Goal: Task Accomplishment & Management: Use online tool/utility

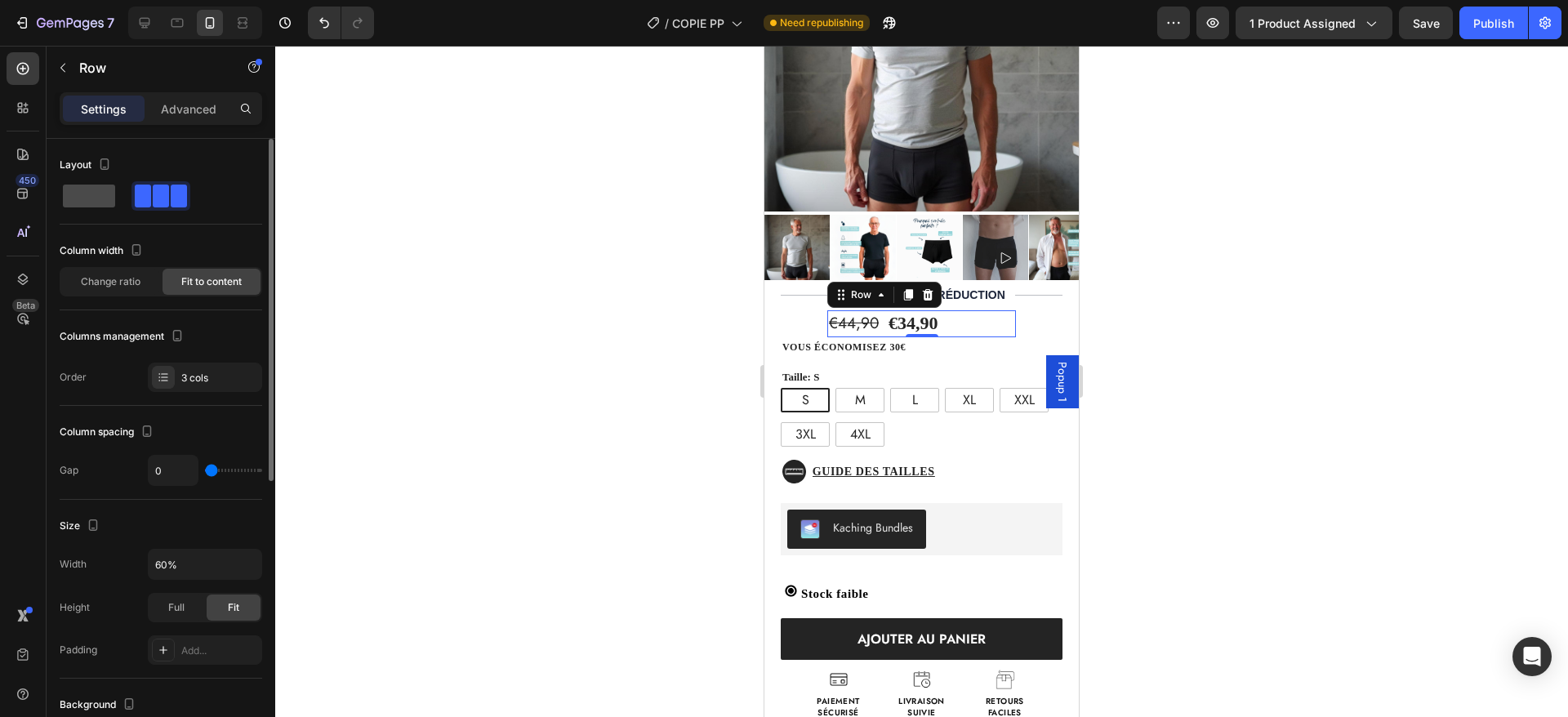
click at [90, 192] on span at bounding box center [89, 196] width 52 height 23
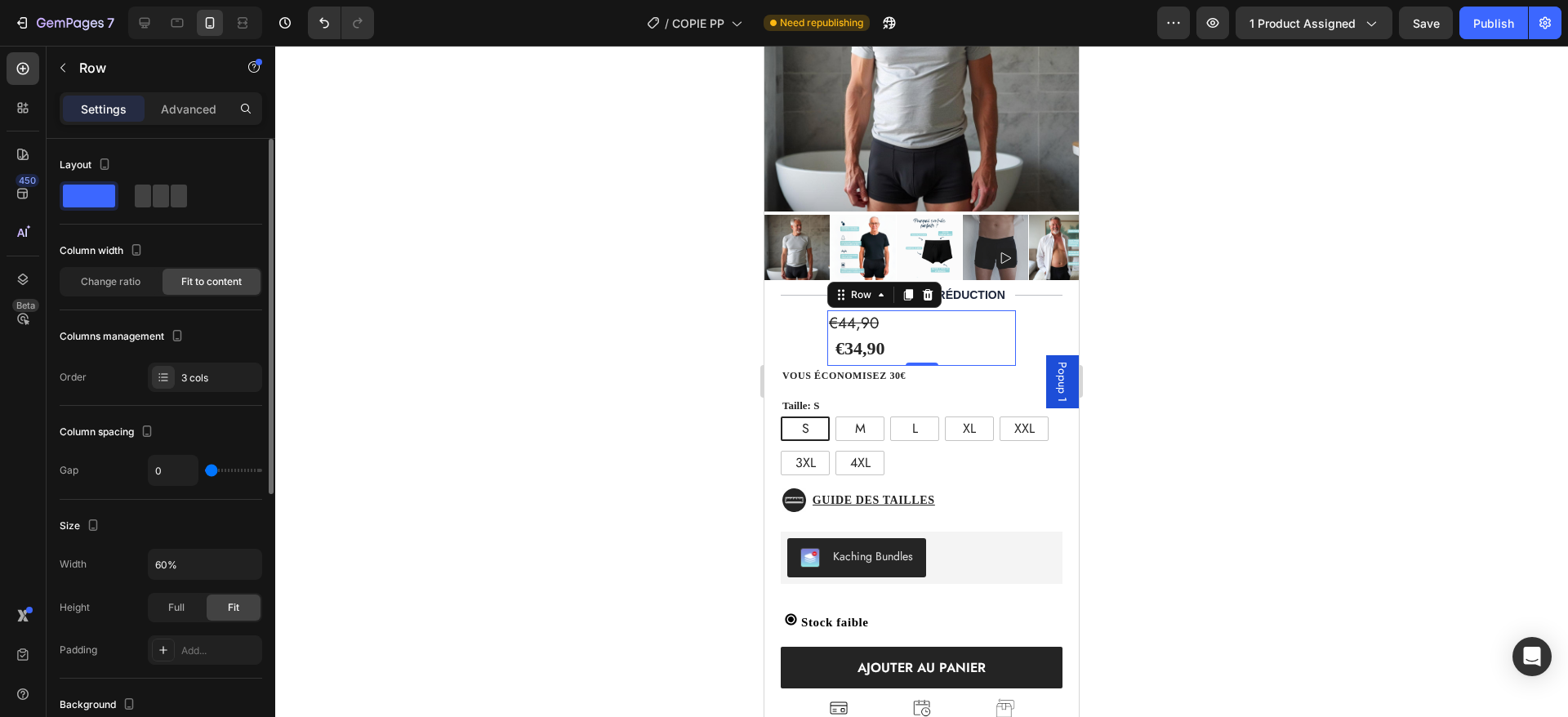
click at [90, 192] on span at bounding box center [89, 196] width 52 height 23
click at [170, 198] on span at bounding box center [178, 196] width 17 height 23
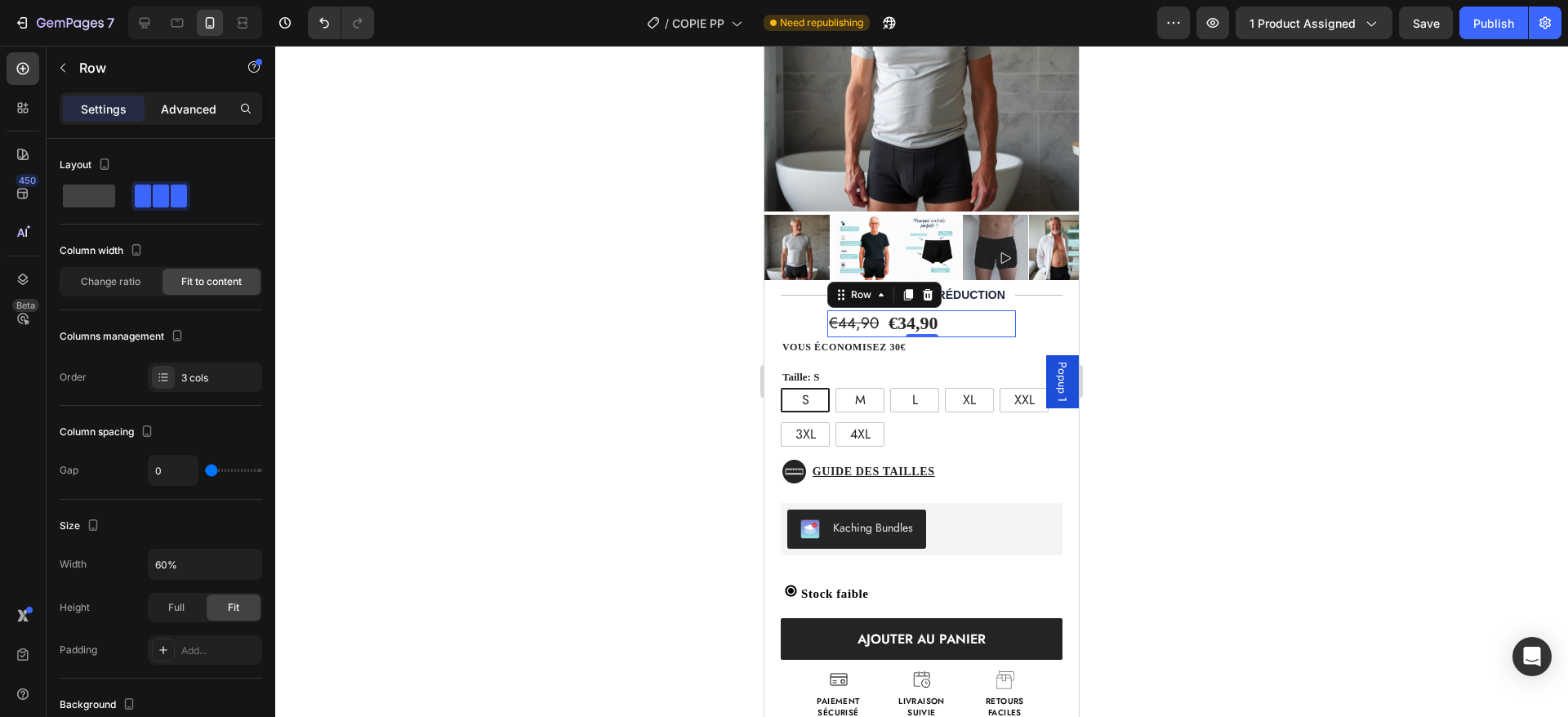
click at [187, 115] on p "Advanced" at bounding box center [189, 109] width 56 height 17
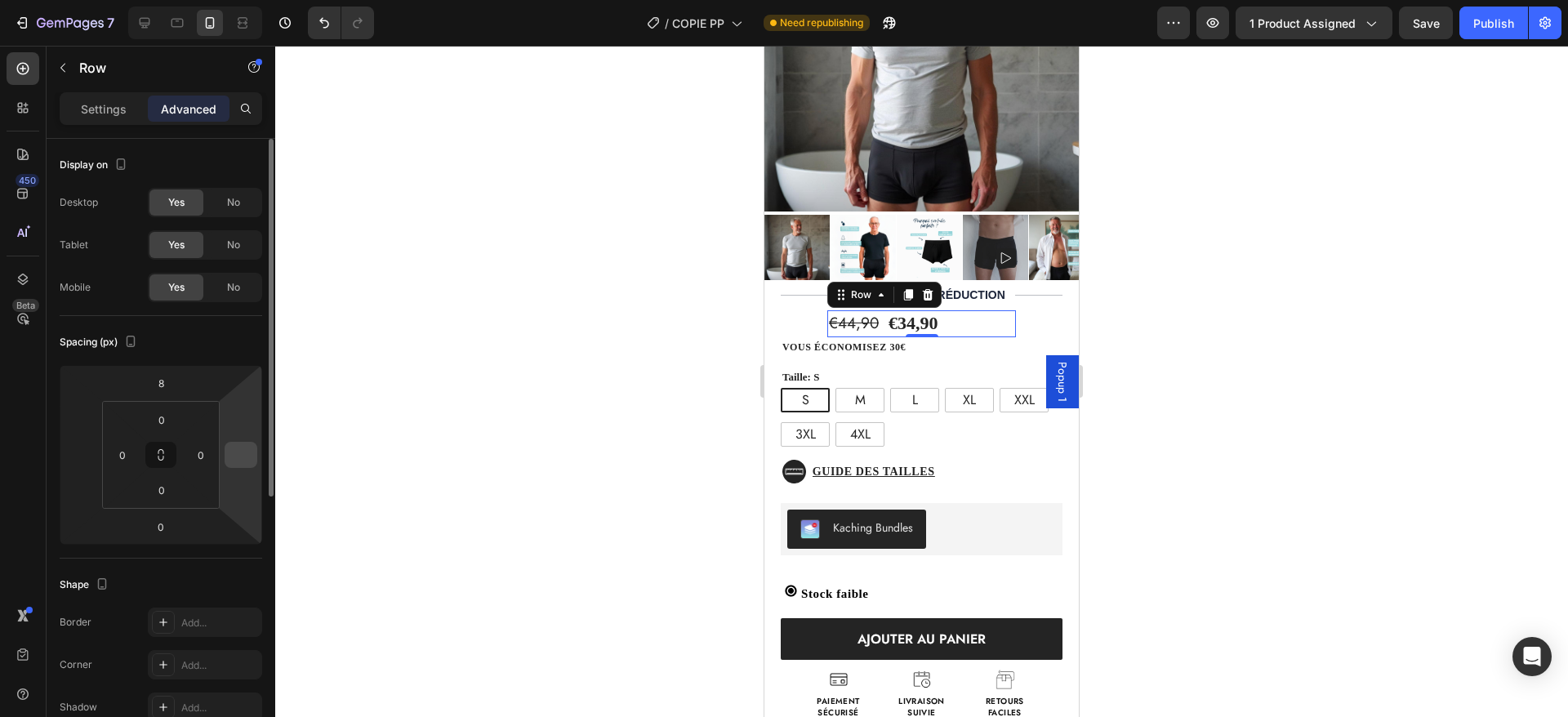
click at [242, 457] on input "number" at bounding box center [241, 455] width 24 height 24
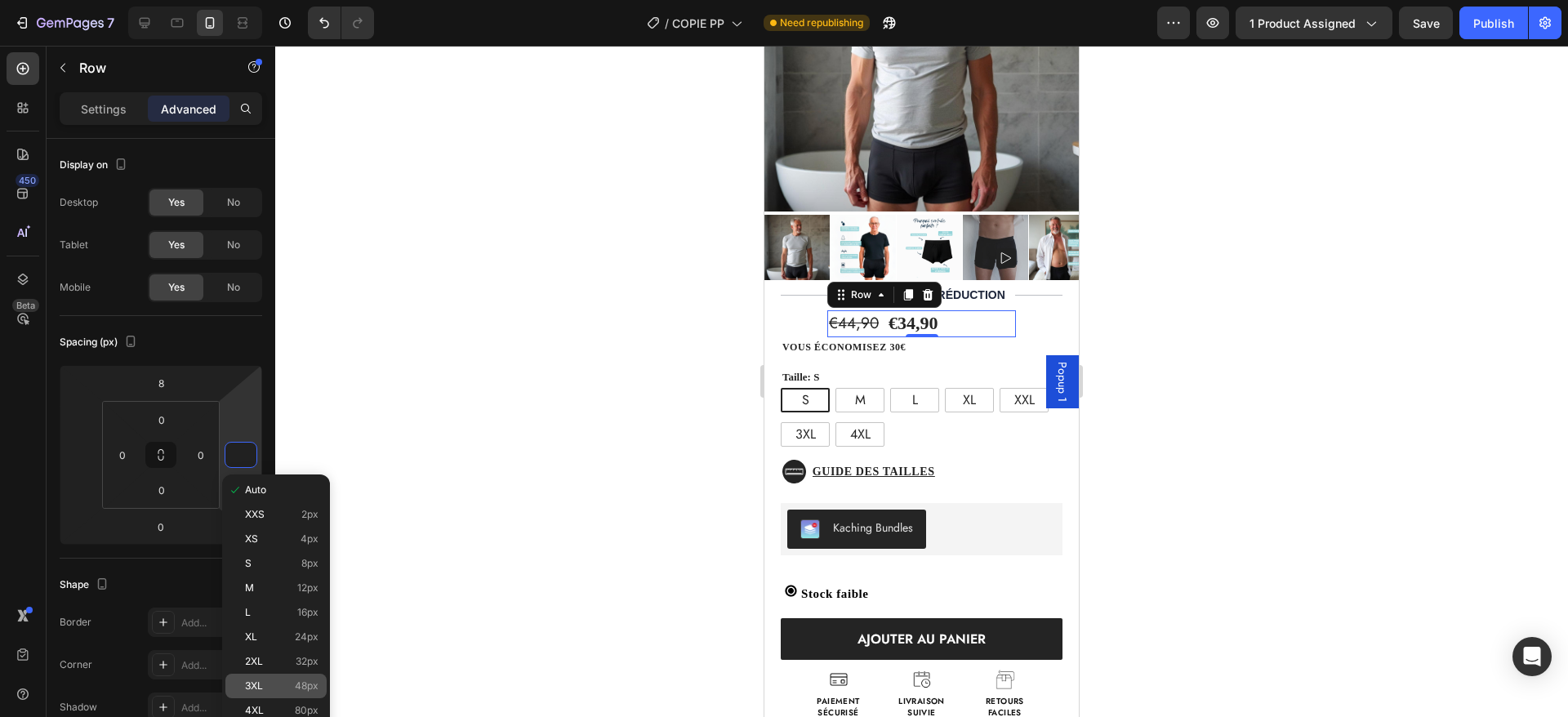
click at [262, 687] on span "3XL" at bounding box center [253, 686] width 18 height 11
type input "48"
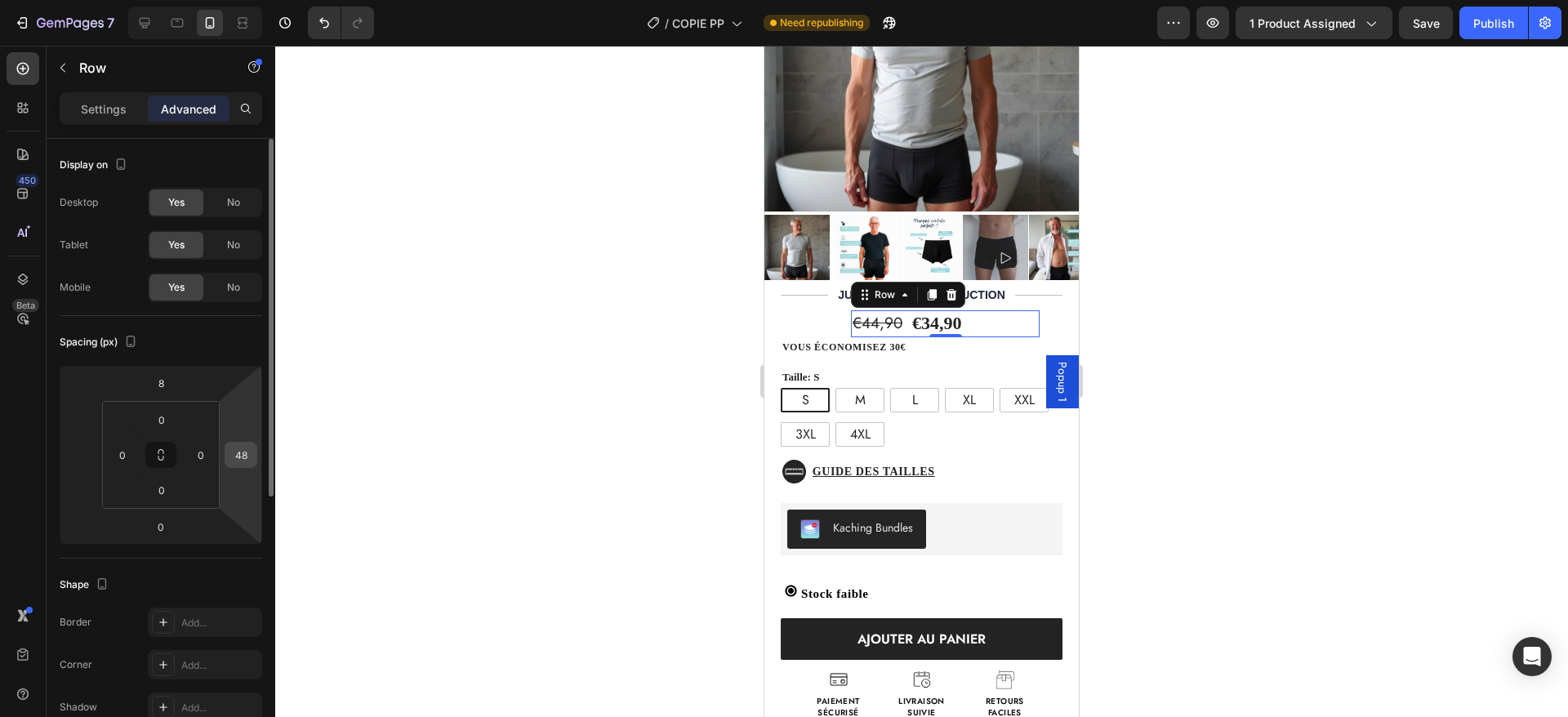
click at [252, 464] on input "48" at bounding box center [241, 455] width 24 height 24
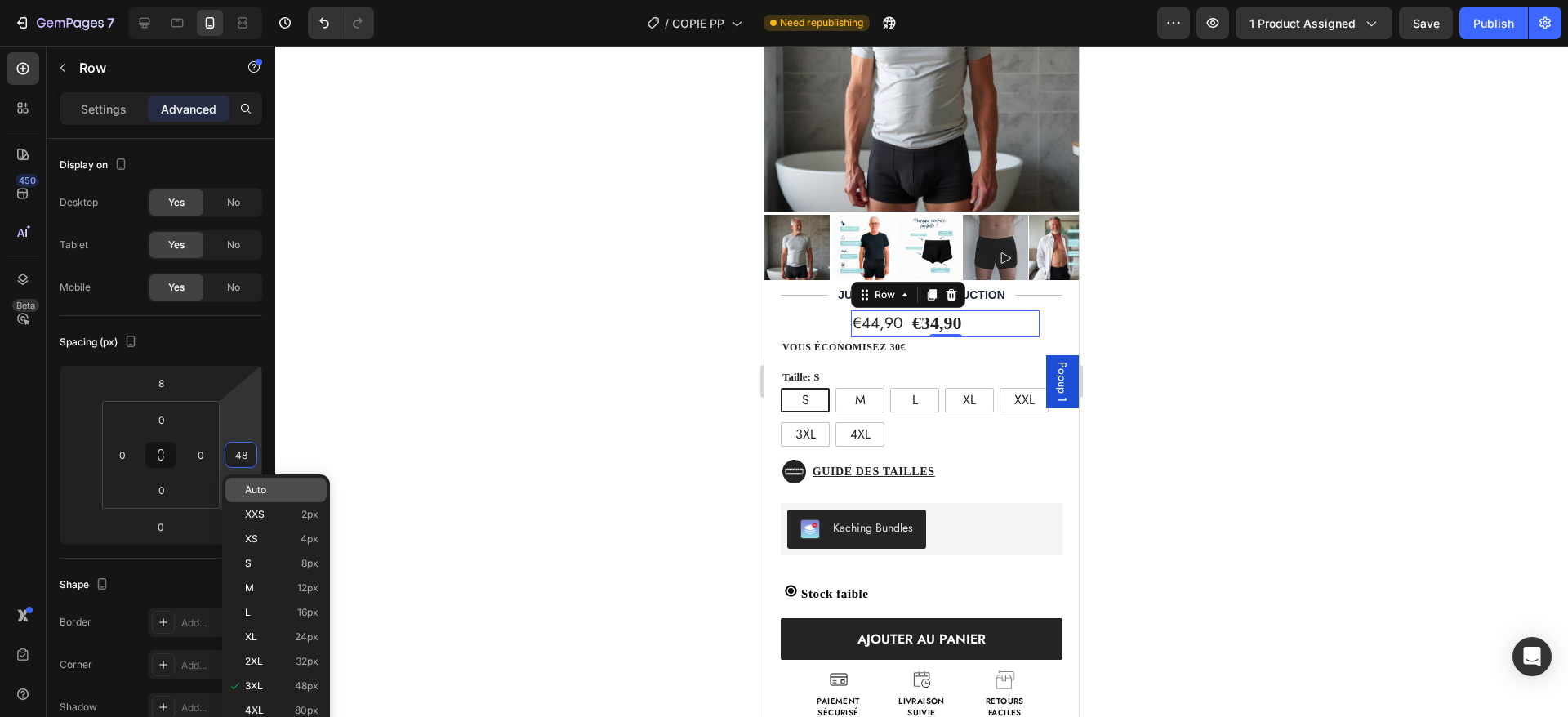
click at [249, 485] on span "Auto" at bounding box center [255, 490] width 21 height 11
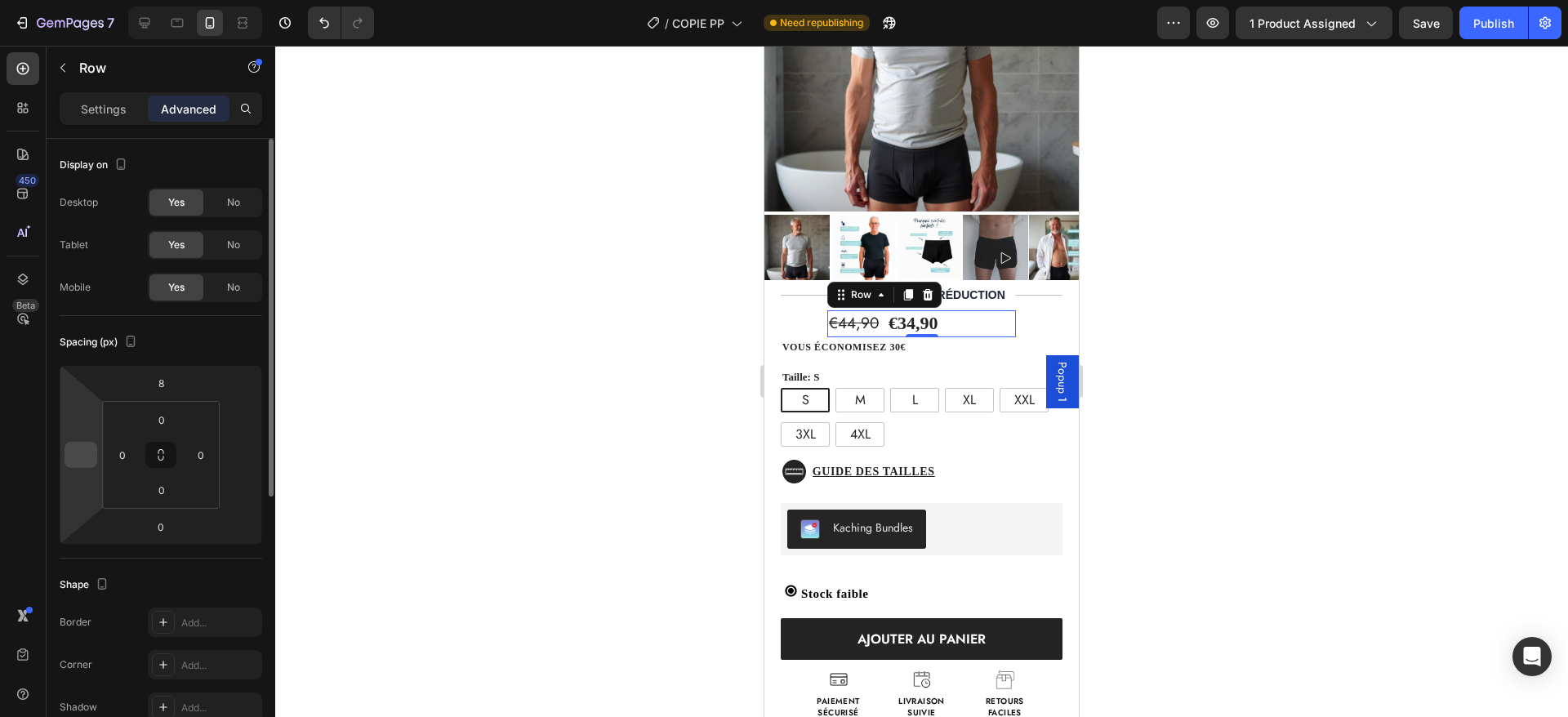
click at [82, 455] on input "number" at bounding box center [80, 455] width 24 height 24
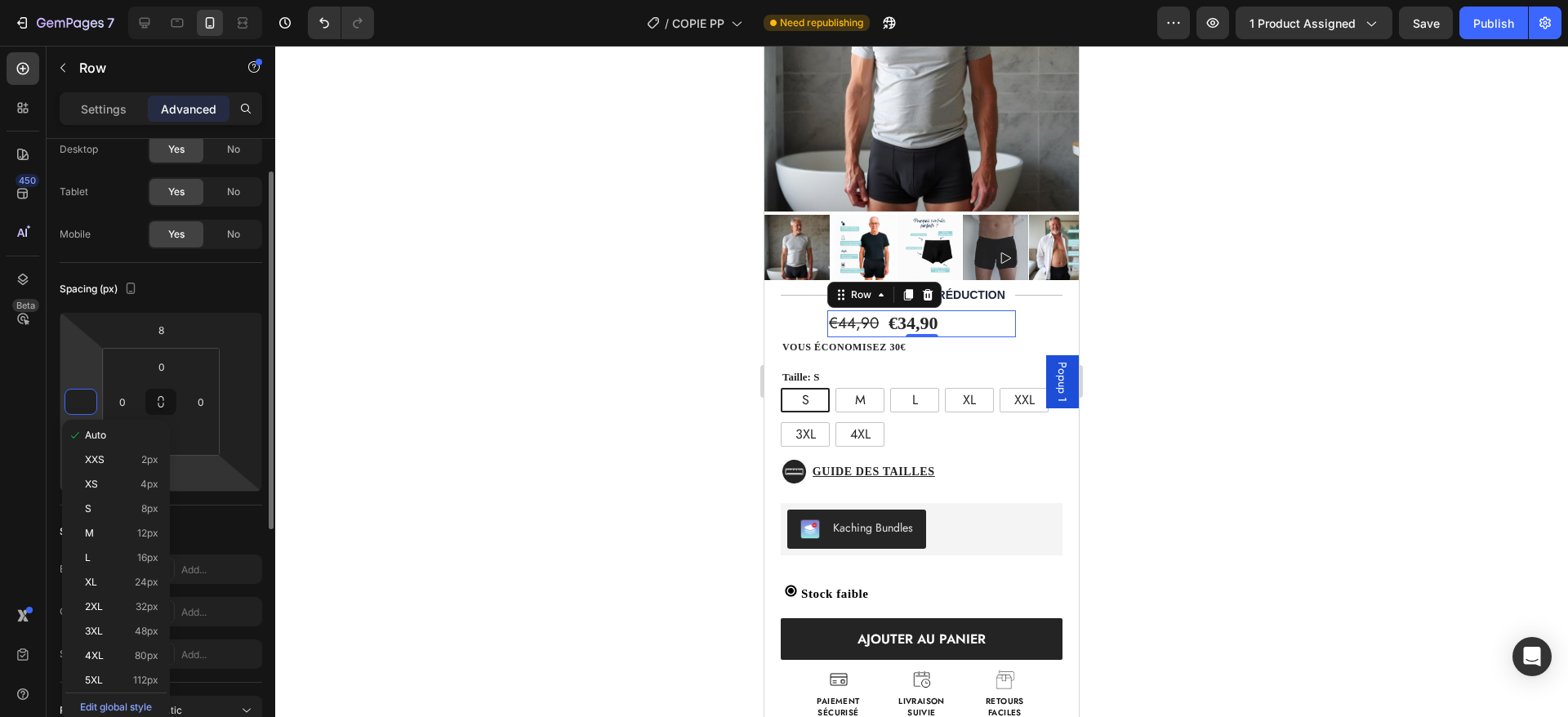
scroll to position [55, 0]
click at [135, 679] on span "112px" at bounding box center [145, 680] width 25 height 11
type input "112"
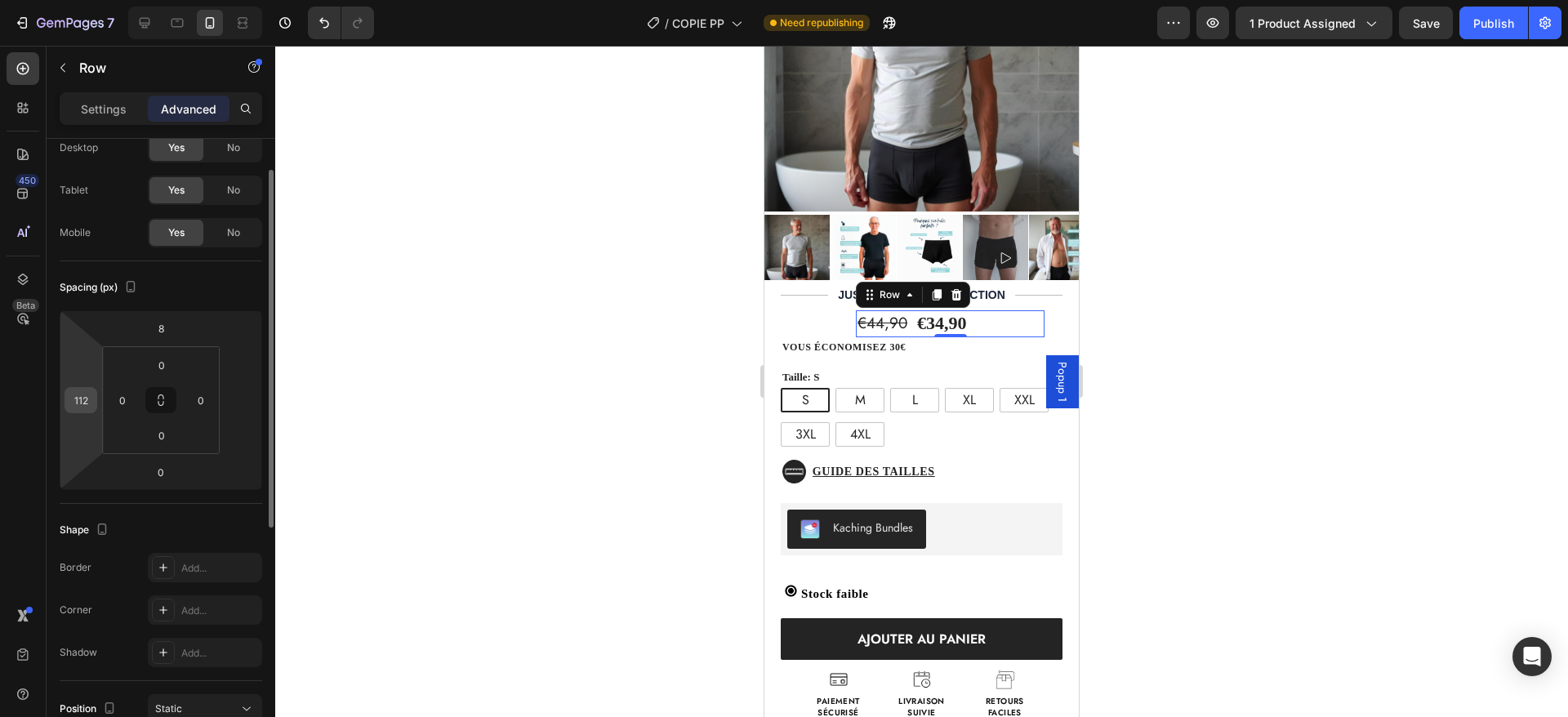
click at [96, 407] on div "112" at bounding box center [80, 400] width 32 height 26
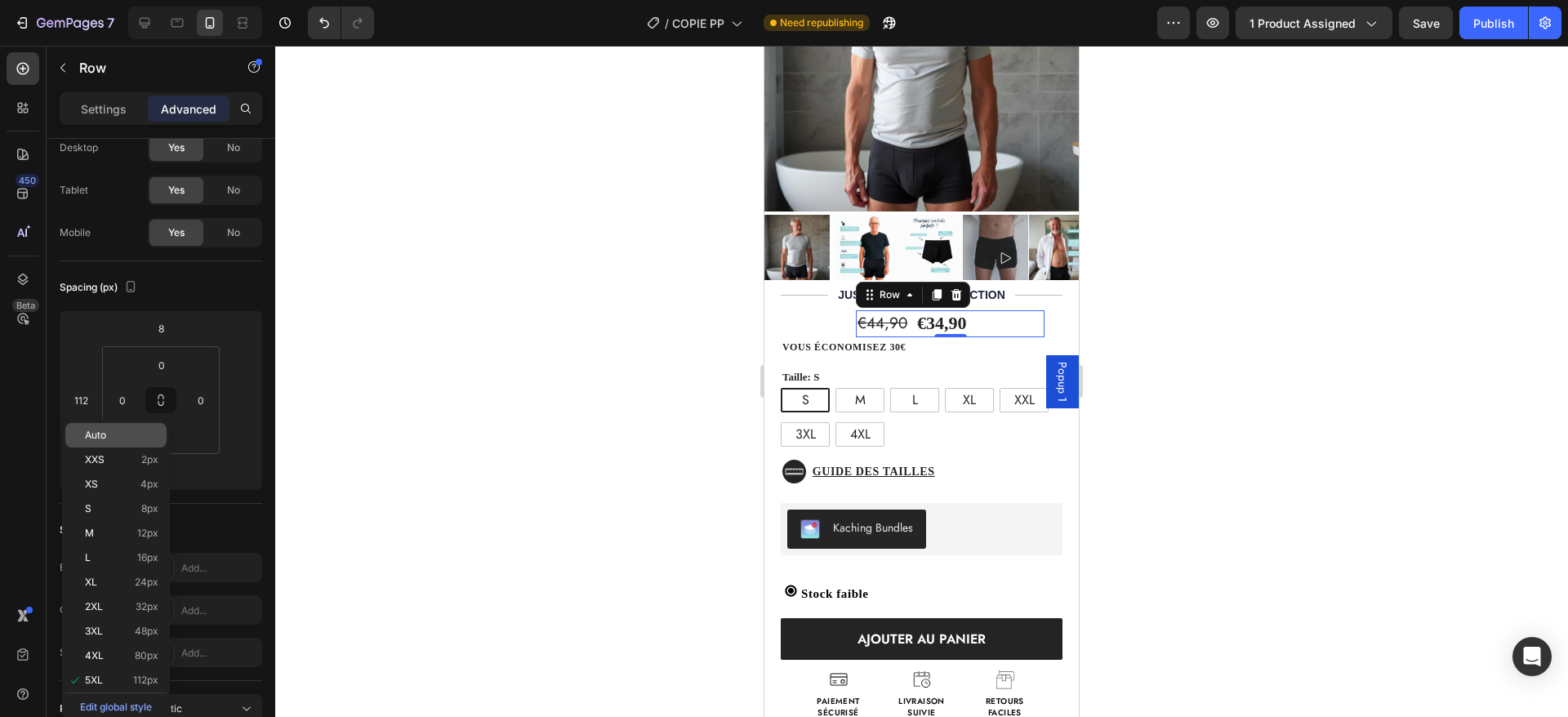
click at [107, 438] on p "Auto" at bounding box center [121, 435] width 73 height 11
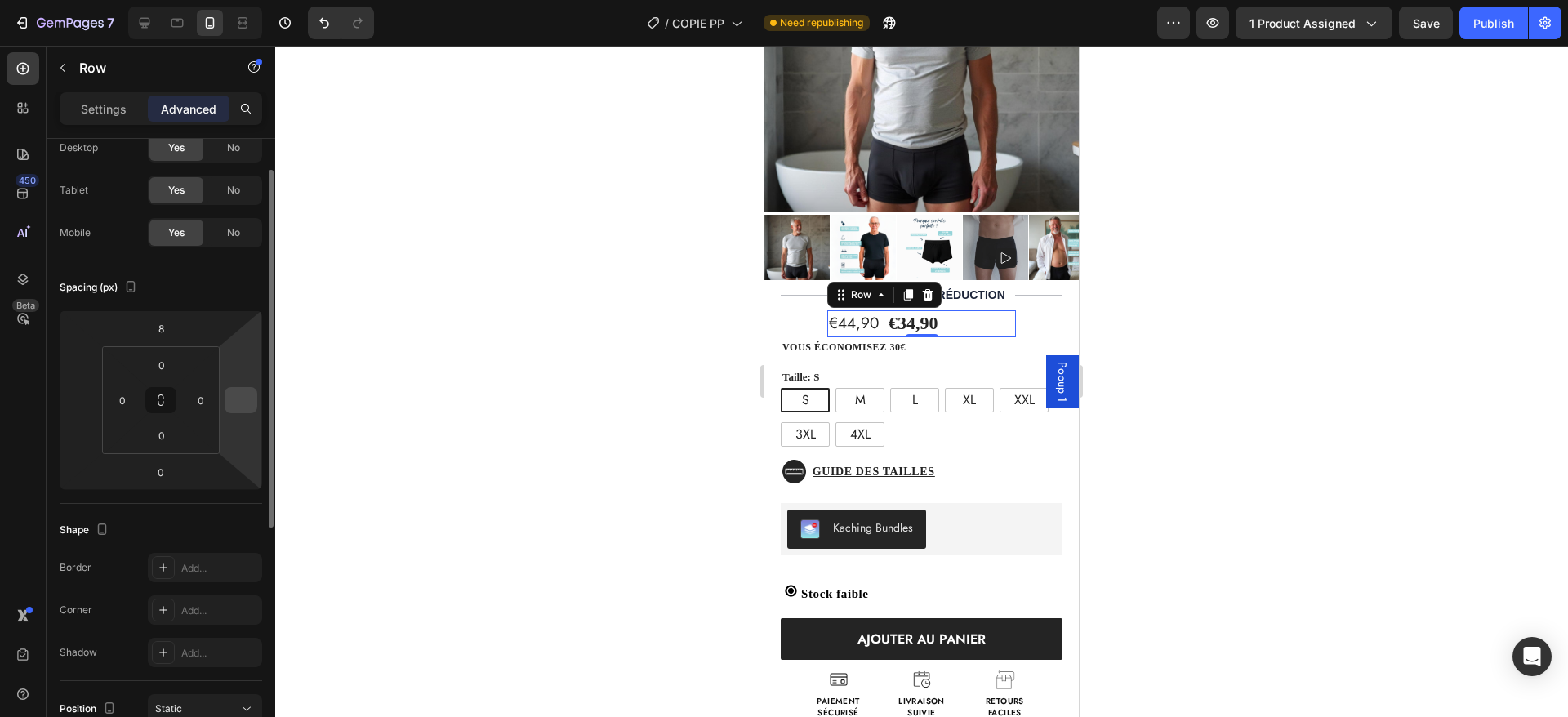
click at [232, 396] on input "number" at bounding box center [241, 400] width 24 height 24
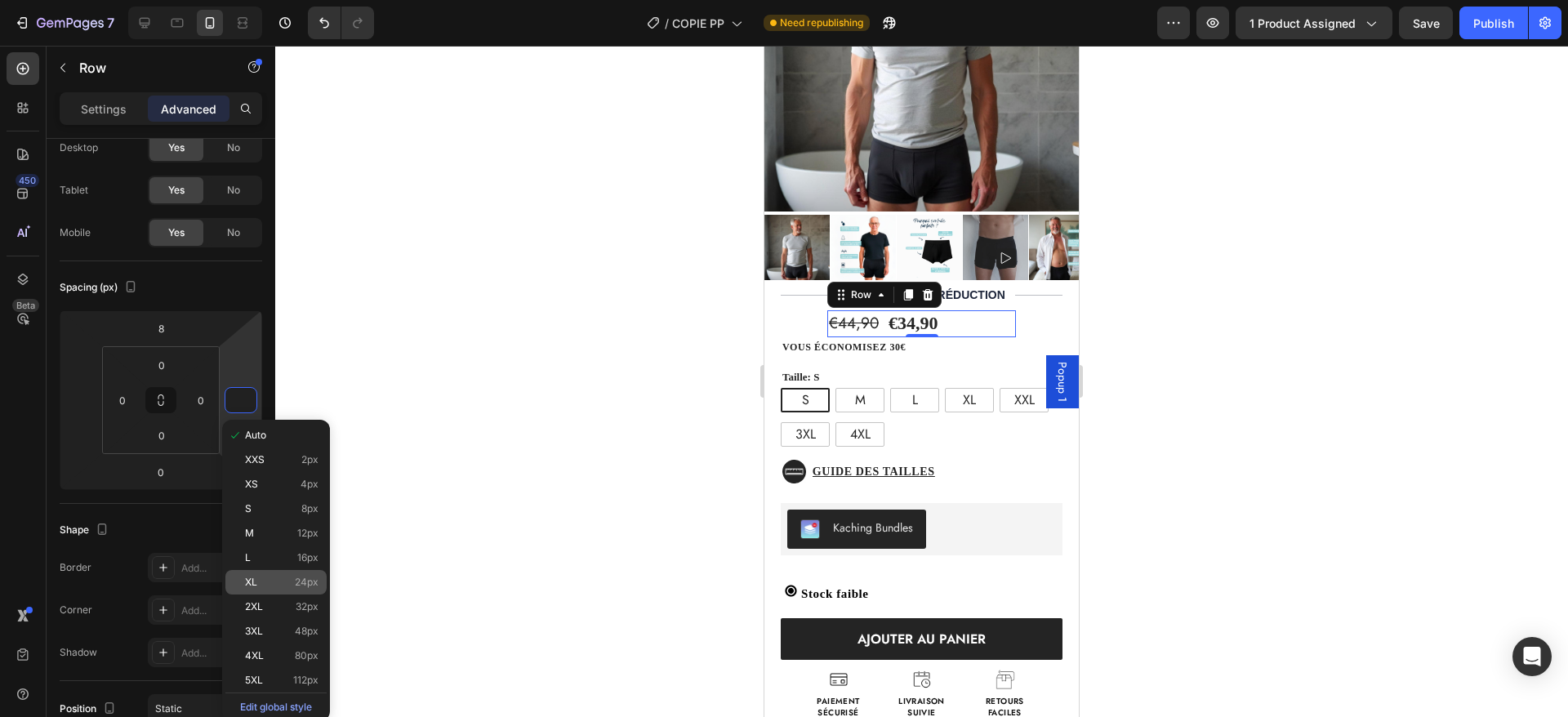
click at [278, 585] on p "XL 24px" at bounding box center [281, 582] width 73 height 11
type input "24"
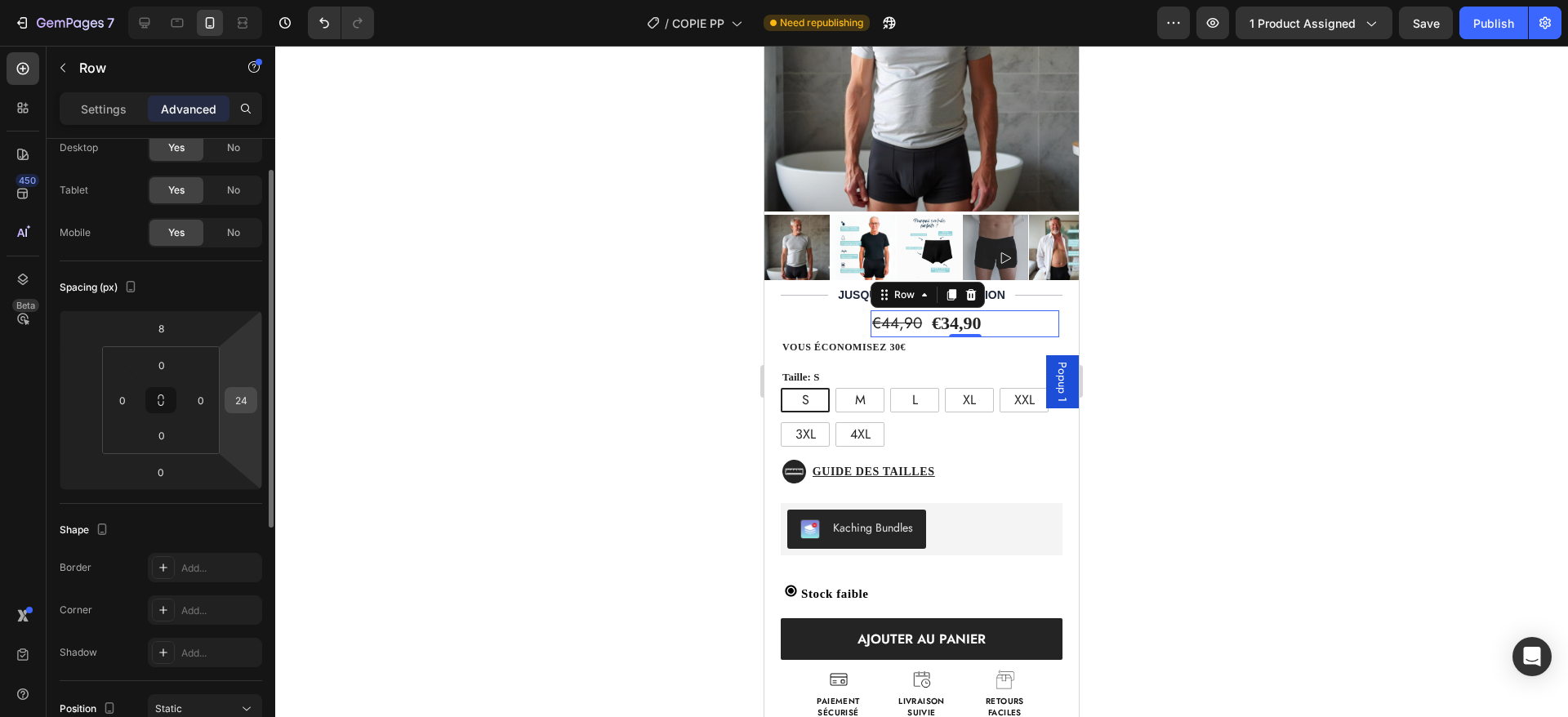
click at [242, 398] on input "24" at bounding box center [241, 400] width 24 height 24
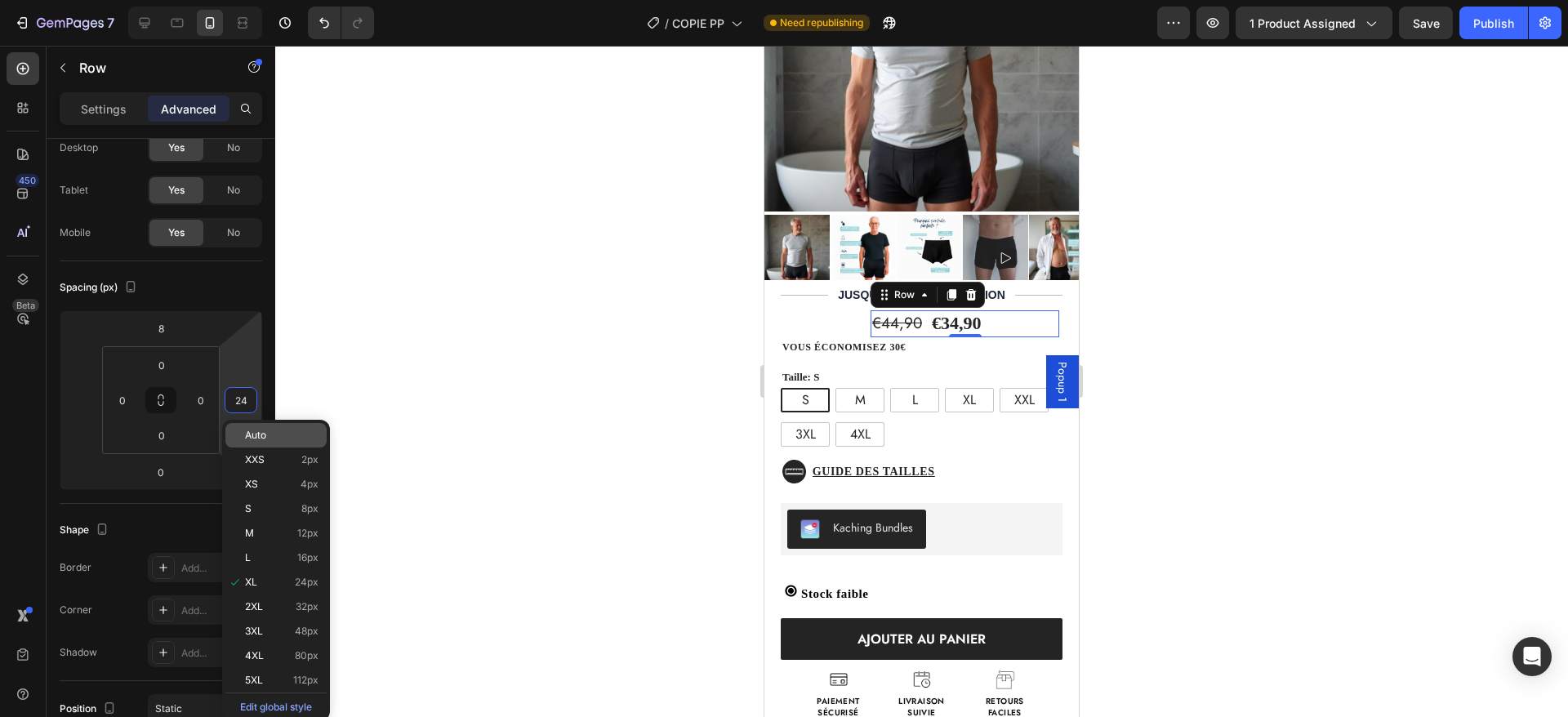
click at [245, 435] on span "Auto" at bounding box center [255, 435] width 21 height 11
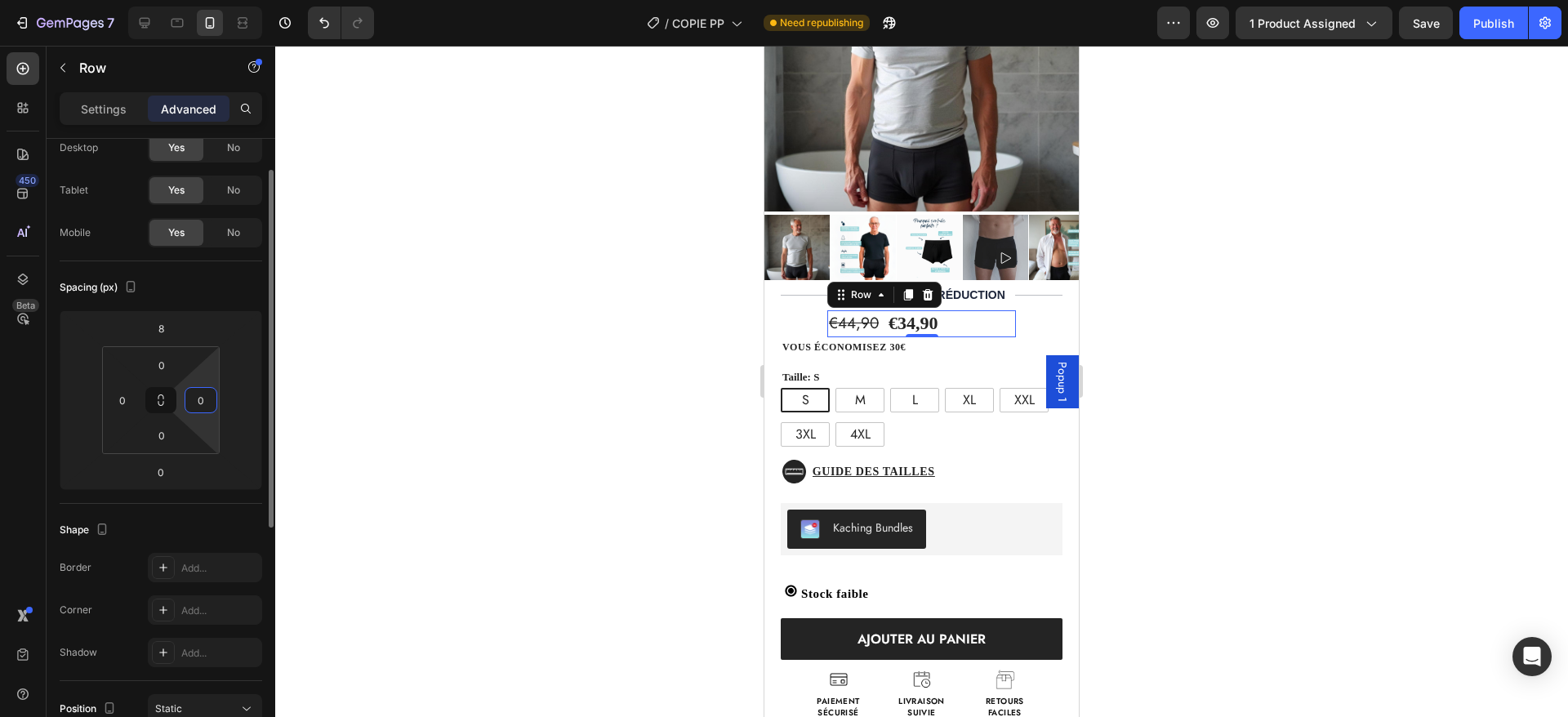
click at [199, 400] on input "0" at bounding box center [201, 400] width 24 height 24
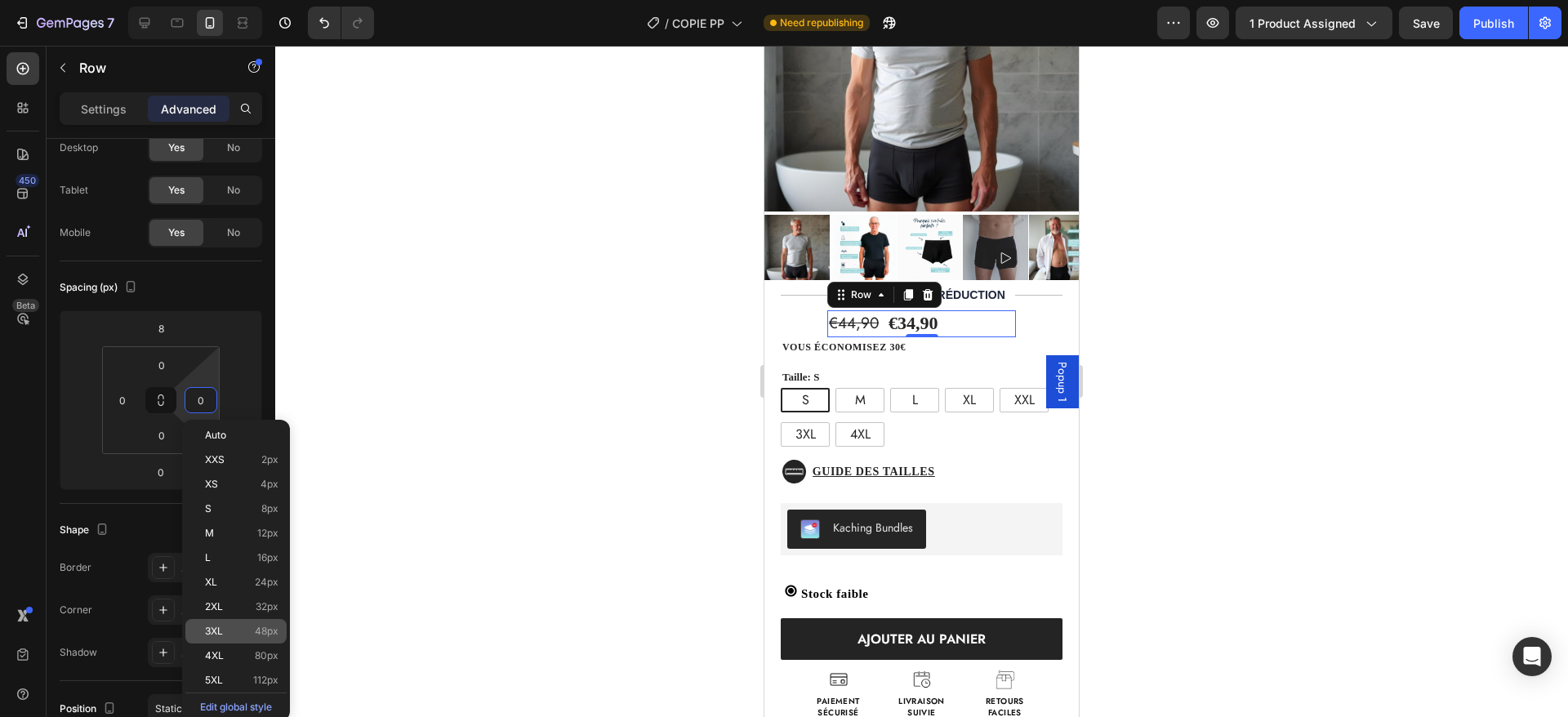
click at [213, 630] on span "3XL" at bounding box center [214, 631] width 18 height 11
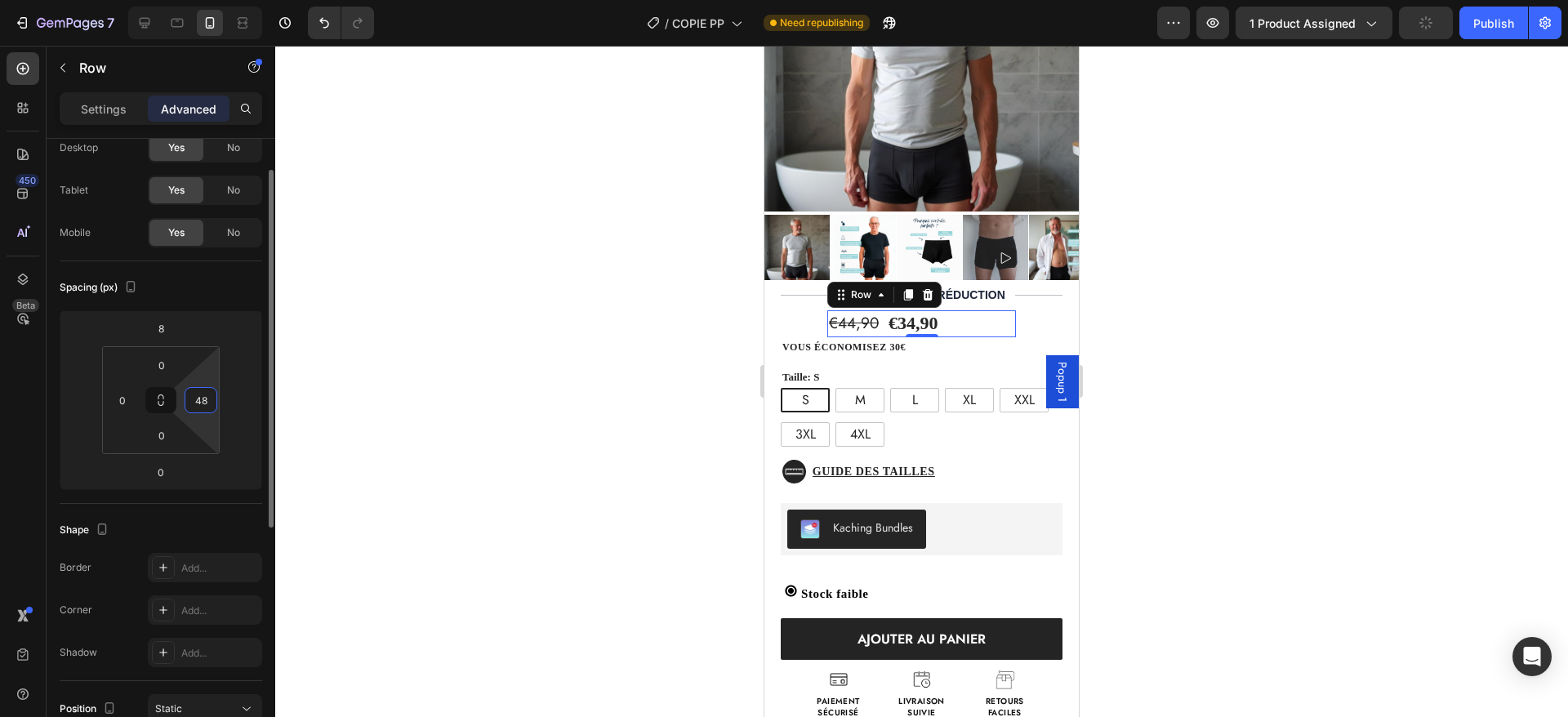
click at [205, 410] on input "48" at bounding box center [201, 400] width 24 height 24
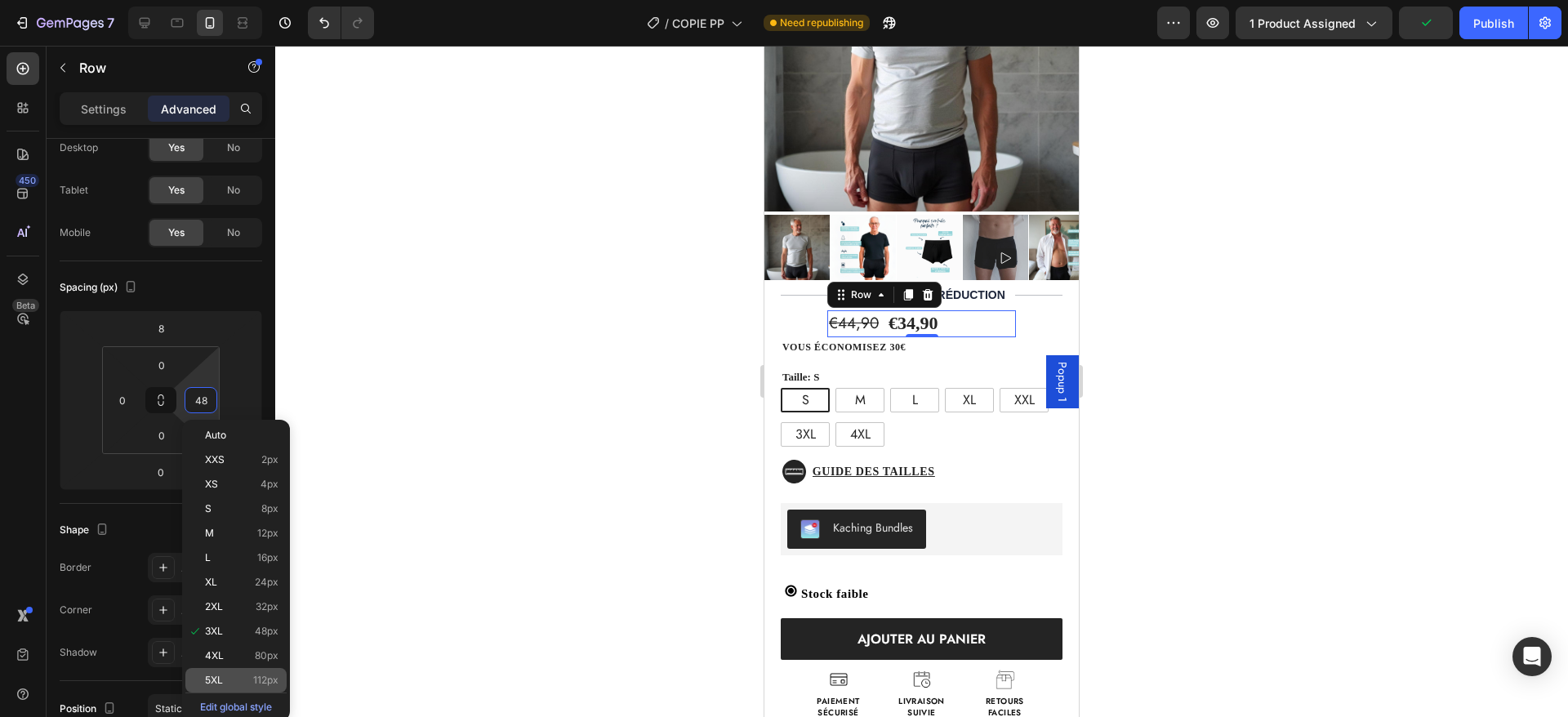
click at [240, 672] on div "5XL 112px" at bounding box center [236, 680] width 101 height 24
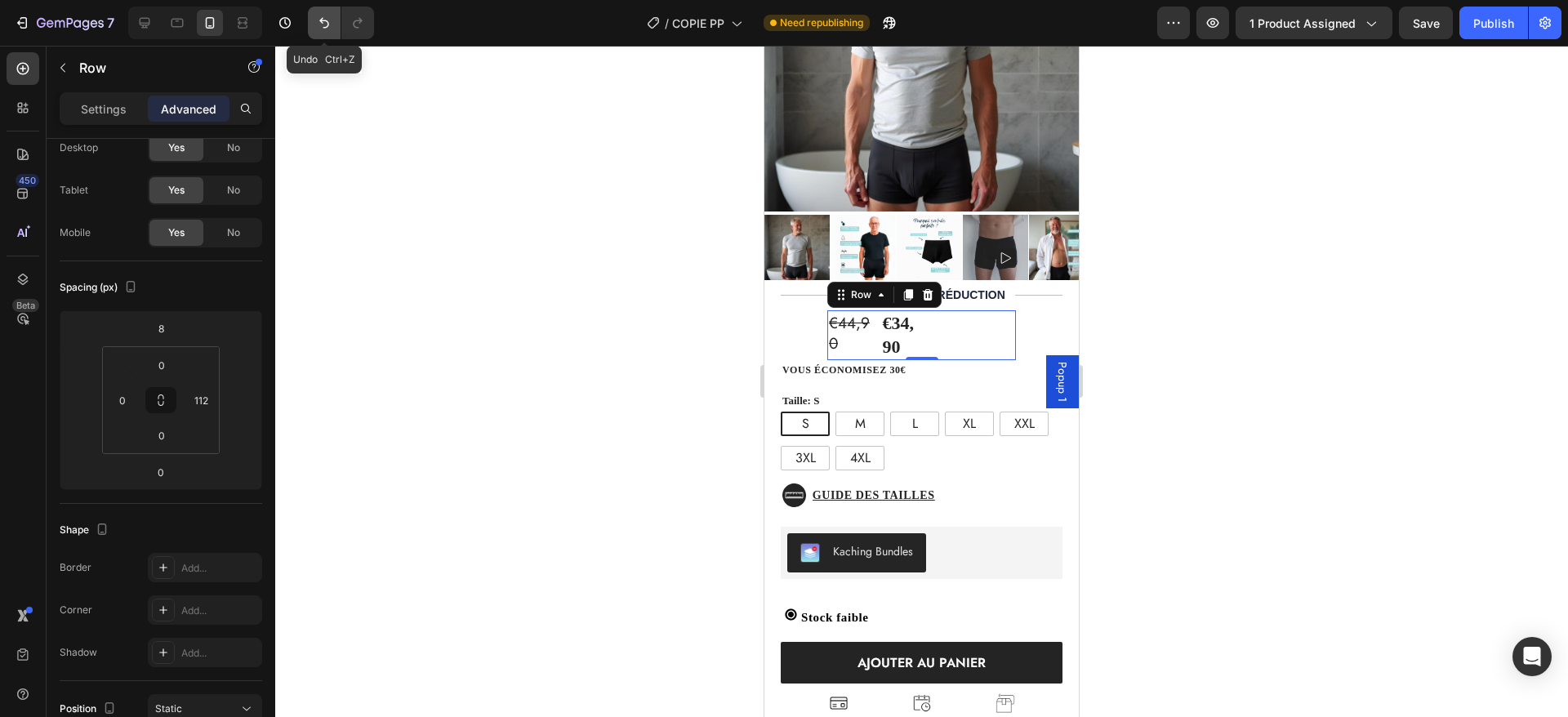
click at [317, 23] on icon "Undo/Redo" at bounding box center [324, 23] width 17 height 17
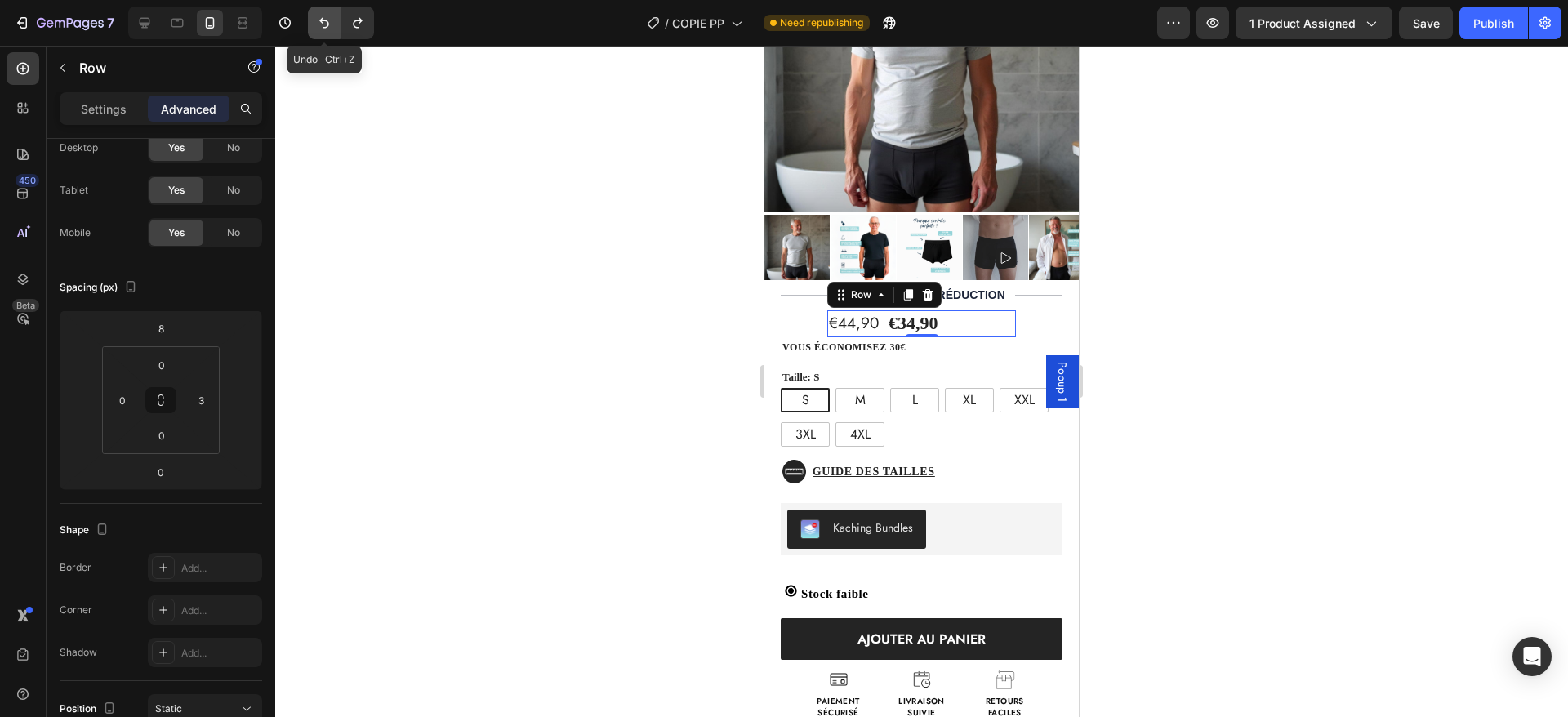
click at [317, 18] on icon "Undo/Redo" at bounding box center [324, 23] width 17 height 17
type input "0"
click at [1031, 304] on div "€44,90 Product Price Product Price €34,90 Product Price Product Price Text Bloc…" at bounding box center [922, 518] width 315 height 427
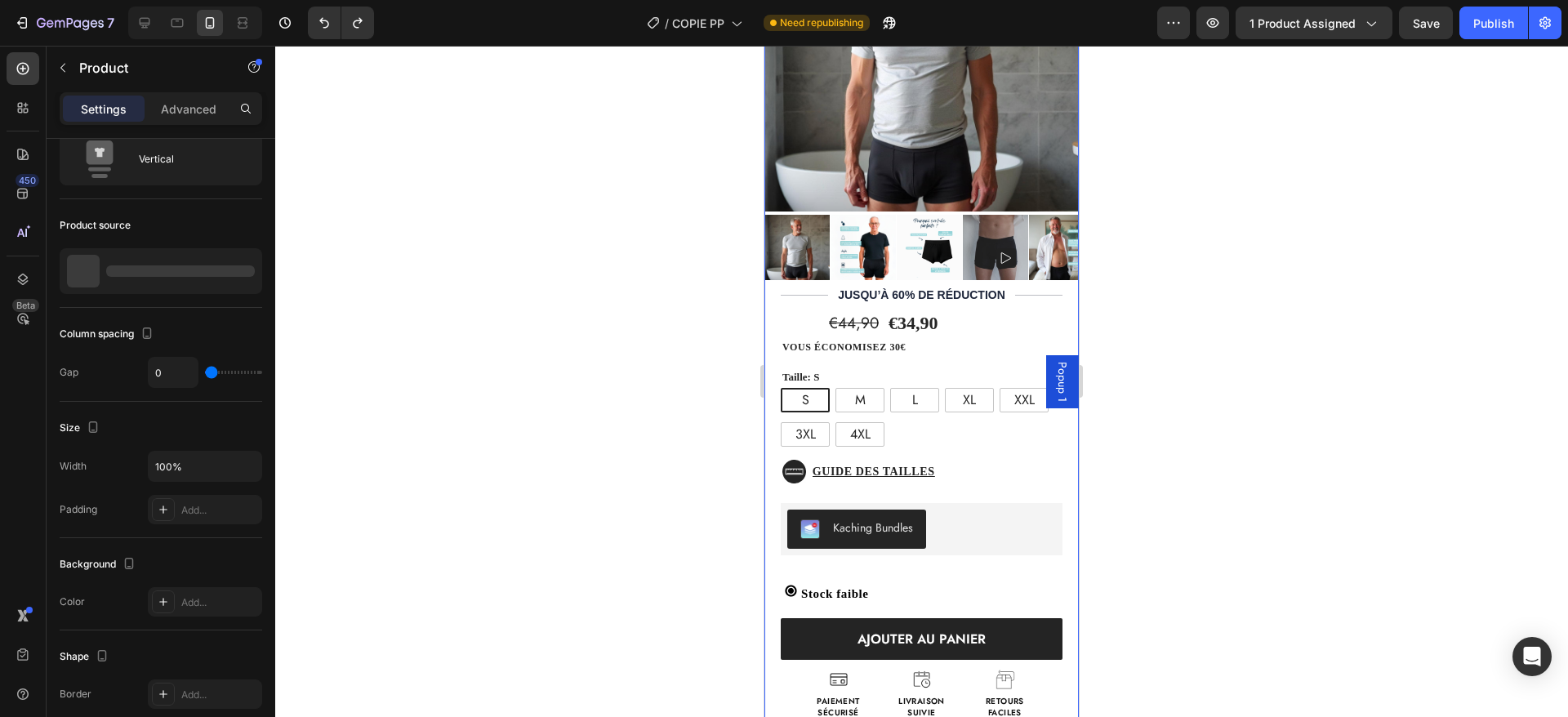
scroll to position [0, 0]
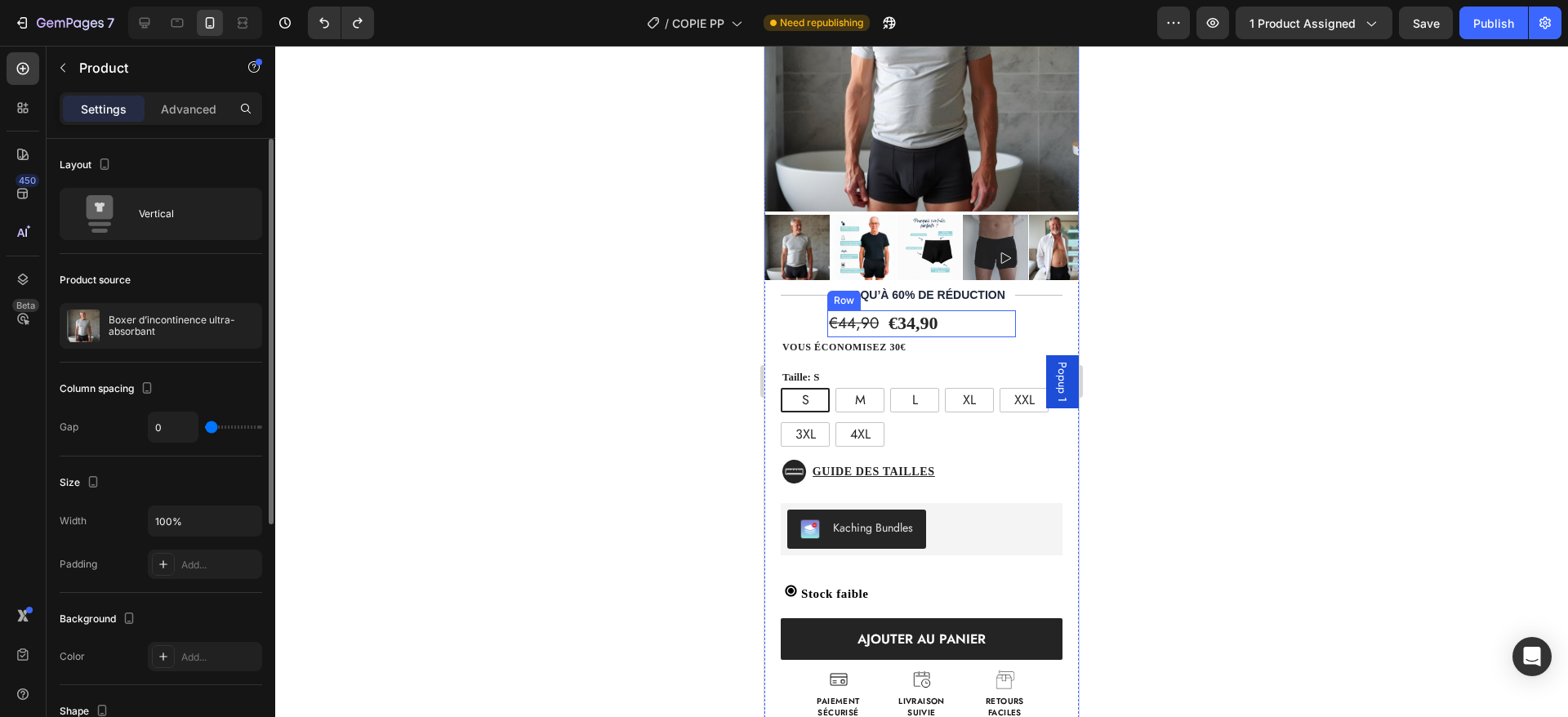
click at [954, 310] on div "€44,90 Product Price Product Price €34,90 Product Price Product Price Text Bloc…" at bounding box center [922, 324] width 189 height 27
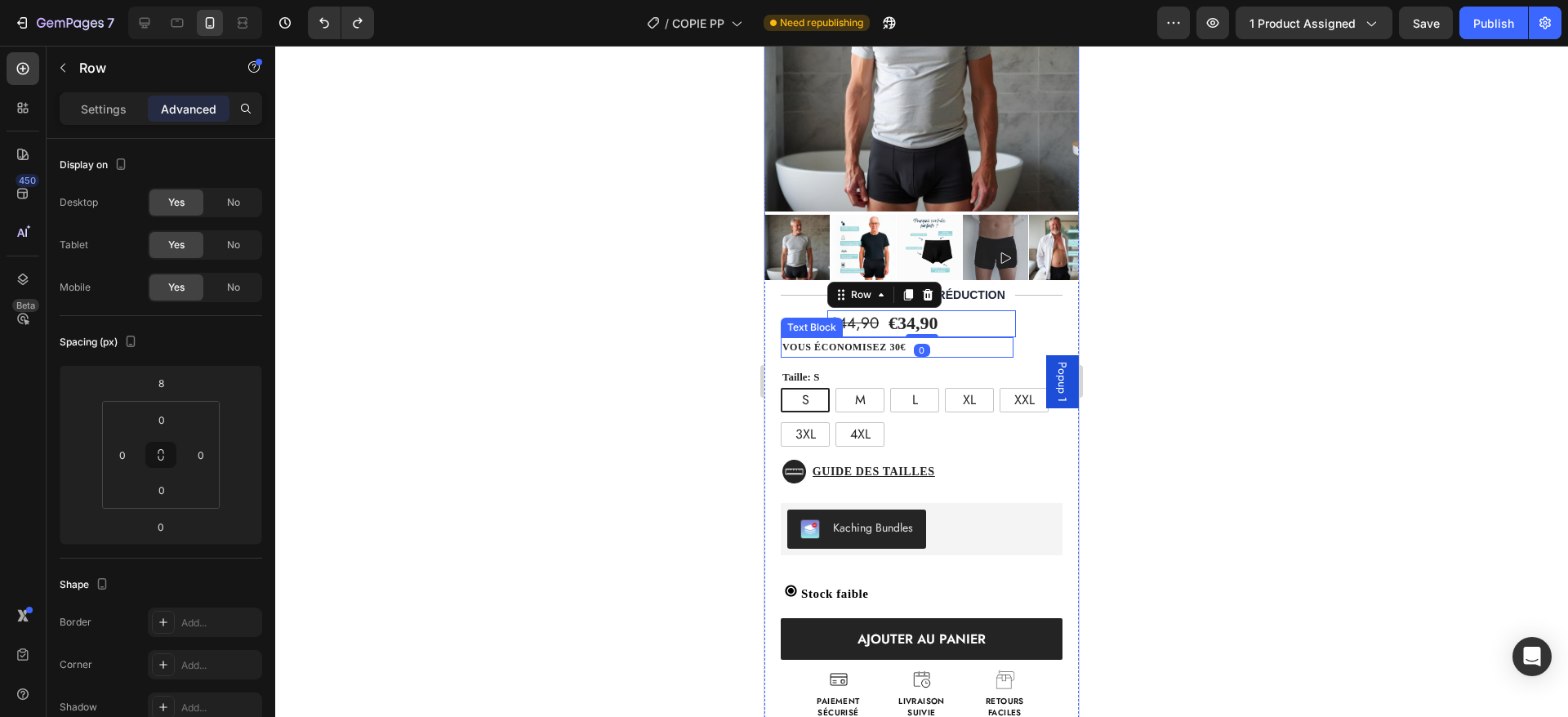
click at [856, 339] on p "vous économisez 30€" at bounding box center [897, 348] width 230 height 18
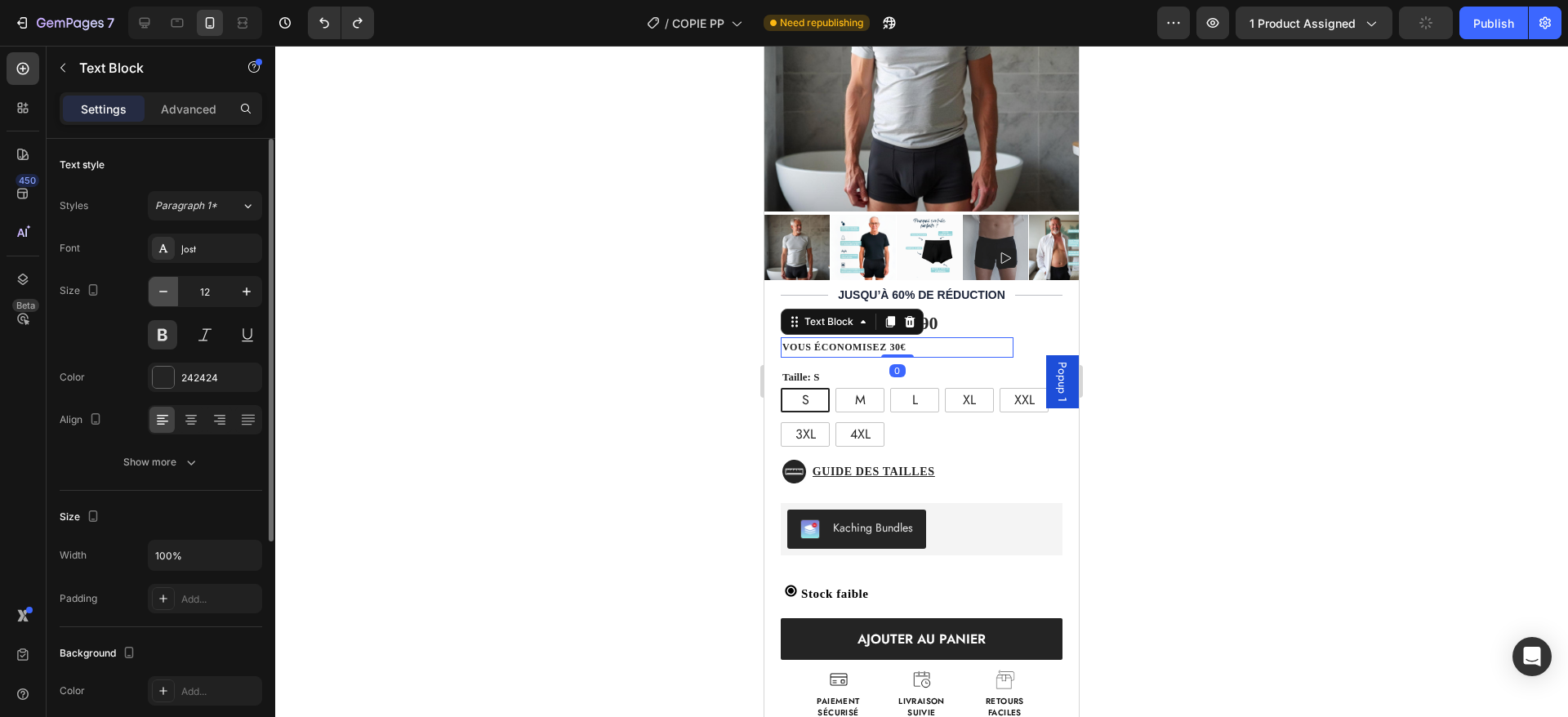
click at [156, 283] on icon "button" at bounding box center [163, 291] width 17 height 17
type input "11"
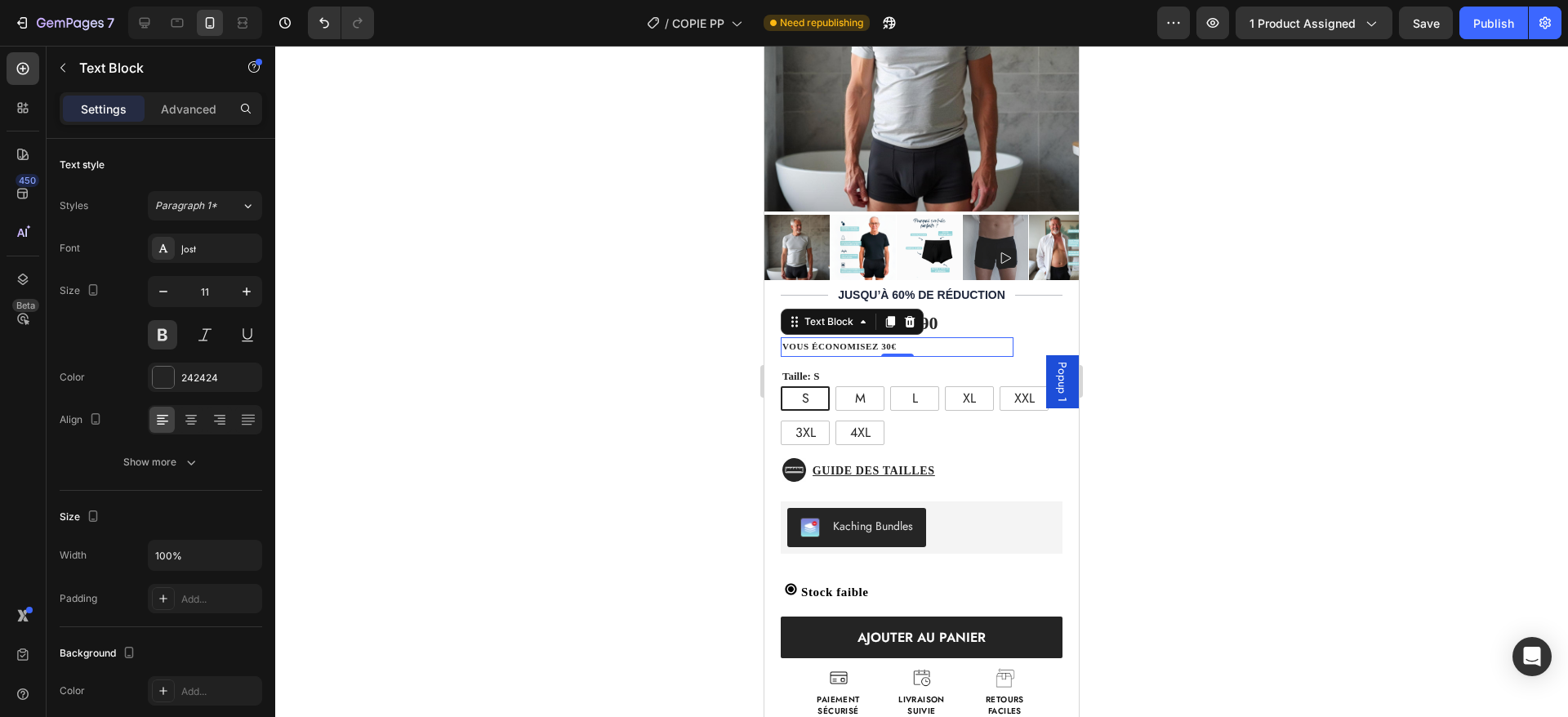
click at [886, 339] on p "vous économisez 30€" at bounding box center [897, 347] width 230 height 17
click at [890, 339] on p "vous économisez 30€" at bounding box center [897, 347] width 230 height 17
click at [958, 339] on p "vous économisez 10€" at bounding box center [897, 347] width 230 height 17
click at [991, 340] on div "€44,90 Product Price Product Price €34,90 Product Price Product Price Text Bloc…" at bounding box center [922, 517] width 315 height 425
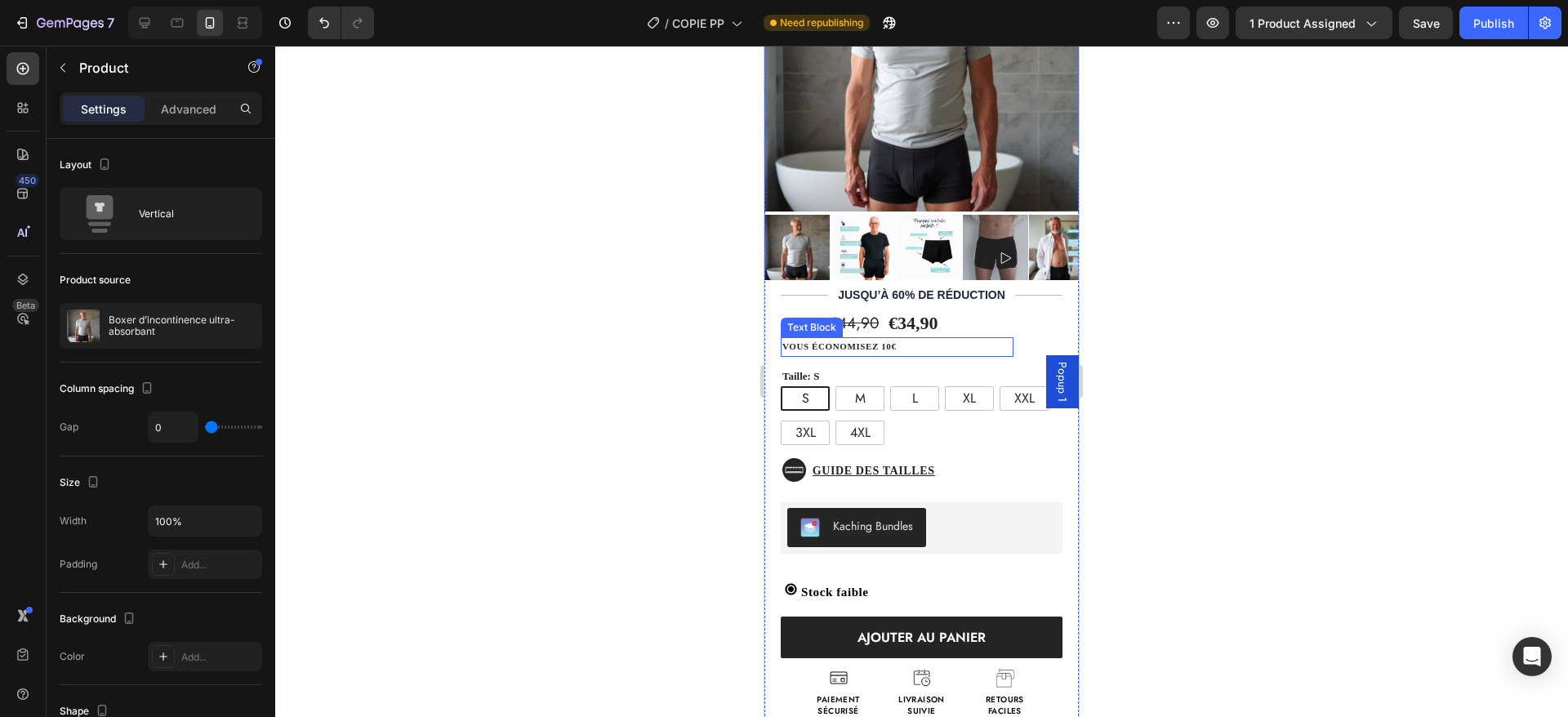
click at [965, 339] on p "vous économisez 10€" at bounding box center [897, 347] width 230 height 17
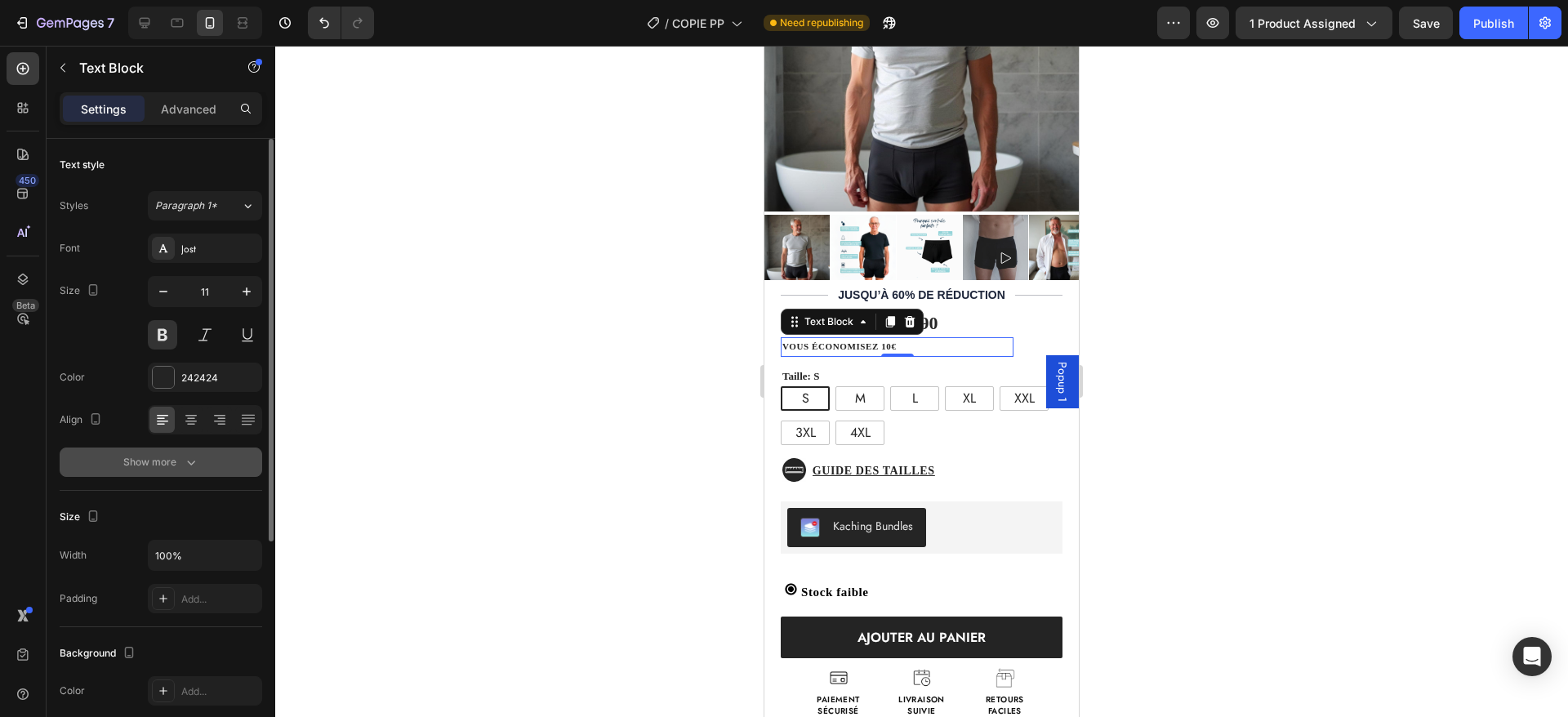
click at [179, 455] on div "Show more" at bounding box center [161, 463] width 76 height 17
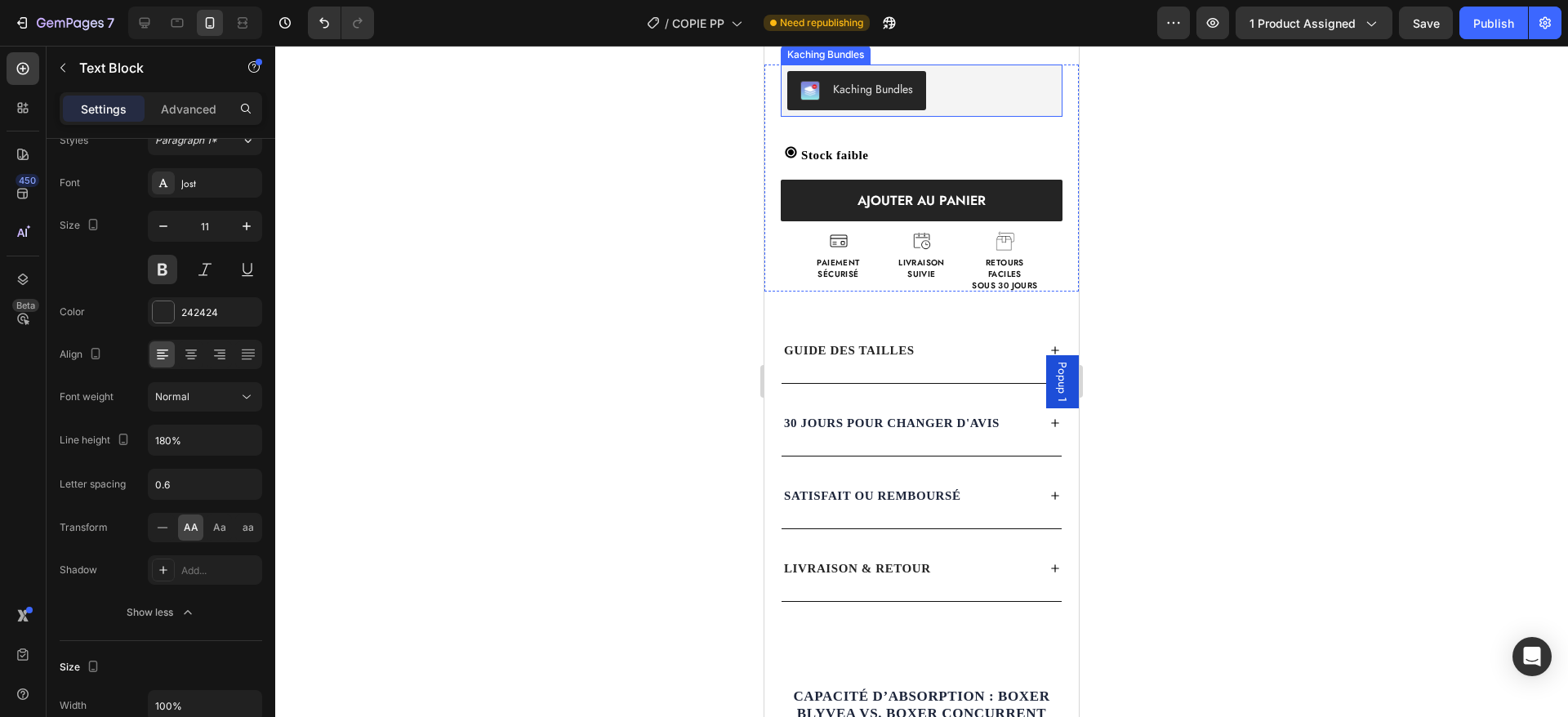
scroll to position [112, 0]
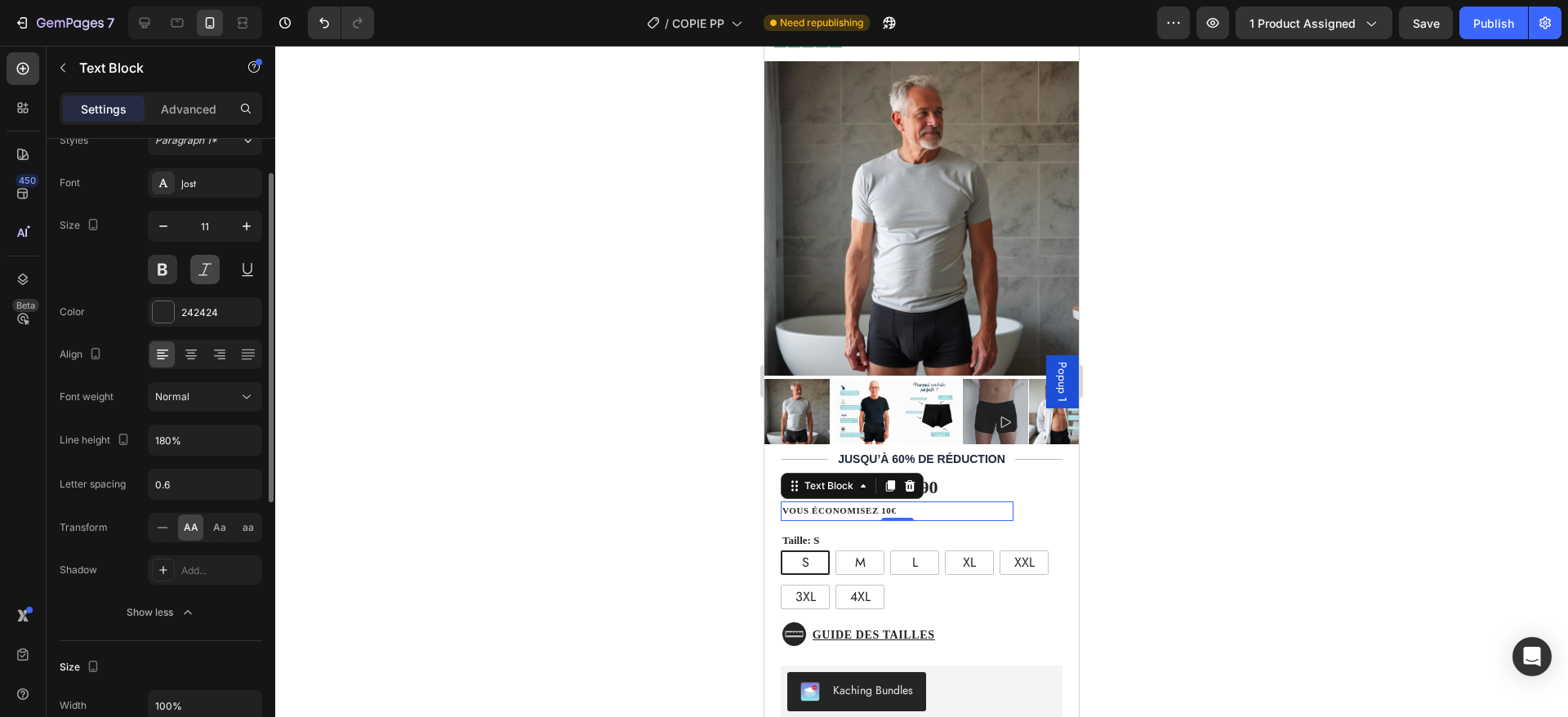
click at [204, 273] on button at bounding box center [205, 270] width 30 height 30
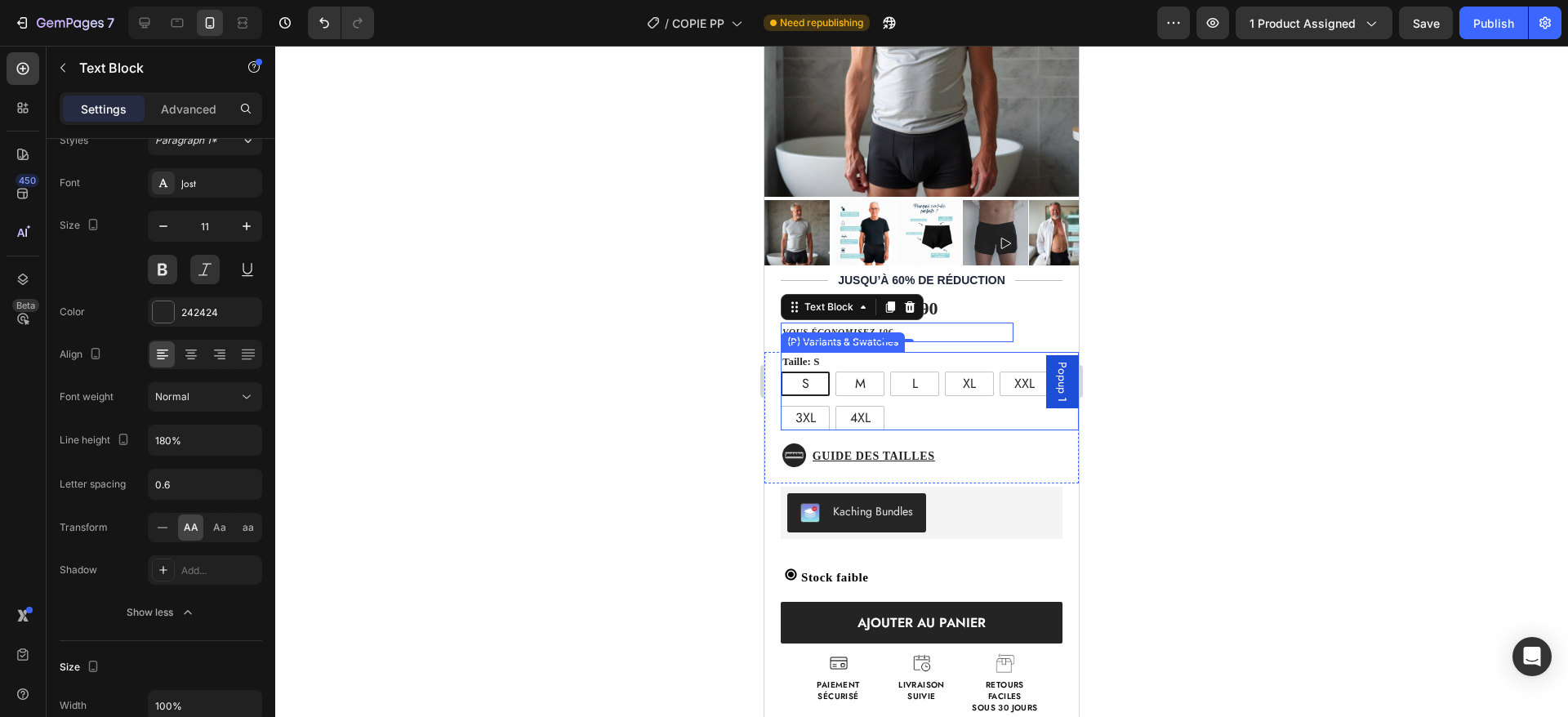
scroll to position [292, 0]
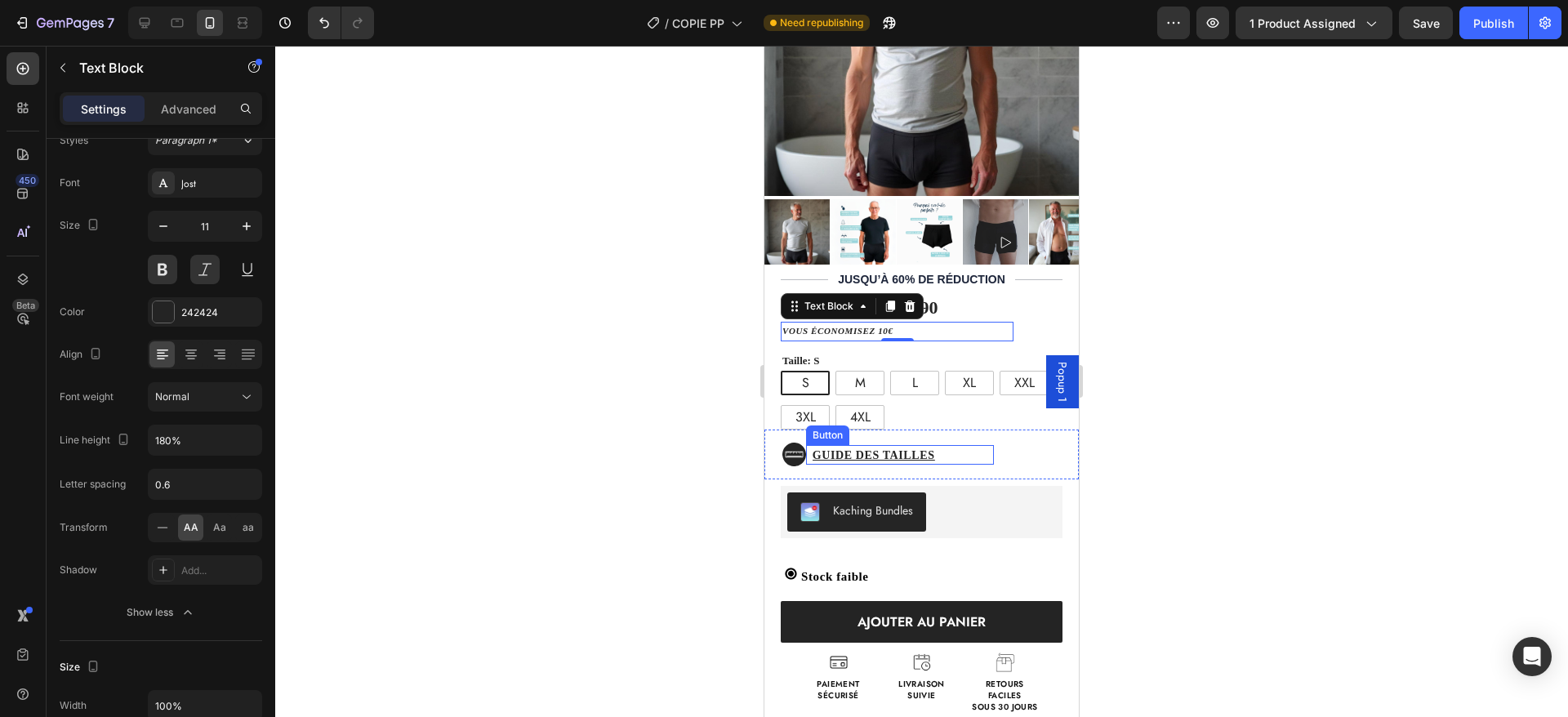
click at [955, 445] on div "Guide des tailles Button" at bounding box center [899, 455] width 188 height 19
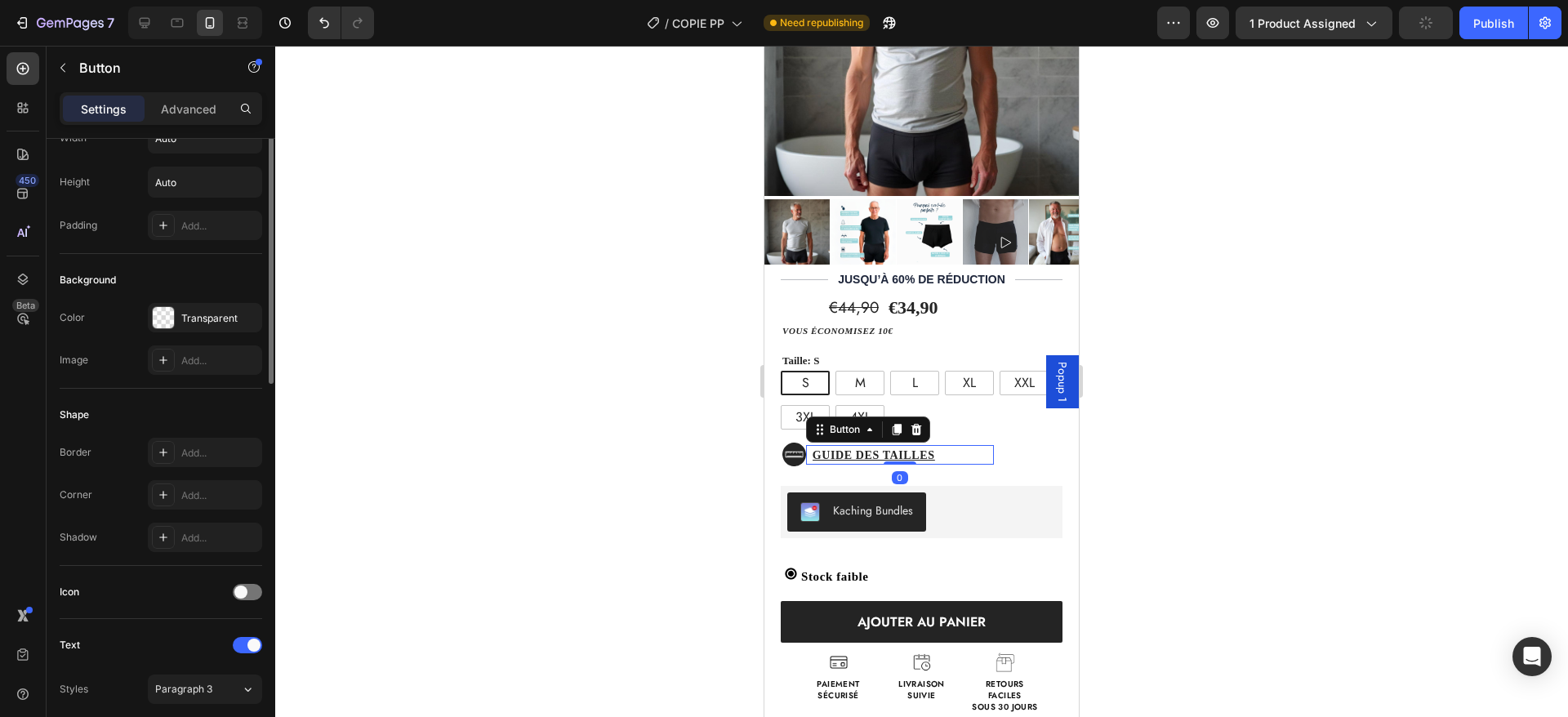
scroll to position [0, 0]
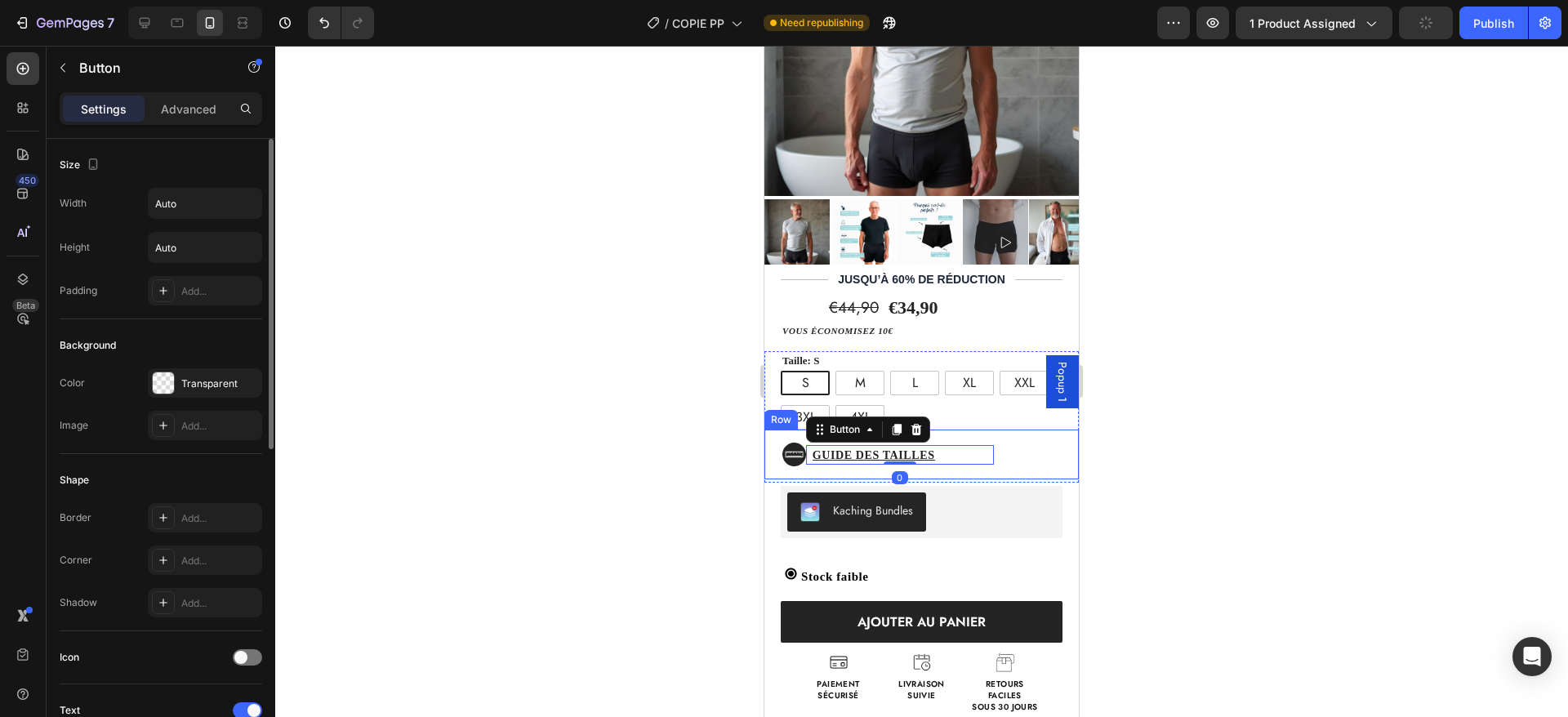
click at [1030, 434] on div "Icon Guide des tailles Button 0 Row" at bounding box center [922, 454] width 315 height 50
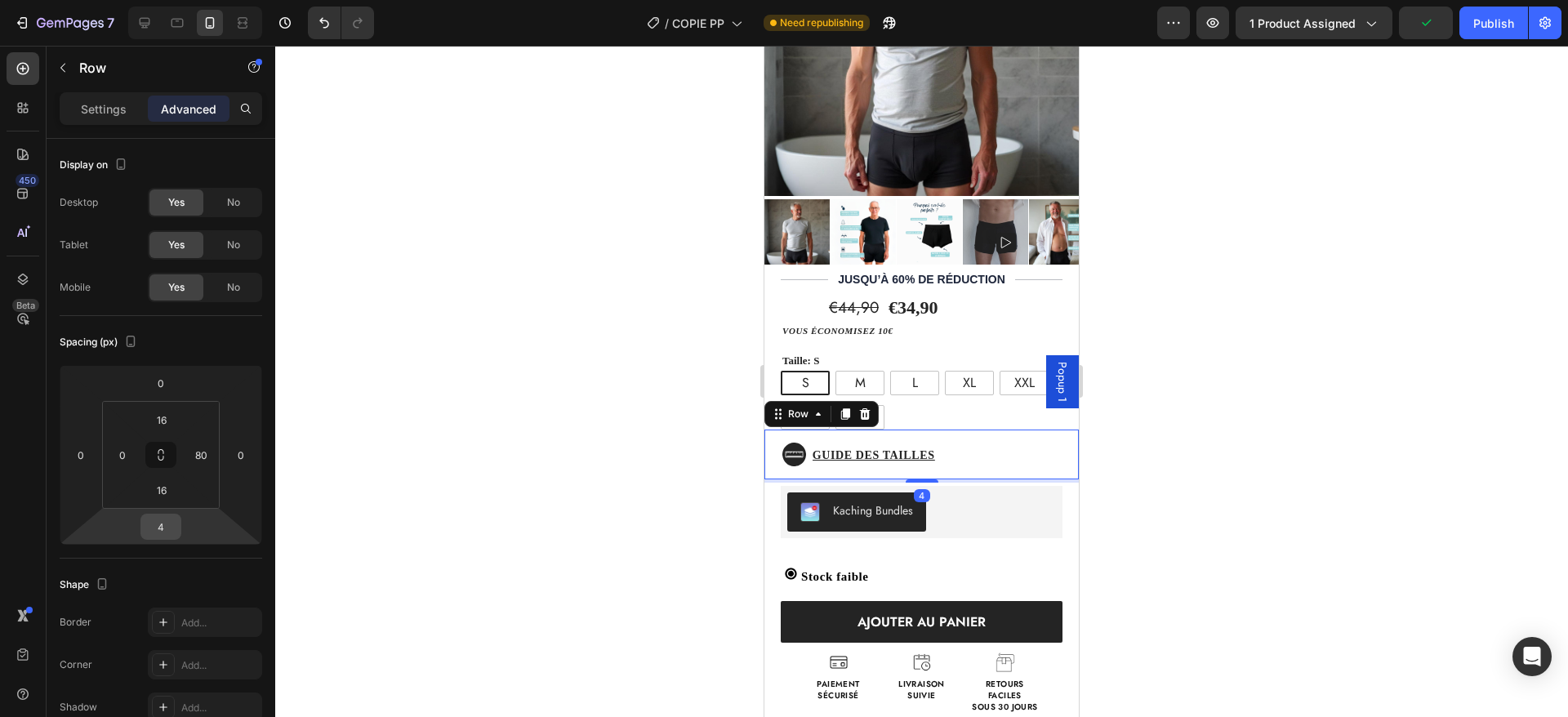
scroll to position [424, 0]
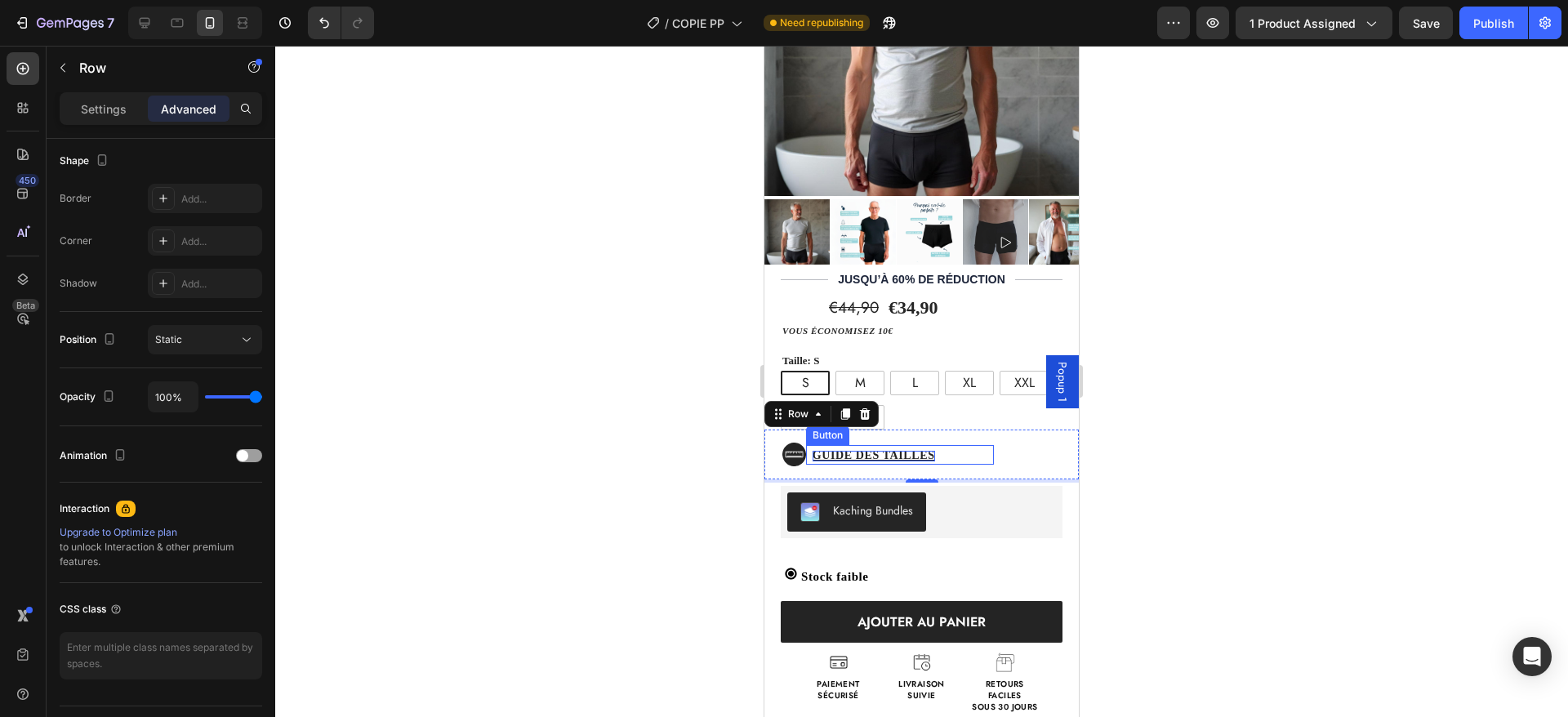
click at [874, 449] on strong "Guide des tailles" at bounding box center [874, 456] width 122 height 12
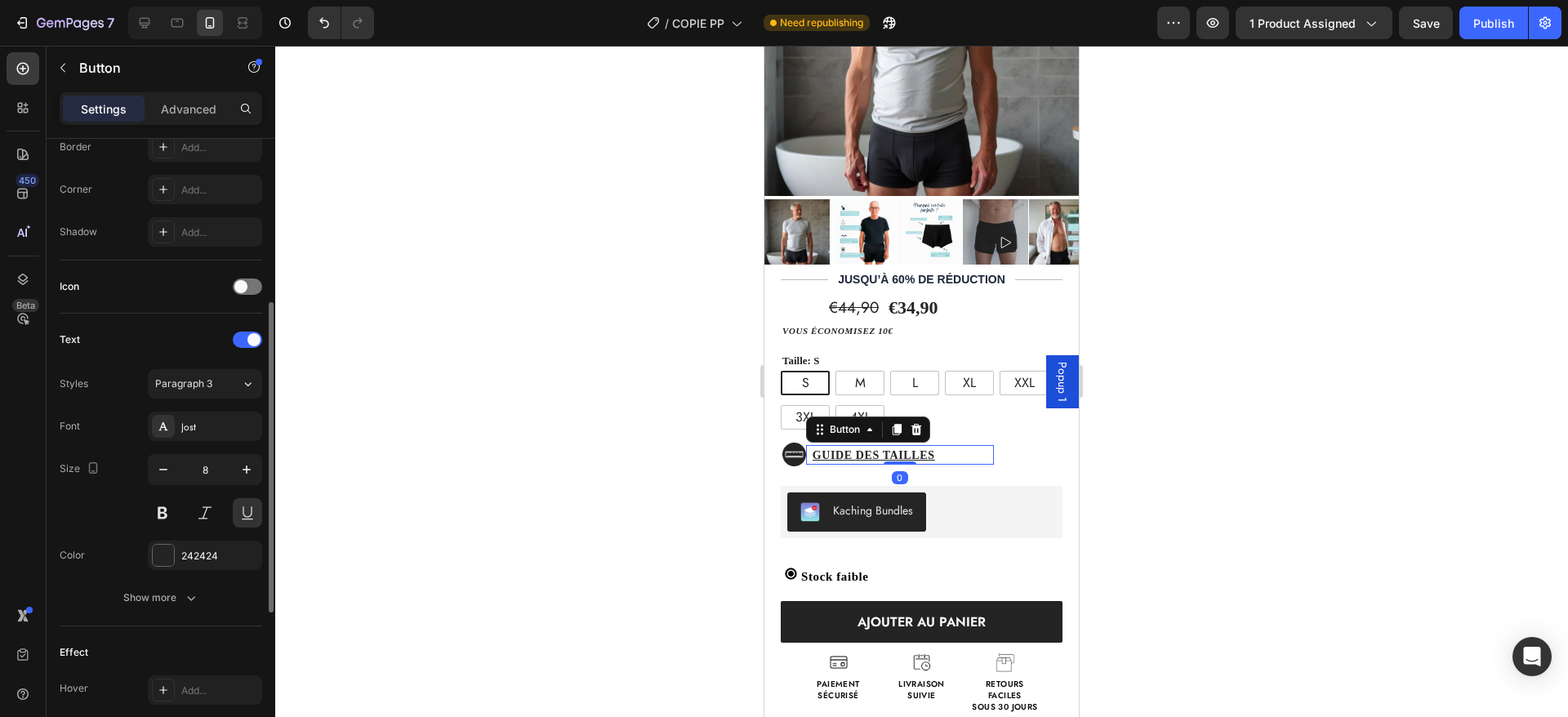
scroll to position [379, 0]
click at [163, 461] on icon "button" at bounding box center [163, 461] width 8 height 2
click at [249, 464] on icon "button" at bounding box center [246, 461] width 17 height 17
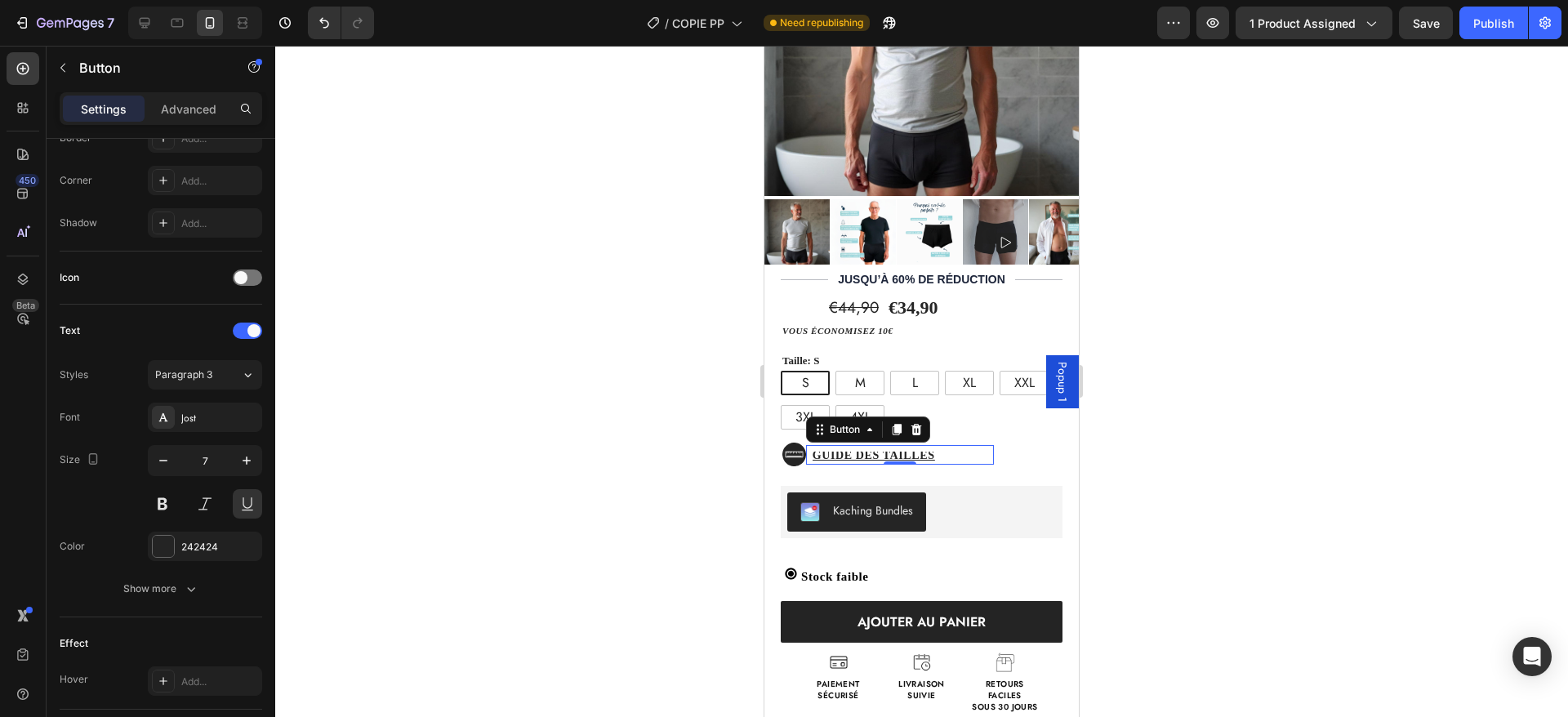
type input "8"
click at [840, 449] on strong "Guide des tailles" at bounding box center [874, 456] width 122 height 12
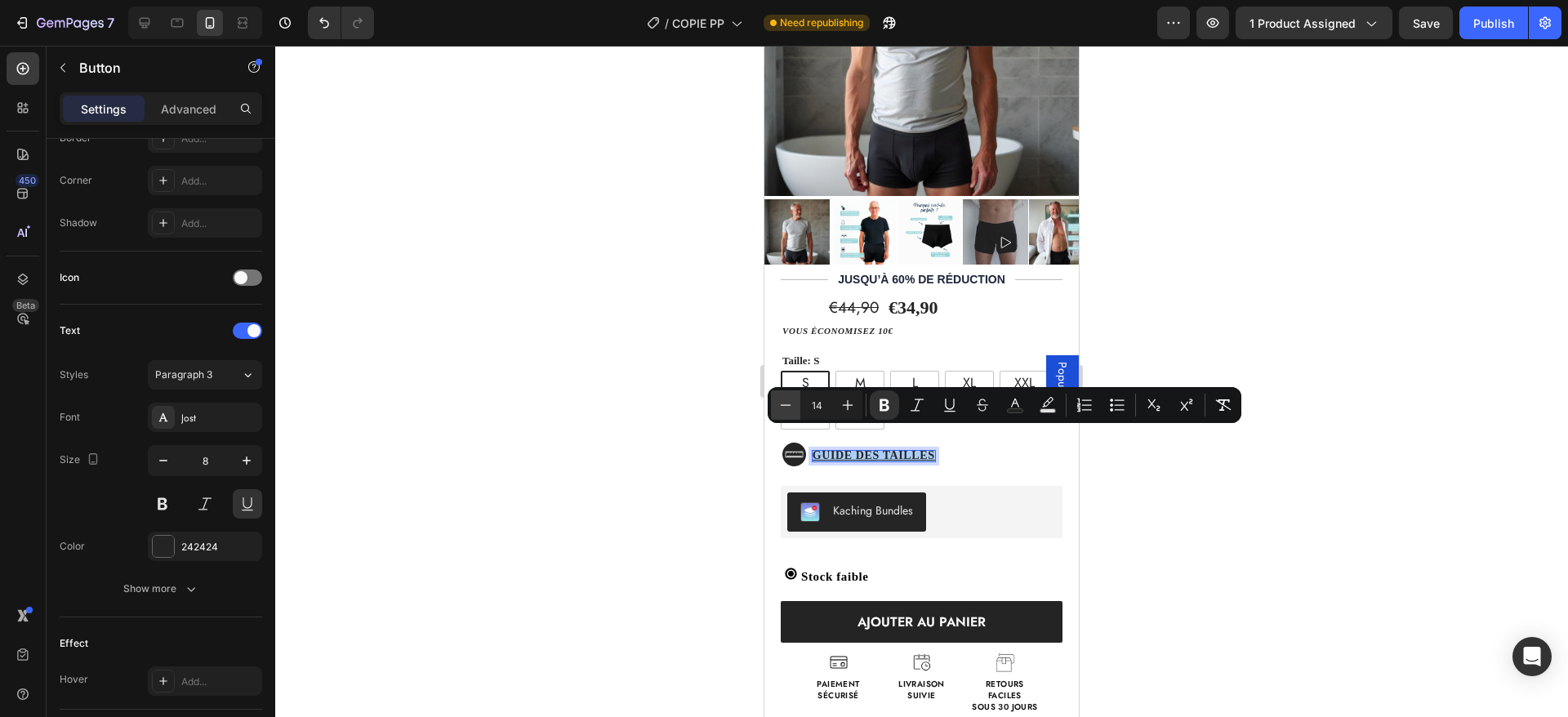
click at [781, 402] on icon "Editor contextual toolbar" at bounding box center [786, 405] width 17 height 17
type input "10"
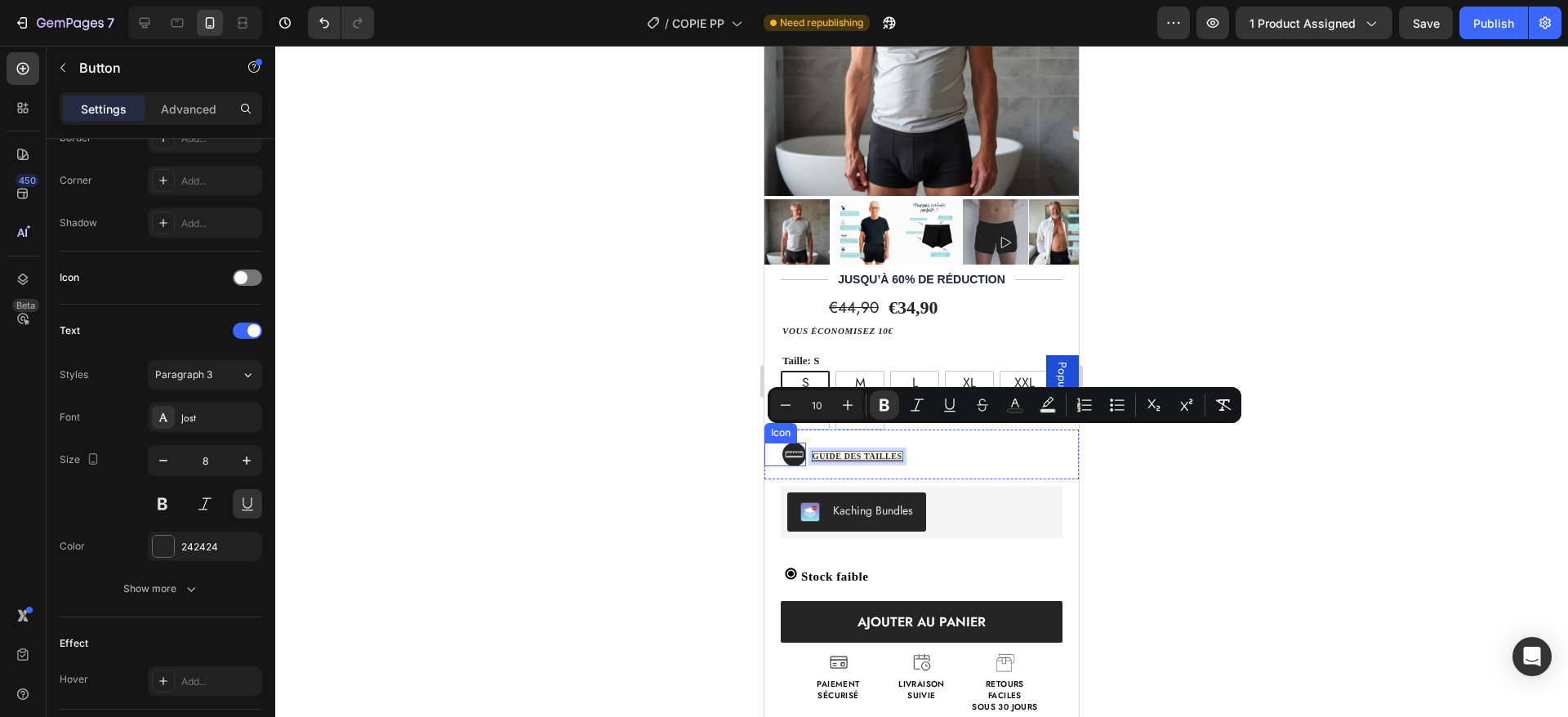
click at [785, 452] on icon at bounding box center [794, 455] width 18 height 6
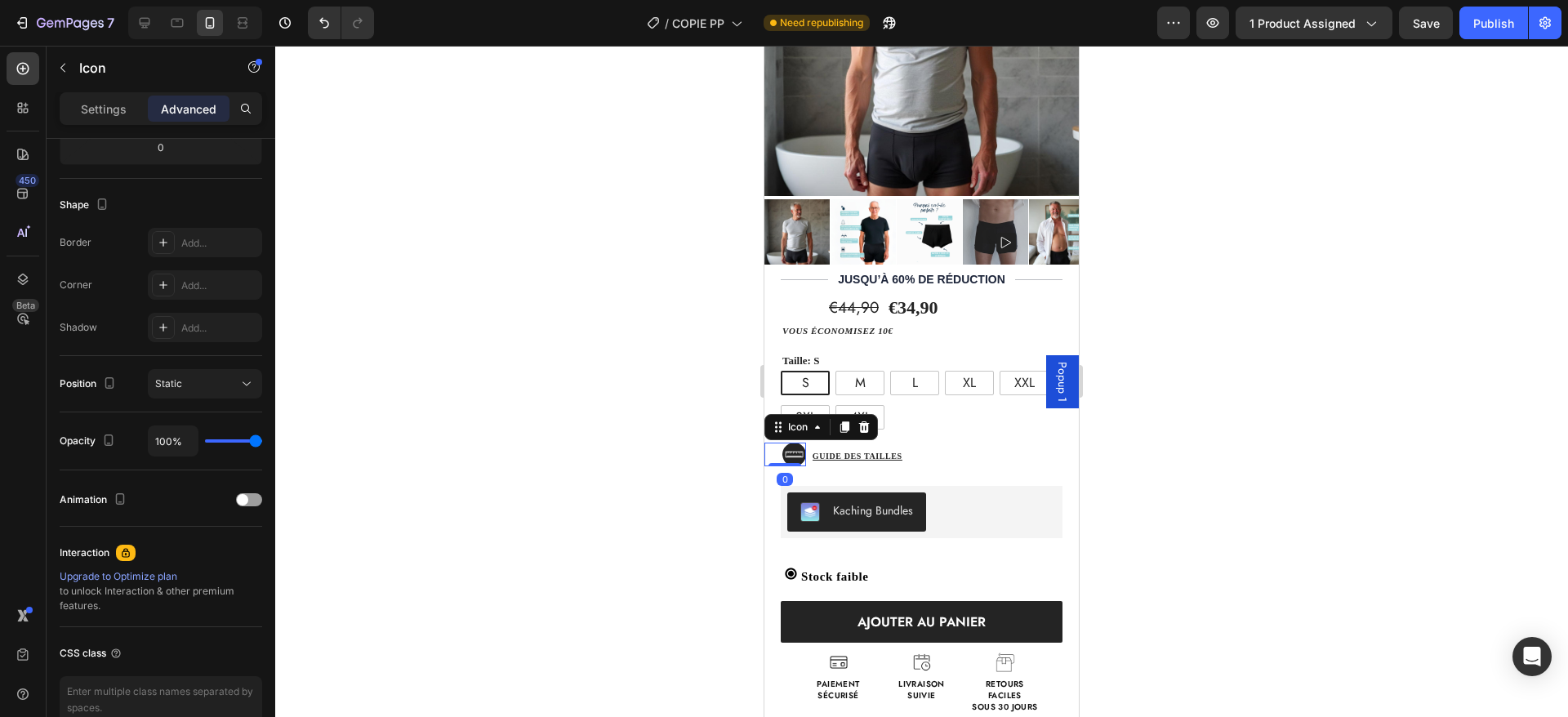
scroll to position [0, 0]
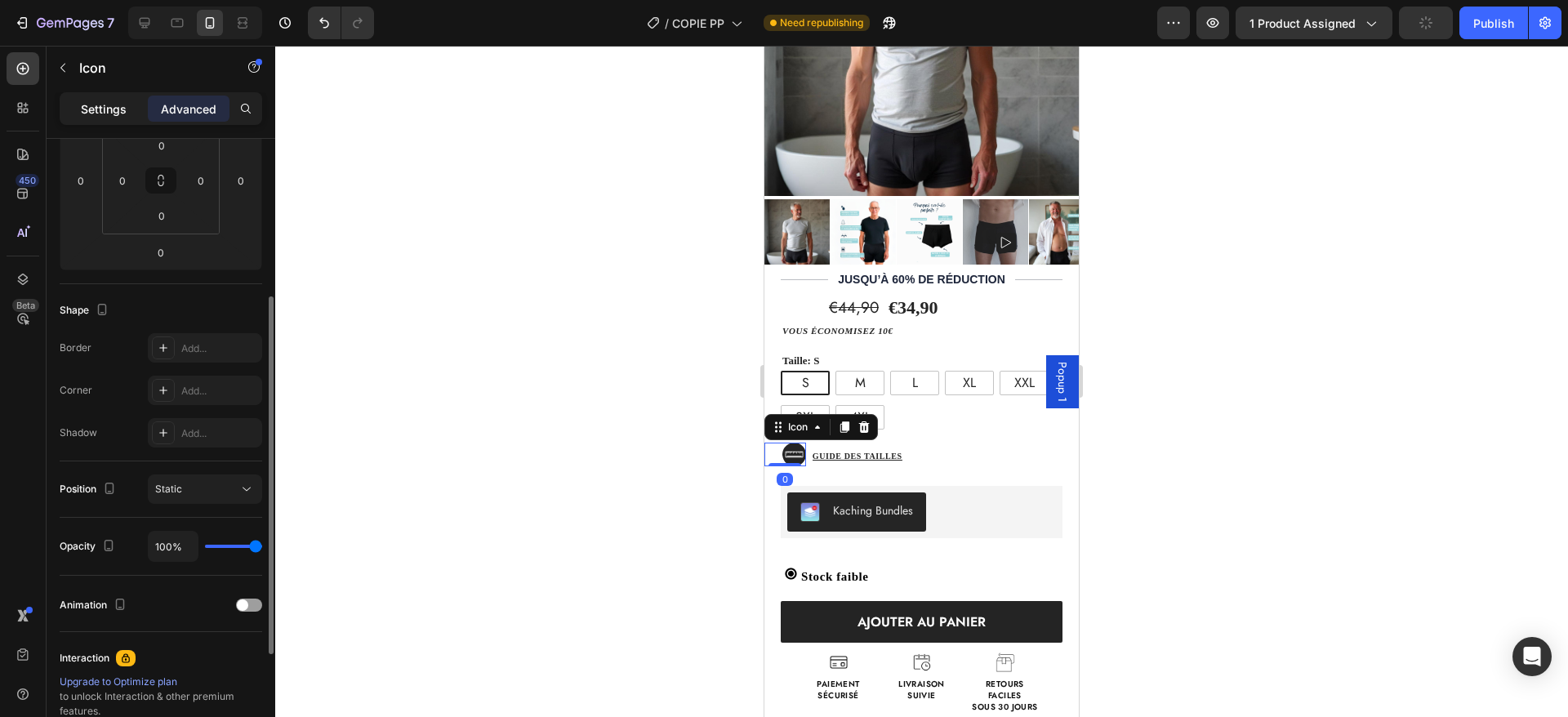
click at [119, 105] on p "Settings" at bounding box center [104, 109] width 45 height 17
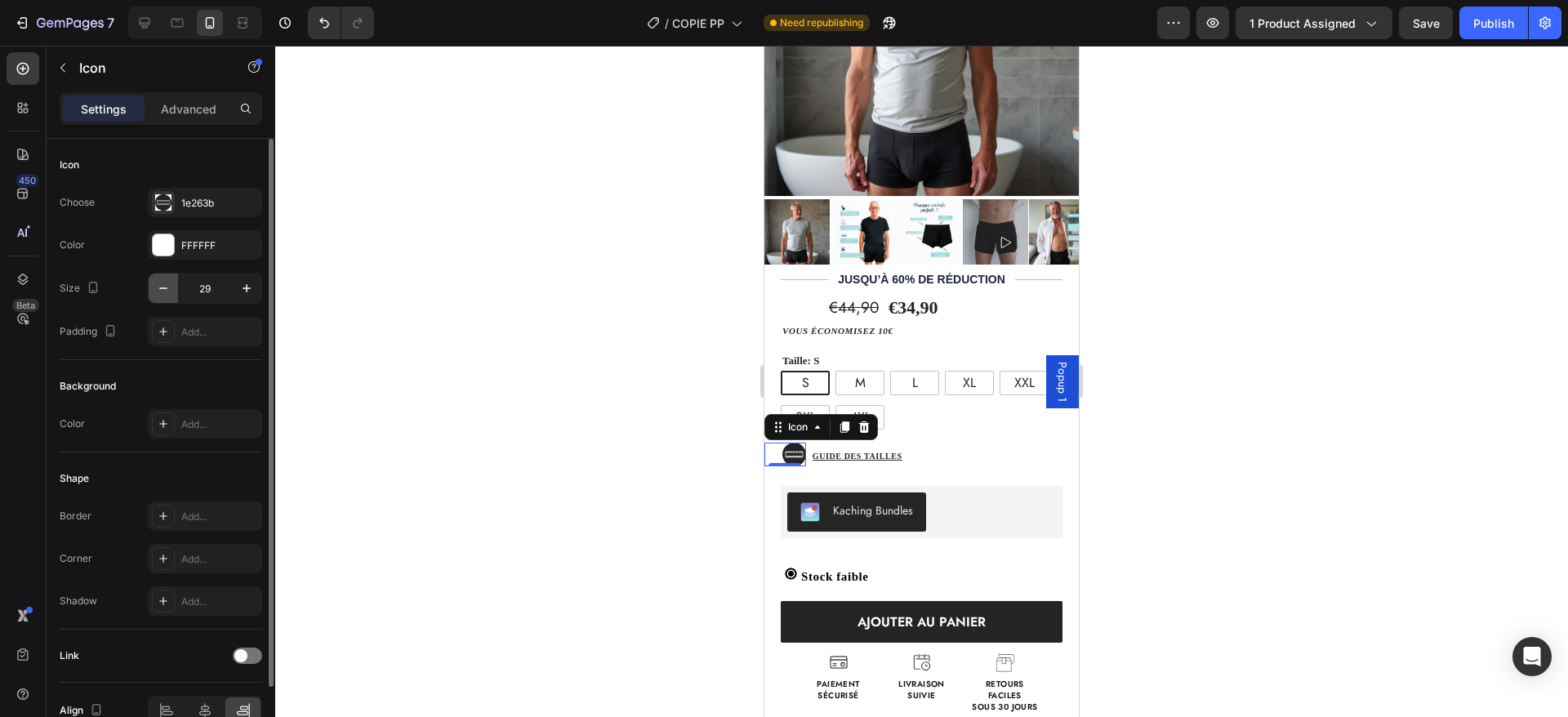
click at [160, 287] on icon "button" at bounding box center [163, 288] width 17 height 17
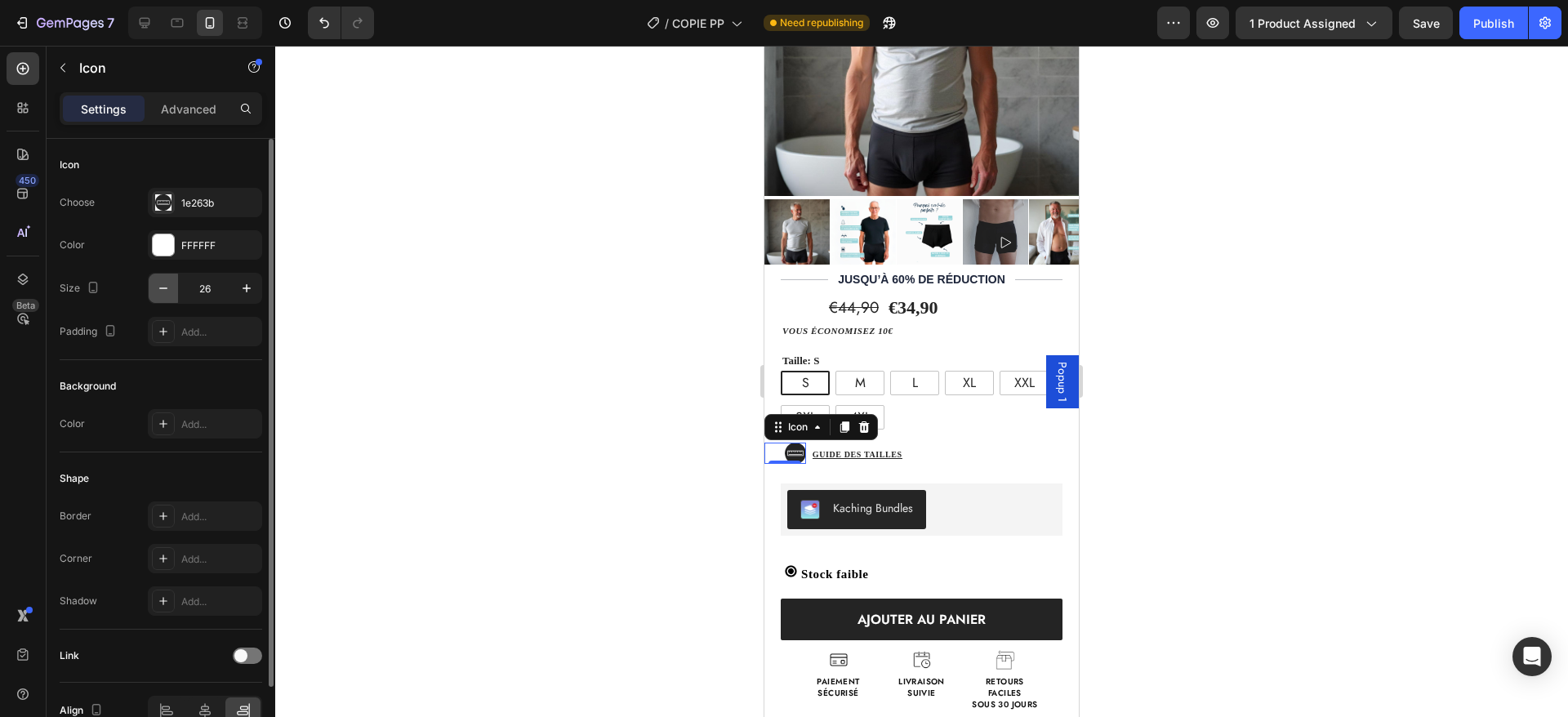
click at [158, 287] on icon "button" at bounding box center [163, 288] width 17 height 17
type input "24"
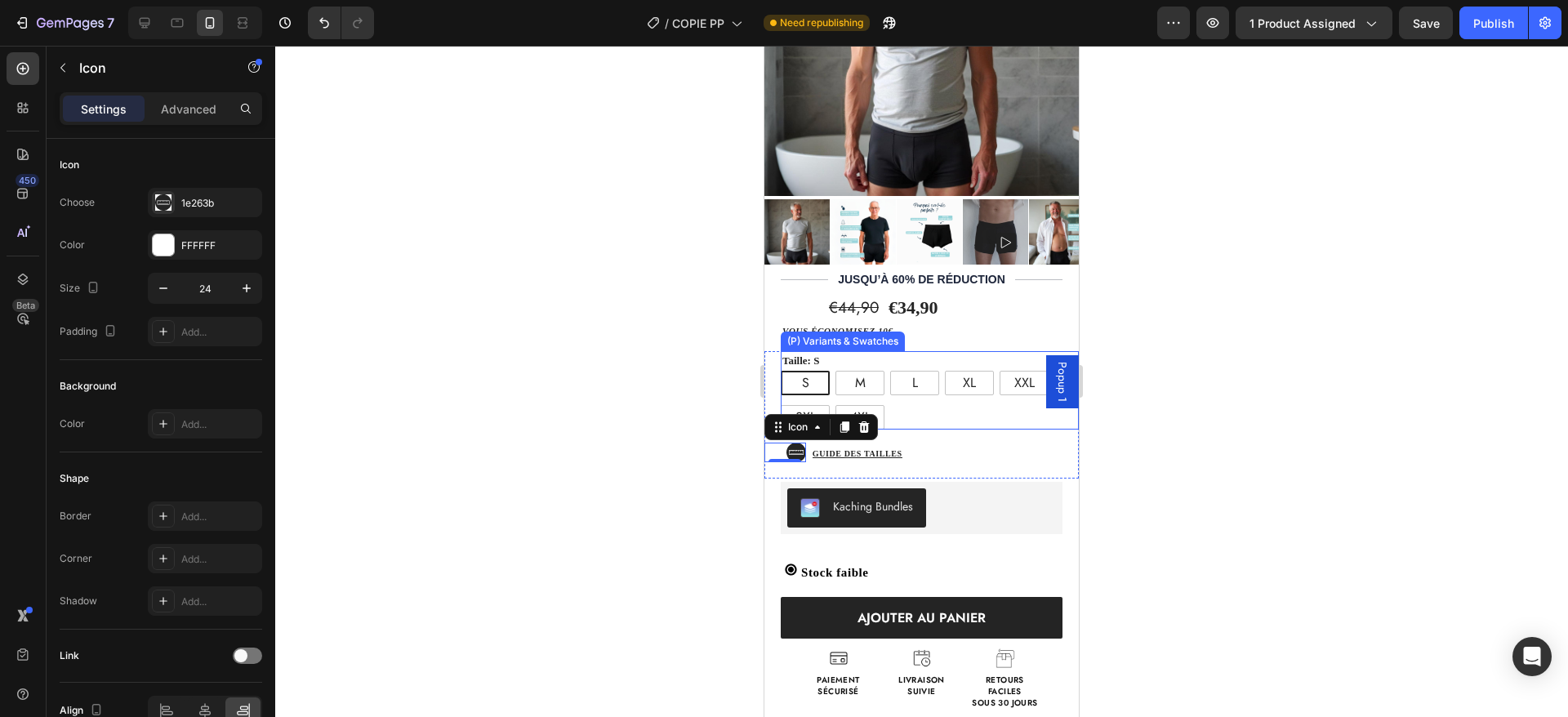
click at [978, 352] on div "Taille: S S S S M M M L L L XL XL XL XXL XXL XXL 3XL 3XL 3XL 4XL 4XL 4XL" at bounding box center [929, 391] width 298 height 80
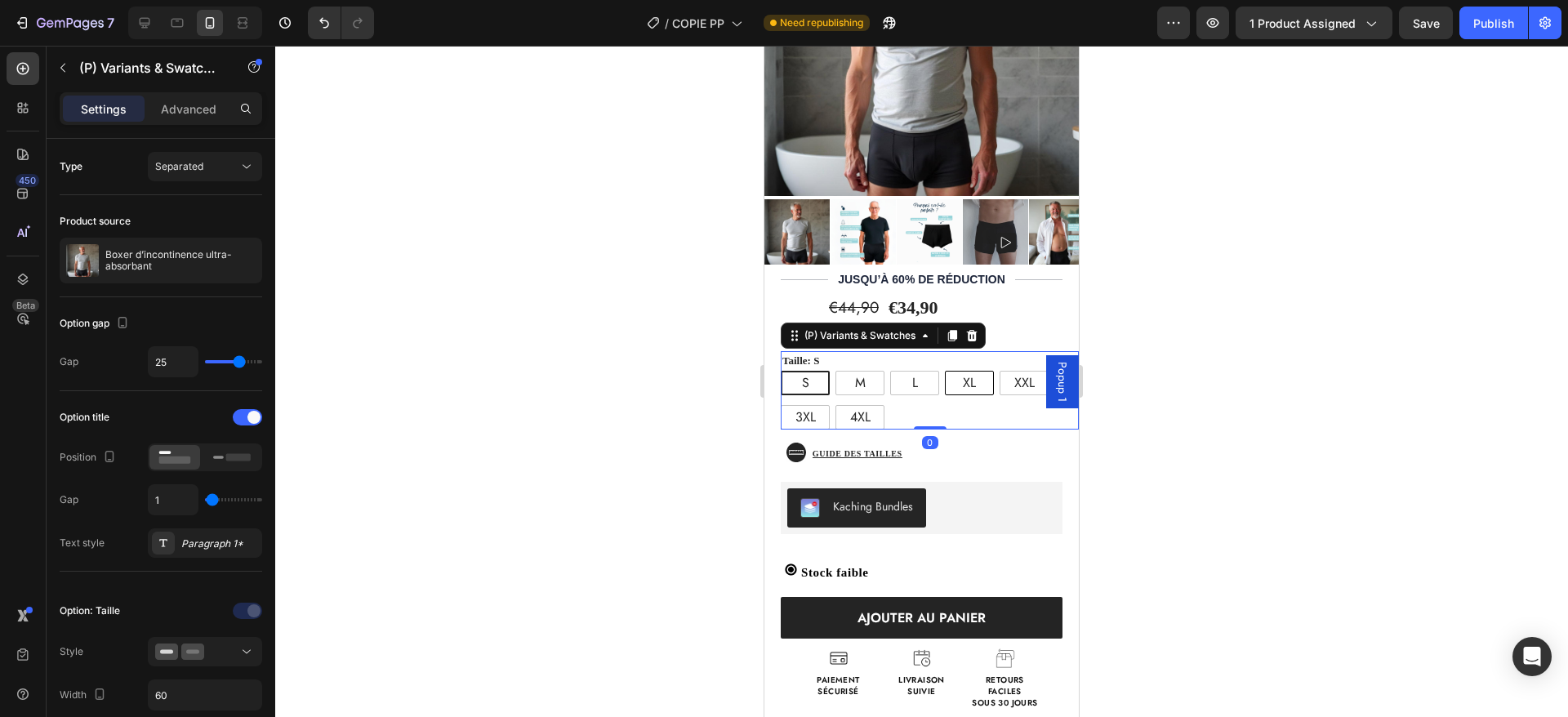
scroll to position [193, 0]
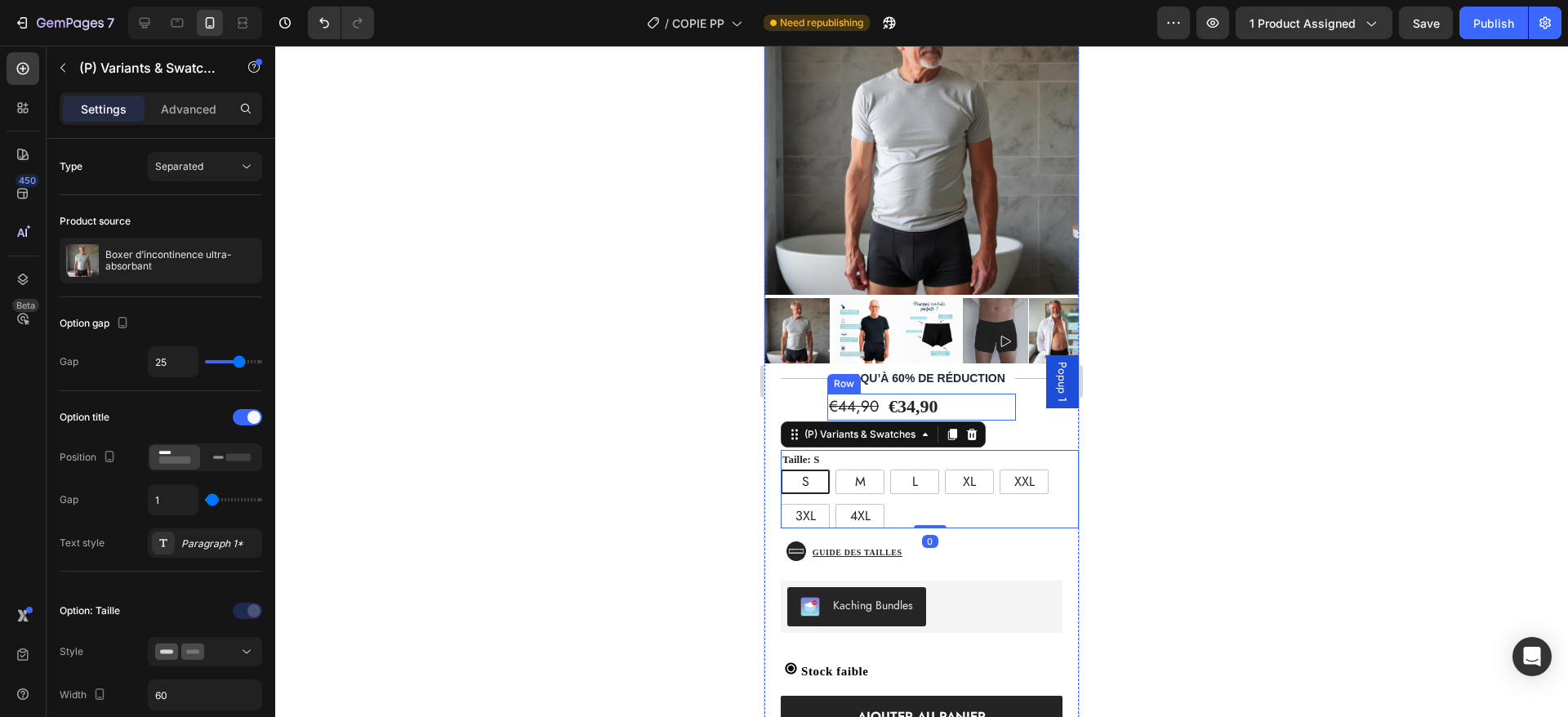
click at [971, 393] on div "€44,90 Product Price Product Price €34,90 Product Price Product Price Text Bloc…" at bounding box center [922, 407] width 189 height 27
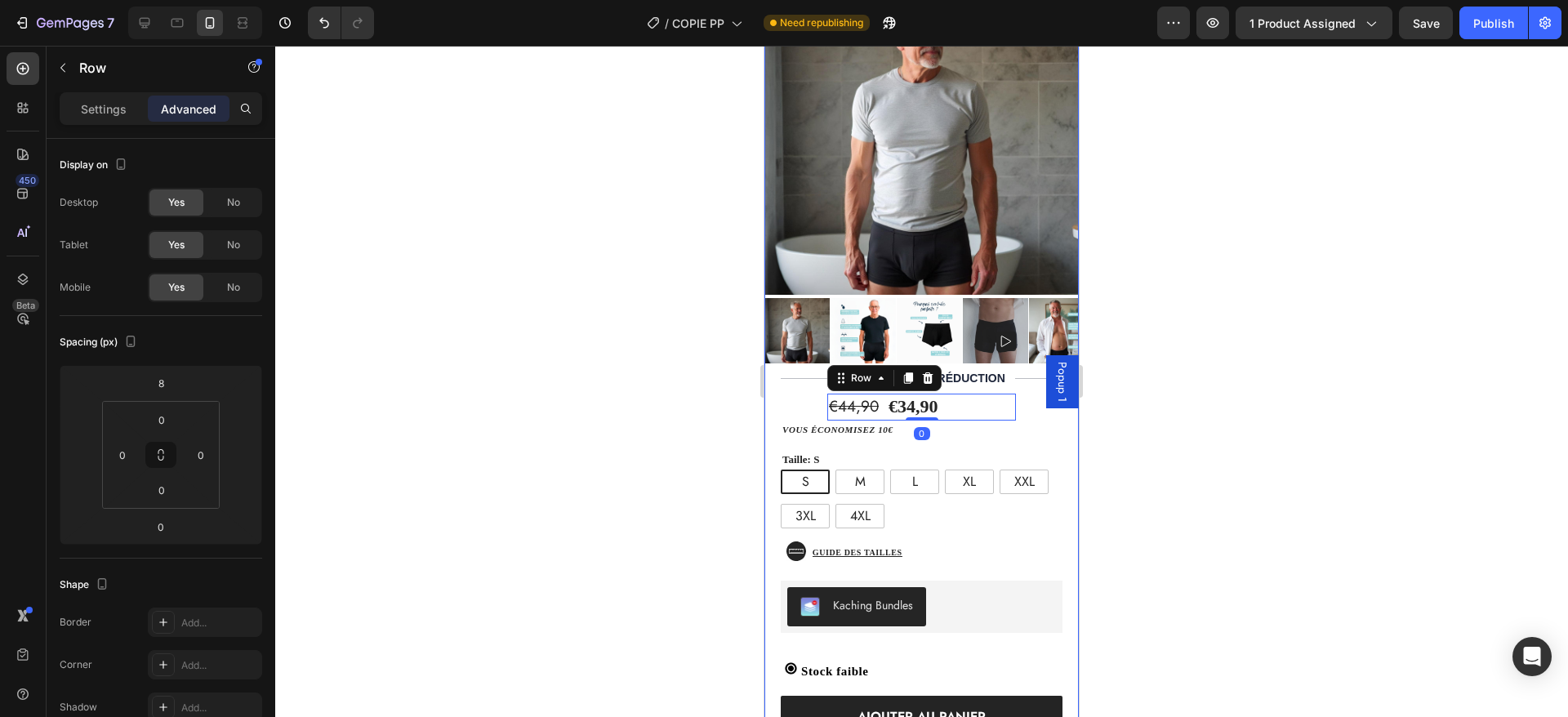
click at [1012, 387] on div "€44,90 Product Price Product Price €34,90 Product Price Product Price Text Bloc…" at bounding box center [922, 597] width 315 height 421
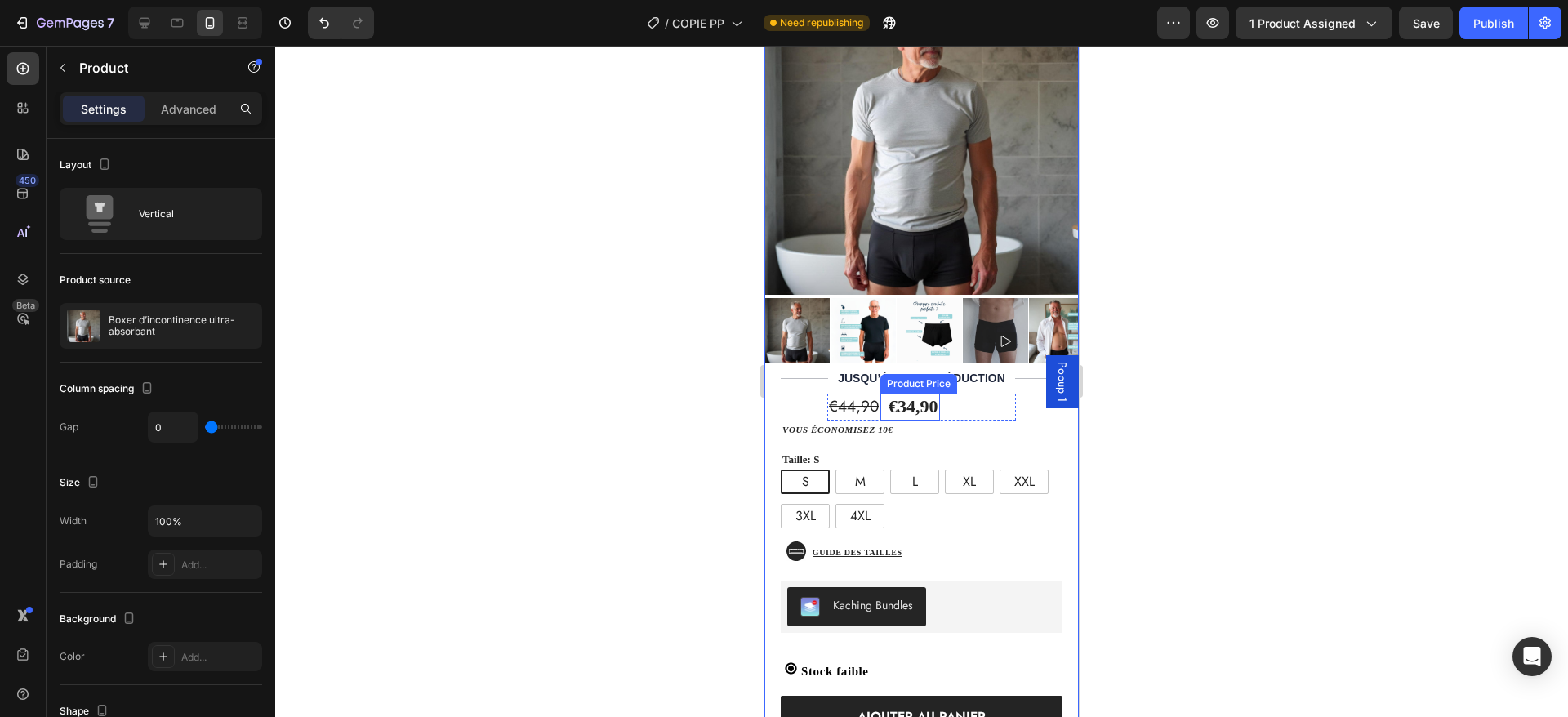
click at [919, 393] on div "€34,90" at bounding box center [913, 407] width 53 height 27
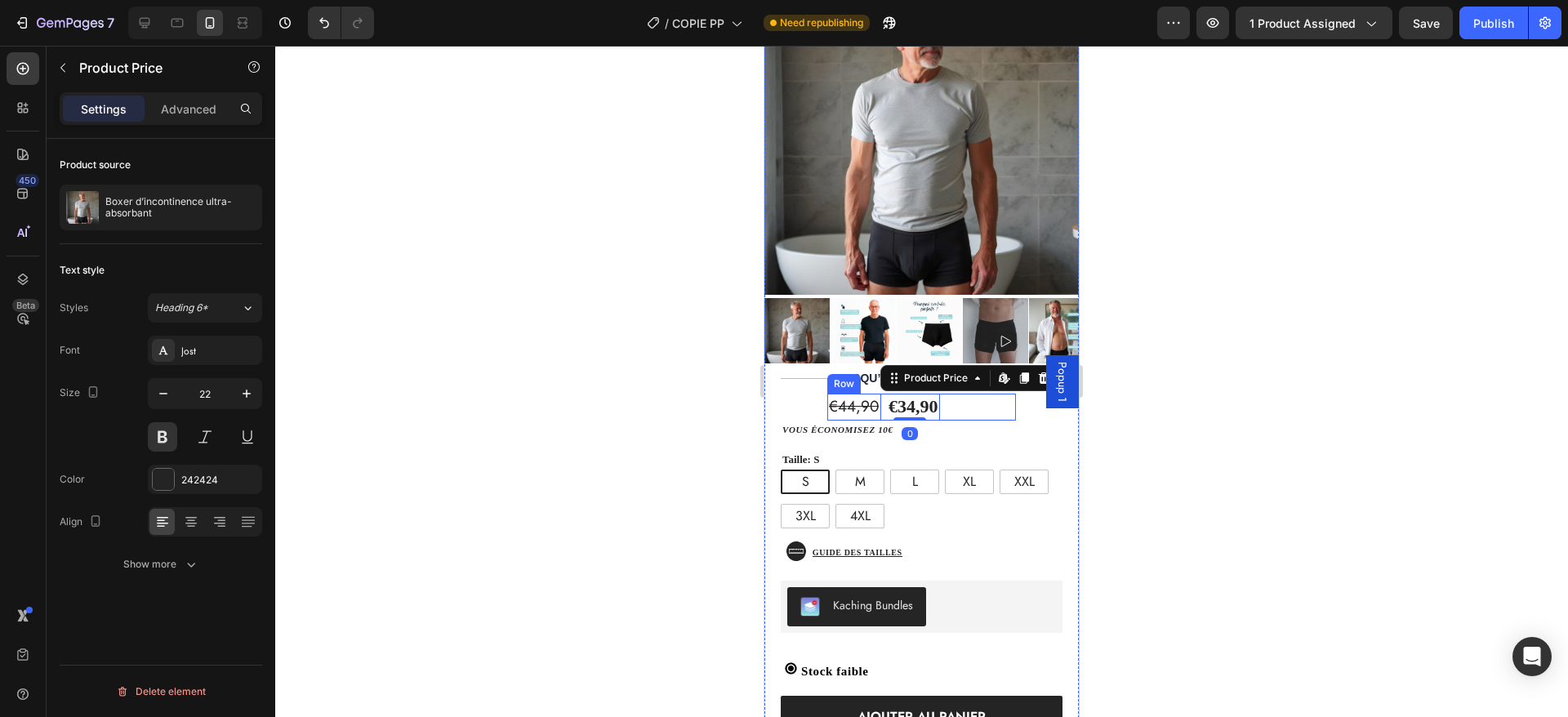
click at [953, 393] on div "€44,90 Product Price Product Price €34,90 Product Price Edit content in Shopify…" at bounding box center [922, 407] width 189 height 27
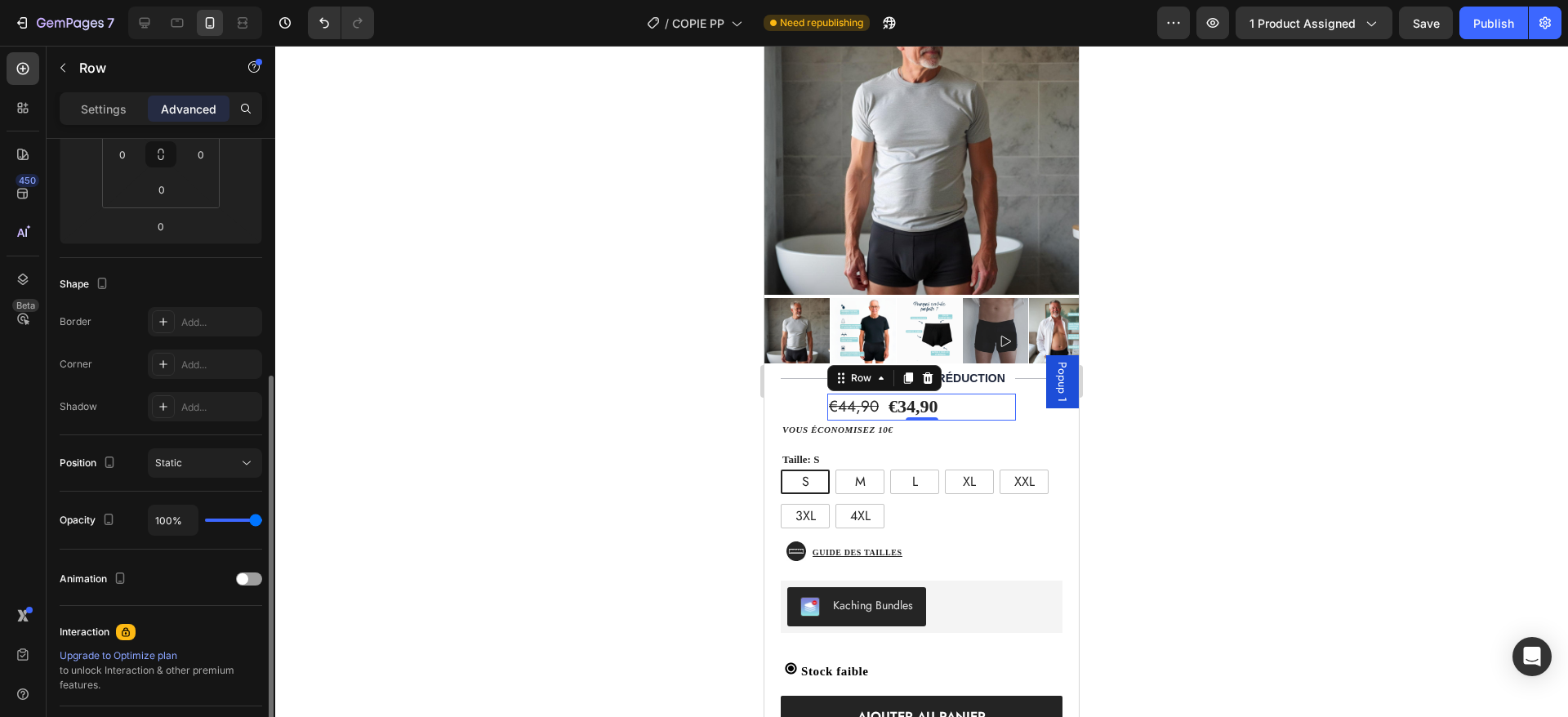
scroll to position [345, 0]
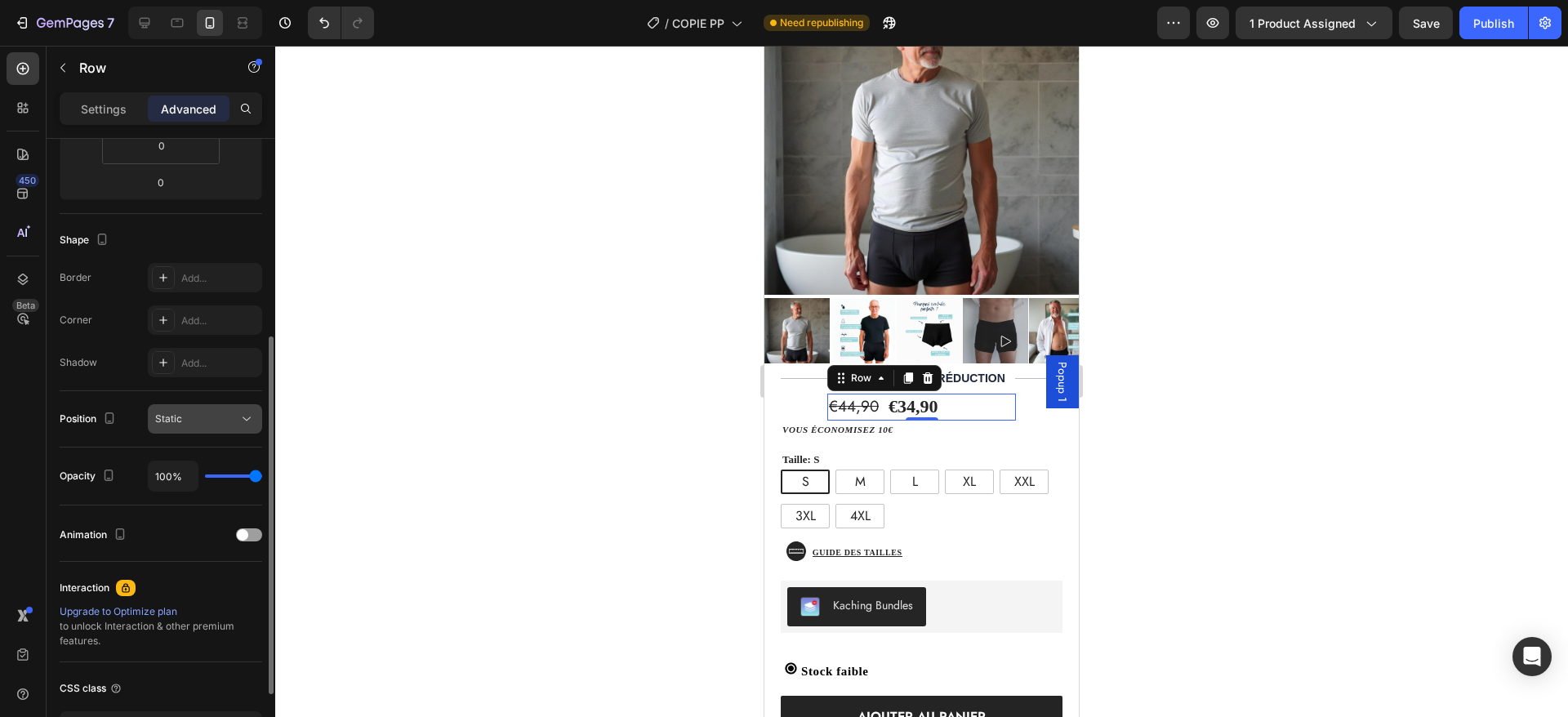
click at [189, 420] on div "Static" at bounding box center [197, 419] width 83 height 15
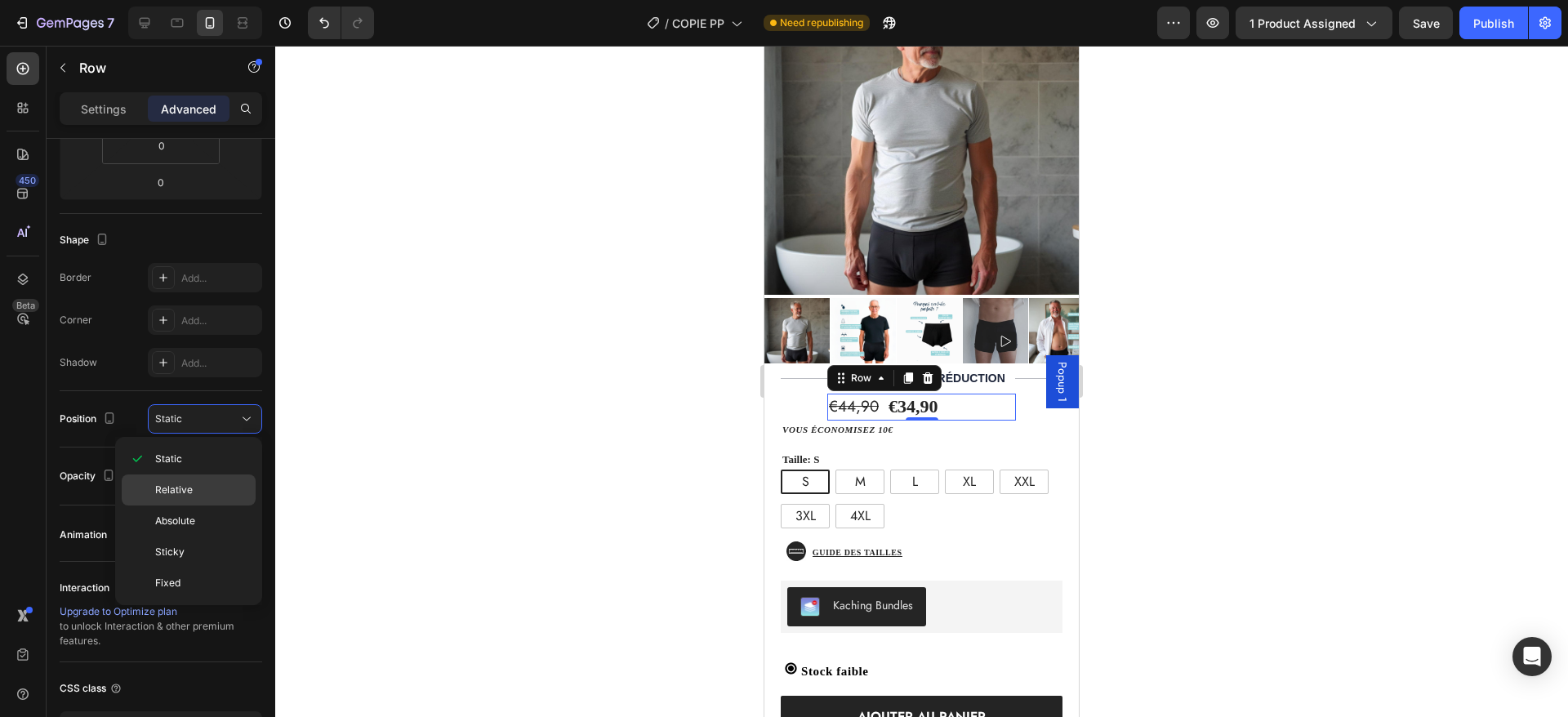
click at [202, 494] on p "Relative" at bounding box center [202, 490] width 94 height 15
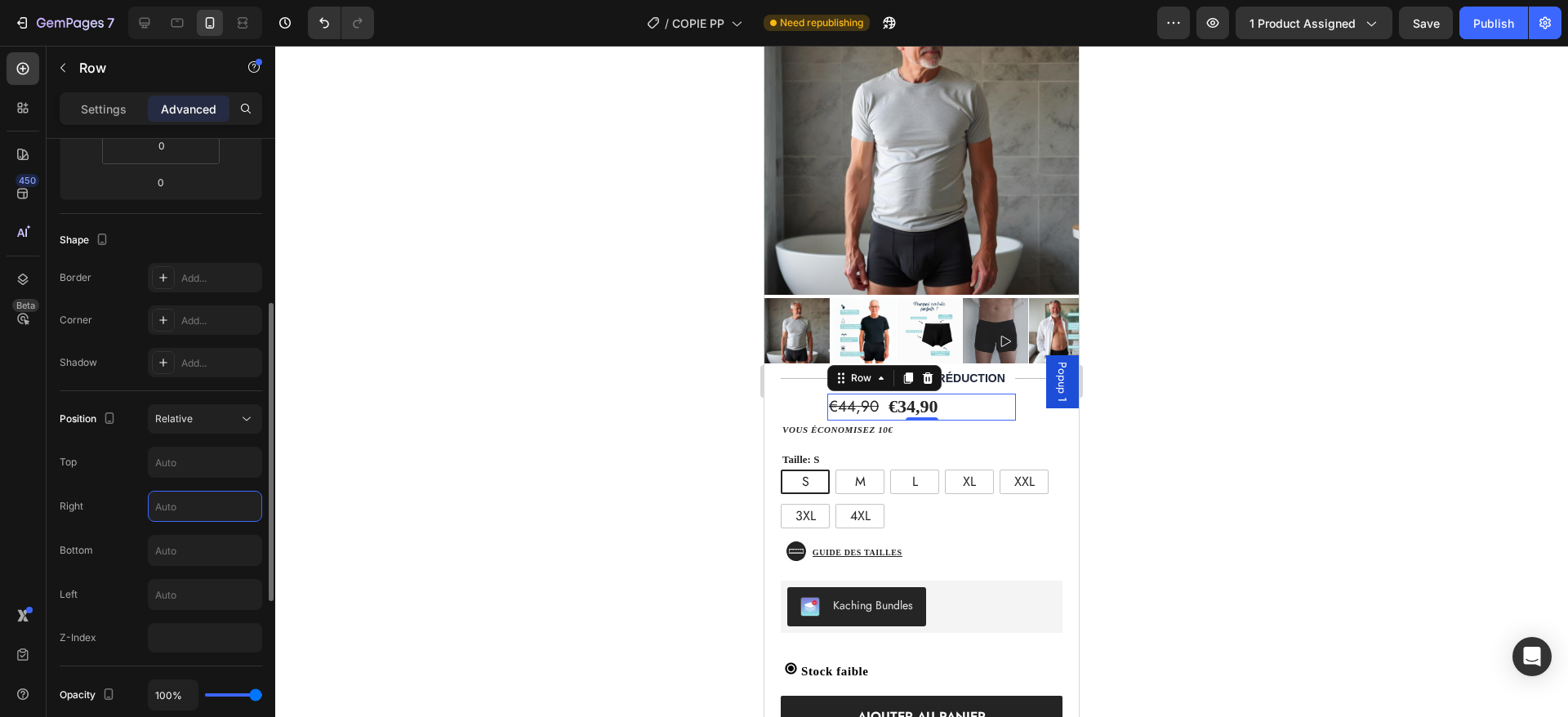
click at [200, 505] on input "text" at bounding box center [205, 507] width 113 height 30
type input "2"
type input "8"
type input "6"
type input "55"
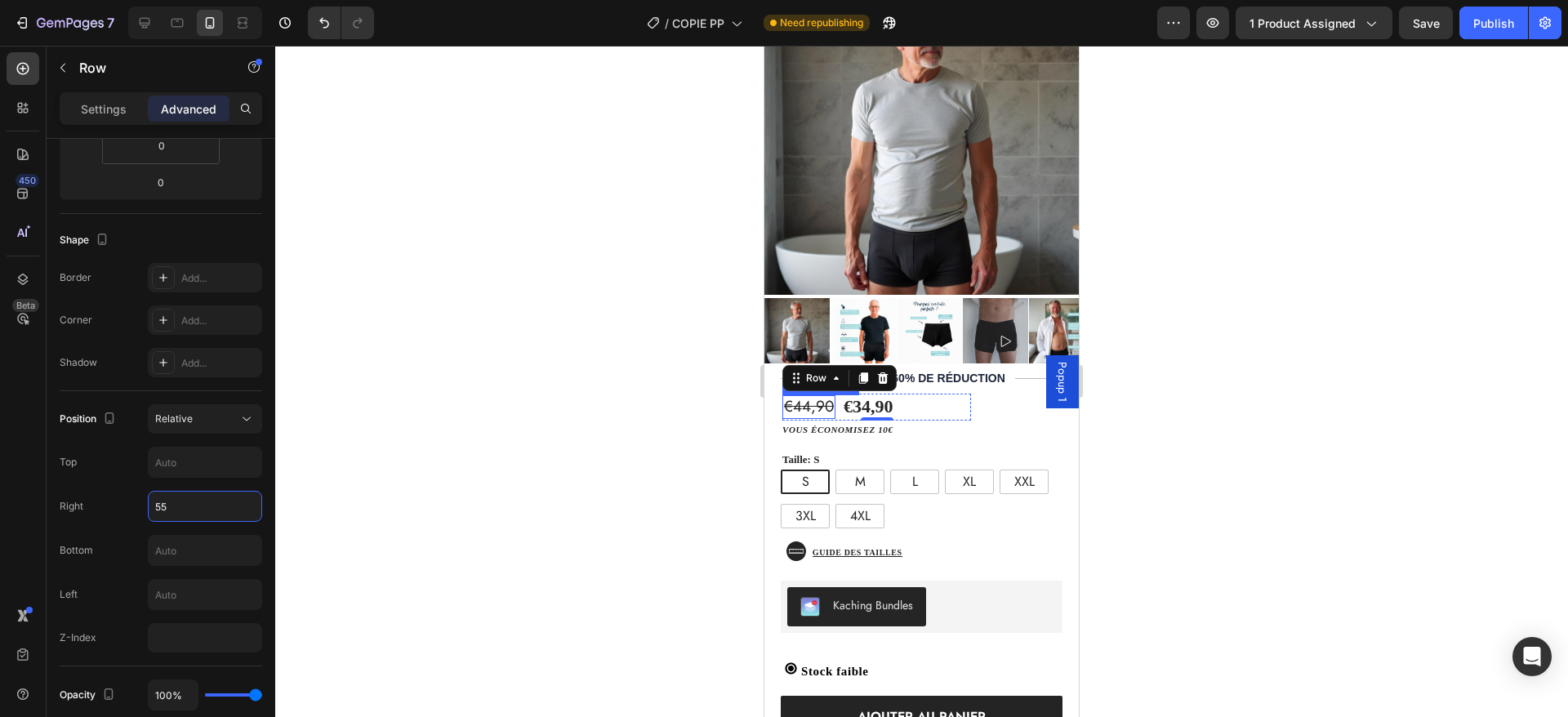
click at [785, 395] on div "€44,90" at bounding box center [808, 407] width 53 height 24
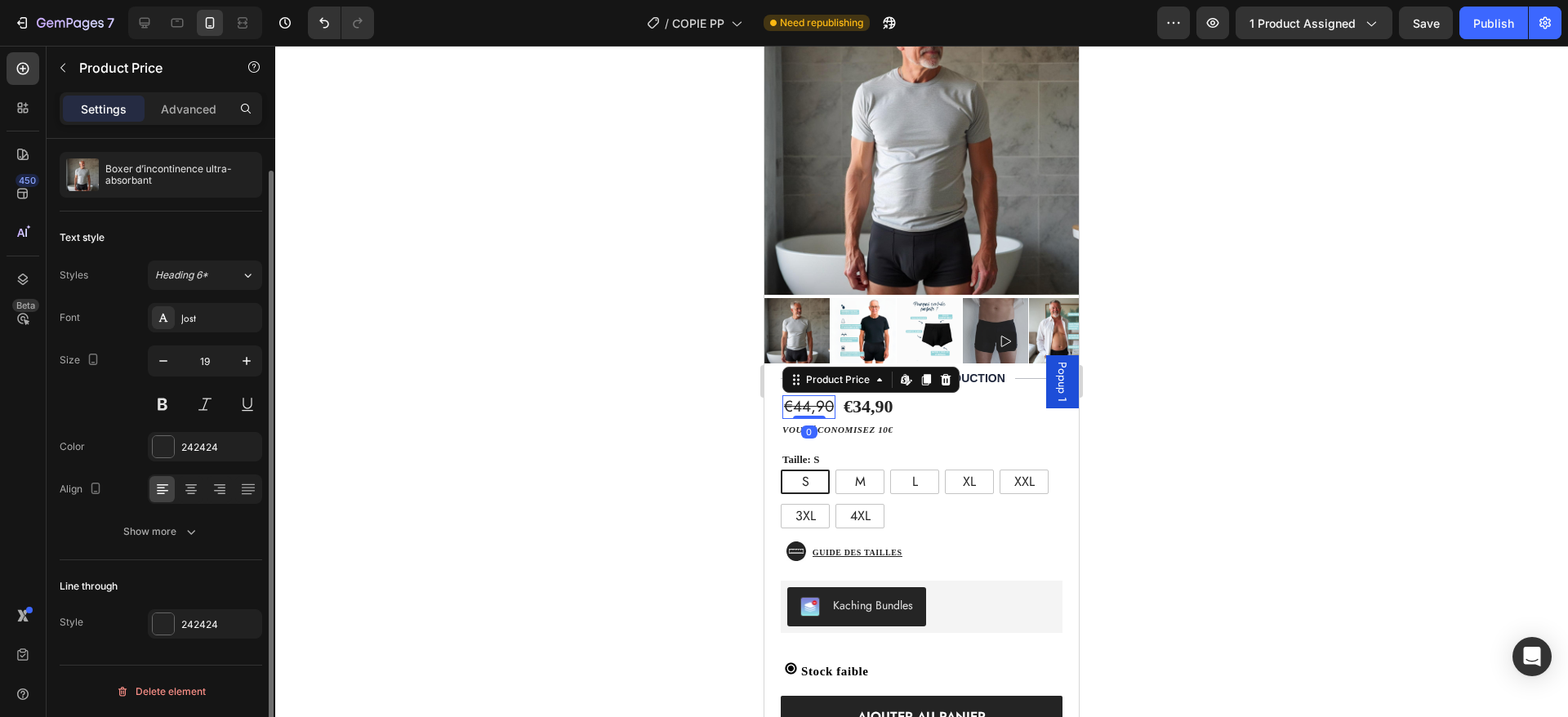
scroll to position [0, 0]
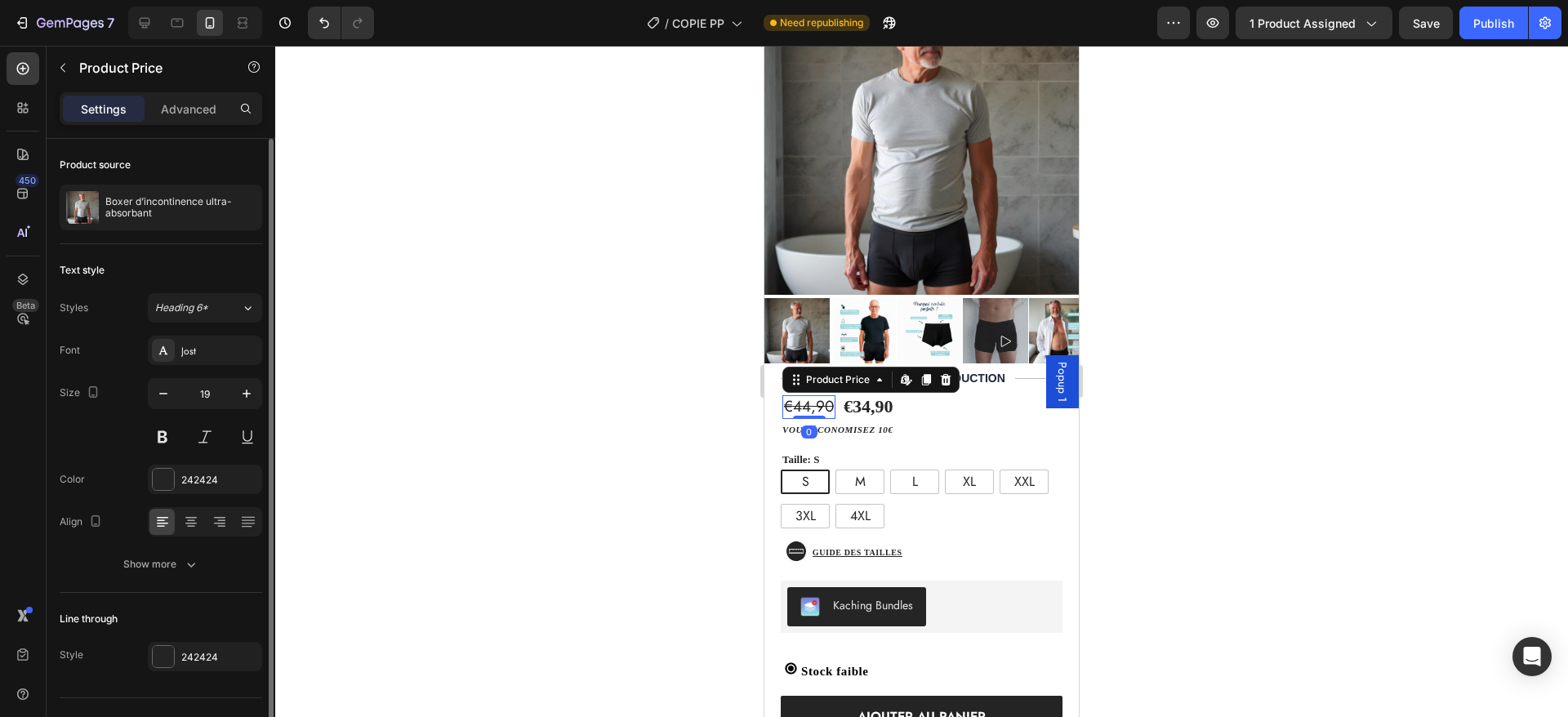
click at [786, 395] on div "€44,90" at bounding box center [808, 407] width 53 height 24
click at [788, 395] on div "€44,90" at bounding box center [808, 407] width 53 height 24
click at [876, 393] on div "€34,90" at bounding box center [868, 407] width 53 height 27
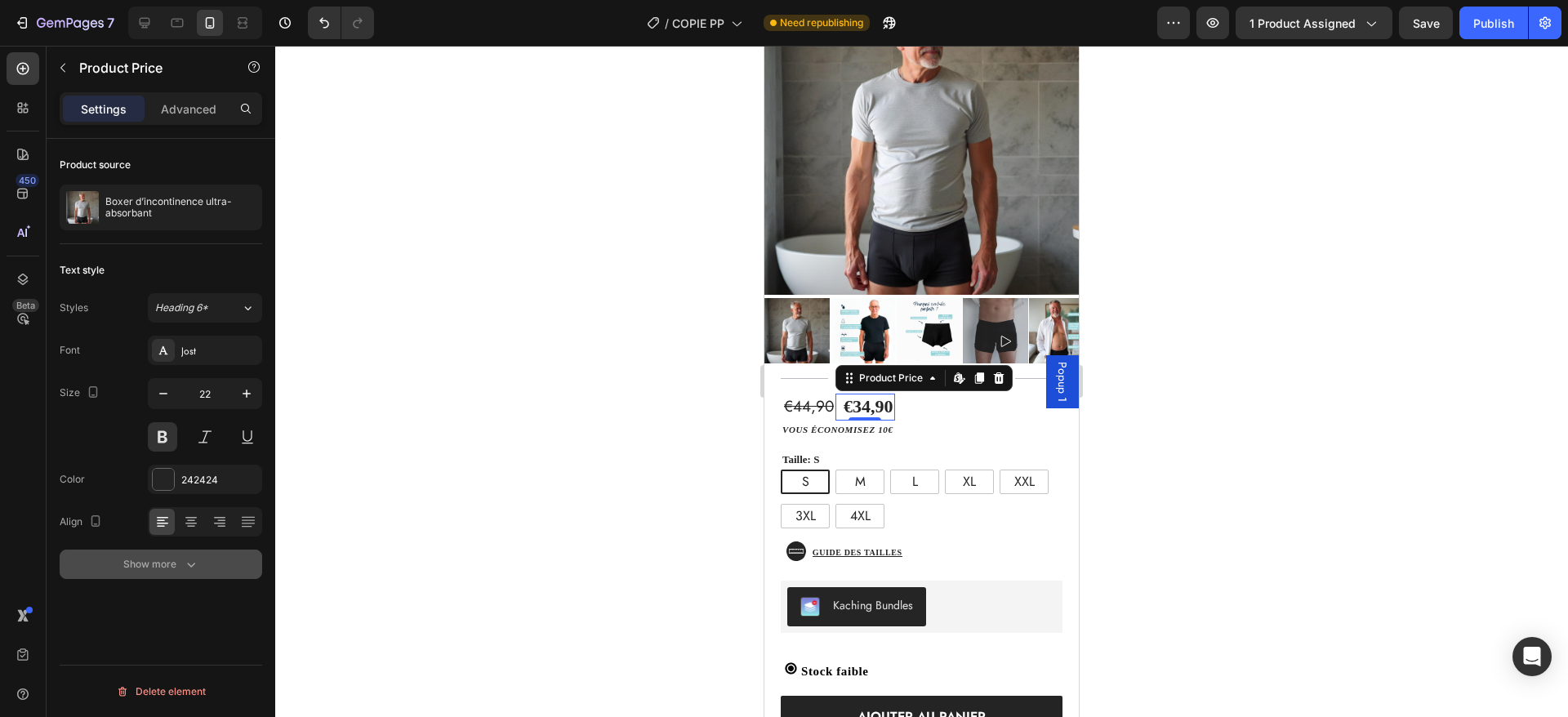
click at [114, 567] on button "Show more" at bounding box center [161, 565] width 203 height 30
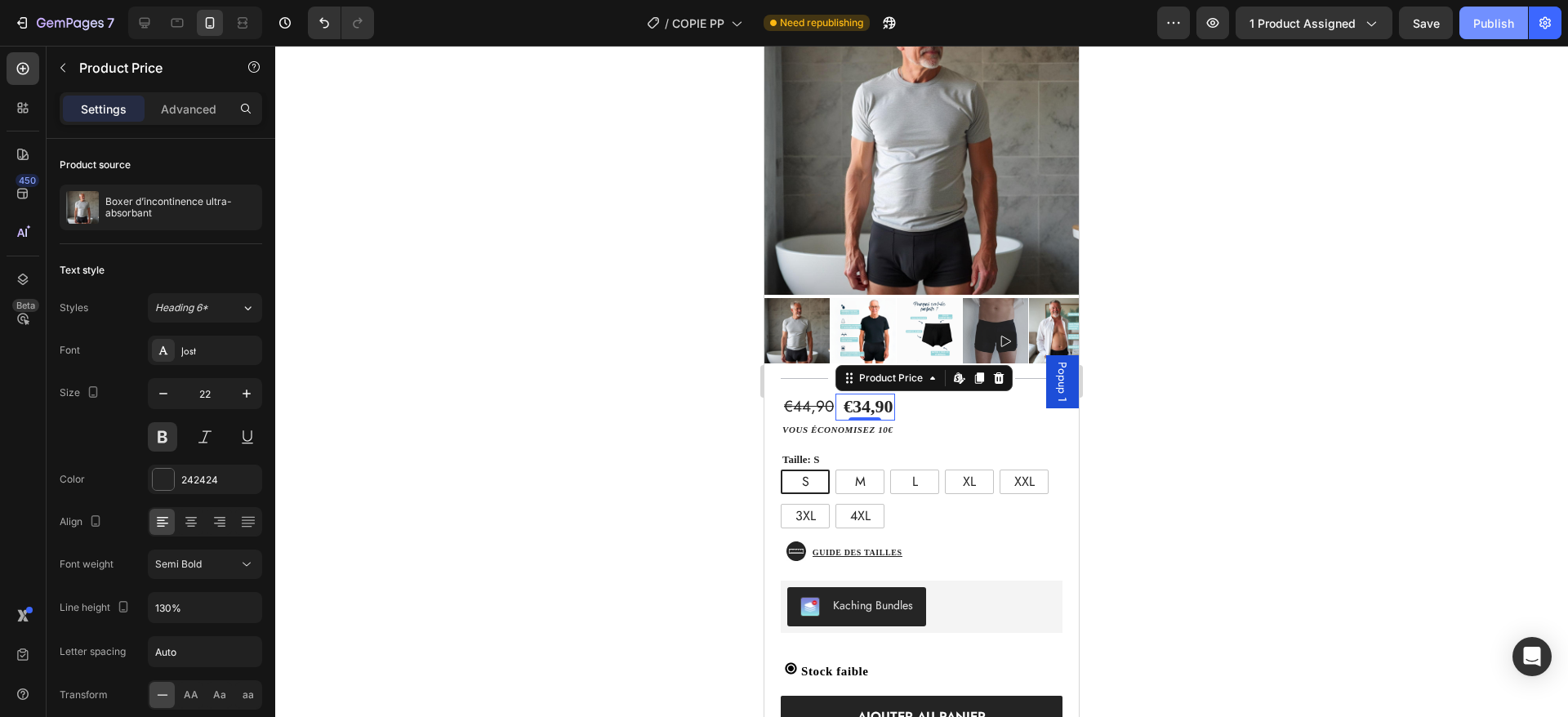
click at [1510, 31] on button "Publish" at bounding box center [1494, 22] width 68 height 32
click at [1169, 32] on button "button" at bounding box center [1173, 22] width 32 height 32
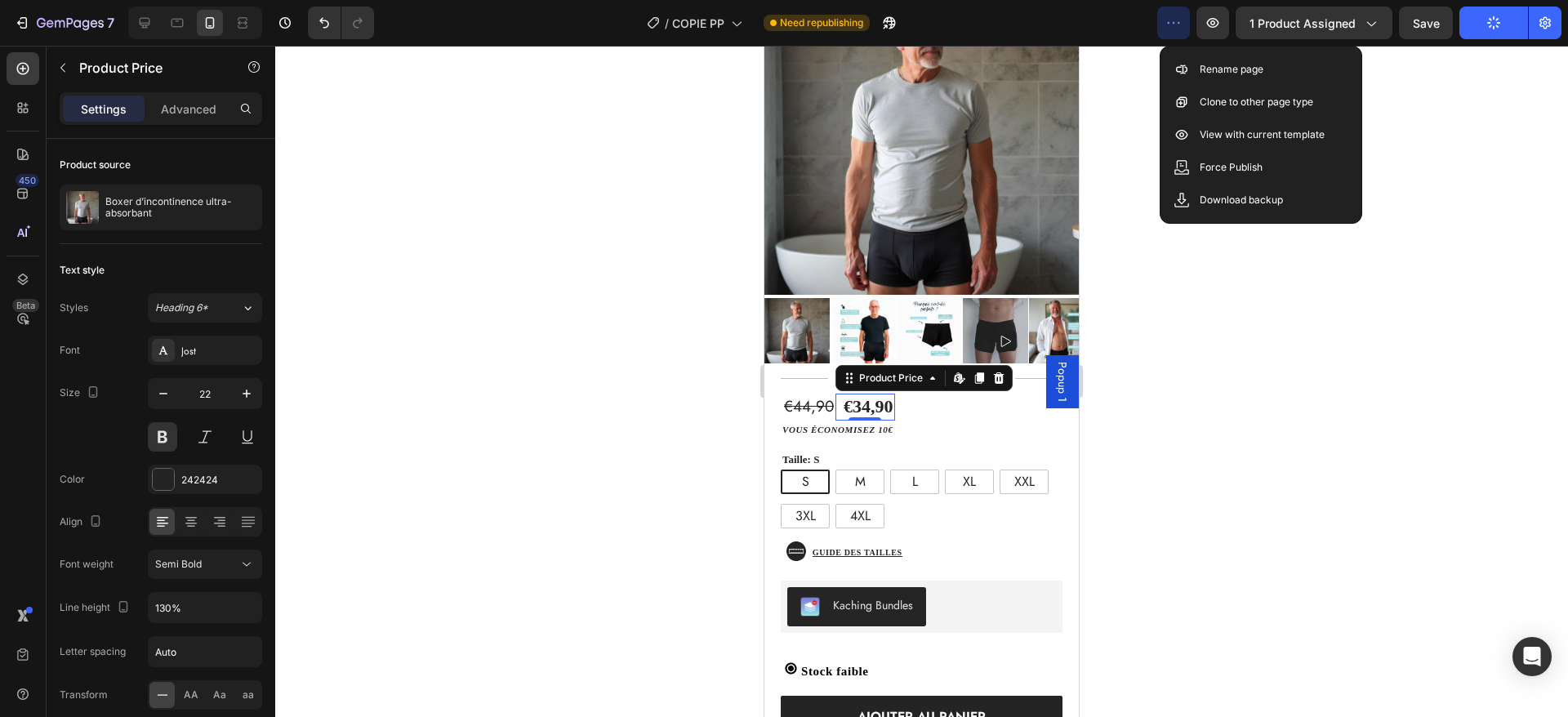
click at [1170, 30] on icon "button" at bounding box center [1173, 23] width 17 height 17
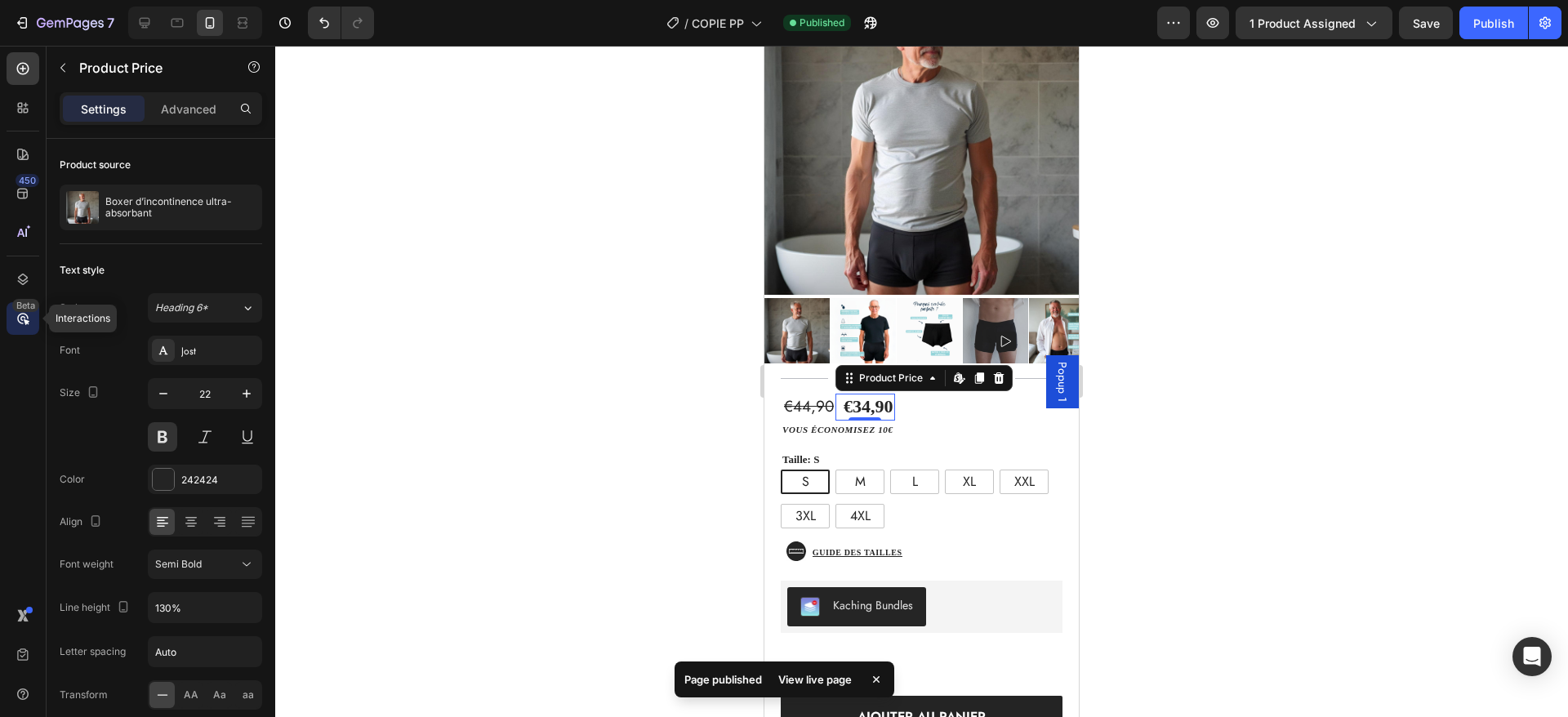
click at [15, 313] on icon at bounding box center [23, 318] width 17 height 17
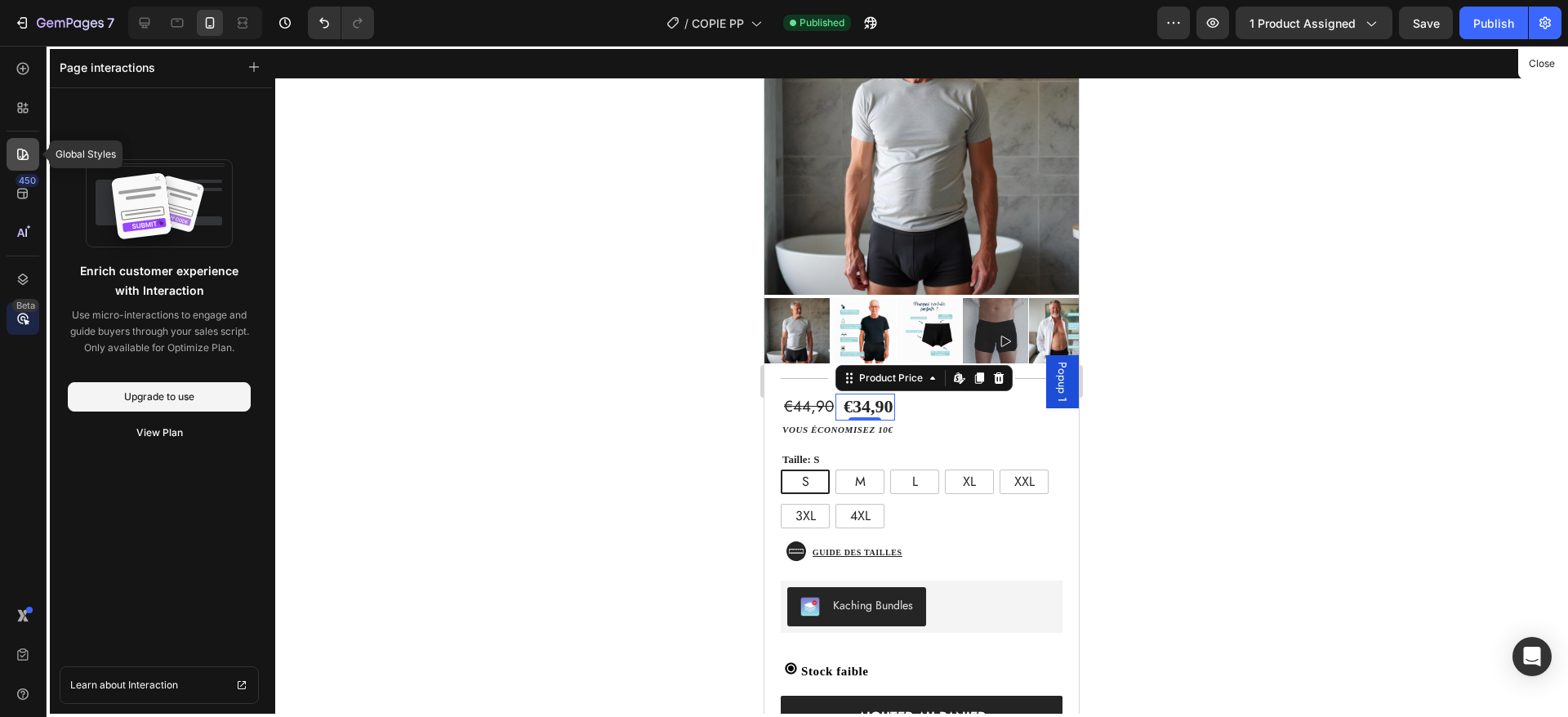
click at [31, 152] on div at bounding box center [22, 154] width 32 height 32
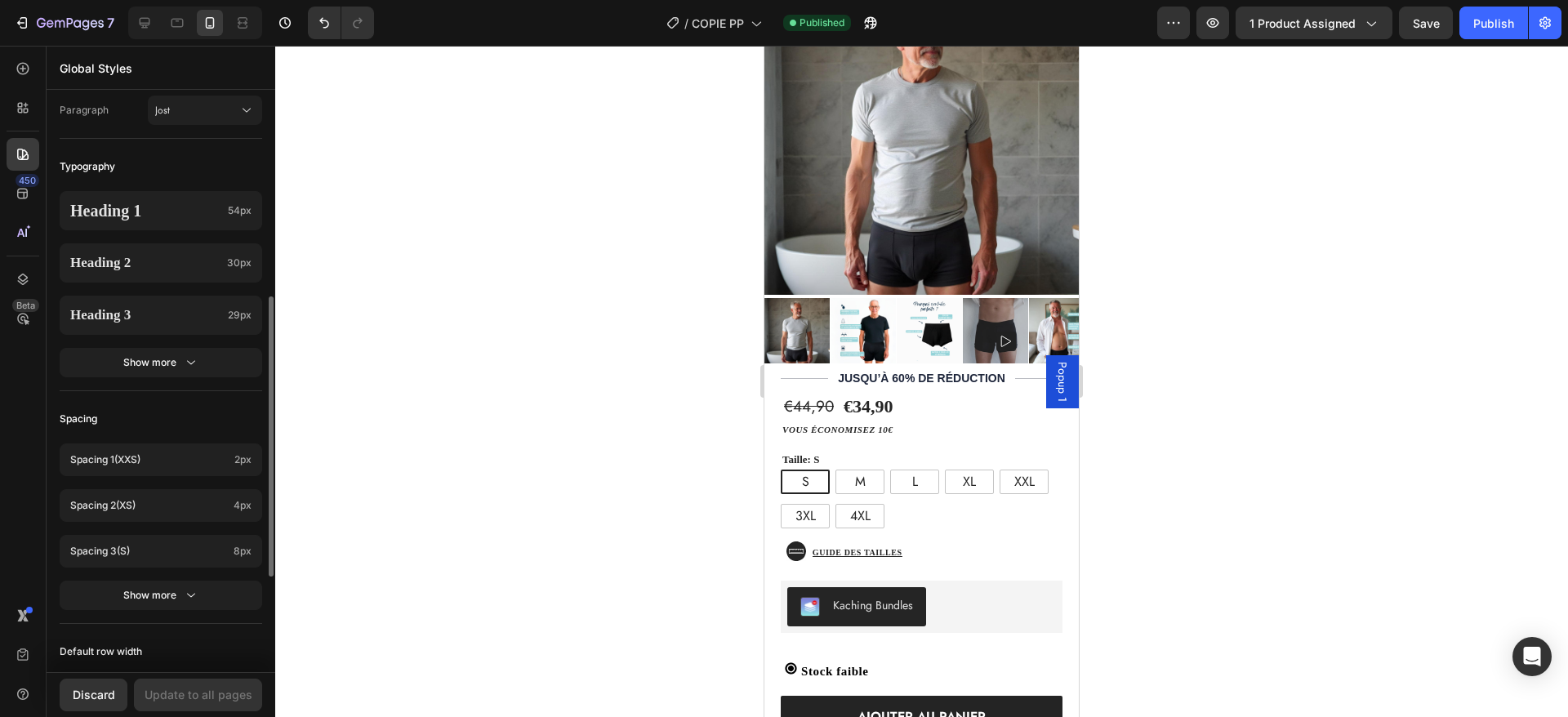
scroll to position [617, 0]
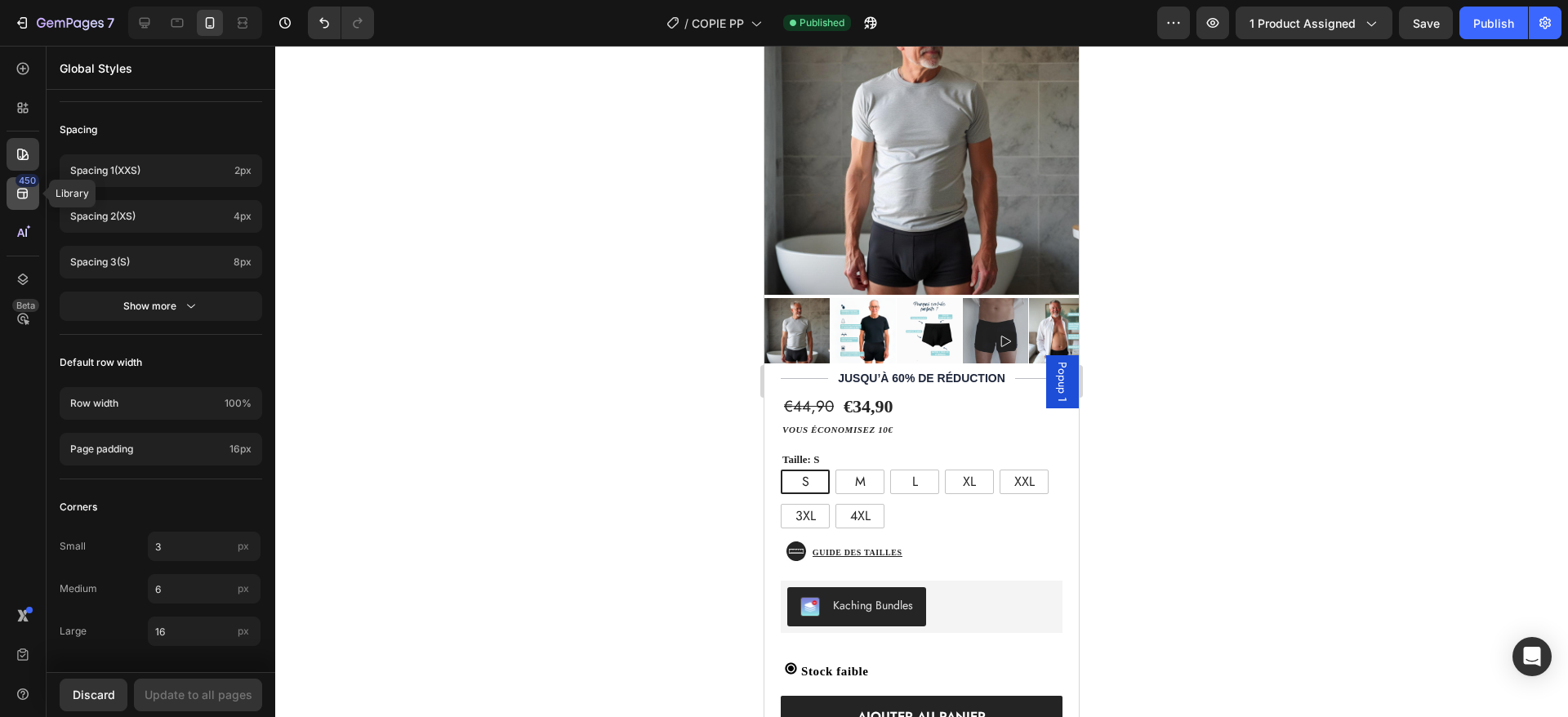
click at [30, 191] on icon at bounding box center [23, 193] width 17 height 17
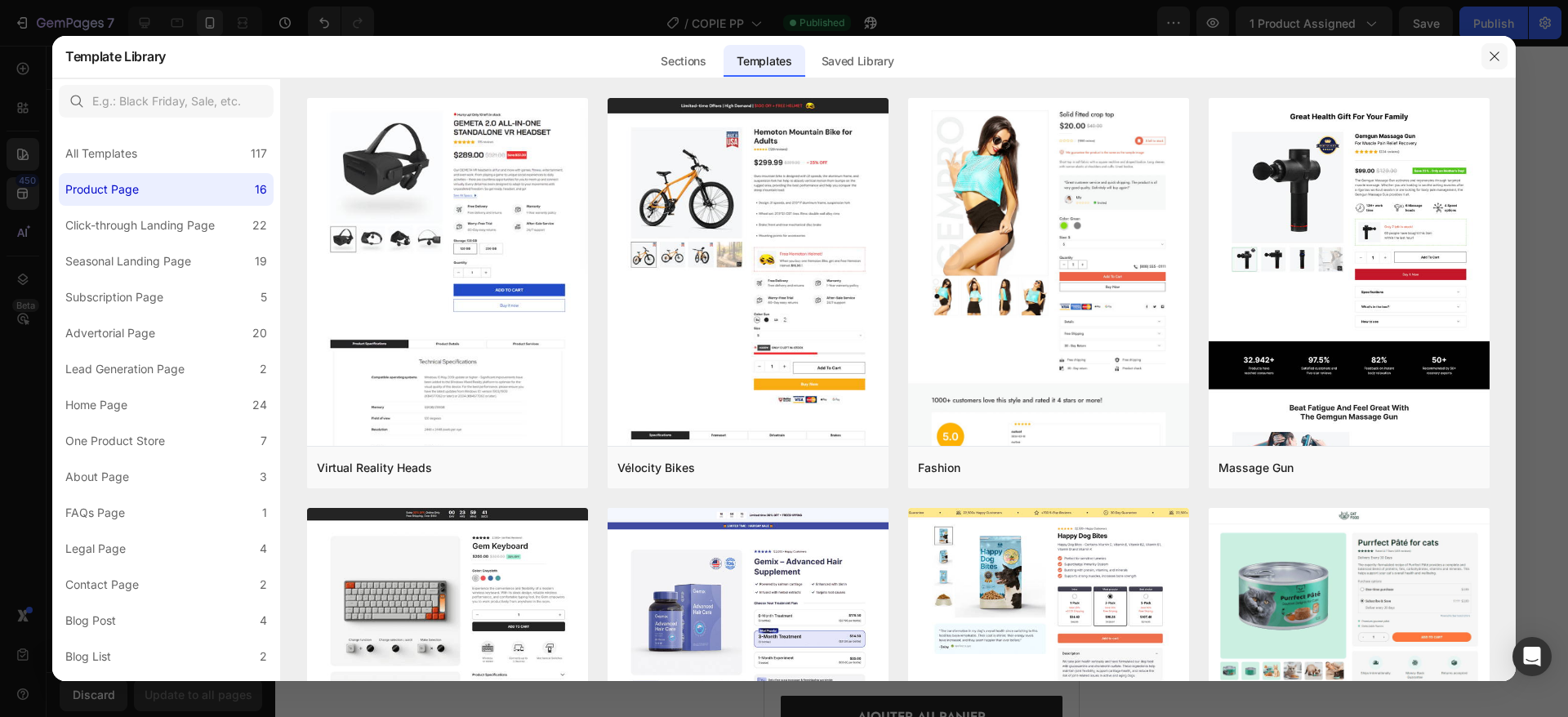
click at [1498, 59] on icon "button" at bounding box center [1494, 56] width 13 height 13
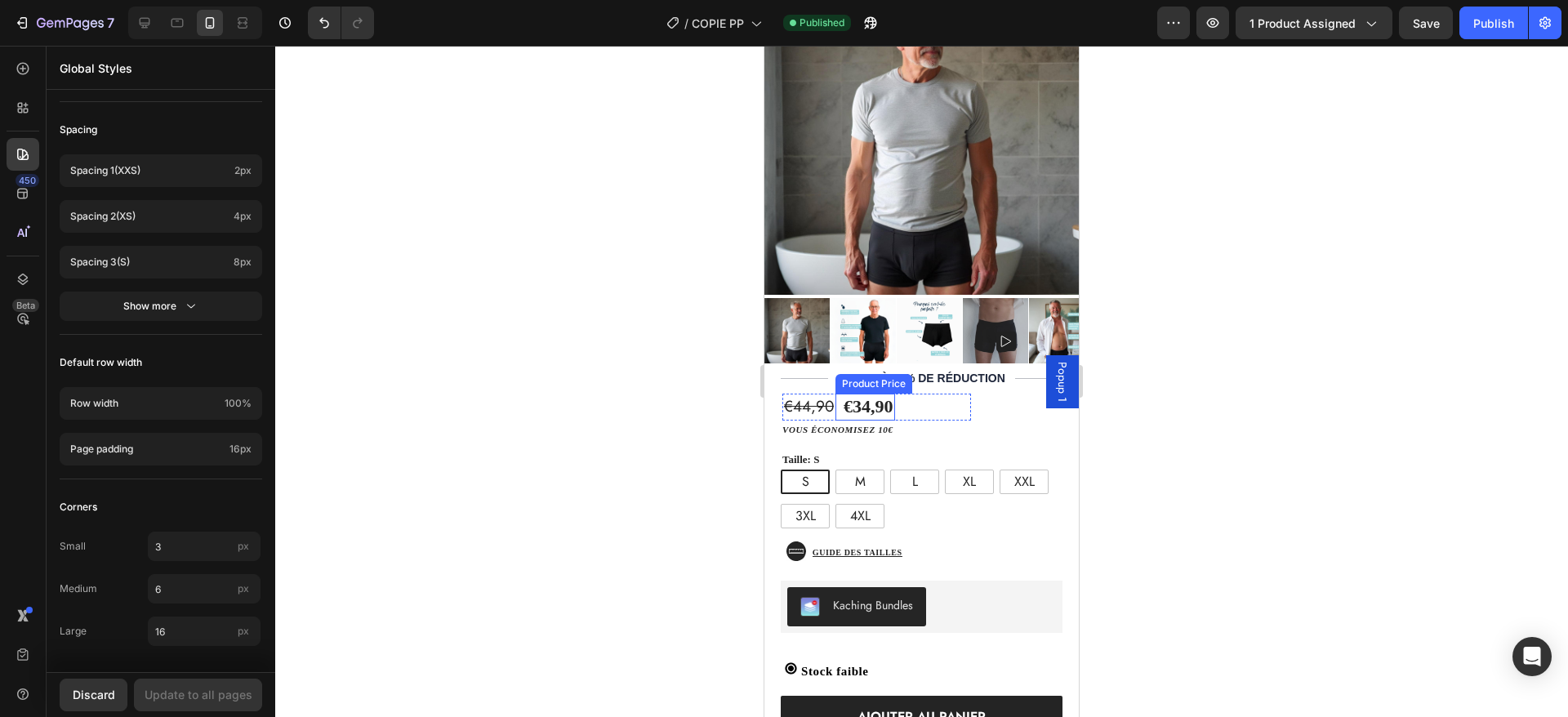
click at [865, 377] on div "Product Price" at bounding box center [874, 384] width 70 height 15
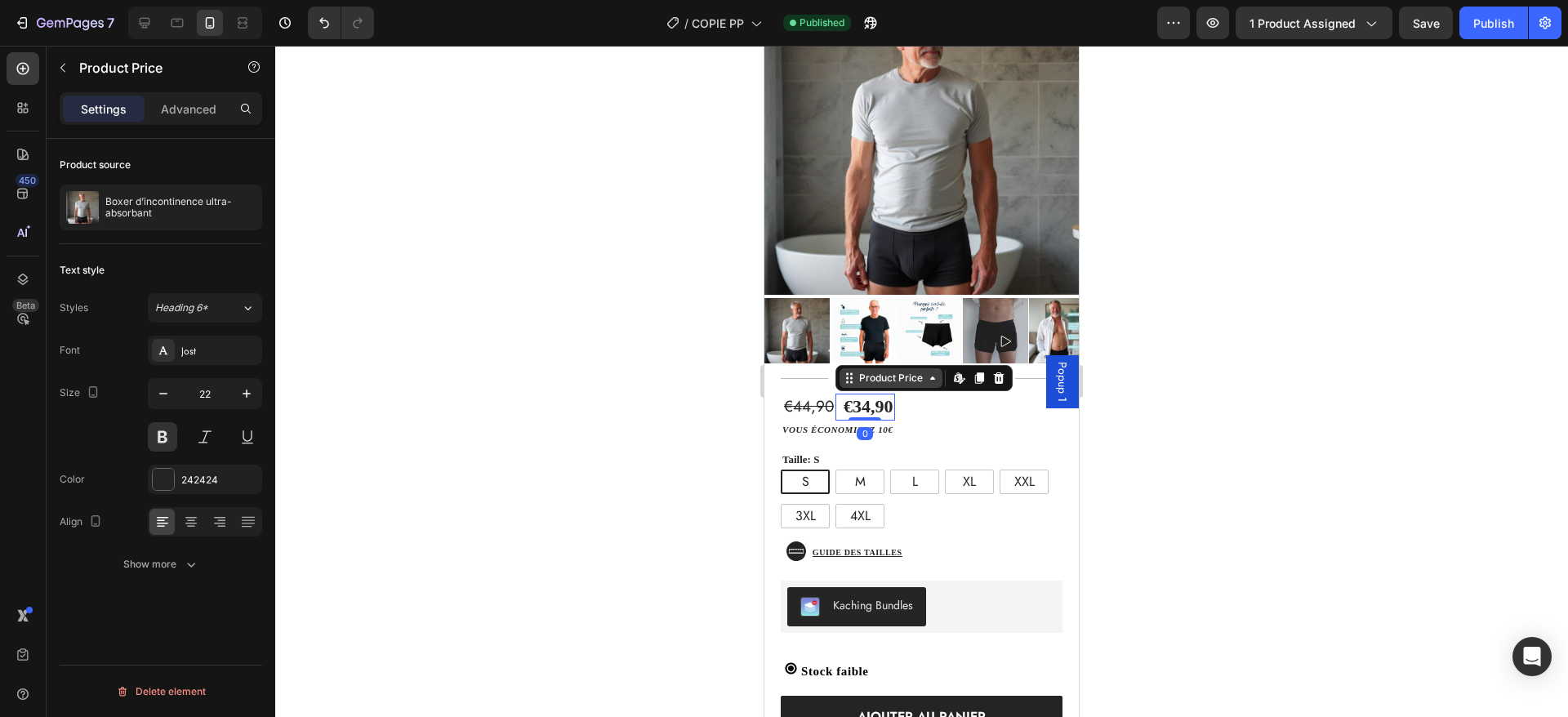
click at [888, 371] on div "Product Price" at bounding box center [891, 378] width 70 height 15
click at [891, 370] on div "Product Price Row 3 cols Product Section Edit content in Shopify" at bounding box center [924, 379] width 177 height 26
click at [960, 388] on div "€44,90 Product Price Product Price €34,90 Product Price Row 3 cols Product Sect…" at bounding box center [922, 597] width 315 height 421
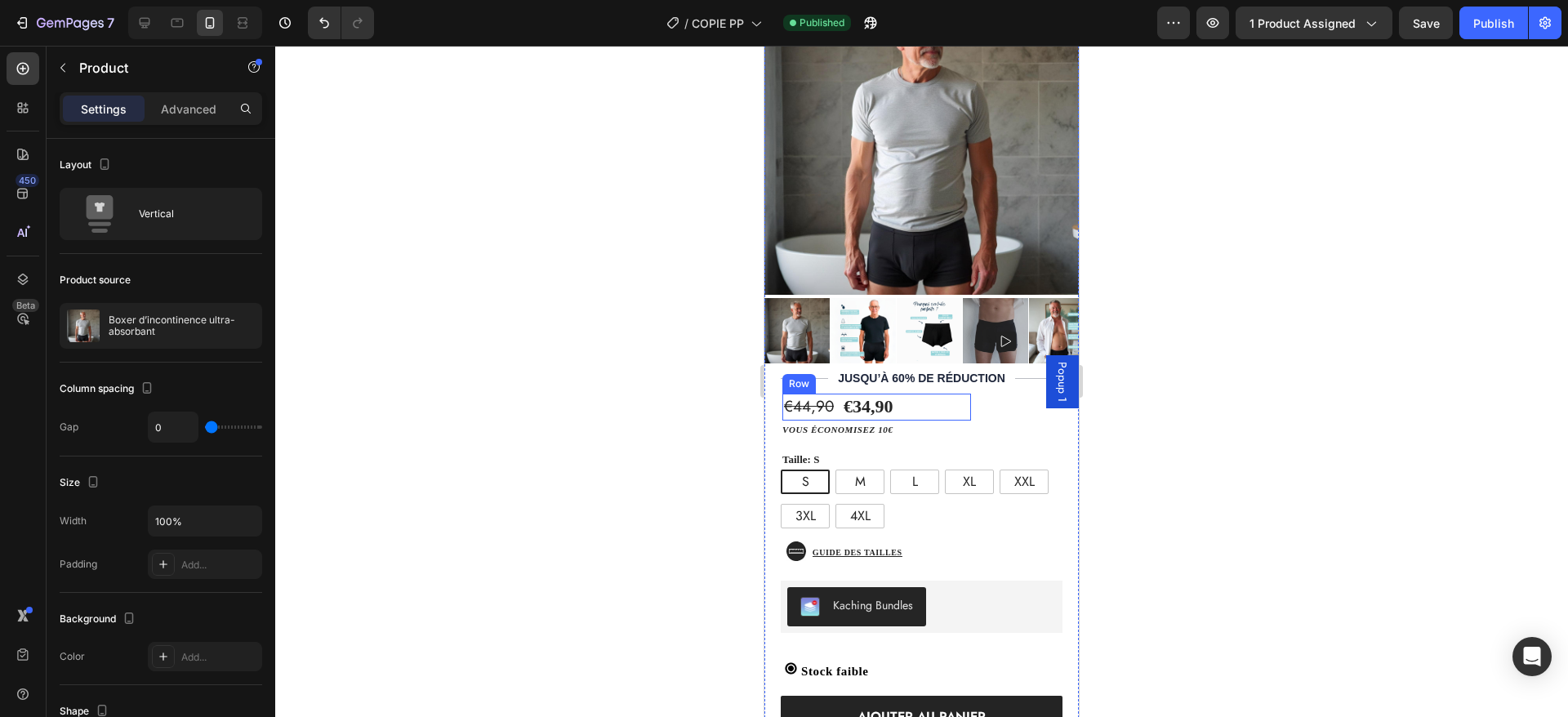
click at [915, 394] on div "€44,90 Product Price Product Price €34,90 Product Price Product Price Text Bloc…" at bounding box center [877, 407] width 189 height 27
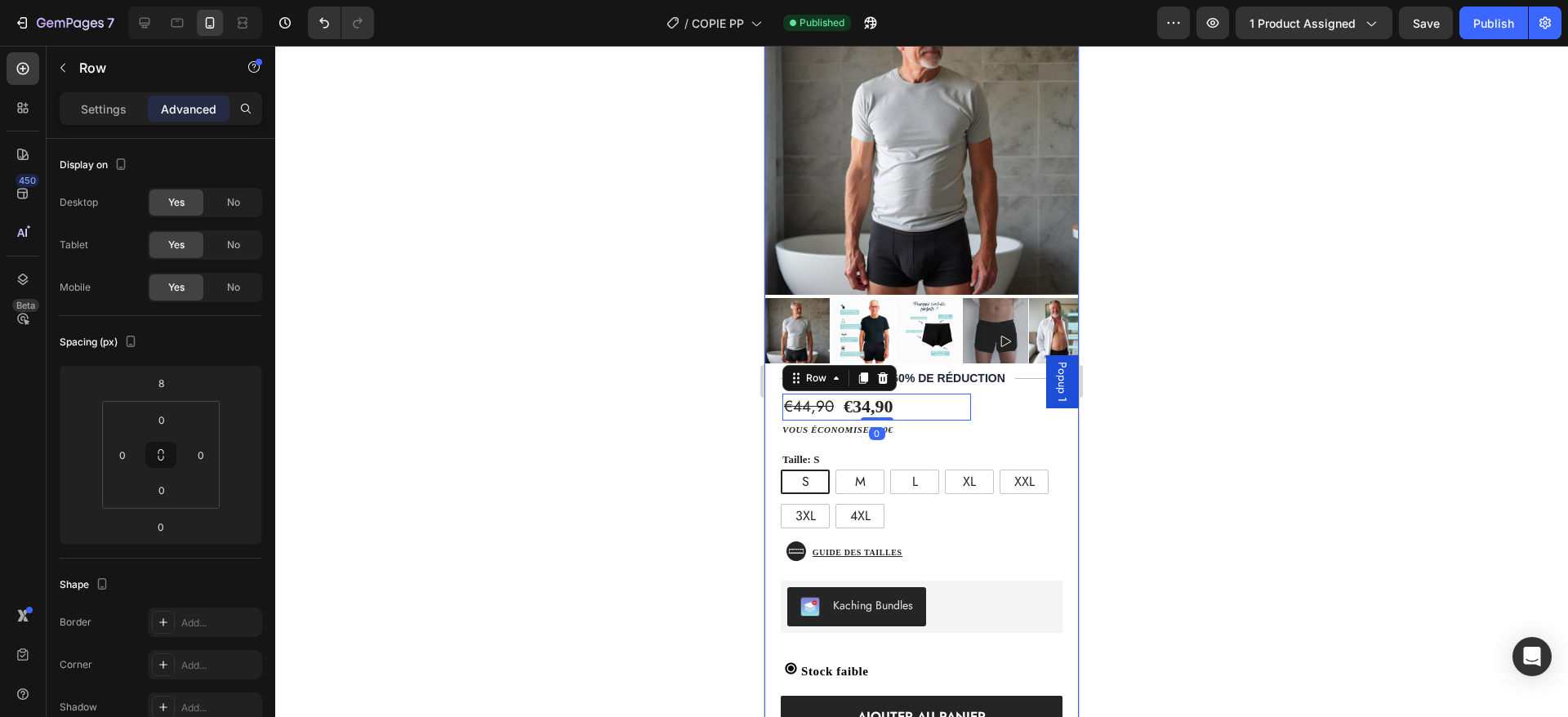
click at [1009, 388] on div "€44,90 Product Price Product Price €34,90 Product Price Product Price Text Bloc…" at bounding box center [922, 597] width 315 height 421
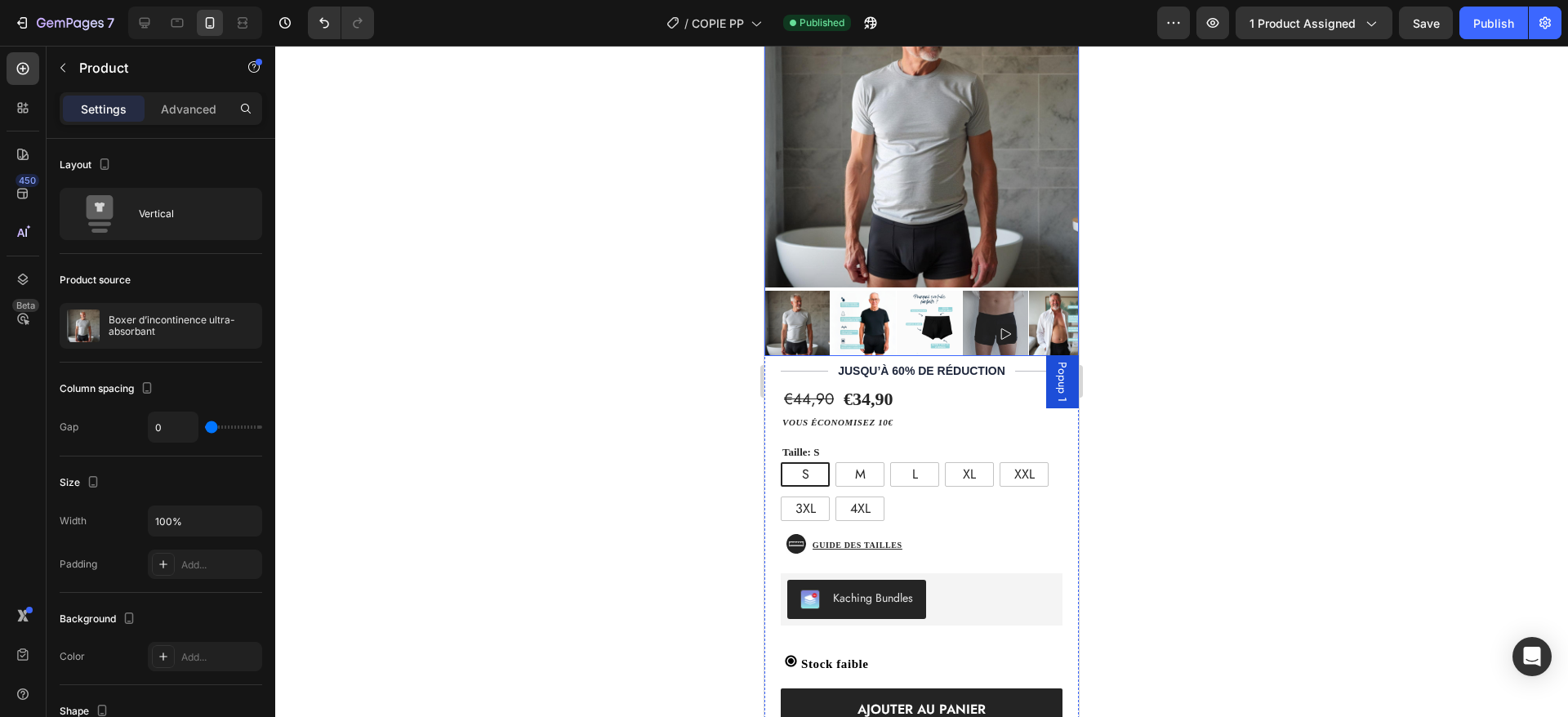
scroll to position [201, 0]
click at [897, 386] on div "€44,90 Product Price Product Price €34,90 Product Price Product Price Text Bloc…" at bounding box center [877, 399] width 189 height 27
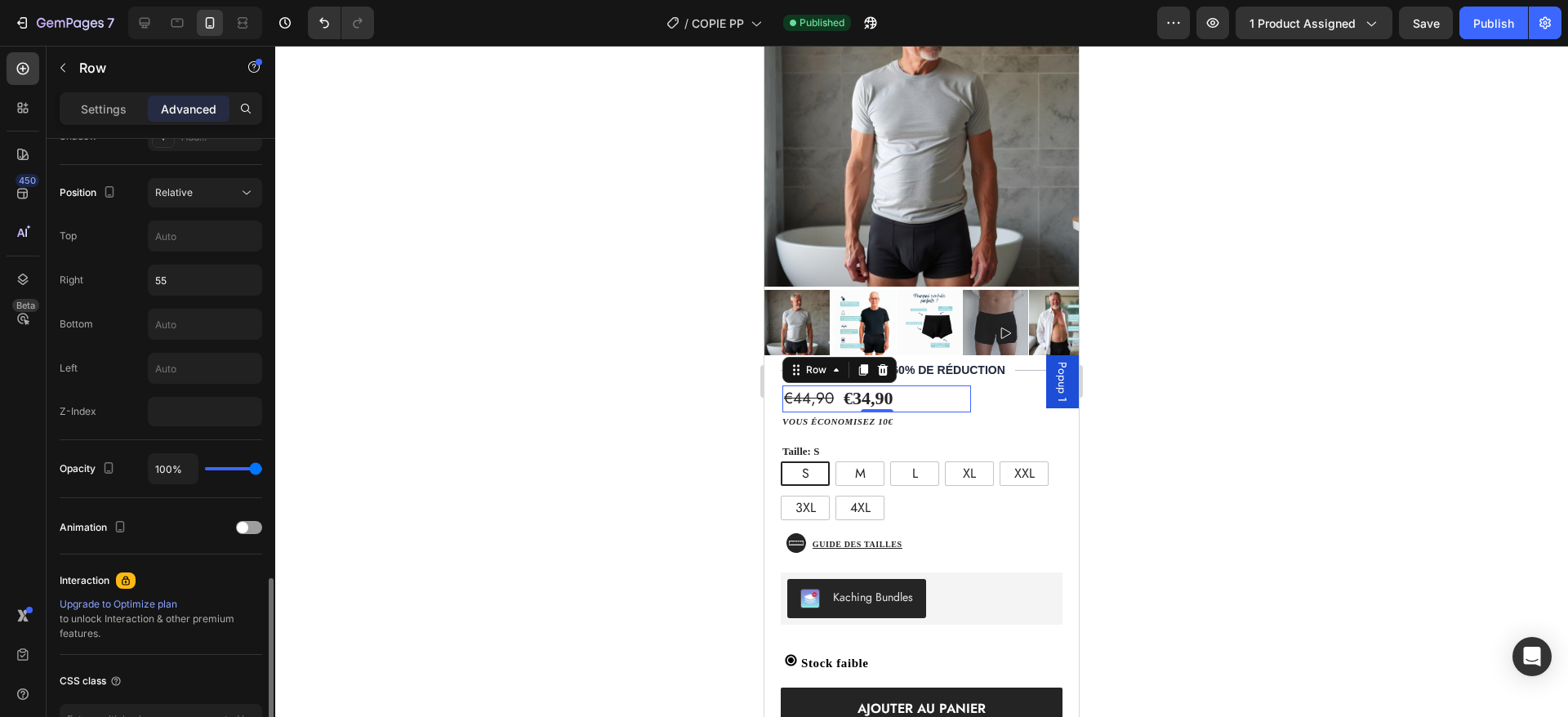
scroll to position [684, 0]
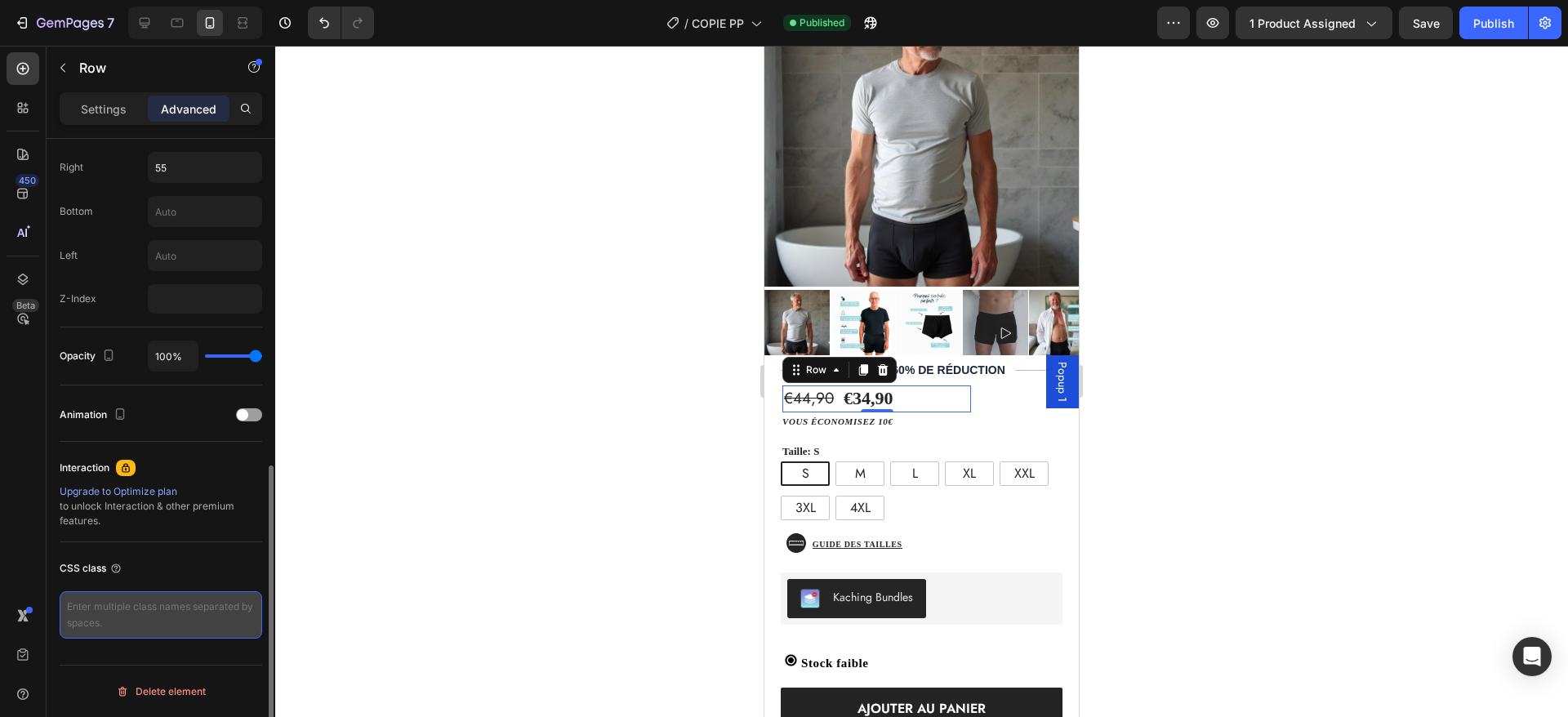
click at [130, 616] on textarea at bounding box center [161, 616] width 203 height 47
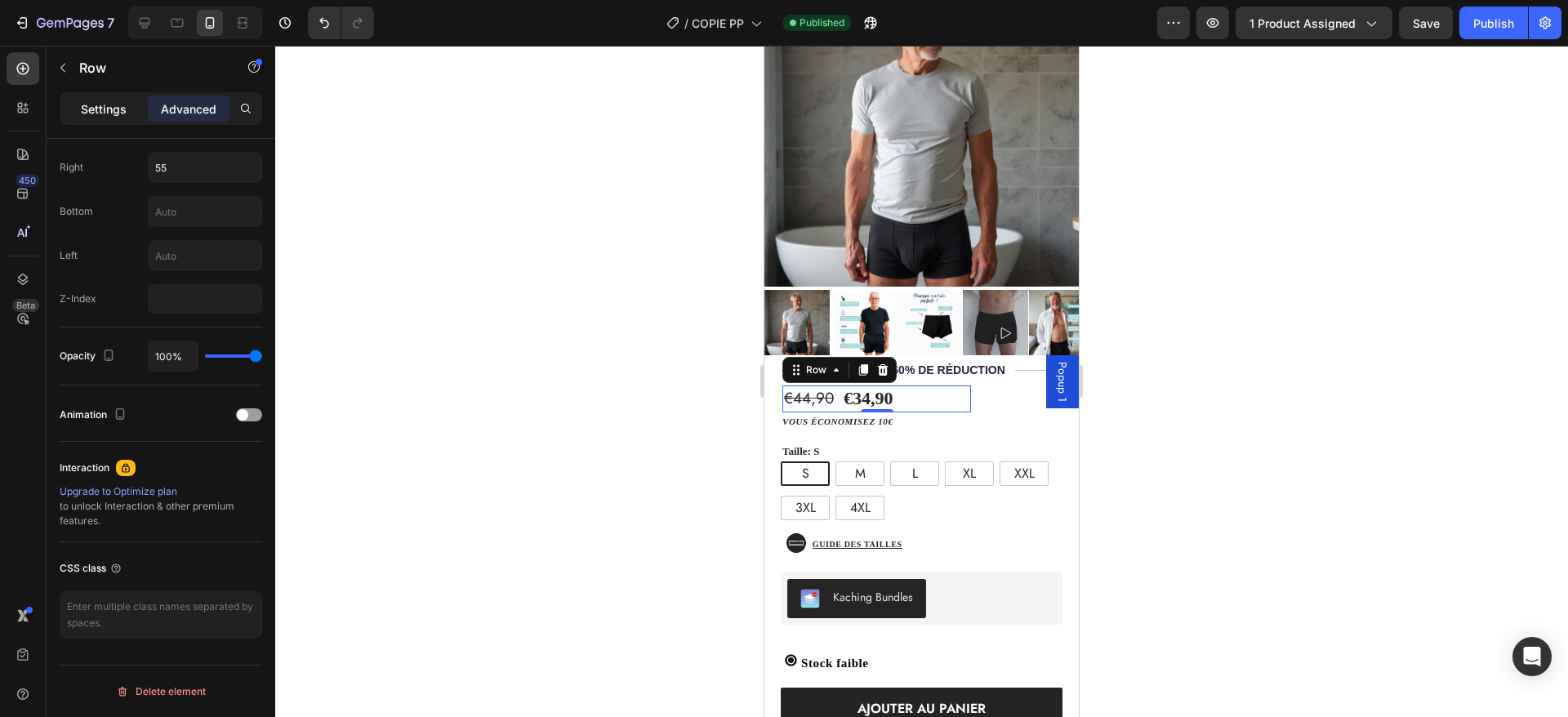
click at [116, 108] on p "Settings" at bounding box center [104, 109] width 45 height 17
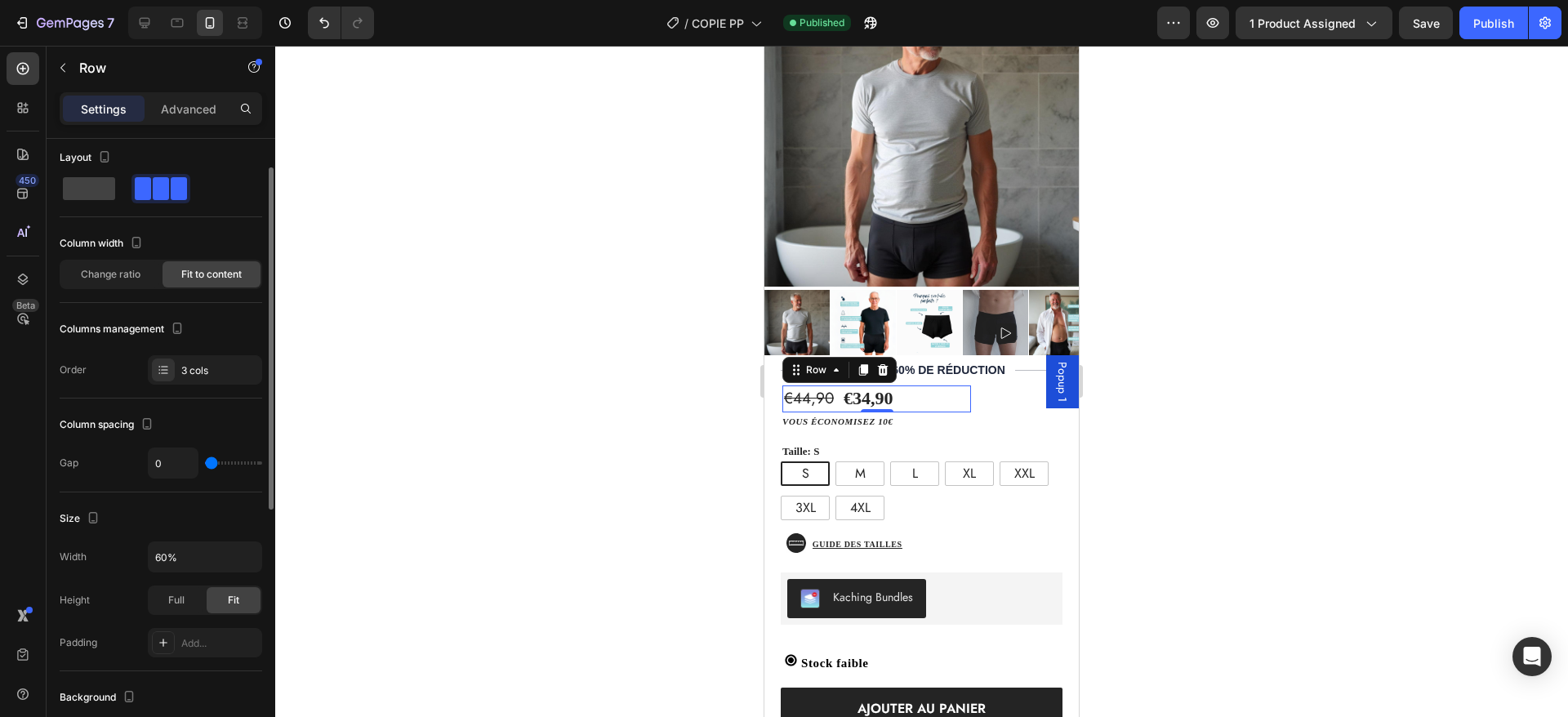
scroll to position [0, 0]
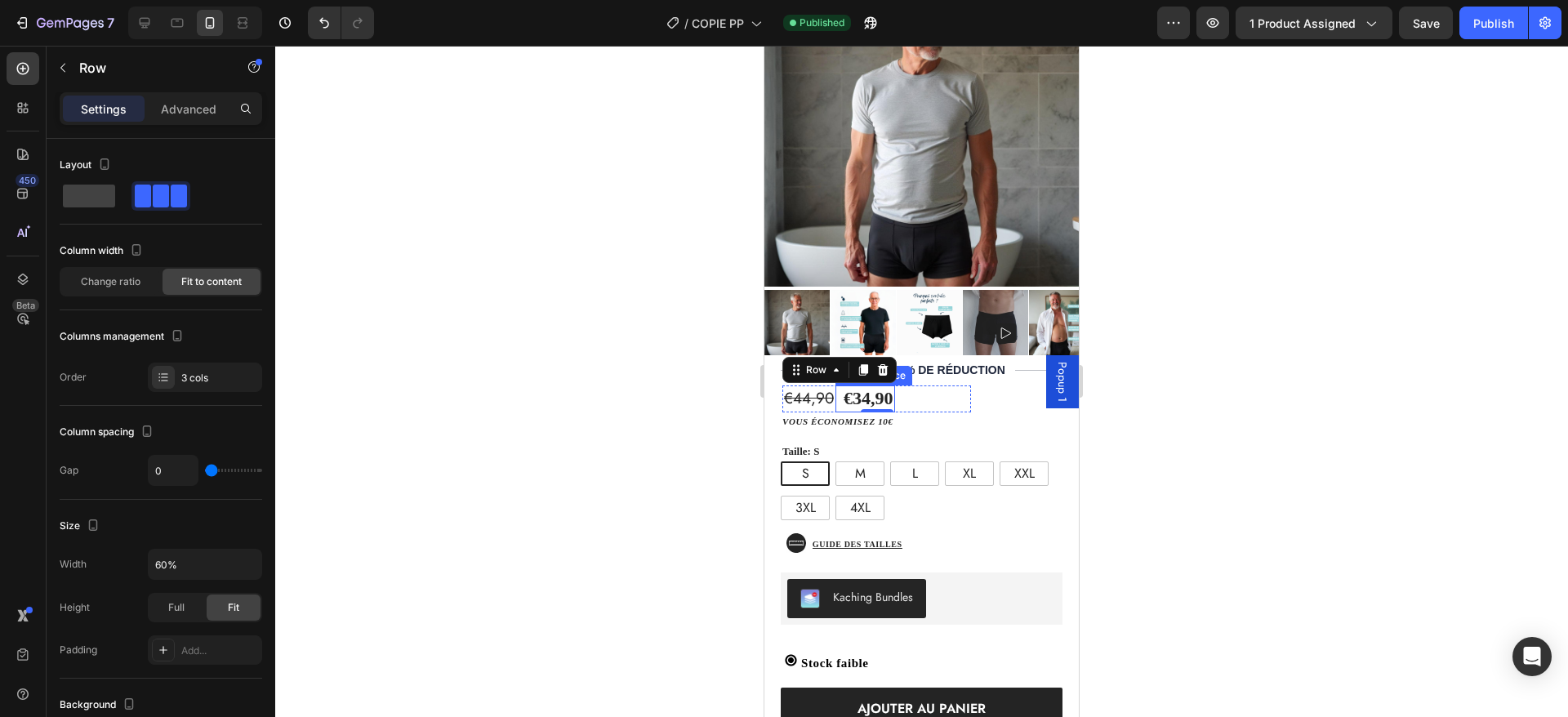
click at [878, 386] on div "€34,90" at bounding box center [868, 399] width 53 height 27
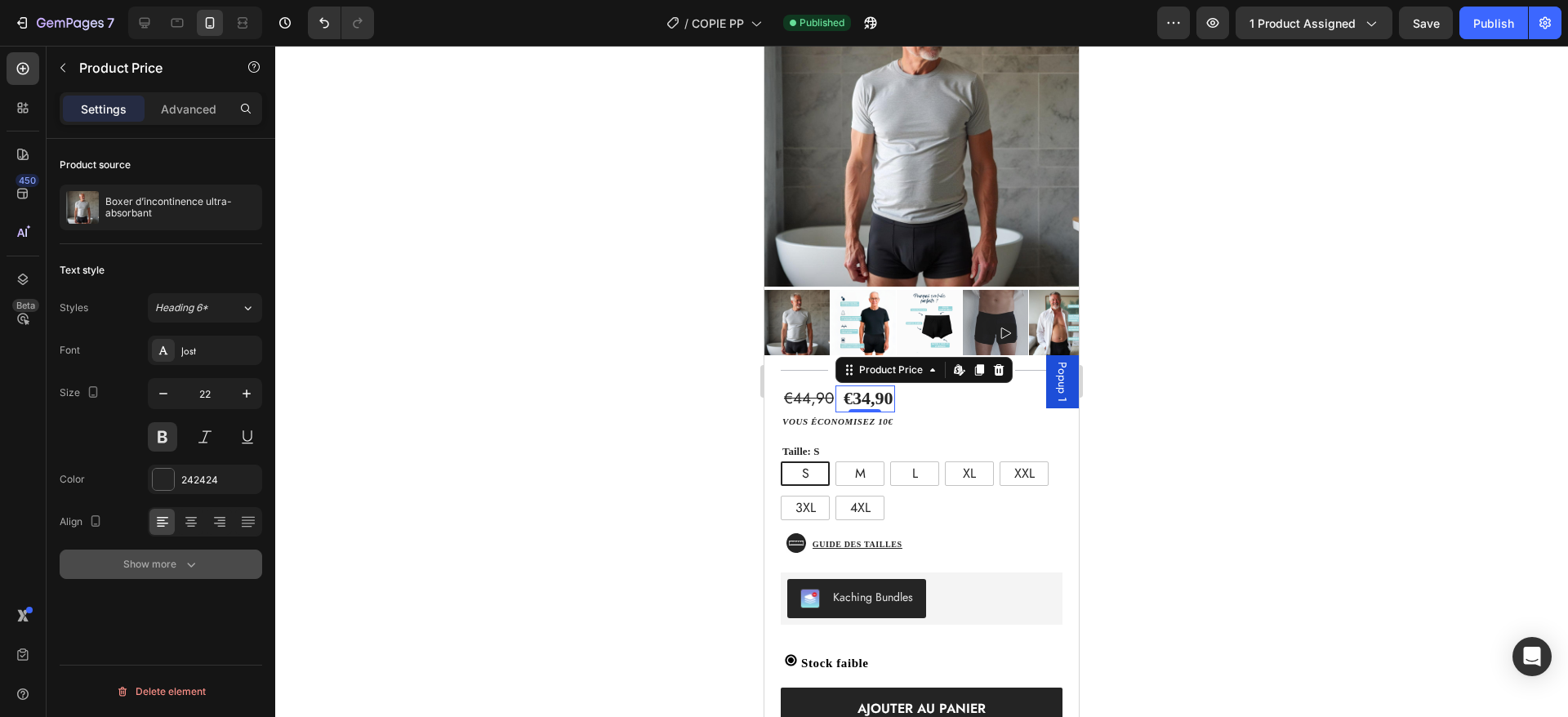
click at [143, 574] on button "Show more" at bounding box center [161, 565] width 203 height 30
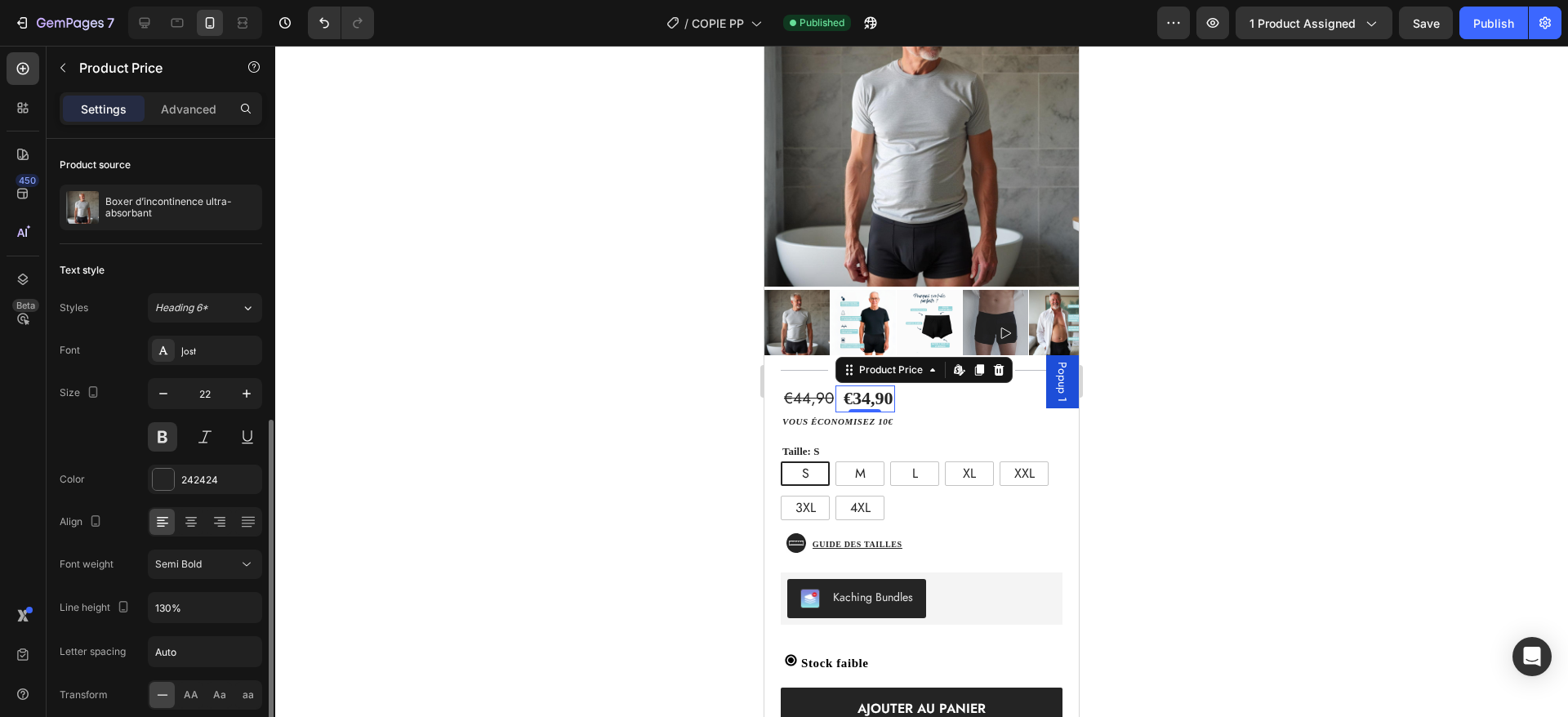
scroll to position [156, 0]
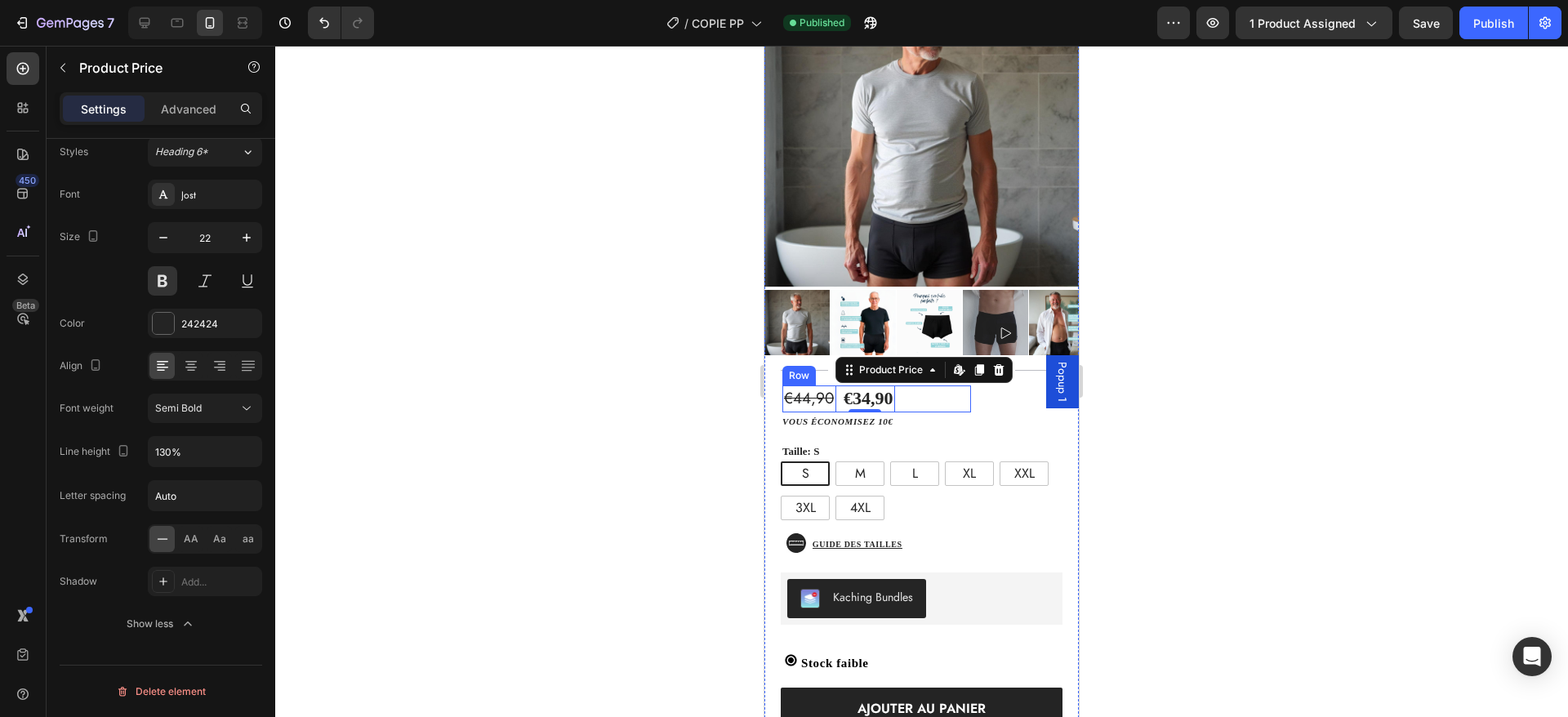
click at [937, 386] on div "€44,90 Product Price Product Price €34,90 Product Price Edit content in Shopify…" at bounding box center [877, 399] width 189 height 27
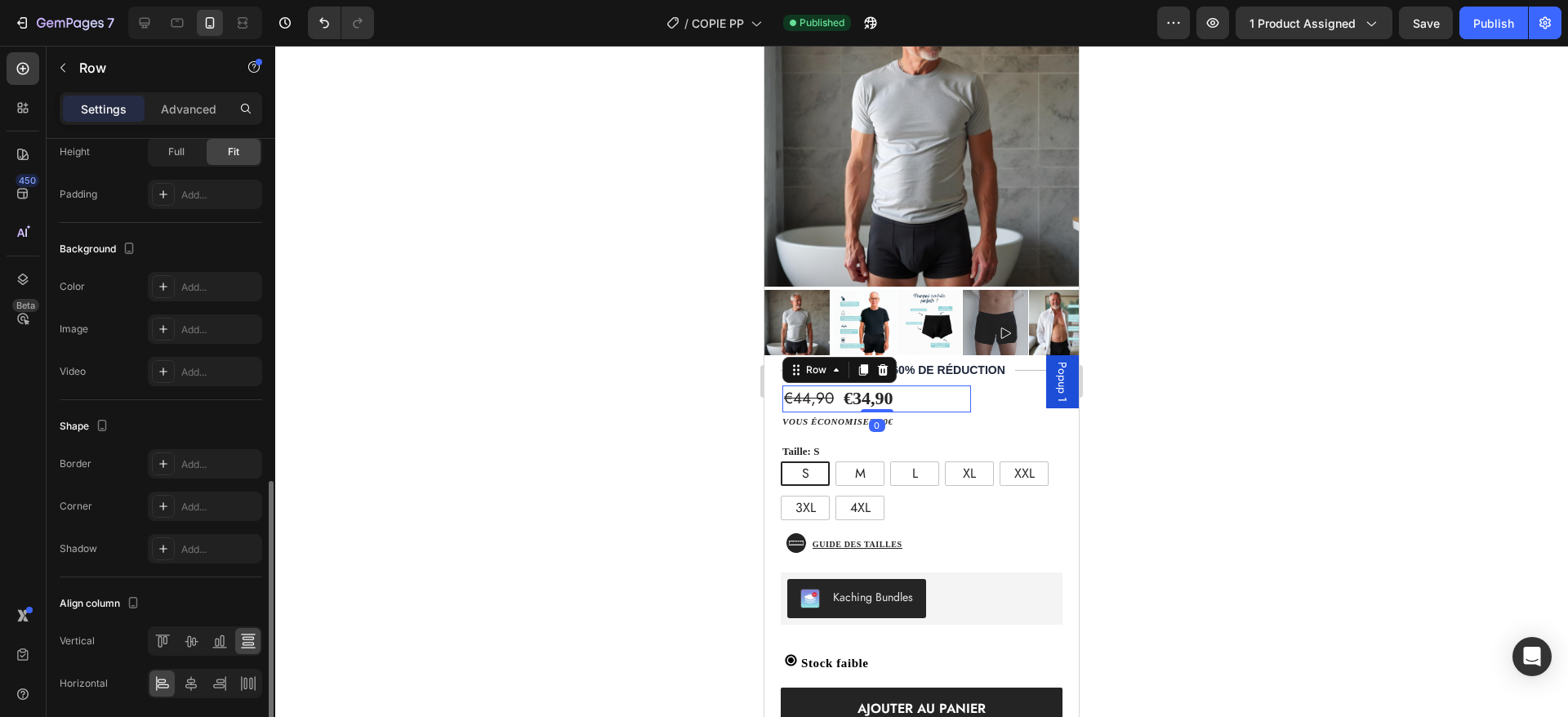
scroll to position [516, 0]
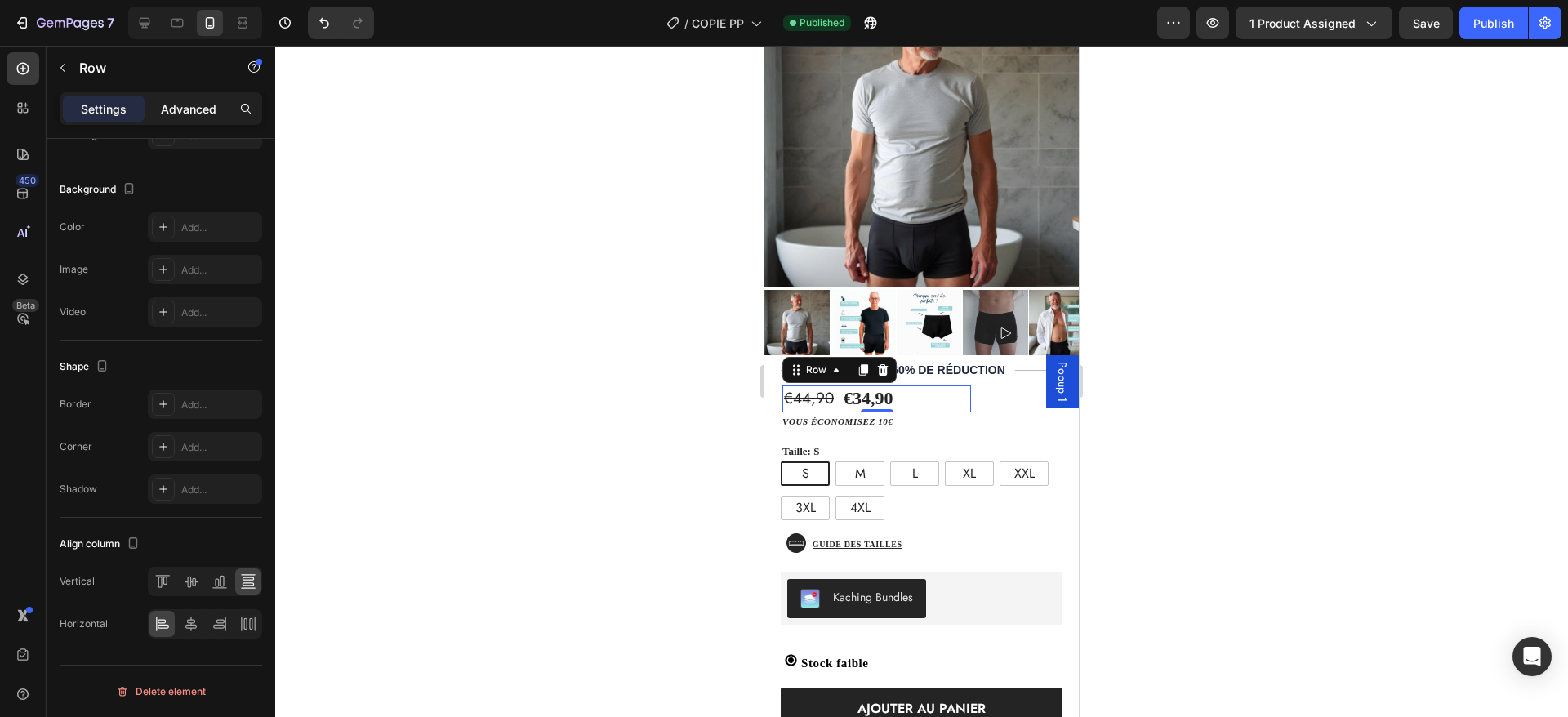
click at [181, 106] on p "Advanced" at bounding box center [189, 109] width 56 height 17
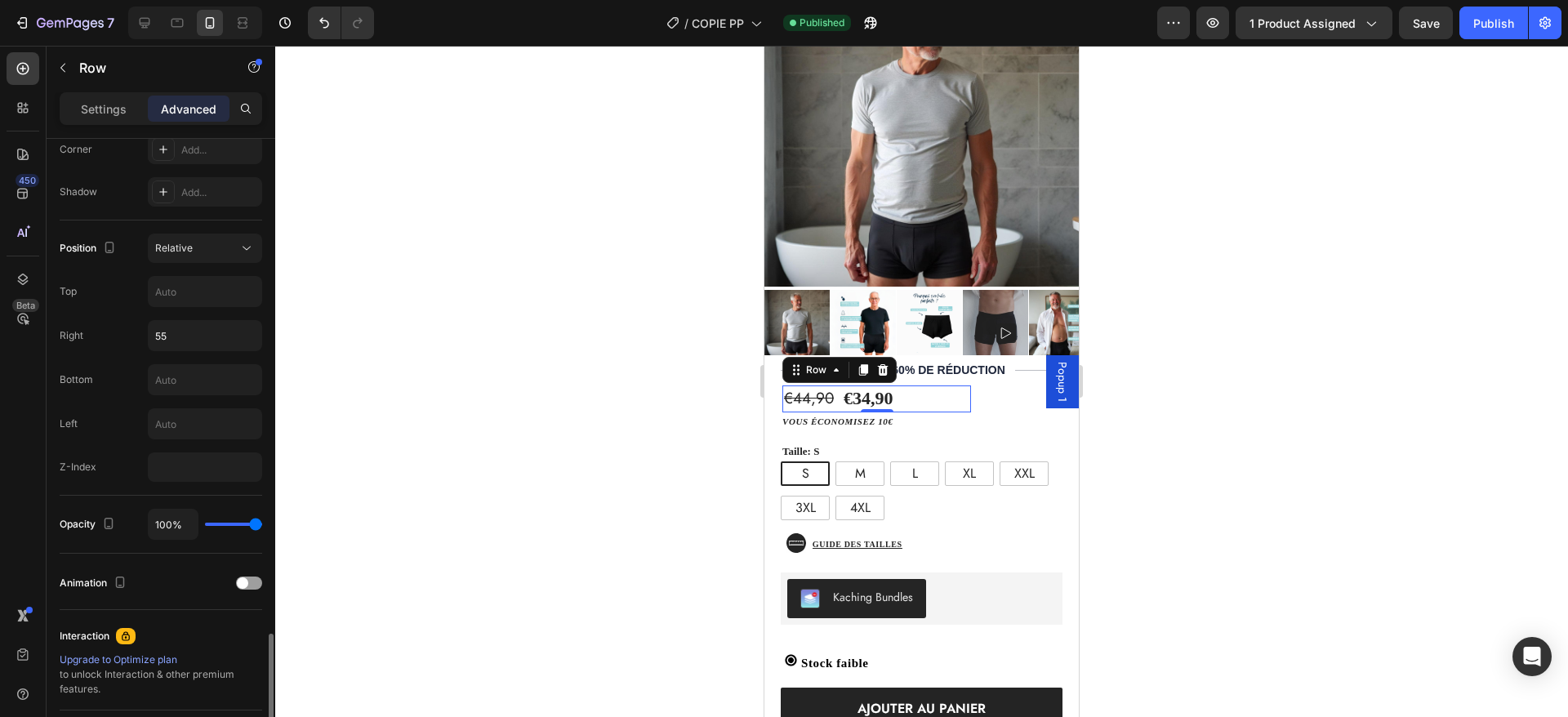
scroll to position [684, 0]
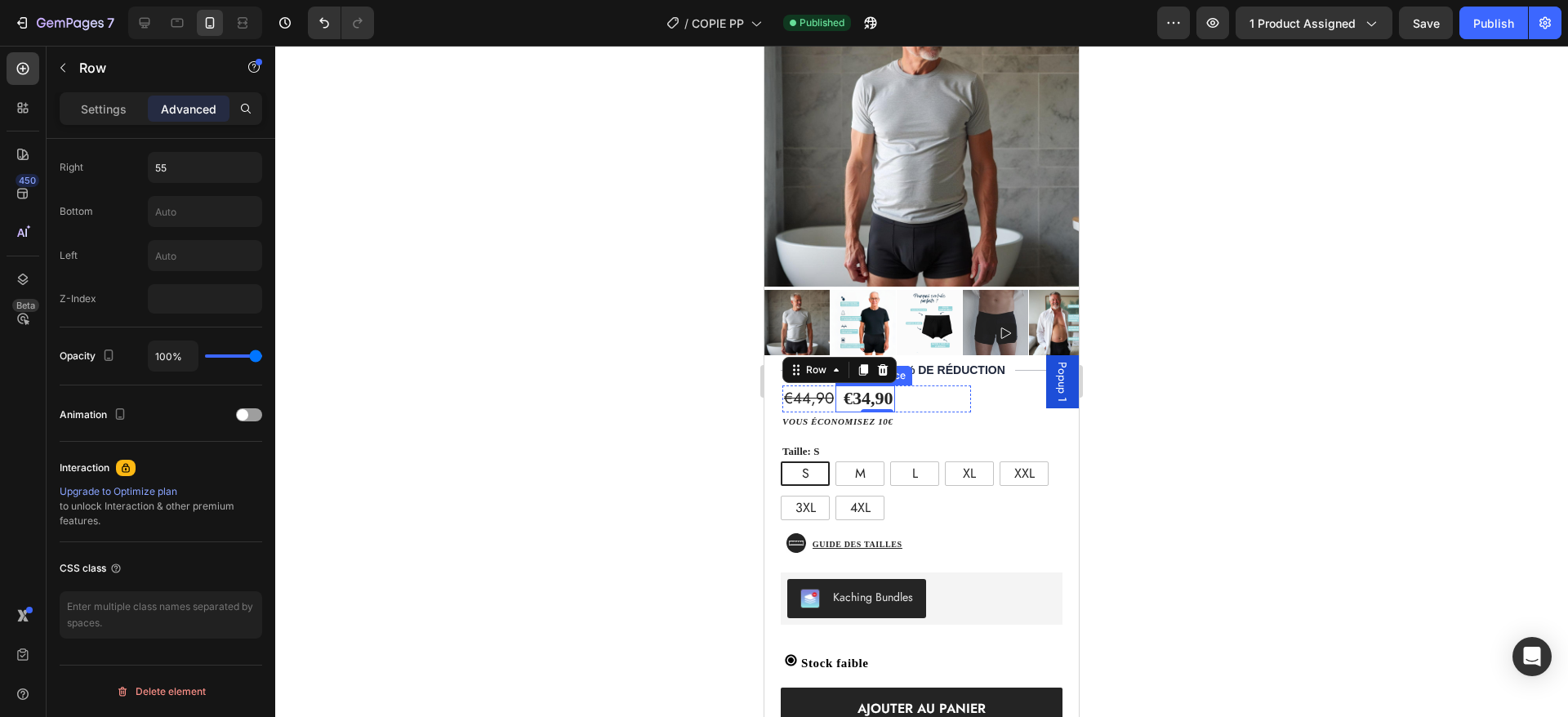
click at [854, 387] on div "€34,90" at bounding box center [868, 399] width 53 height 27
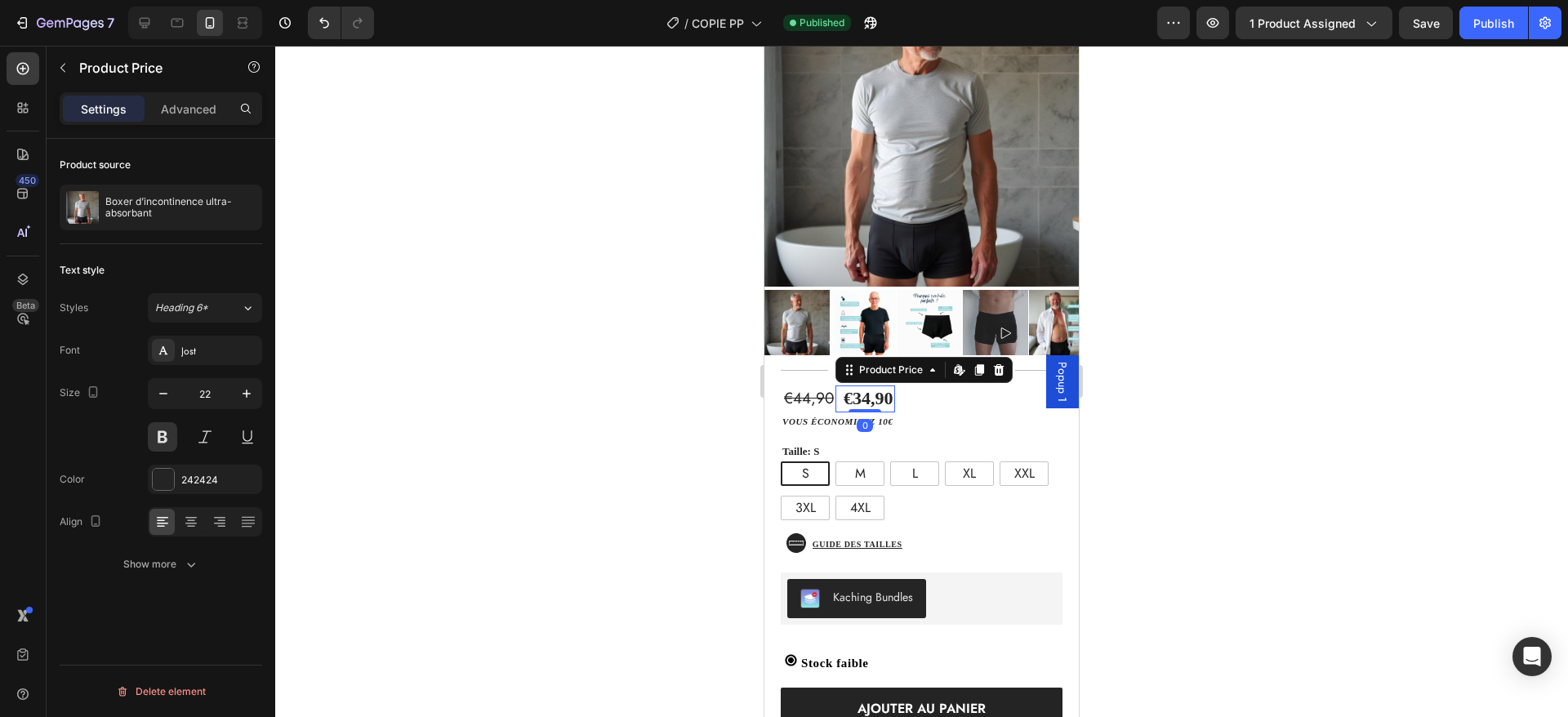
scroll to position [0, 0]
click at [180, 113] on p "Advanced" at bounding box center [189, 109] width 56 height 17
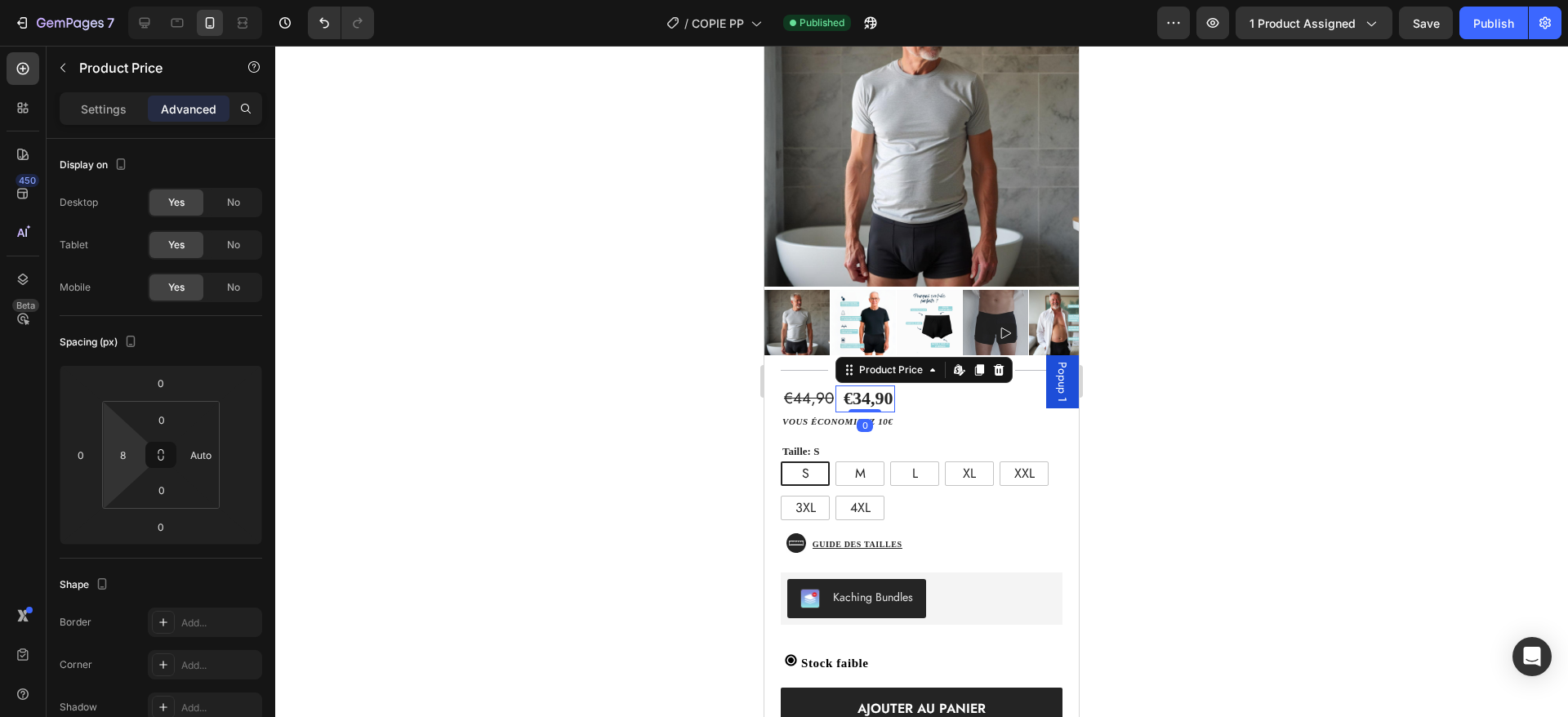
scroll to position [465, 0]
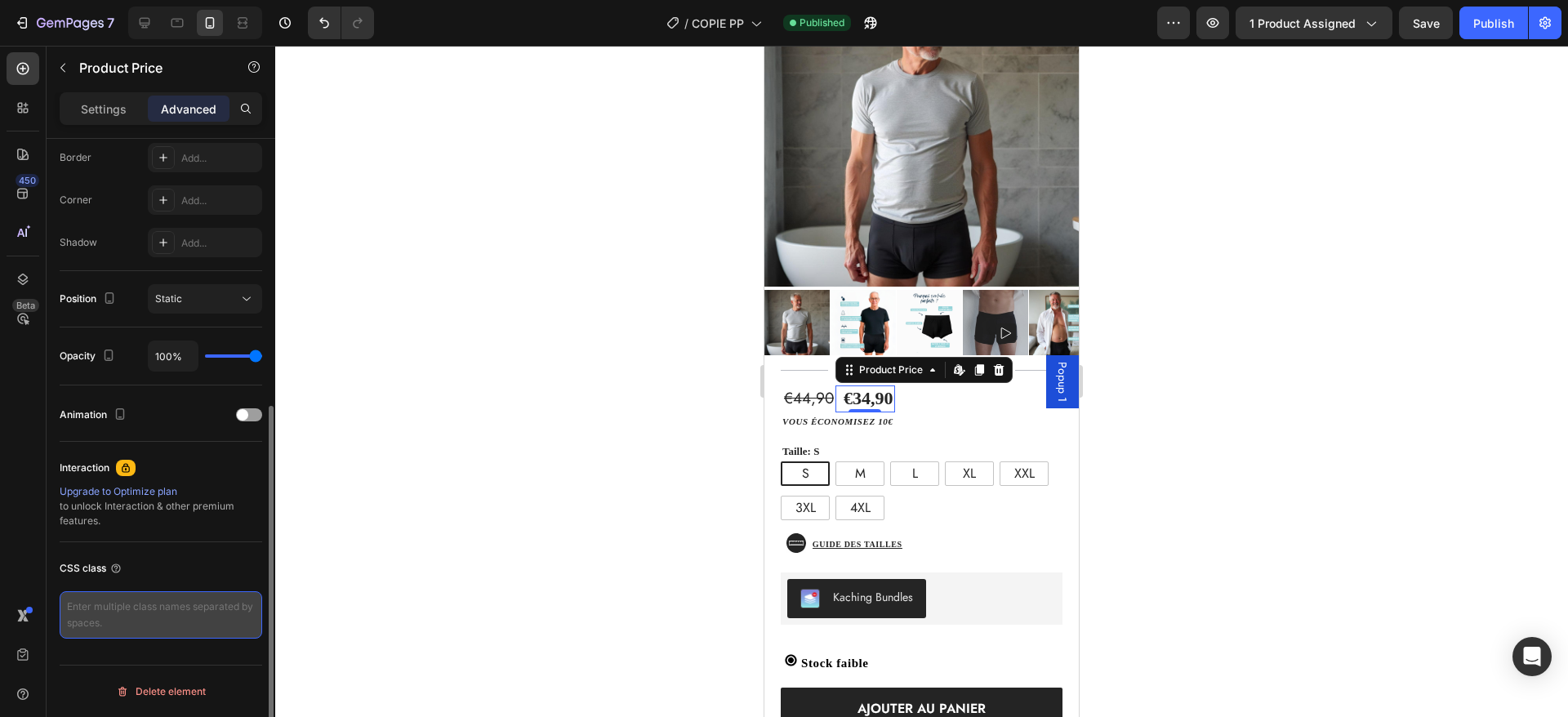
click at [159, 633] on textarea at bounding box center [161, 616] width 203 height 47
paste textarea ".gempages-price .currency { order: 2; /* déplace le symbole après le montant */…"
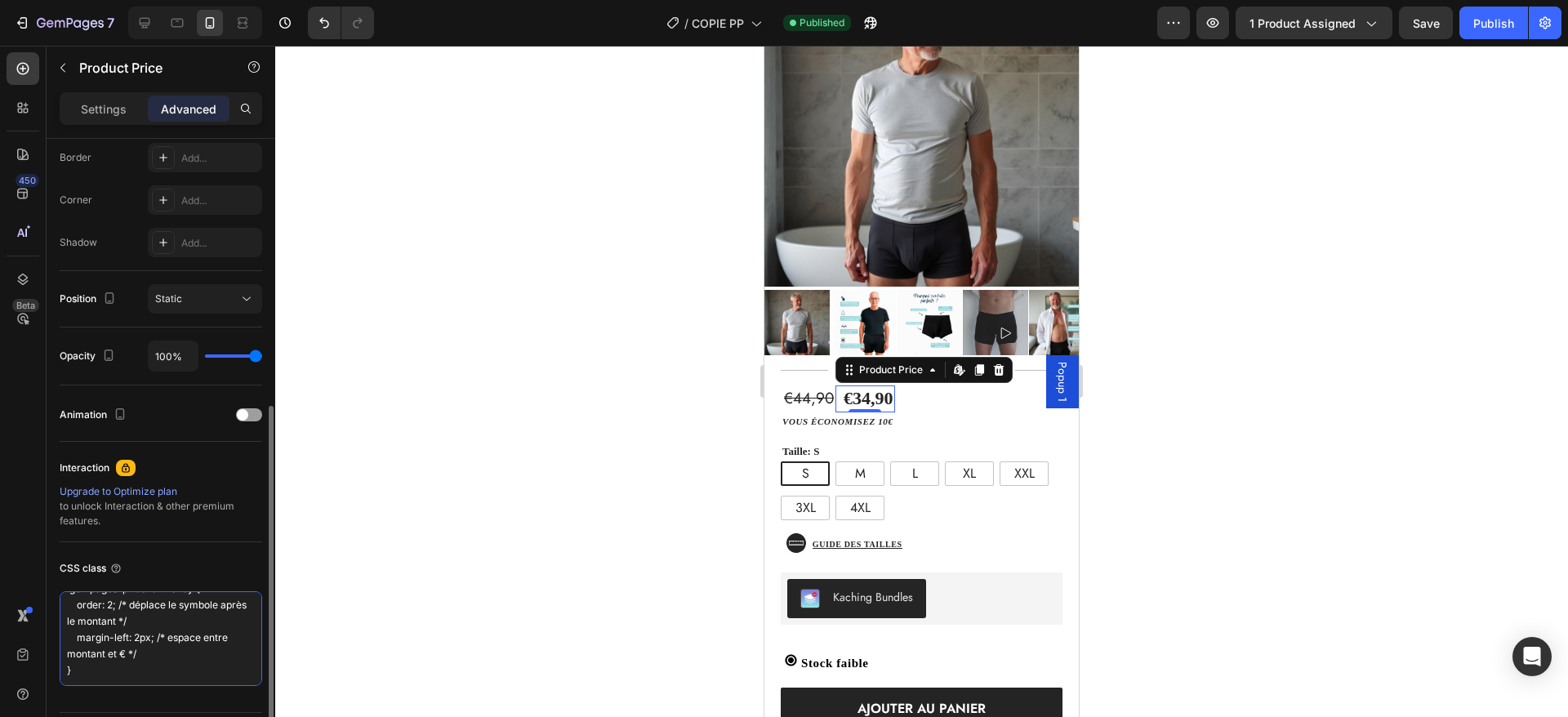
scroll to position [18, 0]
type textarea ".gempages-price .currency { order: 2; /* déplace le symbole après le montant */…"
click at [182, 573] on div "CSS class" at bounding box center [161, 568] width 203 height 26
click at [1505, 19] on div "Publish" at bounding box center [1494, 24] width 41 height 17
click at [963, 579] on div "Kaching Bundles" at bounding box center [921, 598] width 268 height 39
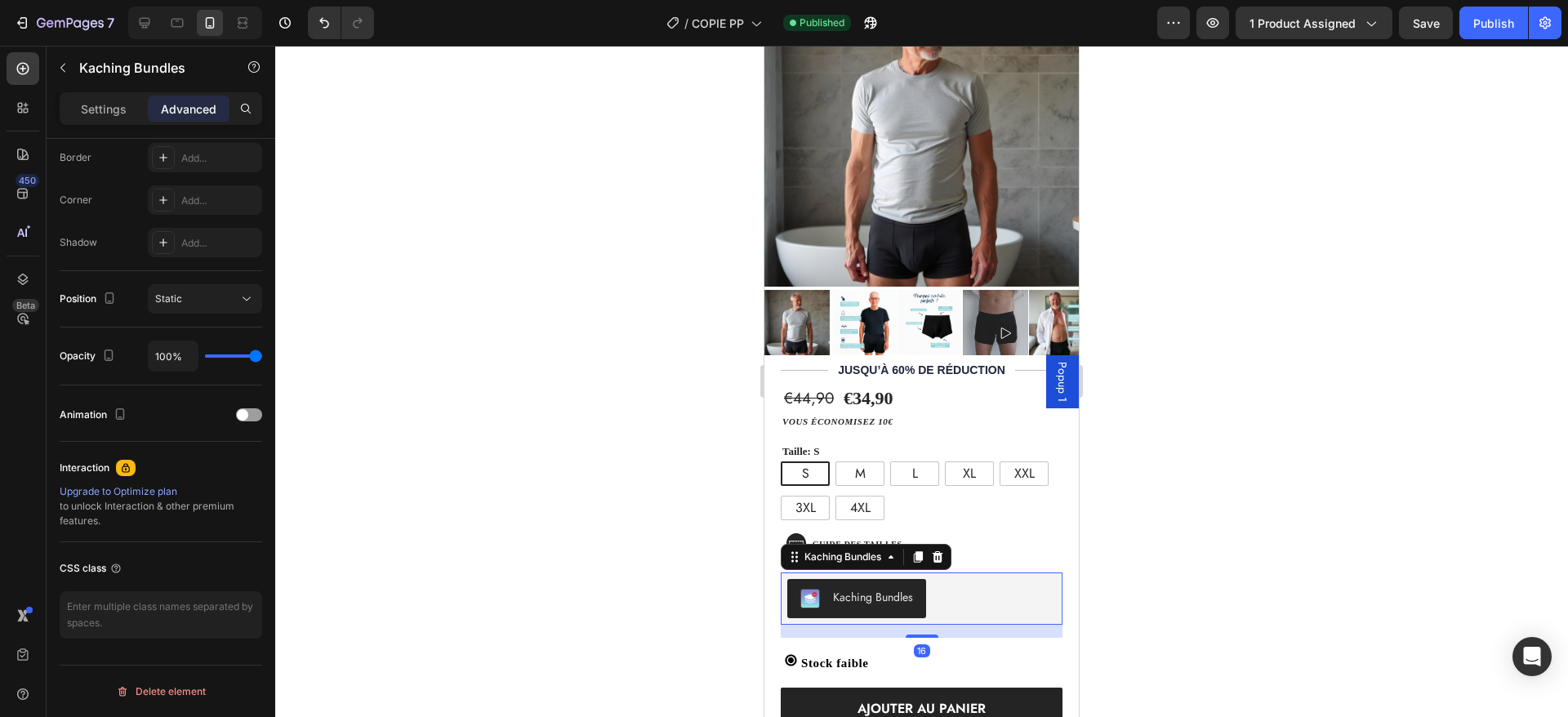
scroll to position [0, 0]
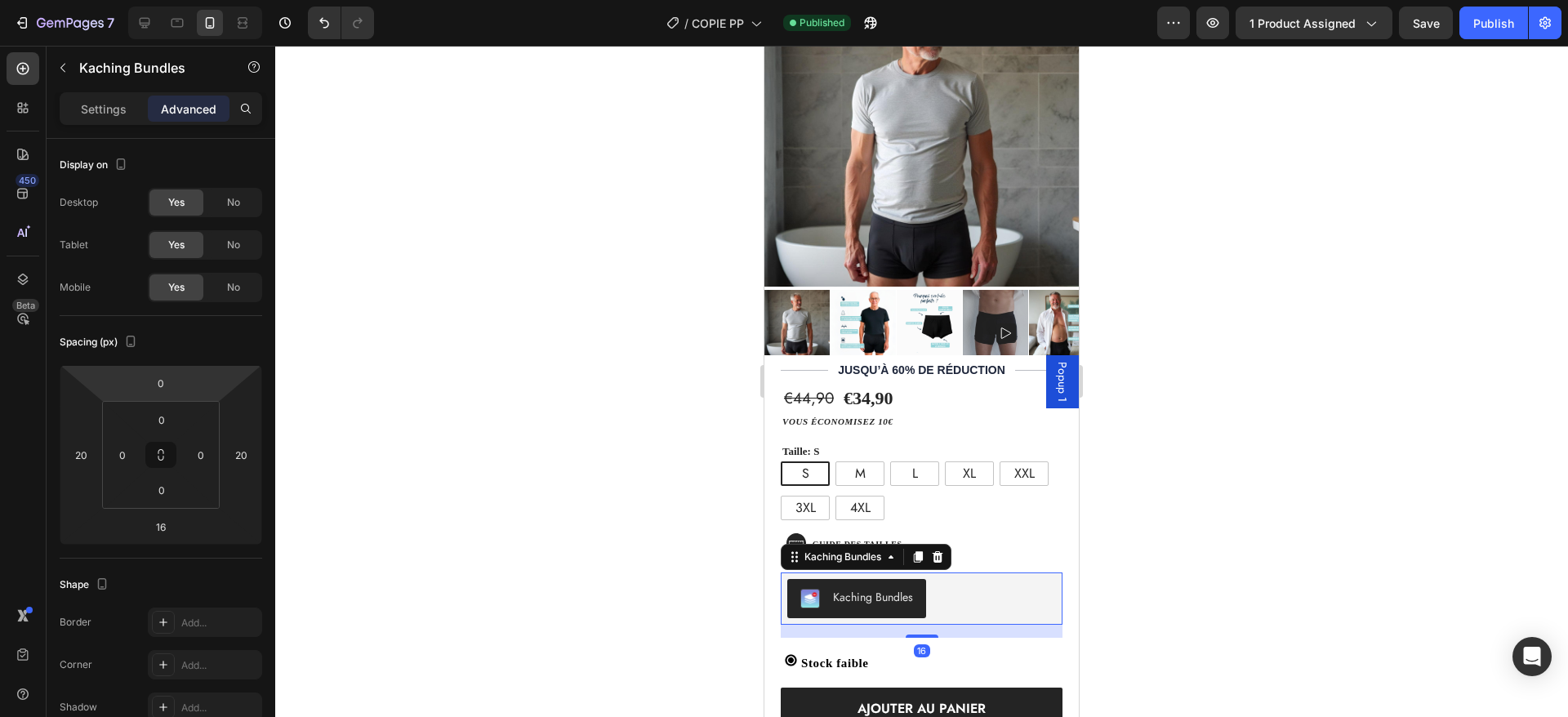
click at [100, 123] on div "Settings Advanced" at bounding box center [161, 108] width 203 height 32
click at [101, 102] on p "Settings" at bounding box center [104, 109] width 45 height 17
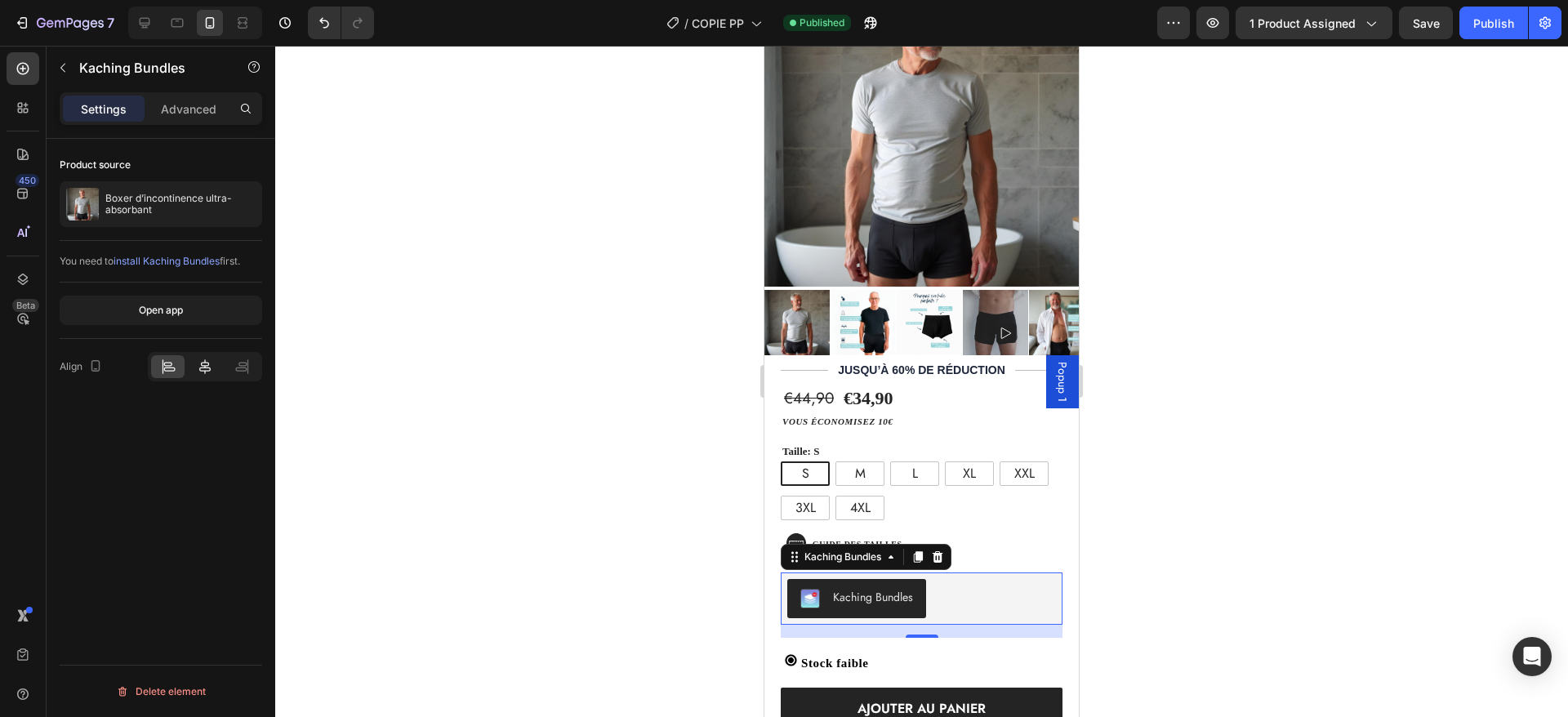
click at [204, 364] on icon at bounding box center [205, 366] width 17 height 17
click at [189, 106] on p "Advanced" at bounding box center [189, 109] width 56 height 17
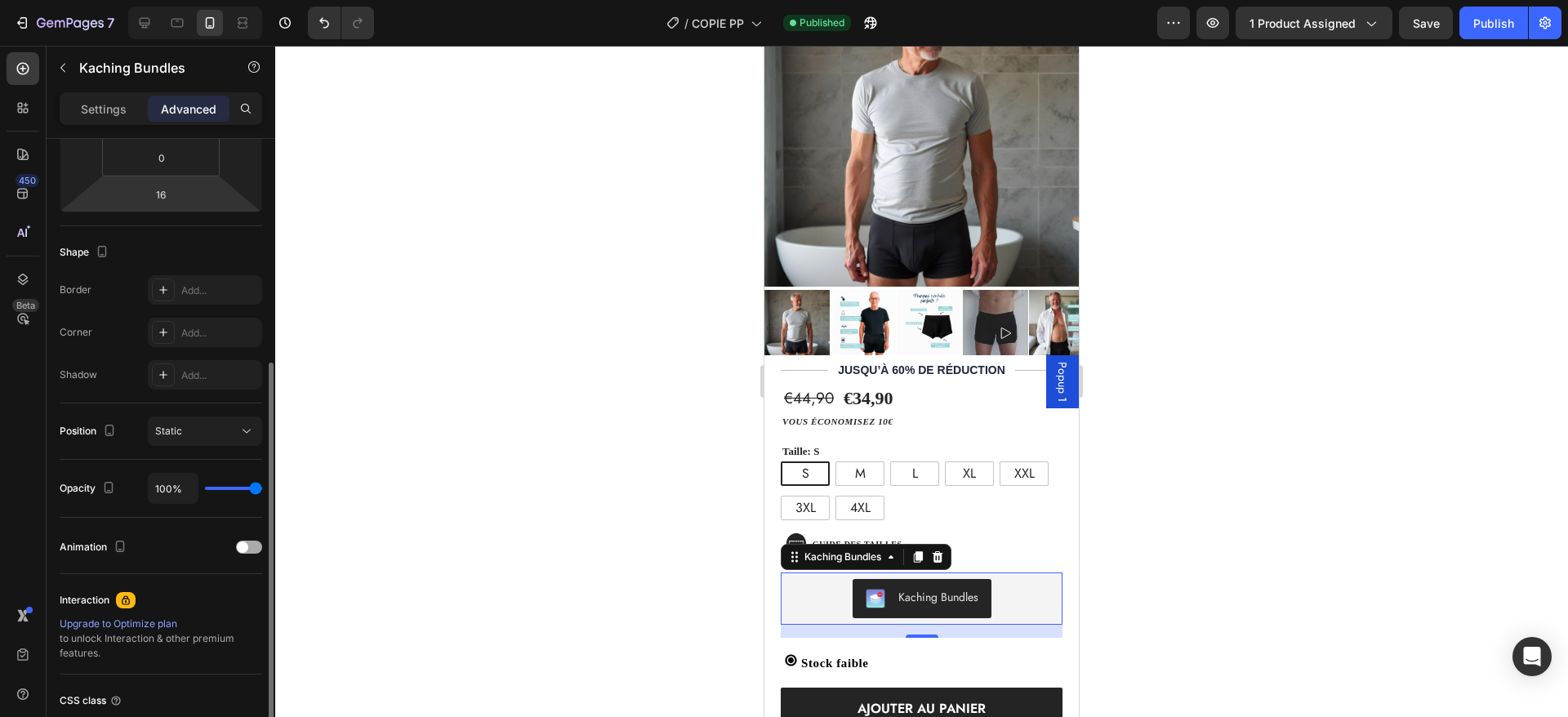
scroll to position [355, 0]
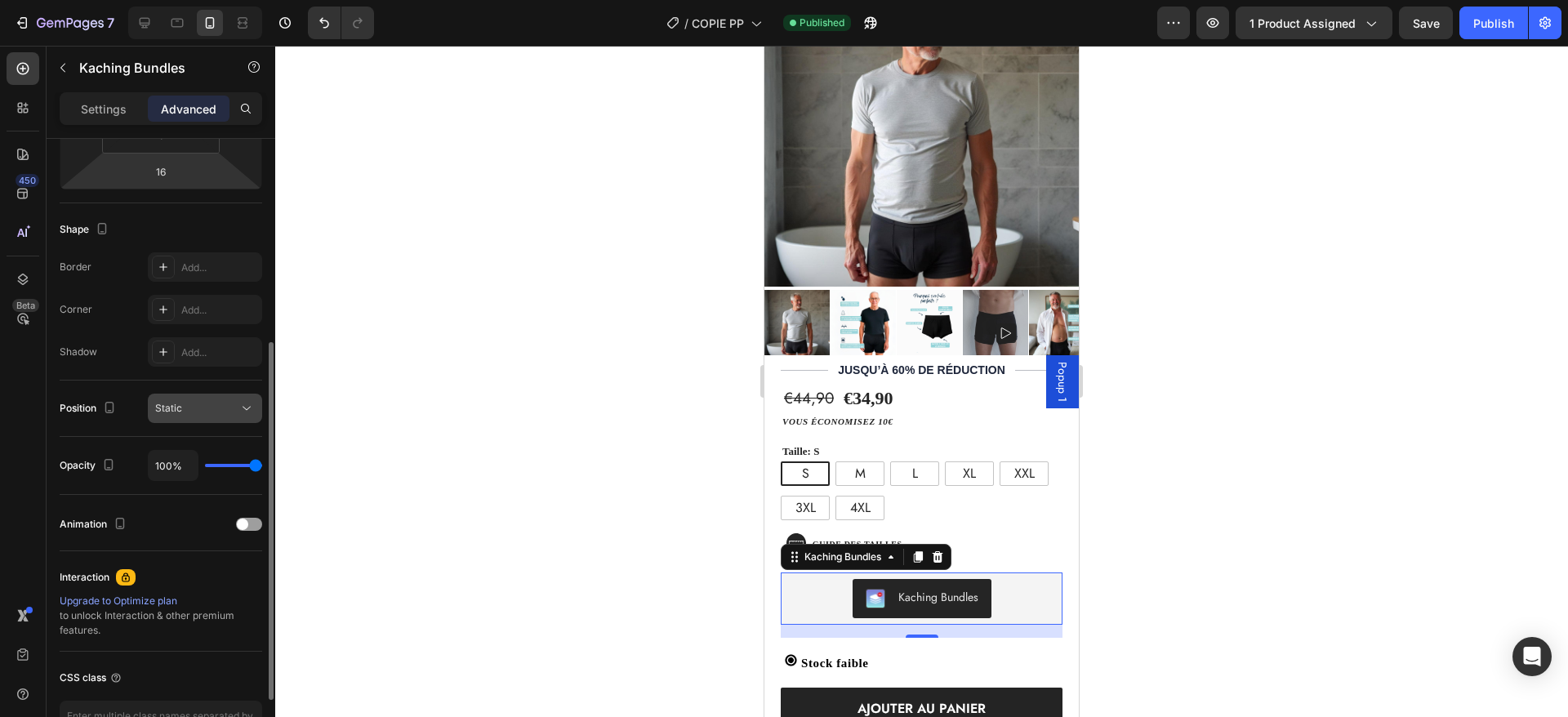
click at [216, 399] on button "Static" at bounding box center [205, 408] width 114 height 30
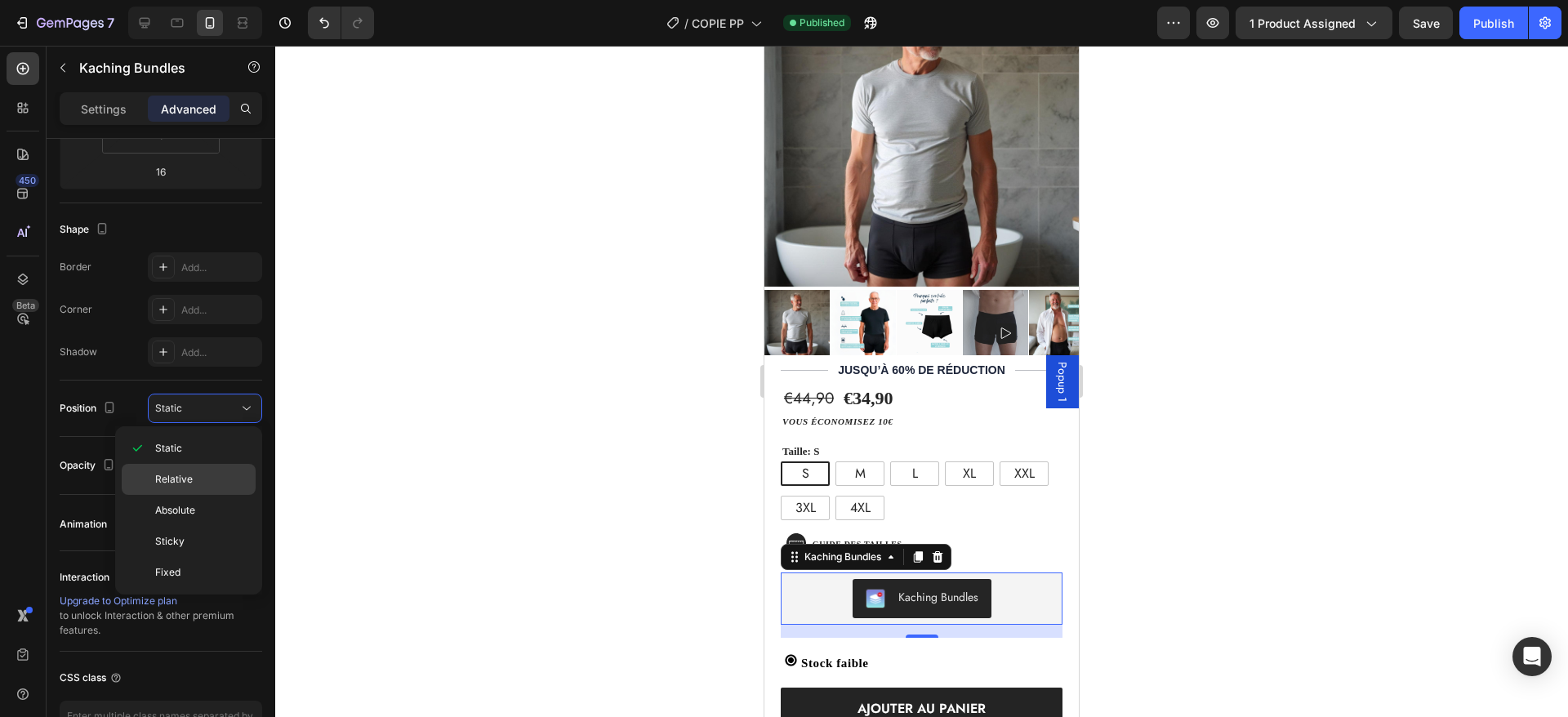
click at [209, 495] on div "Relative" at bounding box center [188, 511] width 134 height 31
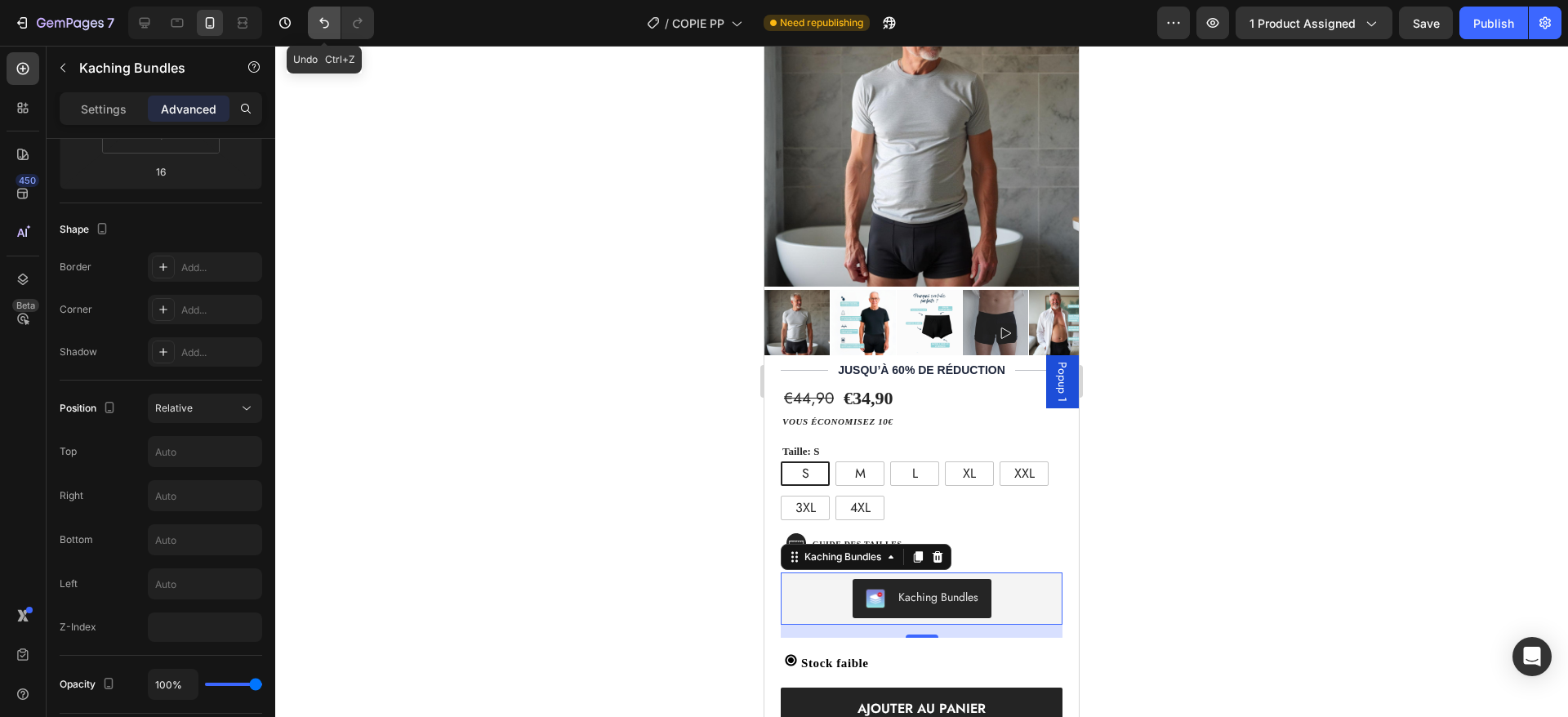
click at [326, 15] on icon "Undo/Redo" at bounding box center [324, 23] width 17 height 17
click at [310, 24] on button "Undo/Redo" at bounding box center [323, 22] width 32 height 32
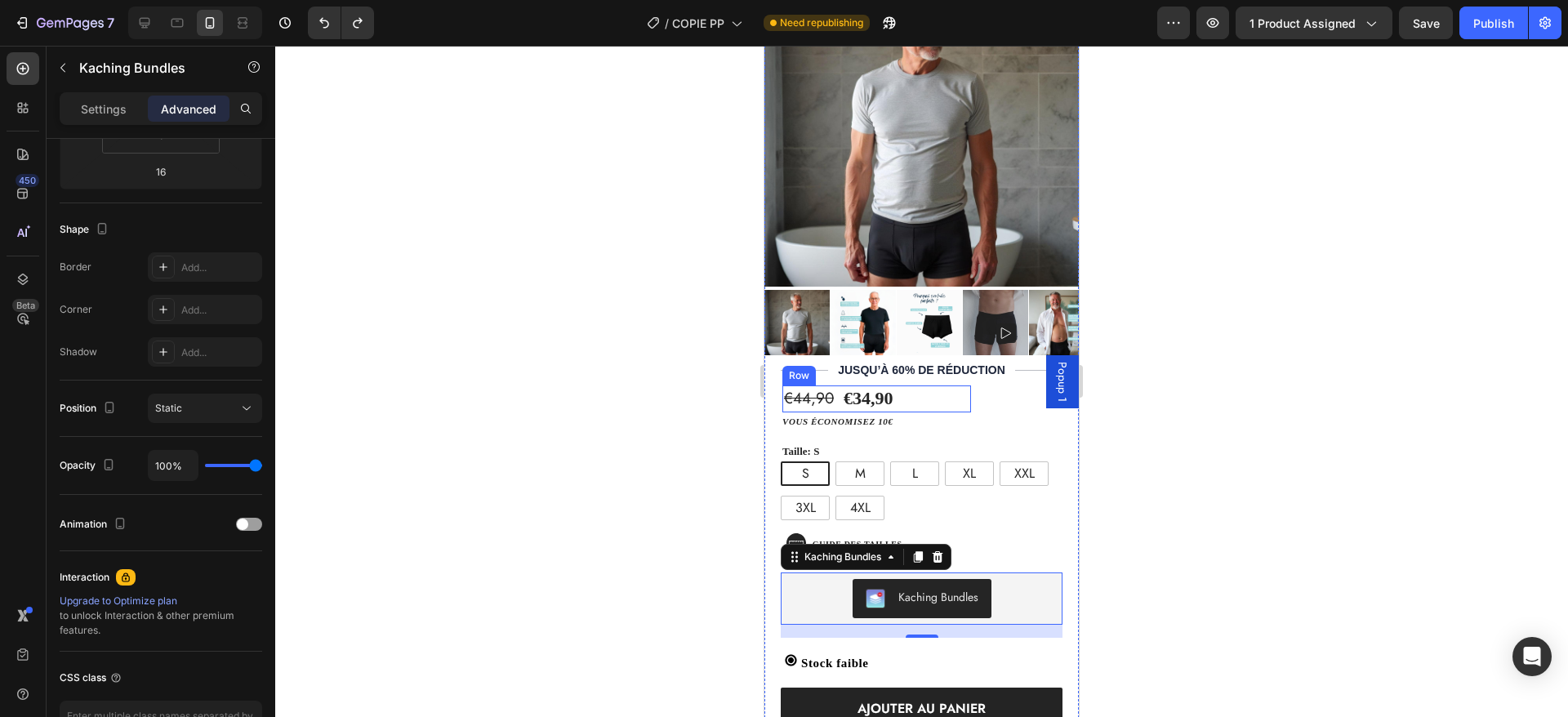
click at [918, 386] on div "€44,90 Product Price Product Price €34,90 Product Price Product Price Text Bloc…" at bounding box center [877, 399] width 189 height 27
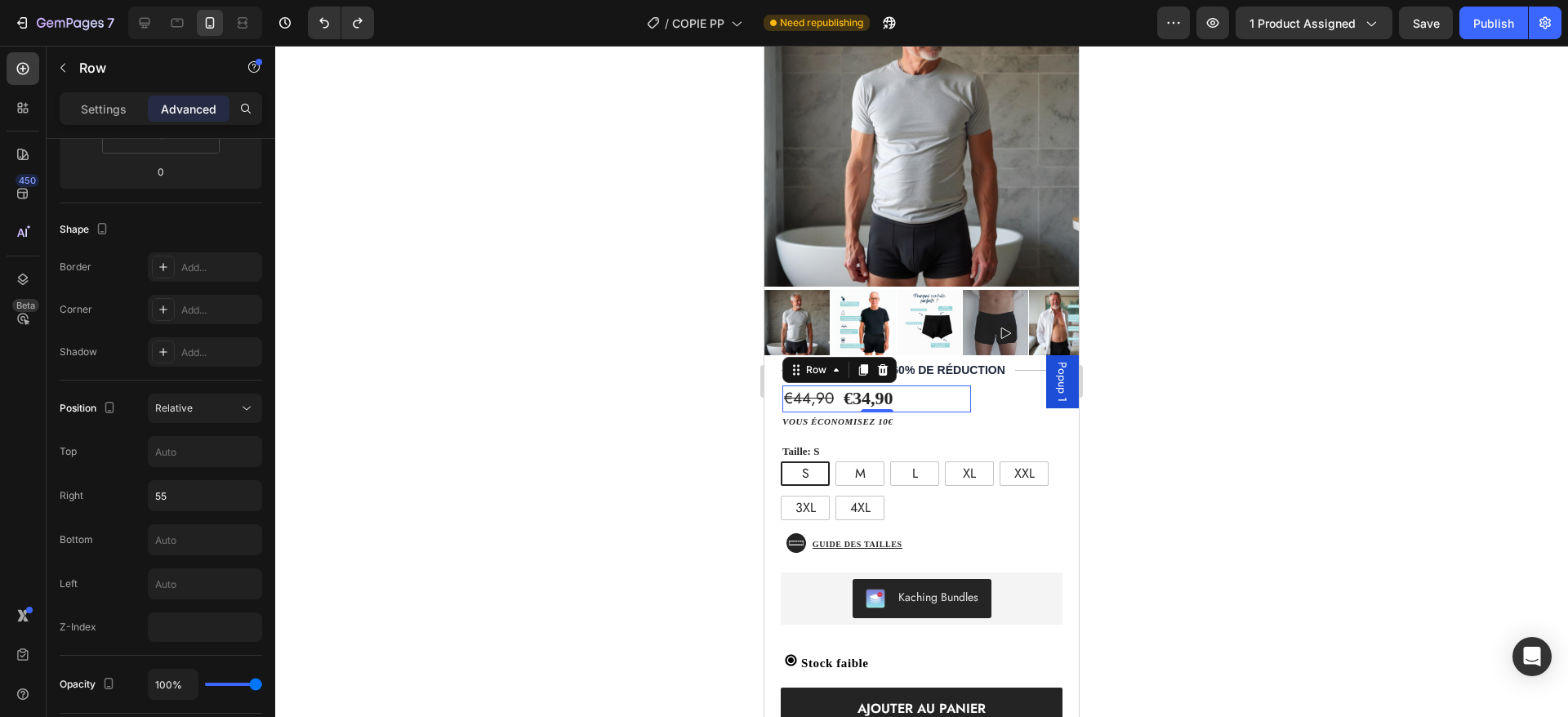
scroll to position [0, 0]
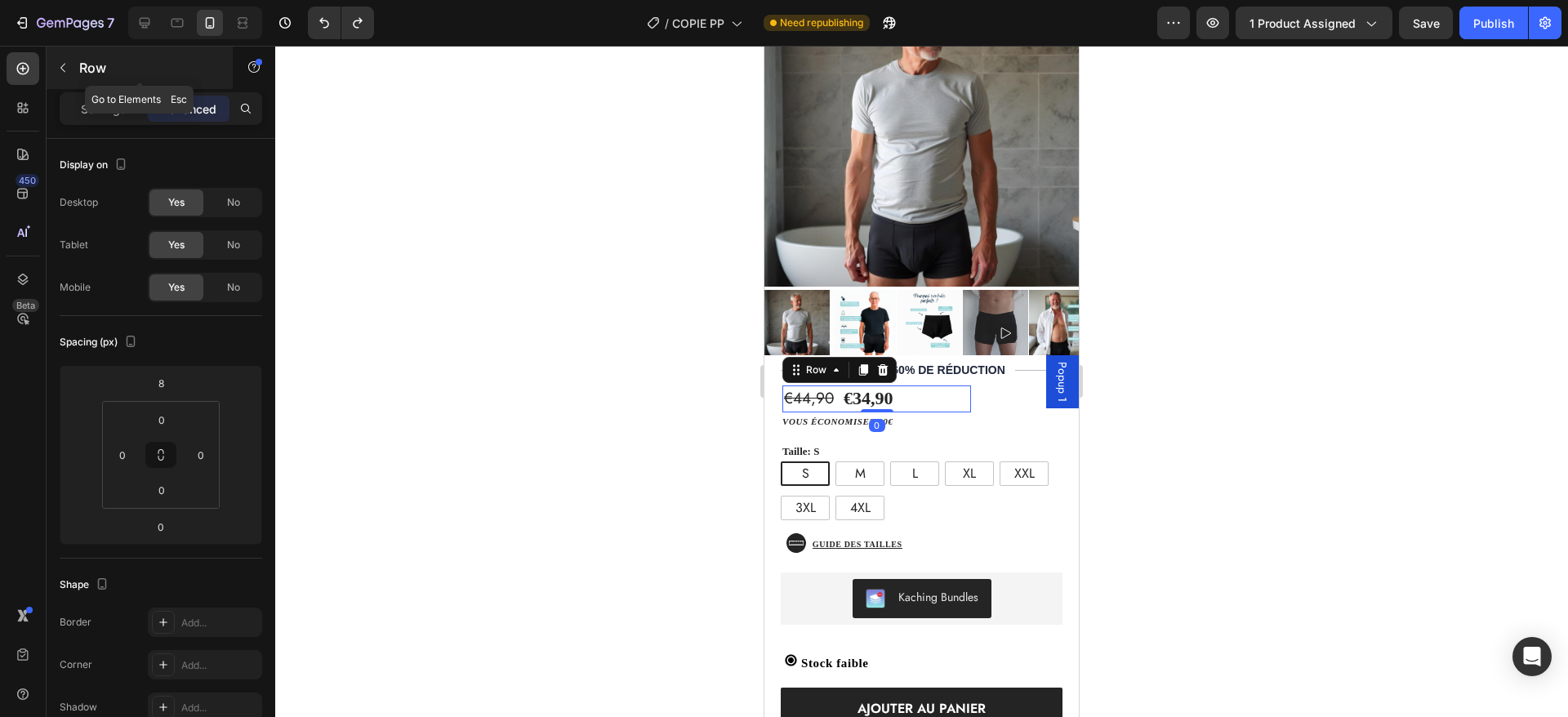
click at [69, 65] on button "button" at bounding box center [63, 68] width 26 height 26
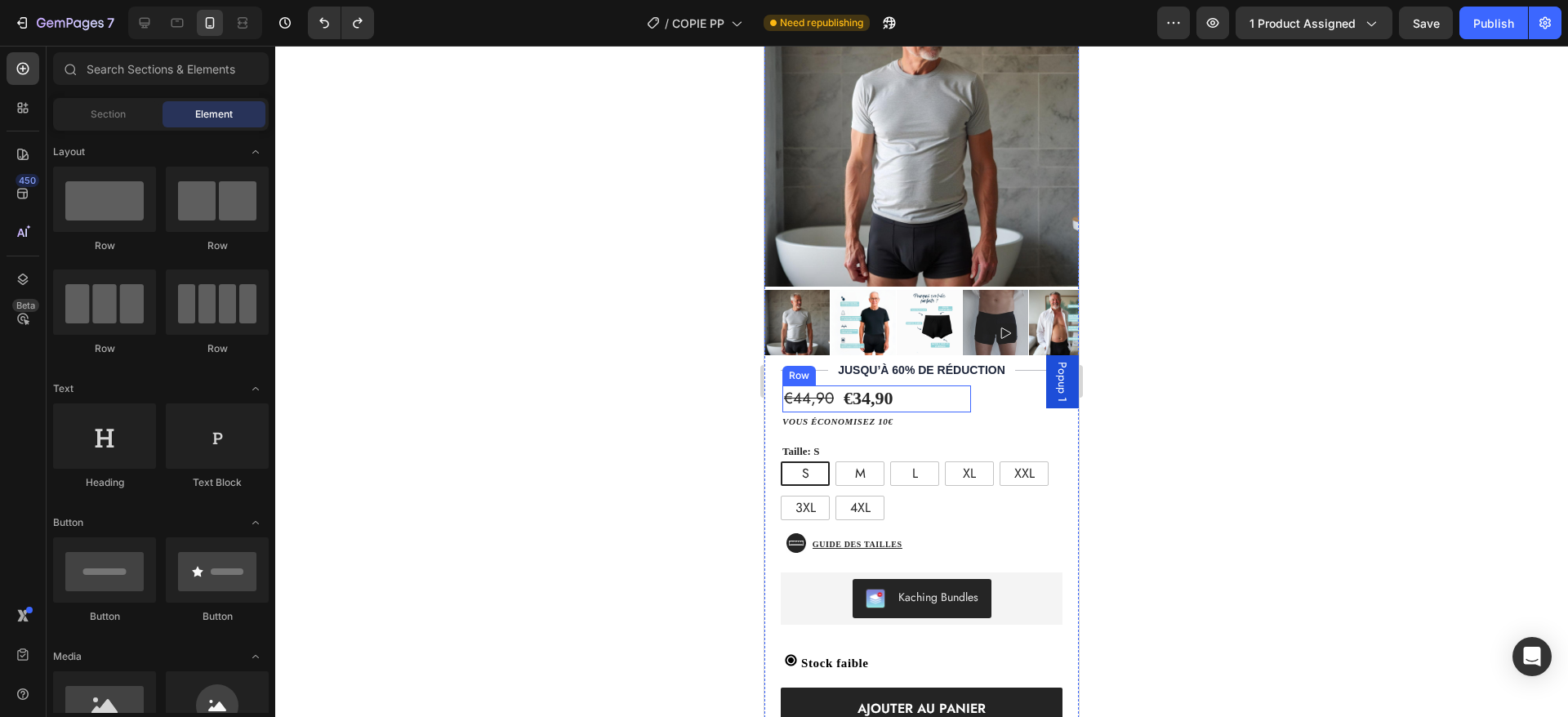
click at [940, 386] on div "€44,90 Product Price Product Price €34,90 Product Price Product Price Text Bloc…" at bounding box center [877, 399] width 189 height 27
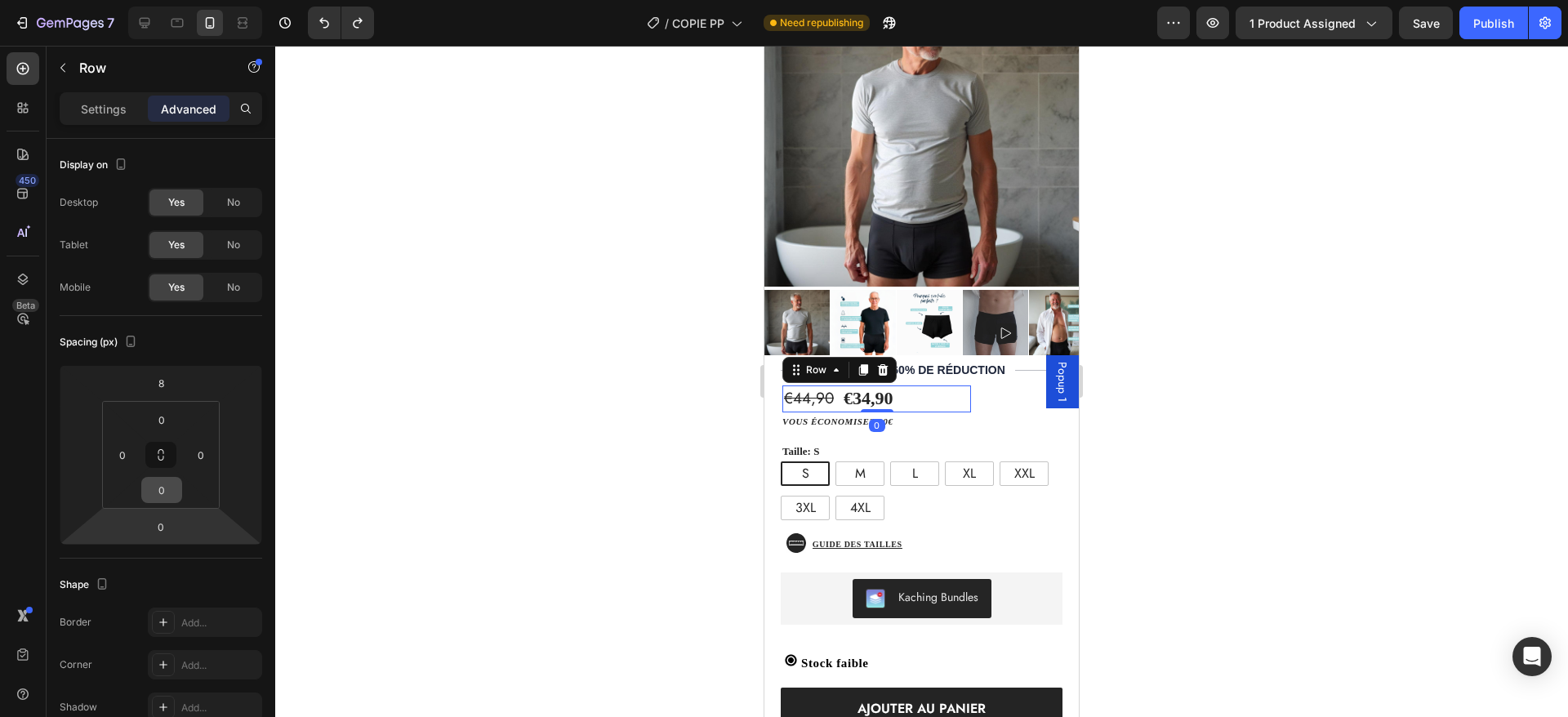
scroll to position [684, 0]
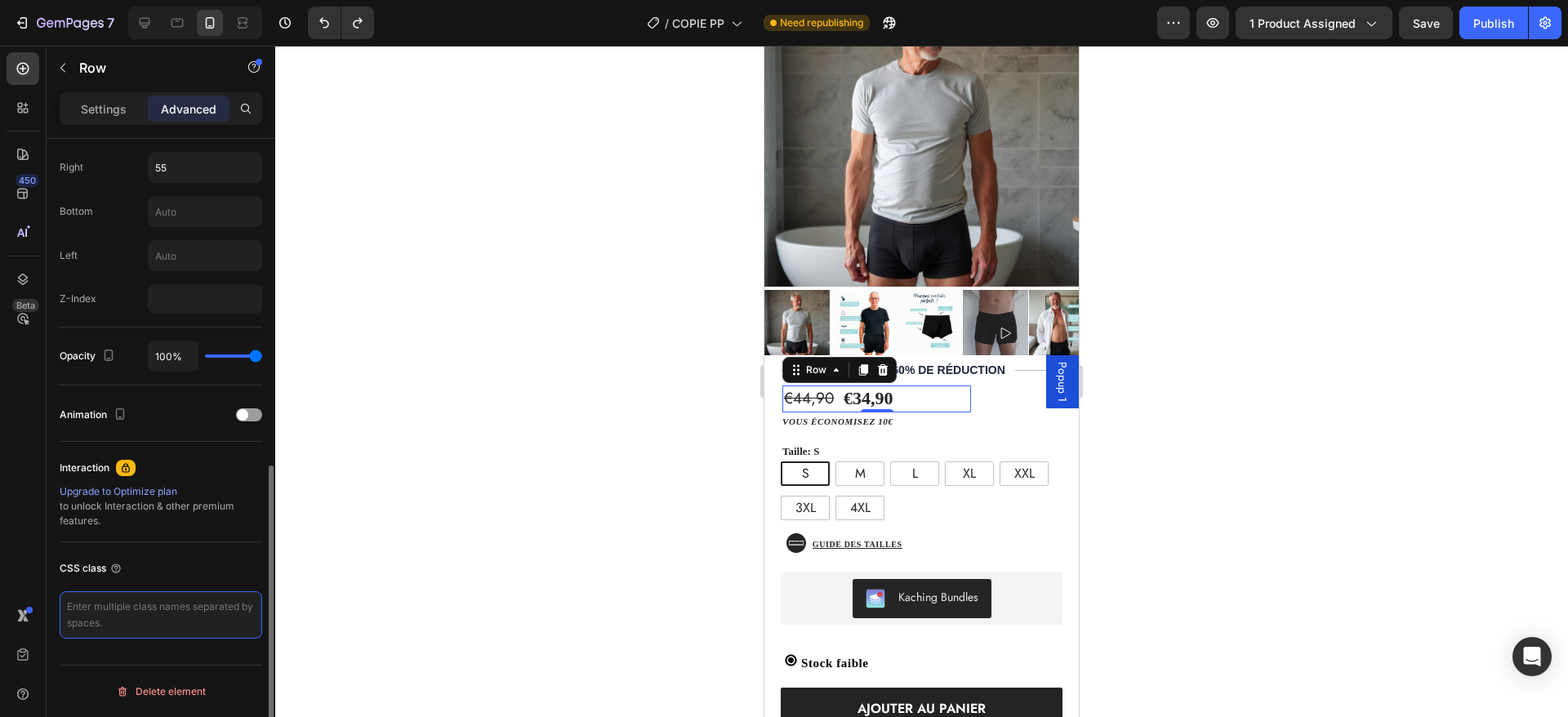
click at [159, 602] on textarea at bounding box center [161, 616] width 203 height 47
paste textarea ".gempages-price .currency { order: 2; /* déplace le symbole après le montant */…"
click at [198, 554] on div "CSS class .gempages-price .currency { order: 2; /* déplace le symbole après le …" at bounding box center [161, 620] width 203 height 157
type textarea ".gempages-price .currency { order: 2; /* déplace le symbole après le montant */…"
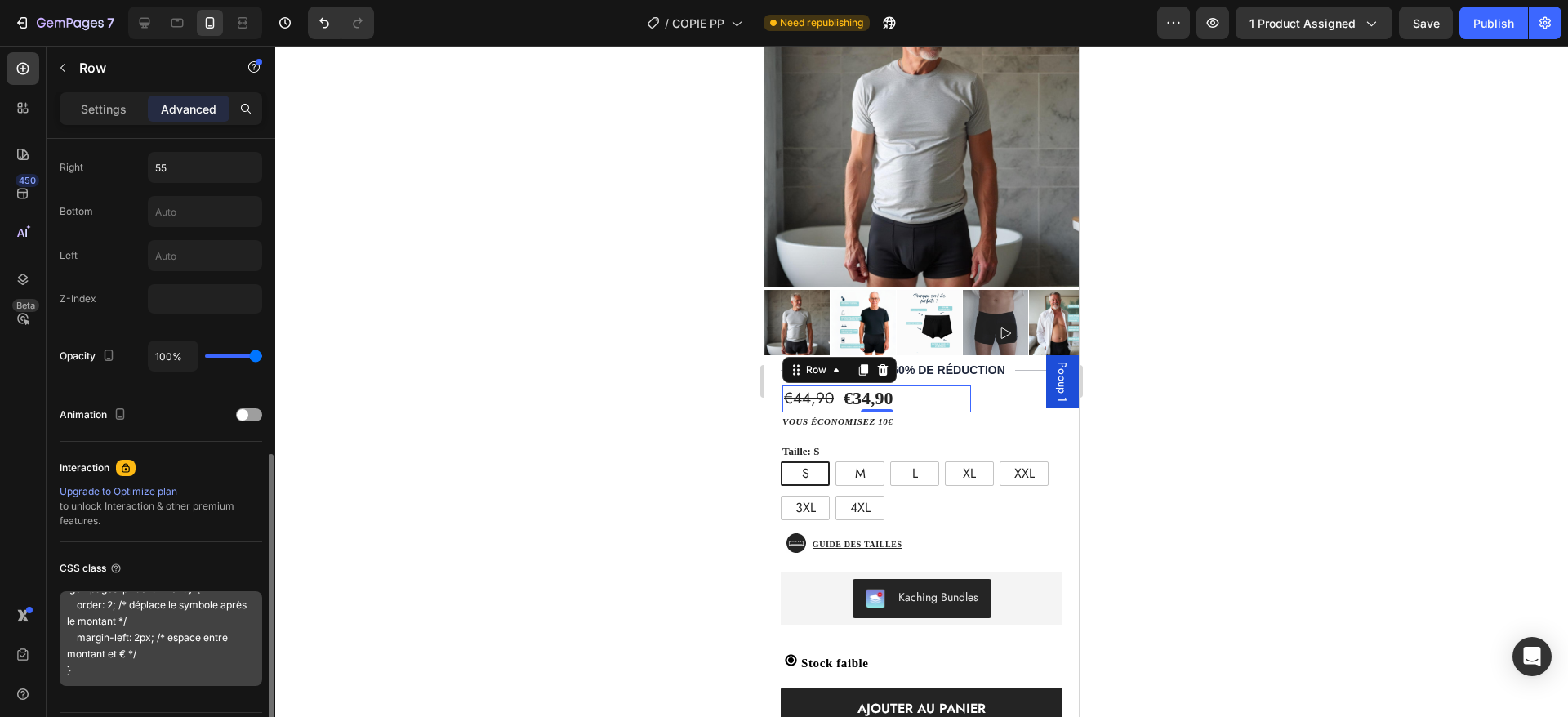
scroll to position [18, 0]
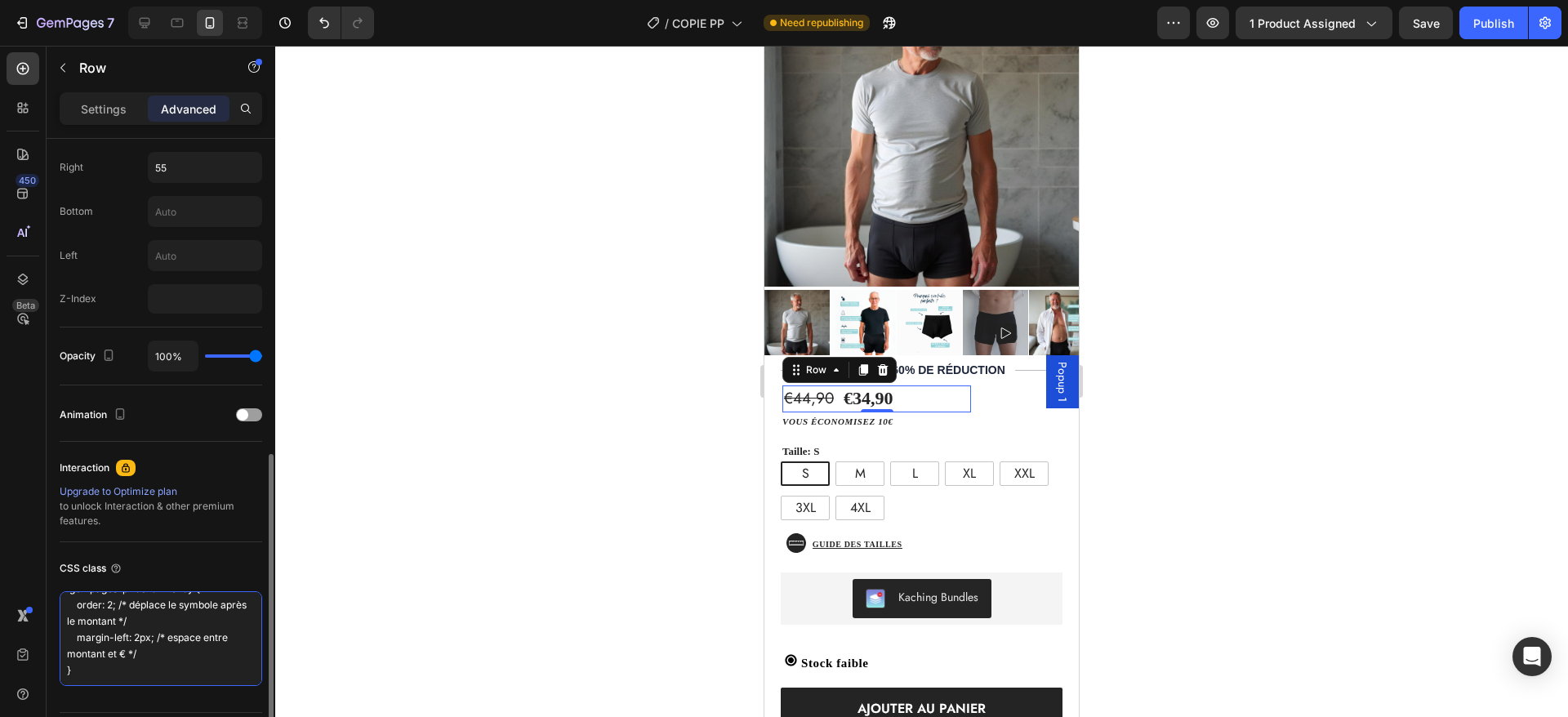
click at [176, 644] on textarea ".gempages-price .currency { order: 2; /* déplace le symbole après le montant */…" at bounding box center [161, 639] width 203 height 94
click at [180, 617] on textarea ".gempages-price .currency { order: 2; /* déplace le symbole après le montant */…" at bounding box center [161, 639] width 203 height 94
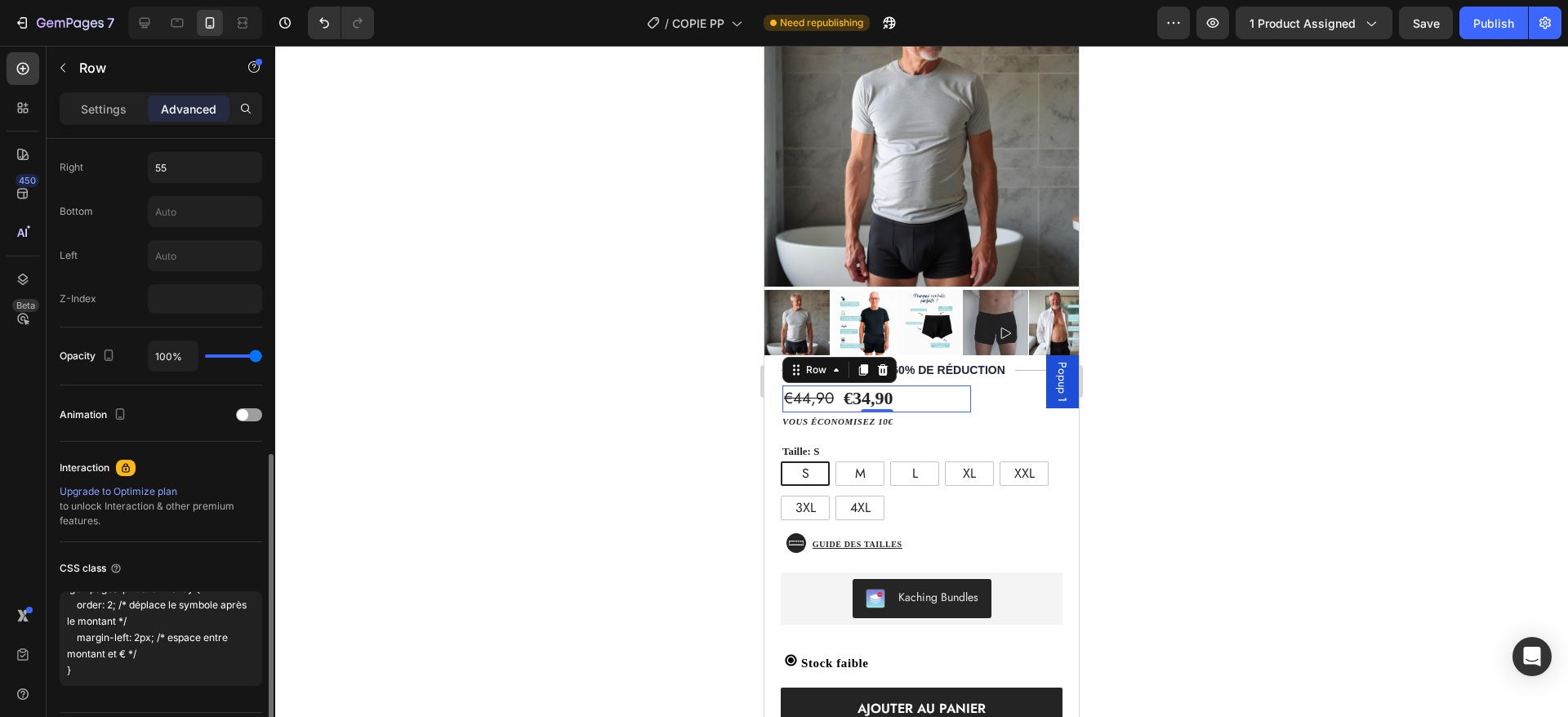
click at [212, 540] on div "Interaction Upgrade to Optimize plan to unlock Interaction & other premium feat…" at bounding box center [161, 492] width 203 height 101
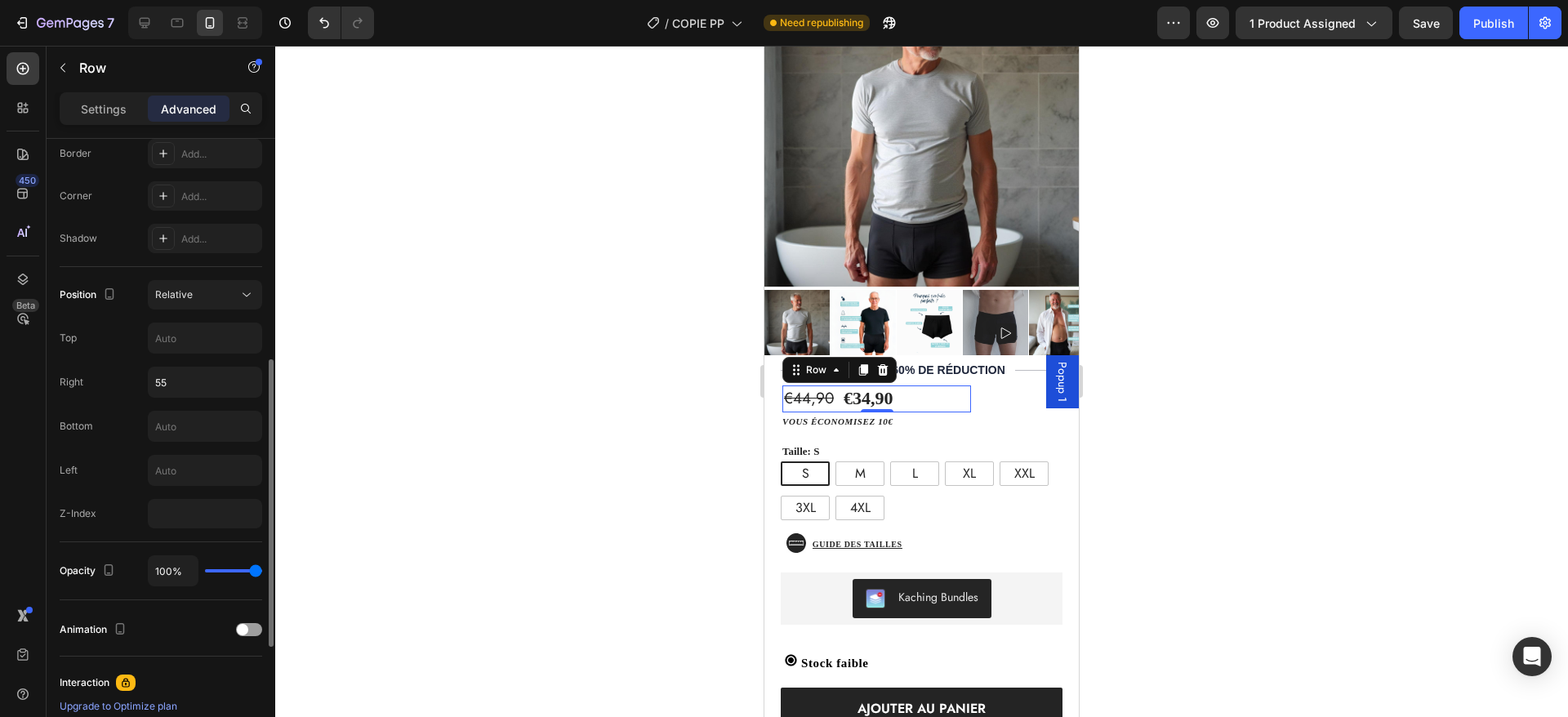
scroll to position [468, 0]
click at [177, 386] on input "55" at bounding box center [205, 383] width 113 height 30
type input "57"
click at [1480, 20] on div "Publish" at bounding box center [1494, 24] width 41 height 17
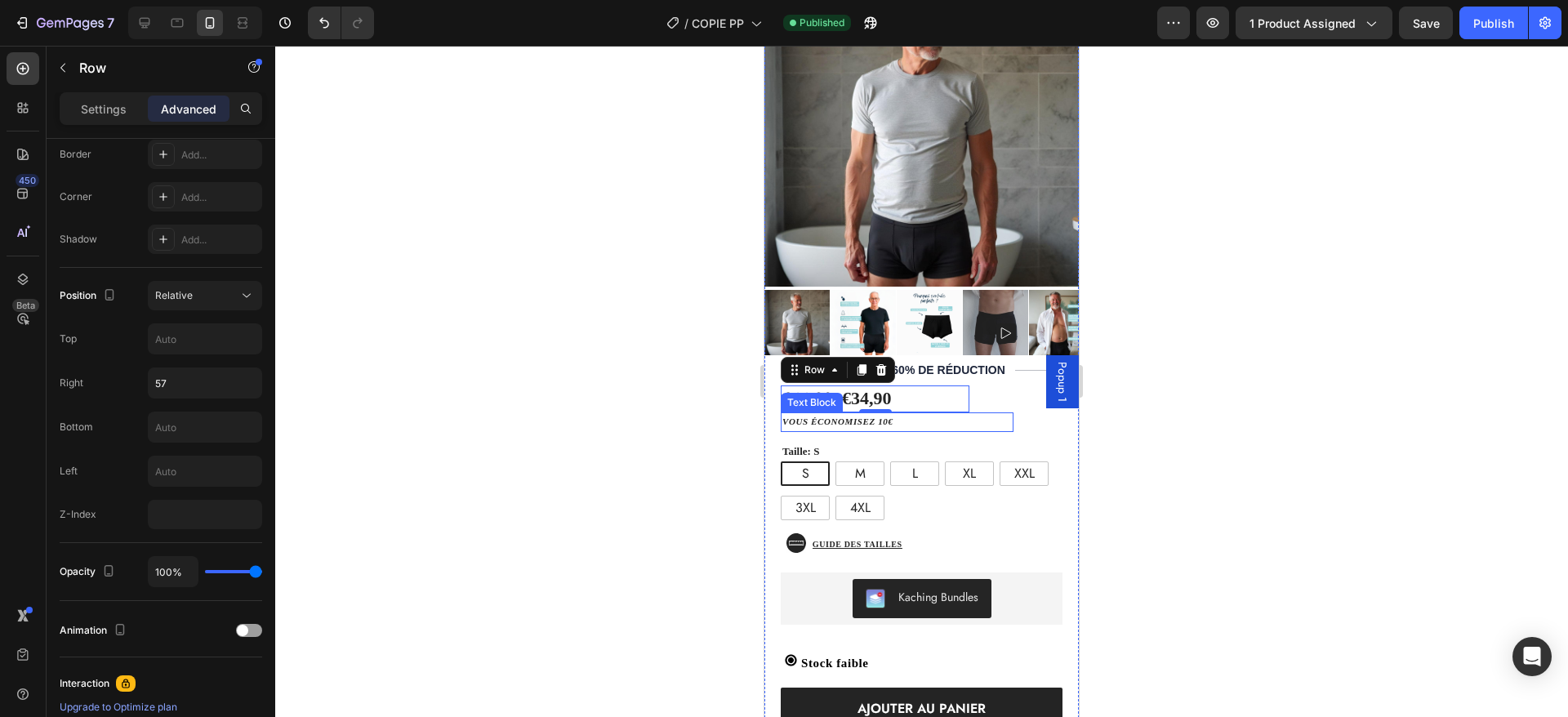
click at [910, 414] on p "vous économisez 10€" at bounding box center [897, 422] width 230 height 17
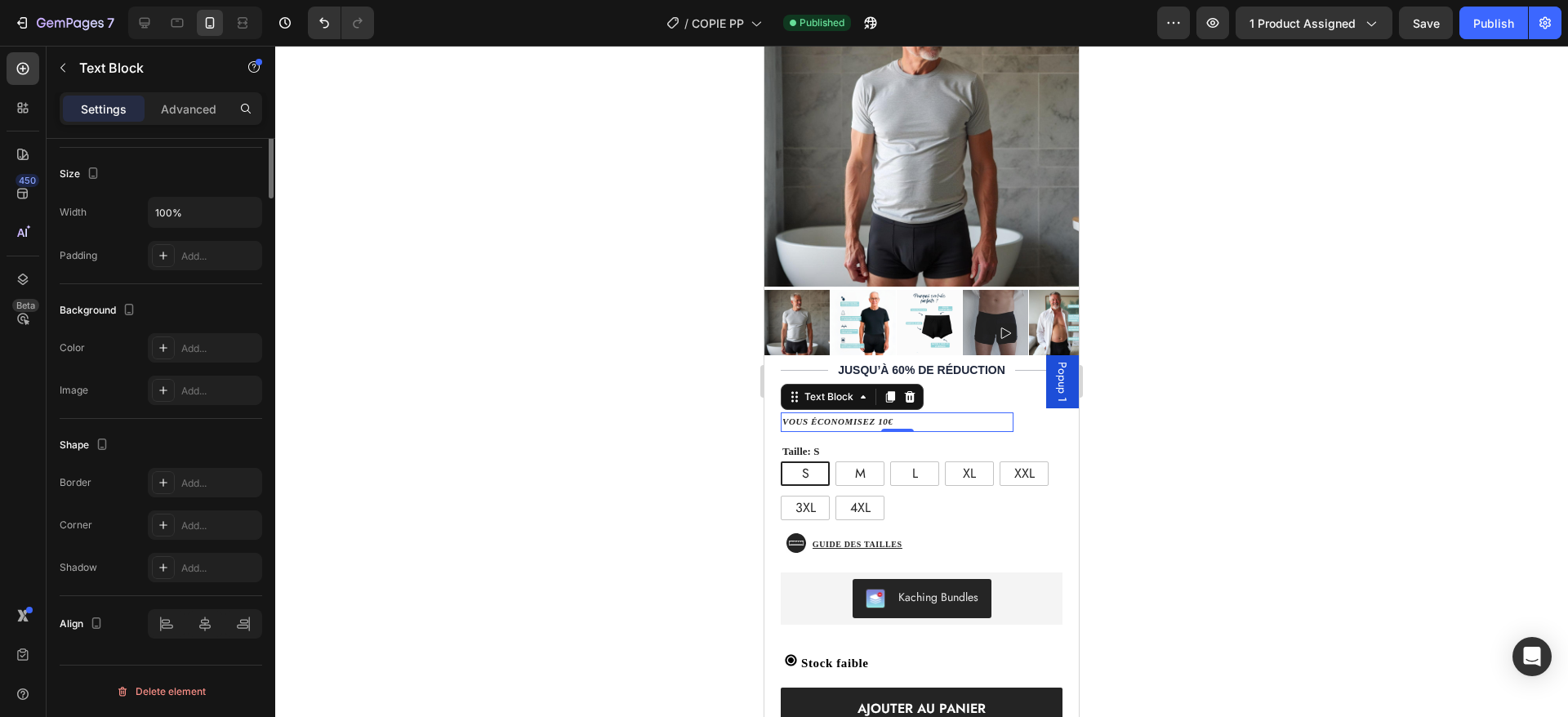
scroll to position [0, 0]
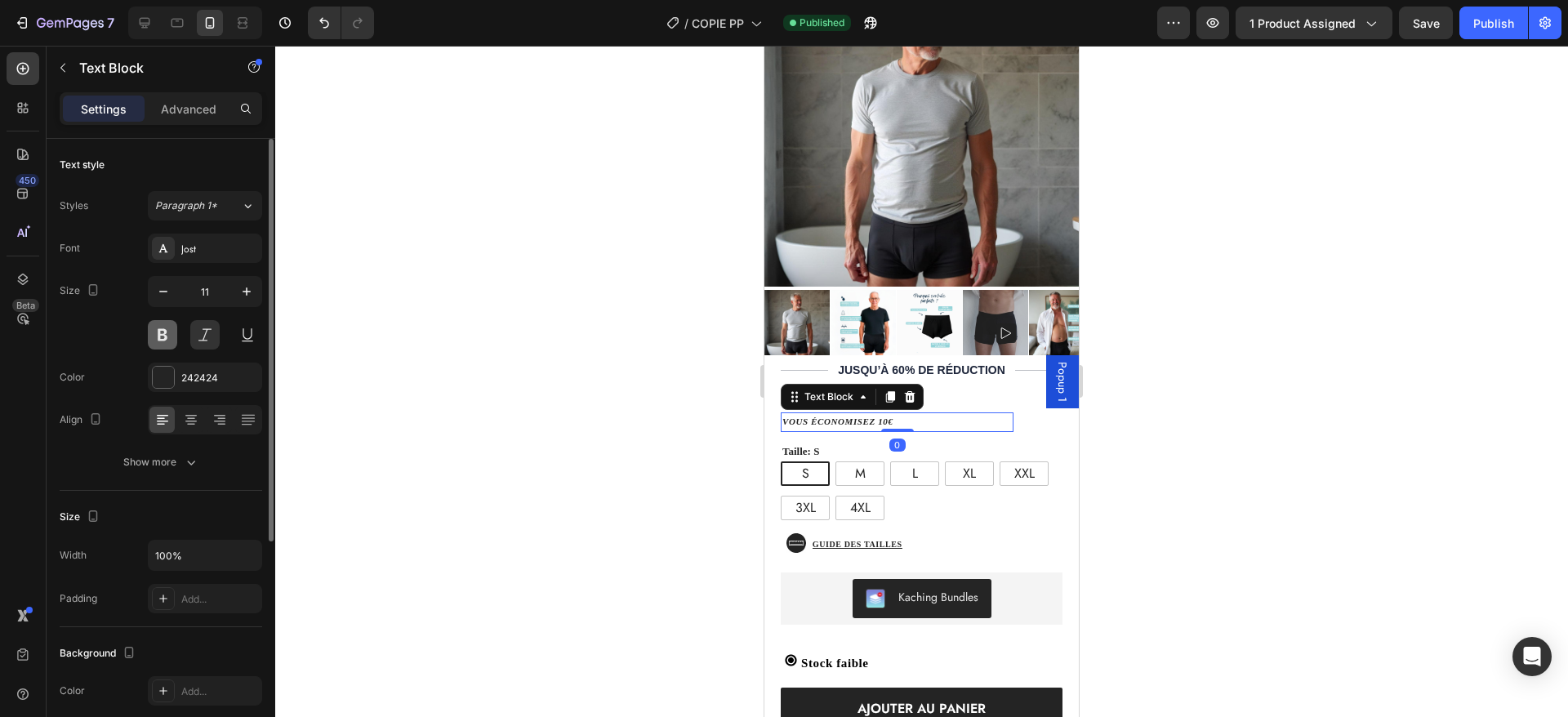
click at [163, 328] on button at bounding box center [163, 335] width 30 height 30
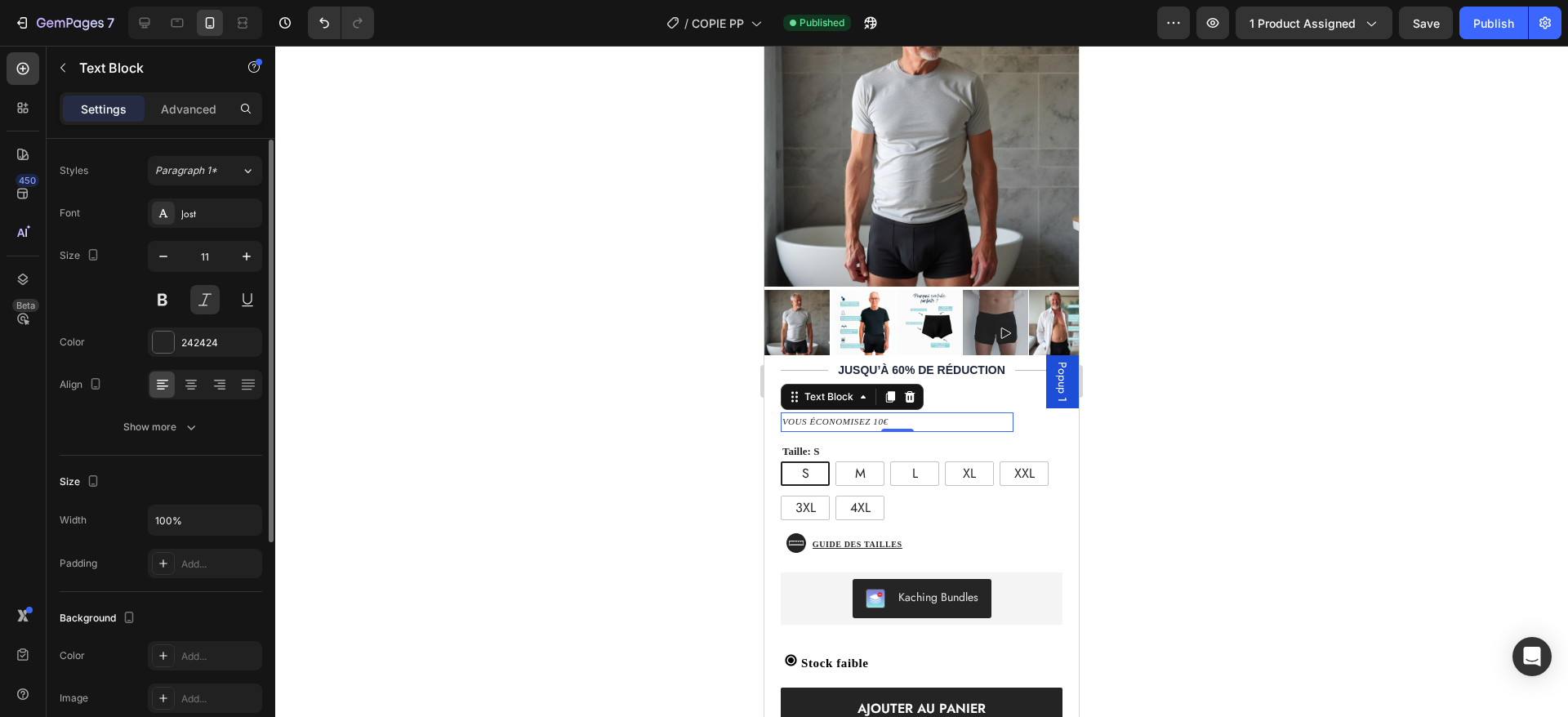
scroll to position [43, 0]
click at [189, 379] on icon at bounding box center [191, 379] width 11 height 2
click at [166, 379] on icon at bounding box center [163, 377] width 17 height 17
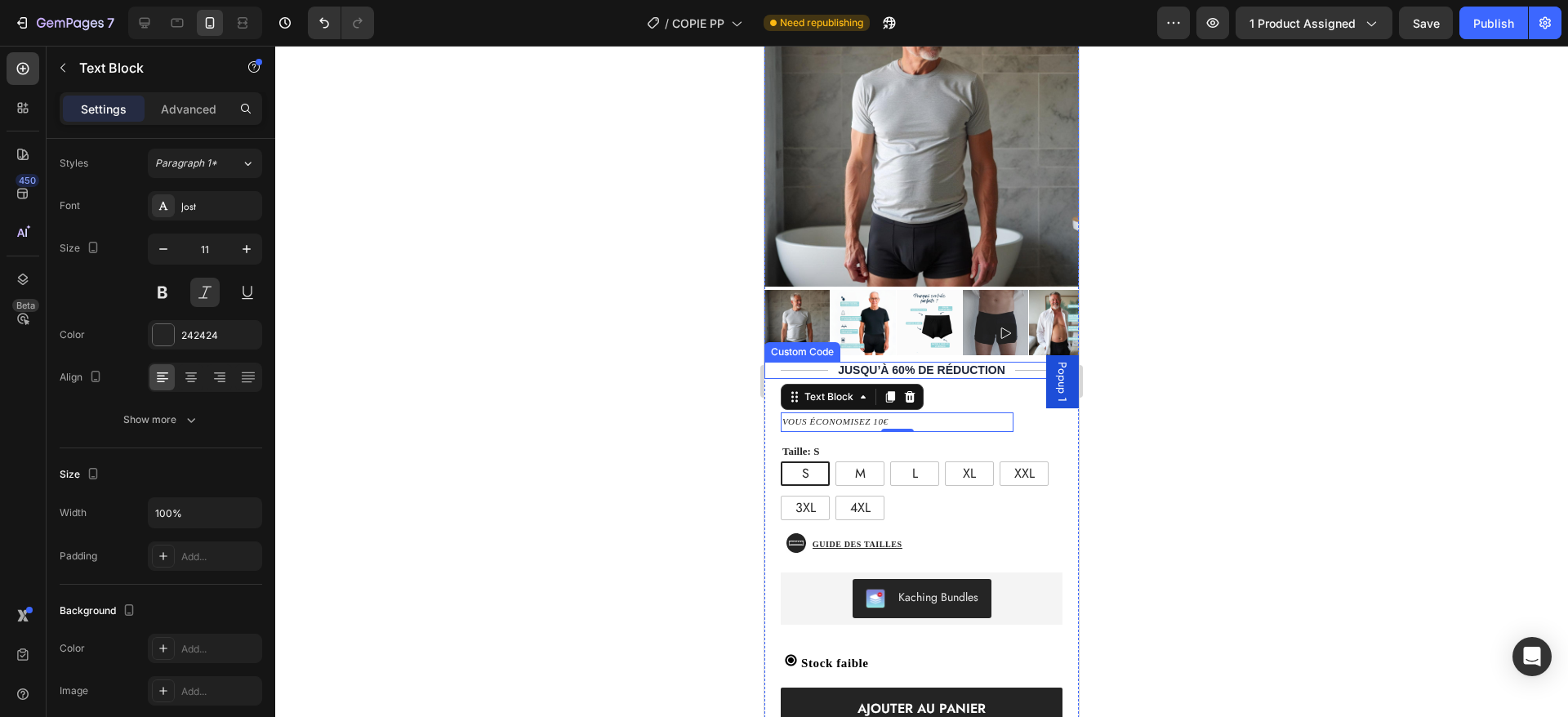
click at [914, 362] on div "JUSQU’À 60% DE réduction" at bounding box center [922, 371] width 315 height 17
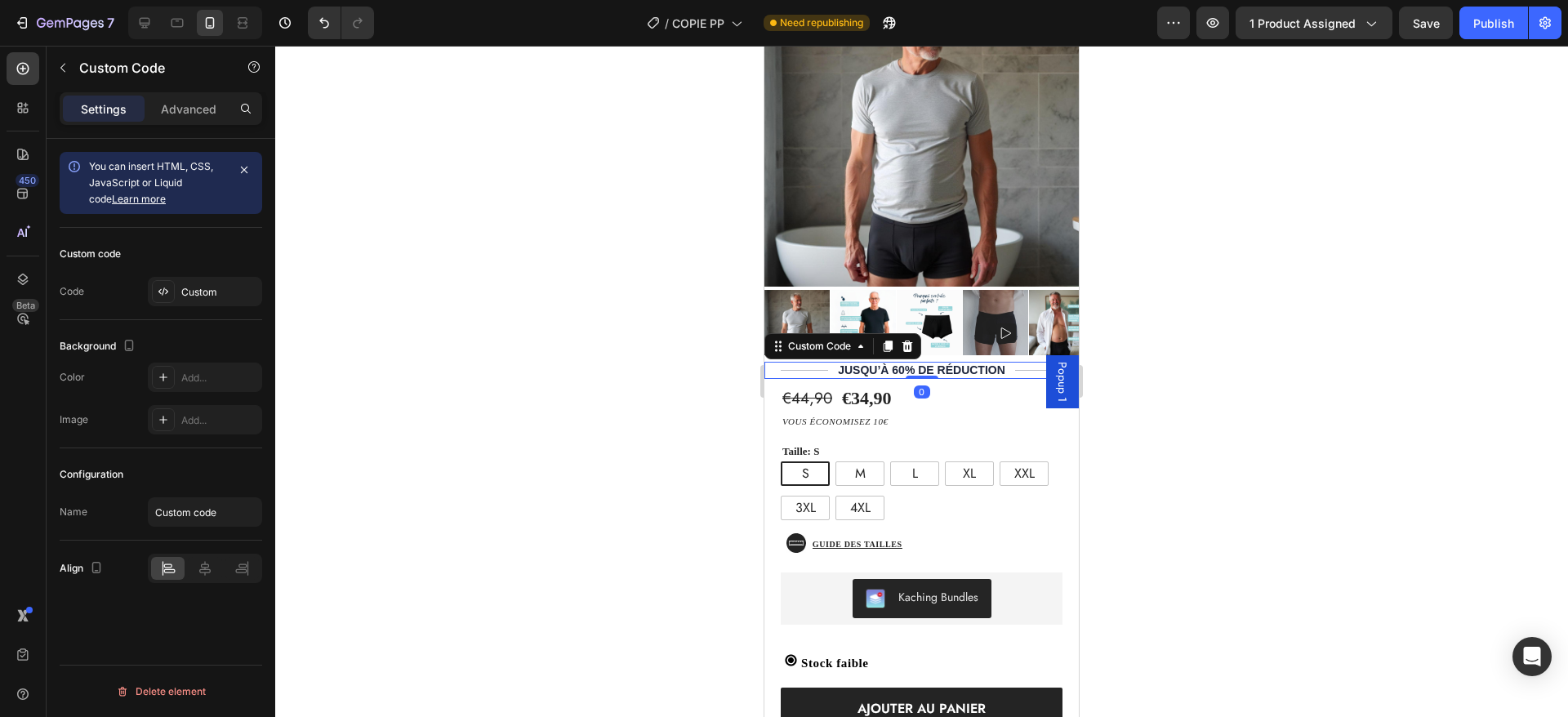
click at [954, 362] on div "JUSQU’À 60% DE réduction" at bounding box center [922, 371] width 315 height 17
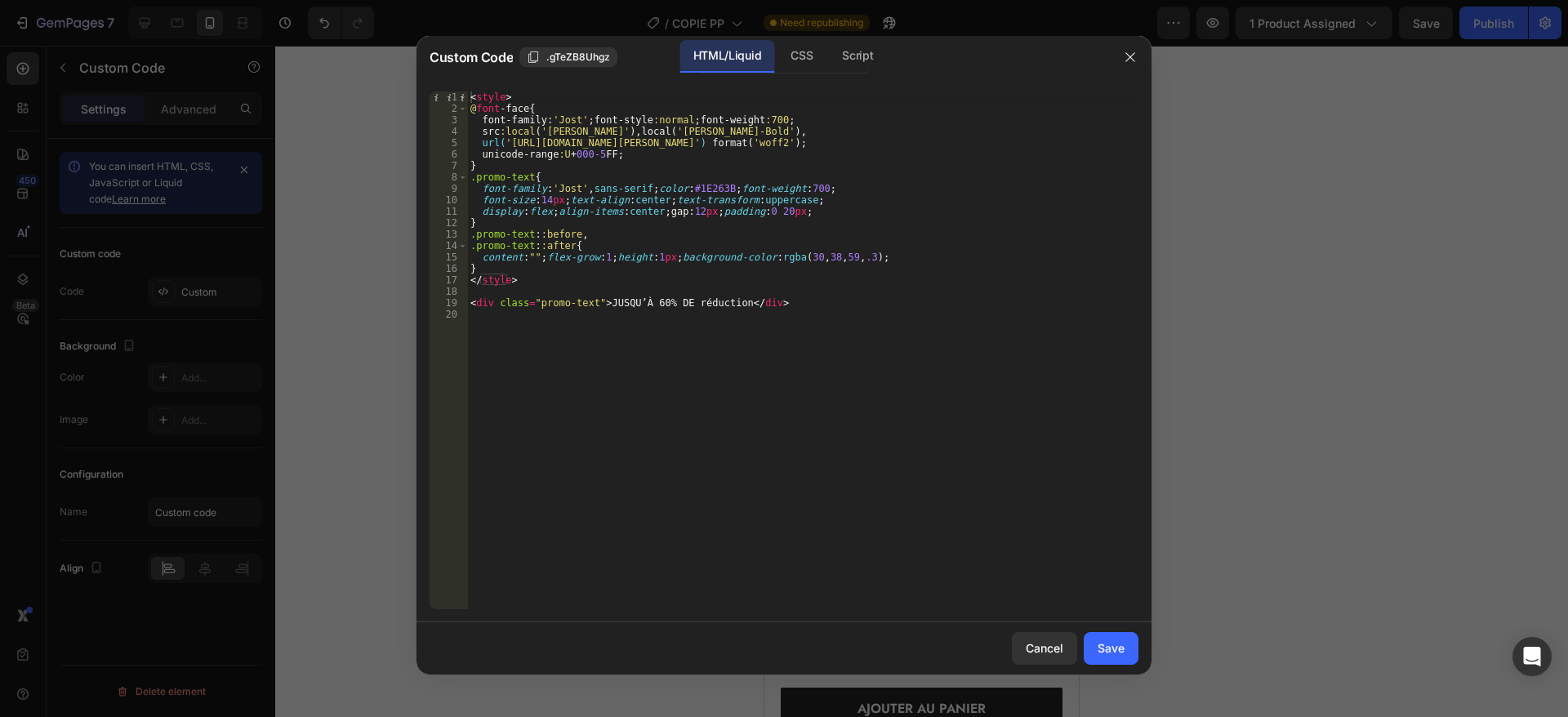
click at [548, 201] on div "< style > @ font -face { font-family : ' Jost ' ; font-style :normal ; font-wei…" at bounding box center [802, 362] width 671 height 541
click at [828, 301] on div "< style > @ font -face { font-family : ' Jost ' ; font-style :normal ; font-wei…" at bounding box center [802, 362] width 671 height 541
click at [690, 185] on div "< style > @ font -face { font-family : ' Jost ' ; font-style :normal ; font-wei…" at bounding box center [802, 362] width 671 height 541
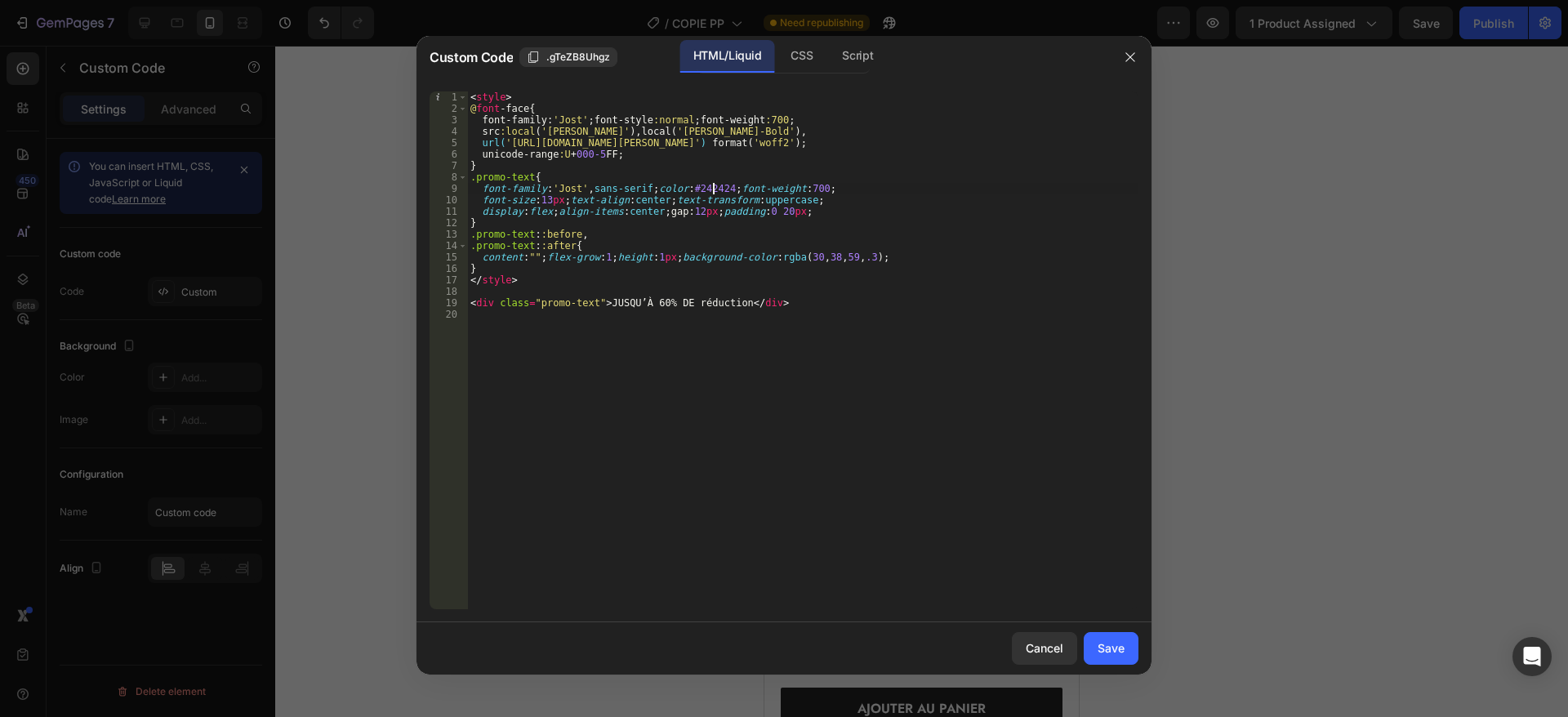
scroll to position [0, 20]
type textarea "font-family:'Jost',sans-serif;color:#242424;font-weight:700;"
click at [1131, 654] on button "Save" at bounding box center [1111, 648] width 55 height 32
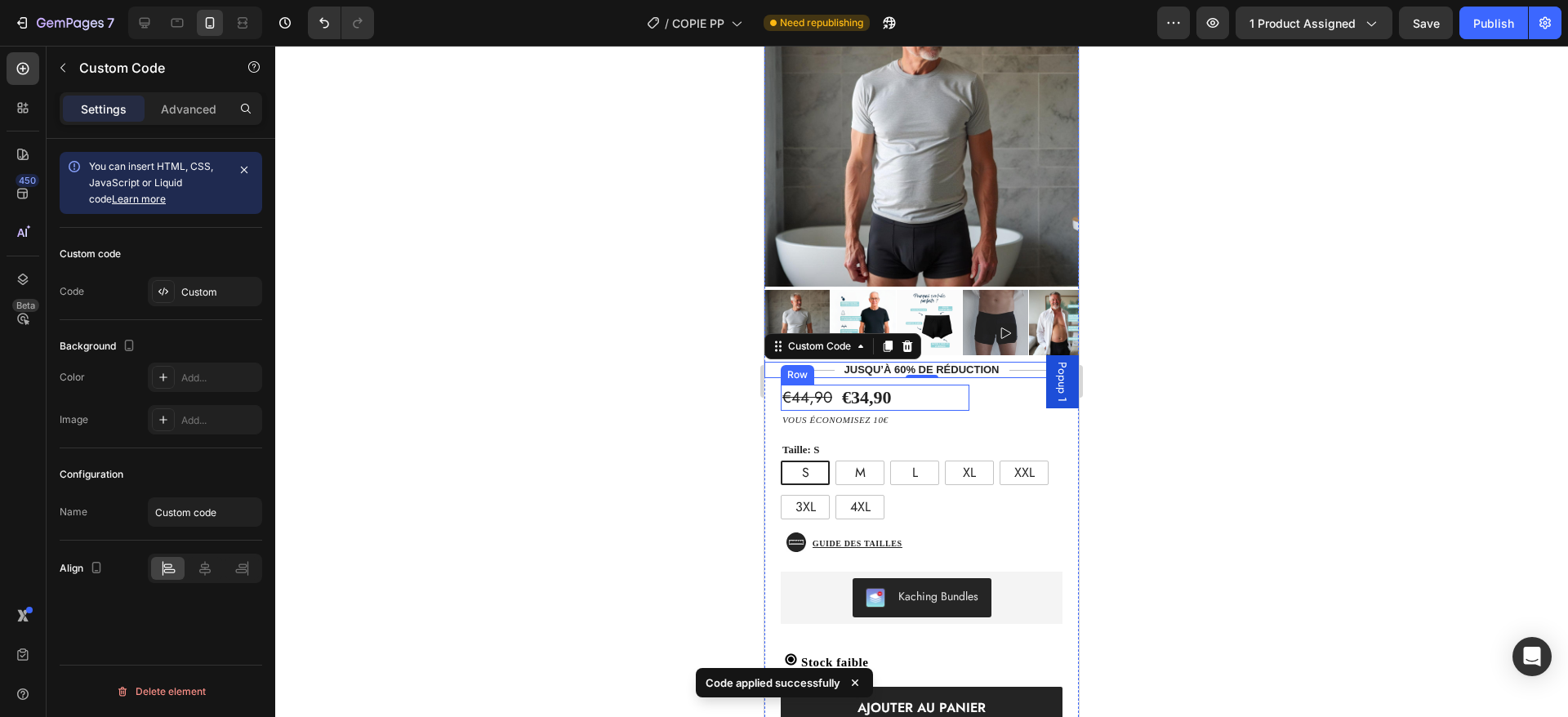
click at [951, 385] on div "€44,90 Product Price Product Price €34,90 Product Price Product Price Text Bloc…" at bounding box center [875, 398] width 189 height 27
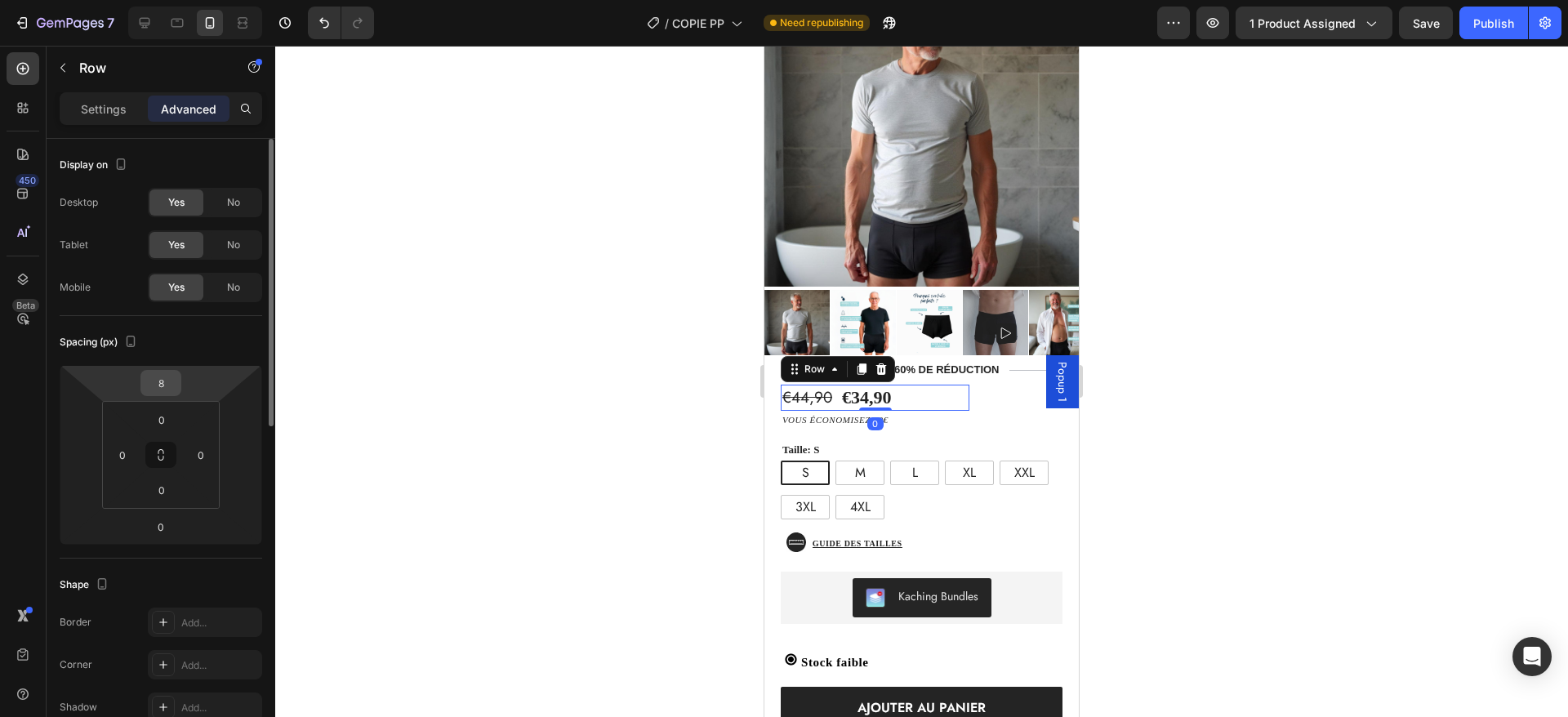
click at [167, 382] on input "8" at bounding box center [160, 383] width 32 height 24
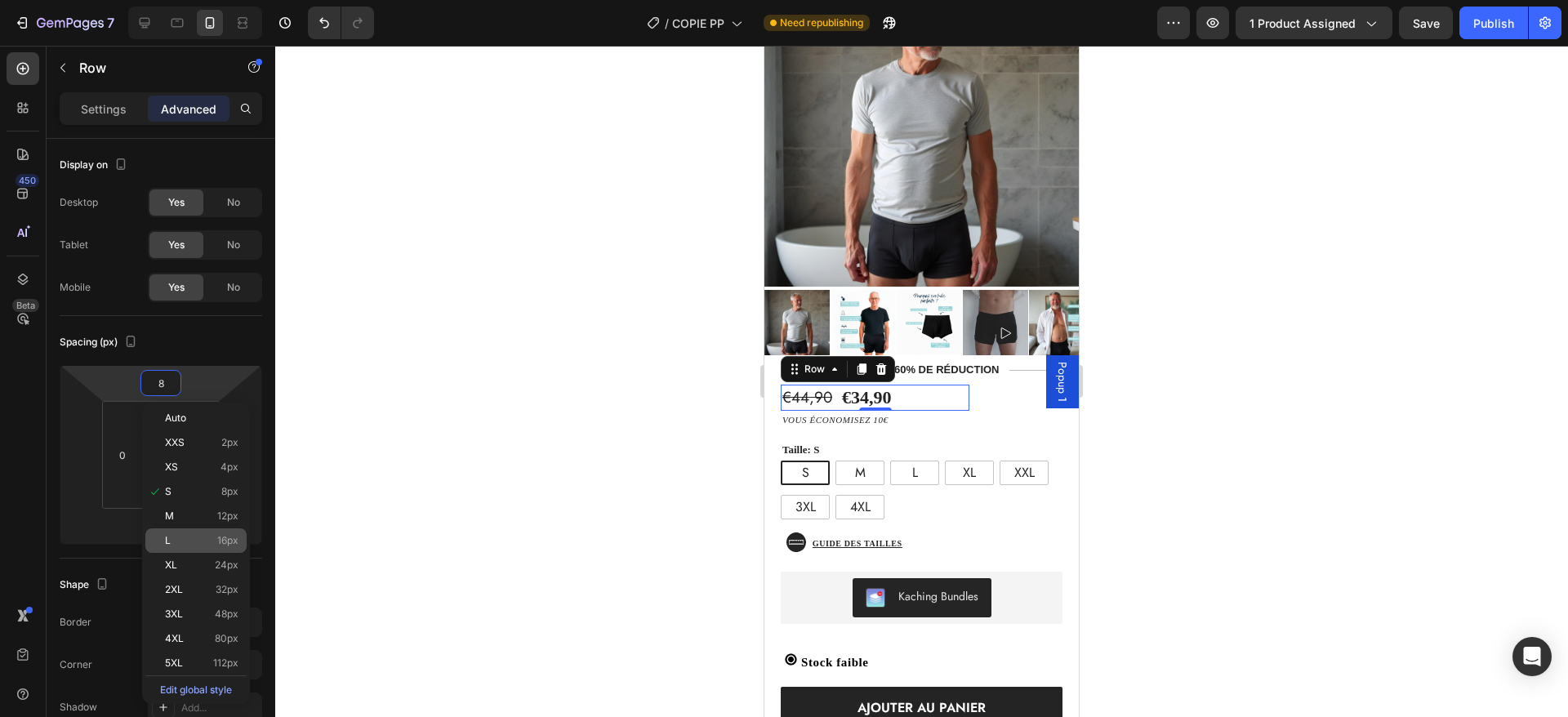
click at [177, 538] on p "L 16px" at bounding box center [202, 540] width 73 height 11
type input "16"
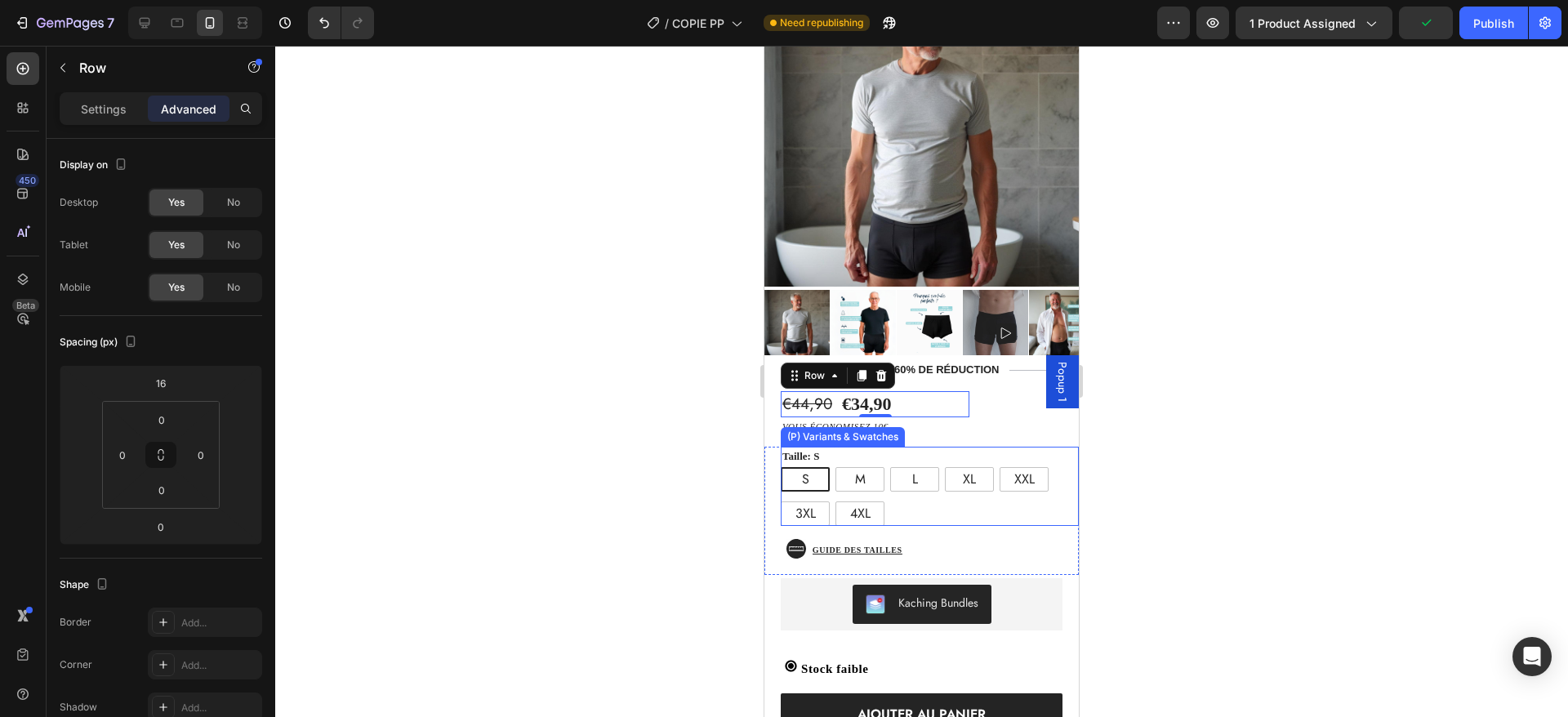
click at [912, 447] on div "Taille: S S S S M M M L L L XL XL XL XXL XXL XXL 3XL 3XL 3XL 4XL 4XL 4XL" at bounding box center [929, 486] width 298 height 80
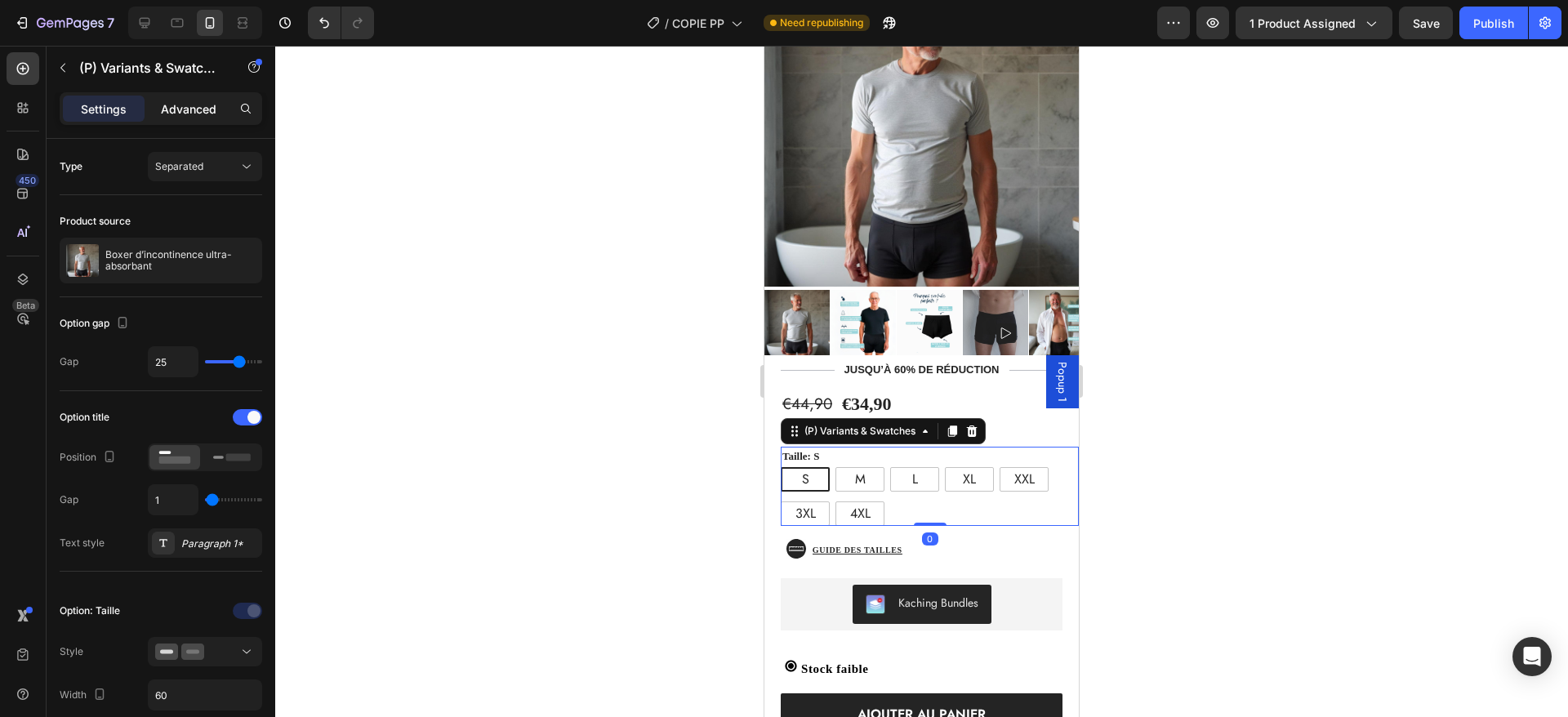
click at [178, 102] on p "Advanced" at bounding box center [189, 109] width 56 height 17
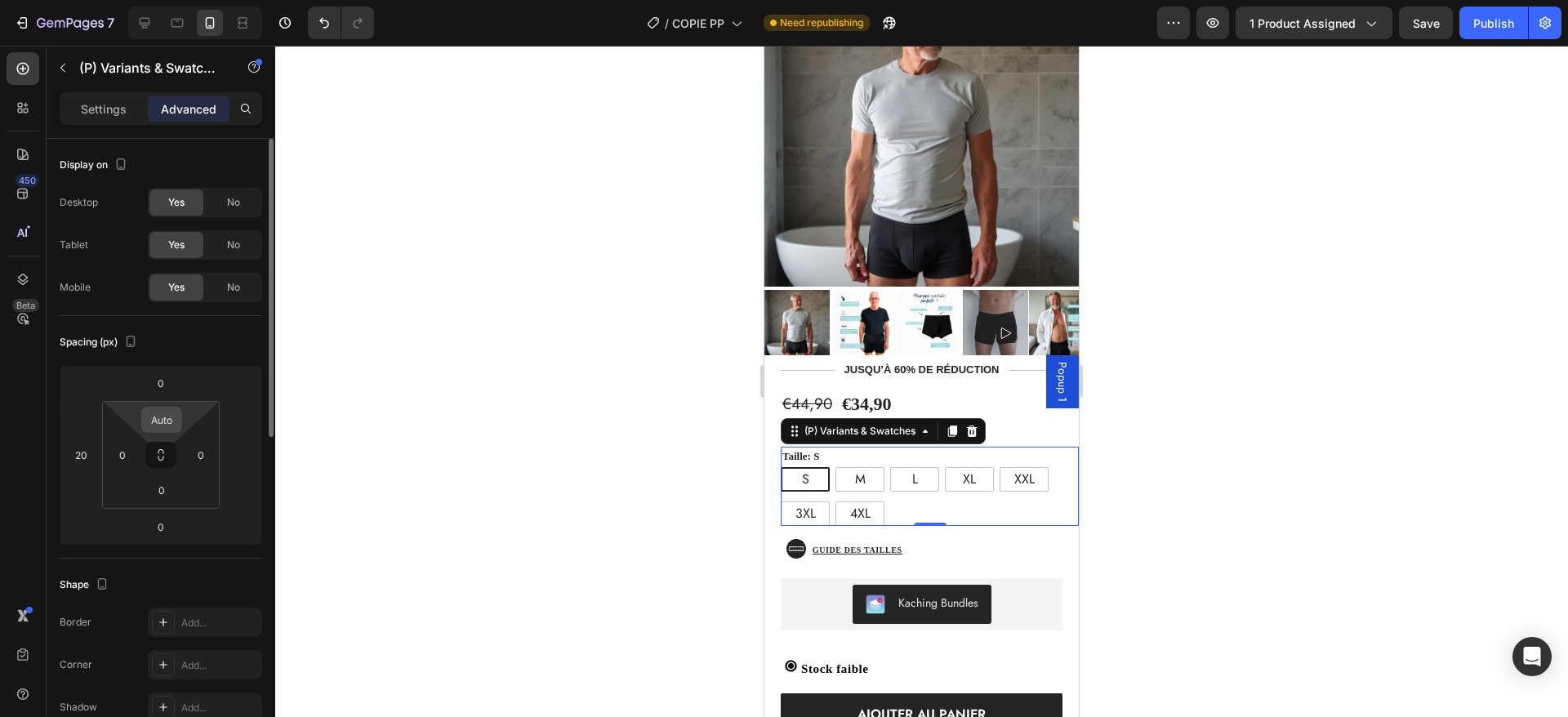
click at [168, 428] on input "Auto" at bounding box center [161, 420] width 32 height 24
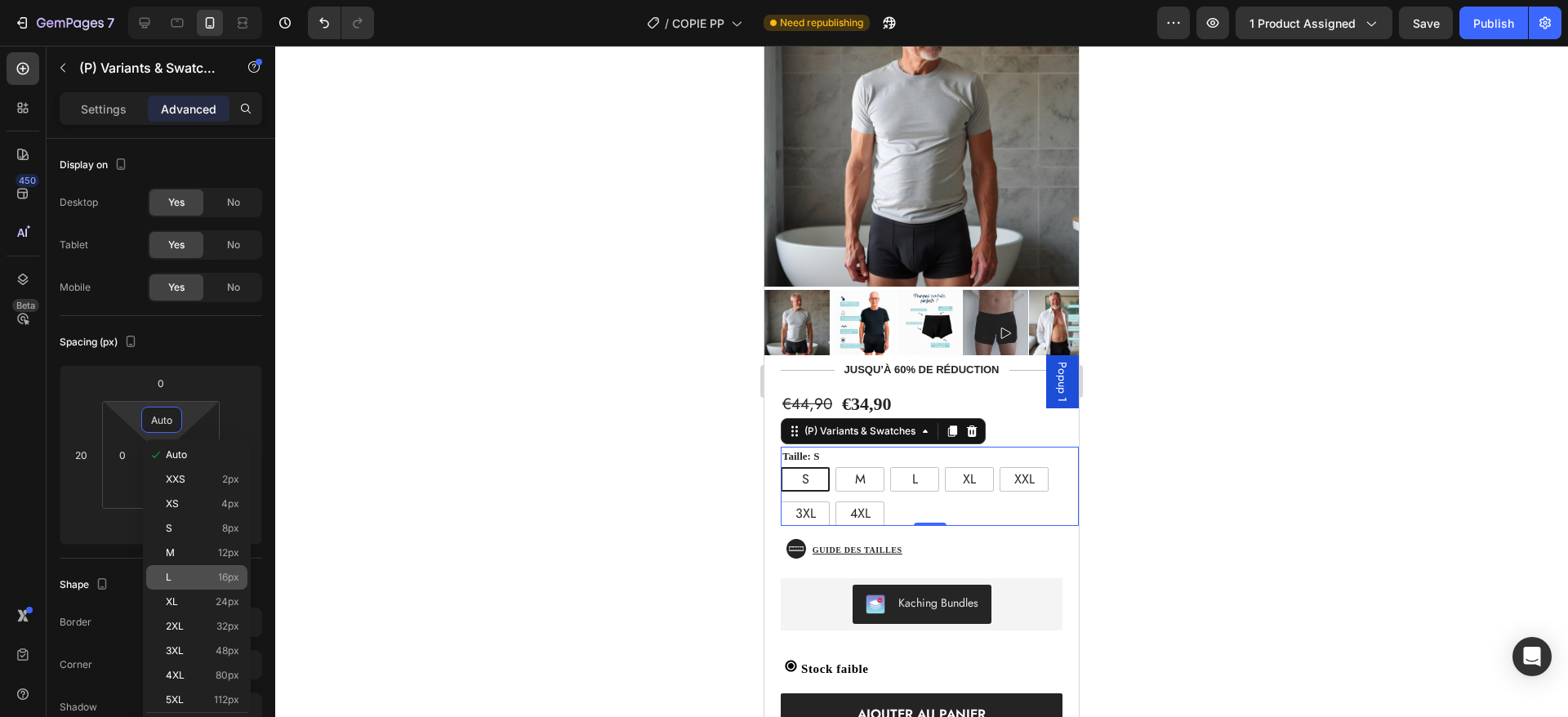
click at [198, 573] on p "L 16px" at bounding box center [203, 577] width 73 height 11
type input "16"
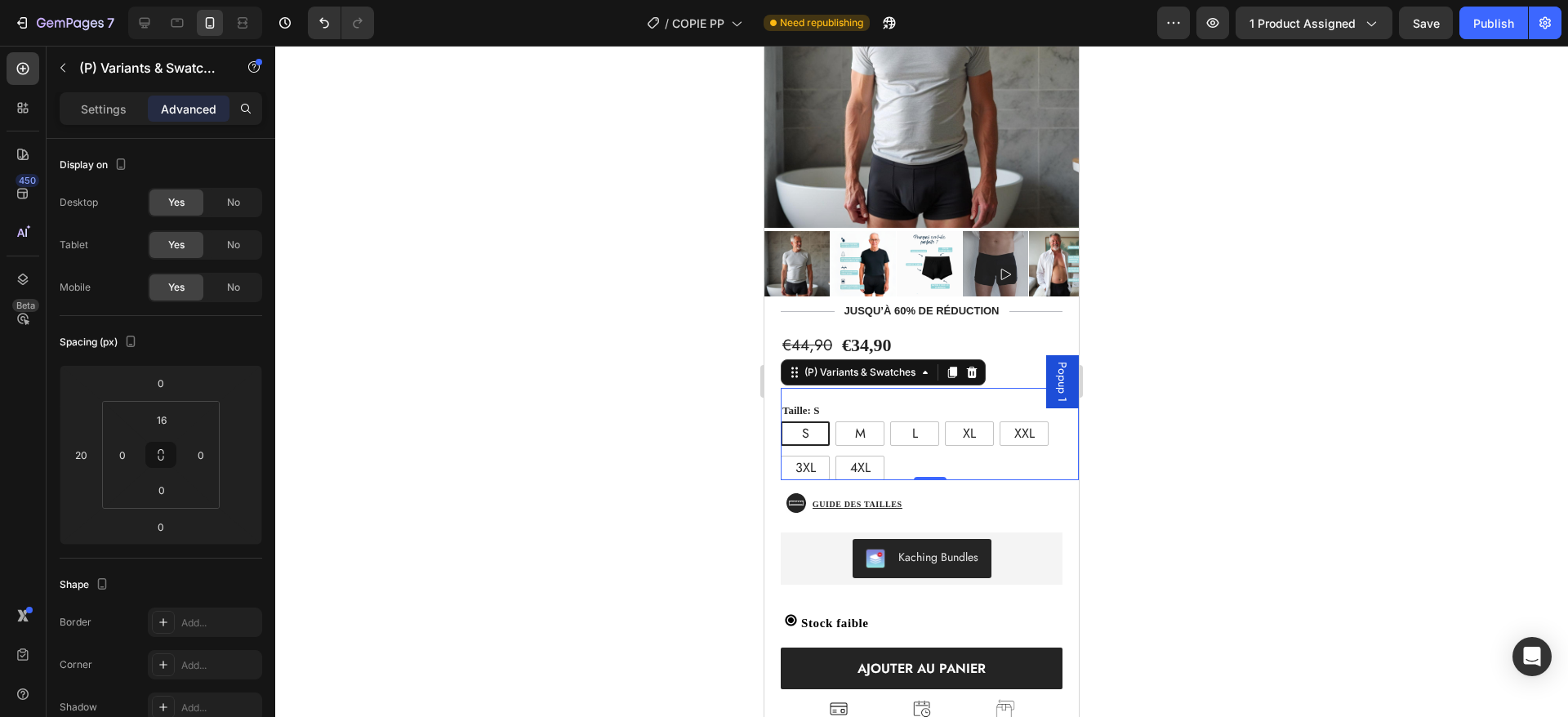
scroll to position [261, 0]
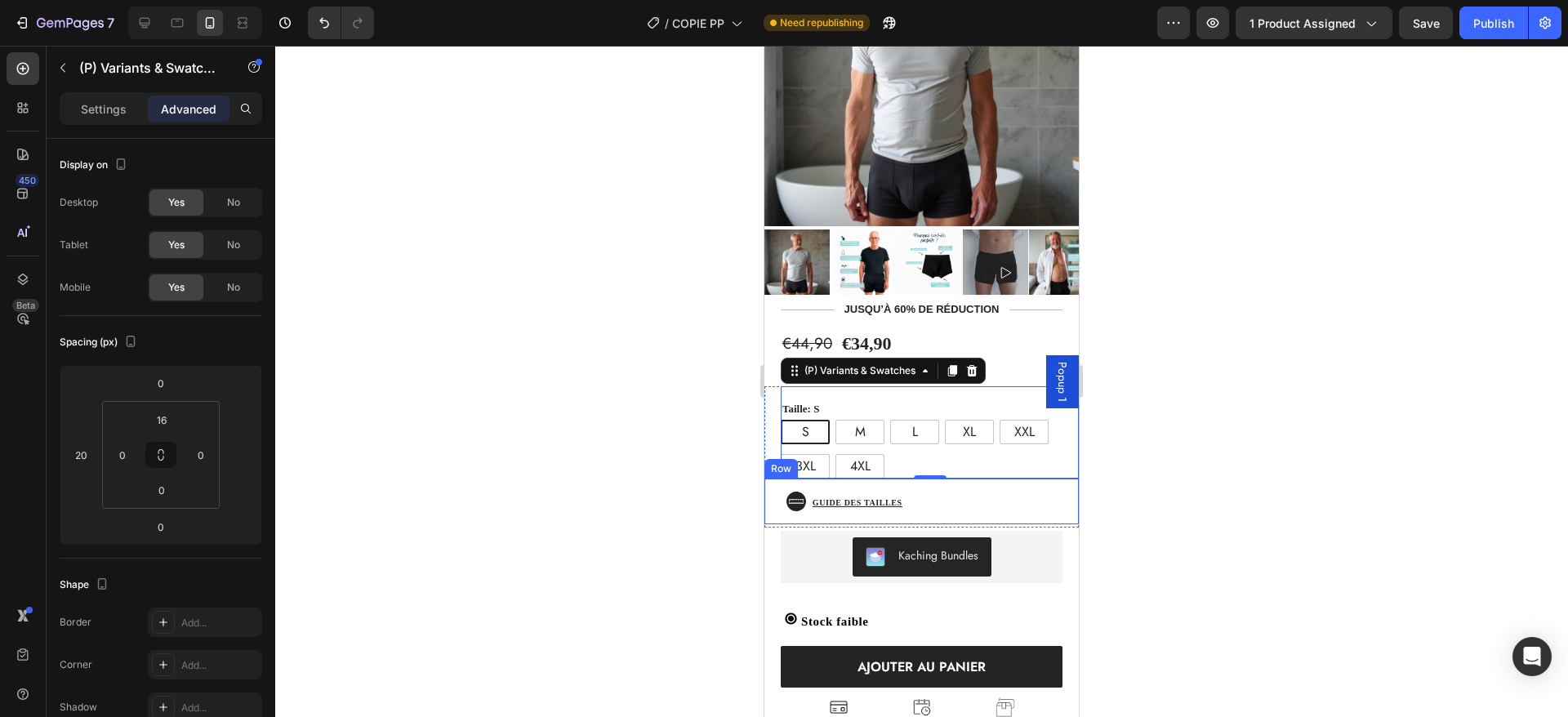
click at [933, 479] on div "Icon Guide des tailles Button Row" at bounding box center [922, 502] width 315 height 45
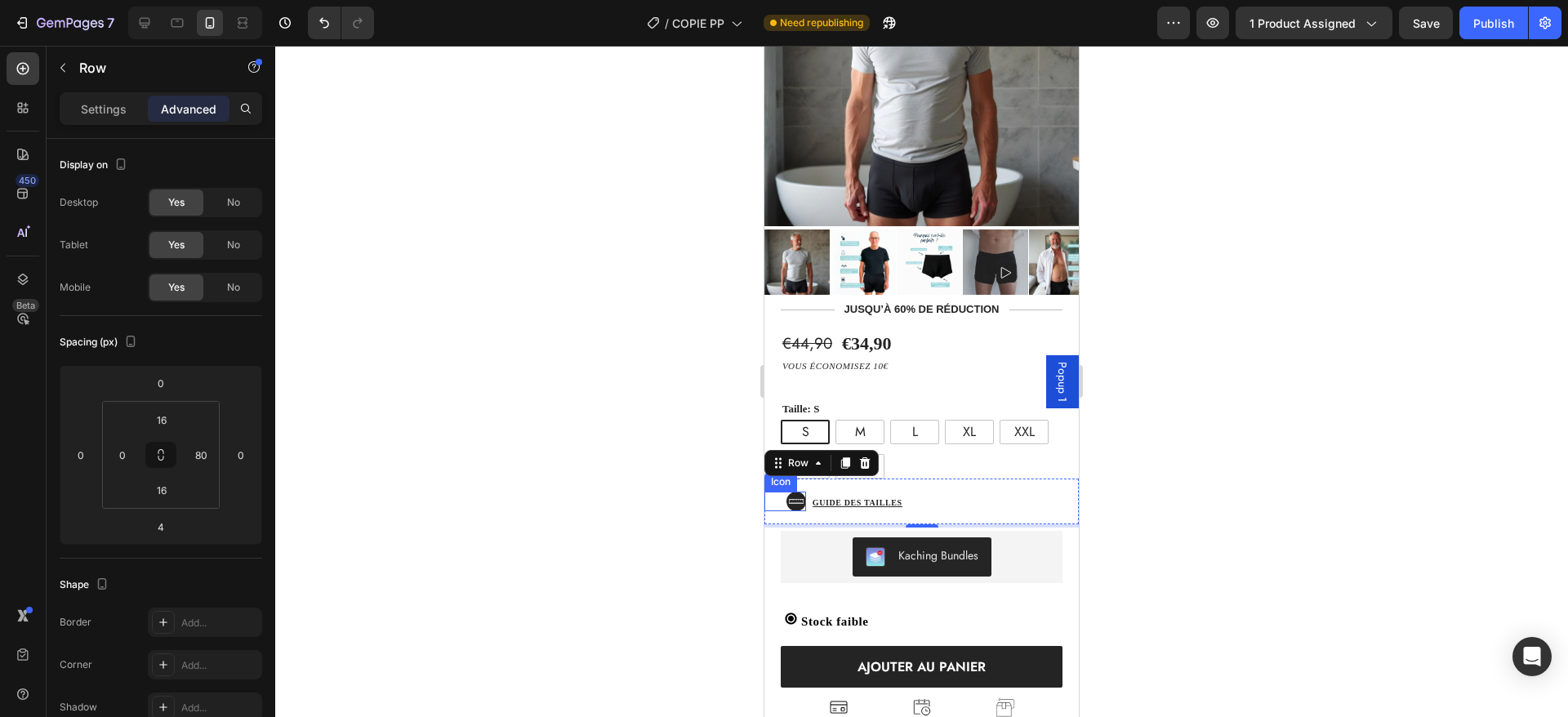
click at [787, 502] on icon at bounding box center [791, 506] width 9 height 9
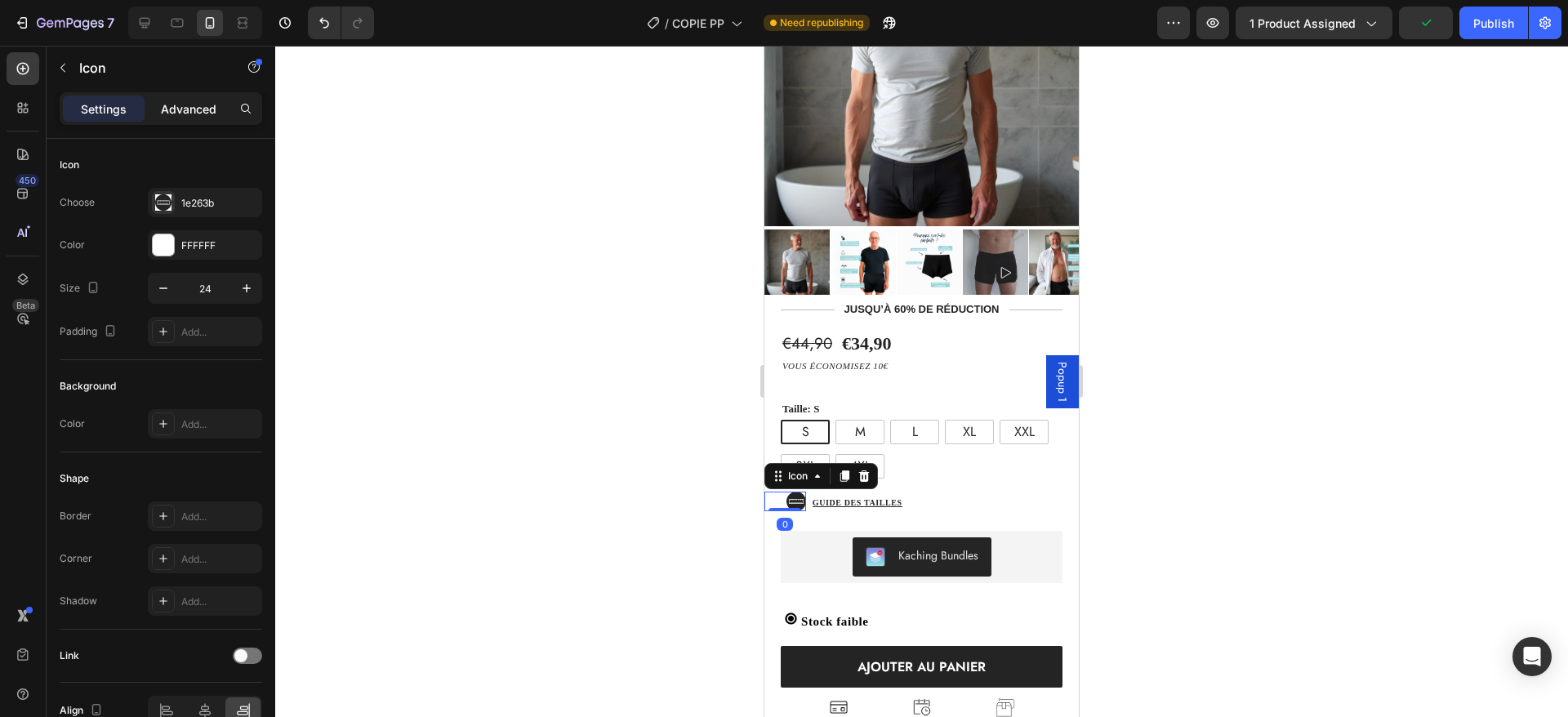
click at [186, 104] on p "Advanced" at bounding box center [189, 109] width 56 height 17
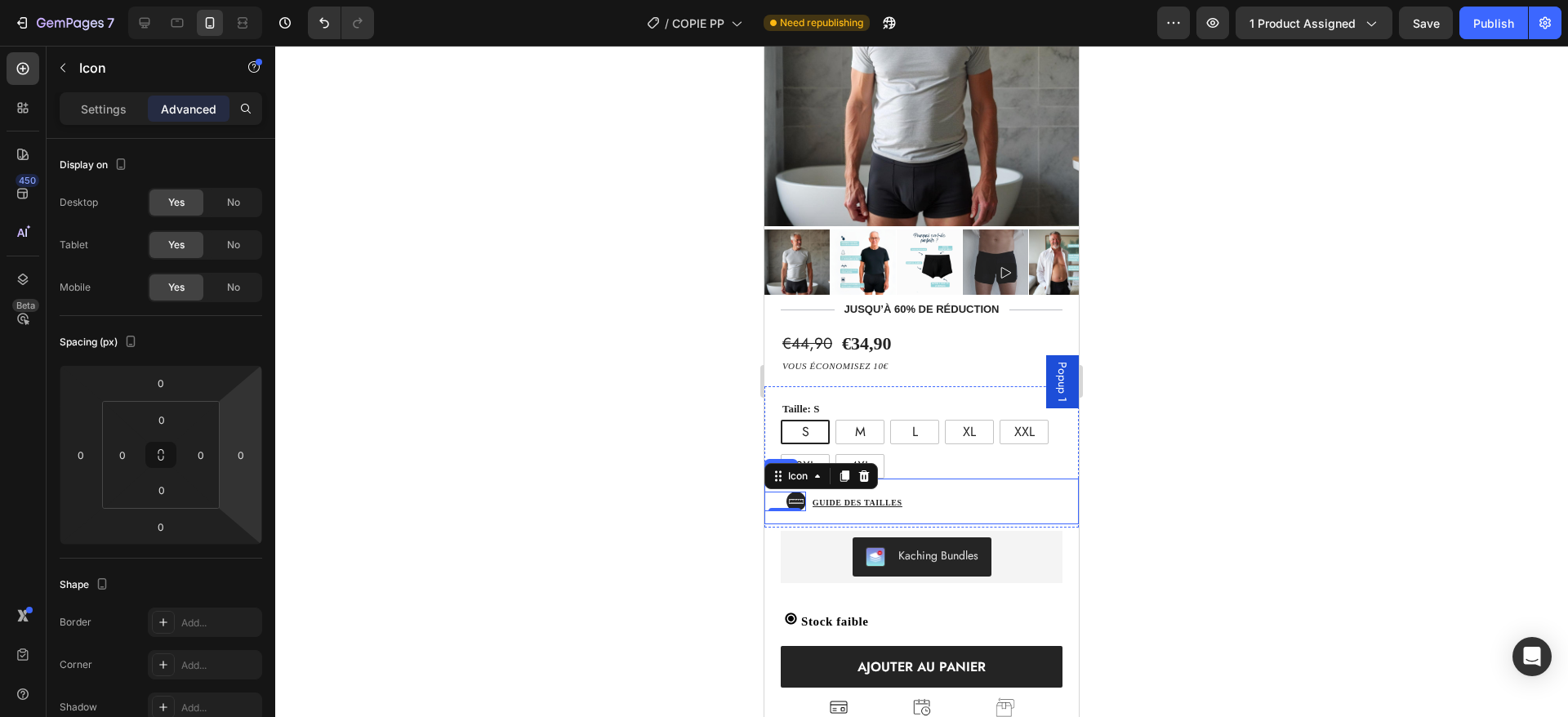
click at [989, 492] on div "Guide des tailles Button" at bounding box center [909, 502] width 207 height 19
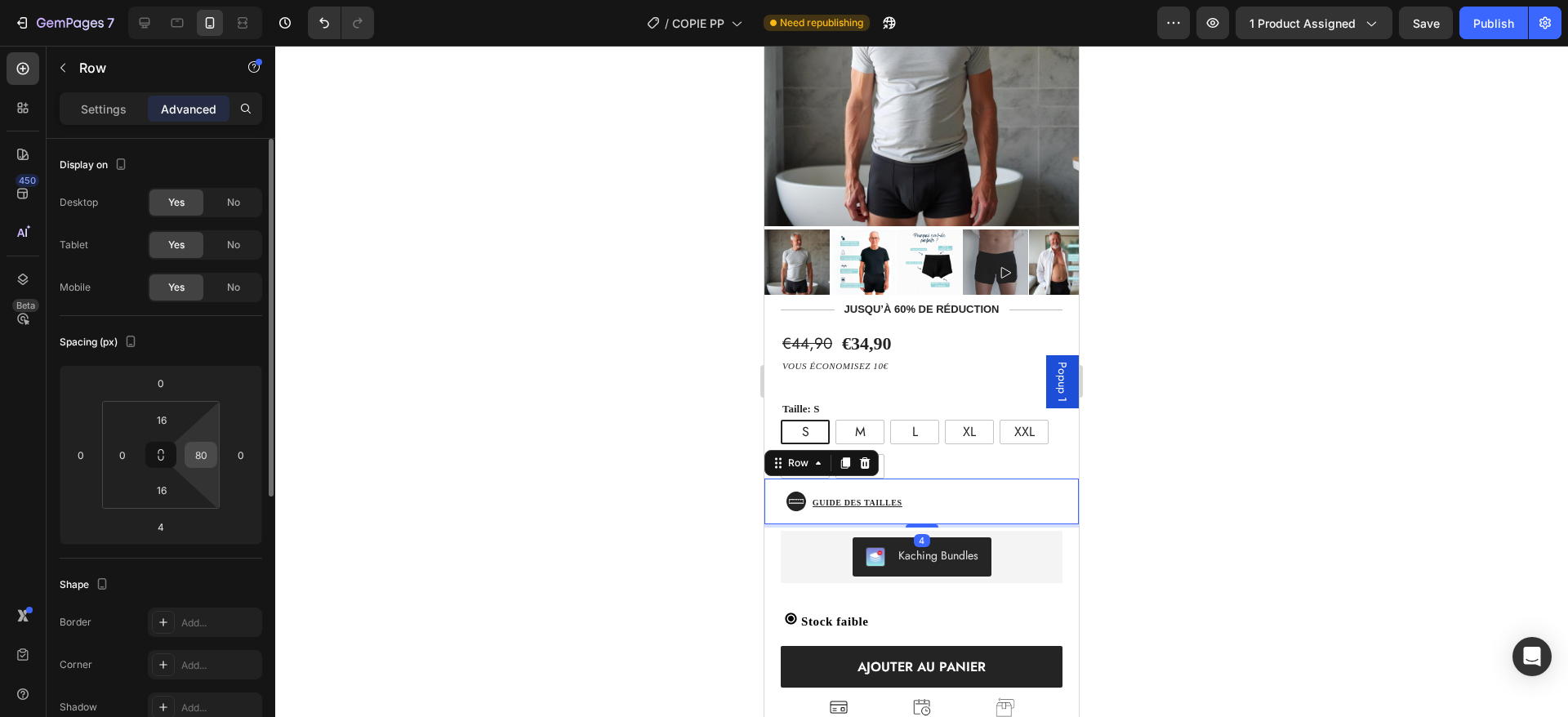
click at [206, 463] on input "80" at bounding box center [201, 455] width 24 height 24
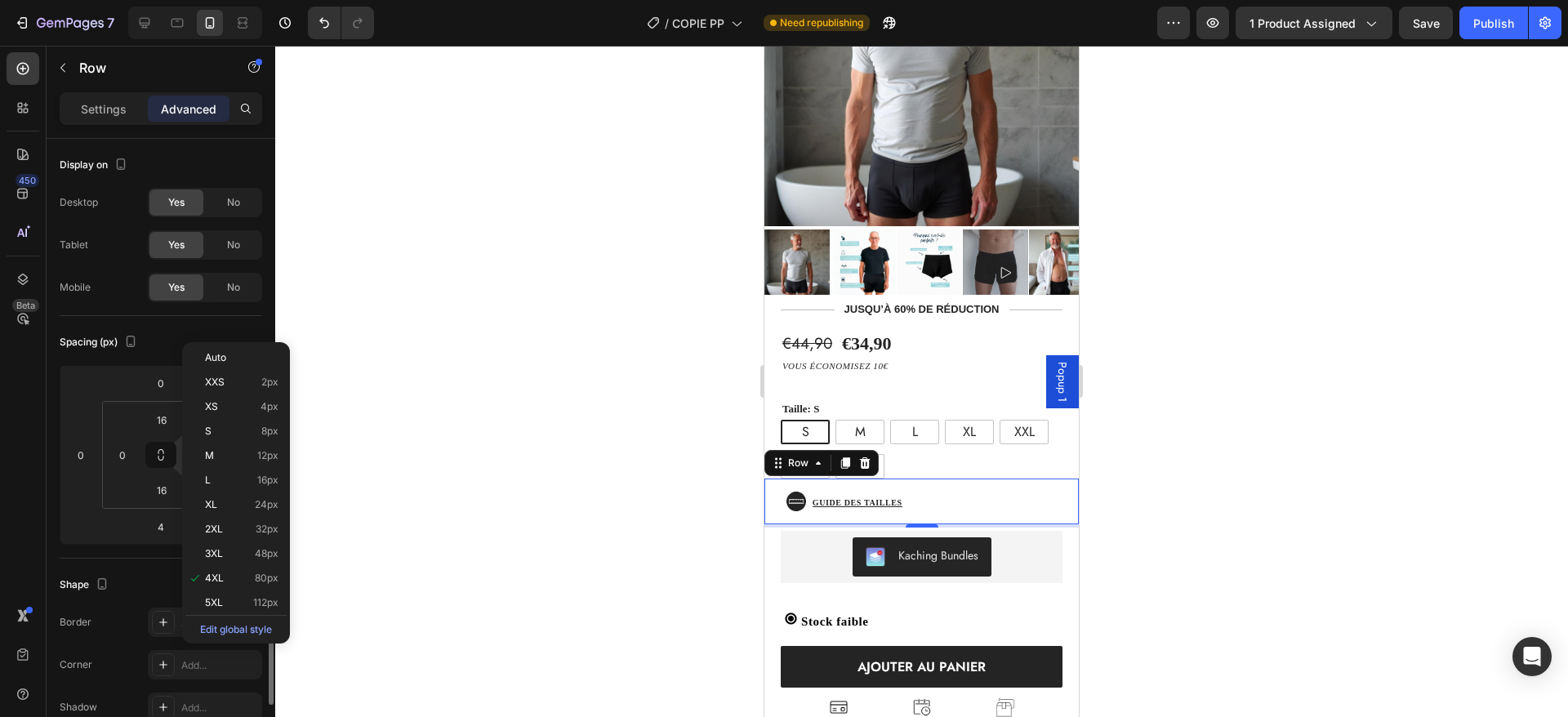
scroll to position [132, 0]
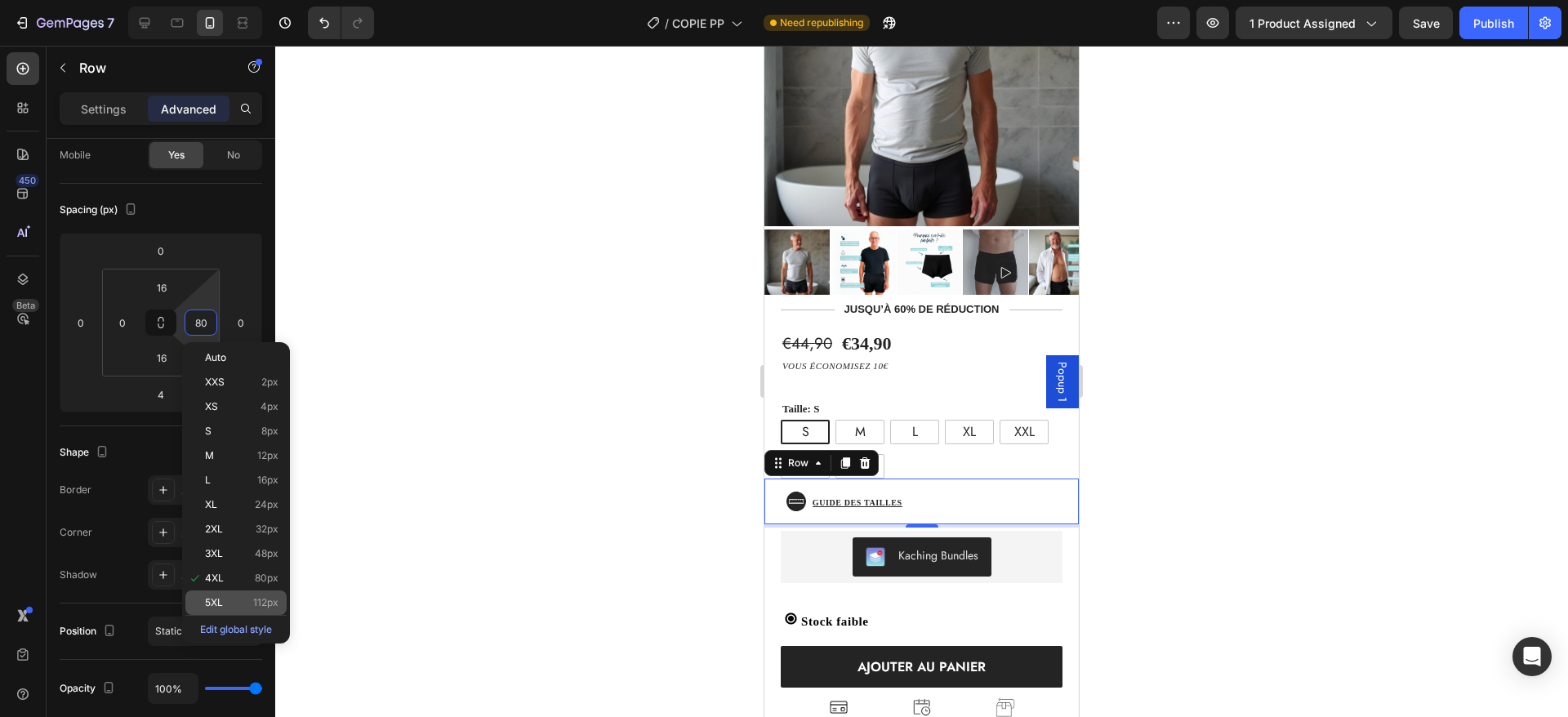
click at [237, 597] on p "5XL 112px" at bounding box center [242, 602] width 73 height 11
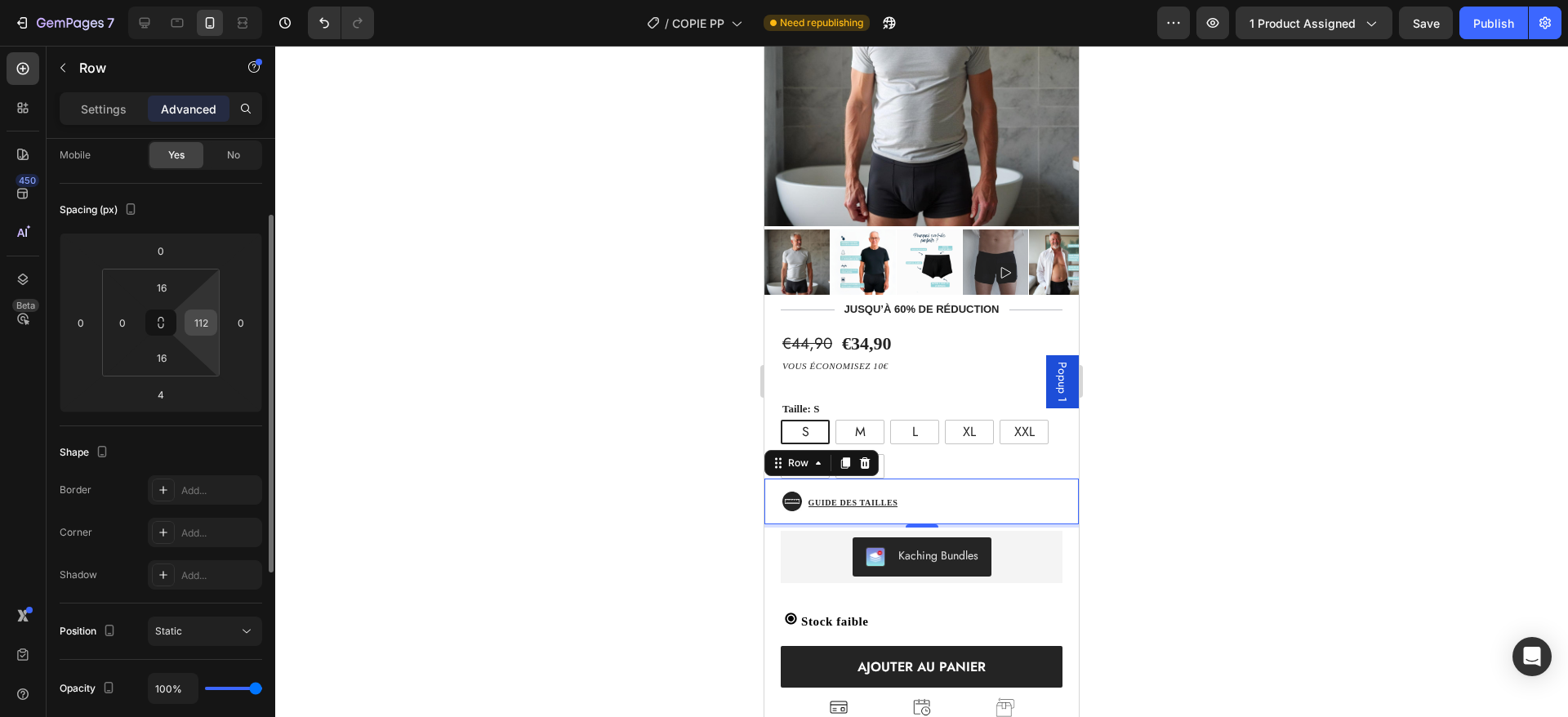
click at [197, 331] on input "112" at bounding box center [201, 323] width 24 height 24
type input "90"
click at [200, 205] on div "Spacing (px)" at bounding box center [161, 210] width 203 height 26
click at [953, 479] on div "Icon Guide des tailles Button Row 4" at bounding box center [922, 502] width 315 height 45
click at [163, 290] on input "16" at bounding box center [161, 288] width 32 height 24
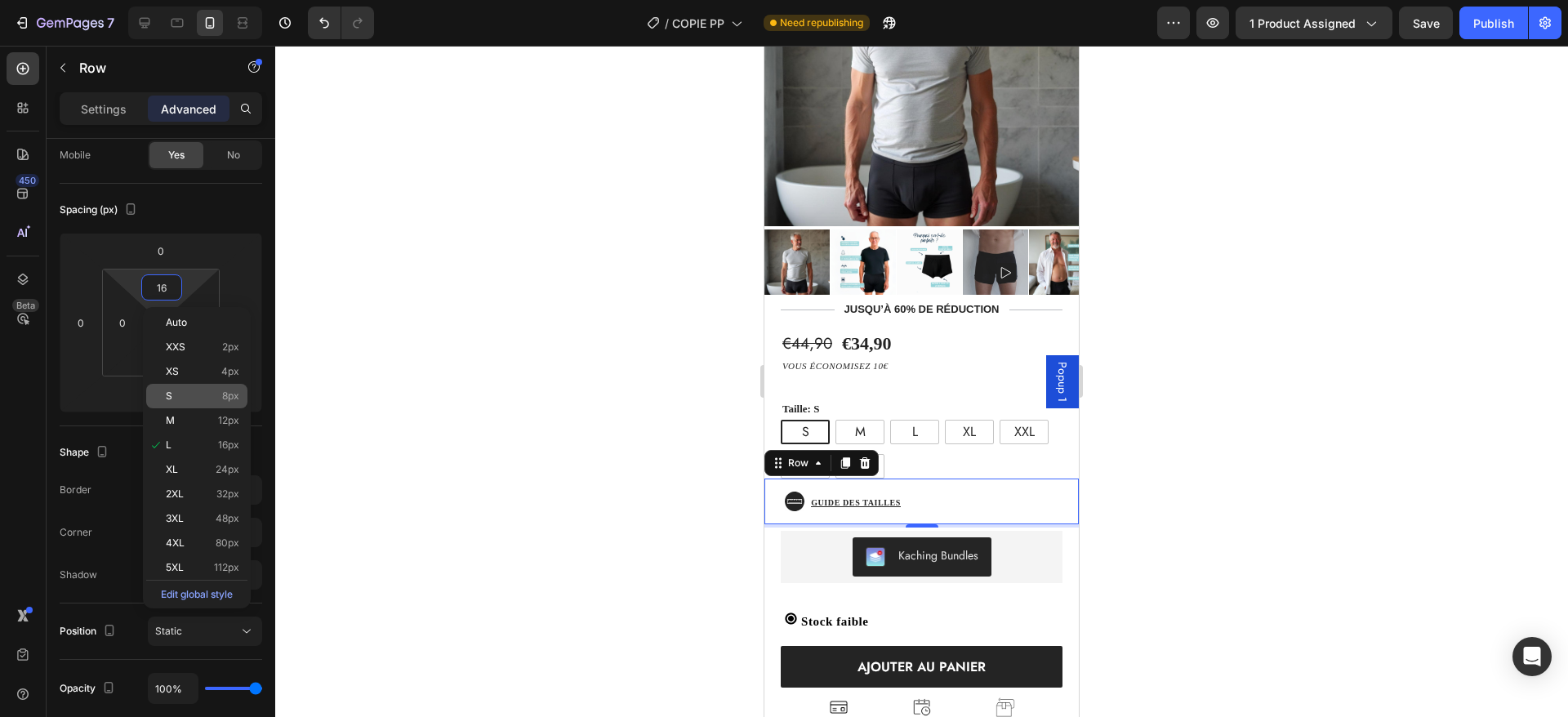
click at [201, 388] on div "S 8px" at bounding box center [197, 396] width 101 height 24
type input "8"
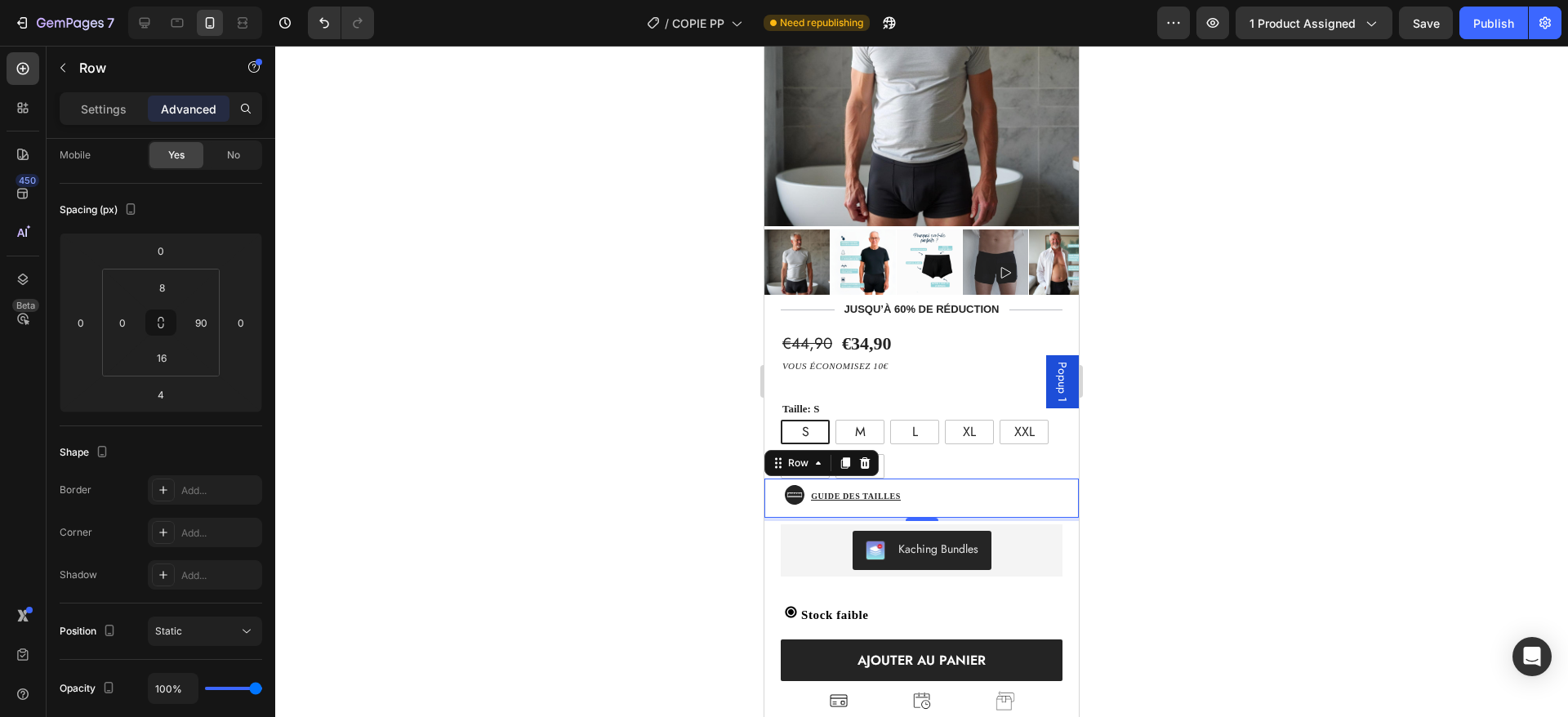
scroll to position [305, 0]
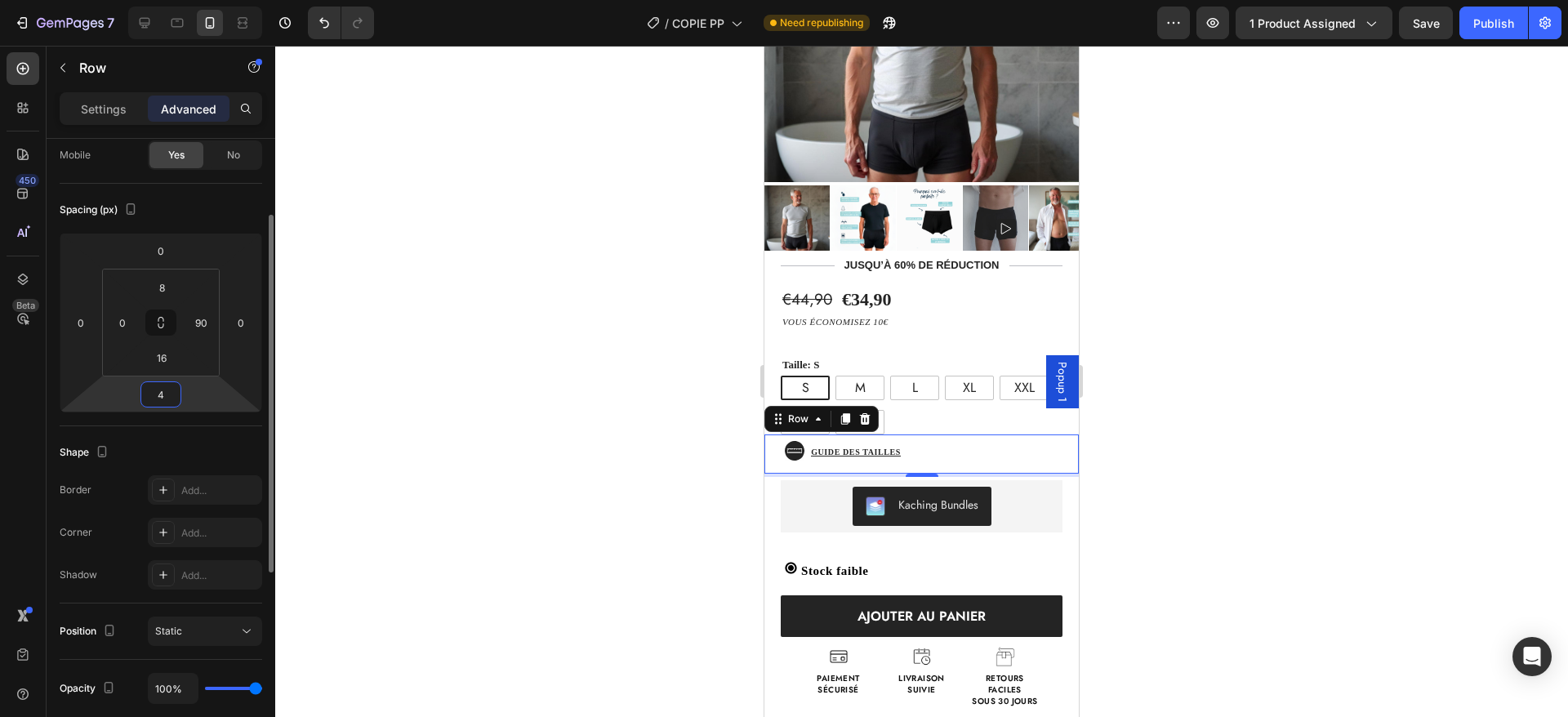
click at [165, 393] on input "4" at bounding box center [160, 394] width 32 height 24
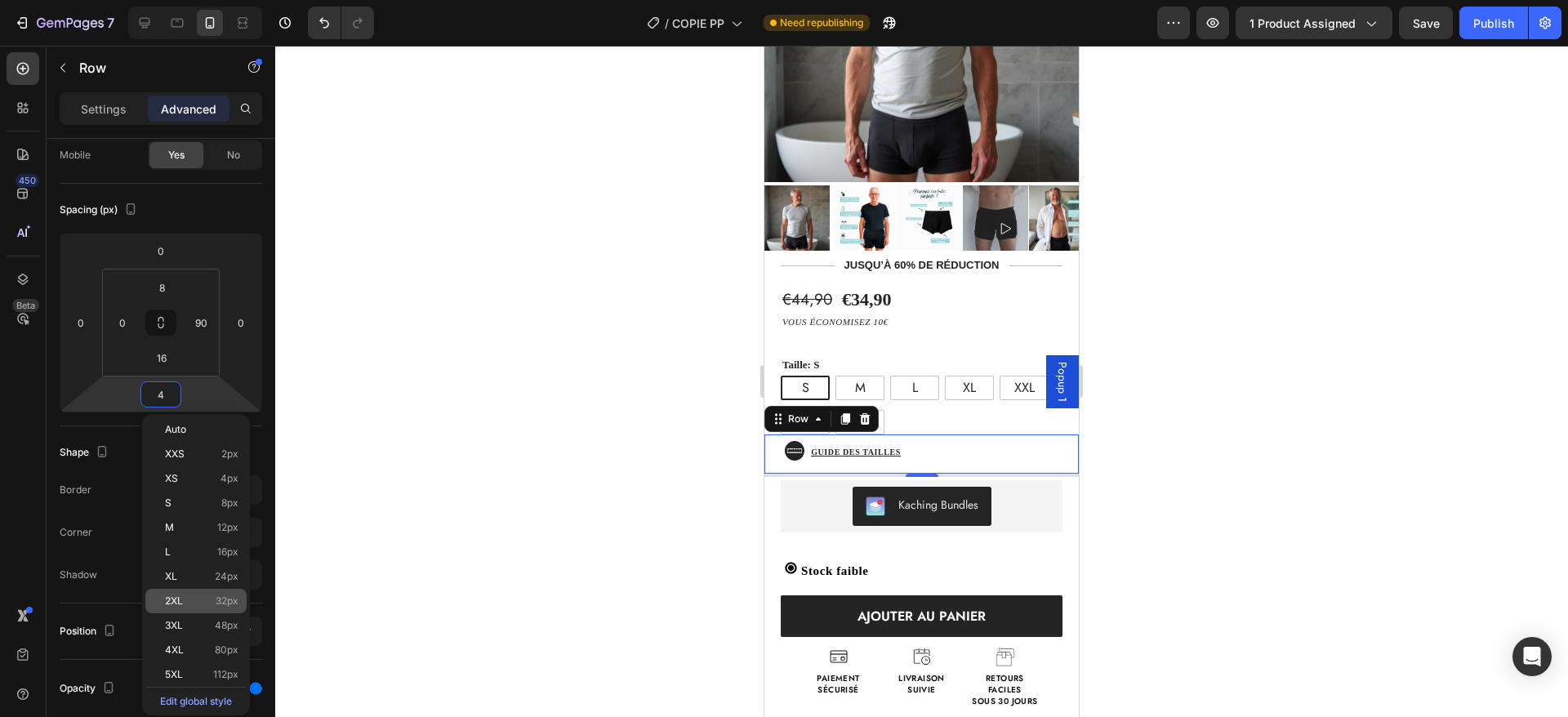
click at [210, 599] on p "2XL 32px" at bounding box center [202, 601] width 73 height 11
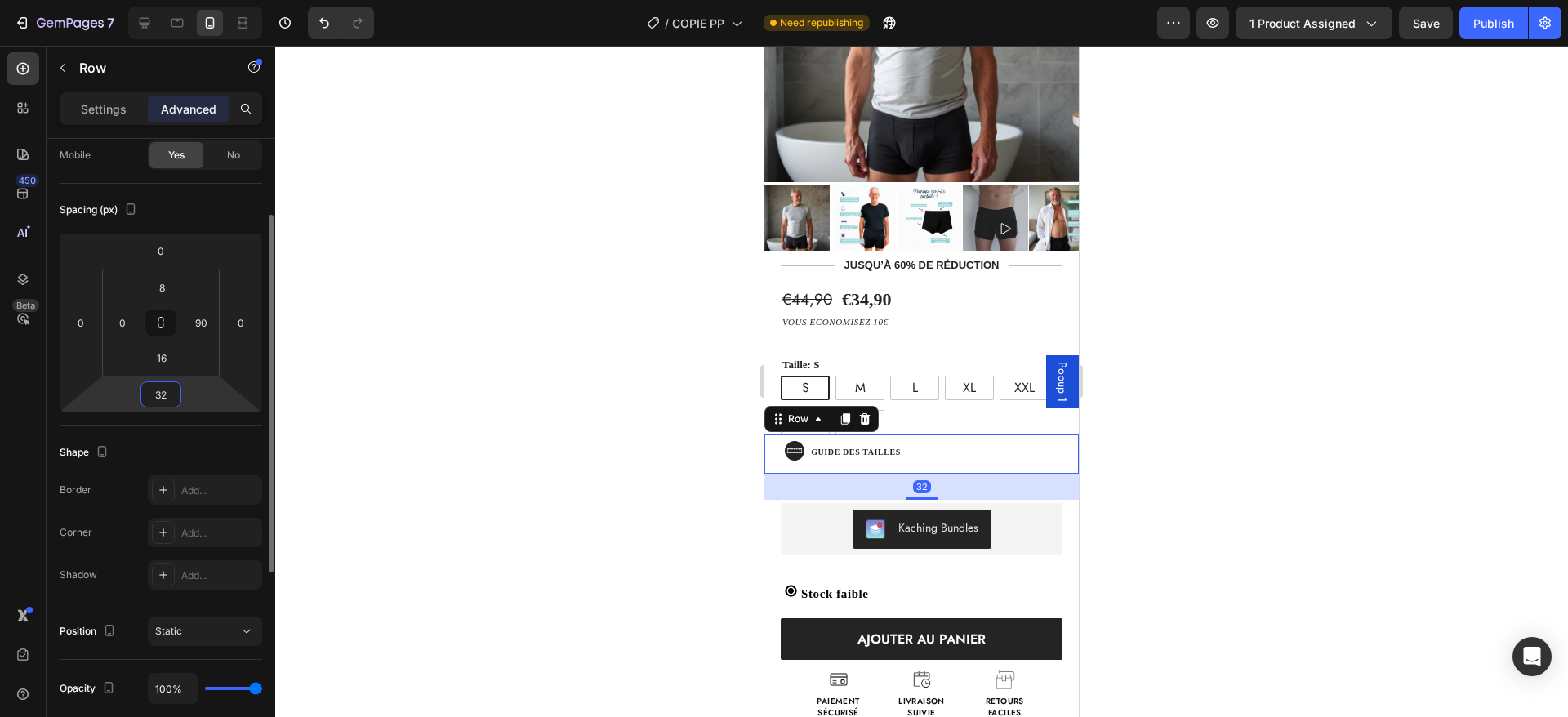
click at [156, 402] on input "32" at bounding box center [160, 394] width 32 height 24
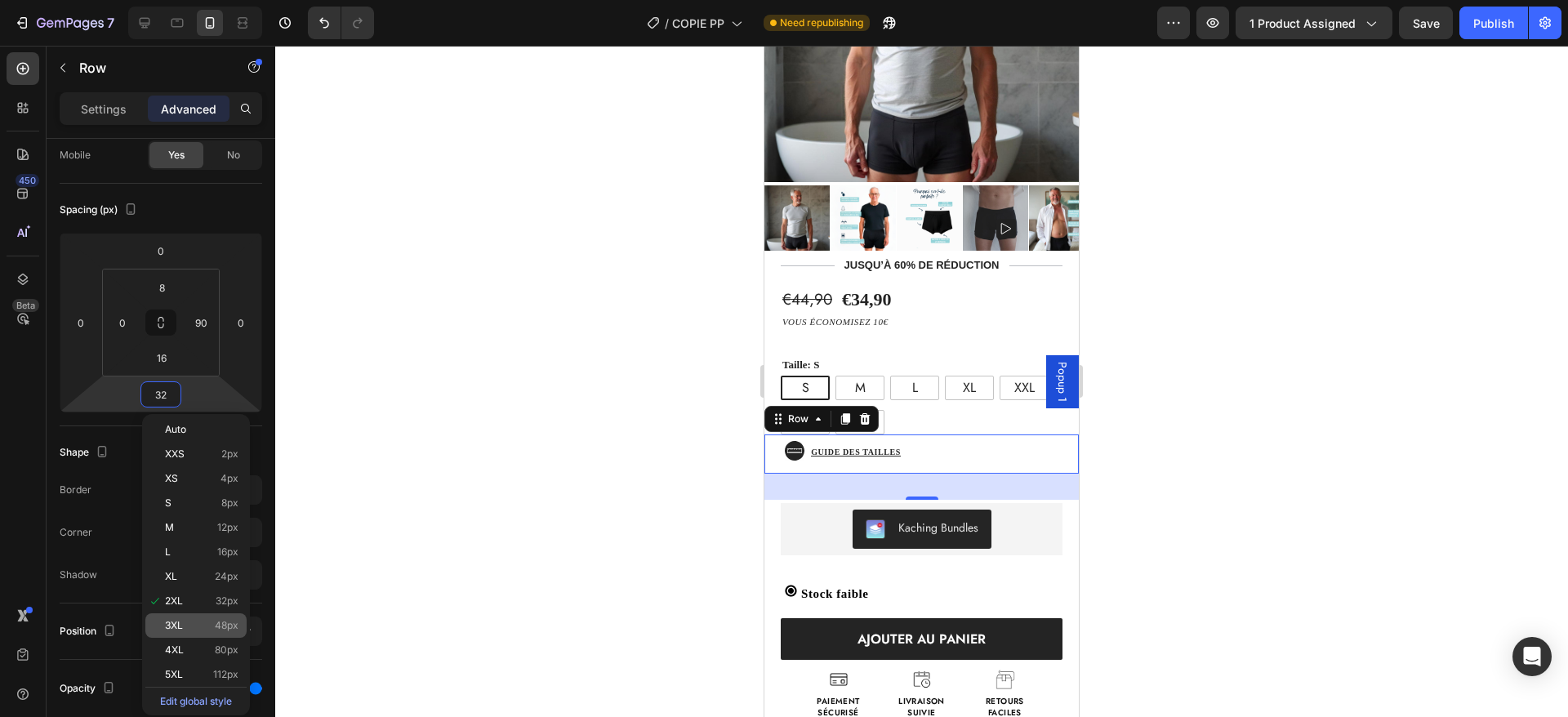
click at [195, 627] on p "3XL 48px" at bounding box center [202, 625] width 73 height 11
type input "48"
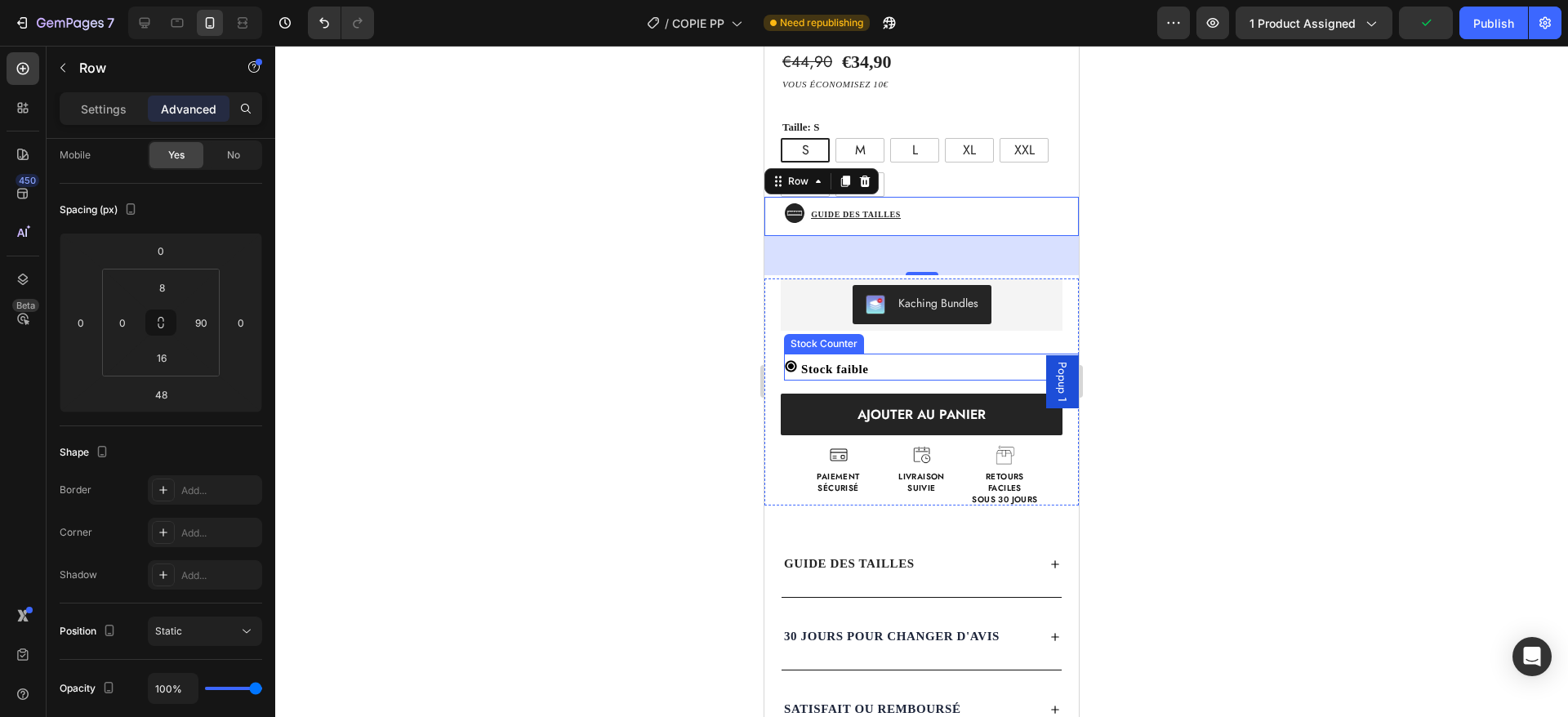
scroll to position [531, 0]
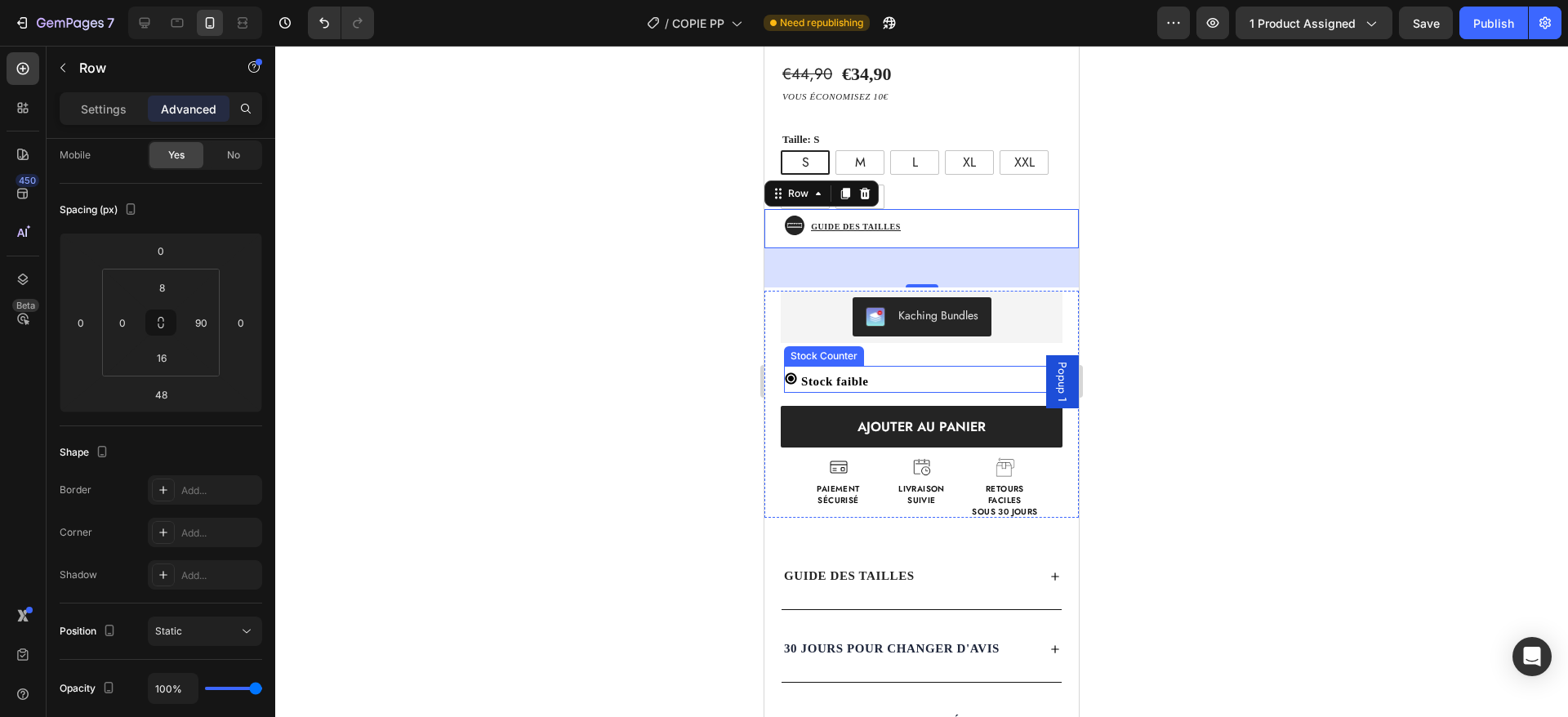
click at [902, 371] on div "Stock faible" at bounding box center [931, 381] width 295 height 22
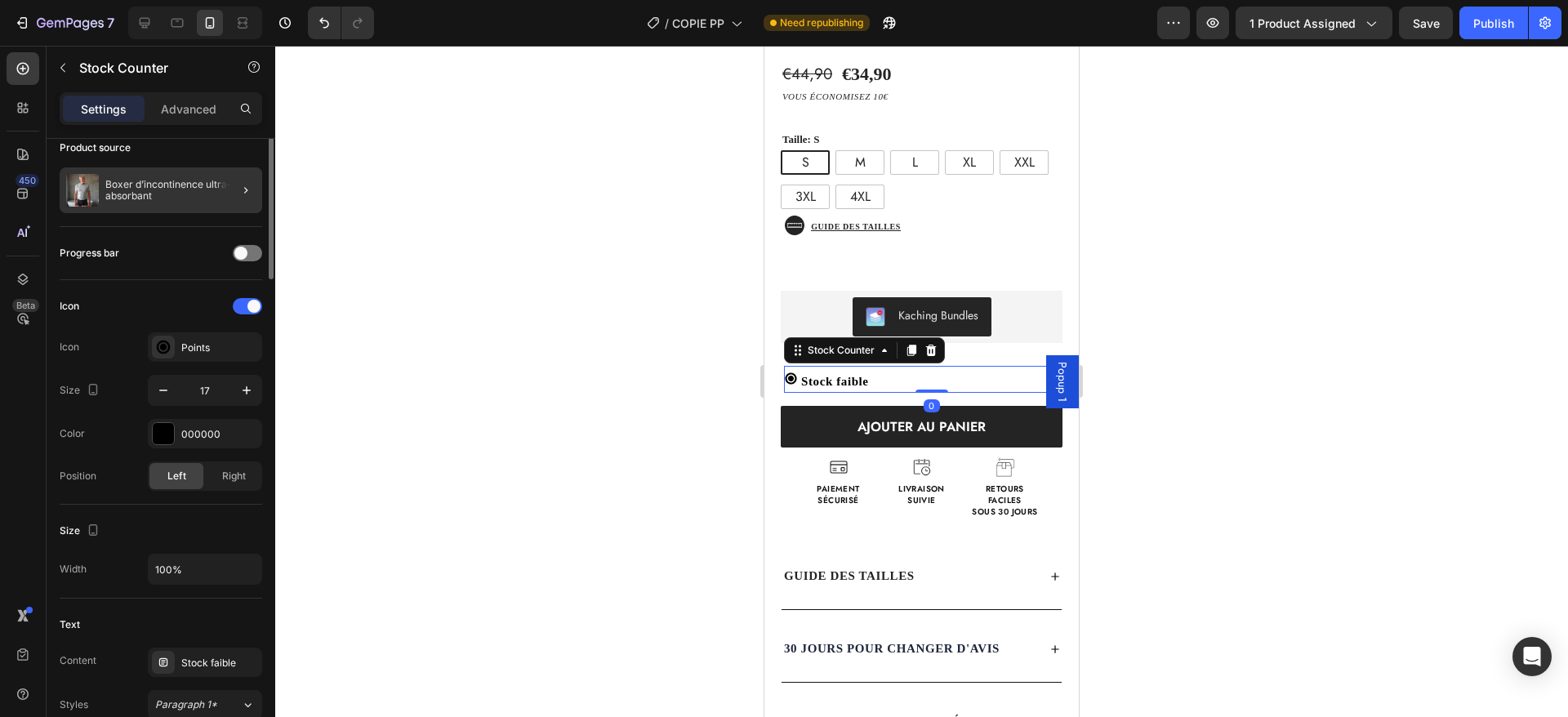
scroll to position [0, 0]
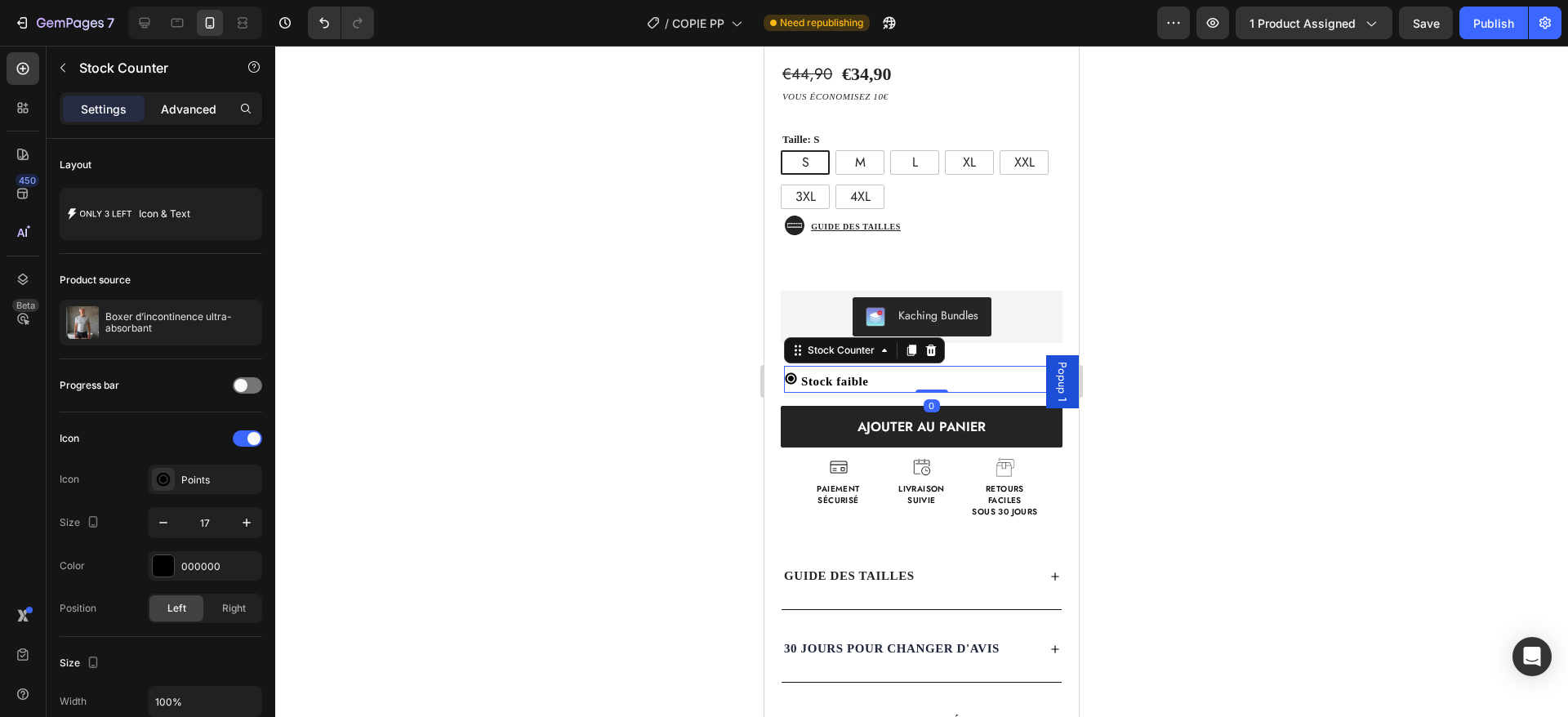
click at [177, 107] on p "Advanced" at bounding box center [189, 109] width 56 height 17
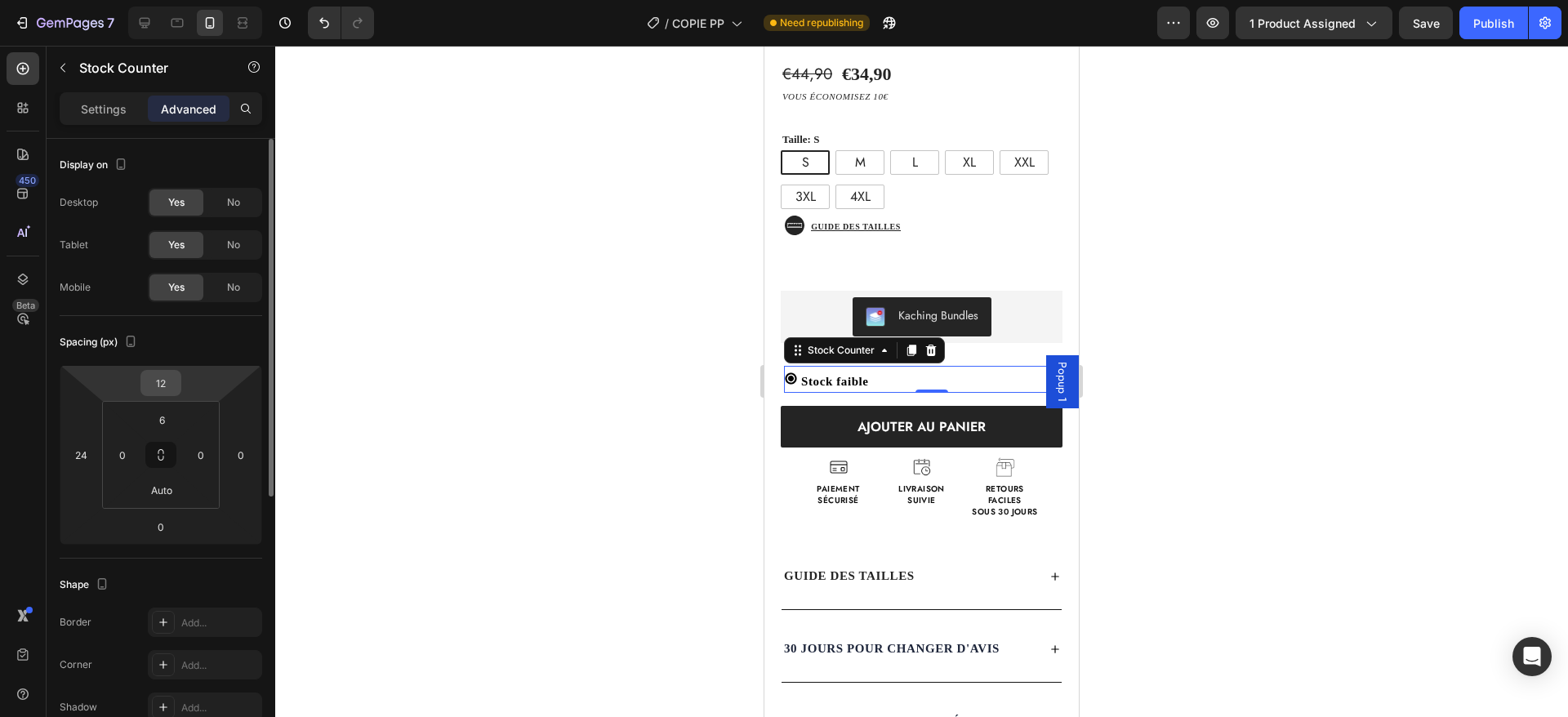
click at [174, 382] on input "12" at bounding box center [160, 383] width 32 height 24
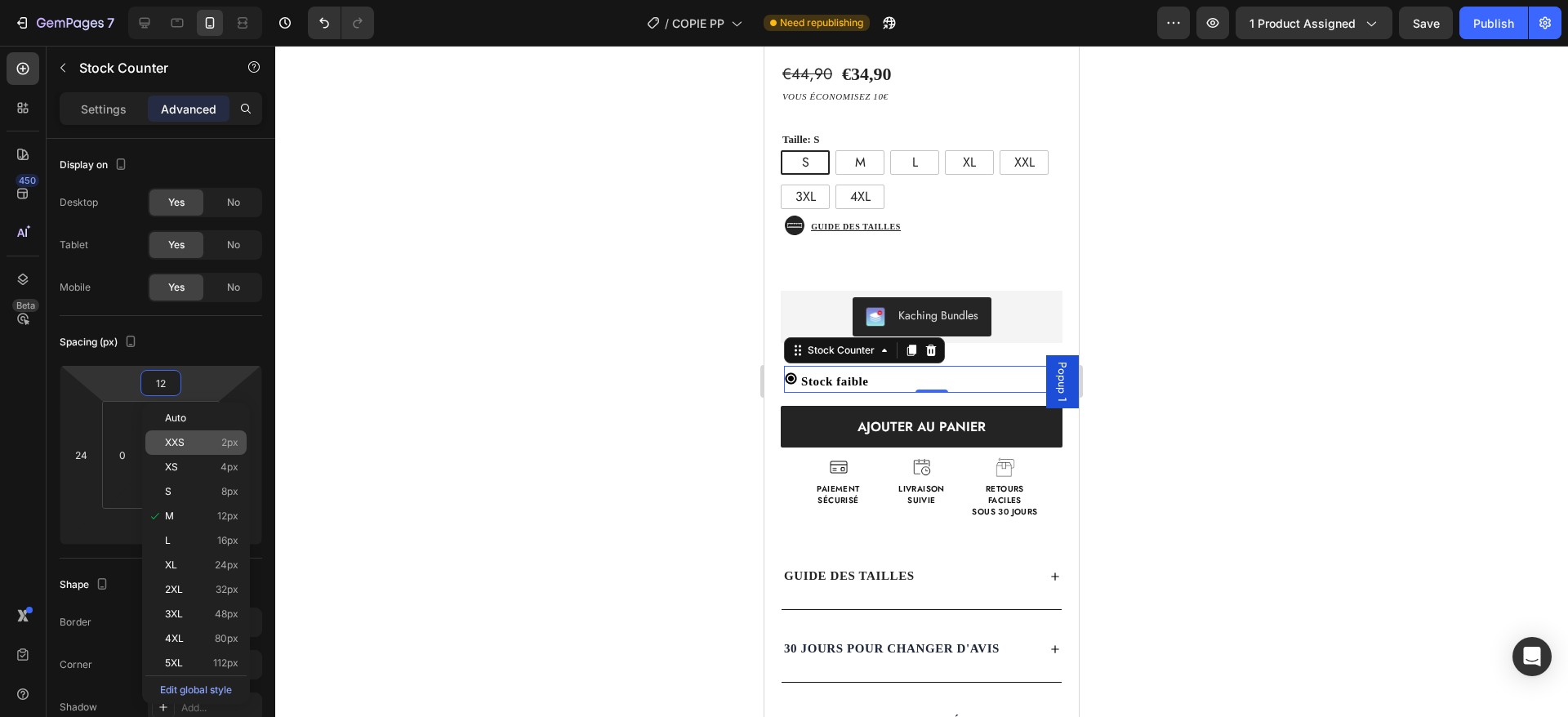
click at [209, 443] on p "XXS 2px" at bounding box center [202, 442] width 73 height 11
type input "2"
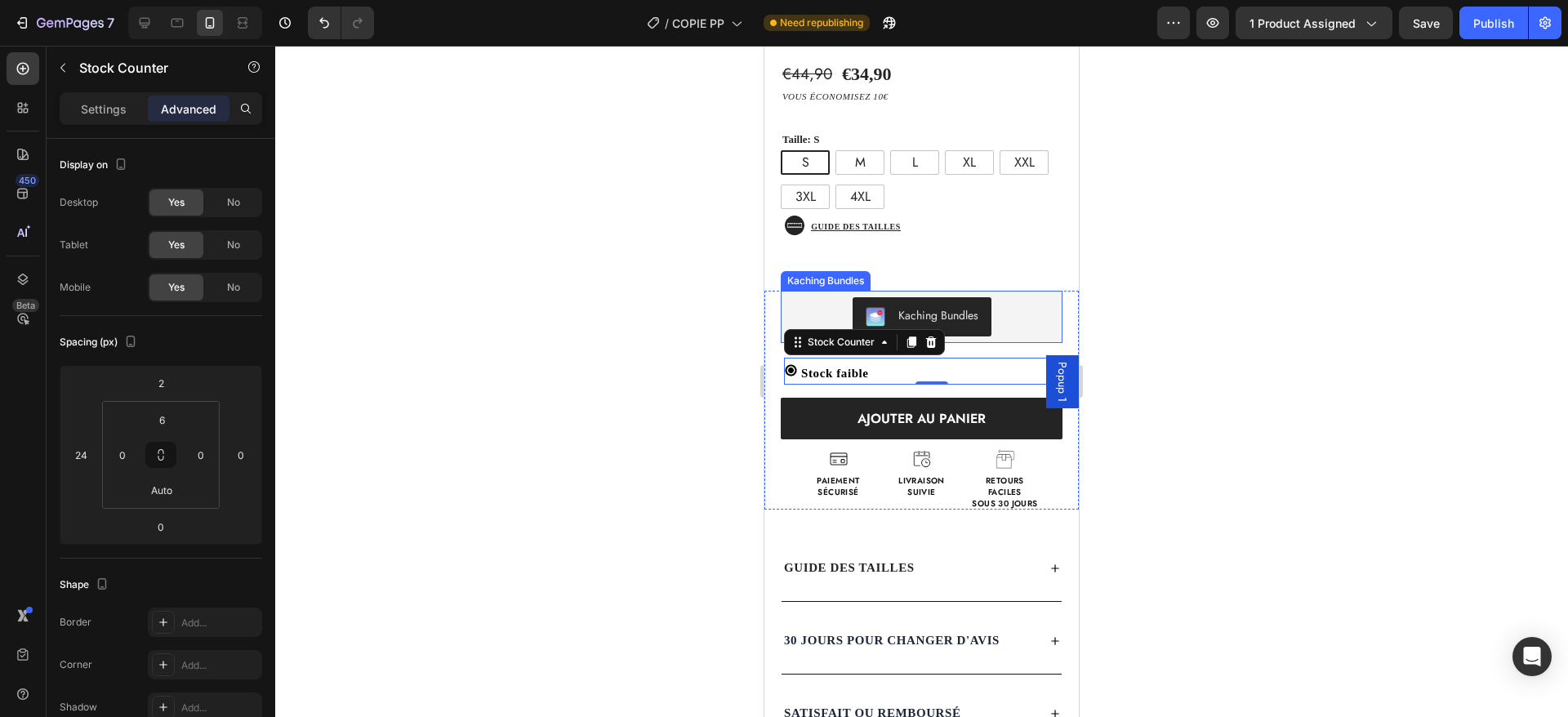
click at [992, 322] on div "Kaching Bundles" at bounding box center [921, 317] width 281 height 52
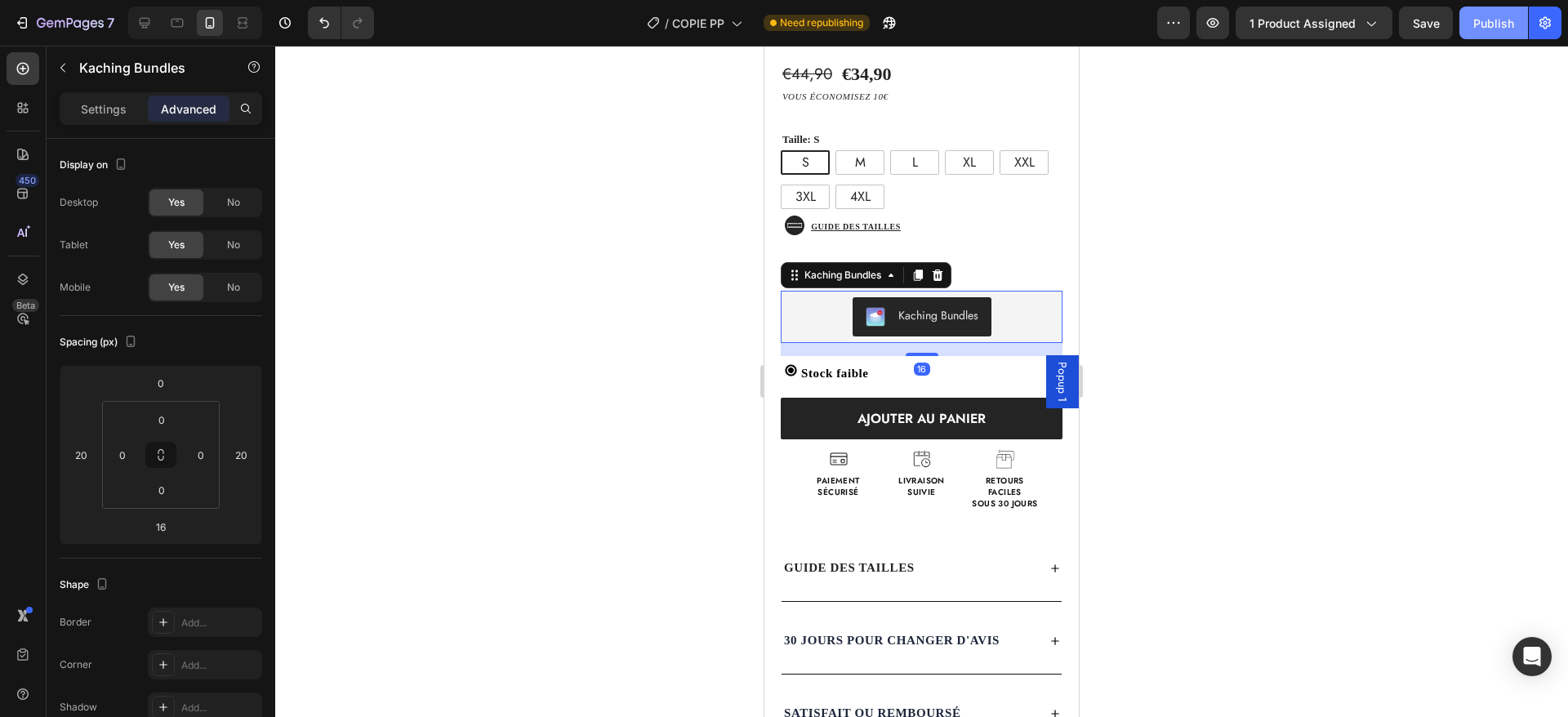
click at [1494, 15] on div "Publish" at bounding box center [1494, 24] width 41 height 17
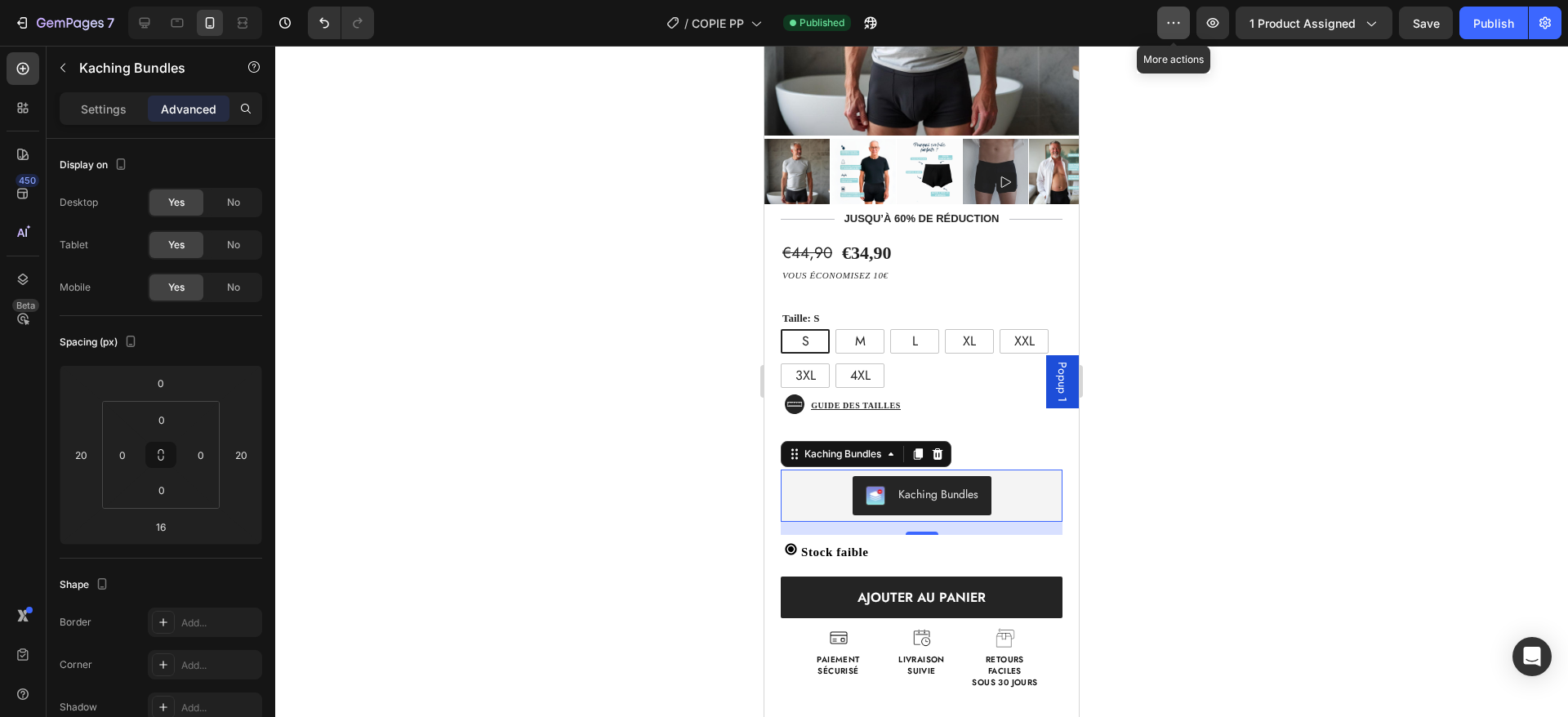
click at [1184, 31] on button "button" at bounding box center [1173, 22] width 32 height 32
click at [1138, 89] on div at bounding box center [921, 381] width 1293 height 672
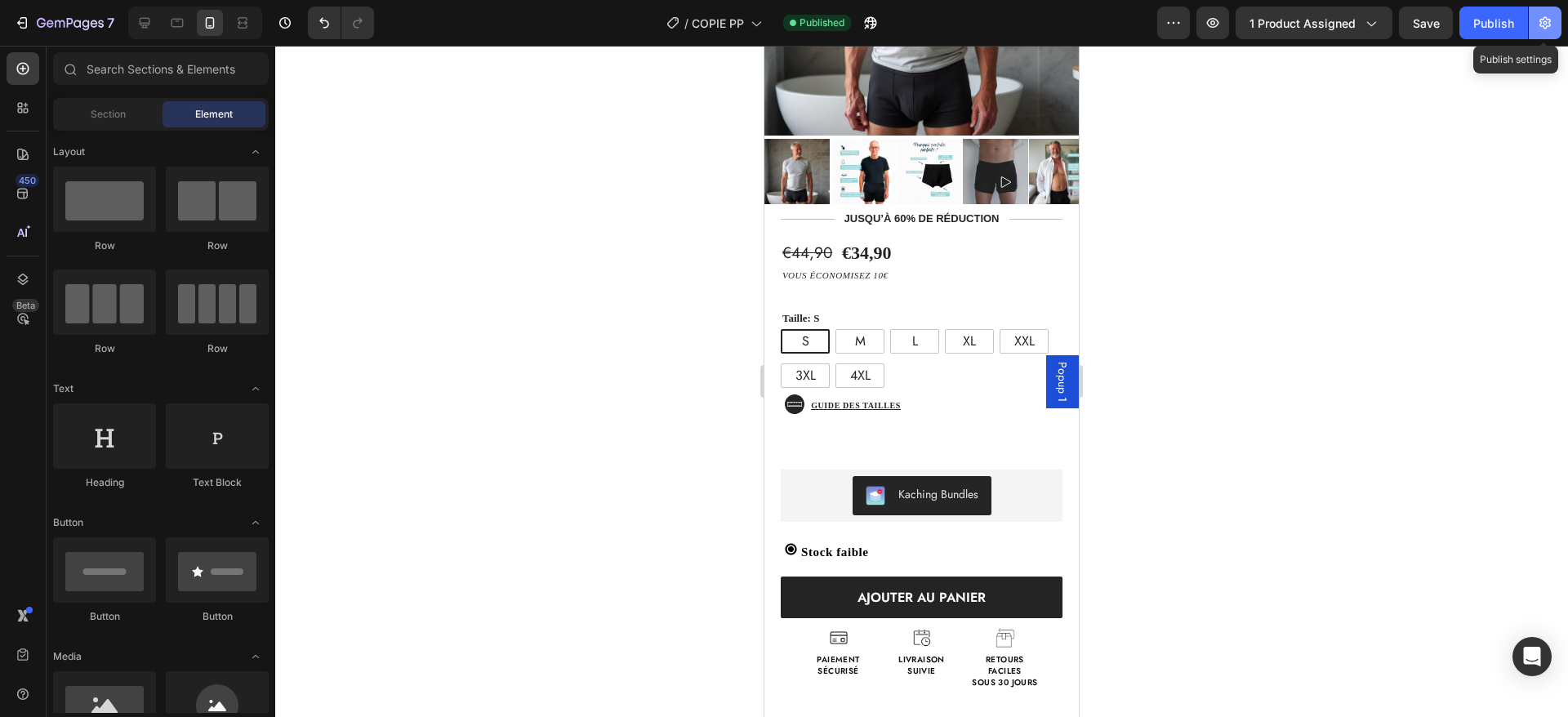
click at [1544, 19] on icon "button" at bounding box center [1545, 23] width 17 height 17
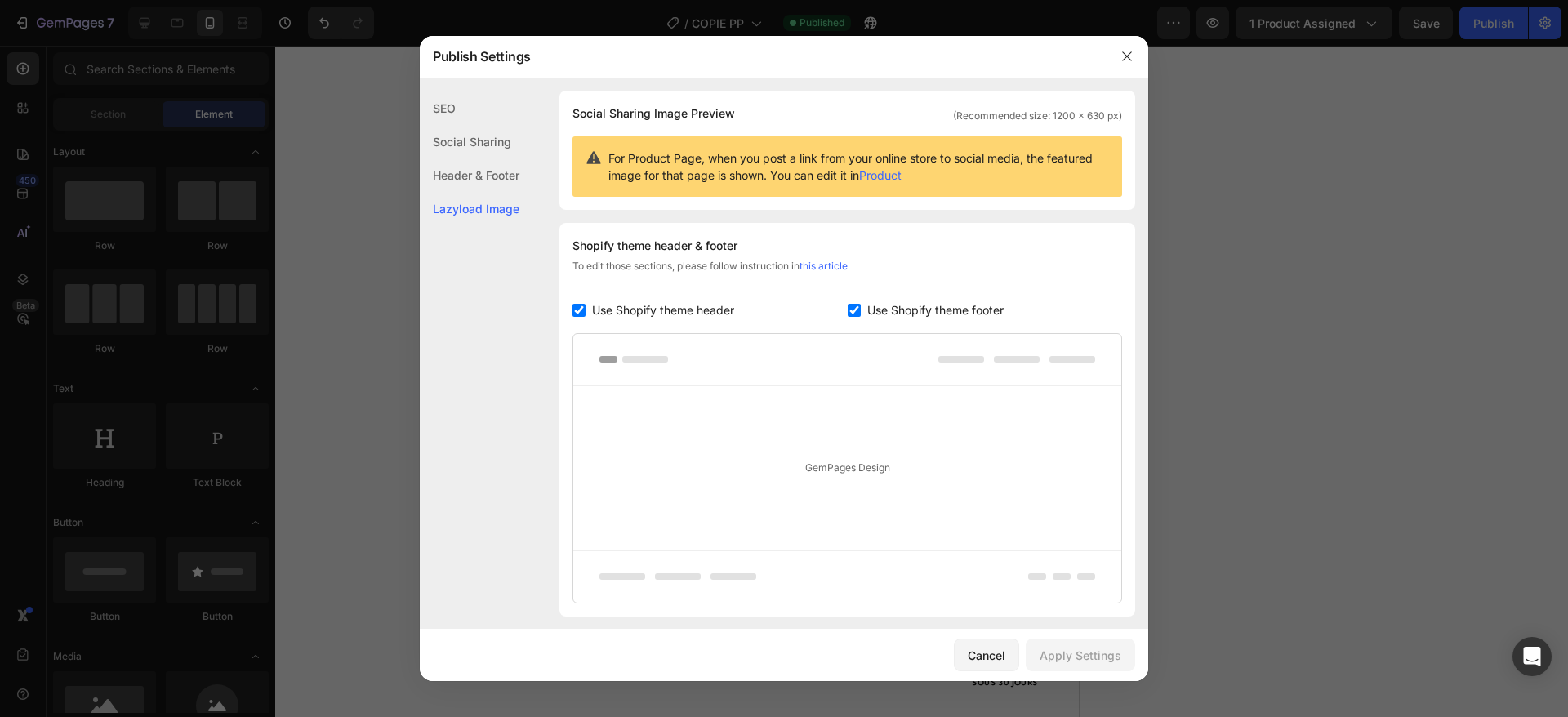
scroll to position [218, 0]
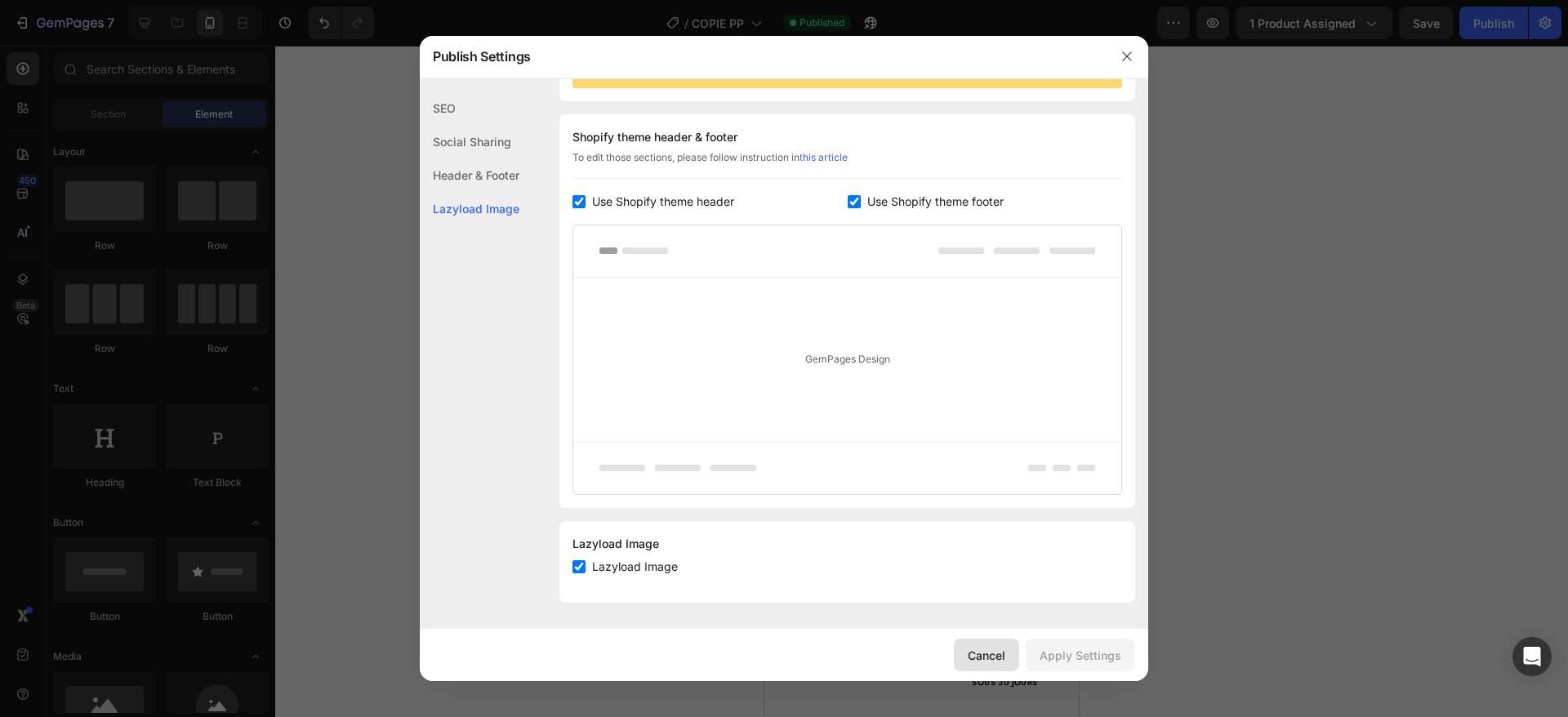
click at [998, 658] on div "Cancel" at bounding box center [986, 656] width 38 height 17
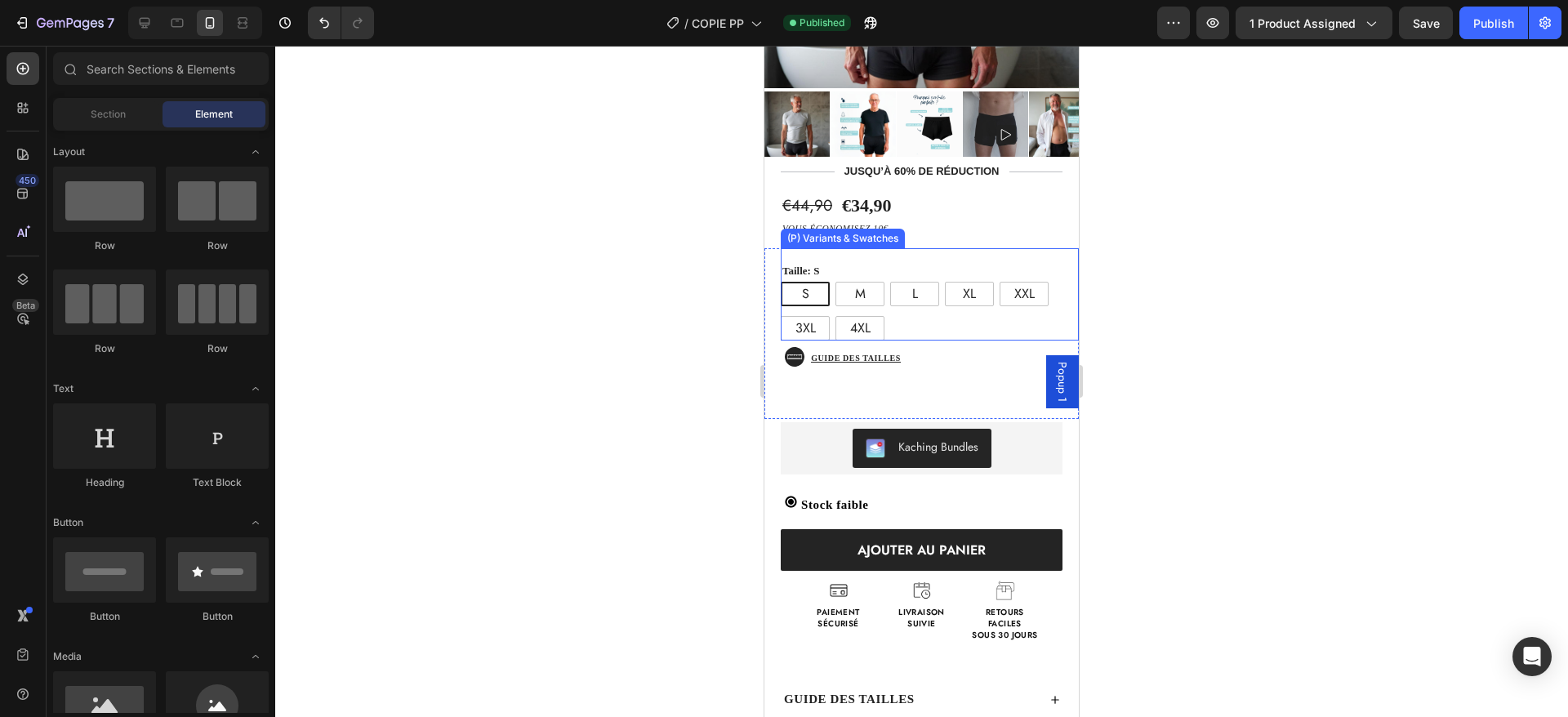
scroll to position [399, 0]
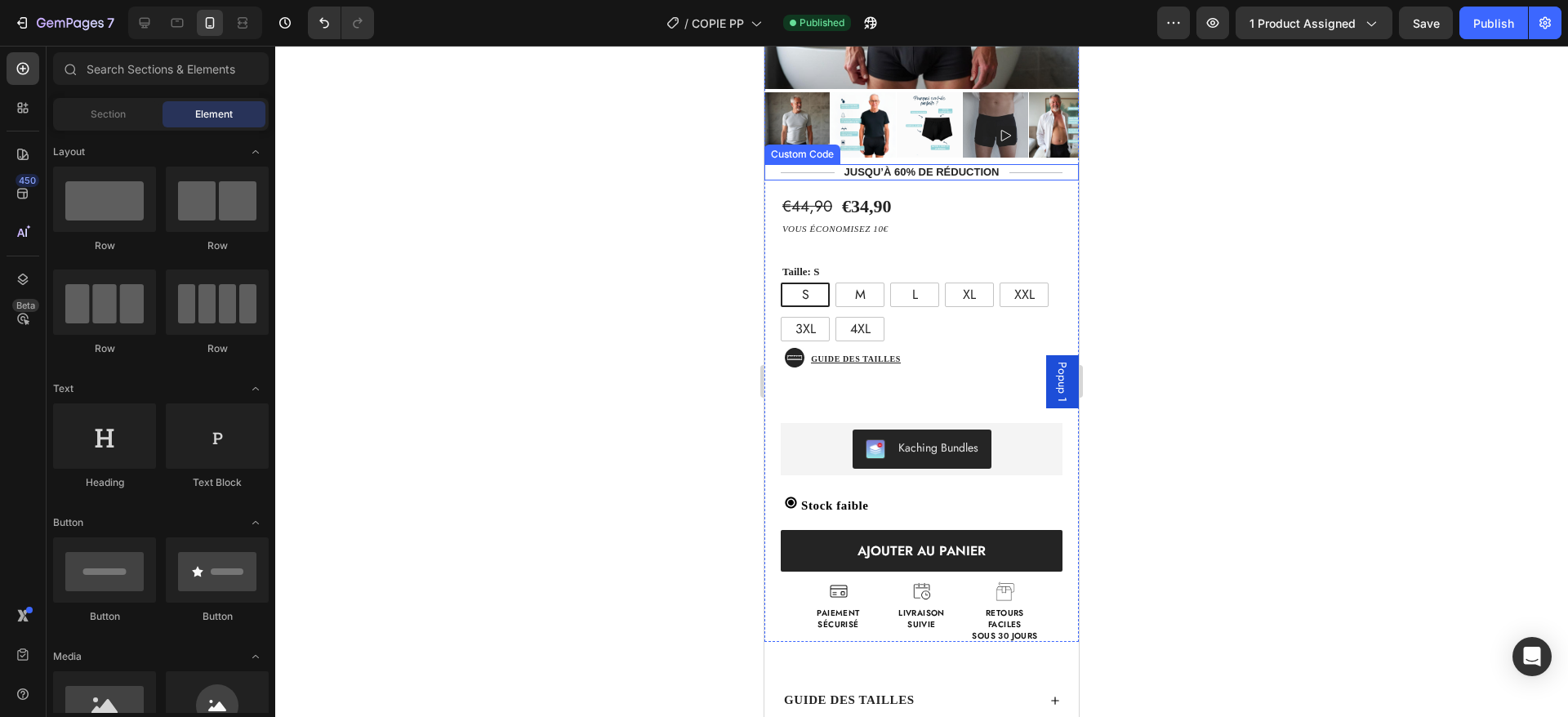
click at [967, 164] on div "JUSQU’À 60% DE réduction" at bounding box center [922, 172] width 315 height 17
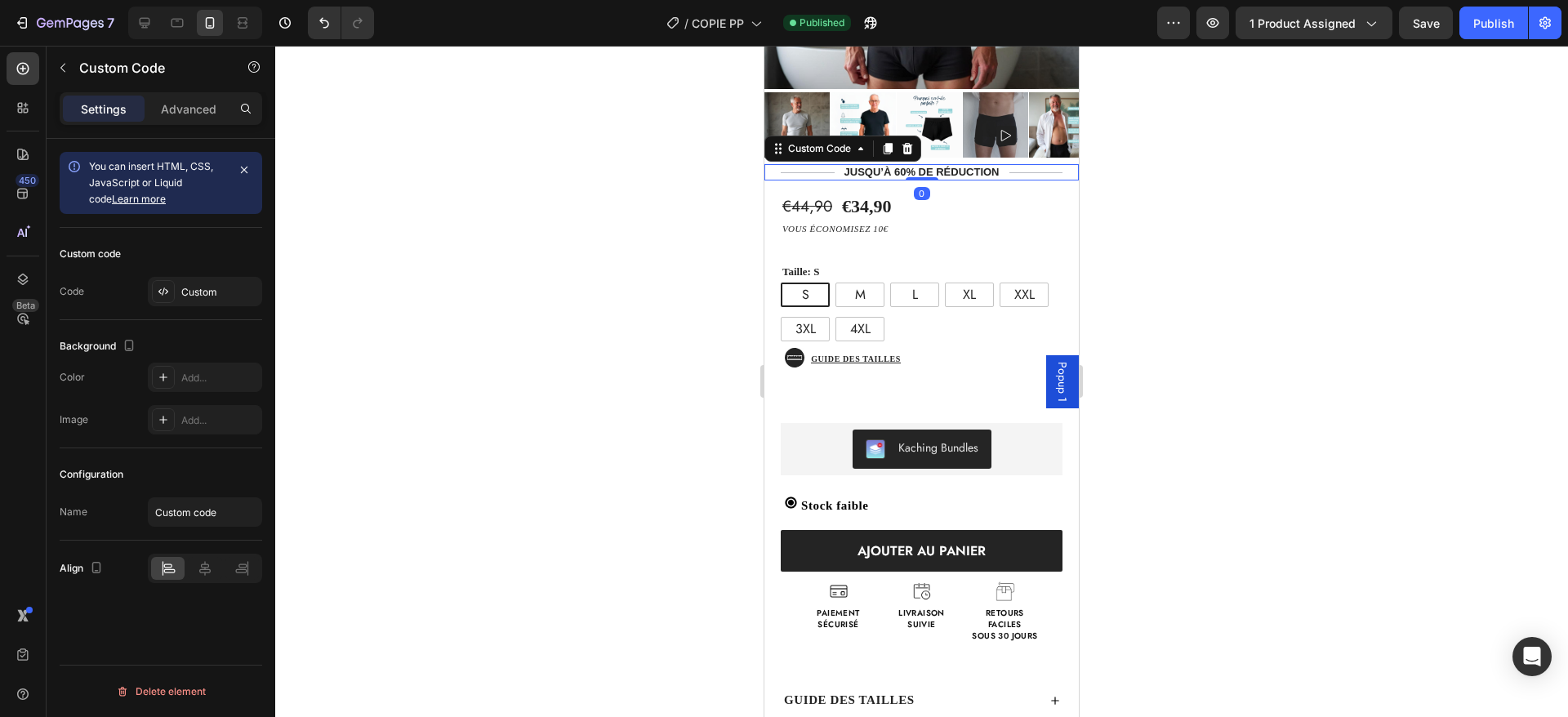
click at [915, 164] on div "JUSQU’À 60% DE réduction" at bounding box center [922, 172] width 315 height 17
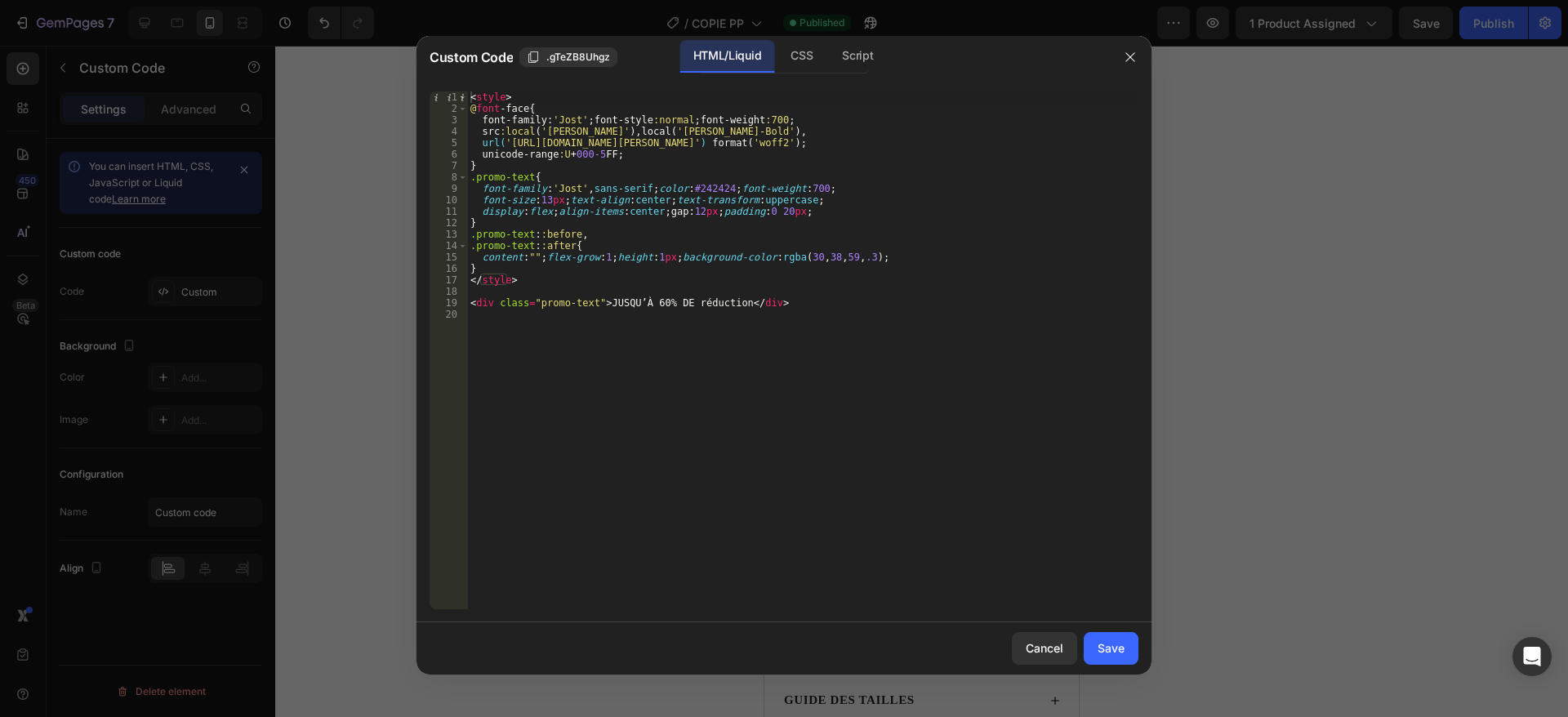
click at [691, 189] on div "< style > @ font -face { font-family : ' Jost ' ; font-style :normal ; font-wei…" at bounding box center [802, 362] width 671 height 541
paste textarea "A3D3D9"
click at [542, 198] on div "< style > @ font -face { font-family : ' Jost ' ; font-style :normal ; font-wei…" at bounding box center [802, 362] width 671 height 541
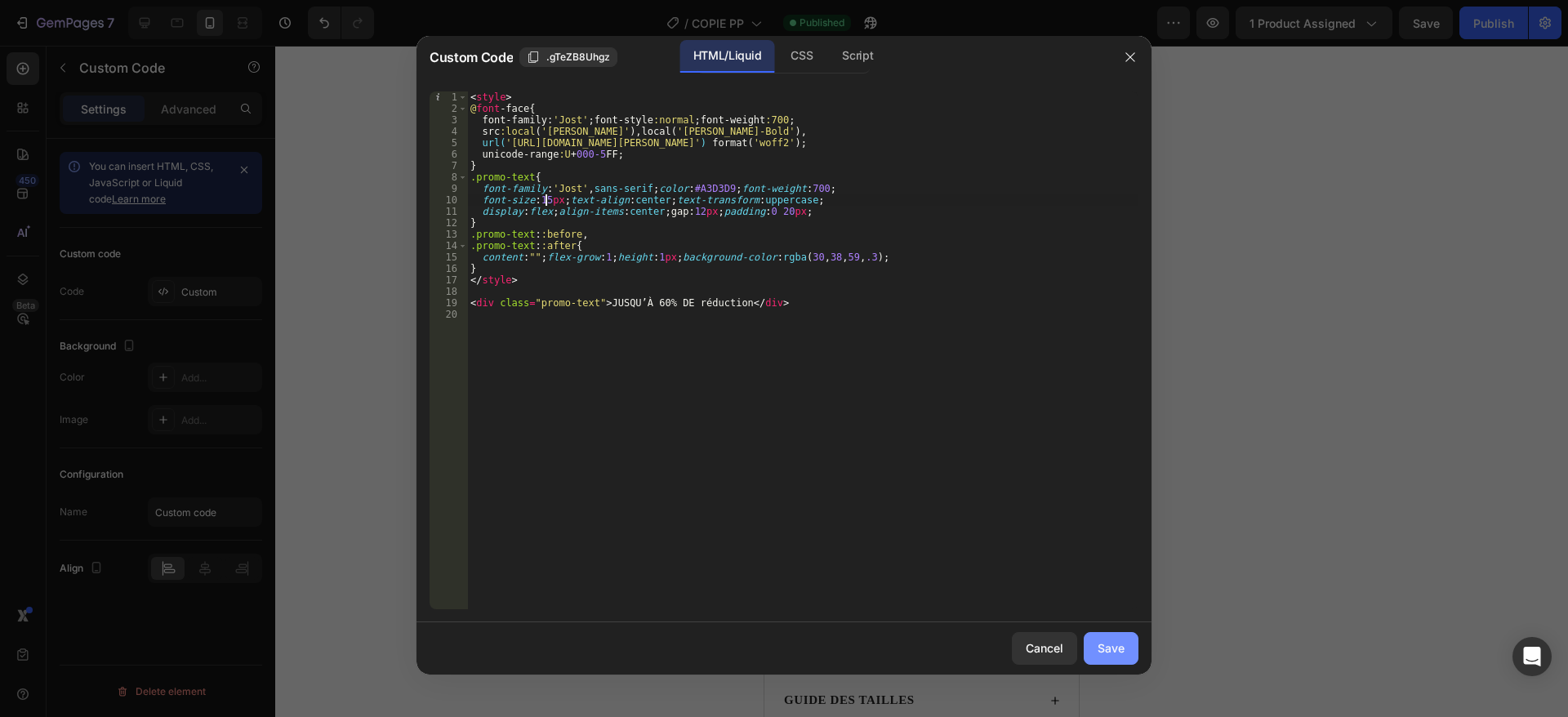
type textarea "font-size:15px;text-align:center;text-transform:uppercase;"
click at [1127, 645] on button "Save" at bounding box center [1111, 648] width 55 height 32
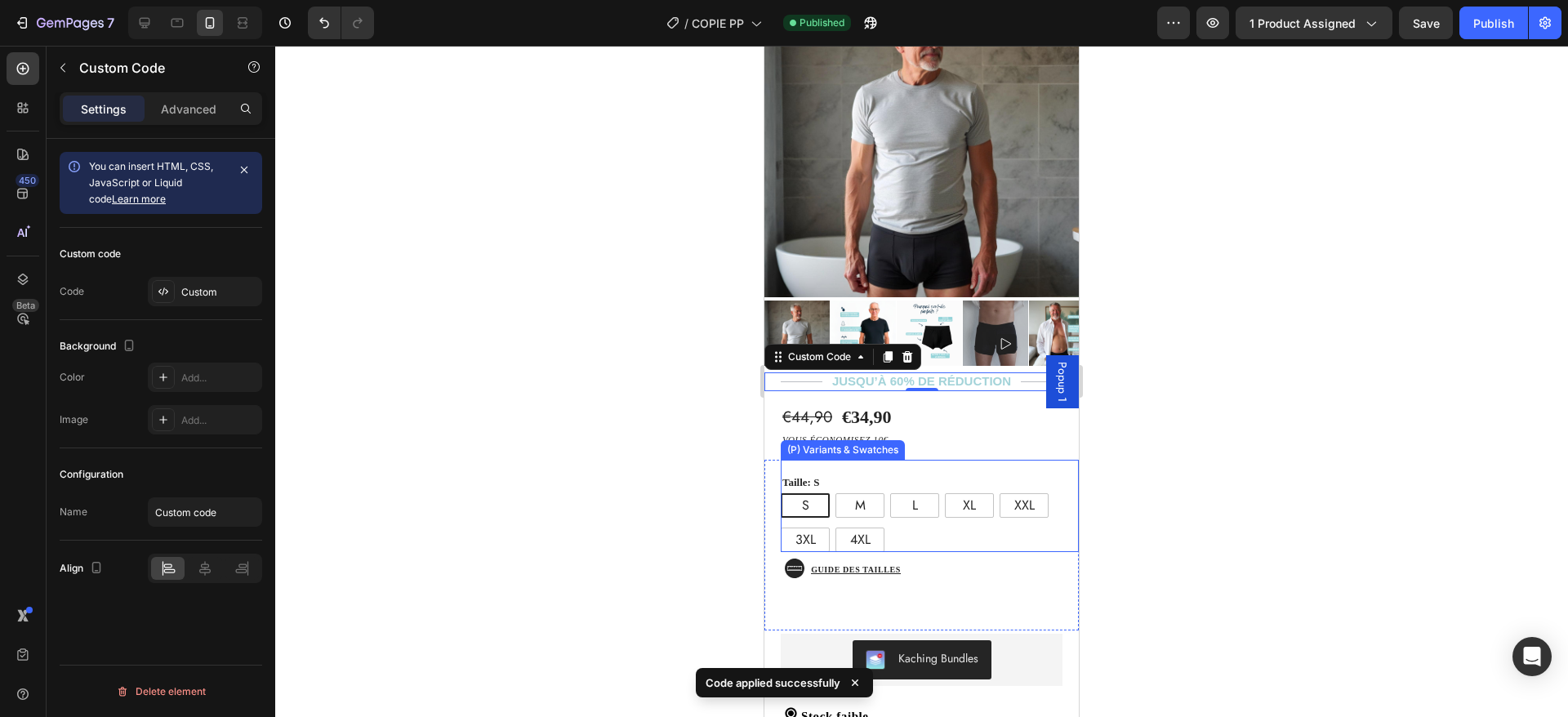
scroll to position [179, 0]
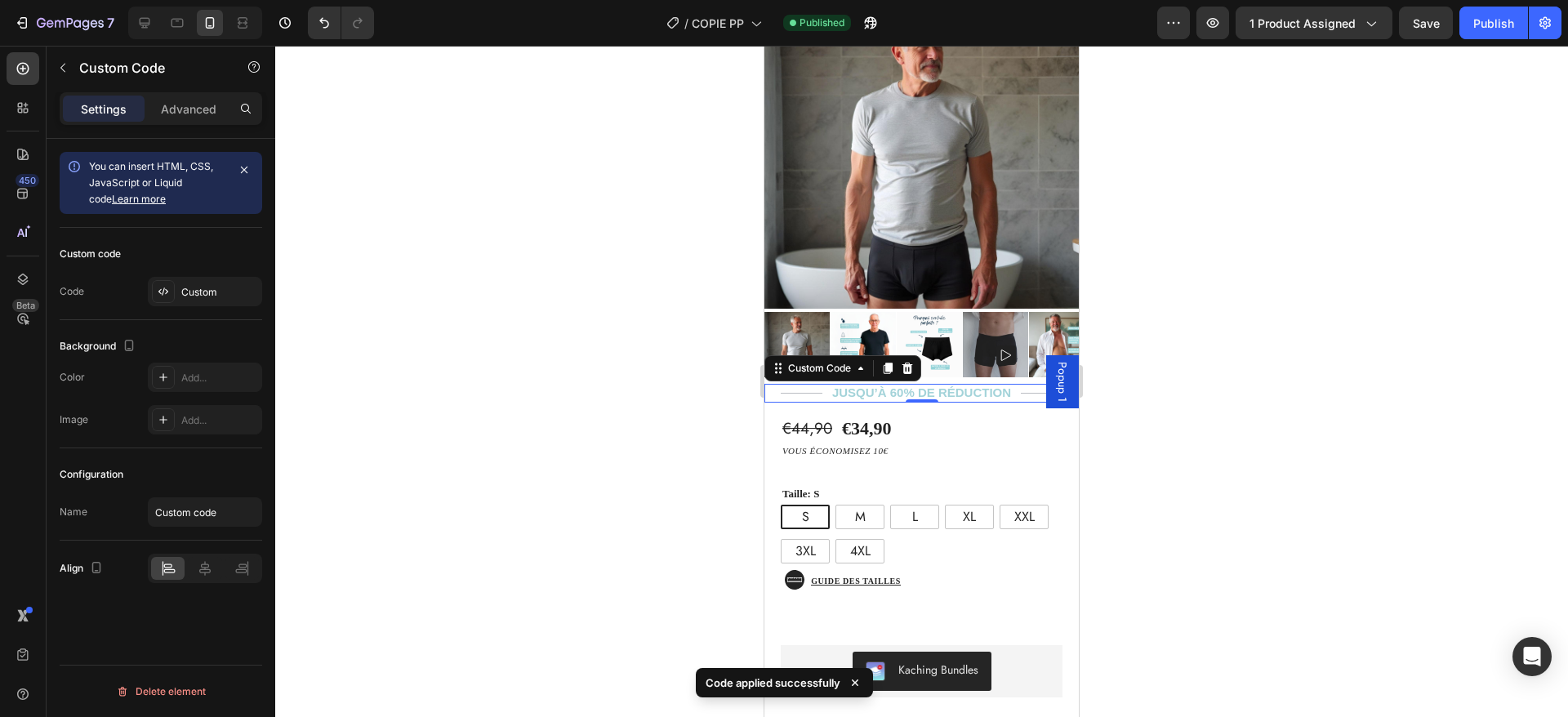
click at [938, 384] on div "JUSQU’À 60% DE réduction" at bounding box center [922, 393] width 315 height 18
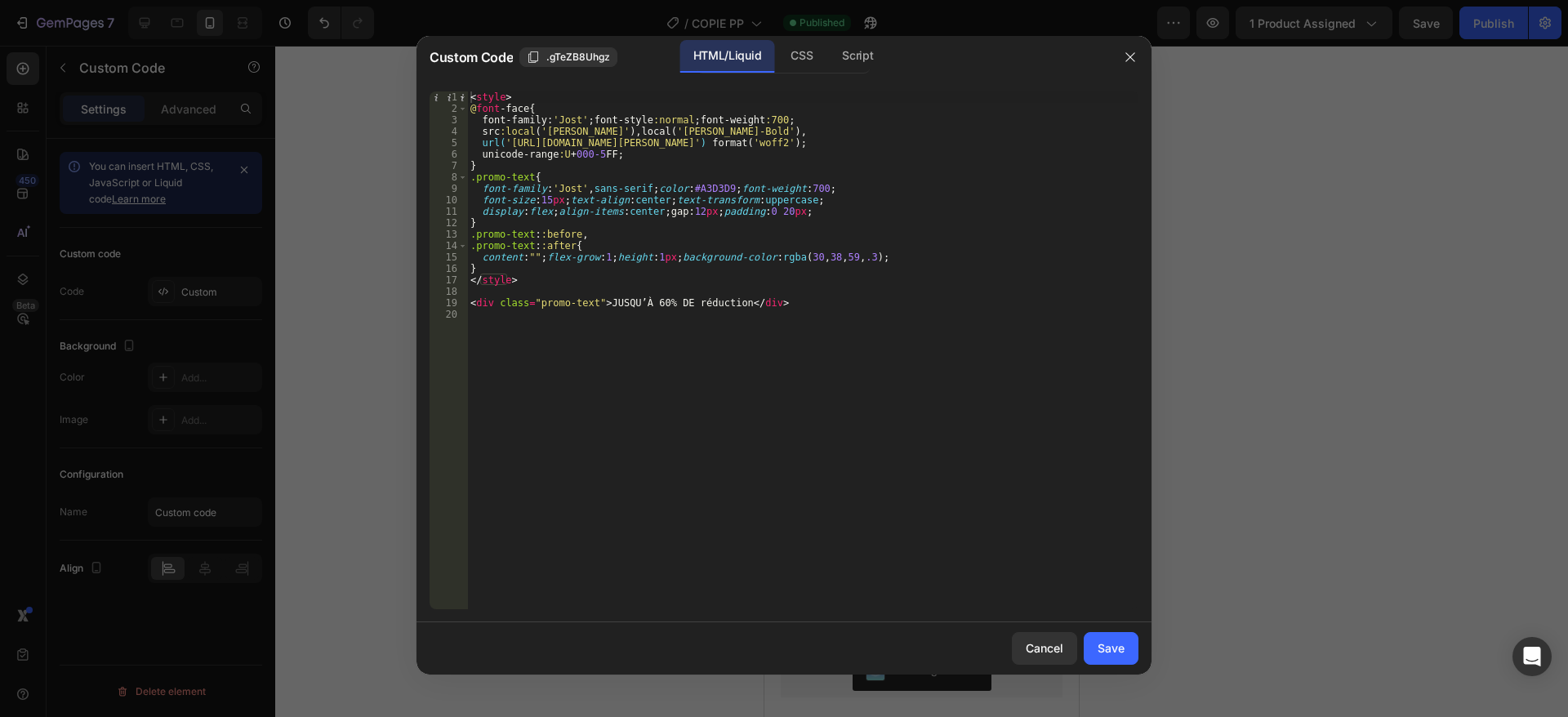
click at [547, 193] on div "< style > @ font -face { font-family : ' Jost ' ; font-style :normal ; font-wei…" at bounding box center [802, 362] width 671 height 541
click at [545, 198] on div "< style > @ font -face { font-family : ' Jost ' ; font-style :normal ; font-wei…" at bounding box center [802, 362] width 671 height 541
type textarea "font-size:14px;text-align:center;text-transform:uppercase;"
click at [1118, 640] on div "Save" at bounding box center [1111, 649] width 27 height 17
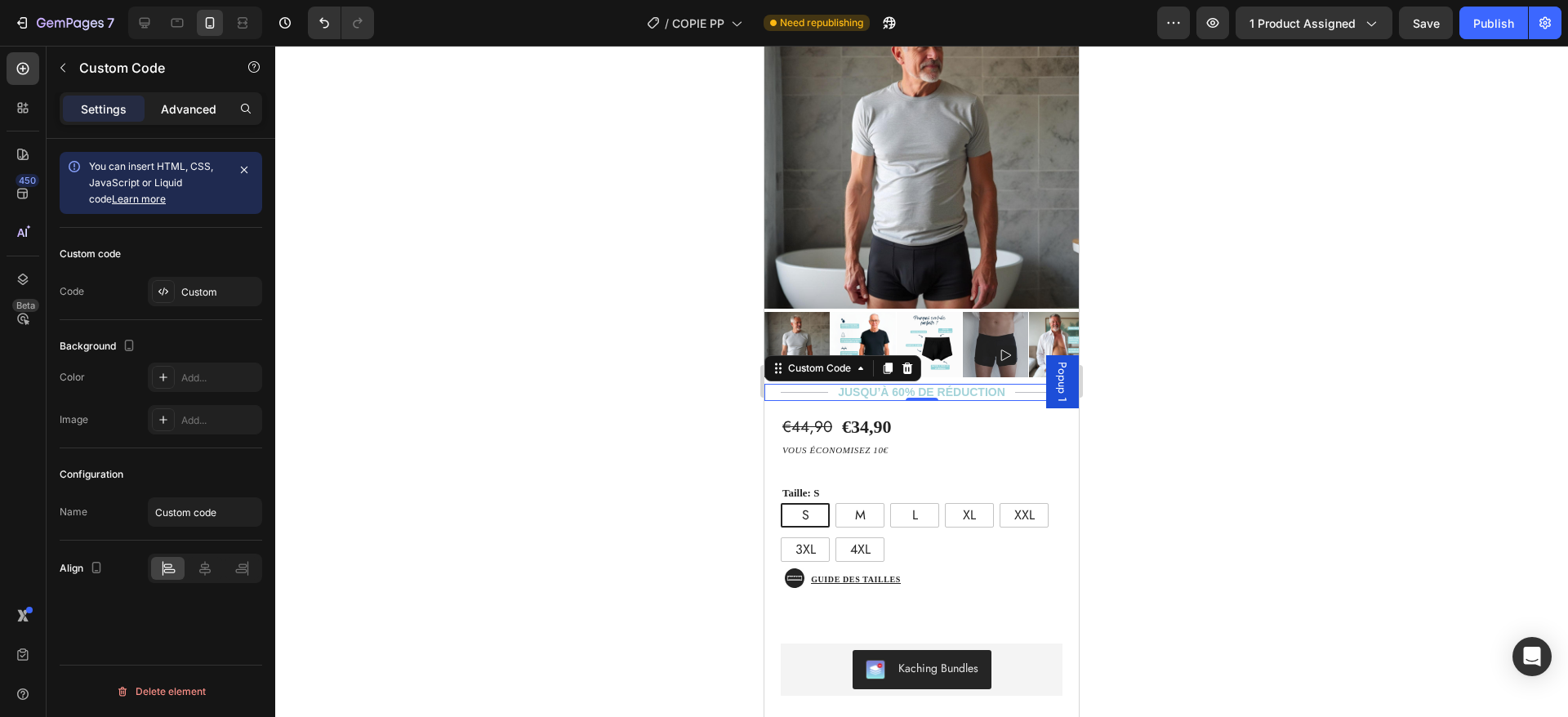
click at [169, 111] on p "Advanced" at bounding box center [189, 109] width 56 height 17
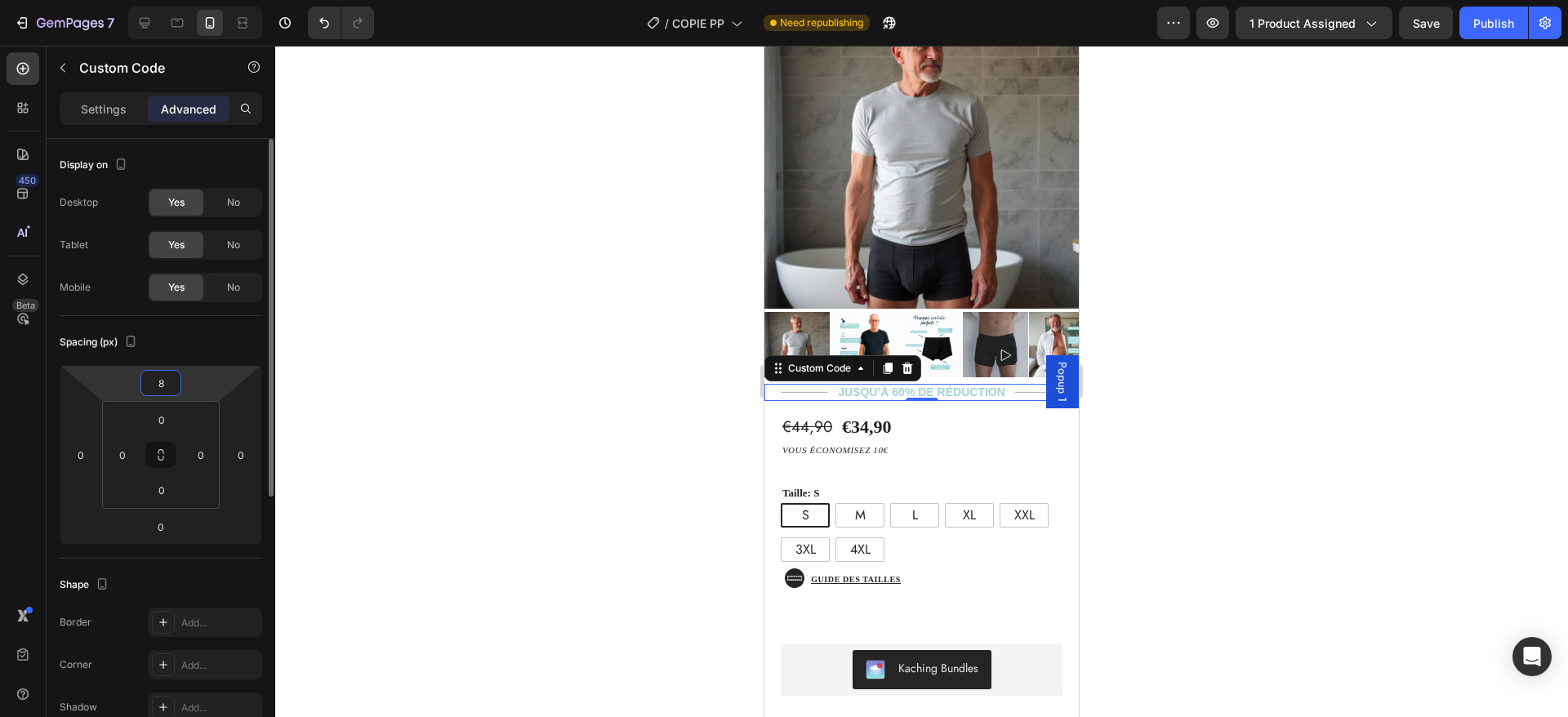
click at [160, 386] on input "8" at bounding box center [160, 383] width 32 height 24
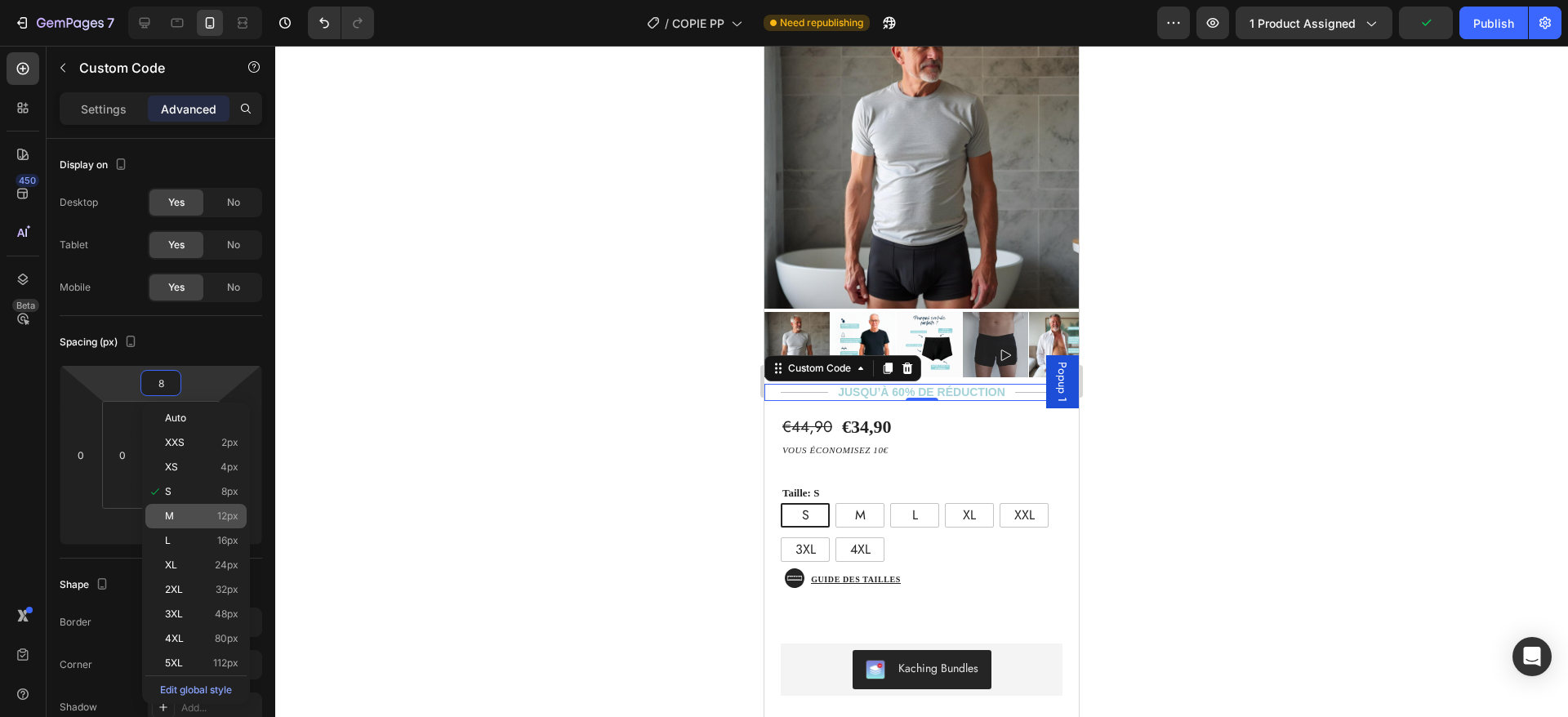
click at [202, 512] on p "M 12px" at bounding box center [202, 516] width 73 height 11
type input "12"
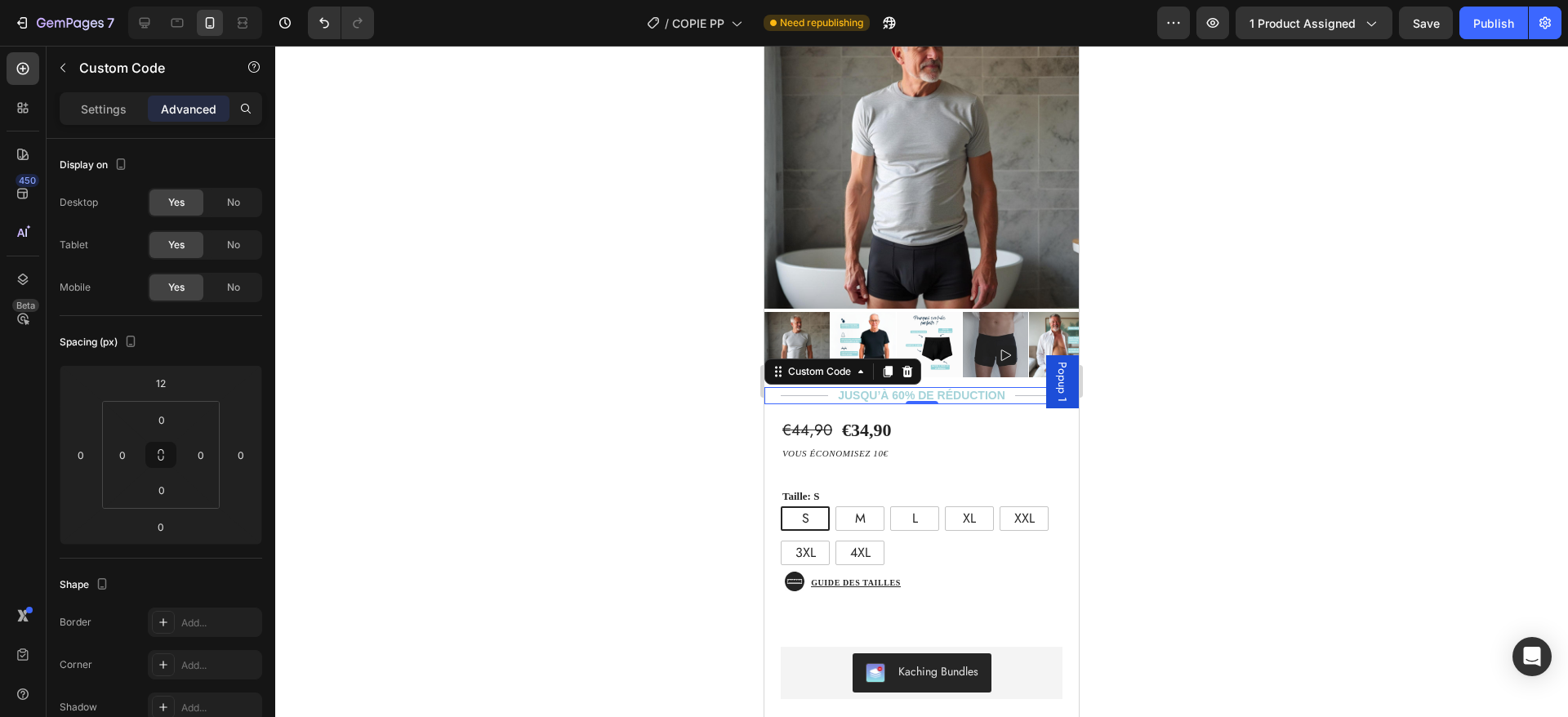
click at [1488, 18] on div "Publish" at bounding box center [1494, 24] width 41 height 17
click at [988, 566] on div "Icon Guide des tailles Button Row" at bounding box center [922, 585] width 315 height 39
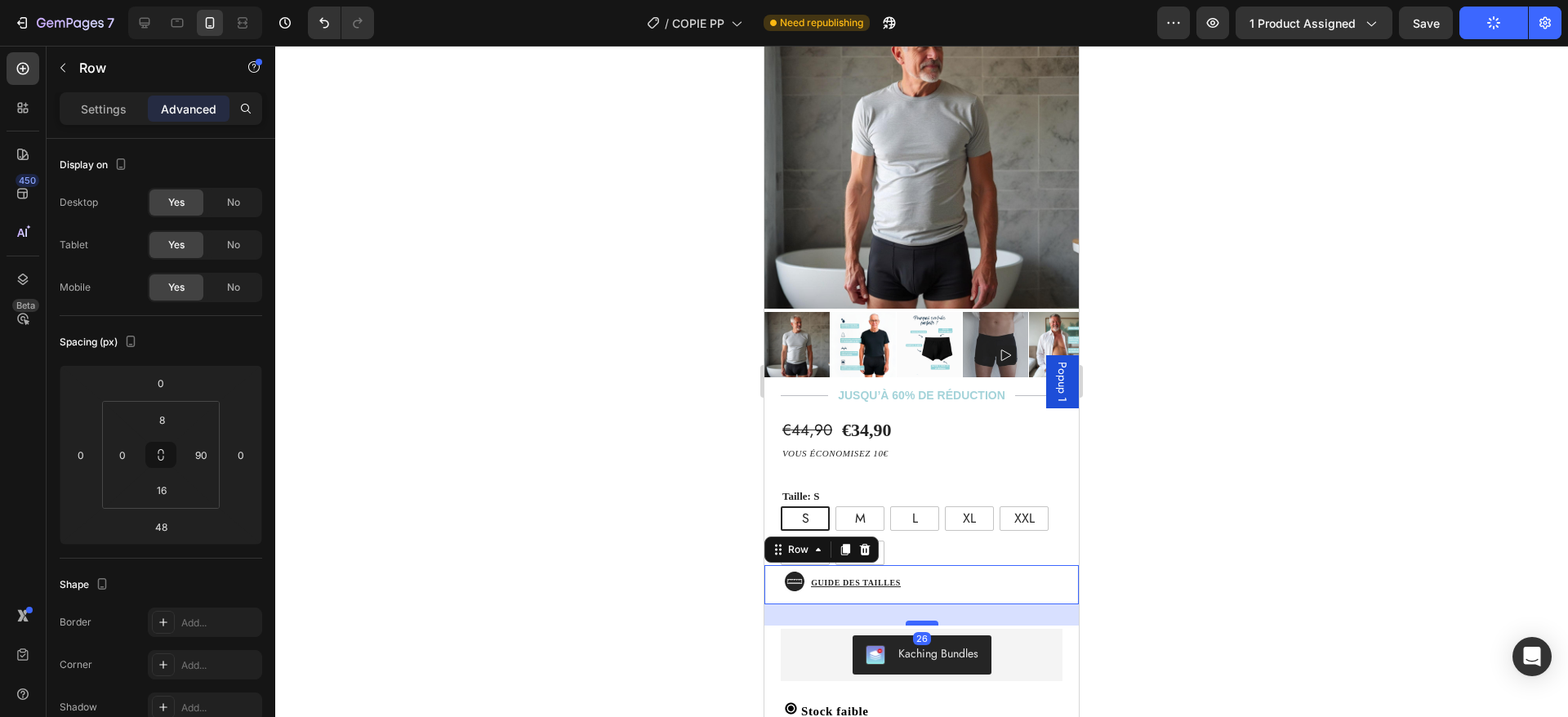
drag, startPoint x: 918, startPoint y: 620, endPoint x: 917, endPoint y: 603, distance: 17.0
click at [917, 621] on div at bounding box center [921, 623] width 32 height 5
type input "27"
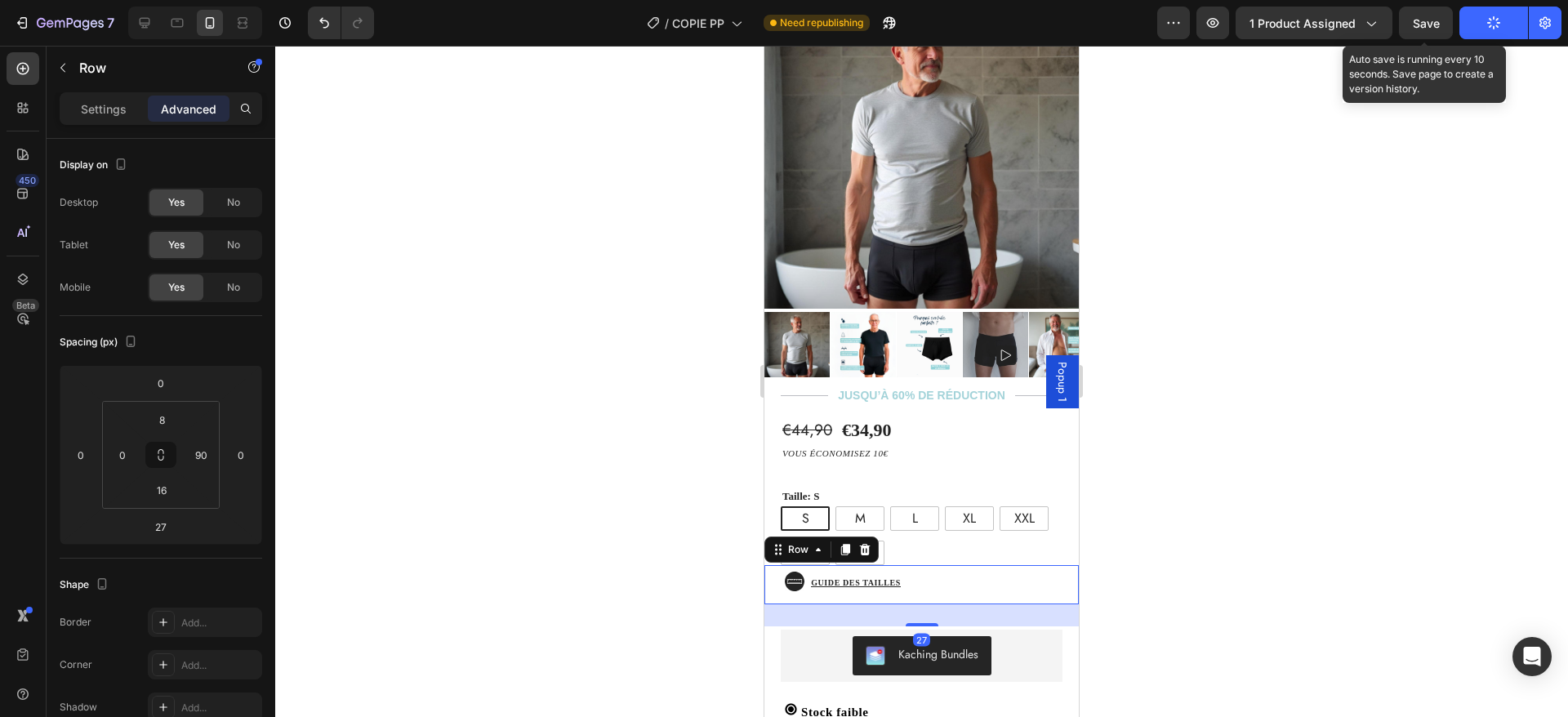
click at [1427, 27] on span "Save" at bounding box center [1426, 24] width 27 height 14
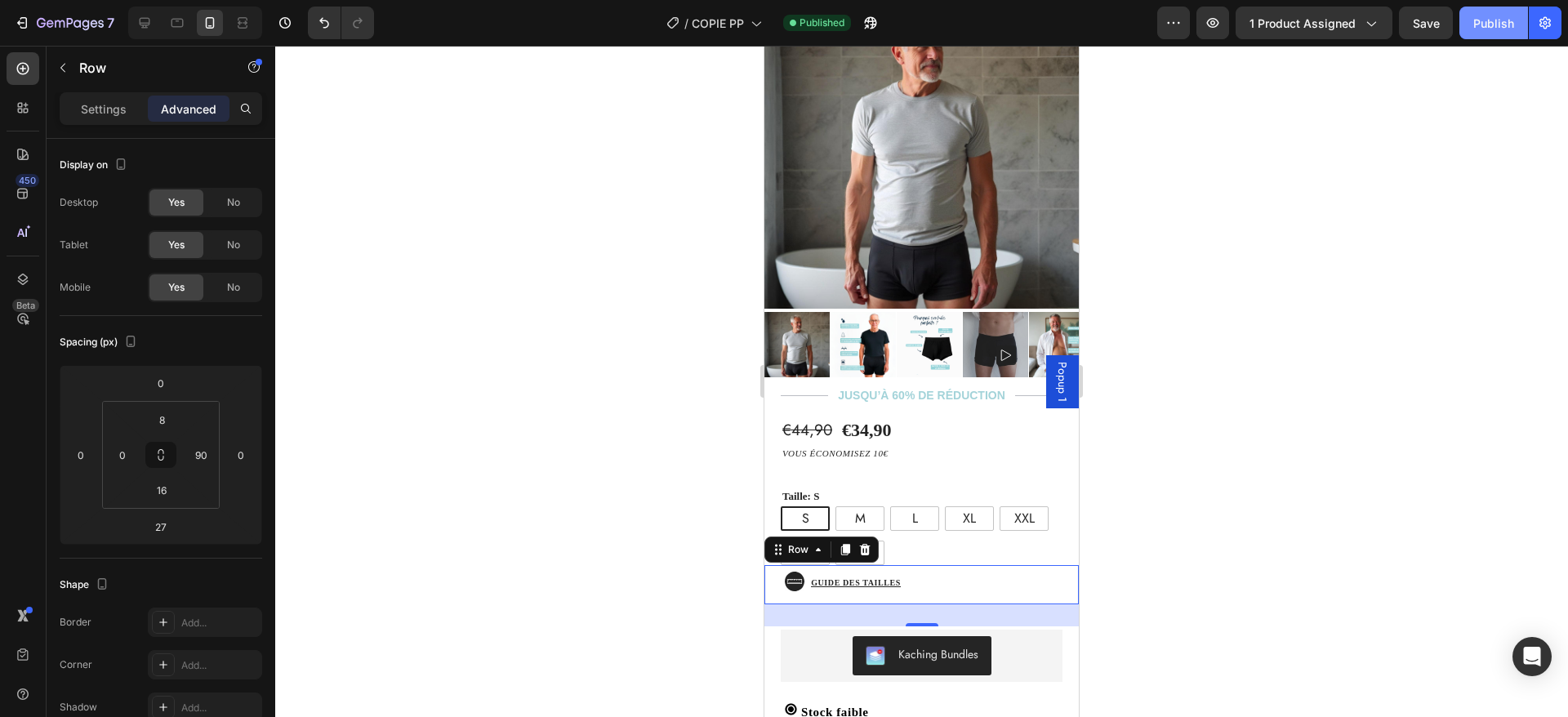
click at [1475, 36] on button "Publish" at bounding box center [1494, 22] width 68 height 32
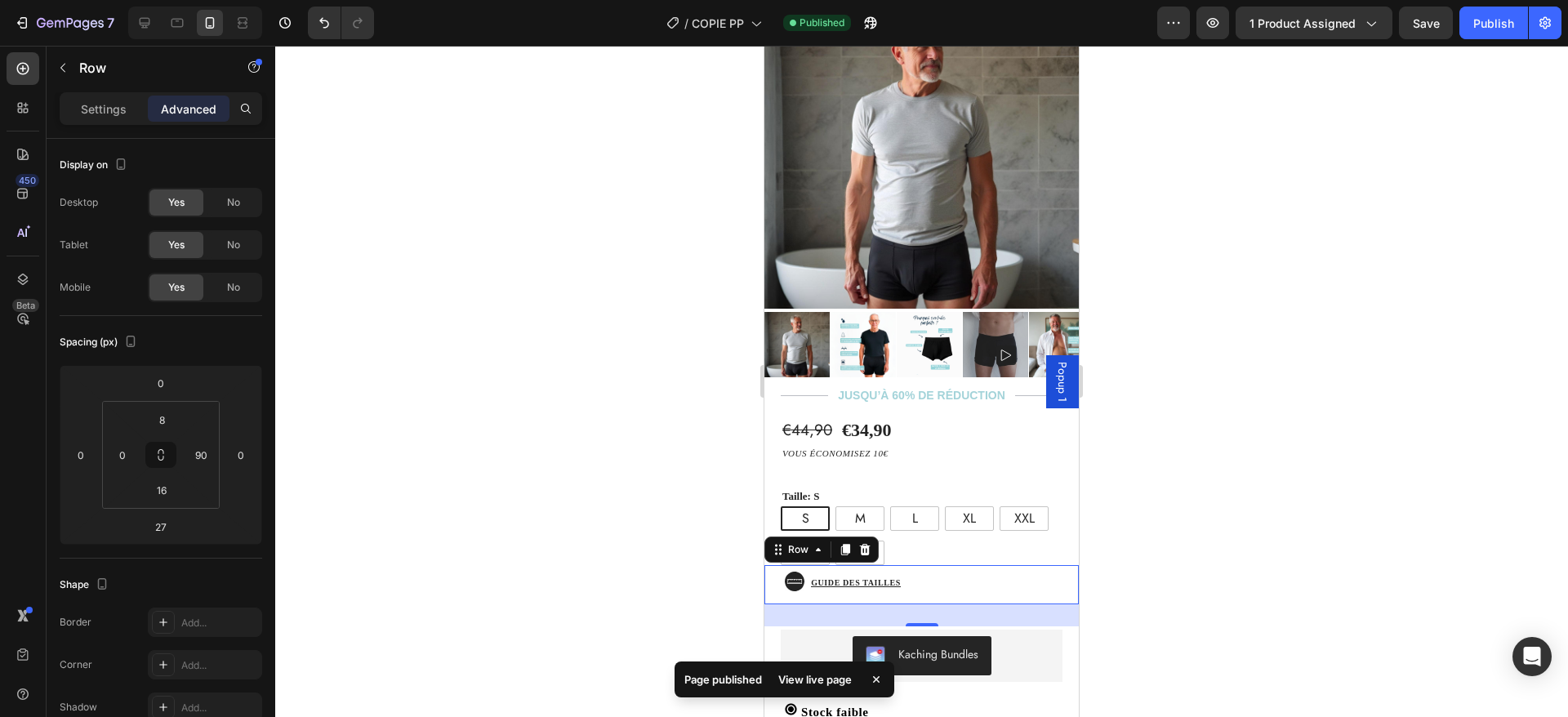
scroll to position [0, 0]
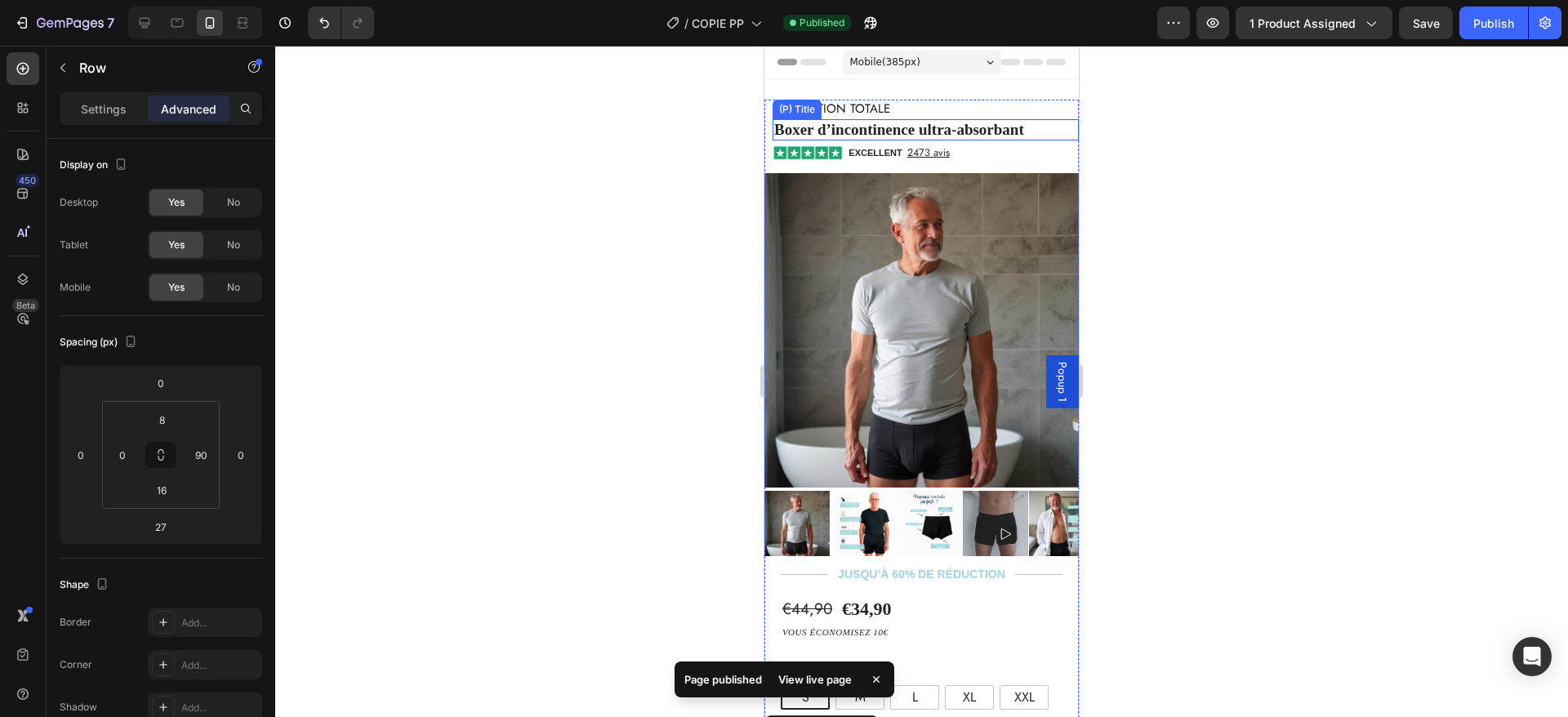
click at [927, 122] on h2 "Boxer d’incontinence ultra-absorbant" at bounding box center [926, 129] width 306 height 22
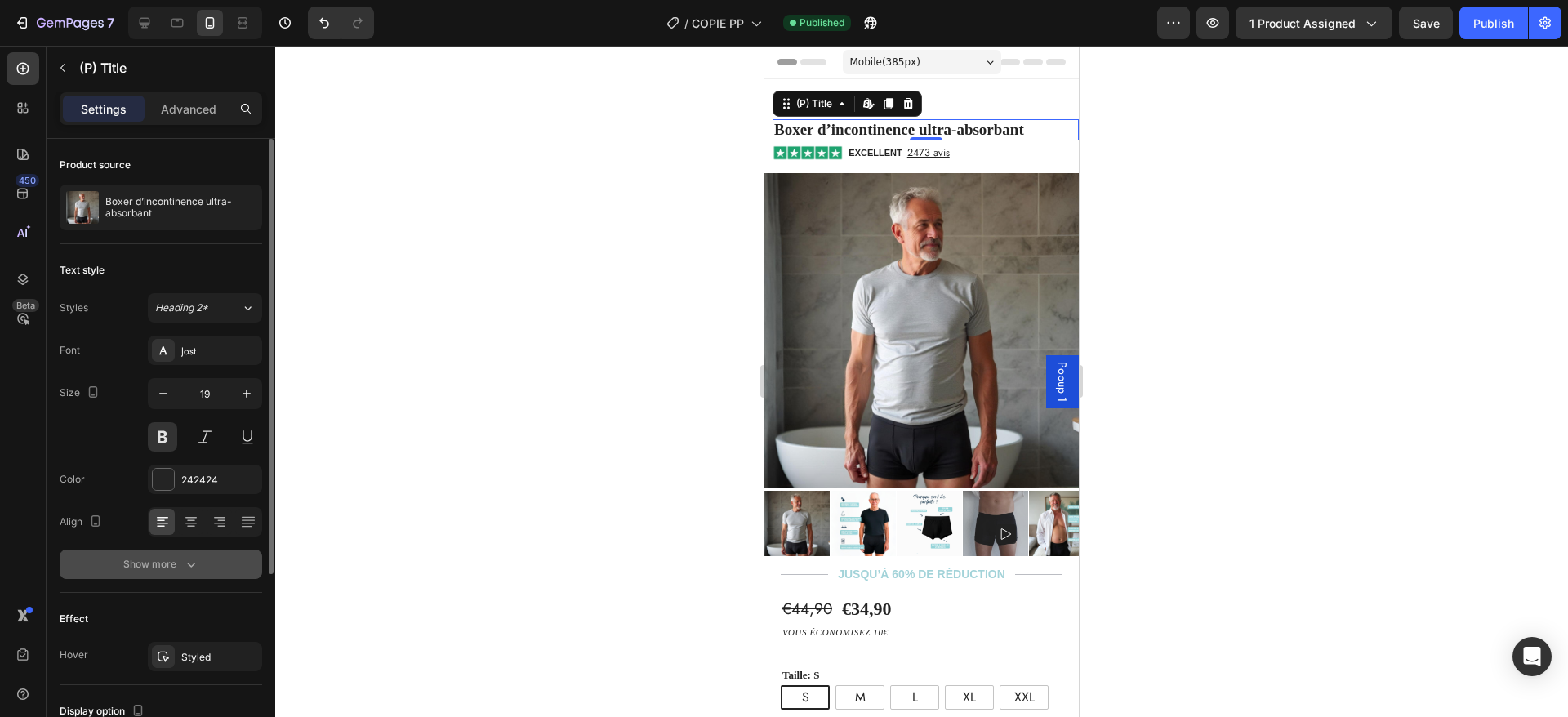
click at [183, 557] on icon "button" at bounding box center [191, 564] width 17 height 17
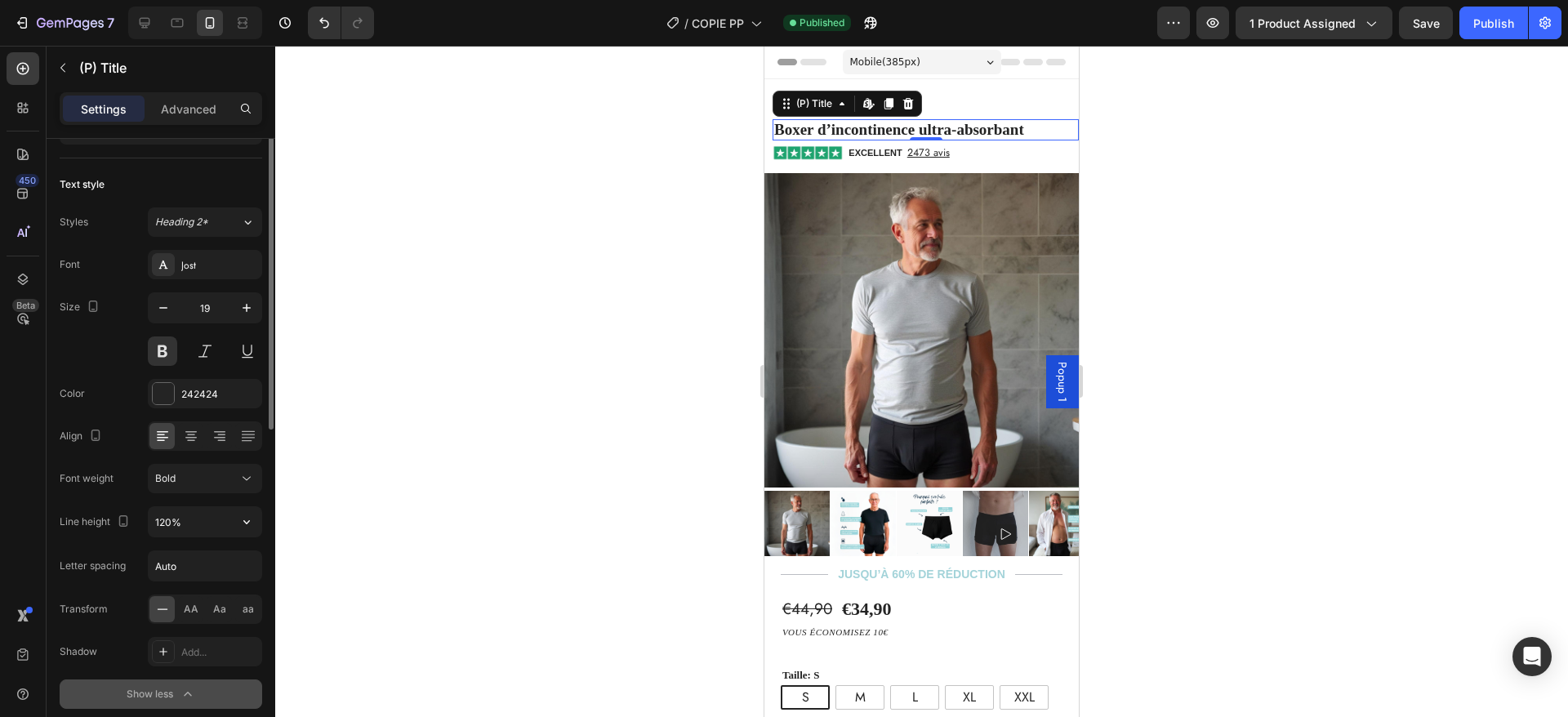
scroll to position [92, 0]
click at [191, 601] on span "AA" at bounding box center [191, 603] width 15 height 15
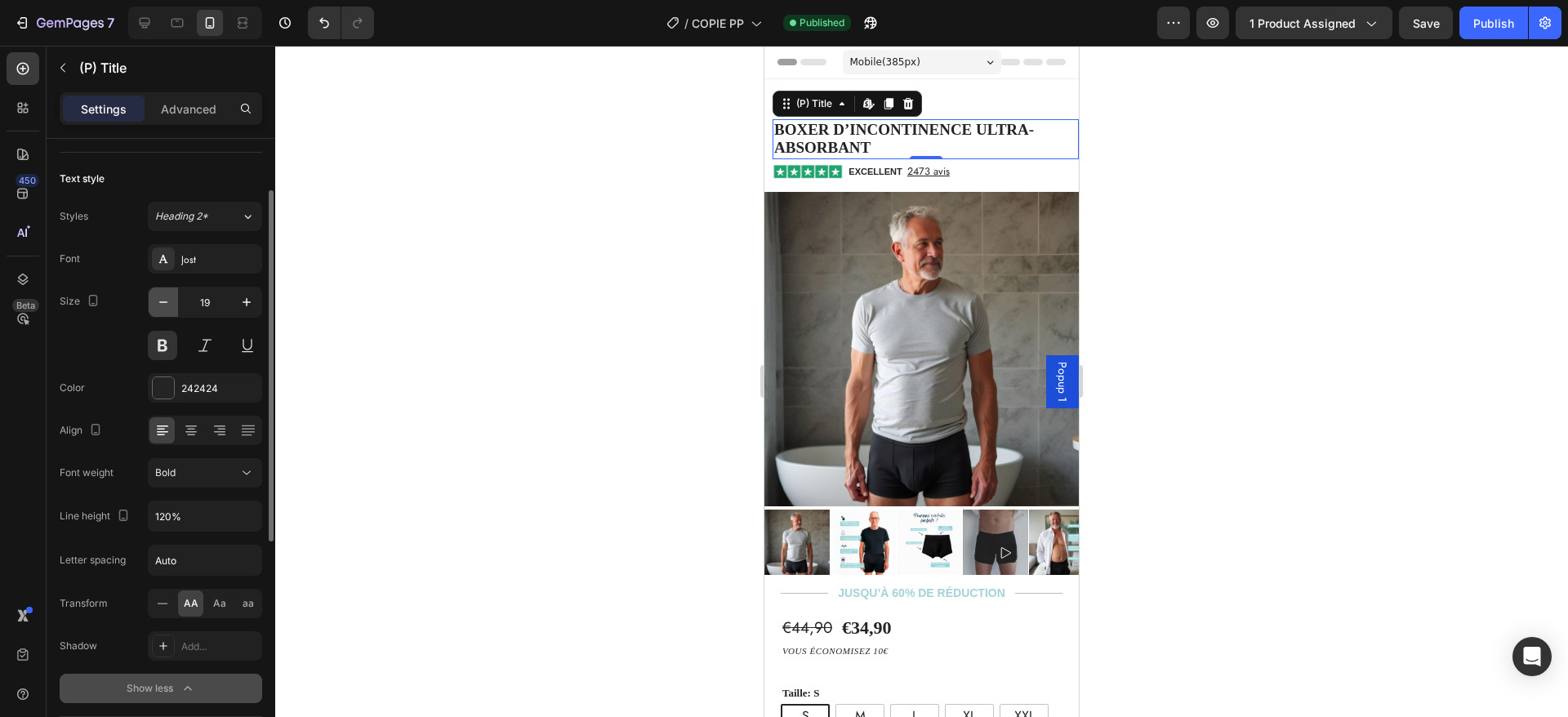
click at [161, 305] on icon "button" at bounding box center [163, 302] width 17 height 17
click at [163, 302] on icon "button" at bounding box center [163, 303] width 8 height 2
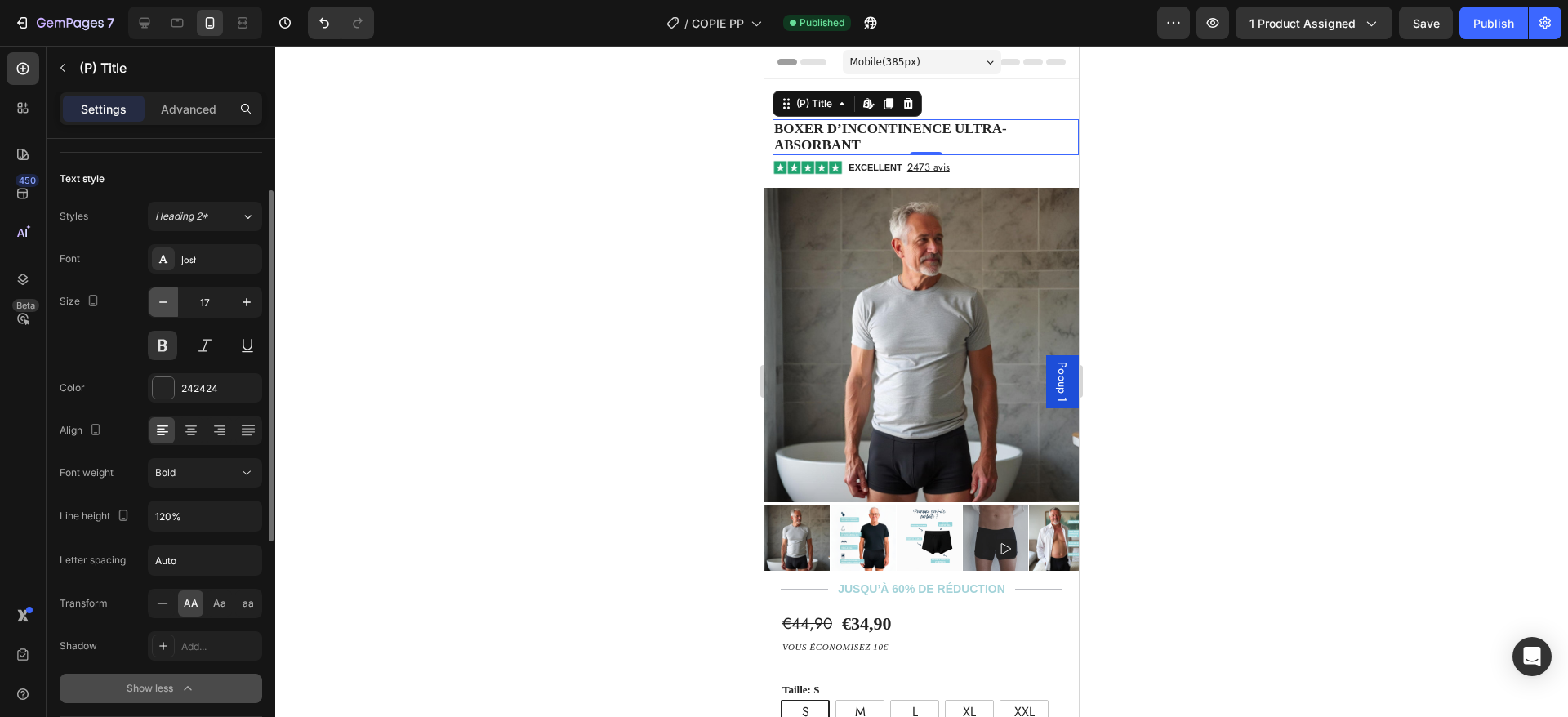
click at [163, 302] on icon "button" at bounding box center [163, 303] width 8 height 2
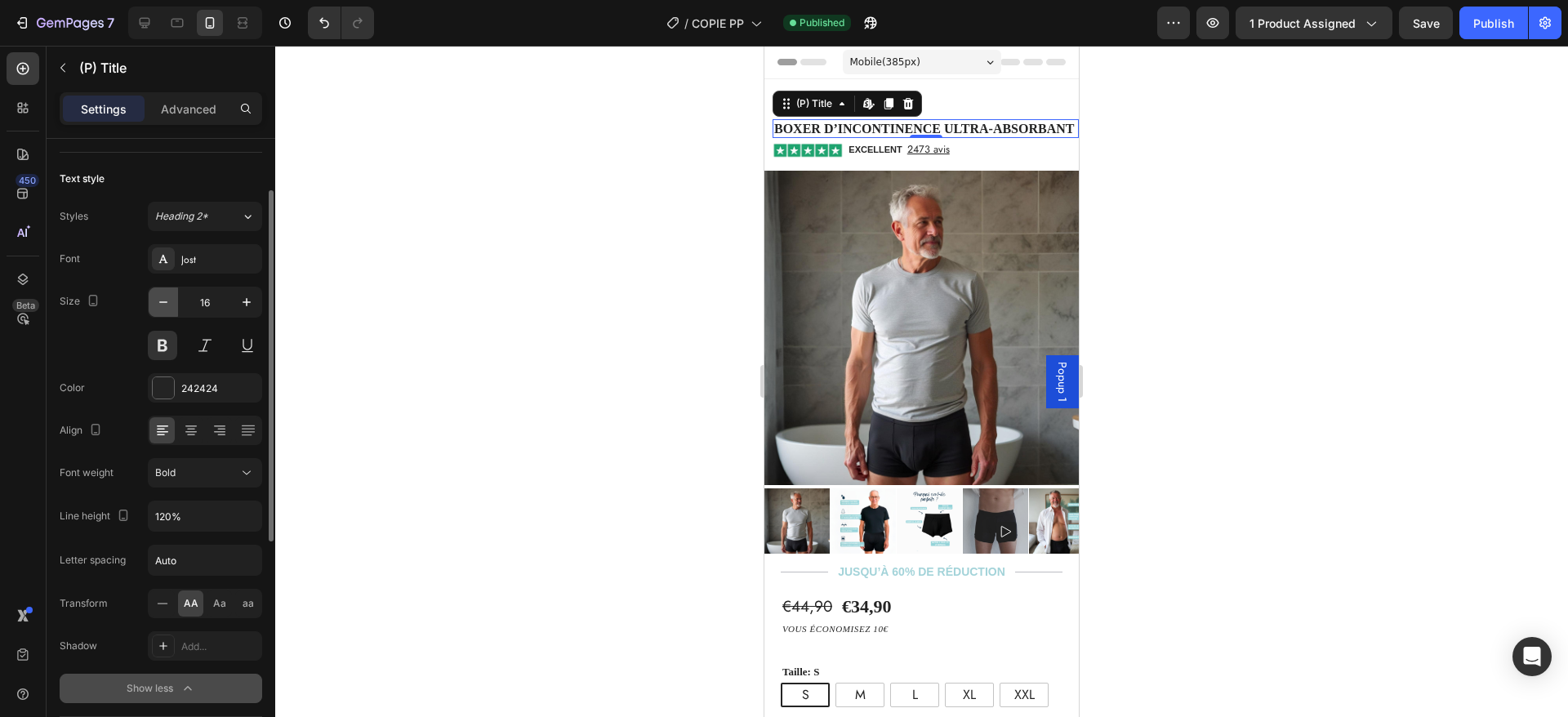
click at [163, 302] on icon "button" at bounding box center [163, 303] width 8 height 2
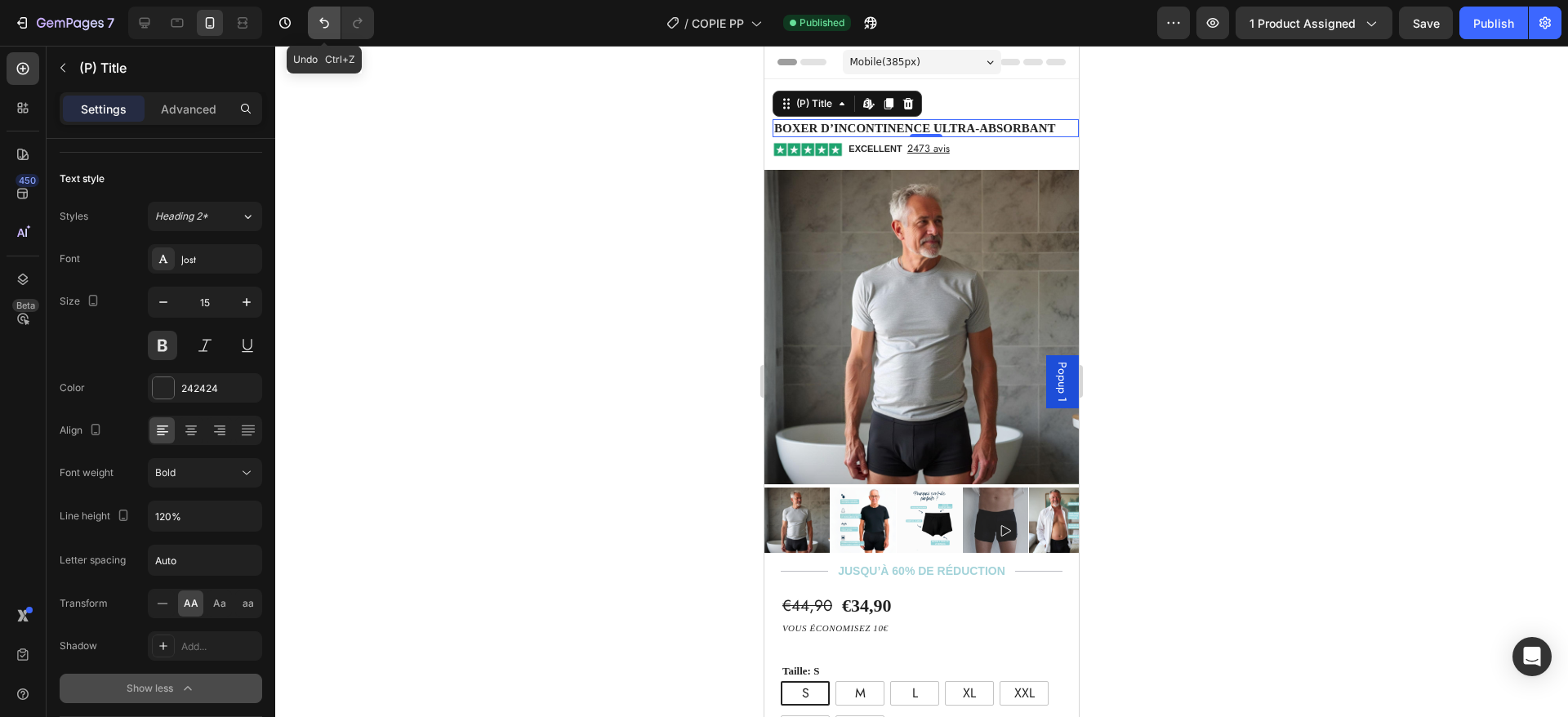
click at [320, 25] on icon "Undo/Redo" at bounding box center [324, 23] width 17 height 17
click at [323, 26] on icon "Undo/Redo" at bounding box center [324, 23] width 17 height 17
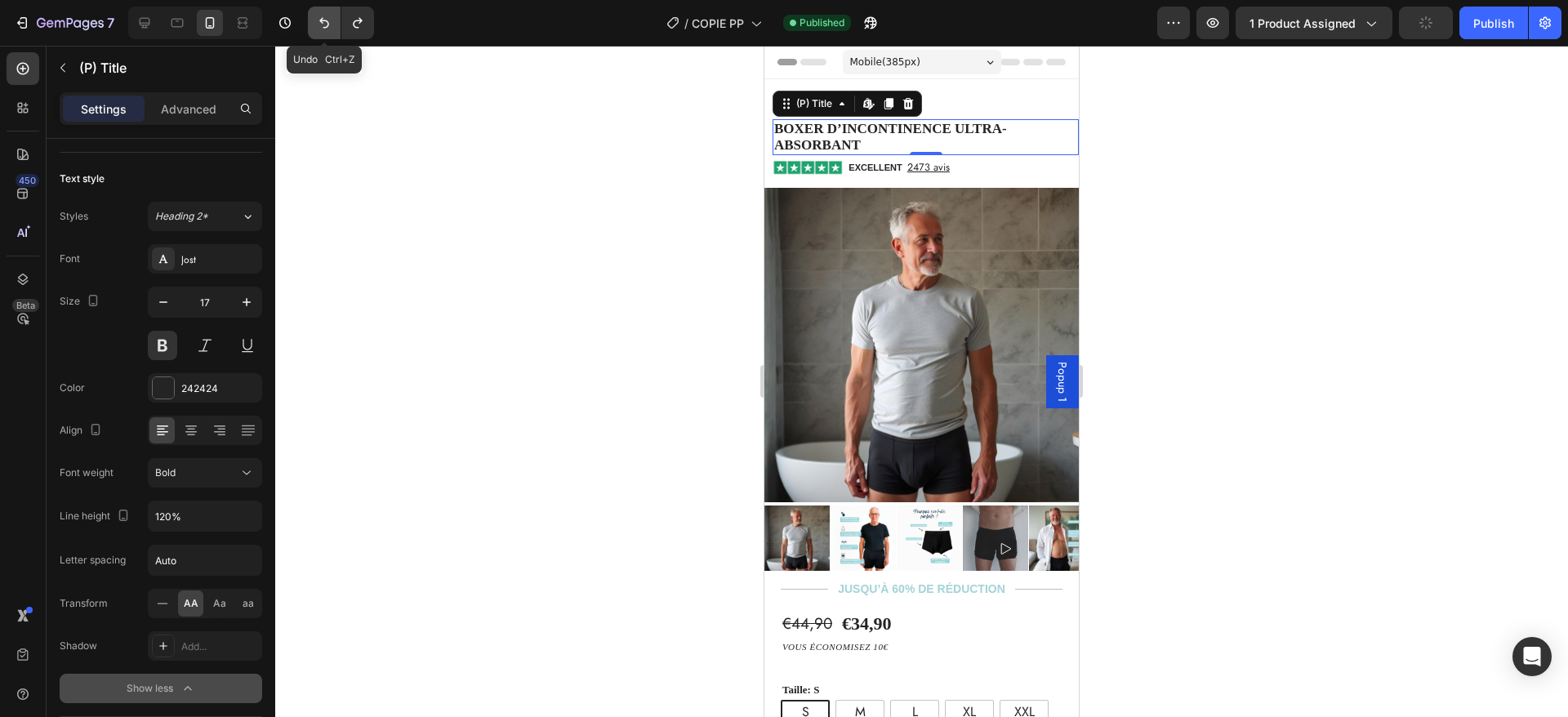
click at [323, 26] on icon "Undo/Redo" at bounding box center [324, 23] width 17 height 17
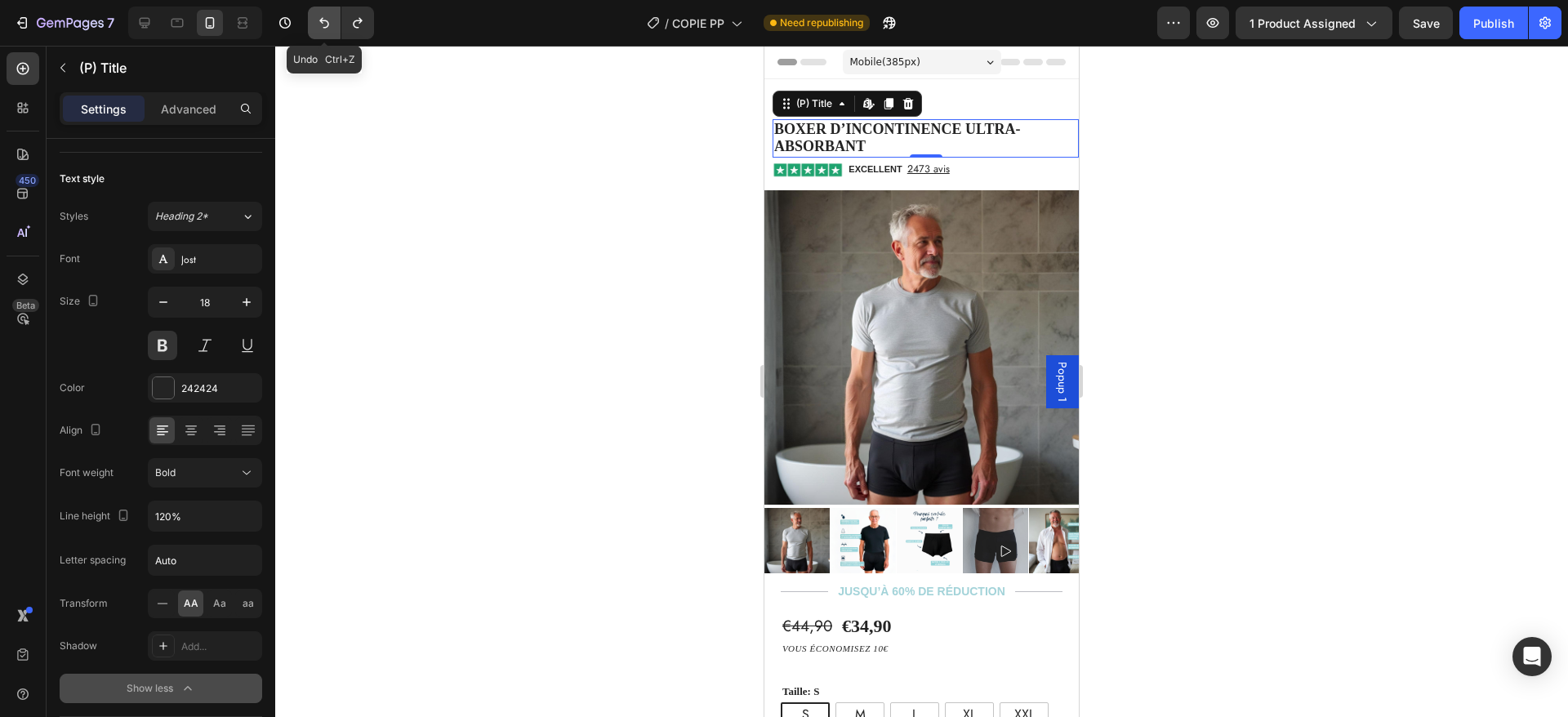
click at [323, 26] on icon "Undo/Redo" at bounding box center [324, 23] width 17 height 17
click at [322, 25] on icon "Undo/Redo" at bounding box center [324, 23] width 17 height 17
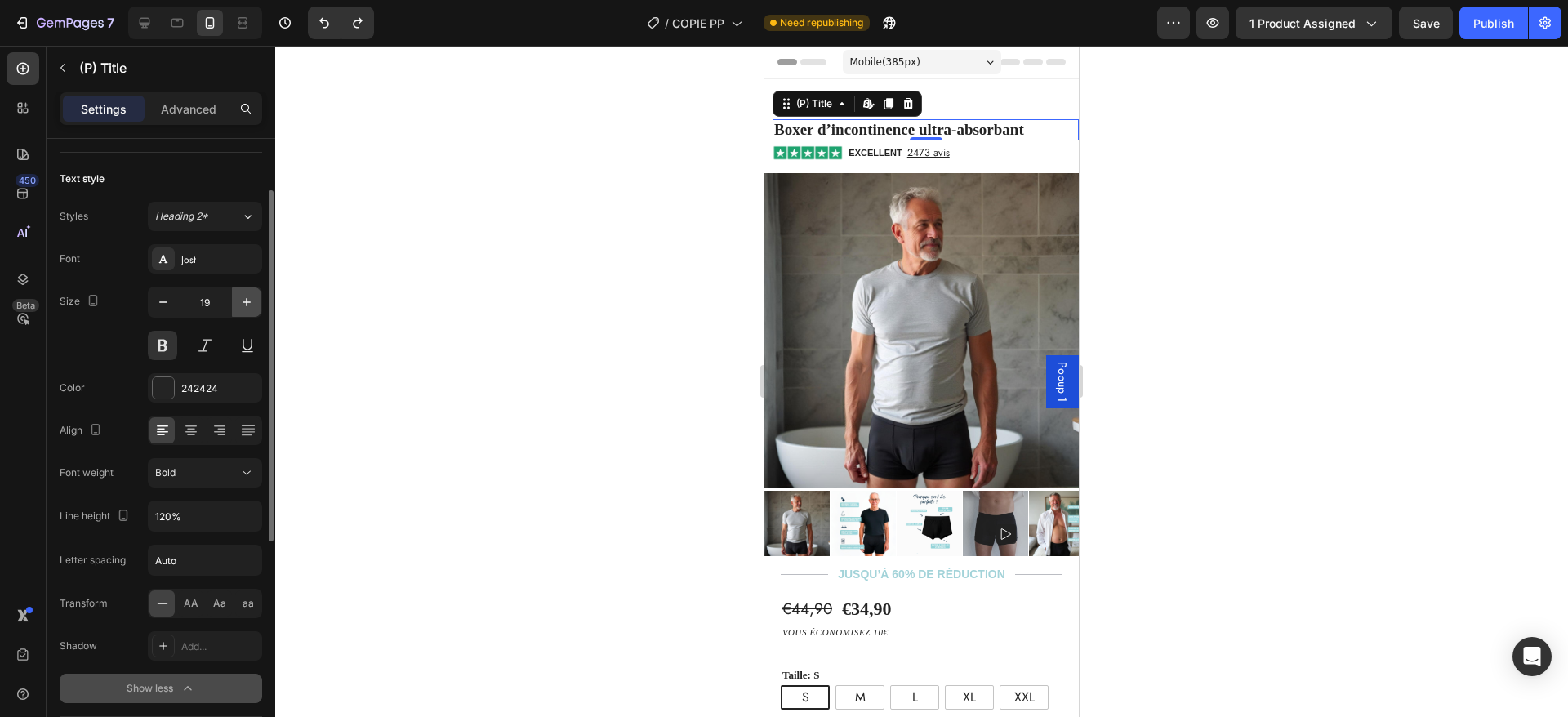
click at [232, 296] on button "button" at bounding box center [246, 303] width 30 height 30
click at [161, 304] on icon "button" at bounding box center [163, 302] width 17 height 17
type input "19"
click at [191, 603] on span "AA" at bounding box center [191, 603] width 15 height 15
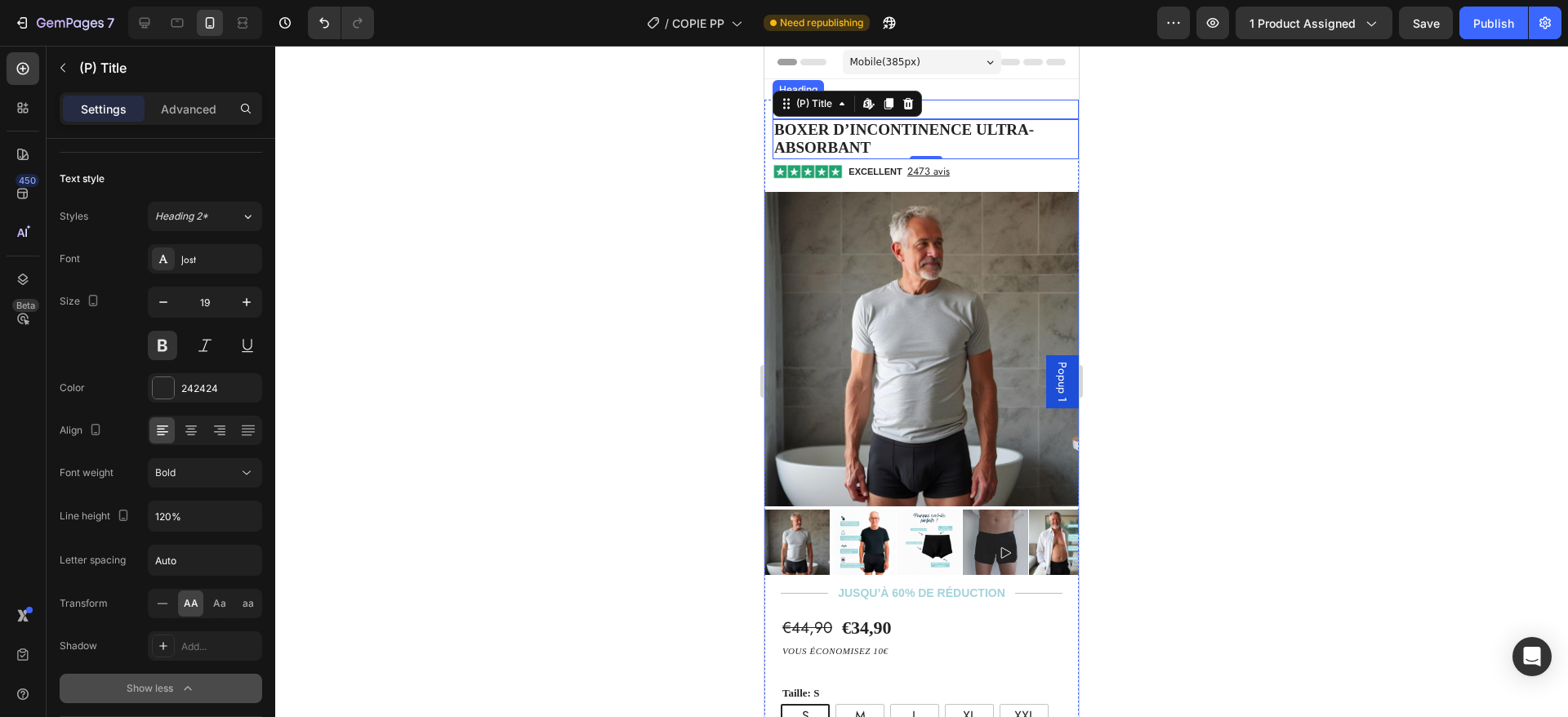
click at [982, 107] on h2 "Protection Totale" at bounding box center [926, 109] width 306 height 19
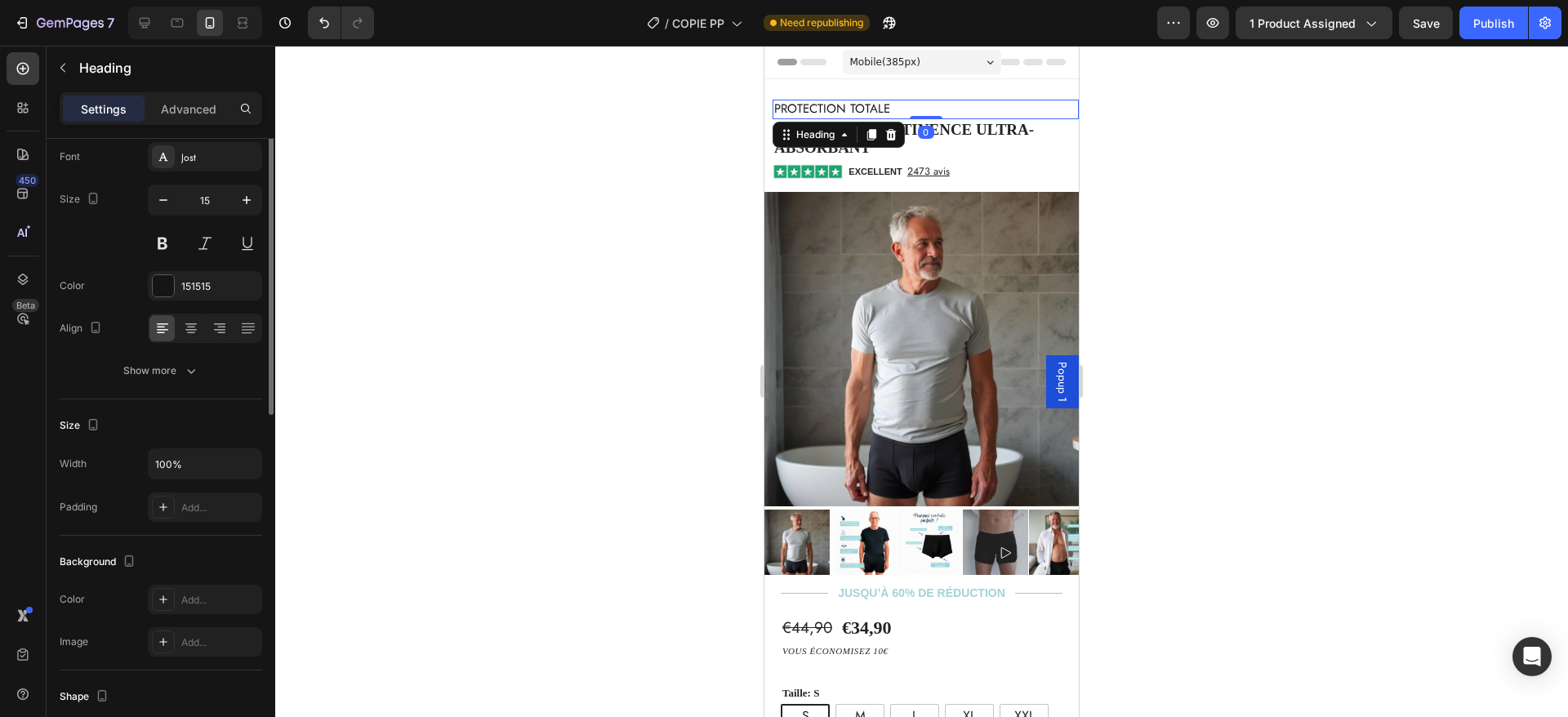
scroll to position [0, 0]
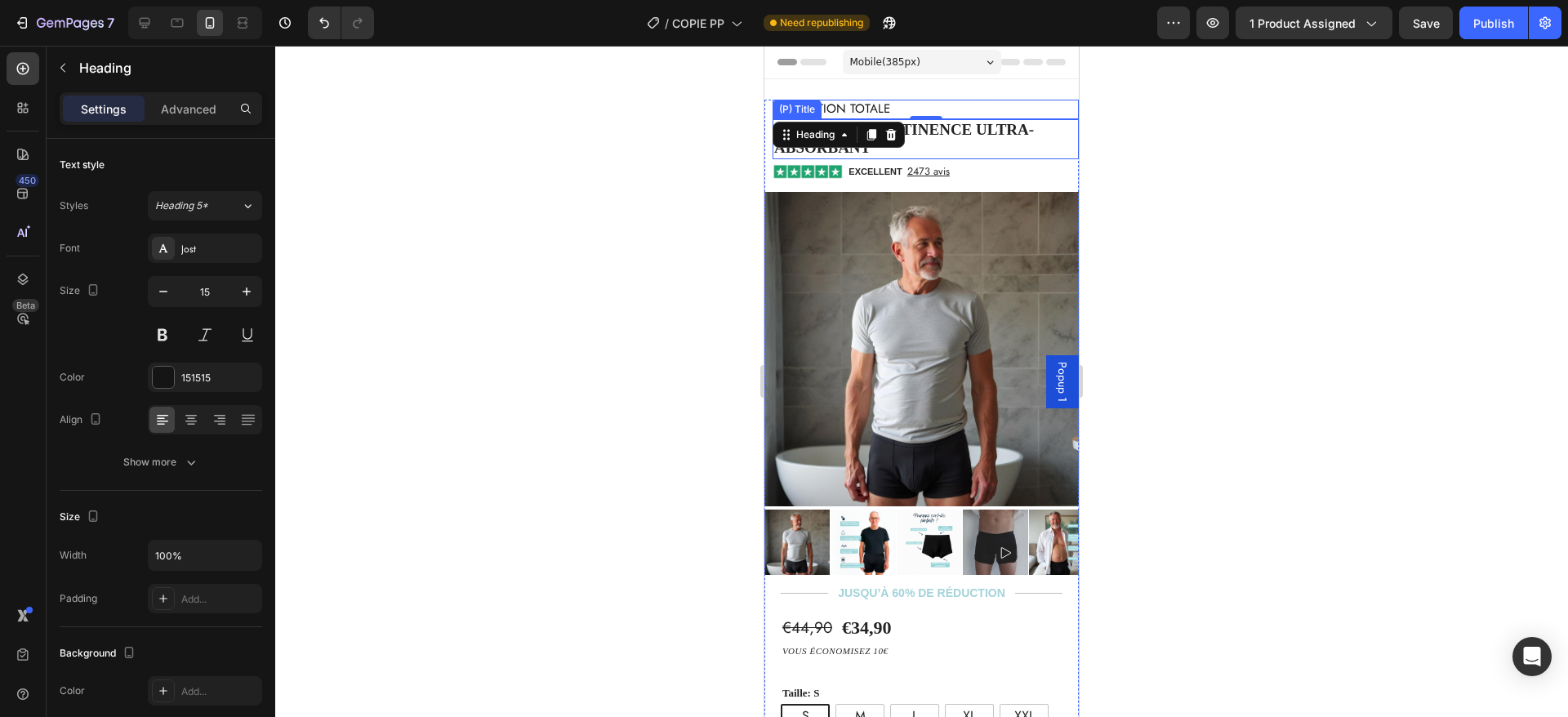
click at [977, 130] on h2 "Boxer d’incontinence ultra-absorbant" at bounding box center [926, 139] width 306 height 41
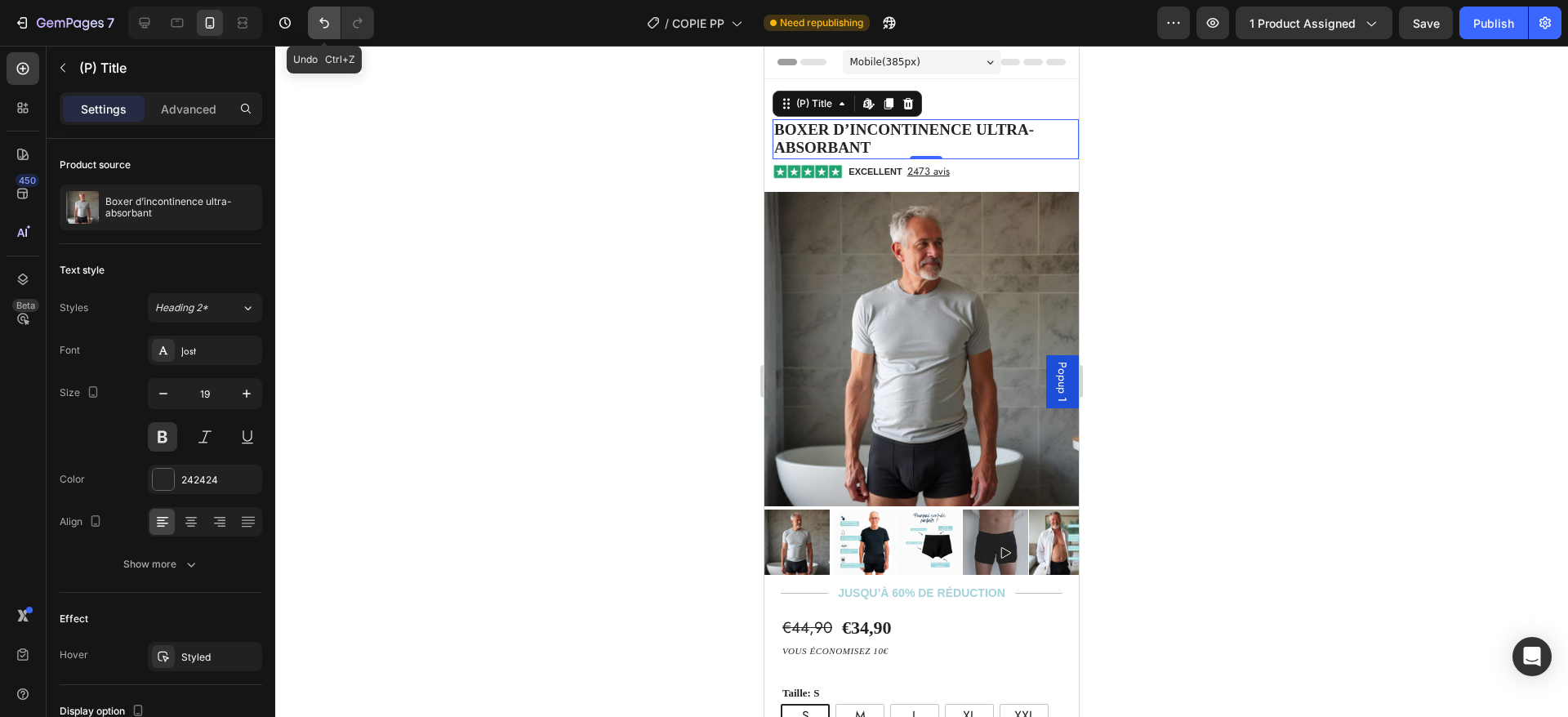
click at [328, 24] on icon "Undo/Redo" at bounding box center [324, 23] width 17 height 17
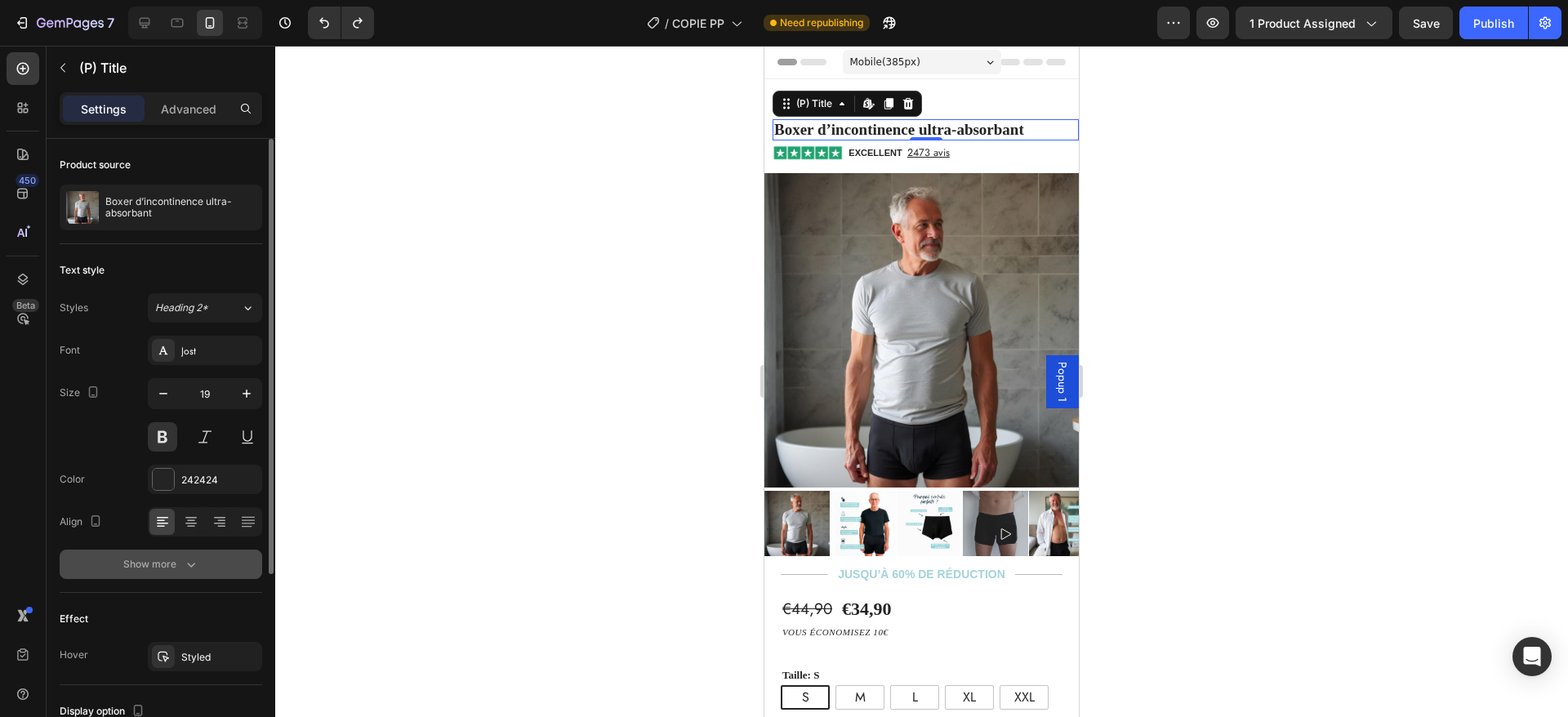
click at [171, 559] on div "Show more" at bounding box center [161, 564] width 76 height 17
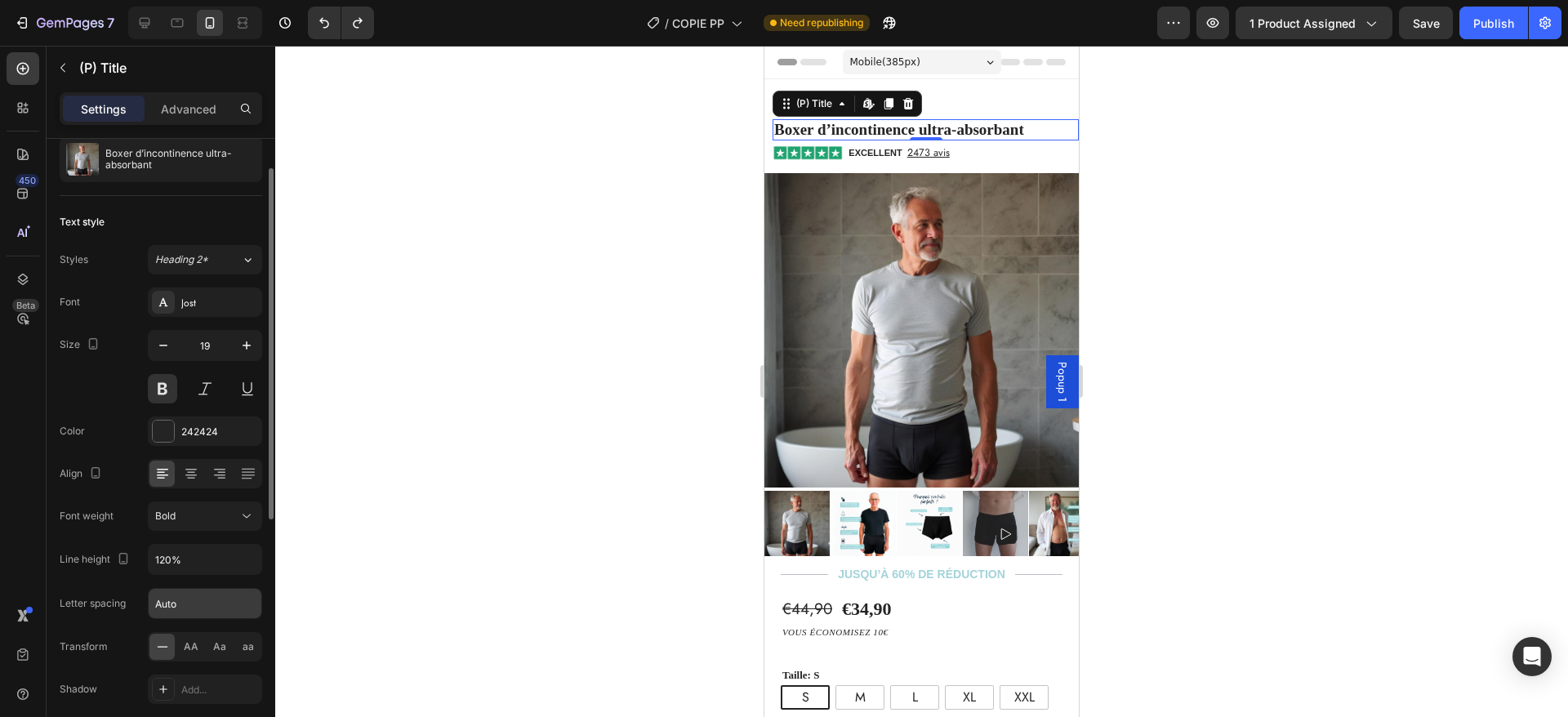
scroll to position [52, 0]
click at [218, 643] on span "Aa" at bounding box center [219, 644] width 13 height 15
click at [250, 345] on icon "button" at bounding box center [246, 342] width 17 height 17
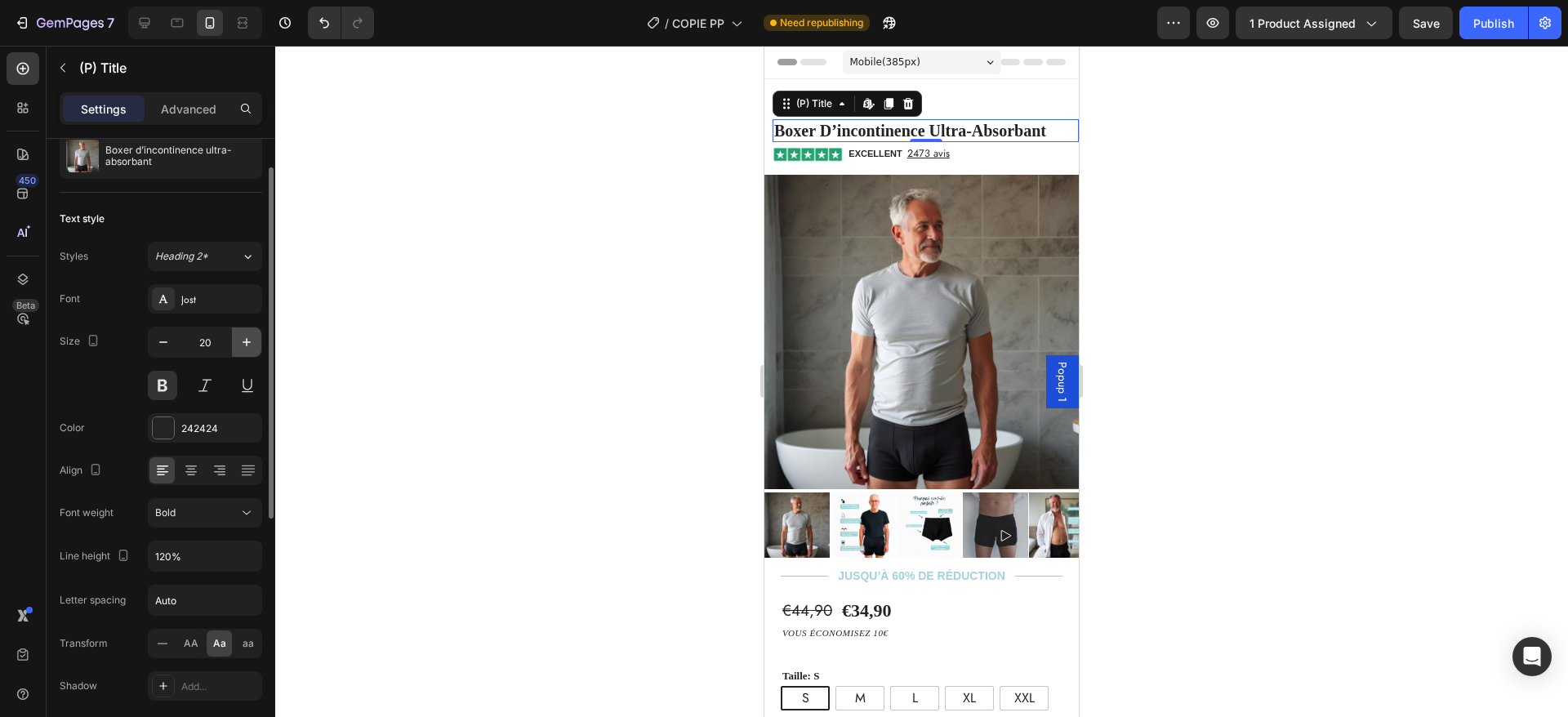
click at [244, 343] on icon "button" at bounding box center [246, 342] width 17 height 17
click at [170, 344] on icon "button" at bounding box center [163, 342] width 17 height 17
type input "20"
click at [1483, 22] on div "Publish" at bounding box center [1494, 24] width 41 height 17
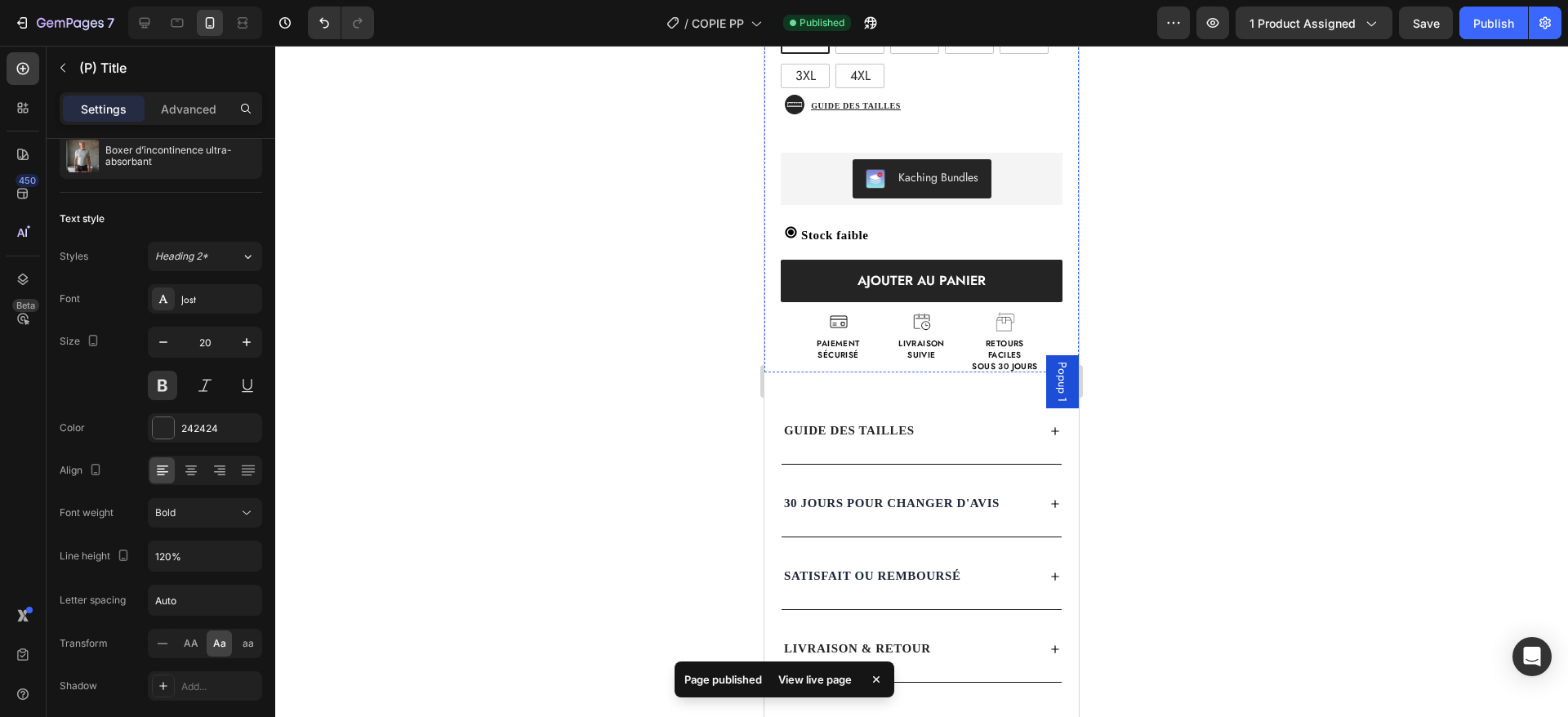
scroll to position [658, 0]
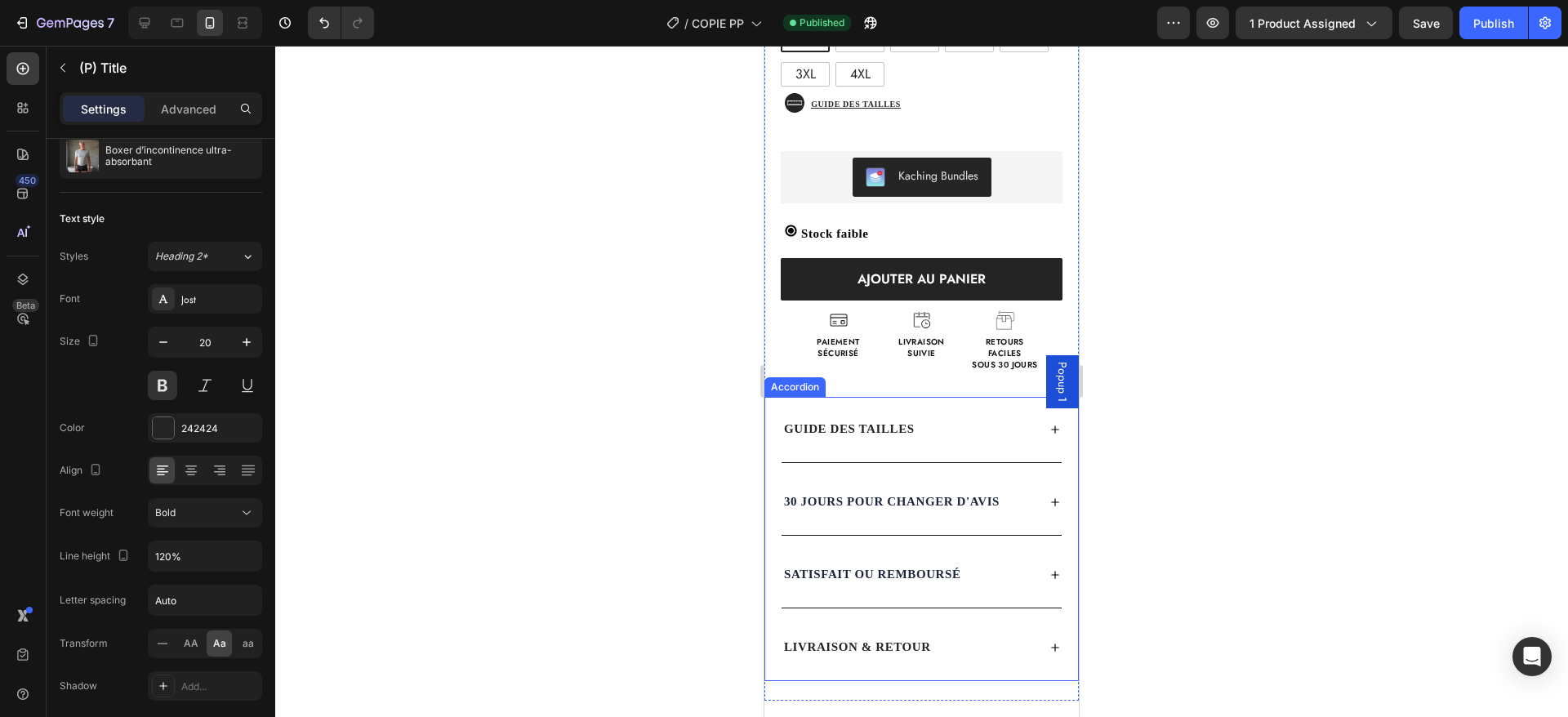
click at [933, 397] on div "GUIDE DES TAILLES" at bounding box center [921, 429] width 280 height 66
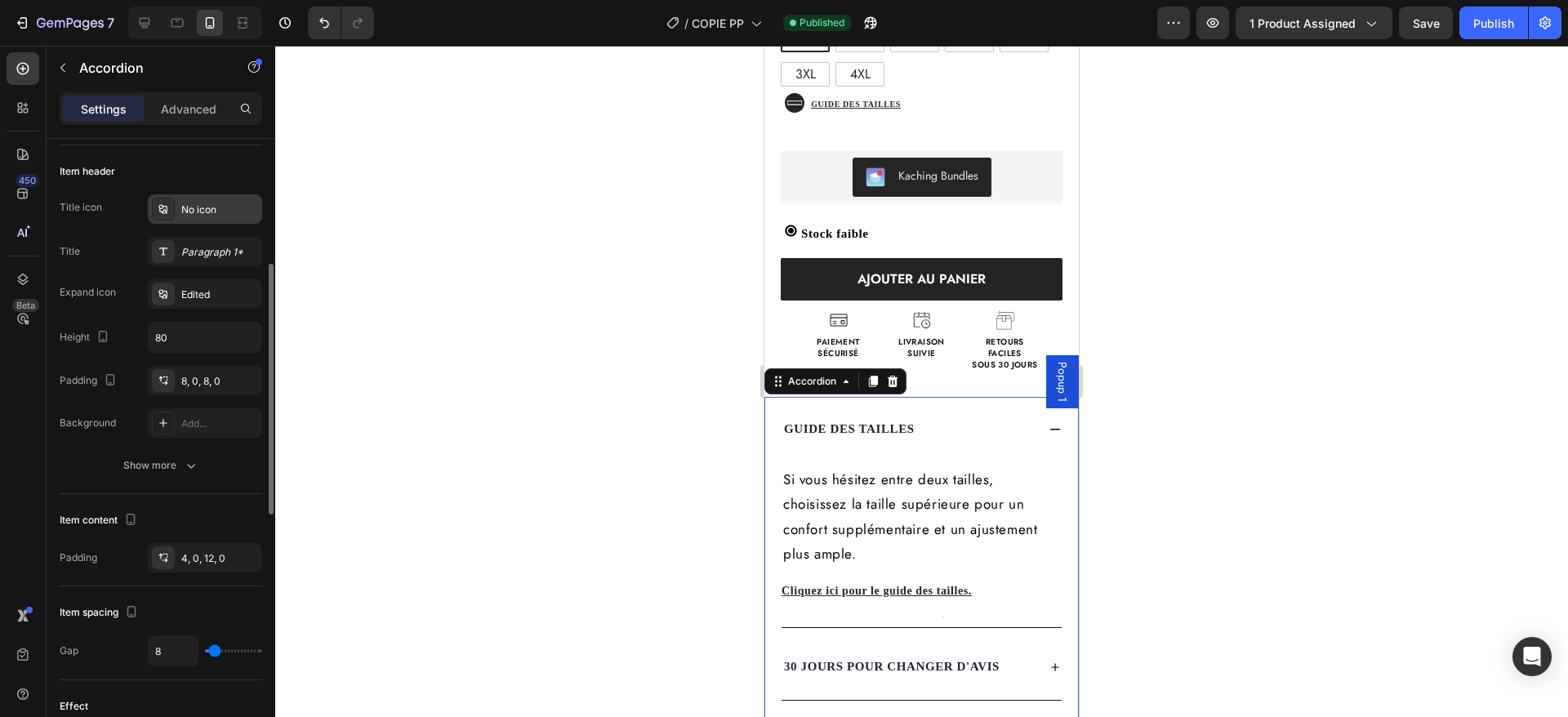
scroll to position [307, 0]
click at [865, 430] on div "GUIDE DES TAILLES" at bounding box center [921, 429] width 280 height 66
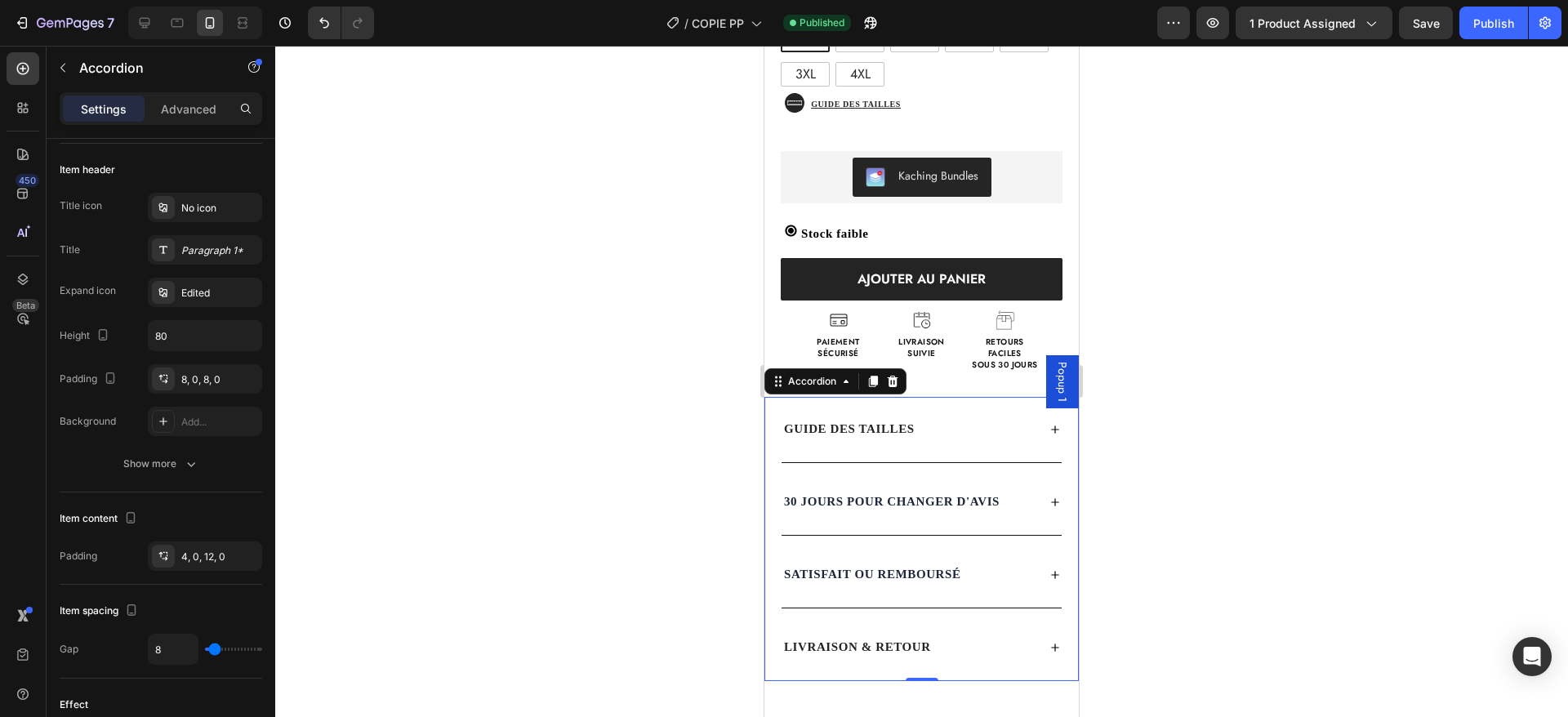
click at [870, 418] on p "GUIDE DES TAILLES" at bounding box center [850, 428] width 131 height 22
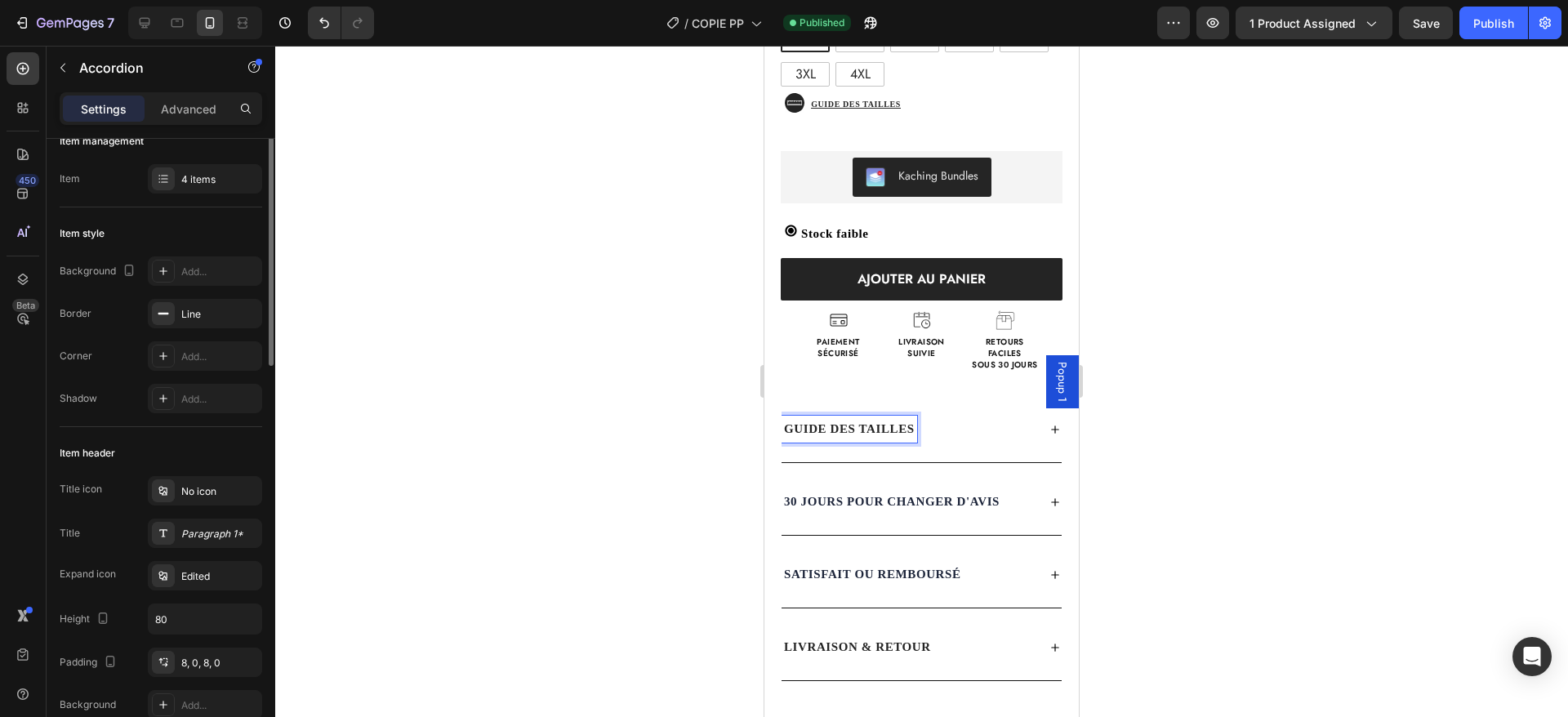
scroll to position [0, 0]
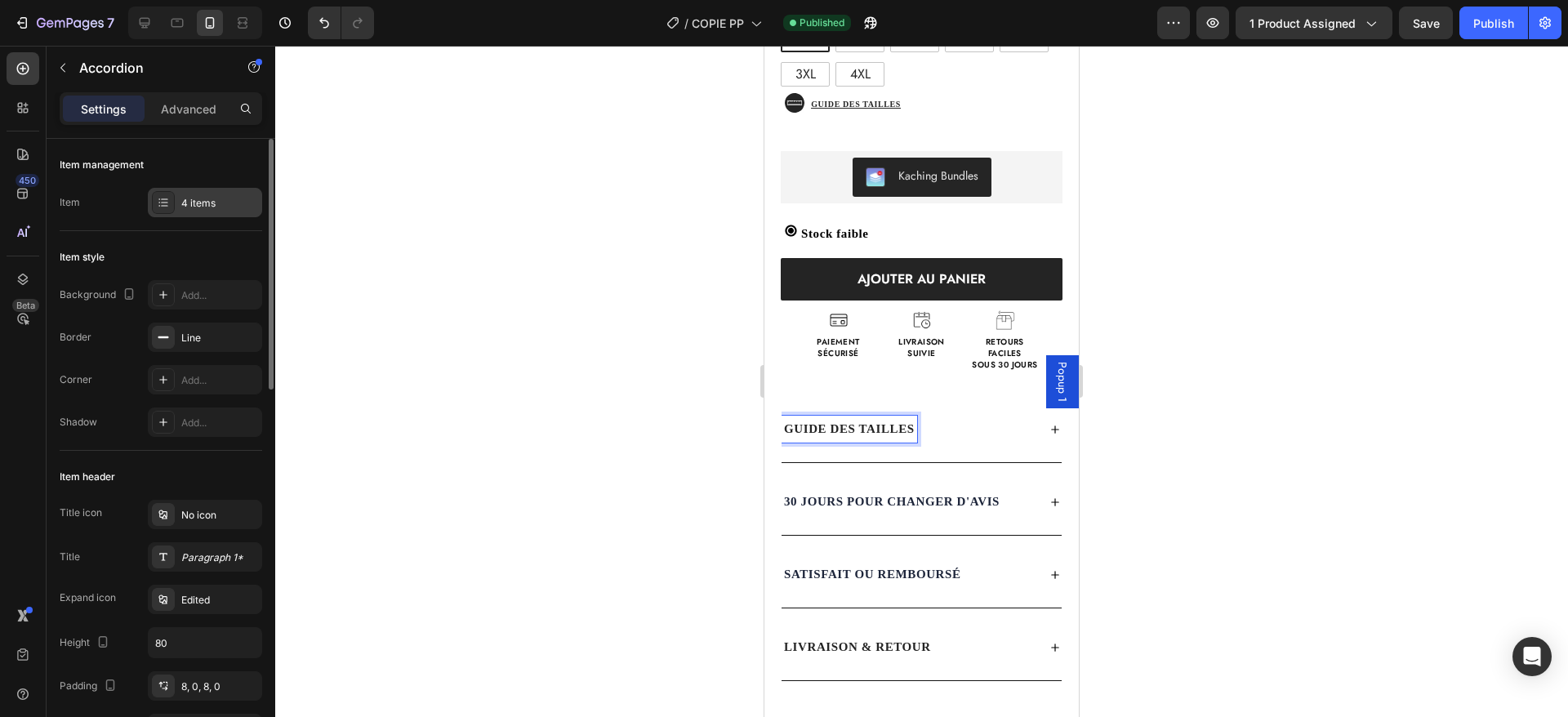
click at [193, 211] on div "4 items" at bounding box center [205, 203] width 114 height 30
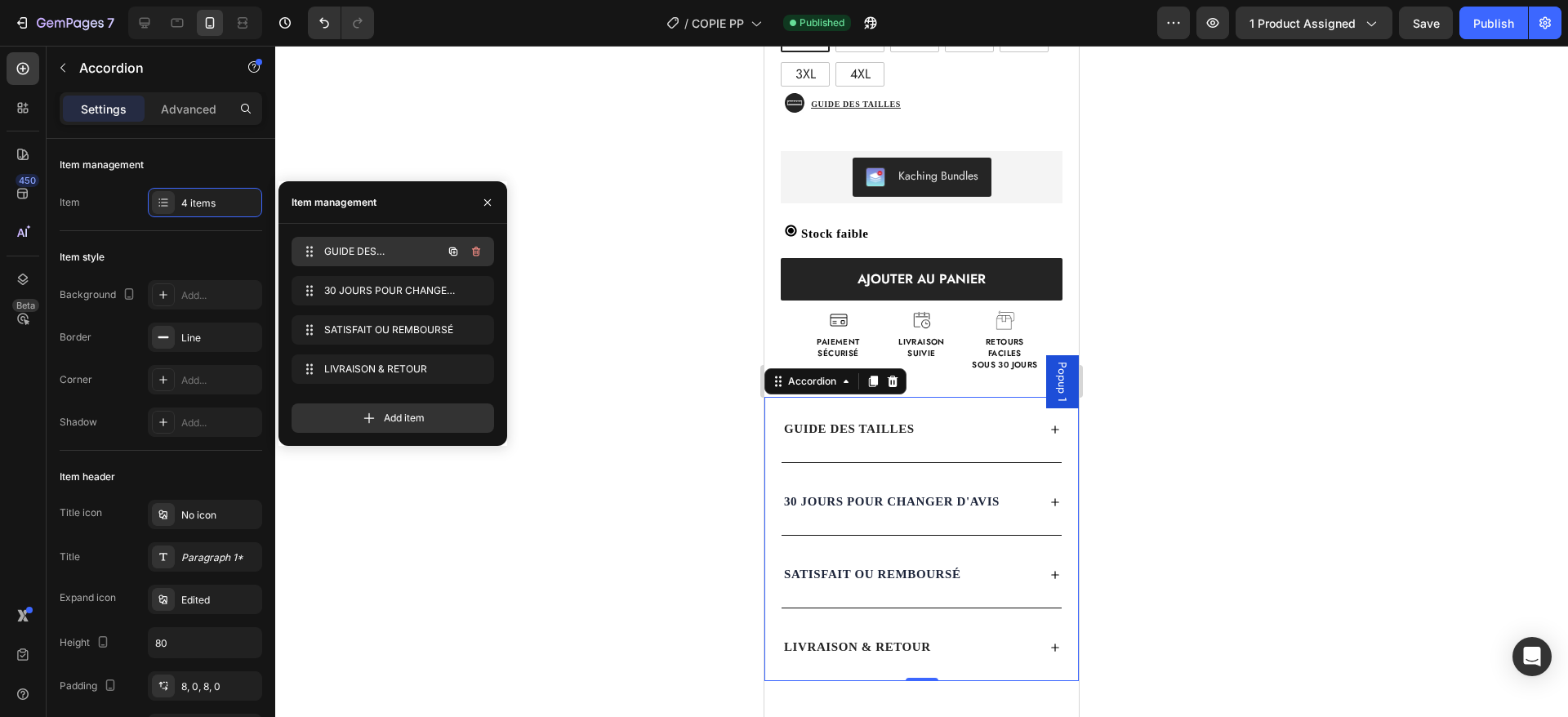
click at [372, 244] on span "GUIDE DES TAILLES" at bounding box center [371, 251] width 93 height 15
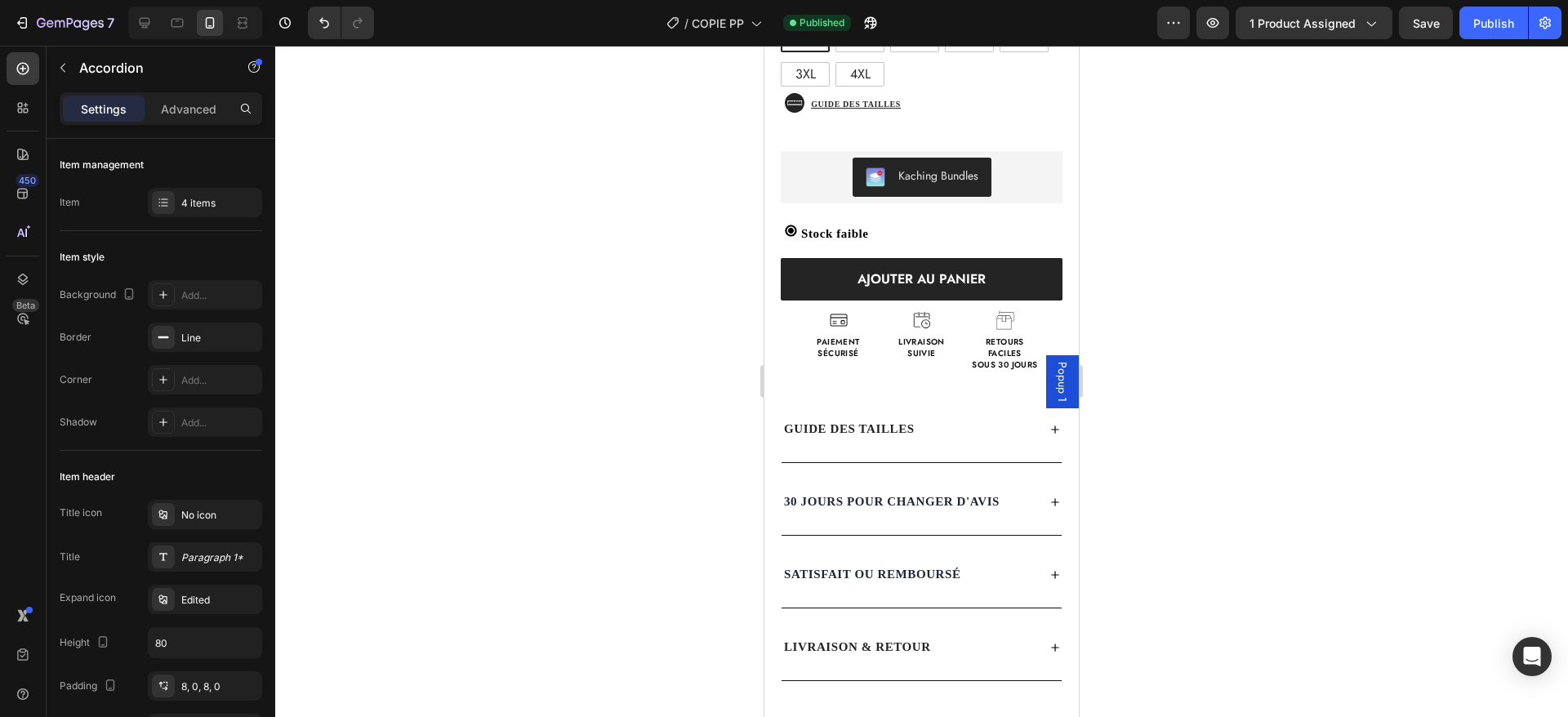
click at [952, 416] on div "GUIDE DES TAILLES" at bounding box center [908, 429] width 254 height 27
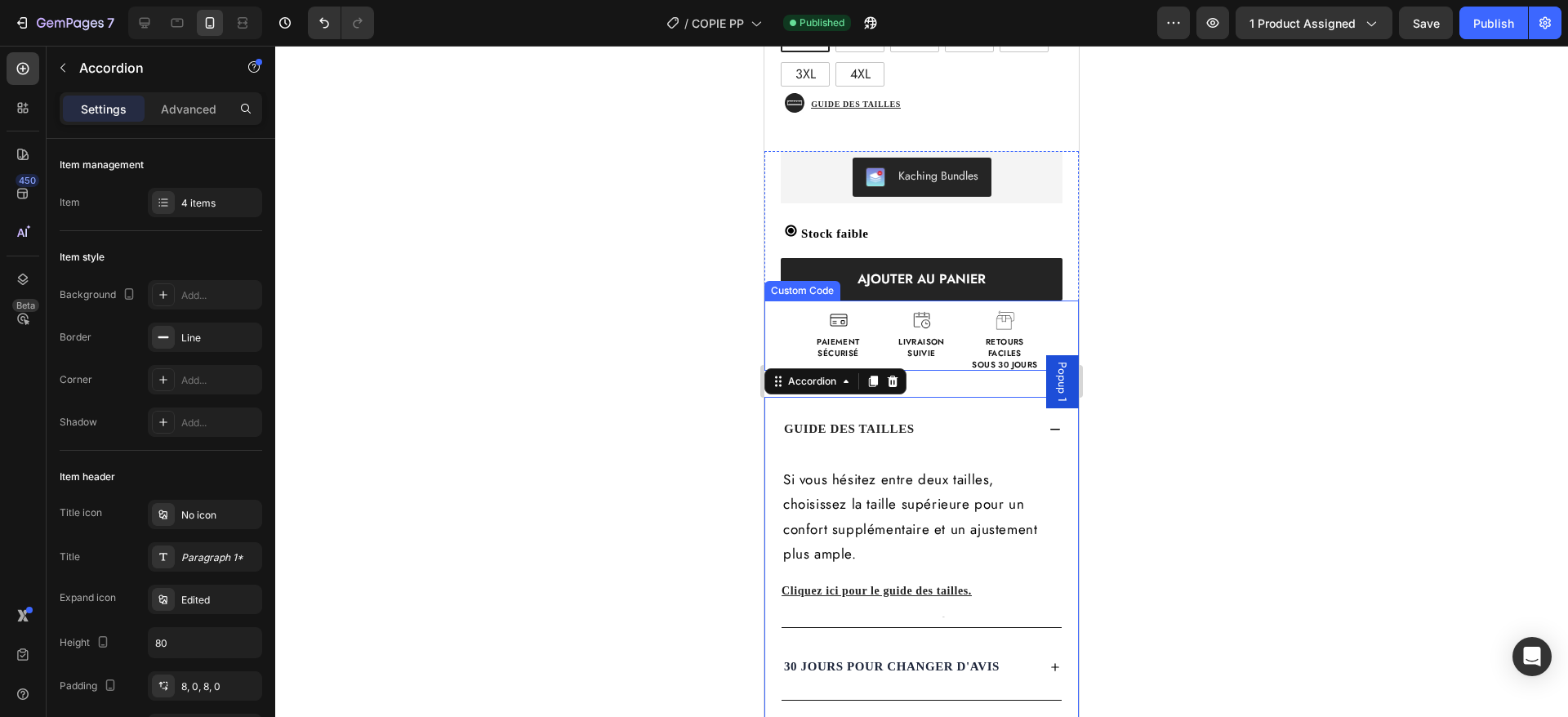
click at [968, 310] on div "Retours faciles sous 30 jours" at bounding box center [1005, 340] width 73 height 60
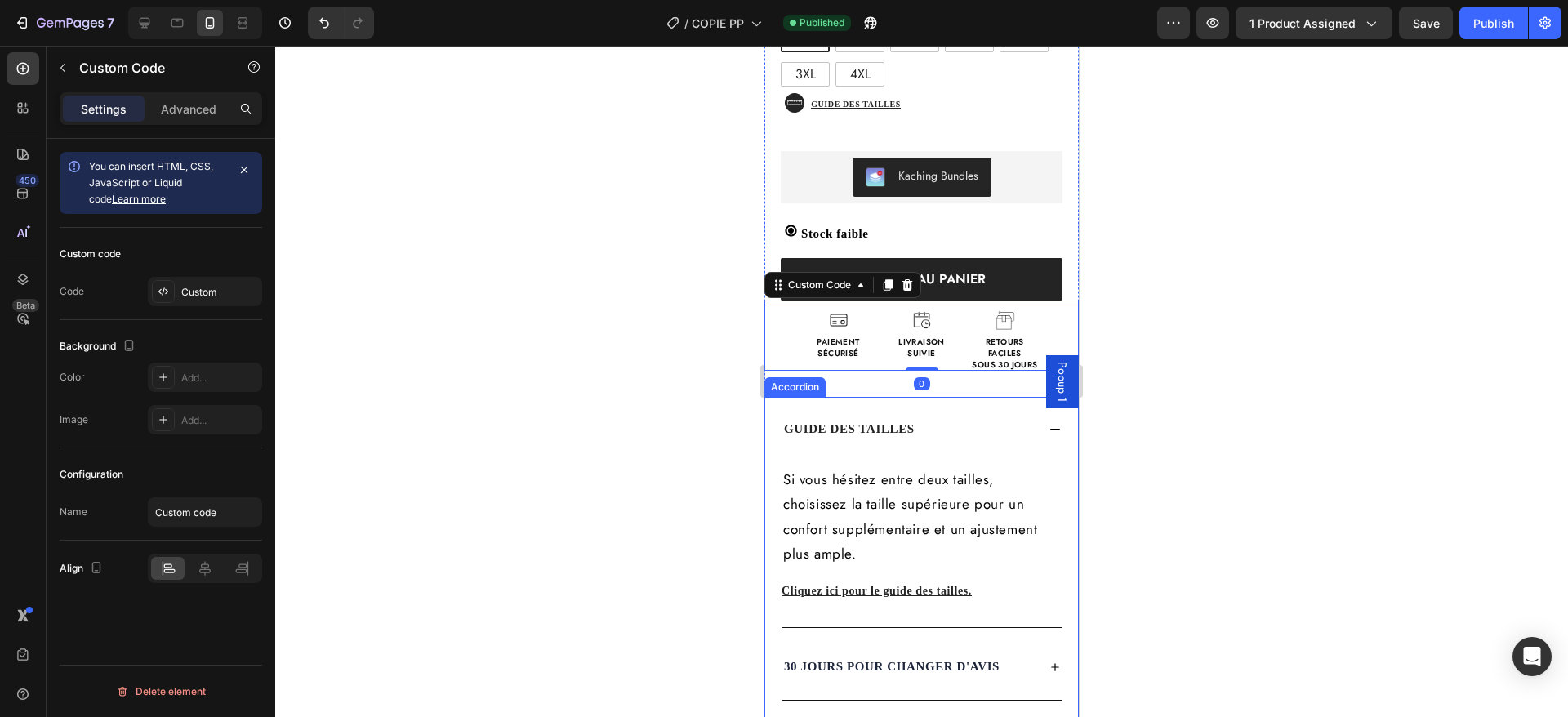
click at [889, 418] on p "GUIDE DES TAILLES" at bounding box center [850, 428] width 131 height 22
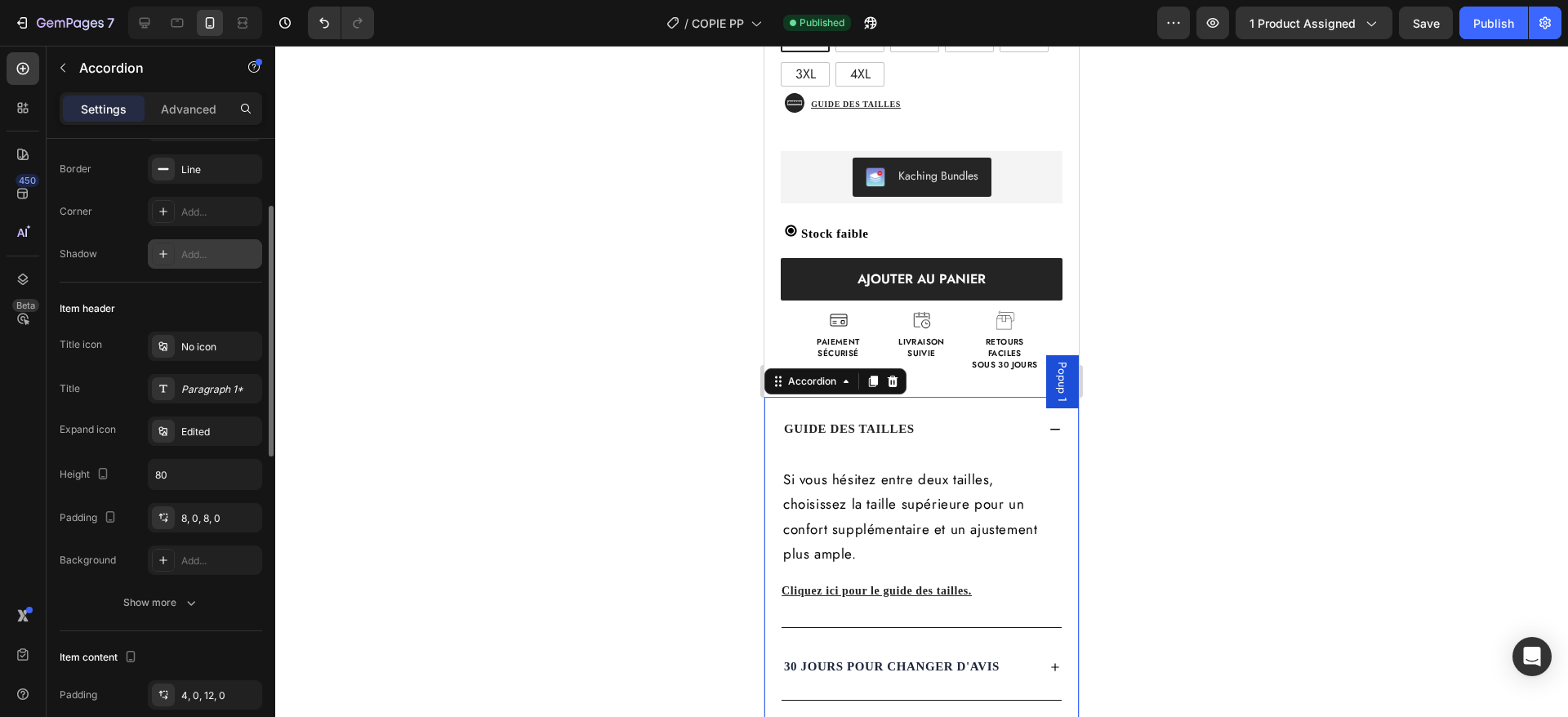
scroll to position [240, 0]
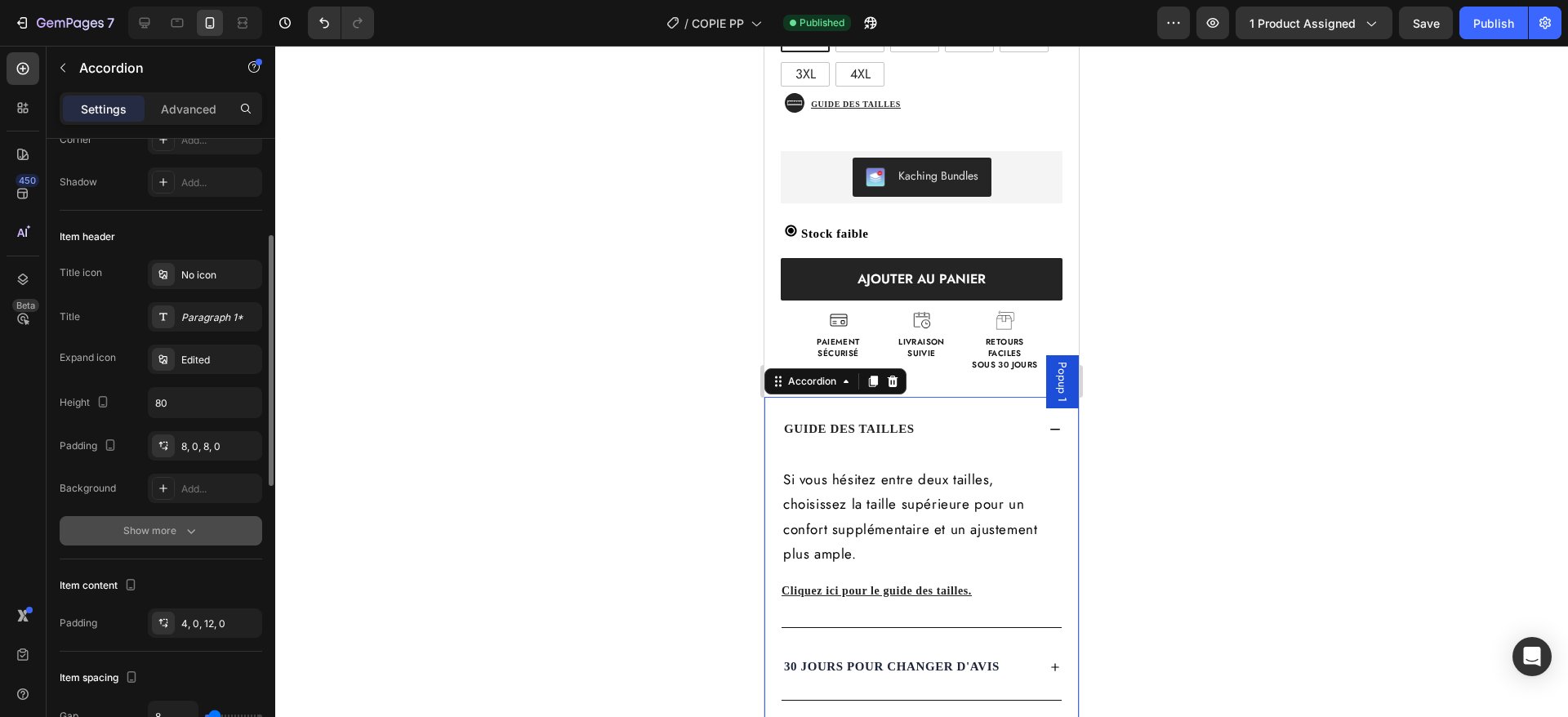
click at [159, 526] on div "Show more" at bounding box center [161, 531] width 76 height 17
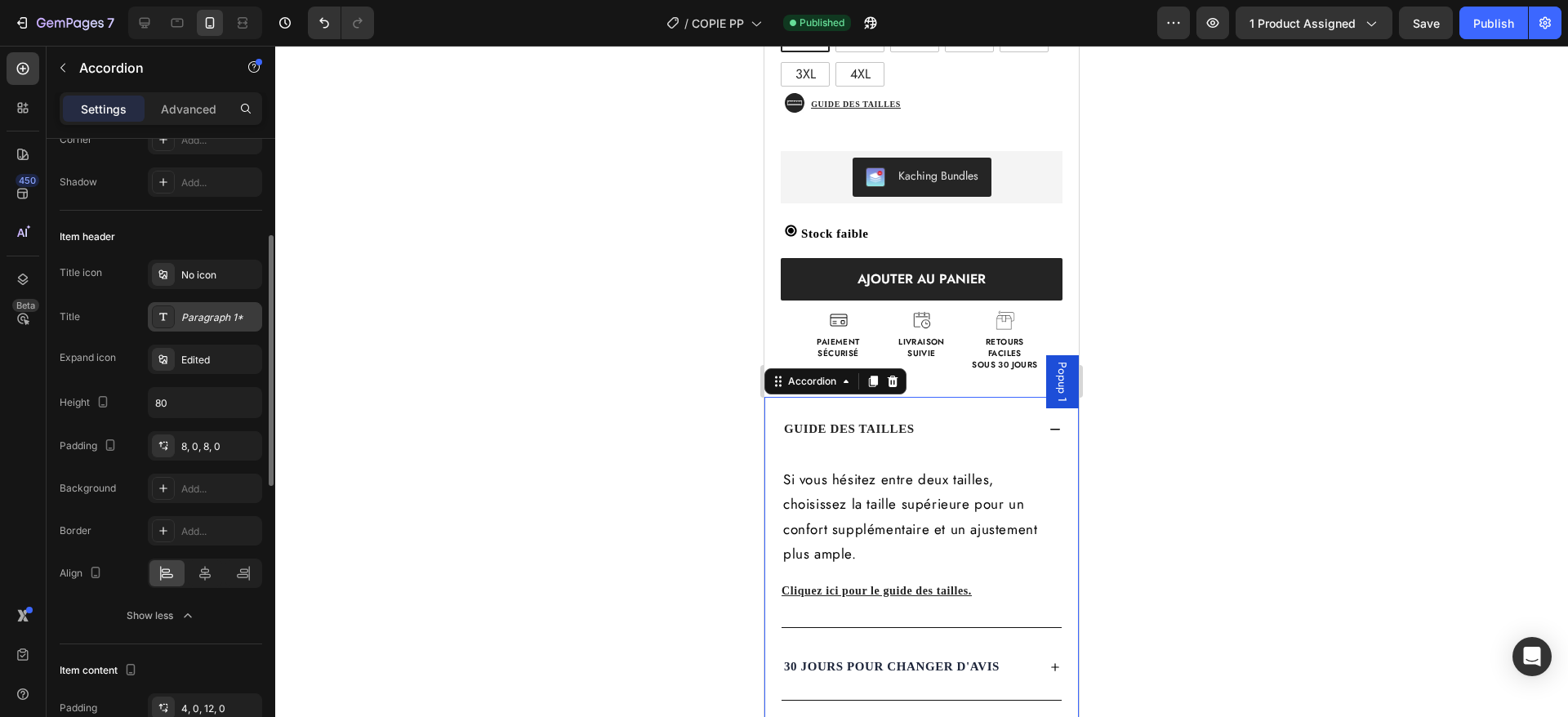
click at [204, 313] on div "Paragraph 1*" at bounding box center [219, 317] width 77 height 15
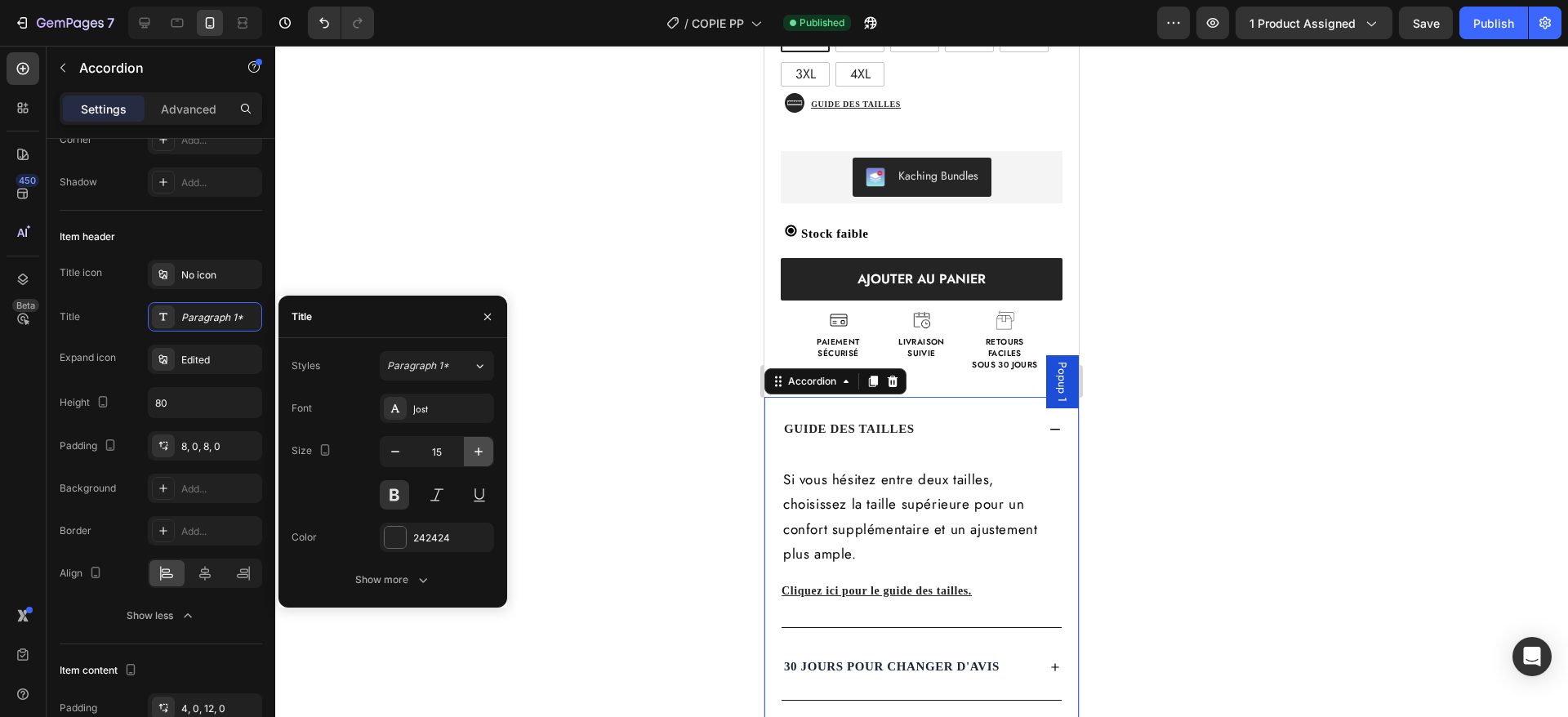
click at [478, 445] on icon "button" at bounding box center [478, 451] width 17 height 17
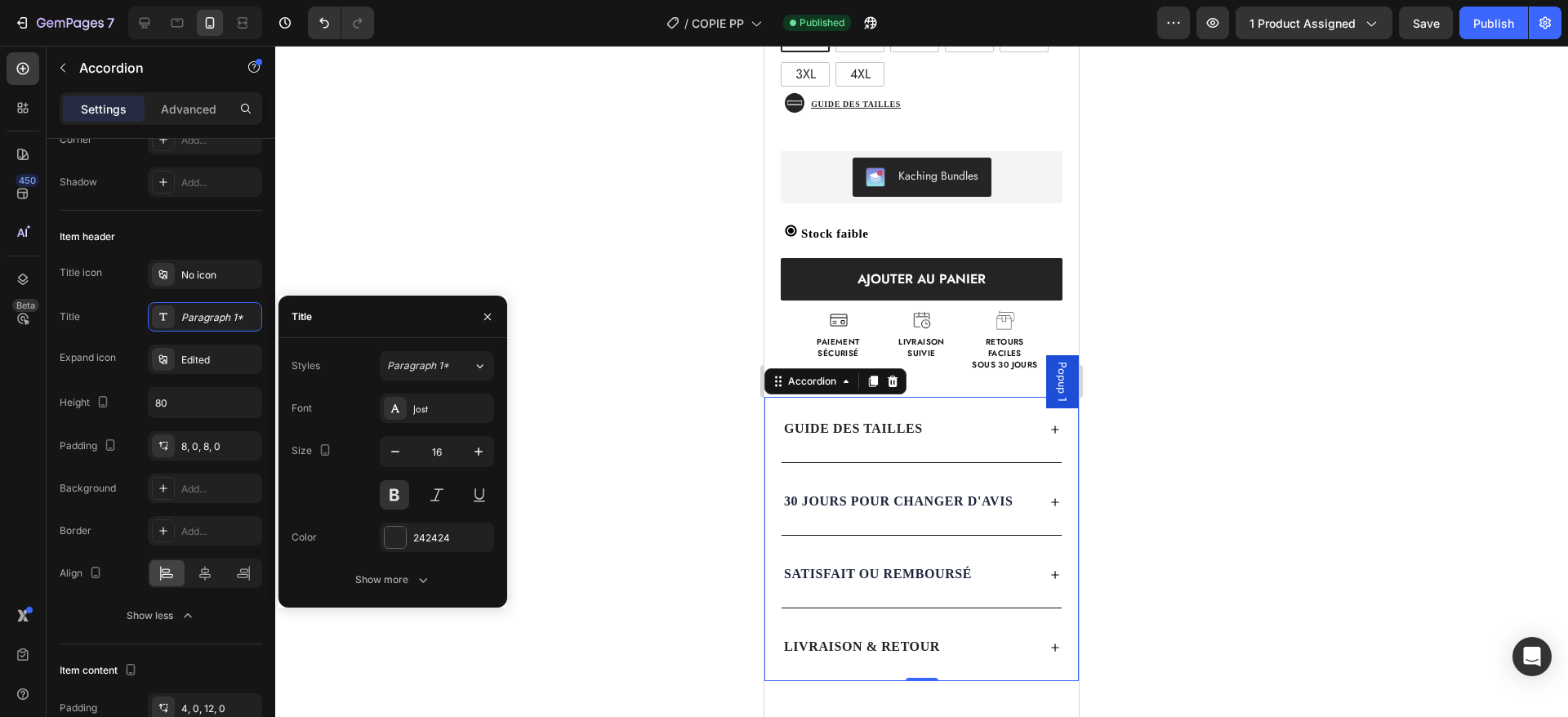
click at [377, 444] on div "Size 16" at bounding box center [393, 473] width 203 height 73
click at [393, 446] on icon "button" at bounding box center [395, 451] width 17 height 17
type input "15"
click at [489, 313] on icon "button" at bounding box center [487, 317] width 13 height 13
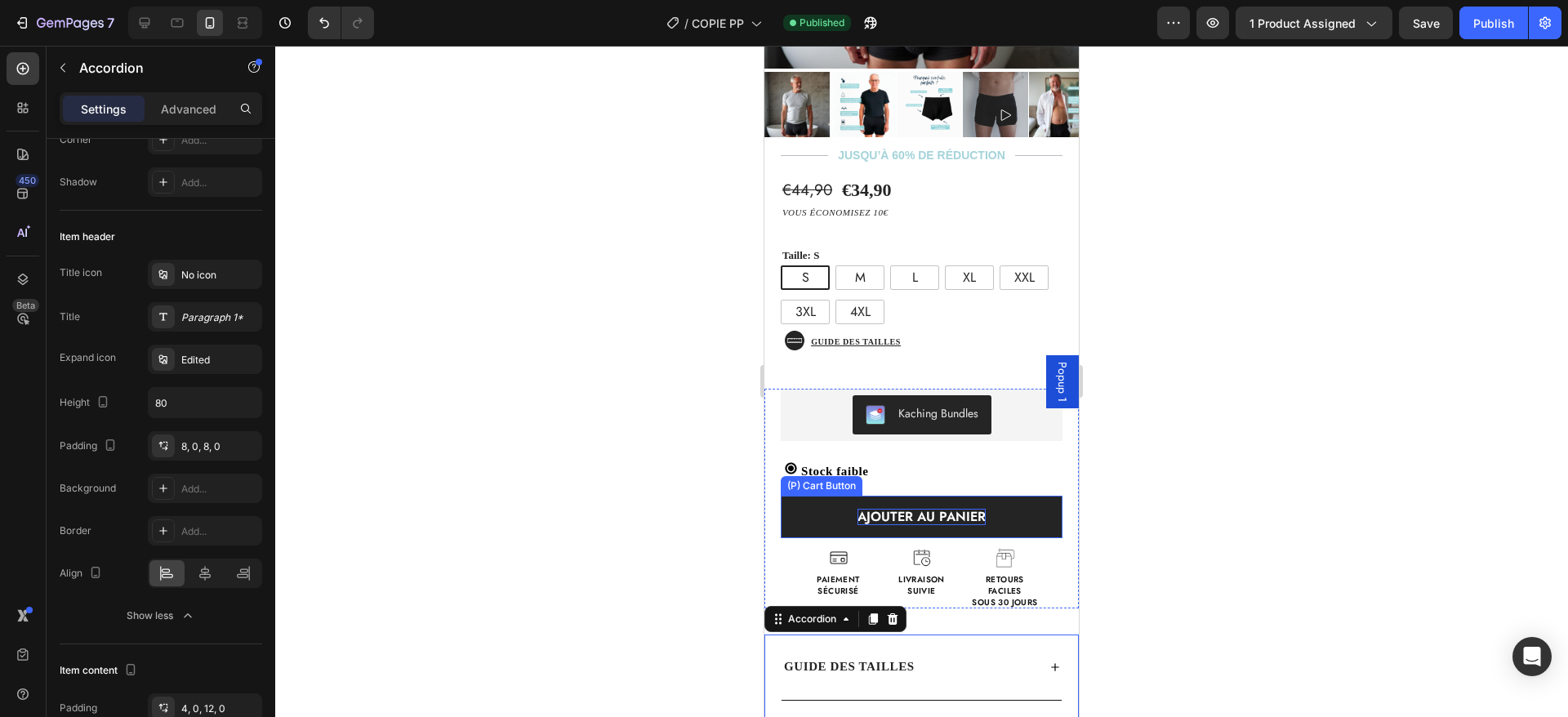
scroll to position [393, 0]
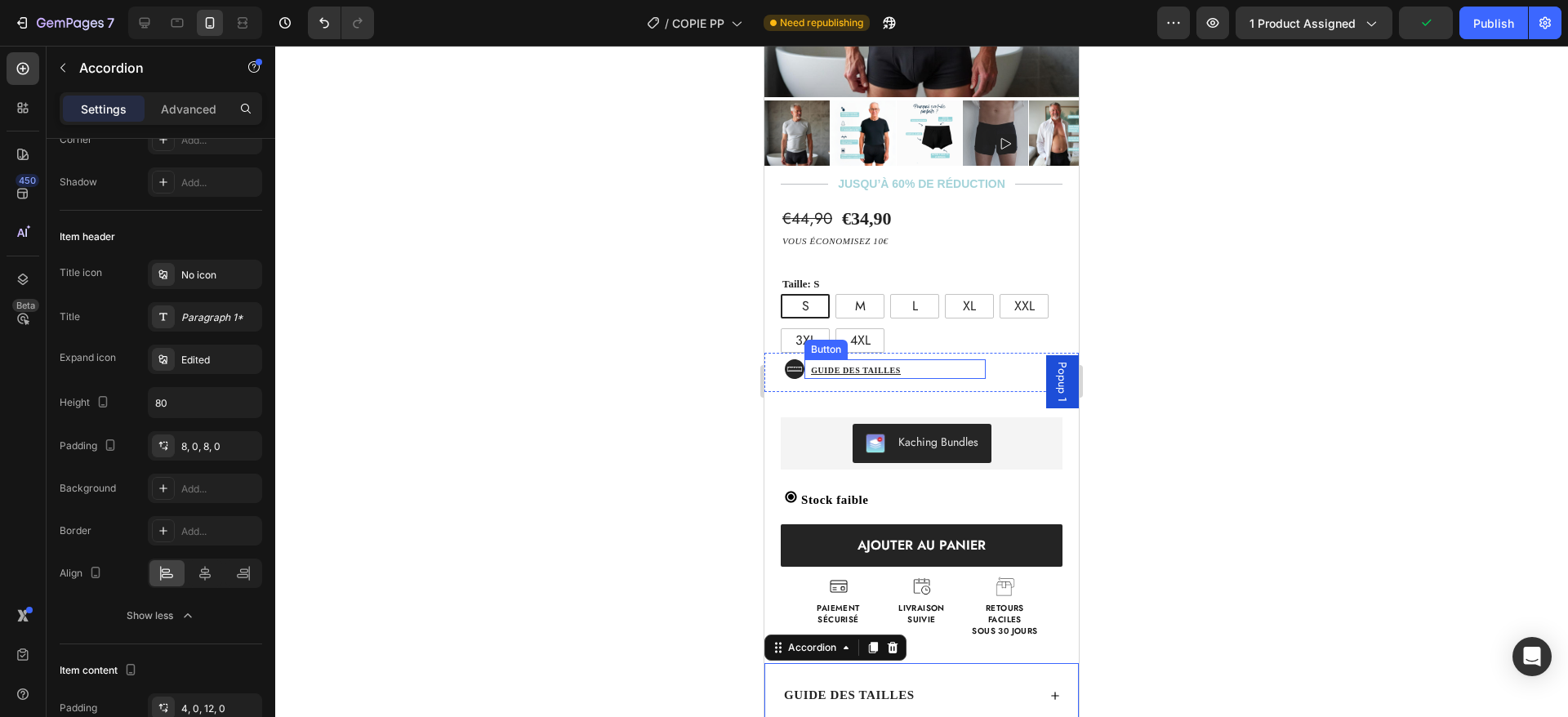
click at [904, 359] on div "Guide des tailles Button" at bounding box center [894, 369] width 181 height 19
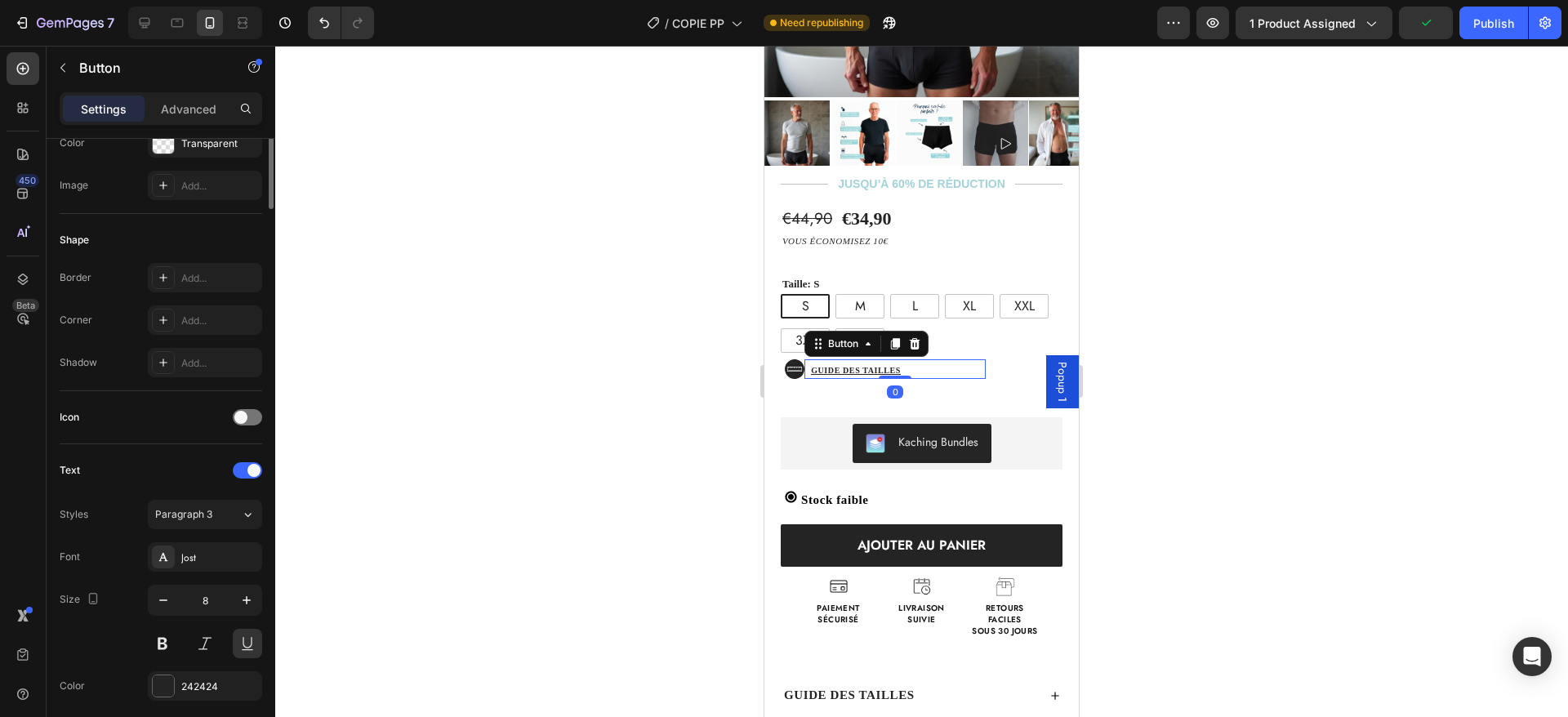
scroll to position [0, 0]
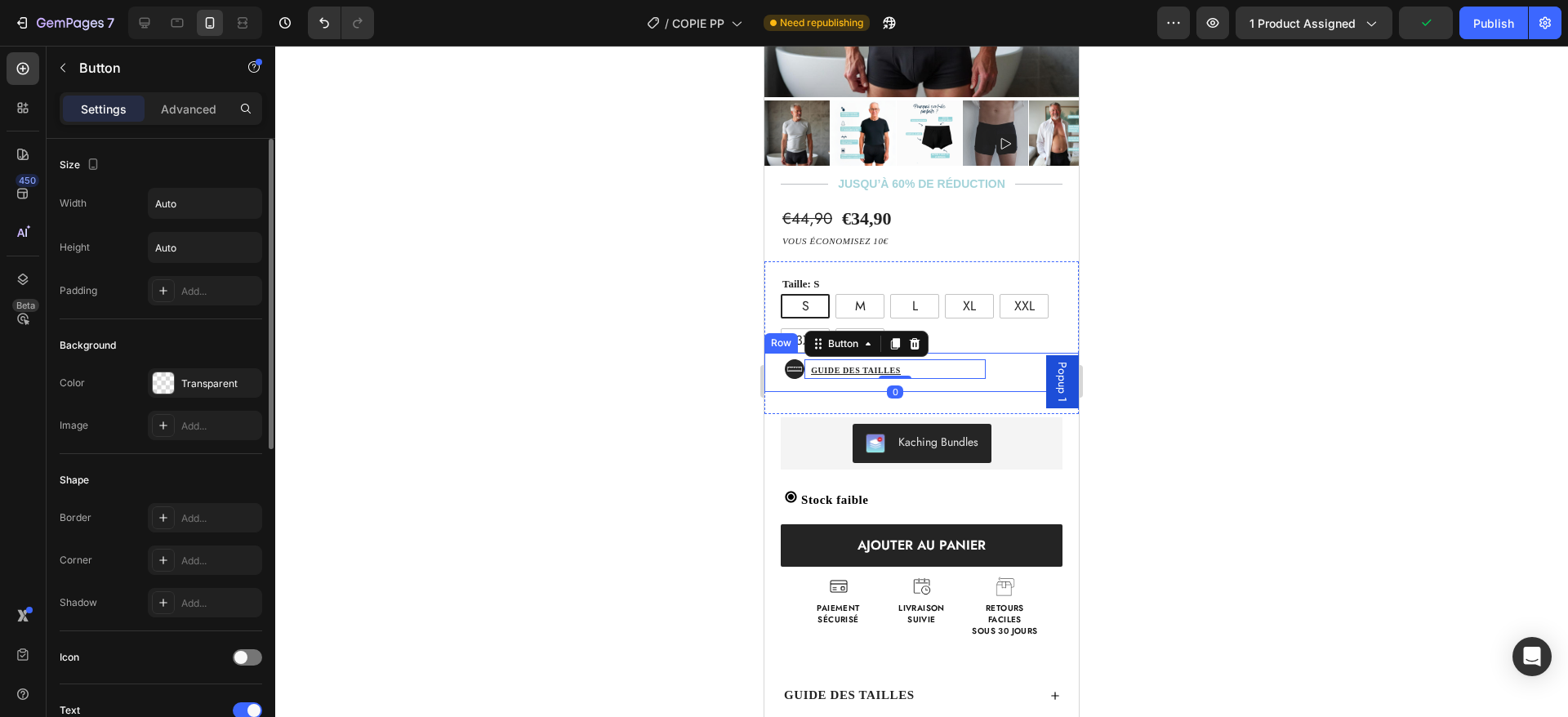
click at [978, 359] on div "Guide des tailles Button 0" at bounding box center [905, 369] width 201 height 19
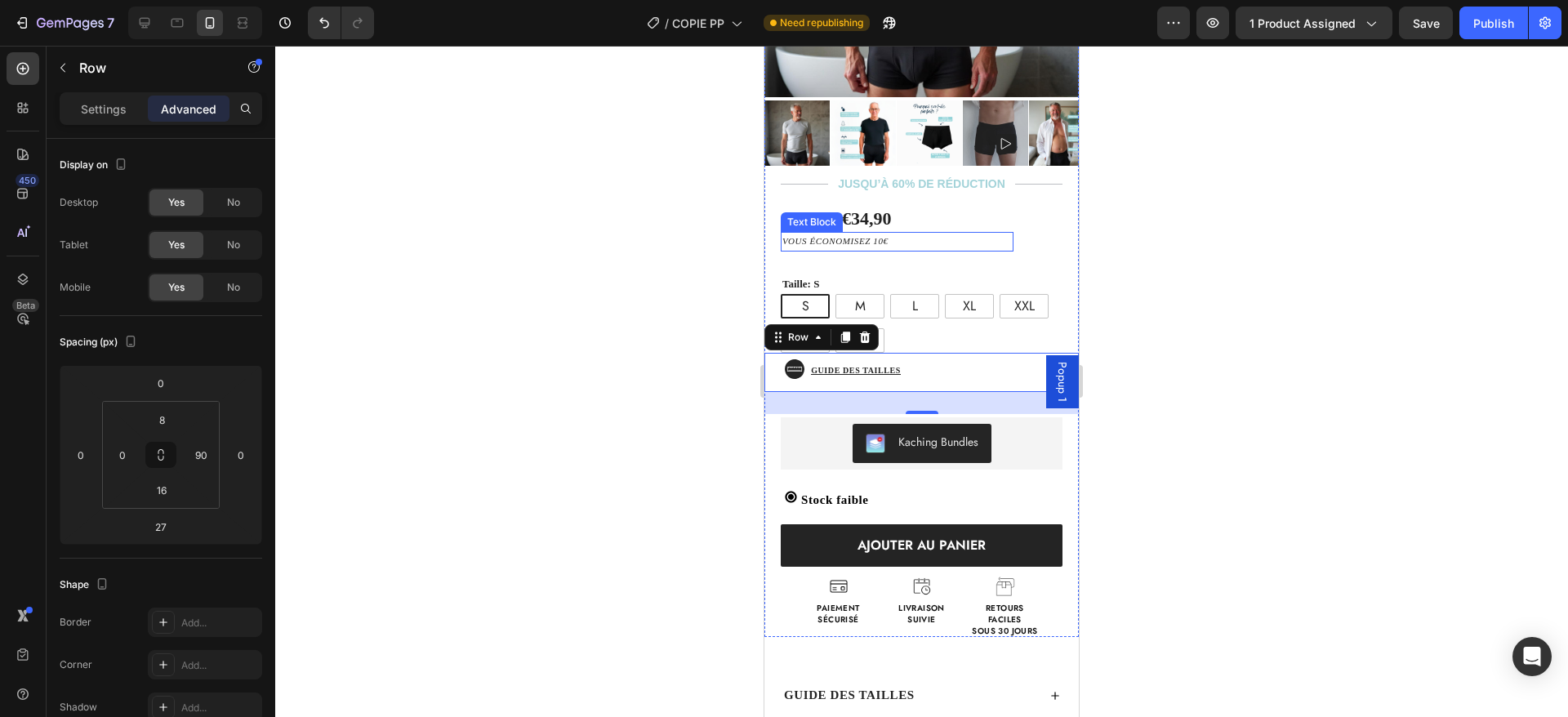
click at [843, 233] on p "vous économisez 10€" at bounding box center [897, 241] width 230 height 17
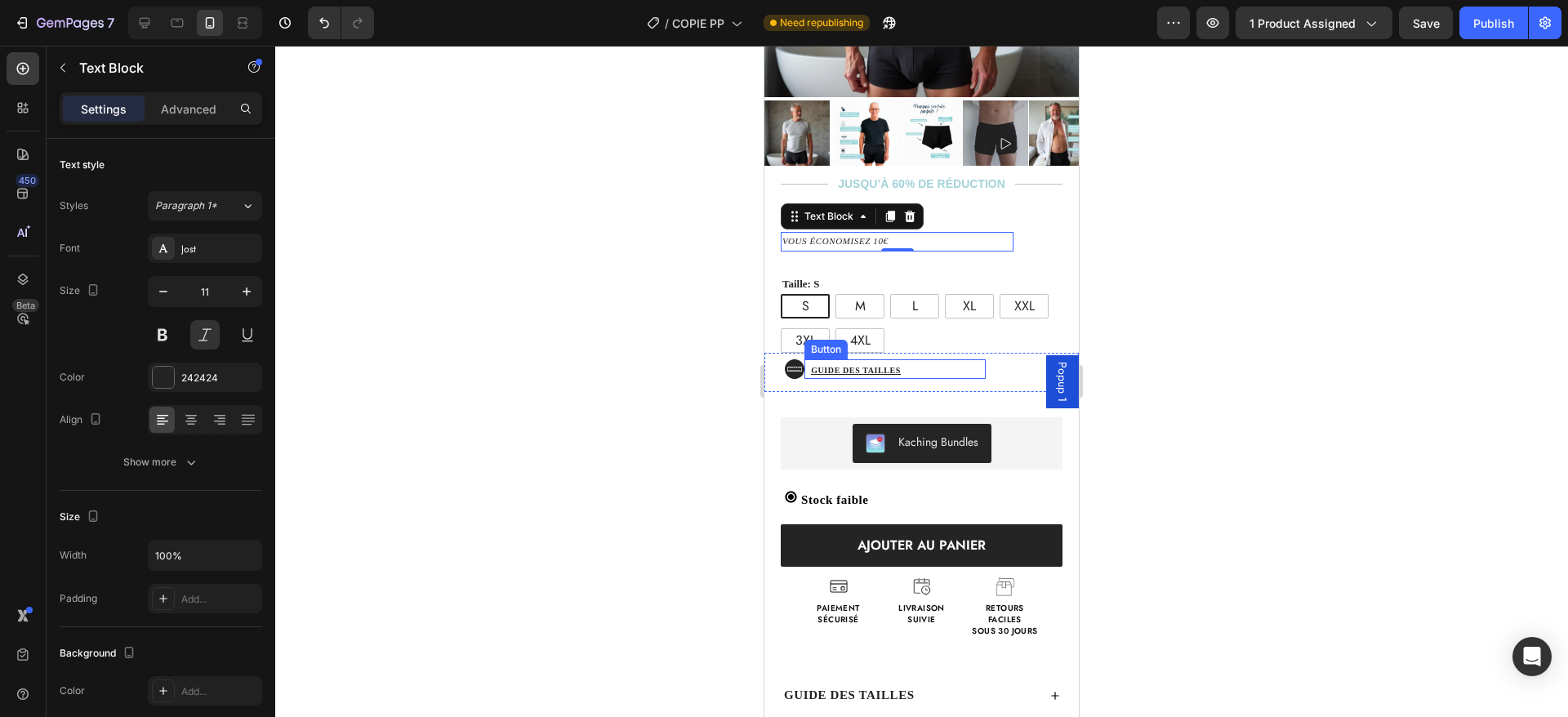
click at [951, 359] on div "Guide des tailles Button" at bounding box center [894, 369] width 181 height 19
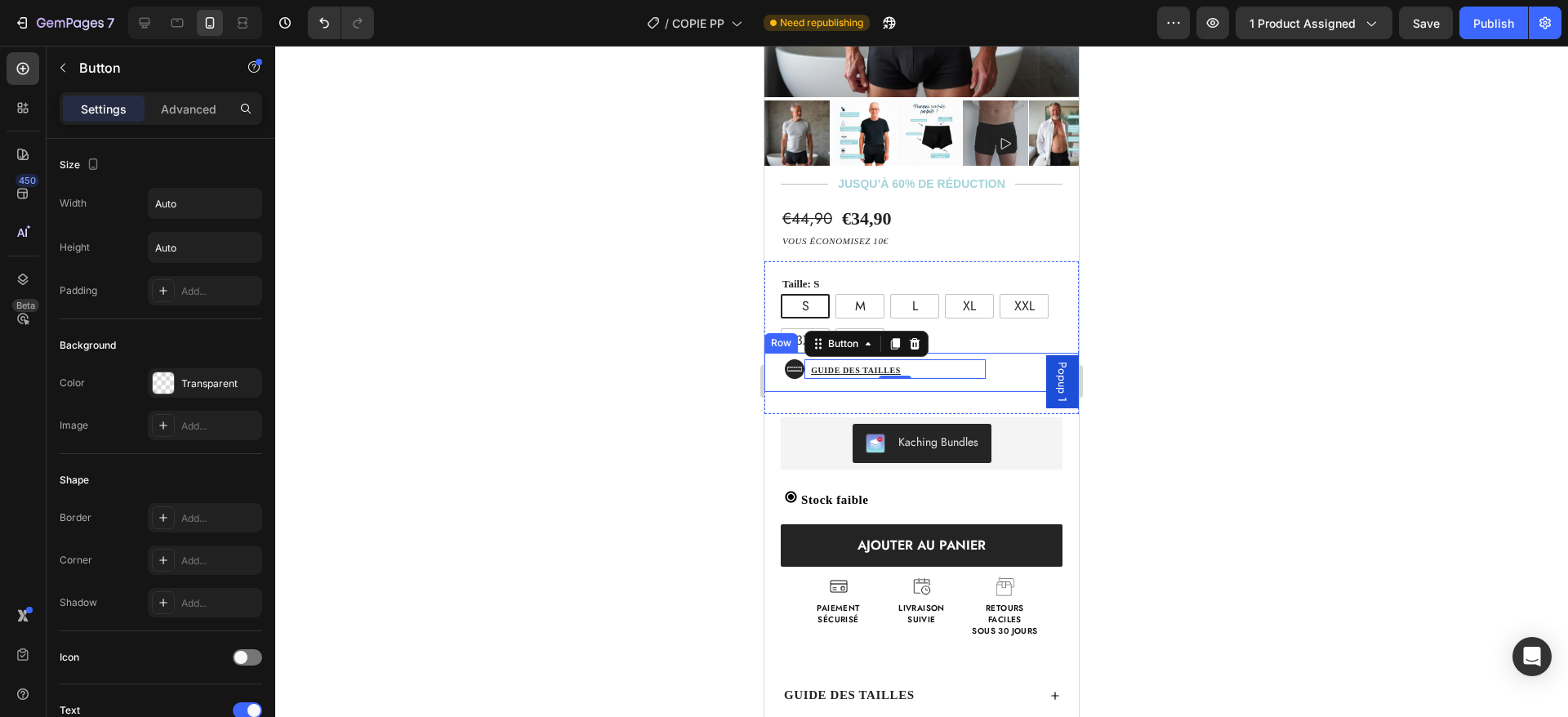
click at [981, 359] on div "Guide des tailles Button 0" at bounding box center [905, 369] width 201 height 19
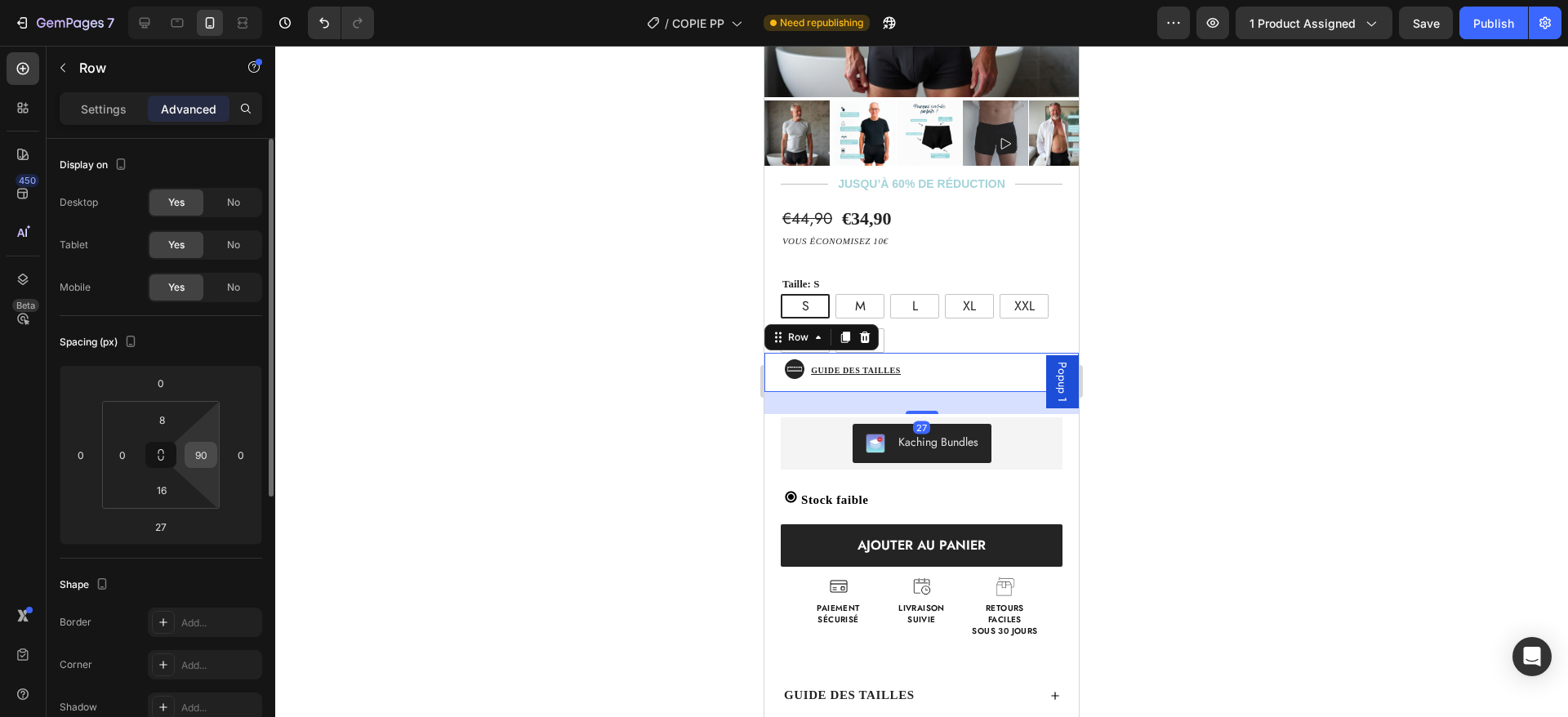
click at [202, 455] on input "90" at bounding box center [201, 455] width 24 height 24
type input "8"
type input "98"
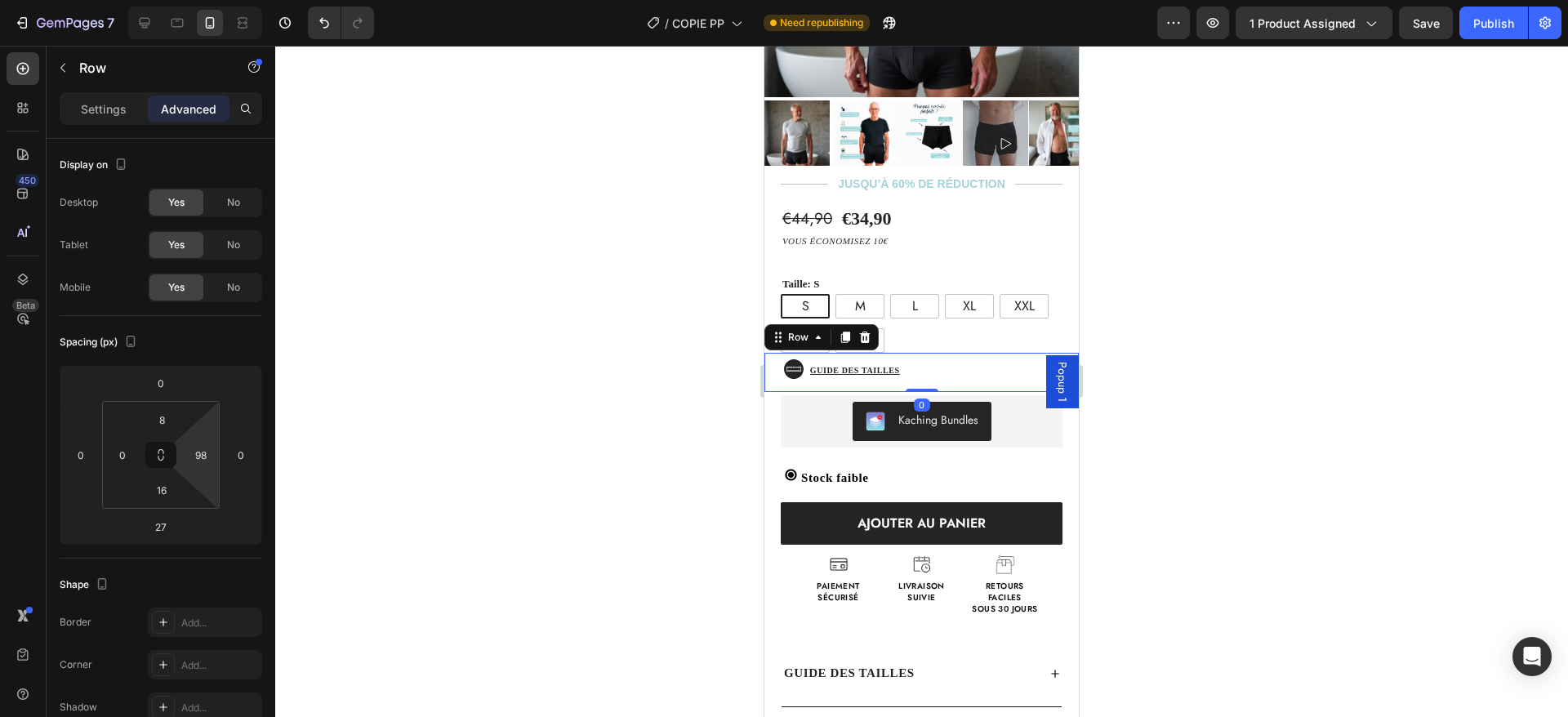
drag, startPoint x: 908, startPoint y: 391, endPoint x: 912, endPoint y: 365, distance: 26.3
click at [912, 365] on div "Icon Guide des tailles Button Row 0" at bounding box center [922, 372] width 315 height 39
type input "0"
click at [1502, 18] on div "Publish" at bounding box center [1494, 24] width 41 height 17
click at [1023, 414] on div "Kaching Bundles" at bounding box center [921, 421] width 268 height 39
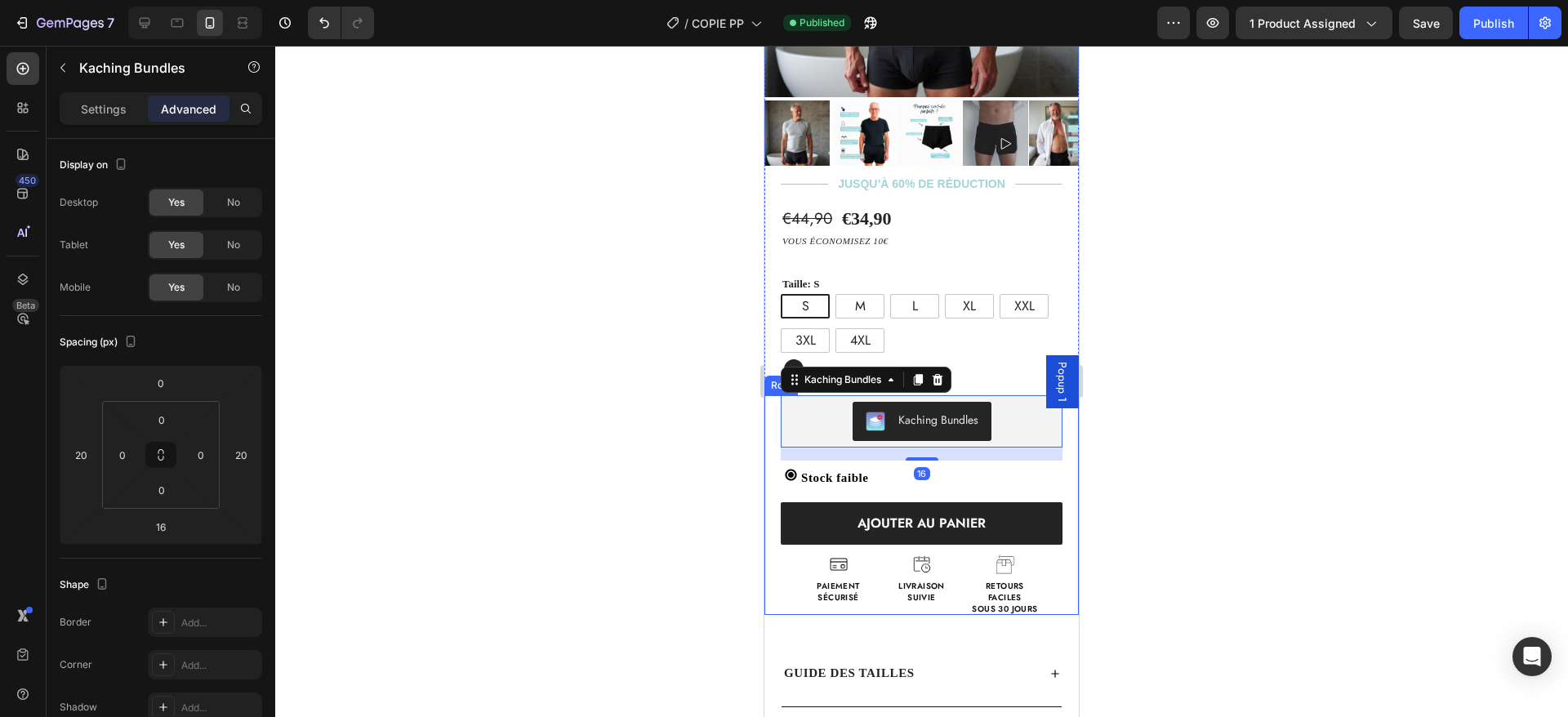
click at [778, 405] on div "Kaching Bundles Kaching Bundles 16 Stock faible Stock Counter" at bounding box center [922, 442] width 315 height 94
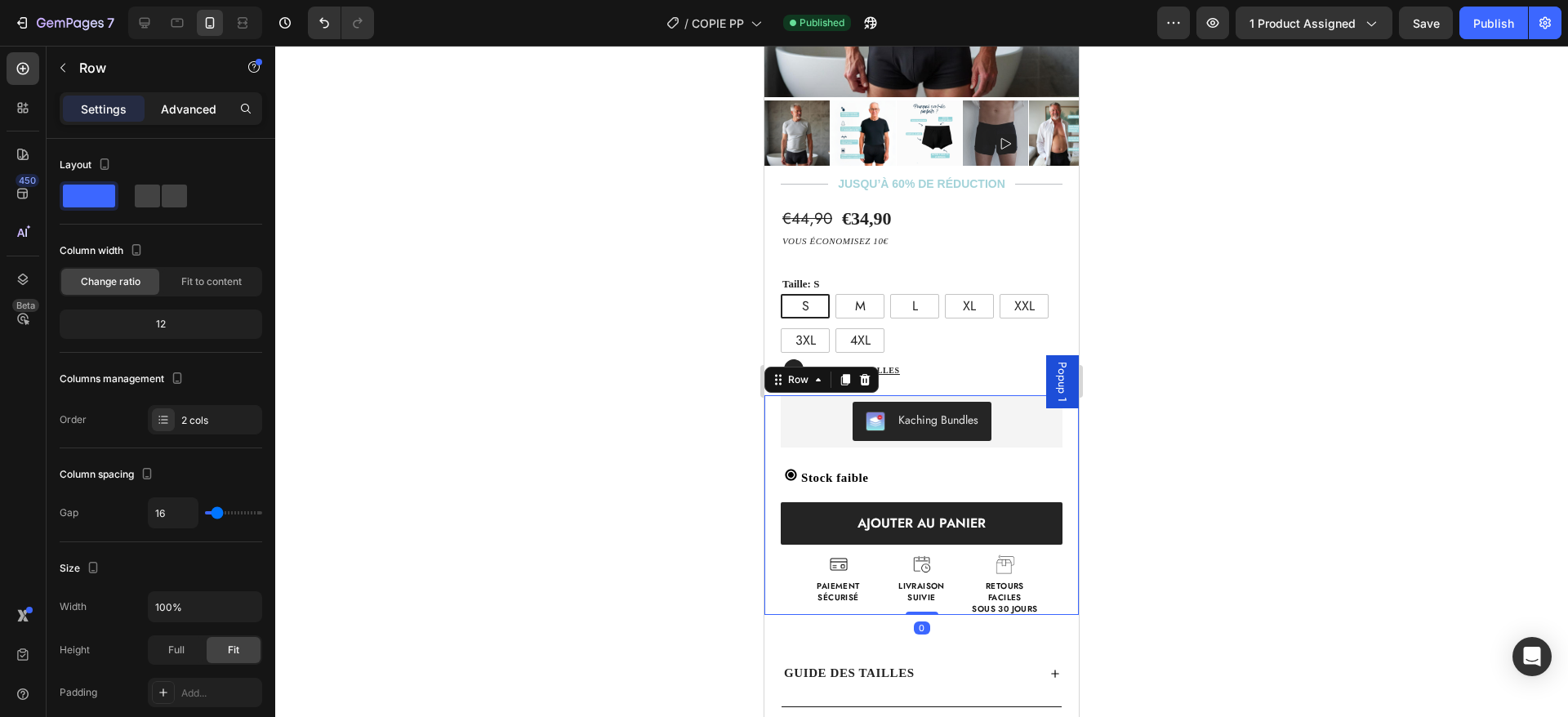
click at [173, 107] on p "Advanced" at bounding box center [189, 109] width 56 height 17
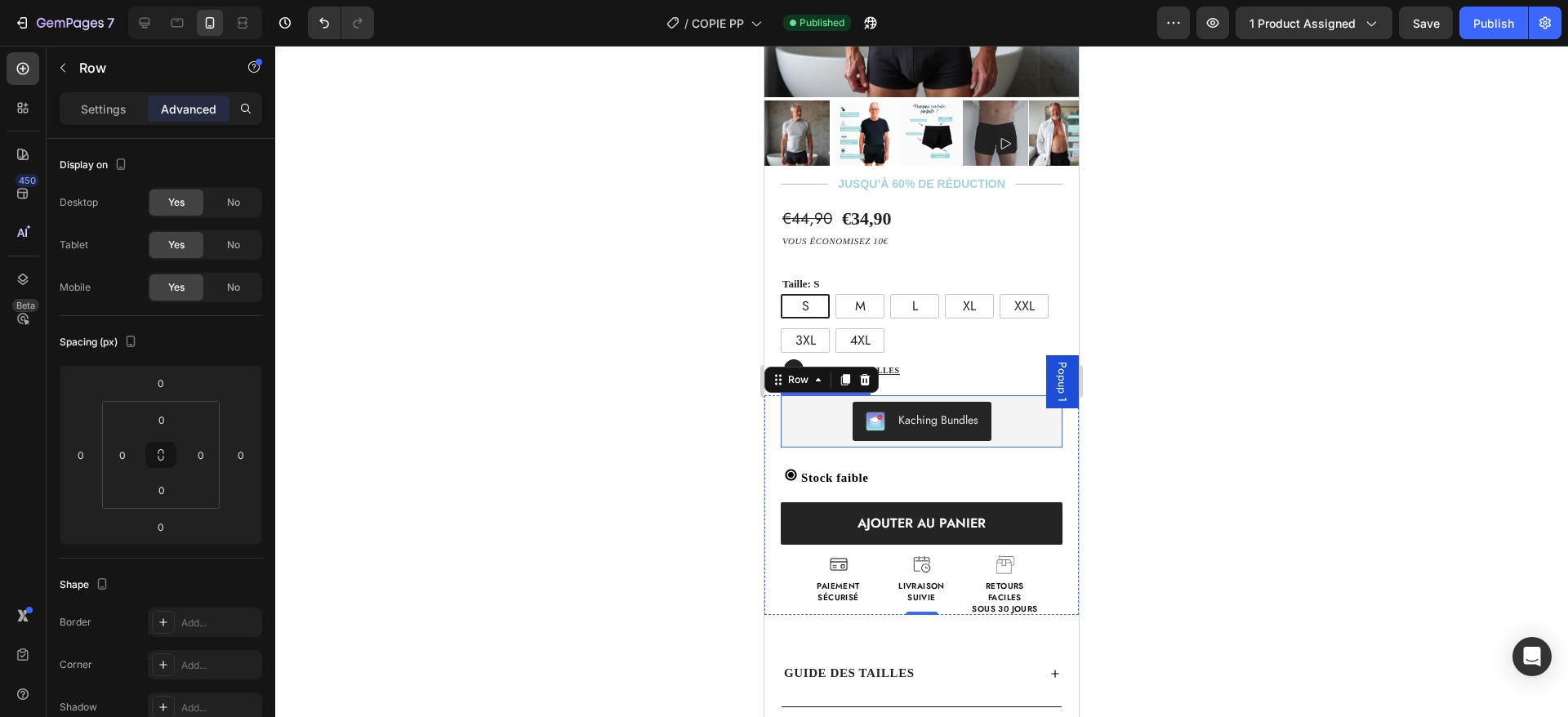
click at [933, 418] on button "Kaching Bundles" at bounding box center [922, 421] width 139 height 39
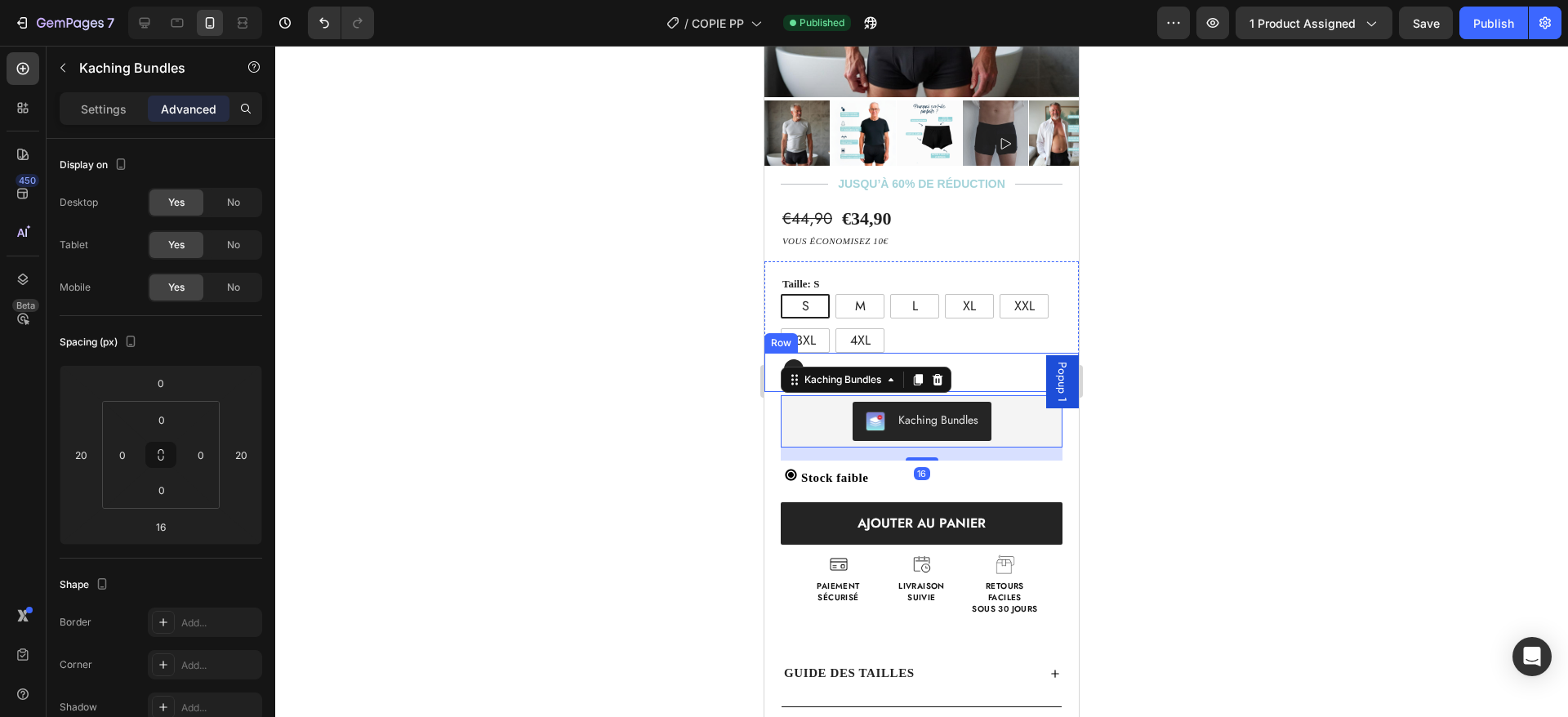
click at [977, 359] on div "Guide des tailles Button" at bounding box center [900, 369] width 195 height 19
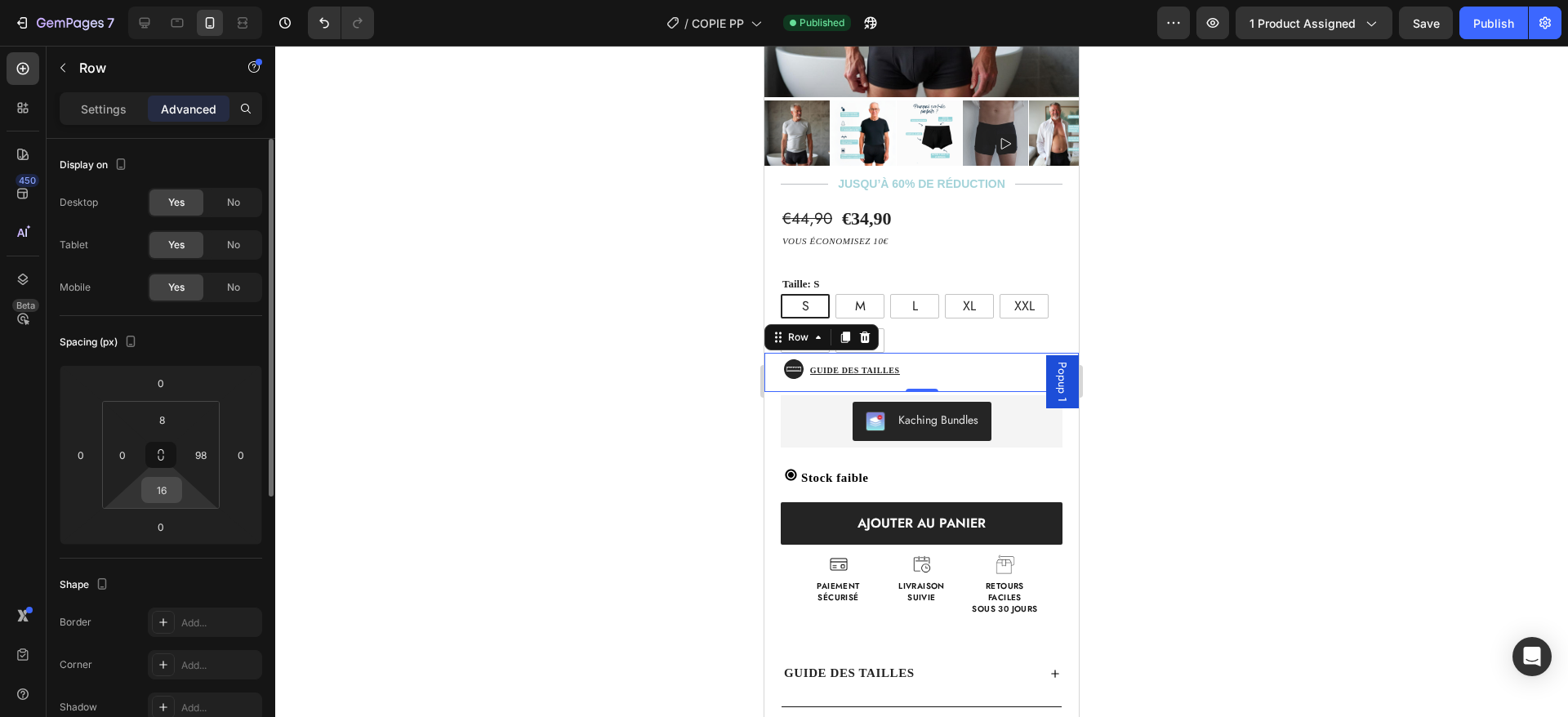
click at [158, 487] on input "16" at bounding box center [161, 491] width 32 height 24
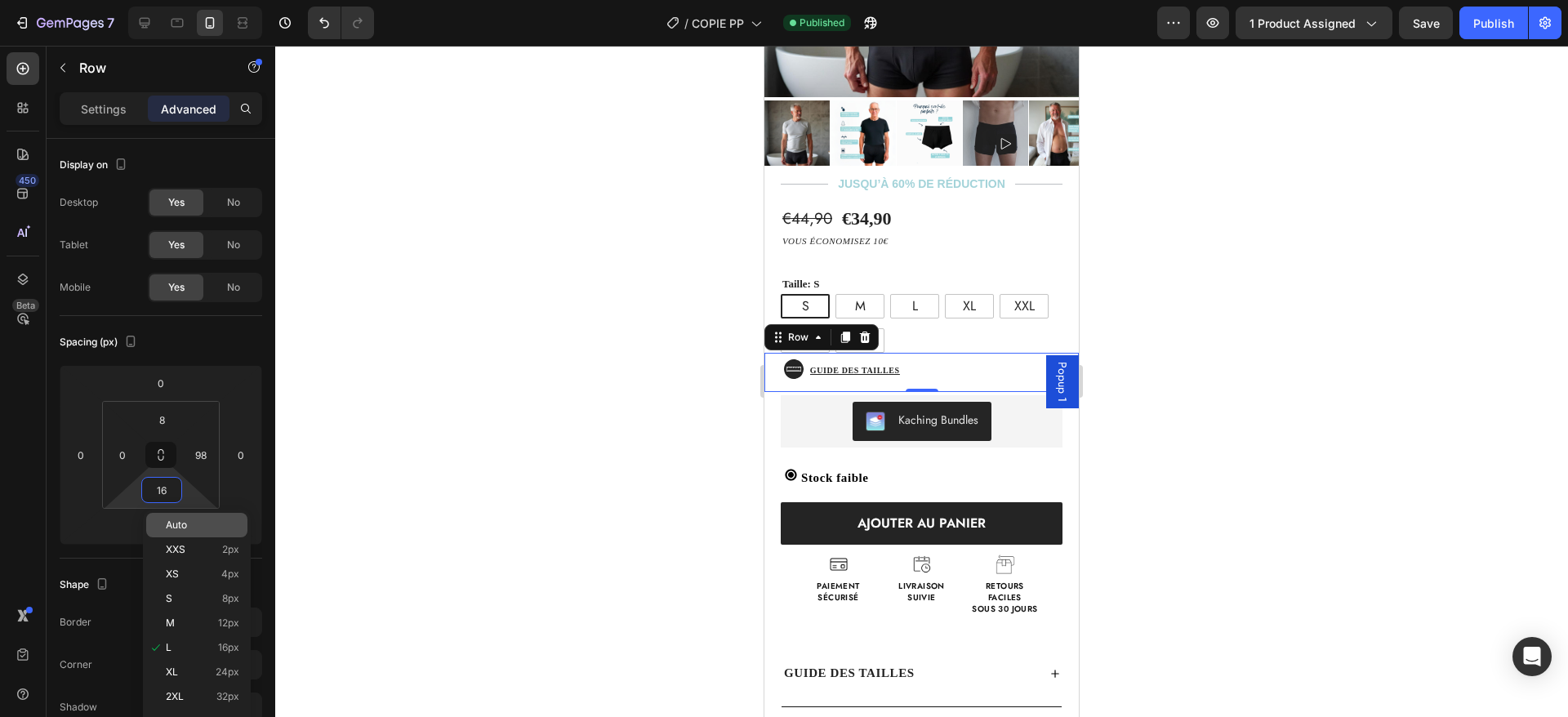
click at [194, 524] on p "Auto" at bounding box center [203, 525] width 73 height 11
type input "Auto"
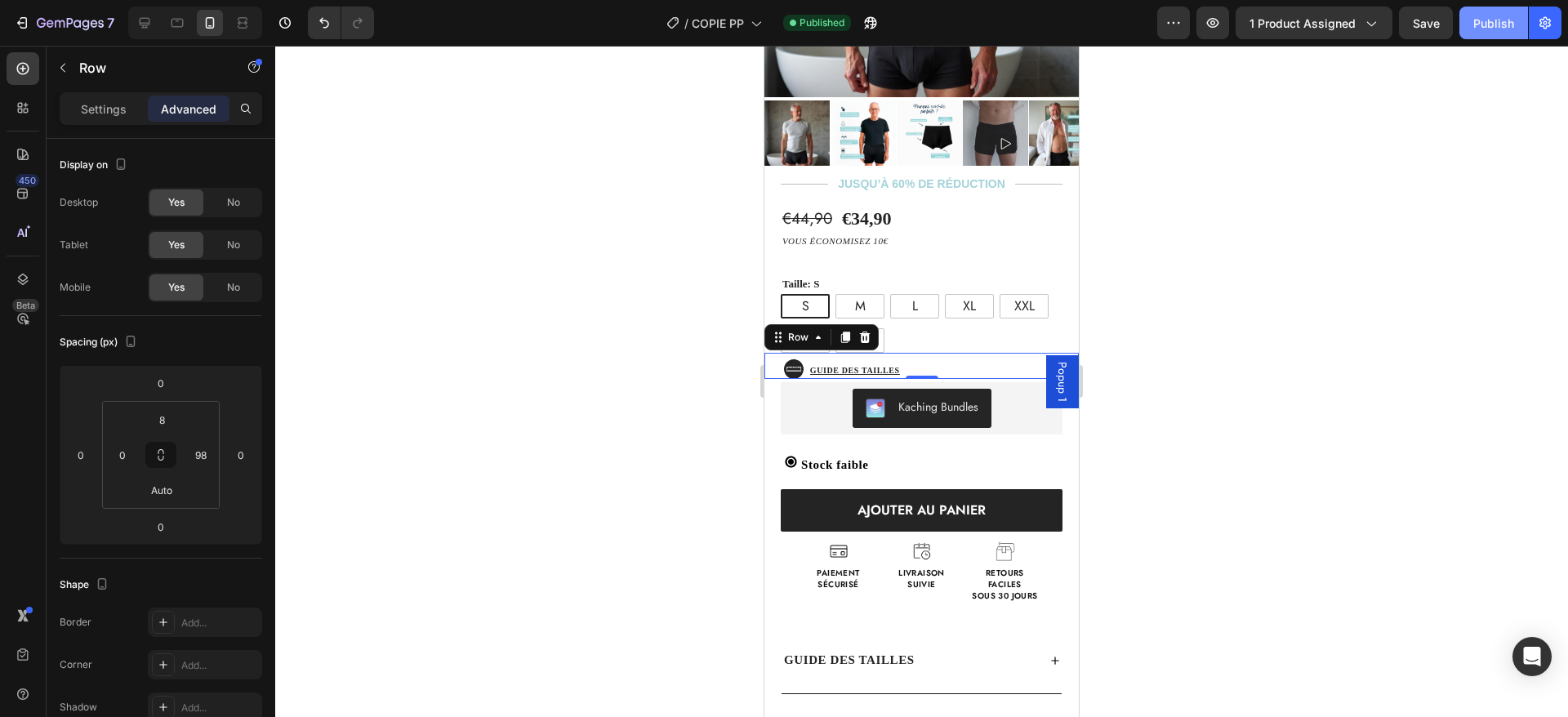
click at [1510, 25] on div "Publish" at bounding box center [1494, 24] width 41 height 17
click at [977, 359] on div "Guide des tailles Button" at bounding box center [900, 369] width 195 height 19
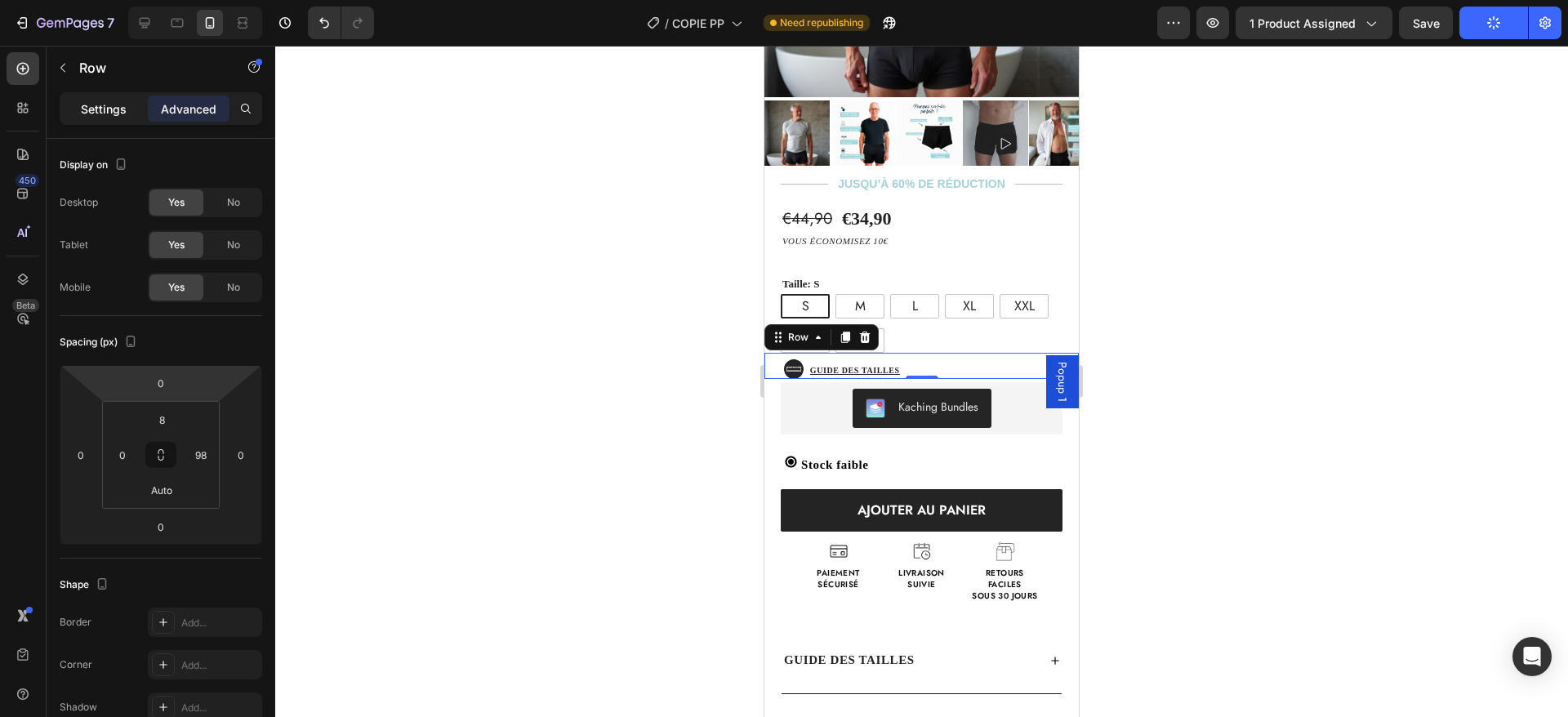
click at [108, 106] on p "Settings" at bounding box center [104, 109] width 45 height 17
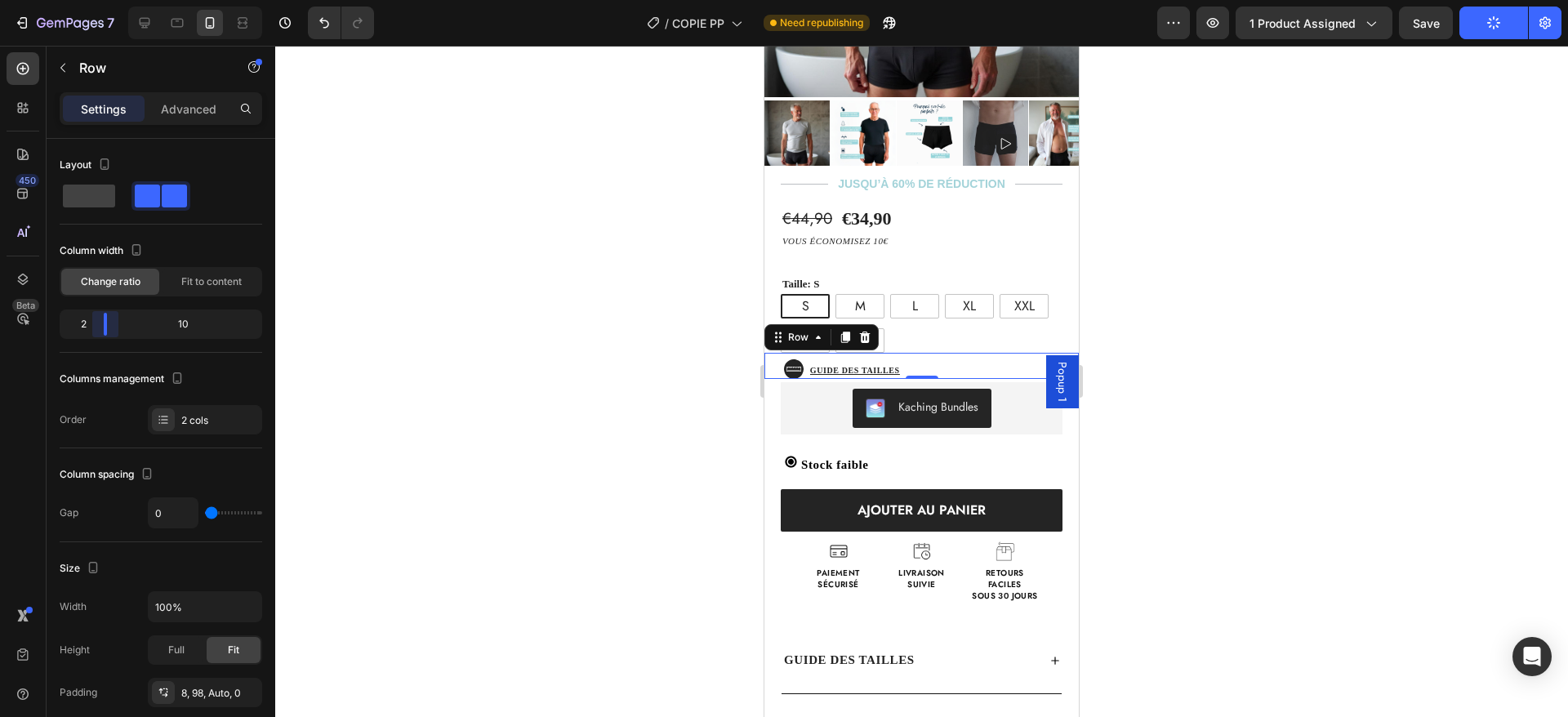
click at [100, 0] on body "7 Version history / COPIE PP Need republishing Preview 1 product assigned Save …" at bounding box center [784, 0] width 1568 height 0
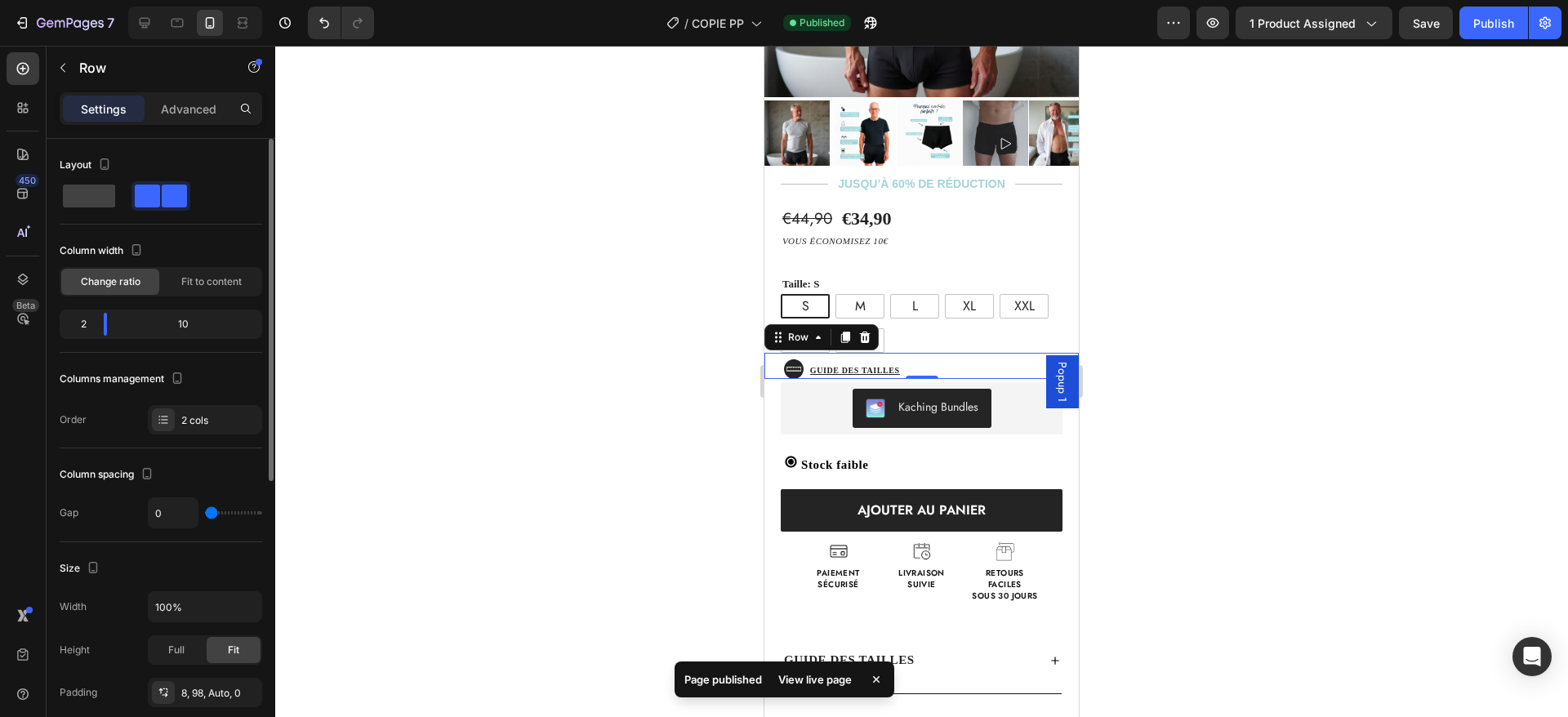
click at [138, 380] on div "Columns management" at bounding box center [123, 379] width 128 height 22
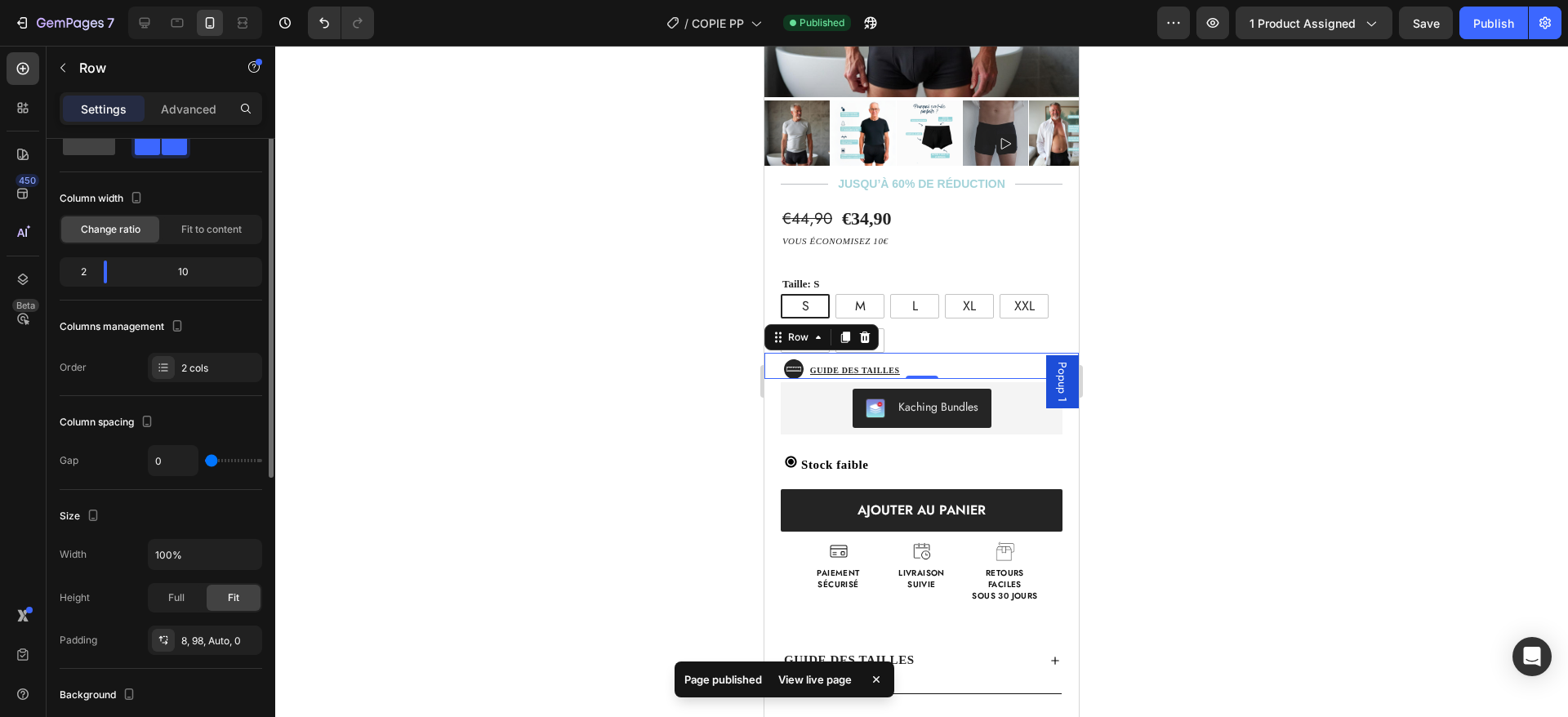
scroll to position [54, 0]
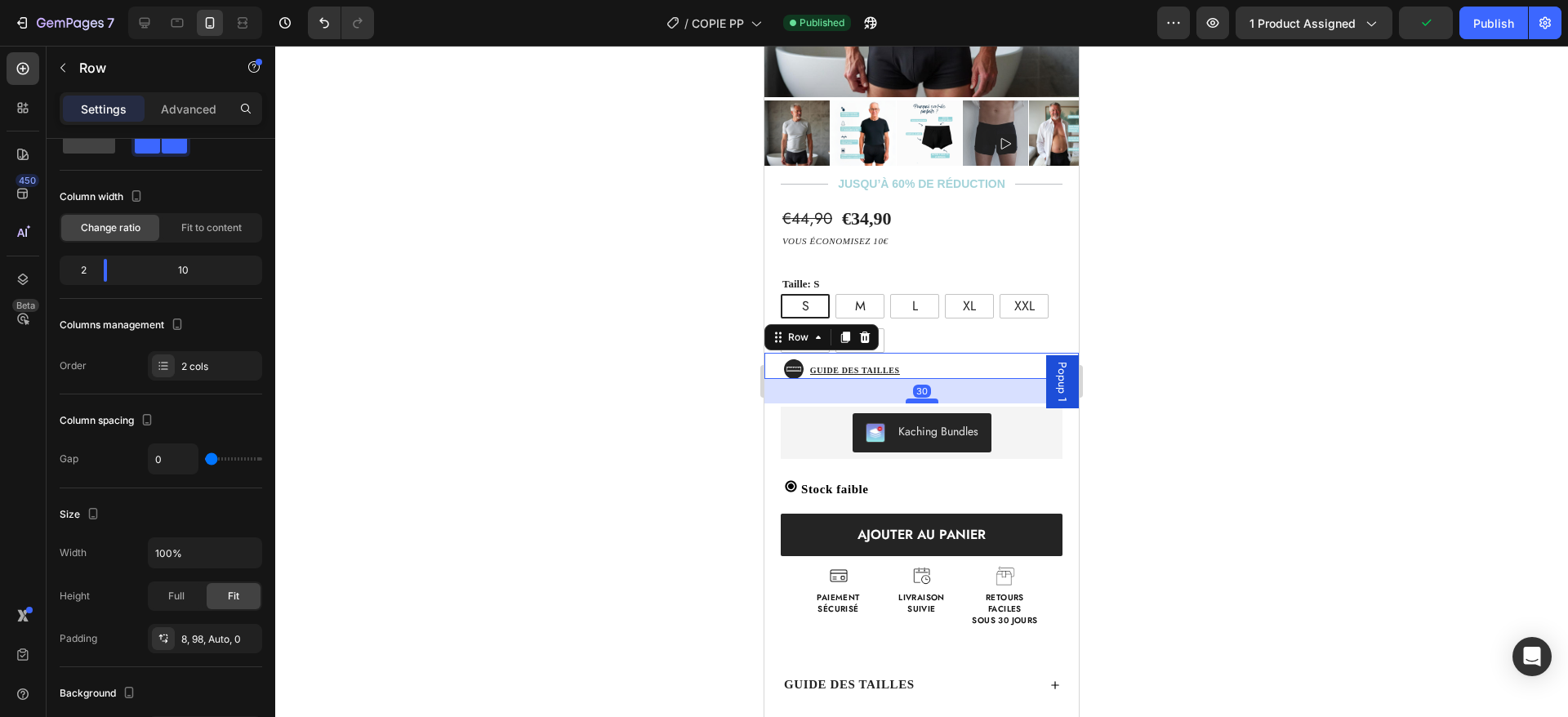
drag, startPoint x: 912, startPoint y: 356, endPoint x: 912, endPoint y: 381, distance: 25.0
click at [912, 399] on div at bounding box center [921, 401] width 32 height 5
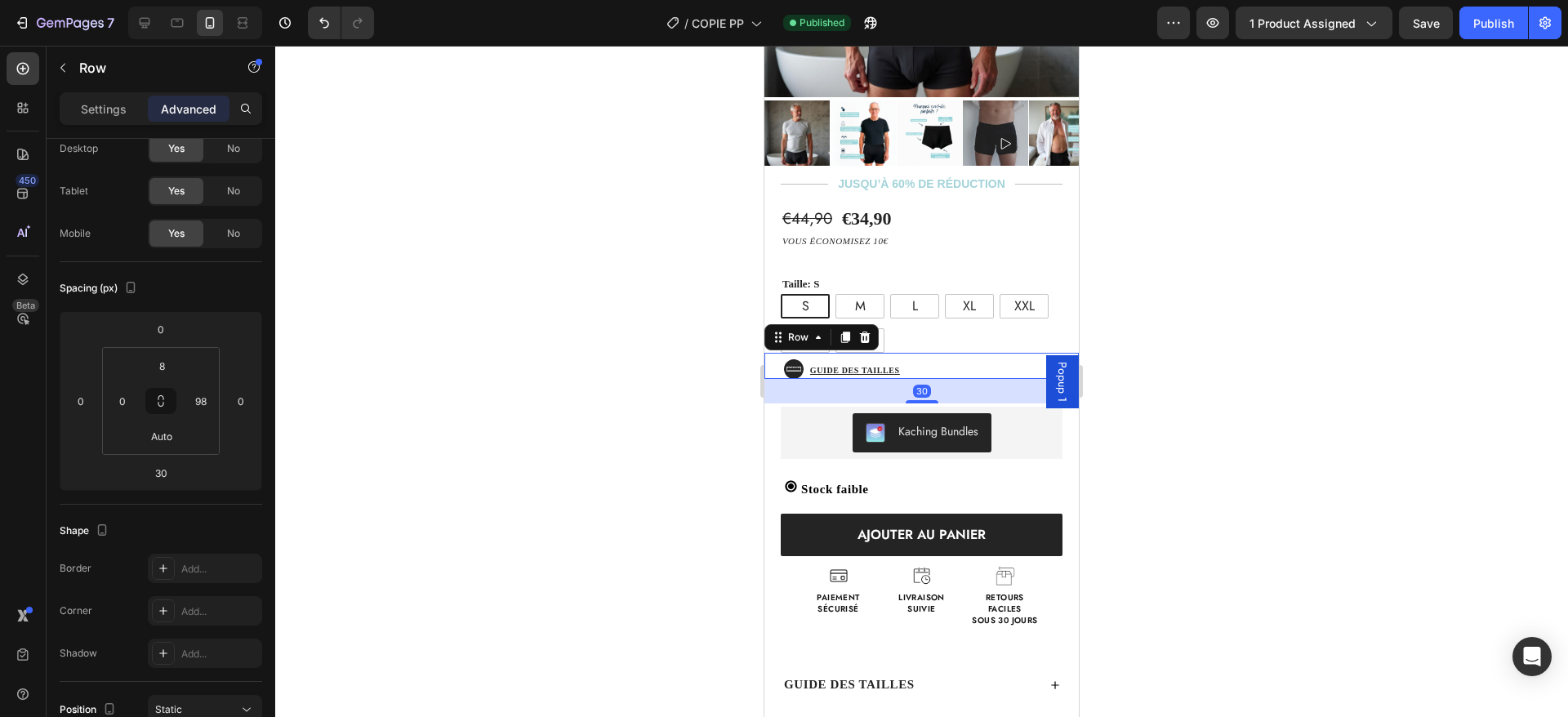
click at [966, 359] on div "Guide des tailles Button" at bounding box center [900, 369] width 195 height 19
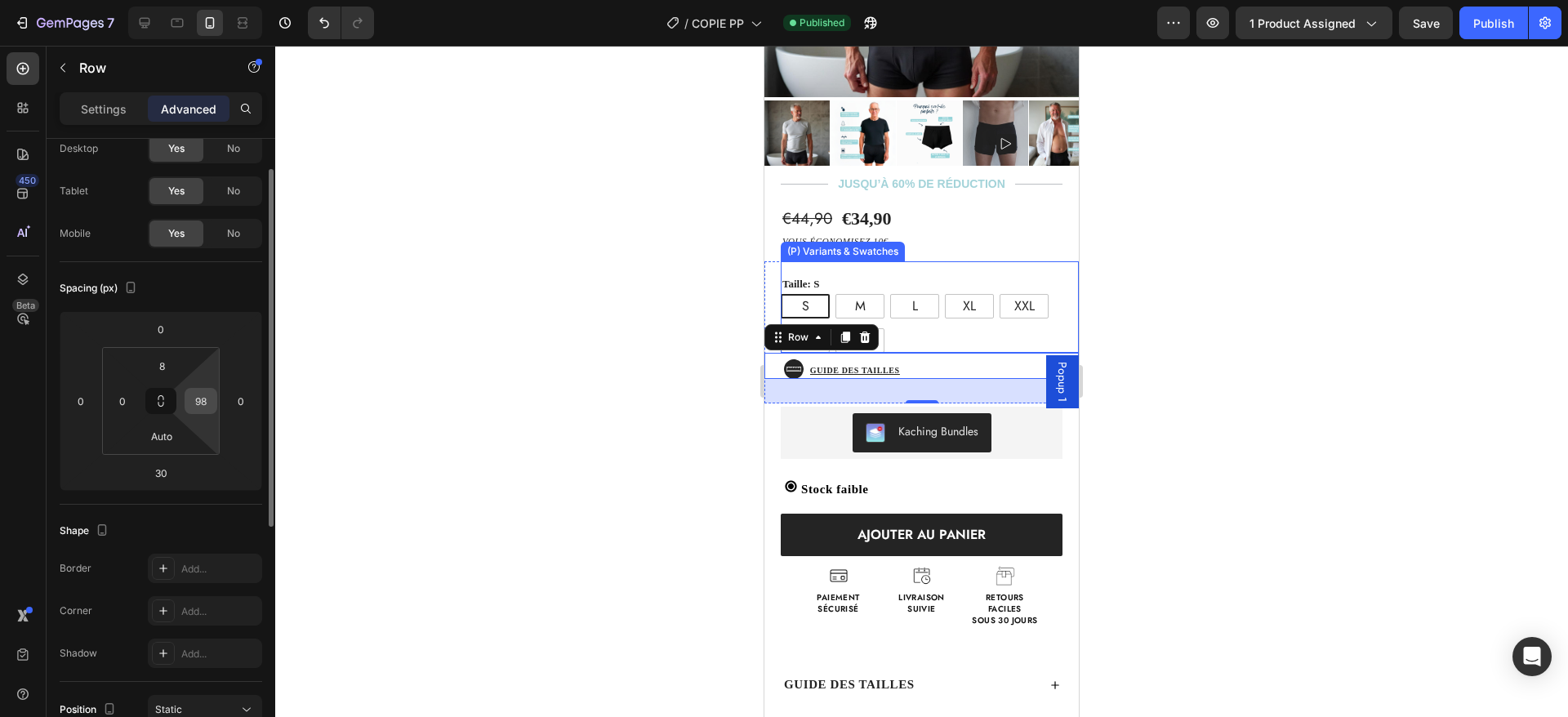
click at [198, 404] on input "98" at bounding box center [201, 401] width 24 height 24
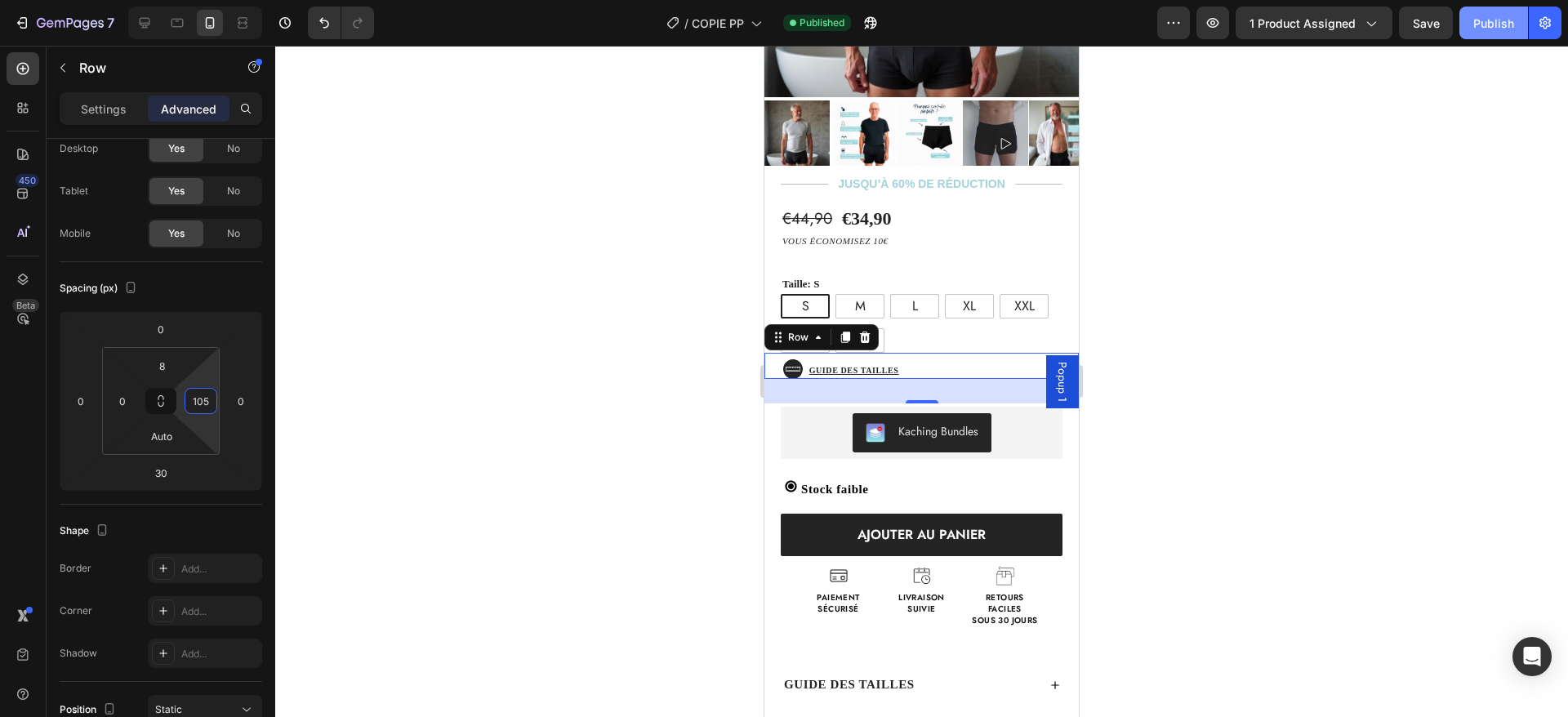
type input "105"
click at [1476, 15] on div "Publish" at bounding box center [1494, 24] width 41 height 17
click at [1027, 176] on div "JUSQU’À 60% DE réduction" at bounding box center [922, 184] width 315 height 17
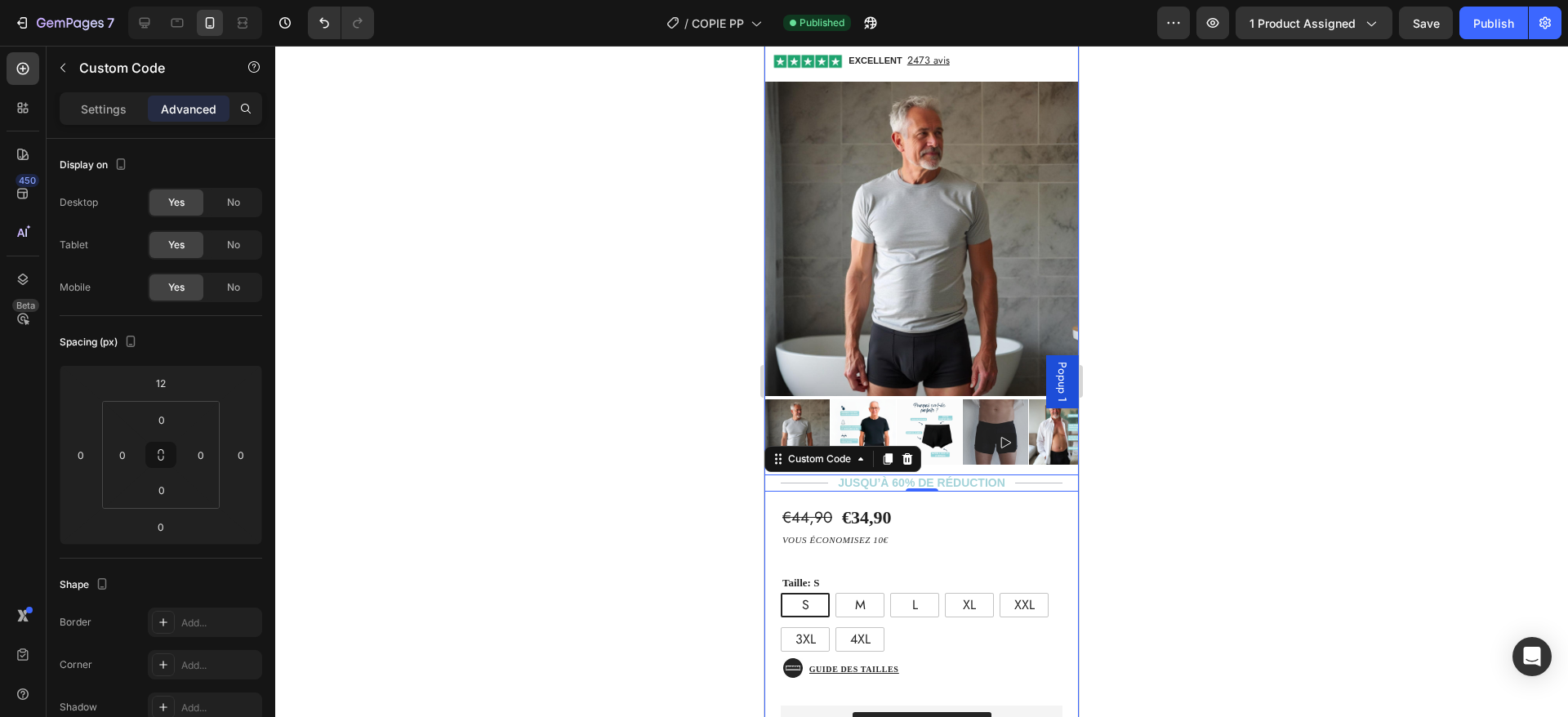
scroll to position [86, 0]
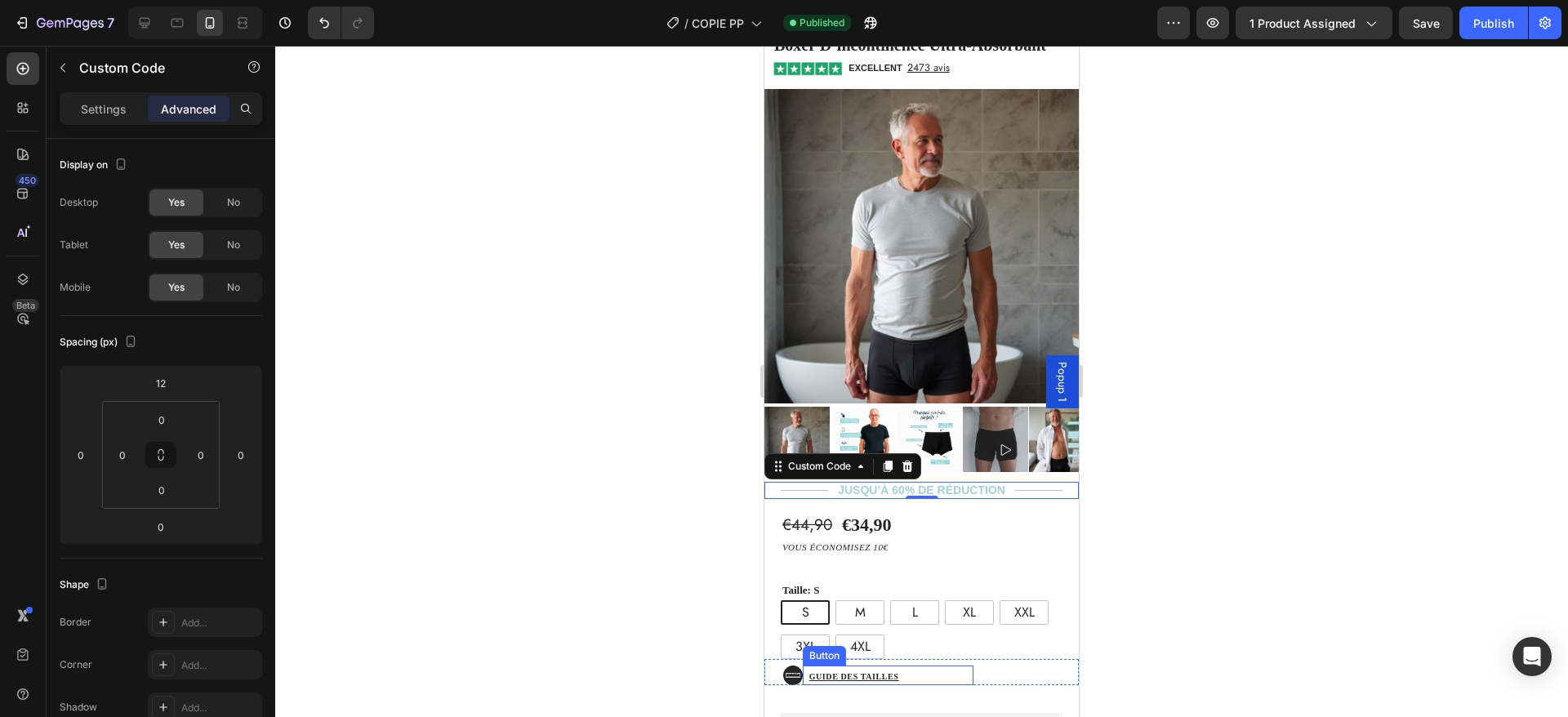
click at [978, 659] on div "Icon Guide des tailles Button Row" at bounding box center [922, 672] width 315 height 26
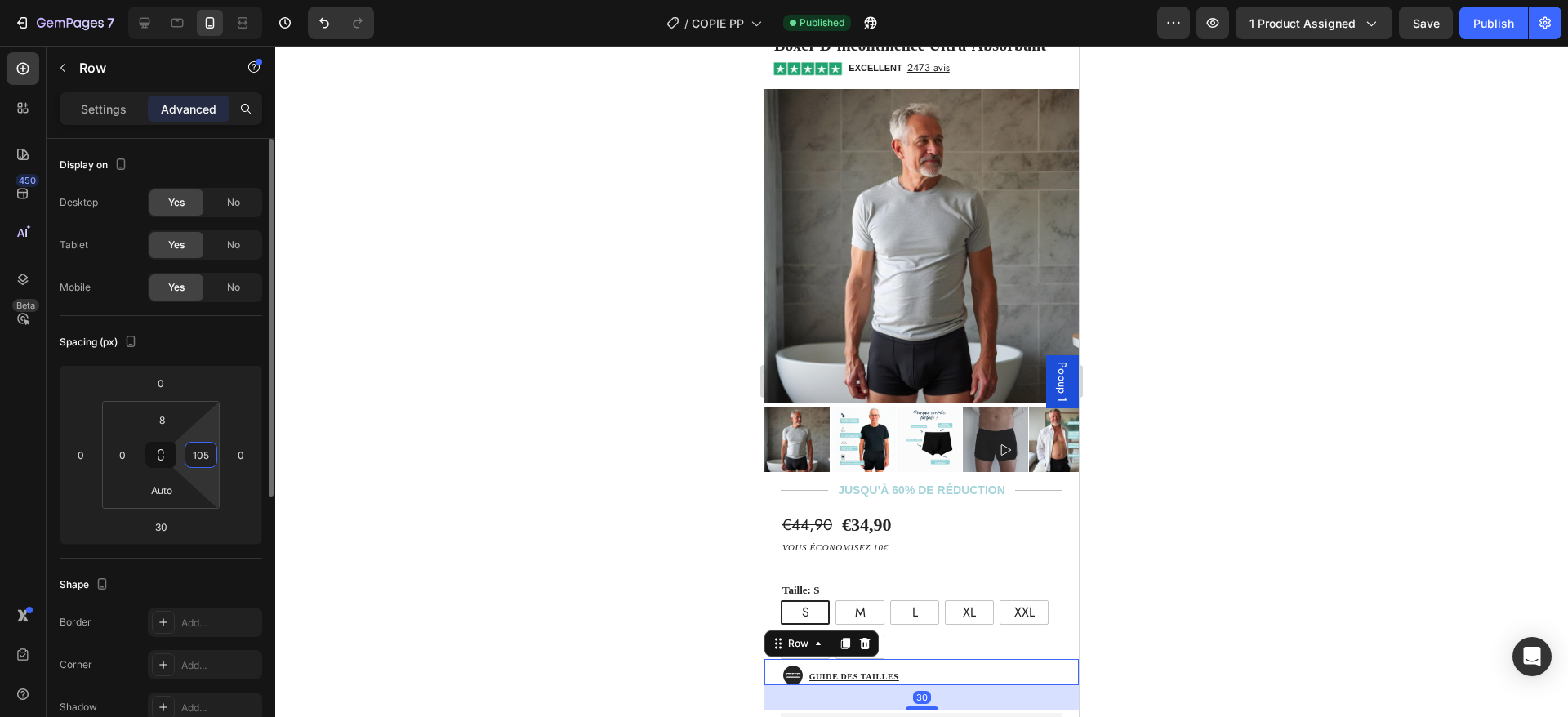
click at [198, 450] on input "105" at bounding box center [201, 455] width 24 height 24
type input "120"
click at [1504, 16] on div "Publish" at bounding box center [1494, 24] width 41 height 17
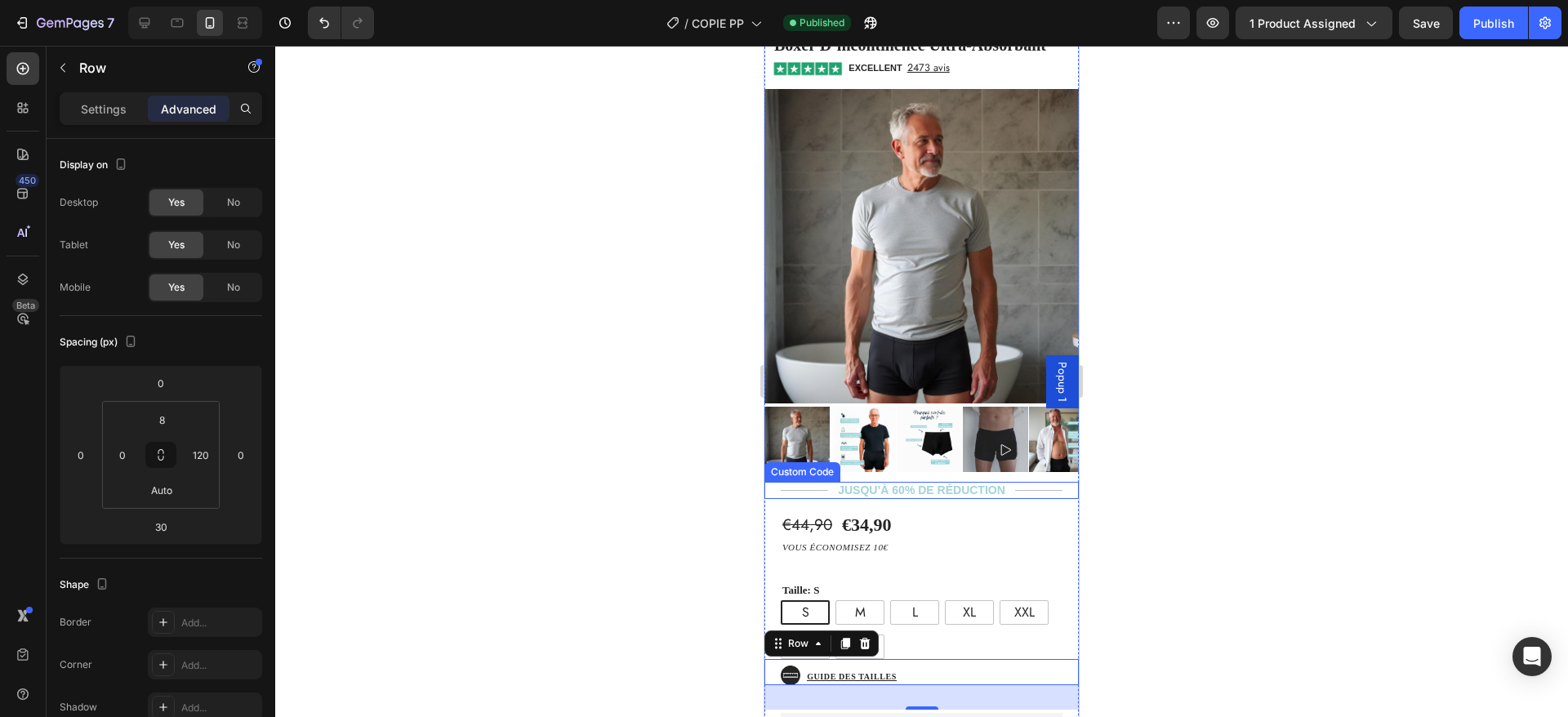
click at [967, 482] on div "JUSQU’À 60% DE réduction" at bounding box center [922, 491] width 315 height 17
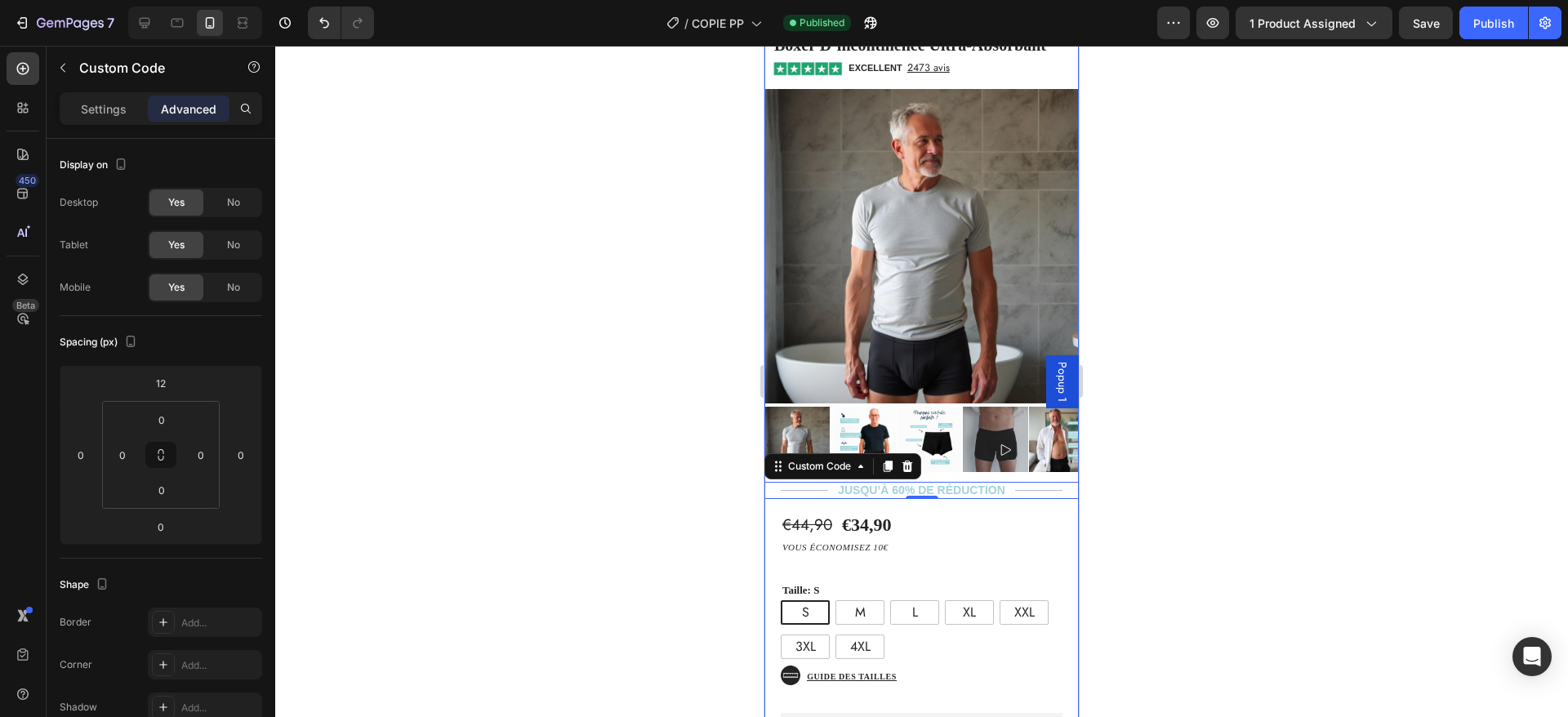
click at [943, 499] on div "€44,90 Product Price Product Price €34,90 Product Price Product Price Text Bloc…" at bounding box center [922, 716] width 315 height 434
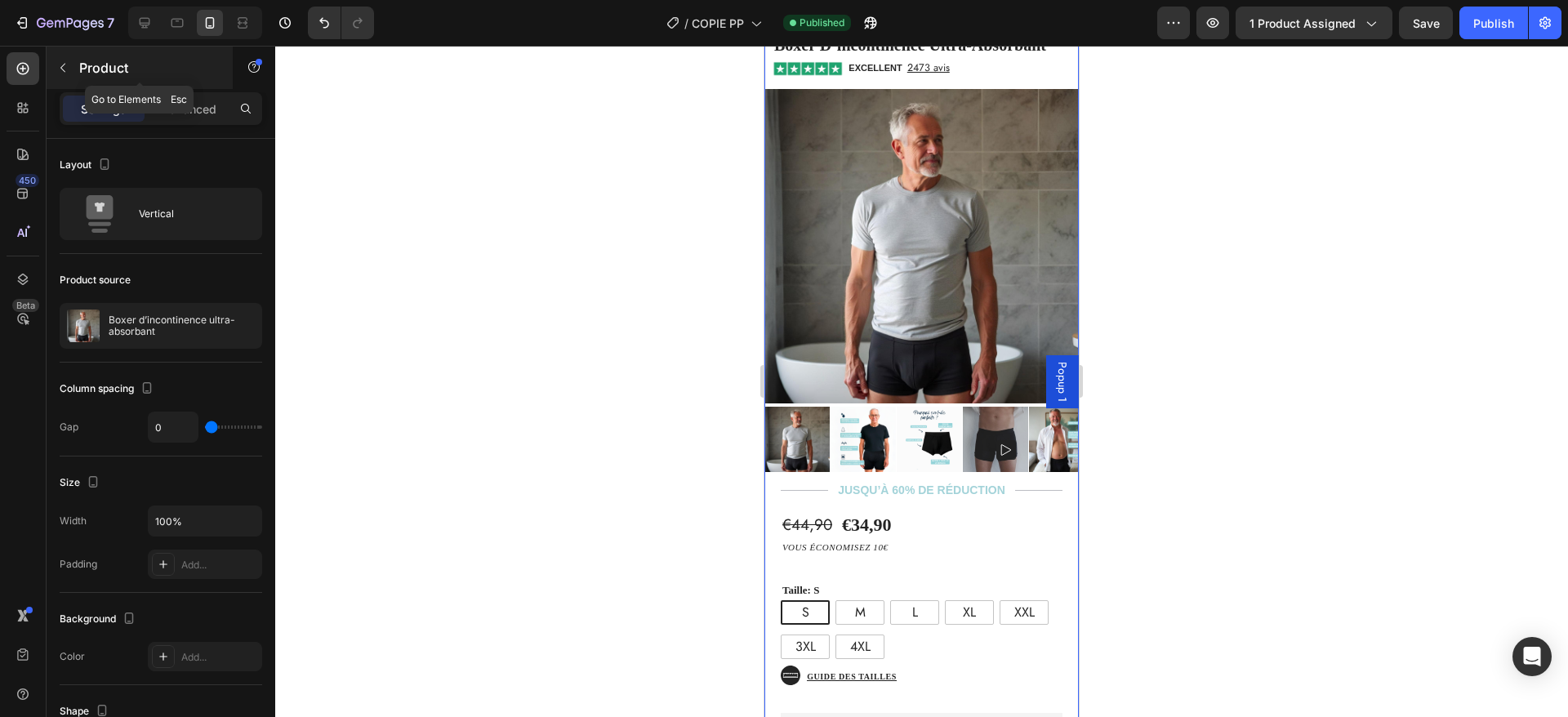
click at [62, 68] on icon "button" at bounding box center [62, 67] width 13 height 13
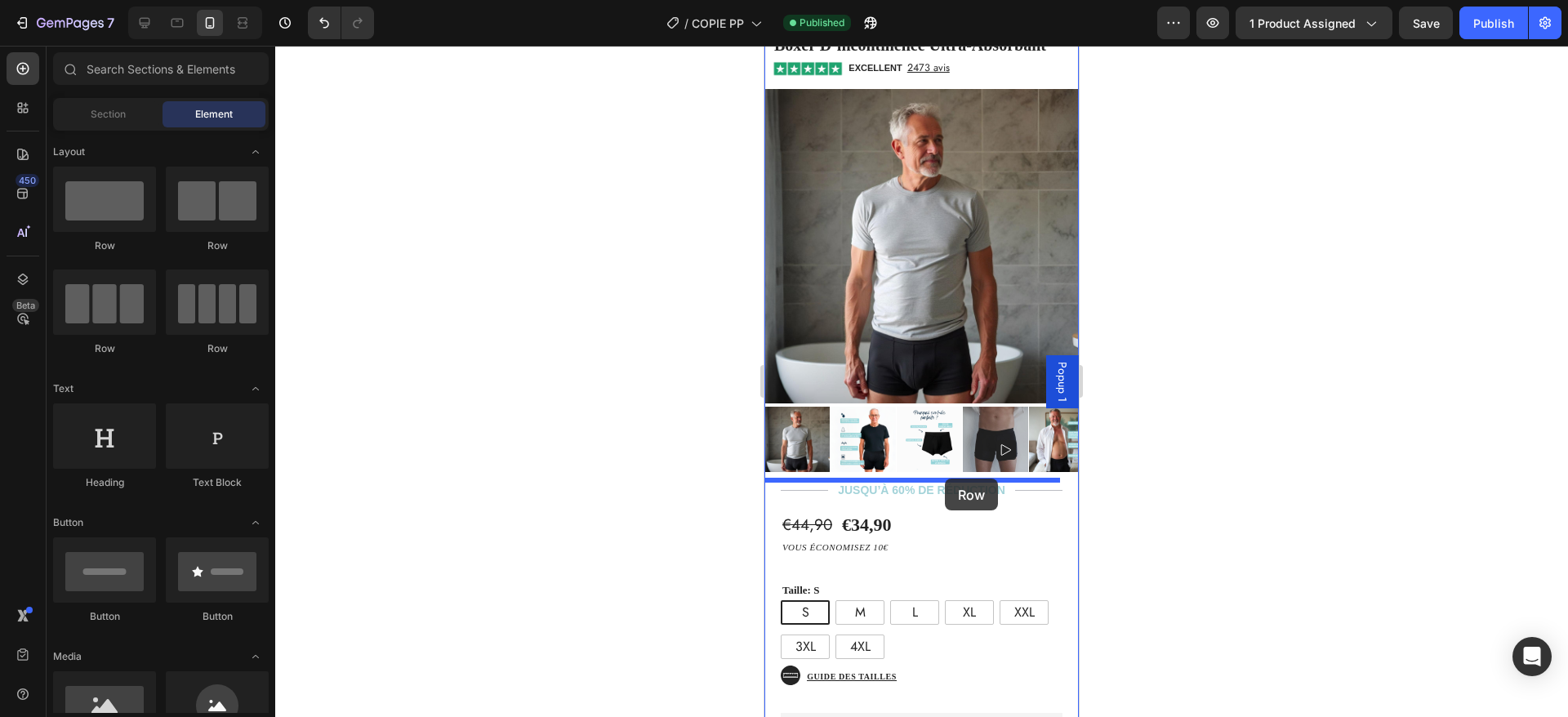
drag, startPoint x: 1029, startPoint y: 268, endPoint x: 945, endPoint y: 479, distance: 227.1
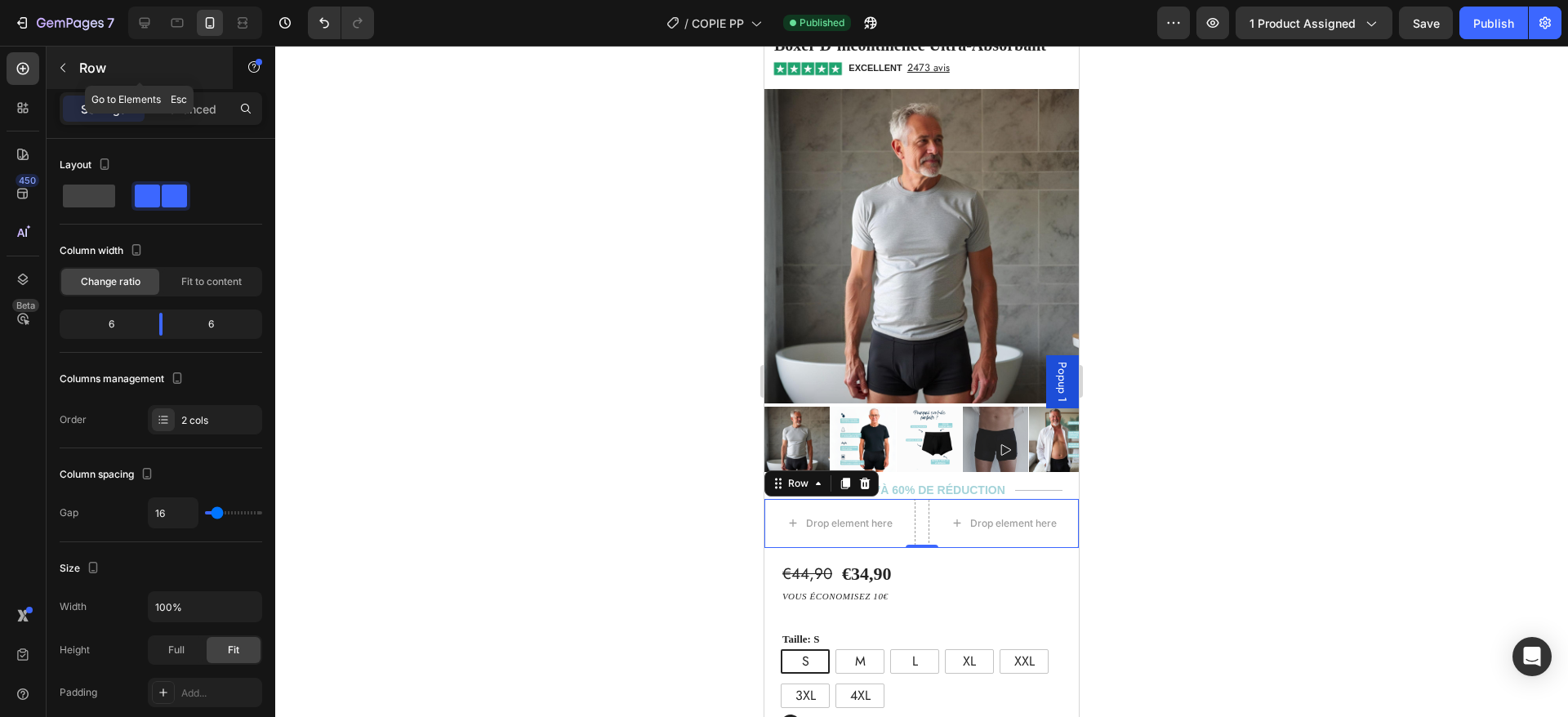
click at [66, 66] on icon "button" at bounding box center [62, 67] width 13 height 13
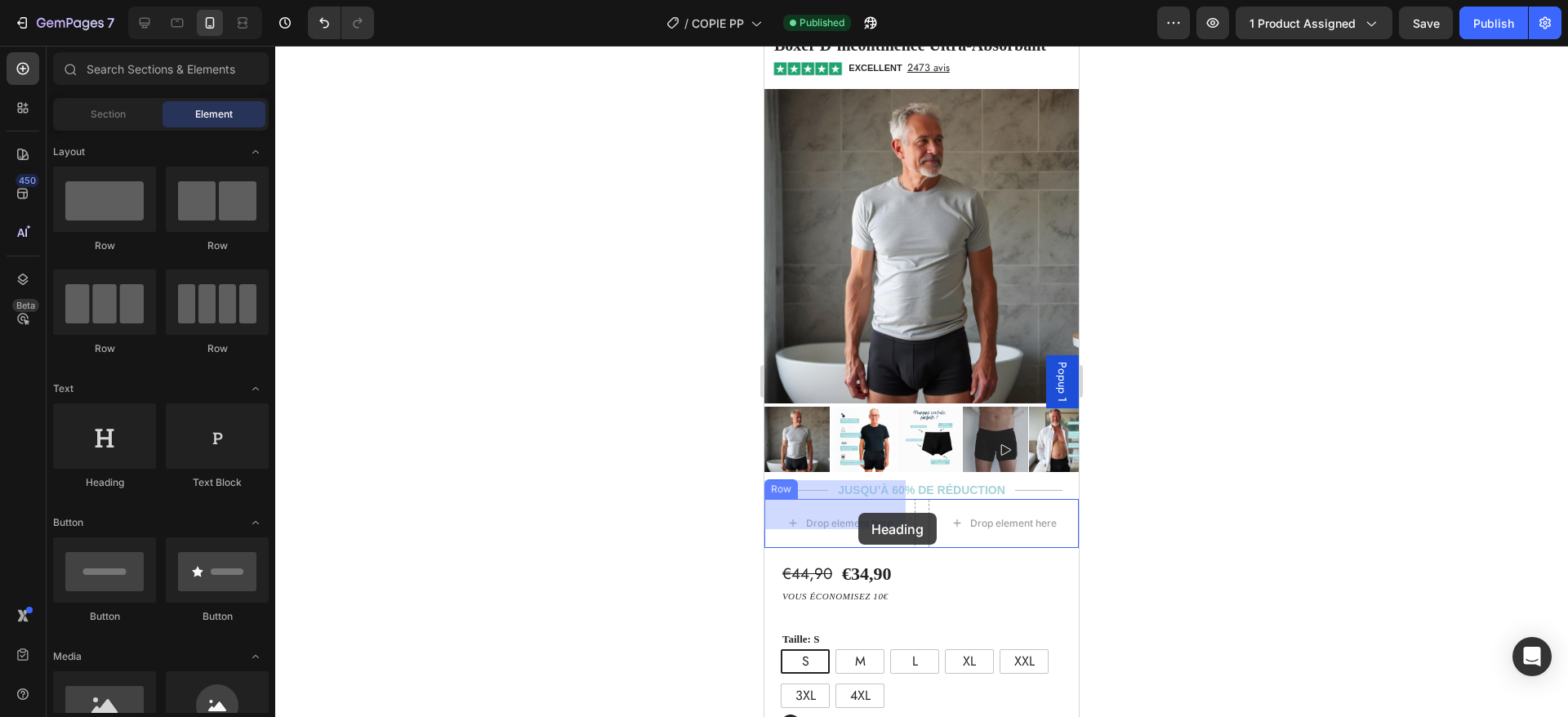
drag, startPoint x: 864, startPoint y: 479, endPoint x: 857, endPoint y: 508, distance: 29.8
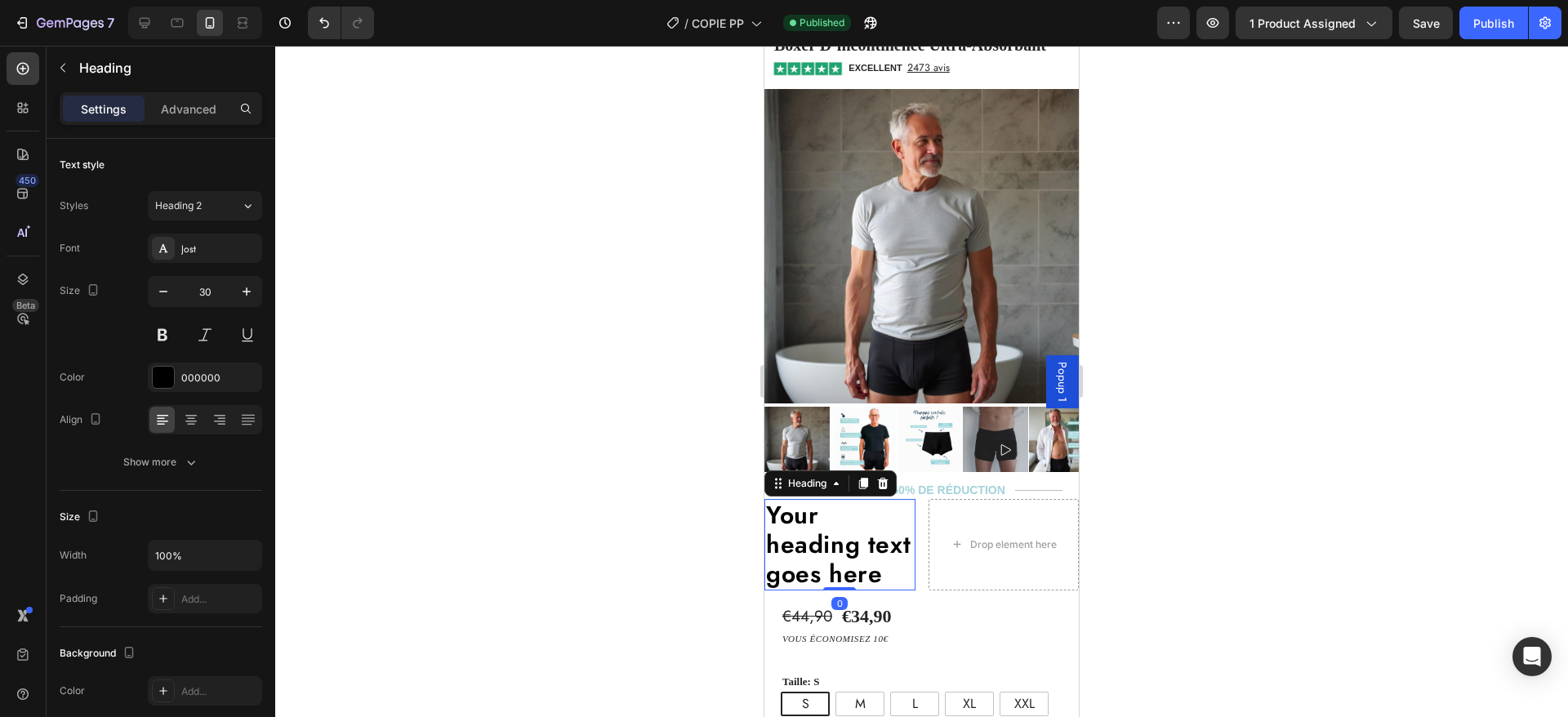
click at [847, 522] on h2 "Your heading text goes here" at bounding box center [840, 545] width 151 height 92
click at [847, 522] on p "Your heading text goes here" at bounding box center [839, 545] width 148 height 88
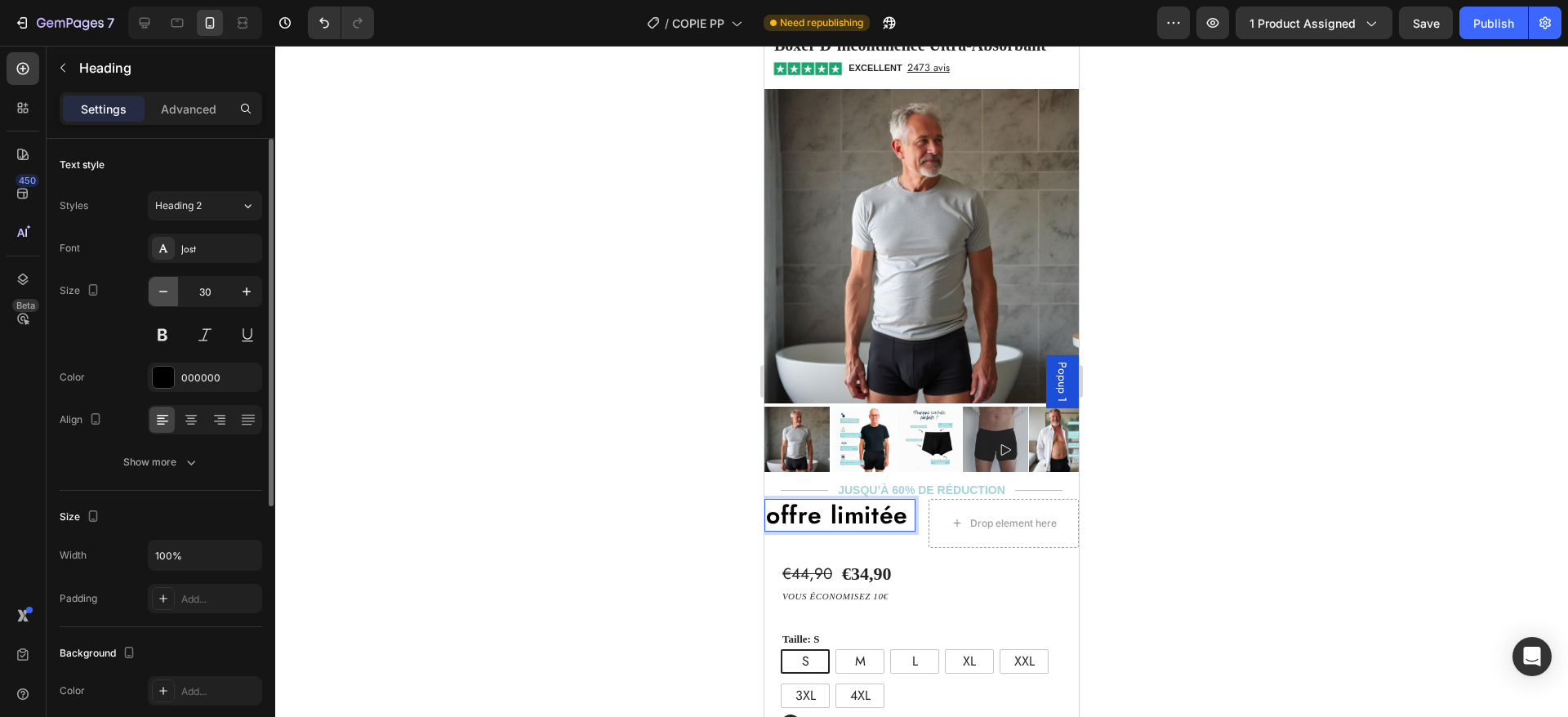
click at [159, 287] on icon "button" at bounding box center [163, 291] width 17 height 17
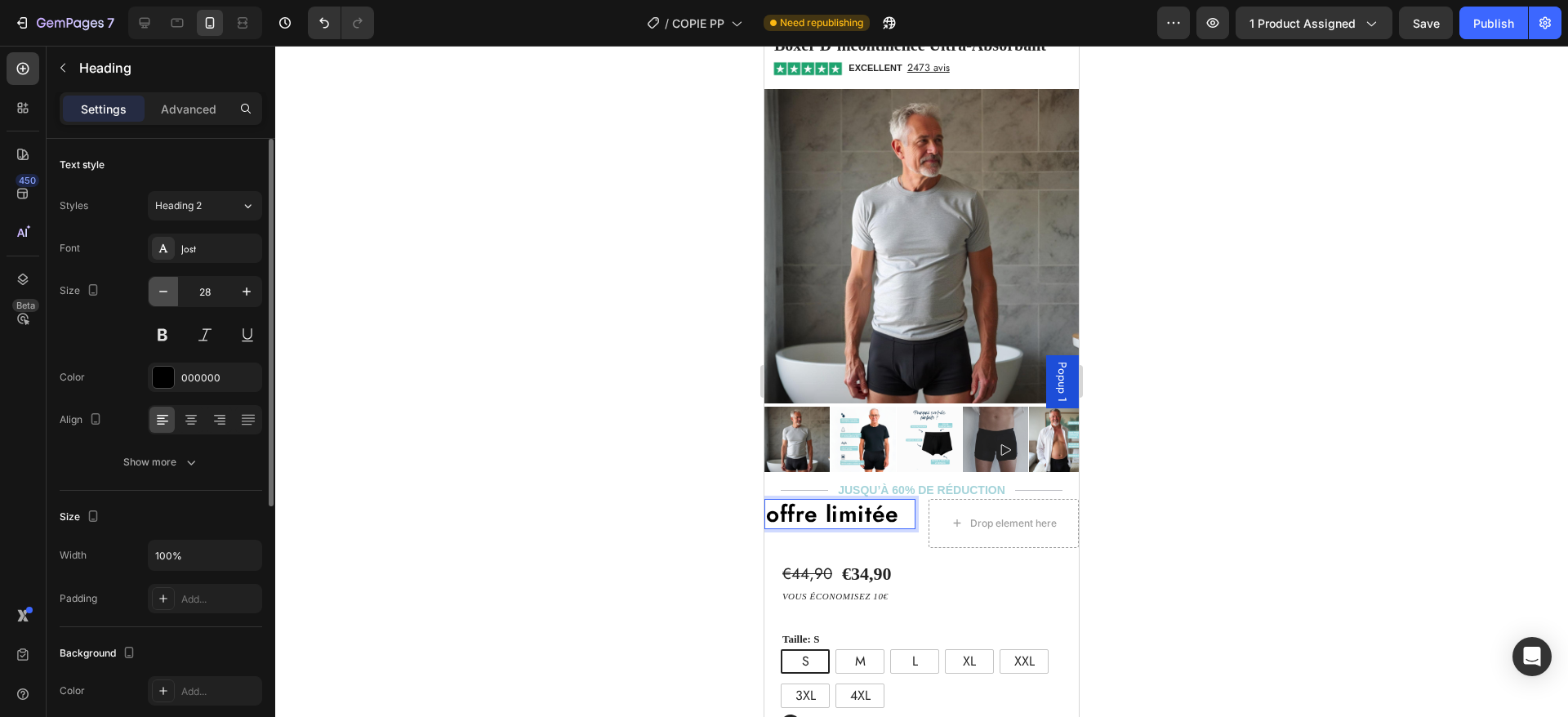
click at [159, 287] on icon "button" at bounding box center [163, 291] width 17 height 17
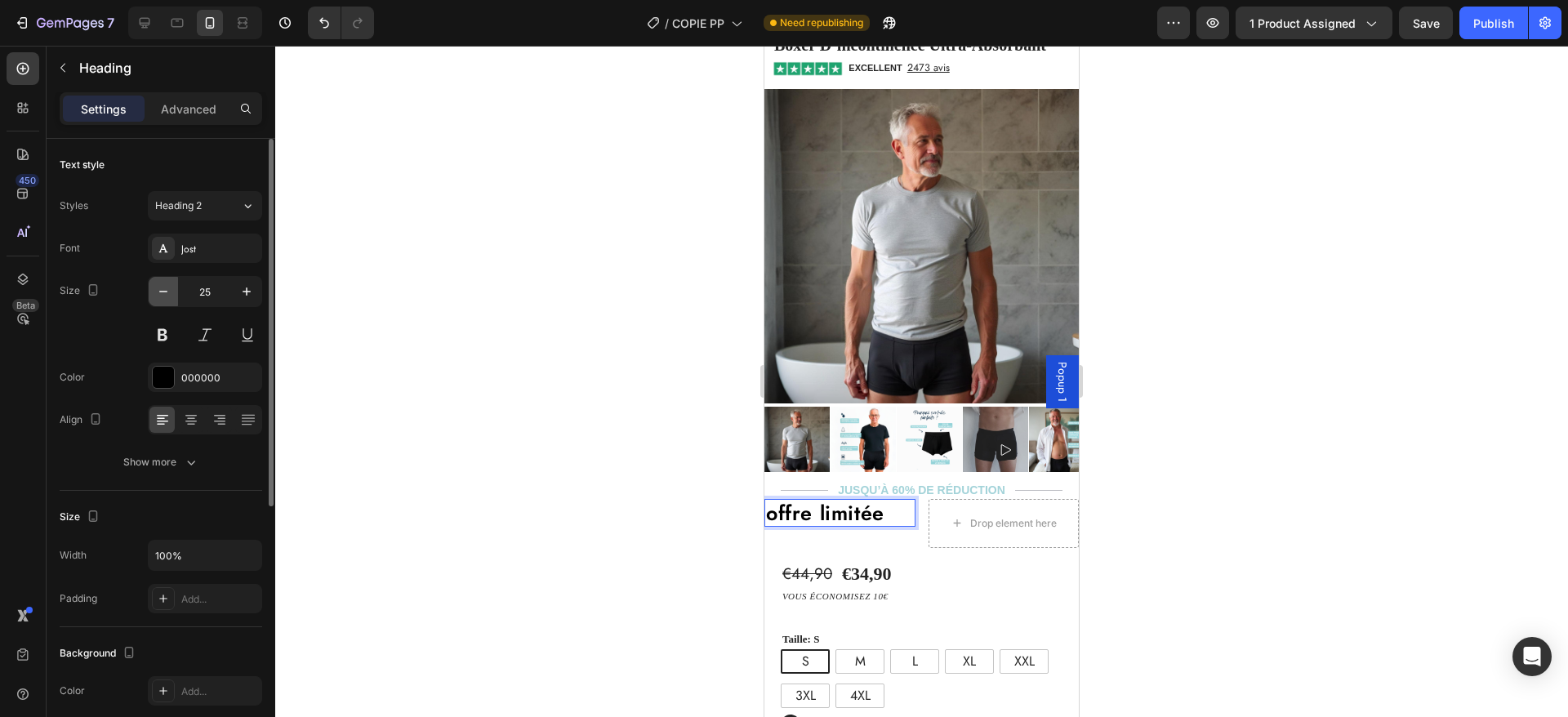
click at [159, 287] on icon "button" at bounding box center [163, 291] width 17 height 17
type input "23"
click at [188, 419] on icon at bounding box center [191, 420] width 17 height 17
click at [204, 374] on div "000000" at bounding box center [205, 378] width 47 height 15
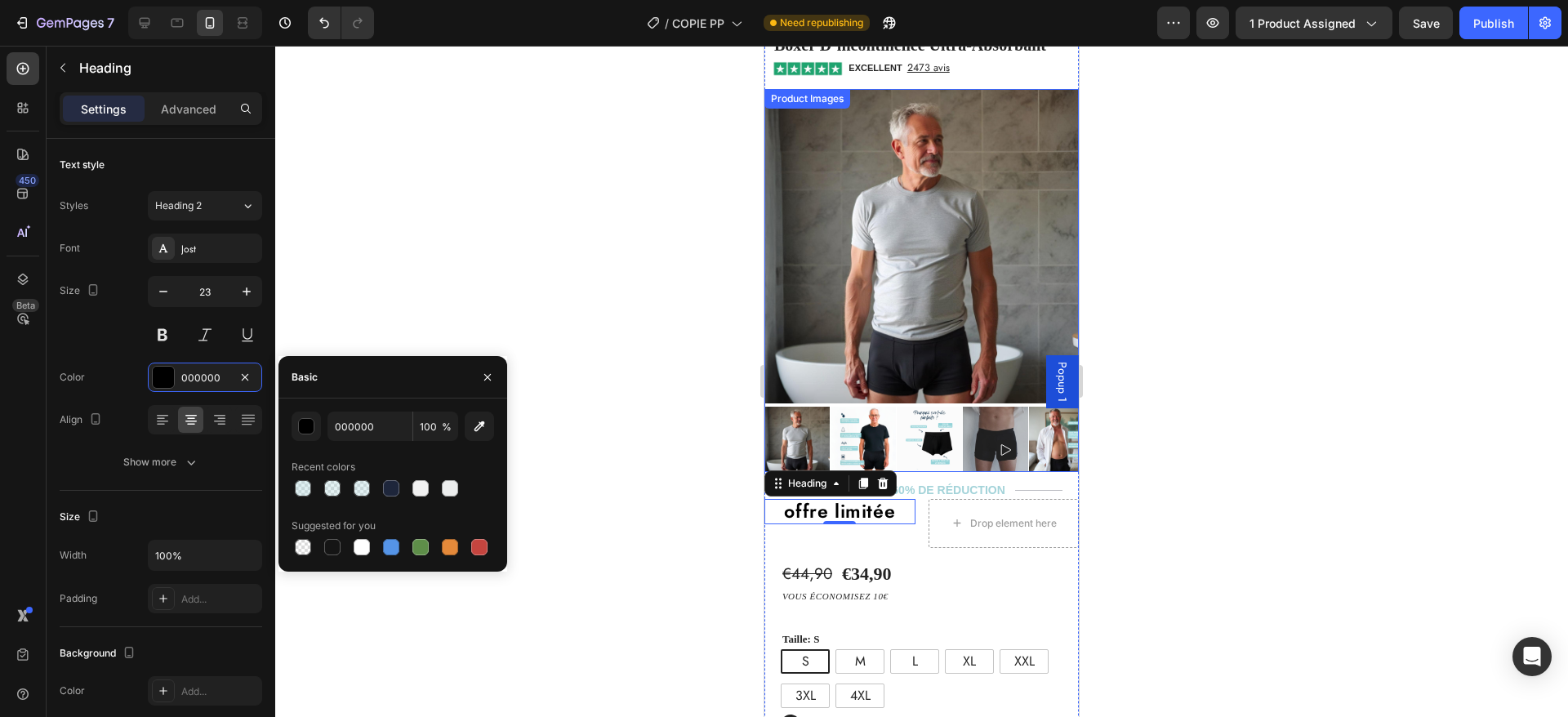
scroll to position [0, 0]
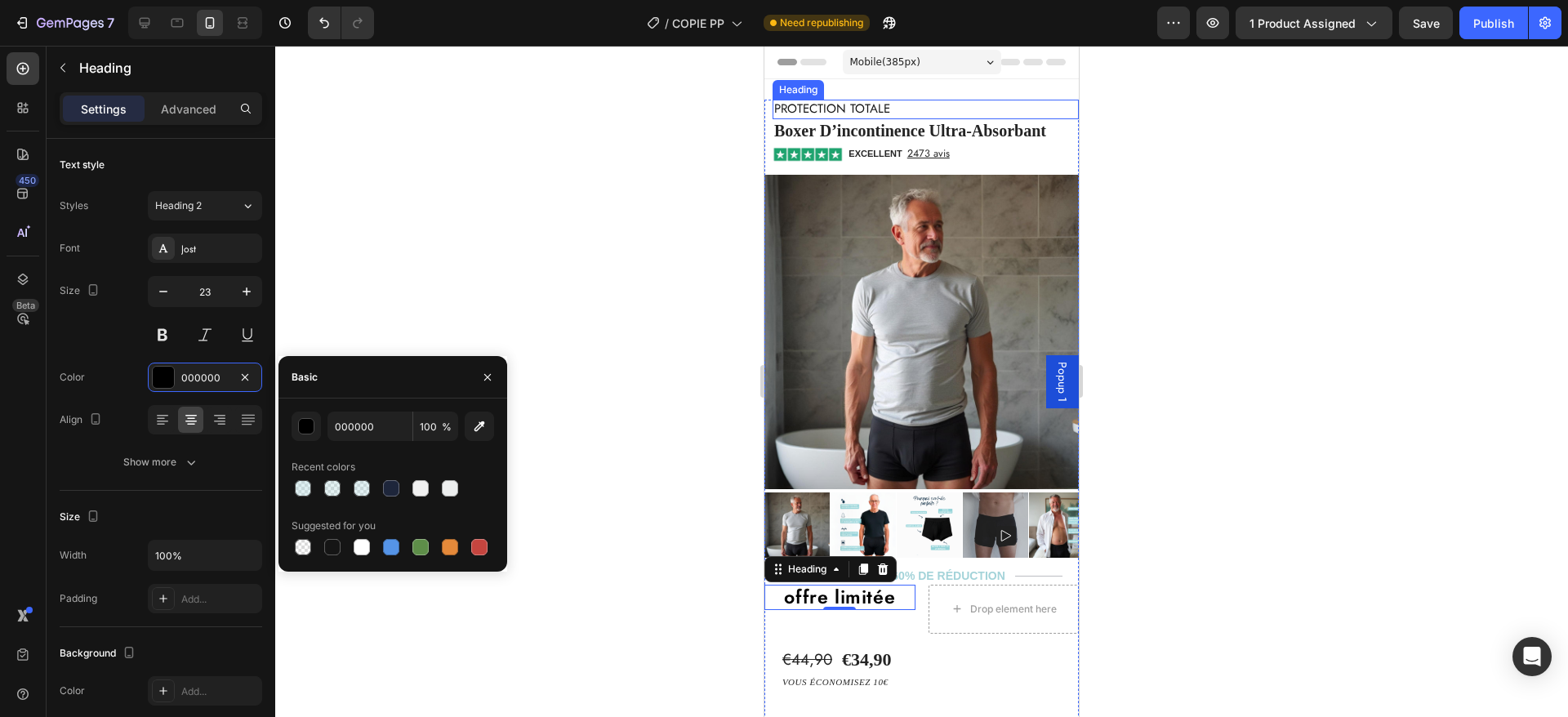
click at [865, 103] on h2 "Protection Totale" at bounding box center [926, 109] width 306 height 19
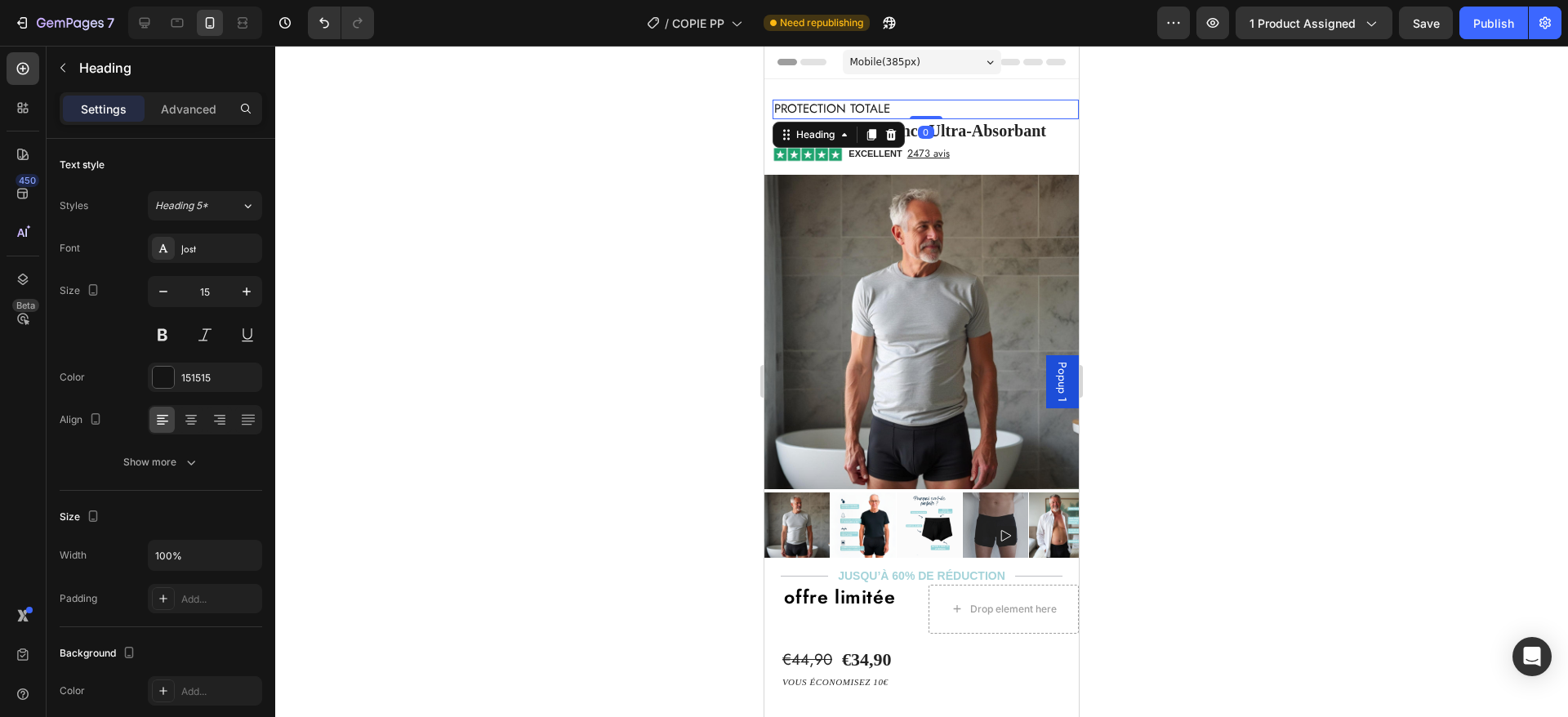
click at [865, 103] on h2 "Protection Totale" at bounding box center [926, 109] width 306 height 19
click at [865, 103] on p "Protection Totale" at bounding box center [926, 109] width 303 height 17
click at [850, 112] on strong "Absorbe plus de 300 ml" at bounding box center [853, 108] width 157 height 13
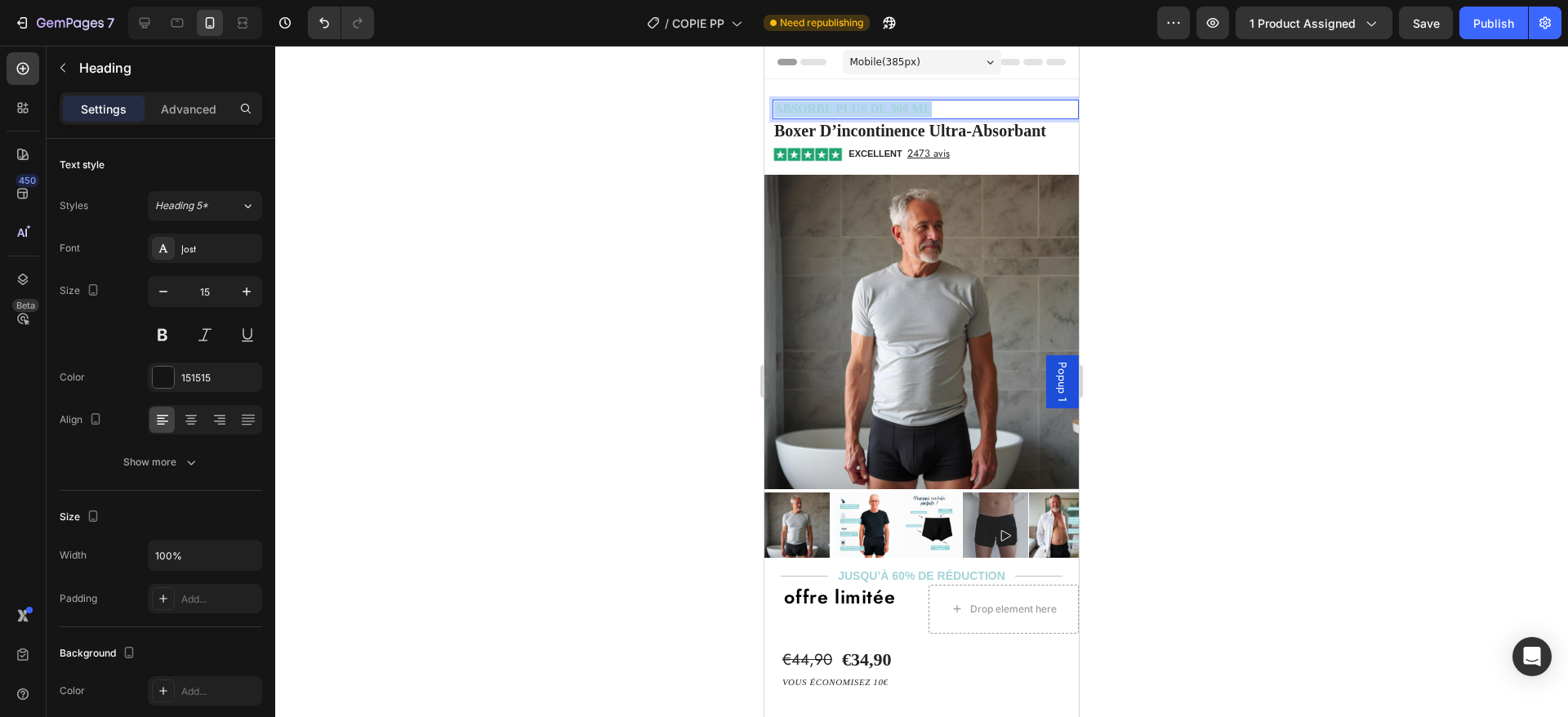
click at [850, 112] on strong "Absorbe plus de 300 ml" at bounding box center [853, 108] width 157 height 13
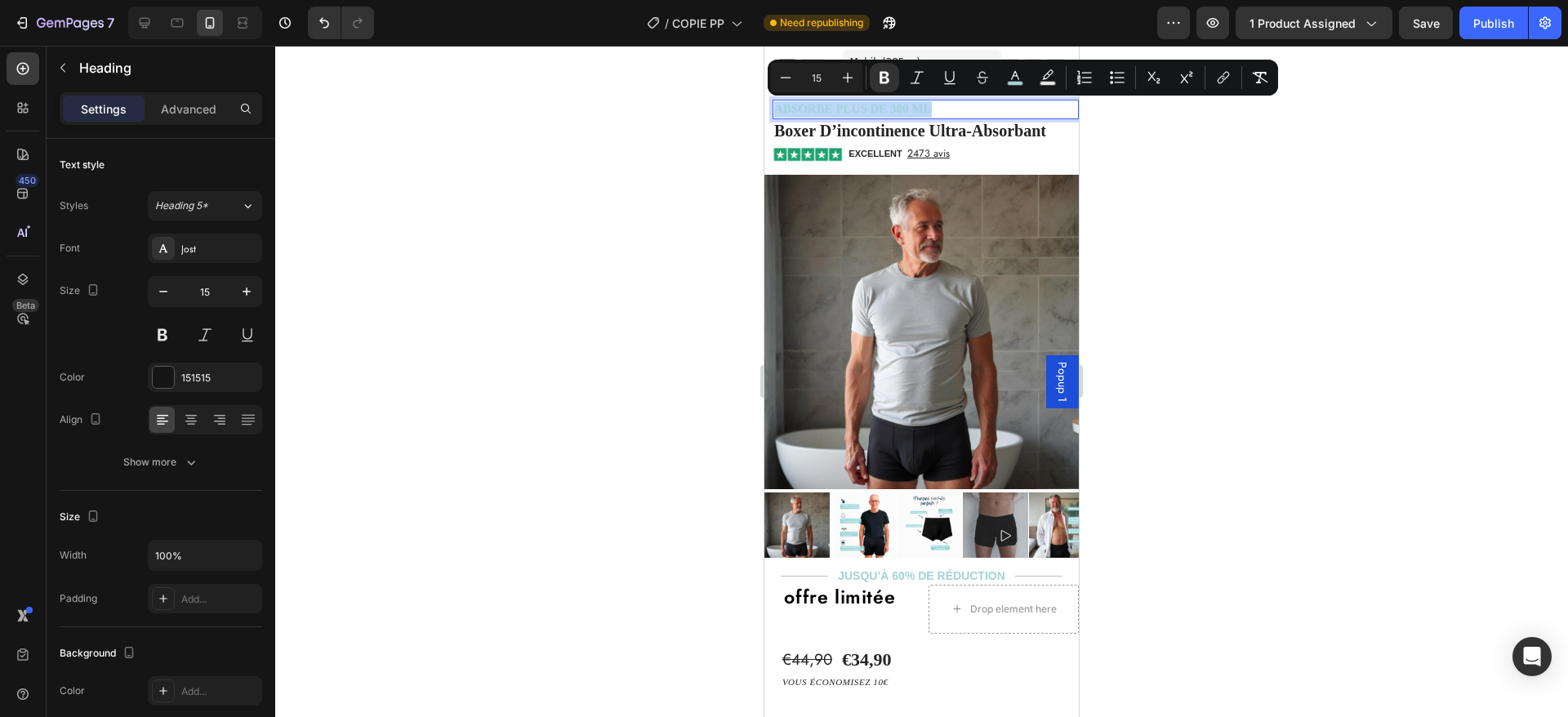
click at [947, 111] on p "Absorbe plus de 300 ml" at bounding box center [926, 109] width 303 height 17
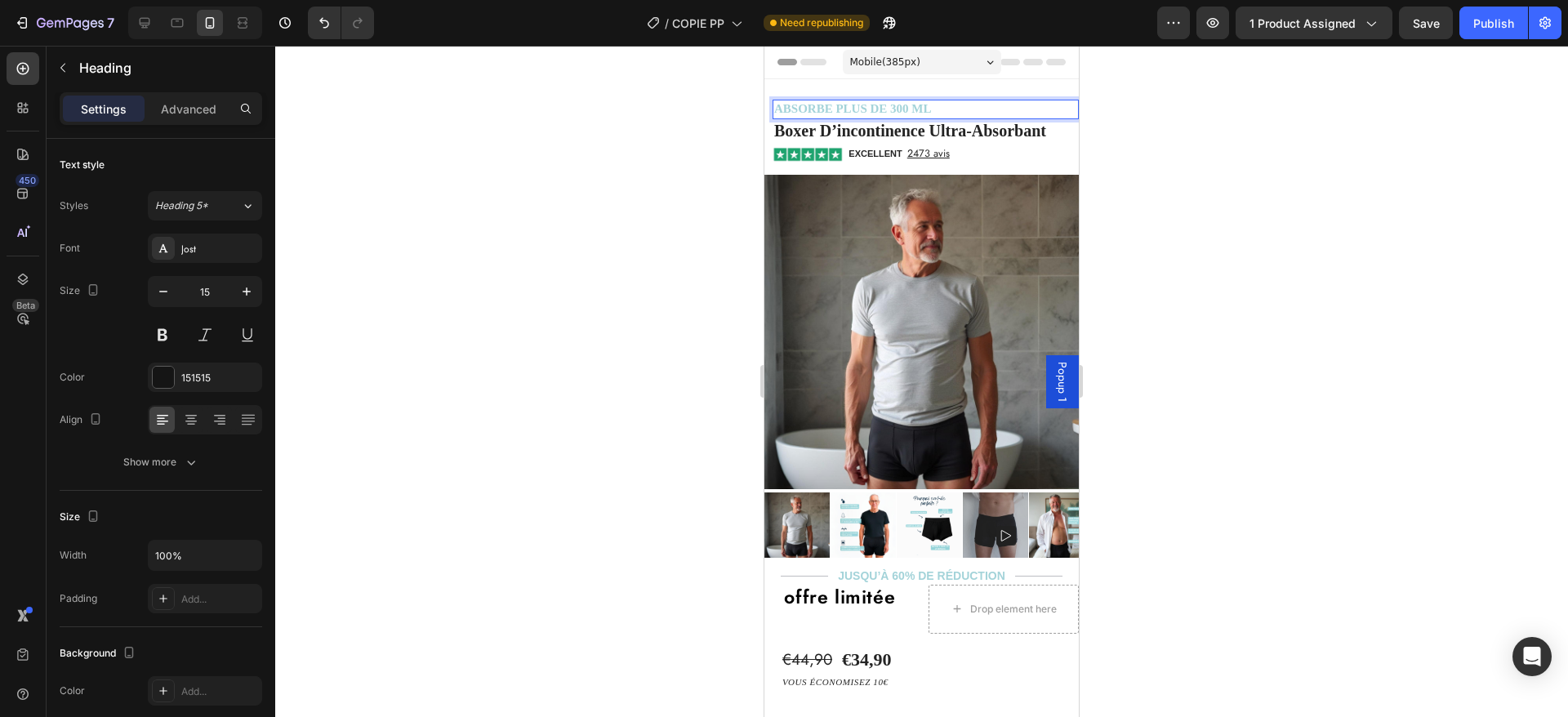
click at [920, 107] on strong "Absorbe plus de 300 ml" at bounding box center [853, 108] width 157 height 13
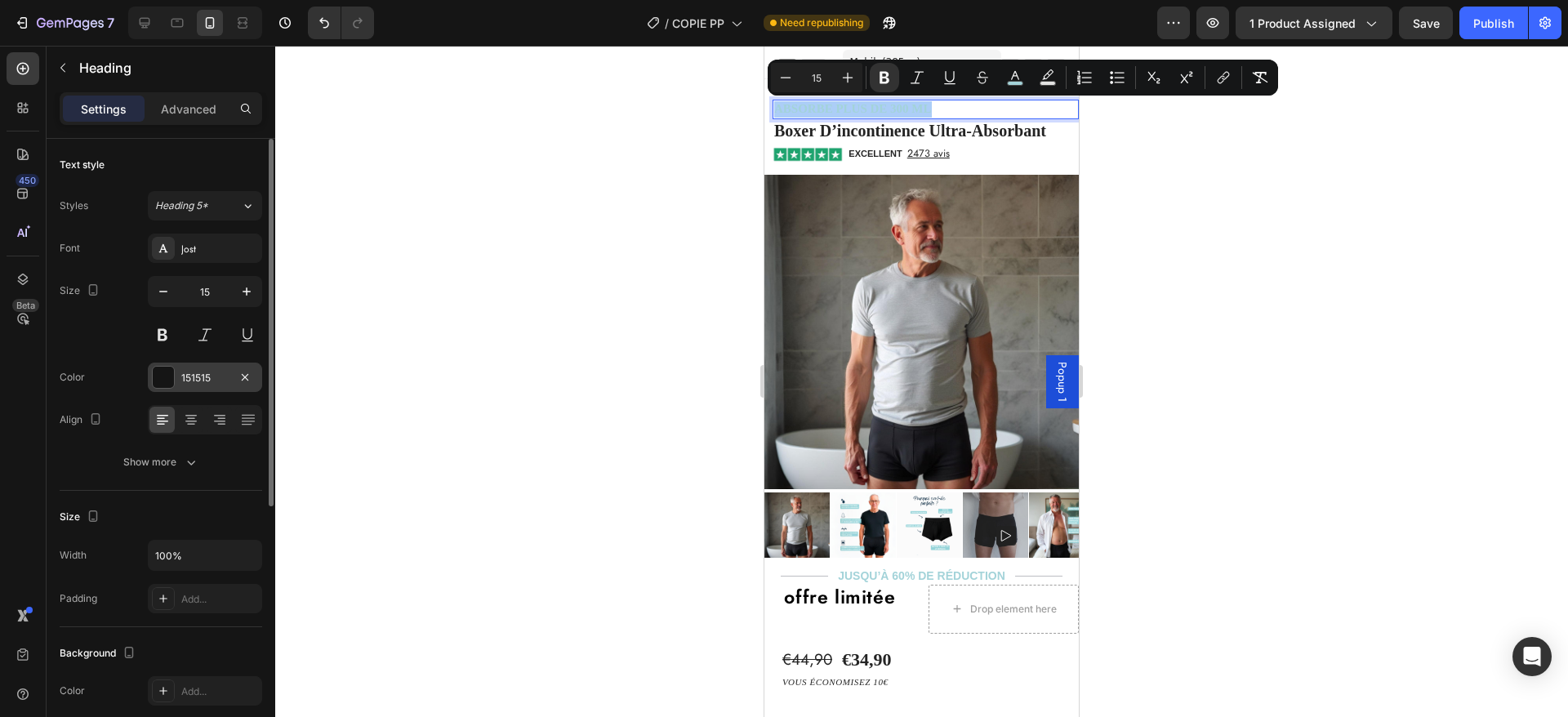
click at [186, 379] on div "151515" at bounding box center [205, 378] width 47 height 15
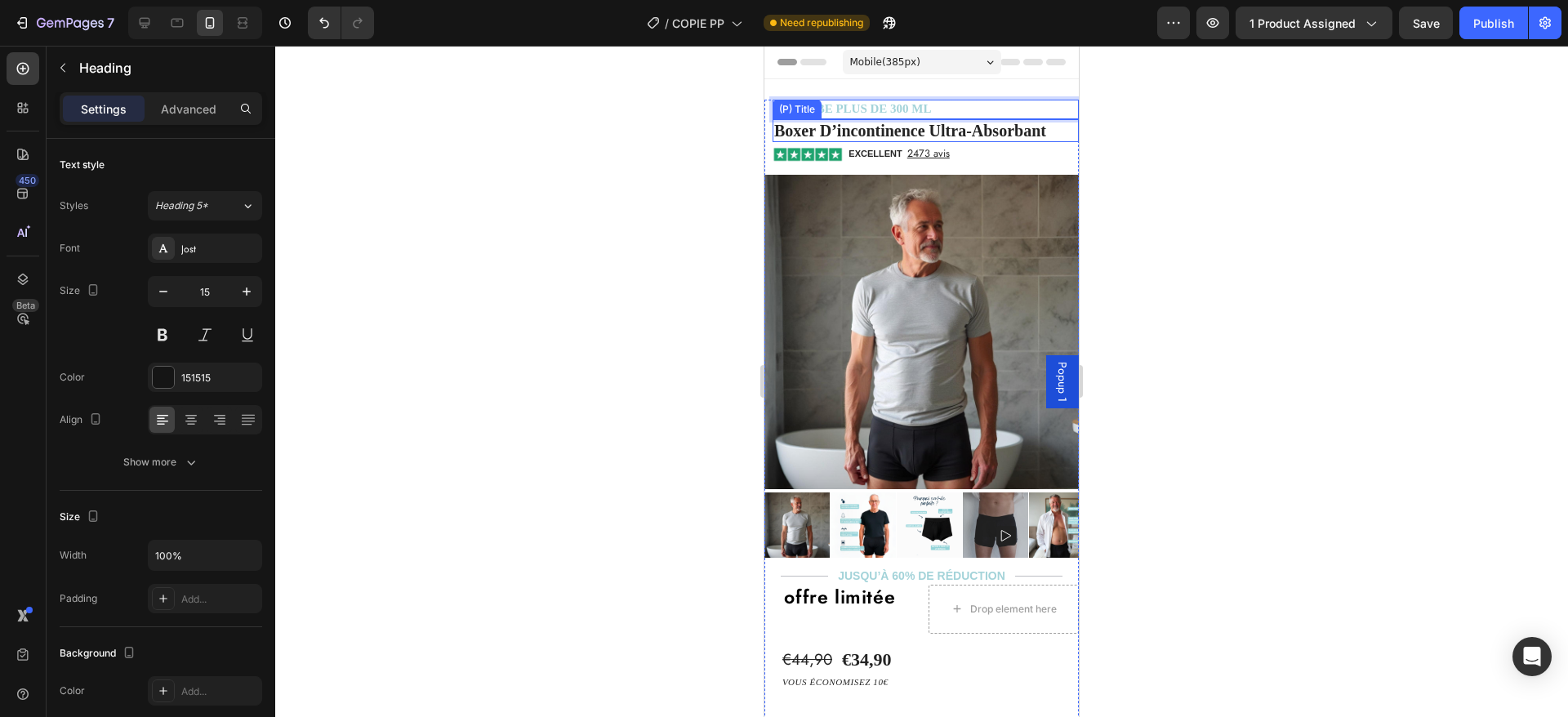
click at [940, 131] on h2 "boxer d’incontinence ultra-absorbant" at bounding box center [926, 130] width 306 height 23
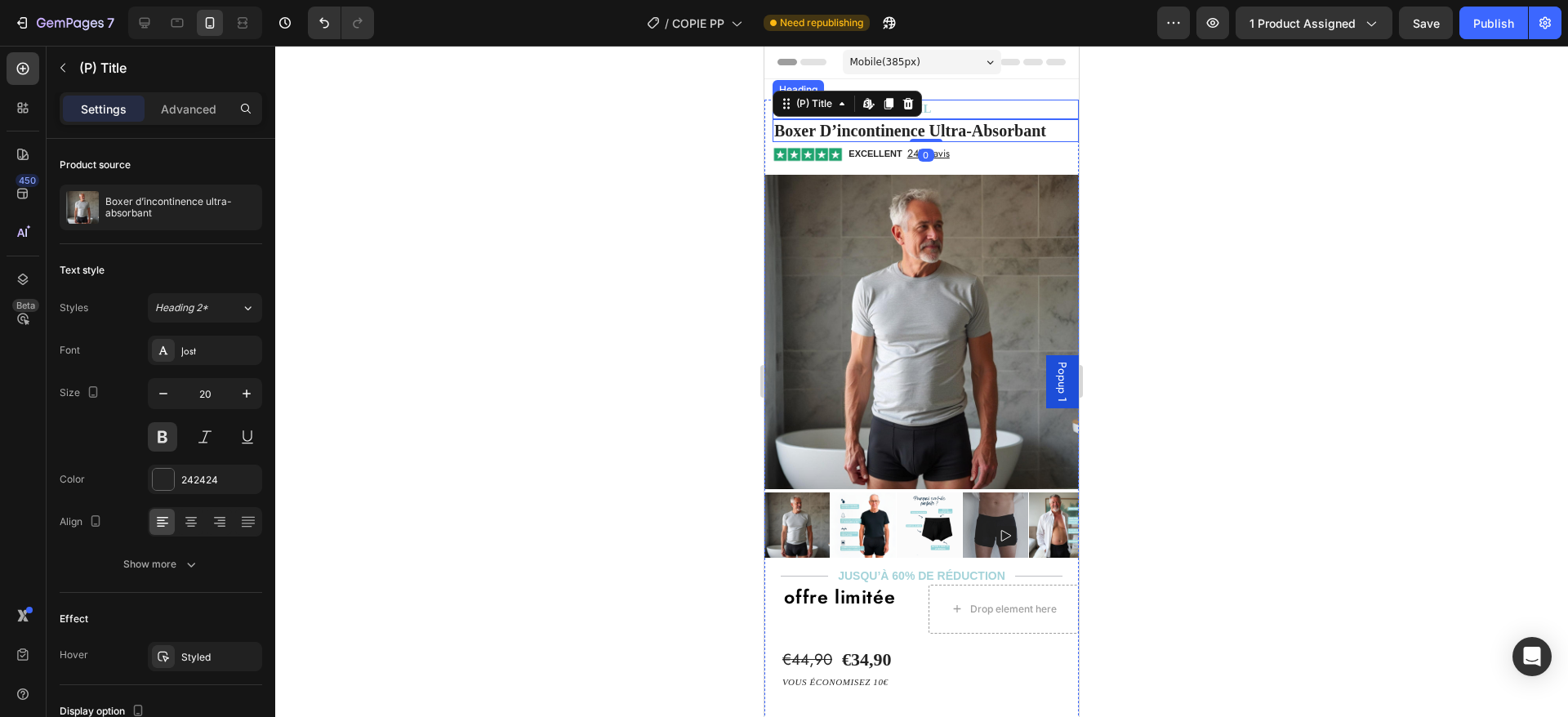
click at [945, 110] on p "⁠⁠⁠⁠⁠⁠⁠ Absorbe plus de 300 ml" at bounding box center [926, 109] width 303 height 17
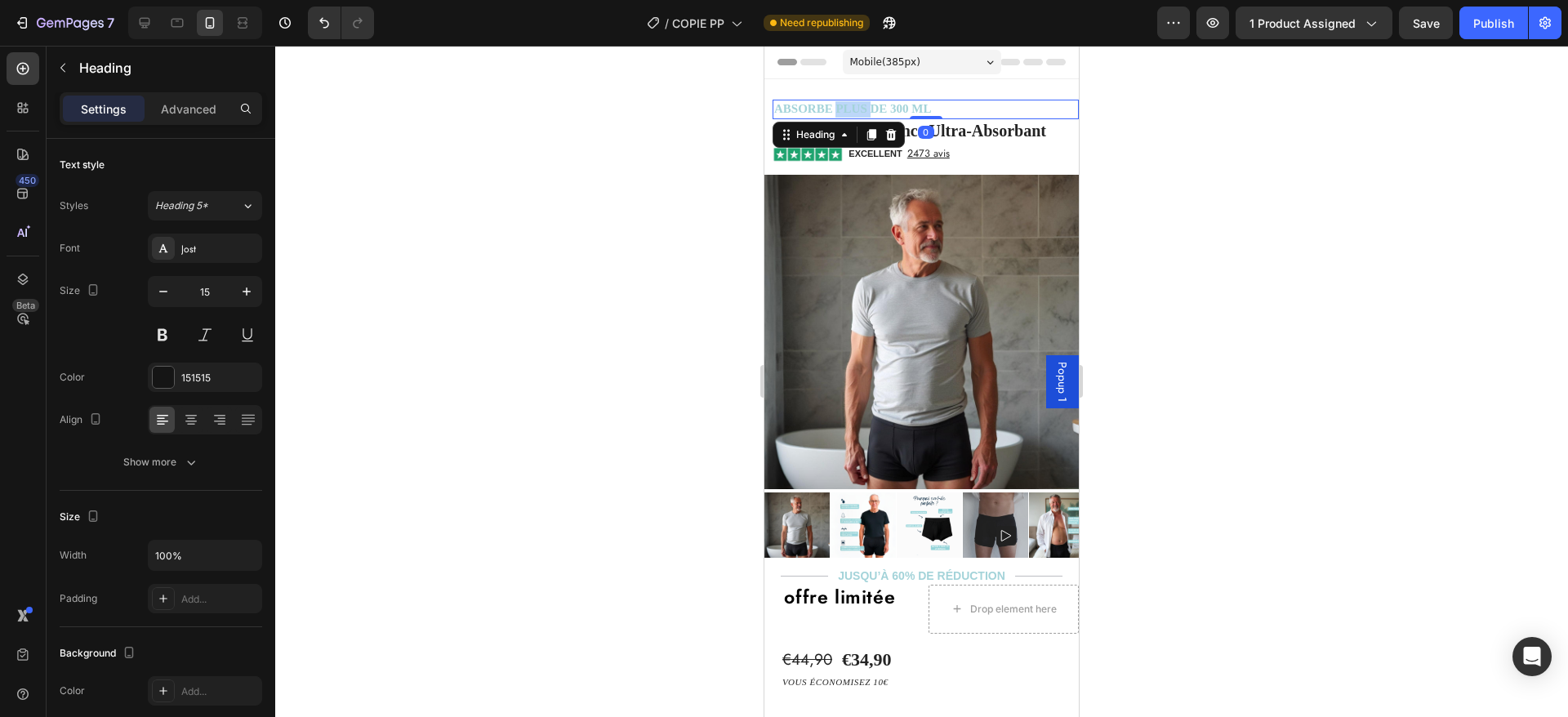
click at [857, 107] on strong "Absorbe plus de 300 ml" at bounding box center [853, 108] width 157 height 13
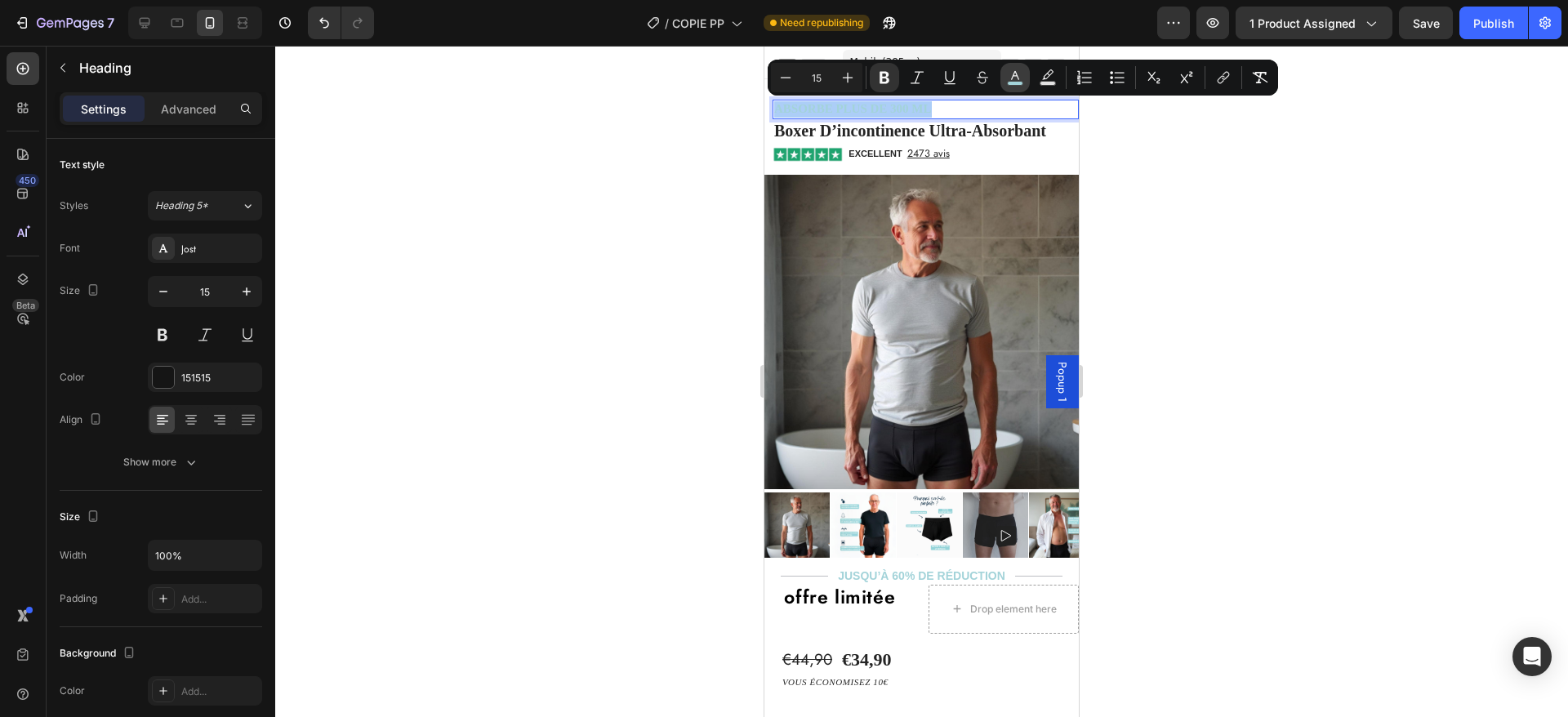
click at [1018, 71] on icon "Editor contextual toolbar" at bounding box center [1015, 77] width 17 height 17
type input "A3D3D9"
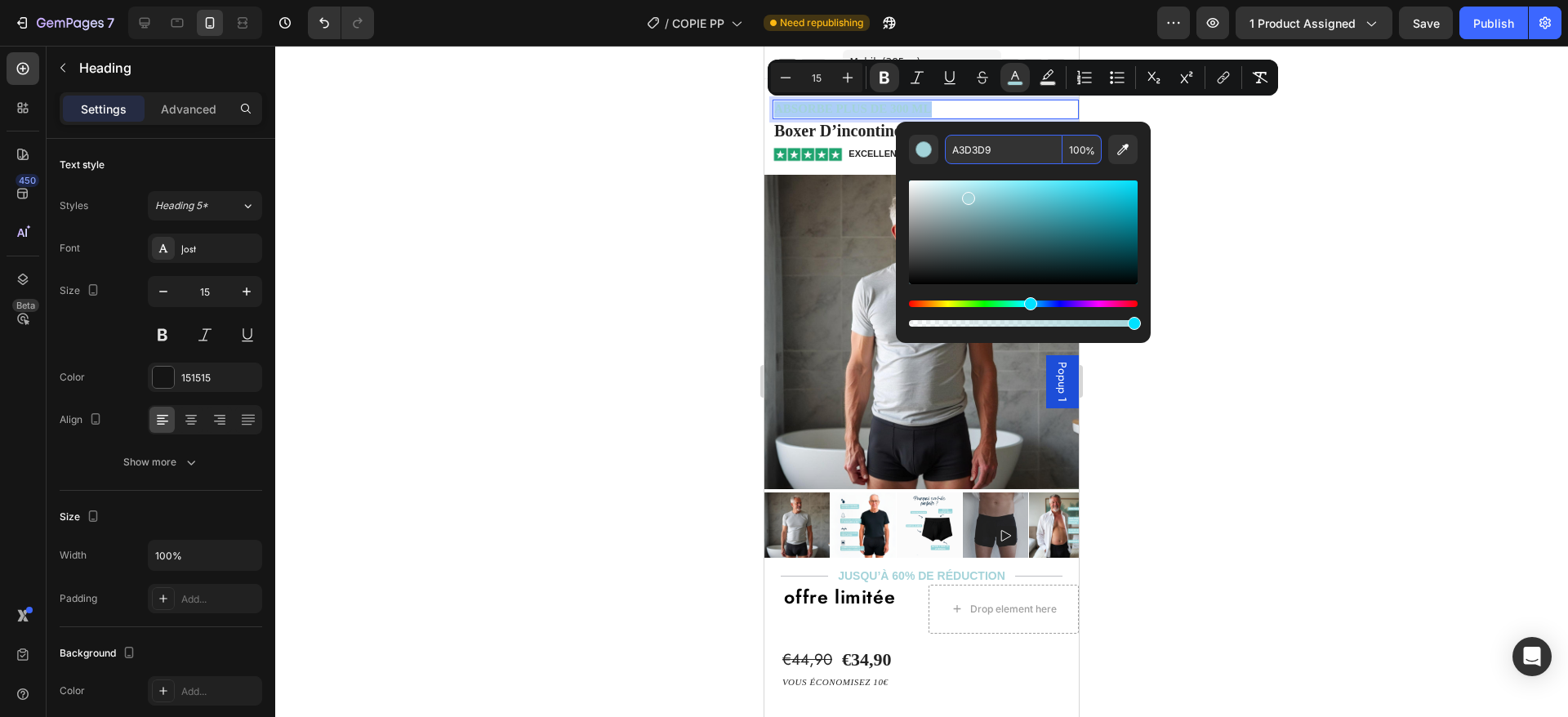
click at [983, 148] on input "A3D3D9" at bounding box center [1003, 150] width 118 height 30
type input "242424"
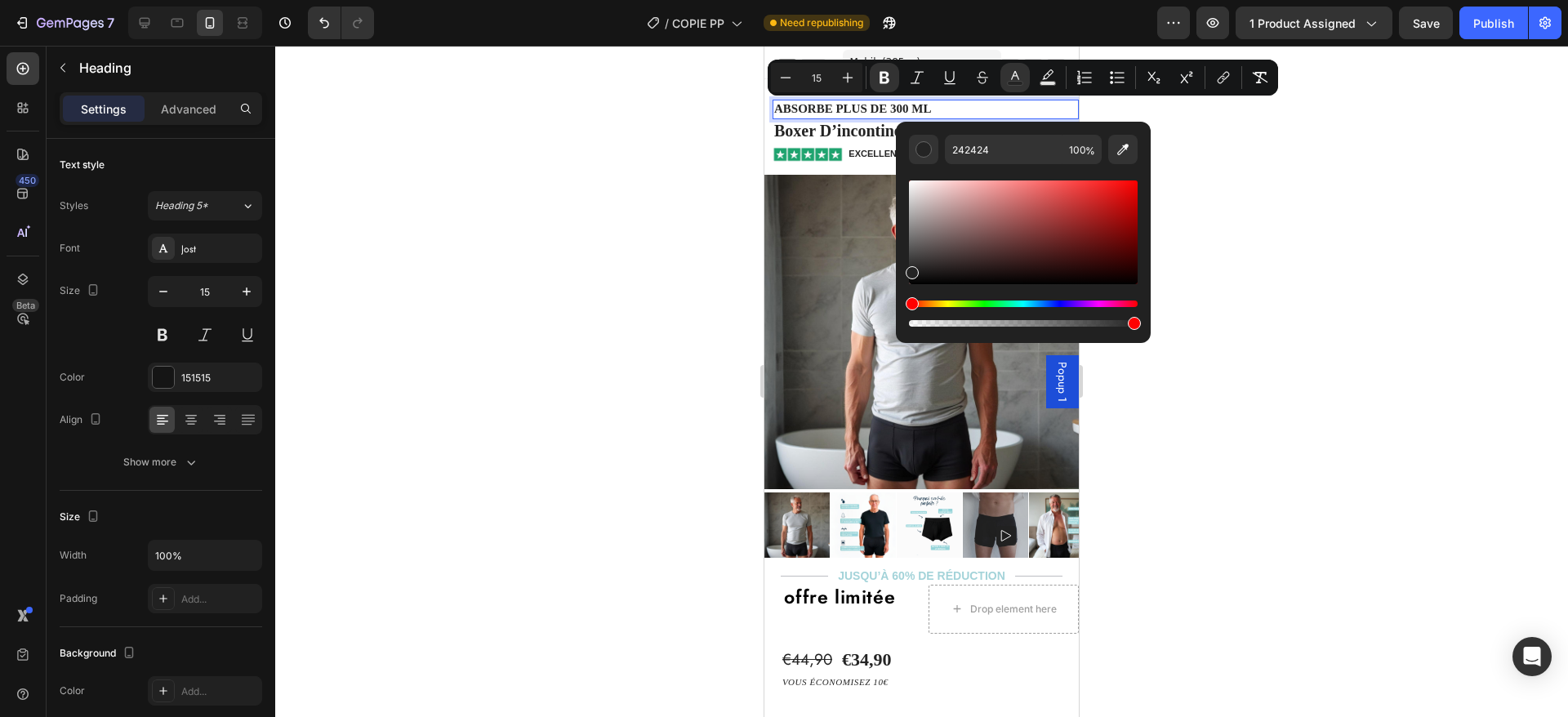
click at [840, 134] on h2 "boxer d’incontinence ultra-absorbant" at bounding box center [926, 130] width 306 height 23
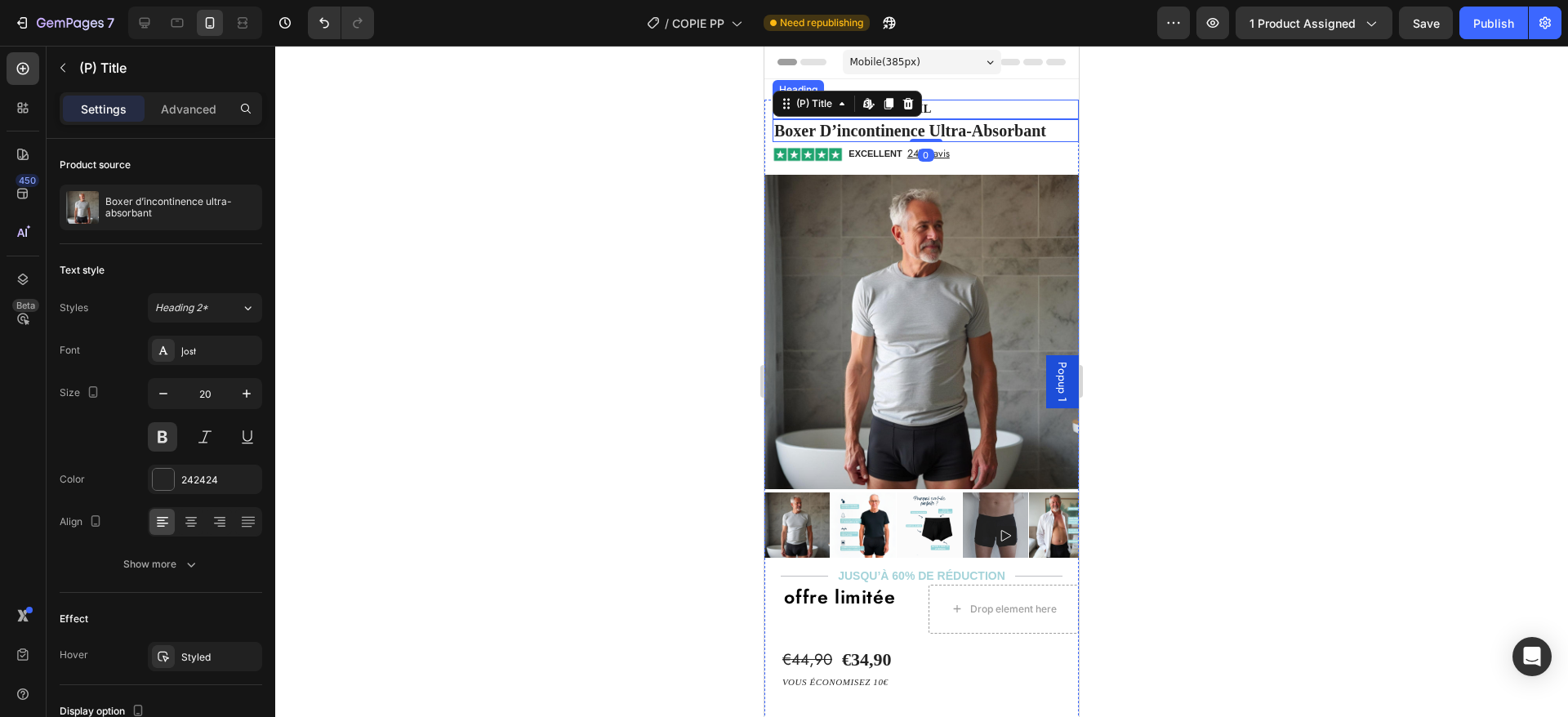
click at [976, 109] on p "⁠⁠⁠⁠⁠⁠⁠ Absorbe plus de 300 ml" at bounding box center [926, 109] width 303 height 17
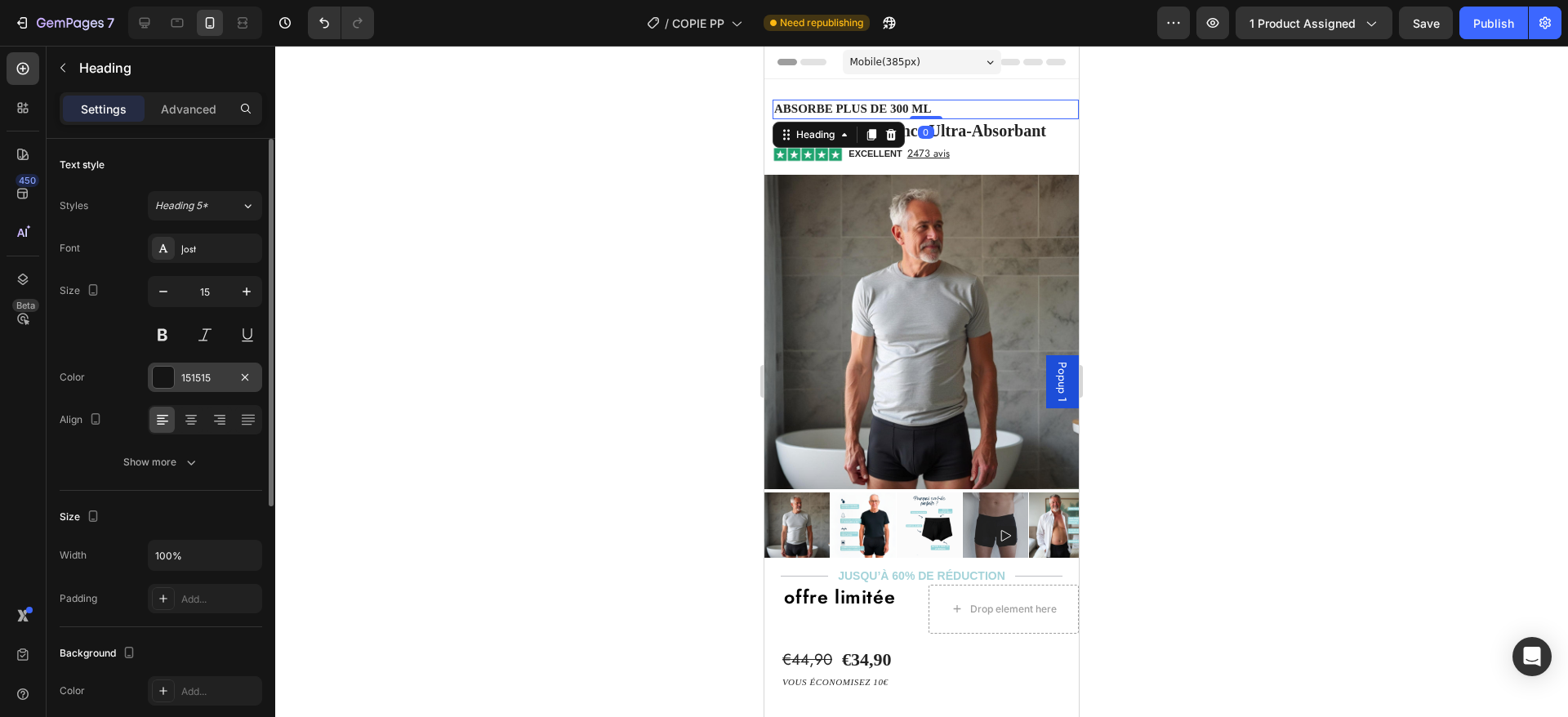
click at [189, 375] on div "151515" at bounding box center [205, 378] width 47 height 15
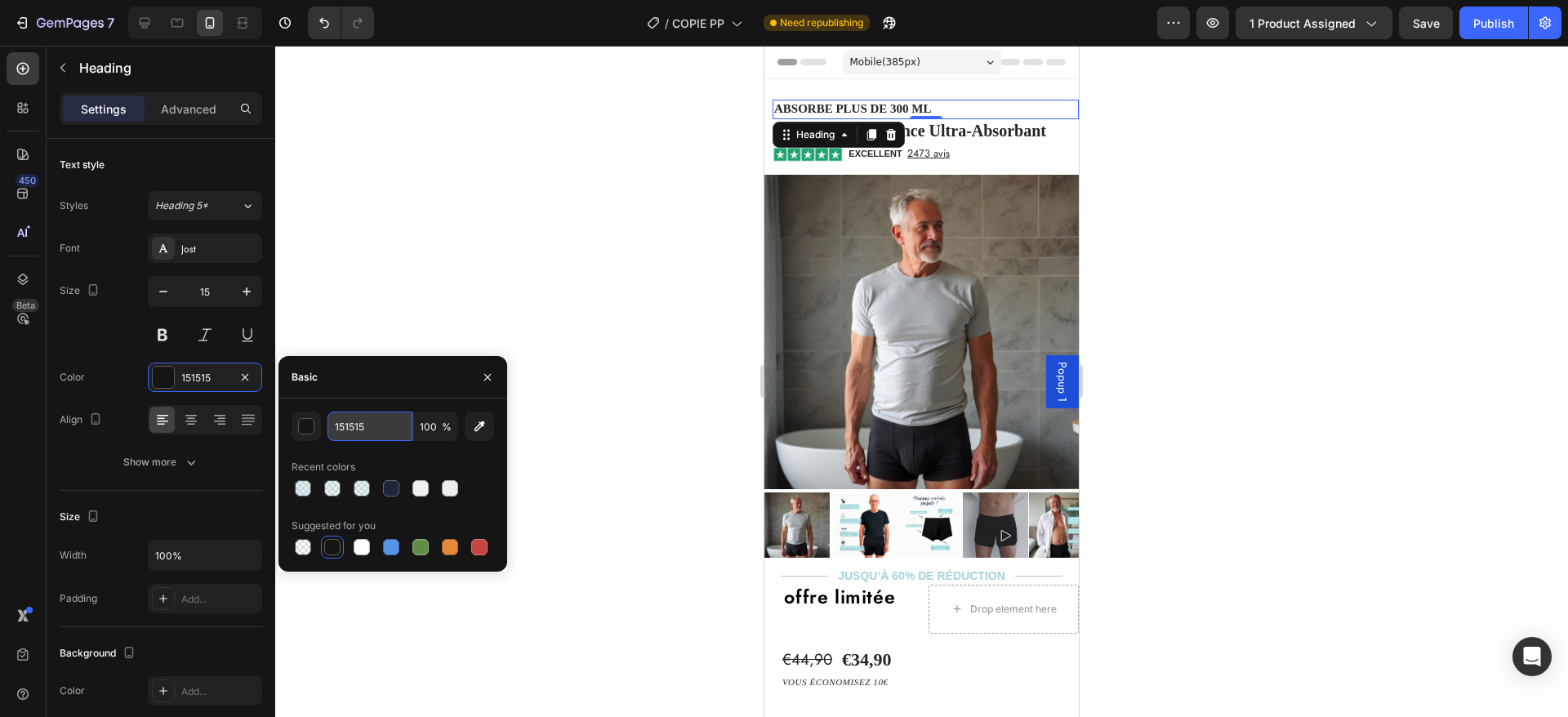
click at [364, 427] on input "151515" at bounding box center [370, 427] width 85 height 30
type input "242424"
click at [490, 367] on button "button" at bounding box center [488, 378] width 26 height 26
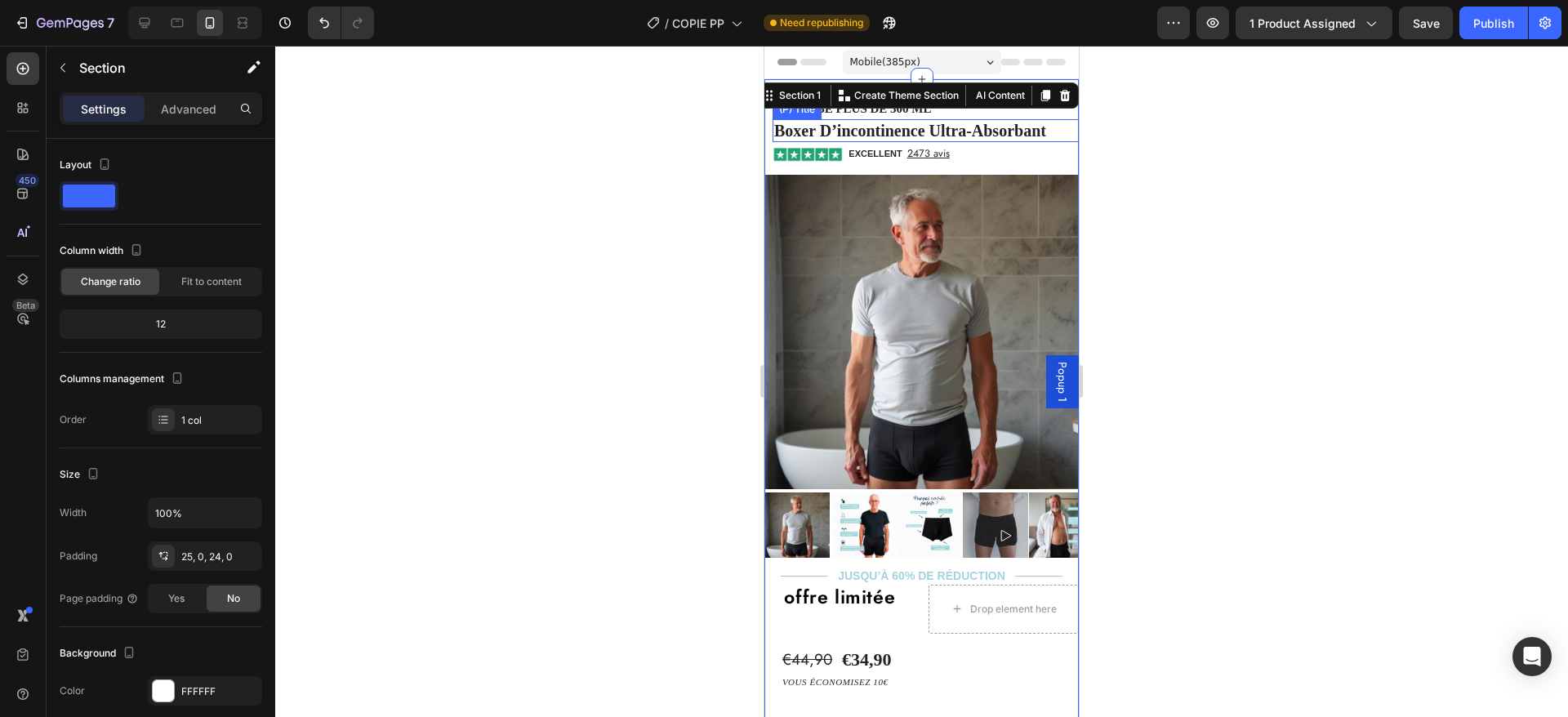
click at [988, 133] on h2 "boxer d’incontinence ultra-absorbant" at bounding box center [926, 130] width 306 height 23
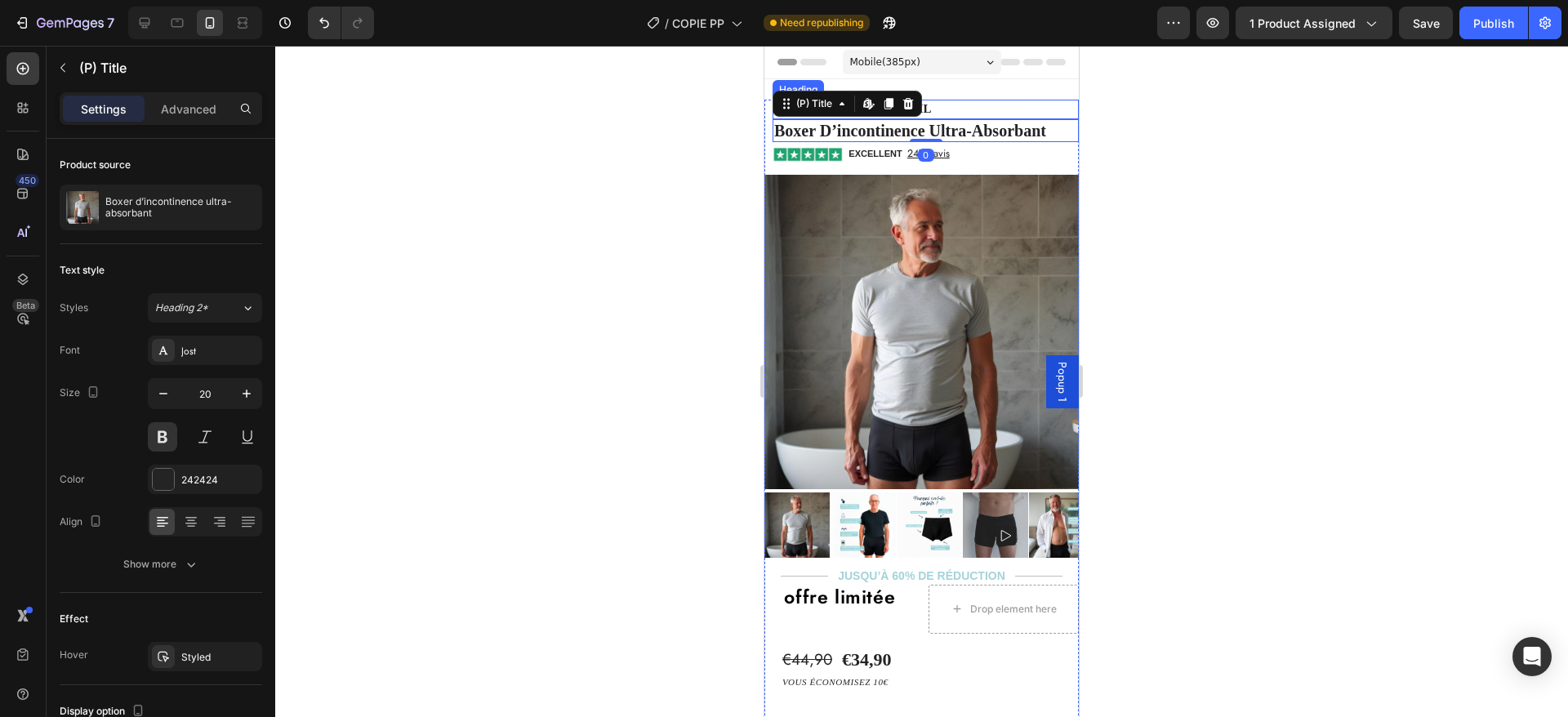
click at [974, 111] on p "⁠⁠⁠⁠⁠⁠⁠ Absorbe plus de 300 ml" at bounding box center [926, 109] width 303 height 17
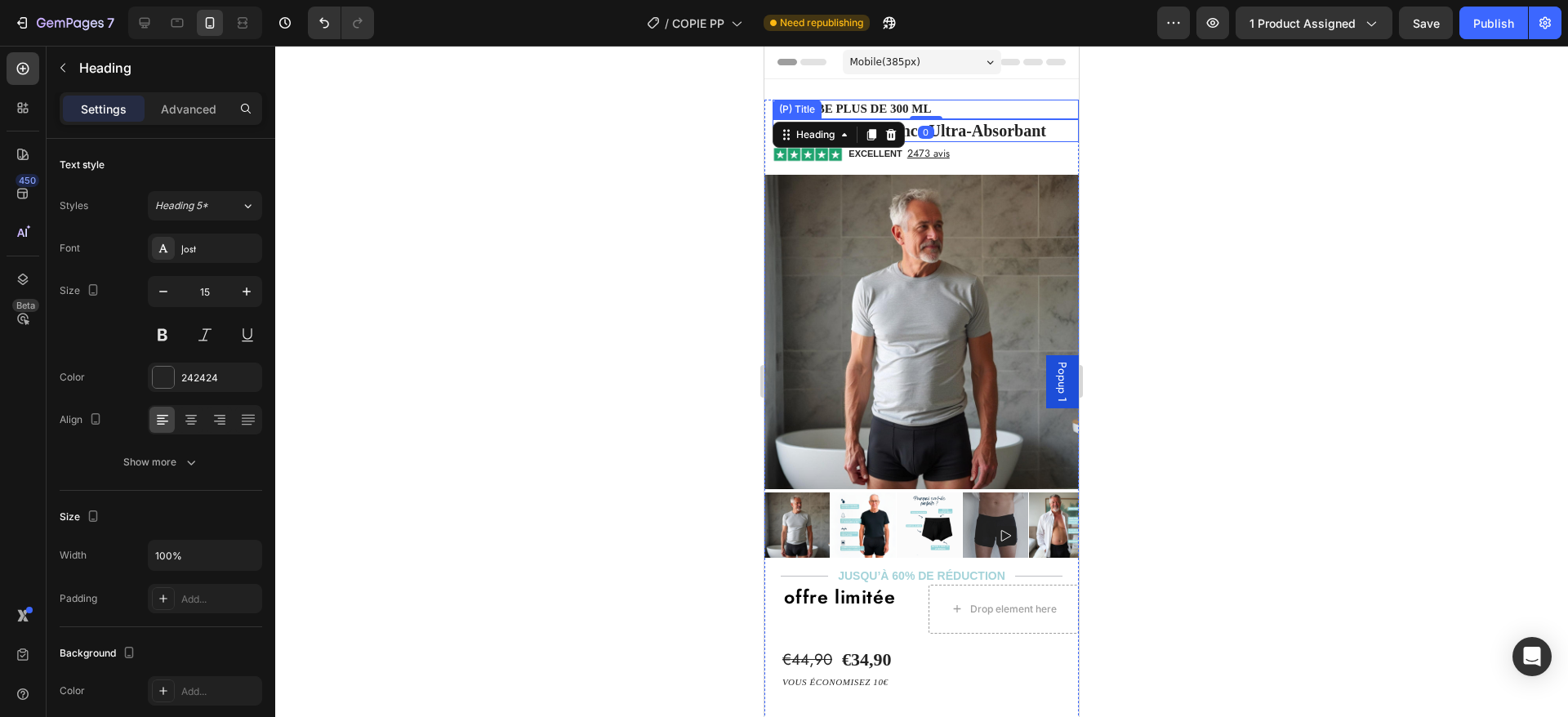
click at [973, 124] on h2 "boxer d’incontinence ultra-absorbant" at bounding box center [926, 130] width 306 height 23
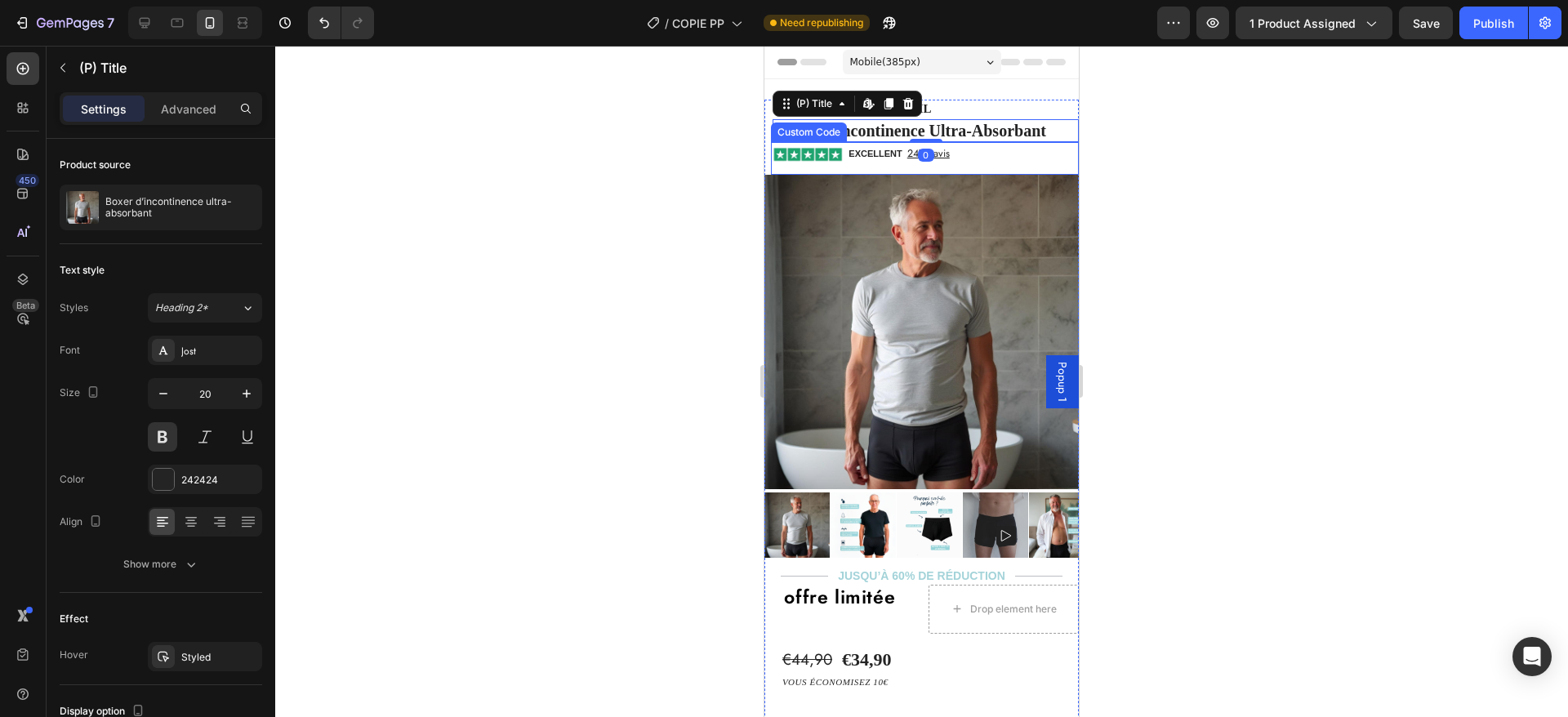
click at [970, 151] on div "EXCELLENT 2473 avis" at bounding box center [925, 154] width 308 height 17
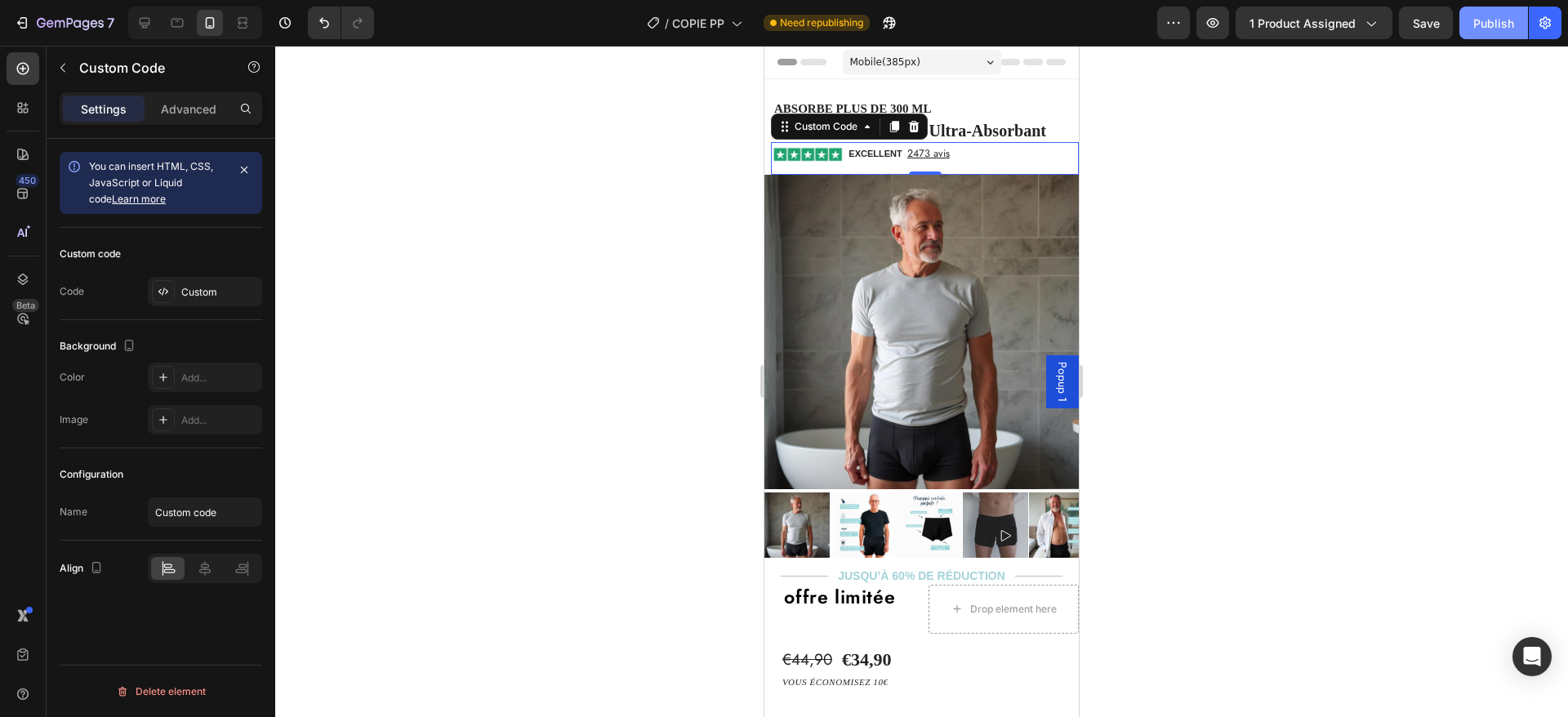
click at [1482, 31] on div "Publish" at bounding box center [1494, 24] width 41 height 17
click at [1054, 388] on span "Popup 1" at bounding box center [1062, 382] width 17 height 40
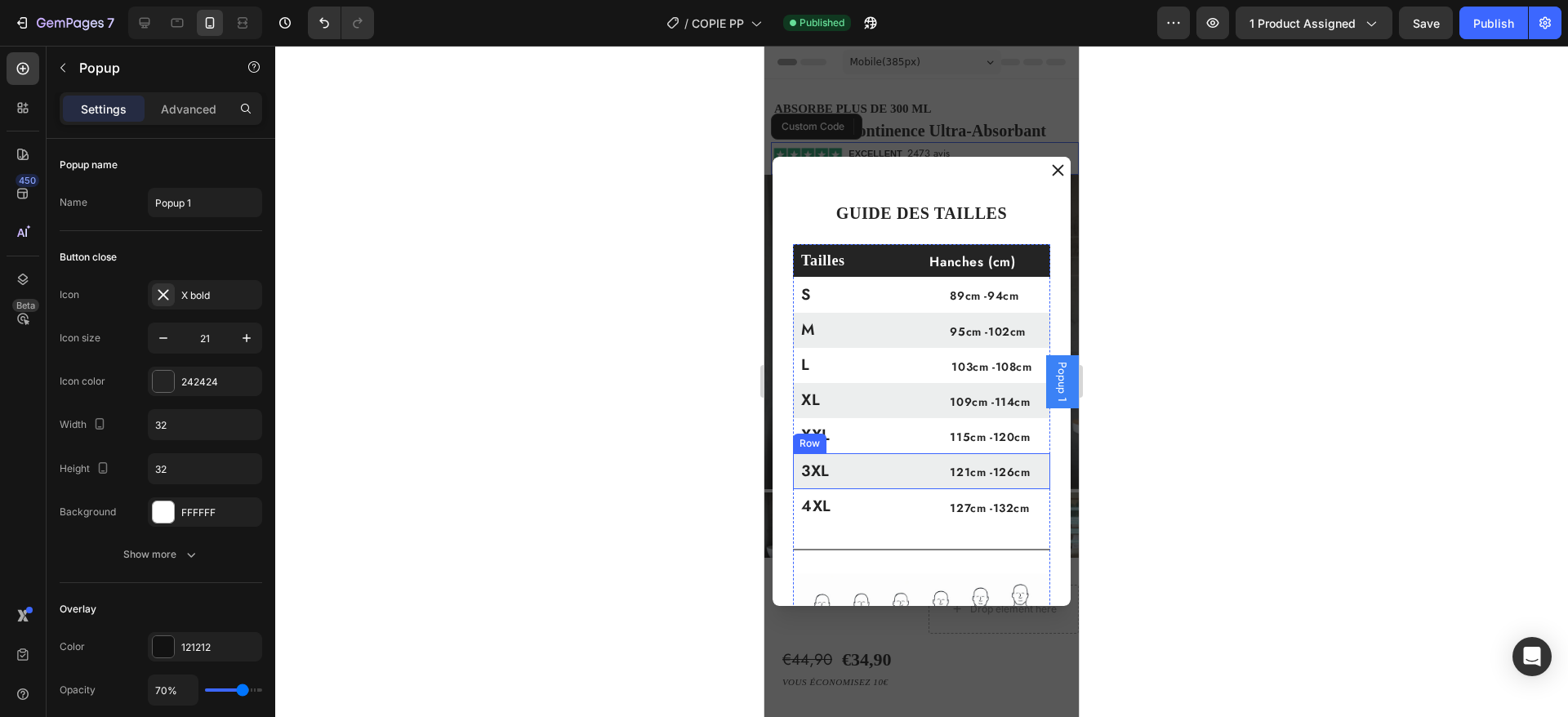
scroll to position [317, 0]
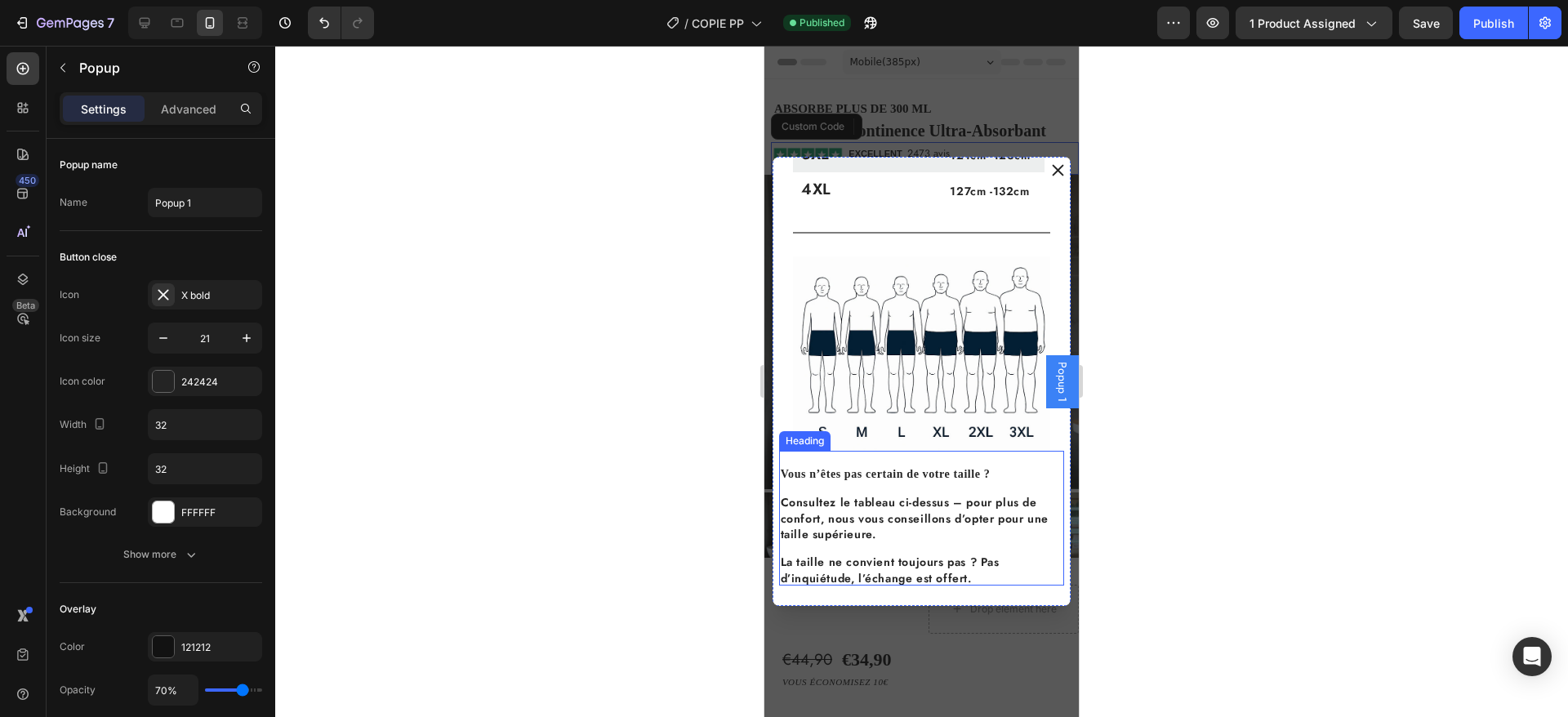
click at [830, 494] on span "Consultez le tableau ci-dessus – pour plus de confort, nous vous conseillons d’…" at bounding box center [914, 518] width 267 height 48
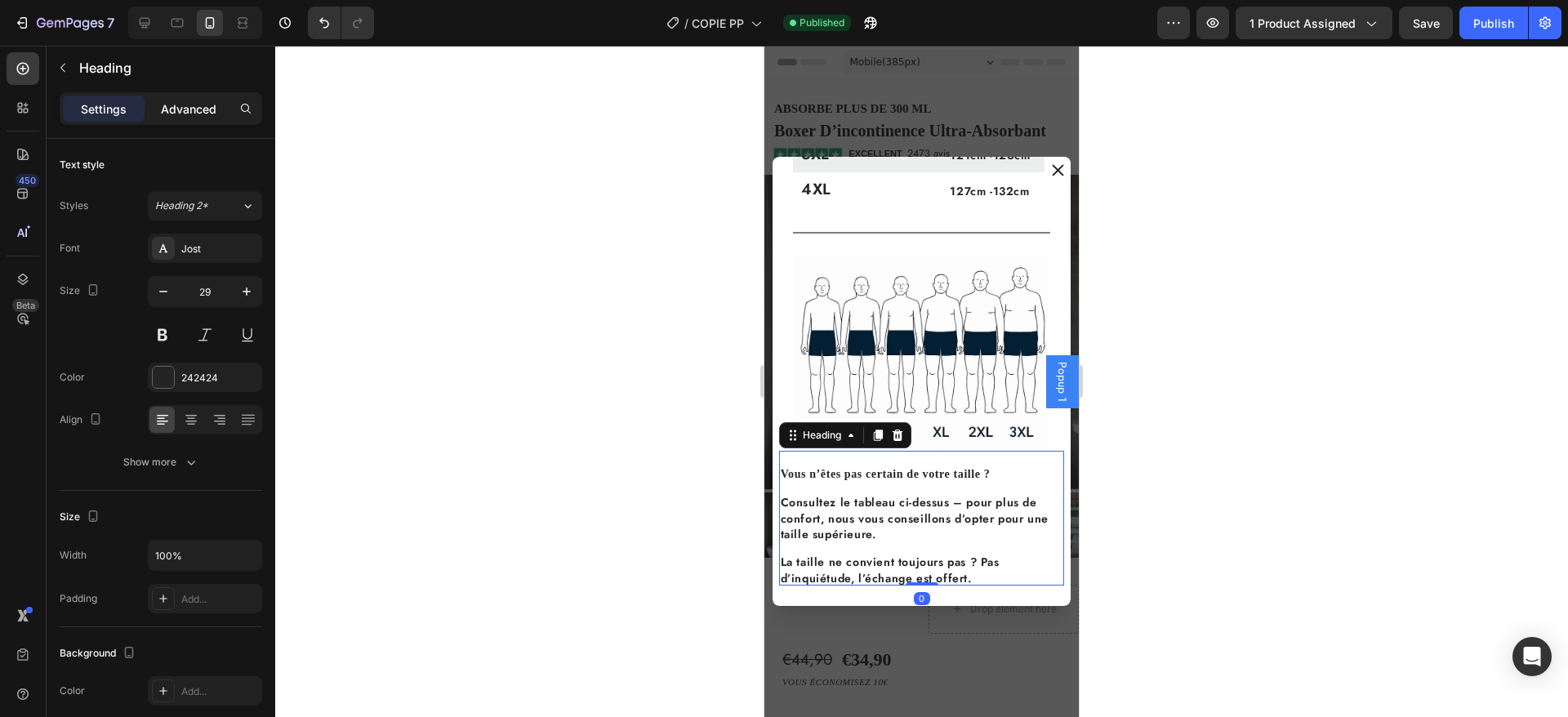
click at [184, 104] on p "Advanced" at bounding box center [189, 109] width 56 height 17
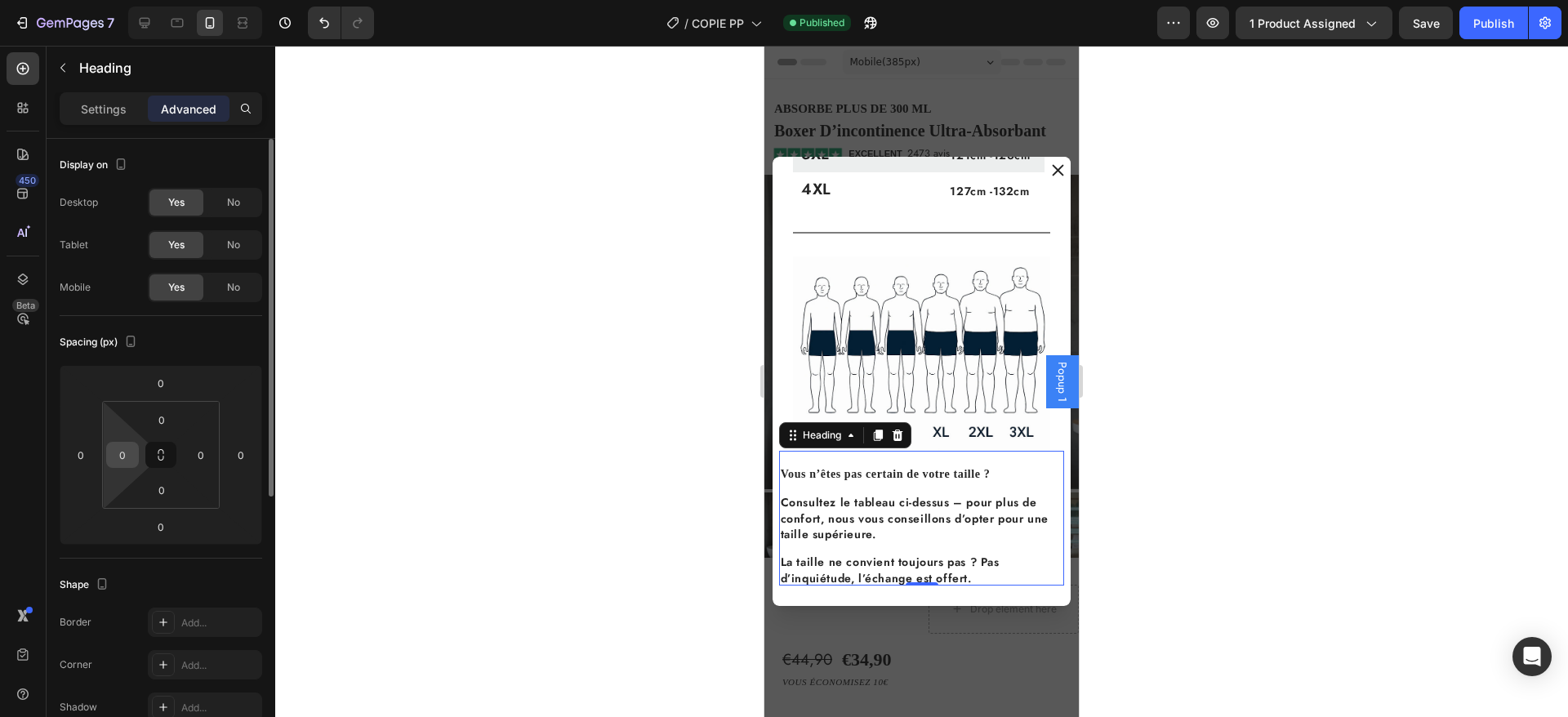
click at [118, 455] on input "0" at bounding box center [122, 455] width 24 height 24
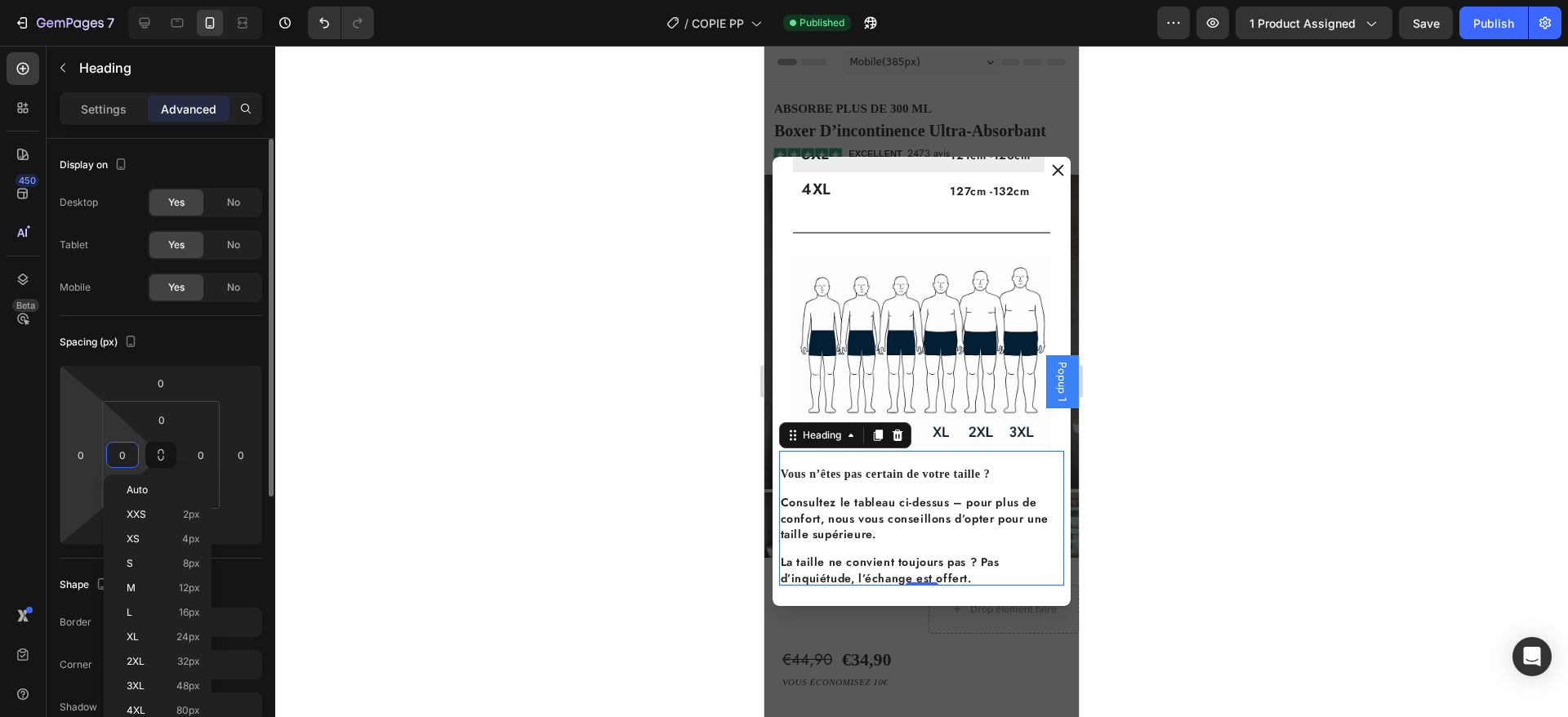
click at [68, 0] on html "7 Version history / COPIE PP Published Preview 1 product assigned Save Publish …" at bounding box center [784, 0] width 1568 height 0
click at [80, 467] on input "0" at bounding box center [80, 455] width 24 height 24
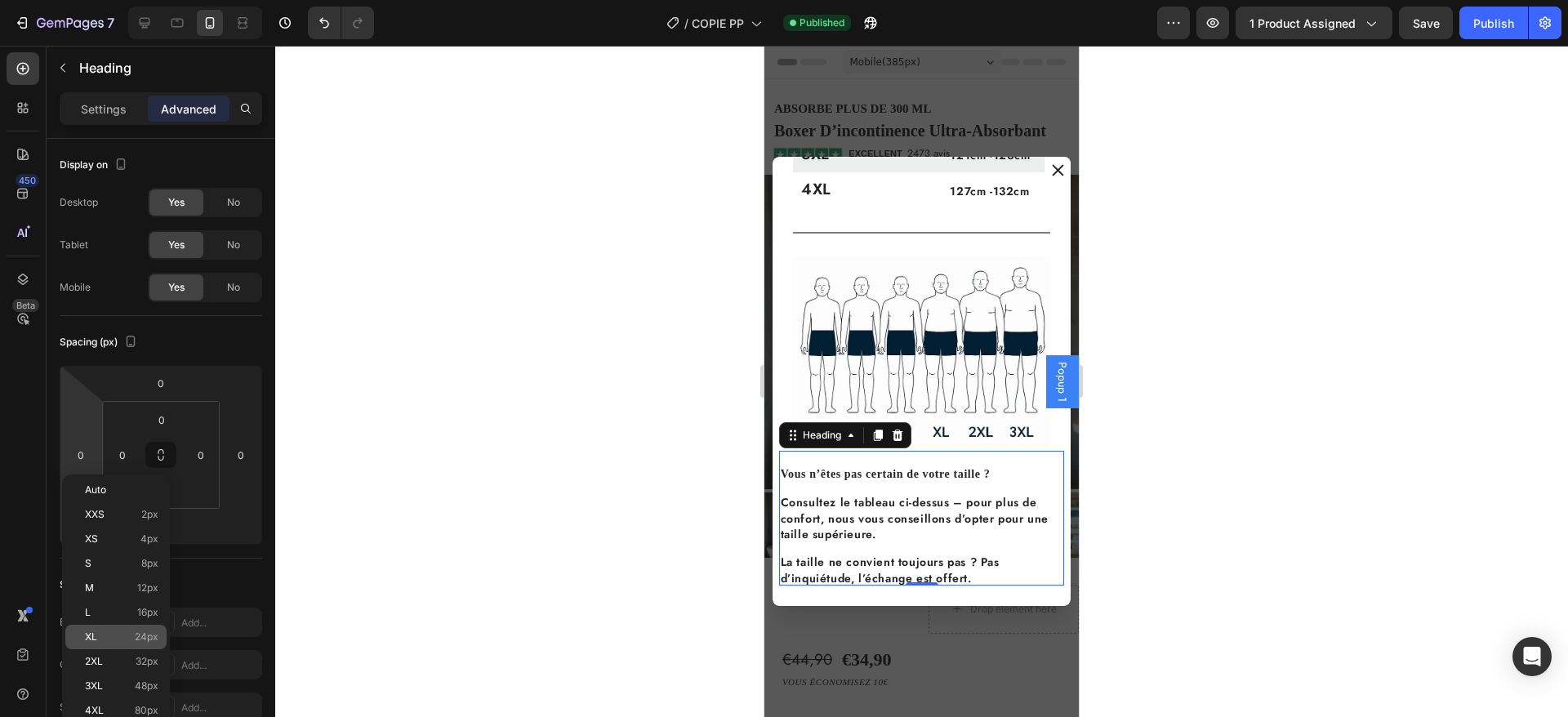
click at [114, 636] on p "XL 24px" at bounding box center [121, 637] width 73 height 11
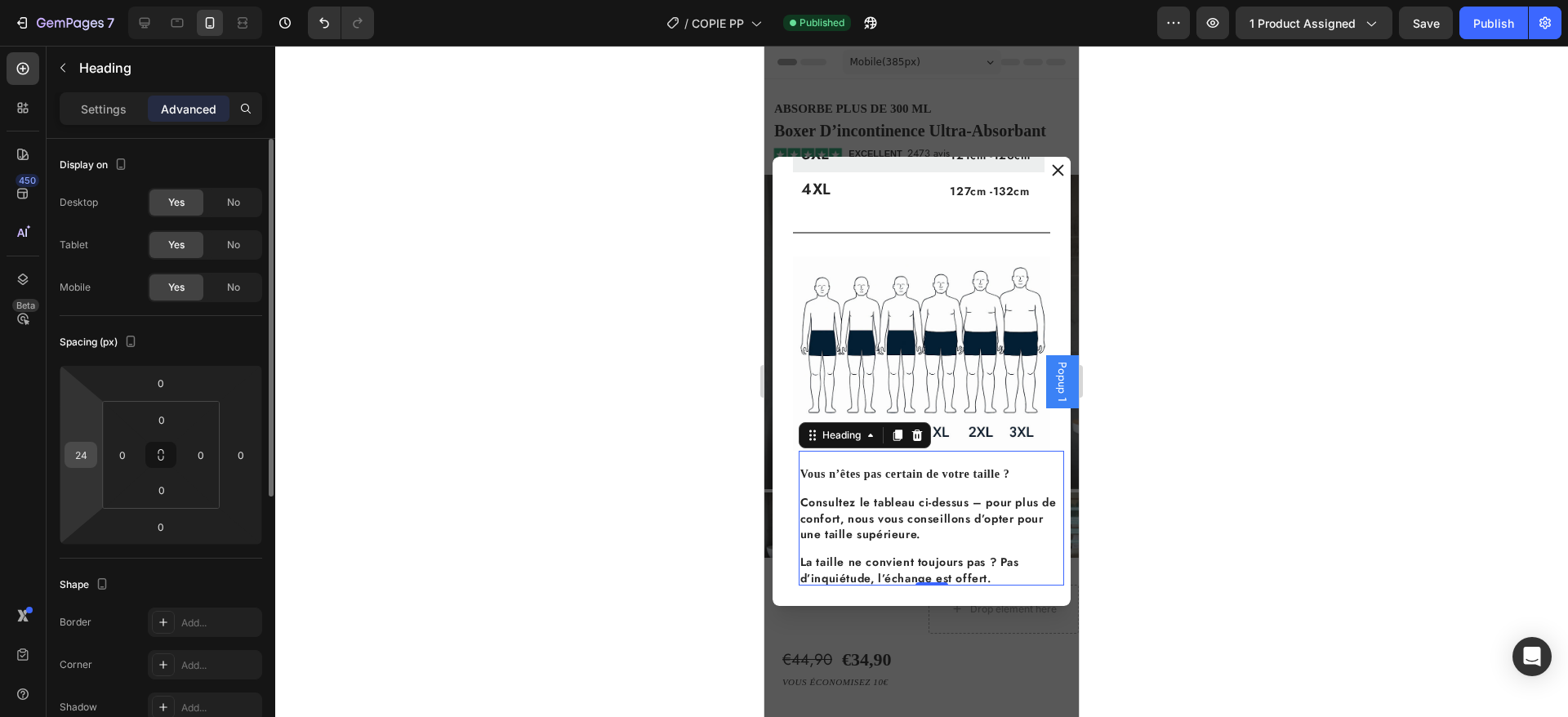
click at [85, 458] on input "24" at bounding box center [80, 455] width 24 height 24
type input "20"
click at [244, 450] on input "0" at bounding box center [241, 455] width 24 height 24
type input "20"
click at [0, 0] on div "Spacing (px) 0 20 0 20 0 0 0 0" at bounding box center [0, 0] width 0 height 0
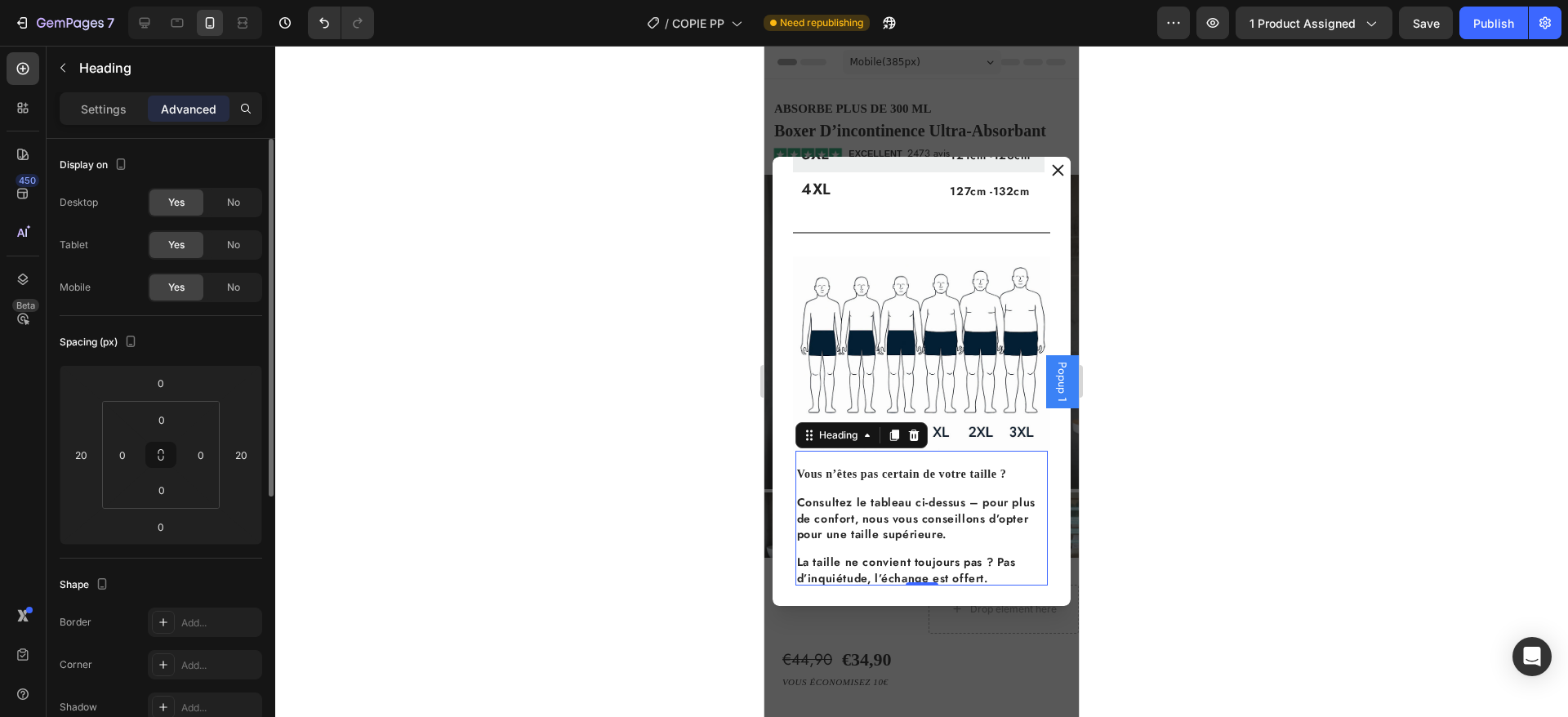
click at [97, 102] on p "Settings" at bounding box center [104, 109] width 45 height 17
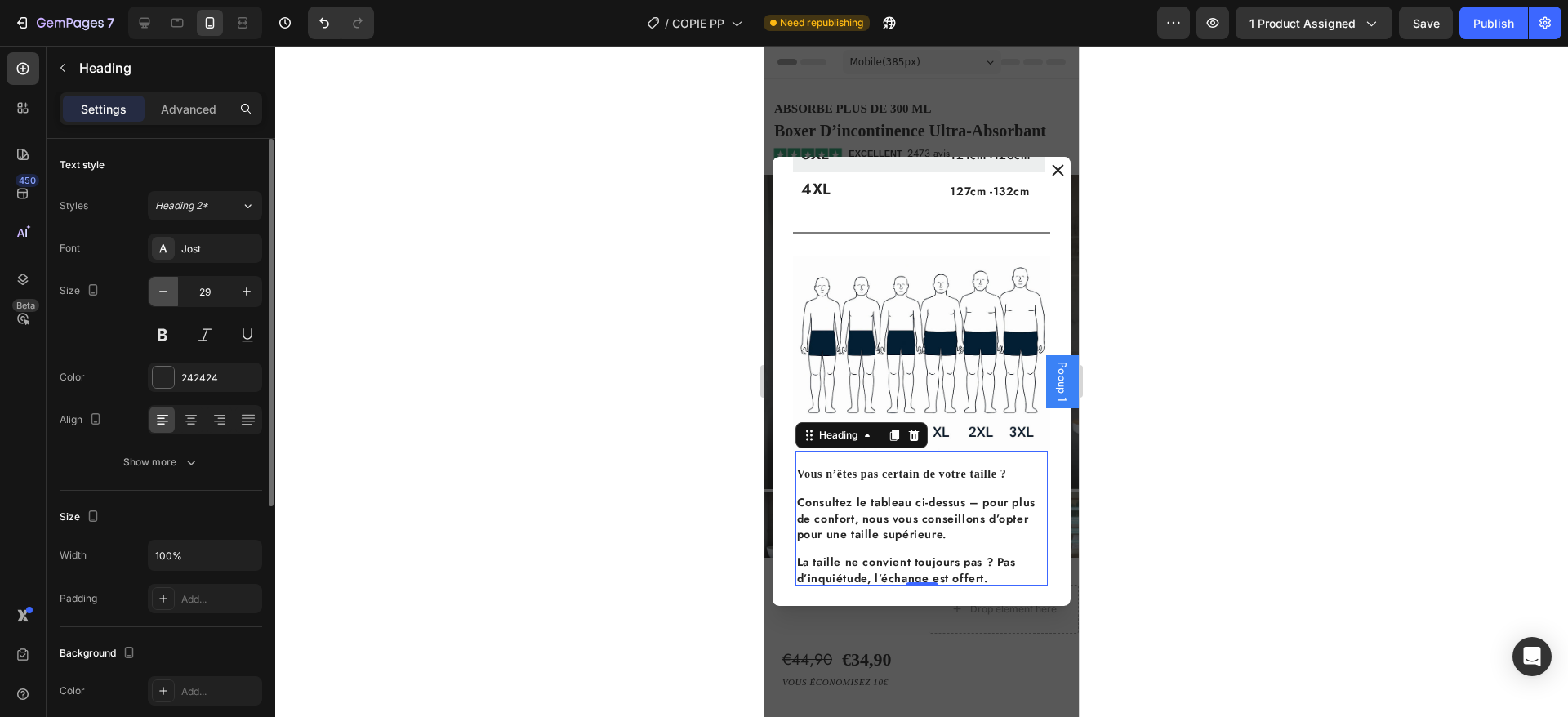
click at [162, 288] on icon "button" at bounding box center [163, 291] width 17 height 17
click at [158, 289] on icon "button" at bounding box center [163, 291] width 17 height 17
type input "26"
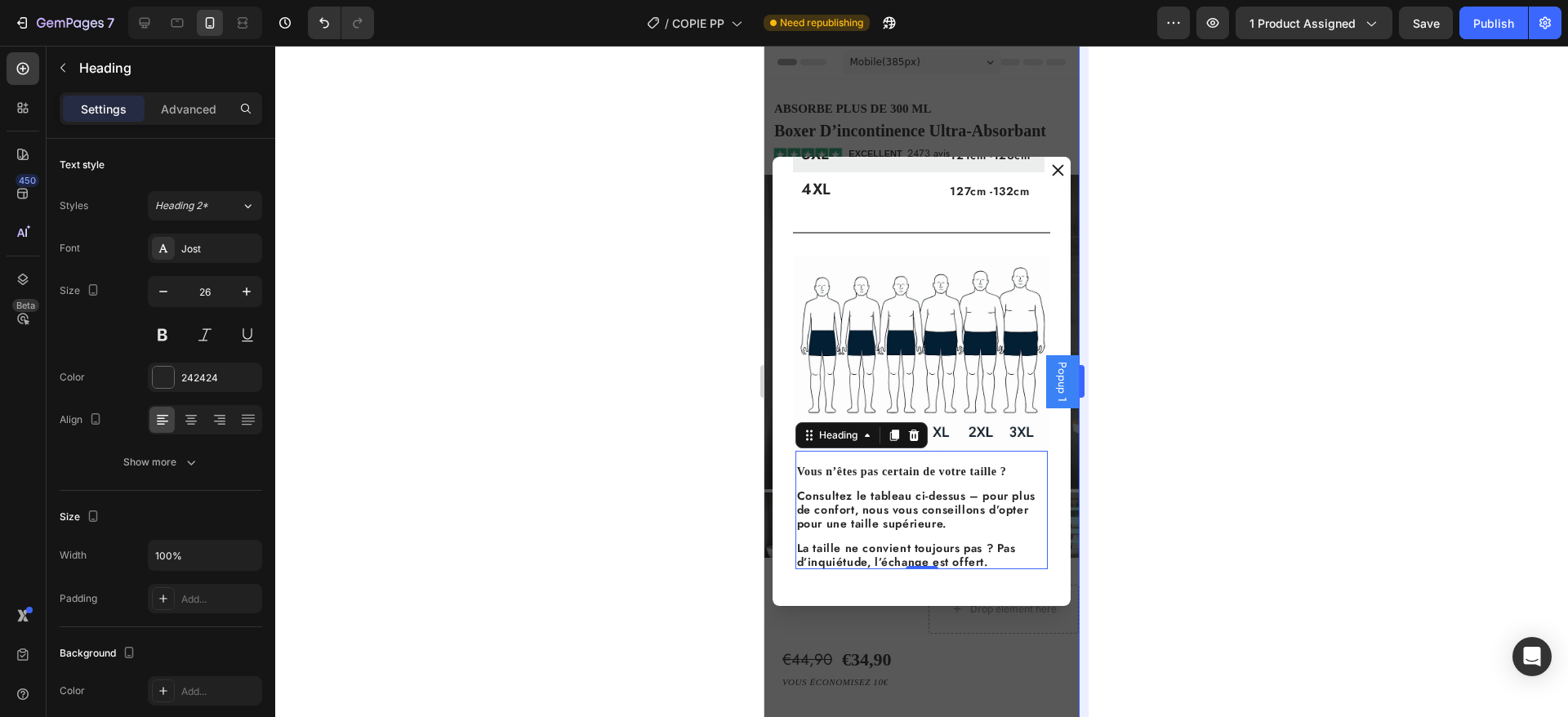
click at [1475, 18] on div "Publish" at bounding box center [1494, 24] width 41 height 17
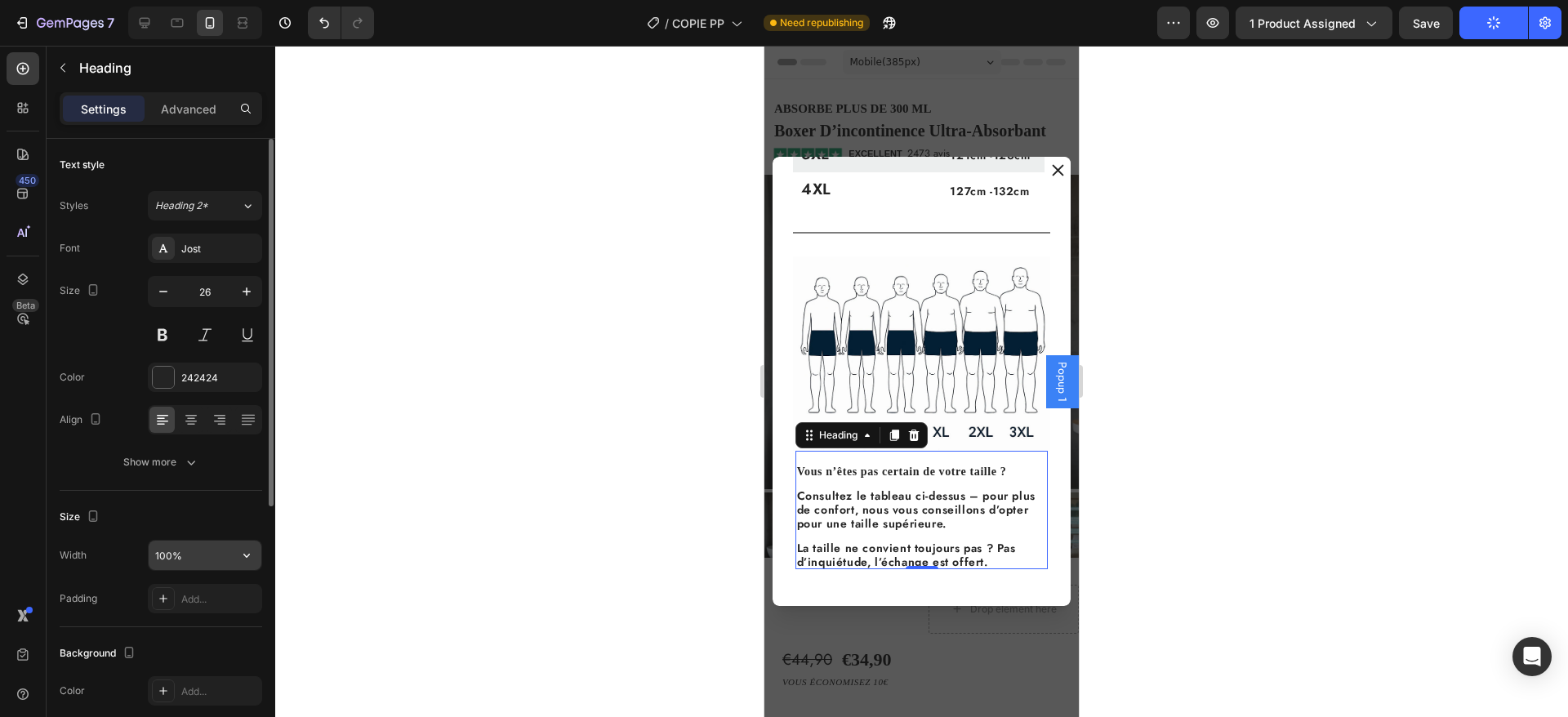
scroll to position [435, 0]
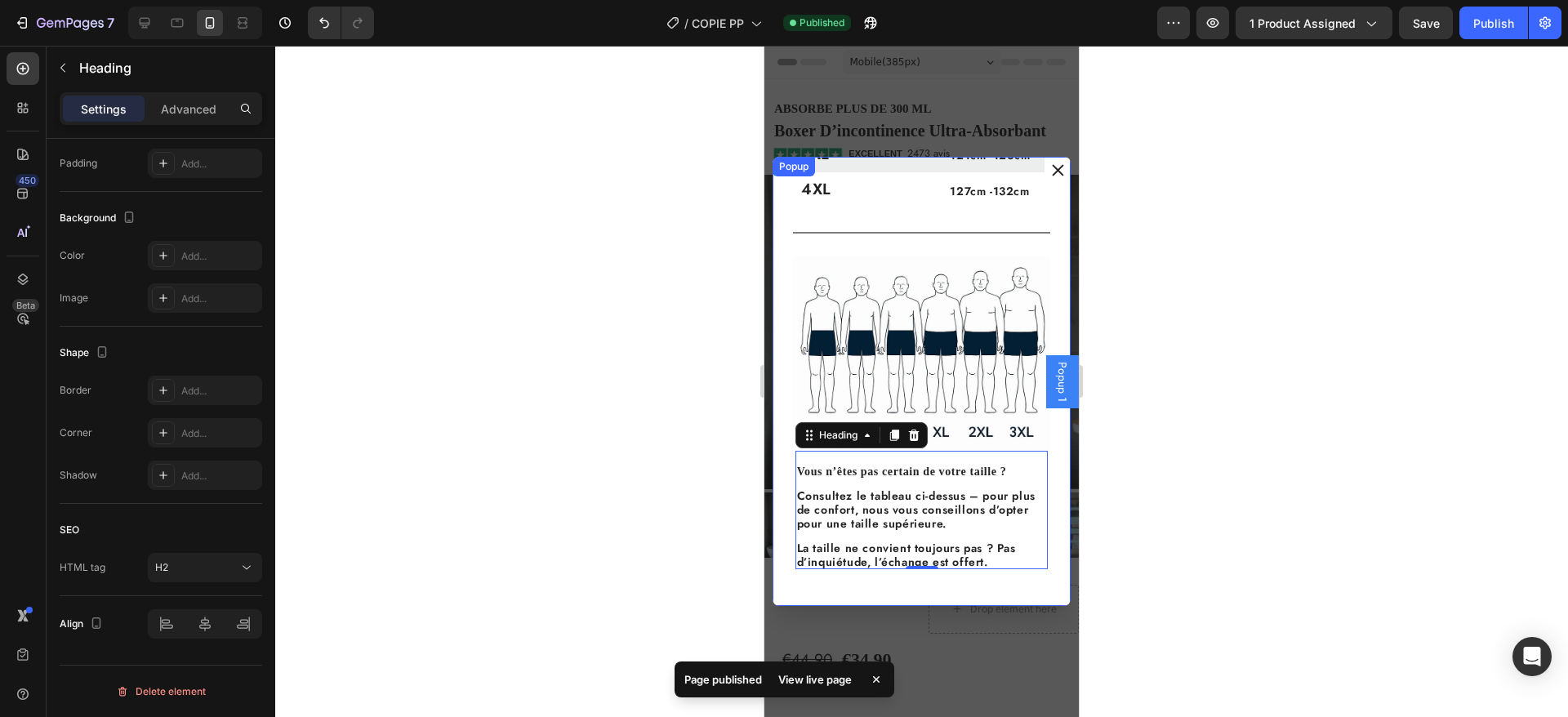
click at [1051, 168] on icon "Dialog content" at bounding box center [1057, 170] width 11 height 11
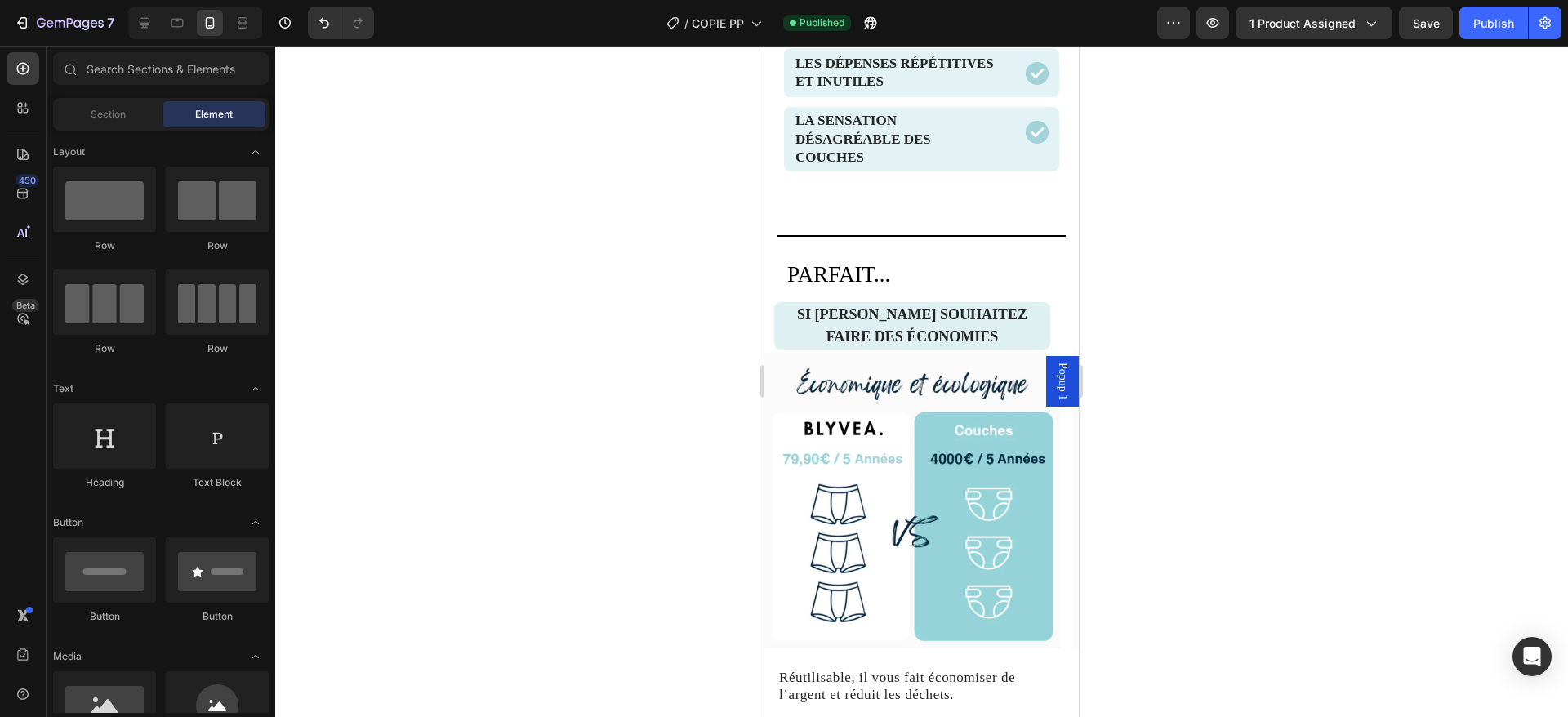
scroll to position [1770, 0]
click at [953, 322] on h2 "SI [PERSON_NAME] souhaitez faire des économies" at bounding box center [912, 328] width 276 height 47
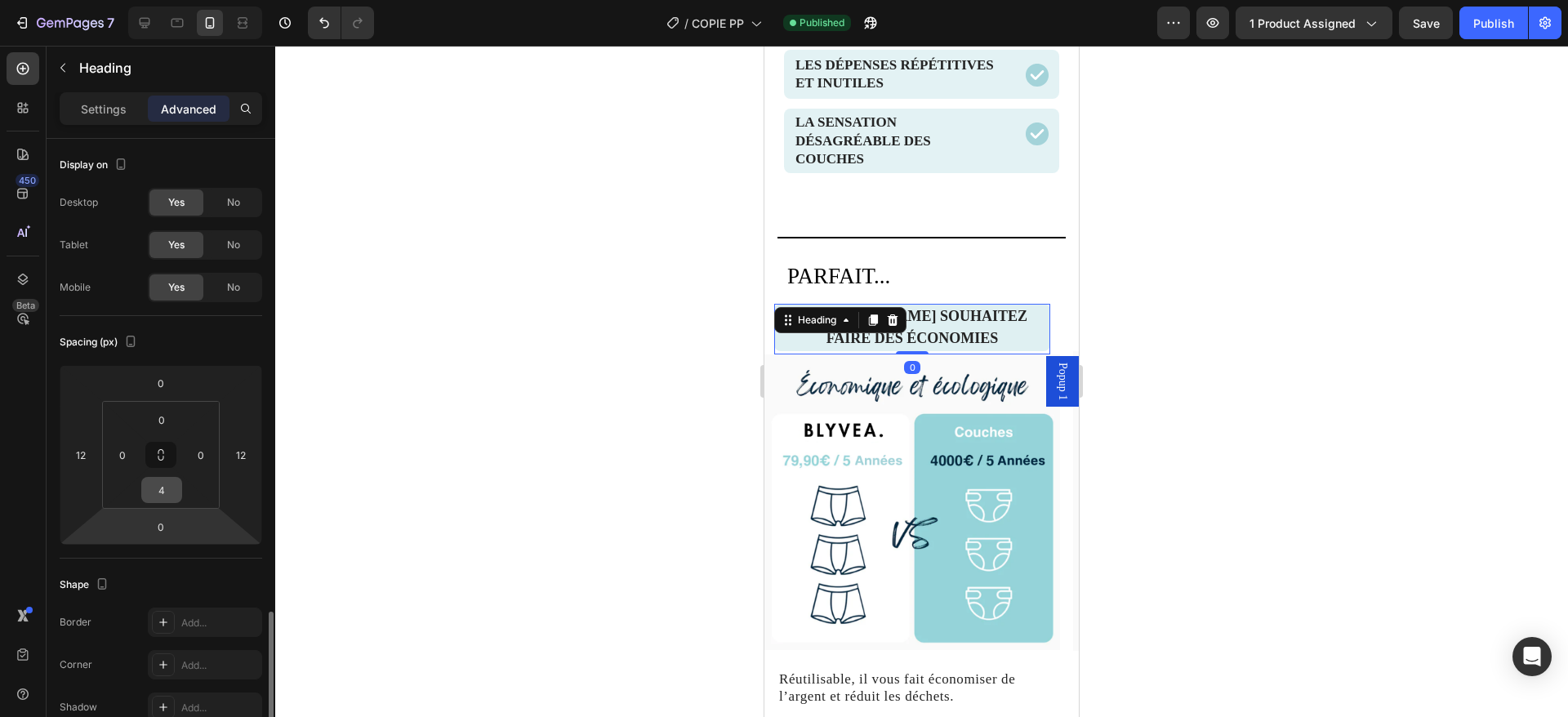
scroll to position [304, 0]
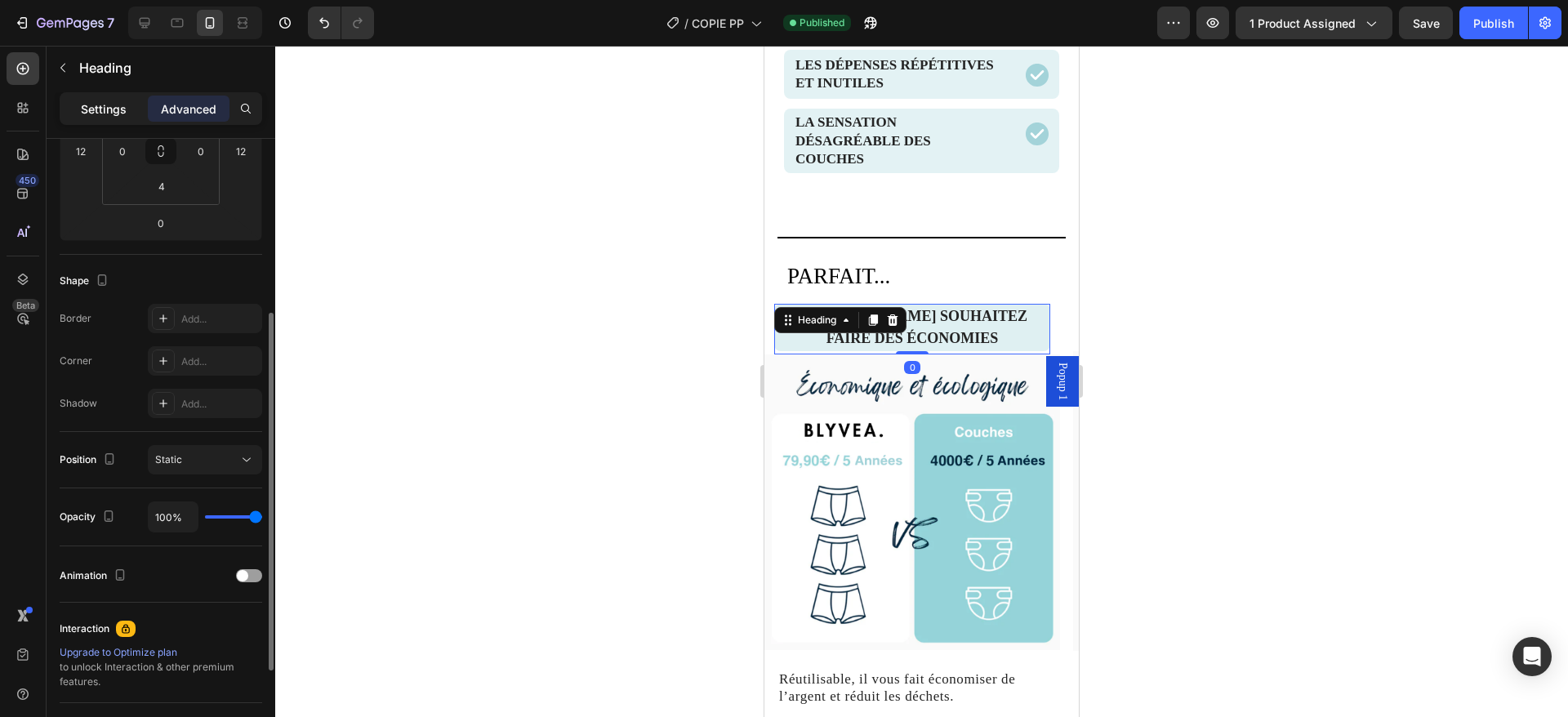
click at [107, 118] on div "Settings" at bounding box center [103, 108] width 81 height 26
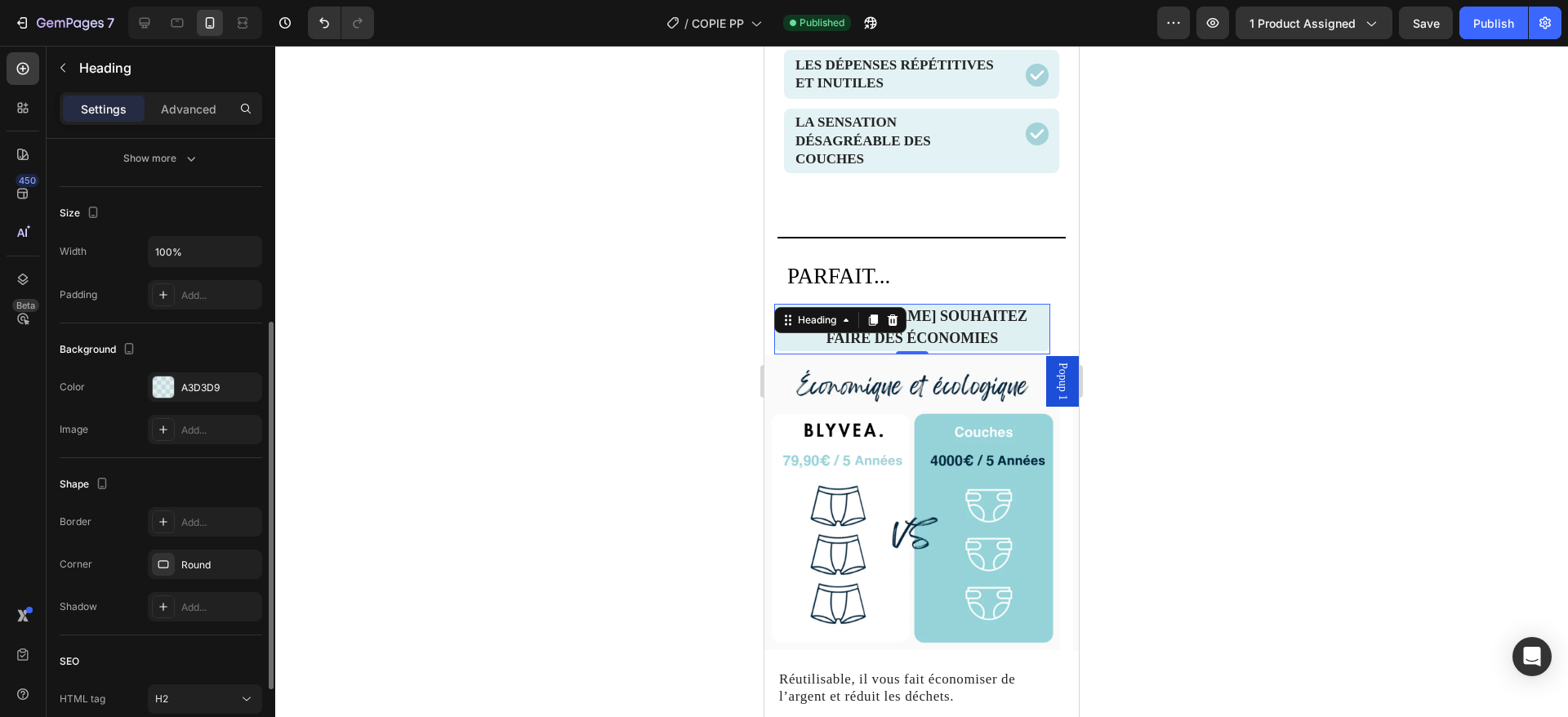
scroll to position [330, 0]
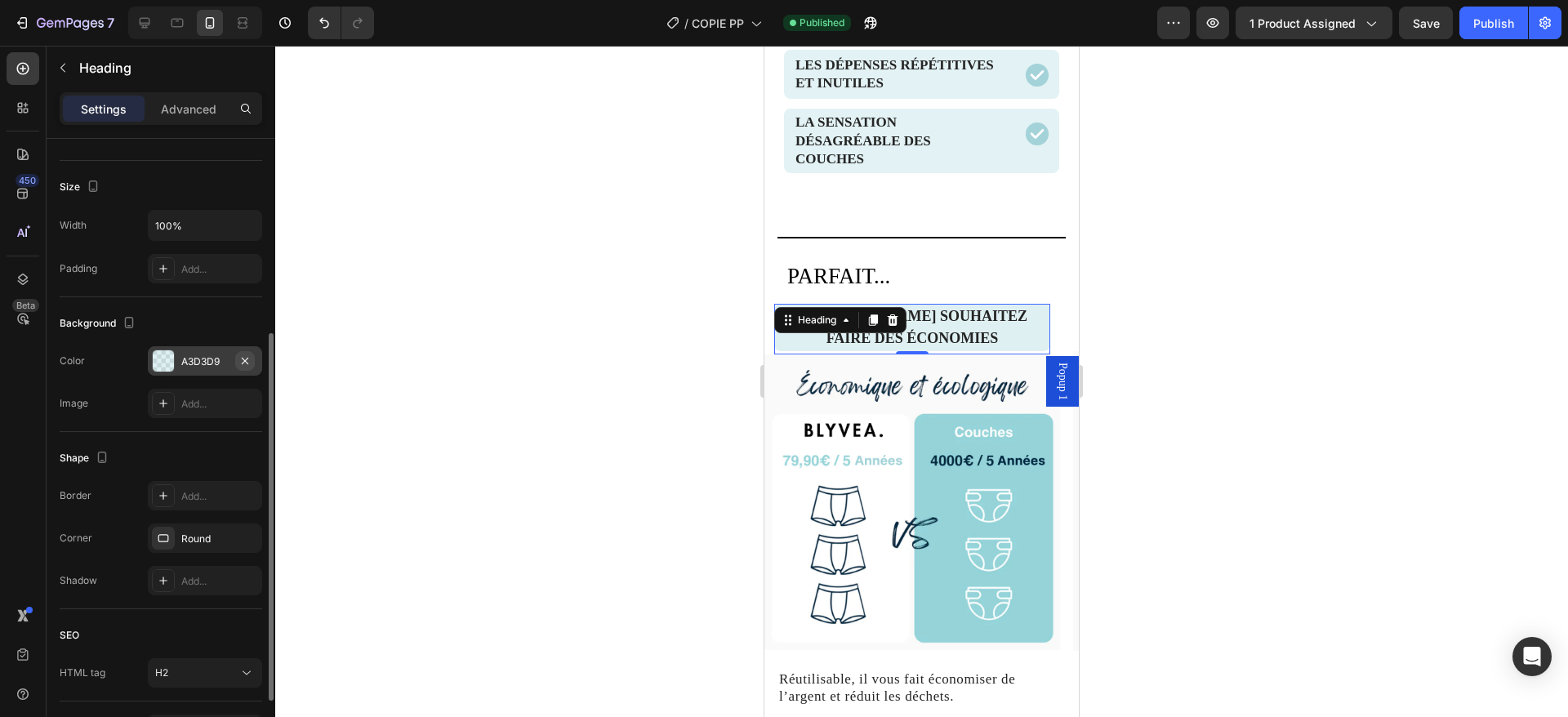
click at [243, 361] on icon "button" at bounding box center [245, 361] width 13 height 13
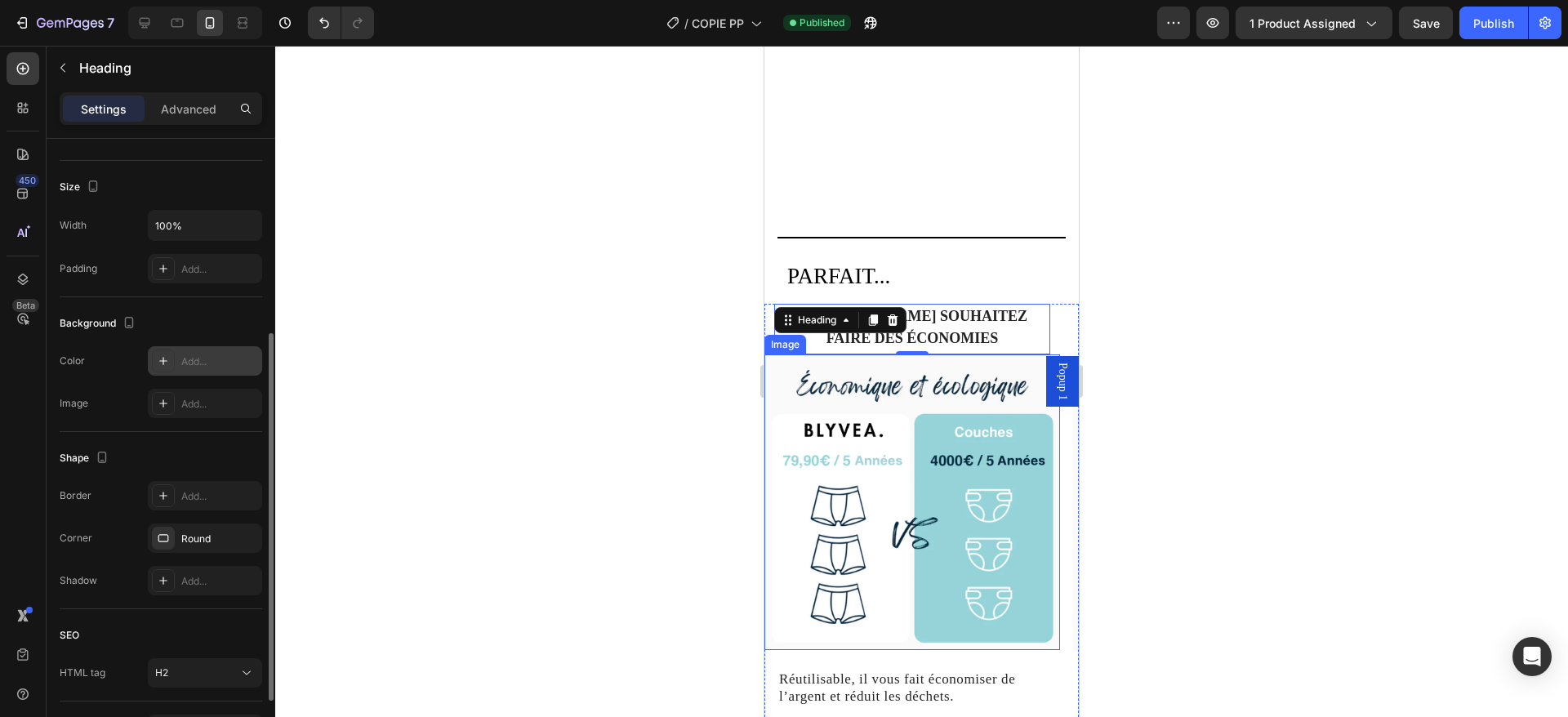
scroll to position [1956, 0]
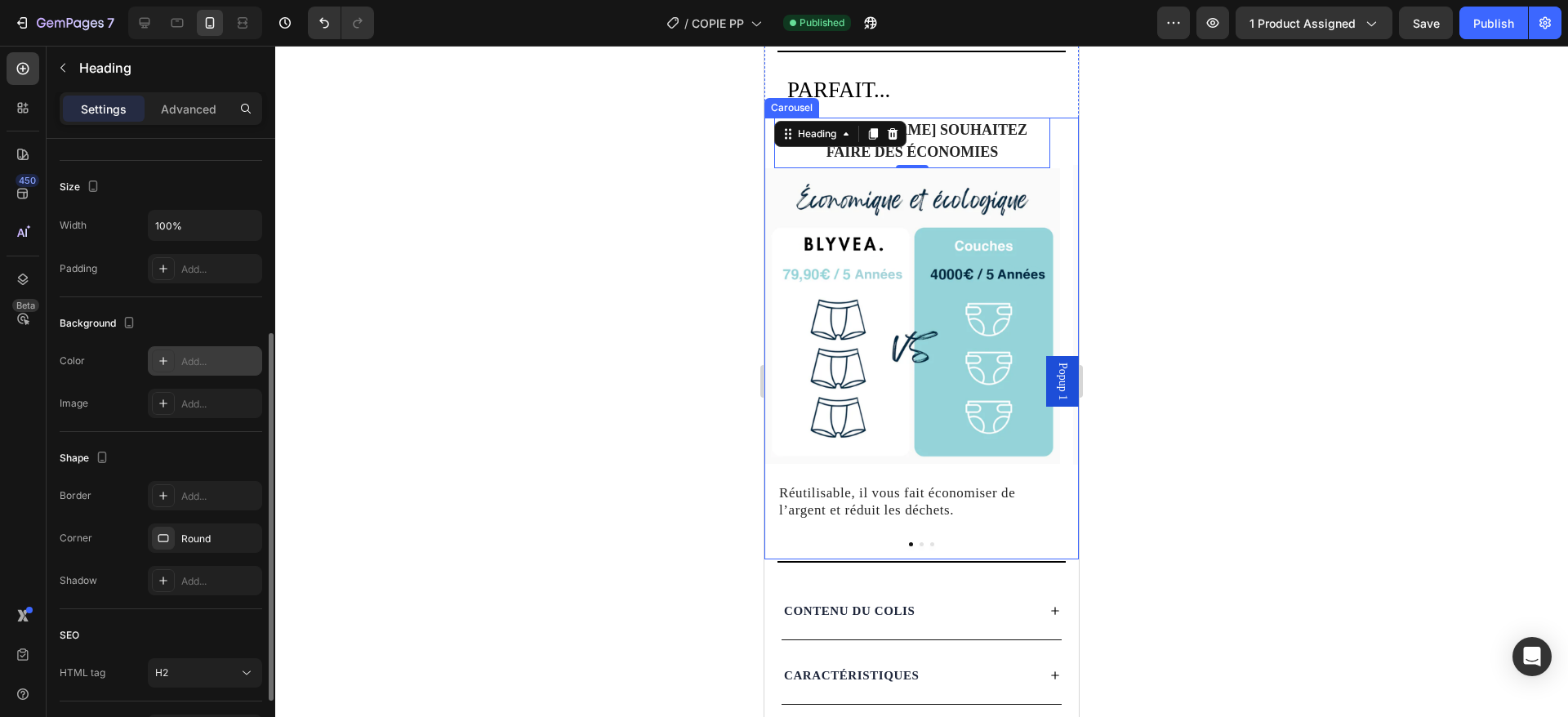
click at [919, 545] on button "Dot" at bounding box center [921, 544] width 4 height 4
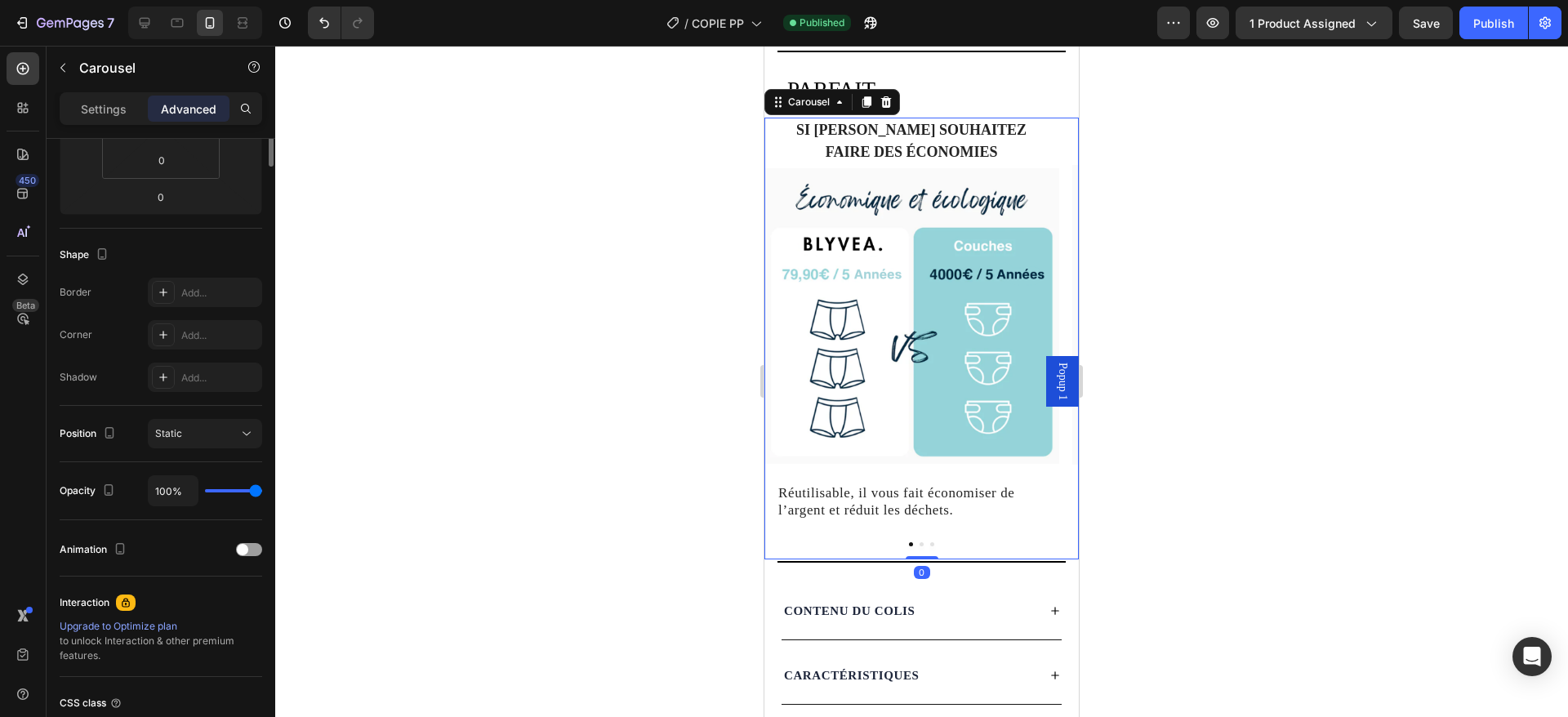
scroll to position [0, 0]
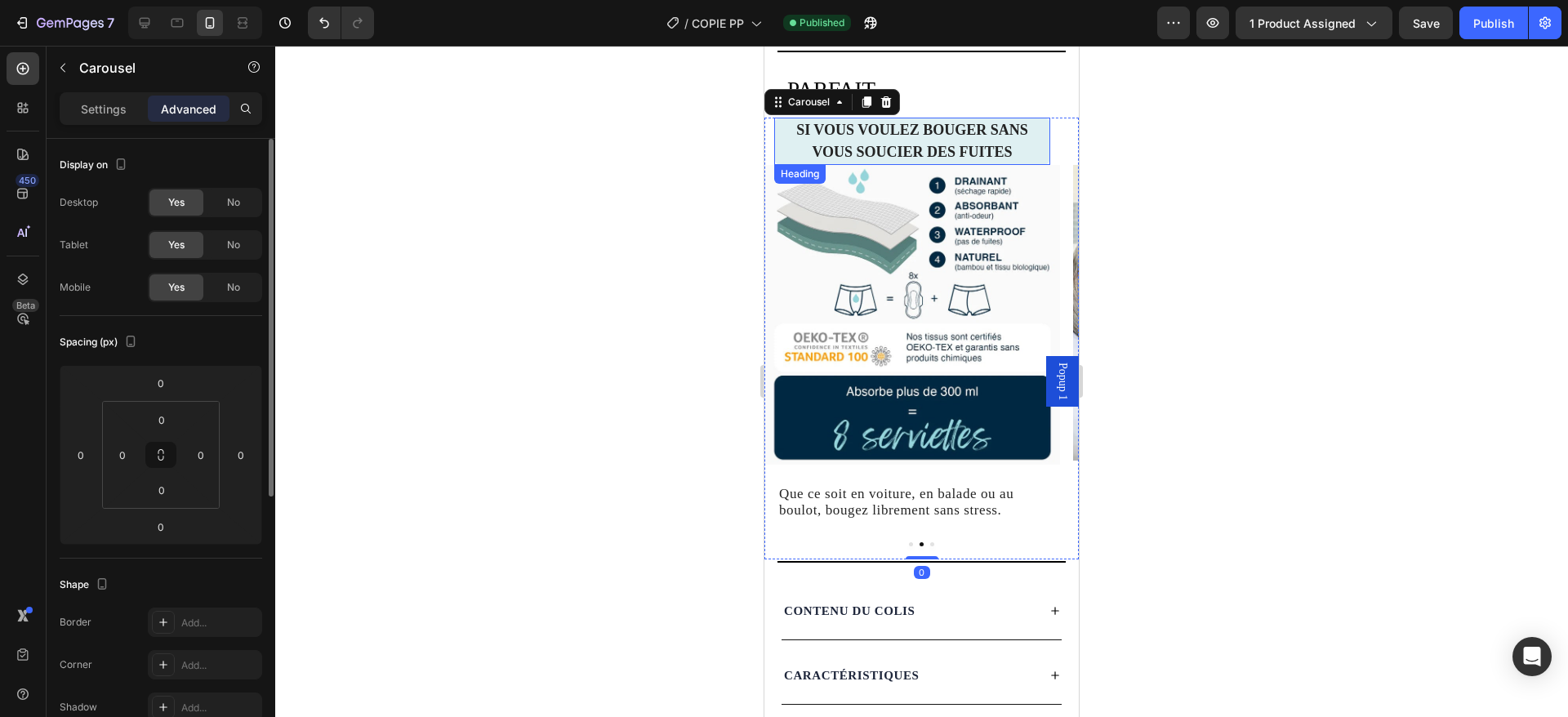
click at [912, 149] on h2 "si Vous voulez bouger sans vous soucier des fuites" at bounding box center [912, 142] width 276 height 47
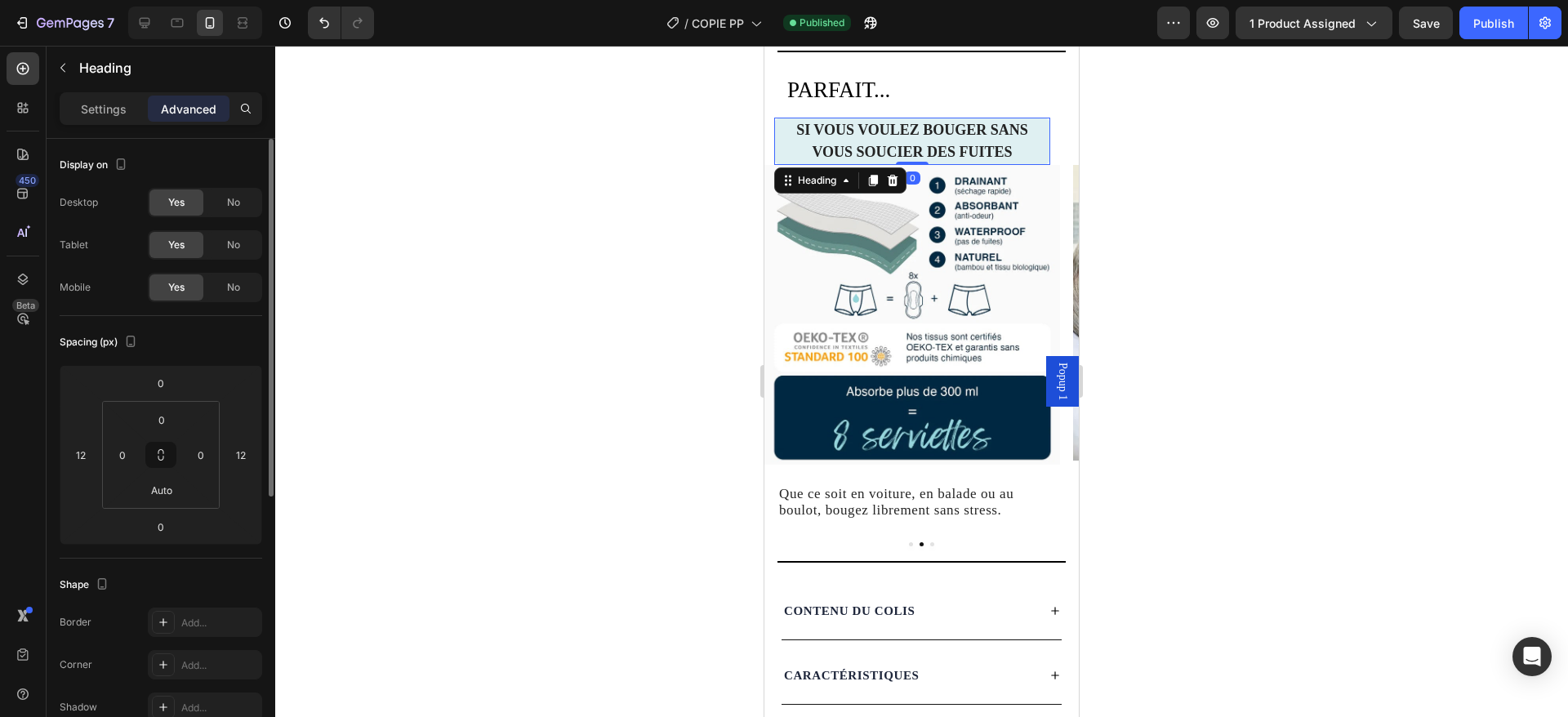
click at [118, 118] on div "Settings" at bounding box center [103, 108] width 81 height 26
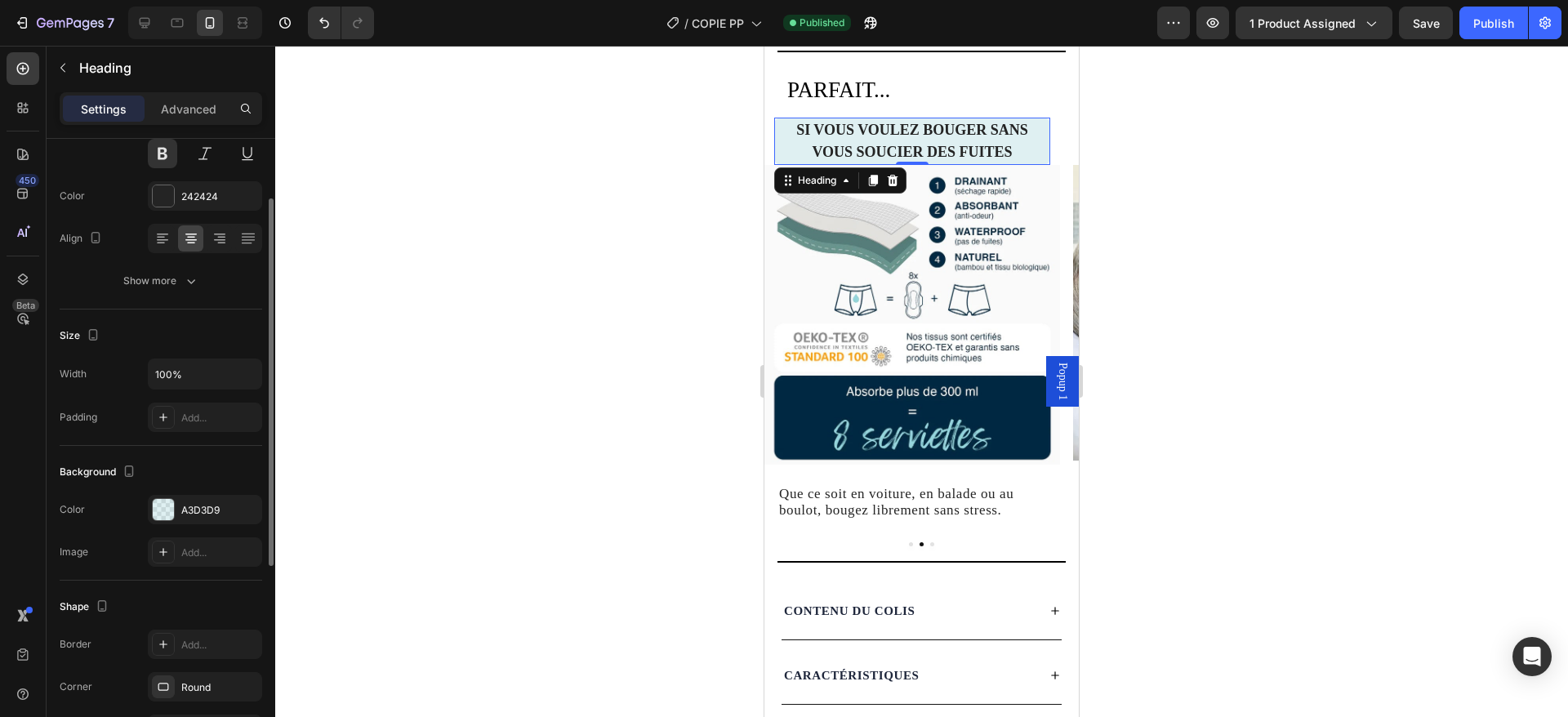
scroll to position [191, 0]
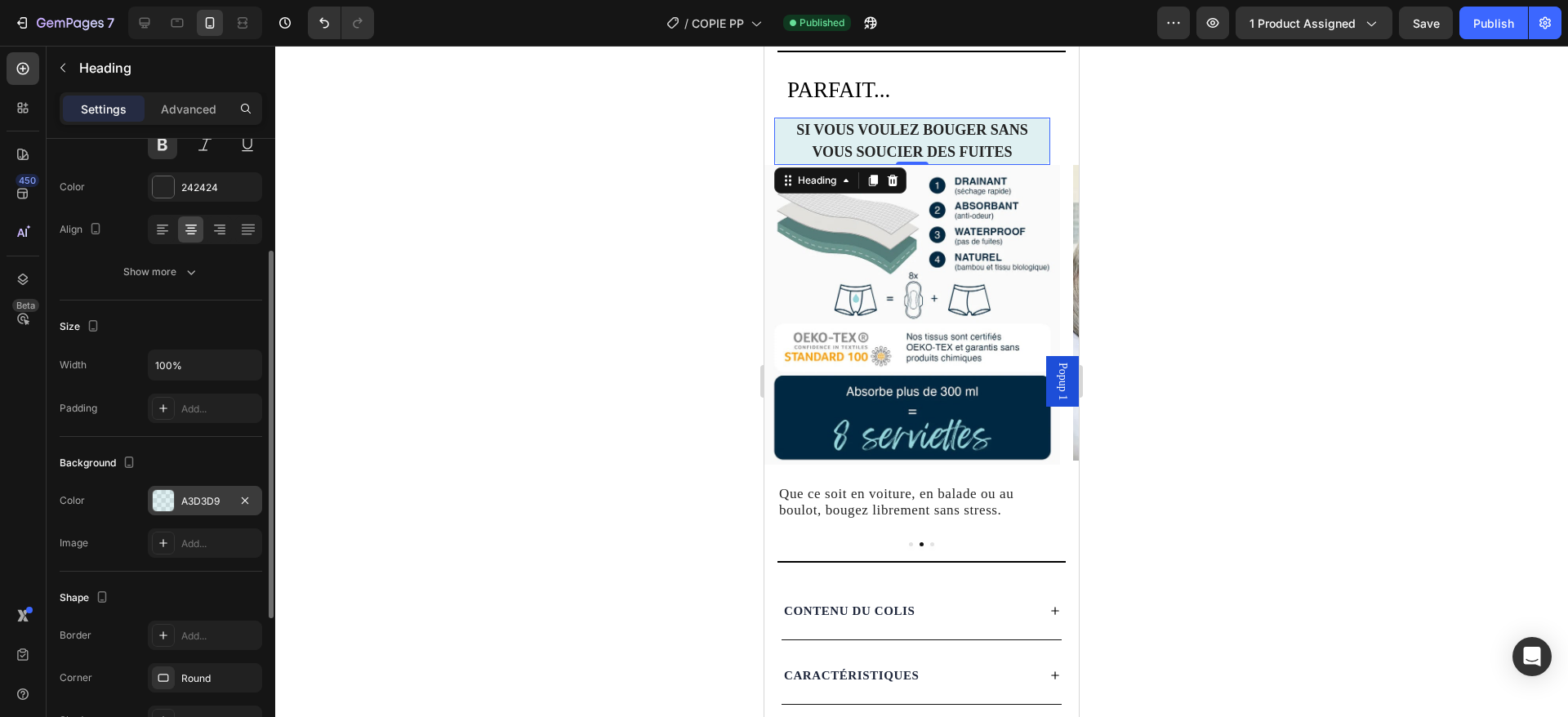
click at [252, 490] on div "A3D3D9" at bounding box center [205, 501] width 114 height 30
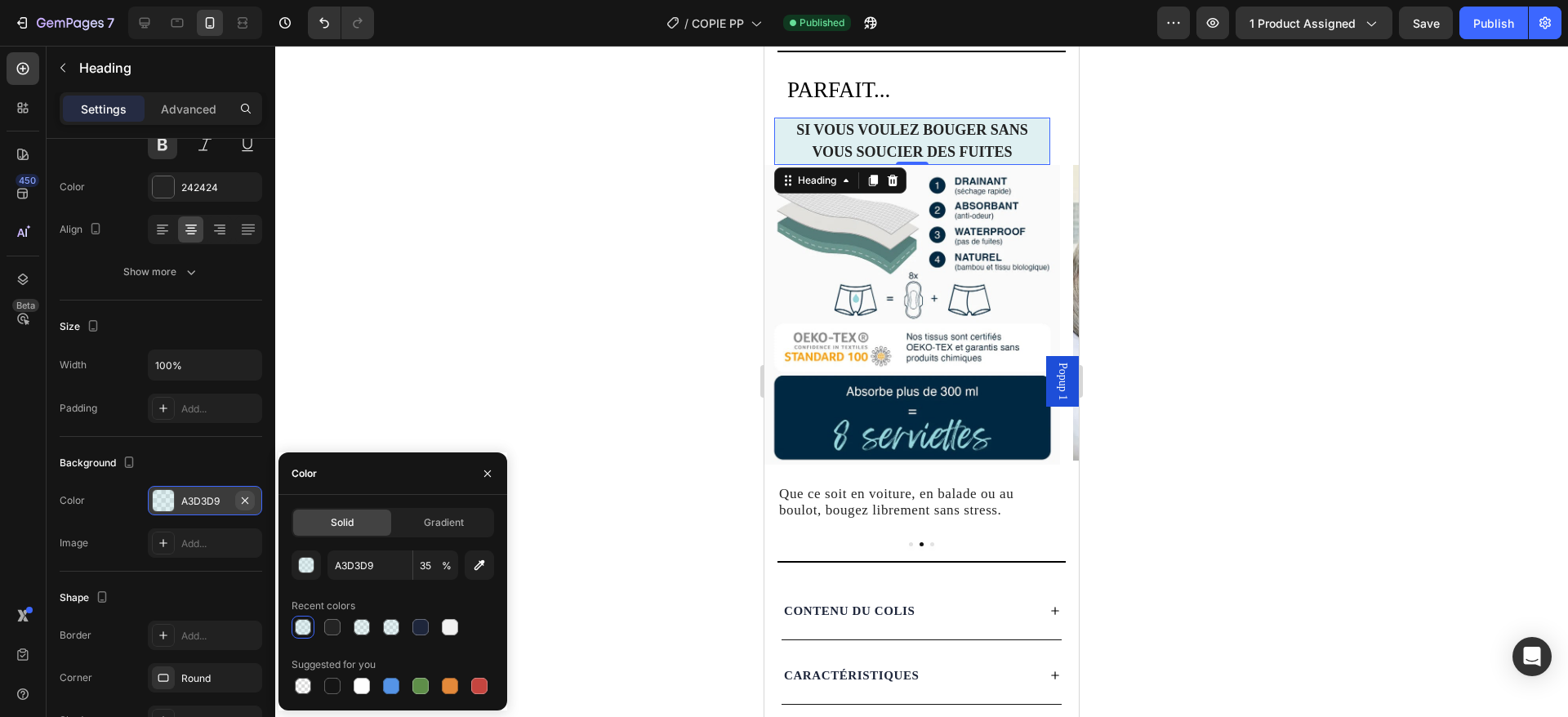
click at [248, 498] on icon "button" at bounding box center [245, 500] width 13 height 13
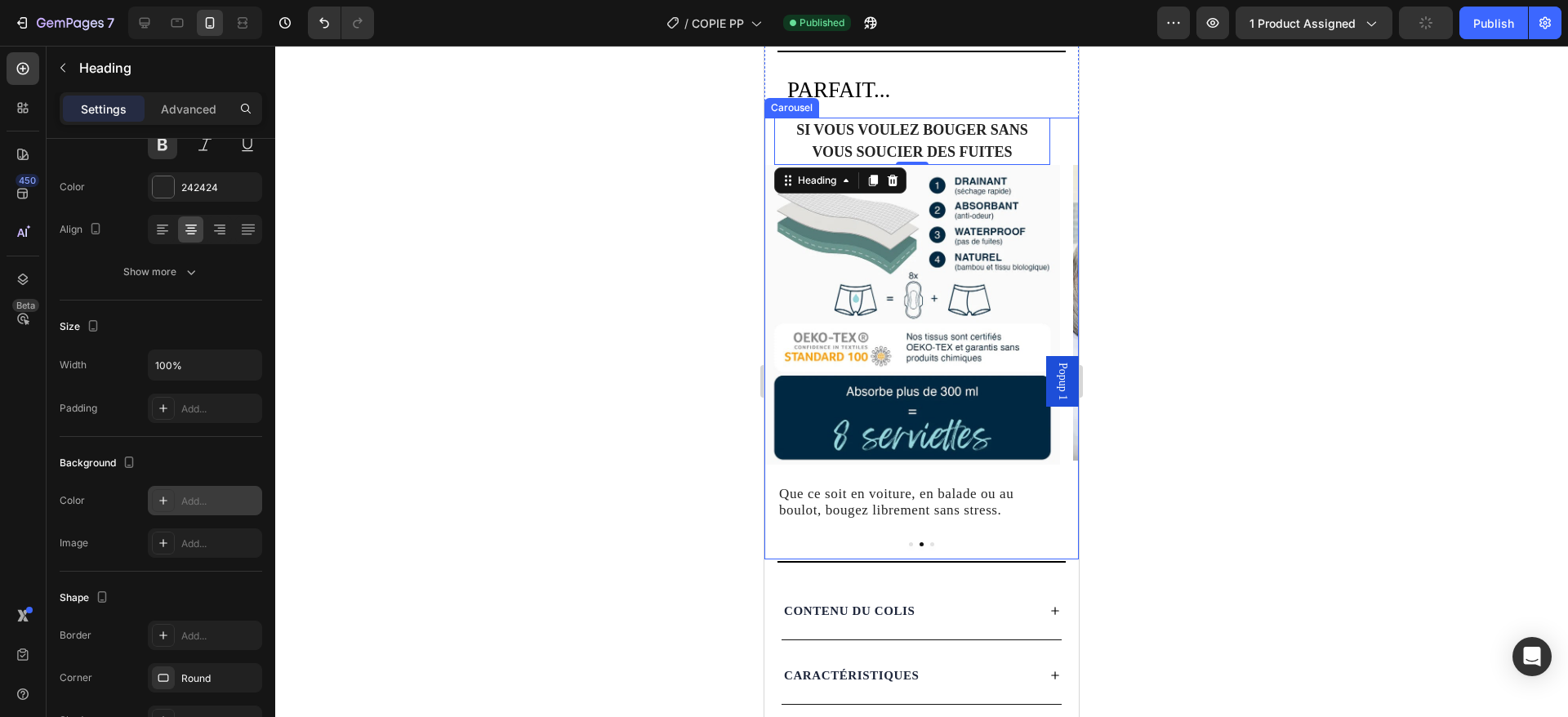
click at [930, 543] on button "Dot" at bounding box center [932, 544] width 4 height 4
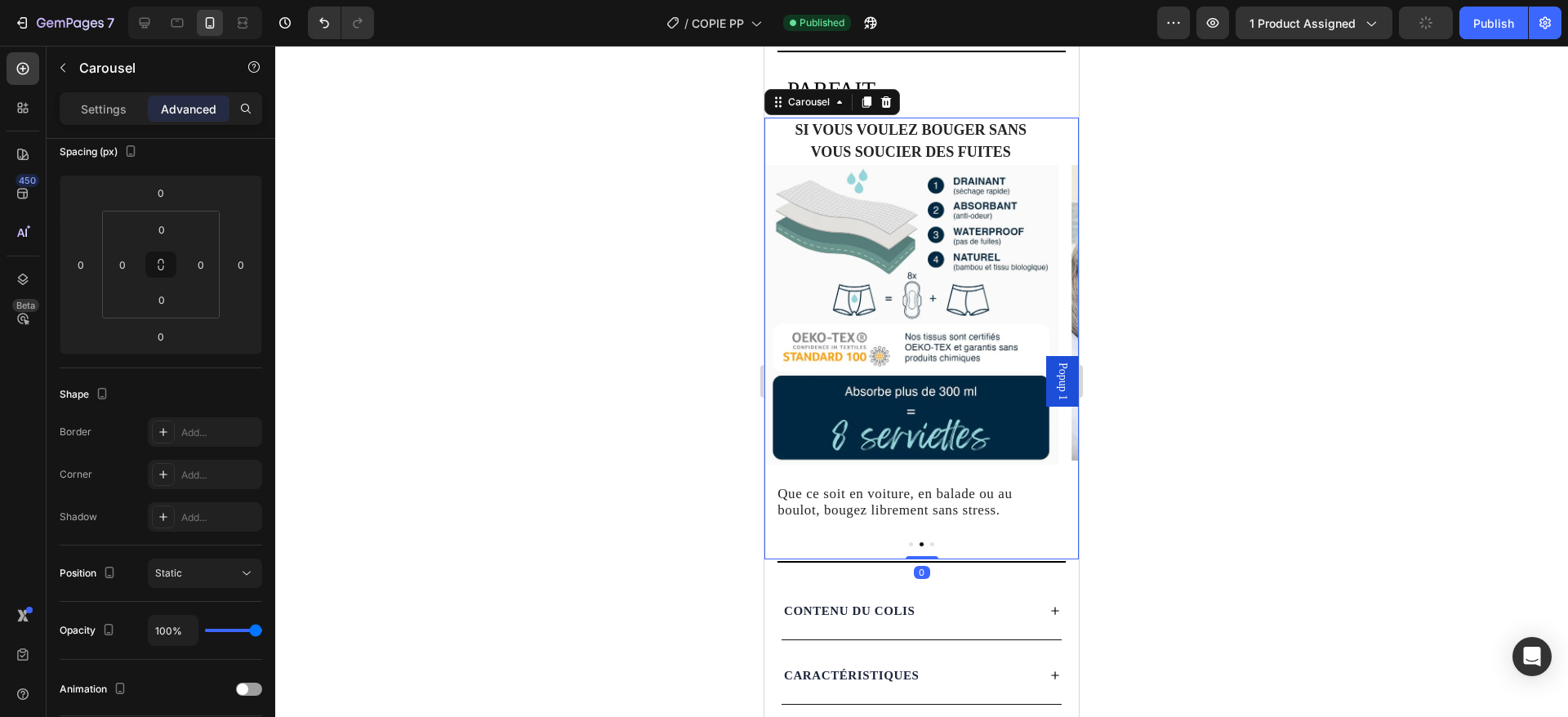
scroll to position [0, 0]
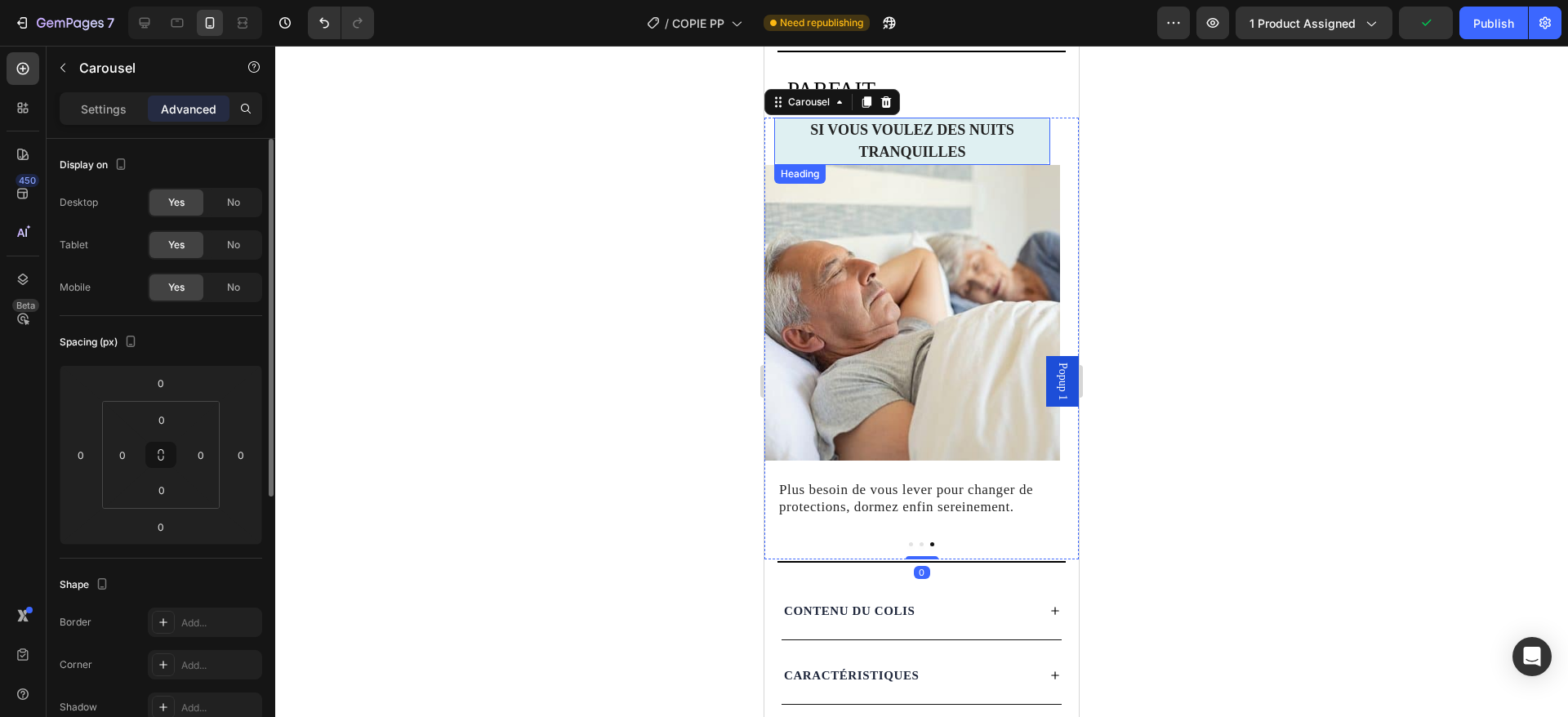
click at [942, 134] on strong "si Vous voulez des nuits tranquilles" at bounding box center [912, 141] width 205 height 38
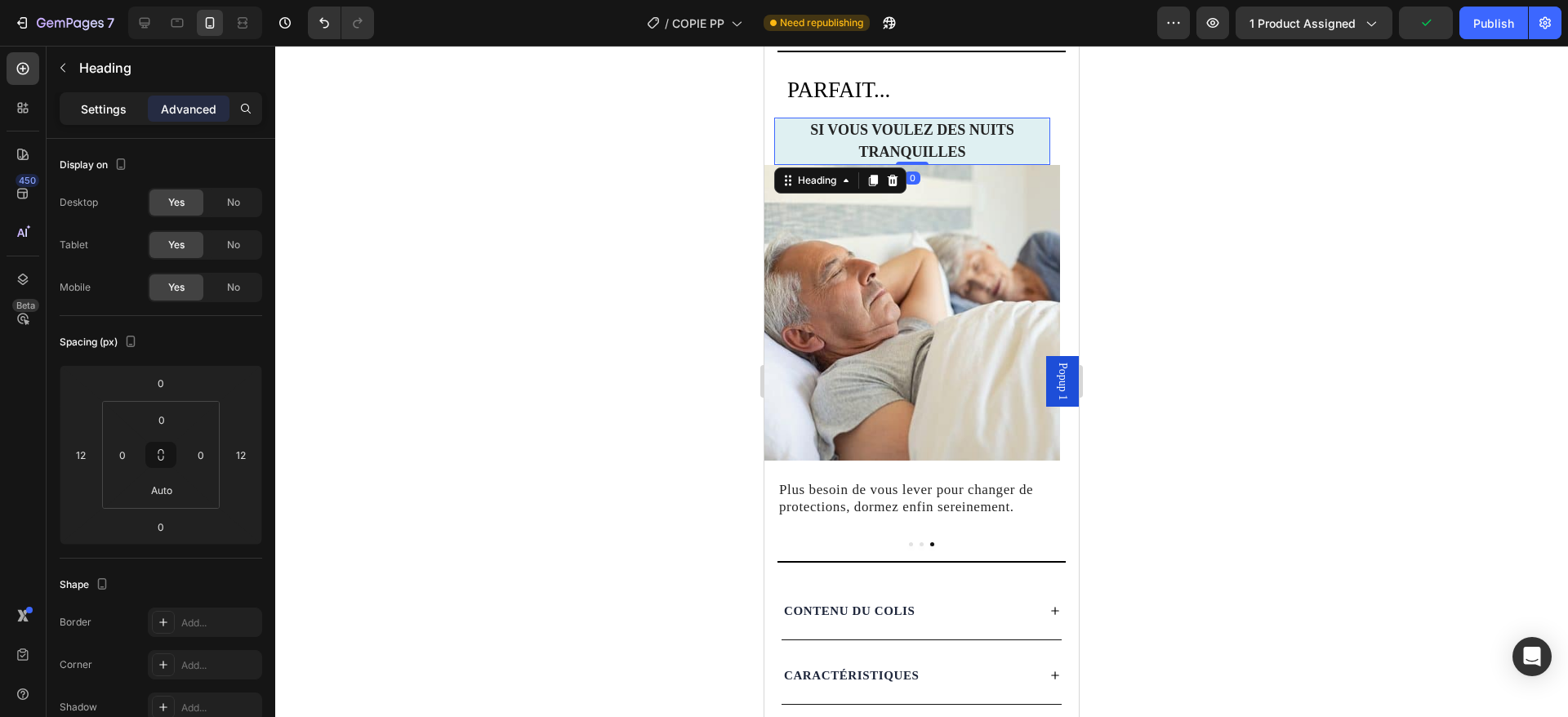
click at [89, 98] on div "Settings" at bounding box center [103, 108] width 81 height 26
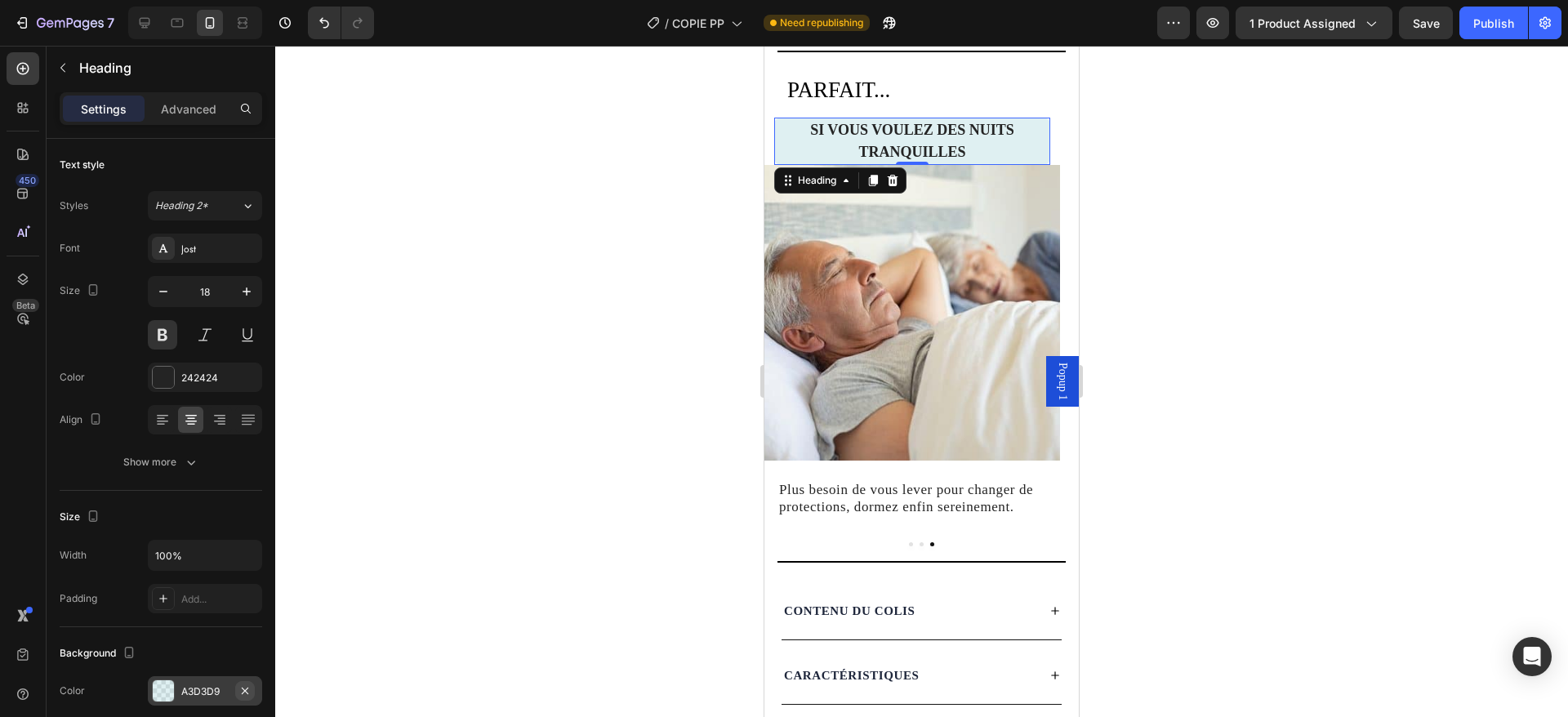
click at [248, 693] on icon "button" at bounding box center [245, 690] width 6 height 6
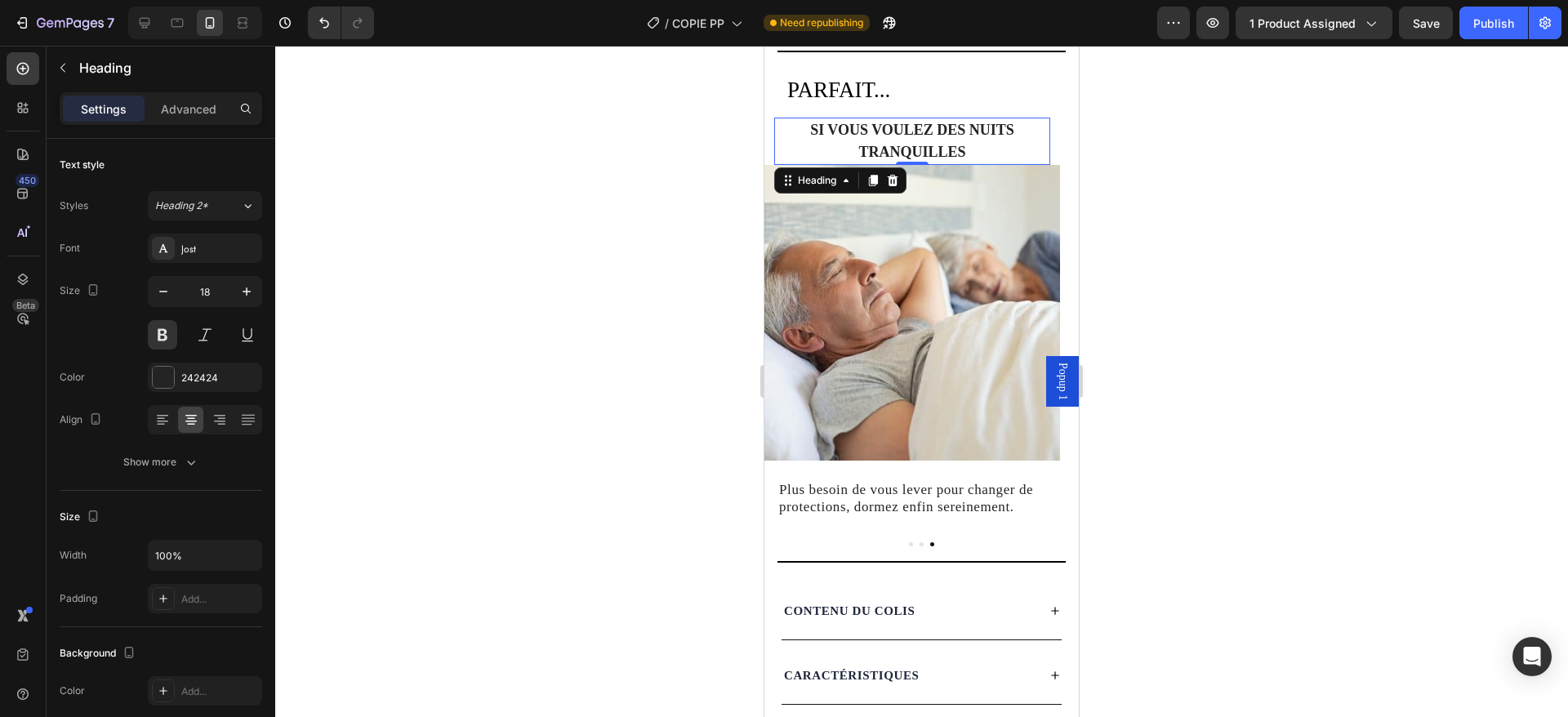
click at [1494, 29] on div "Publish" at bounding box center [1494, 24] width 41 height 17
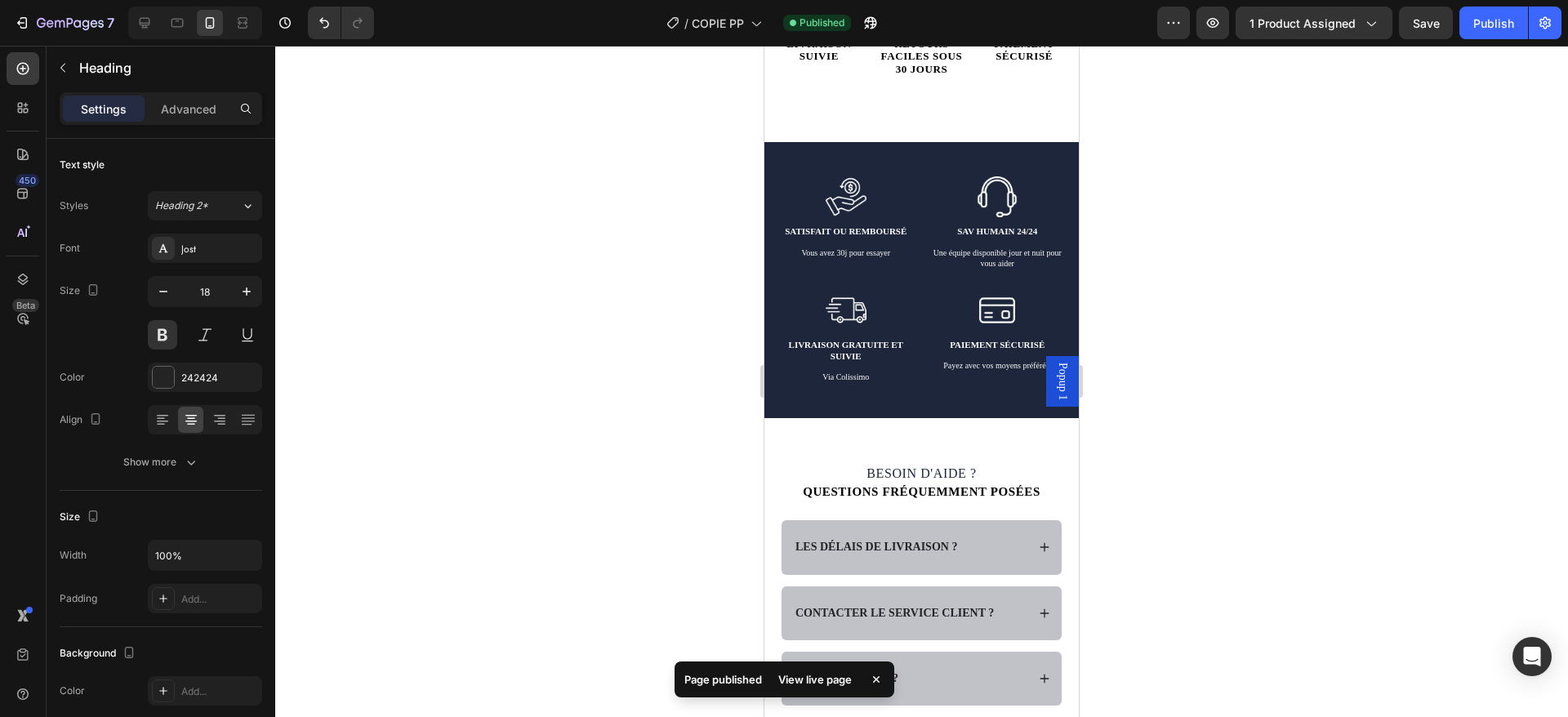
scroll to position [3356, 0]
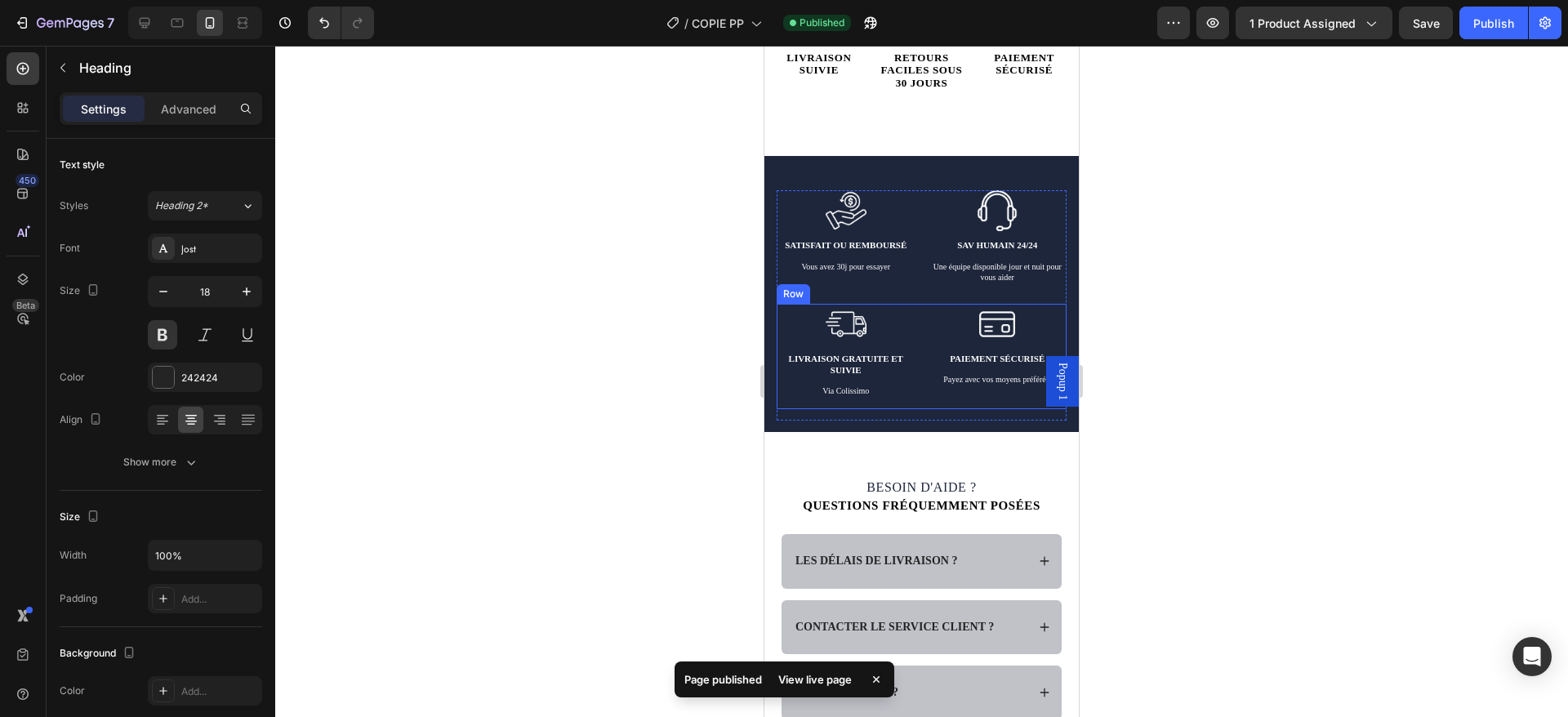
click at [930, 410] on div "Image Paiement sécurisé Text Block Payez avec vos moyens préférés. Text Block" at bounding box center [997, 357] width 139 height 106
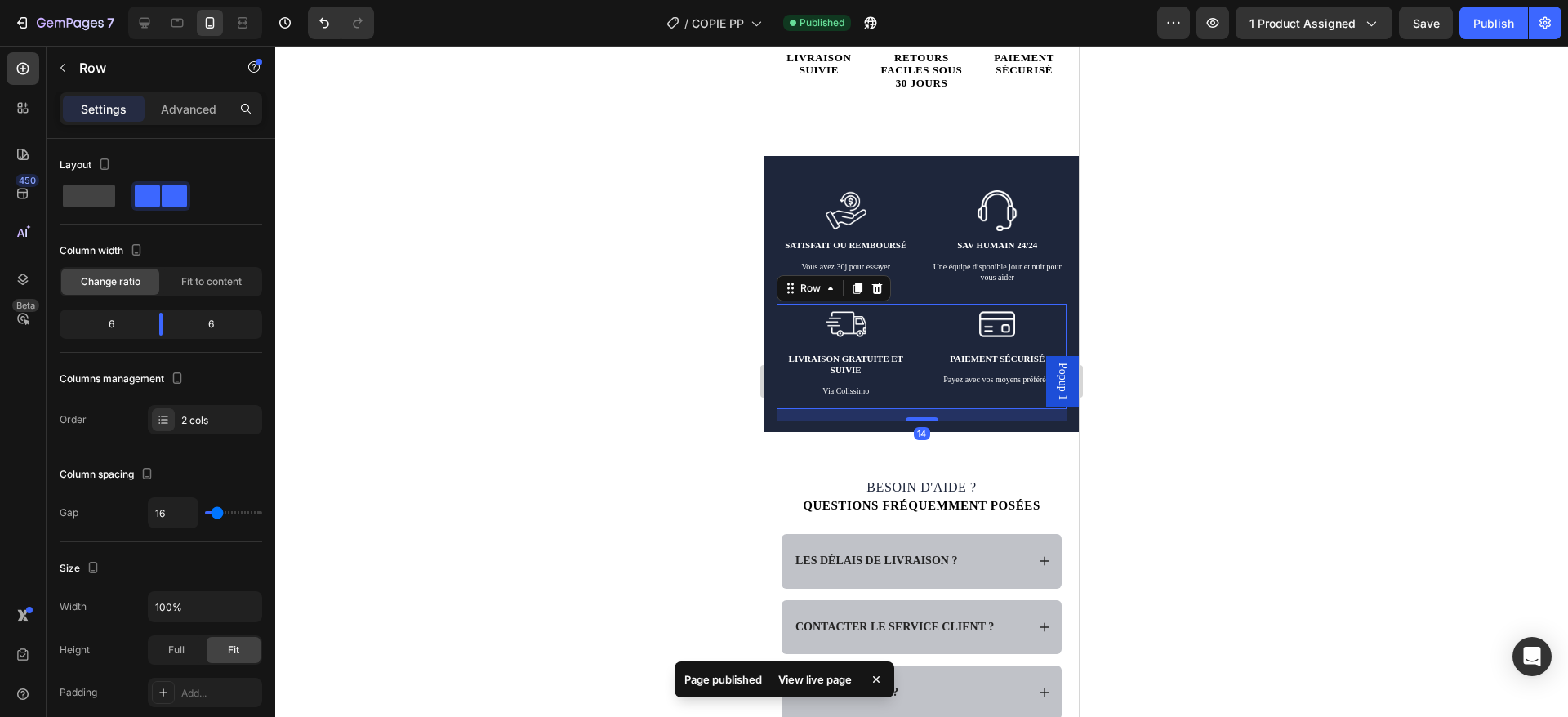
click at [830, 421] on div "14" at bounding box center [922, 414] width 290 height 11
click at [828, 432] on div "Image satisfait ou remboursé Text Block Vous avez 30j pour essayer Text Block I…" at bounding box center [922, 311] width 290 height 242
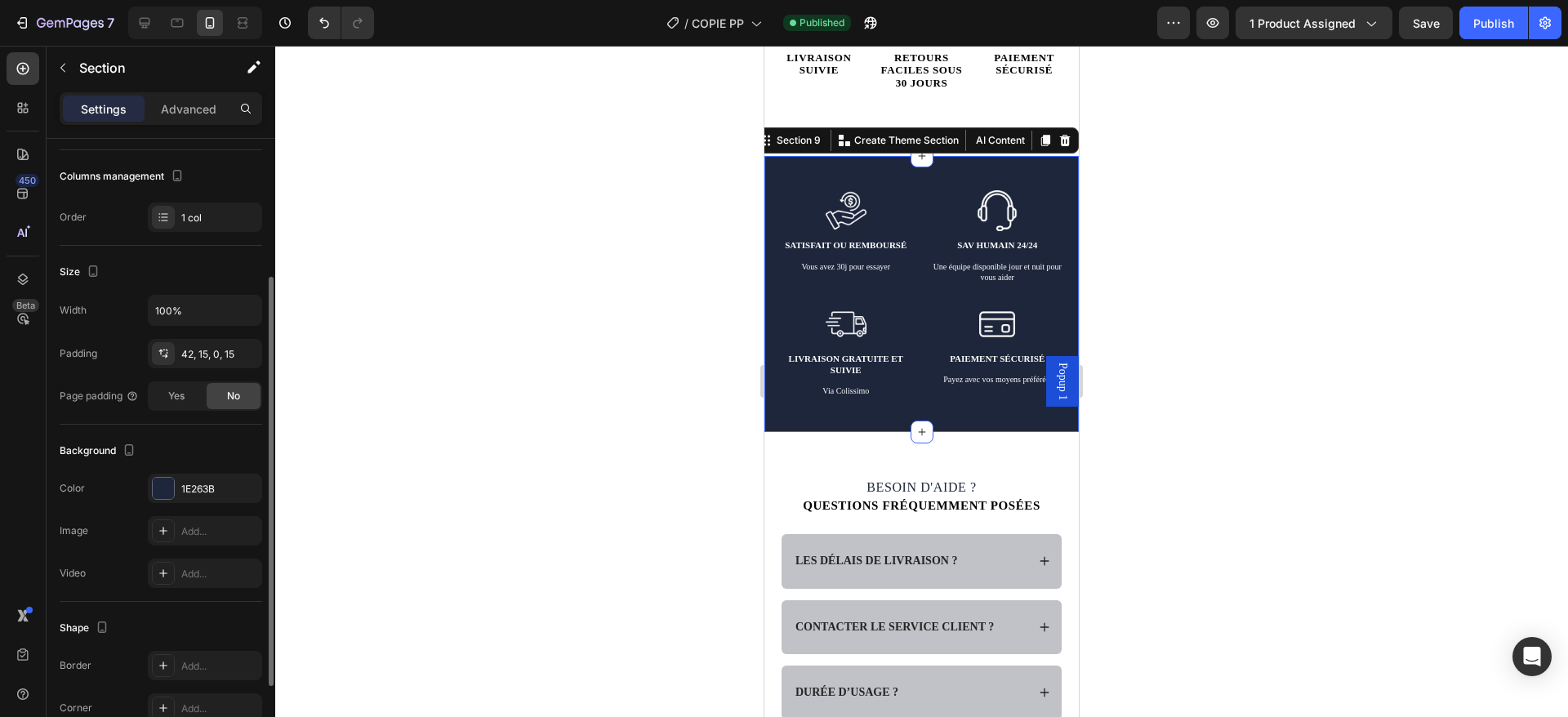
scroll to position [205, 0]
click at [205, 487] on div "1E263B" at bounding box center [205, 486] width 47 height 15
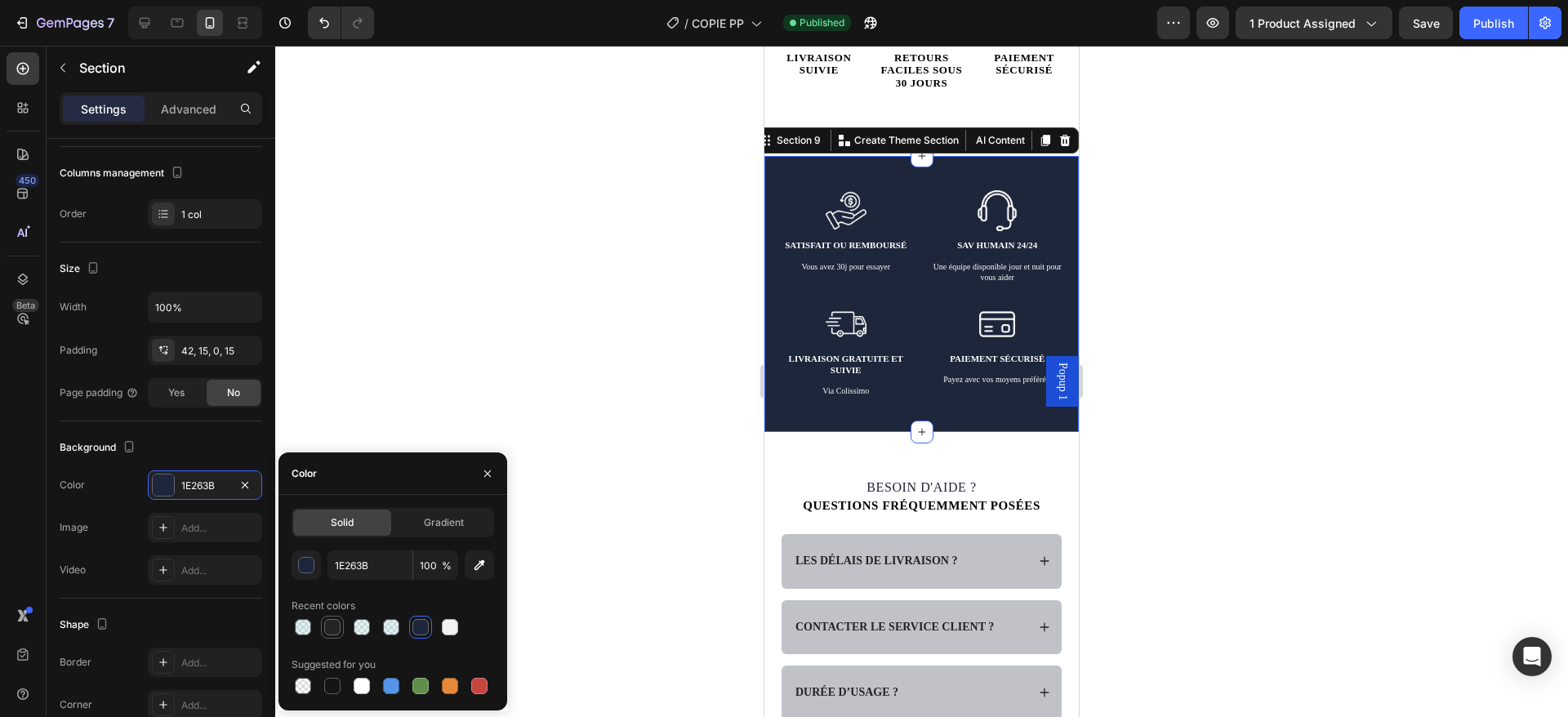
click at [332, 626] on div at bounding box center [332, 627] width 17 height 17
type input "242424"
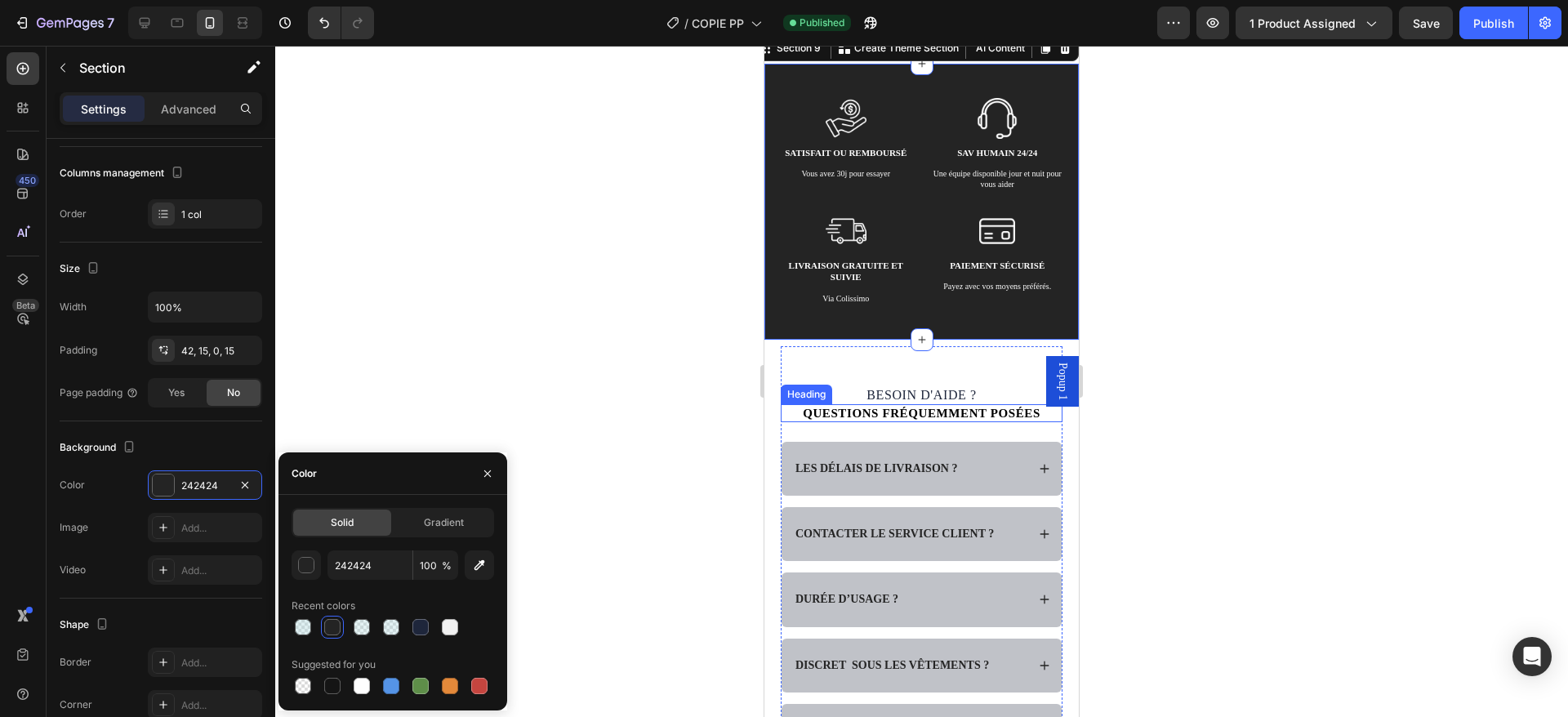
scroll to position [3556, 0]
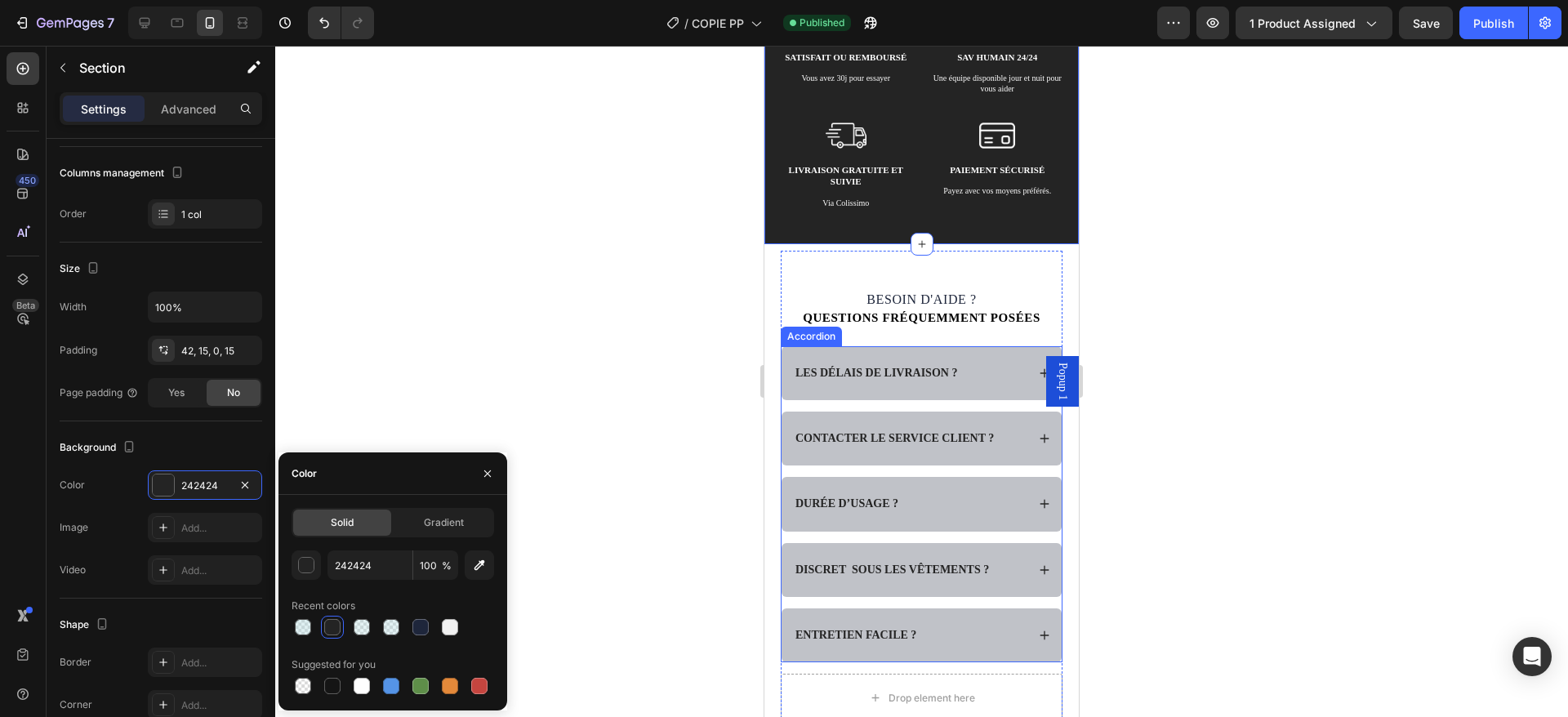
click at [983, 375] on div "LES DÉLAIS DE LIVRAISON ?" at bounding box center [909, 373] width 232 height 19
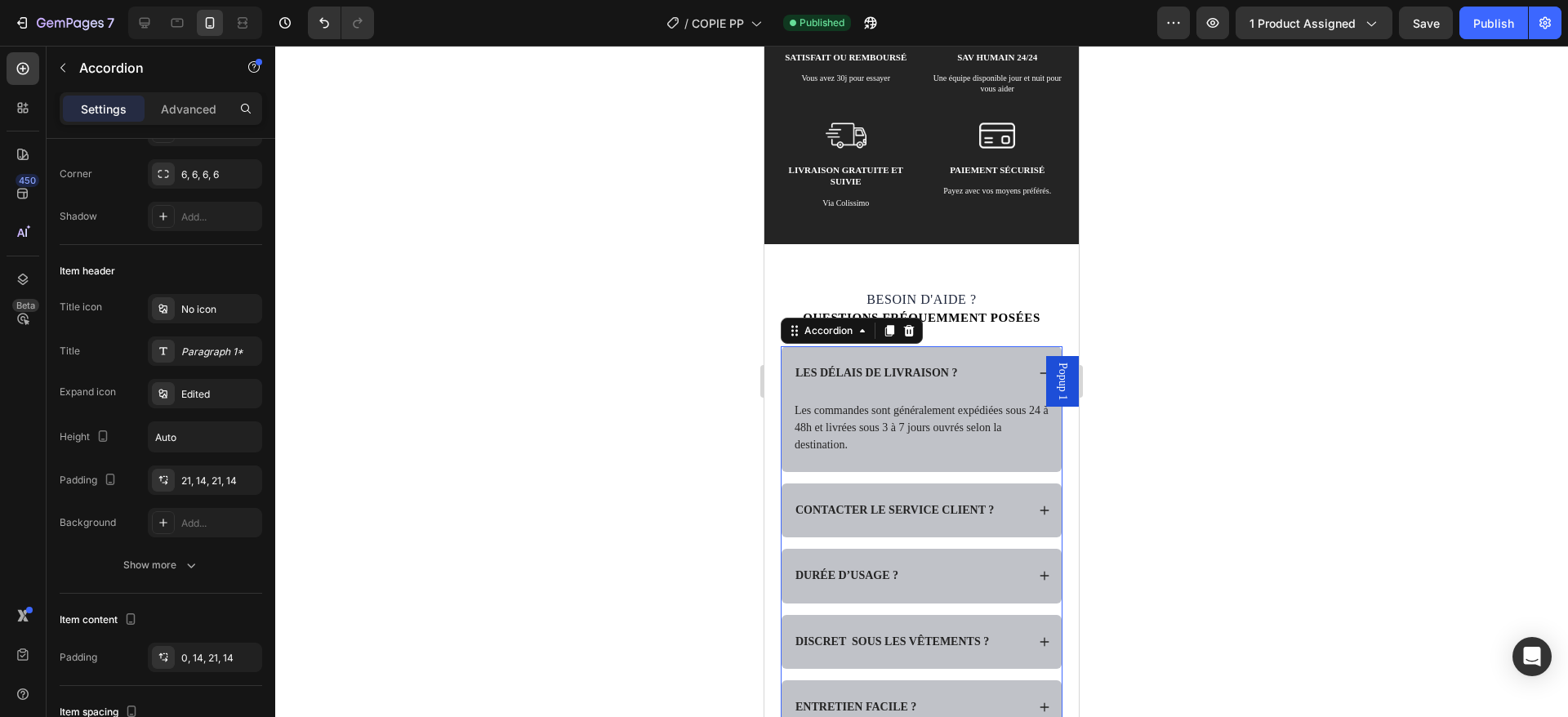
scroll to position [0, 0]
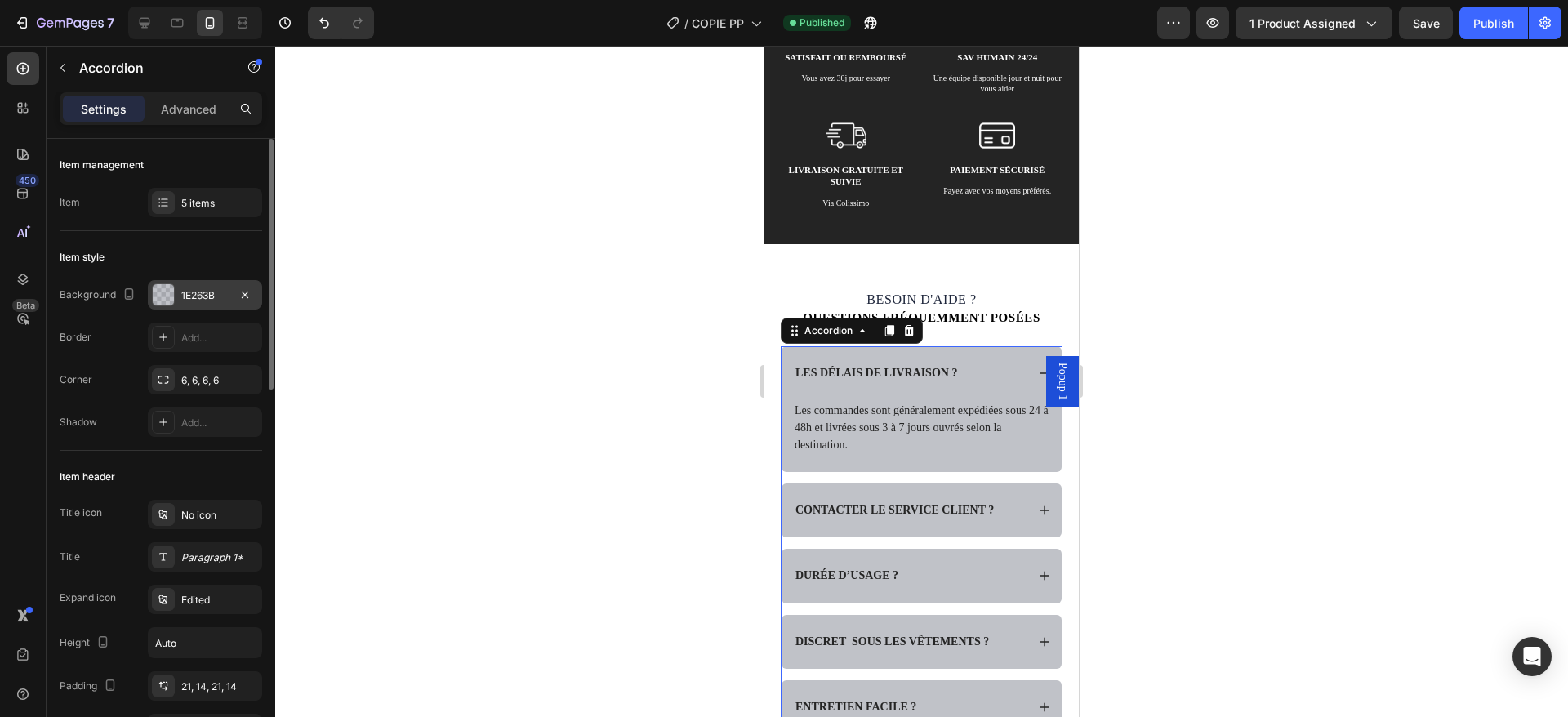
click at [188, 293] on div "1E263B" at bounding box center [205, 296] width 47 height 15
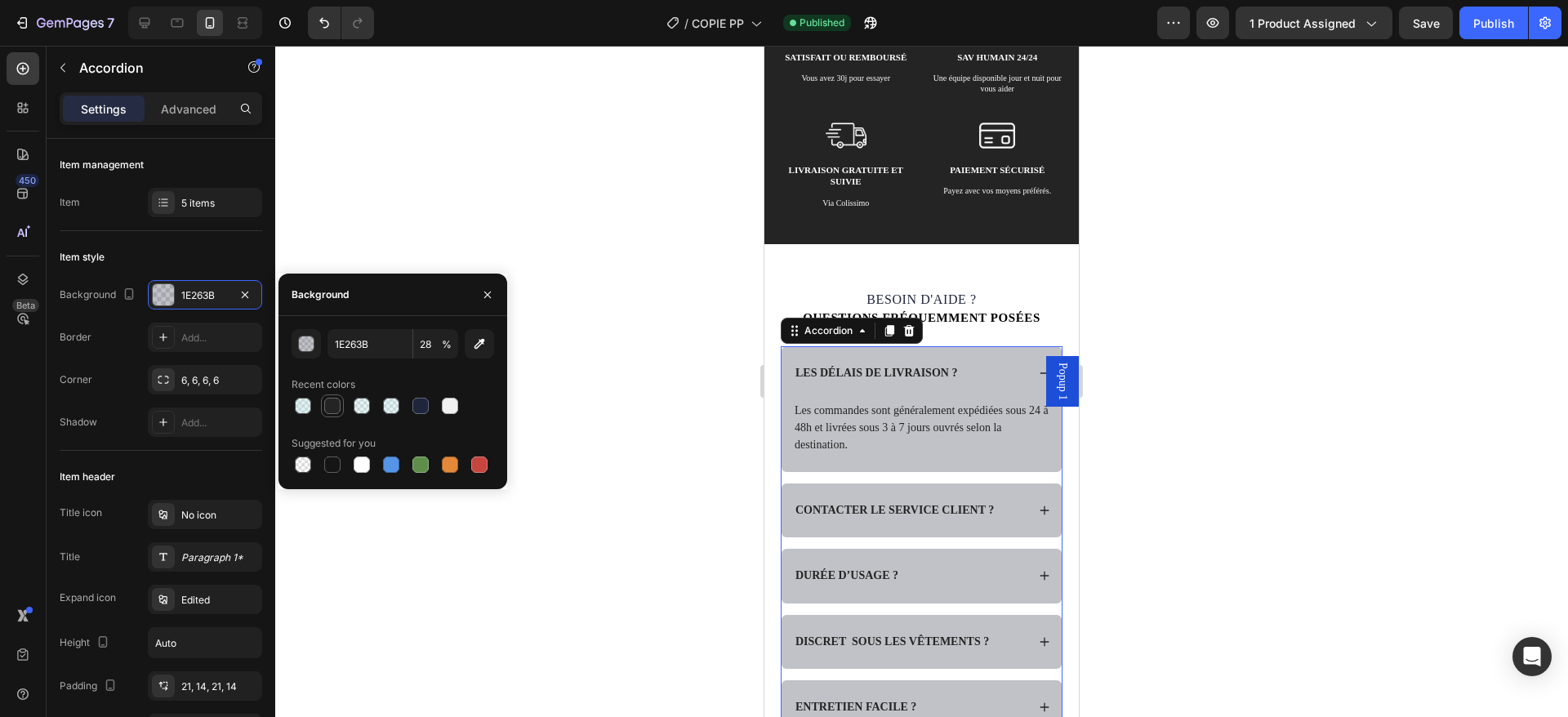
click at [330, 407] on div at bounding box center [332, 406] width 17 height 17
type input "242424"
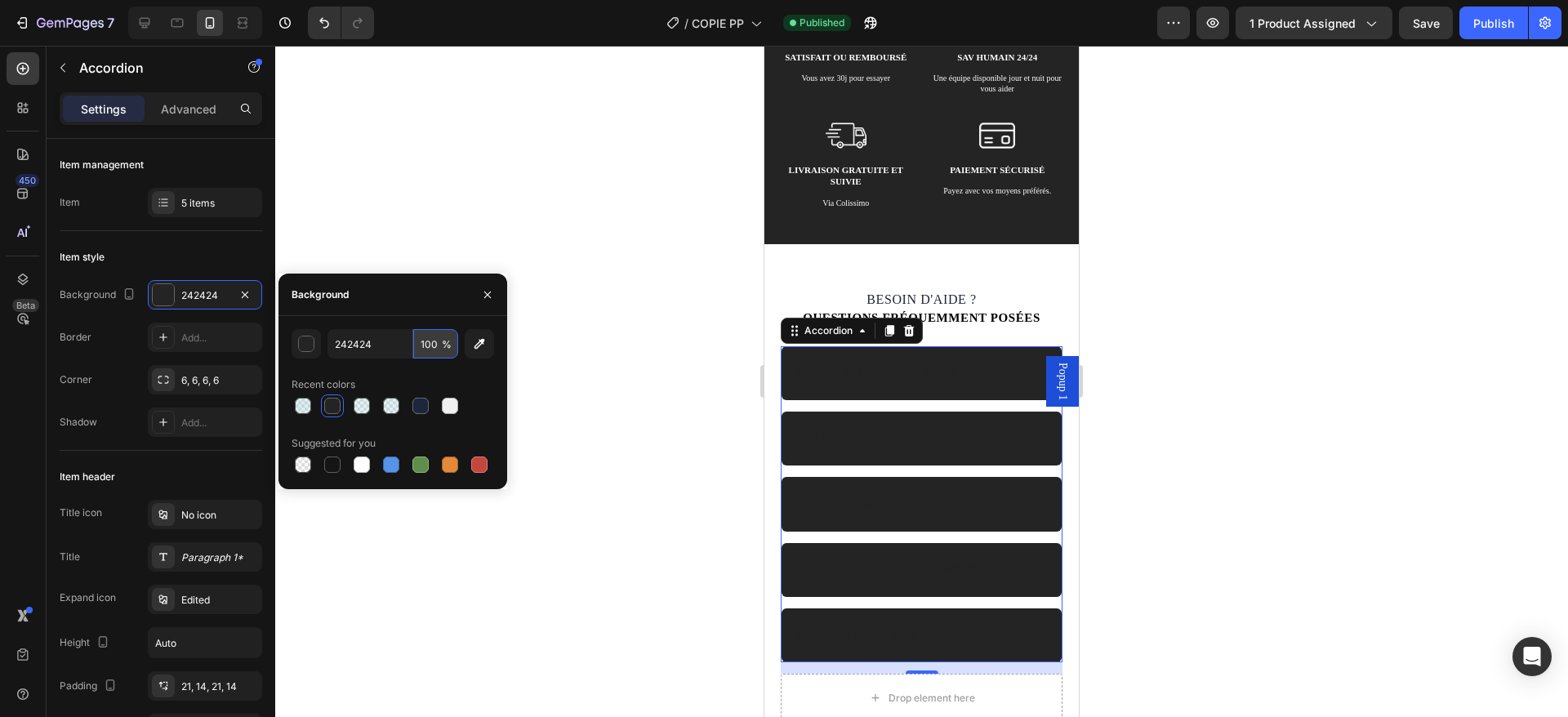
click at [431, 338] on input "100" at bounding box center [435, 345] width 45 height 30
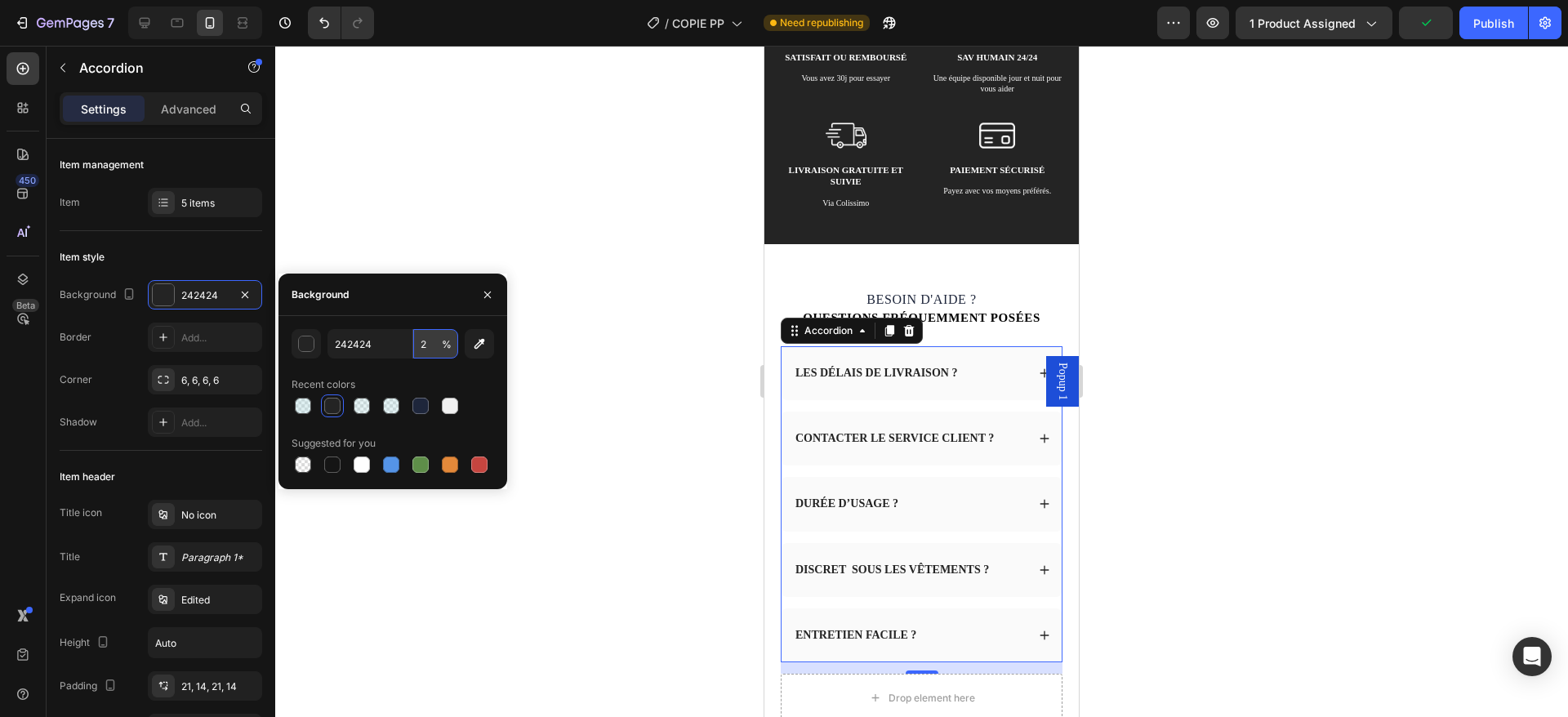
type input "28"
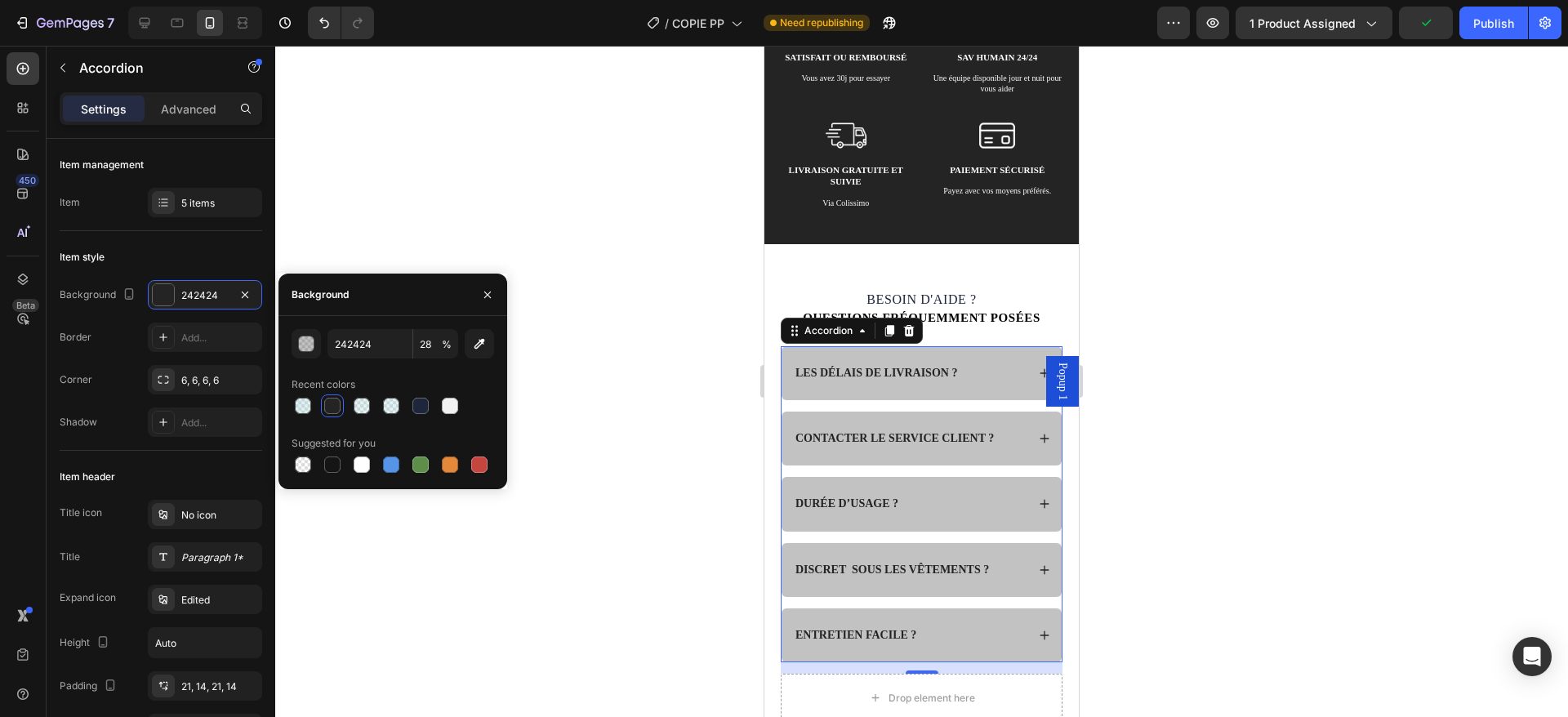
click at [492, 293] on icon "button" at bounding box center [487, 295] width 13 height 13
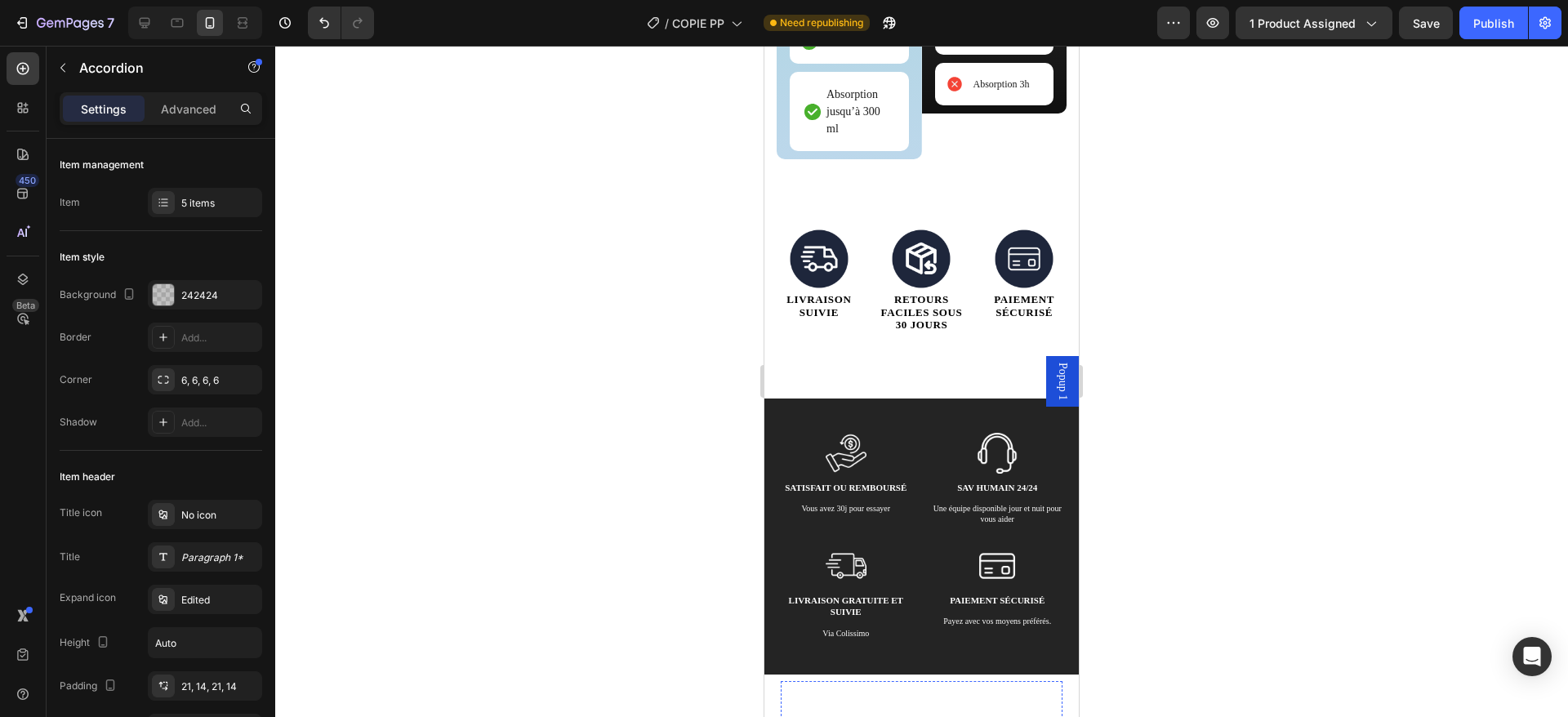
scroll to position [3079, 0]
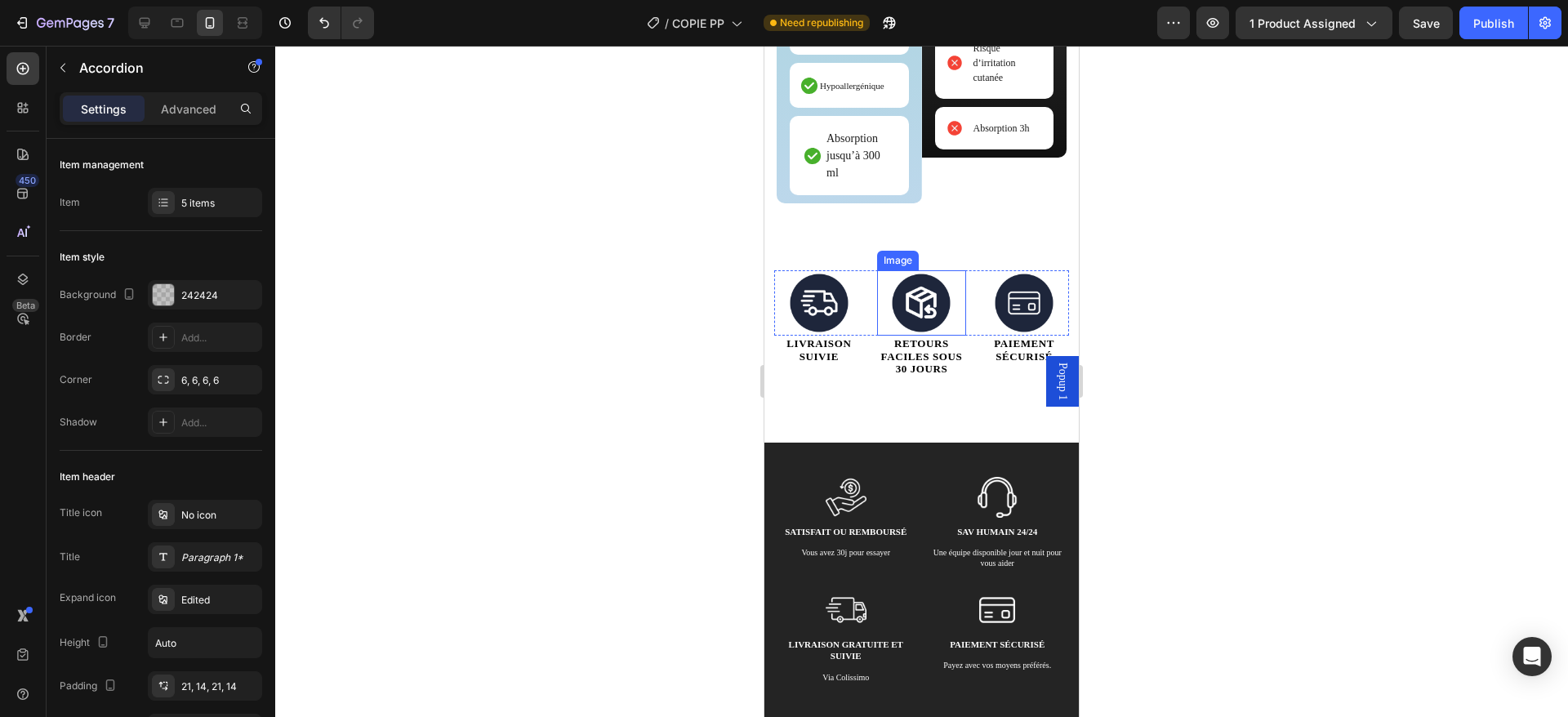
click at [943, 305] on div at bounding box center [922, 303] width 90 height 66
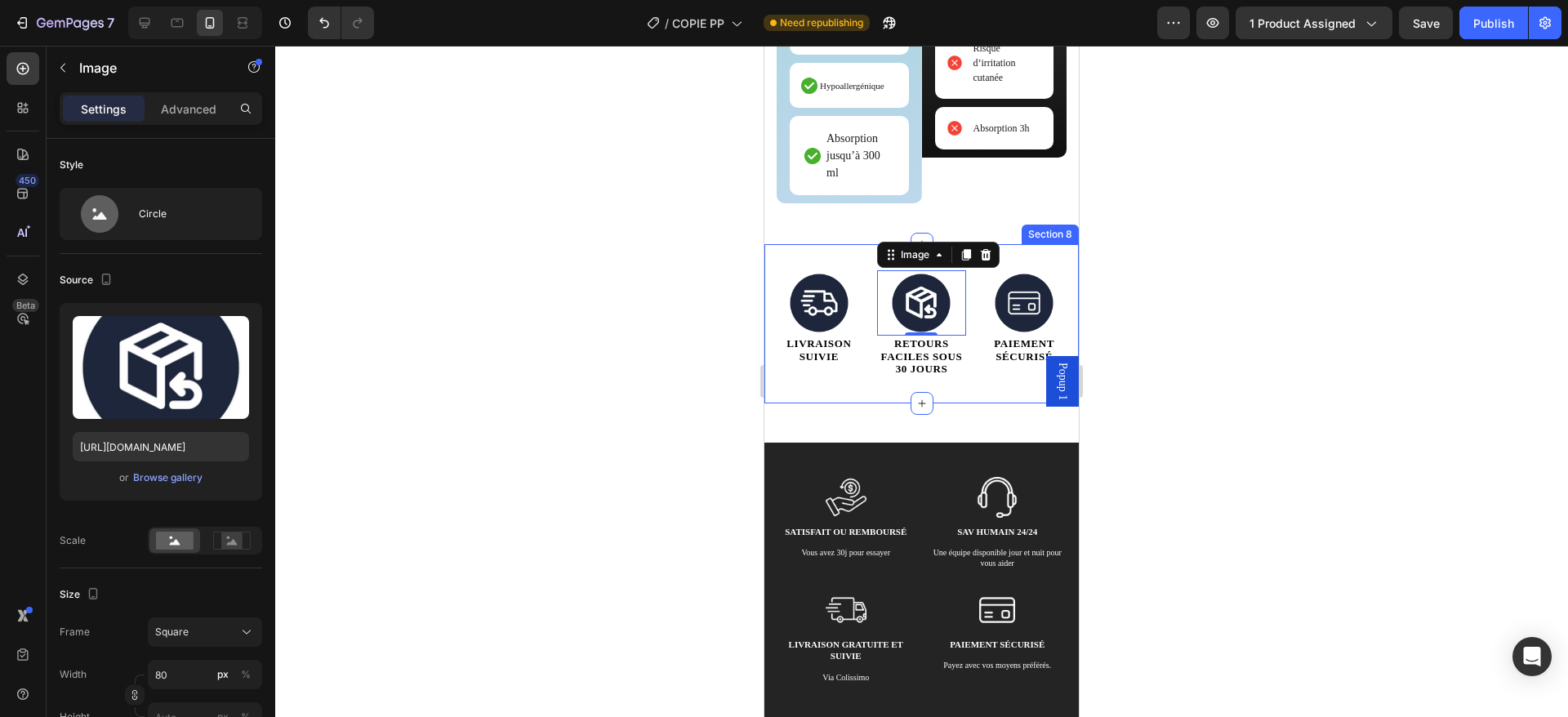
click at [809, 293] on img at bounding box center [819, 303] width 66 height 66
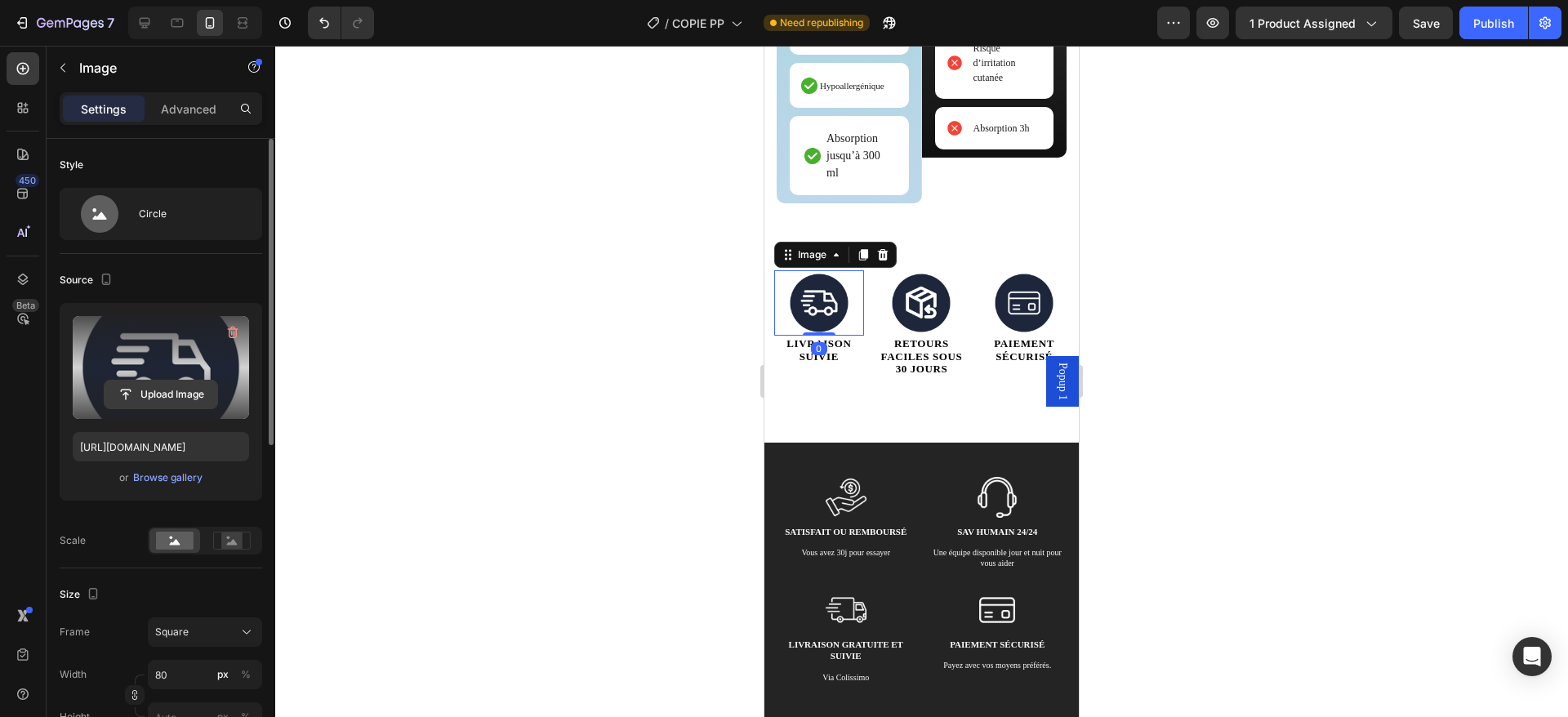
click at [135, 400] on input "file" at bounding box center [161, 394] width 113 height 28
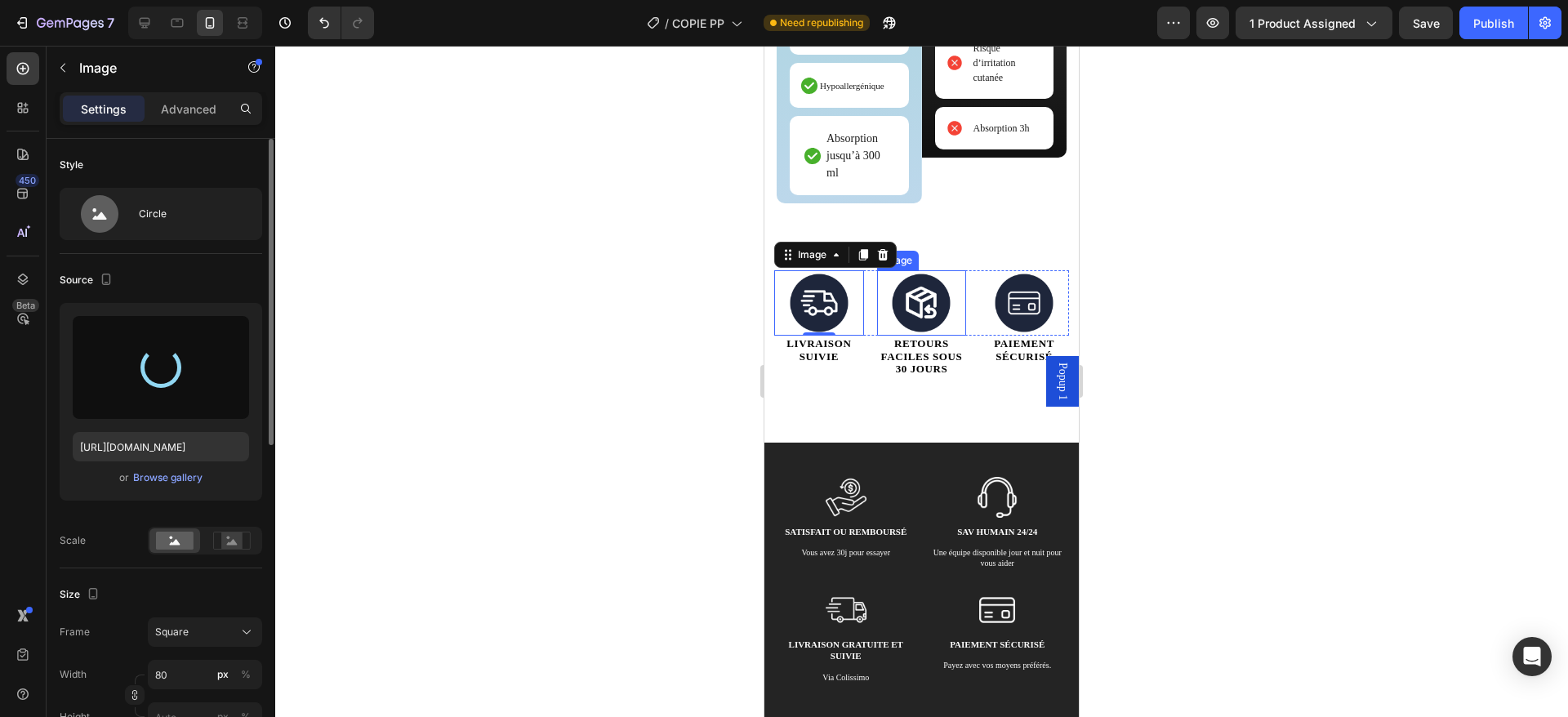
click at [909, 288] on img at bounding box center [921, 303] width 66 height 66
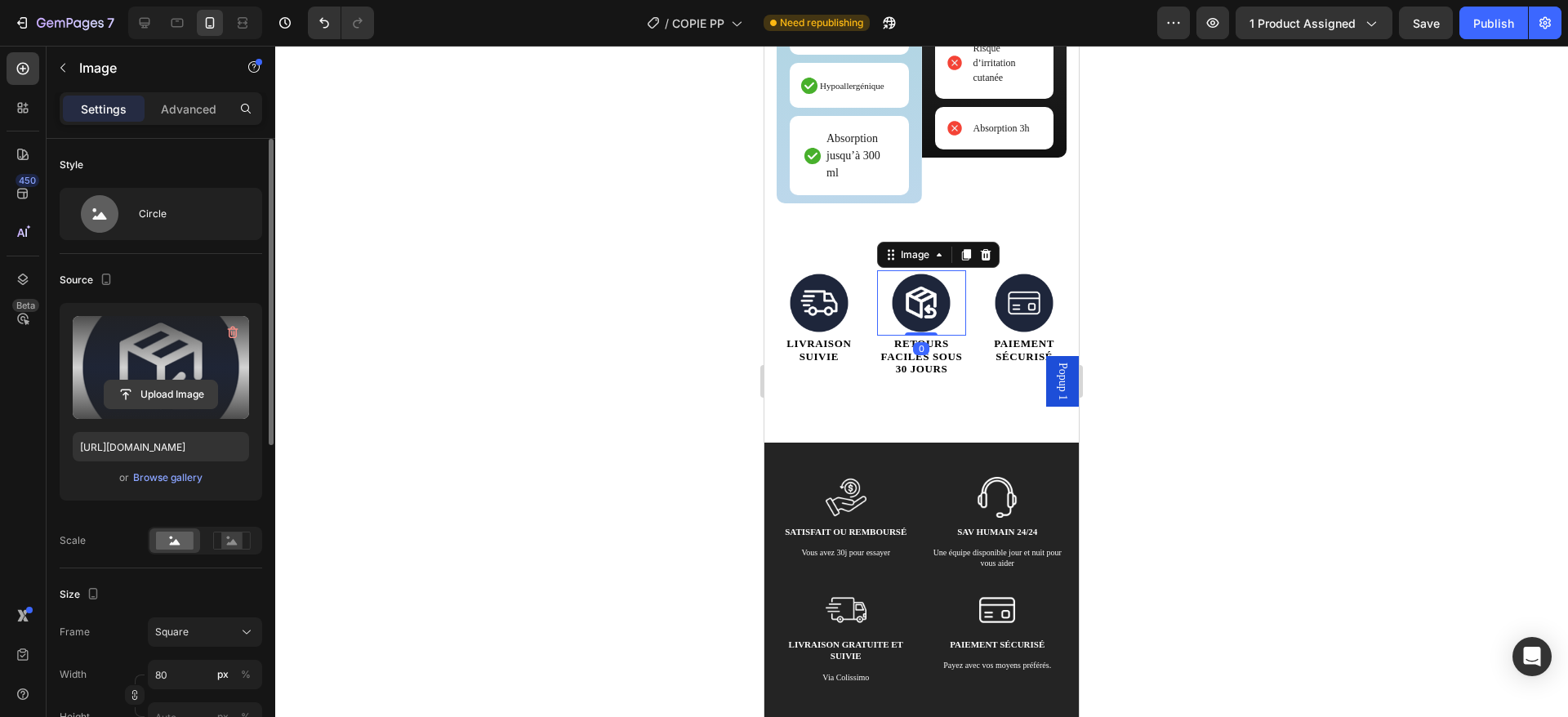
click at [149, 402] on input "file" at bounding box center [161, 394] width 113 height 28
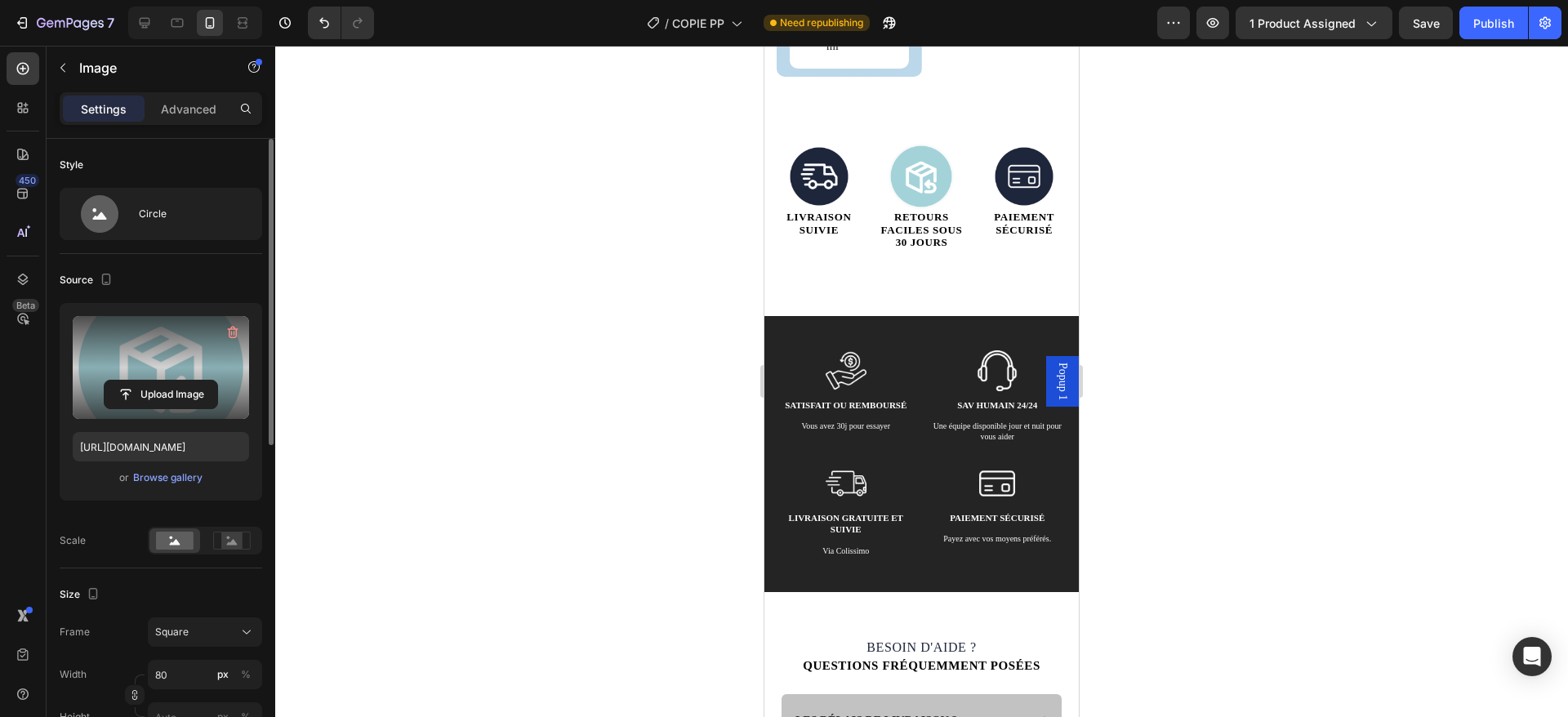
scroll to position [3070, 0]
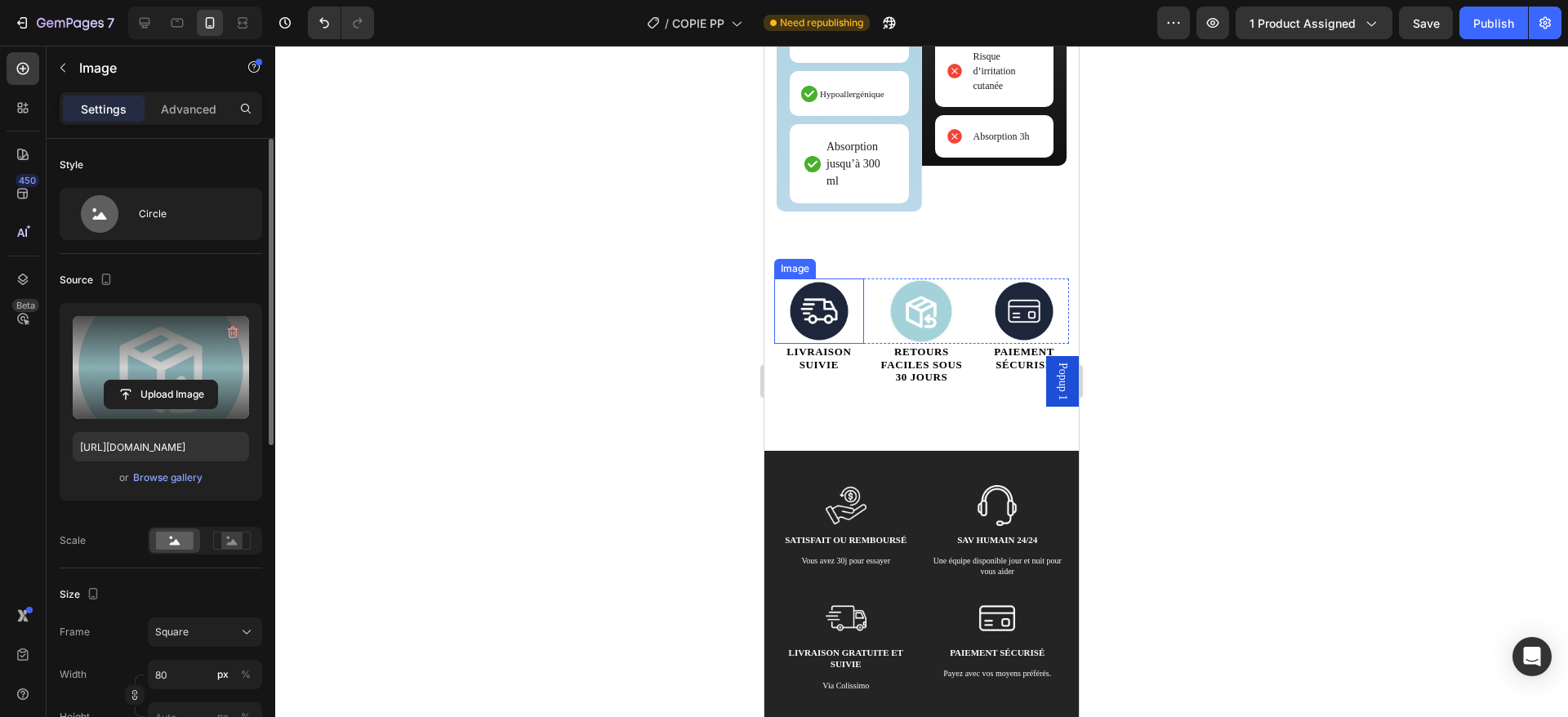
click at [798, 301] on img at bounding box center [819, 311] width 66 height 66
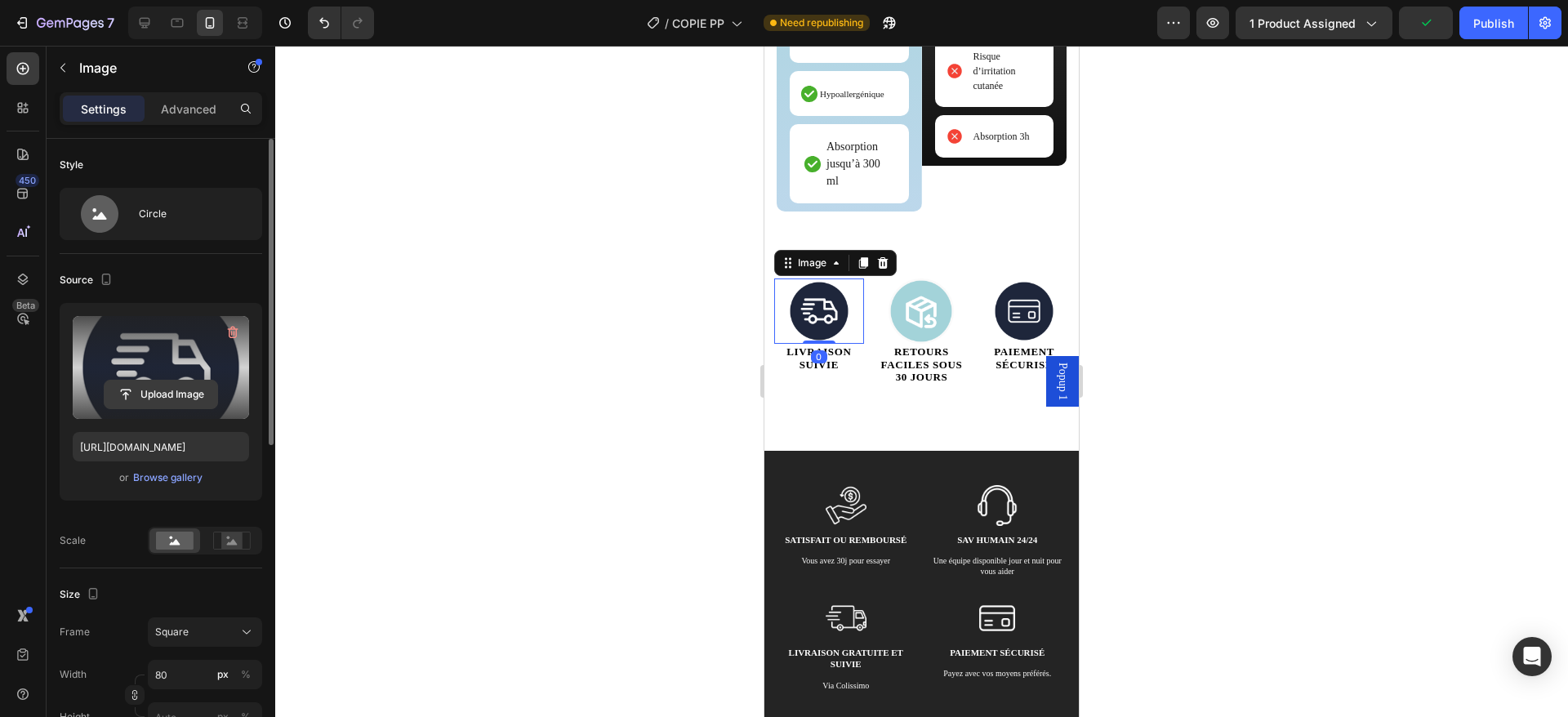
click at [108, 402] on input "file" at bounding box center [161, 394] width 113 height 28
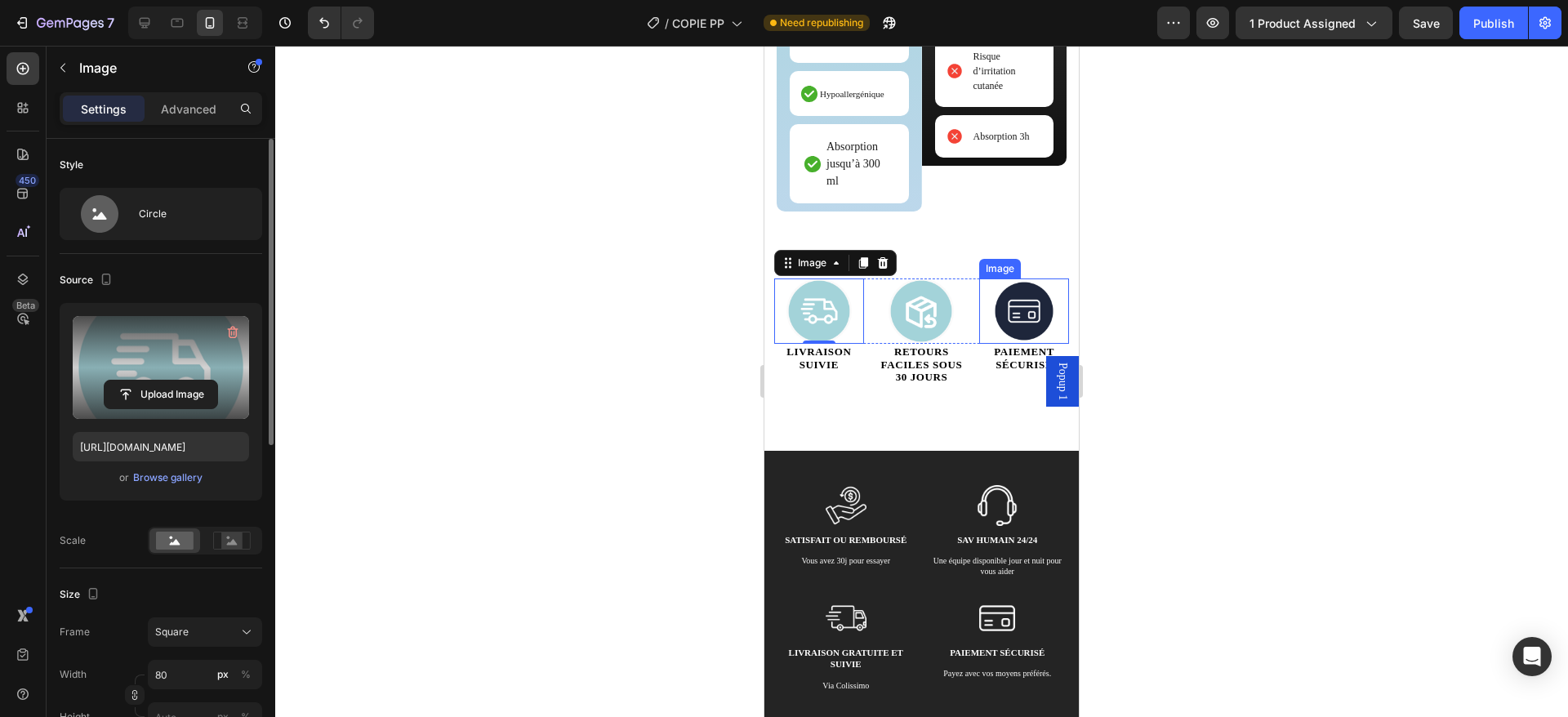
click at [992, 297] on img at bounding box center [1023, 311] width 66 height 66
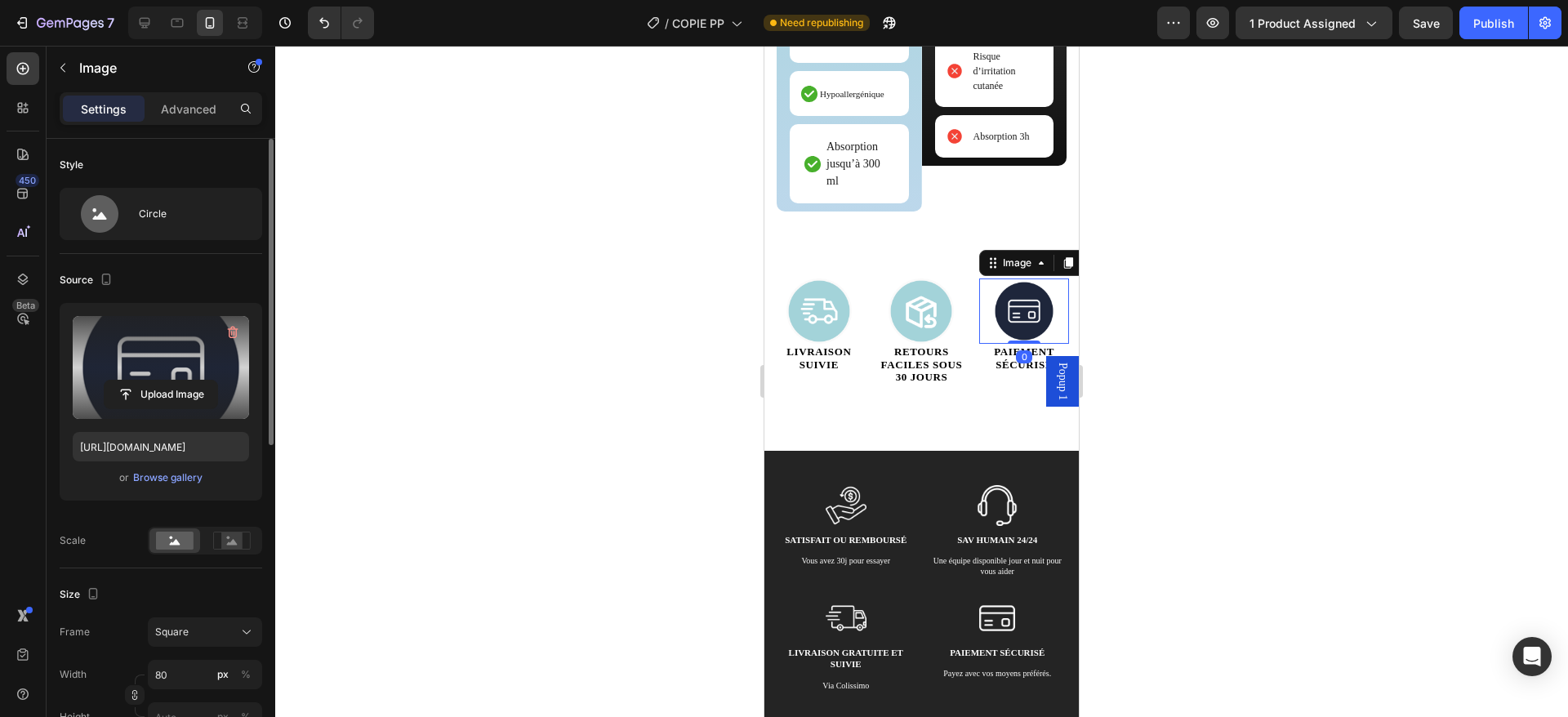
click at [178, 368] on label at bounding box center [161, 368] width 177 height 103
click at [178, 380] on input "file" at bounding box center [161, 394] width 113 height 28
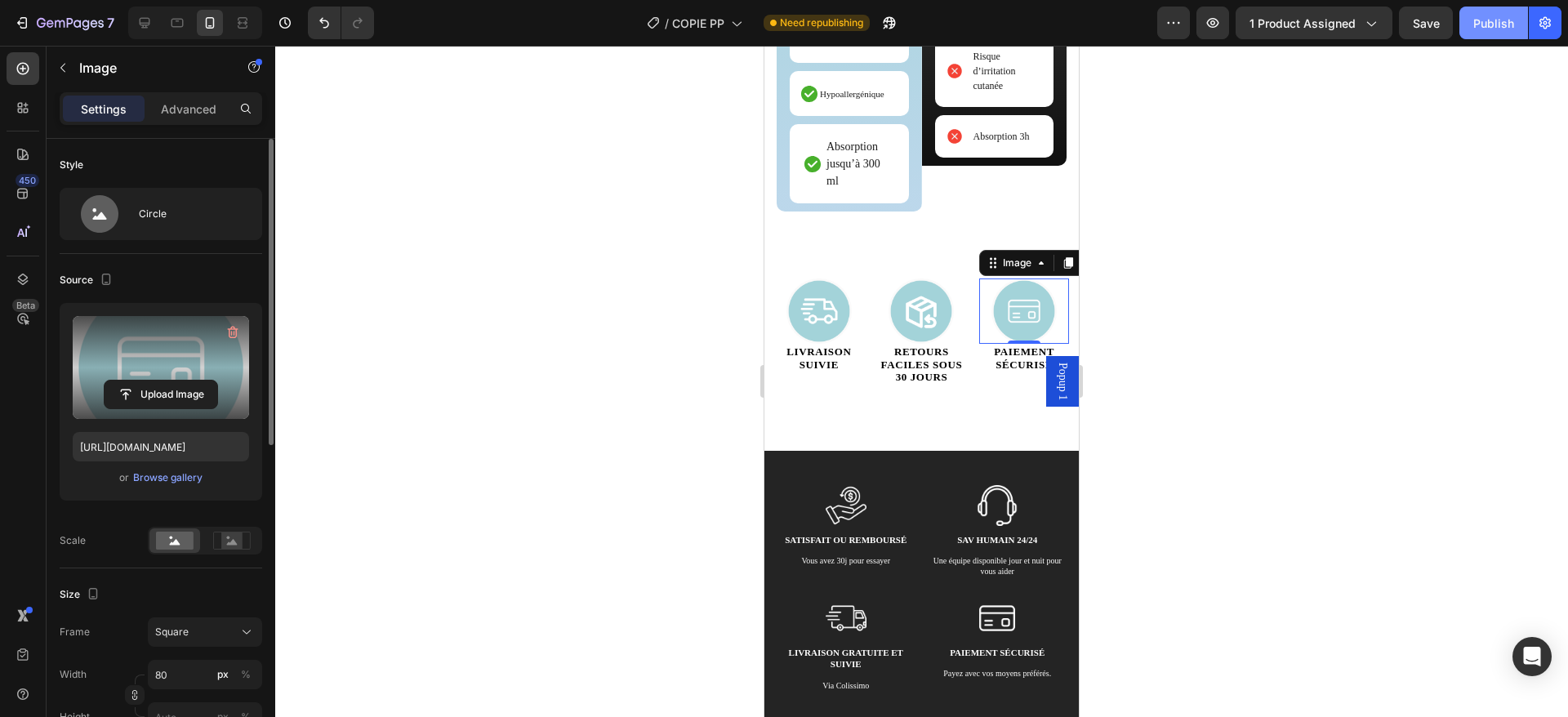
click at [1515, 17] on button "Publish" at bounding box center [1494, 22] width 68 height 32
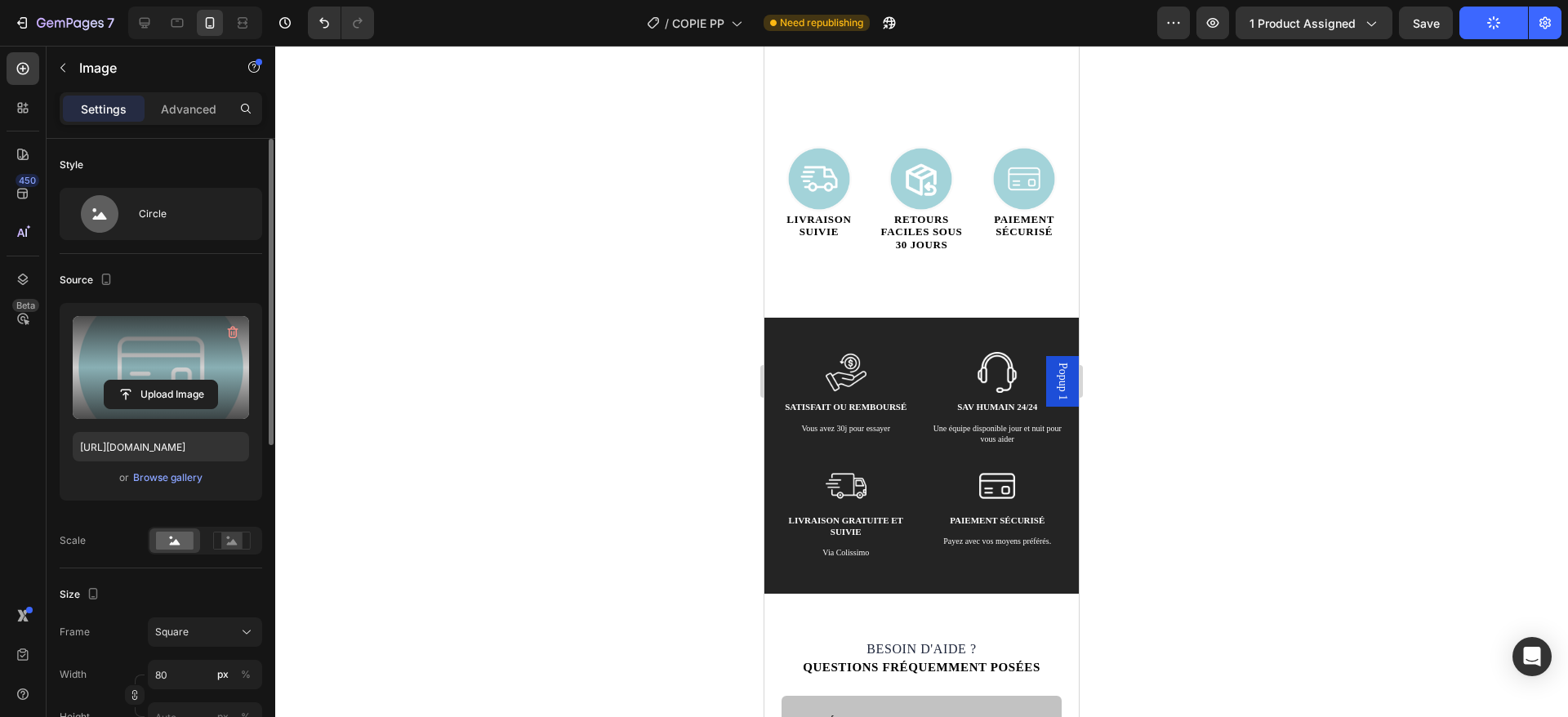
scroll to position [3277, 0]
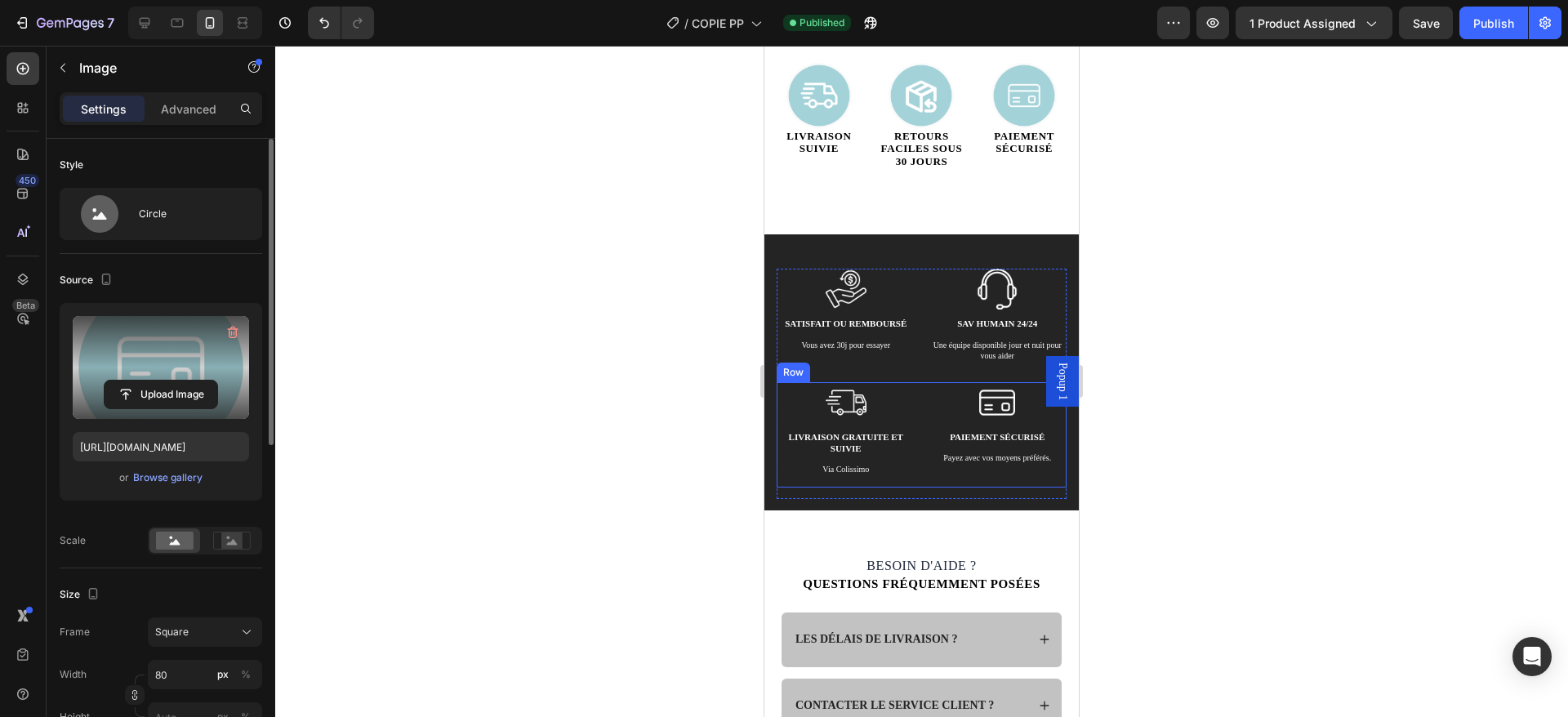
click at [934, 500] on div "Image Livraison gratuite et suivie Text Block Via Colissimo Text Block Image Pa…" at bounding box center [922, 441] width 290 height 118
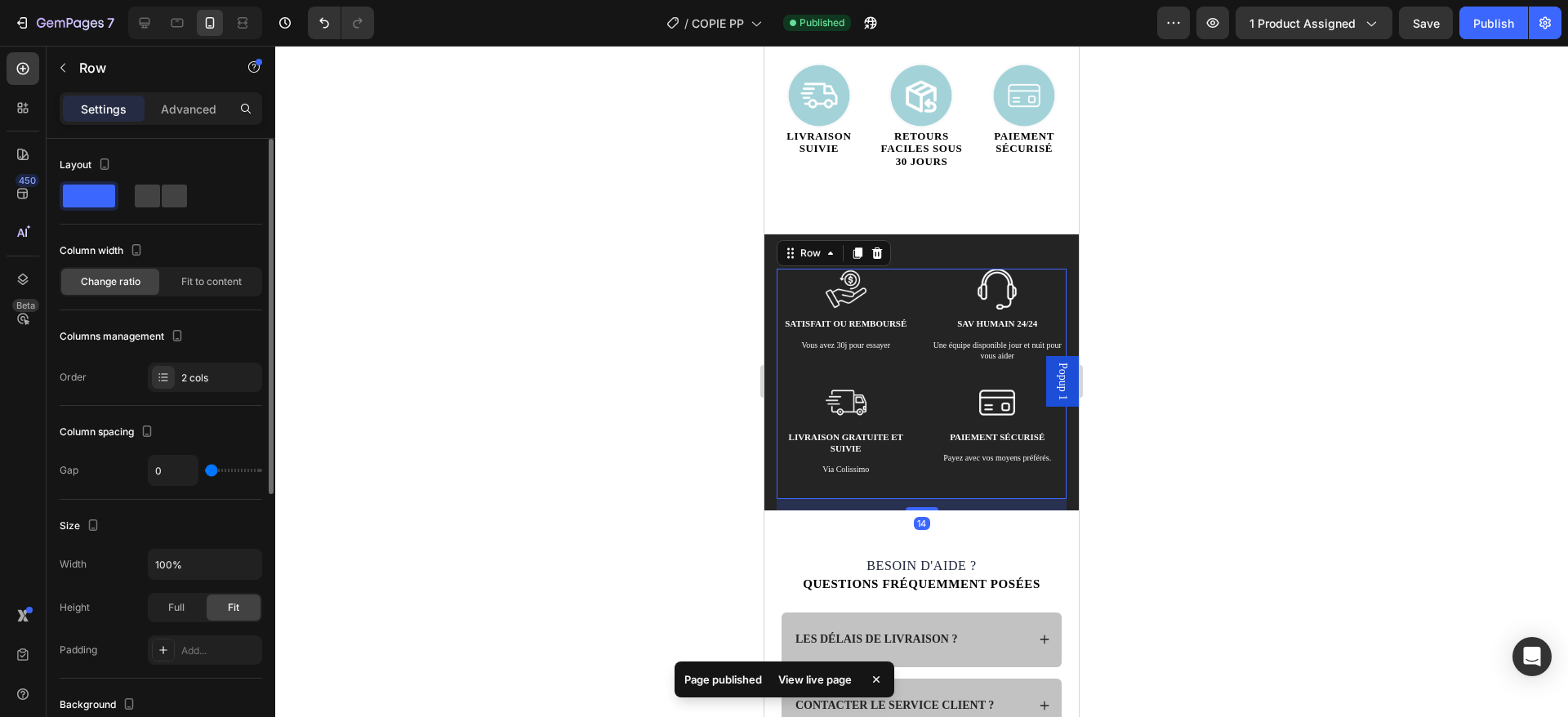
click at [1057, 504] on div "Image satisfait ou remboursé Text Block Vous avez 30j pour essayer Text Block I…" at bounding box center [922, 372] width 315 height 276
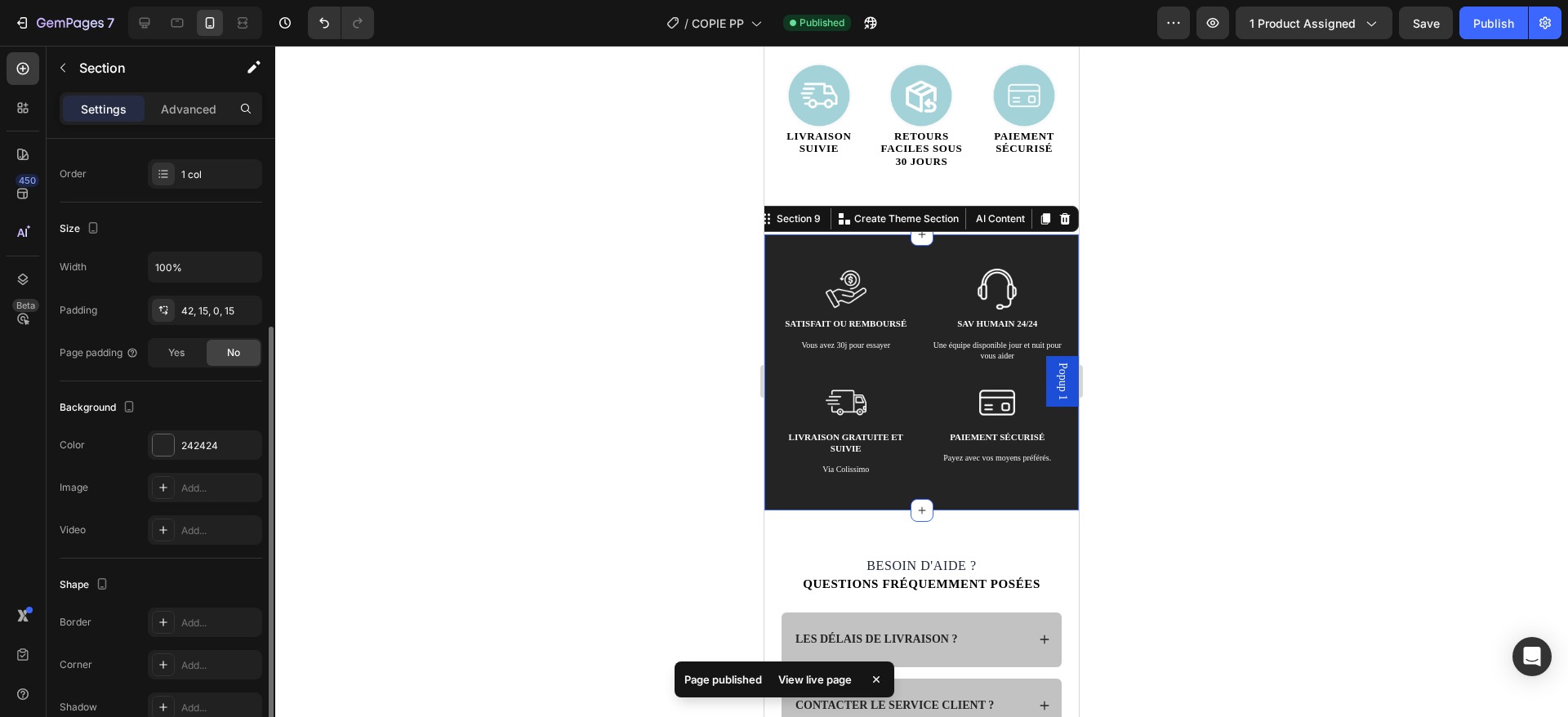
scroll to position [261, 0]
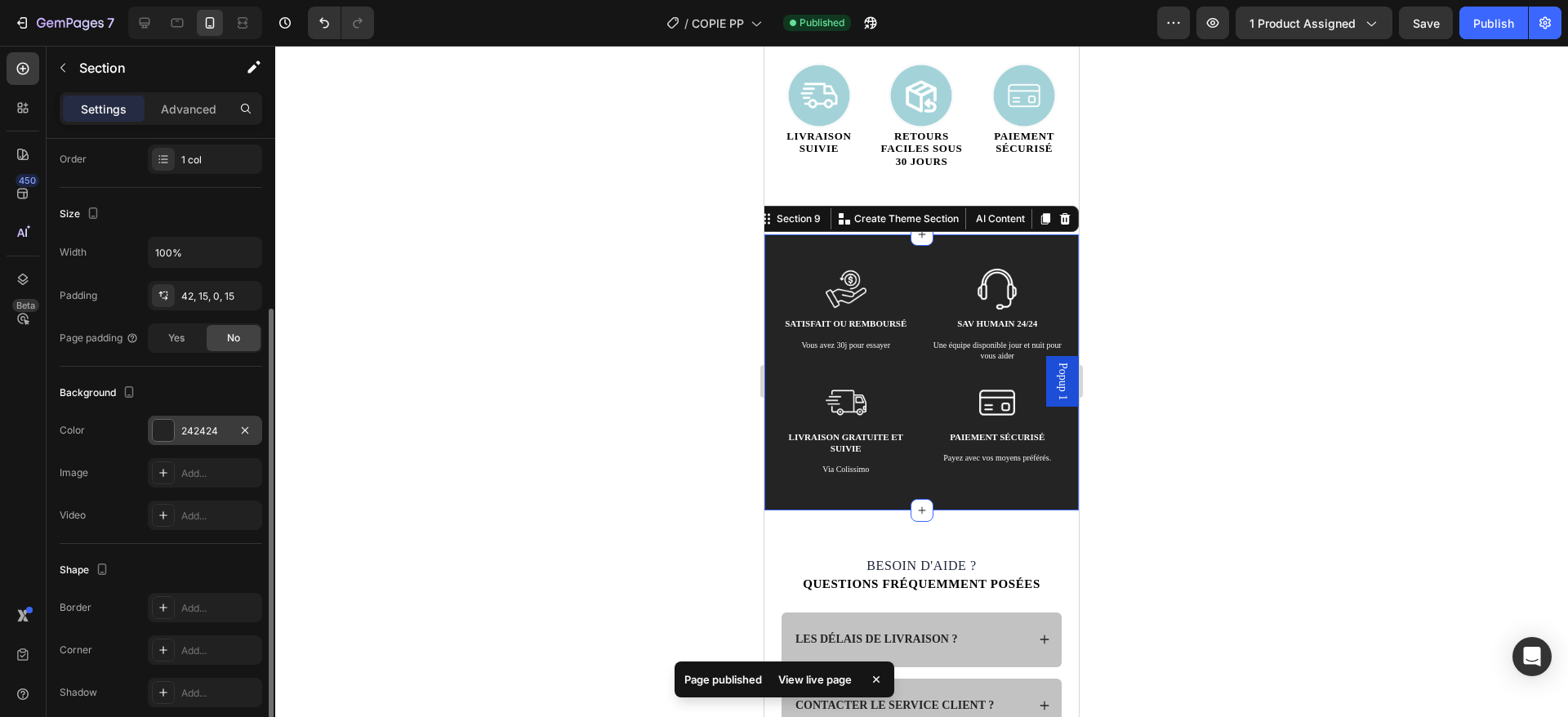
click at [215, 441] on div "242424" at bounding box center [205, 431] width 114 height 30
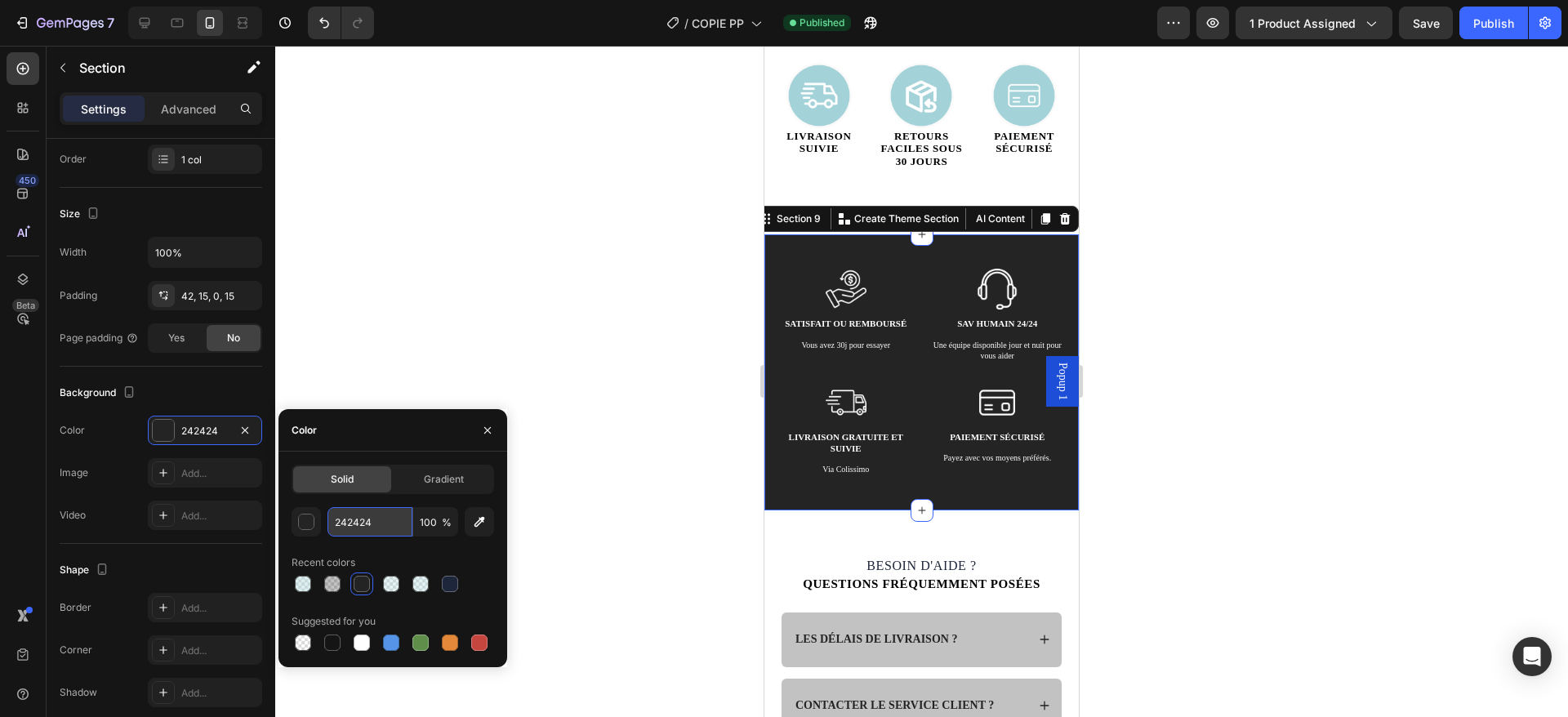
click at [401, 516] on input "242424" at bounding box center [370, 522] width 85 height 30
paste input "a3d3d9"
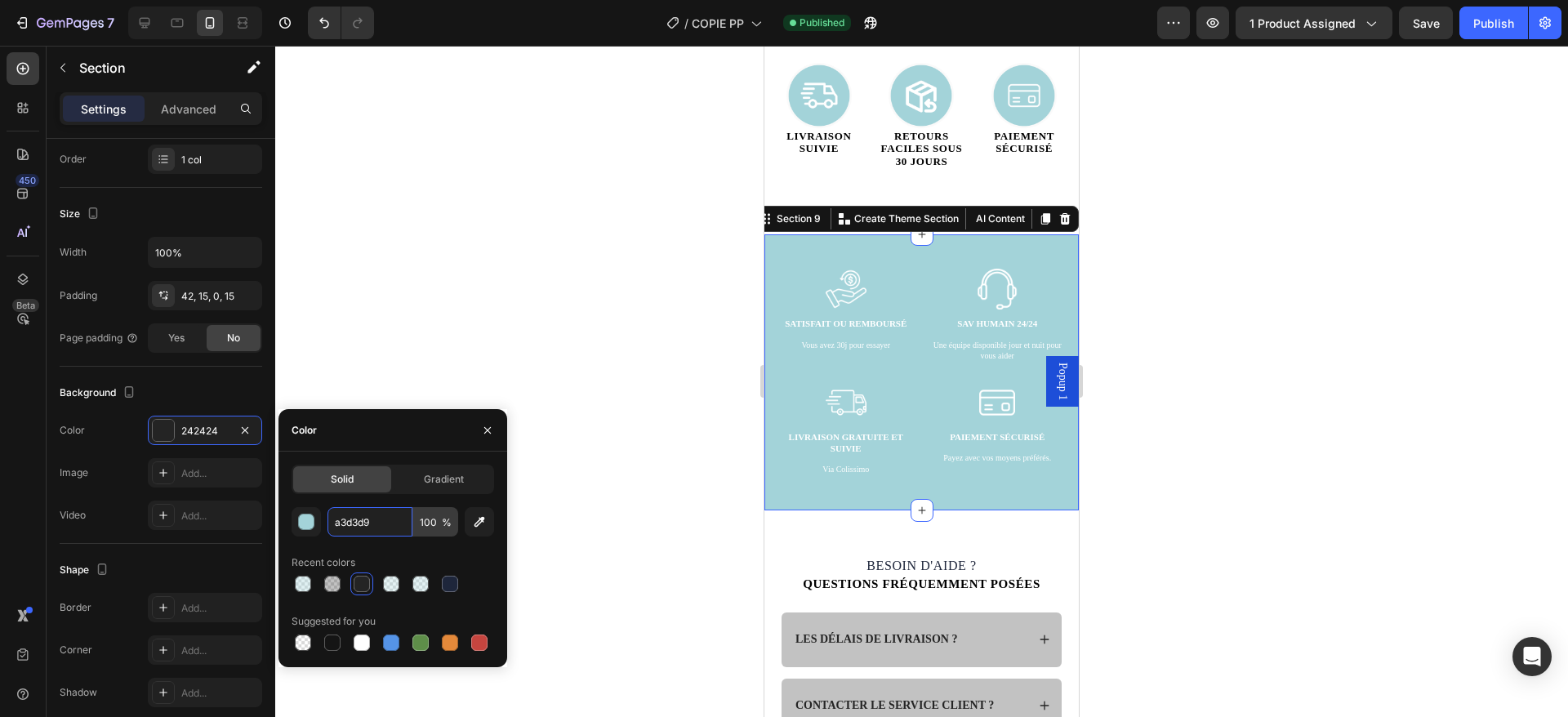
type input "a3d3d9"
click at [1495, 28] on div "Publish" at bounding box center [1494, 24] width 41 height 17
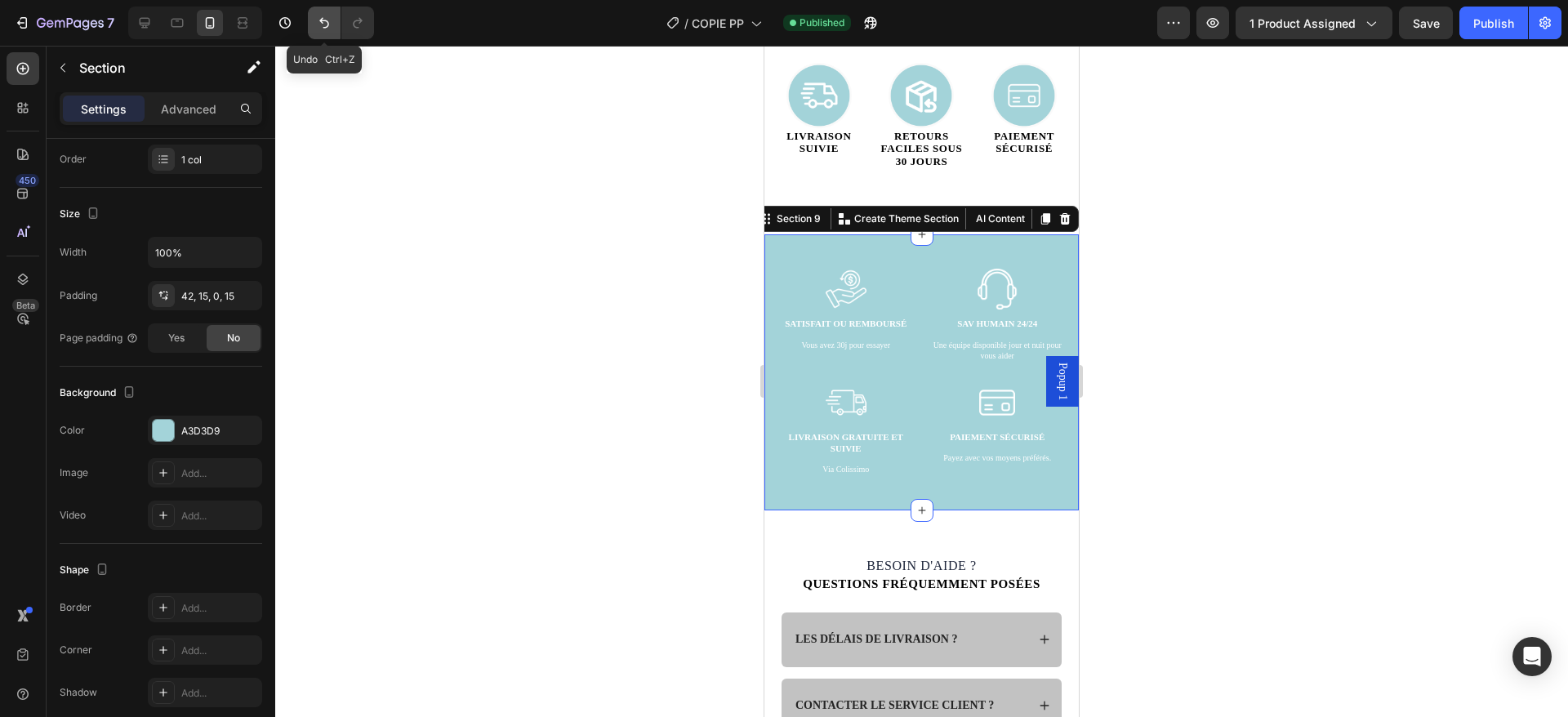
click at [317, 31] on button "Undo/Redo" at bounding box center [323, 22] width 32 height 32
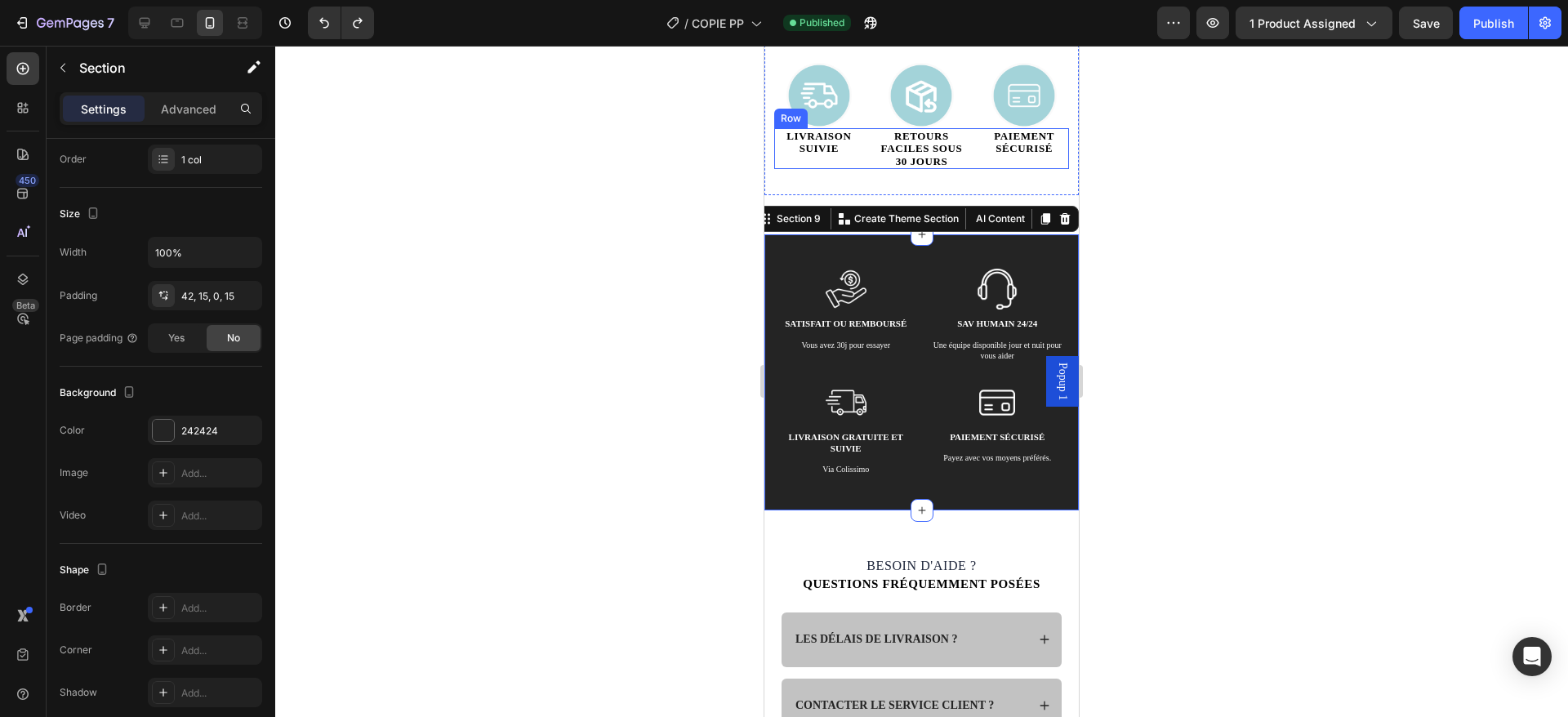
scroll to position [3137, 0]
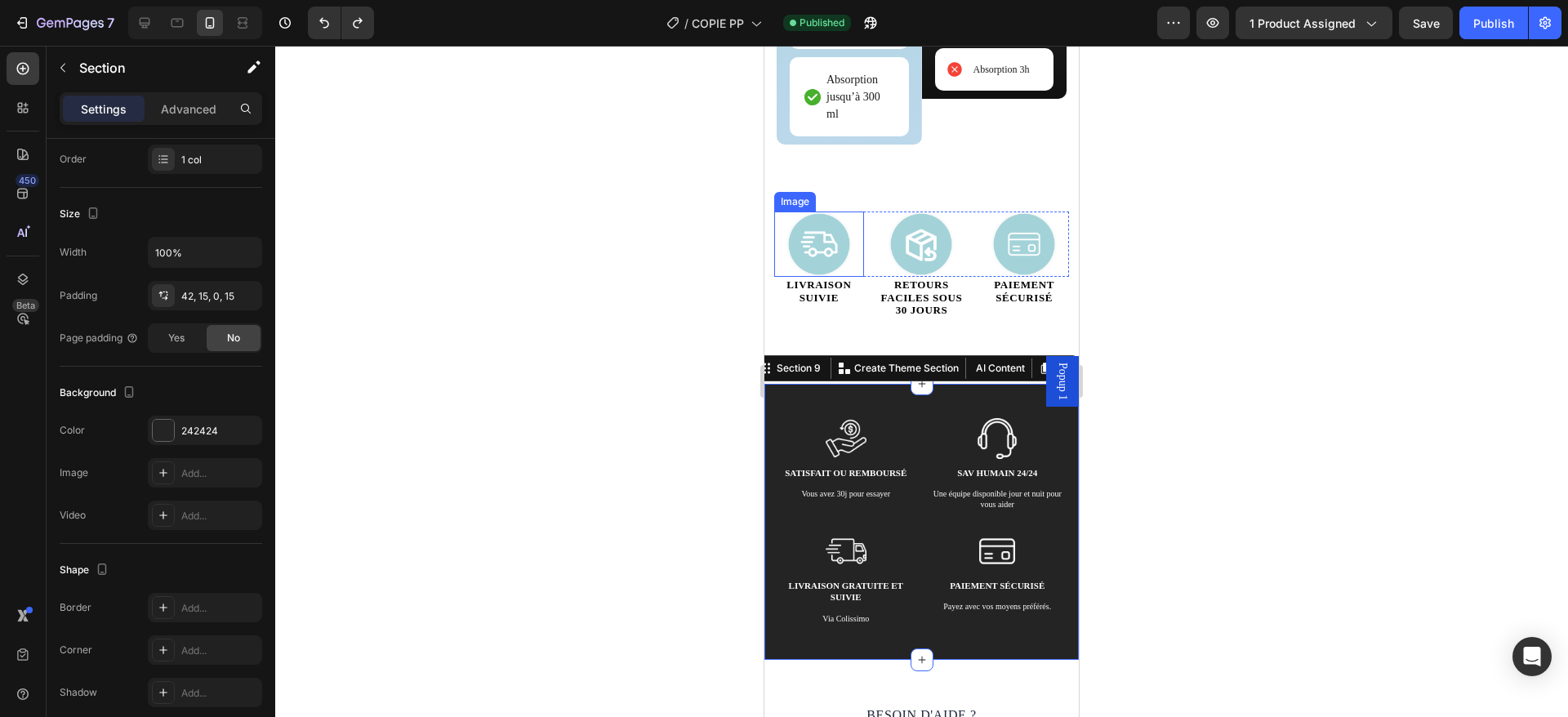
click at [823, 241] on img at bounding box center [819, 244] width 66 height 66
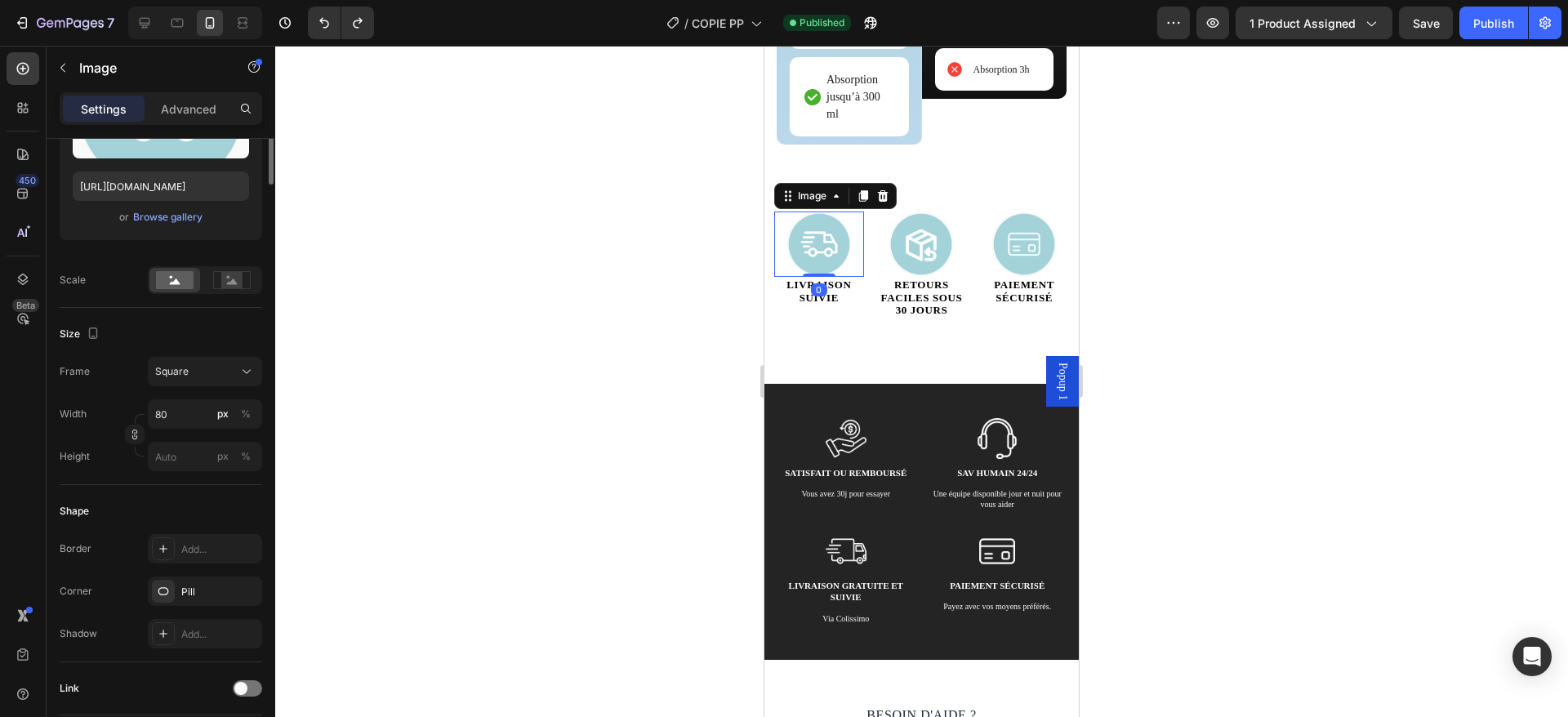
scroll to position [0, 0]
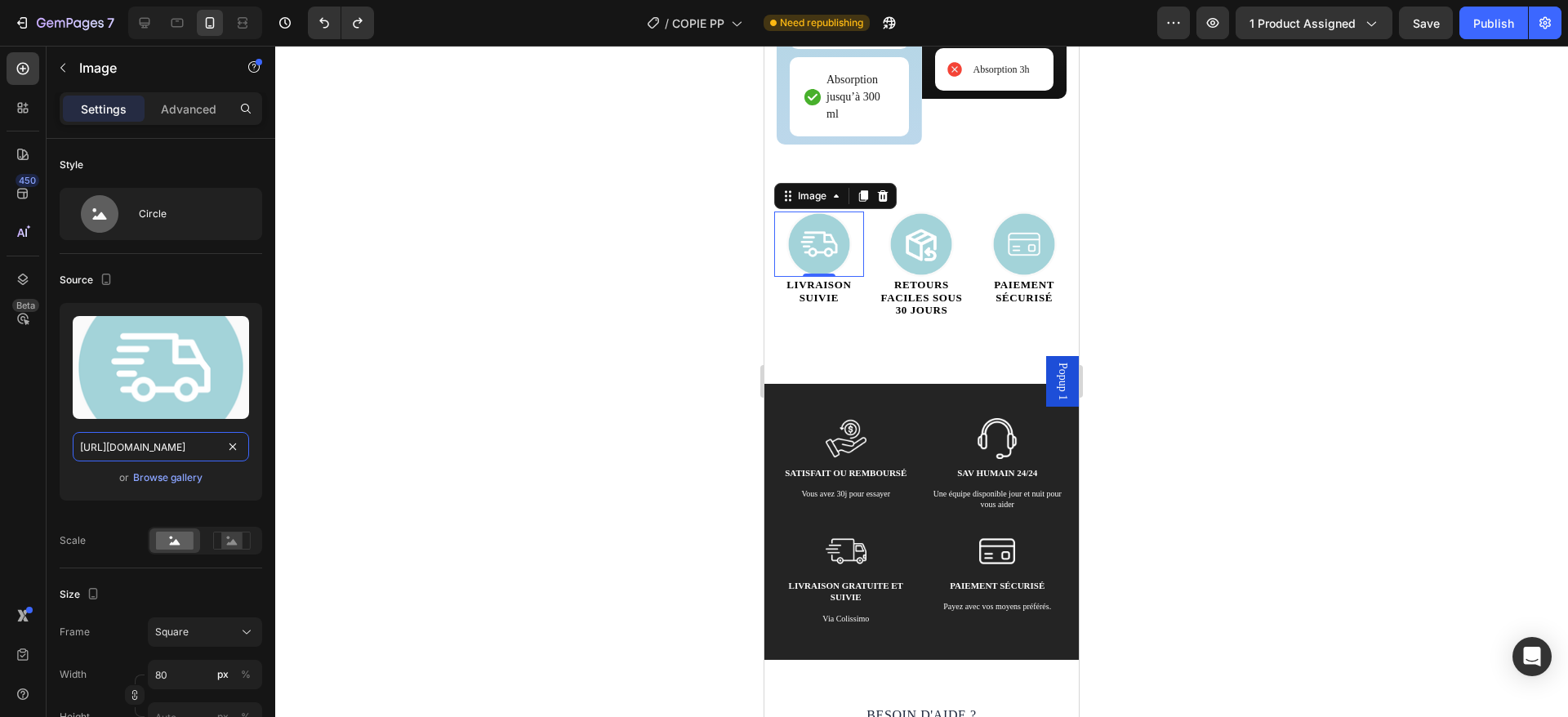
click at [80, 436] on input "https://cdn.shopify.com/s/files/1/0951/9005/7286/files/gempages_579202648469668…" at bounding box center [161, 447] width 177 height 30
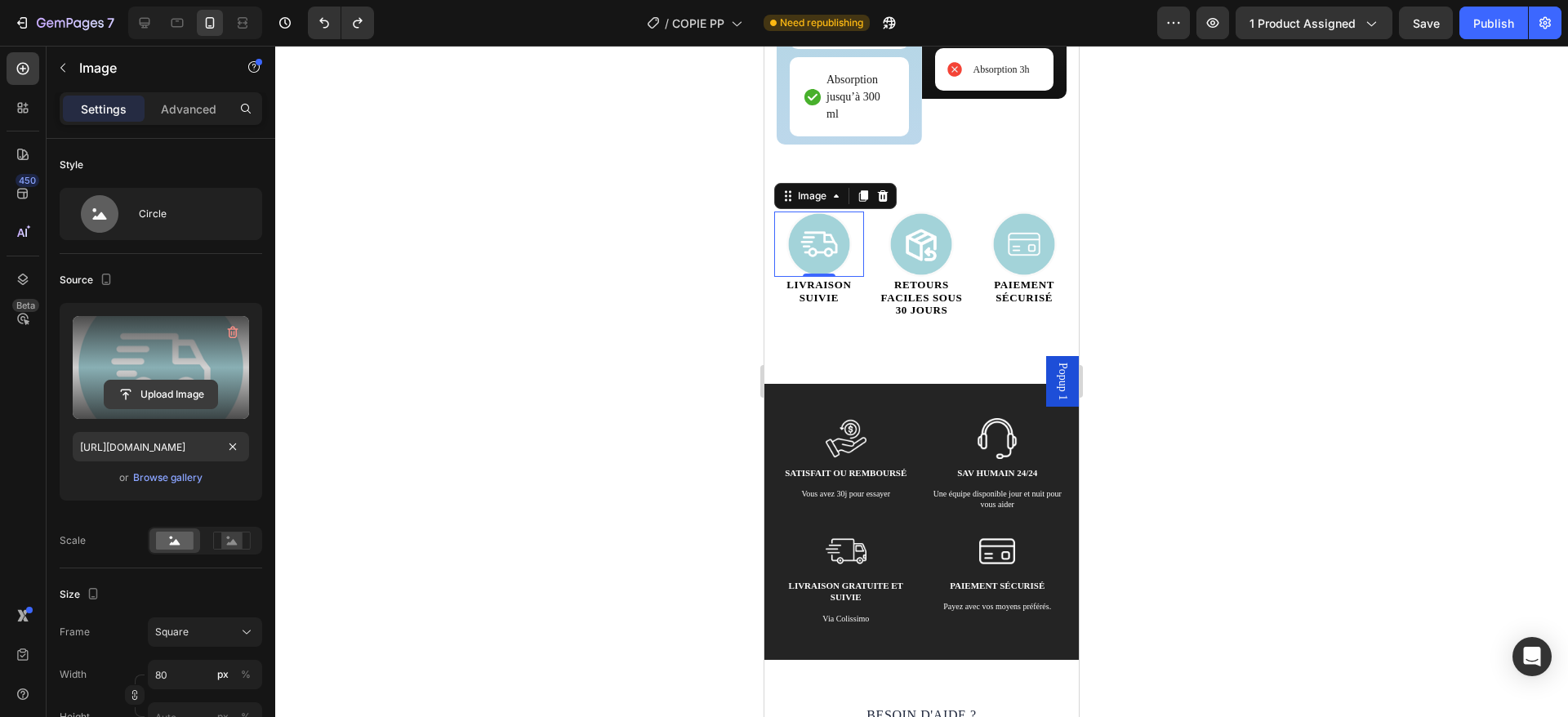
click at [143, 401] on input "file" at bounding box center [161, 394] width 113 height 28
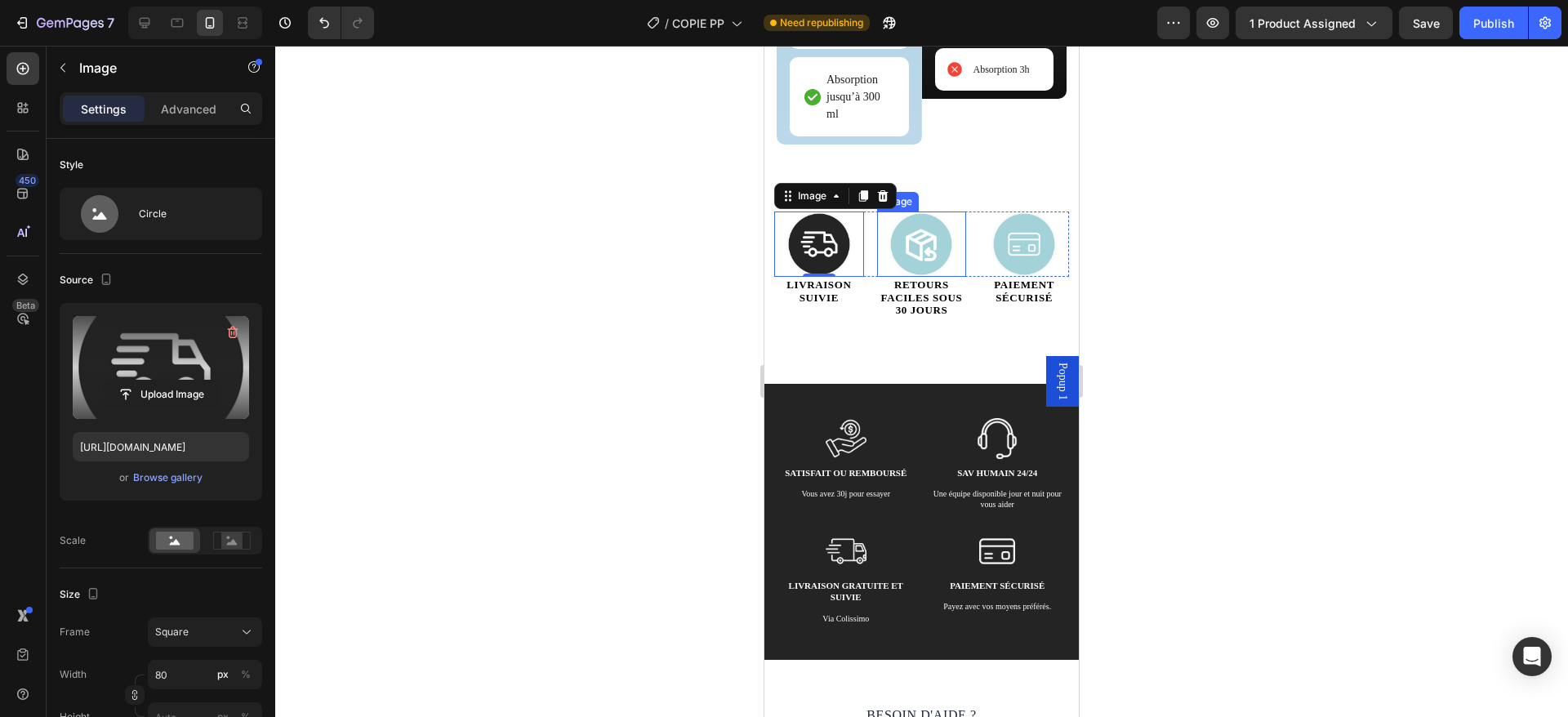
click at [909, 236] on img at bounding box center [921, 244] width 66 height 66
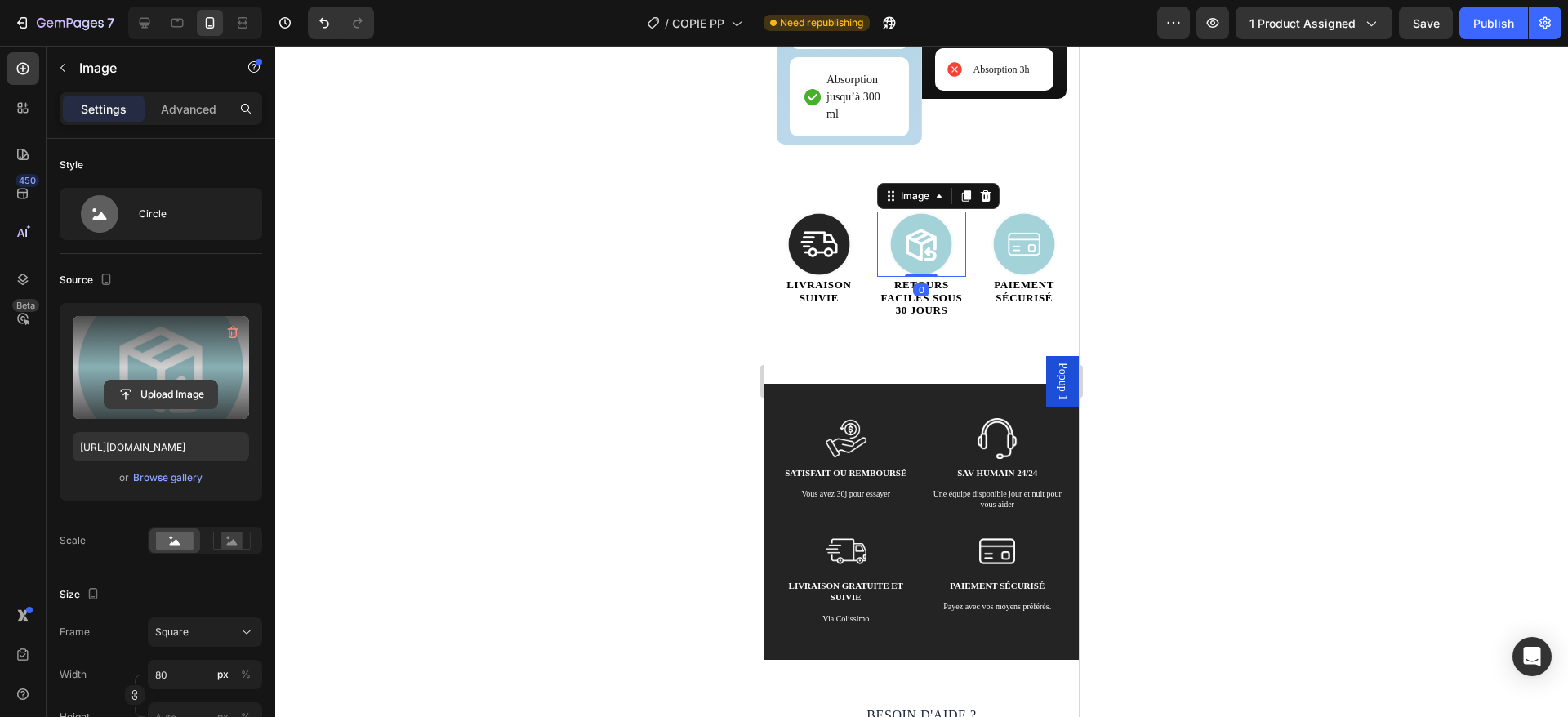
click at [131, 396] on input "file" at bounding box center [161, 394] width 113 height 28
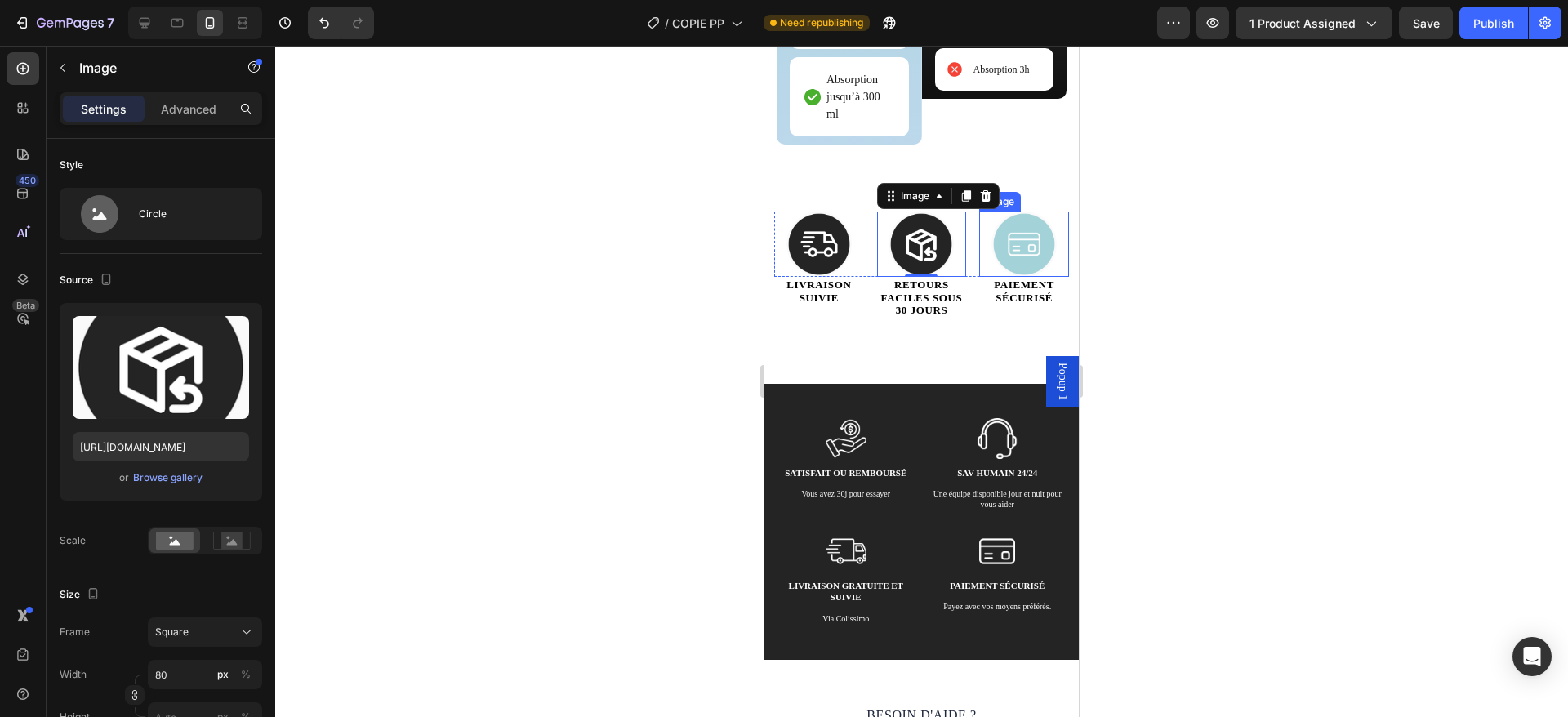
click at [1003, 243] on img at bounding box center [1023, 244] width 66 height 66
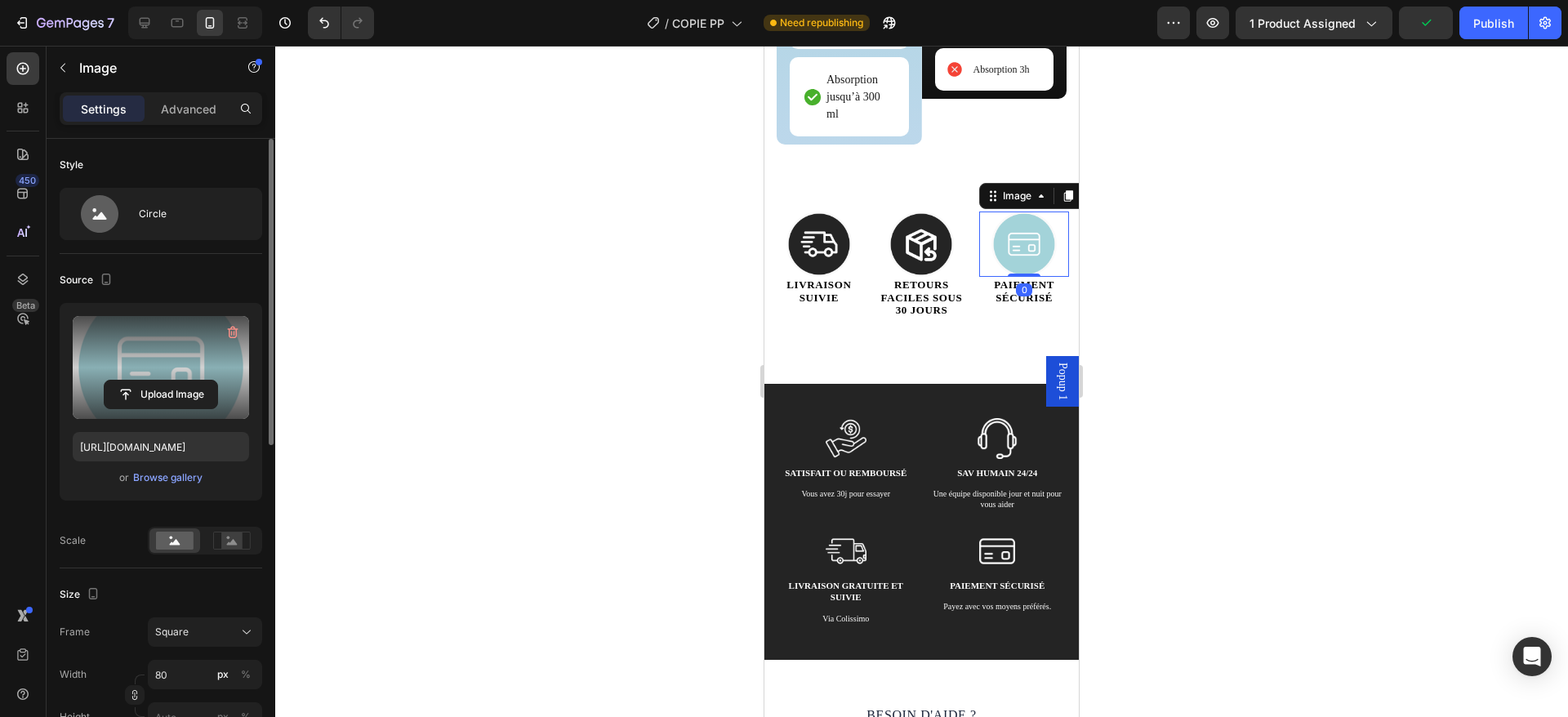
click at [199, 353] on label at bounding box center [161, 368] width 177 height 103
click at [199, 380] on input "file" at bounding box center [161, 394] width 113 height 28
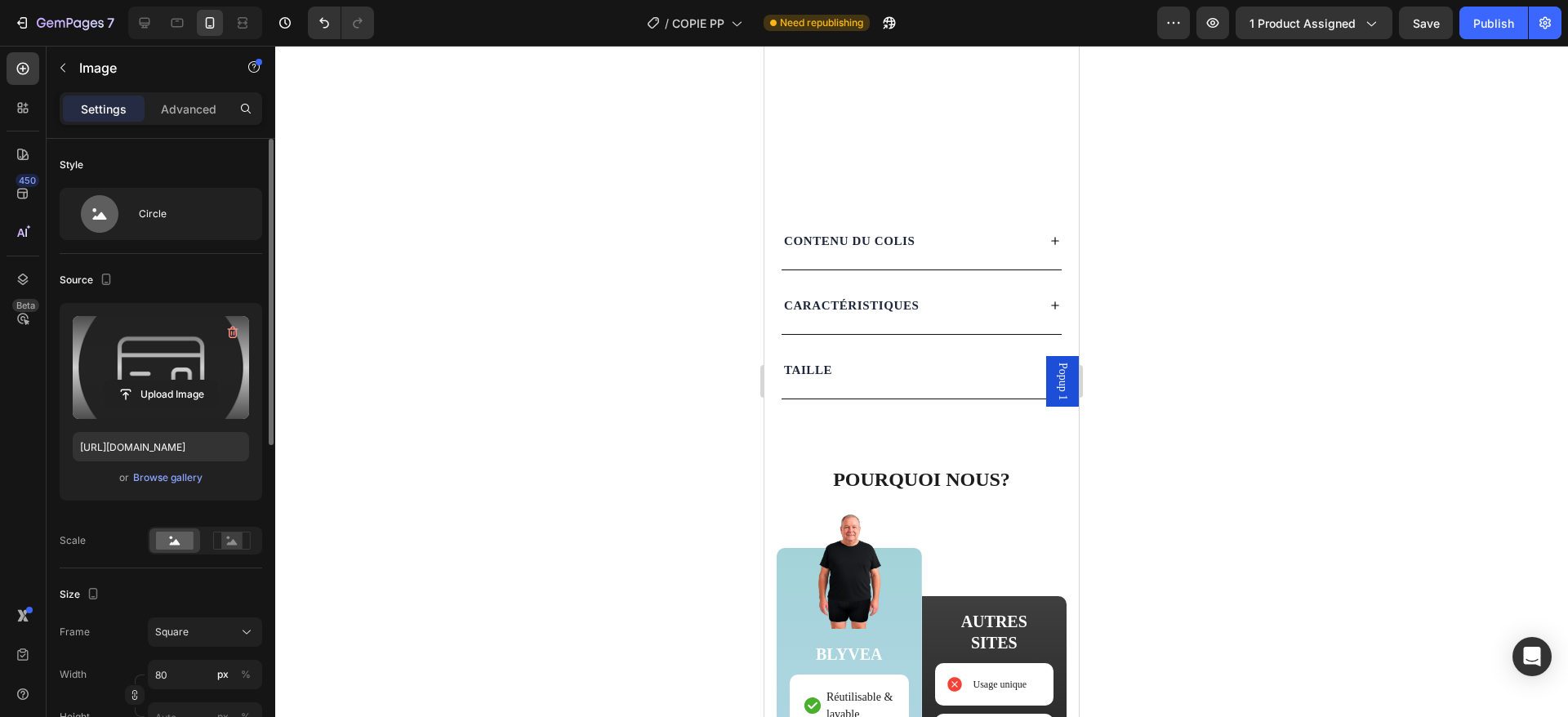
scroll to position [2718, 0]
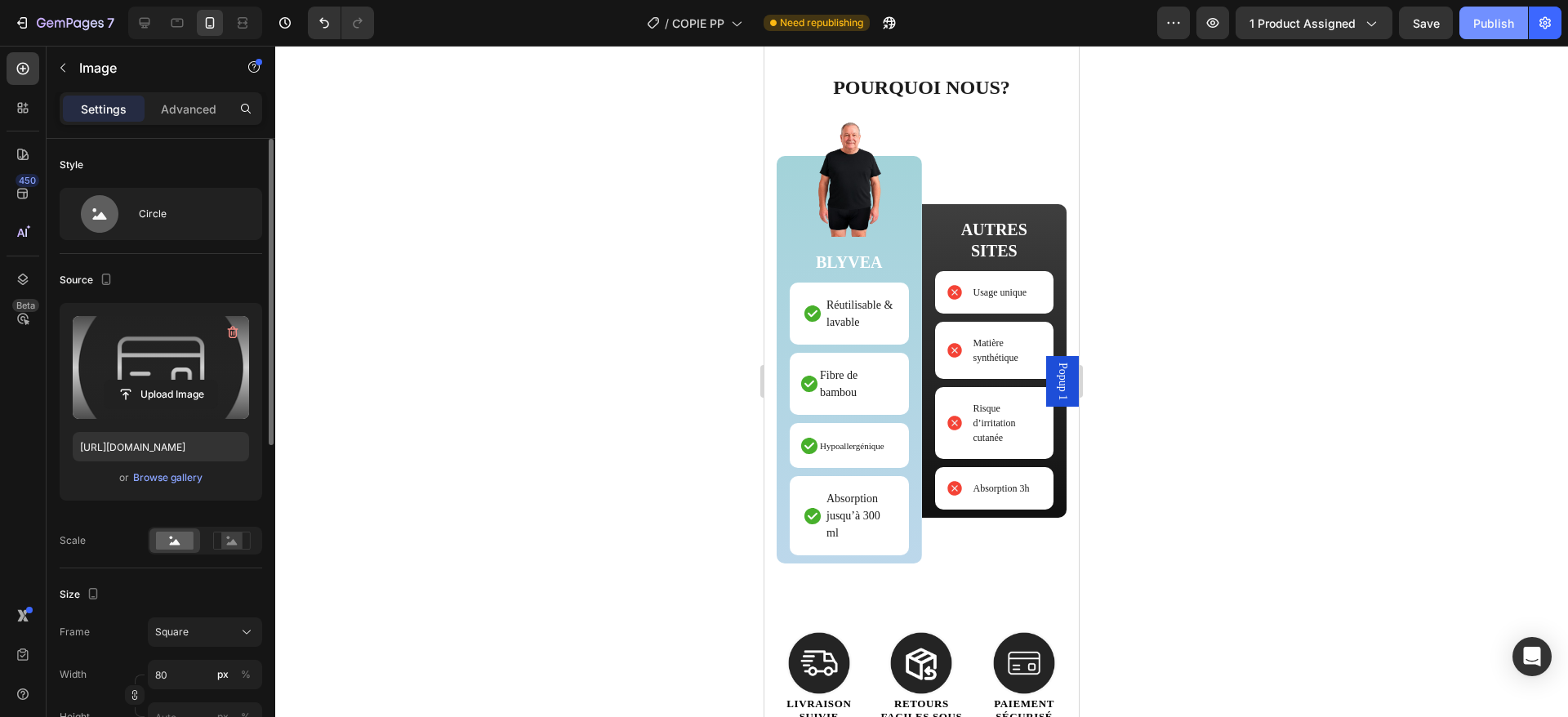
click at [1493, 28] on div "Publish" at bounding box center [1494, 24] width 41 height 17
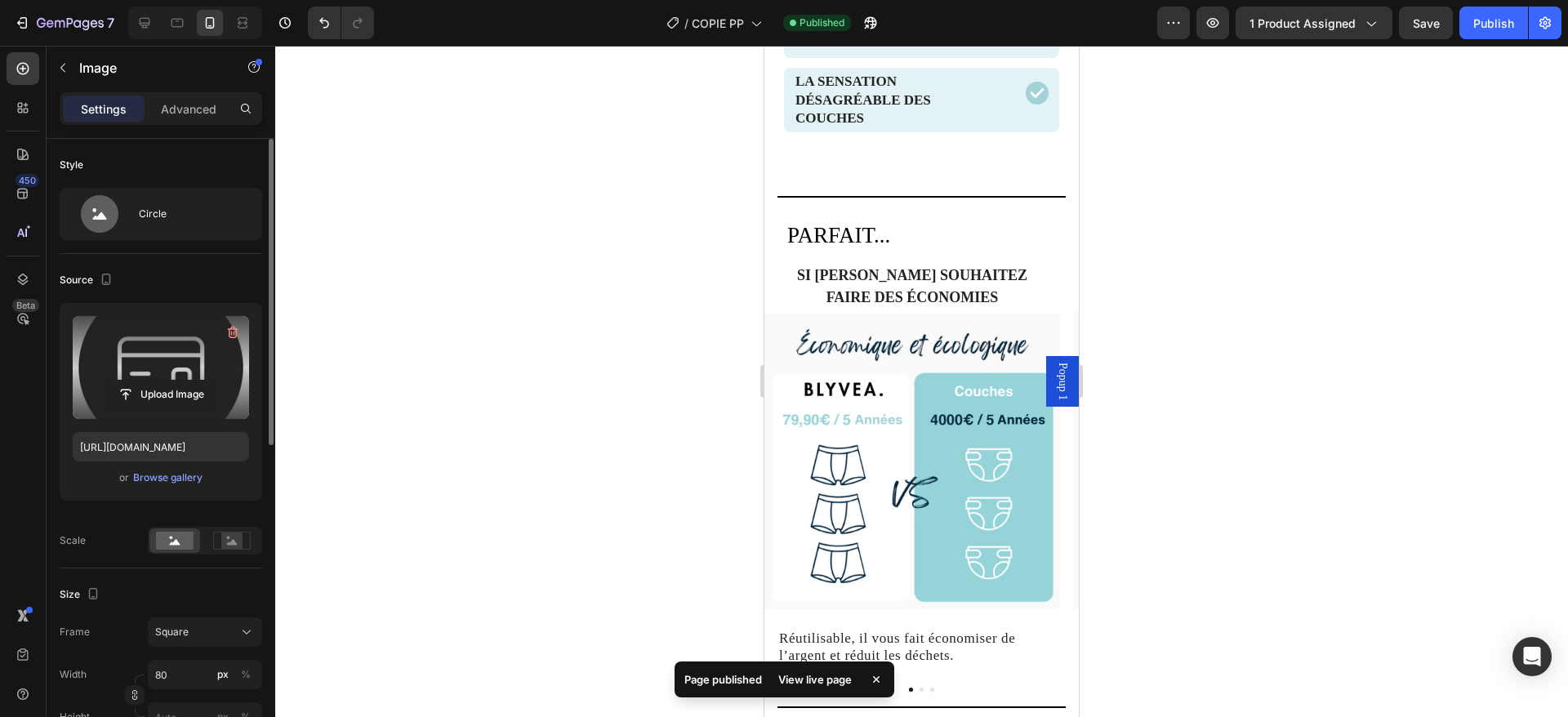
scroll to position [1931, 0]
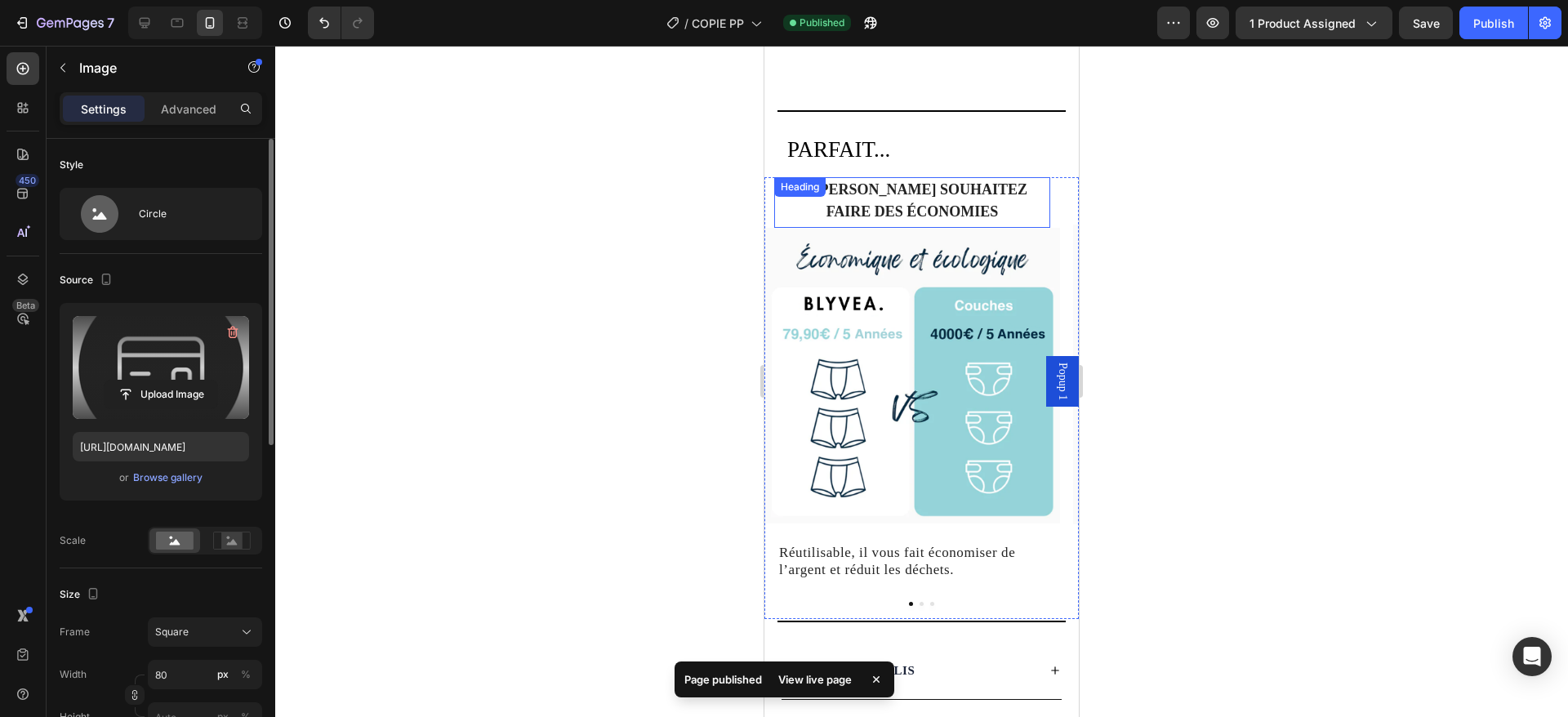
click at [858, 205] on h2 "SI [PERSON_NAME] souhaitez faire des économies" at bounding box center [912, 201] width 276 height 47
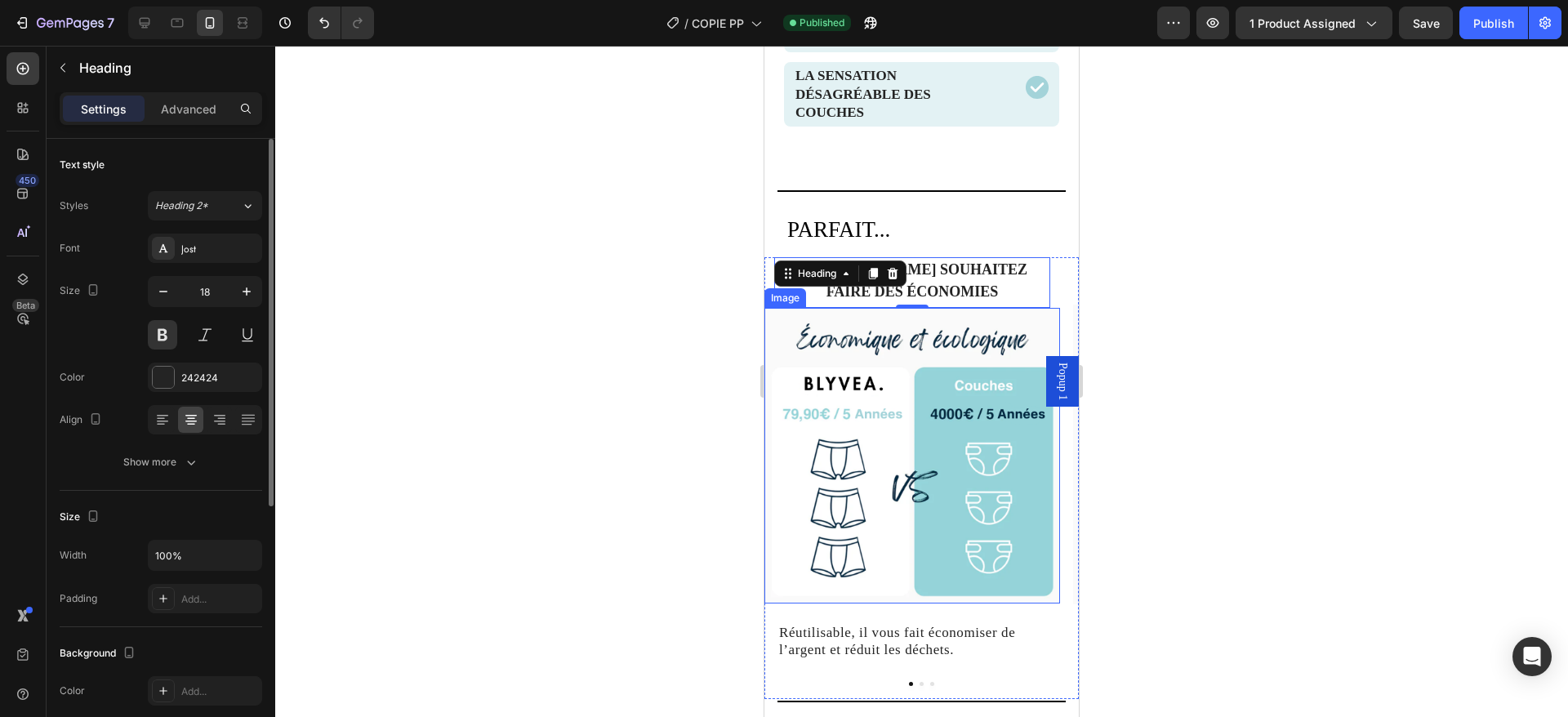
scroll to position [1819, 0]
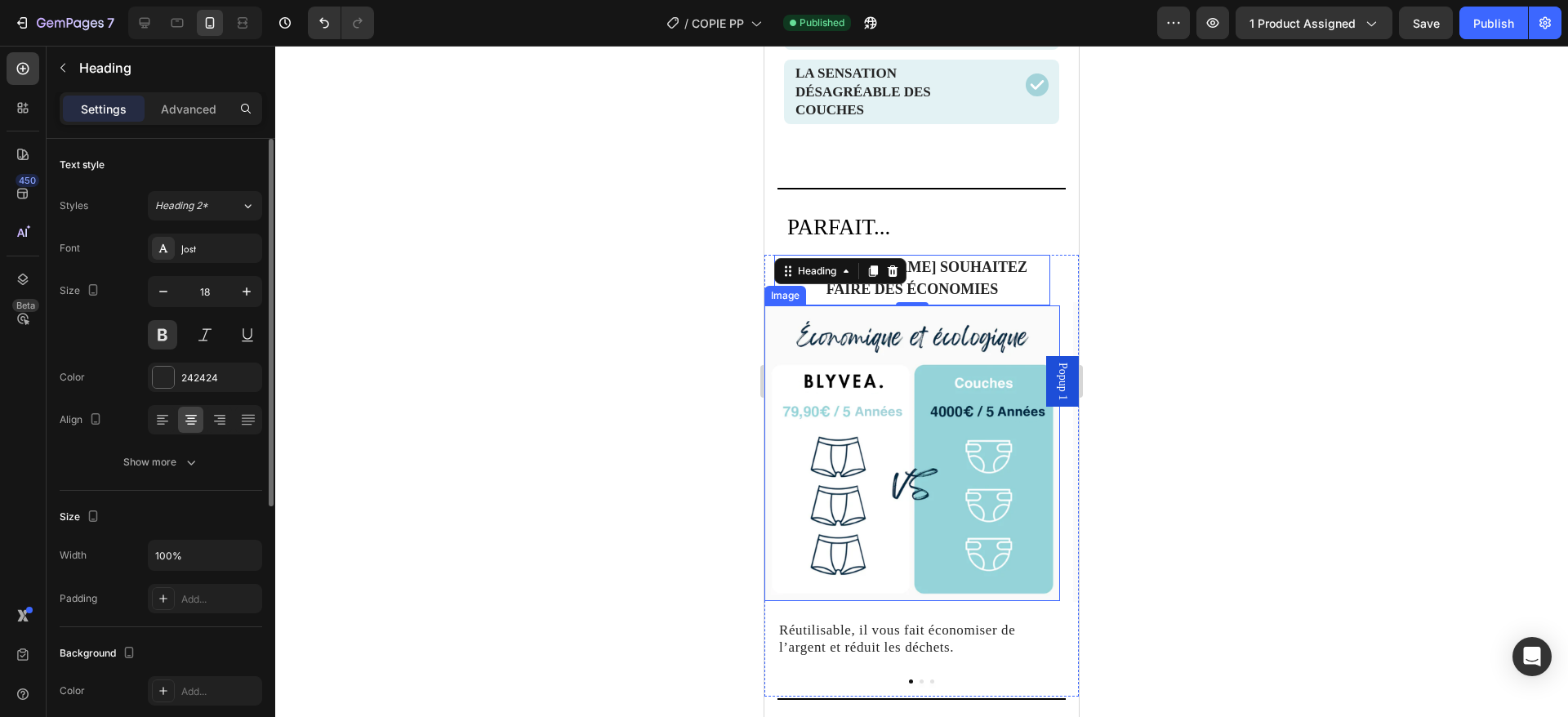
click at [917, 456] on img at bounding box center [912, 453] width 295 height 296
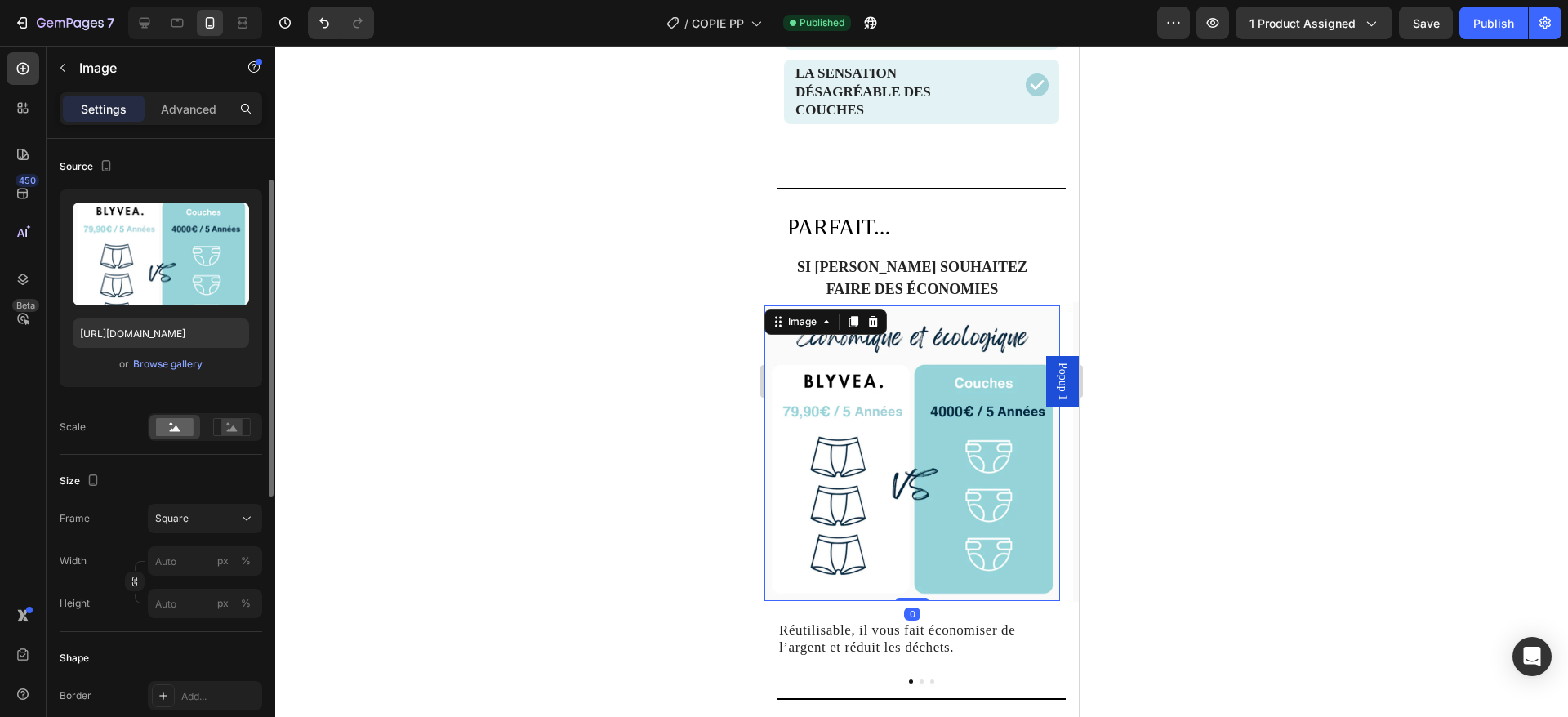
scroll to position [115, 0]
click at [176, 560] on input "px %" at bounding box center [205, 560] width 114 height 30
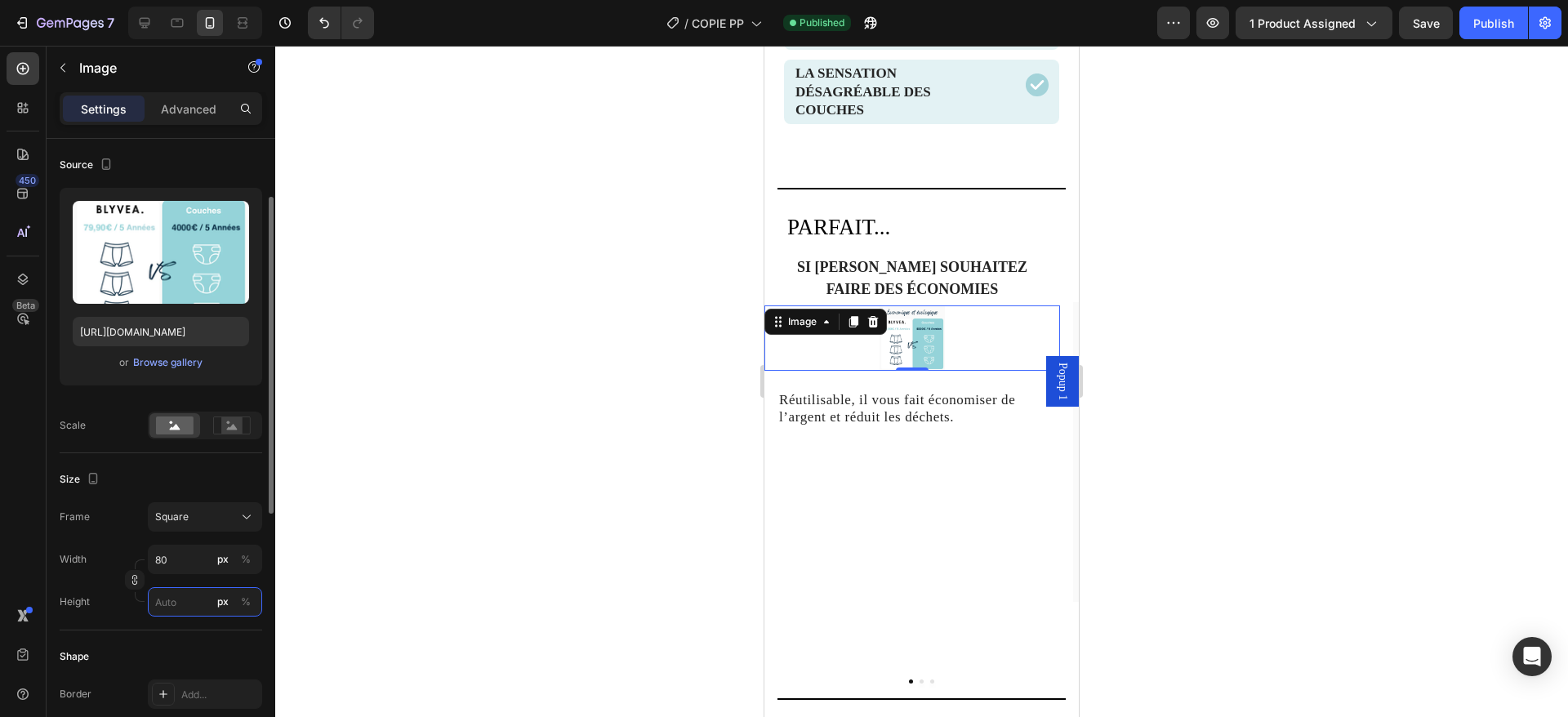
click at [180, 608] on input "px %" at bounding box center [205, 602] width 114 height 30
click at [194, 559] on input "80" at bounding box center [205, 560] width 114 height 30
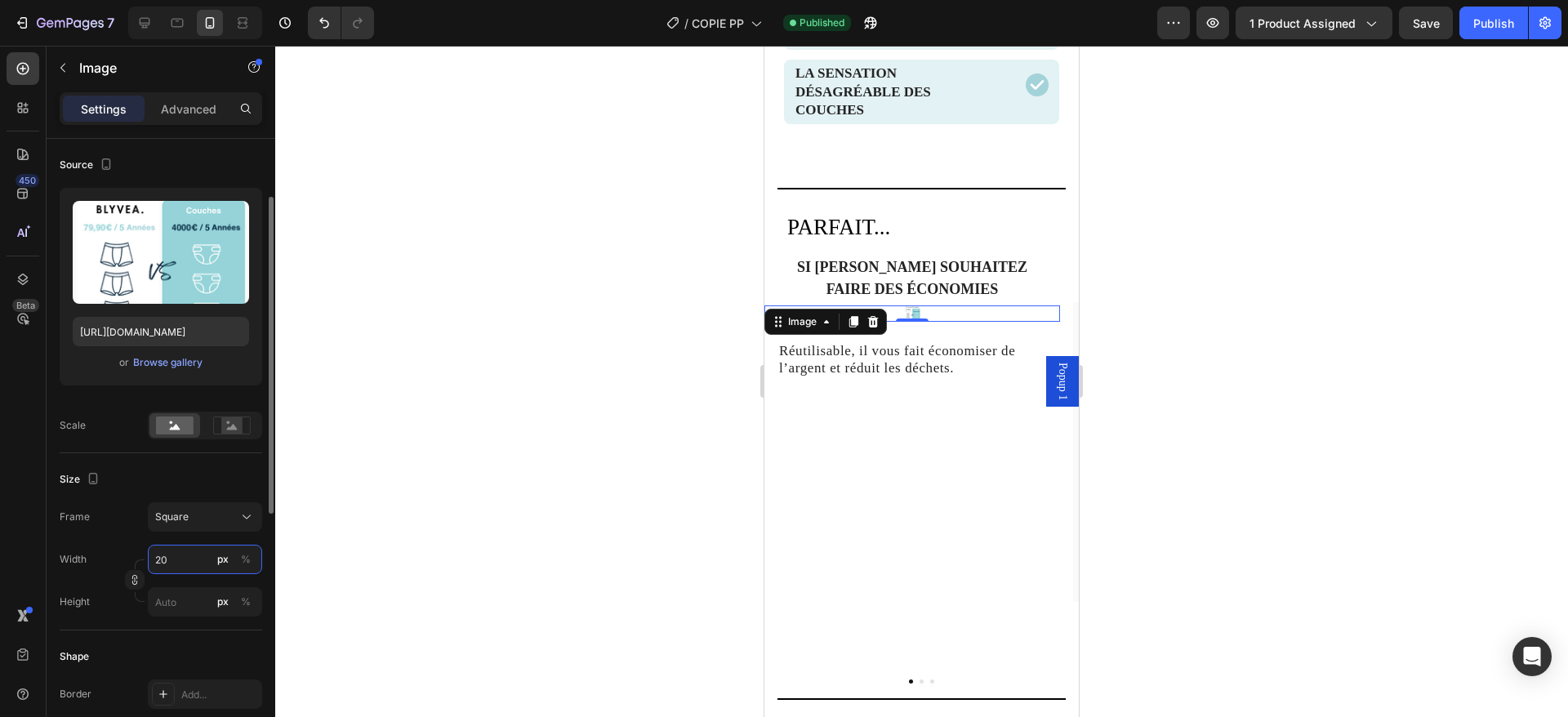
type input "2"
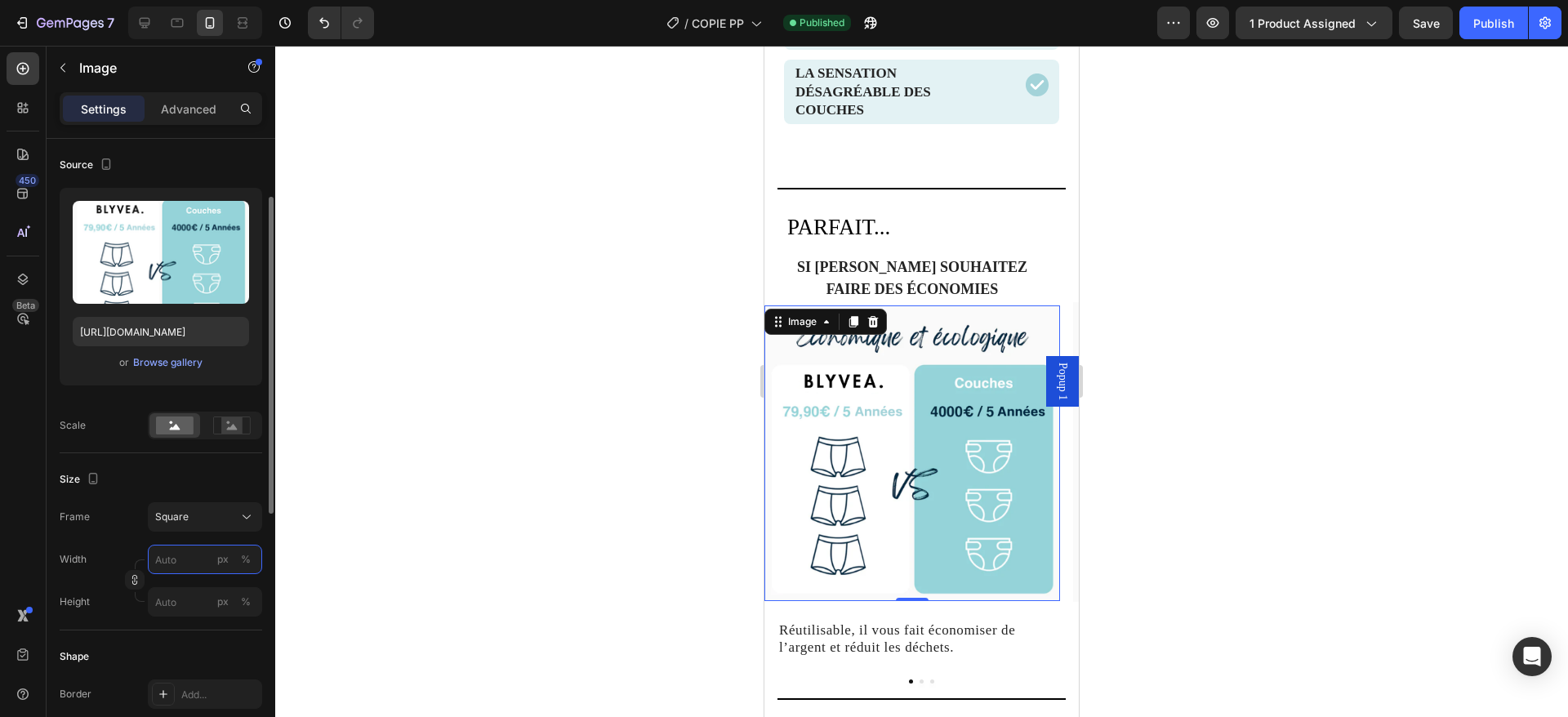
type input "5"
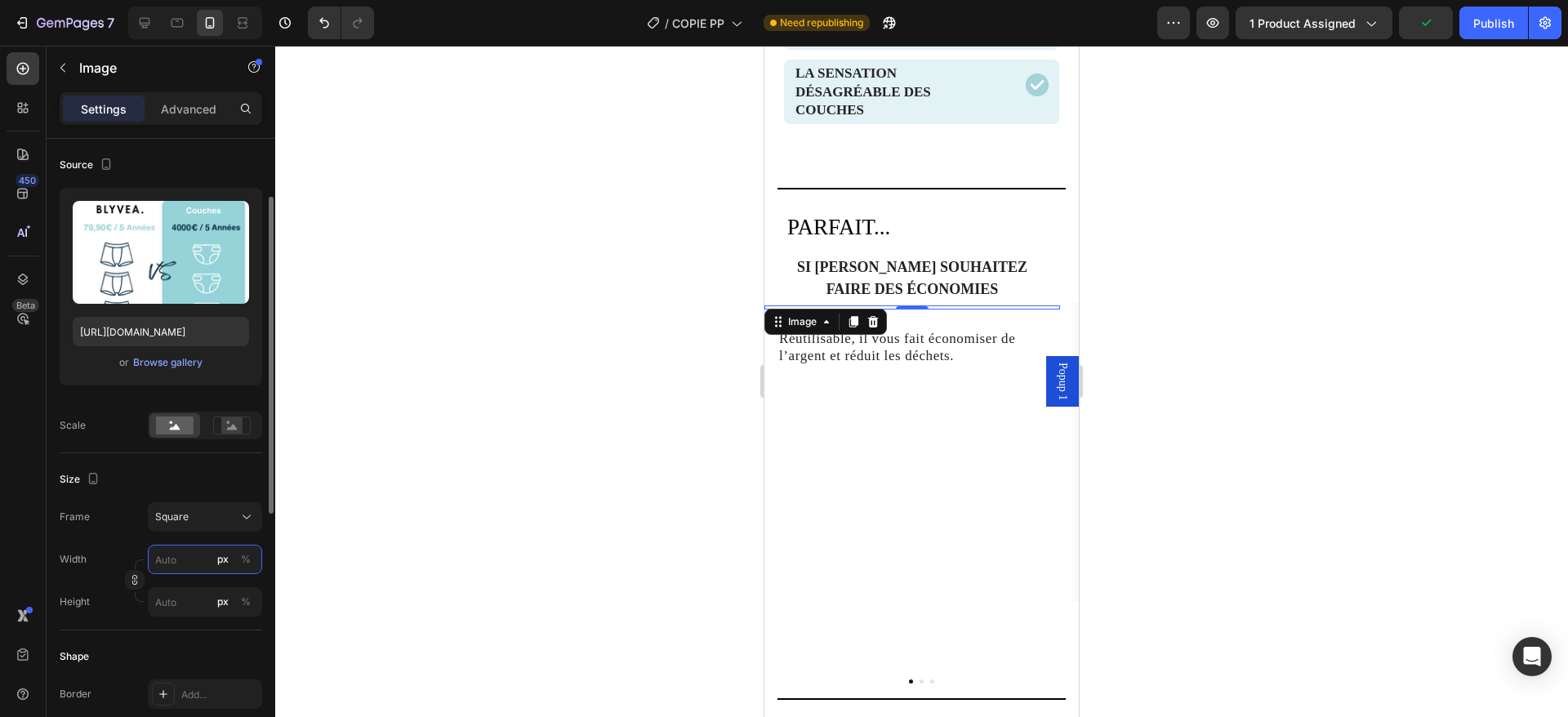
type input "5"
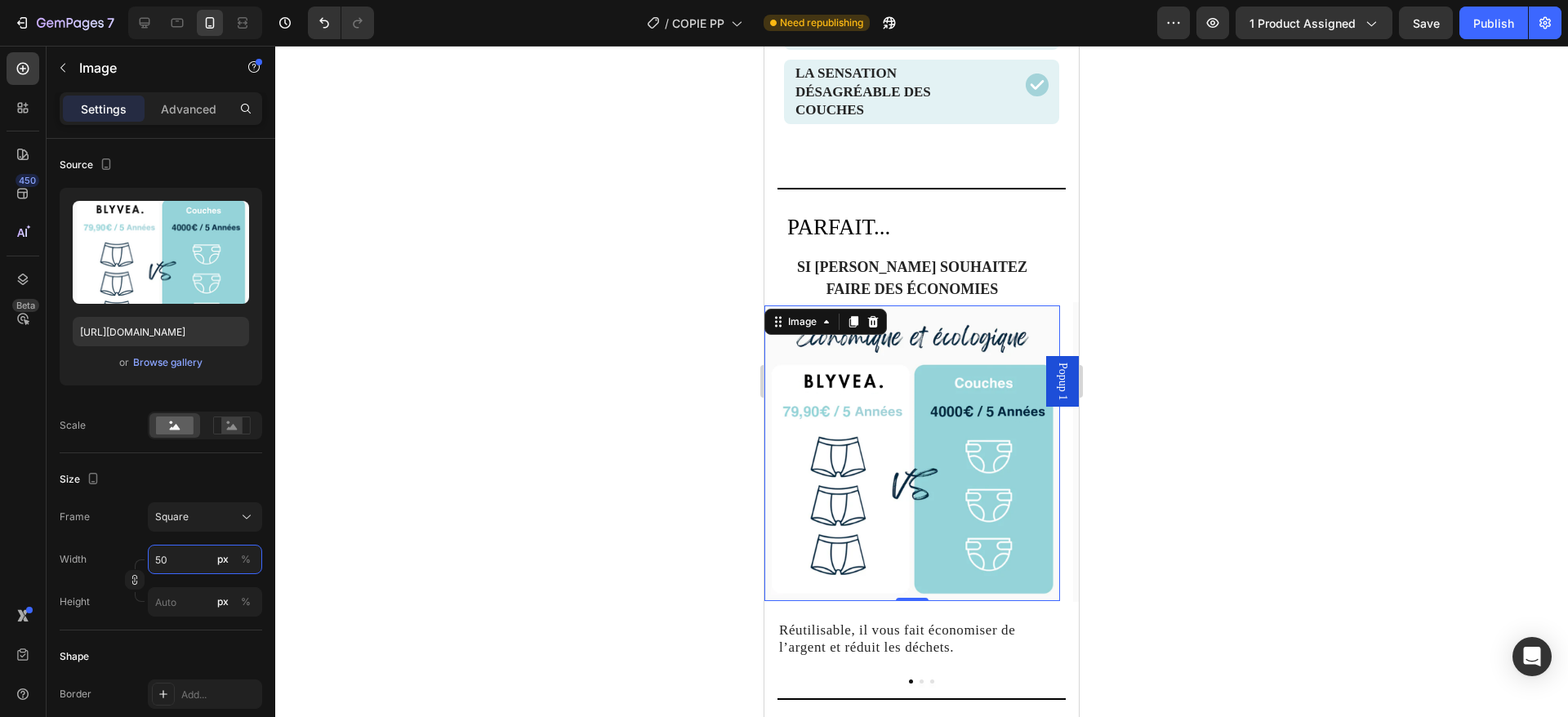
type input "5"
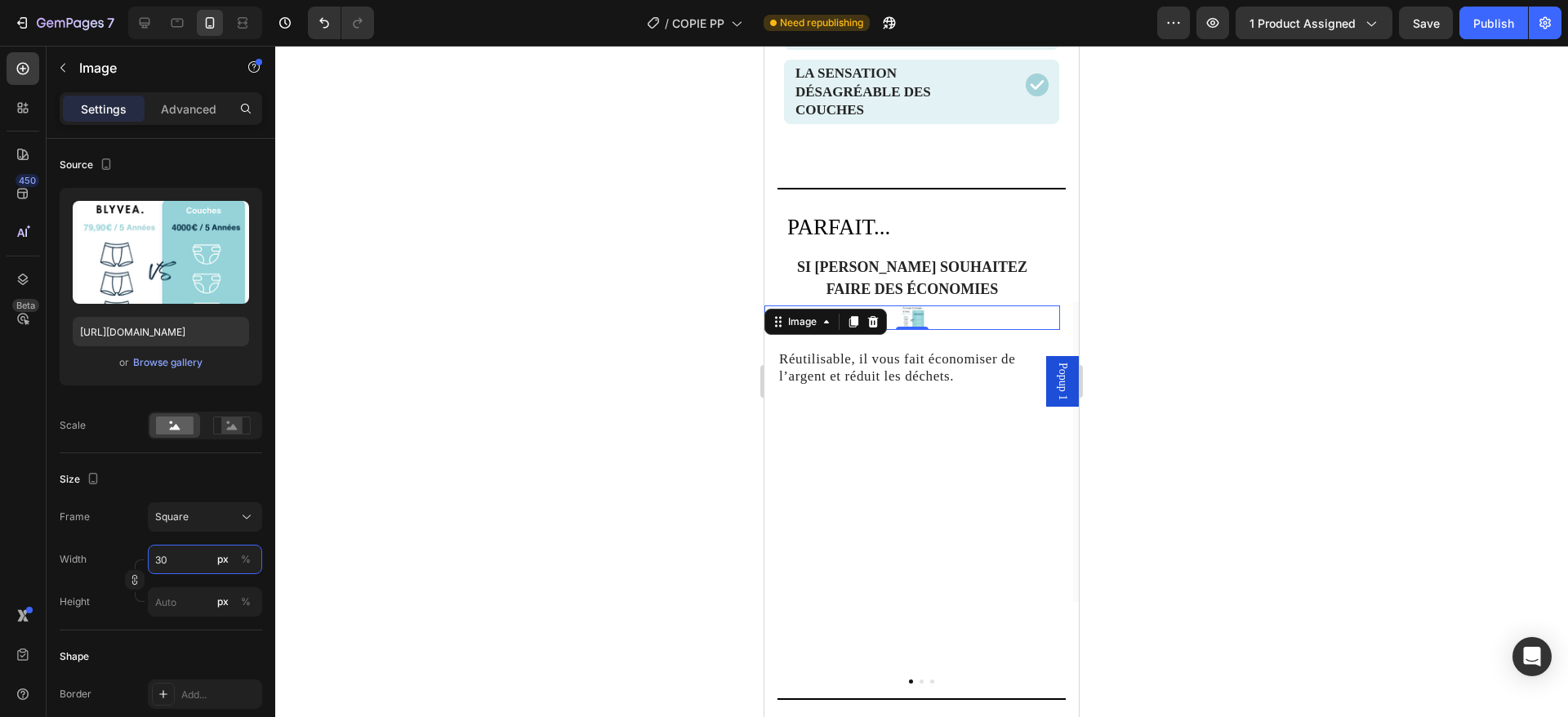
type input "3"
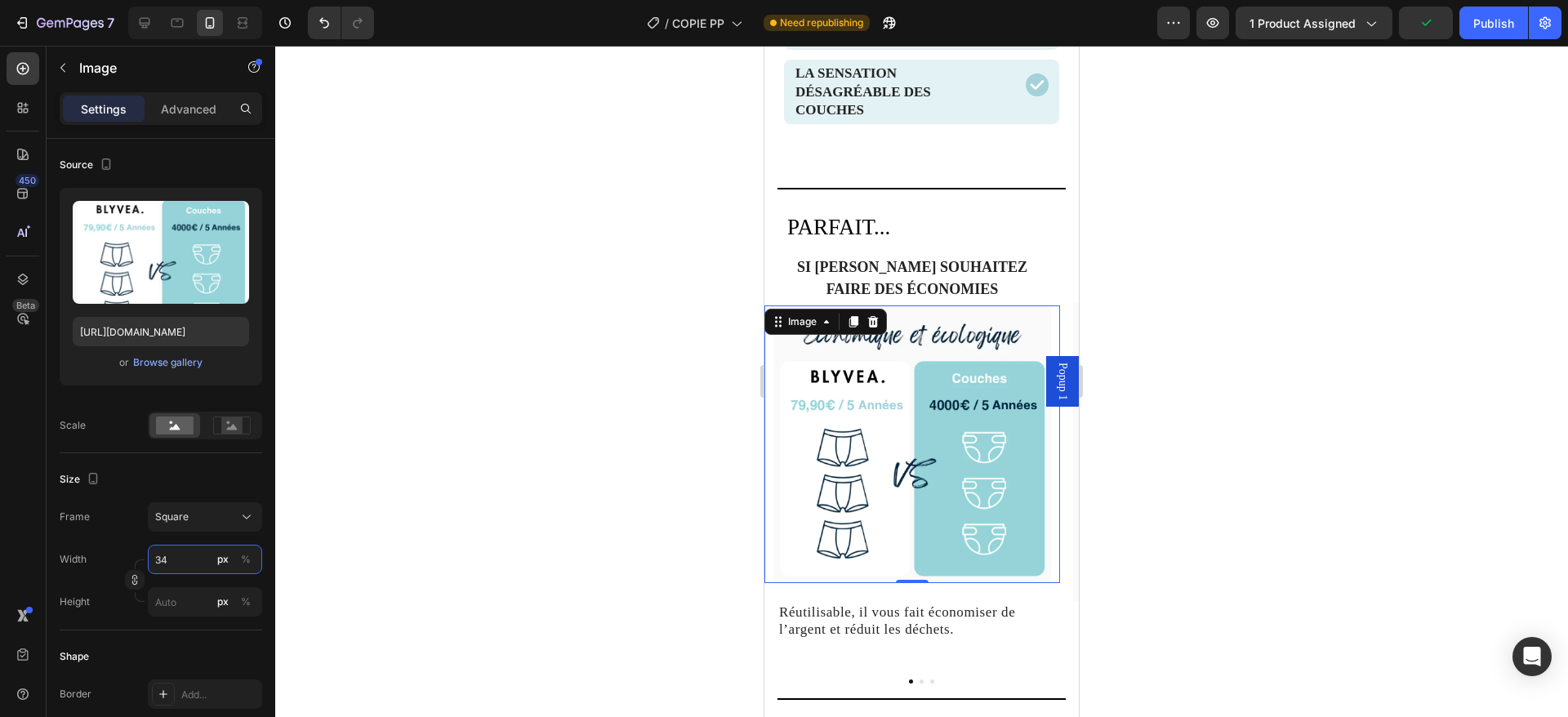
type input "3"
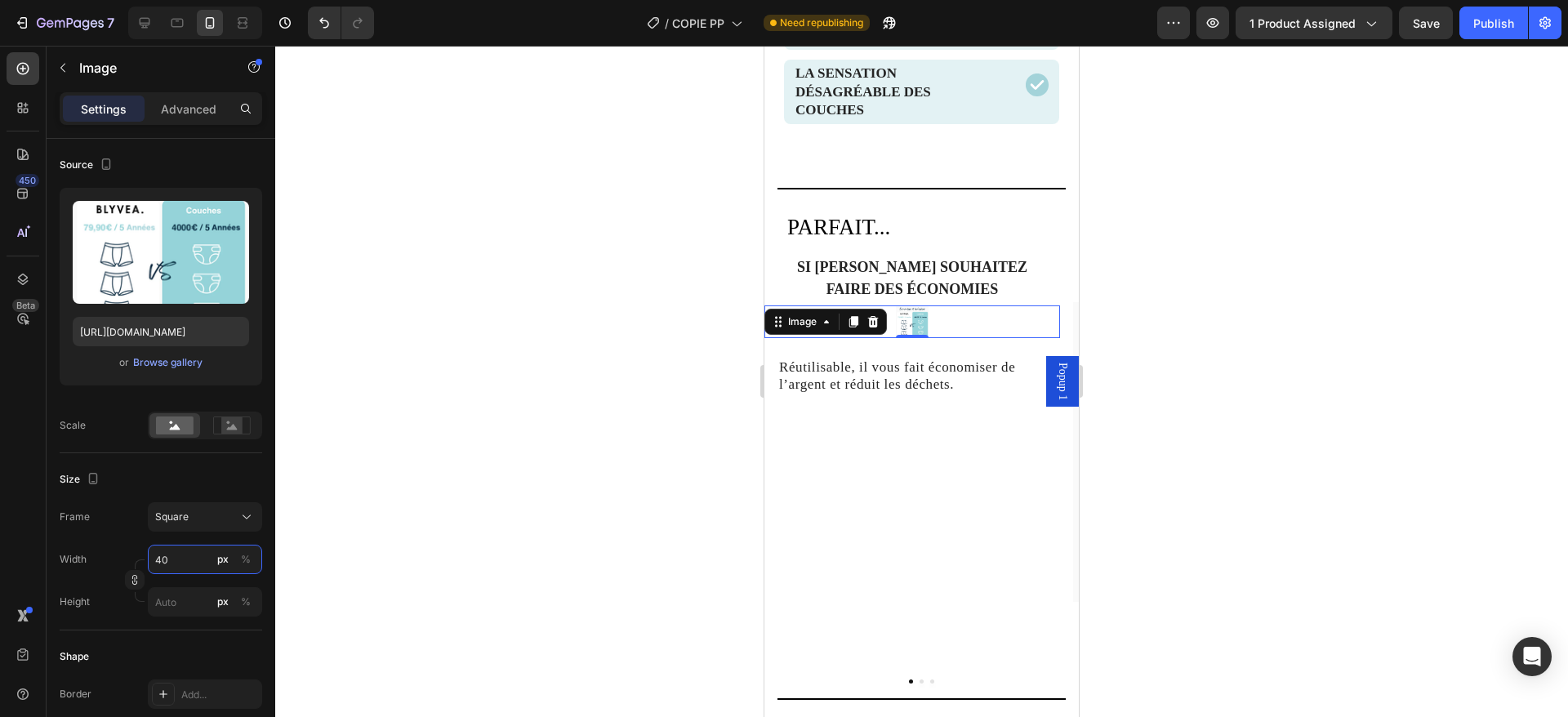
type input "4"
type input "300"
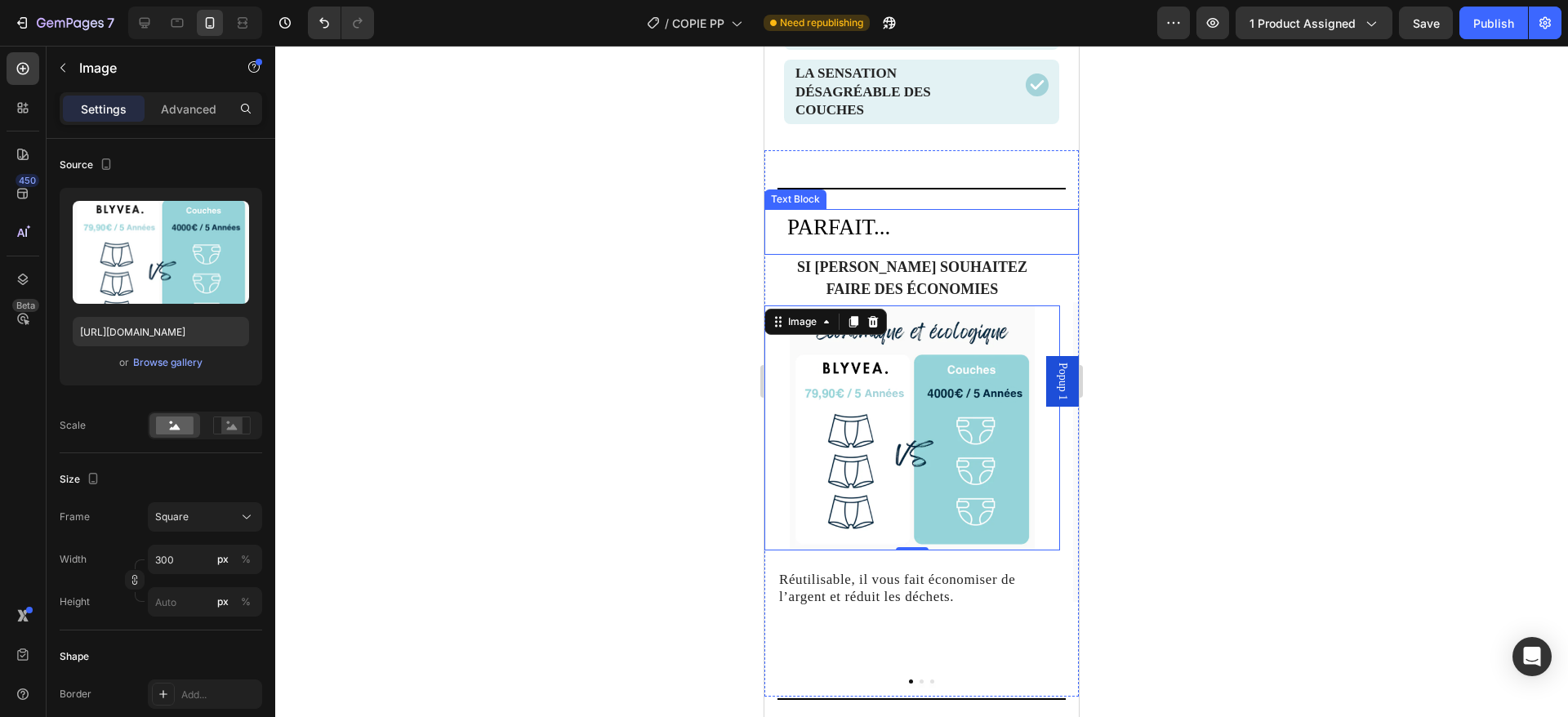
click at [975, 233] on p "PARFAIT..." at bounding box center [933, 227] width 290 height 33
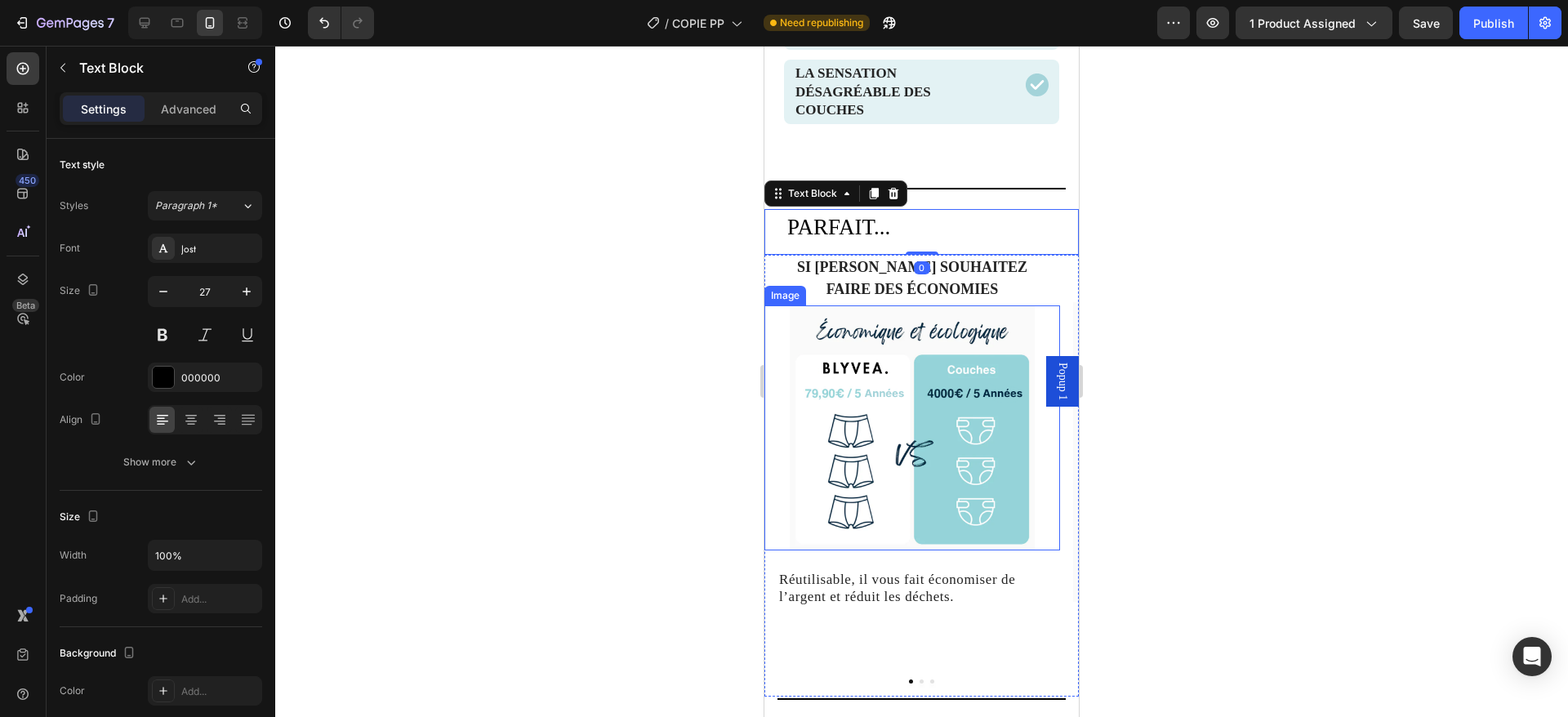
scroll to position [1858, 0]
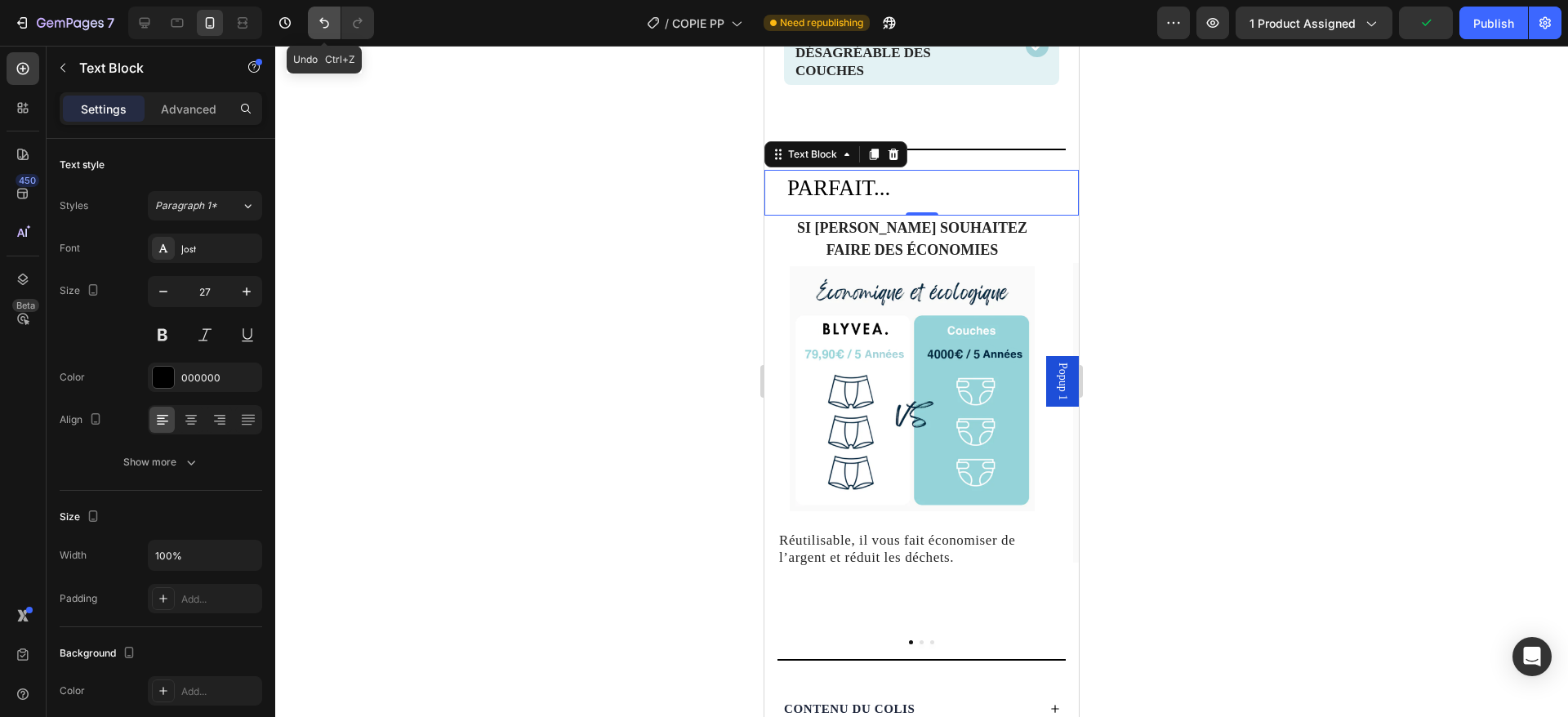
click at [319, 18] on icon "Undo/Redo" at bounding box center [324, 23] width 17 height 17
click at [319, 19] on icon "Undo/Redo" at bounding box center [324, 23] width 17 height 17
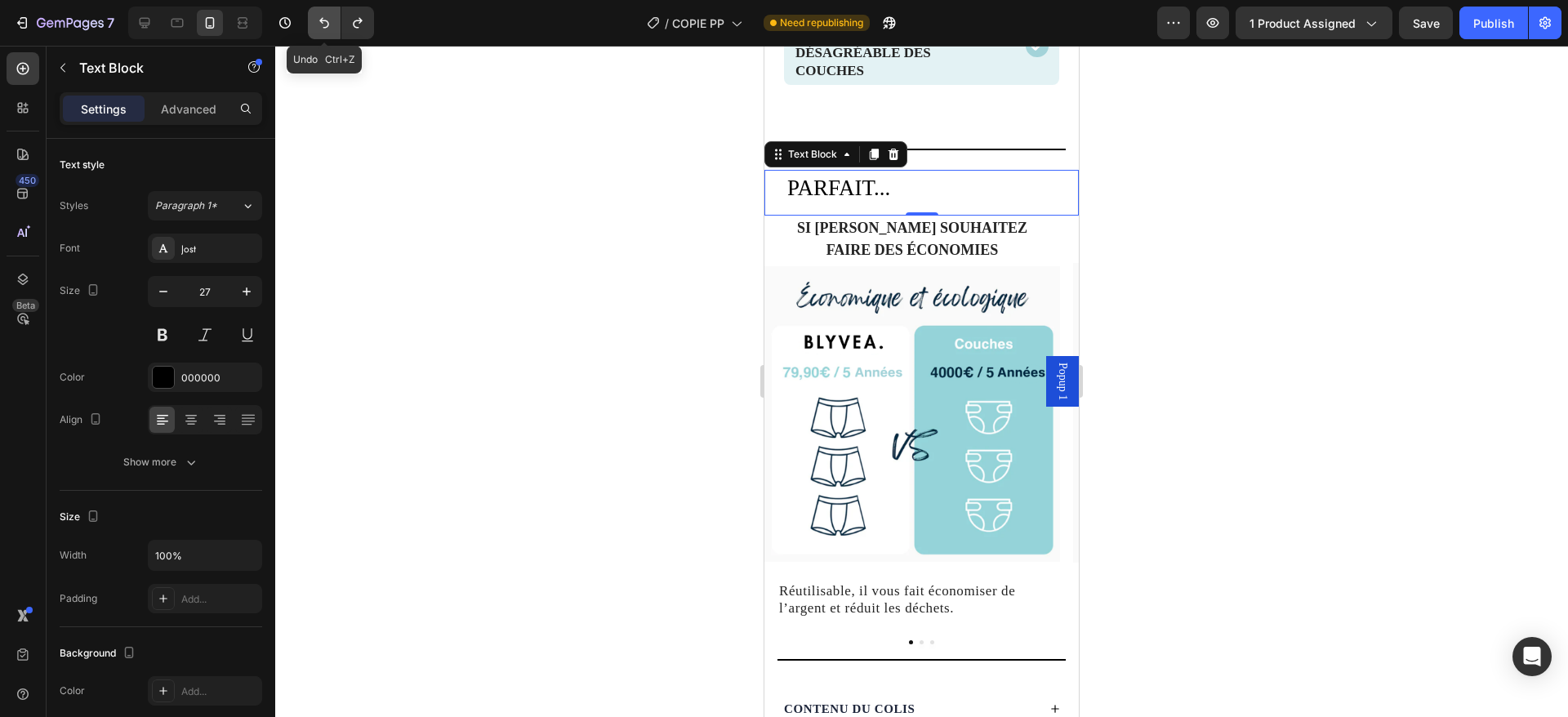
click at [319, 19] on icon "Undo/Redo" at bounding box center [324, 23] width 17 height 17
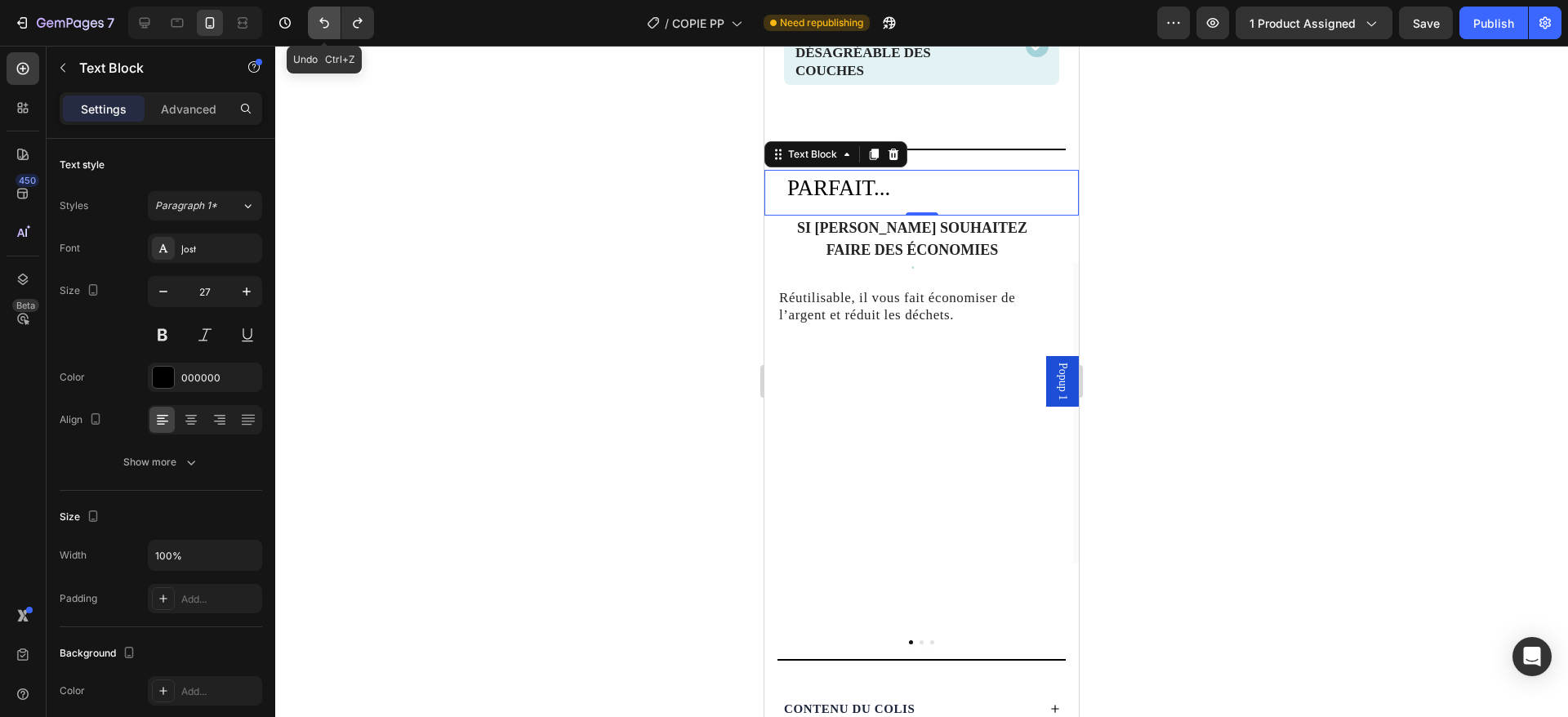
click at [319, 19] on icon "Undo/Redo" at bounding box center [324, 23] width 17 height 17
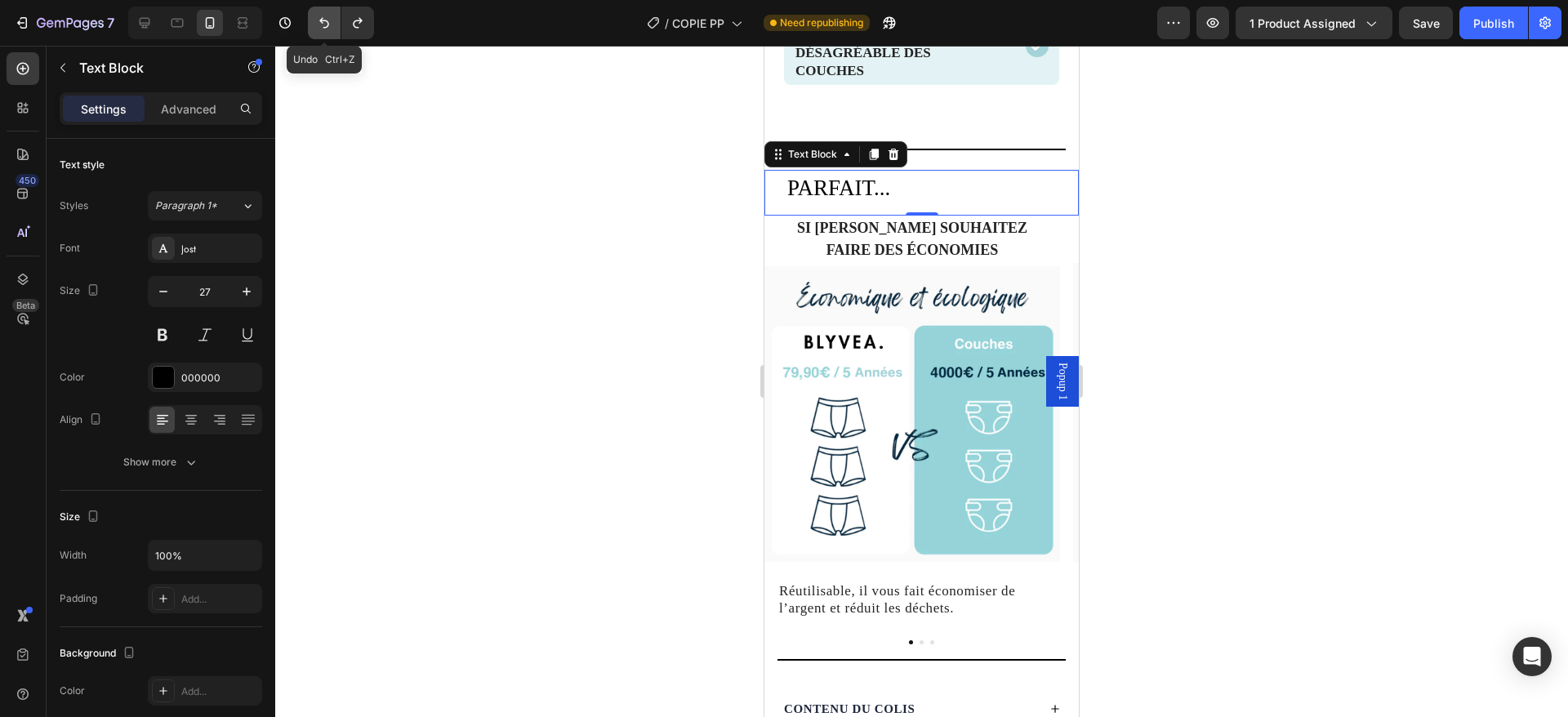
click at [319, 19] on icon "Undo/Redo" at bounding box center [324, 23] width 17 height 17
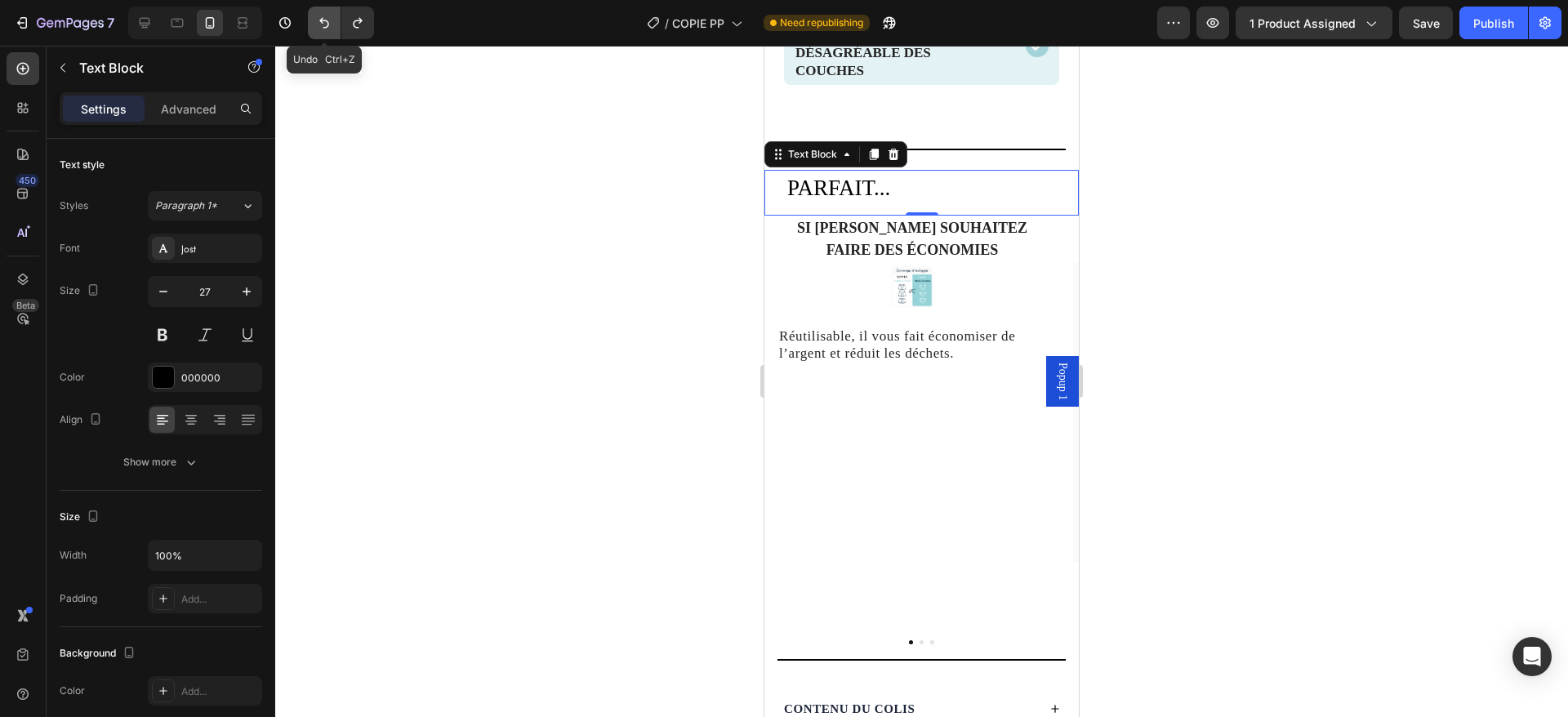
click at [319, 19] on icon "Undo/Redo" at bounding box center [324, 23] width 17 height 17
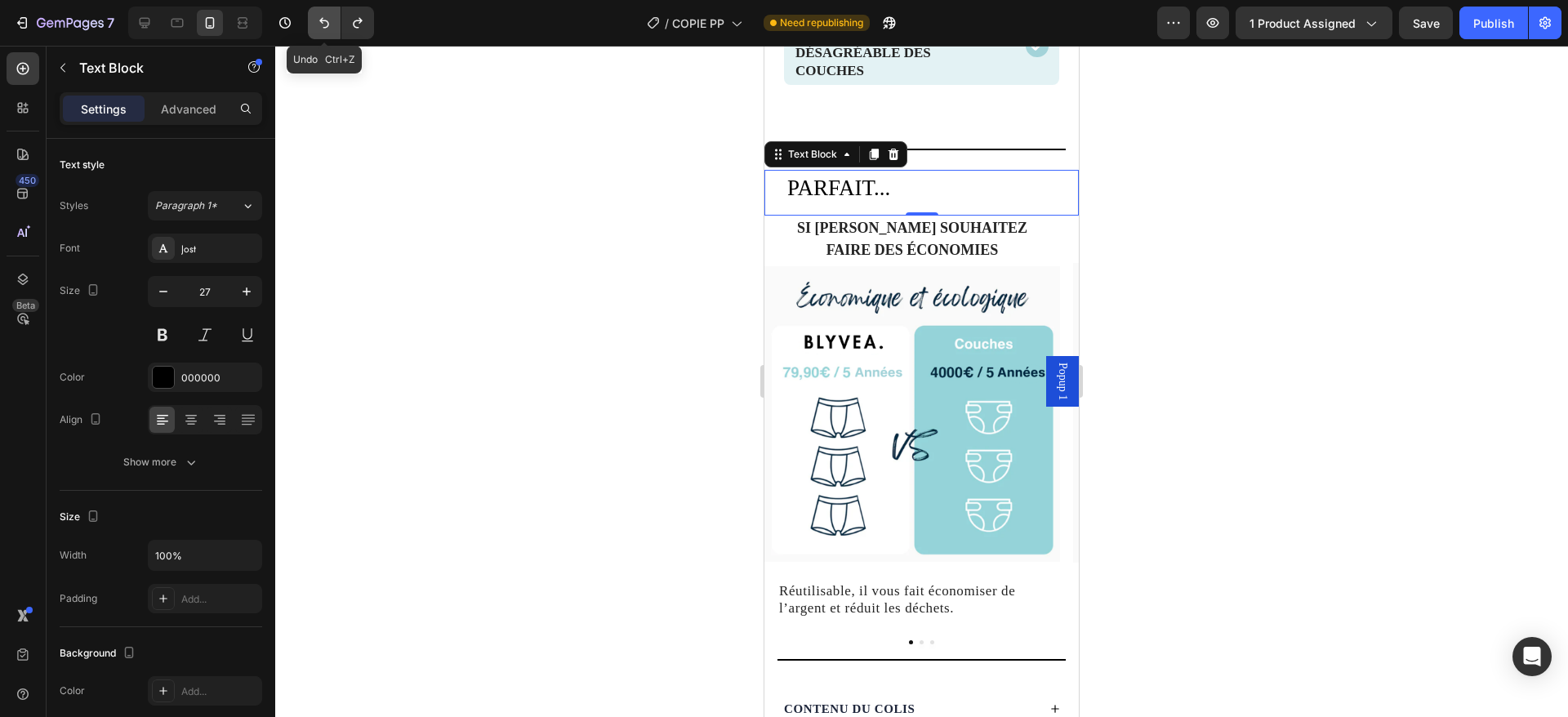
click at [319, 19] on icon "Undo/Redo" at bounding box center [324, 23] width 17 height 17
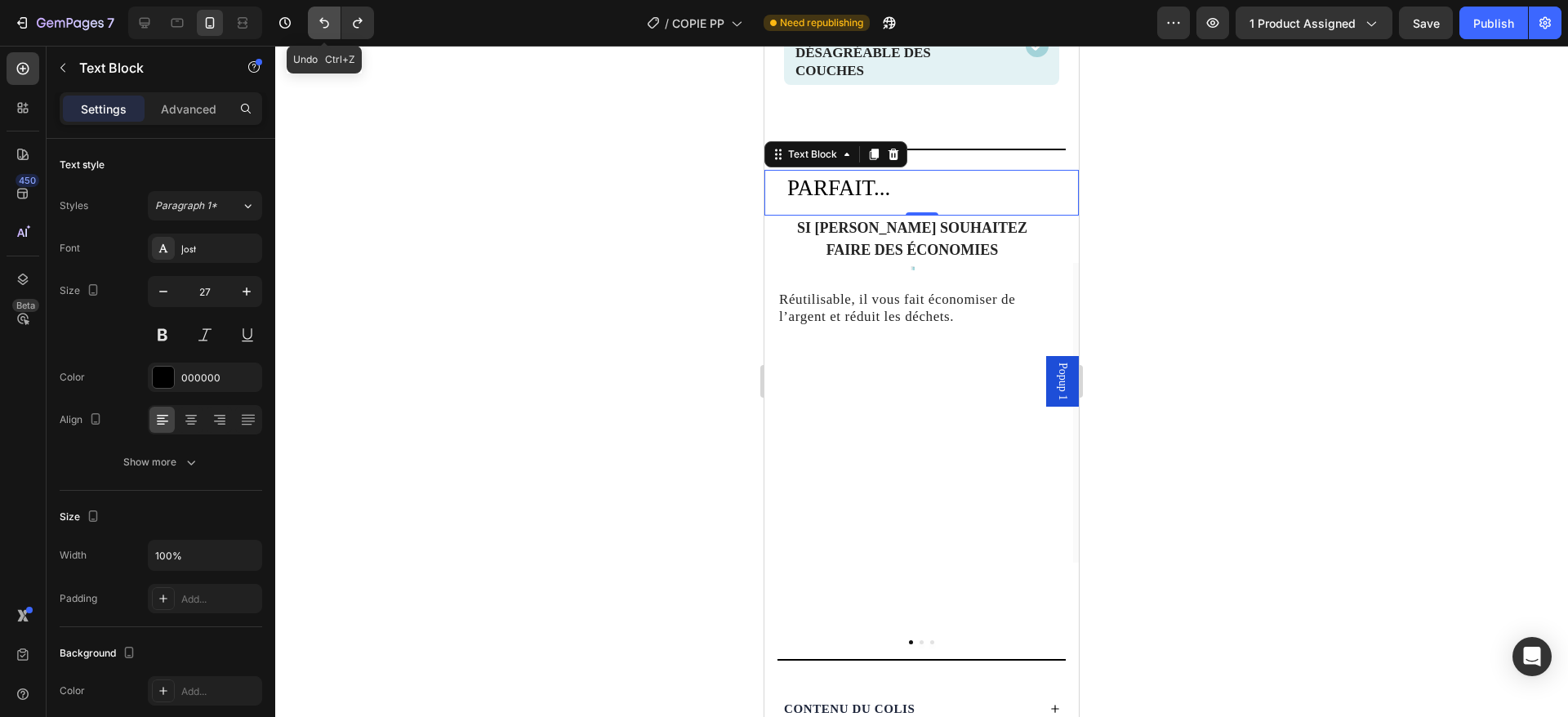
click at [319, 19] on icon "Undo/Redo" at bounding box center [324, 23] width 17 height 17
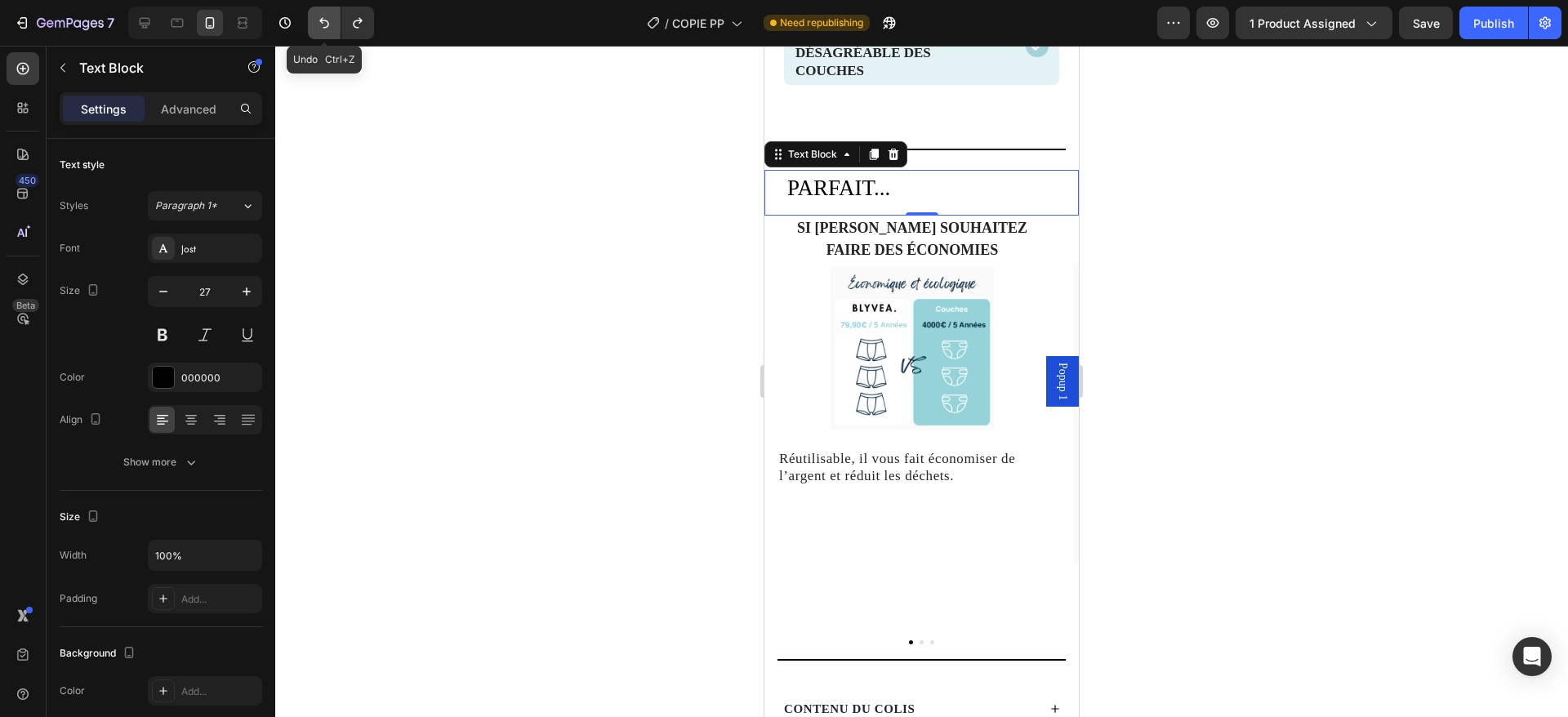
click at [319, 19] on icon "Undo/Redo" at bounding box center [324, 23] width 17 height 17
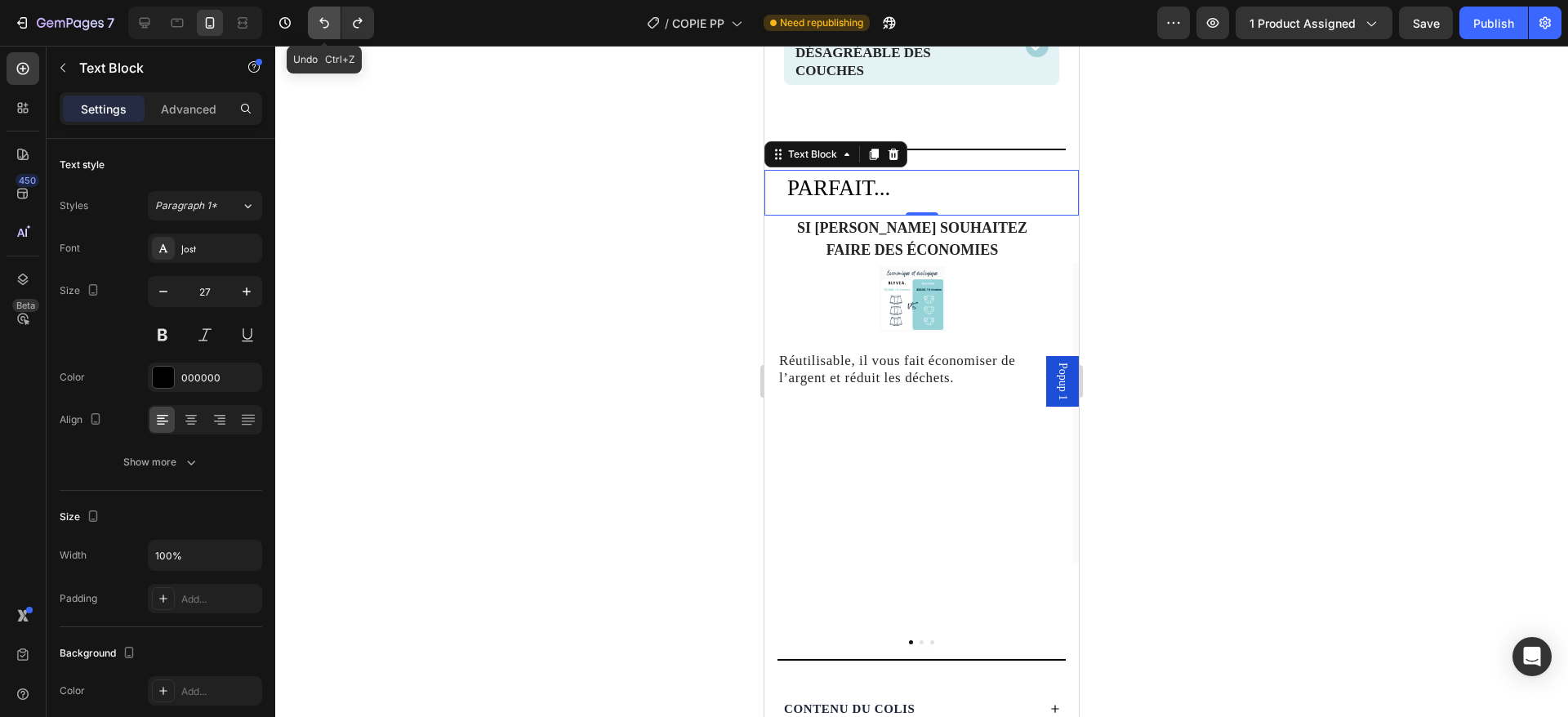
click at [319, 19] on icon "Undo/Redo" at bounding box center [324, 23] width 17 height 17
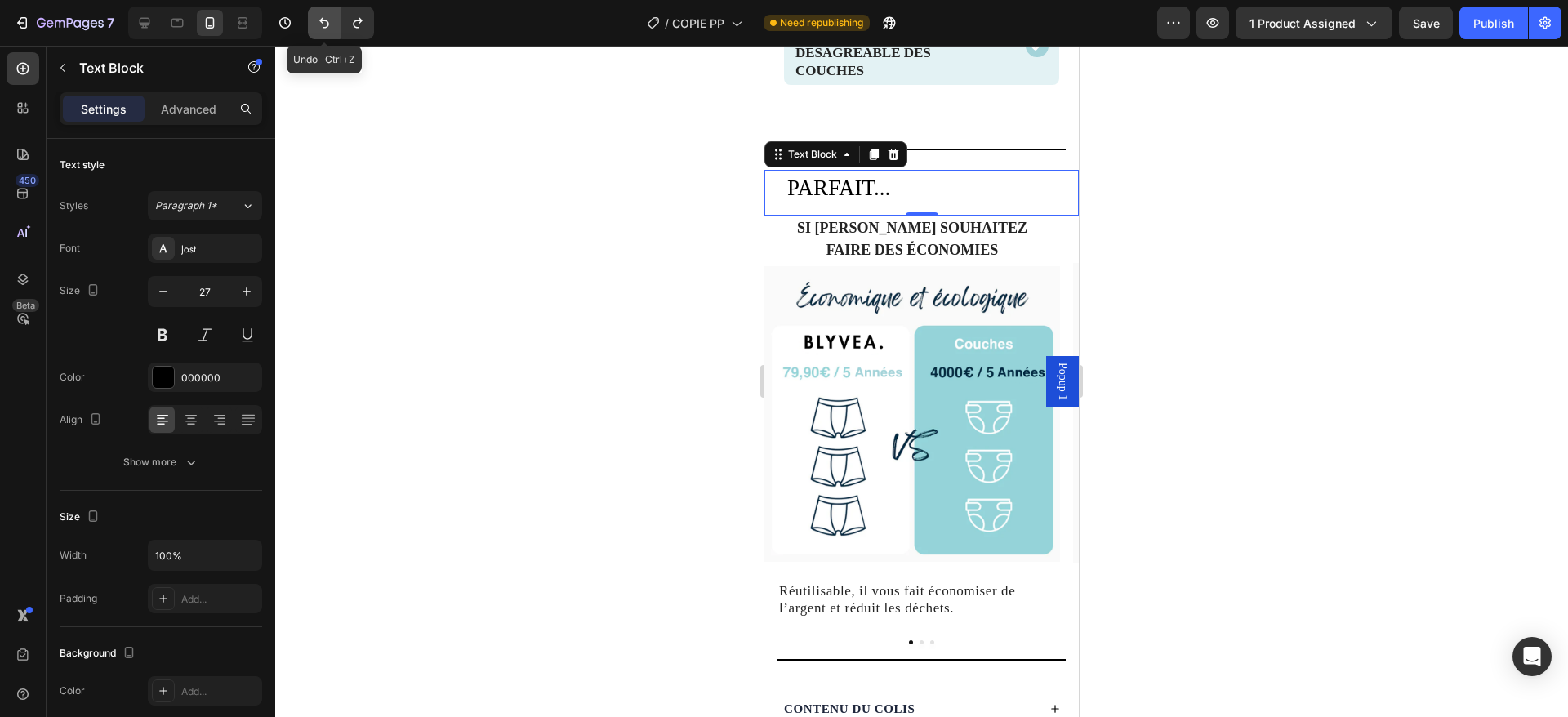
click at [319, 19] on icon "Undo/Redo" at bounding box center [324, 23] width 17 height 17
click at [358, 34] on button "Undo/Redo" at bounding box center [357, 22] width 32 height 32
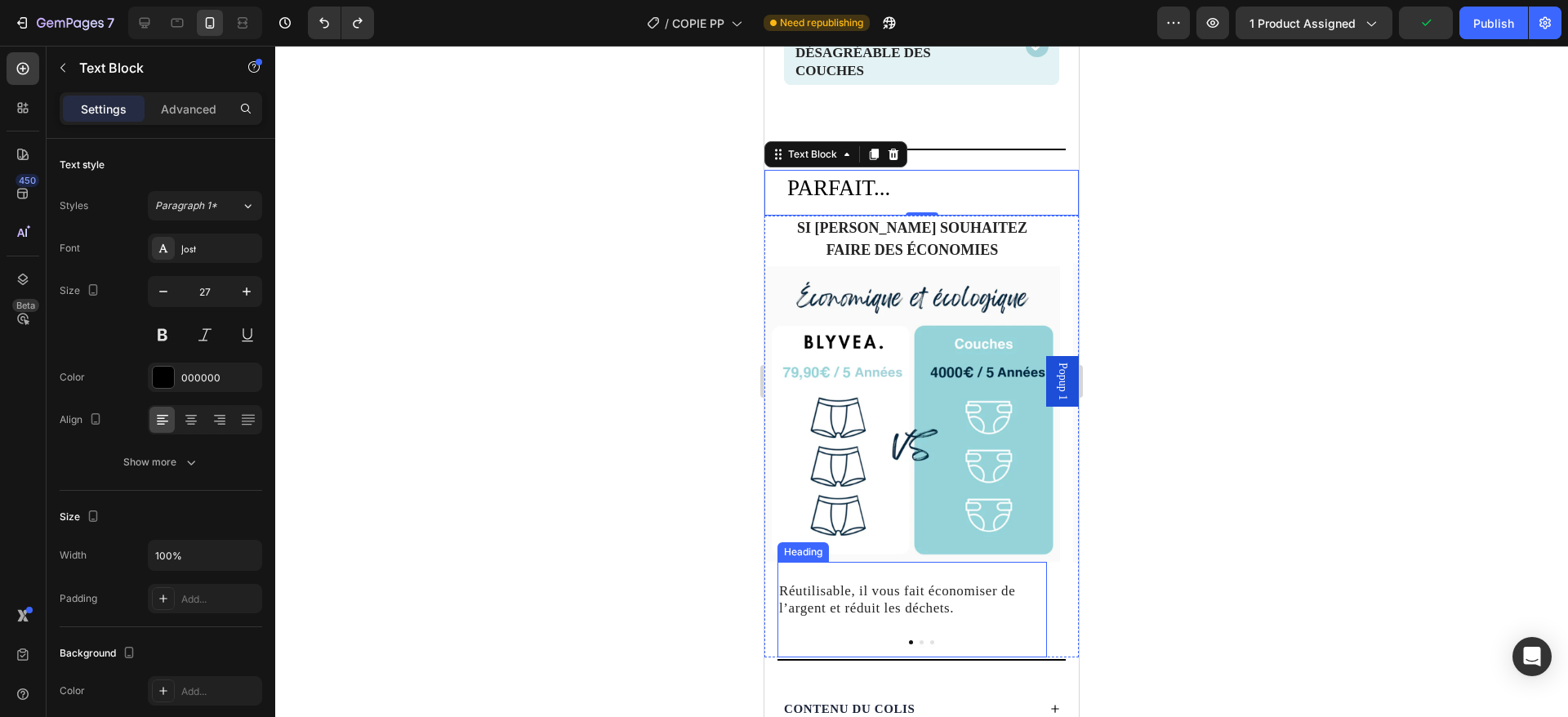
click at [896, 602] on h2 "Réutilisable, il vous fait économiser de l’argent et réduit les déchets." at bounding box center [912, 600] width 269 height 37
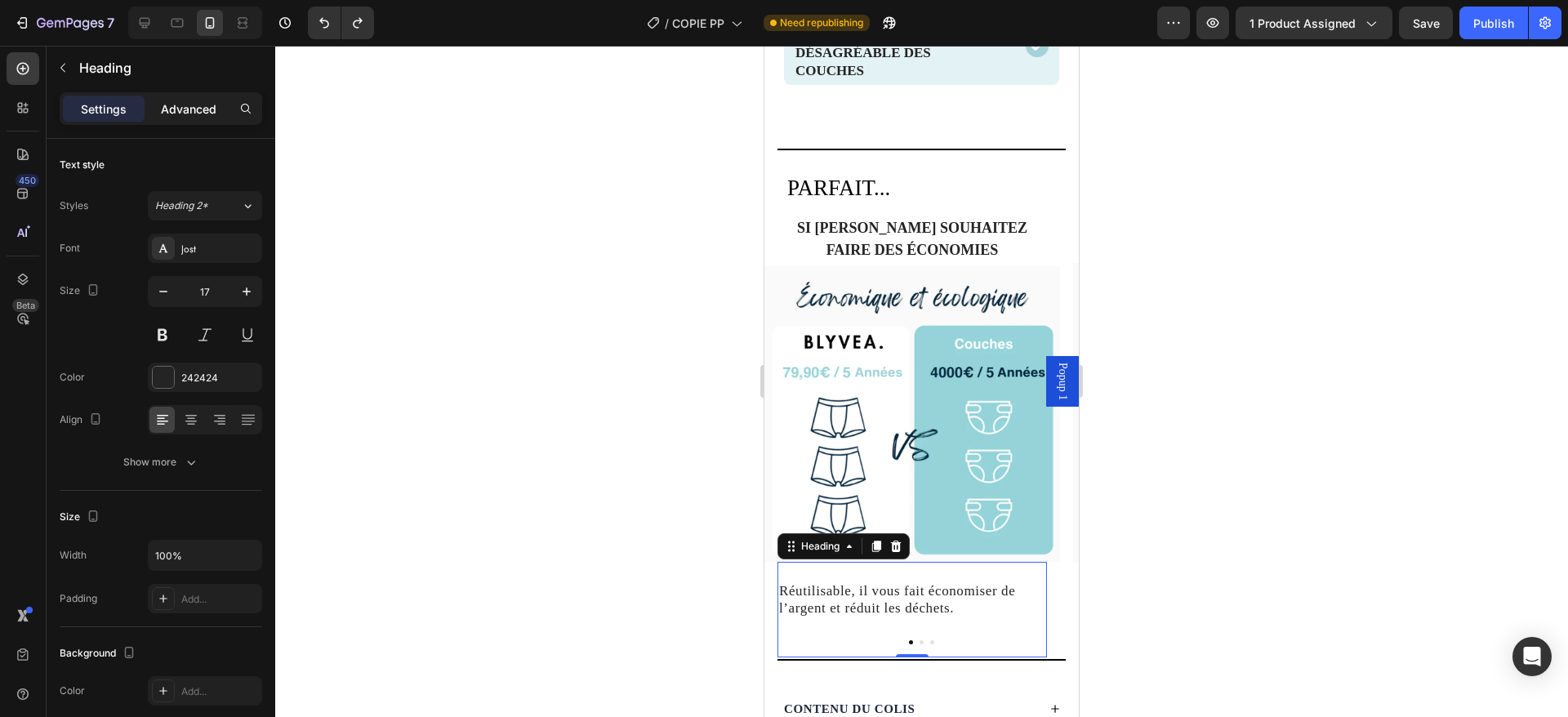
click at [181, 107] on p "Advanced" at bounding box center [189, 109] width 56 height 17
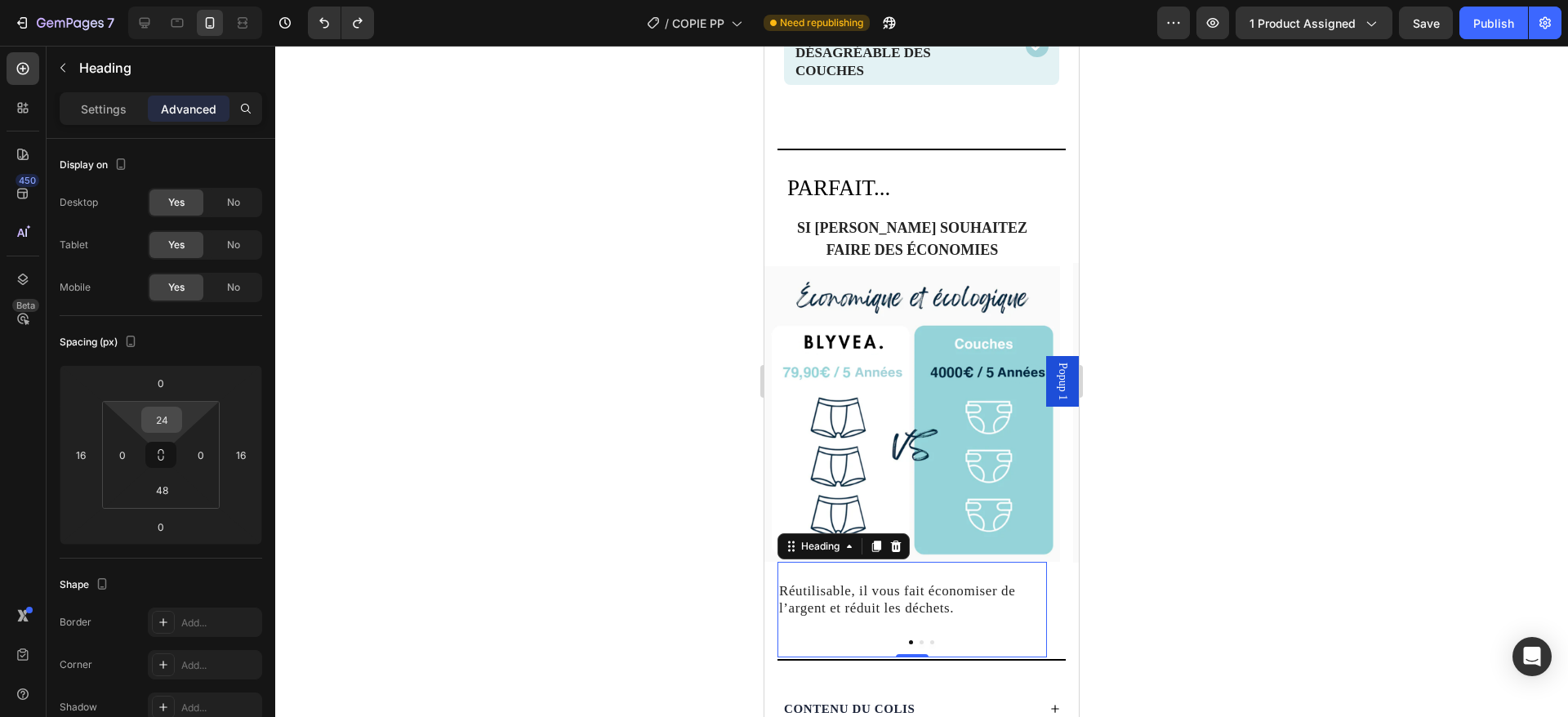
click at [164, 419] on input "24" at bounding box center [161, 420] width 32 height 24
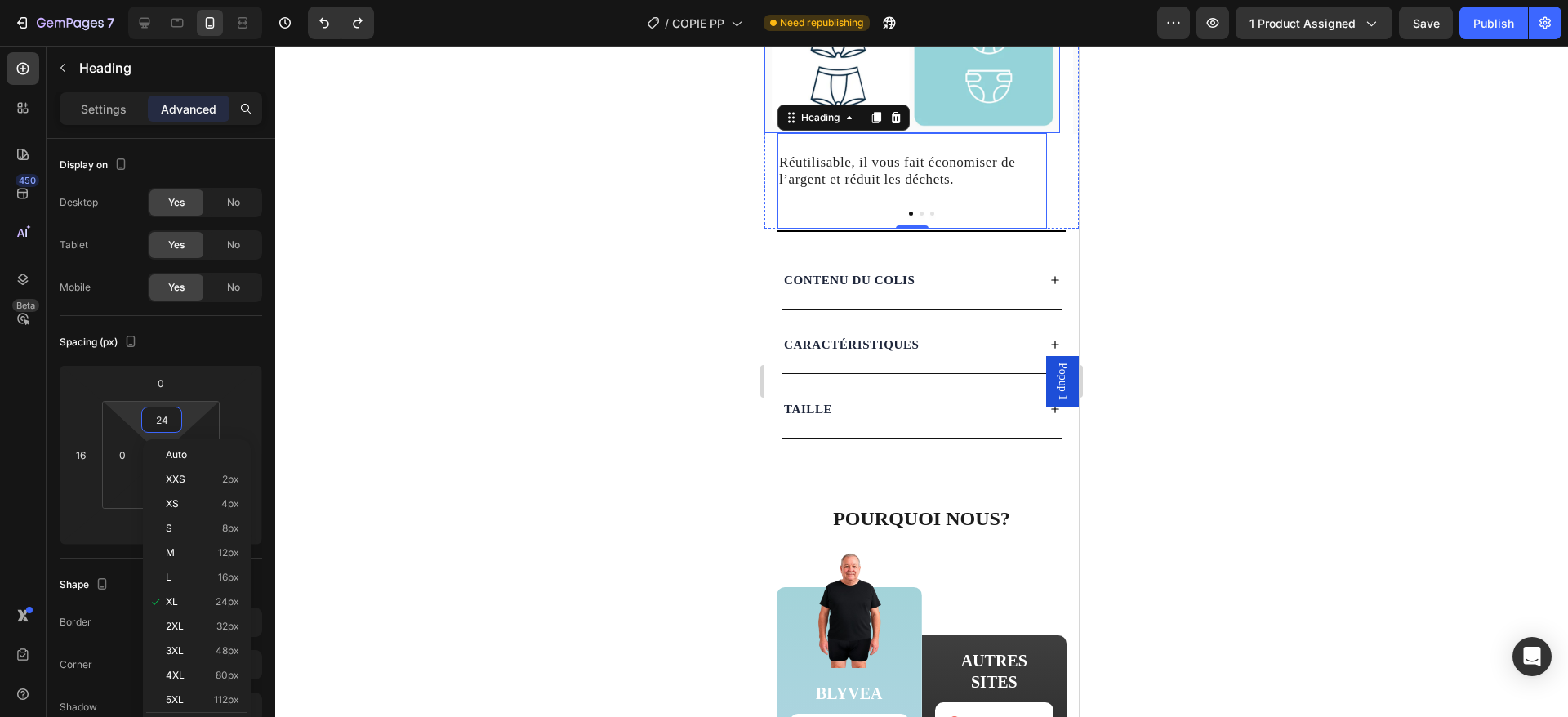
scroll to position [2285, 0]
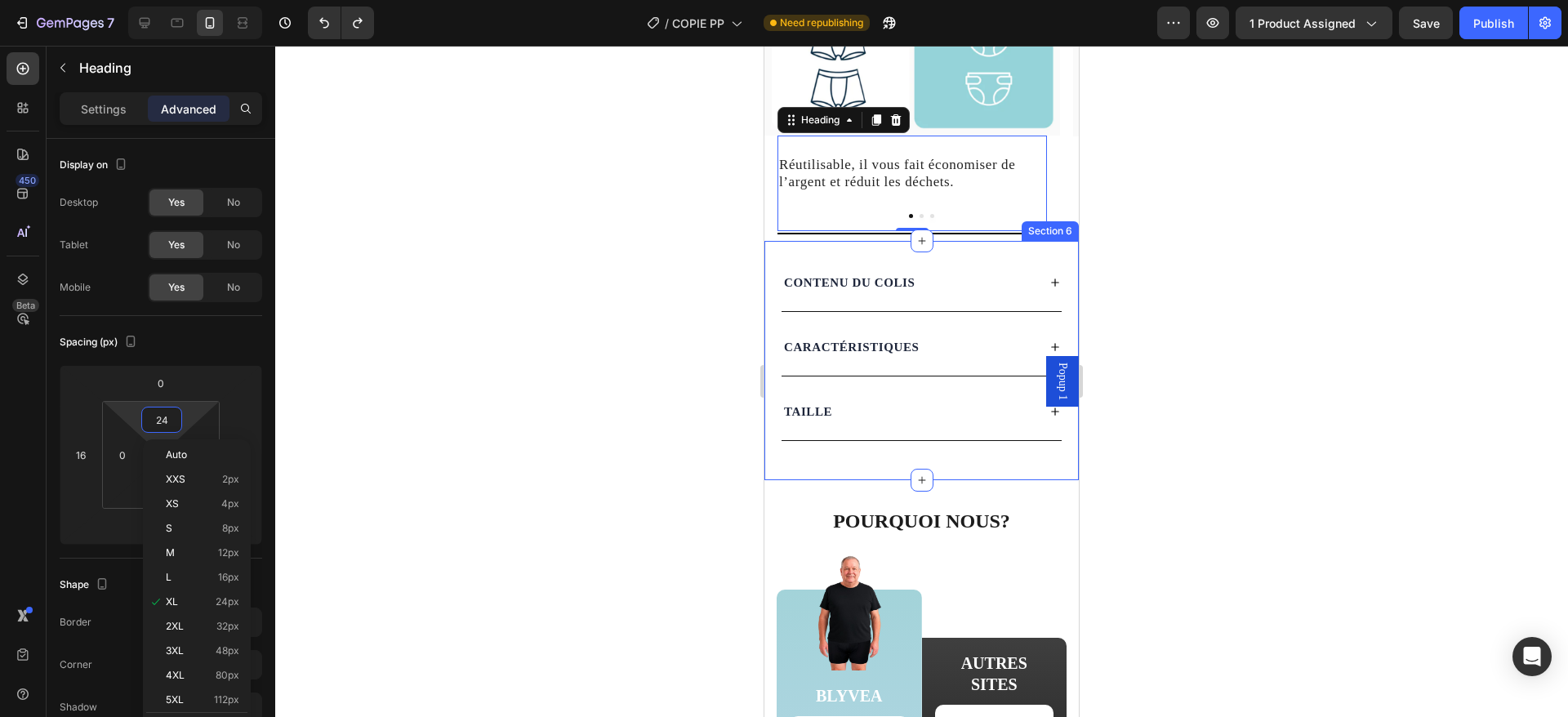
click at [946, 253] on div "CONTENU DU COLIS CARACTÉRISTIQUES TAILLE Accordion Section 6" at bounding box center [922, 361] width 315 height 240
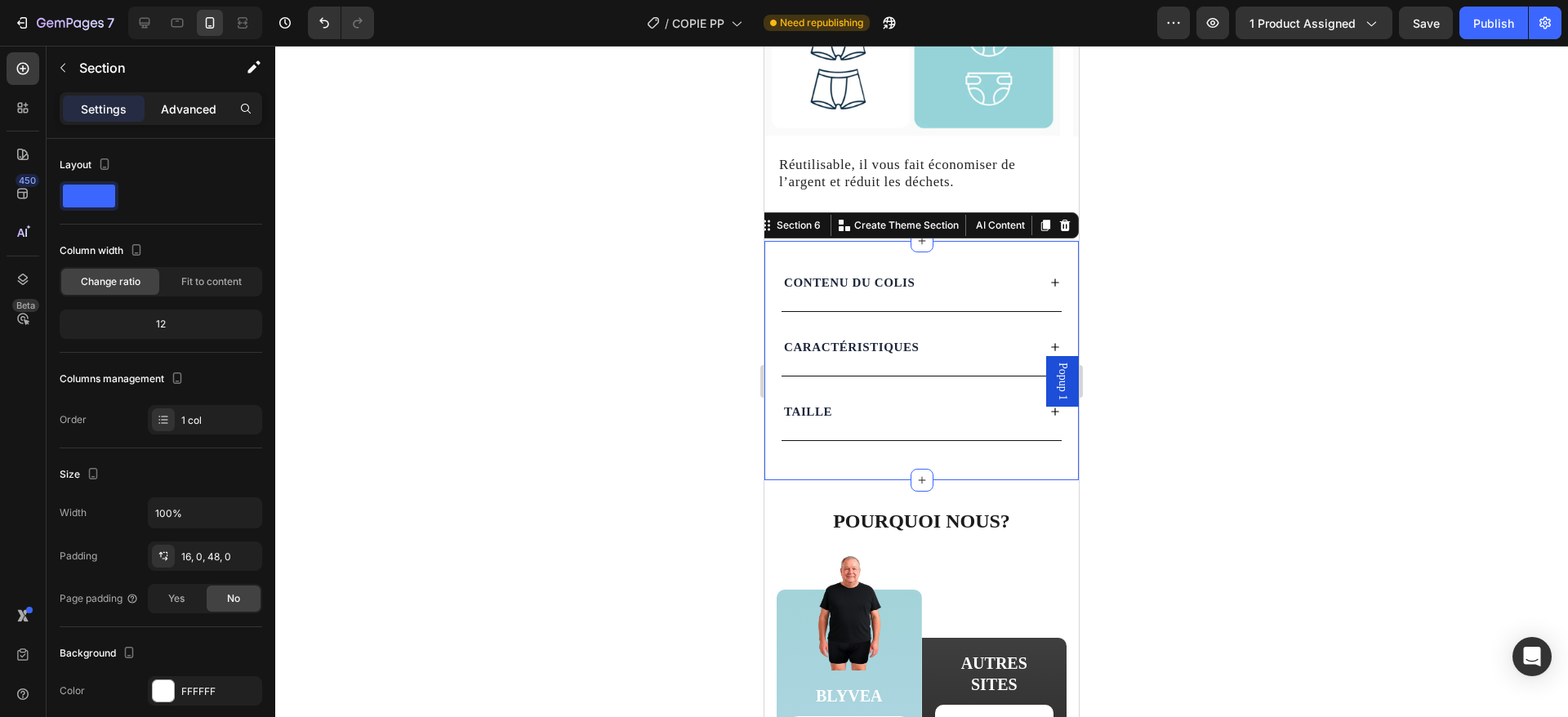
click at [181, 107] on p "Advanced" at bounding box center [189, 109] width 56 height 17
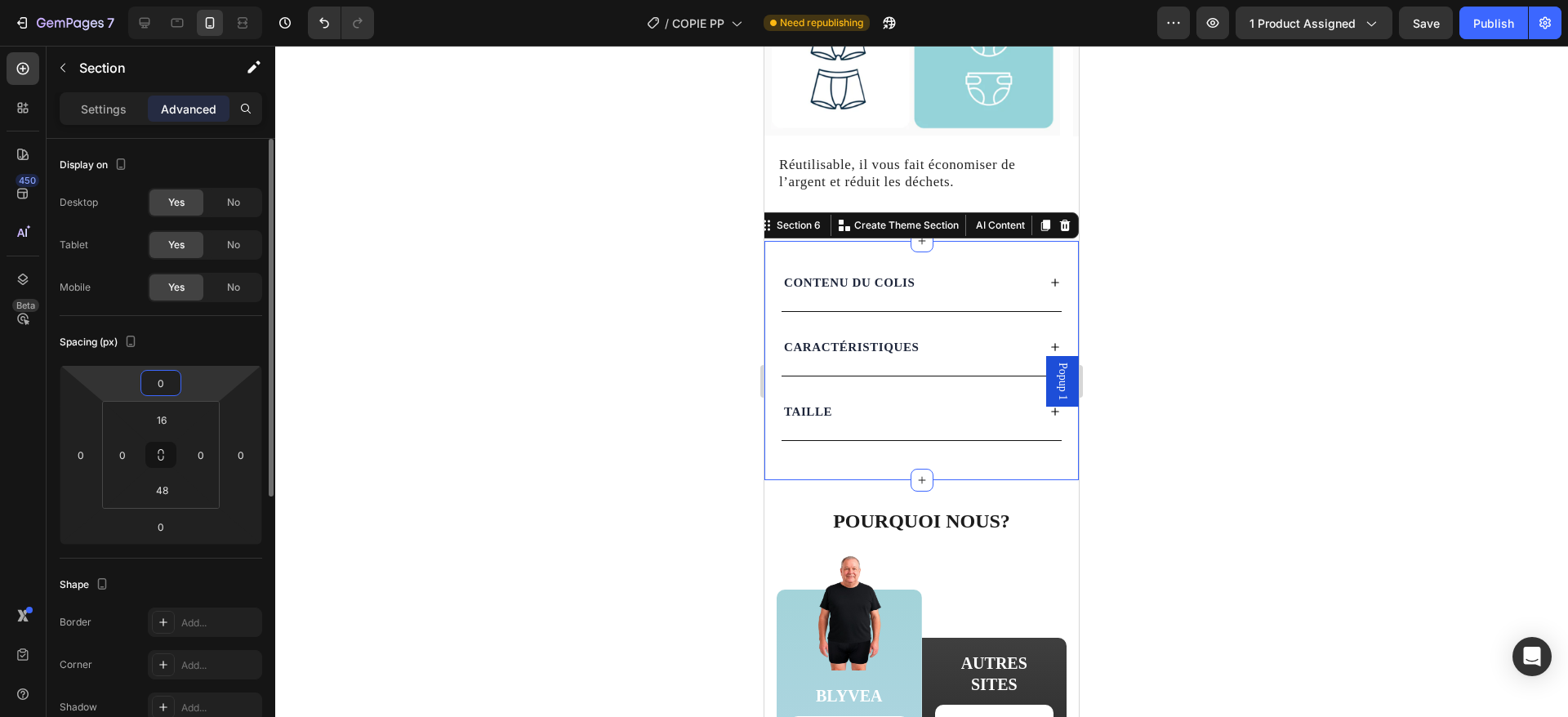
click at [158, 380] on input "0" at bounding box center [160, 383] width 32 height 24
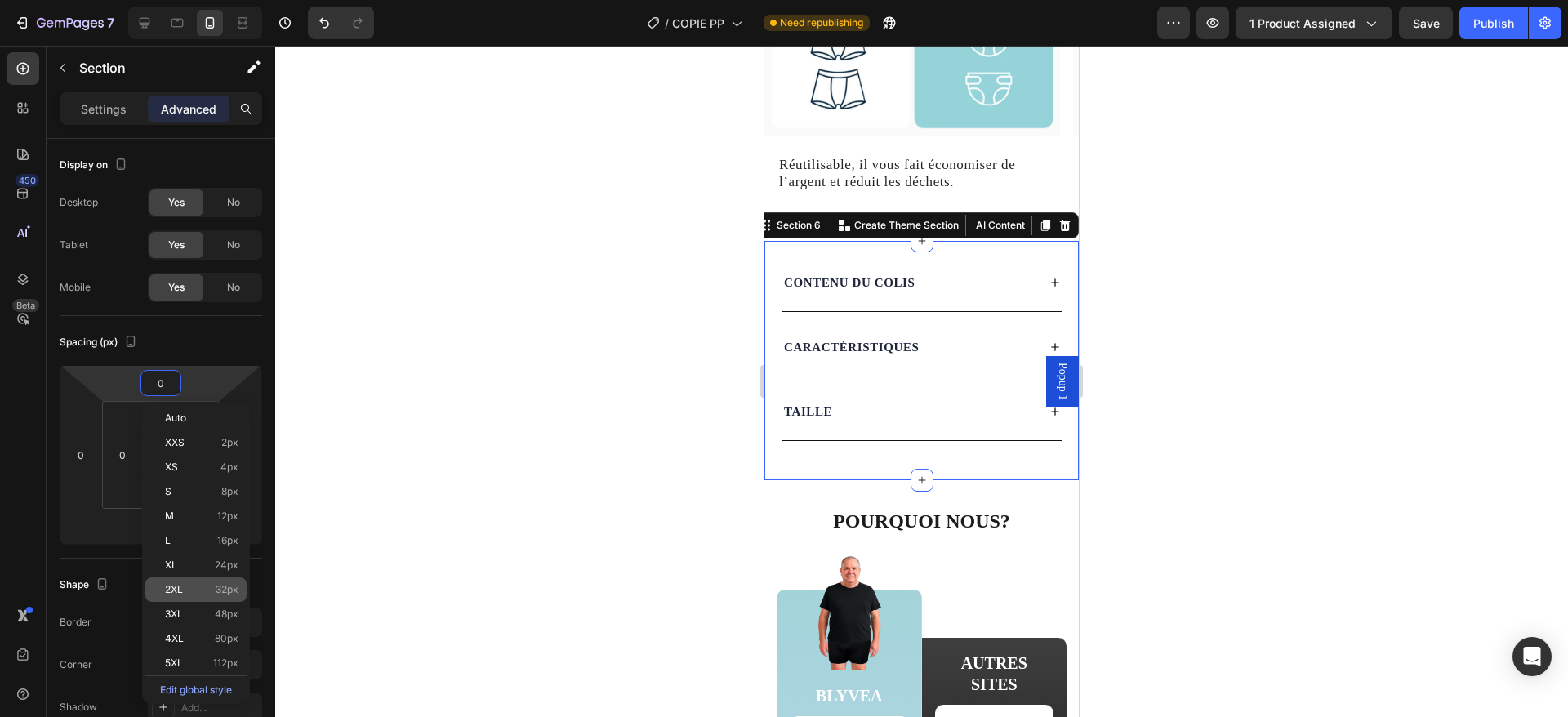
click at [201, 589] on p "2XL 32px" at bounding box center [202, 589] width 73 height 11
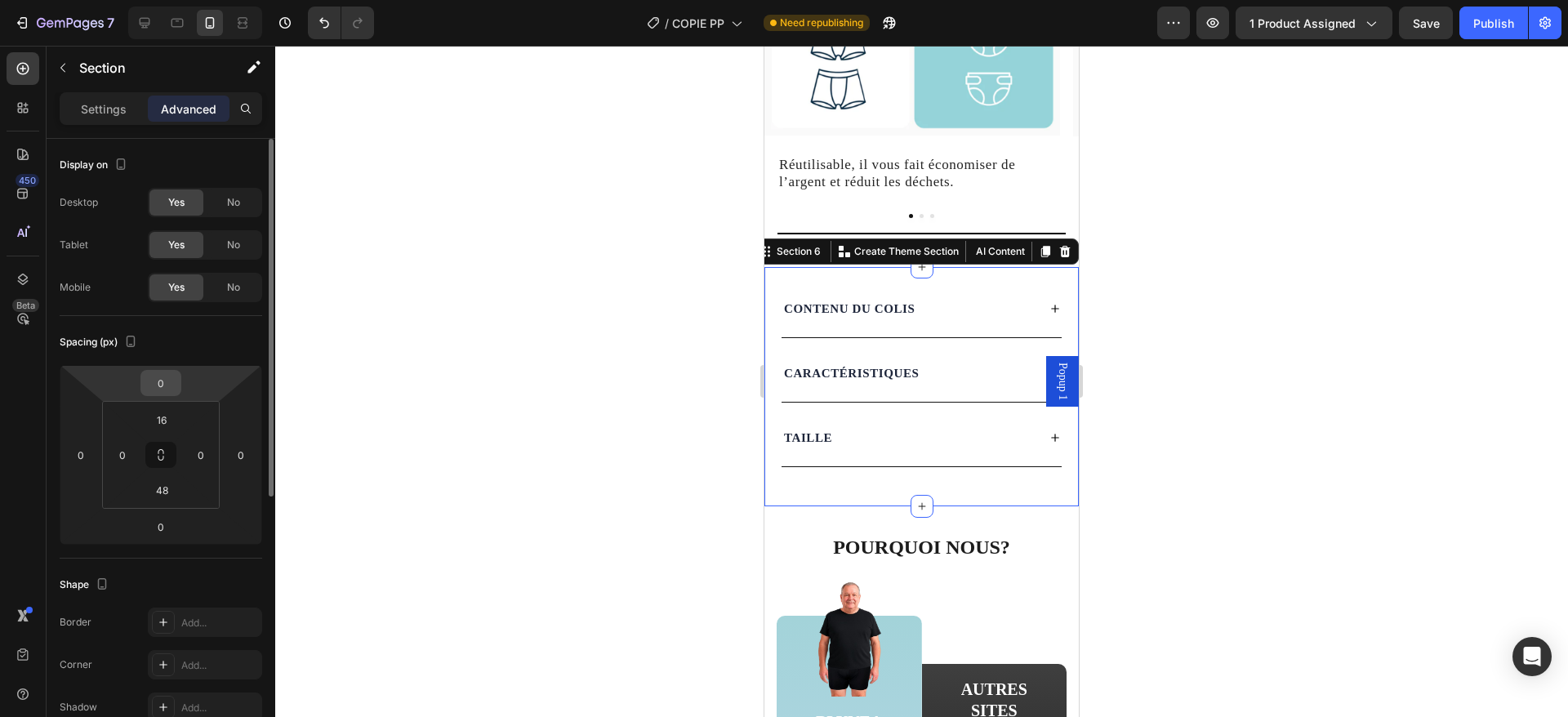
click at [165, 383] on input "0" at bounding box center [160, 383] width 32 height 24
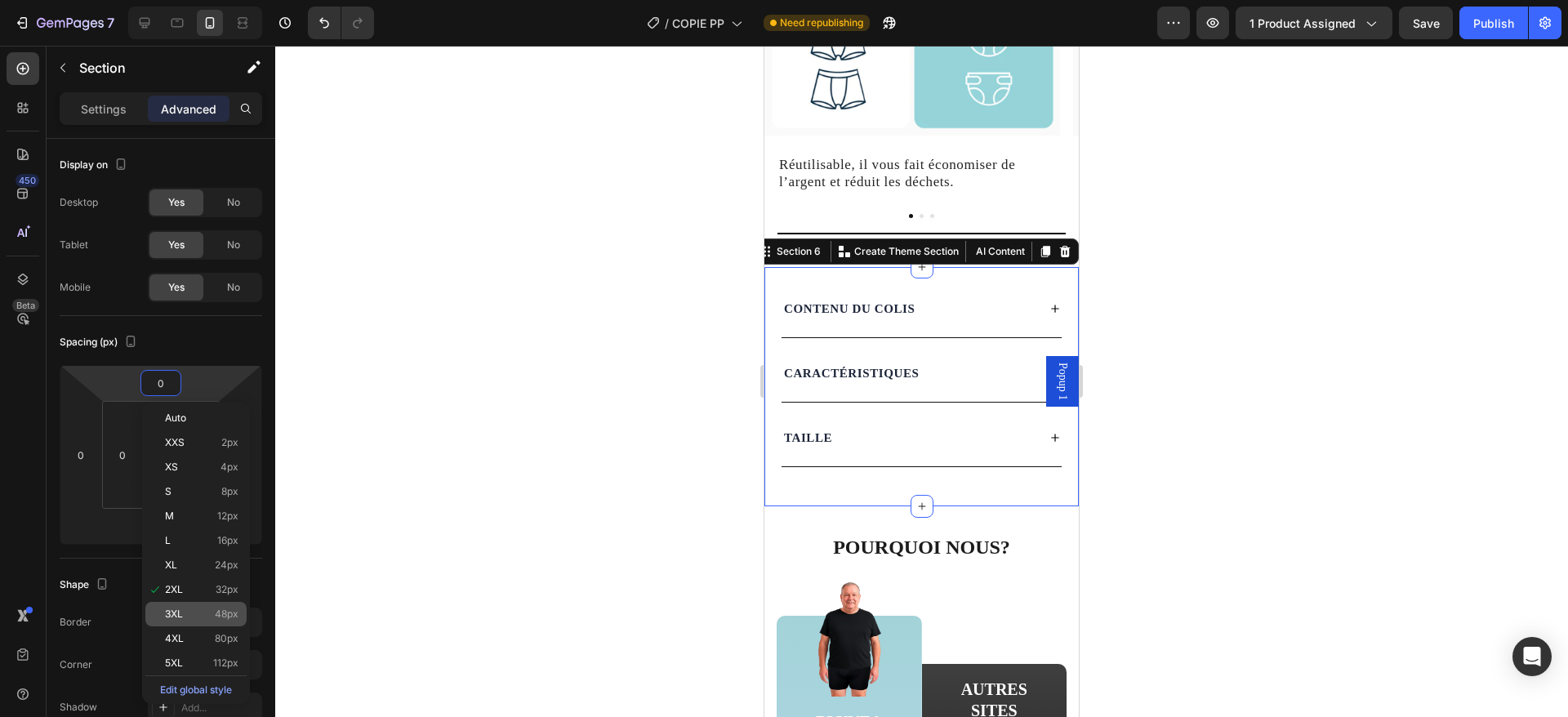
click at [177, 617] on span "3XL" at bounding box center [174, 614] width 18 height 11
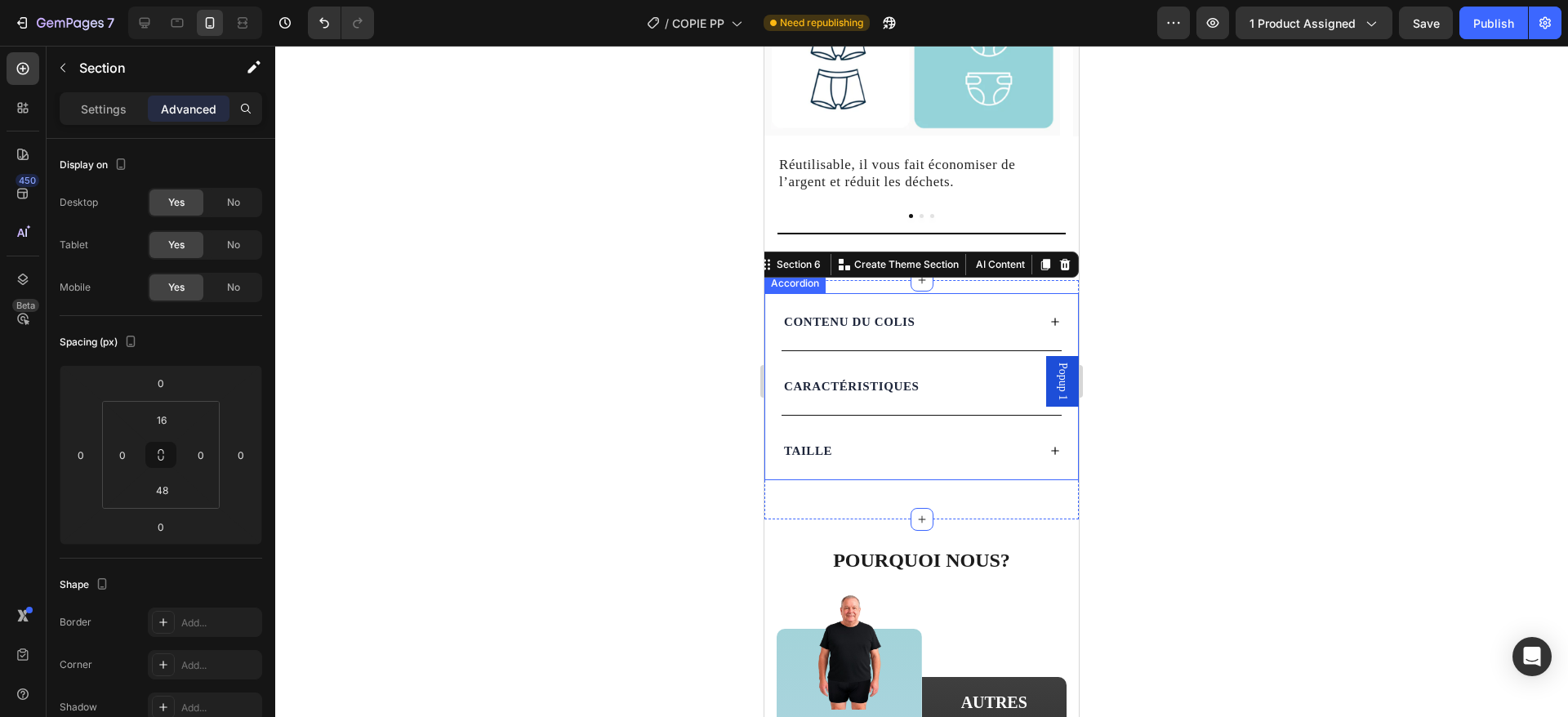
scroll to position [2499, 0]
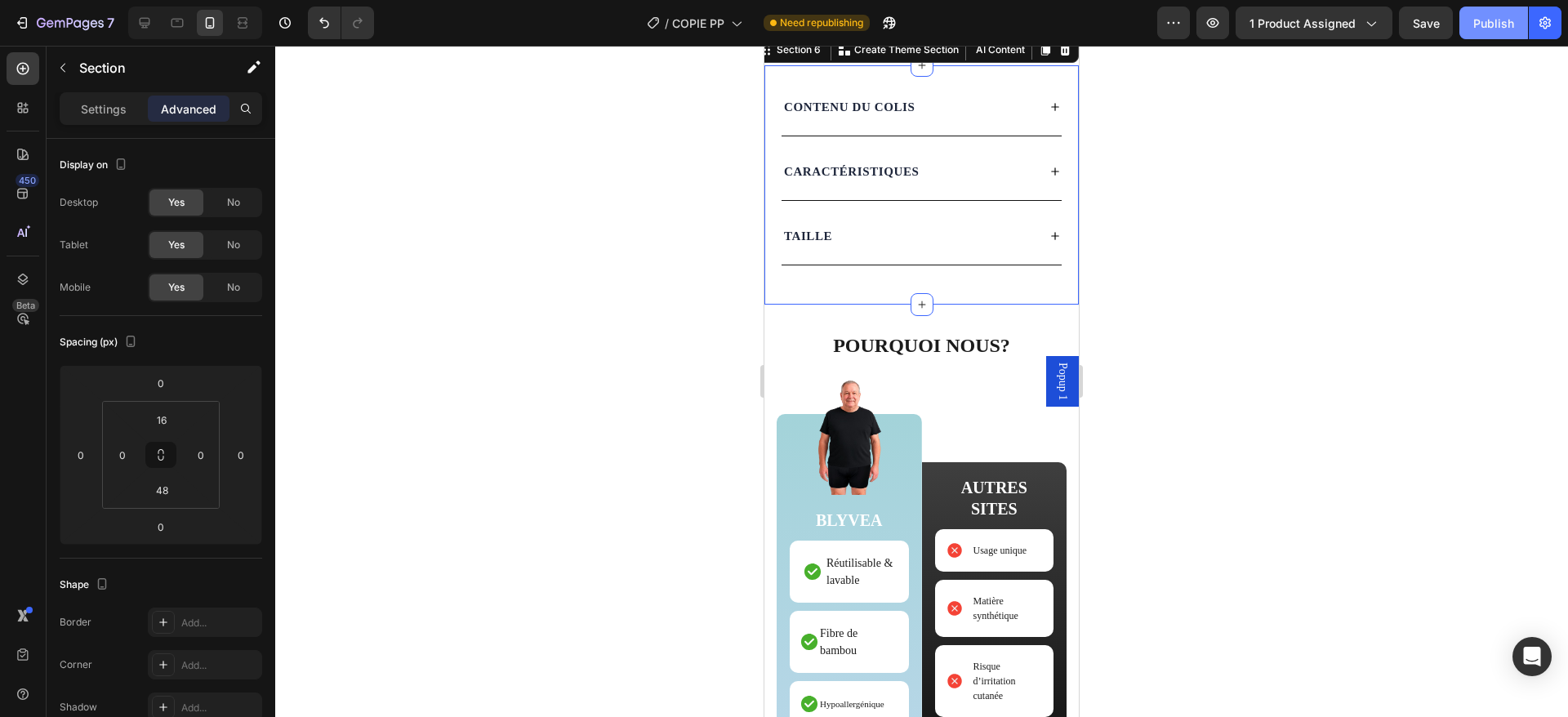
click at [1469, 32] on button "Publish" at bounding box center [1494, 22] width 68 height 32
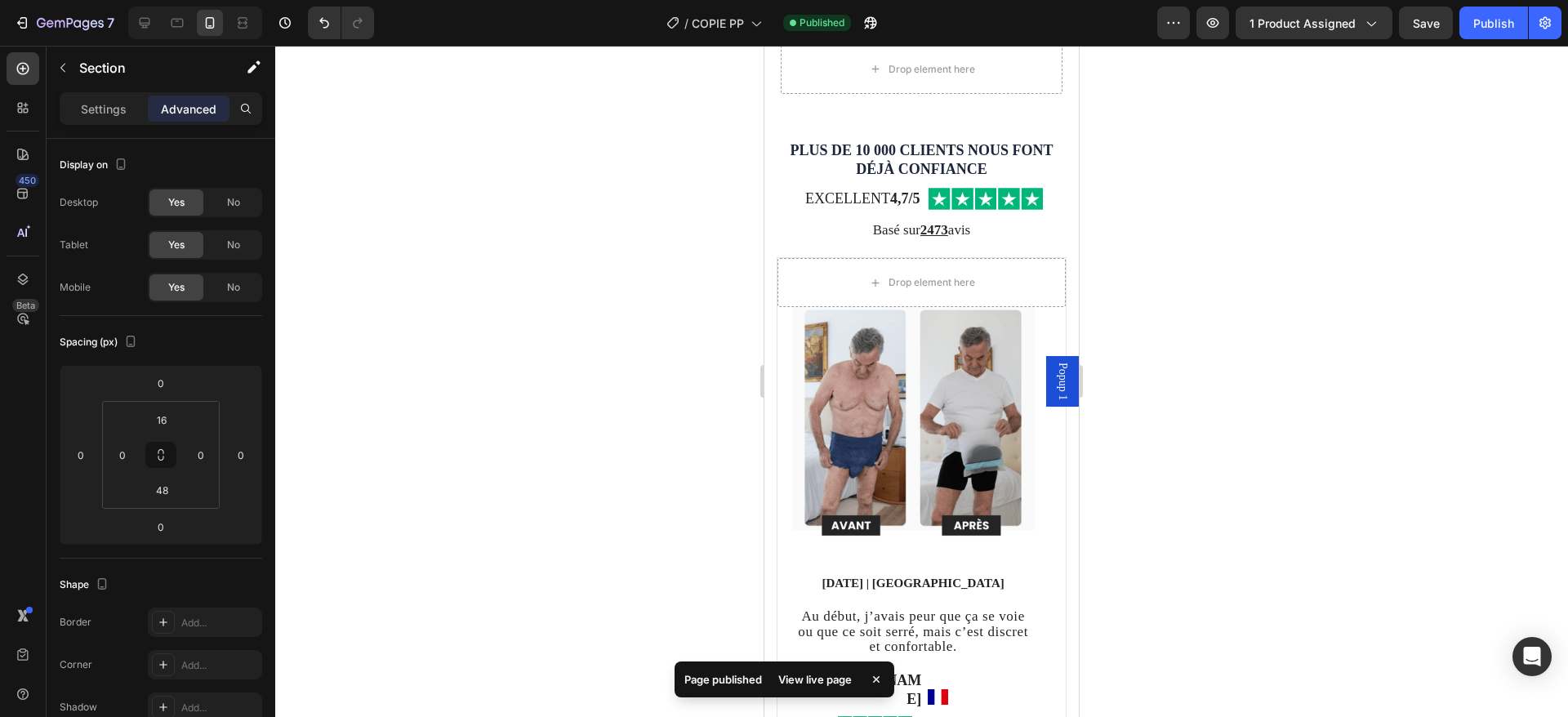
scroll to position [4223, 0]
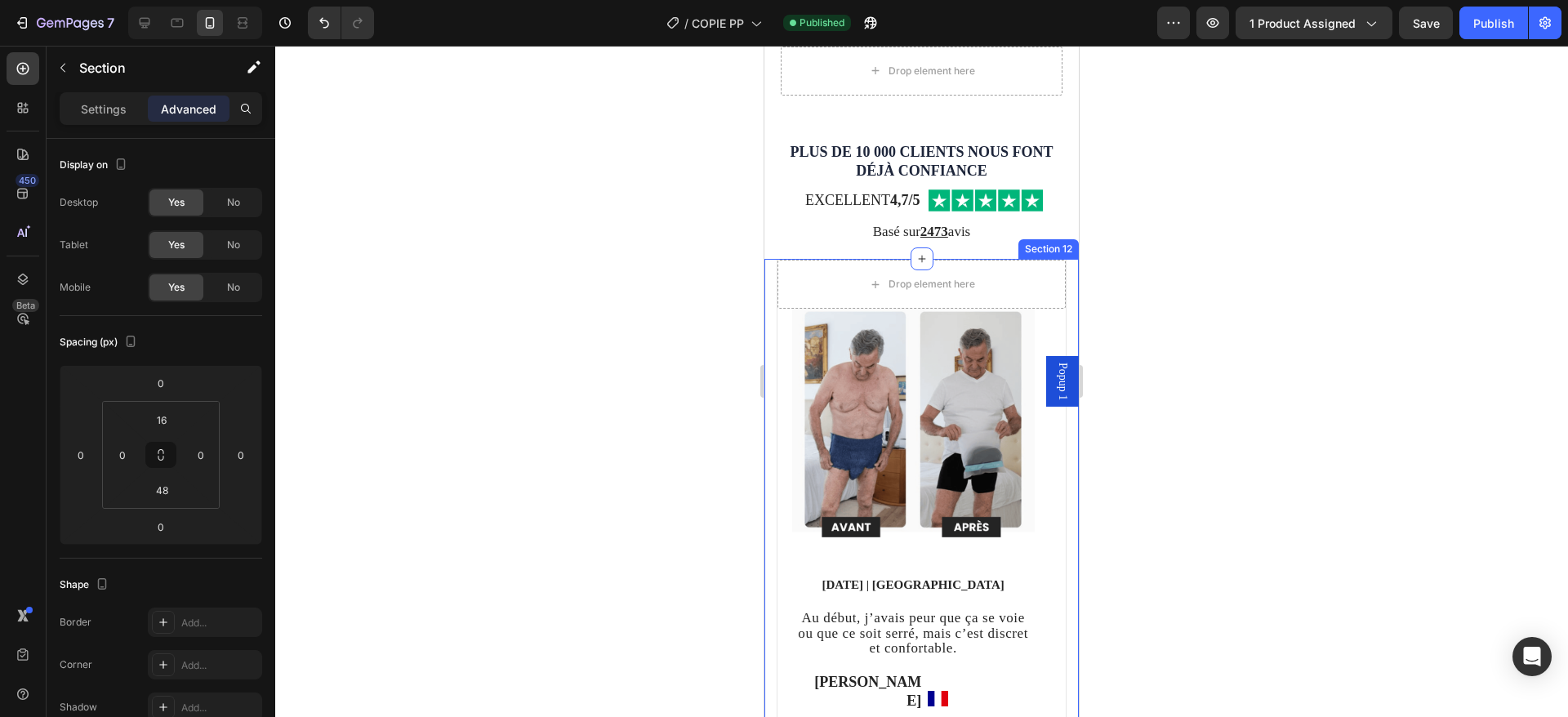
click at [1052, 305] on div "Drop element here Image 05/08/2025 | Paris Text block Au début, j’avais peur qu…" at bounding box center [922, 564] width 315 height 611
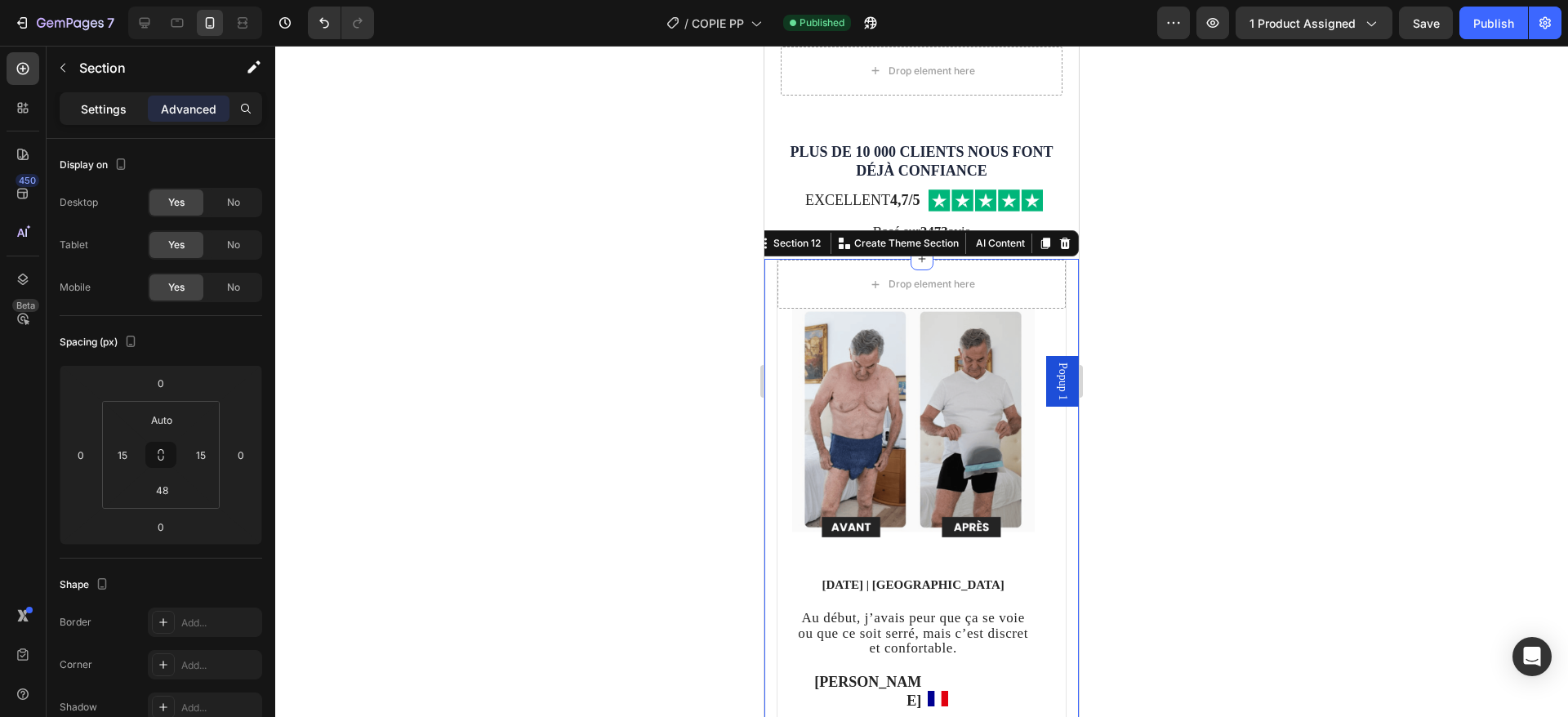
click at [95, 109] on p "Settings" at bounding box center [104, 109] width 45 height 17
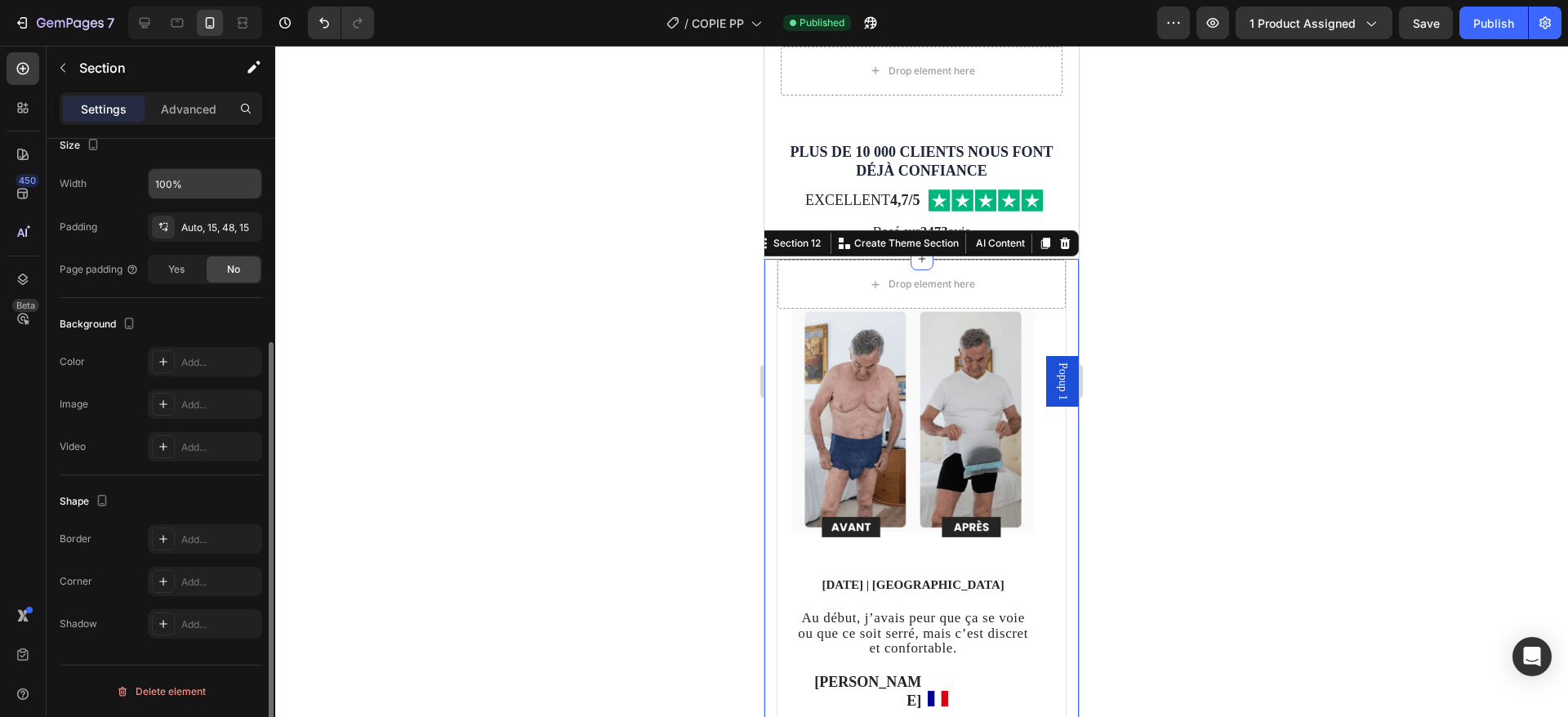
scroll to position [230, 0]
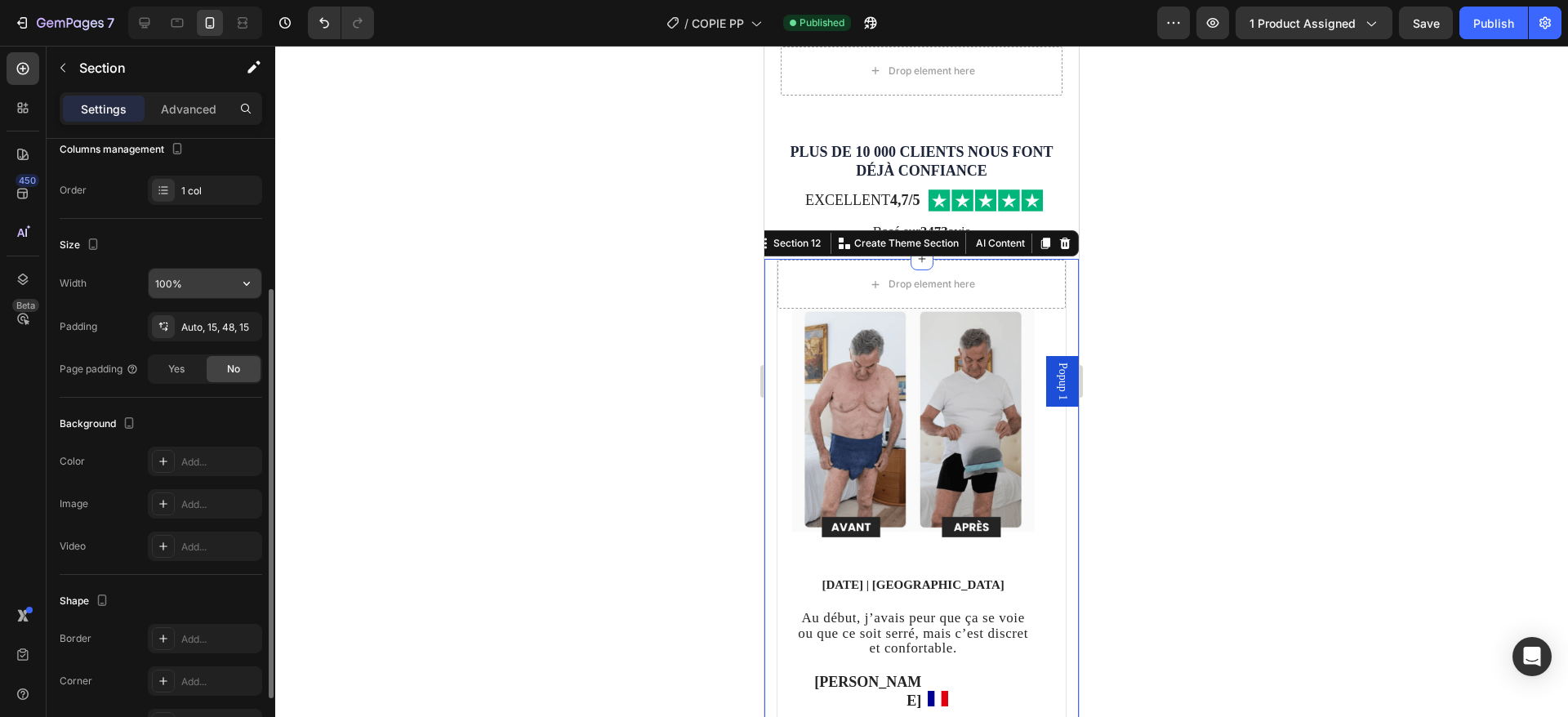
click at [183, 274] on input "100%" at bounding box center [205, 283] width 113 height 30
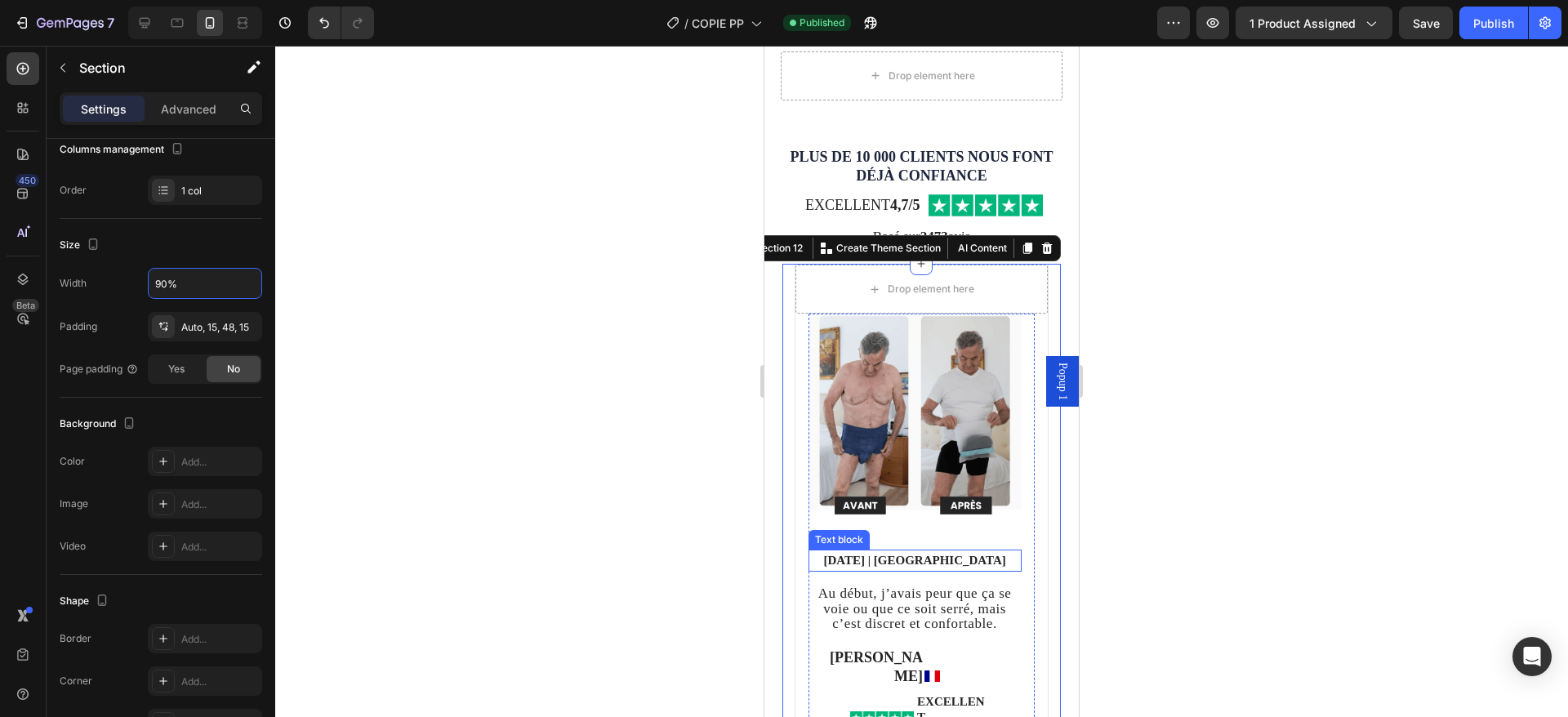
scroll to position [4208, 0]
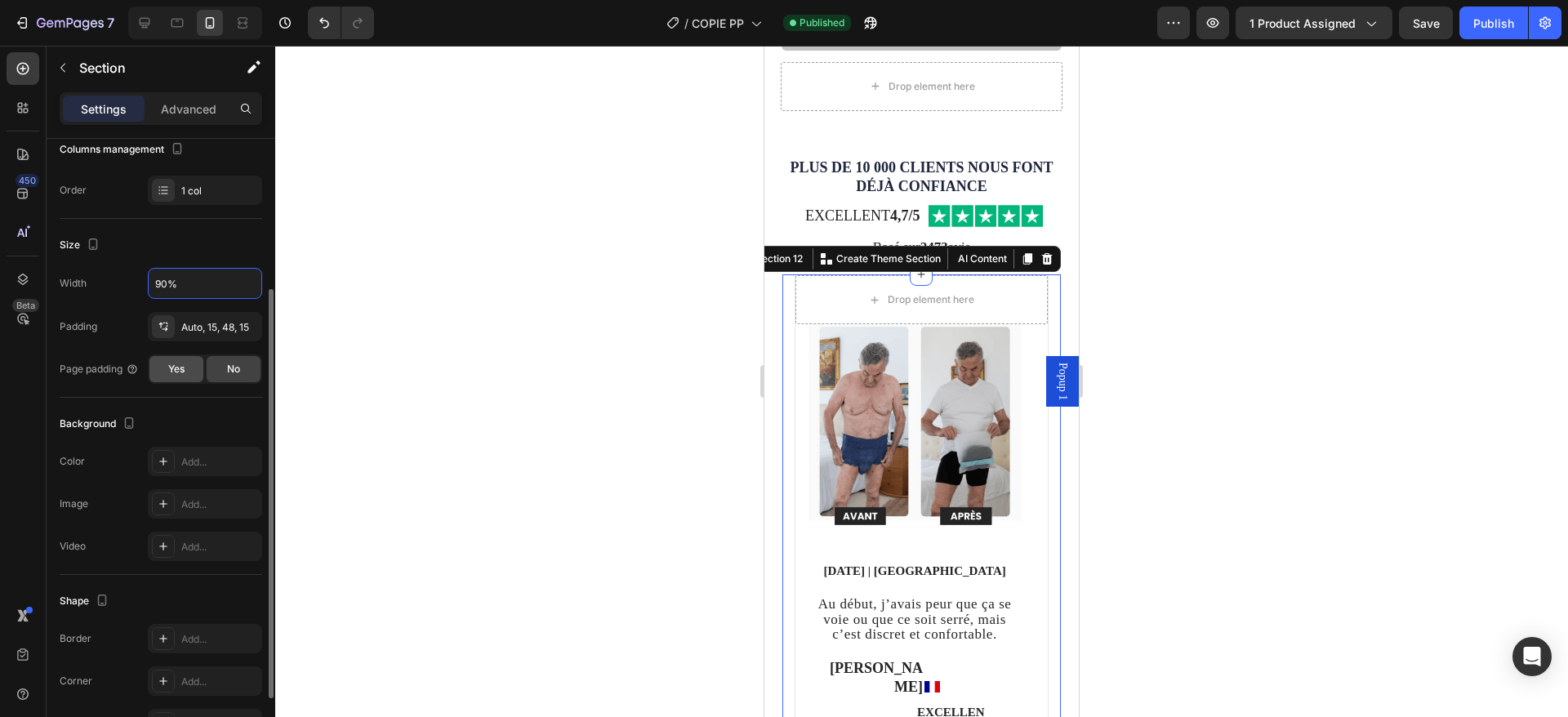
click at [178, 368] on span "Yes" at bounding box center [176, 369] width 17 height 15
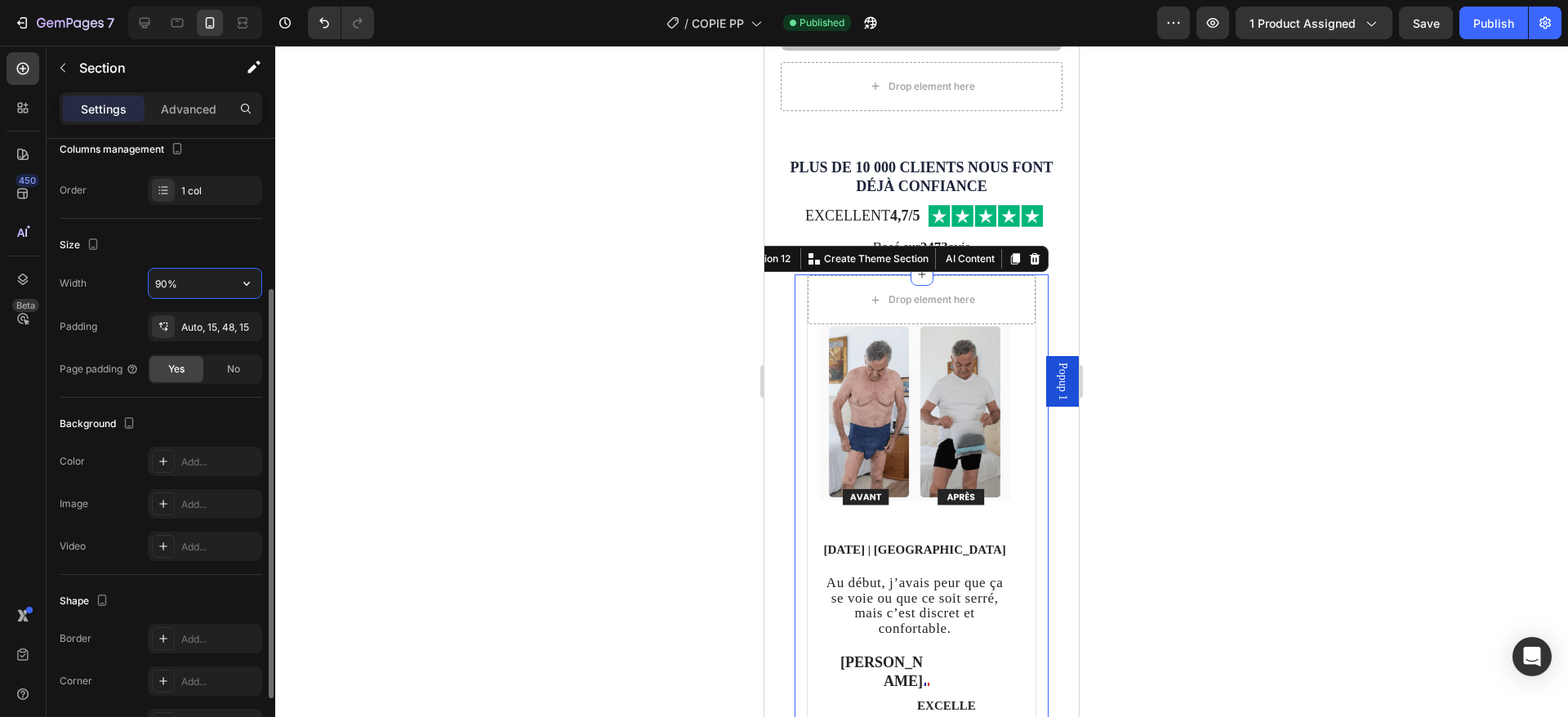
click at [183, 280] on input "90%" at bounding box center [205, 283] width 113 height 30
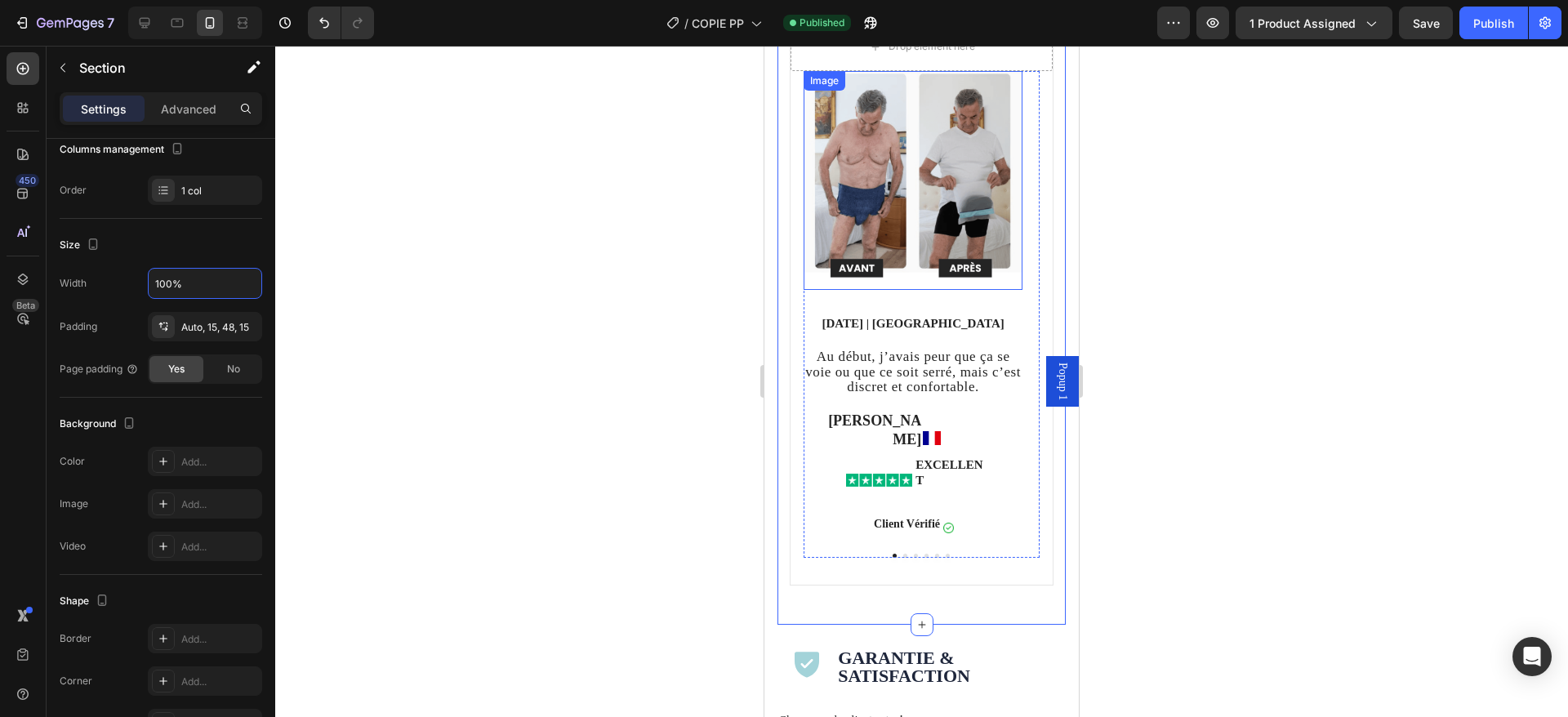
scroll to position [4463, 0]
type input "100%"
click at [1011, 593] on div "Drop element here Image 05/08/2025 | Paris Text block Au début, j’avais peur qu…" at bounding box center [922, 321] width 288 height 604
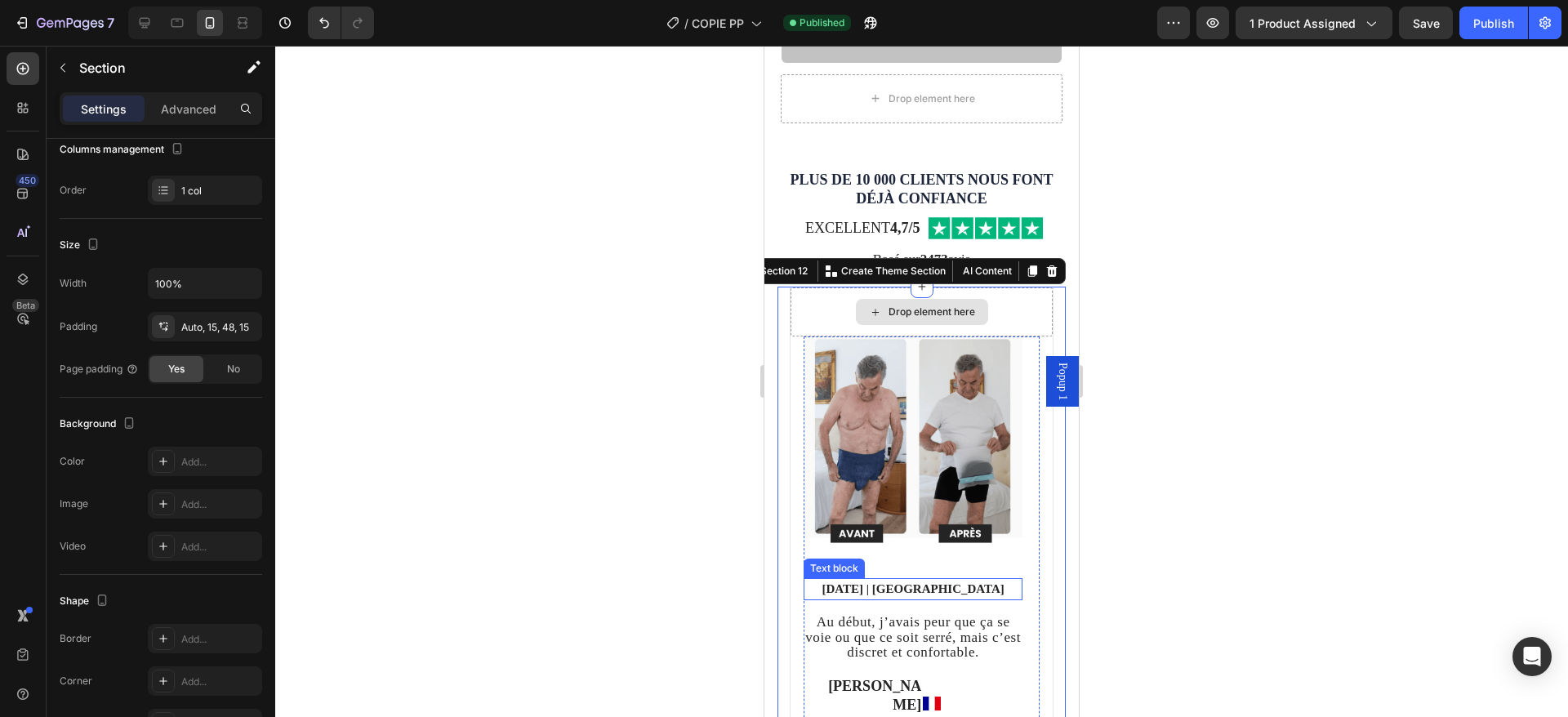
scroll to position [4194, 0]
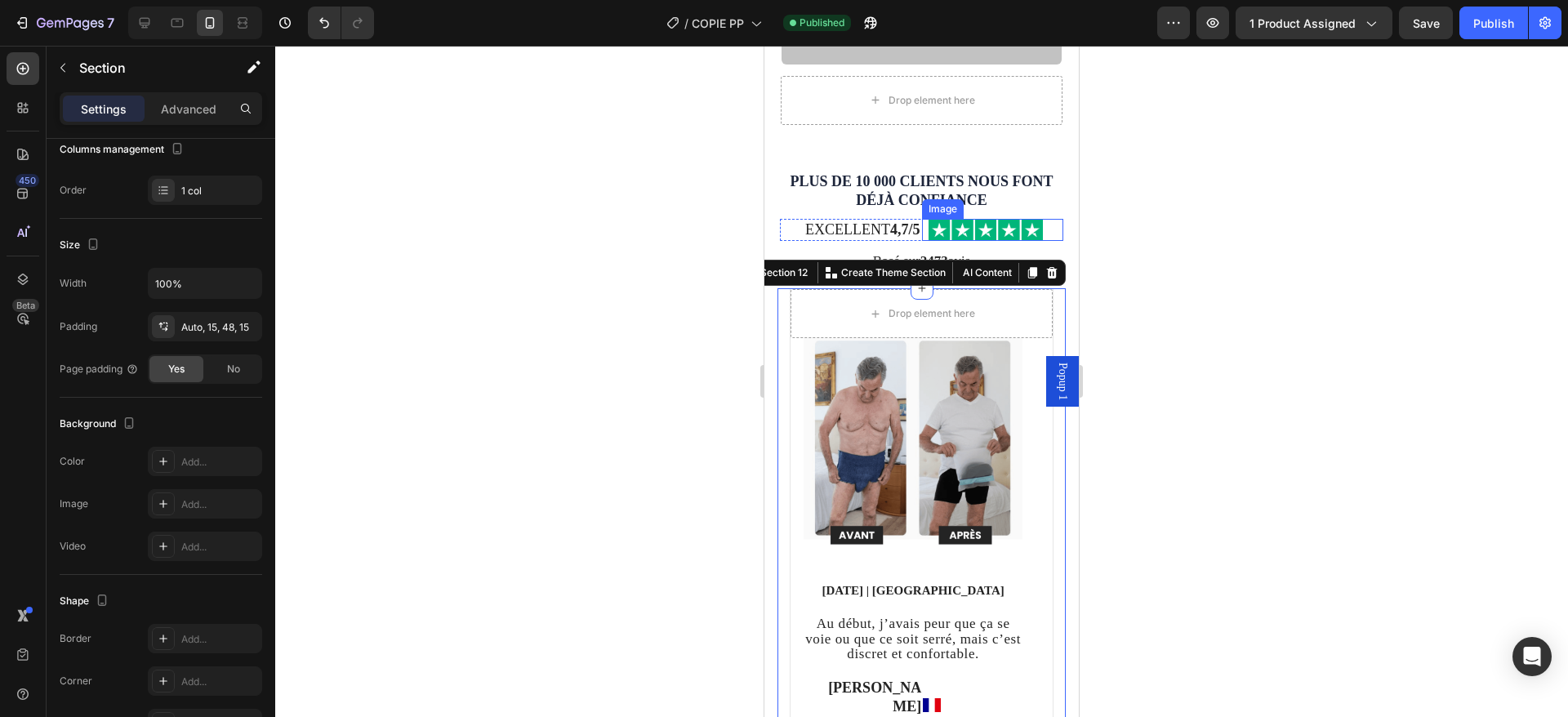
click at [988, 226] on img at bounding box center [985, 229] width 114 height 22
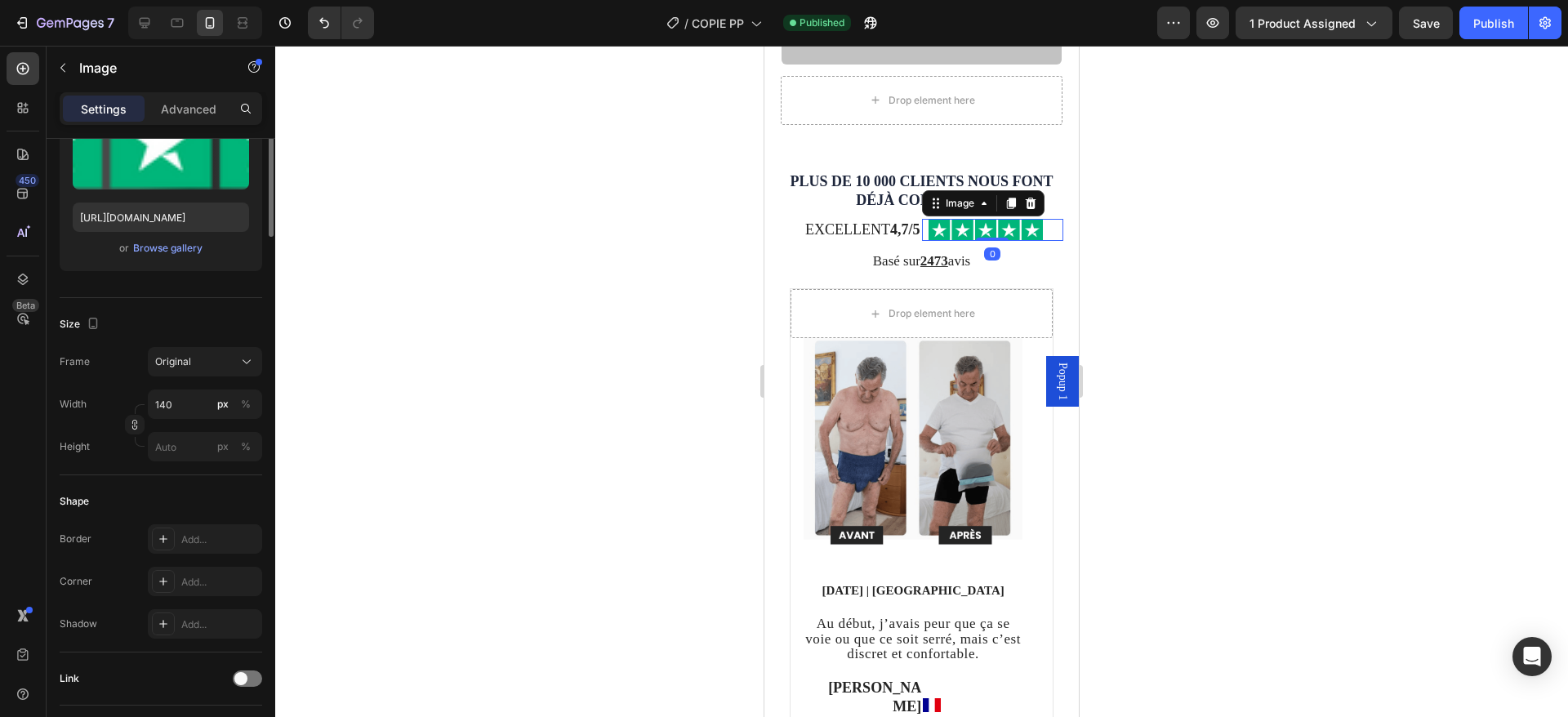
scroll to position [0, 0]
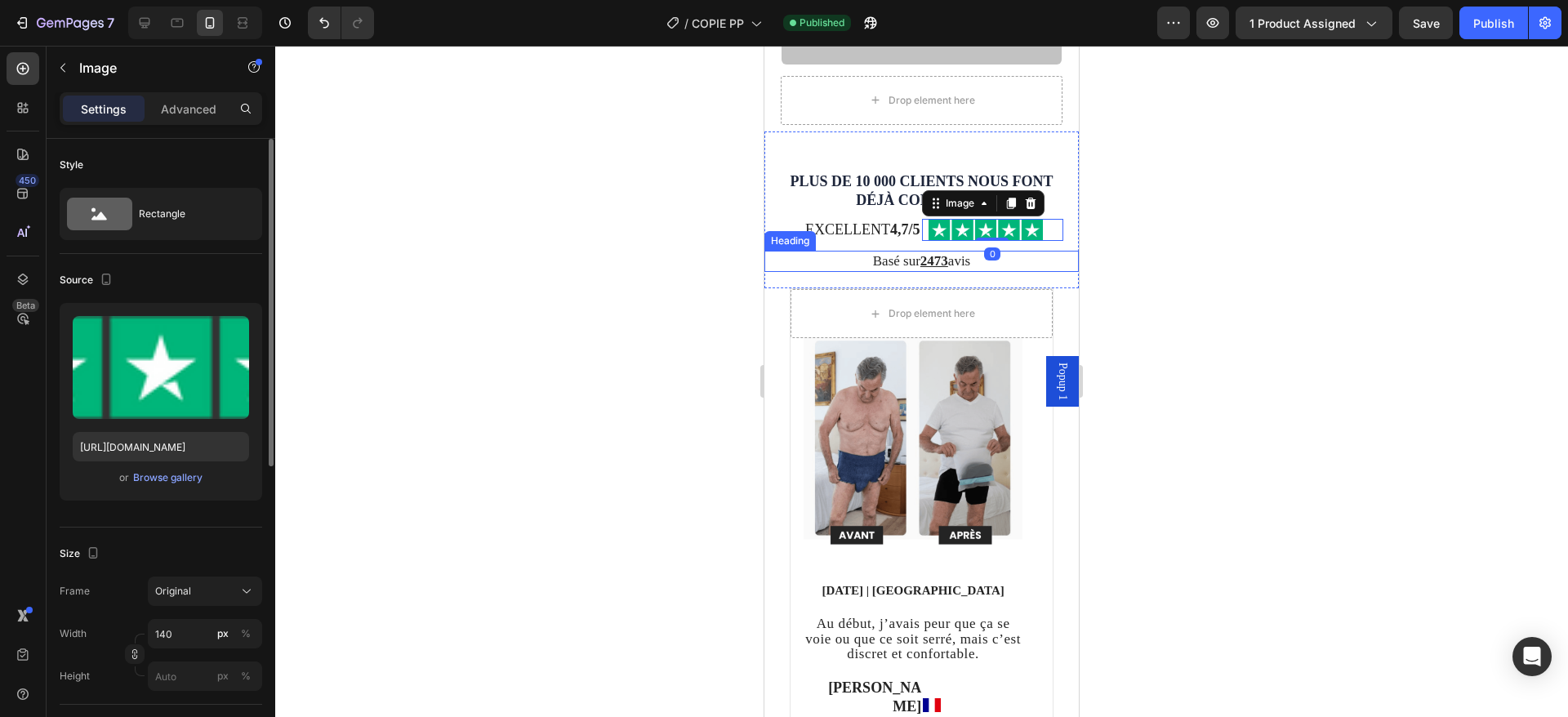
click at [1041, 254] on h2 "Basé sur 2473 avis" at bounding box center [922, 261] width 315 height 21
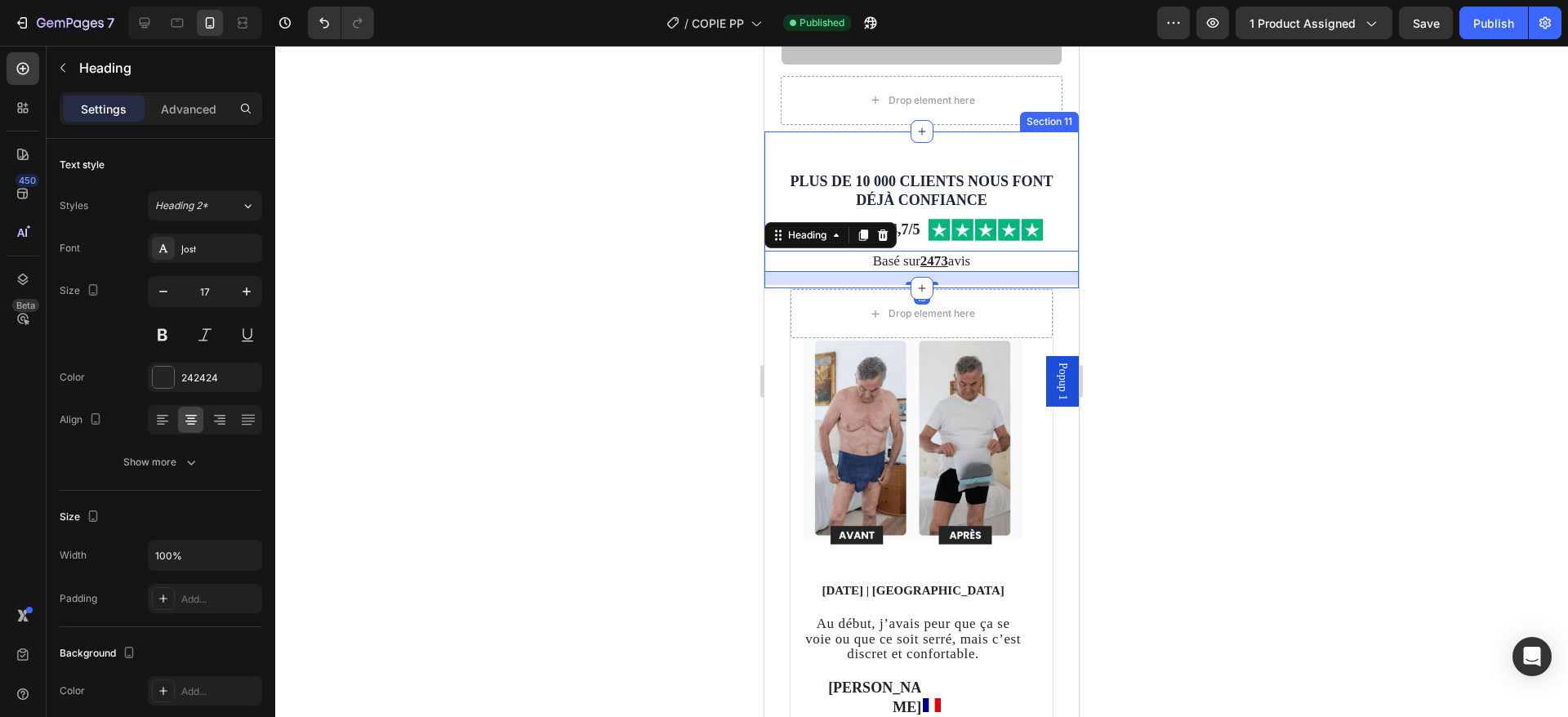
click at [1055, 219] on div "PLUS DE 10 000 CLIENTS NOUS FONT DÉJÀ CONFIANCE Heading Excellent 4,7/5 Heading…" at bounding box center [922, 227] width 315 height 115
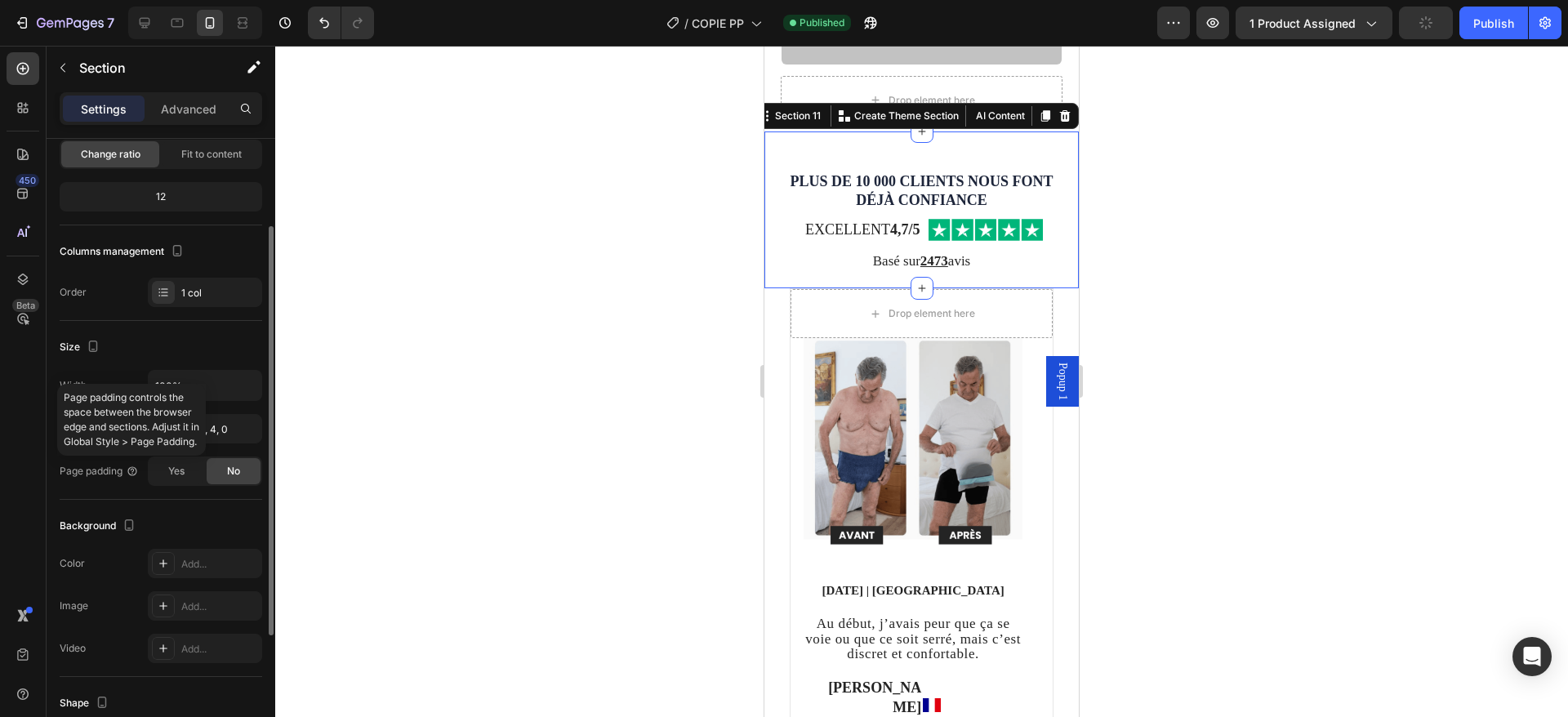
scroll to position [131, 0]
click at [205, 384] on div "Page padding controls the space between the browser edge and sections. Adjust i…" at bounding box center [131, 418] width 149 height 72
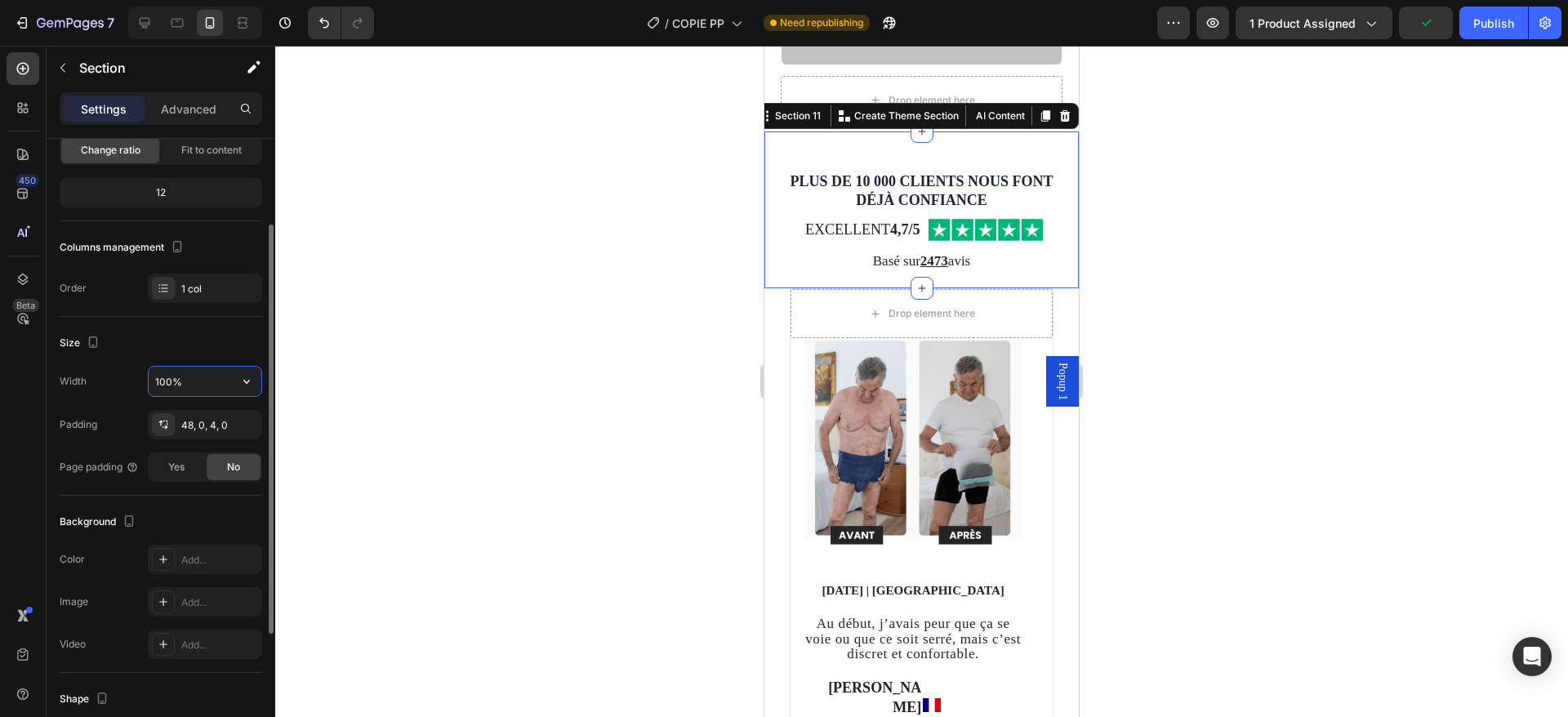
click at [184, 378] on input "100%" at bounding box center [205, 382] width 113 height 30
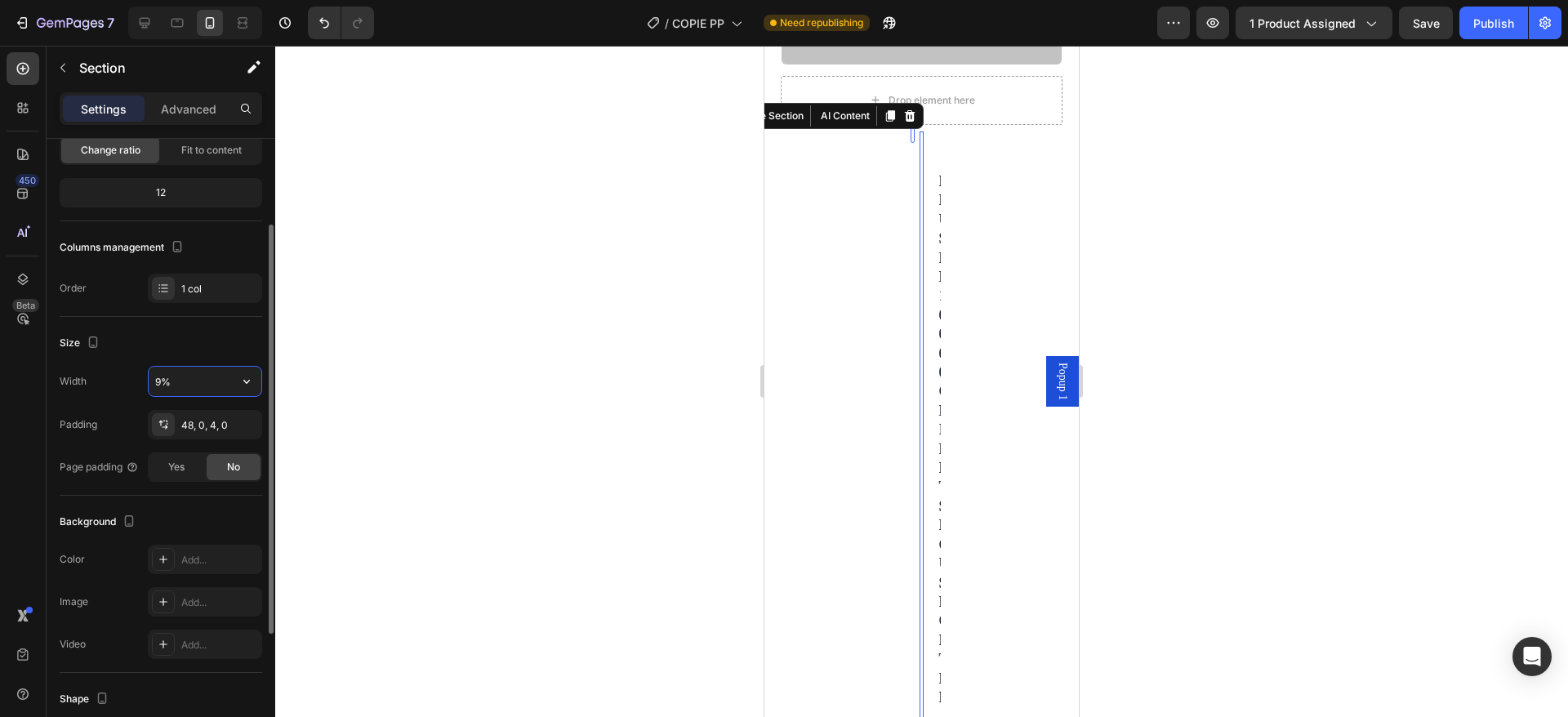
type input "90%"
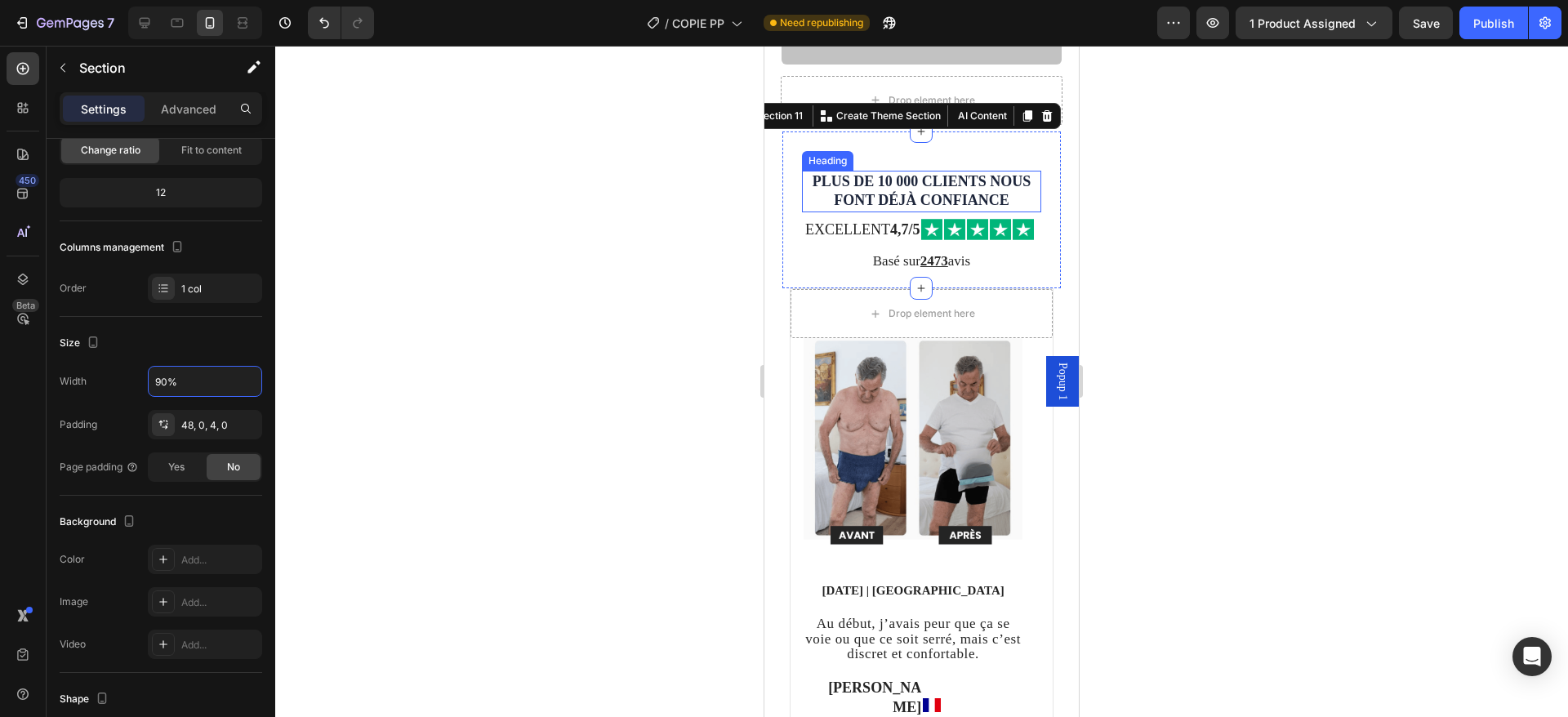
click at [885, 186] on h2 "PLUS DE 10 000 CLIENTS NOUS FONT DÉJÀ CONFIANCE" at bounding box center [922, 191] width 239 height 42
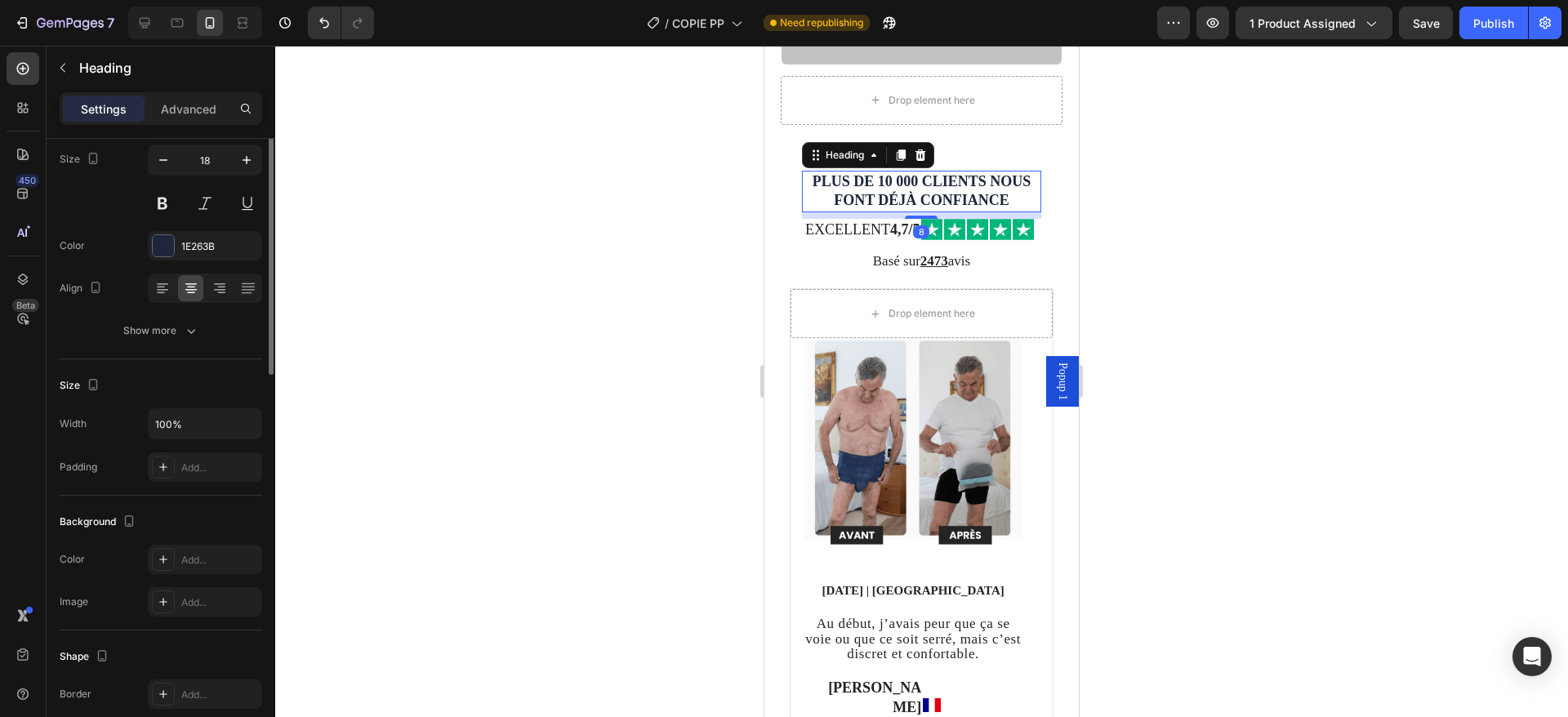
scroll to position [0, 0]
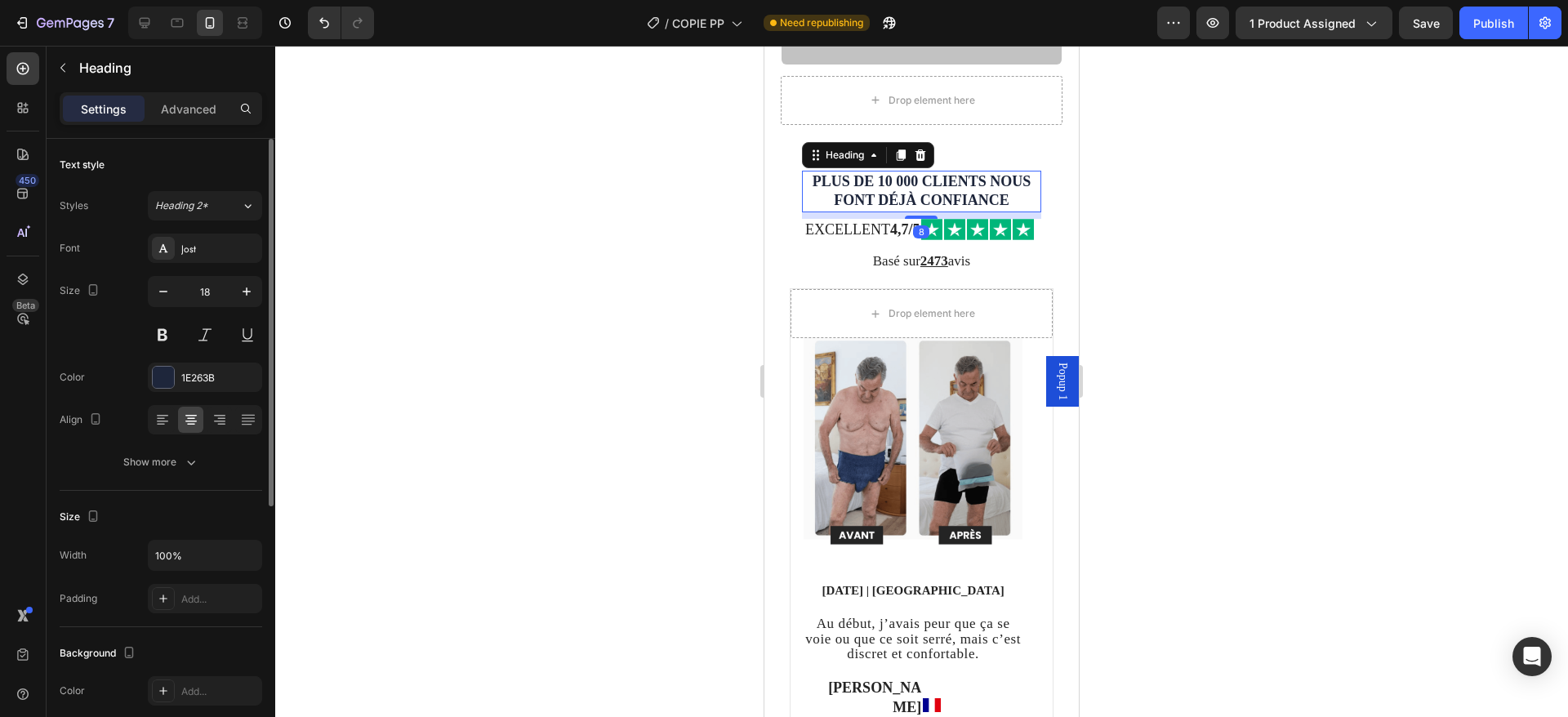
click at [875, 180] on h2 "PLUS DE 10 000 CLIENTS NOUS FONT DÉJÀ CONFIANCE" at bounding box center [922, 191] width 239 height 42
click at [874, 183] on p "PLUS DE 10 000 CLIENTS NOUS FONT DÉJÀ CONFIANCE" at bounding box center [921, 191] width 236 height 38
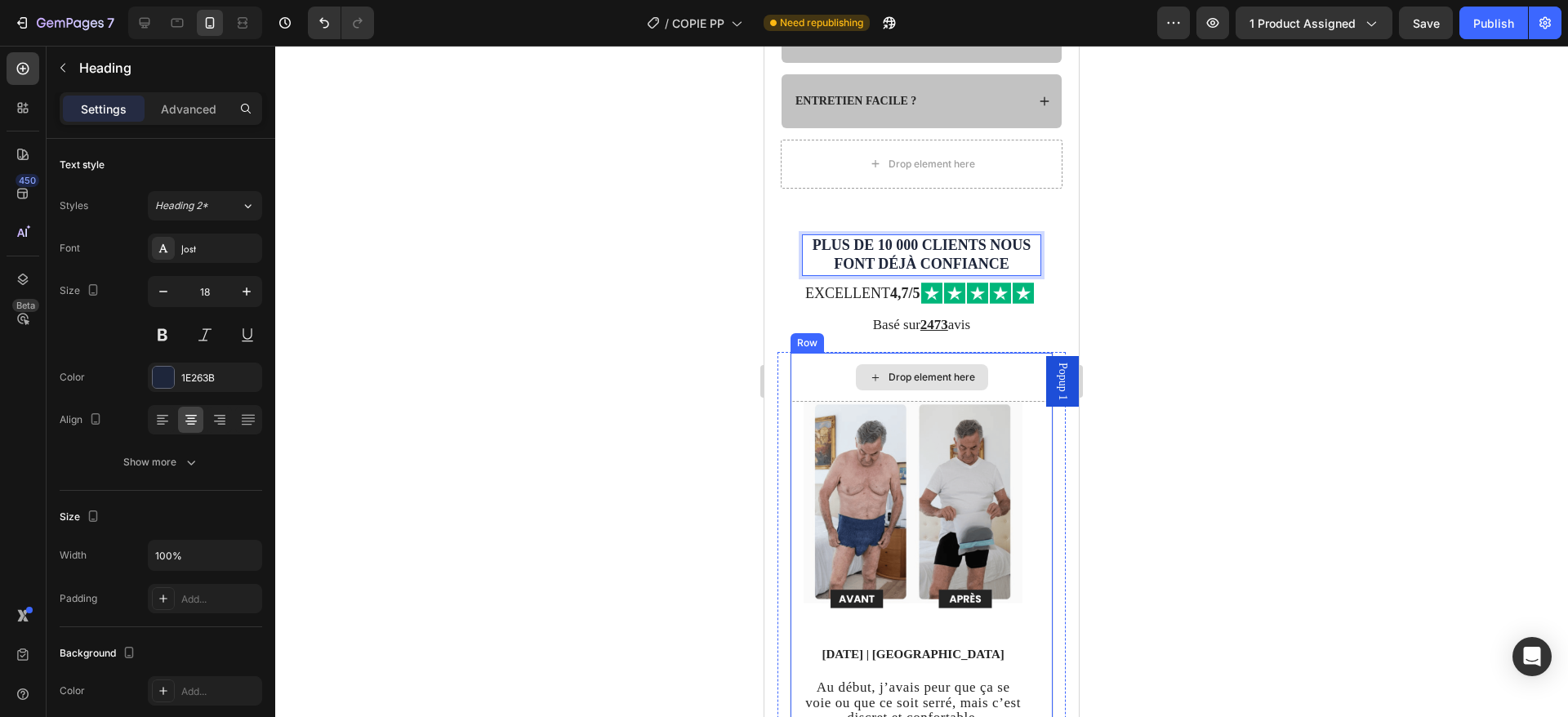
scroll to position [4112, 0]
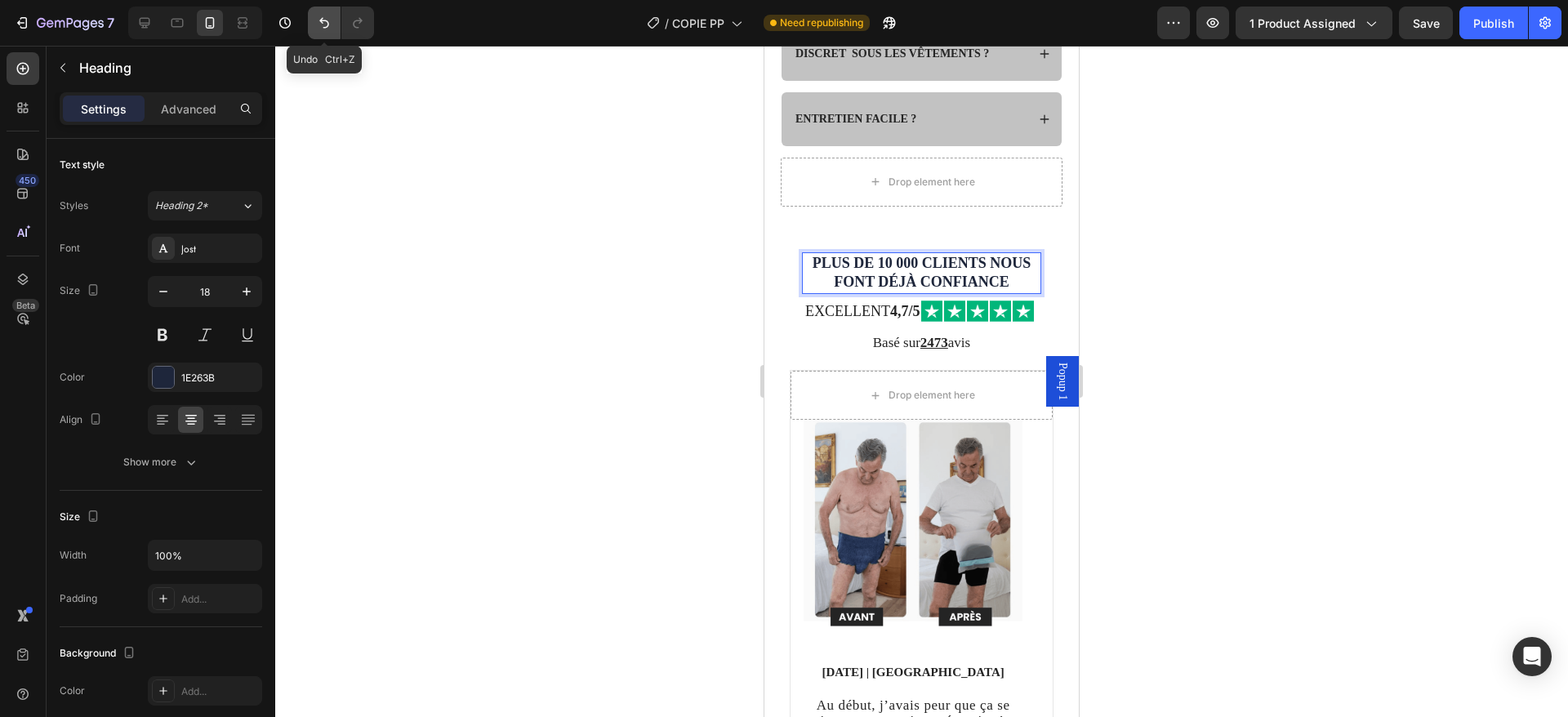
click at [330, 18] on icon "Undo/Redo" at bounding box center [324, 23] width 17 height 17
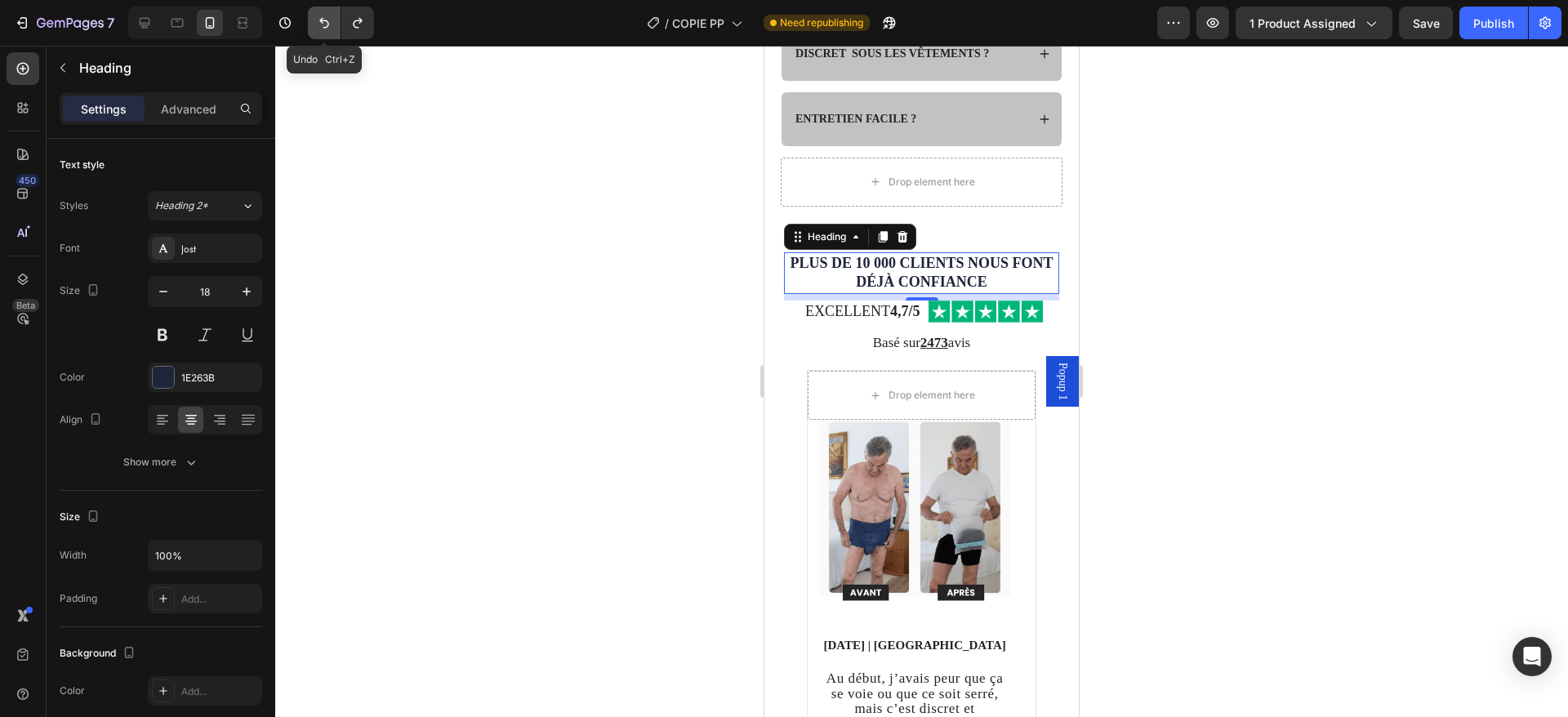
click at [330, 18] on icon "Undo/Redo" at bounding box center [324, 23] width 17 height 17
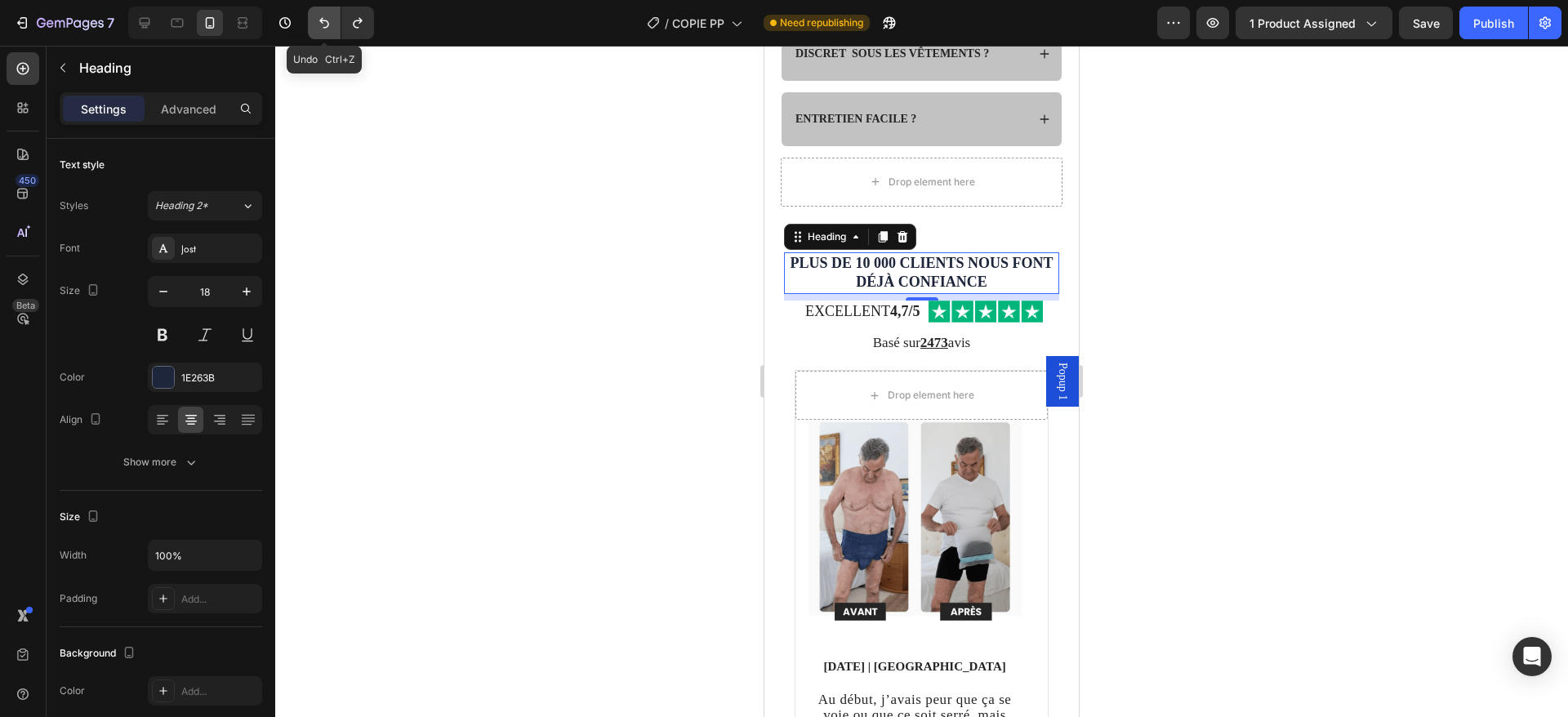
click at [330, 18] on icon "Undo/Redo" at bounding box center [324, 23] width 17 height 17
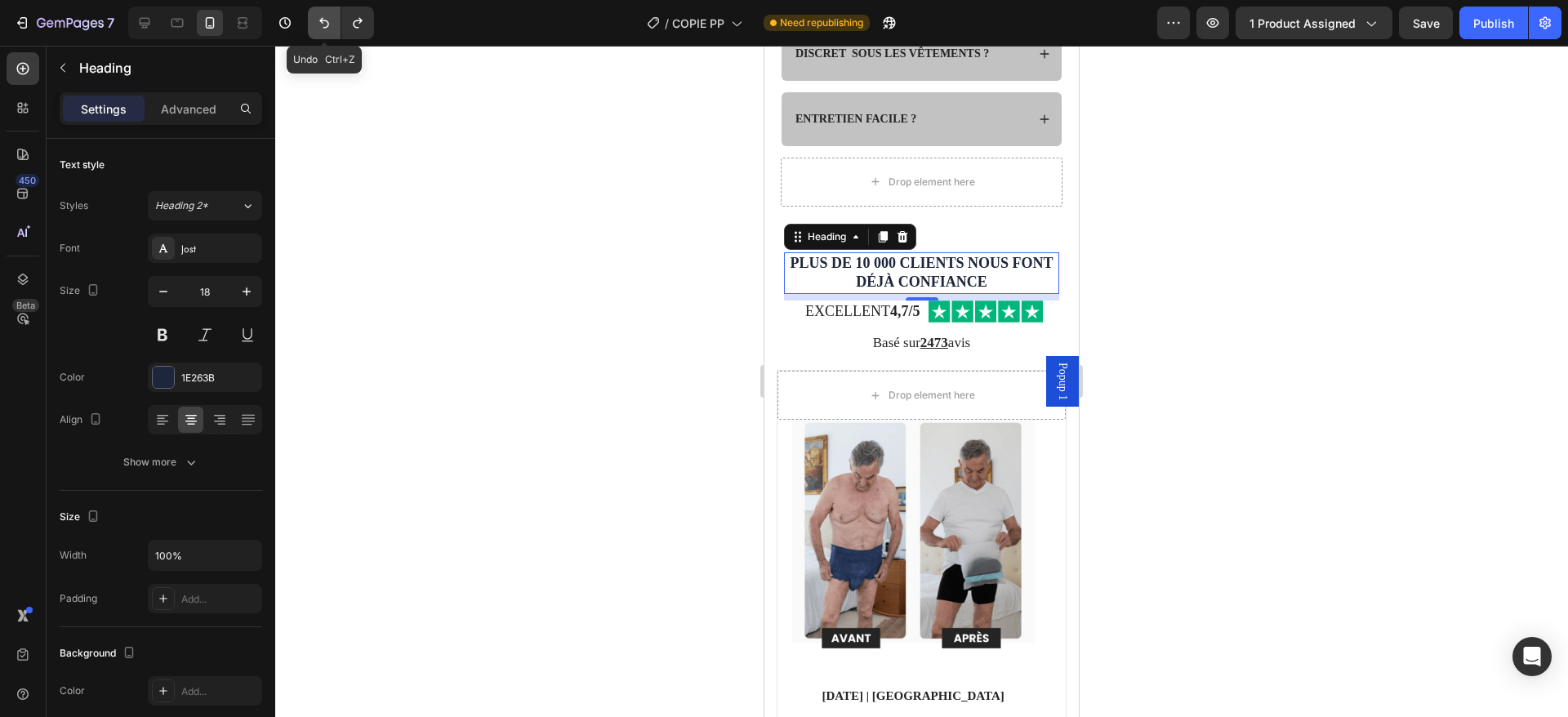
click at [330, 18] on icon "Undo/Redo" at bounding box center [324, 23] width 17 height 17
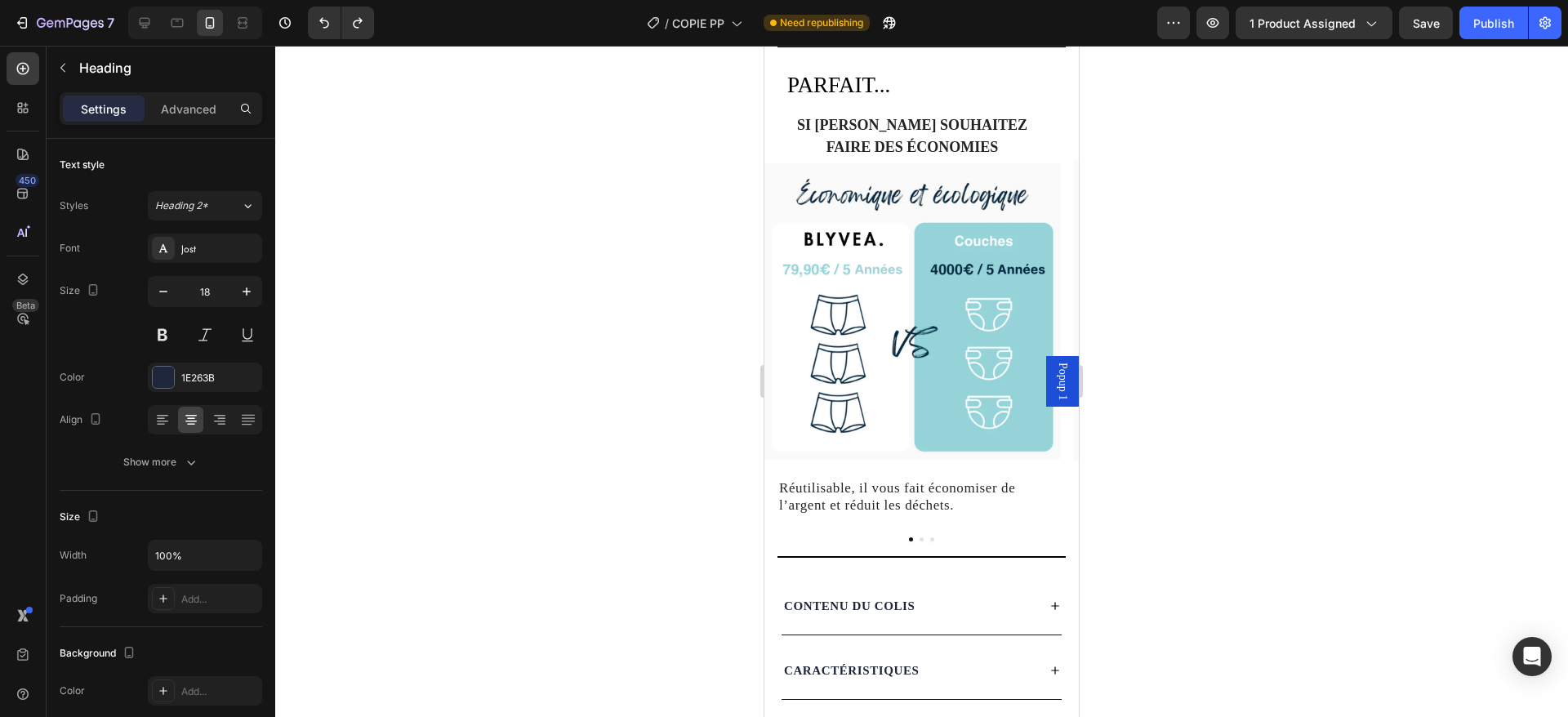
scroll to position [2190, 0]
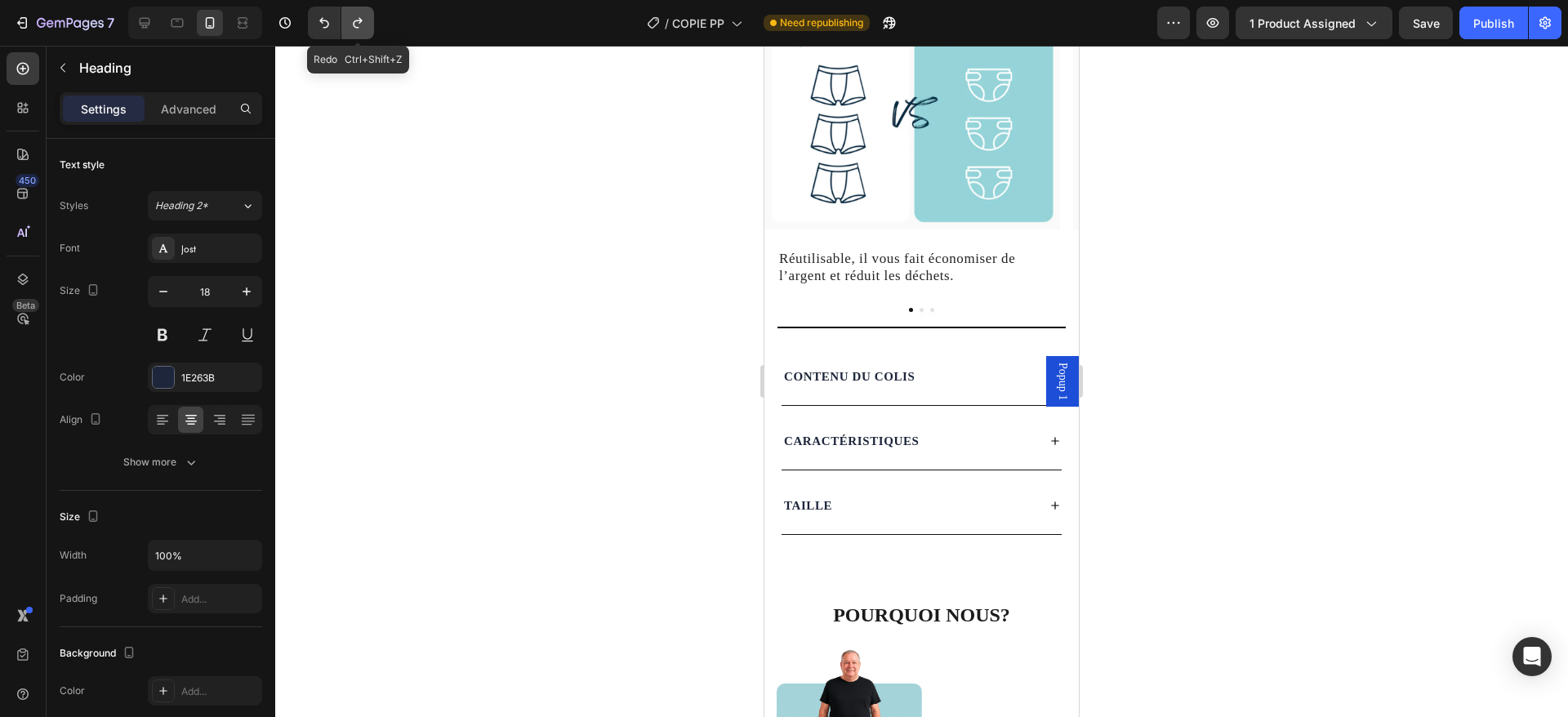
click at [352, 24] on icon "Undo/Redo" at bounding box center [357, 23] width 17 height 17
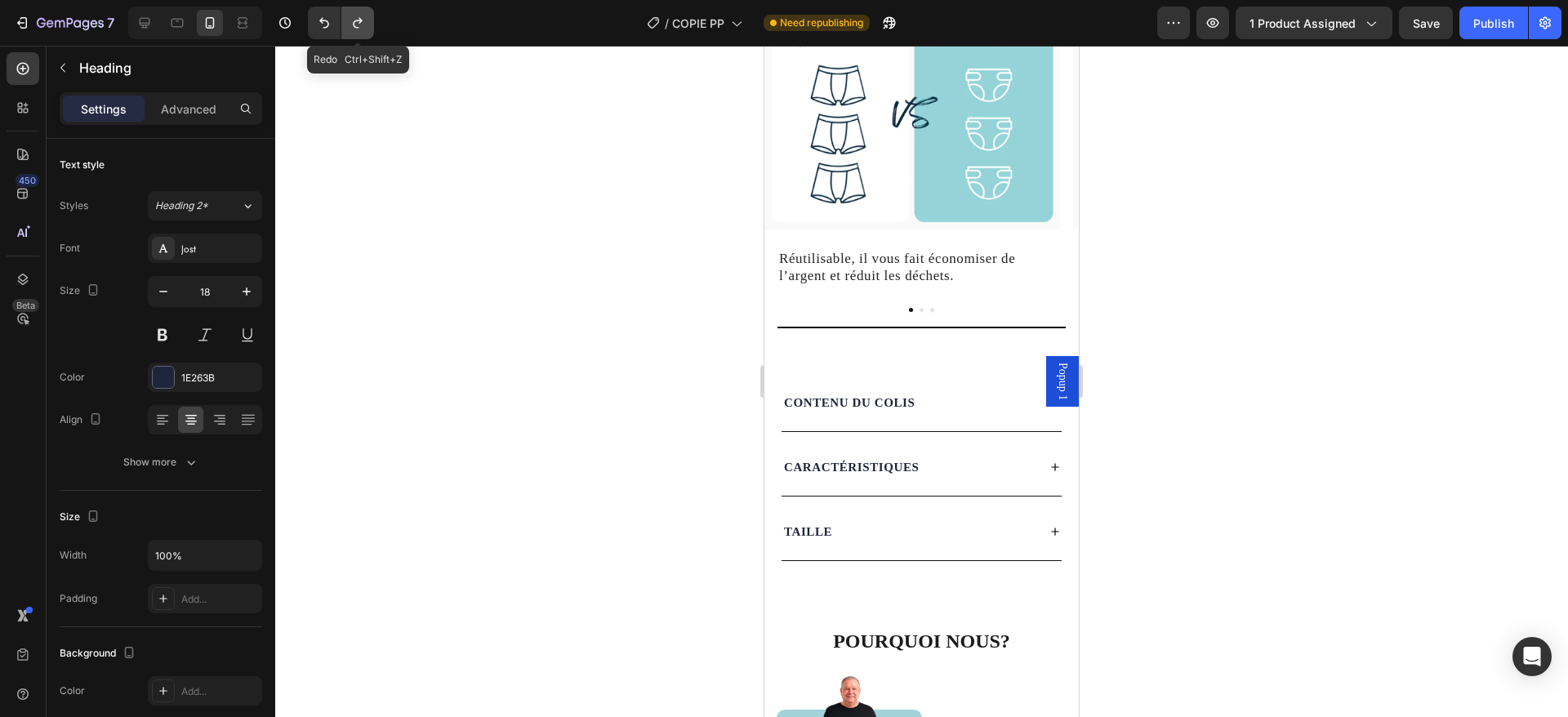
click at [352, 24] on icon "Undo/Redo" at bounding box center [357, 23] width 17 height 17
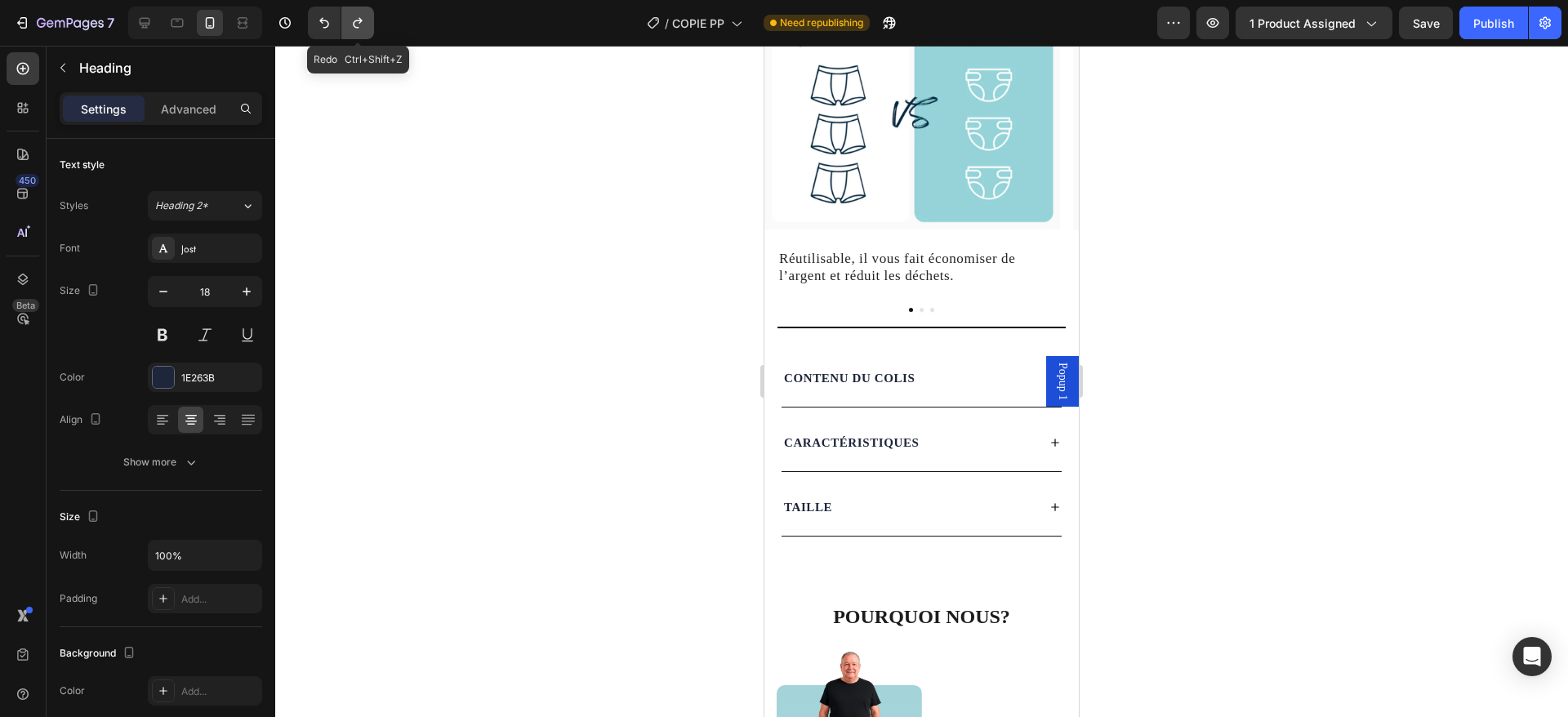
click at [357, 24] on icon "Undo/Redo" at bounding box center [357, 23] width 17 height 17
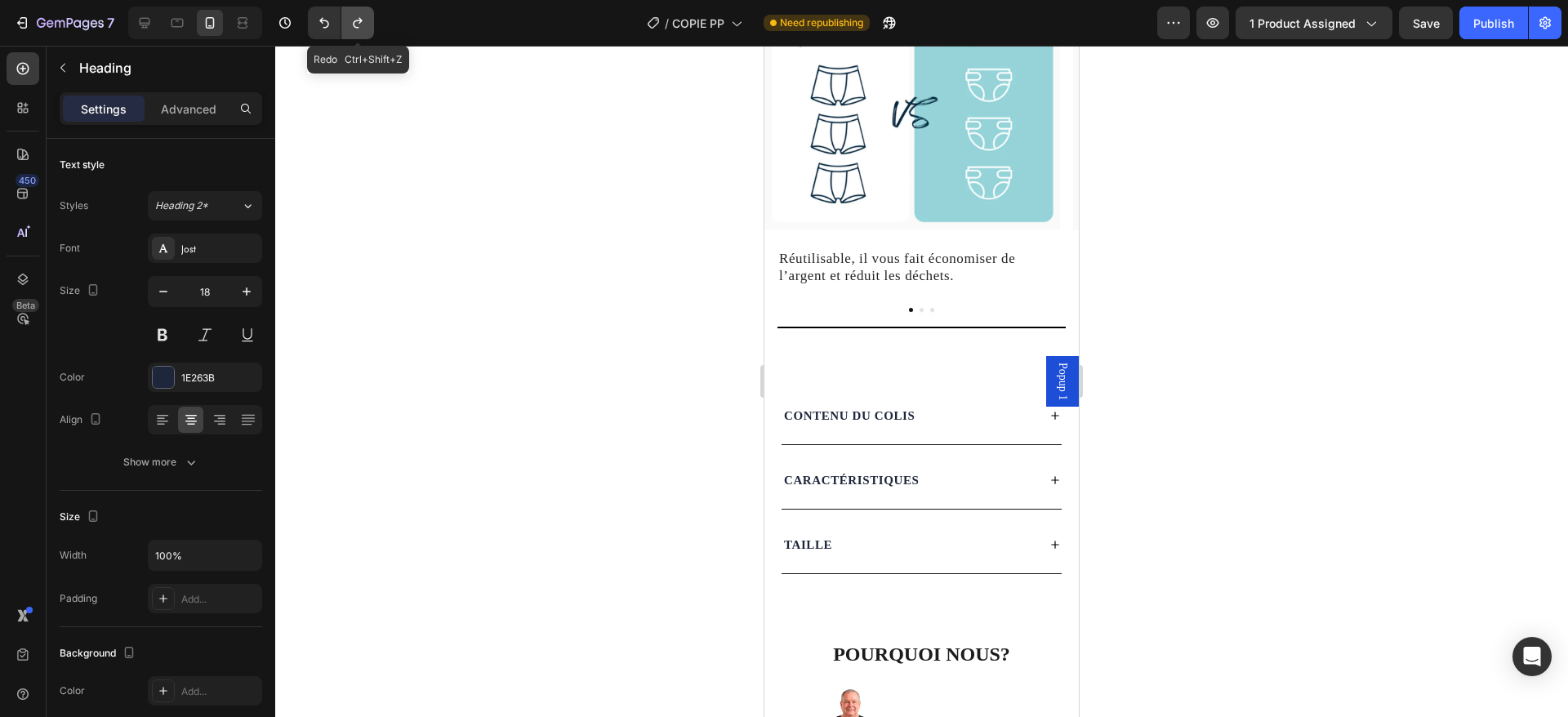
click at [357, 23] on icon "Undo/Redo" at bounding box center [357, 23] width 17 height 17
click at [321, 20] on icon "Undo/Redo" at bounding box center [323, 24] width 10 height 10
click at [1467, 10] on button "Publish" at bounding box center [1494, 22] width 68 height 32
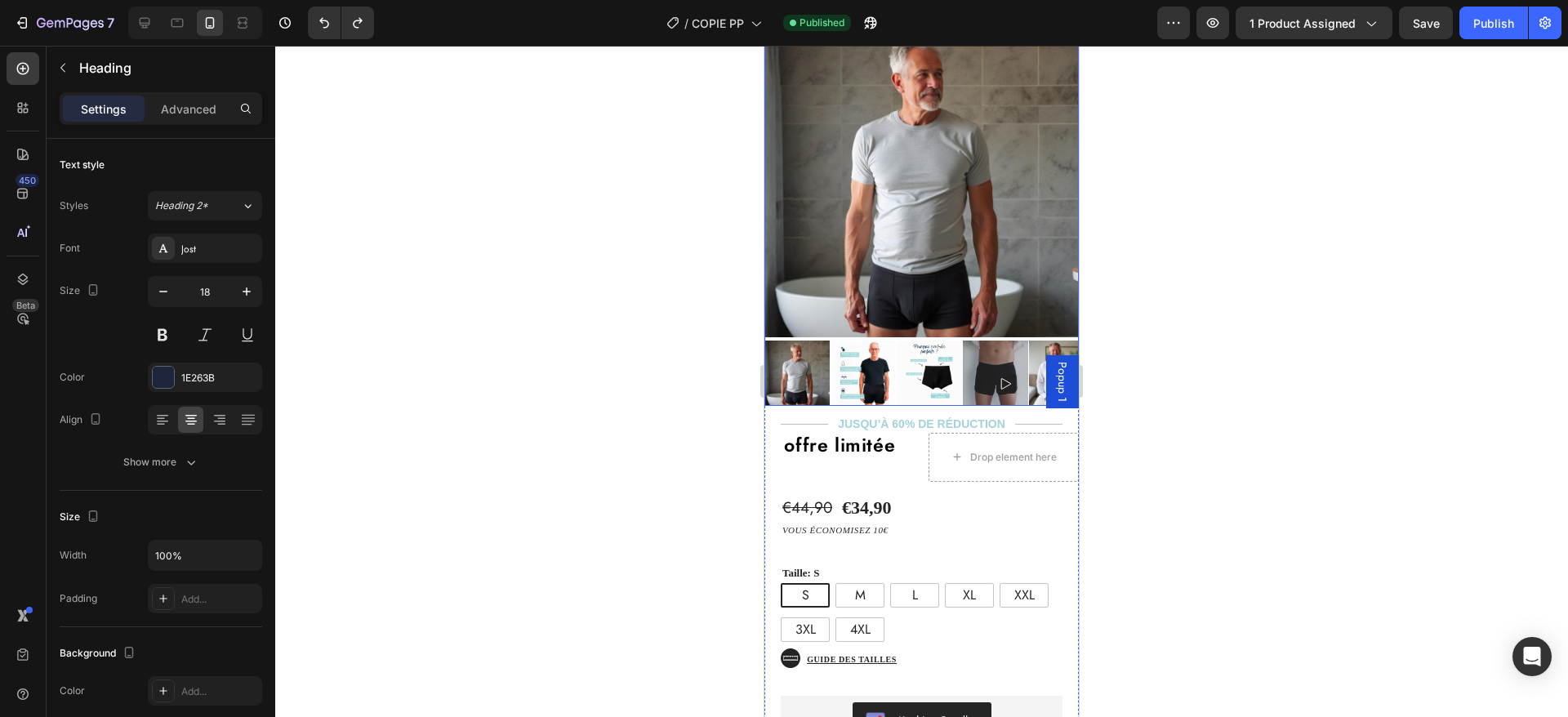
scroll to position [150, 0]
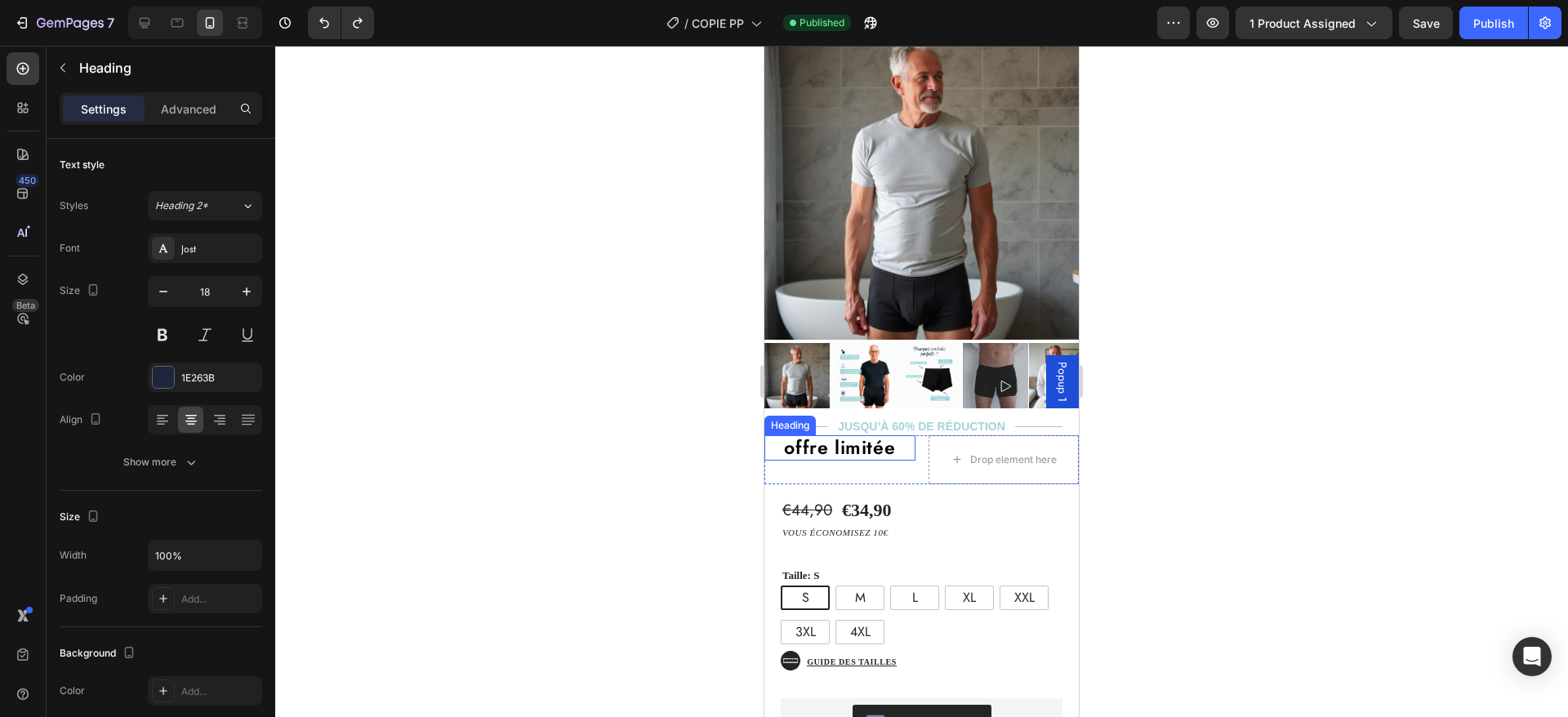
click at [862, 435] on h2 "offre limitée" at bounding box center [840, 449] width 151 height 26
click at [873, 452] on div "offre limitée Heading 0" at bounding box center [840, 460] width 151 height 49
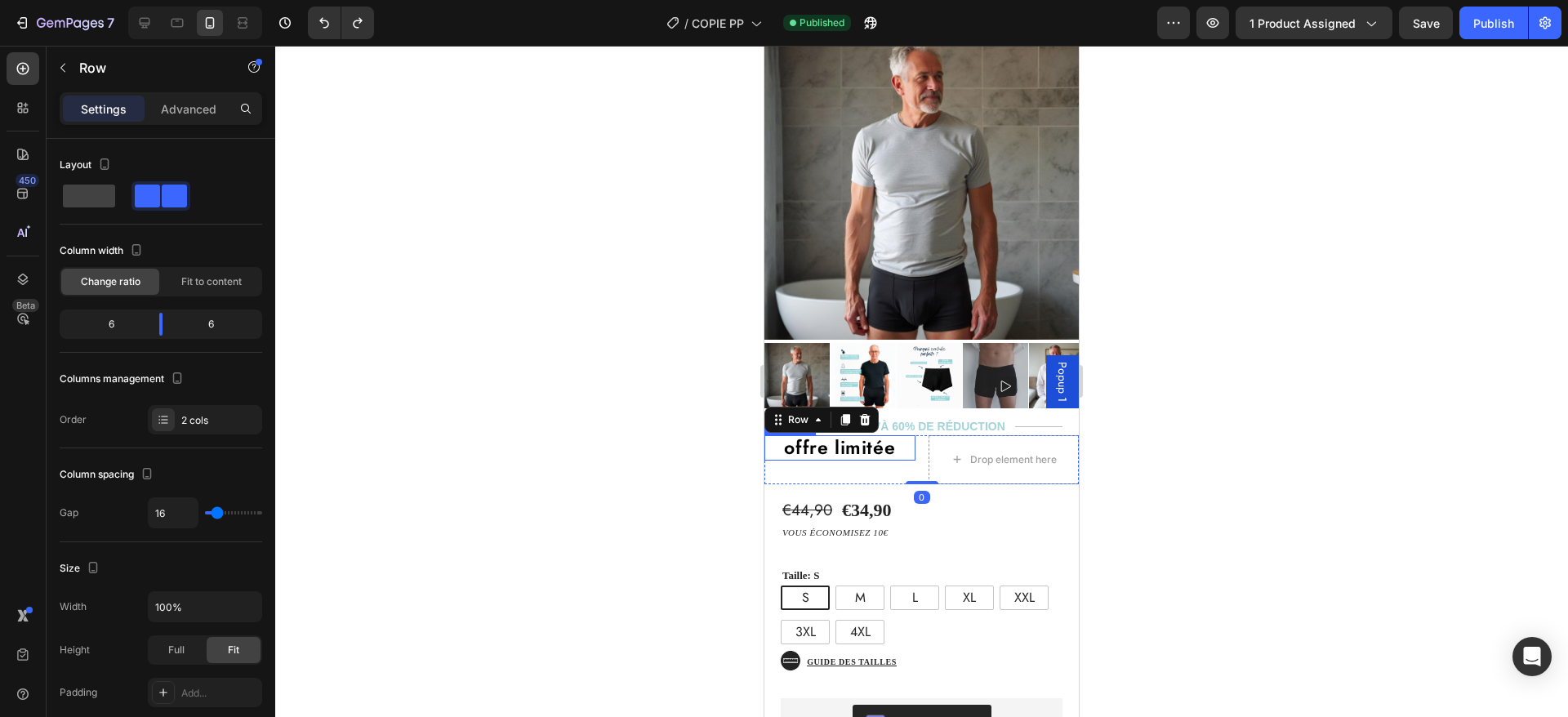
click at [860, 435] on h2 "offre limitée" at bounding box center [840, 449] width 151 height 26
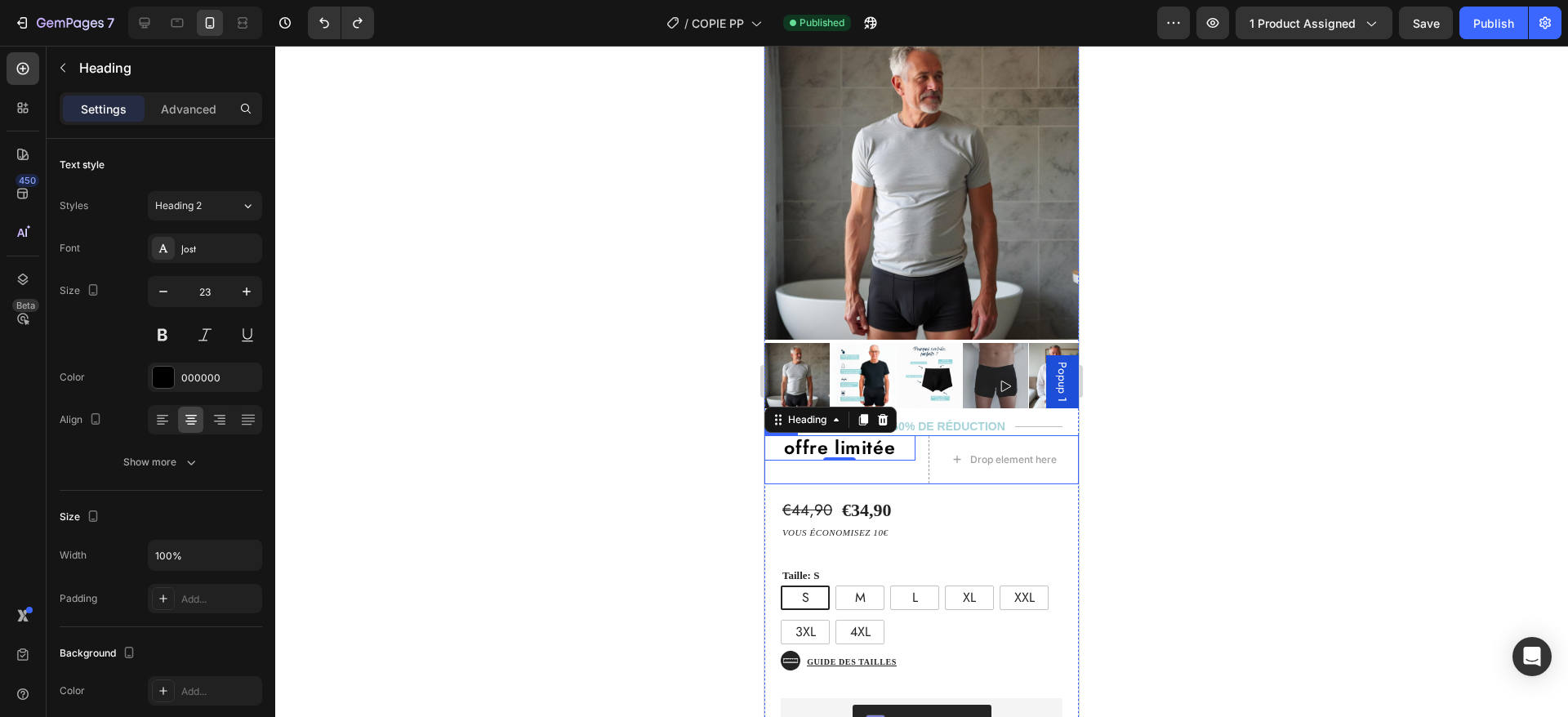
click at [885, 450] on div "offre limitée Heading 0" at bounding box center [840, 460] width 151 height 49
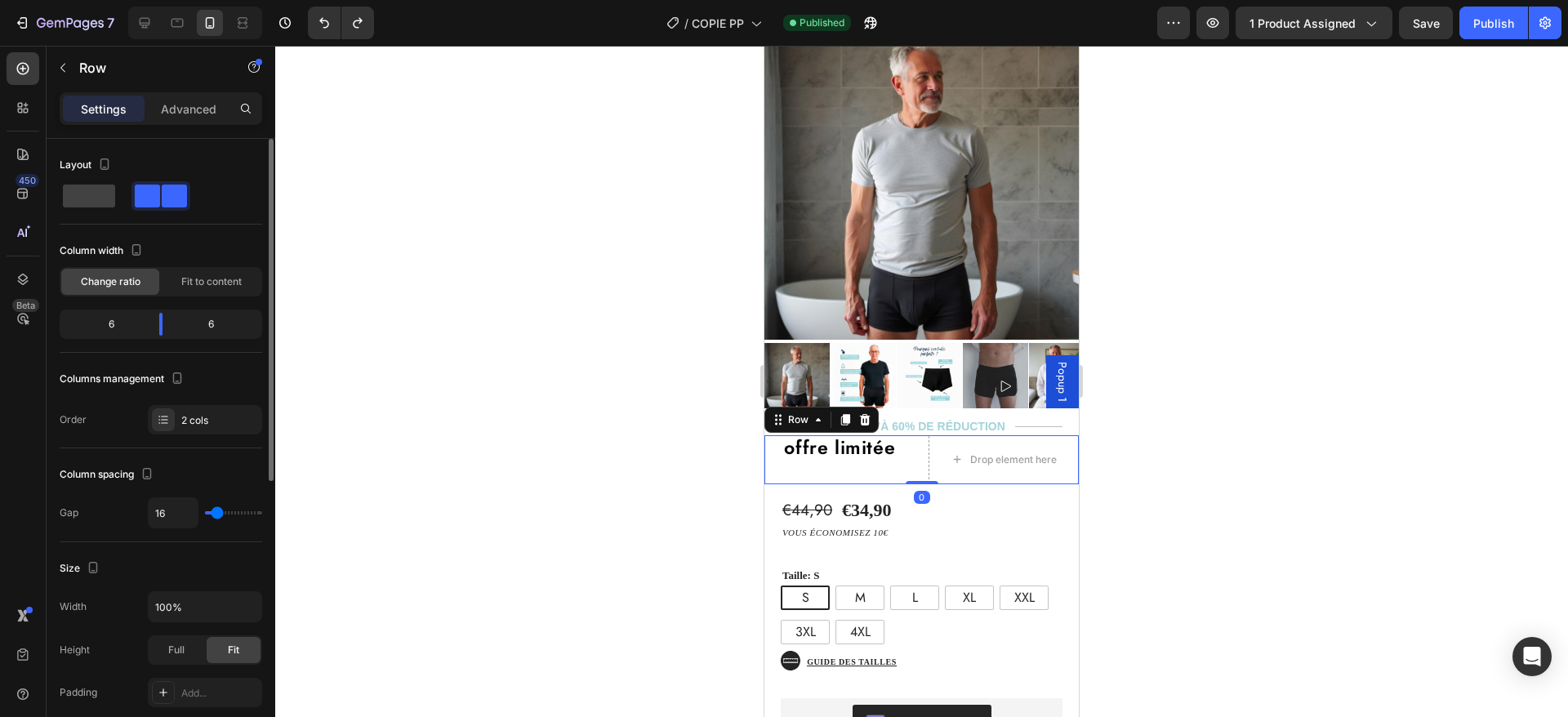
scroll to position [516, 0]
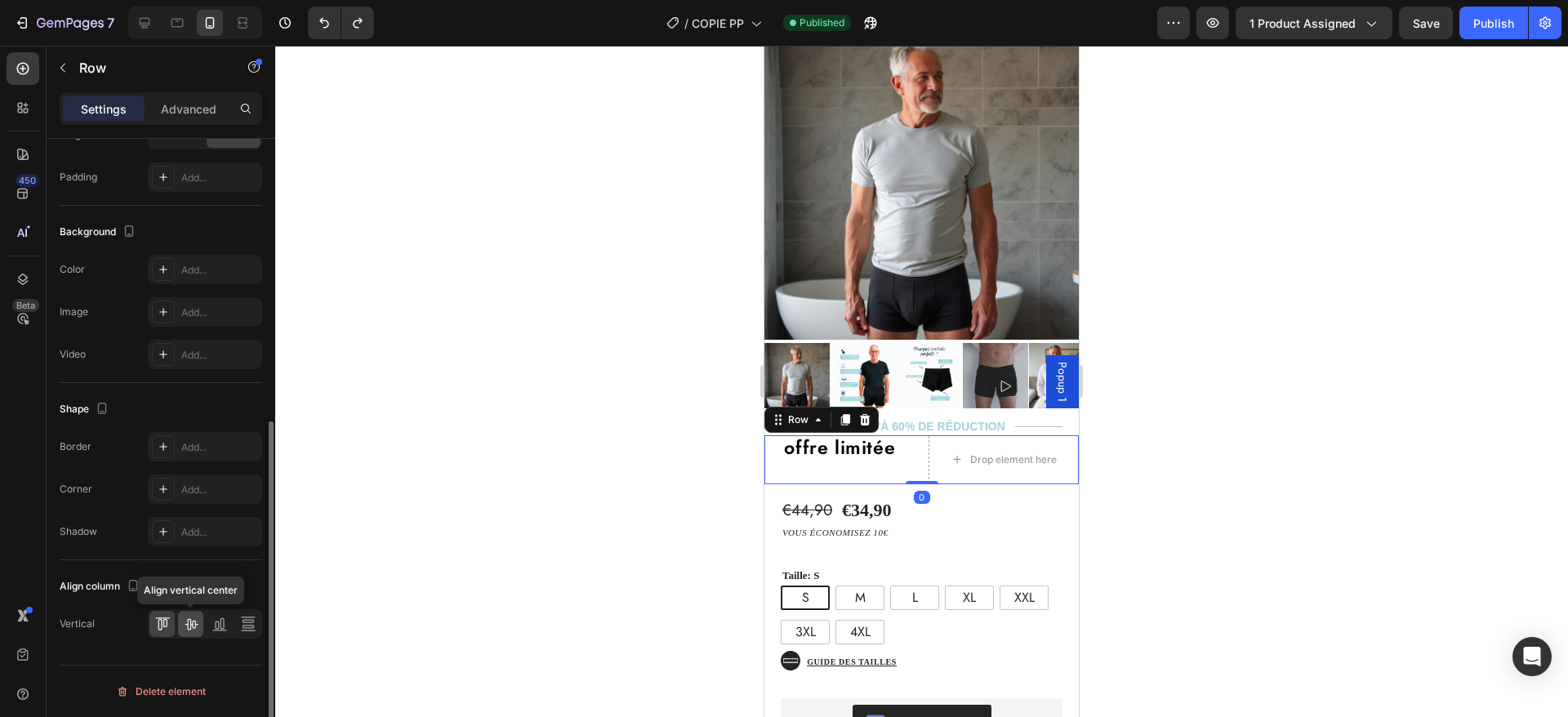
click at [191, 623] on icon at bounding box center [191, 624] width 17 height 17
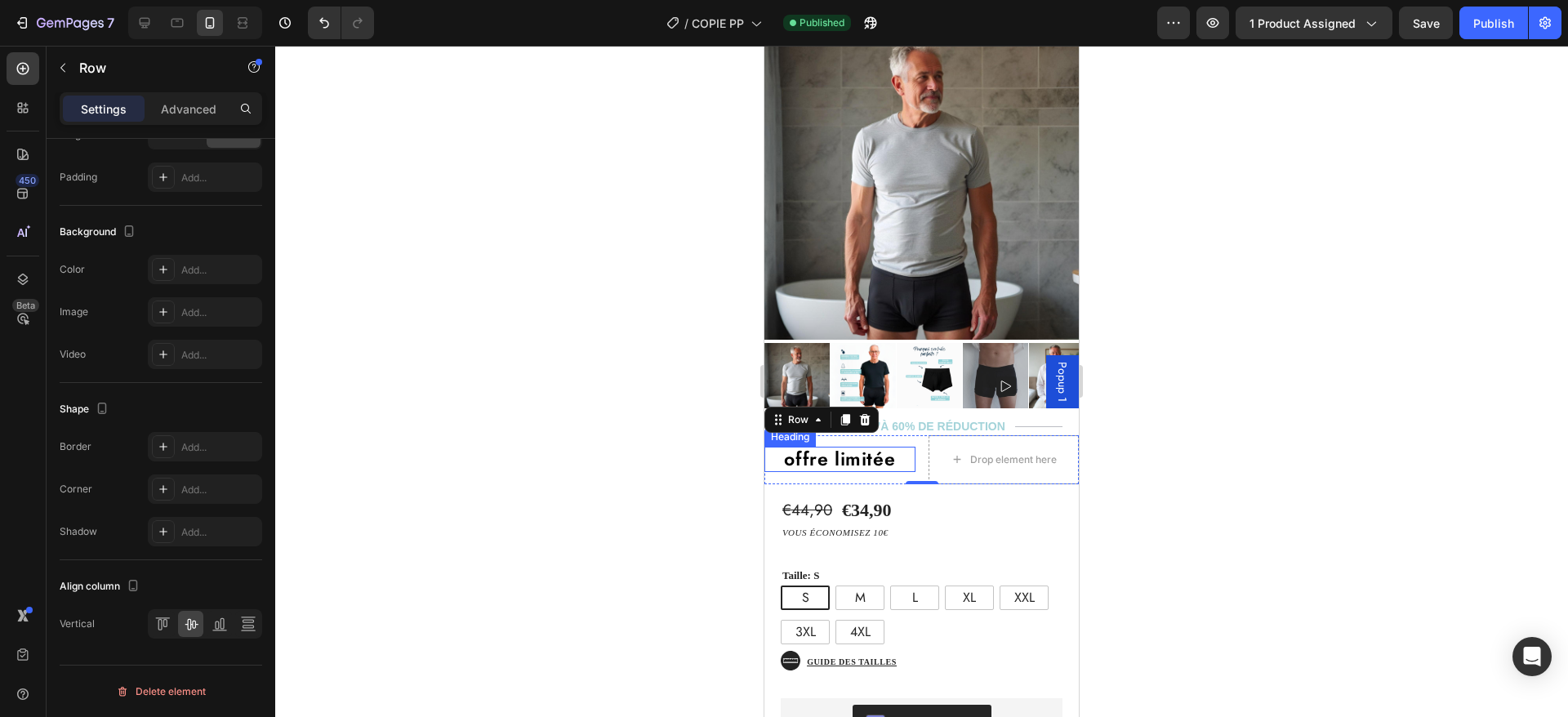
click at [816, 447] on h2 "offre limitée" at bounding box center [840, 460] width 151 height 26
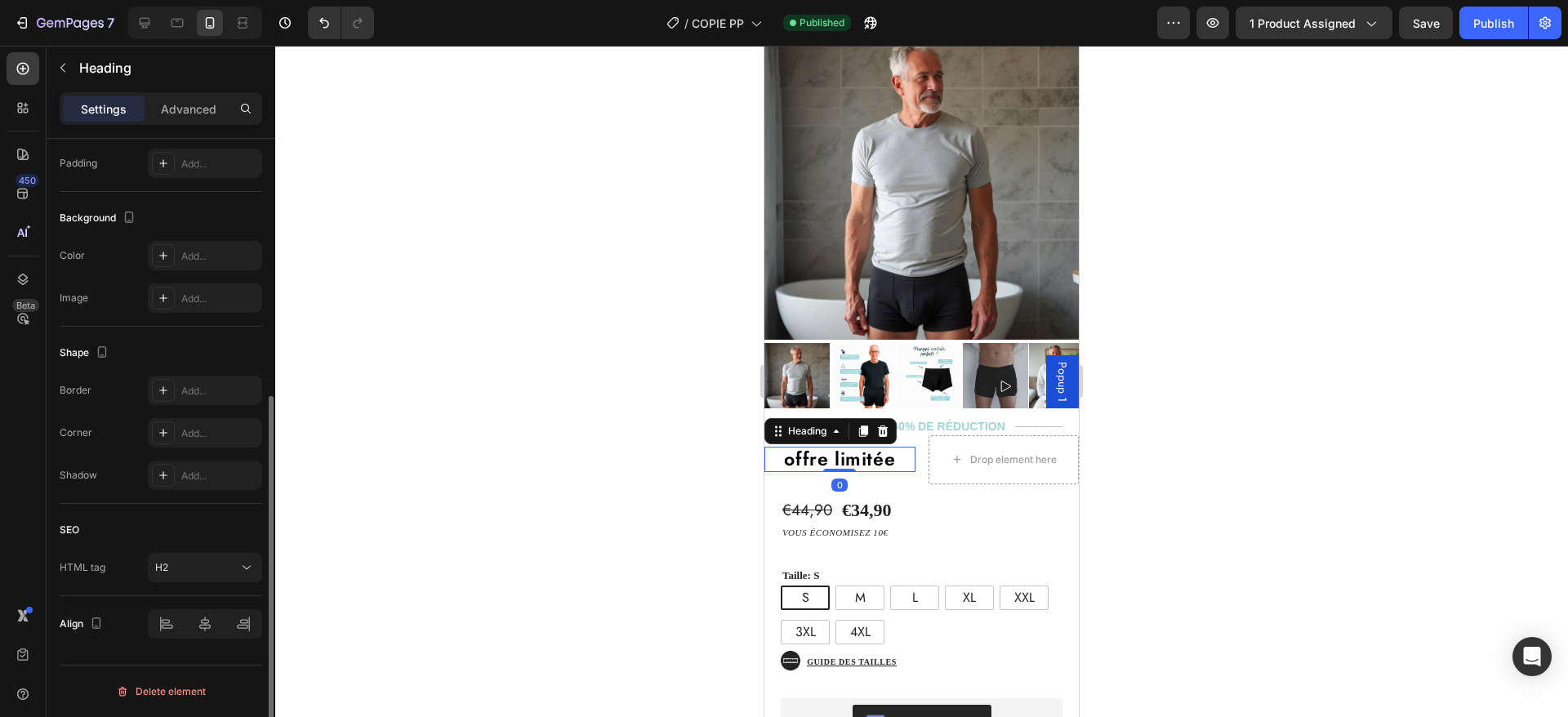
scroll to position [0, 0]
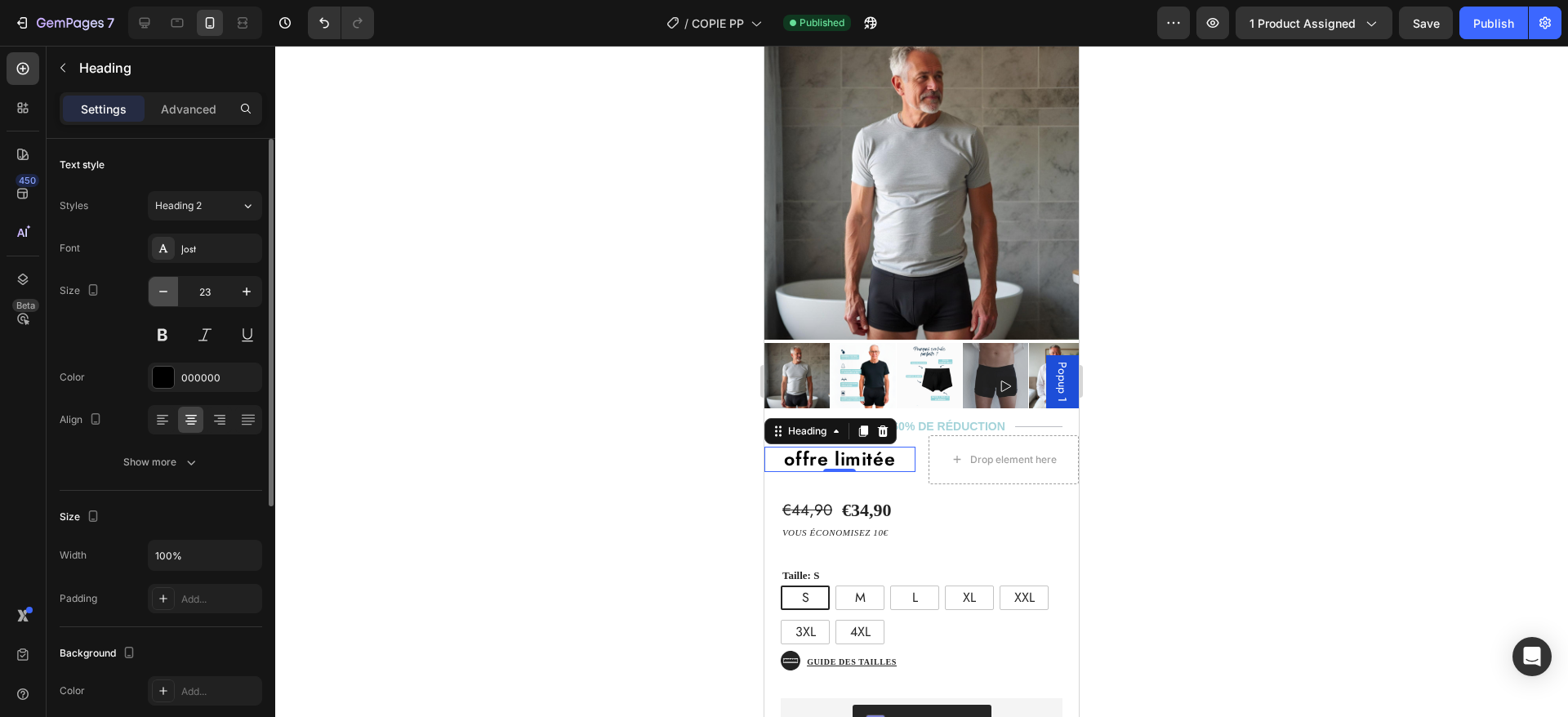
click at [163, 286] on icon "button" at bounding box center [163, 291] width 17 height 17
click at [815, 448] on h2 "offre limitée" at bounding box center [840, 459] width 151 height 24
click at [815, 449] on p "offre limitée" at bounding box center [839, 459] width 148 height 20
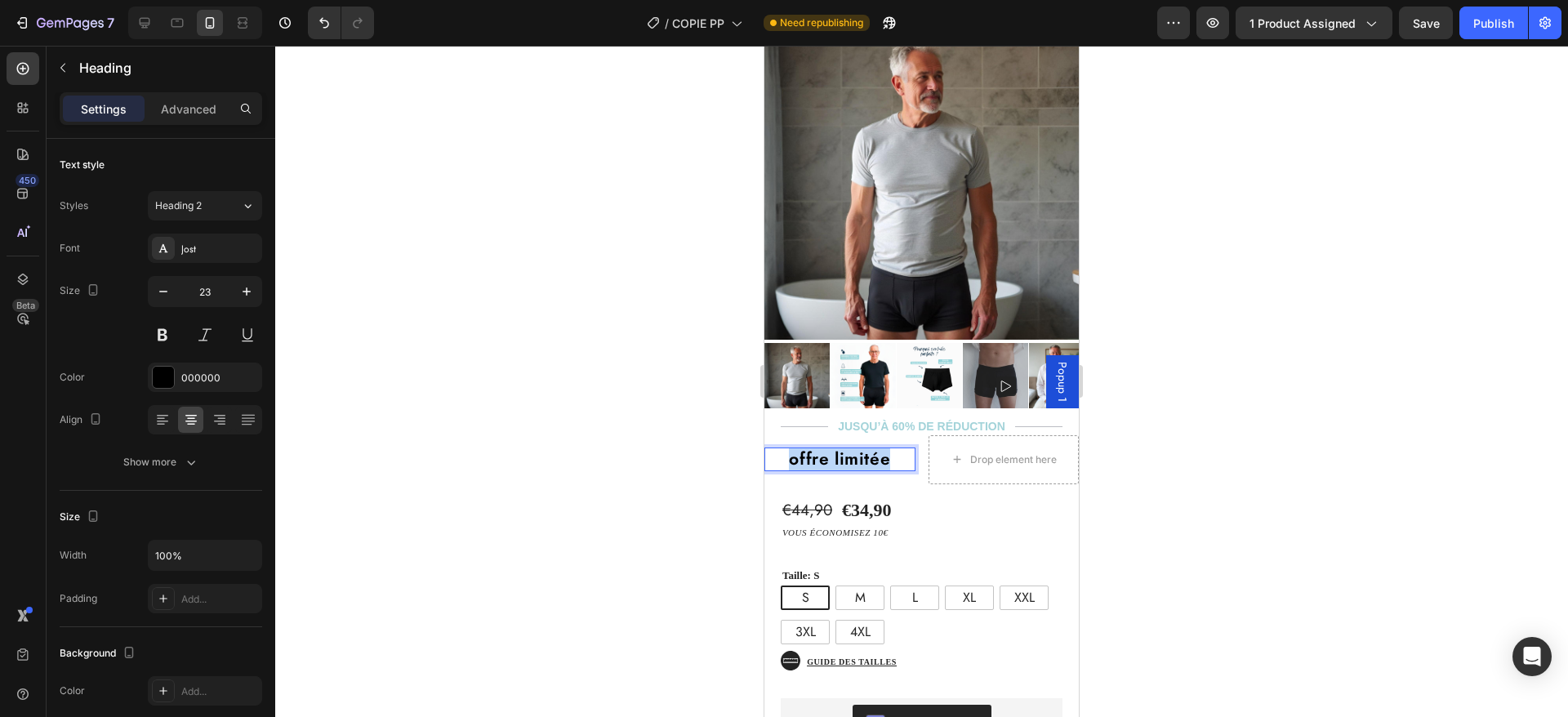
click at [815, 449] on p "offre limitée" at bounding box center [839, 459] width 148 height 20
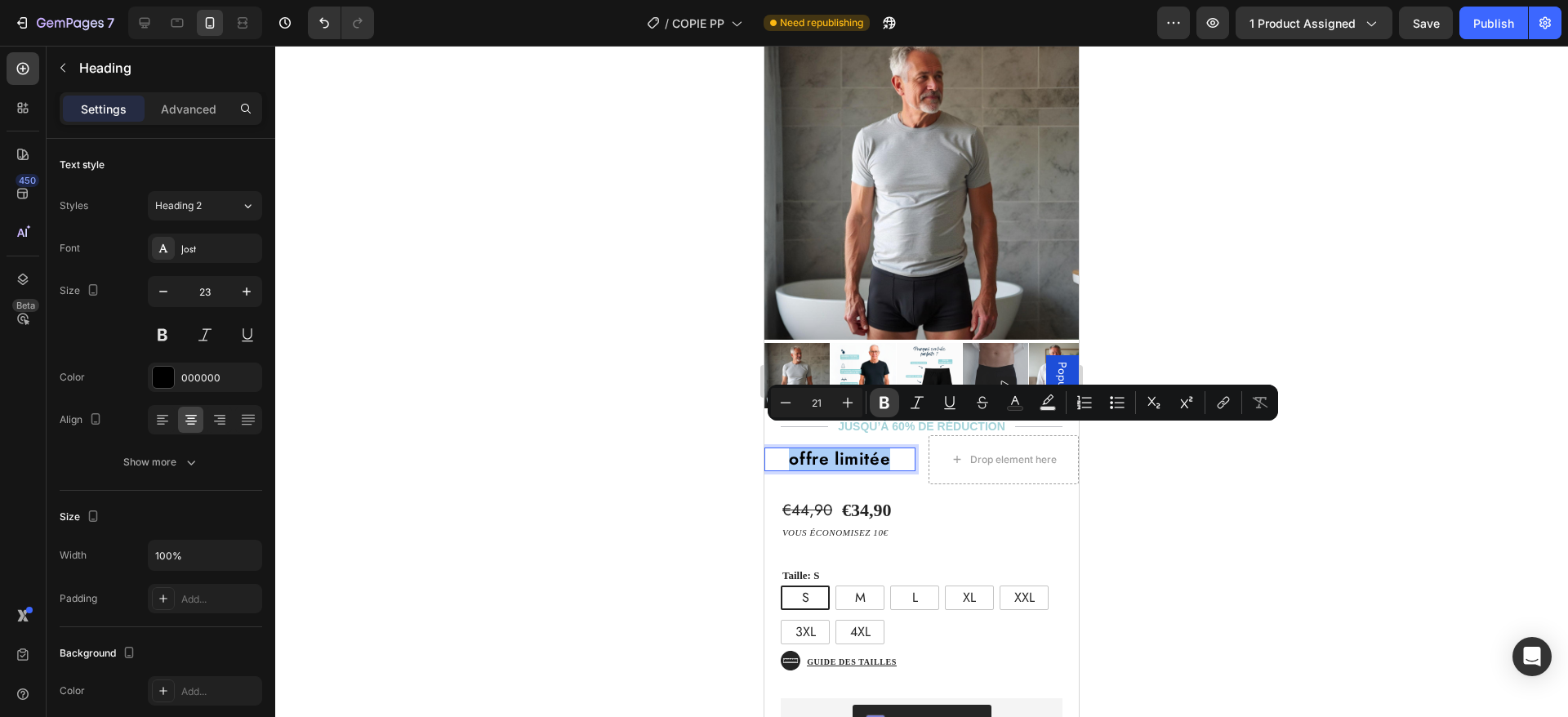
click at [885, 402] on icon "Editor contextual toolbar" at bounding box center [884, 403] width 10 height 12
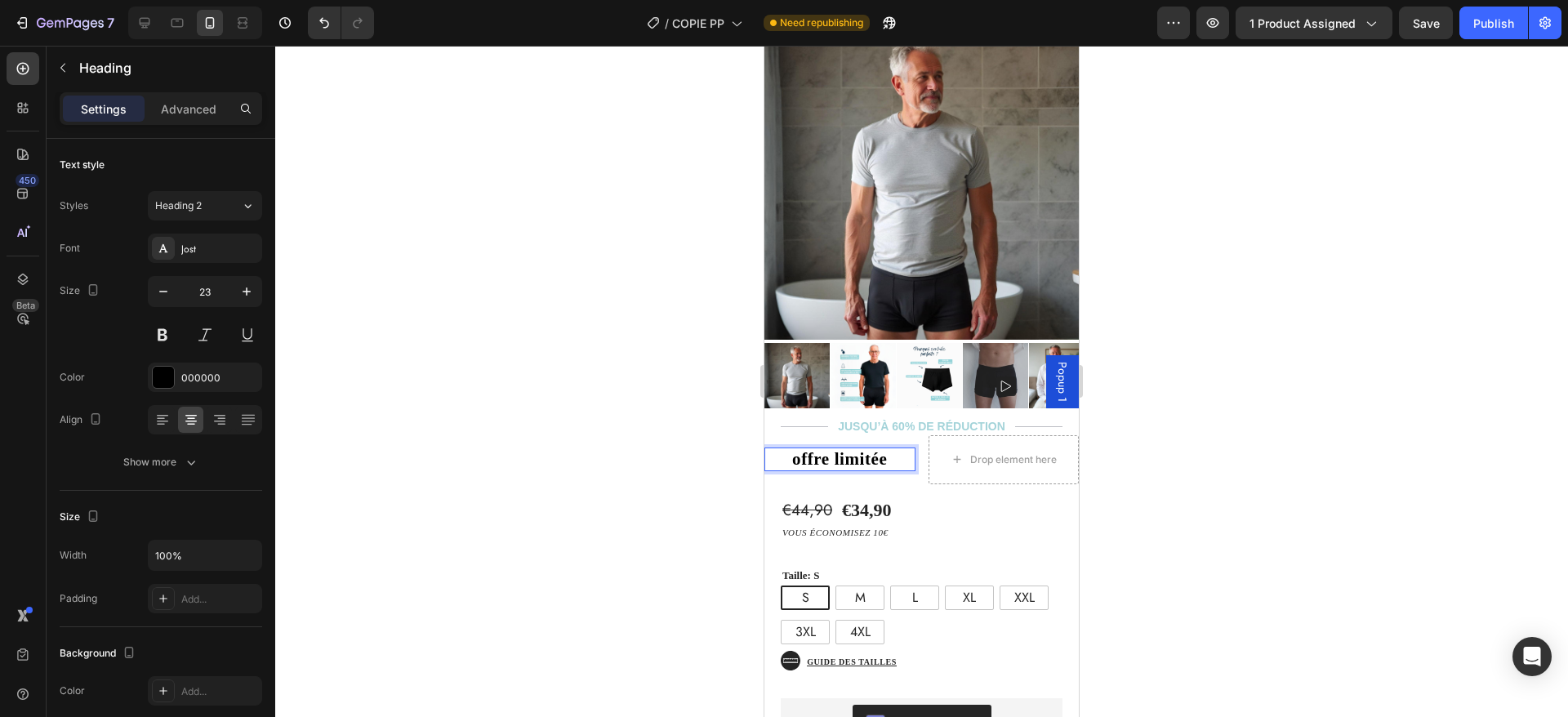
click at [862, 449] on strong "offre limitée" at bounding box center [839, 459] width 94 height 19
click at [860, 449] on strong "offre limitée" at bounding box center [839, 459] width 94 height 19
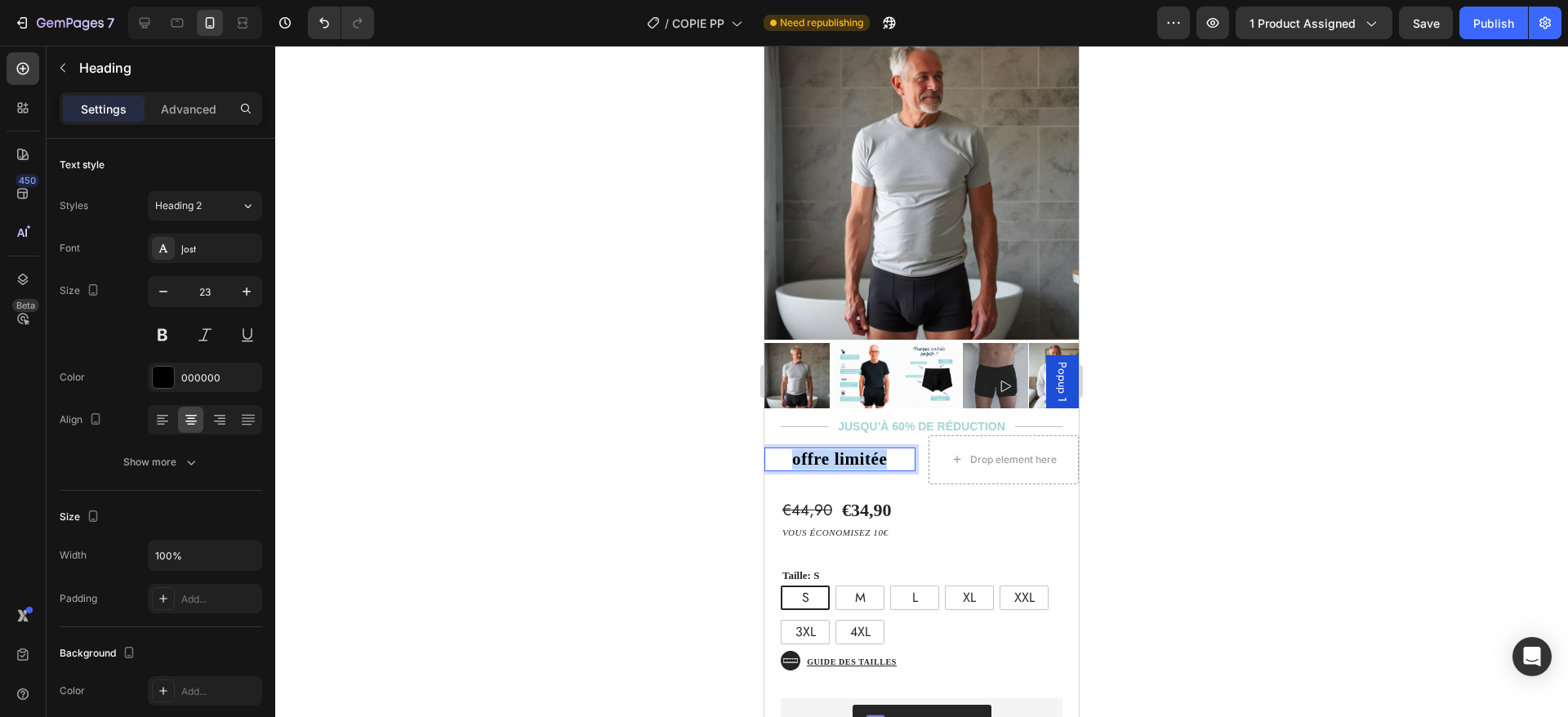
click at [860, 449] on strong "offre limitée" at bounding box center [839, 459] width 94 height 19
click at [877, 449] on strong "offre limitée" at bounding box center [839, 459] width 94 height 19
click at [898, 460] on div "offre limitée Heading 0" at bounding box center [840, 460] width 151 height 49
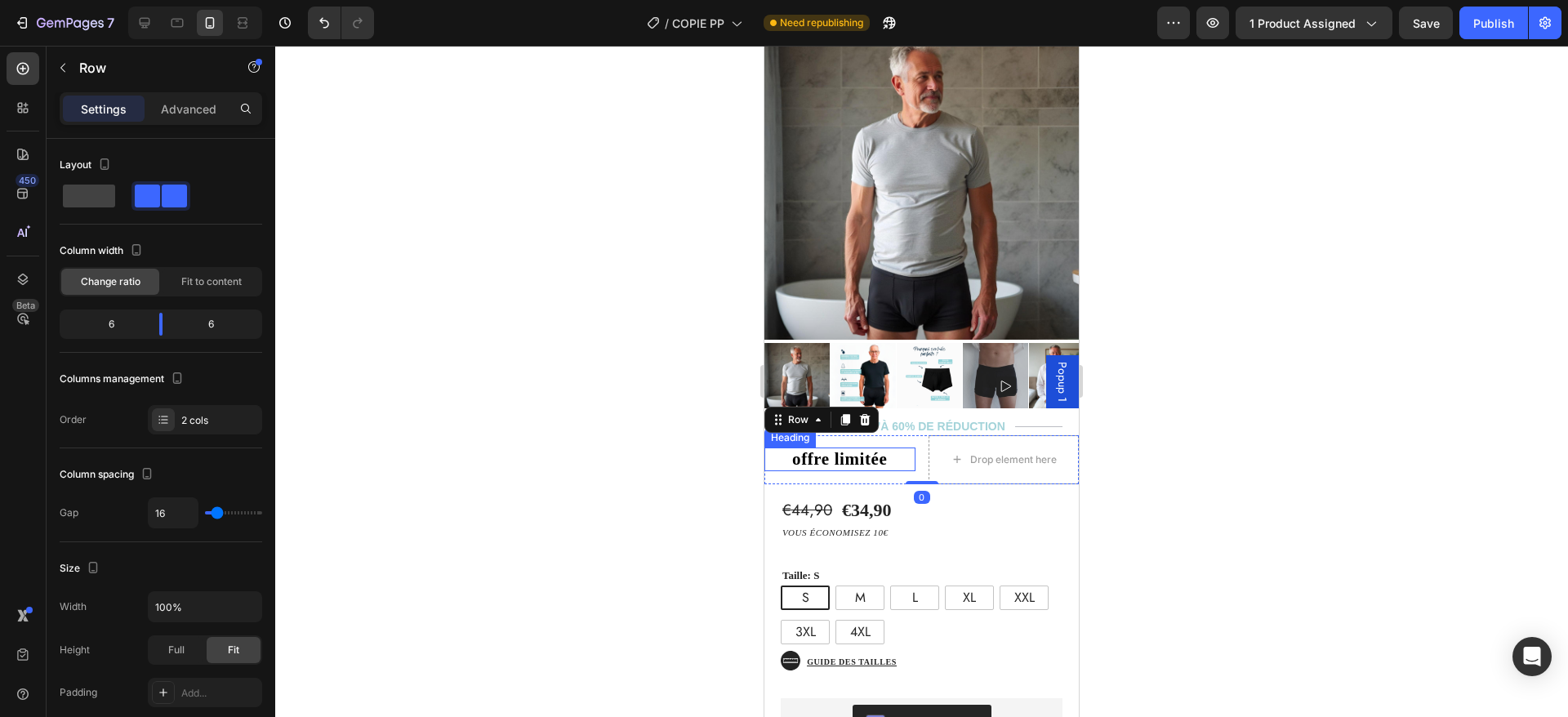
click at [878, 449] on strong "offre limitée" at bounding box center [839, 459] width 94 height 19
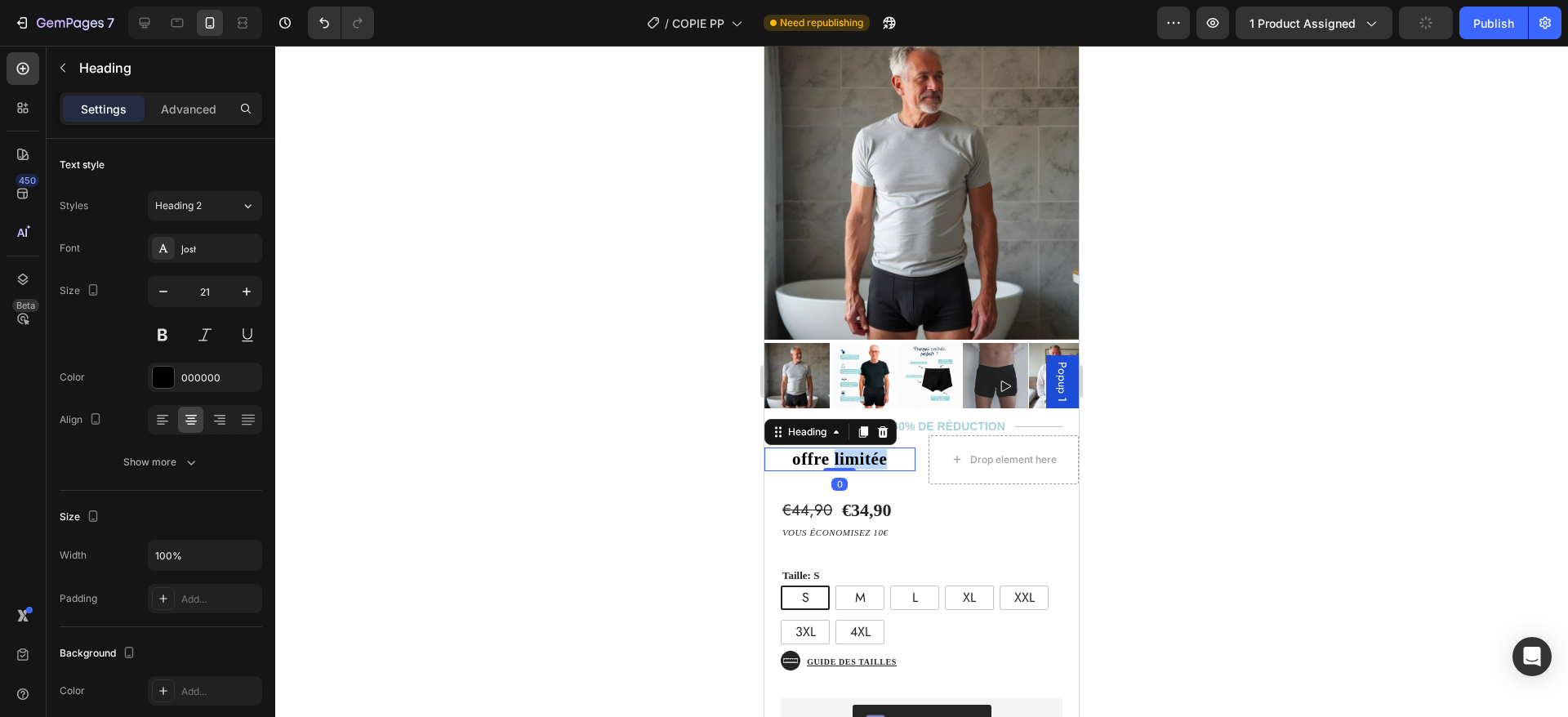
click at [858, 449] on strong "offre limitée" at bounding box center [839, 459] width 94 height 19
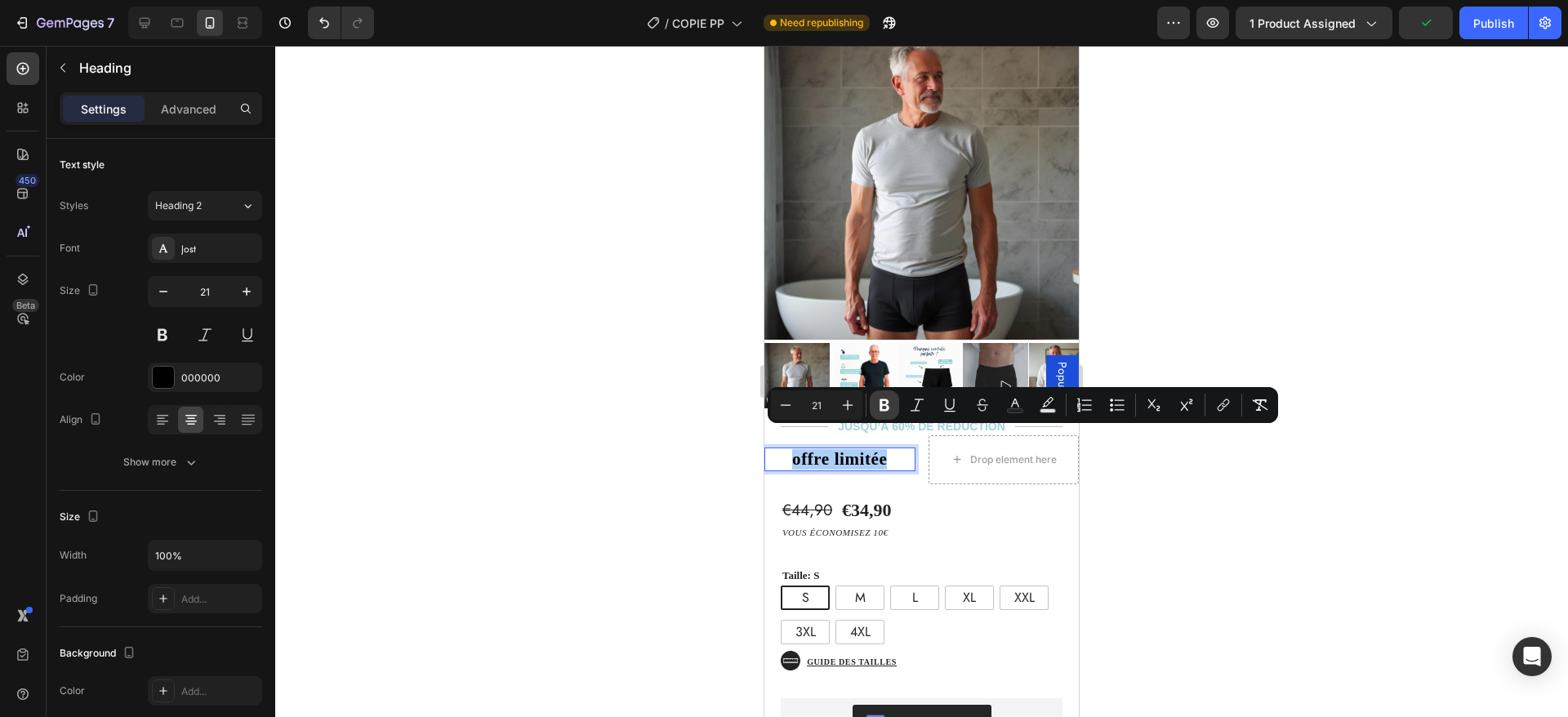
click at [891, 406] on icon "Editor contextual toolbar" at bounding box center [885, 405] width 17 height 17
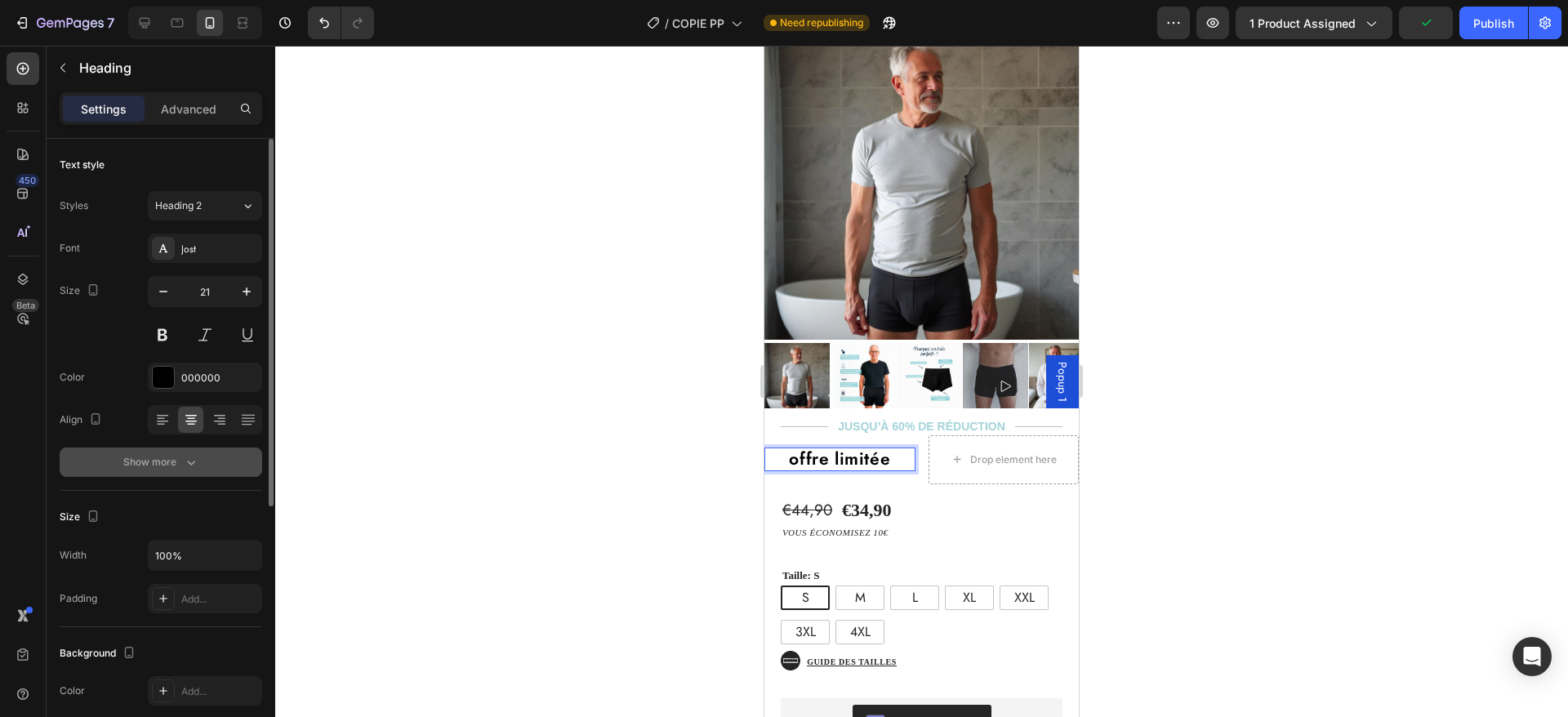
click at [166, 469] on div "Show more" at bounding box center [161, 463] width 76 height 17
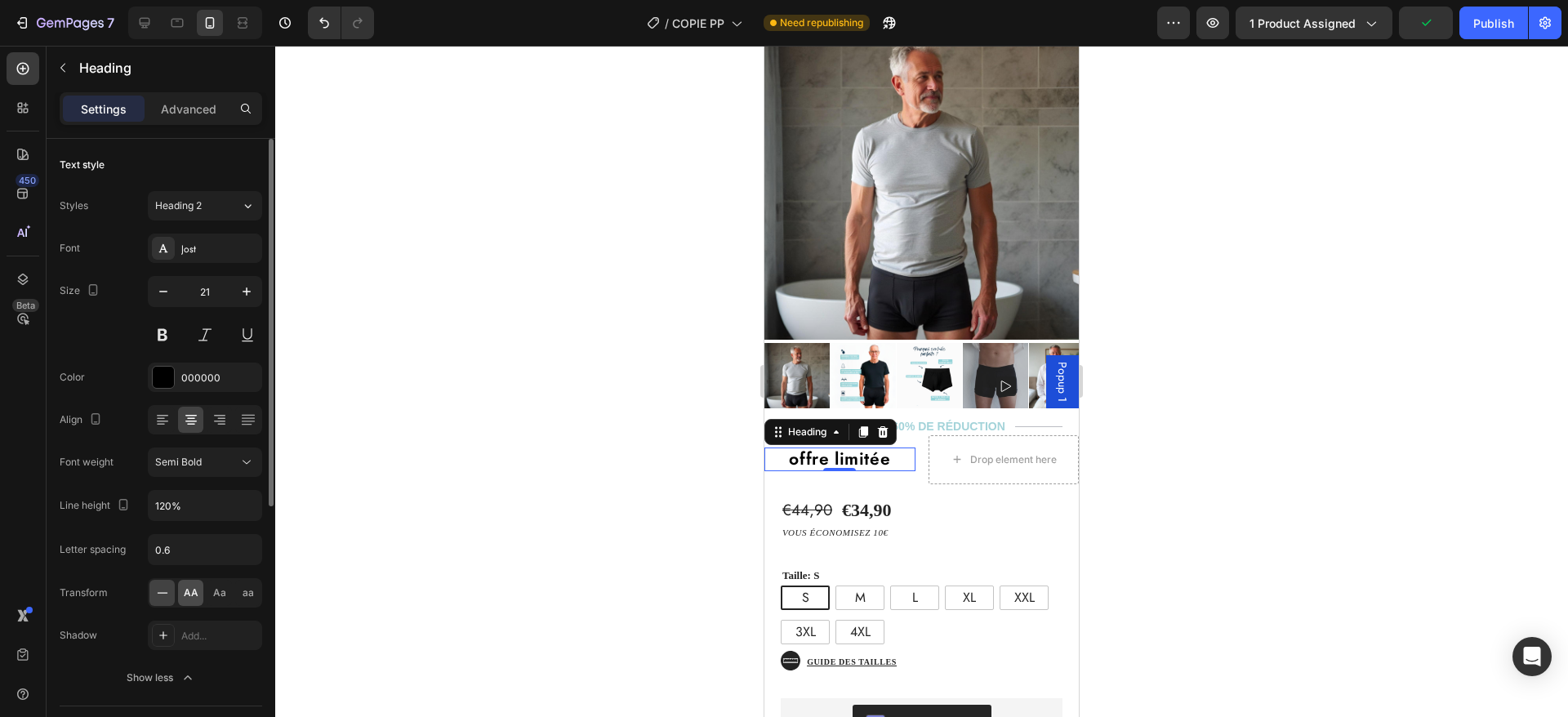
click at [186, 591] on span "AA" at bounding box center [191, 593] width 15 height 15
click at [163, 292] on icon "button" at bounding box center [163, 292] width 8 height 2
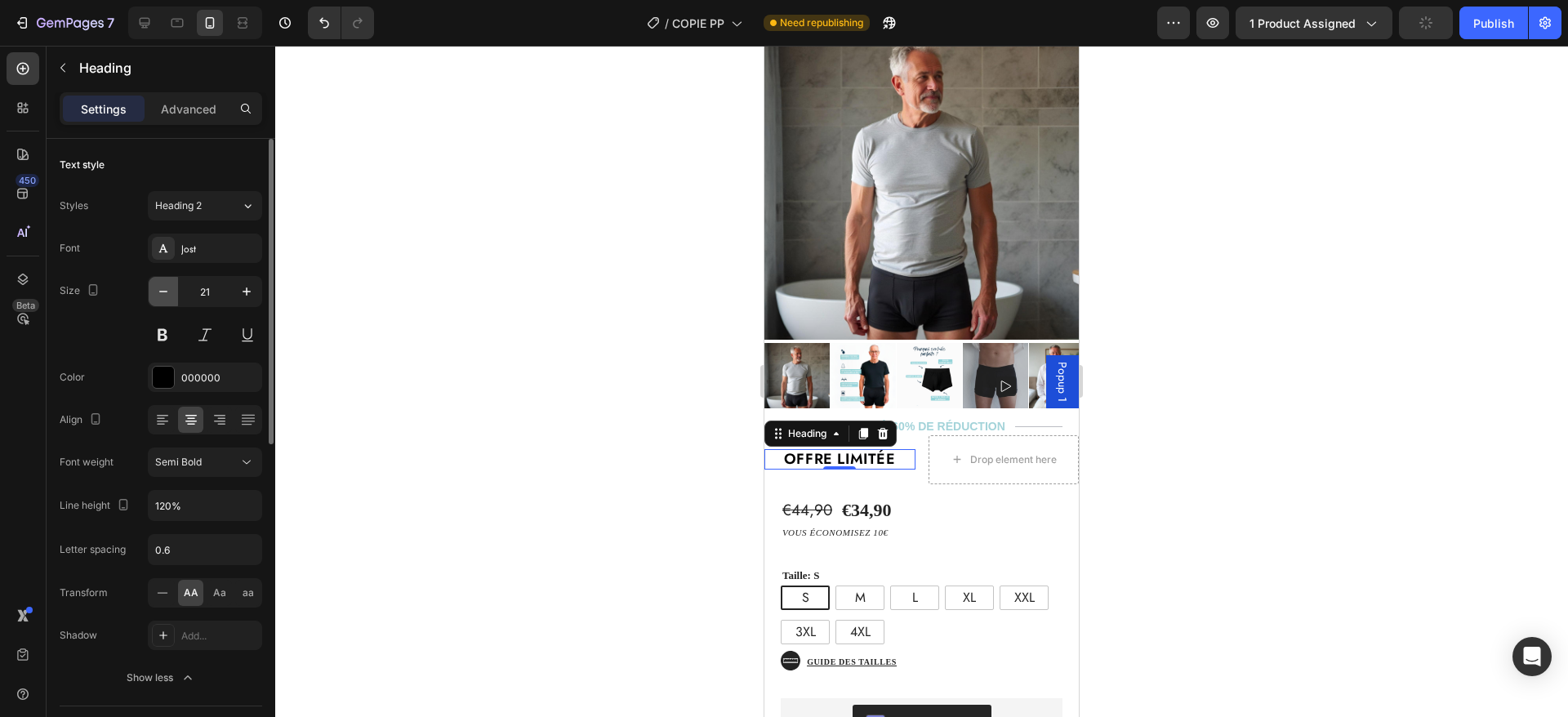
click at [163, 292] on icon "button" at bounding box center [163, 292] width 8 height 2
click at [162, 289] on icon "button" at bounding box center [163, 291] width 17 height 17
click at [168, 290] on icon "button" at bounding box center [163, 291] width 17 height 17
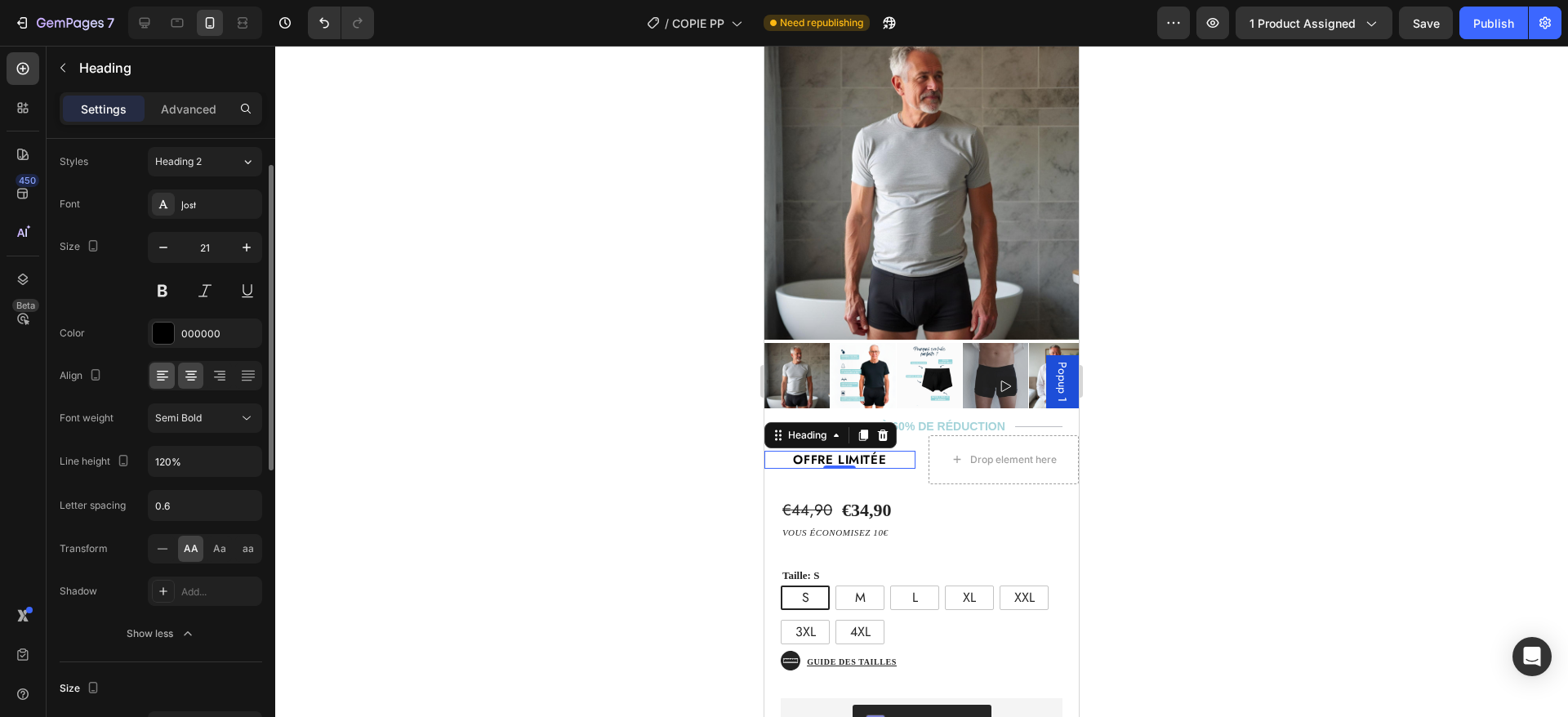
scroll to position [47, 0]
click at [161, 292] on button at bounding box center [163, 288] width 30 height 30
click at [159, 291] on button at bounding box center [163, 288] width 30 height 30
click at [198, 169] on button "Heading 2" at bounding box center [205, 158] width 114 height 30
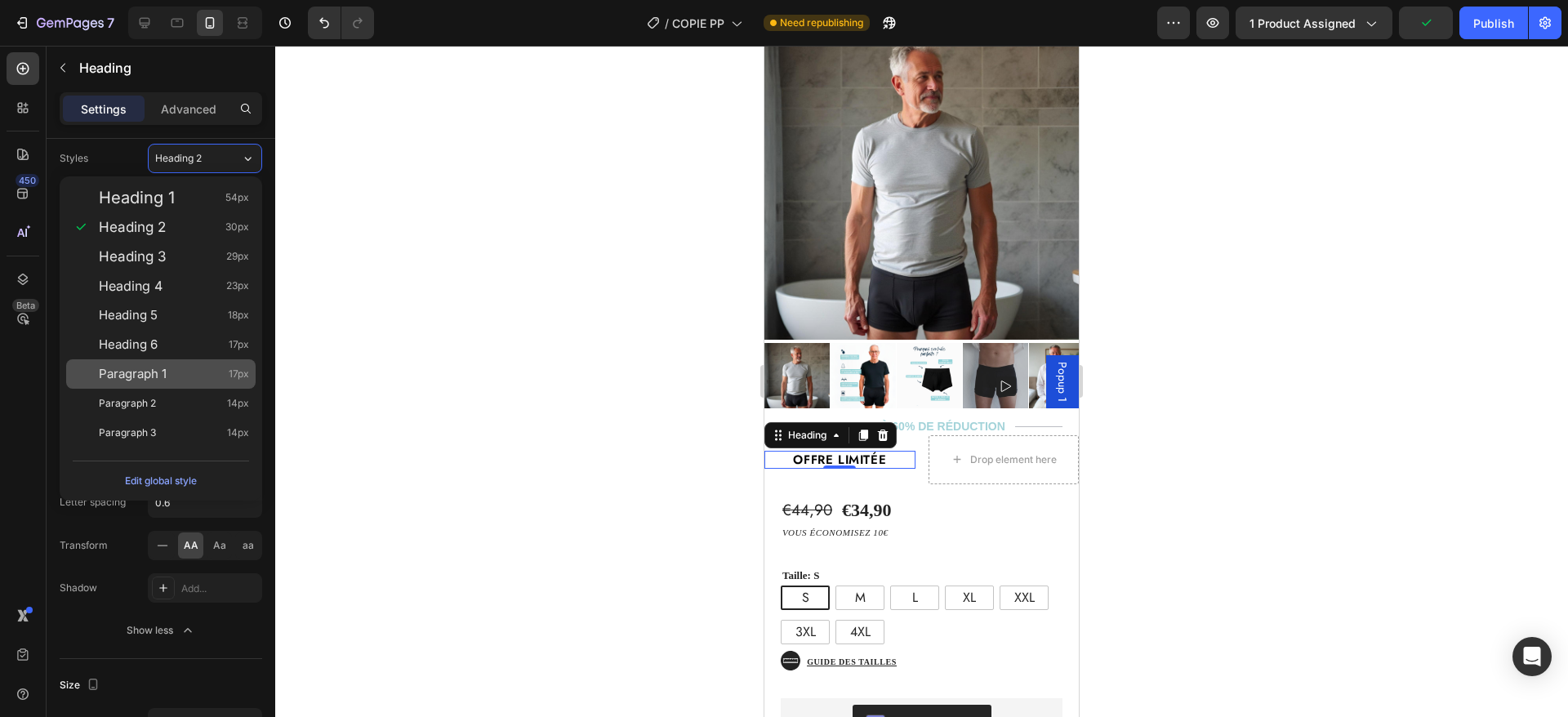
click at [183, 372] on div "Paragraph 1 17px" at bounding box center [174, 374] width 150 height 17
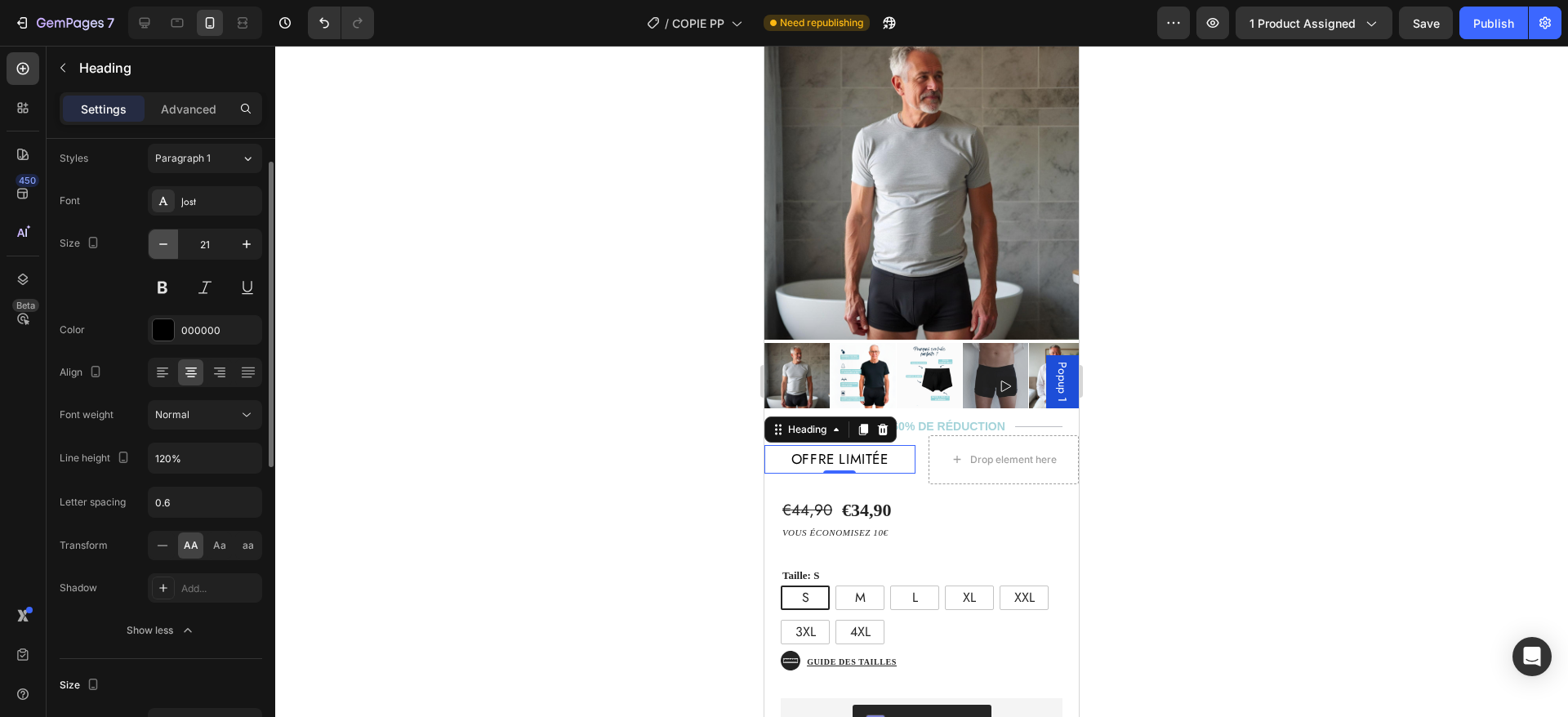
click at [155, 248] on button "button" at bounding box center [163, 245] width 30 height 30
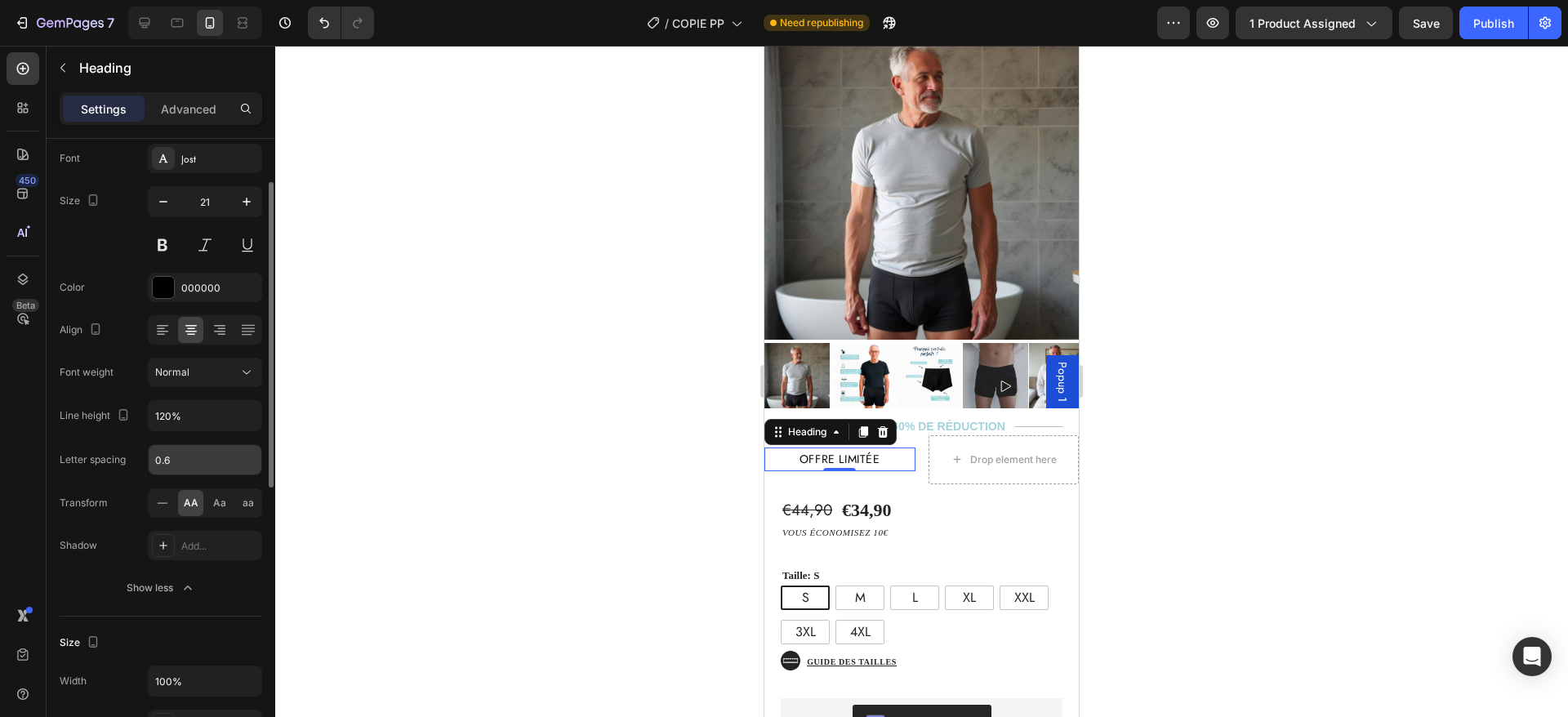
scroll to position [97, 0]
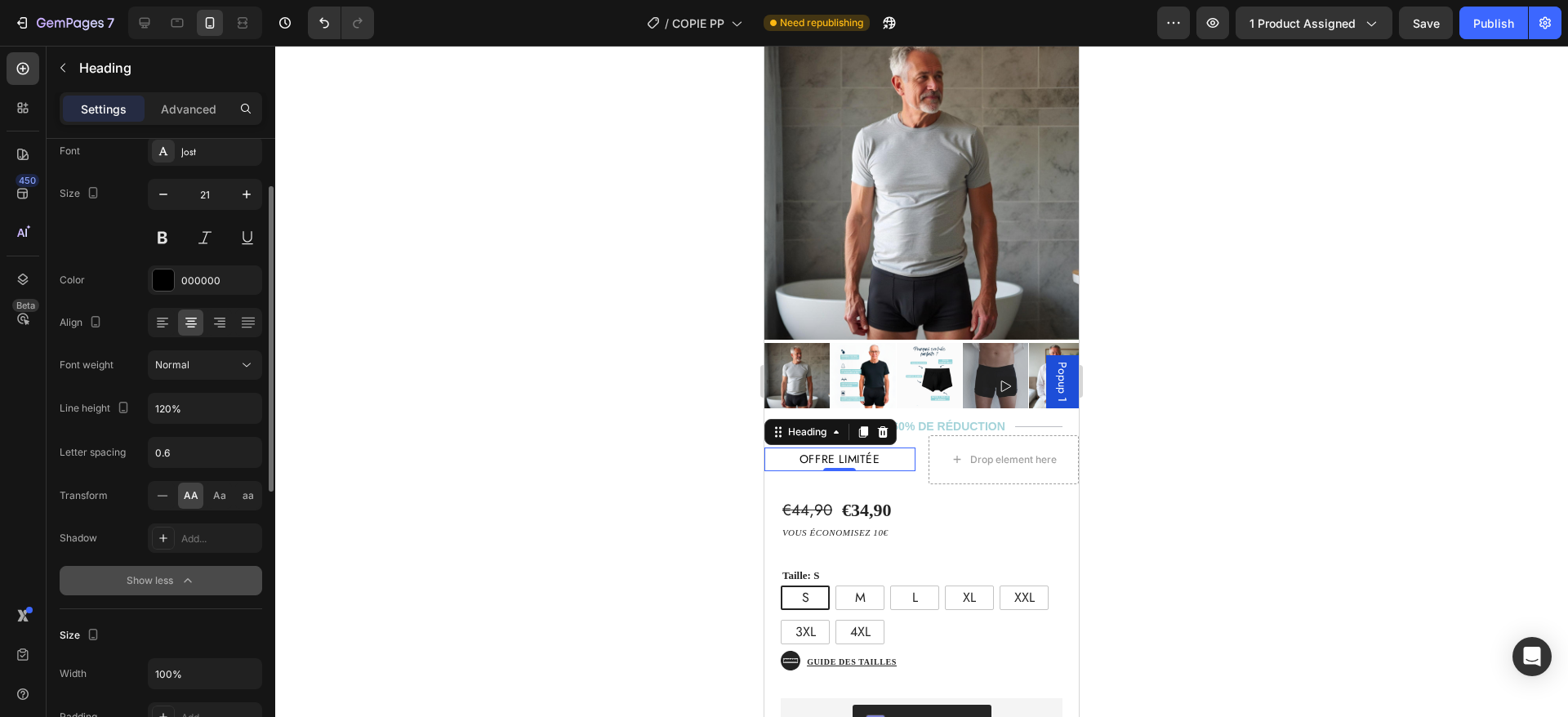
click at [156, 577] on div "Show less" at bounding box center [161, 581] width 69 height 17
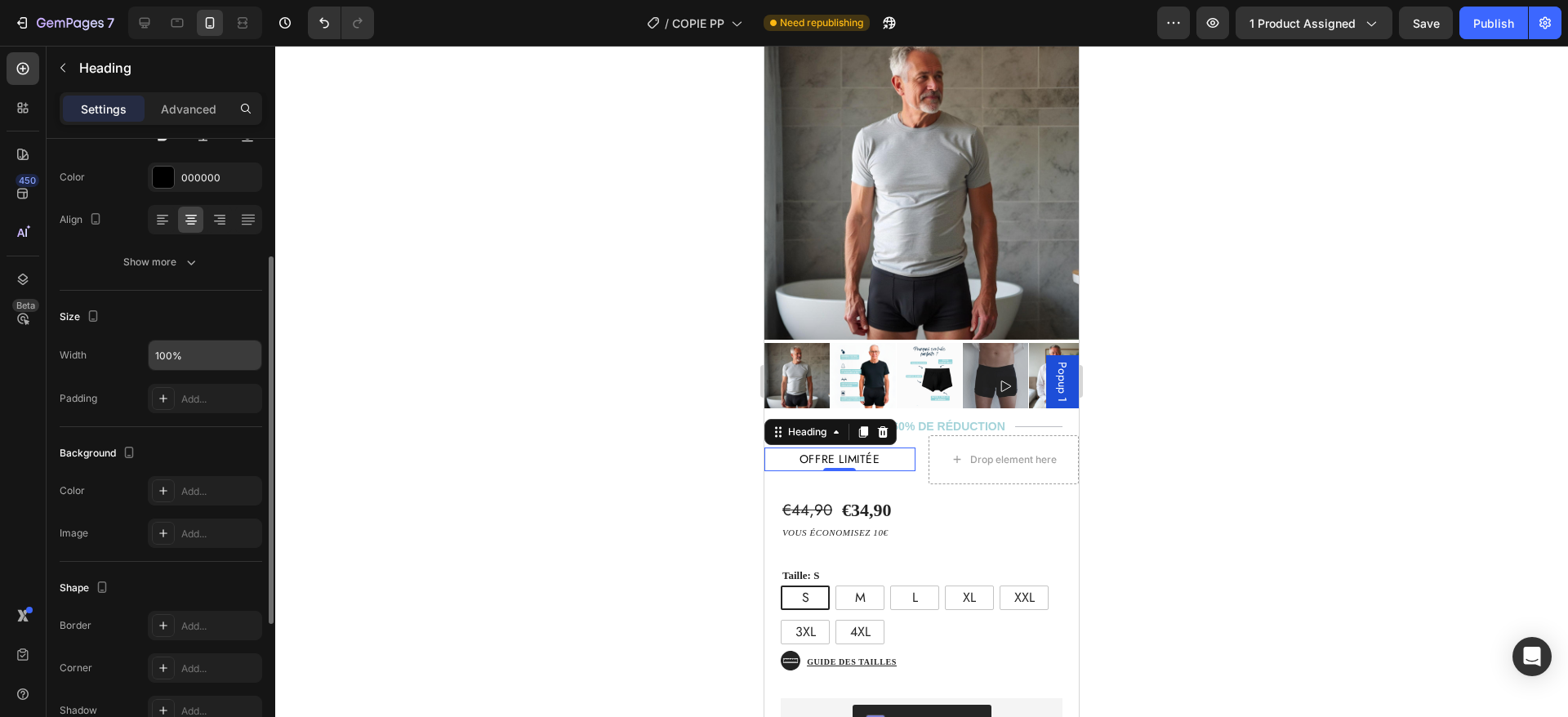
scroll to position [299, 0]
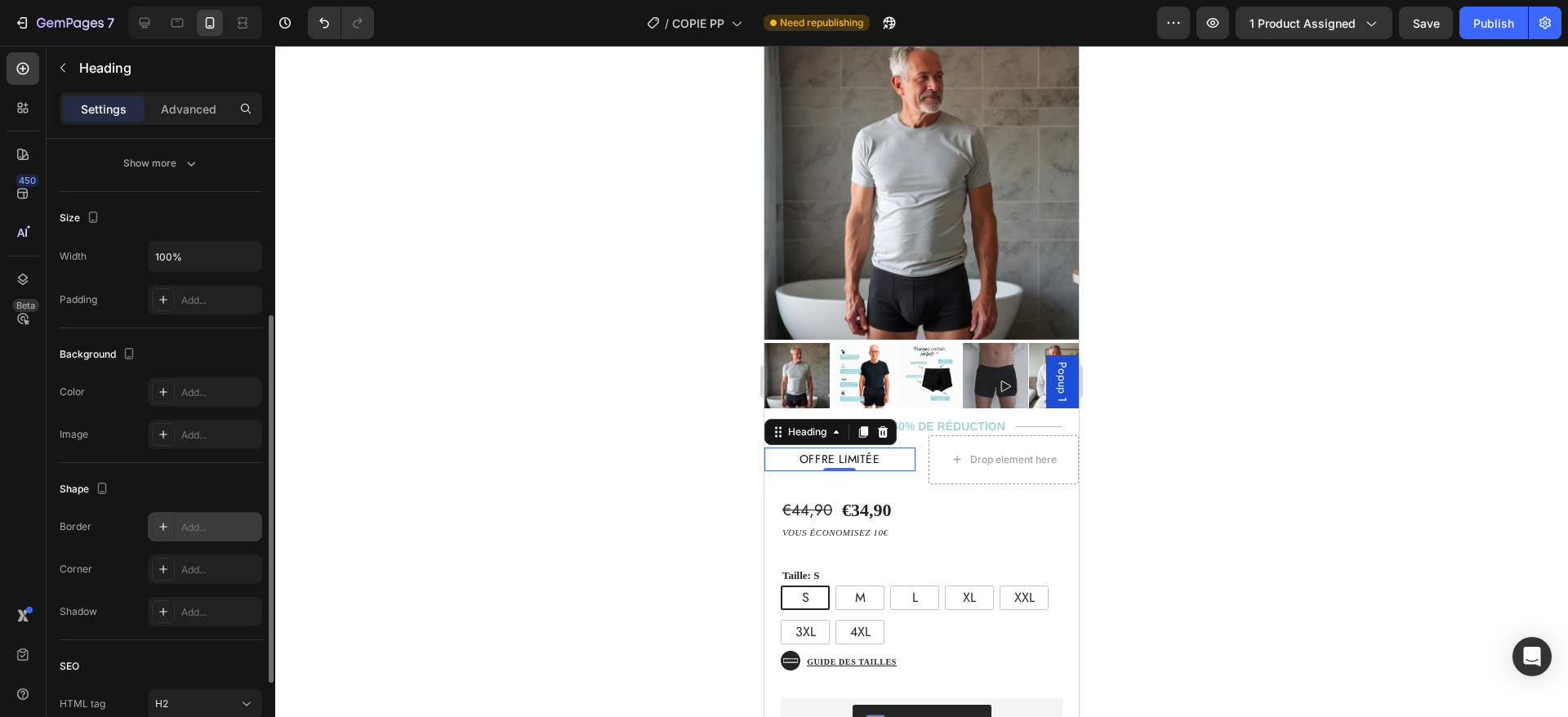
click at [188, 523] on div "Add..." at bounding box center [219, 527] width 77 height 15
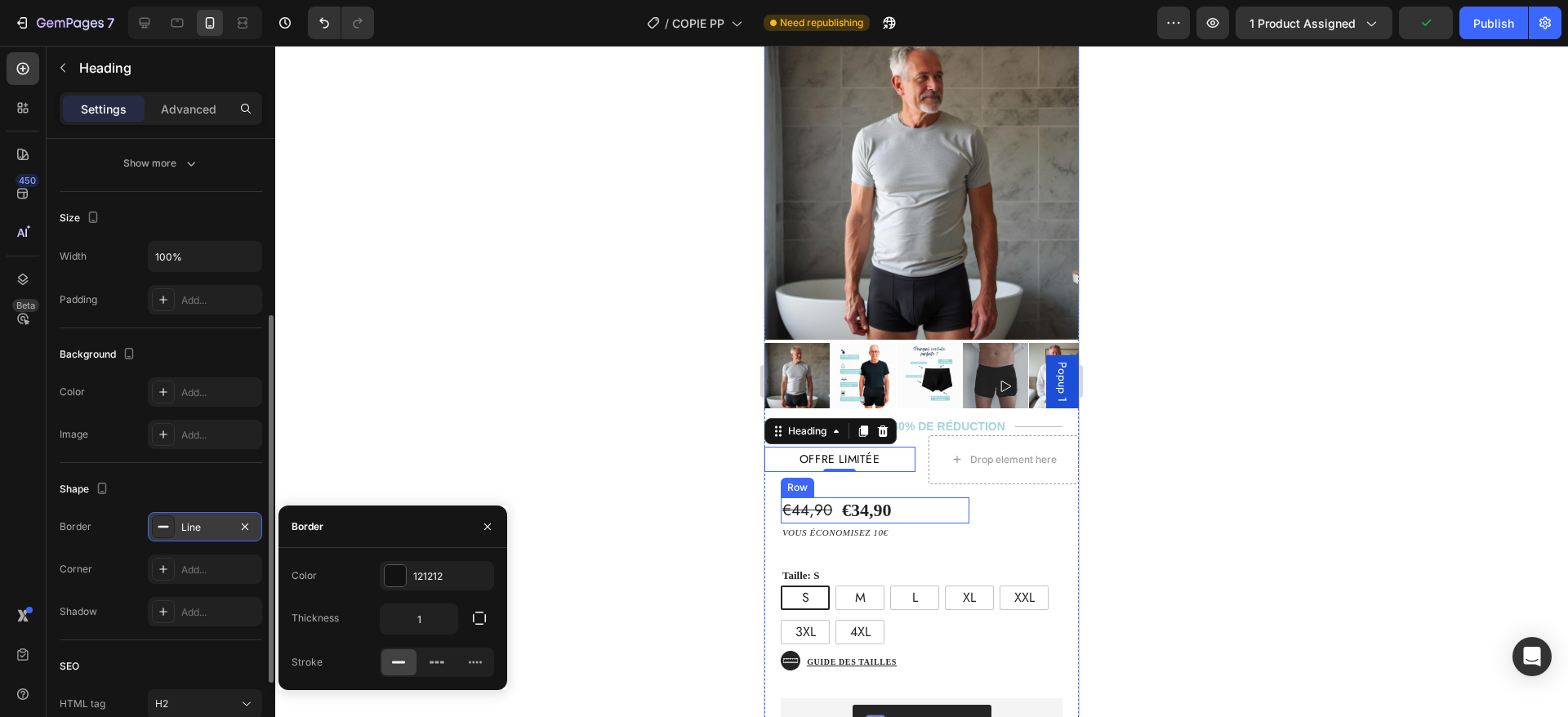
click at [907, 498] on div "€44,90 Product Price Product Price €34,90 Product Price Product Price Text Bloc…" at bounding box center [875, 511] width 189 height 27
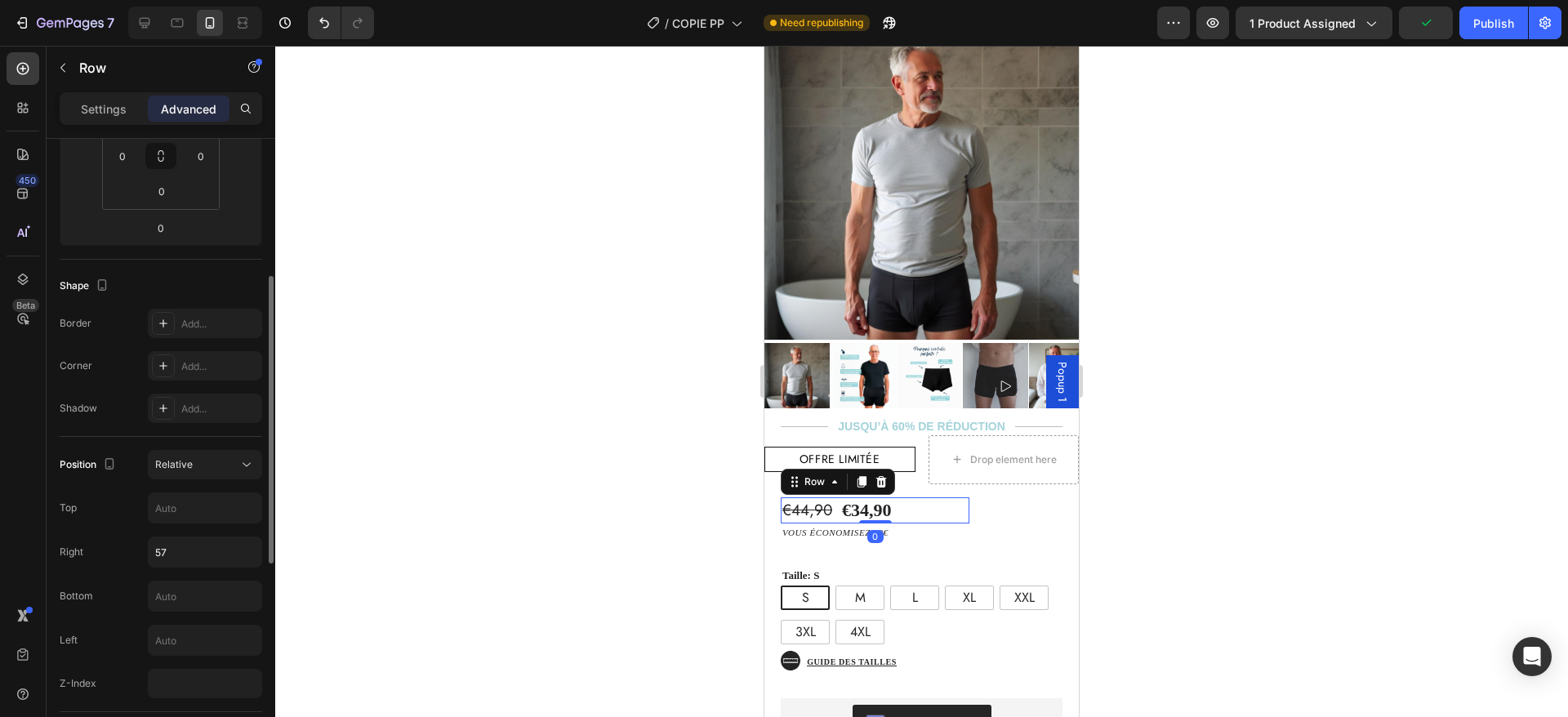
scroll to position [0, 0]
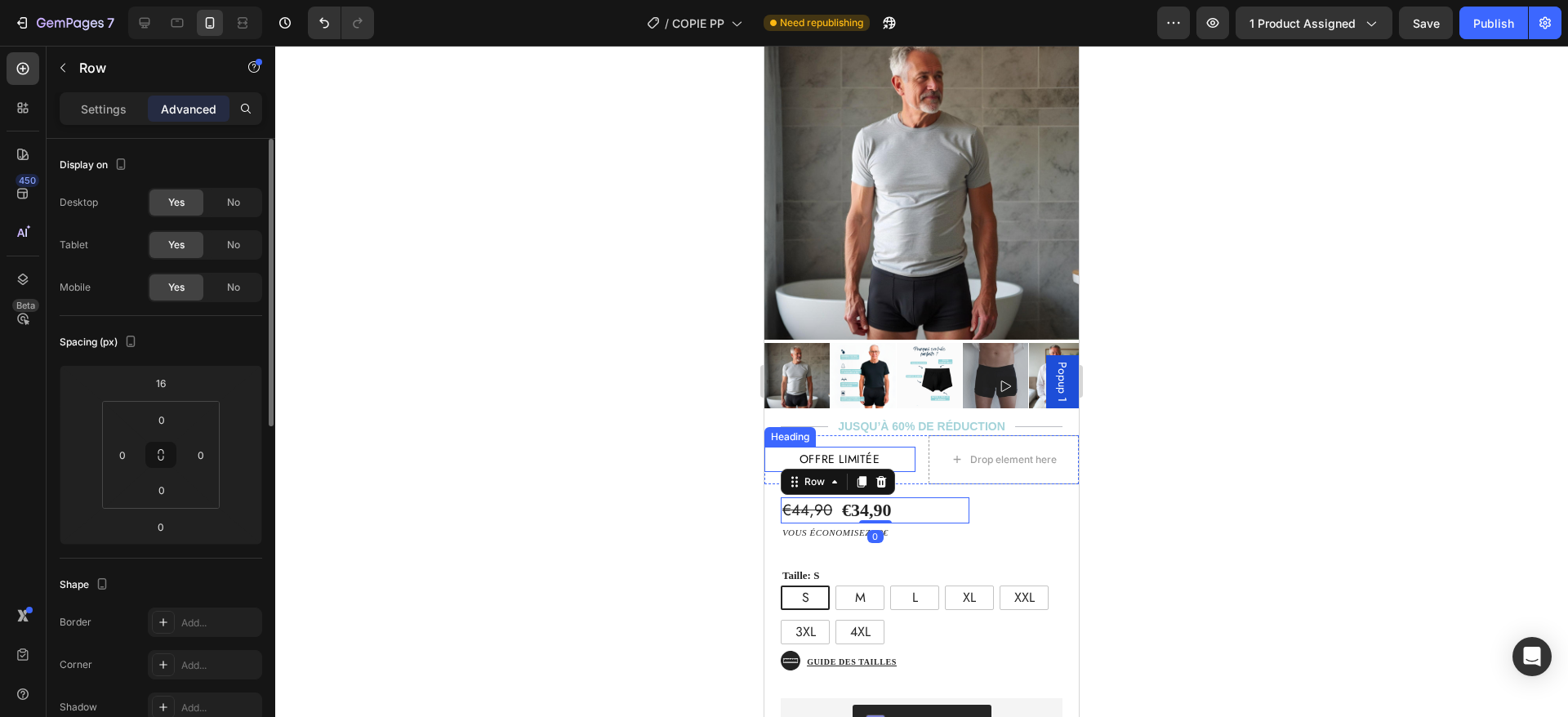
click at [884, 449] on p "offre limitée" at bounding box center [839, 459] width 146 height 20
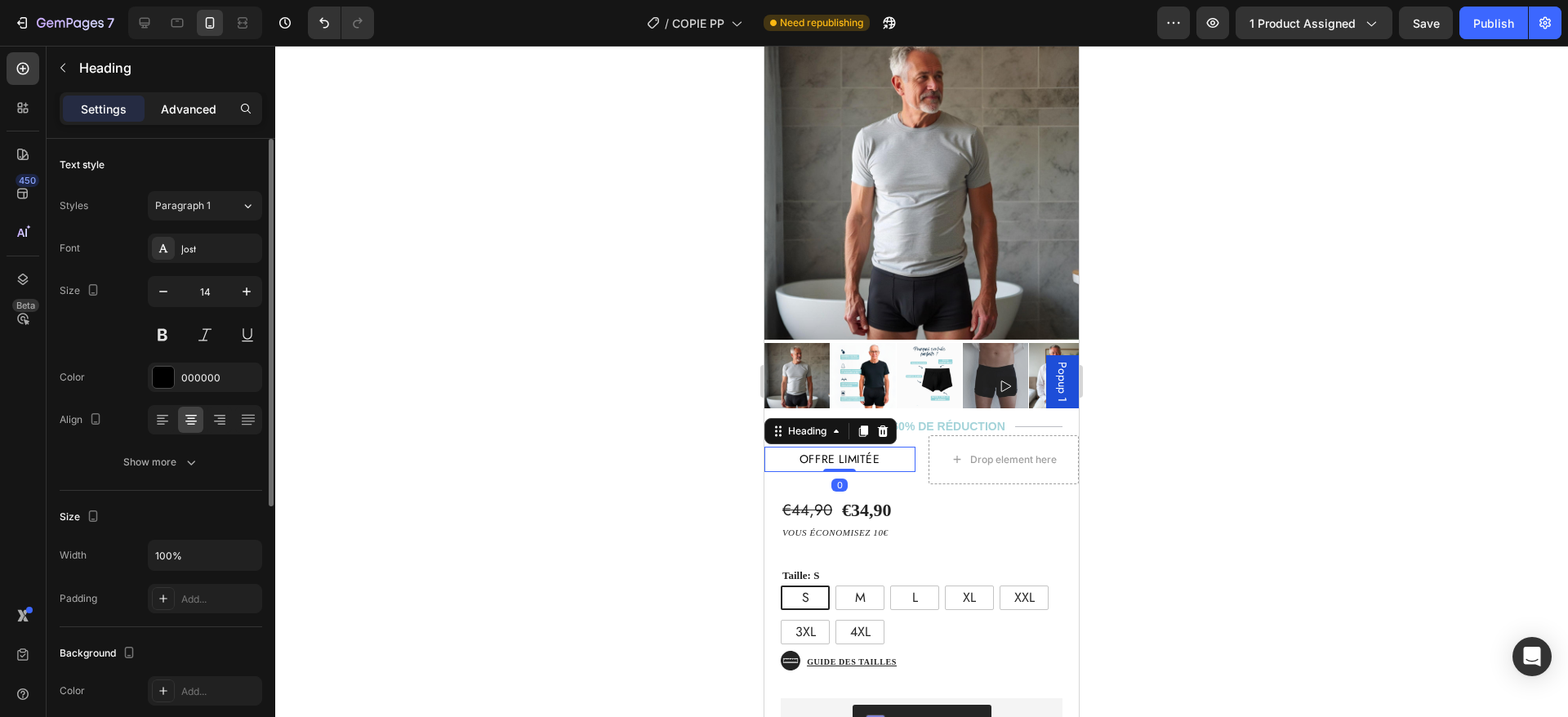
click at [181, 106] on p "Advanced" at bounding box center [189, 109] width 56 height 17
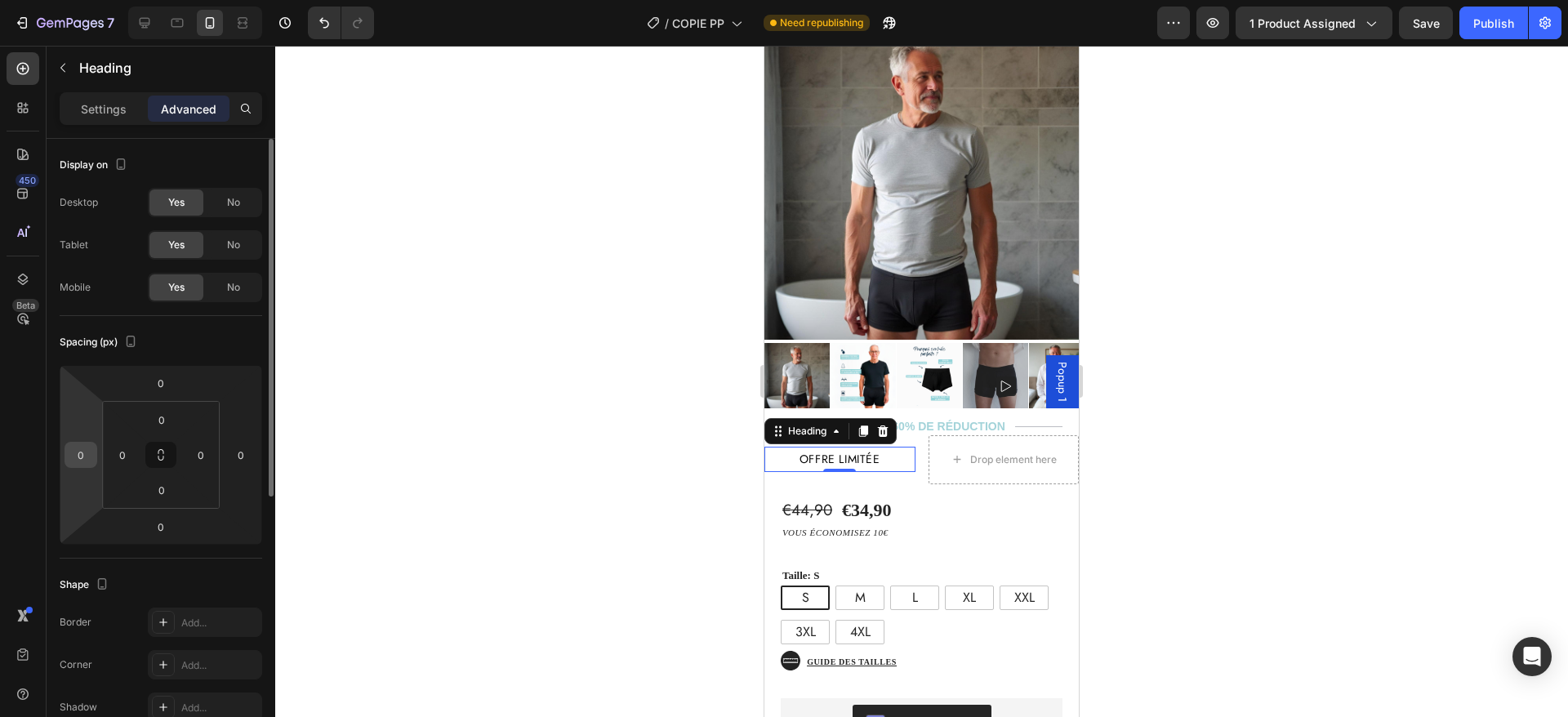
click at [81, 456] on input "0" at bounding box center [80, 455] width 24 height 24
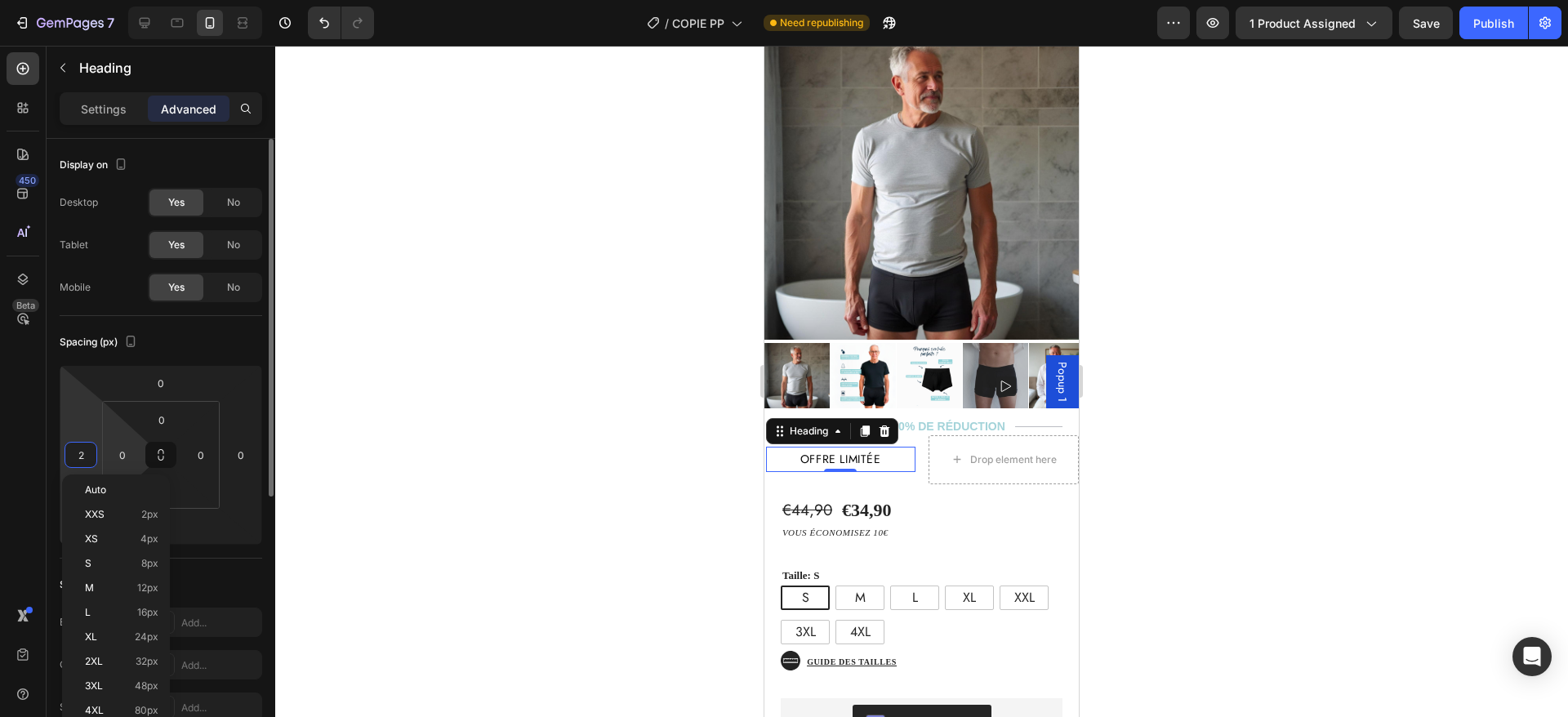
type input "20"
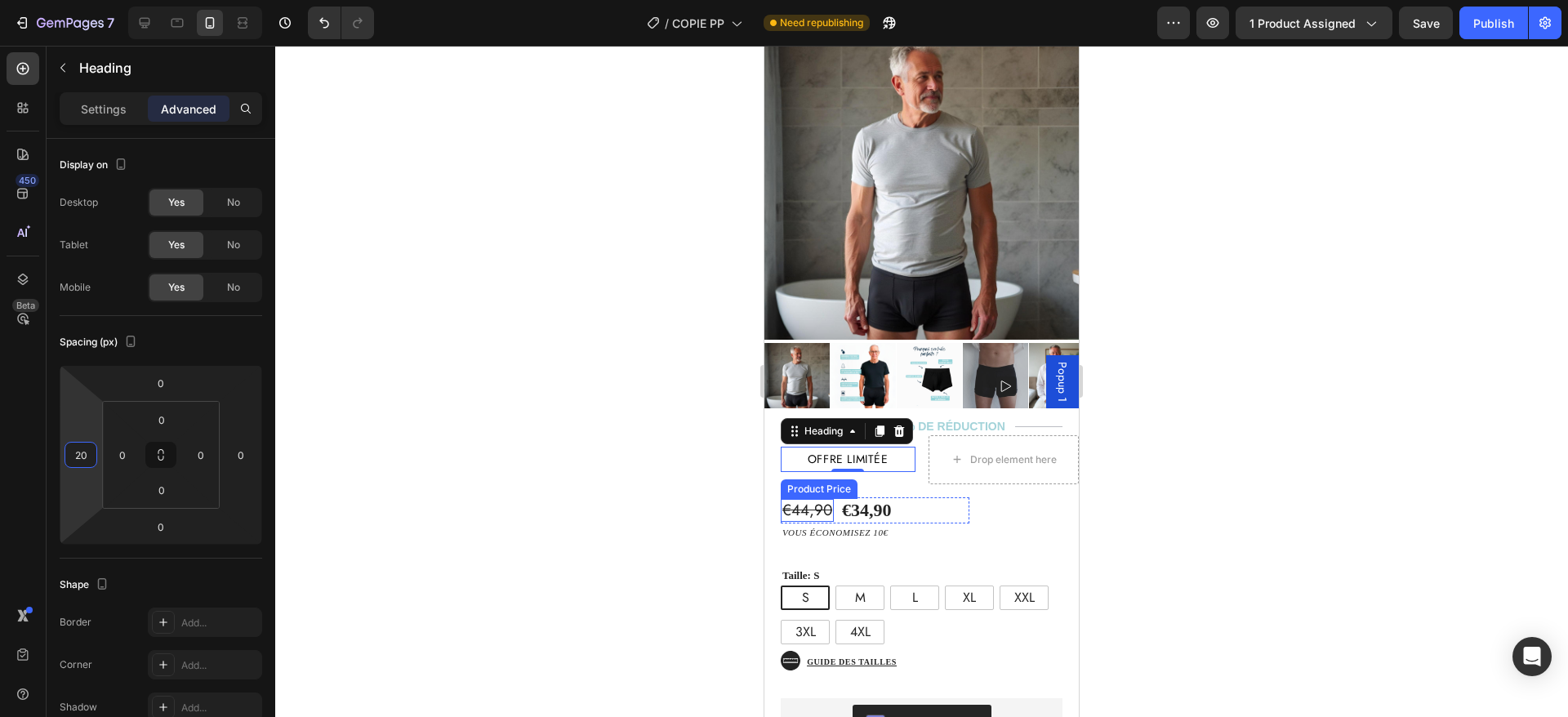
click at [816, 499] on div "€44,90" at bounding box center [807, 511] width 53 height 24
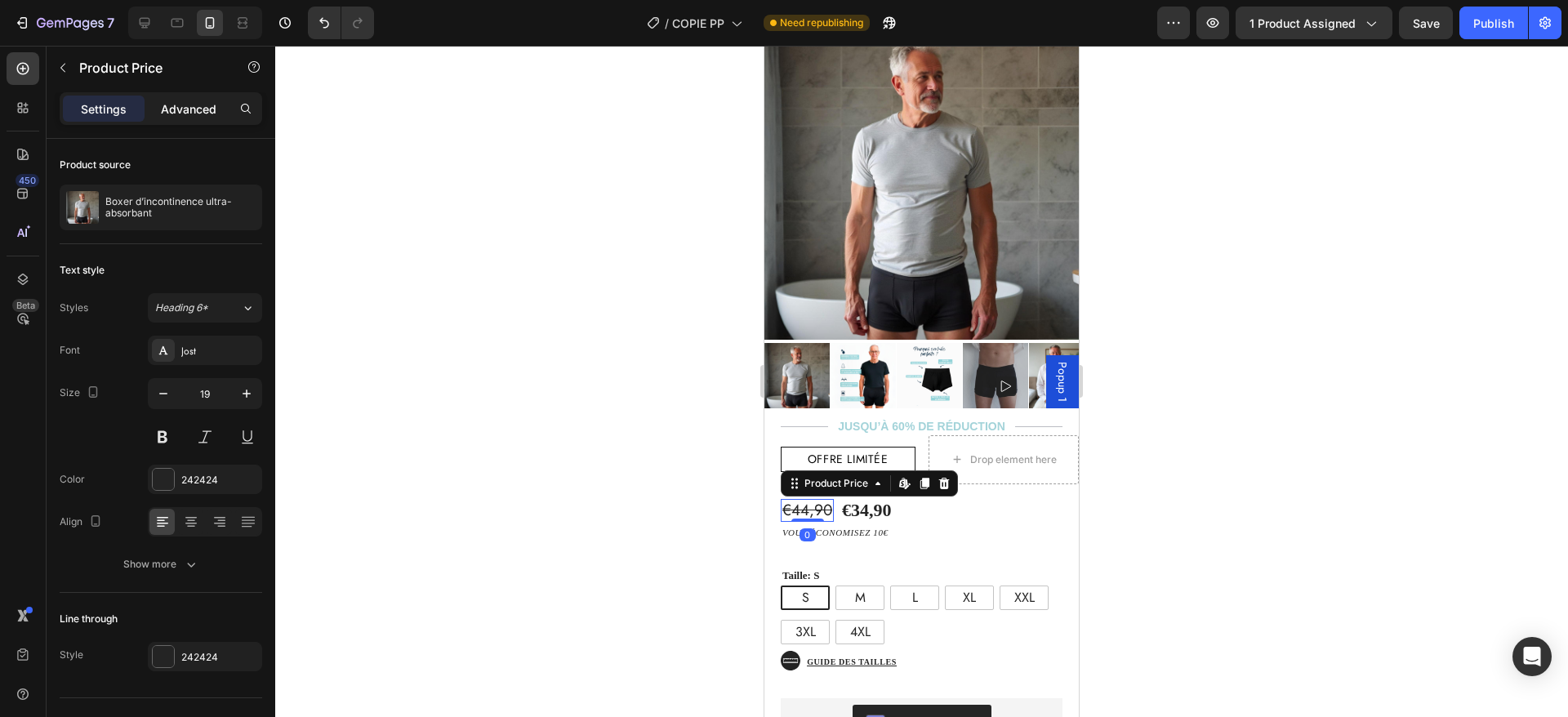
click at [181, 113] on p "Advanced" at bounding box center [189, 109] width 56 height 17
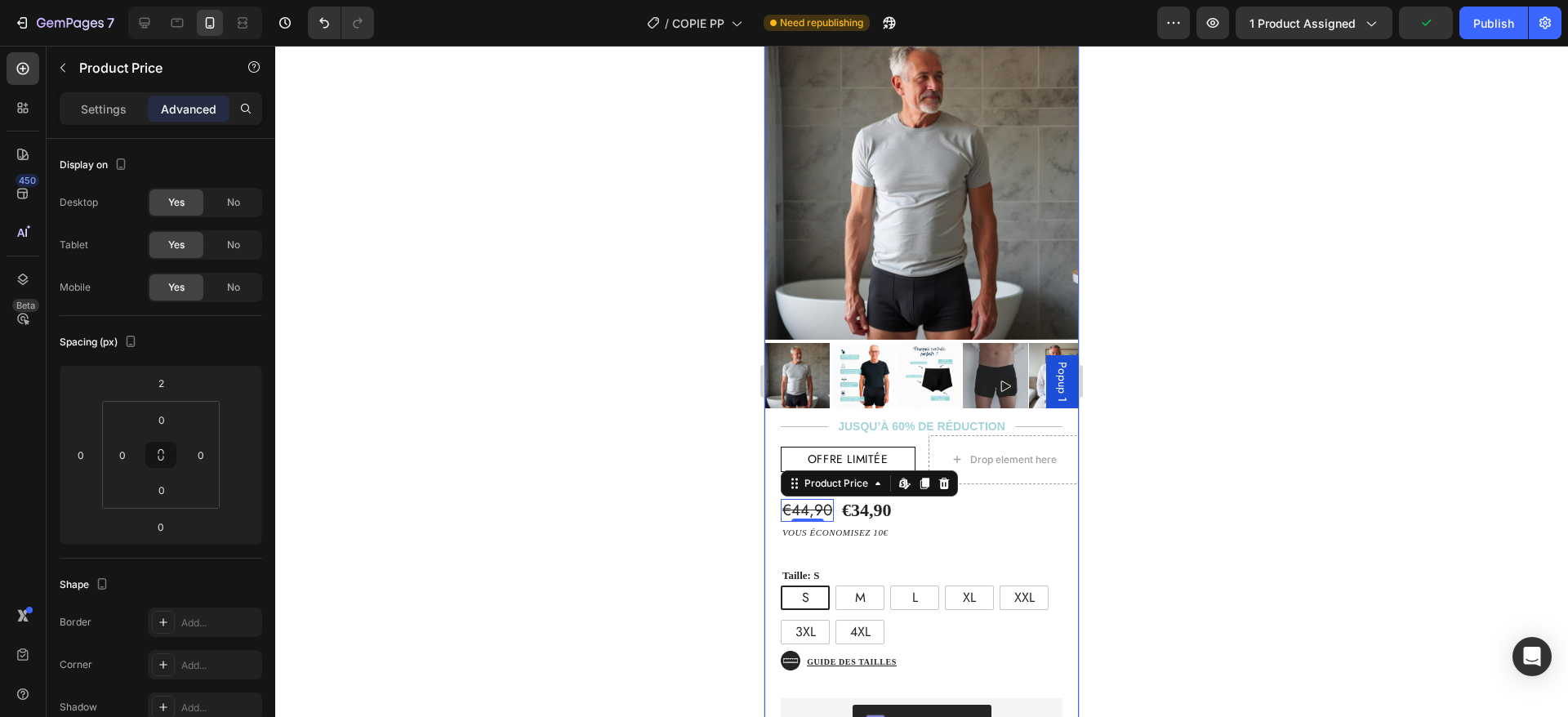
click at [977, 484] on div "€44,90 Product Price Edit content in Shopify 0 Product Price Edit content in Sh…" at bounding box center [922, 701] width 315 height 434
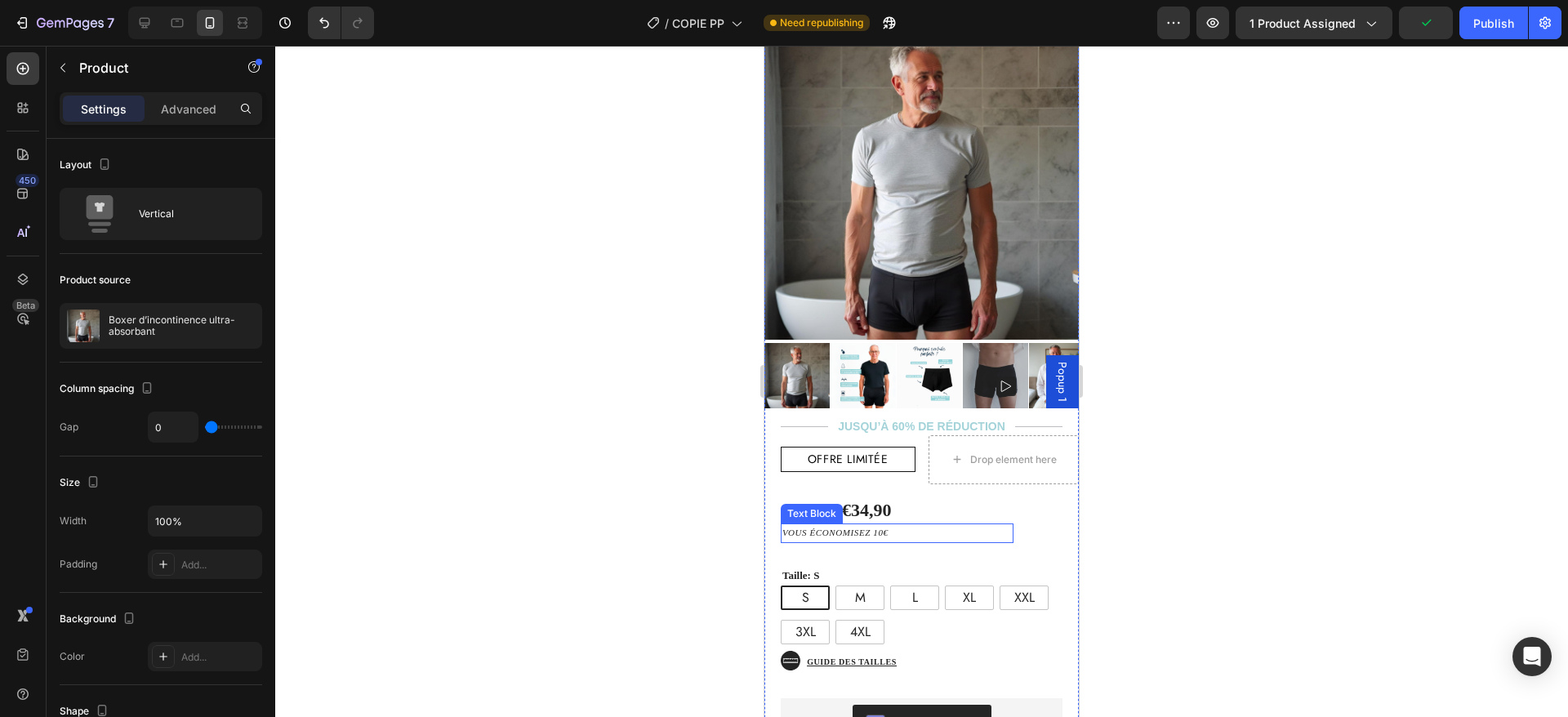
click at [911, 498] on div "€44,90 Product Price Product Price €34,90 Product Price Product Price Text Bloc…" at bounding box center [875, 511] width 189 height 27
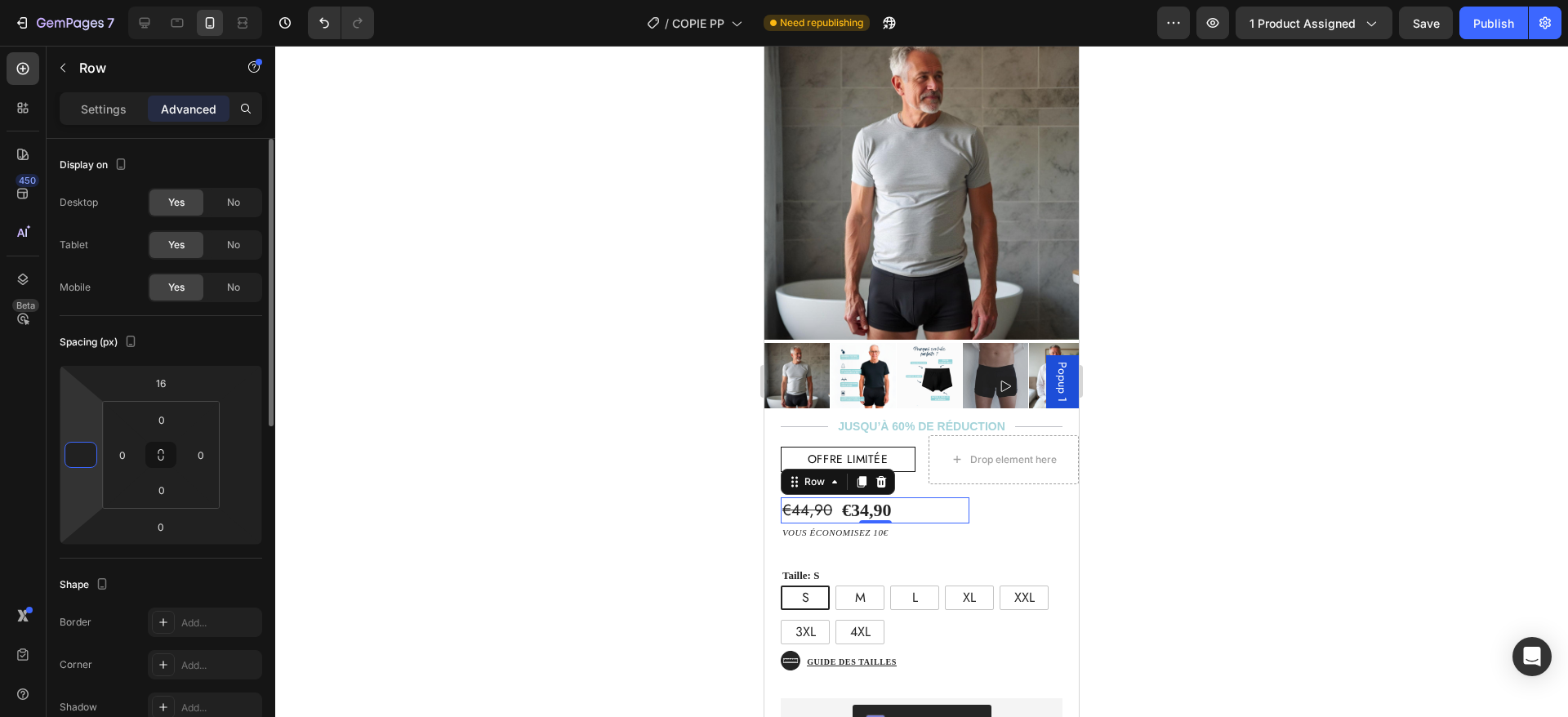
click at [81, 456] on input "number" at bounding box center [80, 455] width 24 height 24
type input "2"
click at [174, 348] on div "Spacing (px)" at bounding box center [161, 343] width 203 height 26
click at [899, 449] on p "offre limitée" at bounding box center [848, 459] width 130 height 20
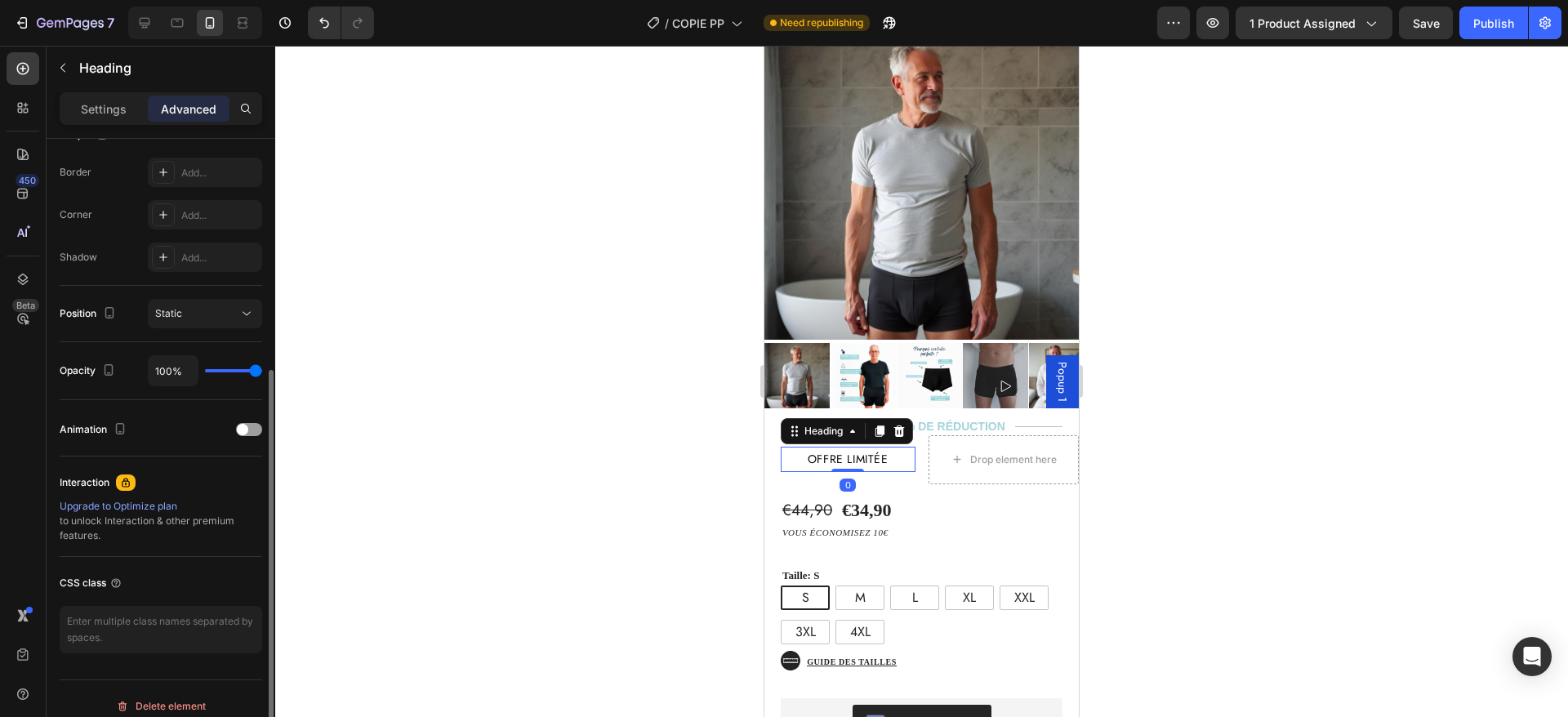
scroll to position [465, 0]
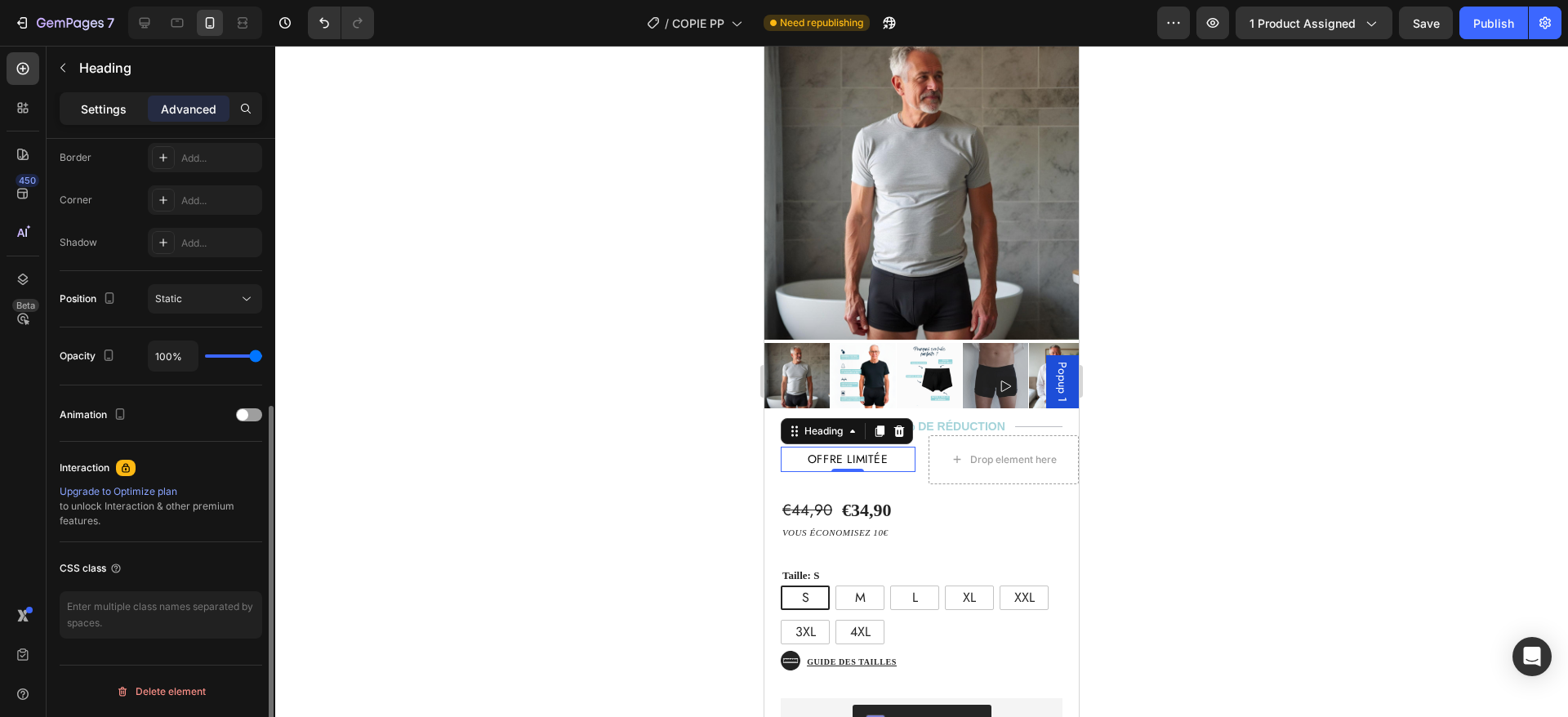
click at [110, 107] on p "Settings" at bounding box center [104, 109] width 45 height 17
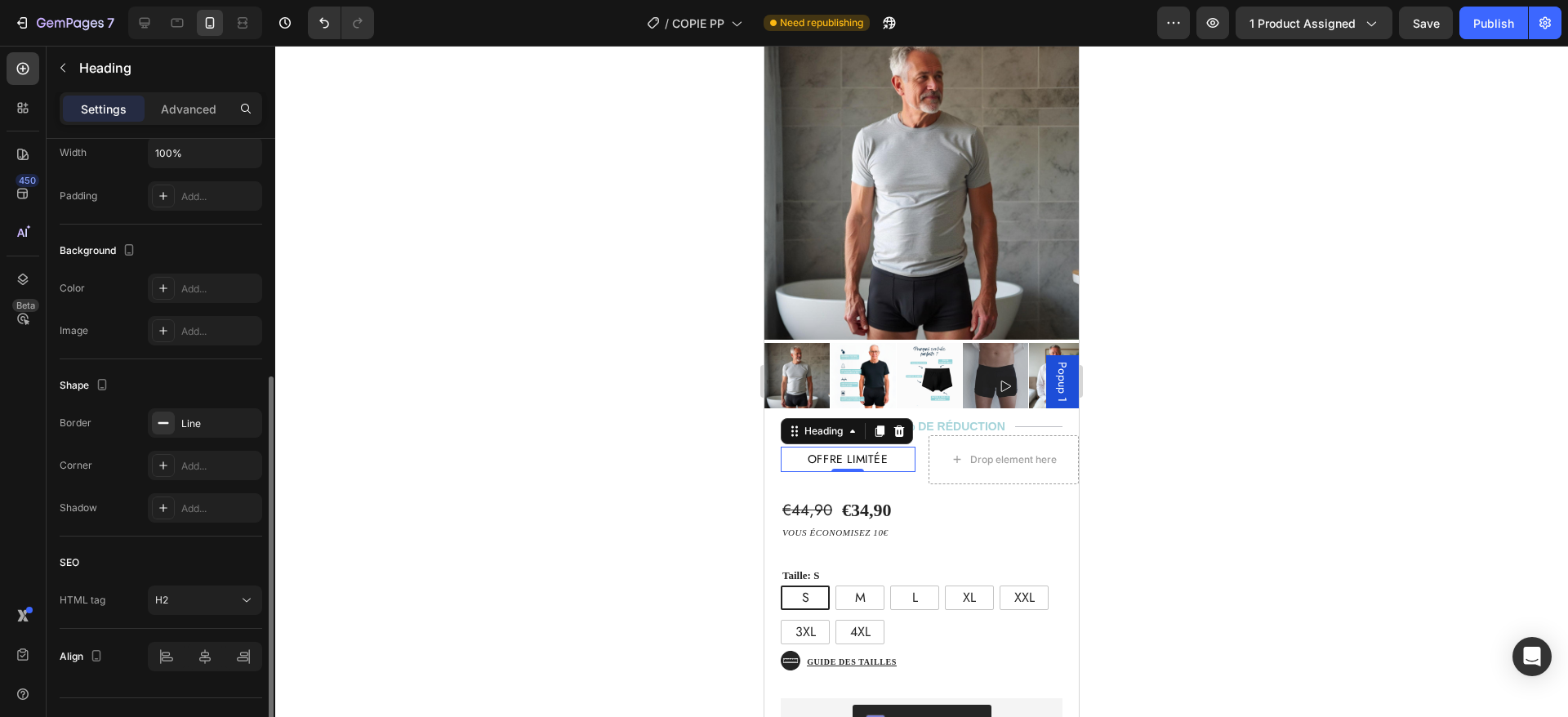
scroll to position [435, 0]
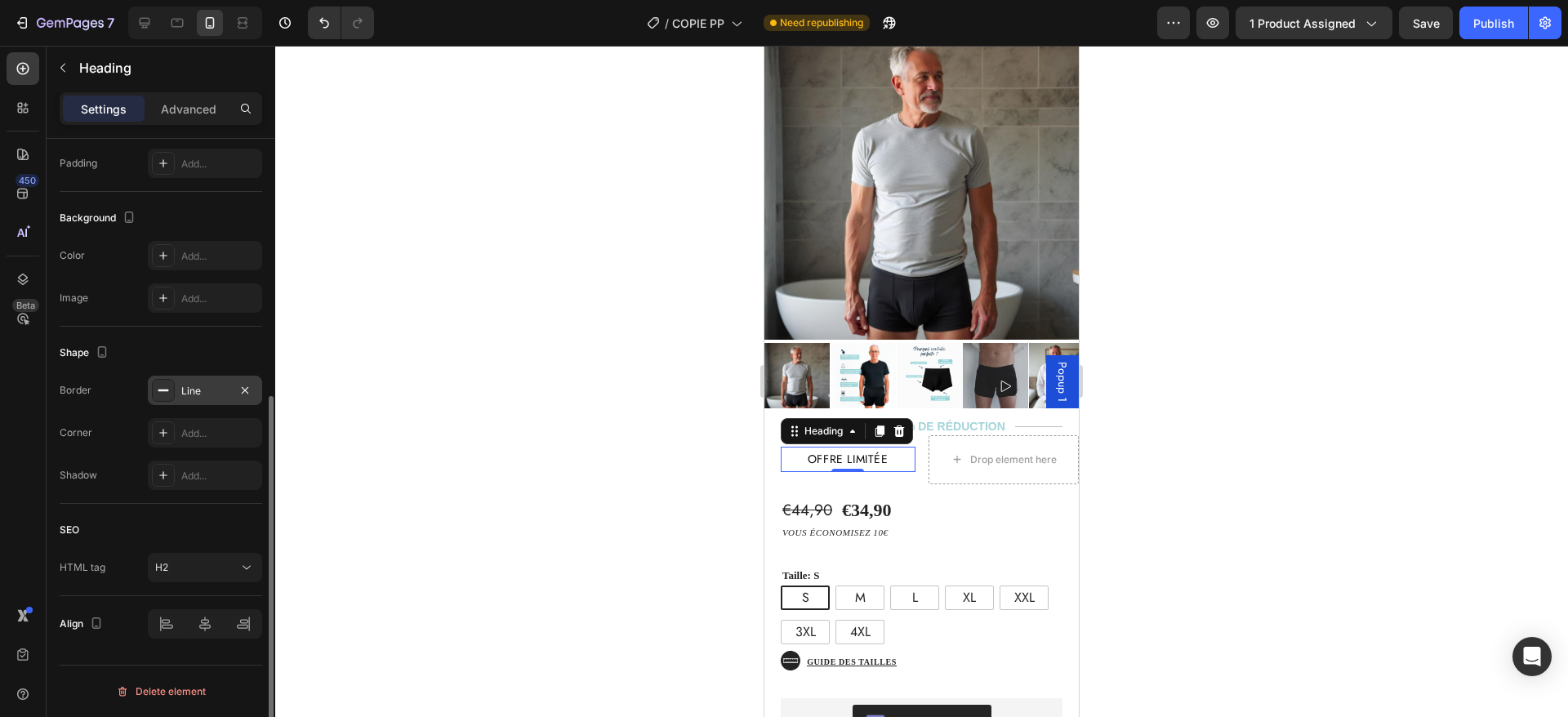
click at [193, 393] on div "Line" at bounding box center [205, 391] width 47 height 15
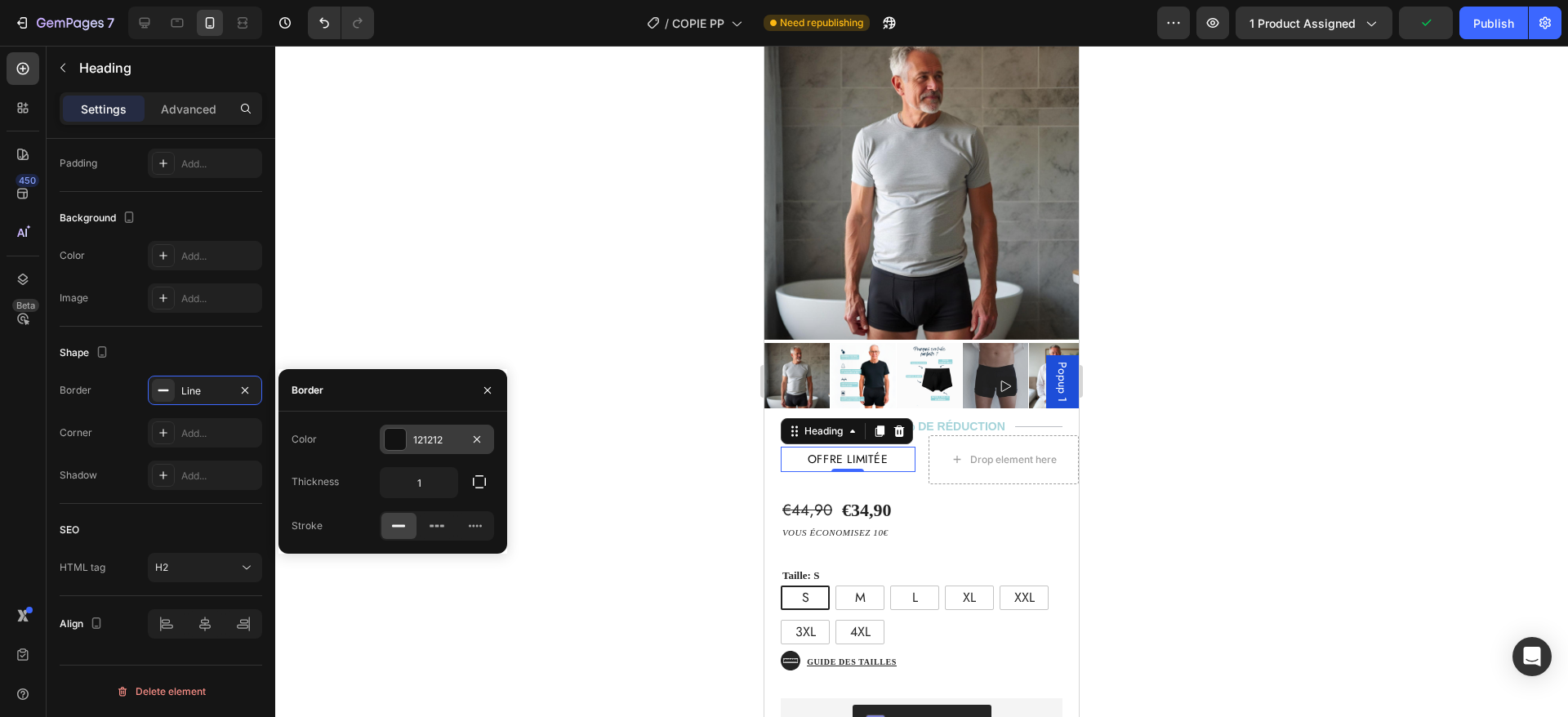
click at [451, 435] on div "121212" at bounding box center [437, 440] width 47 height 15
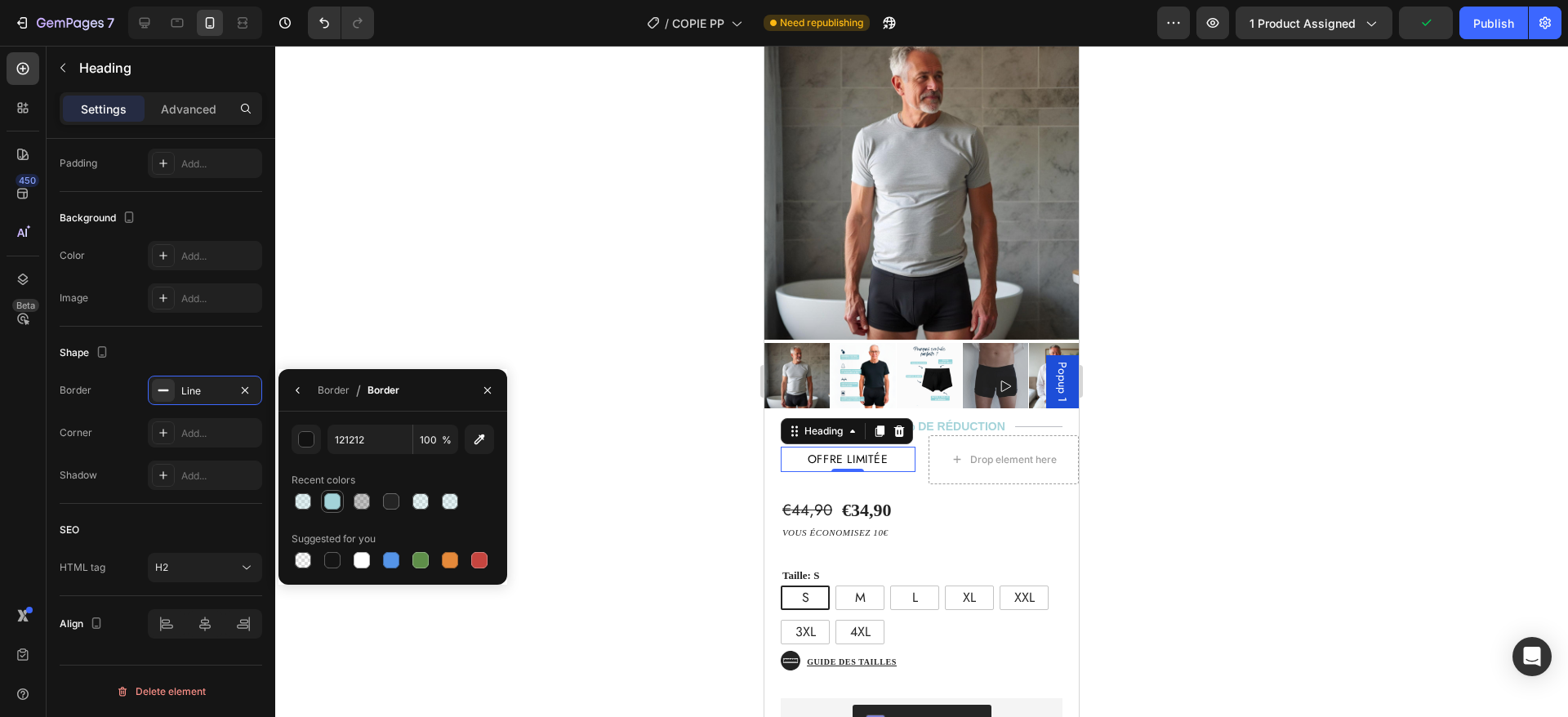
click at [331, 500] on div at bounding box center [332, 501] width 17 height 17
click at [212, 345] on div "Shape" at bounding box center [161, 353] width 203 height 26
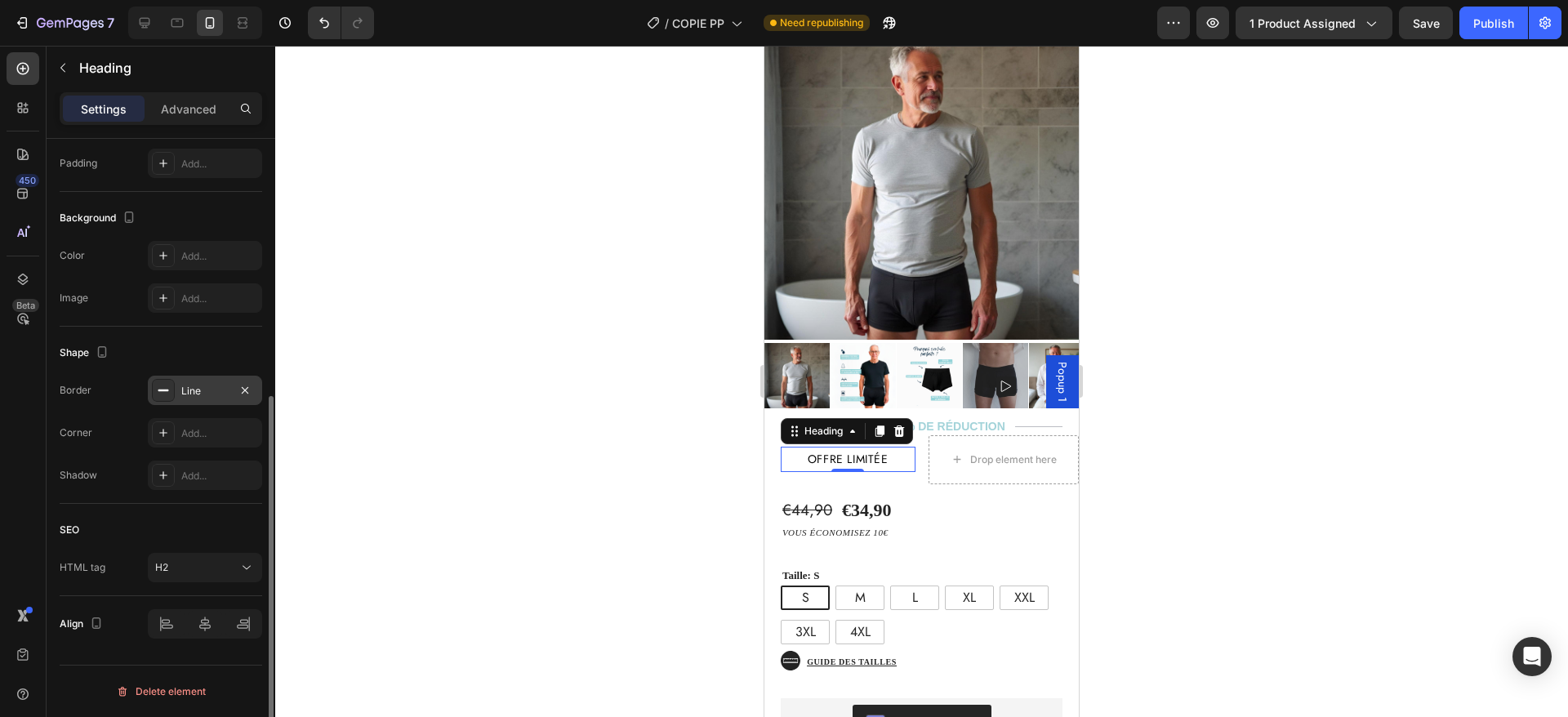
click at [191, 397] on div "Line" at bounding box center [205, 391] width 47 height 15
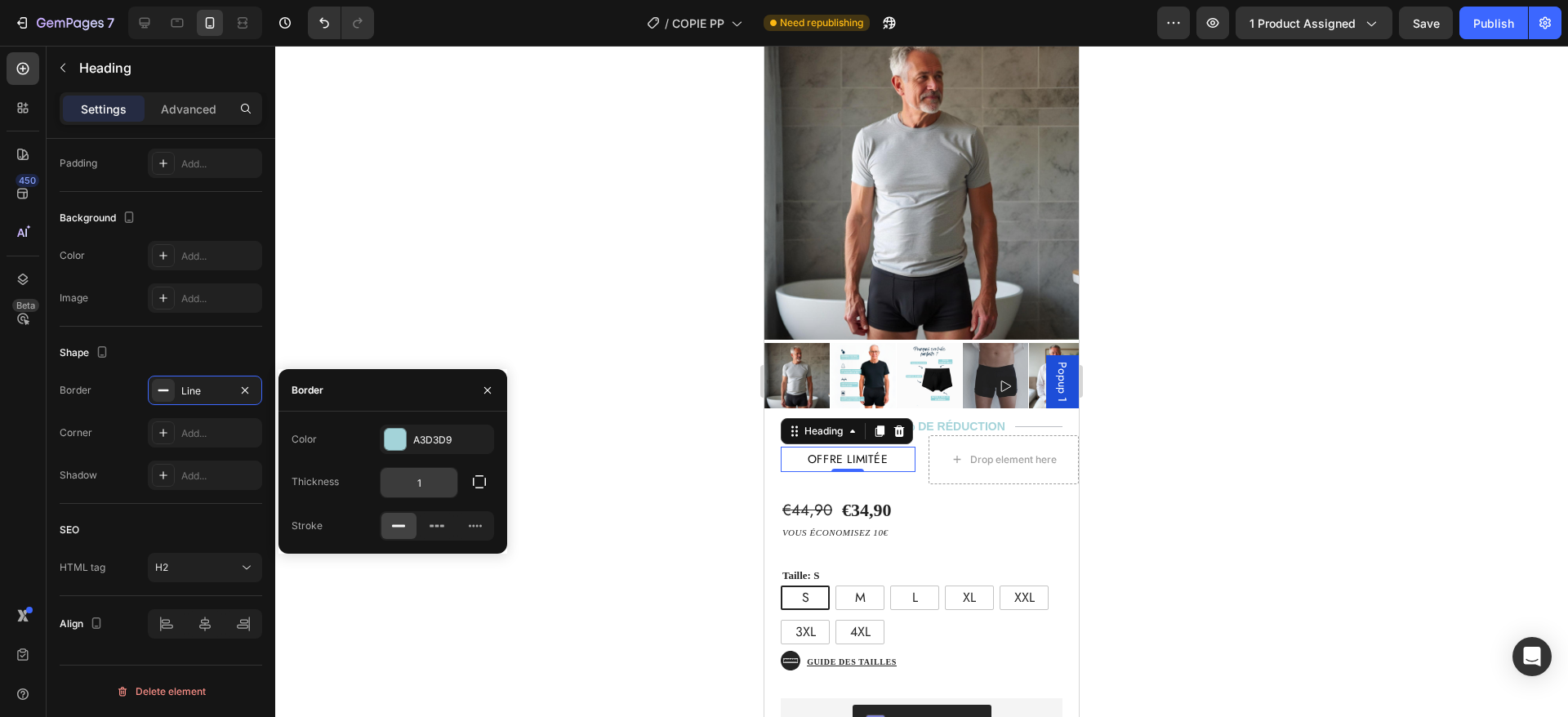
click at [422, 477] on input "1" at bounding box center [419, 483] width 77 height 30
type input "1.5"
click at [355, 476] on div "Thickness 1.5" at bounding box center [393, 483] width 203 height 31
click at [947, 498] on div "€44,90 Product Price Product Price €34,90 Product Price Product Price Text Bloc…" at bounding box center [875, 511] width 189 height 27
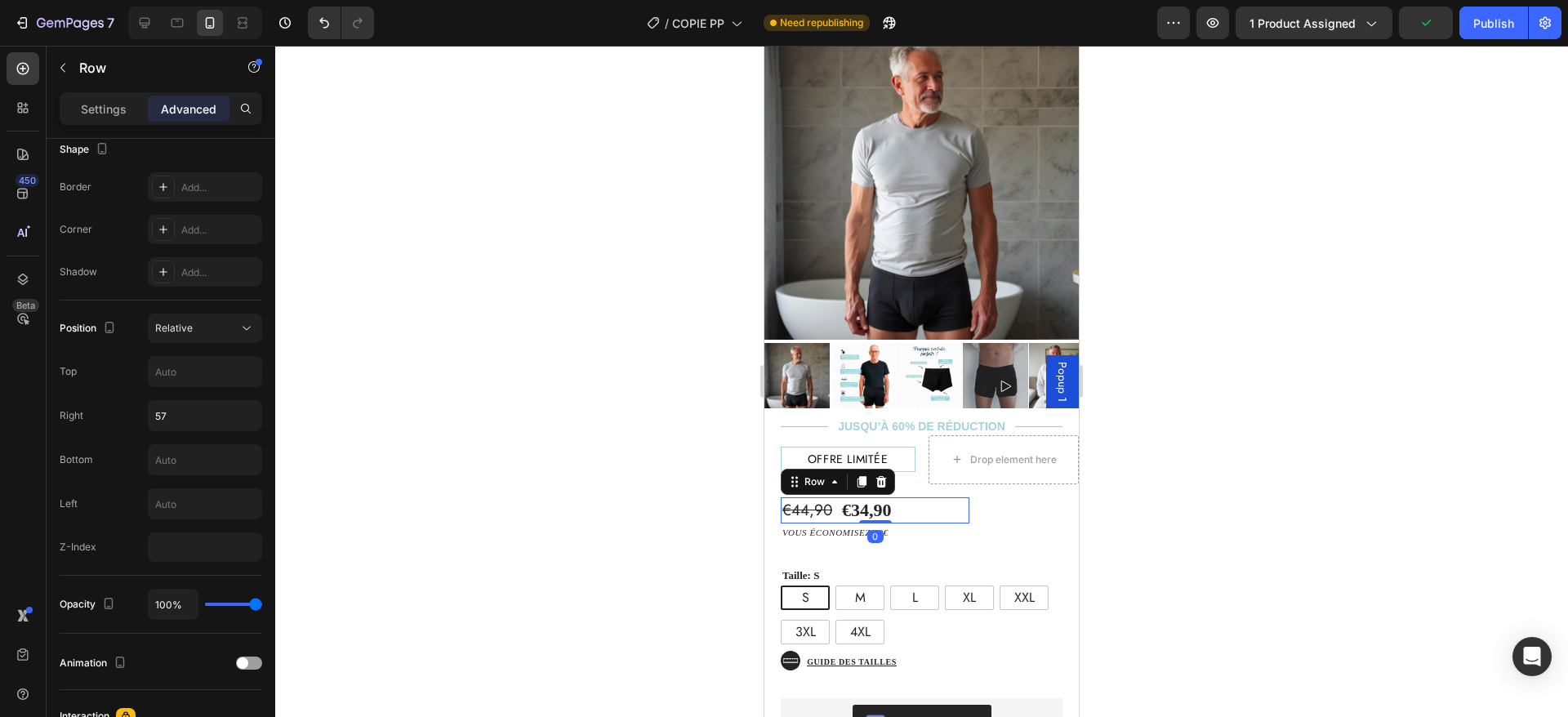
scroll to position [0, 0]
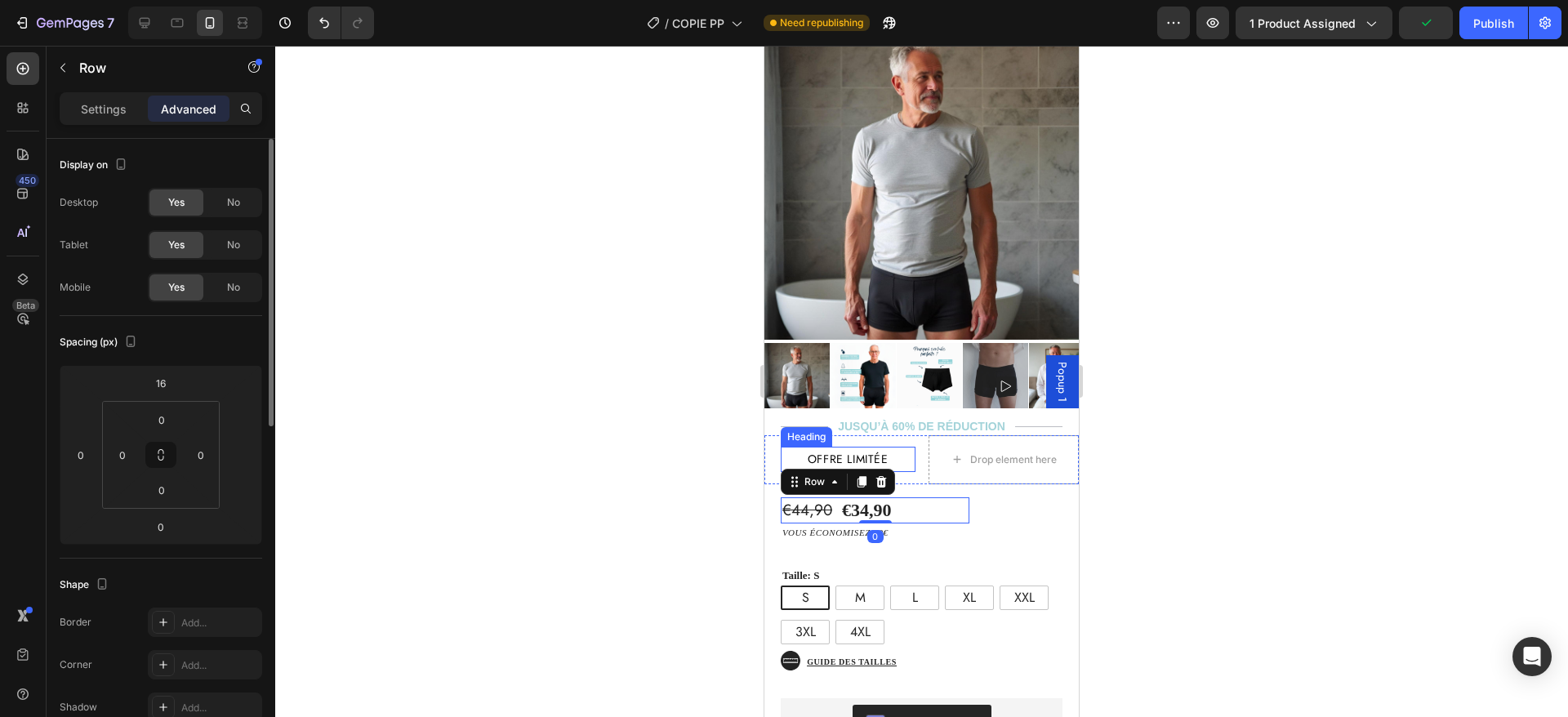
click at [878, 449] on p "offre limitée" at bounding box center [848, 459] width 130 height 20
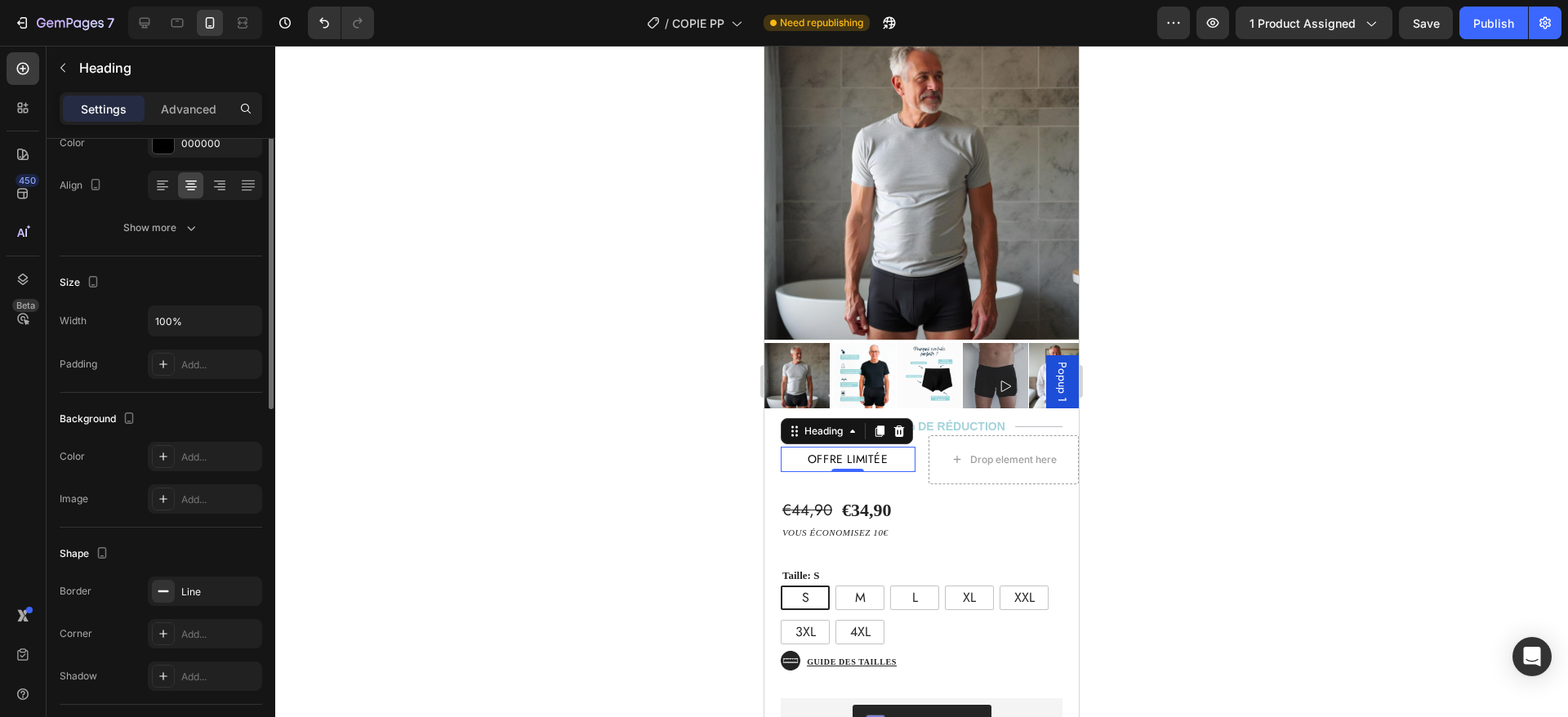
scroll to position [243, 0]
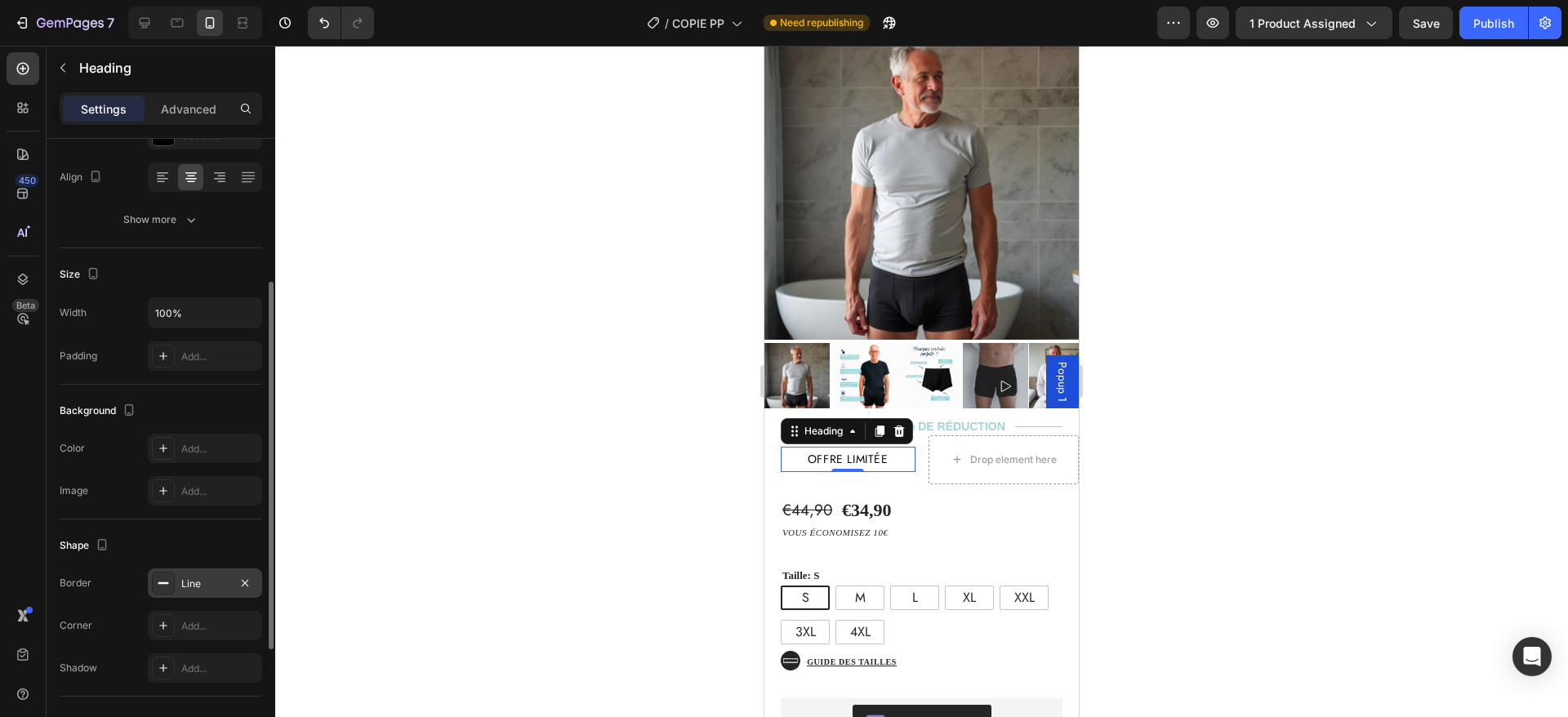
click at [211, 574] on div "Line" at bounding box center [205, 583] width 114 height 30
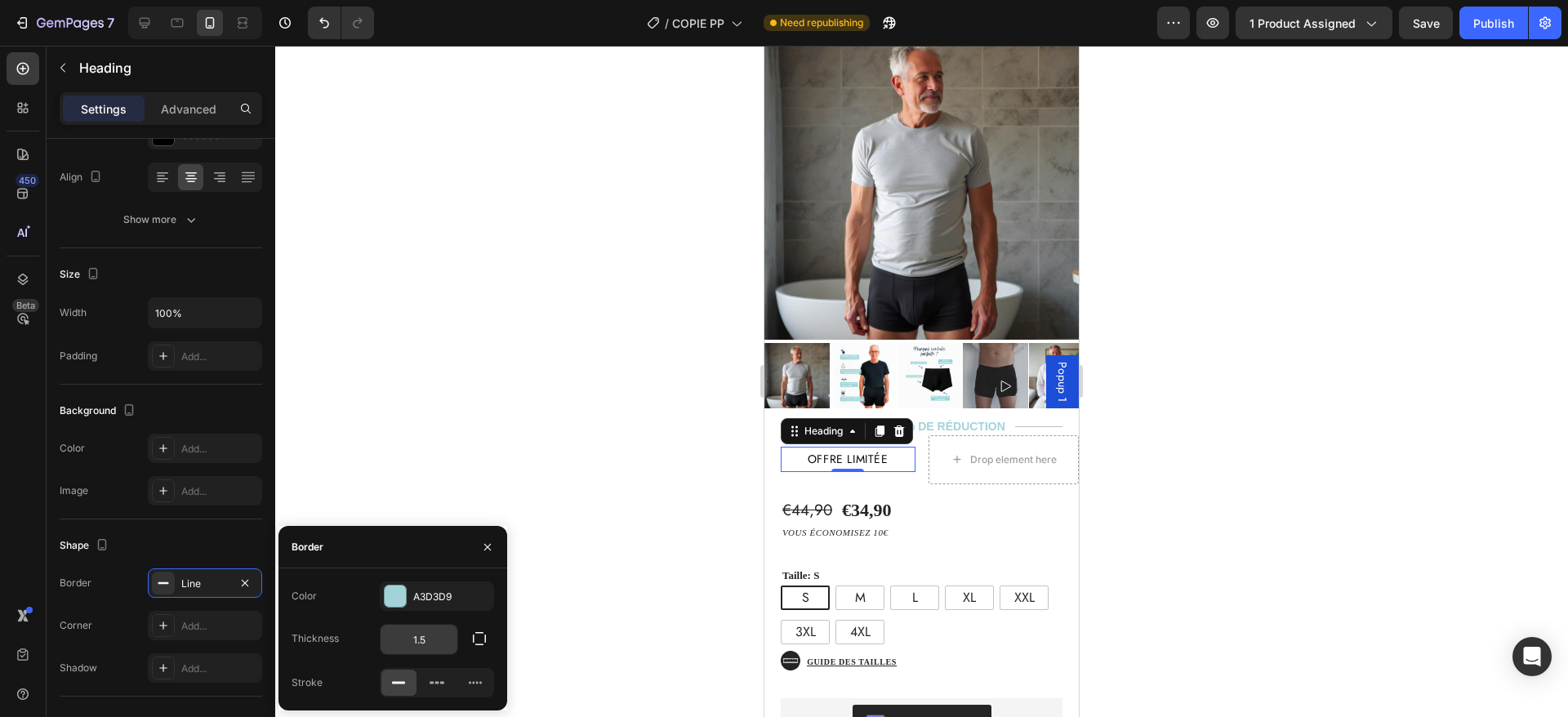
click at [435, 633] on input "1.5" at bounding box center [419, 640] width 77 height 30
type input "2"
click at [950, 526] on p "vous économisez 10€" at bounding box center [897, 533] width 230 height 17
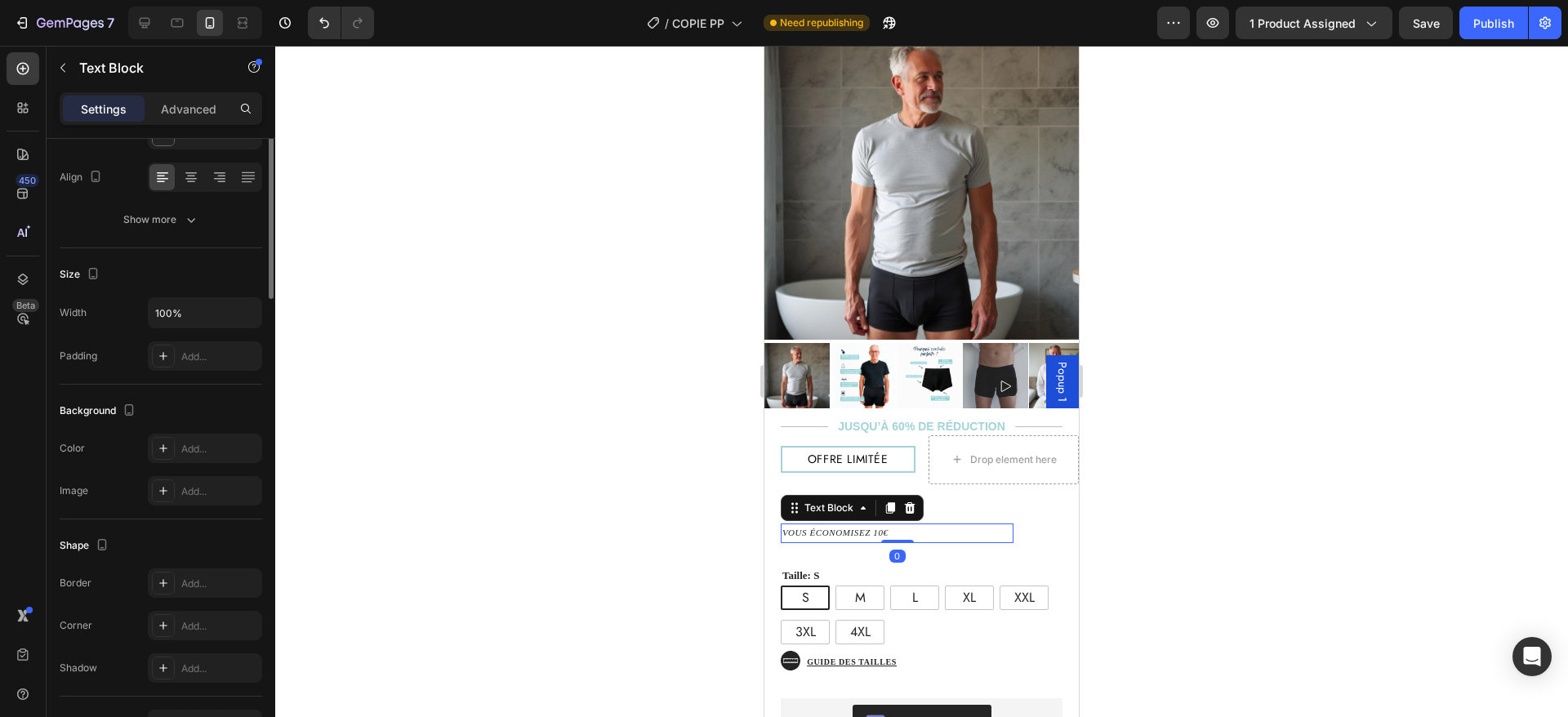
scroll to position [0, 0]
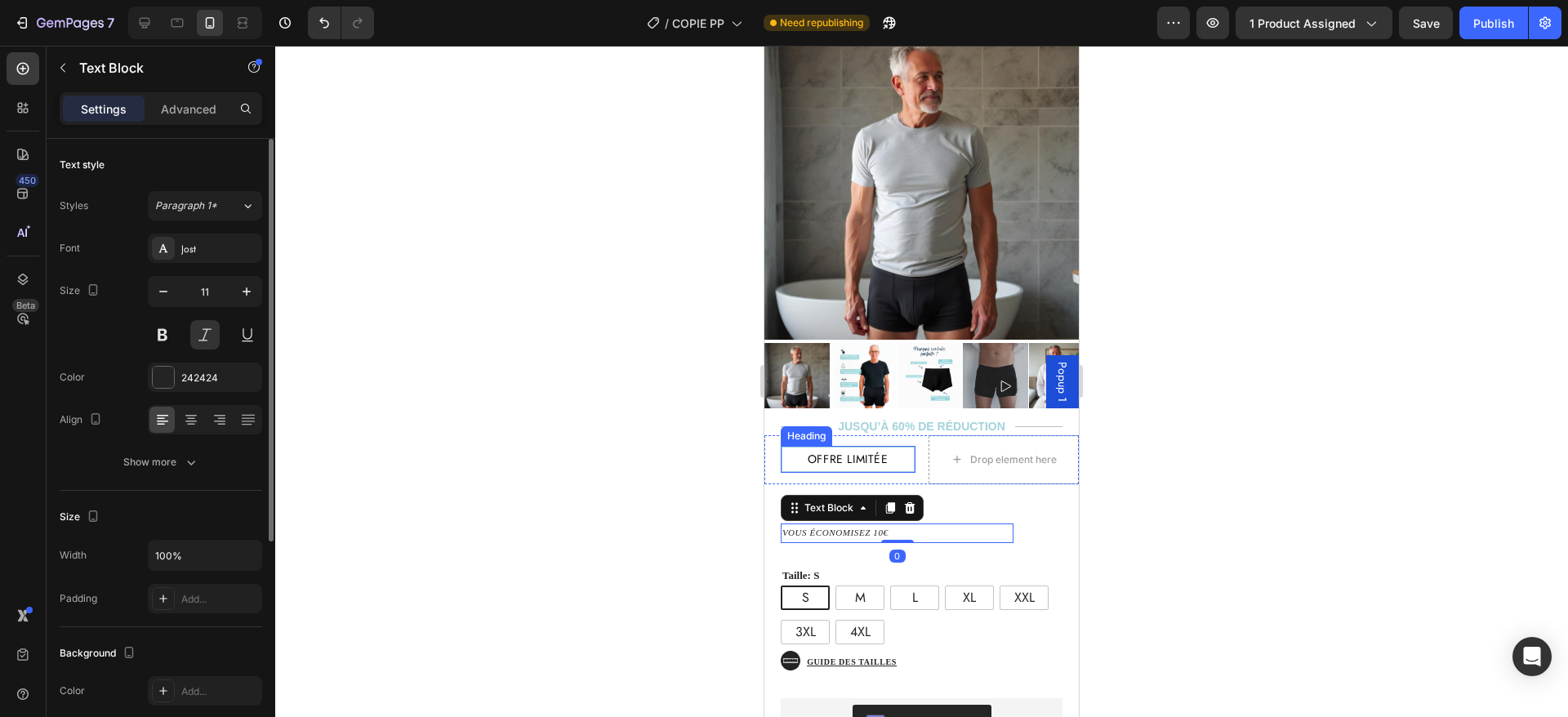
click at [887, 449] on p "offre limitée" at bounding box center [848, 459] width 128 height 20
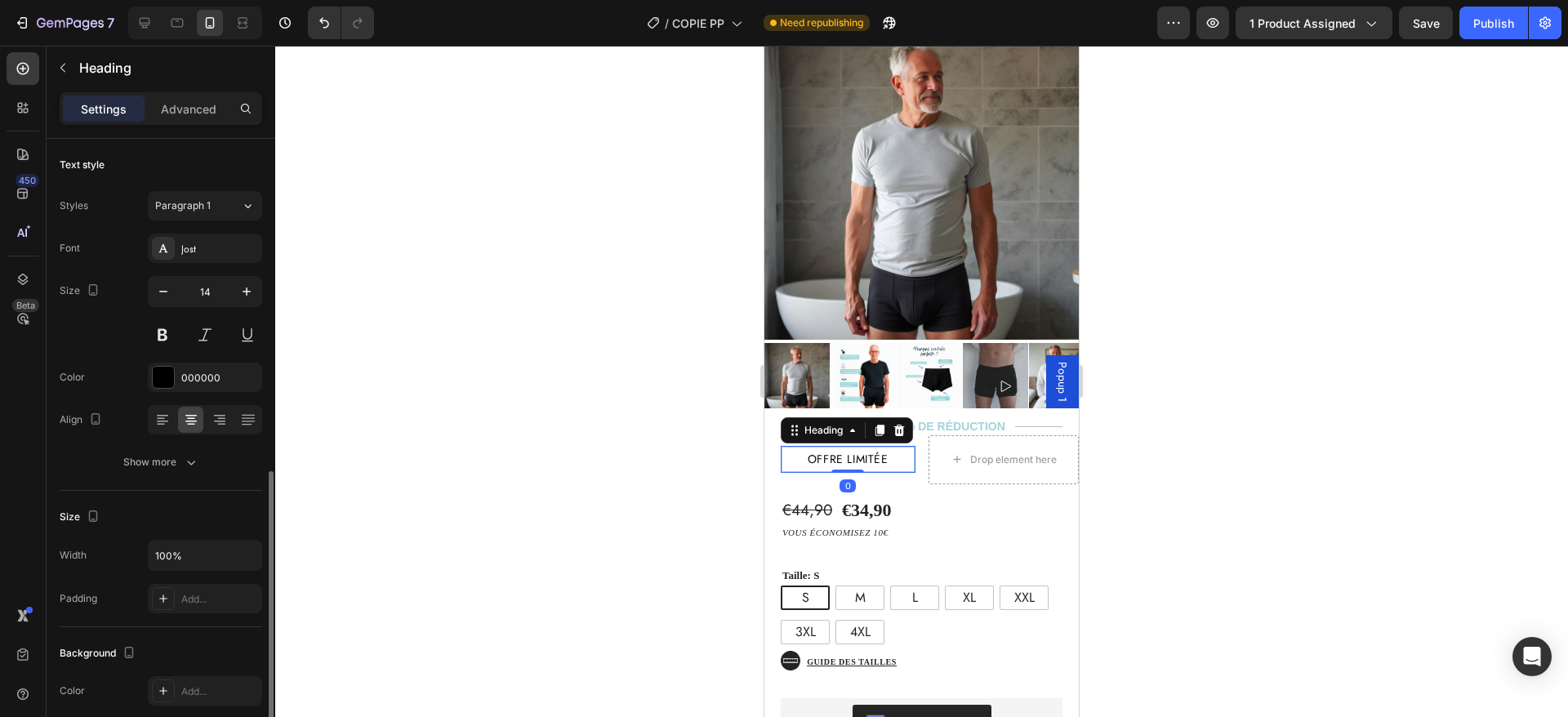
scroll to position [435, 0]
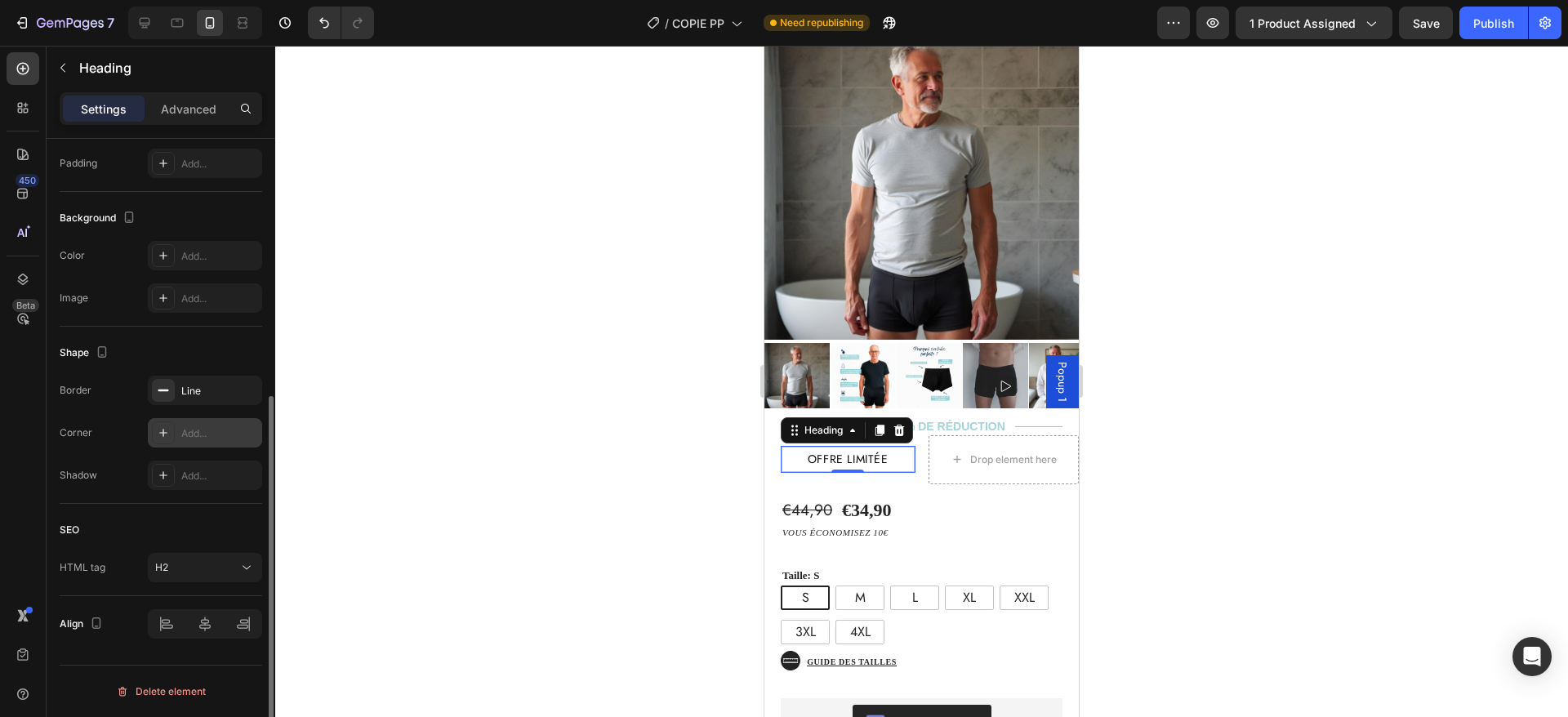
click at [198, 440] on div "Add..." at bounding box center [219, 434] width 77 height 15
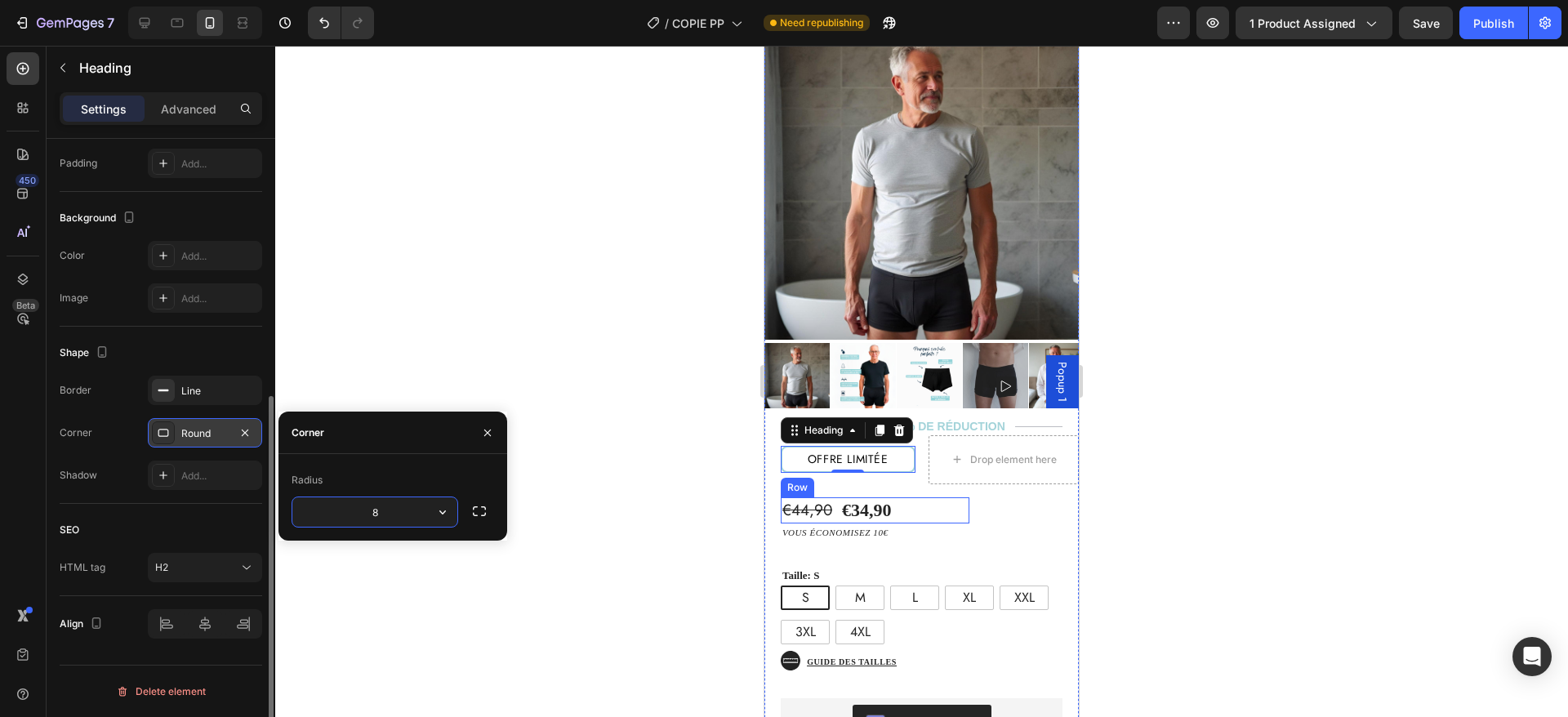
click at [929, 498] on div "€44,90 Product Price Product Price €34,90 Product Price Product Price Text Bloc…" at bounding box center [875, 511] width 189 height 27
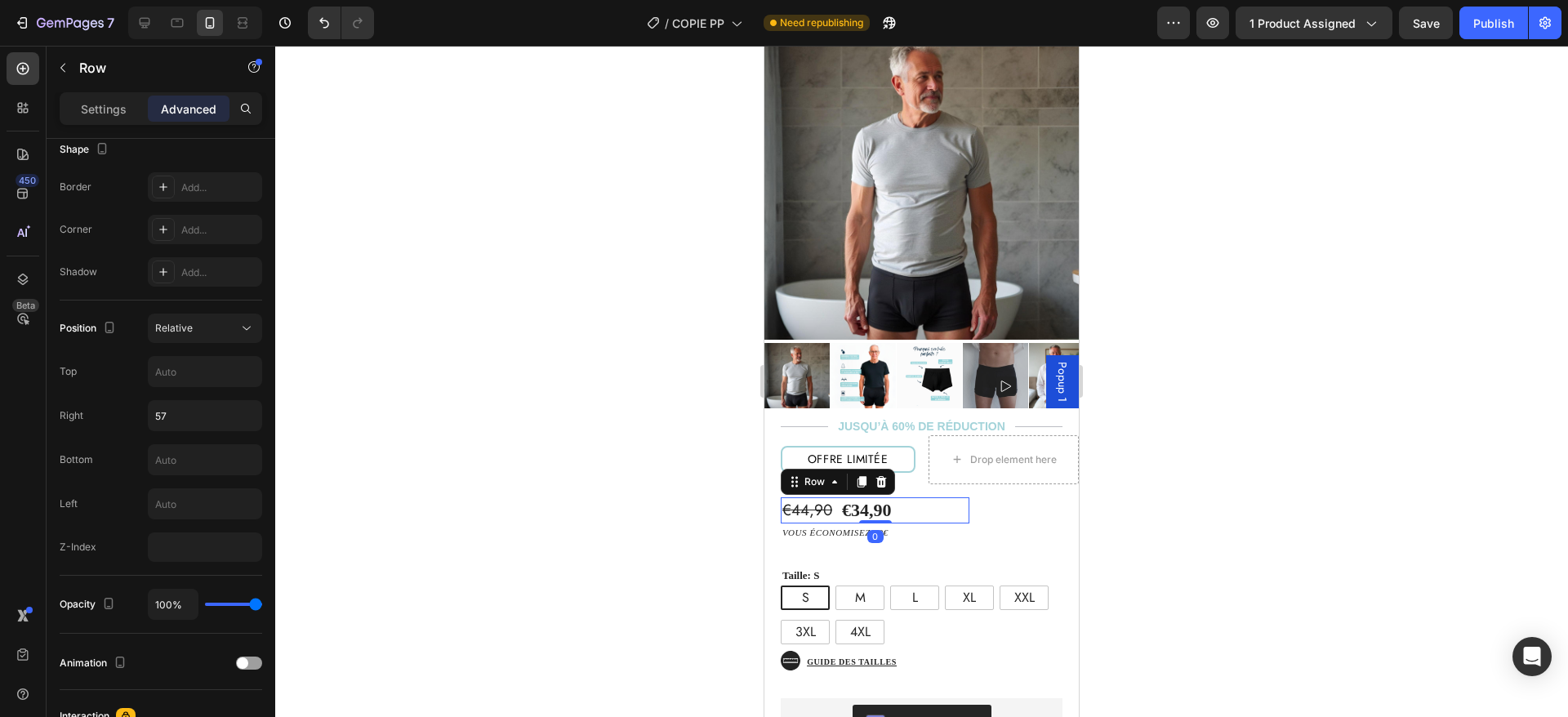
scroll to position [0, 0]
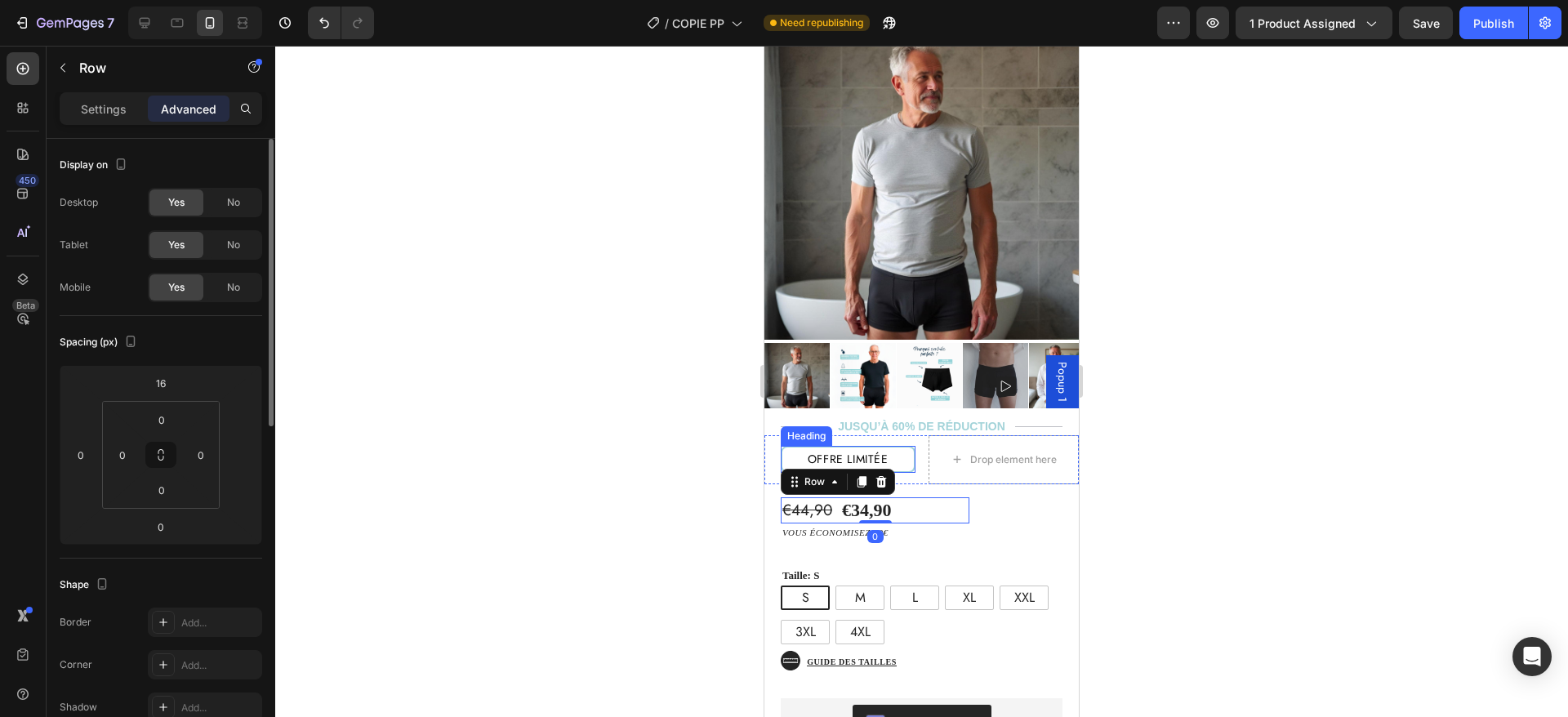
click at [881, 449] on p "offre limitée" at bounding box center [848, 459] width 128 height 20
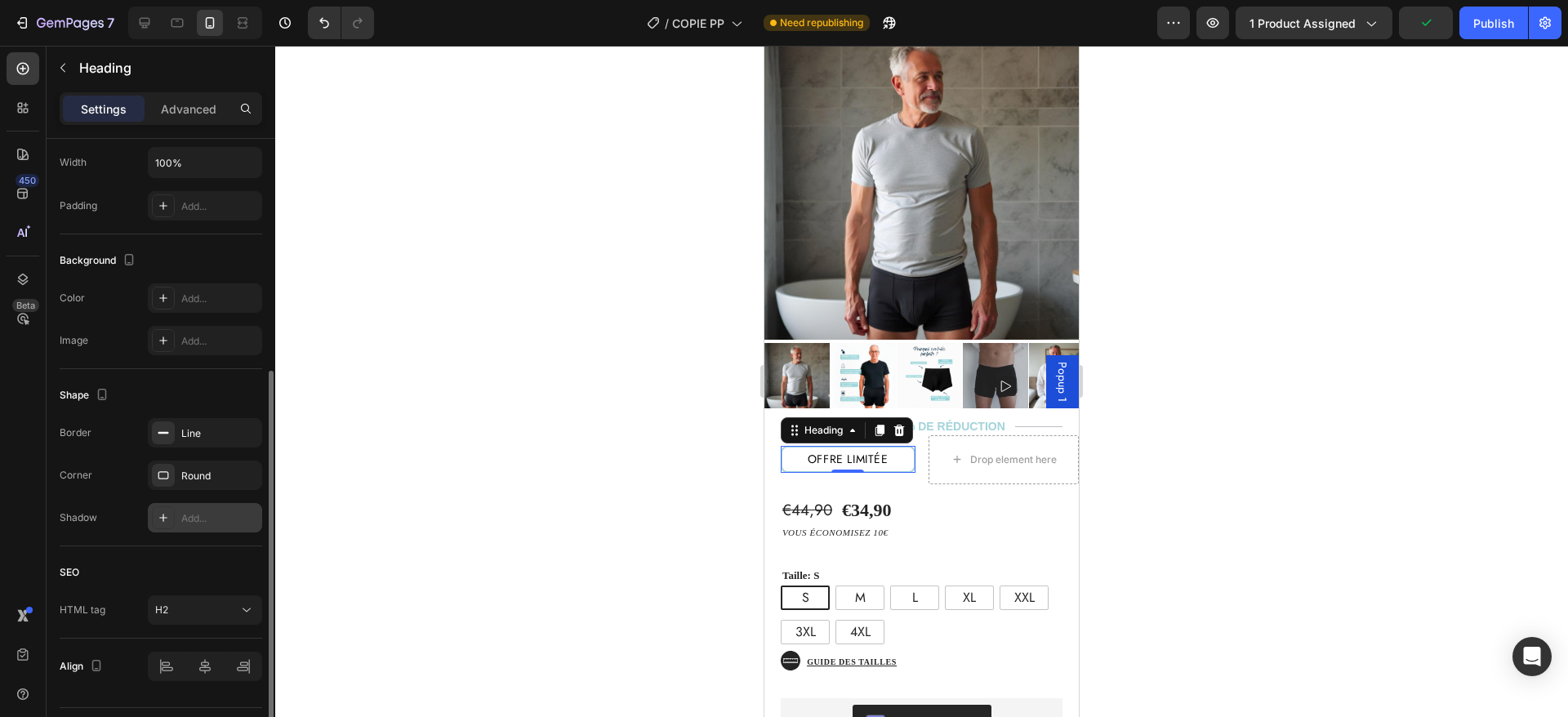
scroll to position [393, 0]
click at [192, 463] on div "Round" at bounding box center [205, 477] width 114 height 30
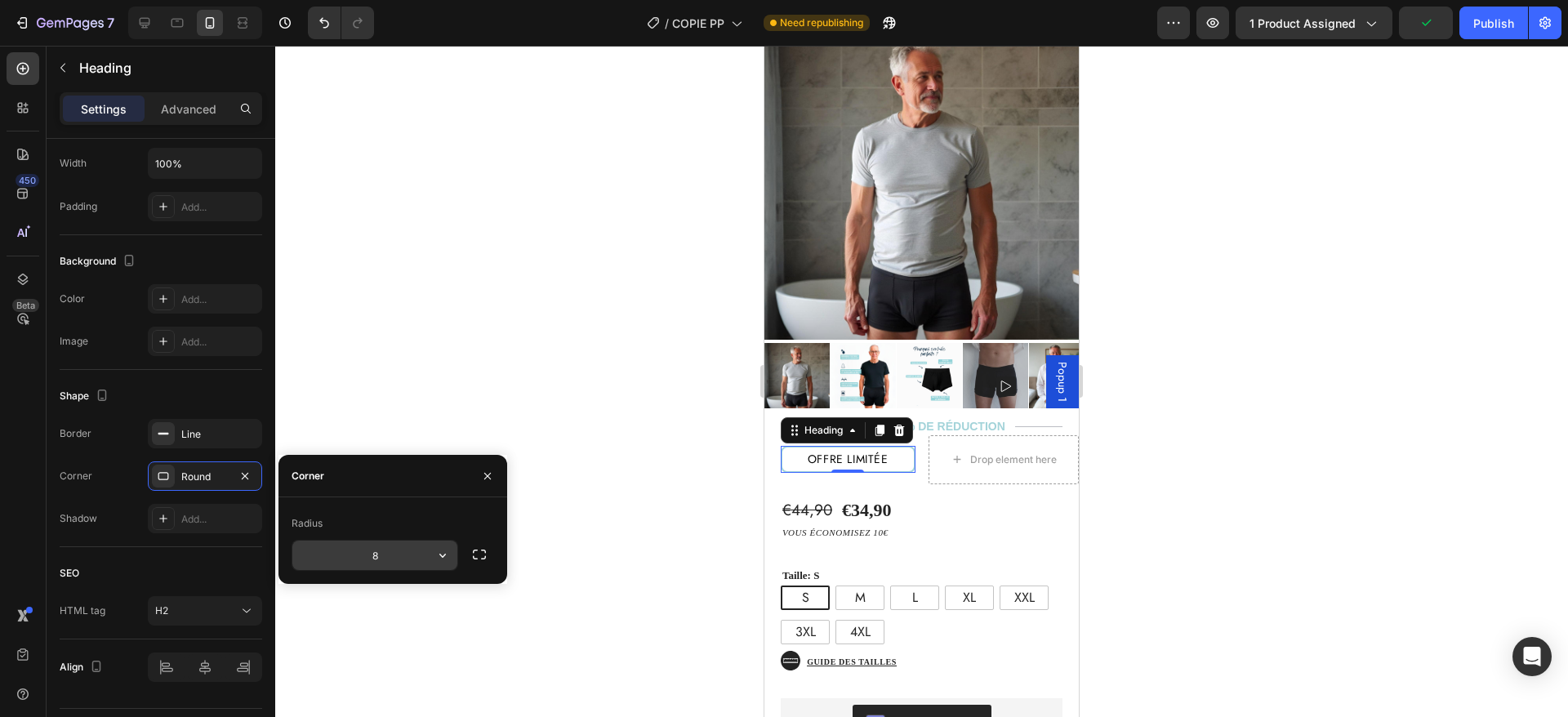
click at [371, 554] on input "8" at bounding box center [375, 556] width 165 height 30
type input "3"
click at [965, 490] on div "€44,90 Product Price Product Price €34,90 Product Price Product Price Text Bloc…" at bounding box center [922, 701] width 315 height 434
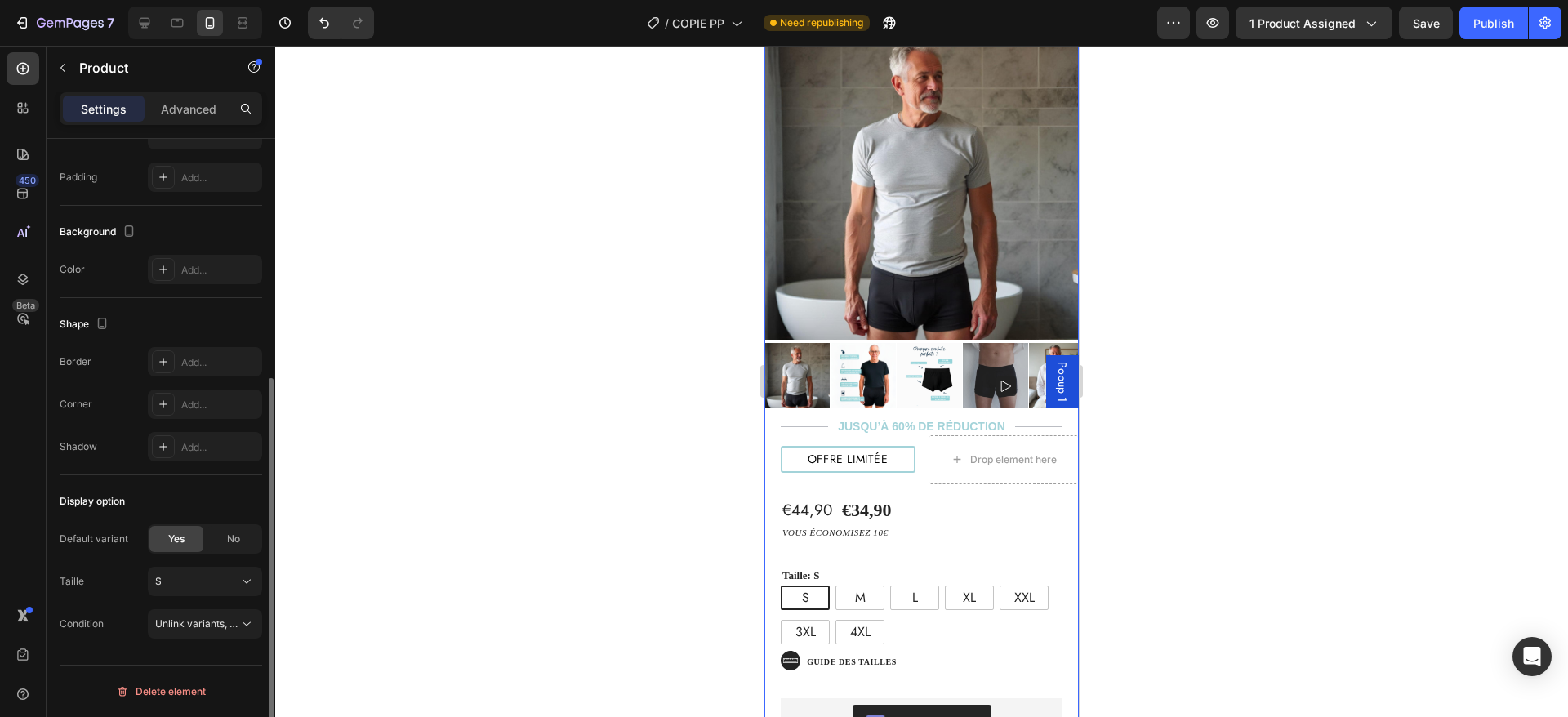
scroll to position [0, 0]
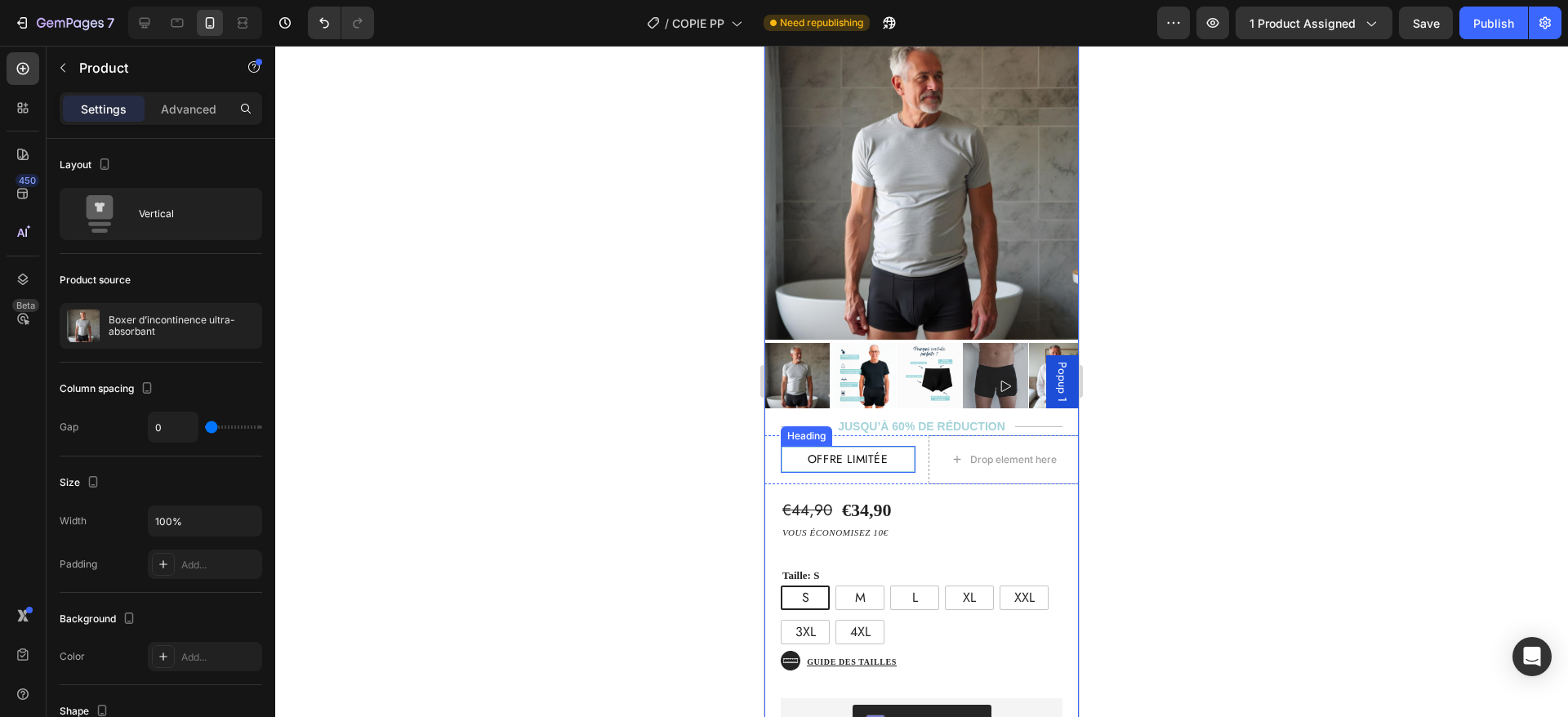
click at [892, 449] on p "offre limitée" at bounding box center [848, 459] width 128 height 20
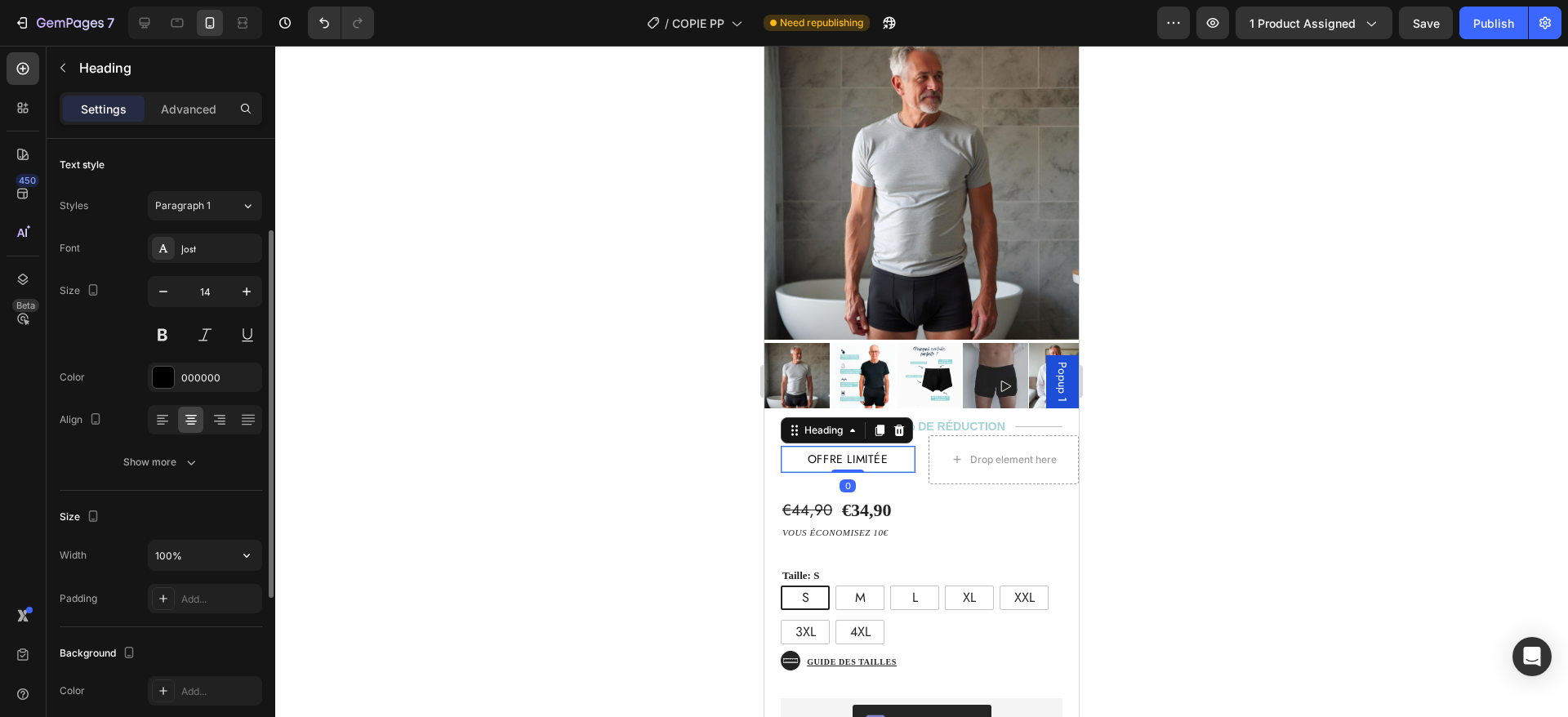
scroll to position [435, 0]
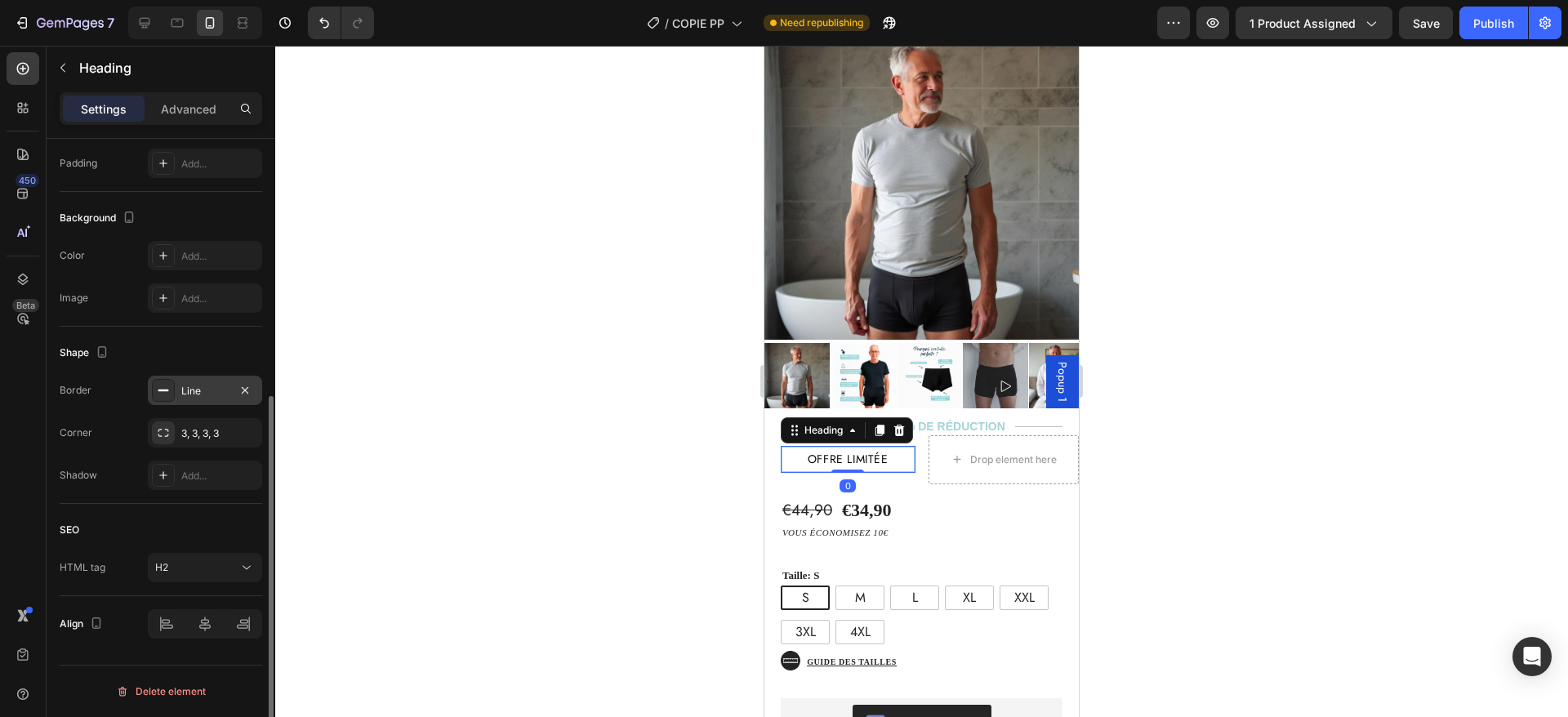
click at [205, 394] on div "Line" at bounding box center [205, 391] width 47 height 15
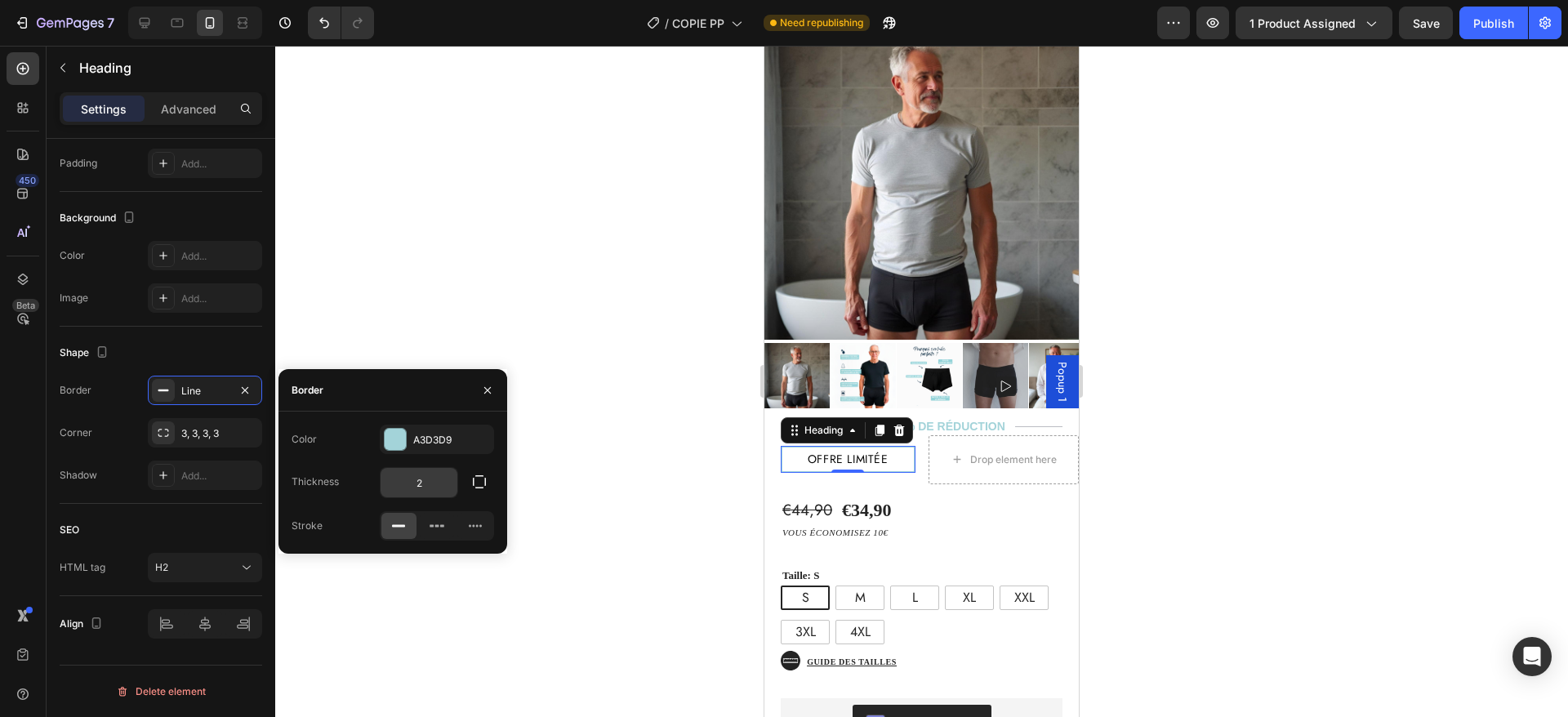
click at [440, 482] on input "2" at bounding box center [419, 483] width 77 height 30
type input "1"
click at [197, 439] on div "3, 3, 3, 3" at bounding box center [205, 434] width 47 height 15
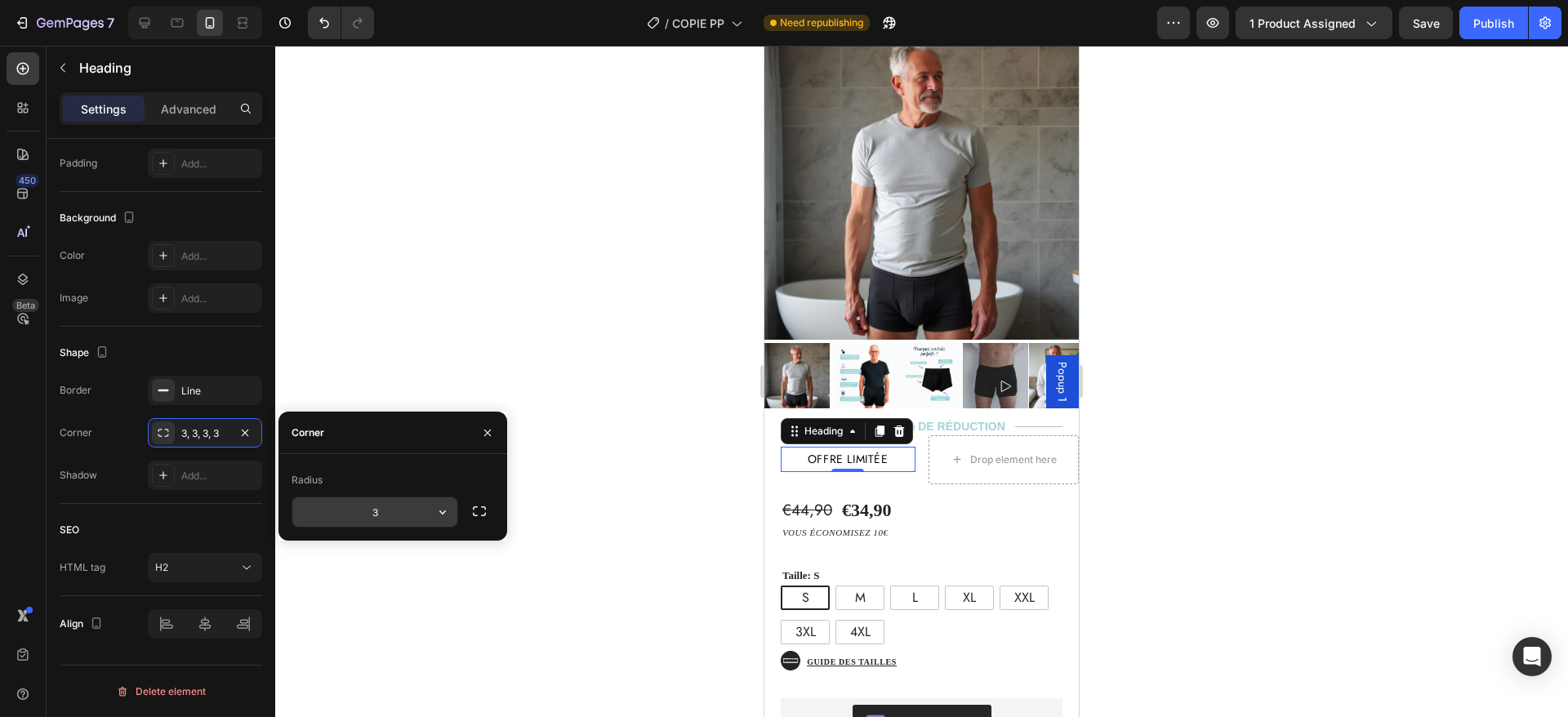
click at [370, 505] on input "3" at bounding box center [375, 512] width 165 height 30
type input "2"
click at [1003, 487] on div "€44,90 Product Price Product Price €34,90 Product Price Product Price Text Bloc…" at bounding box center [922, 701] width 315 height 434
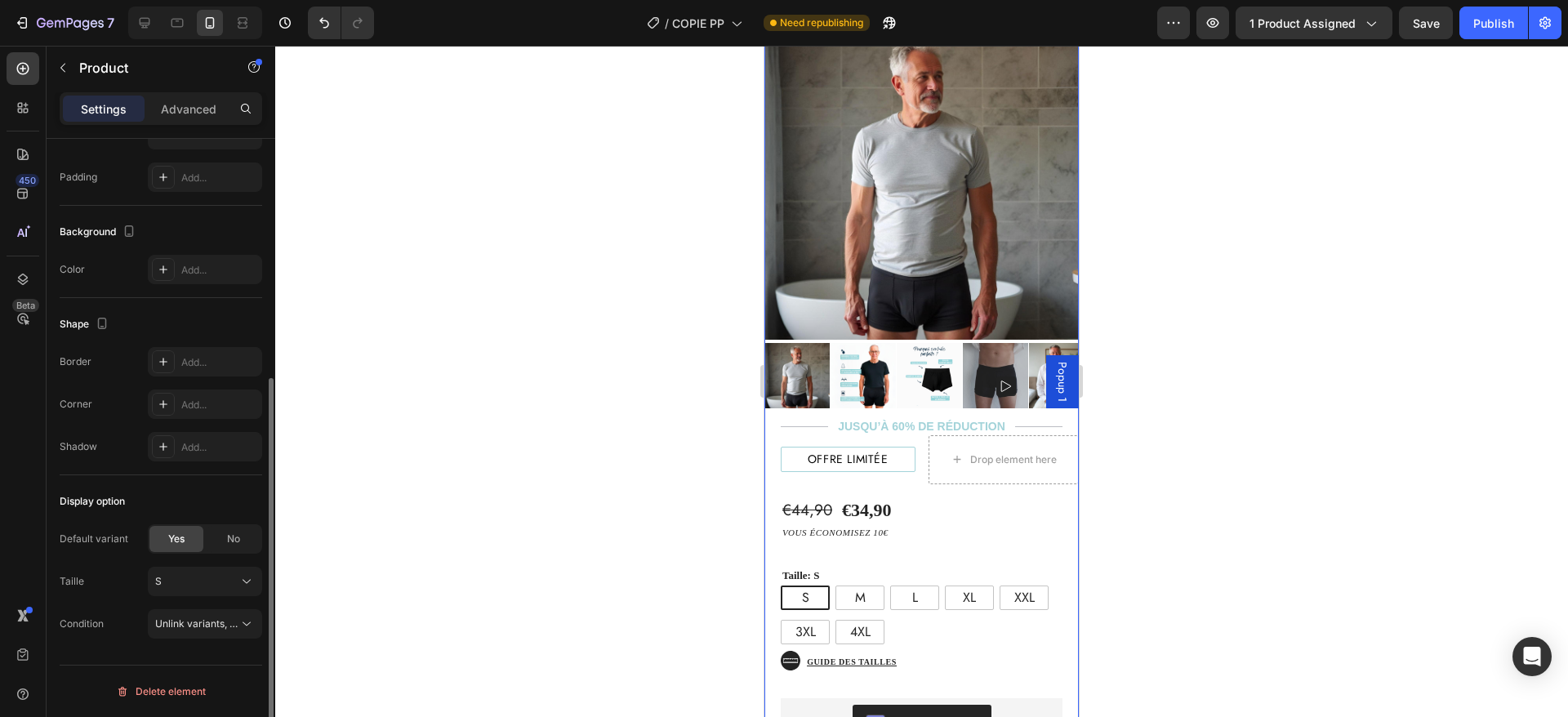
scroll to position [0, 0]
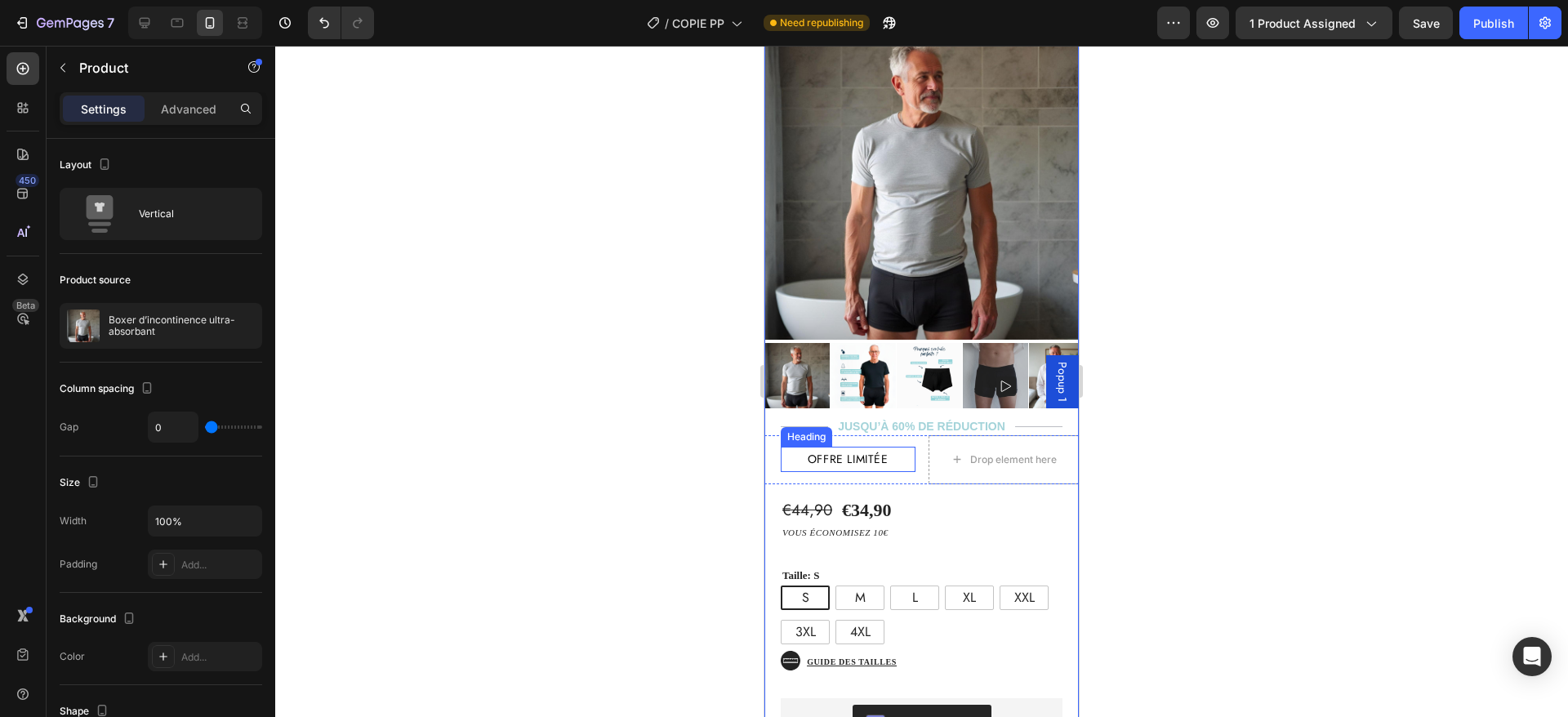
click at [881, 449] on p "offre limitée" at bounding box center [848, 459] width 130 height 20
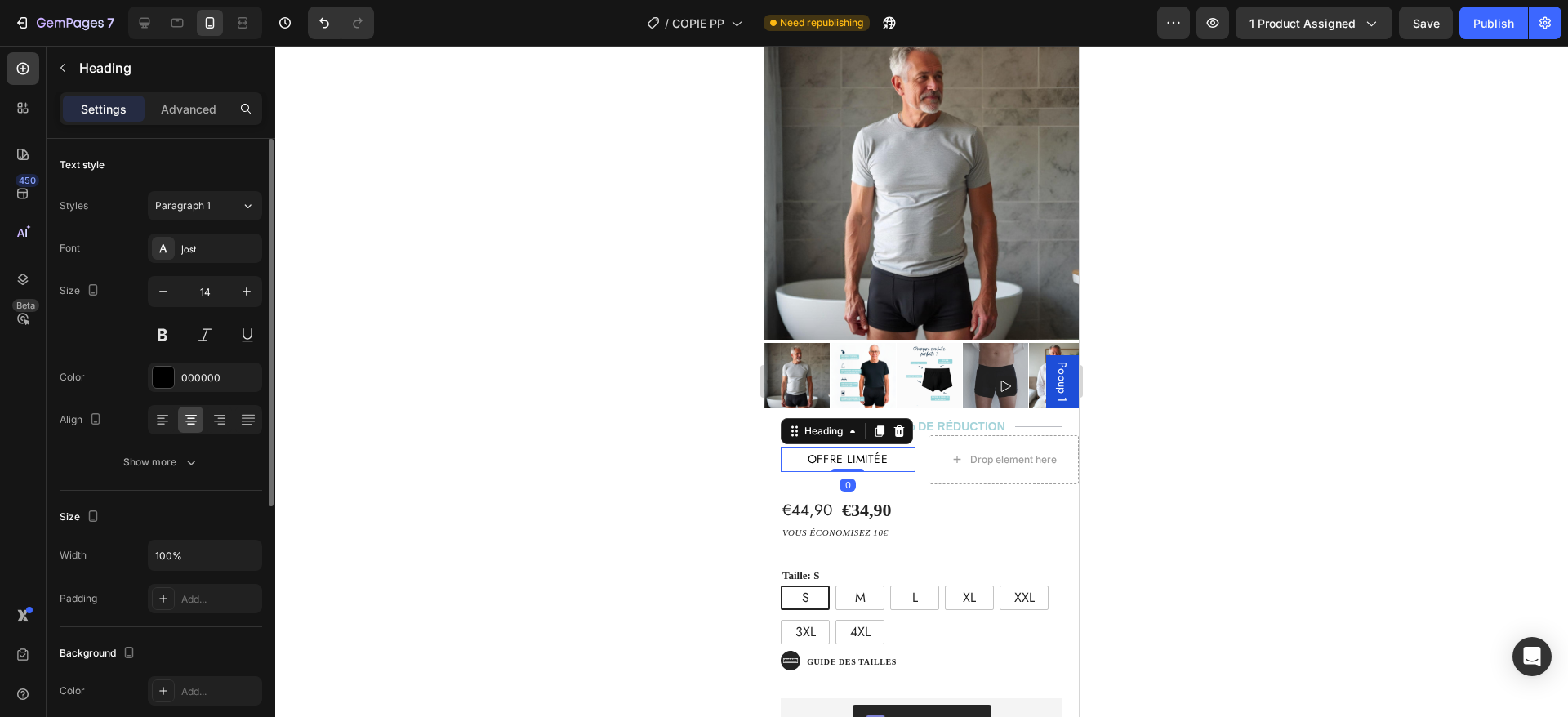
scroll to position [435, 0]
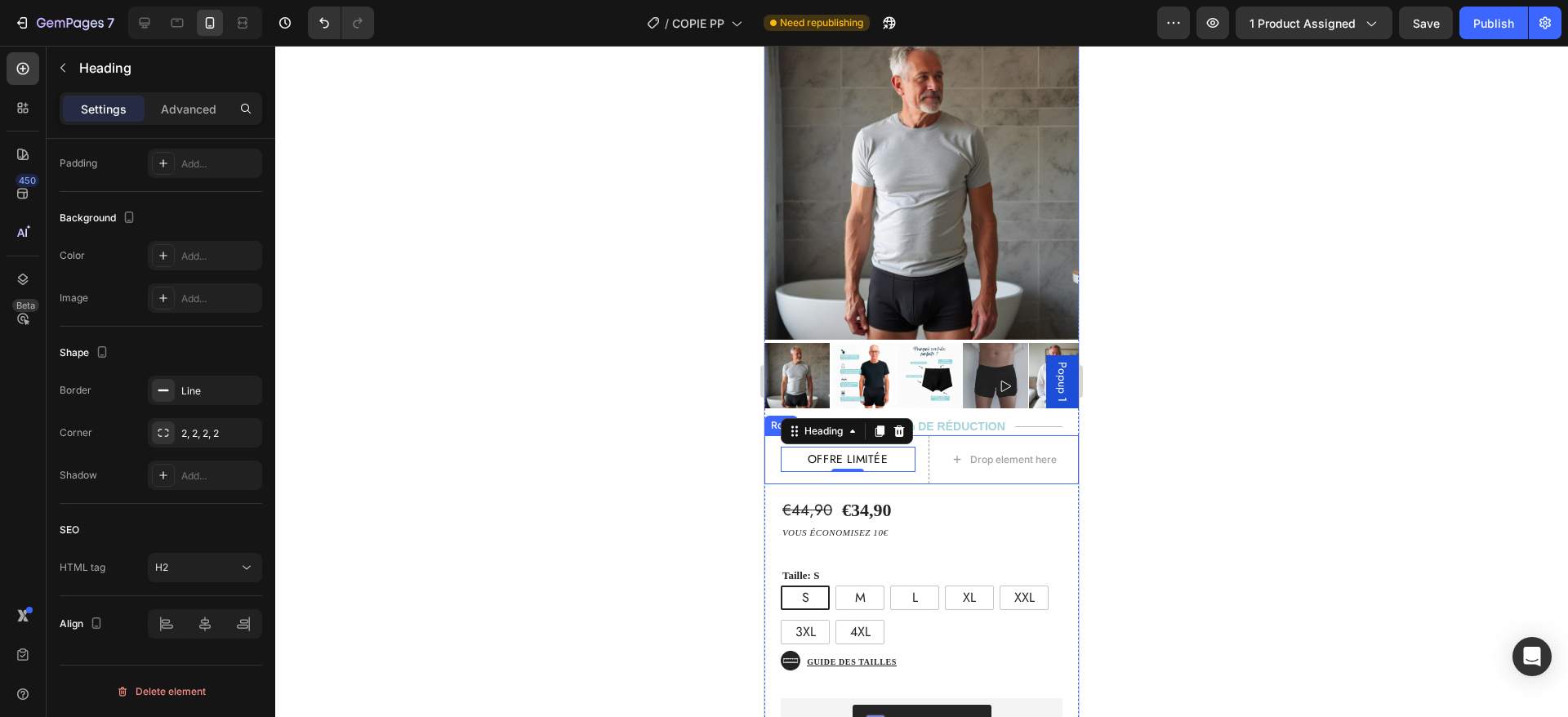
click at [914, 451] on div "offre limitée Heading 0 Drop element here Row" at bounding box center [922, 460] width 315 height 49
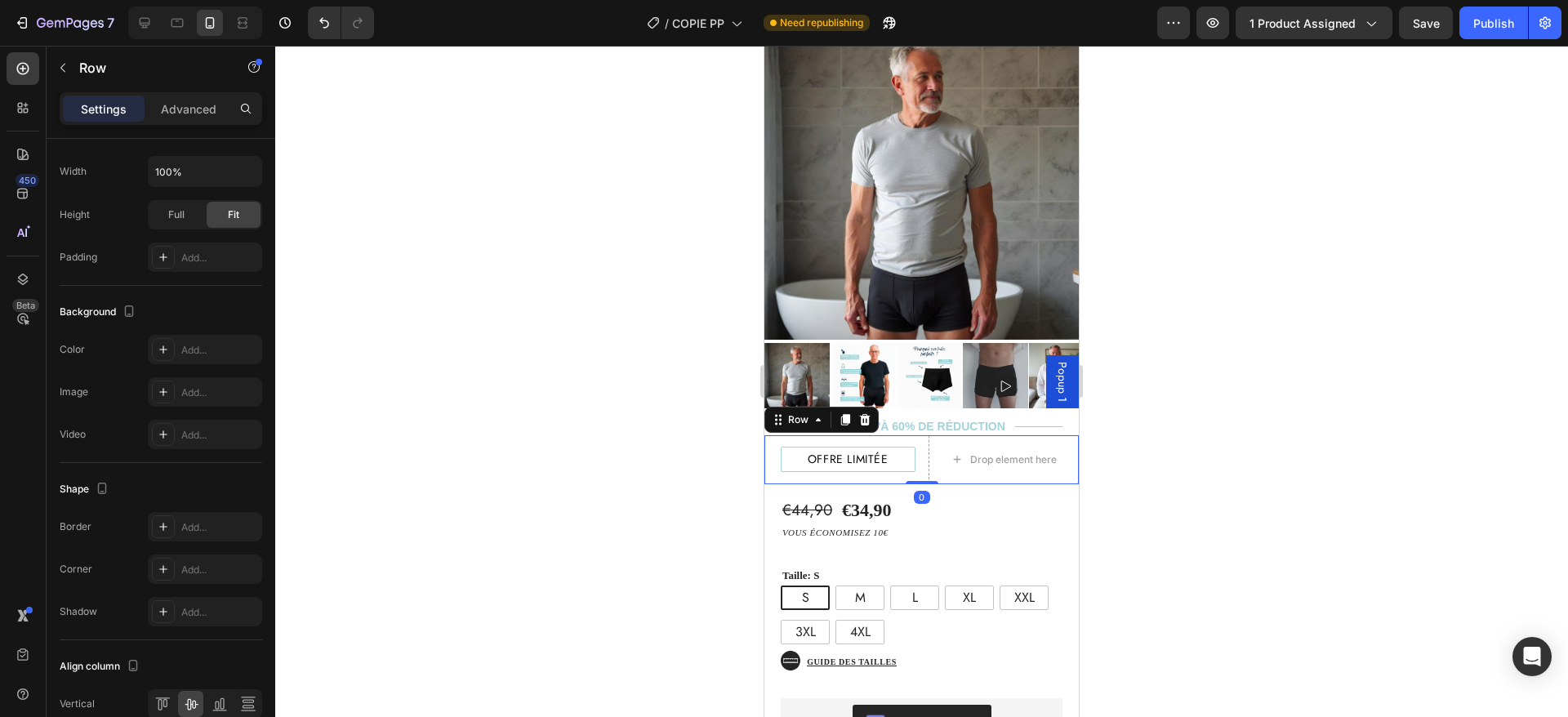
scroll to position [0, 0]
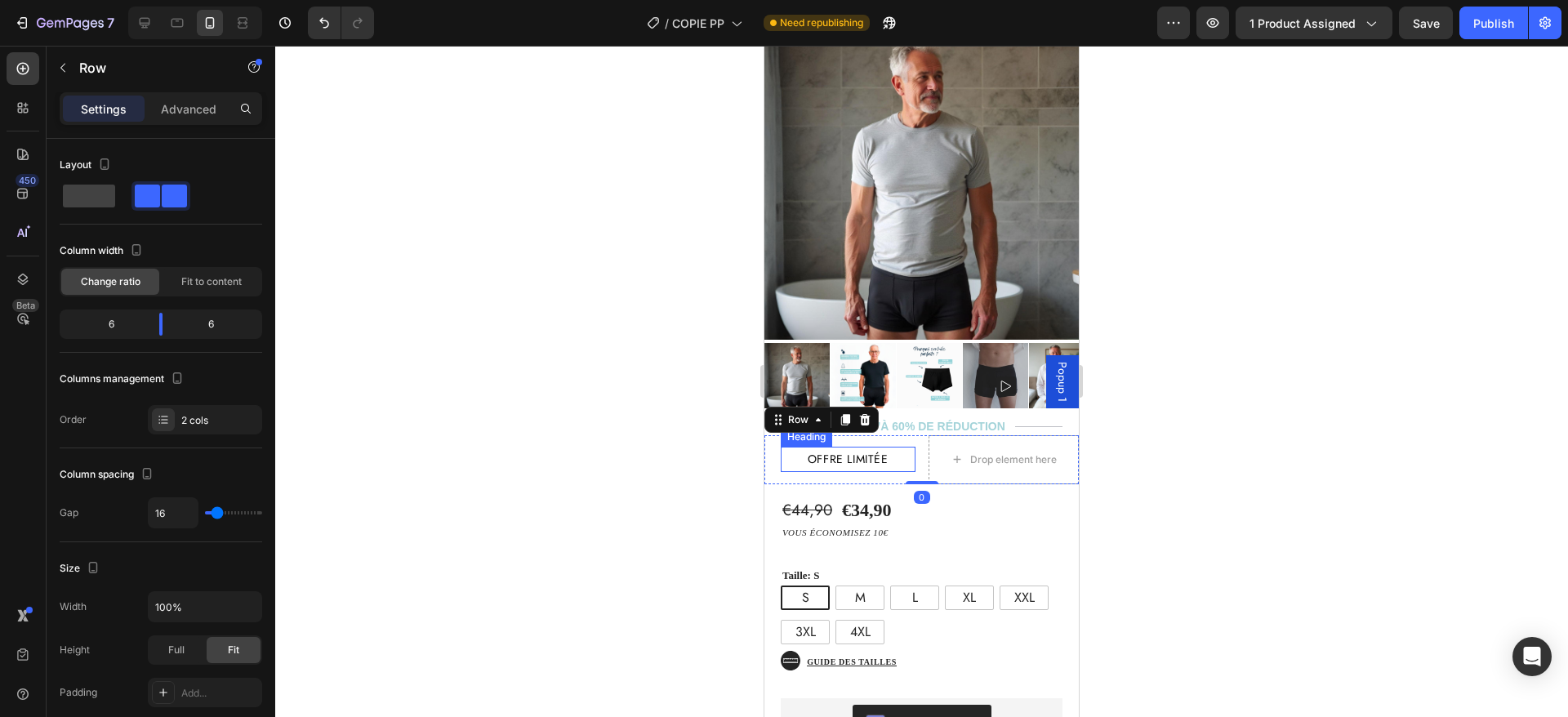
click at [892, 449] on p "offre limitée" at bounding box center [848, 459] width 130 height 20
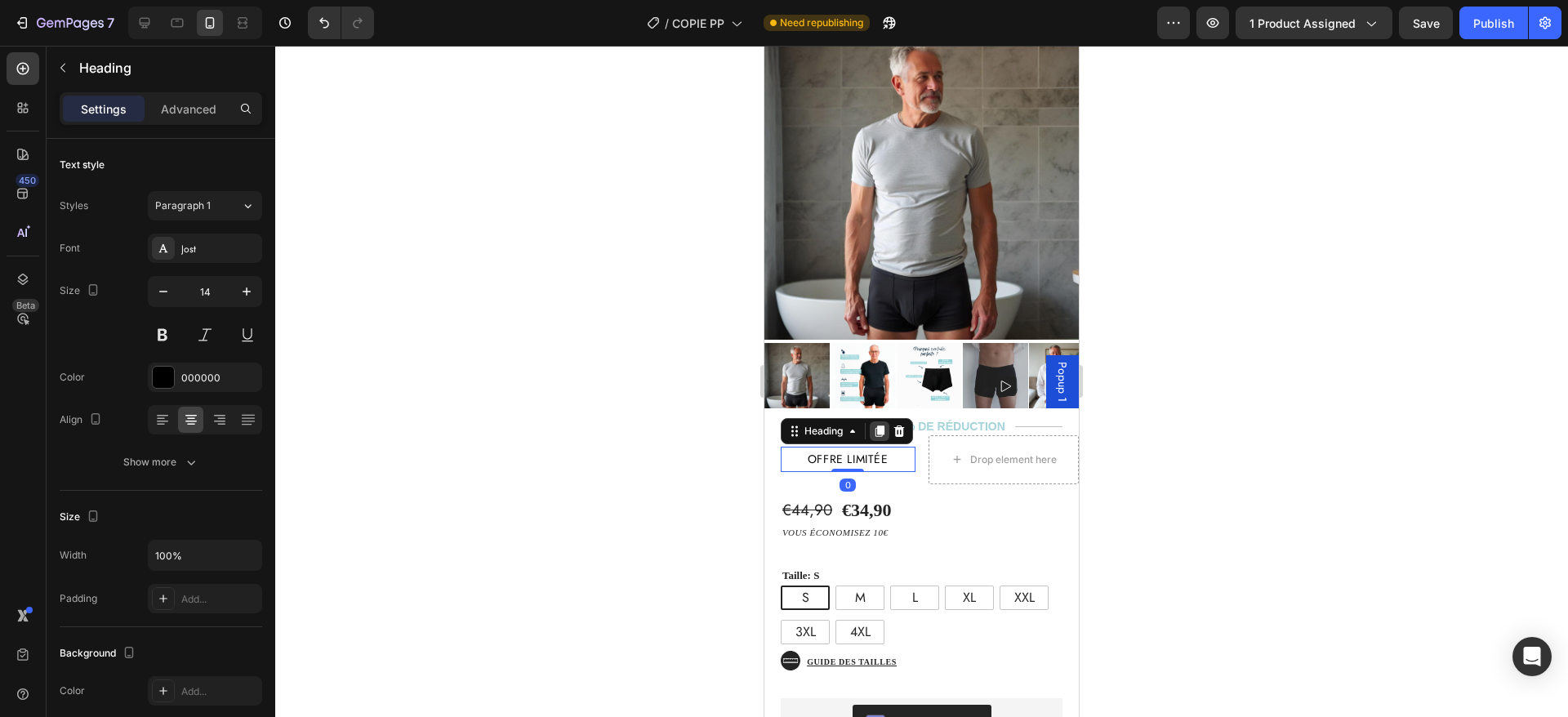
click at [878, 425] on icon at bounding box center [879, 431] width 13 height 13
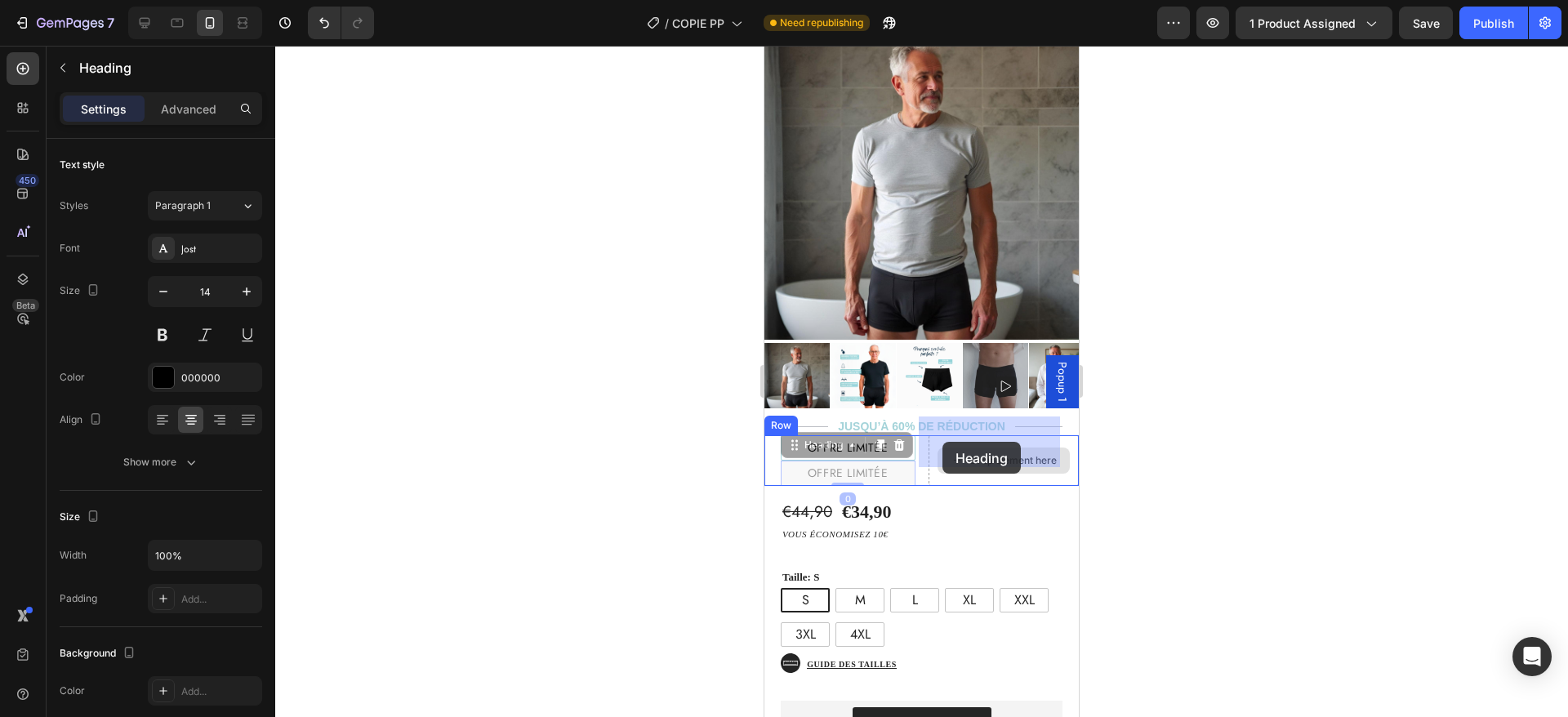
drag, startPoint x: 873, startPoint y: 457, endPoint x: 947, endPoint y: 444, distance: 75.1
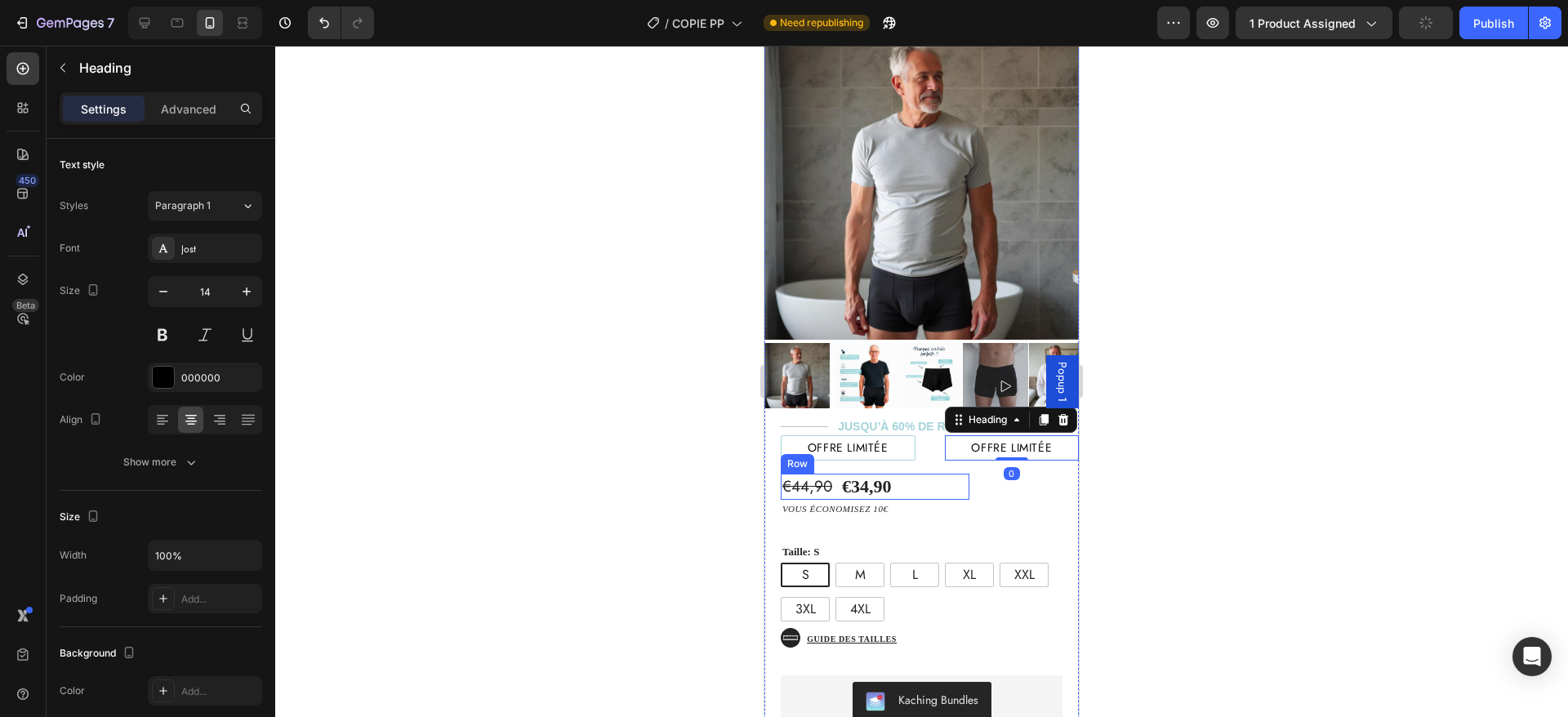
click at [941, 474] on div "€44,90 Product Price Product Price €34,90 Product Price Product Price Text Bloc…" at bounding box center [875, 487] width 189 height 27
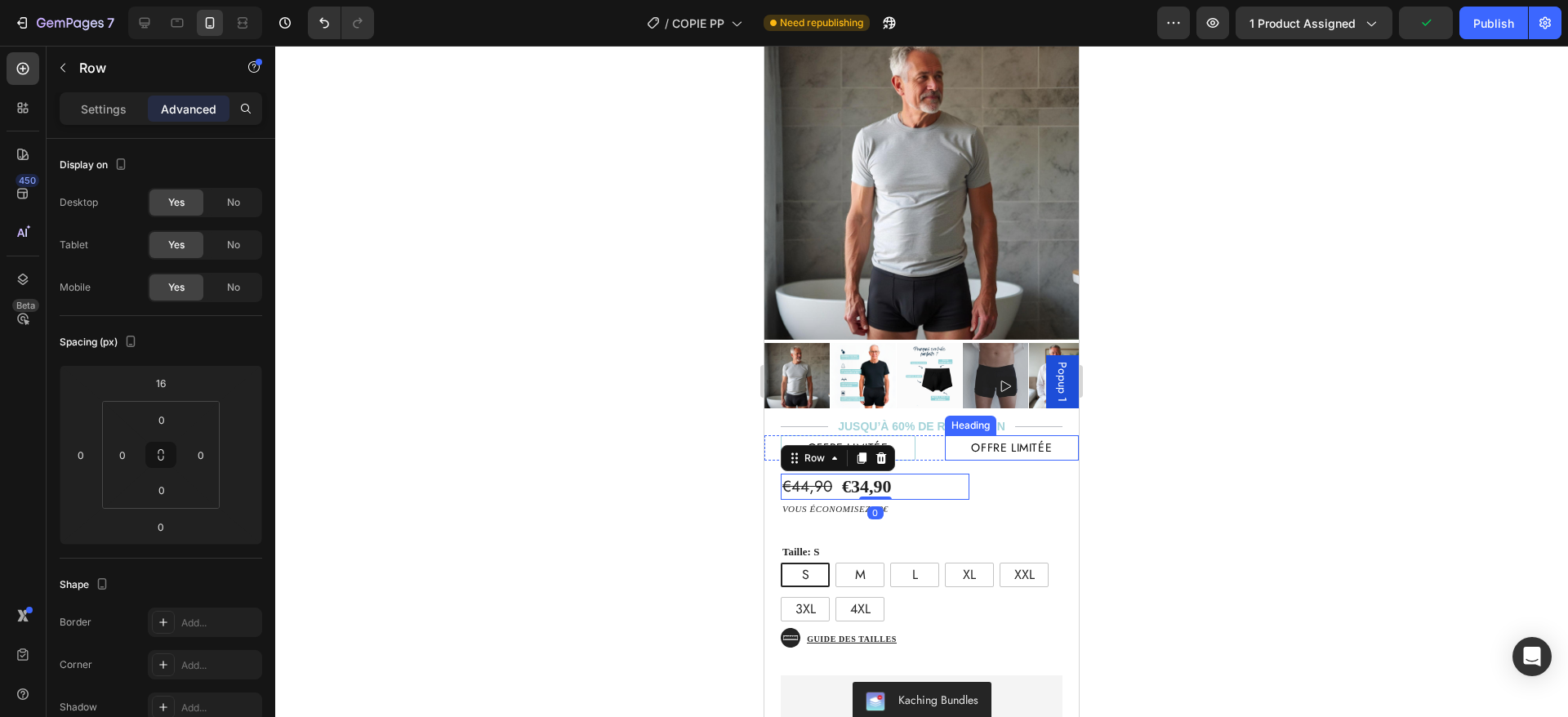
click at [979, 435] on h2 "offre limitée" at bounding box center [1012, 448] width 135 height 25
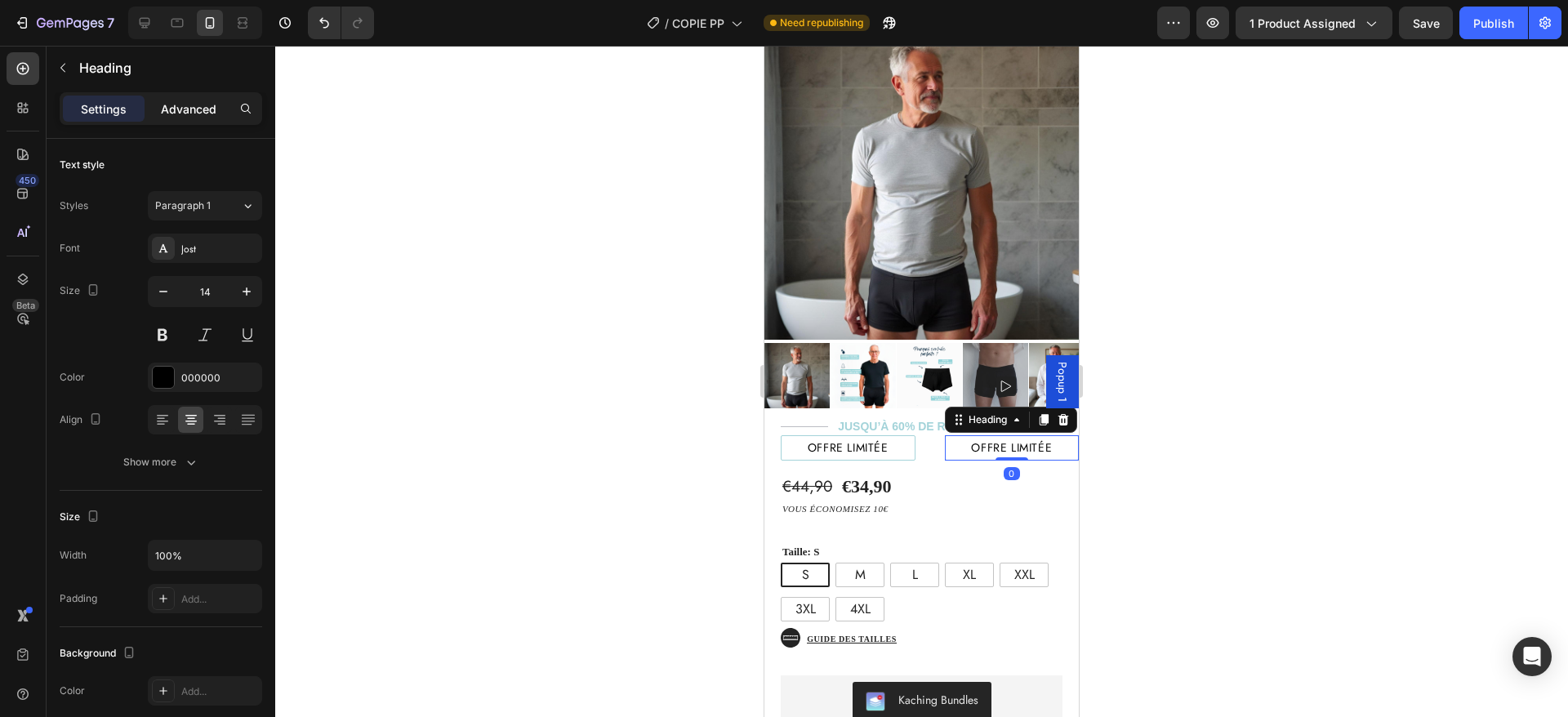
click at [204, 104] on p "Advanced" at bounding box center [189, 109] width 56 height 17
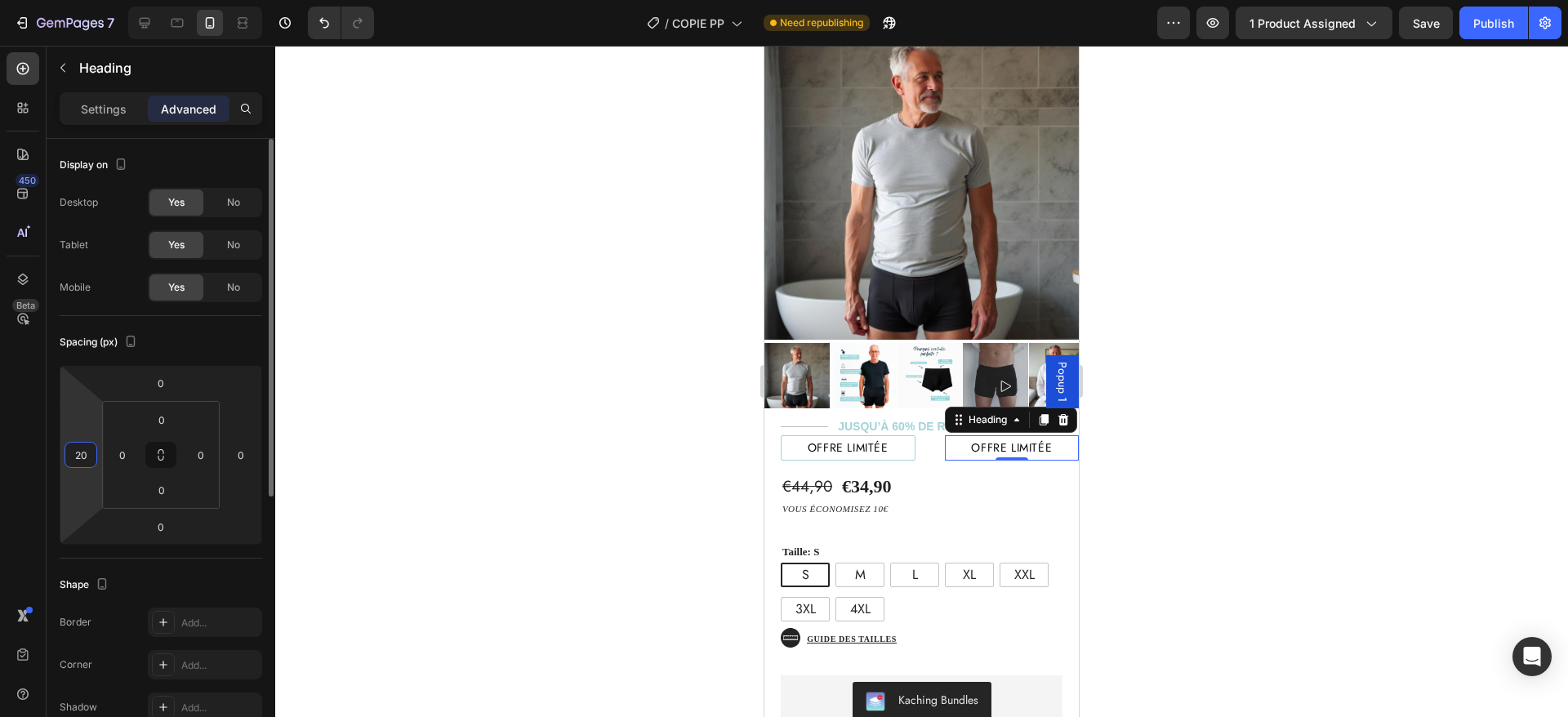
click at [81, 454] on input "20" at bounding box center [80, 455] width 24 height 24
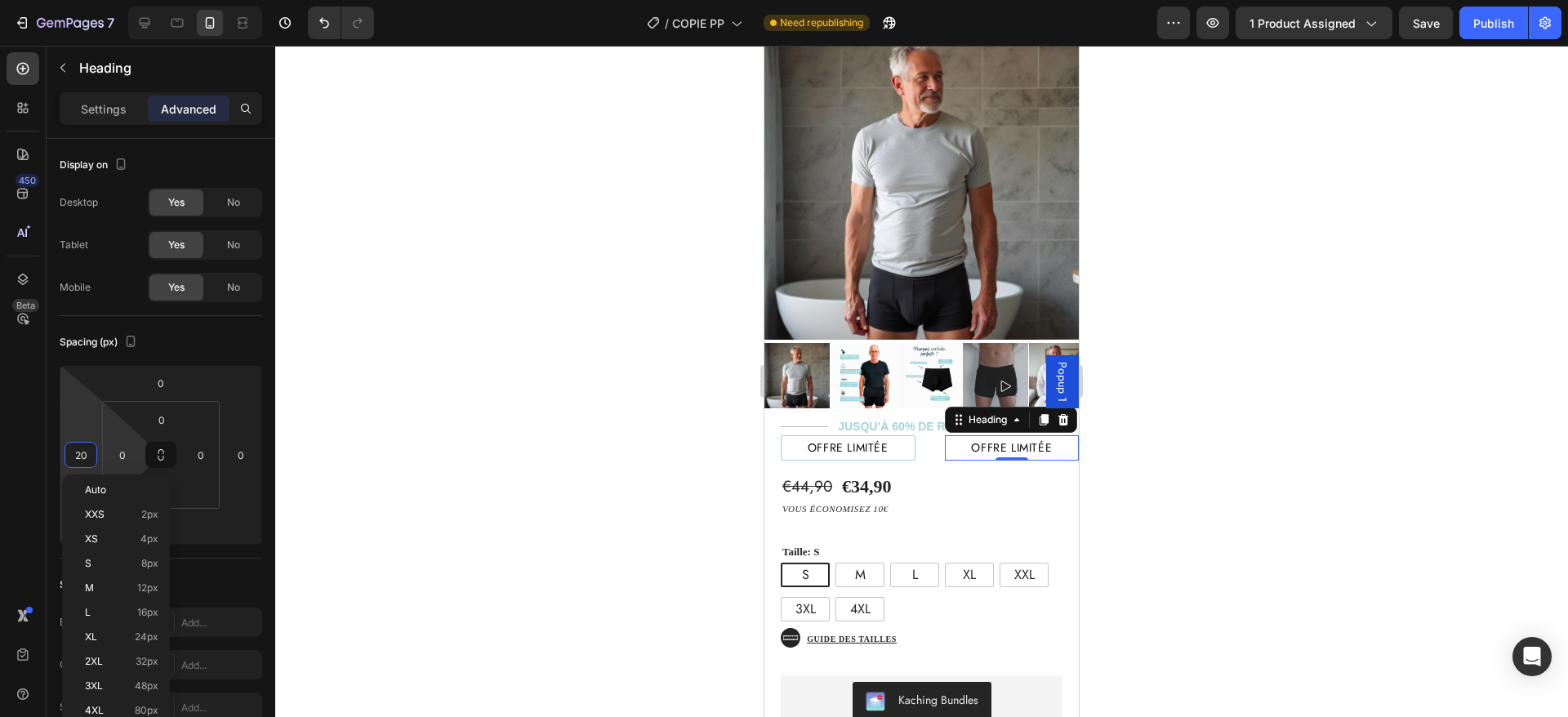
click at [113, 478] on div "Auto" at bounding box center [116, 491] width 101 height 24
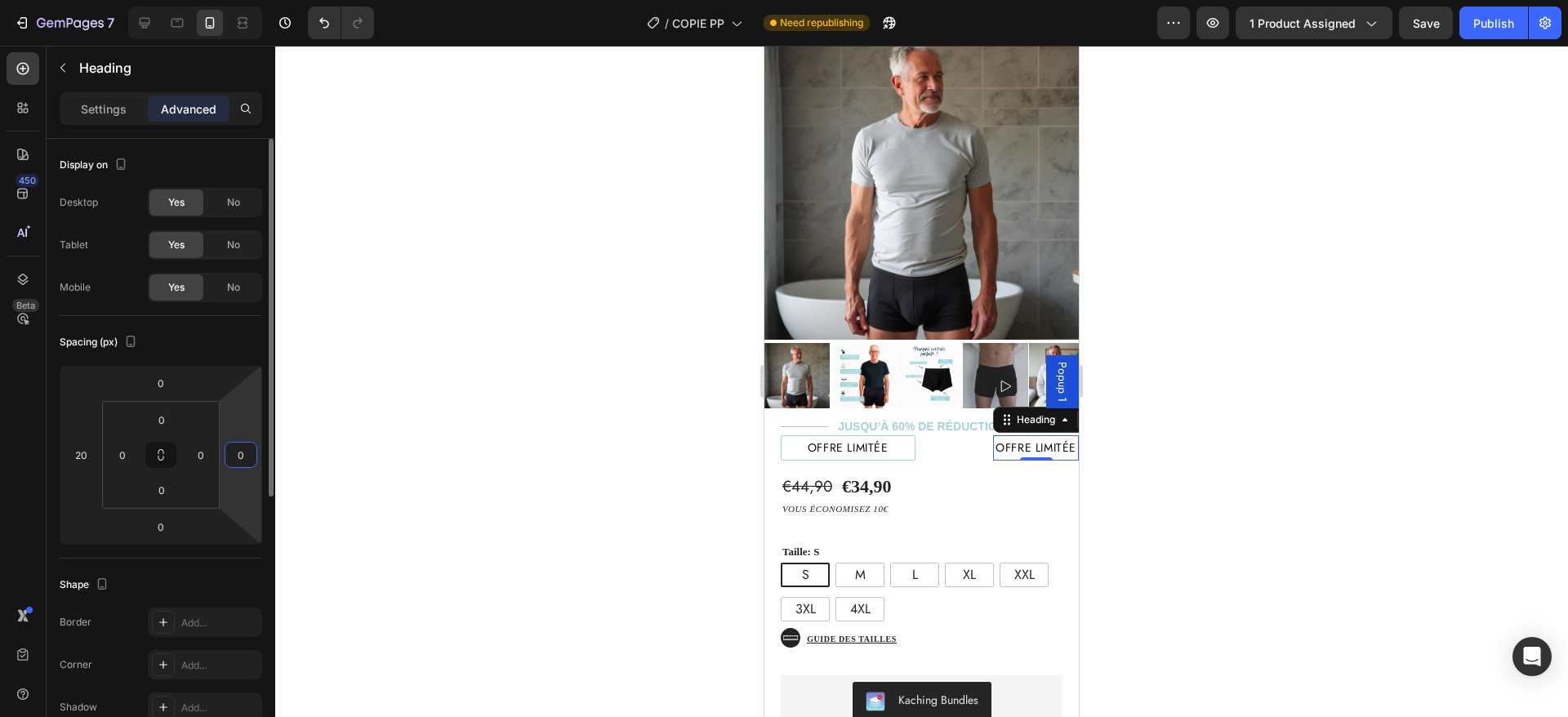
click at [246, 458] on input "0" at bounding box center [241, 455] width 24 height 24
type input "20"
click at [961, 465] on div "€44,90 Product Price Product Price €34,90 Product Price Product Price Text Bloc…" at bounding box center [922, 678] width 315 height 434
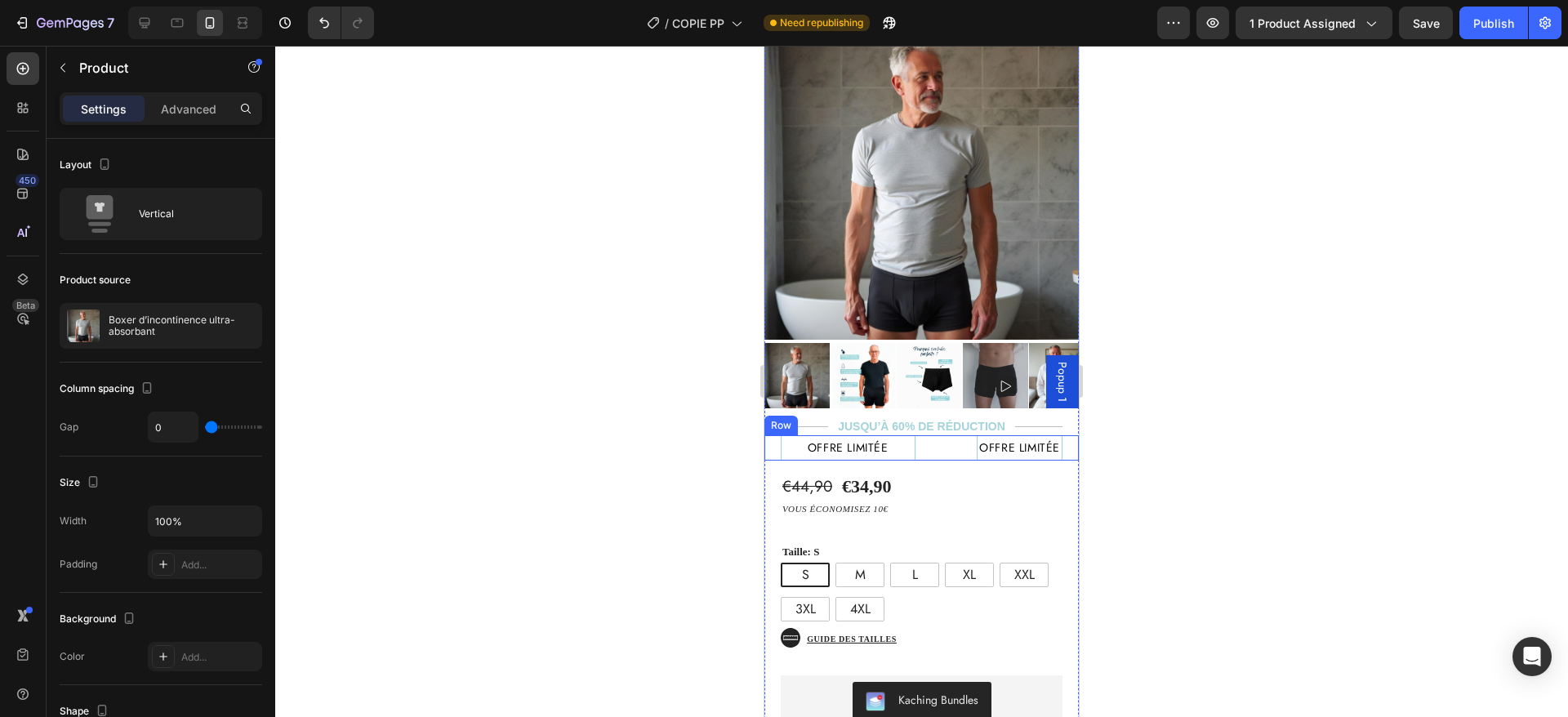
click at [928, 435] on div "offre limitée Heading" at bounding box center [1003, 448] width 151 height 25
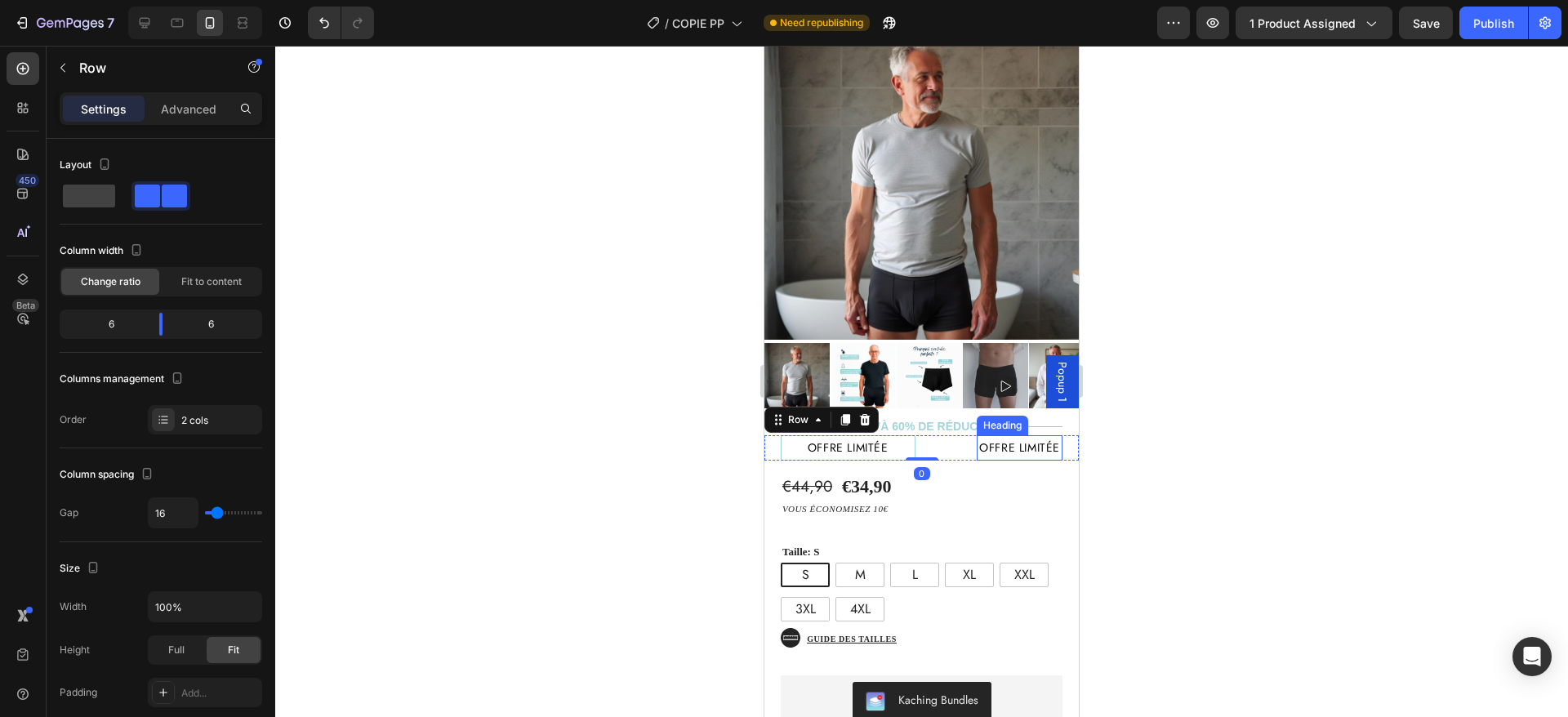
click at [1016, 435] on h2 "offre limitée" at bounding box center [1020, 448] width 86 height 25
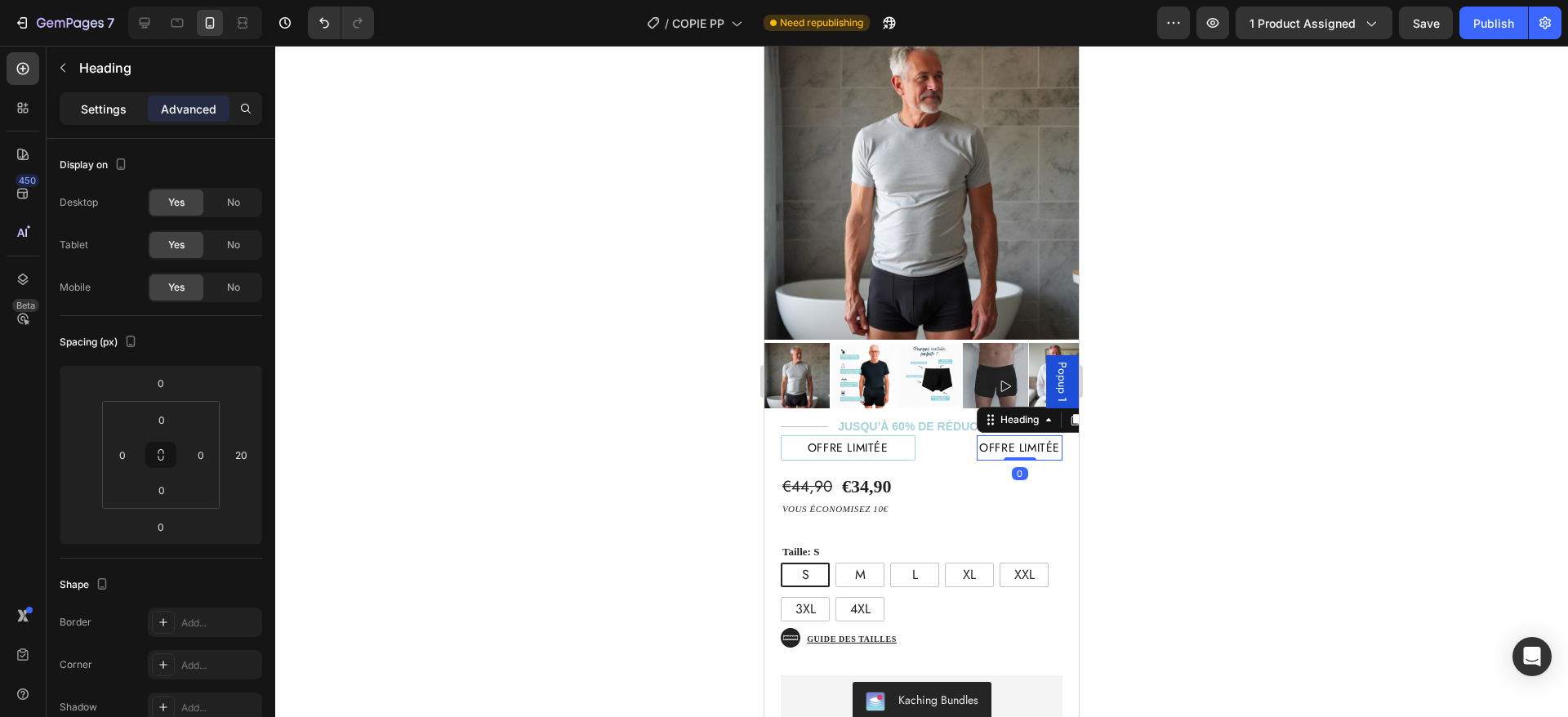
click at [100, 107] on p "Settings" at bounding box center [104, 109] width 45 height 17
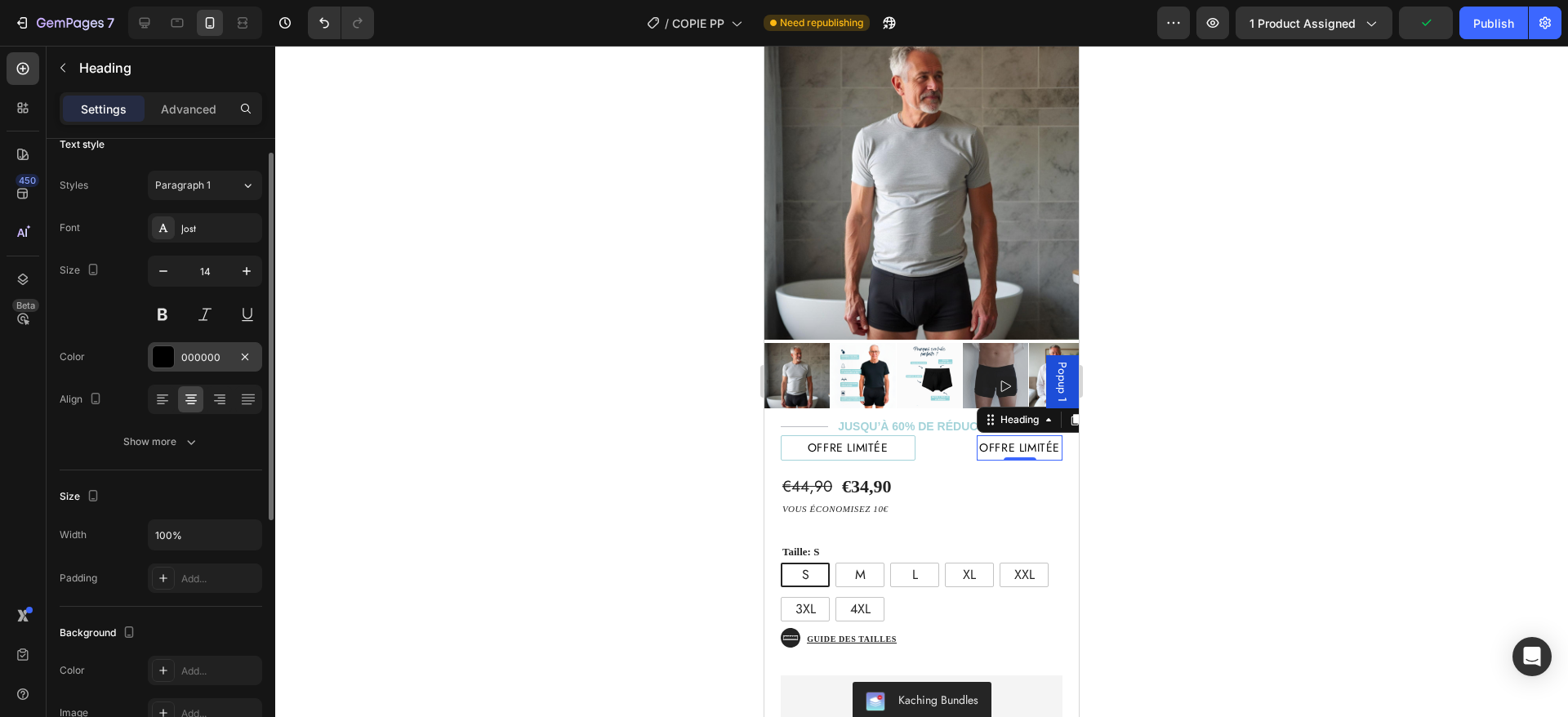
scroll to position [22, 0]
click at [857, 438] on p "offre limitée" at bounding box center [848, 448] width 130 height 20
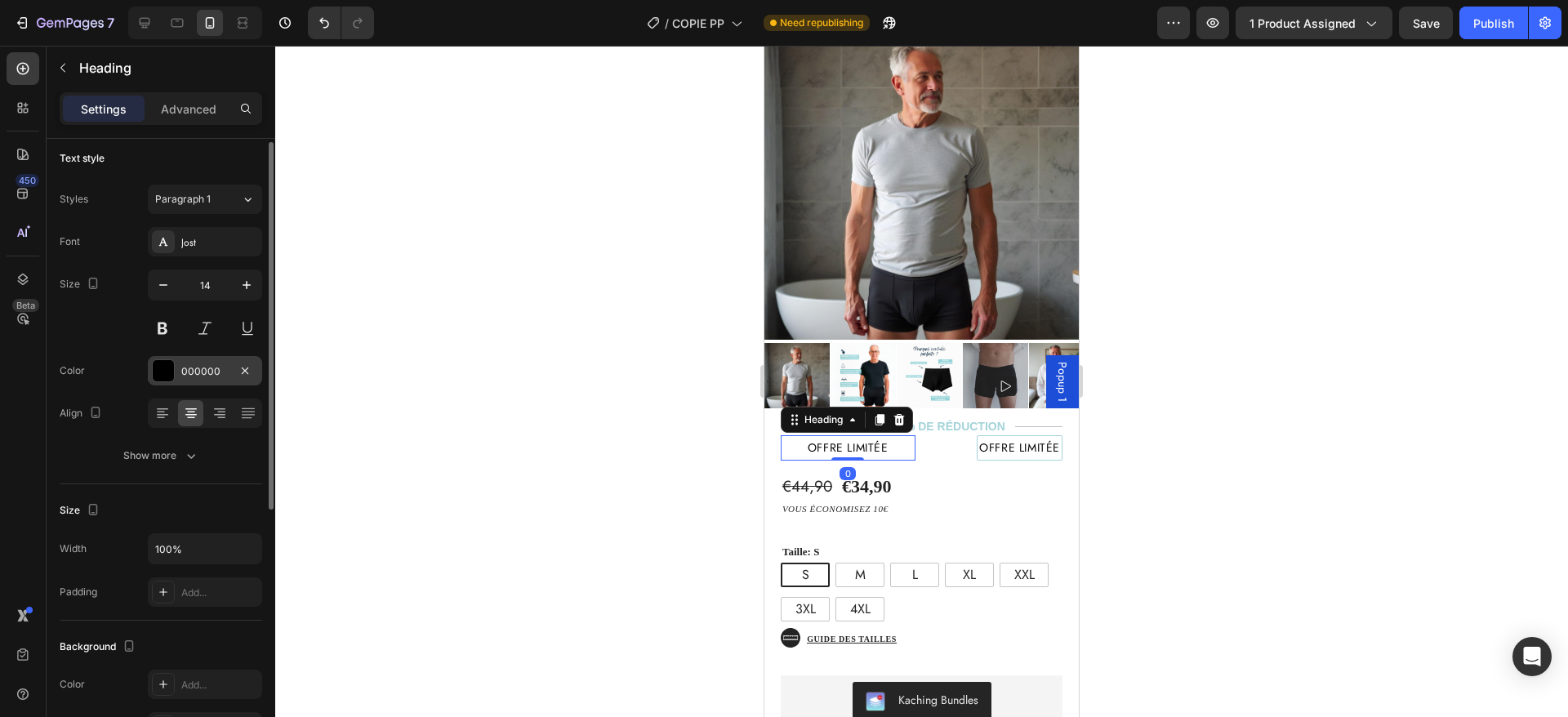
scroll to position [6, 0]
click at [198, 369] on div "000000" at bounding box center [205, 372] width 47 height 15
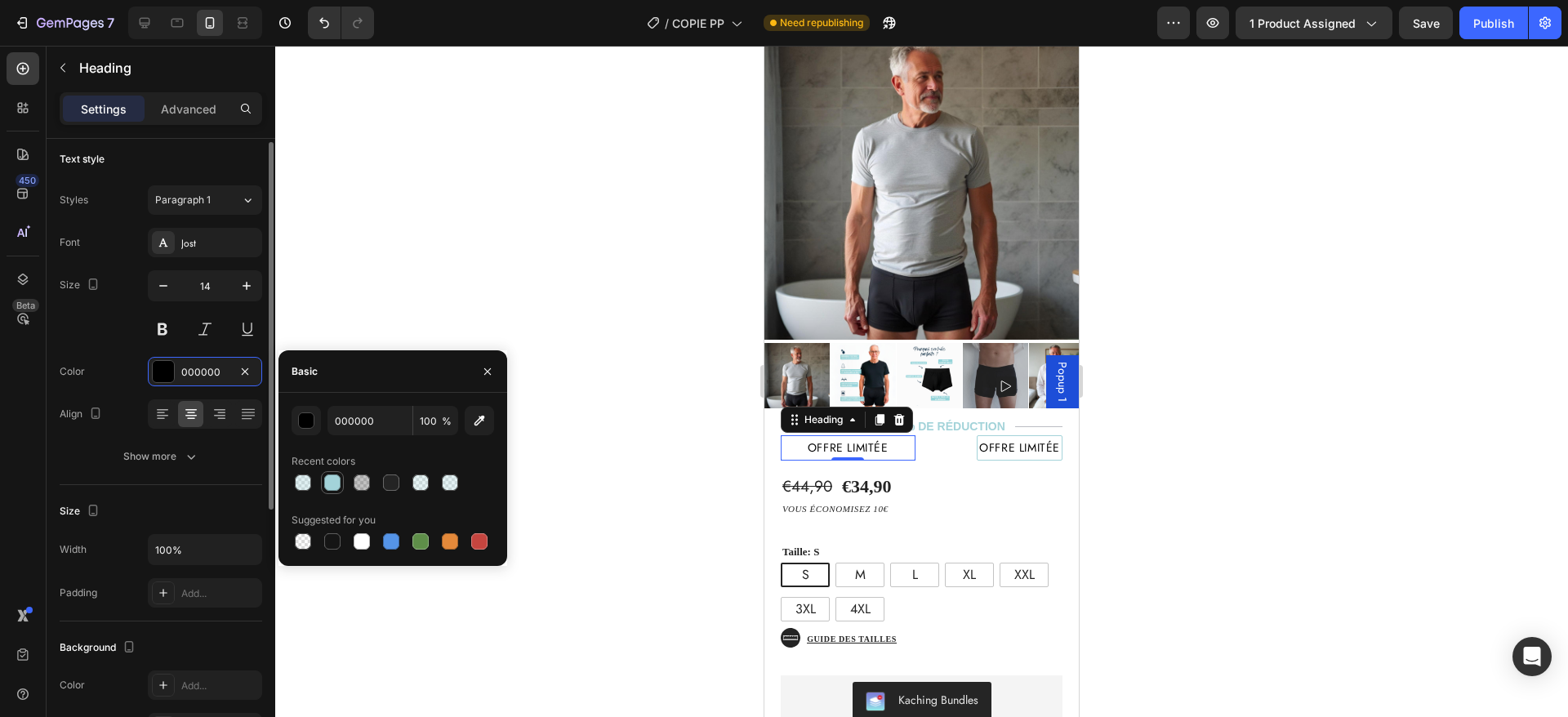
click at [335, 491] on div at bounding box center [332, 483] width 19 height 19
click at [961, 463] on div "€44,90 Product Price Product Price €34,90 Product Price Product Price Text Bloc…" at bounding box center [922, 678] width 315 height 434
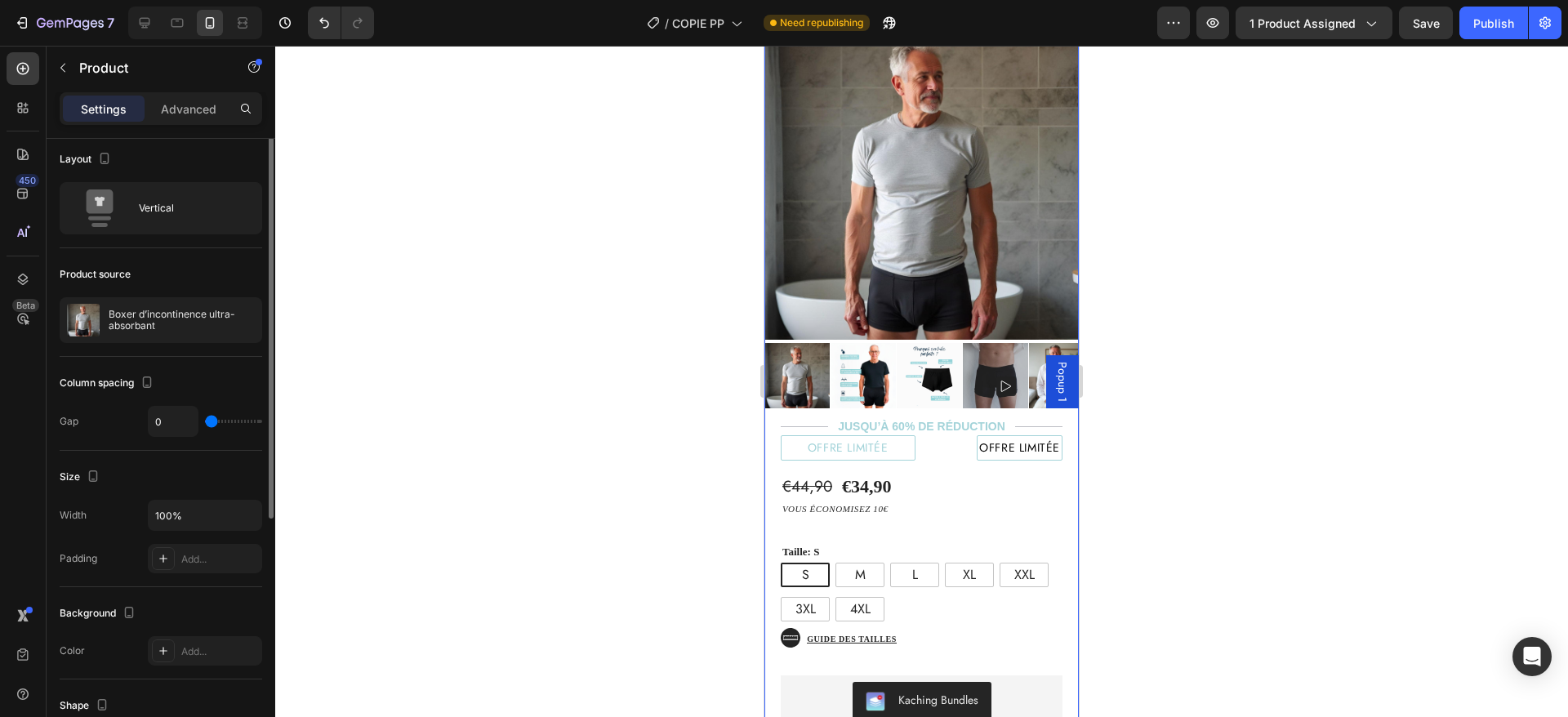
scroll to position [0, 0]
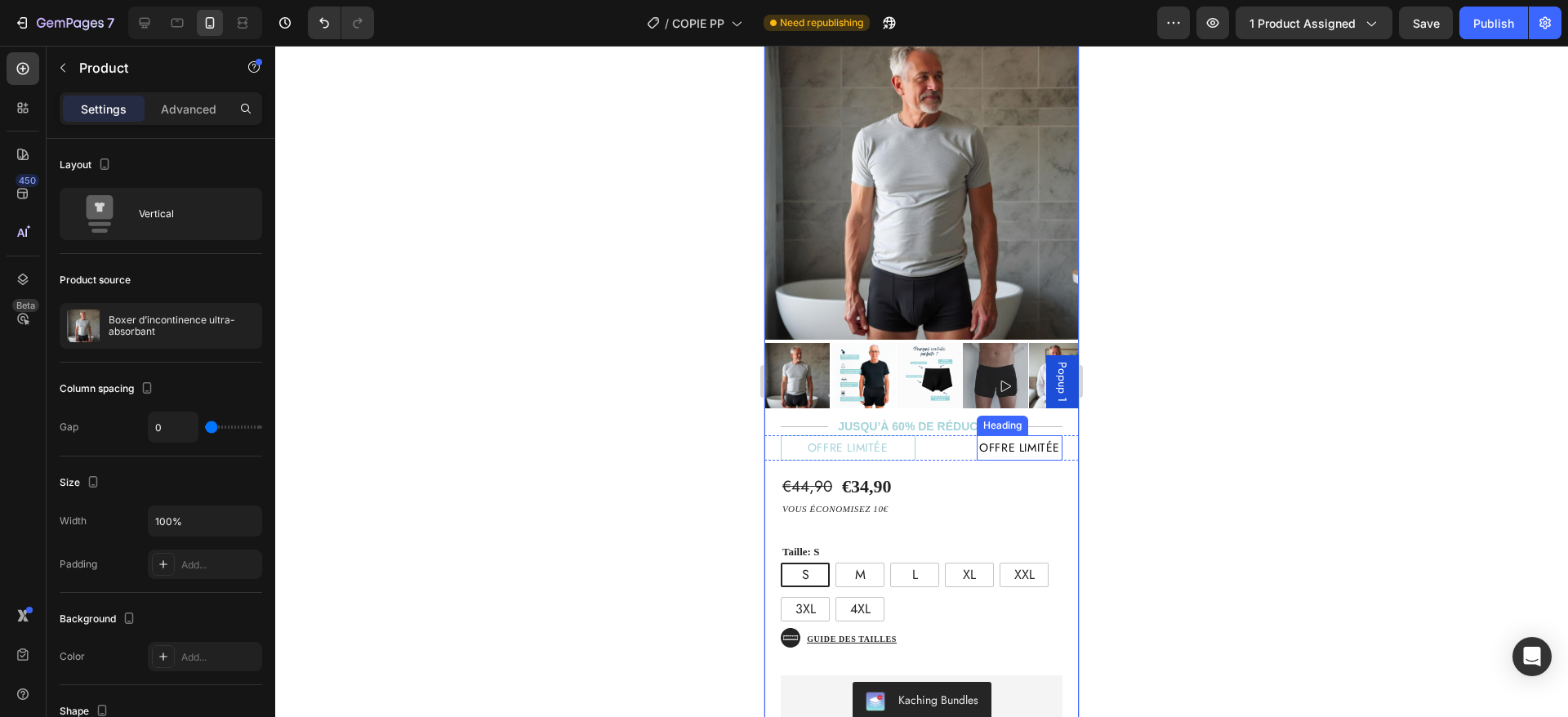
click at [1011, 436] on h2 "offre limitée" at bounding box center [1020, 448] width 86 height 25
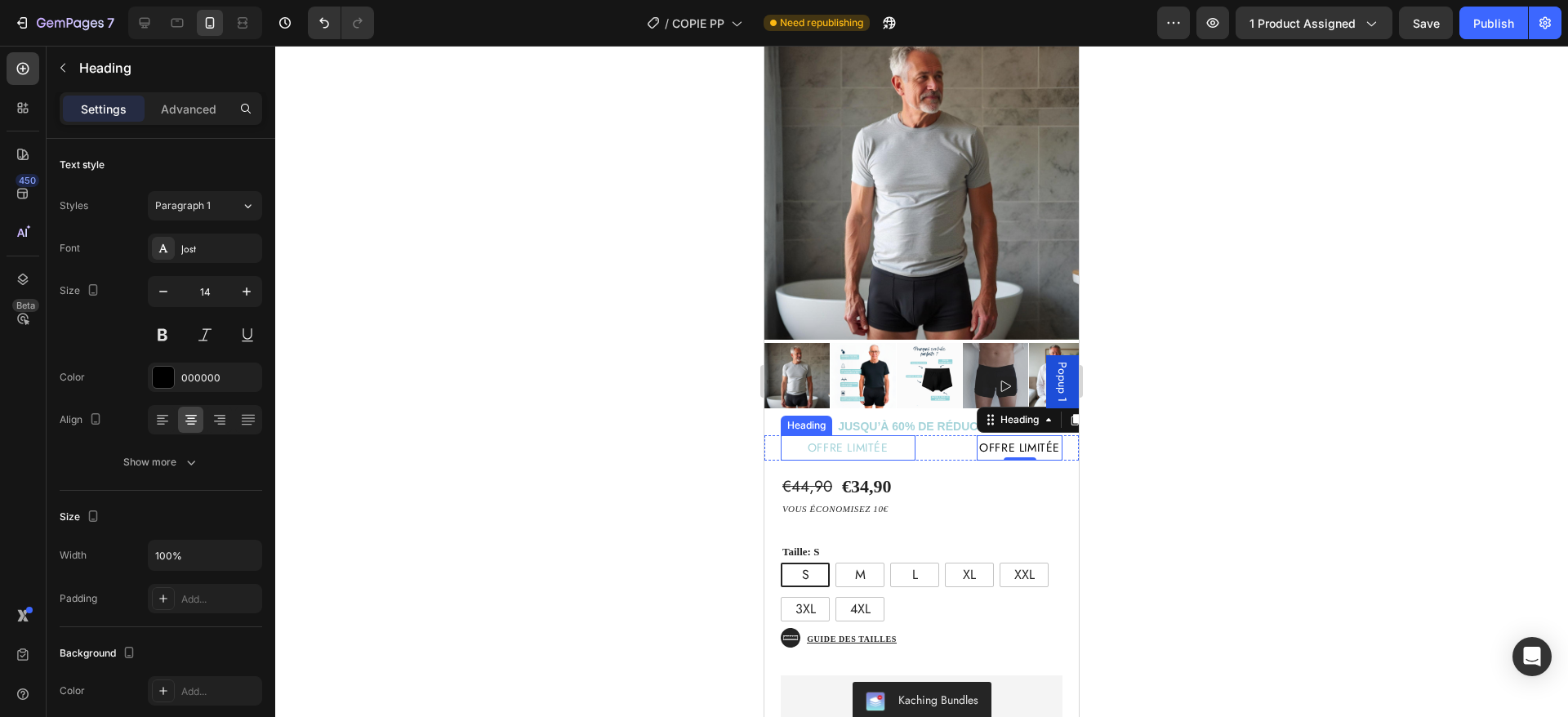
click at [894, 438] on p "offre limitée" at bounding box center [848, 448] width 130 height 20
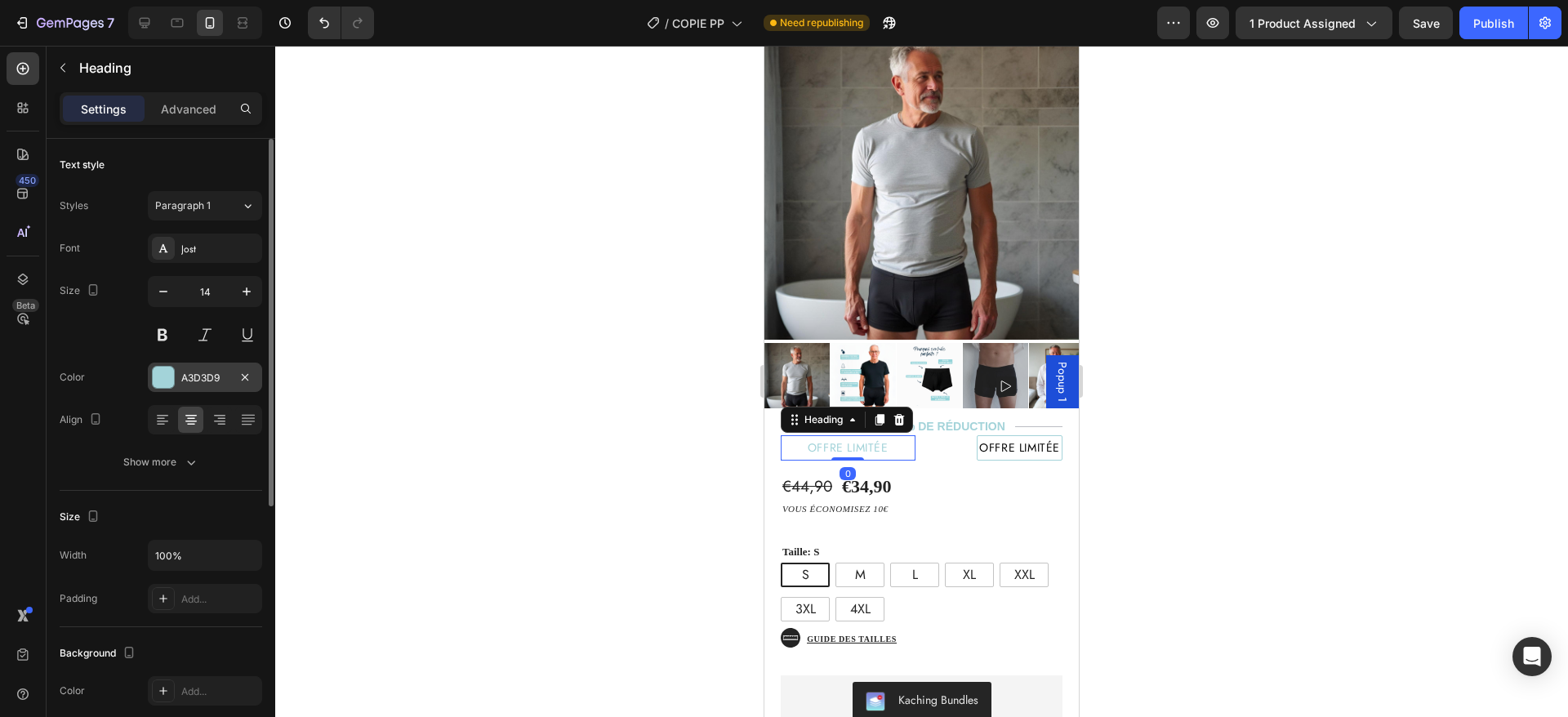
click at [184, 373] on div "A3D3D9" at bounding box center [205, 378] width 47 height 15
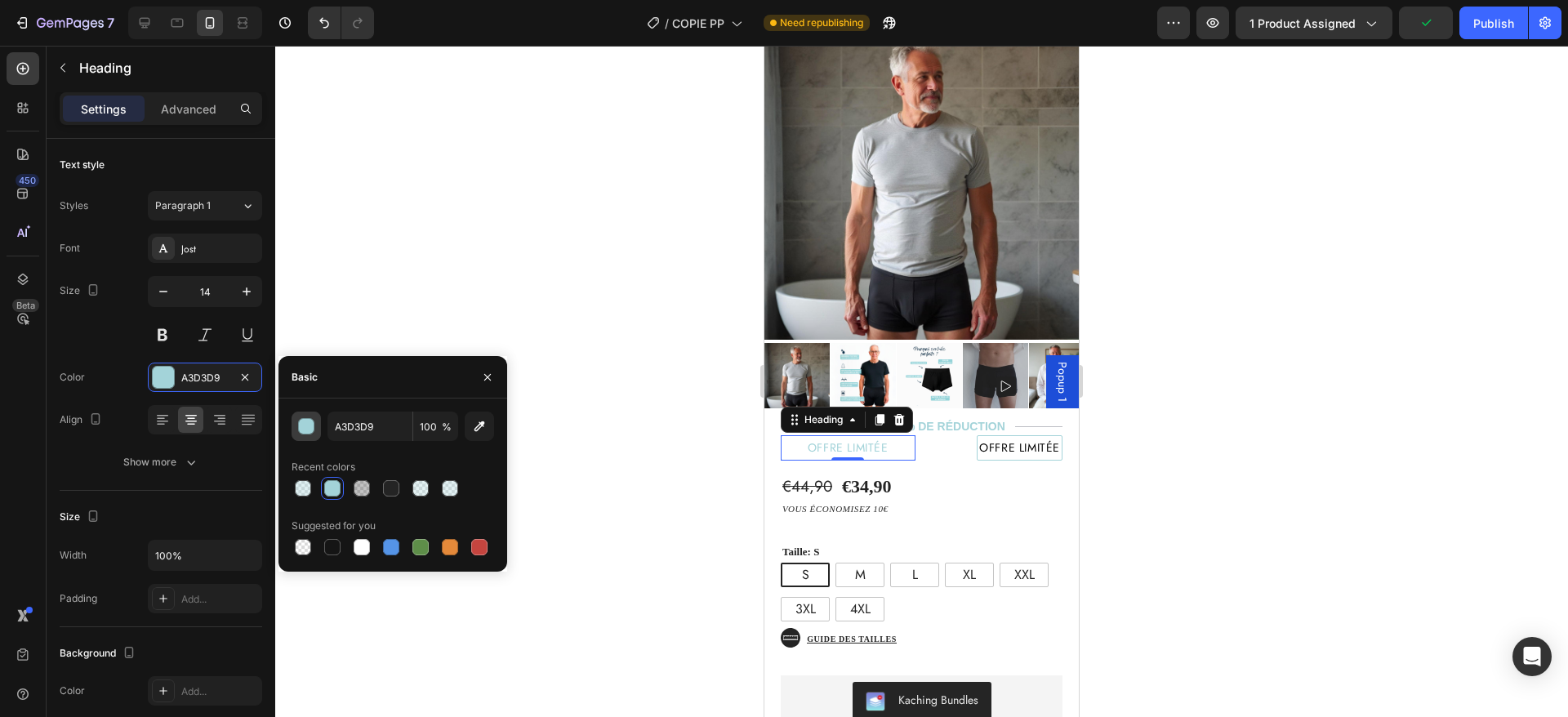
click at [309, 421] on div "button" at bounding box center [307, 427] width 17 height 17
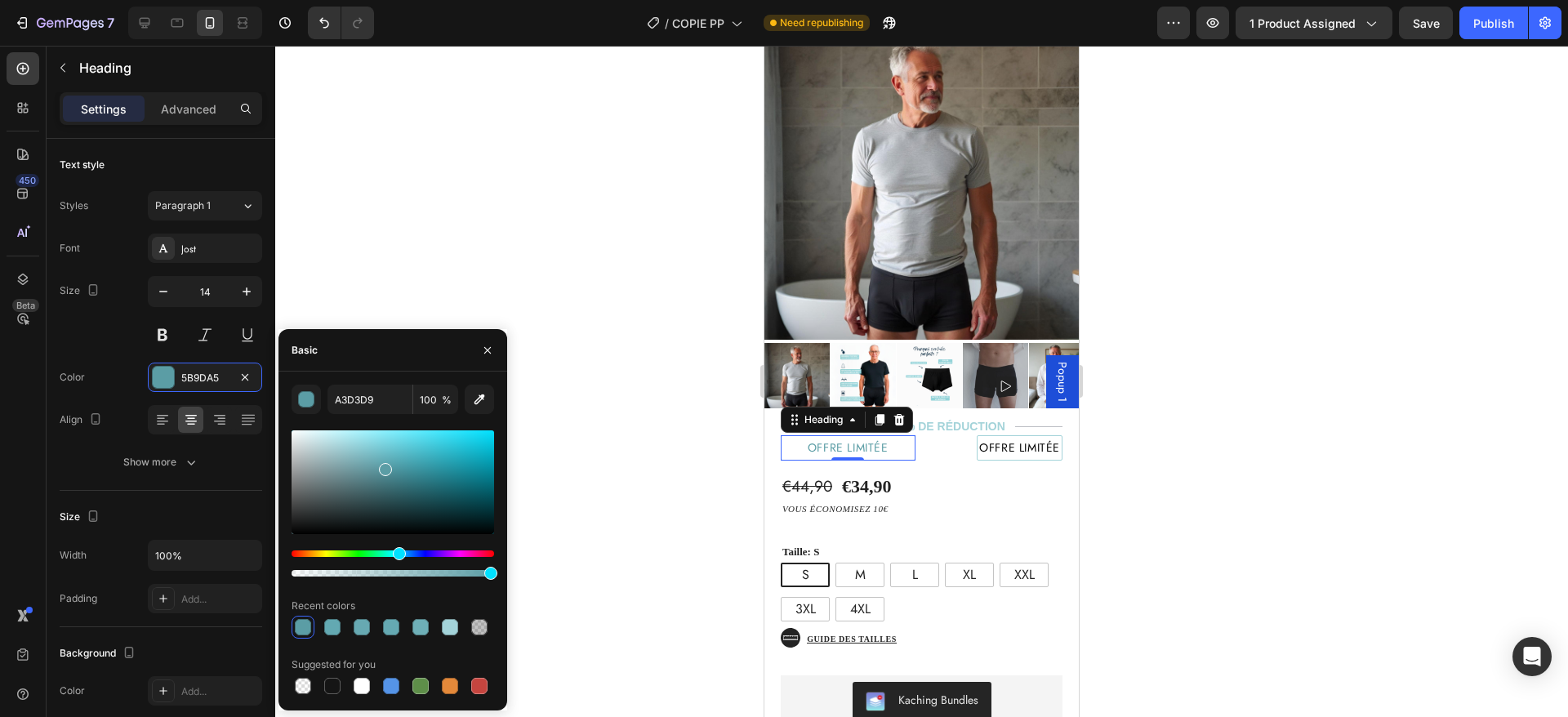
drag, startPoint x: 343, startPoint y: 449, endPoint x: 384, endPoint y: 467, distance: 44.8
click at [384, 467] on div at bounding box center [385, 470] width 13 height 13
click at [956, 462] on div "€44,90 Product Price Product Price €34,90 Product Price Product Price Text Bloc…" at bounding box center [922, 678] width 315 height 434
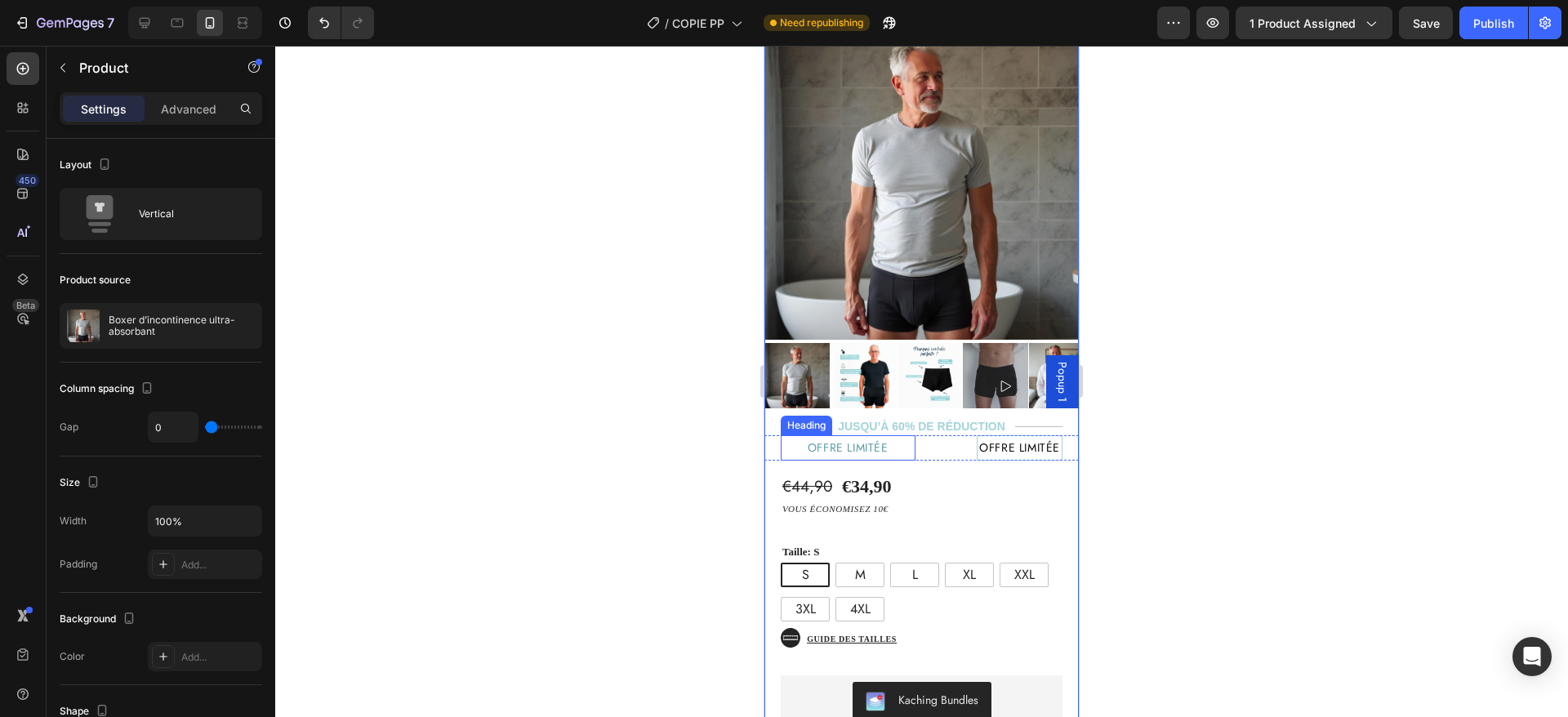
click at [884, 438] on p "offre limitée" at bounding box center [848, 448] width 130 height 20
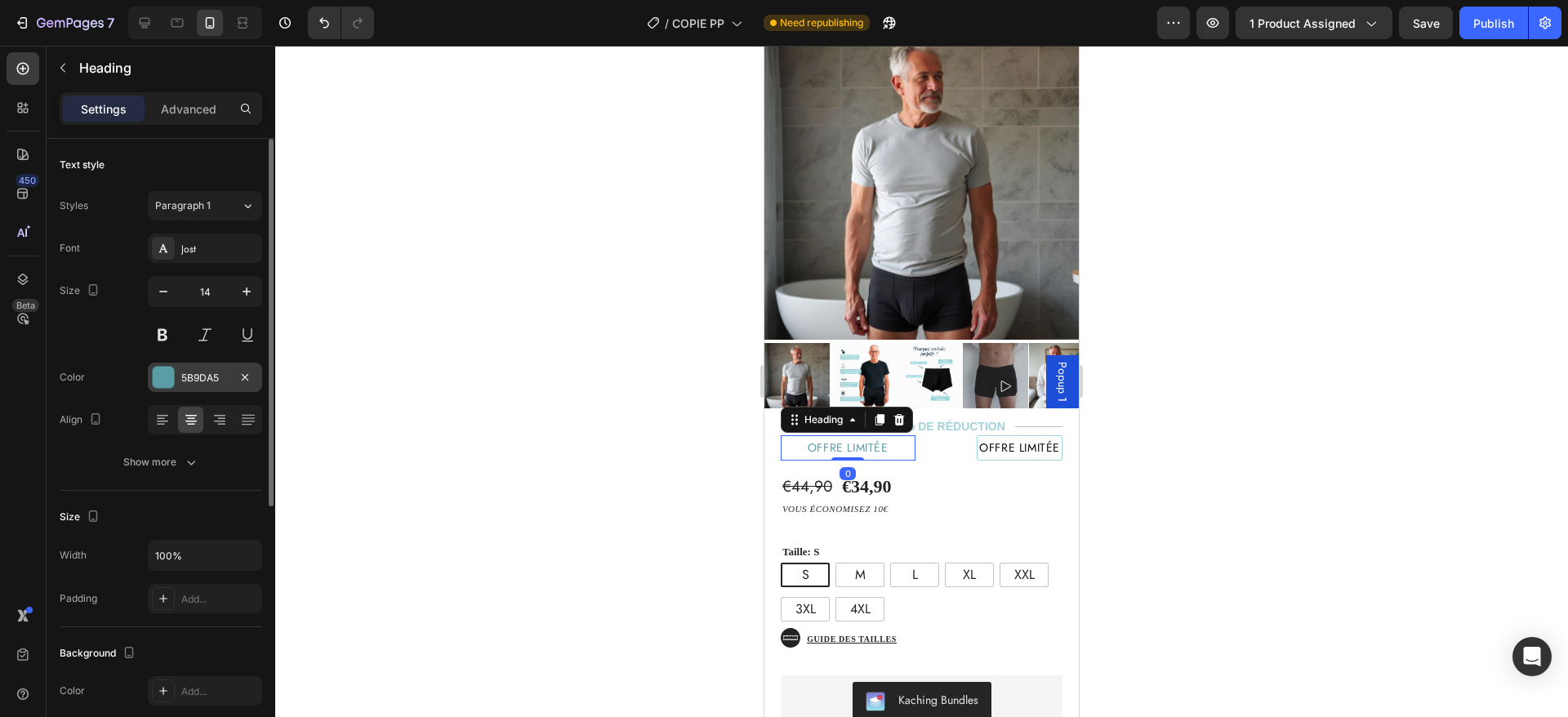
click at [207, 379] on div "5B9DA5" at bounding box center [205, 378] width 47 height 15
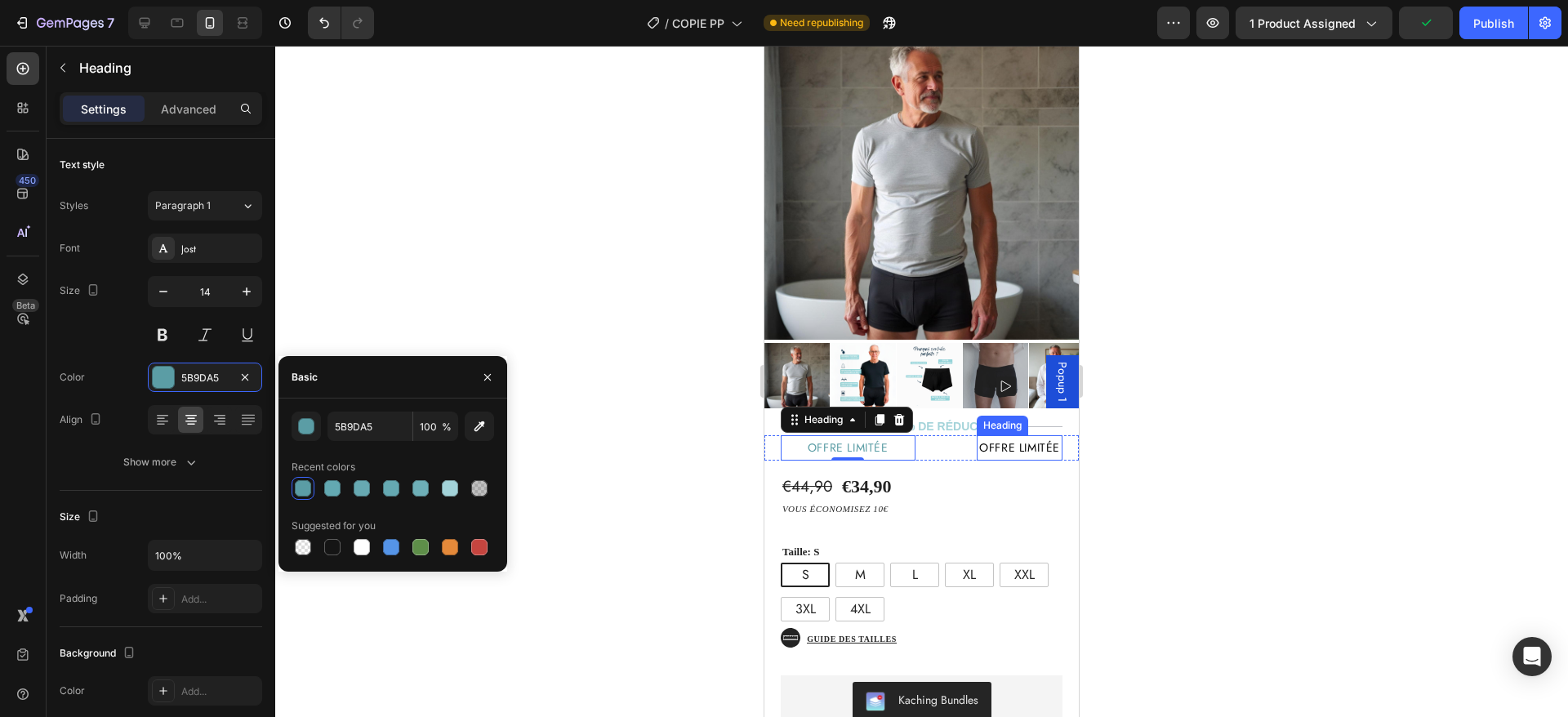
click at [1014, 435] on h2 "offre limitée" at bounding box center [1020, 448] width 86 height 25
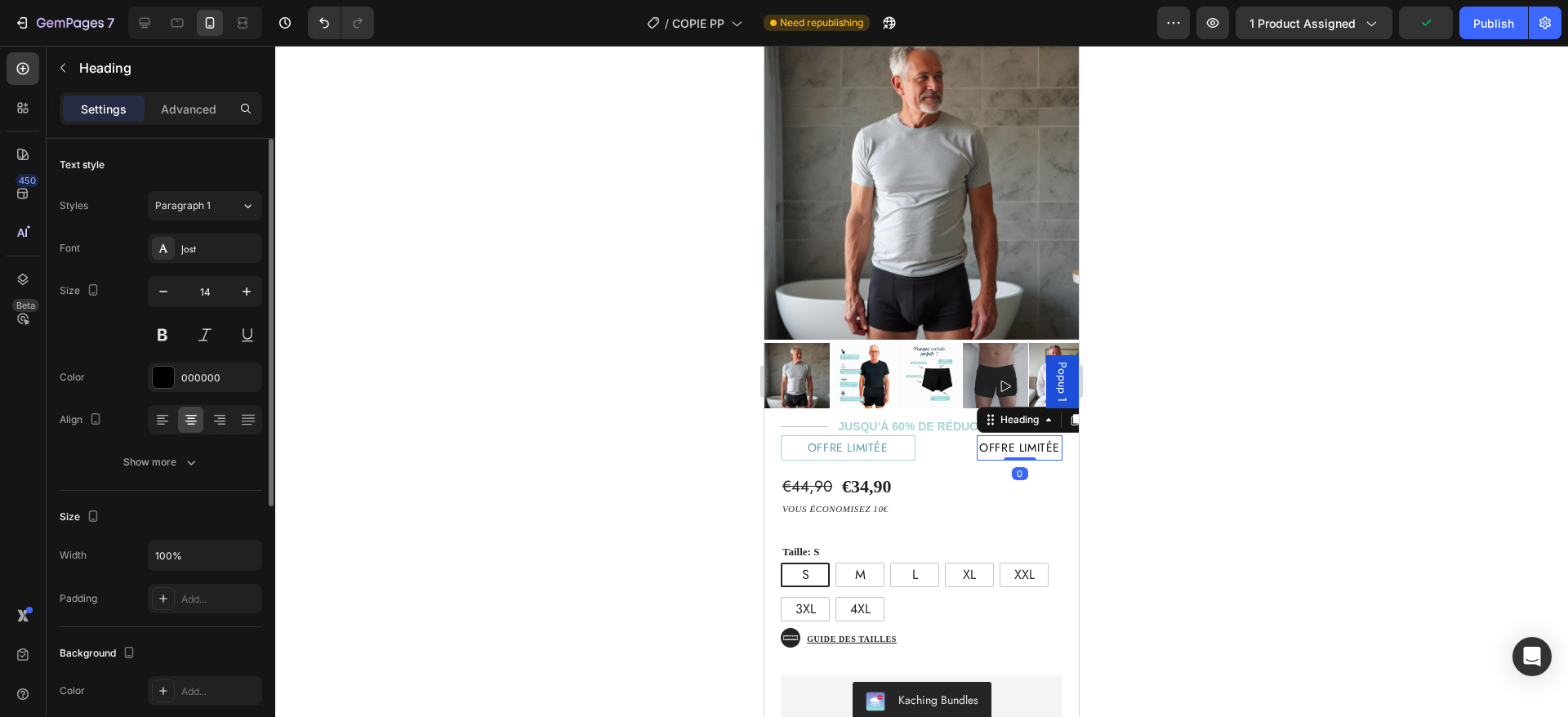
scroll to position [435, 0]
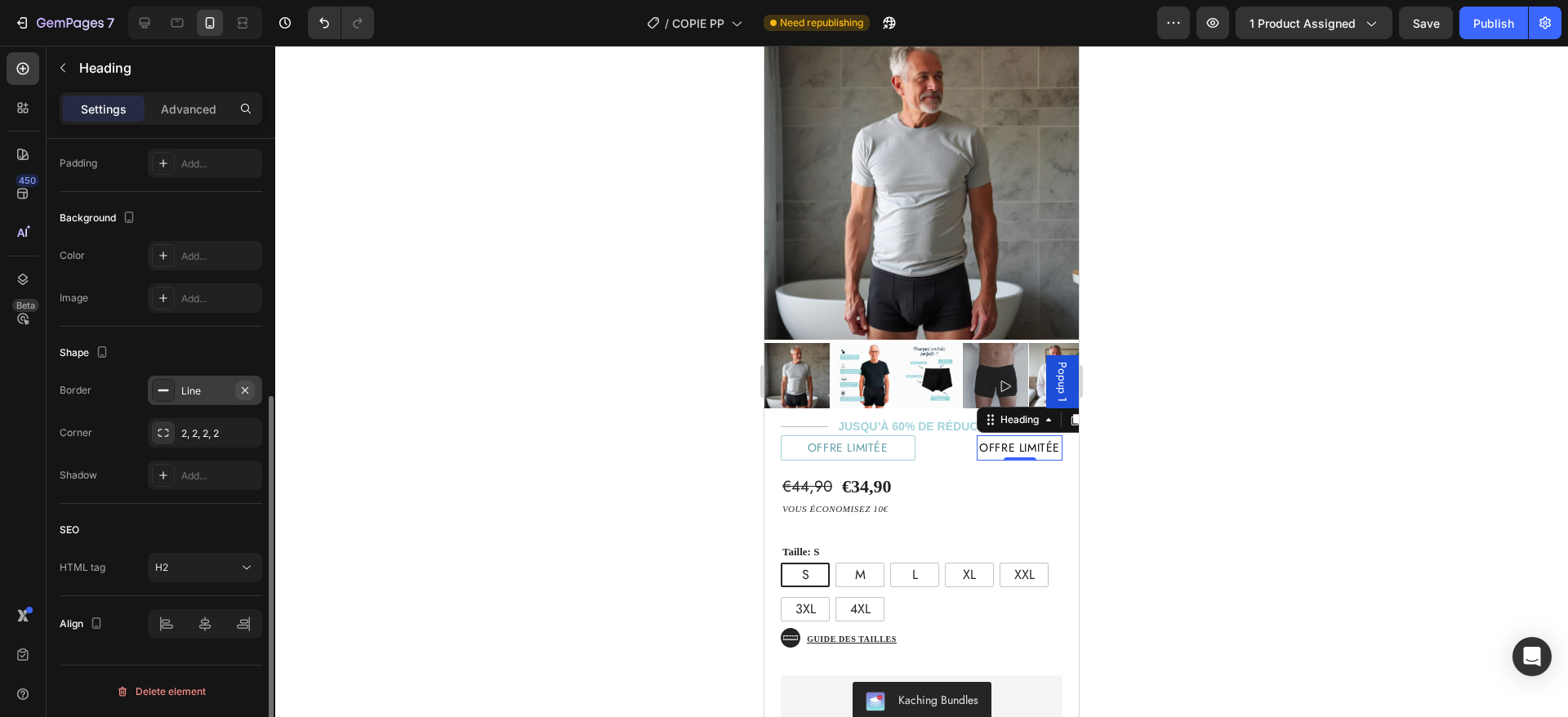
click at [243, 392] on icon "button" at bounding box center [245, 390] width 13 height 13
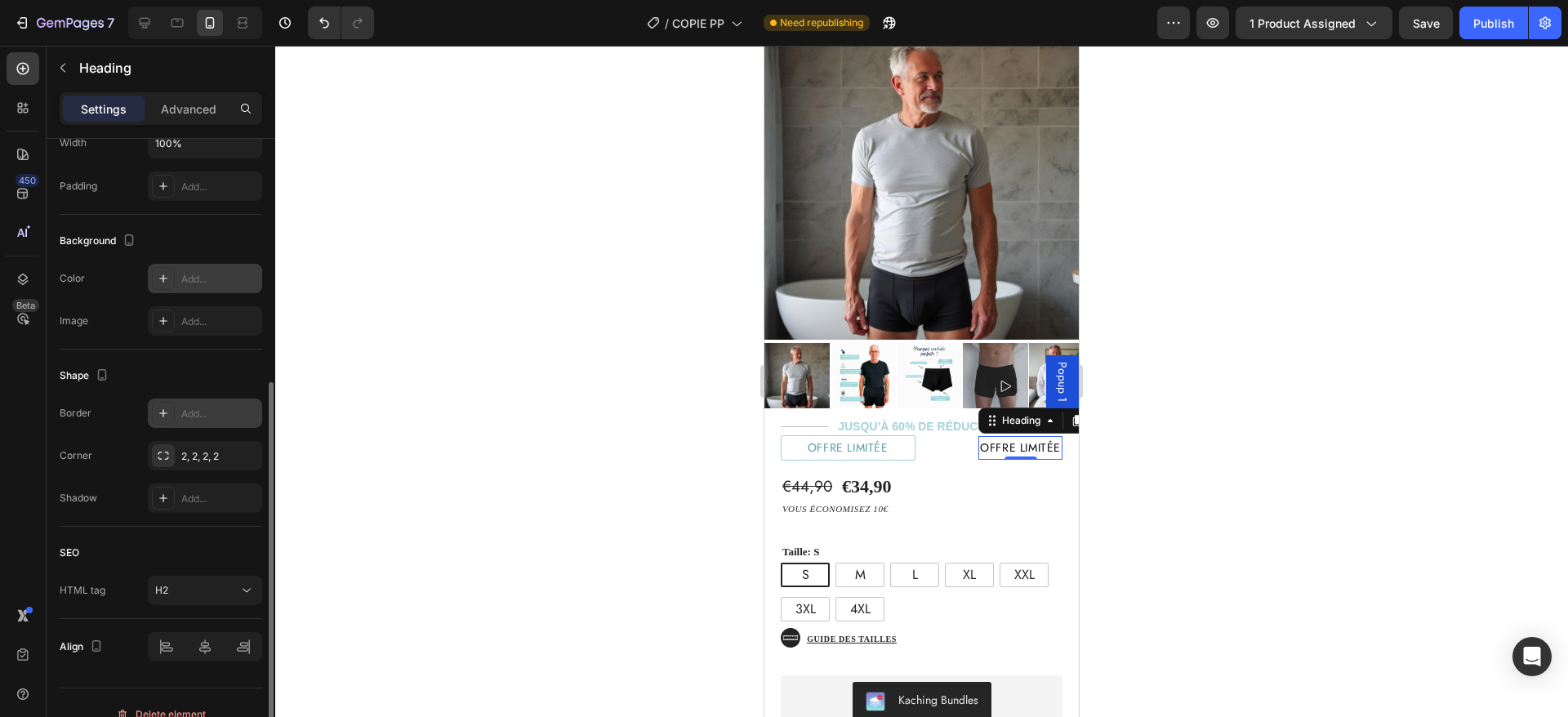
click at [207, 284] on div "Add..." at bounding box center [219, 279] width 77 height 15
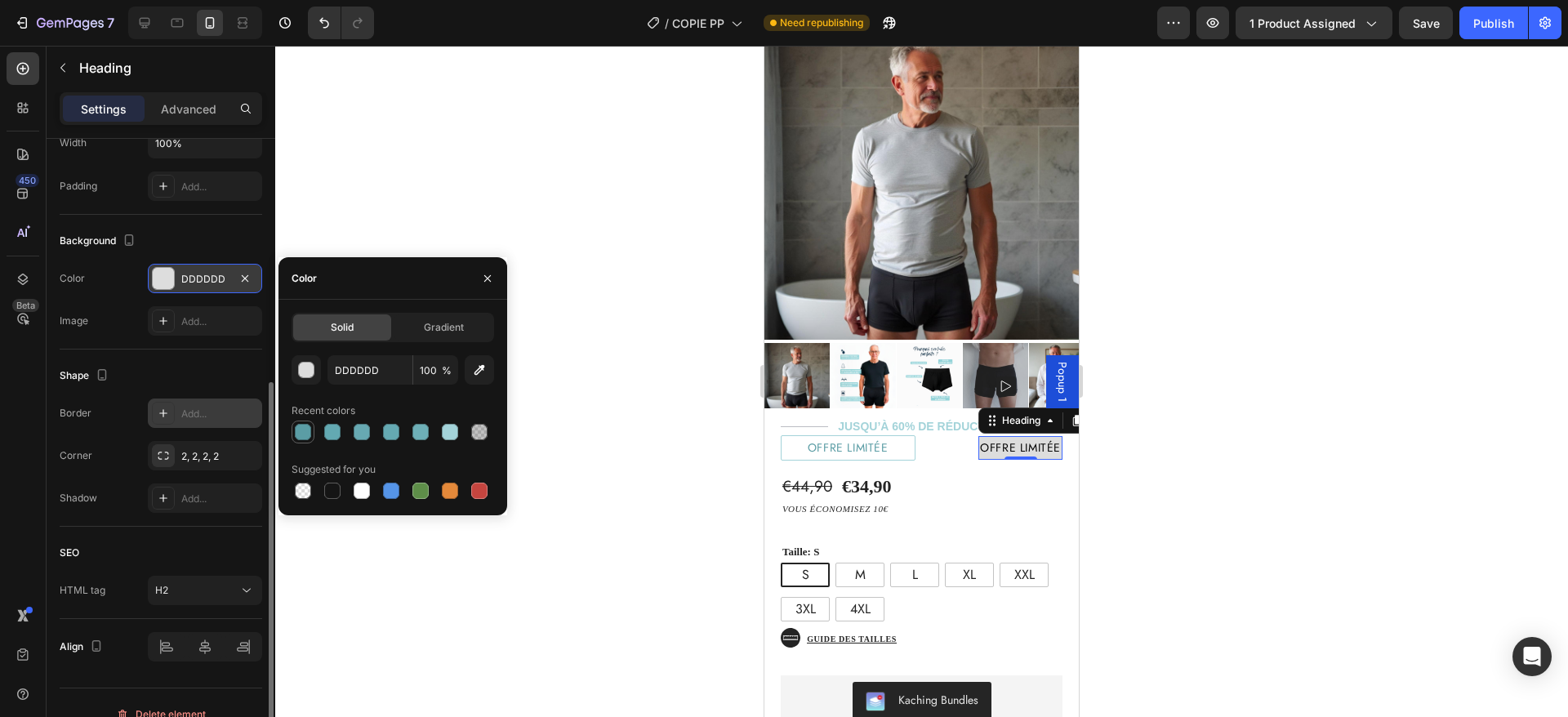
click at [302, 428] on div at bounding box center [302, 432] width 17 height 17
click at [354, 432] on div at bounding box center [362, 432] width 17 height 17
click at [431, 424] on div at bounding box center [420, 432] width 23 height 23
click at [465, 429] on div at bounding box center [393, 432] width 203 height 23
click at [454, 431] on div at bounding box center [450, 432] width 17 height 17
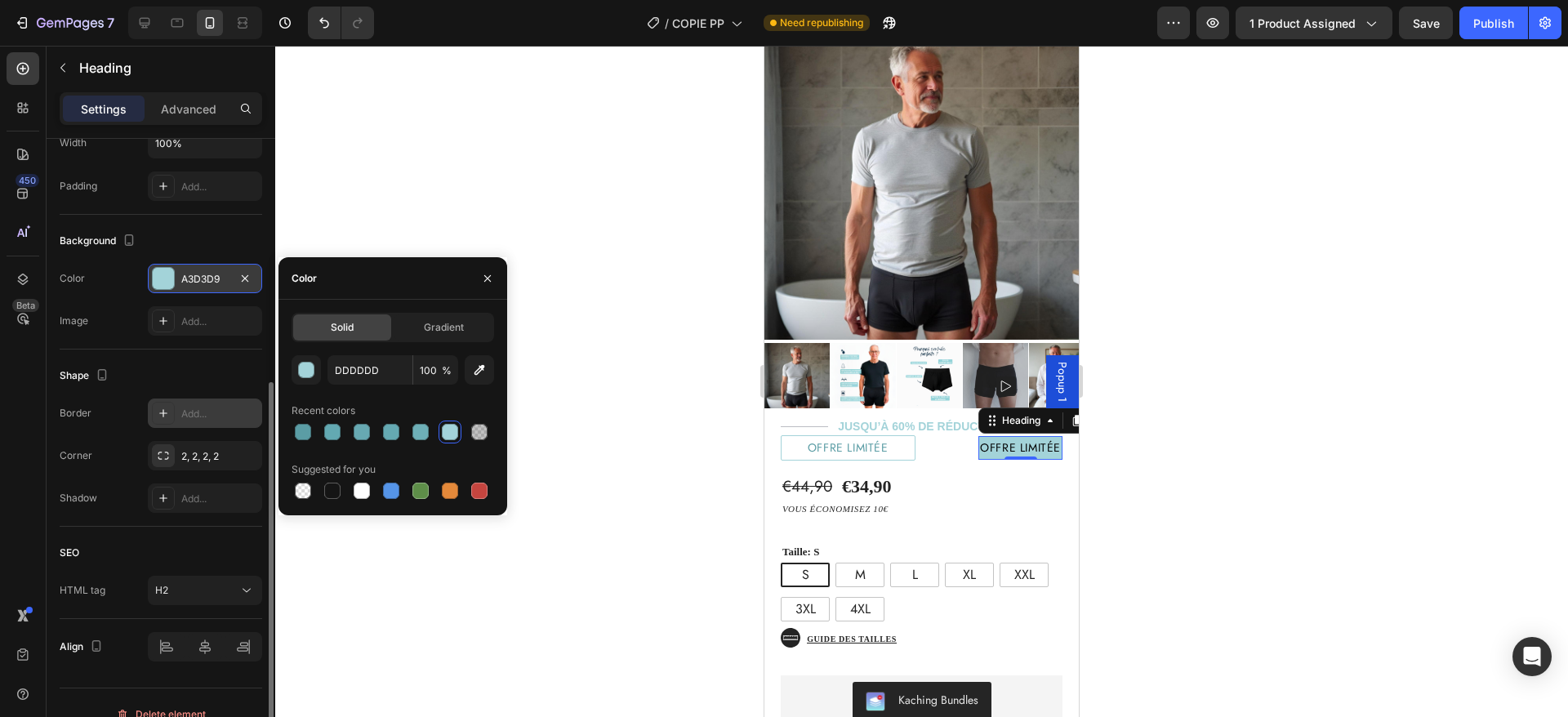
click at [220, 226] on div "Background The changes might be hidden by the video. Color A3D3D9 Image Add..." at bounding box center [161, 282] width 203 height 135
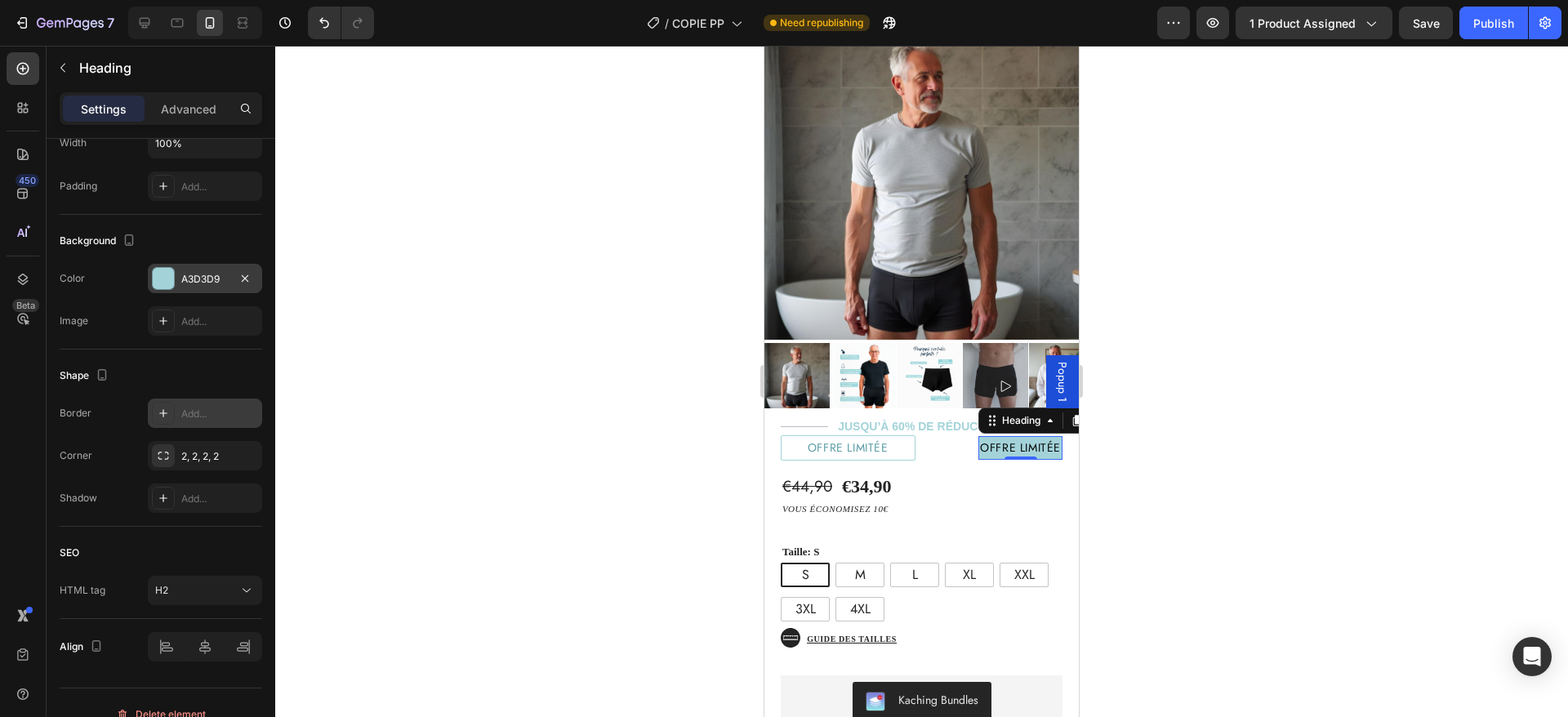
scroll to position [0, 0]
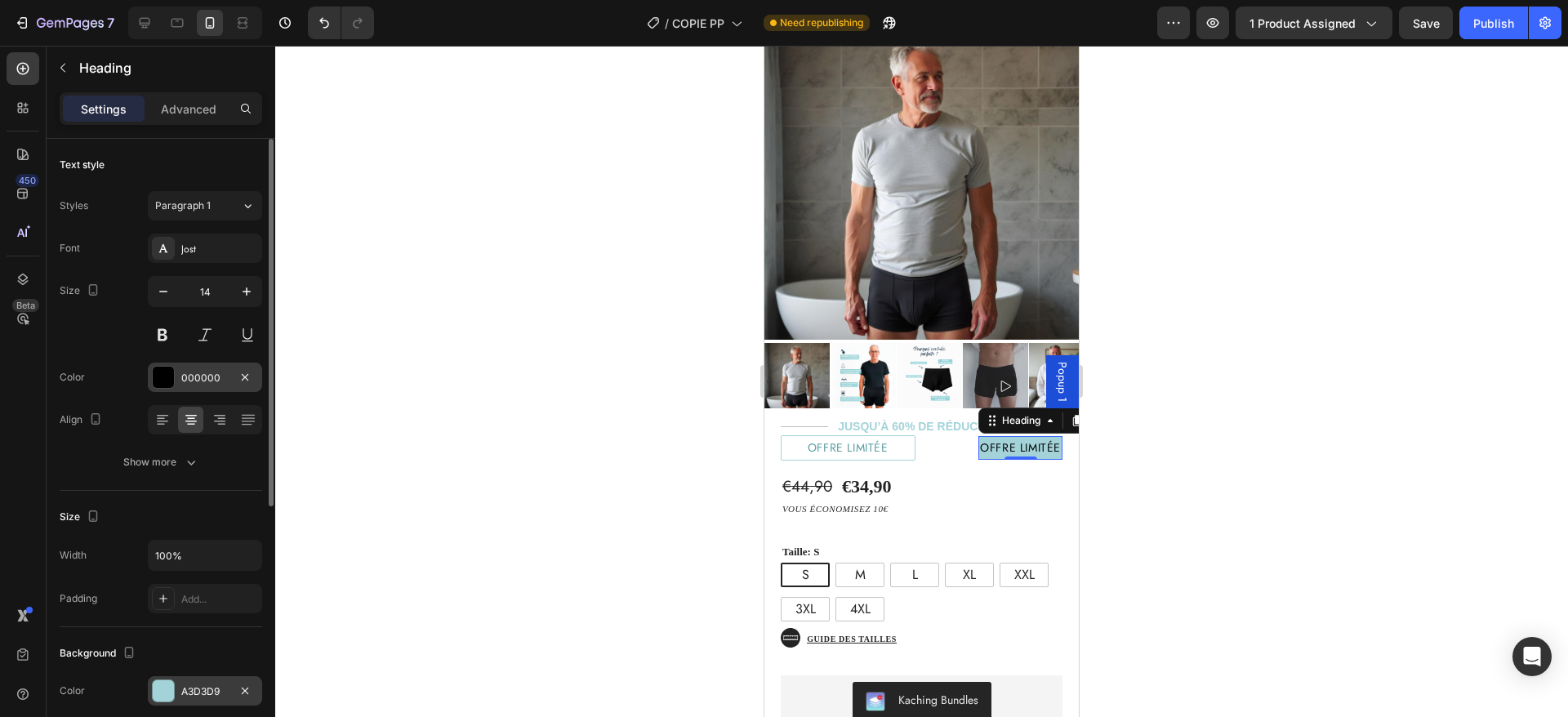
click at [168, 371] on div at bounding box center [163, 378] width 21 height 21
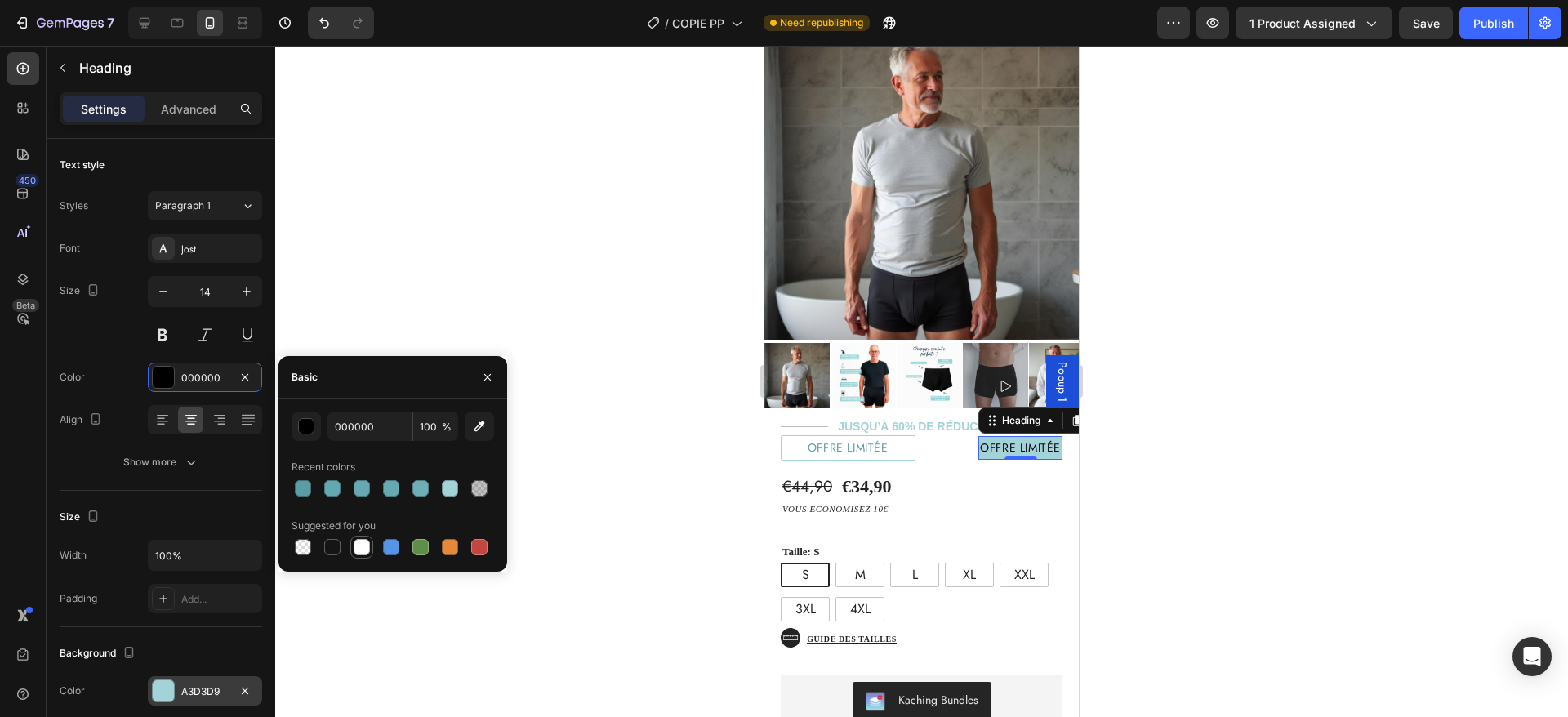
click at [364, 536] on div at bounding box center [362, 547] width 23 height 23
click at [119, 367] on div "Color FFFFFF" at bounding box center [161, 378] width 203 height 30
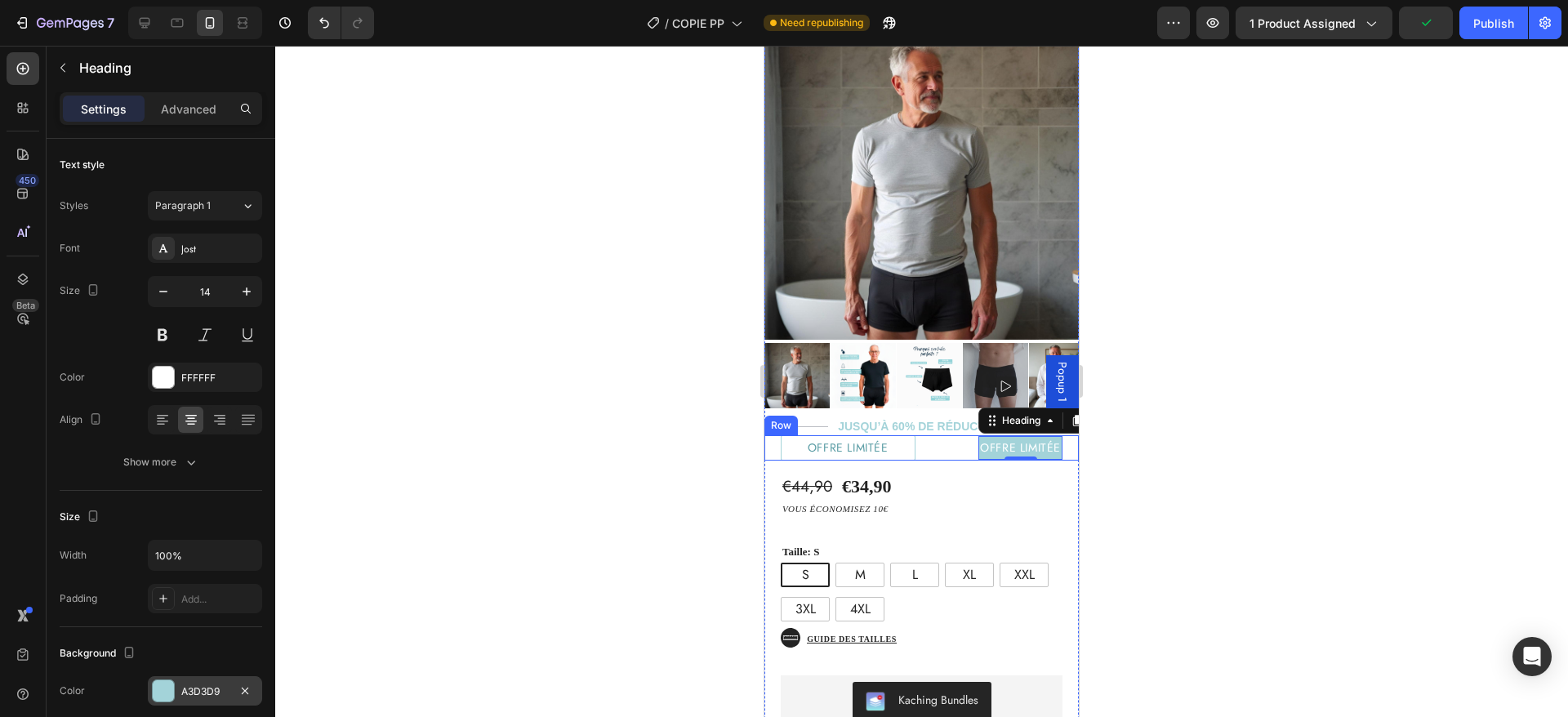
click at [928, 435] on div "offre limitée Heading 0" at bounding box center [1003, 448] width 151 height 25
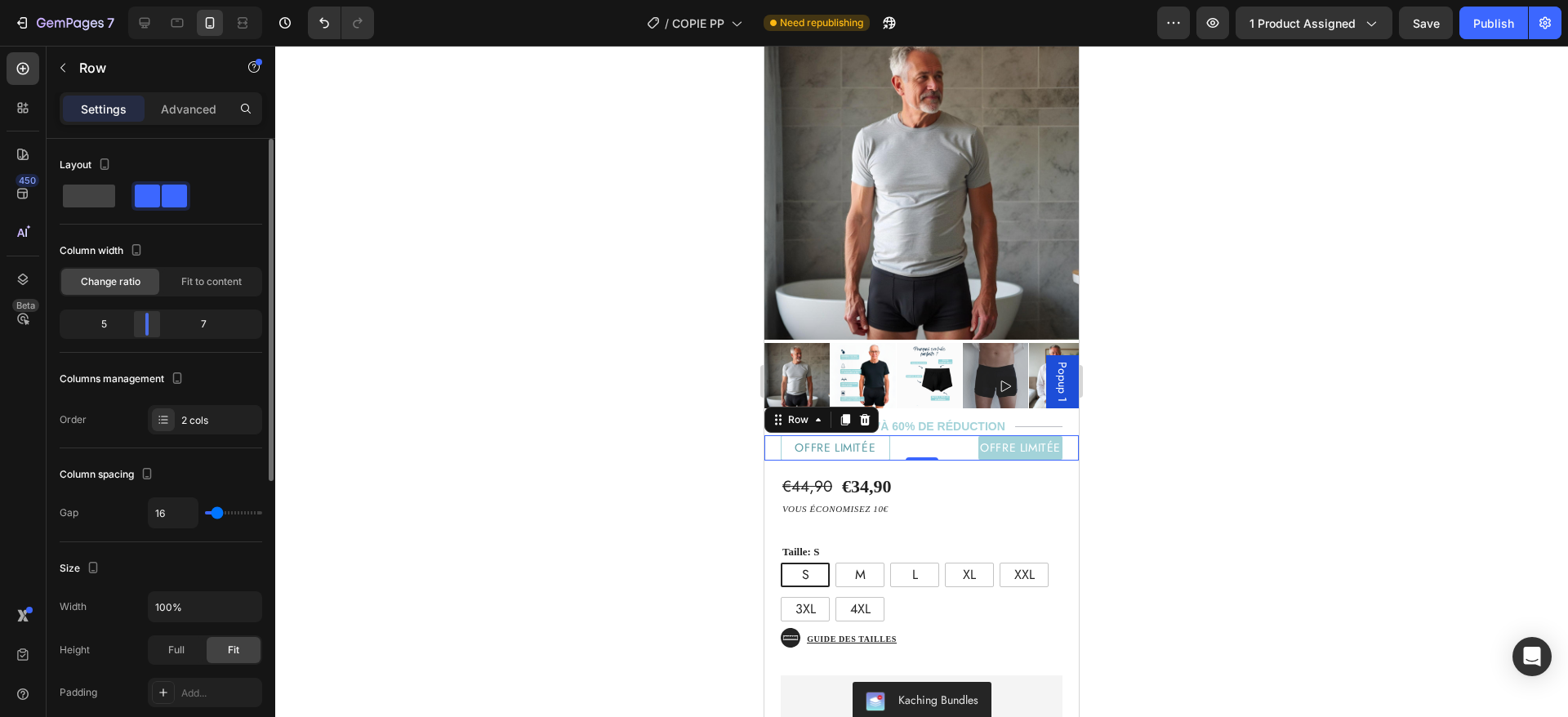
drag, startPoint x: 156, startPoint y: 324, endPoint x: 142, endPoint y: 323, distance: 14.0
click at [142, 323] on div at bounding box center [147, 324] width 30 height 23
click at [1002, 436] on h2 "offre limitée" at bounding box center [1020, 448] width 84 height 24
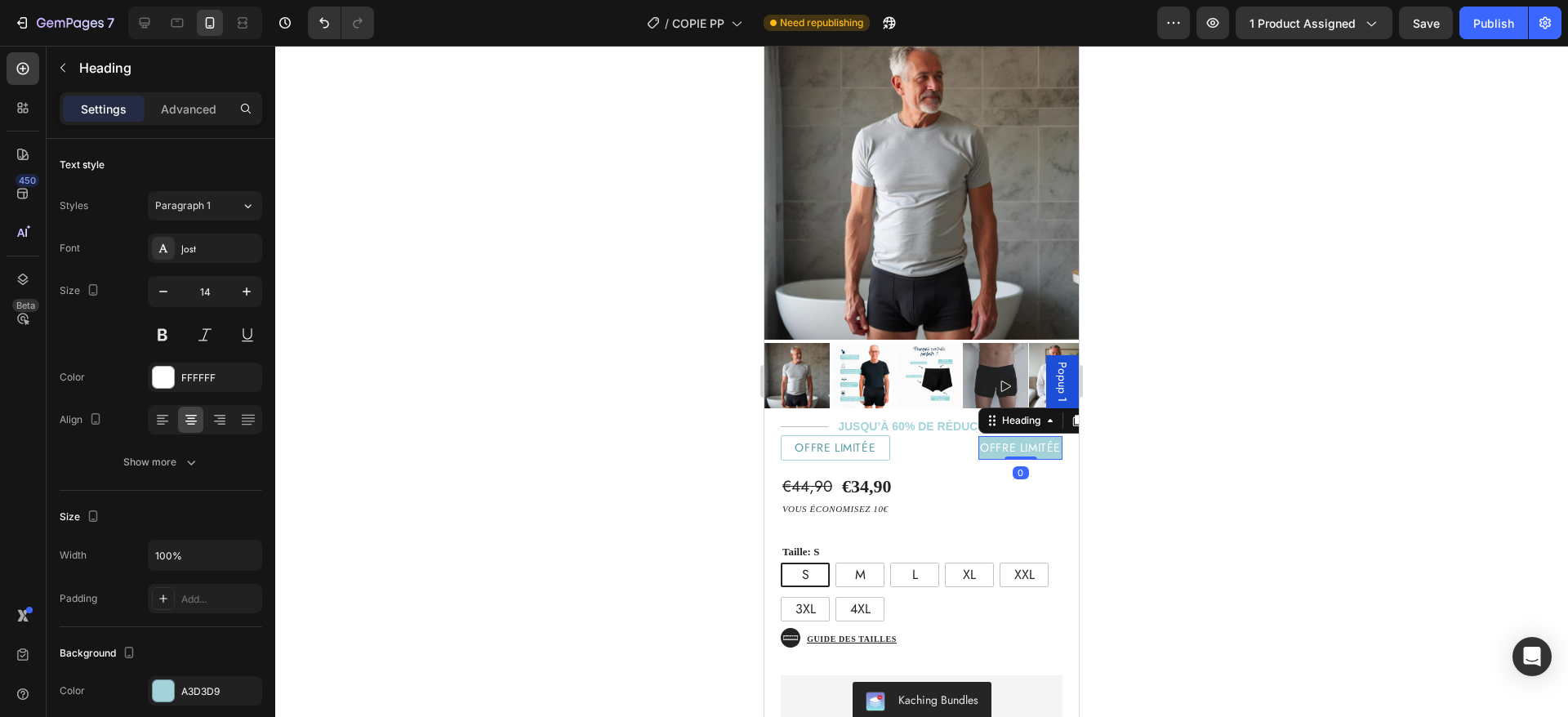
click at [1002, 436] on h2 "offre limitée" at bounding box center [1020, 448] width 84 height 24
click at [1002, 438] on p "offre limitée" at bounding box center [1020, 448] width 81 height 20
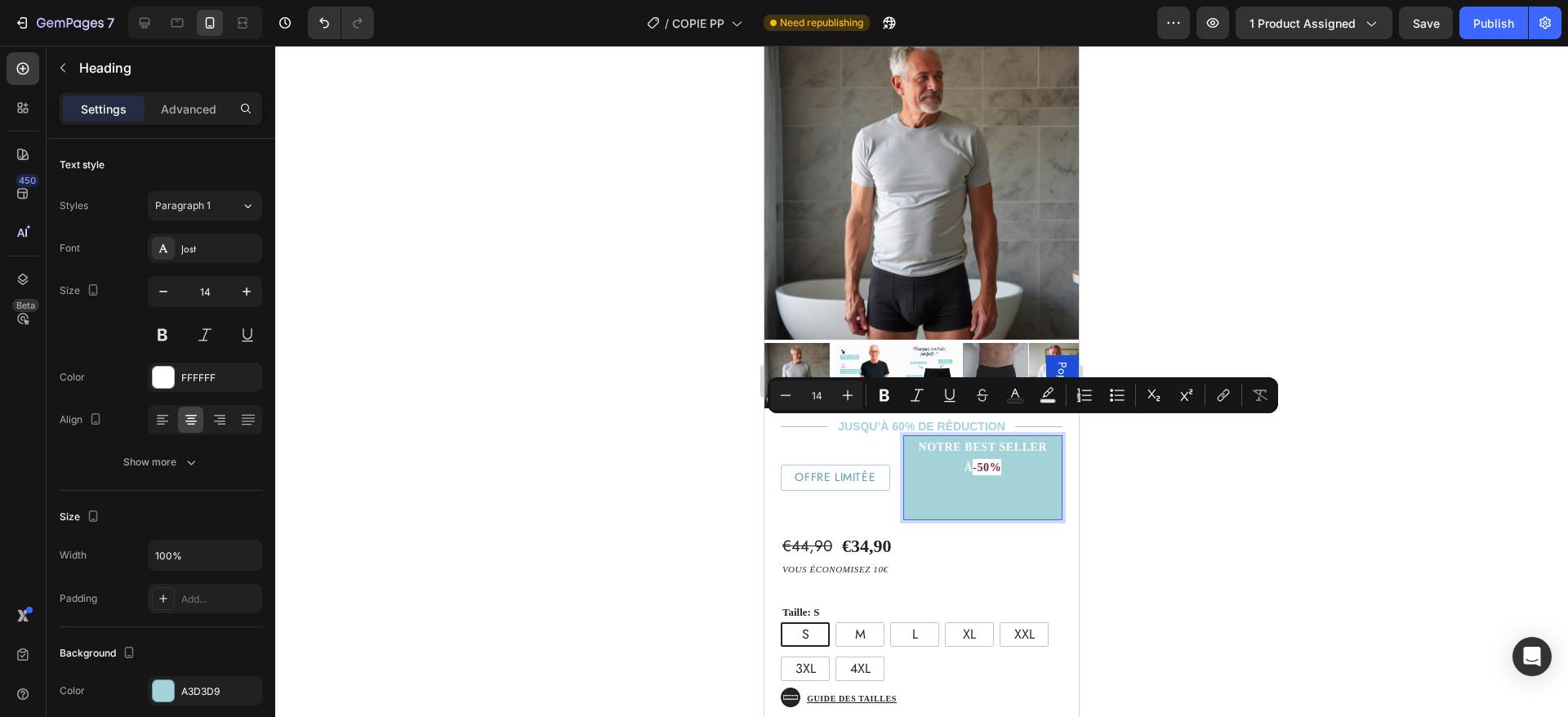
scroll to position [149, 0]
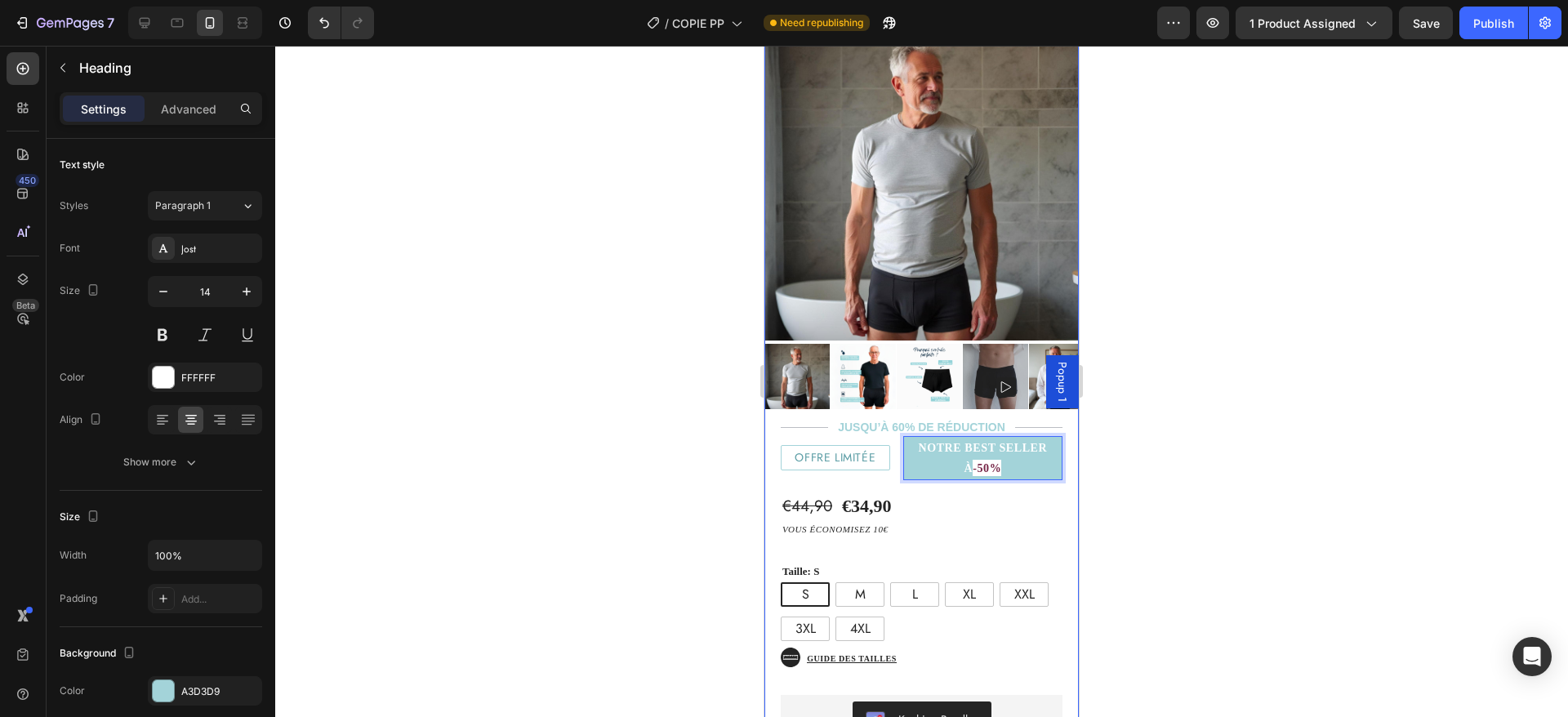
click at [912, 493] on div "€44,90 Product Price Product Price €34,90 Product Price Product Price Text Bloc…" at bounding box center [875, 506] width 189 height 27
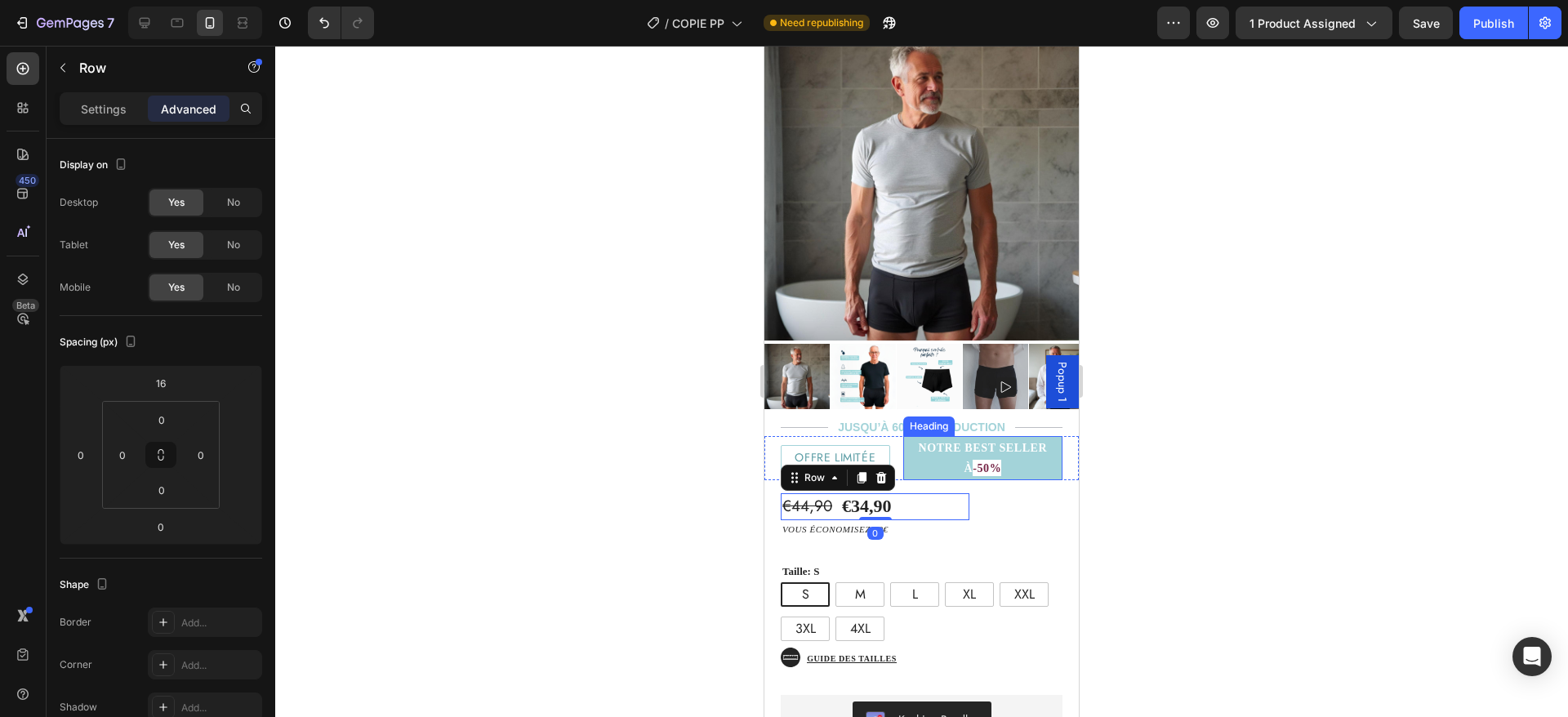
click at [916, 440] on p "⁠⁠⁠⁠⁠⁠⁠ NOTRE BEST SELLER À -50%" at bounding box center [982, 458] width 156 height 41
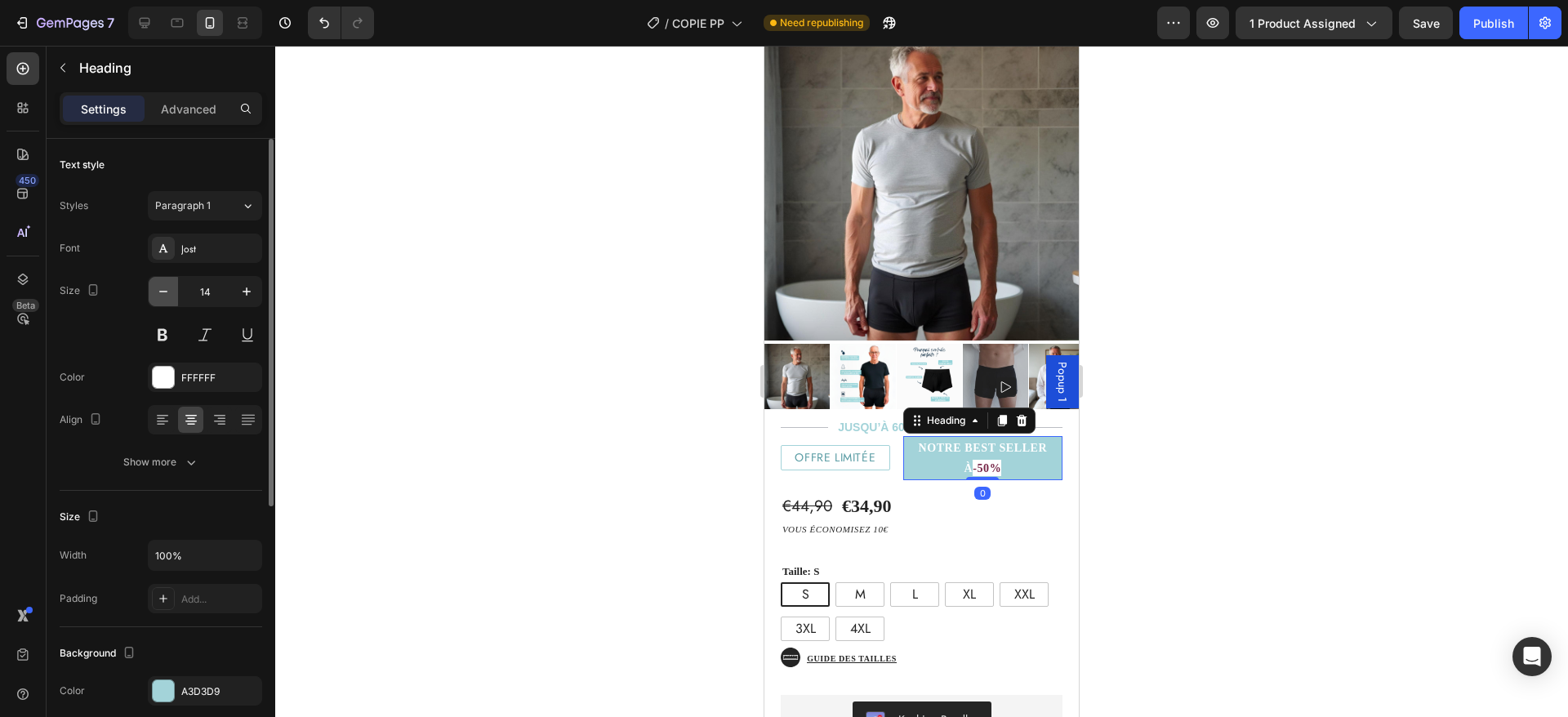
click at [164, 294] on icon "button" at bounding box center [163, 291] width 17 height 17
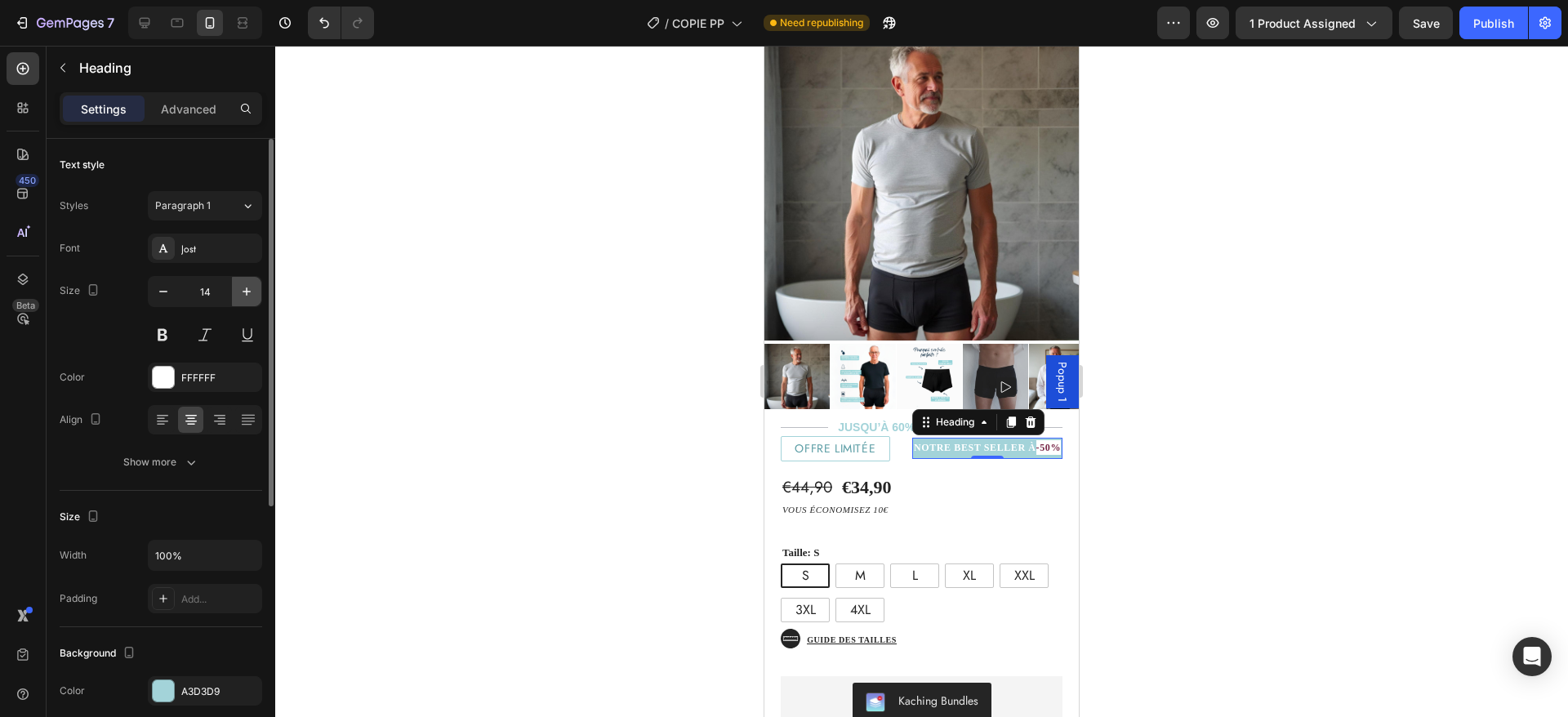
click at [232, 287] on button "button" at bounding box center [246, 292] width 30 height 30
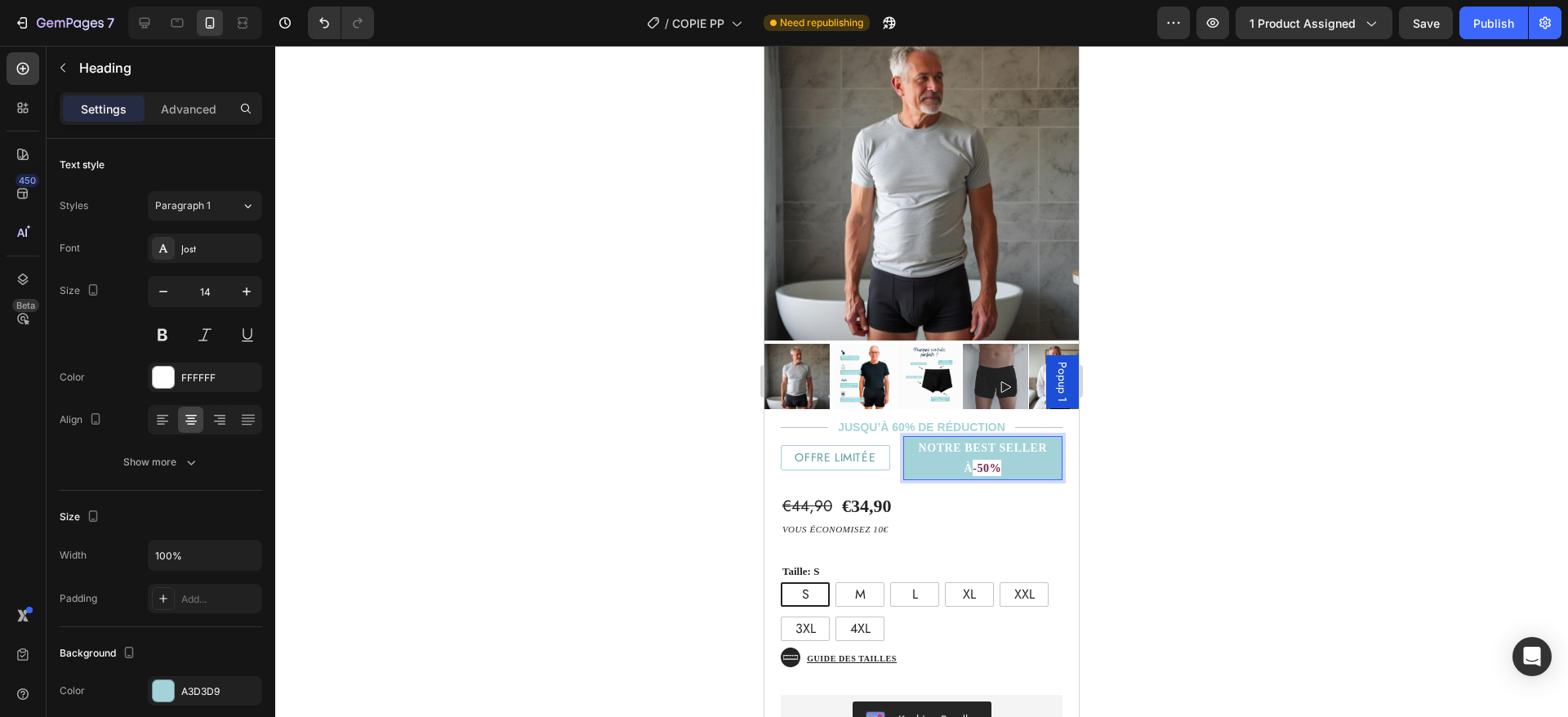
click at [948, 448] on p "NOTRE BEST SELLER À -50%" at bounding box center [982, 458] width 156 height 41
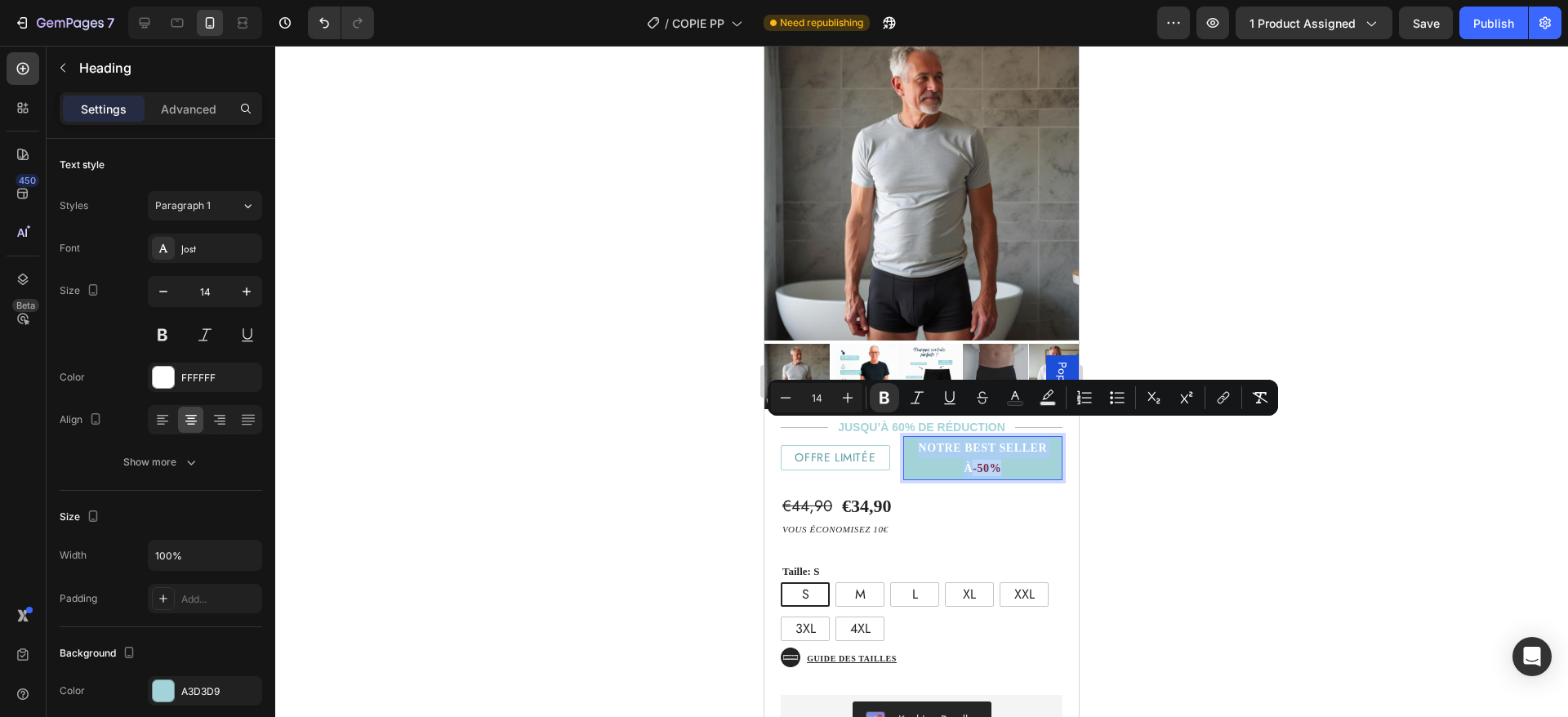
click at [973, 463] on strong "-50%" at bounding box center [987, 469] width 29 height 12
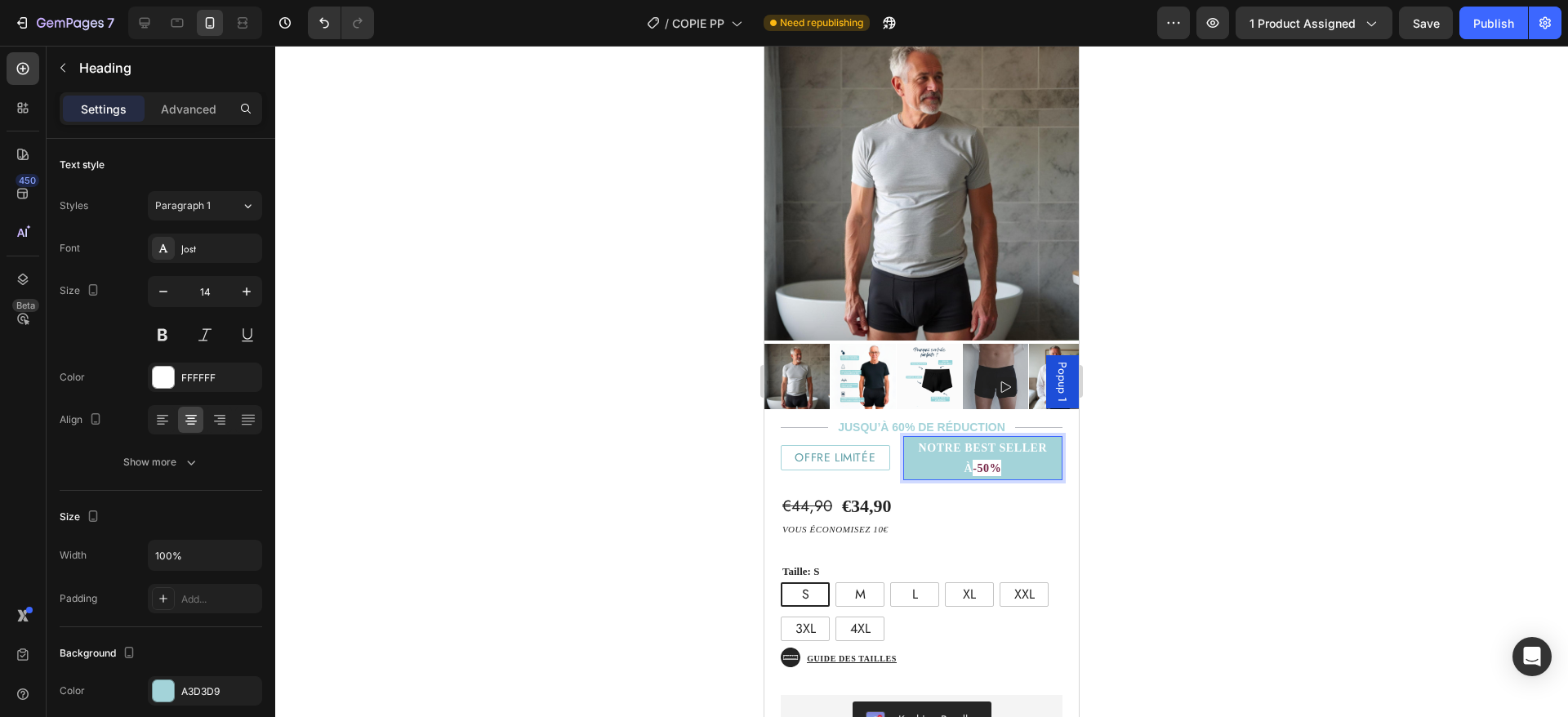
click at [973, 463] on strong "-50%" at bounding box center [987, 469] width 29 height 12
click at [987, 451] on p "NOTRE BEST SELLER À -50%" at bounding box center [982, 458] width 156 height 41
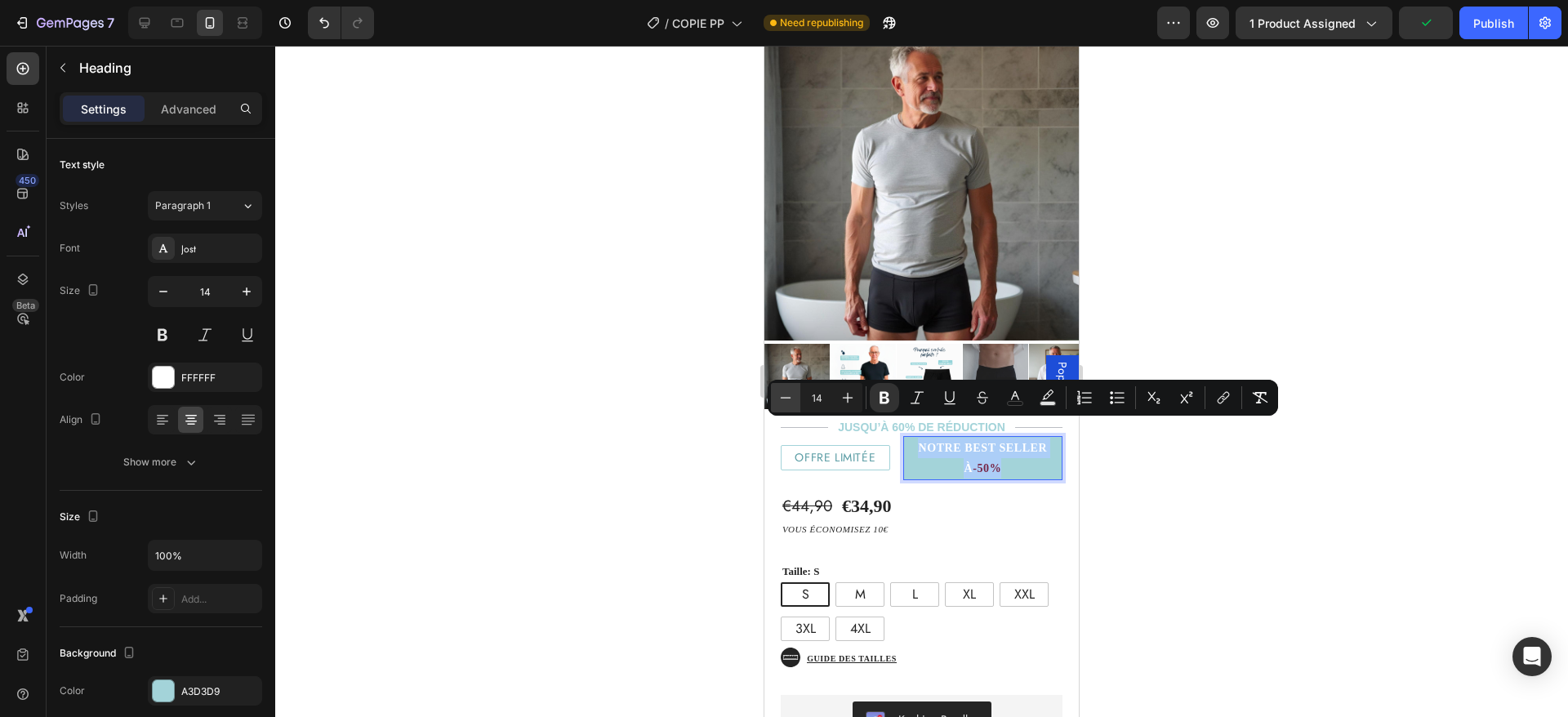
click at [787, 399] on icon "Editor contextual toolbar" at bounding box center [786, 398] width 17 height 17
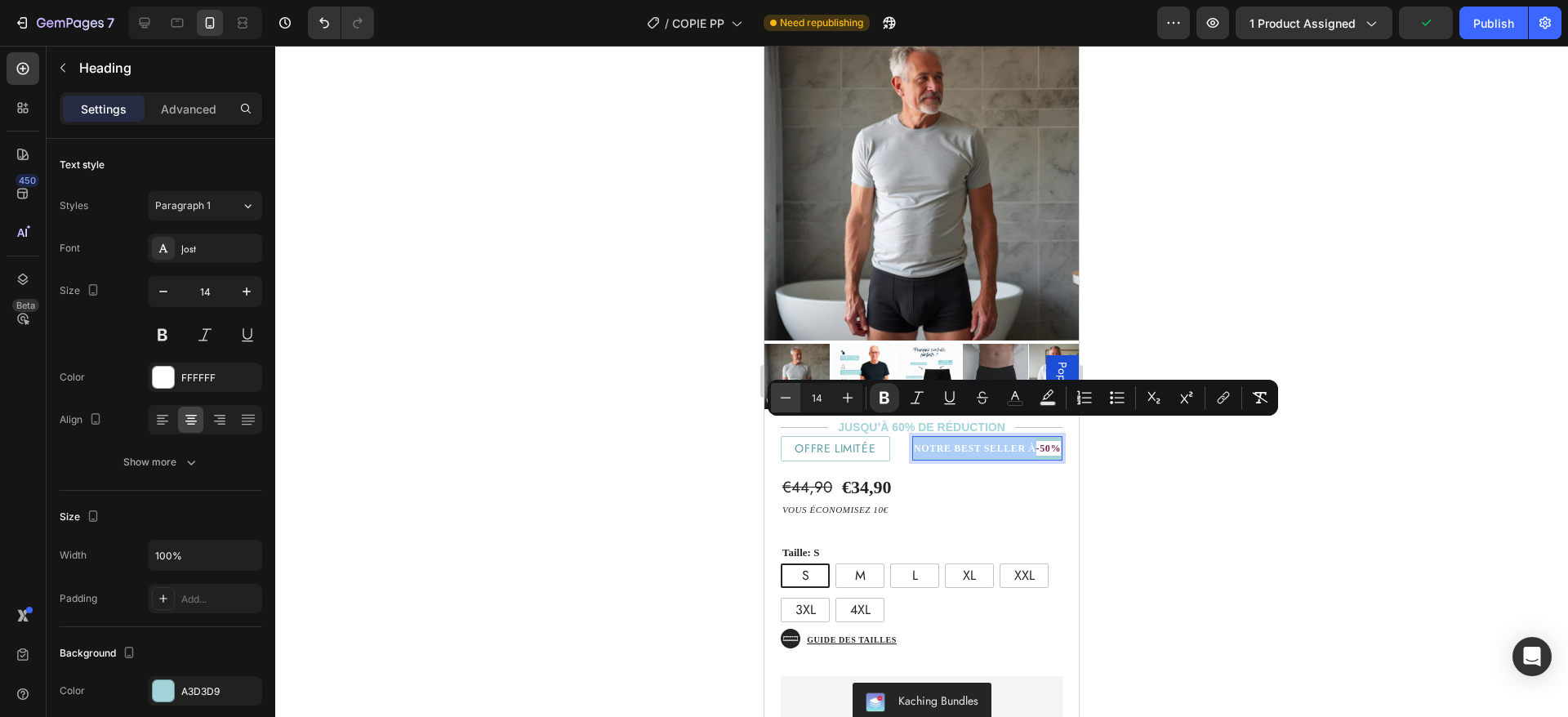
click at [787, 399] on icon "Editor contextual toolbar" at bounding box center [786, 398] width 17 height 17
click at [969, 462] on div "€44,90 Product Price Product Price €34,90 Product Price Product Price Text Bloc…" at bounding box center [922, 679] width 315 height 434
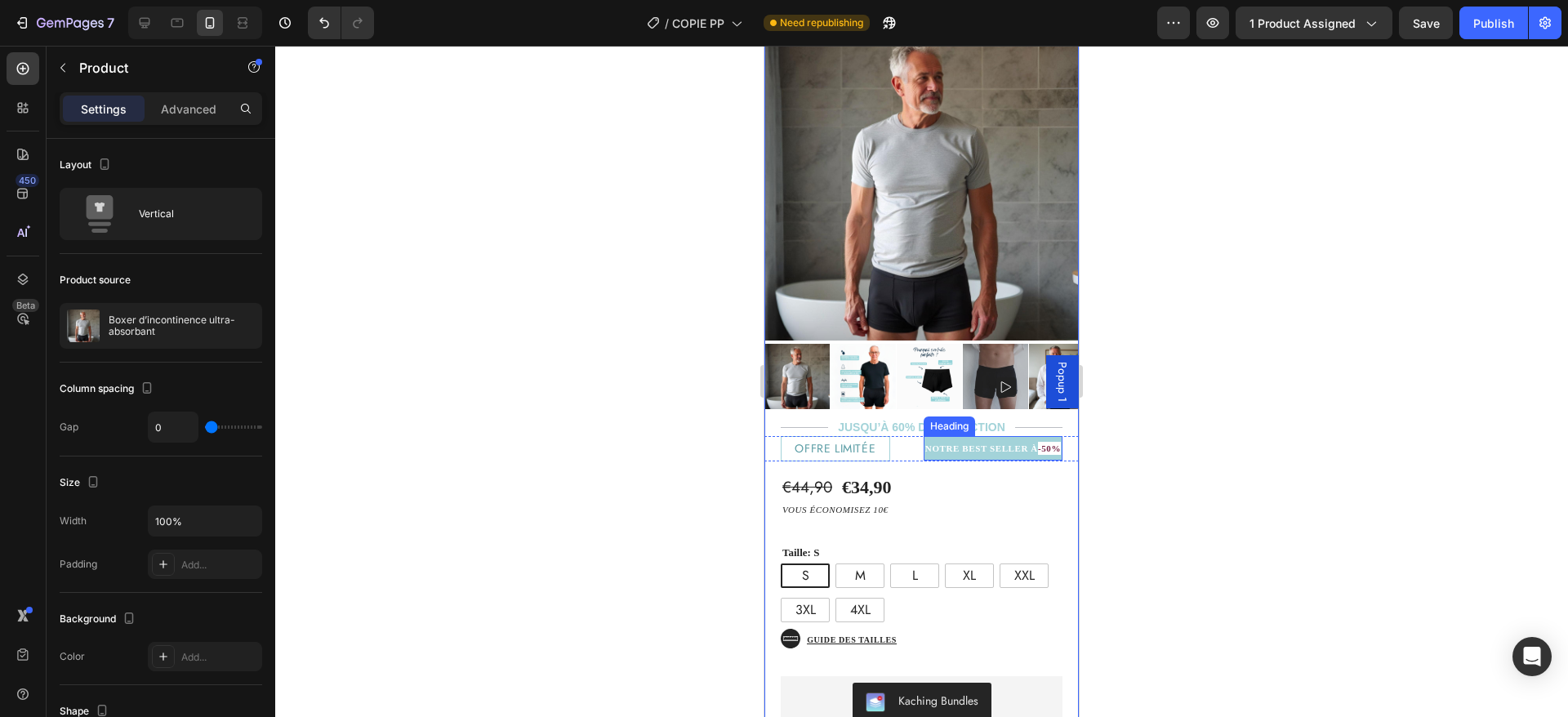
click at [966, 443] on strong "NOTRE BEST SELLER À" at bounding box center [982, 448] width 113 height 10
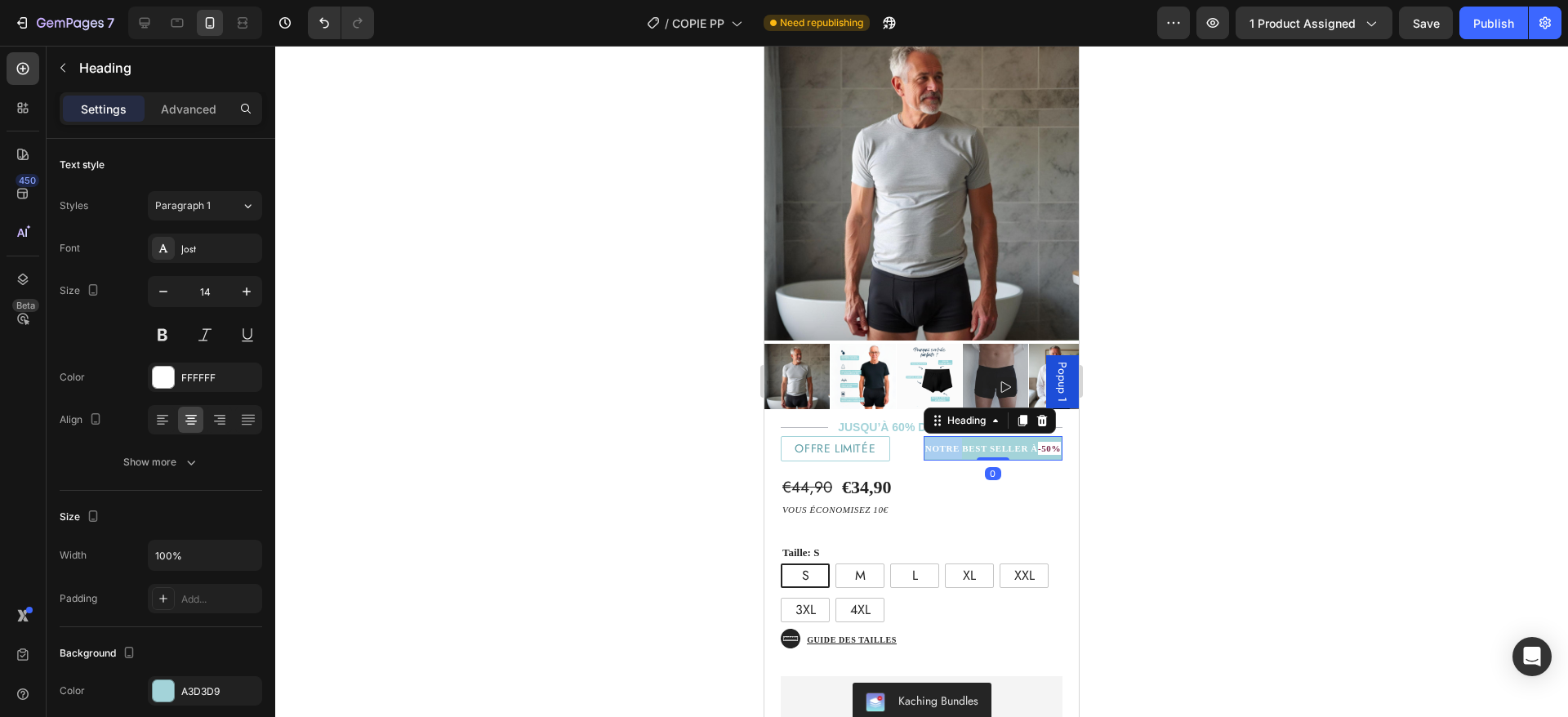
click at [931, 443] on strong "NOTRE BEST SELLER À" at bounding box center [982, 448] width 113 height 10
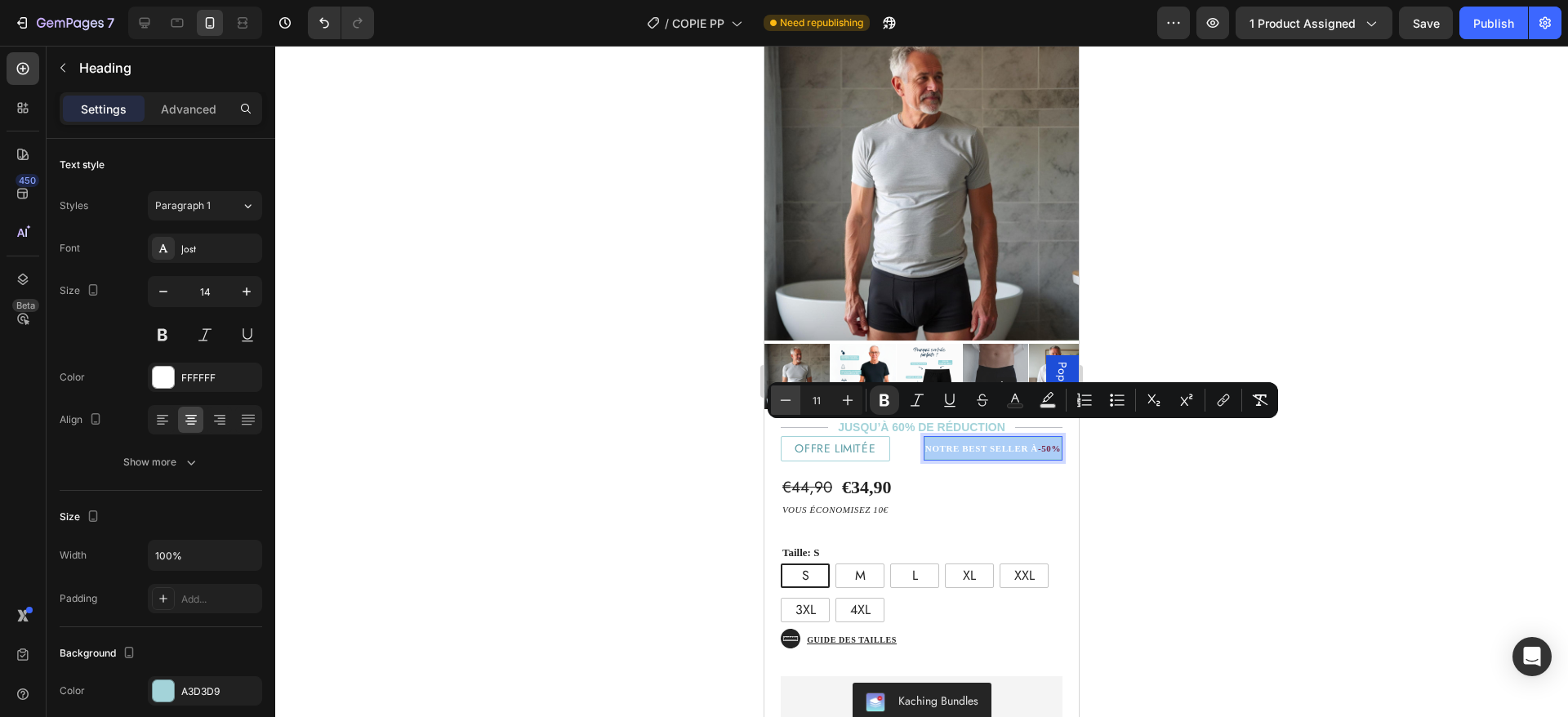
click at [785, 395] on icon "Editor contextual toolbar" at bounding box center [786, 400] width 17 height 17
click at [965, 462] on div "€44,90 Product Price Product Price €34,90 Product Price Product Price Text Bloc…" at bounding box center [922, 679] width 315 height 434
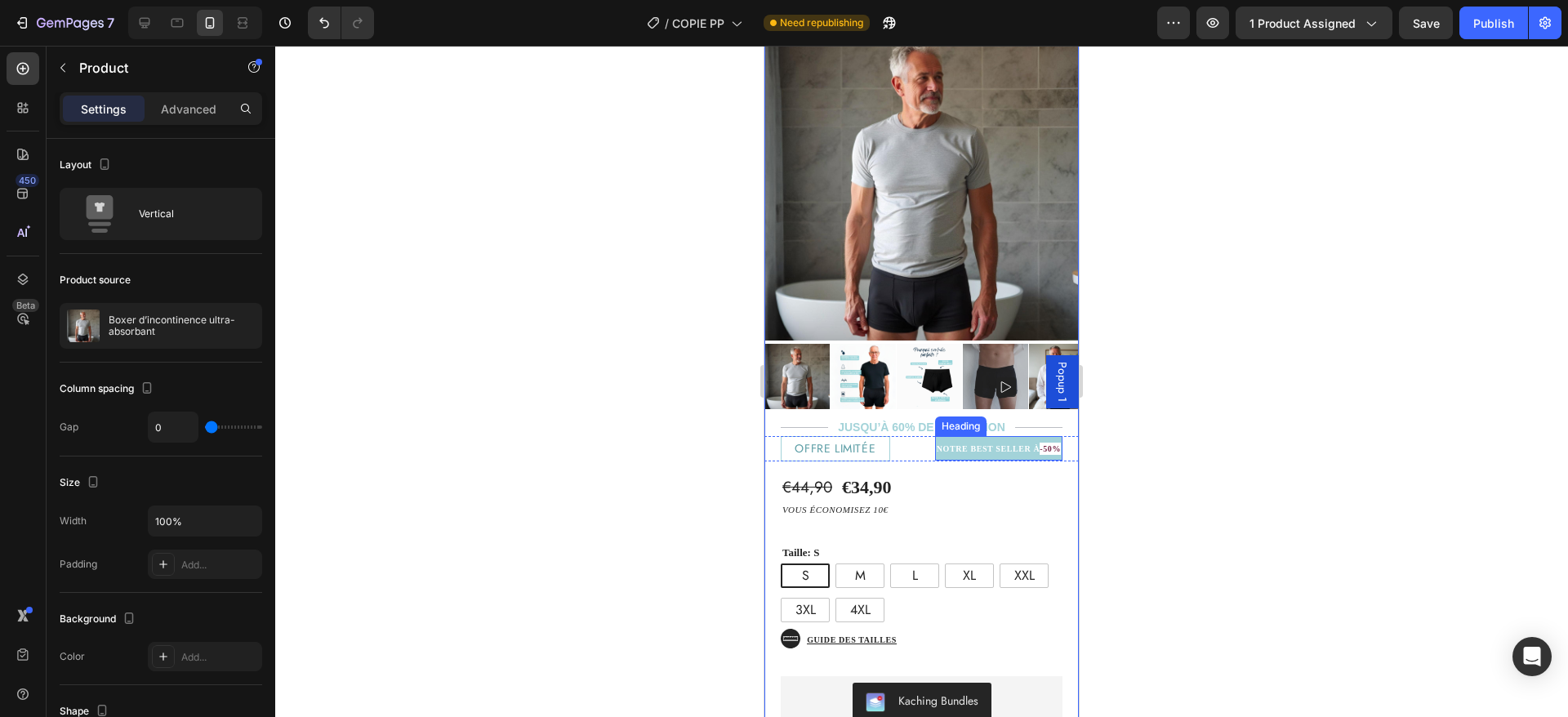
click at [937, 438] on p "⁠⁠⁠⁠⁠⁠⁠ NOTRE BEST SELLER À -50%" at bounding box center [999, 449] width 124 height 21
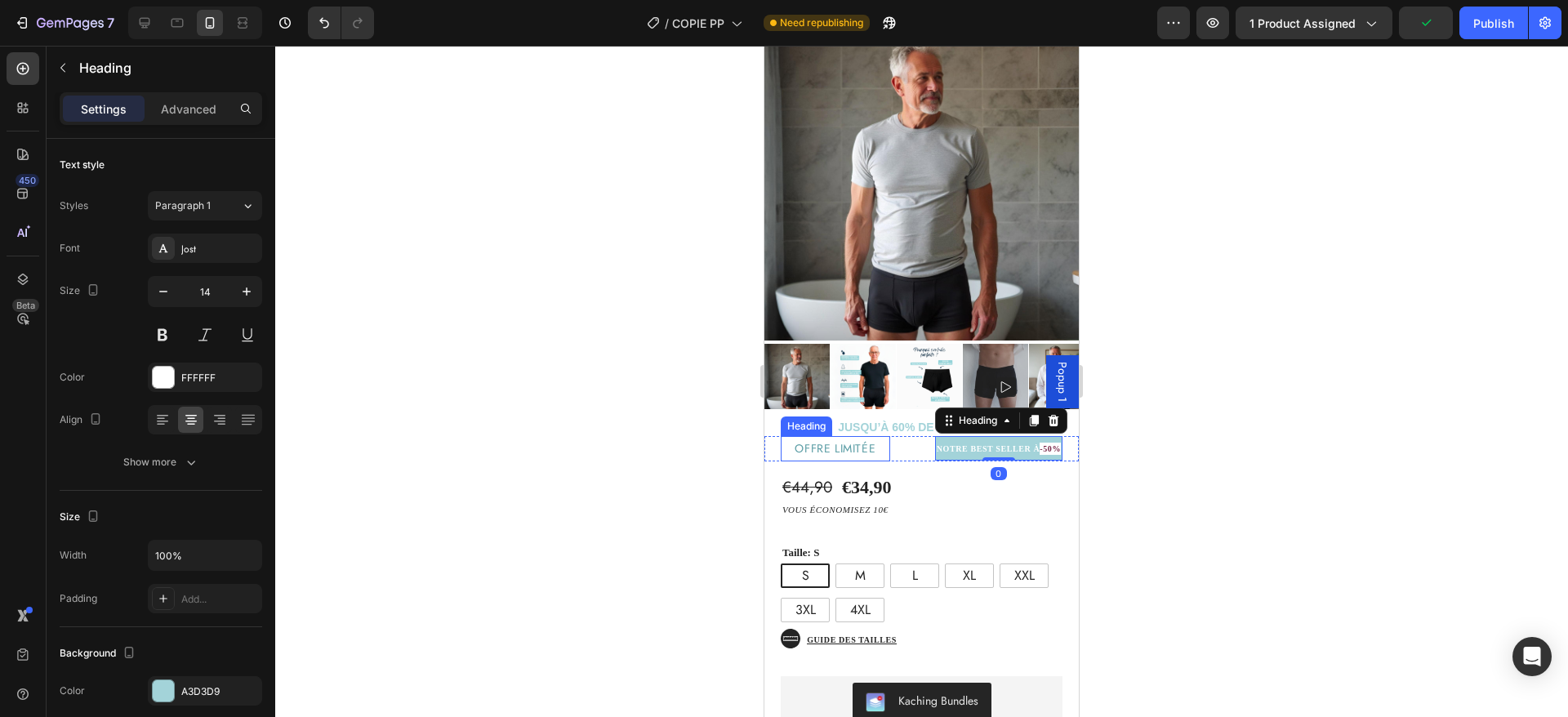
click at [843, 439] on p "offre limitée" at bounding box center [836, 449] width 105 height 20
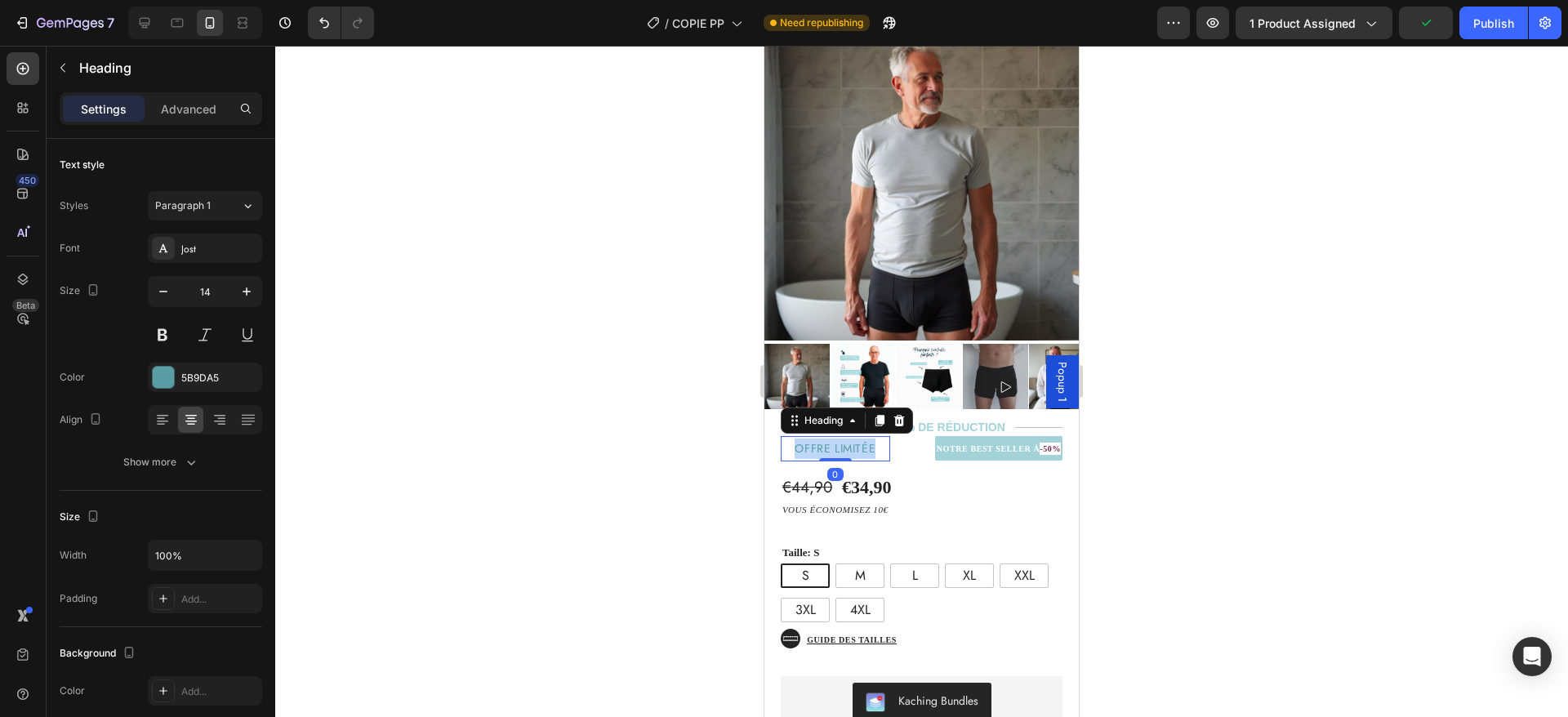
click at [843, 439] on p "offre limitée" at bounding box center [836, 449] width 105 height 20
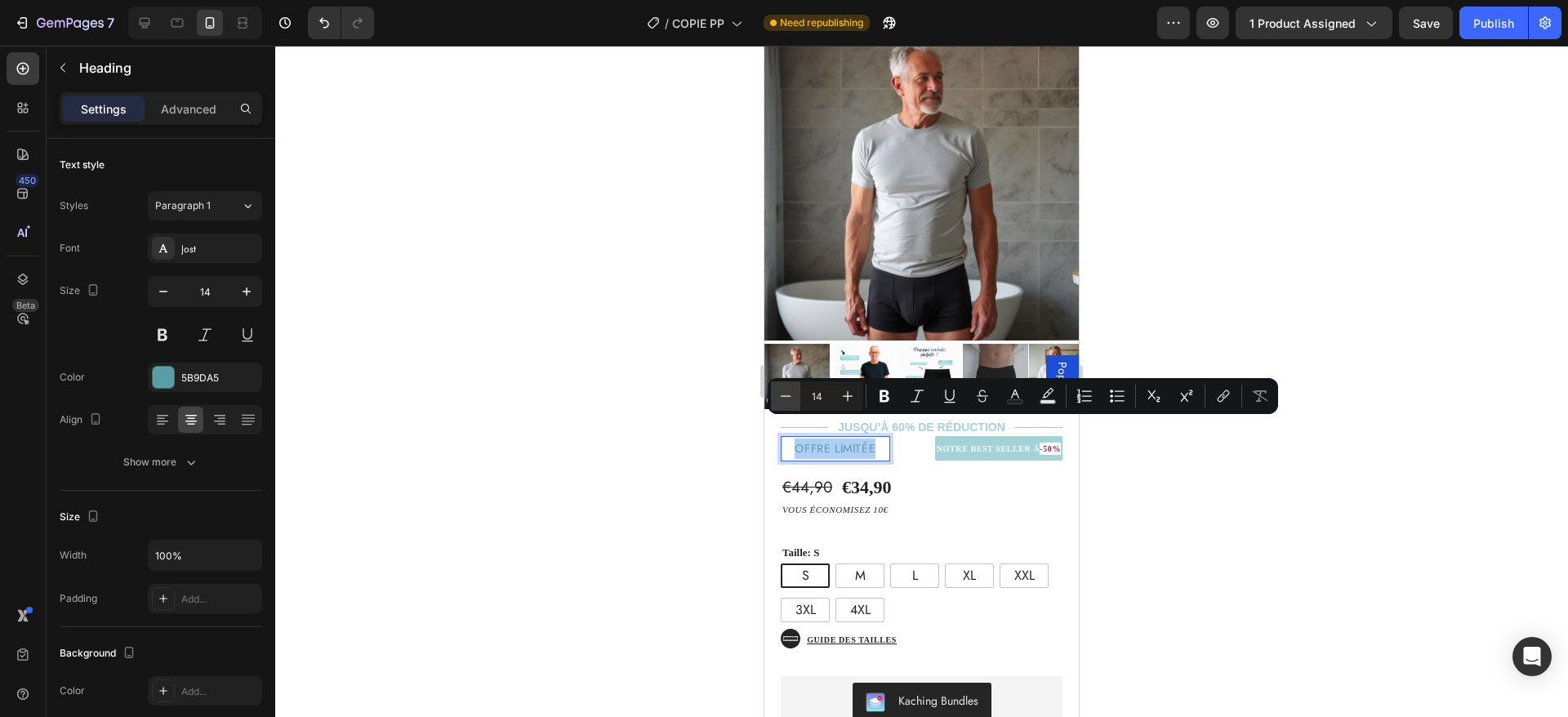
click at [793, 397] on icon "Editor contextual toolbar" at bounding box center [786, 396] width 17 height 17
click at [1001, 470] on div "€44,90 Product Price Product Price €34,90 Product Price Product Price Text Bloc…" at bounding box center [922, 679] width 315 height 434
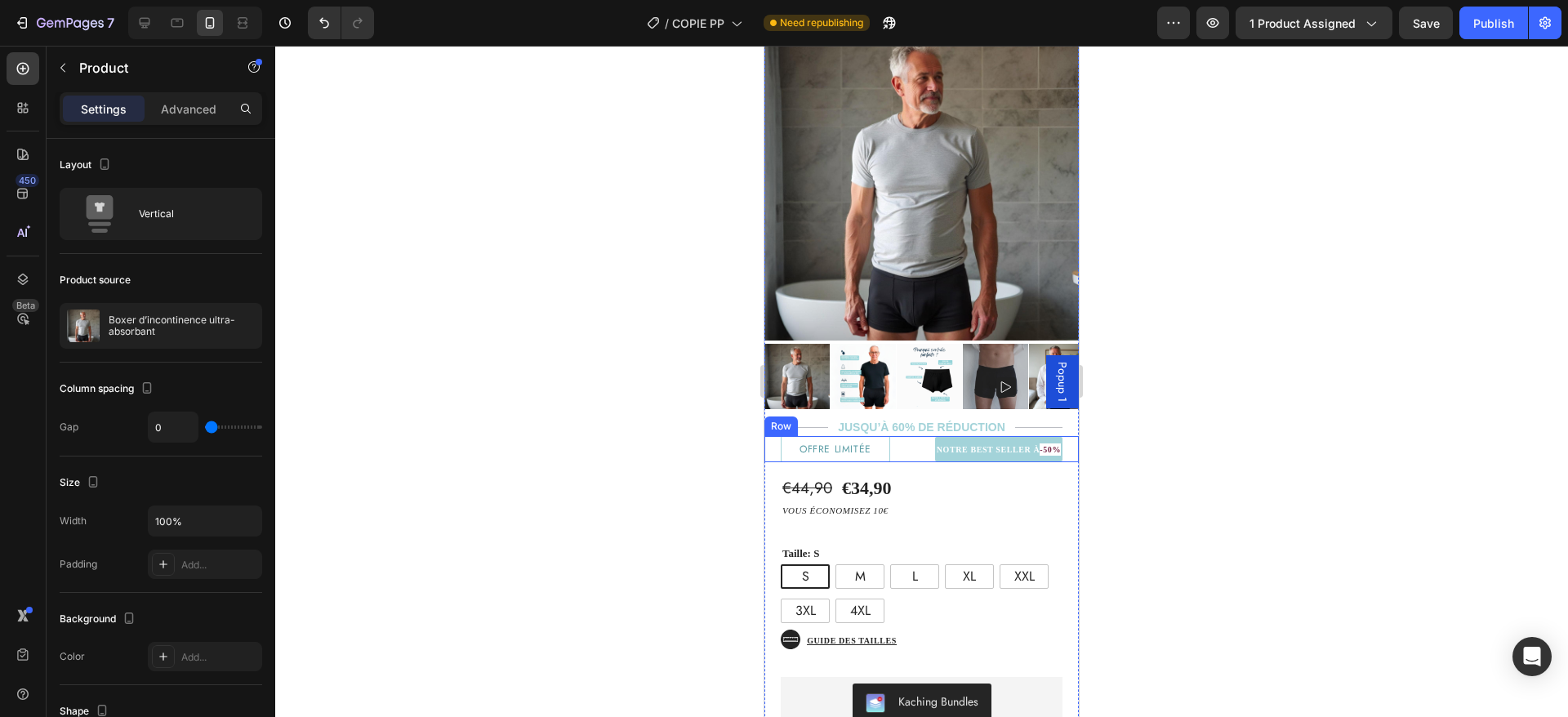
click at [888, 436] on div "⁠⁠⁠⁠⁠⁠⁠ offre limitée Heading ⁠⁠⁠⁠⁠⁠⁠ NOTRE BEST SELLER À -50% Heading Row" at bounding box center [922, 449] width 315 height 26
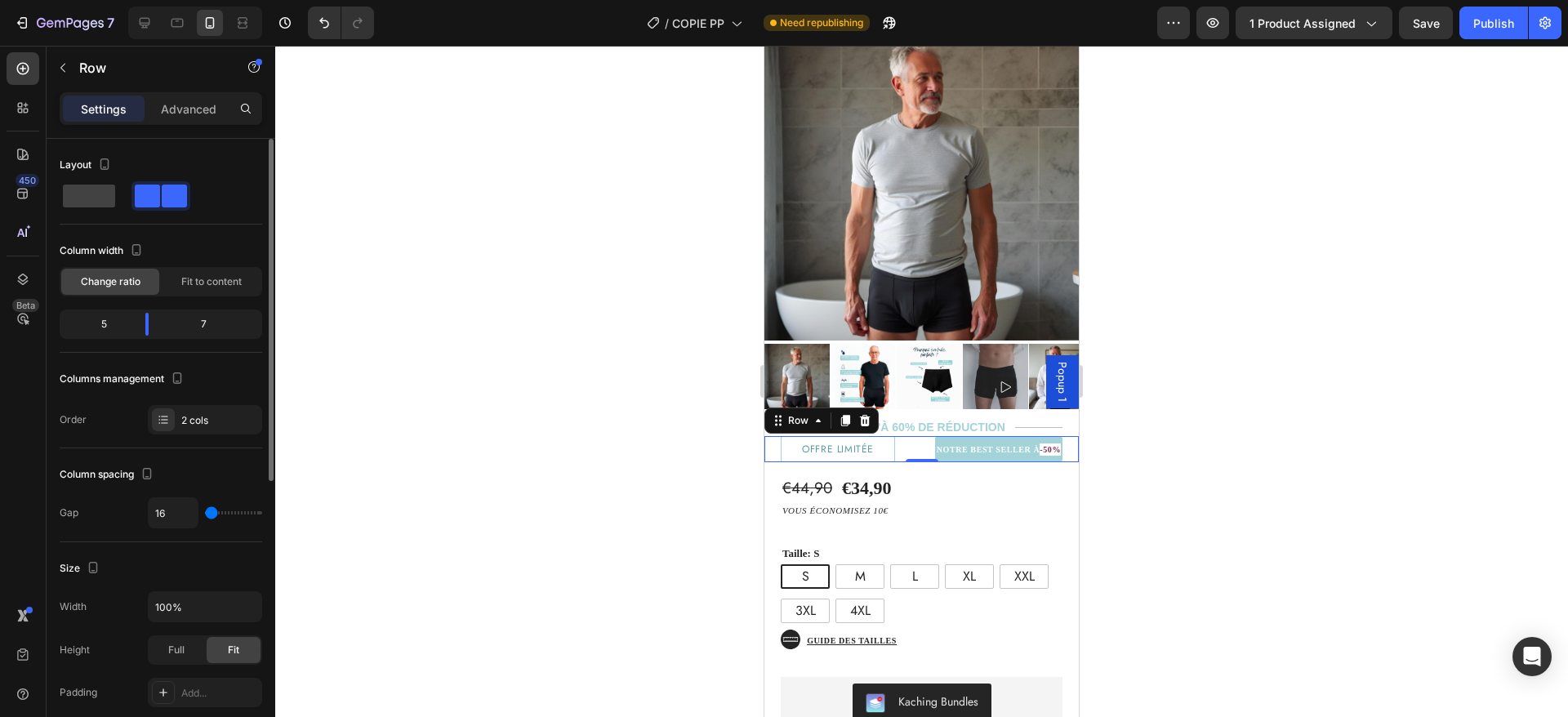
drag, startPoint x: 212, startPoint y: 517, endPoint x: 185, endPoint y: 515, distance: 27.1
type input "0"
click at [205, 515] on input "range" at bounding box center [233, 513] width 57 height 3
click at [937, 445] on strong "NOTRE BEST SELLER À" at bounding box center [989, 449] width 104 height 9
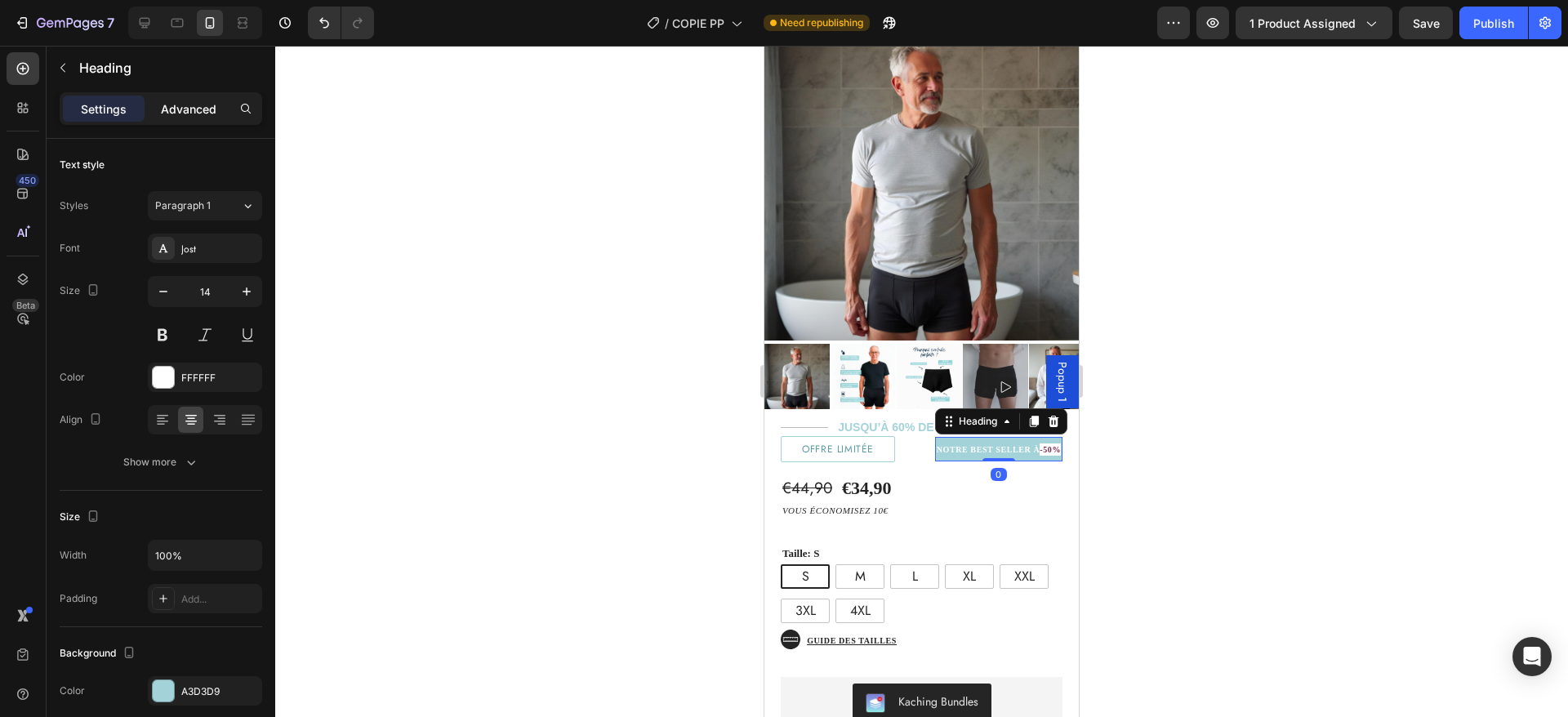
click at [170, 112] on p "Advanced" at bounding box center [189, 109] width 56 height 17
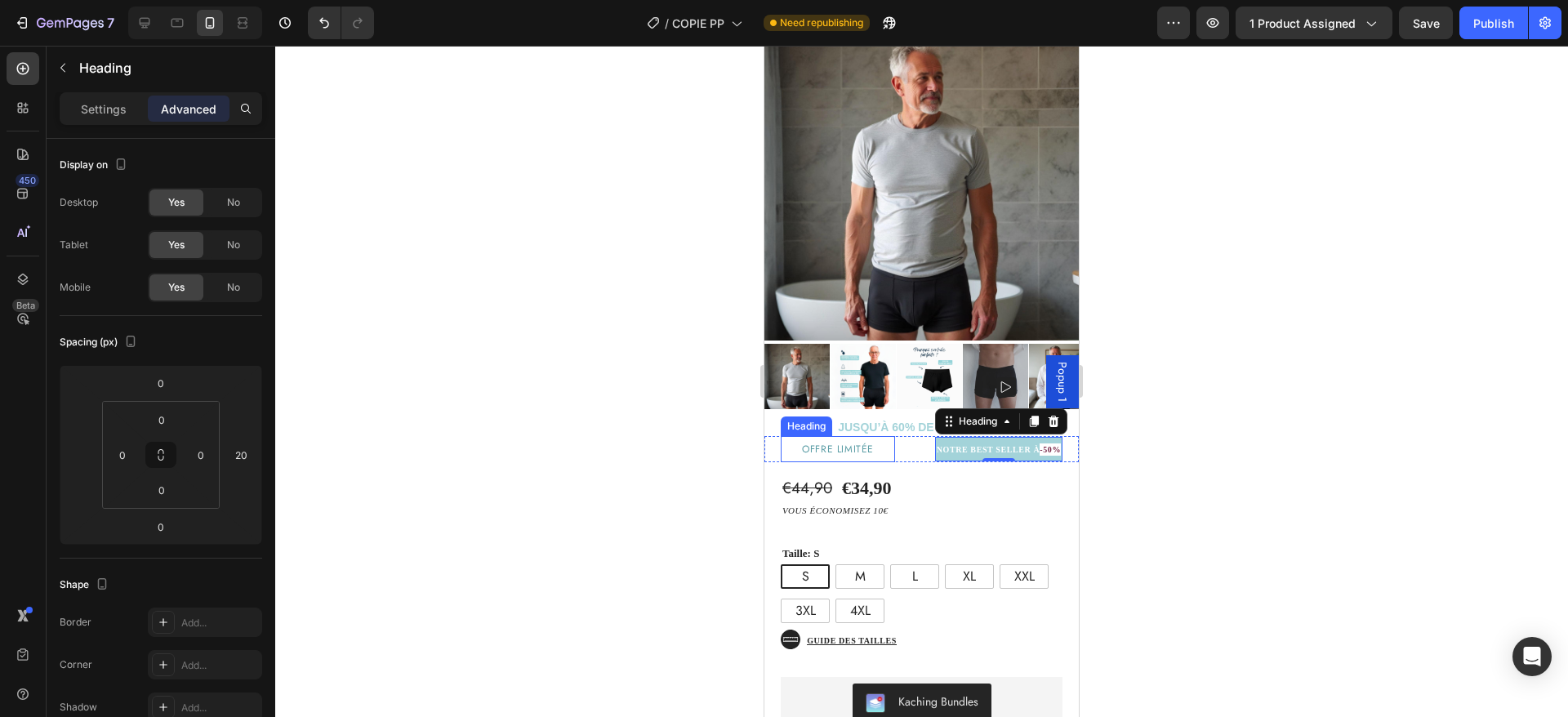
click at [836, 442] on span "offre limitée" at bounding box center [838, 449] width 72 height 15
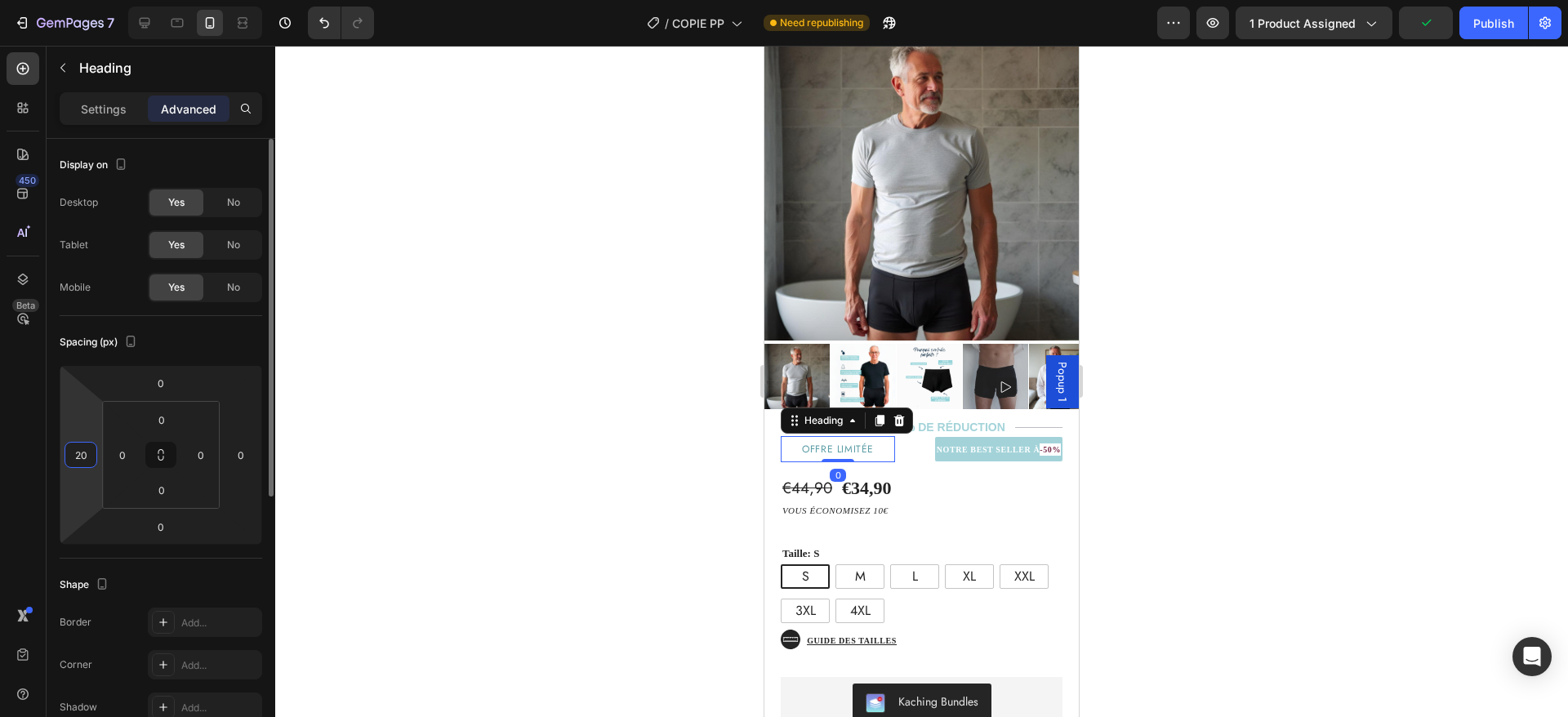
click at [81, 455] on input "20" at bounding box center [80, 455] width 24 height 24
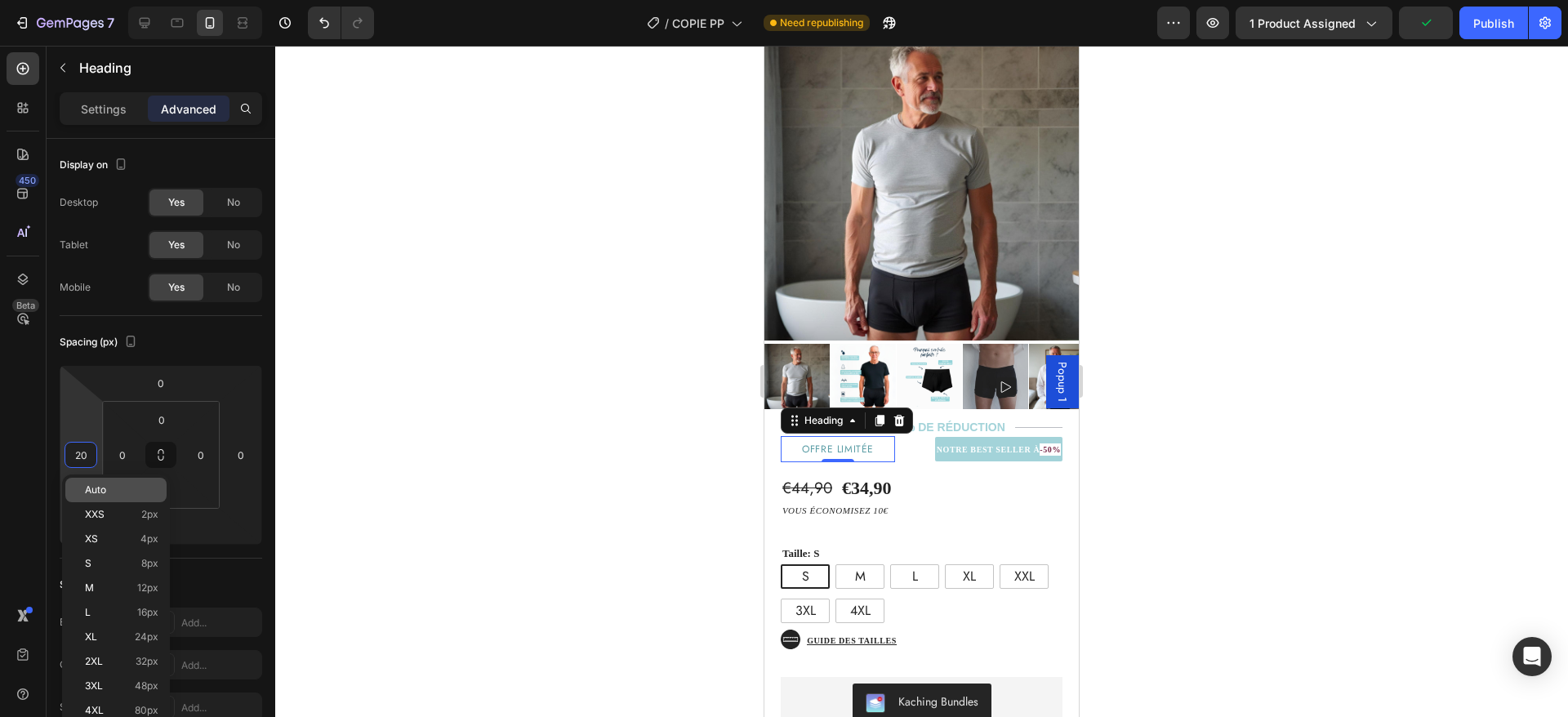
click at [121, 487] on p "Auto" at bounding box center [121, 490] width 73 height 11
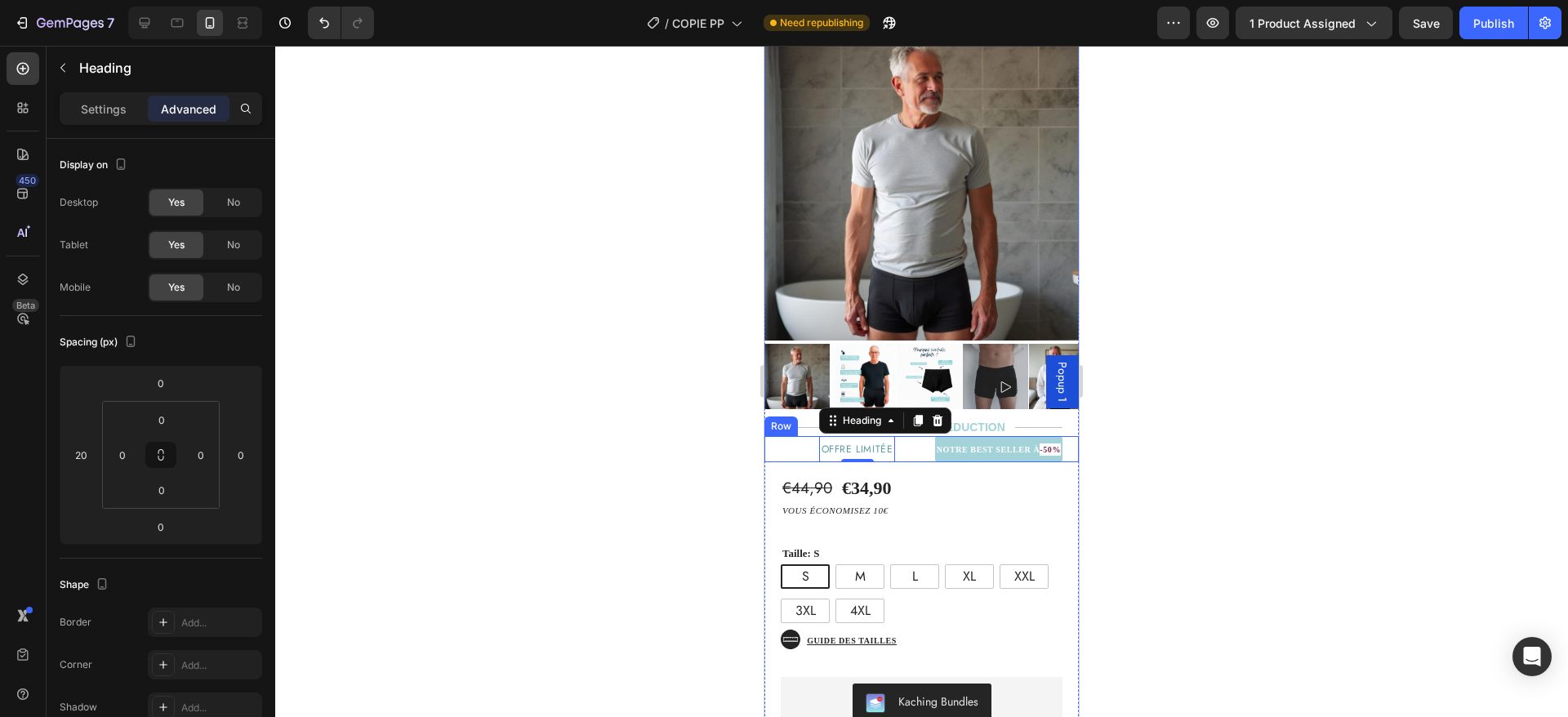
click at [904, 436] on div "⁠⁠⁠⁠⁠⁠⁠ NOTRE BEST SELLER À -50% Heading" at bounding box center [987, 449] width 184 height 26
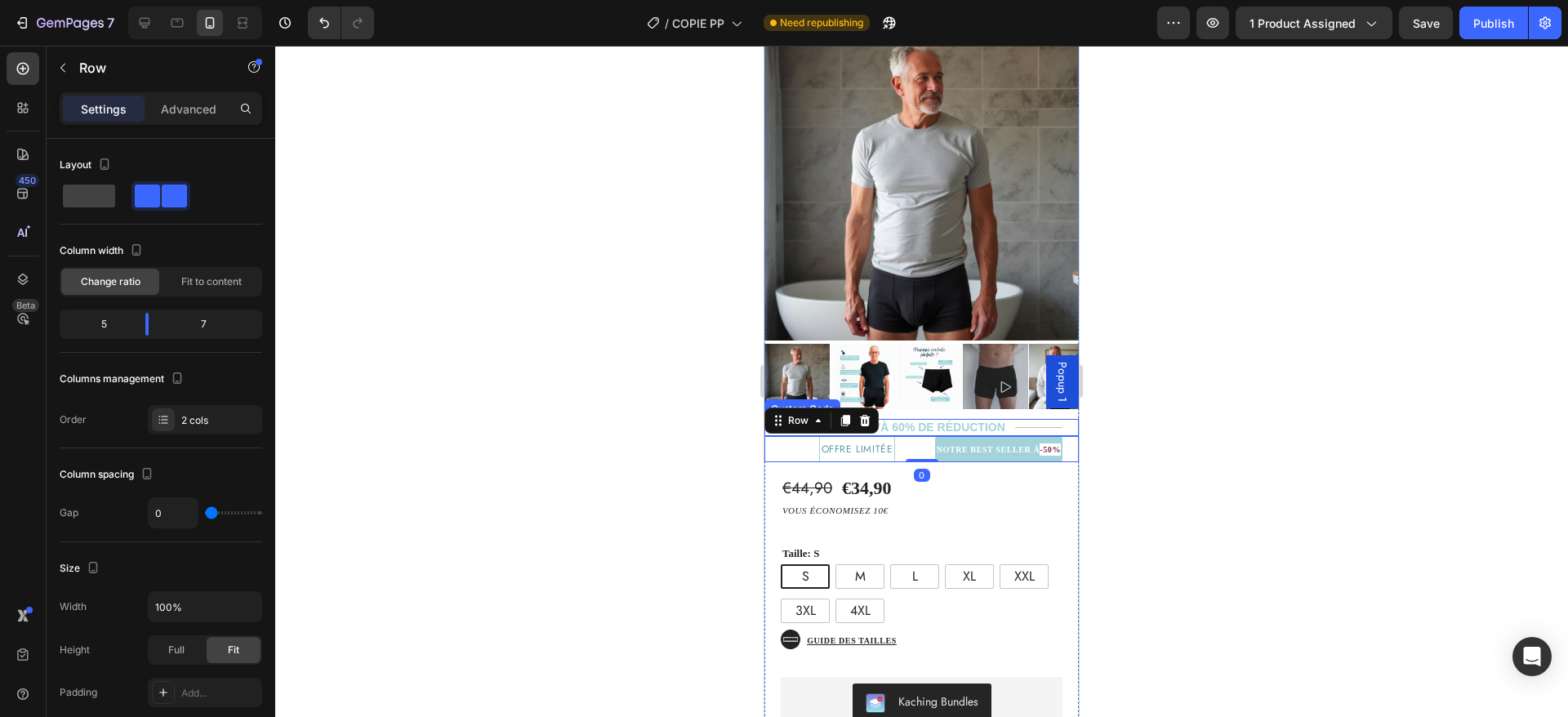
click at [1014, 439] on p "⁠⁠⁠⁠⁠⁠⁠ NOTRE BEST SELLER À -50%" at bounding box center [999, 449] width 124 height 21
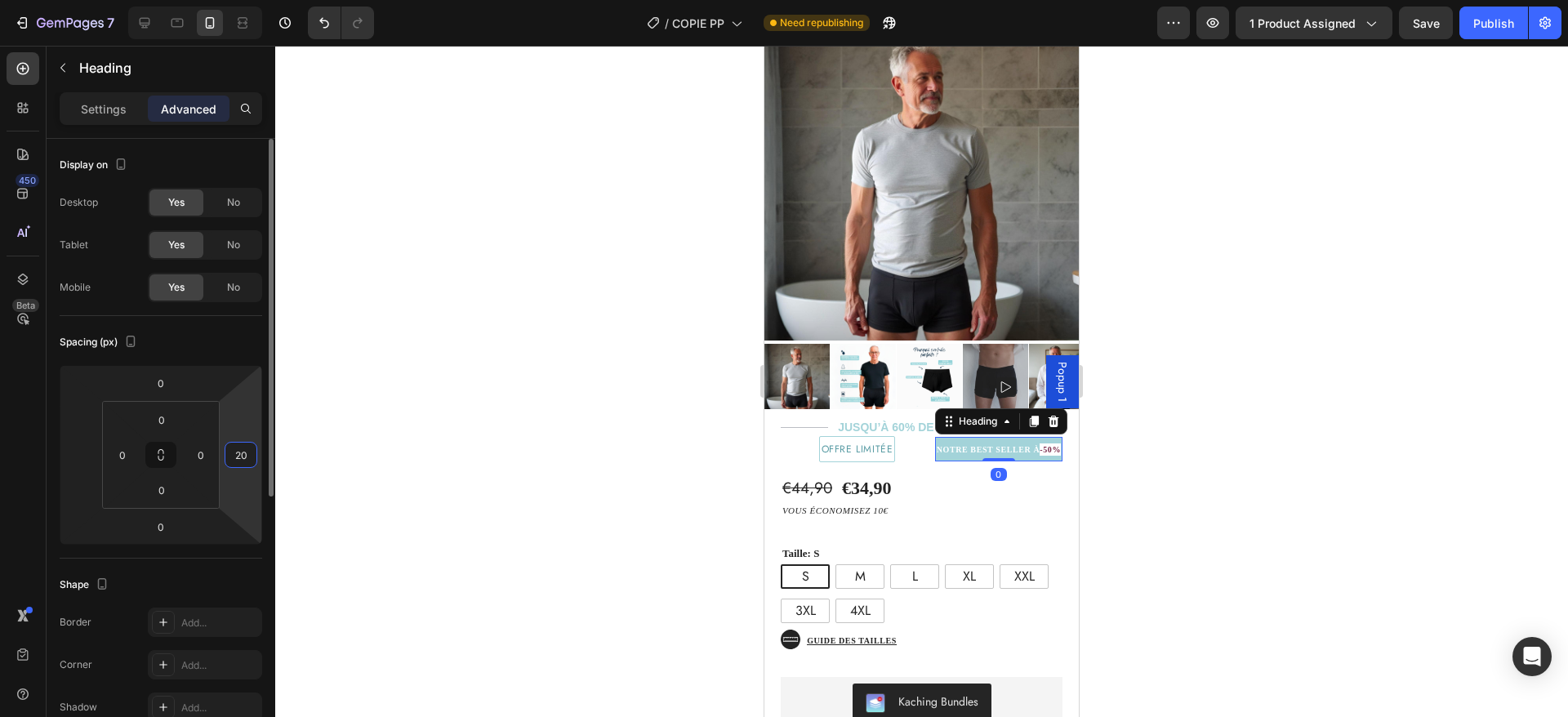
click at [250, 451] on input "20" at bounding box center [241, 455] width 24 height 24
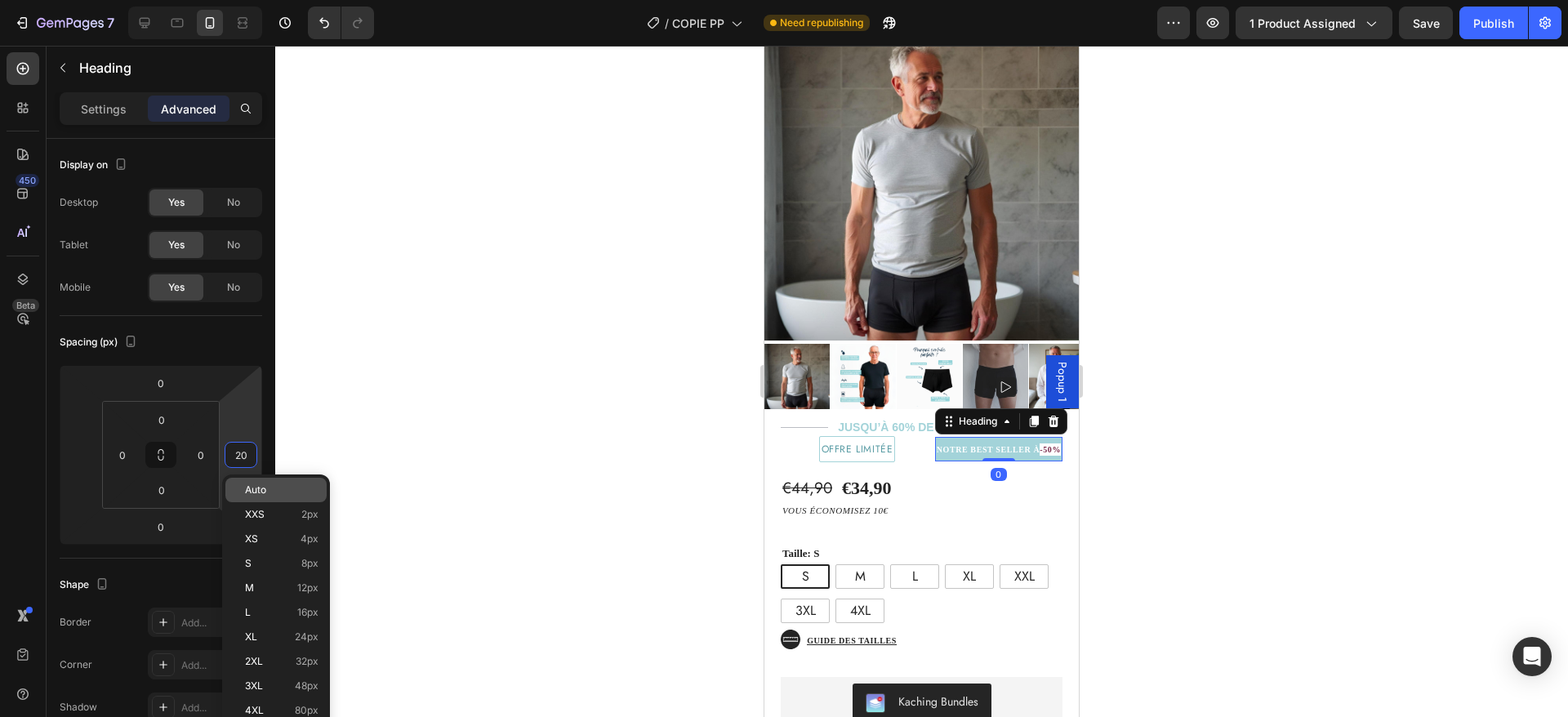
click at [255, 487] on span "Auto" at bounding box center [255, 490] width 21 height 11
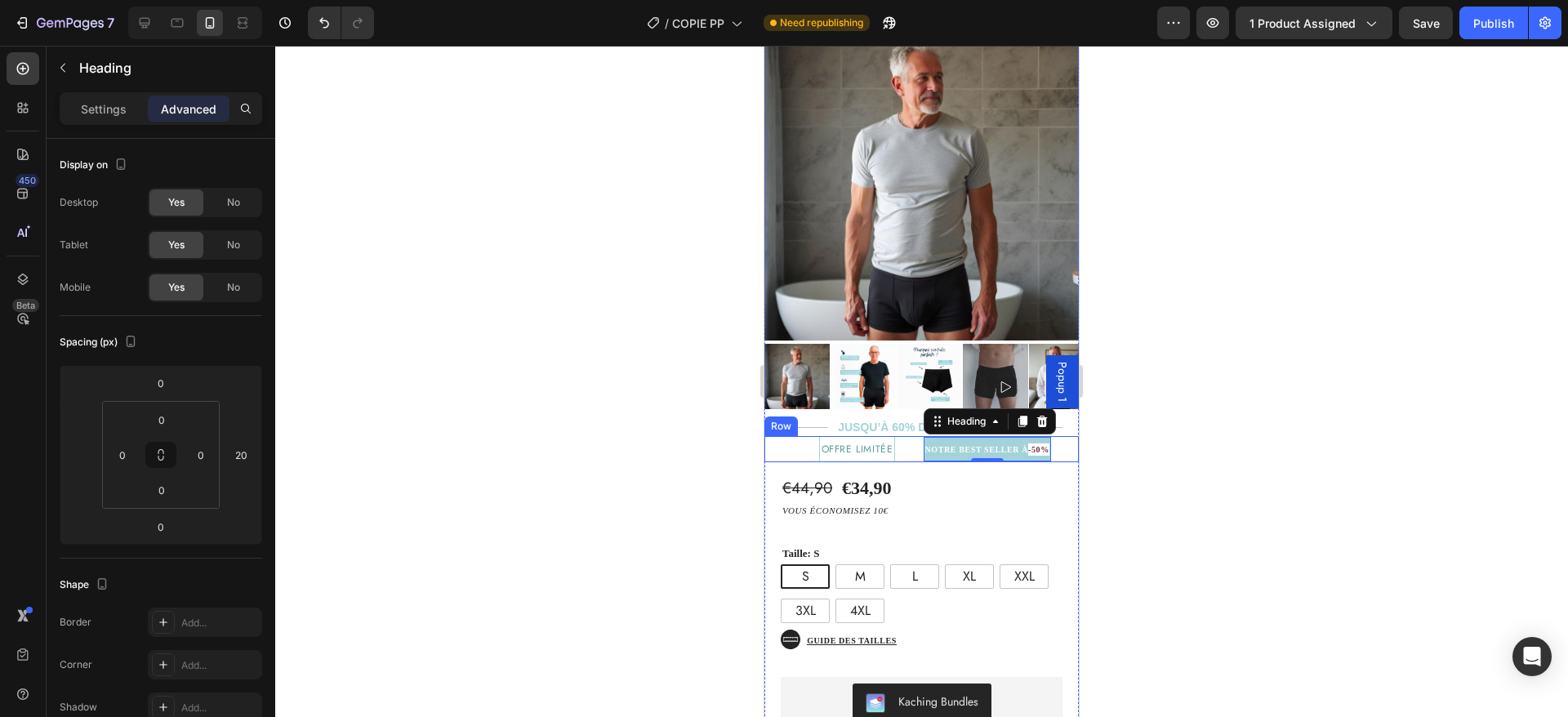
click at [1049, 441] on div "⁠⁠⁠⁠⁠⁠⁠ NOTRE BEST SELLER À -50% Heading 0" at bounding box center [987, 449] width 184 height 26
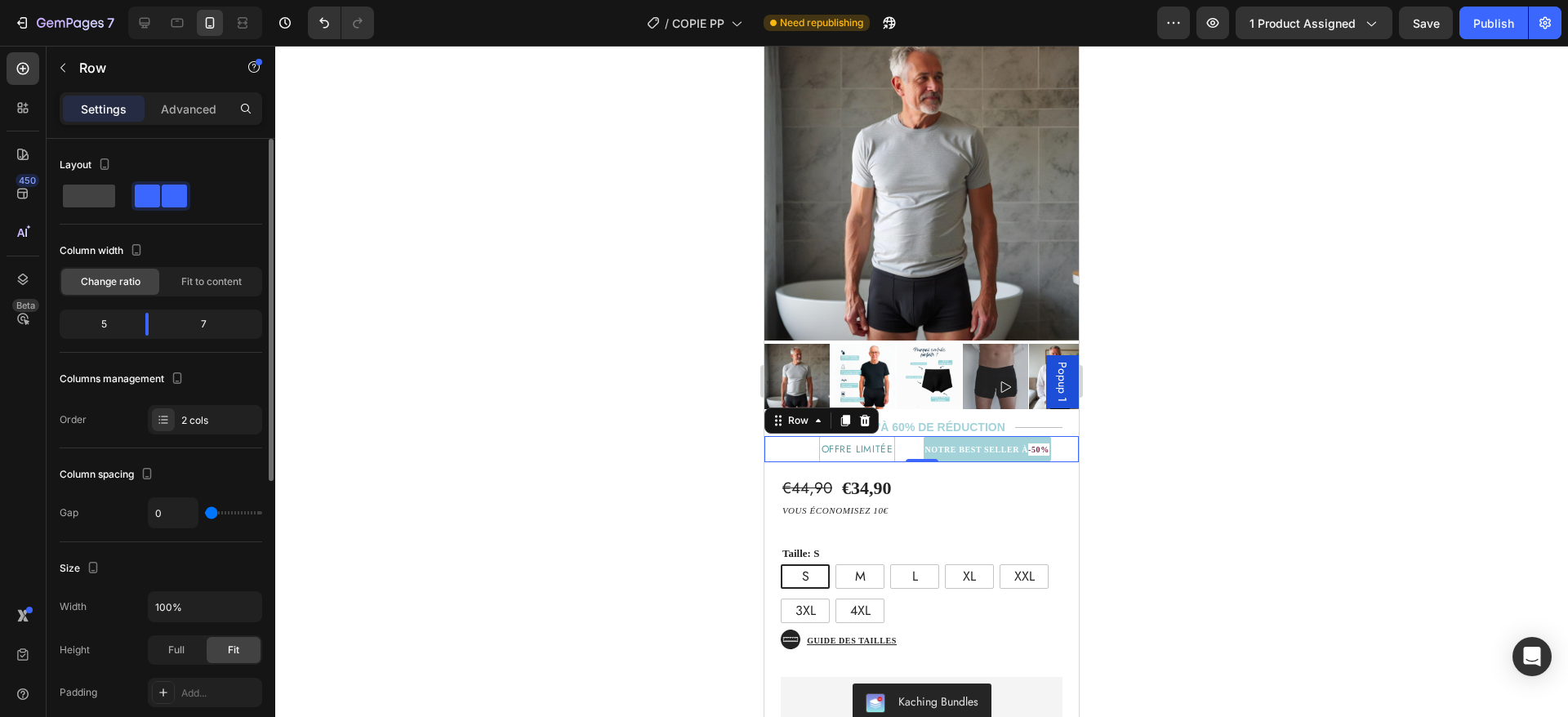
click at [225, 509] on div "0" at bounding box center [205, 513] width 114 height 31
type input "0"
drag, startPoint x: 217, startPoint y: 509, endPoint x: 185, endPoint y: 505, distance: 32.2
click at [205, 512] on input "range" at bounding box center [233, 513] width 57 height 3
drag, startPoint x: 144, startPoint y: 323, endPoint x: 132, endPoint y: 319, distance: 12.6
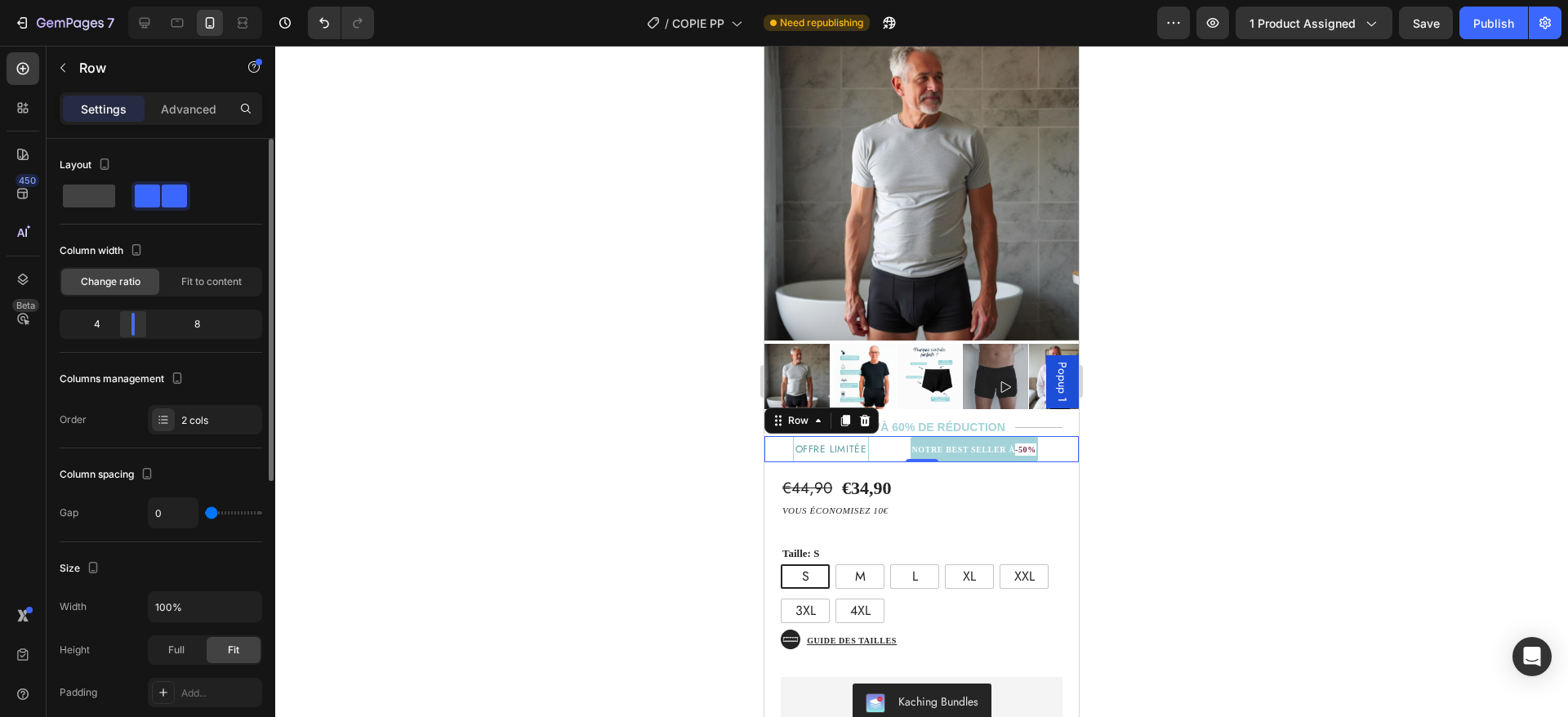
click at [132, 319] on div at bounding box center [133, 324] width 30 height 23
click at [181, 109] on p "Advanced" at bounding box center [189, 109] width 56 height 17
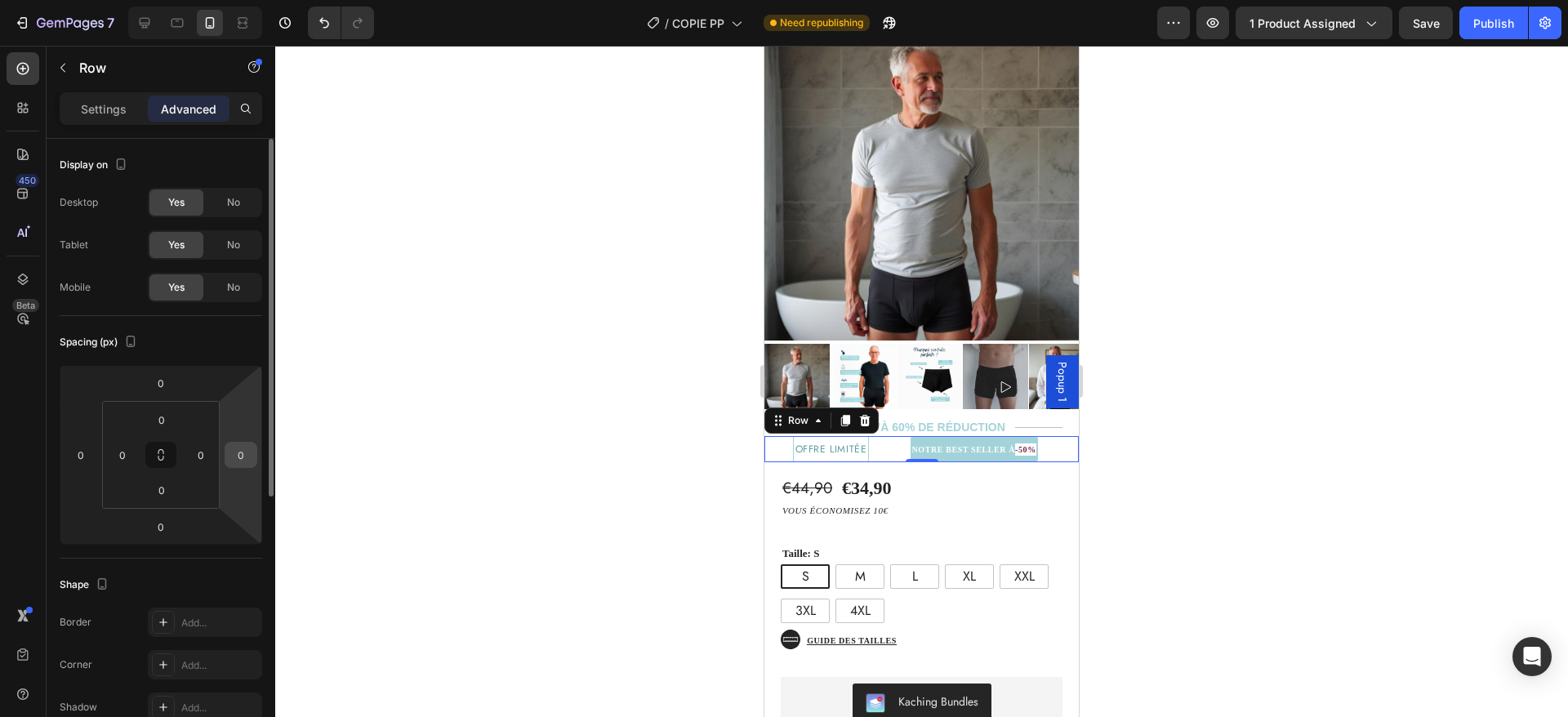
click at [245, 458] on input "0" at bounding box center [241, 455] width 24 height 24
type input "20"
click at [78, 453] on input "0" at bounding box center [80, 455] width 24 height 24
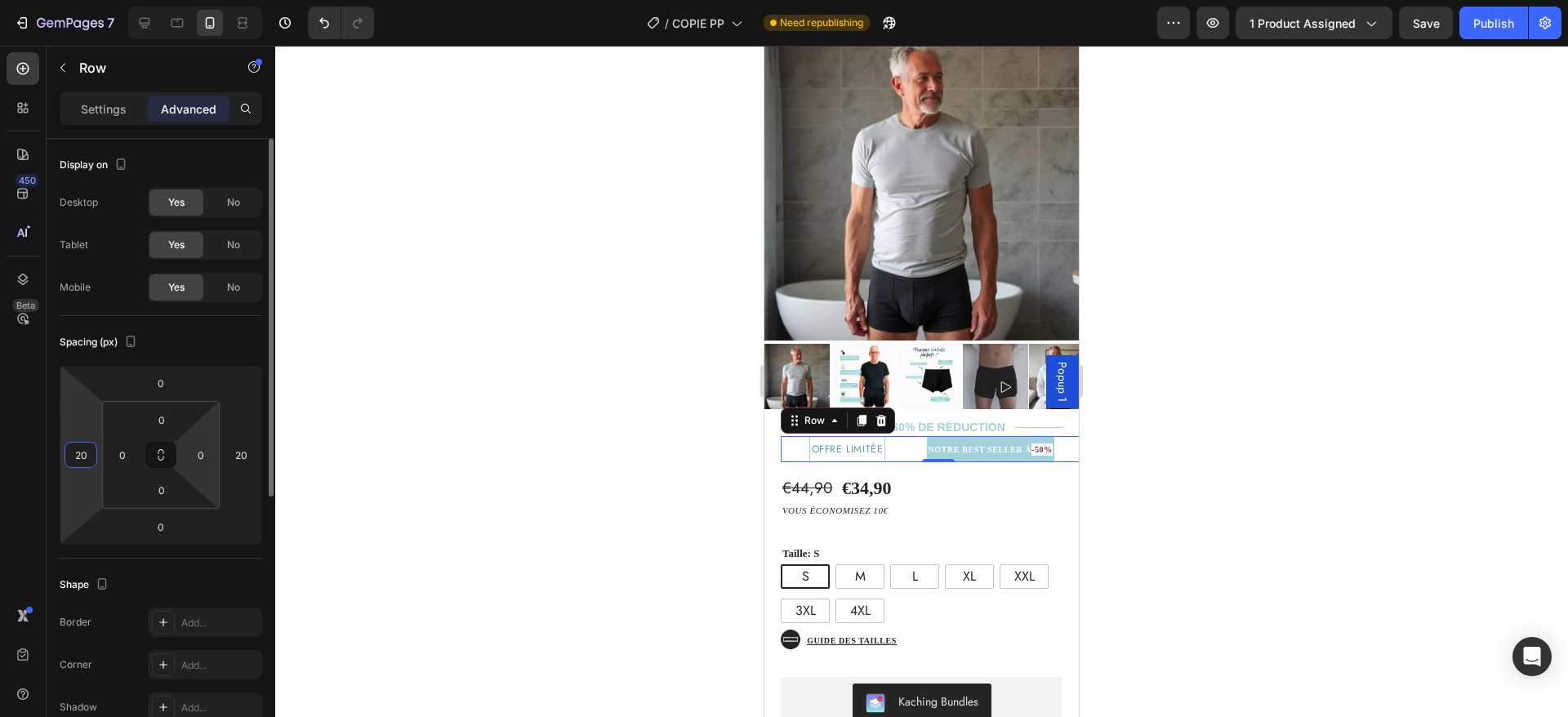
type input "2"
click at [243, 454] on input "20" at bounding box center [241, 455] width 24 height 24
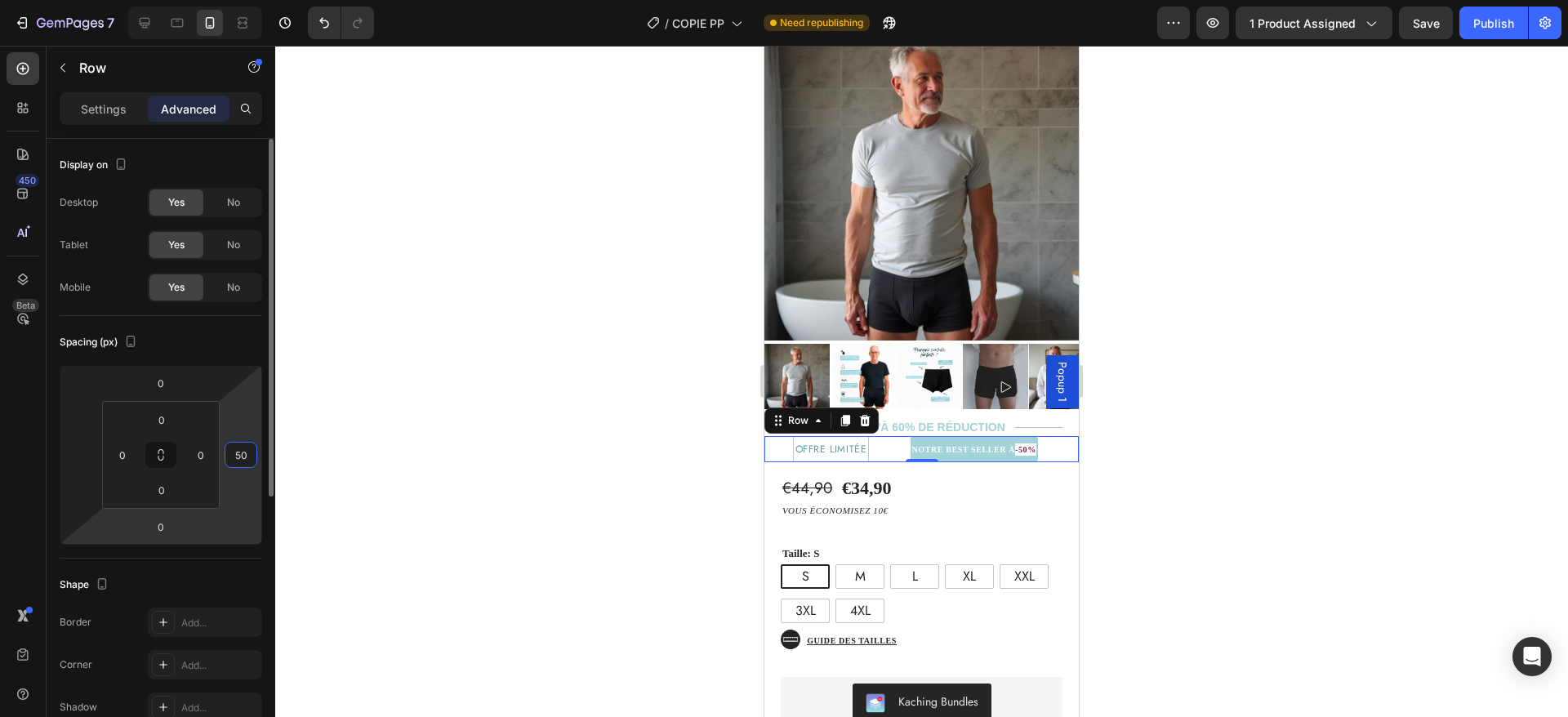
type input "50"
click at [0, 0] on div "Spacing (px) 0 0 50 0 0 0 0" at bounding box center [0, 0] width 0 height 0
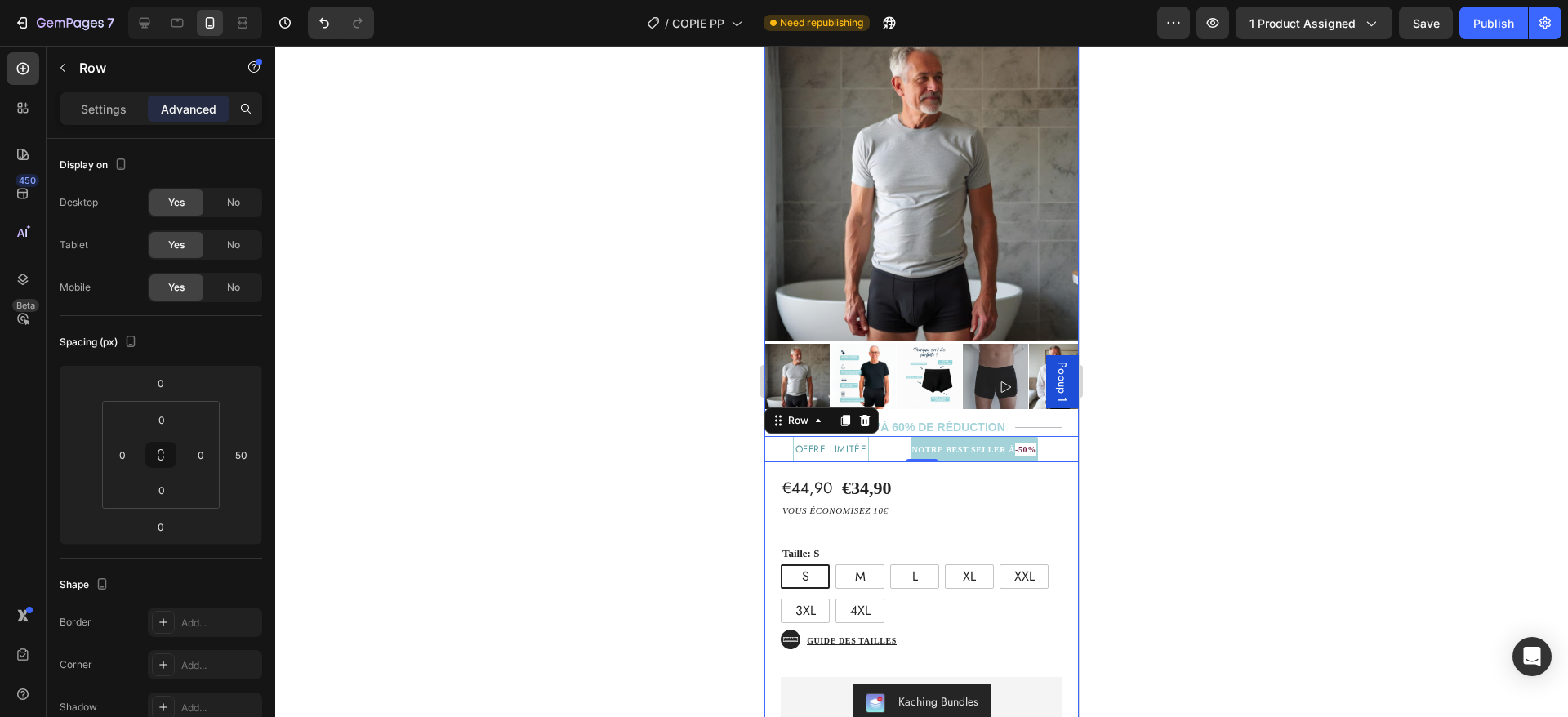
click at [1003, 469] on div "€44,90 Product Price Product Price €34,90 Product Price Product Price Text Bloc…" at bounding box center [922, 679] width 315 height 434
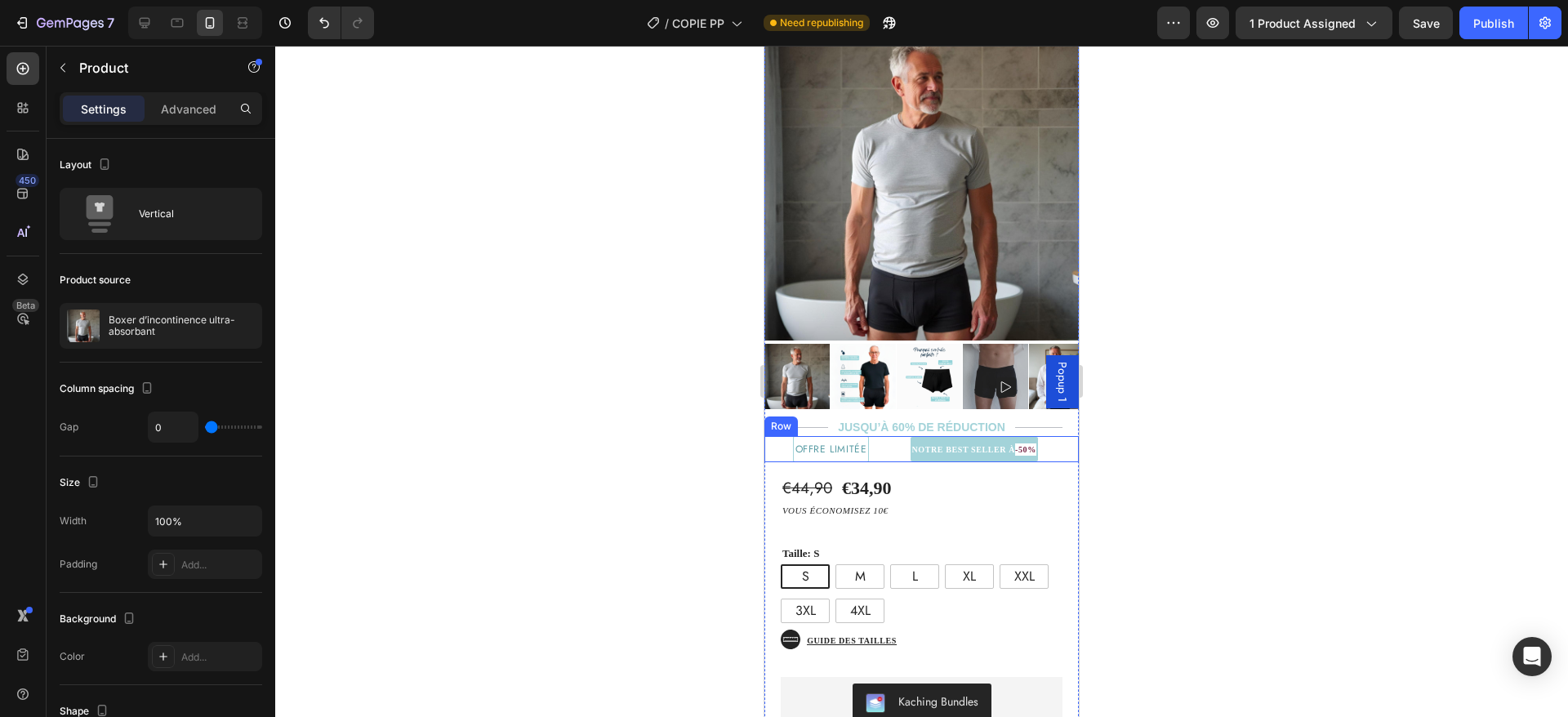
click at [885, 436] on div "⁠⁠⁠⁠⁠⁠⁠ NOTRE BEST SELLER À -50% Heading" at bounding box center [974, 449] width 210 height 26
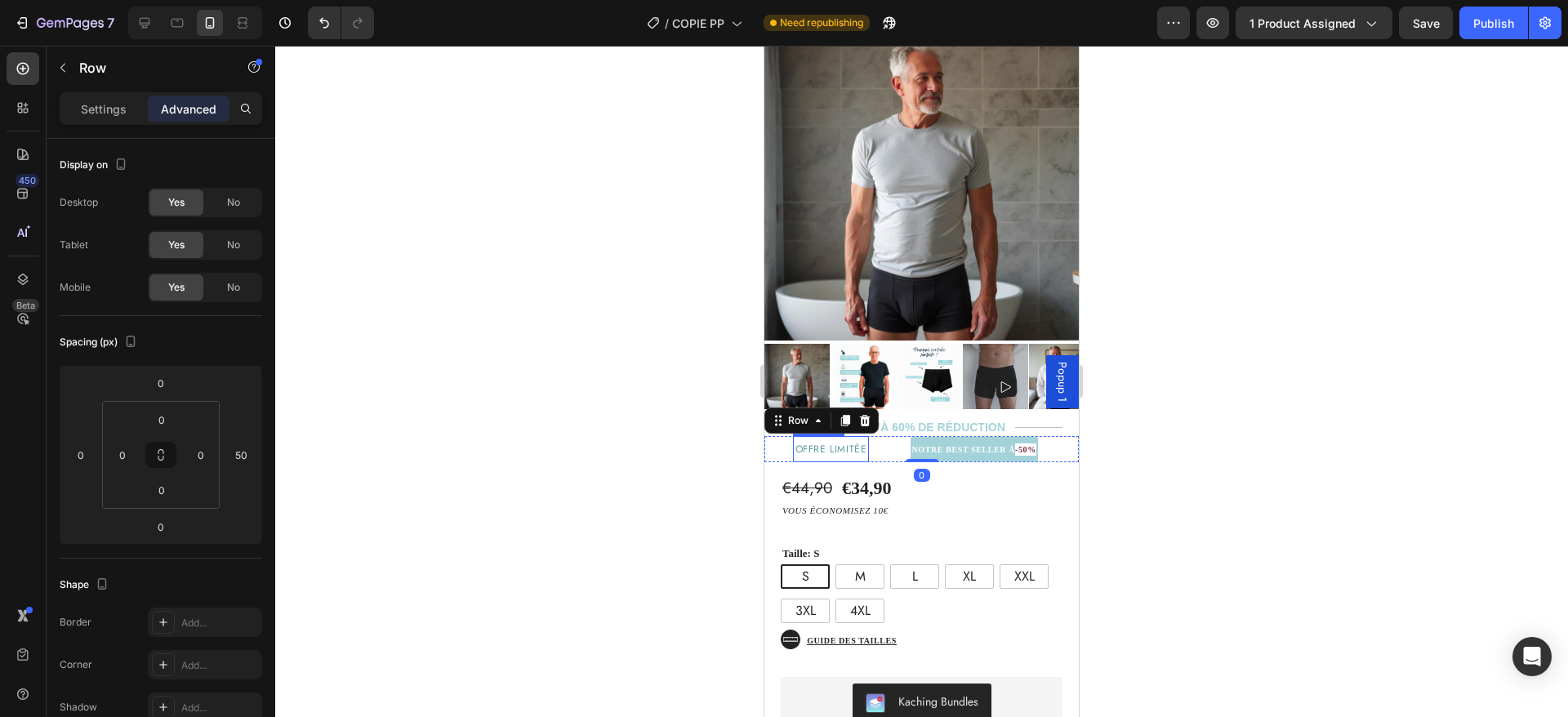
click at [846, 442] on span "offre limitée" at bounding box center [831, 449] width 72 height 15
click at [939, 445] on strong "NOTRE BEST SELLER À" at bounding box center [964, 449] width 104 height 9
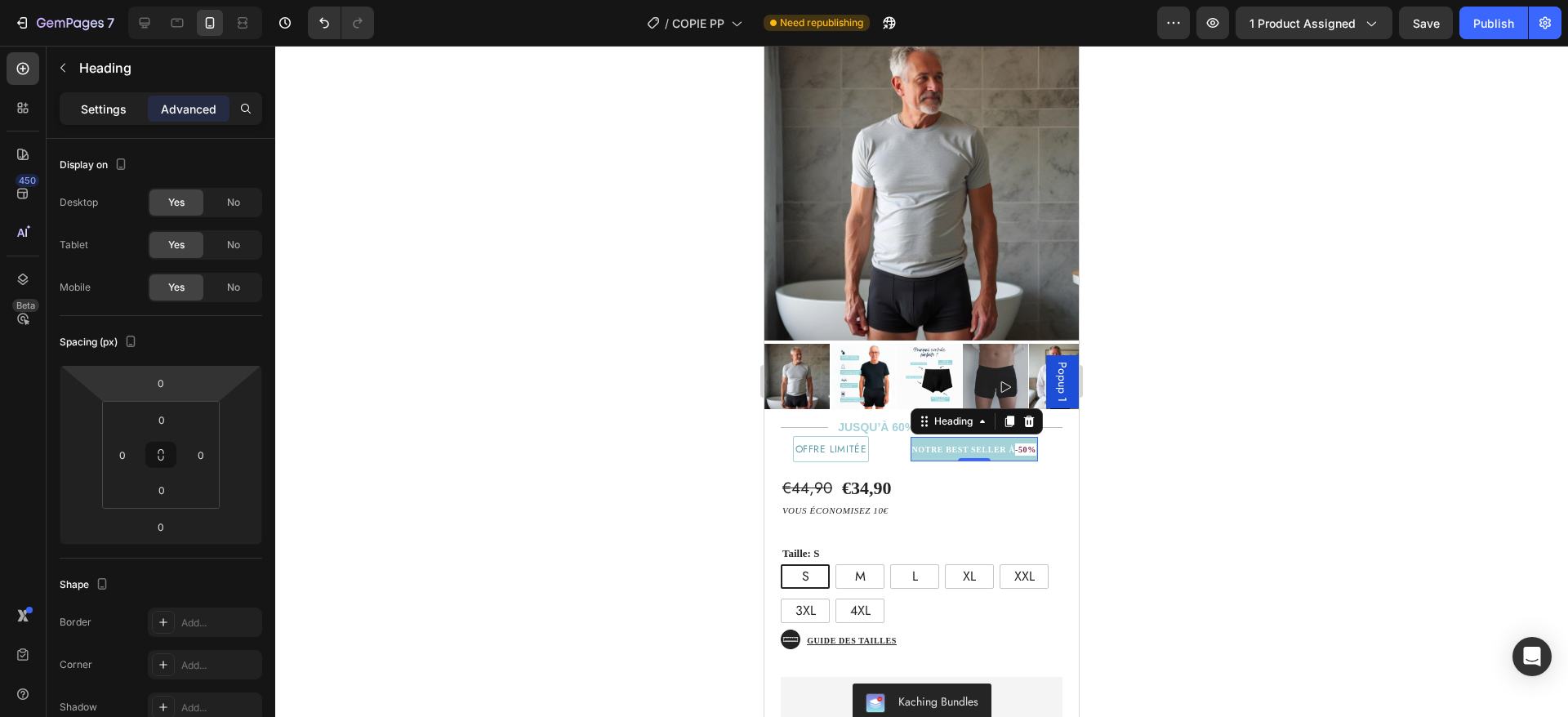
click at [107, 108] on p "Settings" at bounding box center [104, 109] width 45 height 17
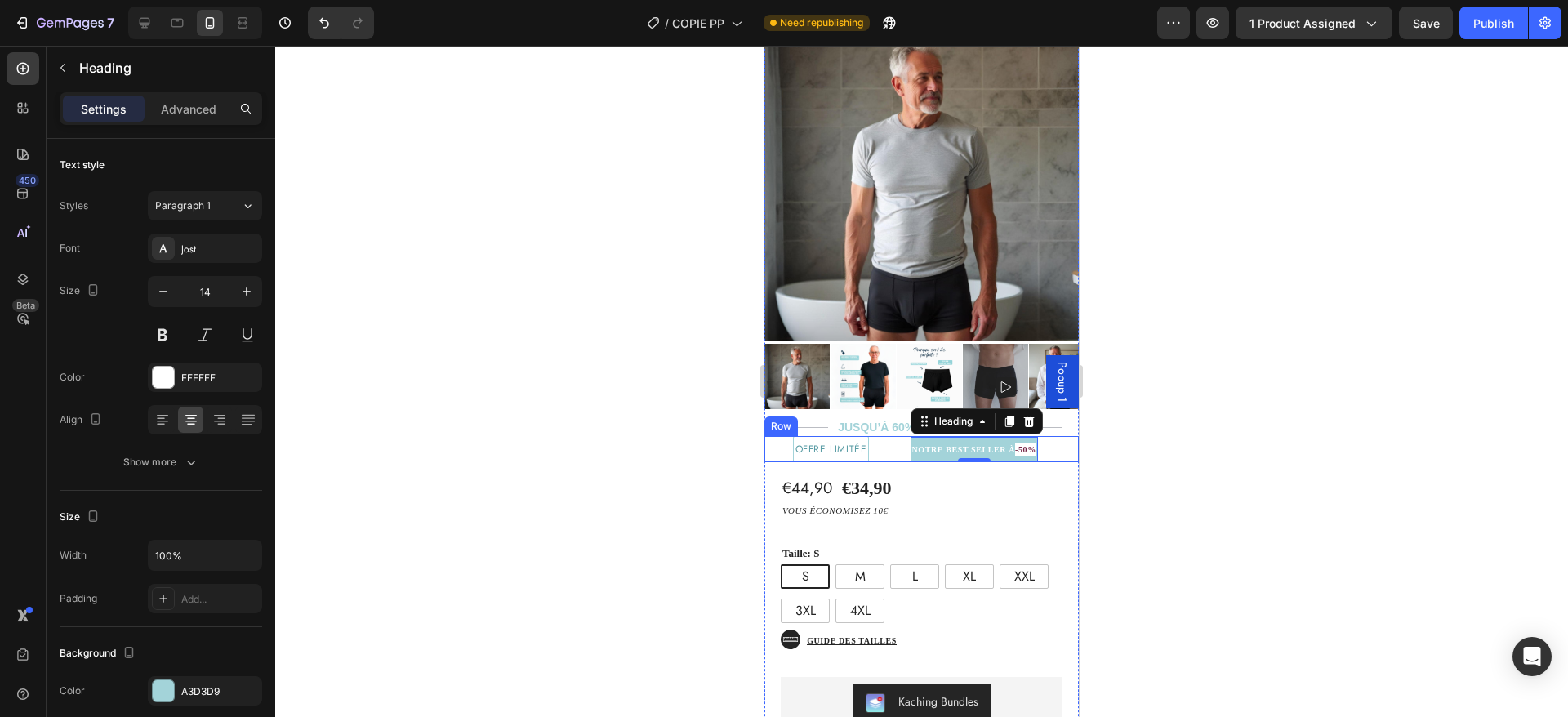
click at [890, 440] on div "⁠⁠⁠⁠⁠⁠⁠ NOTRE BEST SELLER À -50% Heading 0" at bounding box center [974, 449] width 210 height 26
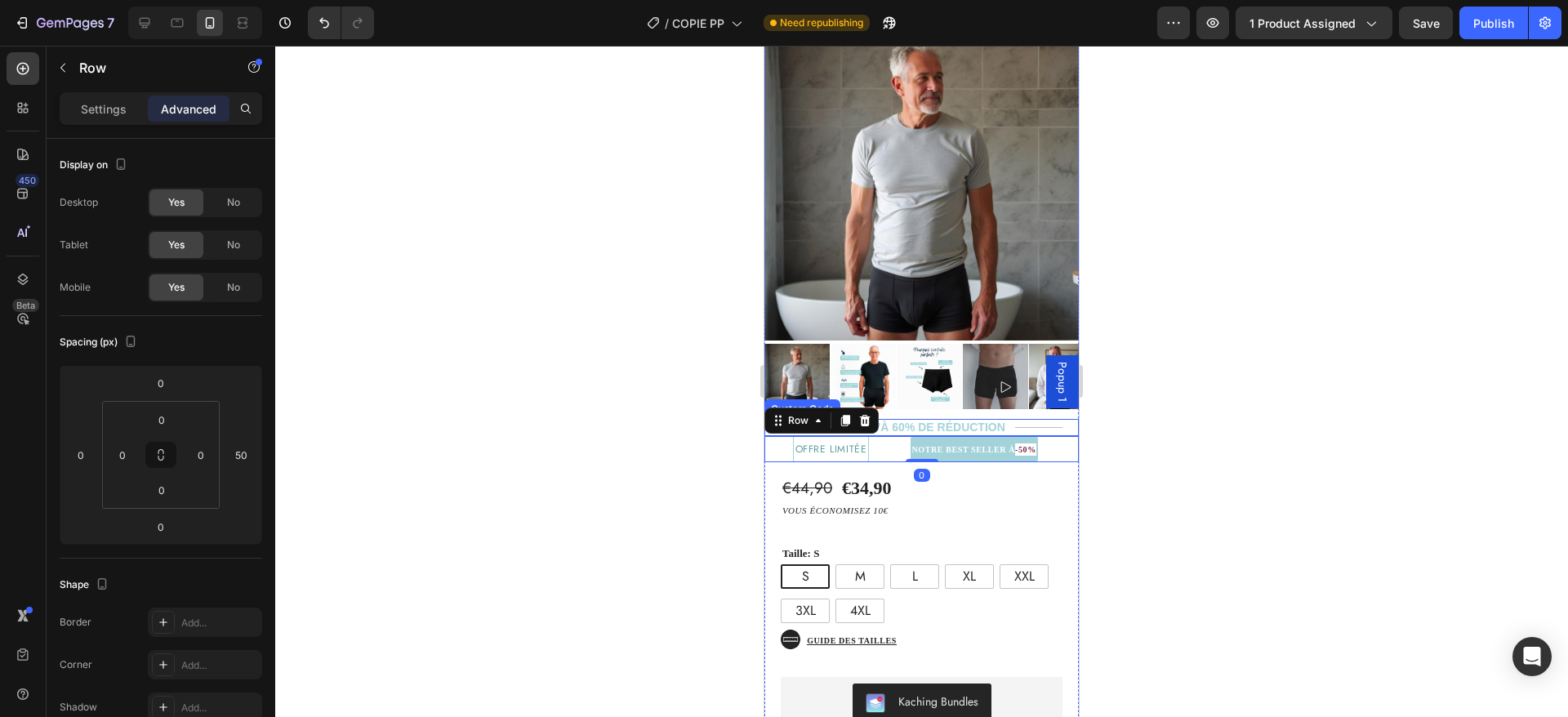
click at [903, 419] on div "JUSQU’À 60% DE réduction" at bounding box center [922, 428] width 315 height 17
click at [885, 436] on div "⁠⁠⁠⁠⁠⁠⁠ NOTRE BEST SELLER À -50% Heading" at bounding box center [974, 449] width 210 height 26
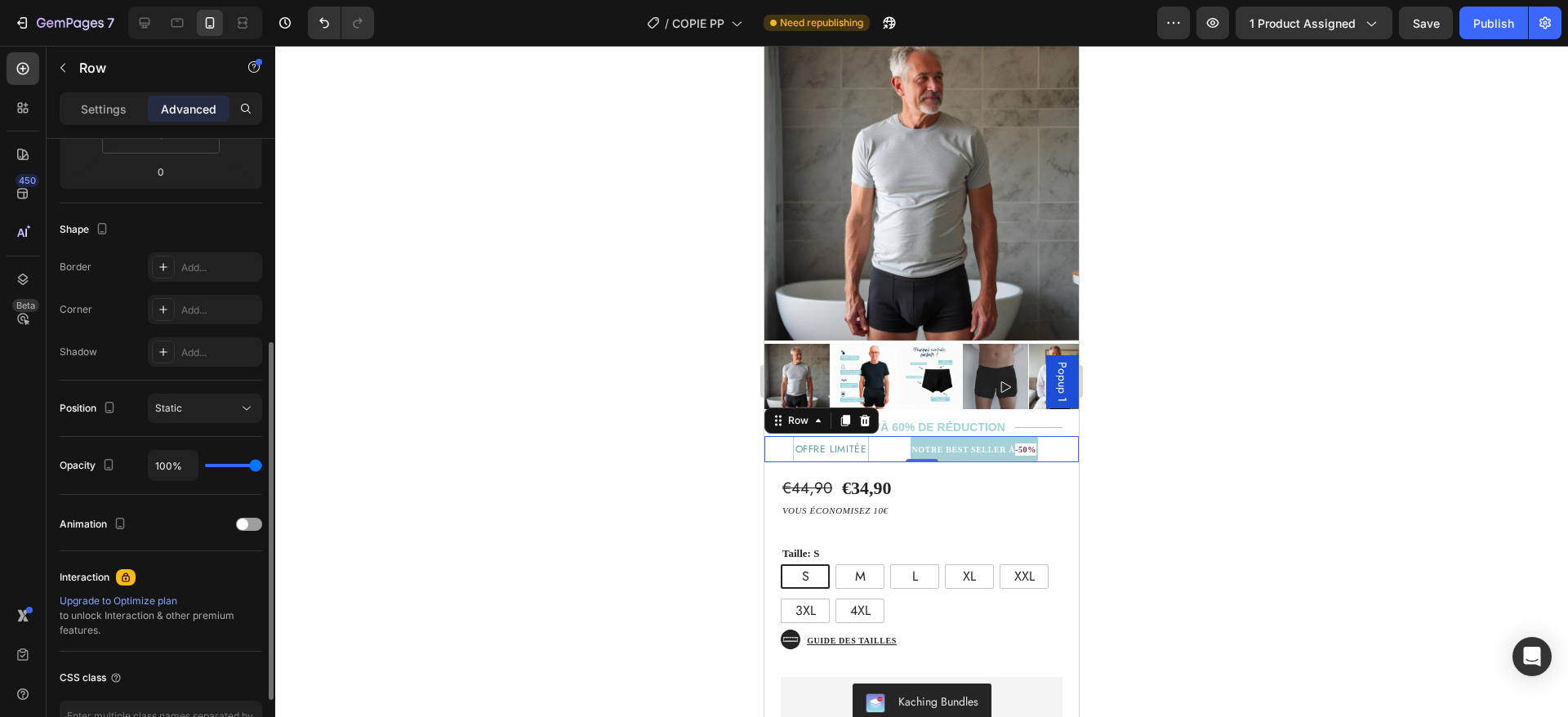
scroll to position [355, 0]
click at [184, 405] on div "Static" at bounding box center [197, 409] width 83 height 15
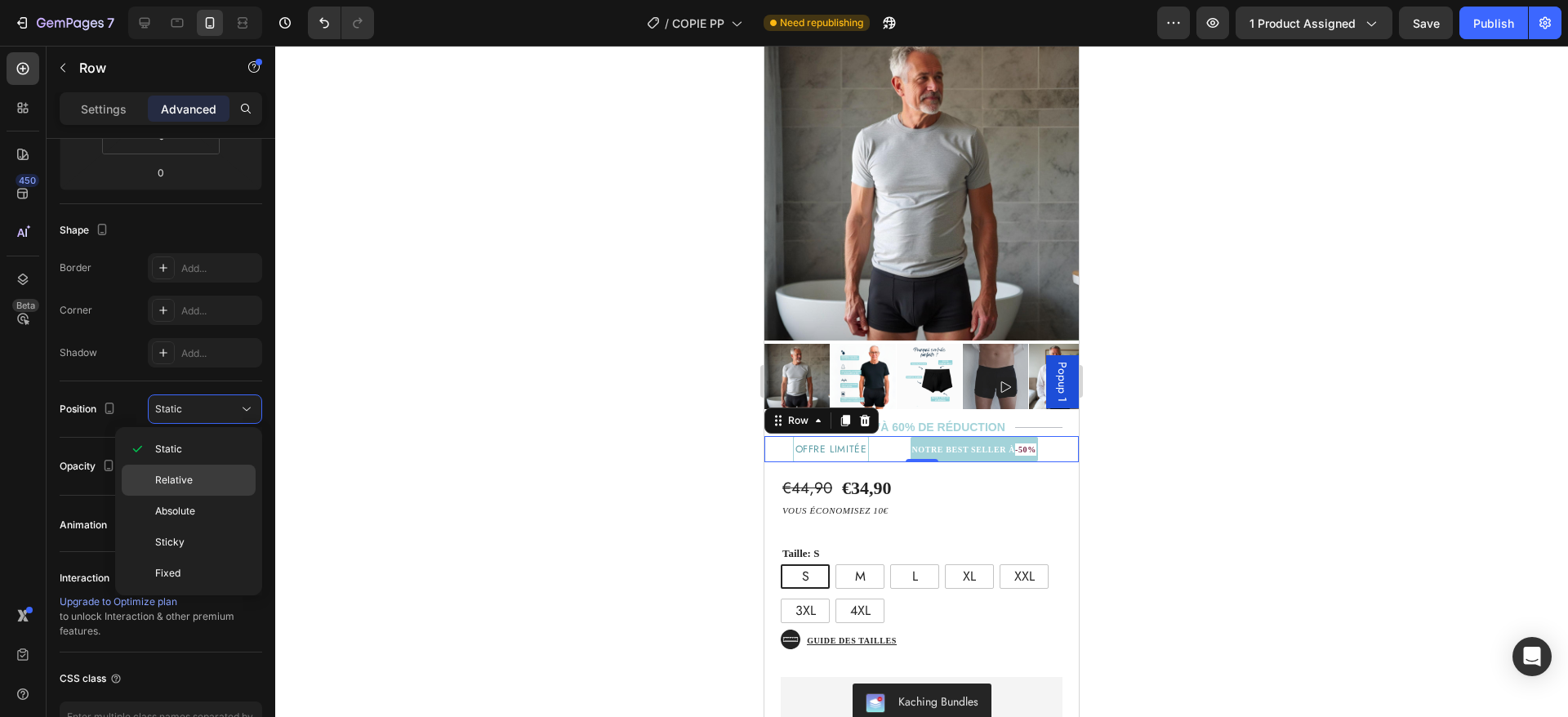
click at [194, 496] on div "Relative" at bounding box center [188, 512] width 134 height 31
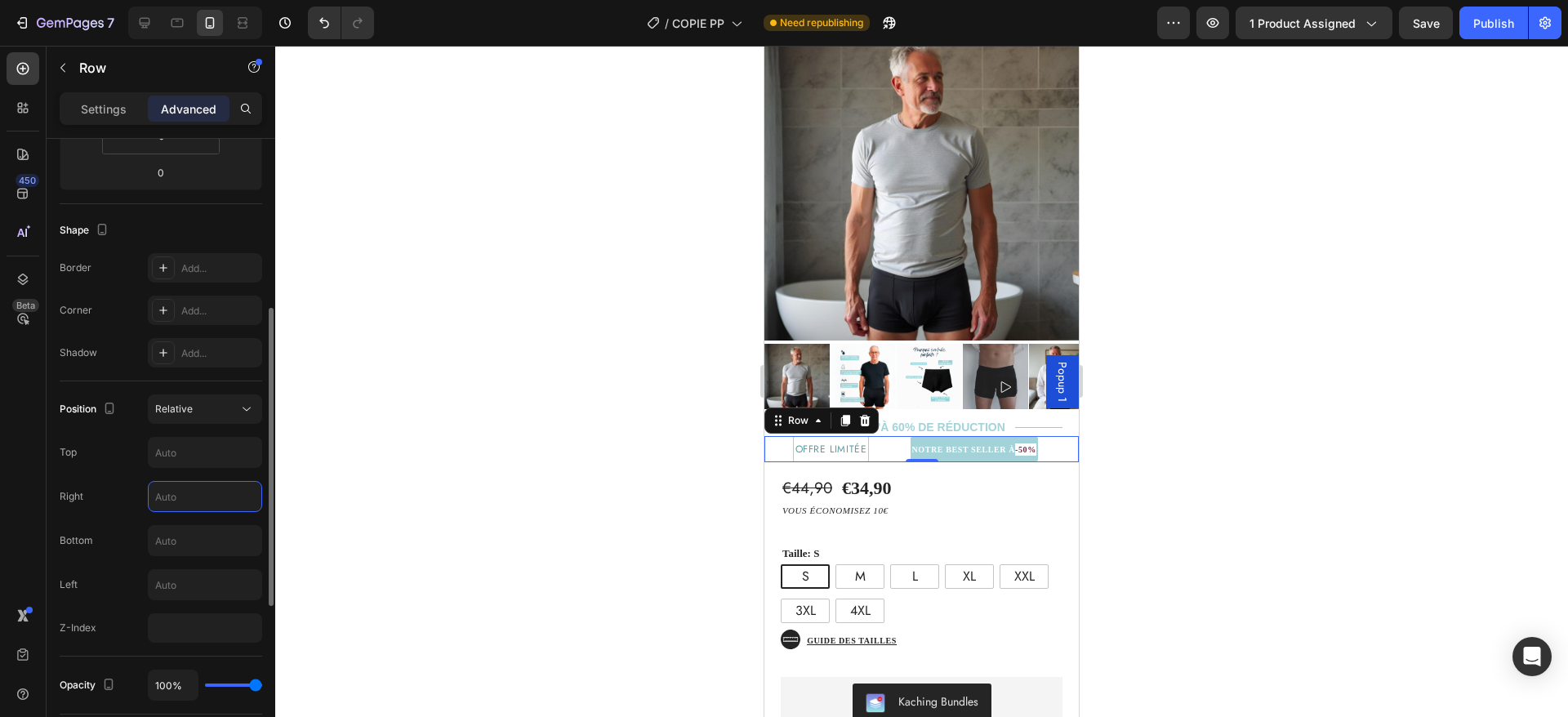
click at [181, 495] on input "text" at bounding box center [205, 497] width 113 height 30
type input "50"
click at [175, 582] on input "text" at bounding box center [205, 585] width 113 height 30
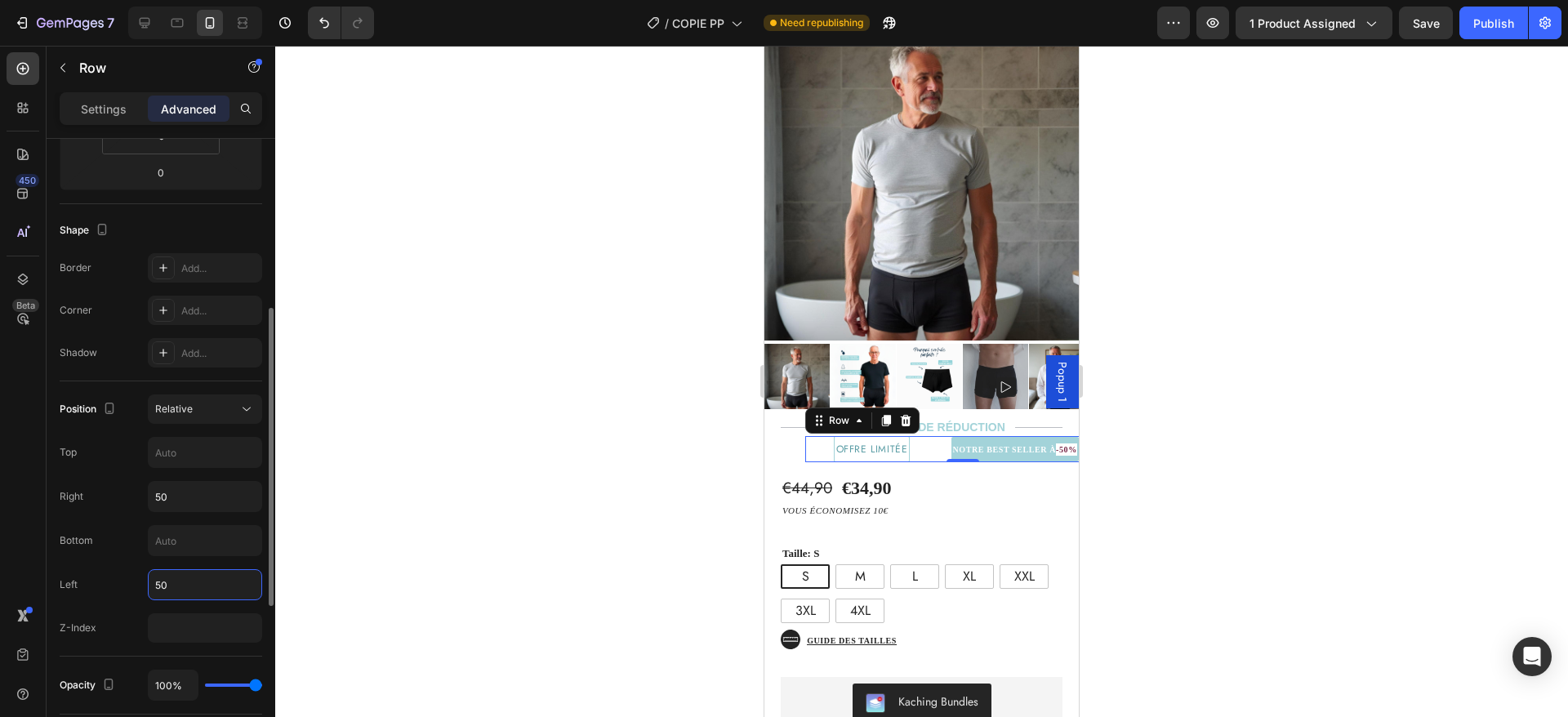
type input "5"
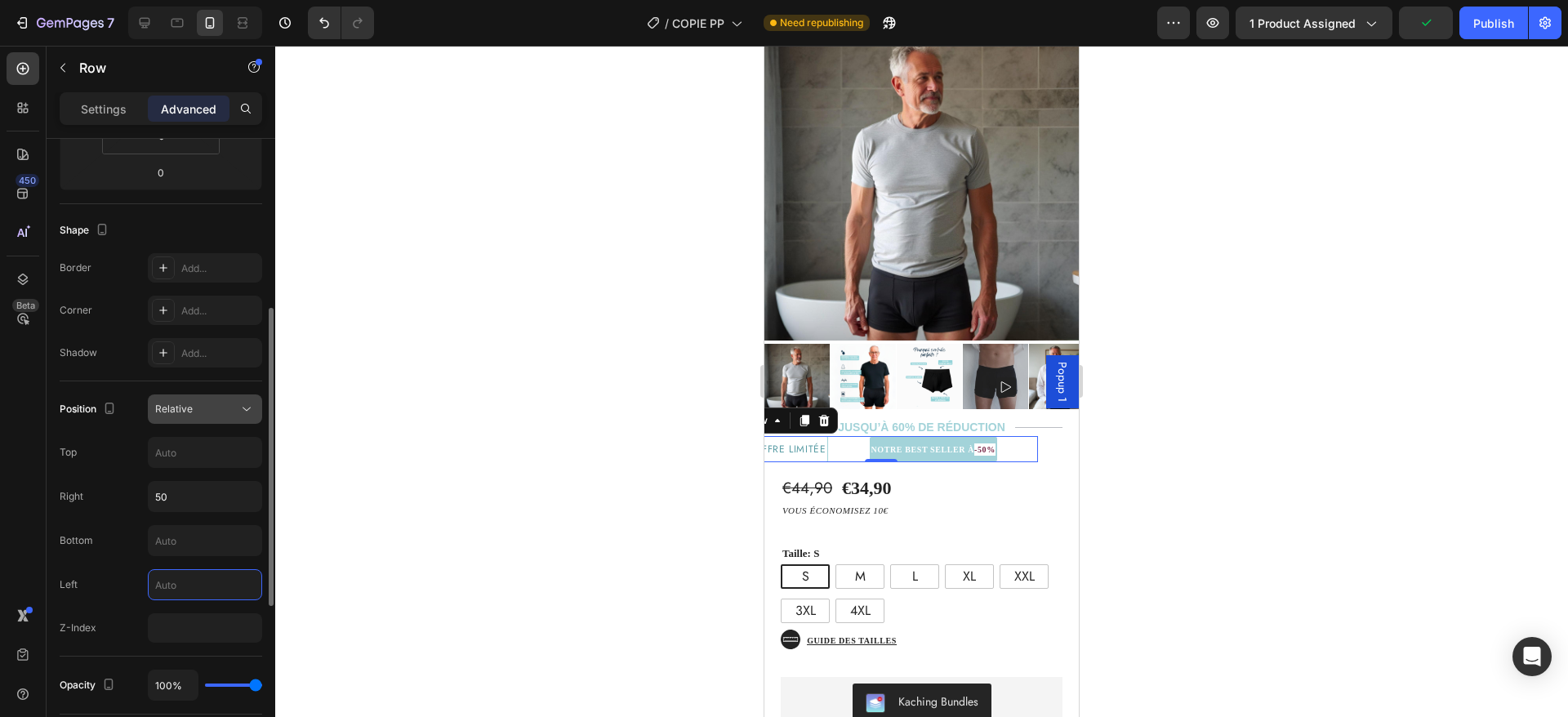
click at [239, 402] on icon at bounding box center [246, 409] width 17 height 17
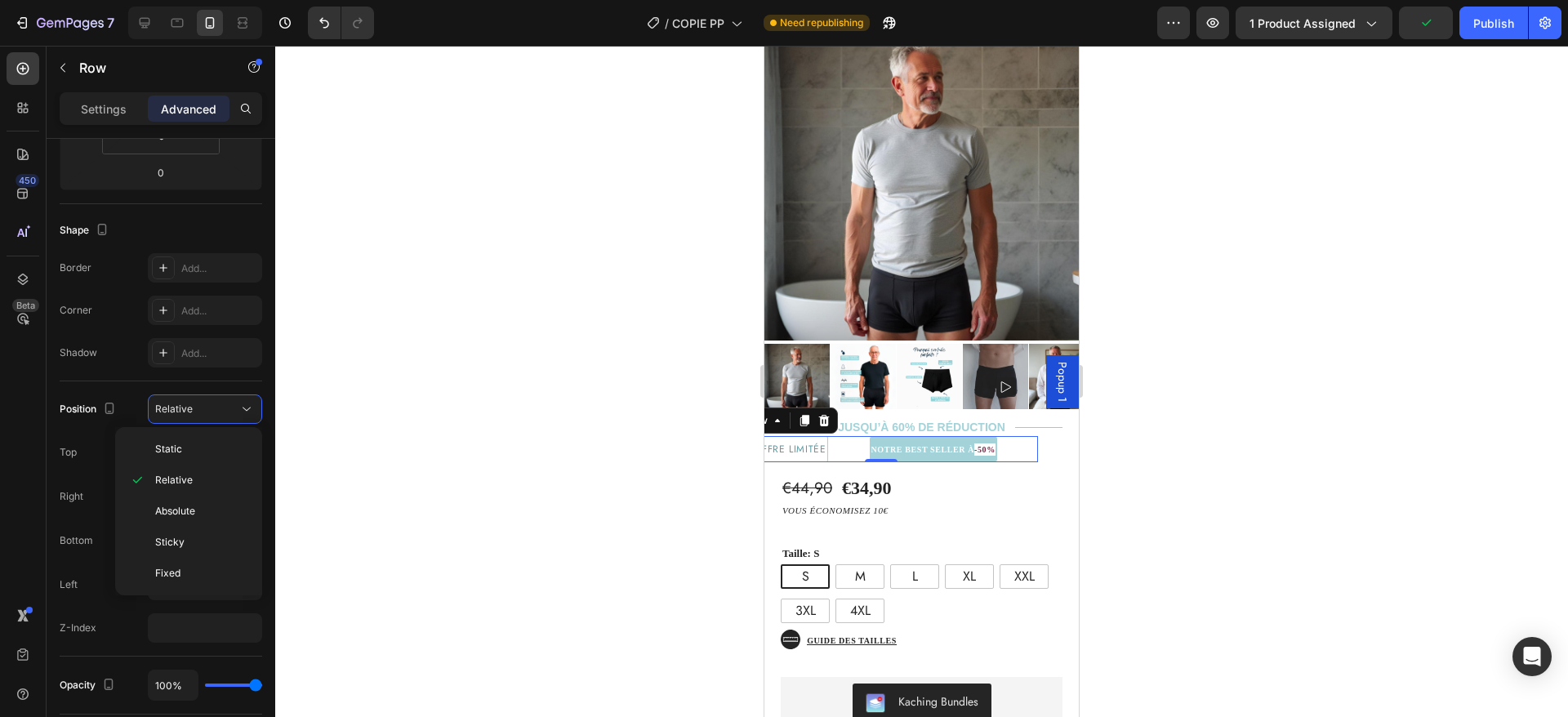
click at [199, 428] on div "Static Relative Absolute Sticky Fixed" at bounding box center [189, 512] width 147 height 168
click at [198, 438] on div "Static" at bounding box center [188, 449] width 134 height 31
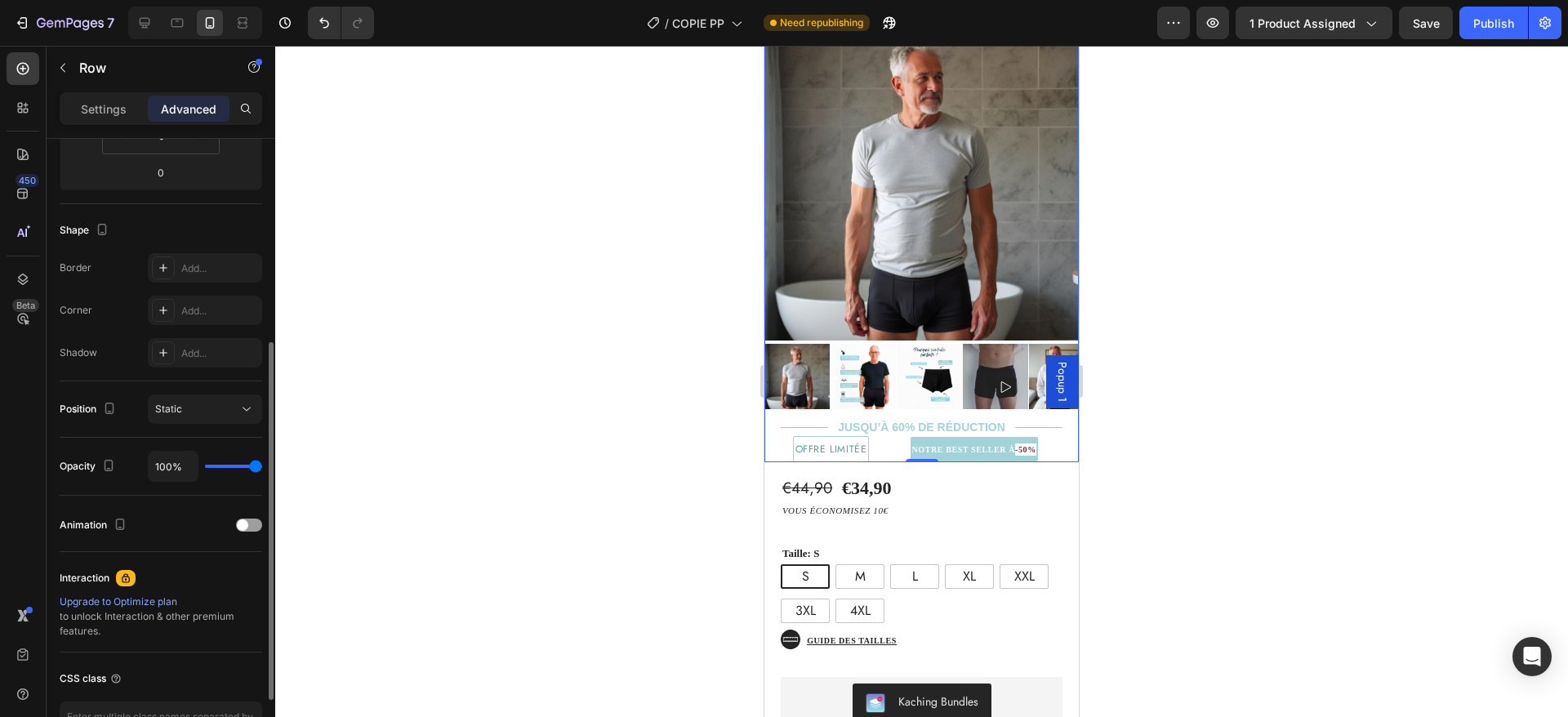
click at [144, 429] on div "Position Static" at bounding box center [161, 409] width 203 height 56
click at [883, 436] on div "⁠⁠⁠⁠⁠⁠⁠ NOTRE BEST SELLER À -50% Heading" at bounding box center [974, 449] width 210 height 26
click at [850, 439] on p "⁠⁠⁠⁠⁠⁠⁠ offre limitée" at bounding box center [831, 449] width 72 height 21
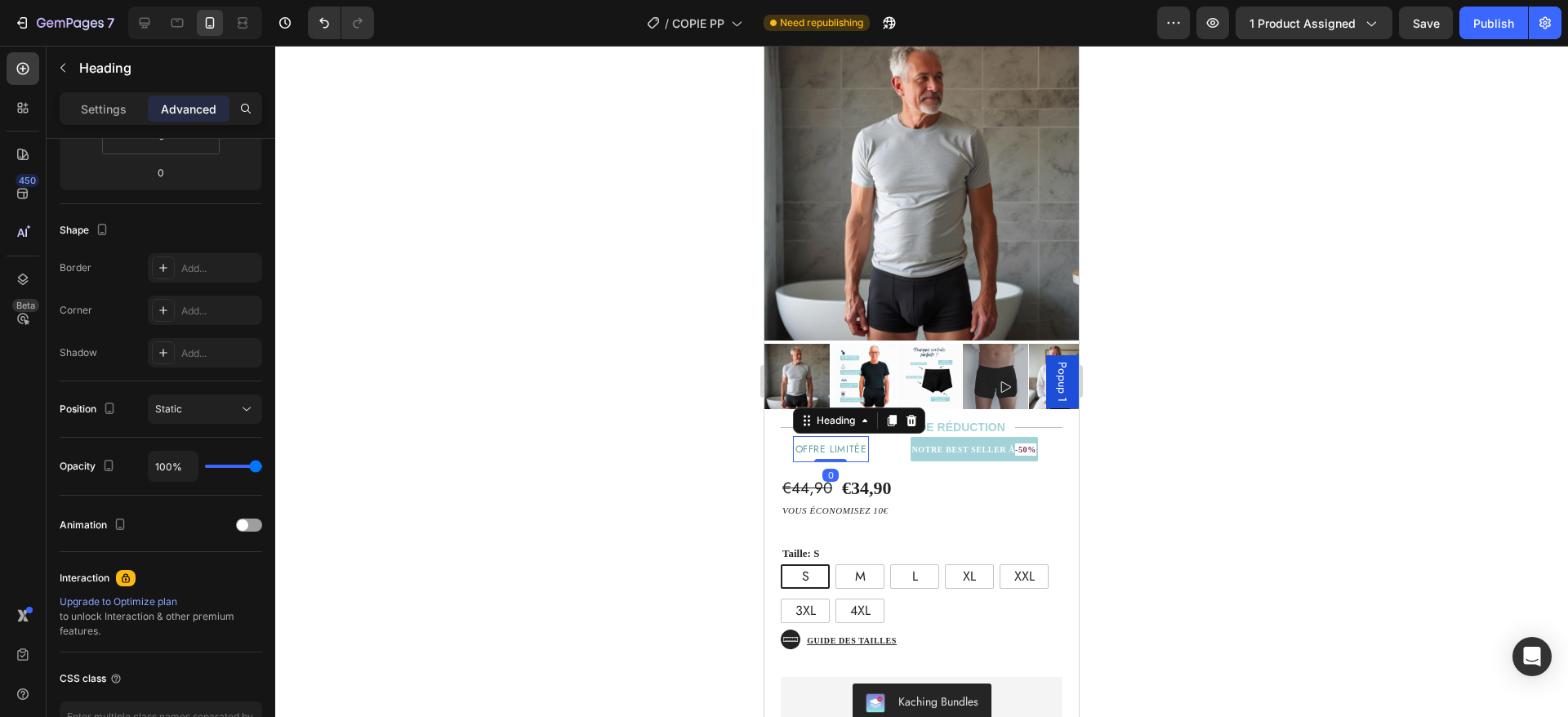
scroll to position [0, 0]
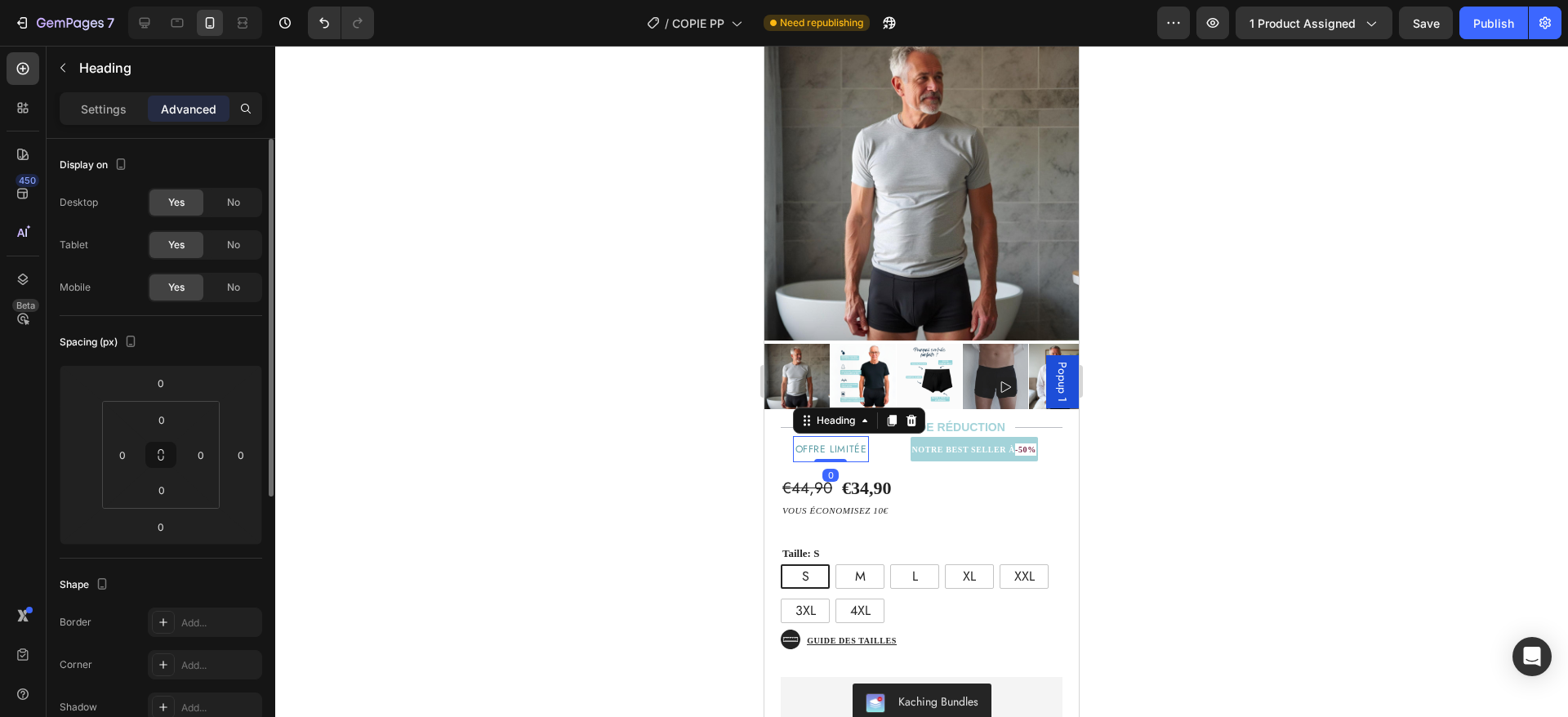
click at [893, 436] on div "⁠⁠⁠⁠⁠⁠⁠ NOTRE BEST SELLER À -50% Heading" at bounding box center [974, 449] width 210 height 26
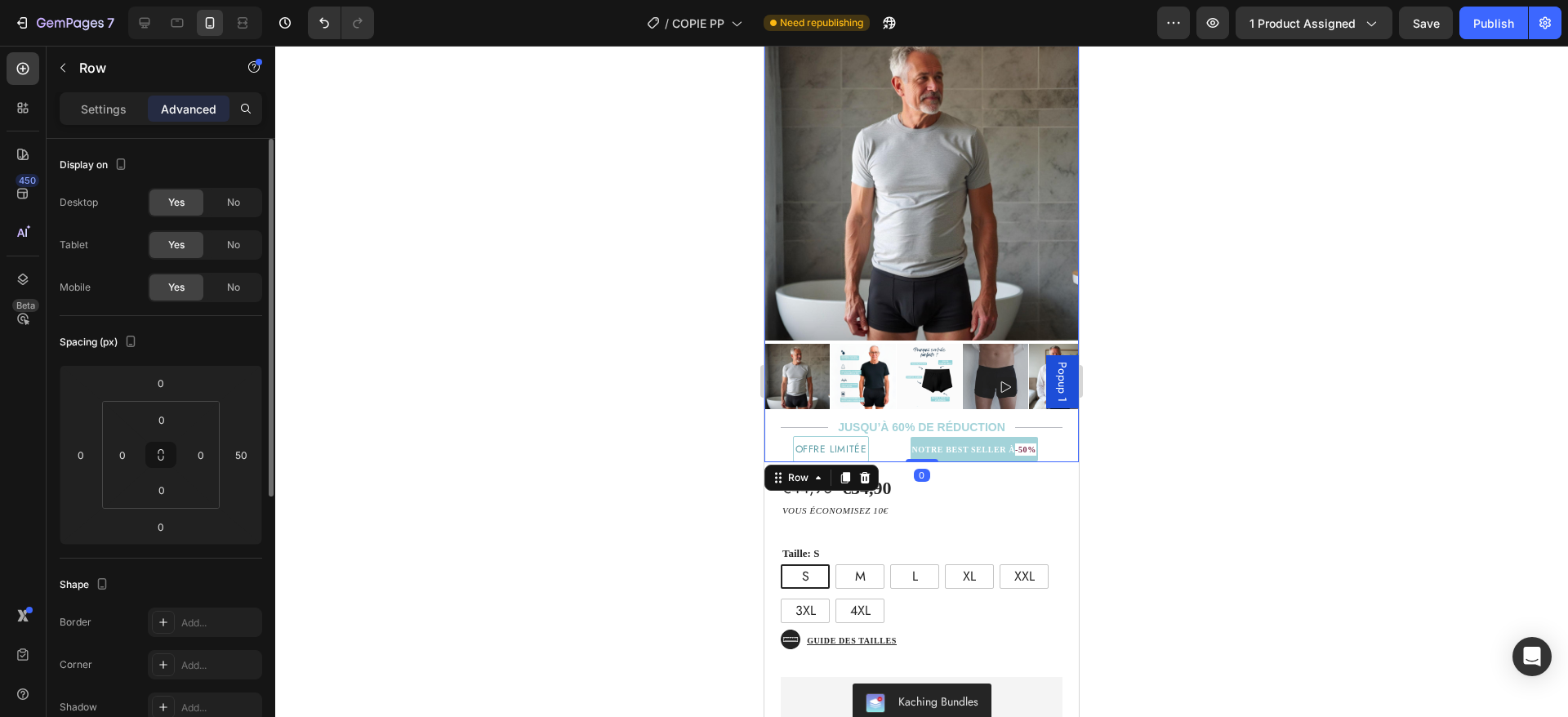
click at [885, 436] on div "⁠⁠⁠⁠⁠⁠⁠ NOTRE BEST SELLER À -50% Heading" at bounding box center [974, 449] width 210 height 26
click at [966, 445] on strong "NOTRE BEST SELLER À" at bounding box center [964, 449] width 104 height 9
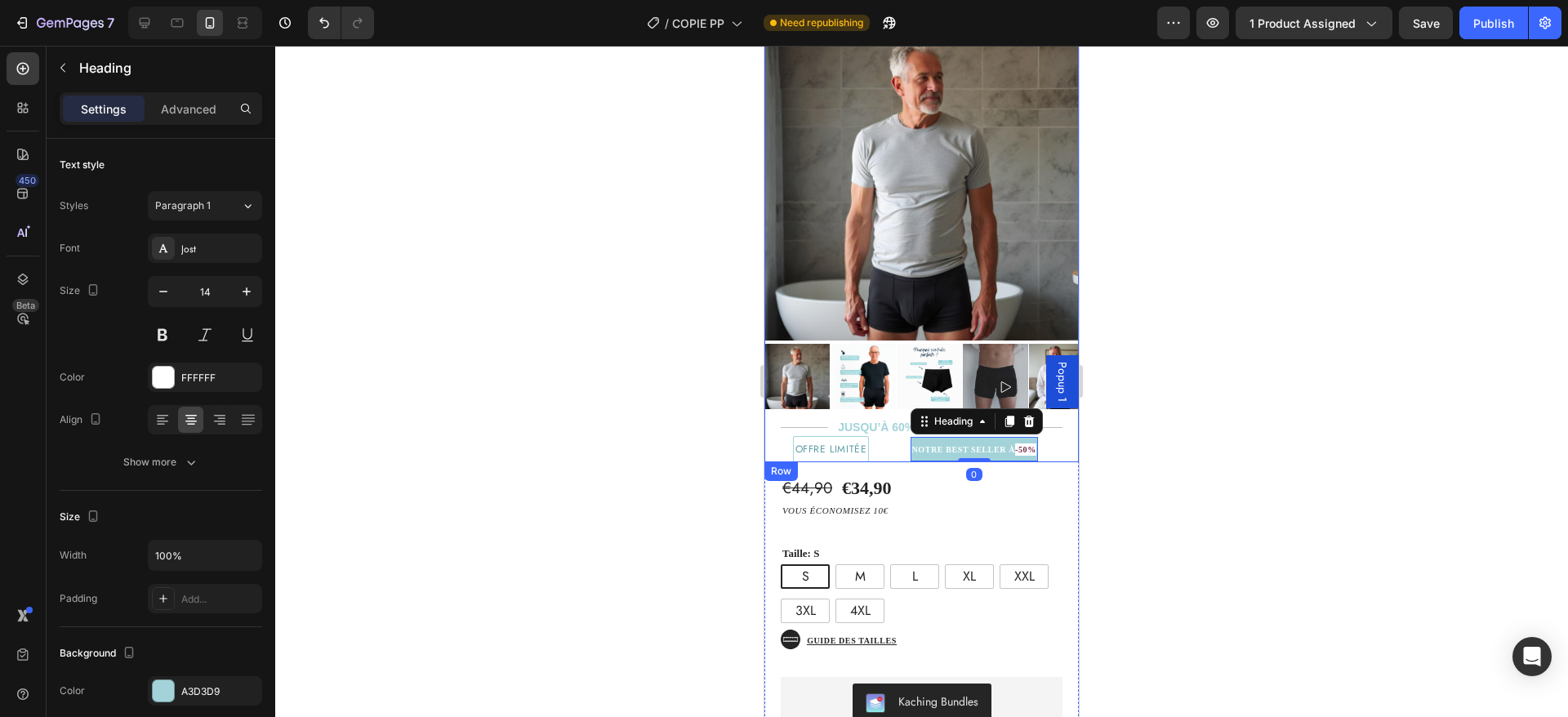
click at [885, 419] on div "JUSQU’À 60% DE réduction" at bounding box center [922, 428] width 315 height 17
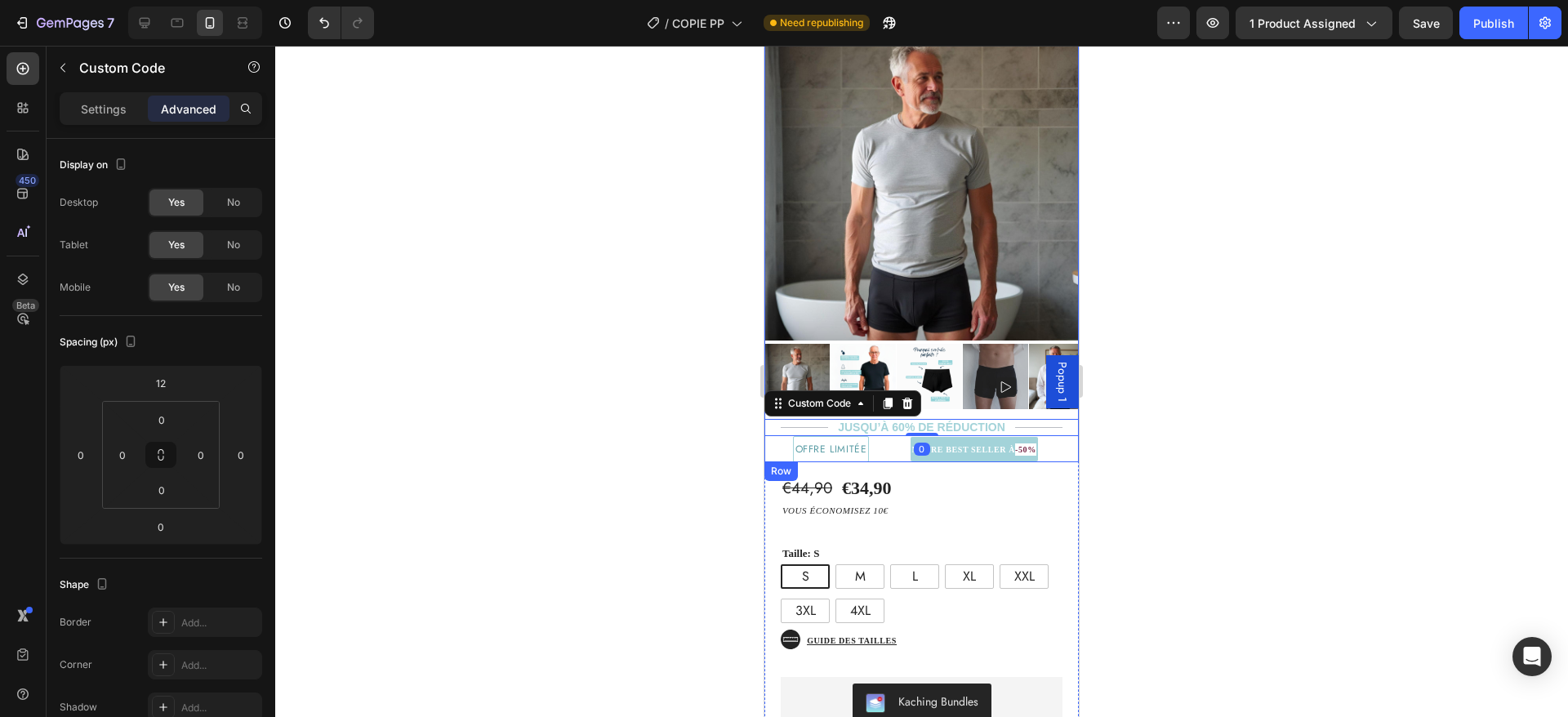
click at [881, 436] on div "⁠⁠⁠⁠⁠⁠⁠ NOTRE BEST SELLER À -50% Heading" at bounding box center [974, 449] width 210 height 26
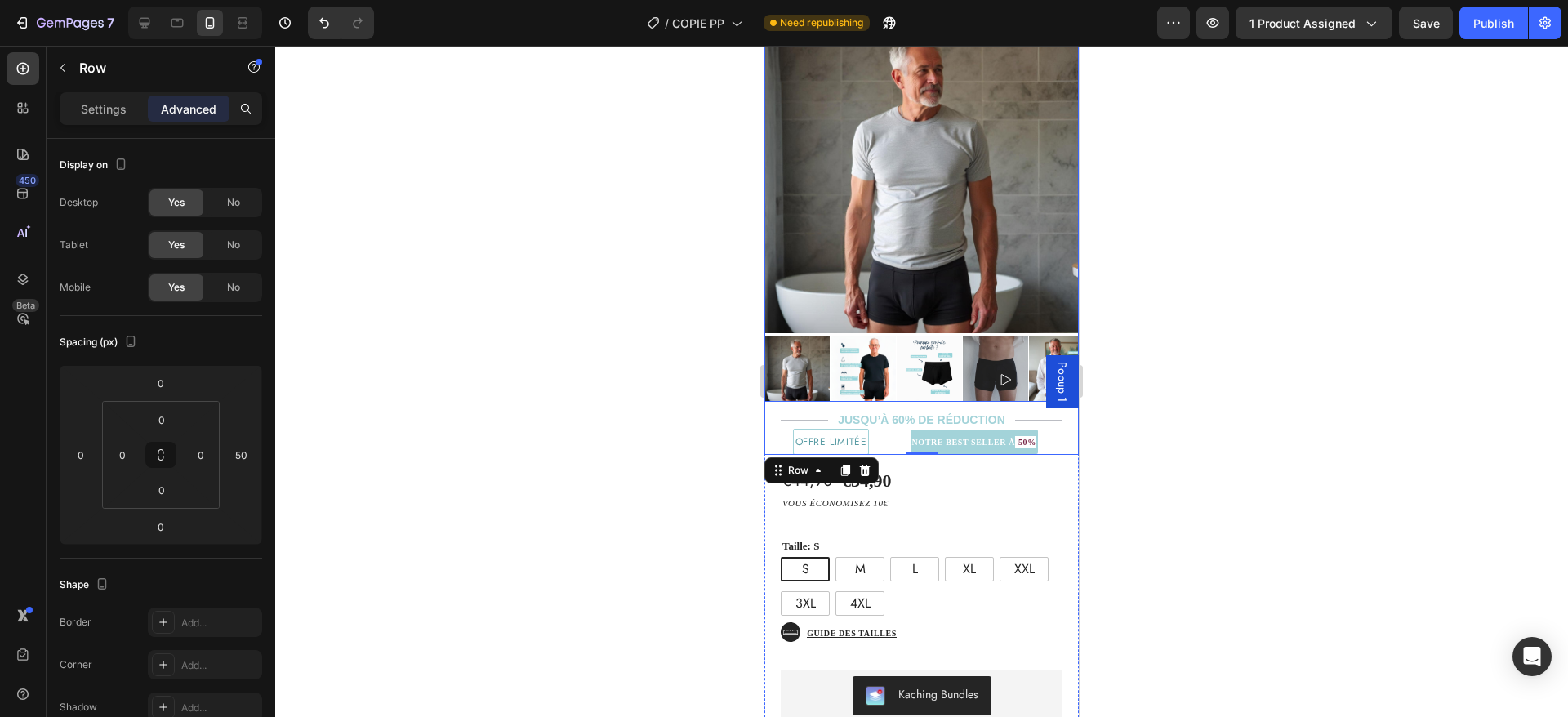
scroll to position [158, 0]
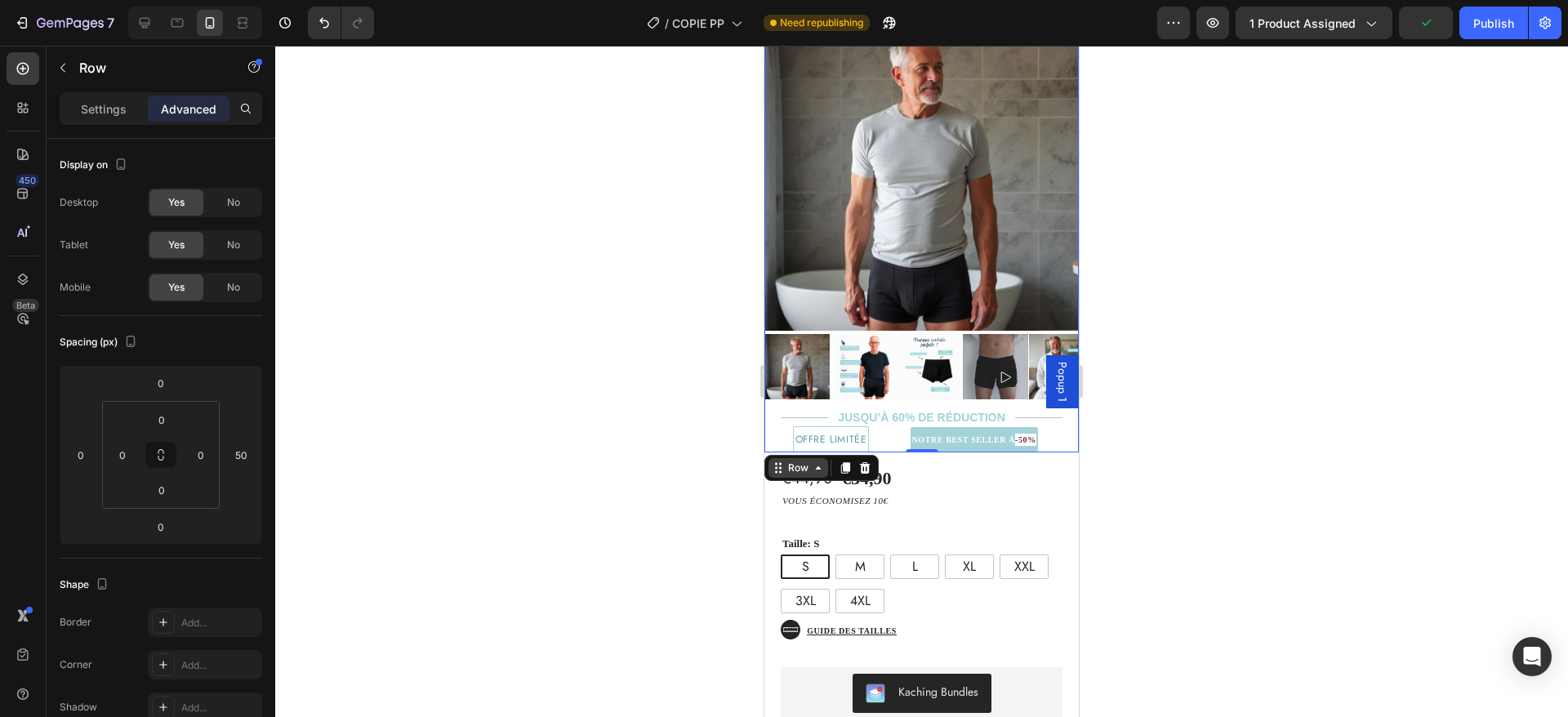
click at [803, 461] on div "Row" at bounding box center [798, 468] width 27 height 15
click at [1045, 427] on div "⁠⁠⁠⁠⁠⁠⁠ NOTRE BEST SELLER À -50% Heading" at bounding box center [974, 440] width 210 height 26
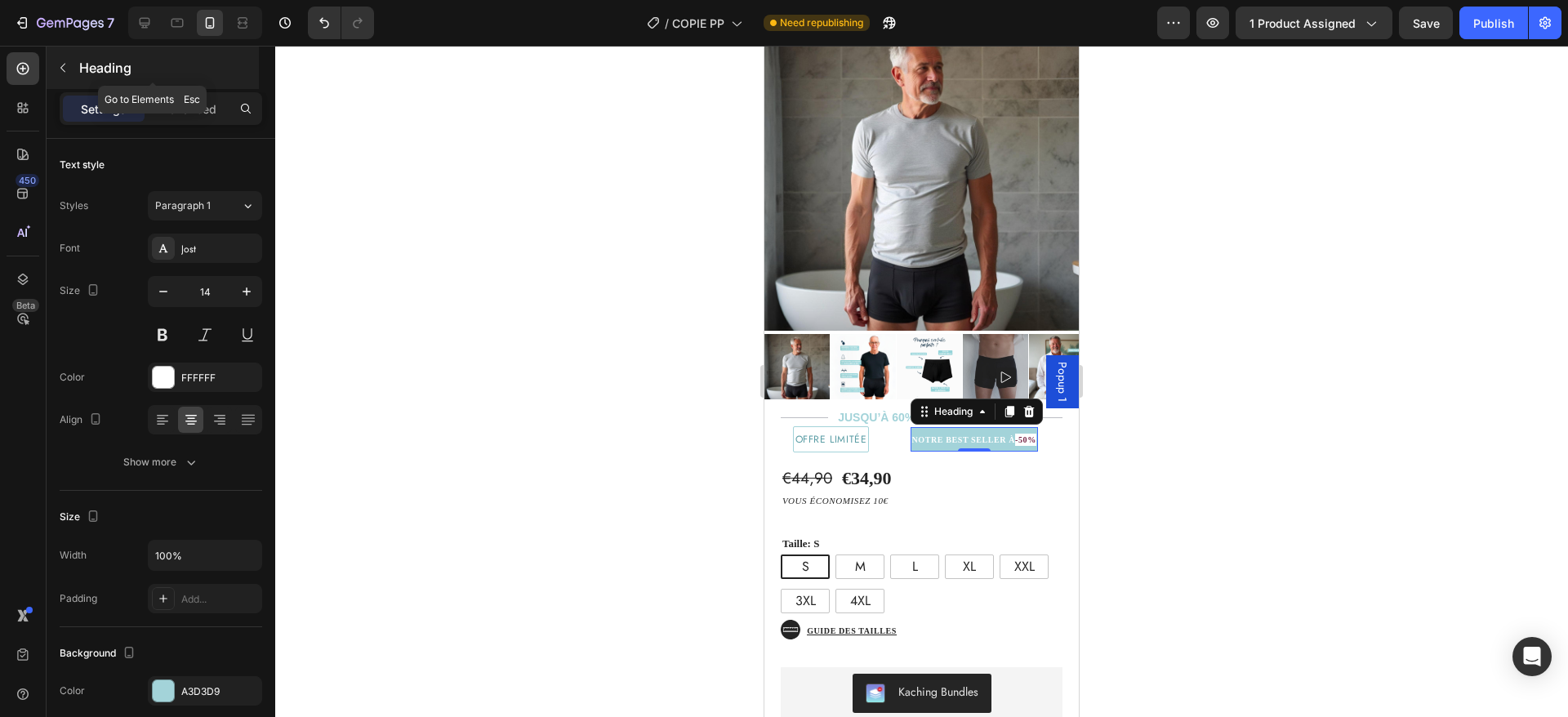
click at [73, 65] on button "button" at bounding box center [63, 68] width 26 height 26
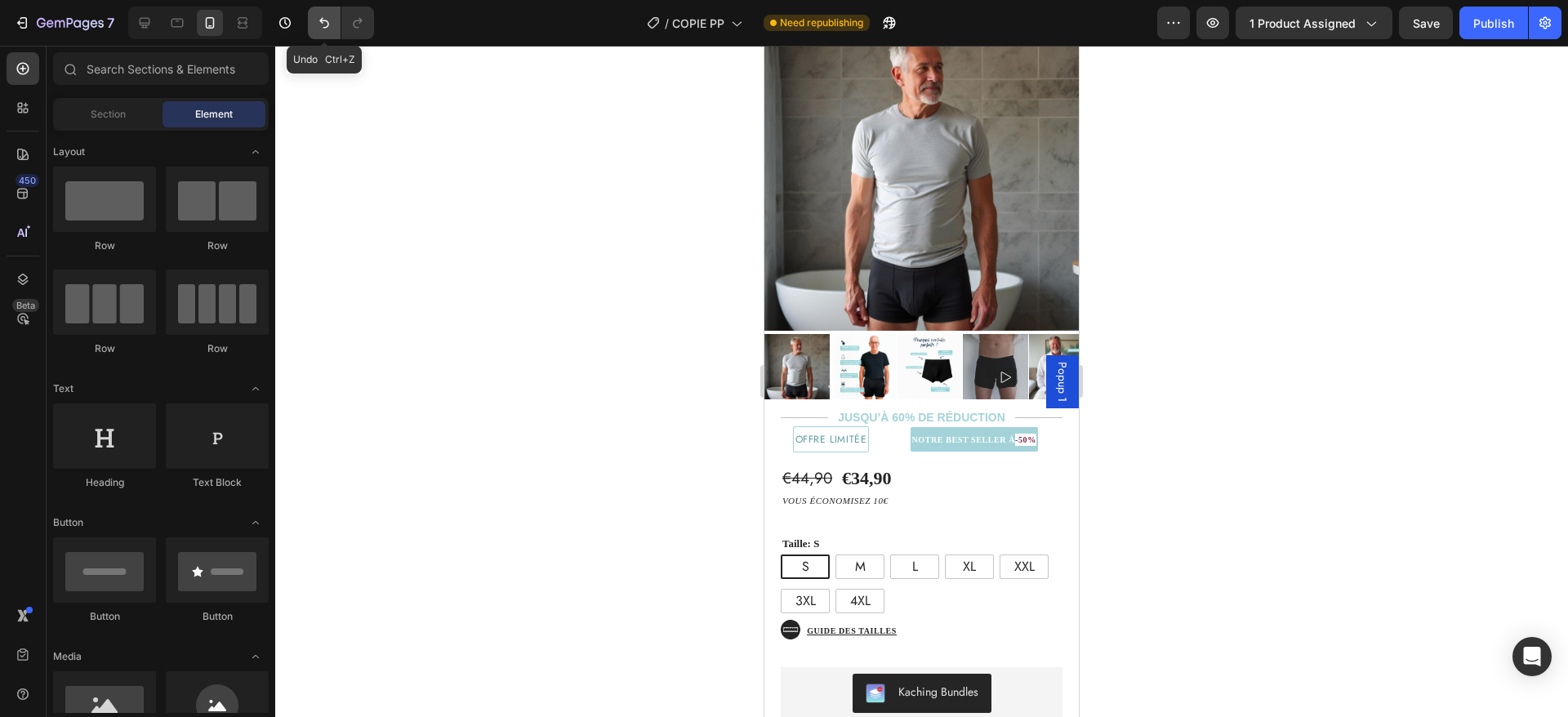
click at [329, 18] on icon "Undo/Redo" at bounding box center [324, 23] width 17 height 17
click at [882, 427] on div "⁠⁠⁠⁠⁠⁠⁠ NOTRE BEST SELLER À -50% Heading" at bounding box center [974, 440] width 210 height 26
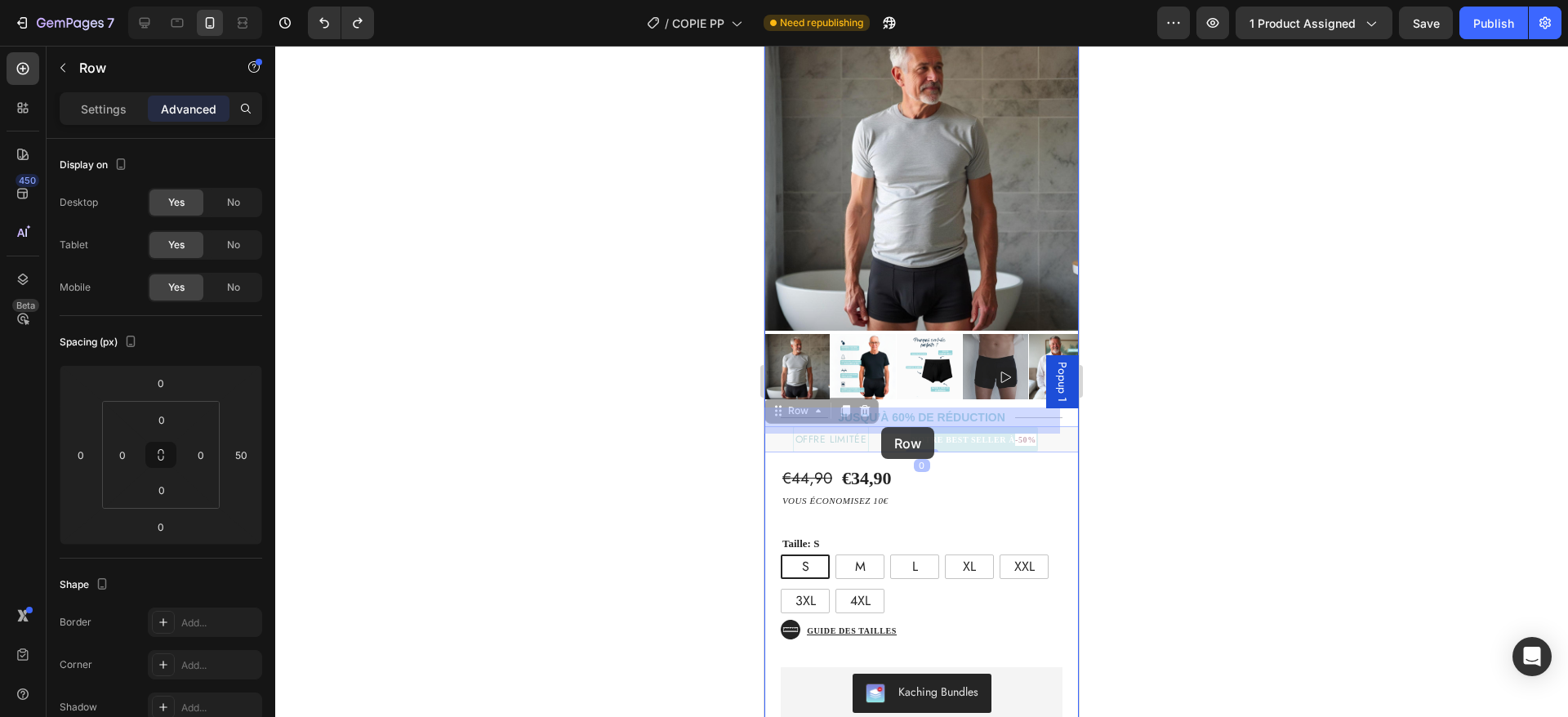
drag, startPoint x: 882, startPoint y: 417, endPoint x: 881, endPoint y: 427, distance: 10.0
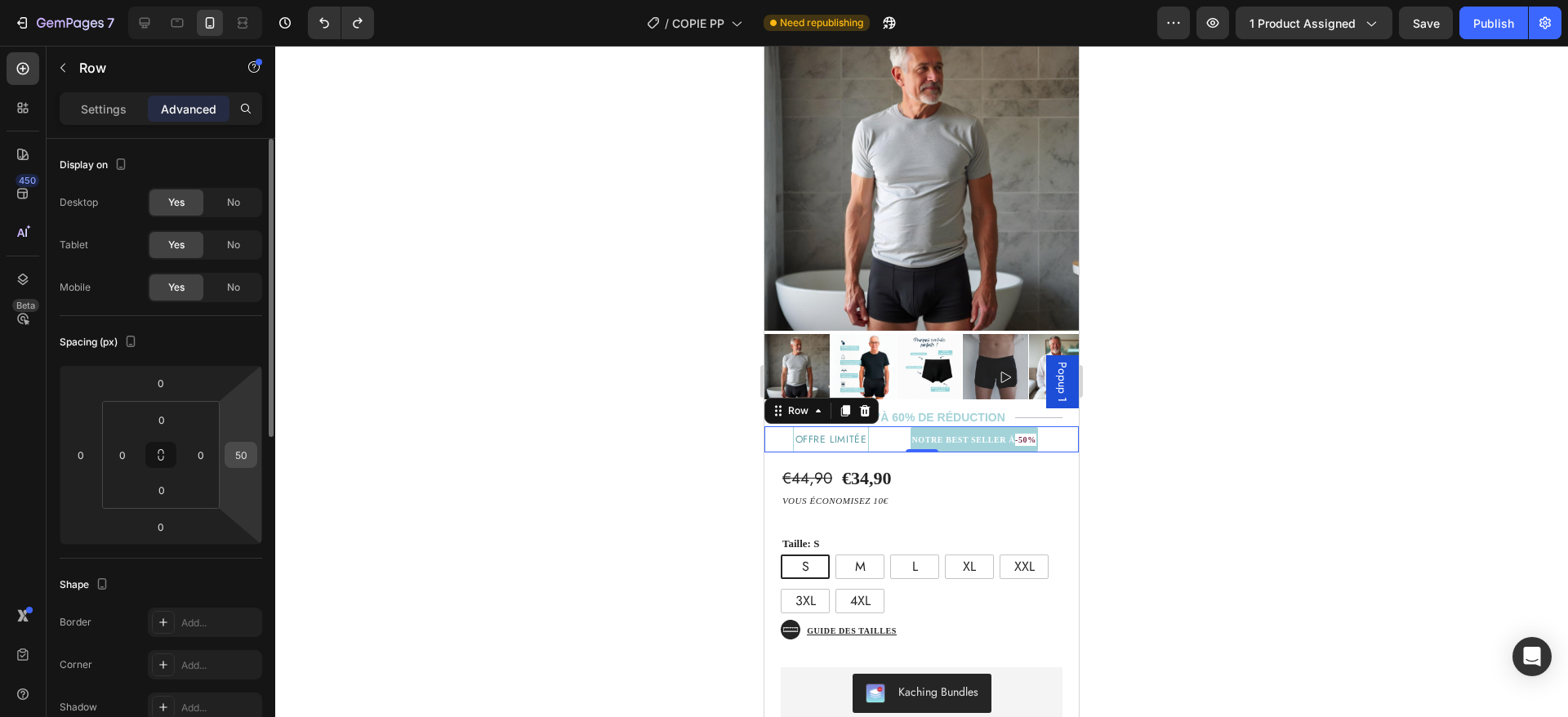
click at [236, 449] on input "50" at bounding box center [241, 455] width 24 height 24
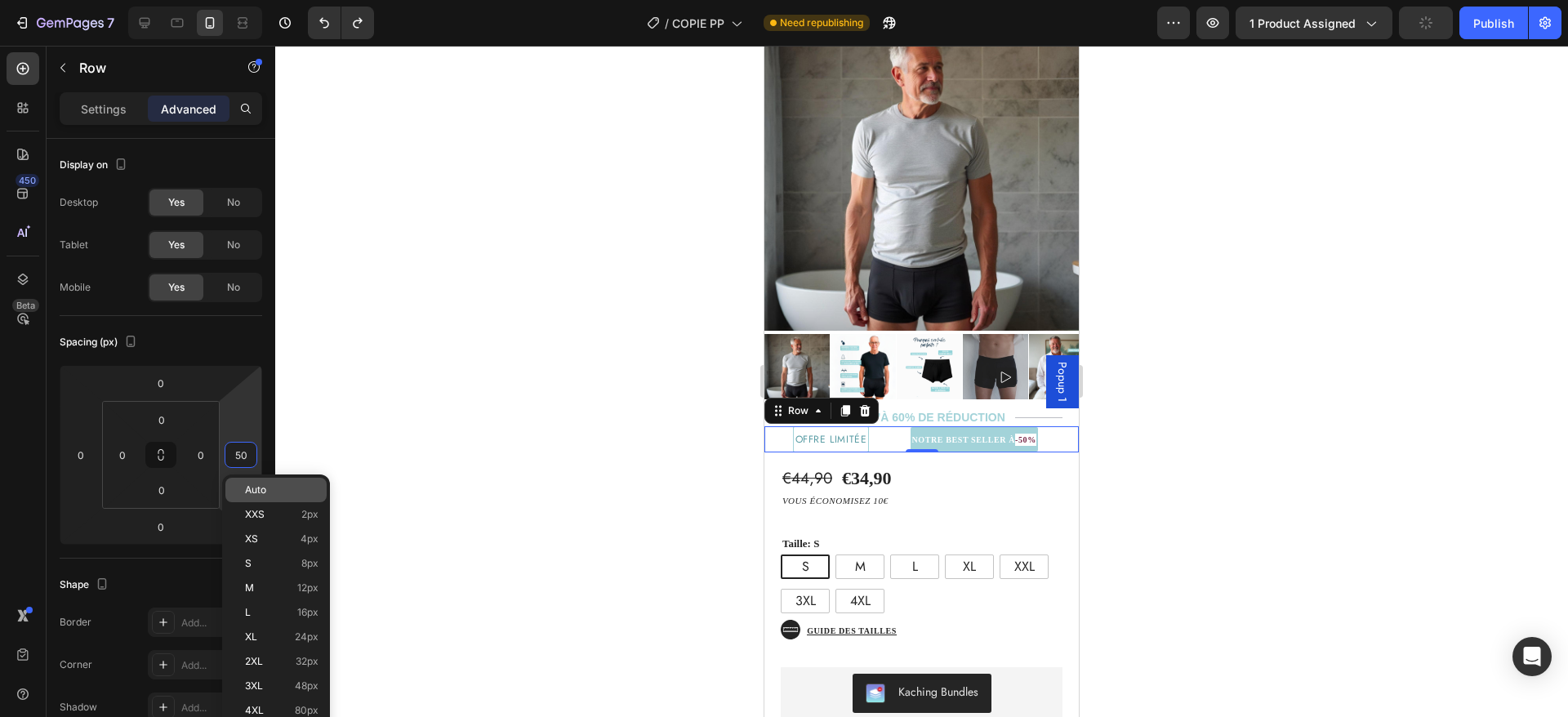
click at [267, 491] on p "Auto" at bounding box center [281, 490] width 73 height 11
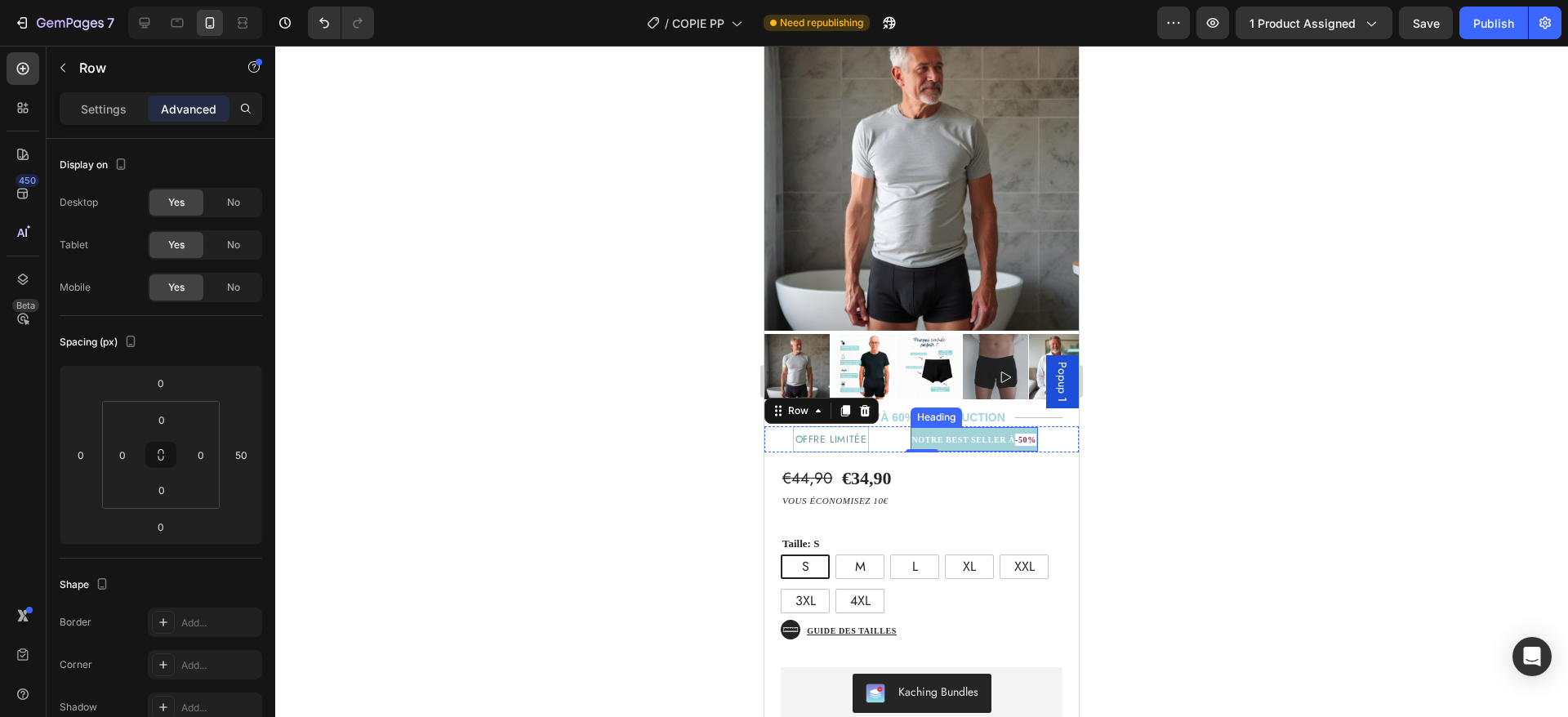
click at [912, 435] on strong "NOTRE BEST SELLER À" at bounding box center [964, 440] width 104 height 9
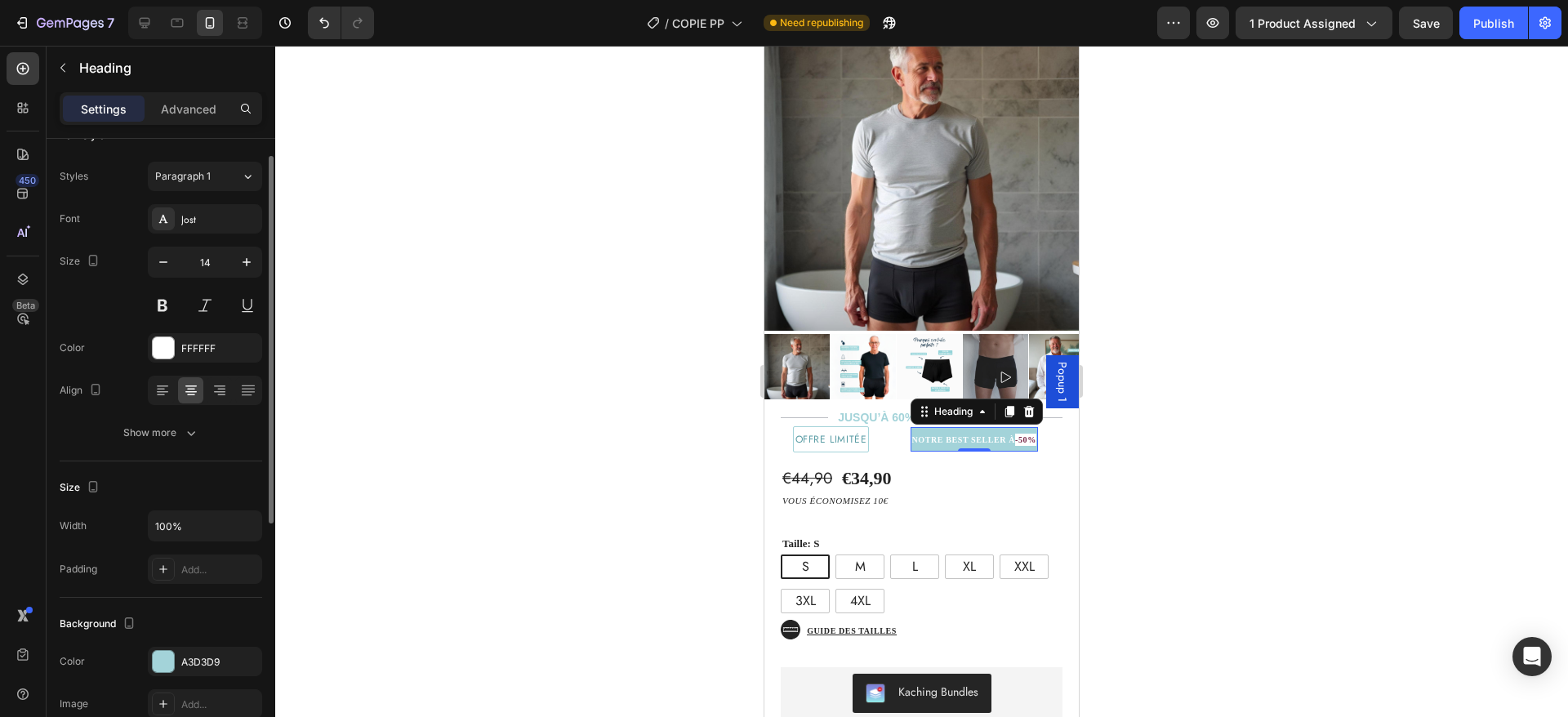
scroll to position [25, 0]
click at [911, 428] on h2 "NOTRE BEST SELLER À -50%" at bounding box center [975, 440] width 128 height 24
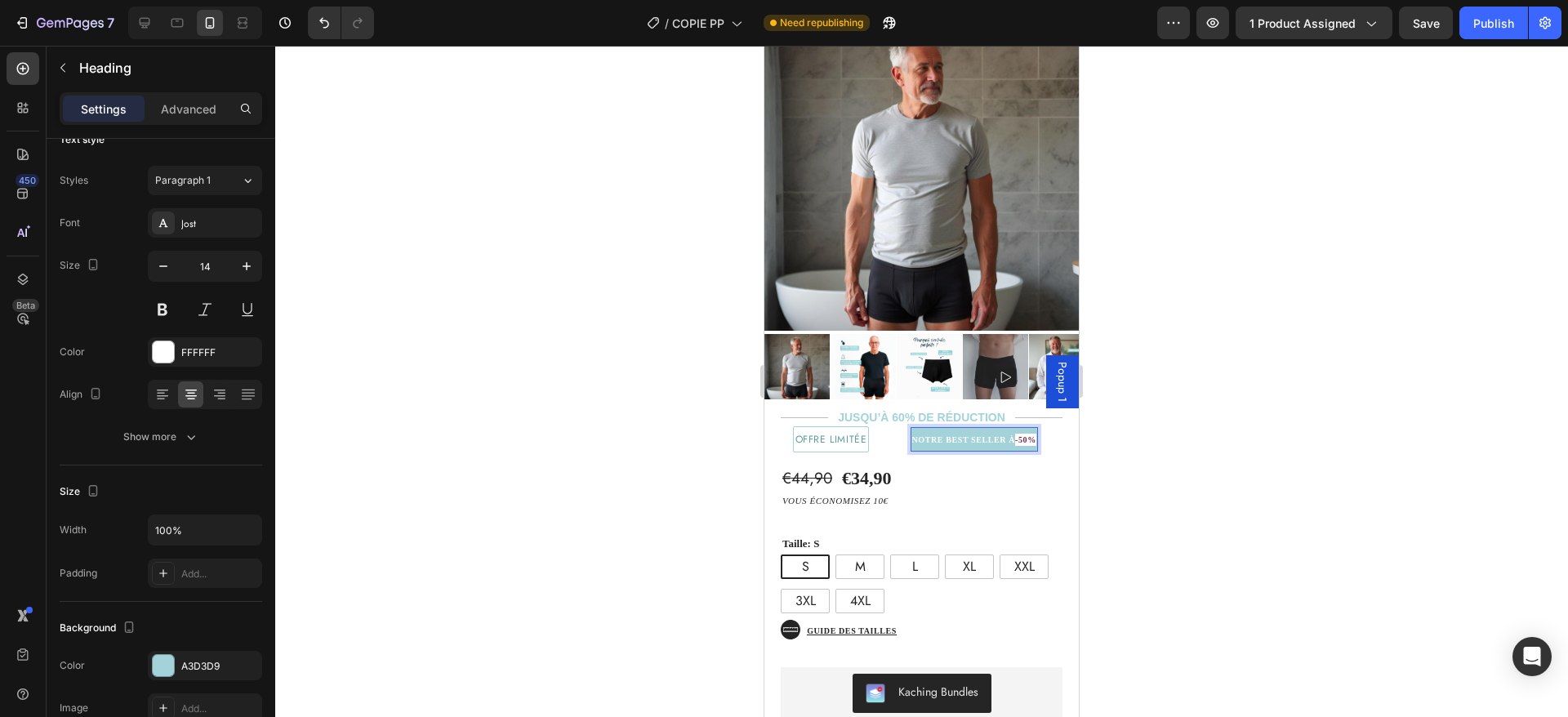
click at [912, 435] on strong "NOTRE BEST SELLER À" at bounding box center [964, 440] width 104 height 9
click at [1030, 435] on strong "-50%" at bounding box center [1025, 440] width 21 height 9
click at [912, 435] on strong "NOTRE BEST SELLER À" at bounding box center [964, 440] width 104 height 9
click at [877, 453] on div "€44,90 Product Price Product Price €34,90 Product Price Product Price Text Bloc…" at bounding box center [922, 670] width 315 height 434
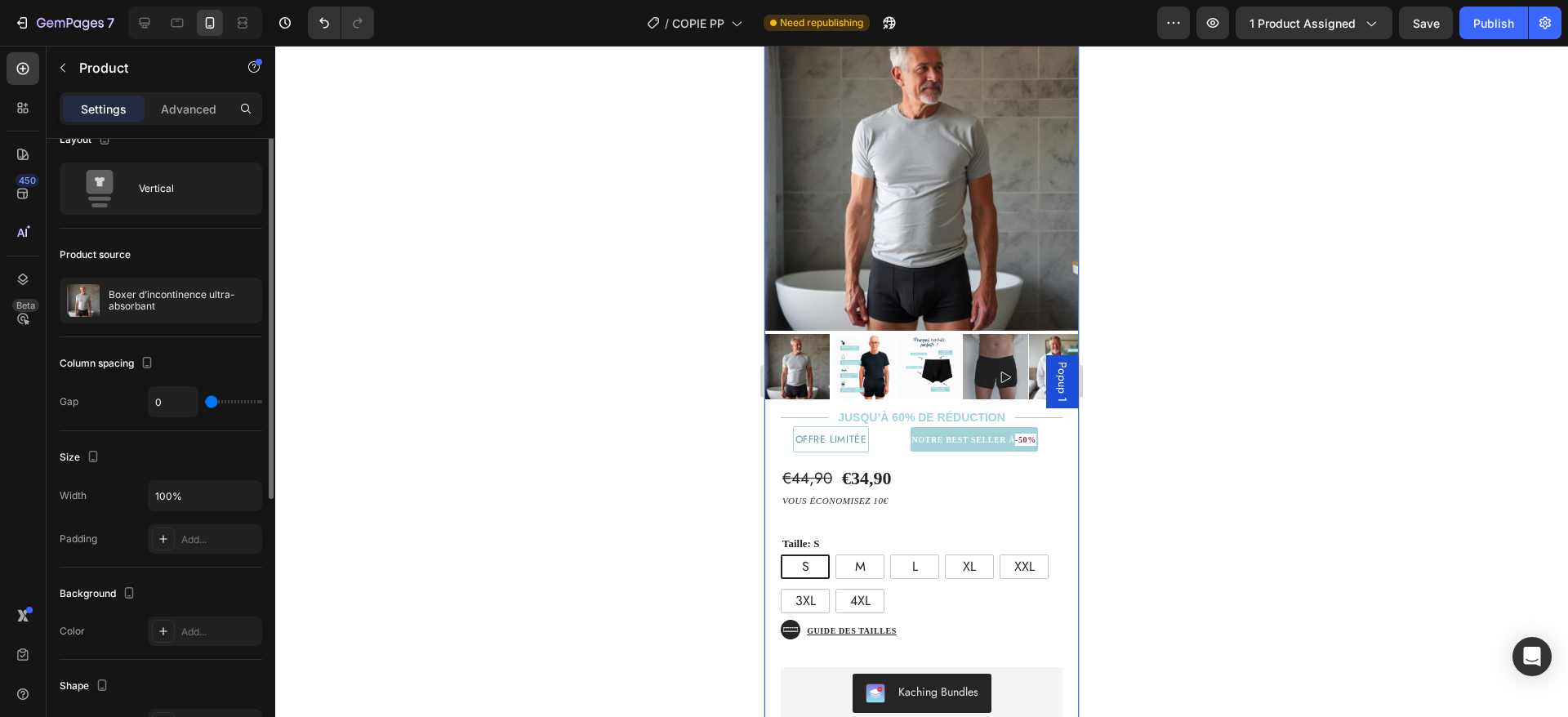
scroll to position [0, 0]
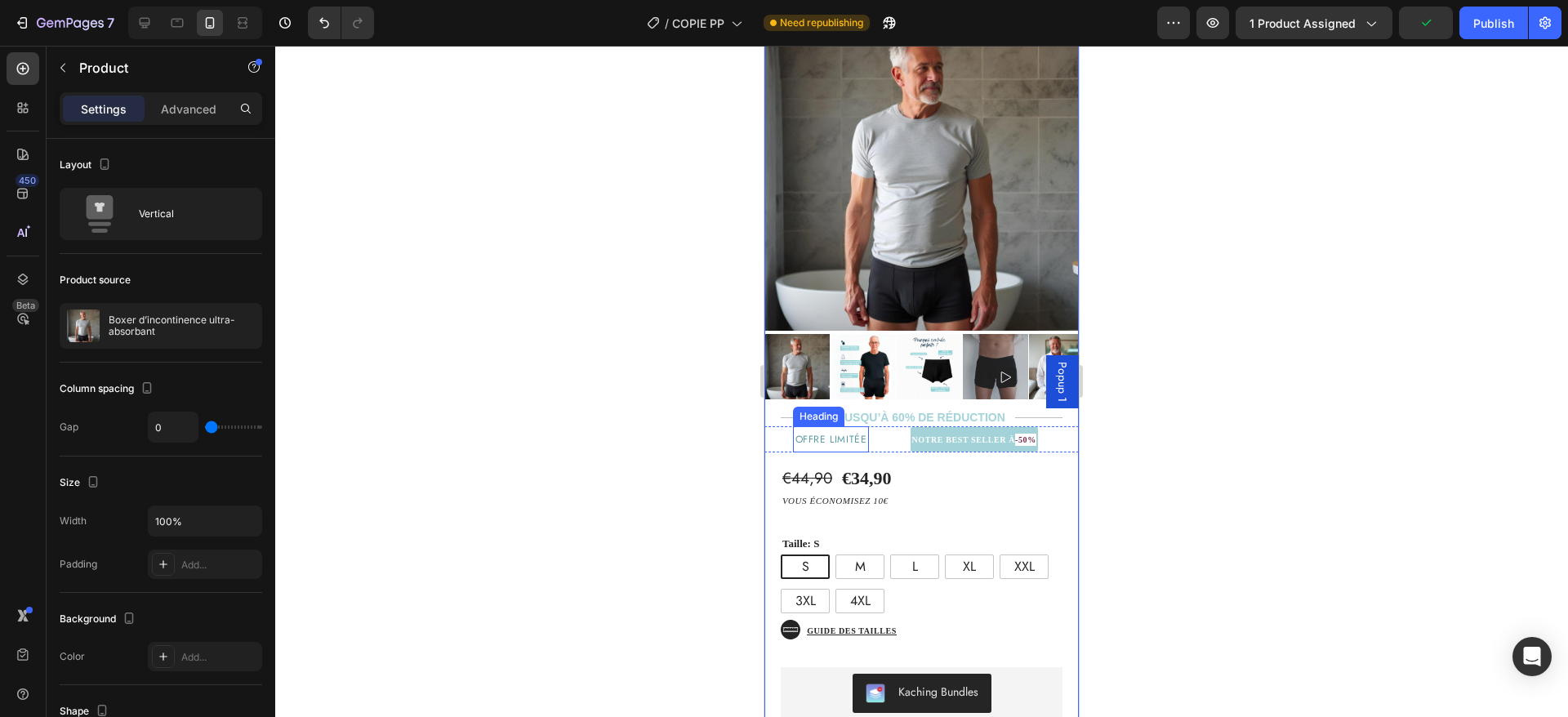
click at [858, 432] on span "offre limitée" at bounding box center [831, 439] width 72 height 15
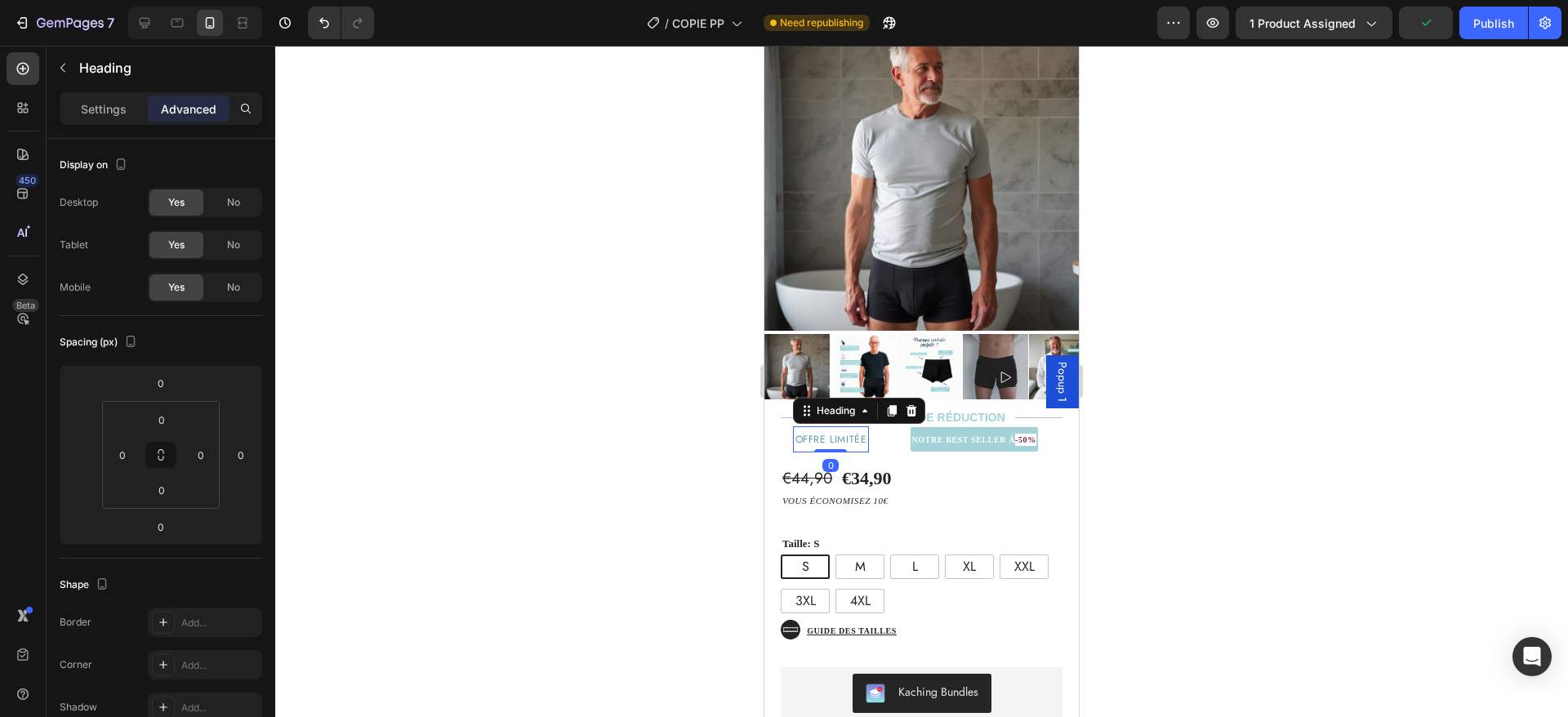
click at [861, 427] on h2 "⁠⁠⁠⁠⁠⁠⁠ offre limitée" at bounding box center [831, 440] width 77 height 26
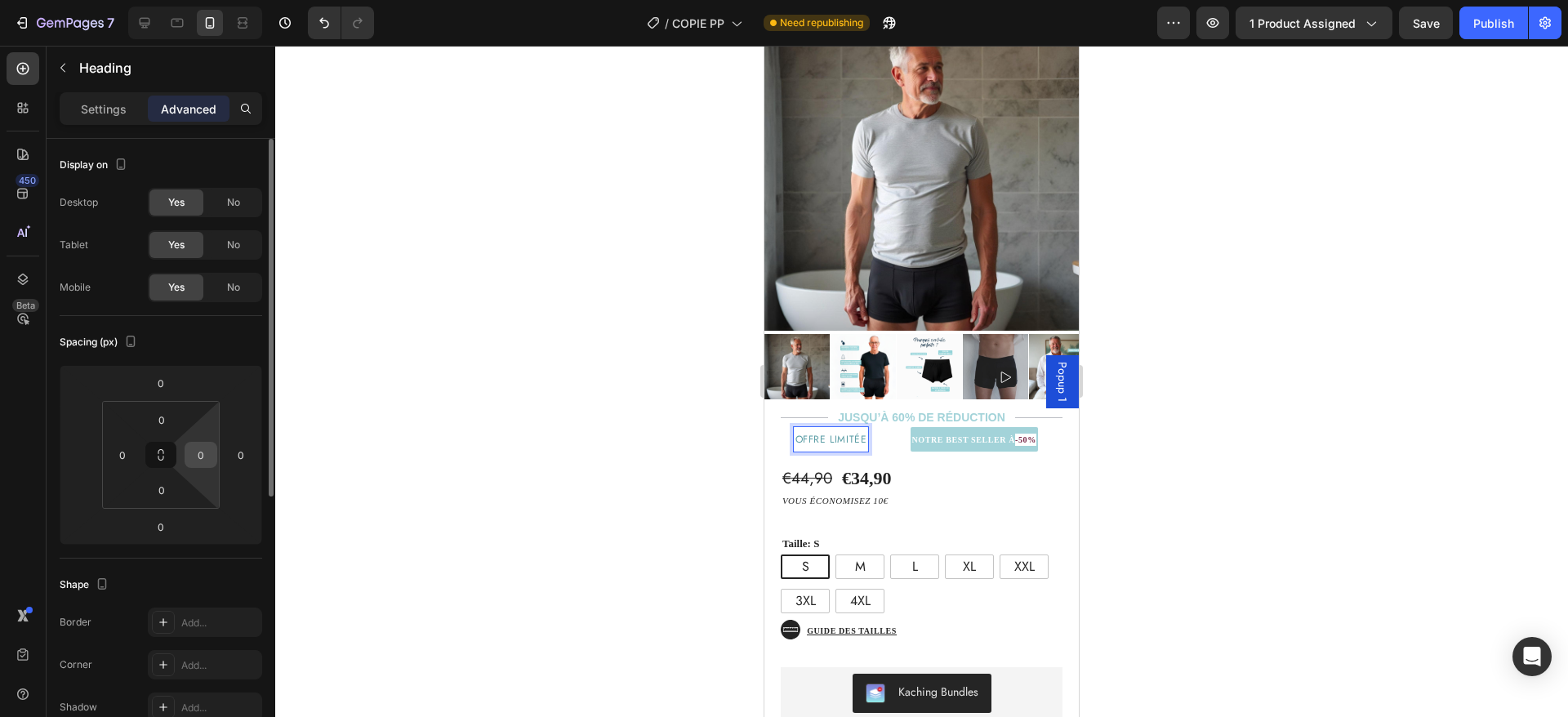
click at [199, 461] on input "0" at bounding box center [201, 455] width 24 height 24
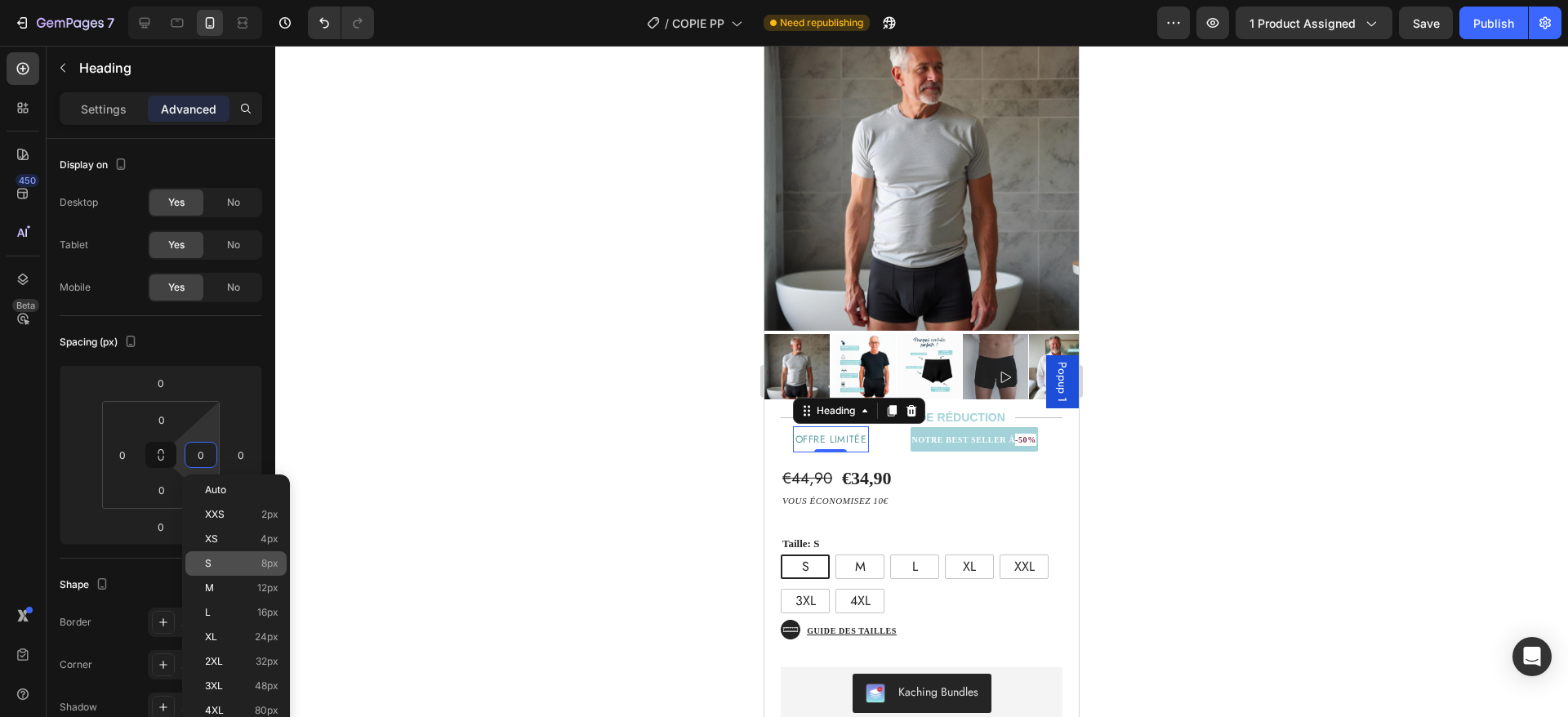
click at [223, 572] on div "S 8px" at bounding box center [236, 564] width 101 height 24
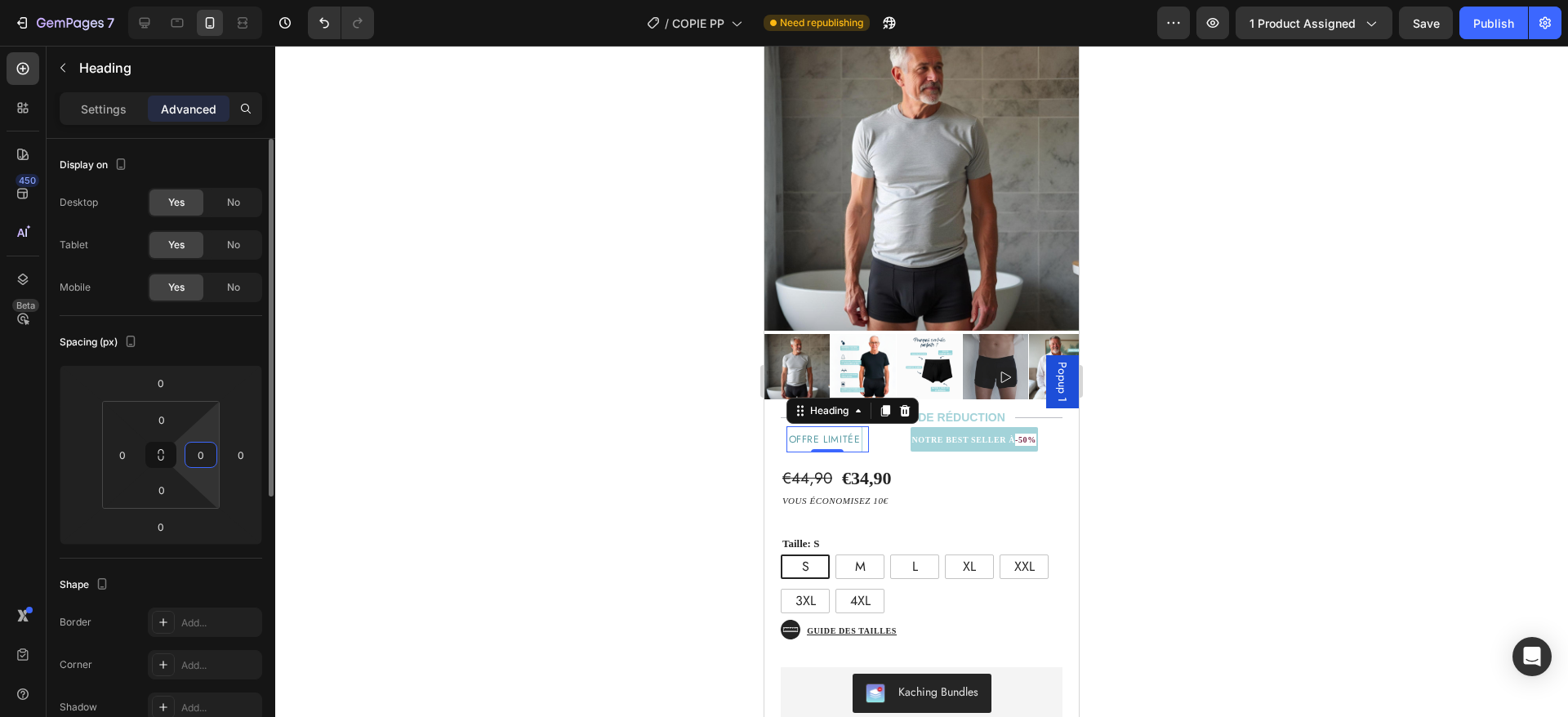
click at [200, 450] on input "0" at bounding box center [201, 455] width 24 height 24
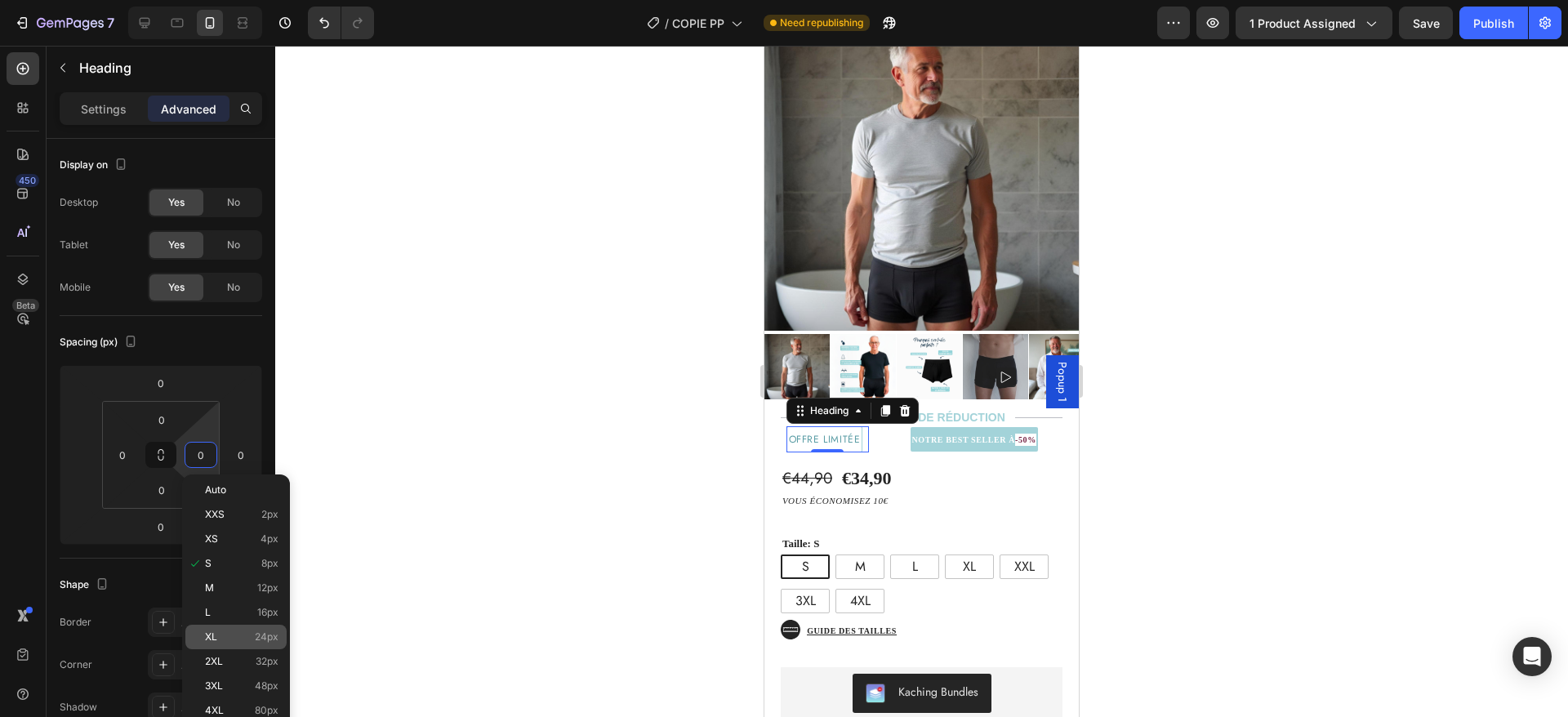
click at [224, 634] on p "XL 24px" at bounding box center [242, 637] width 73 height 11
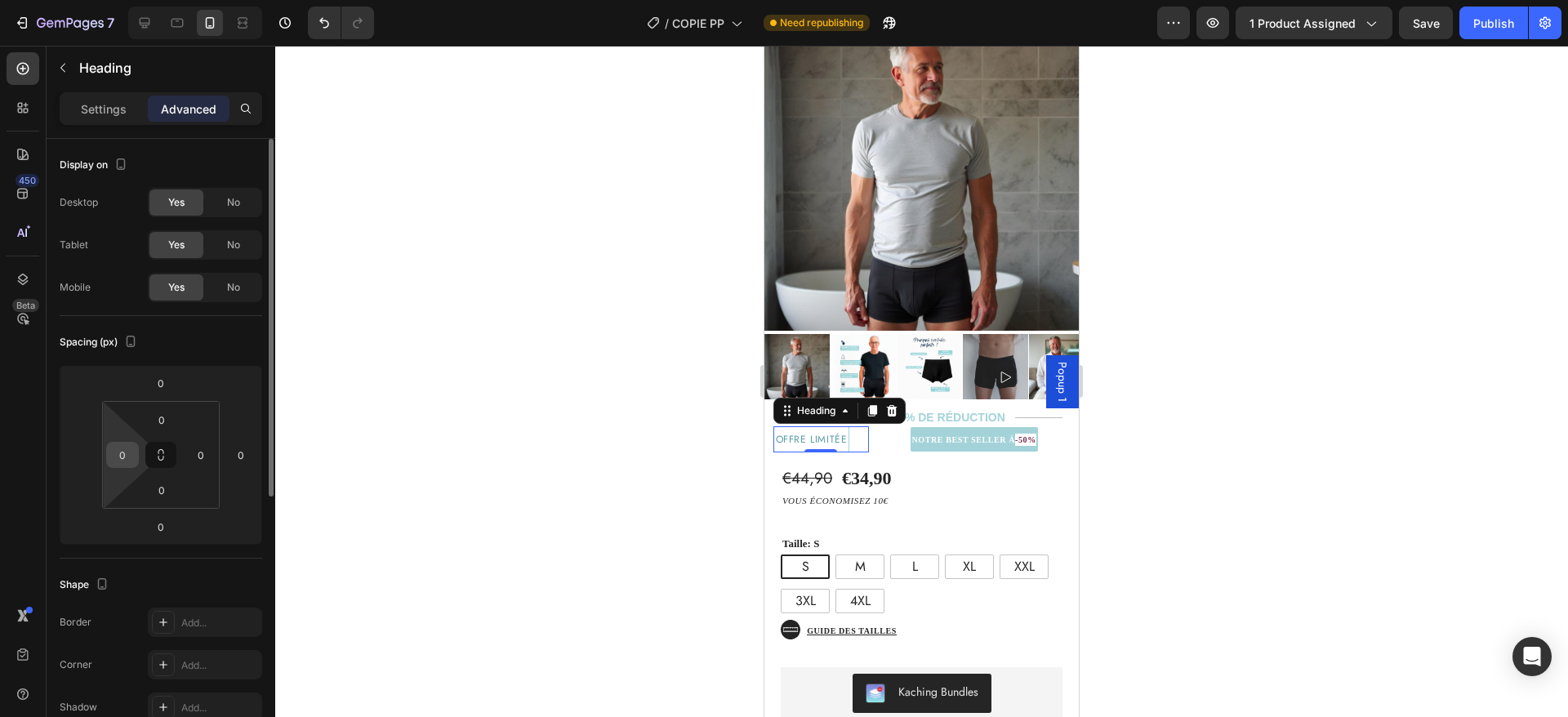
click at [122, 464] on input "0" at bounding box center [122, 455] width 24 height 24
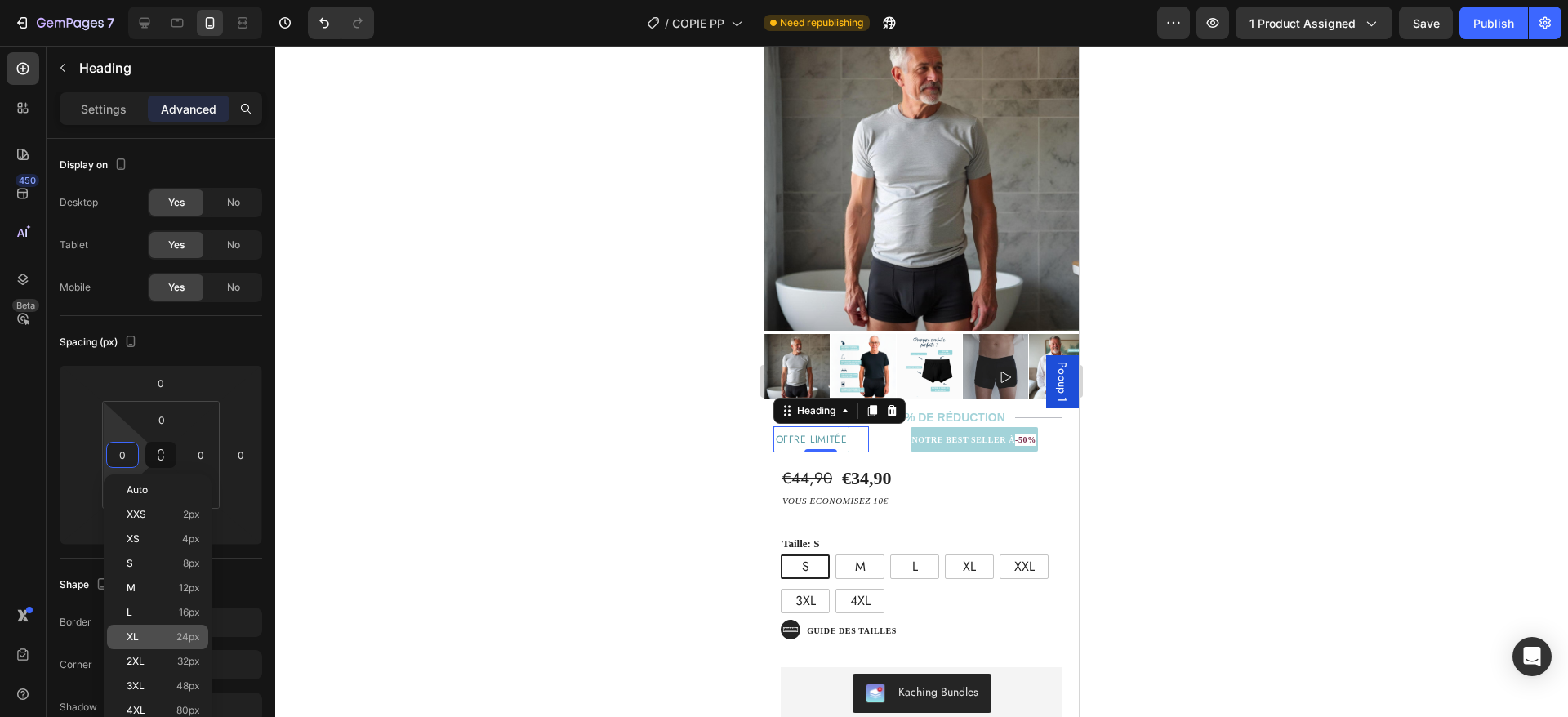
click at [156, 636] on p "XL 24px" at bounding box center [163, 637] width 73 height 11
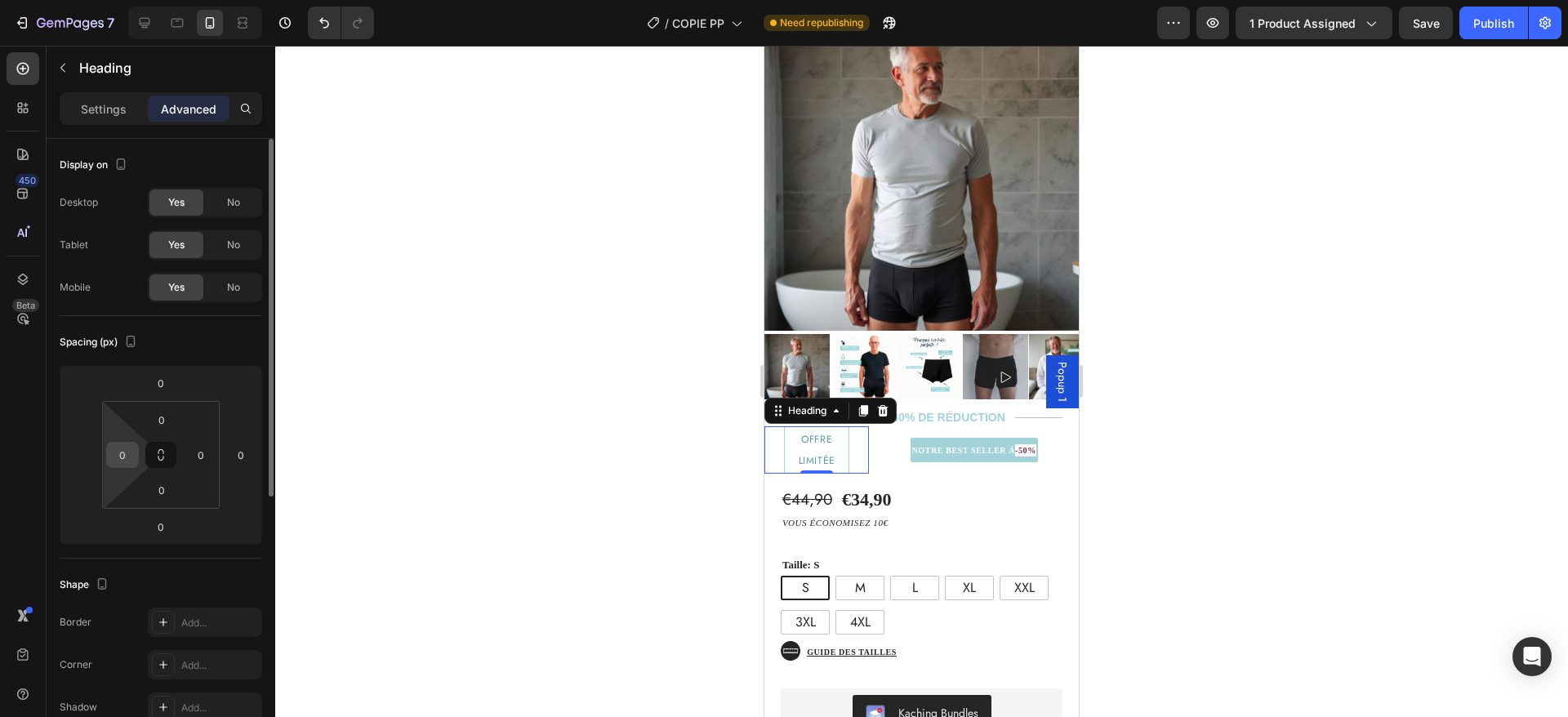
click at [129, 457] on input "0" at bounding box center [122, 455] width 24 height 24
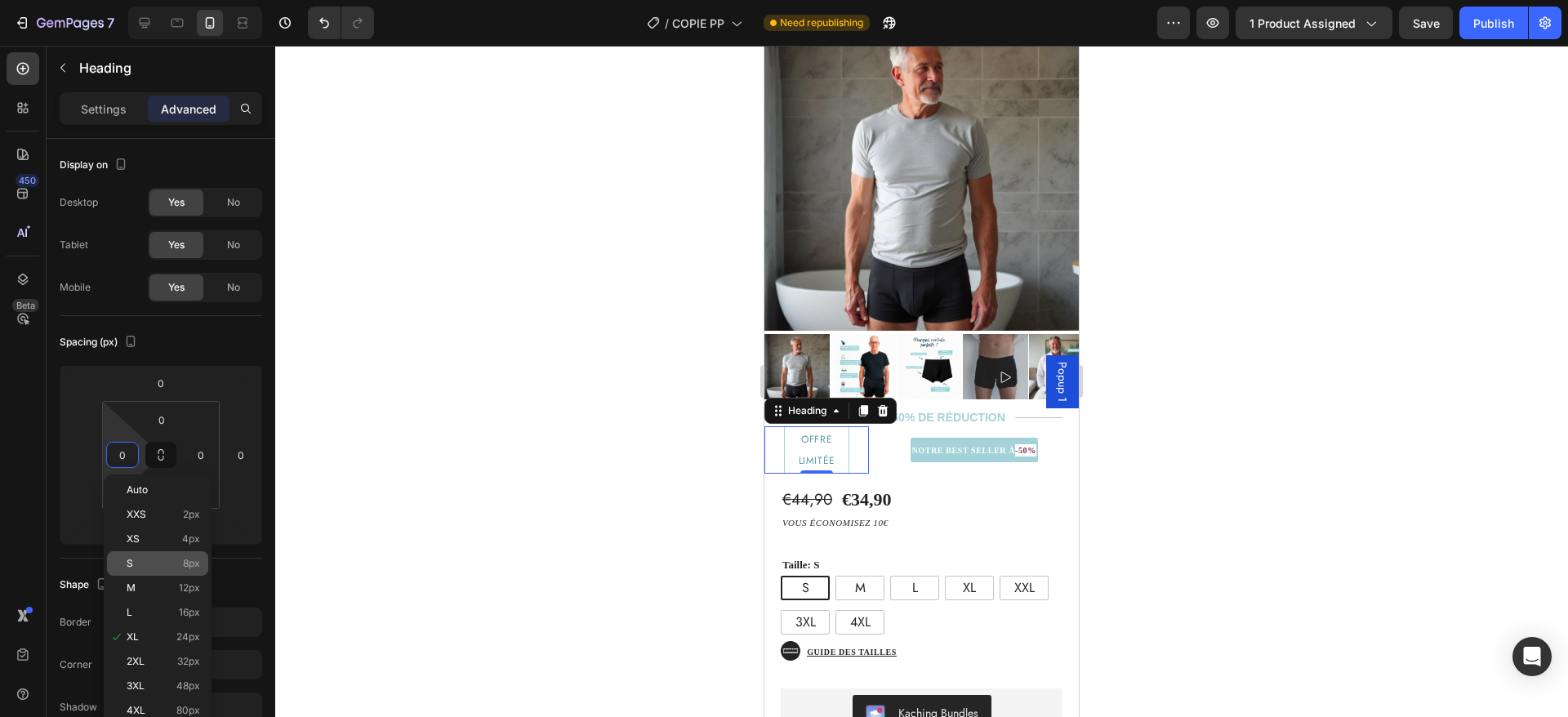
click at [177, 567] on p "S 8px" at bounding box center [163, 563] width 73 height 11
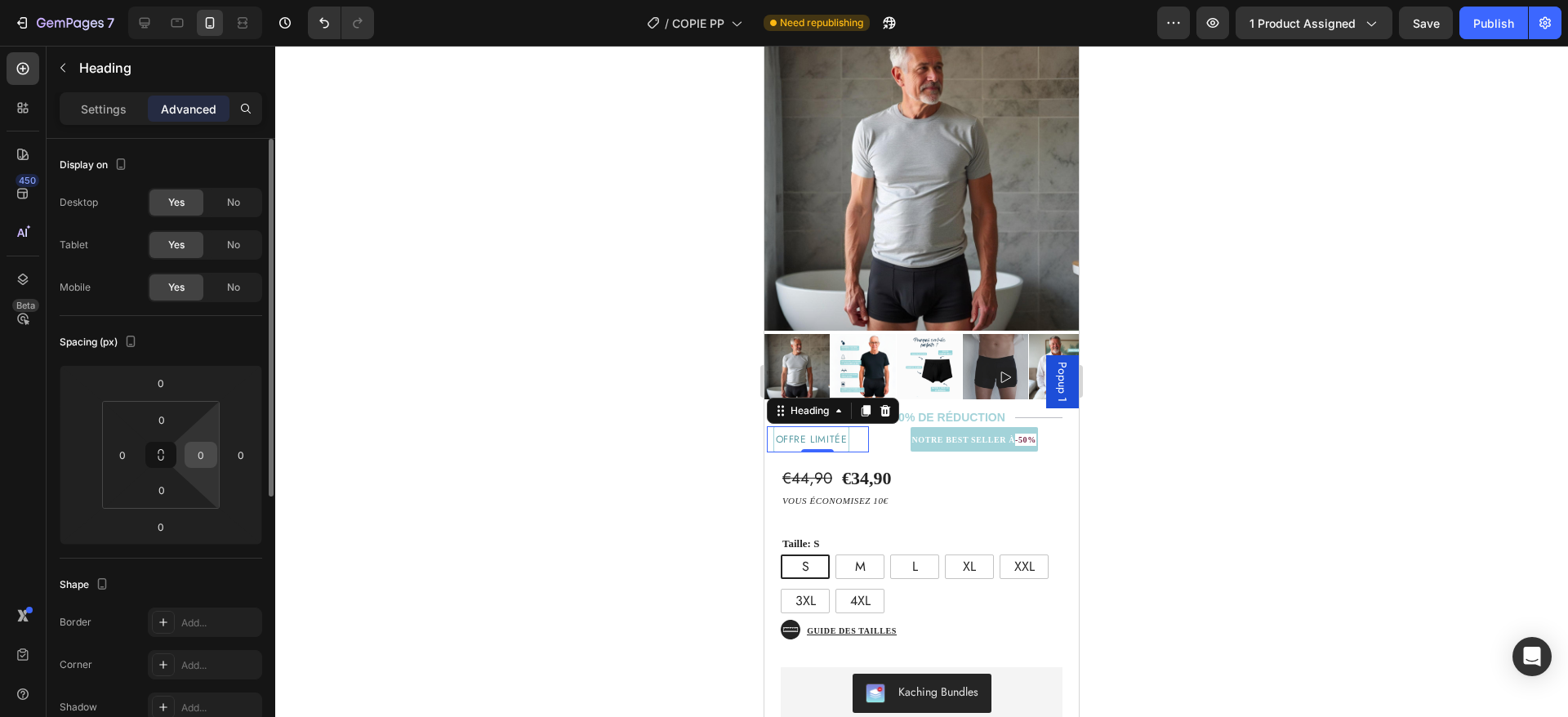
click at [213, 451] on div "0" at bounding box center [200, 456] width 32 height 26
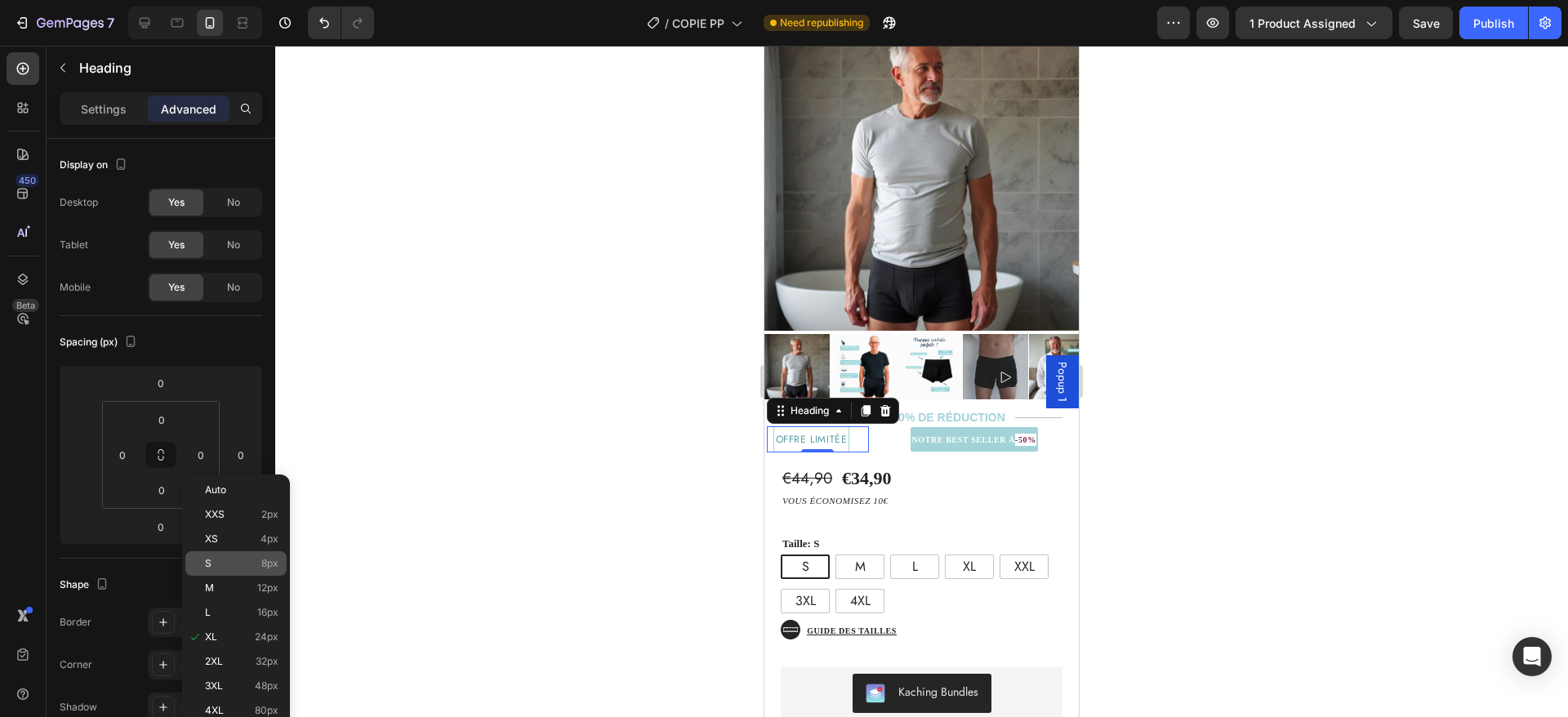
click at [240, 566] on p "S 8px" at bounding box center [242, 563] width 73 height 11
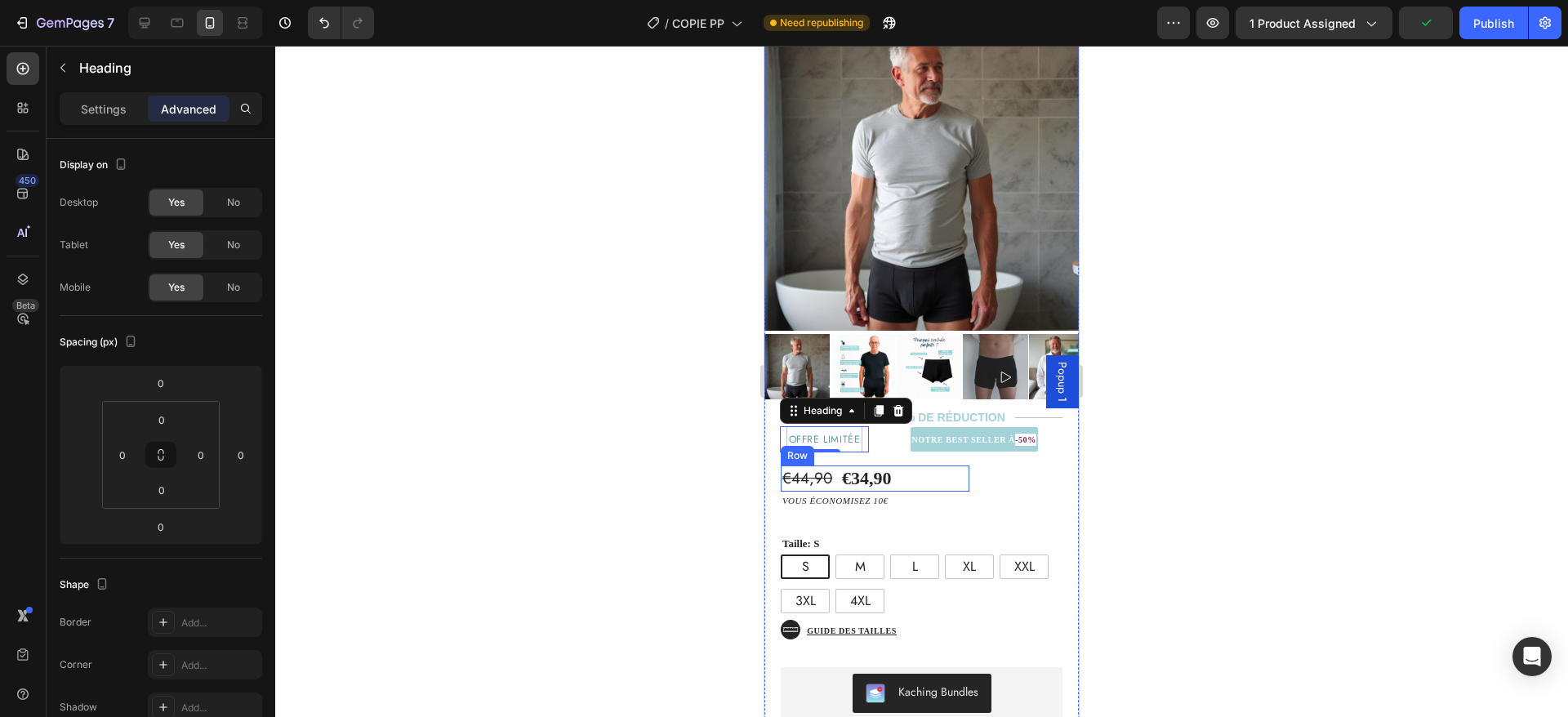
click at [913, 466] on div "€44,90 Product Price Product Price €34,90 Product Price Product Price Text Bloc…" at bounding box center [875, 479] width 189 height 27
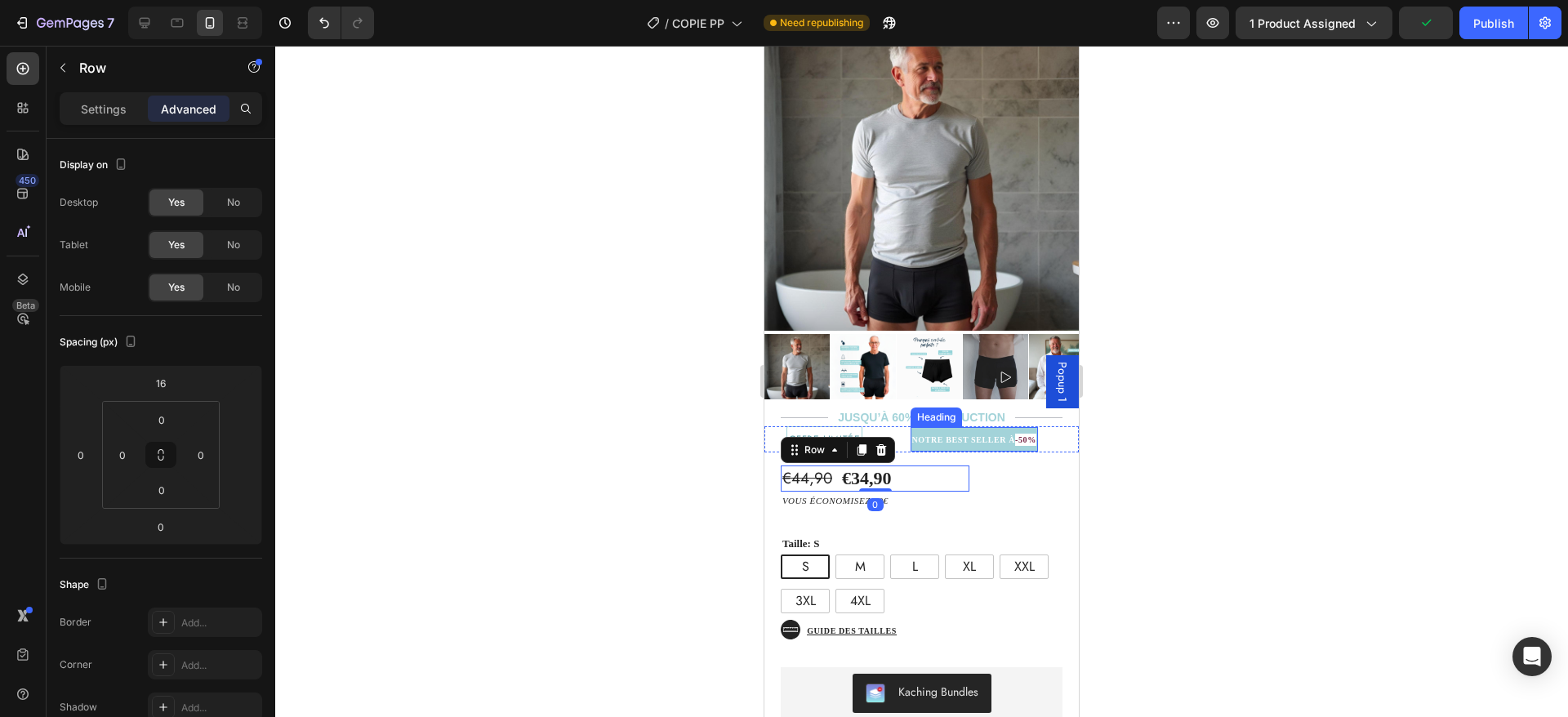
click at [960, 435] on strong "NOTRE BEST SELLER À" at bounding box center [964, 440] width 104 height 9
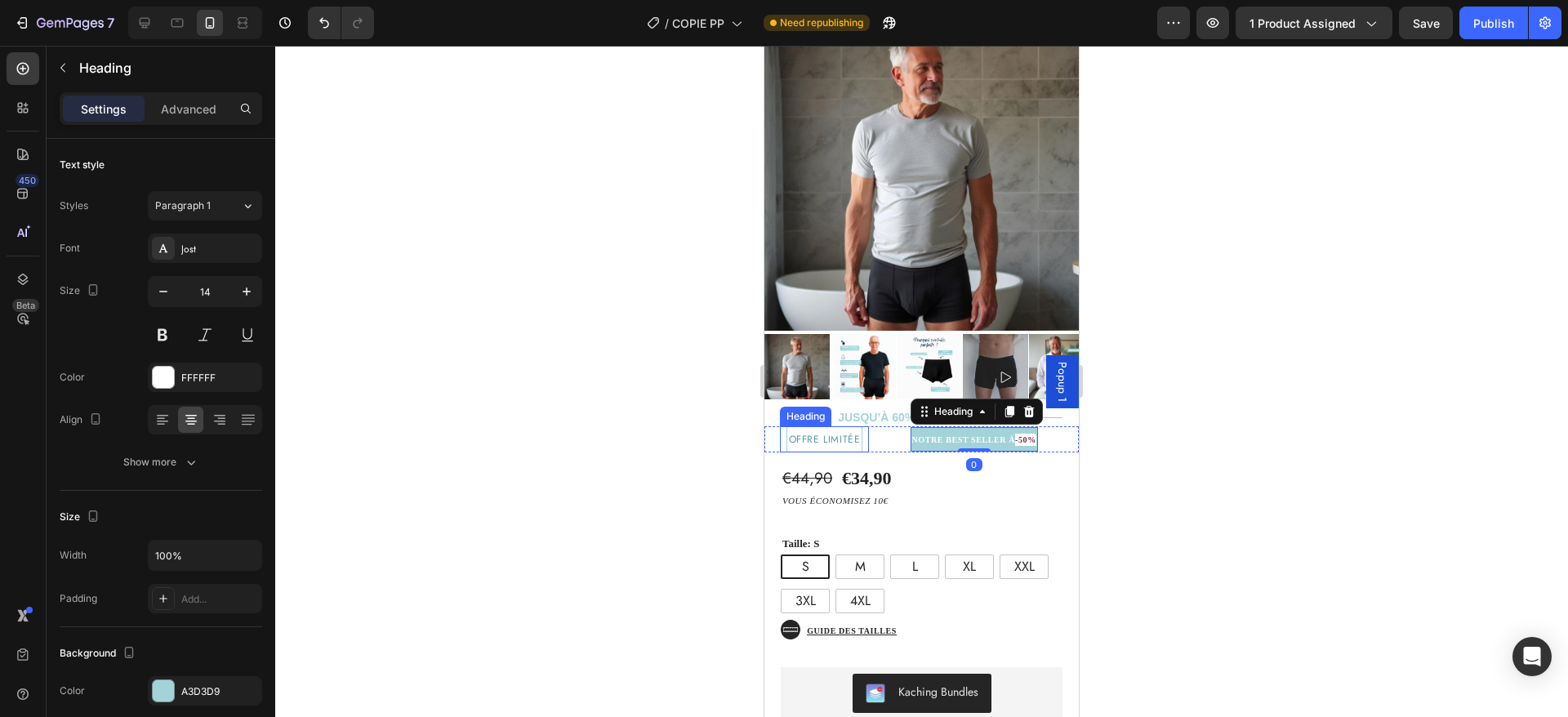
click at [849, 432] on span "offre limitée" at bounding box center [825, 439] width 72 height 15
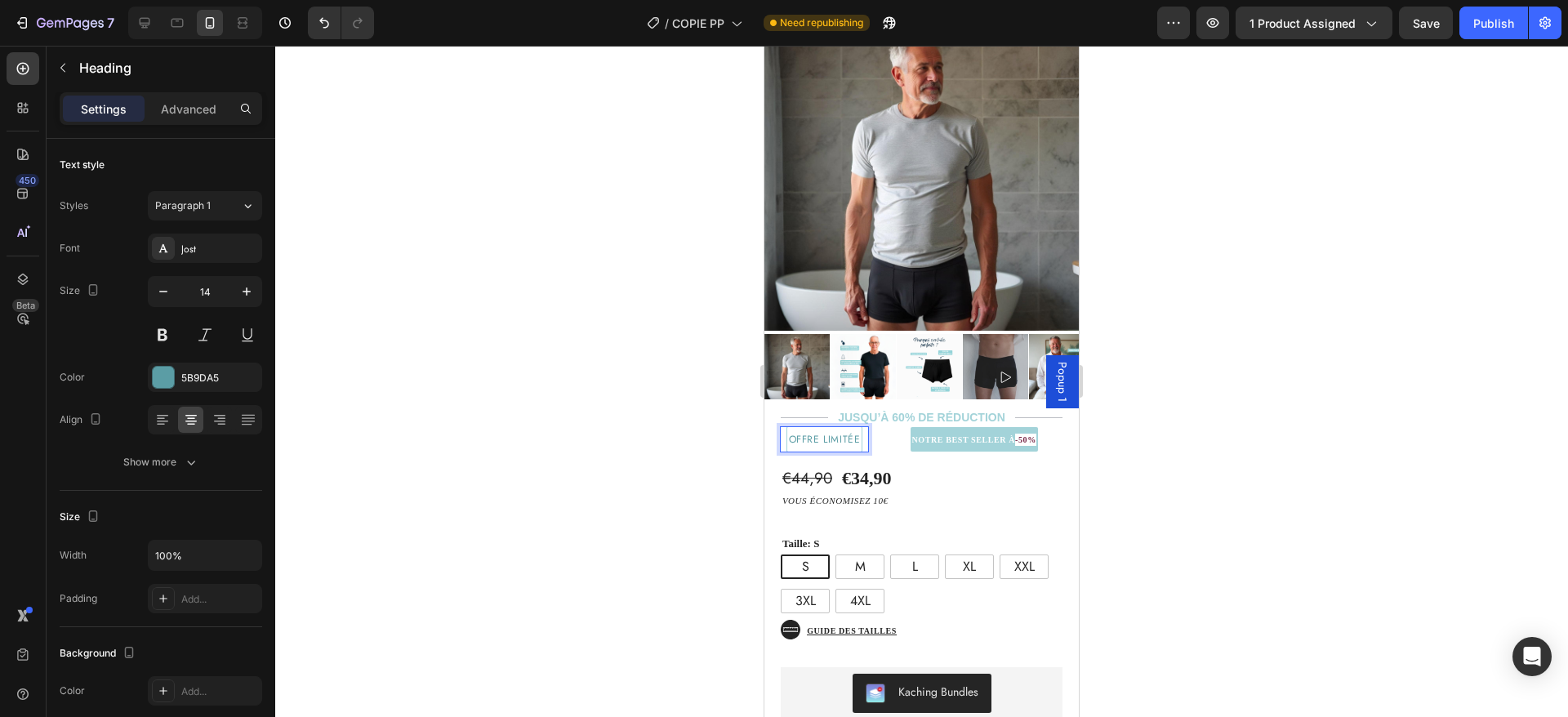
click at [852, 432] on span "offre limitée" at bounding box center [825, 439] width 72 height 15
click at [850, 432] on span "offre limitée" at bounding box center [825, 439] width 72 height 15
click at [912, 435] on strong "NOTRE BEST SELLER À" at bounding box center [964, 440] width 104 height 9
click at [1024, 435] on strong "-50%" at bounding box center [1025, 440] width 21 height 9
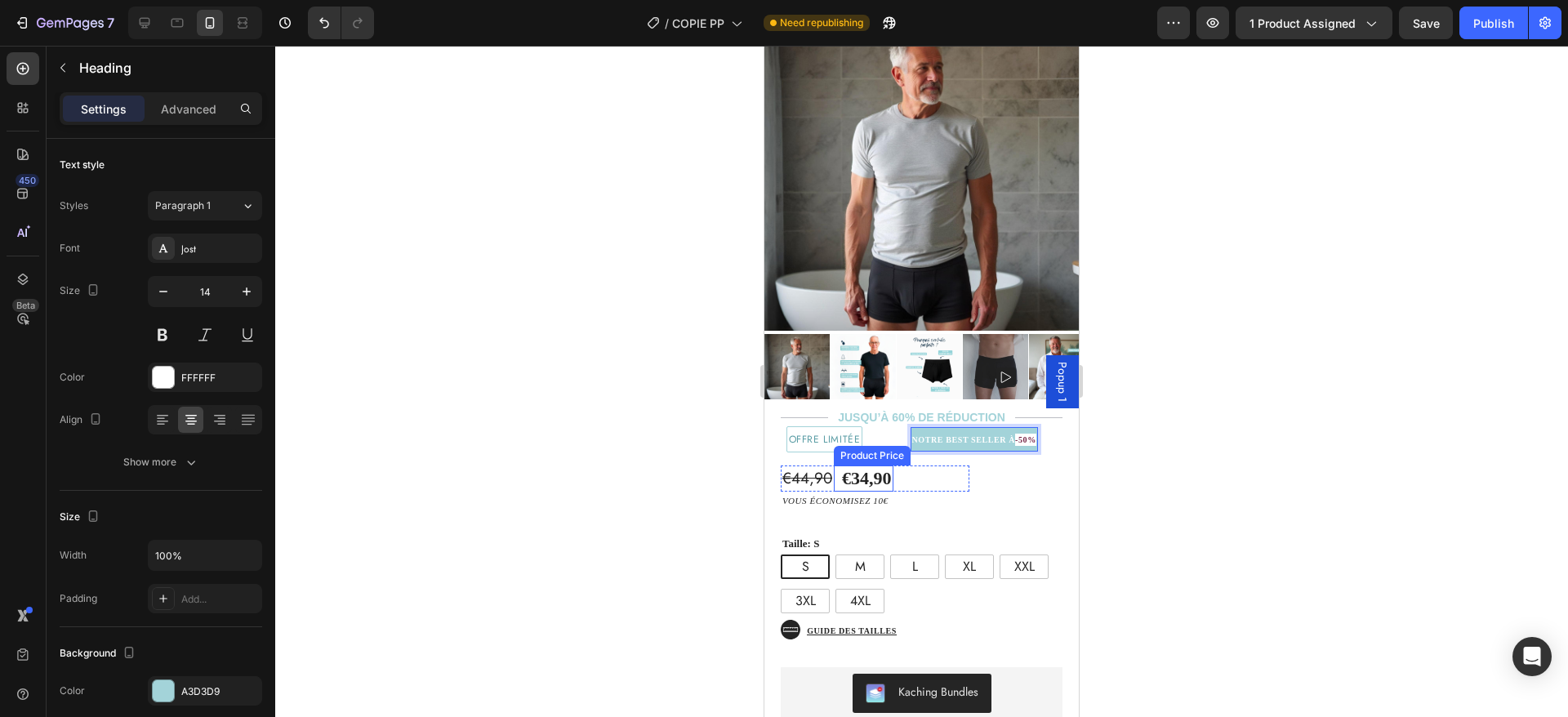
click at [886, 427] on div "NOTRE BEST SELLER À -50% Heading 0" at bounding box center [974, 440] width 210 height 26
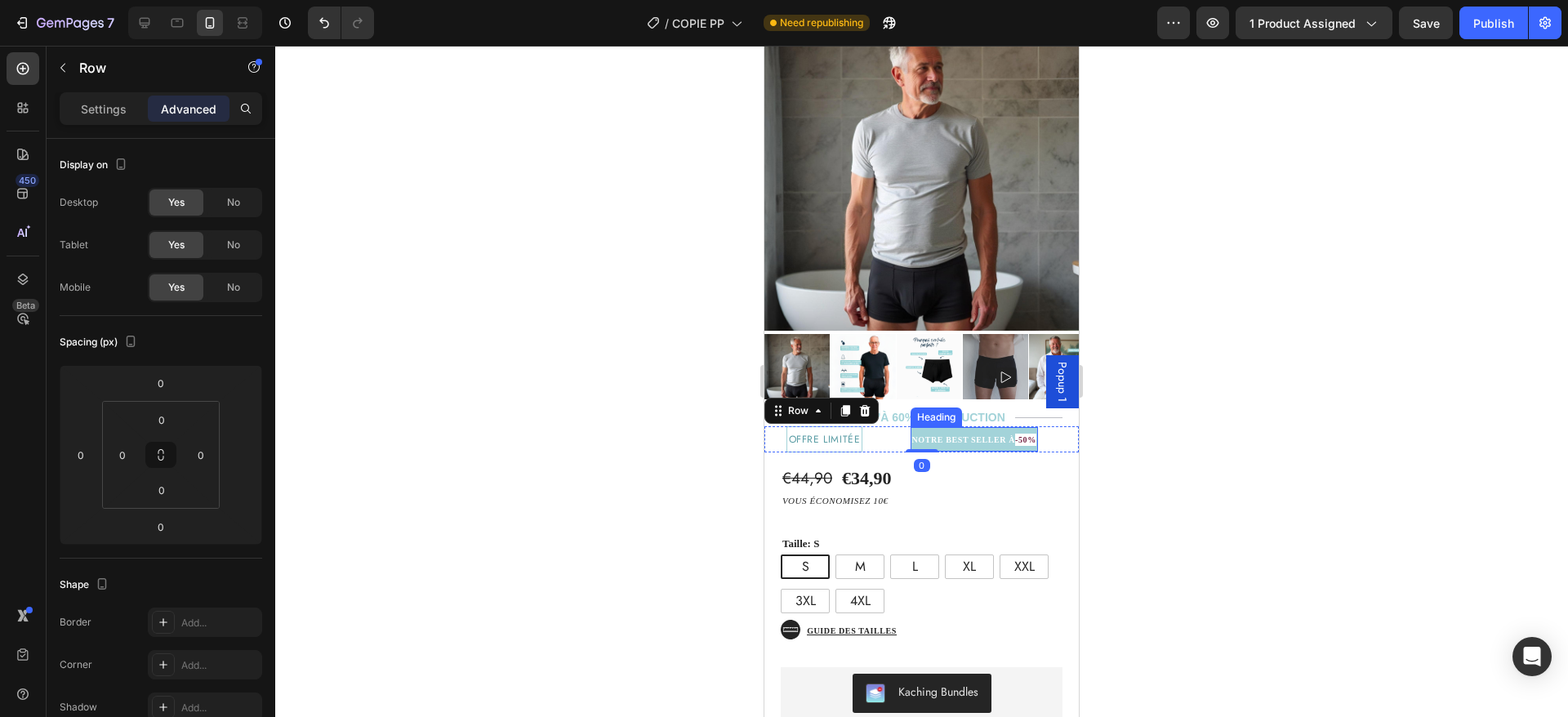
click at [912, 435] on strong "NOTRE BEST SELLER À" at bounding box center [964, 440] width 104 height 9
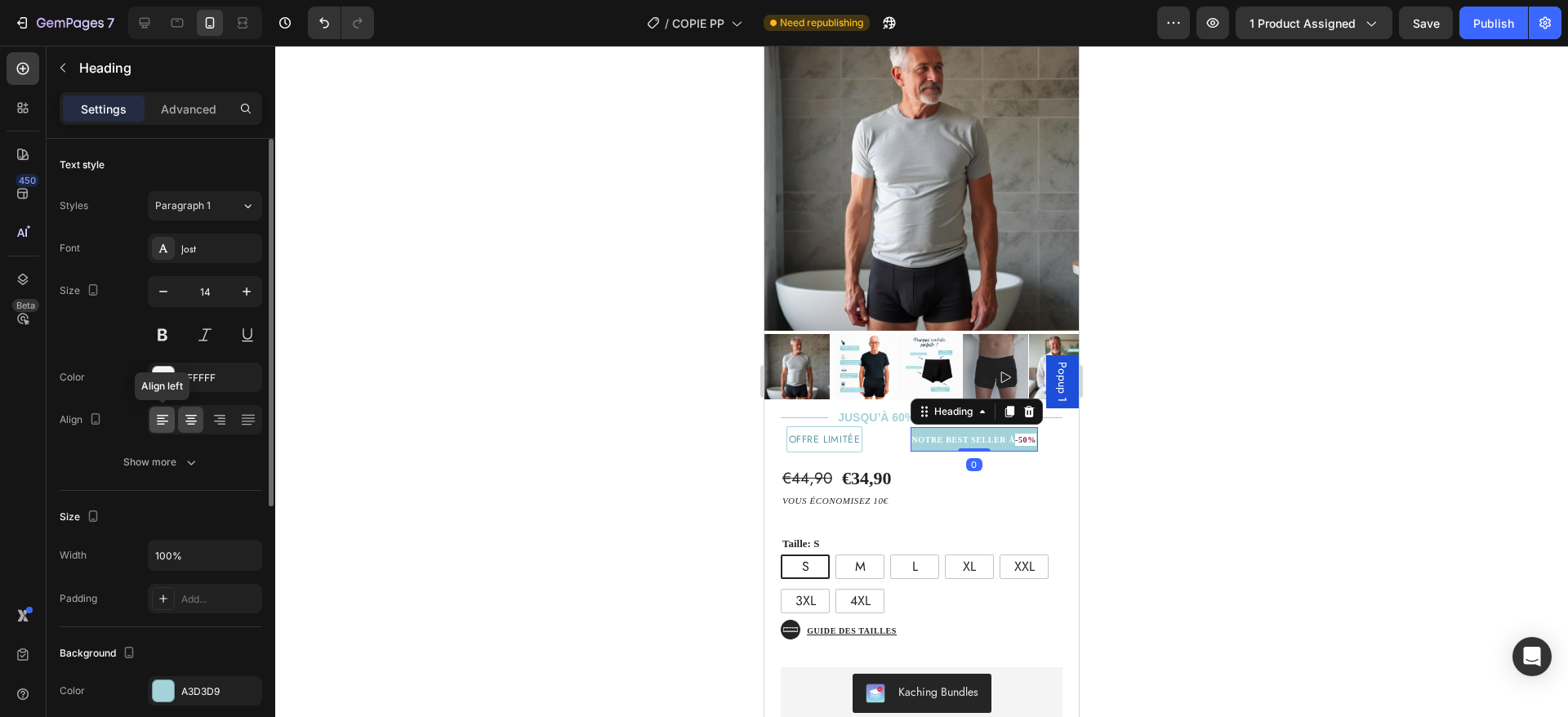
click at [170, 412] on icon at bounding box center [163, 420] width 17 height 17
click at [185, 417] on icon at bounding box center [191, 420] width 17 height 17
click at [181, 110] on p "Advanced" at bounding box center [189, 109] width 56 height 17
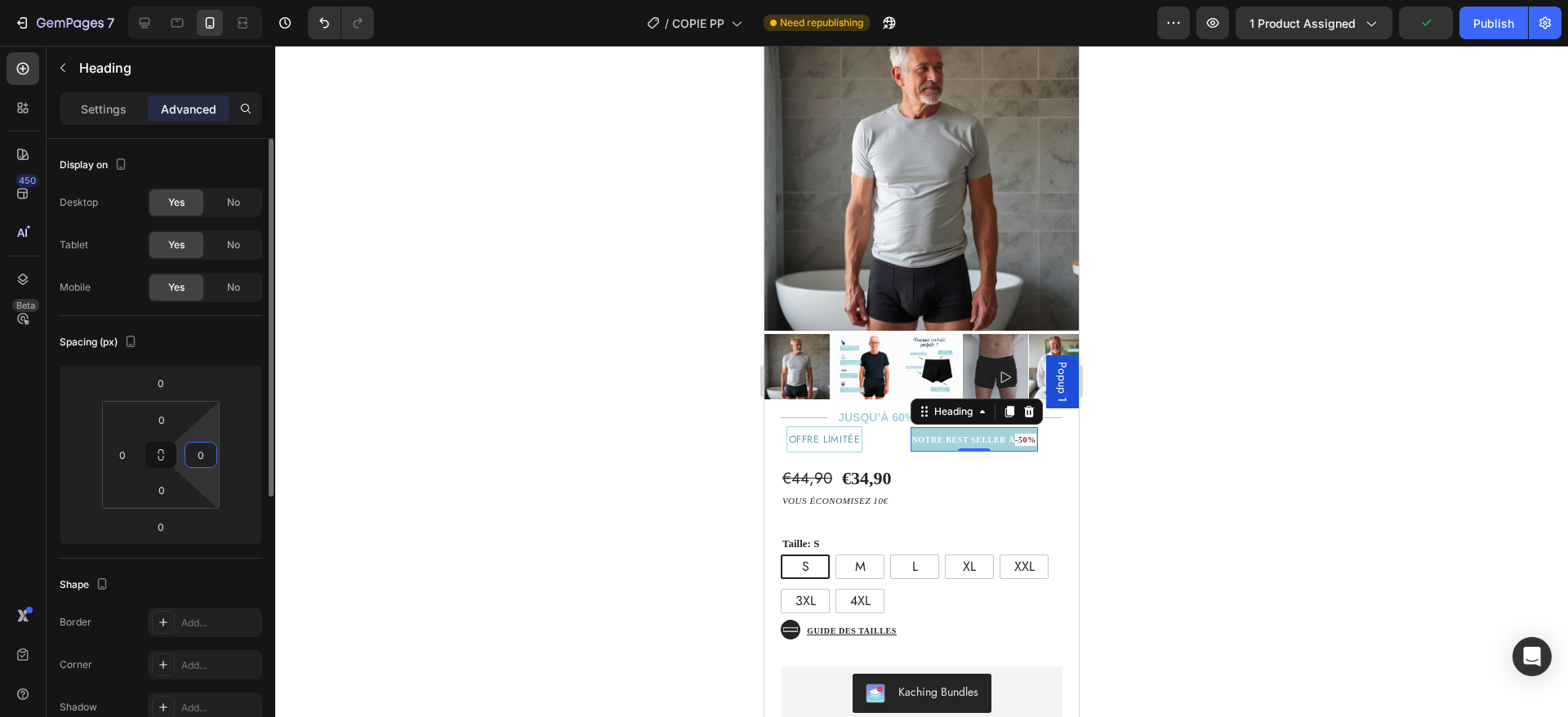
click at [202, 457] on input "0" at bounding box center [201, 455] width 24 height 24
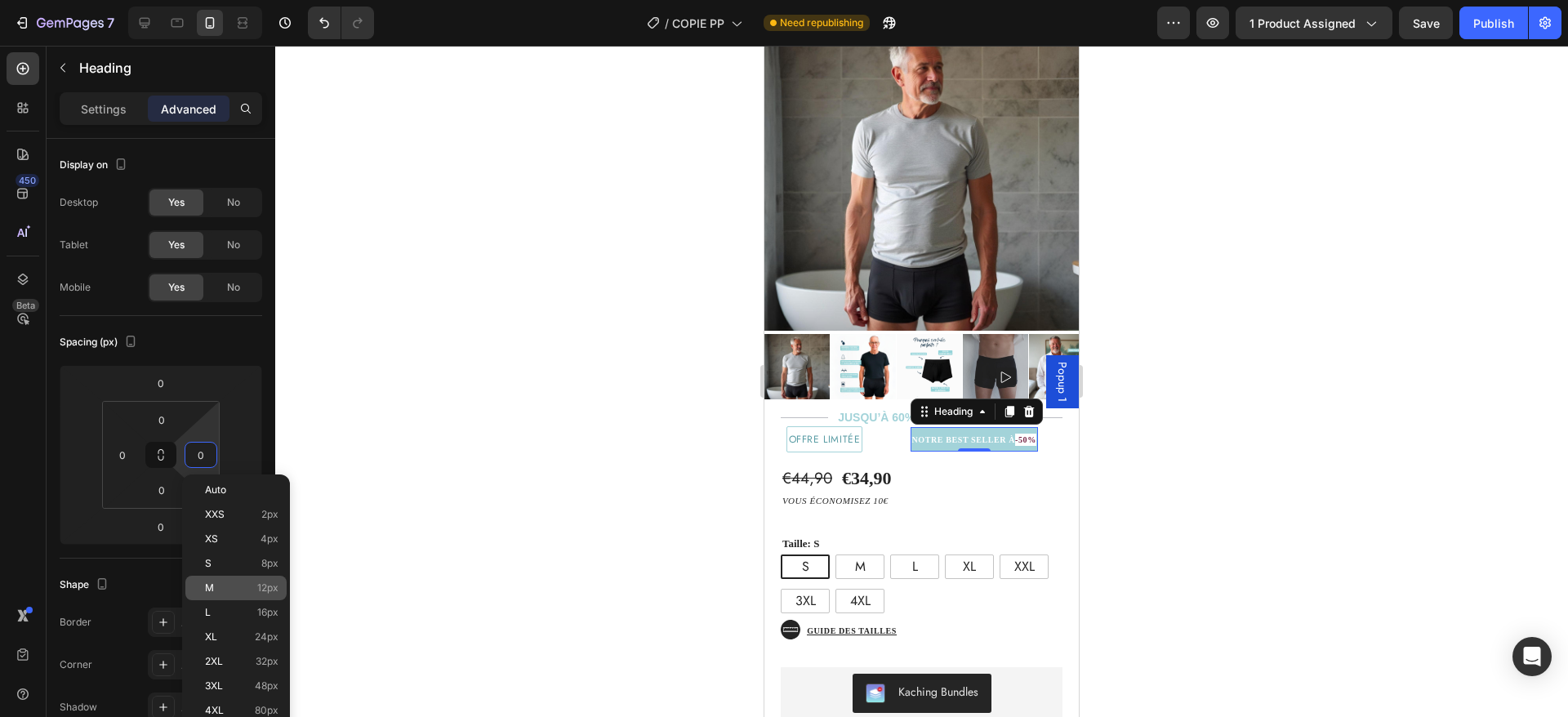
click at [256, 586] on p "M 12px" at bounding box center [242, 588] width 73 height 11
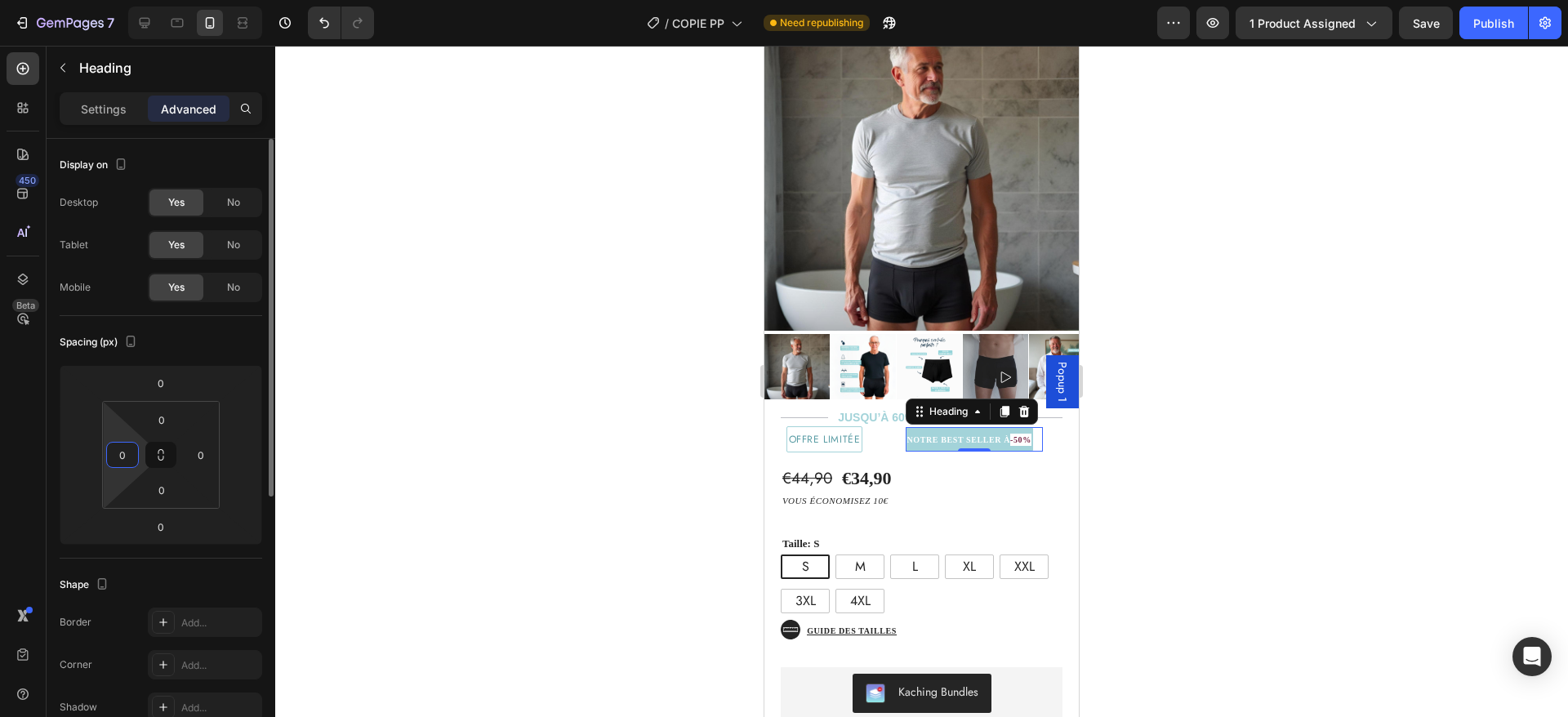
click at [128, 453] on input "0" at bounding box center [122, 455] width 24 height 24
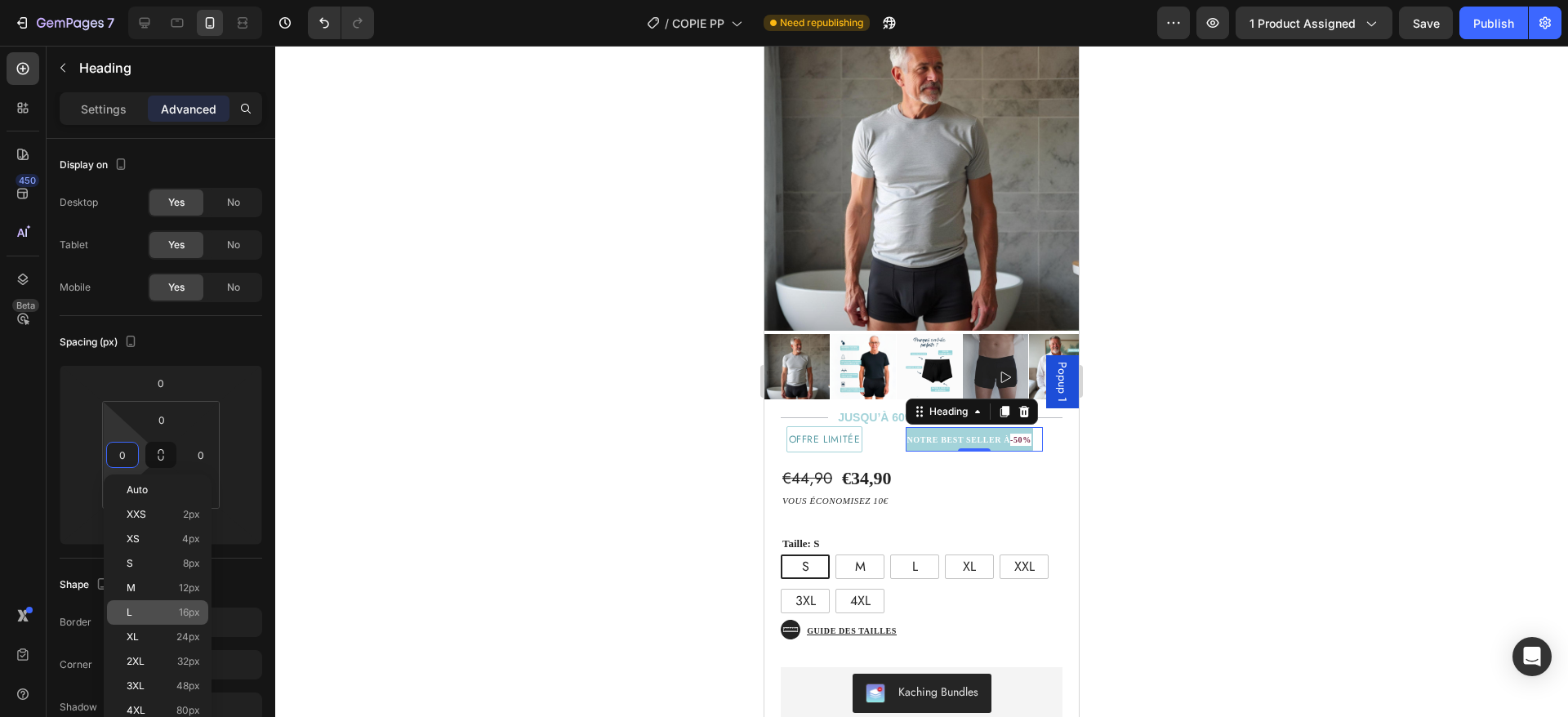
click at [174, 614] on p "L 16px" at bounding box center [163, 612] width 73 height 11
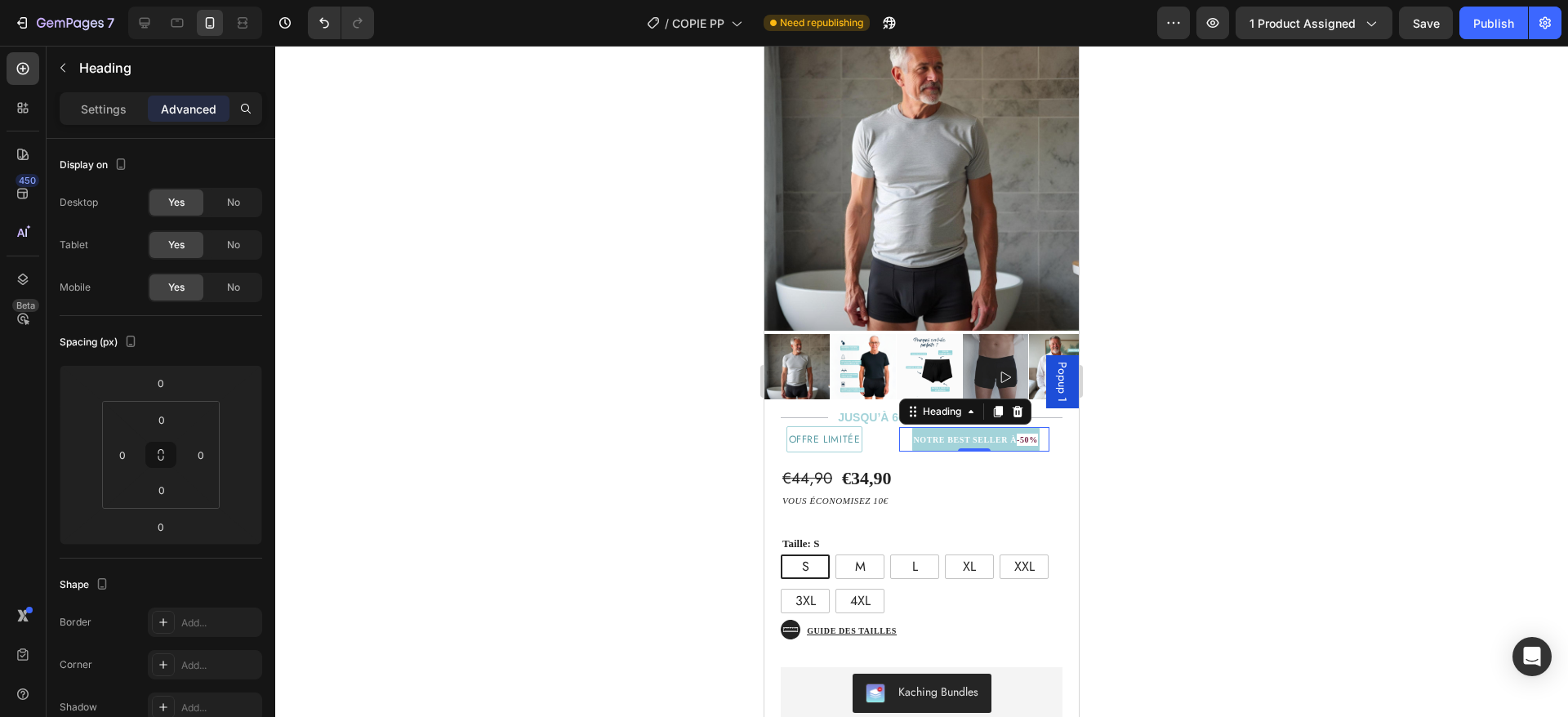
click at [912, 428] on h2 "⁠⁠⁠⁠⁠⁠⁠ NOTRE BEST SELLER À -50%" at bounding box center [976, 440] width 128 height 24
click at [309, 27] on button "Undo/Redo" at bounding box center [323, 22] width 32 height 32
click at [310, 24] on button "Undo/Redo" at bounding box center [323, 22] width 32 height 32
click at [321, 26] on icon "Undo/Redo" at bounding box center [324, 23] width 17 height 17
click at [1034, 435] on strong "-50%" at bounding box center [1025, 440] width 21 height 9
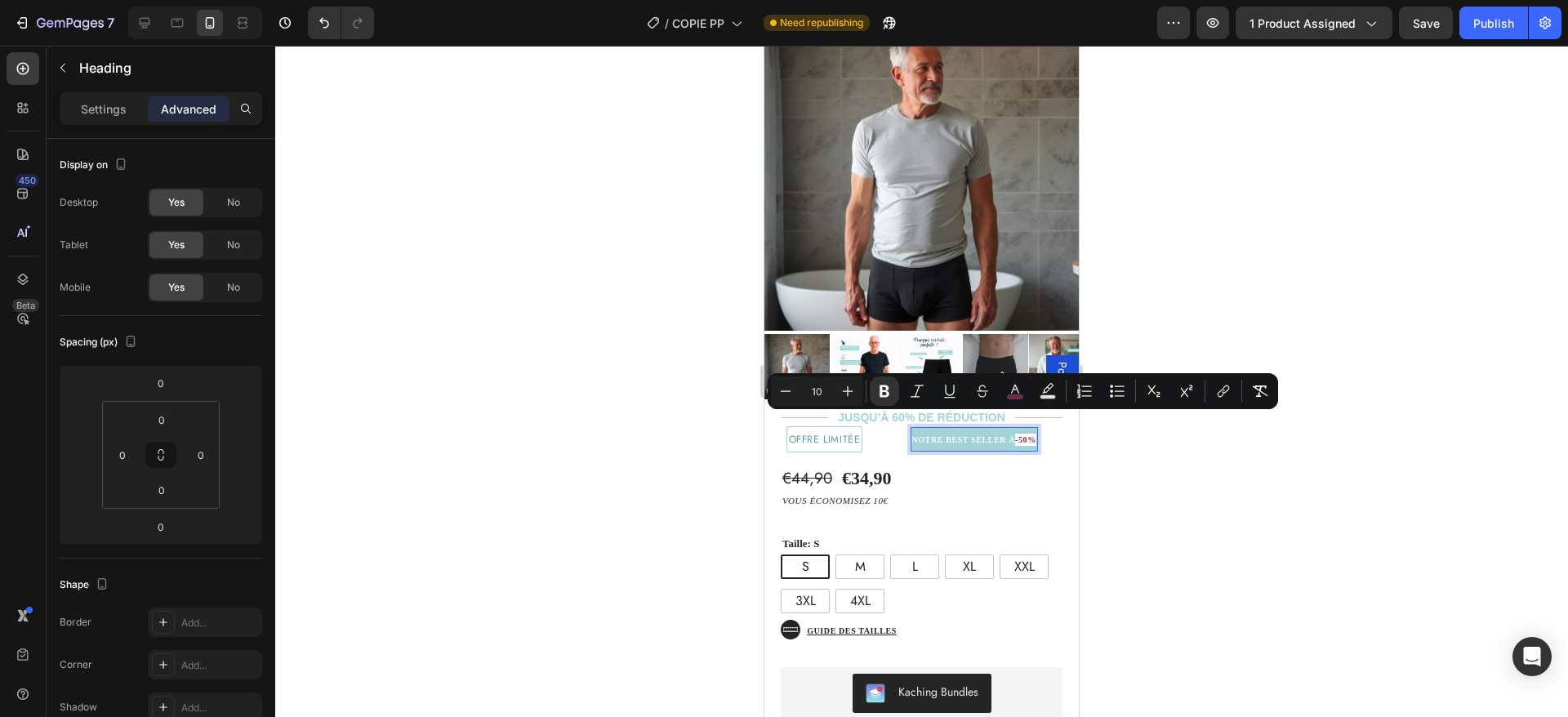
drag, startPoint x: 1030, startPoint y: 421, endPoint x: 1045, endPoint y: 421, distance: 15.0
click at [1038, 428] on h2 "NOTRE BEST SELLER À -50%" at bounding box center [975, 440] width 128 height 24
click at [1013, 392] on icon "Editor contextual toolbar" at bounding box center [1015, 389] width 8 height 9
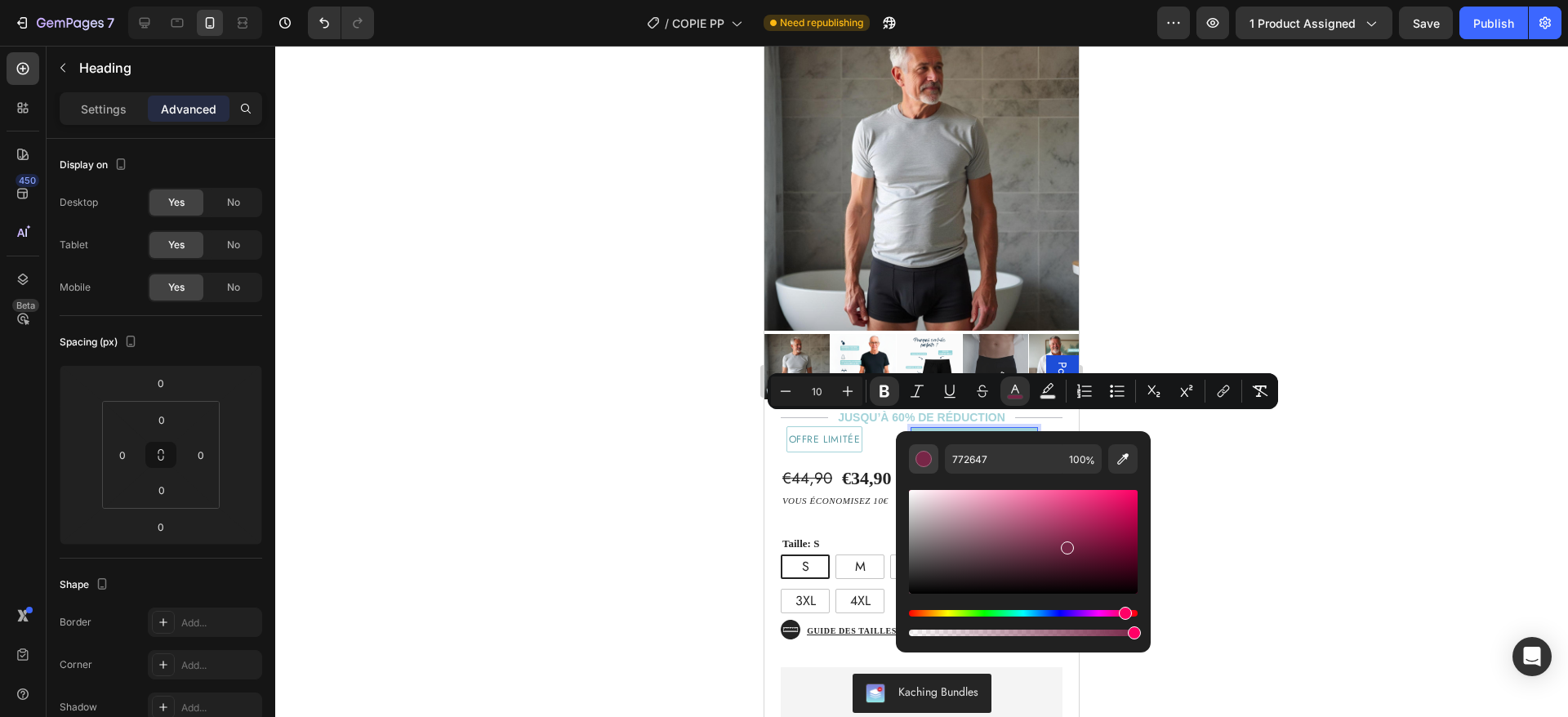
click at [927, 460] on div "Editor contextual toolbar" at bounding box center [923, 459] width 17 height 17
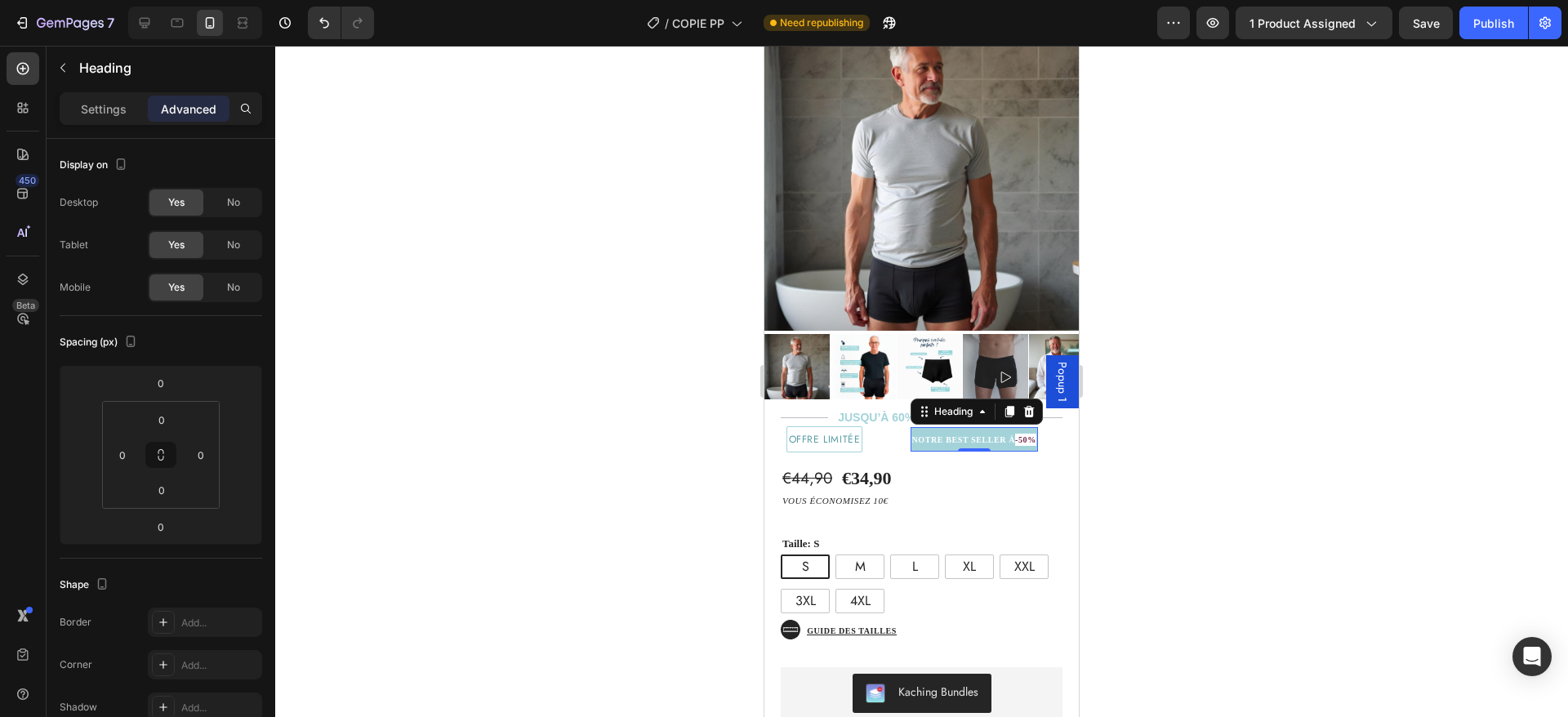
click at [1030, 435] on strong "-50%" at bounding box center [1025, 440] width 21 height 9
drag, startPoint x: 1029, startPoint y: 422, endPoint x: 1043, endPoint y: 422, distance: 14.0
click at [1037, 435] on strong "-50%" at bounding box center [1025, 440] width 21 height 9
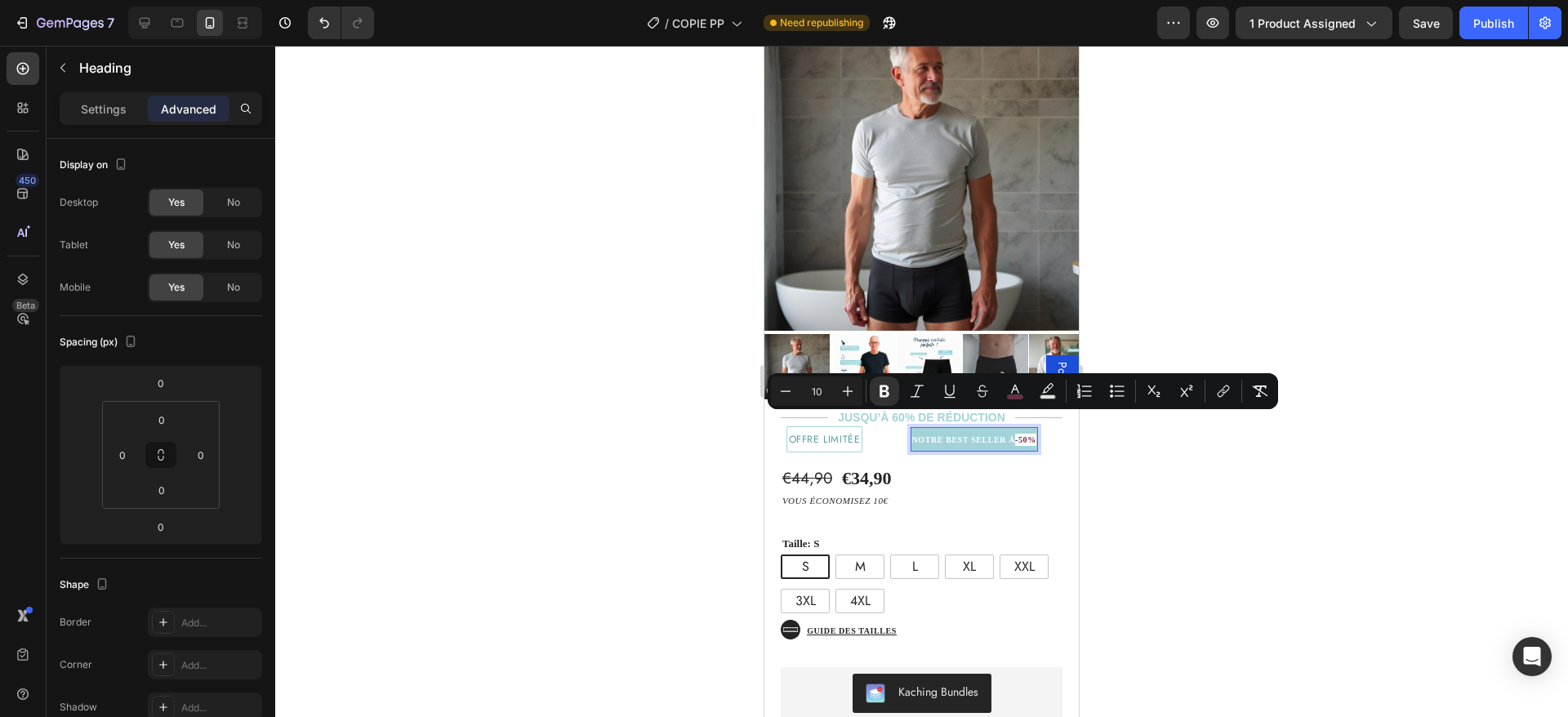
click at [1028, 453] on div "€44,90 Product Price Product Price €34,90 Product Price Product Price Text Bloc…" at bounding box center [922, 670] width 315 height 434
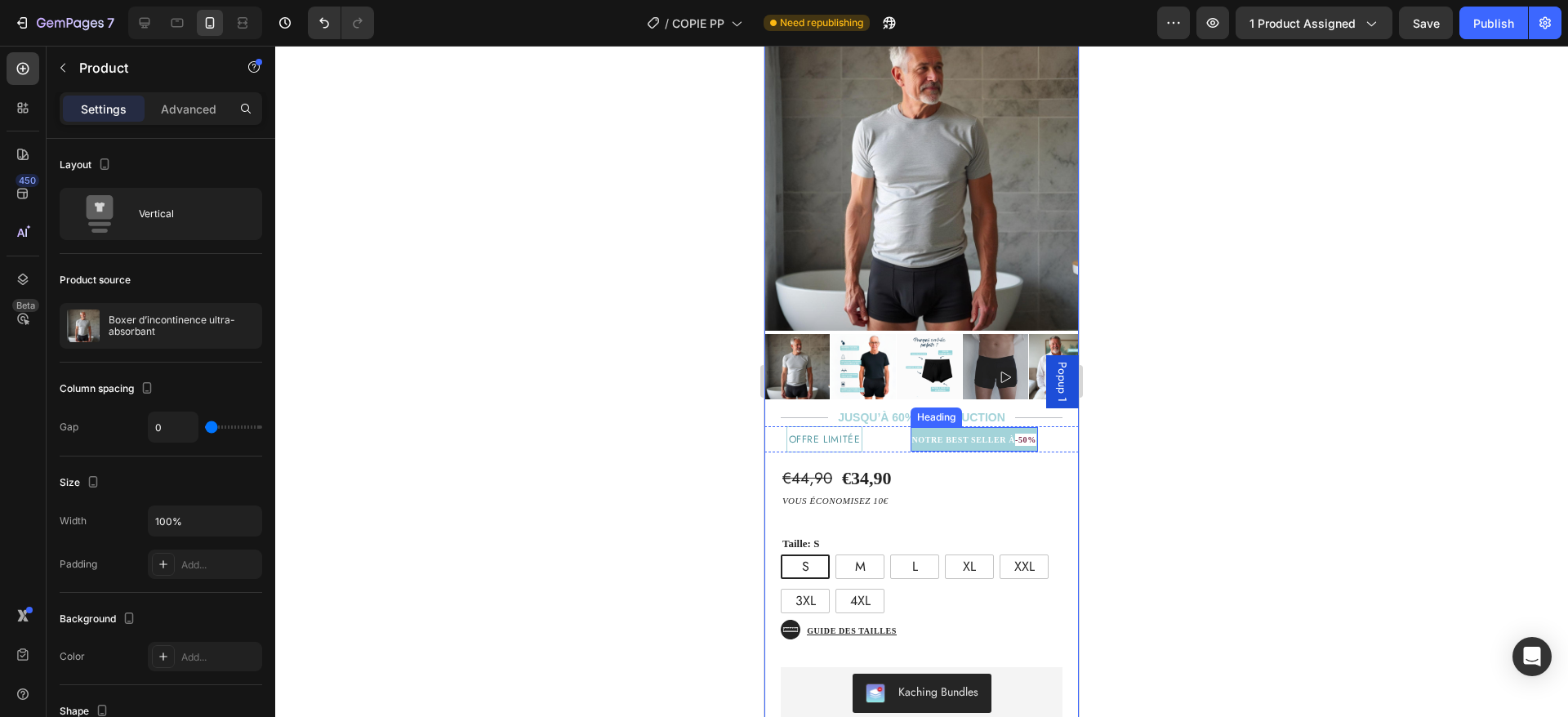
click at [1030, 435] on strong "-50%" at bounding box center [1025, 440] width 21 height 9
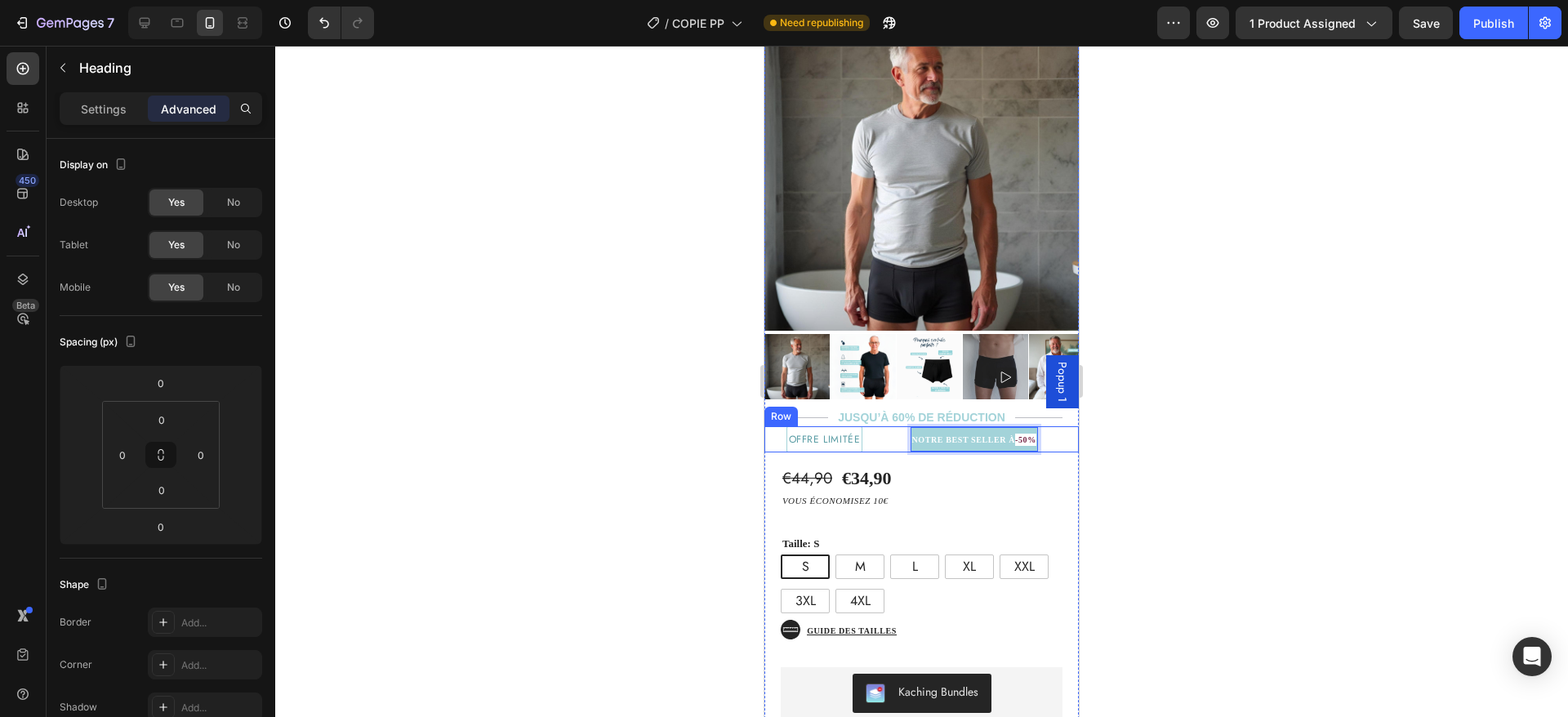
drag, startPoint x: 1030, startPoint y: 423, endPoint x: 1048, endPoint y: 421, distance: 18.1
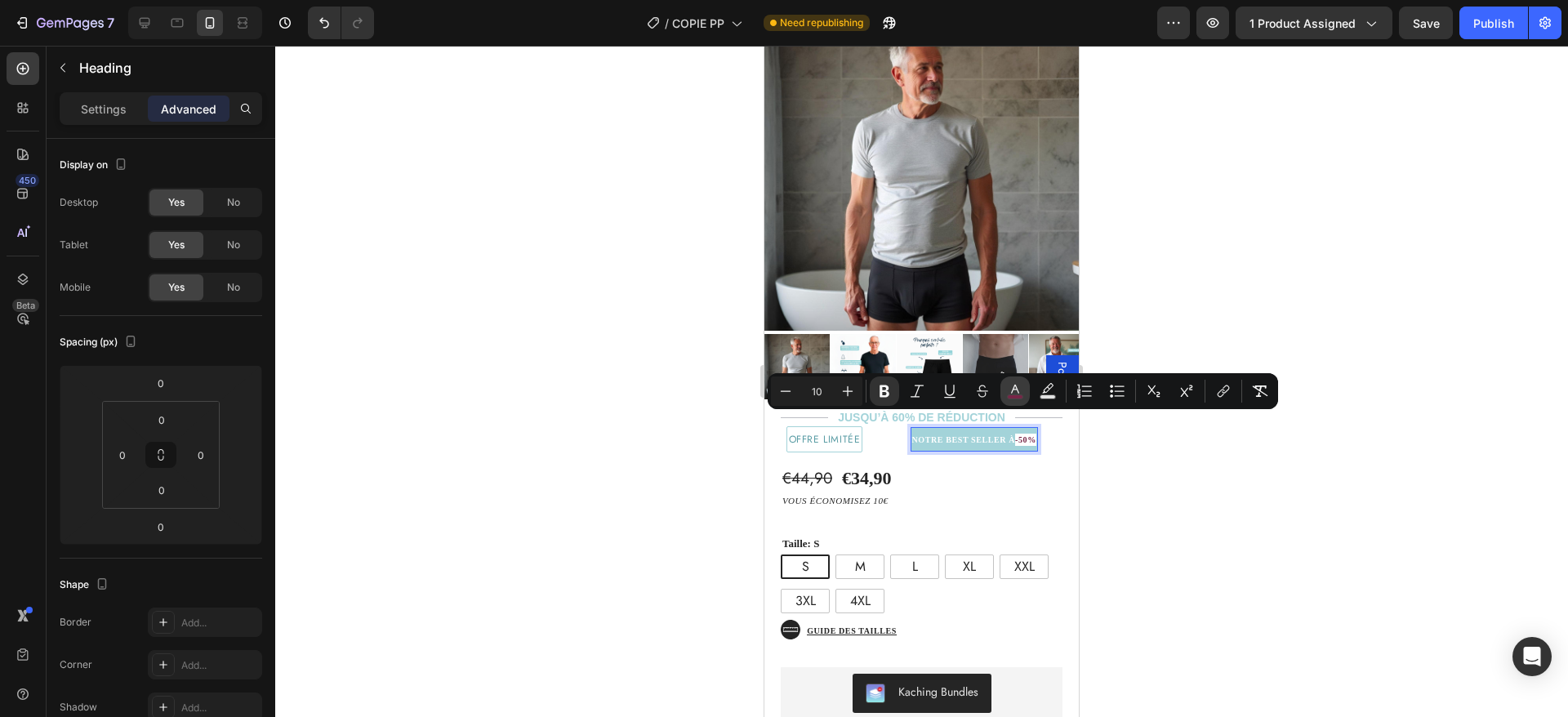
click at [1010, 388] on icon "Editor contextual toolbar" at bounding box center [1015, 391] width 17 height 17
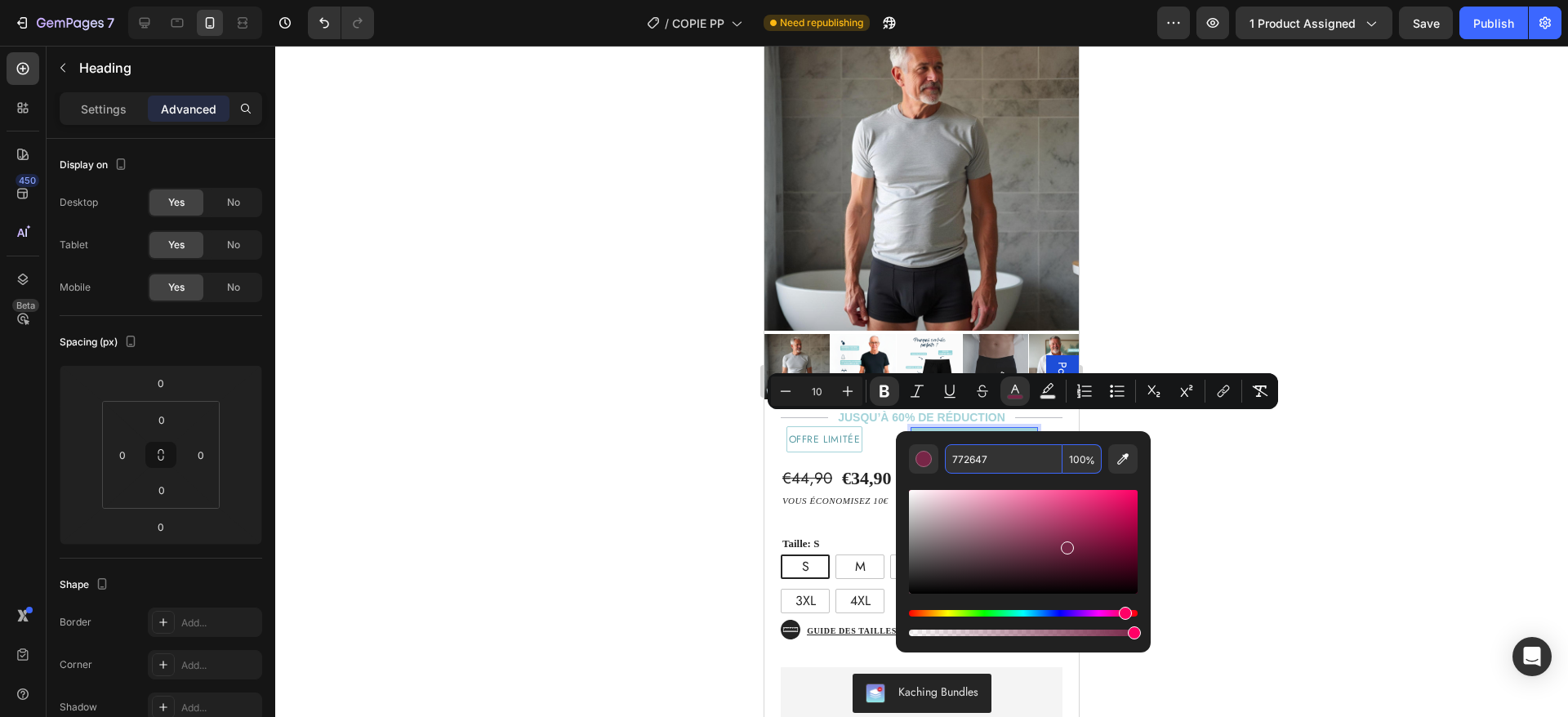
click at [989, 462] on input "772647" at bounding box center [1003, 459] width 118 height 30
paste input "a3d3d9"
type input "a3d3d9"
click at [876, 505] on div "(P) Variants & Swatches" at bounding box center [843, 512] width 118 height 15
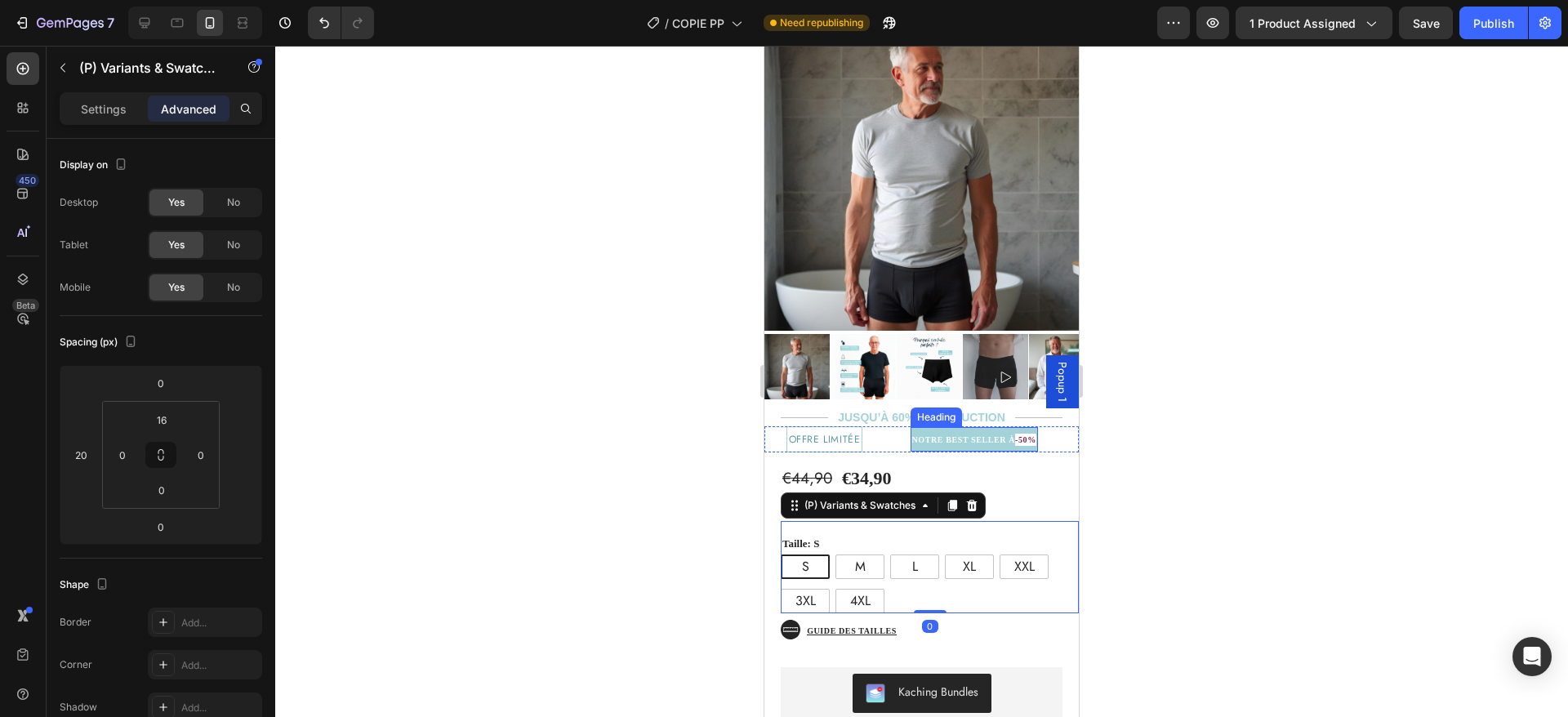
click at [1032, 434] on span "-50%" at bounding box center [1025, 440] width 21 height 12
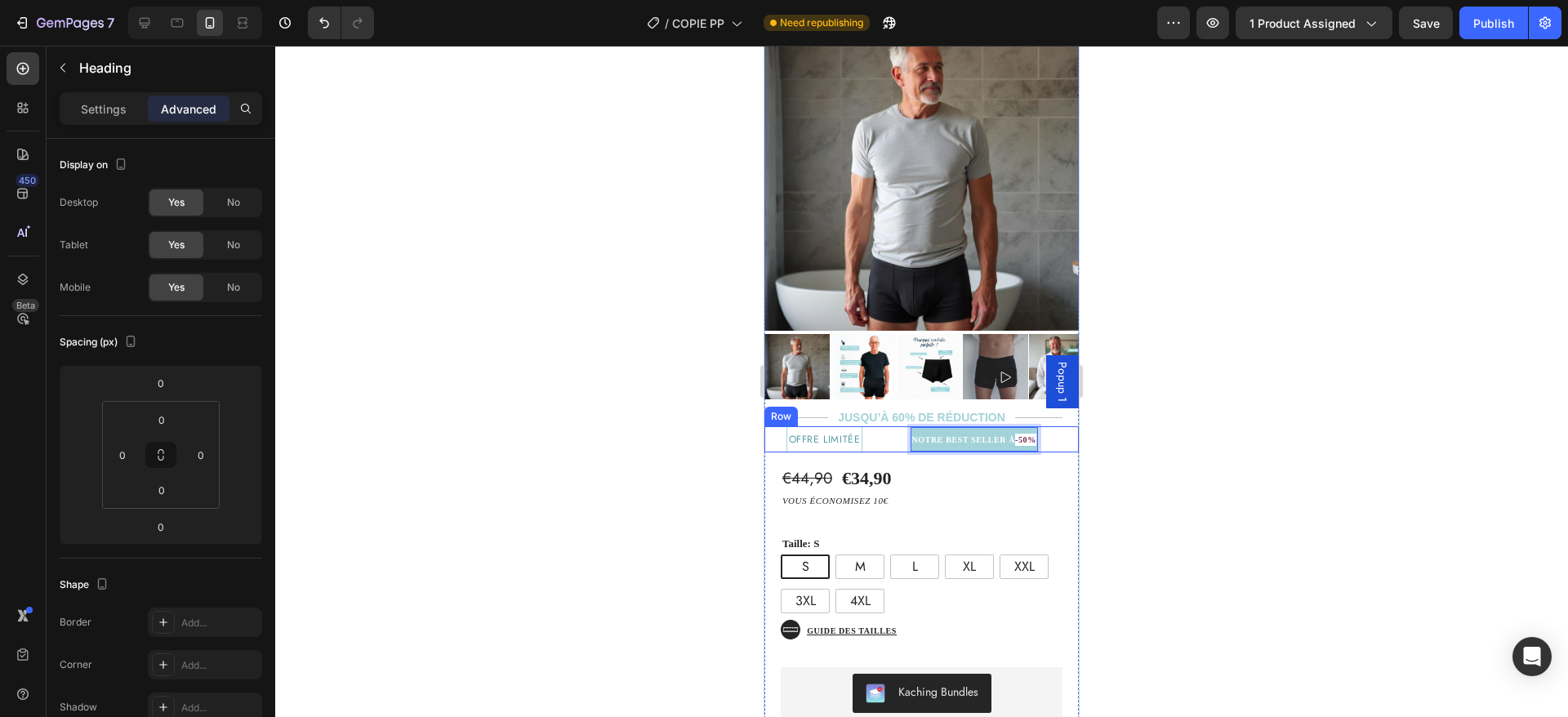
drag, startPoint x: 1028, startPoint y: 422, endPoint x: 1048, endPoint y: 421, distance: 20.0
click at [1048, 427] on div "NOTRE BEST SELLER À -50% Heading 0" at bounding box center [974, 440] width 210 height 26
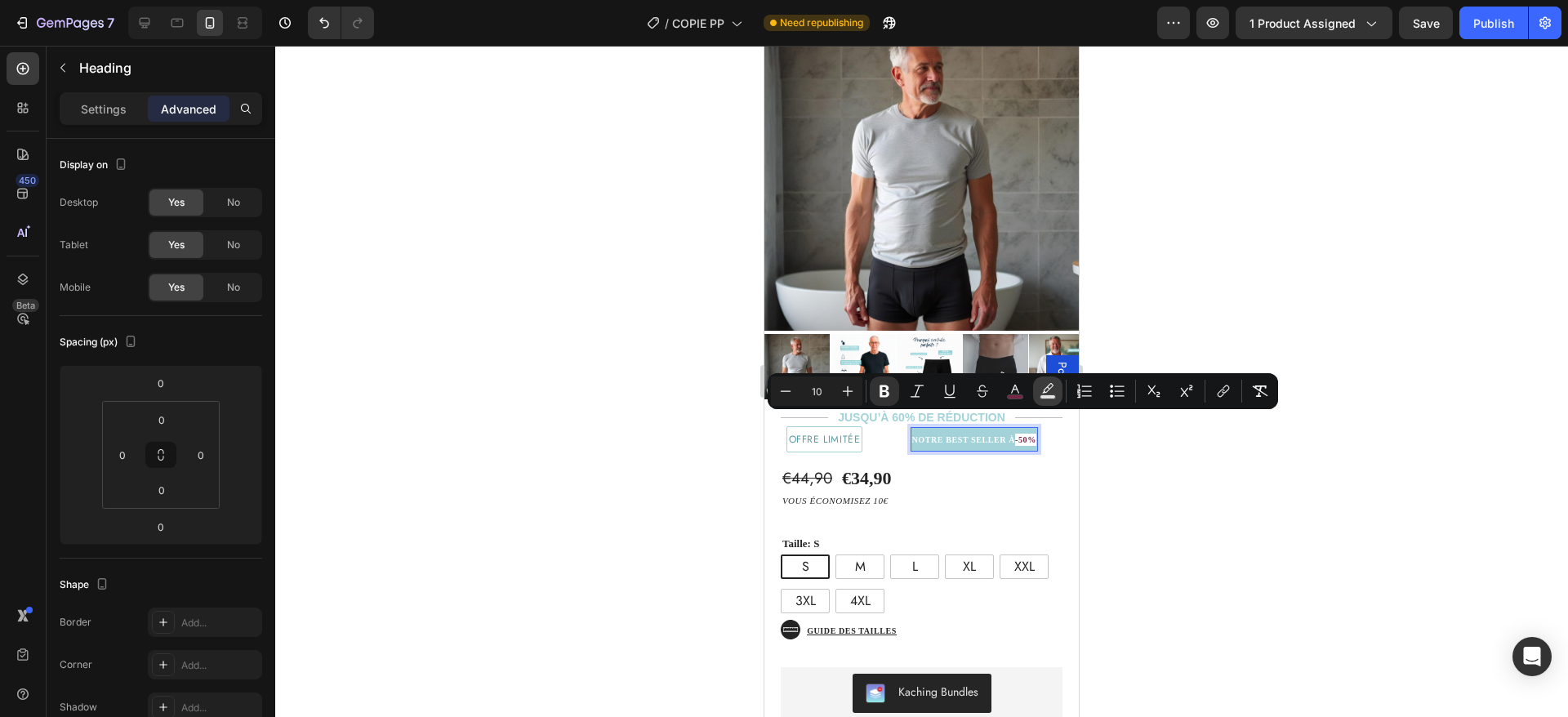
click at [1049, 392] on icon "Editor contextual toolbar" at bounding box center [1047, 391] width 17 height 17
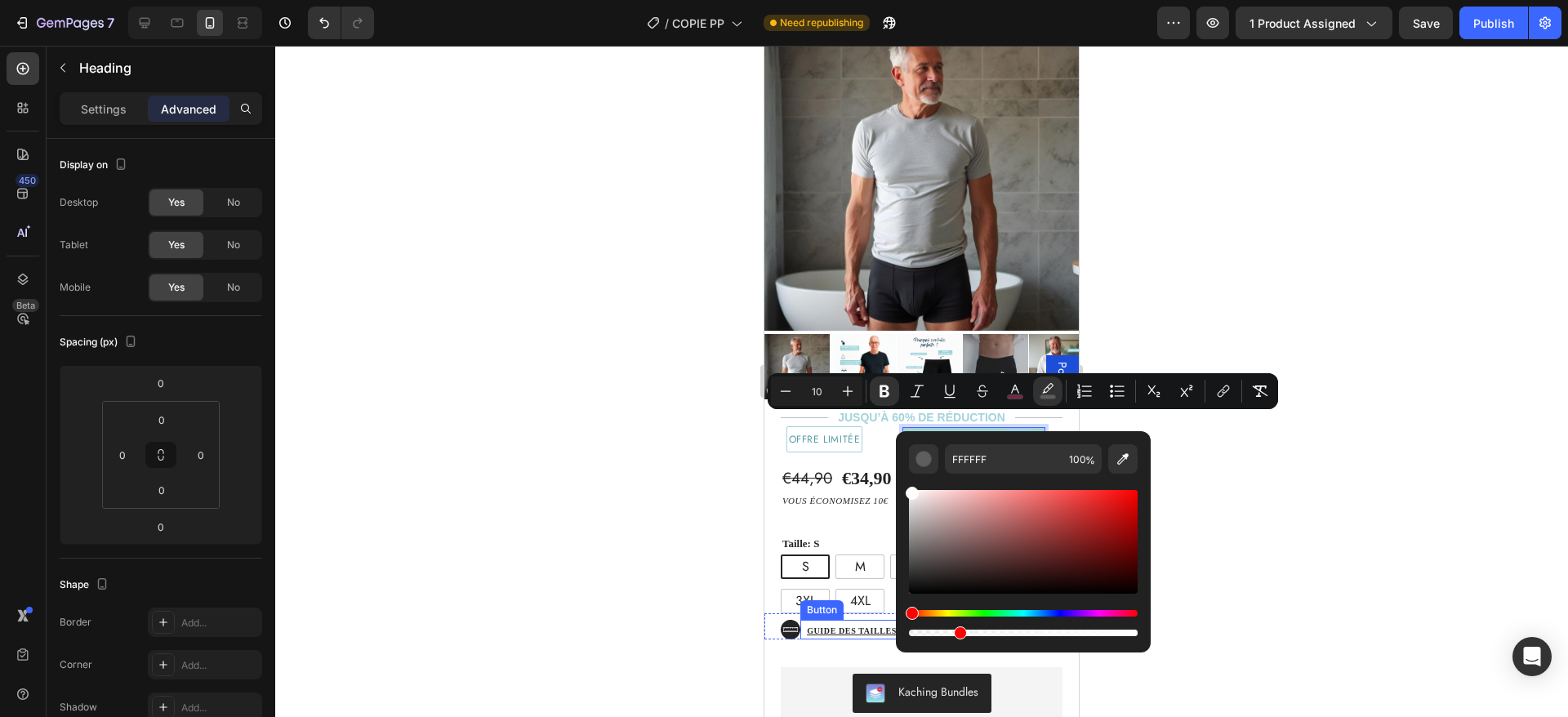
drag, startPoint x: 1896, startPoint y: 684, endPoint x: 857, endPoint y: 619, distance: 1041.0
drag, startPoint x: 963, startPoint y: 630, endPoint x: 903, endPoint y: 629, distance: 60.0
click at [903, 629] on div "FFFFFF 100 %" at bounding box center [1023, 535] width 255 height 208
click at [830, 432] on span "offre limitéE" at bounding box center [825, 439] width 72 height 15
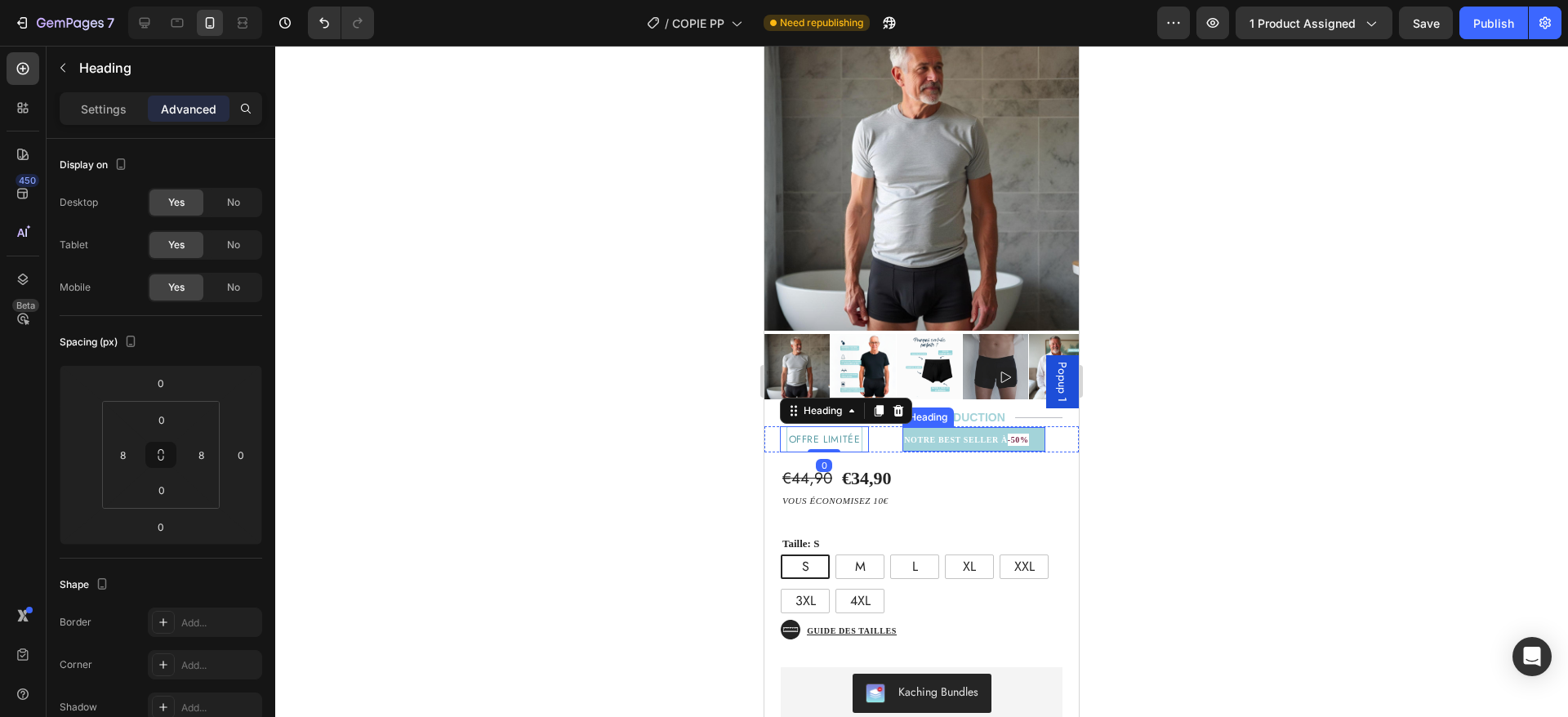
click at [1020, 434] on span "-50%" at bounding box center [1018, 440] width 21 height 12
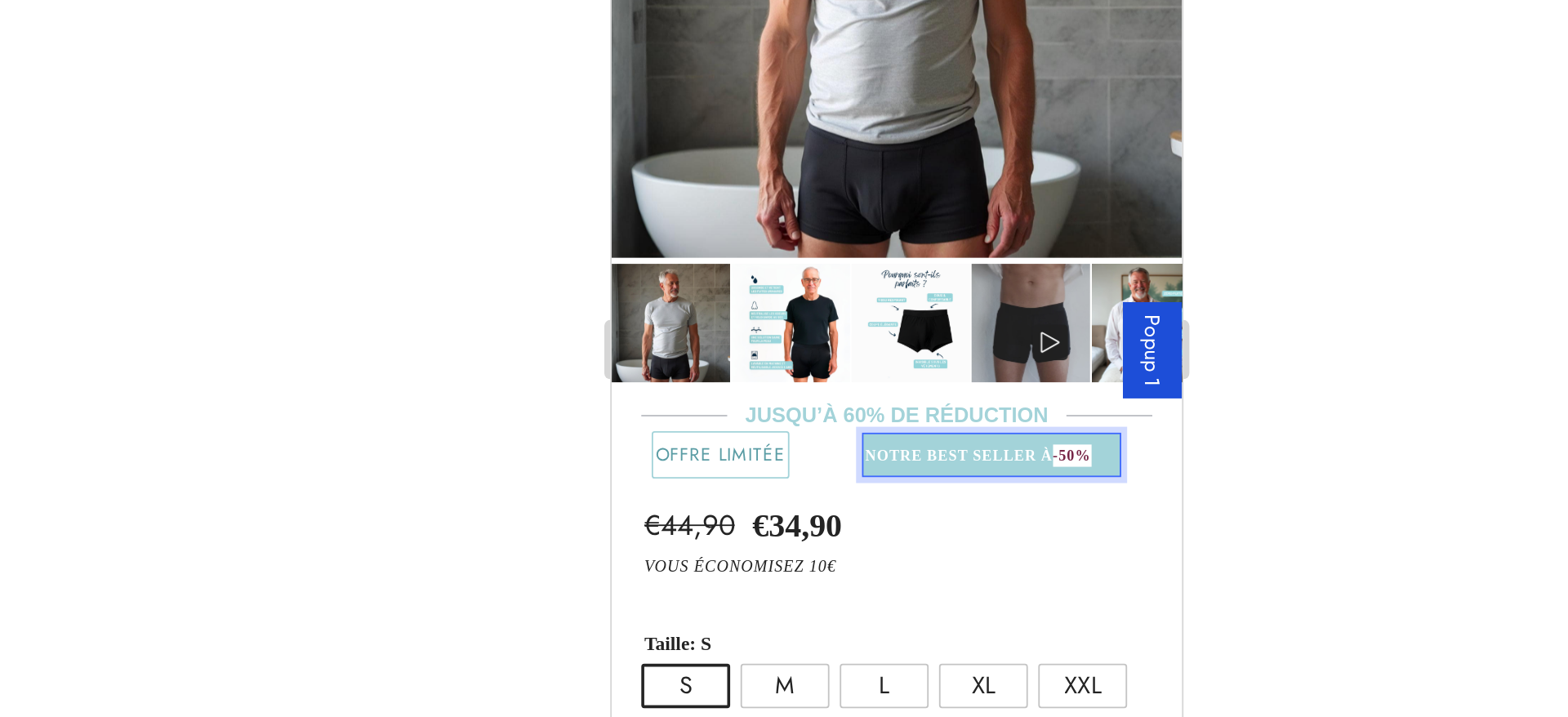
click at [885, 131] on strong "Rich Text Editor. Editing area: main" at bounding box center [885, 136] width 16 height 9
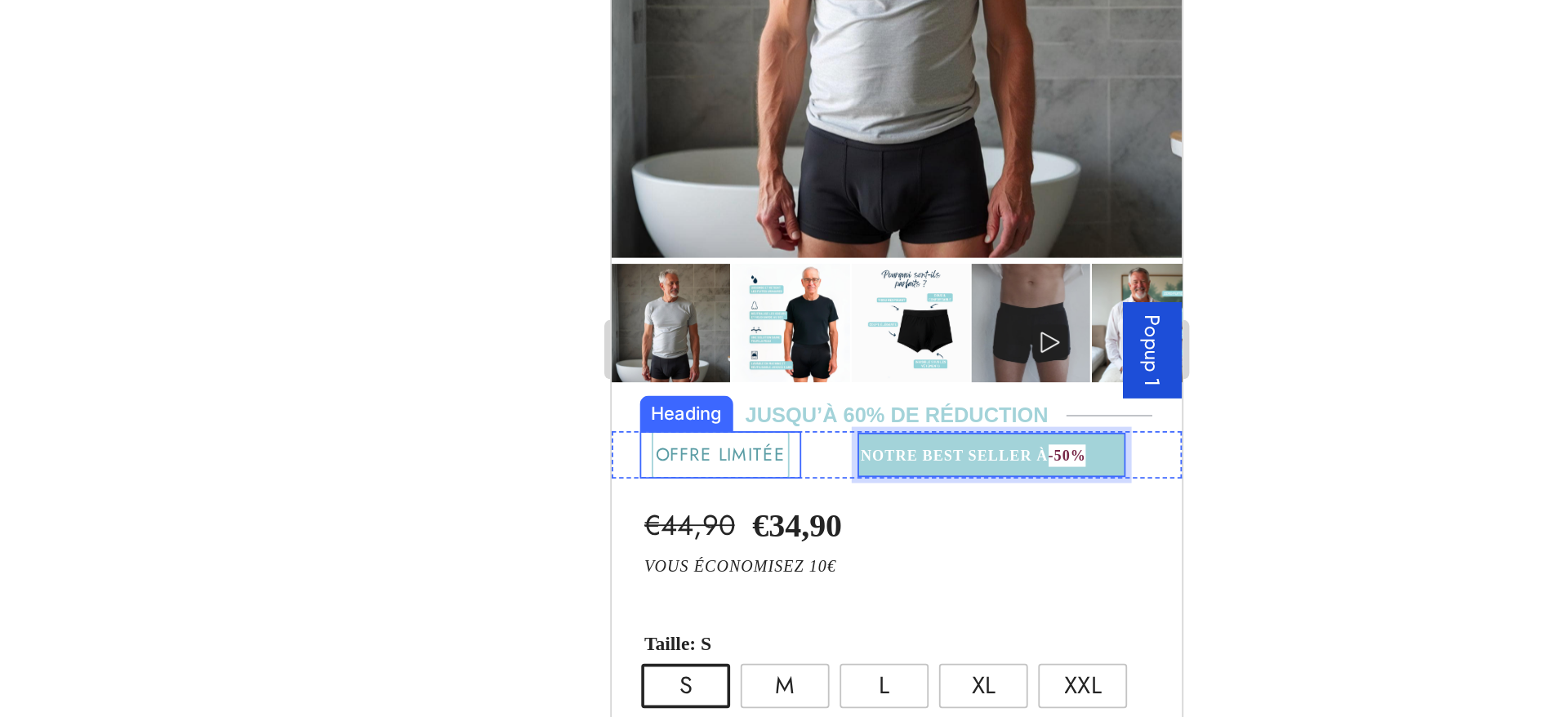
click at [628, 122] on div "⁠⁠⁠⁠⁠⁠⁠ offre limitéE Heading" at bounding box center [672, 135] width 90 height 26
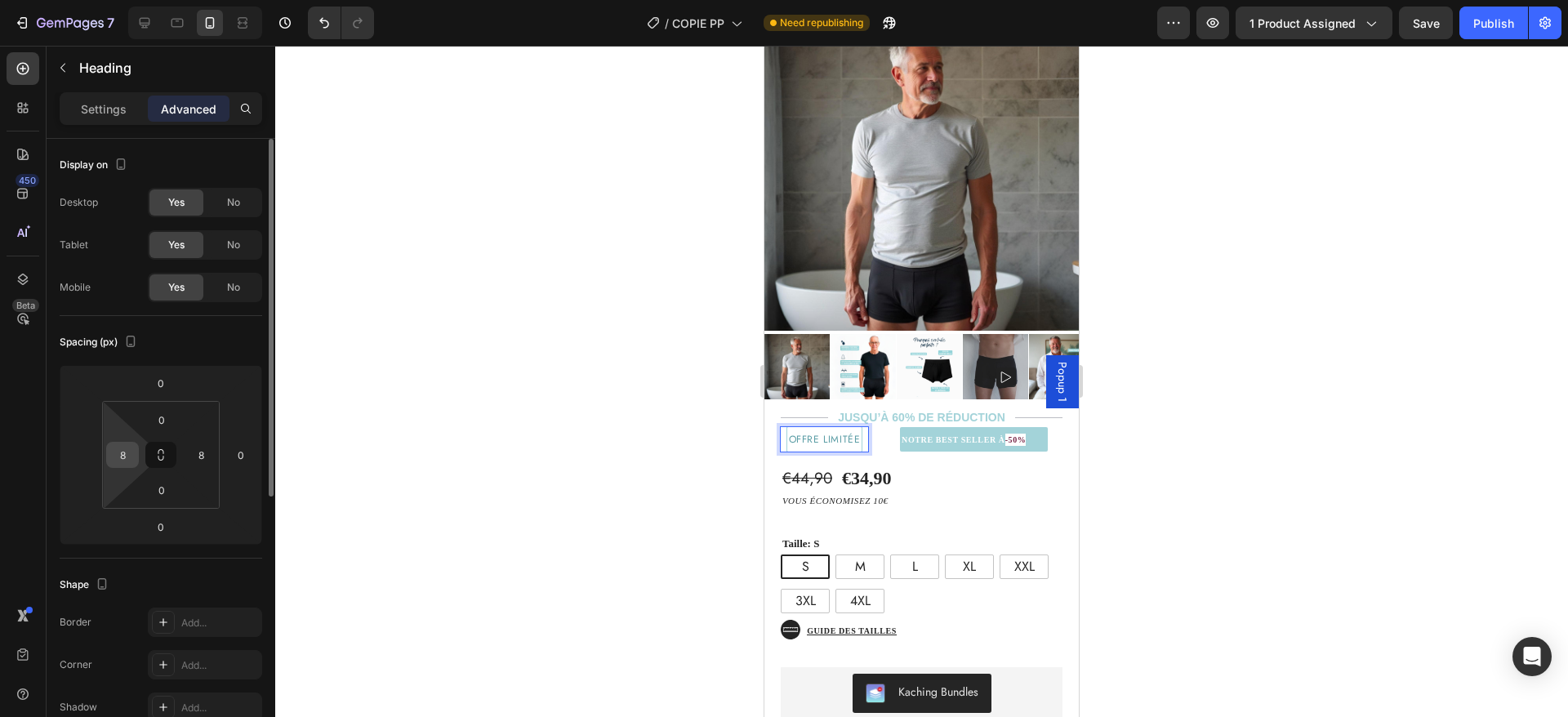
click at [128, 455] on input "8" at bounding box center [122, 455] width 24 height 24
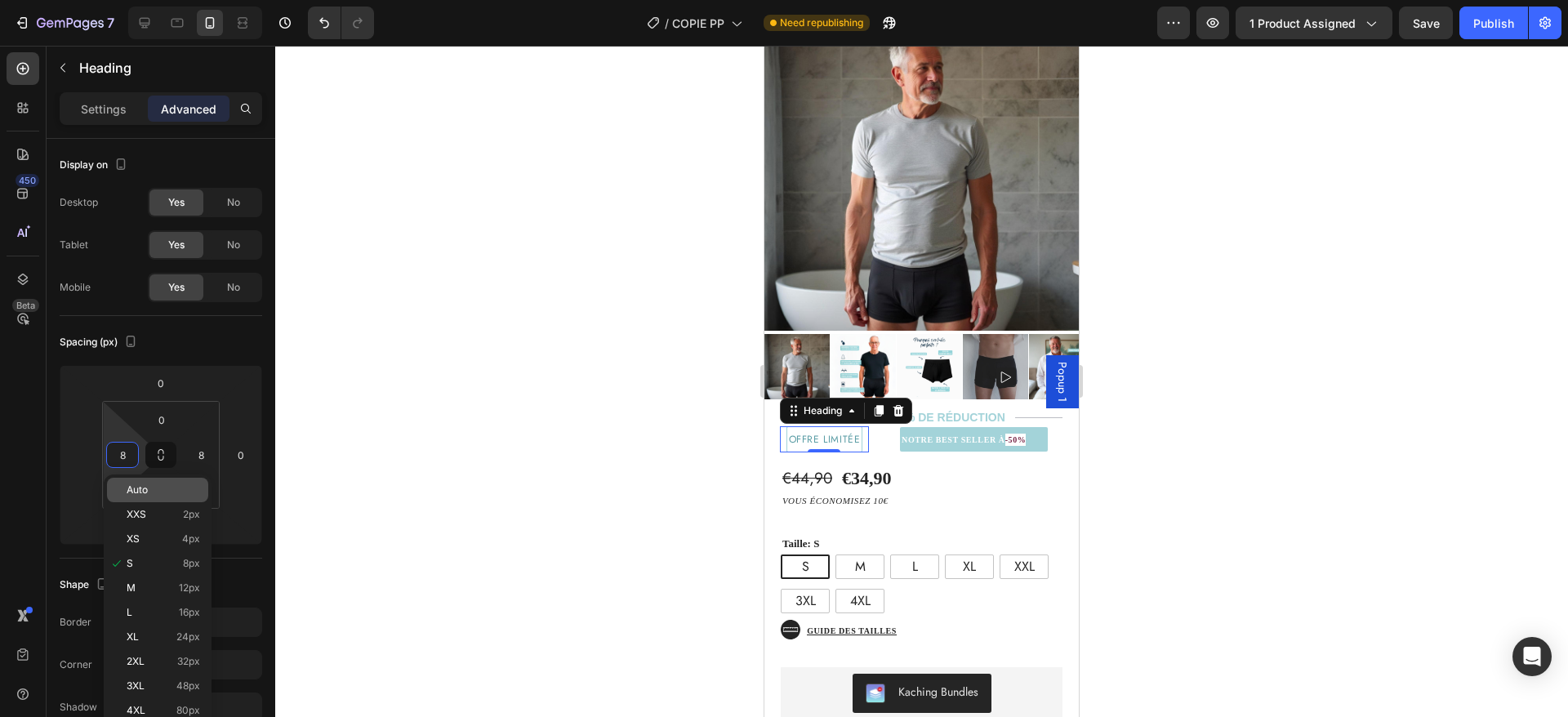
click at [140, 491] on span "Auto" at bounding box center [137, 490] width 21 height 11
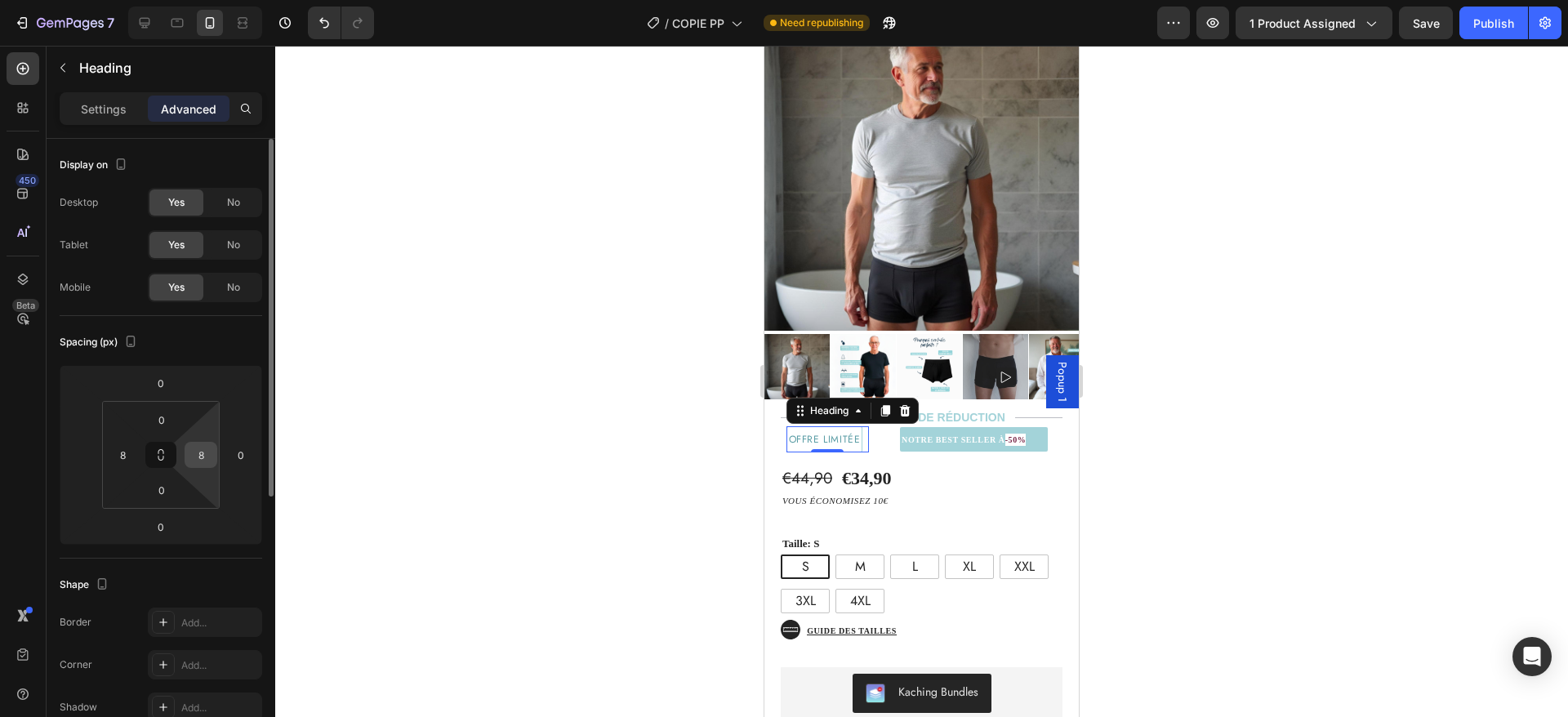
click at [193, 466] on input "8" at bounding box center [201, 455] width 24 height 24
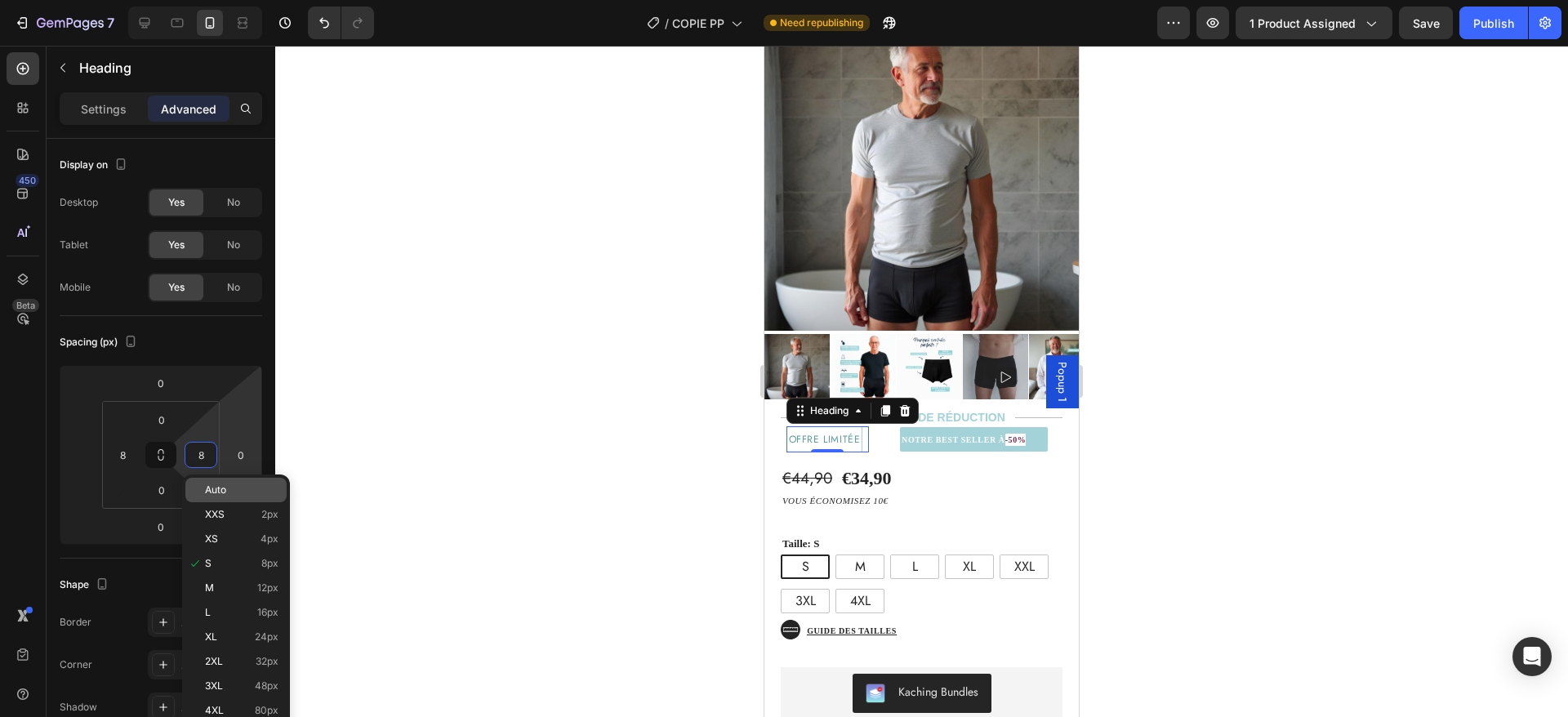
click at [255, 493] on p "Auto" at bounding box center [242, 490] width 73 height 11
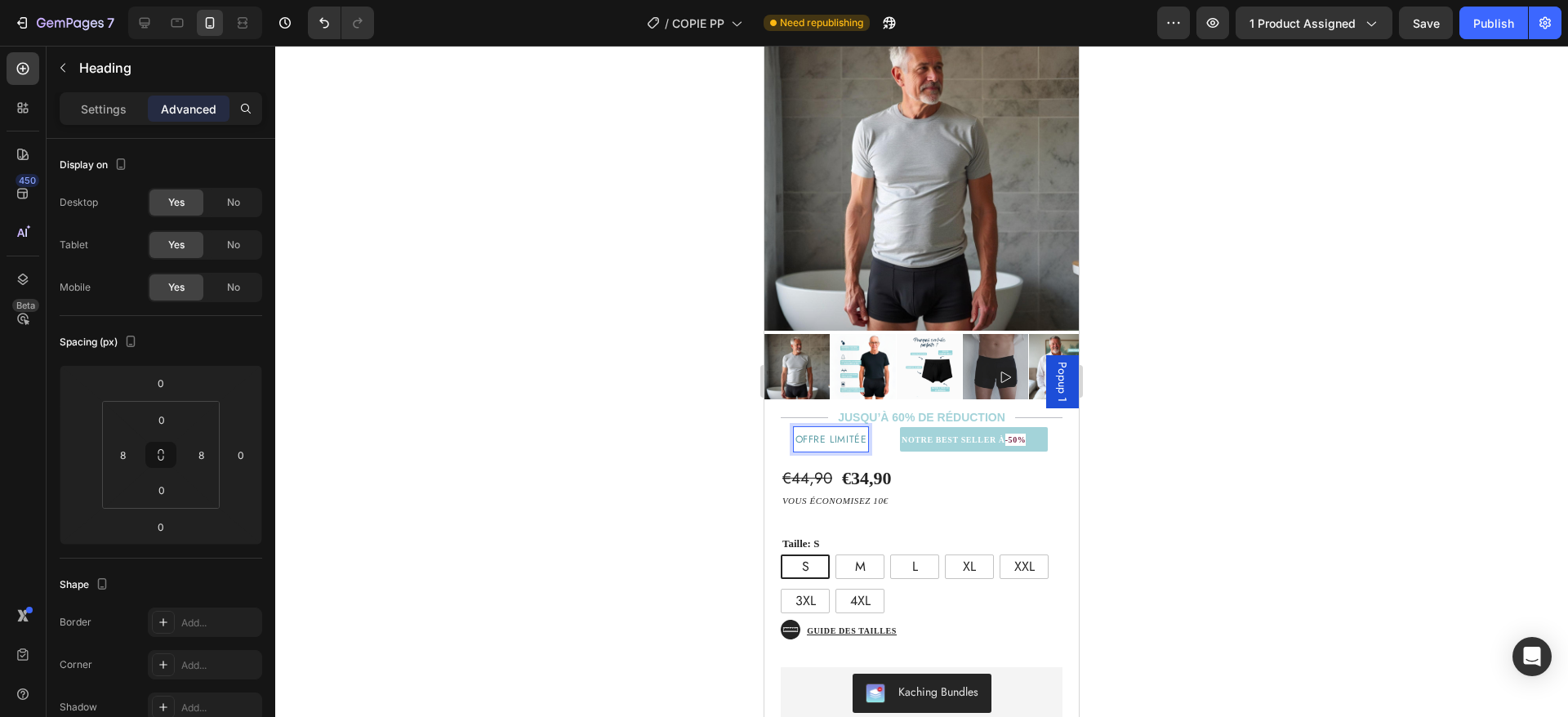
click at [859, 432] on span "offre limitéE" at bounding box center [831, 439] width 72 height 15
click at [867, 466] on div "€34,90" at bounding box center [866, 479] width 53 height 27
click at [989, 466] on div "€44,90 Product Price Product Price €34,90 Product Price Edit content in Shopify…" at bounding box center [922, 670] width 315 height 434
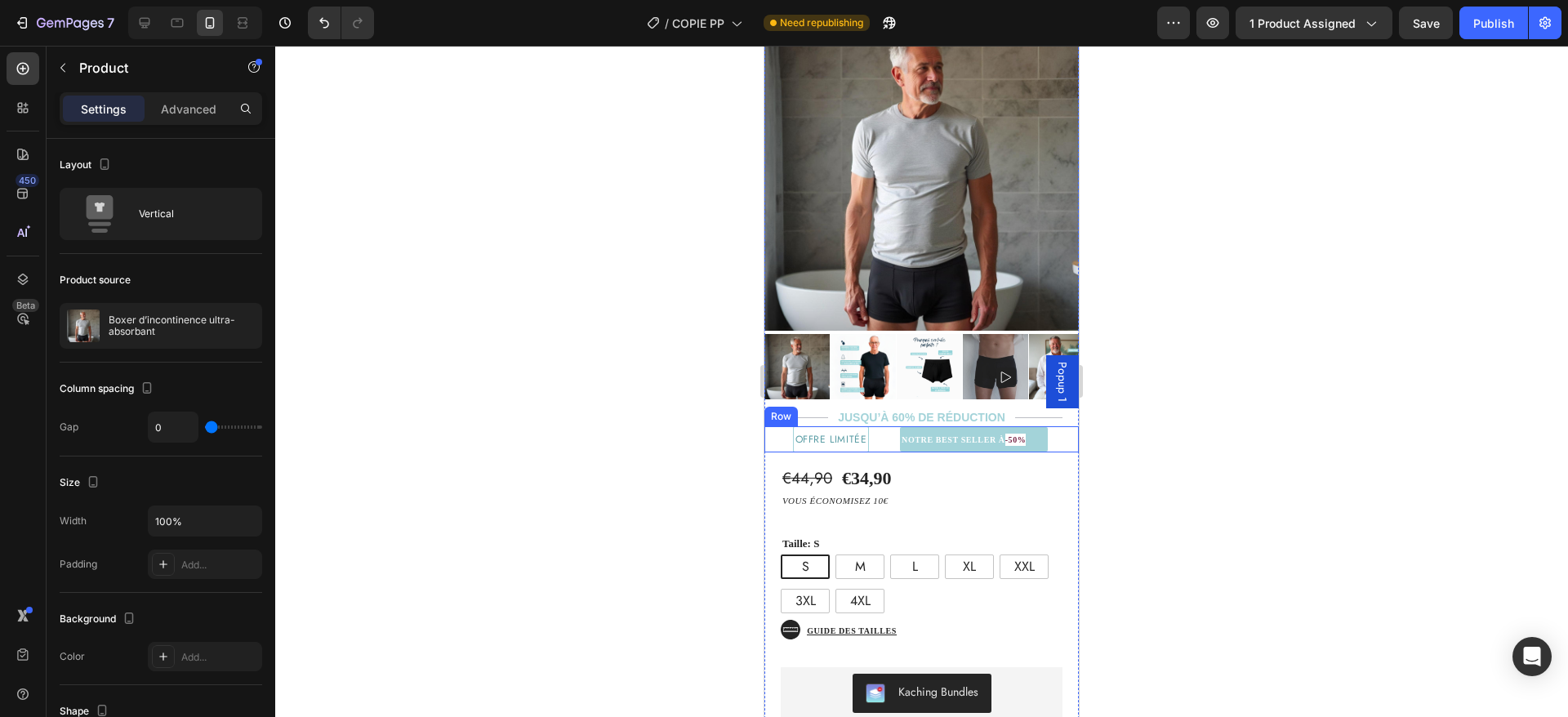
click at [869, 427] on div "⁠⁠⁠⁠⁠⁠⁠ NOTRE BEST SELLER À -50% Heading" at bounding box center [974, 440] width 210 height 26
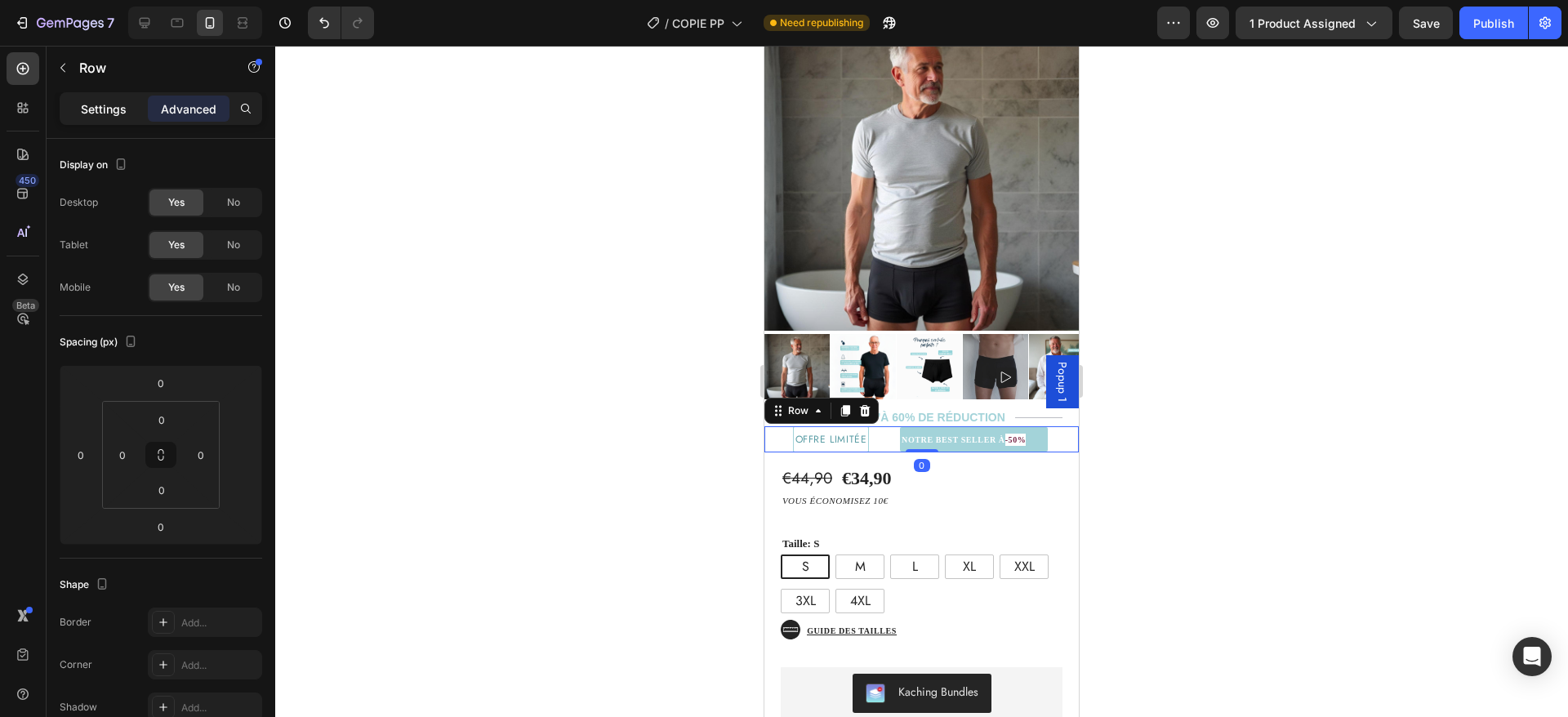
click at [86, 108] on p "Settings" at bounding box center [104, 109] width 45 height 17
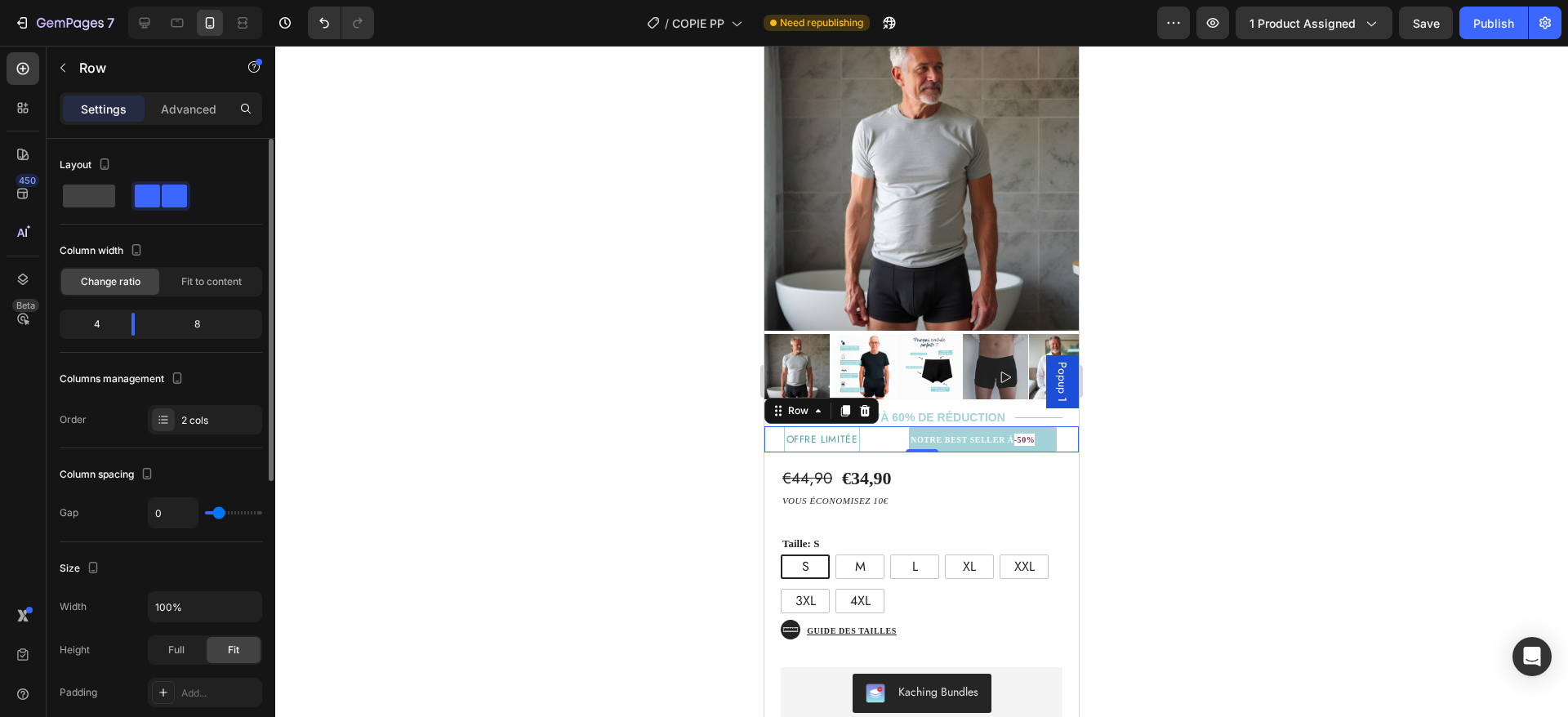
type input "0"
drag, startPoint x: 216, startPoint y: 515, endPoint x: 185, endPoint y: 509, distance: 31.6
click at [205, 512] on input "range" at bounding box center [233, 513] width 57 height 3
click at [133, 319] on div at bounding box center [133, 324] width 30 height 23
click at [871, 427] on div "⁠⁠⁠⁠⁠⁠⁠ NOTRE BEST SELLER À -50% Heading" at bounding box center [974, 440] width 210 height 26
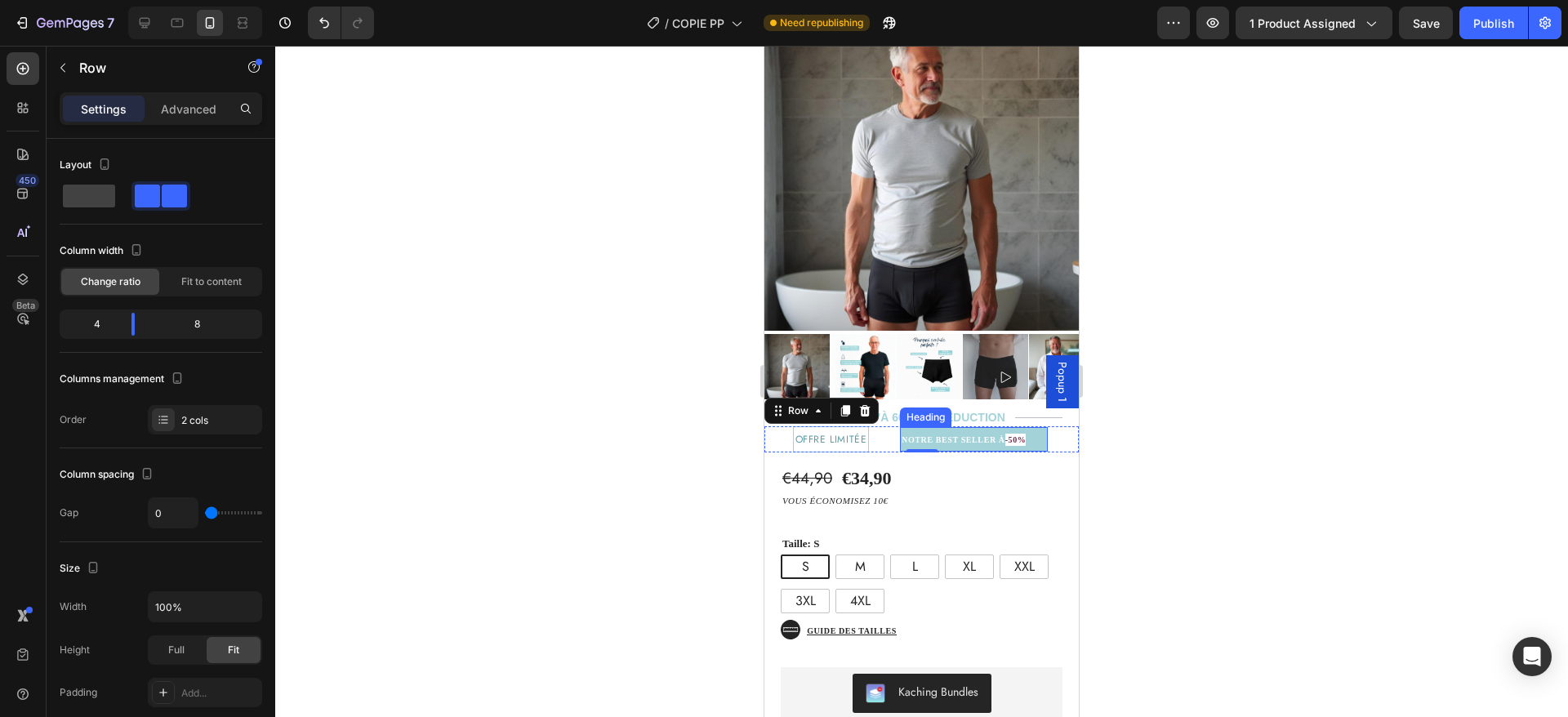
click at [902, 435] on strong "NOTRE BEST SELLER À" at bounding box center [954, 440] width 104 height 9
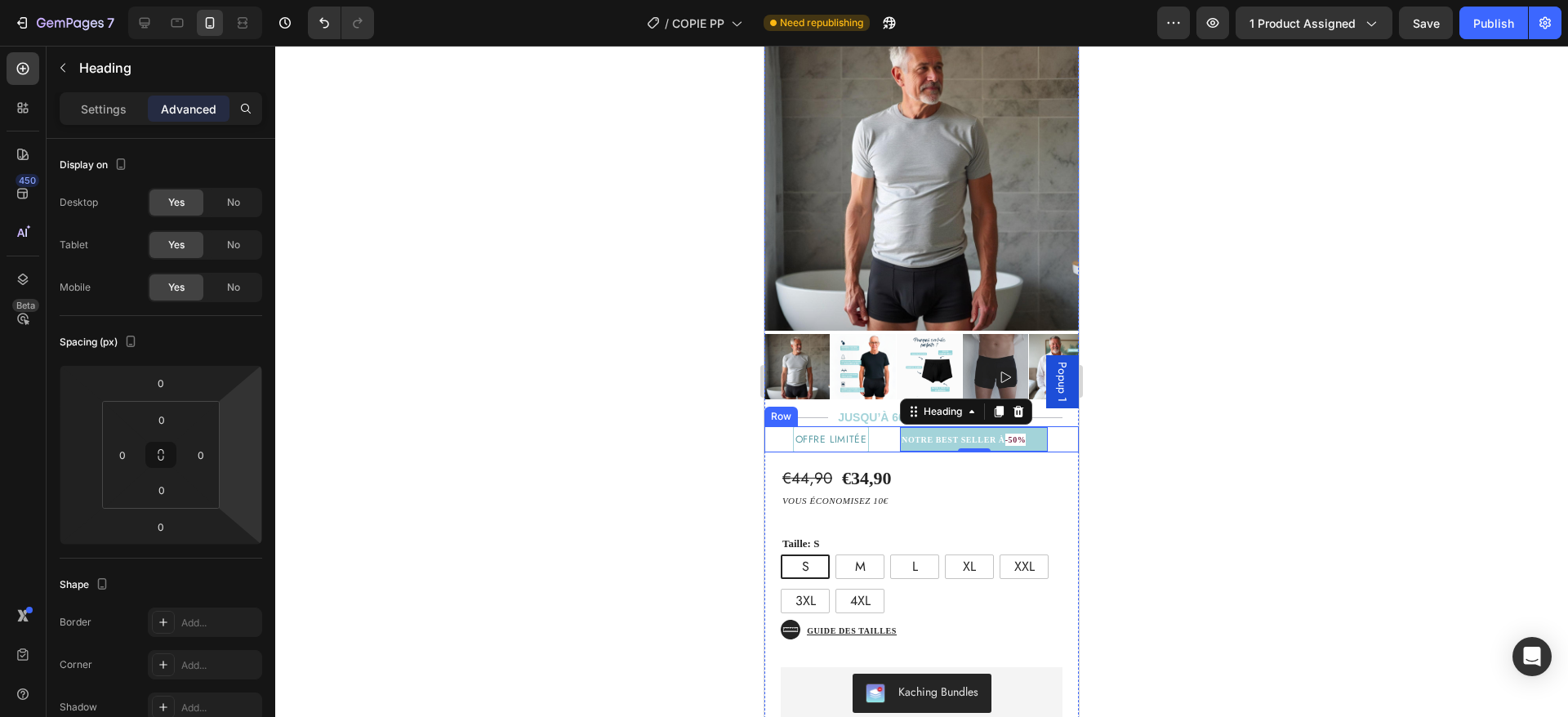
click at [1052, 427] on div "⁠⁠⁠⁠⁠⁠⁠ NOTRE BEST SELLER À -50% Heading 0" at bounding box center [974, 440] width 210 height 26
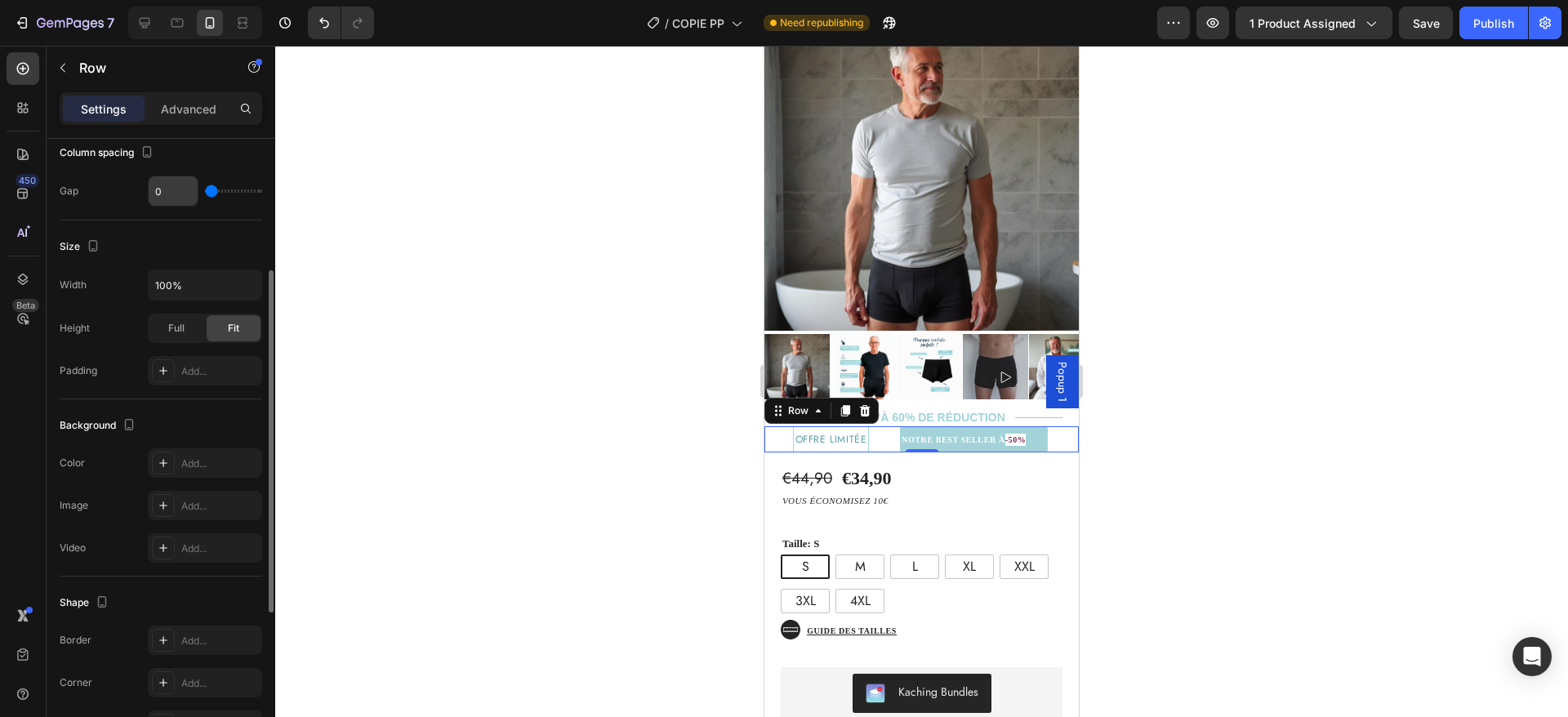
scroll to position [324, 0]
click at [199, 292] on input "100%" at bounding box center [205, 282] width 113 height 30
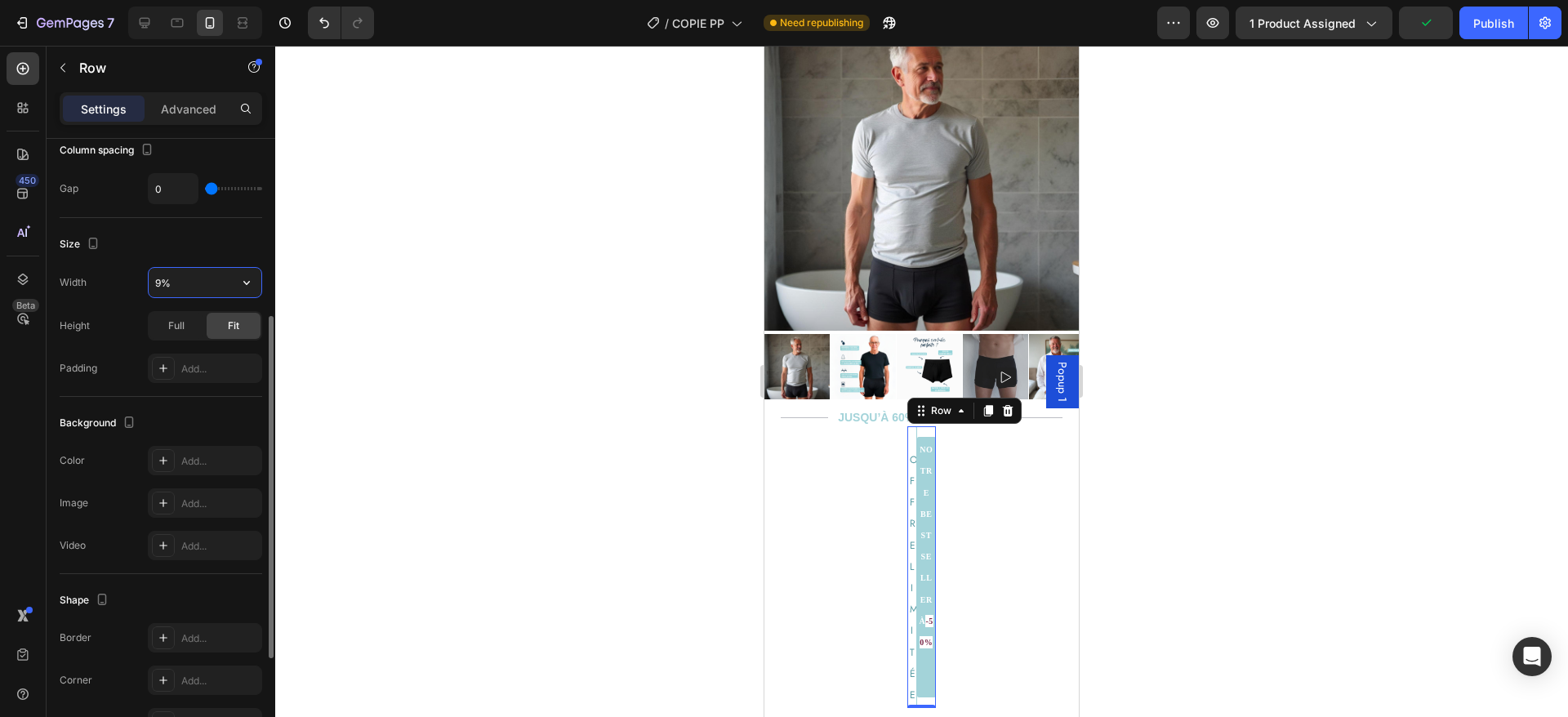
type input "90%"
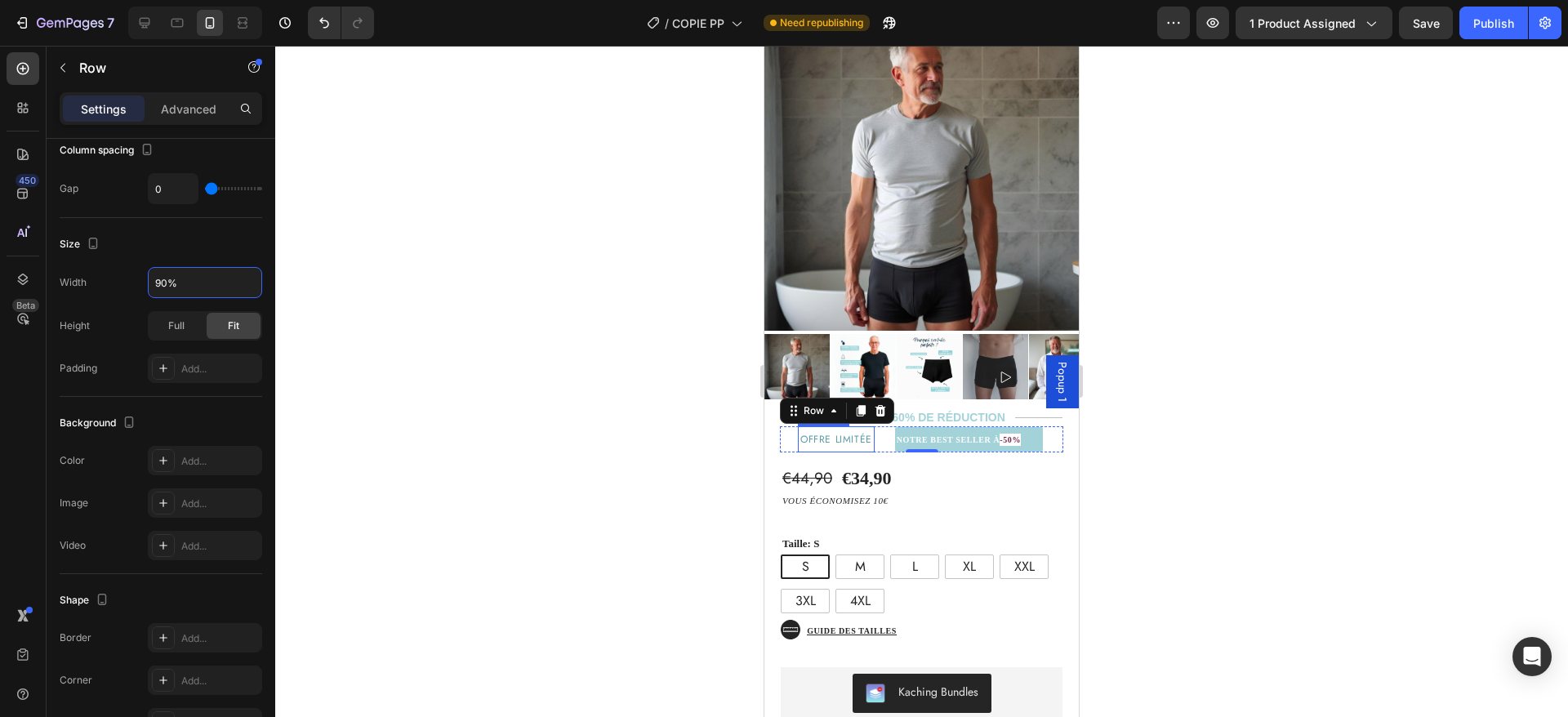
click at [818, 446] on p "⁠⁠⁠⁠⁠⁠⁠ offre limitéE" at bounding box center [836, 440] width 72 height 21
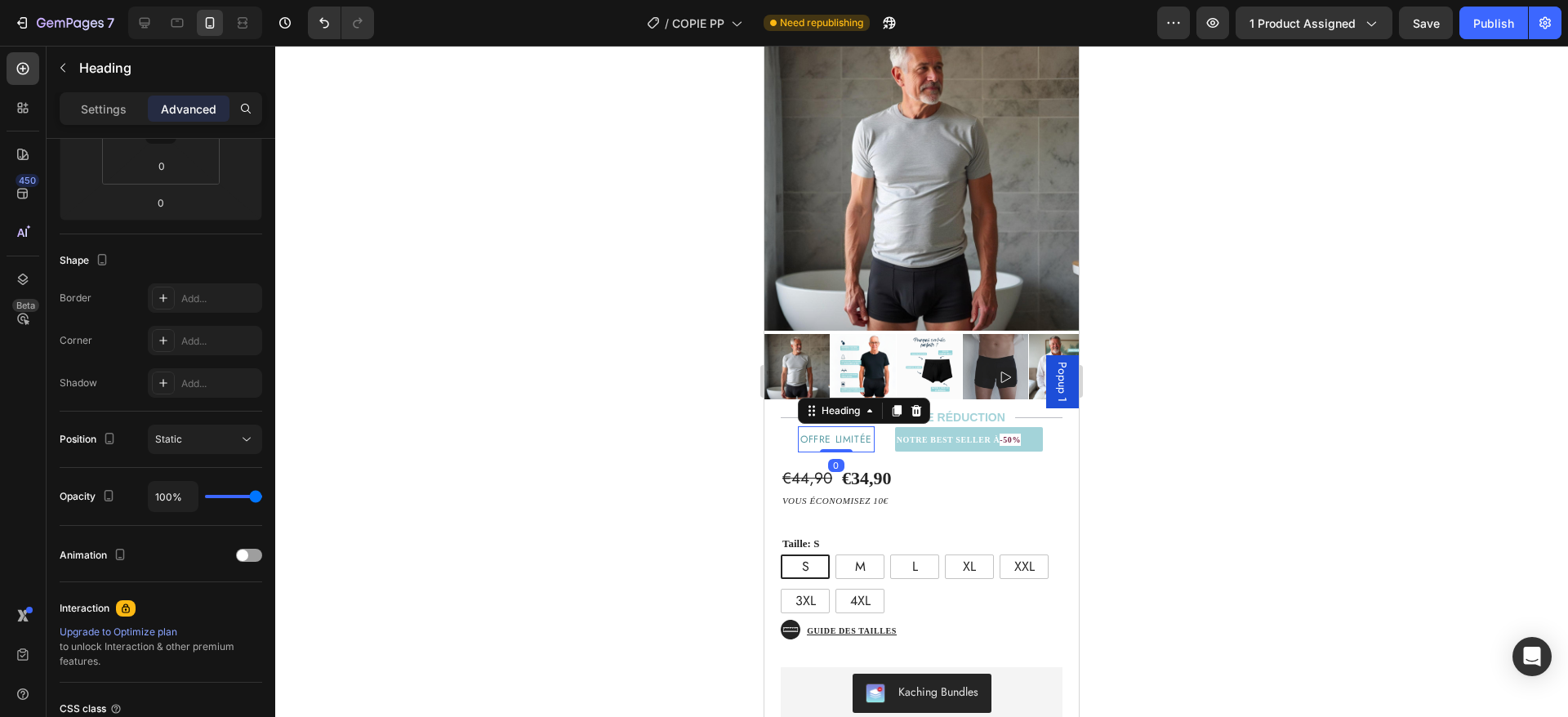
scroll to position [0, 0]
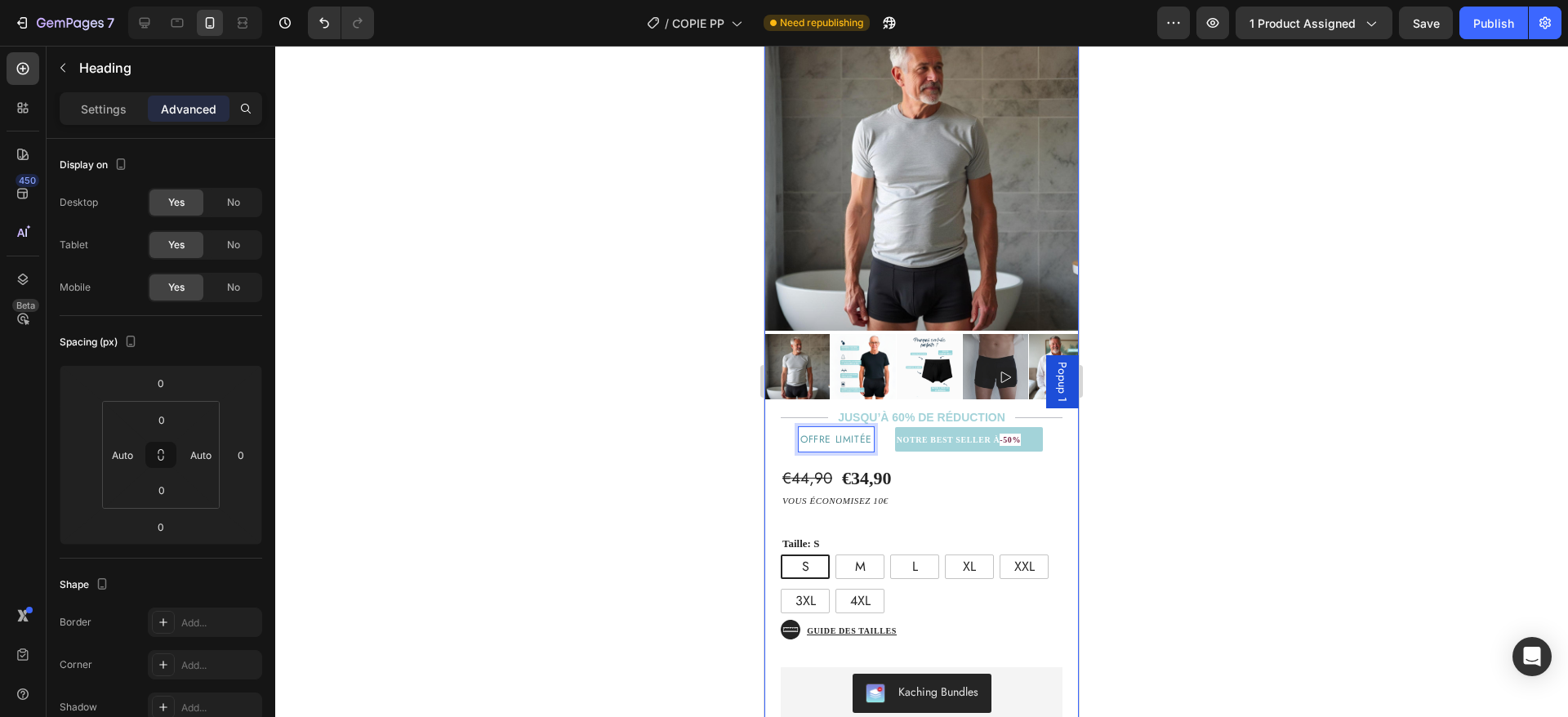
click at [989, 453] on div "€44,90 Product Price Product Price €34,90 Product Price Product Price Text Bloc…" at bounding box center [922, 670] width 315 height 434
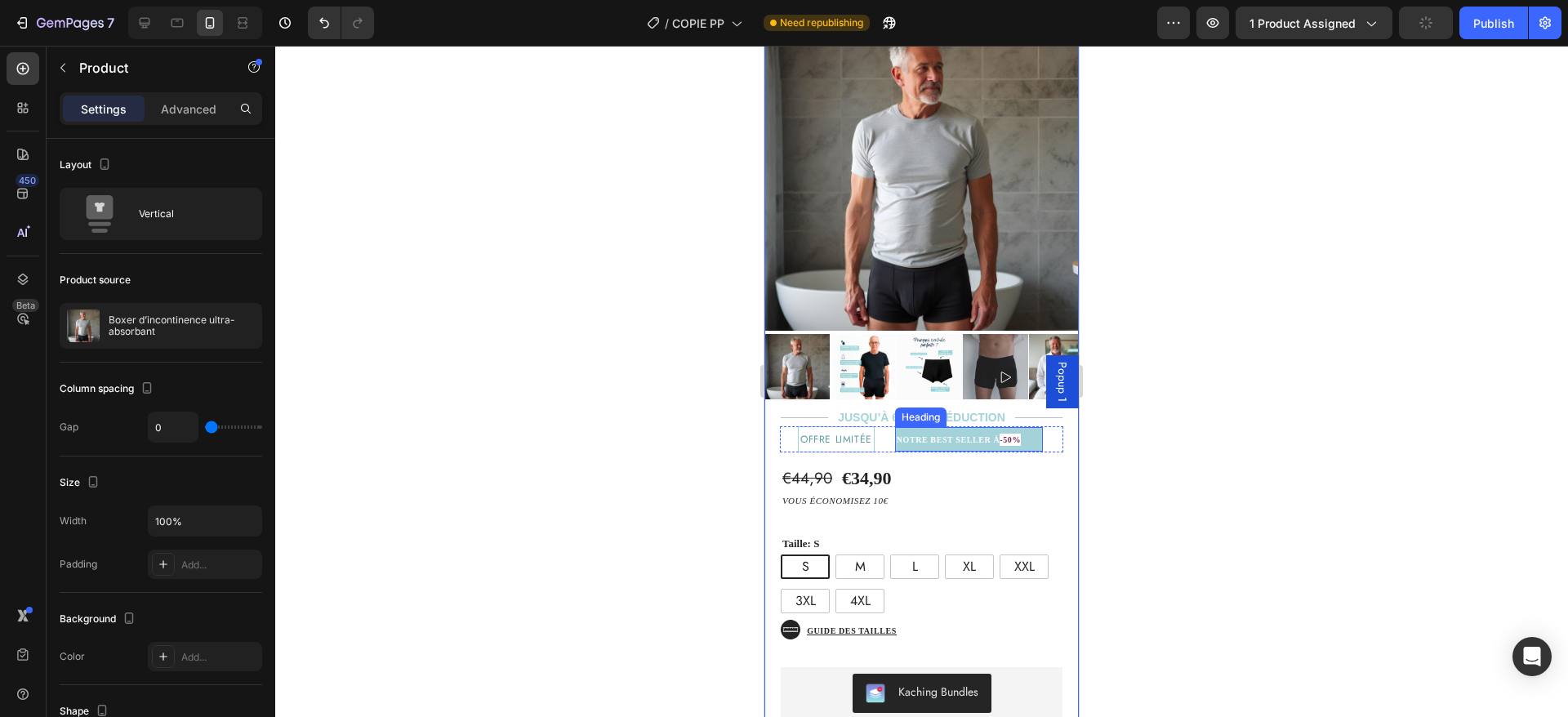
click at [897, 435] on strong "NOTRE BEST SELLER À" at bounding box center [948, 440] width 104 height 9
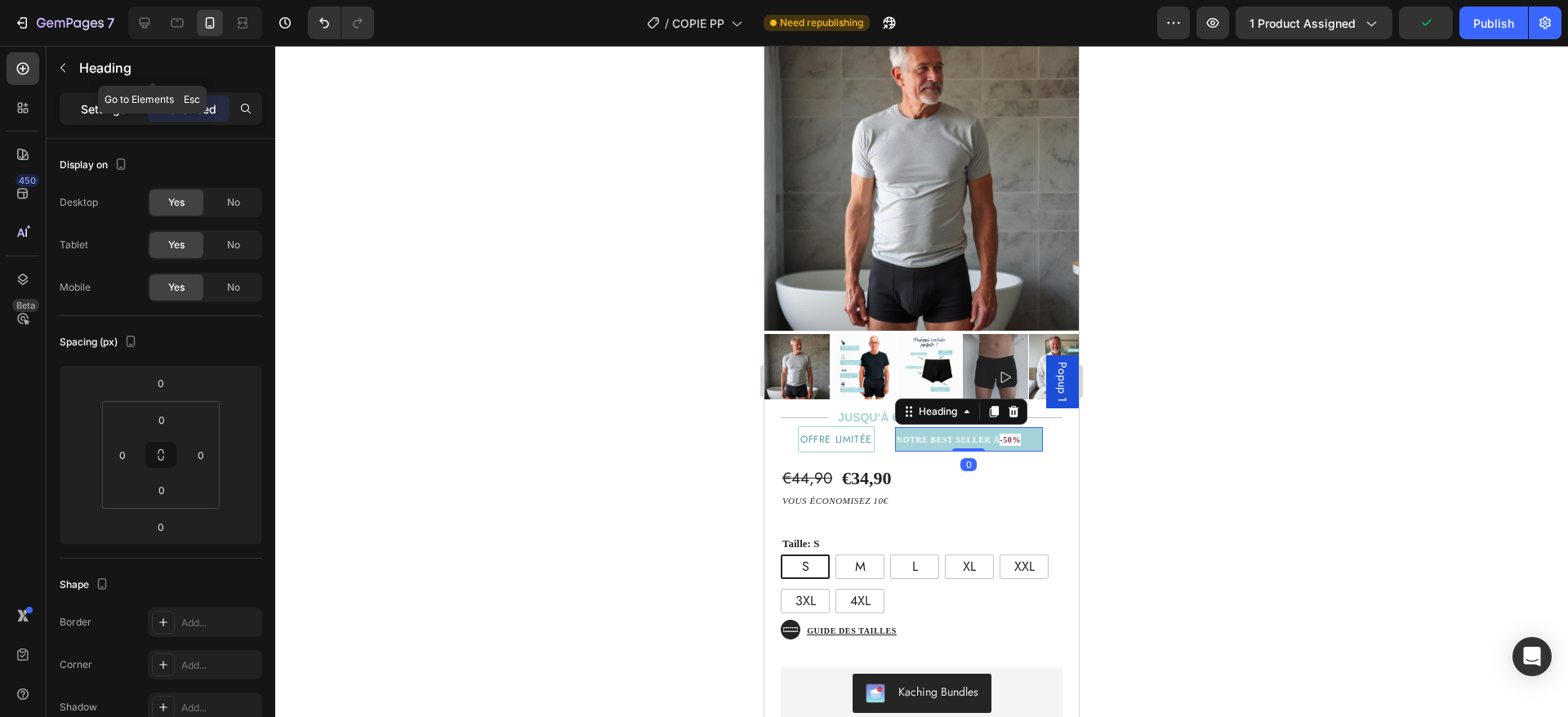
click at [99, 96] on div "Settings" at bounding box center [103, 108] width 81 height 26
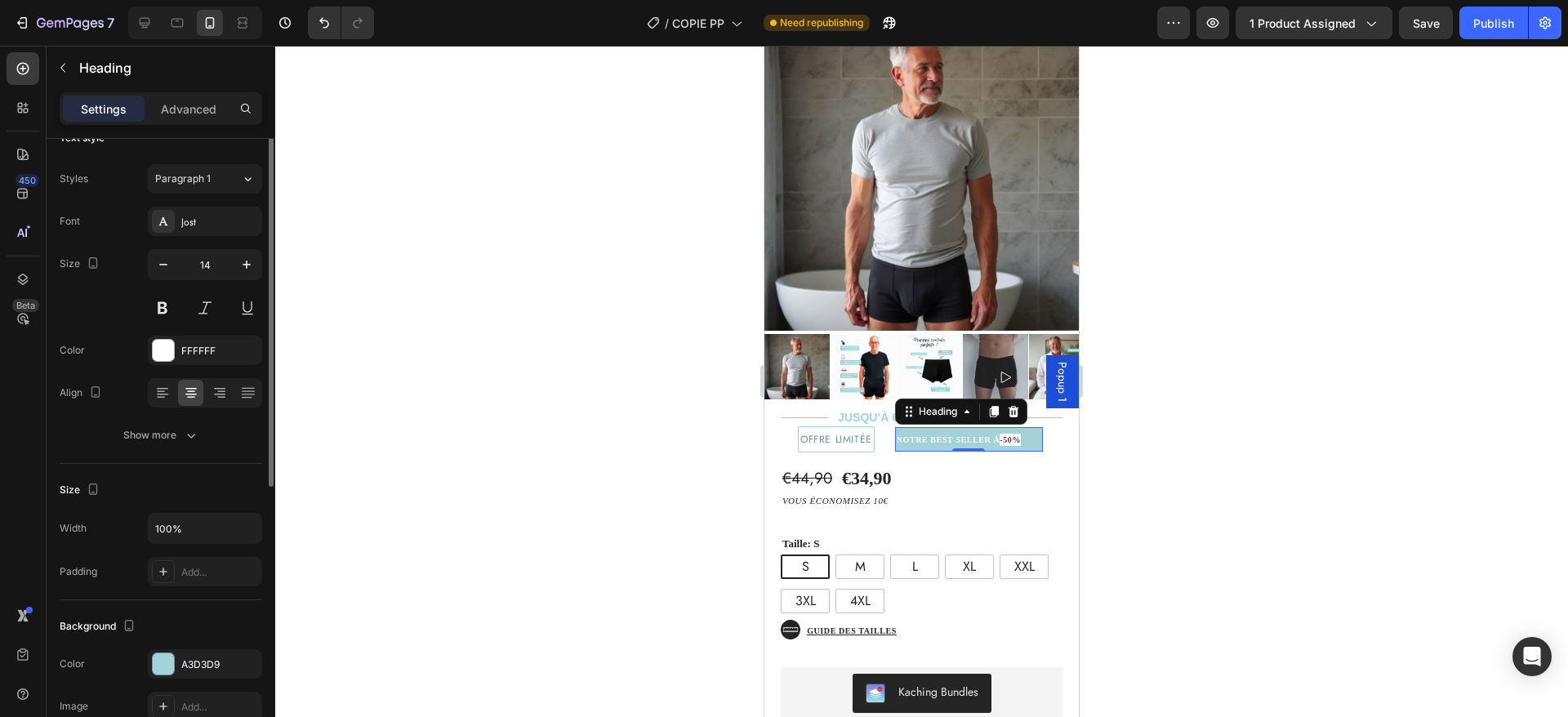
scroll to position [3, 0]
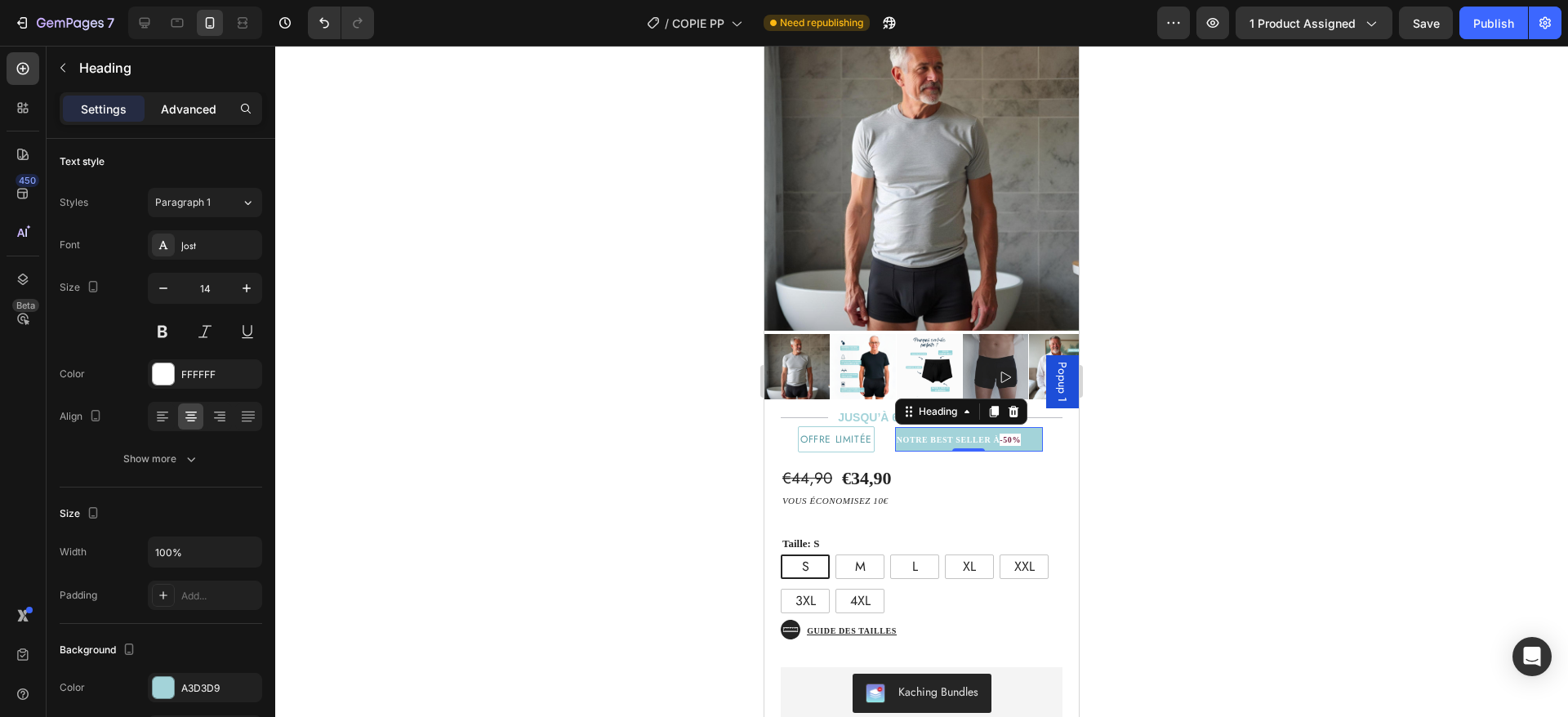
click at [182, 107] on p "Advanced" at bounding box center [189, 109] width 56 height 17
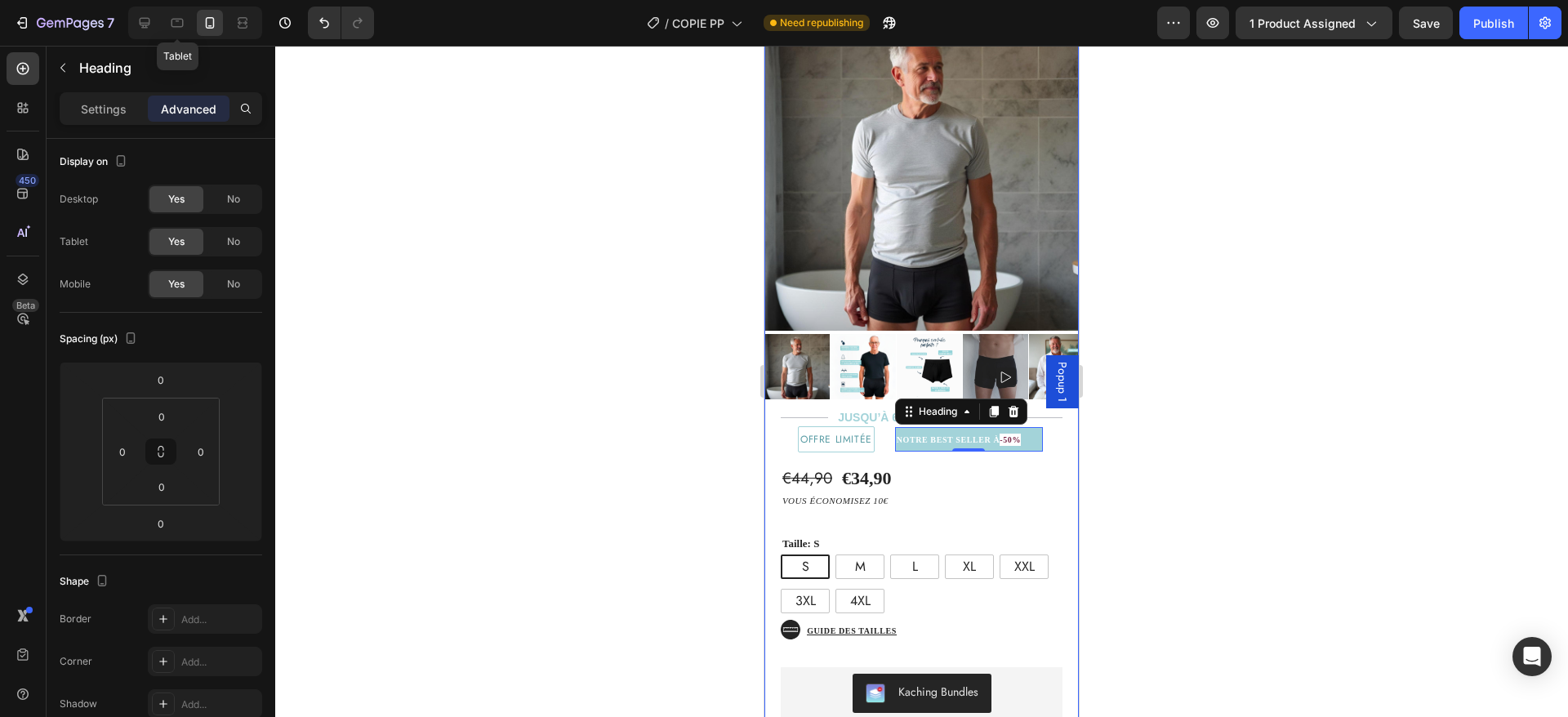
click at [993, 455] on div "€44,90 Product Price Product Price €34,90 Product Price Product Price Text Bloc…" at bounding box center [922, 670] width 315 height 434
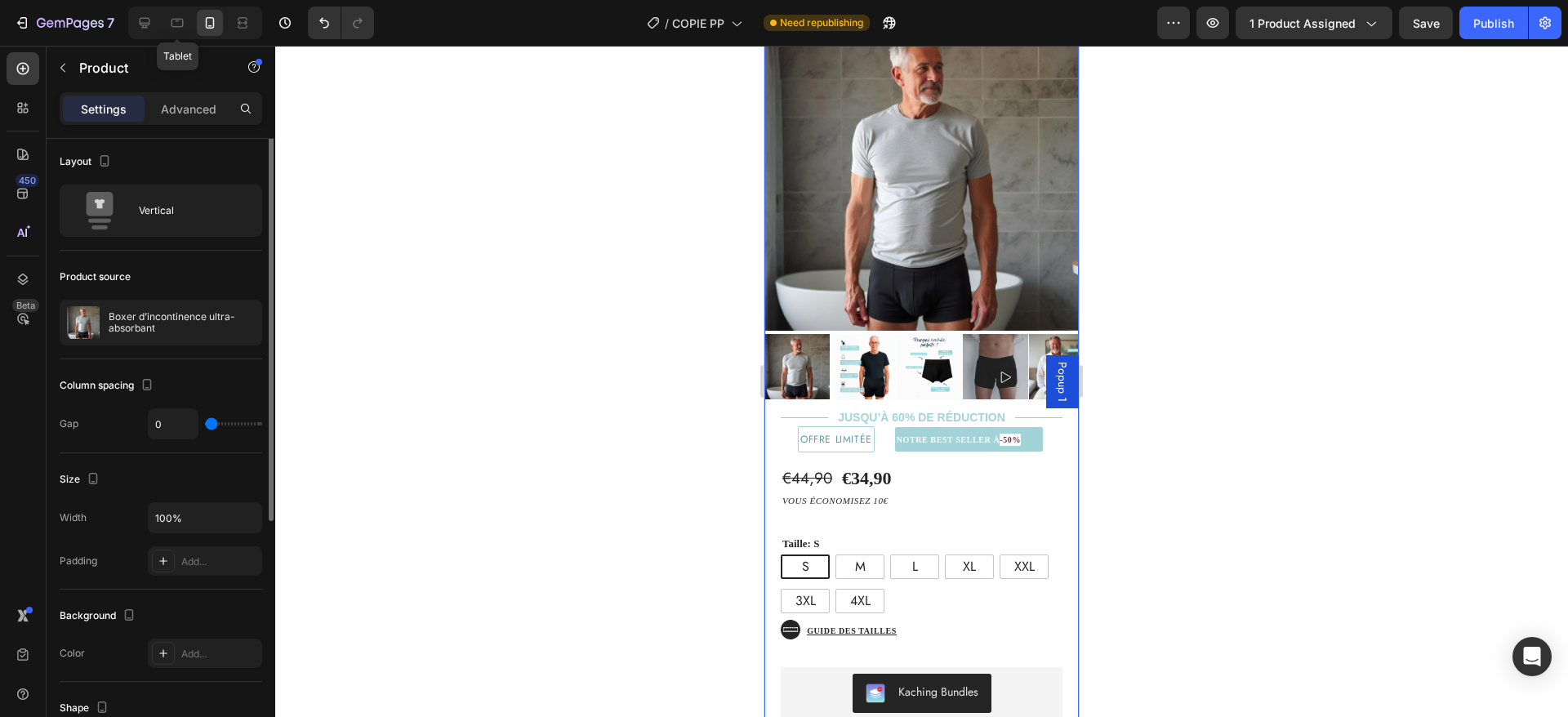
scroll to position [0, 0]
click at [1037, 429] on p "⁠⁠⁠⁠⁠⁠⁠ NOTRE BEST SELLER À -50%" at bounding box center [968, 440] width 144 height 21
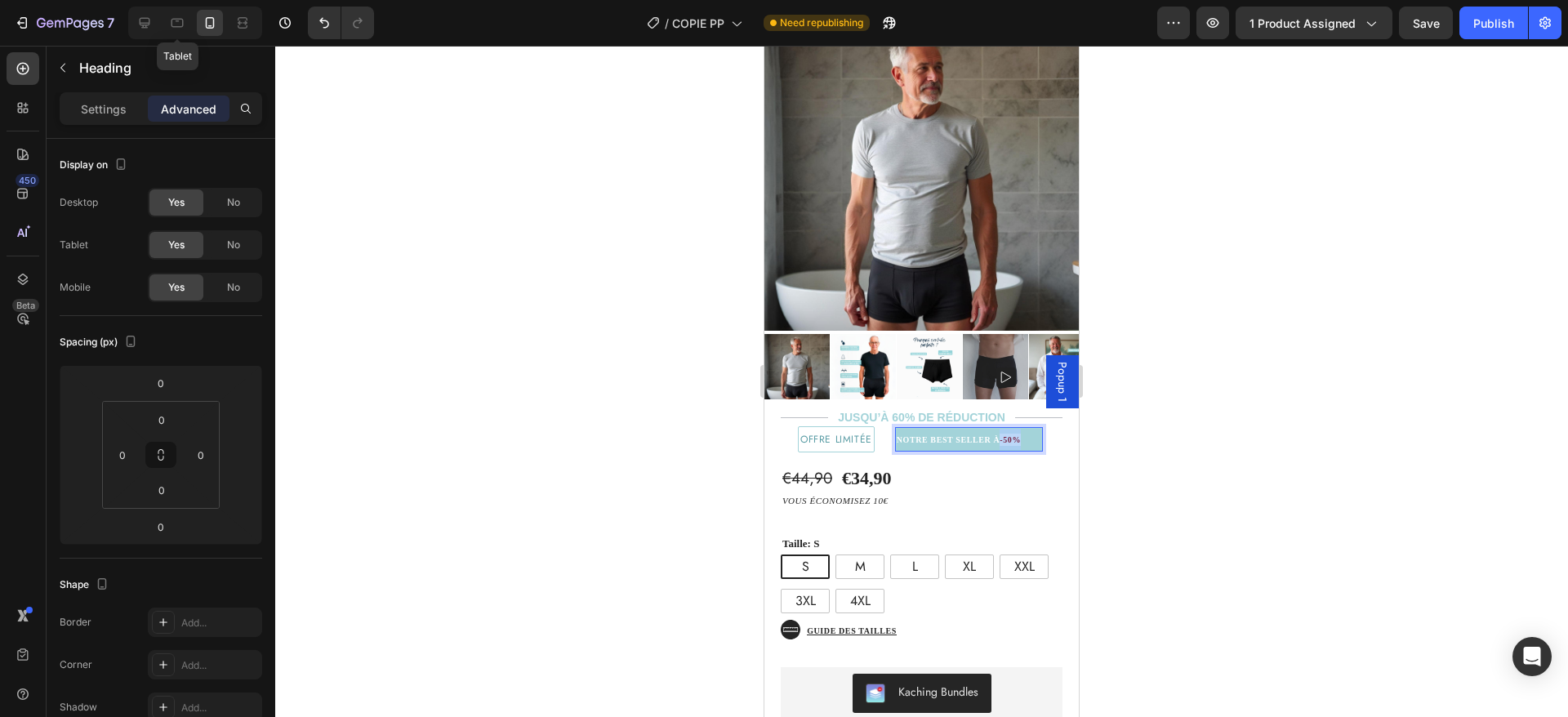
drag, startPoint x: 1002, startPoint y: 423, endPoint x: 1022, endPoint y: 421, distance: 20.1
click at [1022, 429] on p "NOTRE BEST SELLER À -50%" at bounding box center [968, 440] width 144 height 21
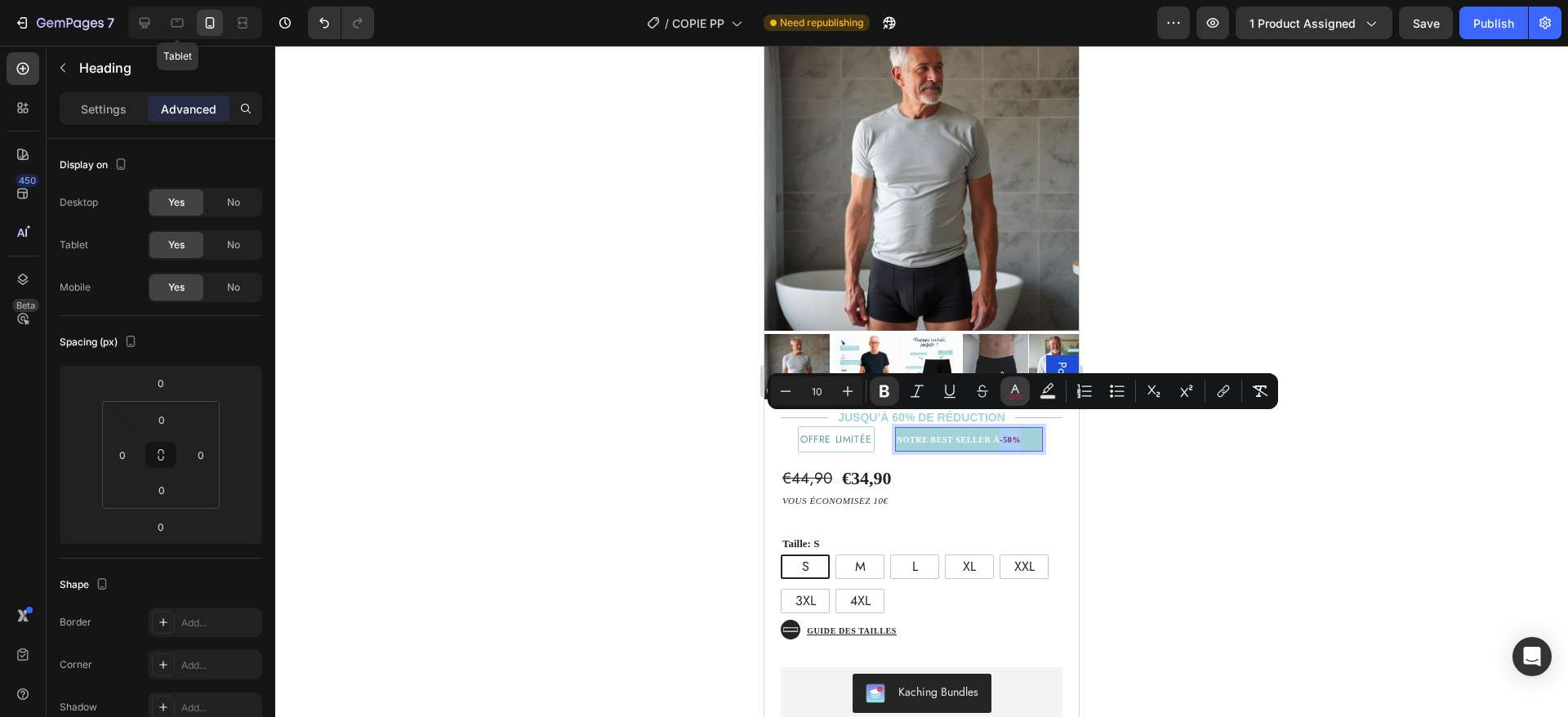
click at [1014, 383] on icon "Editor contextual toolbar" at bounding box center [1015, 391] width 17 height 17
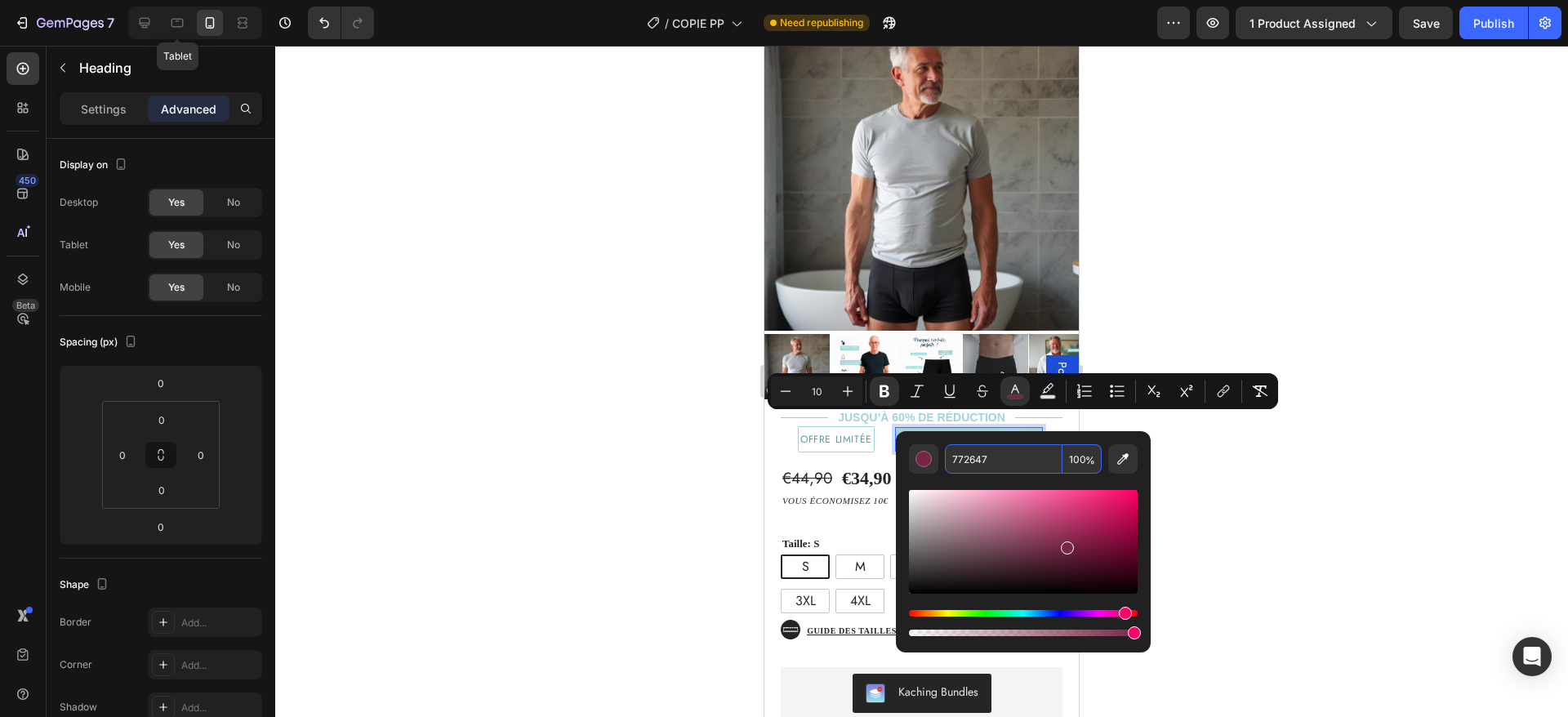
click at [989, 458] on input "772647" at bounding box center [1003, 459] width 118 height 30
paste input "a3d3d9"
type input "a3d3d9"
click at [870, 521] on div "Taille: S S S S M M M L L L XL XL XL XXL XXL XXL 3XL 3XL 3XL 4XL 4XL 4XL (P) Va…" at bounding box center [929, 567] width 298 height 93
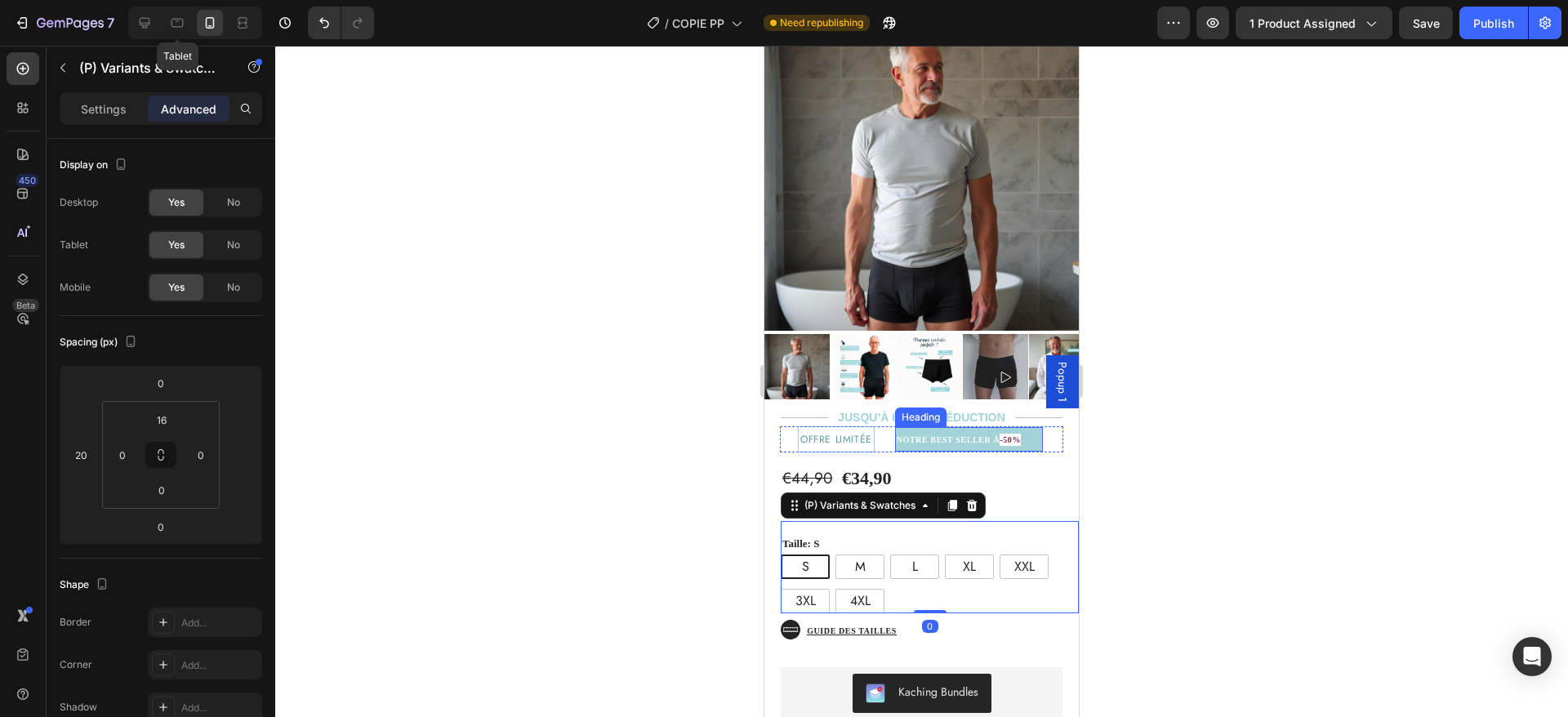
click at [1014, 435] on strong "-50%" at bounding box center [1010, 440] width 21 height 9
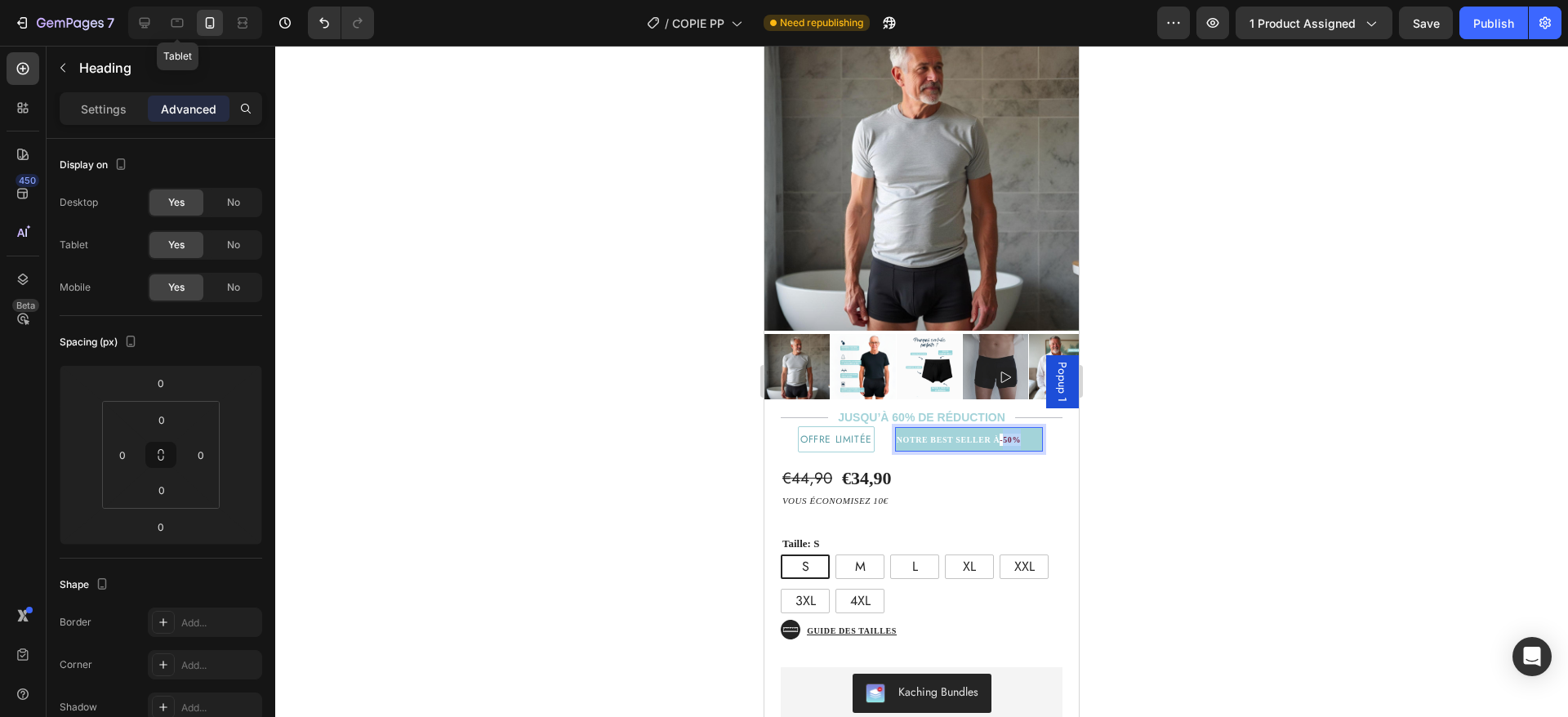
drag, startPoint x: 1003, startPoint y: 421, endPoint x: 1019, endPoint y: 421, distance: 16.0
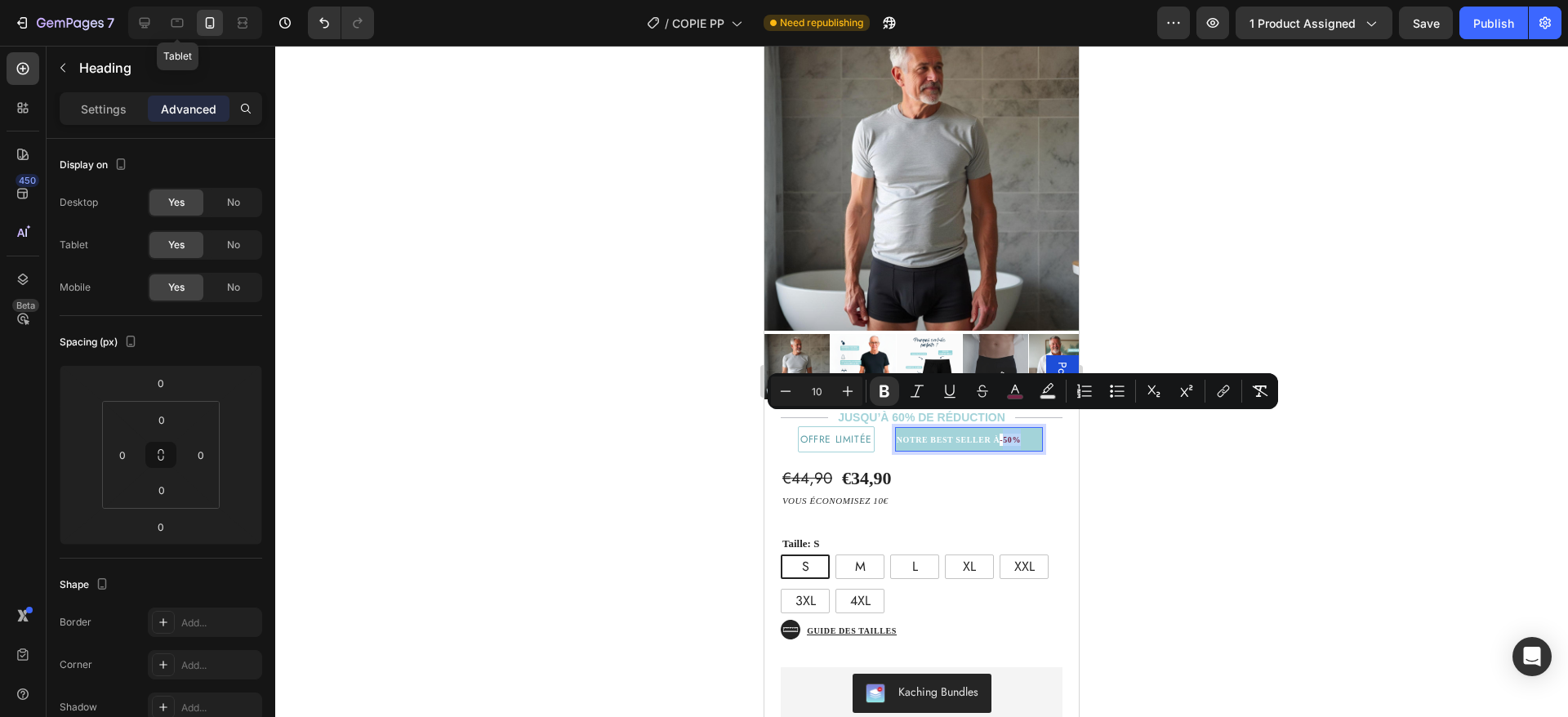
click at [1019, 435] on strong "-50%" at bounding box center [1010, 440] width 21 height 9
drag, startPoint x: 1003, startPoint y: 422, endPoint x: 1021, endPoint y: 424, distance: 18.1
click at [1021, 429] on p "NOTRE BEST SELLER À -50%" at bounding box center [968, 440] width 144 height 21
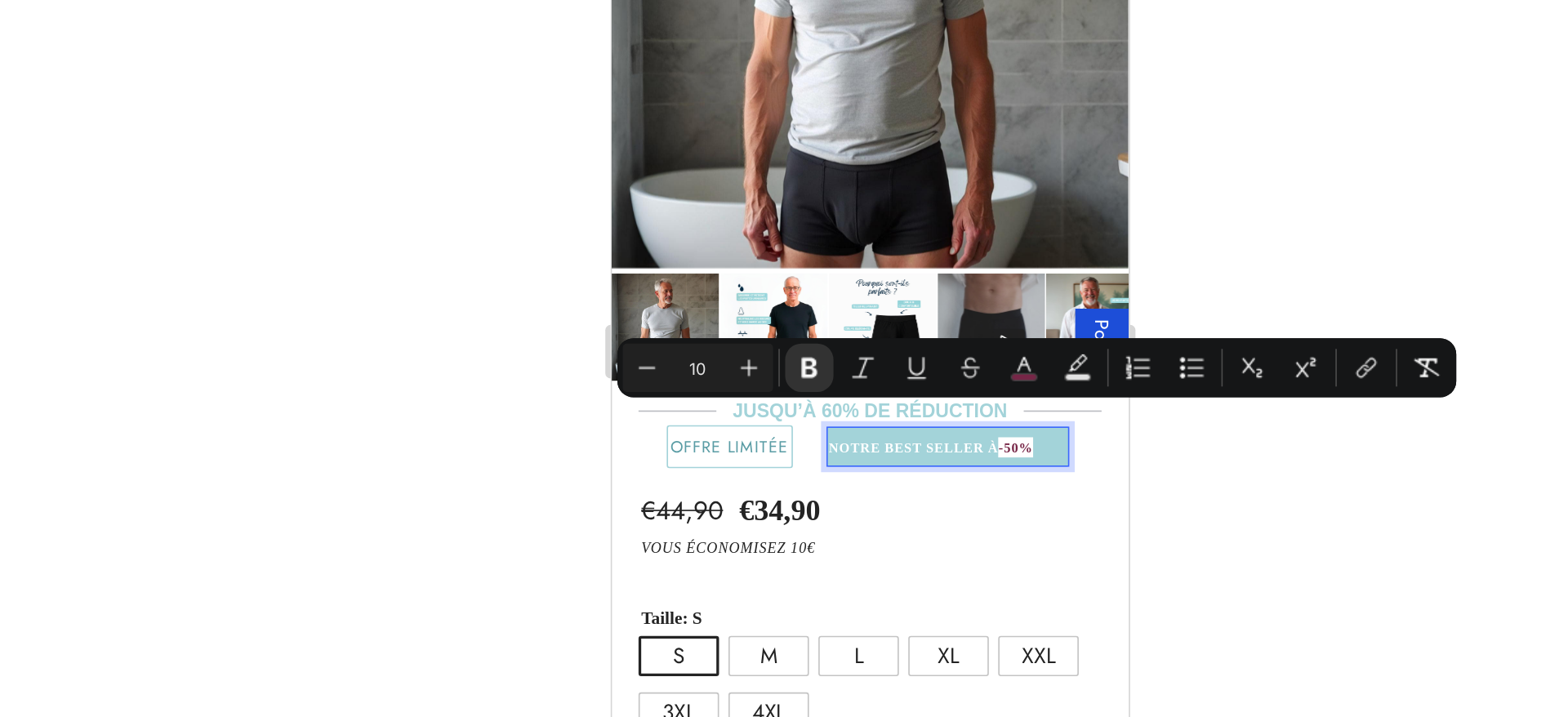
click at [847, 191] on strong "-50%" at bounding box center [857, 195] width 21 height 9
drag, startPoint x: 847, startPoint y: 171, endPoint x: 865, endPoint y: 178, distance: 19.3
click at [865, 191] on strong "-50%" at bounding box center [857, 195] width 21 height 9
click at [1009, 391] on icon "Editor contextual toolbar" at bounding box center [1015, 391] width 17 height 17
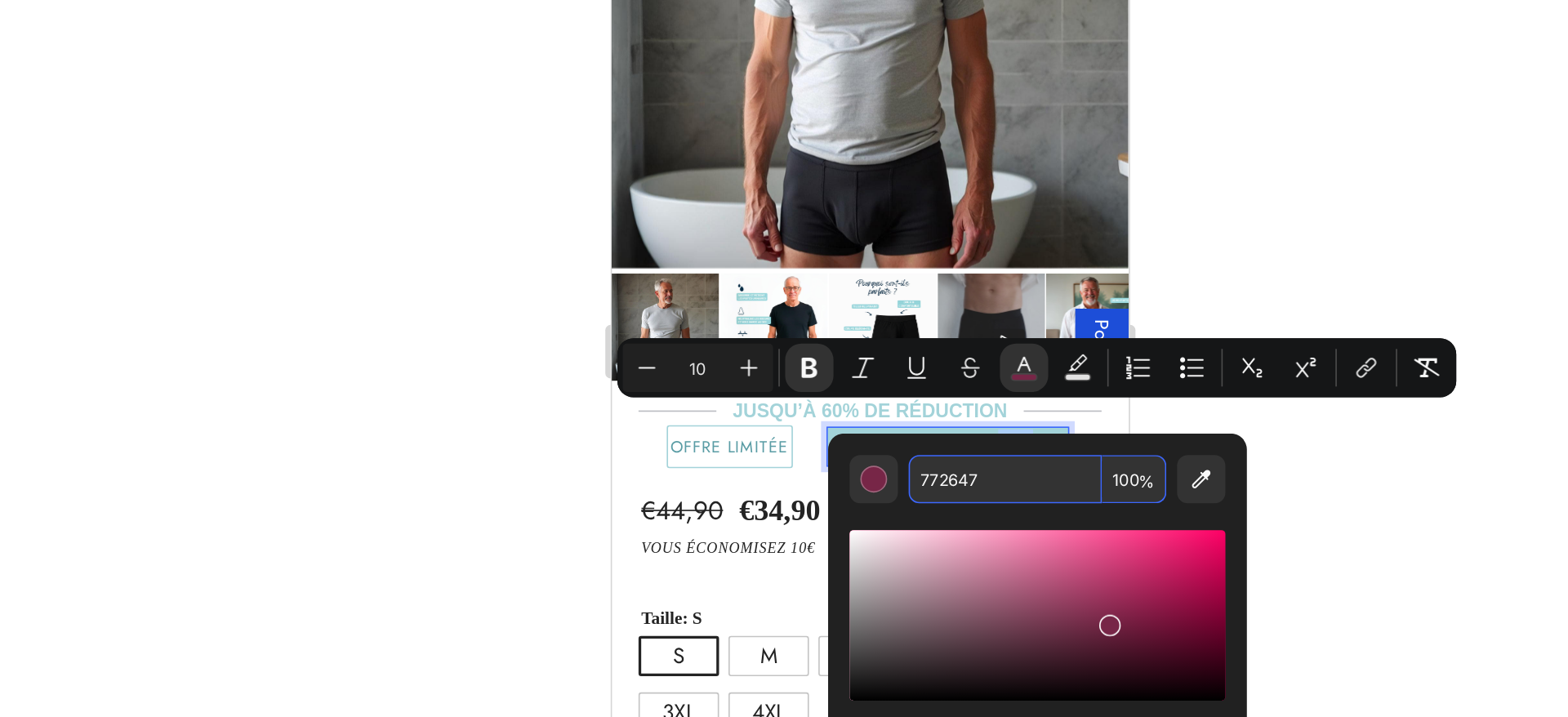
click at [961, 465] on input "772647" at bounding box center [1003, 459] width 118 height 30
paste input "a3d3d9"
type input "a3d3d9"
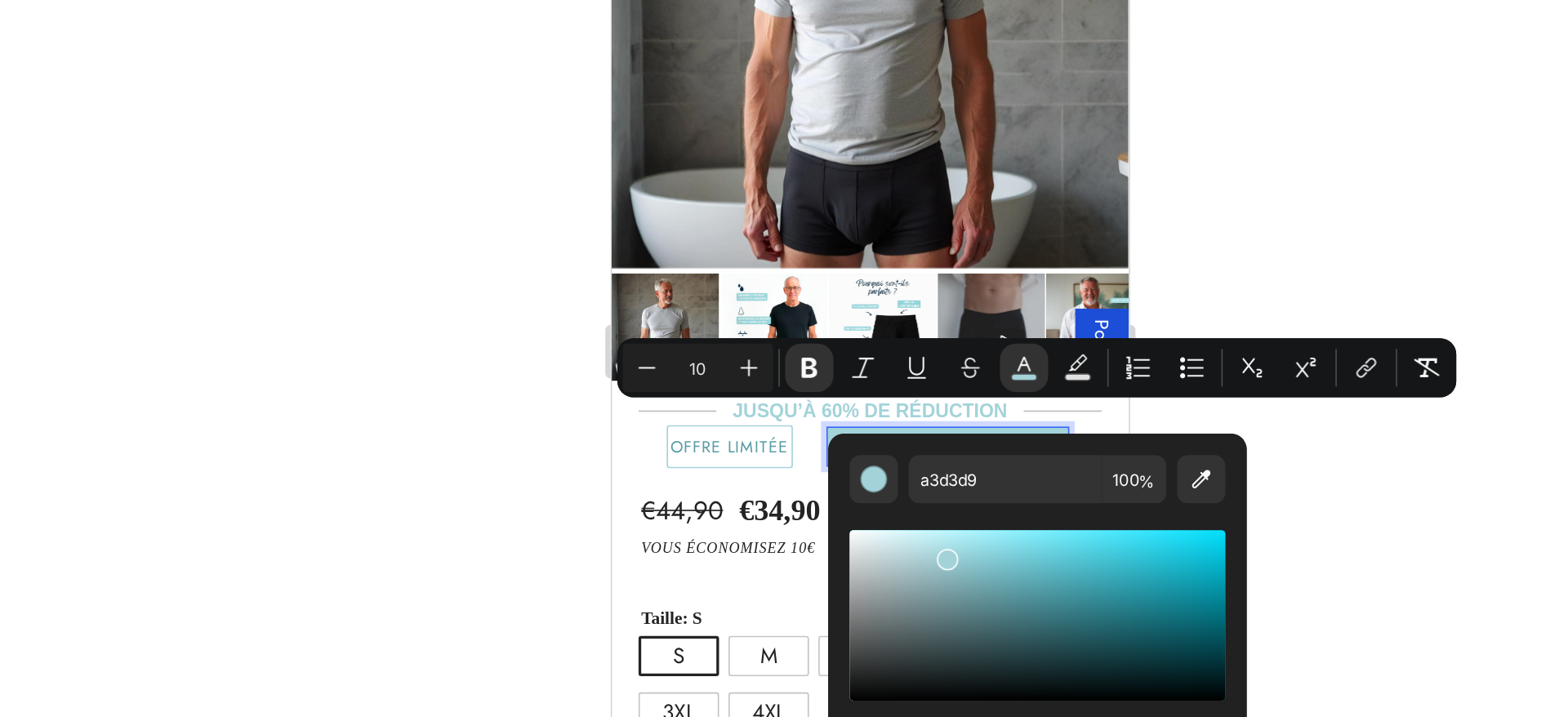
click at [744, 191] on strong "NOTRE BEST SELLER À" at bounding box center [795, 195] width 104 height 9
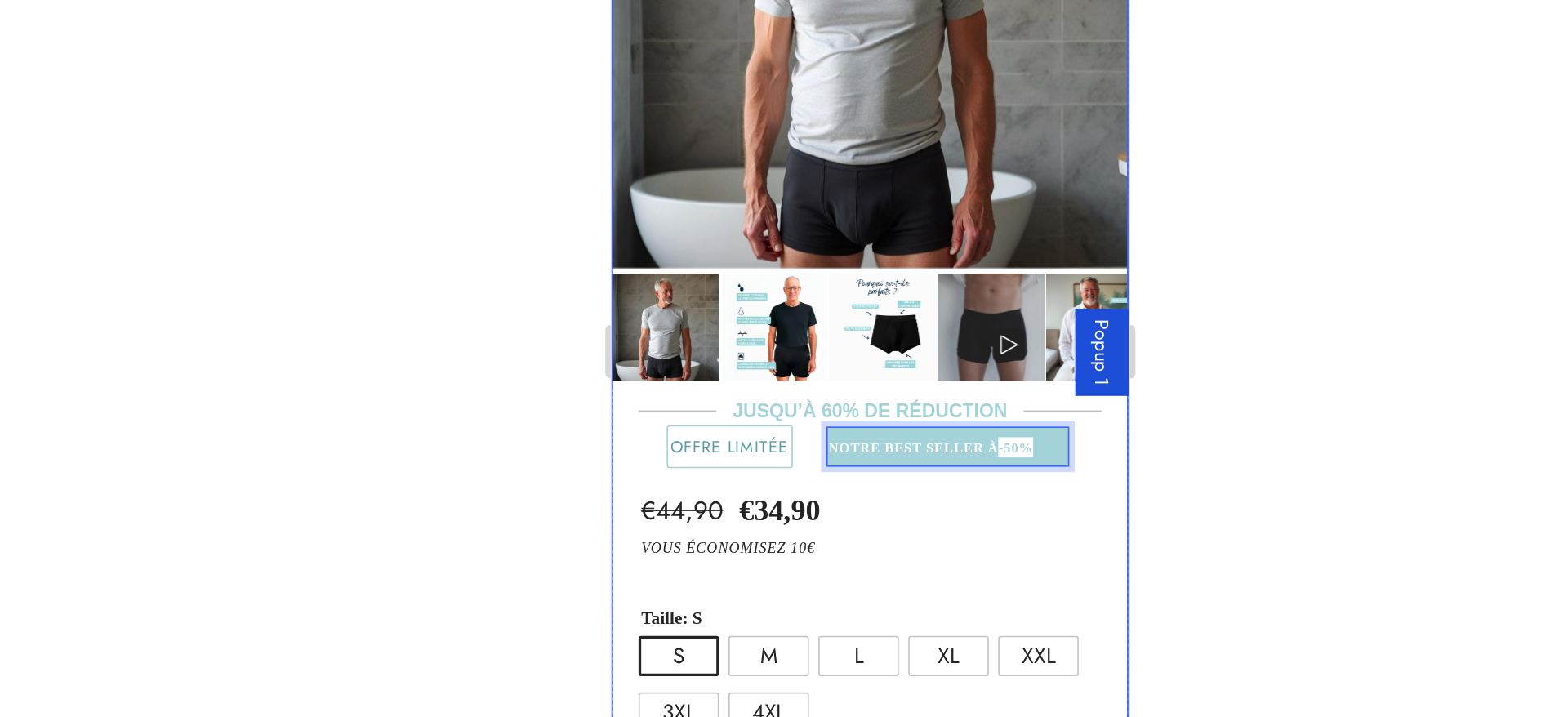
click at [778, 207] on div "€44,90 Product Price Product Price €34,90 Product Price Product Price Text Bloc…" at bounding box center [769, 424] width 315 height 434
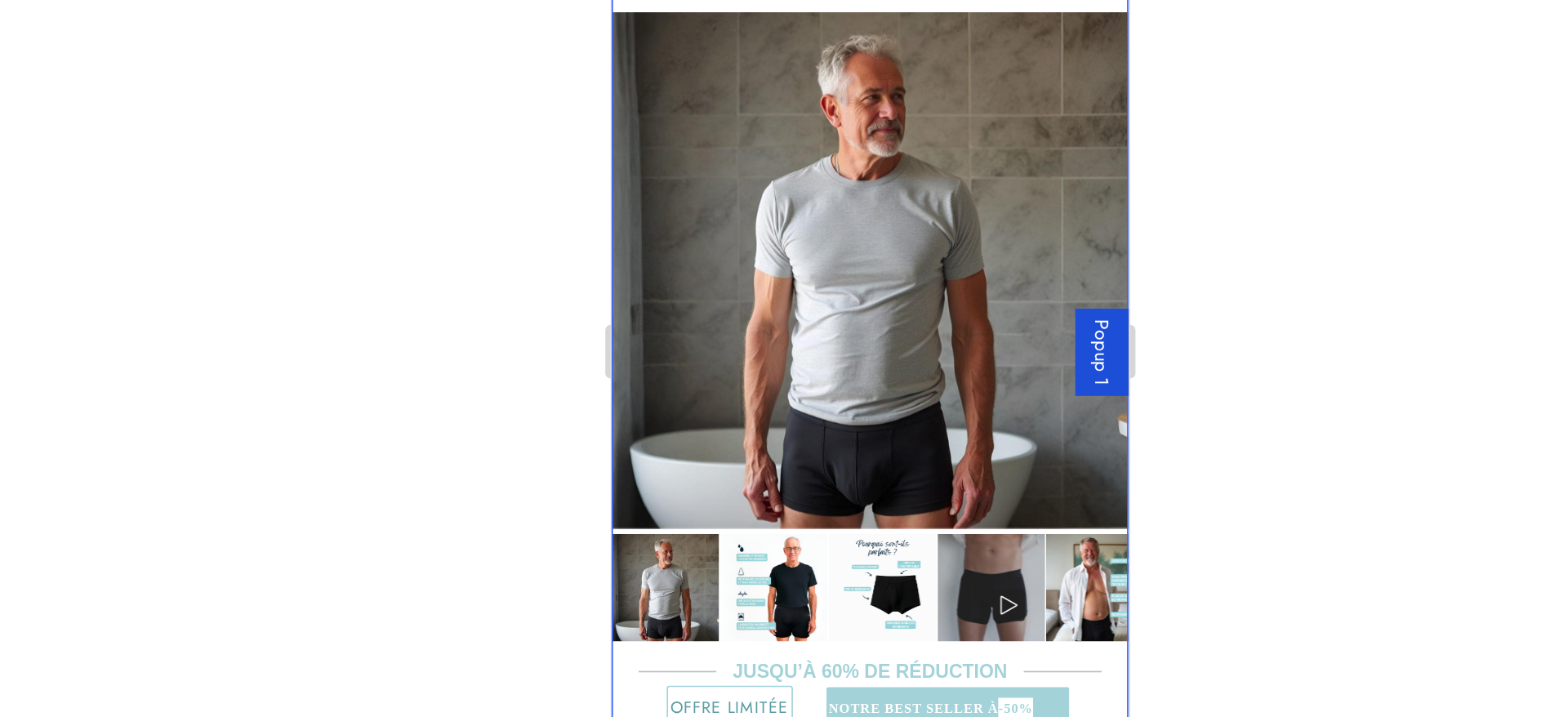
scroll to position [158, 0]
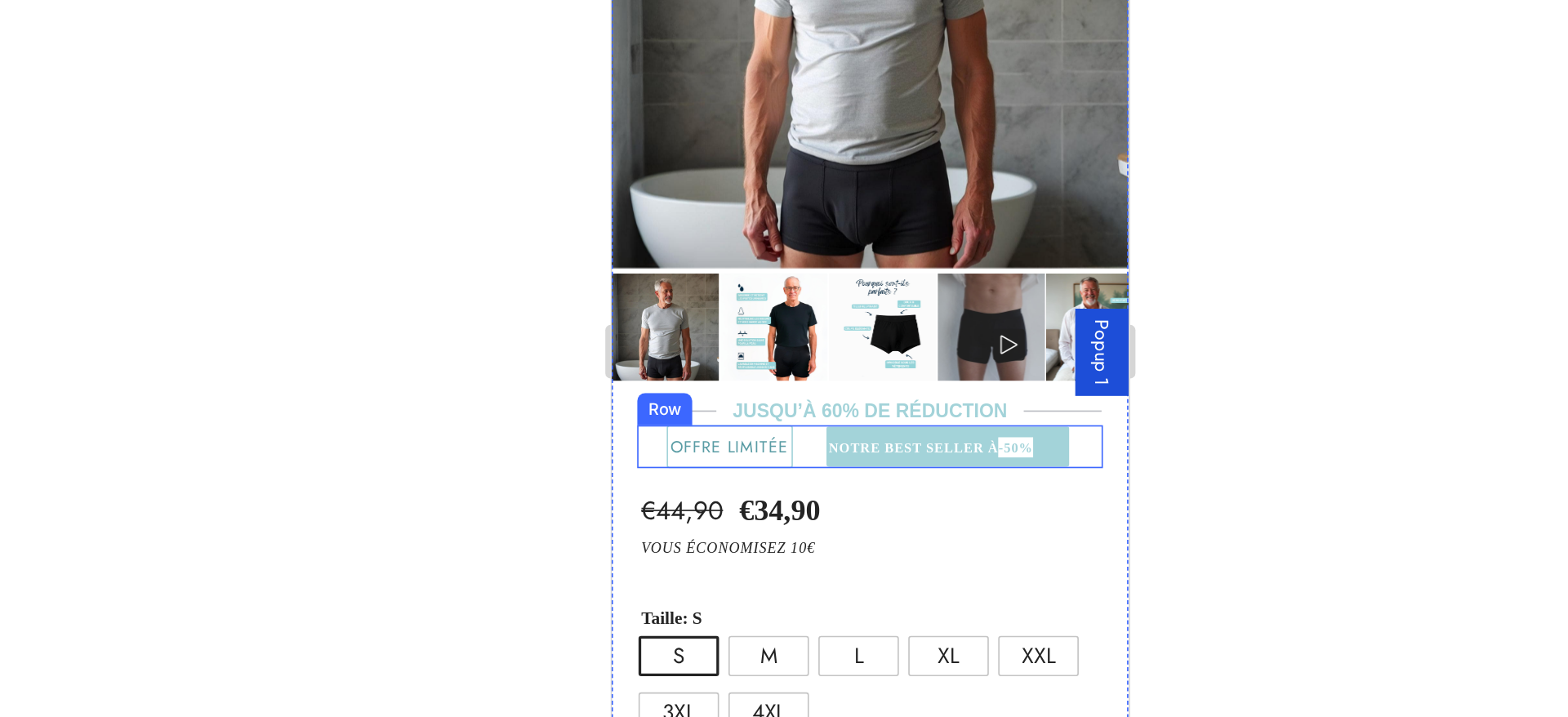
click at [722, 181] on div "⁠⁠⁠⁠⁠⁠⁠ NOTRE BEST SELLER À -50% Heading" at bounding box center [816, 194] width 189 height 26
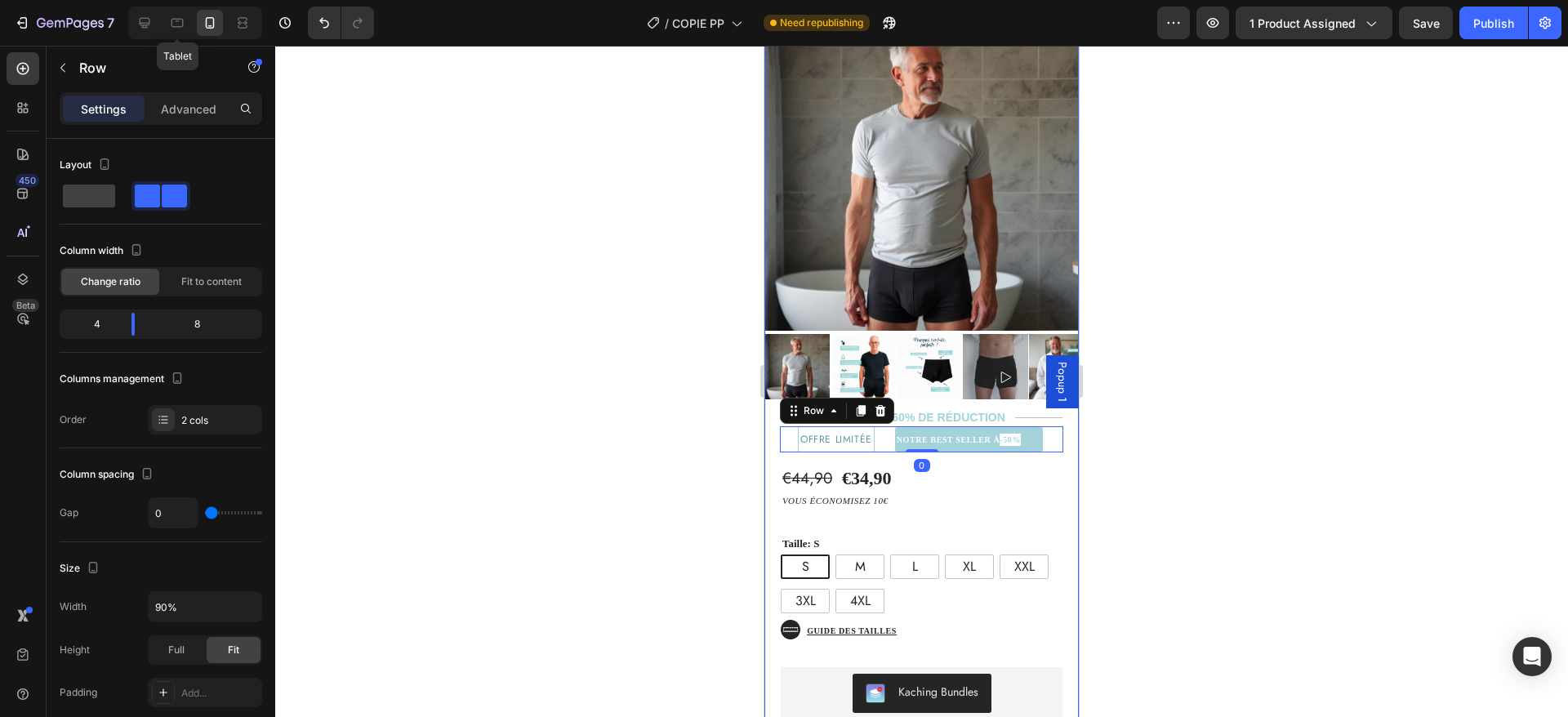
click at [989, 493] on p "vous économisez 10€" at bounding box center [897, 501] width 230 height 17
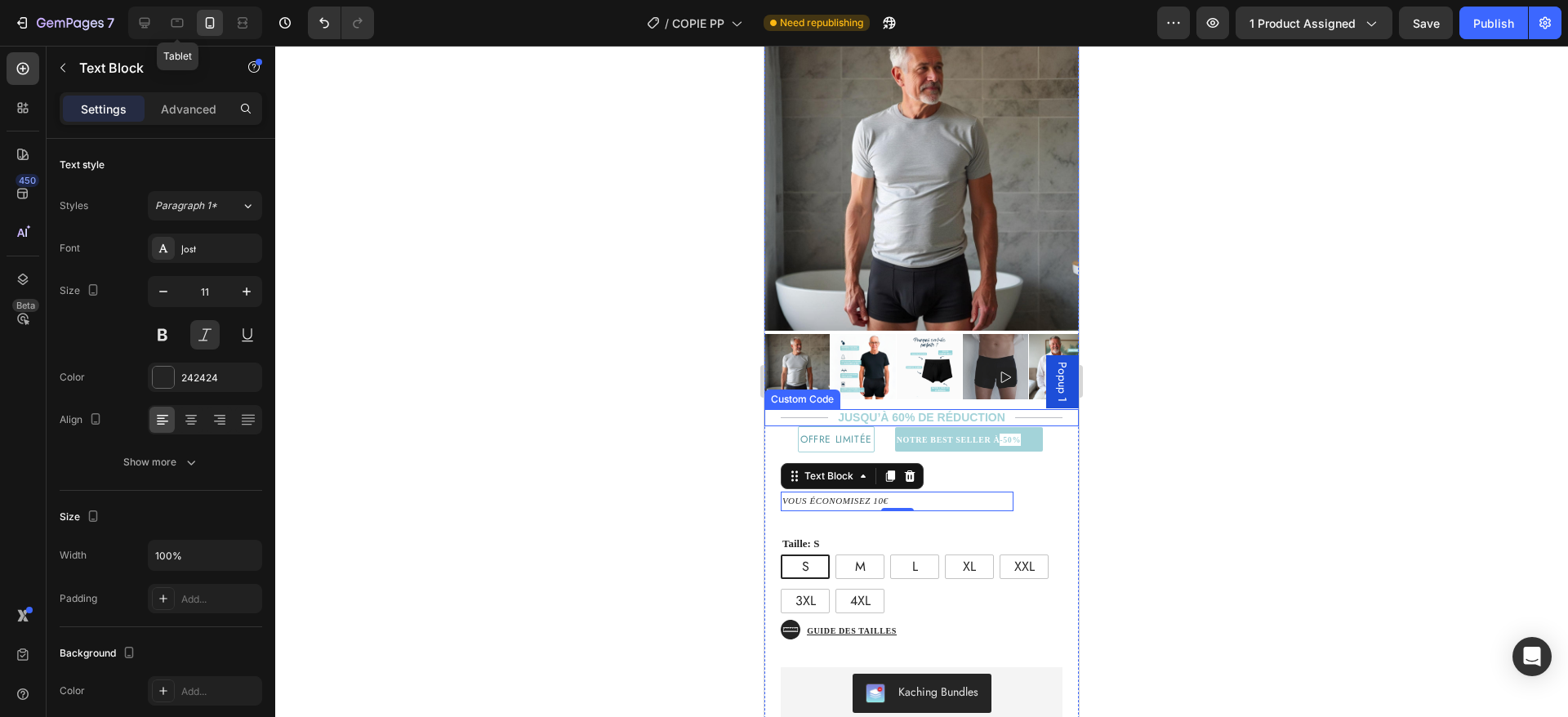
click at [982, 409] on div "JUSQU’À 60% DE réduction" at bounding box center [922, 418] width 315 height 17
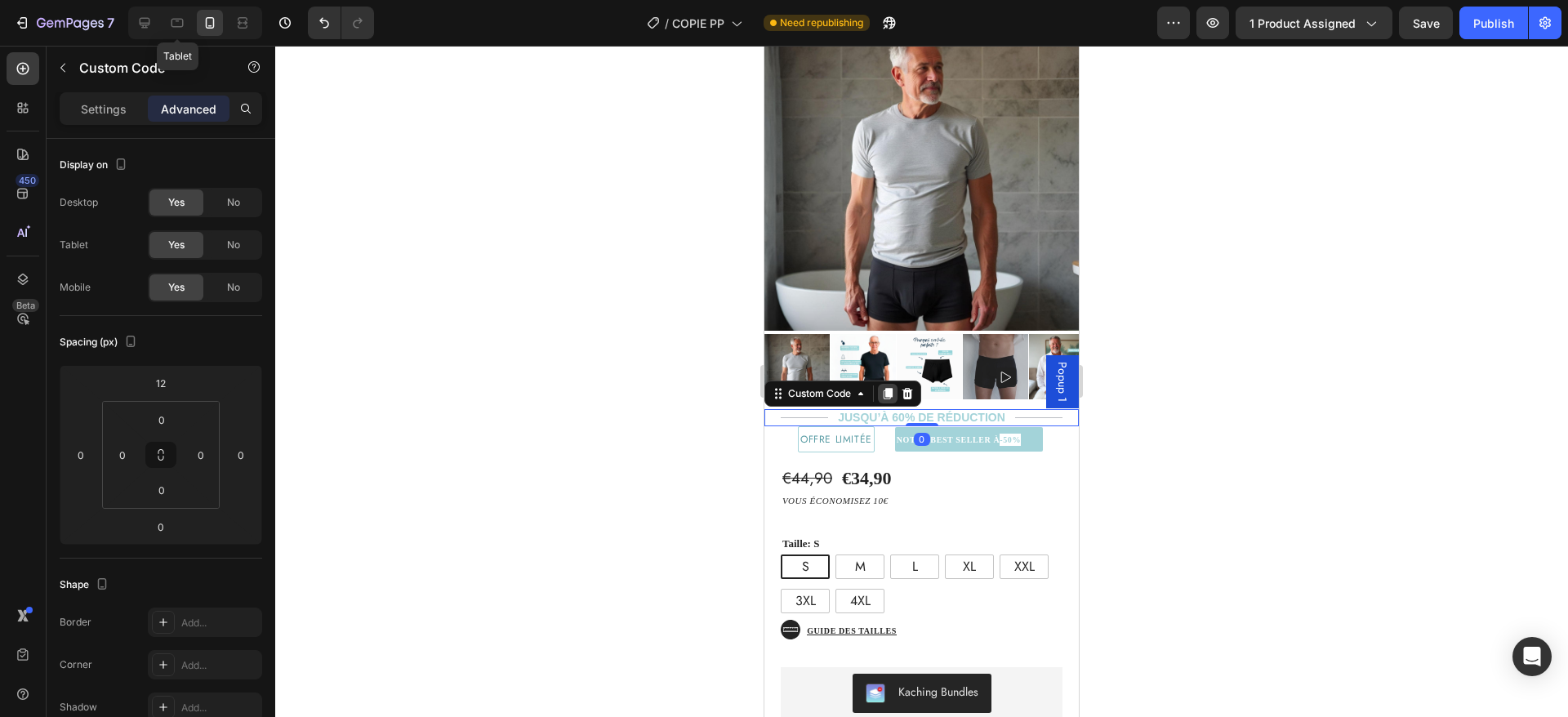
click at [889, 388] on icon at bounding box center [888, 393] width 9 height 11
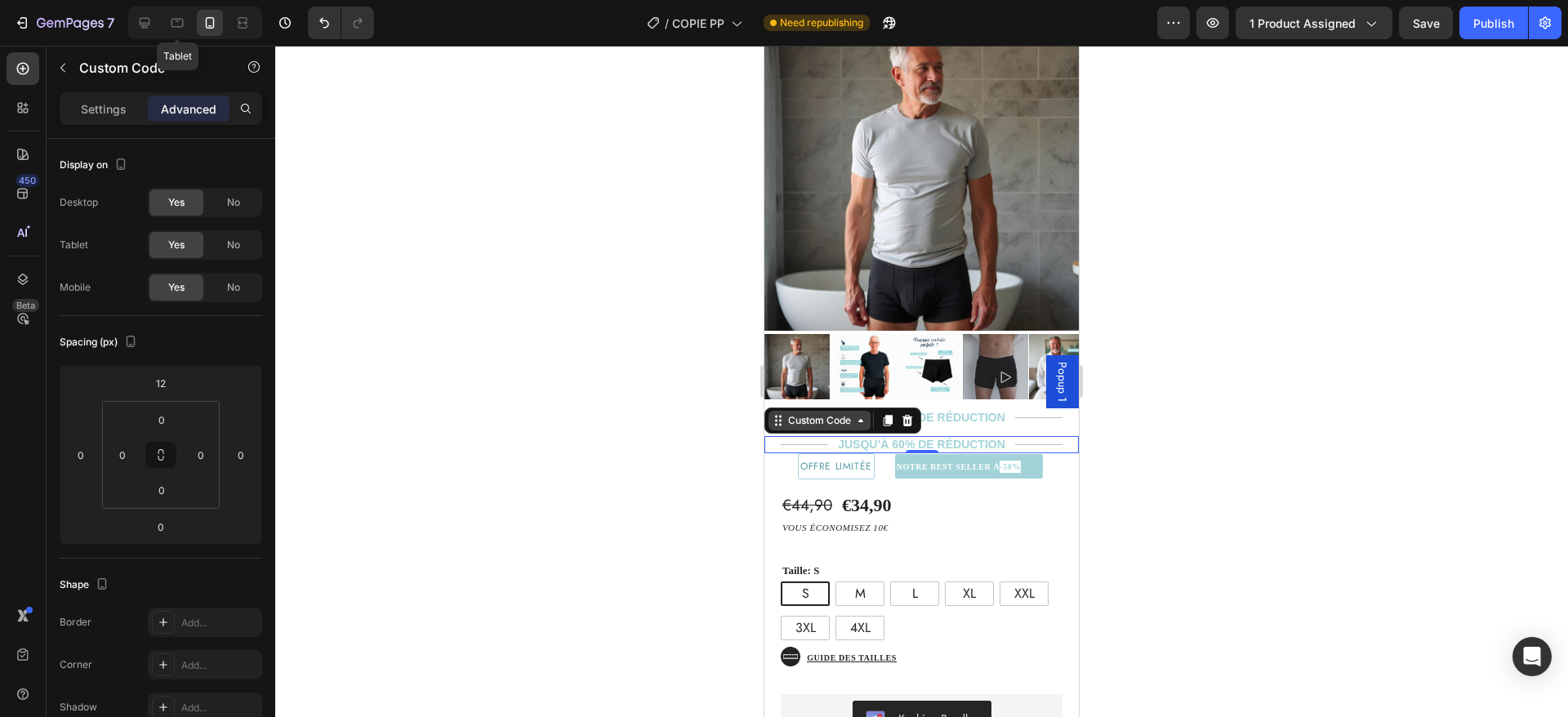
click at [847, 414] on div "Custom Code" at bounding box center [819, 421] width 69 height 15
click at [938, 436] on div "JUSQU’À 60% DE réduction" at bounding box center [922, 445] width 315 height 17
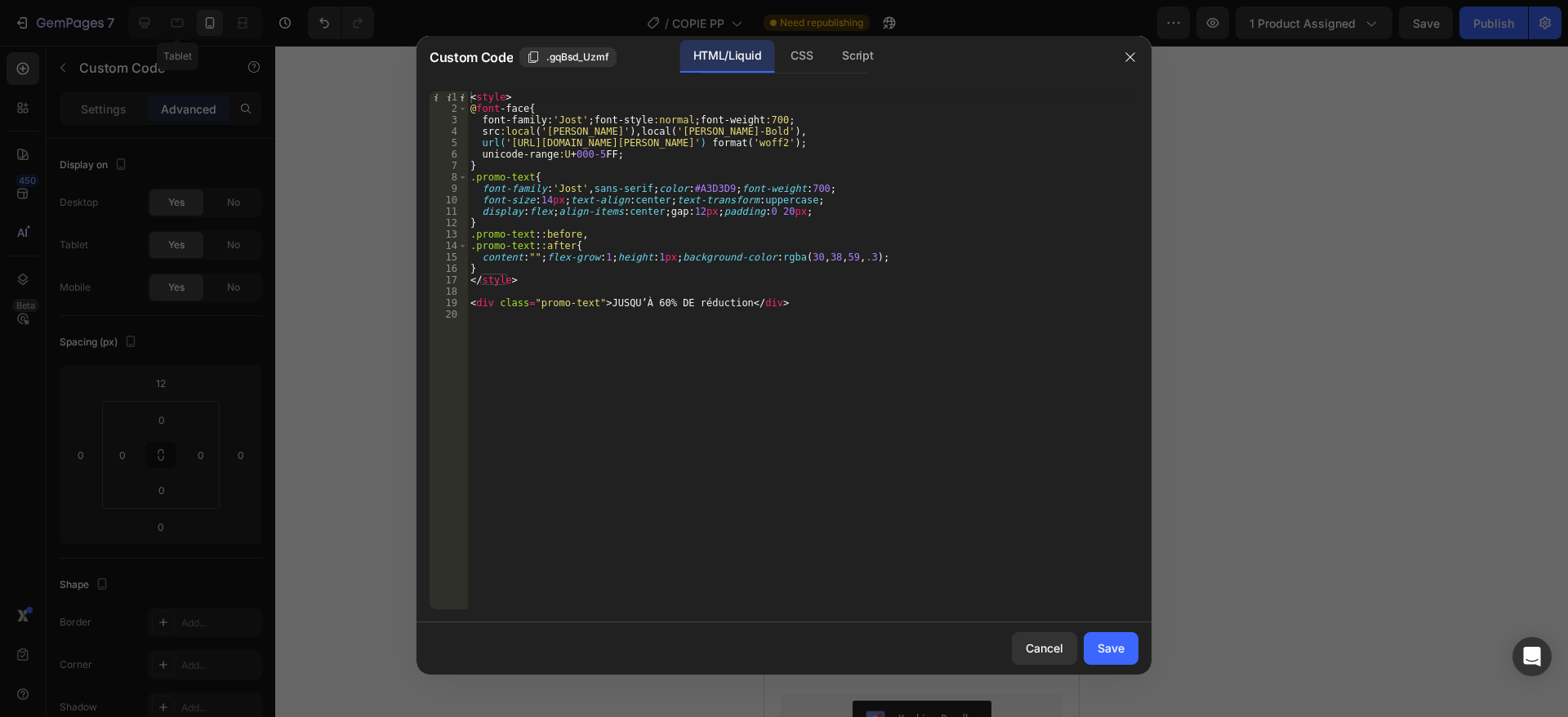
click at [598, 302] on div "< style > @ font -face { font-family : ' [PERSON_NAME] ' ; font-style :normal ;…" at bounding box center [802, 362] width 671 height 541
type textarea "<div class="promo-text">JUSQU’À 60% DE réduction</div>"
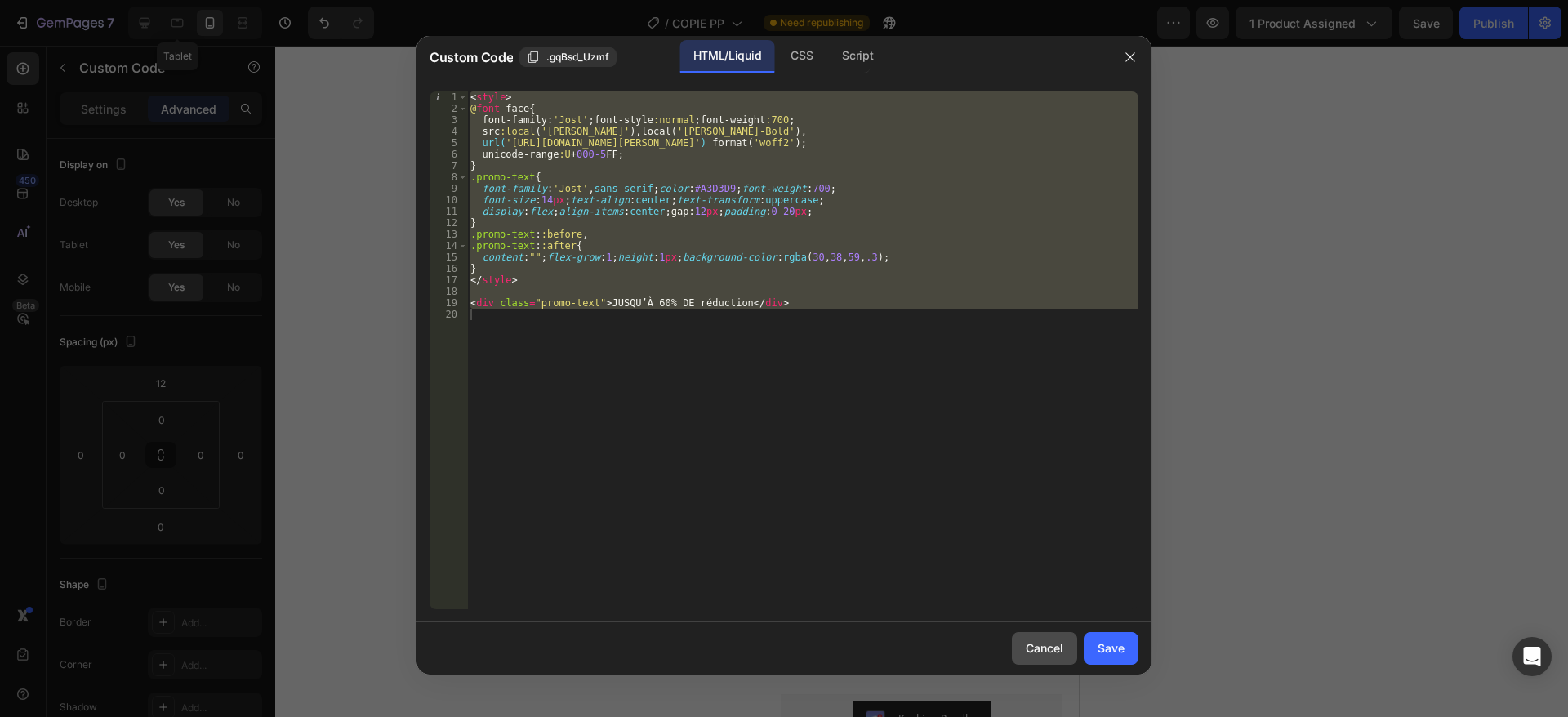
click at [1035, 644] on div "Cancel" at bounding box center [1044, 649] width 38 height 17
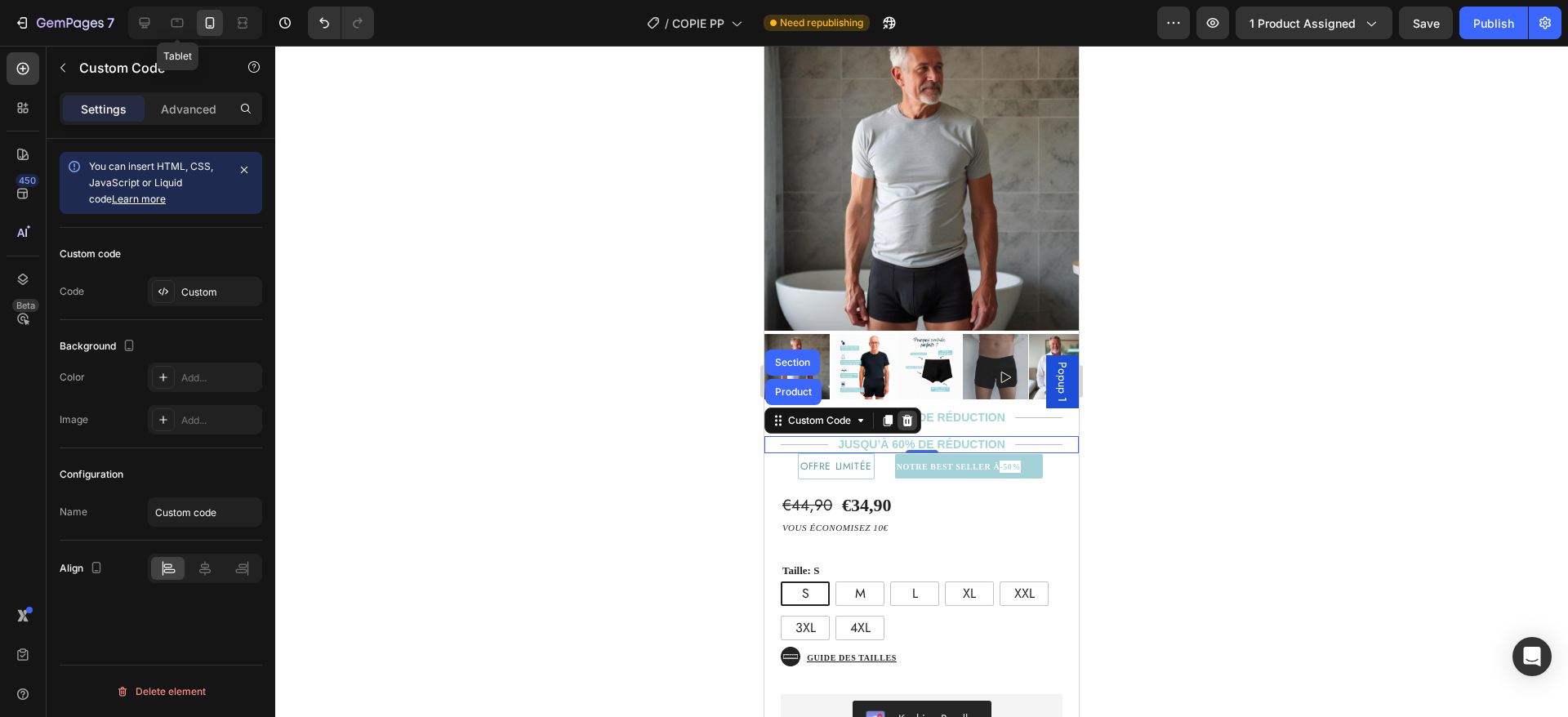
click at [905, 414] on icon at bounding box center [908, 420] width 10 height 11
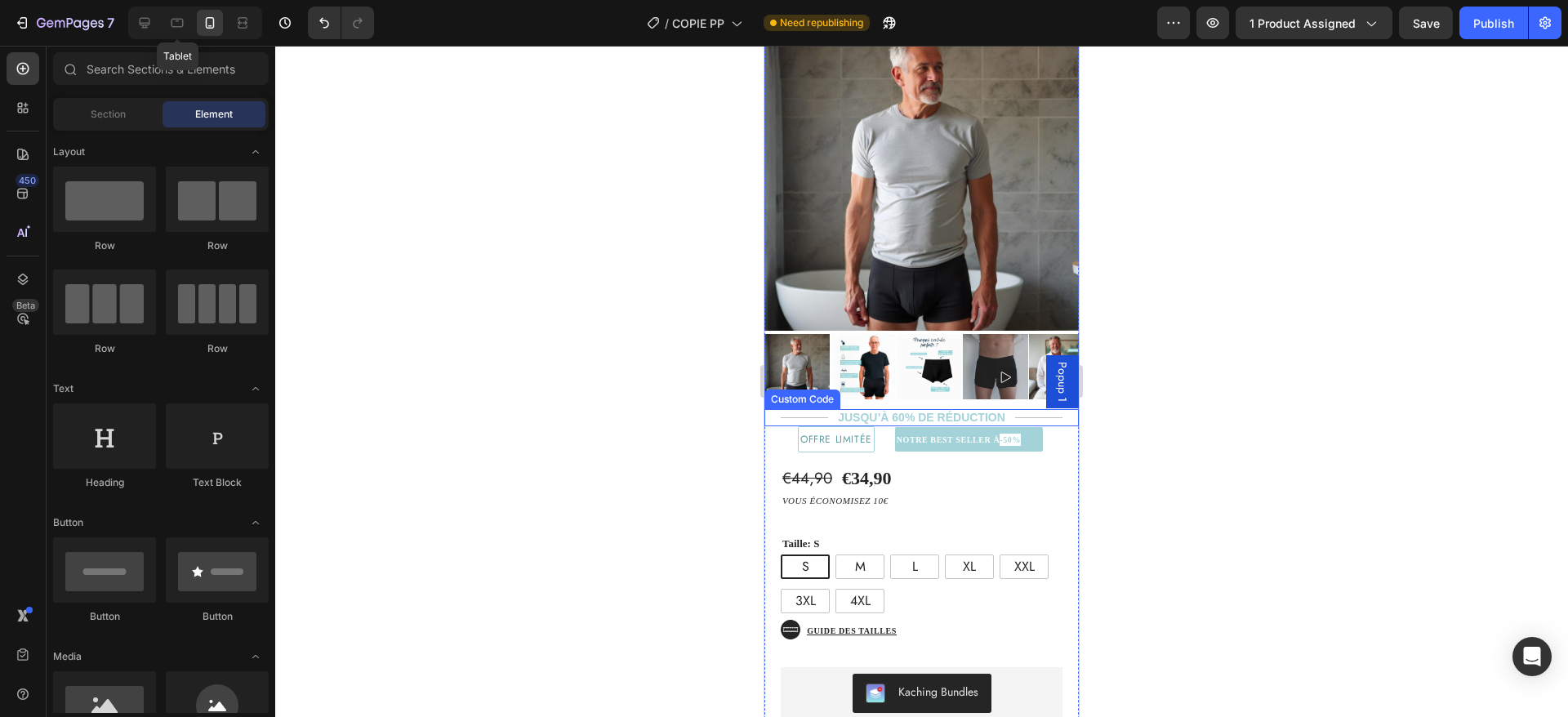
click at [925, 409] on div "JUSQU’À 60% DE réduction" at bounding box center [922, 418] width 315 height 17
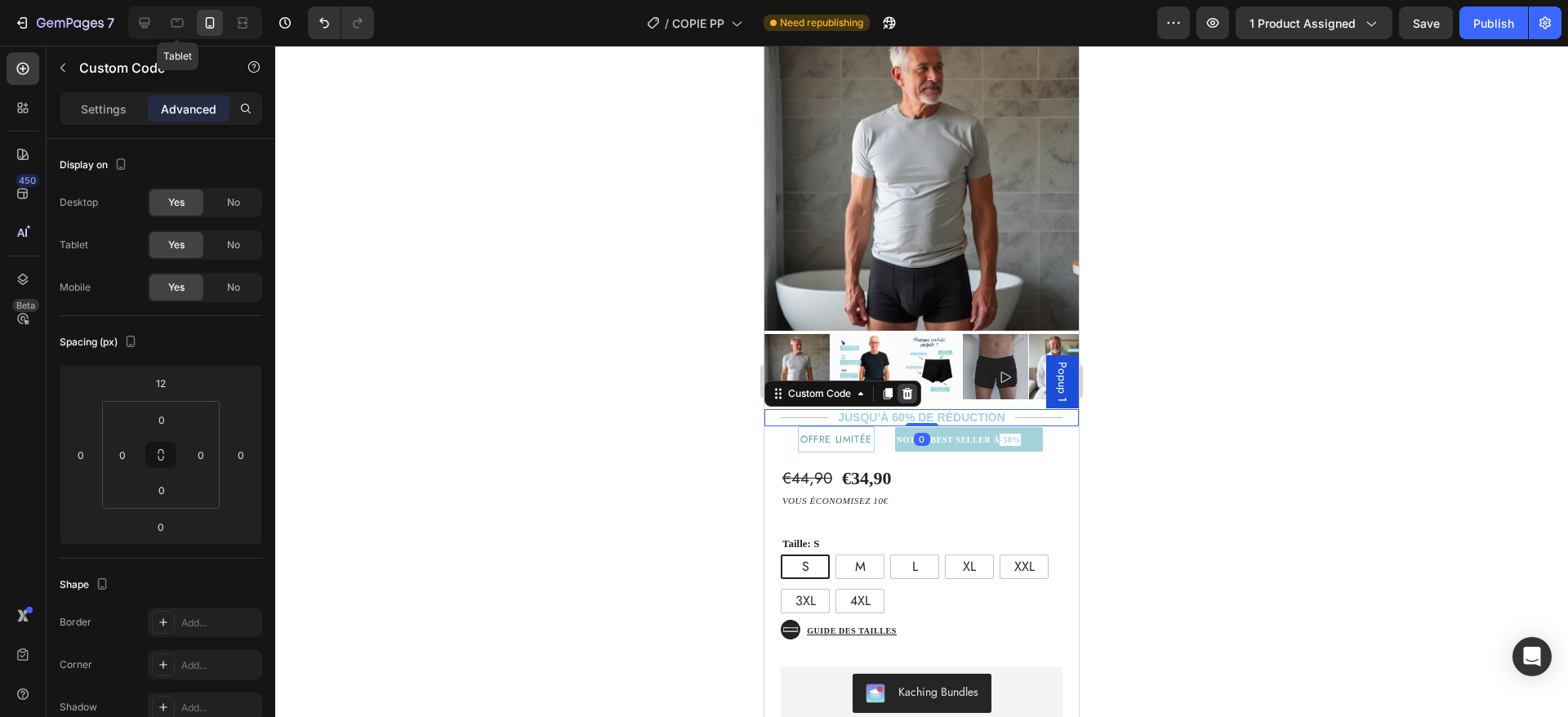
click at [908, 387] on icon at bounding box center [907, 393] width 13 height 13
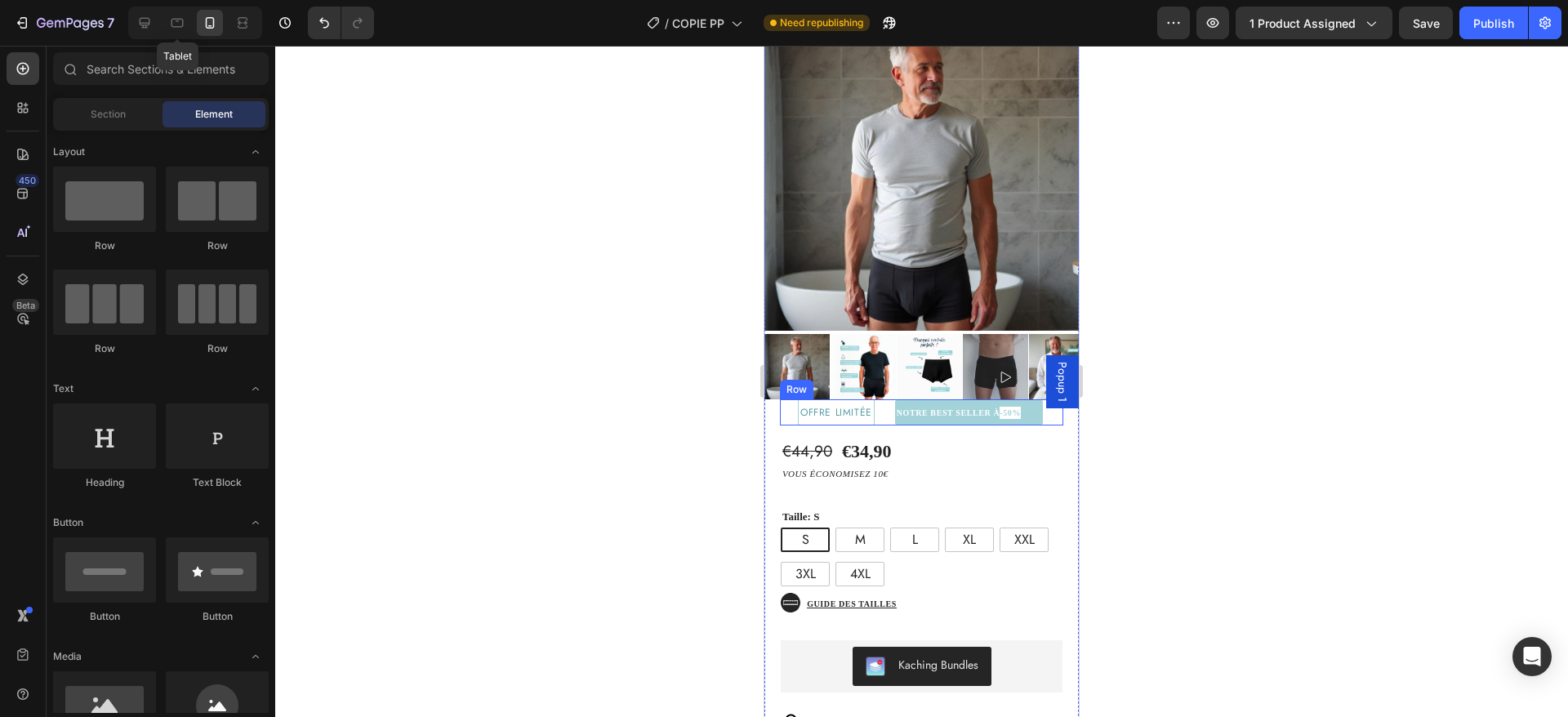
click at [875, 400] on div "⁠⁠⁠⁠⁠⁠⁠ NOTRE BEST SELLER À -50% Heading" at bounding box center [969, 413] width 189 height 26
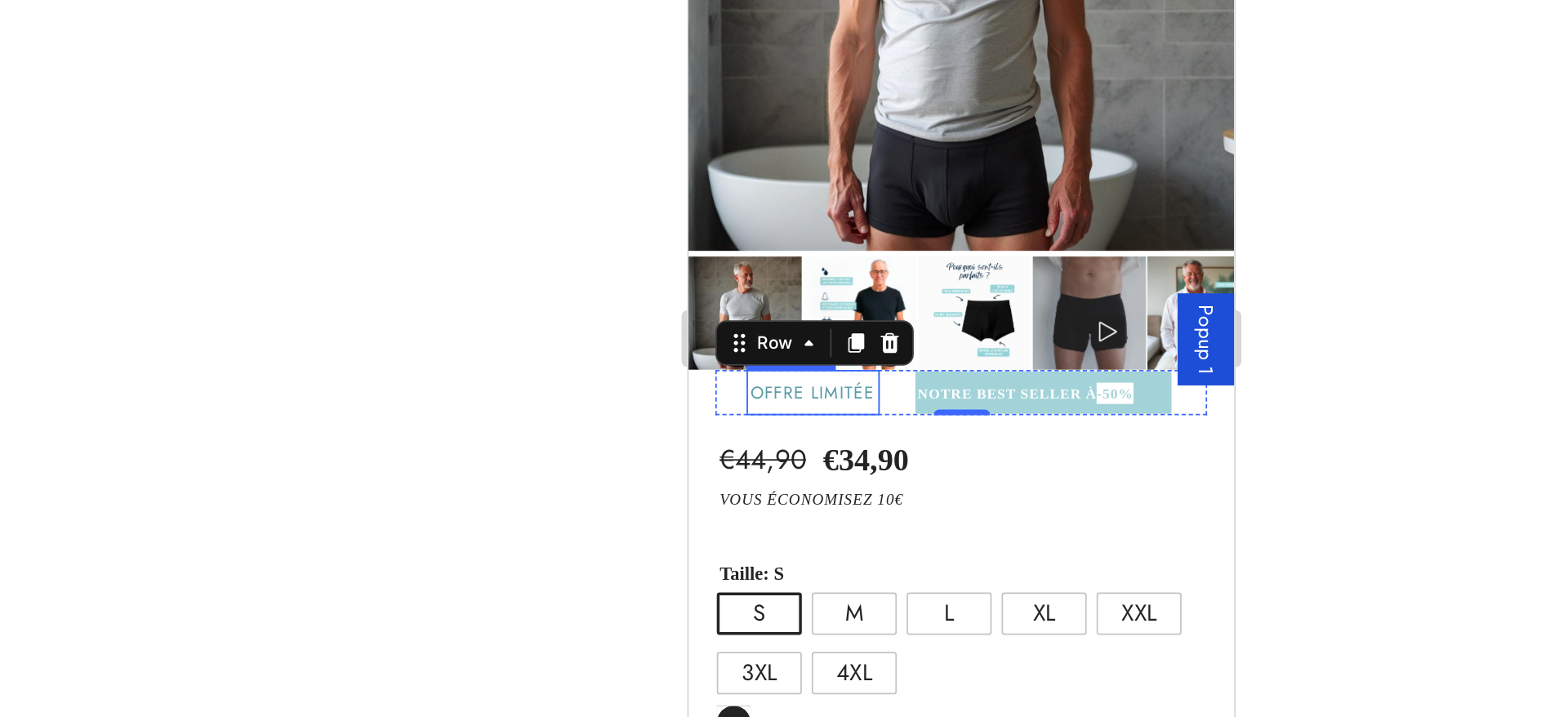
click at [725, 116] on span "offre limitée" at bounding box center [760, 123] width 72 height 15
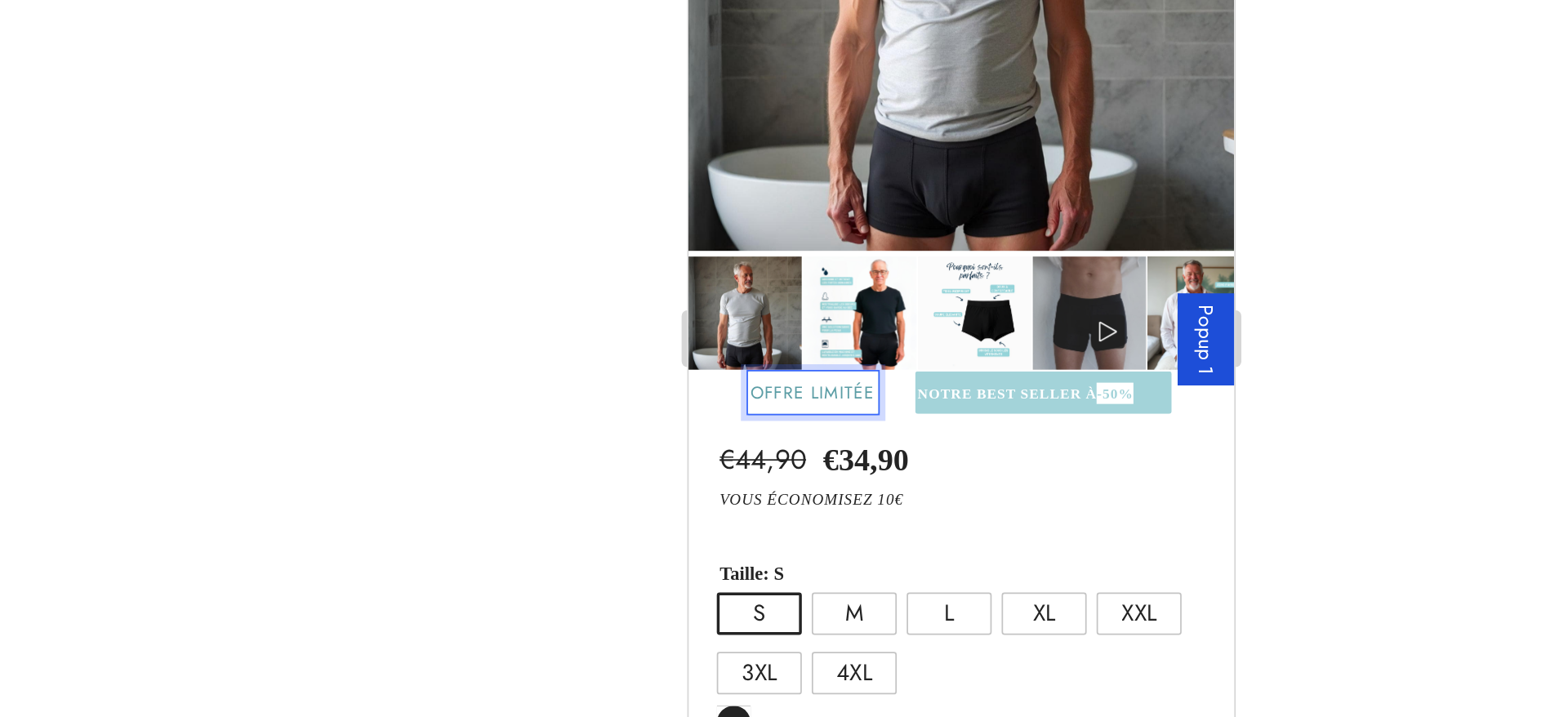
click at [725, 116] on span "offre limitée" at bounding box center [760, 123] width 72 height 15
click at [784, 116] on span "offre limitée" at bounding box center [760, 123] width 72 height 15
click at [821, 119] on strong "NOTRE BEST SELLER À" at bounding box center [872, 123] width 104 height 9
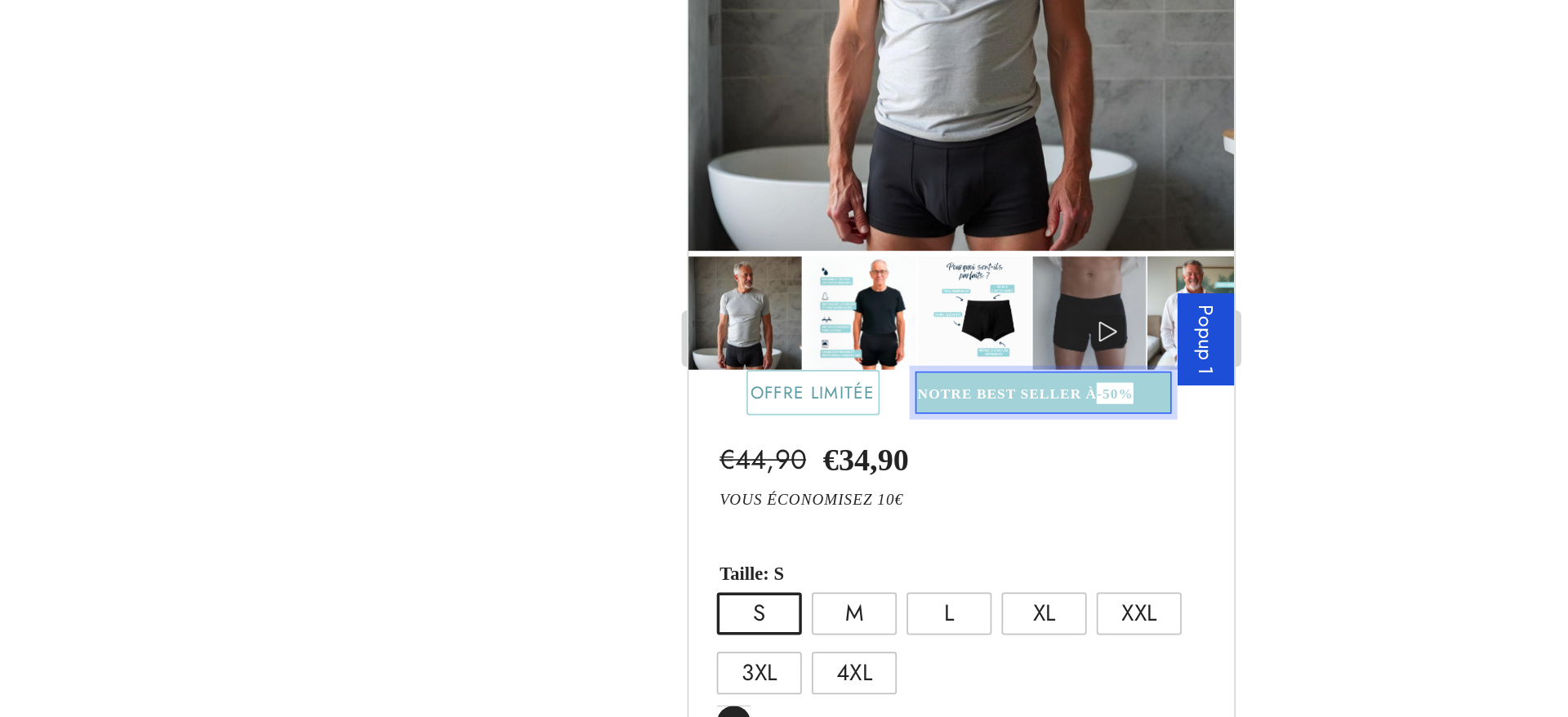
click at [945, 119] on strong "Rich Text Editor. Editing area: main" at bounding box center [954, 123] width 20 height 9
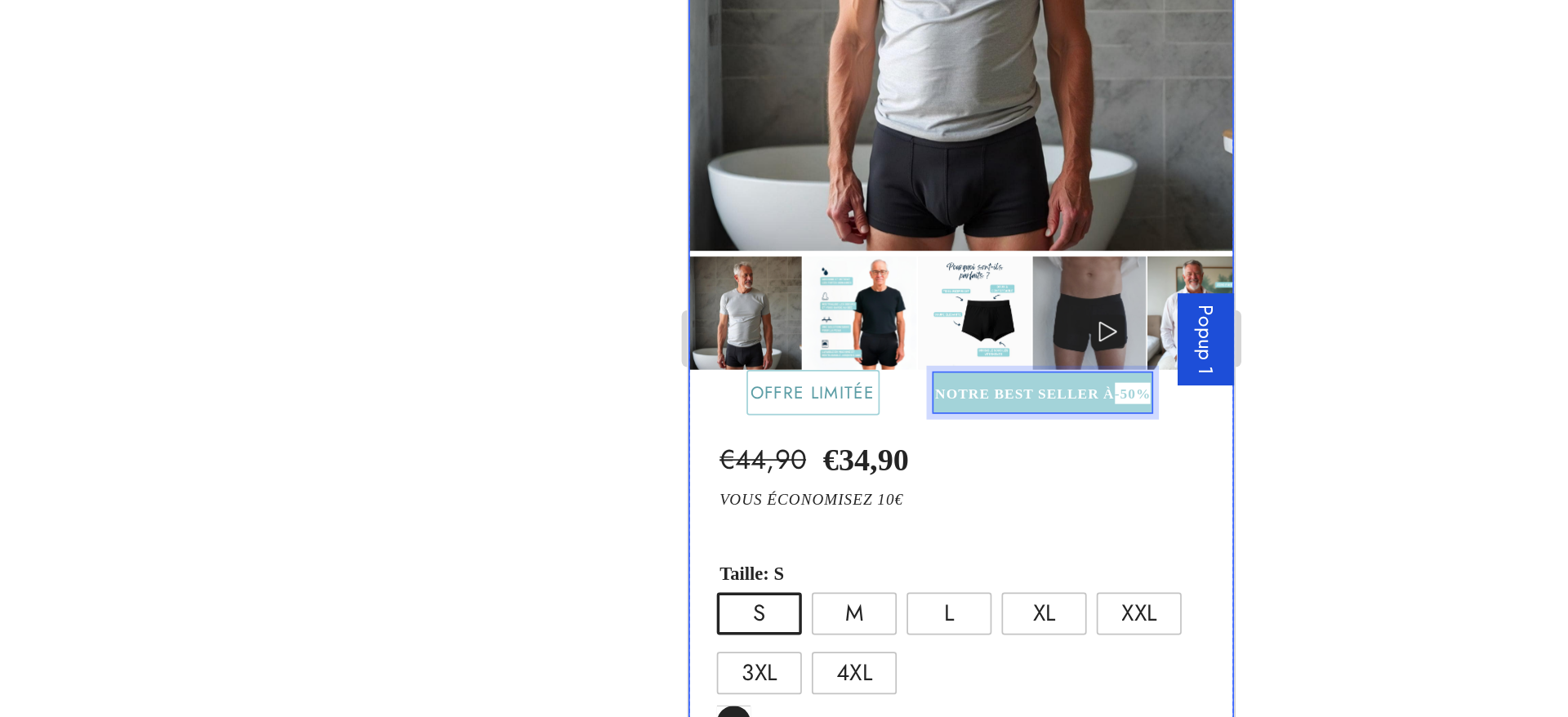
click at [944, 136] on div "€44,90 Product Price Product Price €34,90 Product Price Product Price Text Bloc…" at bounding box center [846, 353] width 315 height 434
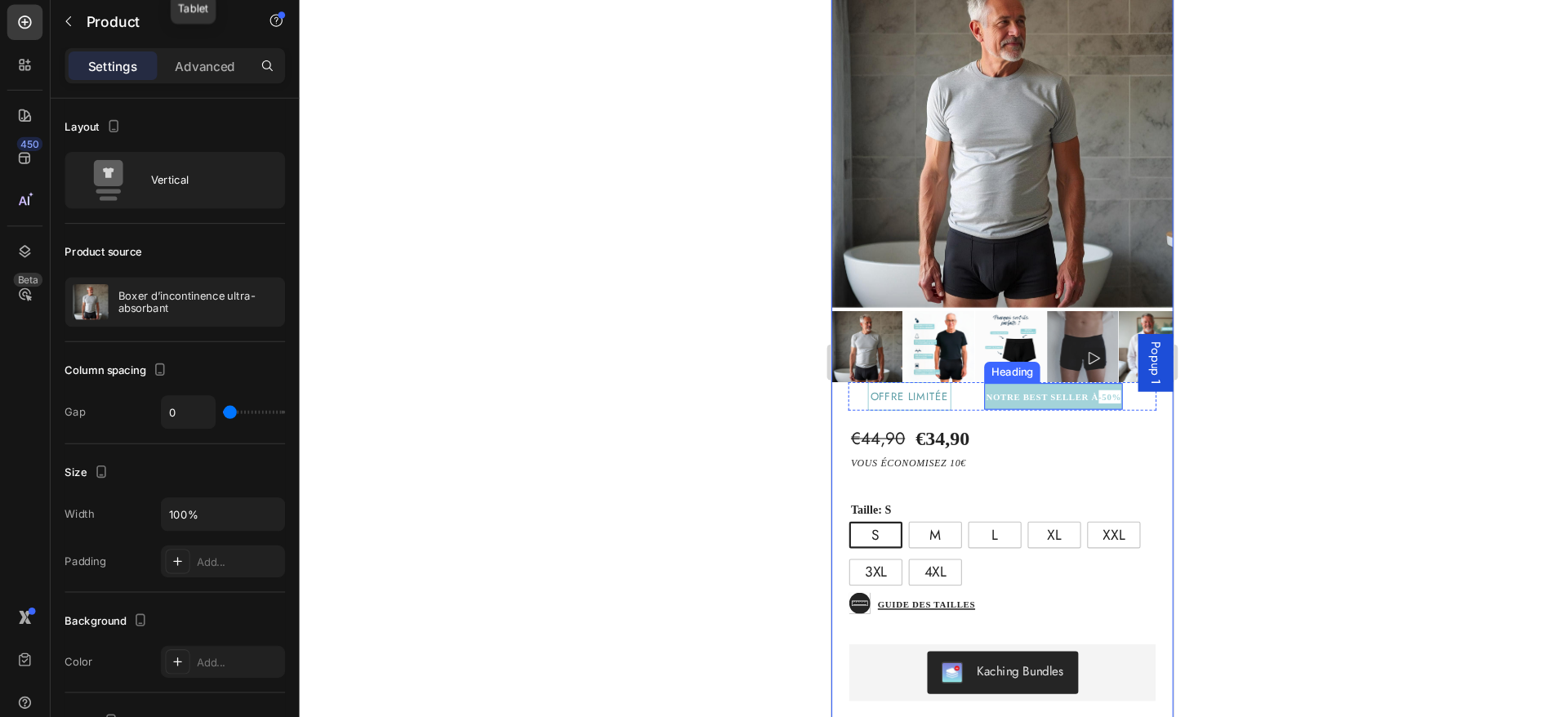
click at [974, 360] on strong "NOTRE BEST SELLER À" at bounding box center [1025, 365] width 104 height 9
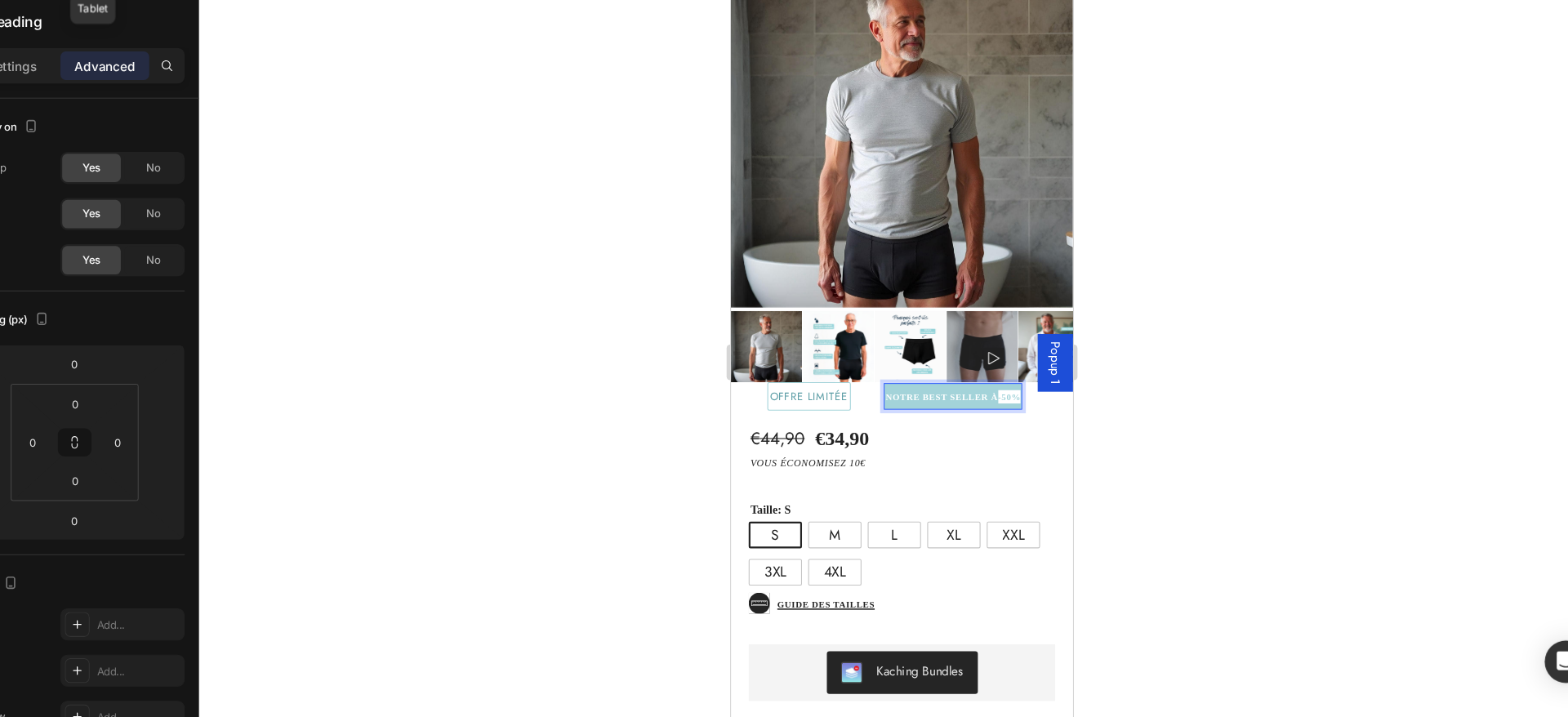
click at [969, 360] on strong "NOTRE BEST SELLER À" at bounding box center [925, 365] width 104 height 9
click at [1021, 336] on span "Popup 1" at bounding box center [1029, 334] width 17 height 40
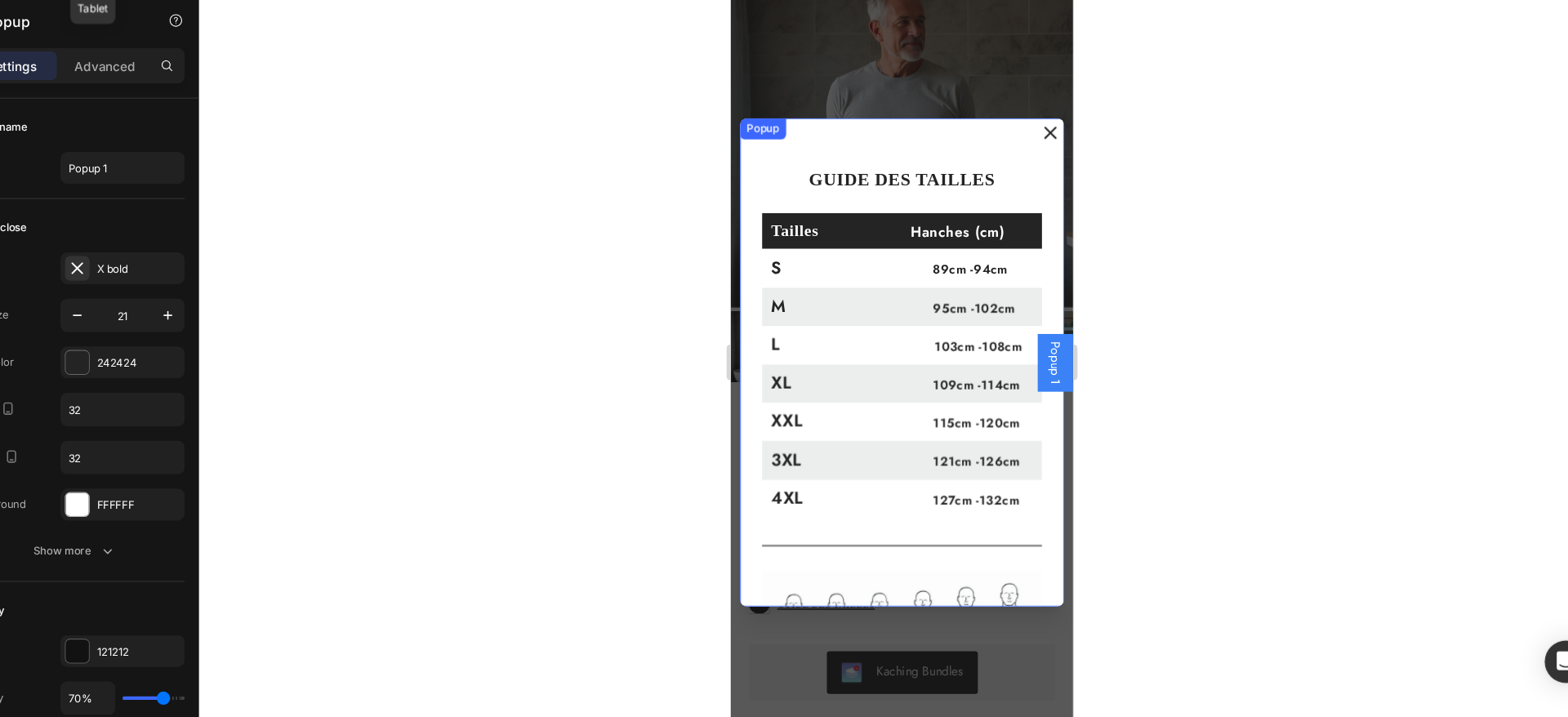
drag, startPoint x: 1012, startPoint y: 328, endPoint x: 1013, endPoint y: 377, distance: 49.0
click at [1011, 112] on button "Dialog content" at bounding box center [1024, 122] width 26 height 26
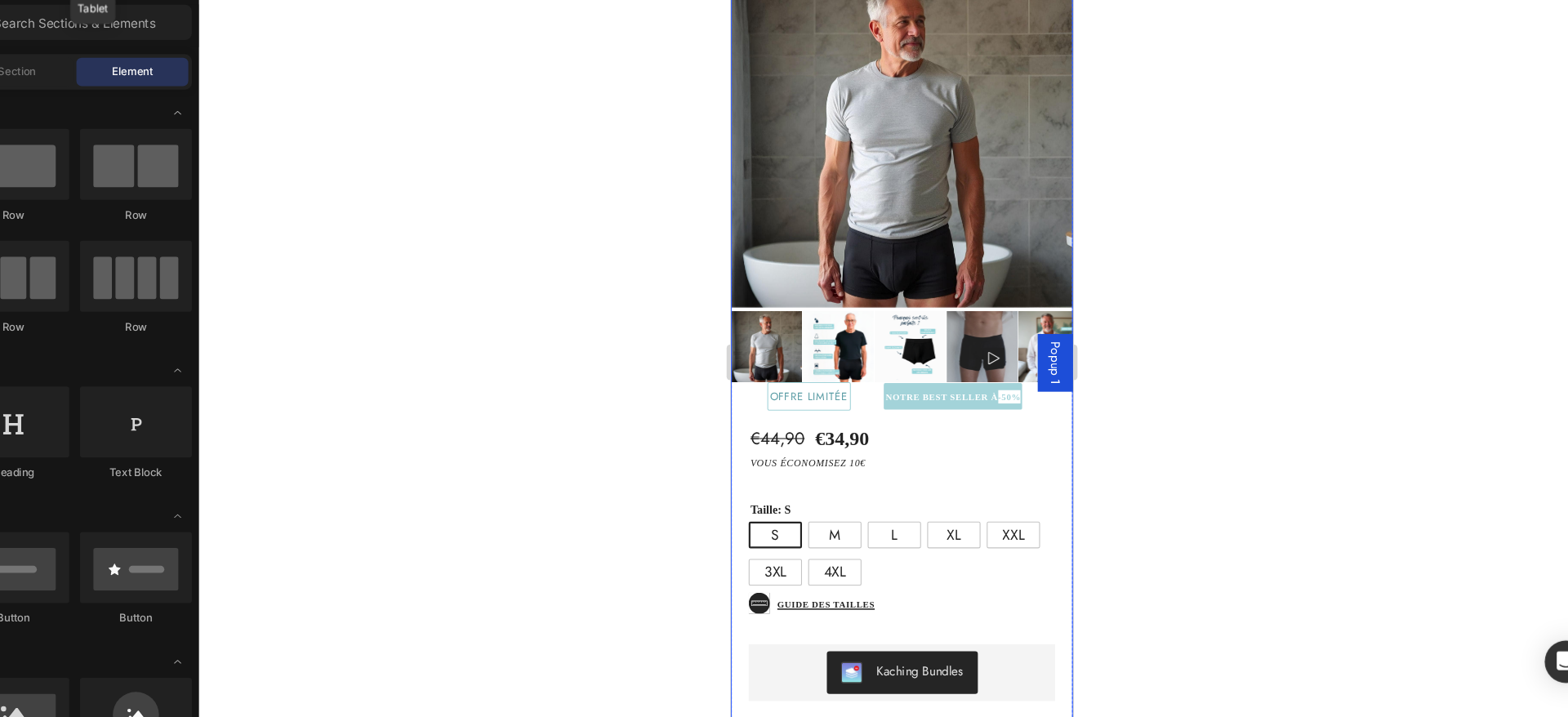
scroll to position [289, 0]
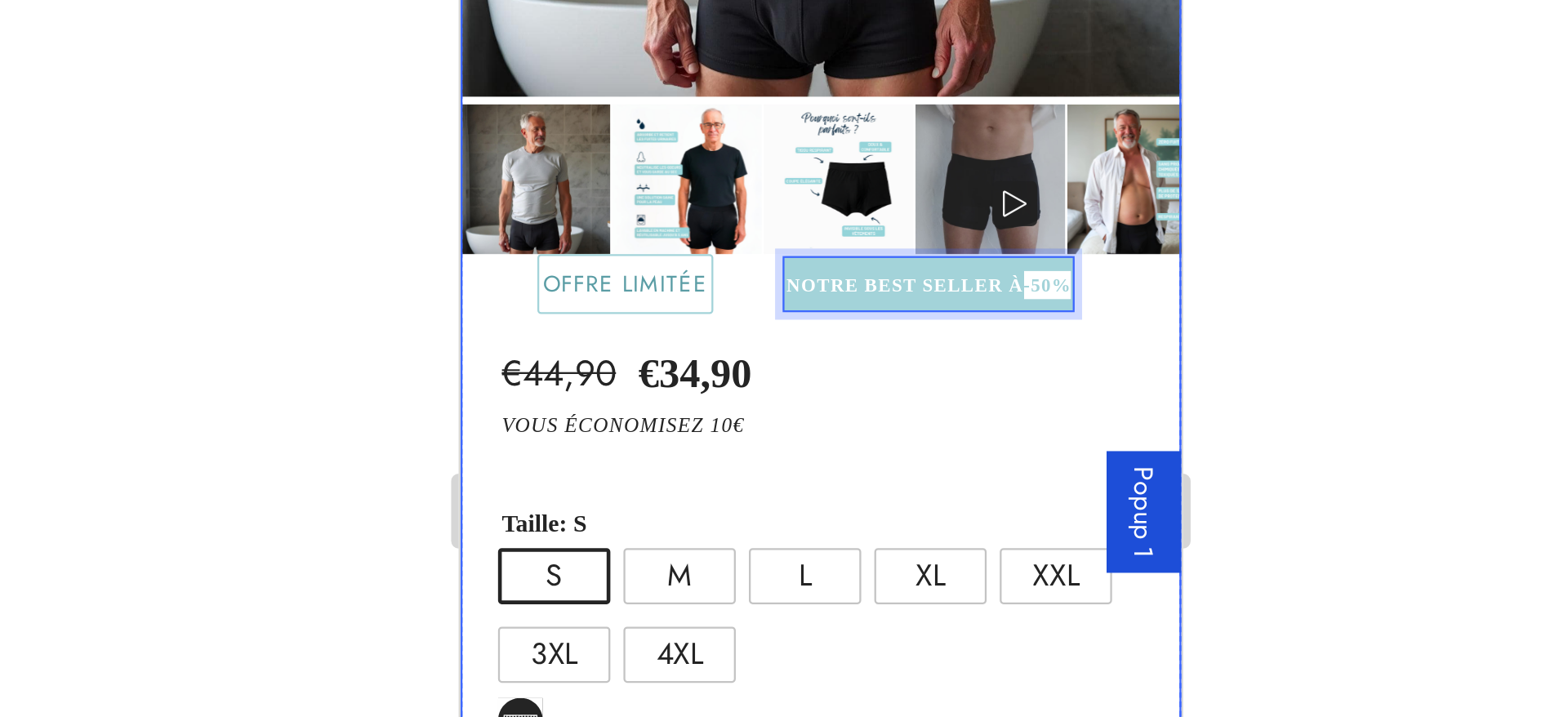
click at [665, 0] on div "€44,90 Product Price Product Price €34,90 Product Price Product Price Text Bloc…" at bounding box center [617, 209] width 315 height 434
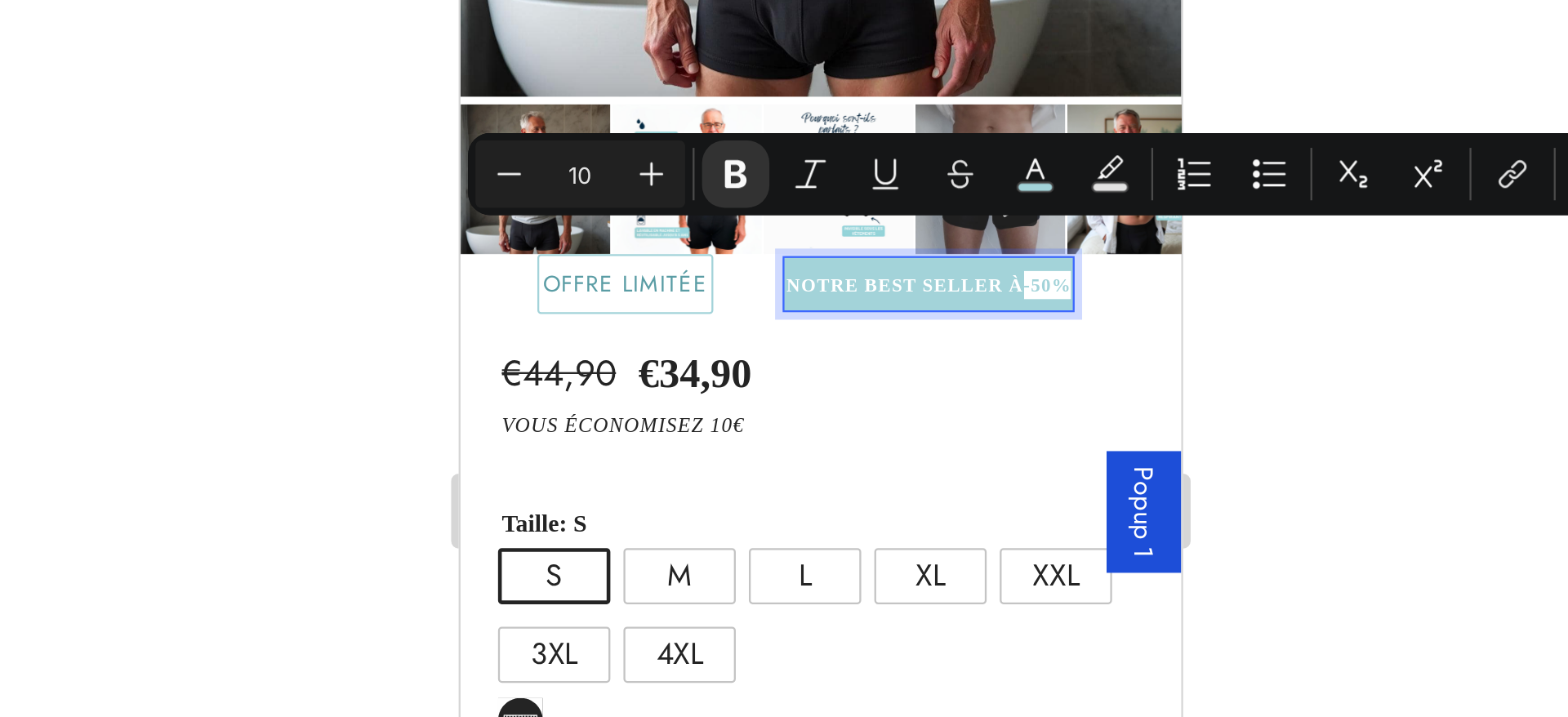
drag, startPoint x: 713, startPoint y: -40, endPoint x: 733, endPoint y: -38, distance: 20.1
click at [1039, 239] on icon "Editor contextual toolbar" at bounding box center [1047, 234] width 17 height 17
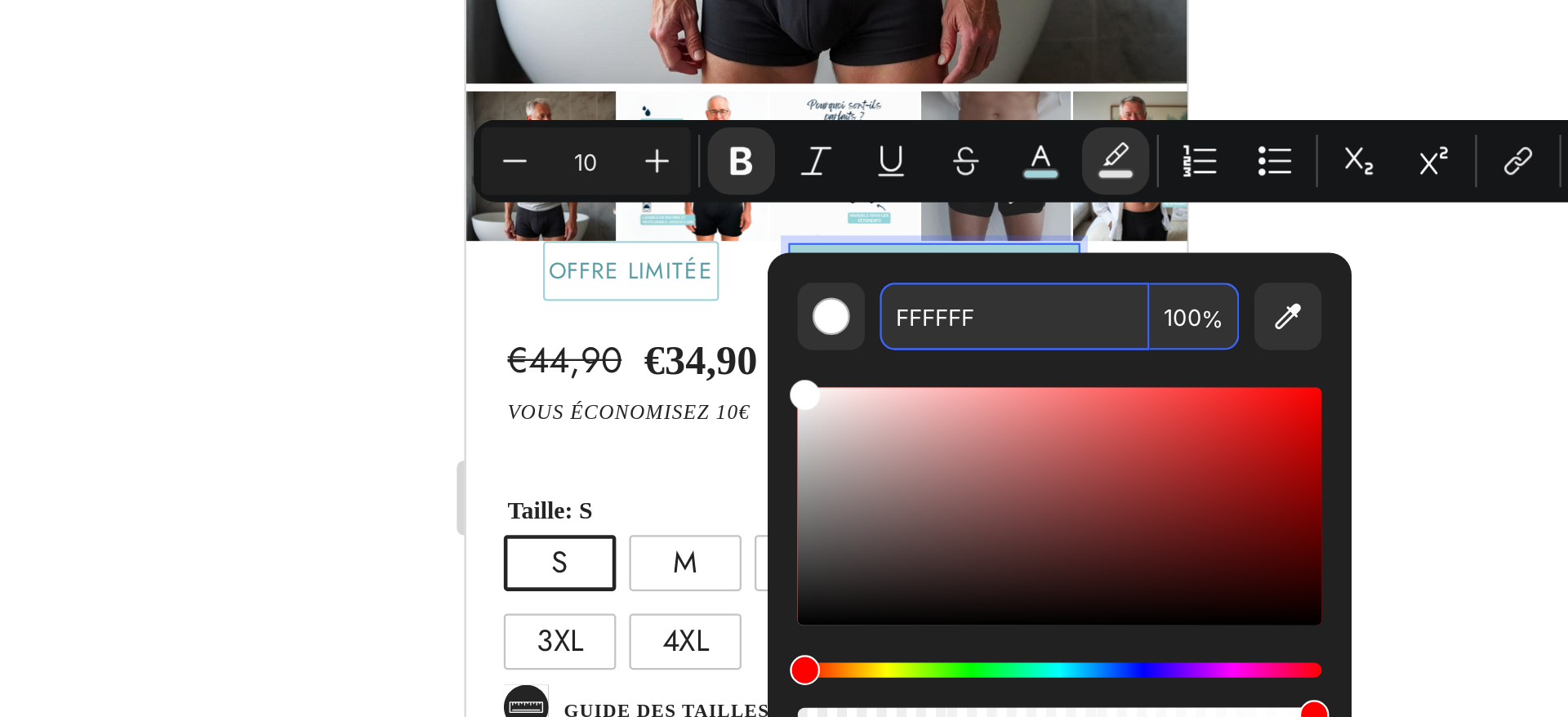
click at [970, 302] on input "FFFFFF" at bounding box center [1003, 303] width 118 height 30
paste input "<style> @font-face{ font-family:'[PERSON_NAME]';font-style:normal;font-weight:7…"
type input "FFFFFF"
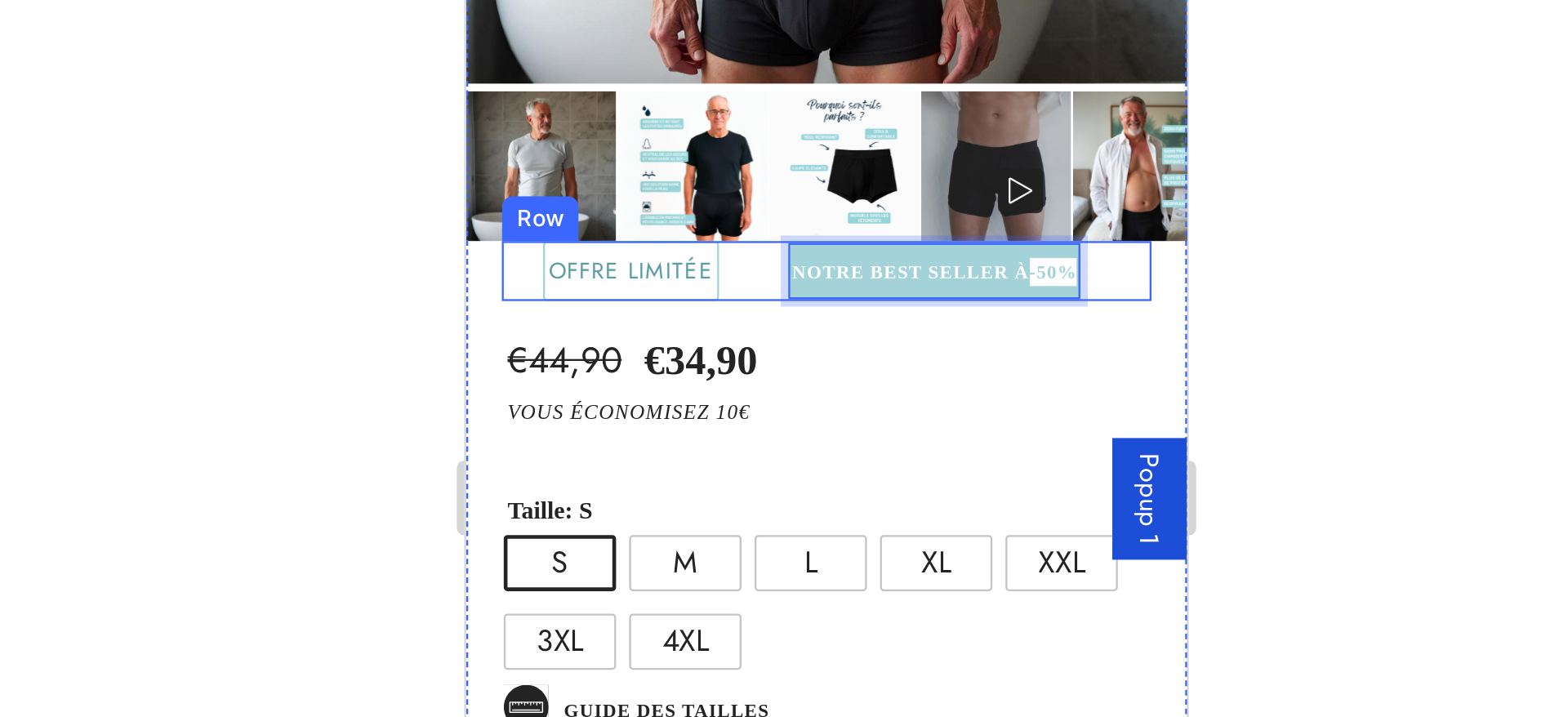
drag, startPoint x: 720, startPoint y: -52, endPoint x: 741, endPoint y: -52, distance: 21.0
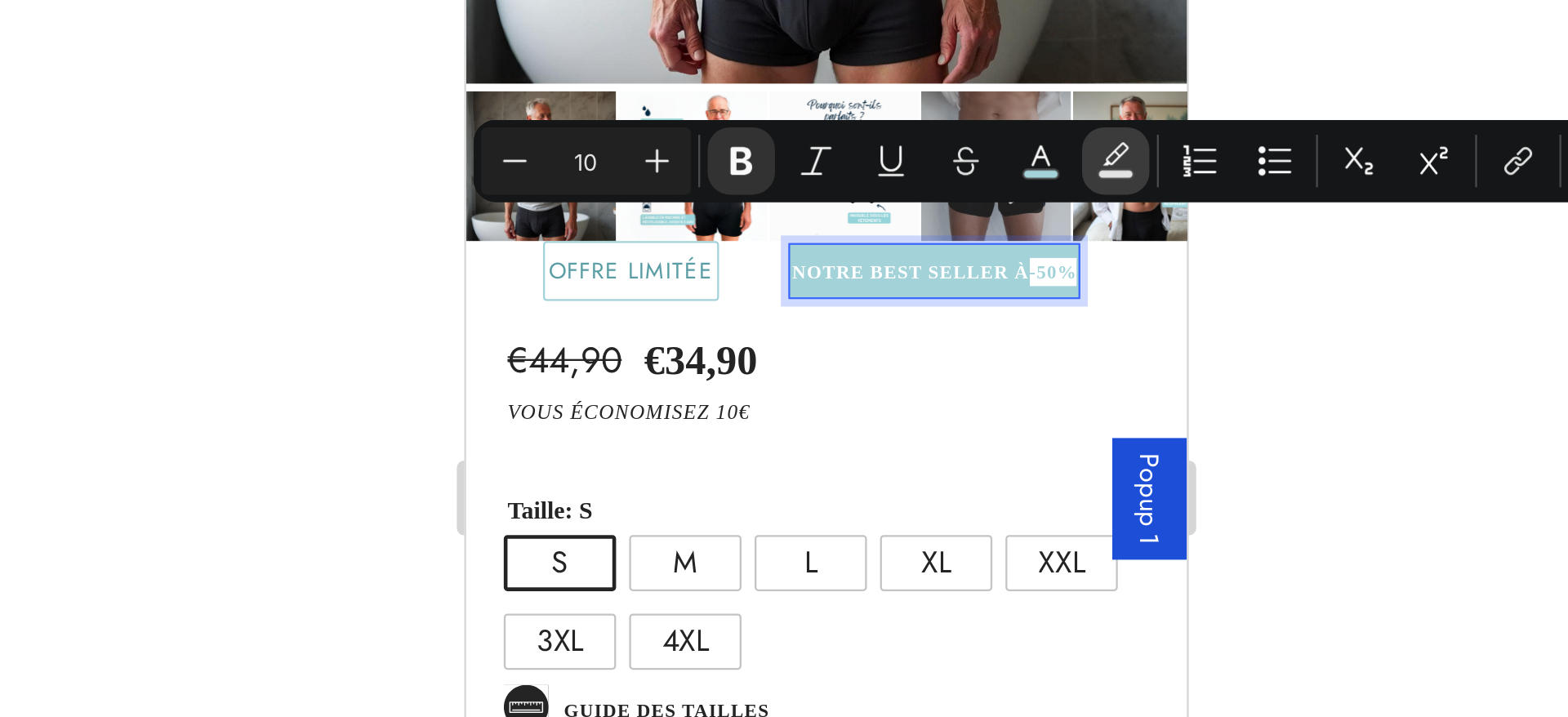
click at [1044, 242] on rect "Editor contextual toolbar" at bounding box center [1048, 240] width 16 height 4
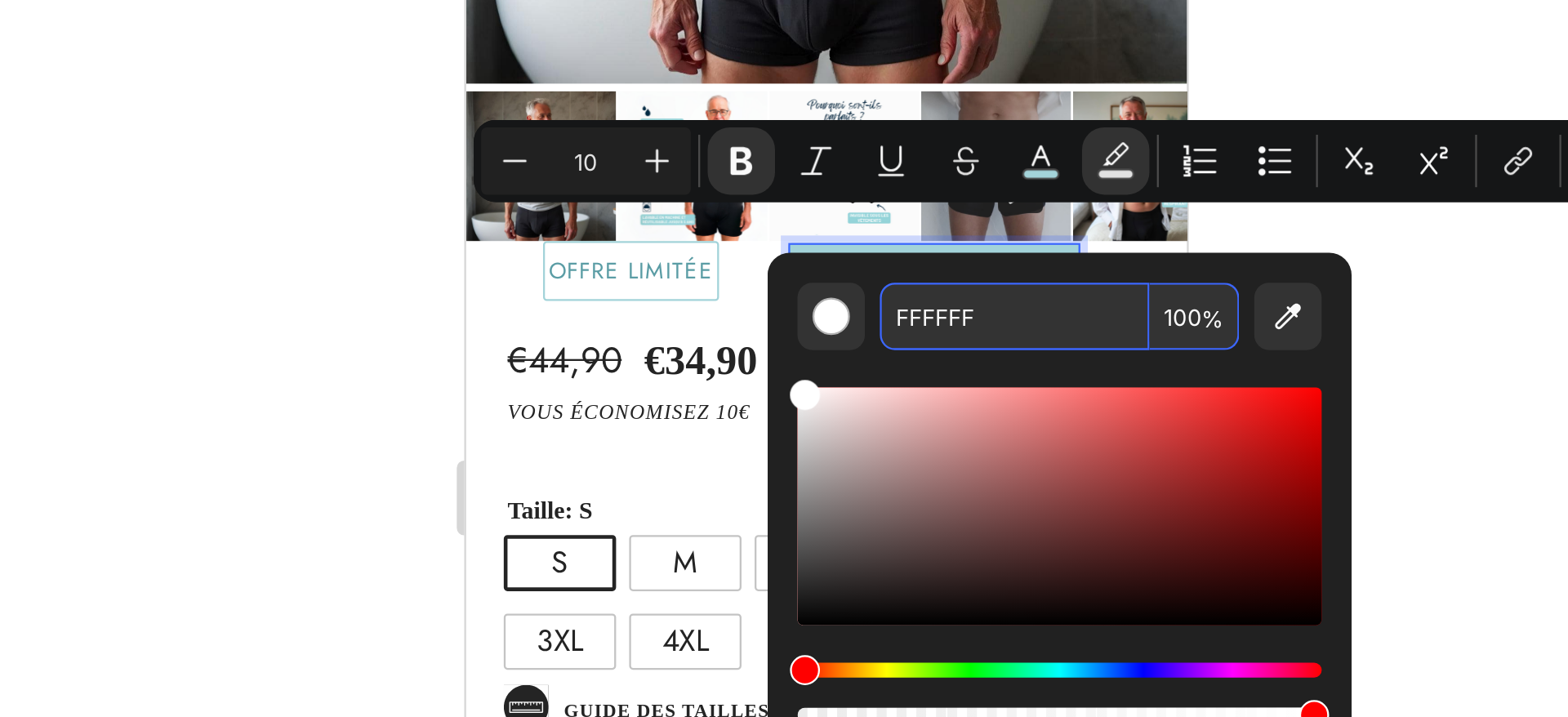
click at [989, 304] on input "FFFFFF" at bounding box center [1003, 303] width 118 height 30
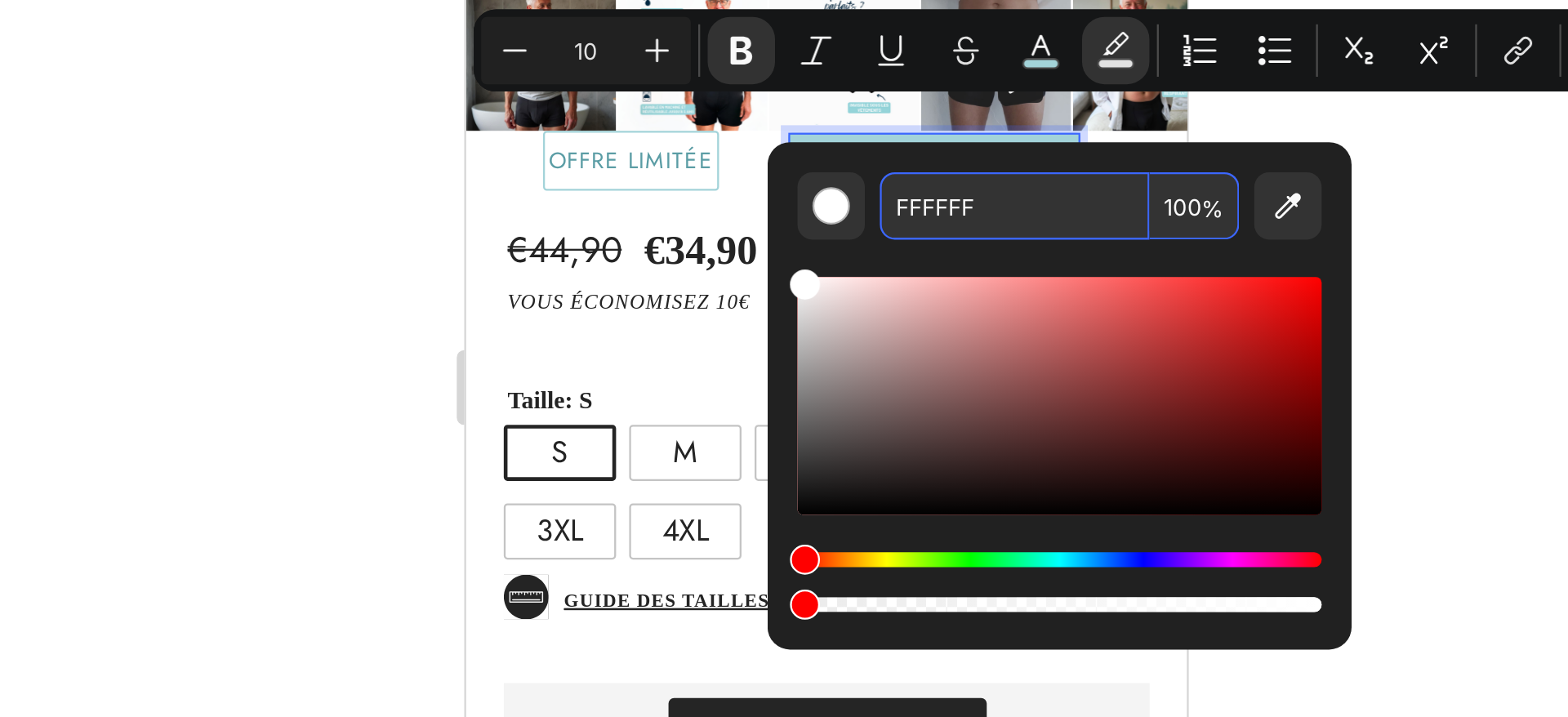
drag, startPoint x: 1130, startPoint y: 473, endPoint x: 909, endPoint y: 465, distance: 221.1
click at [909, 465] on div "Editor contextual toolbar" at bounding box center [1023, 467] width 229 height 26
type input "0"
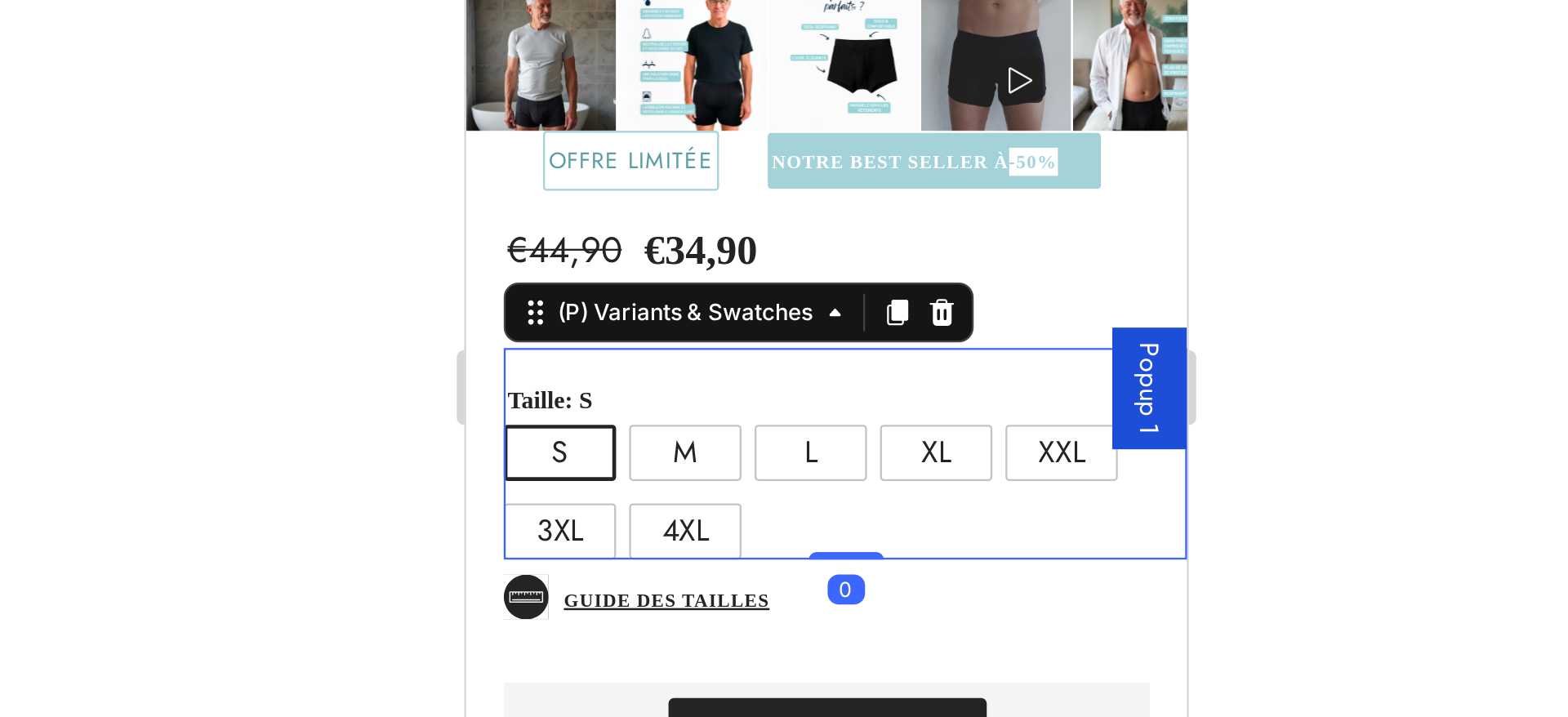
scroll to position [240, 0]
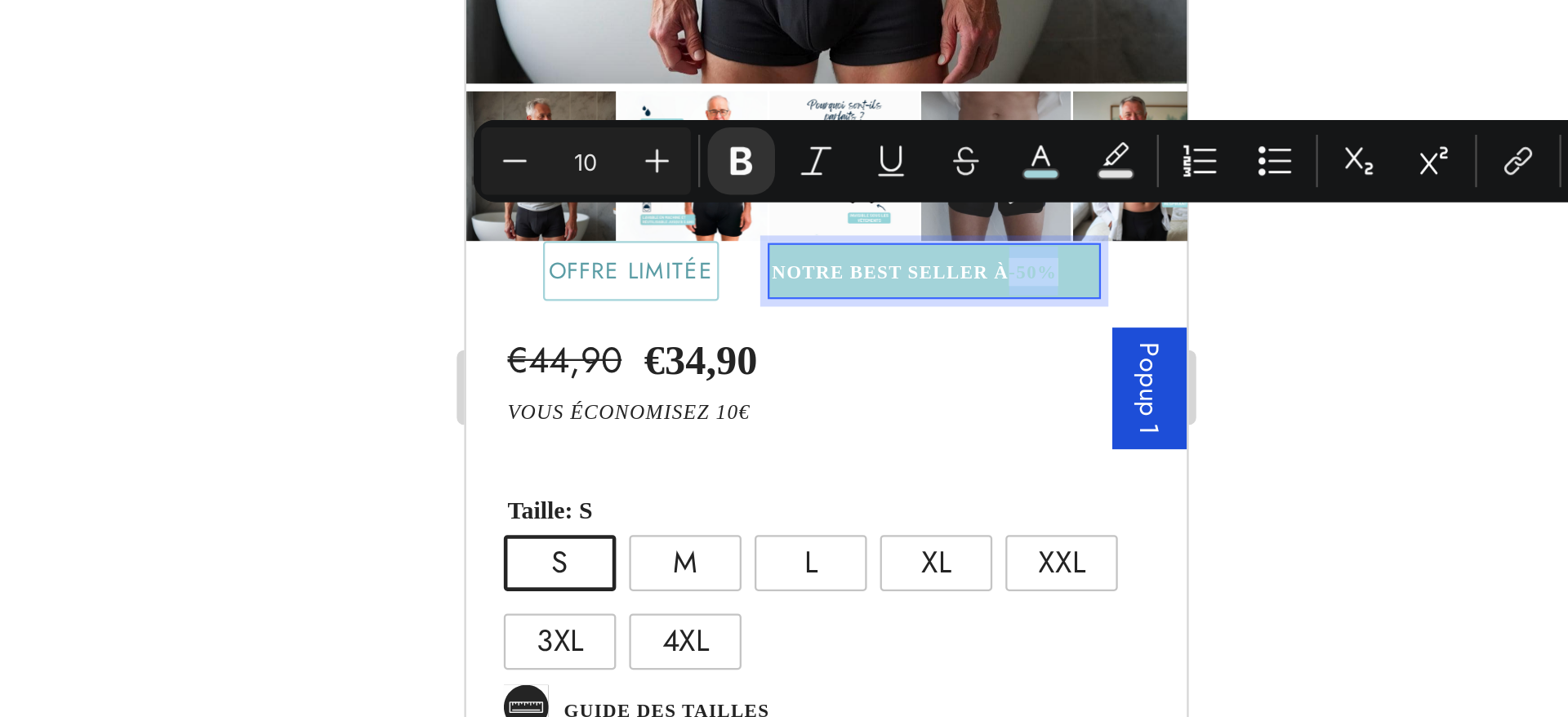
drag, startPoint x: 699, startPoint y: -115, endPoint x: 718, endPoint y: -115, distance: 19.0
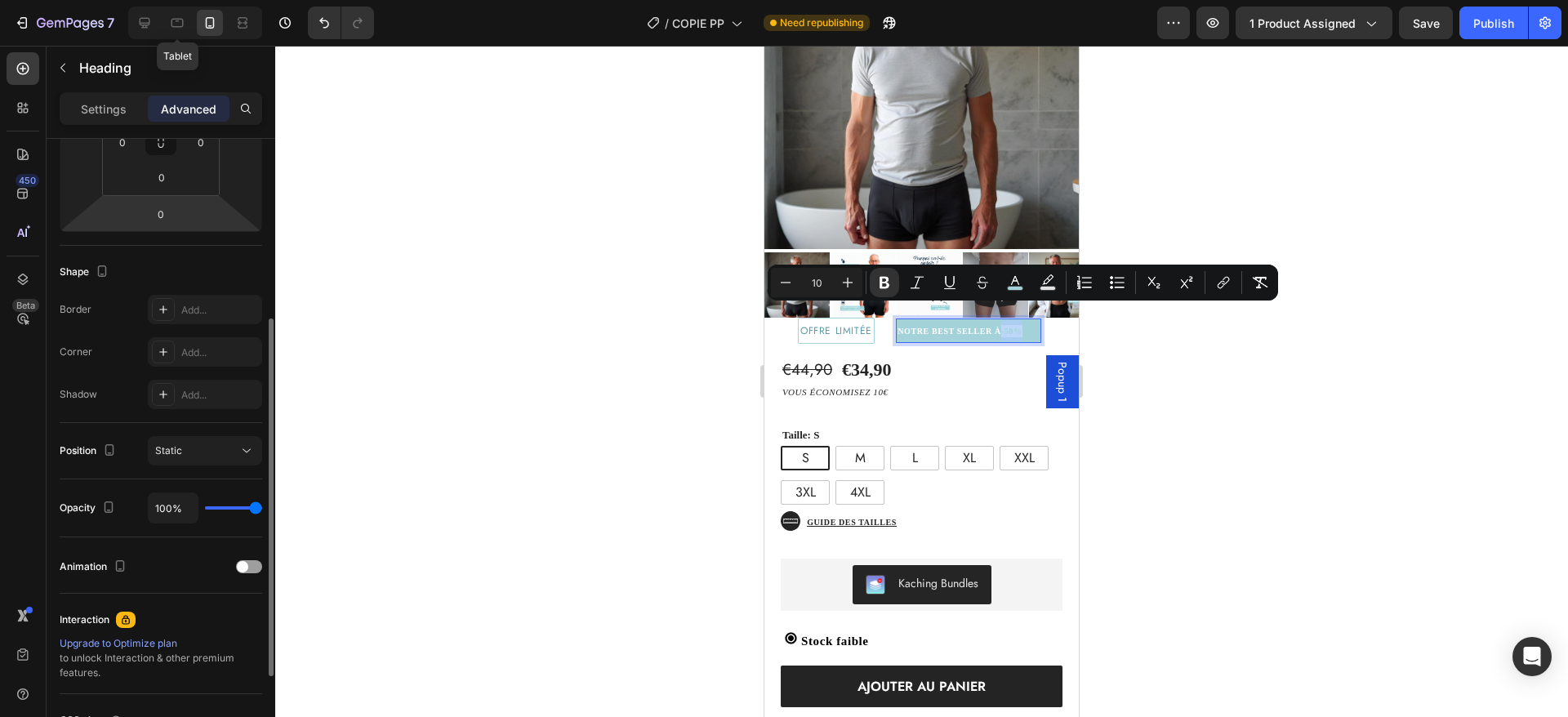
scroll to position [309, 0]
click at [194, 359] on div "Add..." at bounding box center [219, 357] width 77 height 15
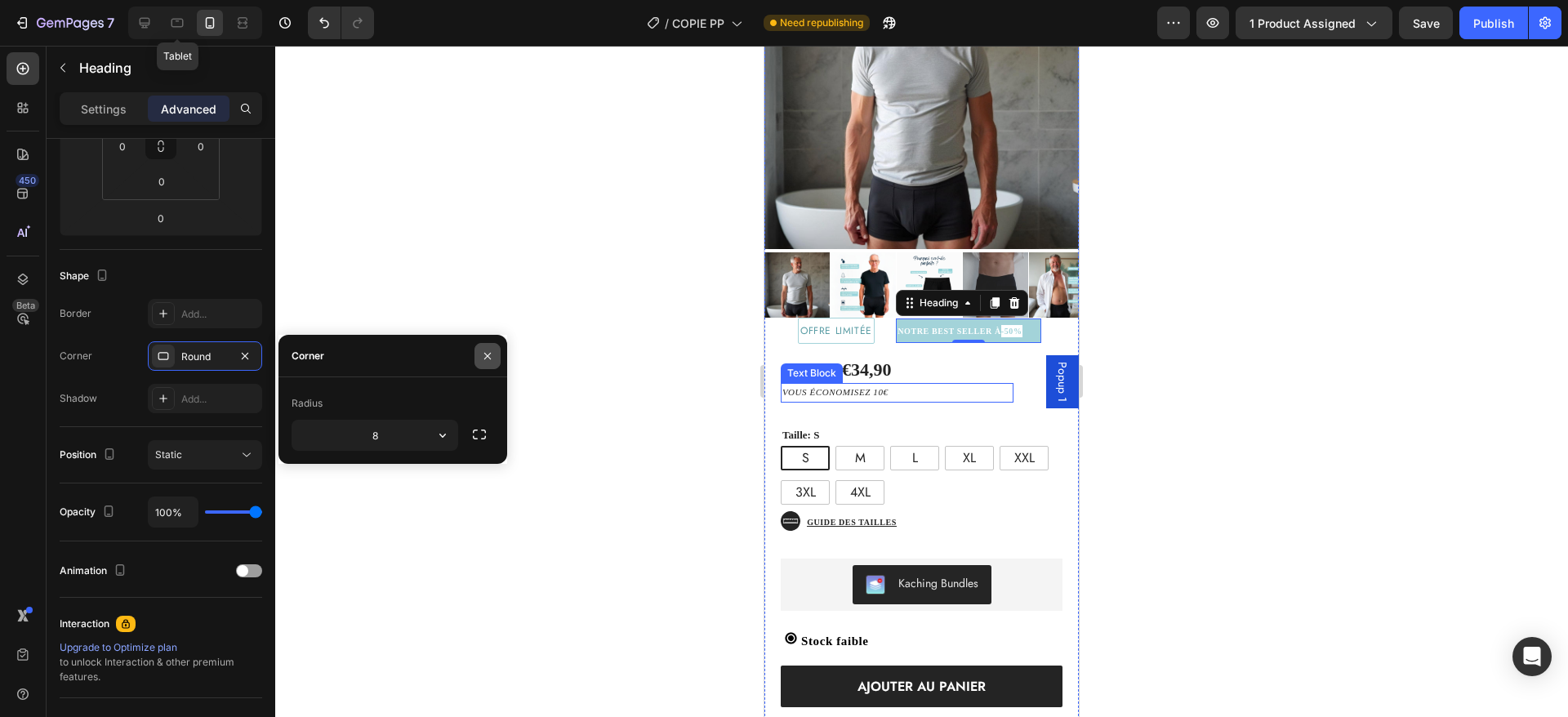
click at [484, 355] on icon "button" at bounding box center [487, 356] width 13 height 13
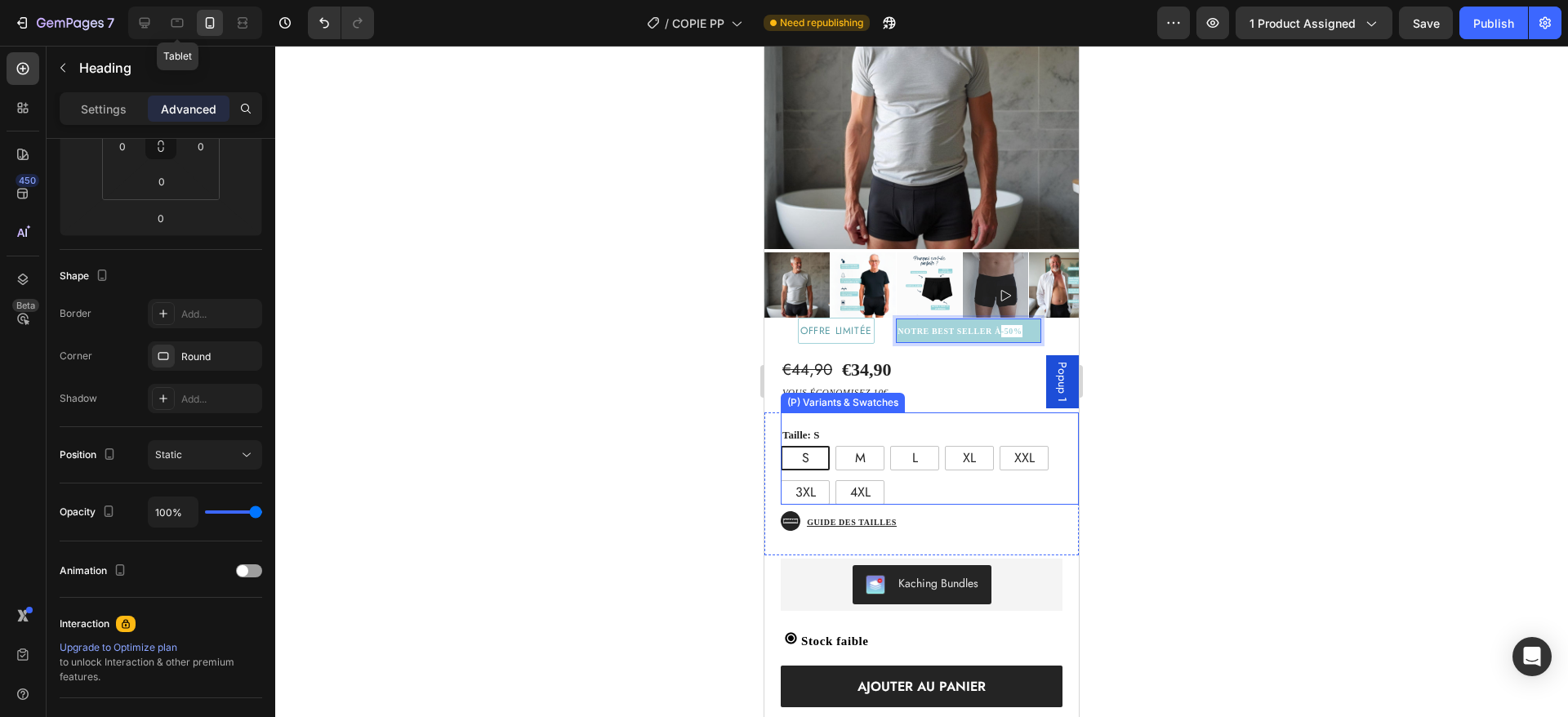
click at [885, 446] on div "S S S M M M L L L XL XL XL XXL XXL XXL 3XL 3XL 3XL 4XL 4XL 4XL" at bounding box center [929, 475] width 298 height 59
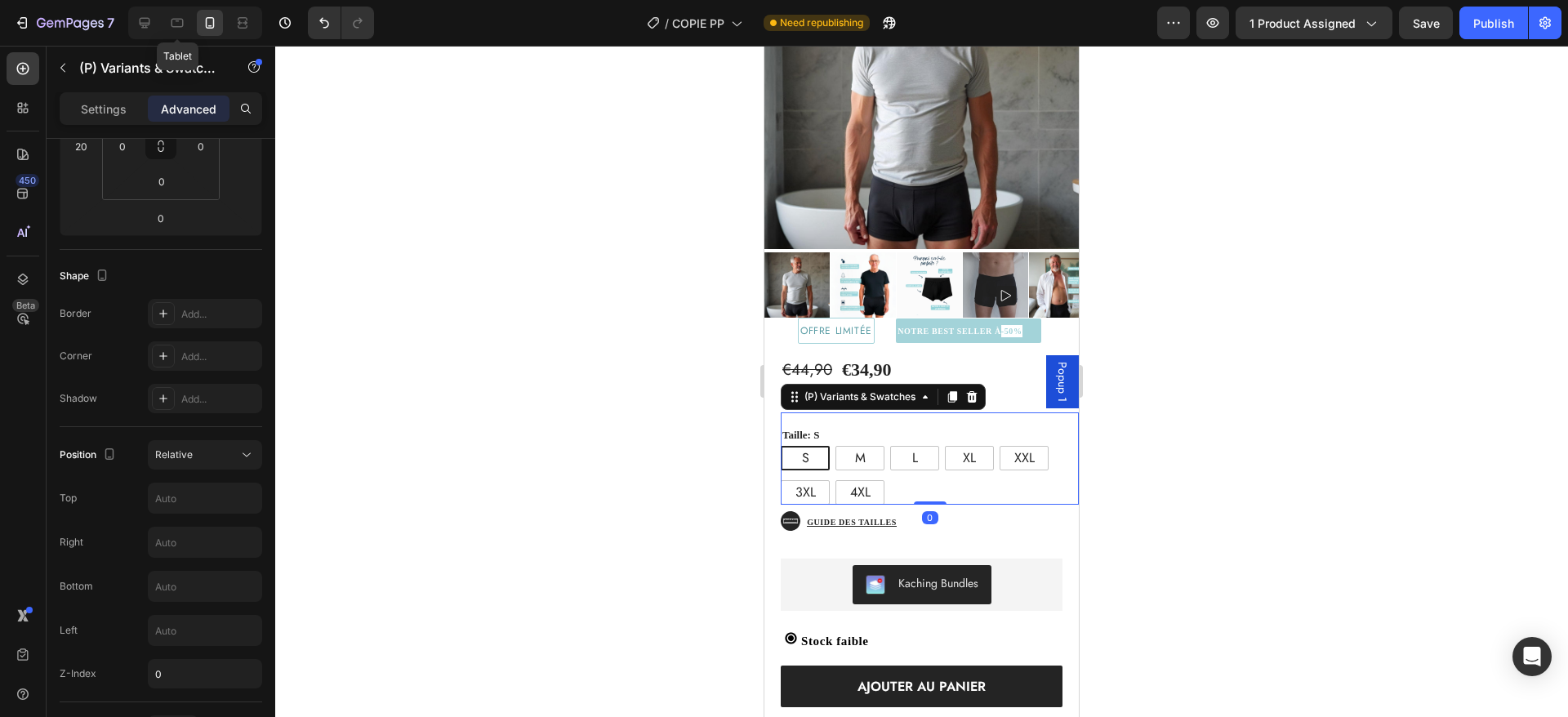
scroll to position [0, 0]
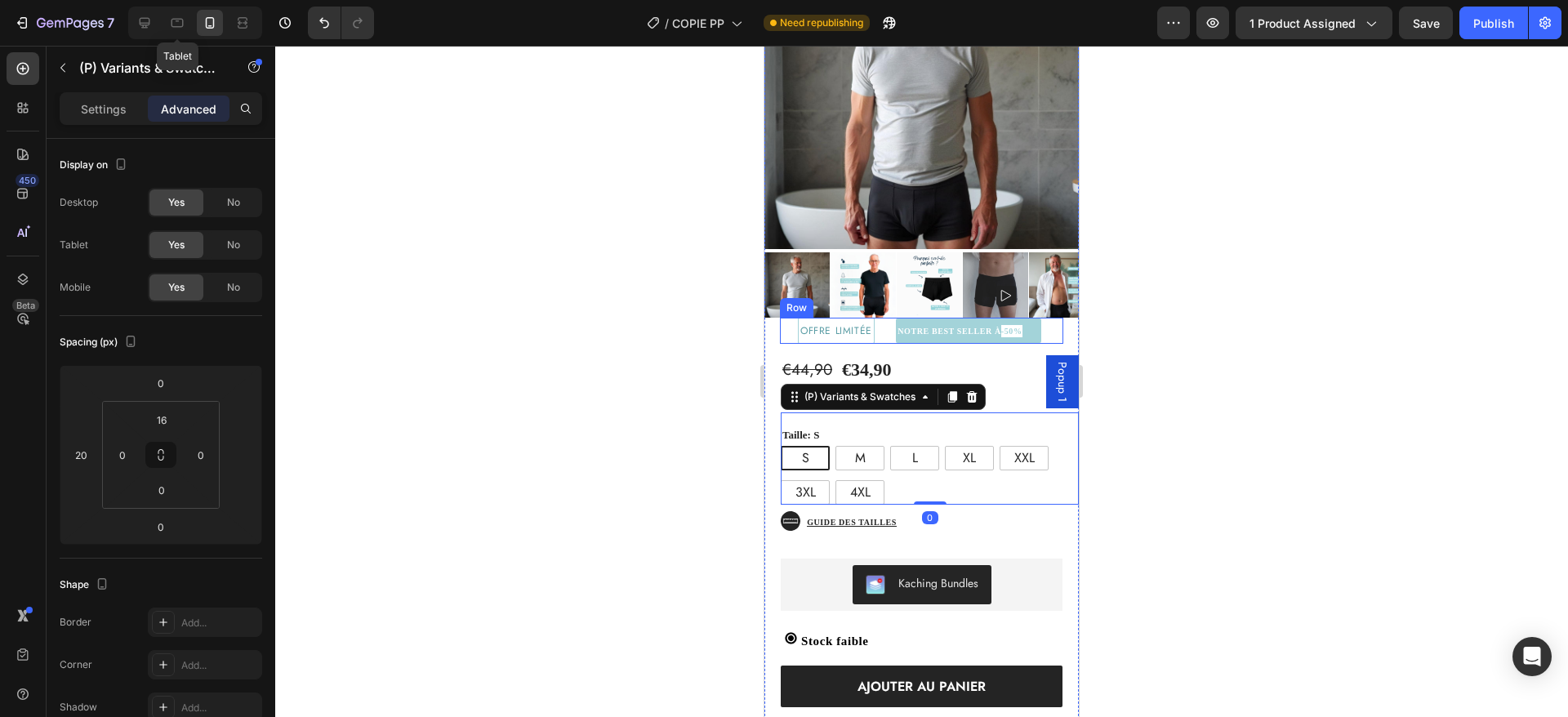
click at [875, 317] on div "⁠⁠⁠⁠⁠⁠⁠ NOTRE BEST SELLER À -50% Heading" at bounding box center [969, 331] width 189 height 26
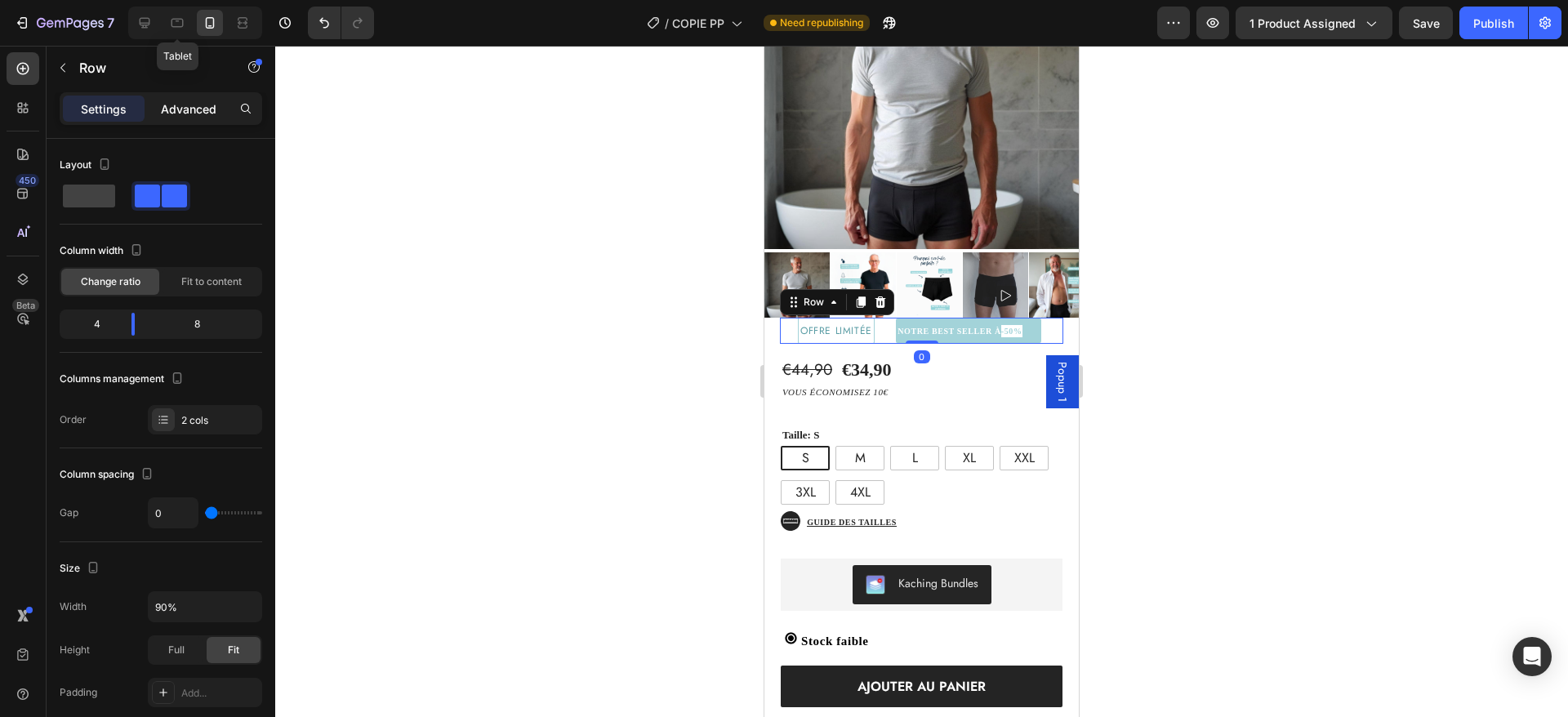
click at [183, 117] on div "Advanced" at bounding box center [188, 108] width 81 height 26
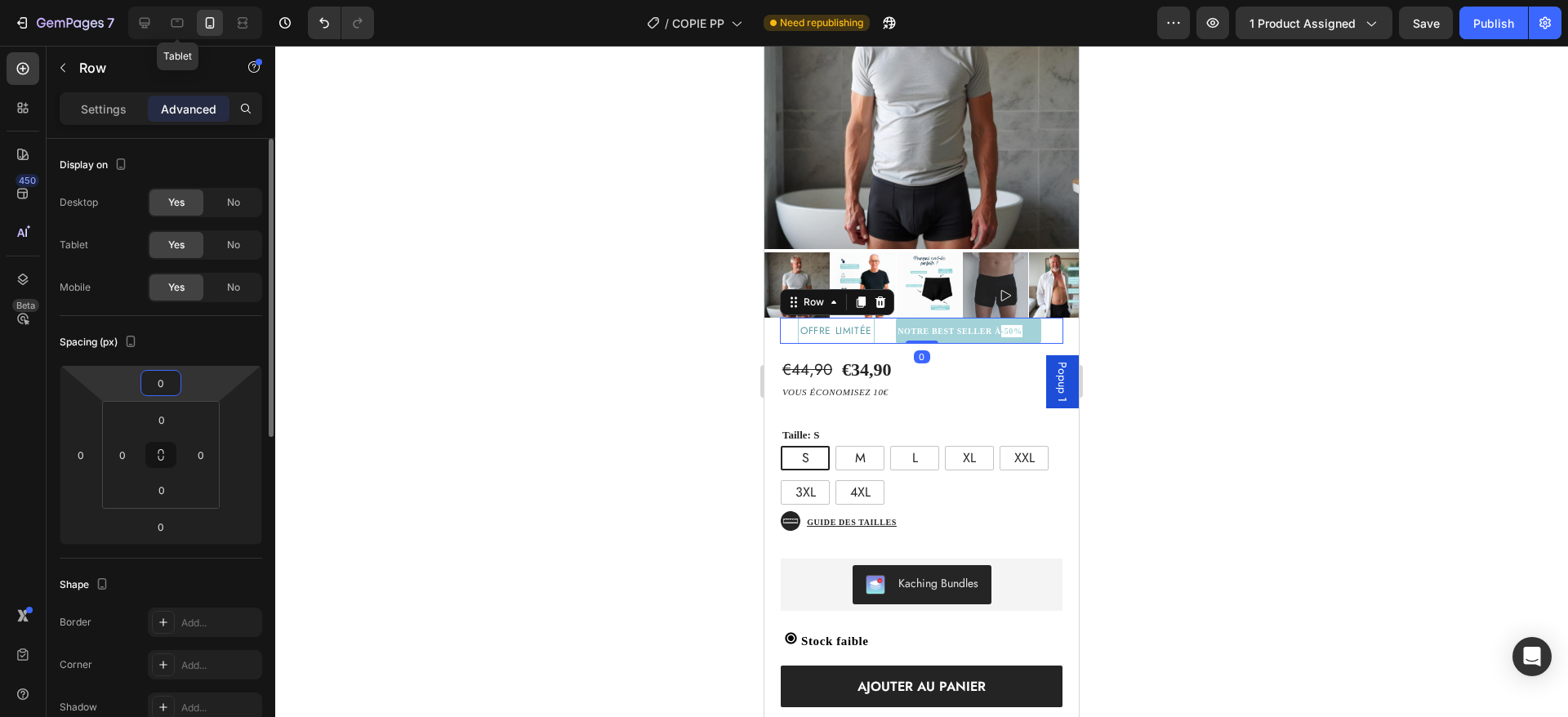
click at [161, 381] on input "0" at bounding box center [160, 383] width 32 height 24
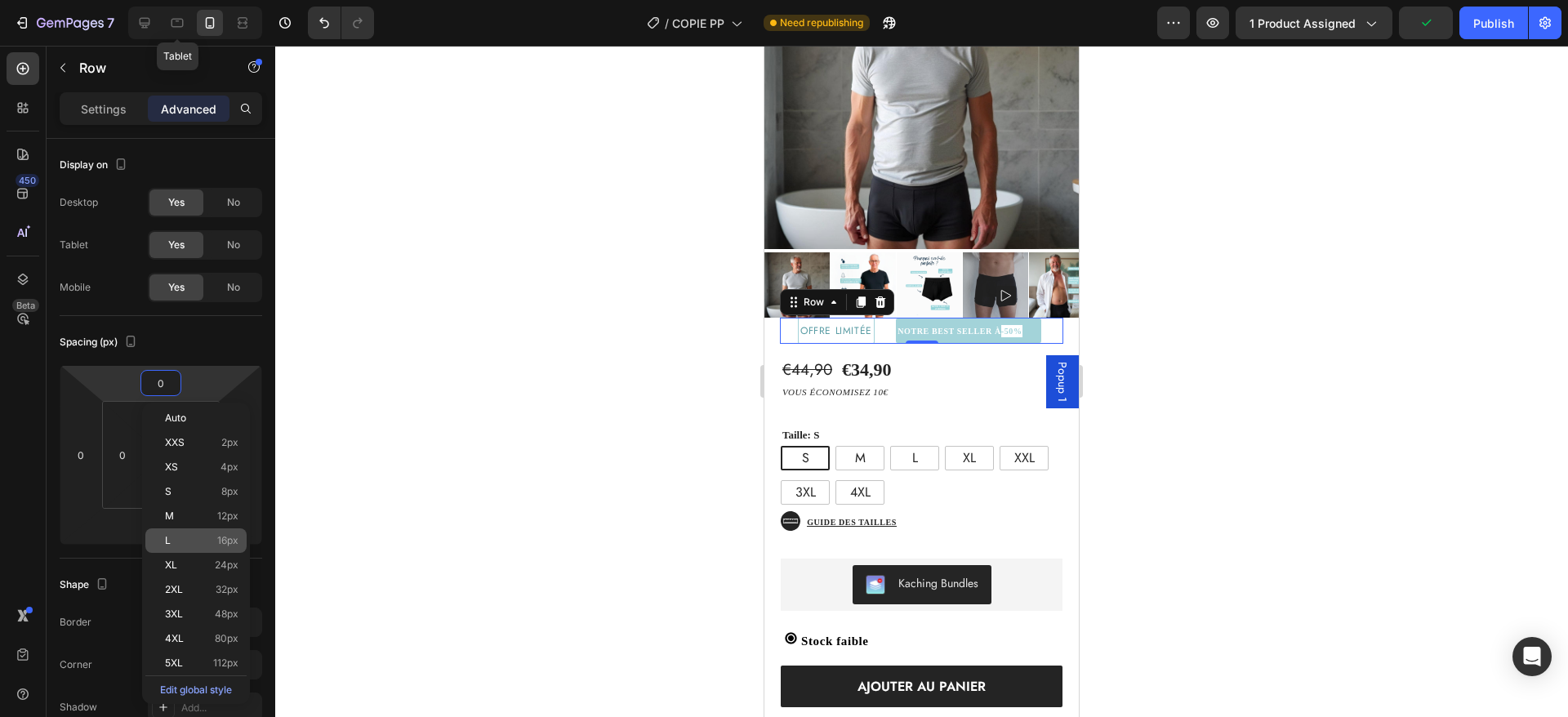
click at [203, 546] on p "L 16px" at bounding box center [202, 540] width 73 height 11
type input "16"
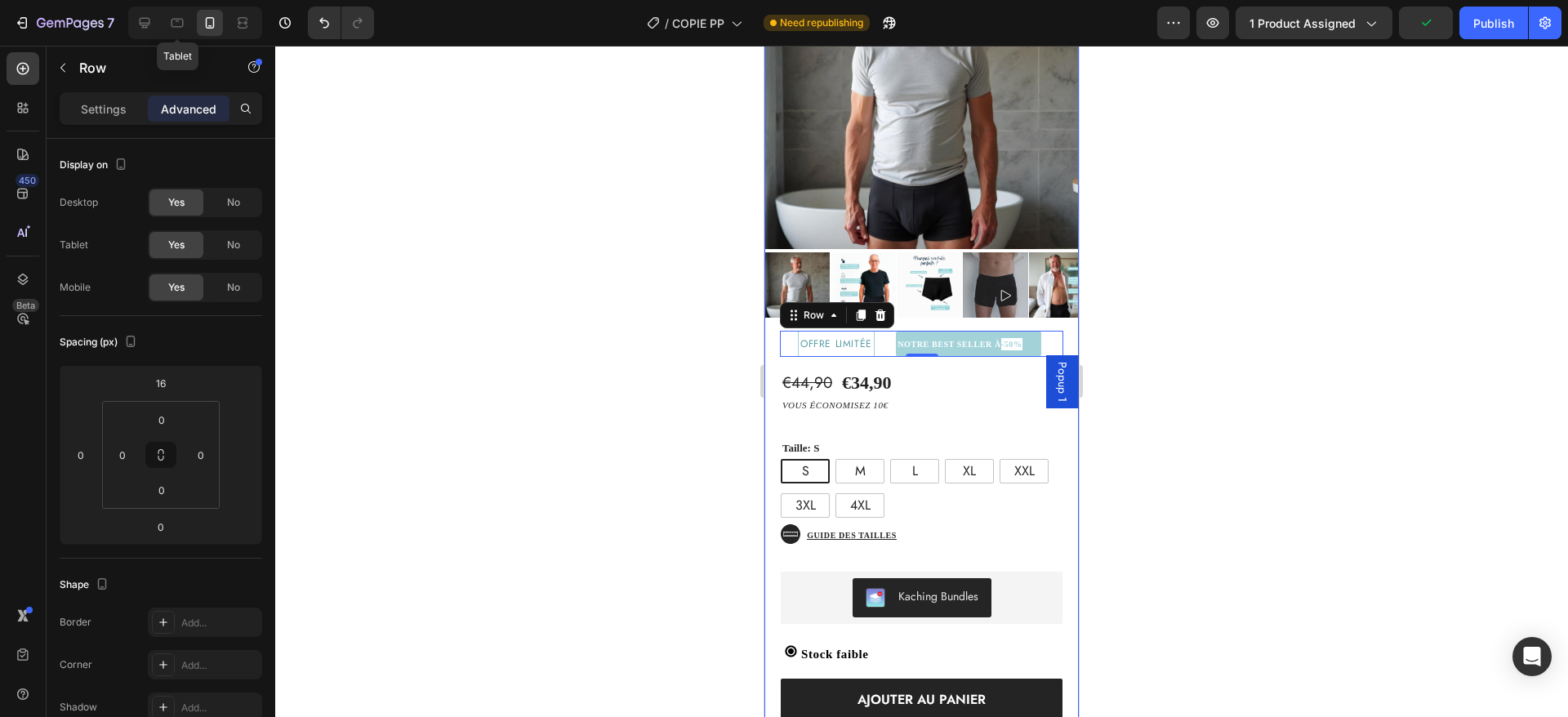
click at [968, 357] on div "€44,90 Product Price Product Price €34,90 Product Price Product Price Text Bloc…" at bounding box center [922, 574] width 315 height 434
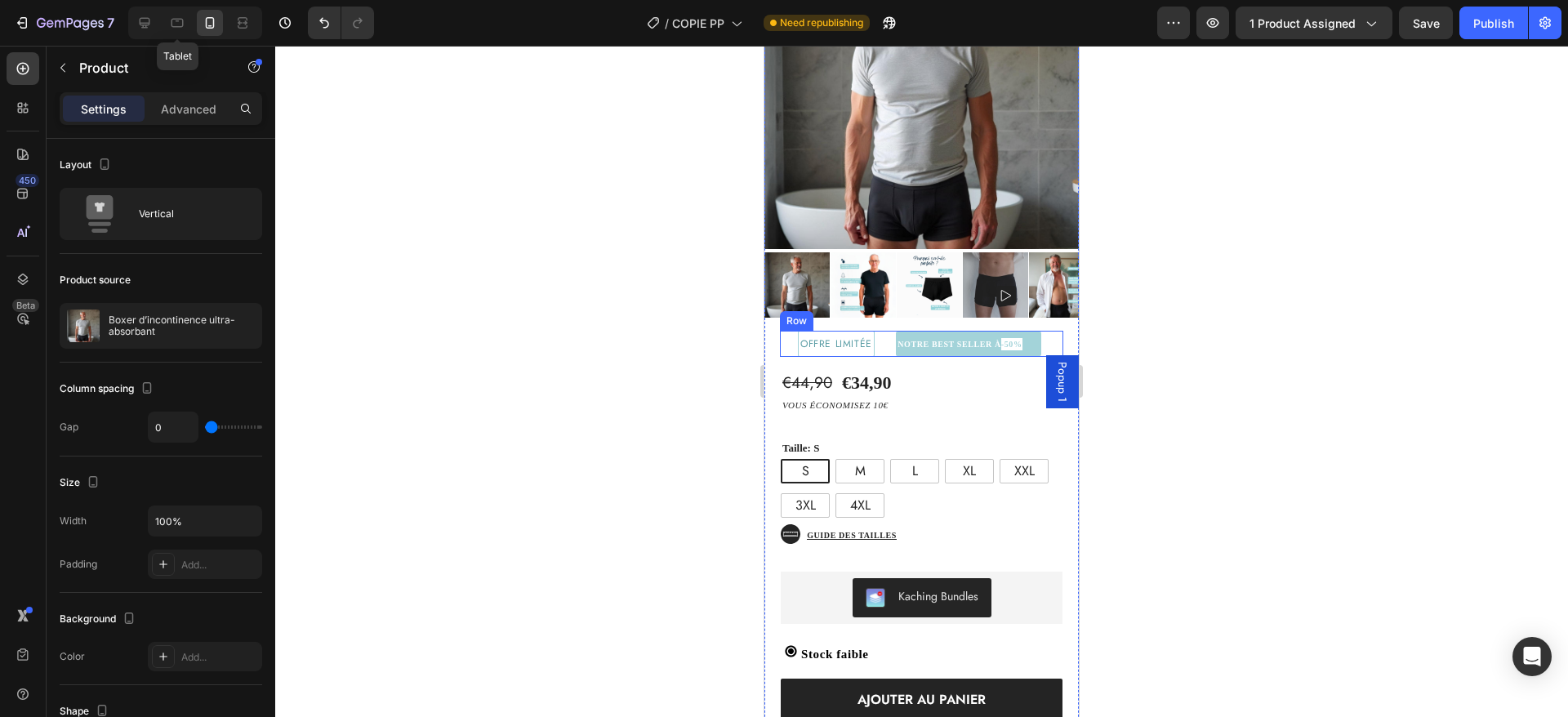
click at [1042, 331] on div "⁠⁠⁠⁠⁠⁠⁠ NOTRE BEST SELLER À -50% Heading" at bounding box center [969, 344] width 189 height 26
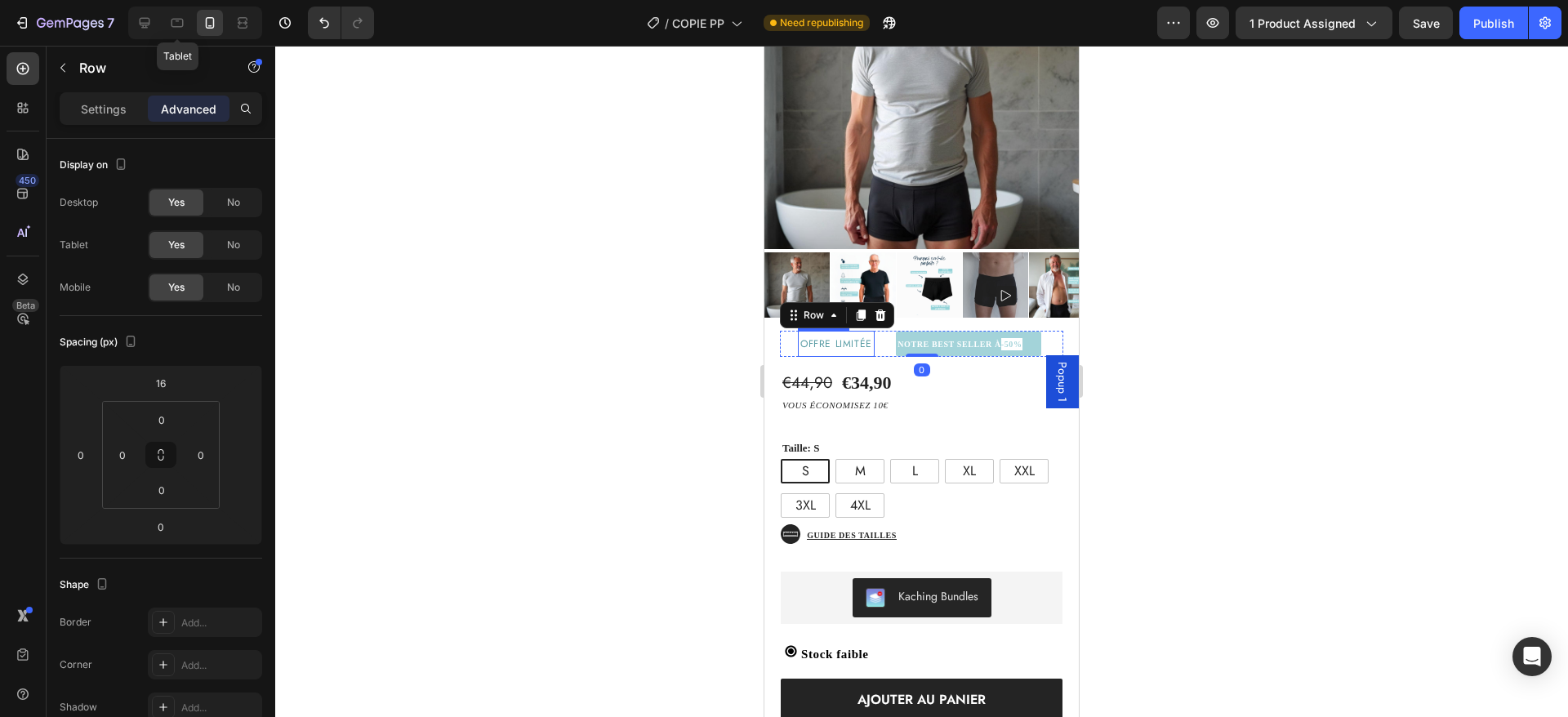
click at [801, 337] on span "offre limitée" at bounding box center [836, 344] width 72 height 15
click at [1026, 340] on strong "Rich Text Editor. Editing area: main" at bounding box center [1031, 345] width 18 height 9
click at [1011, 357] on div "€44,90 Product Price Product Price €34,90 Product Price Product Price Text Bloc…" at bounding box center [922, 574] width 315 height 434
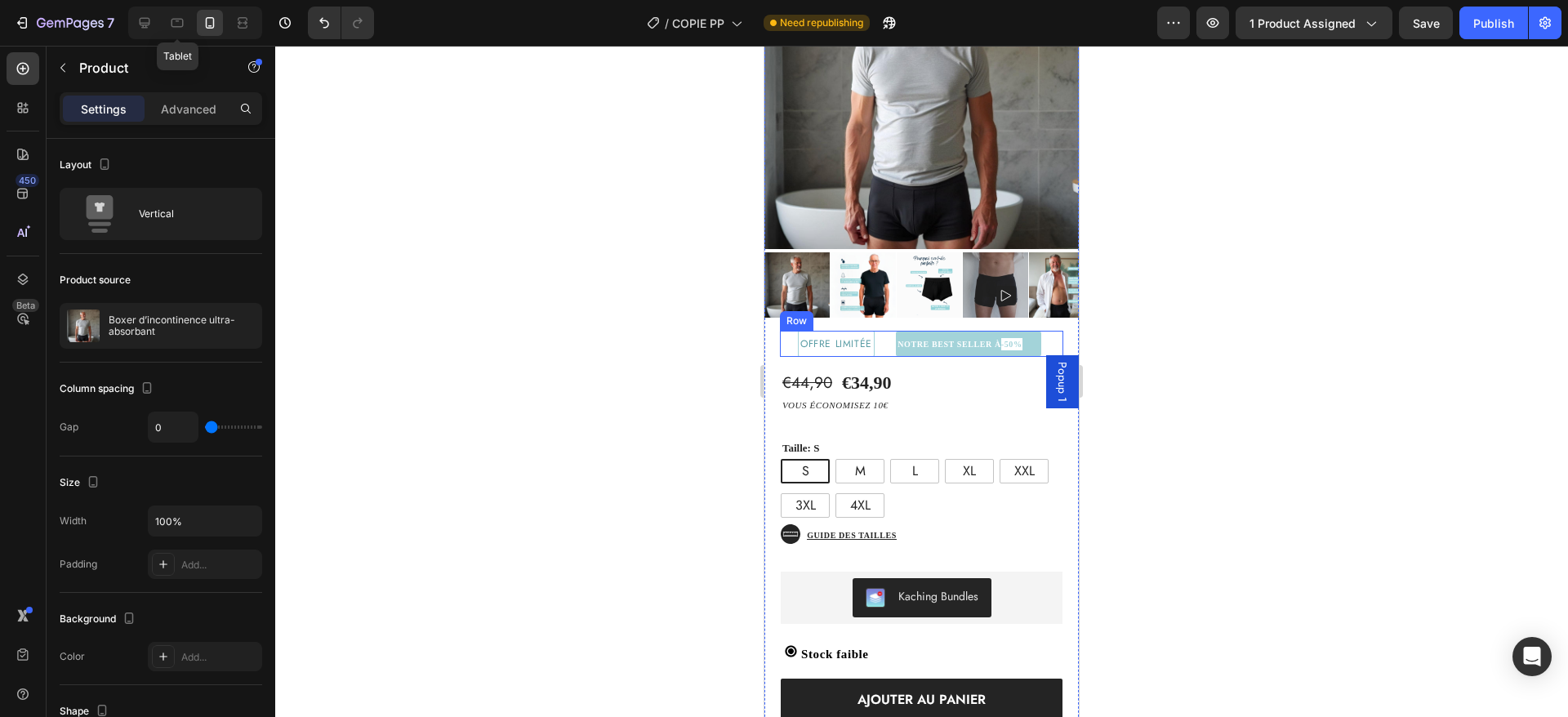
click at [875, 331] on div "⁠⁠⁠⁠⁠⁠⁠ NOTRE BEST SELLER À -50% Heading" at bounding box center [969, 344] width 189 height 26
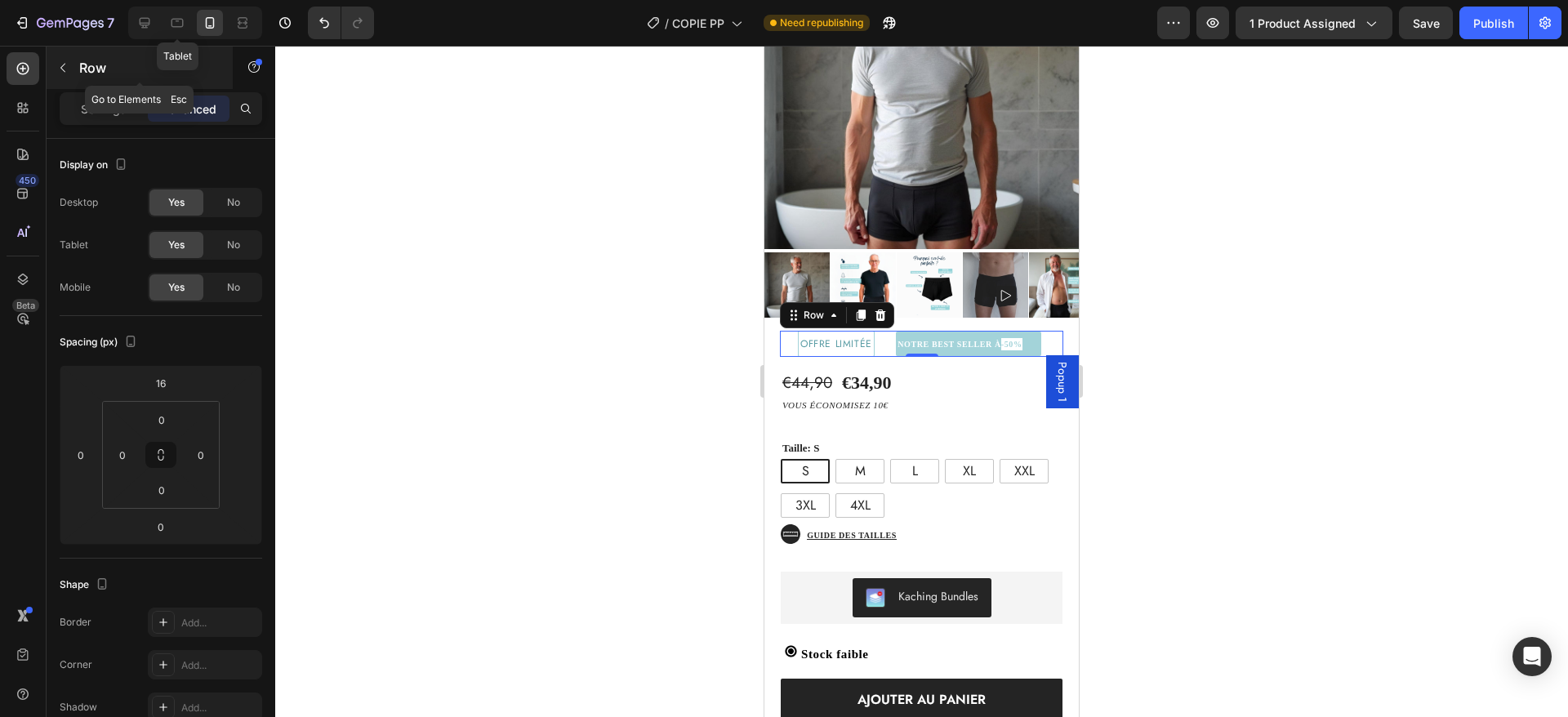
click at [69, 72] on button "button" at bounding box center [63, 68] width 26 height 26
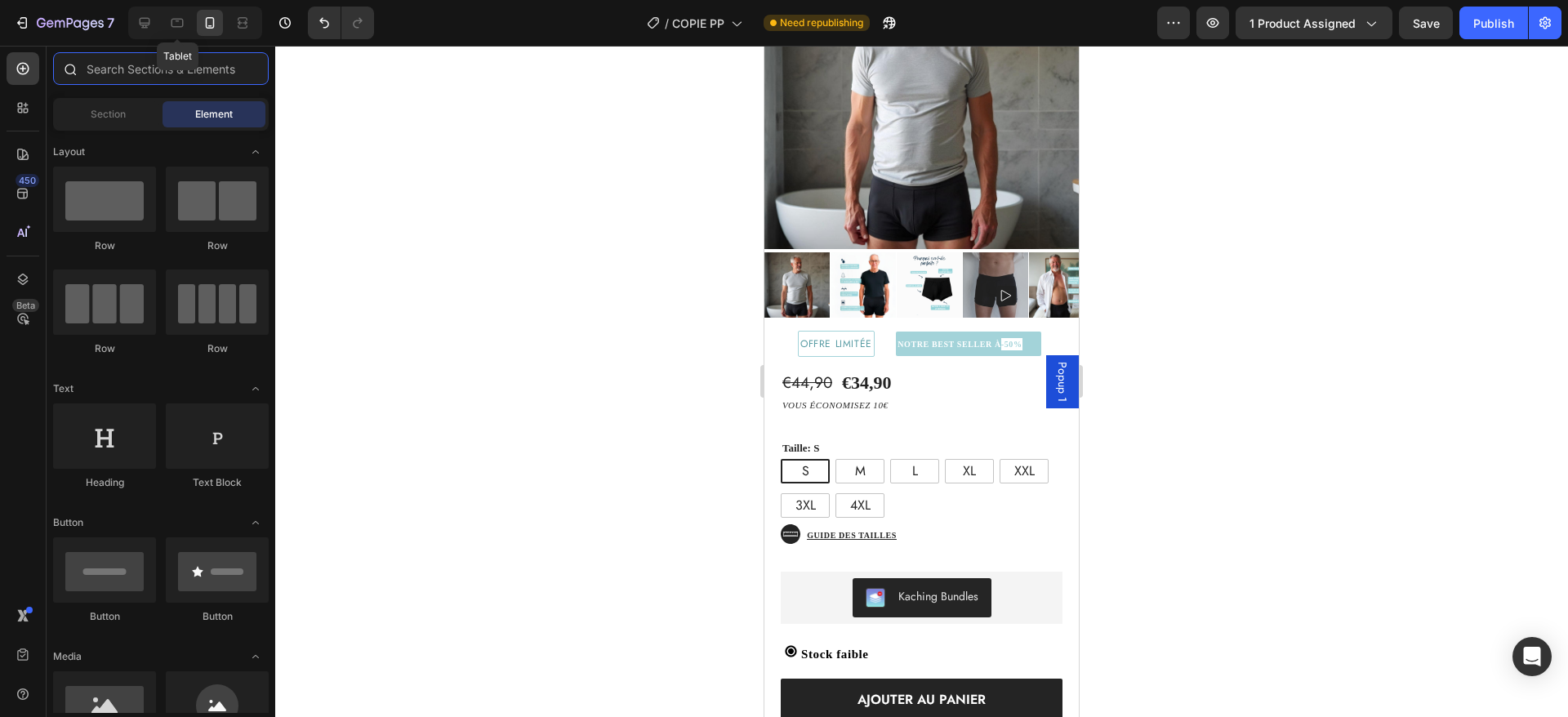
click at [122, 73] on input "text" at bounding box center [161, 68] width 216 height 32
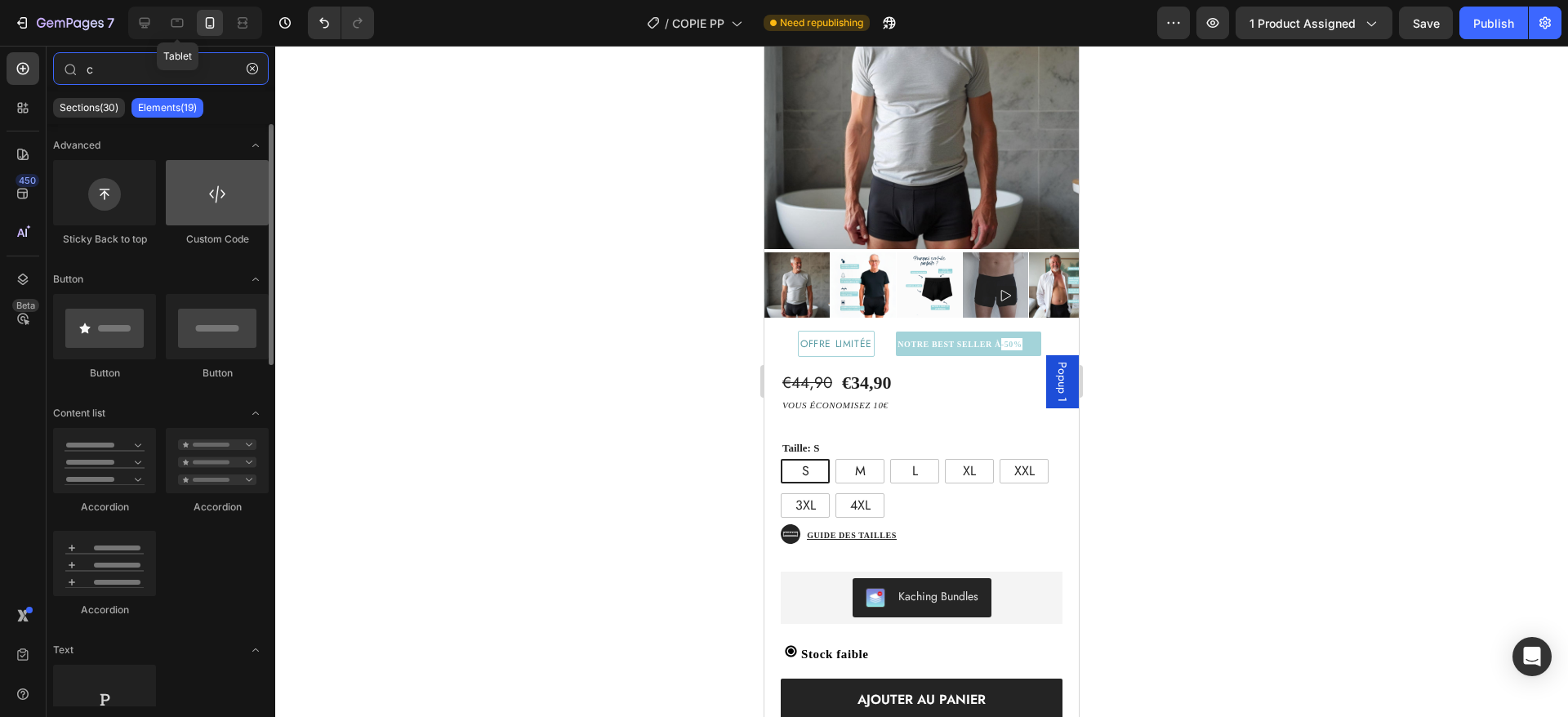
type input "c"
click at [200, 209] on div at bounding box center [218, 192] width 103 height 66
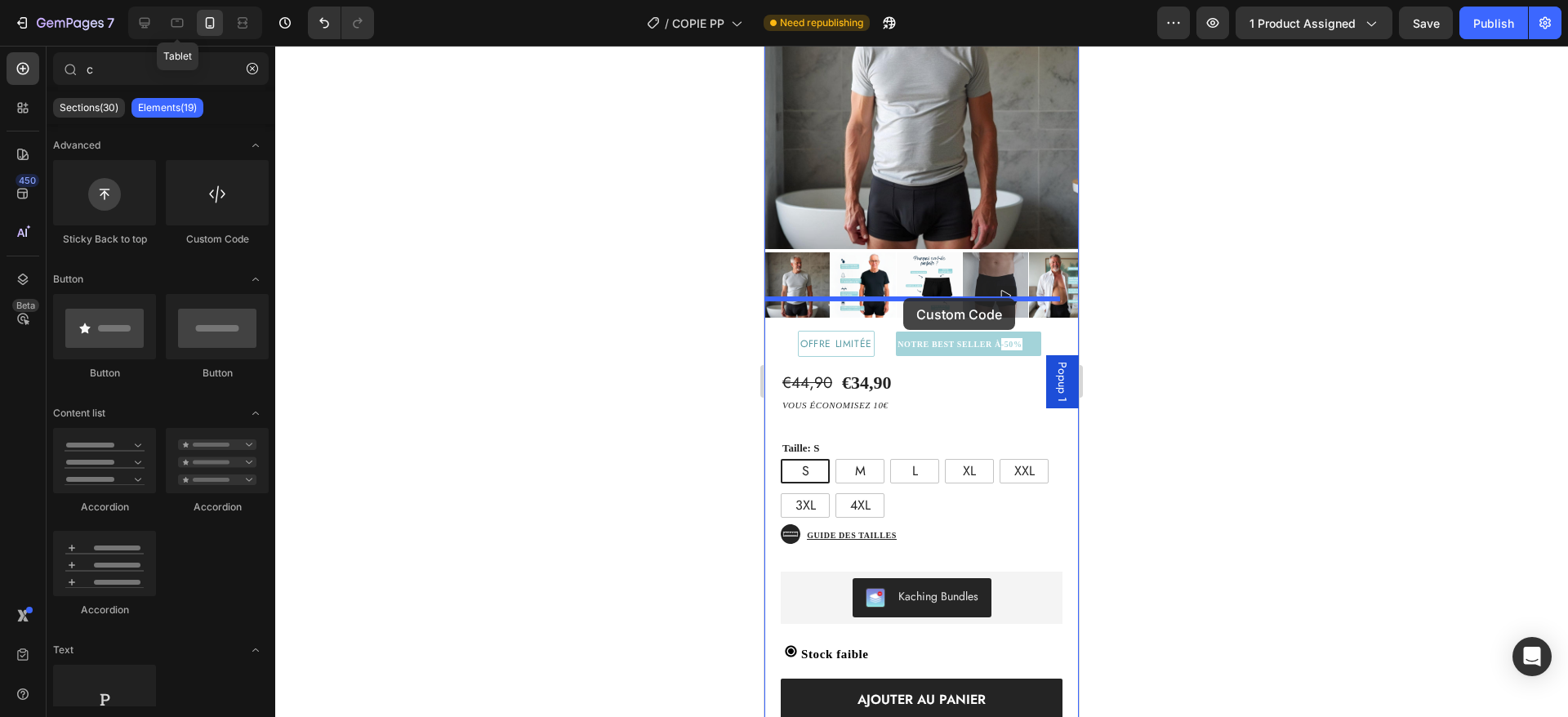
drag, startPoint x: 965, startPoint y: 255, endPoint x: 903, endPoint y: 298, distance: 75.5
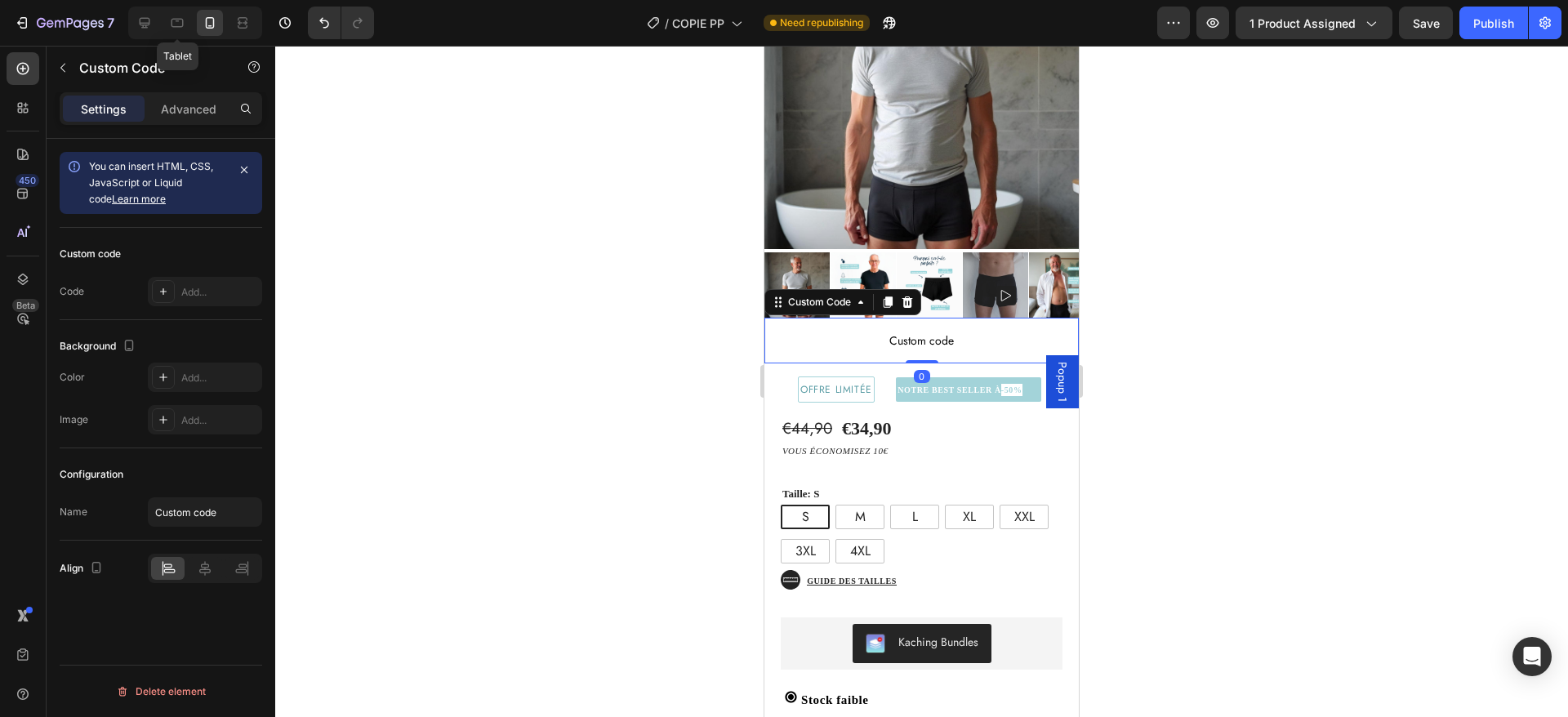
click at [904, 331] on span "Custom code" at bounding box center [922, 340] width 315 height 19
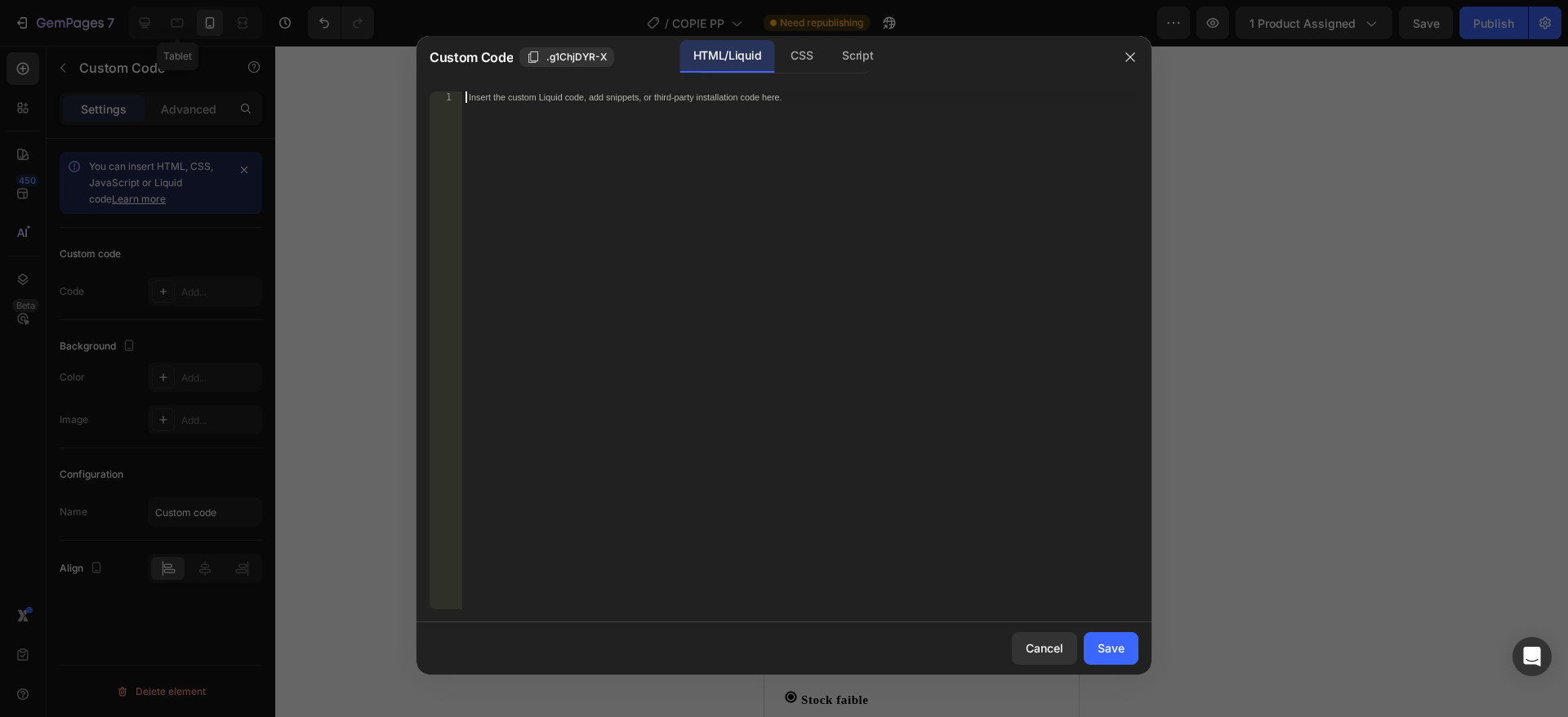
click at [708, 269] on div "Insert the custom Liquid code, add snippets, or third-party installation code h…" at bounding box center [801, 362] width 676 height 541
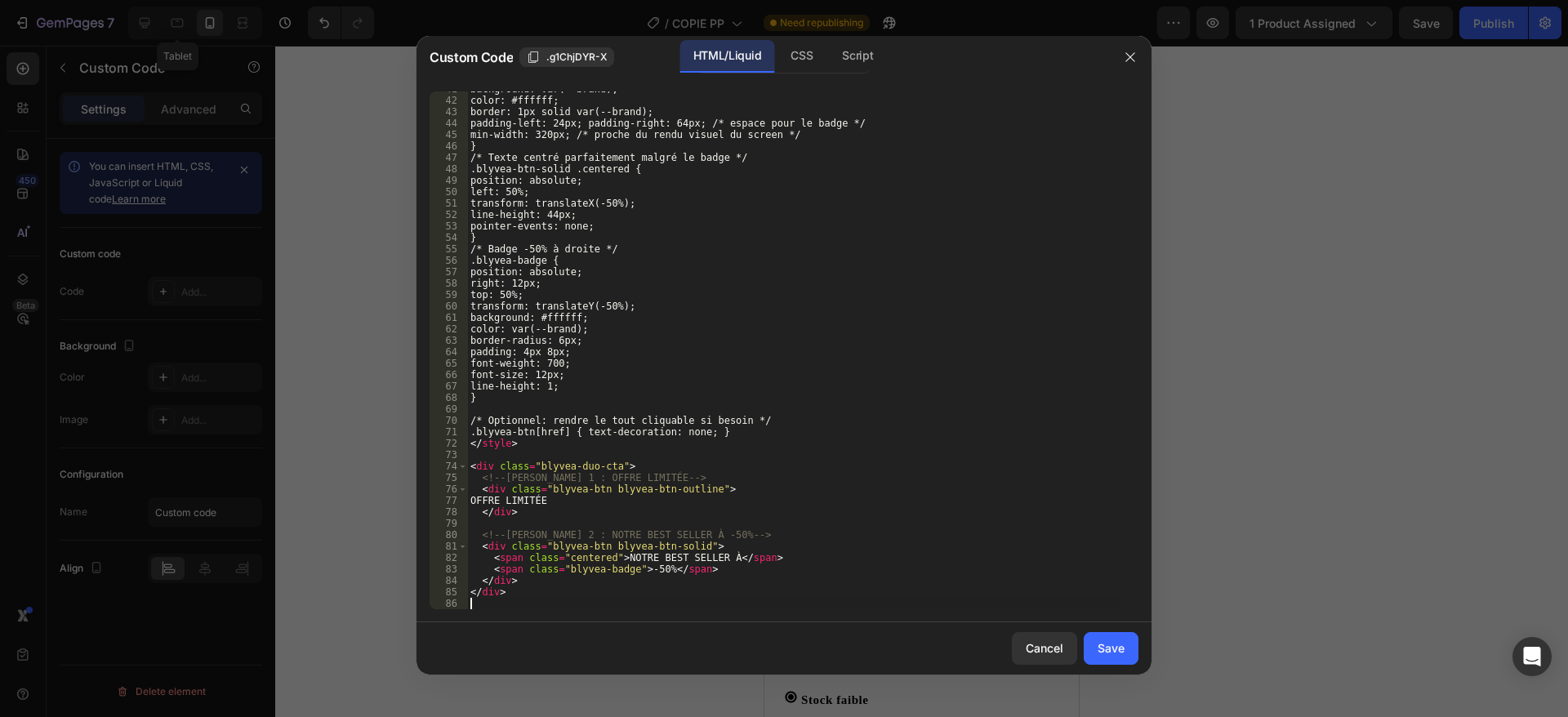
scroll to position [466, 0]
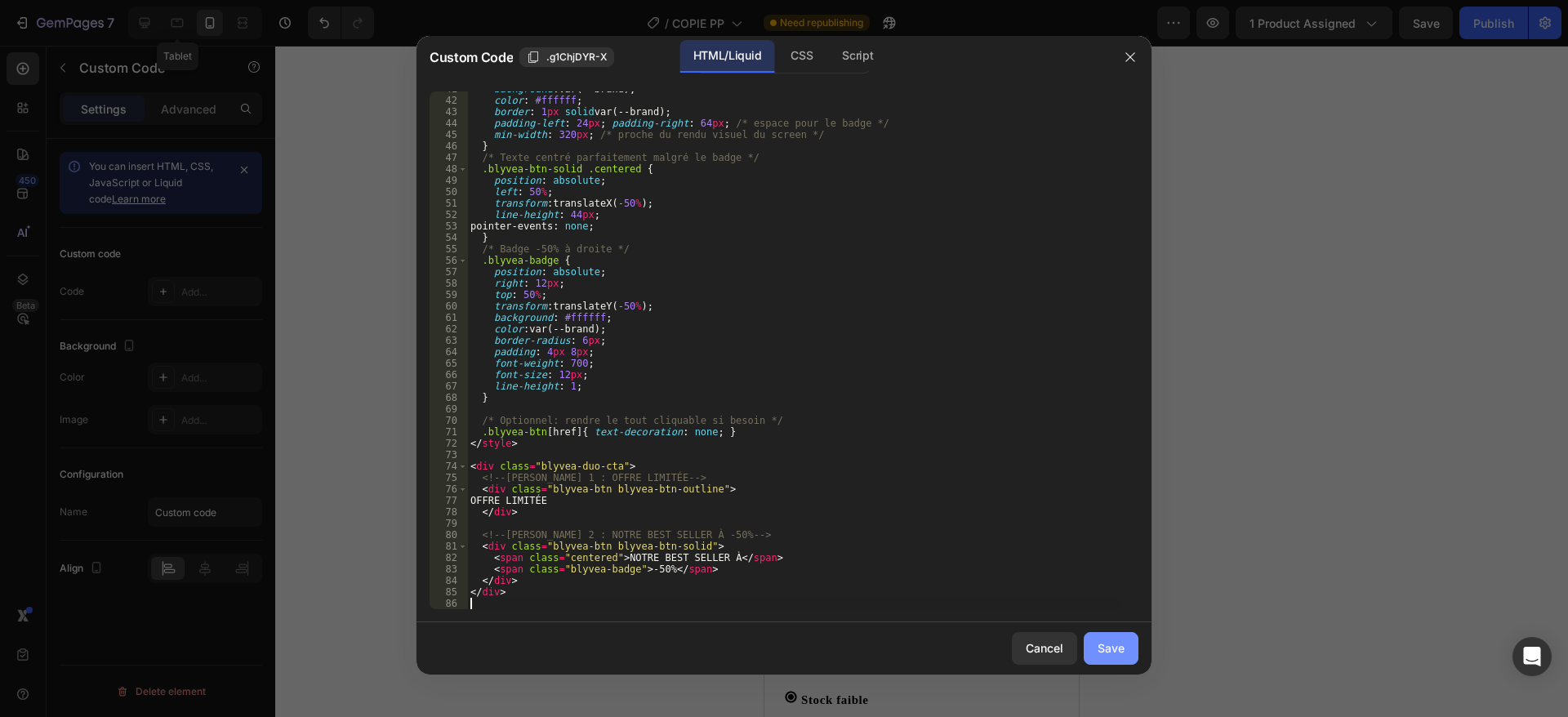
click at [1112, 643] on div "Save" at bounding box center [1111, 649] width 27 height 17
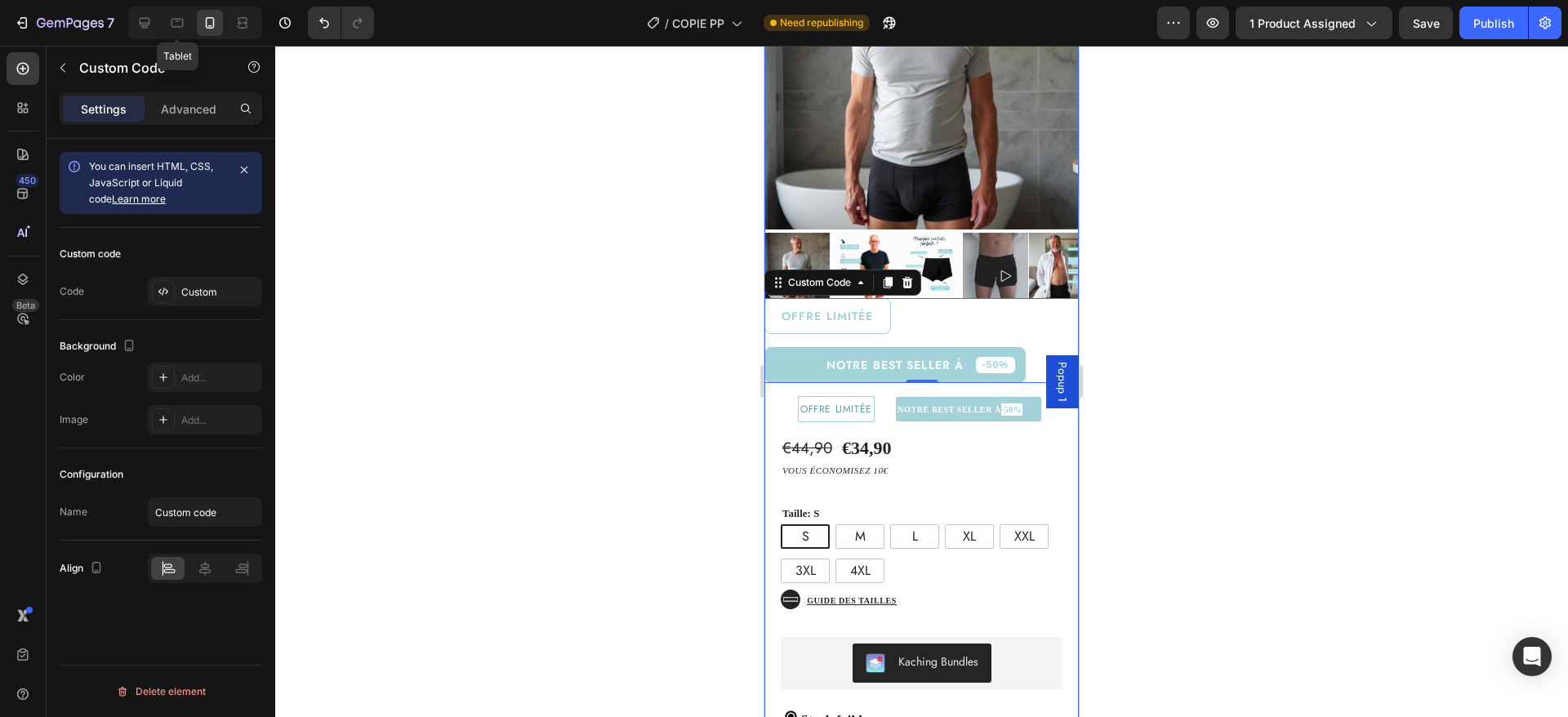
click at [992, 488] on div "€44,90 Product Price Product Price €34,90 Product Price Product Price Text Bloc…" at bounding box center [922, 639] width 315 height 434
click at [904, 351] on div "NOTRE BEST SELLER À -50%" at bounding box center [895, 365] width 261 height 36
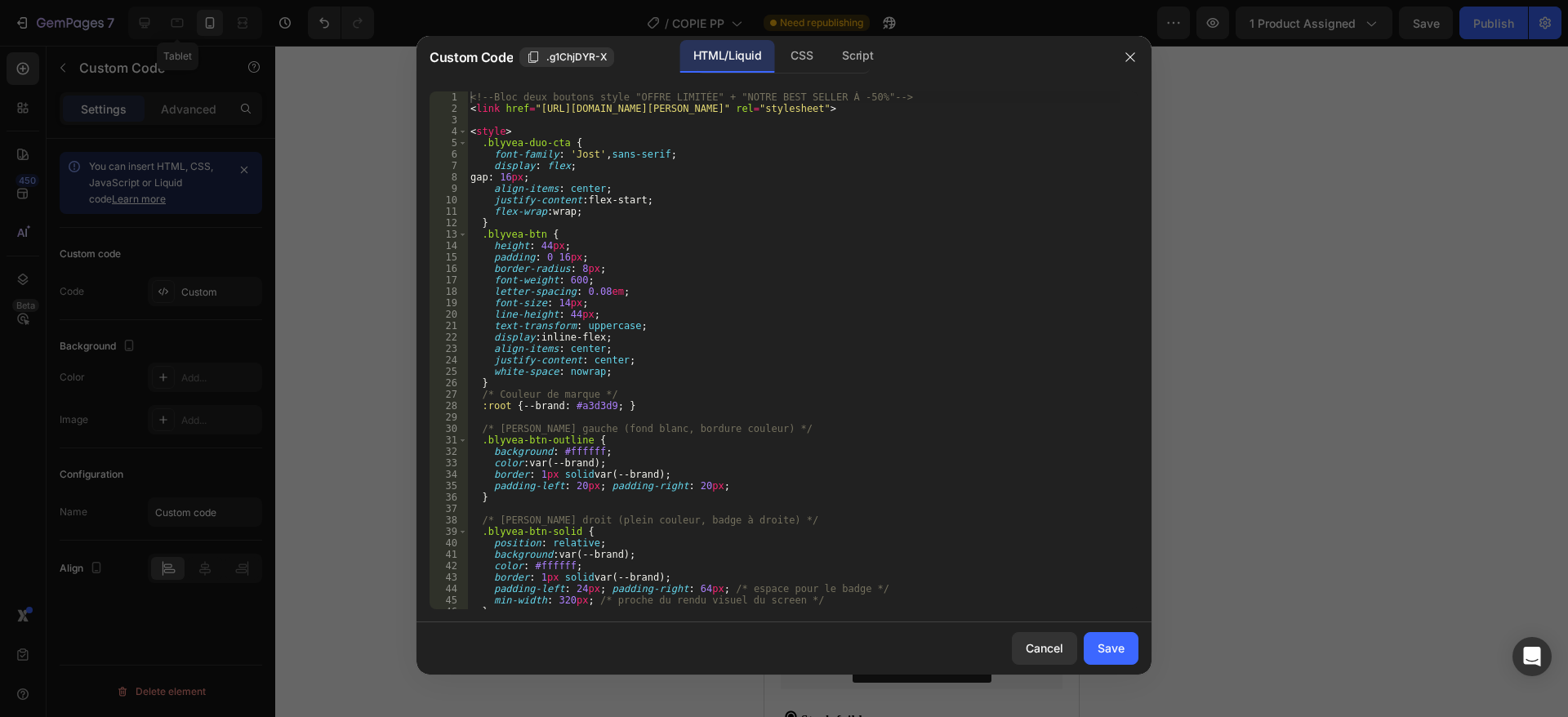
click at [723, 317] on div "<!-- Bloc deux boutons style "OFFRE LIMITÉE" + "NOTRE BEST SELLER À -50%" --> <…" at bounding box center [793, 362] width 653 height 541
type textarea "</div>"
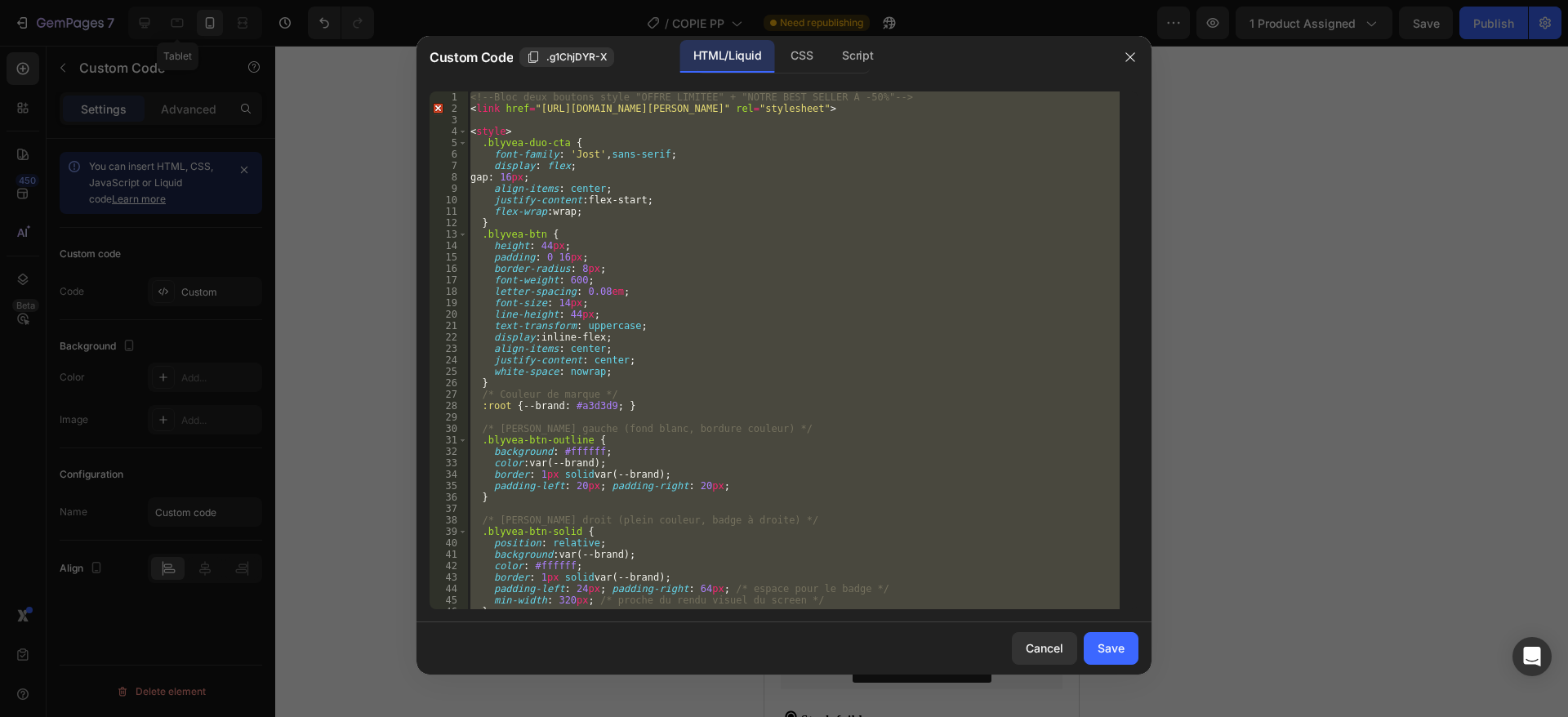
paste textarea
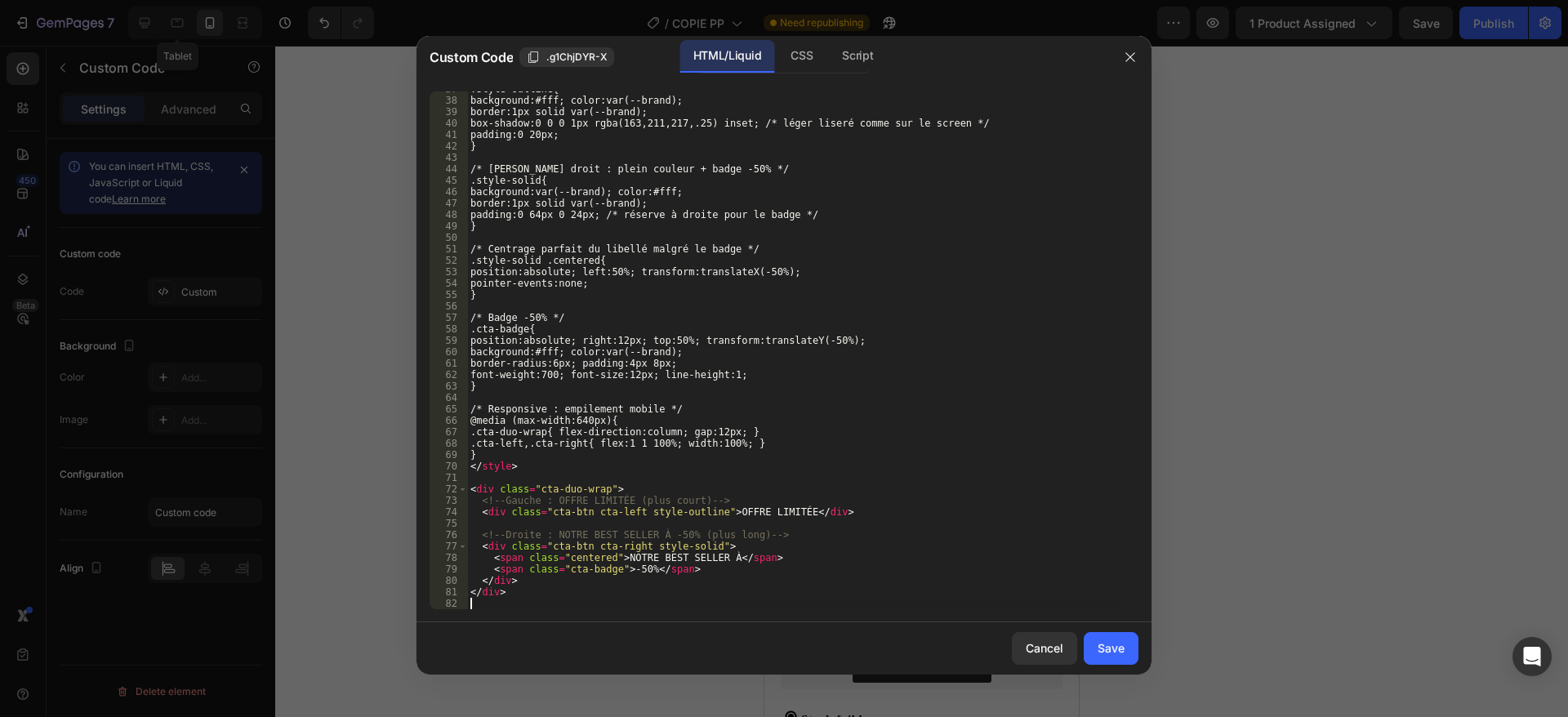
scroll to position [420, 0]
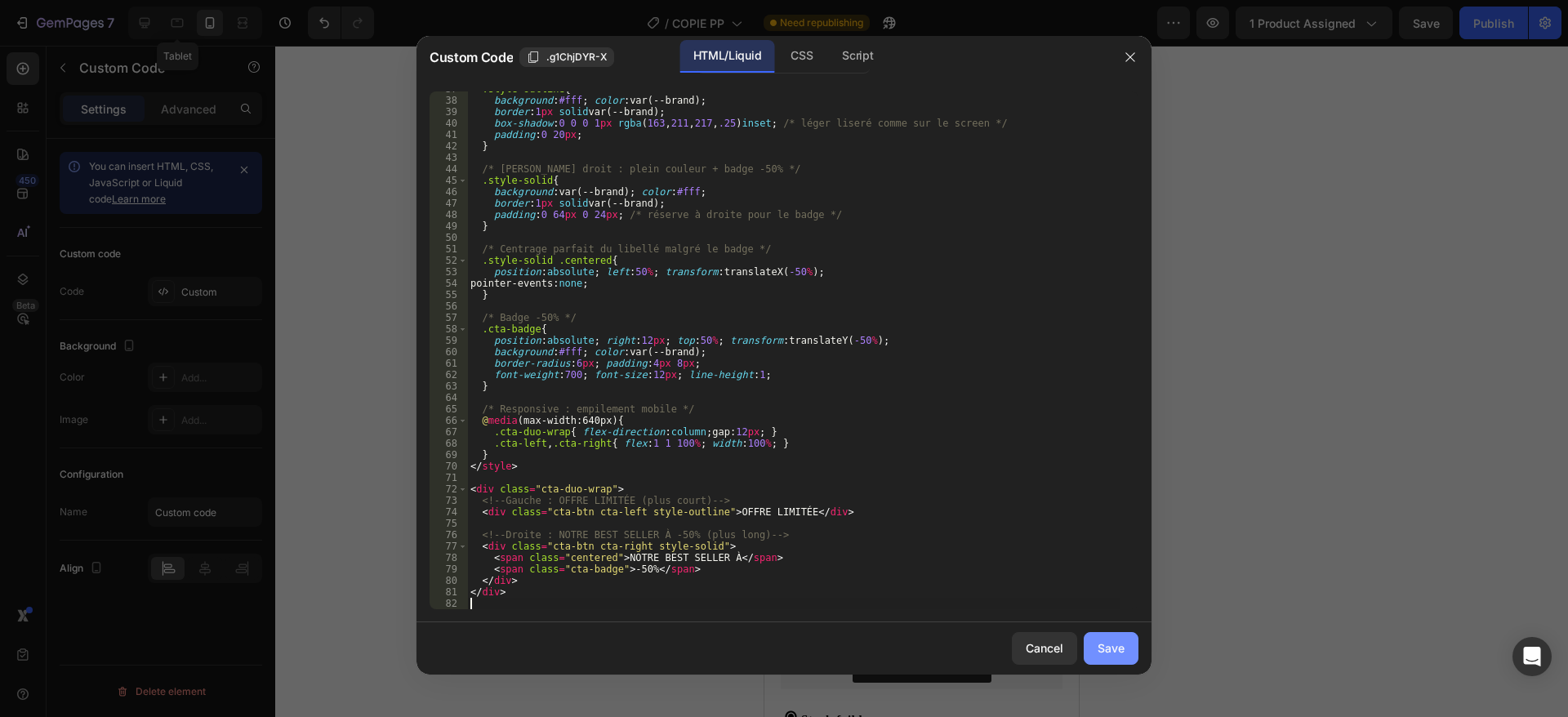
click at [1108, 650] on div "Save" at bounding box center [1111, 649] width 27 height 17
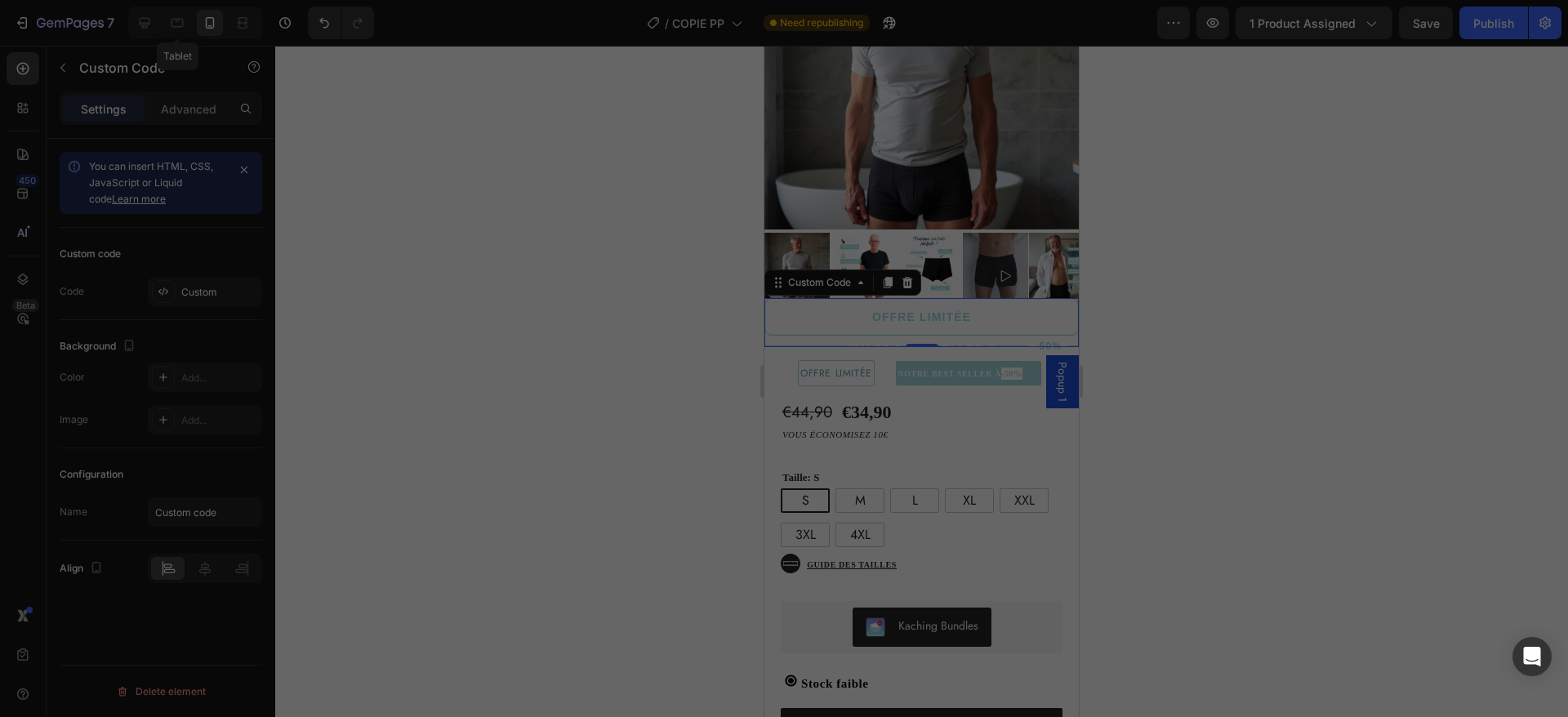
type textarea "</div>"
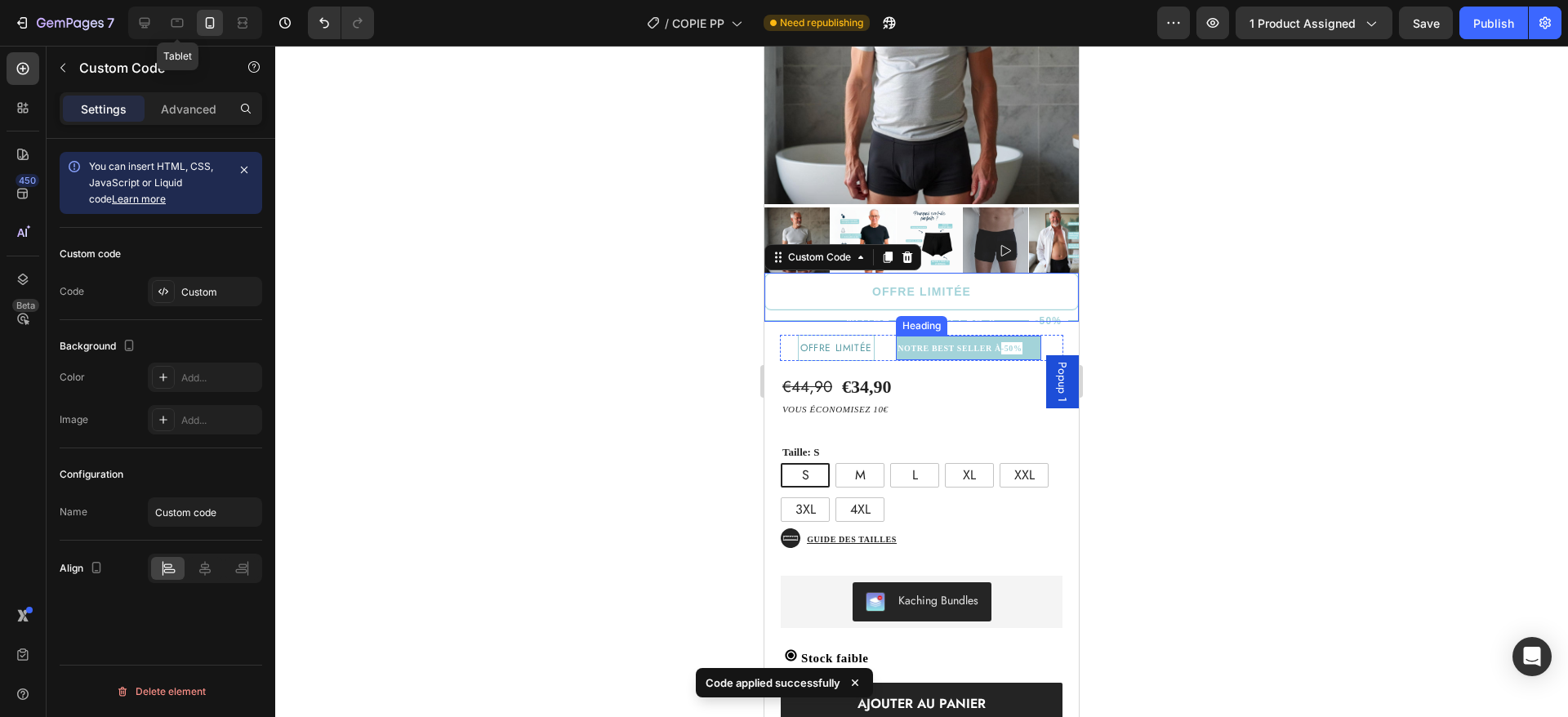
scroll to position [217, 0]
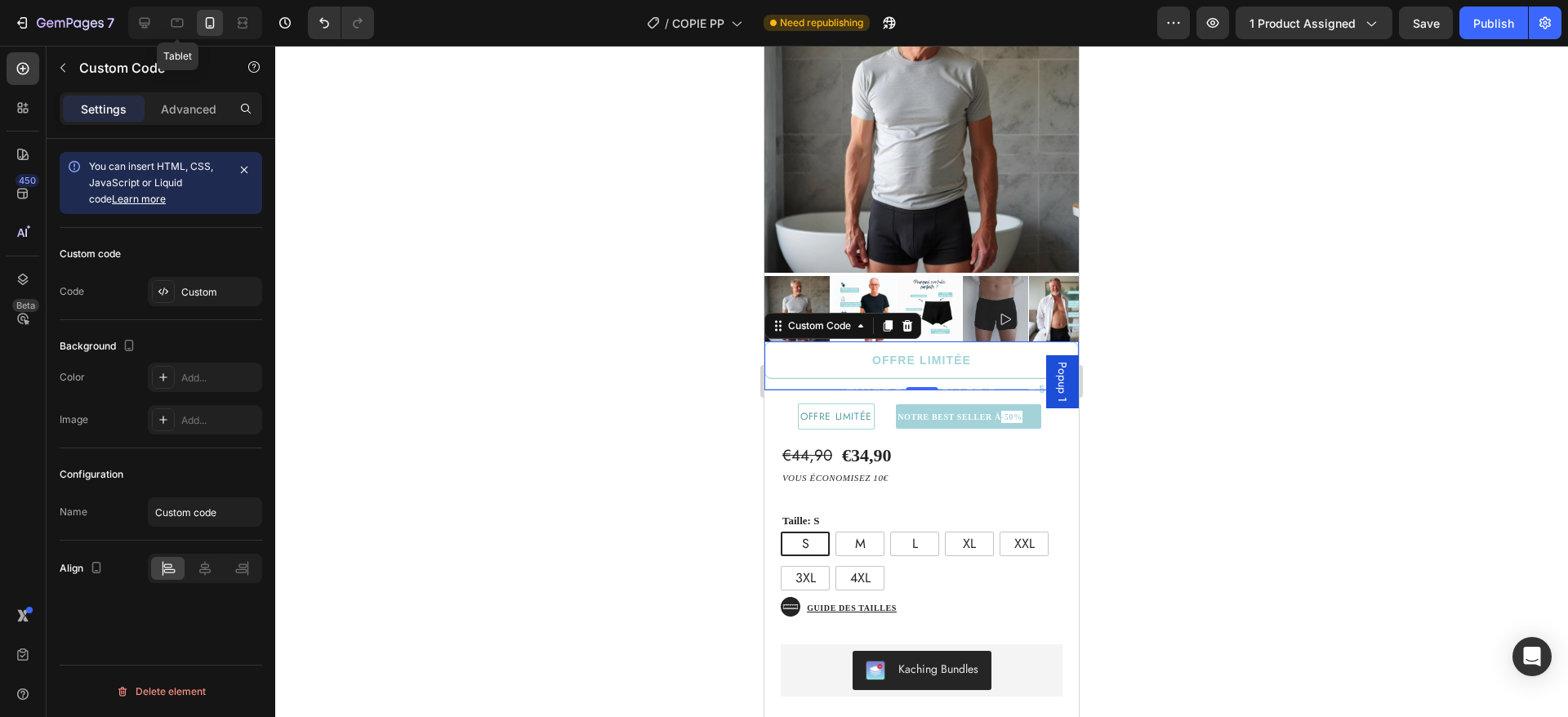
click at [895, 372] on div "OFFRE LIMITÉE" at bounding box center [922, 360] width 315 height 38
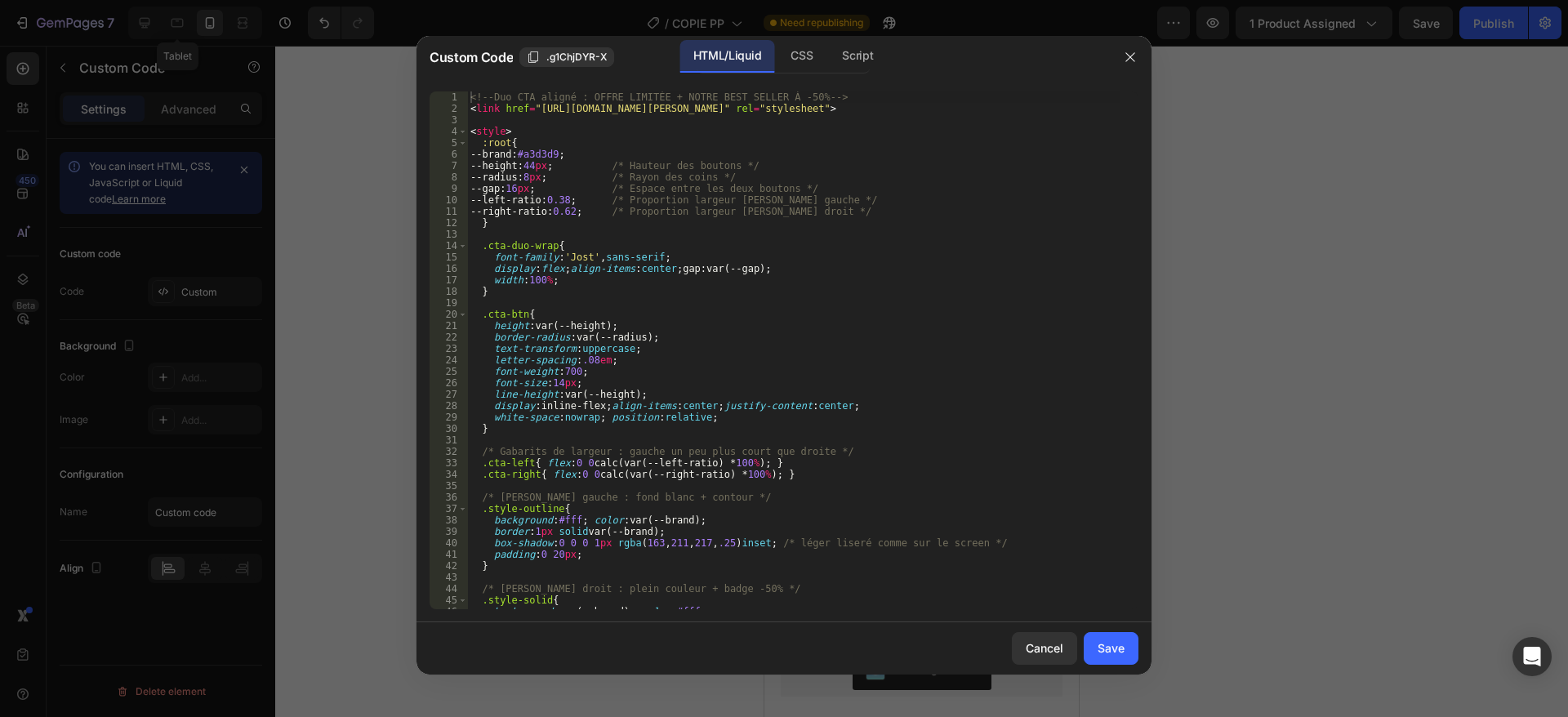
click at [674, 332] on div "<!-- Duo CTA aligné : OFFRE LIMITÉE + NOTRE BEST SELLER À -50% --> < link href …" at bounding box center [793, 362] width 653 height 541
type textarea "</div>"
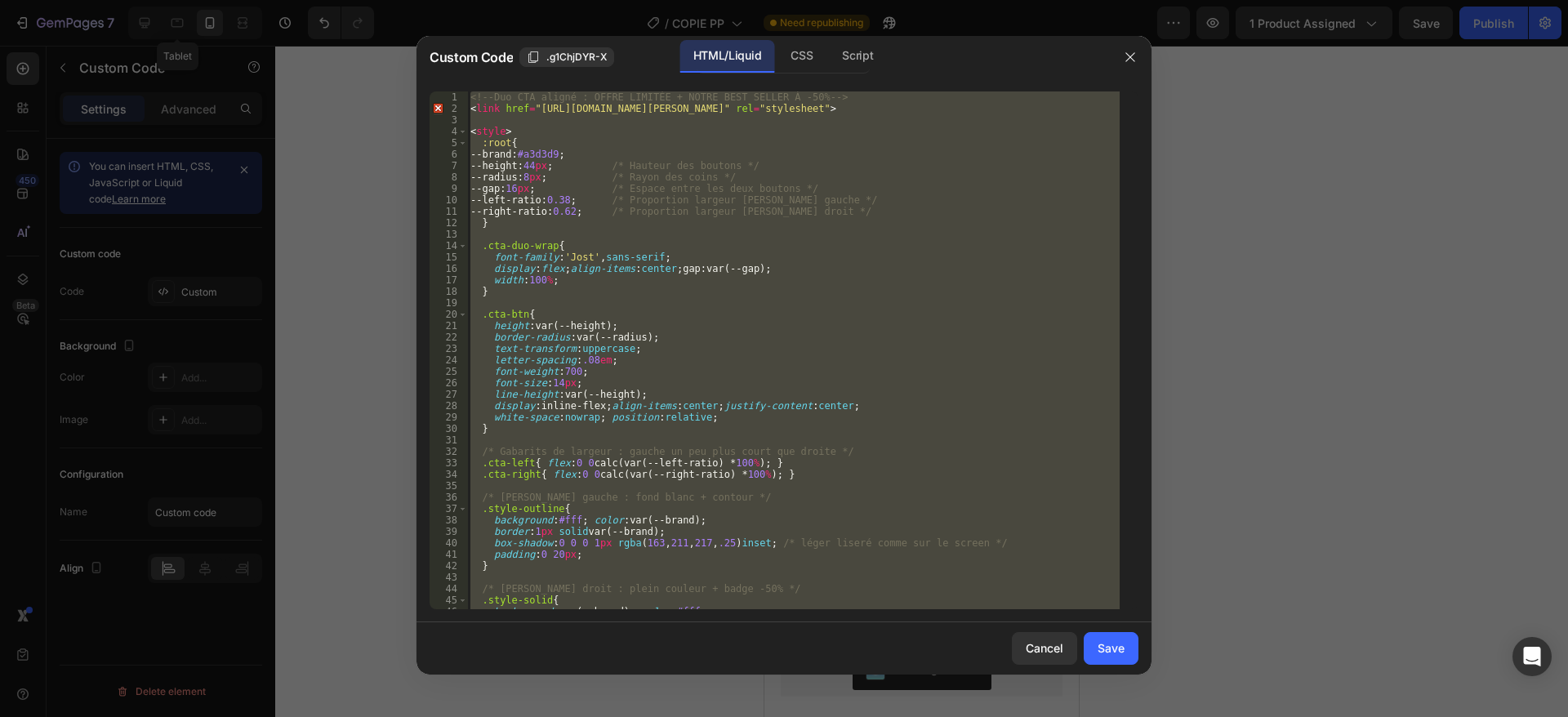
paste textarea
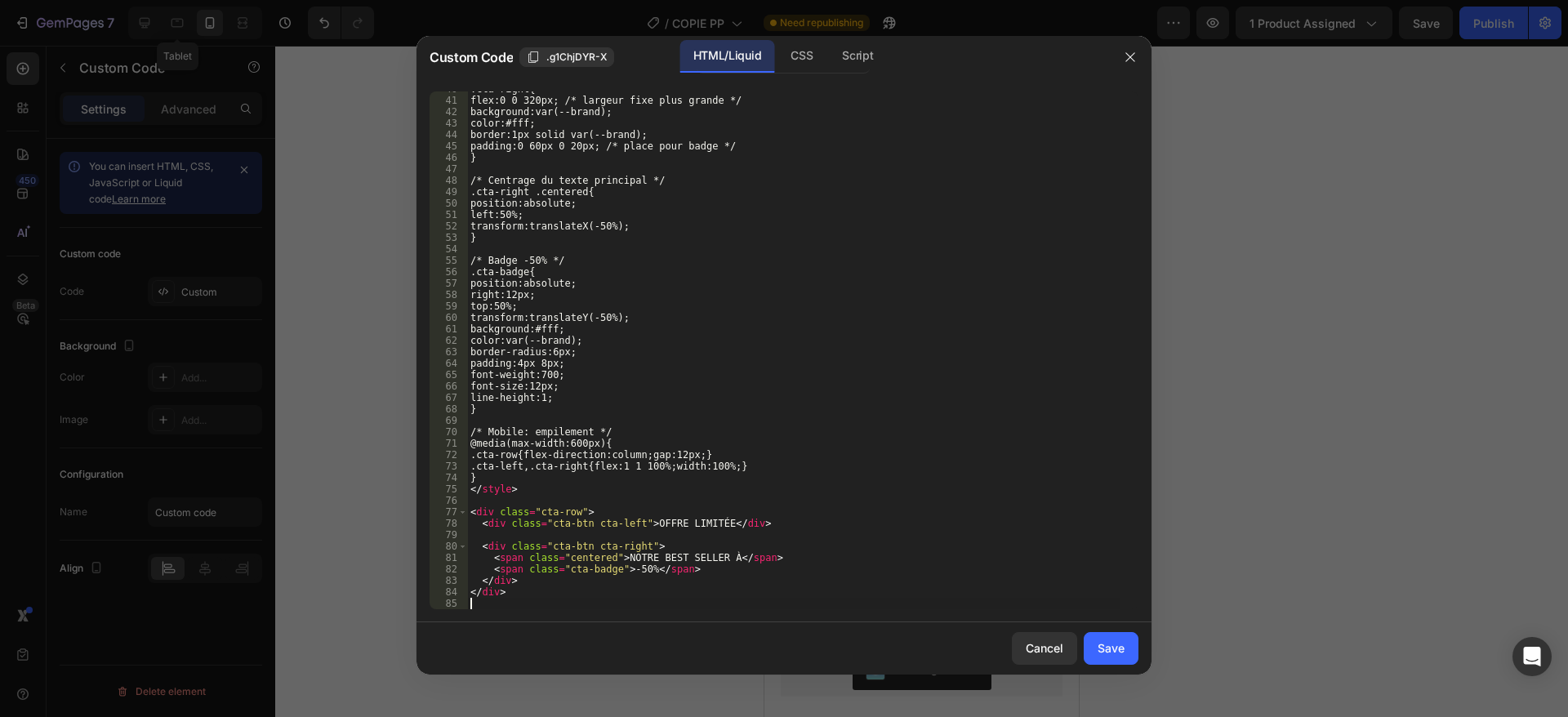
scroll to position [455, 0]
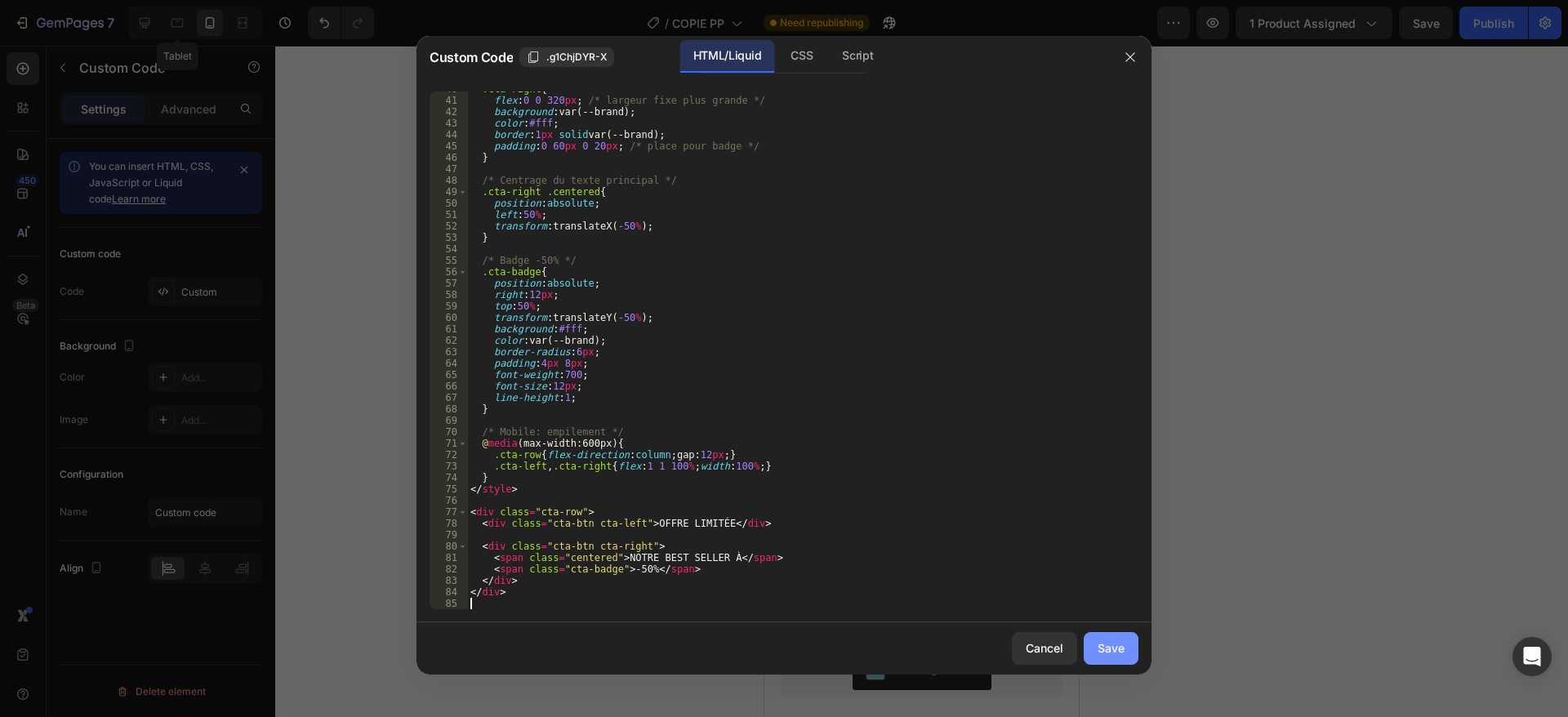
click at [1124, 649] on div "Save" at bounding box center [1111, 649] width 27 height 17
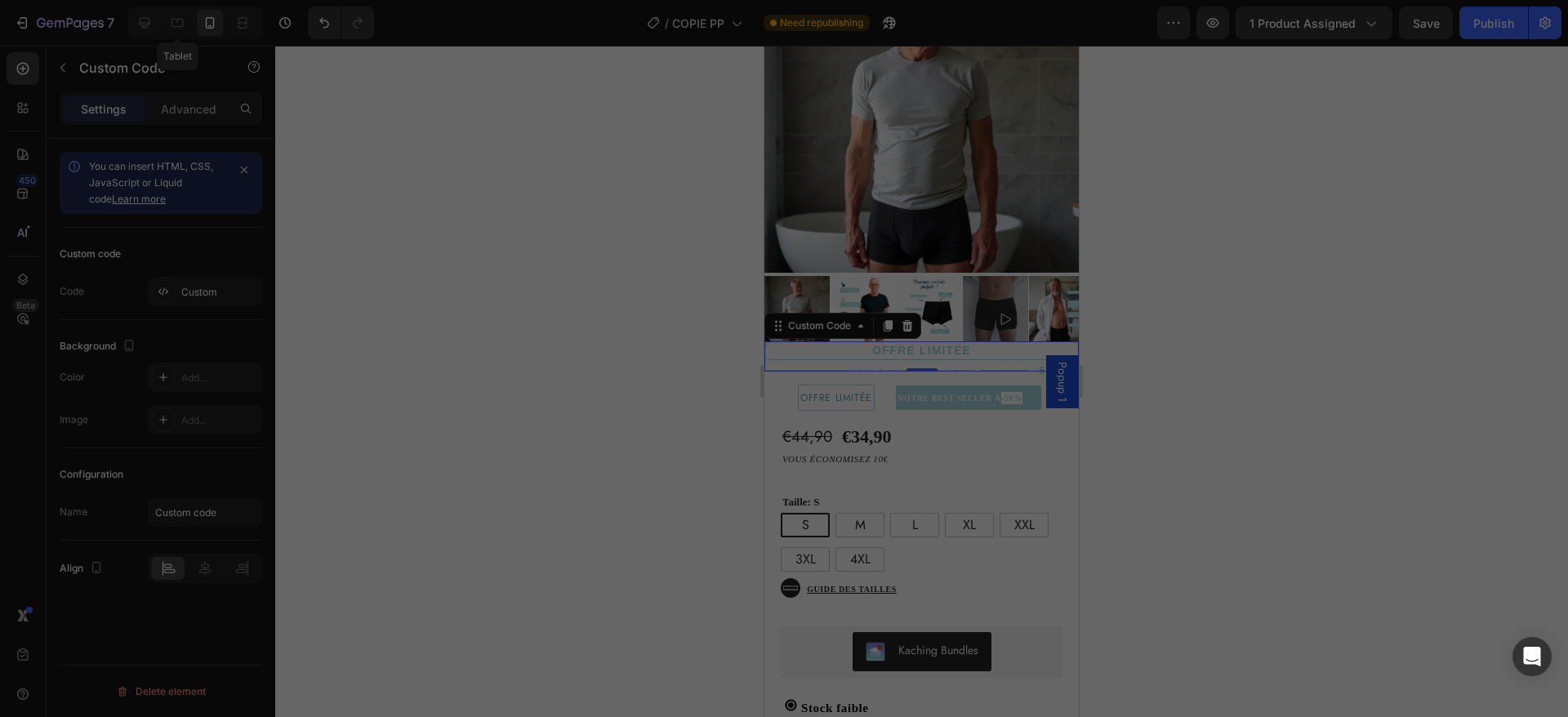
type textarea "</div>"
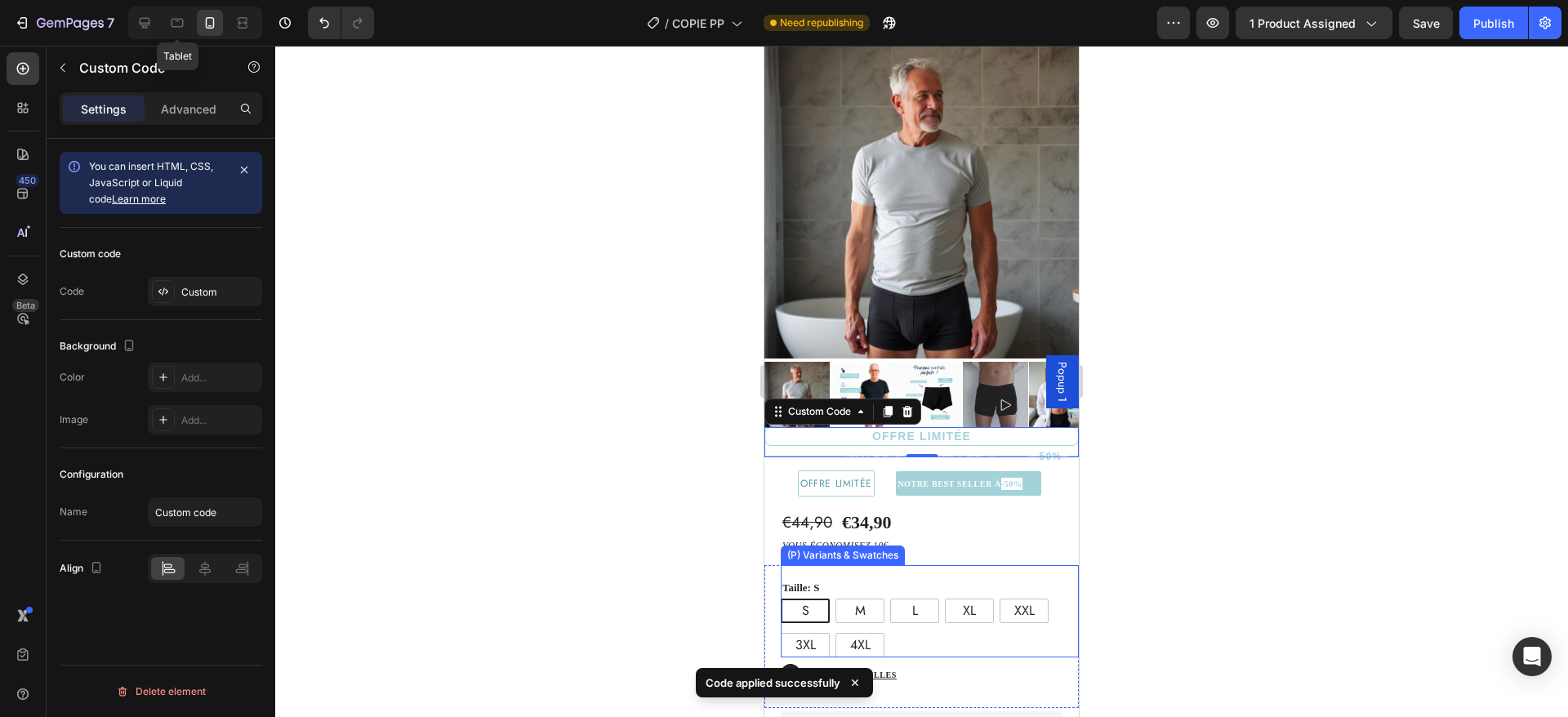
scroll to position [122, 0]
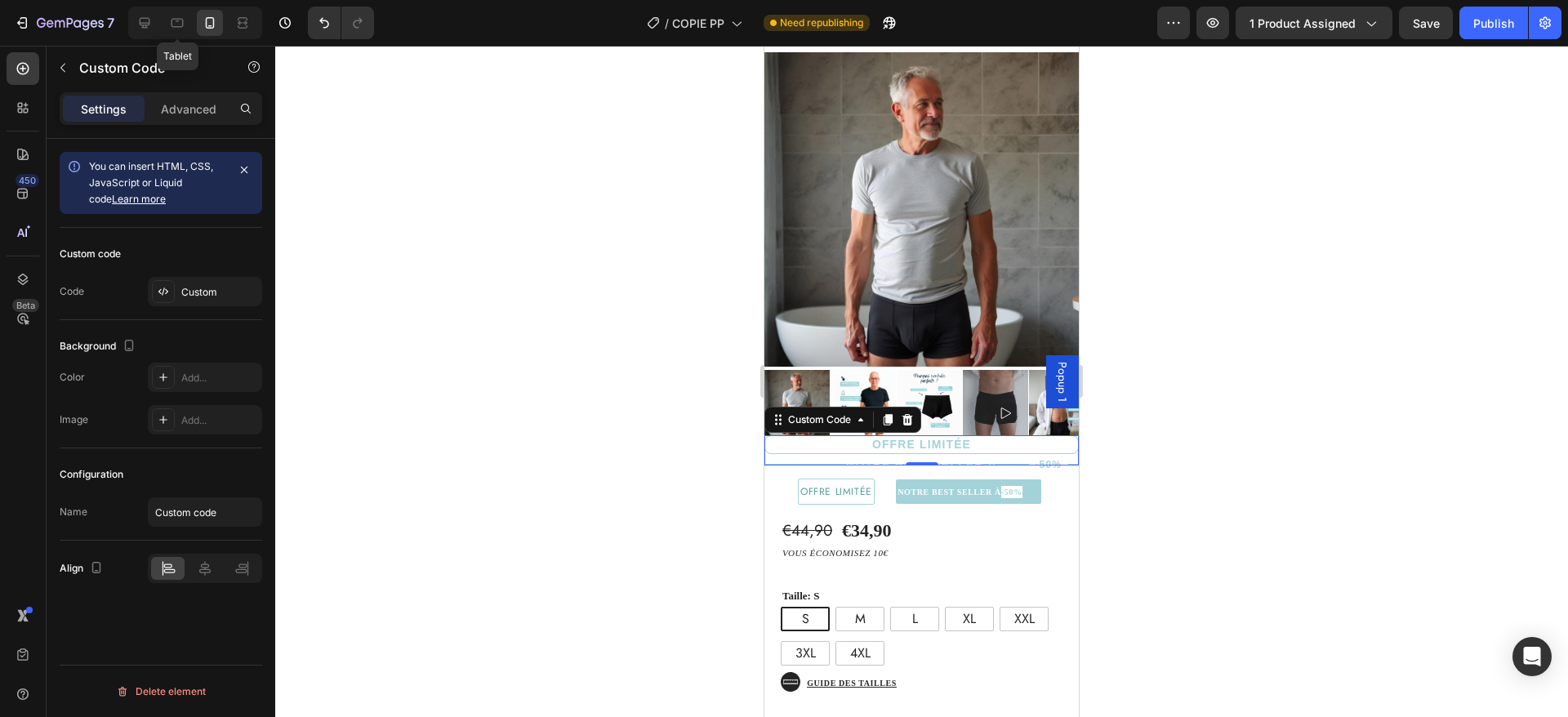
click at [913, 449] on div "OFFRE LIMITÉE" at bounding box center [922, 444] width 315 height 18
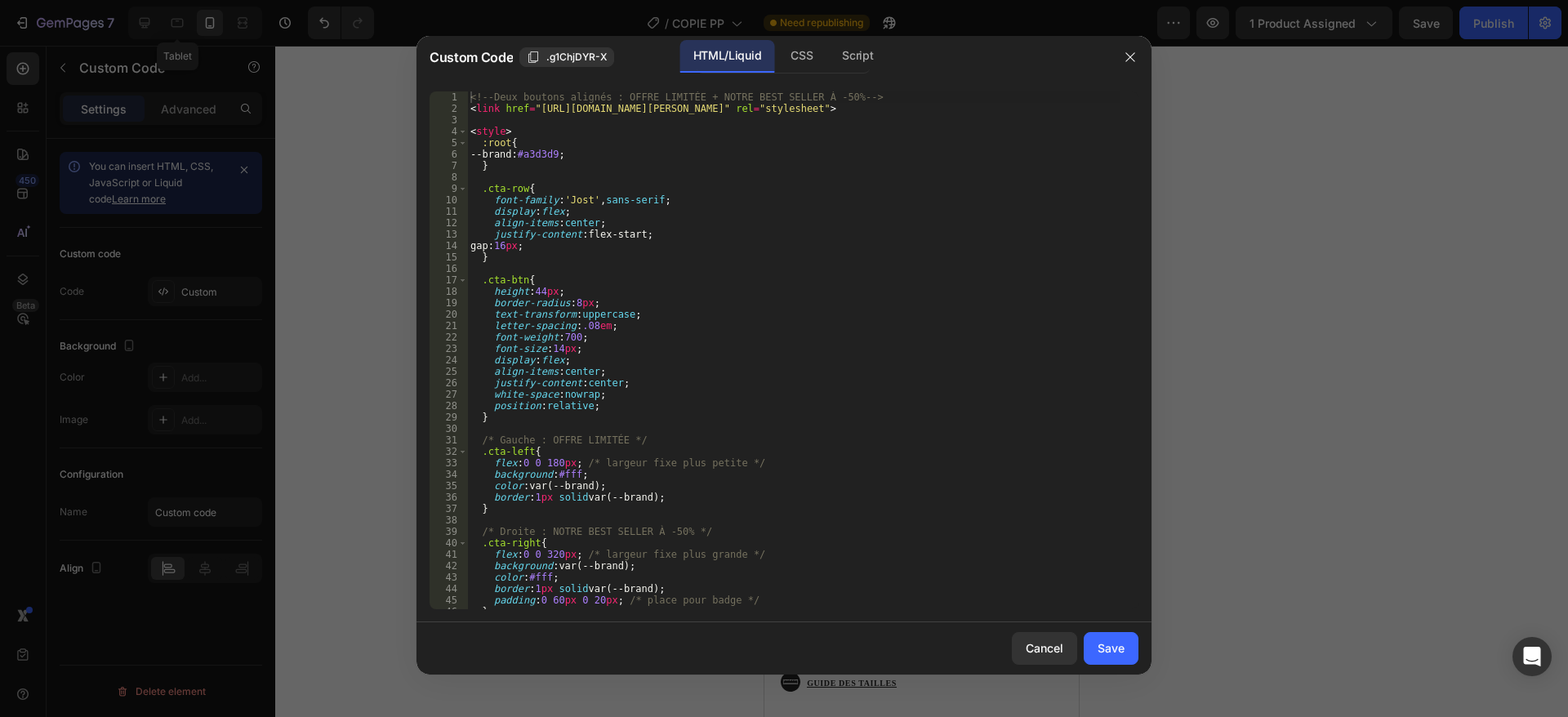
click at [778, 321] on div "<!-- Deux boutons alignés : OFFRE LIMITÉE + NOTRE BEST SELLER À -50% --> < link…" at bounding box center [793, 362] width 653 height 541
type textarea "</div>"
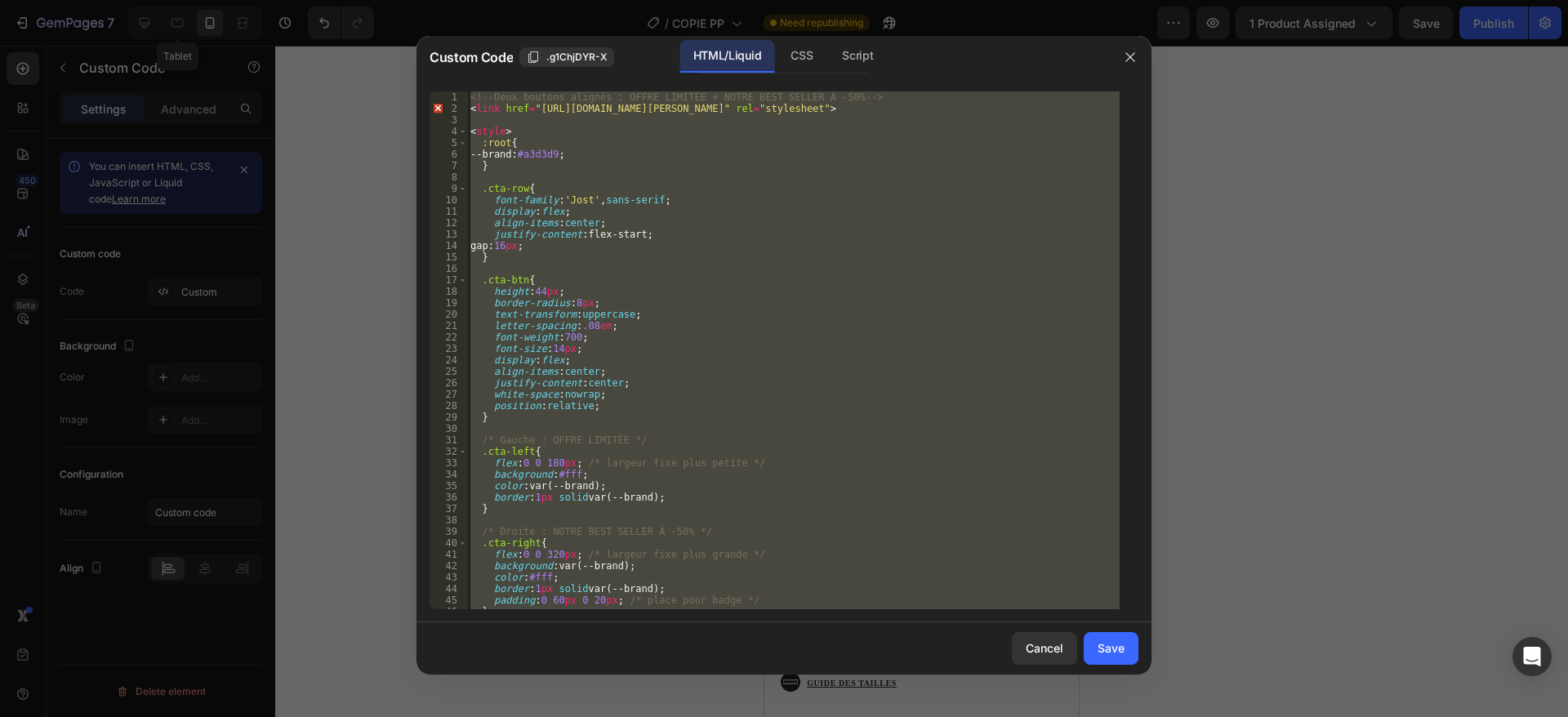
paste textarea
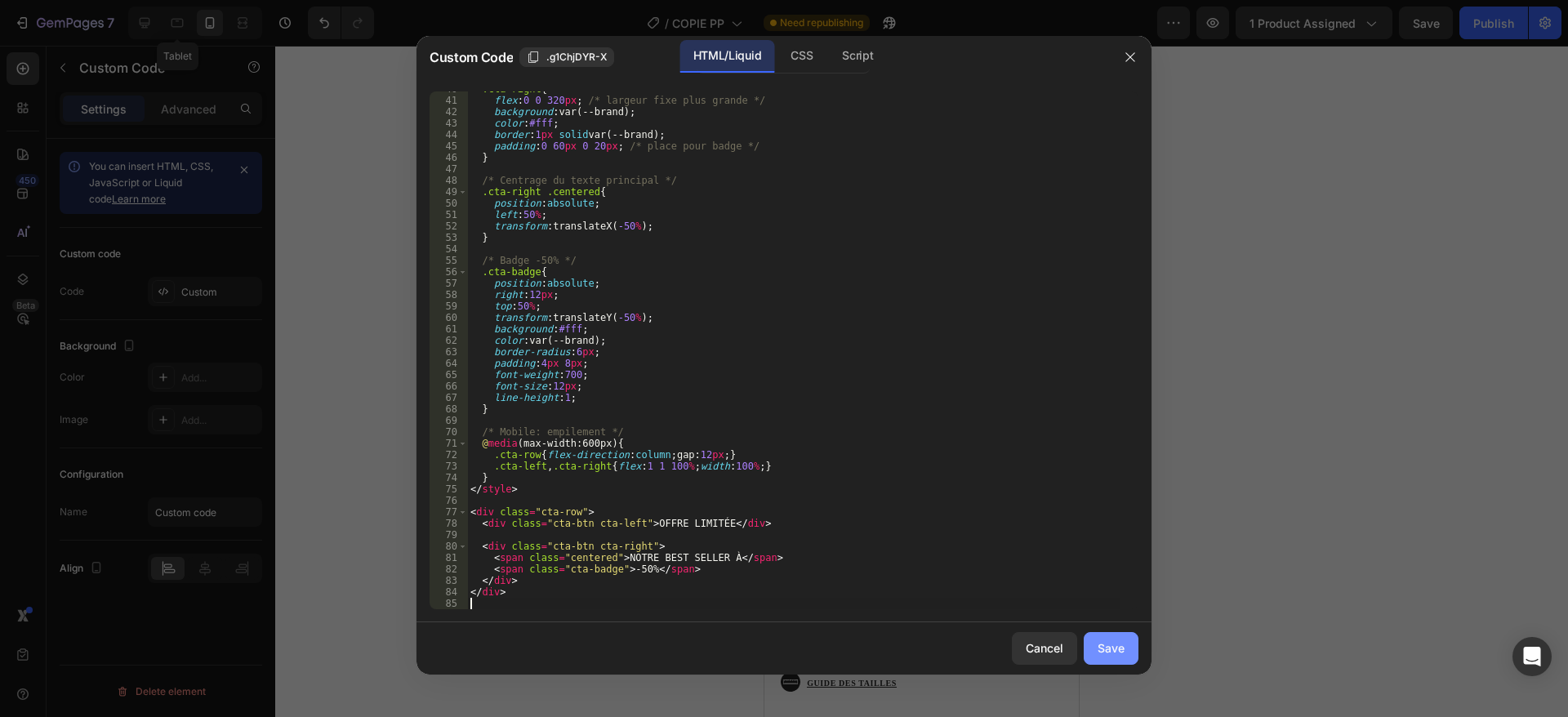
click at [1101, 645] on div "Save" at bounding box center [1111, 649] width 27 height 17
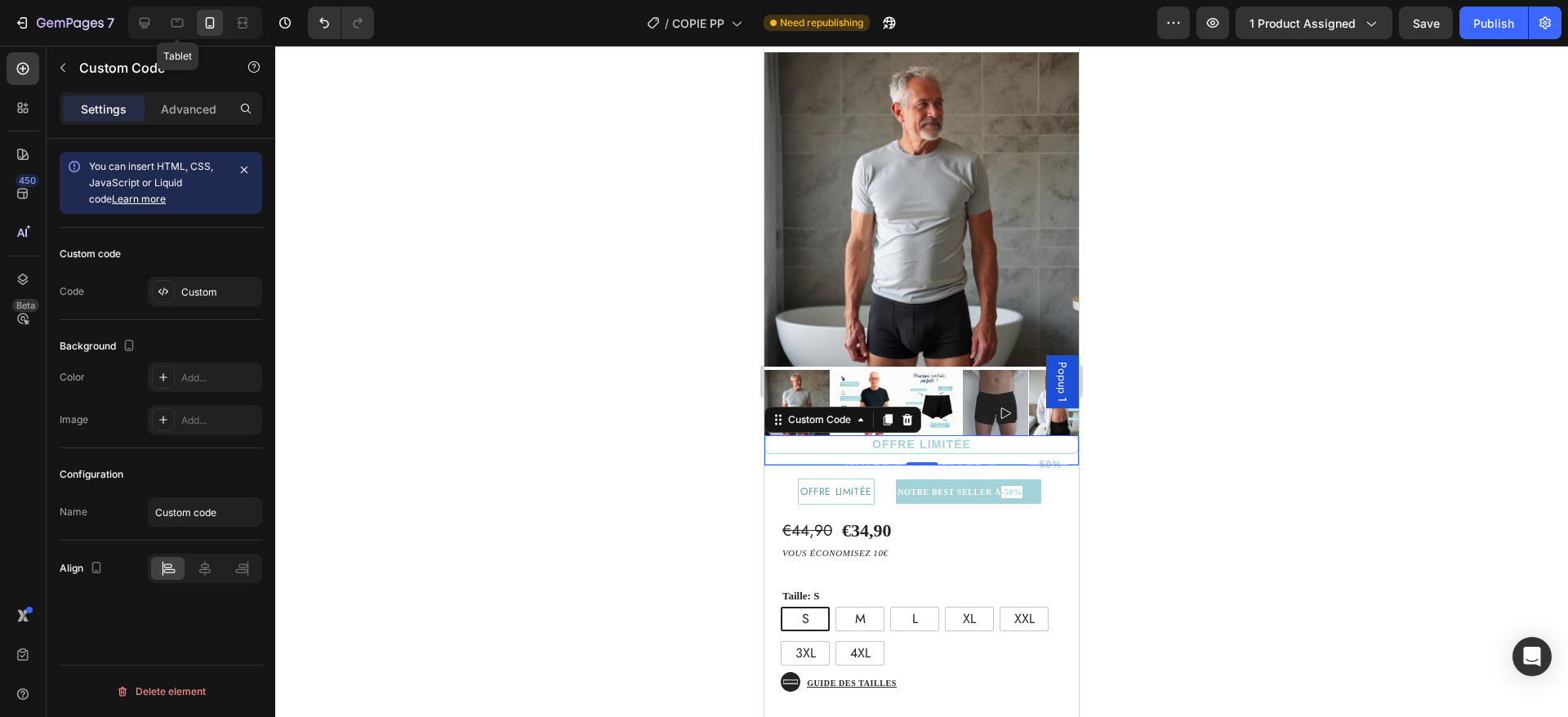
click at [891, 447] on div "OFFRE LIMITÉE" at bounding box center [922, 444] width 315 height 18
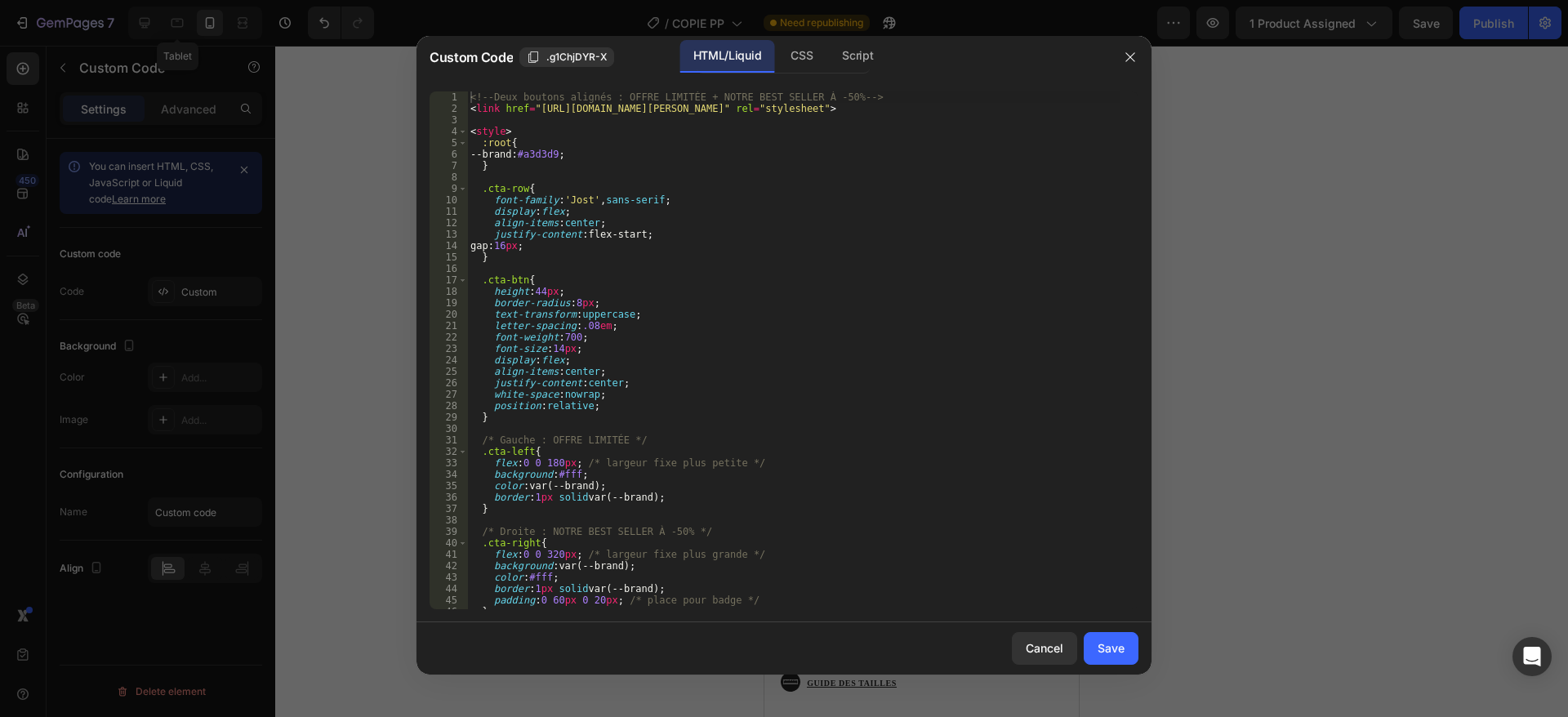
click at [715, 324] on div "<!-- Deux boutons alignés : OFFRE LIMITÉE + NOTRE BEST SELLER À -50% --> < link…" at bounding box center [793, 362] width 653 height 541
type textarea "</div>"
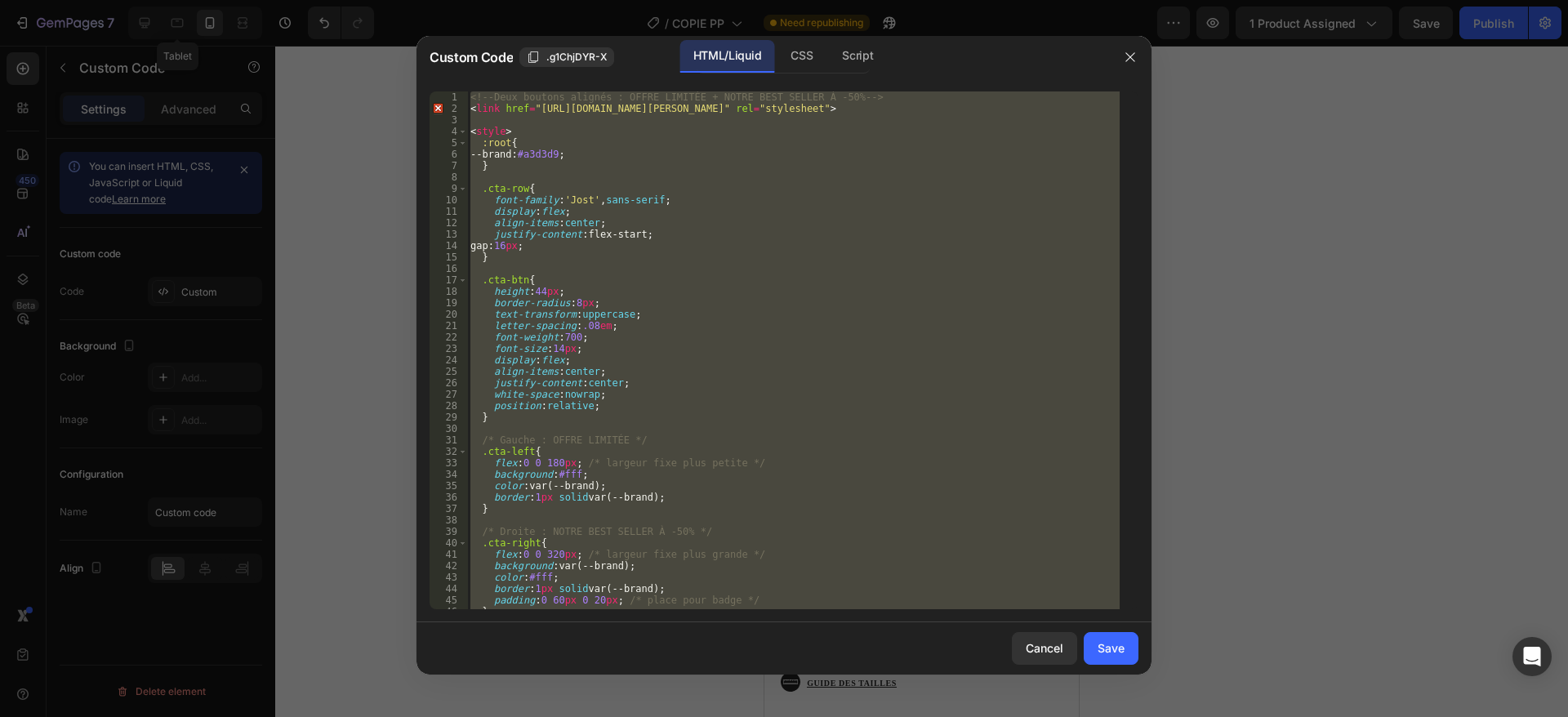
paste textarea
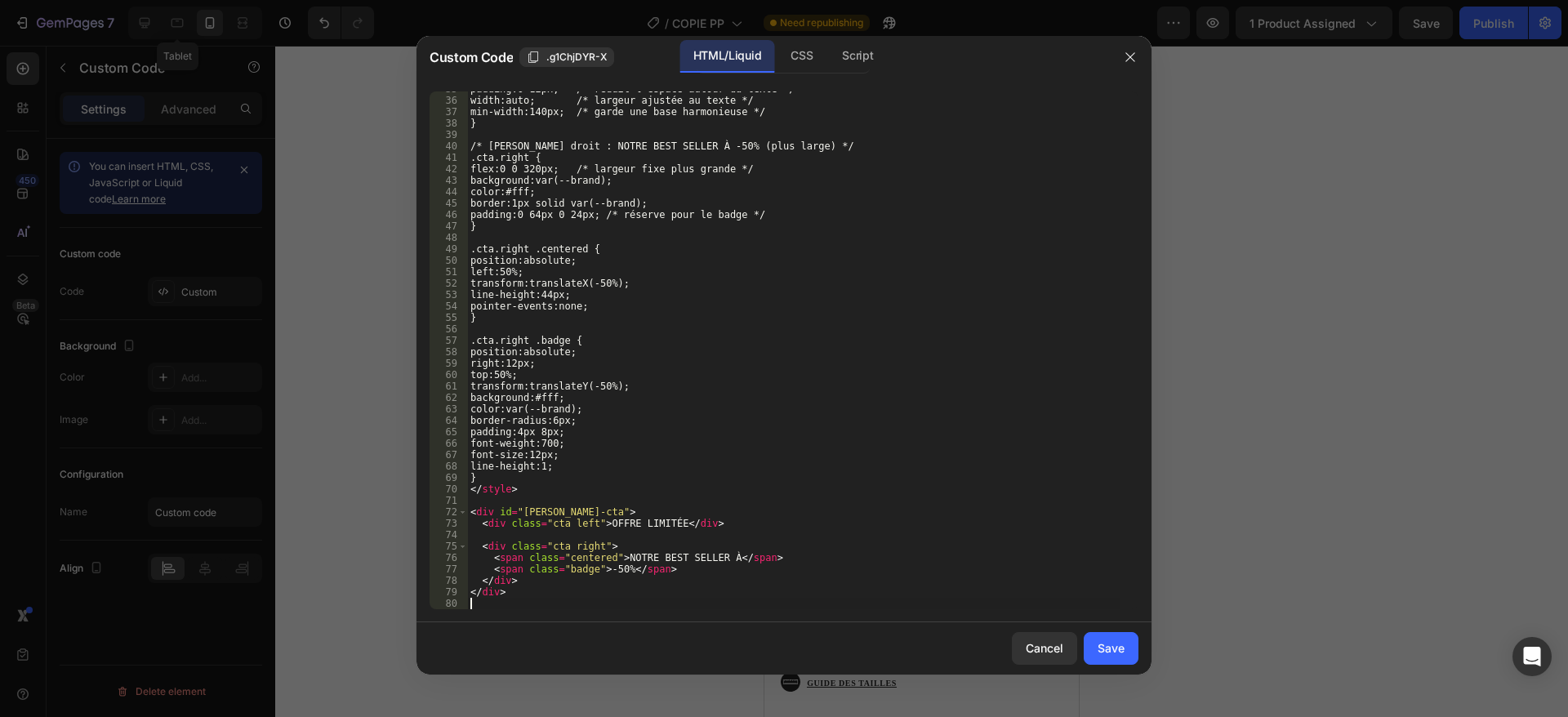
scroll to position [397, 0]
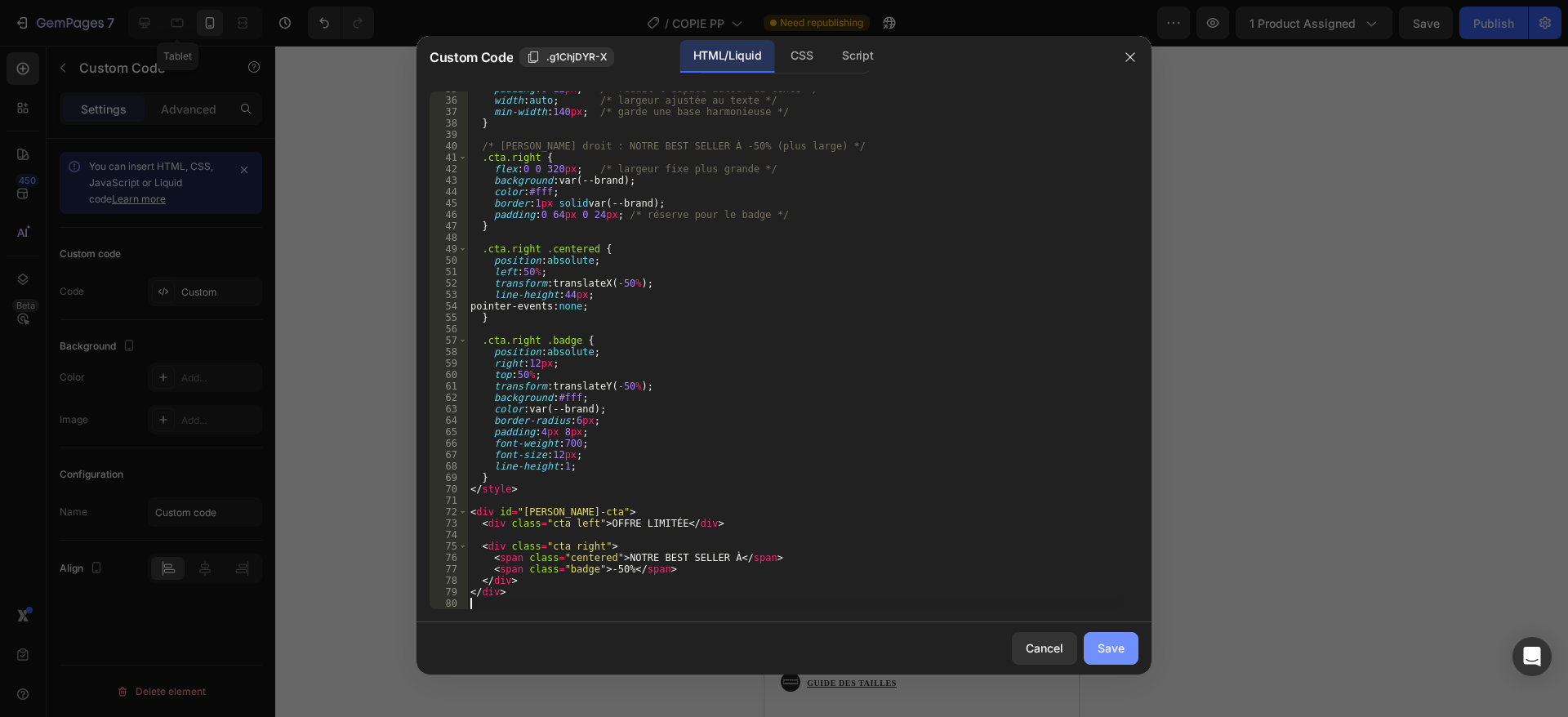
click at [1127, 658] on button "Save" at bounding box center [1111, 648] width 55 height 32
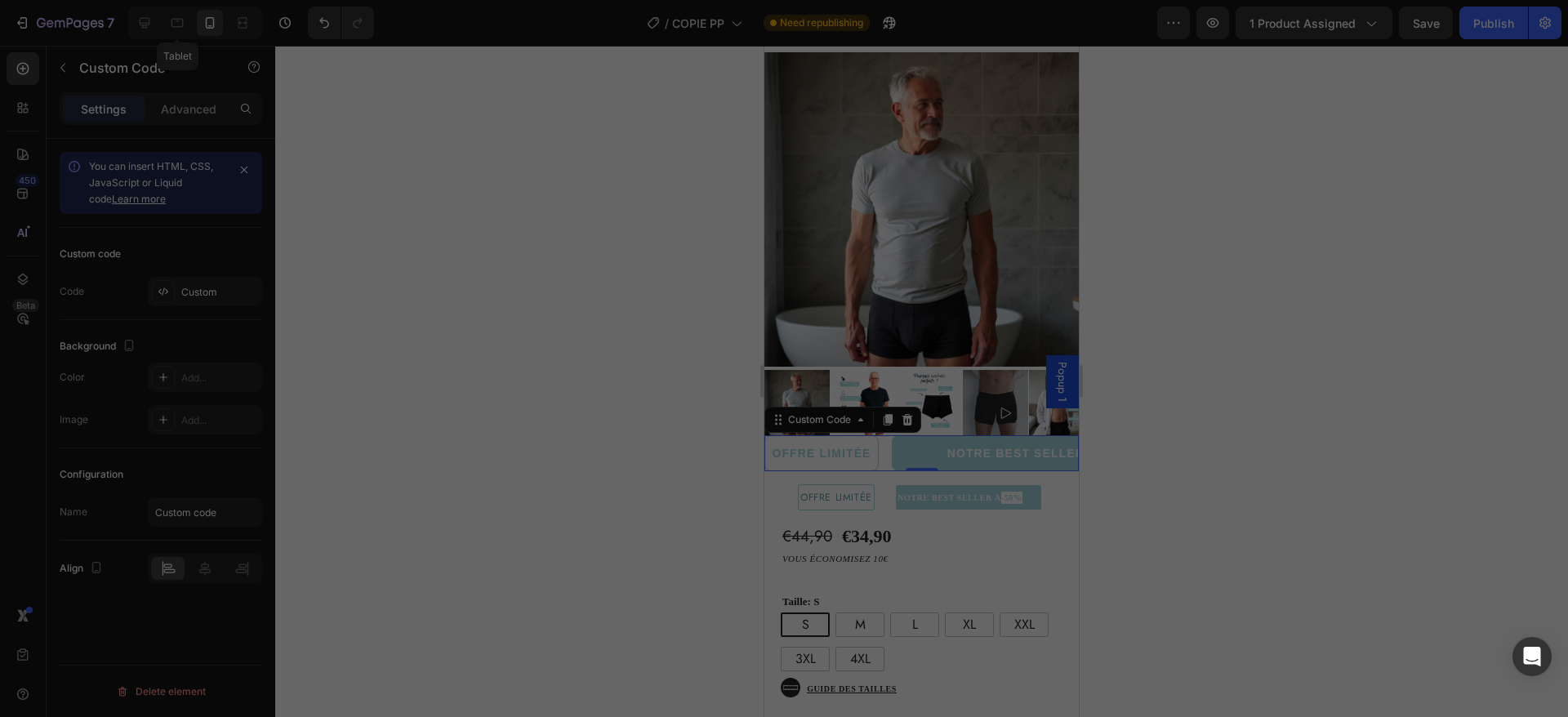
type textarea "</div>"
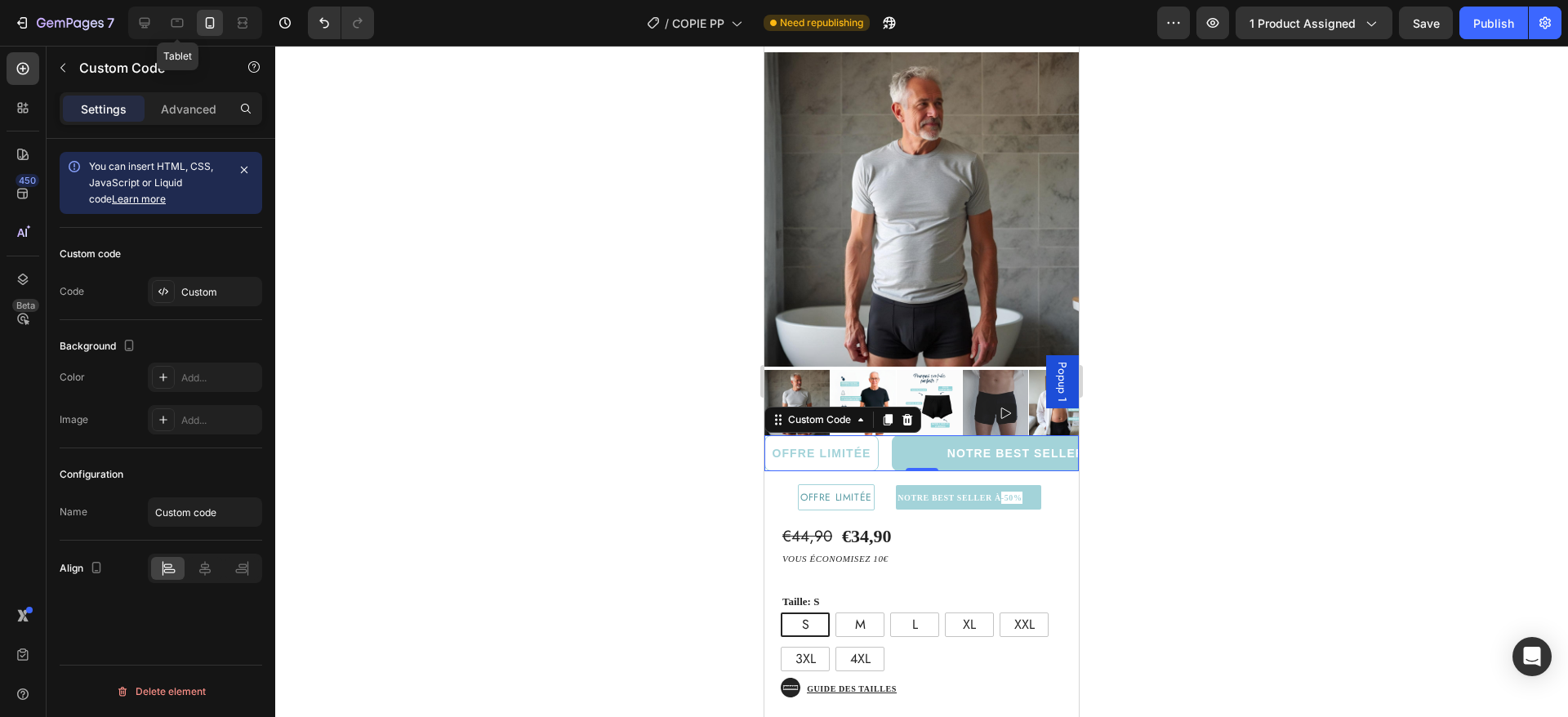
click at [914, 463] on div "NOTRE BEST SELLER À -50%" at bounding box center [1022, 453] width 261 height 36
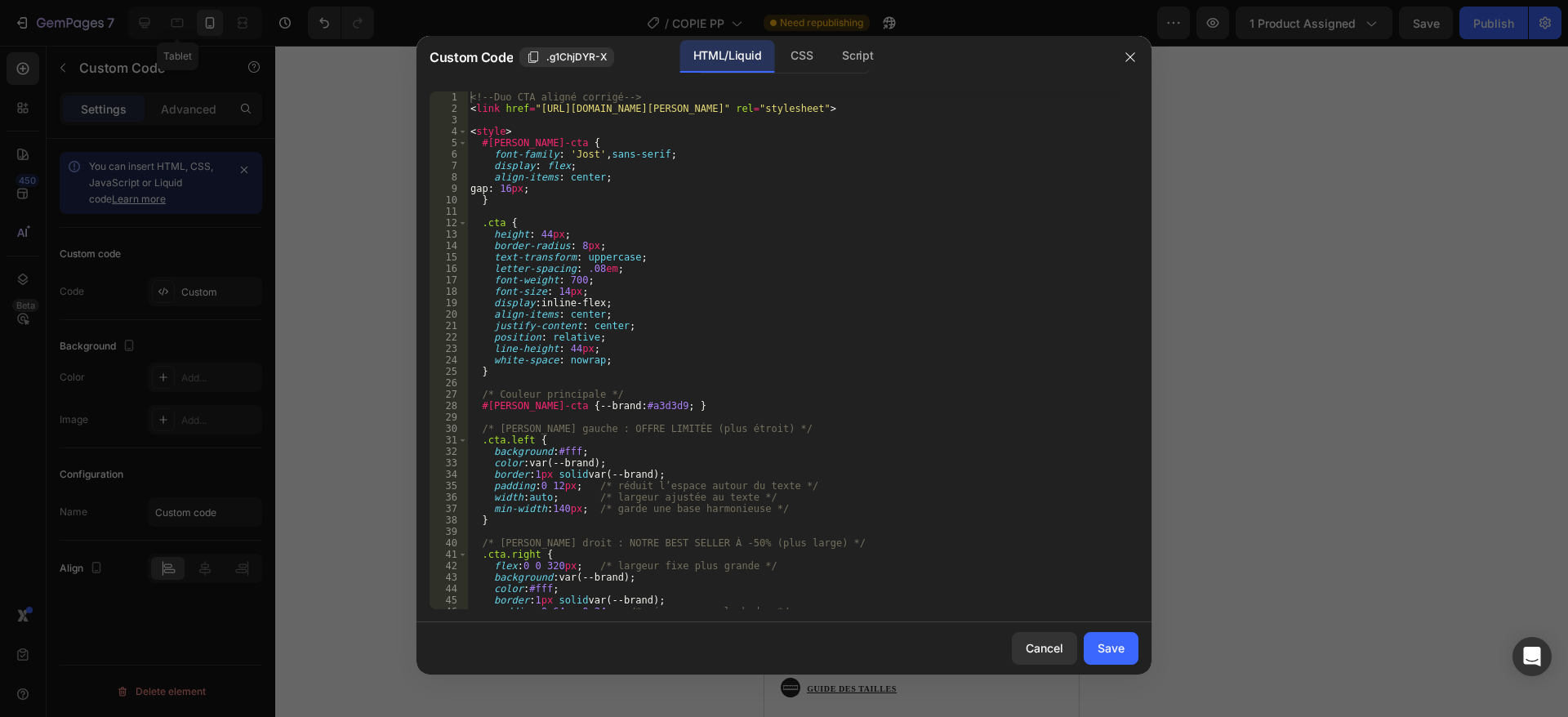
click at [734, 393] on div "<!-- Duo CTA aligné corrigé --> < link href = "[URL][DOMAIN_NAME][PERSON_NAME]"…" at bounding box center [793, 362] width 653 height 541
type textarea "</div>"
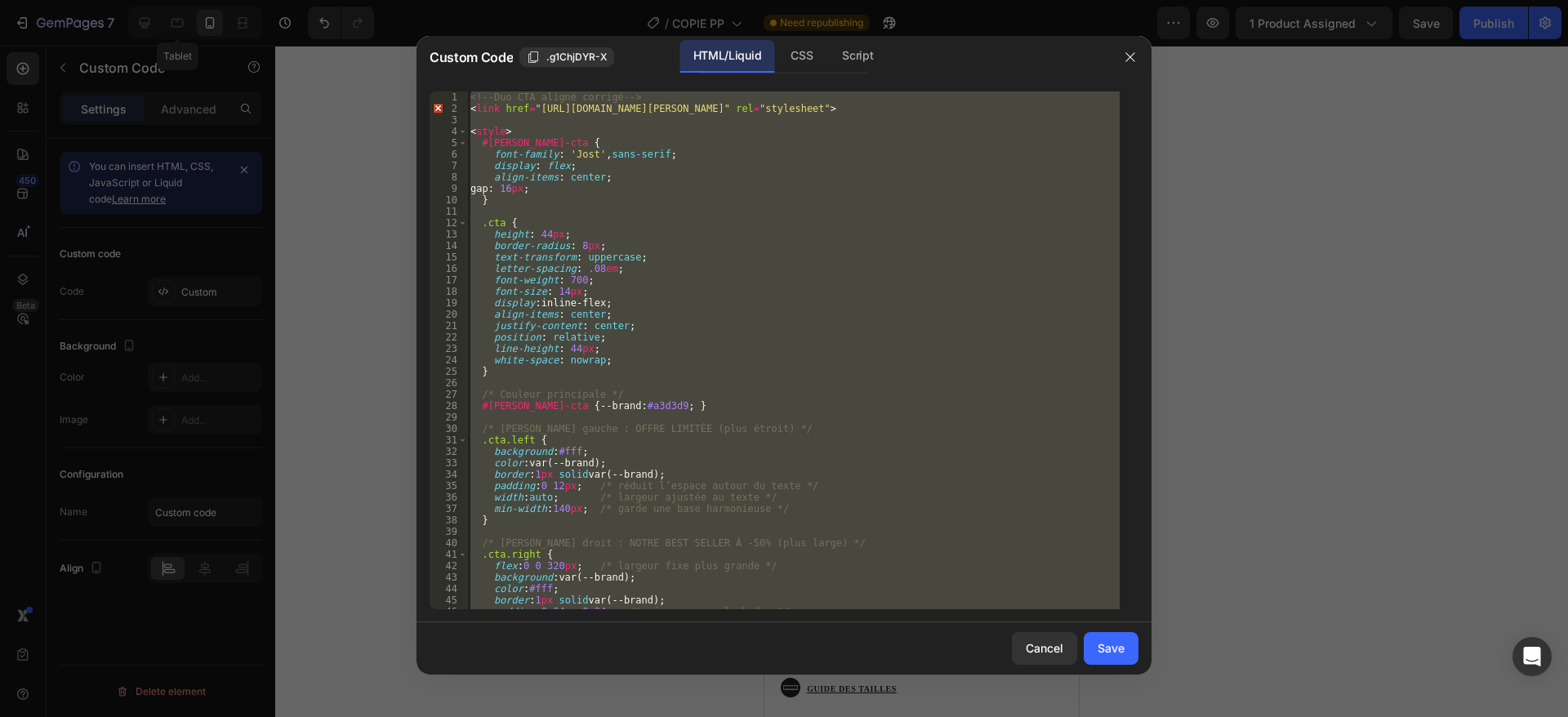
paste textarea
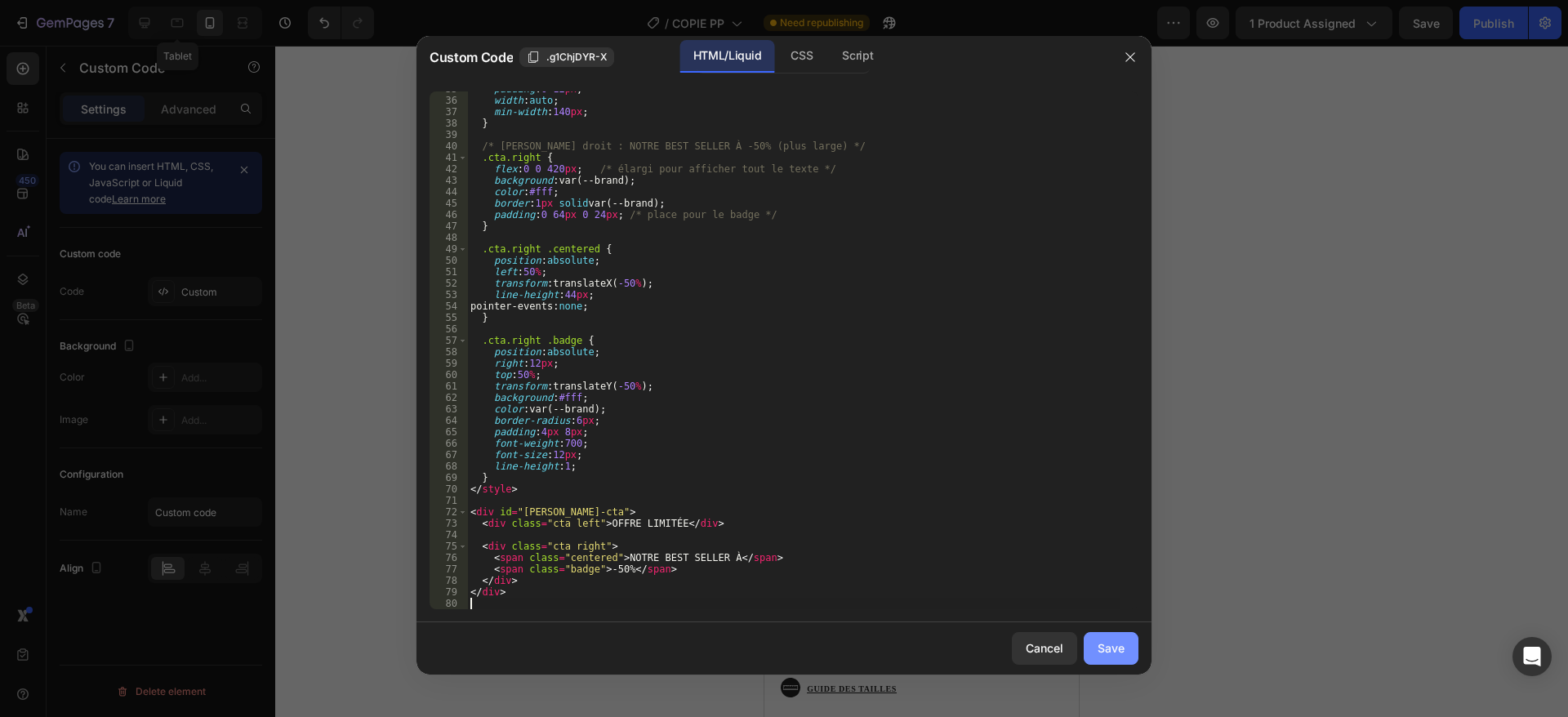
click at [1134, 648] on button "Save" at bounding box center [1111, 648] width 55 height 32
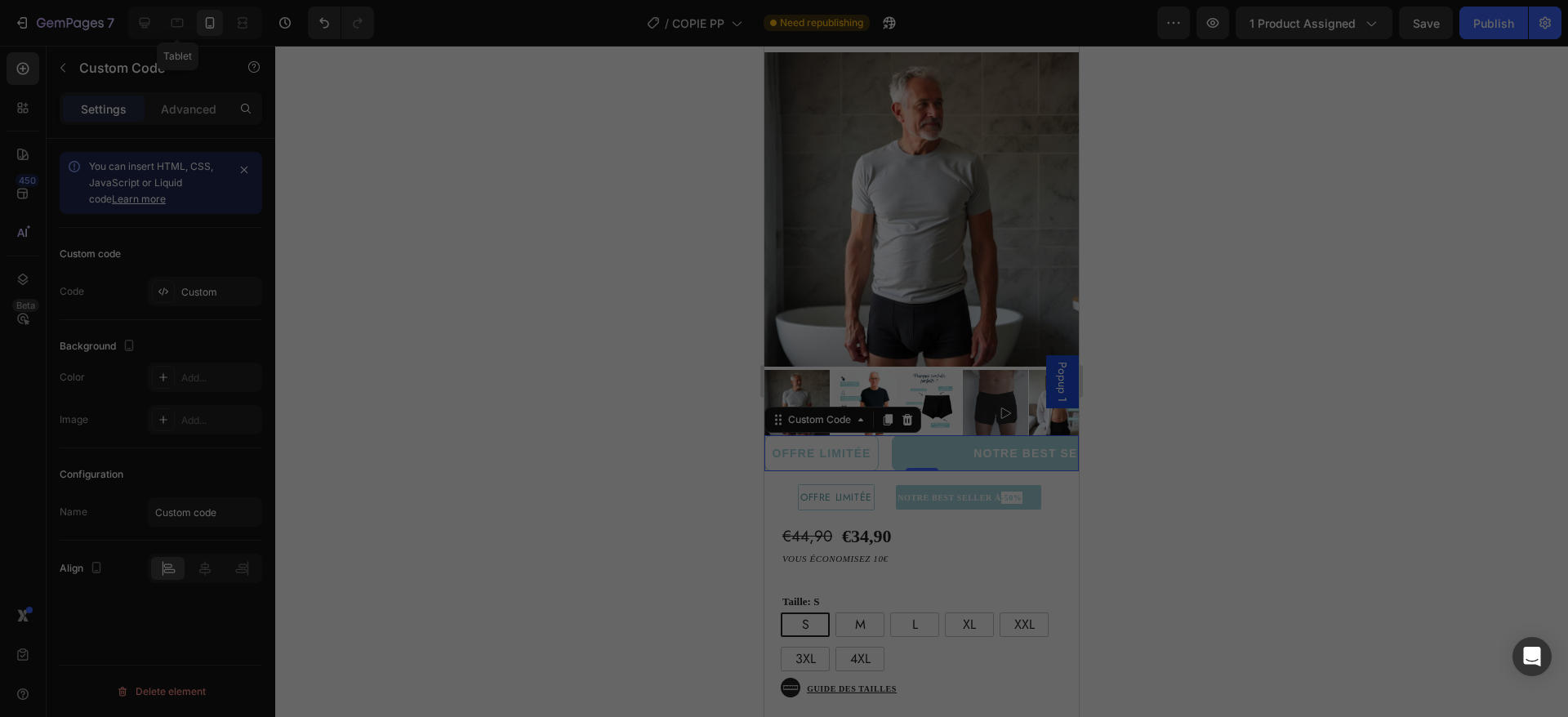
type textarea "</div>"
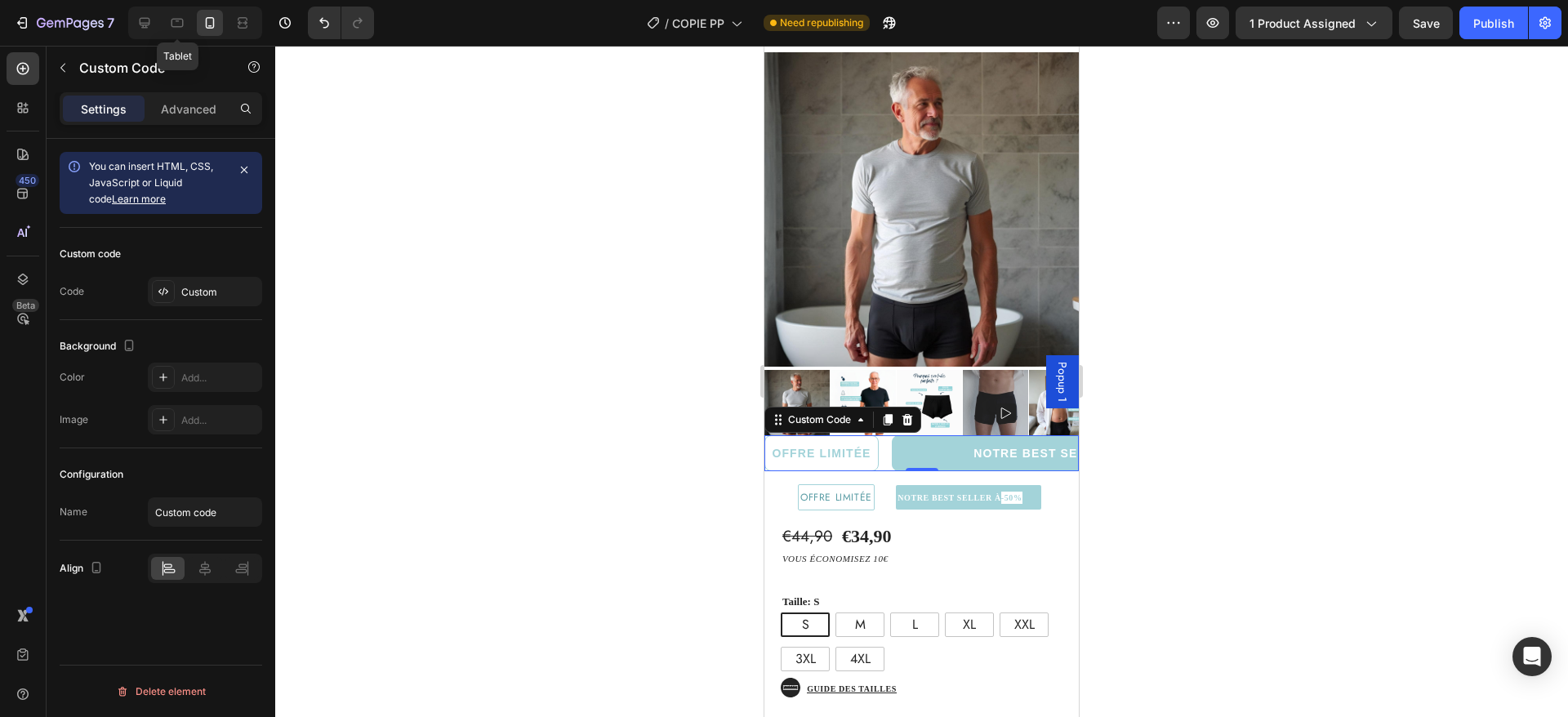
click at [938, 446] on div "NOTRE BEST SELLER À -50%" at bounding box center [1049, 453] width 315 height 36
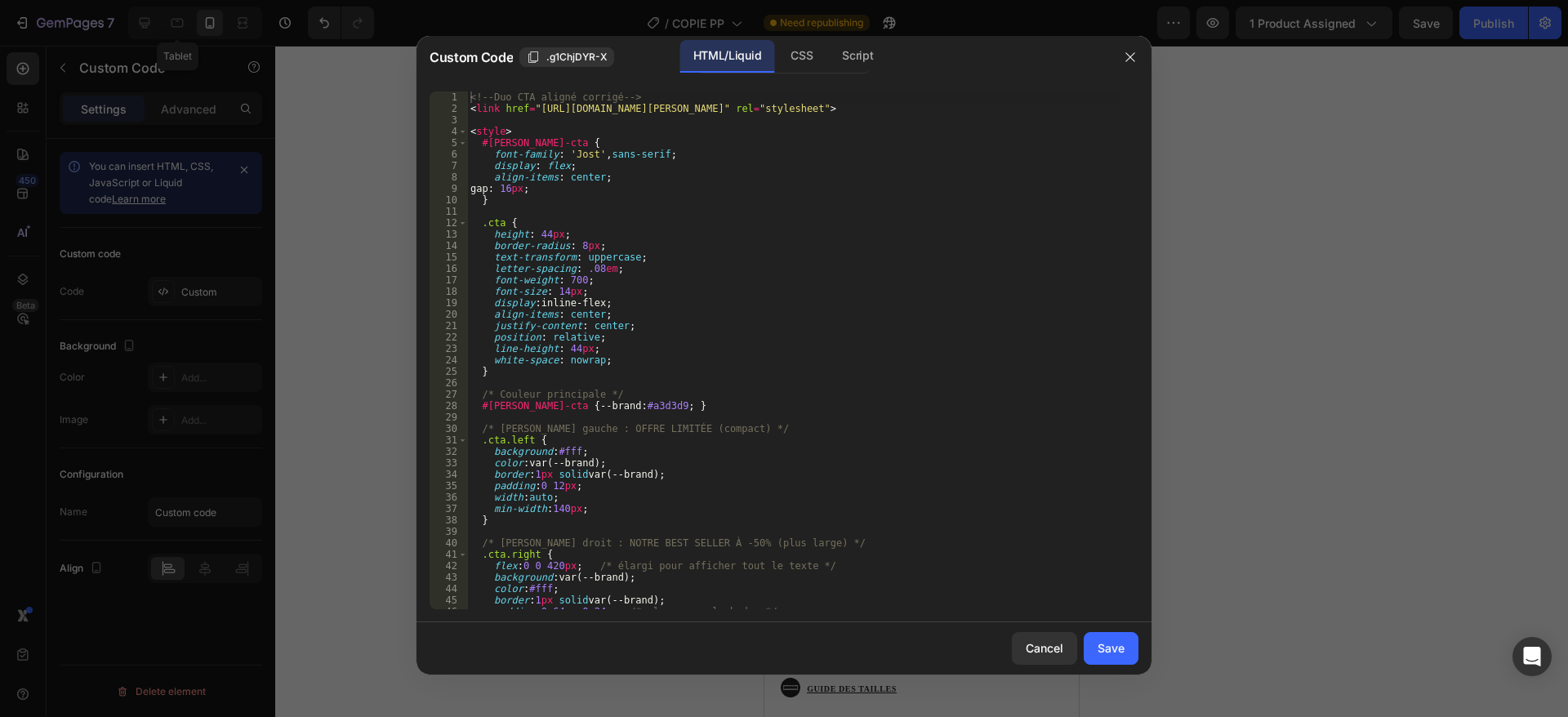
click at [748, 385] on div "<!-- Duo CTA aligné corrigé --> < link href = "[URL][DOMAIN_NAME][PERSON_NAME]"…" at bounding box center [793, 362] width 653 height 541
type textarea "</div>"
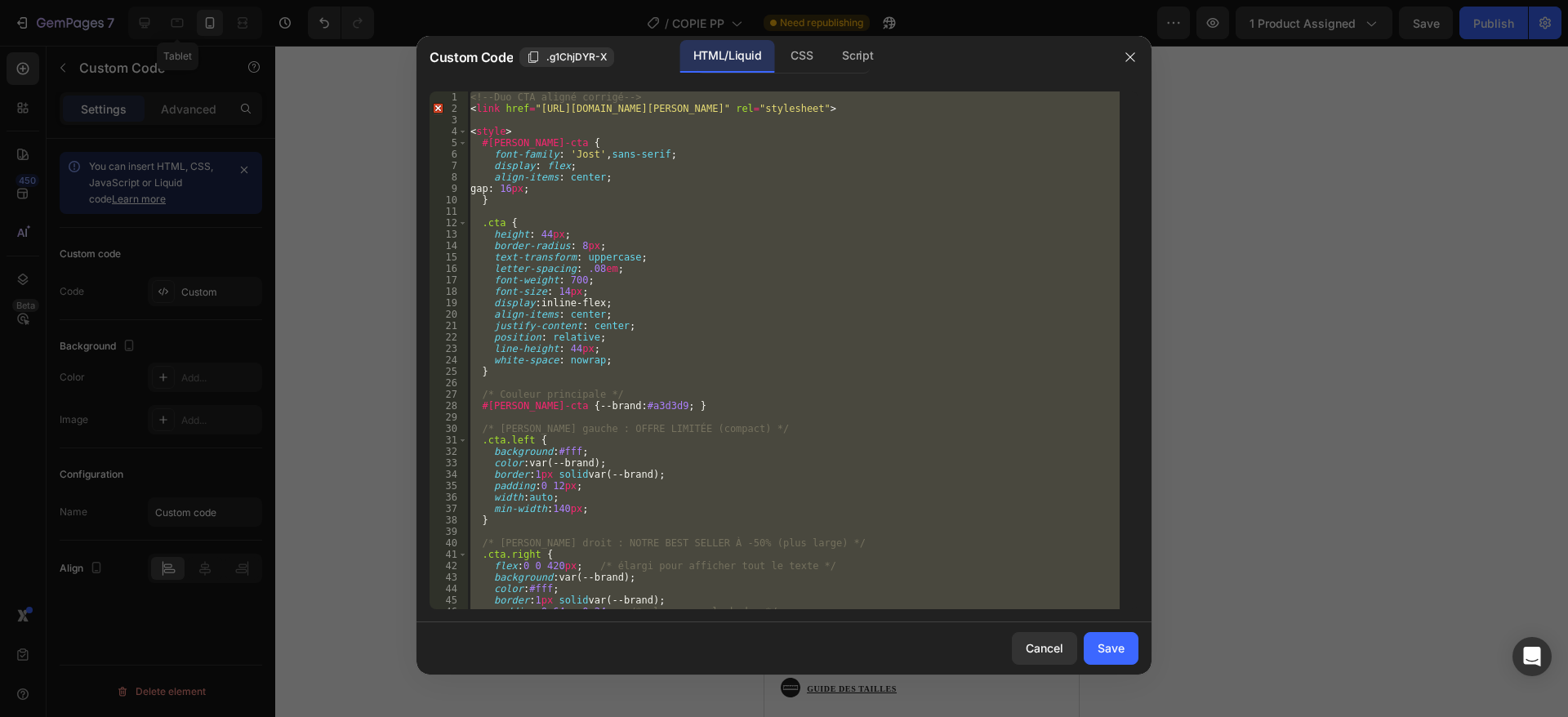
paste textarea
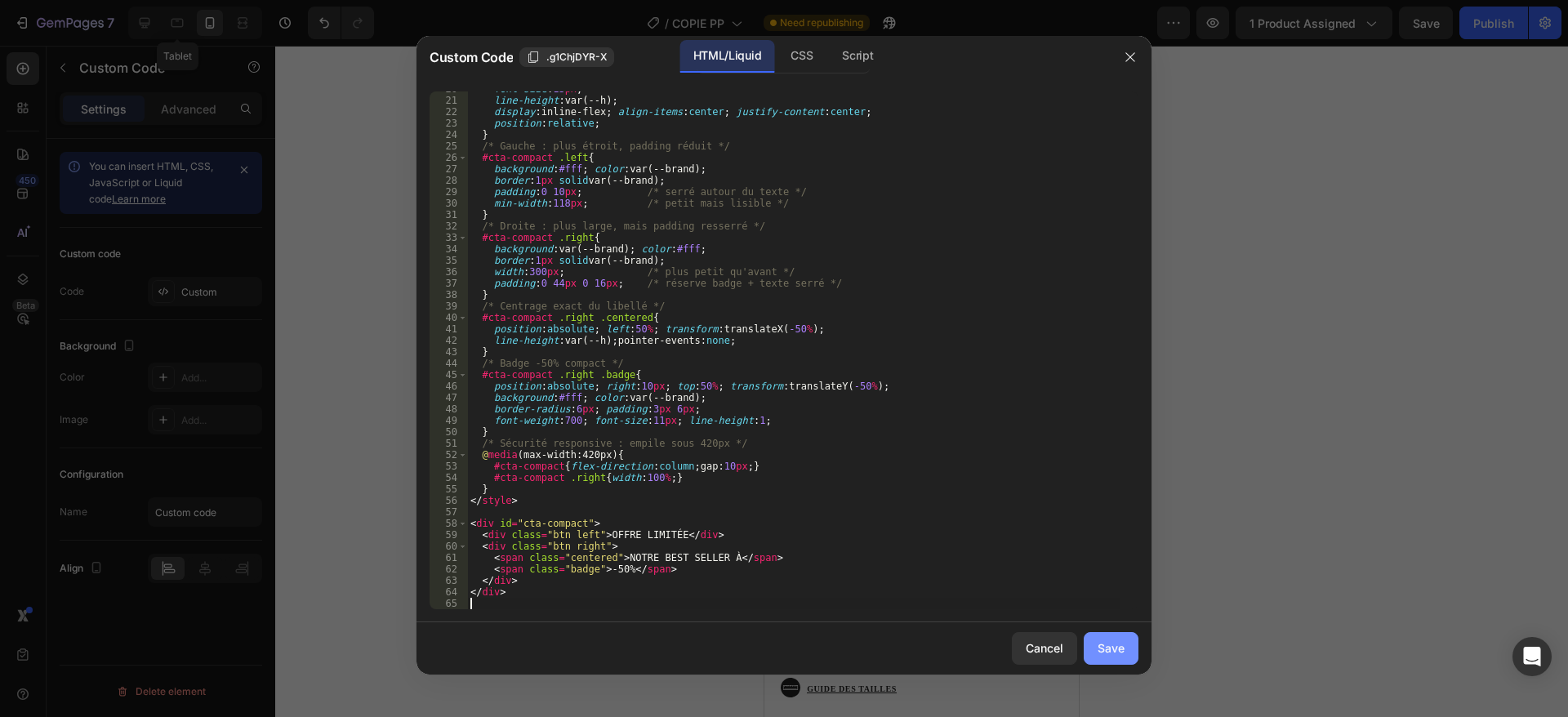
click at [1126, 643] on button "Save" at bounding box center [1111, 648] width 55 height 32
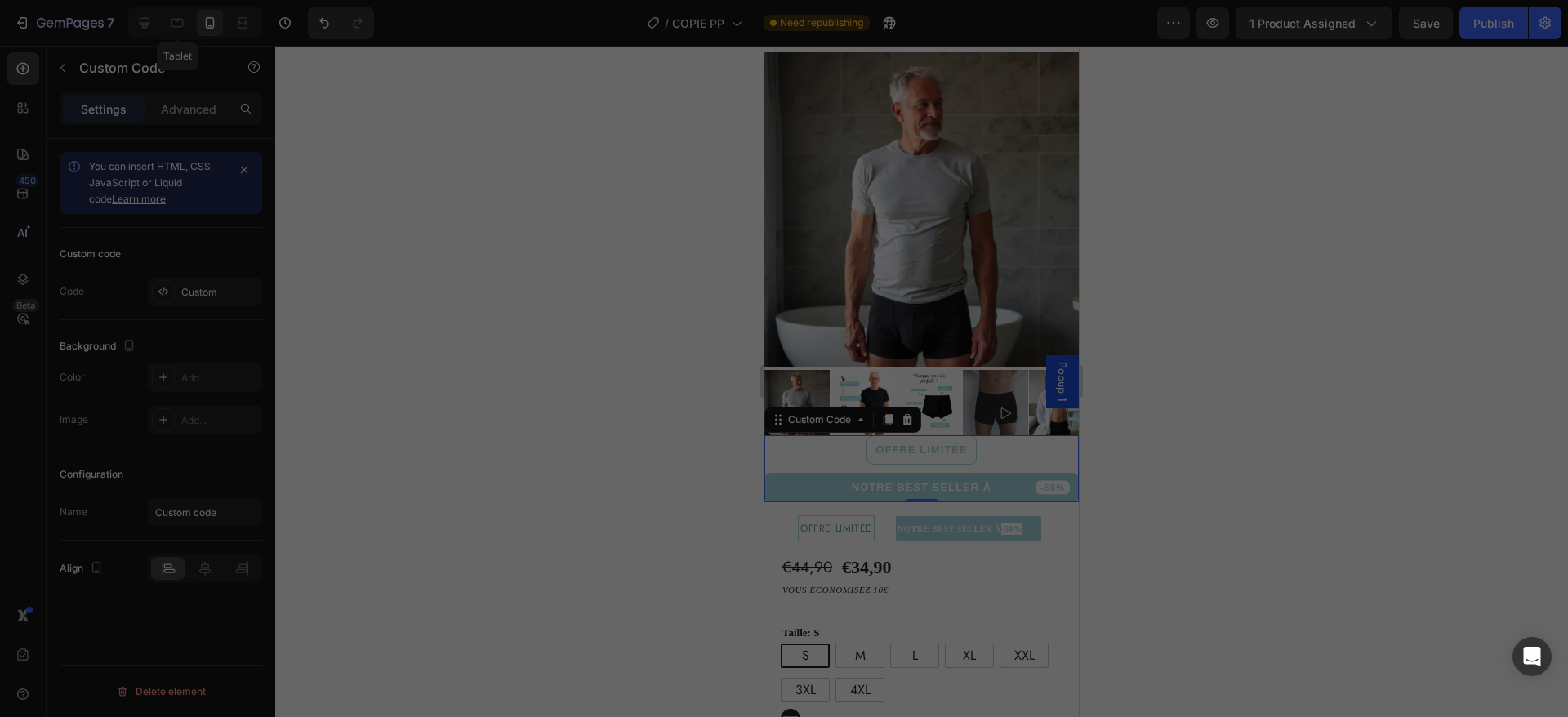
type textarea "</div>"
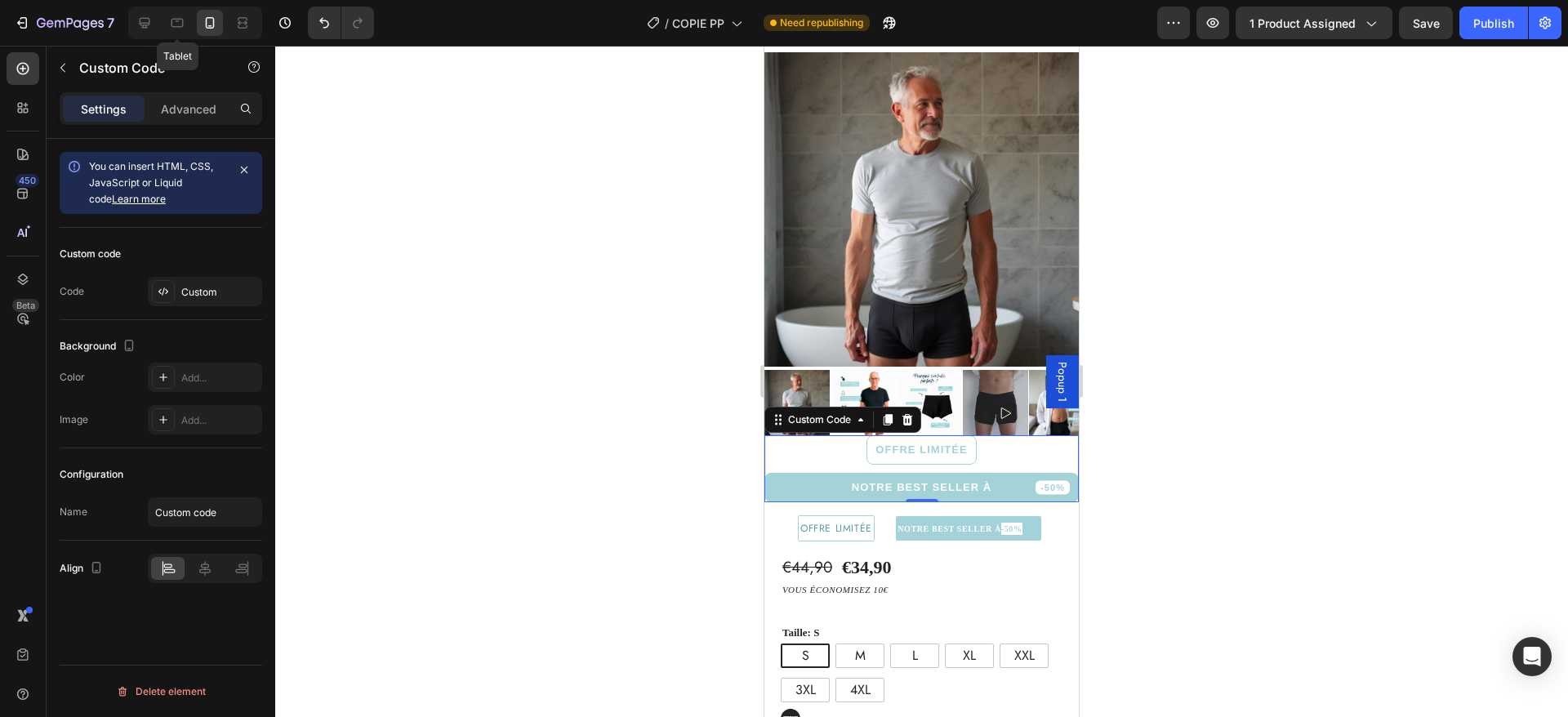
click at [950, 455] on div "OFFRE LIMITÉE" at bounding box center [920, 450] width 109 height 30
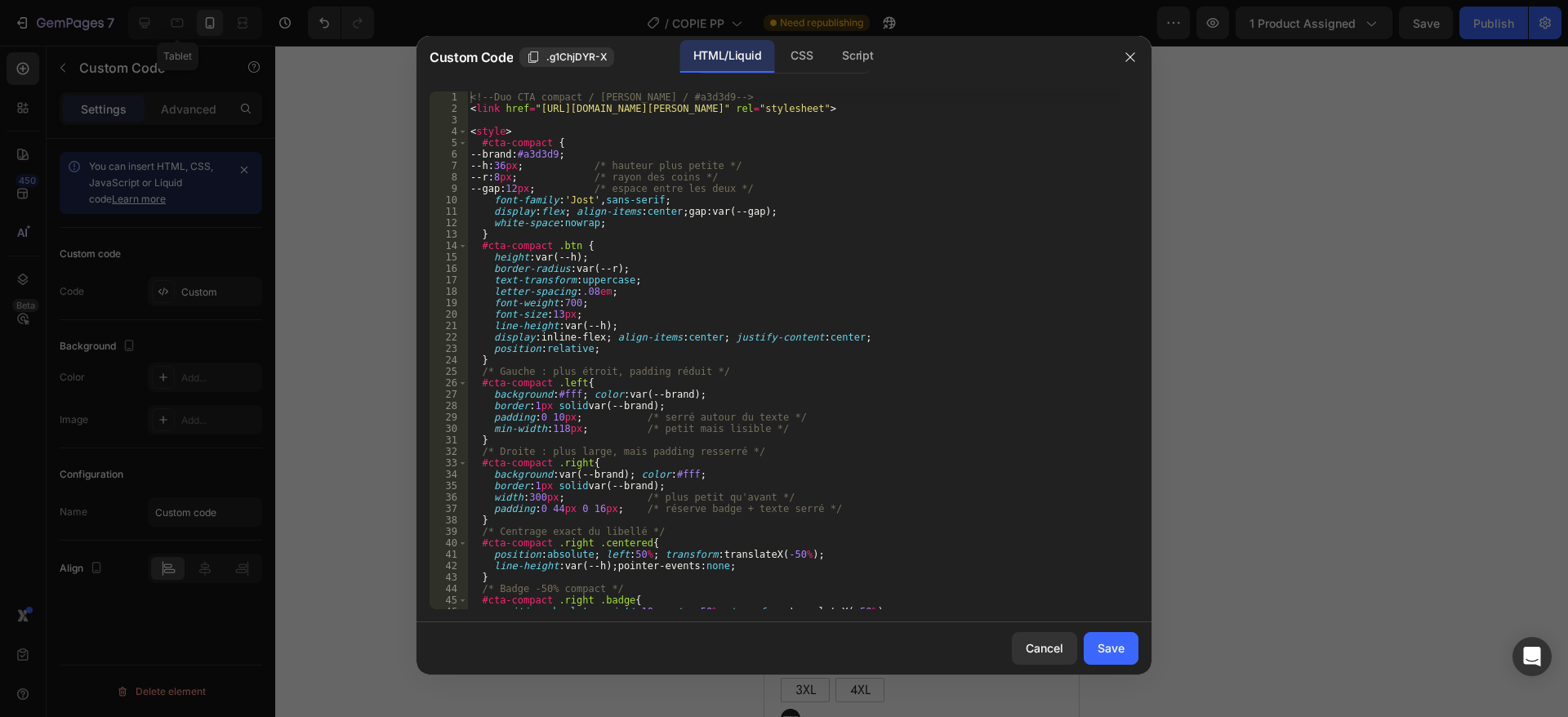
click at [766, 369] on div "<!-- Duo CTA compact / [PERSON_NAME] / #a3d3d9 --> < link href = "[URL][DOMAIN_…" at bounding box center [793, 362] width 653 height 541
type textarea "</div>"
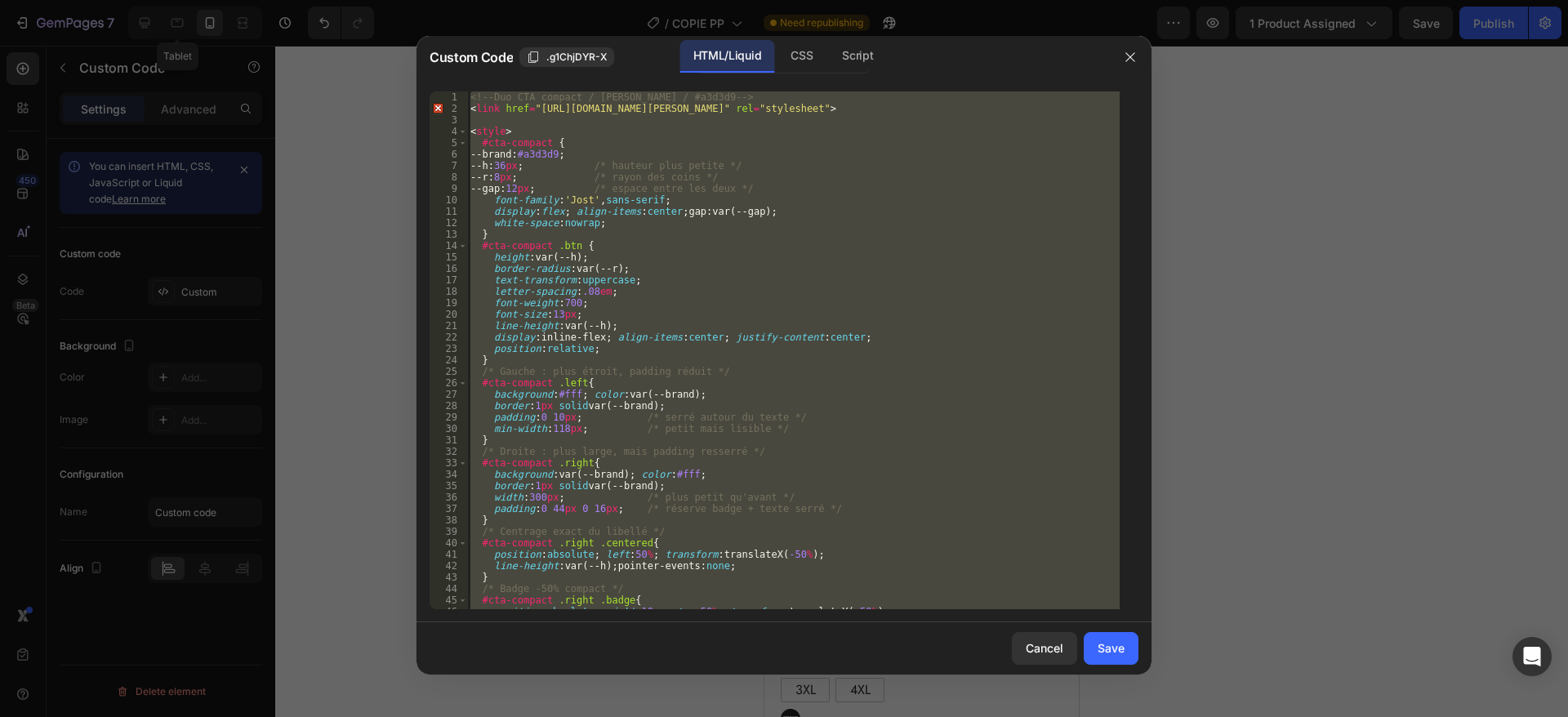
paste textarea
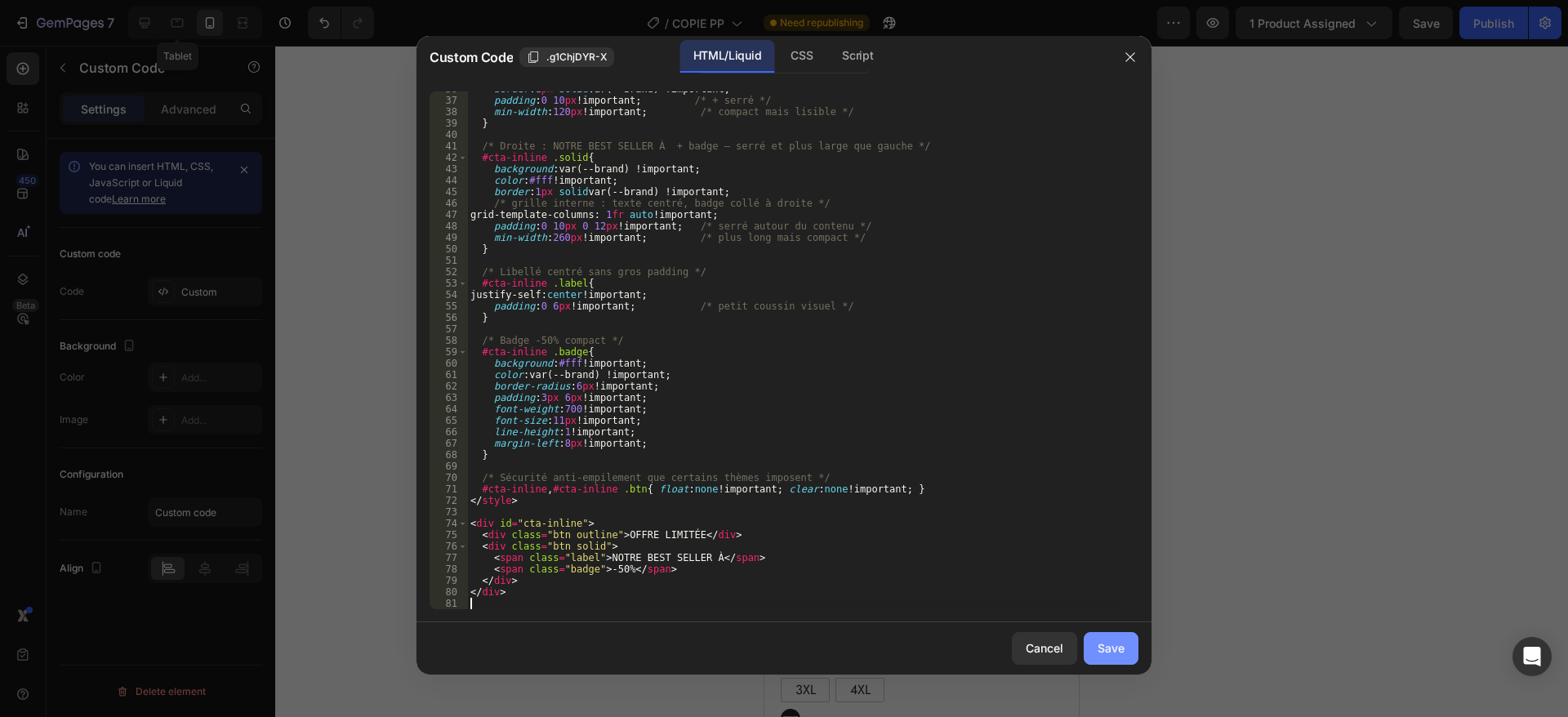
click at [1107, 653] on div "Save" at bounding box center [1111, 649] width 27 height 17
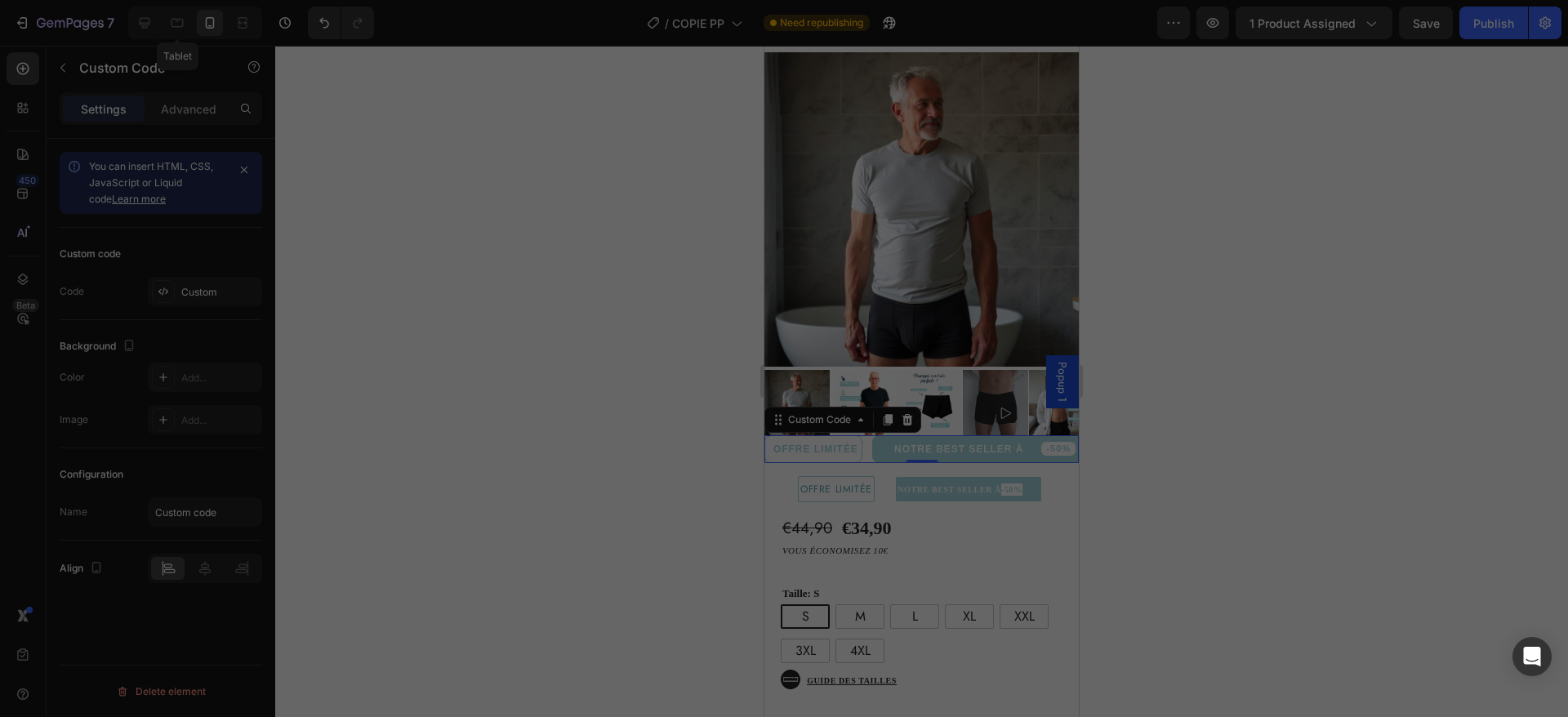
type textarea "</div>"
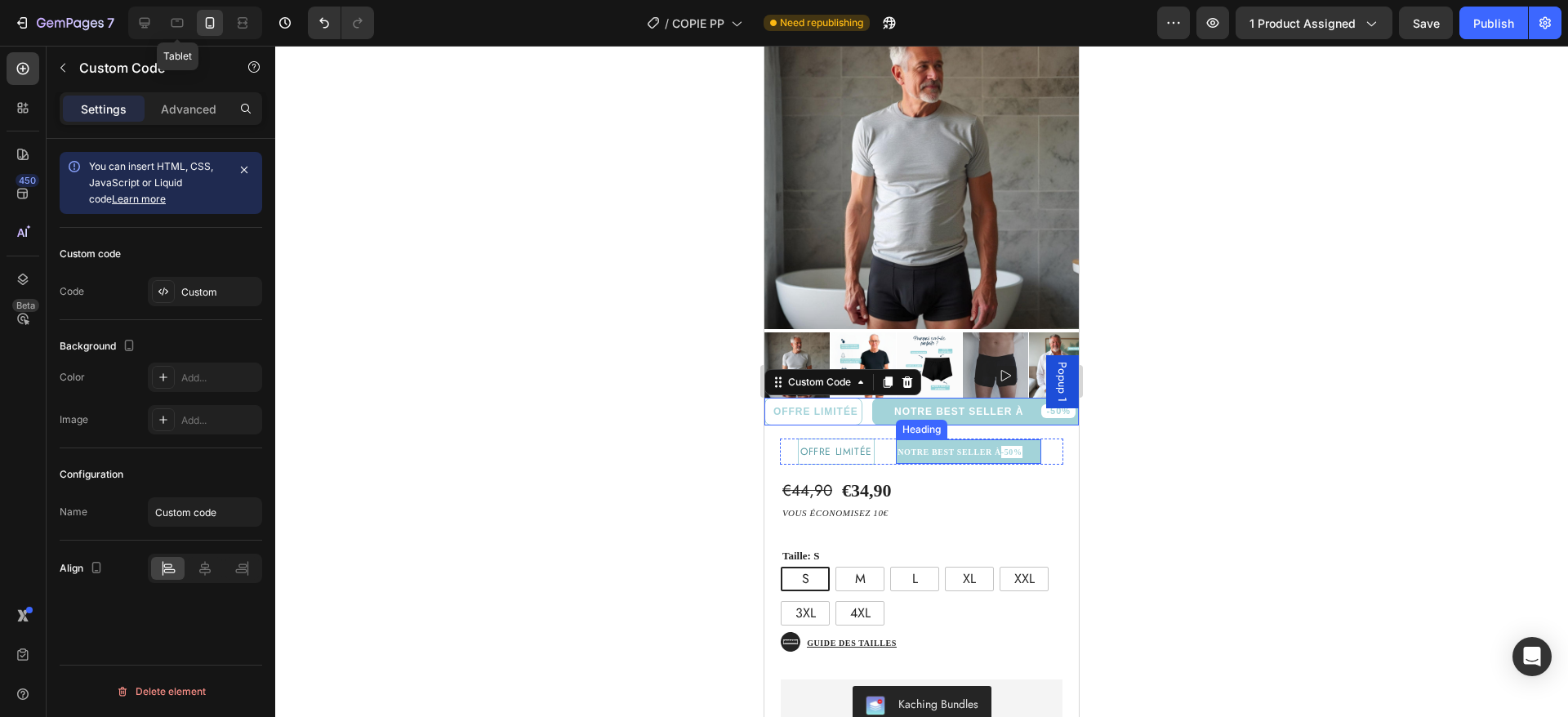
scroll to position [162, 0]
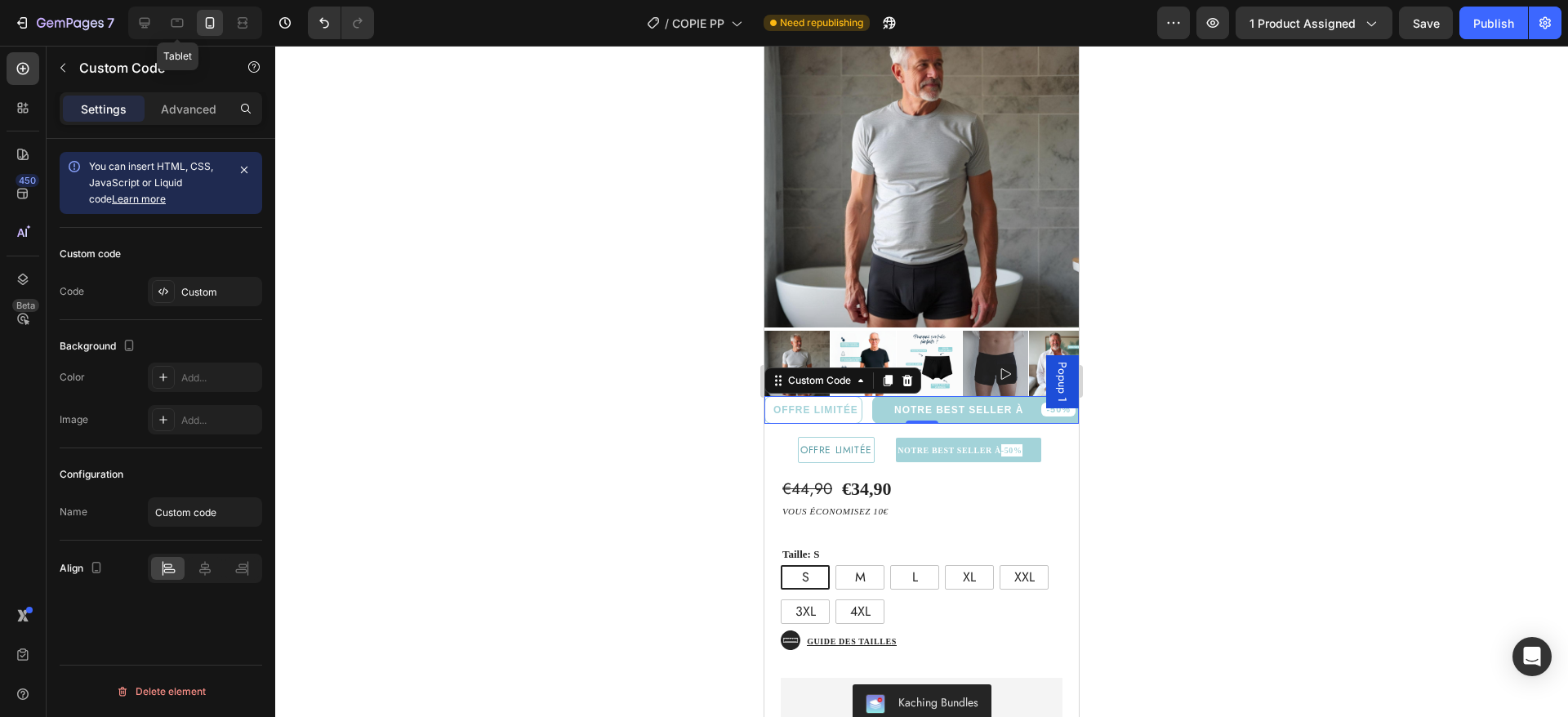
click at [866, 405] on div "OFFRE LIMITÉE NOTRE BEST SELLER À -50%" at bounding box center [922, 410] width 315 height 28
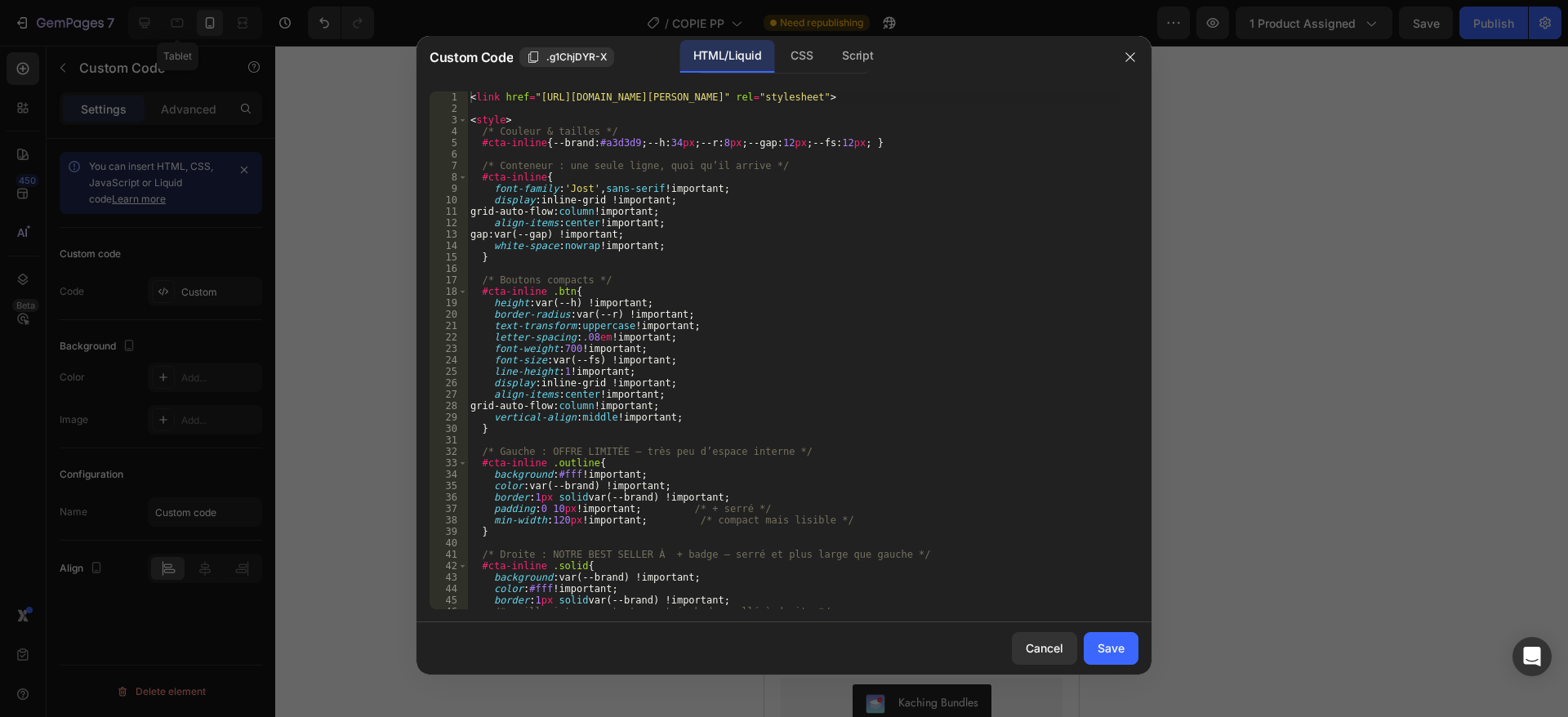
click at [666, 304] on div "< link href = "[URL][DOMAIN_NAME][PERSON_NAME]" rel = "stylesheet" > < style > …" at bounding box center [793, 362] width 653 height 541
type textarea "</div>"
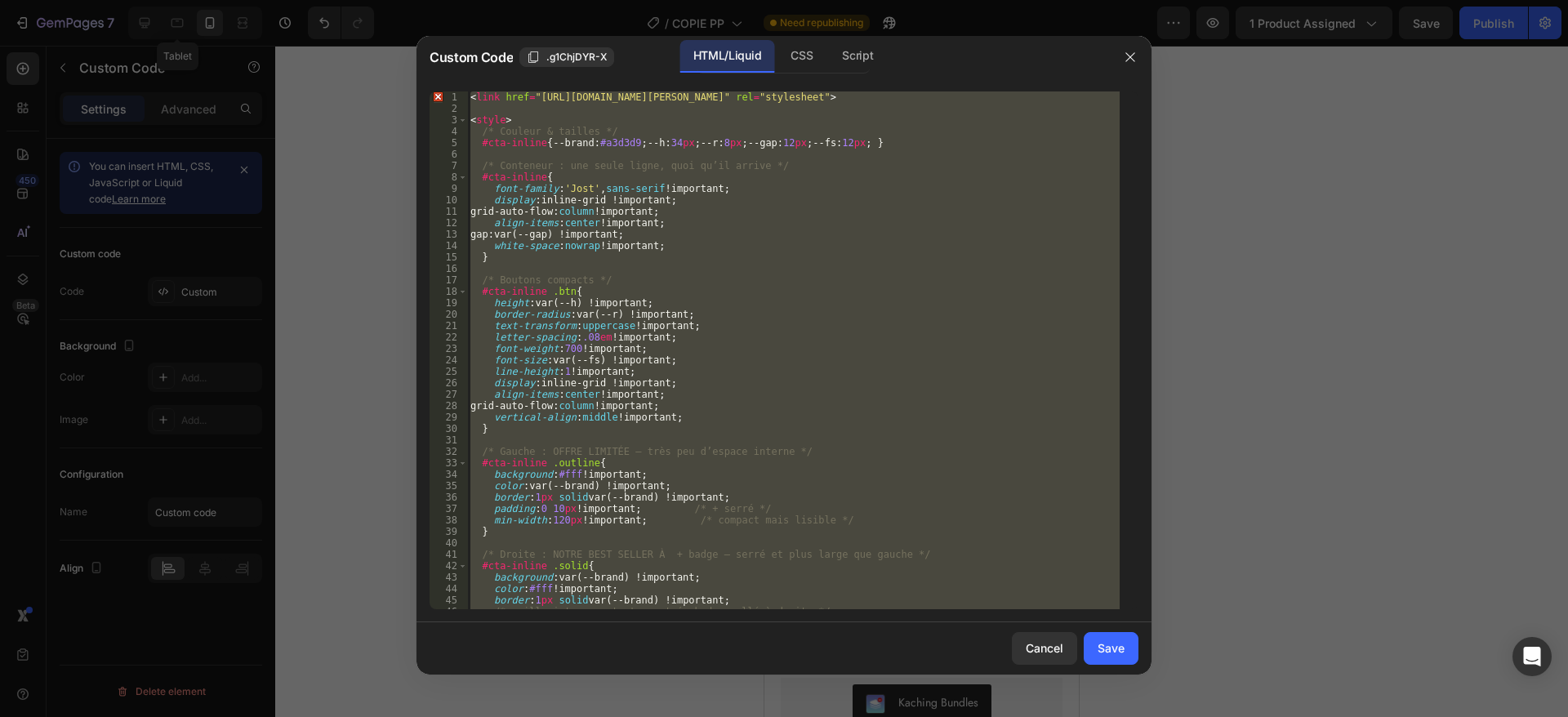
paste textarea
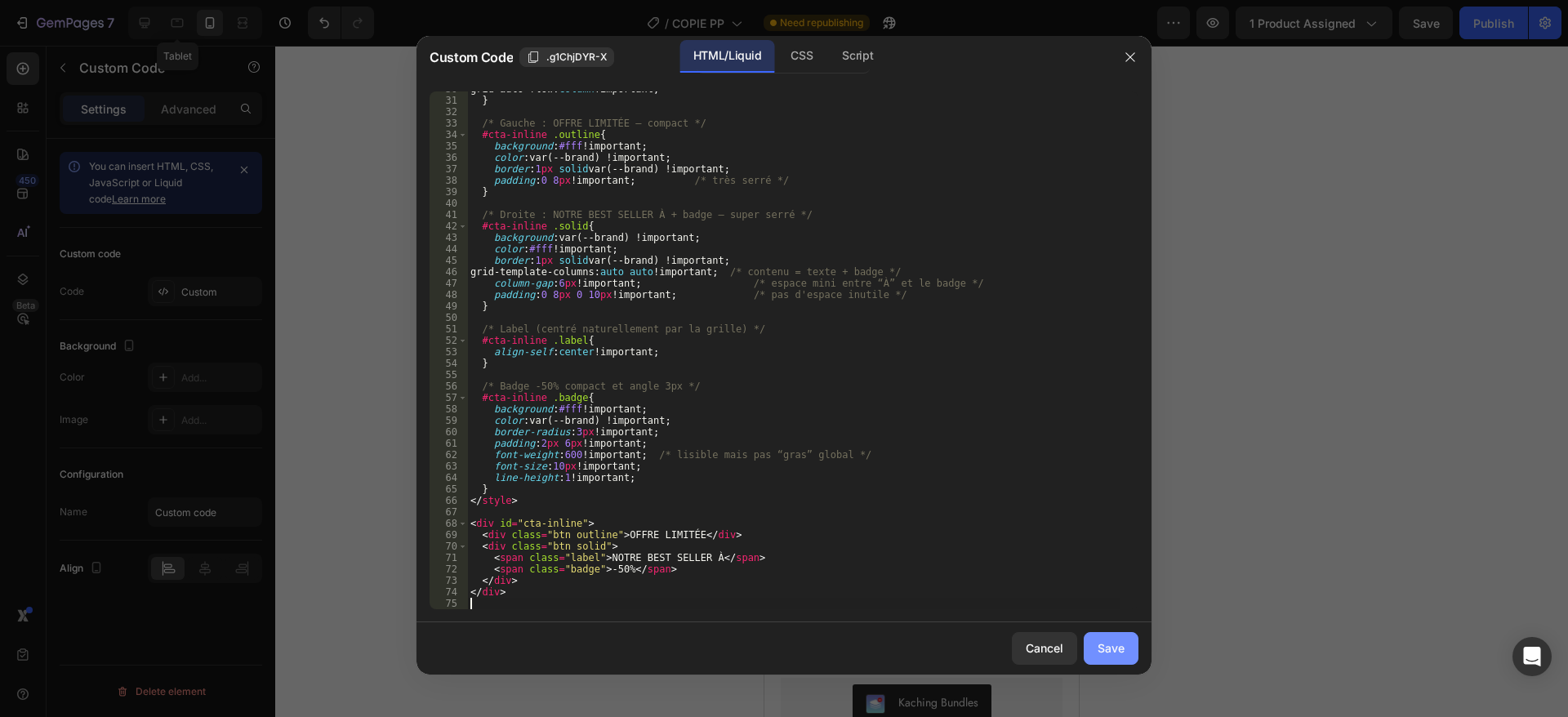
click at [1094, 650] on button "Save" at bounding box center [1111, 648] width 55 height 32
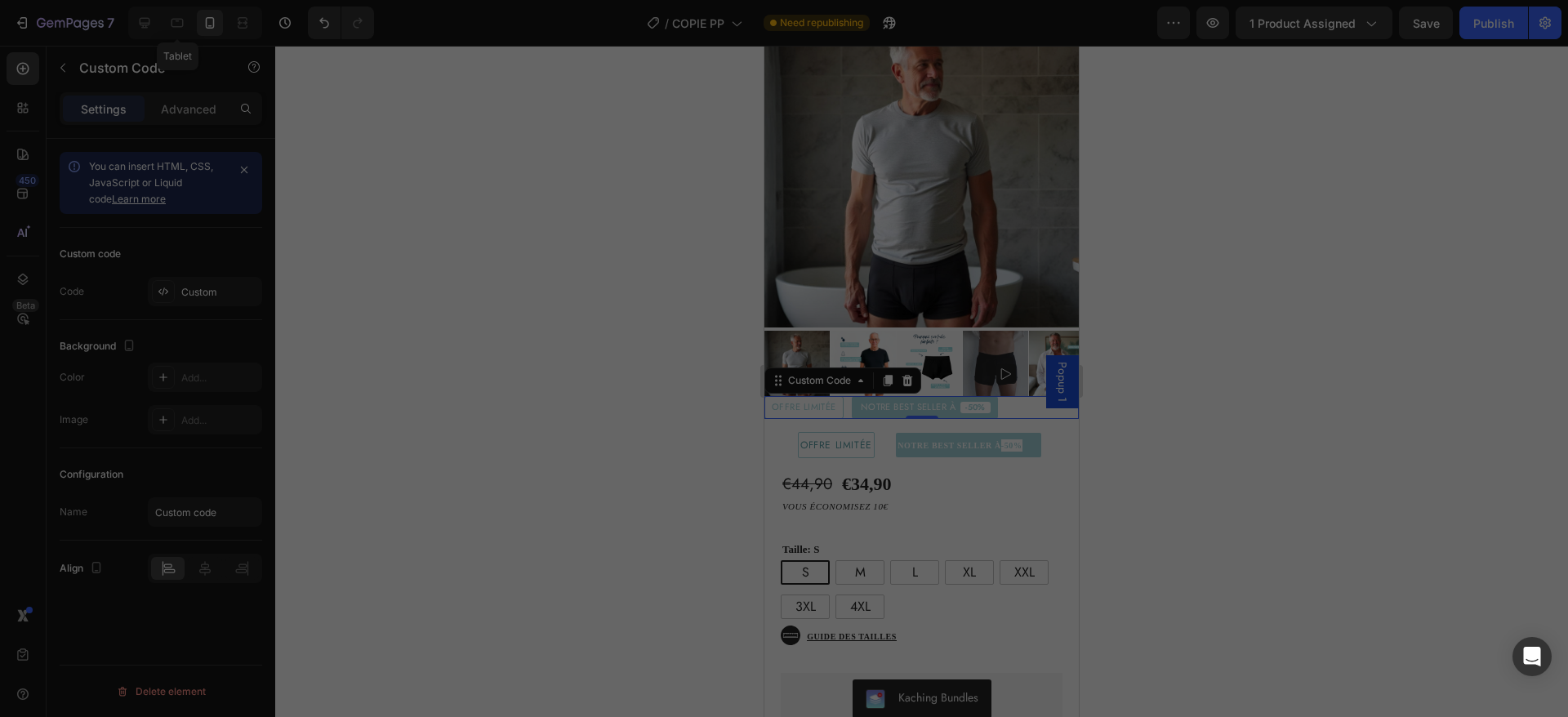
type textarea "</div>"
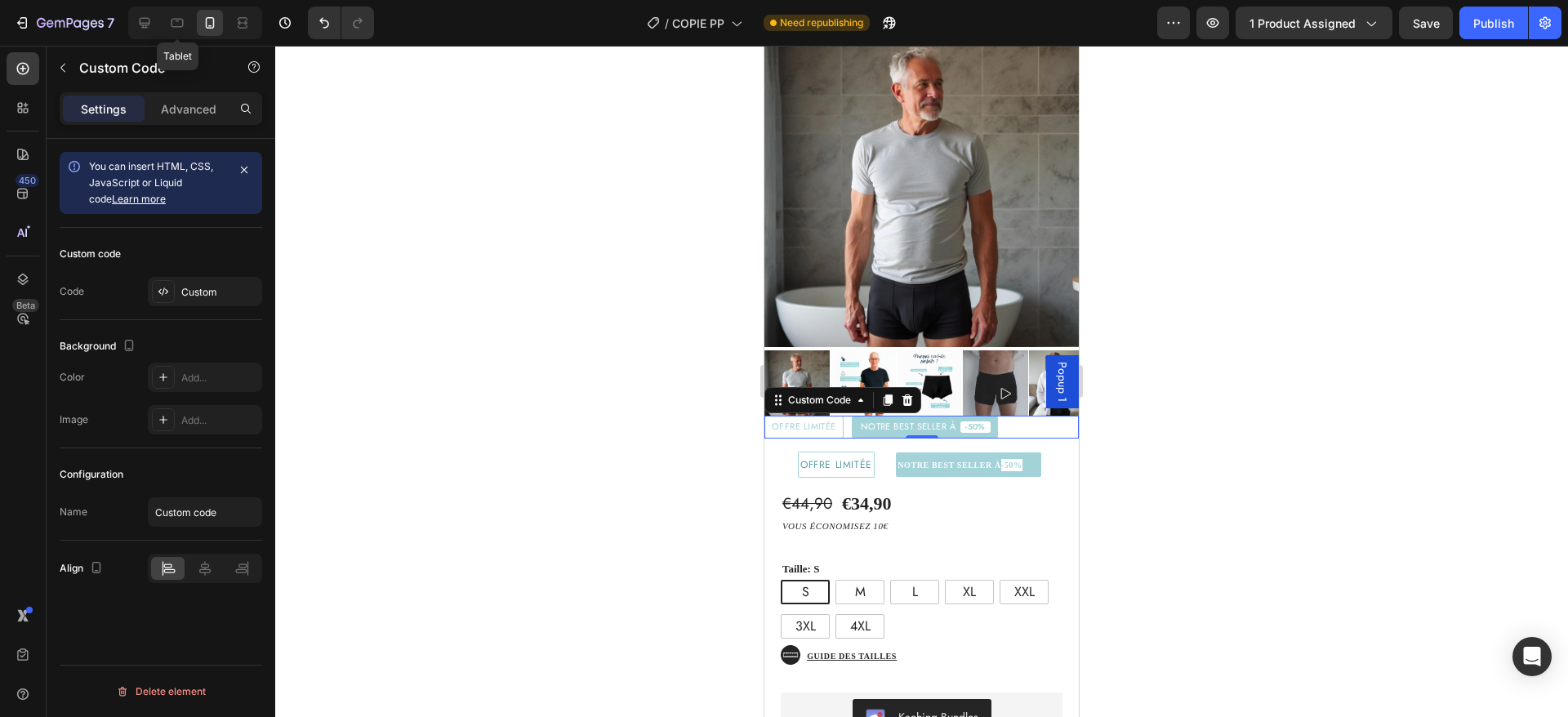
click at [840, 416] on div "OFFRE LIMITÉE" at bounding box center [804, 428] width 80 height 23
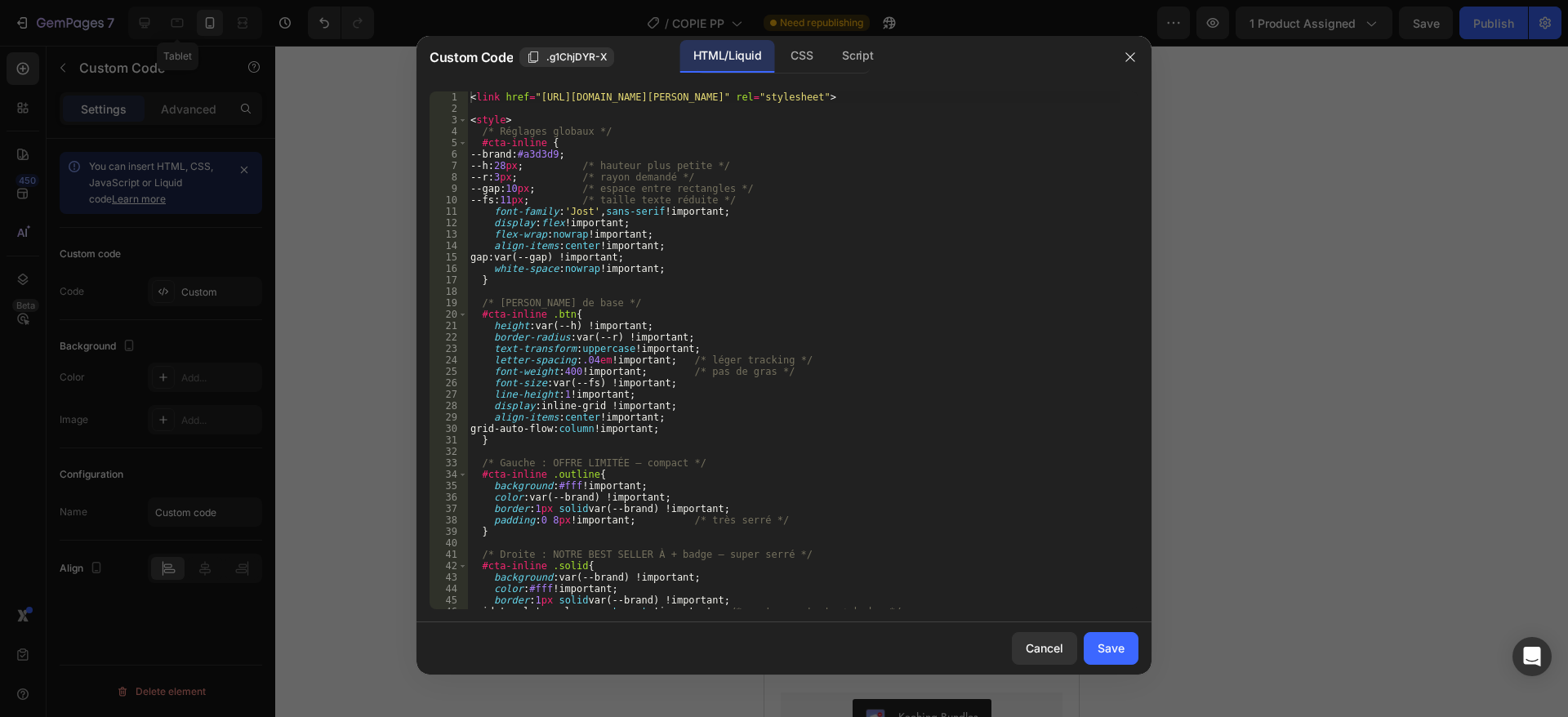
click at [736, 370] on div "< link href = "[URL][DOMAIN_NAME][PERSON_NAME]" rel = "stylesheet" > < style > …" at bounding box center [793, 362] width 653 height 541
type textarea "</div>"
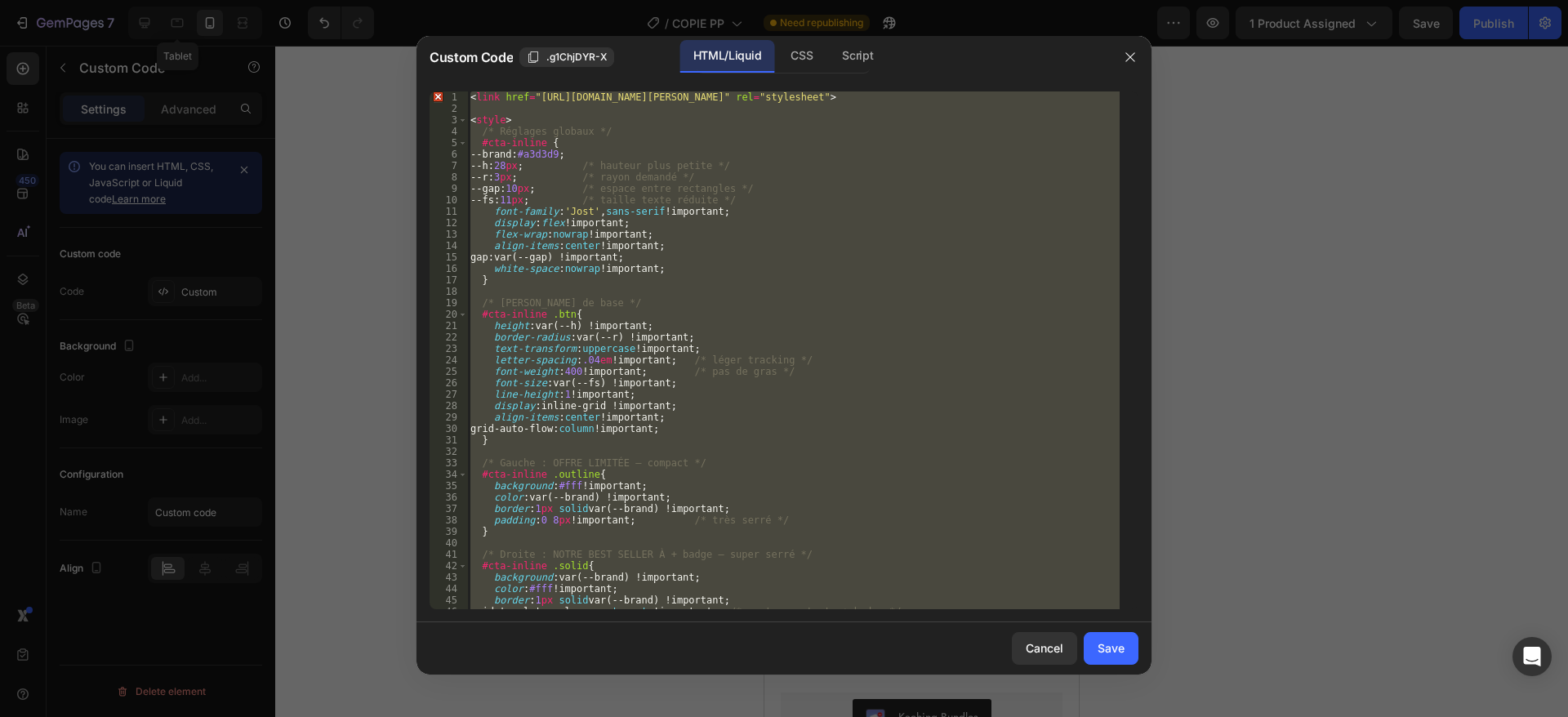
paste textarea
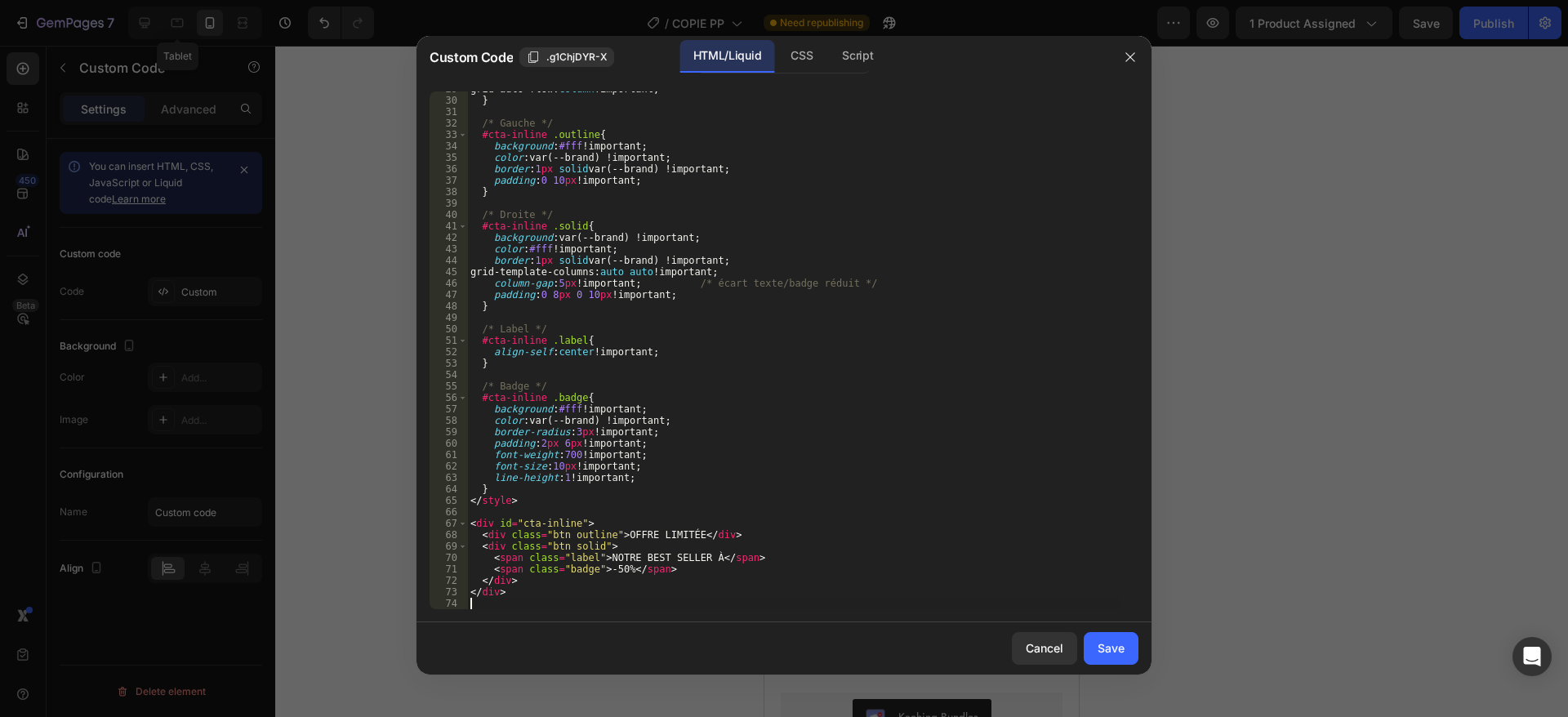
click at [1127, 651] on button "Save" at bounding box center [1111, 648] width 55 height 32
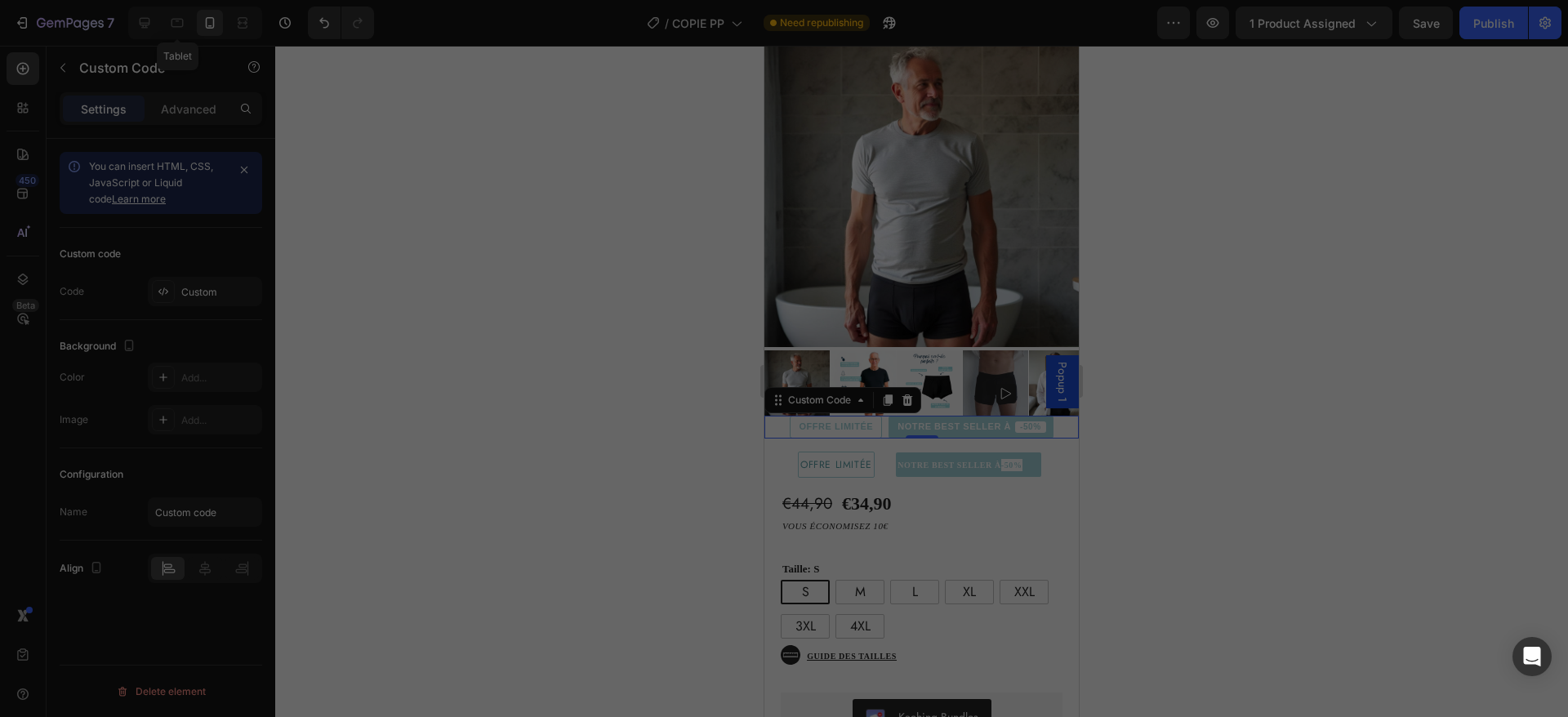
type textarea "</div>"
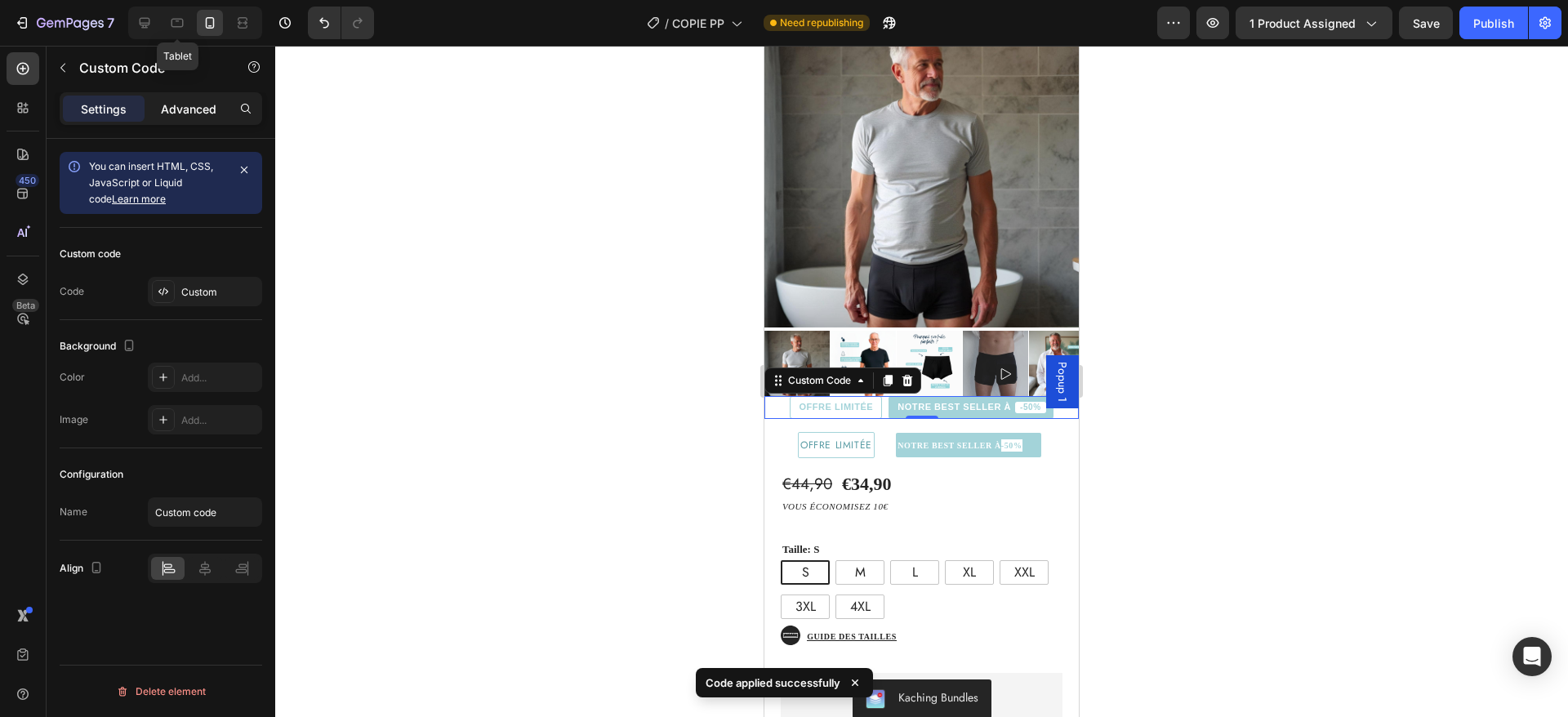
click at [177, 107] on p "Advanced" at bounding box center [189, 109] width 56 height 17
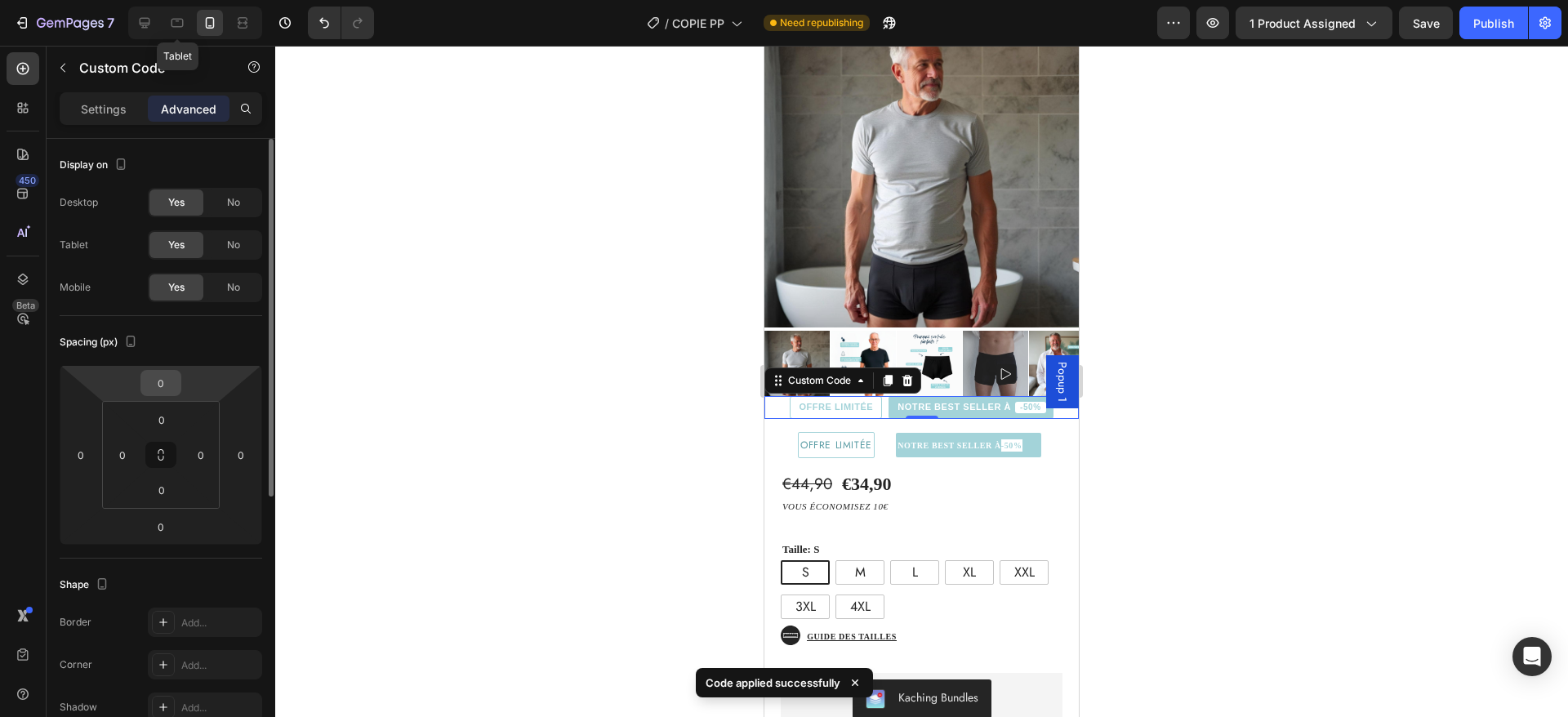
click at [156, 390] on input "0" at bounding box center [160, 383] width 32 height 24
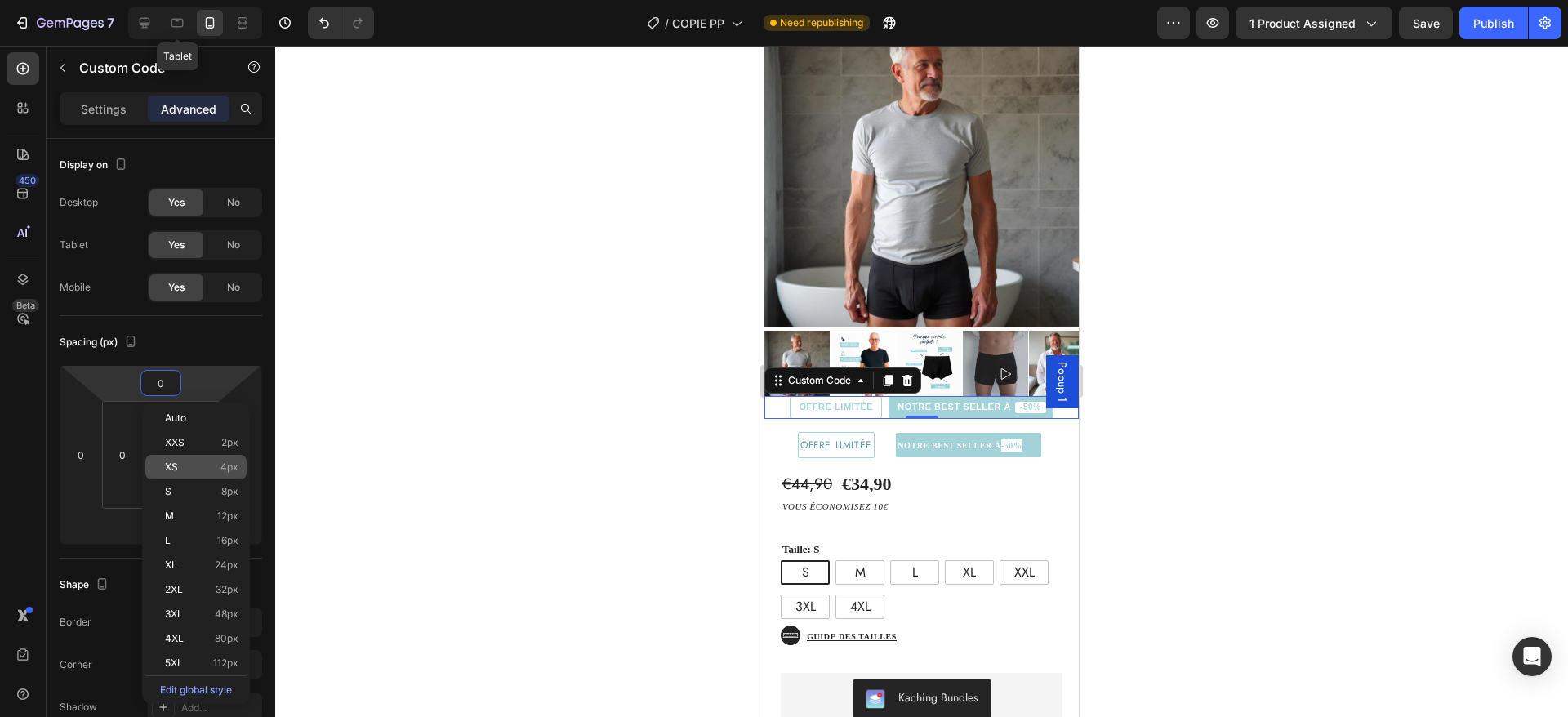
click at [199, 465] on p "XS 4px" at bounding box center [202, 467] width 73 height 11
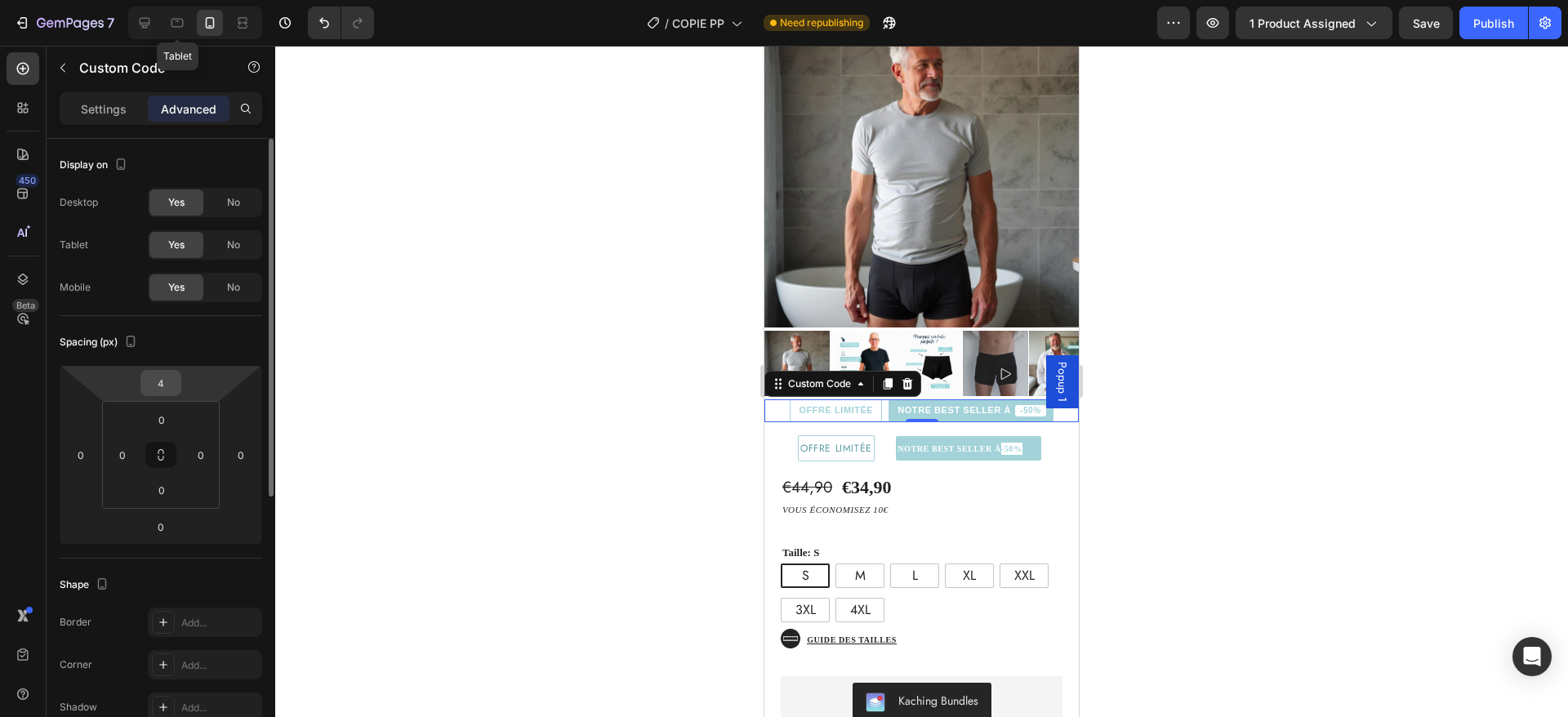
click at [168, 386] on input "4" at bounding box center [160, 383] width 32 height 24
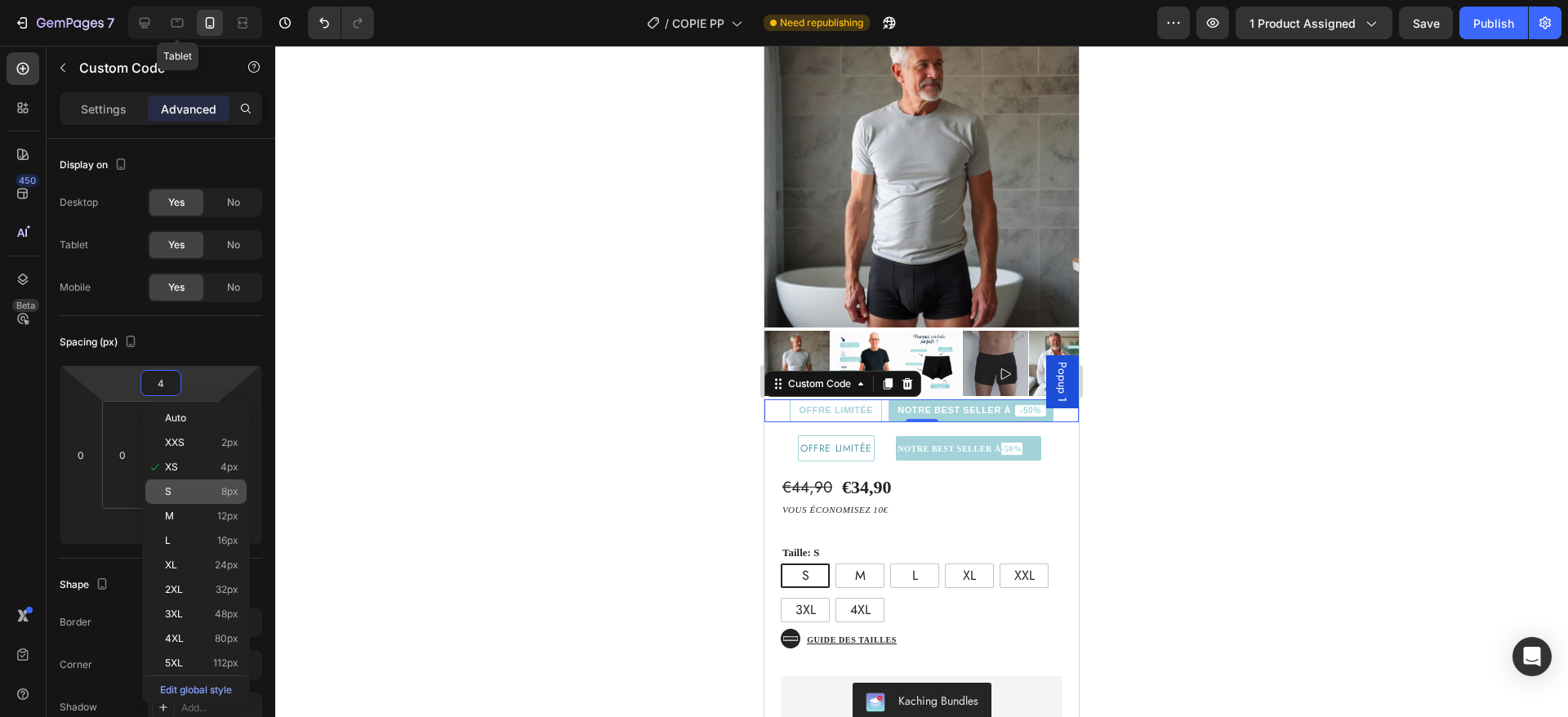
click at [185, 491] on p "S 8px" at bounding box center [202, 491] width 73 height 11
type input "8"
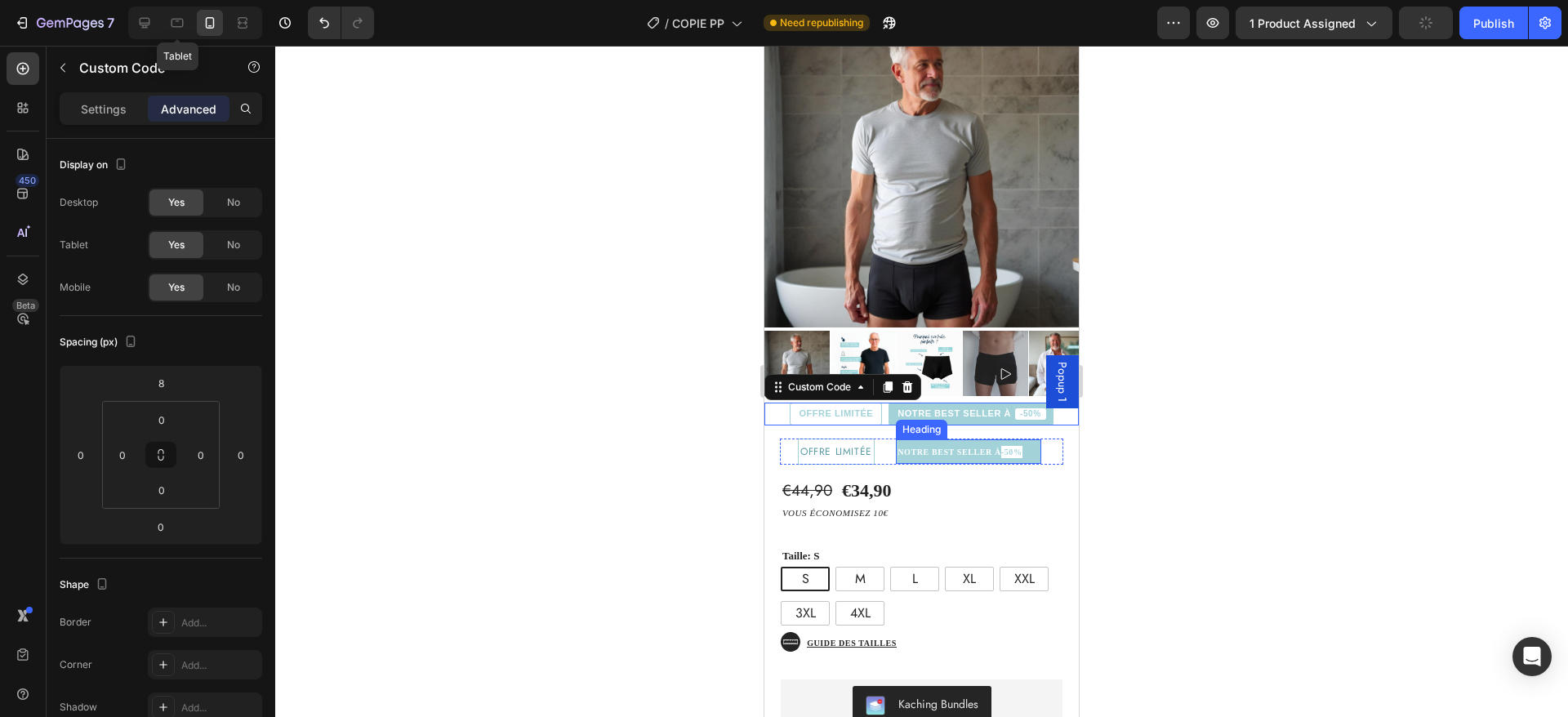
click at [1002, 456] on strong "-50%" at bounding box center [1012, 452] width 21 height 9
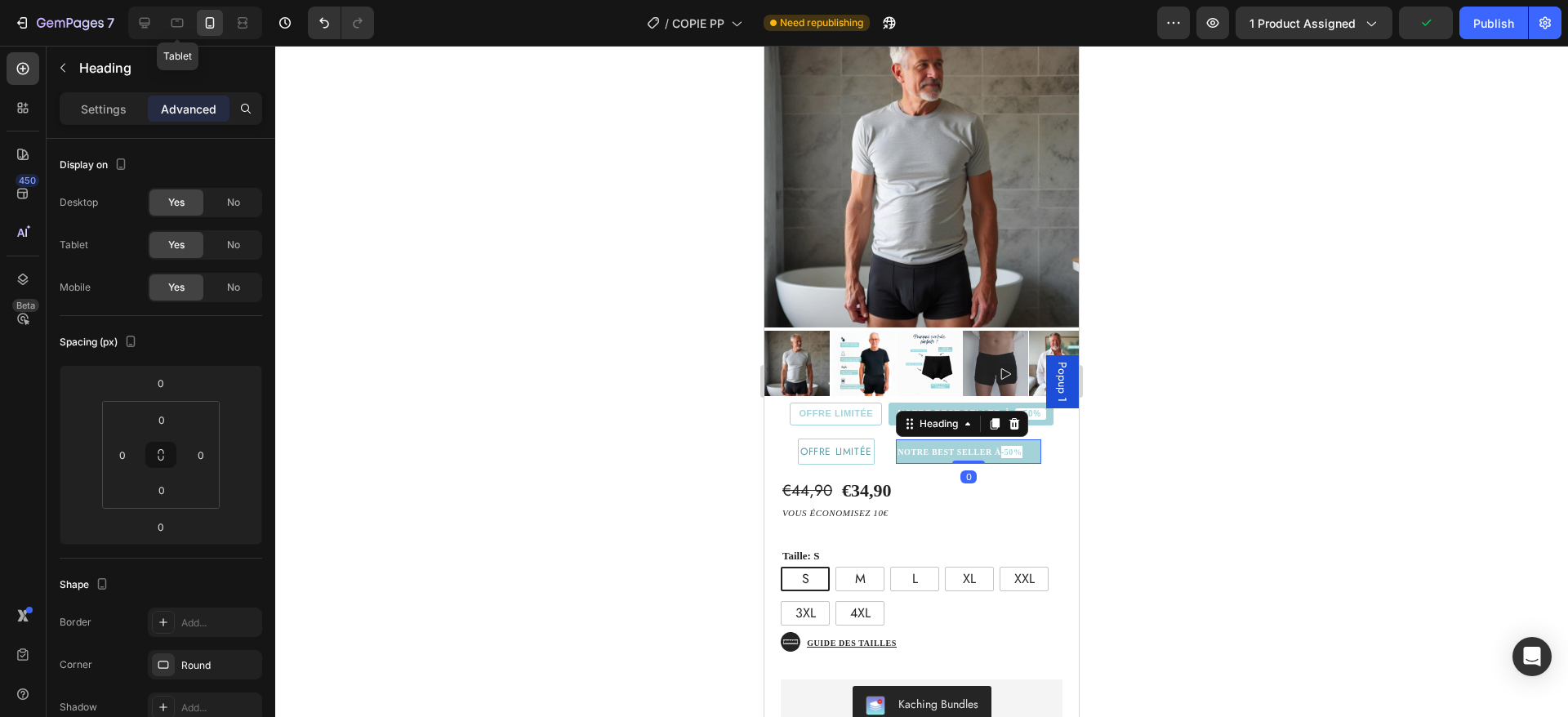
click at [1051, 452] on div "Absorbe plus de 300 ml Heading boxer d’incontinence ultra-absorbant (P) Title E…" at bounding box center [922, 201] width 315 height 527
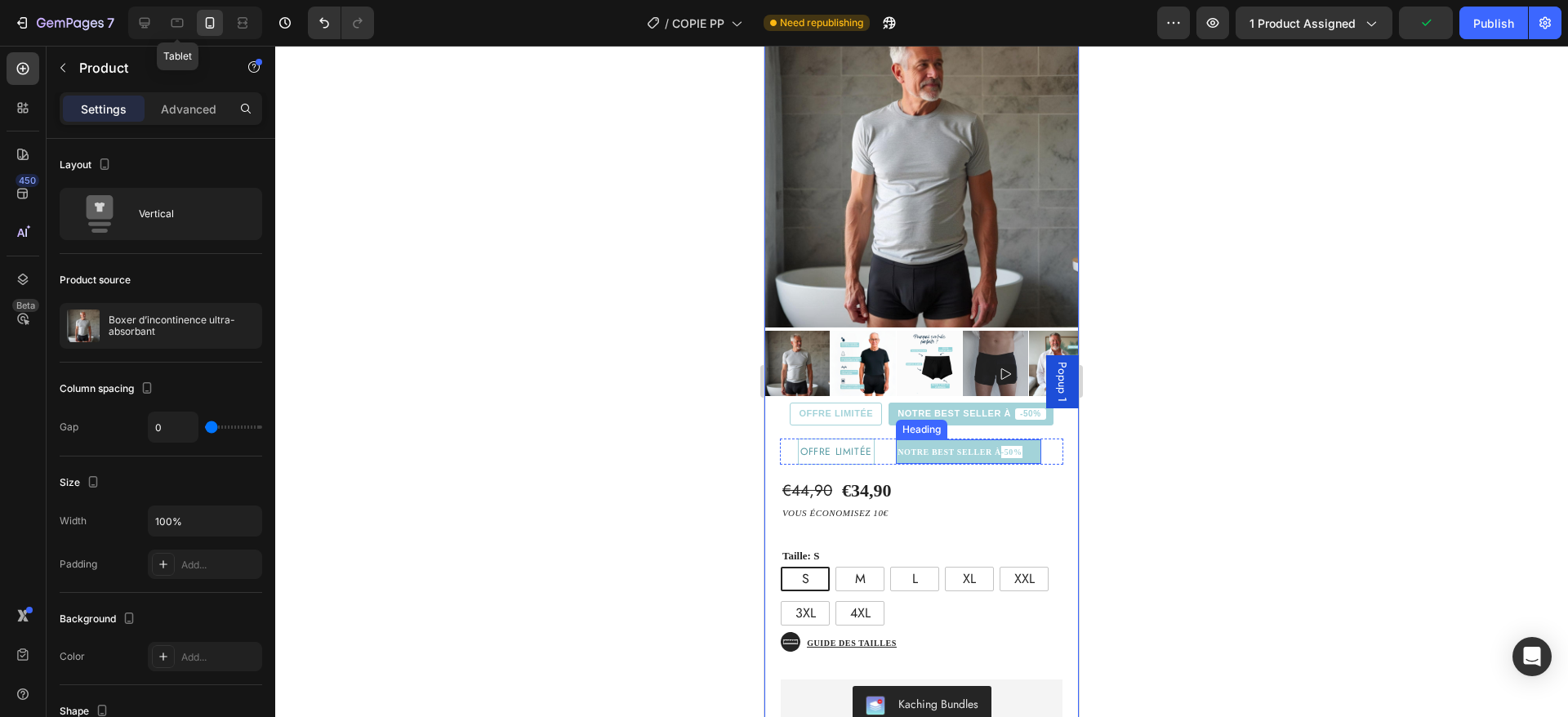
click at [1040, 450] on h2 "⁠⁠⁠⁠⁠⁠⁠ NOTRE BEST SELLER À -50%" at bounding box center [968, 452] width 145 height 24
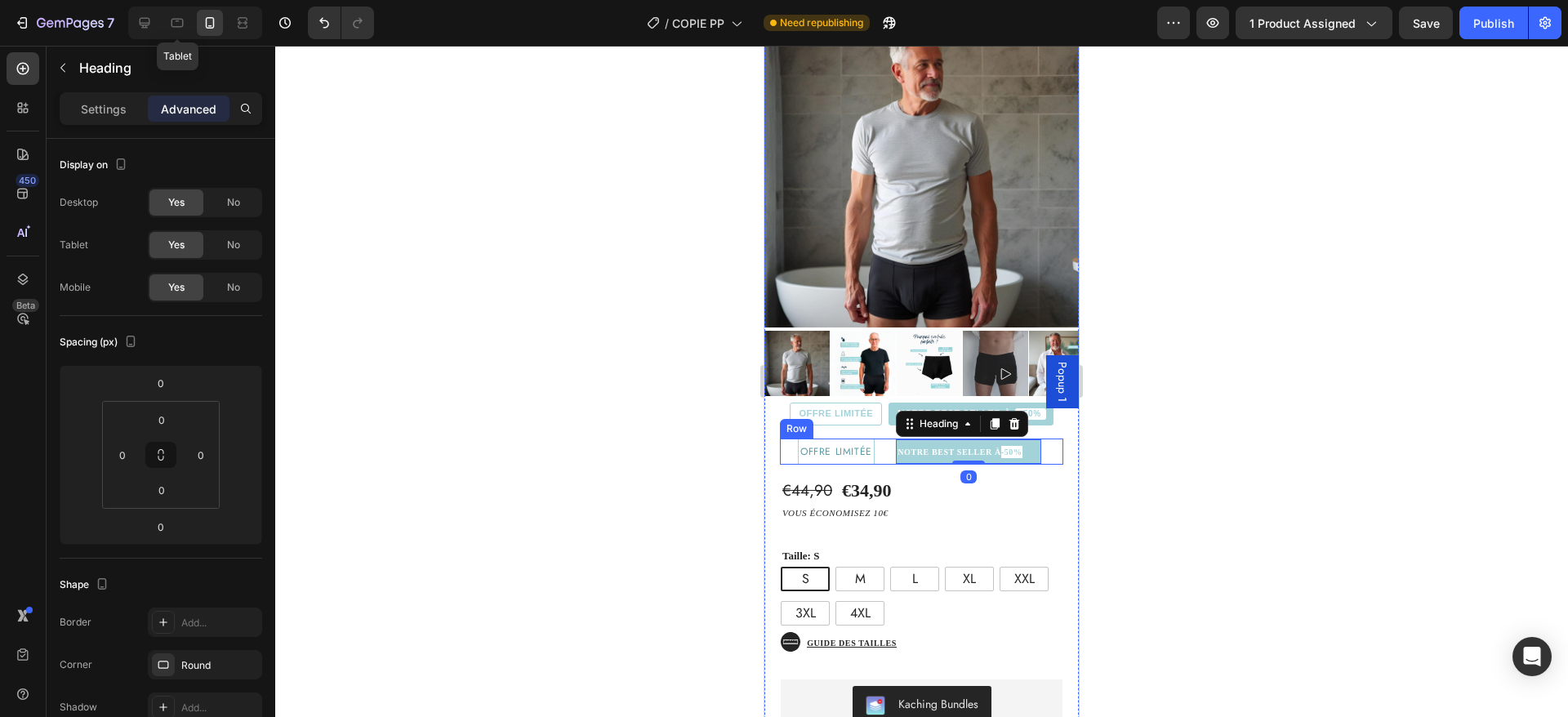
click at [1043, 448] on div "⁠⁠⁠⁠⁠⁠⁠ NOTRE BEST SELLER À -50% Heading 0" at bounding box center [969, 452] width 189 height 26
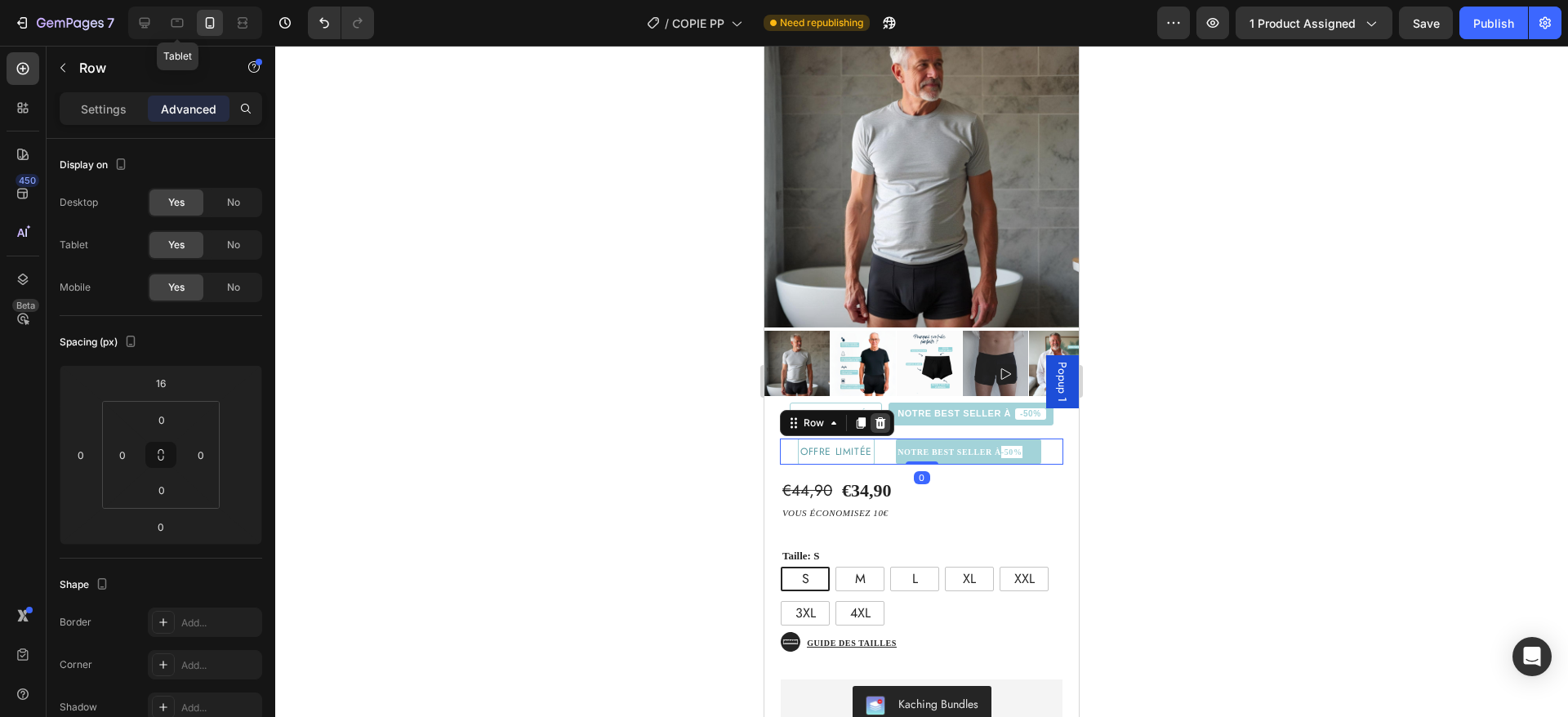
click at [885, 419] on icon at bounding box center [880, 423] width 13 height 13
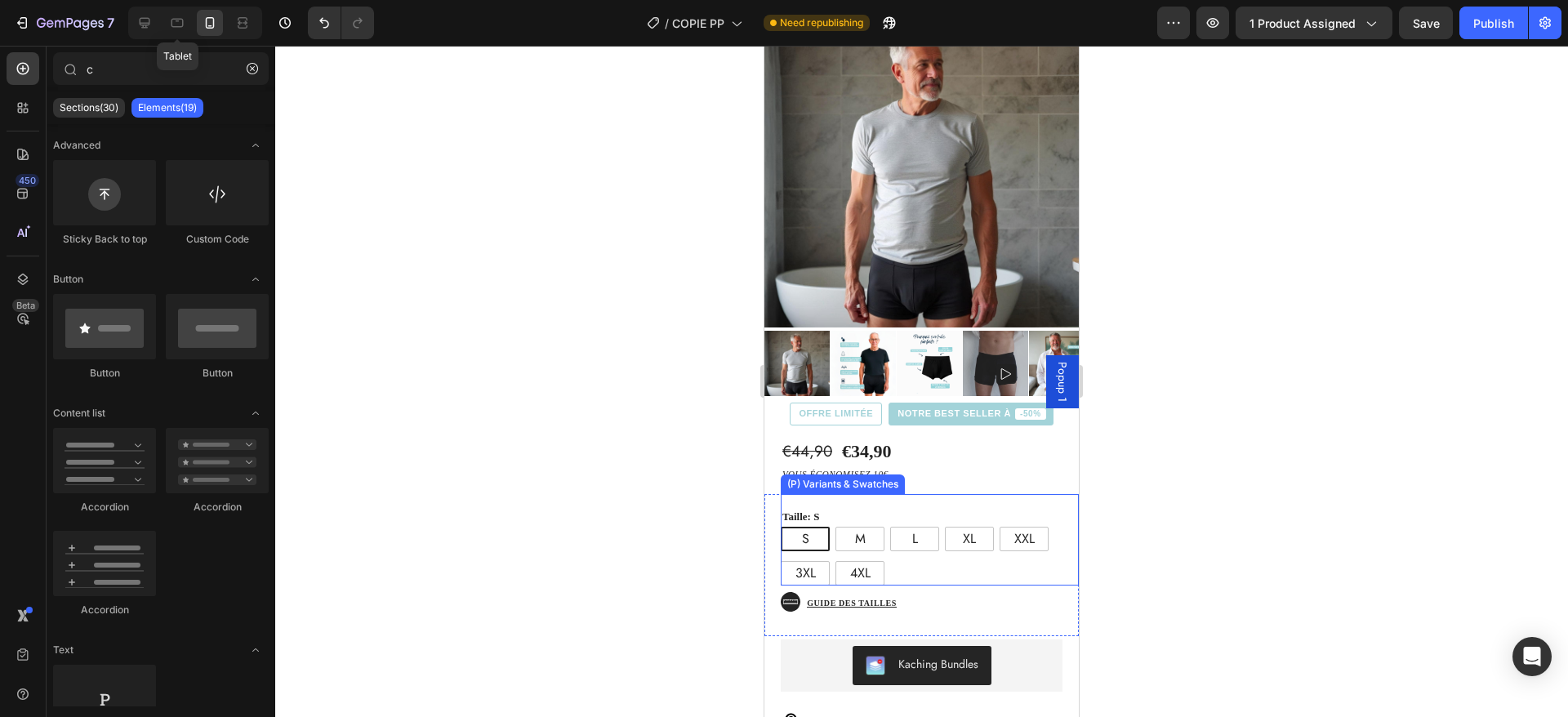
scroll to position [40, 0]
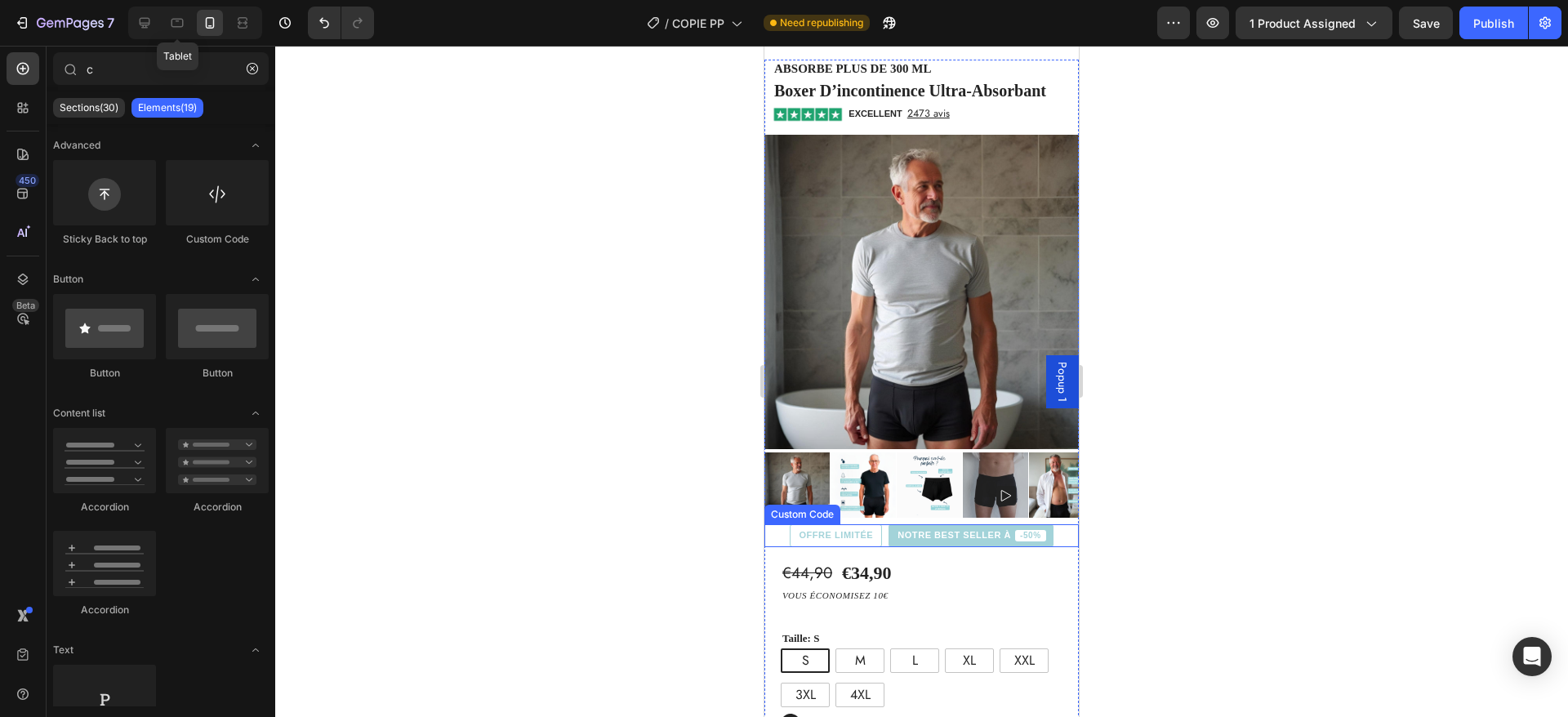
click at [929, 539] on span "NOTRE BEST SELLER À" at bounding box center [954, 535] width 114 height 9
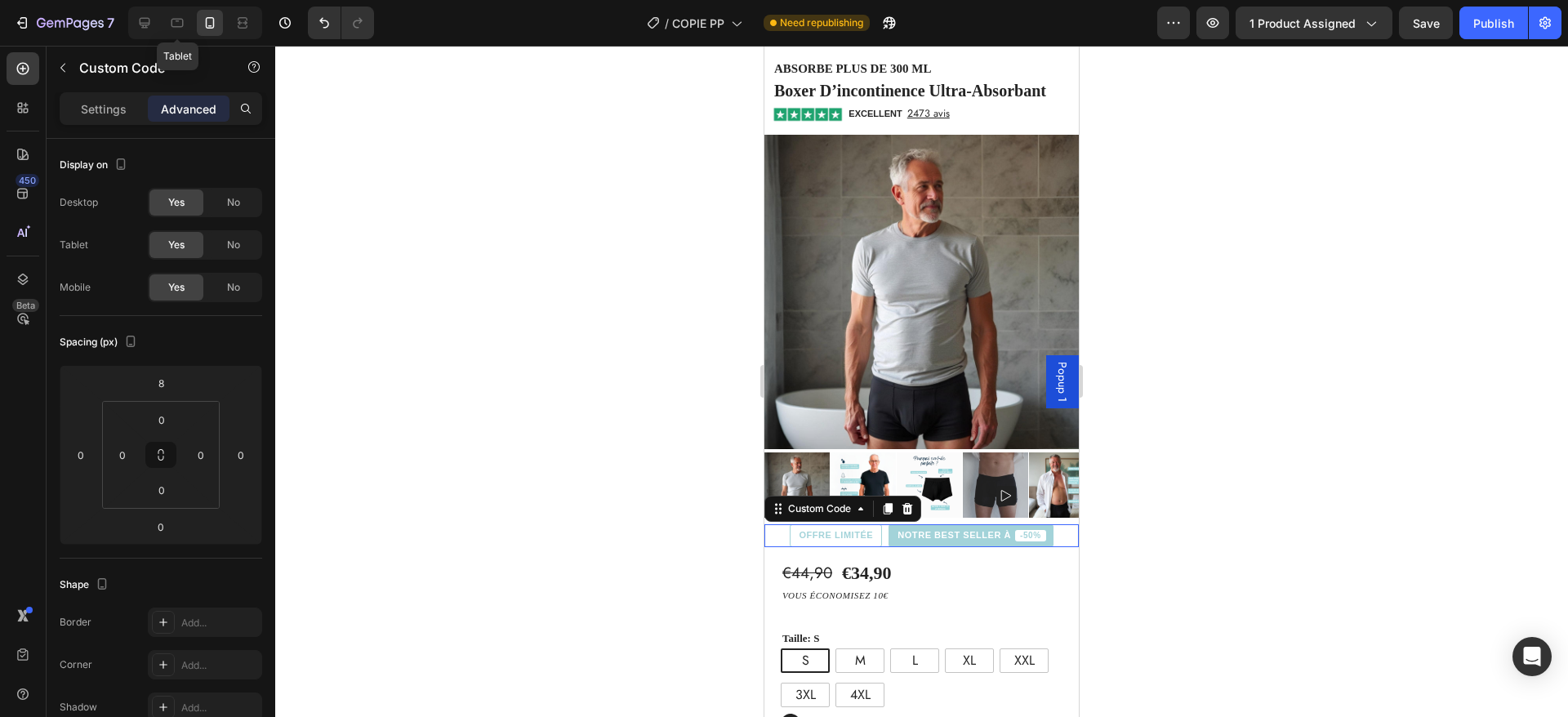
click at [929, 539] on span "NOTRE BEST SELLER À" at bounding box center [954, 535] width 114 height 9
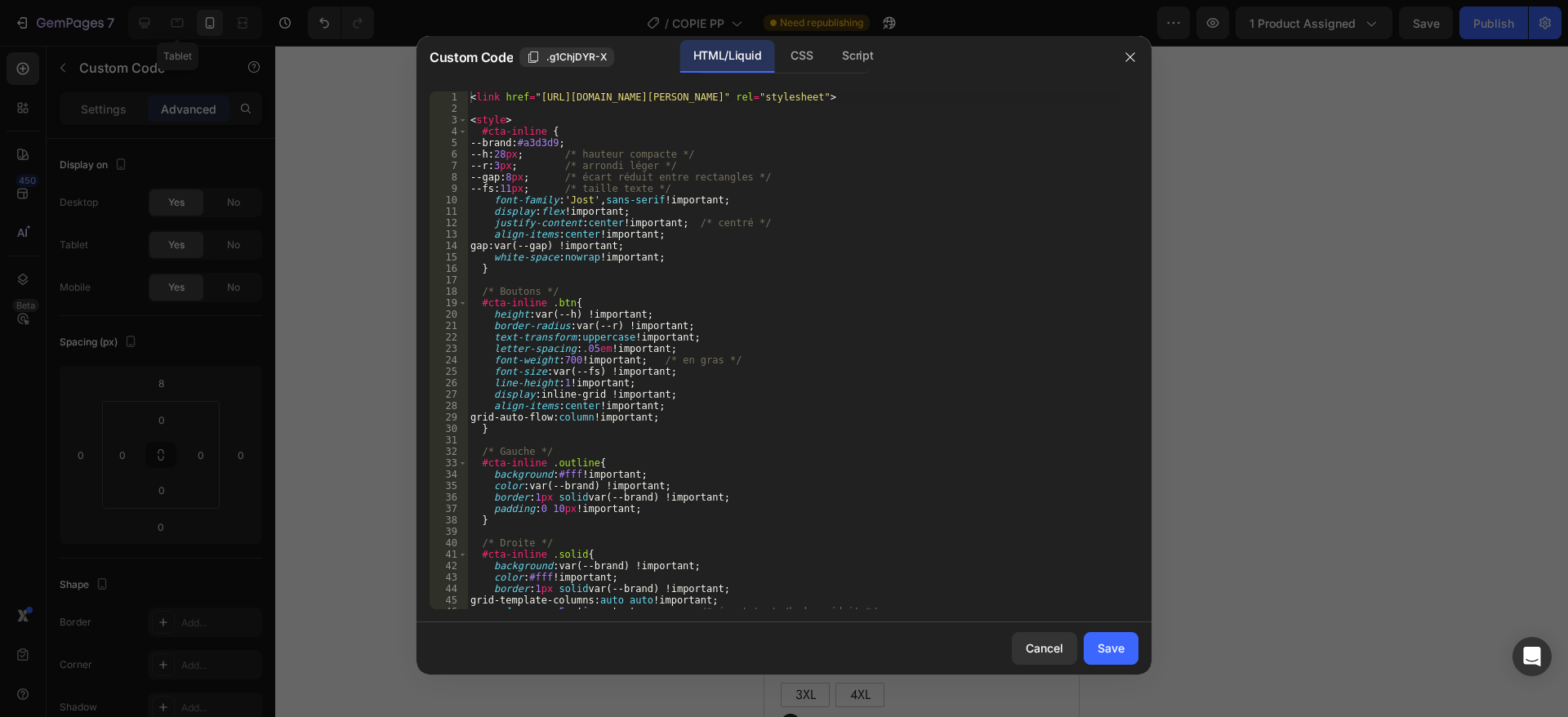
click at [631, 337] on div "< link href = "[URL][DOMAIN_NAME][PERSON_NAME]" rel = "stylesheet" > < style > …" at bounding box center [793, 362] width 653 height 541
type textarea "</div>"
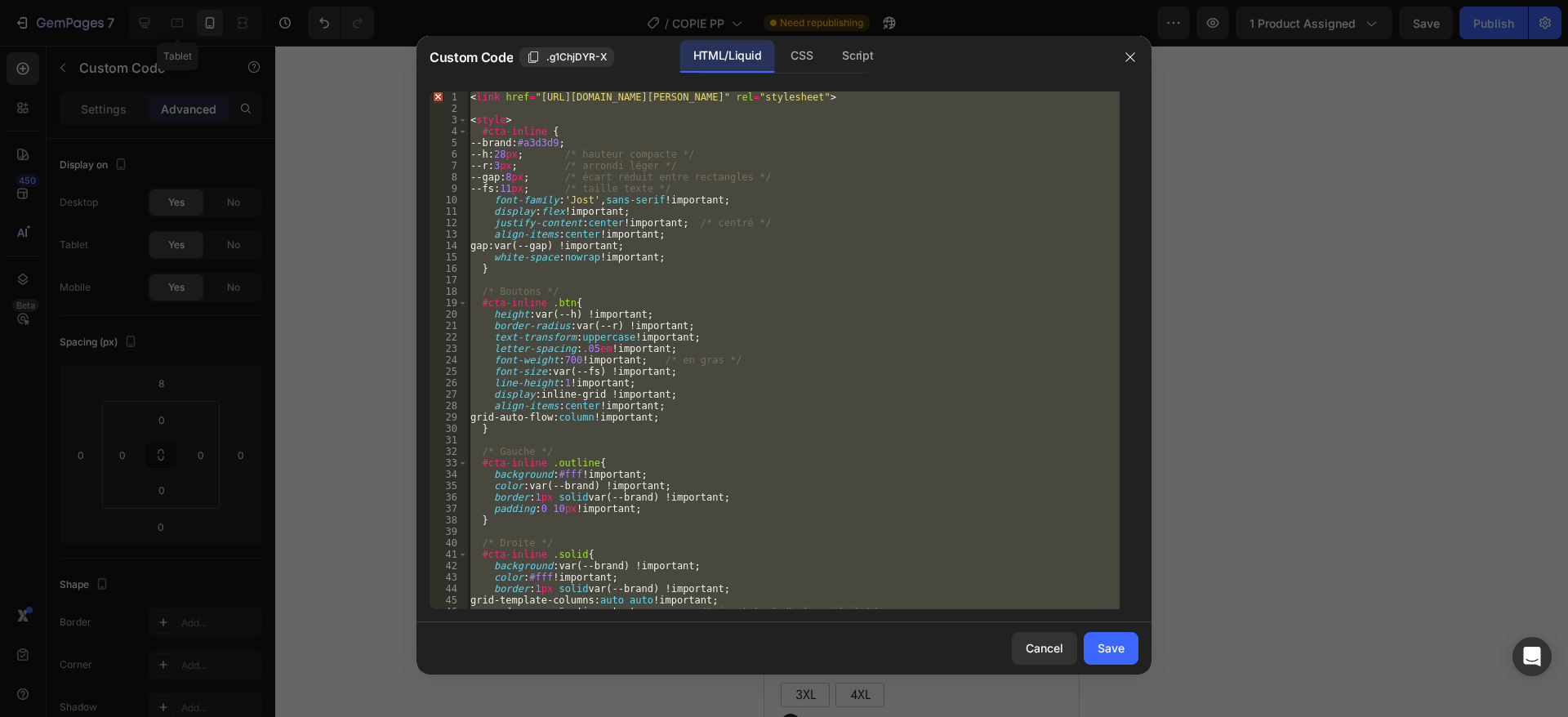
paste textarea
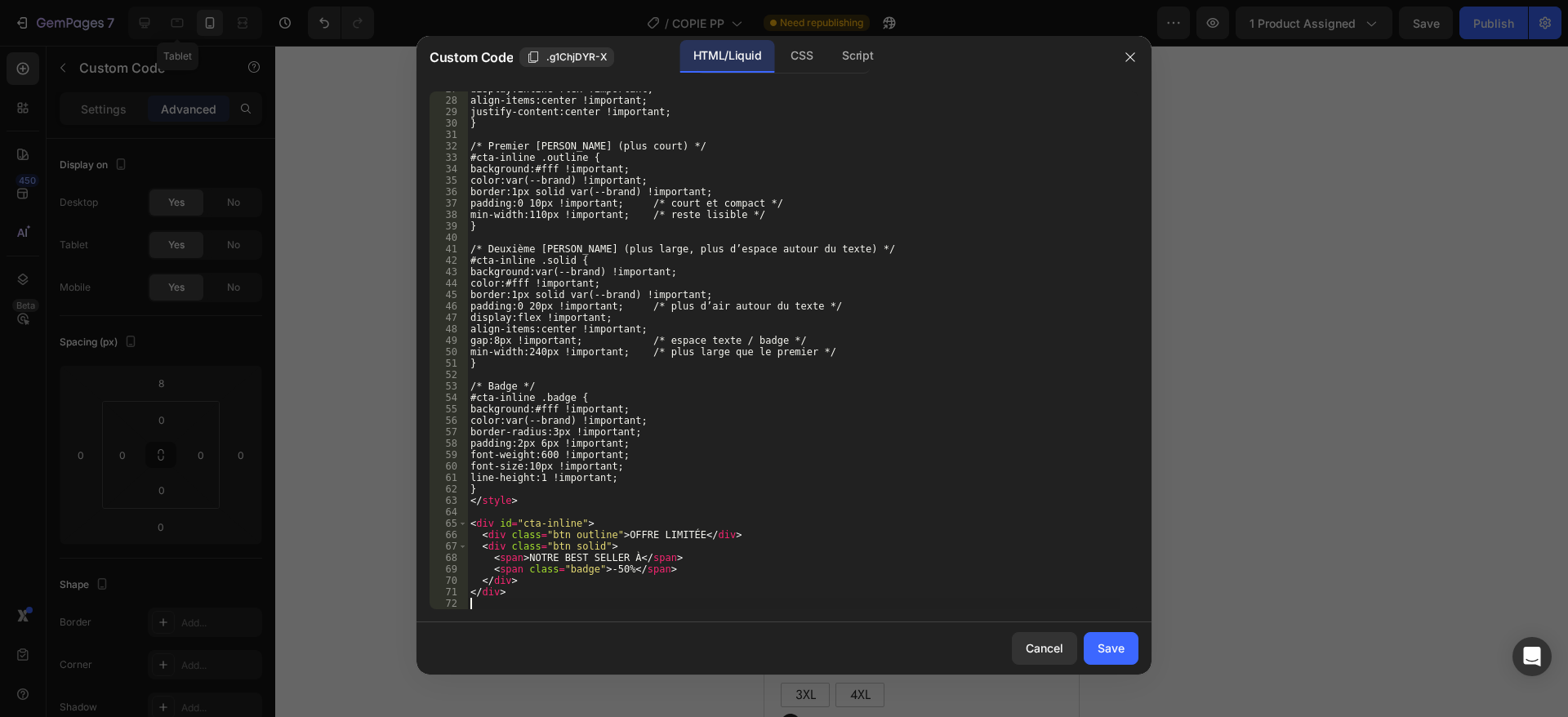
scroll to position [305, 0]
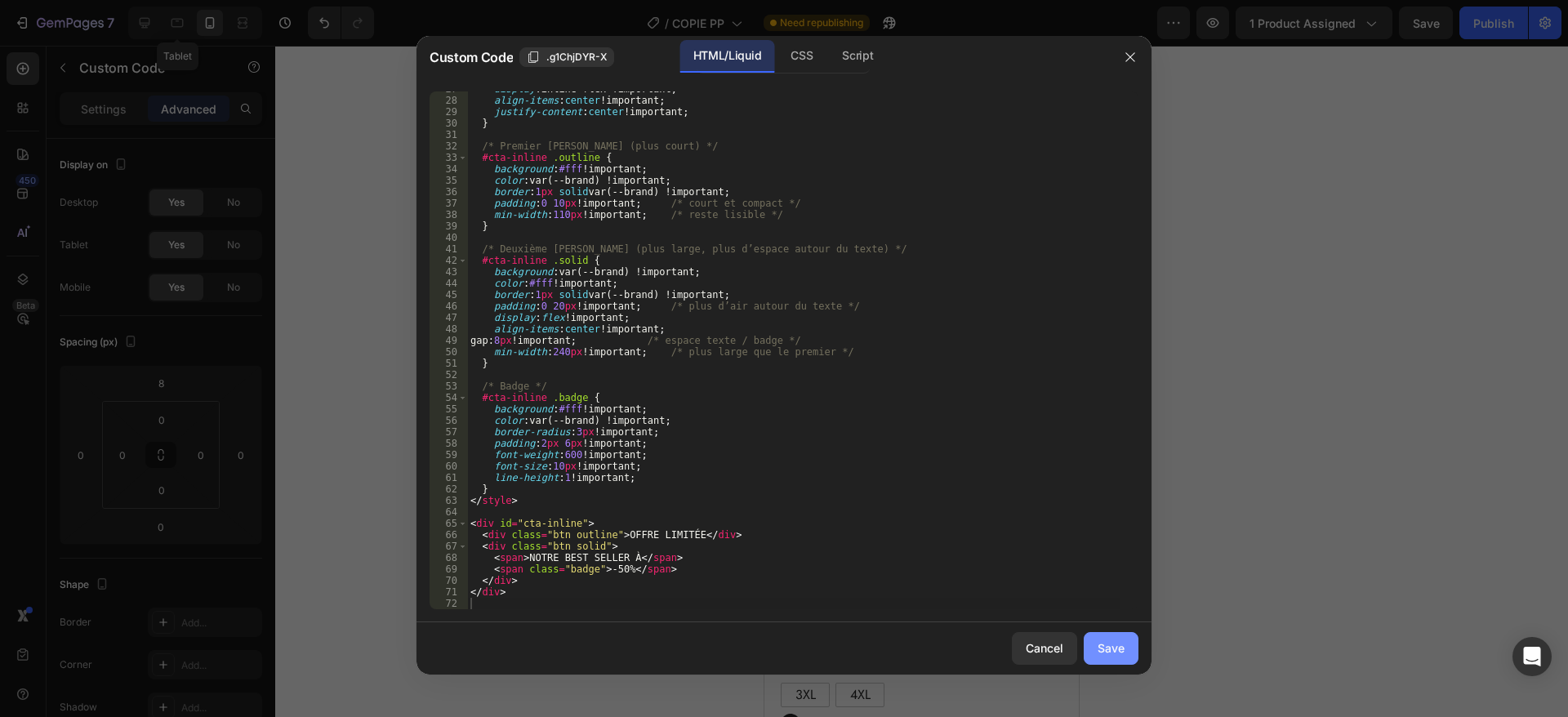
click at [1111, 644] on div "Save" at bounding box center [1111, 649] width 27 height 17
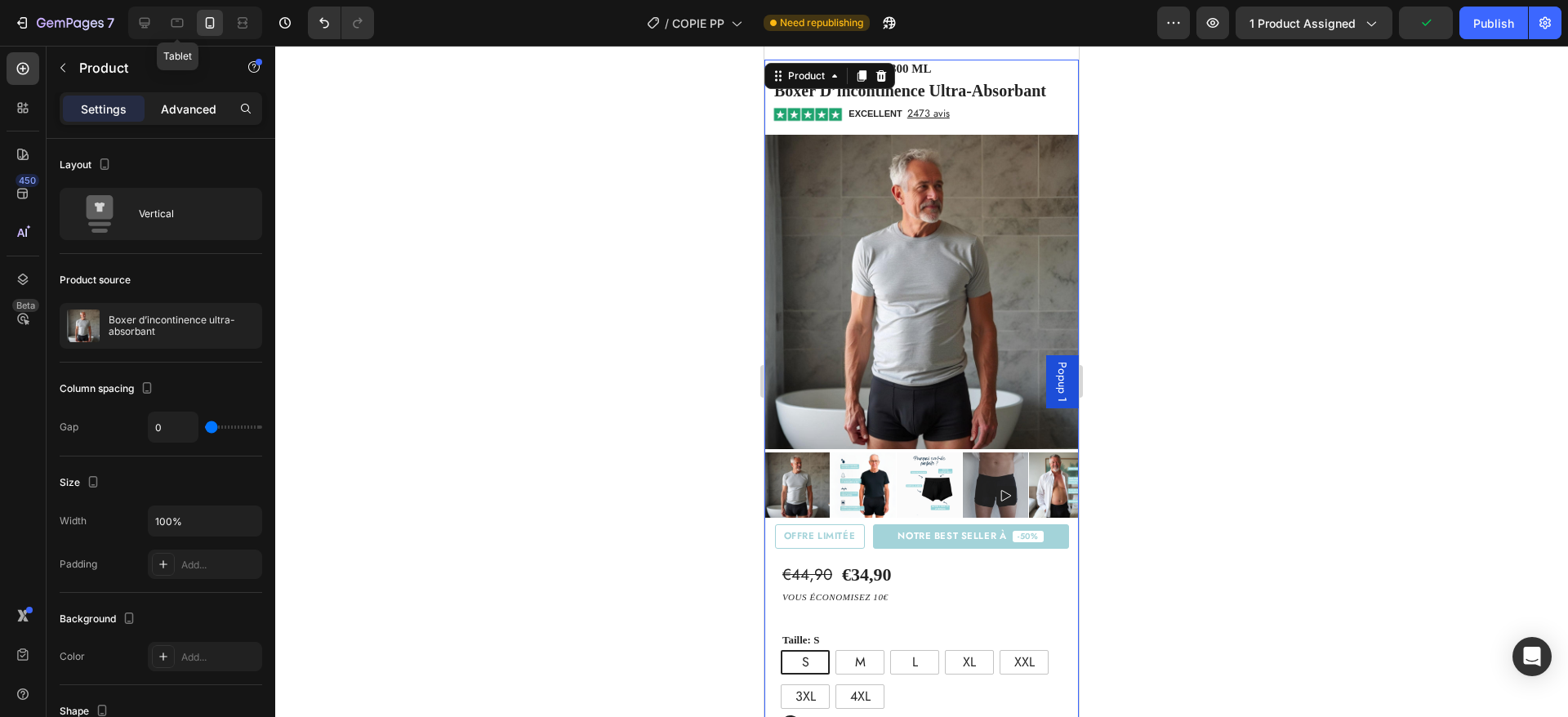
click at [179, 107] on p "Advanced" at bounding box center [189, 109] width 56 height 17
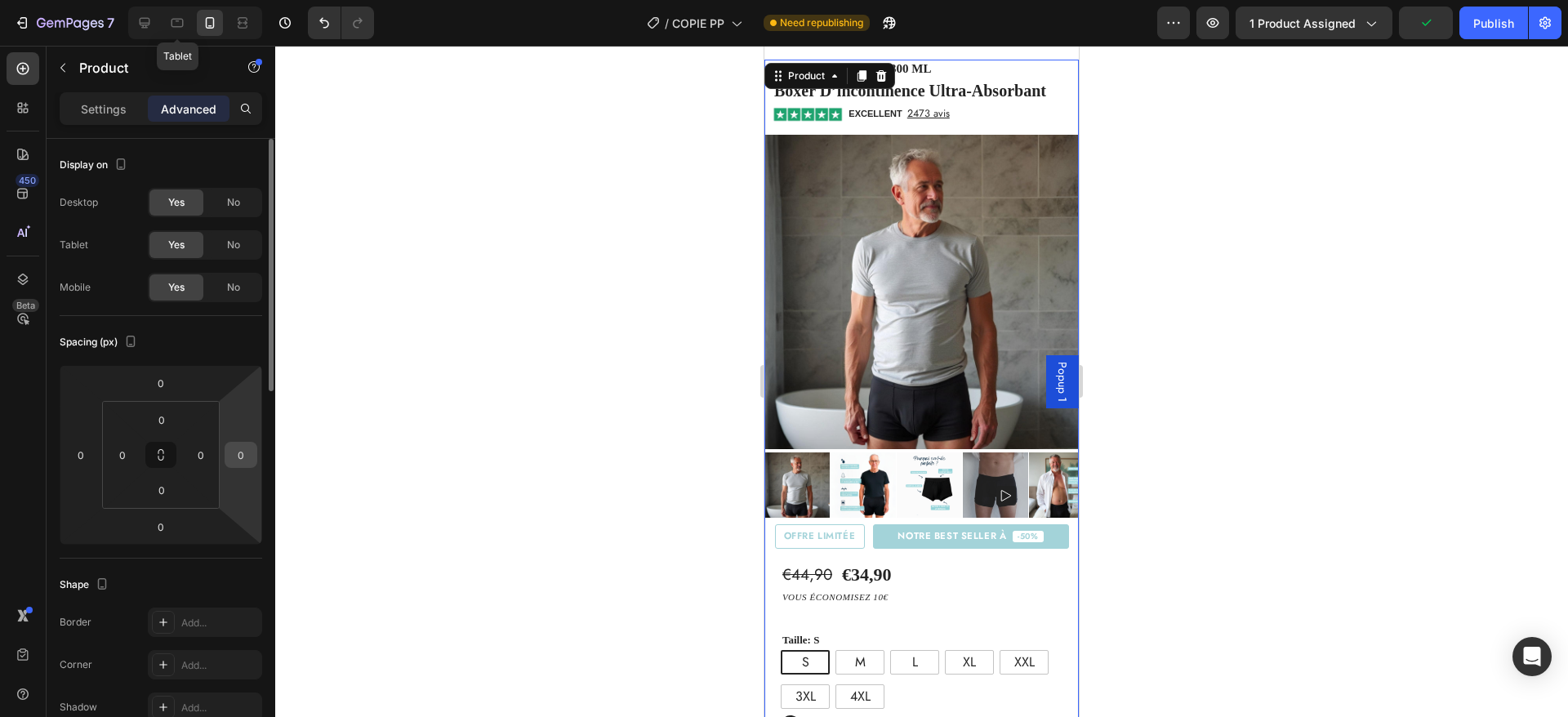
click at [246, 456] on input "0" at bounding box center [241, 455] width 24 height 24
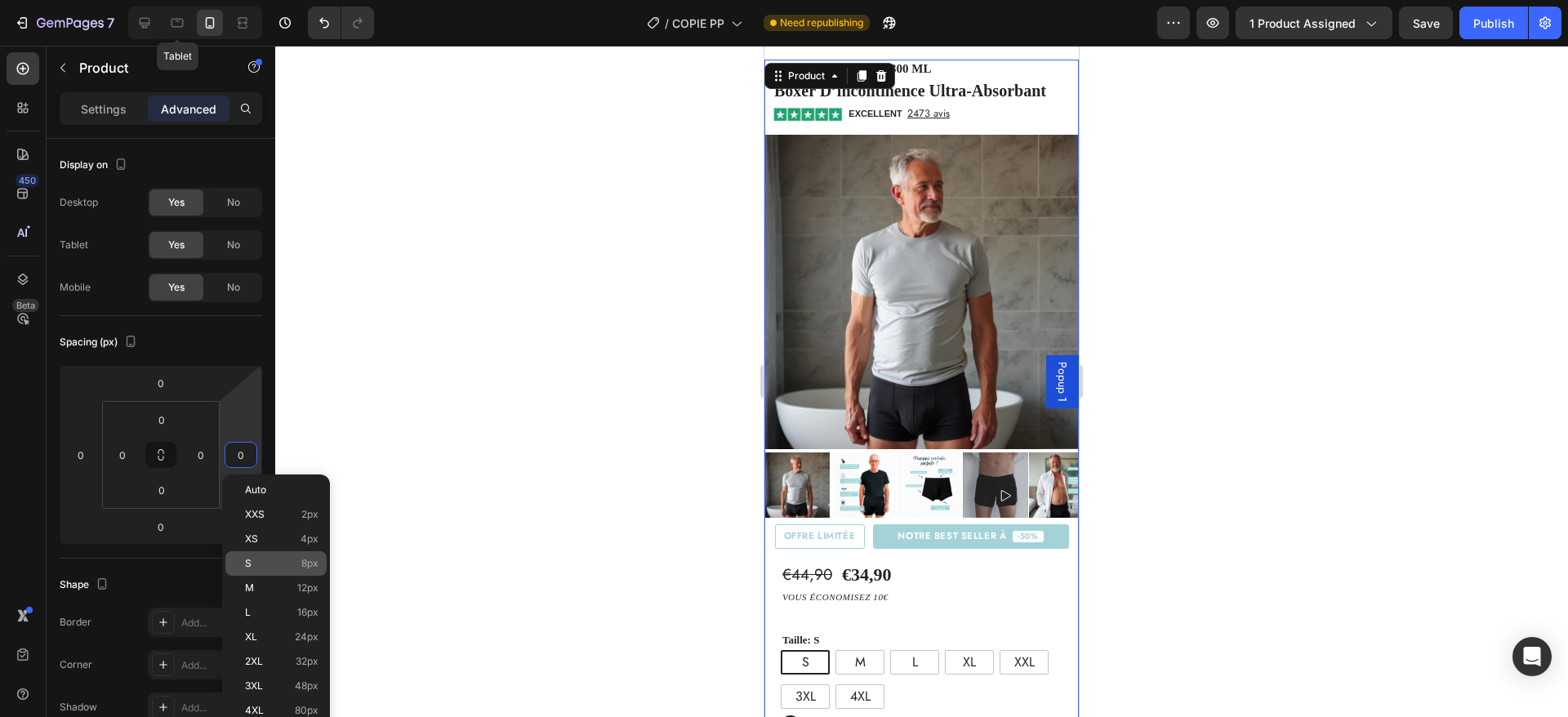
click at [274, 572] on div "S 8px" at bounding box center [276, 564] width 101 height 24
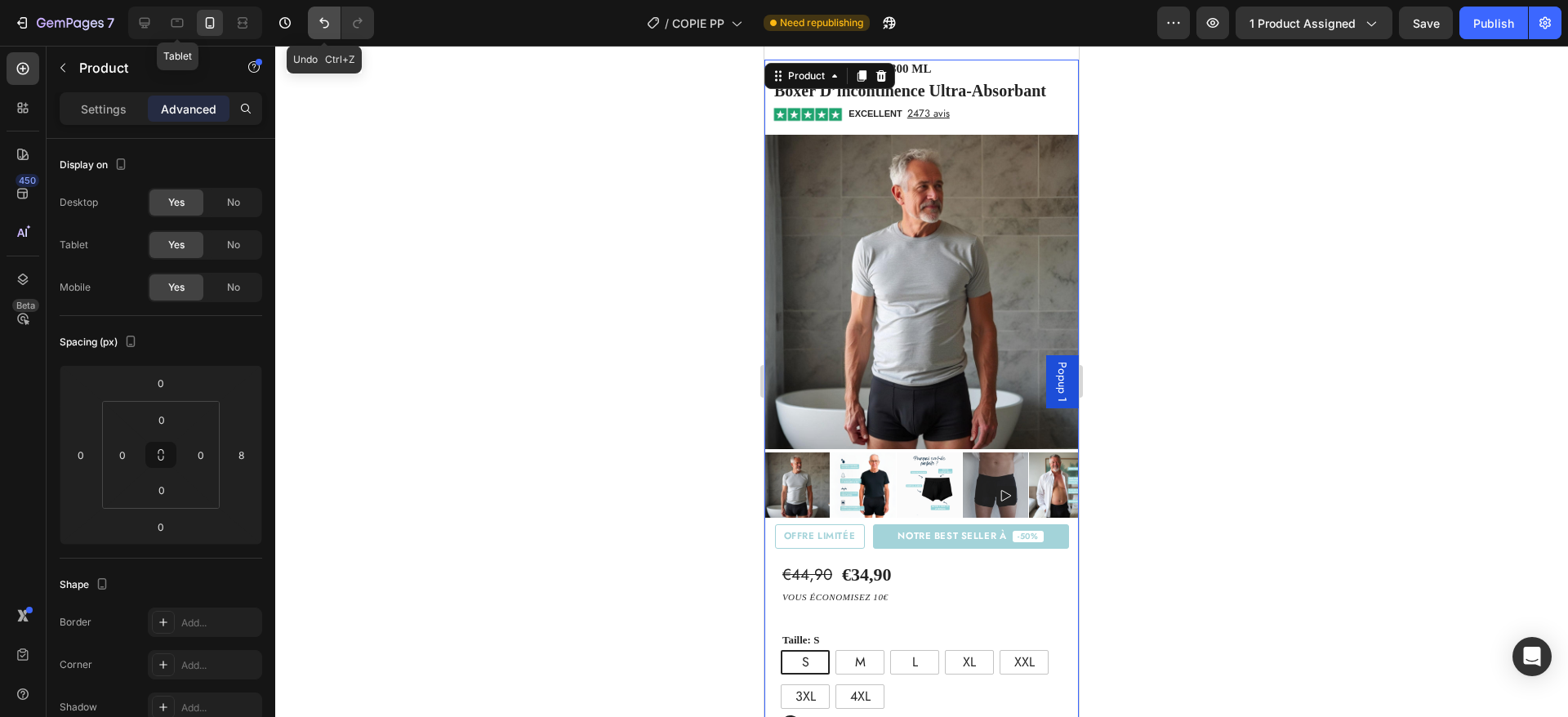
click at [330, 26] on icon "Undo/Redo" at bounding box center [324, 23] width 17 height 17
type input "0"
click at [873, 525] on div "NOTRE BEST SELLER À -50%" at bounding box center [971, 537] width 196 height 24
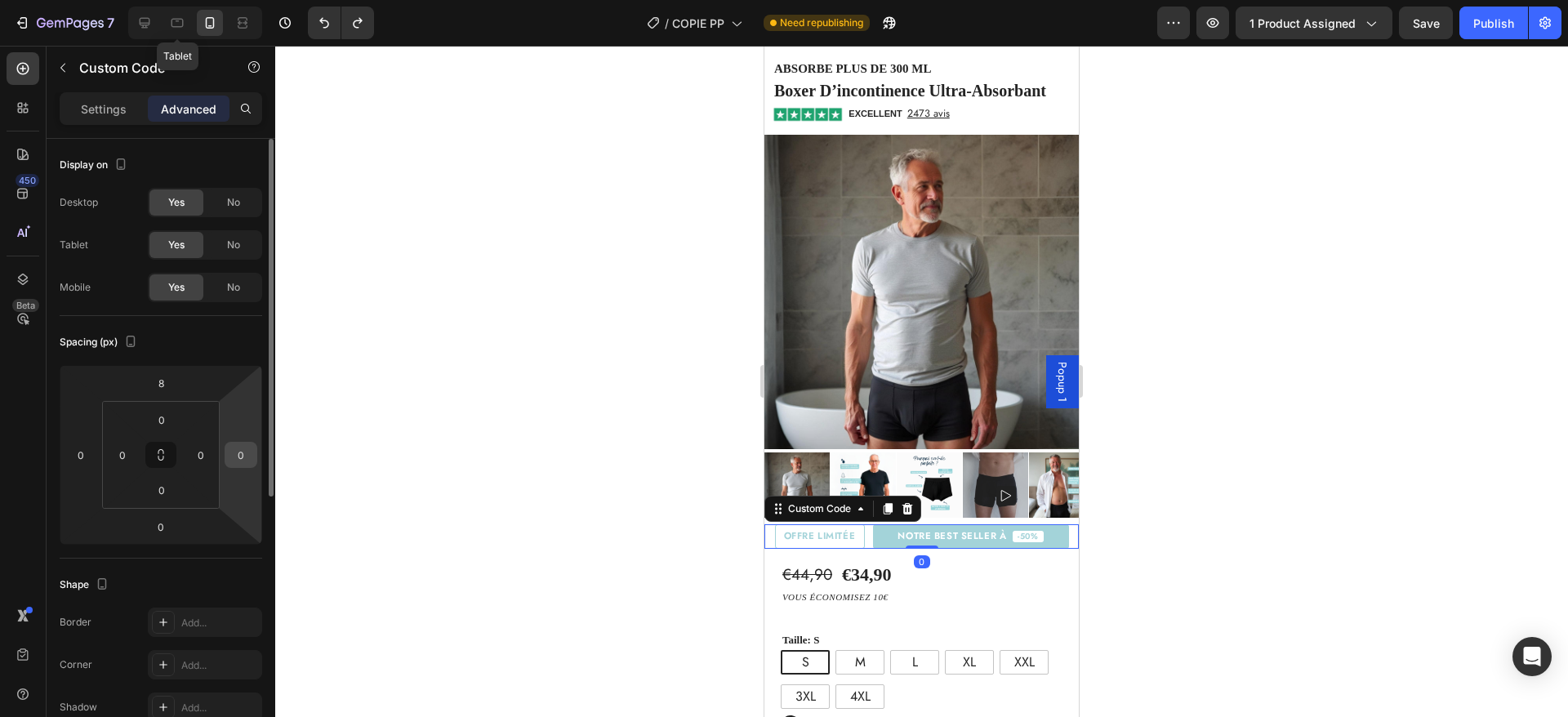
click at [240, 459] on input "0" at bounding box center [241, 455] width 24 height 24
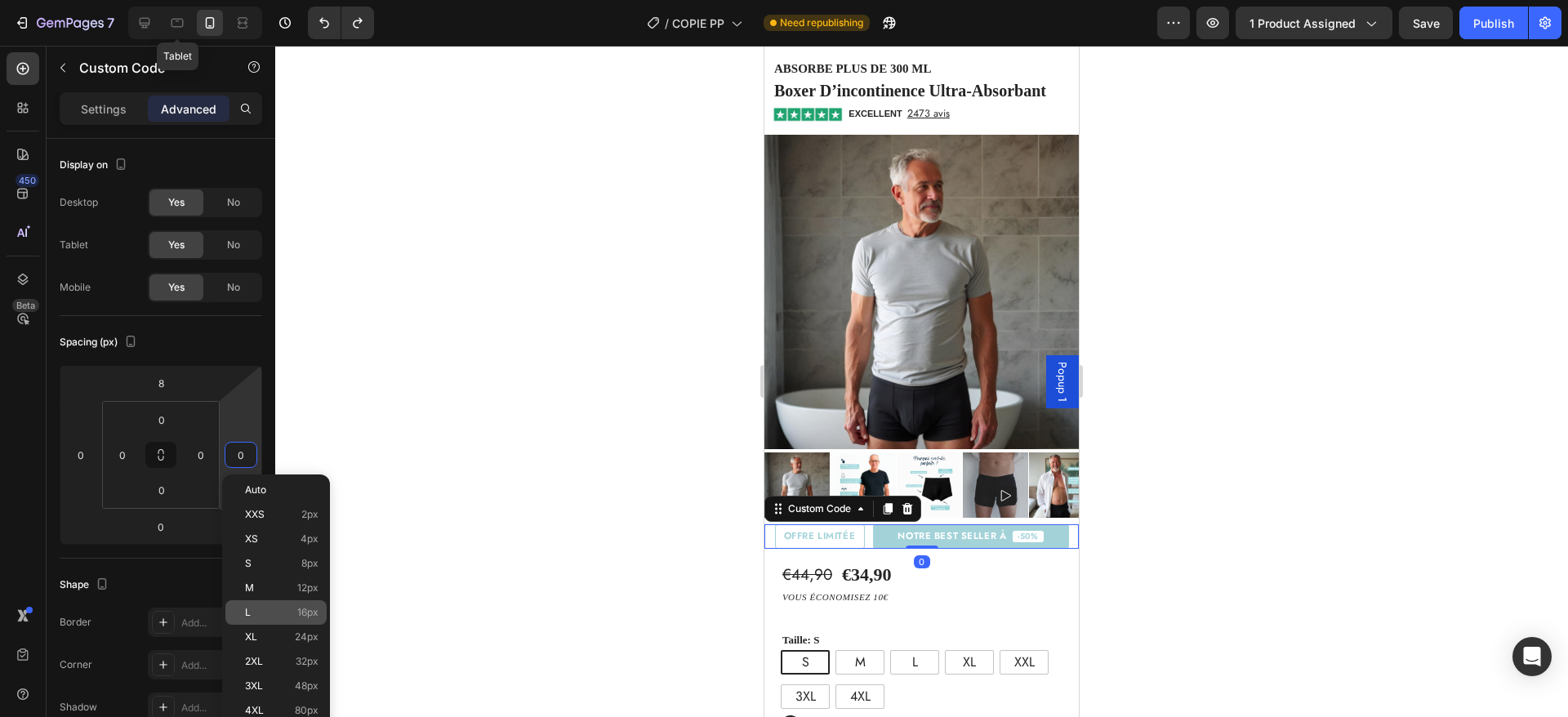
click at [267, 613] on p "L 16px" at bounding box center [281, 612] width 73 height 11
type input "16"
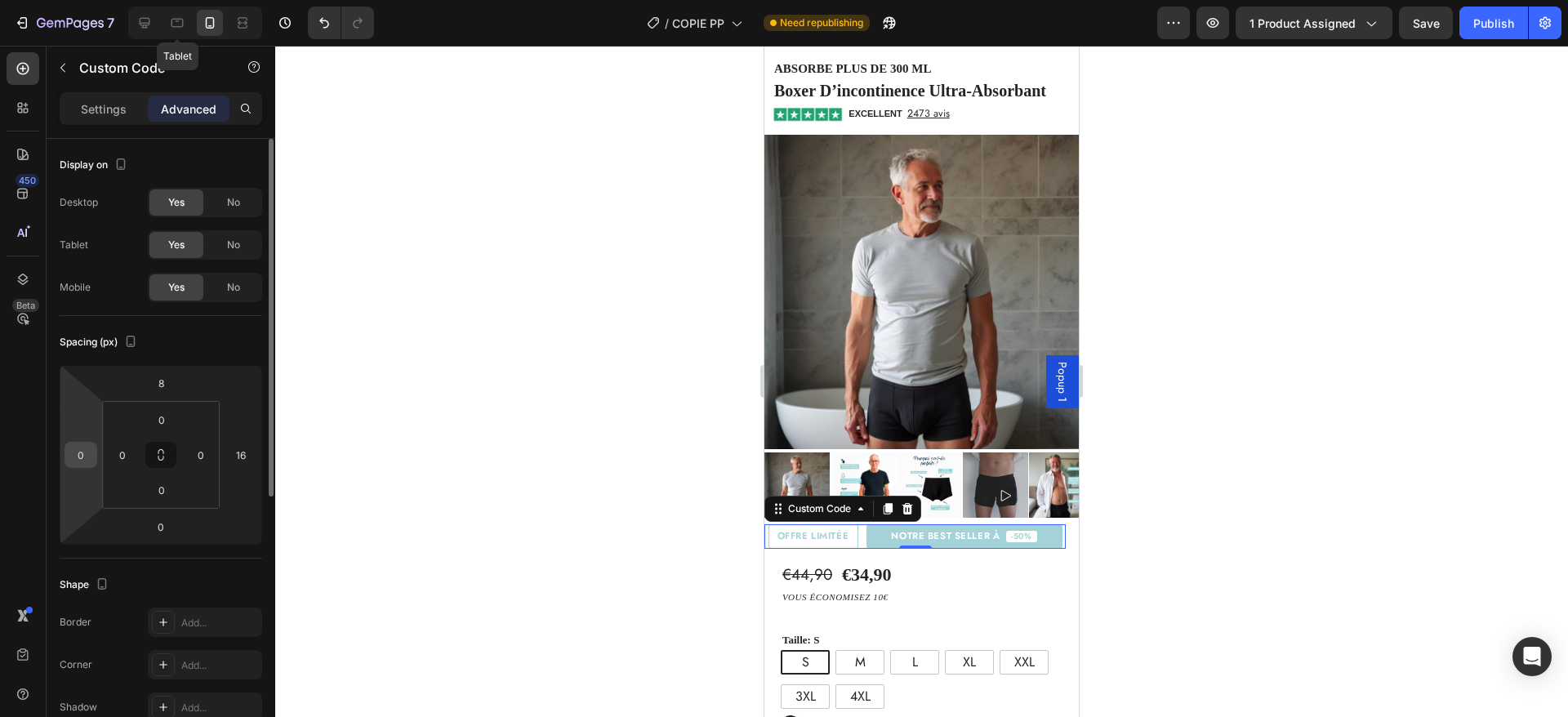
click at [81, 452] on input "0" at bounding box center [80, 455] width 24 height 24
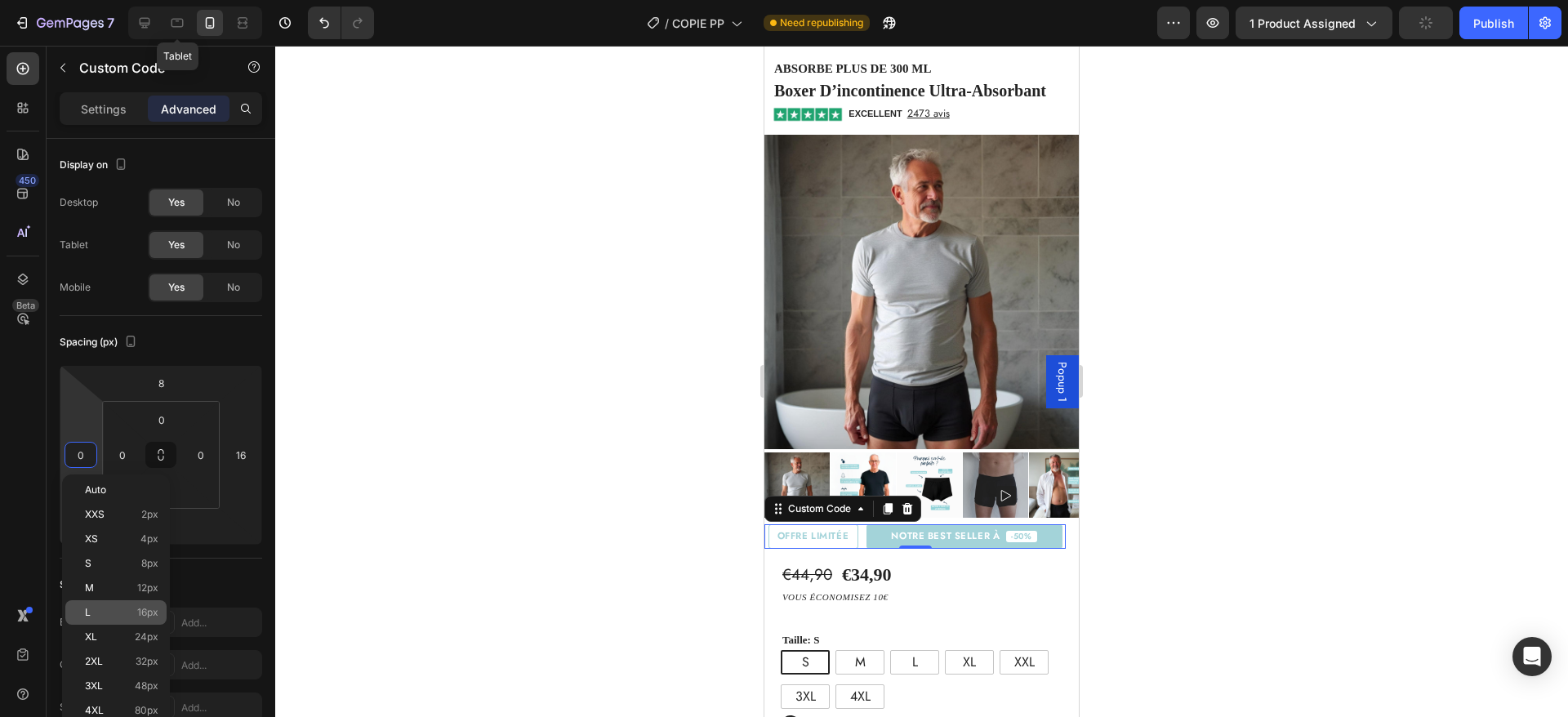
click at [123, 608] on p "L 16px" at bounding box center [121, 612] width 73 height 11
type input "16"
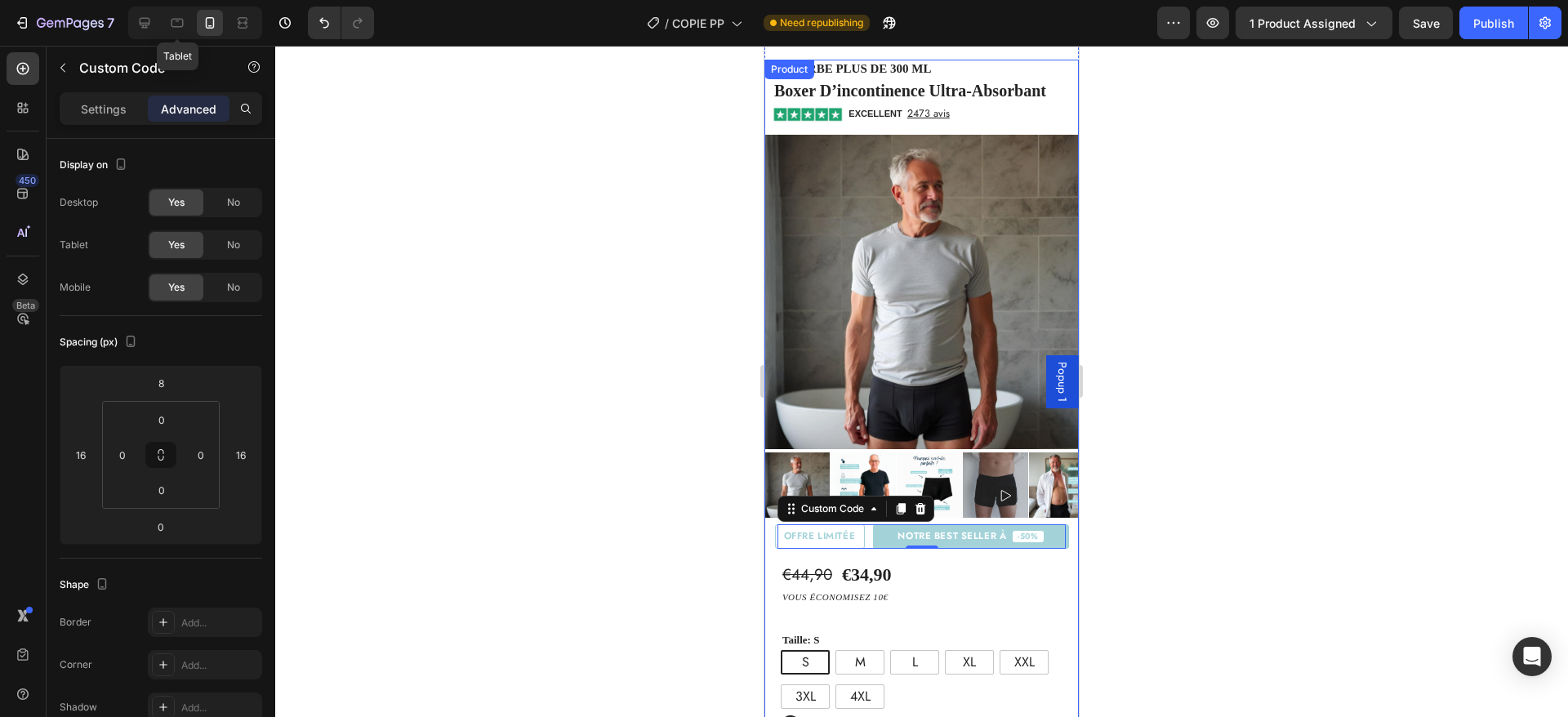
click at [790, 562] on div "€44,90 Product Price Product Price" at bounding box center [807, 575] width 53 height 27
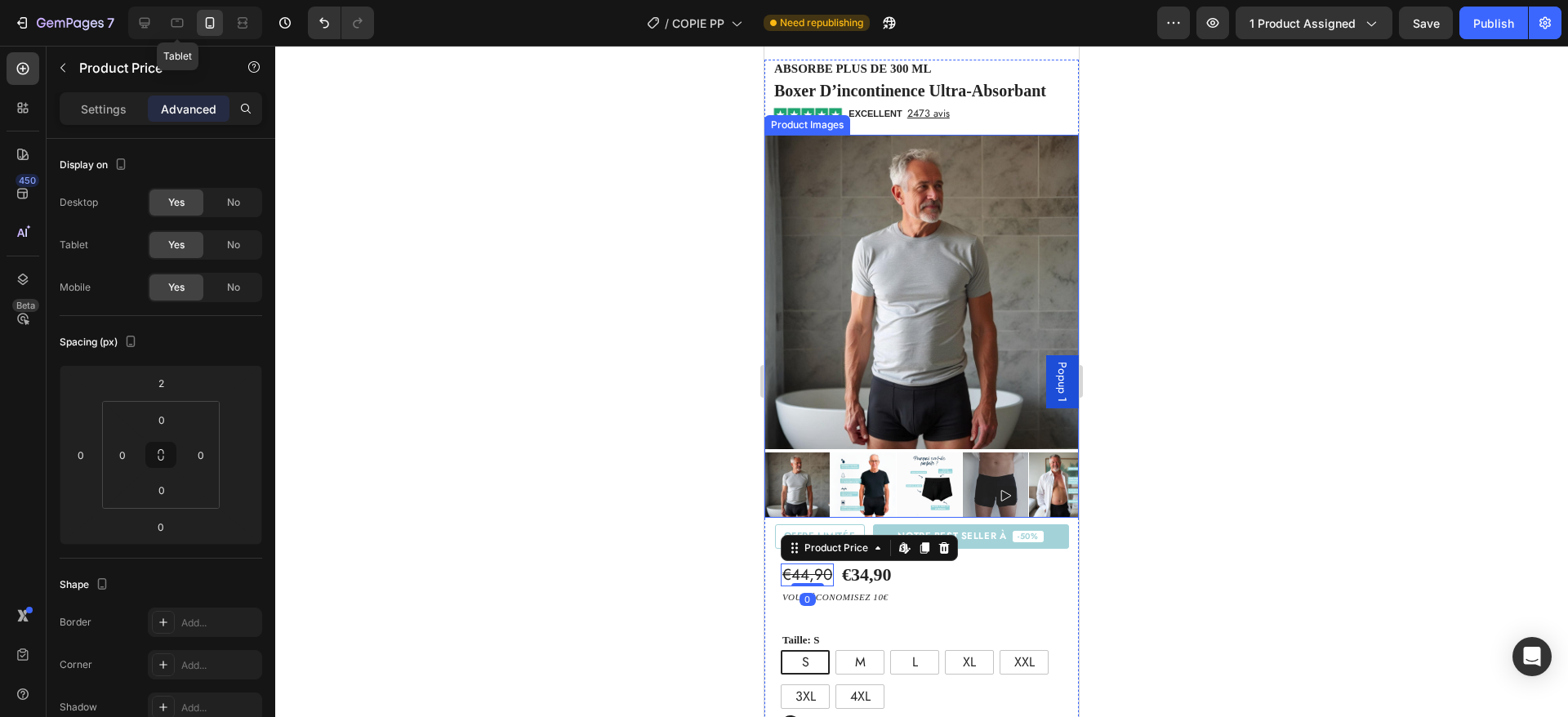
scroll to position [212, 0]
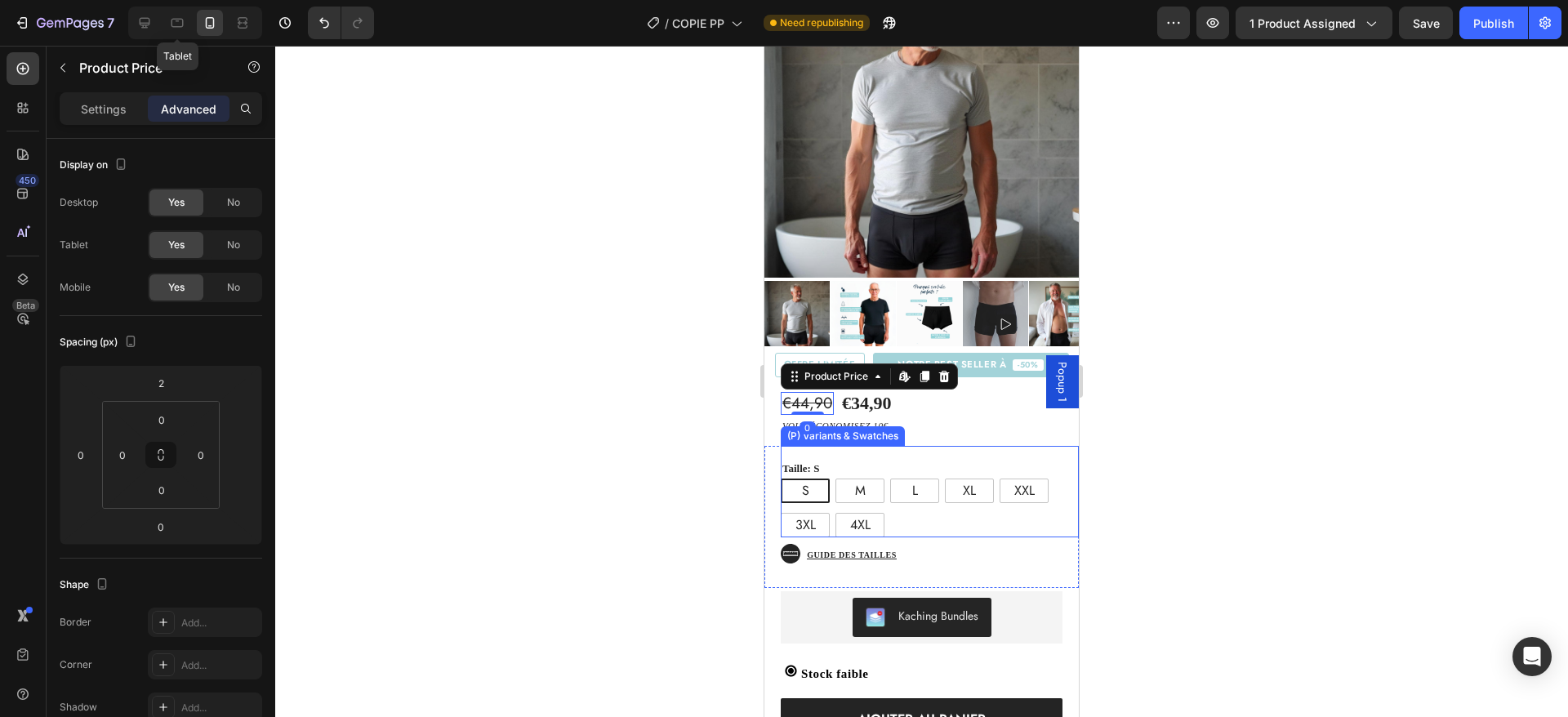
click at [938, 459] on div "Taille: S S S S M M M L L L XL XL XL XXL XXL XXL 3XL 3XL 3XL 4XL 4XL 4XL" at bounding box center [929, 498] width 298 height 80
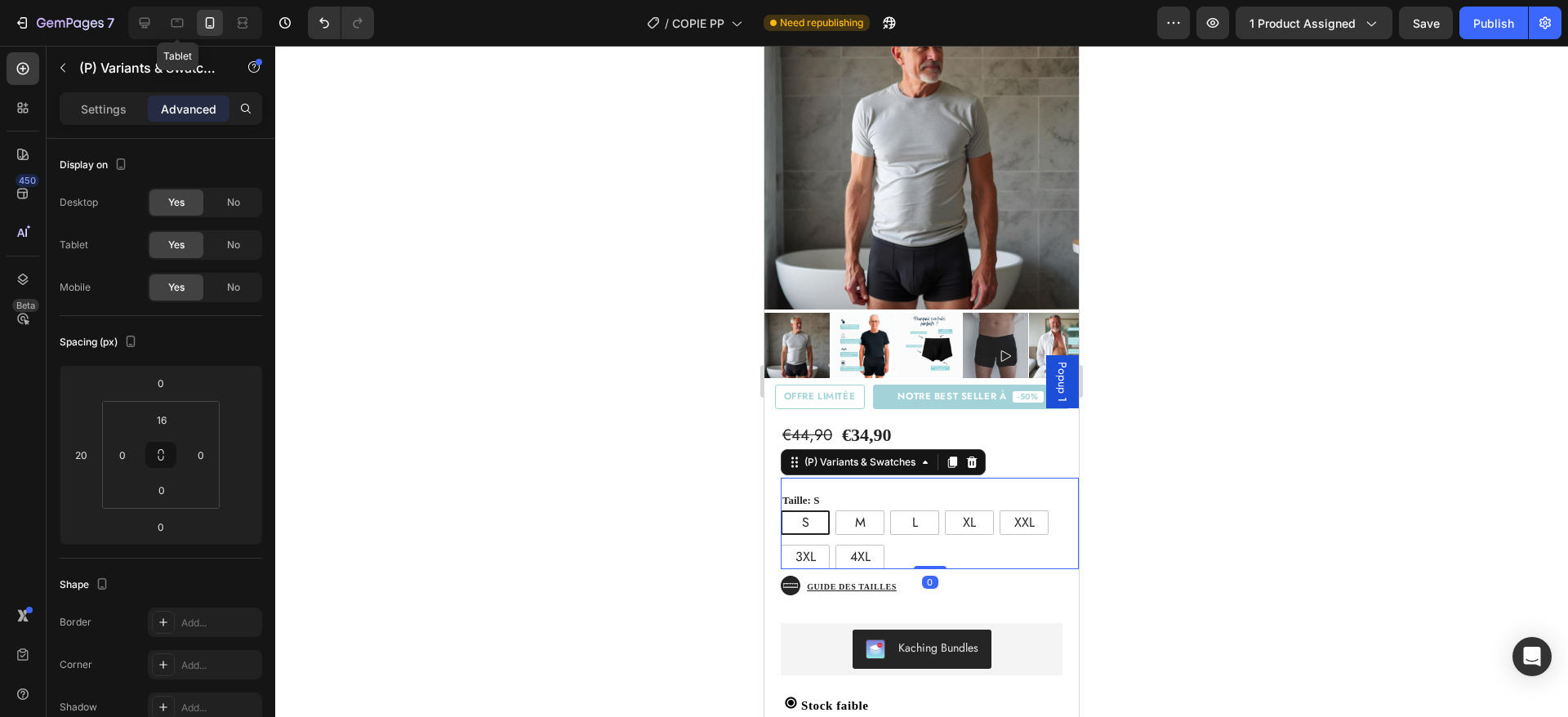
scroll to position [178, 0]
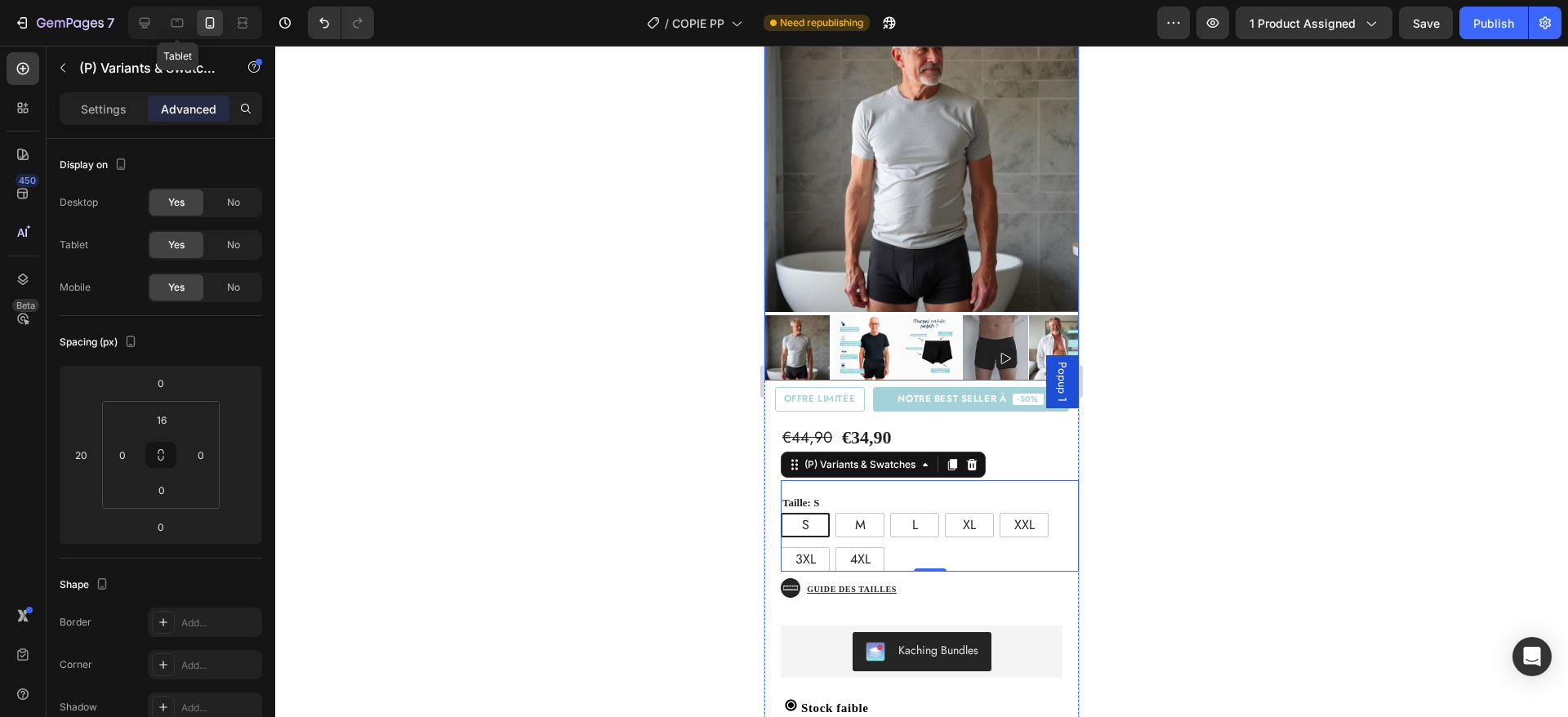
click at [871, 289] on img at bounding box center [922, 155] width 315 height 315
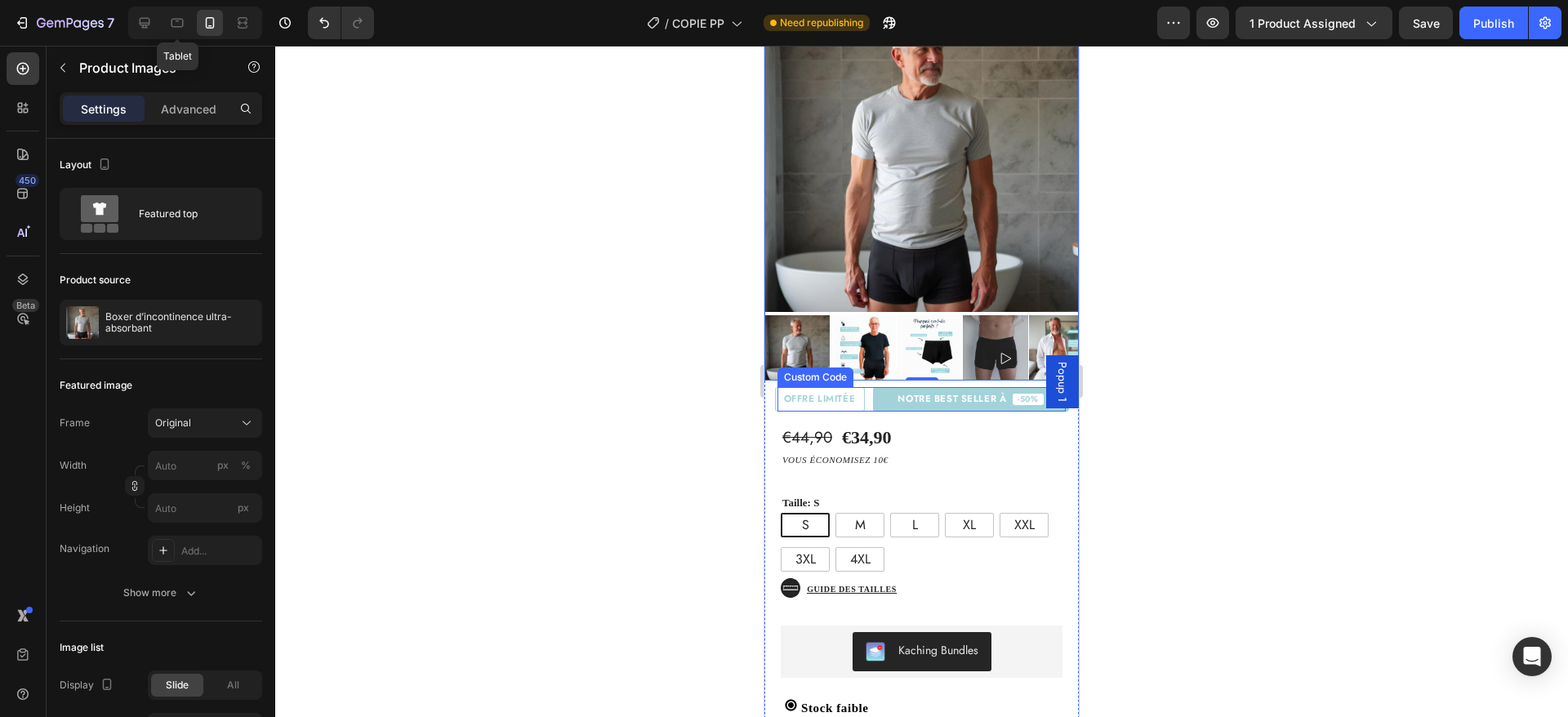
click at [925, 394] on span "NOTRE BEST SELLER À" at bounding box center [952, 399] width 108 height 10
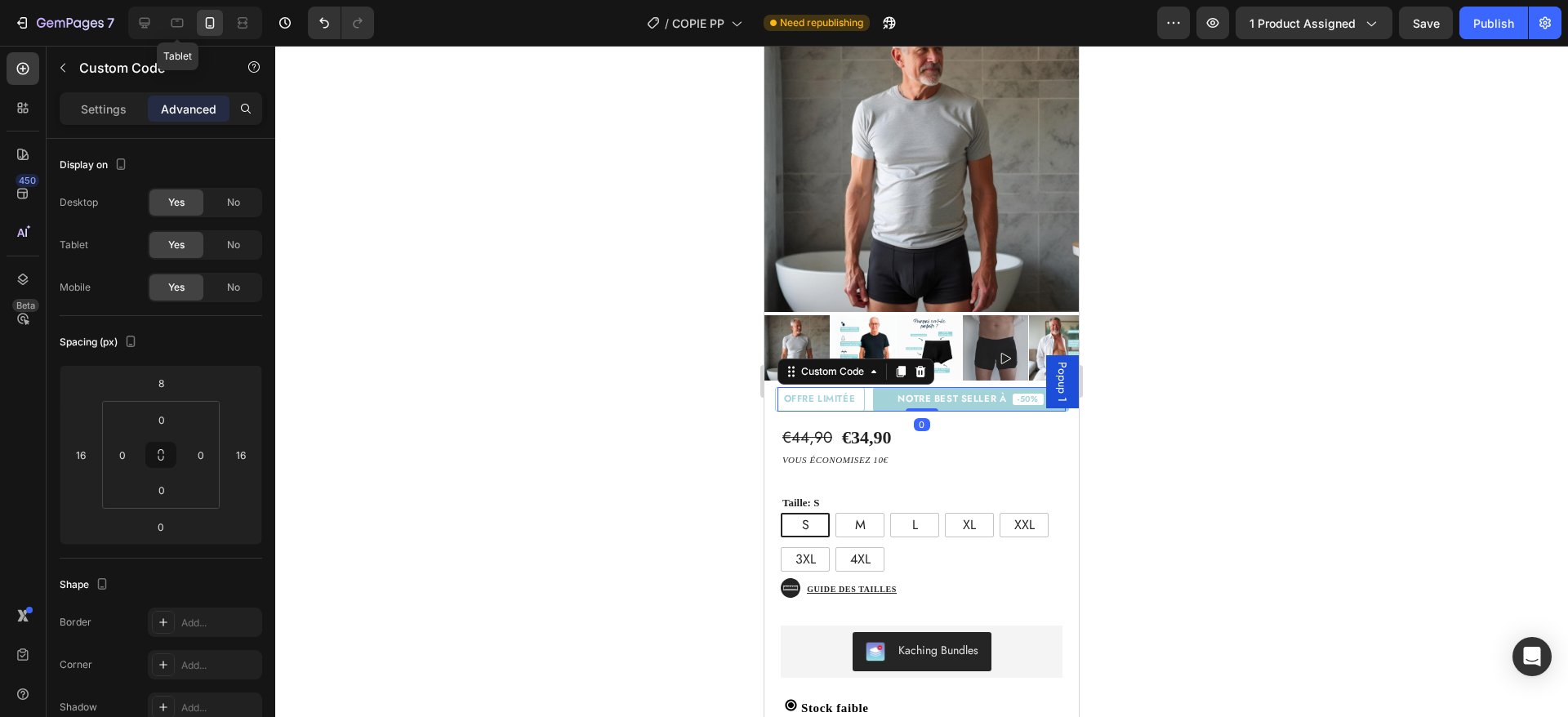
click at [925, 394] on span "NOTRE BEST SELLER À" at bounding box center [952, 399] width 108 height 10
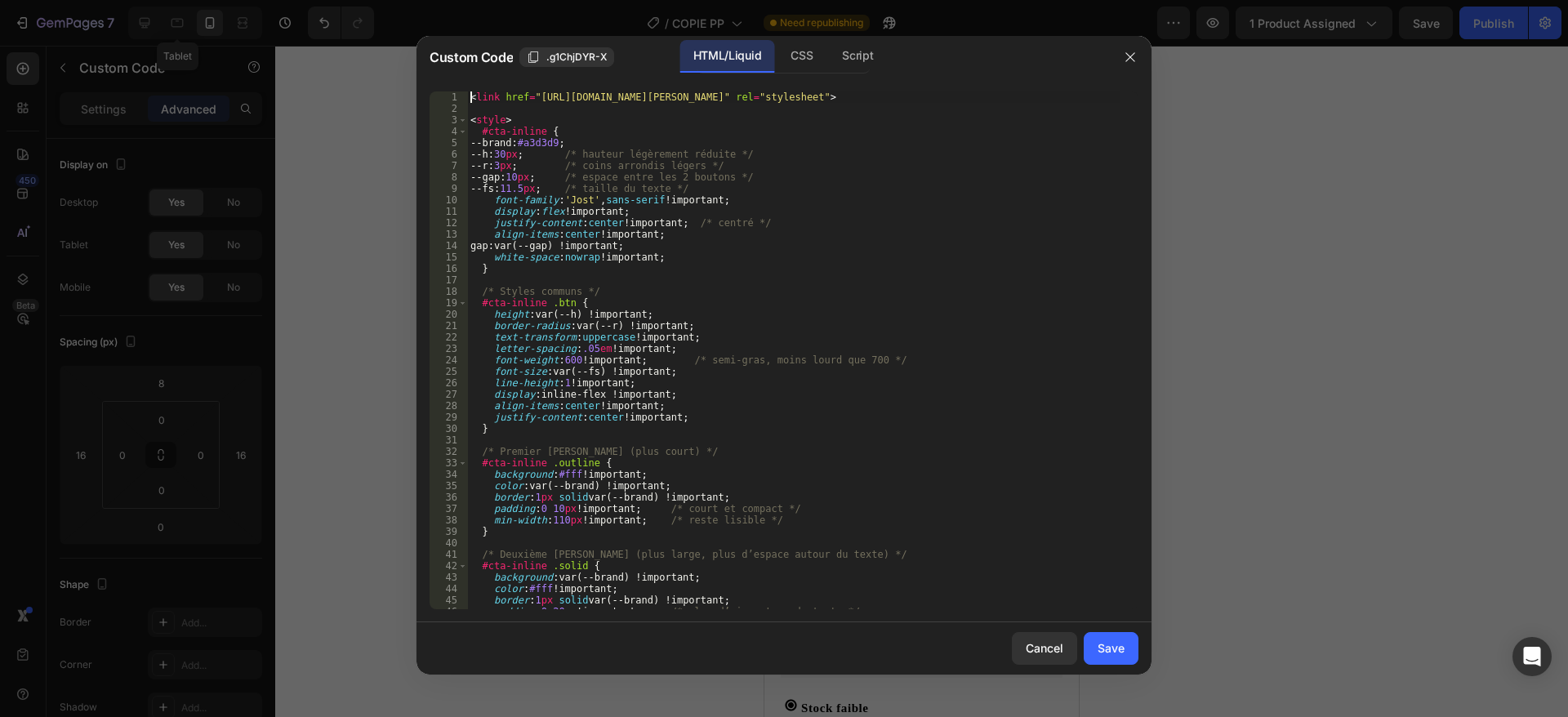
click at [467, 351] on div "23" at bounding box center [448, 348] width 38 height 11
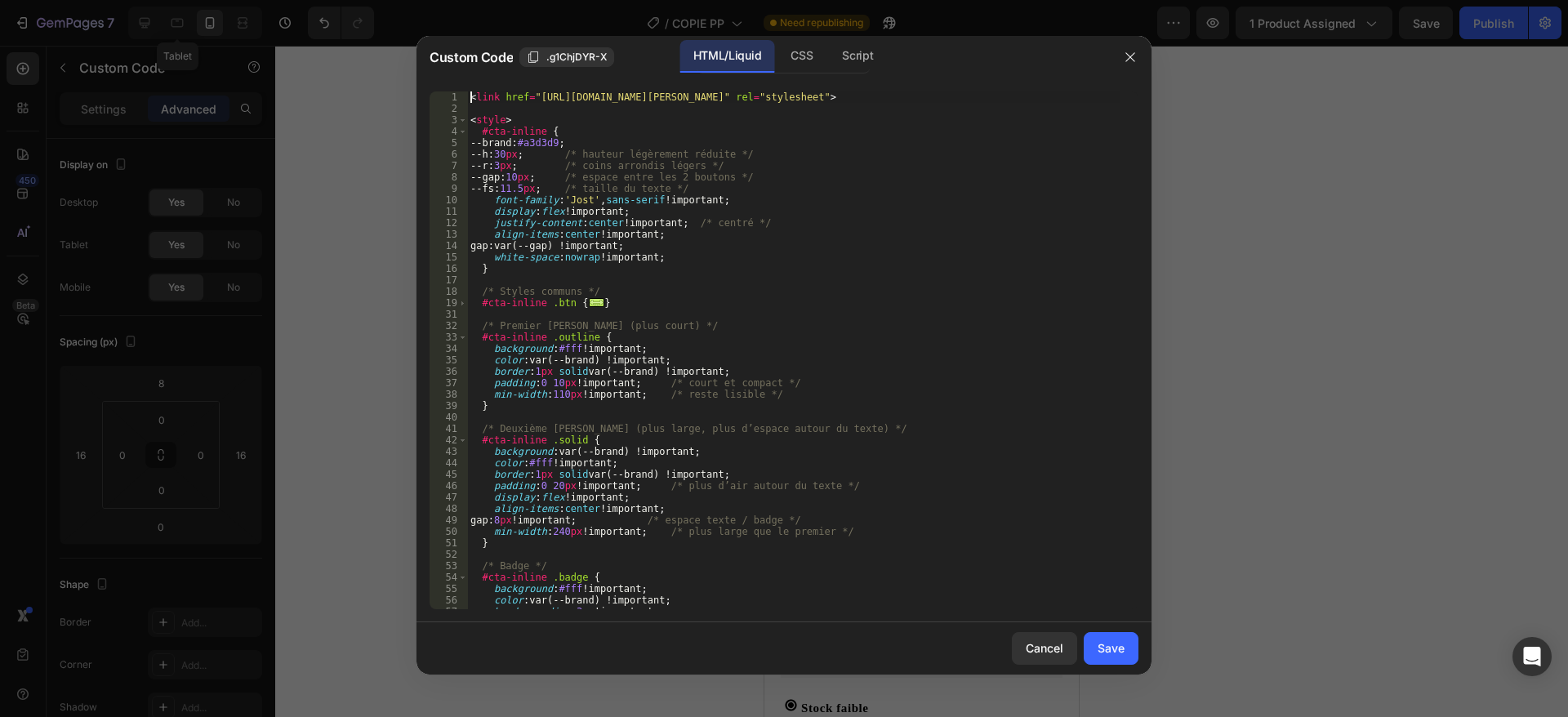
click at [467, 351] on div "34" at bounding box center [448, 348] width 38 height 11
click at [604, 356] on div "< link href = "[URL][DOMAIN_NAME][PERSON_NAME]" rel = "stylesheet" > < style > …" at bounding box center [793, 362] width 653 height 541
type textarea "</div>"
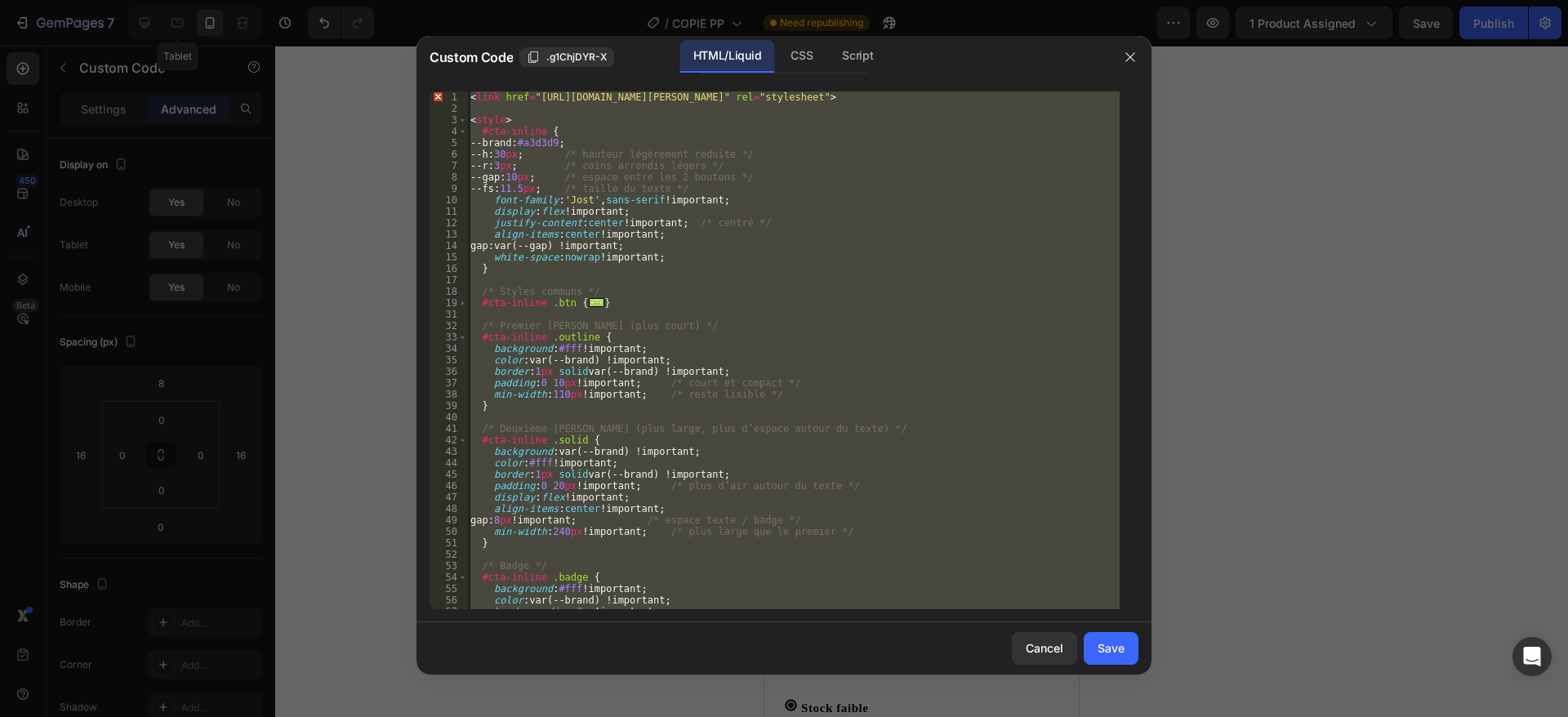
paste textarea
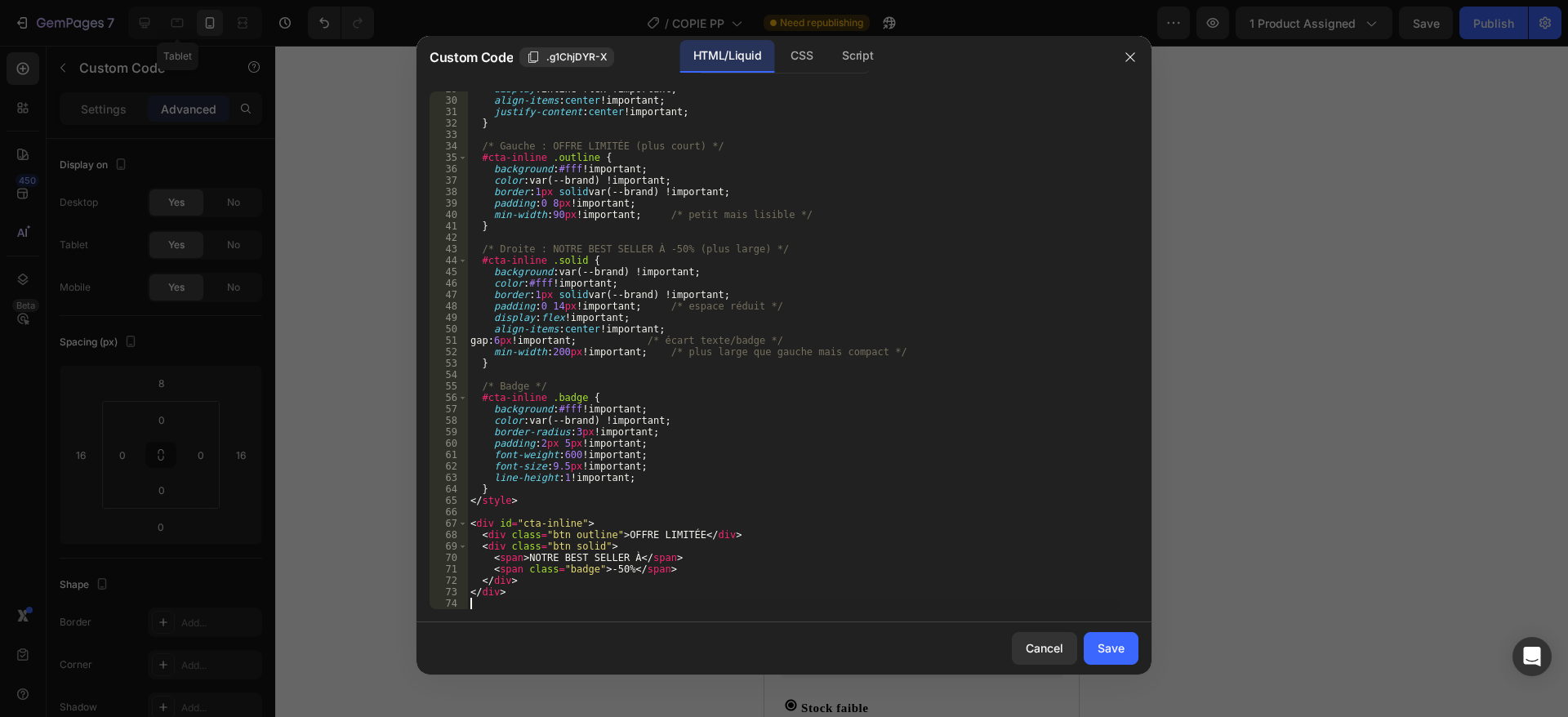
click at [1125, 643] on button "Save" at bounding box center [1111, 648] width 55 height 32
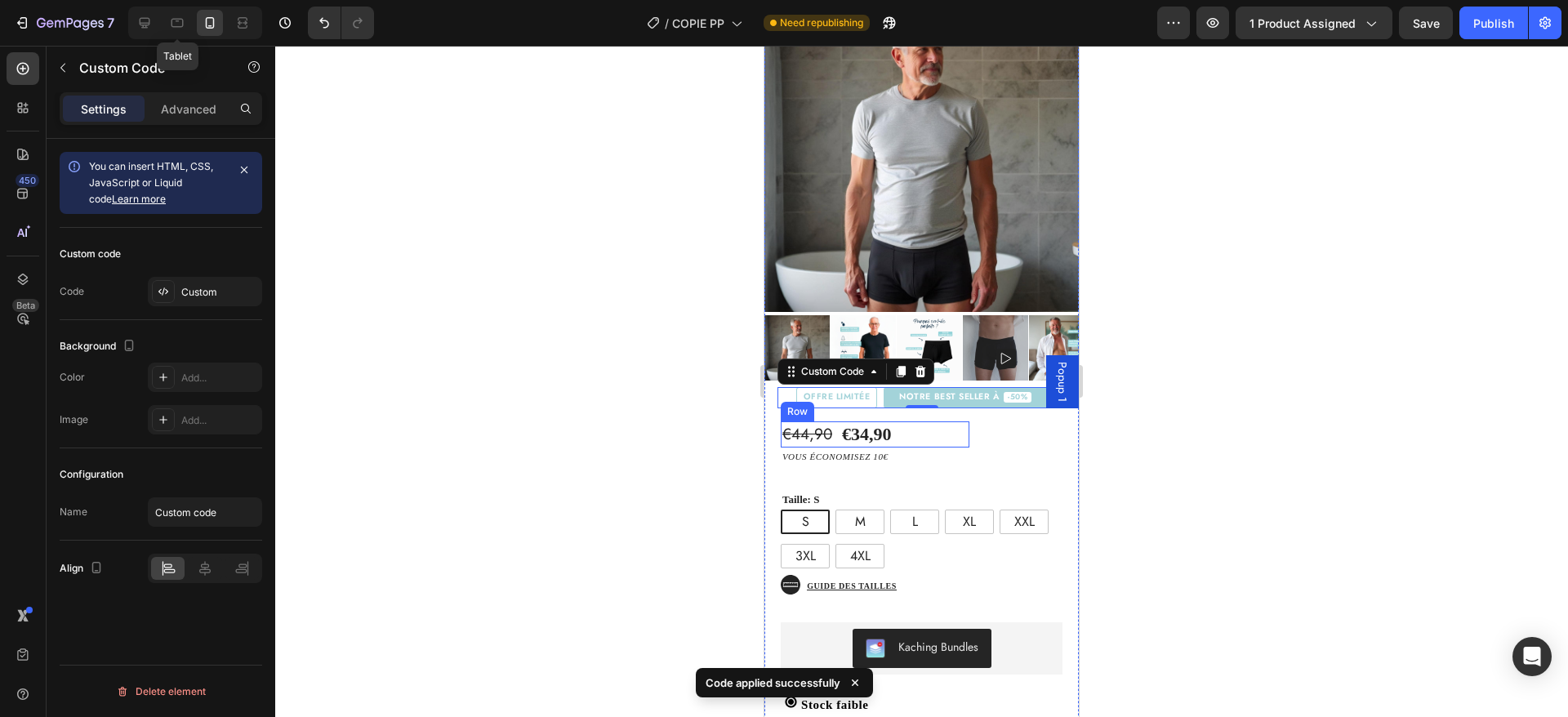
click at [933, 421] on div "€44,90 Product Price Product Price €34,90 Product Price Product Price Text Bloc…" at bounding box center [875, 435] width 189 height 27
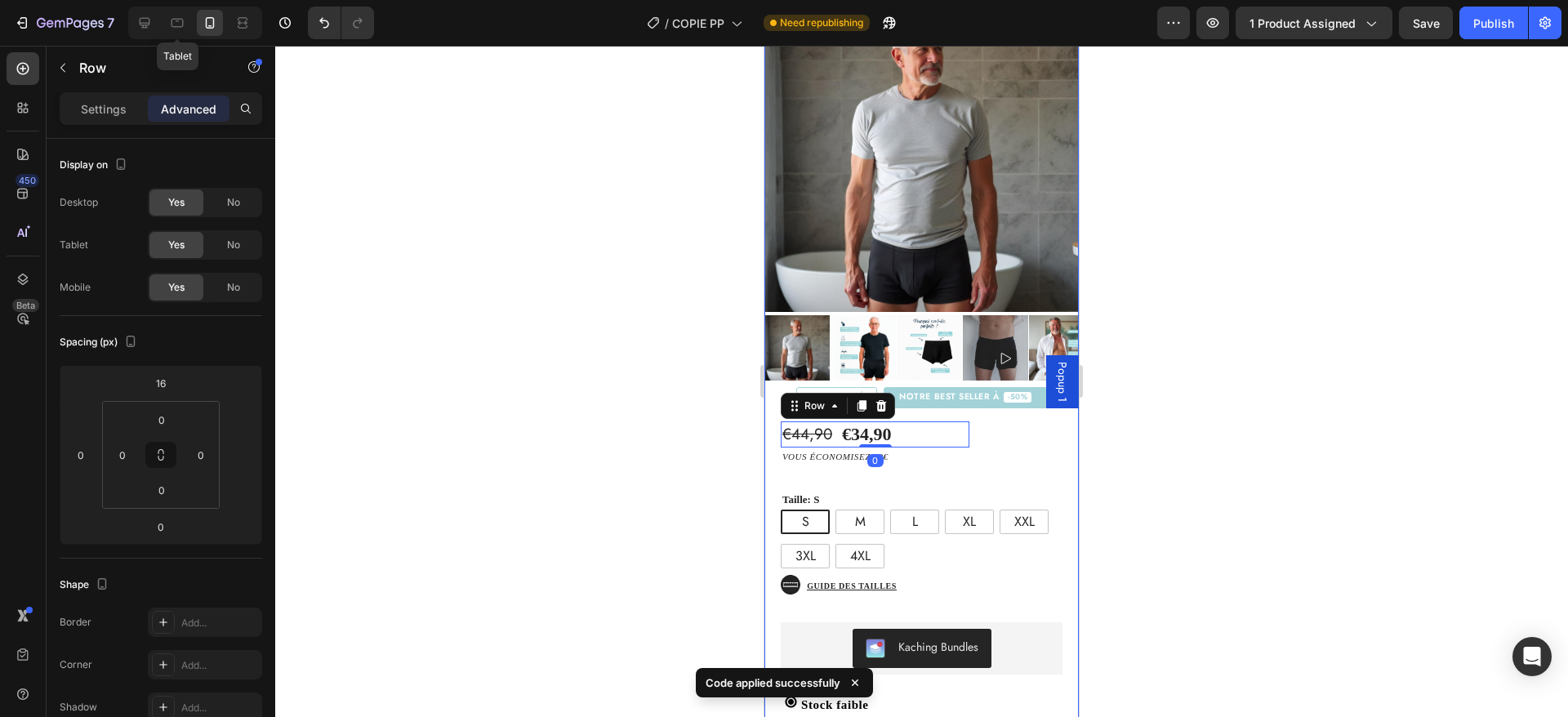
scroll to position [246, 0]
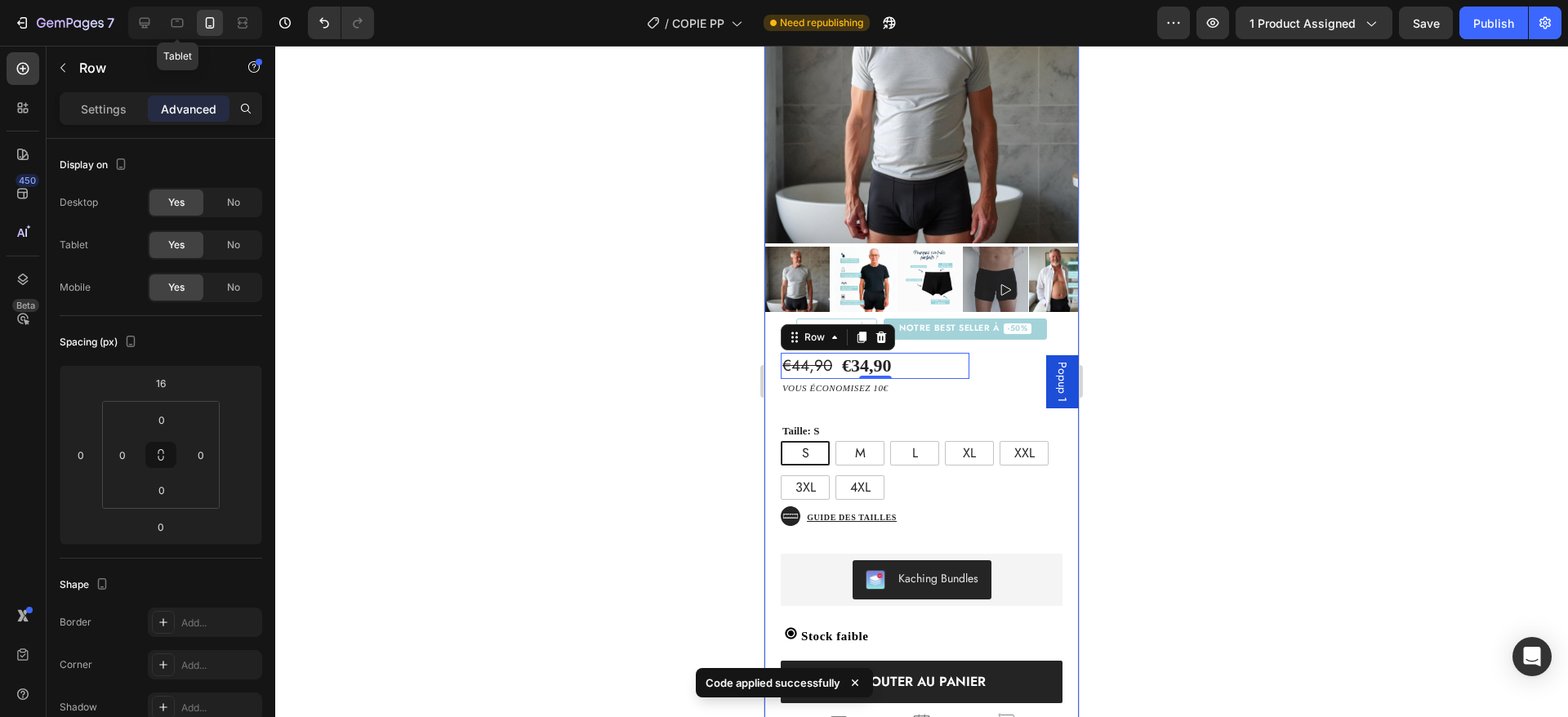
click at [1008, 342] on div "€44,90 Product Price Product Price €34,90 Product Price Product Price Text Bloc…" at bounding box center [922, 557] width 315 height 434
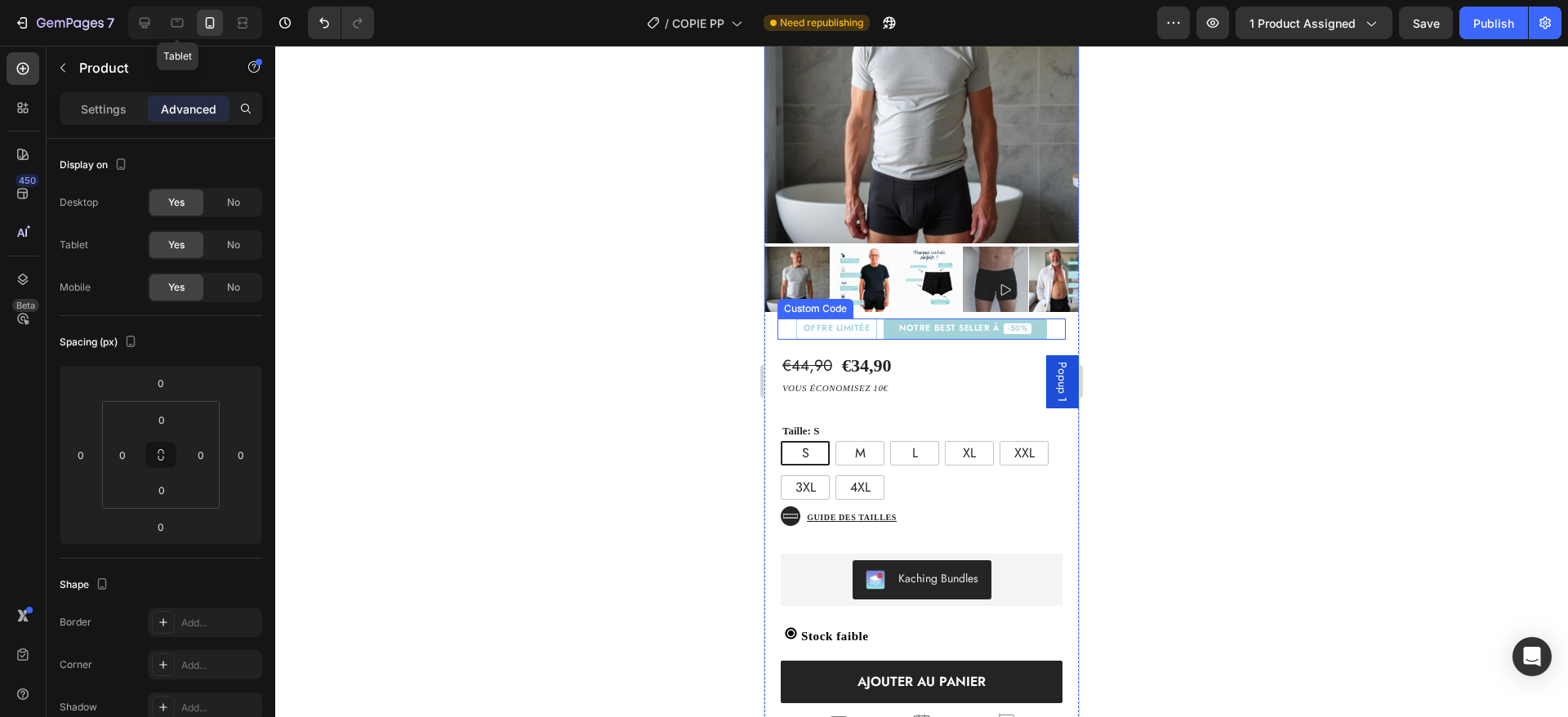
click at [948, 324] on span "NOTRE BEST SELLER À" at bounding box center [949, 329] width 100 height 9
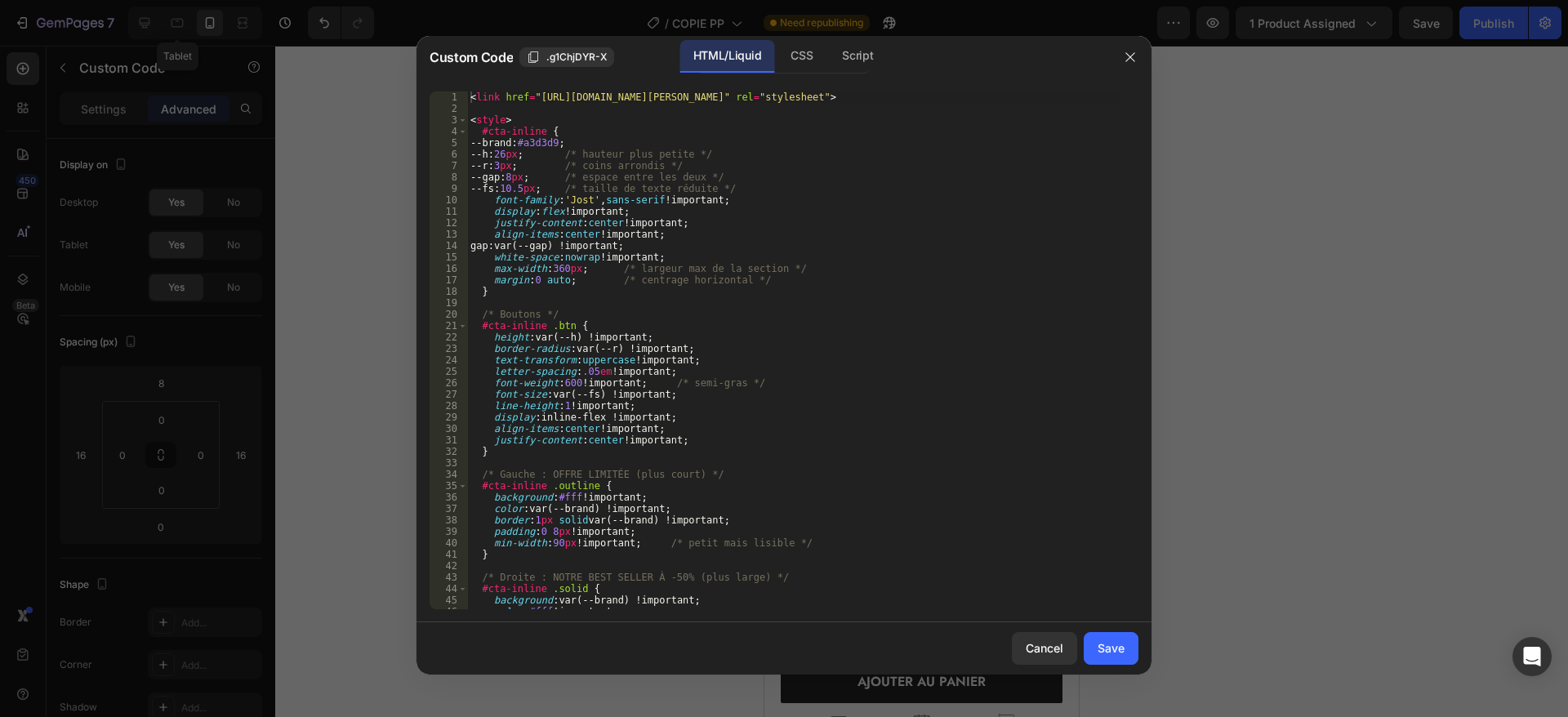
click at [725, 392] on div "< link href = "[URL][DOMAIN_NAME][PERSON_NAME]" rel = "stylesheet" > < style > …" at bounding box center [793, 362] width 653 height 541
type textarea "</div>"
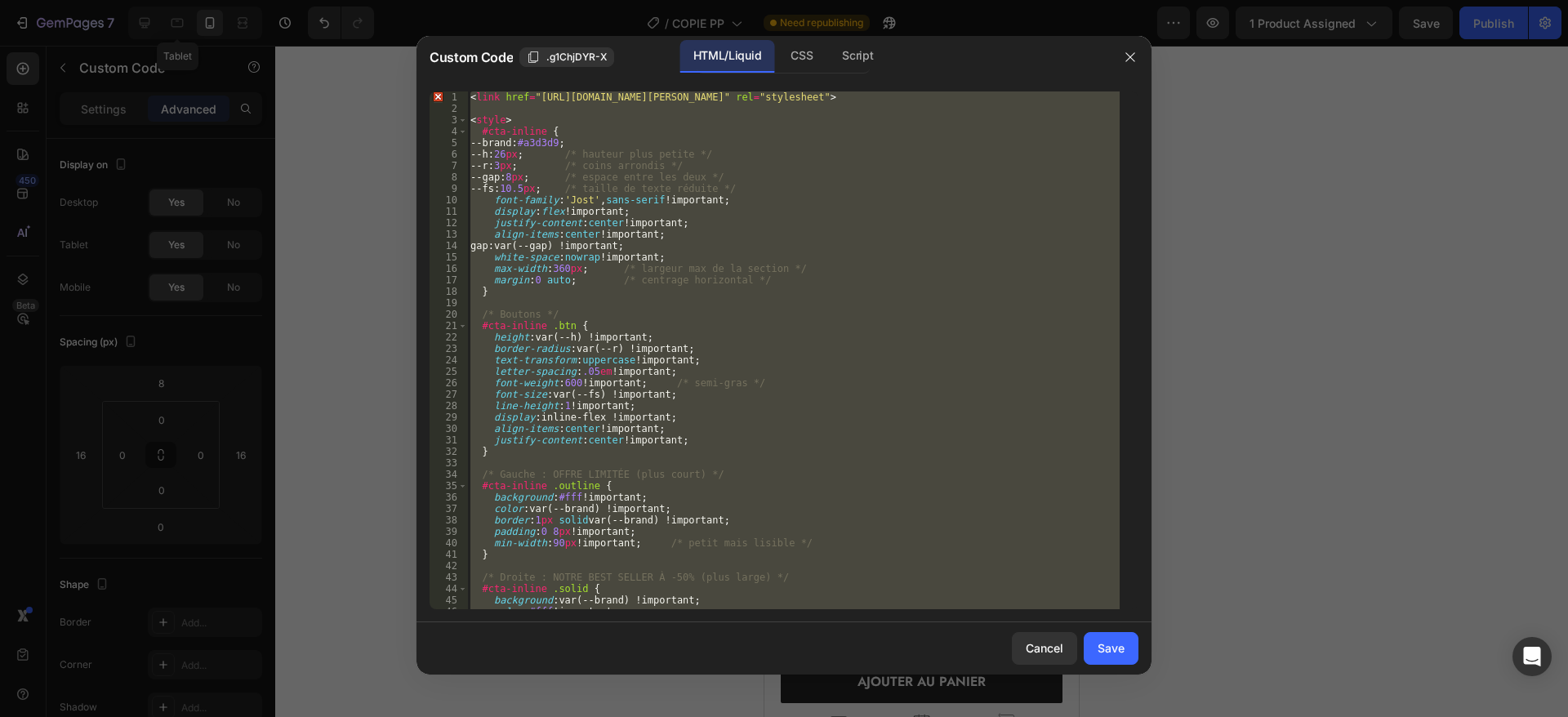
paste textarea
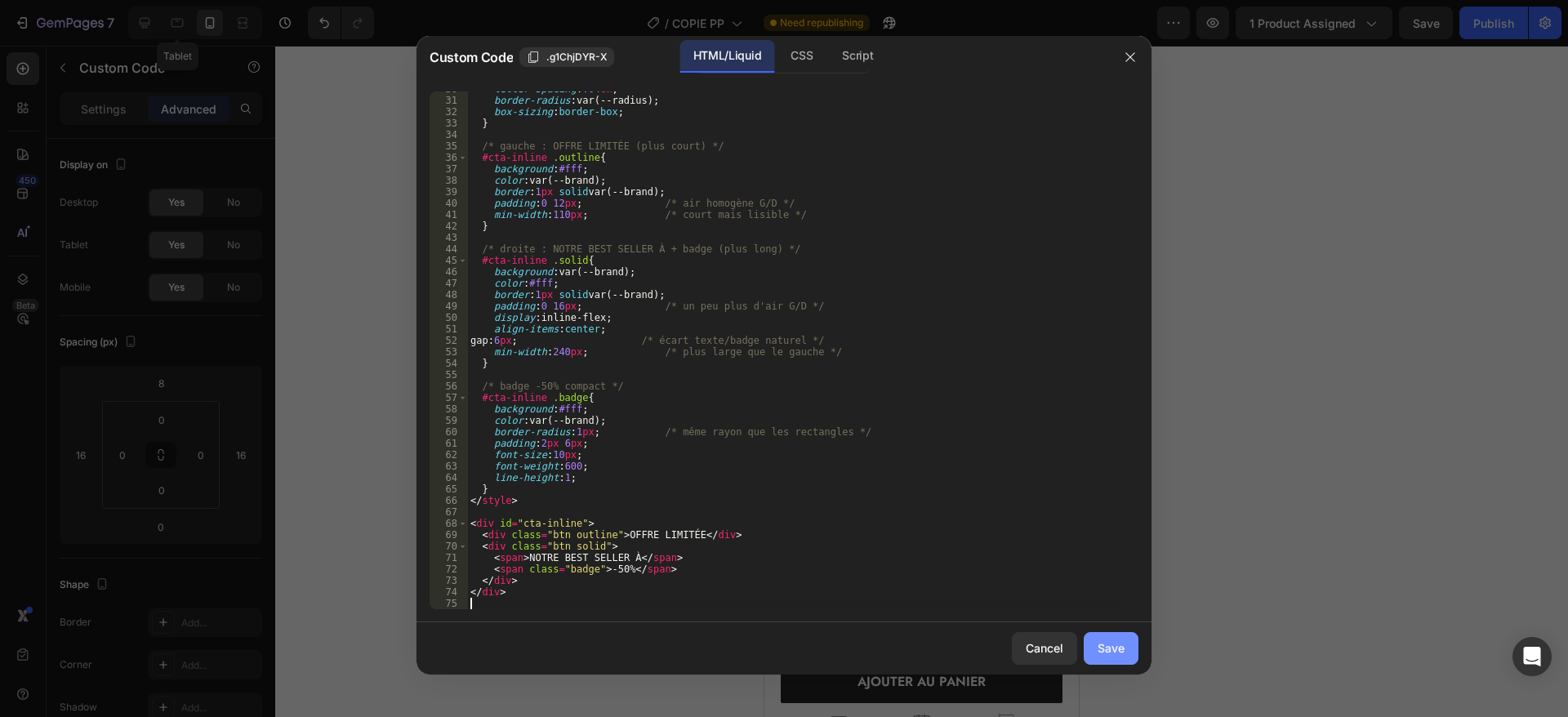
click at [1101, 656] on div "Save" at bounding box center [1111, 649] width 27 height 17
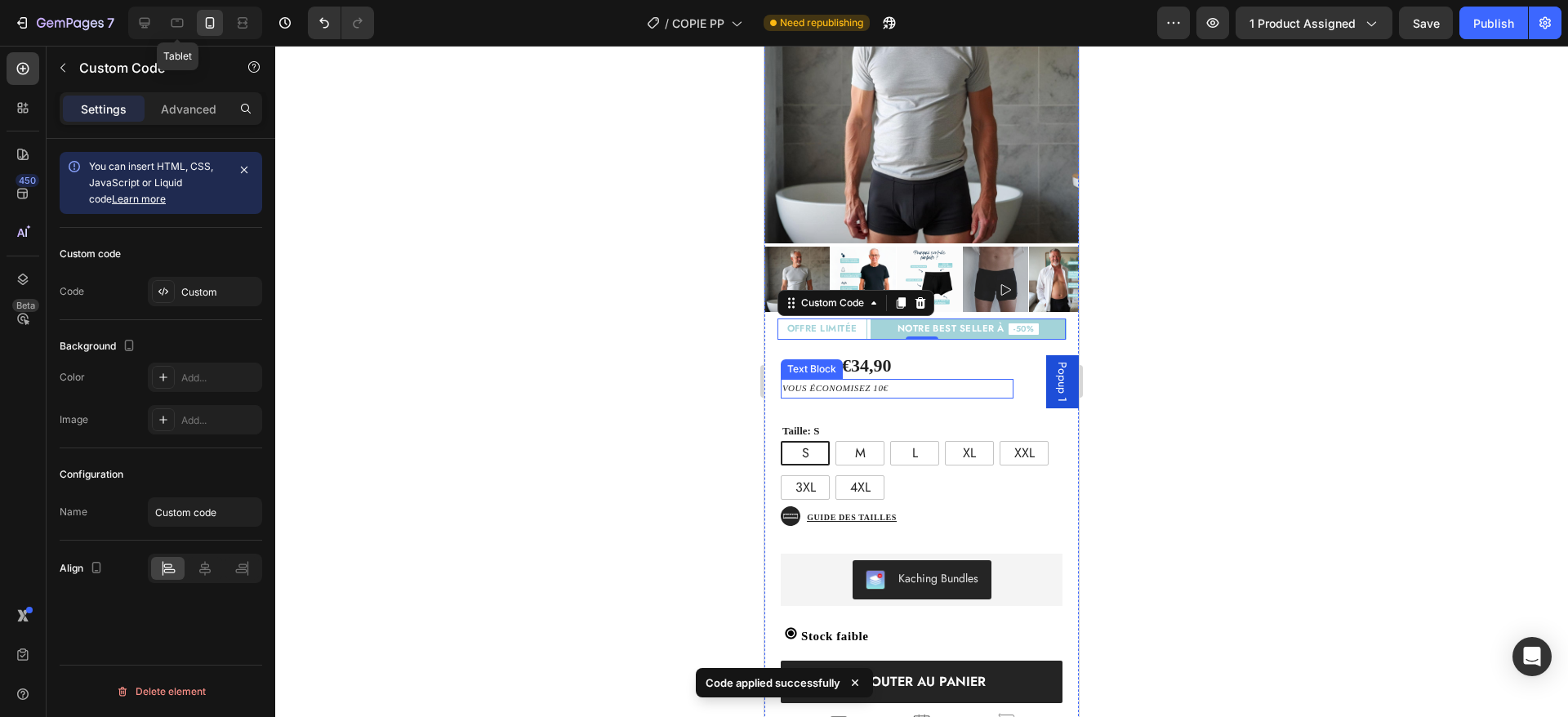
click at [965, 380] on p "vous économisez 10€" at bounding box center [897, 388] width 230 height 17
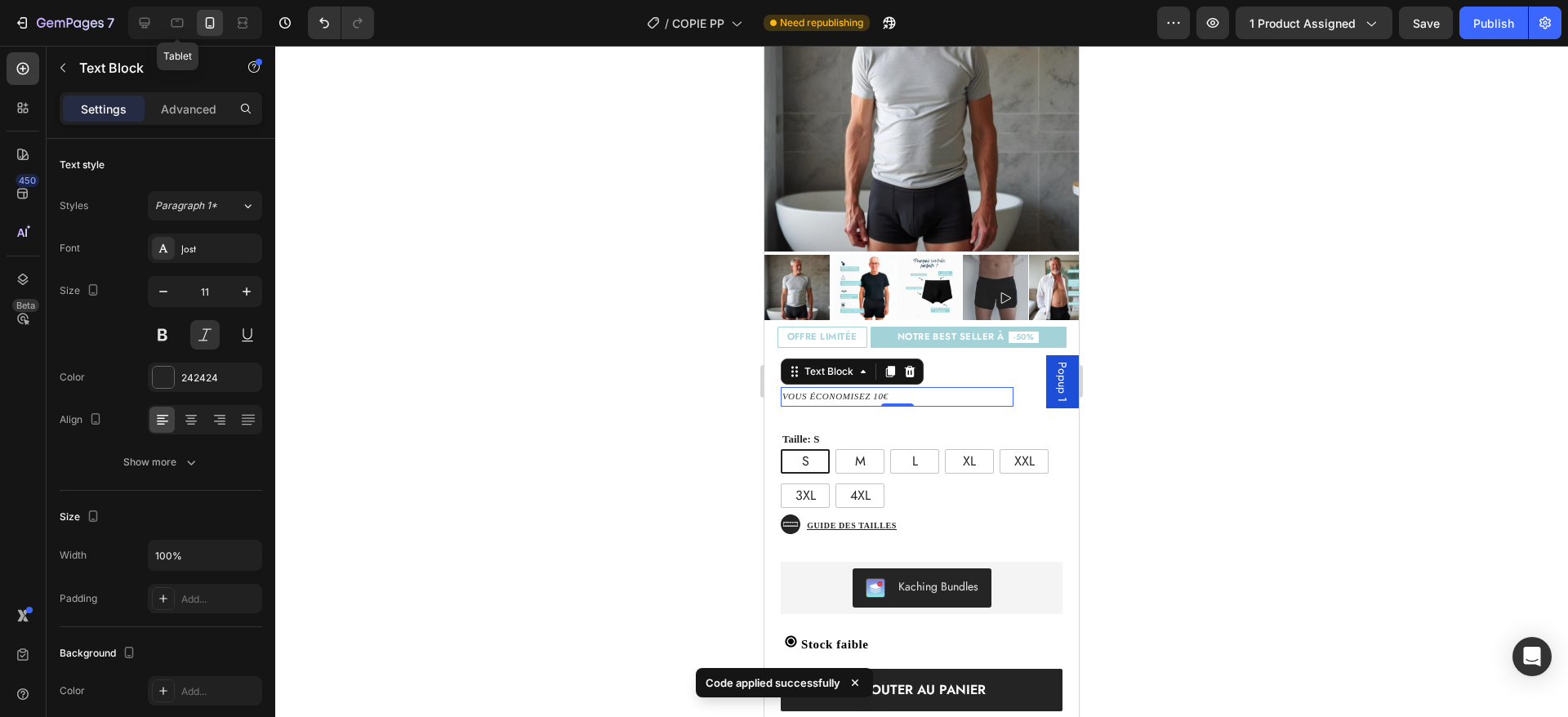
scroll to position [230, 0]
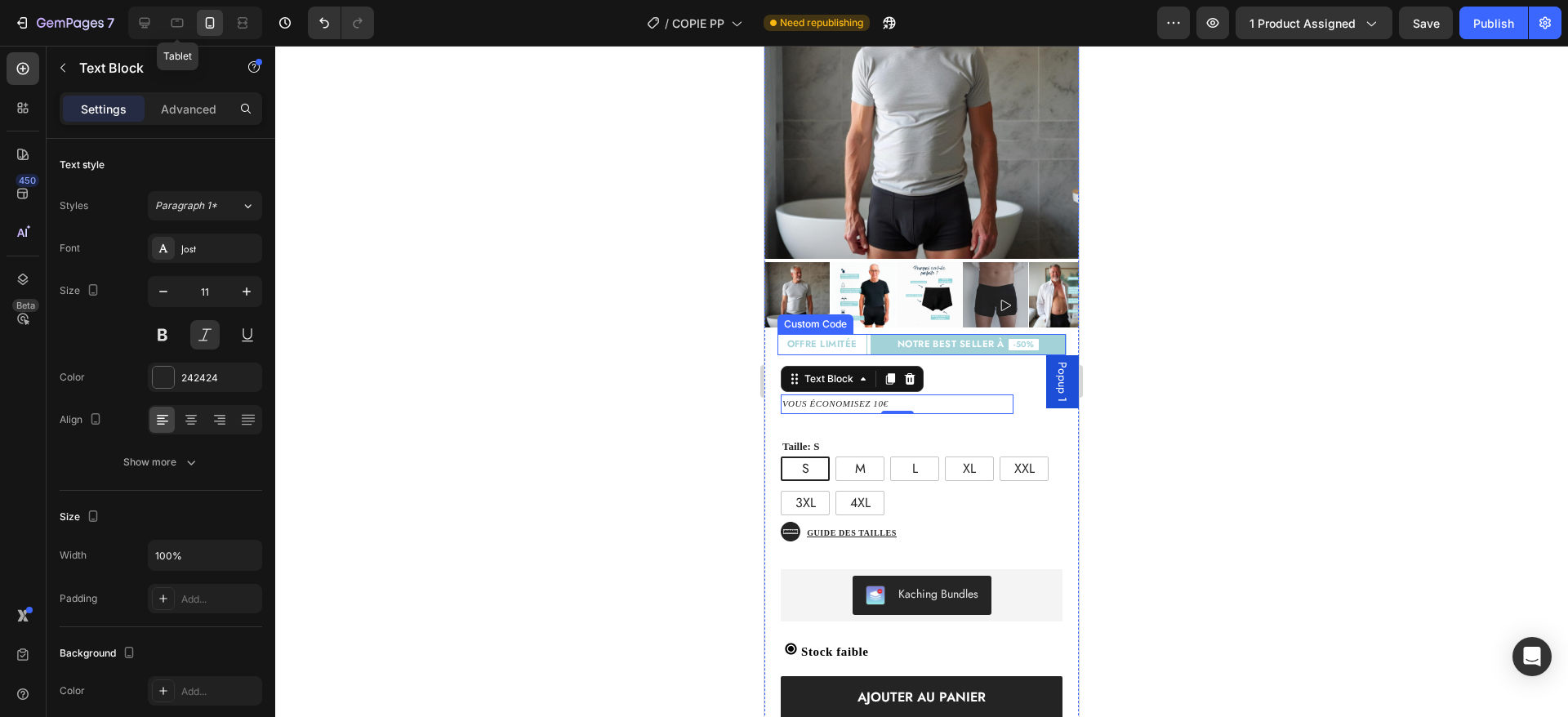
click at [947, 340] on span "NOTRE BEST SELLER À" at bounding box center [951, 345] width 107 height 10
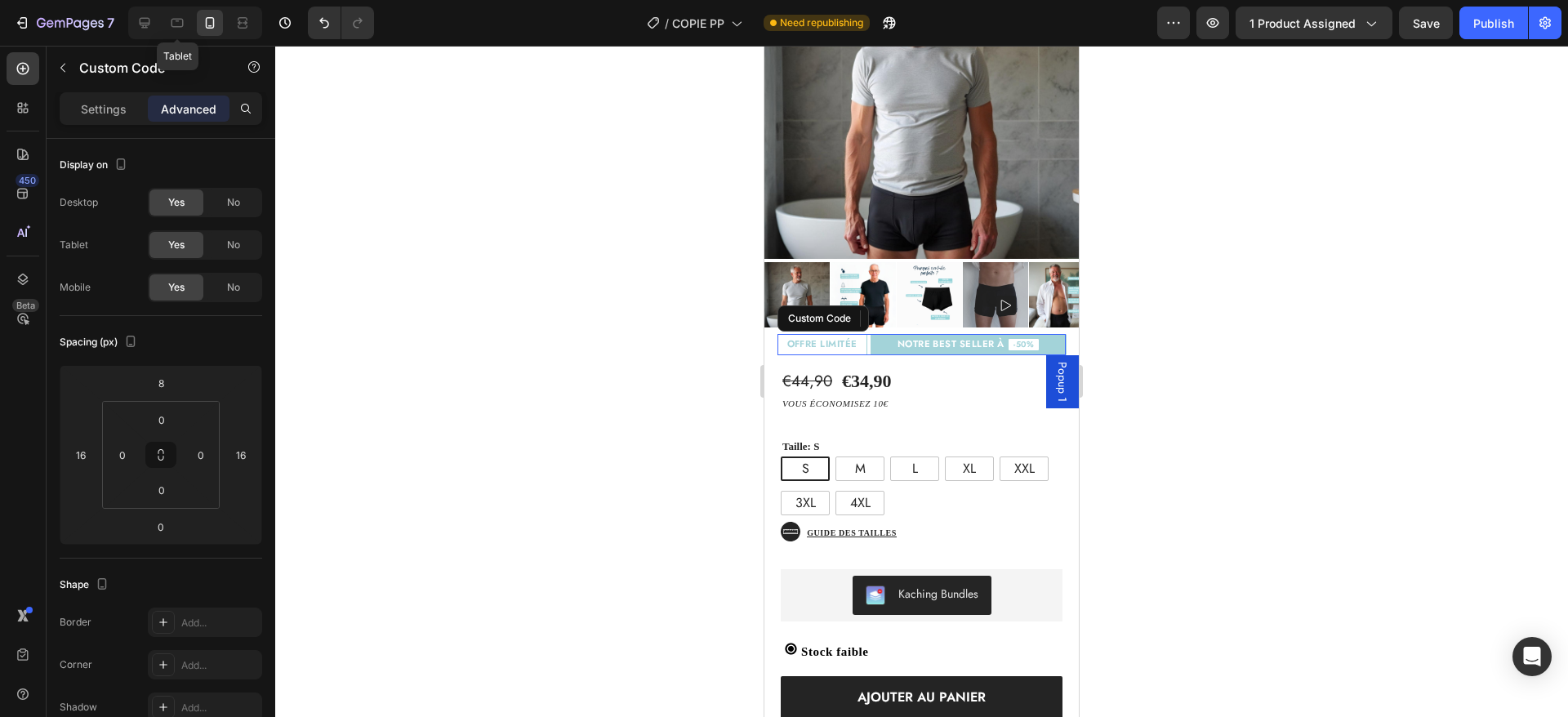
click at [947, 340] on span "NOTRE BEST SELLER À" at bounding box center [951, 345] width 107 height 10
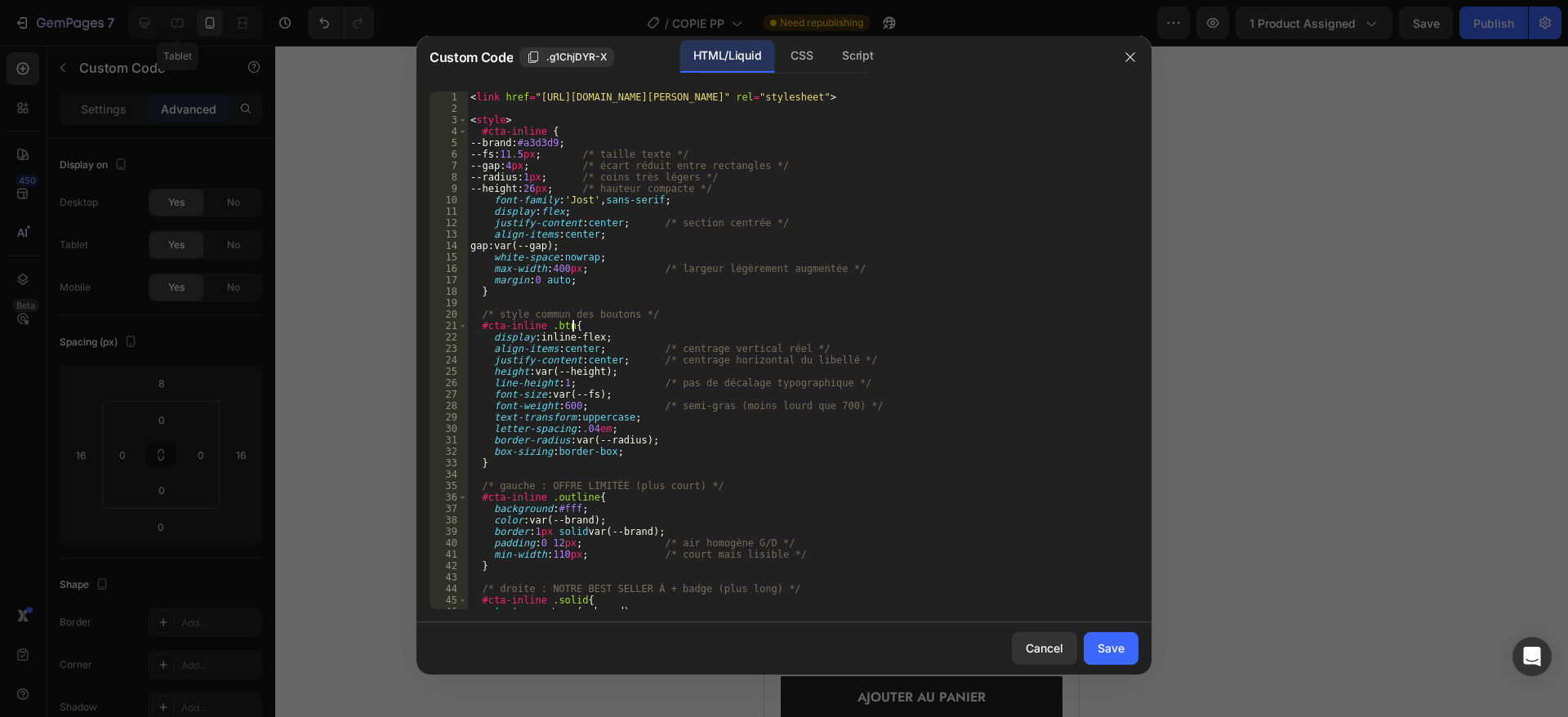
click at [947, 329] on div "< link href = "[URL][DOMAIN_NAME][PERSON_NAME]" rel = "stylesheet" > < style > …" at bounding box center [793, 362] width 653 height 541
click at [628, 311] on div "< link href = "[URL][DOMAIN_NAME][PERSON_NAME]" rel = "stylesheet" > < style > …" at bounding box center [793, 362] width 653 height 541
type textarea "</div>"
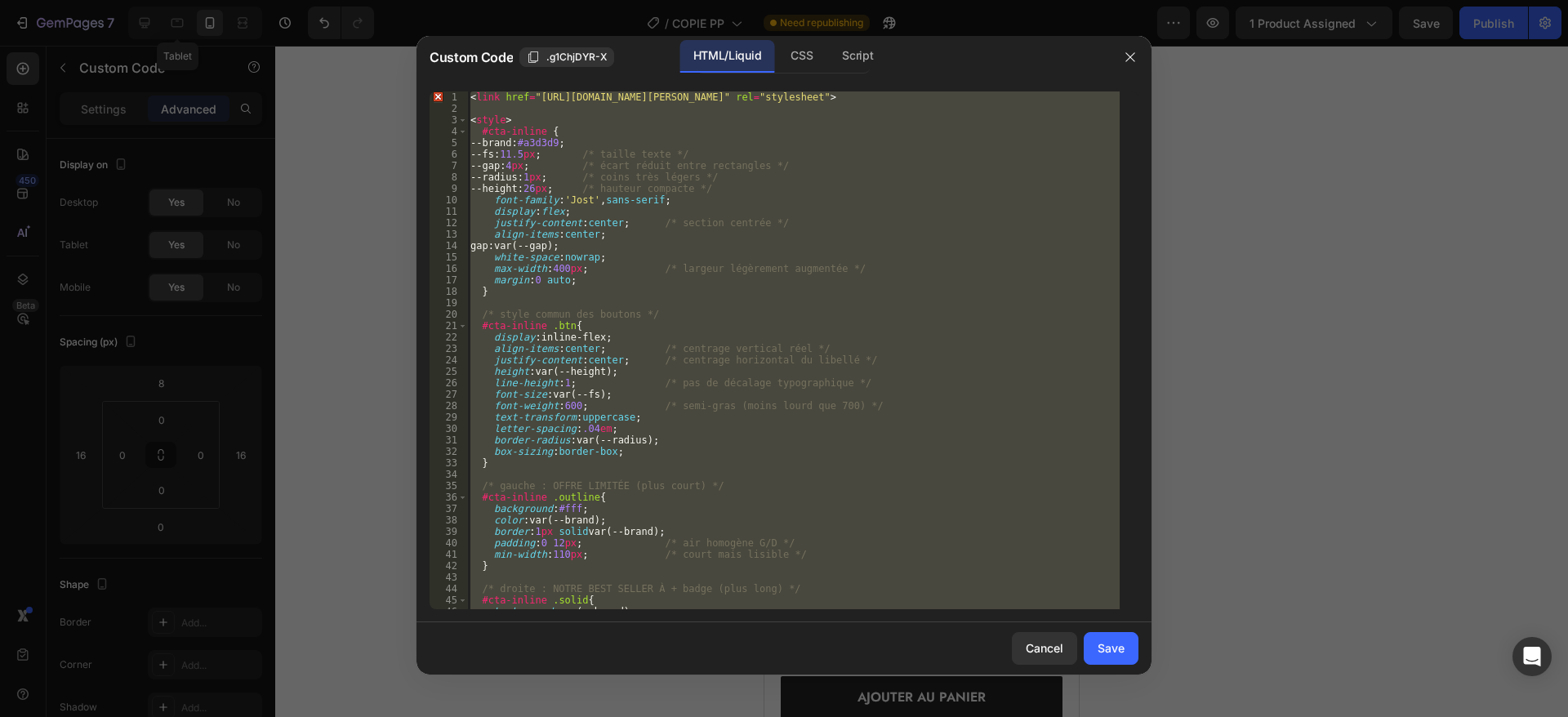
scroll to position [340, 0]
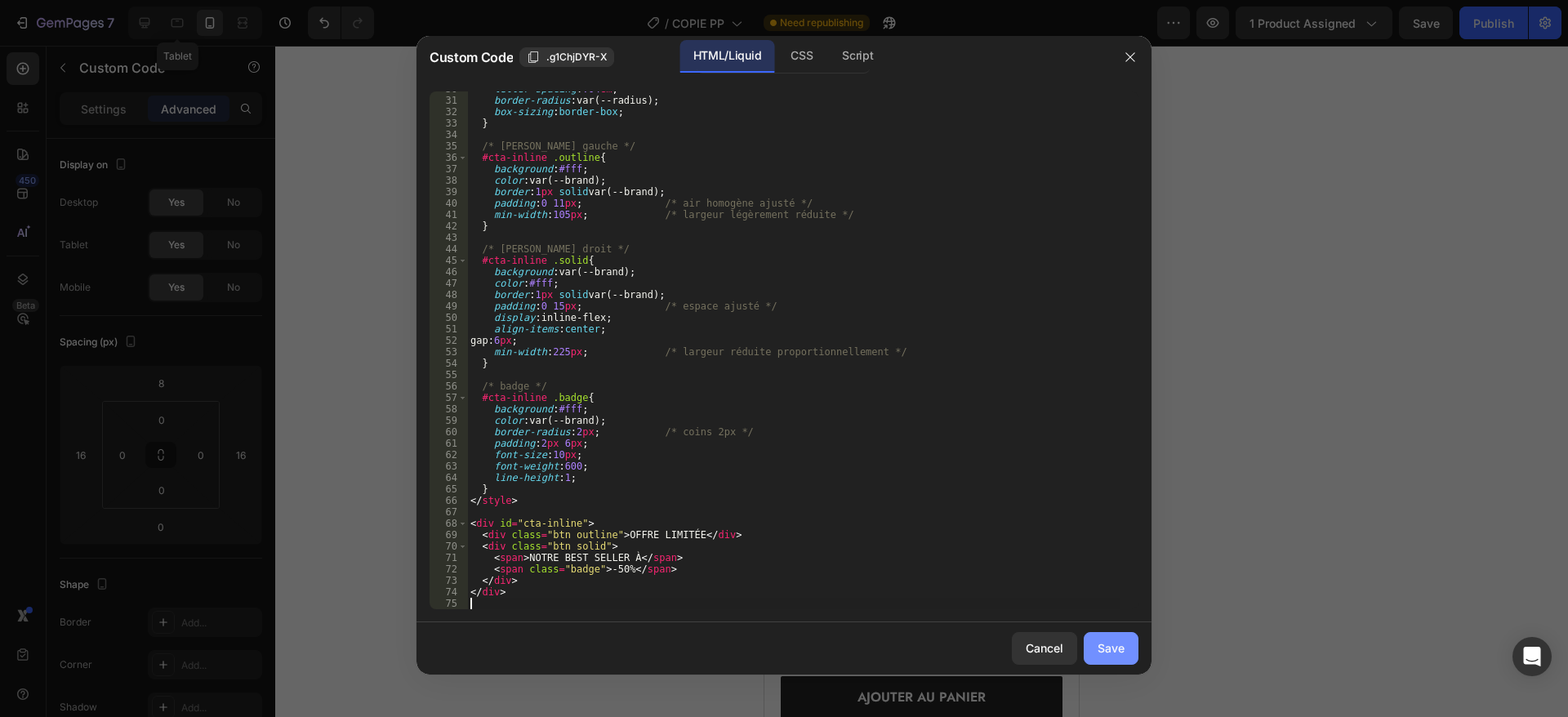
click at [1089, 636] on button "Save" at bounding box center [1111, 648] width 55 height 32
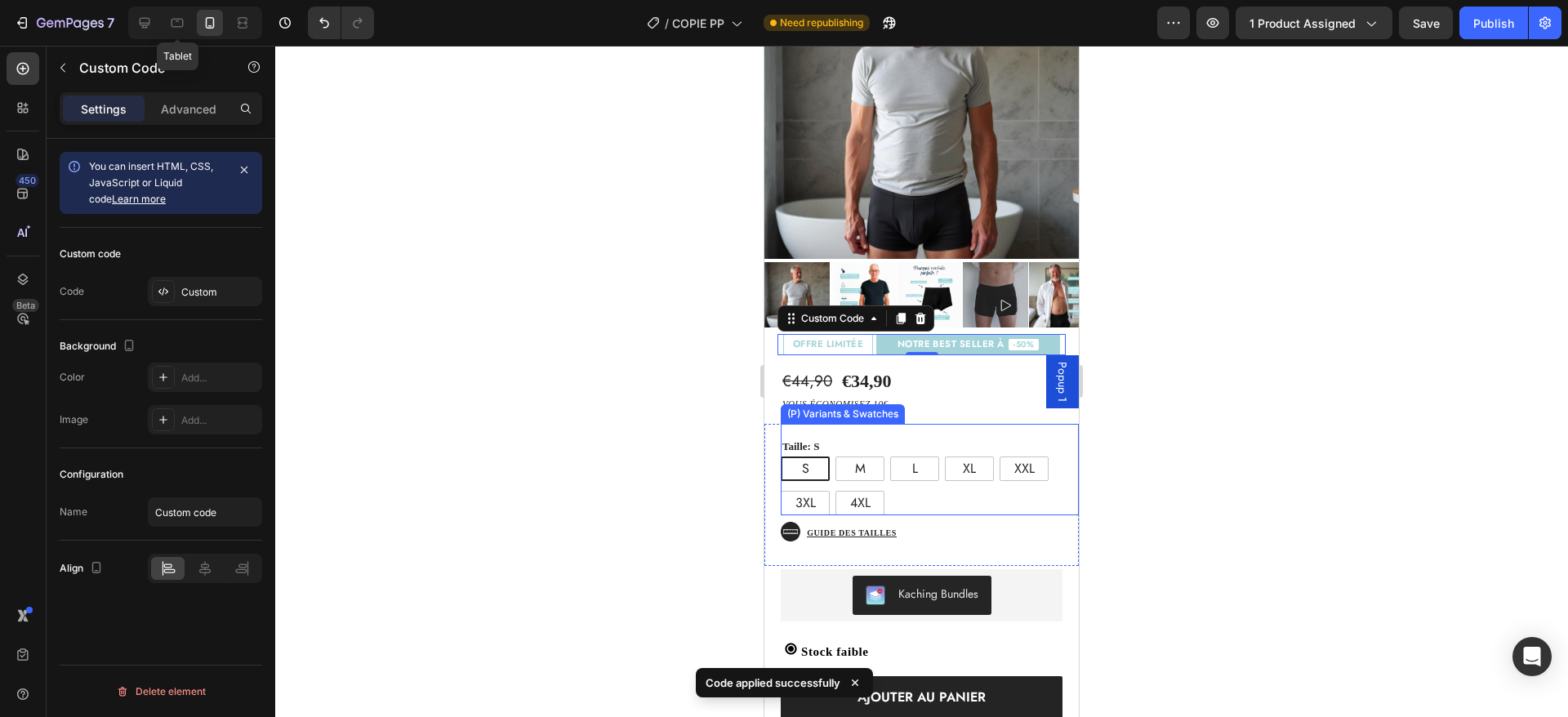
click at [947, 424] on div "Taille: S S S S M M M L L L XL XL XL XXL XXL XXL 3XL 3XL 3XL 4XL 4XL 4XL (P) Va…" at bounding box center [929, 470] width 298 height 93
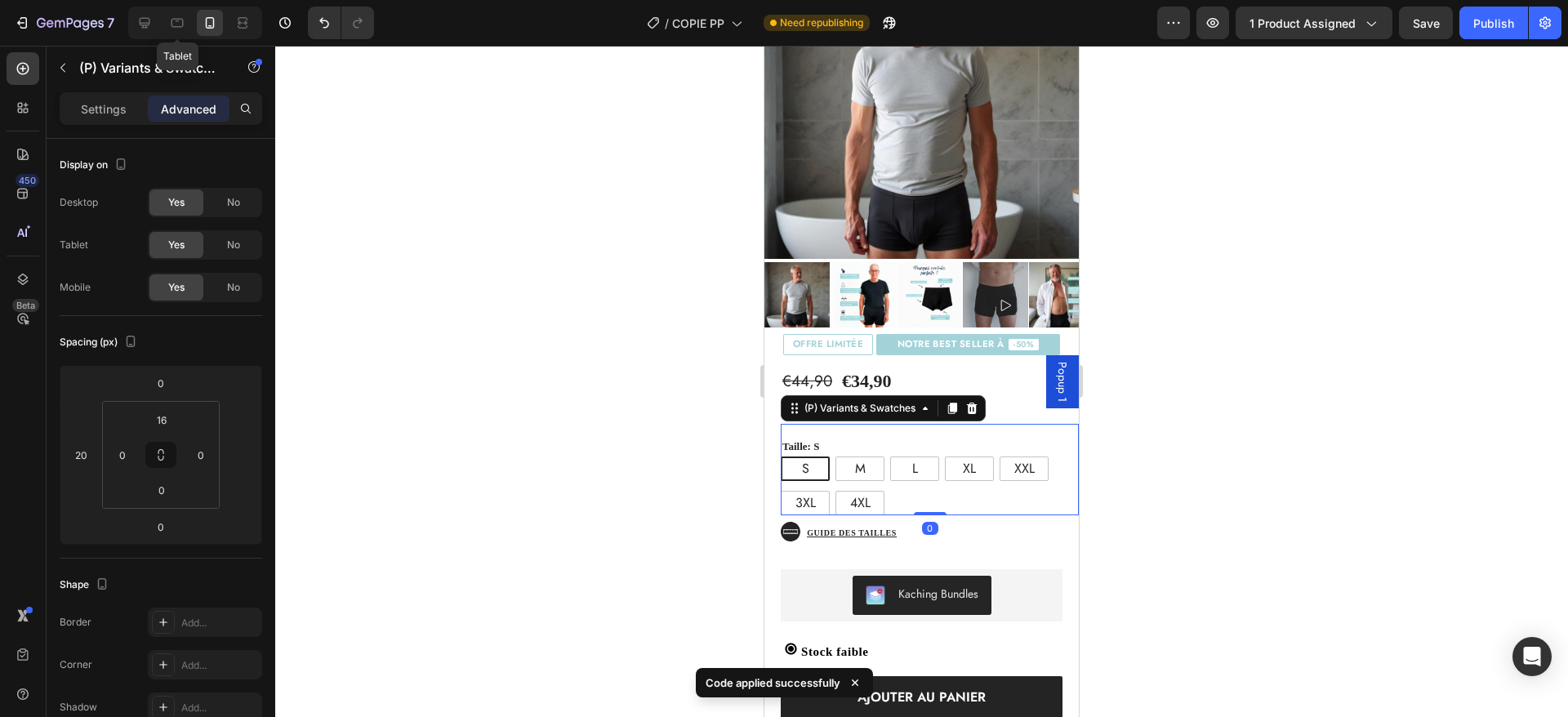
scroll to position [226, 0]
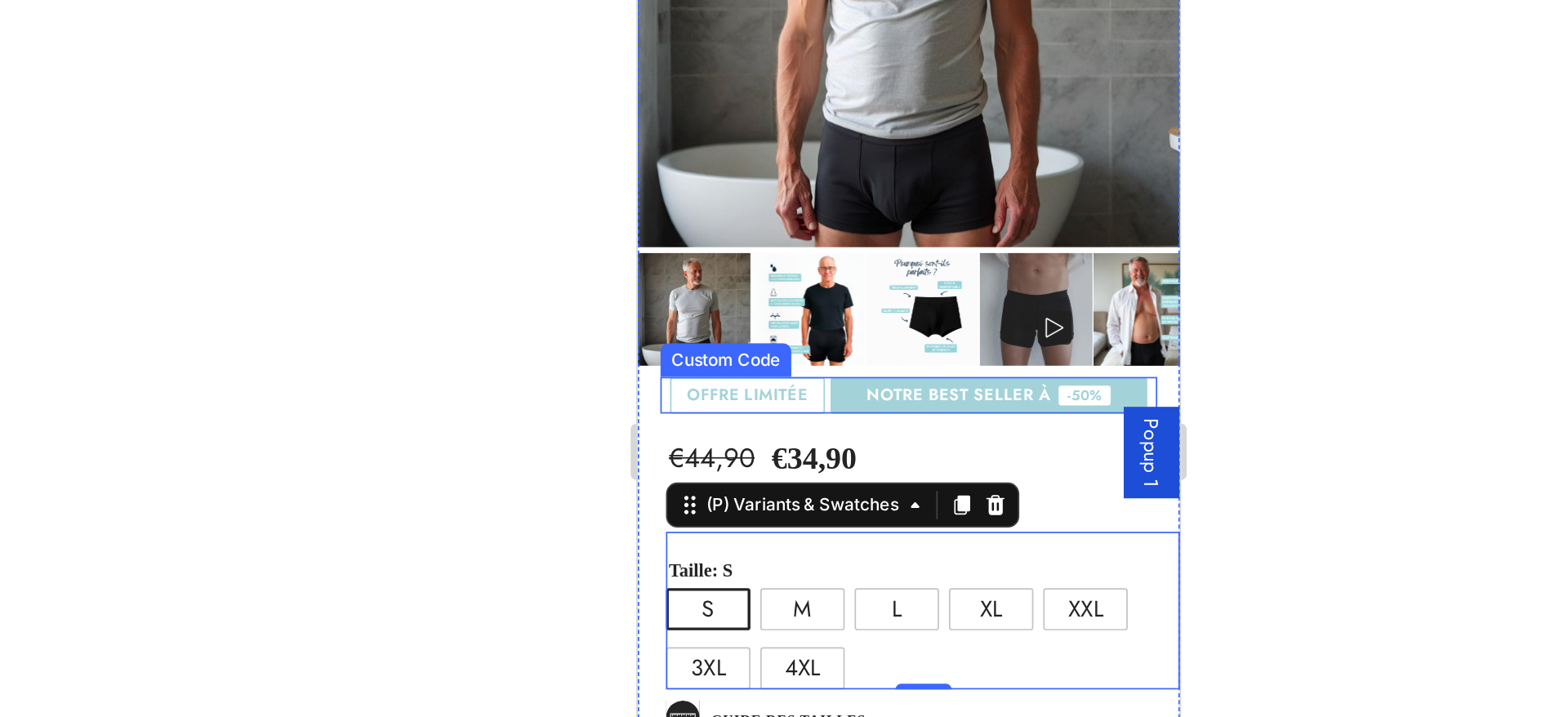
click at [735, 166] on div "OFFRE LIMITÉE NOTRE BEST SELLER À -50%" at bounding box center [794, 177] width 288 height 21
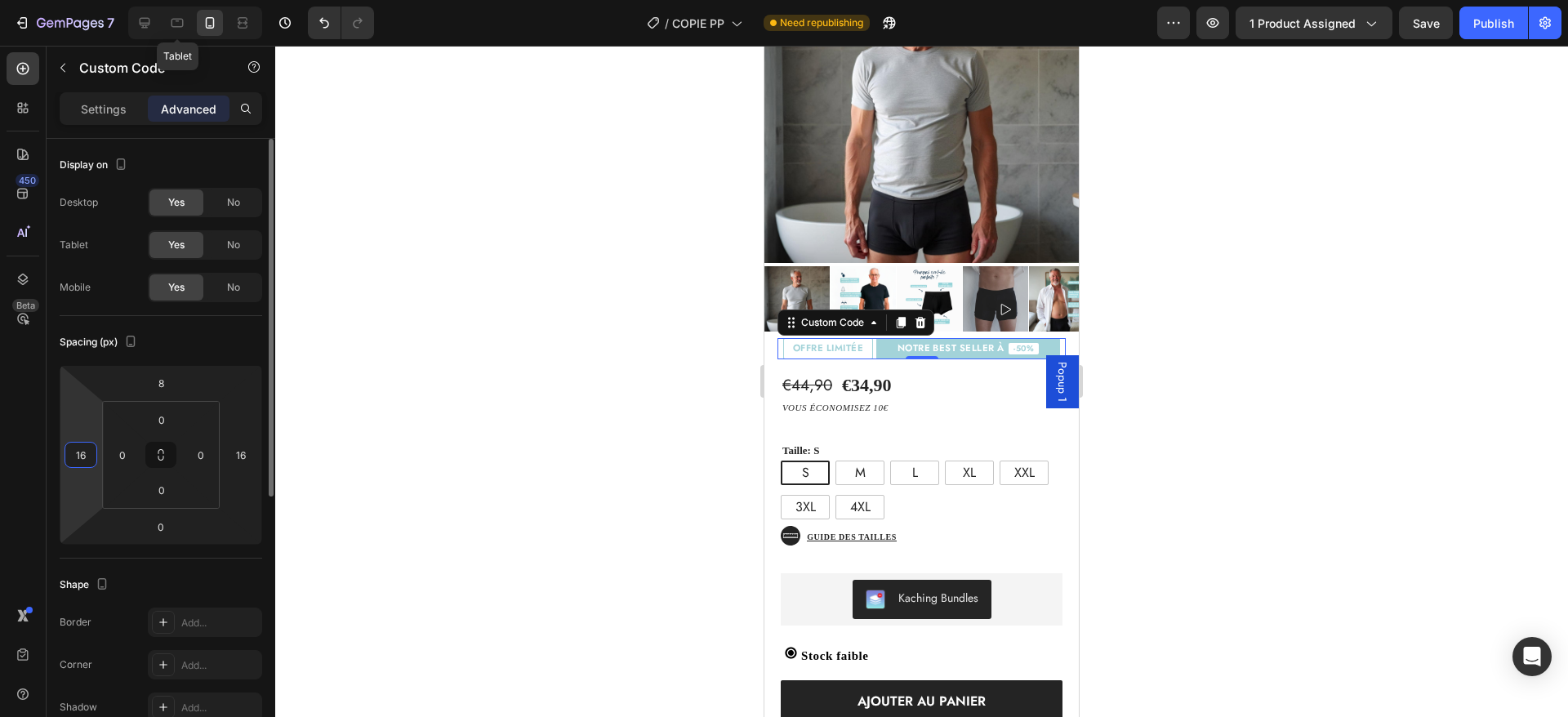
click at [82, 459] on input "16" at bounding box center [80, 455] width 24 height 24
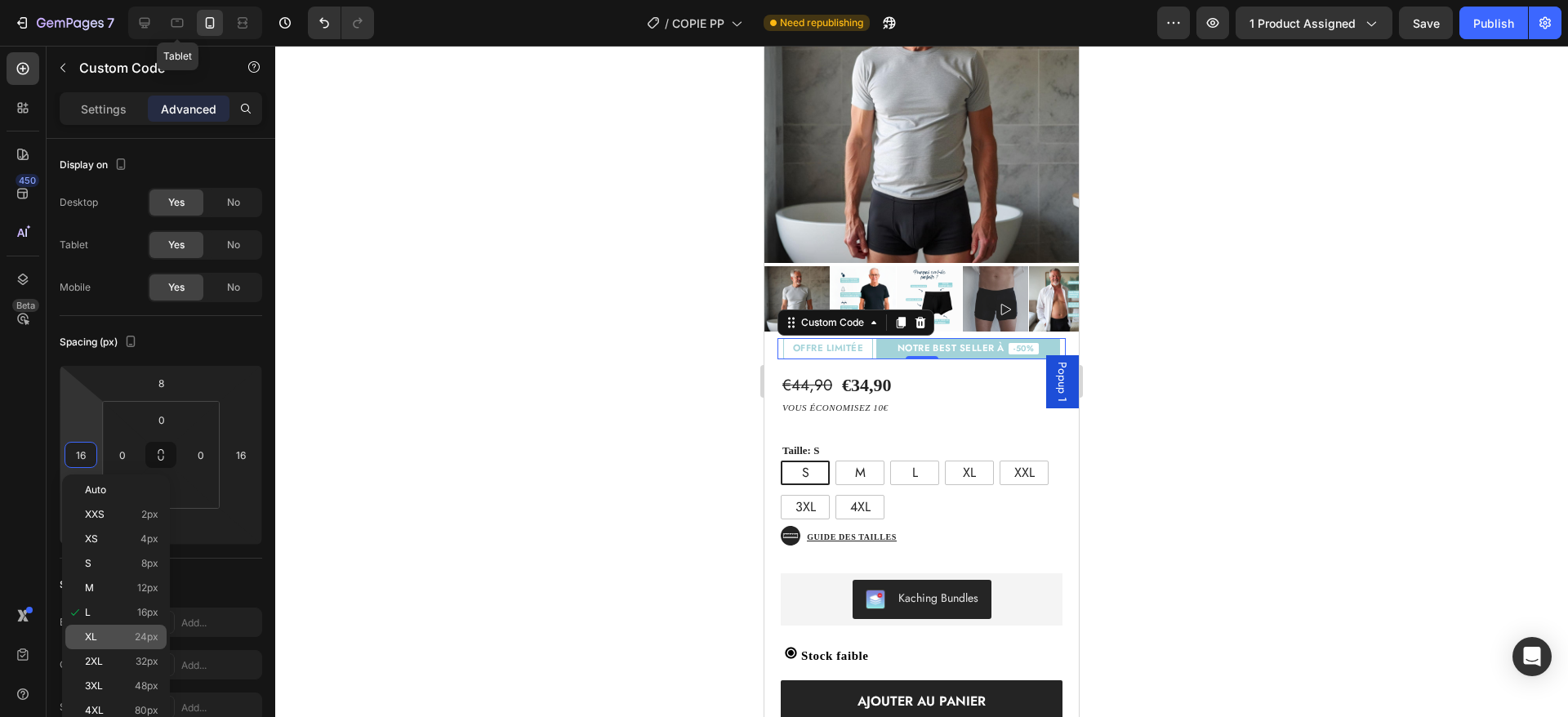
click at [127, 632] on p "XL 24px" at bounding box center [121, 637] width 73 height 11
type input "24"
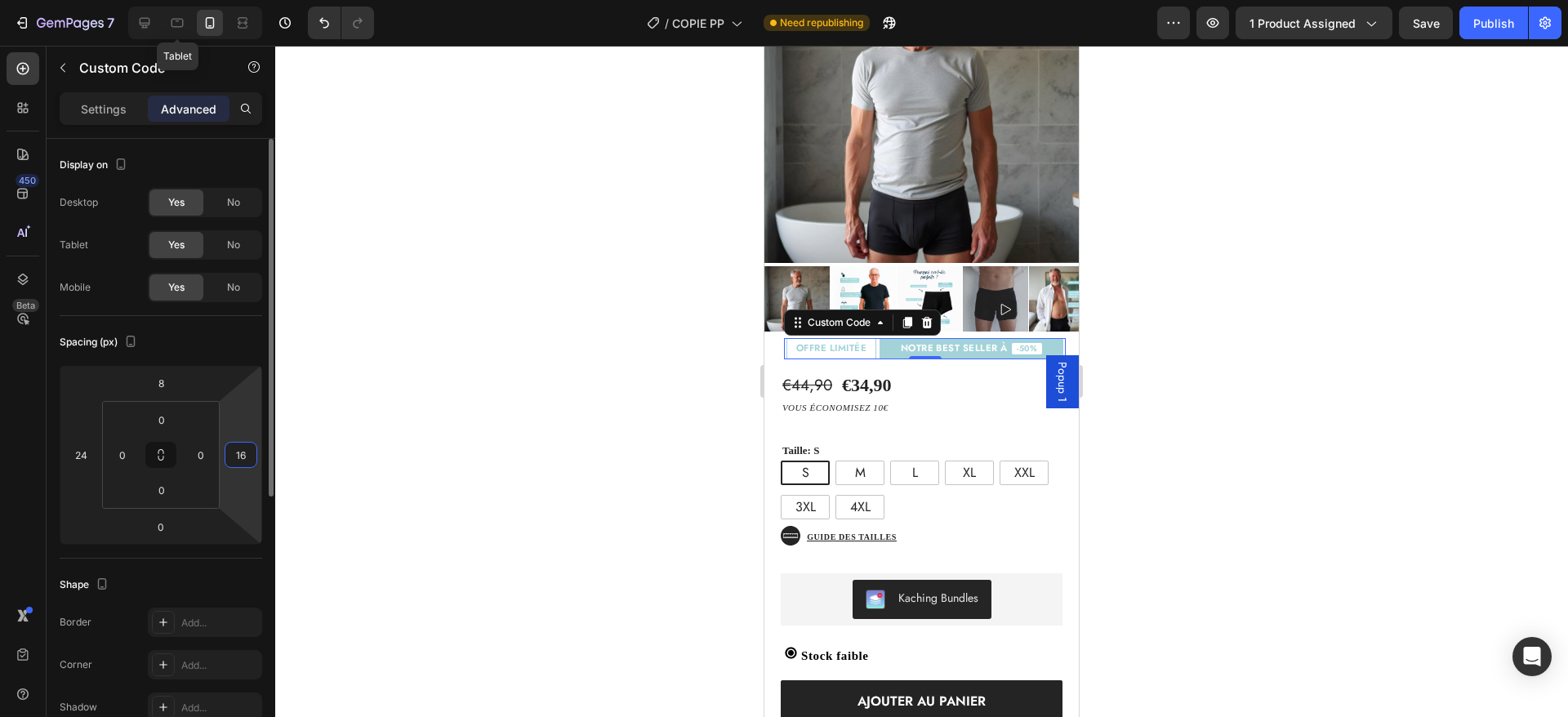
click at [235, 445] on input "16" at bounding box center [241, 455] width 24 height 24
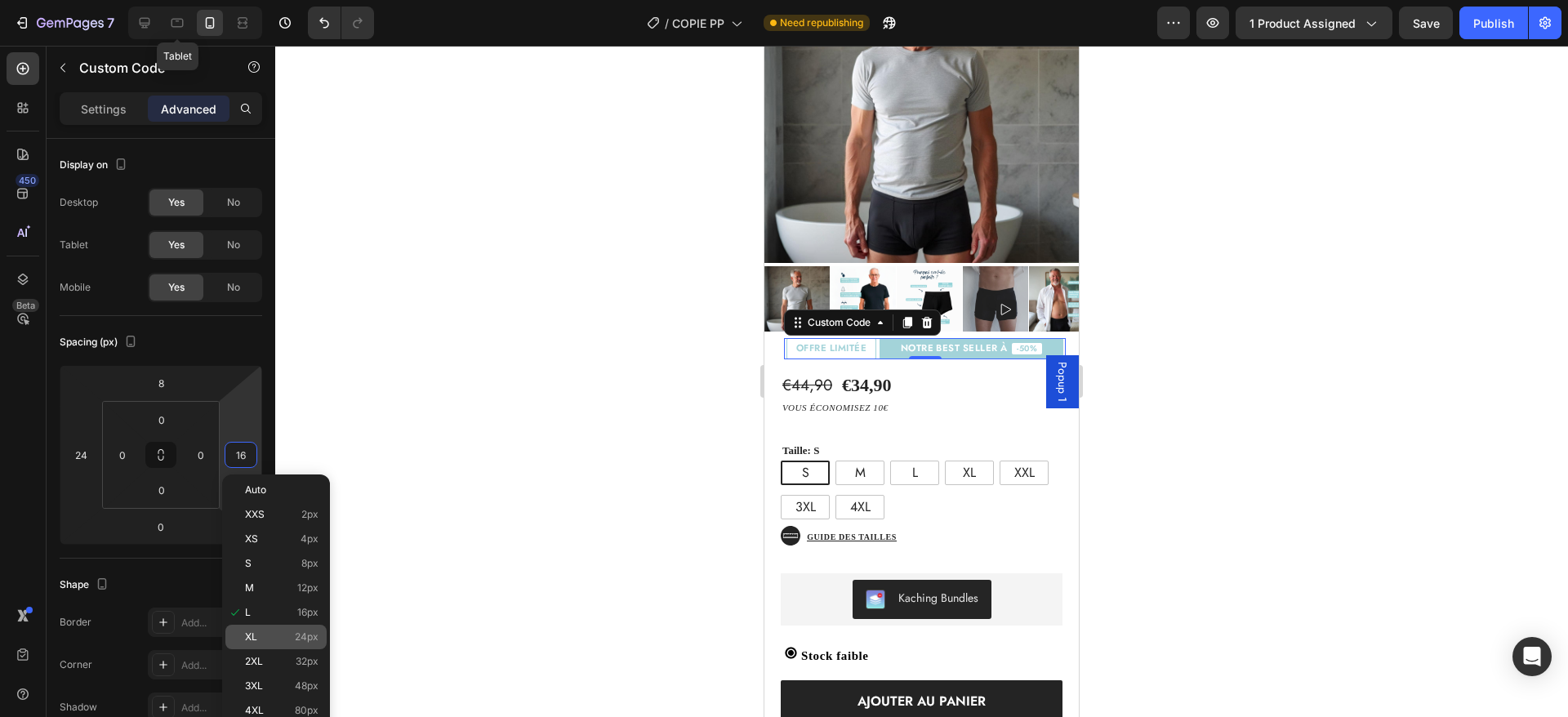
click at [272, 635] on p "XL 24px" at bounding box center [281, 637] width 73 height 11
type input "24"
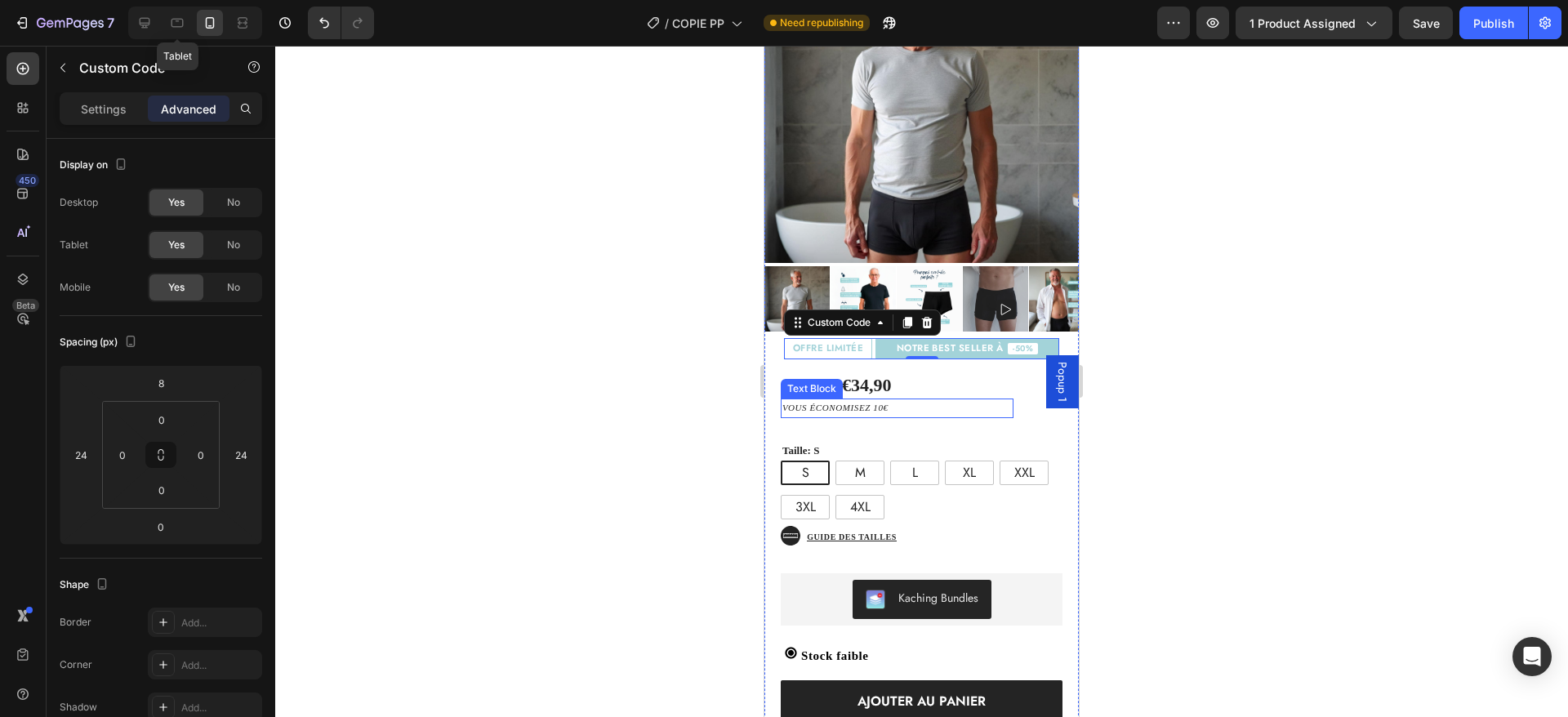
click at [930, 400] on p "vous économisez 10€" at bounding box center [897, 408] width 230 height 17
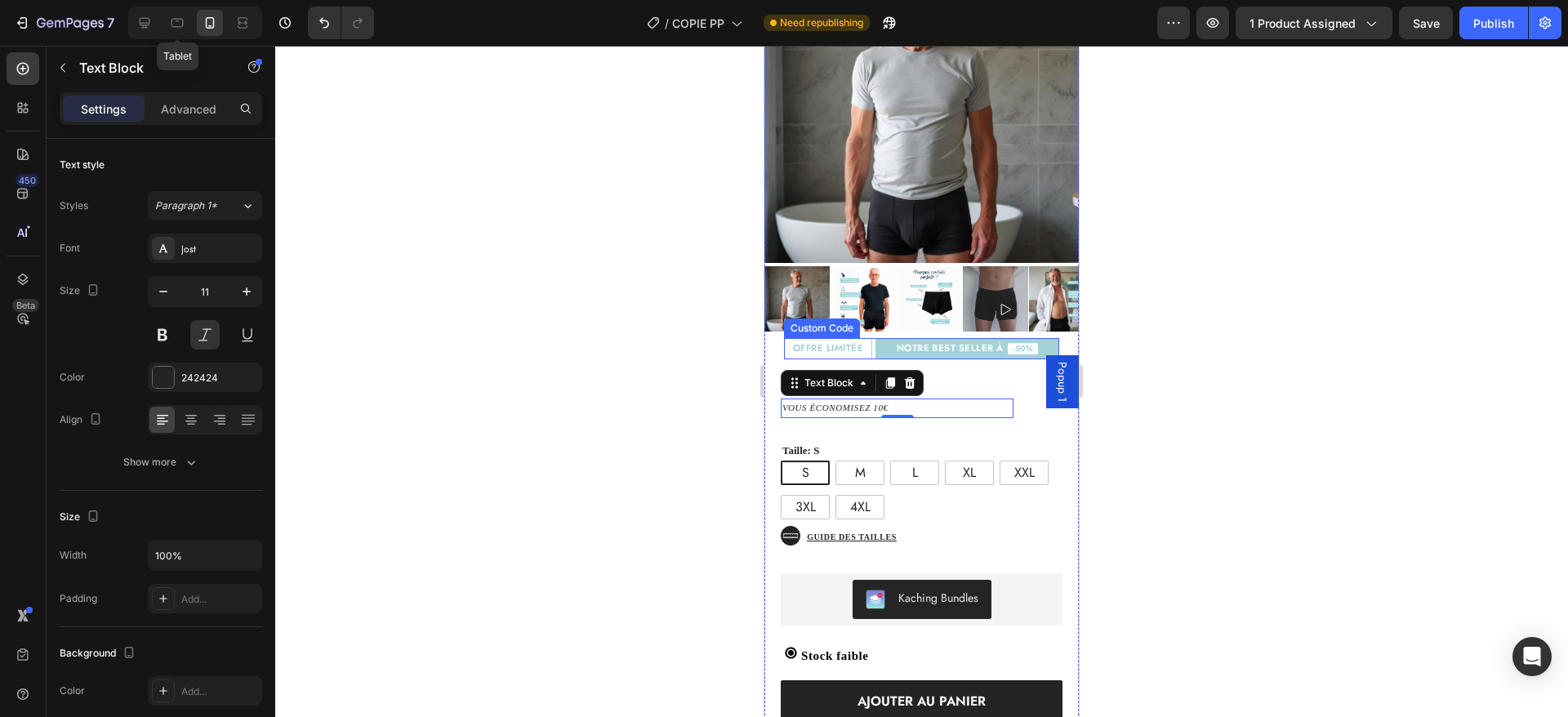
click at [1035, 338] on div "NOTRE BEST SELLER À -50%" at bounding box center [968, 349] width 184 height 21
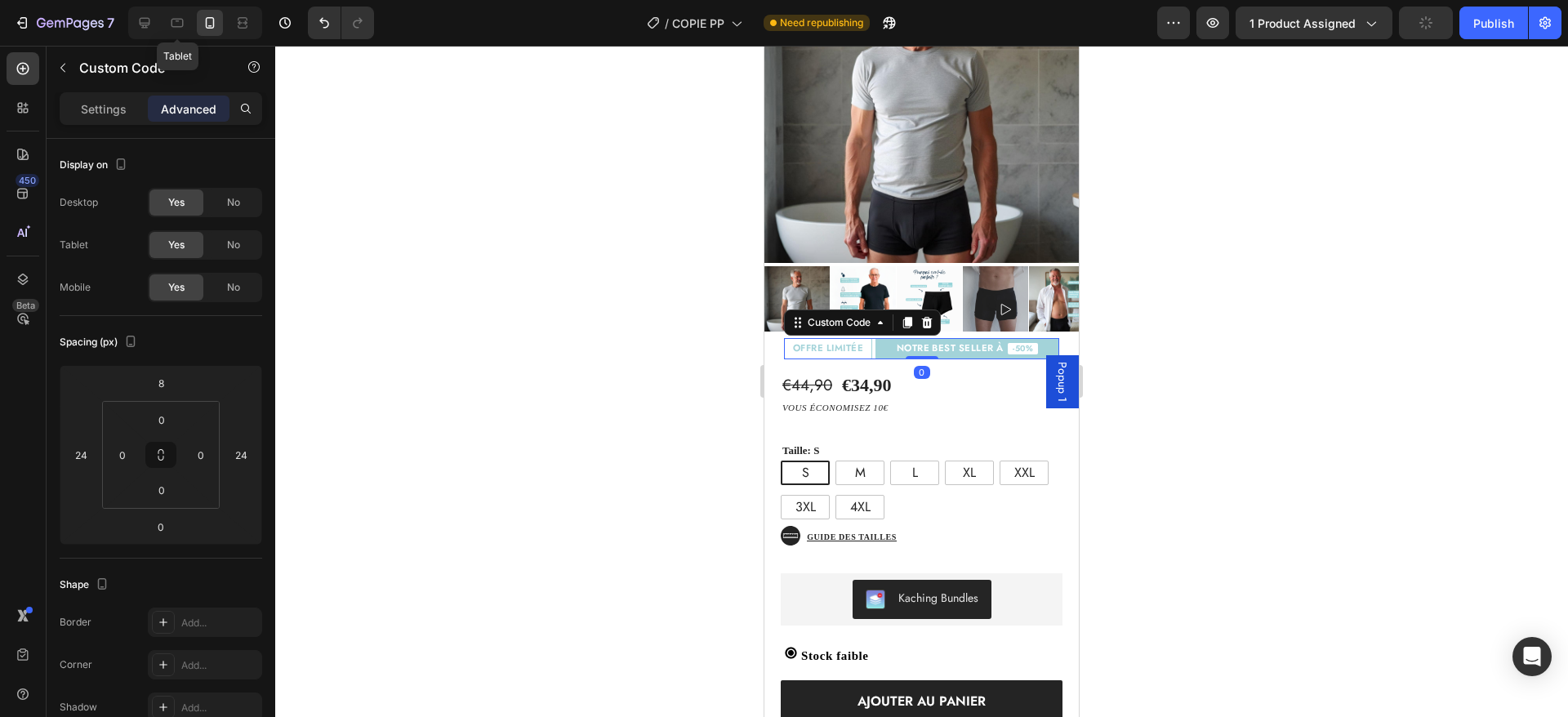
click at [1045, 338] on div "NOTRE BEST SELLER À -50%" at bounding box center [968, 349] width 184 height 21
click at [1048, 338] on div "NOTRE BEST SELLER À -50%" at bounding box center [968, 349] width 184 height 21
click at [143, 382] on div "8" at bounding box center [161, 383] width 41 height 26
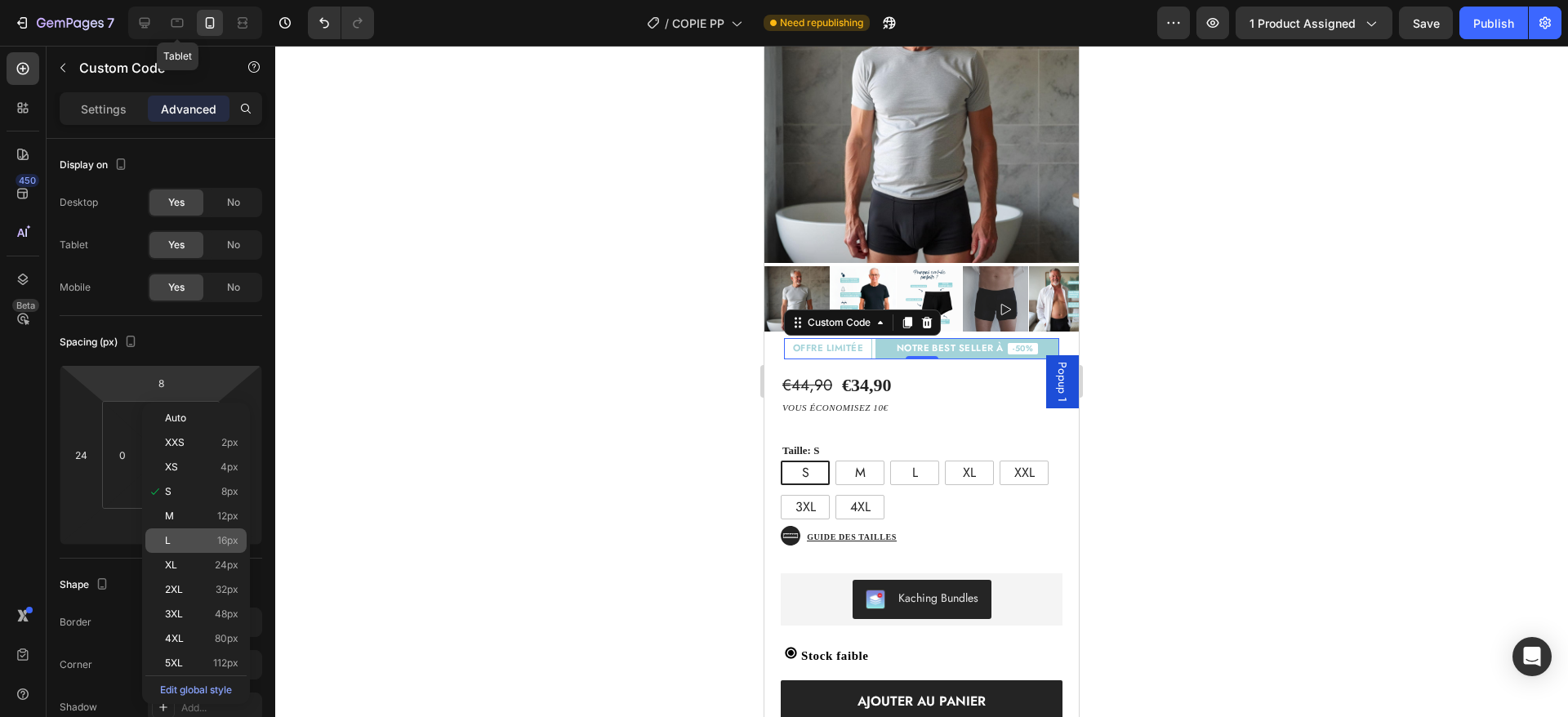
click at [219, 533] on div "L 16px" at bounding box center [196, 541] width 101 height 24
type input "16"
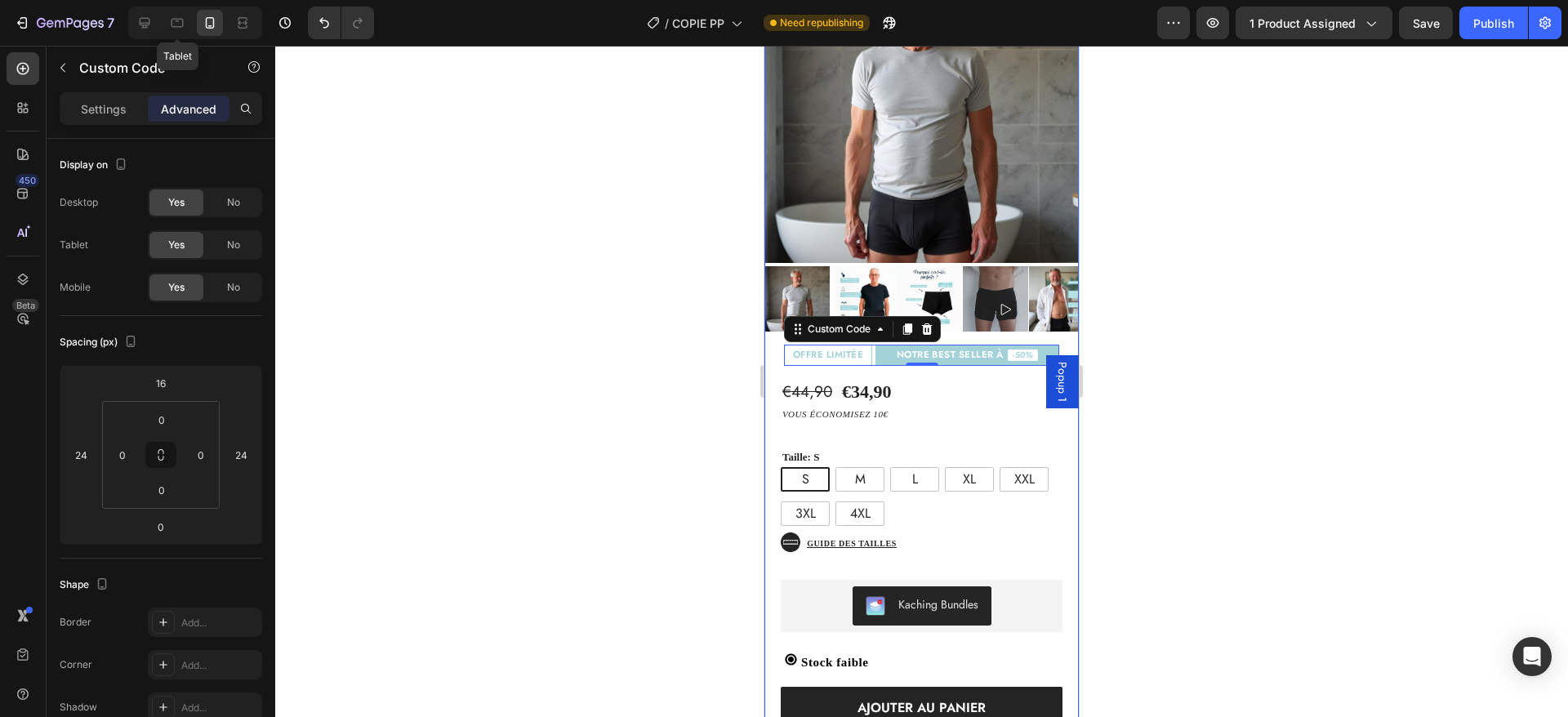
click at [975, 366] on div "€44,90 Product Price Product Price €34,90 Product Price Product Price Text Bloc…" at bounding box center [922, 583] width 315 height 434
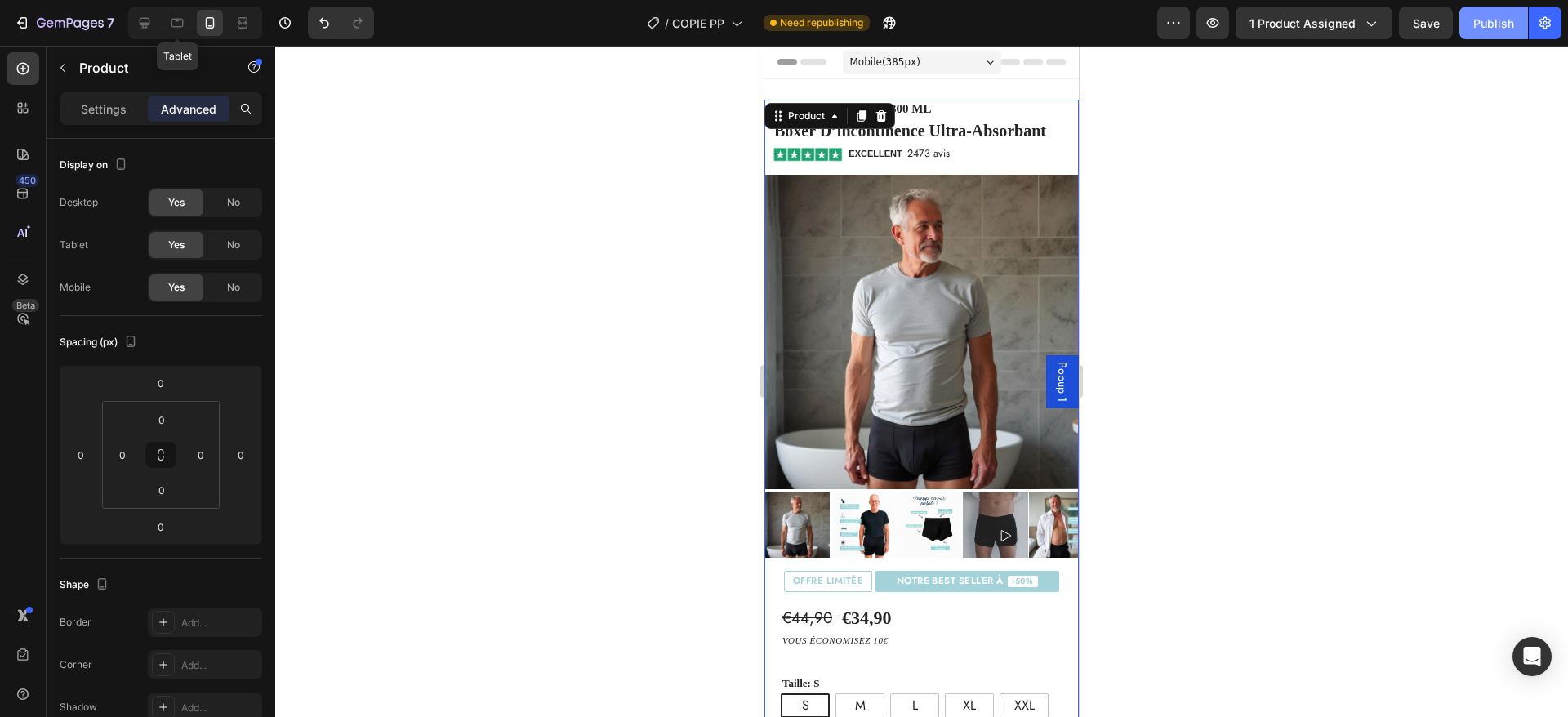
click at [1478, 17] on div "Publish" at bounding box center [1494, 24] width 41 height 17
click at [322, 23] on icon "Undo/Redo" at bounding box center [324, 23] width 17 height 17
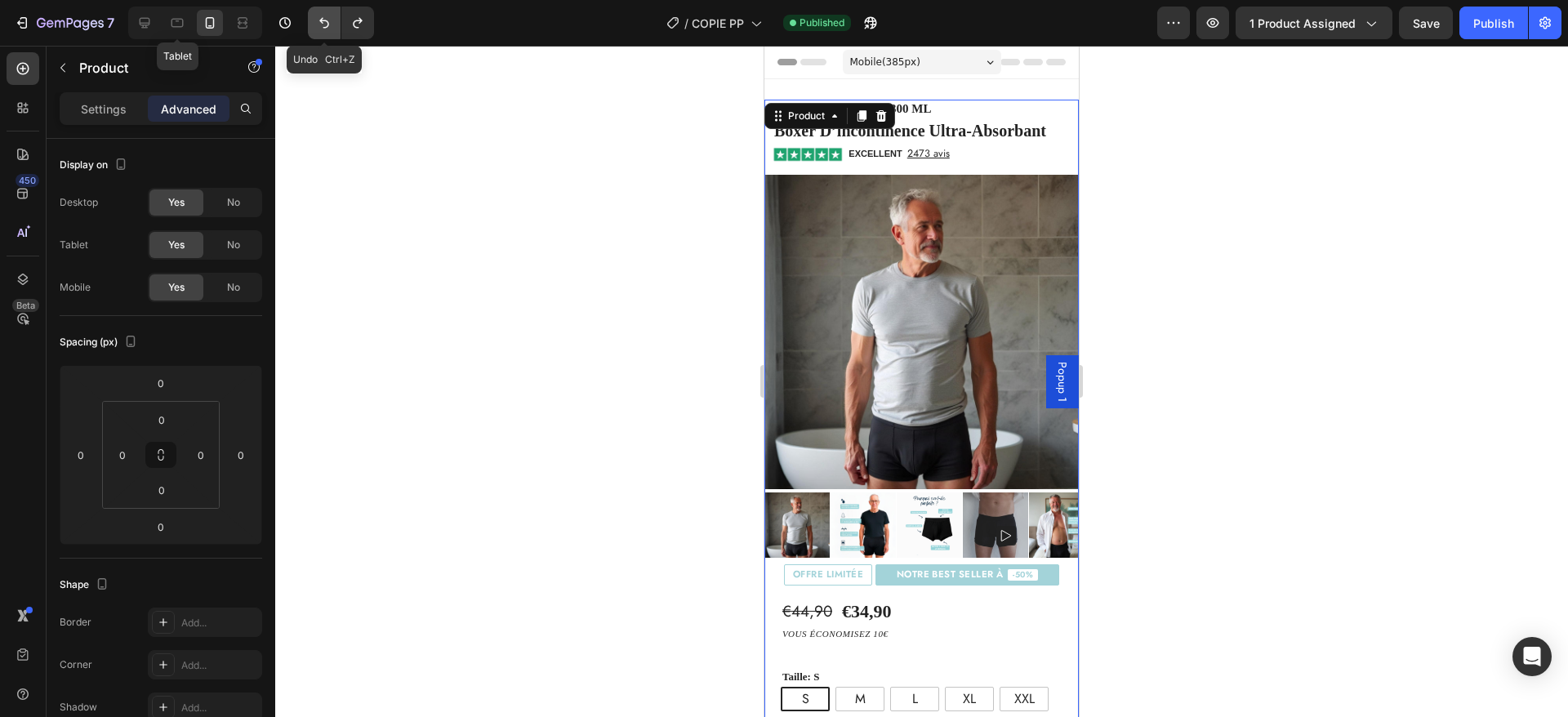
click at [323, 25] on icon "Undo/Redo" at bounding box center [324, 23] width 17 height 17
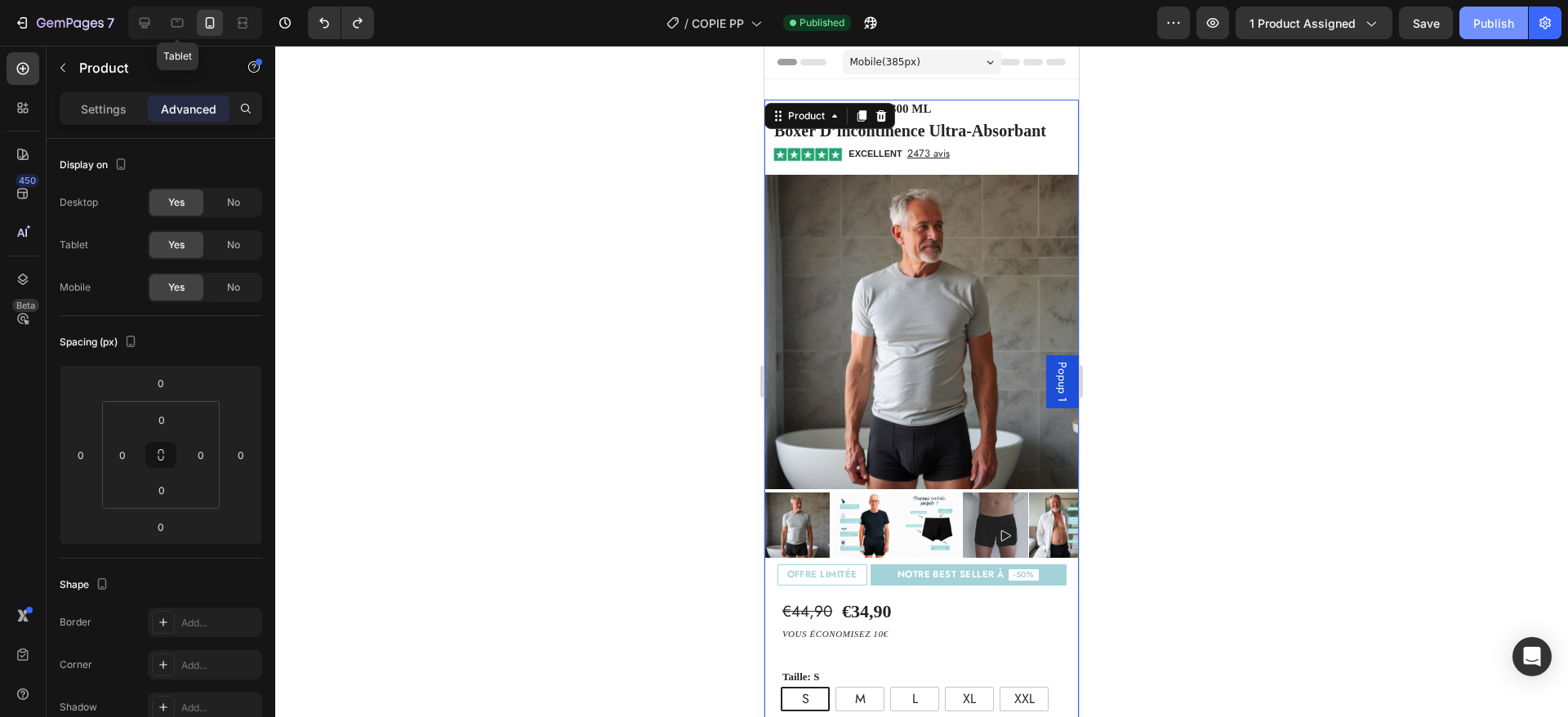
click at [1491, 24] on div "Publish" at bounding box center [1494, 24] width 41 height 17
click at [1056, 565] on div "NOTRE BEST SELLER À -50%" at bounding box center [968, 575] width 196 height 21
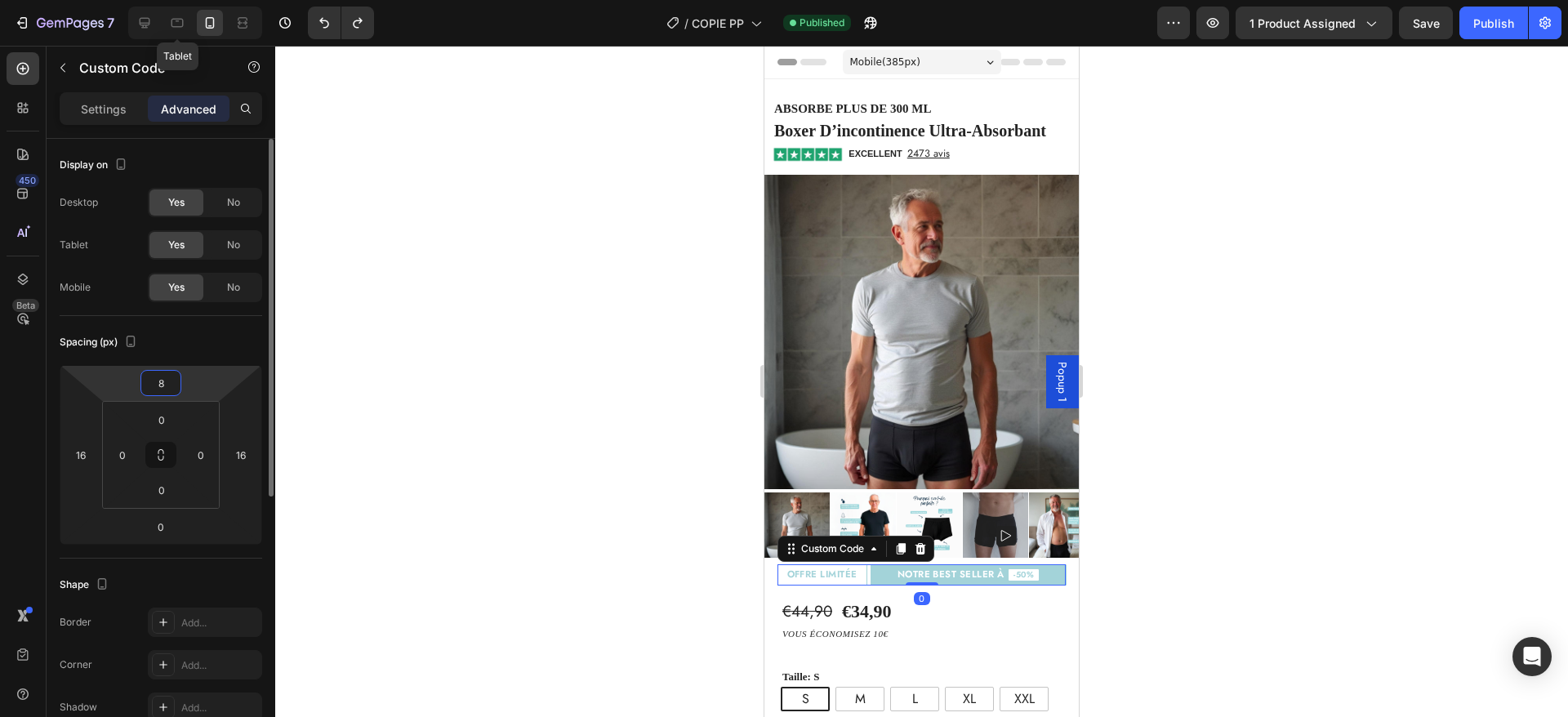
click at [156, 388] on input "8" at bounding box center [160, 383] width 32 height 24
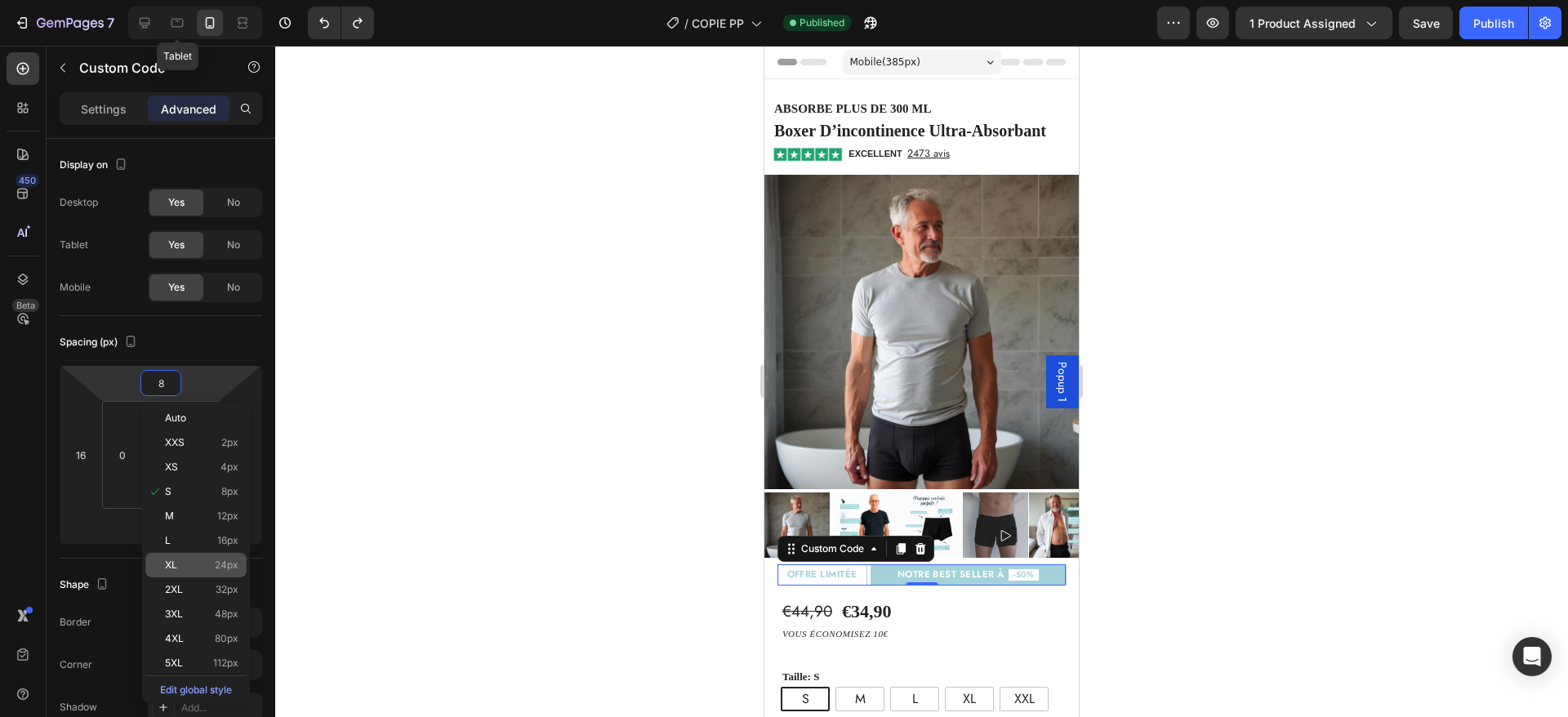
click at [196, 571] on div "XL 24px" at bounding box center [196, 566] width 101 height 24
type input "24"
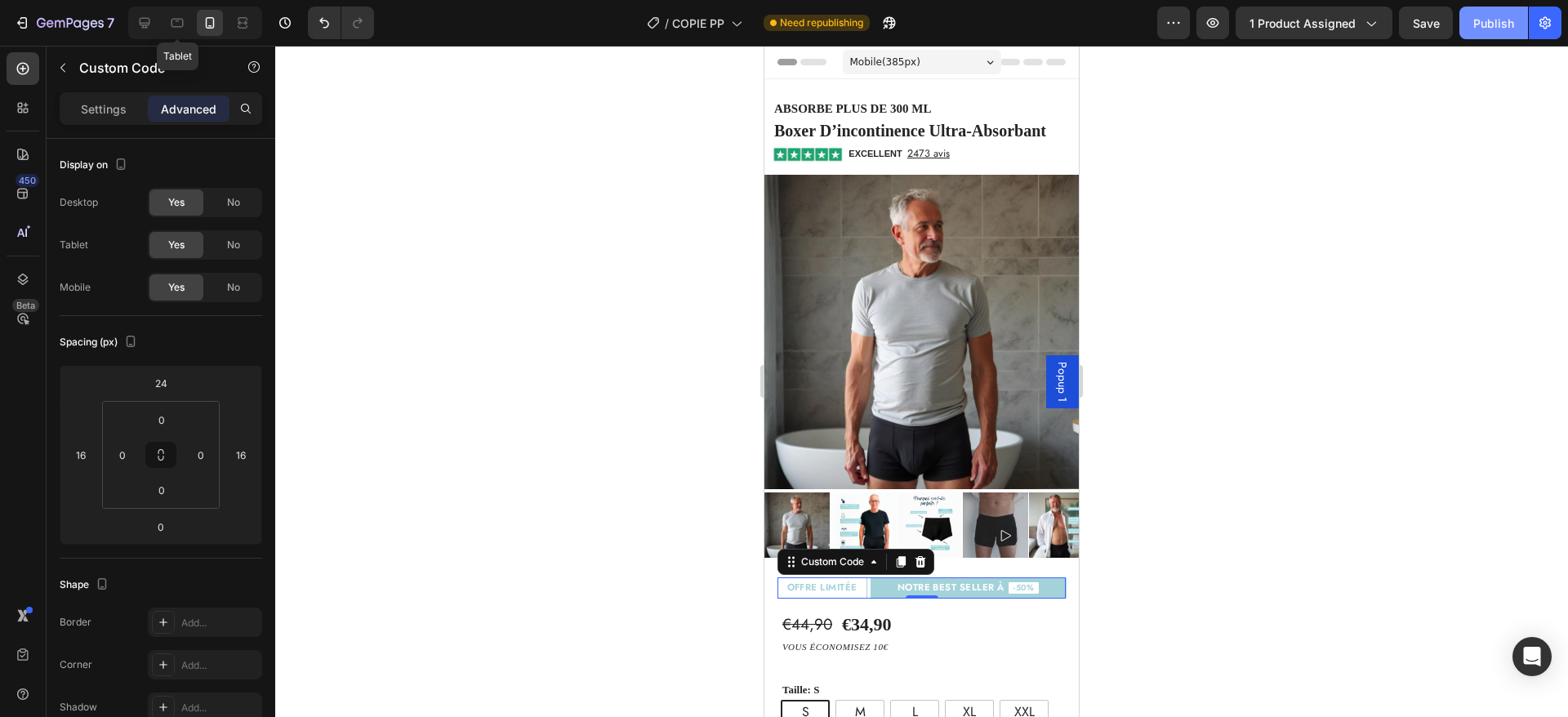
click at [1474, 38] on button "Publish" at bounding box center [1494, 22] width 68 height 32
click at [940, 583] on span "NOTRE BEST SELLER À" at bounding box center [951, 588] width 107 height 10
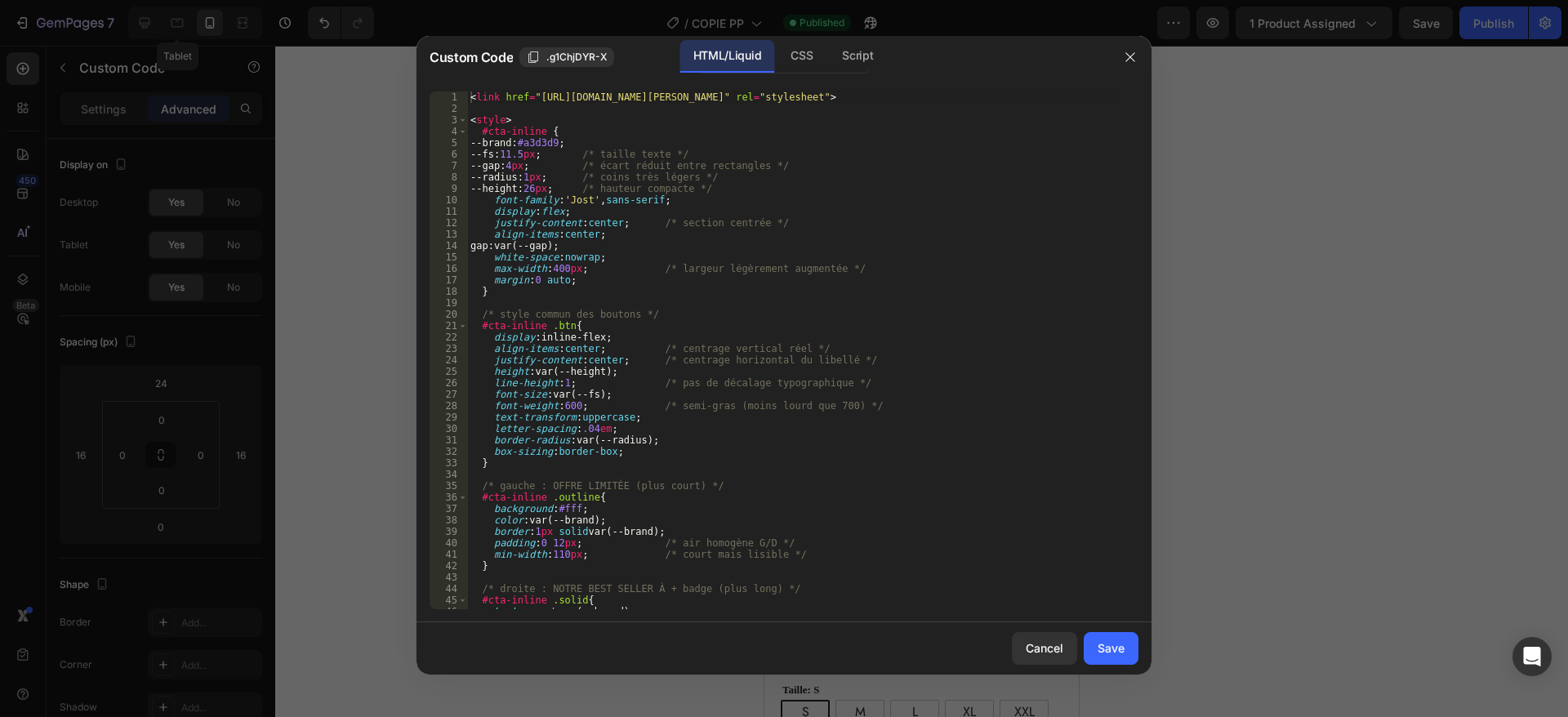
click at [690, 303] on div "< link href = "[URL][DOMAIN_NAME][PERSON_NAME]" rel = "stylesheet" > < style > …" at bounding box center [793, 362] width 653 height 541
type textarea "</div>"
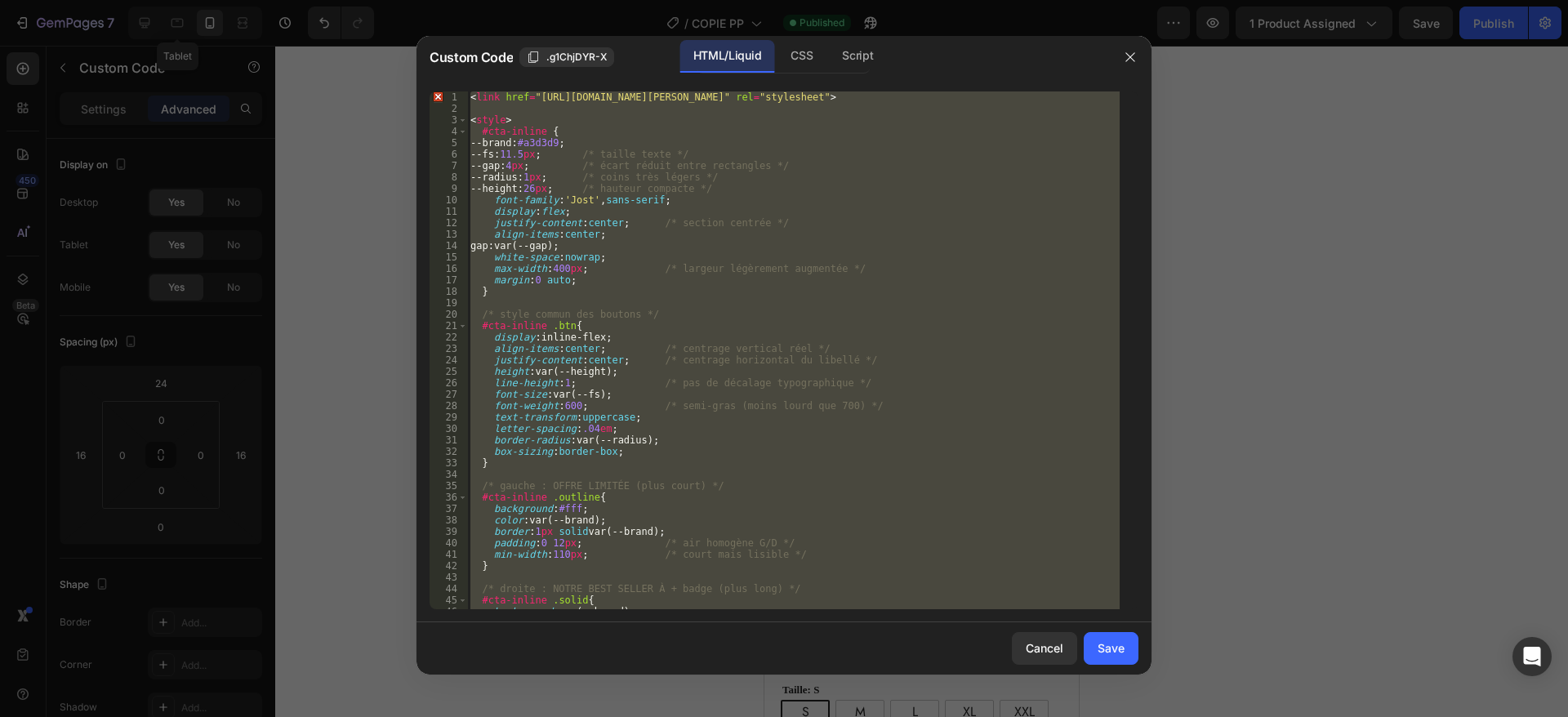
paste textarea
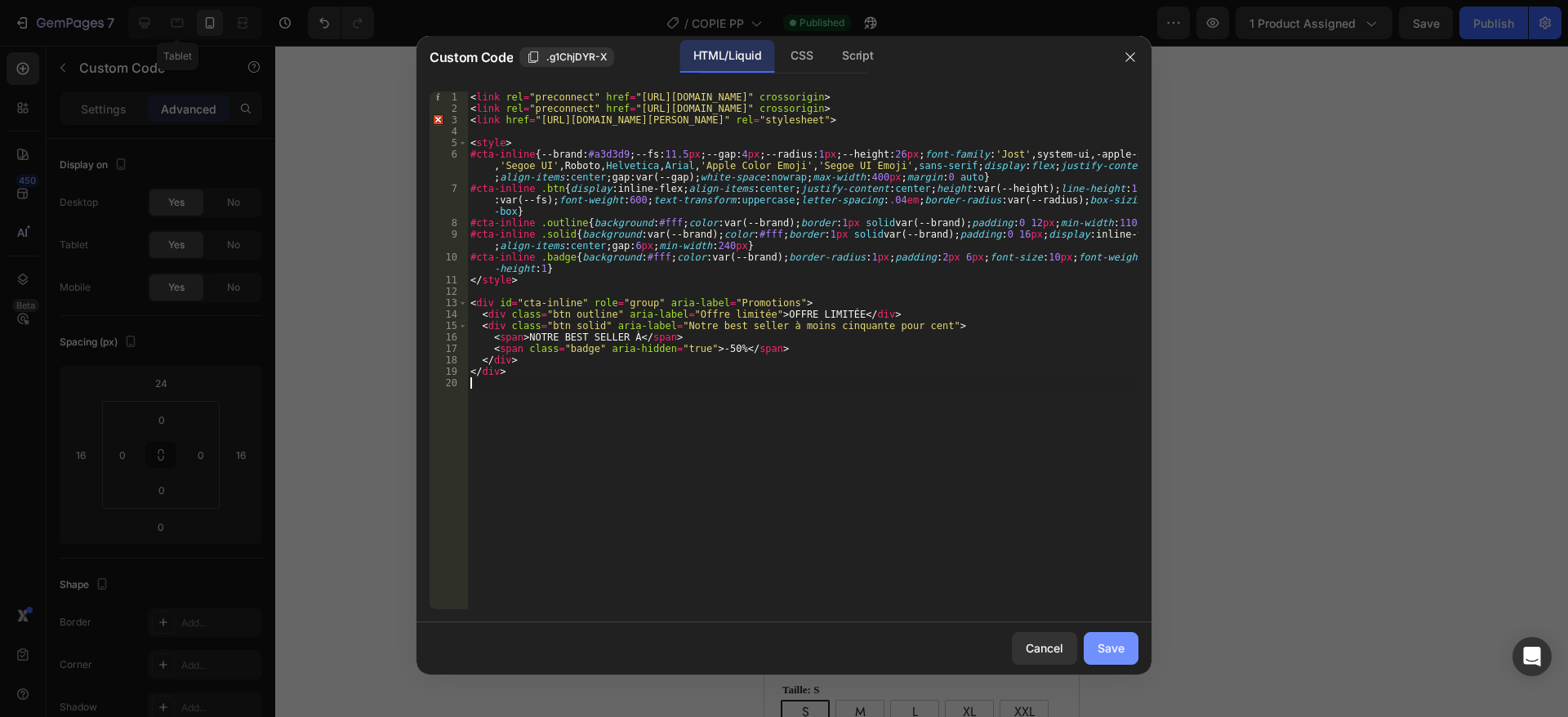
click at [1127, 656] on button "Save" at bounding box center [1111, 648] width 55 height 32
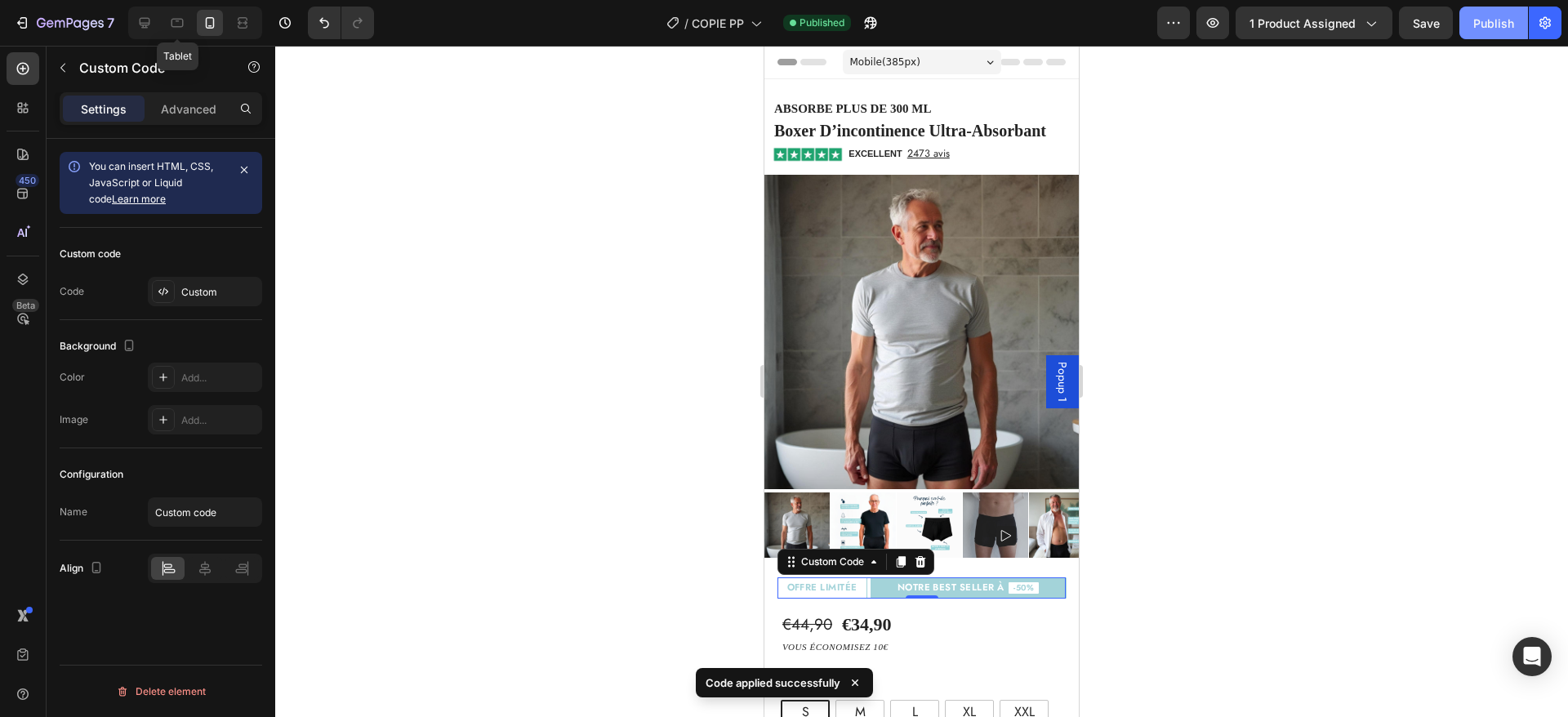
click at [1489, 17] on div "Publish" at bounding box center [1494, 24] width 41 height 17
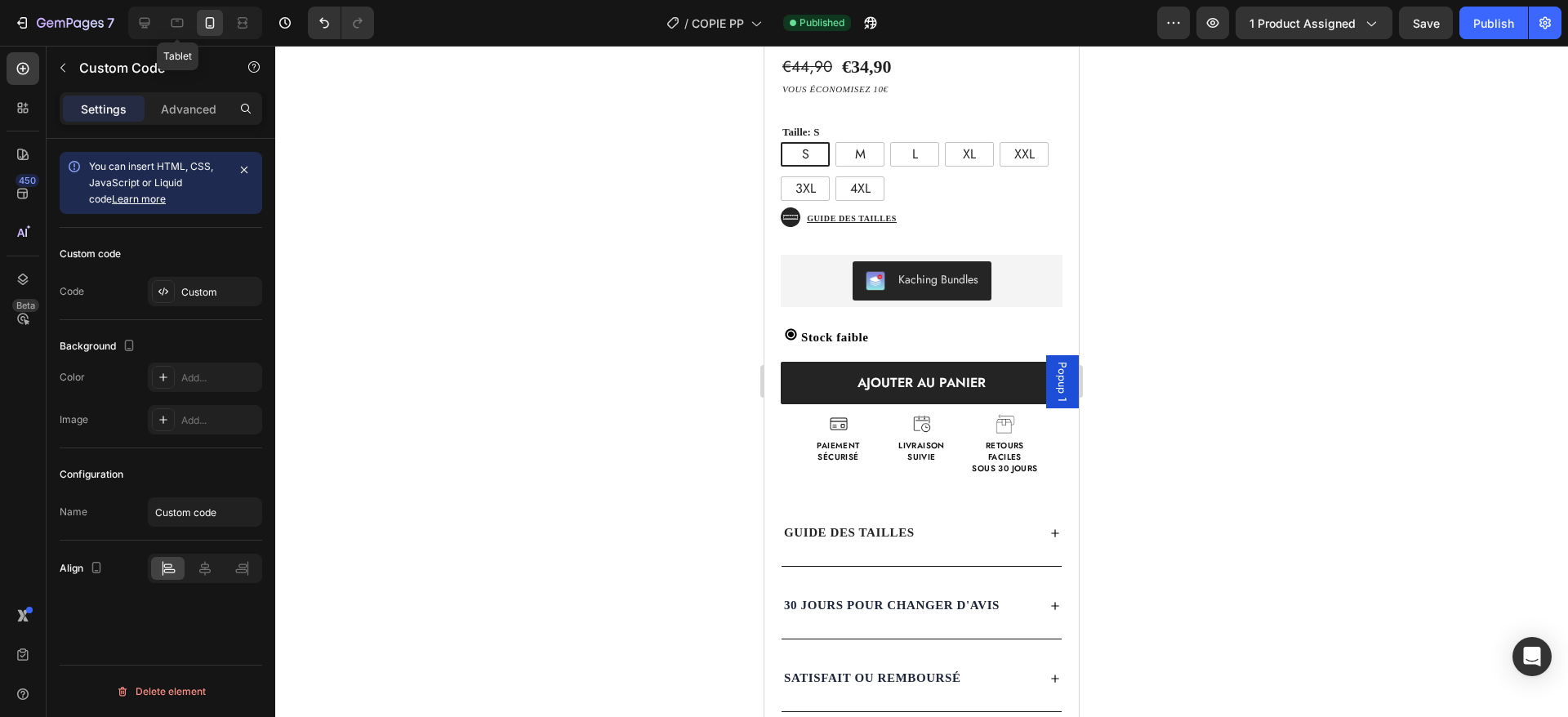
scroll to position [379, 0]
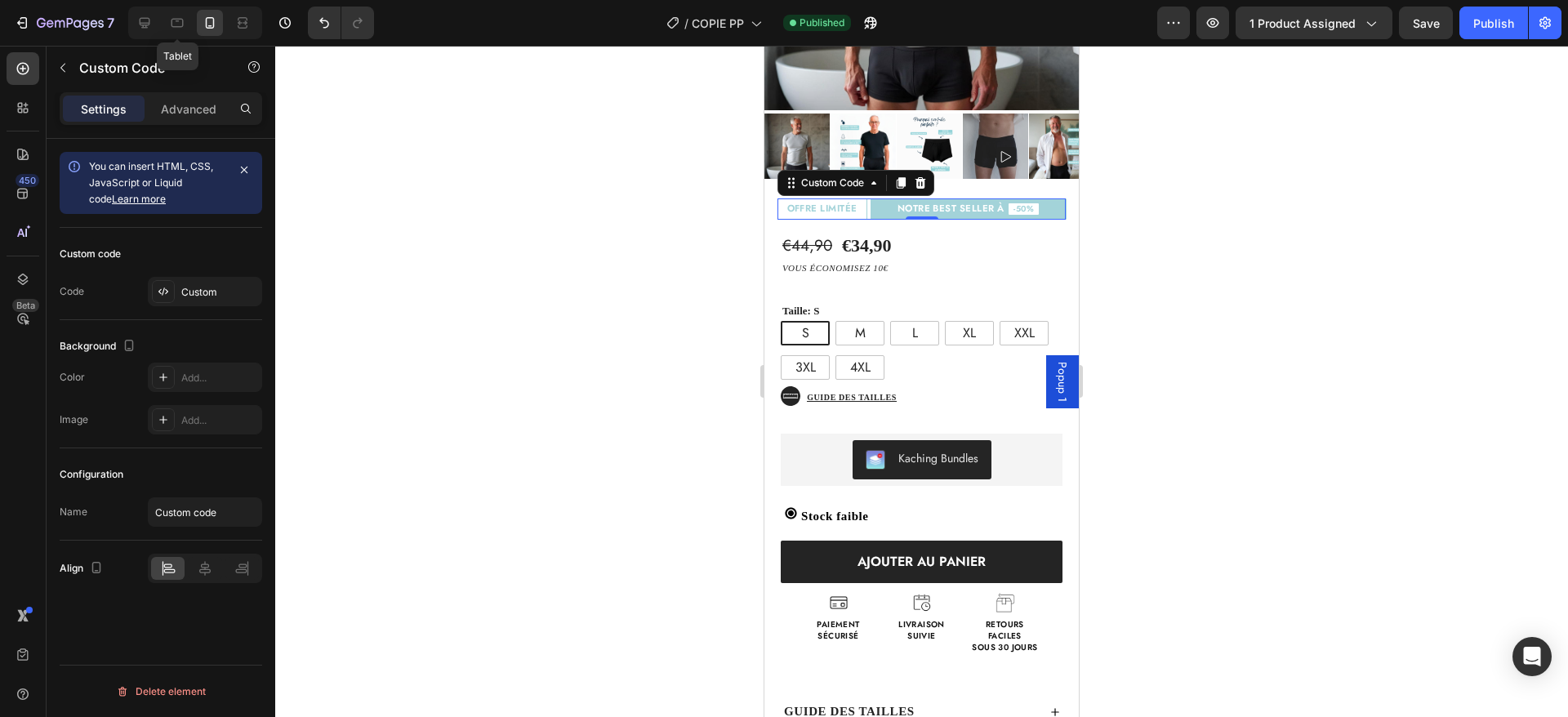
click at [955, 205] on span "NOTRE BEST SELLER À" at bounding box center [951, 209] width 107 height 10
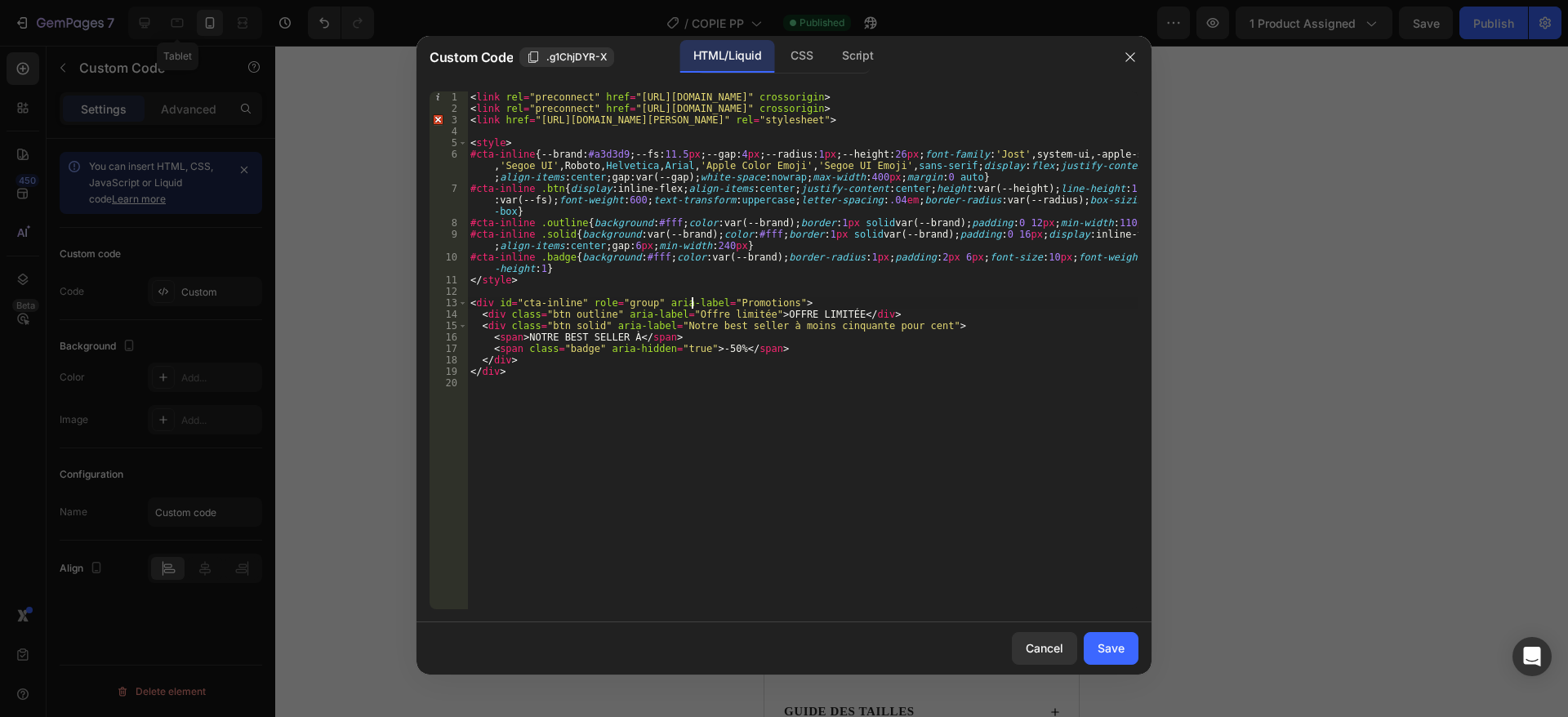
click at [692, 305] on div "< link rel = "preconnect" href = "[URL][DOMAIN_NAME]" crossorigin > < link rel …" at bounding box center [802, 362] width 671 height 541
click at [712, 346] on div "< link rel = "preconnect" href = "[URL][DOMAIN_NAME]" crossorigin > < link rel …" at bounding box center [802, 362] width 671 height 541
drag, startPoint x: 524, startPoint y: 338, endPoint x: 628, endPoint y: 336, distance: 104.0
click at [628, 336] on div "< link rel = "preconnect" href = "[URL][DOMAIN_NAME]" crossorigin > < link rel …" at bounding box center [802, 362] width 671 height 541
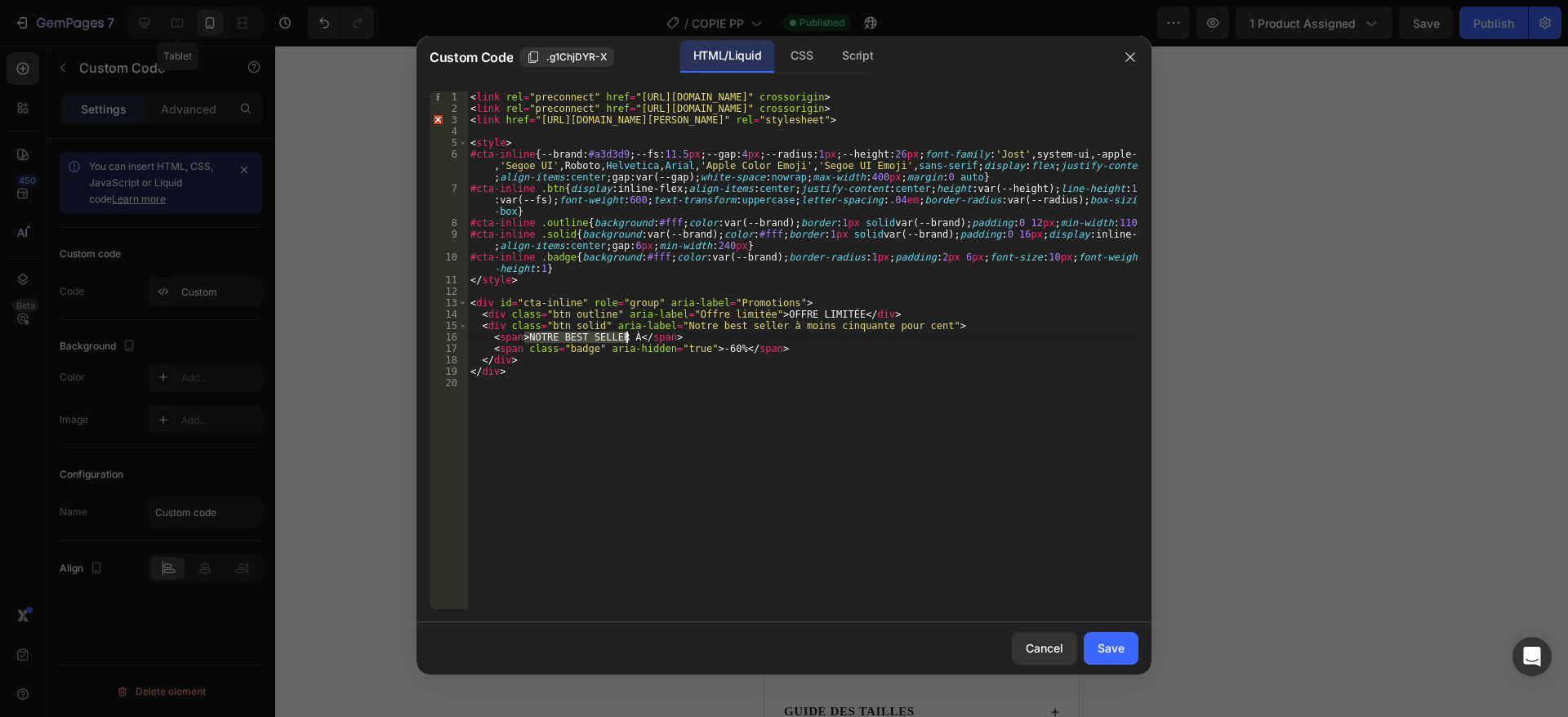
scroll to position [0, 16]
paste textarea "ÉCONOMISEZ JUSQU’À -60%"
type textarea "<span>ÉCONOMISEZ JUSQU’À</span>"
click at [1127, 649] on button "Save" at bounding box center [1111, 648] width 55 height 32
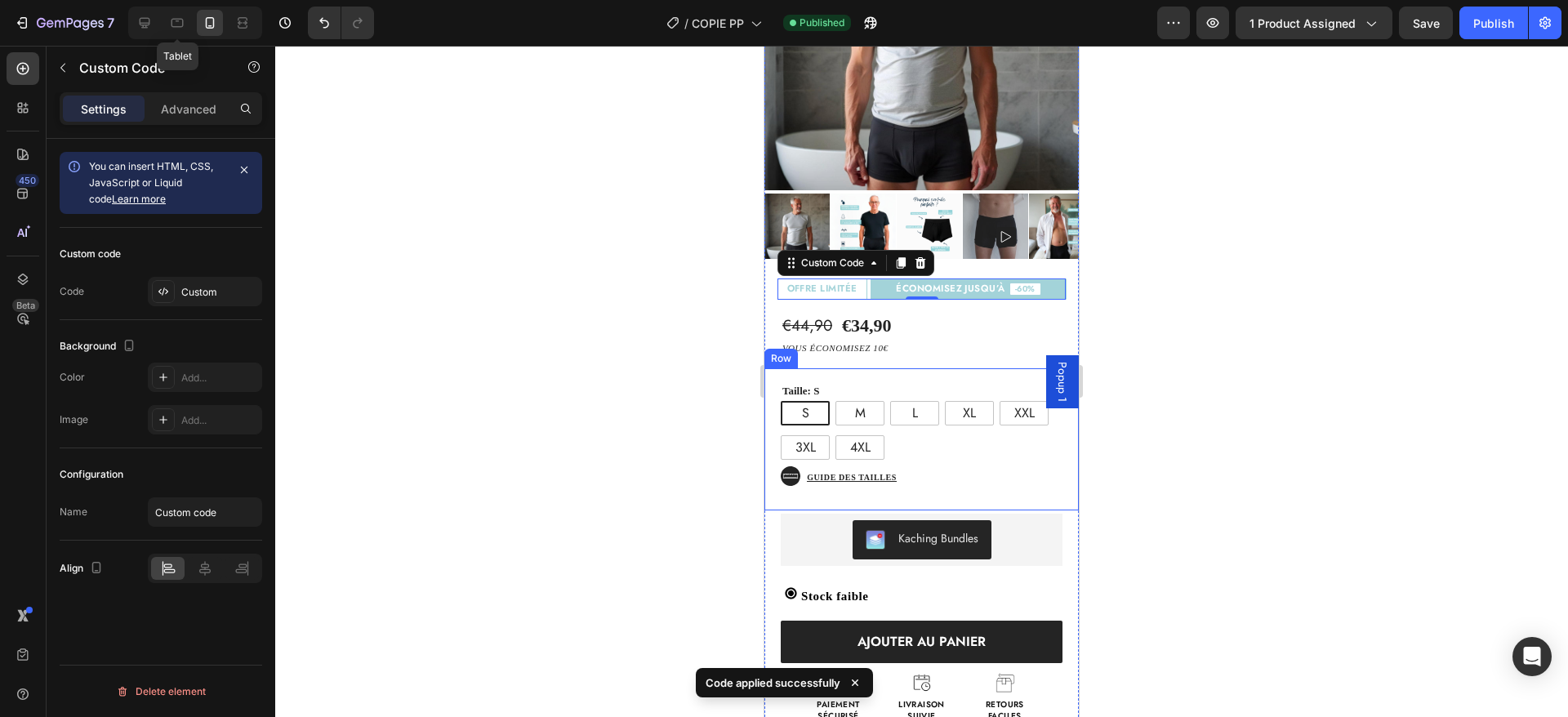
scroll to position [298, 0]
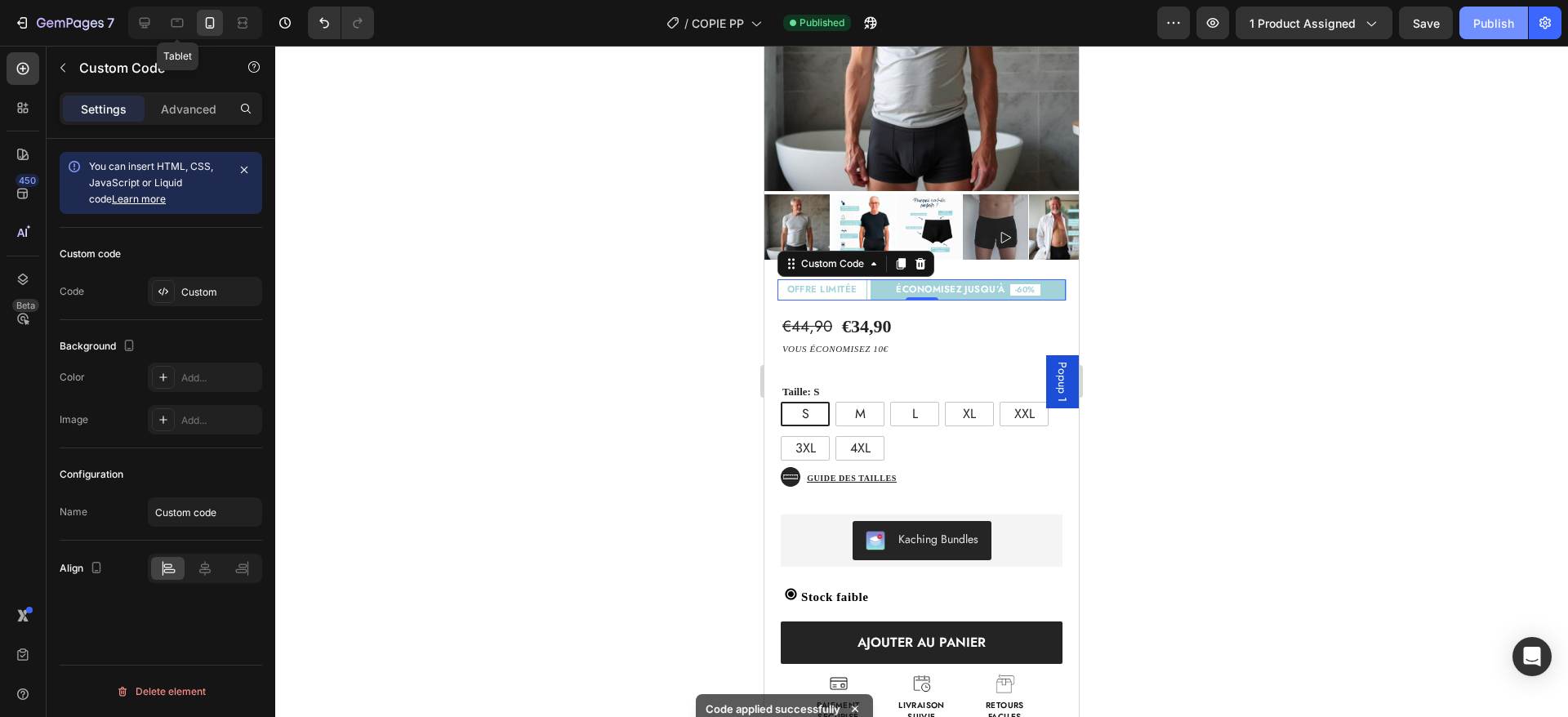
click at [1494, 26] on div "Publish" at bounding box center [1494, 24] width 41 height 17
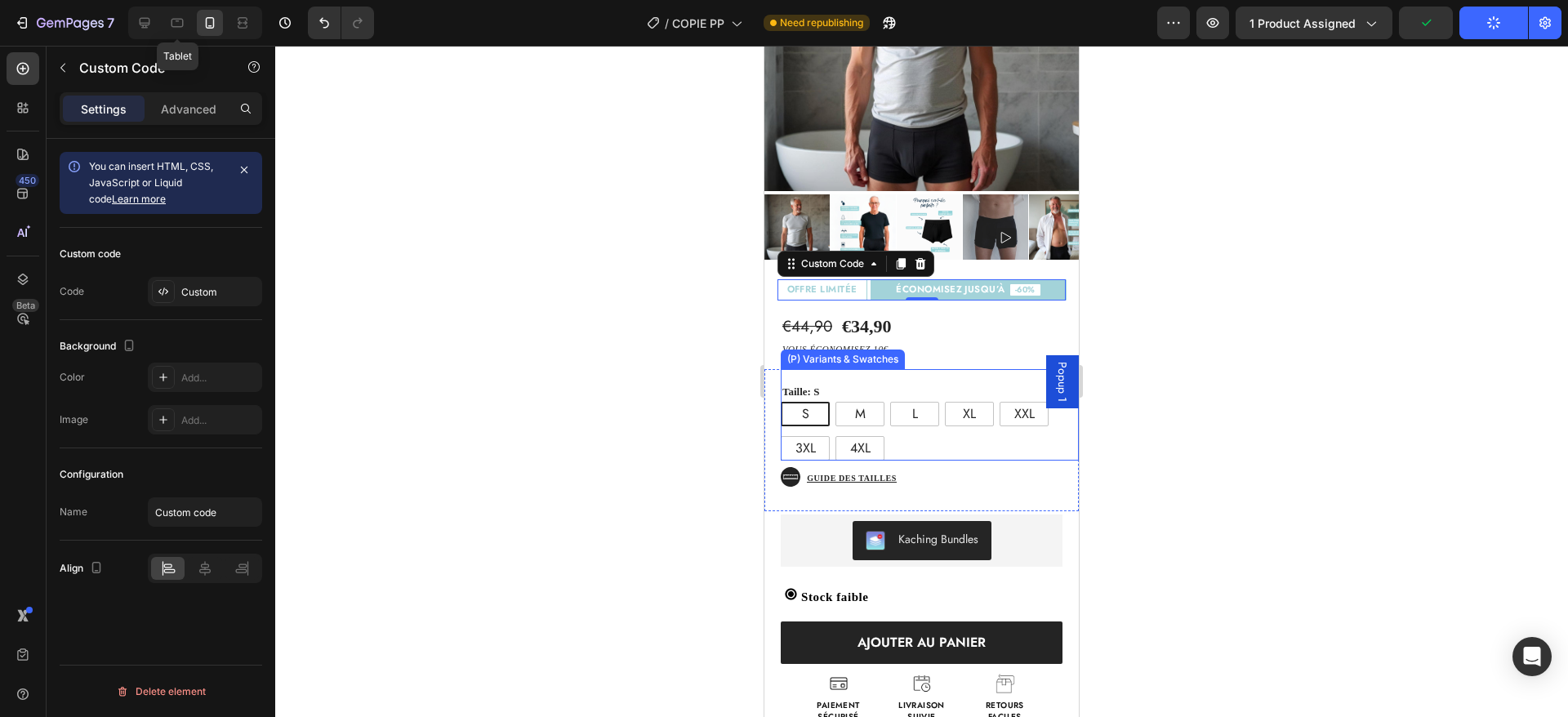
scroll to position [311, 0]
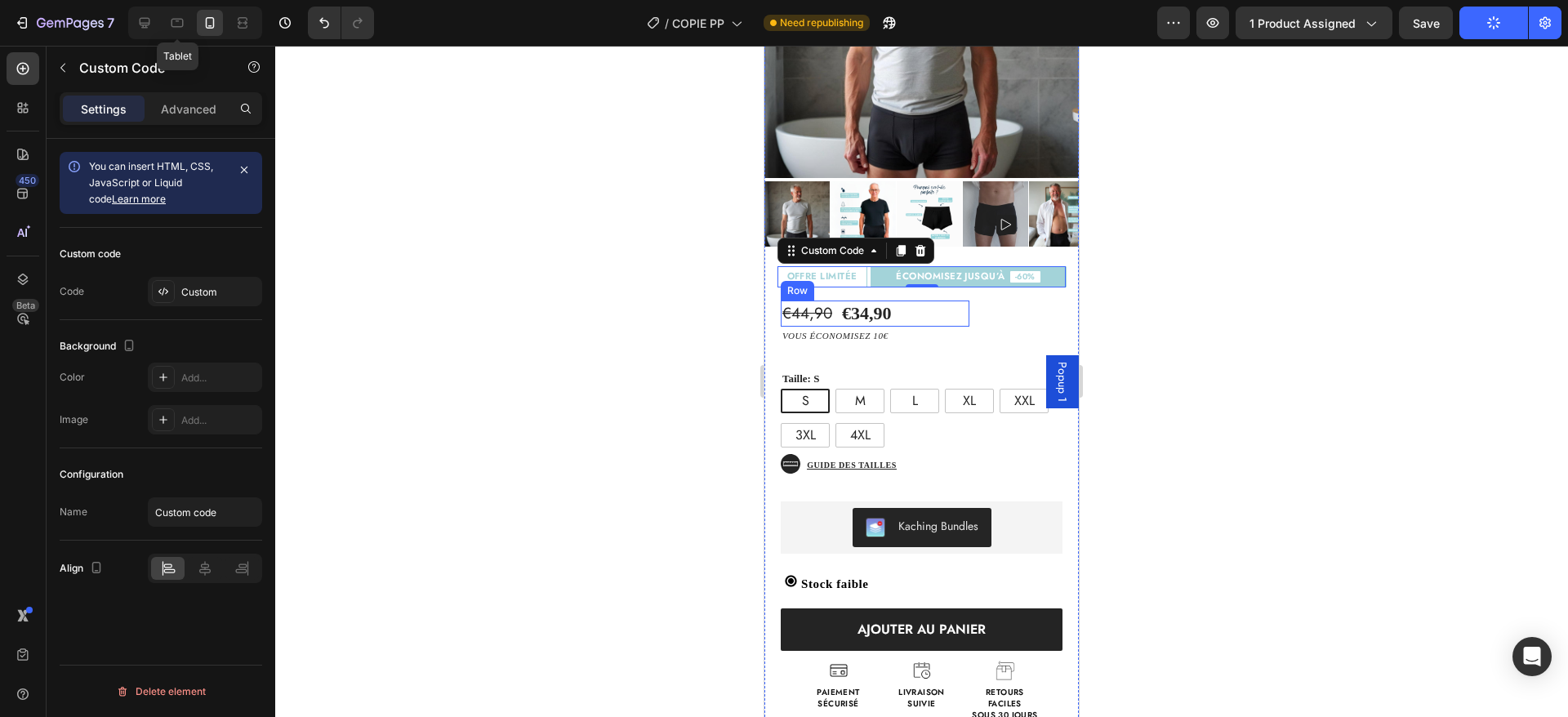
click at [908, 301] on div "€44,90 Product Price Product Price €34,90 Product Price Product Price Text Bloc…" at bounding box center [875, 314] width 189 height 27
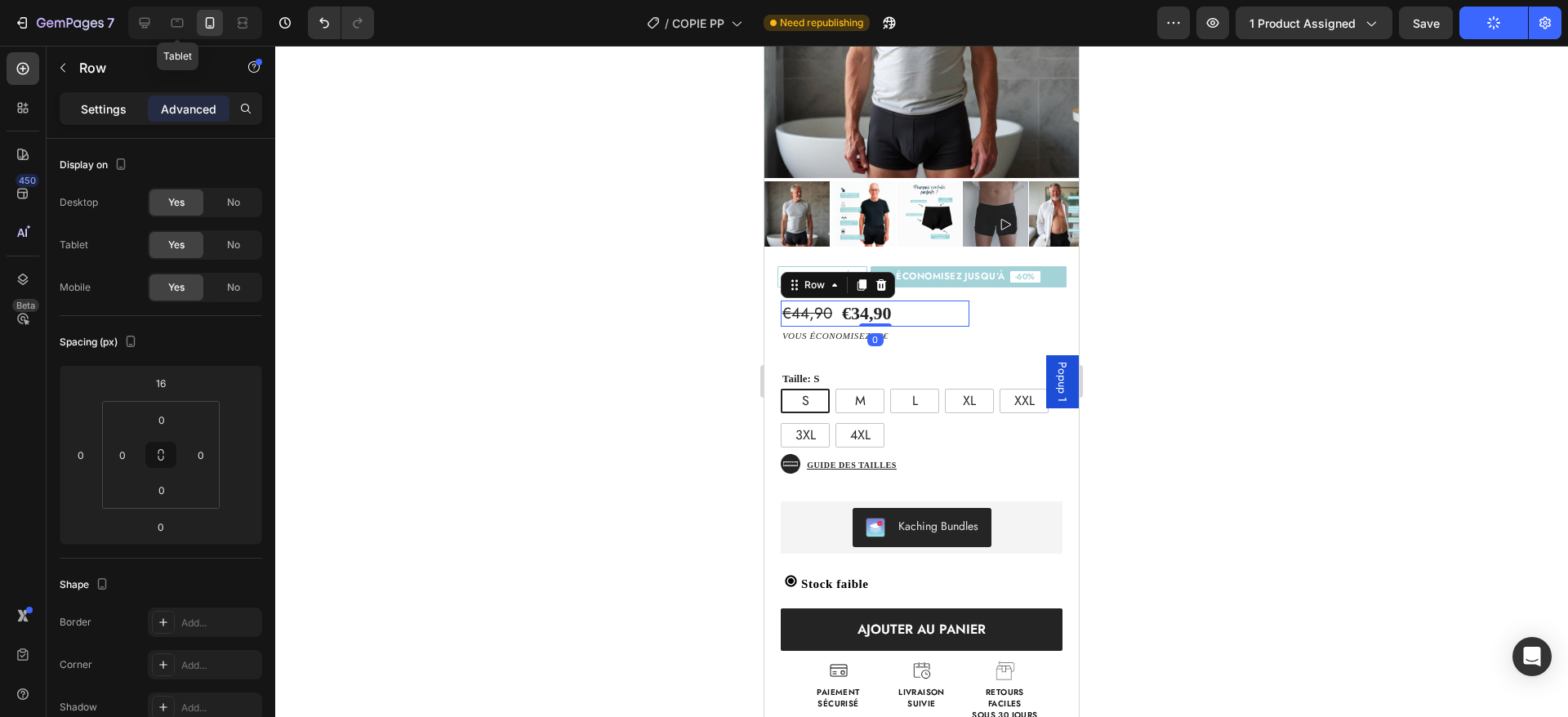
click at [109, 107] on p "Settings" at bounding box center [104, 109] width 45 height 17
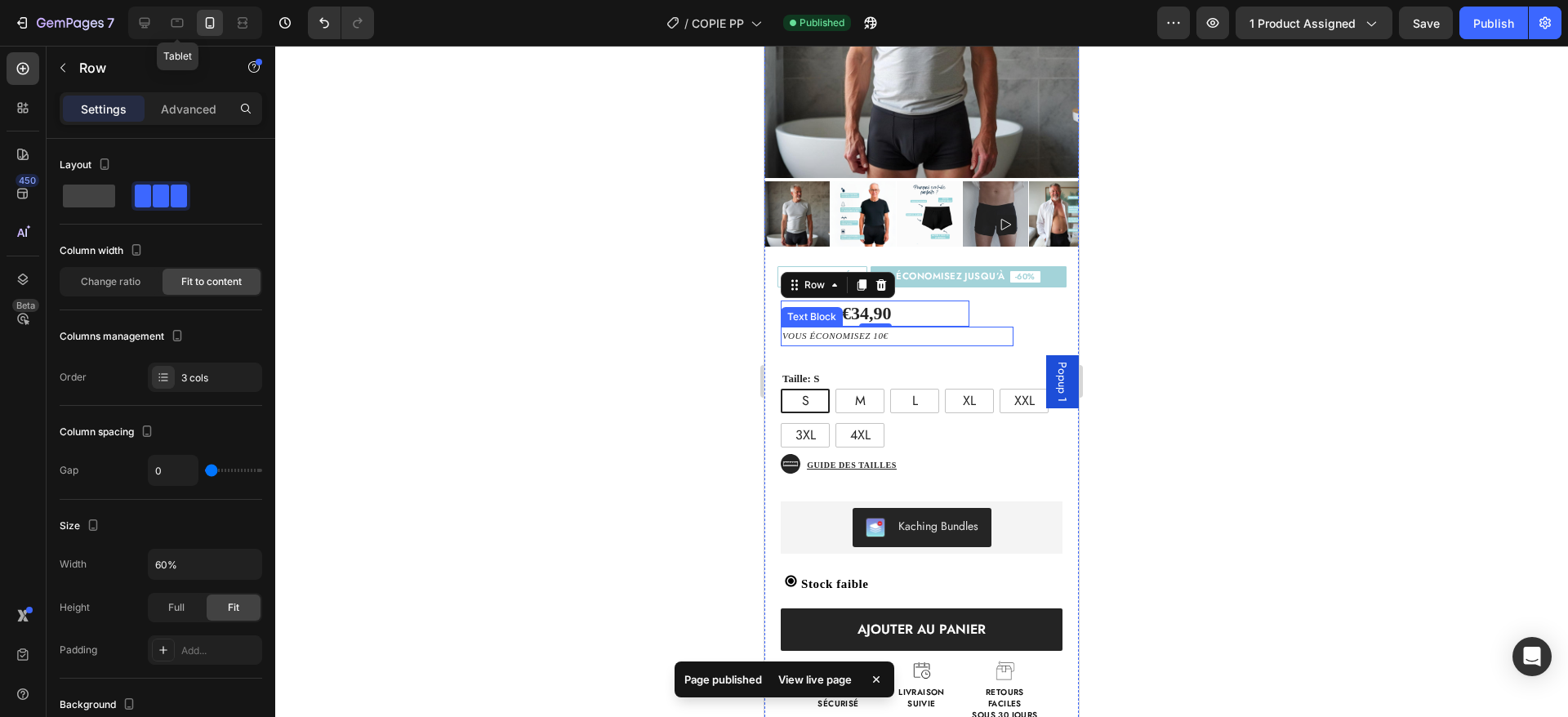
click at [882, 329] on p "vous économisez 10€" at bounding box center [897, 337] width 230 height 17
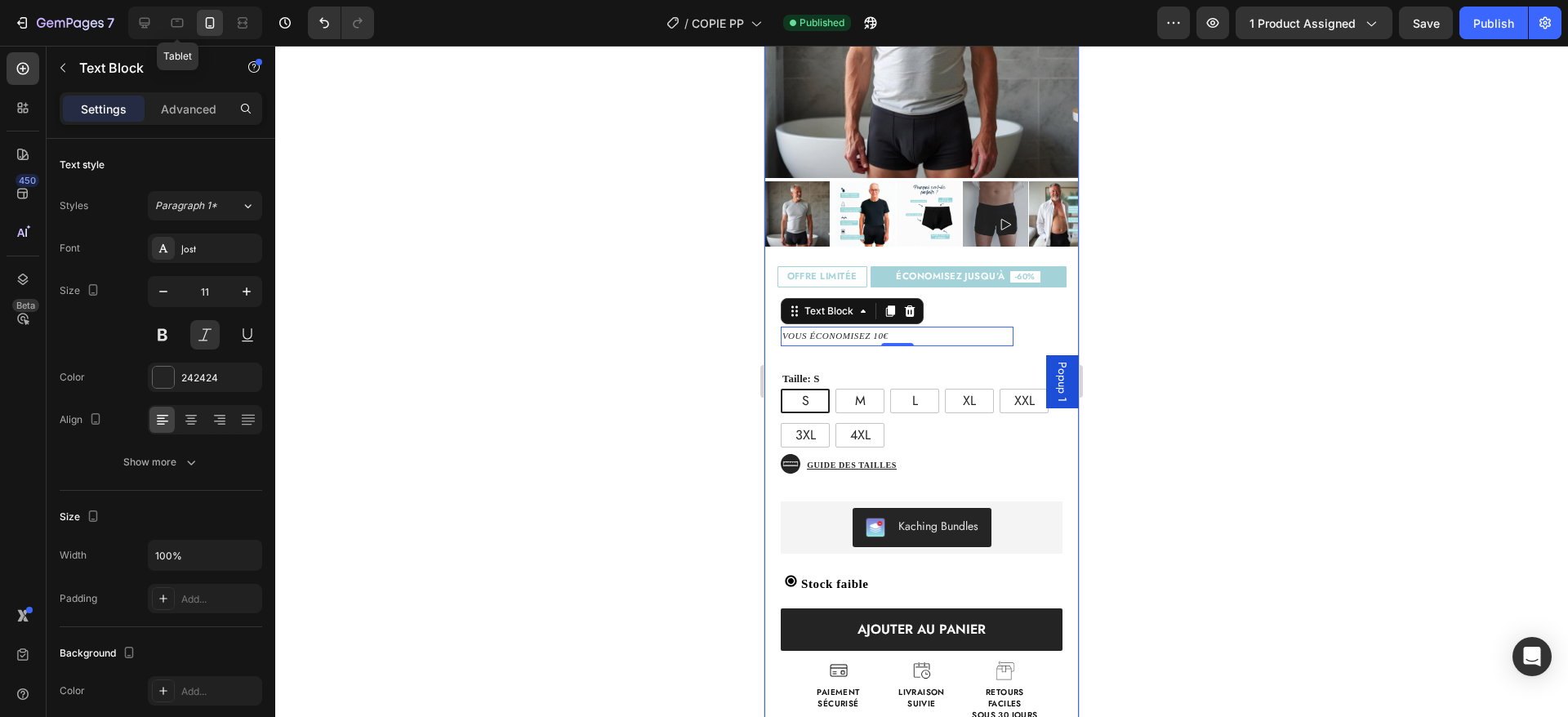
click at [1014, 288] on div "€44,90 Product Price Product Price €34,90 Product Price Product Price Text Bloc…" at bounding box center [922, 505] width 315 height 434
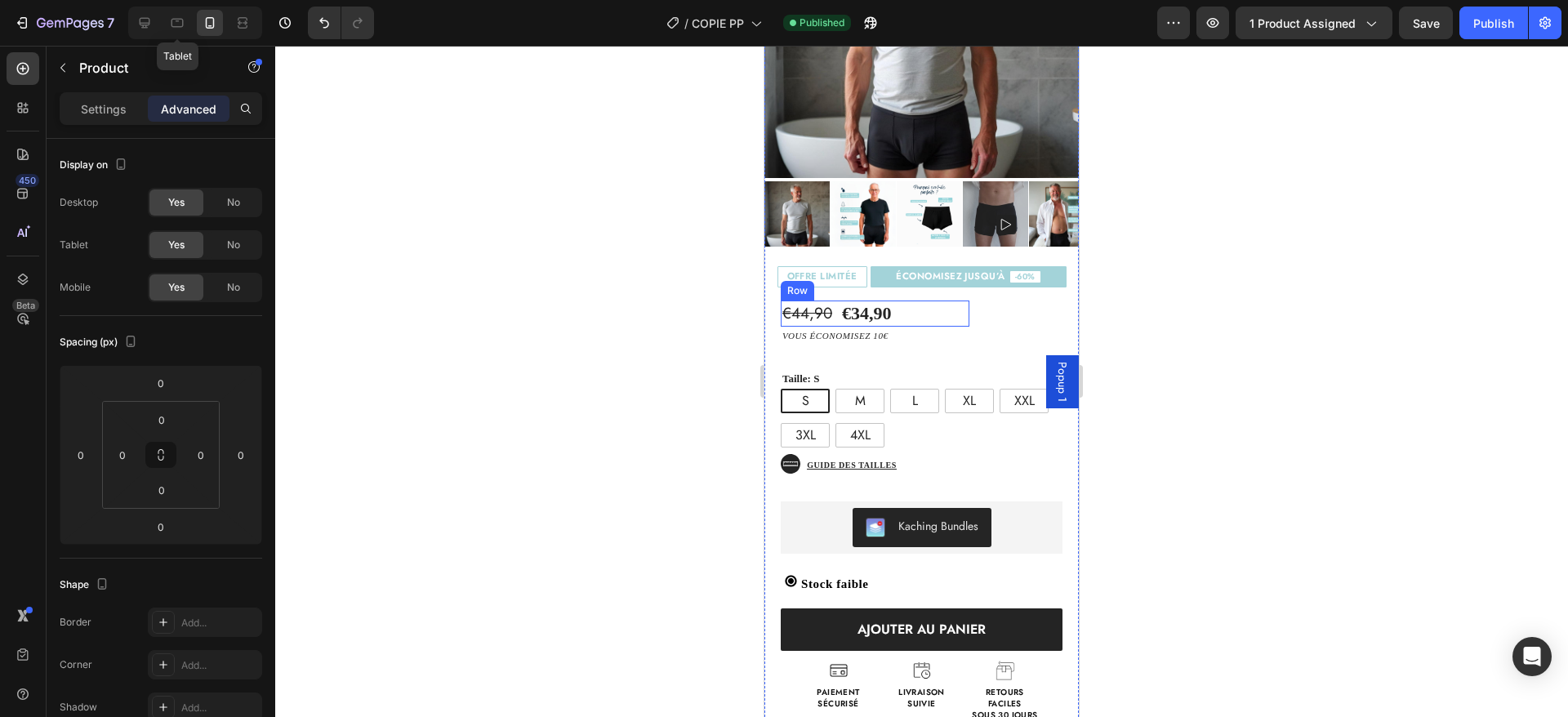
click at [903, 301] on div "€44,90 Product Price Product Price €34,90 Product Price Product Price Text Bloc…" at bounding box center [875, 314] width 189 height 27
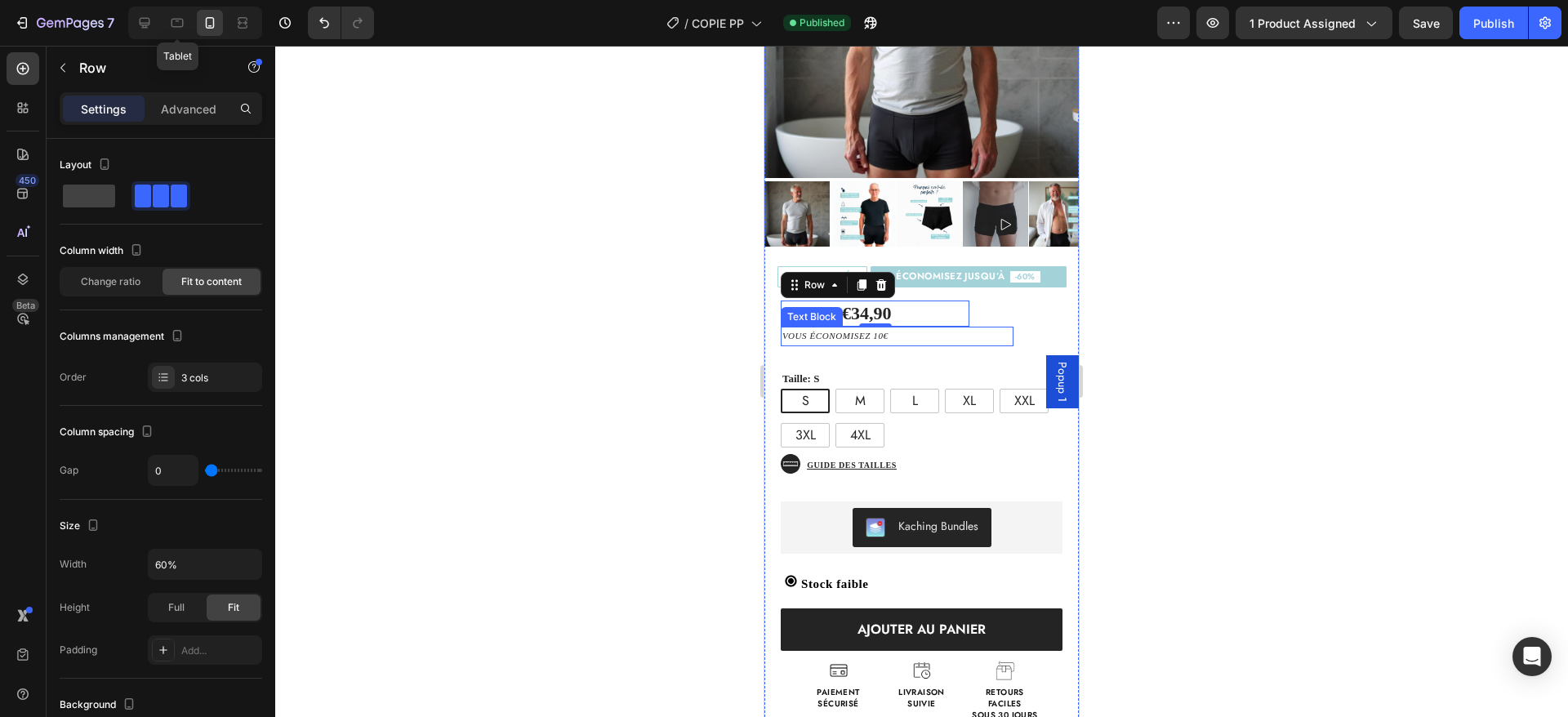
click at [919, 329] on p "vous économisez 10€" at bounding box center [897, 337] width 230 height 17
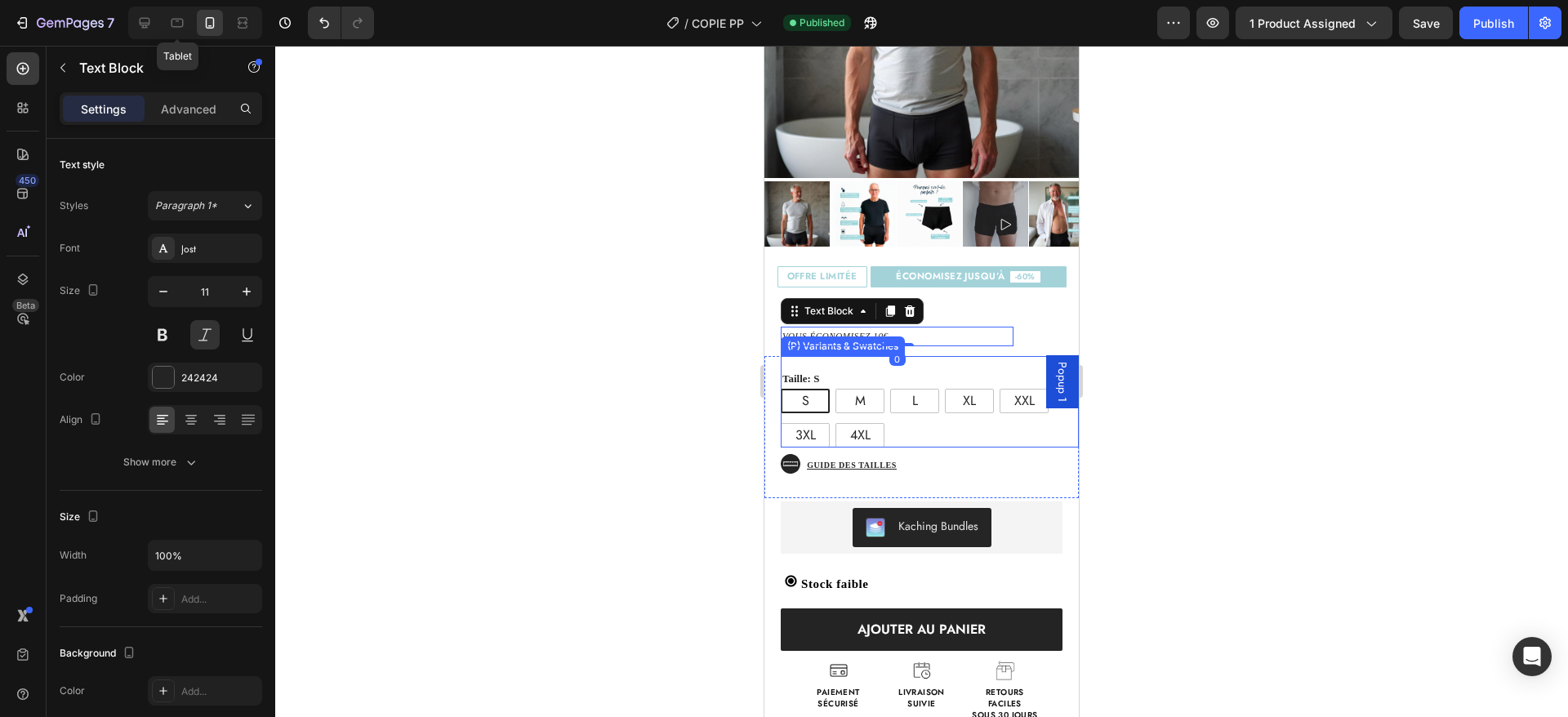
click at [832, 356] on div "Taille: S S S S M M M L L L XL XL XL XXL XXL XXL 3XL 3XL 3XL 4XL 4XL 4XL (P) Va…" at bounding box center [929, 402] width 298 height 93
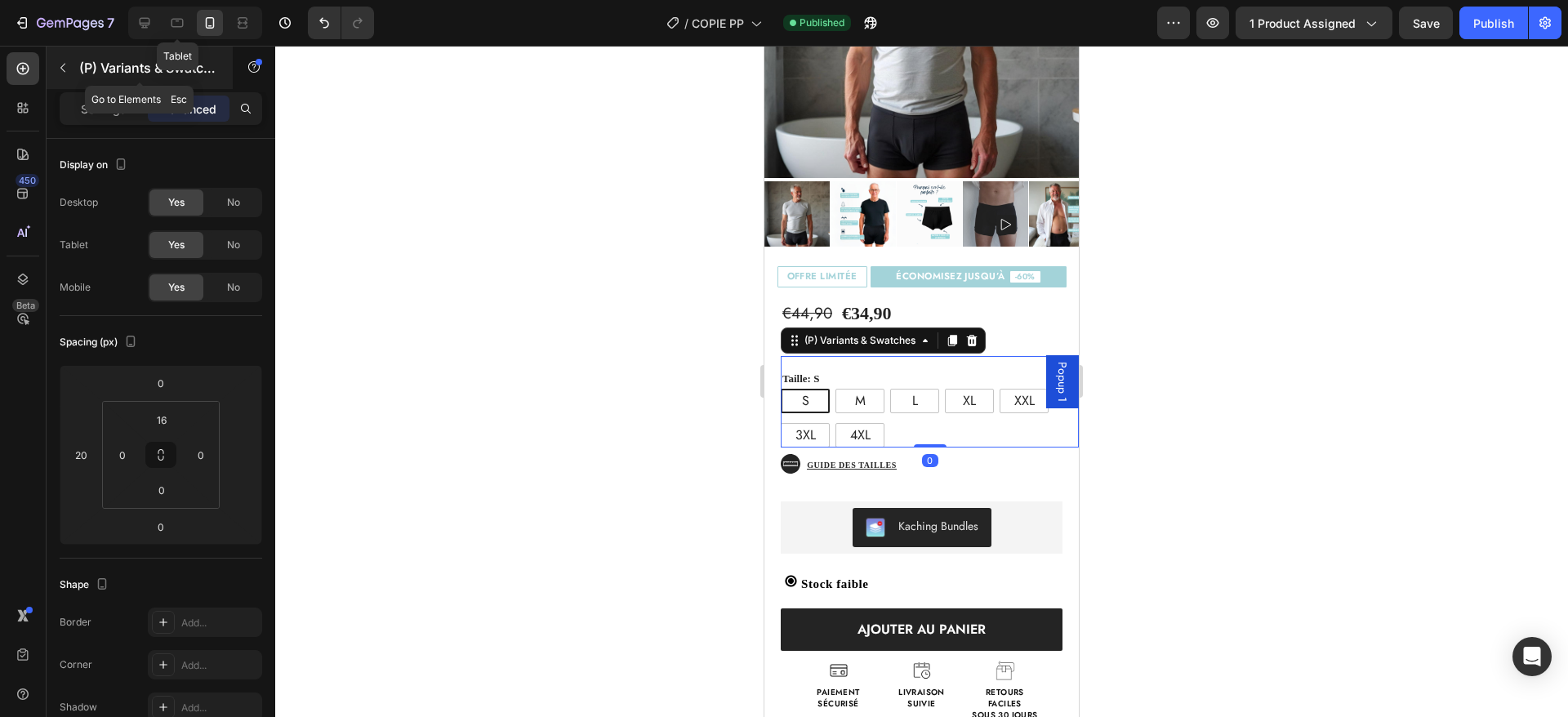
click at [66, 66] on icon "button" at bounding box center [62, 67] width 13 height 13
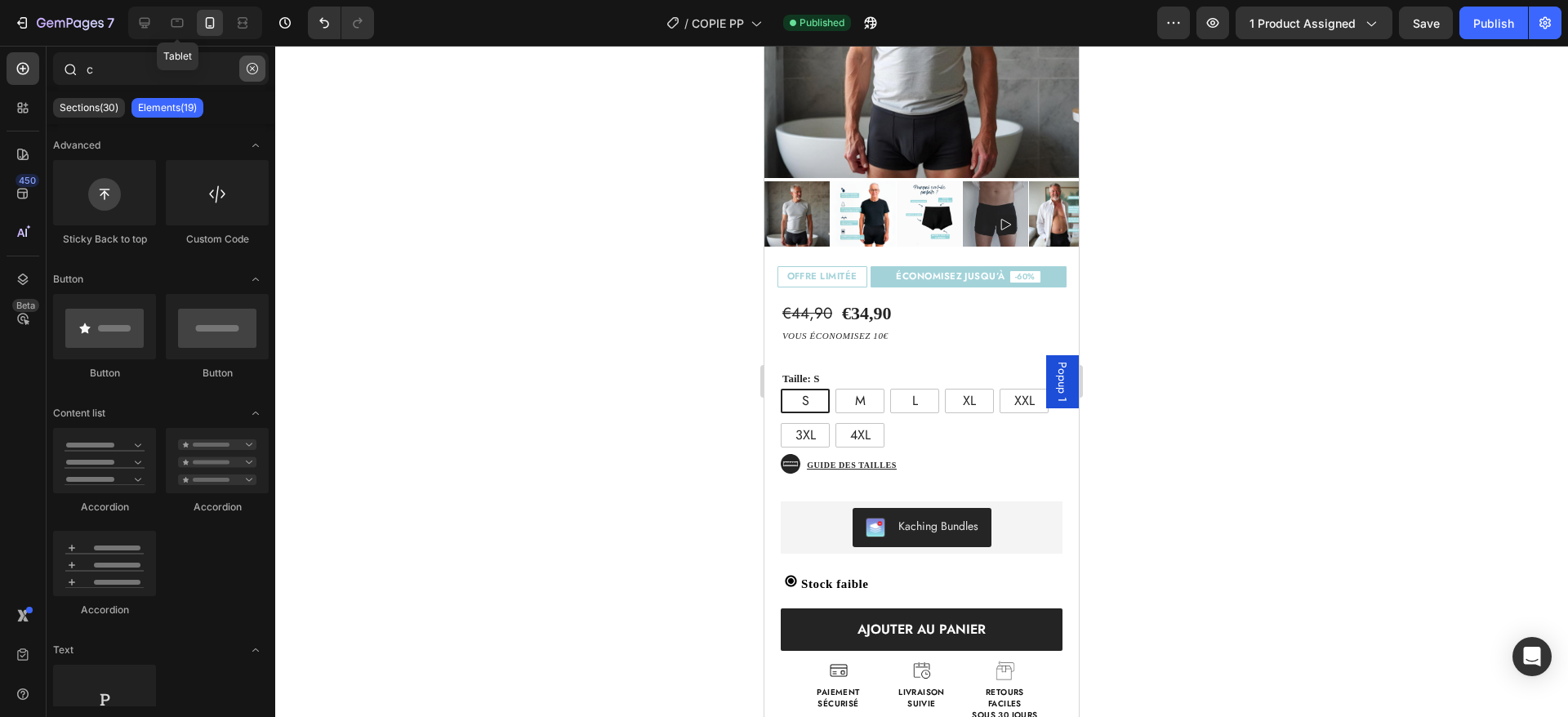
click at [246, 71] on icon "button" at bounding box center [252, 68] width 11 height 11
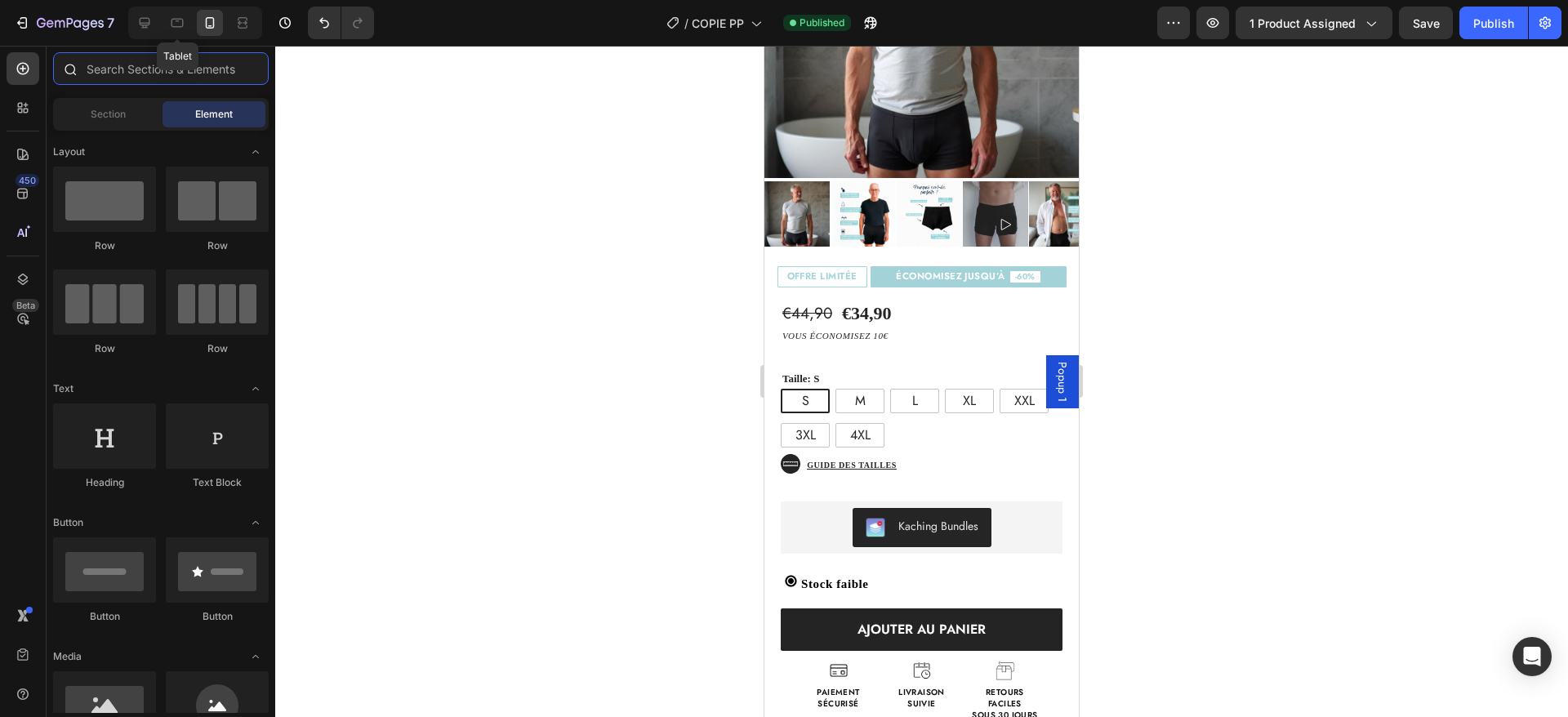
click at [246, 71] on input "text" at bounding box center [161, 68] width 216 height 32
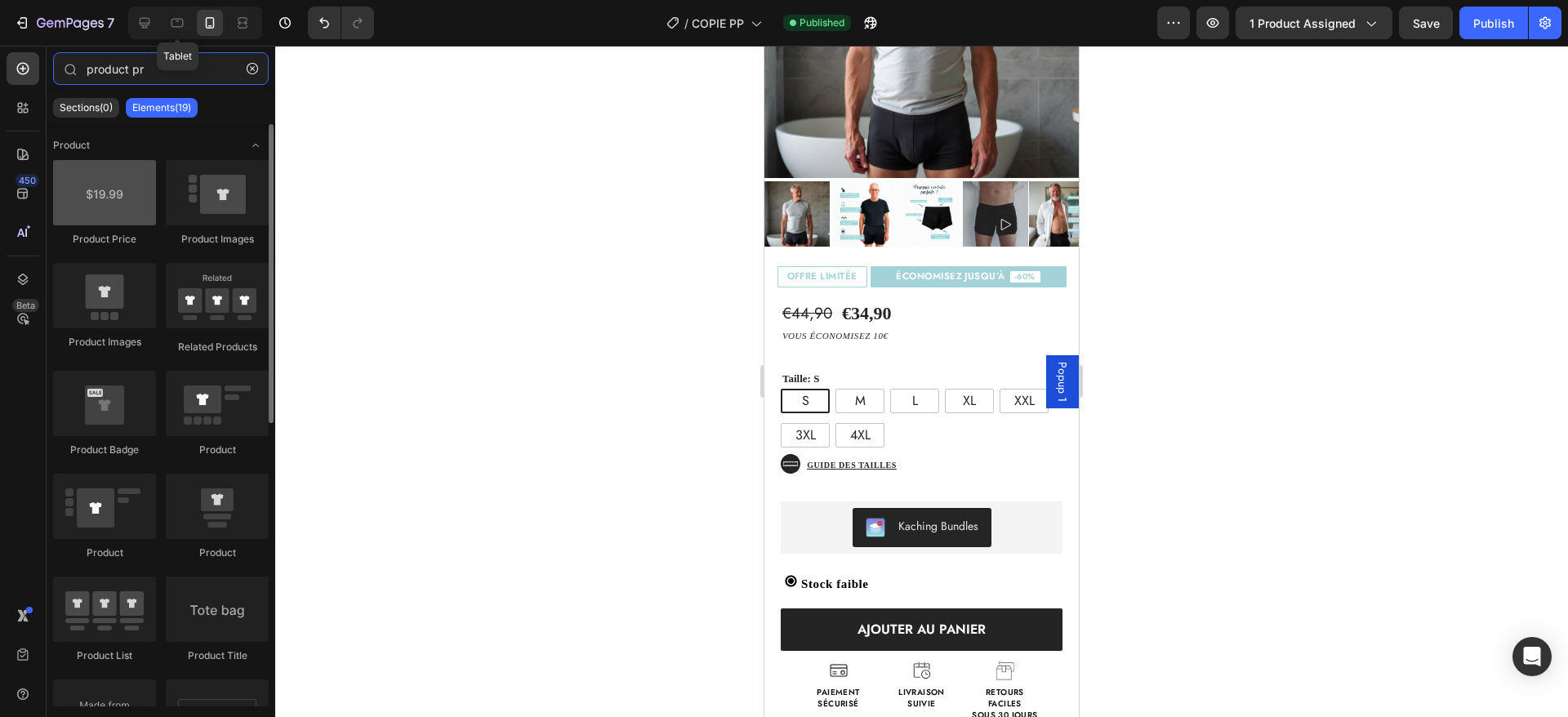
type input "product pr"
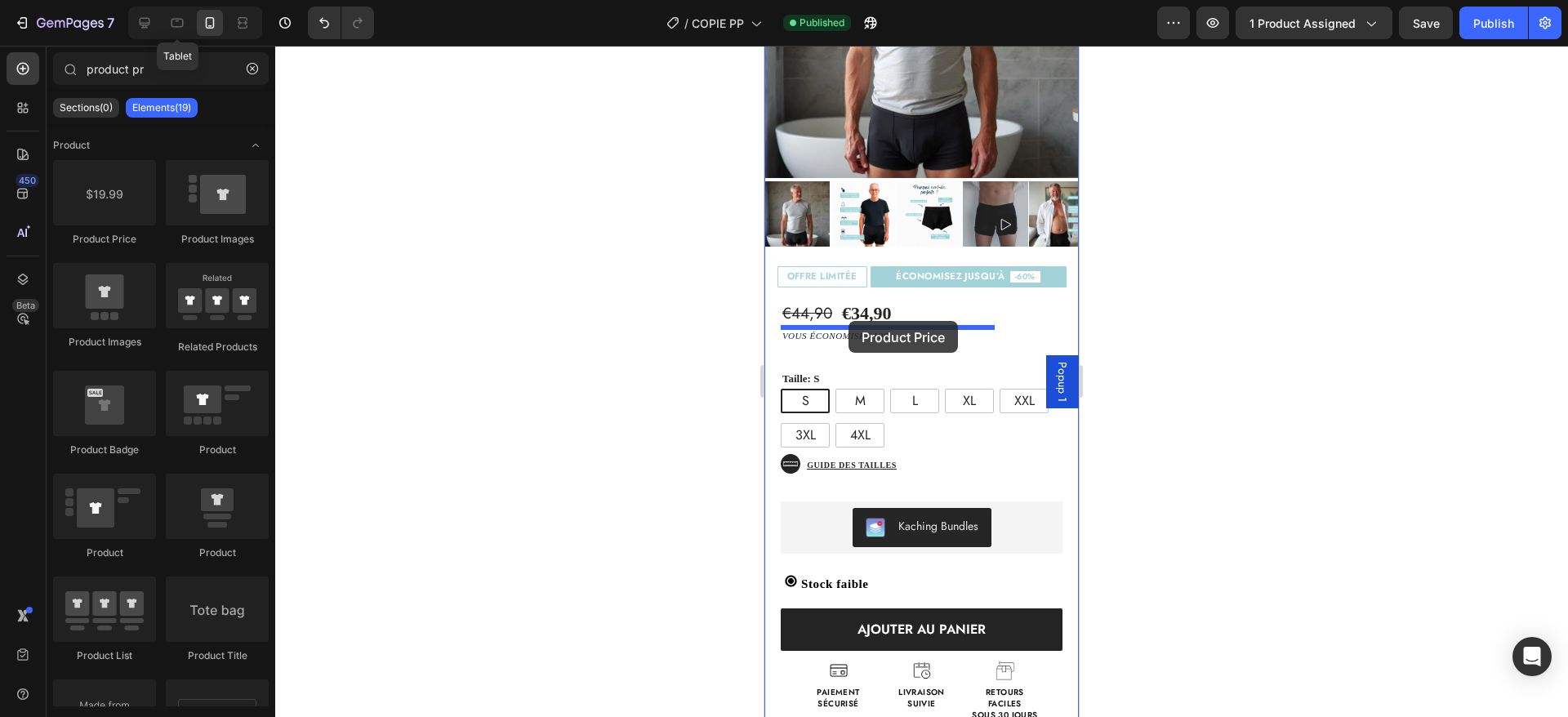
drag, startPoint x: 860, startPoint y: 247, endPoint x: 849, endPoint y: 321, distance: 74.8
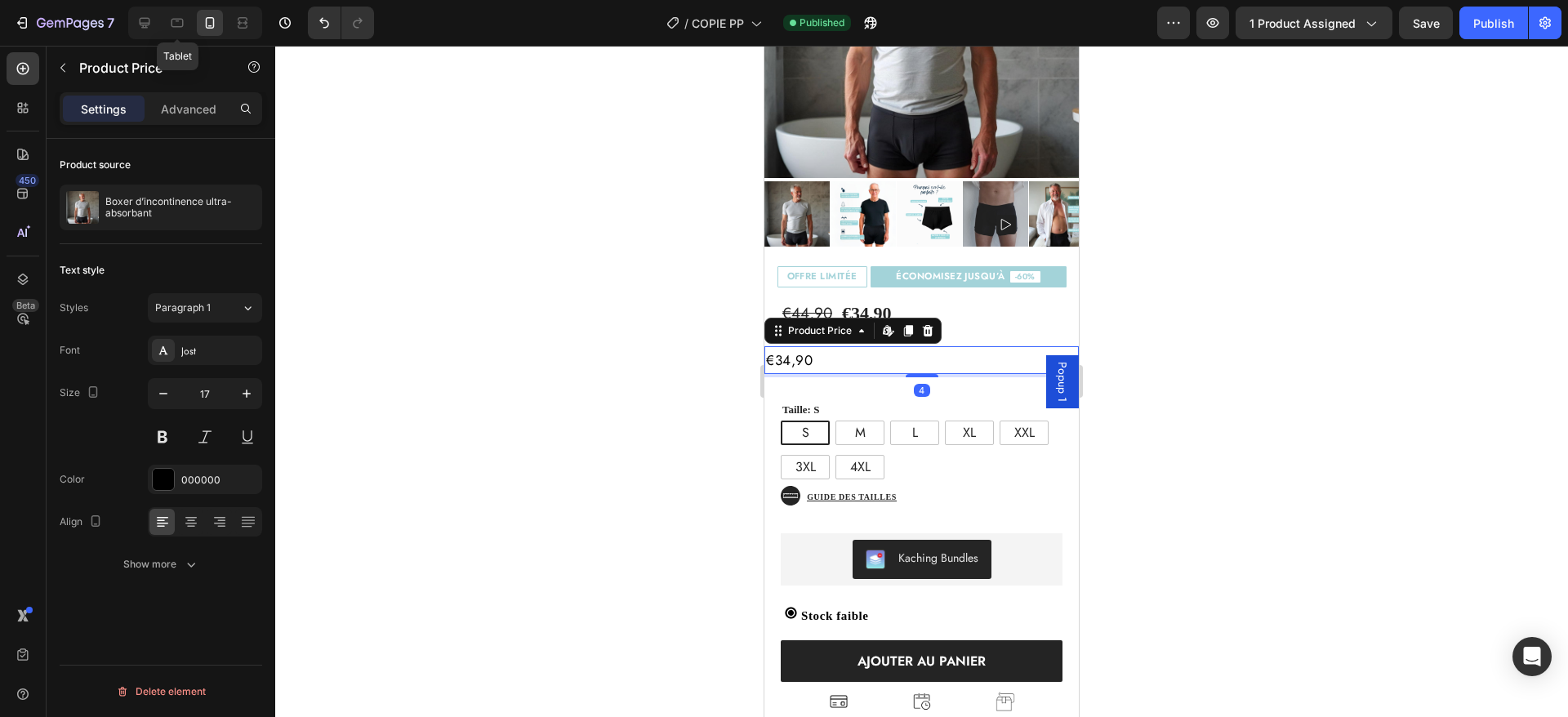
click at [805, 346] on div "€34,90" at bounding box center [922, 360] width 315 height 29
click at [890, 331] on icon at bounding box center [892, 334] width 5 height 5
click at [929, 324] on icon at bounding box center [927, 331] width 13 height 13
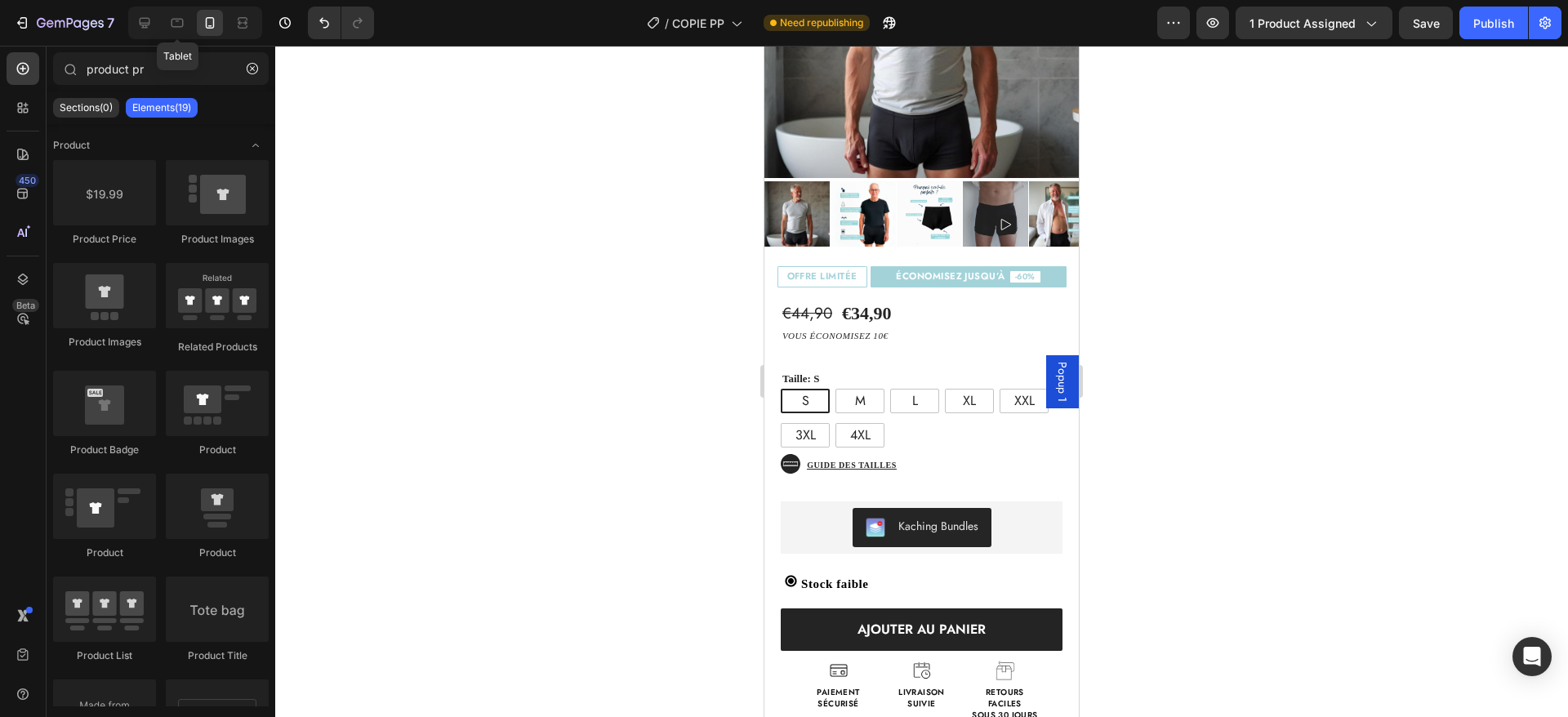
click at [1502, 18] on div "Publish" at bounding box center [1494, 24] width 41 height 17
click at [1028, 313] on div "€44,90 Product Price Product Price €34,90 Product Price Product Price Text Bloc…" at bounding box center [922, 505] width 315 height 434
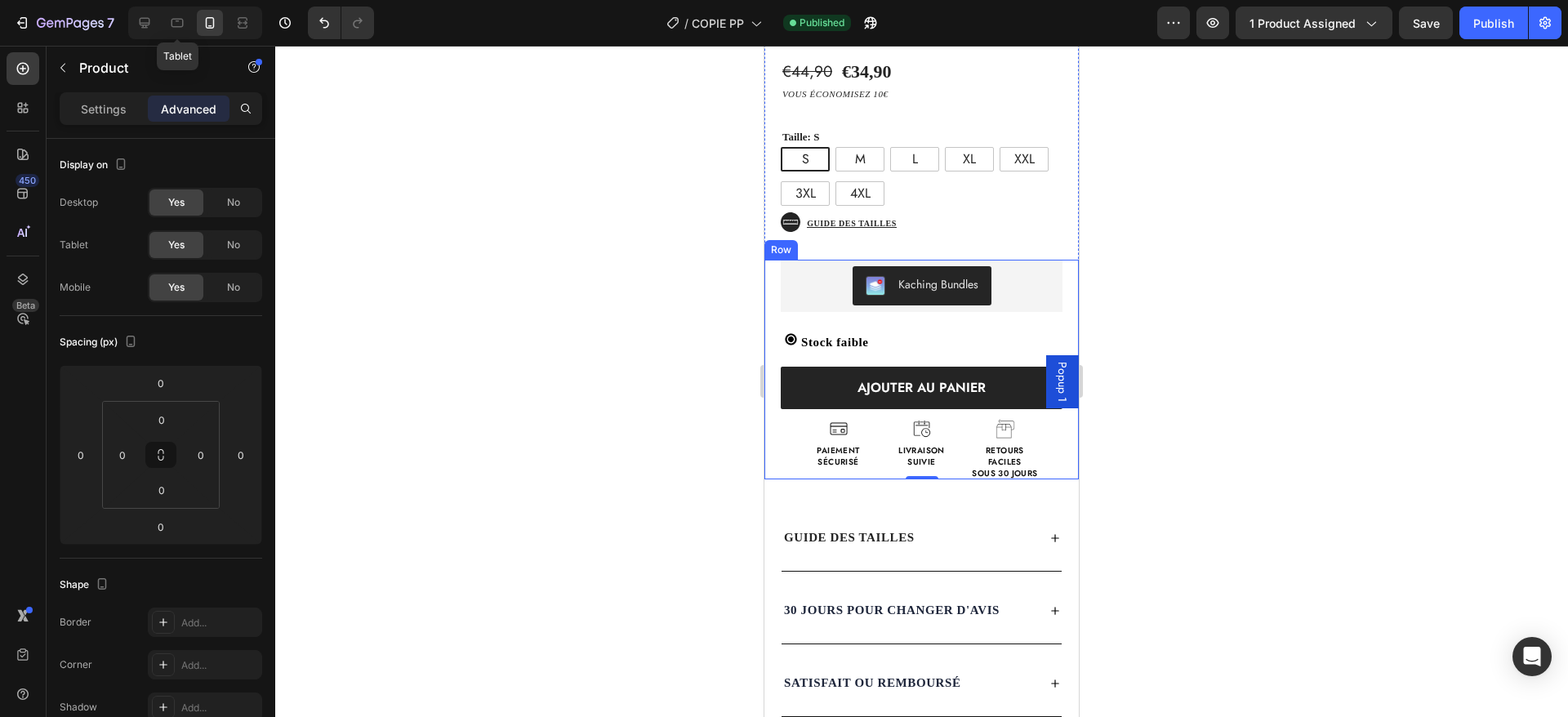
scroll to position [623, 0]
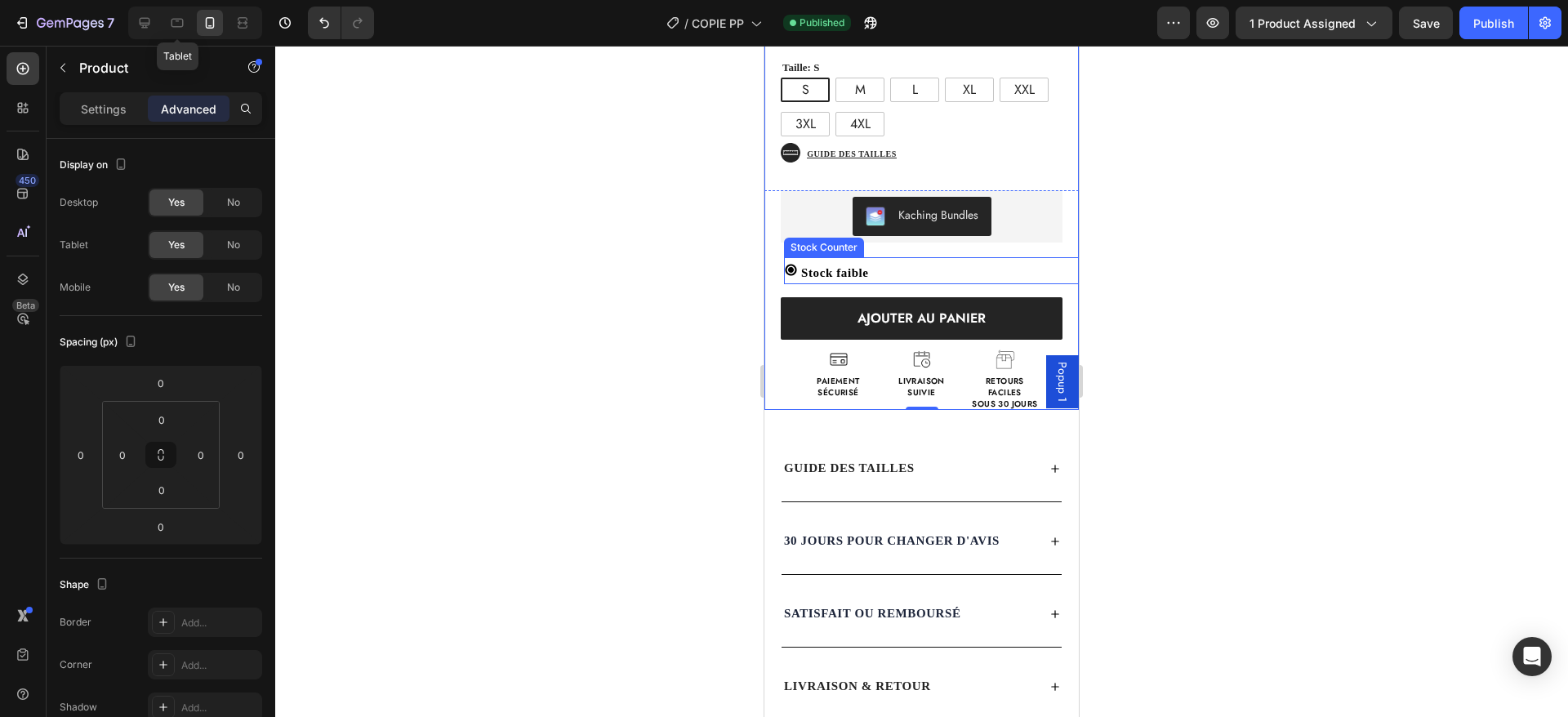
click at [796, 265] on icon at bounding box center [790, 270] width 11 height 11
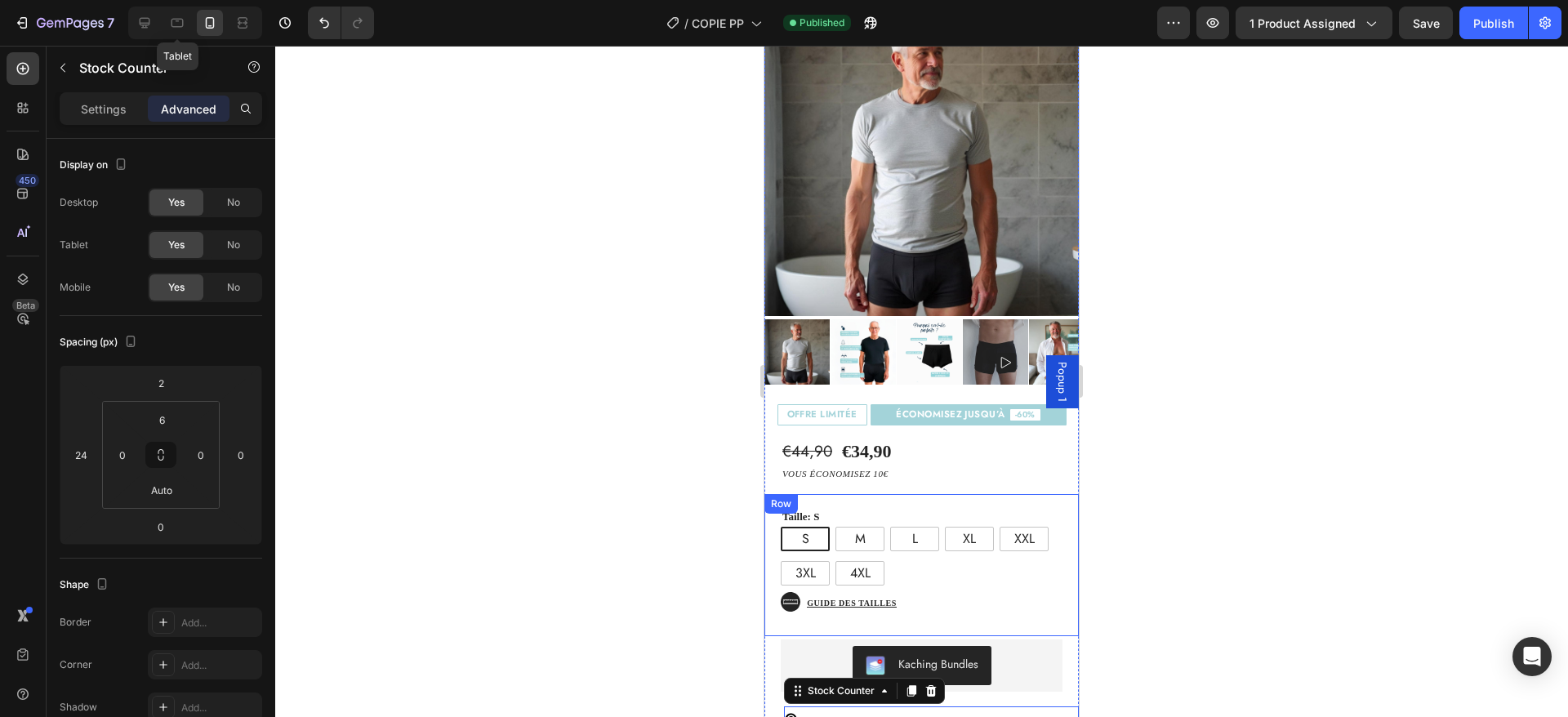
scroll to position [0, 0]
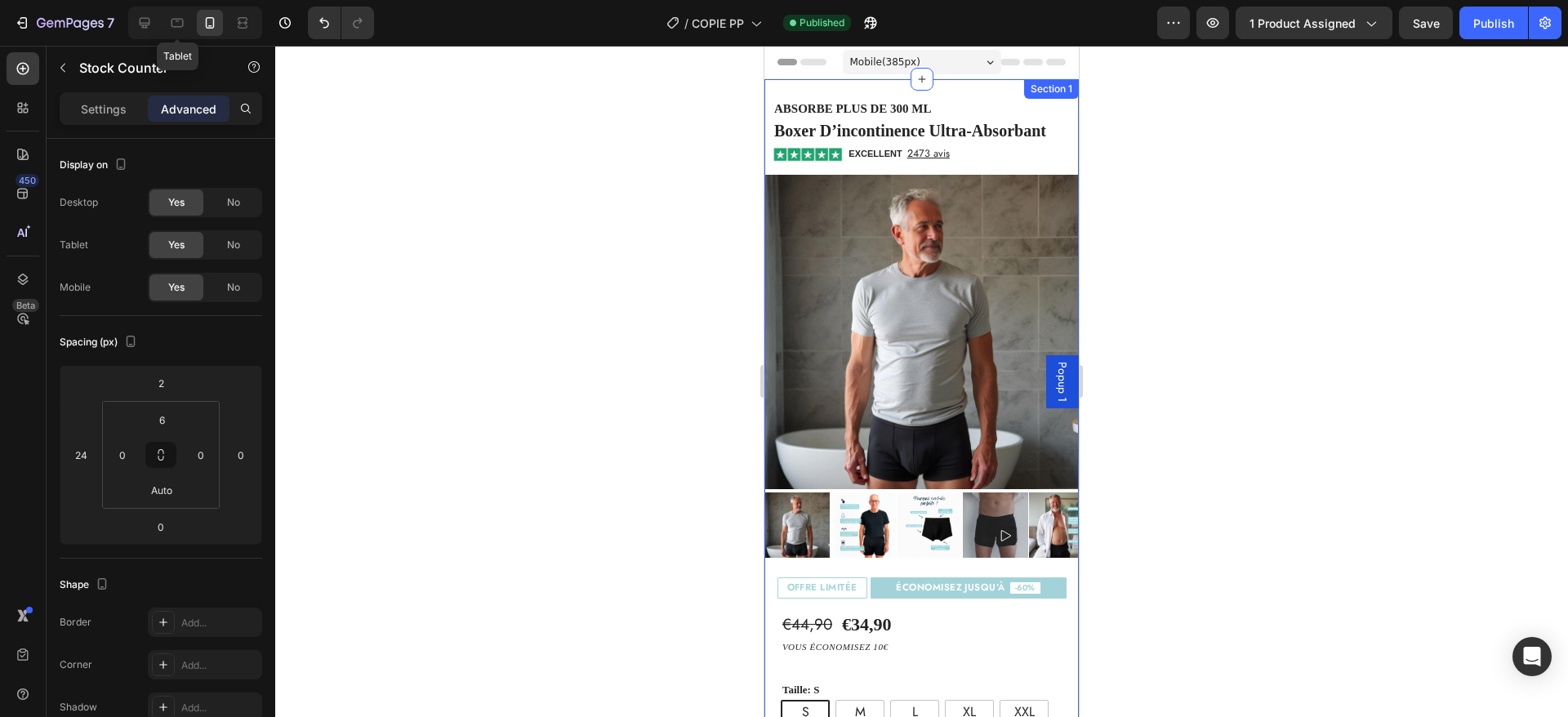
click at [967, 88] on div "Absorbe plus de 300 ml Heading boxer d’incontinence ultra-absorbant (P) Title E…" at bounding box center [922, 721] width 315 height 1284
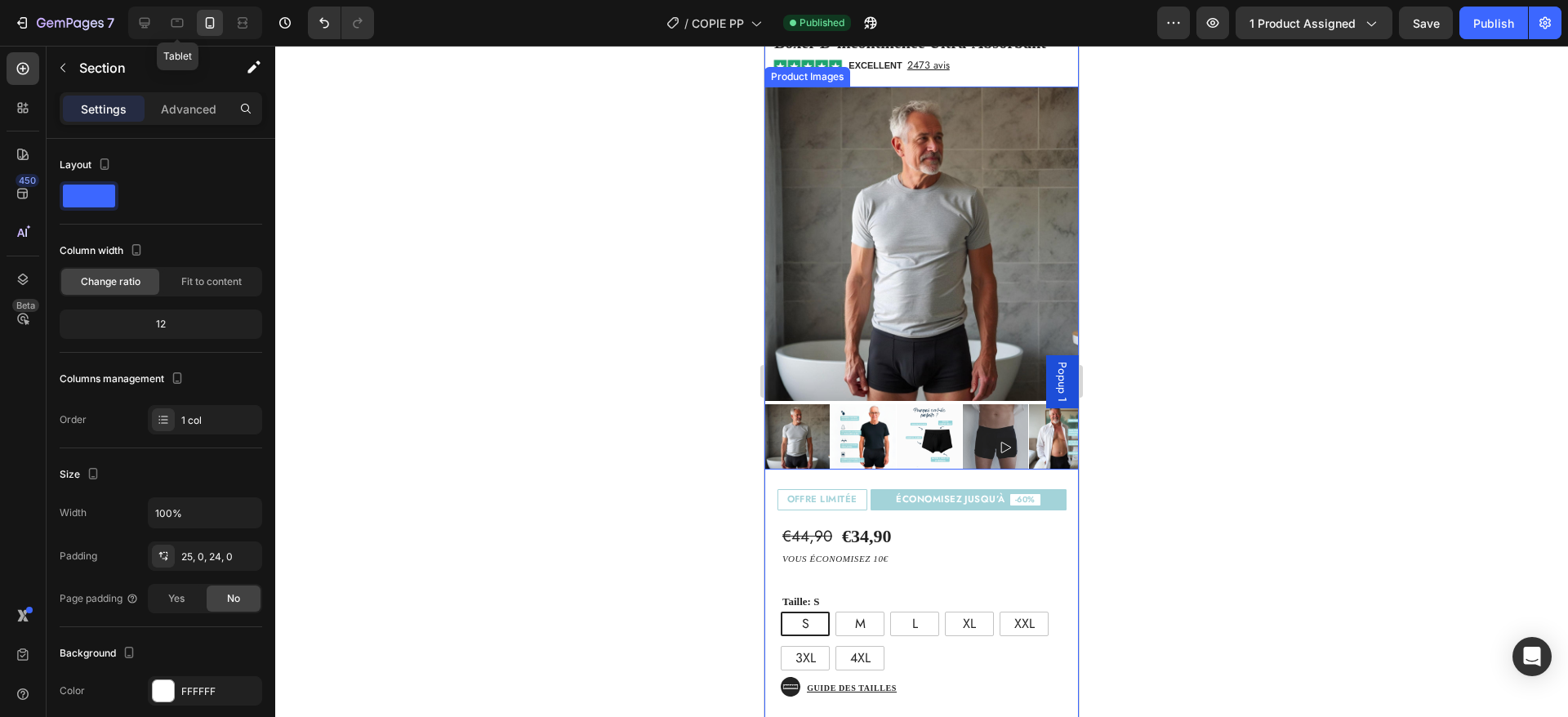
scroll to position [203, 0]
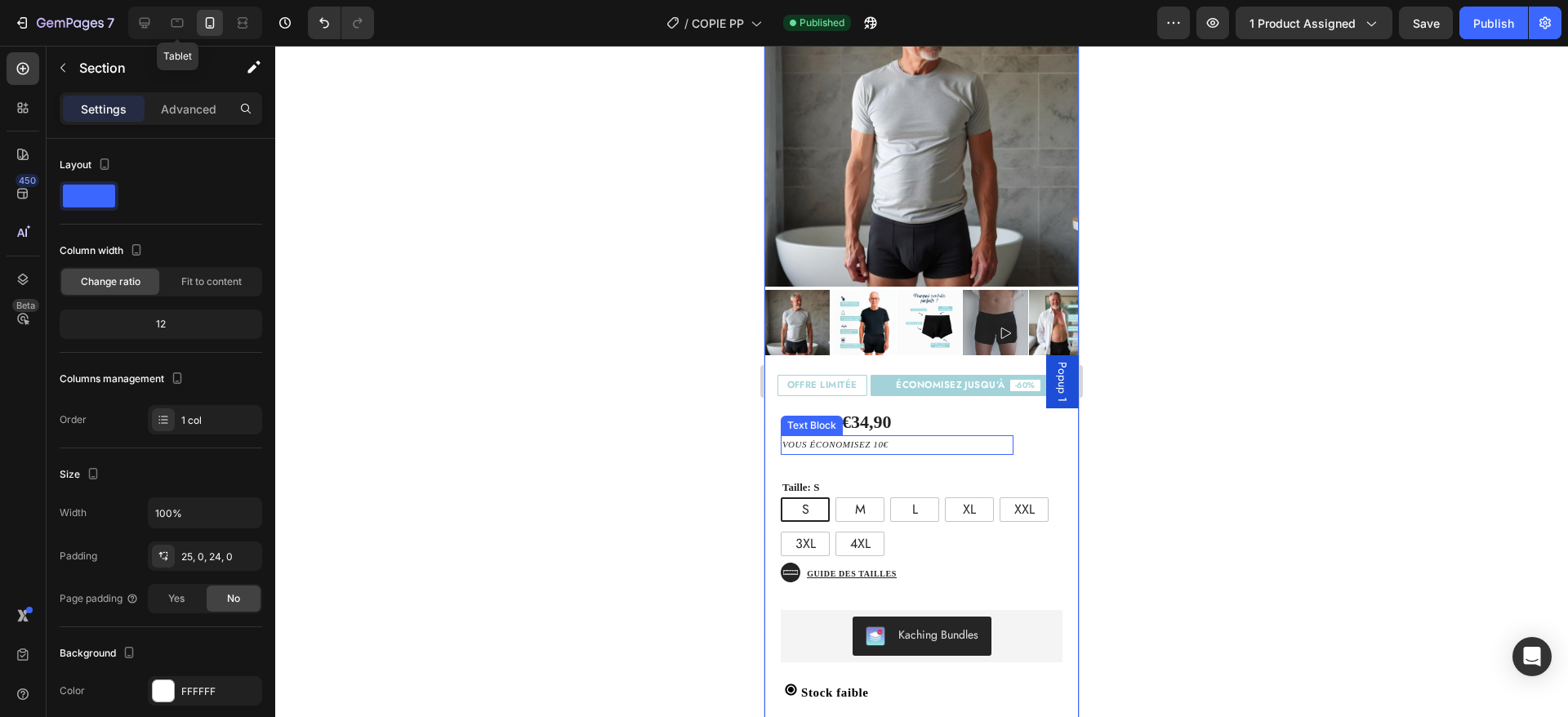
click at [860, 437] on p "vous économisez 10€" at bounding box center [897, 445] width 230 height 17
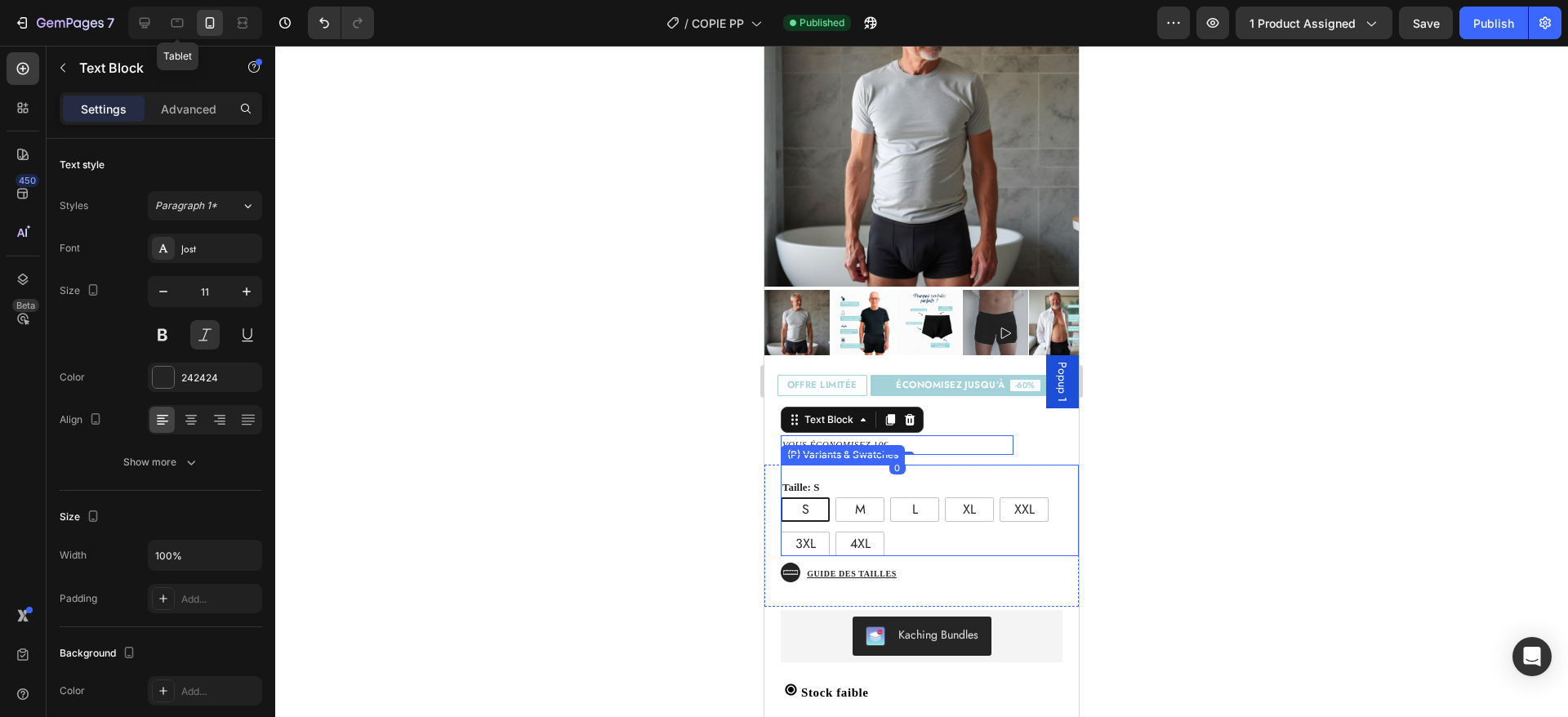
click at [926, 444] on div "€44,90 Product Price Product Price €34,90 Product Price Product Price Text Bloc…" at bounding box center [922, 613] width 315 height 434
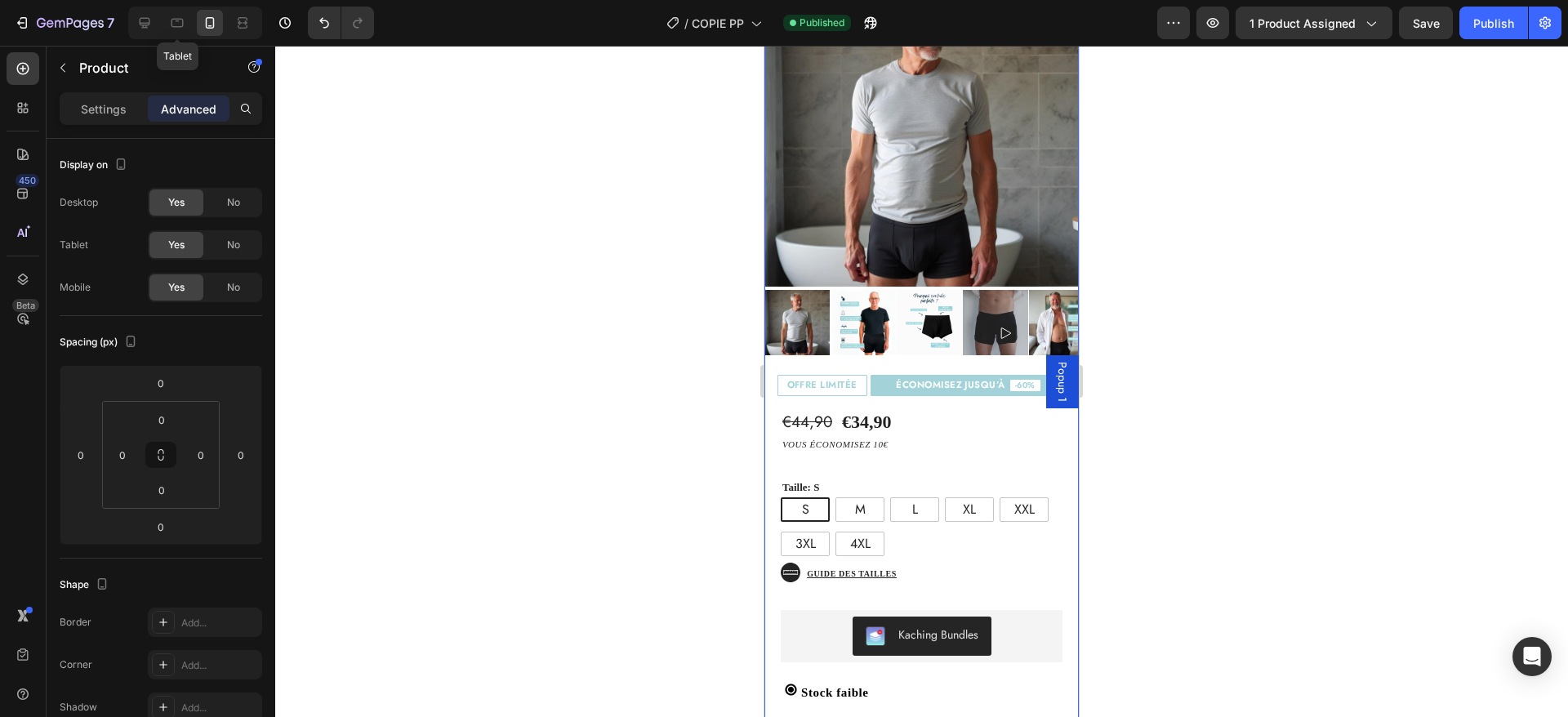
click at [927, 439] on div "€44,90 Product Price Product Price €34,90 Product Price Product Price Text Bloc…" at bounding box center [922, 613] width 315 height 434
click at [1000, 439] on div "€44,90 Product Price Product Price €34,90 Product Price Product Price Text Bloc…" at bounding box center [922, 613] width 315 height 434
click at [783, 437] on p "vous économisez 10€" at bounding box center [897, 445] width 230 height 17
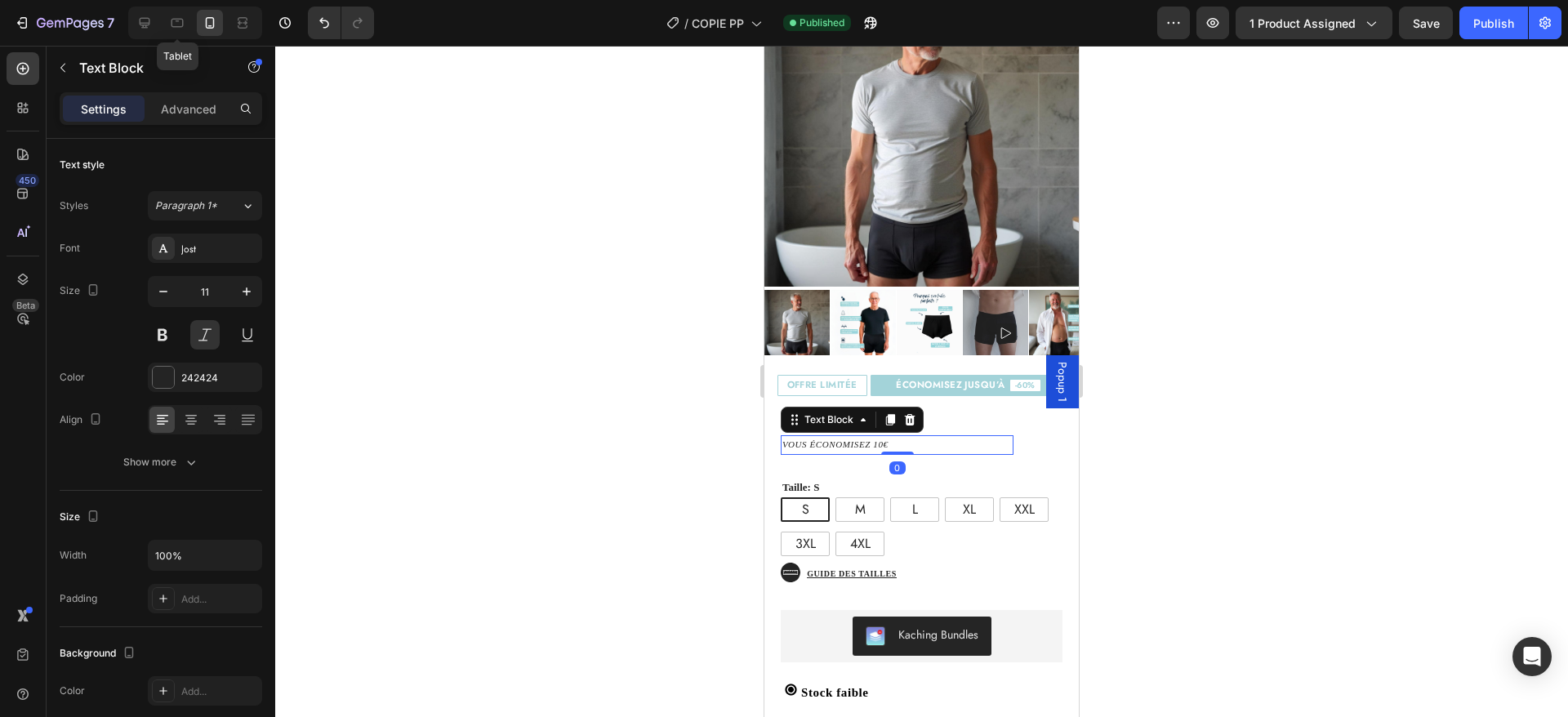
click at [783, 437] on p "vous économisez 10€" at bounding box center [897, 445] width 230 height 17
click at [853, 439] on div "€44,90 Product Price Product Price €34,90 Product Price Product Price Text Bloc…" at bounding box center [922, 613] width 315 height 434
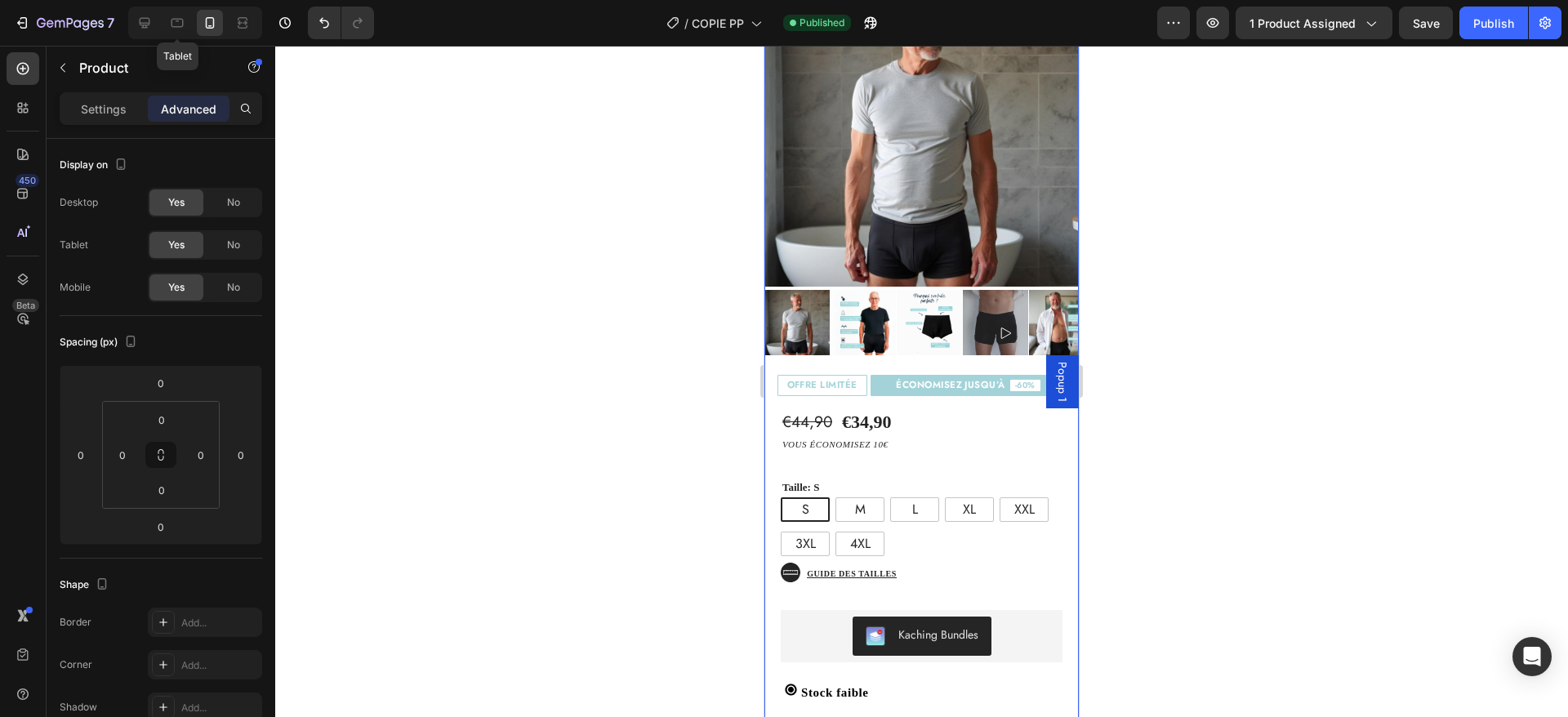
click at [991, 435] on div "vous économisez 10€" at bounding box center [897, 445] width 232 height 19
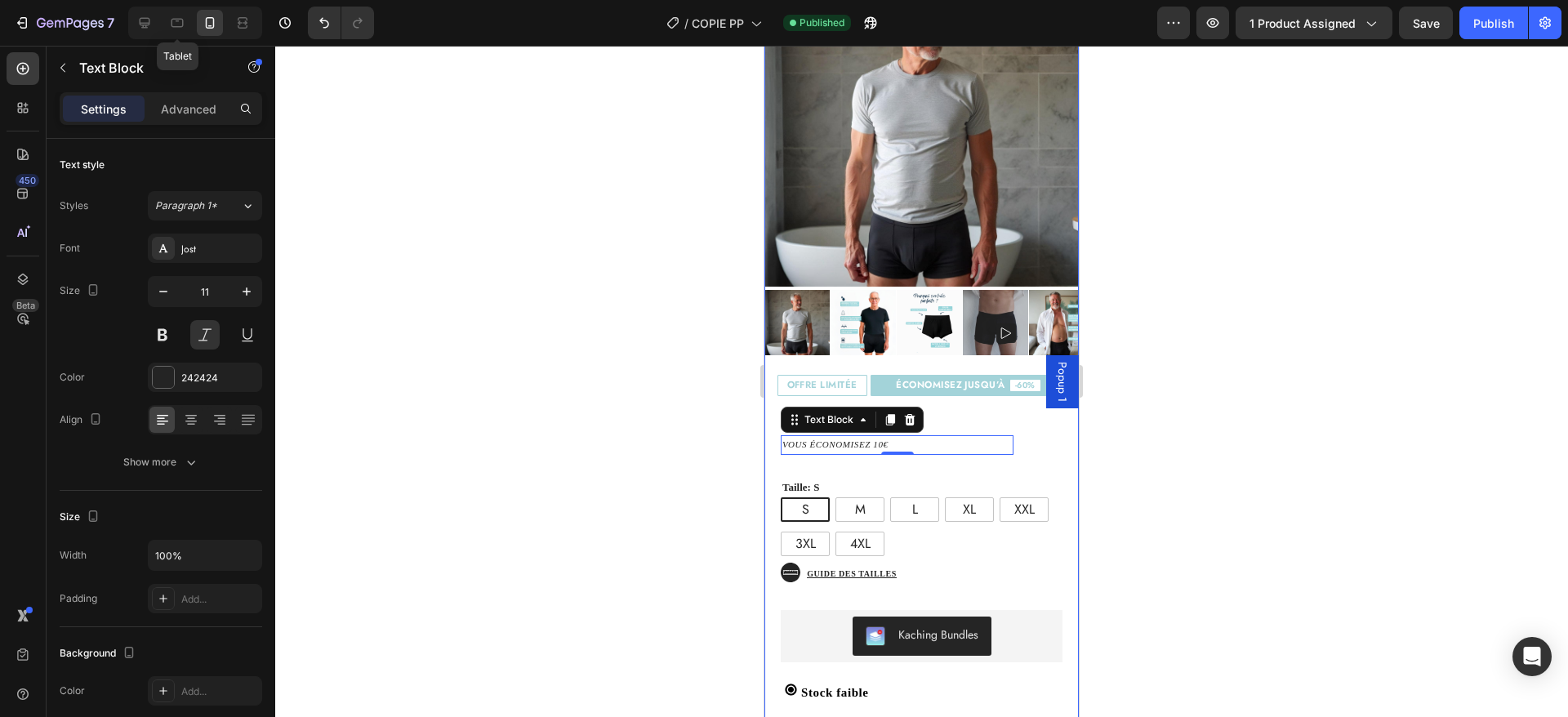
click at [1008, 432] on div "€44,90 Product Price Product Price €34,90 Product Price Product Price Text Bloc…" at bounding box center [922, 613] width 315 height 434
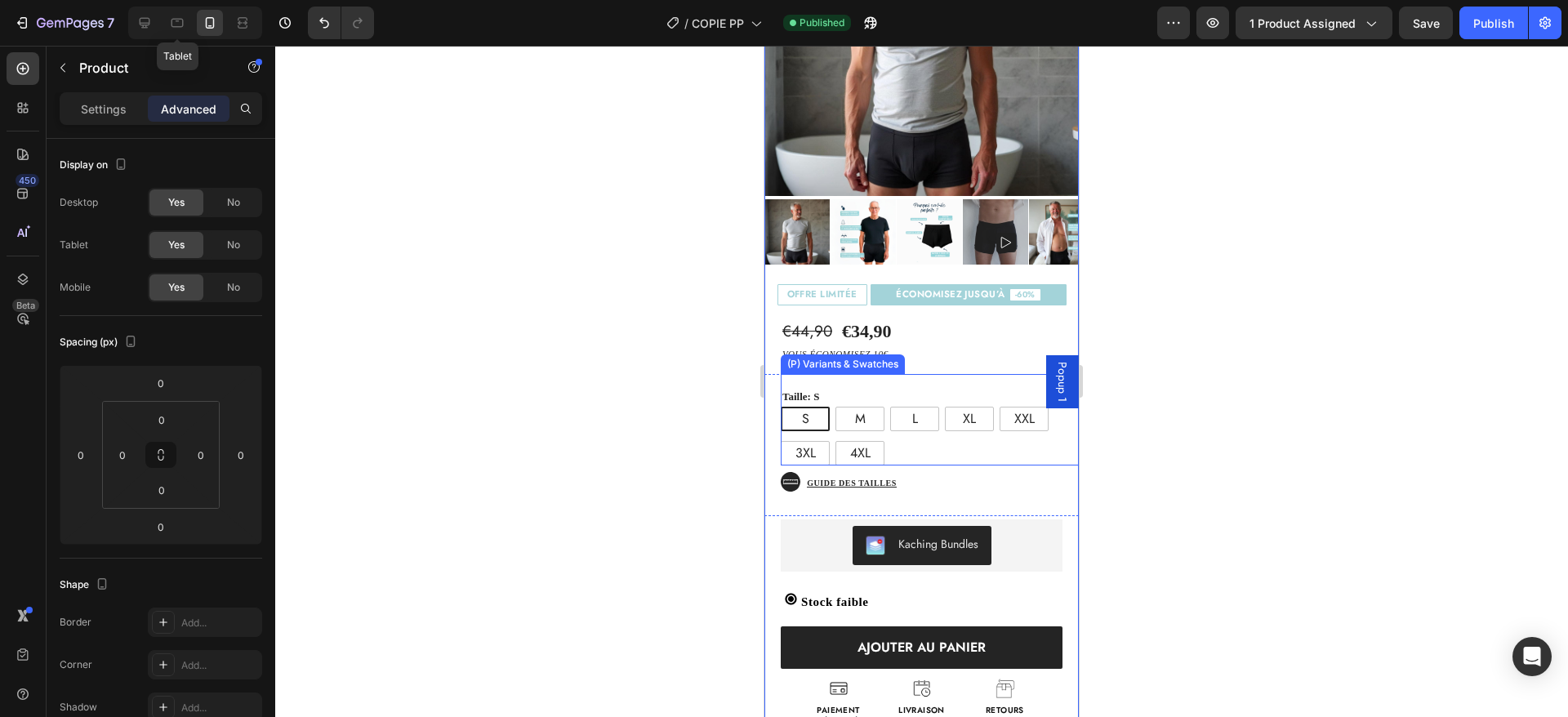
scroll to position [303, 0]
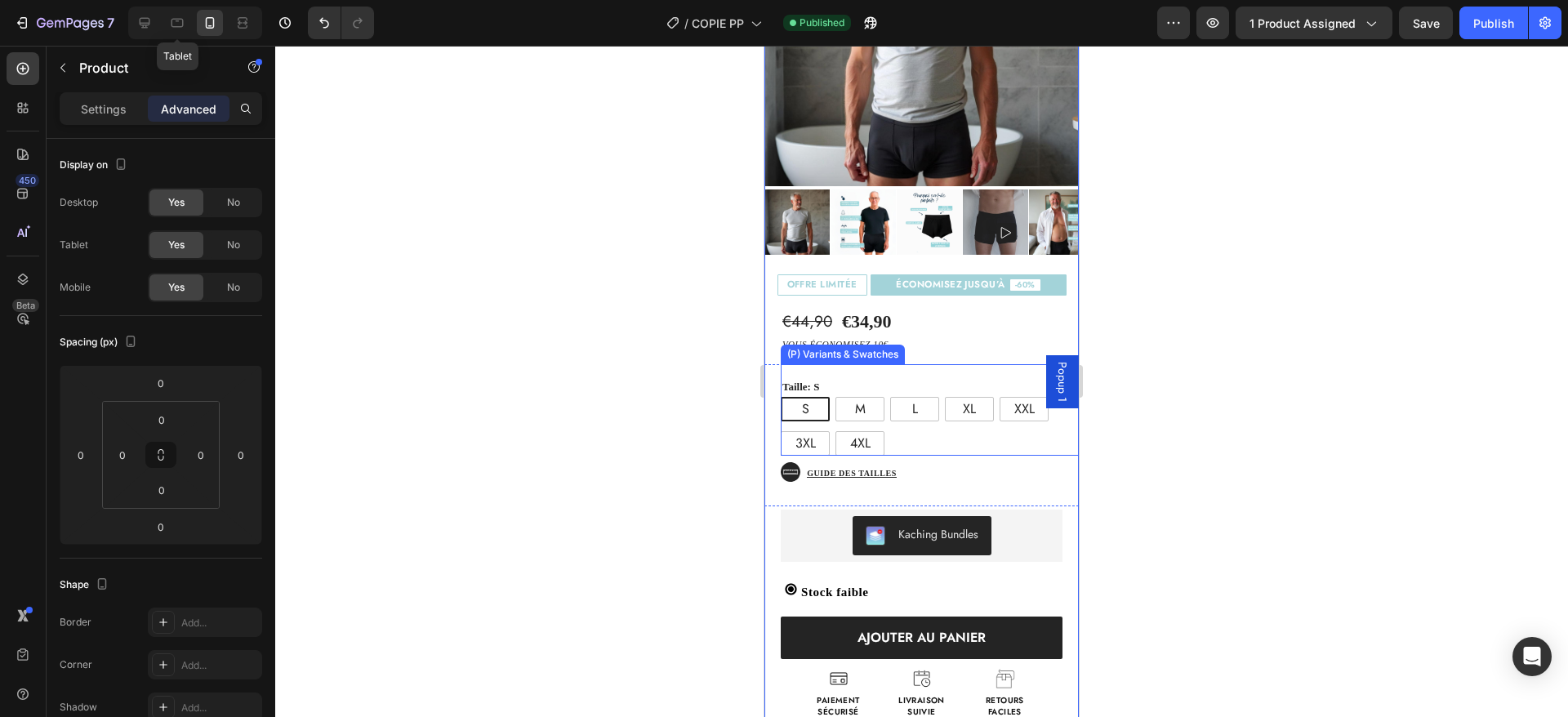
click at [912, 416] on div "S S S M M M L L L XL XL XL XXL XXL XXL 3XL 3XL 3XL 4XL 4XL 4XL" at bounding box center [929, 426] width 298 height 59
click at [809, 365] on div "Taille: S S S S M M M L L L XL XL XL XXL XXL XXL 3XL 3XL 3XL 4XL 4XL 4XL (P) Va…" at bounding box center [929, 411] width 298 height 93
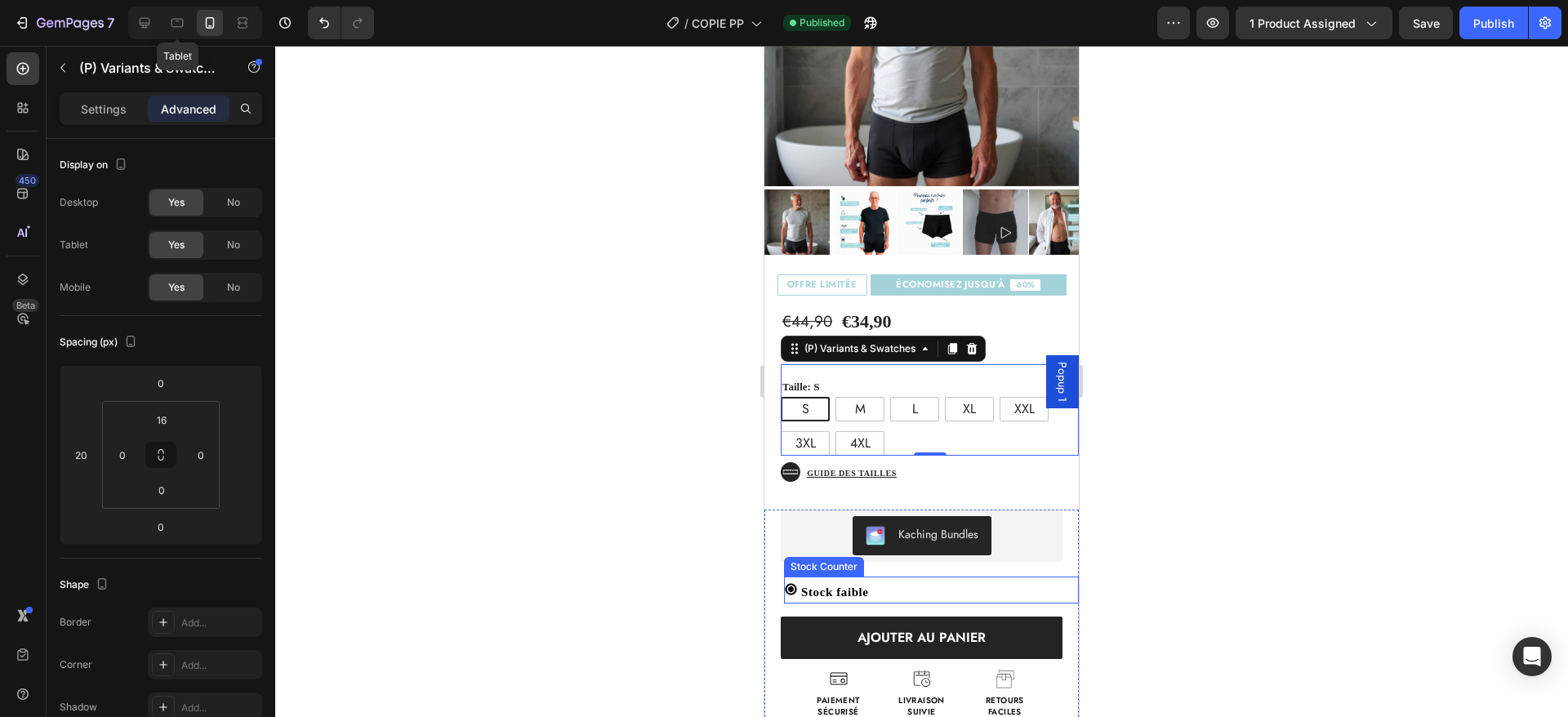
click at [884, 581] on div "Stock faible" at bounding box center [931, 592] width 295 height 22
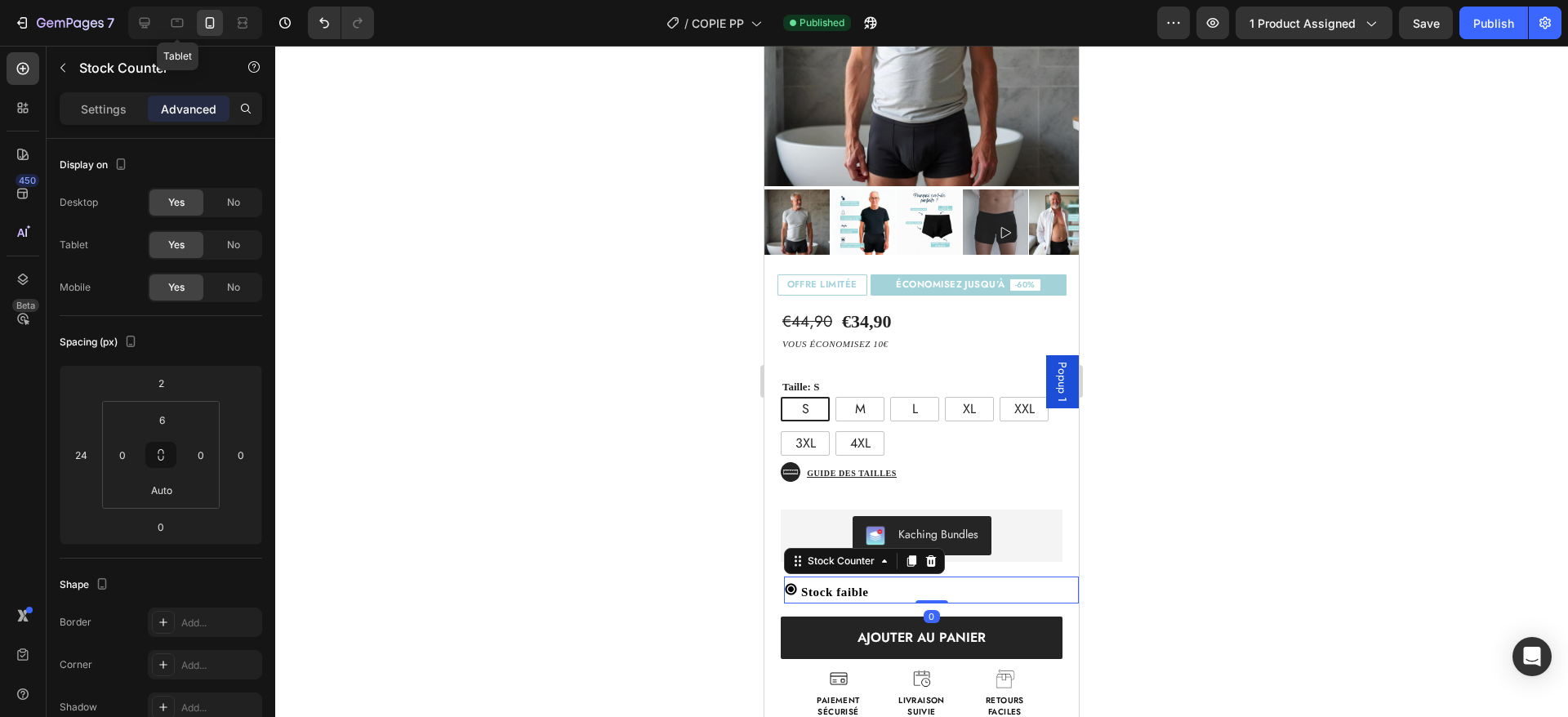
click at [793, 584] on icon at bounding box center [790, 589] width 11 height 11
click at [71, 71] on button "button" at bounding box center [63, 68] width 26 height 26
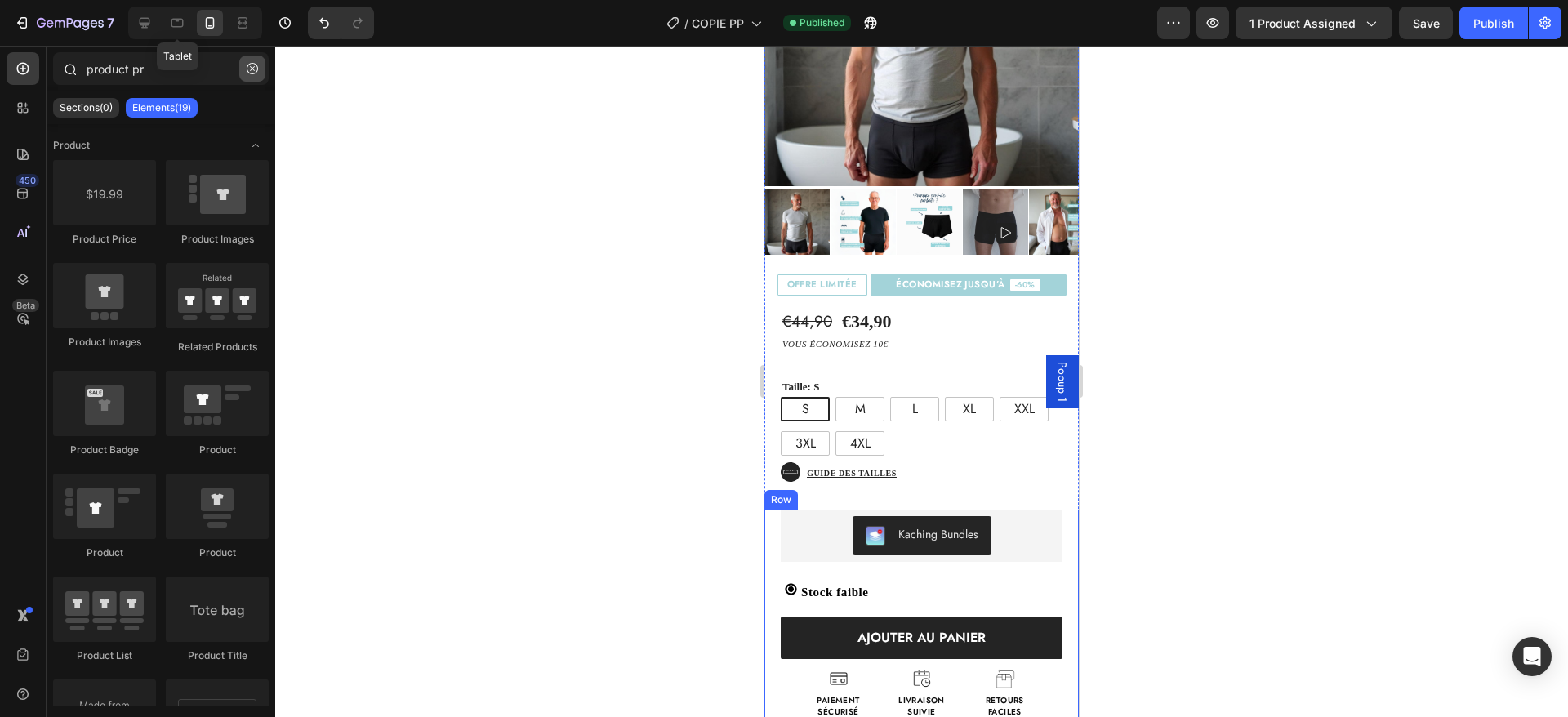
click at [247, 65] on icon "button" at bounding box center [252, 68] width 11 height 11
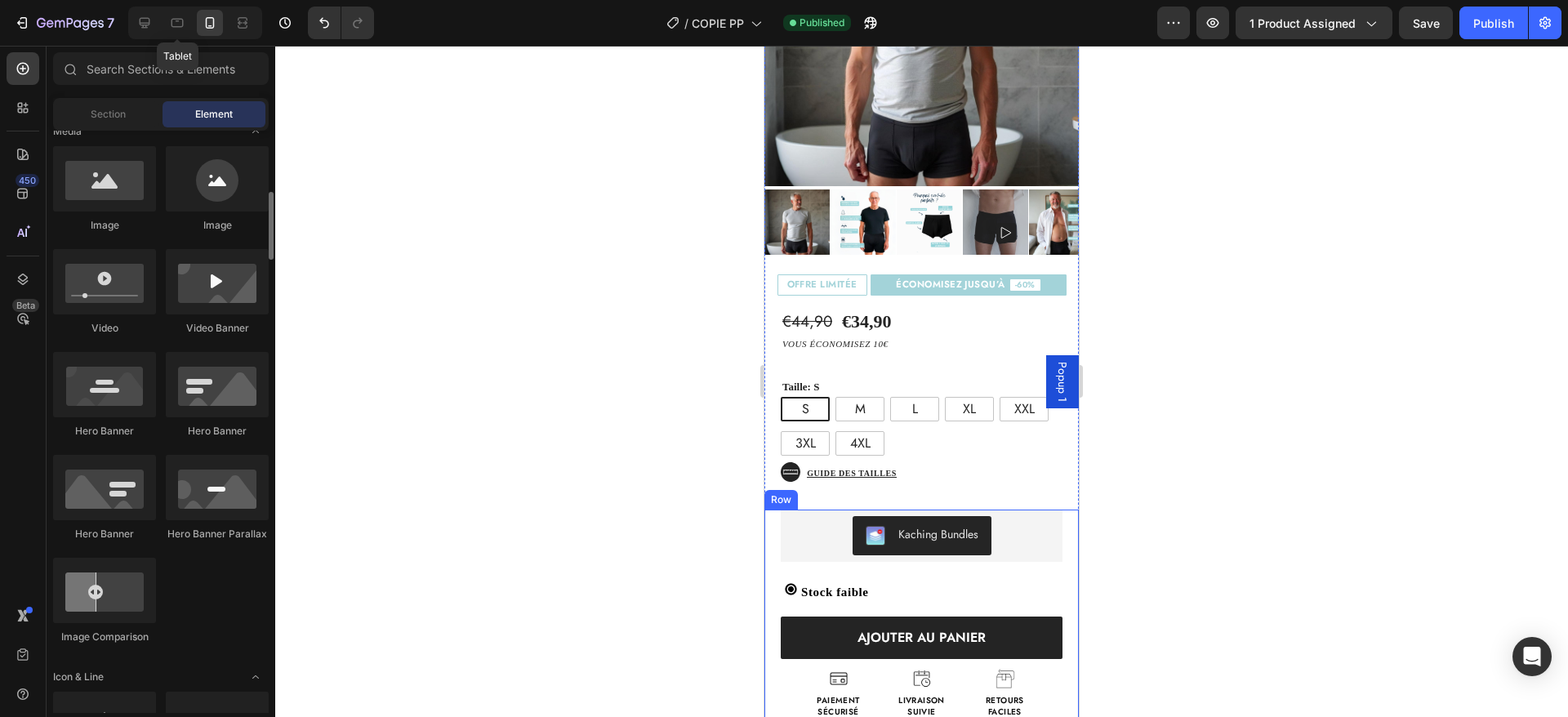
scroll to position [574, 0]
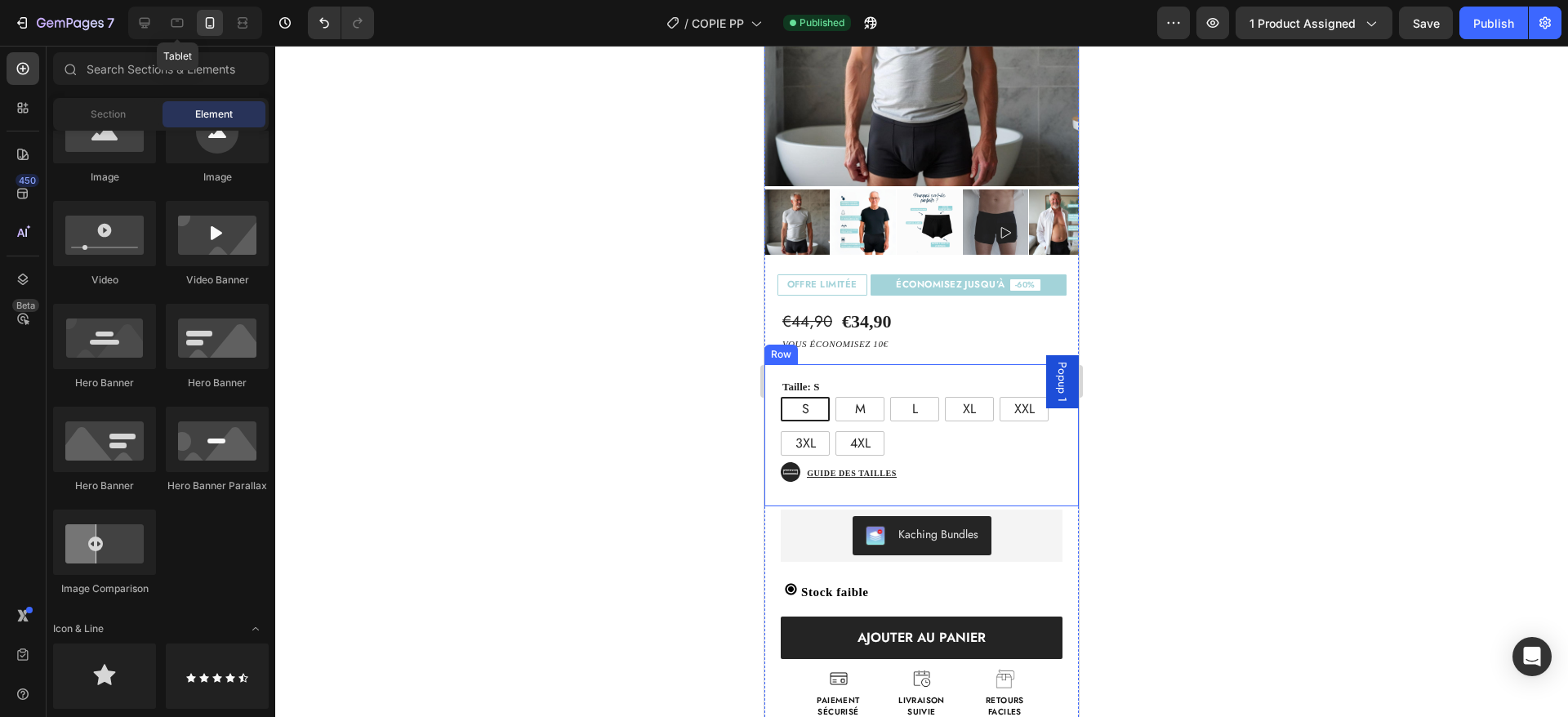
click at [777, 416] on div "Taille: S S S S M M M L L L XL XL XL XXL XXL XXL 3XL 3XL 3XL 4XL 4XL 4XL (P) Va…" at bounding box center [922, 411] width 315 height 93
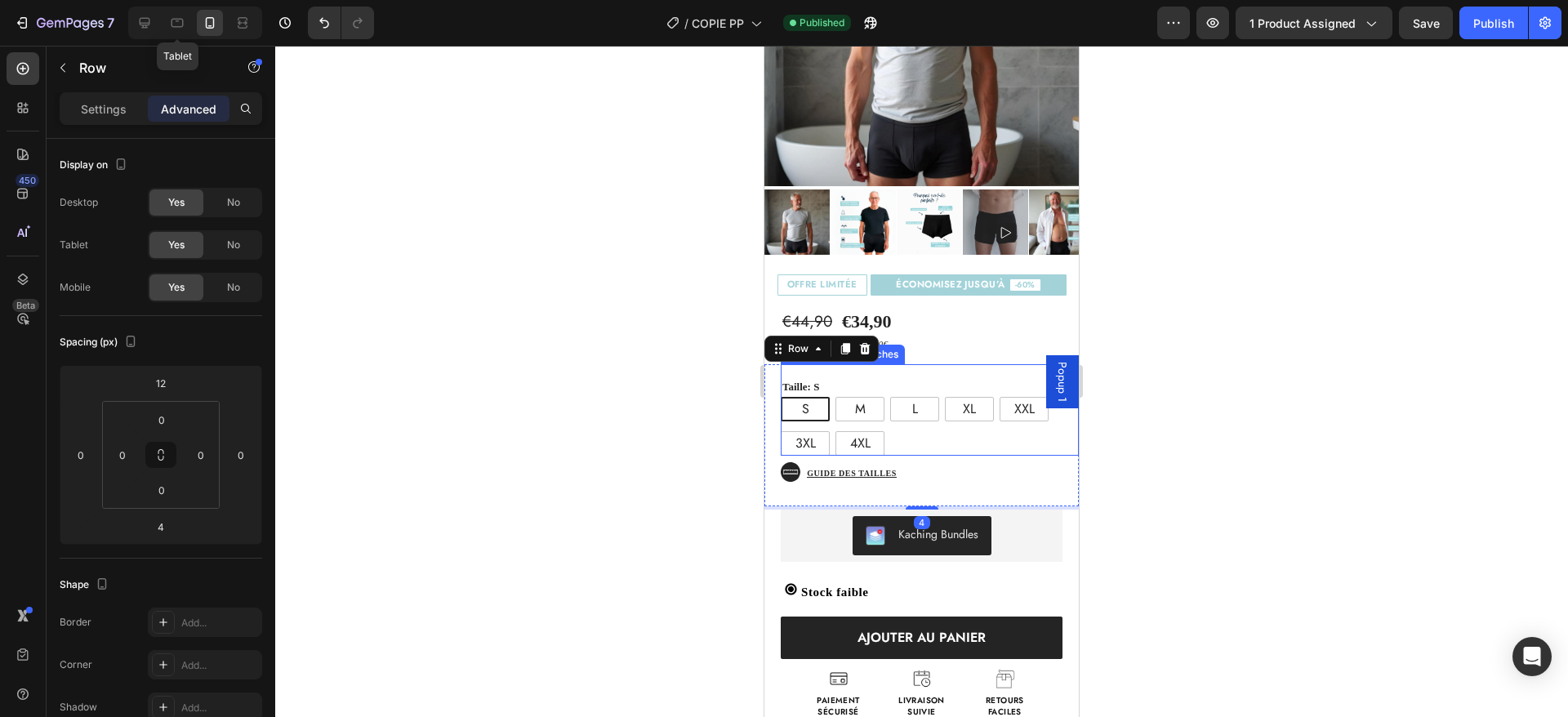
click at [850, 378] on div "Taille: S S S S M M M L L L XL XL XL XXL XXL XXL 3XL 3XL 3XL 4XL 4XL 4XL" at bounding box center [929, 417] width 298 height 80
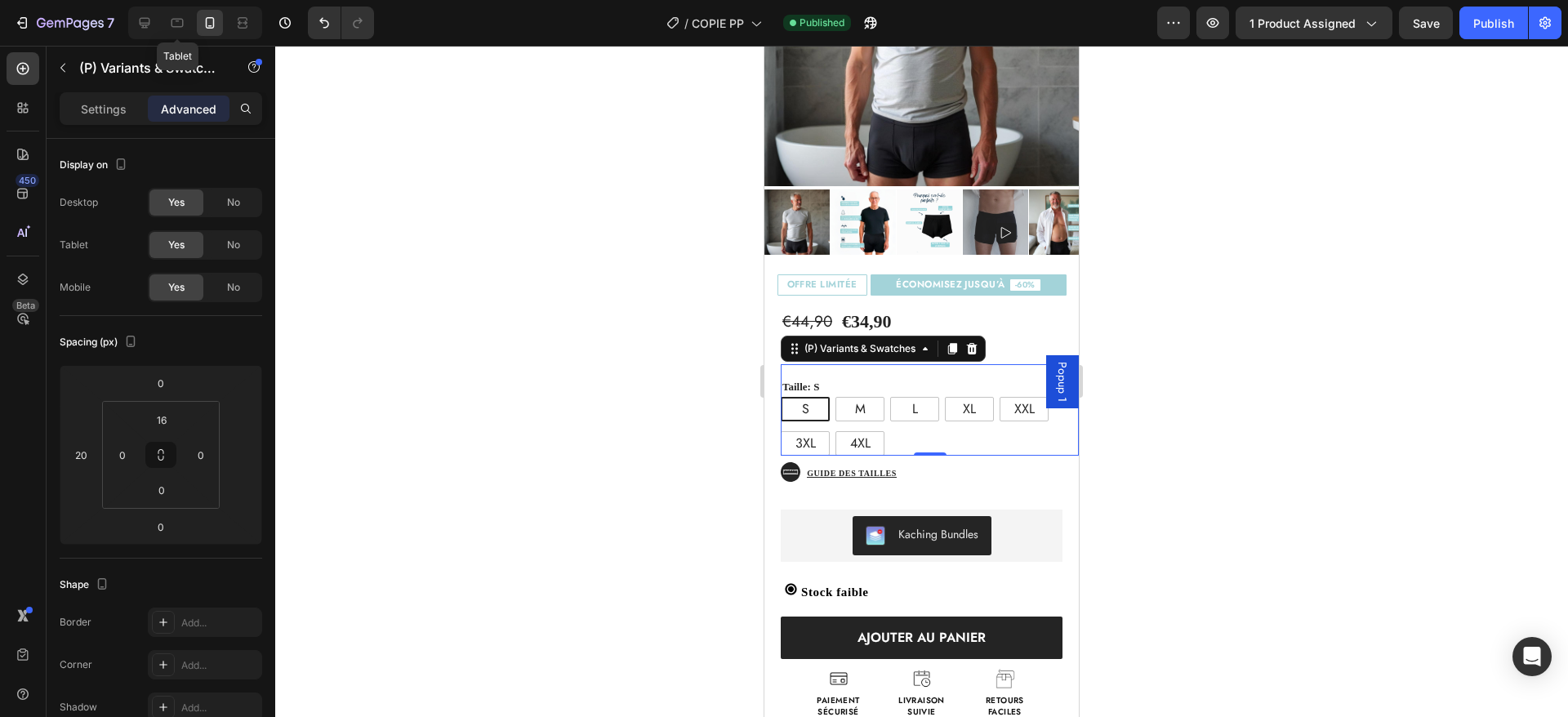
click at [796, 378] on legend "Taille: S" at bounding box center [801, 387] width 40 height 19
click at [850, 397] on div "M" at bounding box center [860, 409] width 49 height 24
click at [836, 396] on input "M M M" at bounding box center [835, 396] width 1 height 1
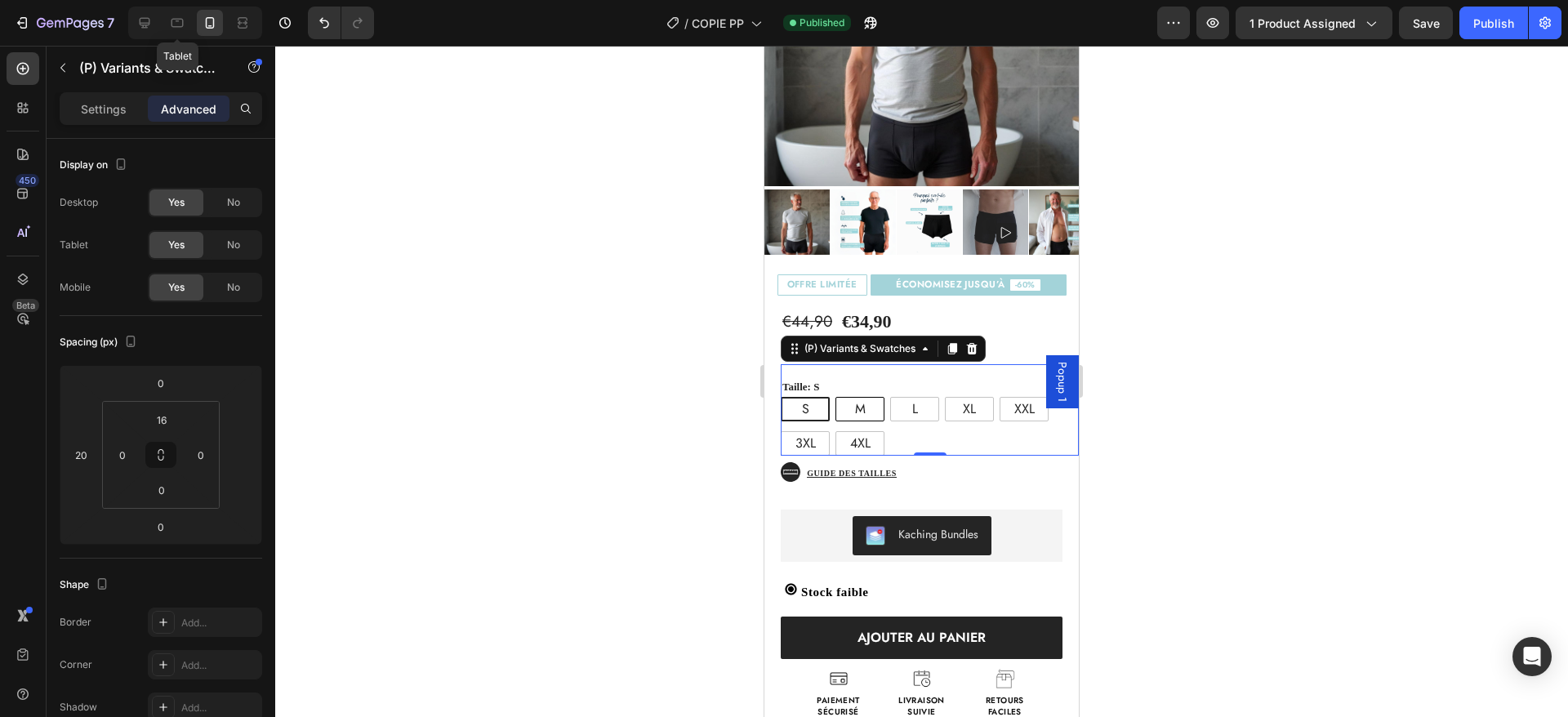
radio input "true"
click at [930, 397] on div "L" at bounding box center [914, 409] width 49 height 24
click at [890, 396] on input "L L L" at bounding box center [890, 396] width 1 height 1
radio input "true"
click at [857, 434] on span "4XL" at bounding box center [860, 442] width 20 height 18
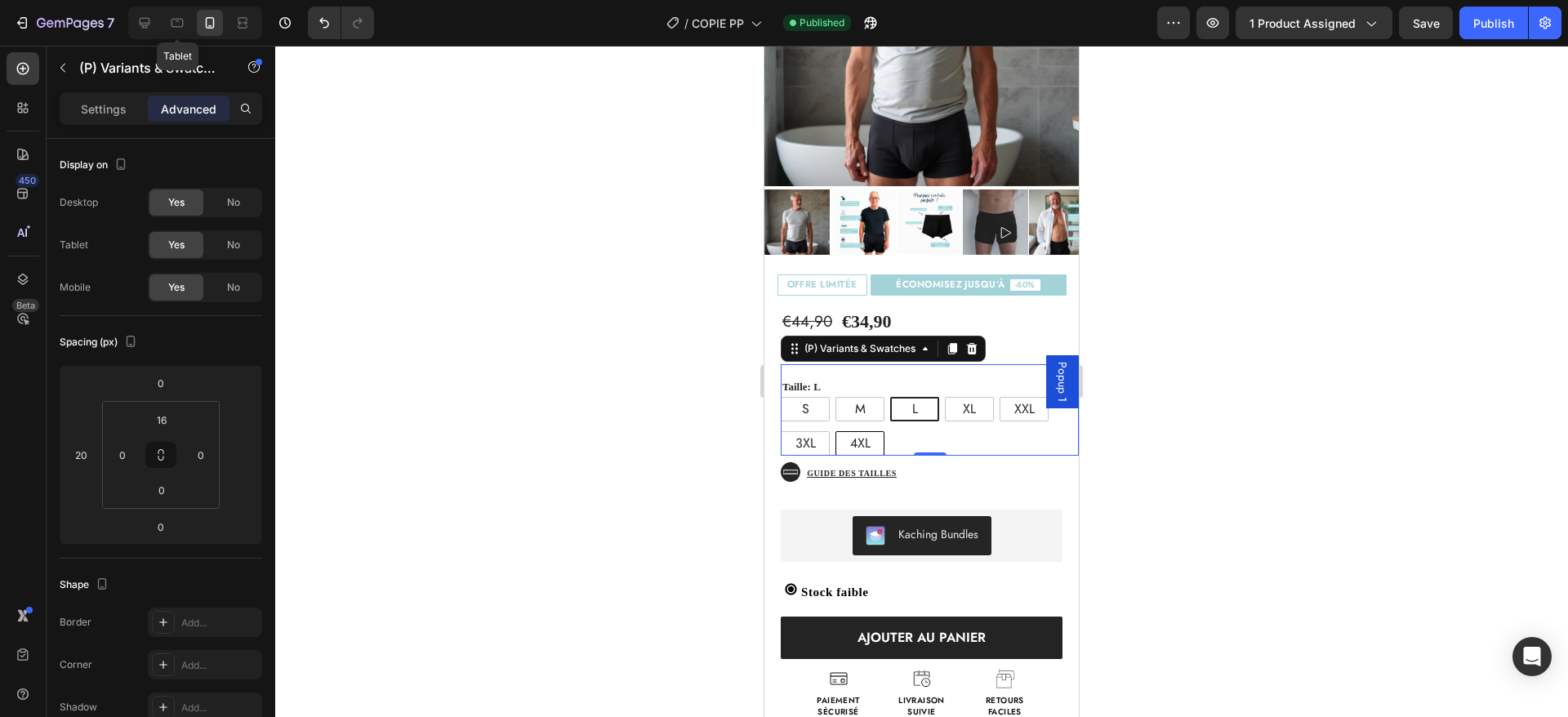
click at [836, 430] on input "4XL 4XL 4XL" at bounding box center [835, 430] width 1 height 1
radio input "true"
click at [833, 378] on legend "Taille: 4XL" at bounding box center [808, 387] width 55 height 19
click at [815, 397] on div "S" at bounding box center [805, 409] width 49 height 24
click at [781, 396] on input "S S S" at bounding box center [780, 396] width 1 height 1
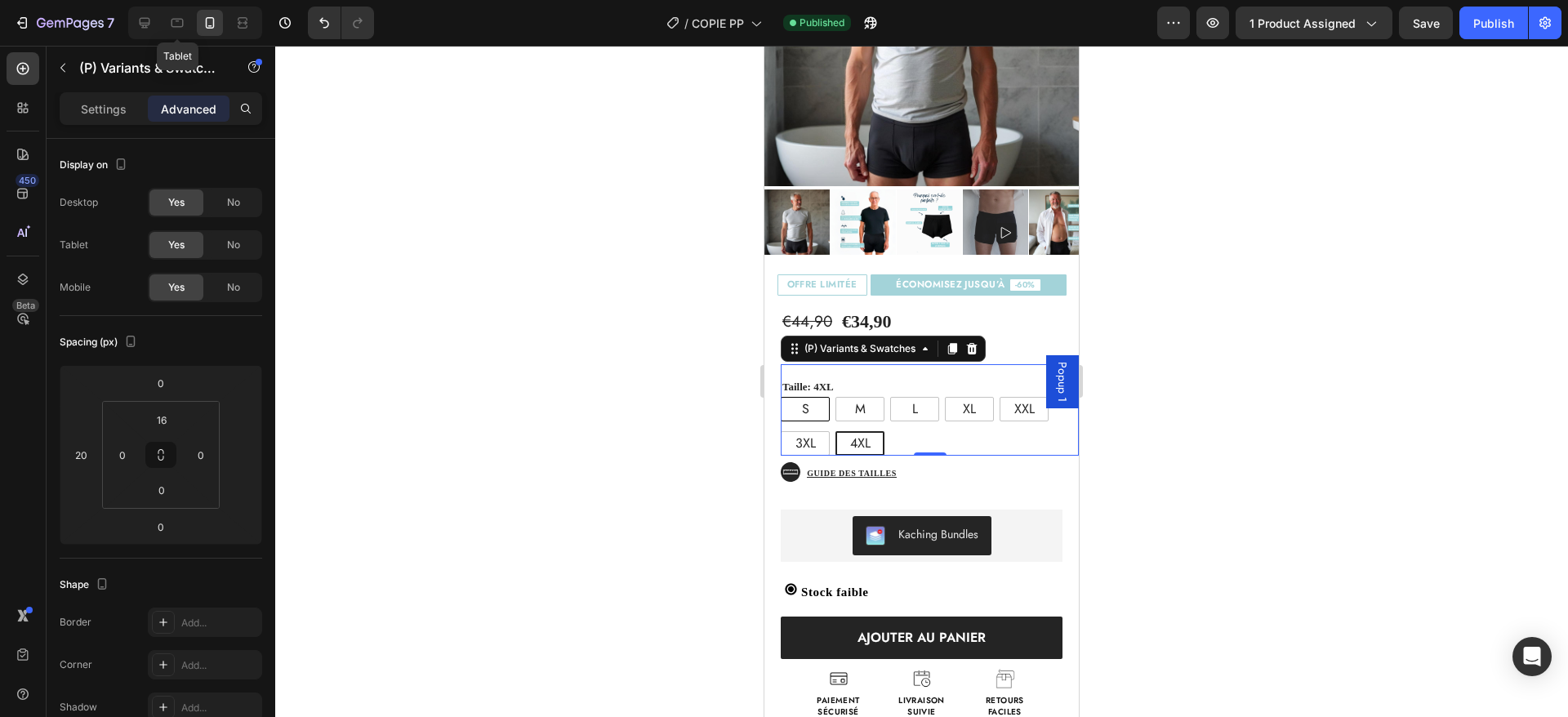
radio input "true"
click at [827, 378] on div "Taille: S S S S M M M L L L XL XL XL XXL XXL XXL 3XL 3XL 3XL 4XL 4XL 4XL" at bounding box center [929, 417] width 298 height 80
click at [810, 378] on legend "Taille: S" at bounding box center [801, 387] width 40 height 19
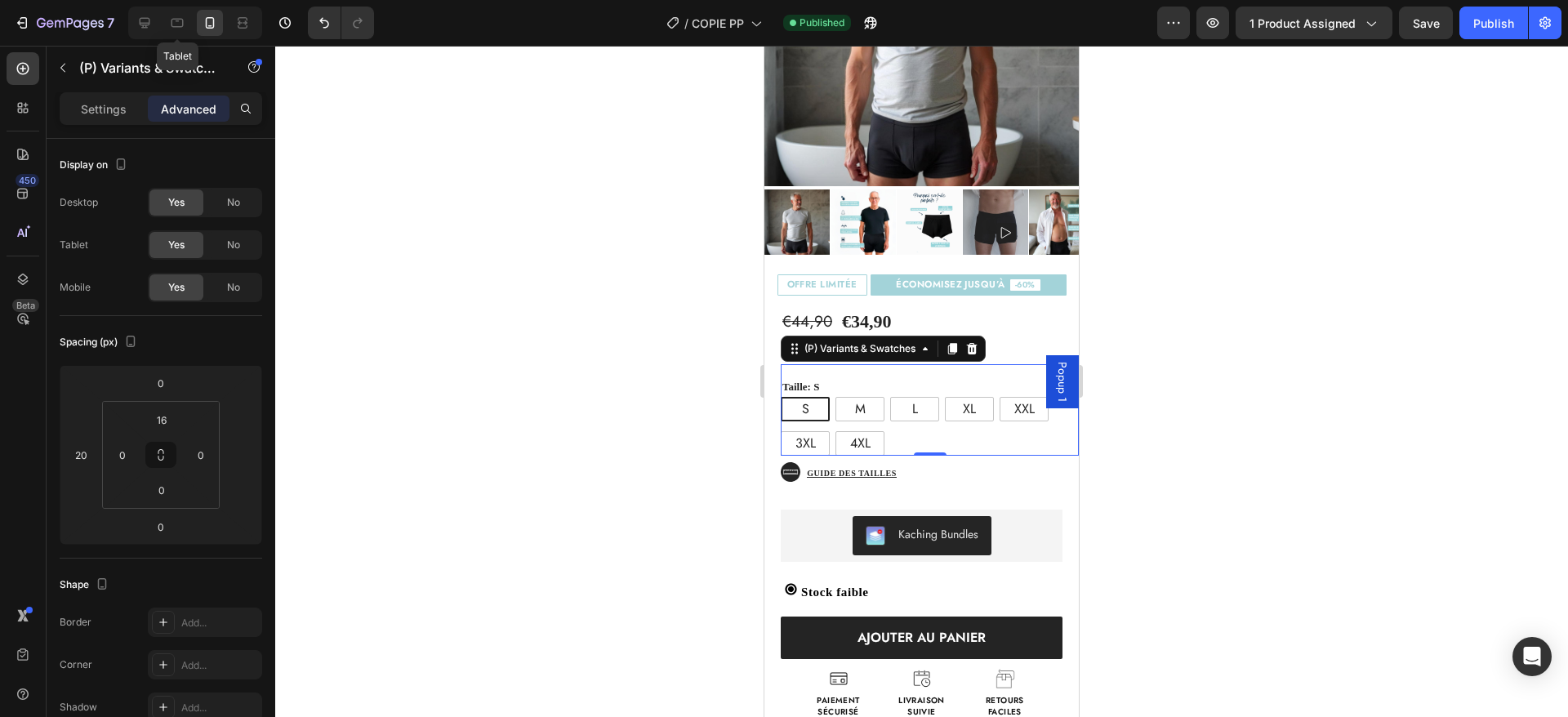
click at [822, 378] on div "Taille: S S S S M M M L L L XL XL XL XXL XXL XXL 3XL 3XL 3XL 4XL 4XL 4XL" at bounding box center [929, 417] width 298 height 80
click at [932, 309] on div "€44,90 Product Price Product Price €34,90 Product Price Product Price Text Bloc…" at bounding box center [875, 322] width 189 height 27
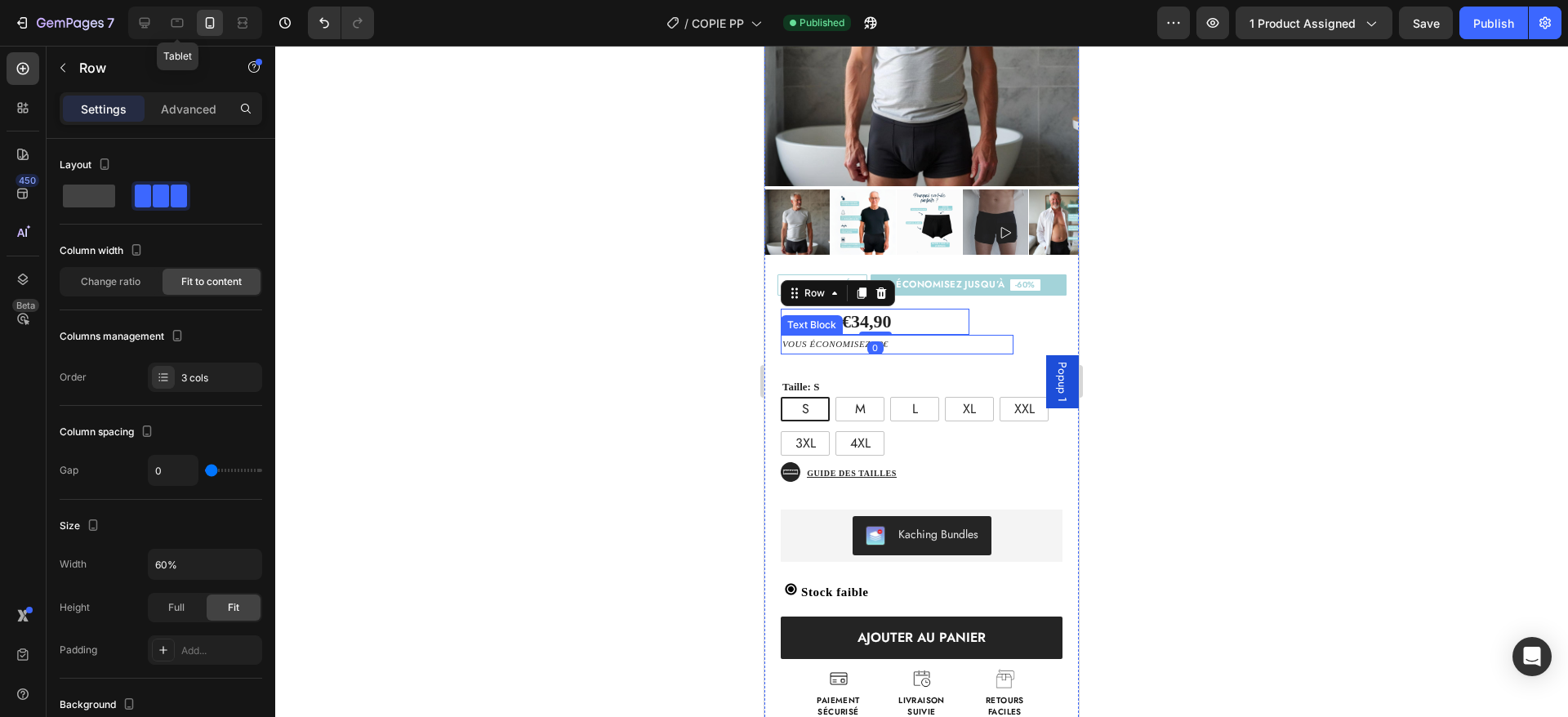
click at [915, 337] on p "vous économisez 10€" at bounding box center [897, 345] width 230 height 17
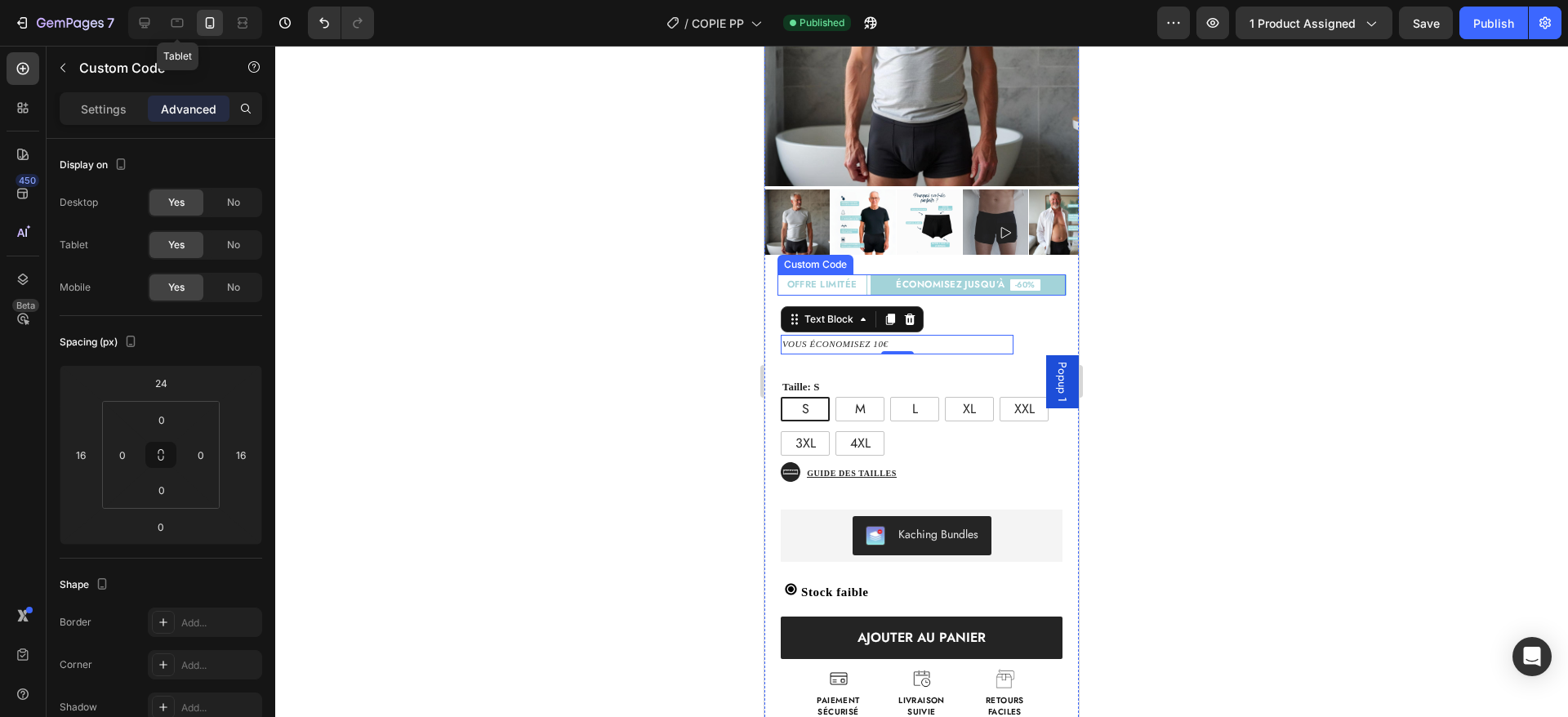
click at [1044, 275] on div "ÉCONOMISEZ JUSQU’À -60%" at bounding box center [968, 285] width 196 height 21
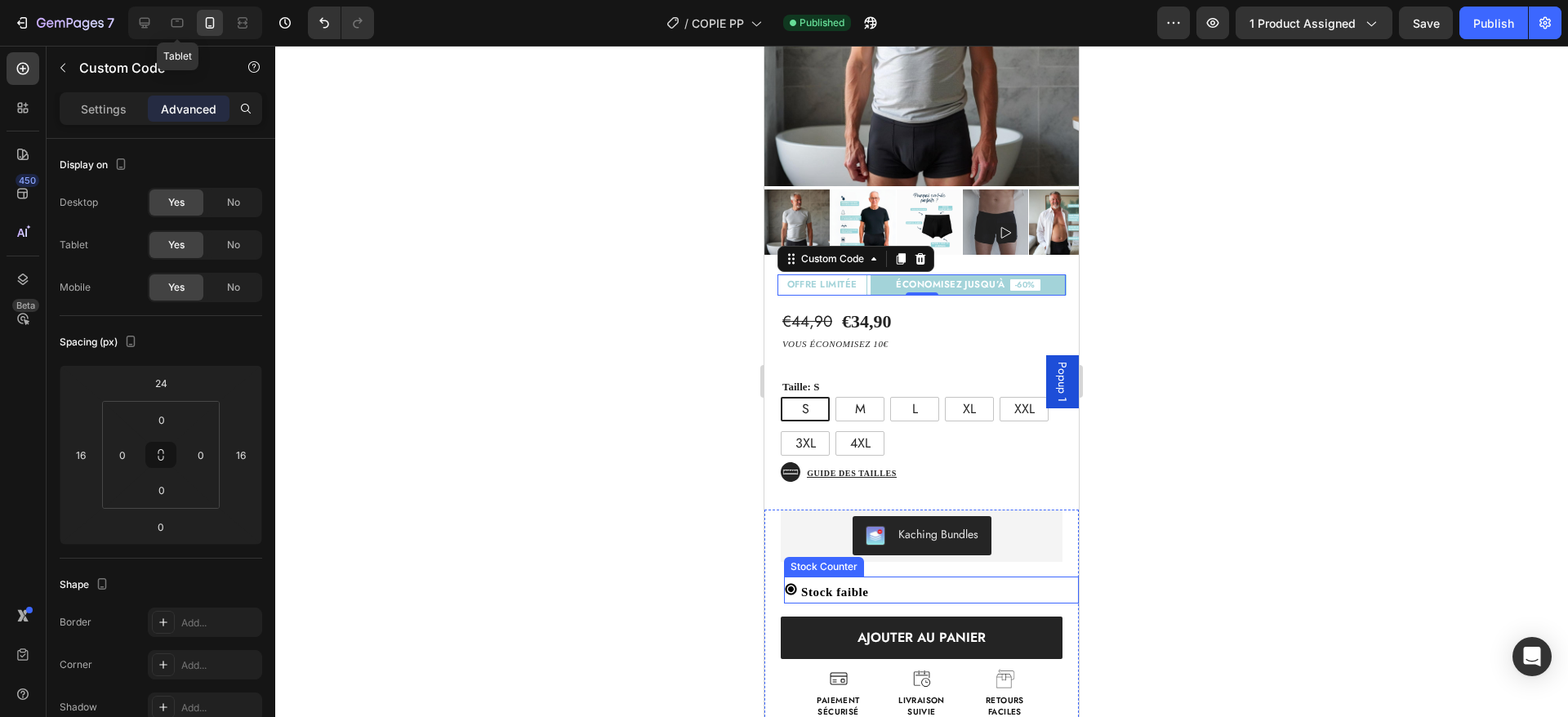
click at [795, 584] on icon at bounding box center [790, 589] width 11 height 11
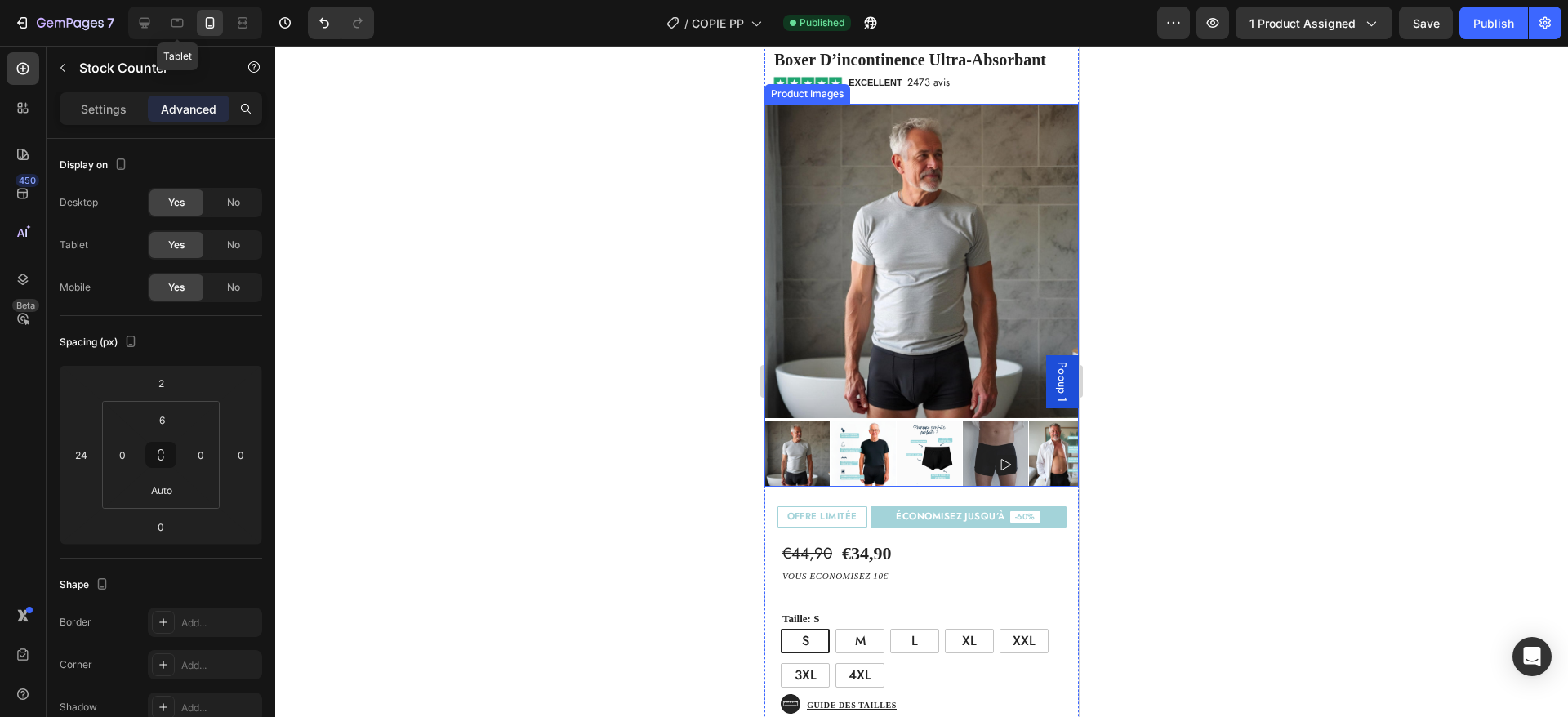
scroll to position [0, 0]
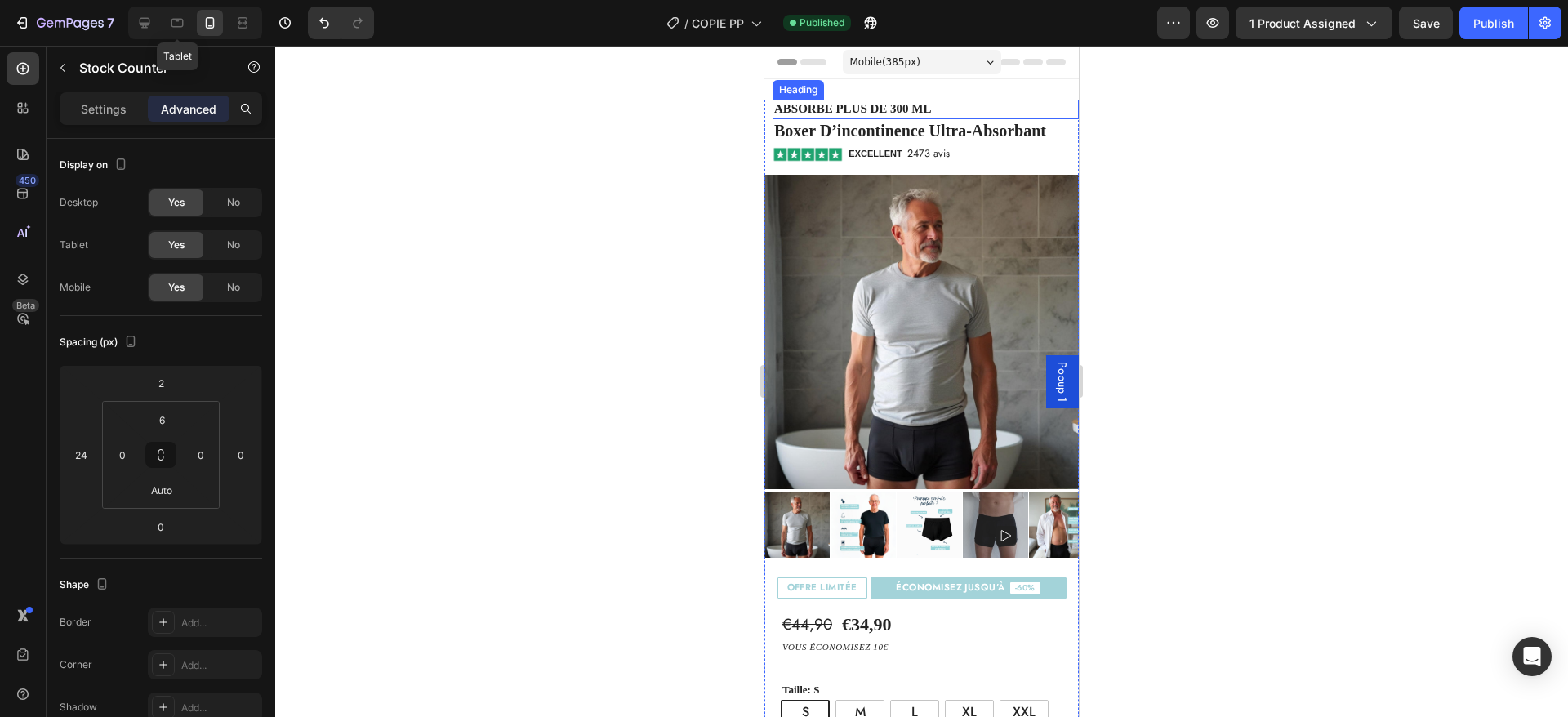
click at [857, 113] on strong "Absorbe plus de 300 ml" at bounding box center [853, 108] width 157 height 13
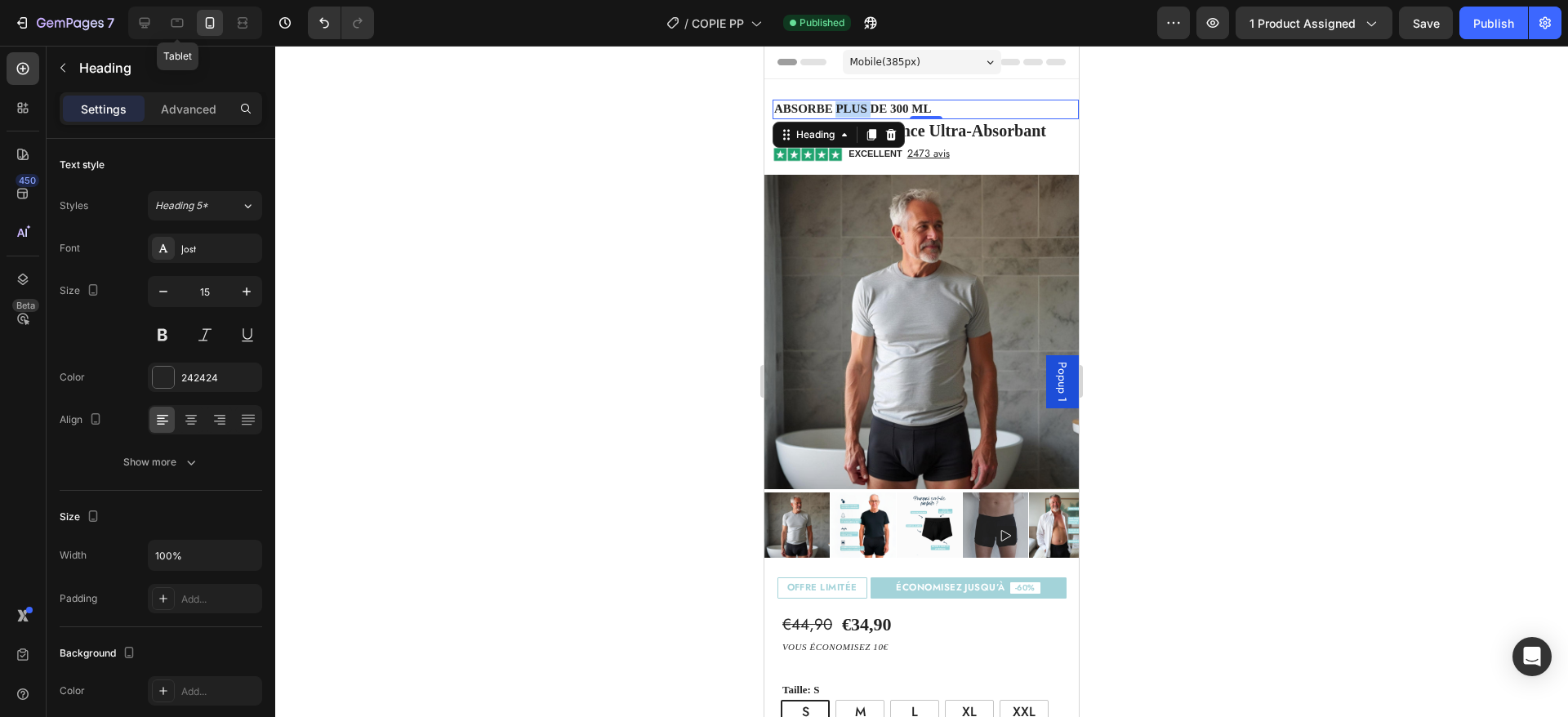
click at [847, 113] on strong "Absorbe plus de 300 ml" at bounding box center [853, 108] width 157 height 13
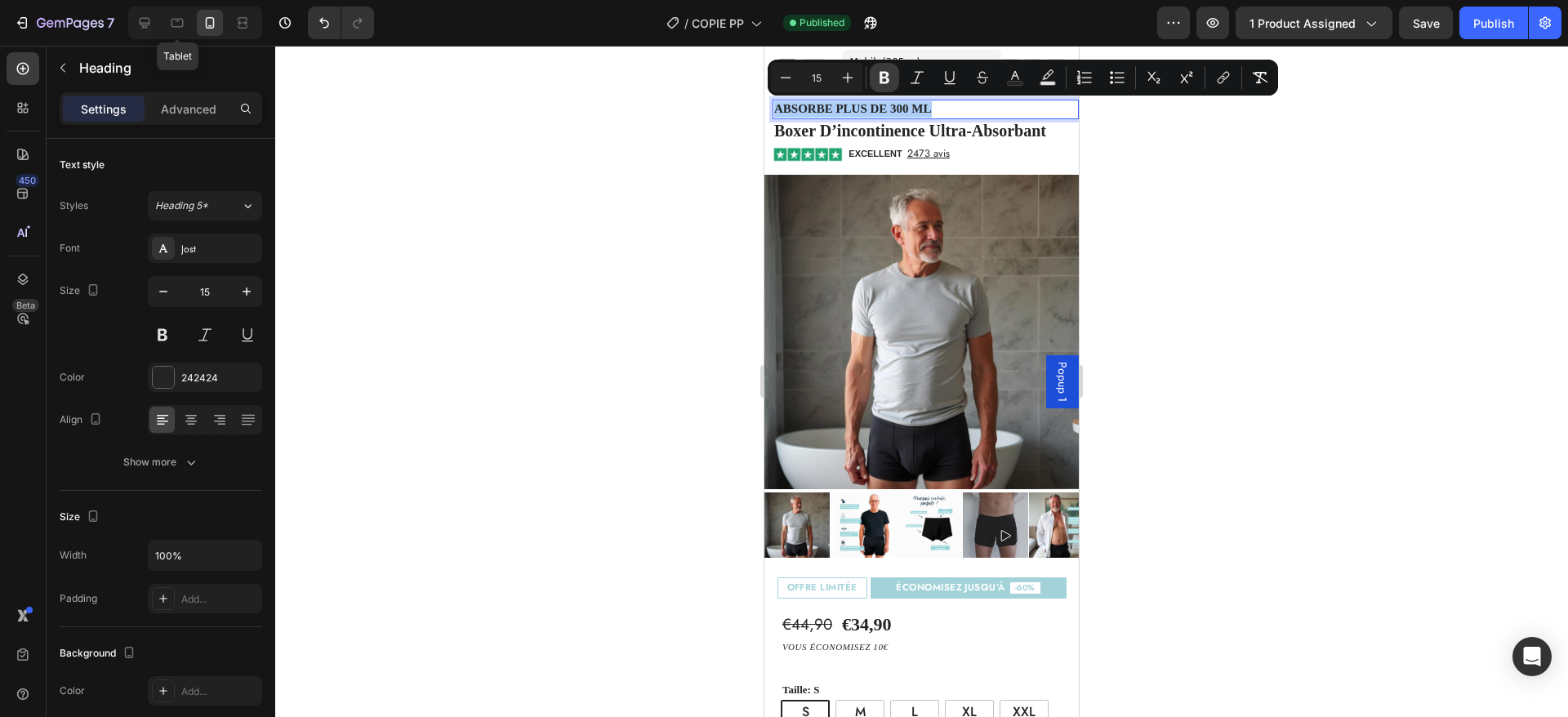
click at [885, 75] on icon "Editor contextual toolbar" at bounding box center [885, 77] width 17 height 17
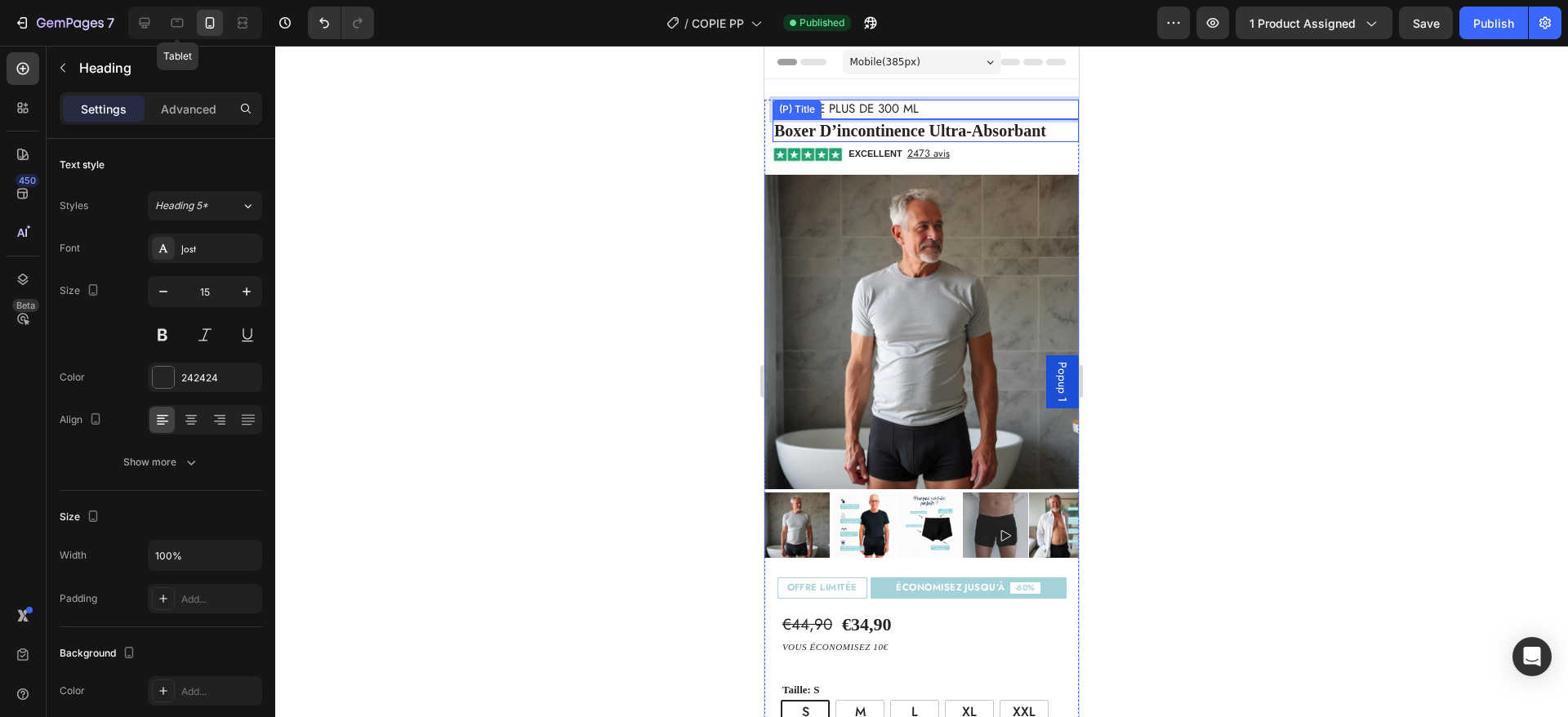
click at [940, 136] on h2 "boxer d’incontinence ultra-absorbant" at bounding box center [926, 130] width 306 height 23
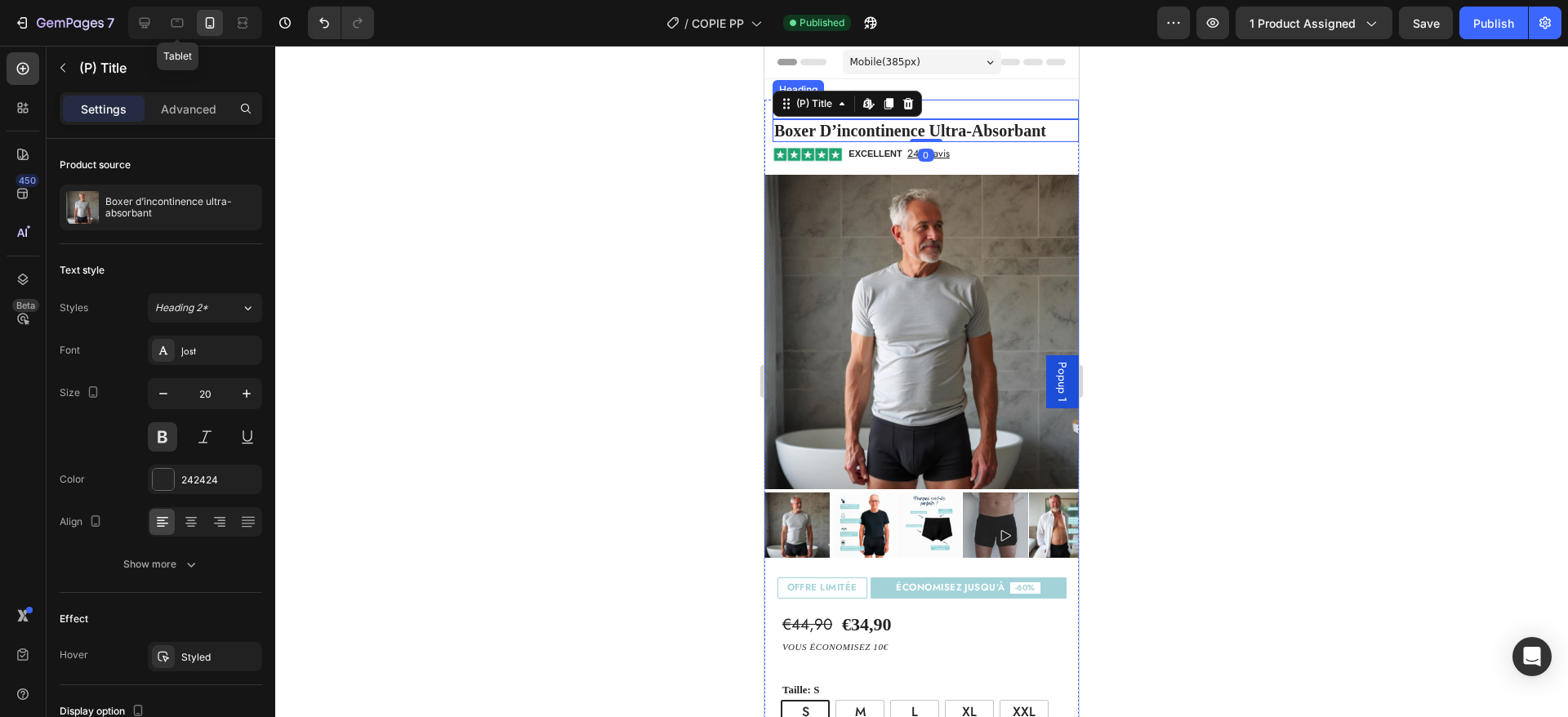
click at [949, 110] on p "⁠⁠⁠⁠⁠⁠⁠ Absorbe plus de 300 ml" at bounding box center [926, 109] width 303 height 17
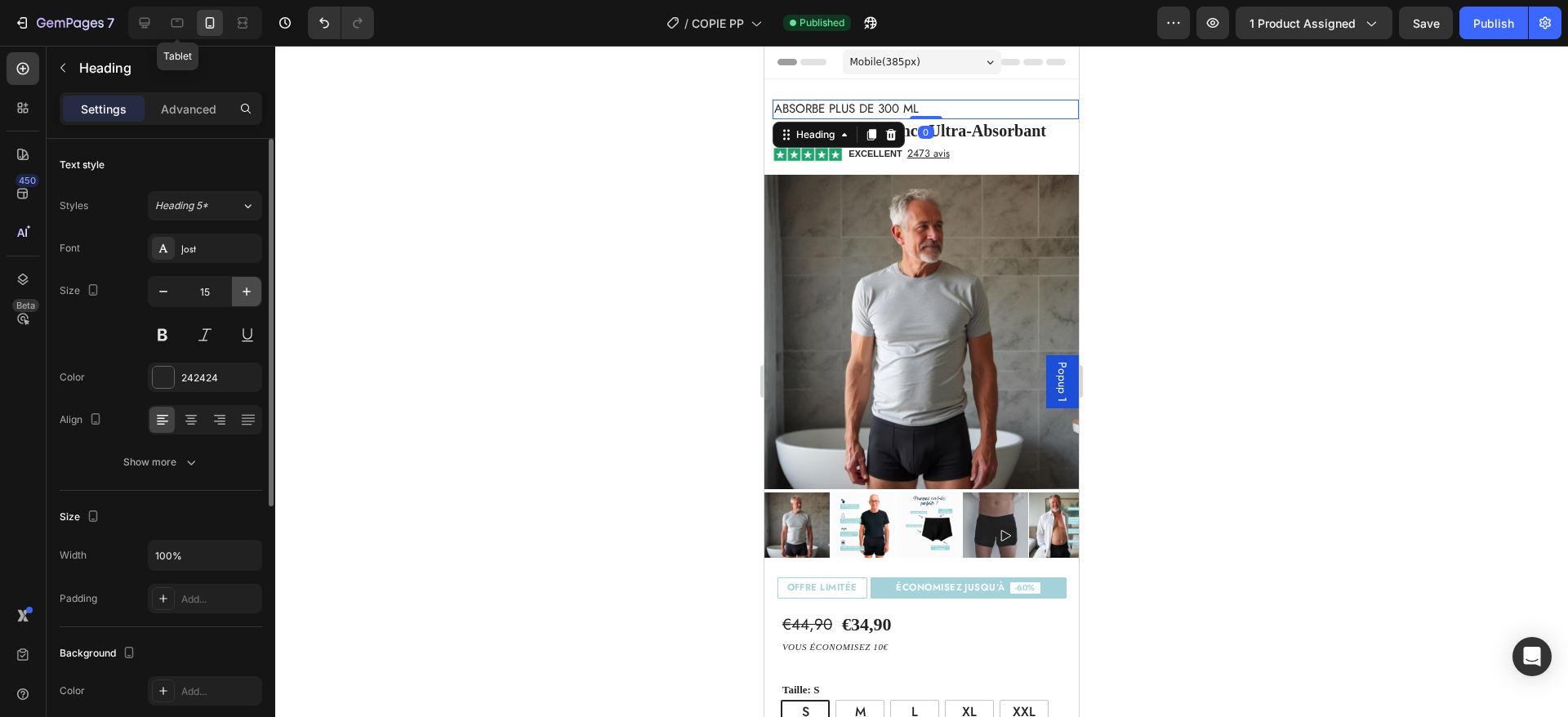
click at [252, 288] on icon "button" at bounding box center [246, 291] width 17 height 17
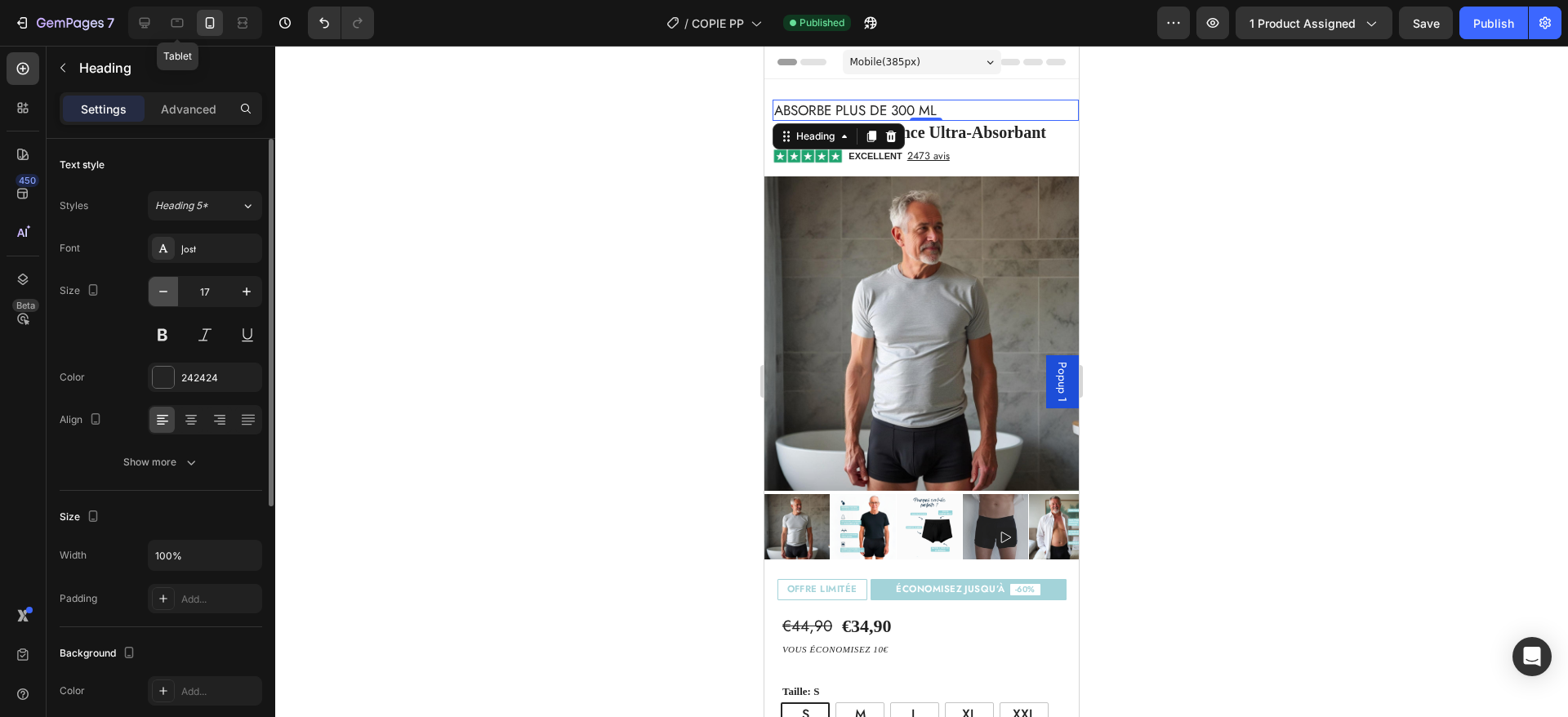
click at [175, 285] on button "button" at bounding box center [163, 292] width 30 height 30
type input "16"
click at [940, 118] on h2 "⁠⁠⁠⁠⁠⁠⁠ Absorbe plus de 300 ml" at bounding box center [926, 109] width 306 height 20
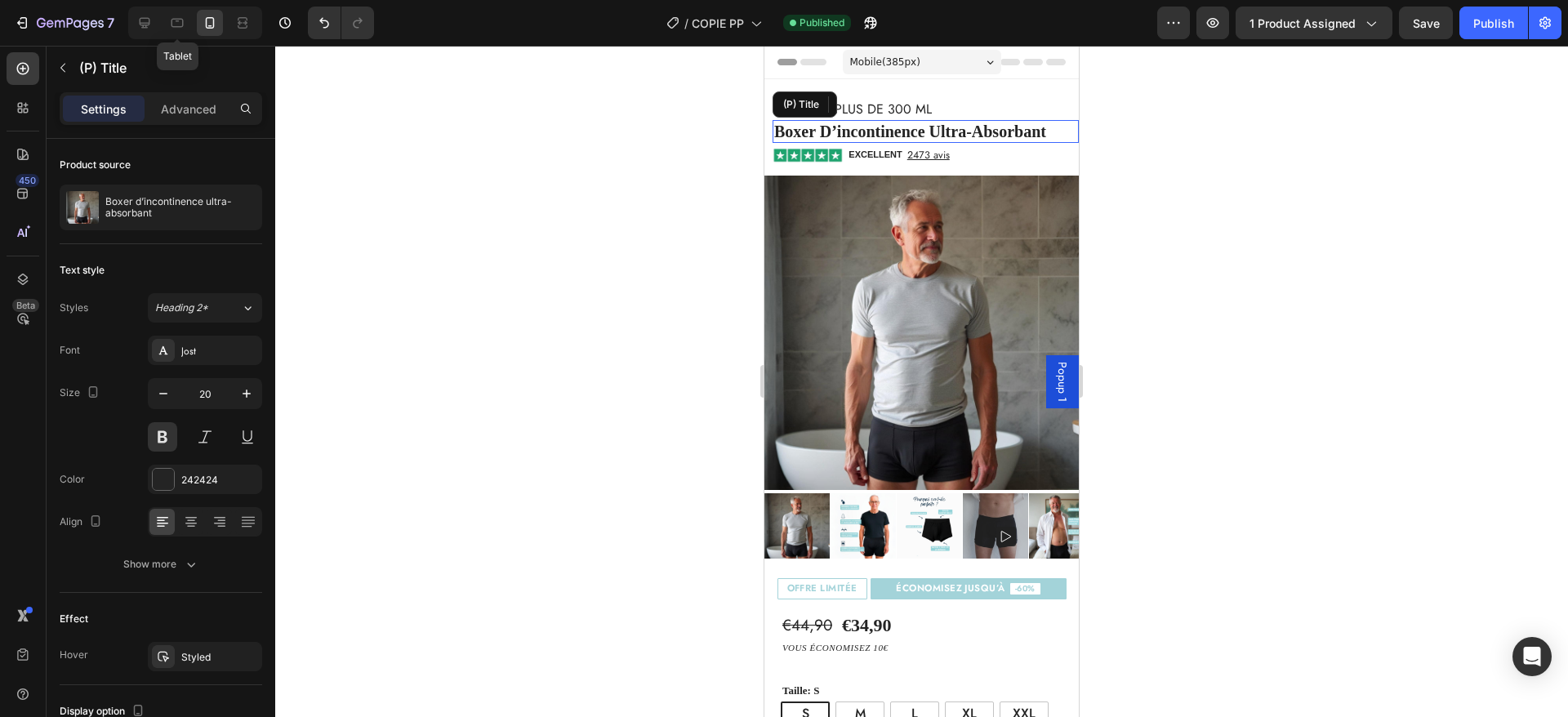
click at [936, 136] on h2 "boxer d’incontinence ultra-absorbant" at bounding box center [926, 131] width 306 height 23
click at [246, 388] on icon "button" at bounding box center [246, 393] width 17 height 17
type input "21"
click at [940, 131] on h2 "boxer d’incontinence ultra-absorbant" at bounding box center [926, 131] width 306 height 24
click at [933, 133] on h2 "boxer d’incontinence ultra-absorbant" at bounding box center [926, 131] width 306 height 24
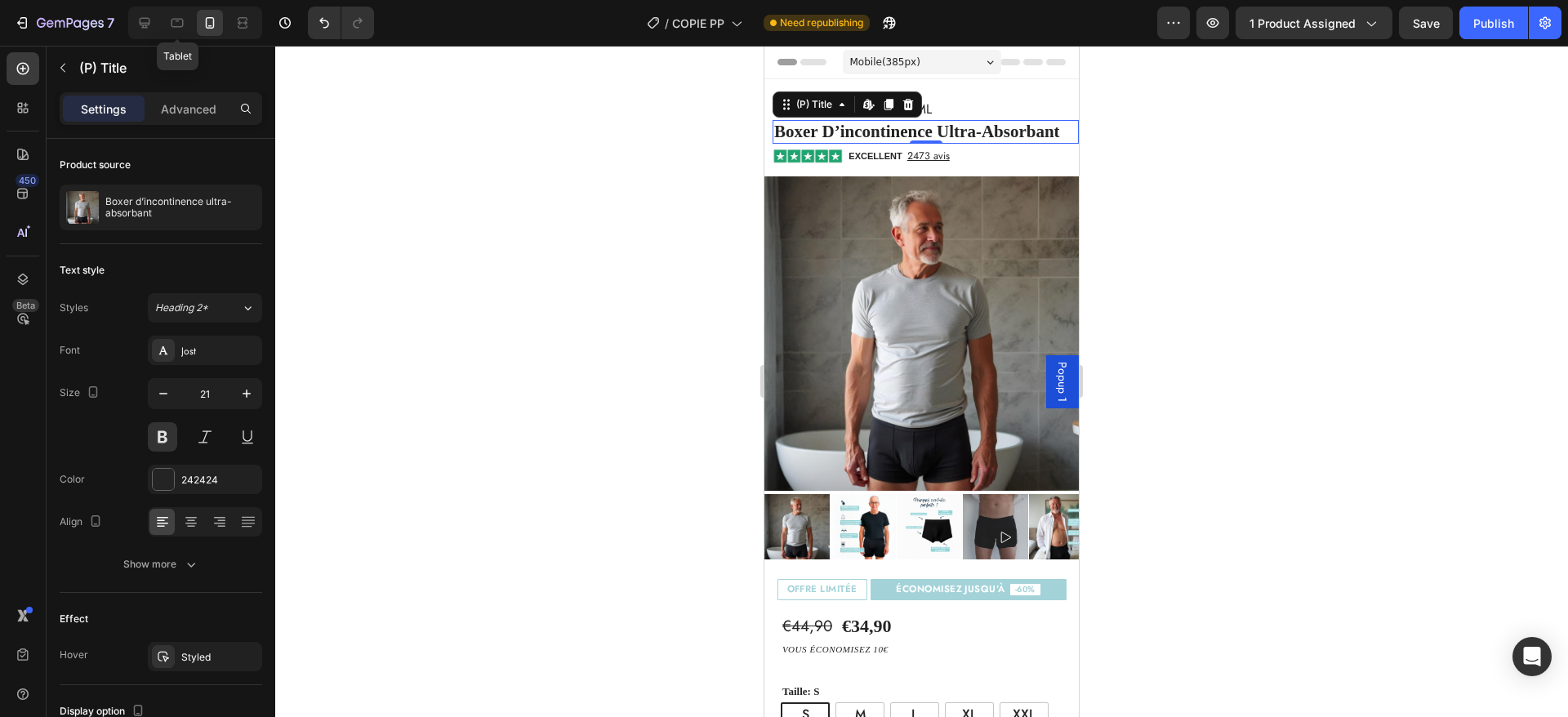
click at [944, 131] on h2 "boxer d’incontinence ultra-absorbant" at bounding box center [926, 131] width 306 height 24
click at [940, 136] on h2 "boxer d’incontinence ultra-absorbant" at bounding box center [926, 131] width 306 height 24
click at [809, 132] on h2 "boxer d’incontinence ultra-absorbant" at bounding box center [926, 131] width 306 height 24
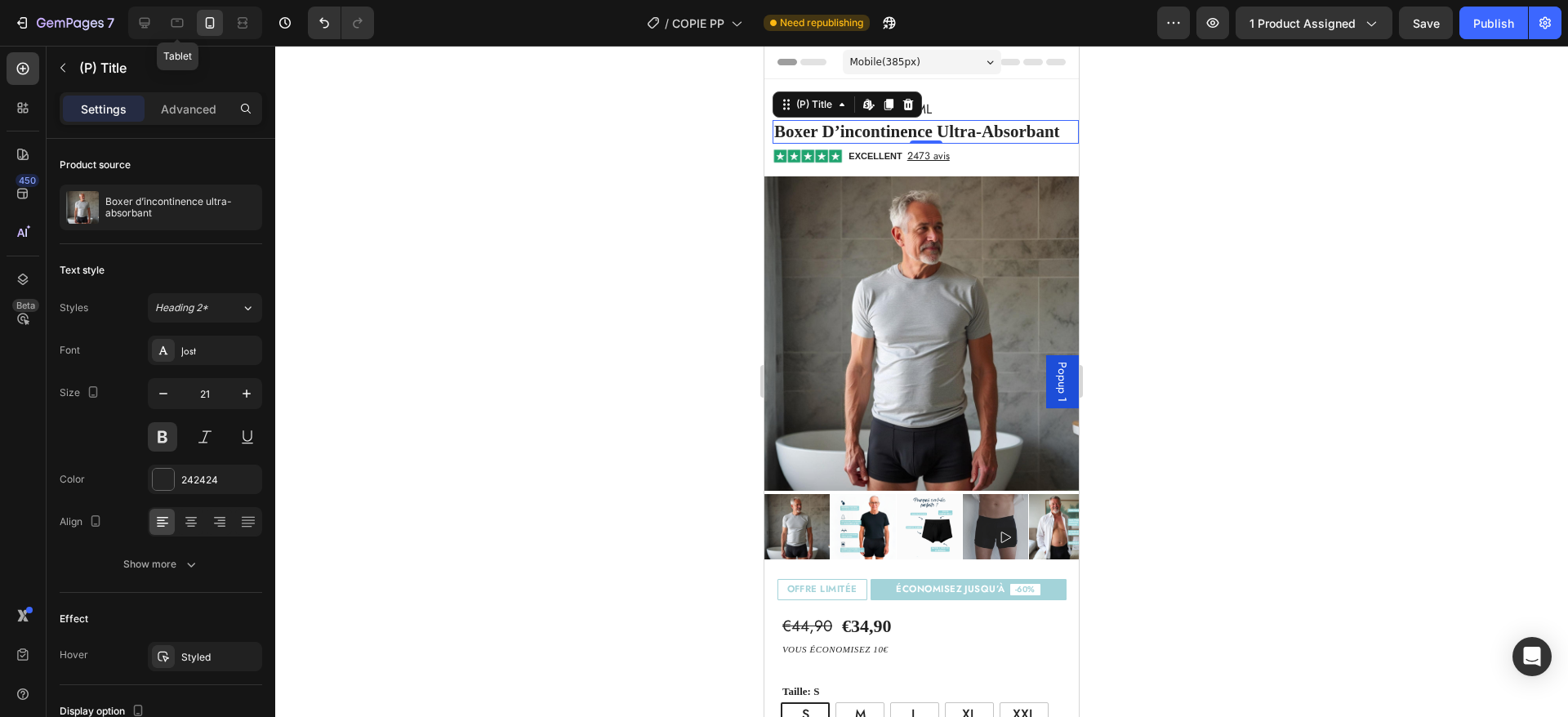
click at [809, 132] on h2 "boxer d’incontinence ultra-absorbant" at bounding box center [926, 131] width 306 height 24
click at [996, 105] on p "⁠⁠⁠⁠⁠⁠⁠ Absorbe plus de 300 ml" at bounding box center [926, 110] width 303 height 17
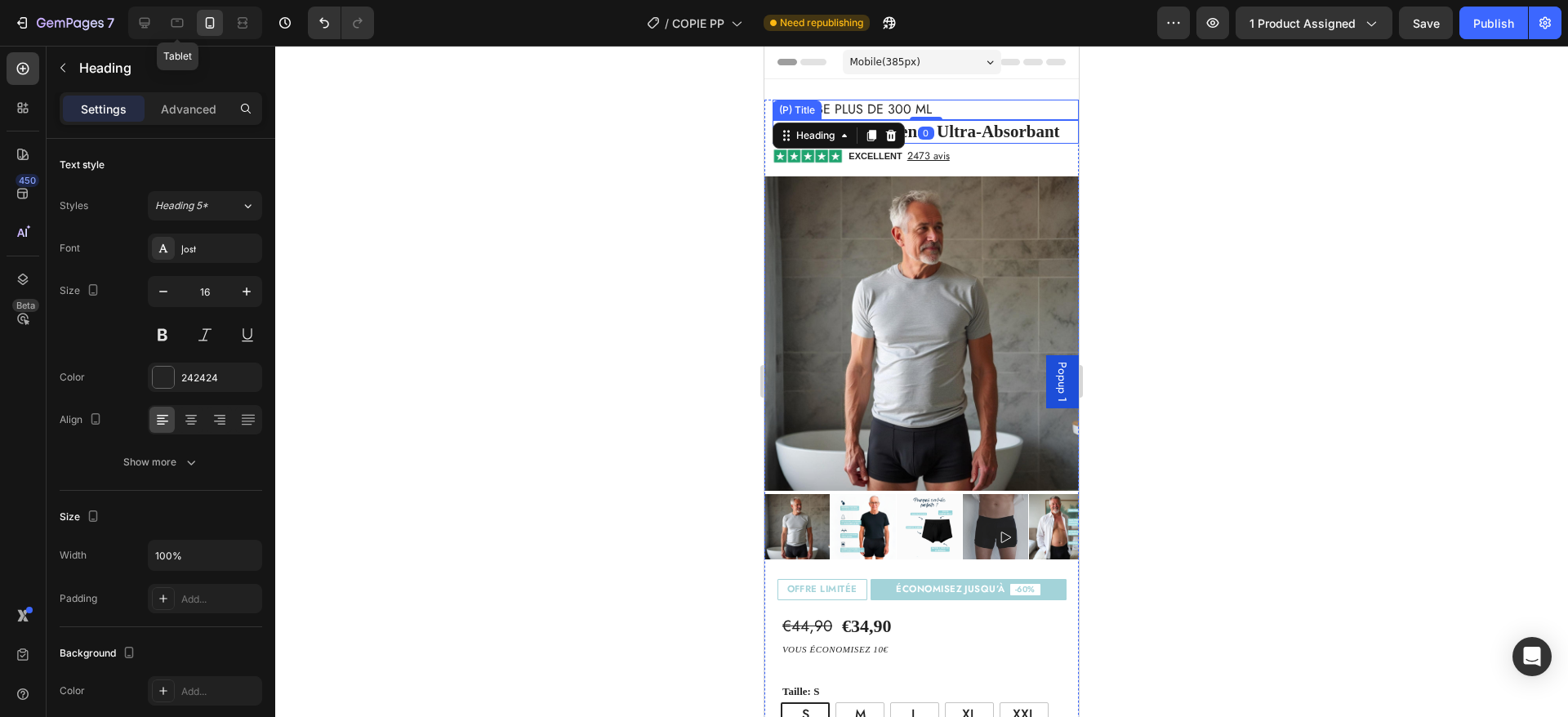
click at [948, 135] on h2 "boxer d’incontinence ultra-absorbant" at bounding box center [926, 131] width 306 height 24
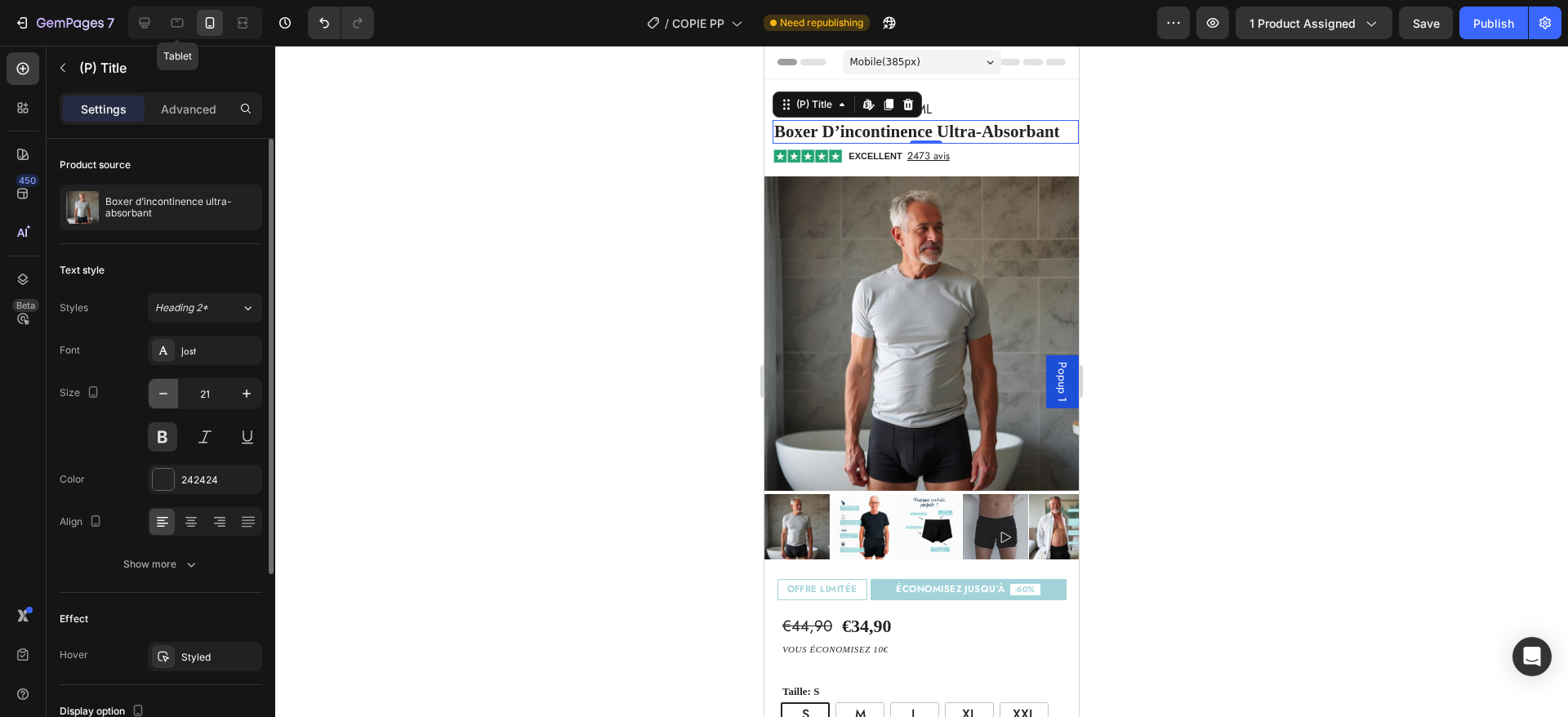
click at [159, 393] on icon "button" at bounding box center [163, 393] width 17 height 17
type input "20"
click at [191, 106] on p "Advanced" at bounding box center [189, 109] width 56 height 17
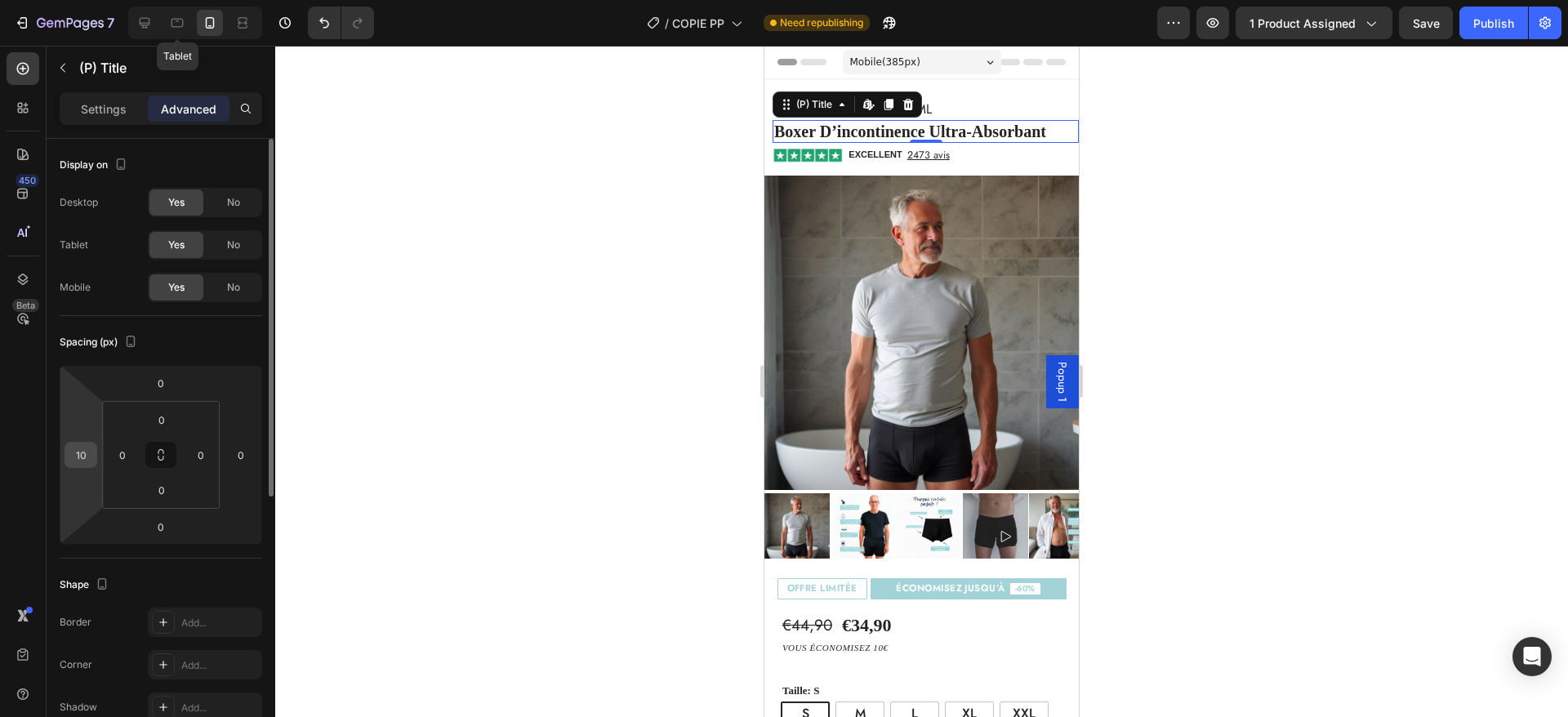
click at [71, 453] on input "10" at bounding box center [80, 455] width 24 height 24
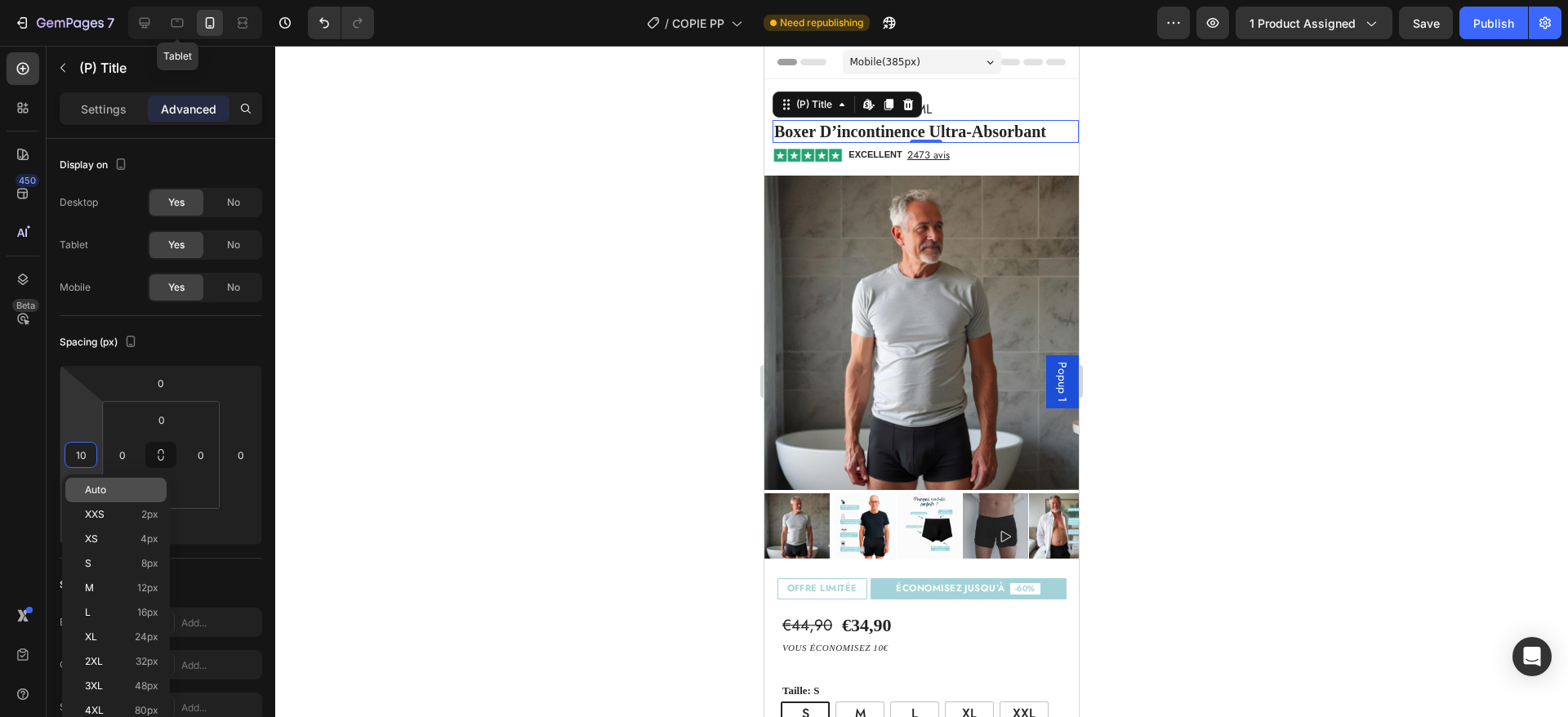
click at [106, 485] on span "Auto" at bounding box center [95, 490] width 21 height 11
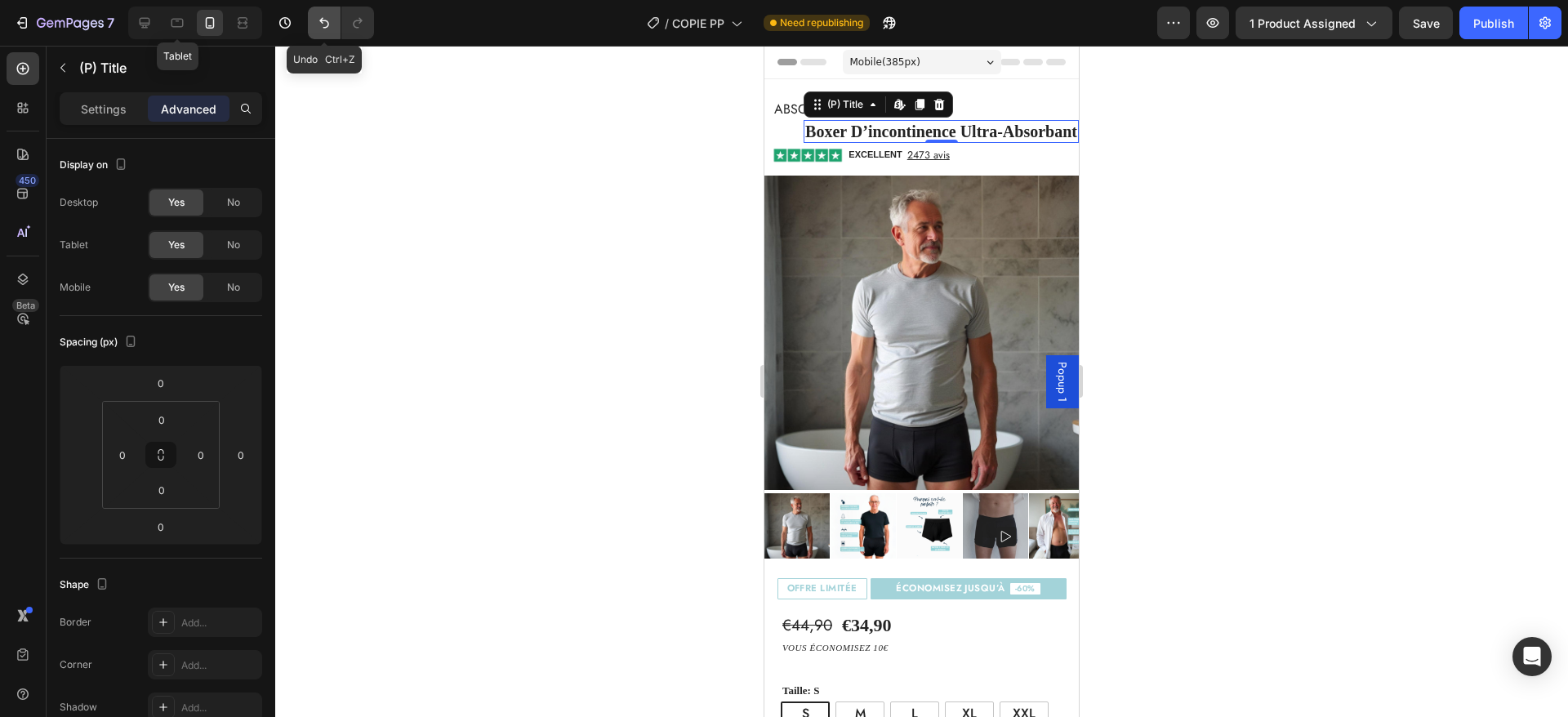
click at [309, 21] on button "Undo/Redo" at bounding box center [323, 22] width 32 height 32
type input "10"
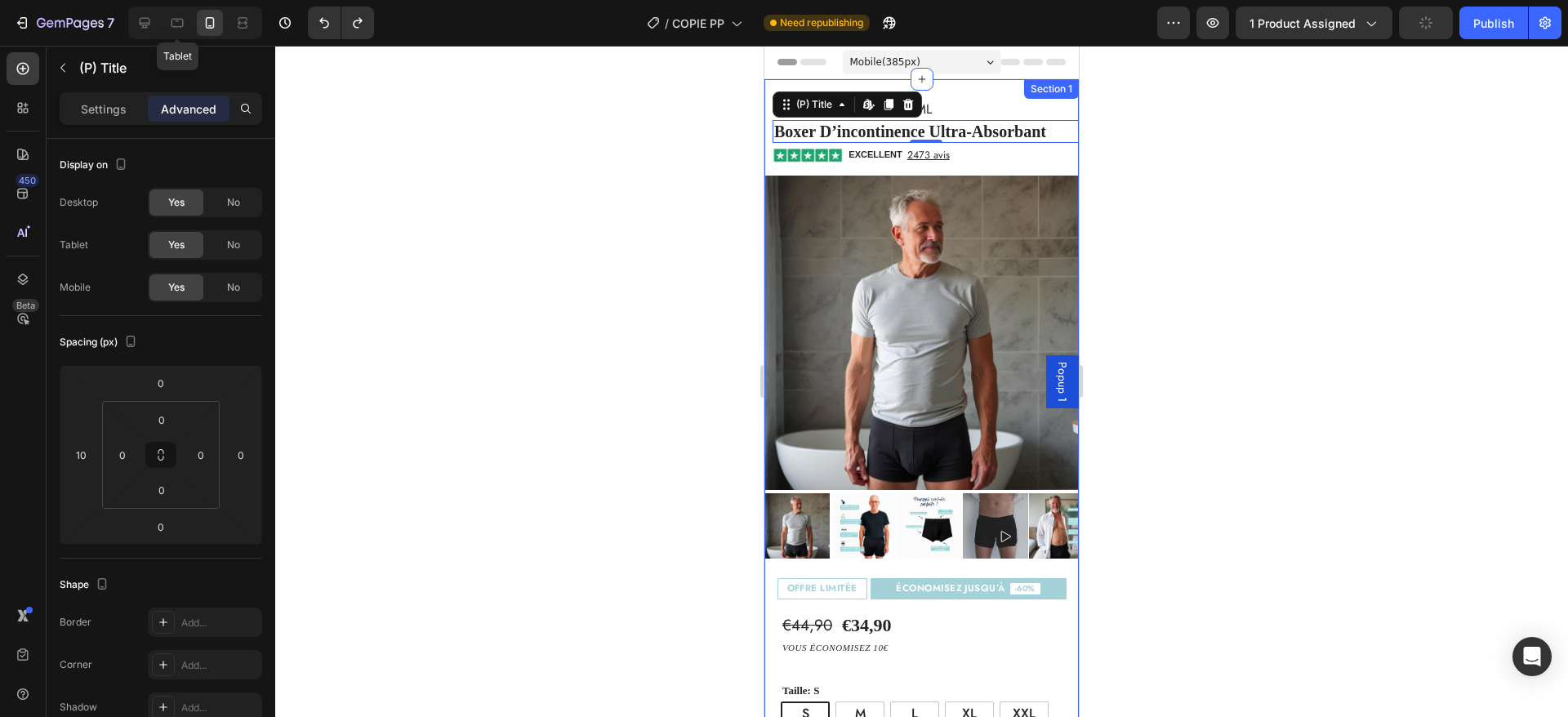
click at [961, 90] on div "⁠⁠⁠⁠⁠⁠⁠ Absorbe plus de 300 ml Heading boxer d’incontinence ultra-absorbant (P)…" at bounding box center [922, 721] width 315 height 1284
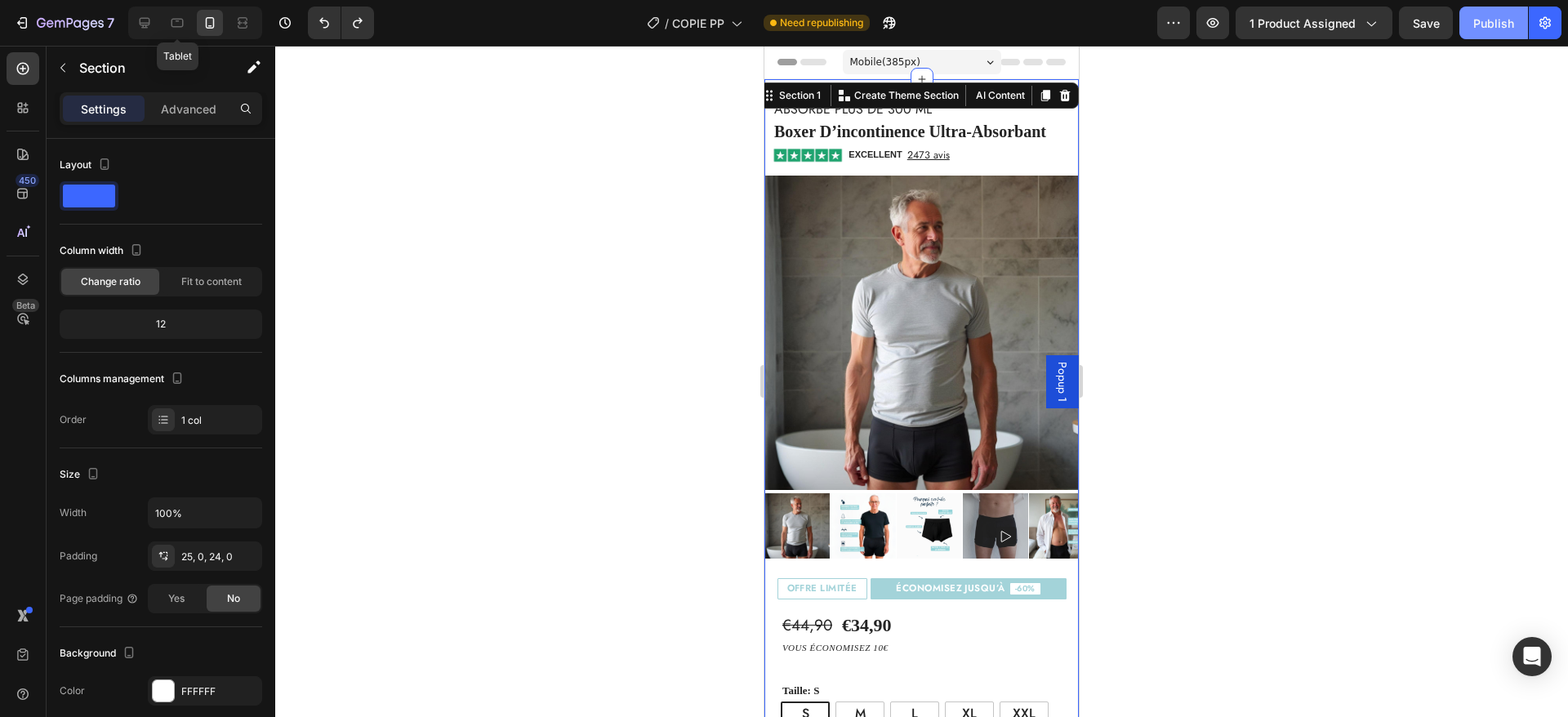
click at [1497, 27] on div "Publish" at bounding box center [1494, 24] width 41 height 17
click at [912, 584] on span "ÉCONOMISEZ JUSQU’À" at bounding box center [950, 588] width 108 height 10
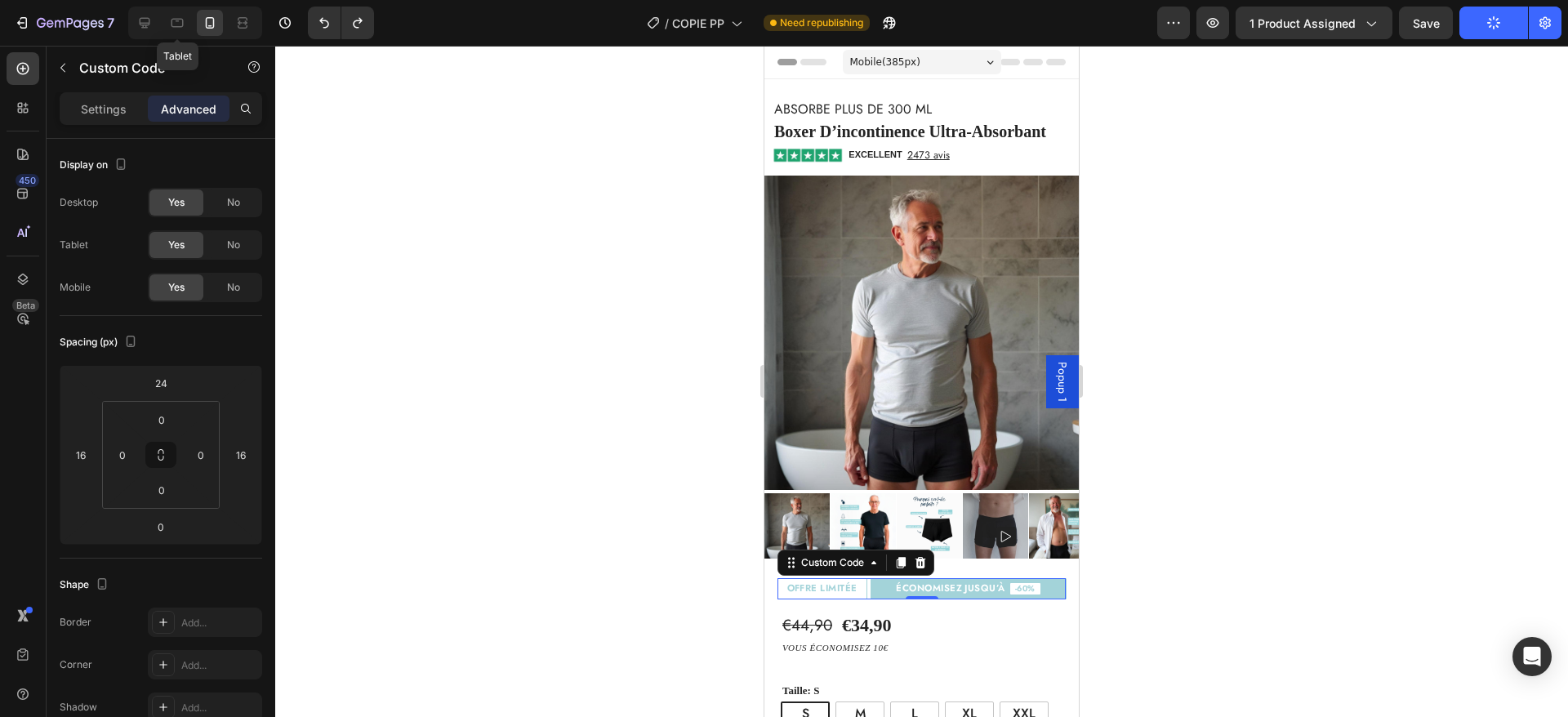
click at [923, 579] on div "ÉCONOMISEZ JUSQU’À -60%" at bounding box center [968, 589] width 196 height 21
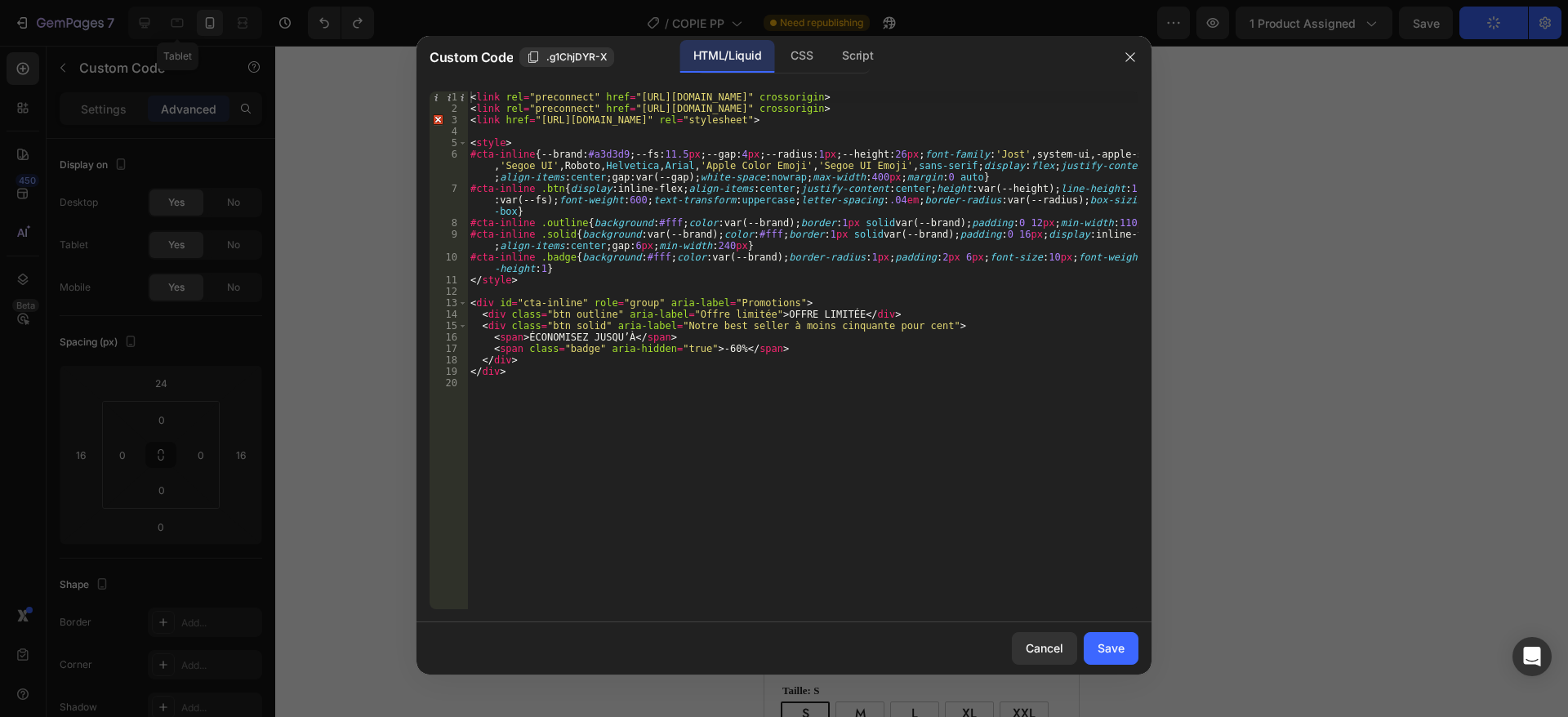
type textarea "#cta-inline .badge{background:#fff;color:var(--brand);border-radius:1px;padding…"
click at [745, 263] on div "< link rel = "preconnect" href = "[URL][DOMAIN_NAME]" crossorigin > < link rel …" at bounding box center [802, 362] width 671 height 541
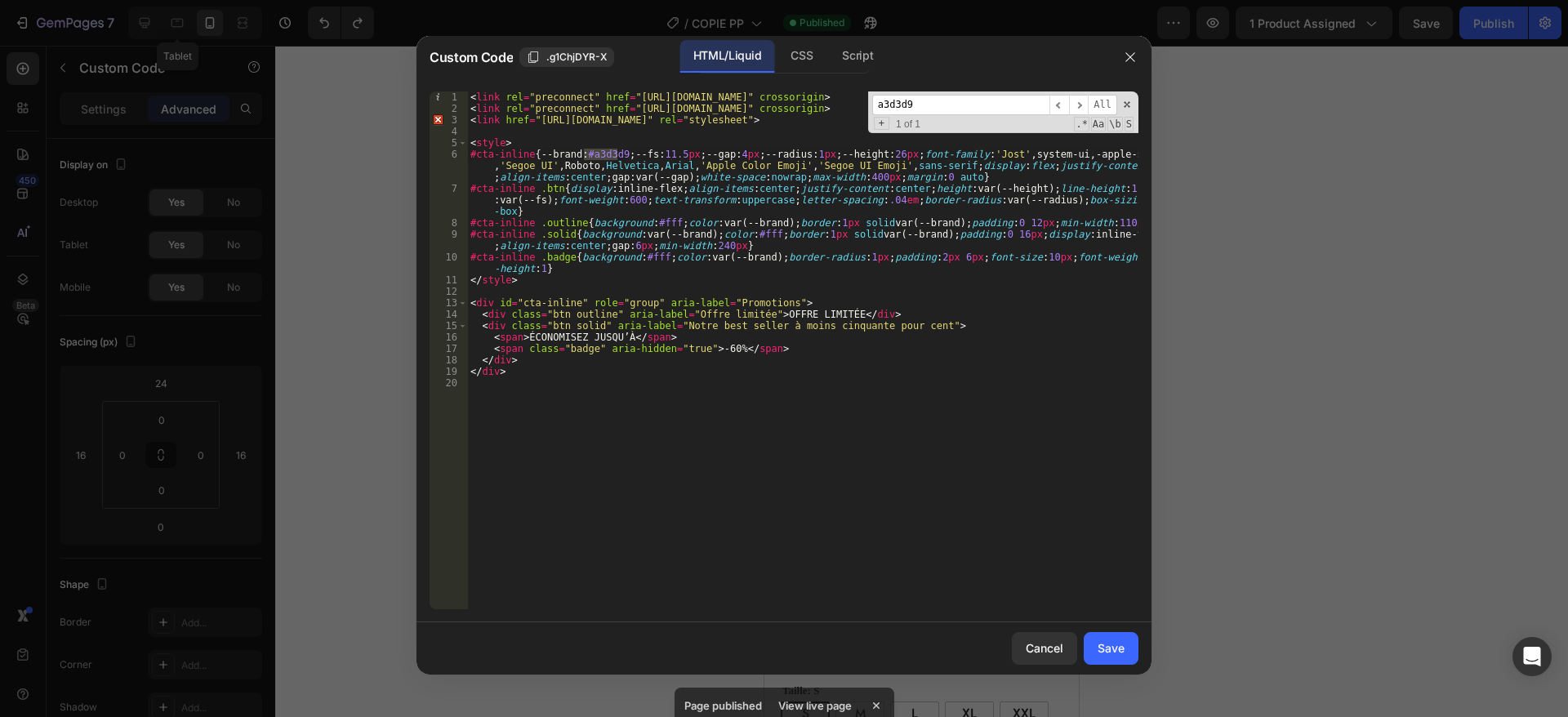
type input "a3d3d9"
click at [598, 156] on div "< link rel = "preconnect" href = "[URL][DOMAIN_NAME]" crossorigin > < link rel …" at bounding box center [802, 351] width 671 height 518
click at [598, 156] on div "< link rel = "preconnect" href = "[URL][DOMAIN_NAME]" crossorigin > < link rel …" at bounding box center [802, 362] width 671 height 541
click at [592, 152] on div "< link rel = "preconnect" href = "[URL][DOMAIN_NAME]" crossorigin > < link rel …" at bounding box center [802, 351] width 671 height 518
click at [592, 152] on div "< link rel = "preconnect" href = "[URL][DOMAIN_NAME]" crossorigin > < link rel …" at bounding box center [802, 362] width 671 height 541
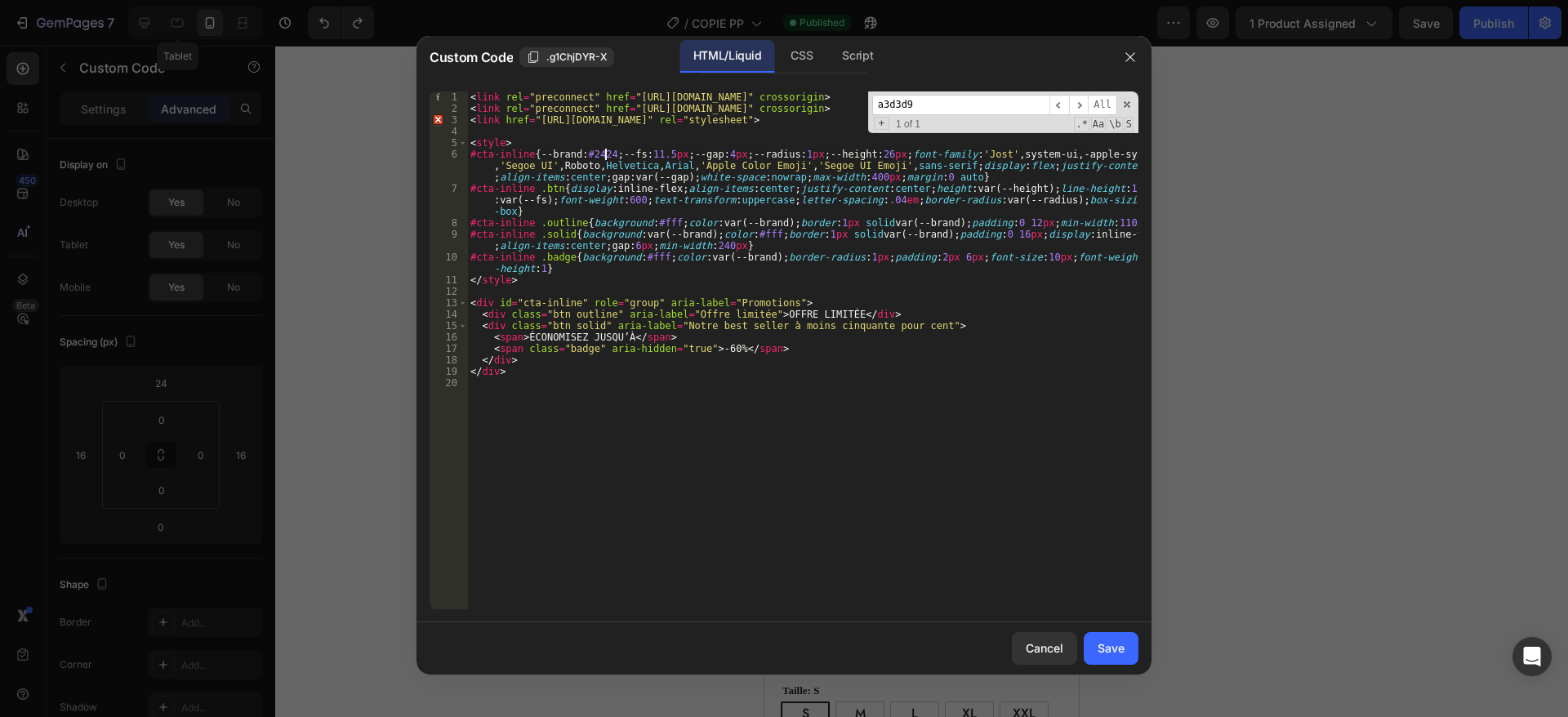
scroll to position [0, 12]
type textarea "#cta-inline{--brand:#242424;--fs:11.5px;--gap:4px;--radius:1px;--height:26px;fo…"
click at [1125, 645] on button "Save" at bounding box center [1111, 648] width 55 height 32
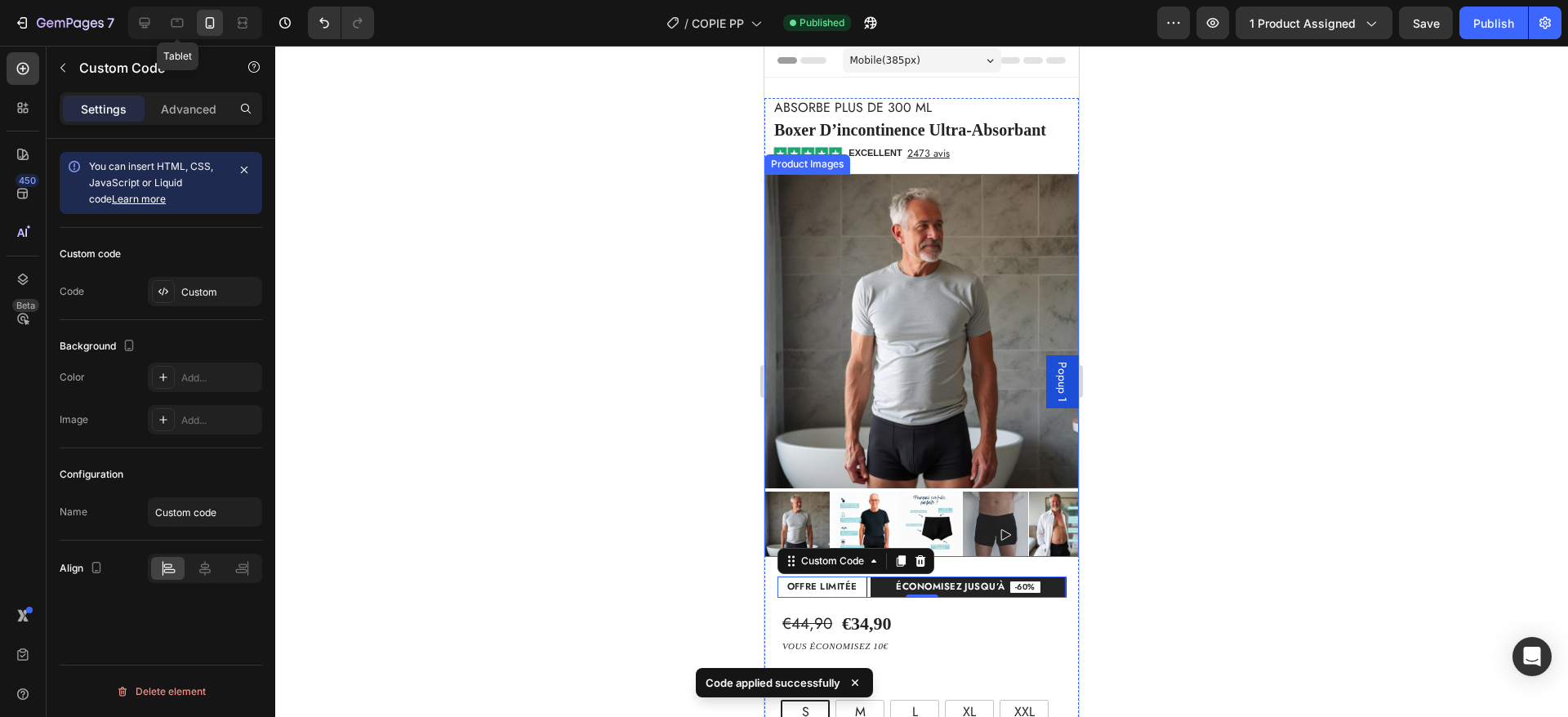
scroll to position [0, 0]
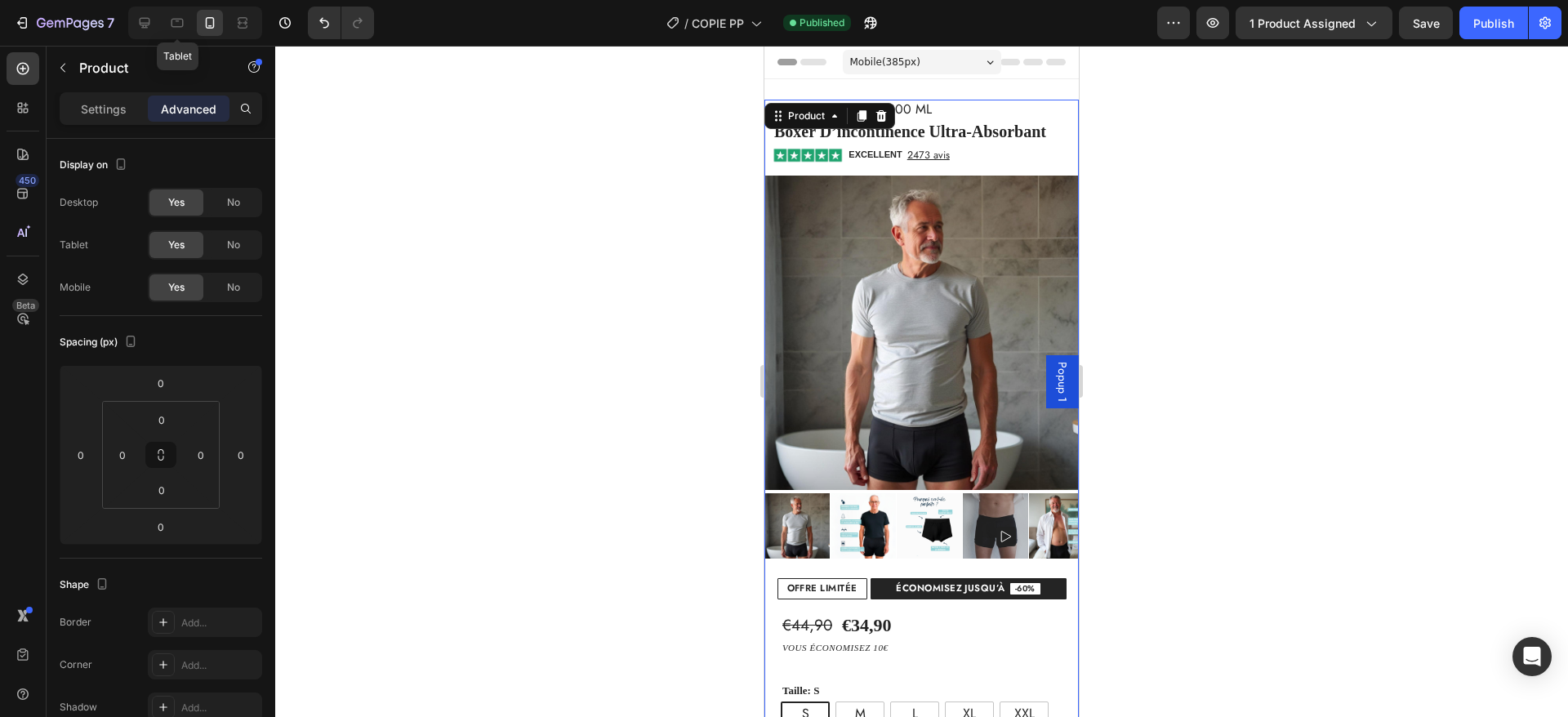
scroll to position [37, 0]
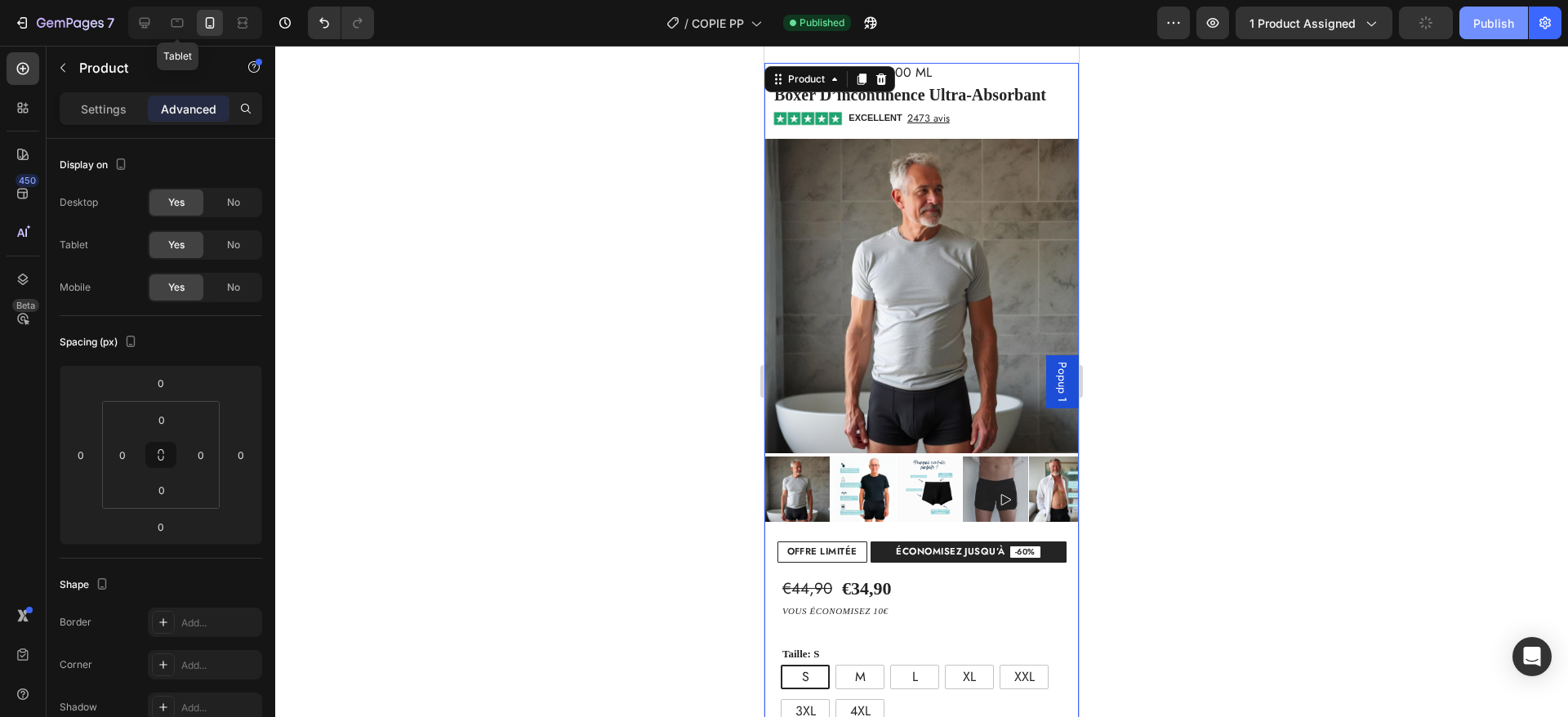
click at [1478, 29] on div "Publish" at bounding box center [1494, 24] width 41 height 17
click at [848, 604] on p "vous économisez 10€" at bounding box center [897, 612] width 230 height 17
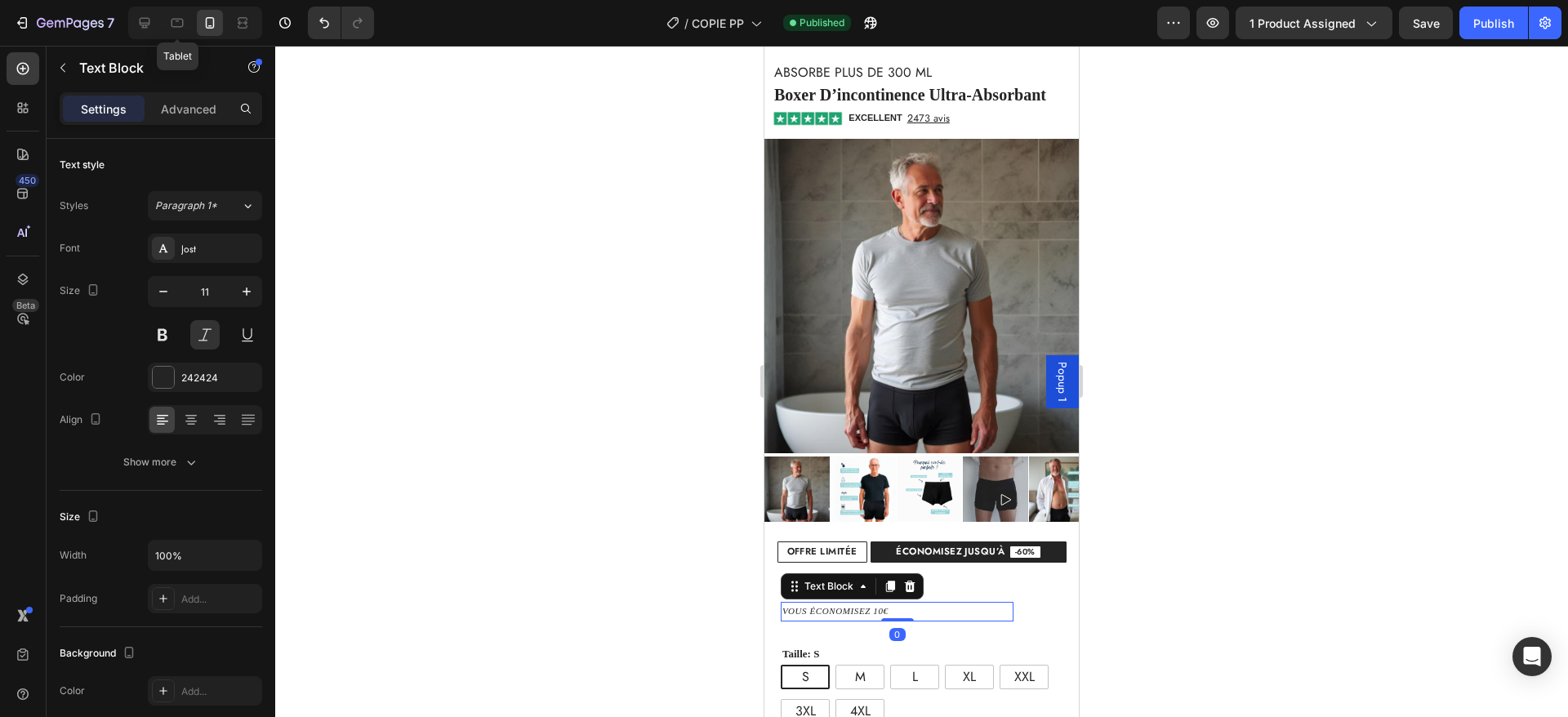
click at [783, 604] on p "vous économisez 10€" at bounding box center [897, 612] width 230 height 17
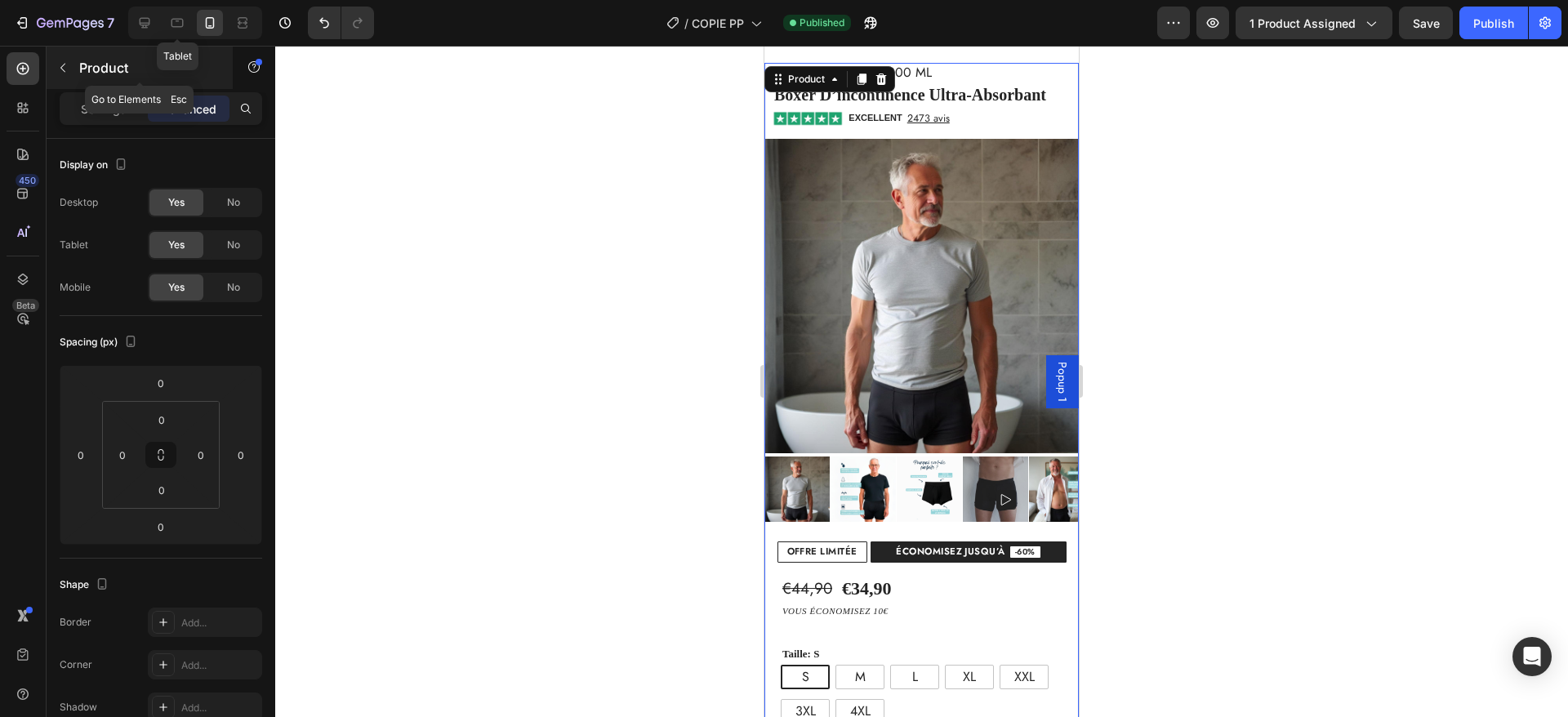
click at [61, 59] on button "button" at bounding box center [63, 68] width 26 height 26
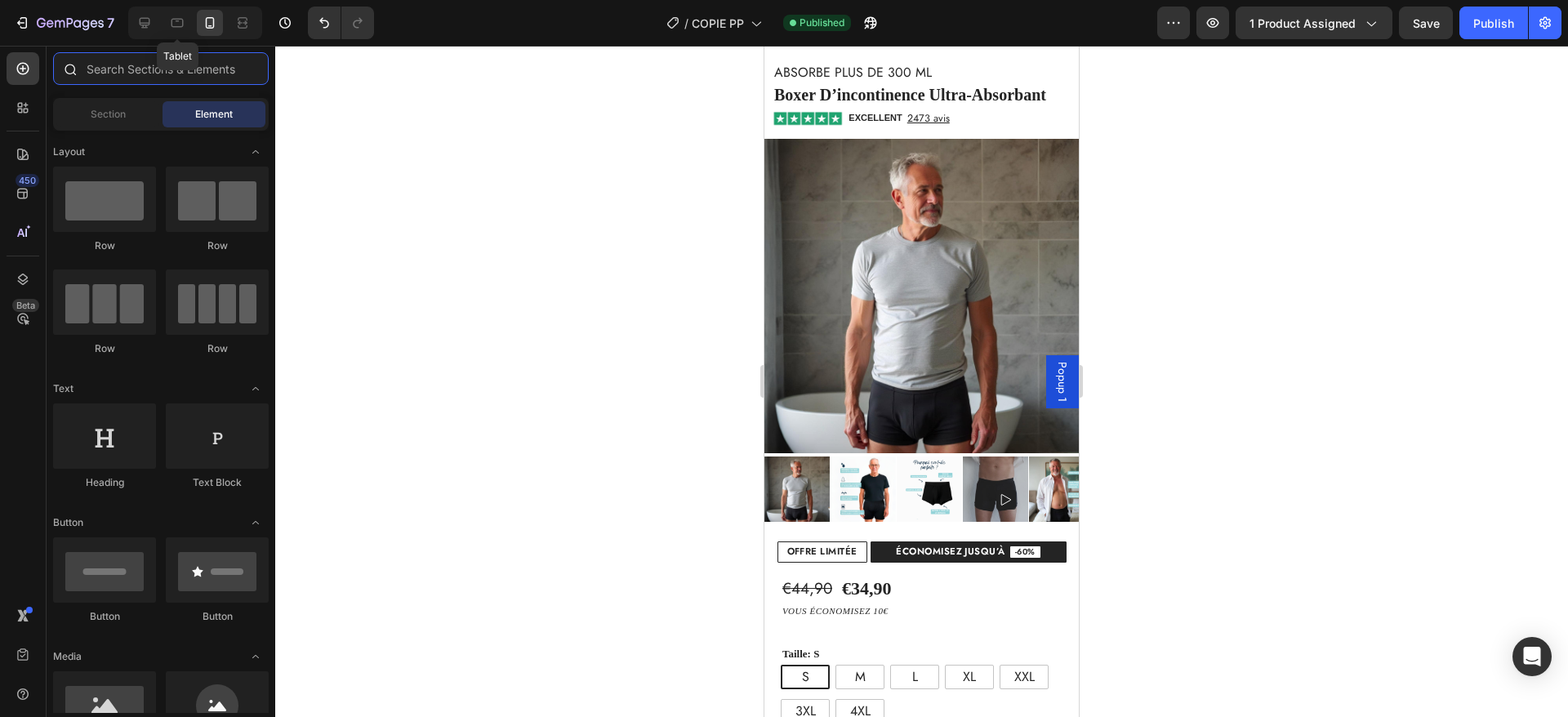
click at [156, 71] on input "text" at bounding box center [161, 68] width 216 height 32
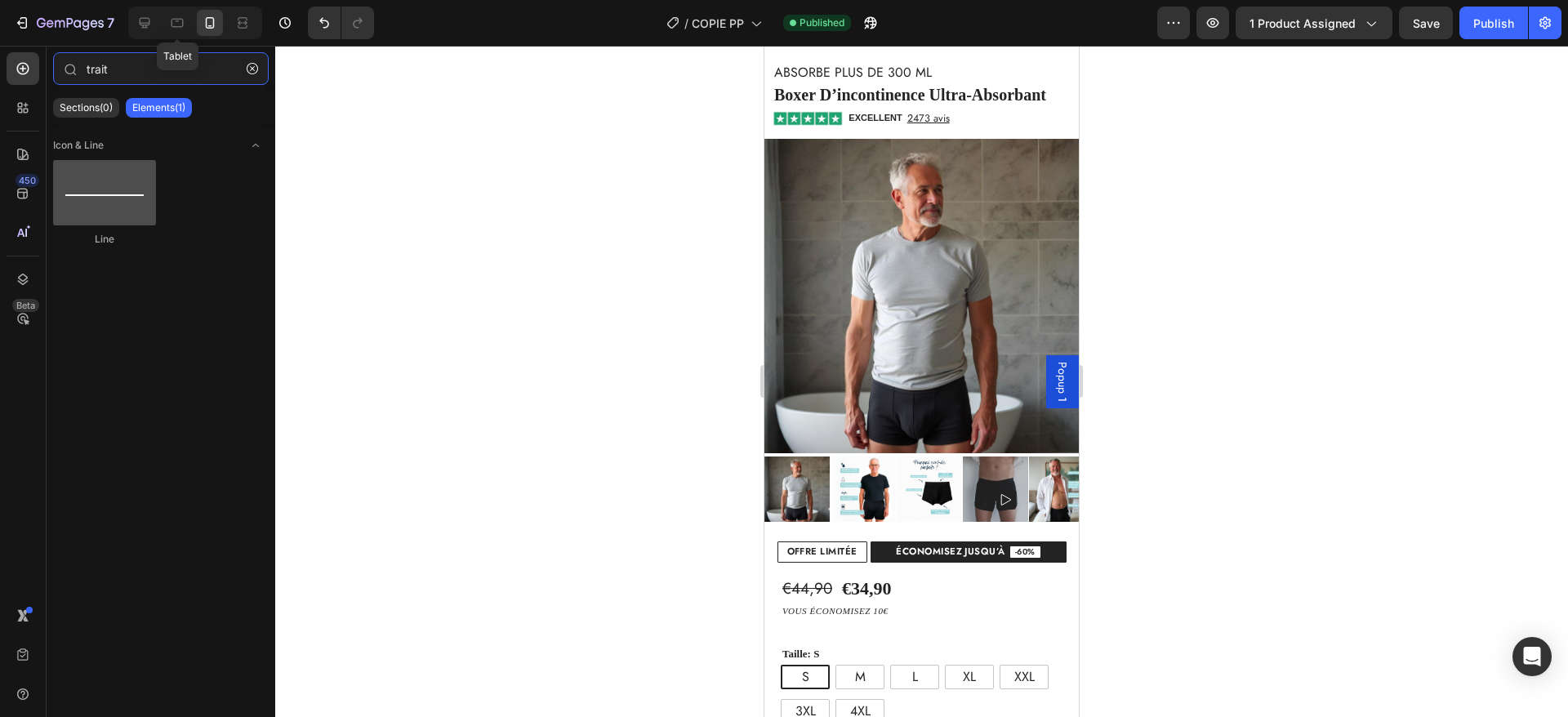
type input "trait"
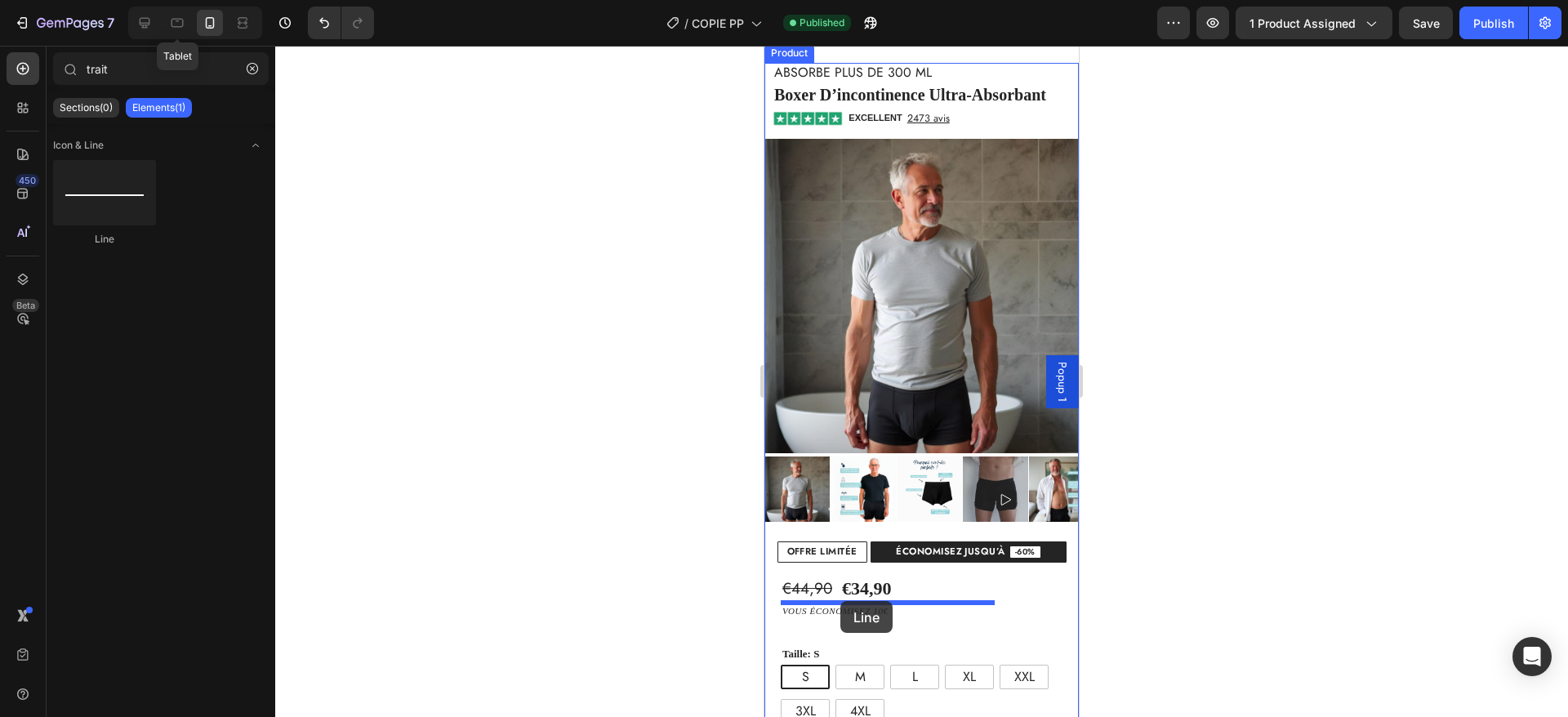
drag, startPoint x: 871, startPoint y: 269, endPoint x: 840, endPoint y: 602, distance: 334.4
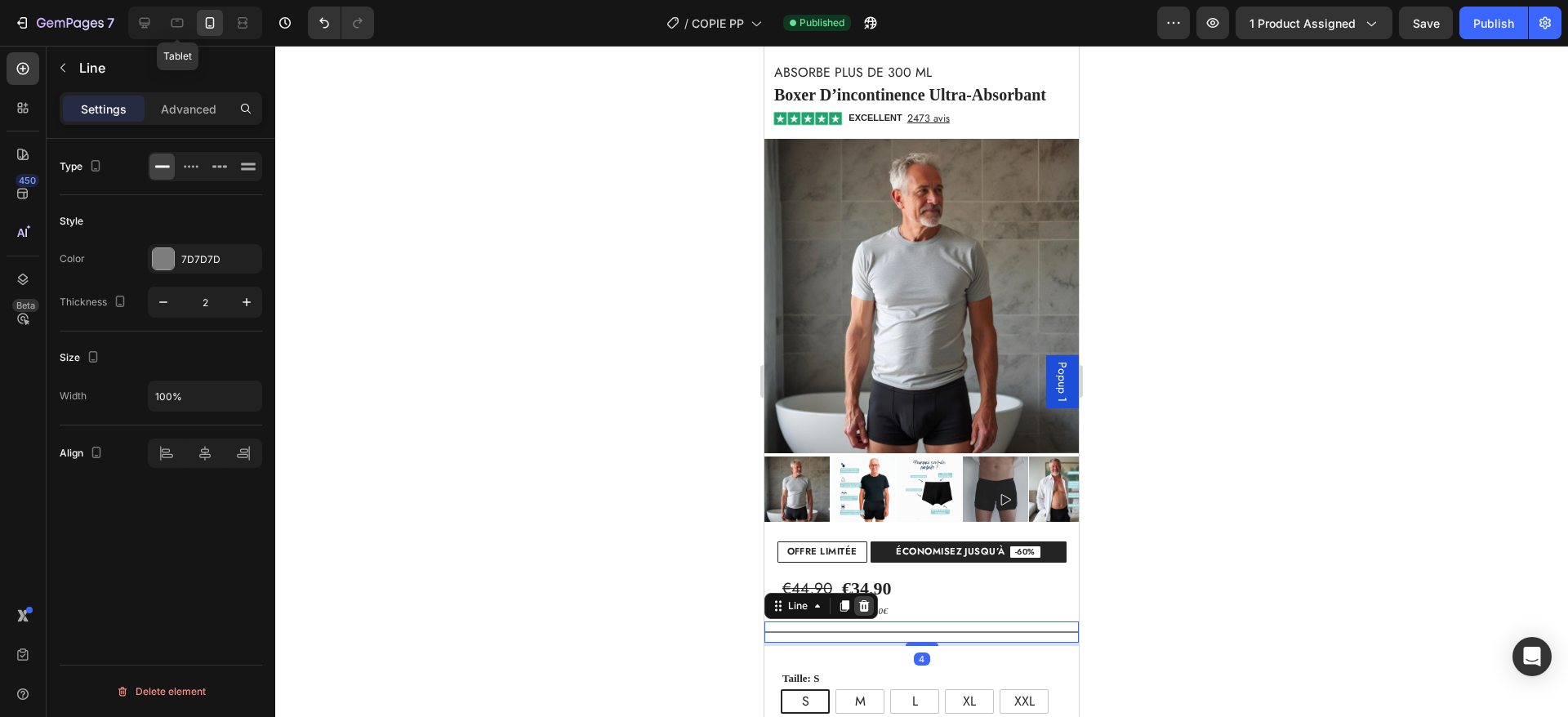
click at [865, 601] on icon at bounding box center [864, 606] width 10 height 11
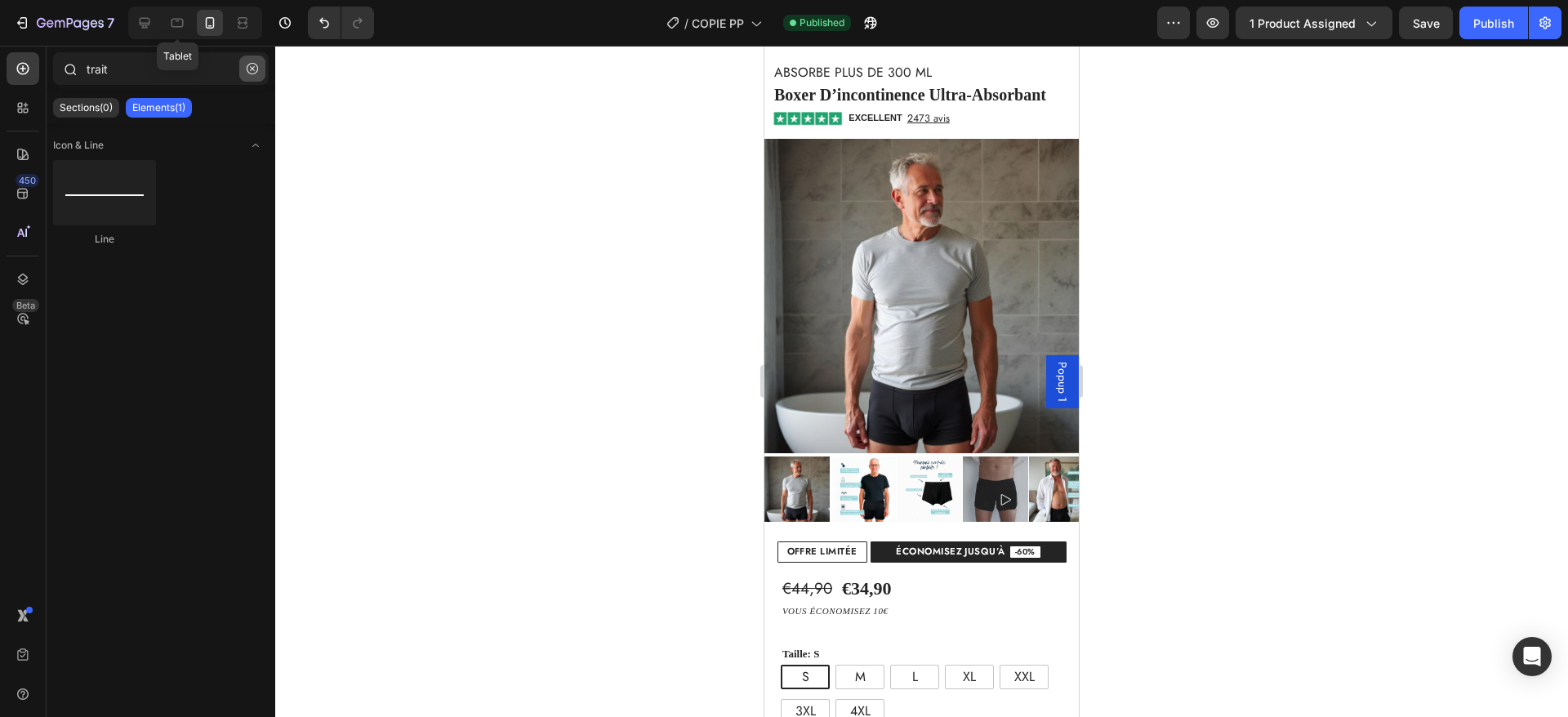
click at [251, 67] on icon "button" at bounding box center [252, 68] width 11 height 11
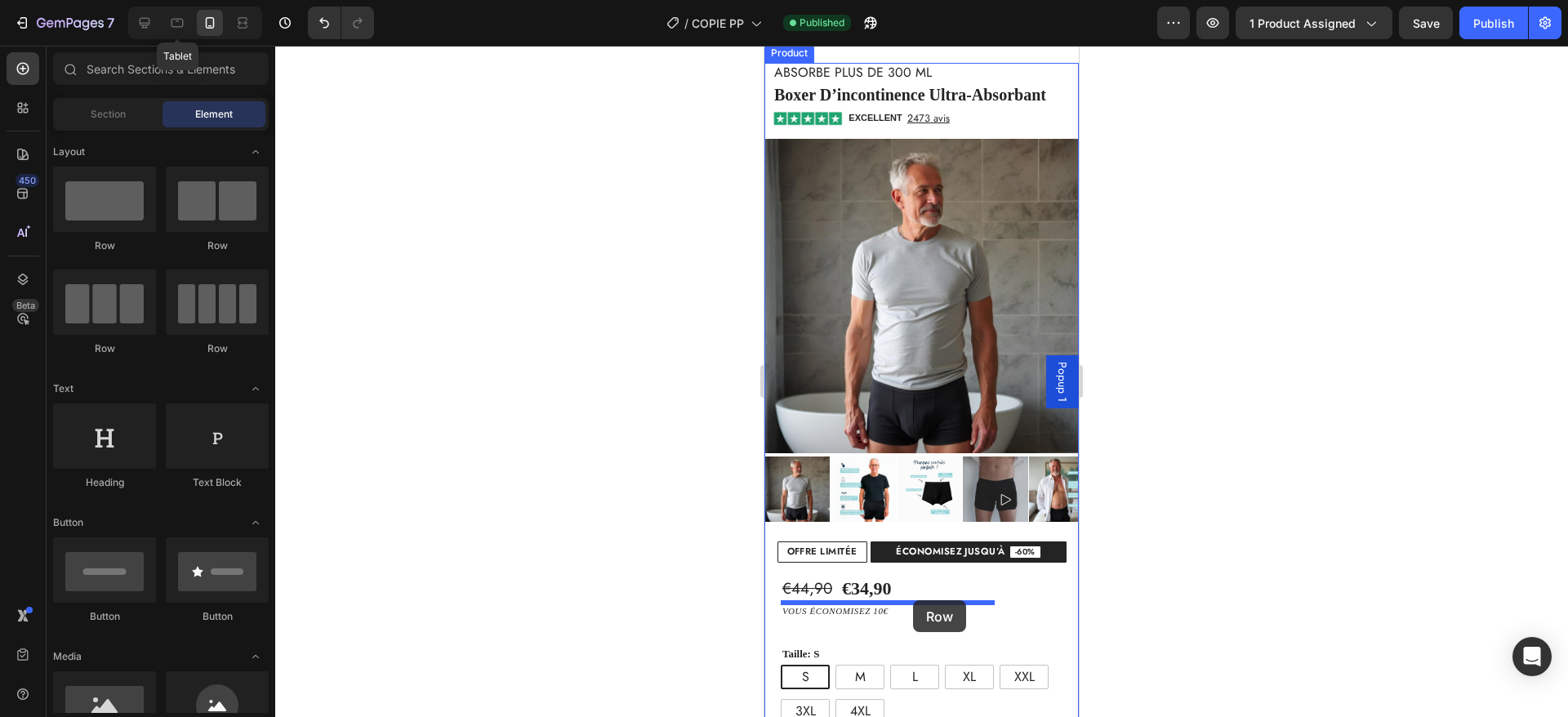
drag, startPoint x: 979, startPoint y: 254, endPoint x: 913, endPoint y: 601, distance: 353.2
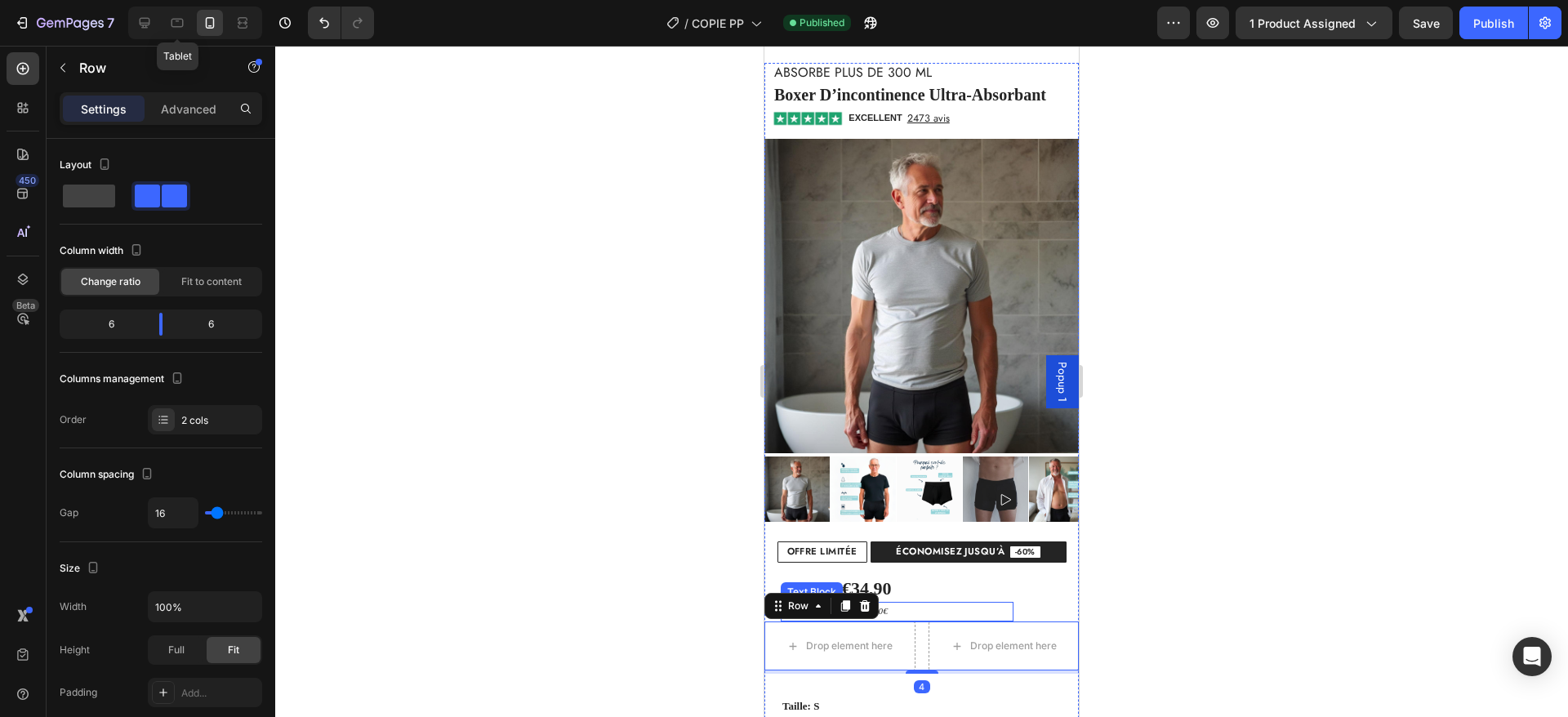
click at [891, 604] on p "vous économisez 10€" at bounding box center [897, 612] width 230 height 17
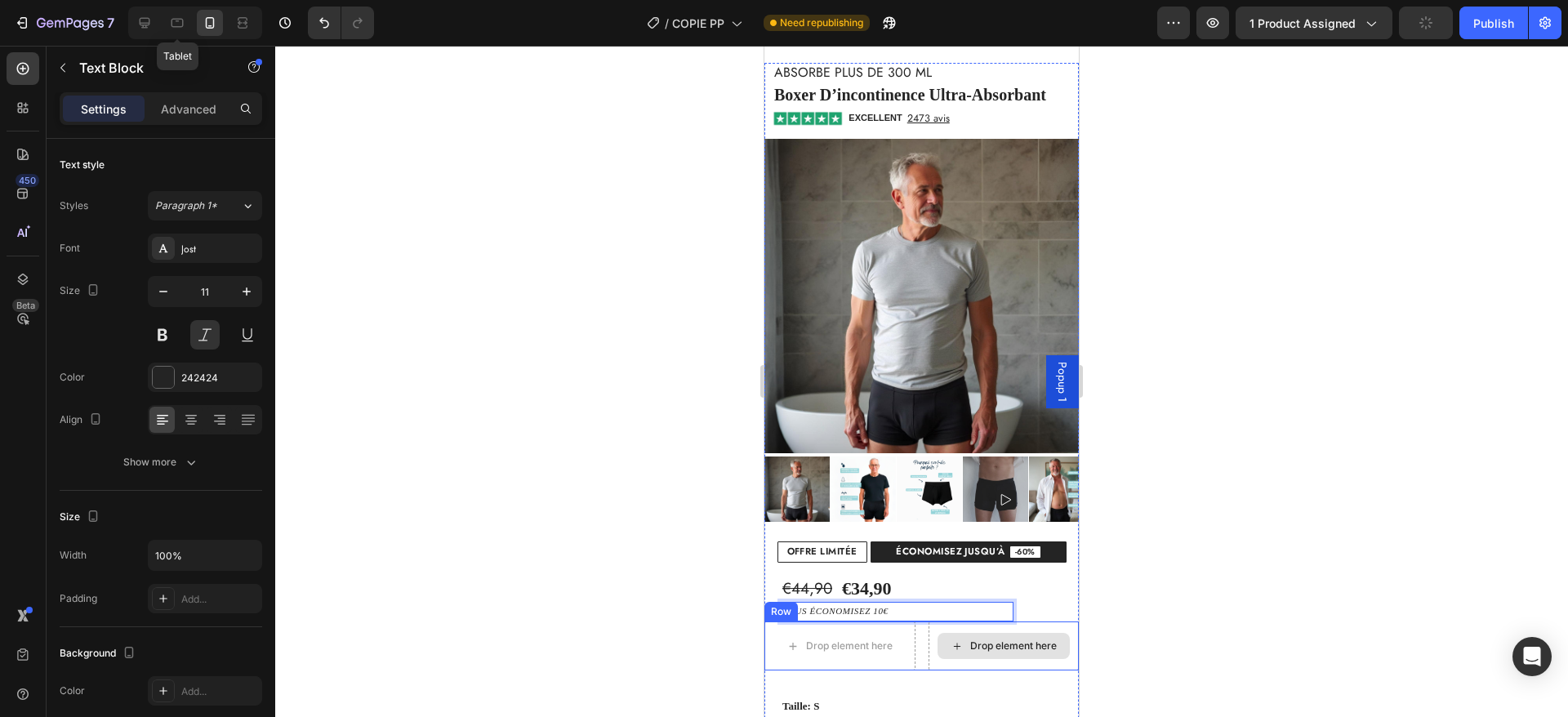
drag, startPoint x: 888, startPoint y: 589, endPoint x: 957, endPoint y: 603, distance: 70.4
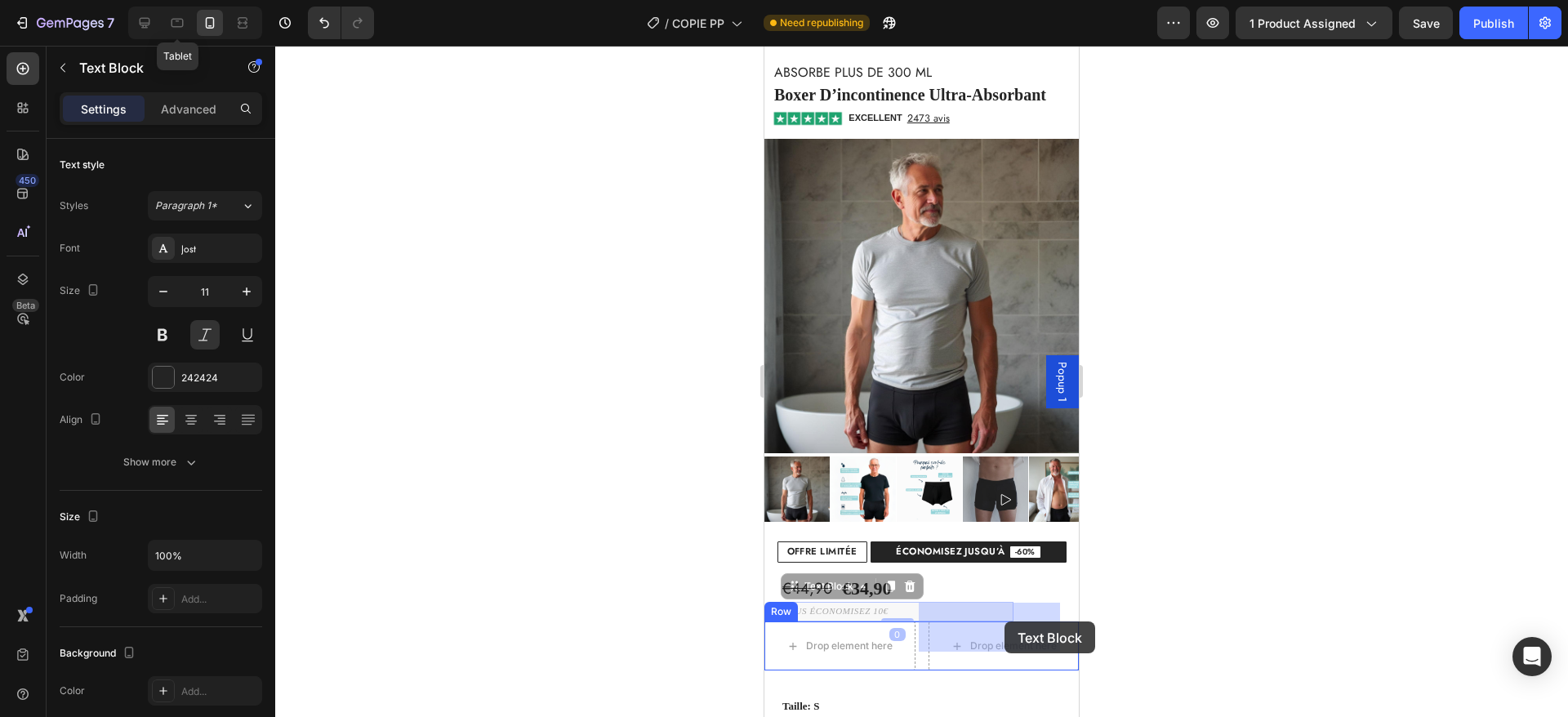
drag, startPoint x: 953, startPoint y: 591, endPoint x: 1003, endPoint y: 624, distance: 59.9
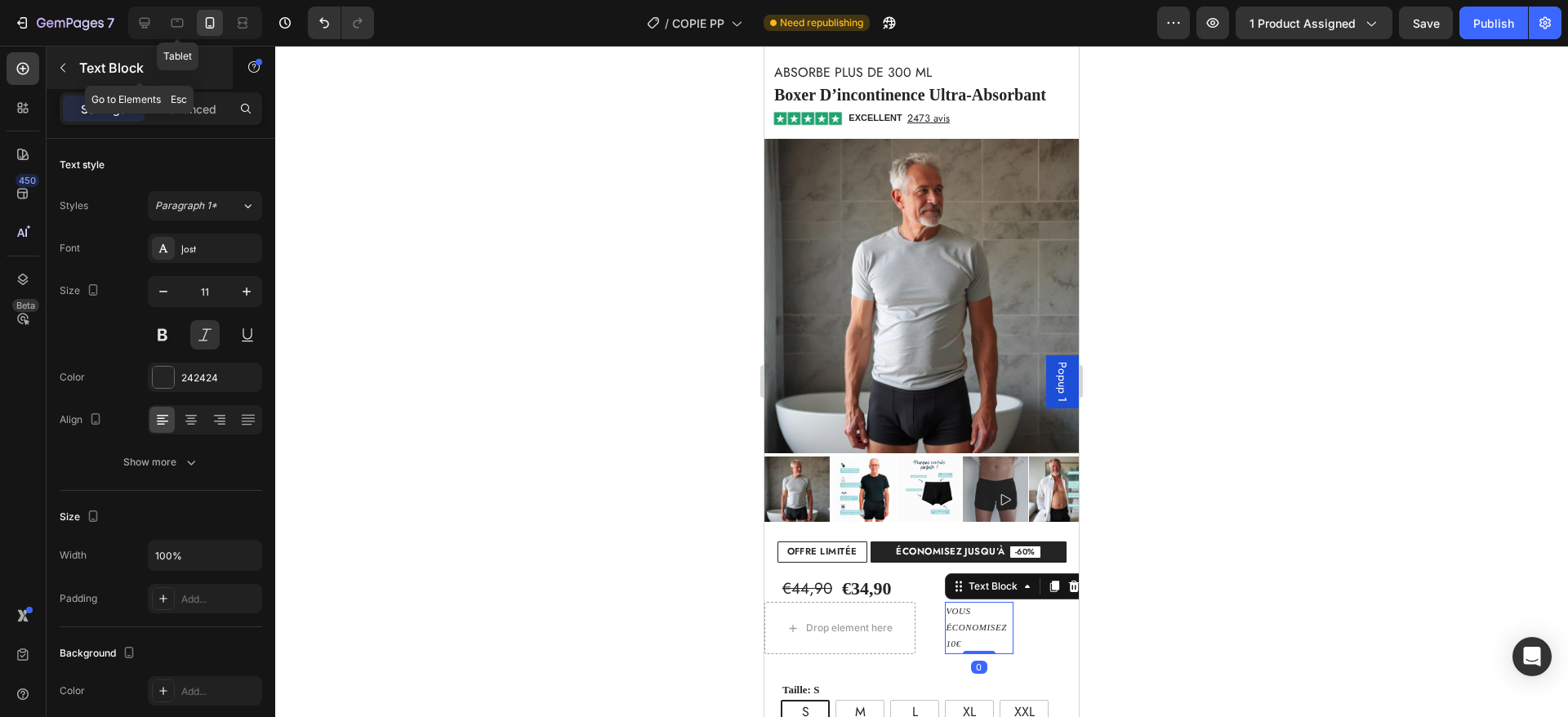
click at [66, 67] on icon "button" at bounding box center [62, 67] width 13 height 13
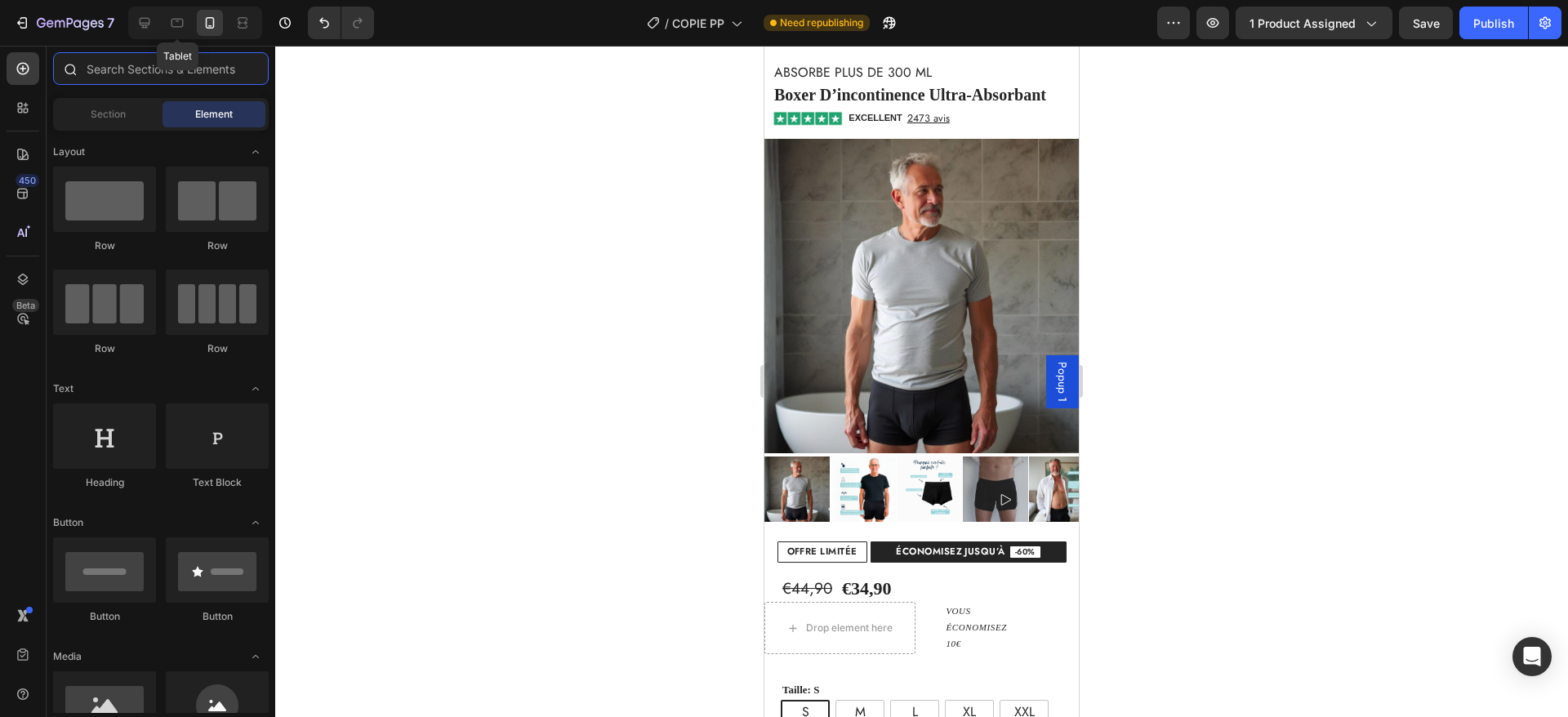
click at [135, 66] on input "text" at bounding box center [161, 68] width 216 height 32
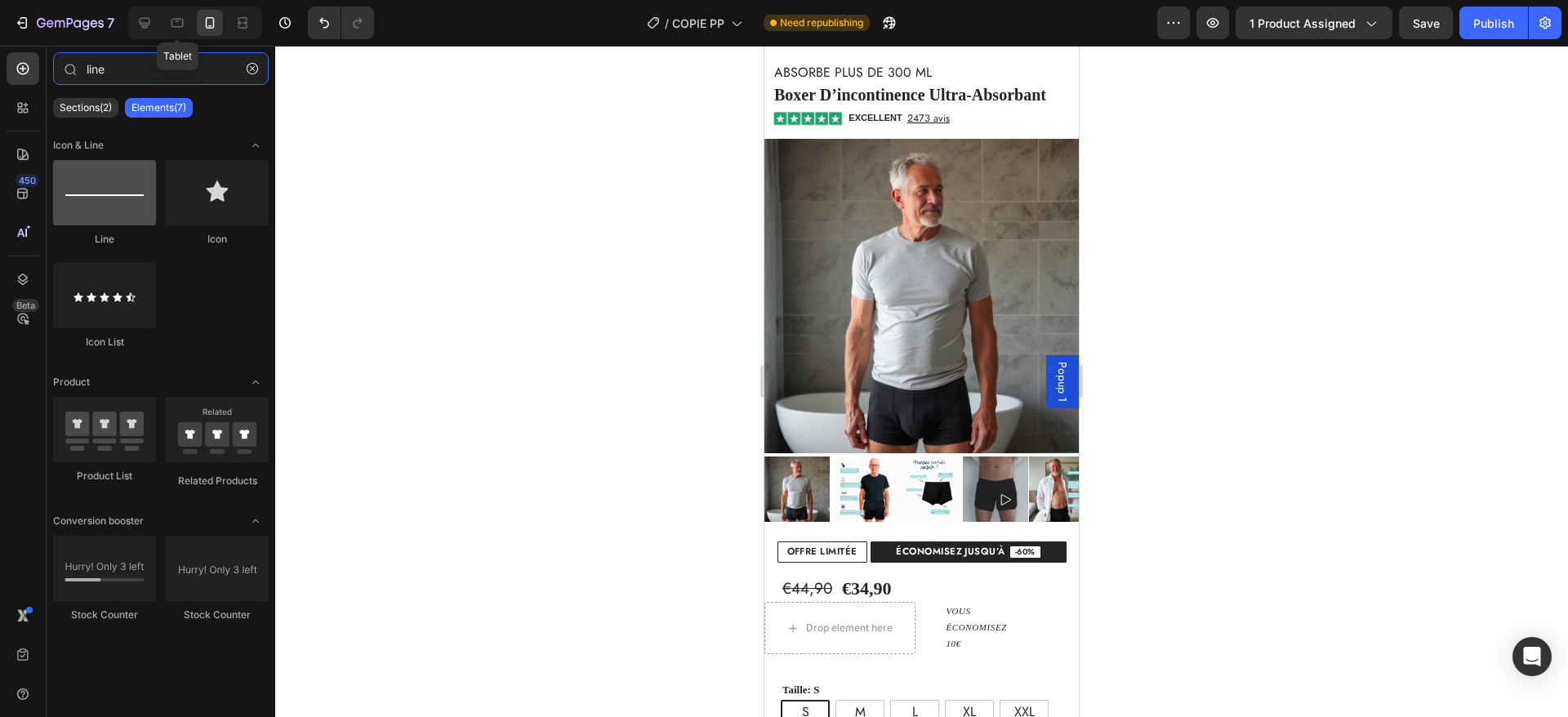
type input "line"
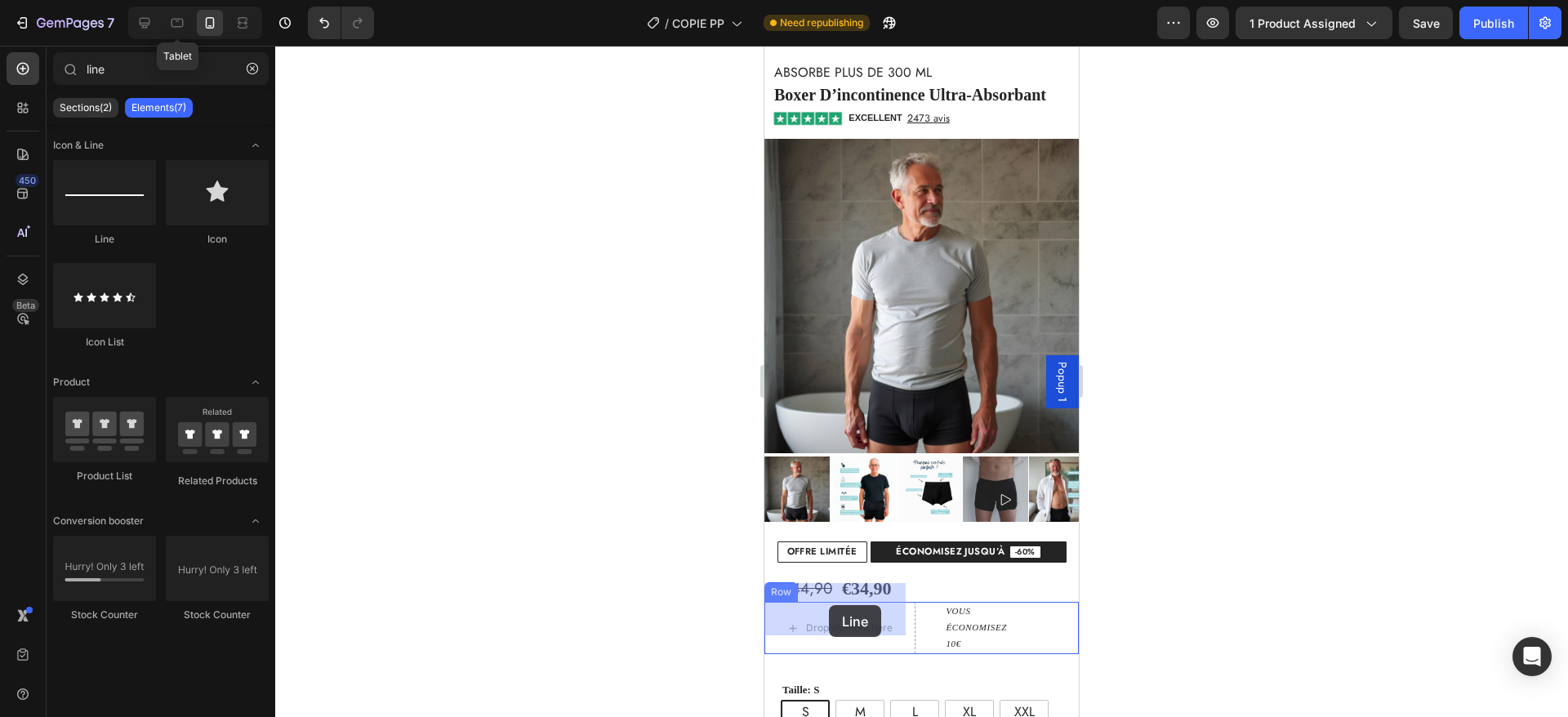
drag, startPoint x: 865, startPoint y: 243, endPoint x: 829, endPoint y: 605, distance: 363.8
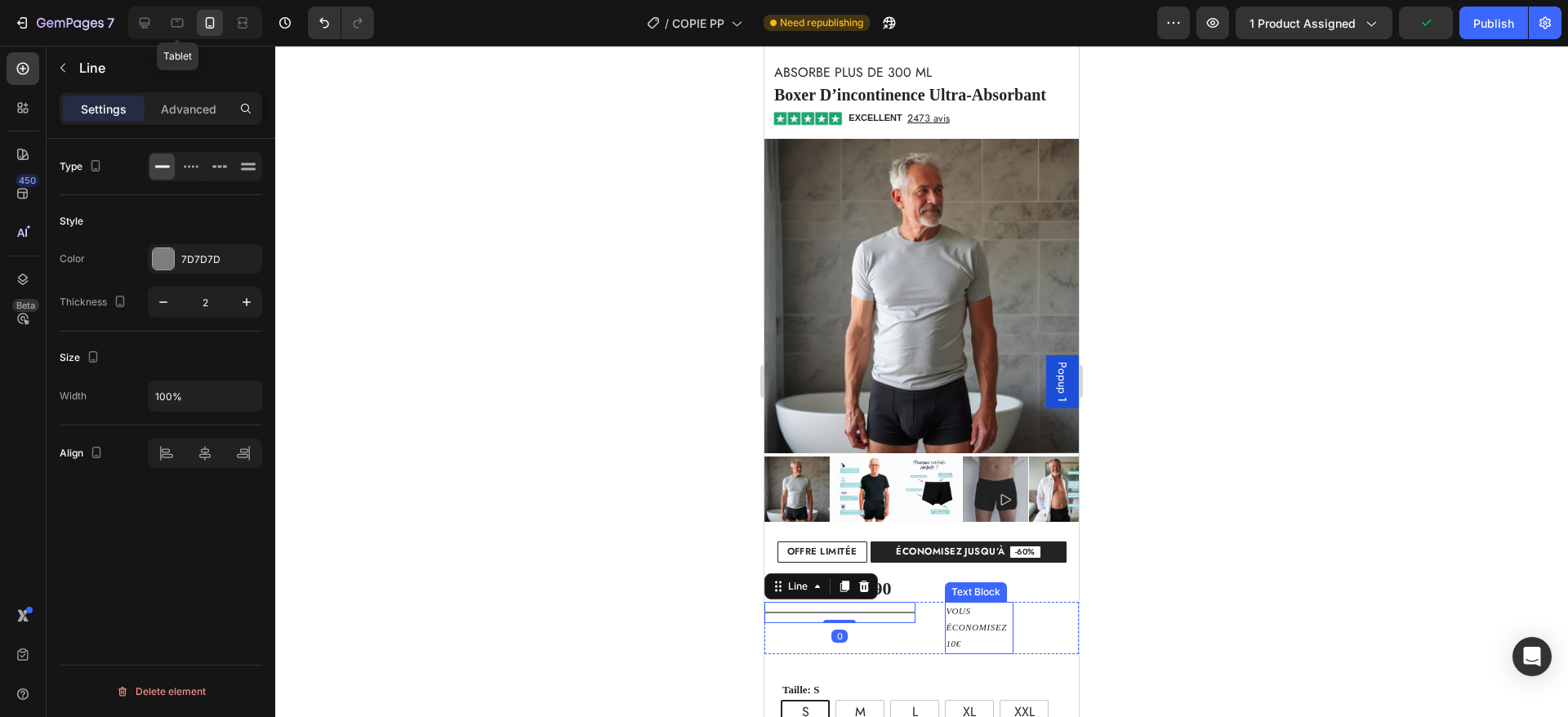
click at [947, 605] on p "vous économisez 10€" at bounding box center [980, 628] width 66 height 48
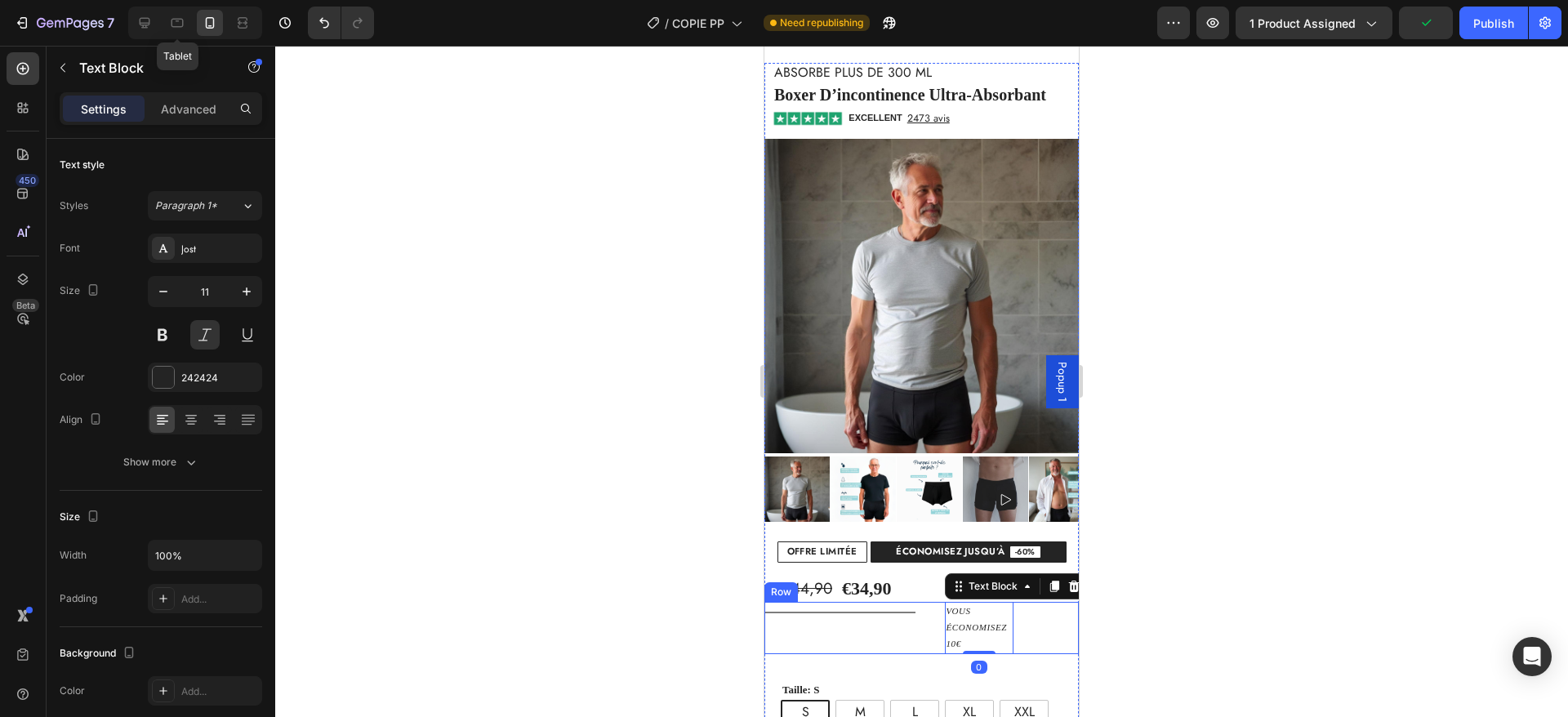
click at [912, 616] on div "Title Line vous économisez 10€ Text Block 0 Row" at bounding box center [922, 628] width 315 height 52
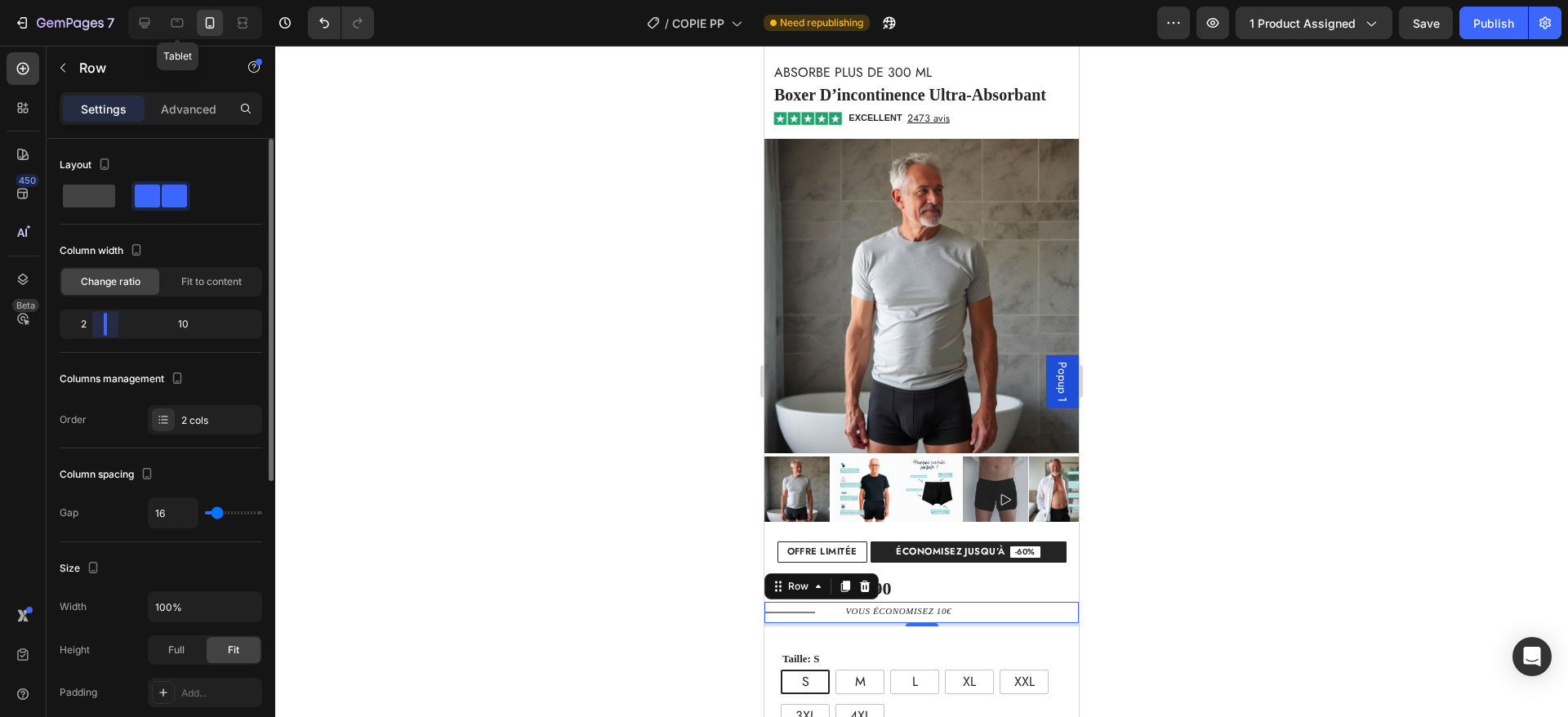
drag, startPoint x: 161, startPoint y: 324, endPoint x: 86, endPoint y: 322, distance: 75.0
click at [86, 322] on div "2 10" at bounding box center [161, 324] width 203 height 30
click at [190, 108] on p "Advanced" at bounding box center [189, 109] width 56 height 17
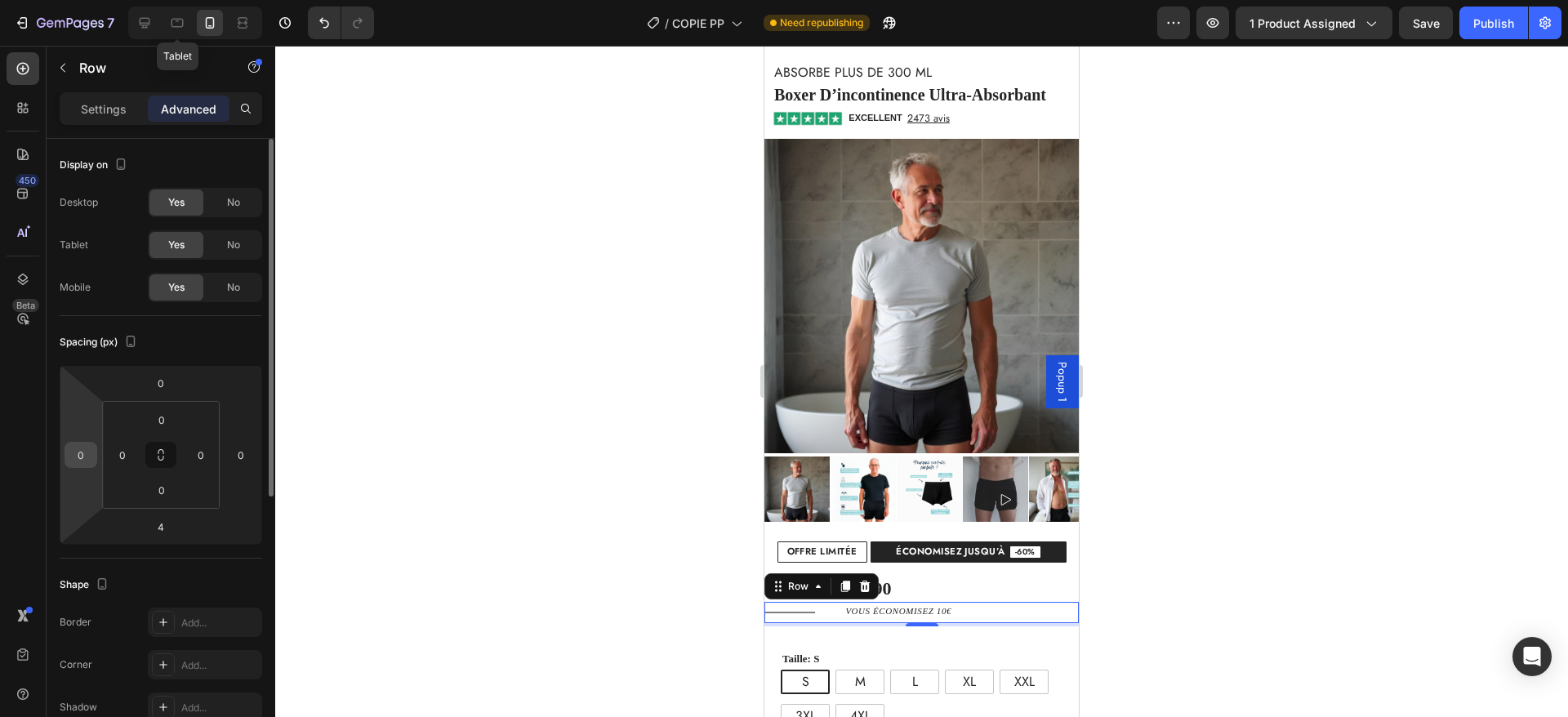
click at [81, 456] on input "0" at bounding box center [80, 455] width 24 height 24
type input "20"
click at [238, 452] on input "0" at bounding box center [241, 455] width 24 height 24
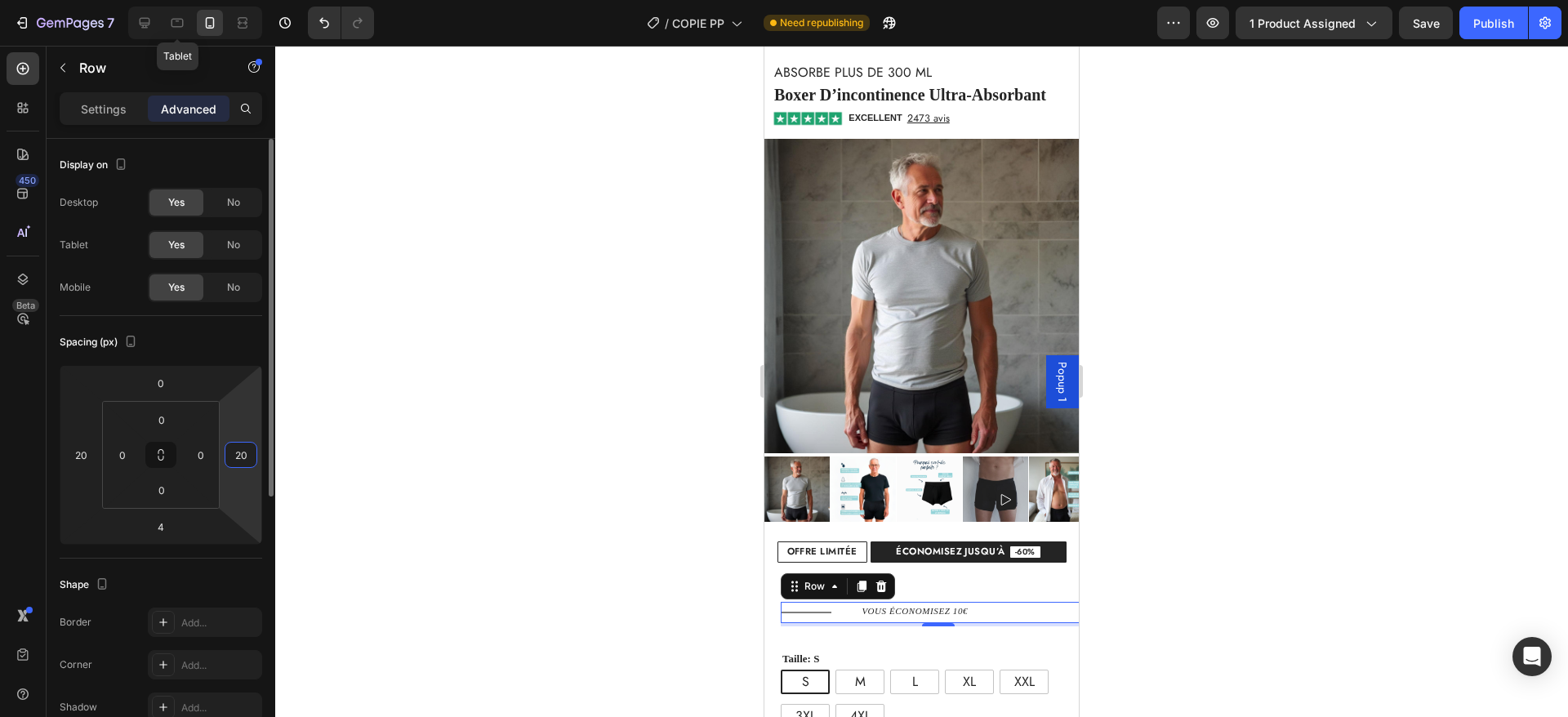
type input "20"
click at [212, 341] on div "Spacing (px)" at bounding box center [161, 343] width 203 height 26
click at [81, 455] on input "20" at bounding box center [80, 455] width 24 height 24
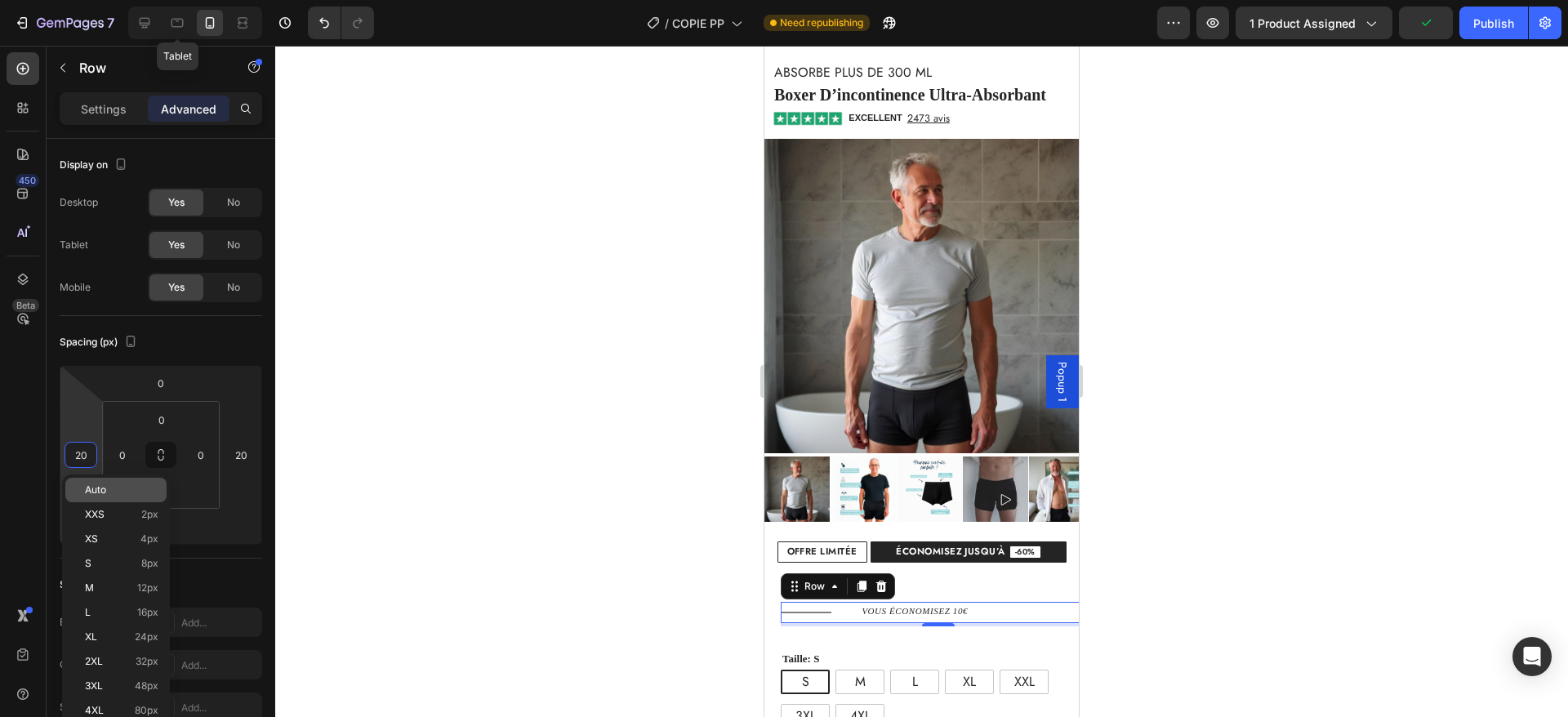
click at [107, 491] on p "Auto" at bounding box center [121, 490] width 73 height 11
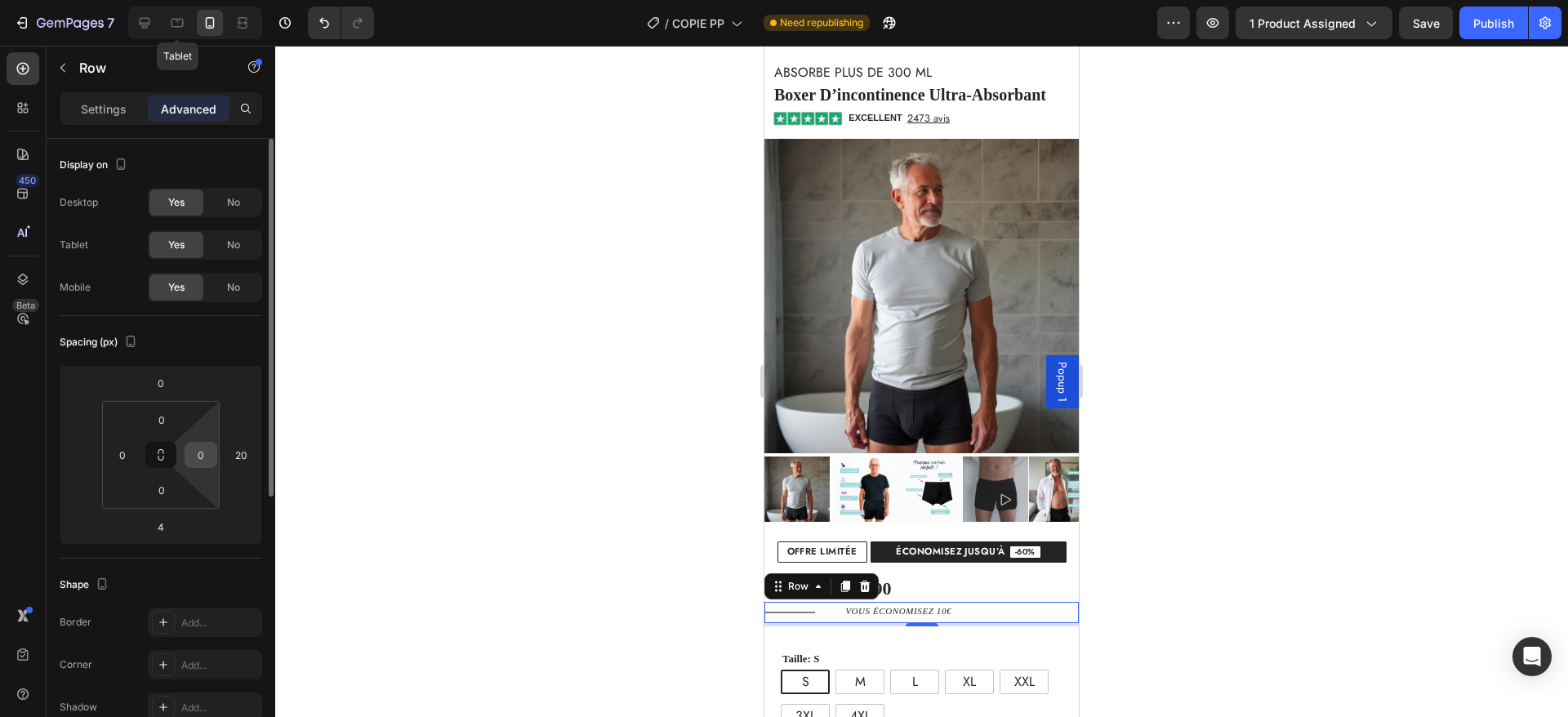
click at [205, 450] on input "0" at bounding box center [201, 455] width 24 height 24
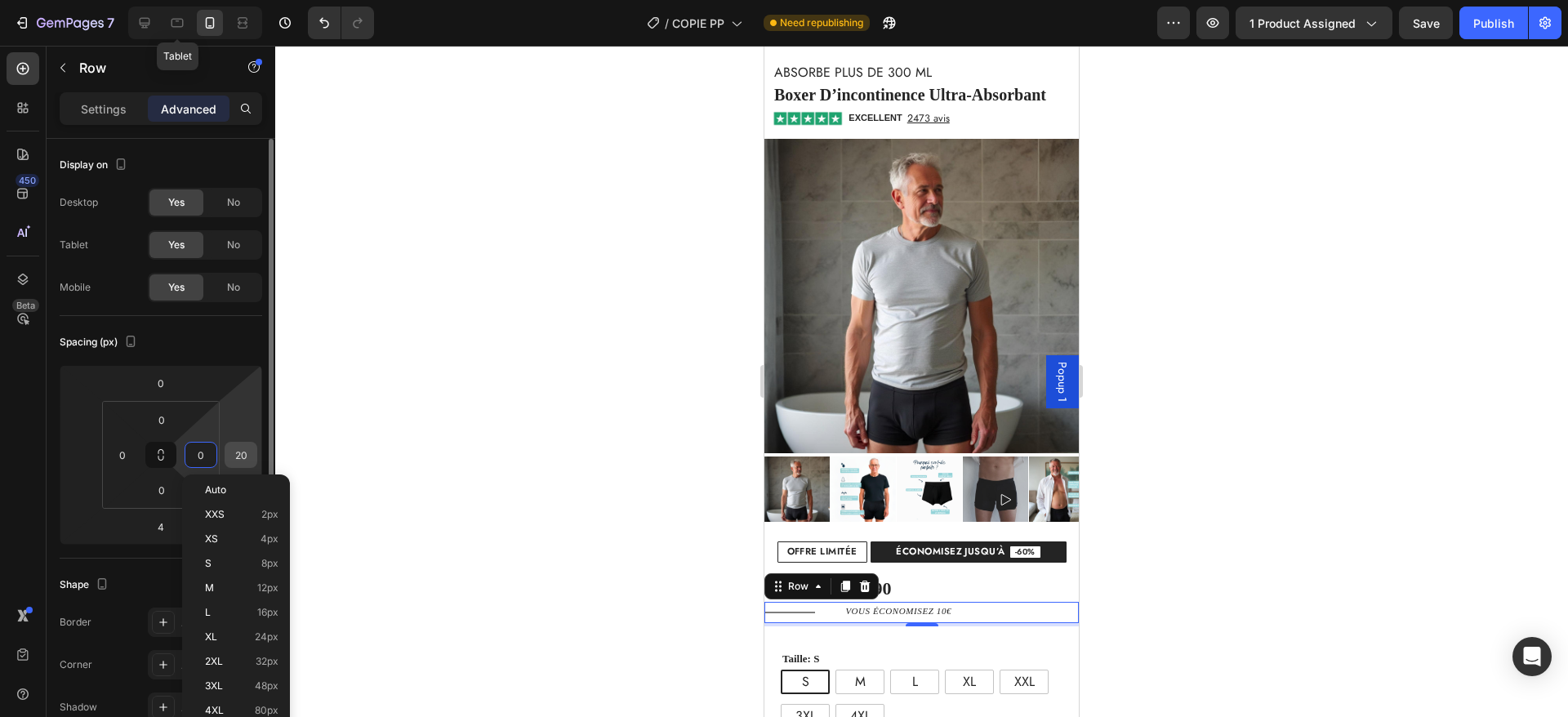
click at [246, 456] on input "20" at bounding box center [241, 455] width 24 height 24
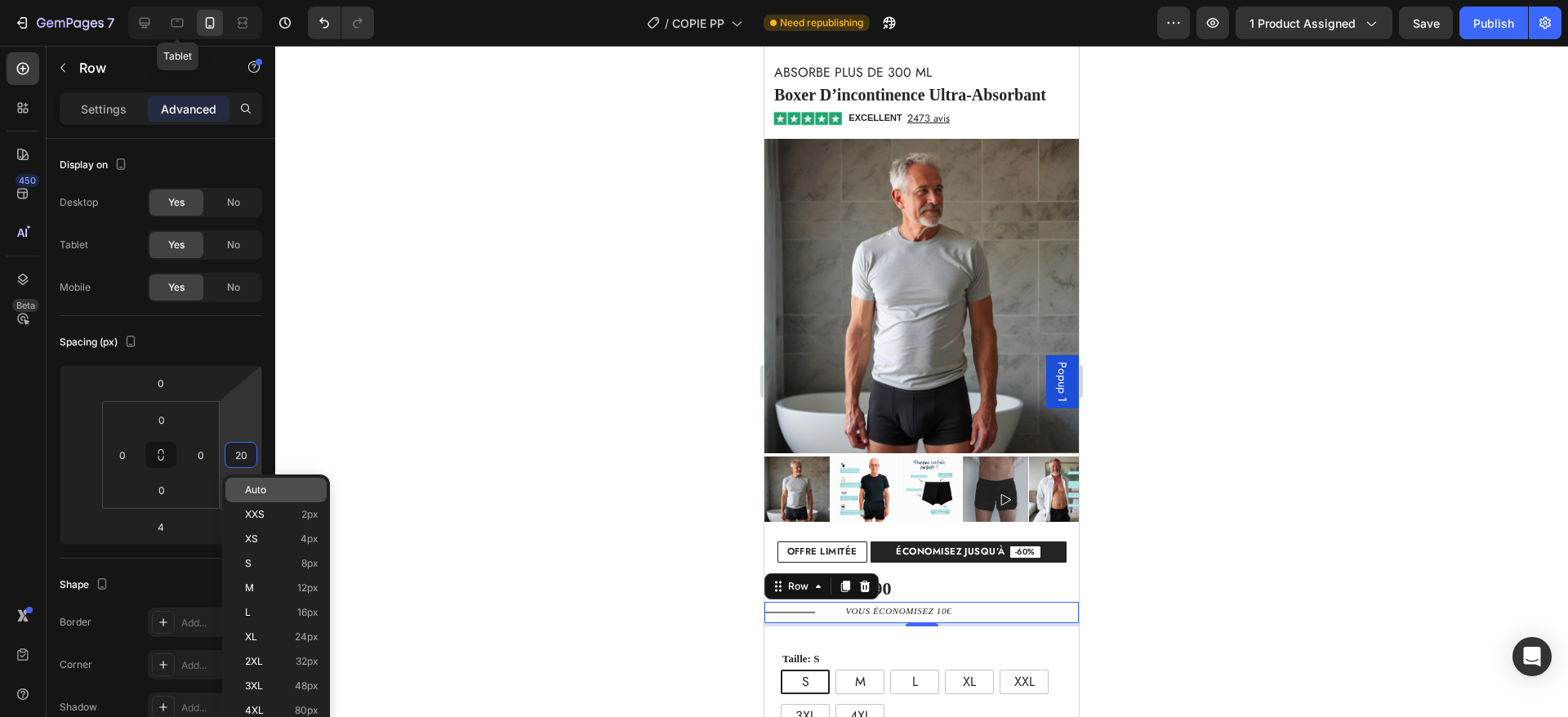
click at [248, 479] on div "Auto" at bounding box center [276, 491] width 101 height 24
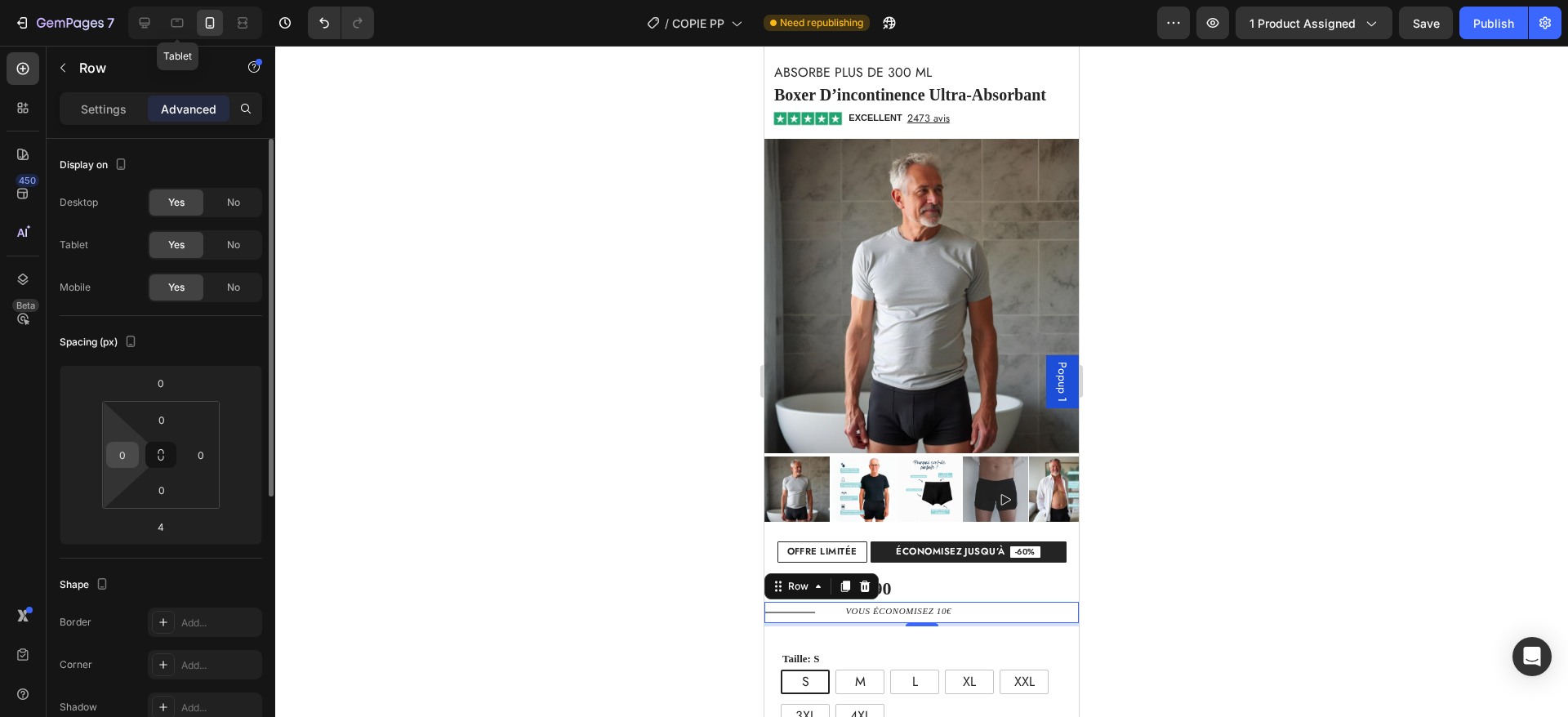
click at [106, 451] on div "0" at bounding box center [121, 456] width 32 height 26
click at [121, 453] on input "0" at bounding box center [122, 455] width 24 height 24
type input "20"
click at [197, 456] on input "0" at bounding box center [201, 455] width 24 height 24
type input "2"
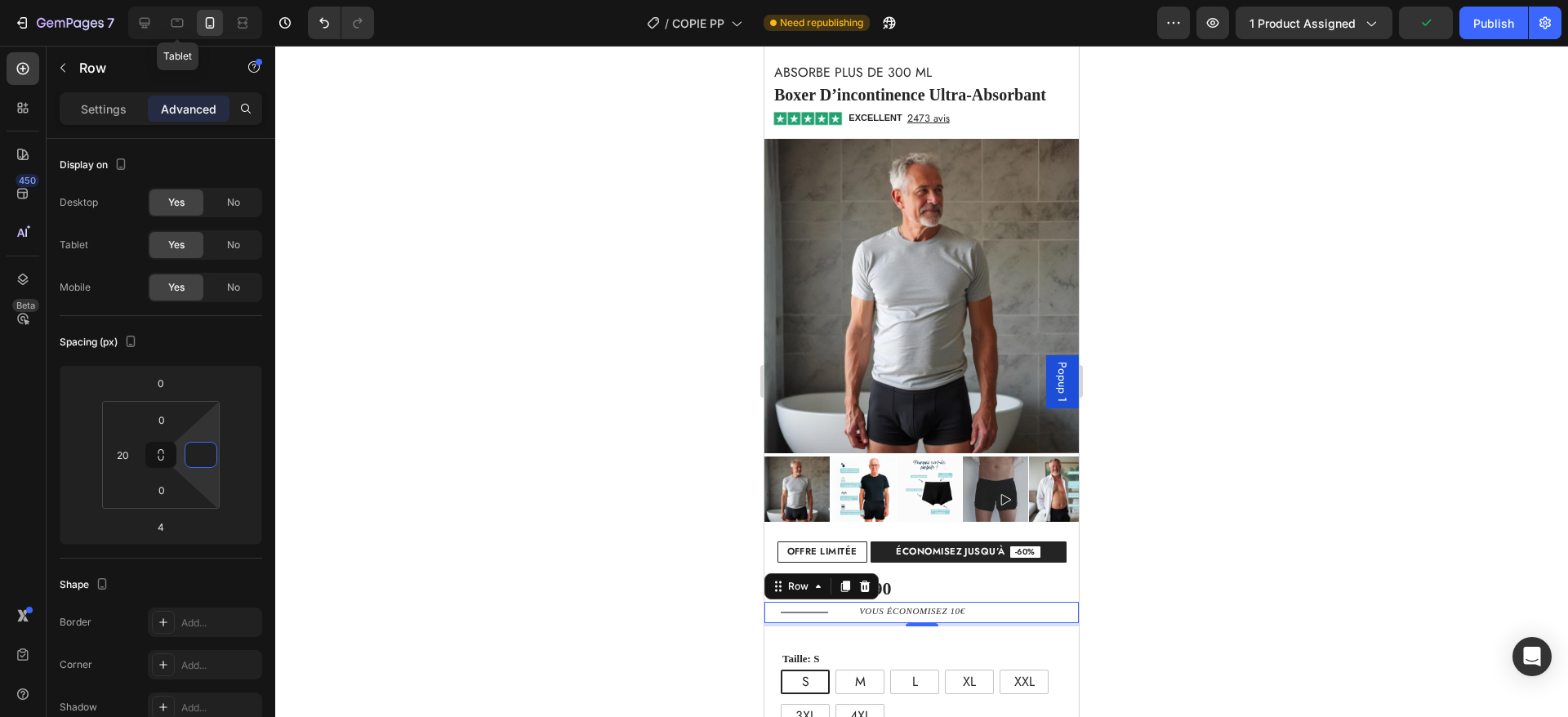
click at [841, 602] on div "vous économisez 10€ Text Block" at bounding box center [960, 613] width 238 height 21
type input "0"
click at [803, 602] on div "Title Line" at bounding box center [804, 613] width 47 height 21
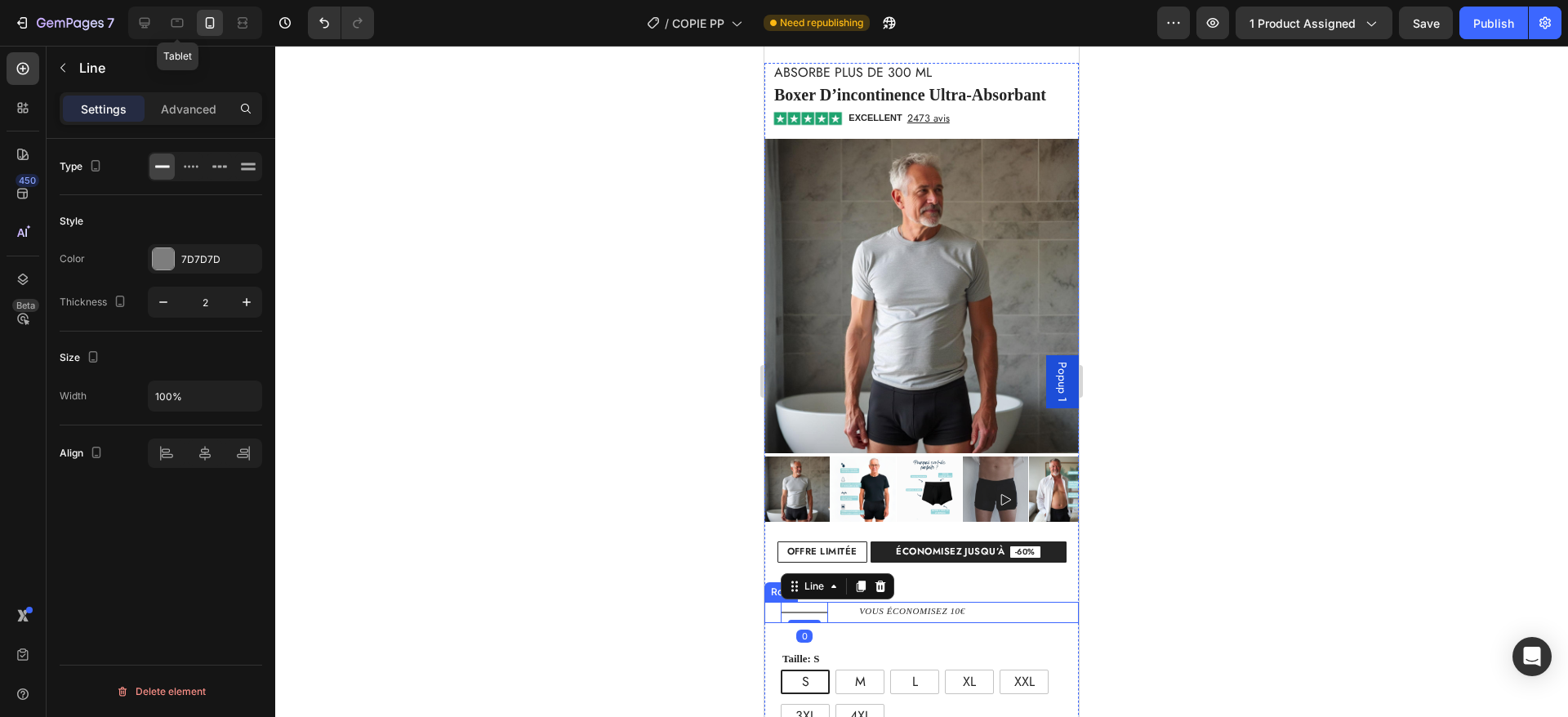
click at [857, 602] on div "vous économisez 10€" at bounding box center [935, 612] width 156 height 19
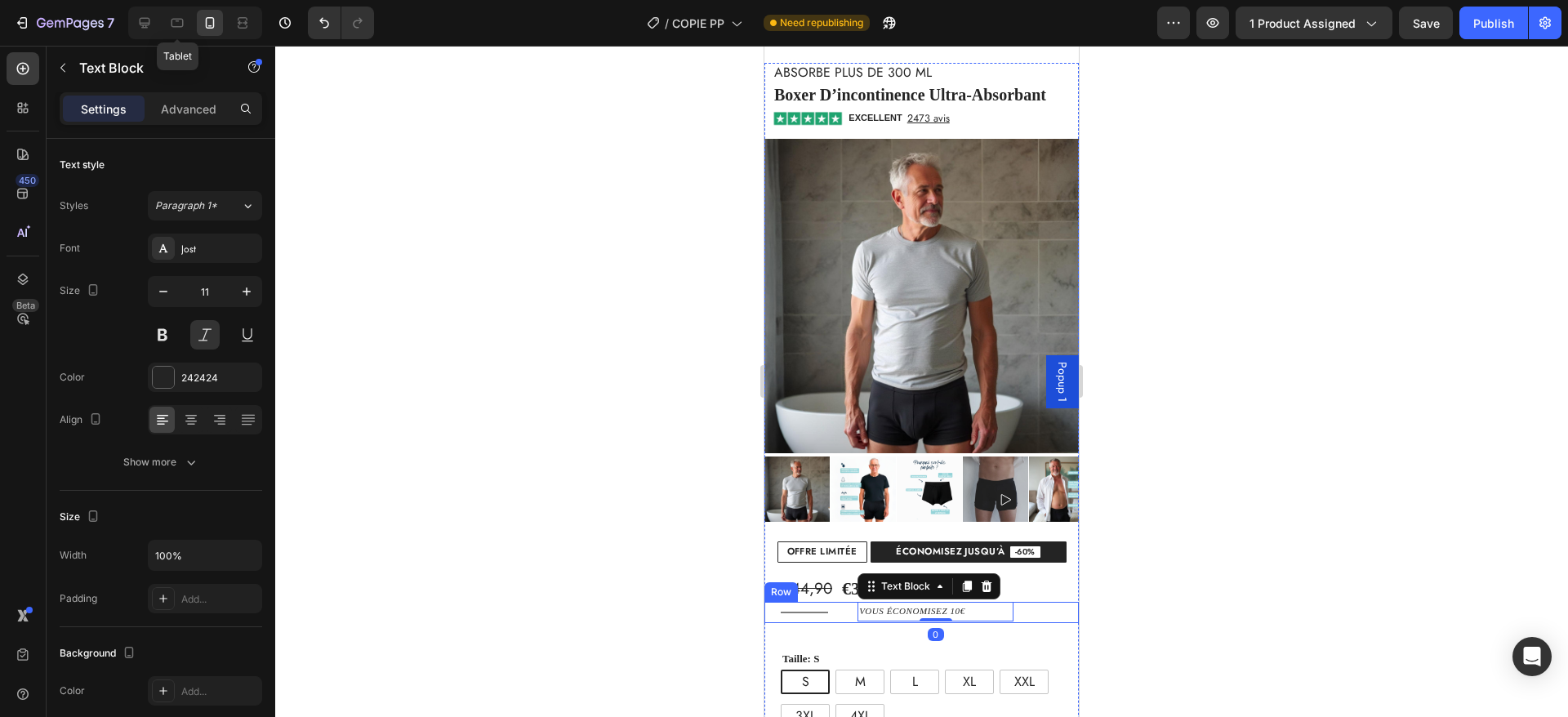
click at [844, 602] on div "vous économisez 10€ Text Block 0" at bounding box center [960, 613] width 238 height 21
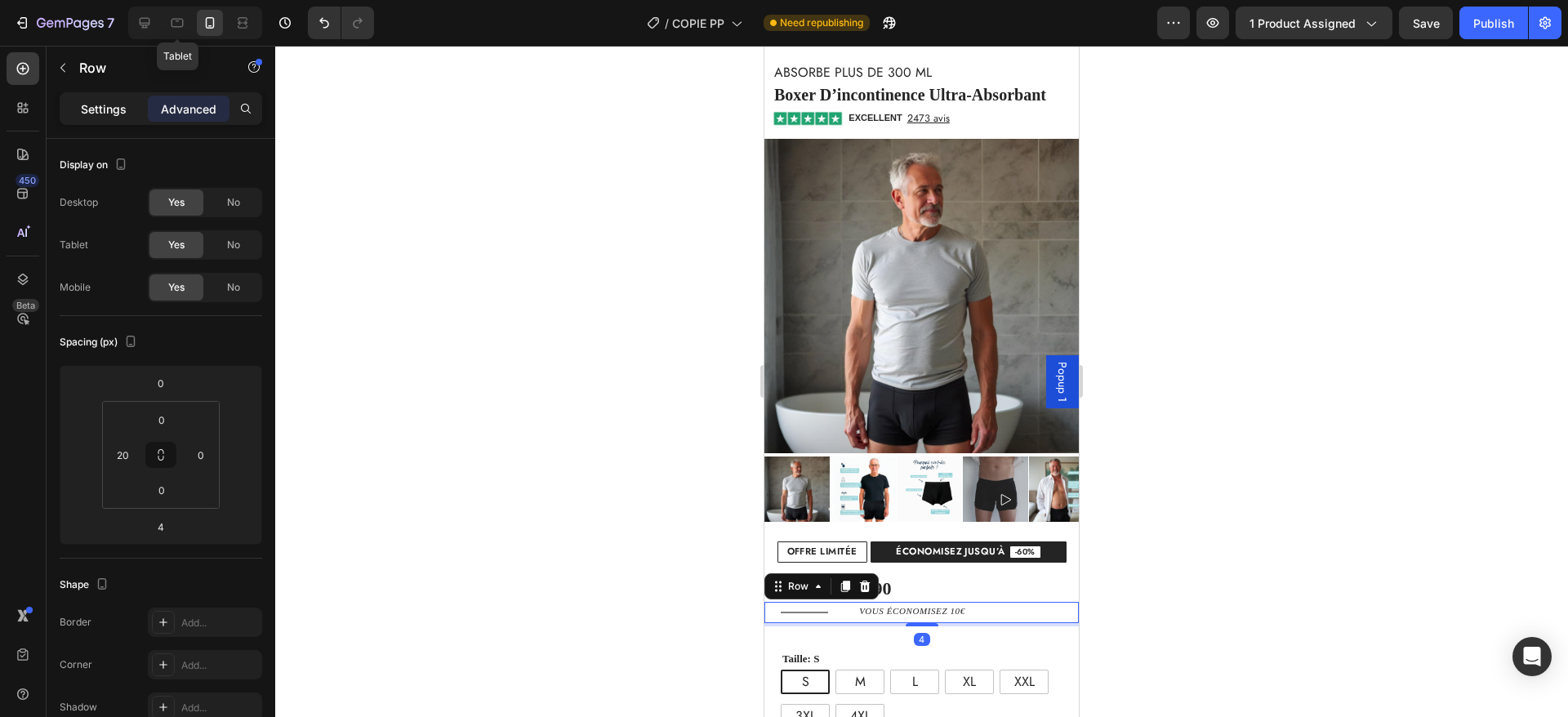
click at [86, 115] on p "Settings" at bounding box center [104, 109] width 45 height 17
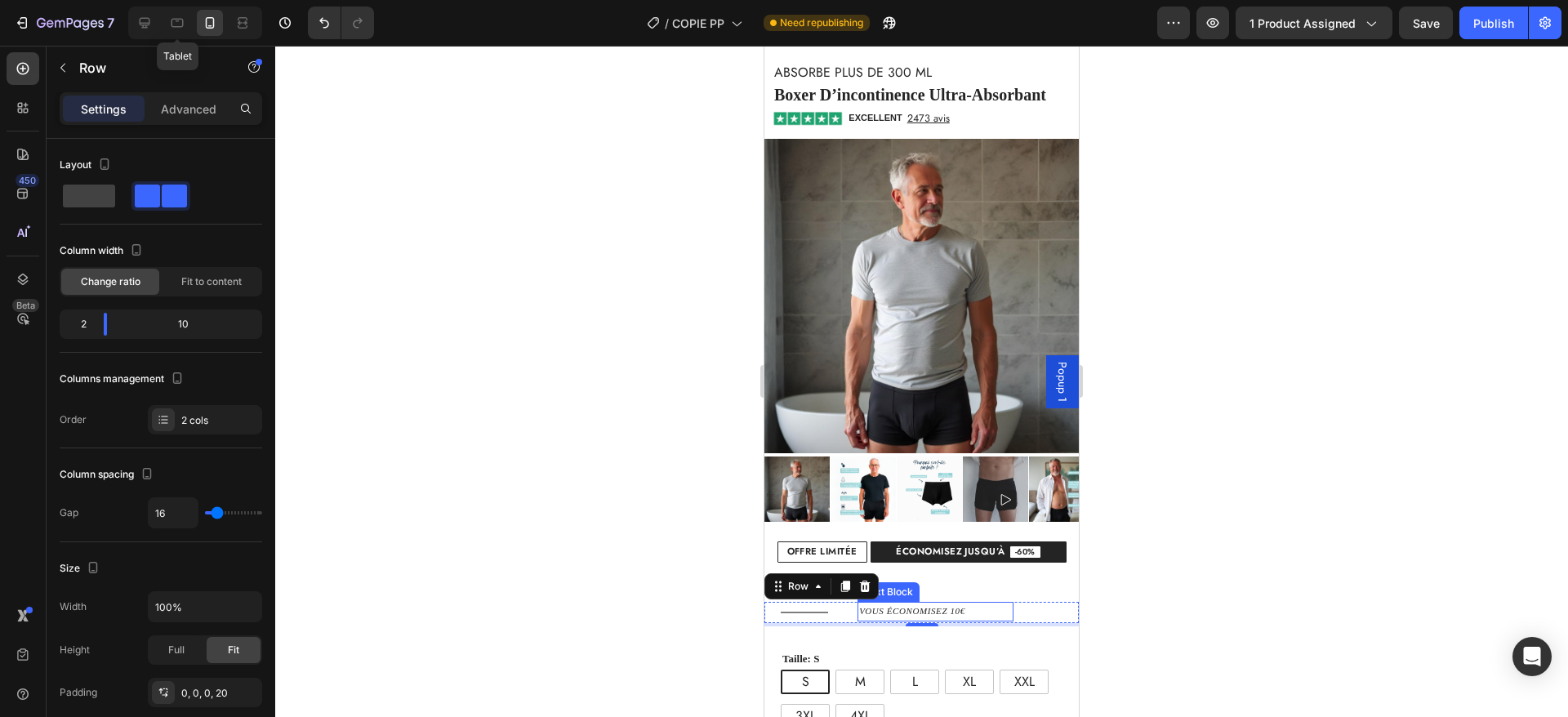
click at [900, 604] on p "vous économisez 10€" at bounding box center [935, 612] width 153 height 17
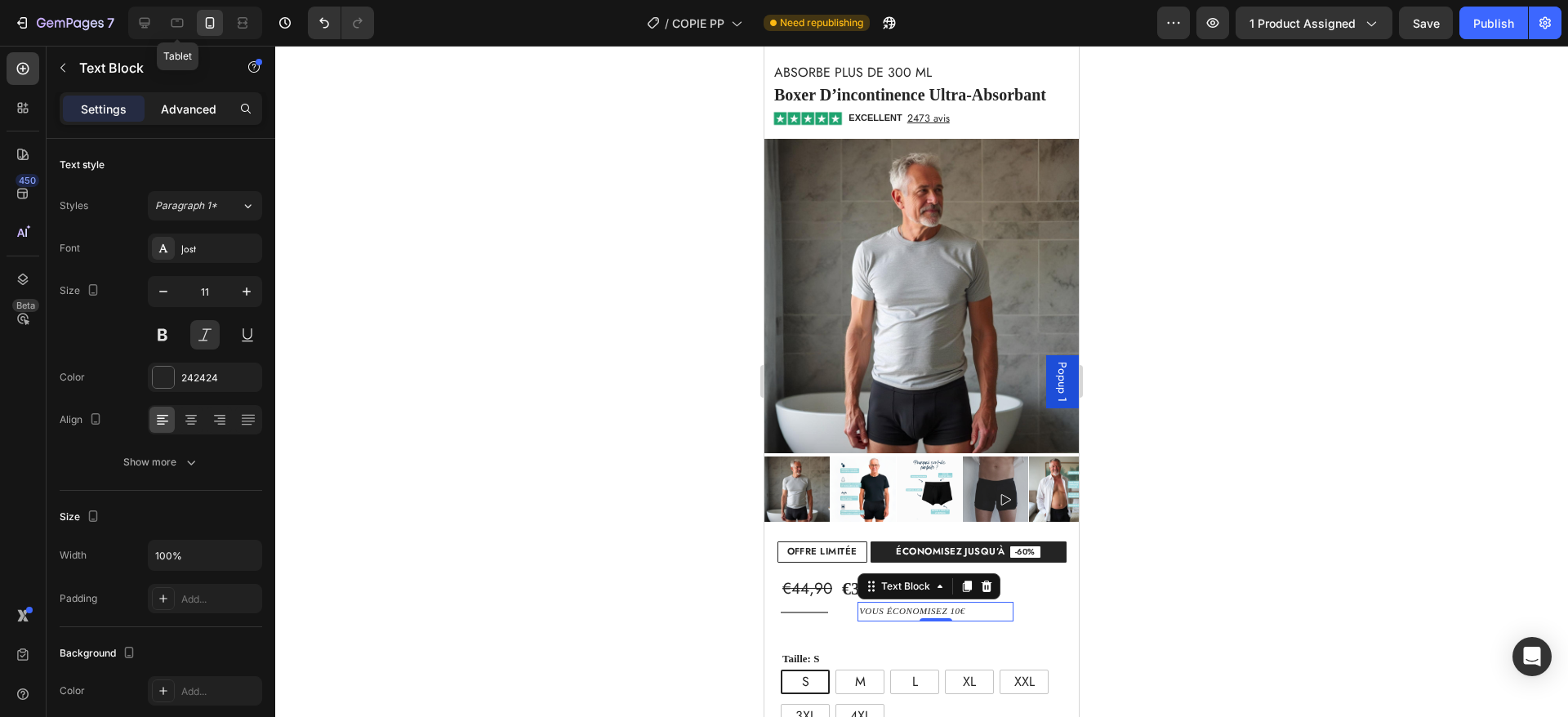
click at [174, 108] on p "Advanced" at bounding box center [189, 109] width 56 height 17
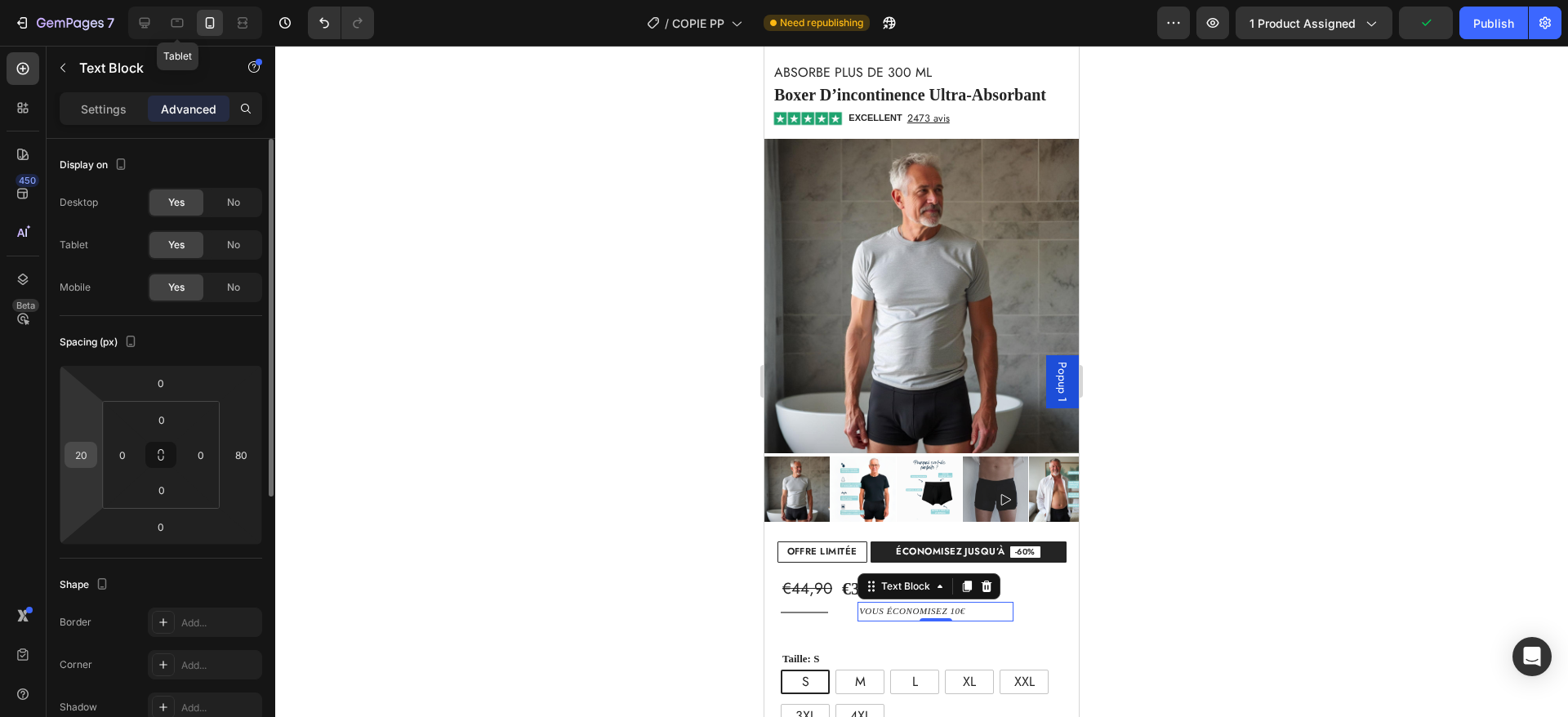
click at [90, 463] on input "20" at bounding box center [80, 455] width 24 height 24
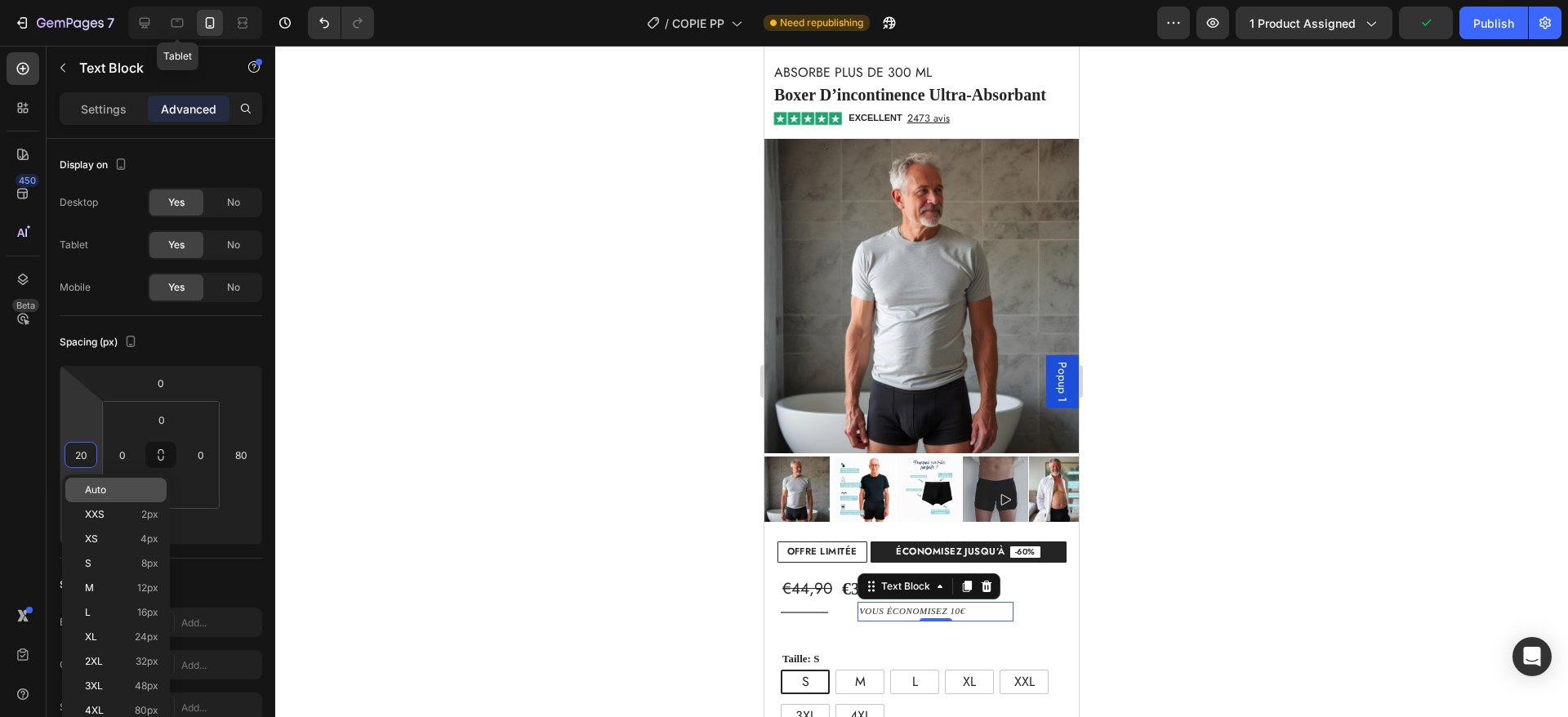
click at [120, 491] on p "Auto" at bounding box center [121, 490] width 73 height 11
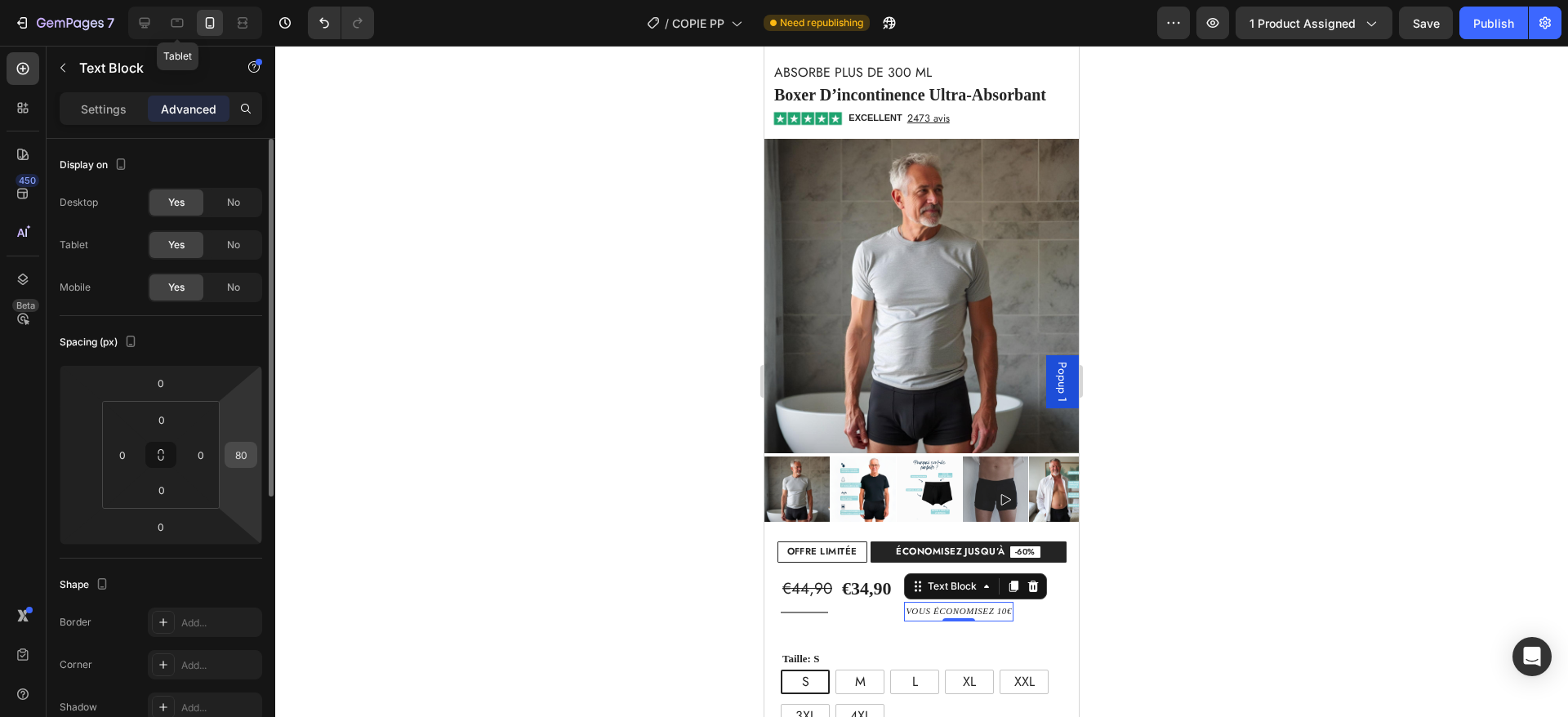
click at [239, 447] on input "80" at bounding box center [241, 455] width 24 height 24
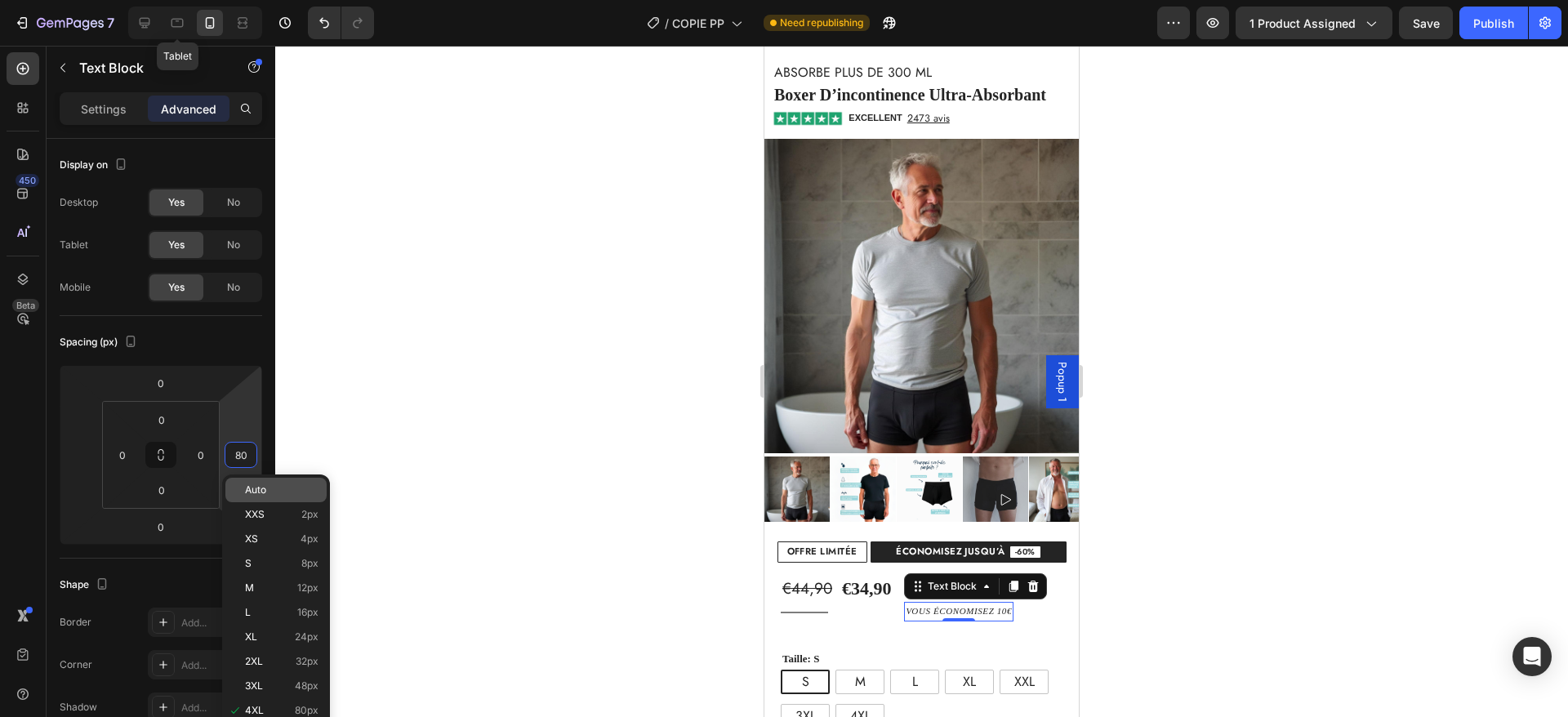
click at [252, 483] on div "Auto" at bounding box center [276, 491] width 101 height 24
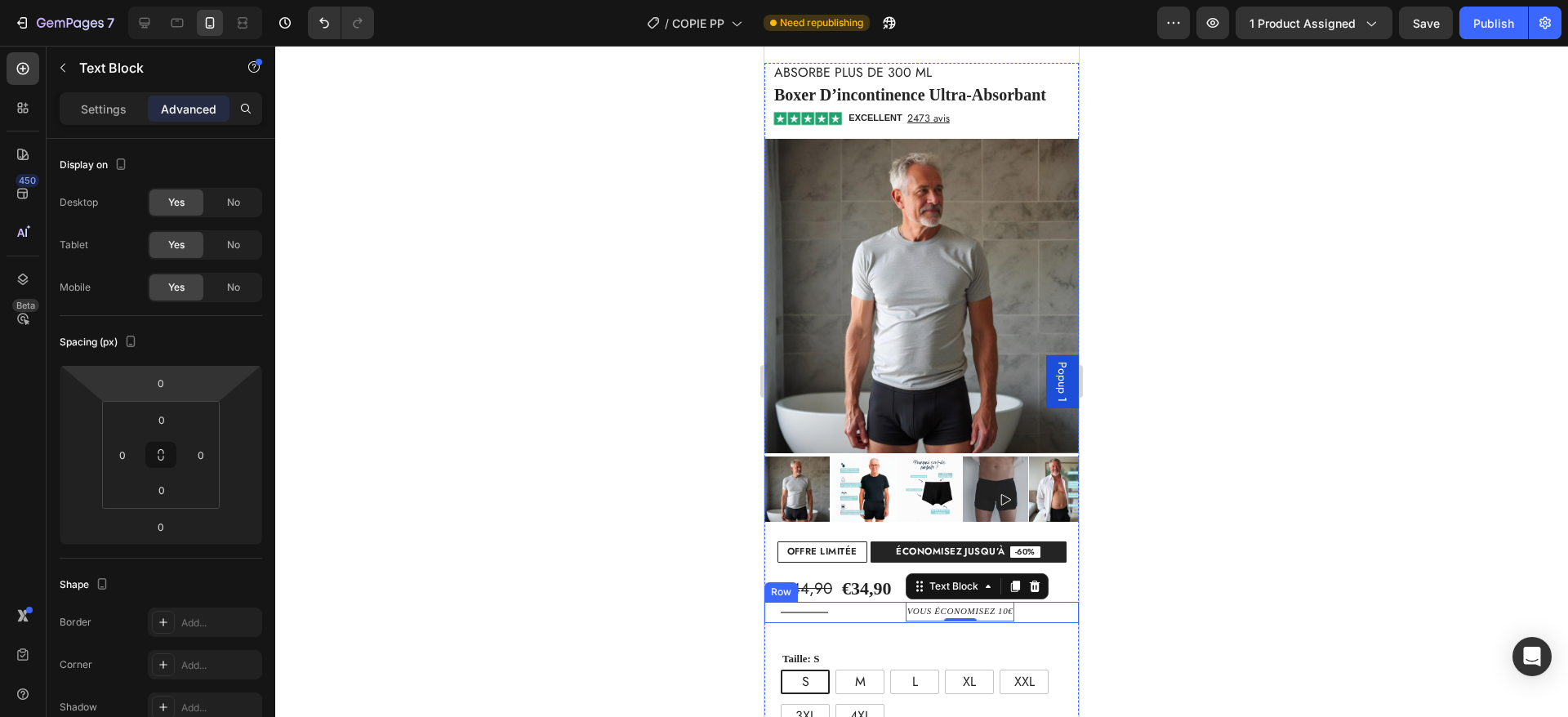
click at [890, 602] on div "vous économisez 10€ Text Block 0" at bounding box center [960, 613] width 238 height 21
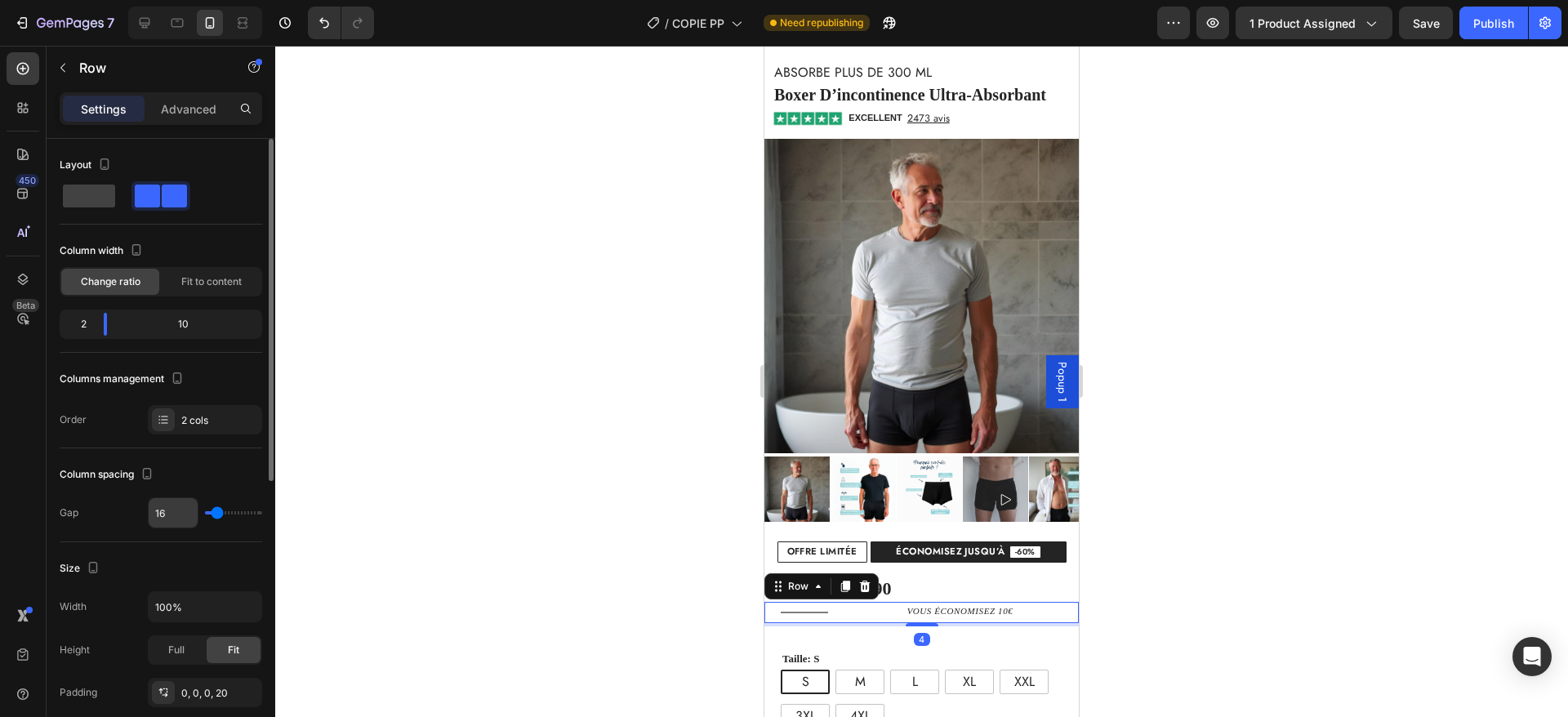
type input "0"
drag, startPoint x: 211, startPoint y: 513, endPoint x: 168, endPoint y: 511, distance: 43.0
type input "0"
click at [205, 512] on input "range" at bounding box center [233, 513] width 57 height 3
click at [824, 602] on div "Title Line" at bounding box center [805, 613] width 50 height 21
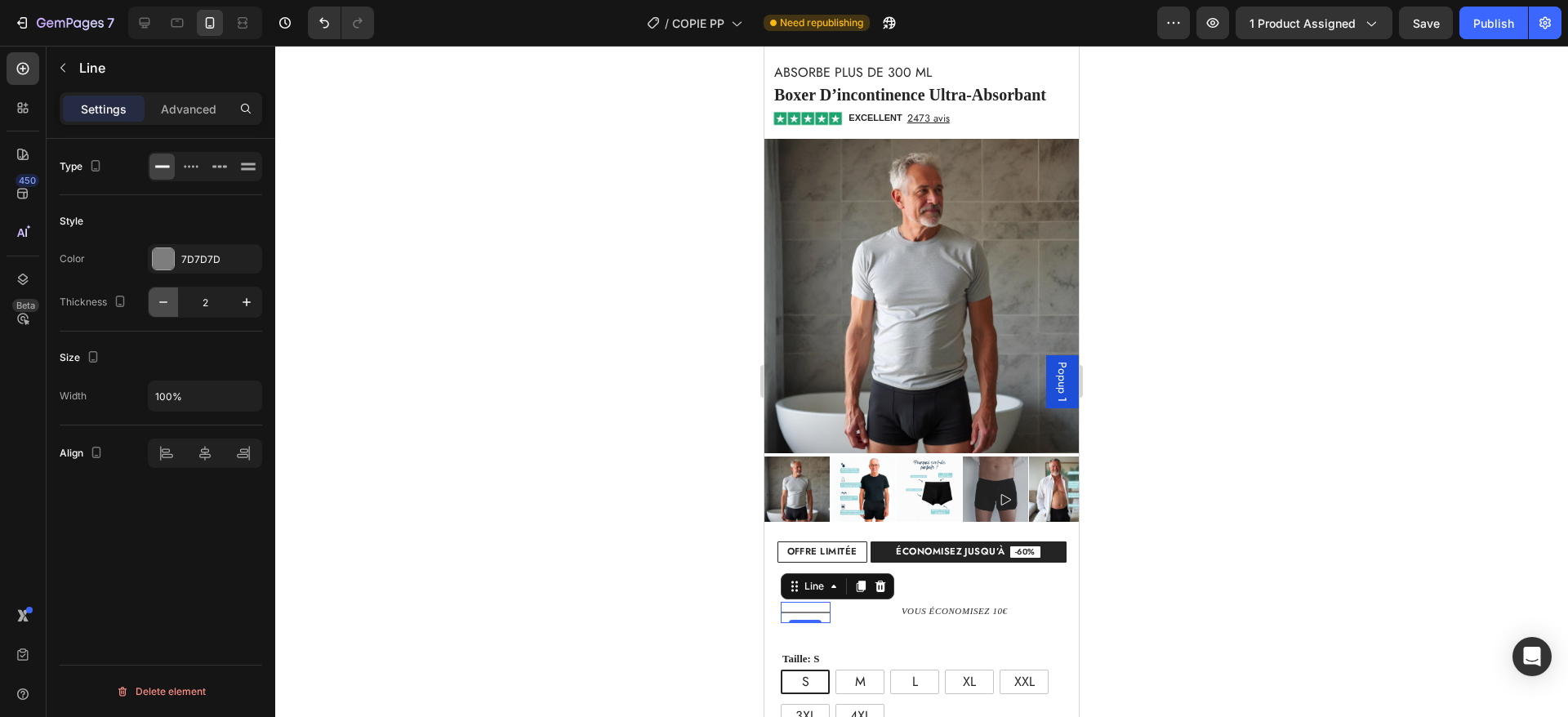
click at [159, 300] on icon "button" at bounding box center [163, 302] width 17 height 17
type input "1"
click at [193, 261] on div "7D7D7D" at bounding box center [205, 260] width 47 height 15
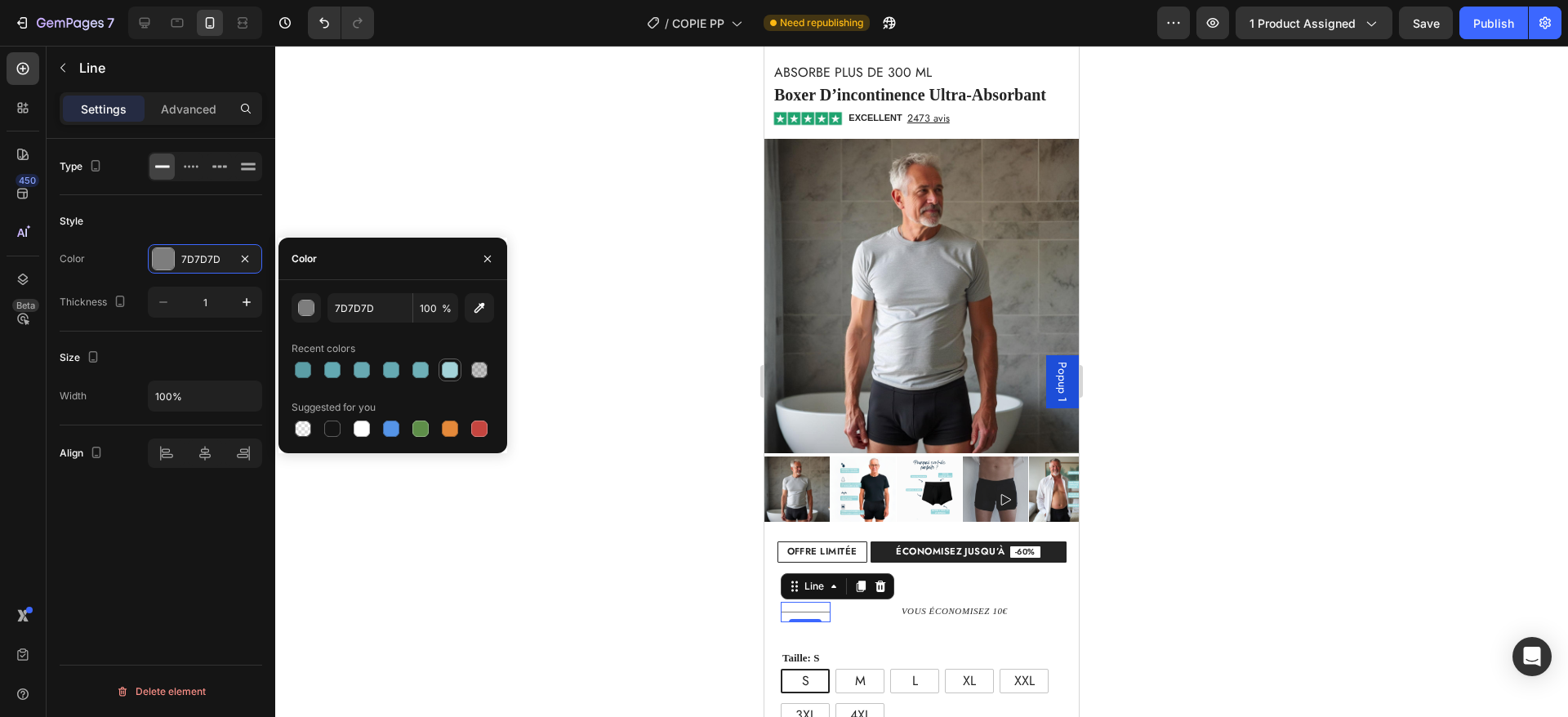
click at [449, 366] on div at bounding box center [450, 370] width 17 height 17
type input "A3D3D9"
click at [964, 604] on p "vous économisez 10€" at bounding box center [954, 612] width 106 height 17
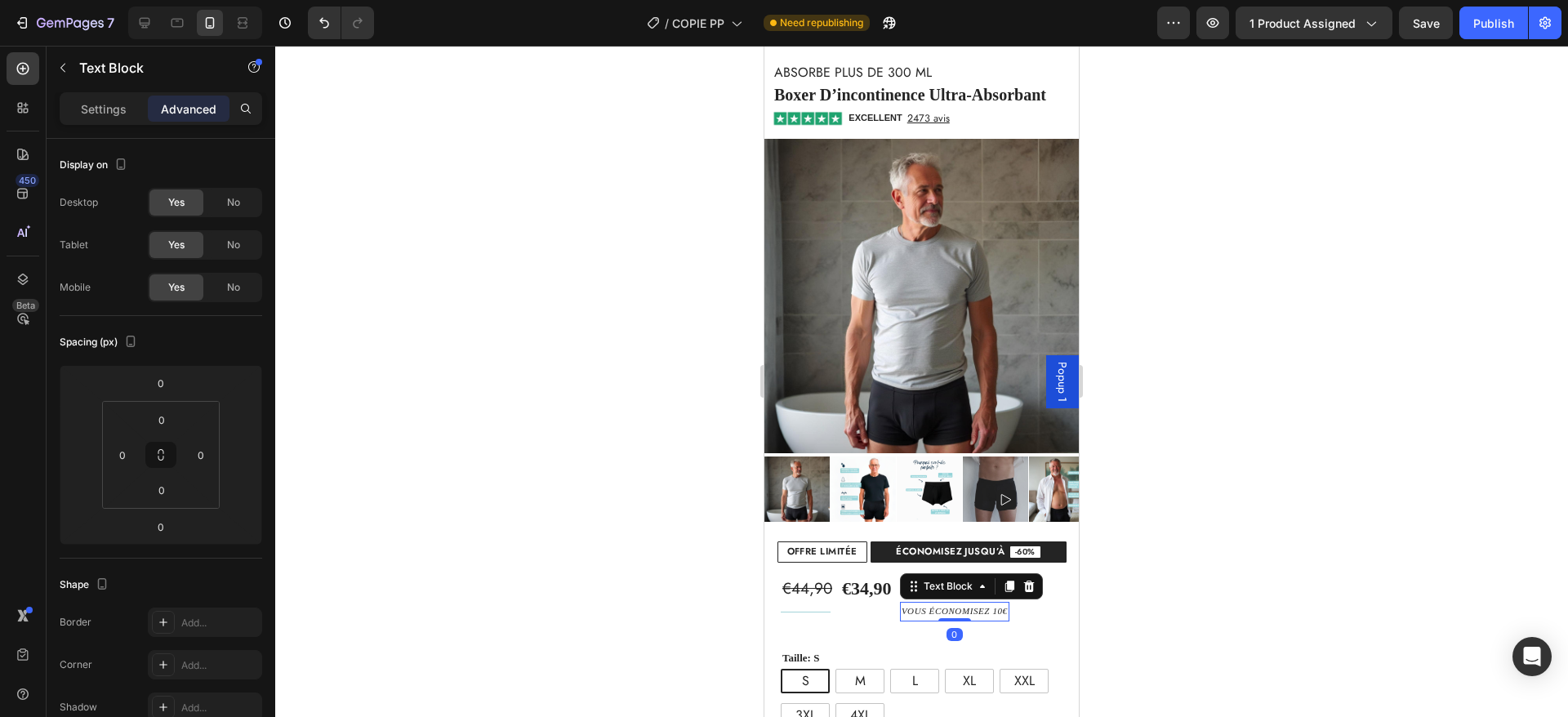
click at [110, 122] on div "Settings Advanced" at bounding box center [161, 108] width 203 height 32
click at [106, 108] on p "Settings" at bounding box center [104, 109] width 45 height 17
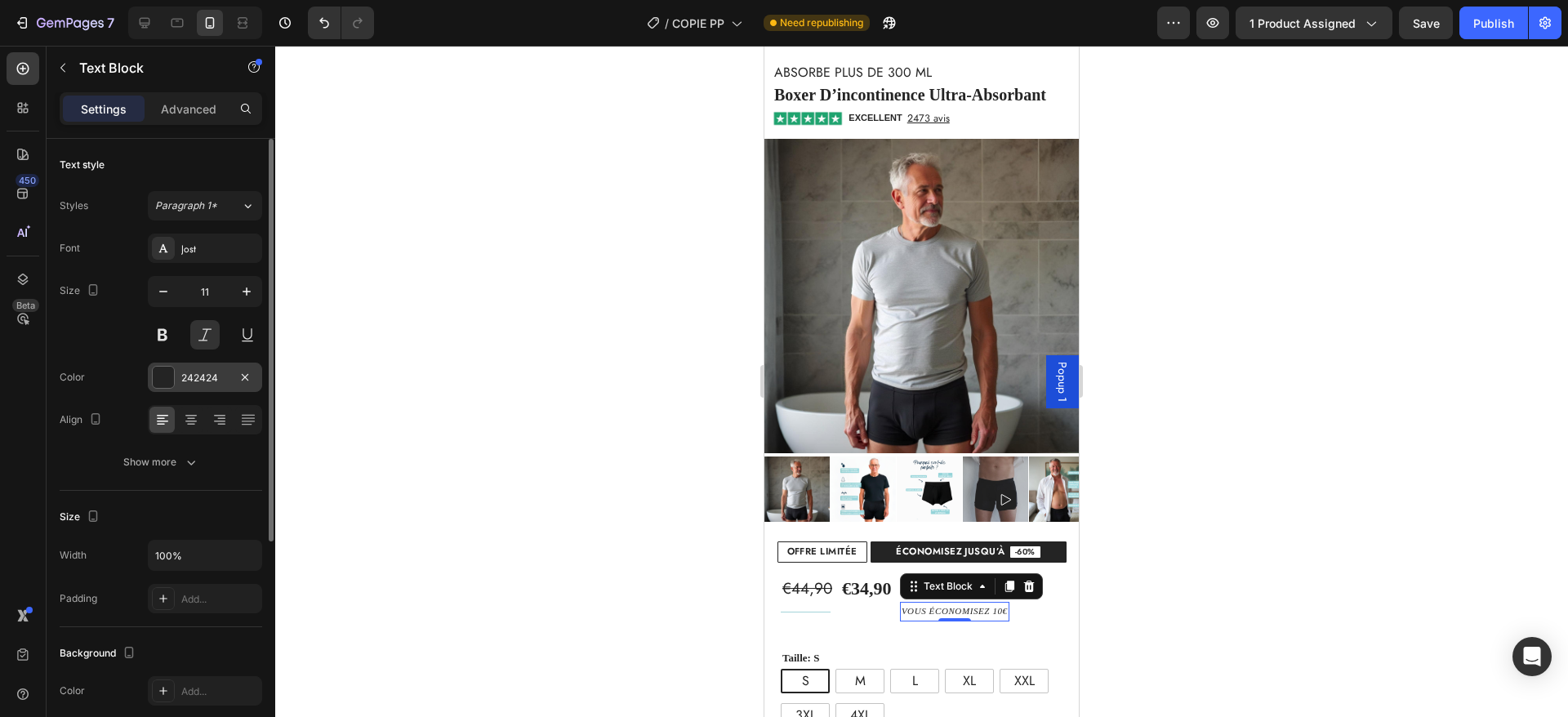
click at [205, 372] on div "242424" at bounding box center [205, 378] width 47 height 15
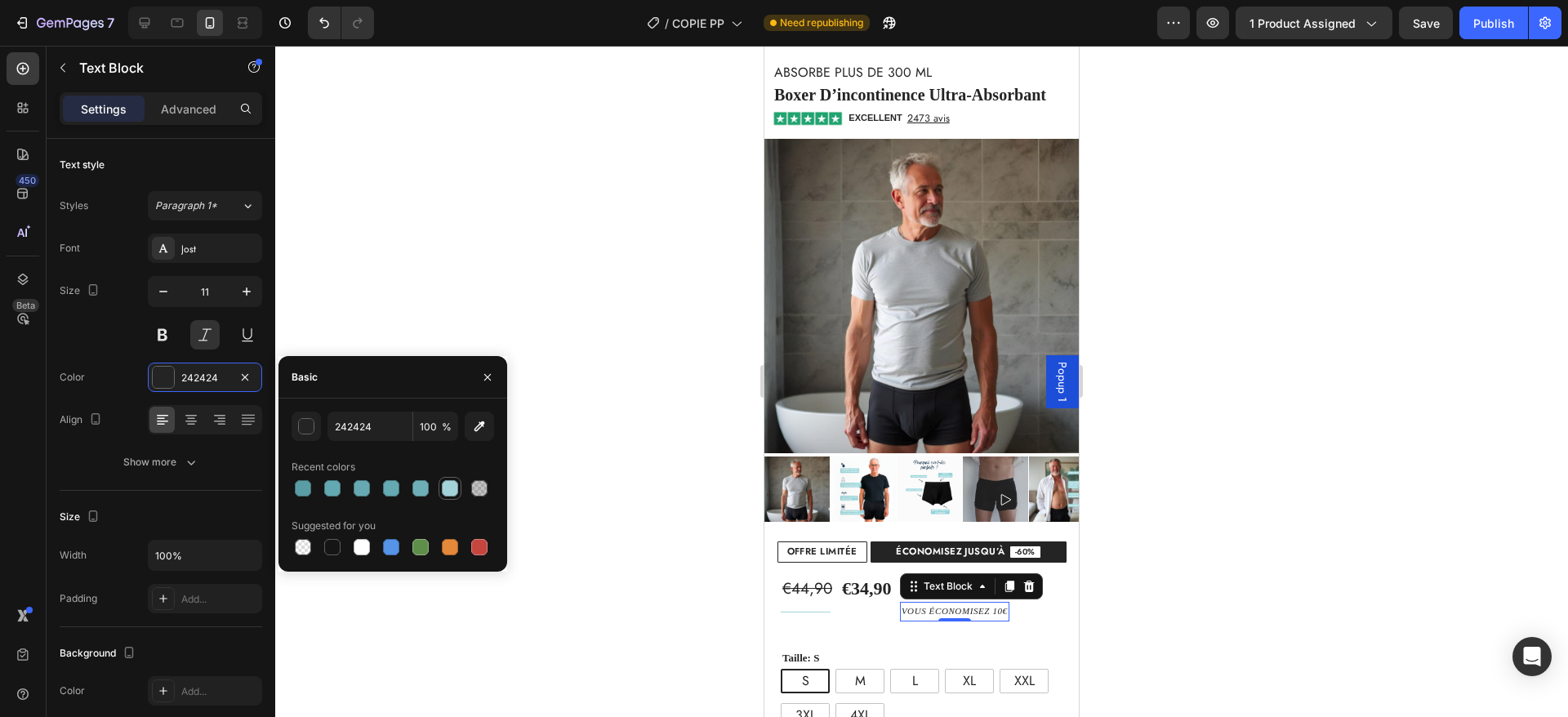
click at [447, 487] on div at bounding box center [450, 488] width 17 height 17
click at [377, 408] on div "A3D3D9 100 % Recent colors Suggested for you" at bounding box center [393, 485] width 229 height 173
click at [367, 428] on input "A3D3D9" at bounding box center [370, 427] width 85 height 30
type input "242424"
click at [936, 604] on p "vous économisez 10€" at bounding box center [954, 612] width 106 height 17
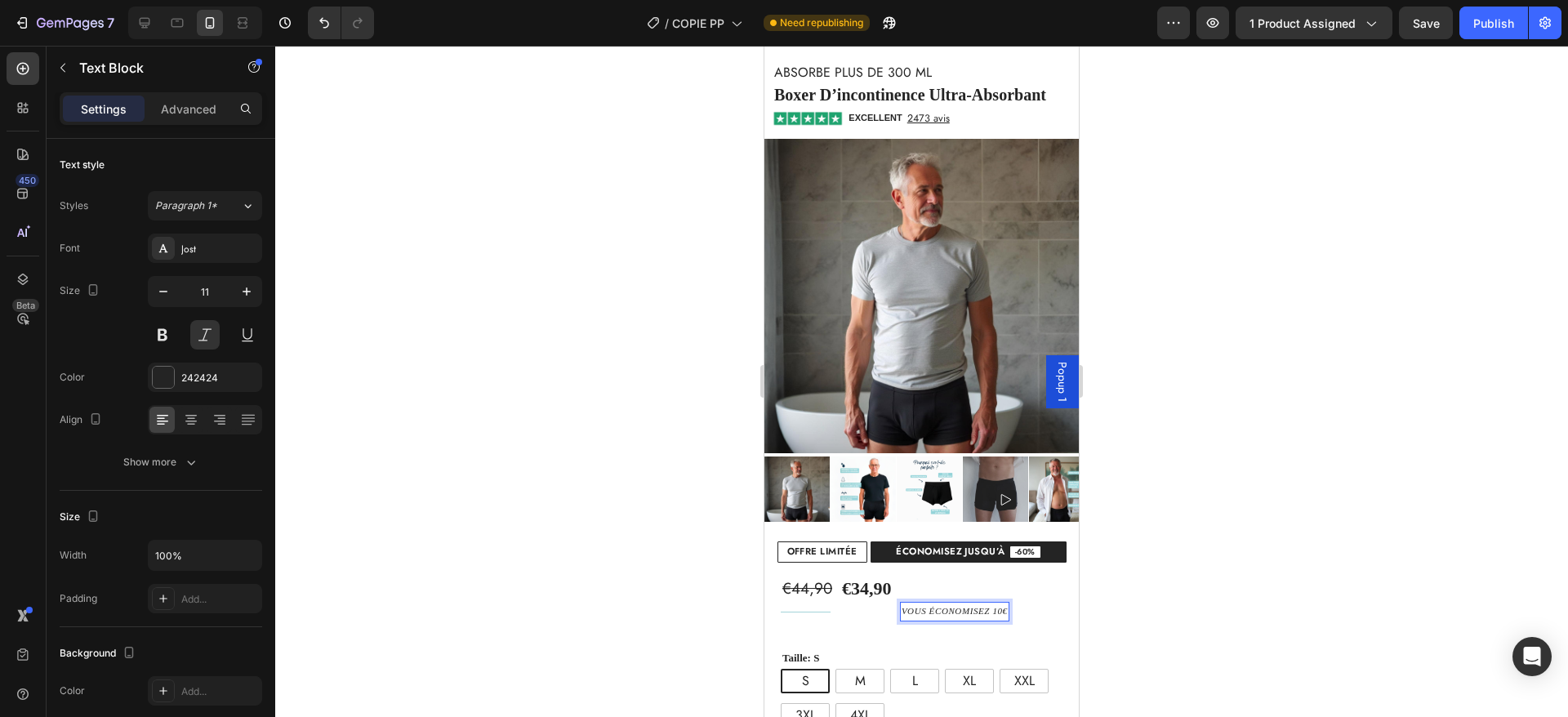
click at [902, 604] on p "vous économisez 10€" at bounding box center [954, 612] width 106 height 17
drag, startPoint x: 898, startPoint y: 592, endPoint x: 1002, endPoint y: 594, distance: 104.0
click at [1002, 602] on div "vous économisez 10€ Text Block 0" at bounding box center [954, 612] width 248 height 20
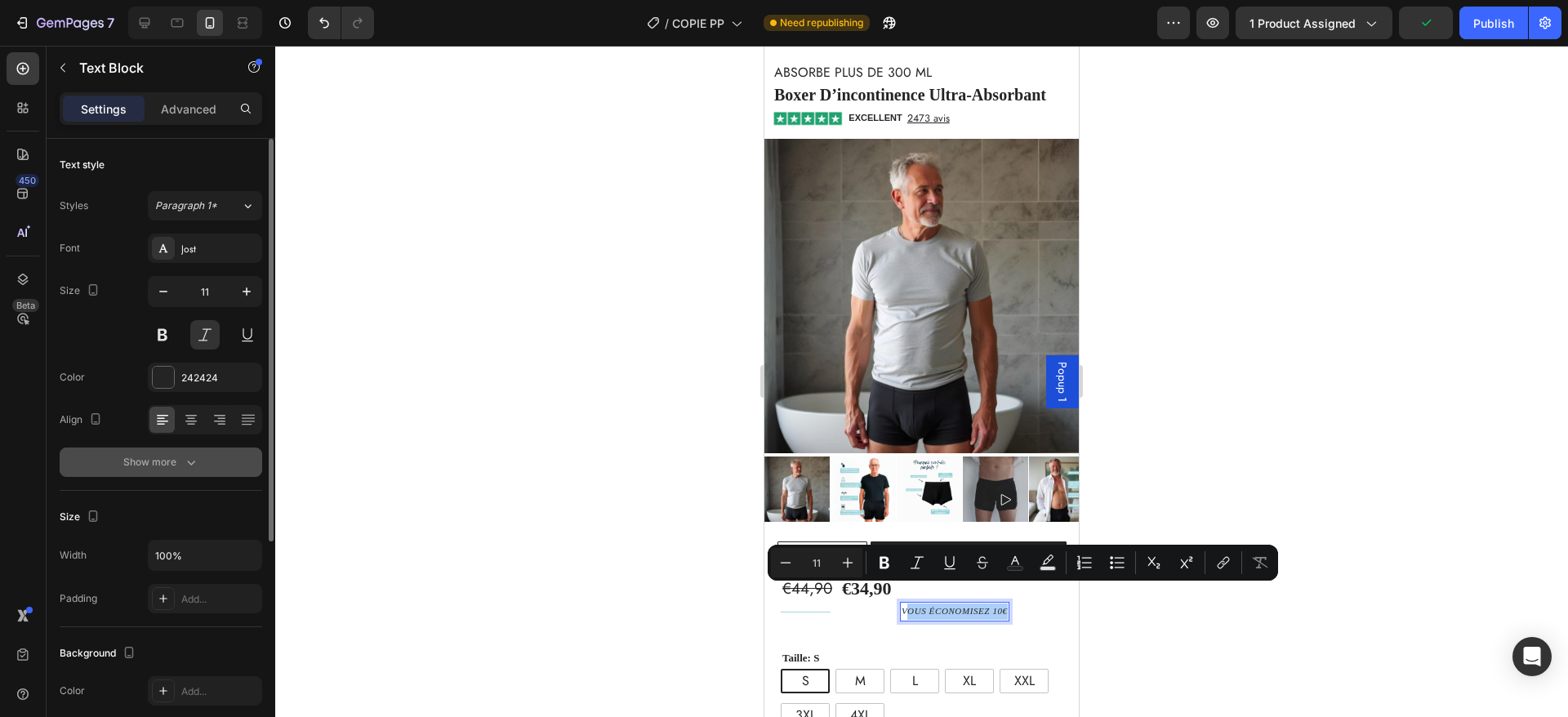
click at [185, 451] on button "Show more" at bounding box center [161, 463] width 203 height 30
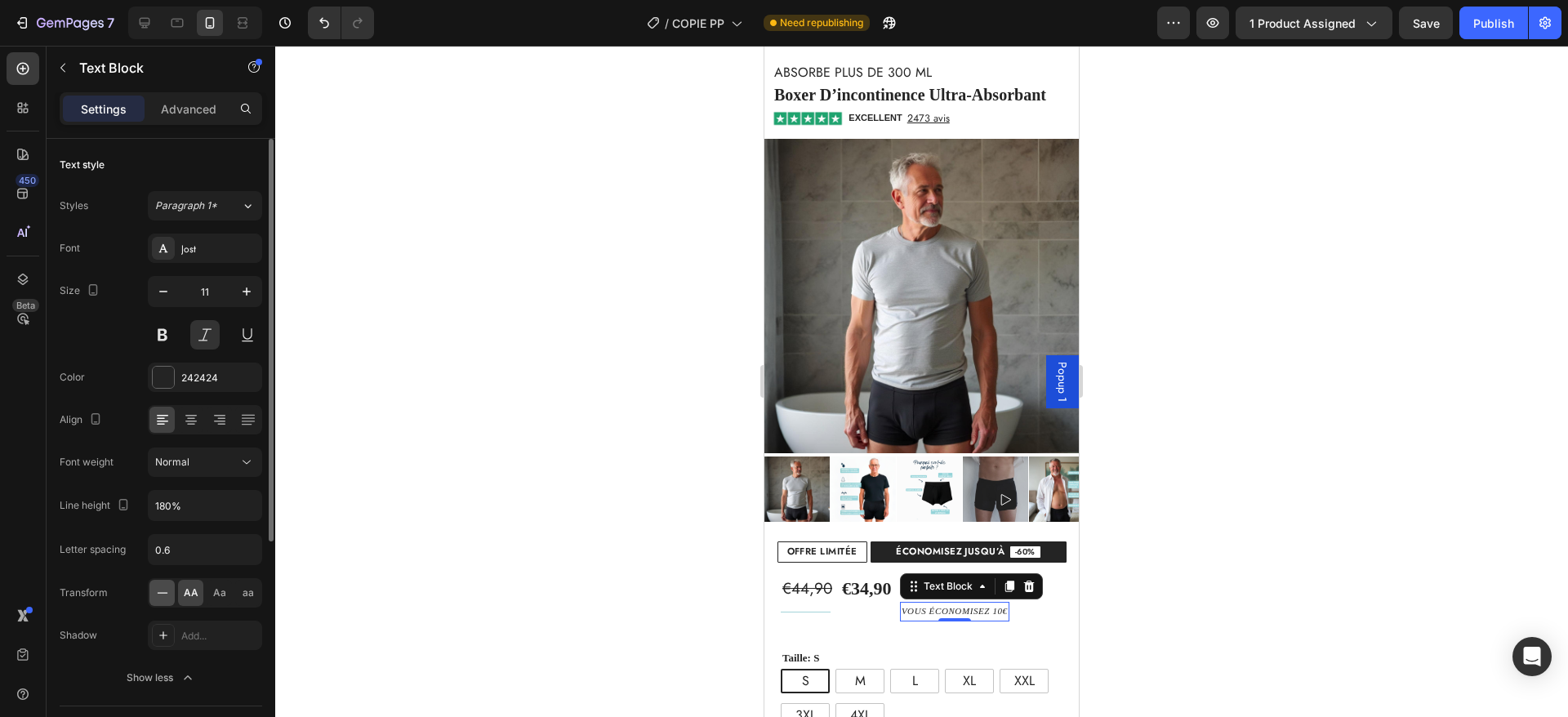
click at [165, 588] on icon at bounding box center [163, 593] width 17 height 17
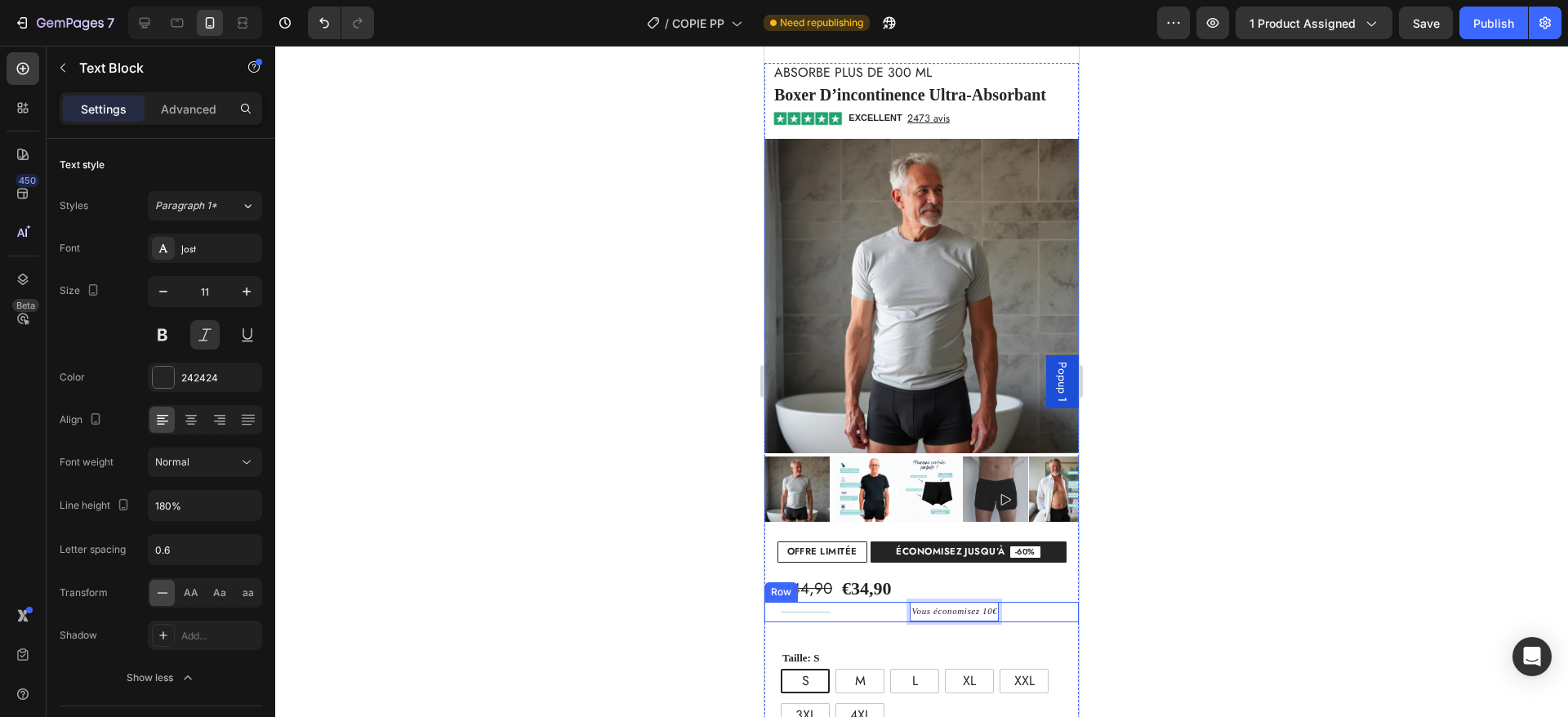
click at [1015, 602] on div "Vous économisez 10€ Text Block 0" at bounding box center [954, 612] width 248 height 20
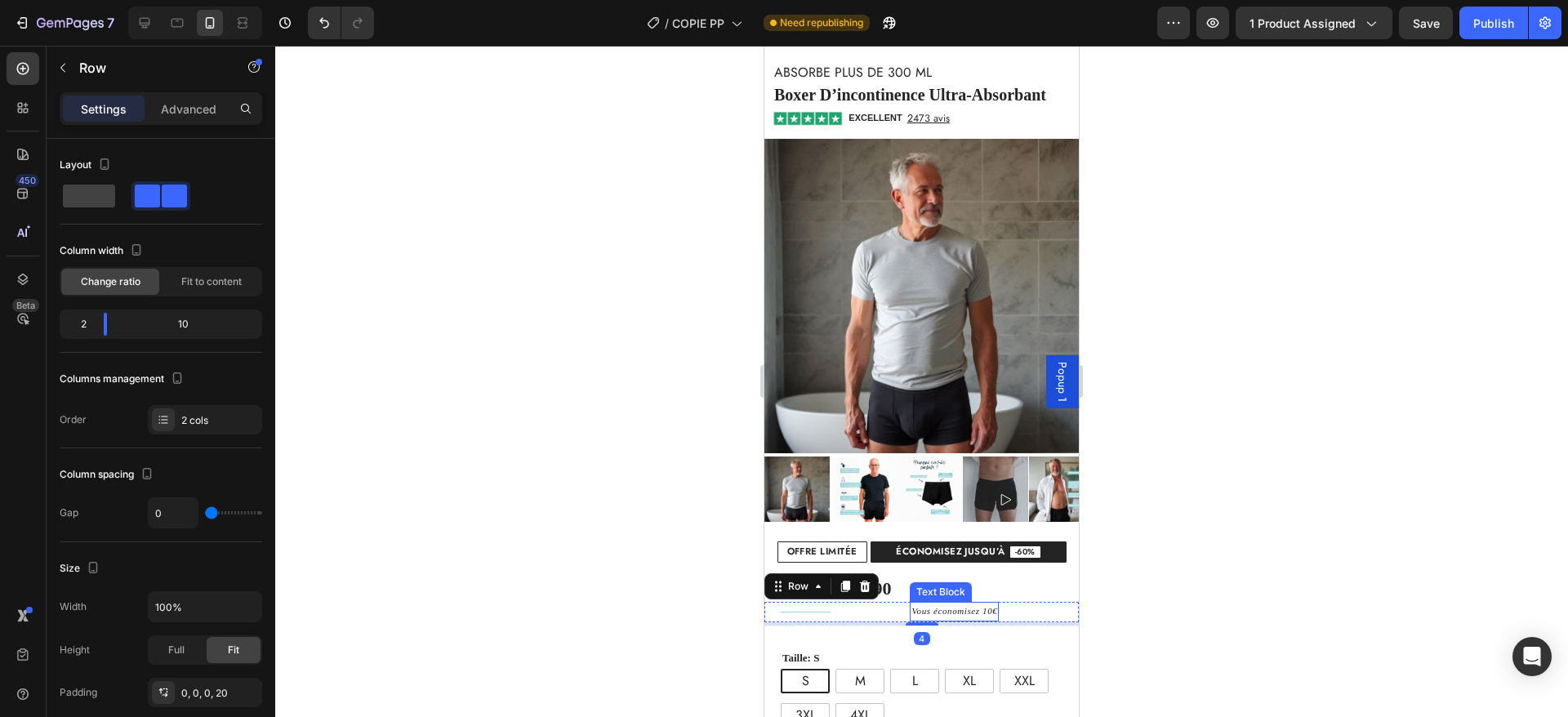
click at [972, 604] on p "Vous économisez 10€" at bounding box center [954, 612] width 86 height 17
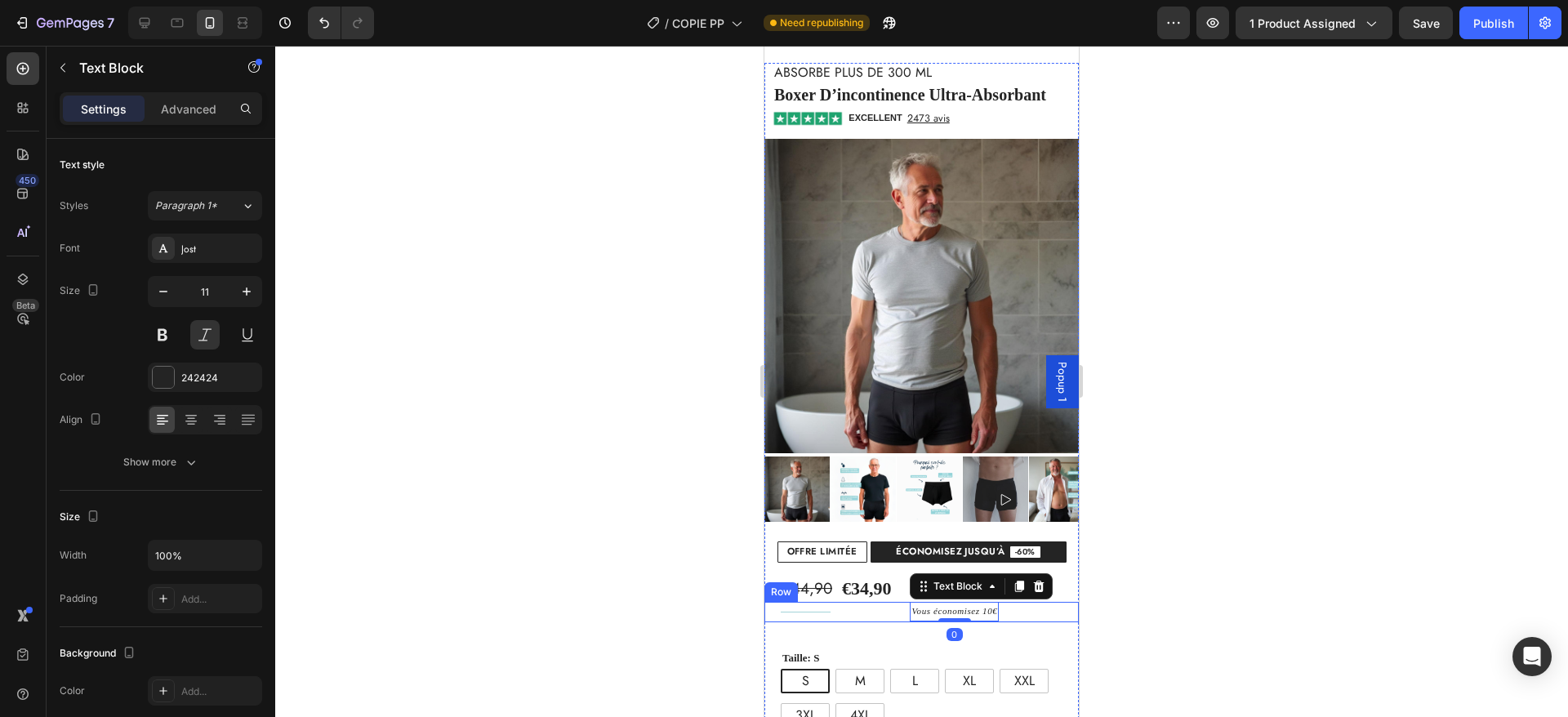
click at [885, 602] on div "Vous économisez 10€ Text Block 0" at bounding box center [954, 612] width 248 height 20
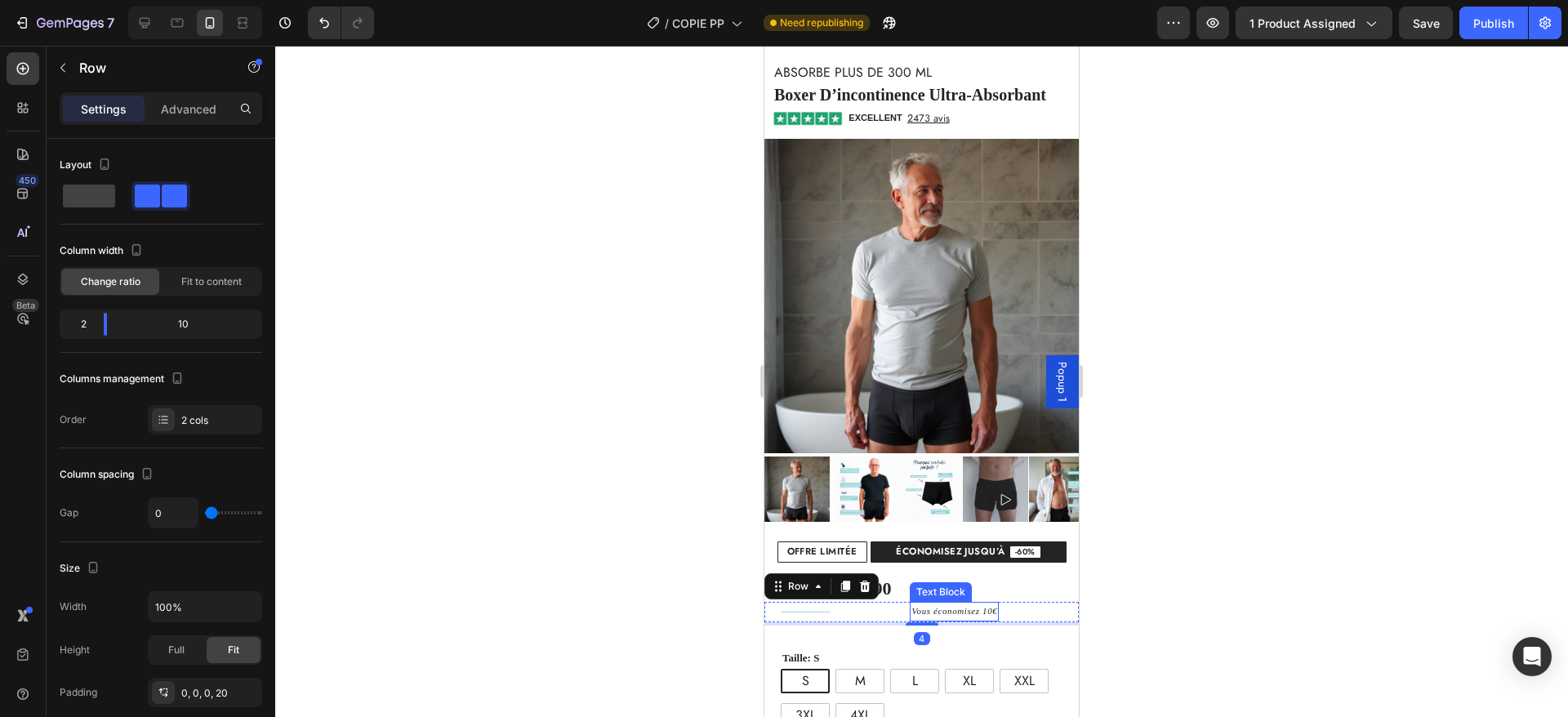
click at [979, 604] on p "Vous économisez 10€" at bounding box center [954, 612] width 86 height 17
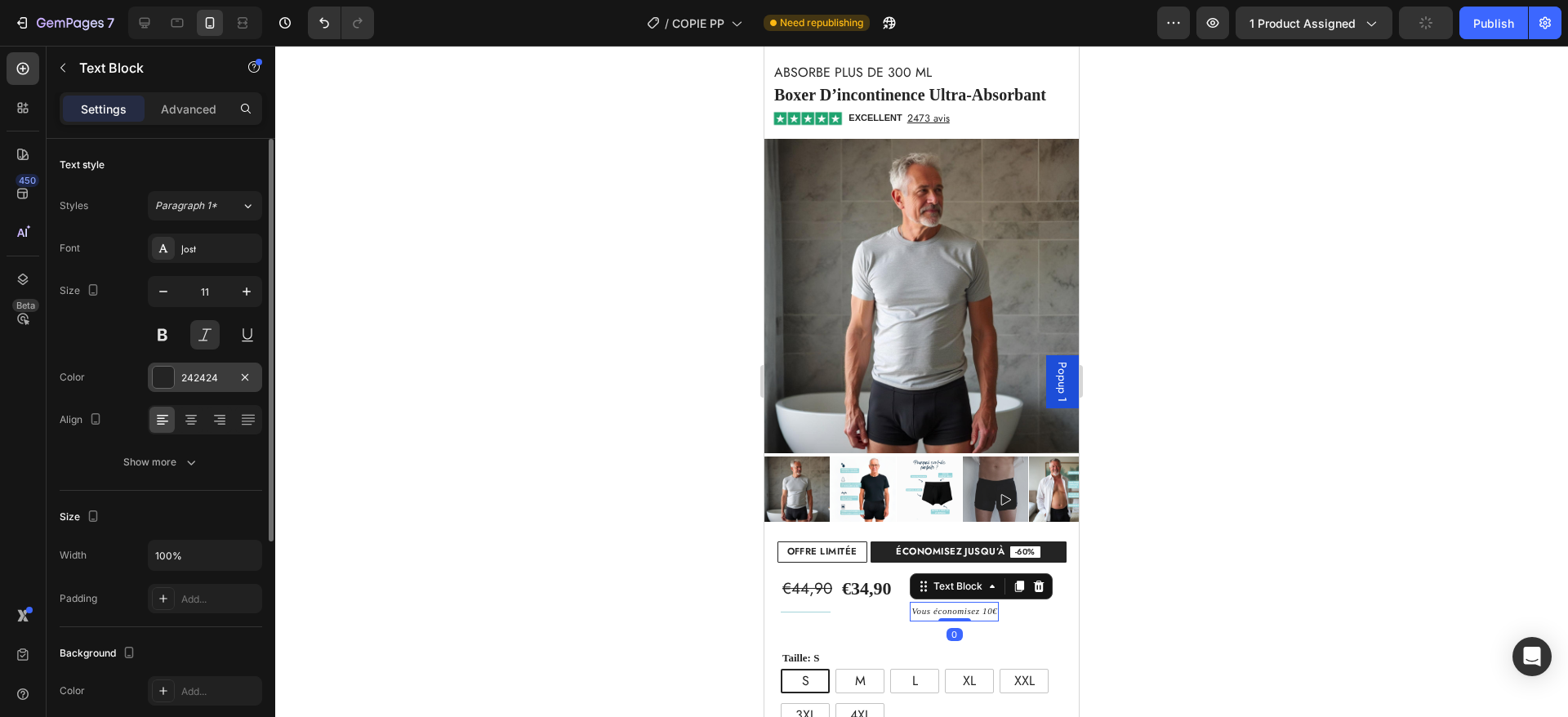
click at [189, 373] on div "242424" at bounding box center [205, 378] width 47 height 15
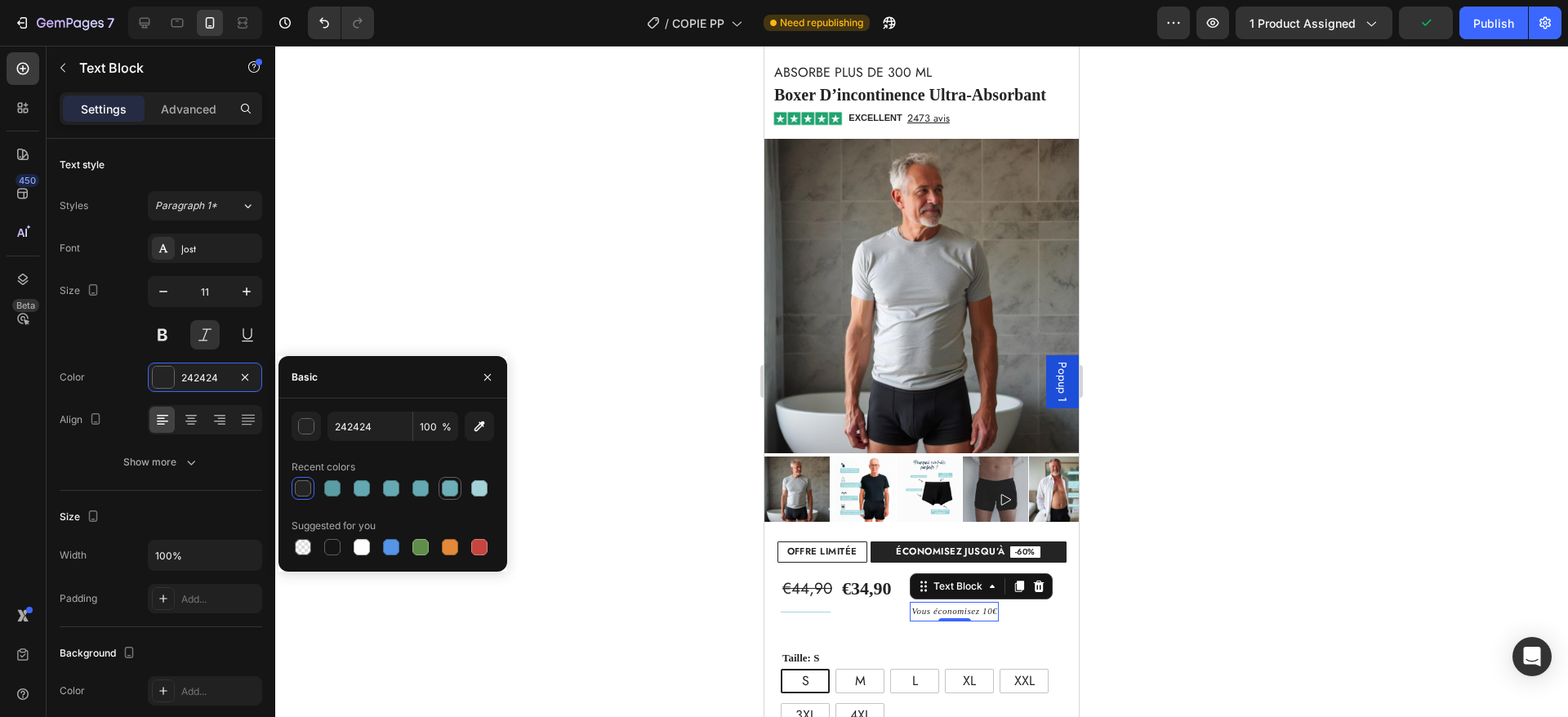
click at [453, 484] on div at bounding box center [450, 488] width 17 height 17
type input "6EAFB7"
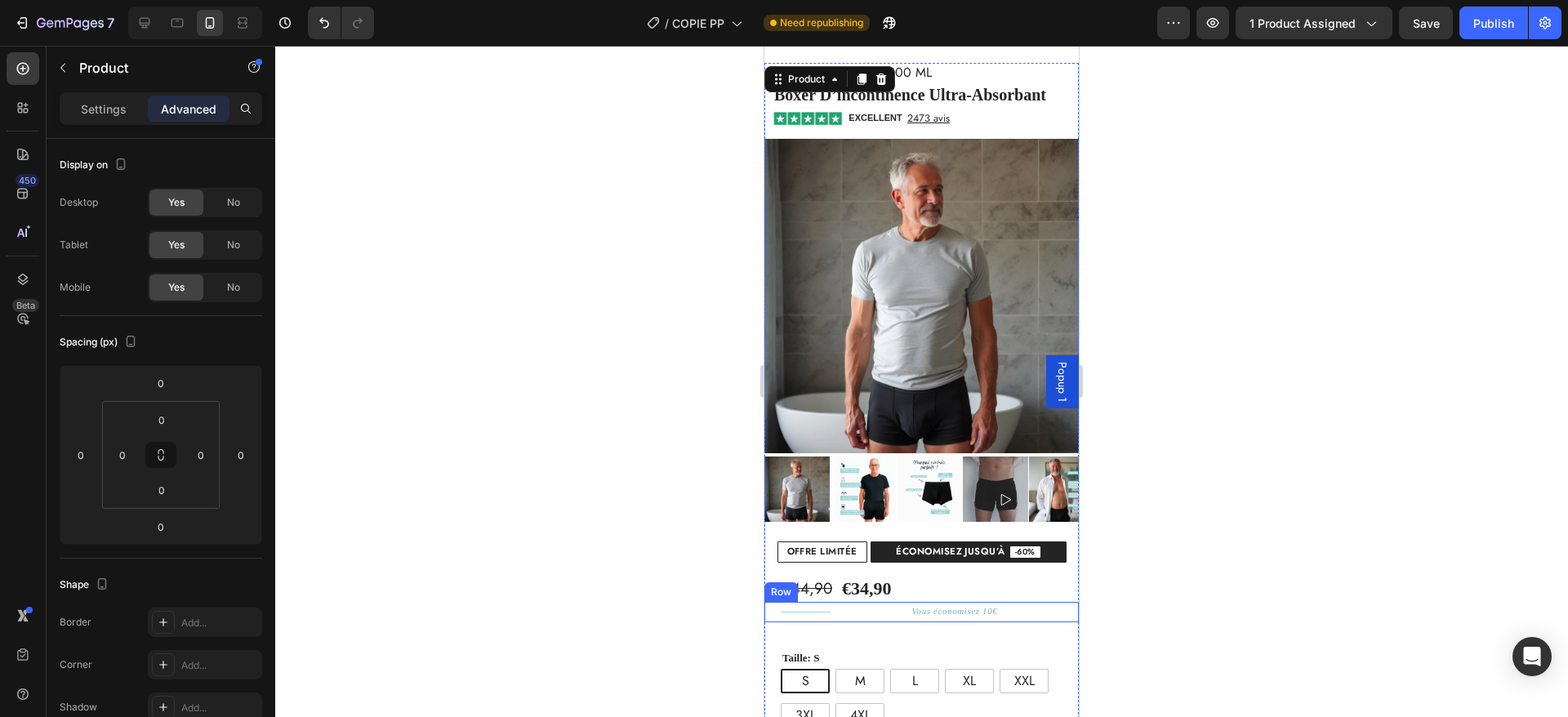
click at [1015, 602] on div "Vous économisez 10€ Text Block" at bounding box center [954, 612] width 248 height 20
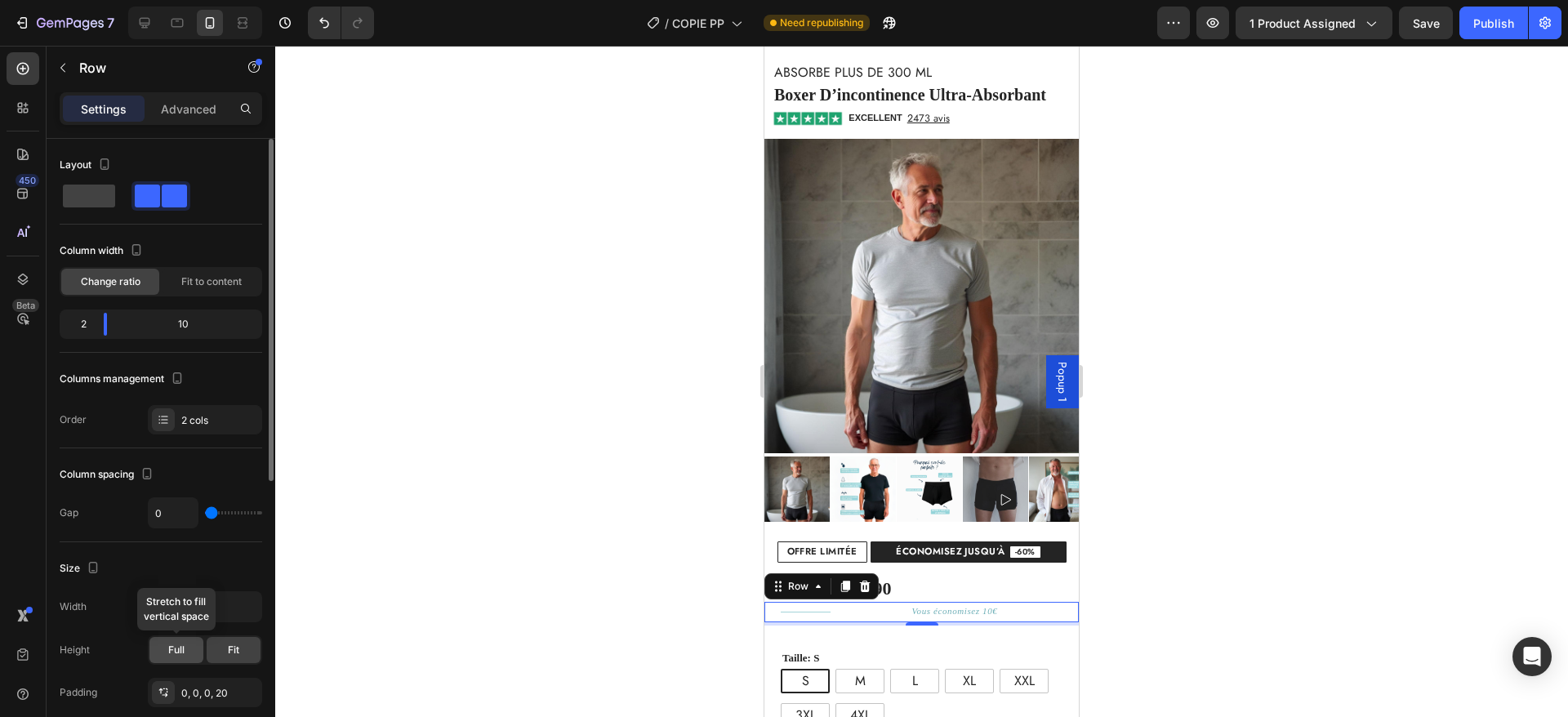
click at [175, 650] on span "Full" at bounding box center [176, 650] width 17 height 15
click at [238, 645] on span "Fit" at bounding box center [233, 650] width 11 height 15
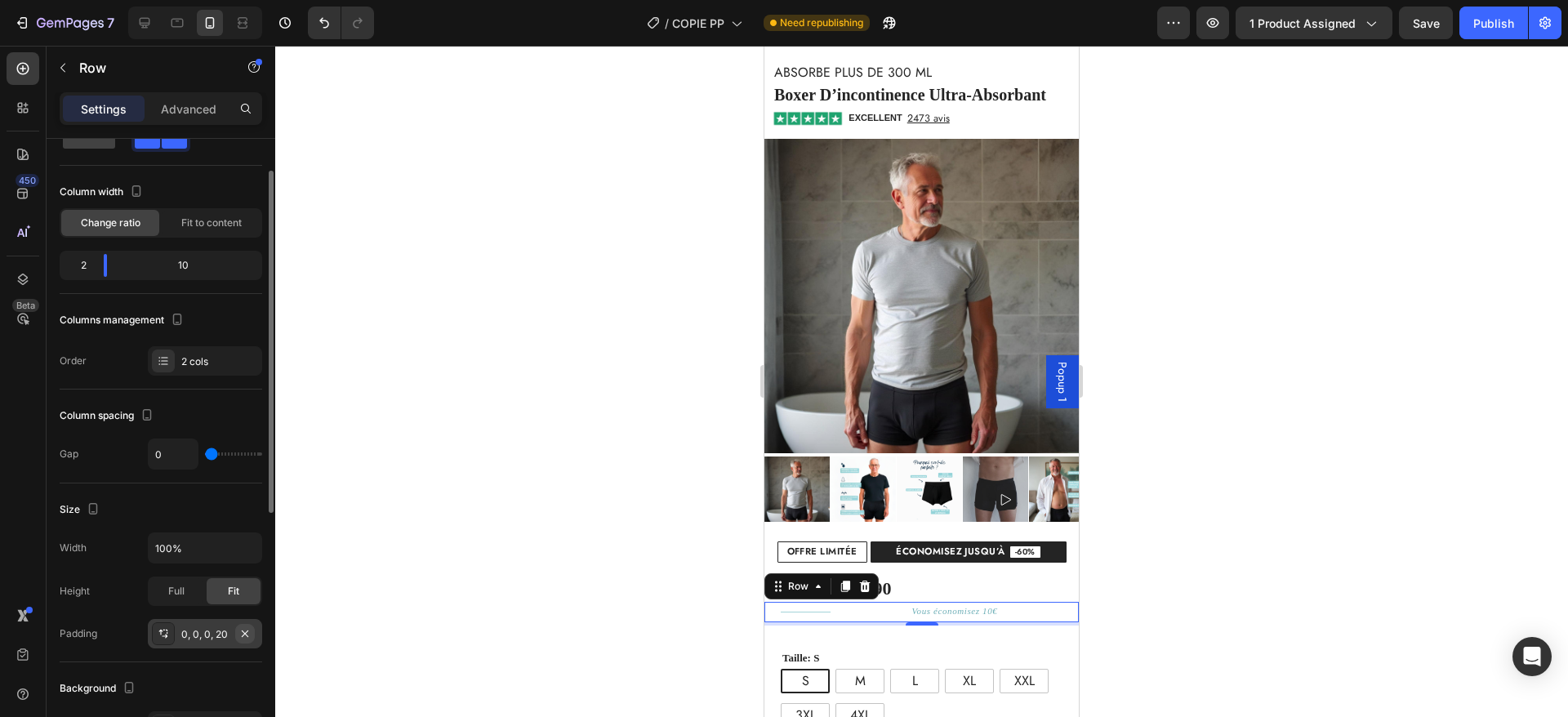
click at [249, 628] on icon "button" at bounding box center [245, 634] width 13 height 13
click at [790, 602] on div "Title Line" at bounding box center [791, 612] width 52 height 20
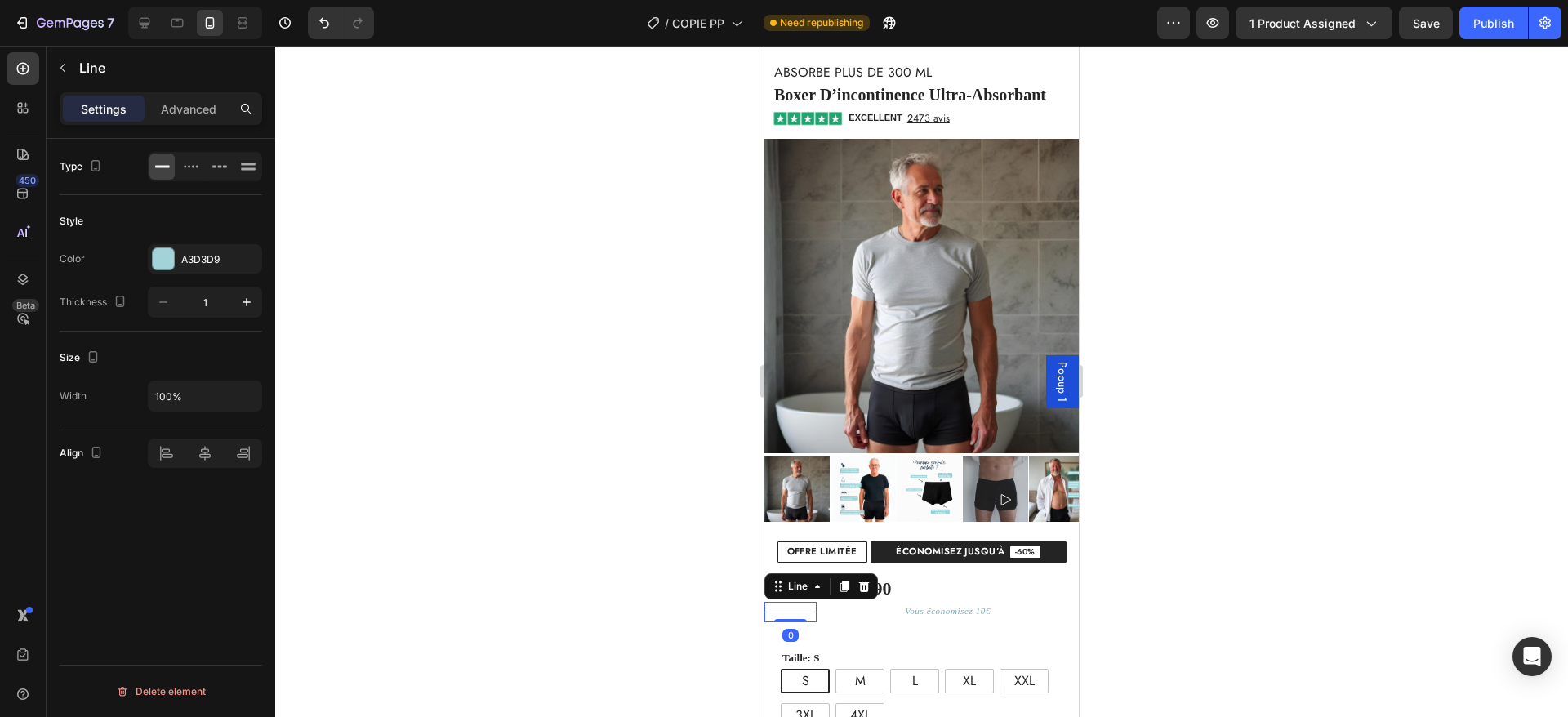
scroll to position [0, 0]
click at [318, 18] on icon "Undo/Redo" at bounding box center [324, 23] width 17 height 17
click at [200, 111] on p "Advanced" at bounding box center [189, 109] width 56 height 17
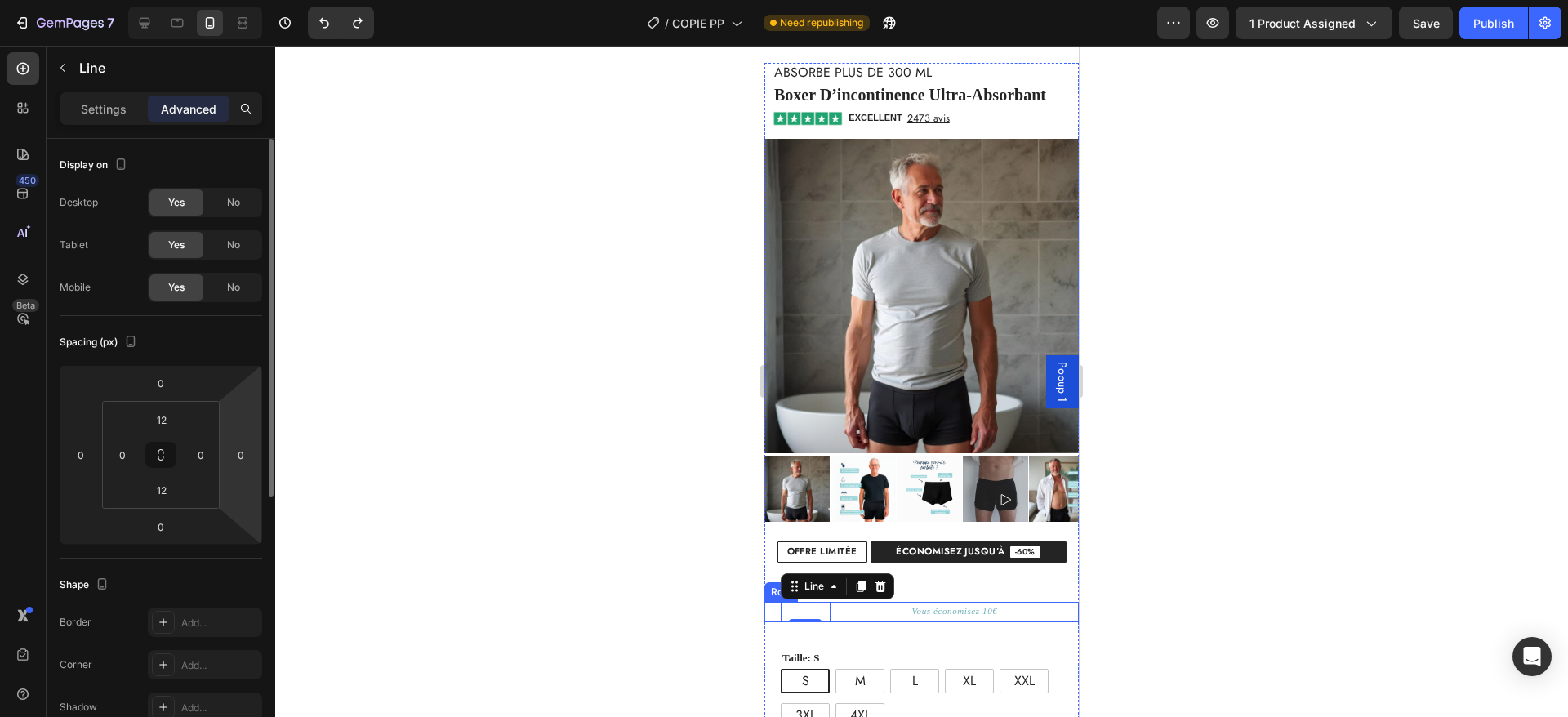
click at [859, 602] on div "Vous économisez 10€ Text Block" at bounding box center [954, 612] width 248 height 20
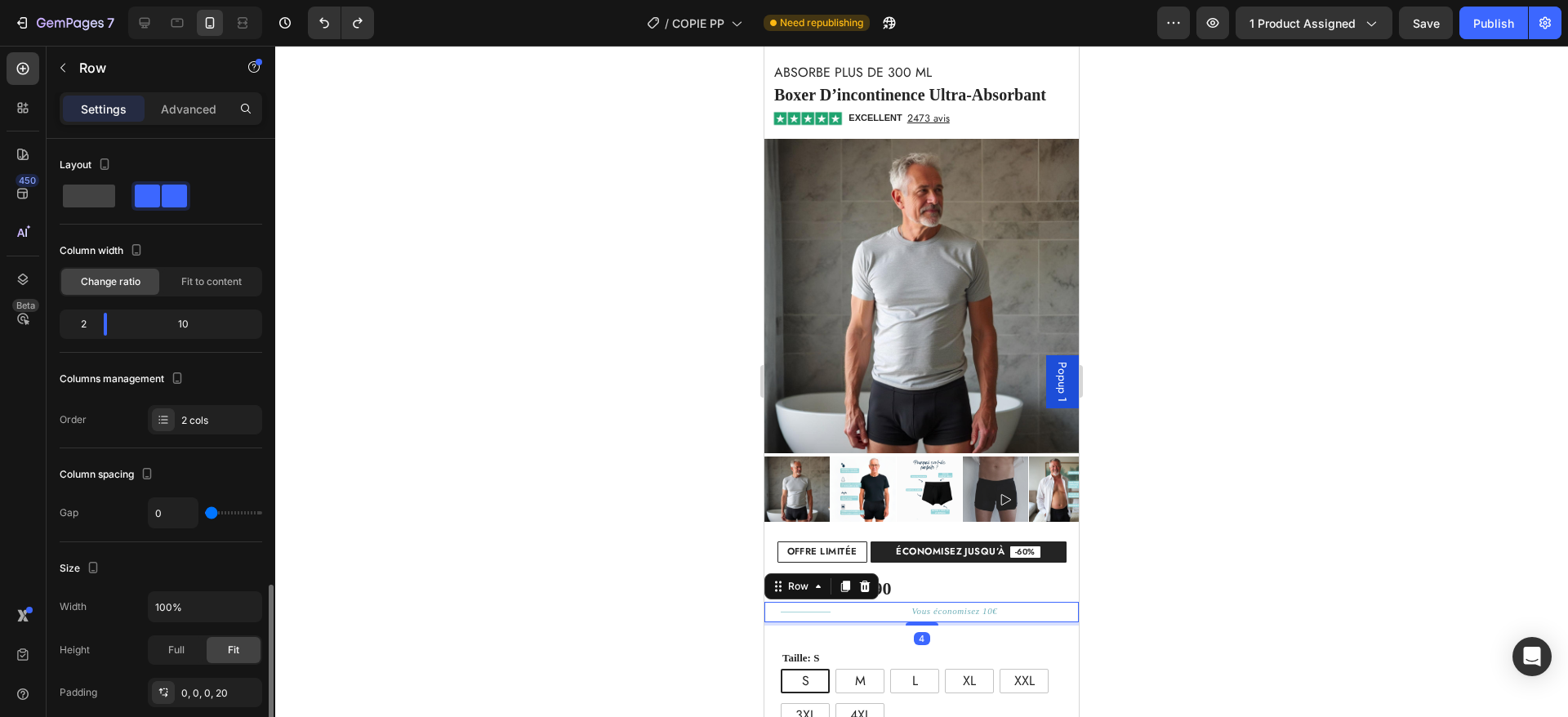
scroll to position [516, 0]
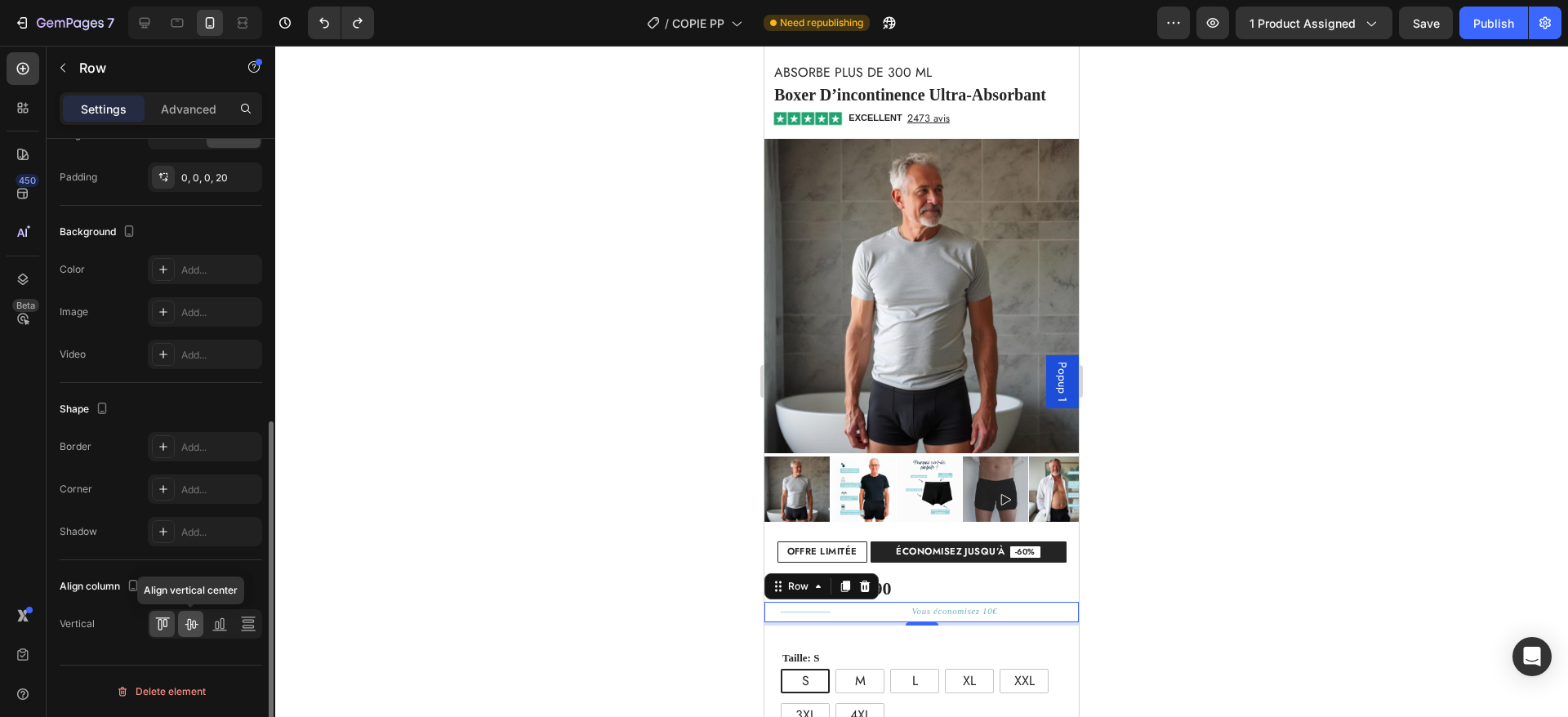
click at [194, 626] on icon at bounding box center [191, 624] width 17 height 17
click at [926, 604] on p "Vous économisez 10€" at bounding box center [954, 612] width 86 height 17
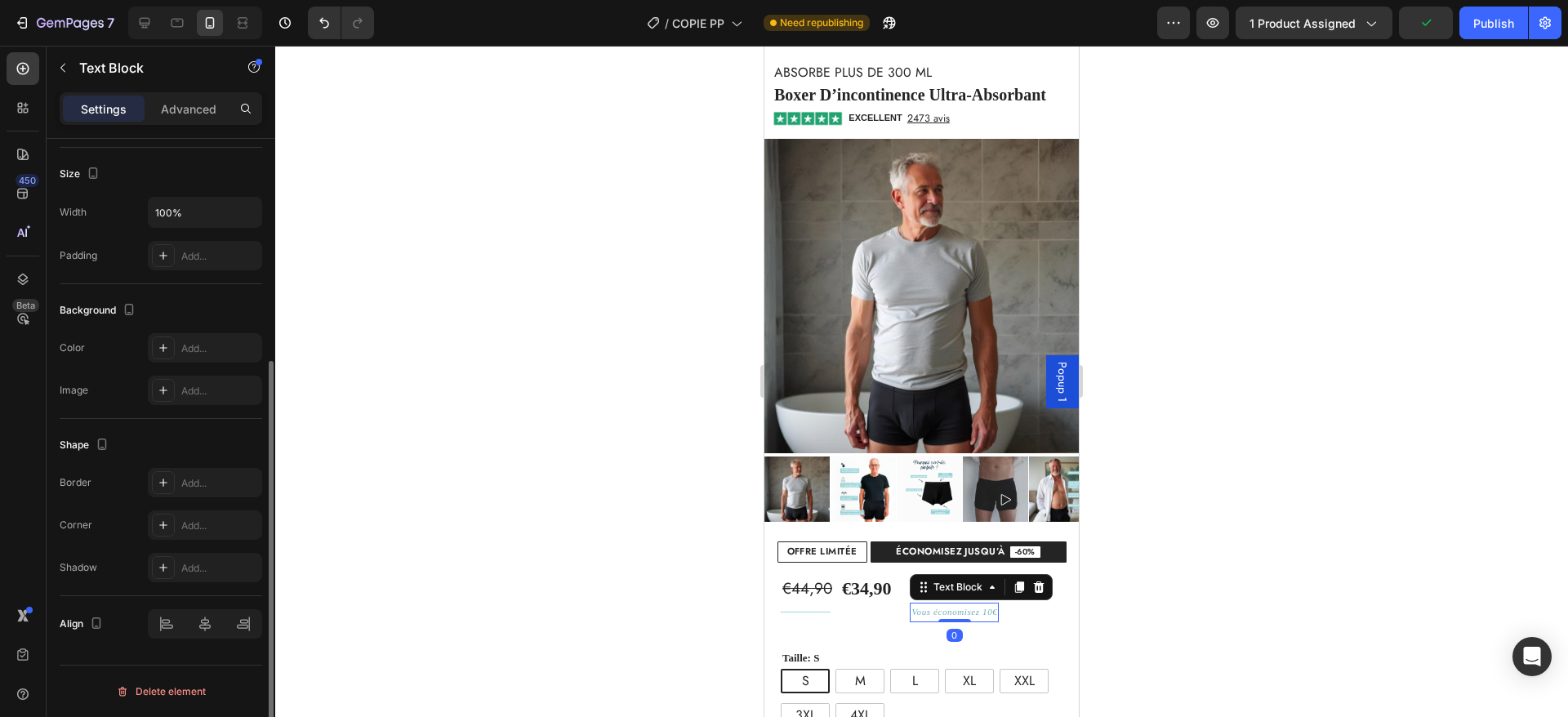
scroll to position [0, 0]
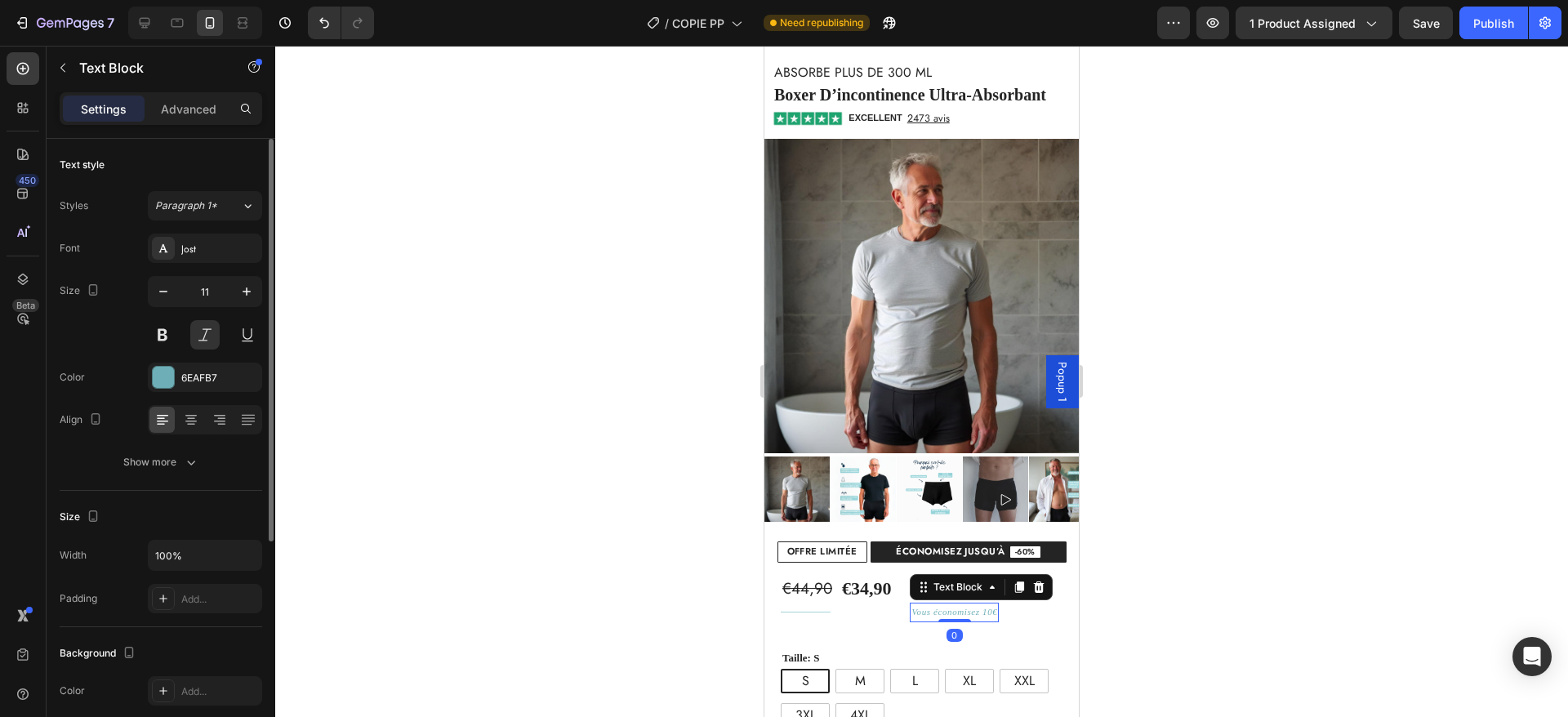
click at [171, 112] on p "Advanced" at bounding box center [189, 109] width 56 height 17
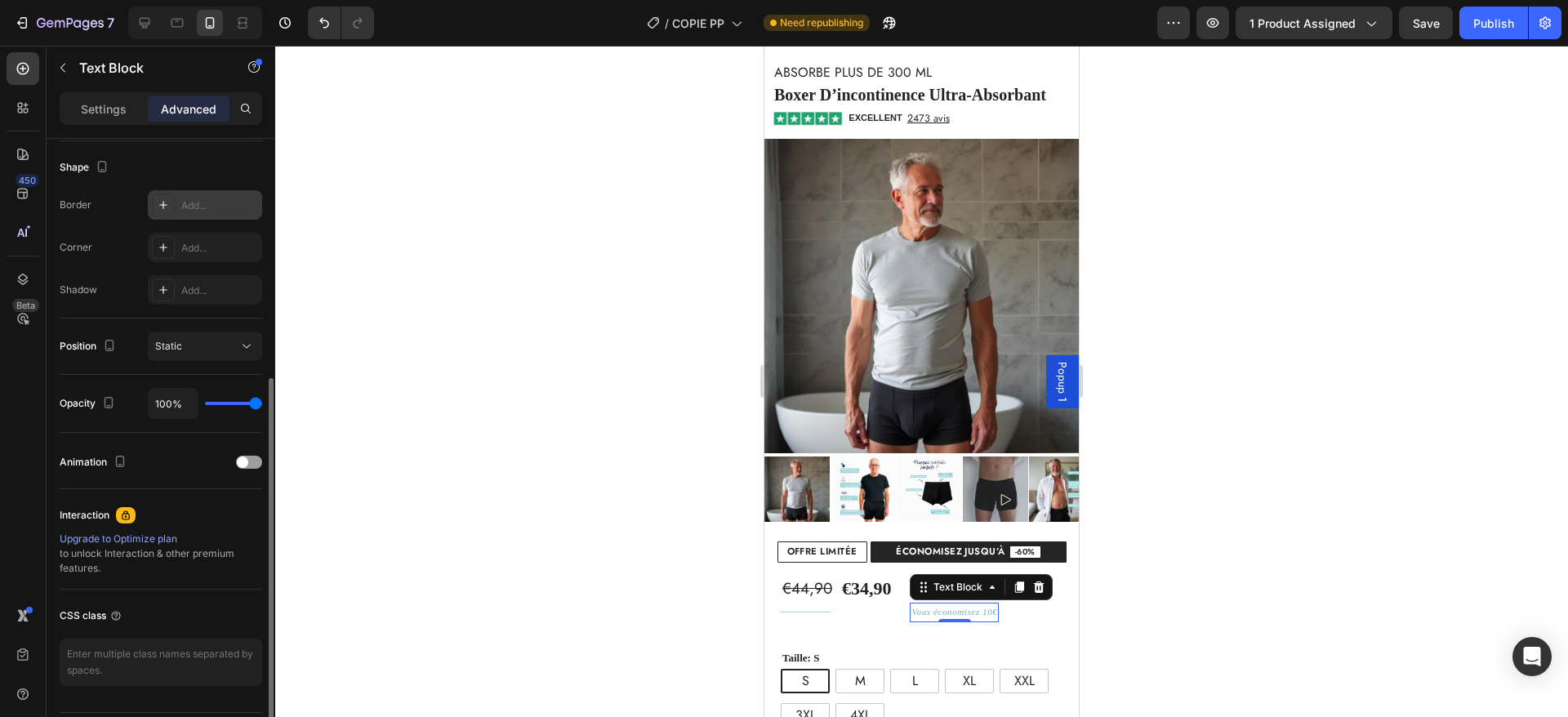
scroll to position [465, 0]
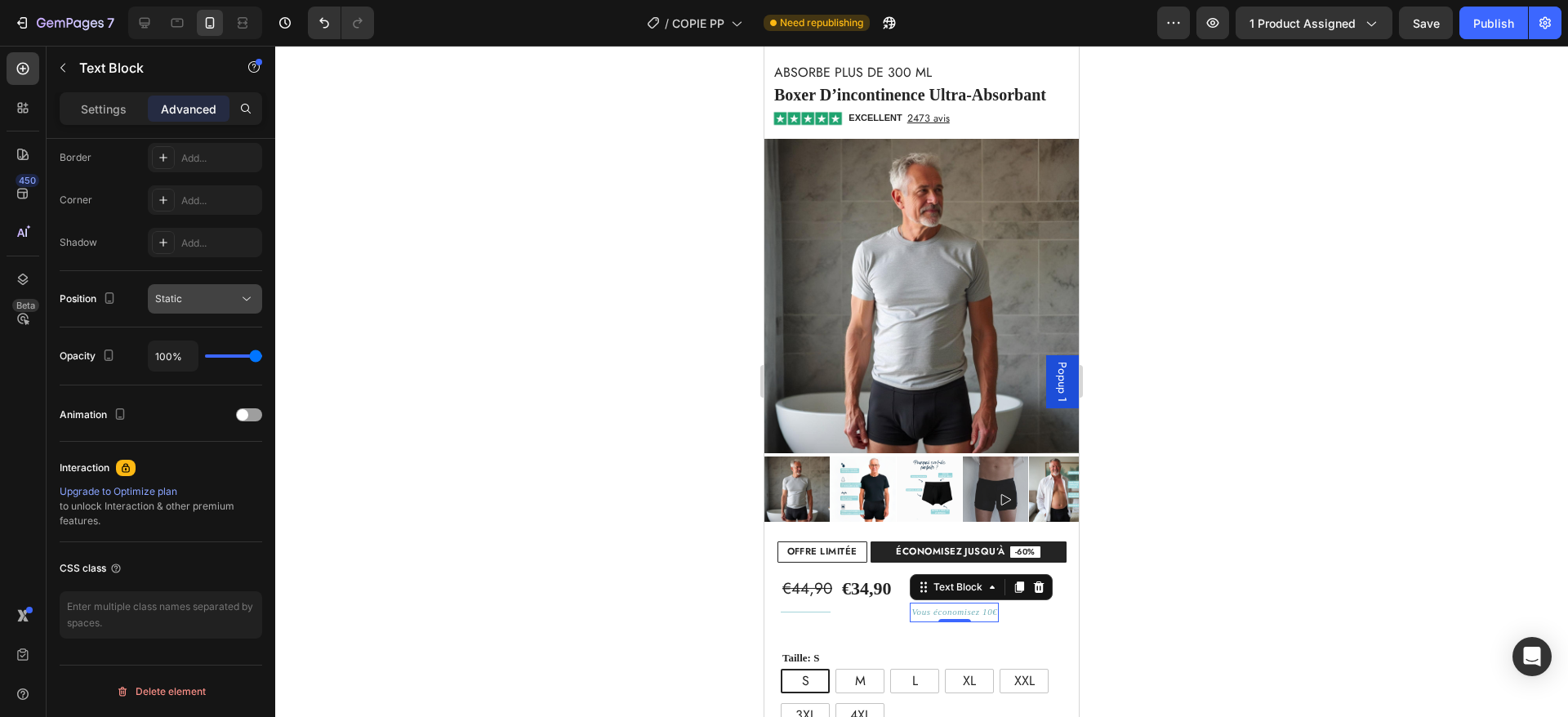
click at [204, 299] on div "Static" at bounding box center [197, 299] width 83 height 15
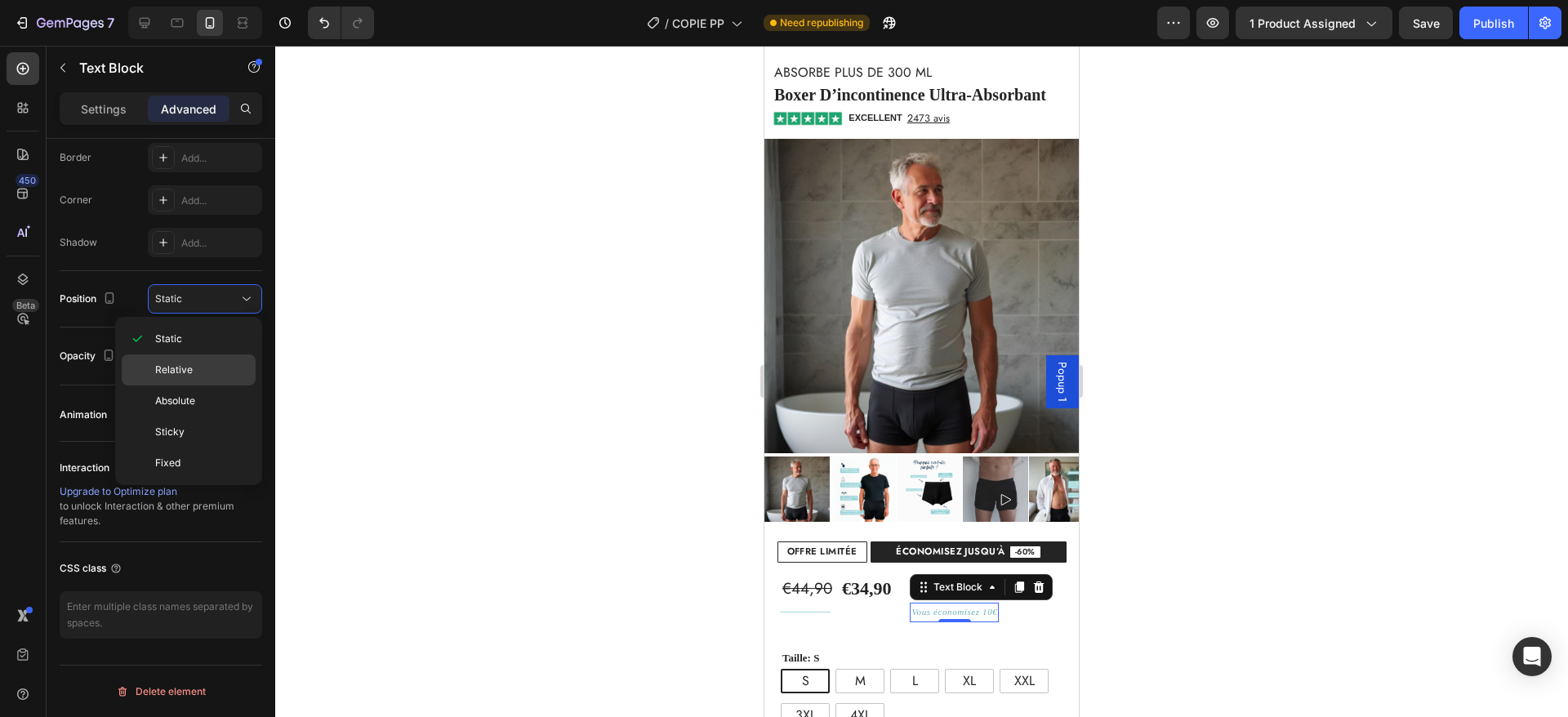
click at [189, 375] on span "Relative" at bounding box center [174, 370] width 38 height 15
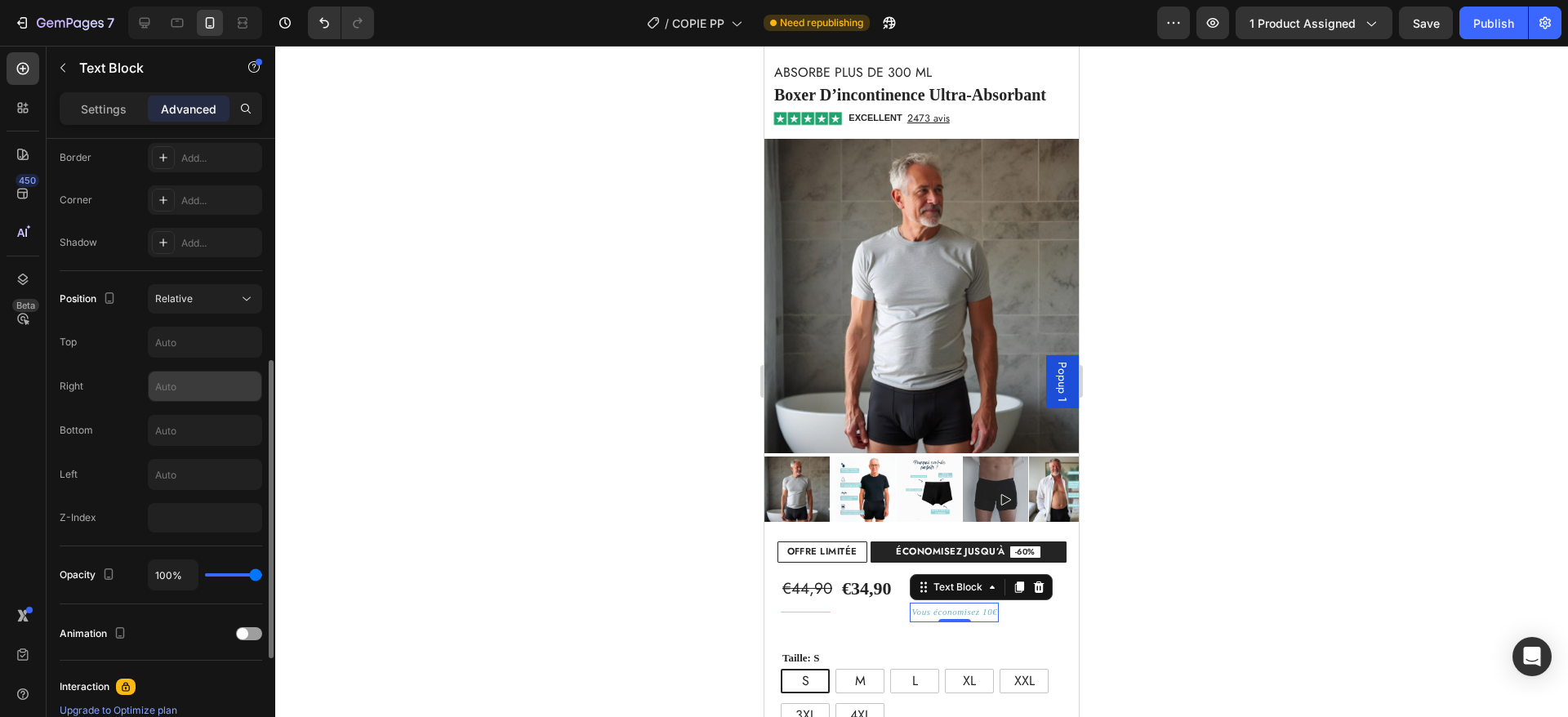
click at [170, 388] on input "text" at bounding box center [205, 386] width 113 height 30
type input "5"
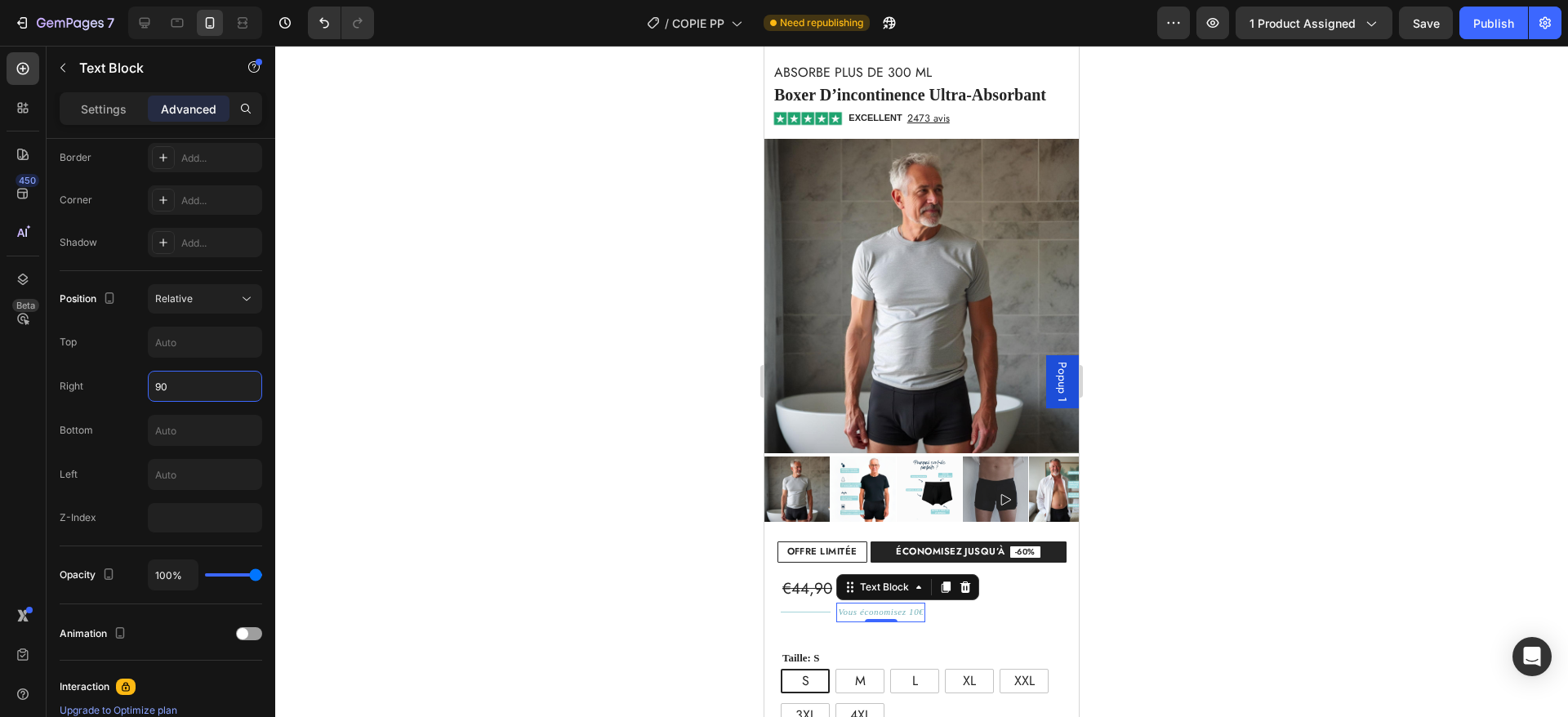
type input "9"
type input "85"
click at [962, 602] on div "Vous économisez 10€ Text Block 0" at bounding box center [954, 612] width 248 height 20
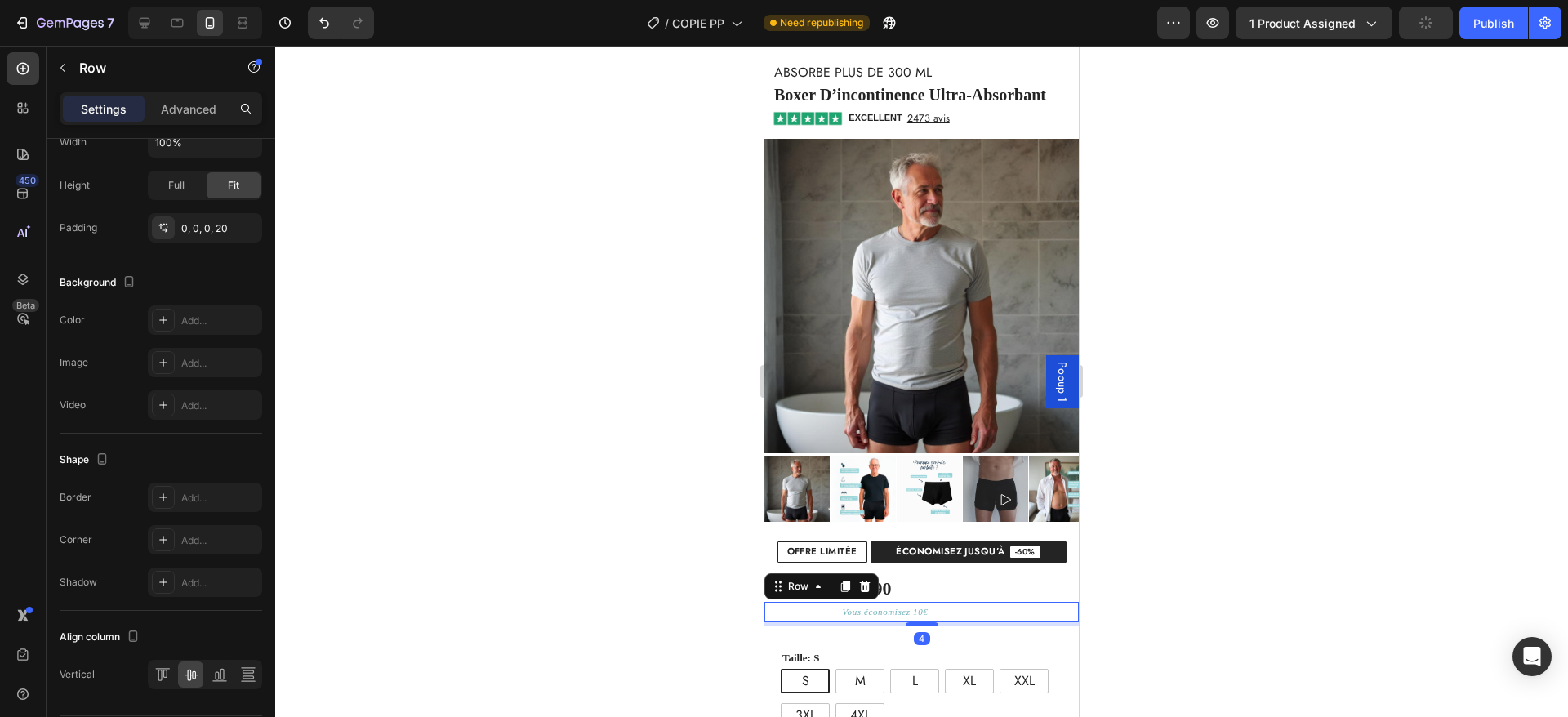
scroll to position [0, 0]
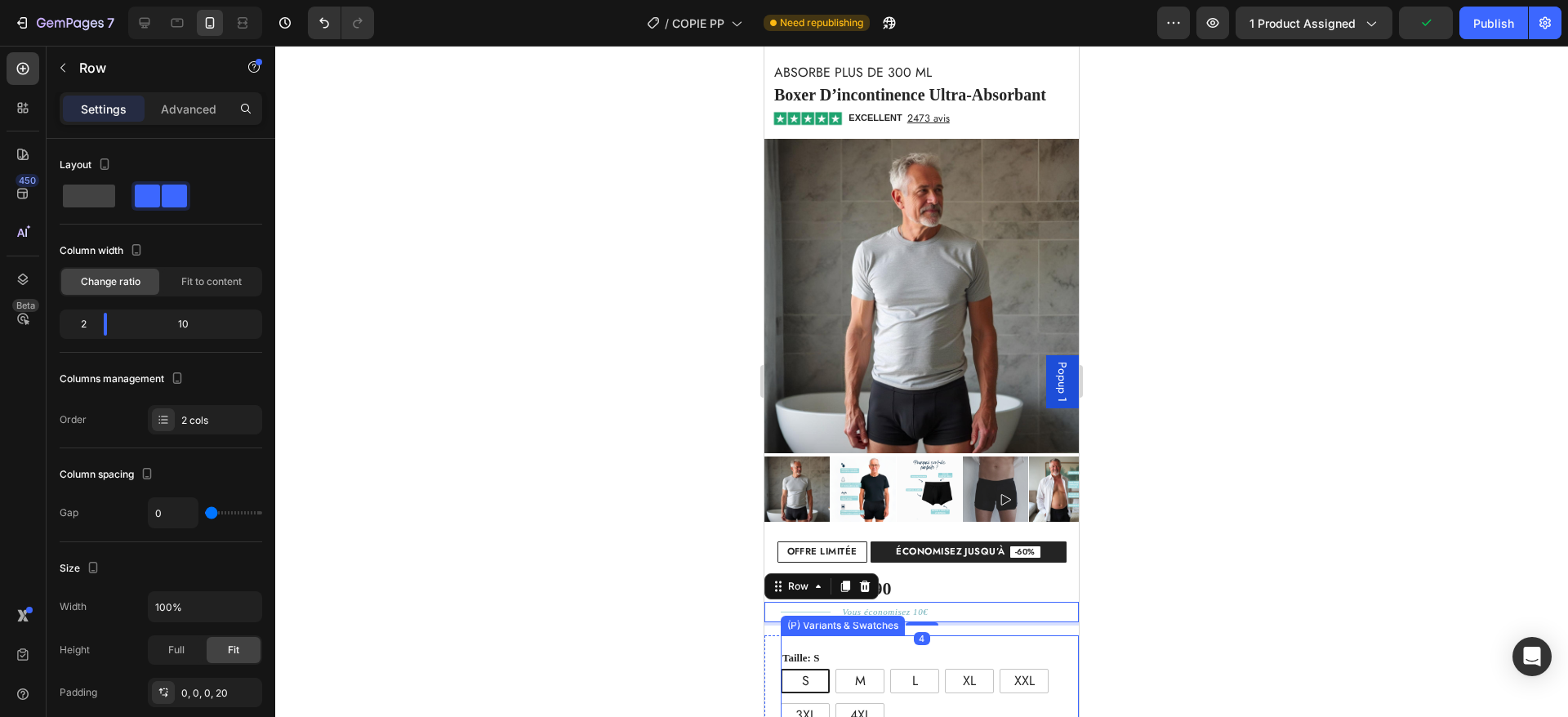
click at [942, 636] on div "Taille: S S S S M M M L L L XL XL XL XXL XXL XXL 3XL 3XL 3XL 4XL 4XL 4XL (P) Va…" at bounding box center [929, 682] width 298 height 93
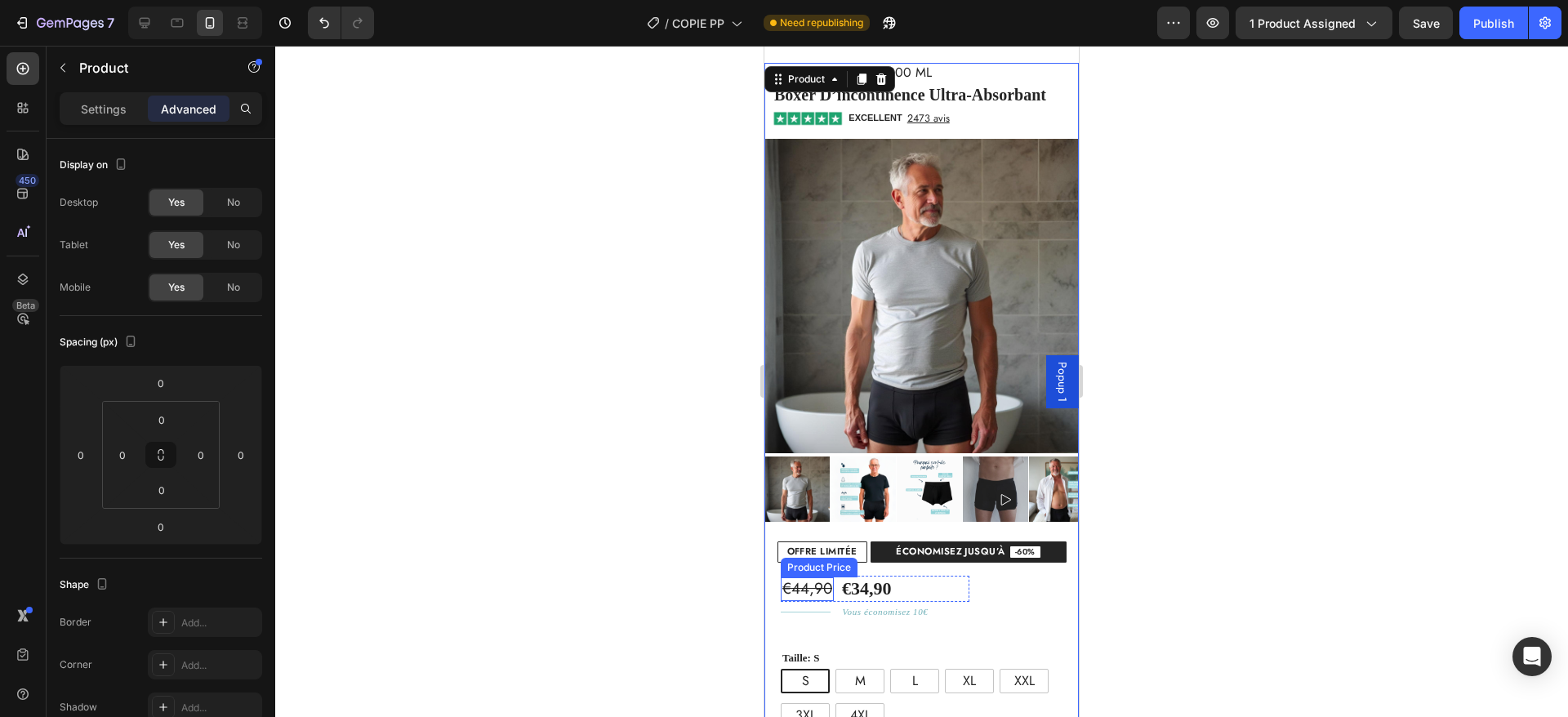
click at [793, 578] on div "€44,90" at bounding box center [807, 589] width 53 height 24
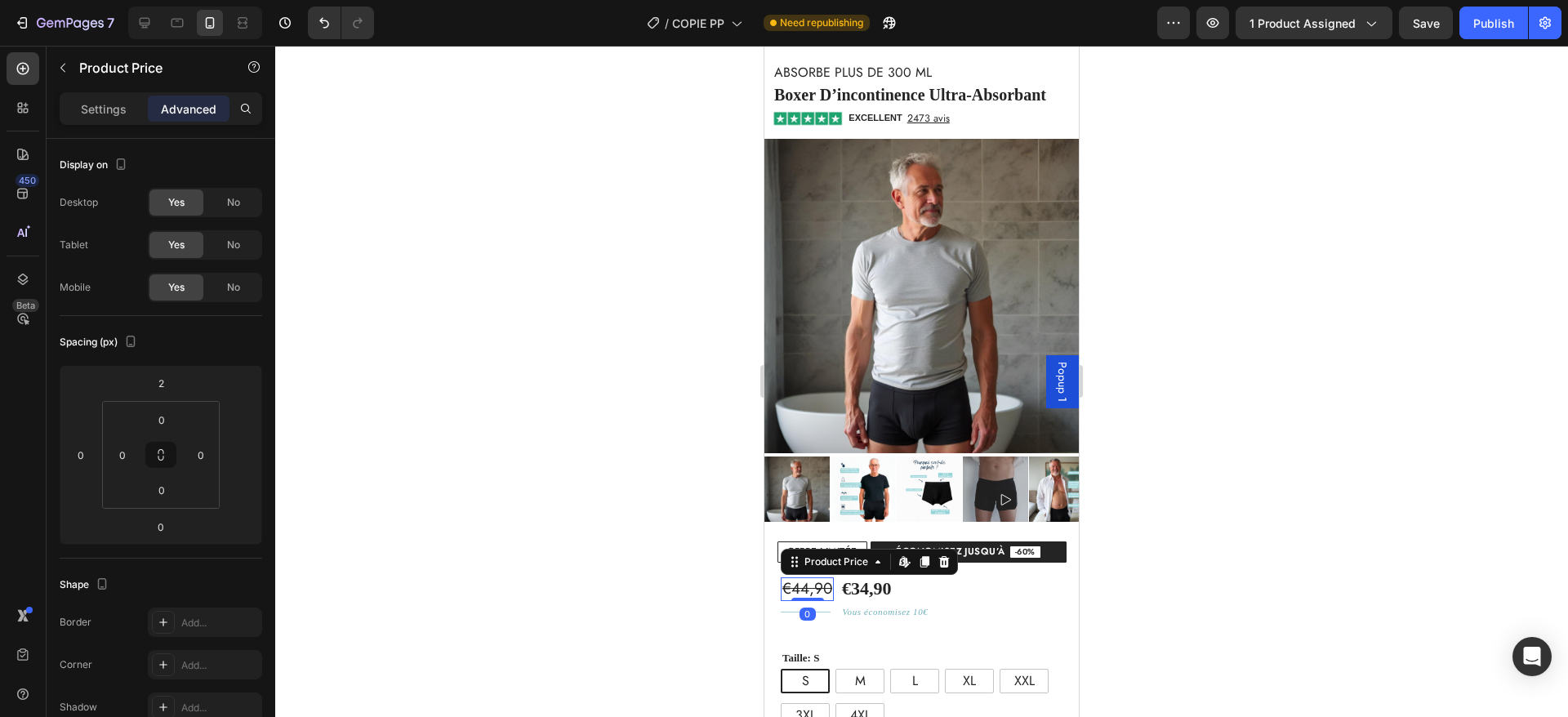
click at [781, 578] on div "€44,90" at bounding box center [807, 589] width 53 height 24
click at [913, 576] on div "€44,90 Product Price Edit content in Shopify 0 Product Price Edit content in Sh…" at bounding box center [875, 589] width 189 height 27
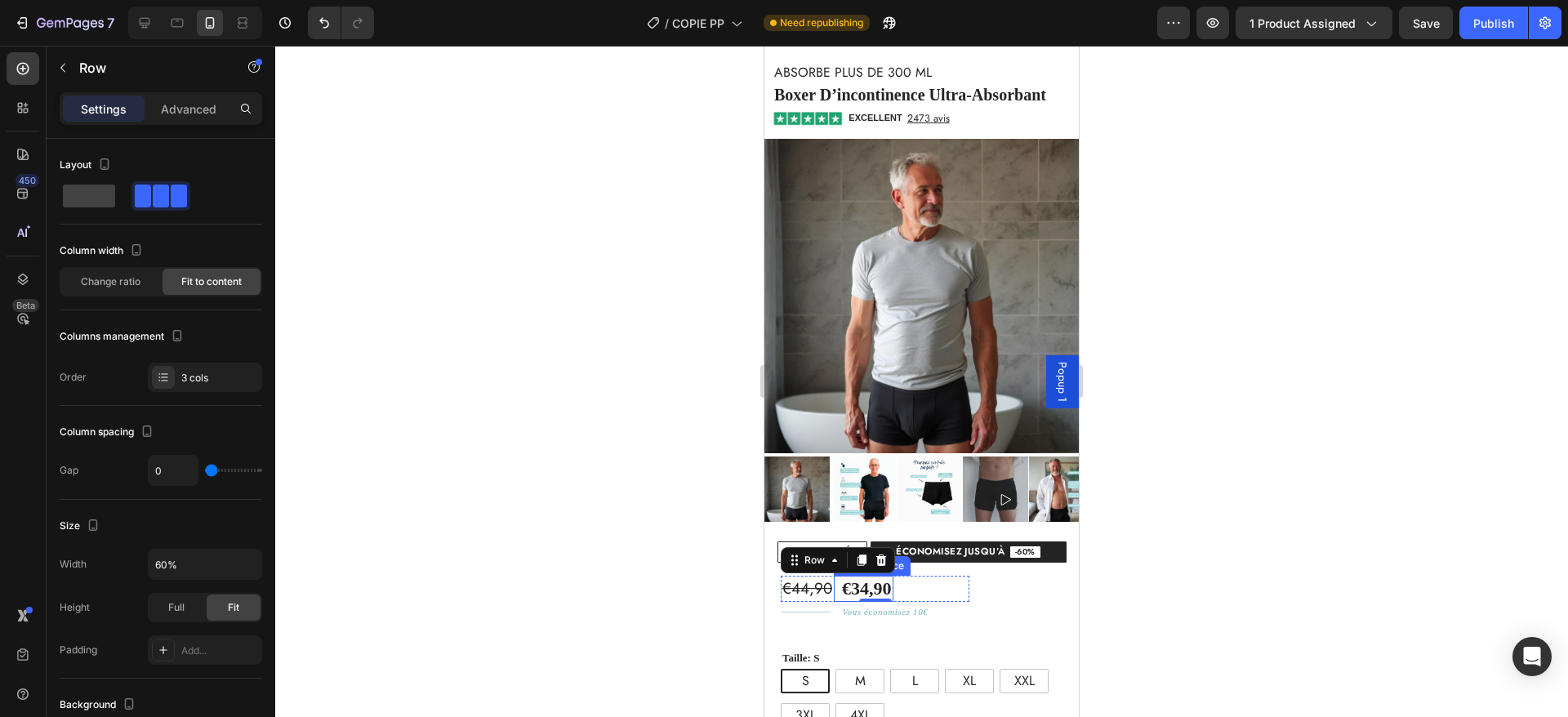
click at [876, 576] on div "€34,90" at bounding box center [866, 589] width 53 height 27
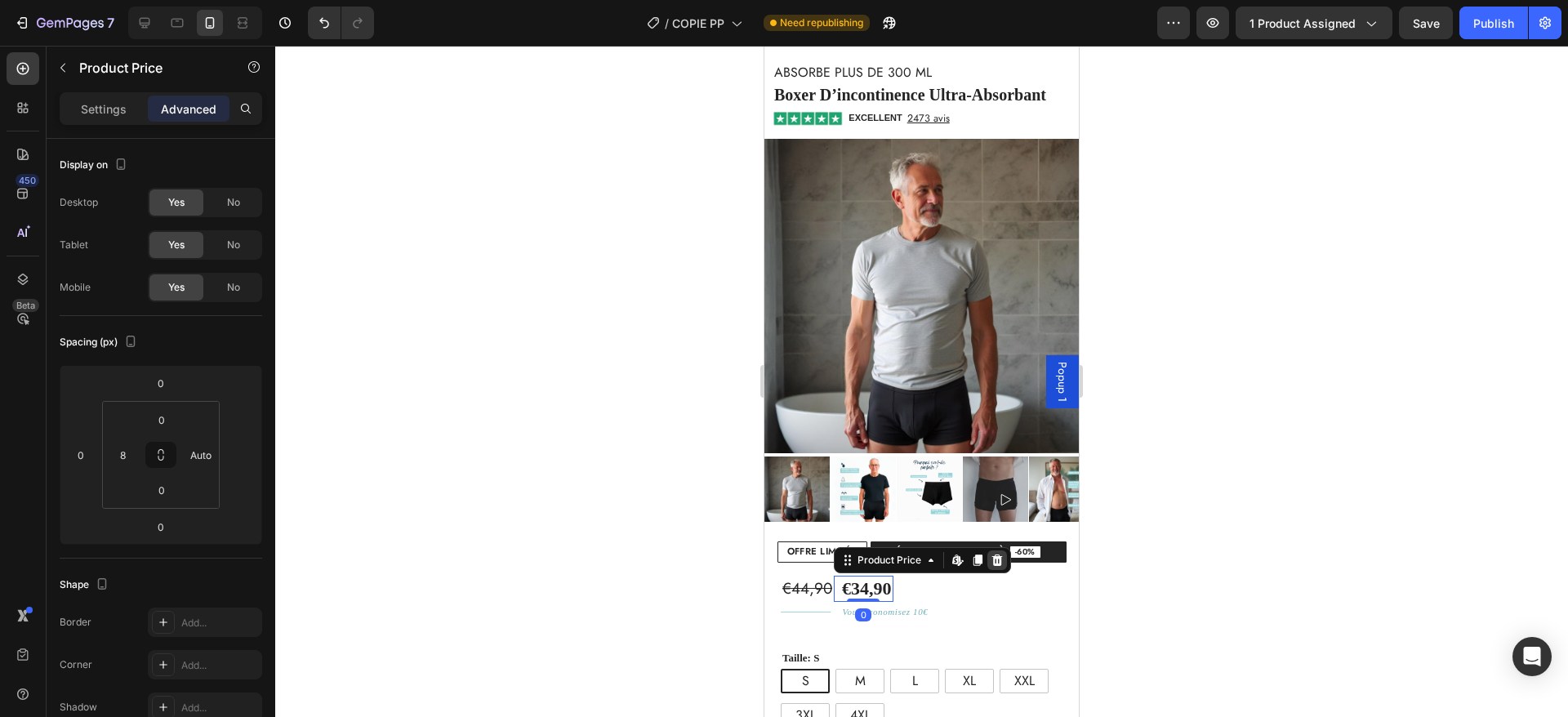
click at [993, 554] on icon at bounding box center [997, 560] width 10 height 11
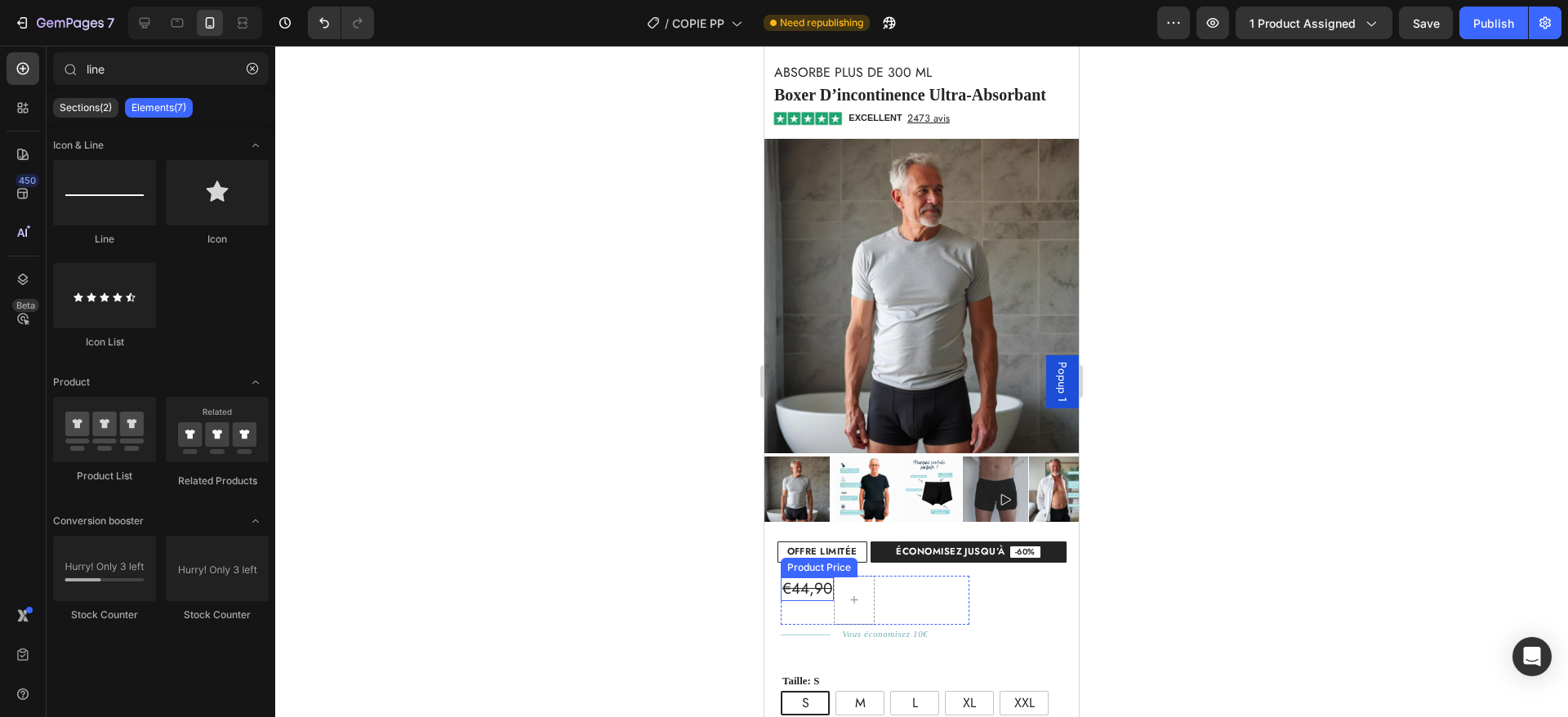
click at [817, 578] on div "€44,90" at bounding box center [807, 589] width 53 height 24
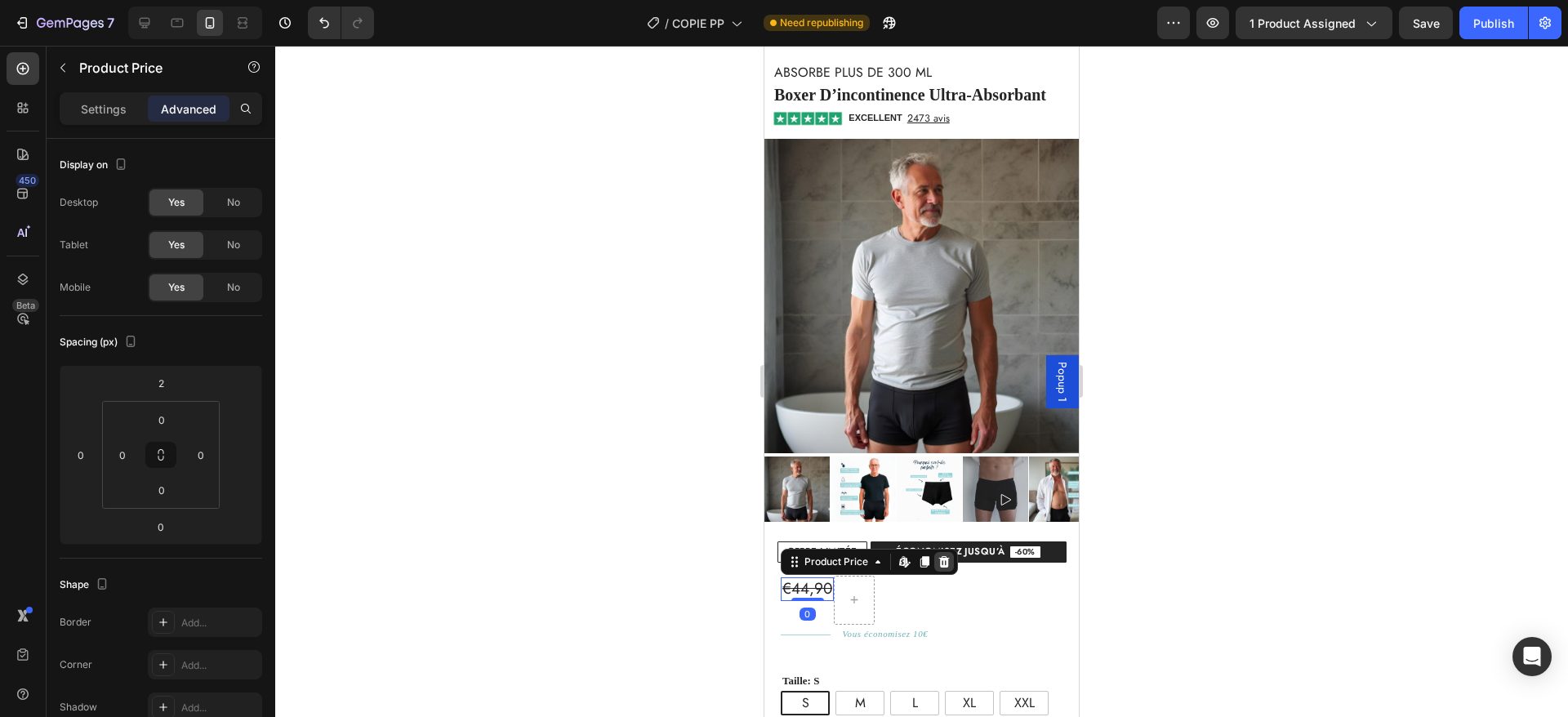
click at [940, 556] on icon at bounding box center [945, 561] width 10 height 11
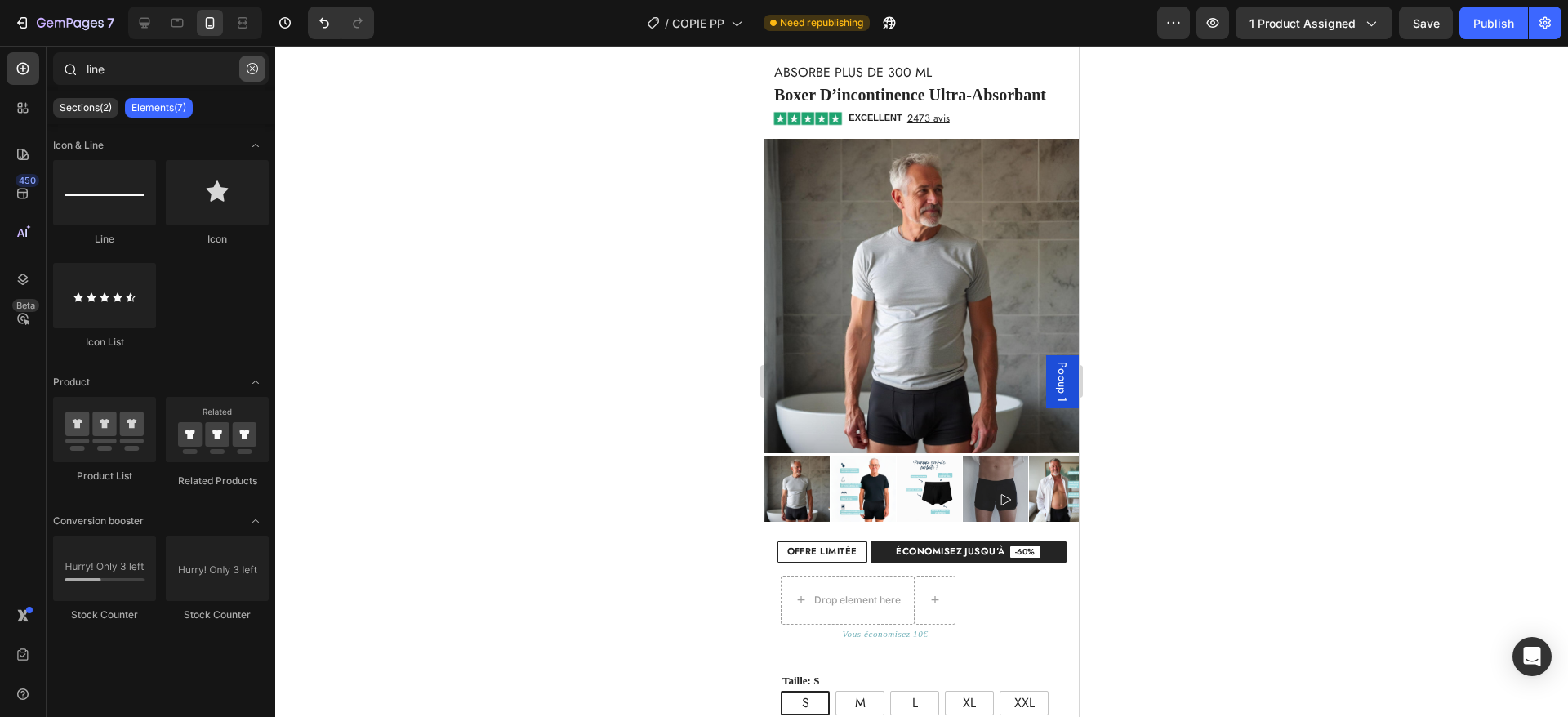
click at [253, 72] on icon "button" at bounding box center [252, 68] width 11 height 11
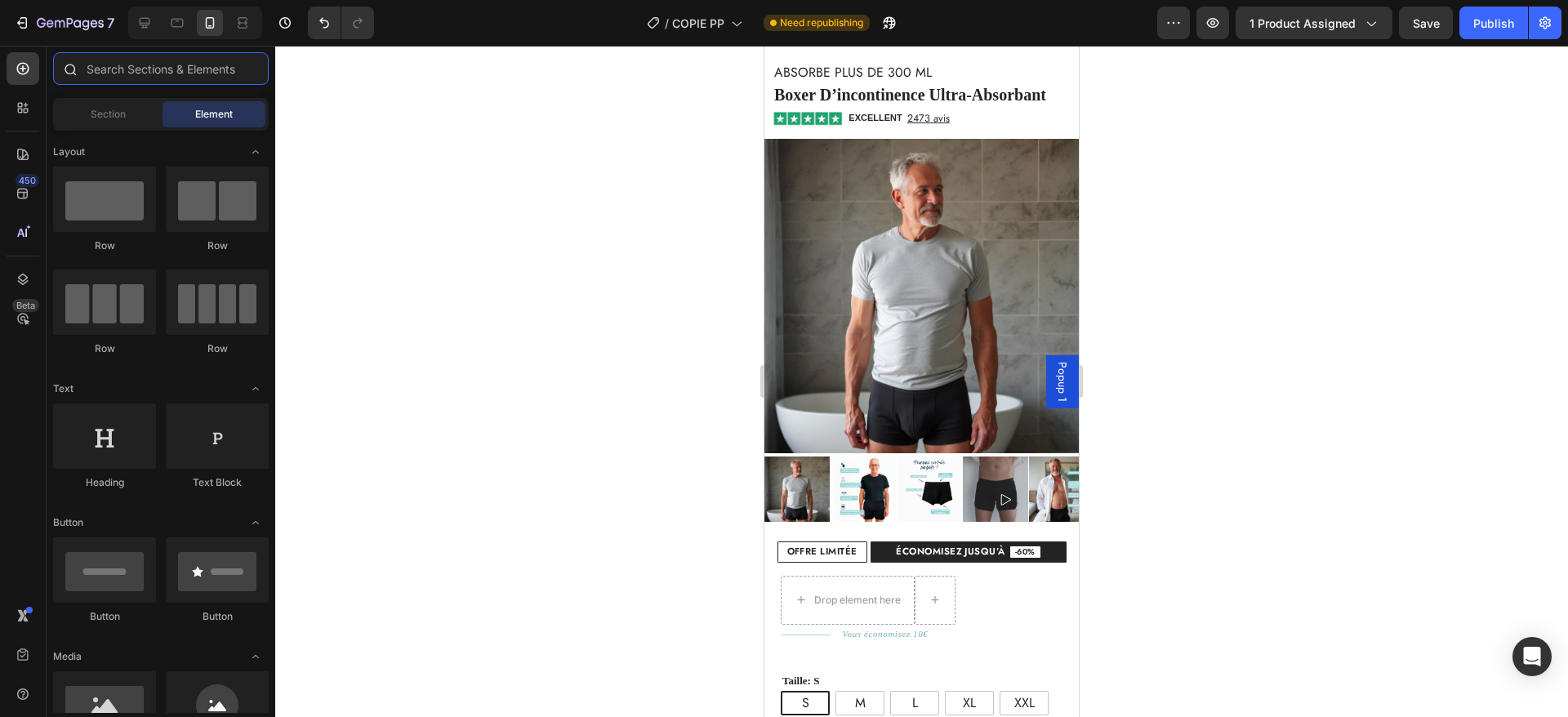
click at [216, 68] on input "text" at bounding box center [161, 68] width 216 height 32
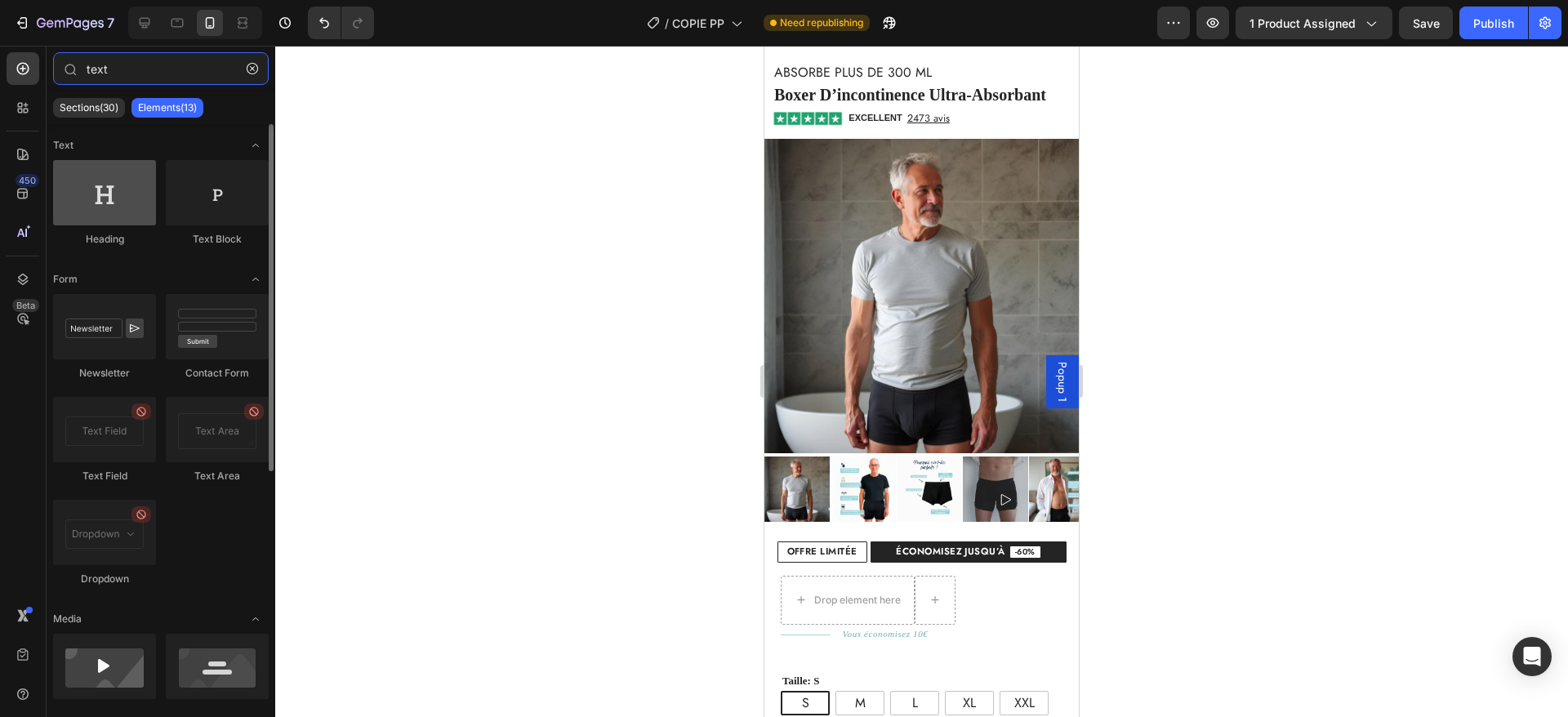
type input "text"
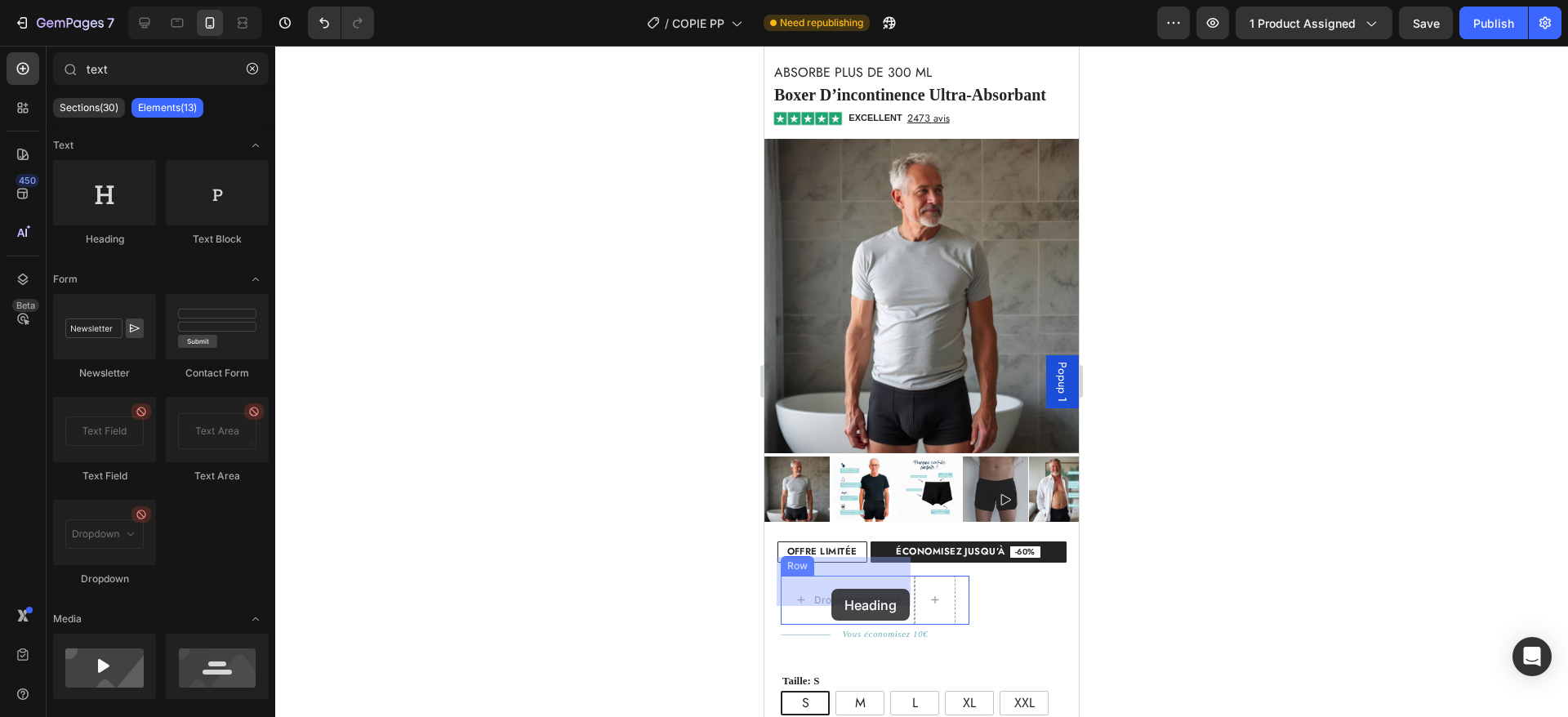
drag, startPoint x: 885, startPoint y: 245, endPoint x: 831, endPoint y: 588, distance: 347.2
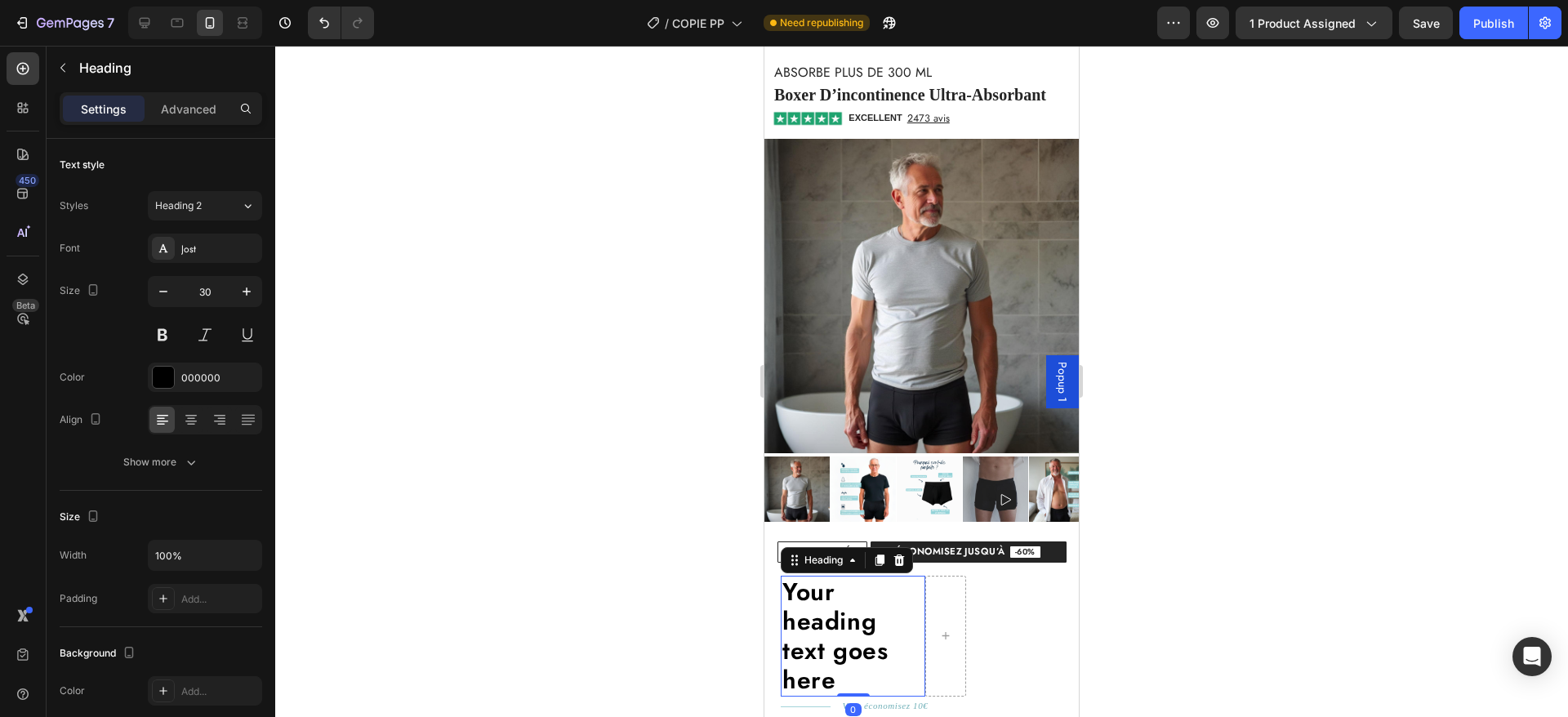
click at [815, 604] on h2 "Your heading text goes here" at bounding box center [852, 637] width 144 height 121
click at [815, 604] on p "Your heading text goes here" at bounding box center [853, 637] width 142 height 118
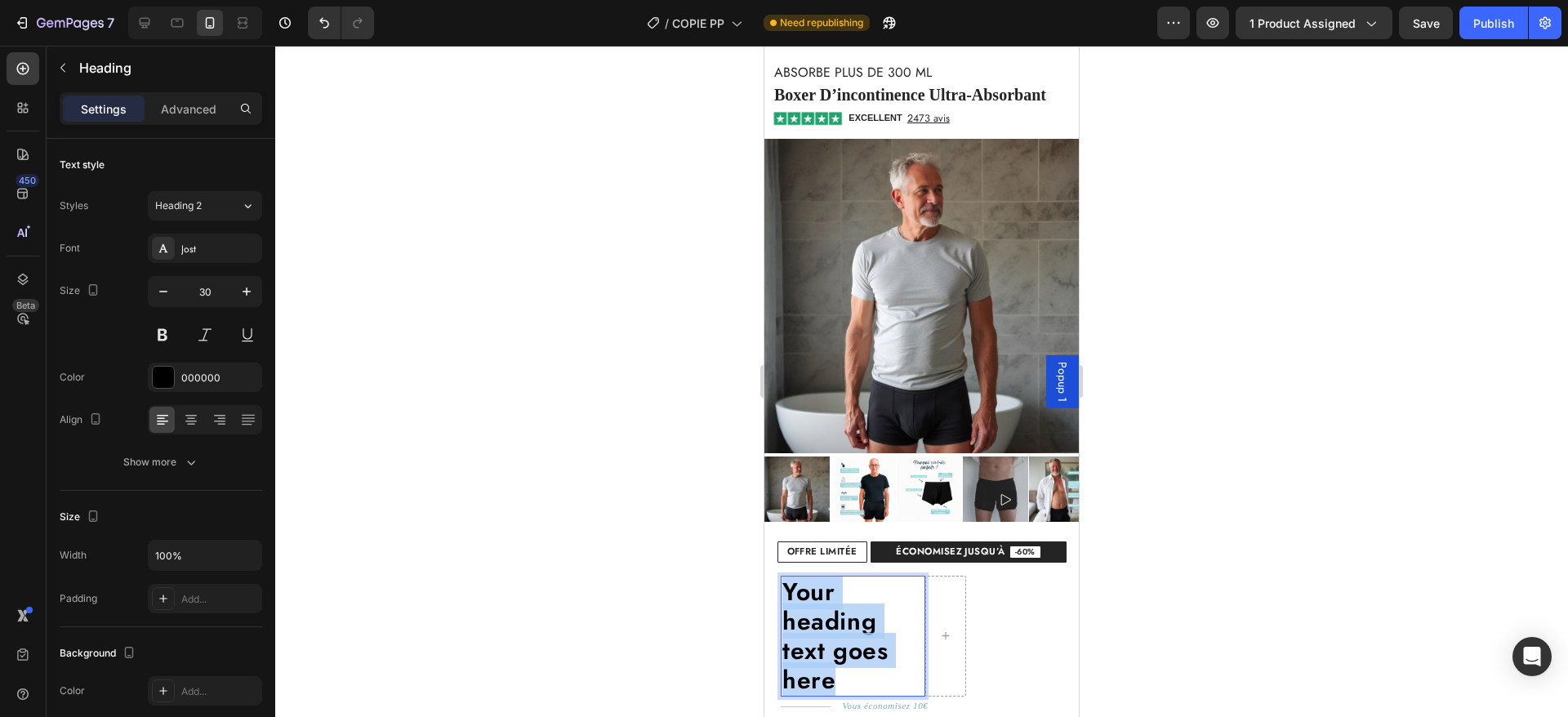
click at [815, 604] on p "Your heading text goes here" at bounding box center [853, 637] width 142 height 118
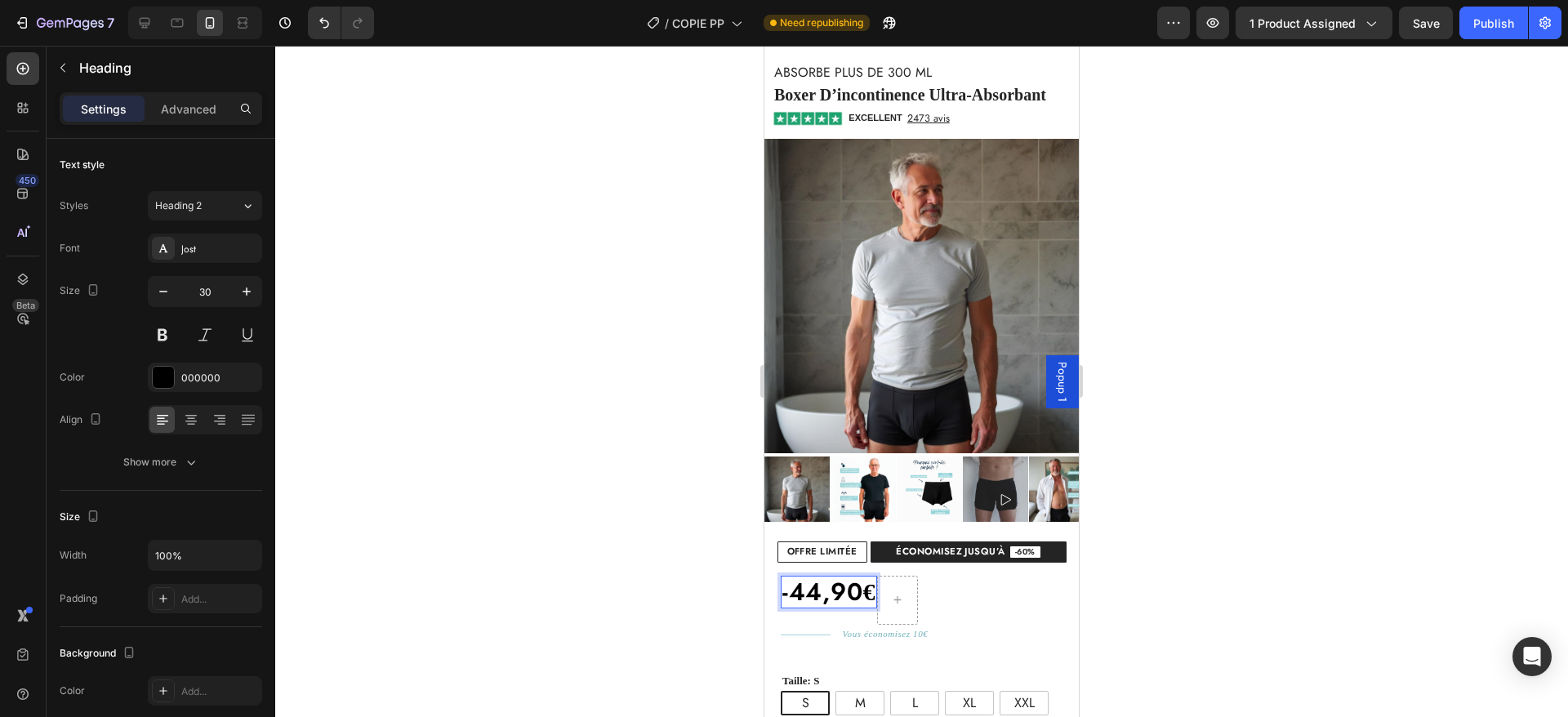
click at [857, 581] on p "-44,90 €" at bounding box center [829, 593] width 94 height 30
click at [833, 578] on p "-44,90 €" at bounding box center [829, 593] width 94 height 30
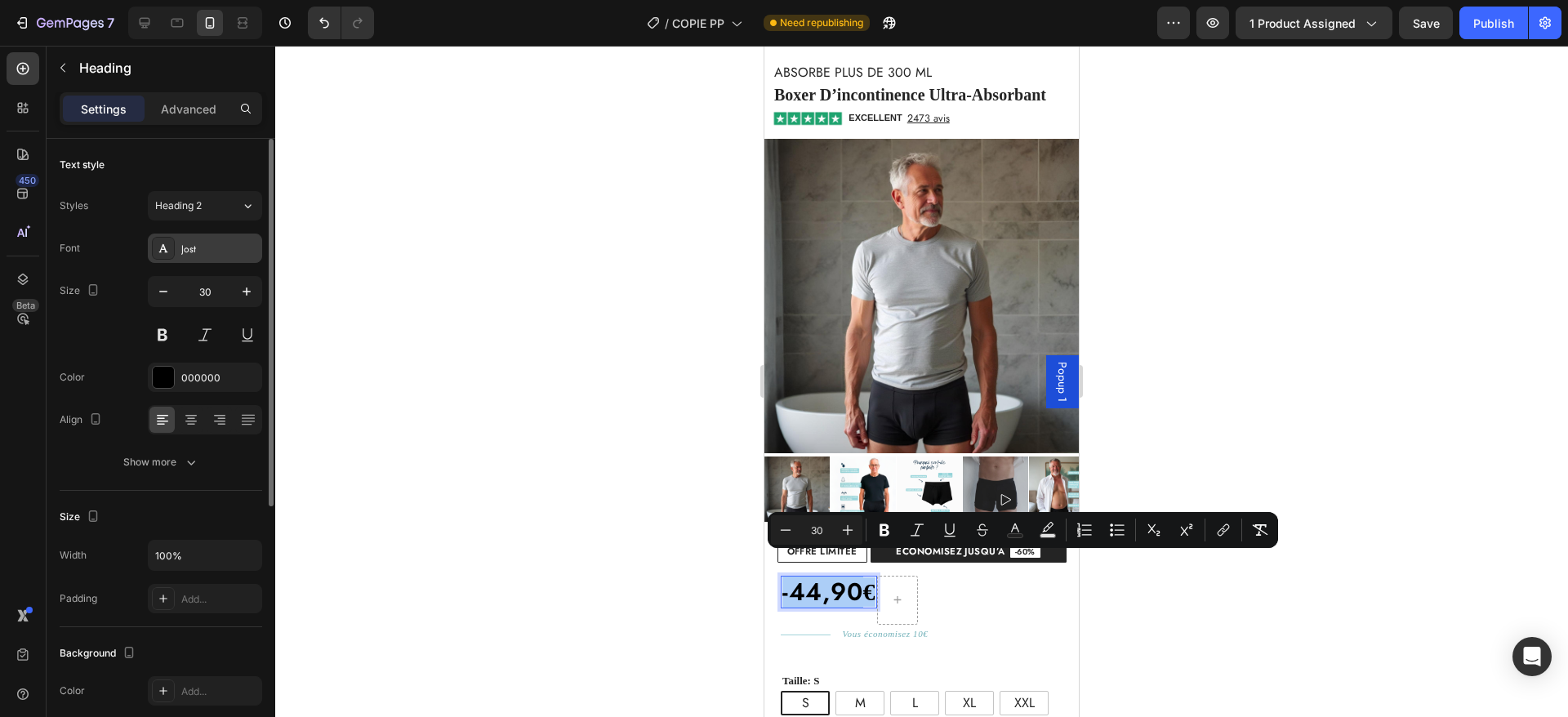
click at [216, 261] on div "Jost" at bounding box center [205, 248] width 114 height 30
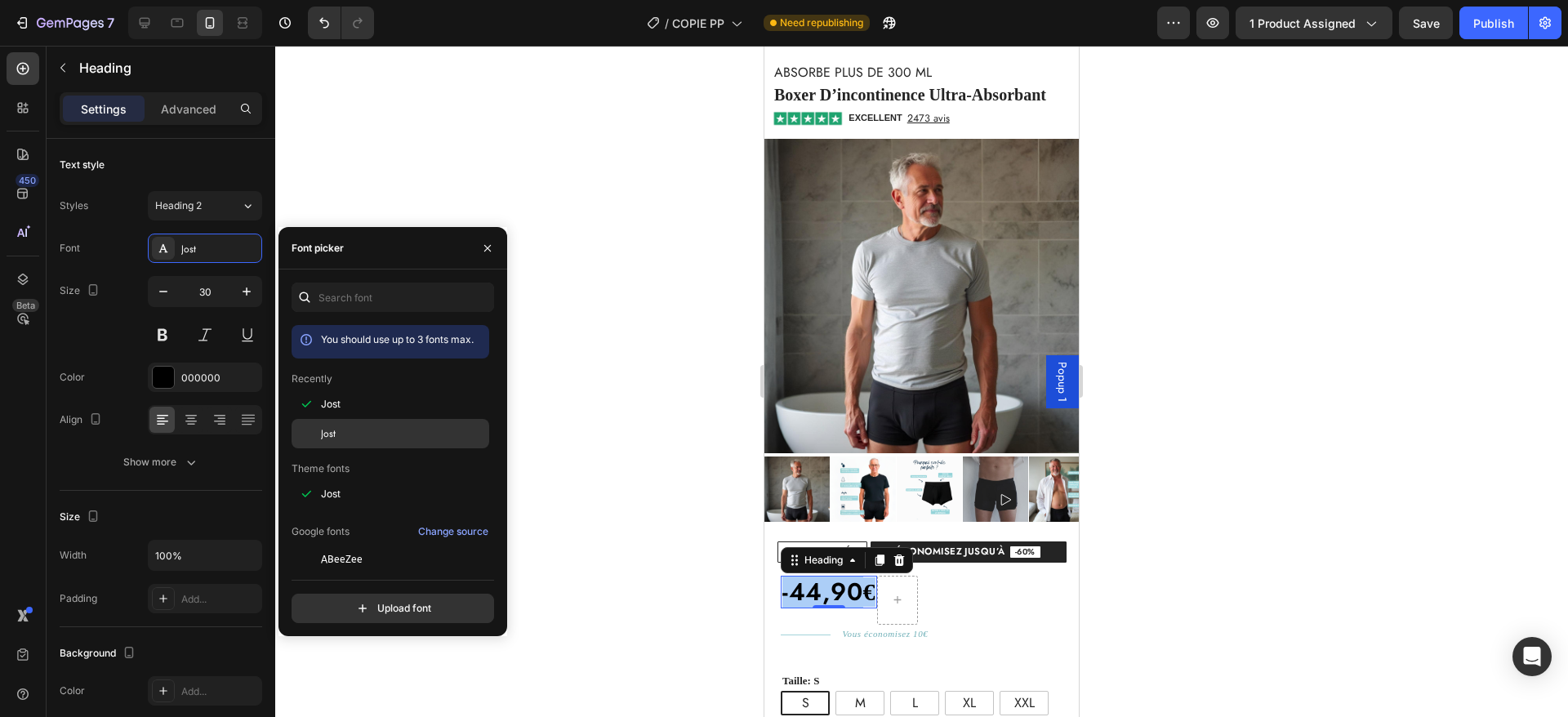
click at [356, 435] on div "Jost" at bounding box center [403, 434] width 165 height 15
click at [839, 578] on p "-44,90 €" at bounding box center [829, 593] width 94 height 30
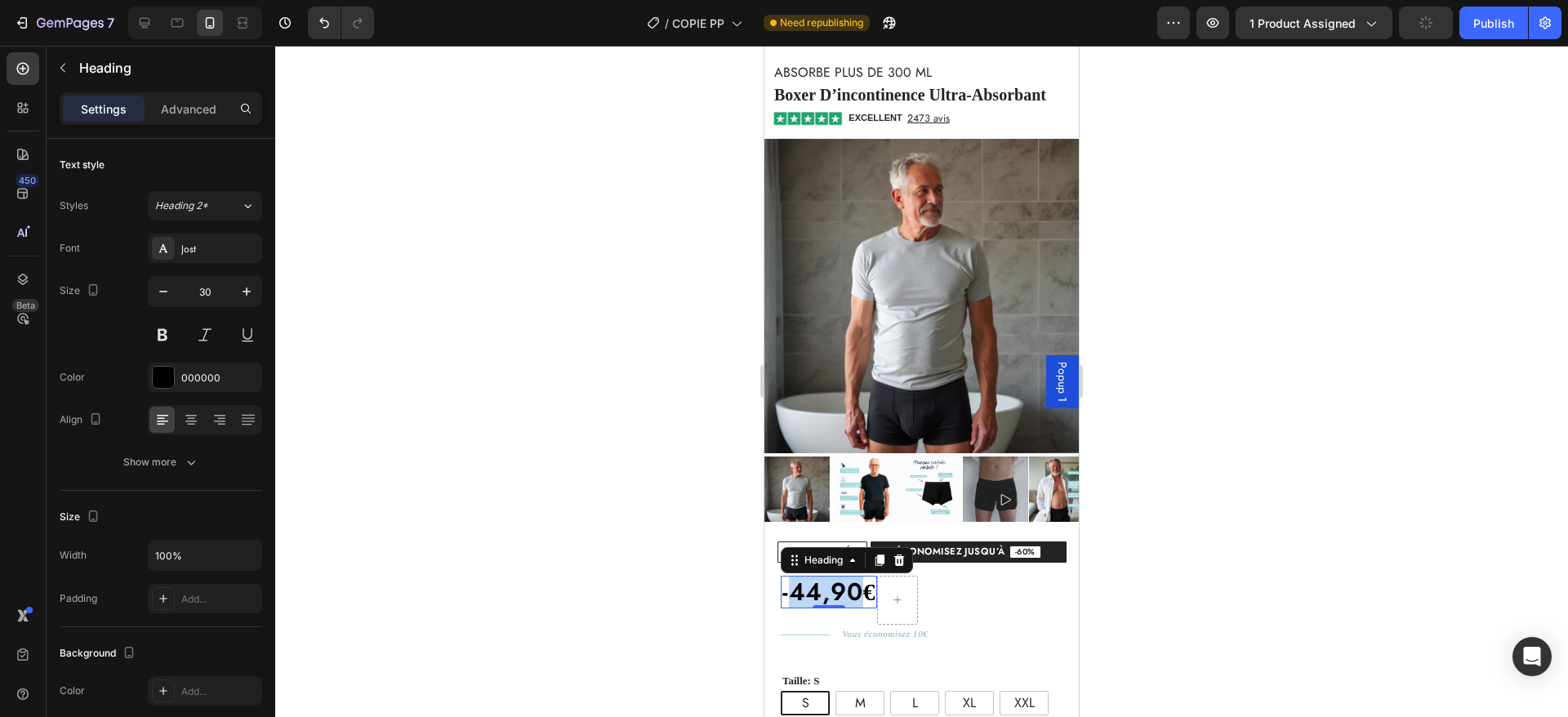
click at [839, 578] on p "-44,90 €" at bounding box center [829, 593] width 94 height 30
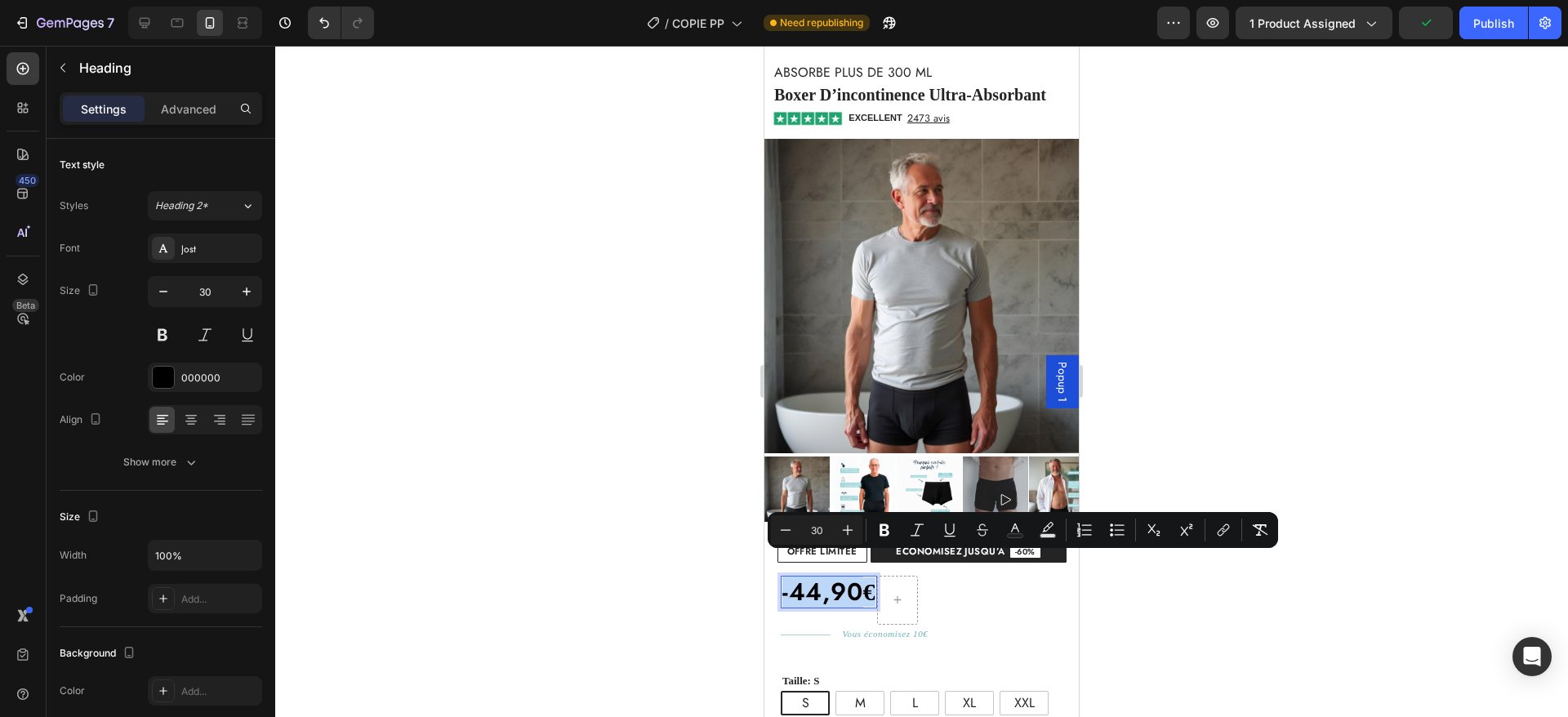
click at [864, 579] on strong "€" at bounding box center [870, 592] width 13 height 27
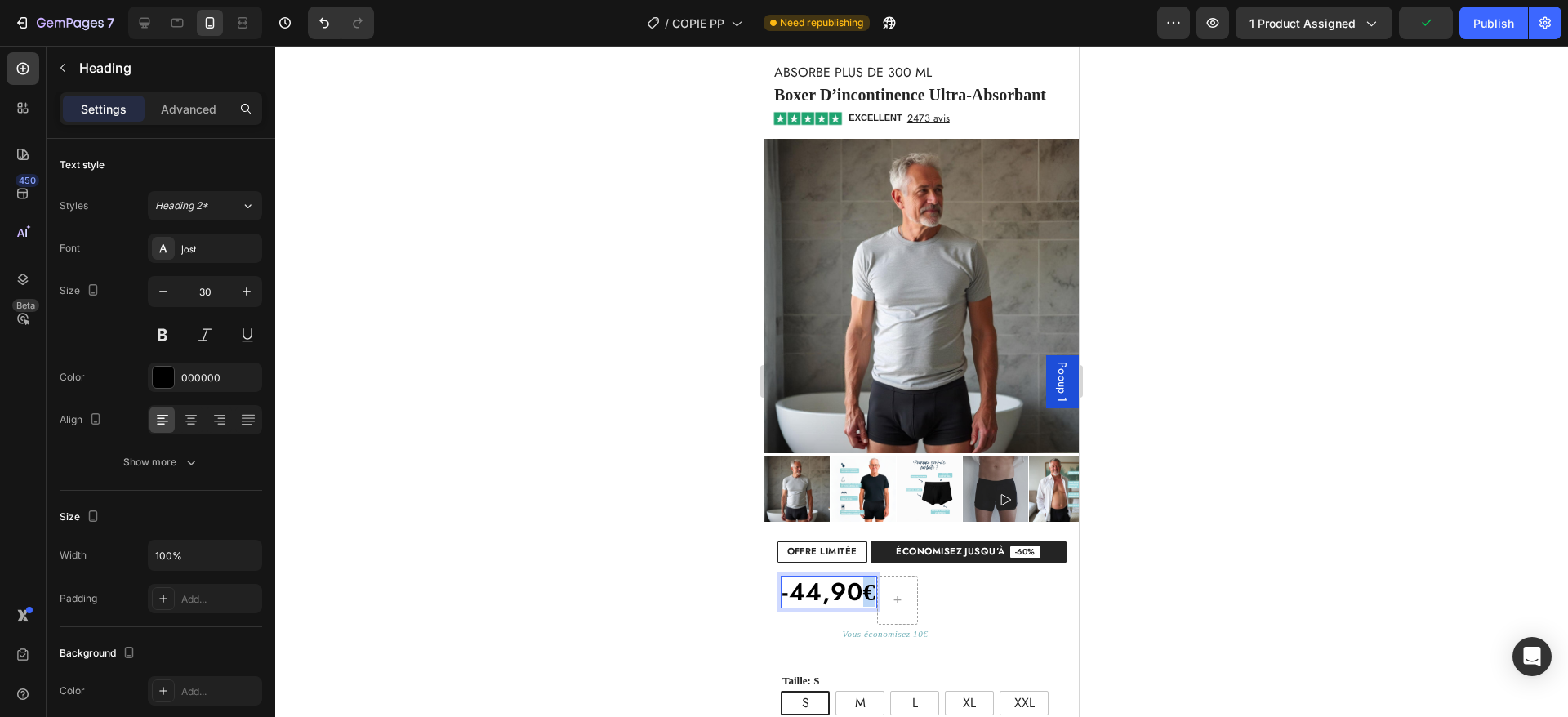
click at [865, 579] on strong "€" at bounding box center [870, 592] width 13 height 27
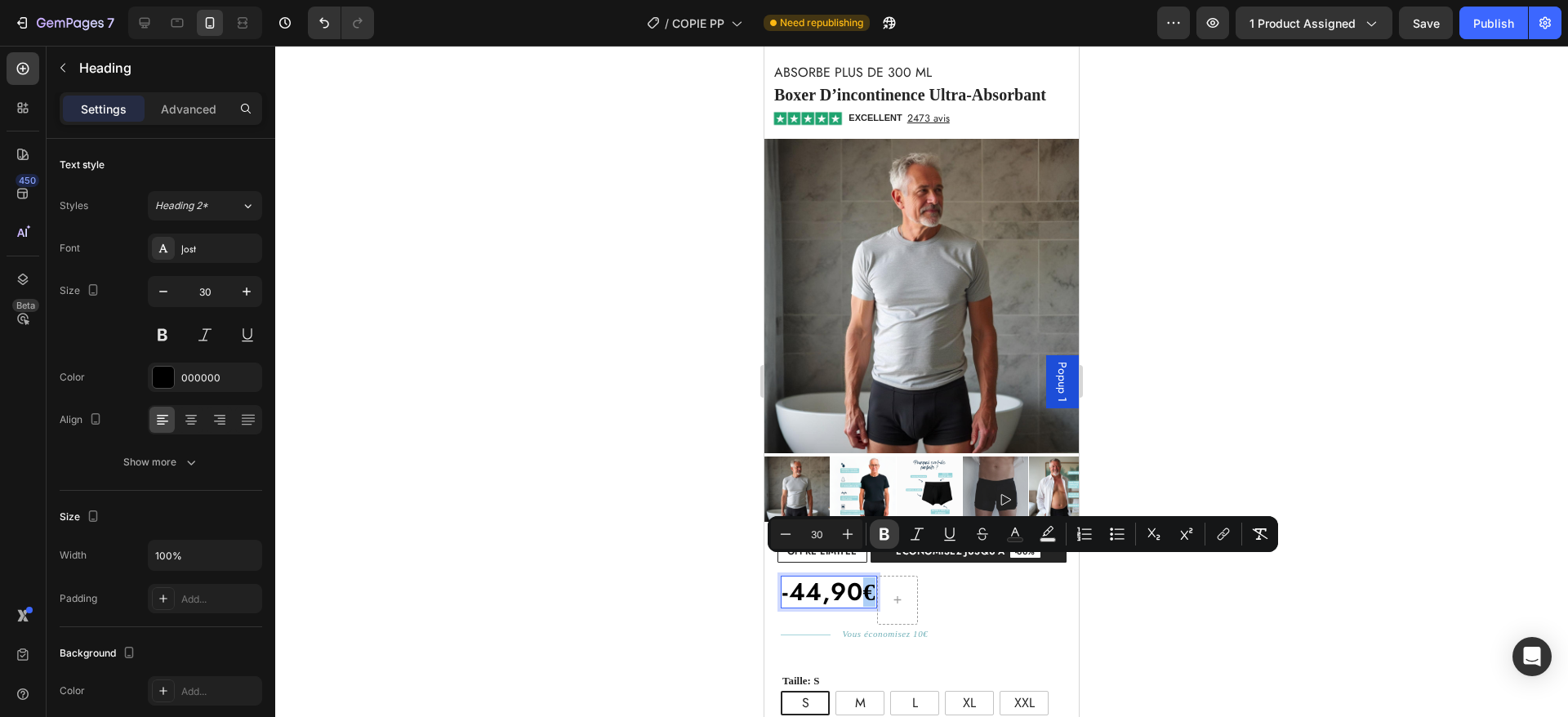
click at [885, 530] on icon "Editor contextual toolbar" at bounding box center [885, 534] width 17 height 17
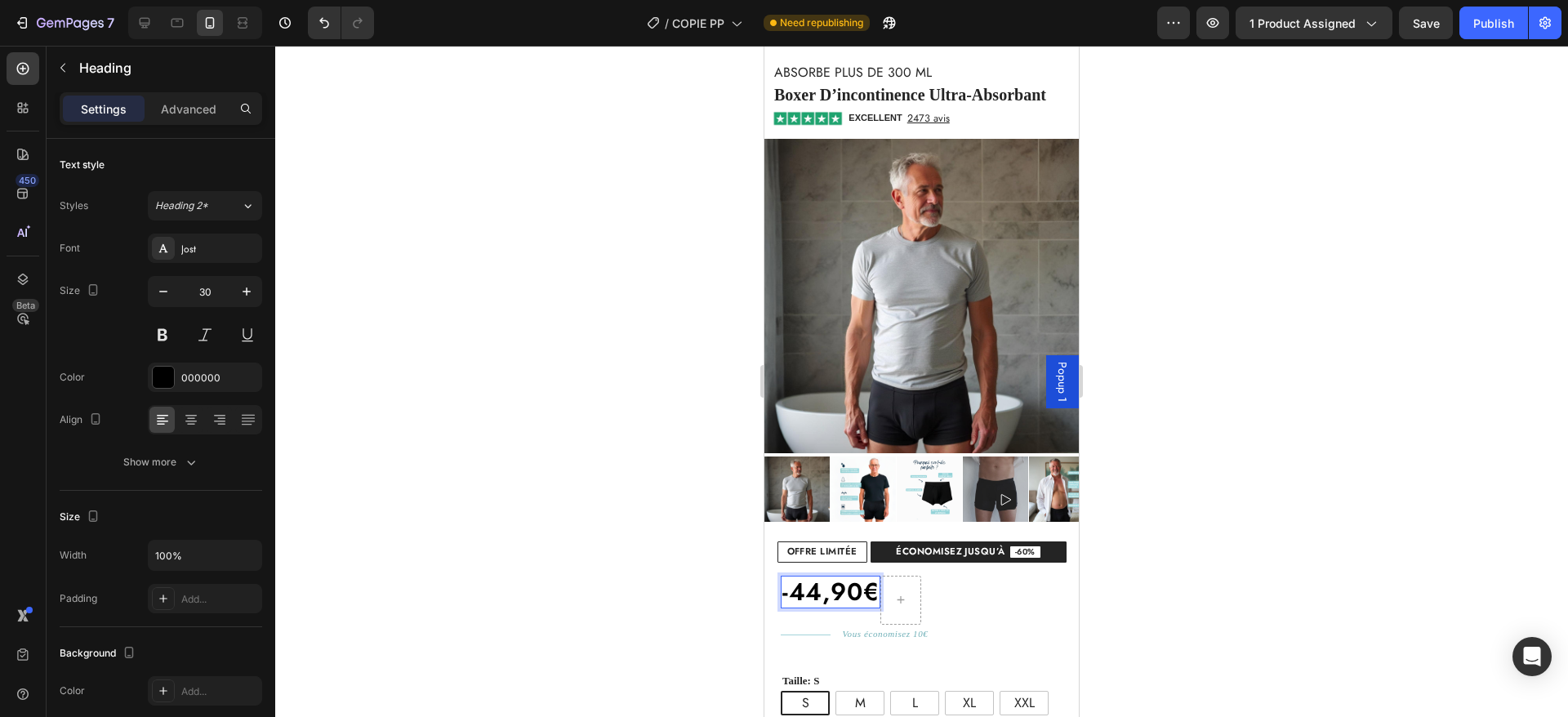
click at [818, 578] on p "-44,90€" at bounding box center [830, 593] width 96 height 30
click at [164, 289] on icon "button" at bounding box center [163, 291] width 17 height 17
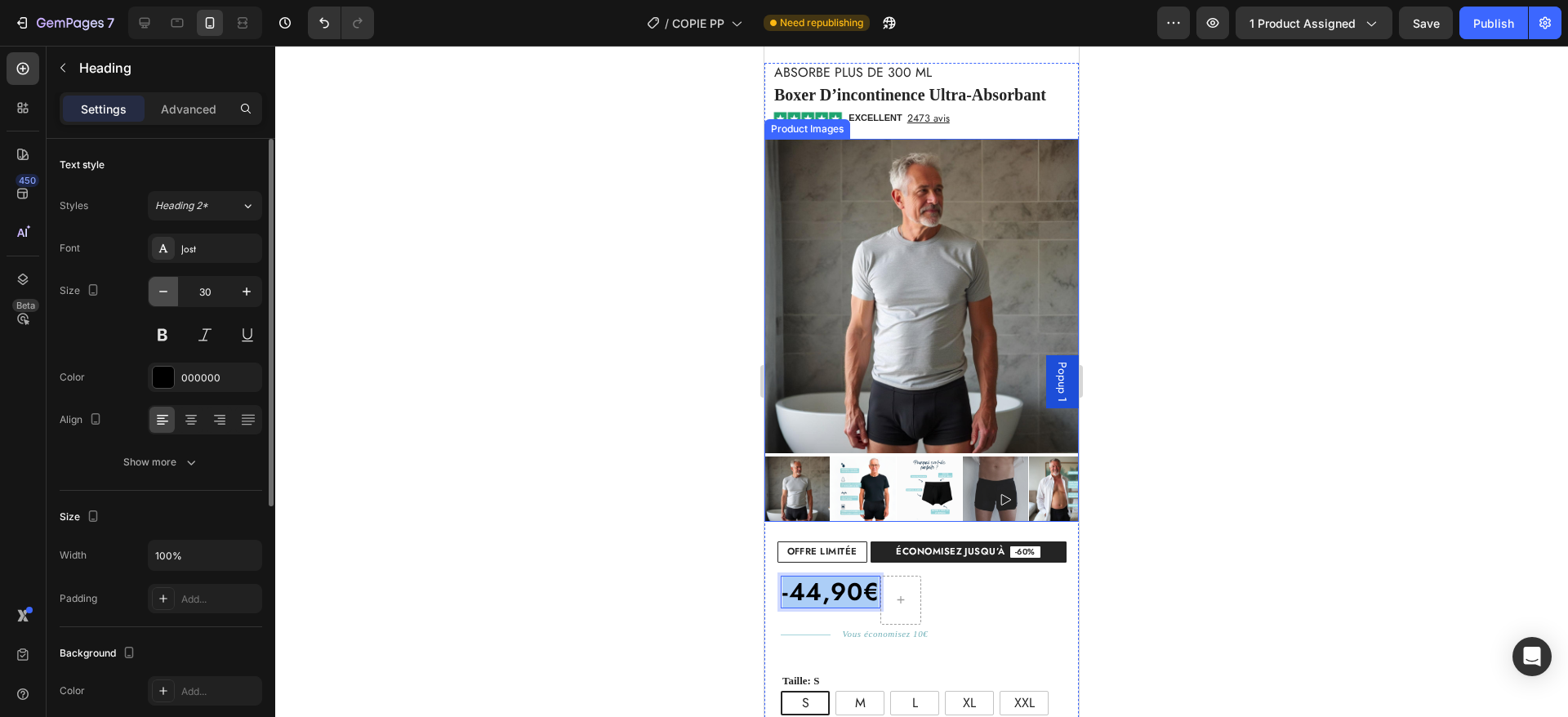
click at [164, 289] on icon "button" at bounding box center [163, 291] width 17 height 17
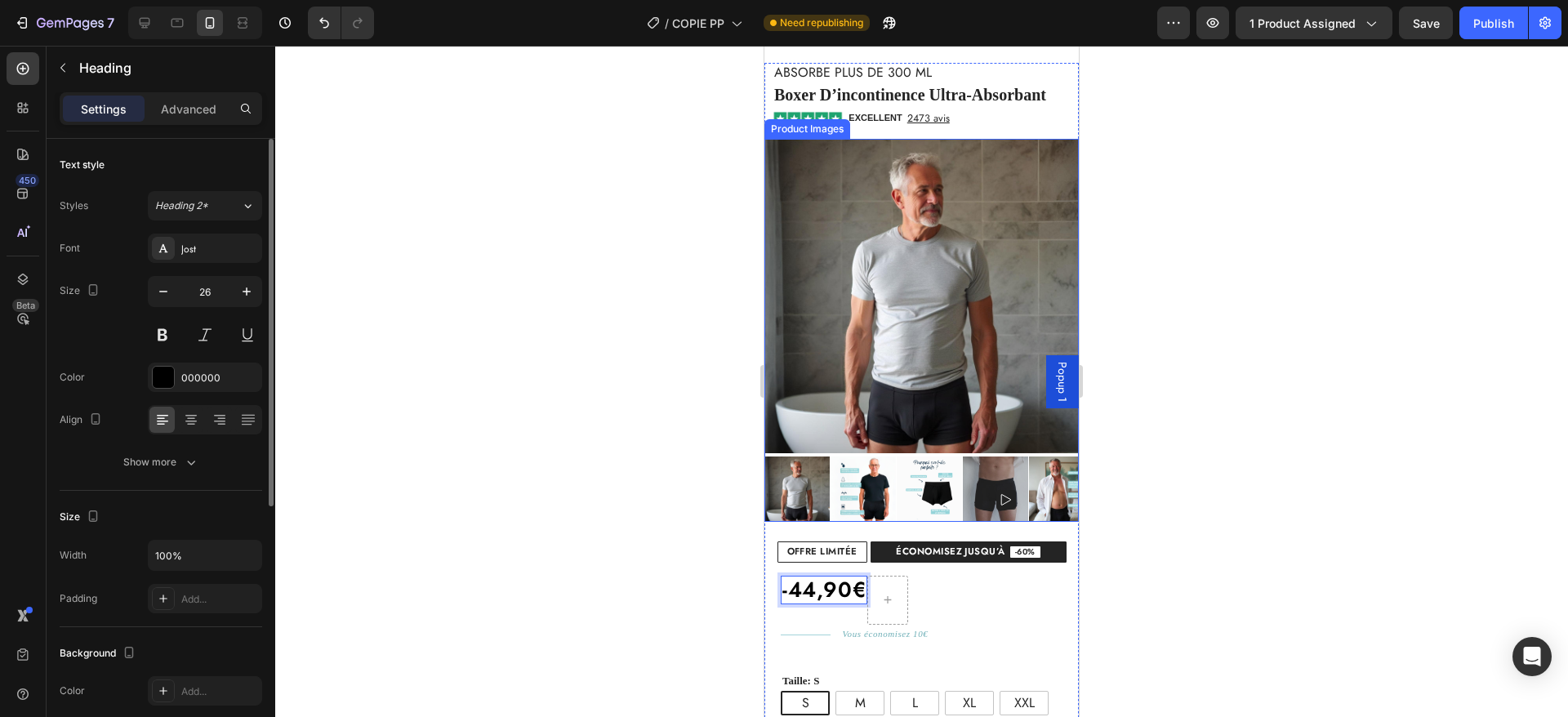
type input "25"
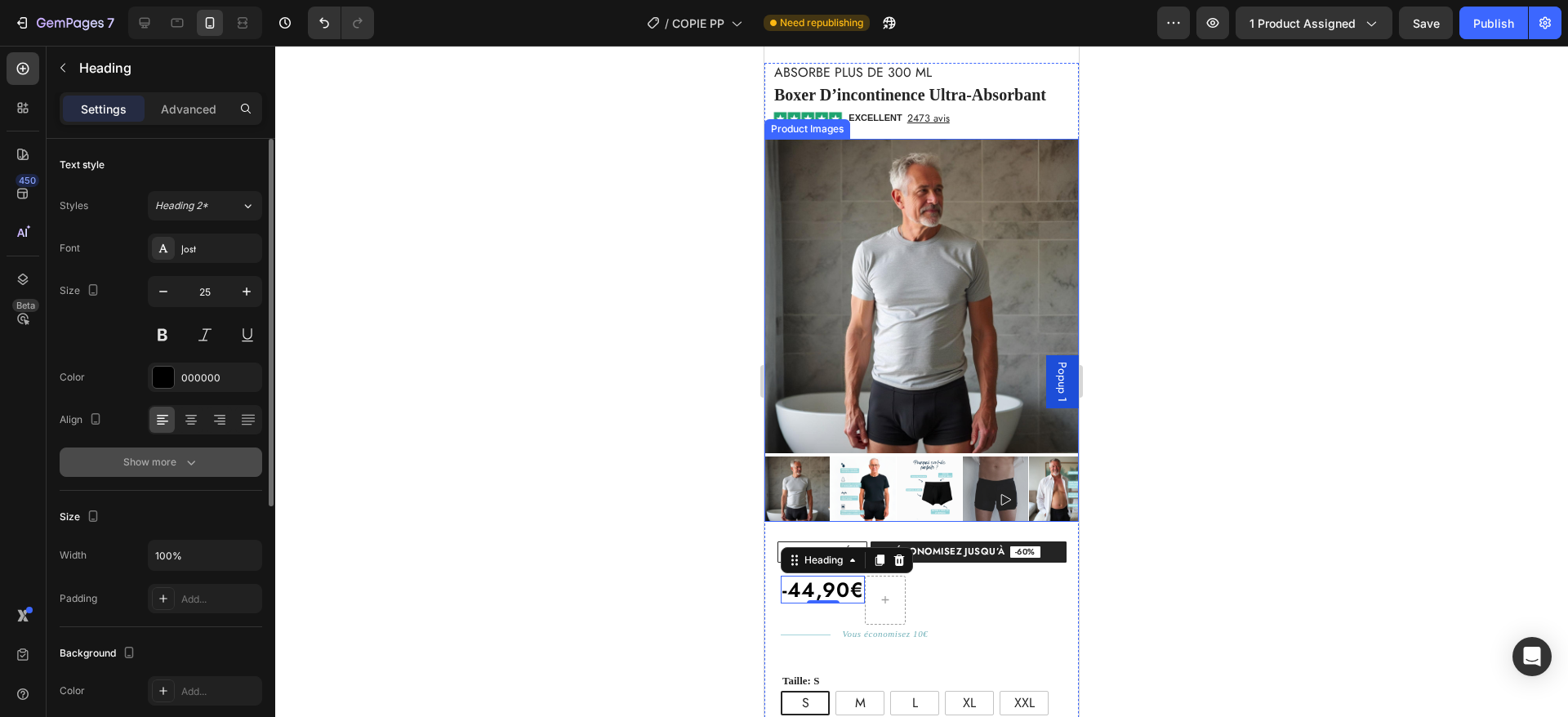
click at [156, 457] on div "Show more" at bounding box center [161, 463] width 76 height 17
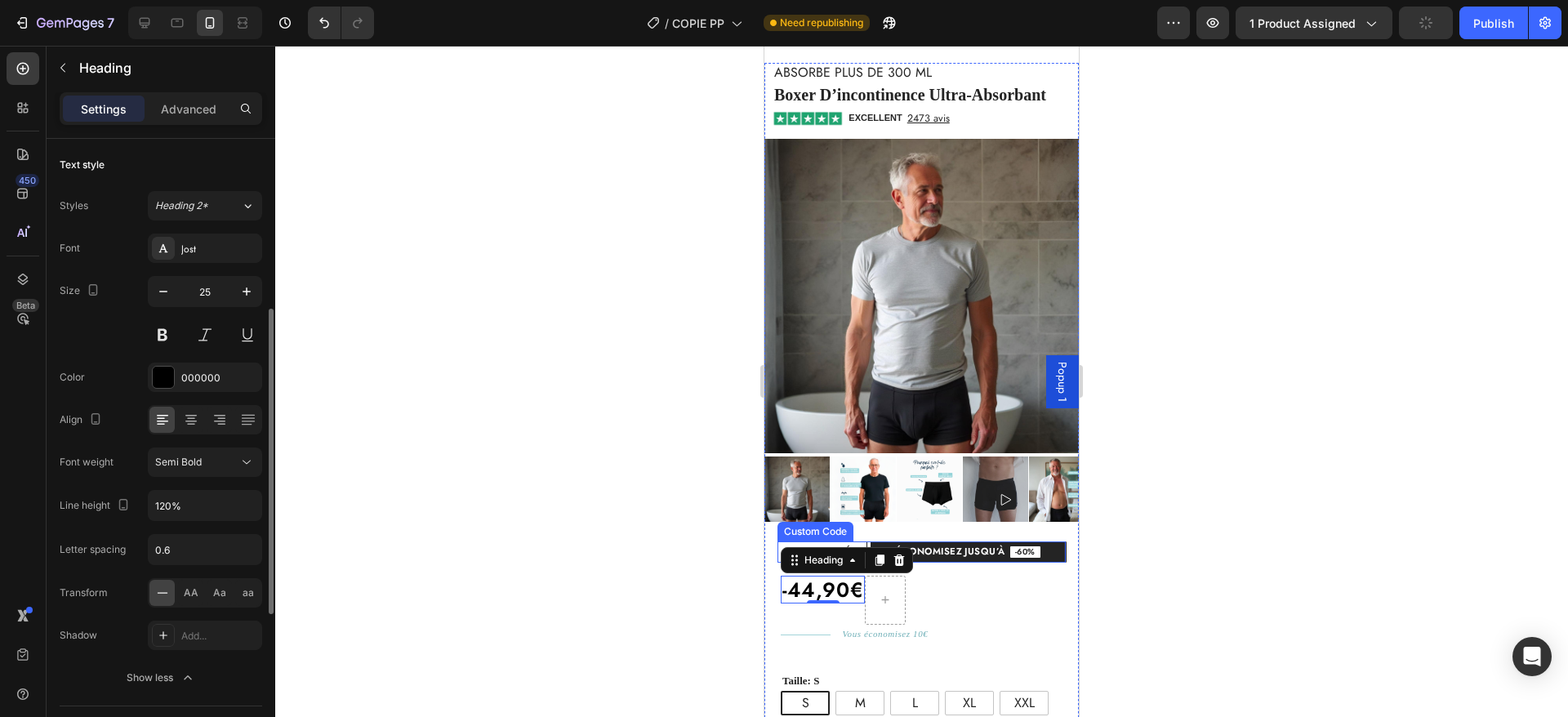
scroll to position [115, 0]
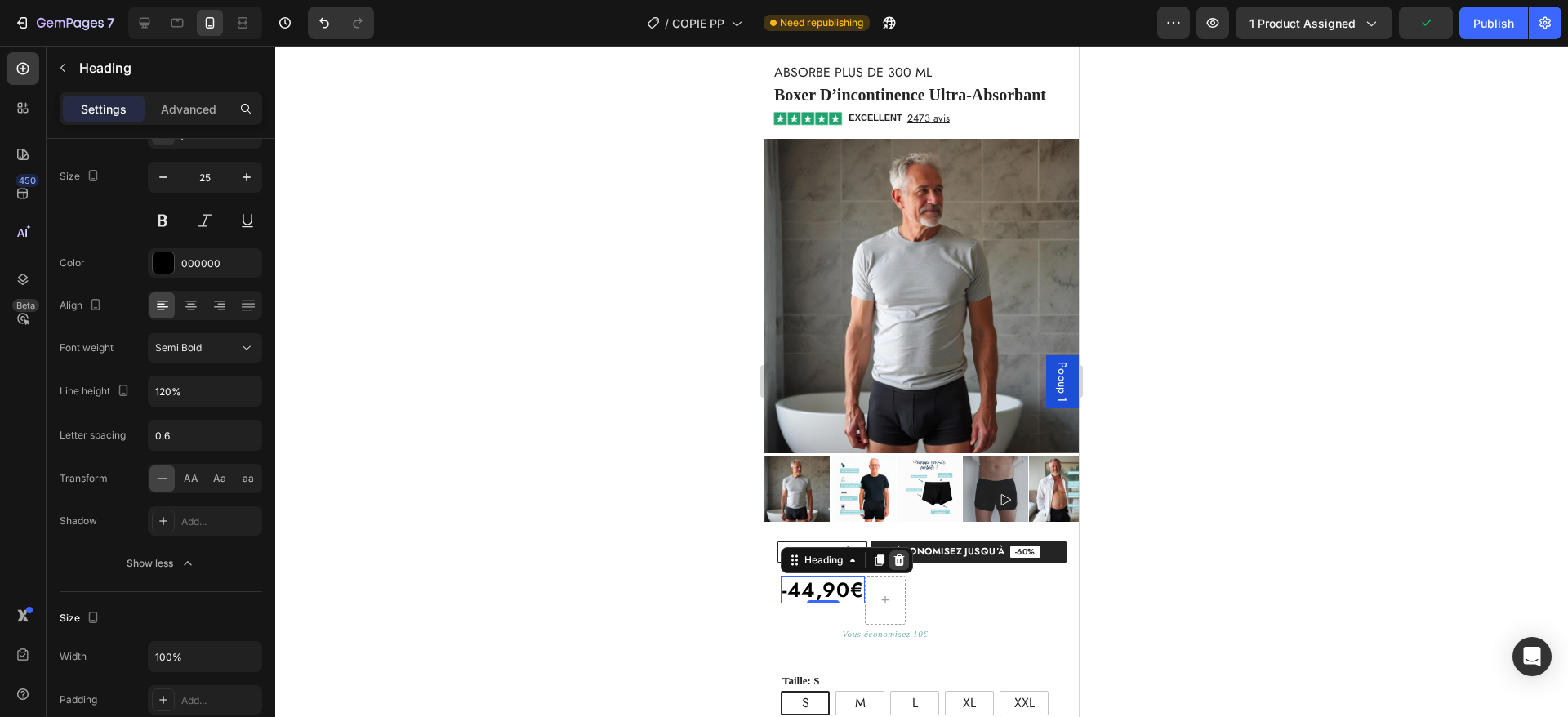
click at [897, 554] on icon at bounding box center [899, 560] width 10 height 11
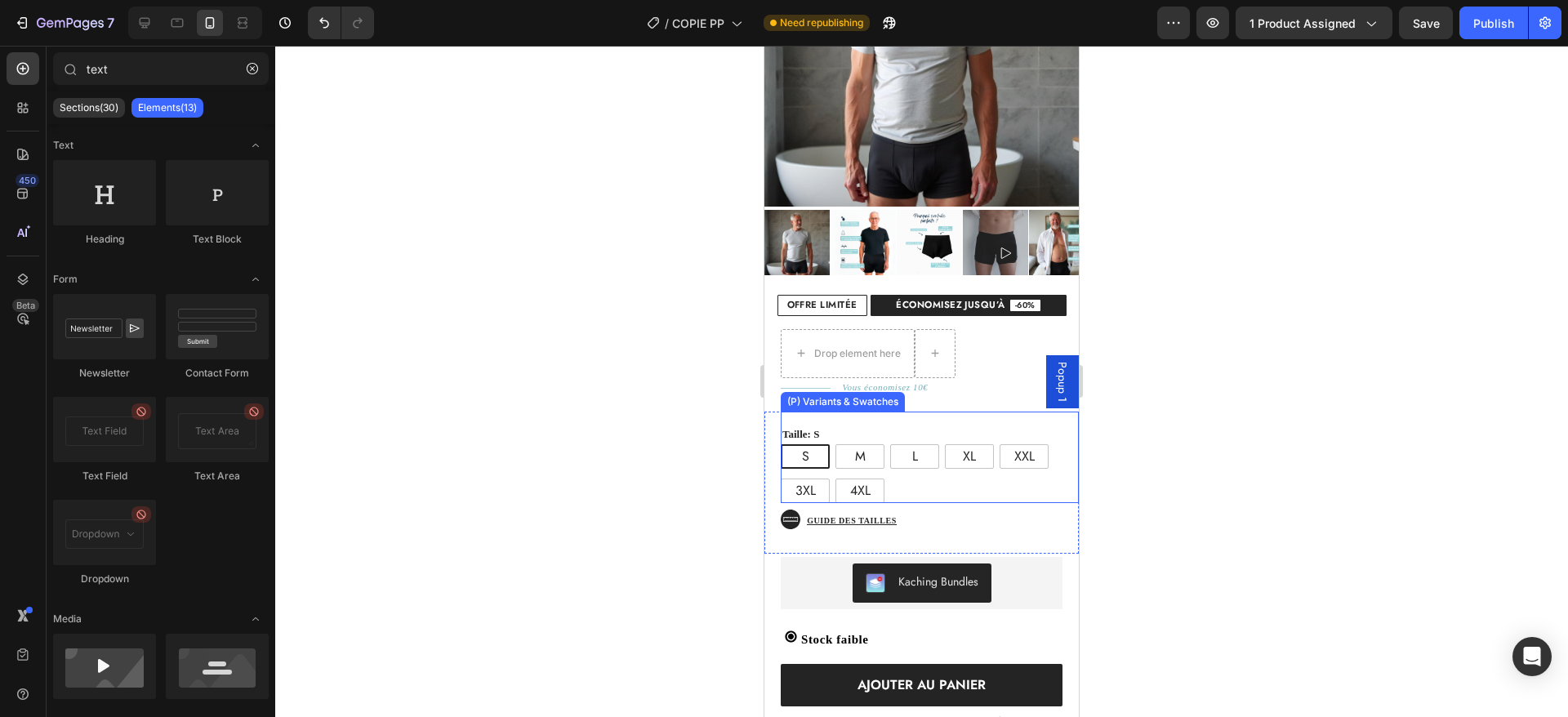
scroll to position [445, 0]
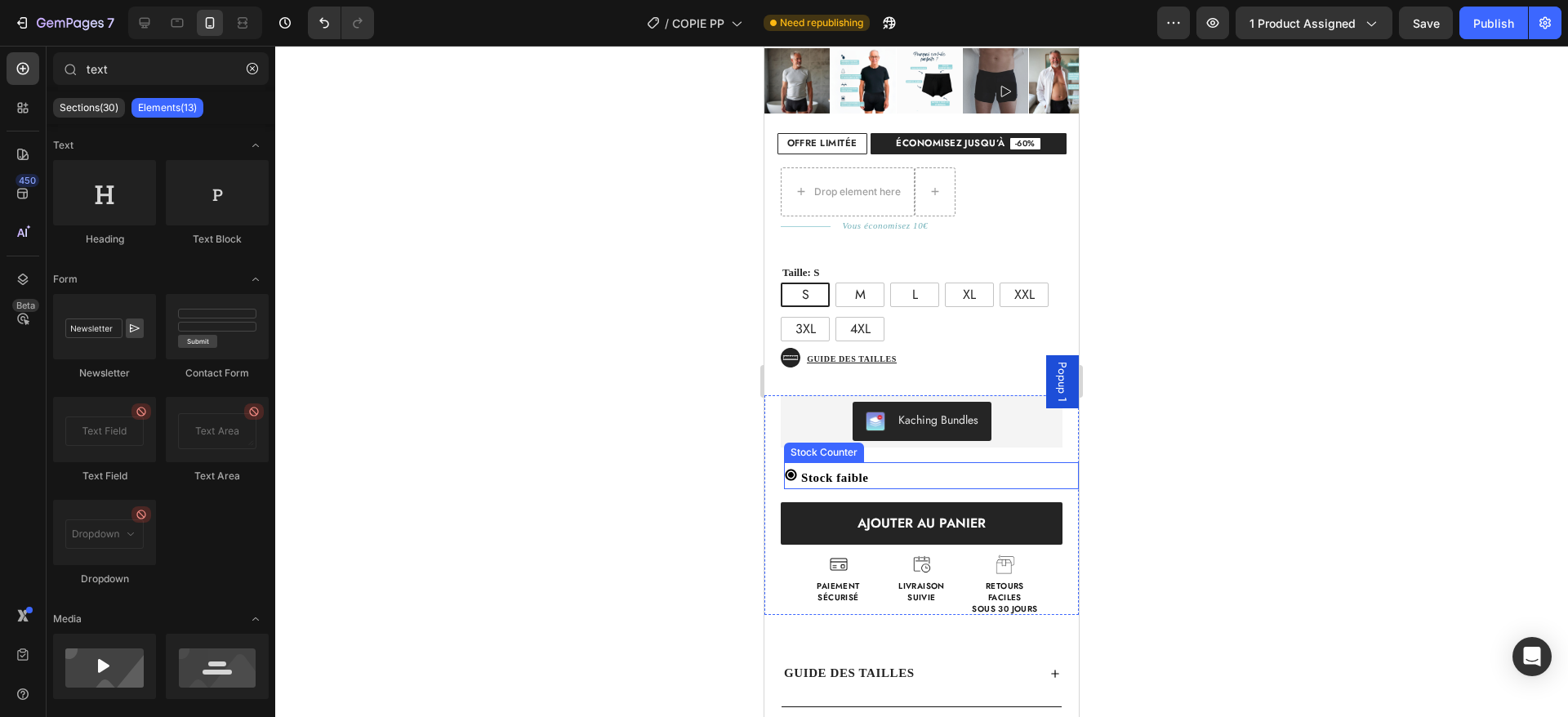
click at [827, 467] on p "Stock faible" at bounding box center [836, 477] width 68 height 22
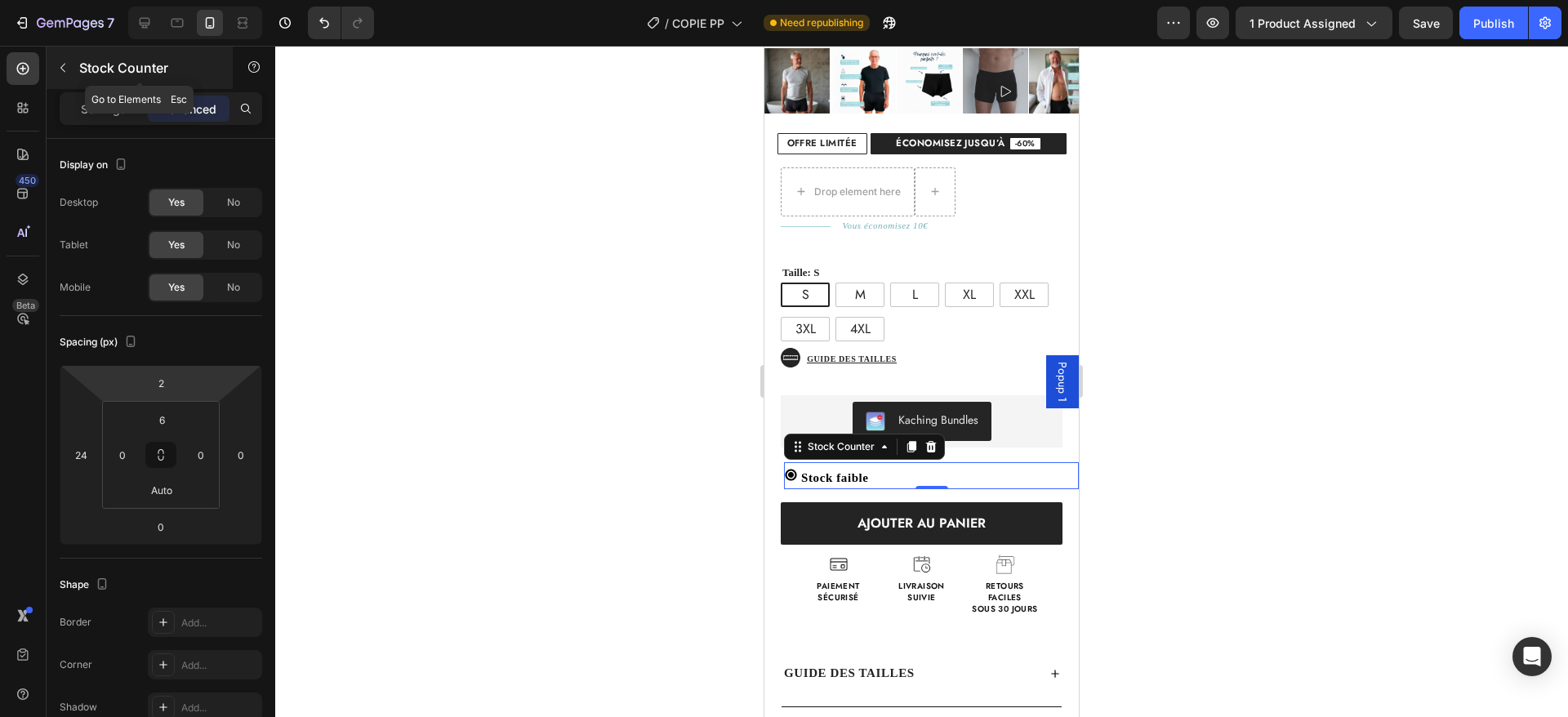
click at [80, 71] on p "Stock Counter" at bounding box center [149, 67] width 139 height 19
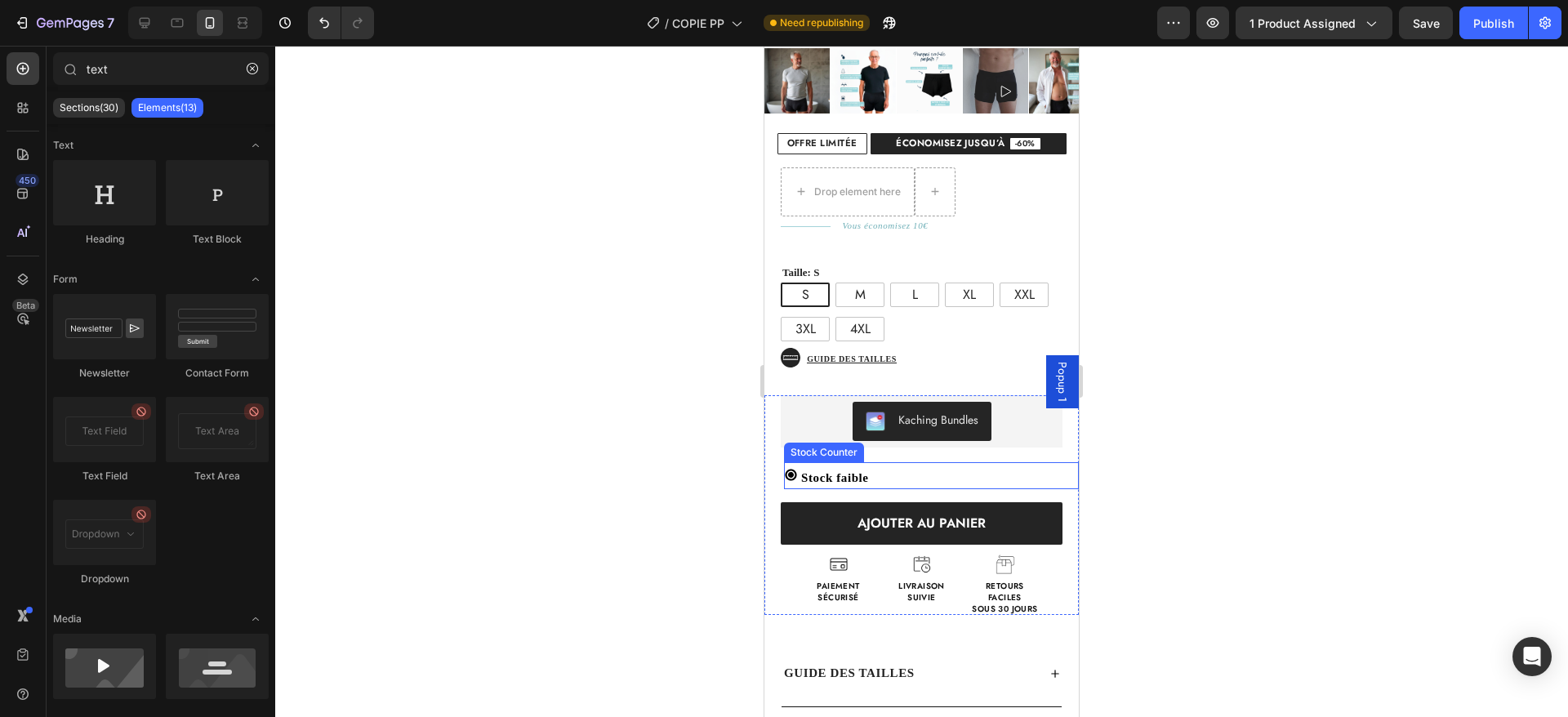
click at [861, 467] on p "Stock faible" at bounding box center [836, 477] width 68 height 22
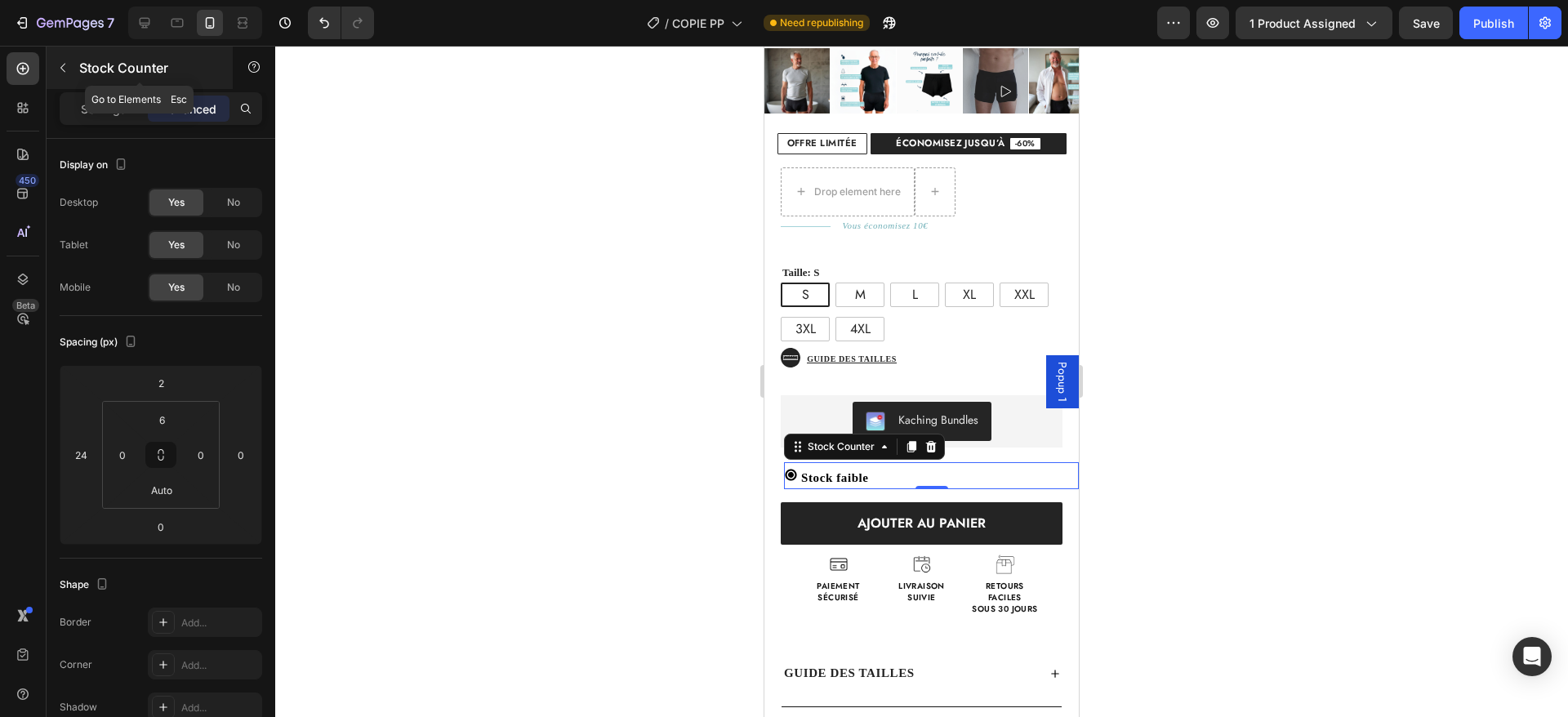
click at [59, 64] on icon "button" at bounding box center [62, 67] width 13 height 13
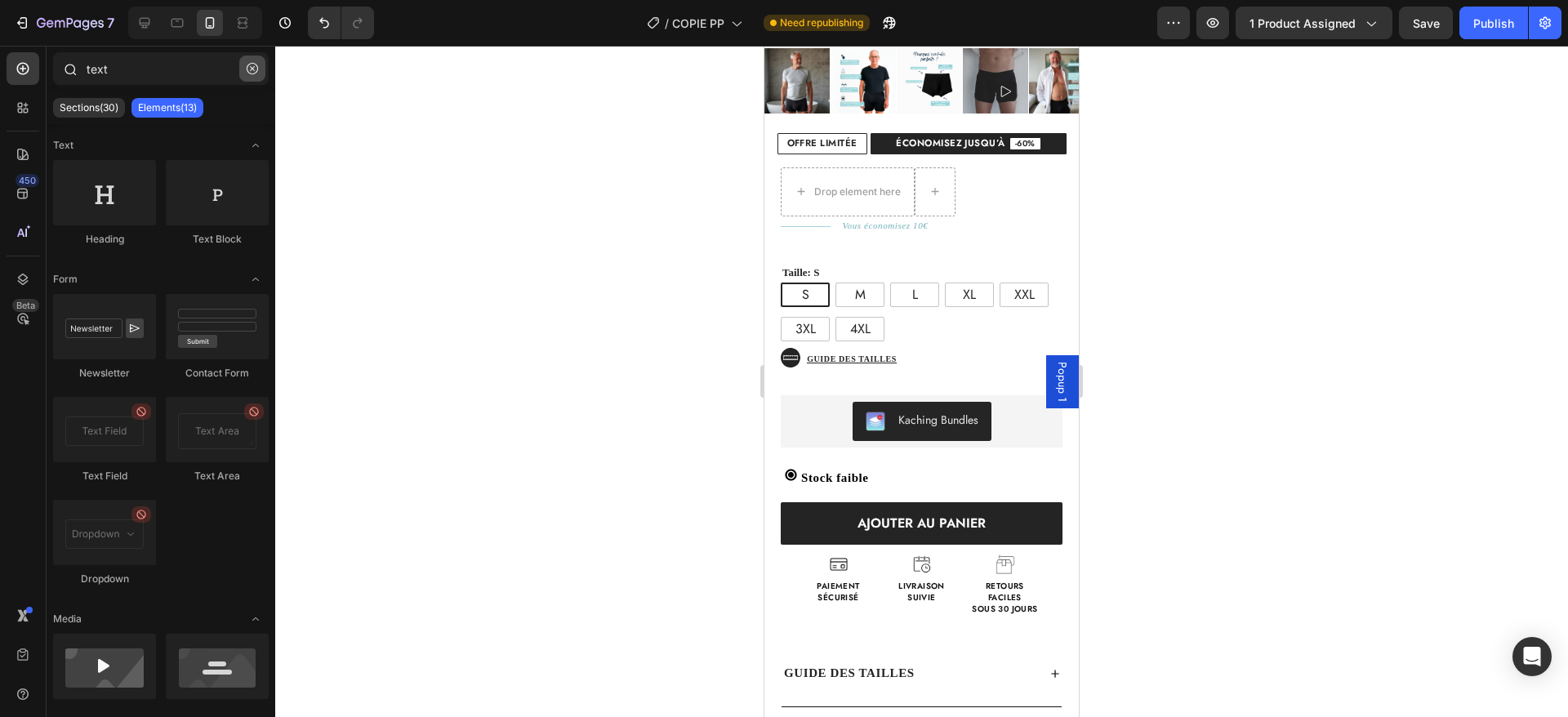
click at [249, 63] on icon "button" at bounding box center [252, 68] width 11 height 11
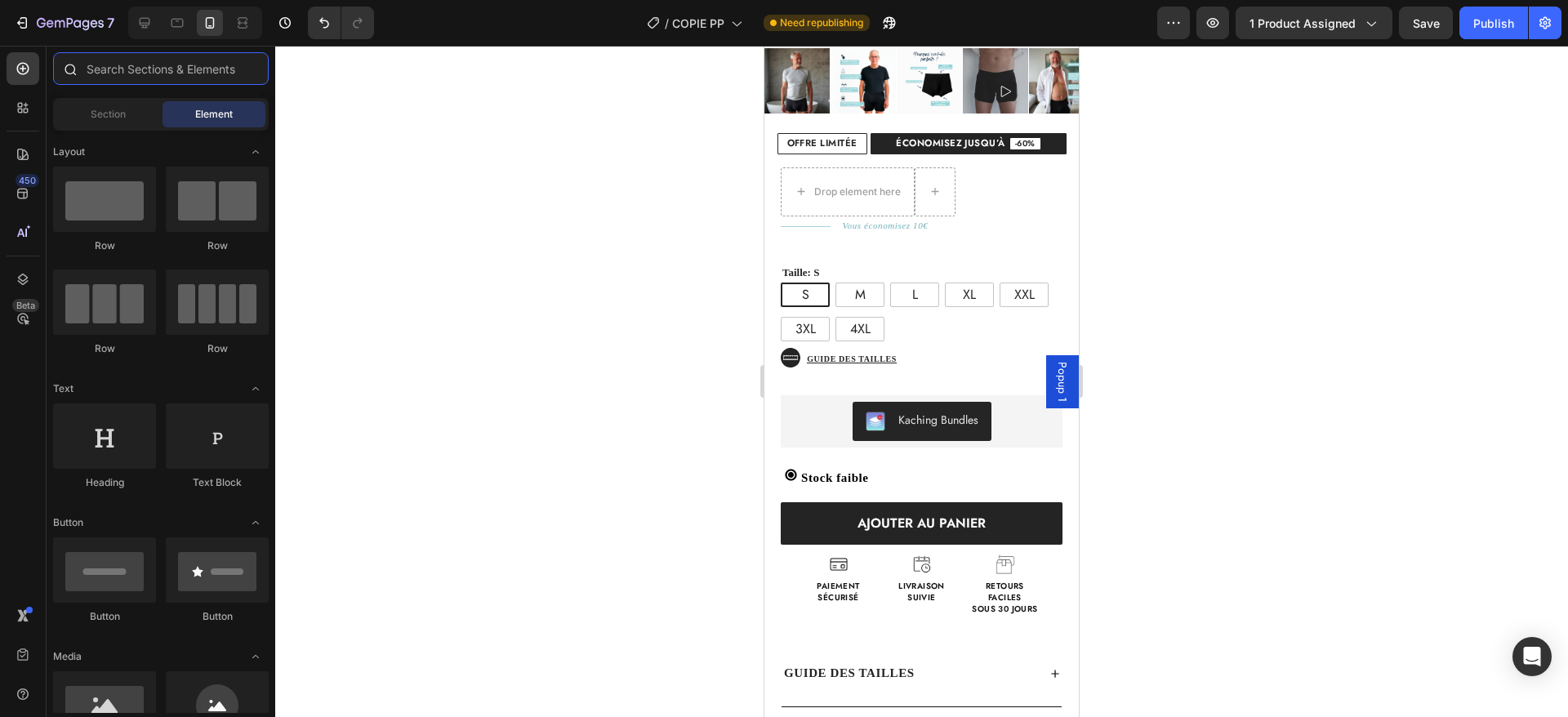
click at [239, 66] on input "text" at bounding box center [161, 68] width 216 height 32
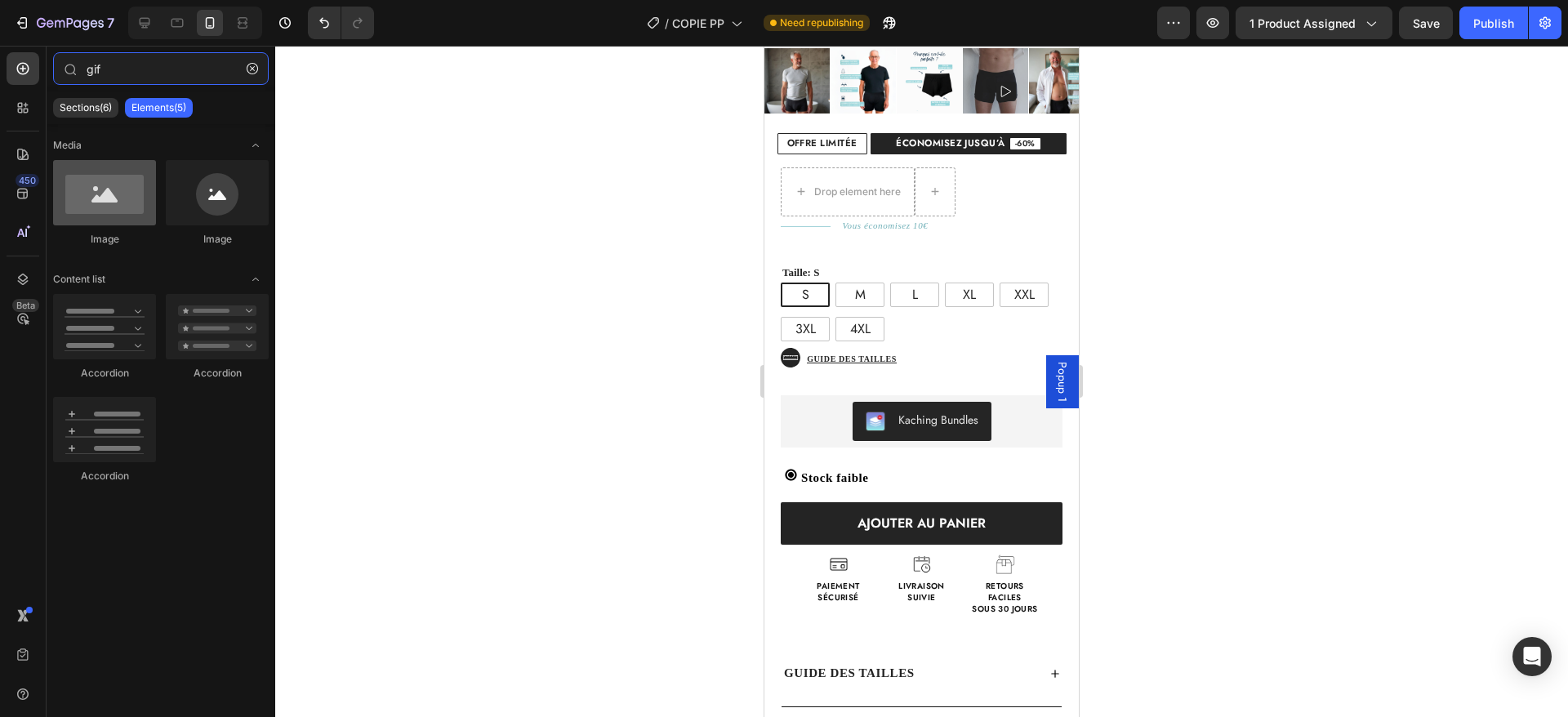
type input "gif"
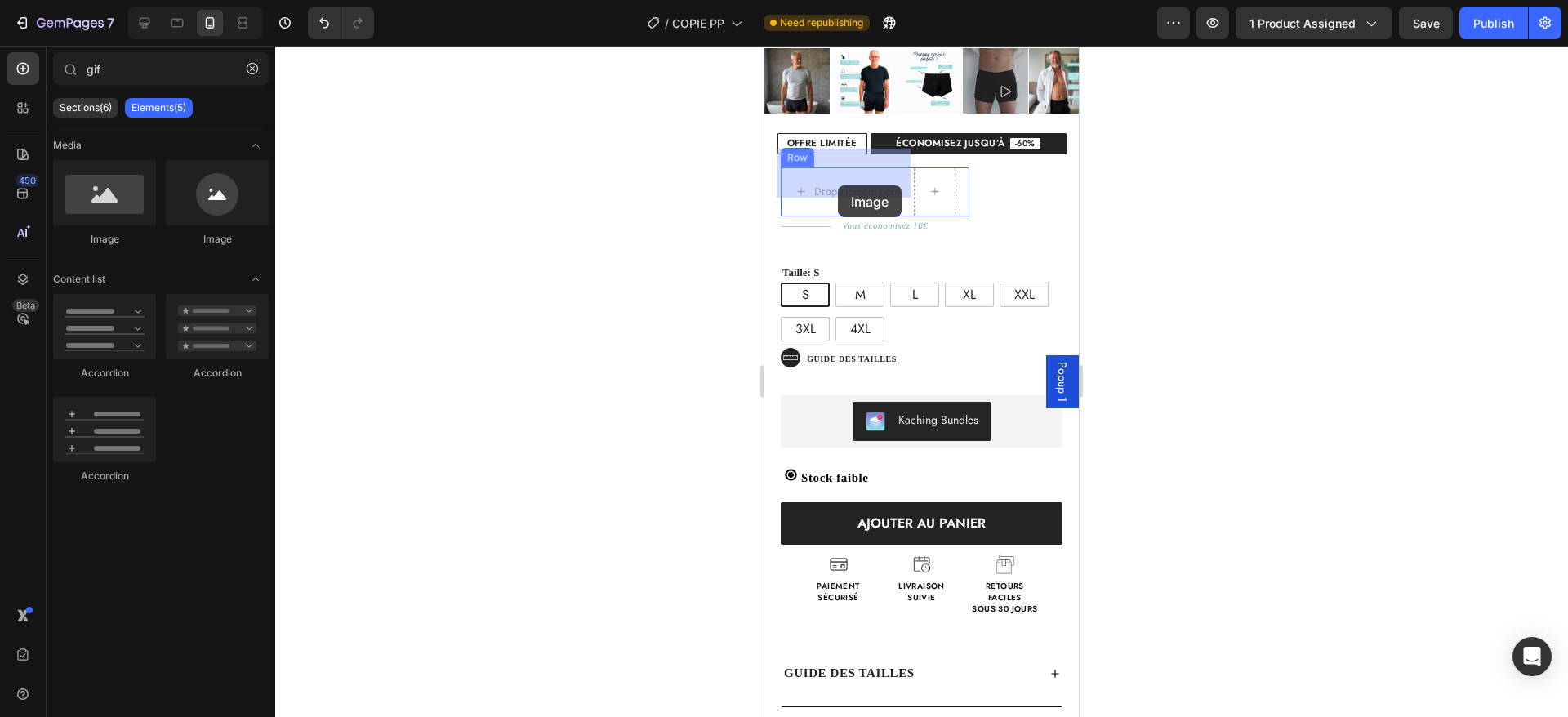
drag, startPoint x: 864, startPoint y: 240, endPoint x: 838, endPoint y: 182, distance: 63.6
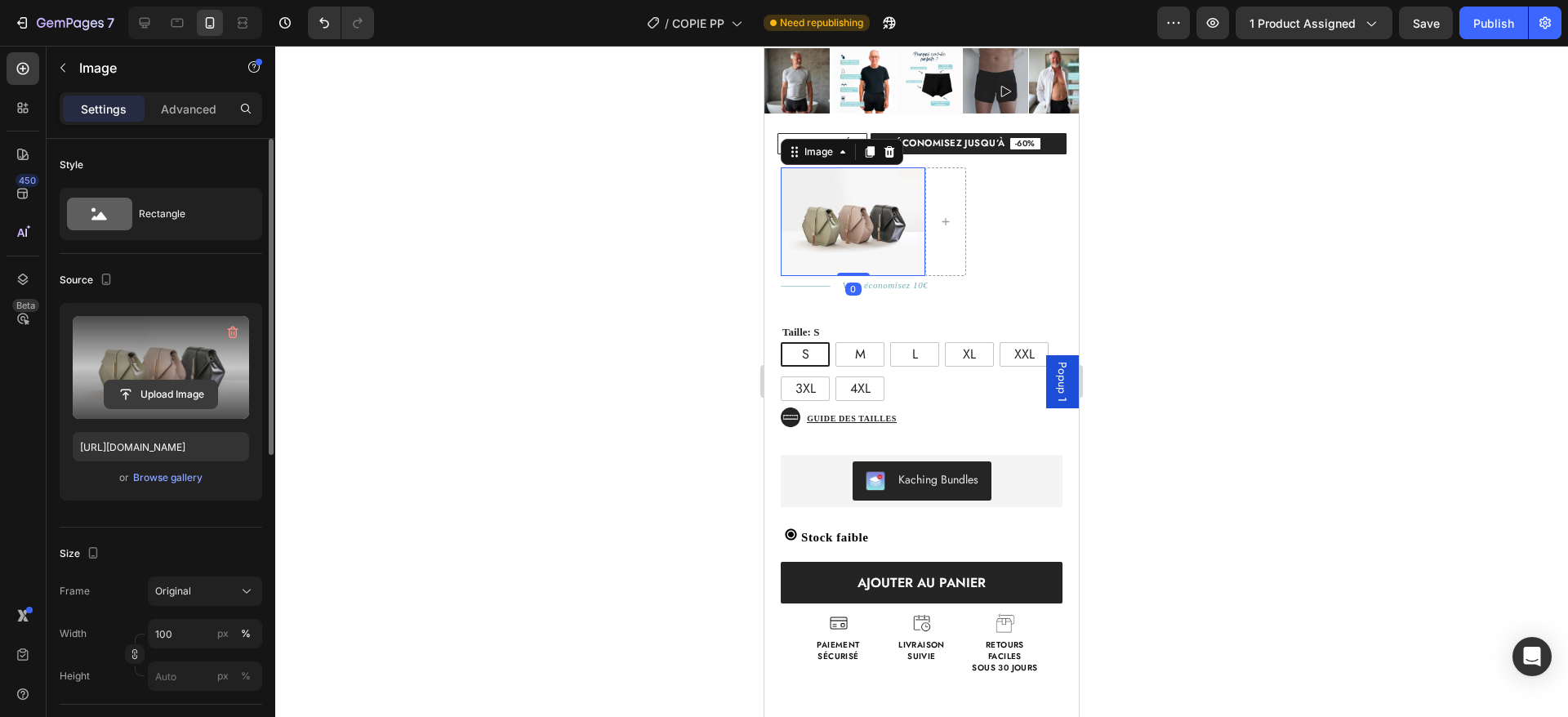
click at [129, 392] on input "file" at bounding box center [161, 394] width 113 height 28
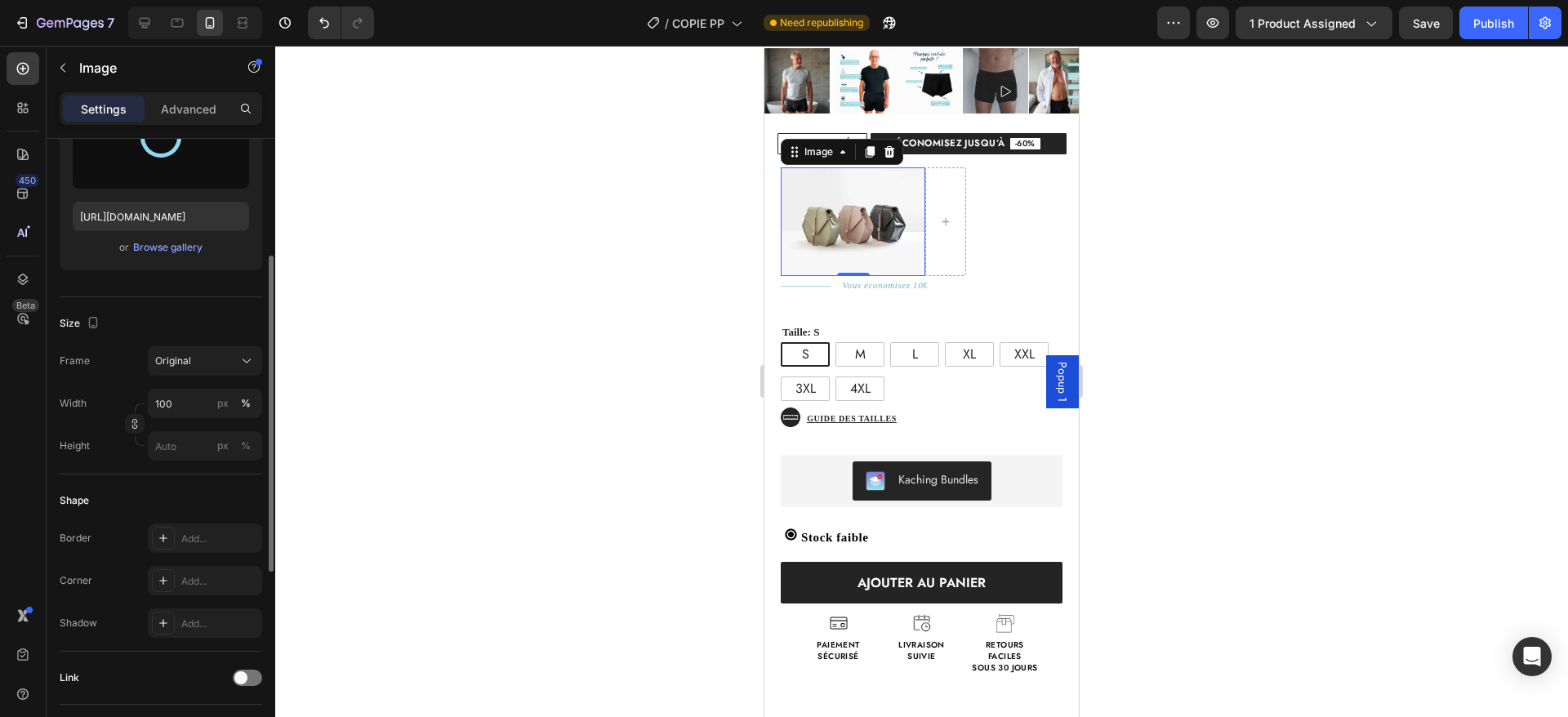
type input "https://cdn.shopify.com/s/files/1/0951/9005/7286/files/gempages_579202648469668…"
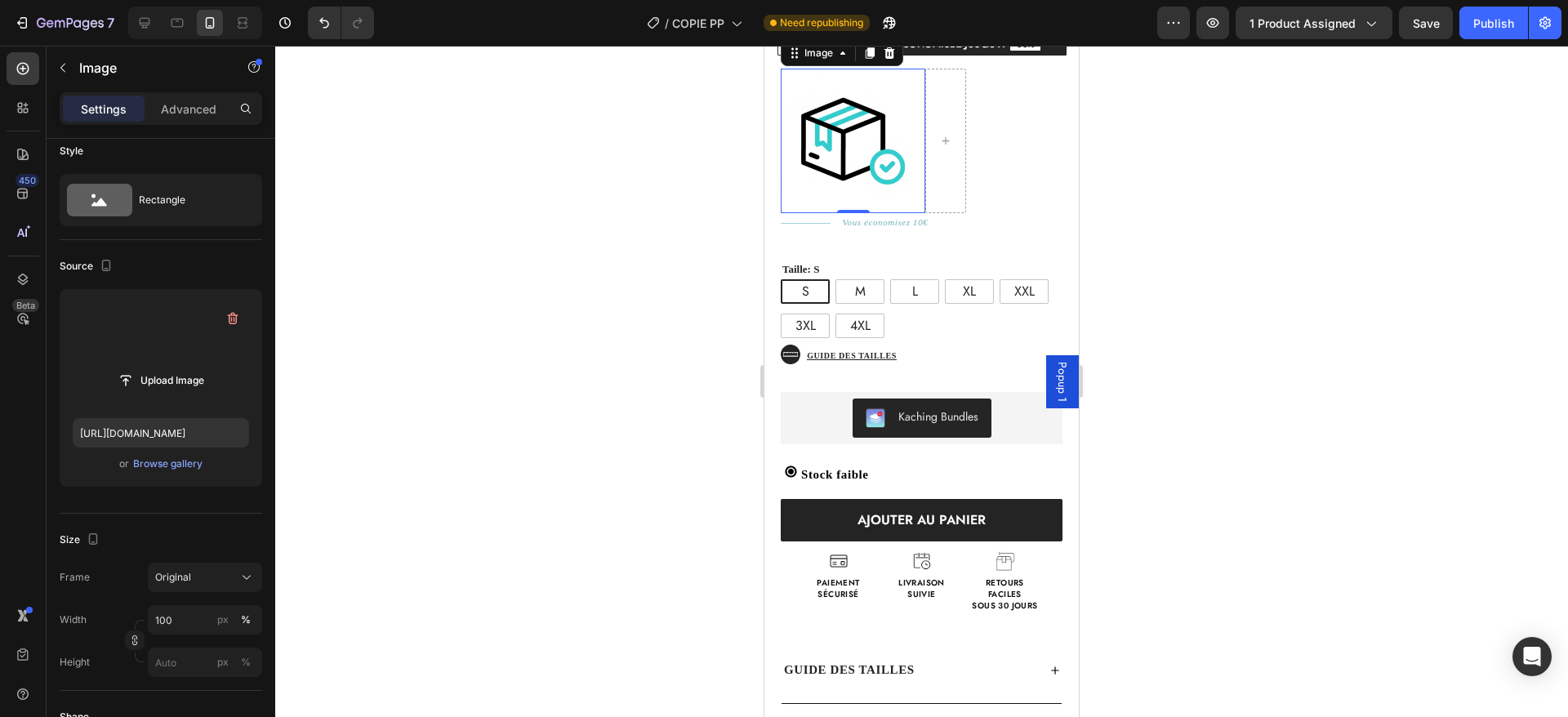
scroll to position [546, 0]
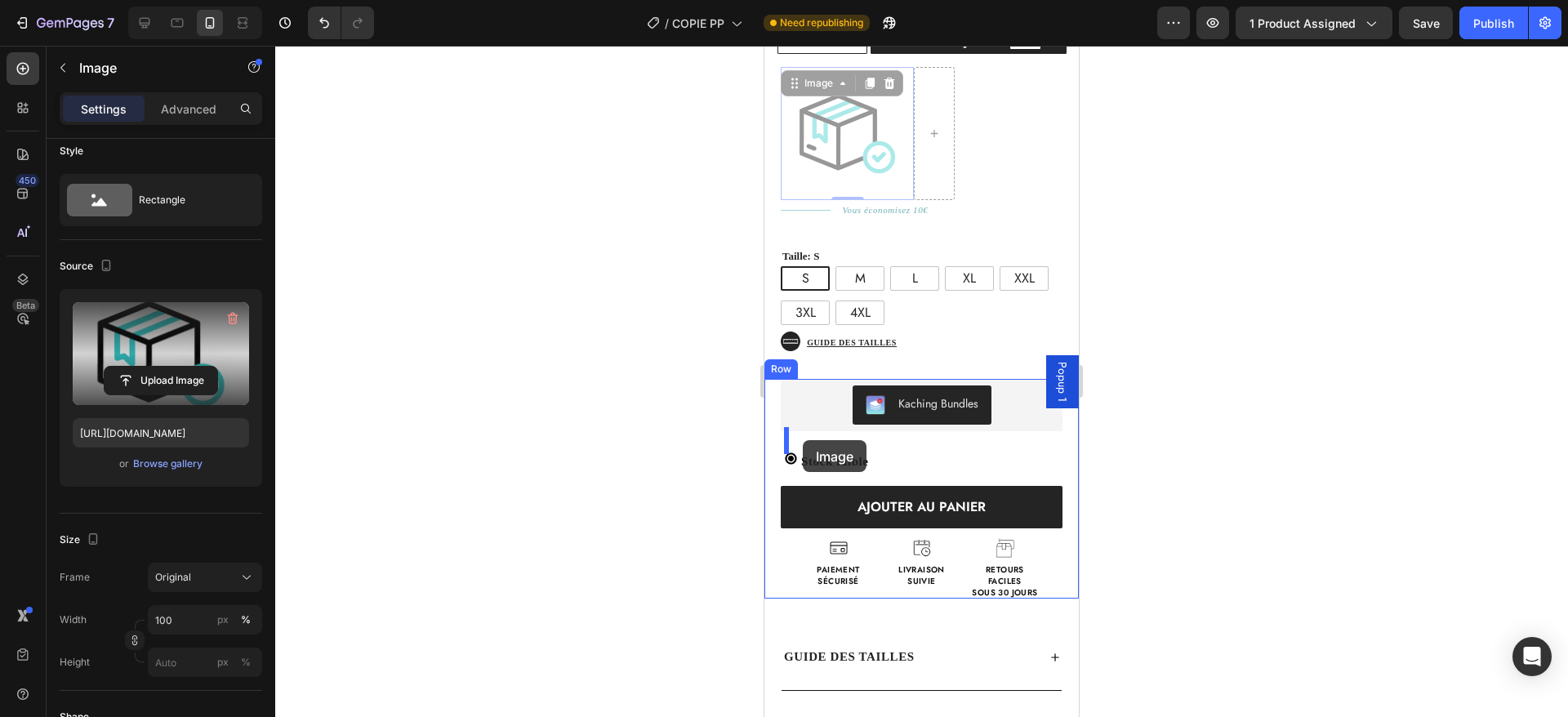
drag, startPoint x: 839, startPoint y: 109, endPoint x: 803, endPoint y: 441, distance: 333.9
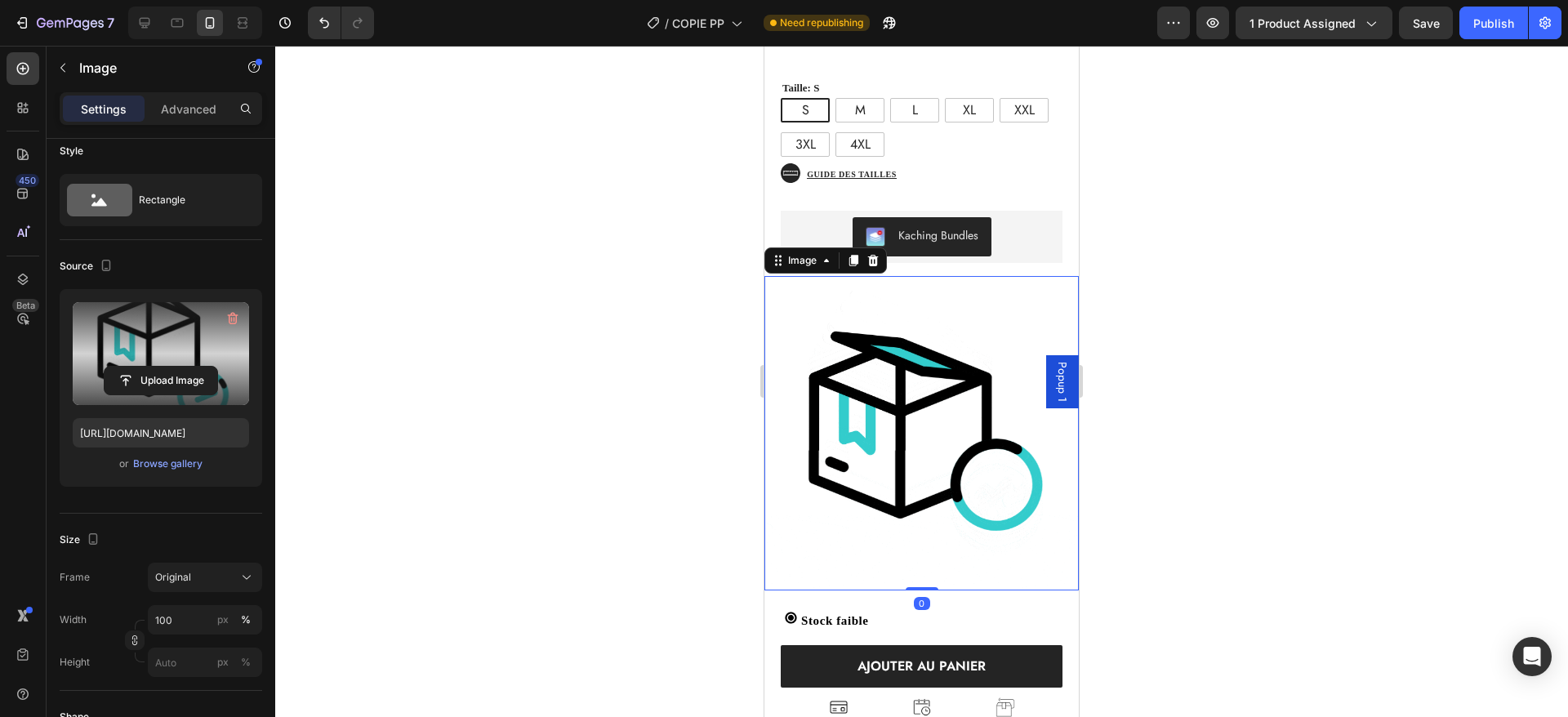
scroll to position [631, 0]
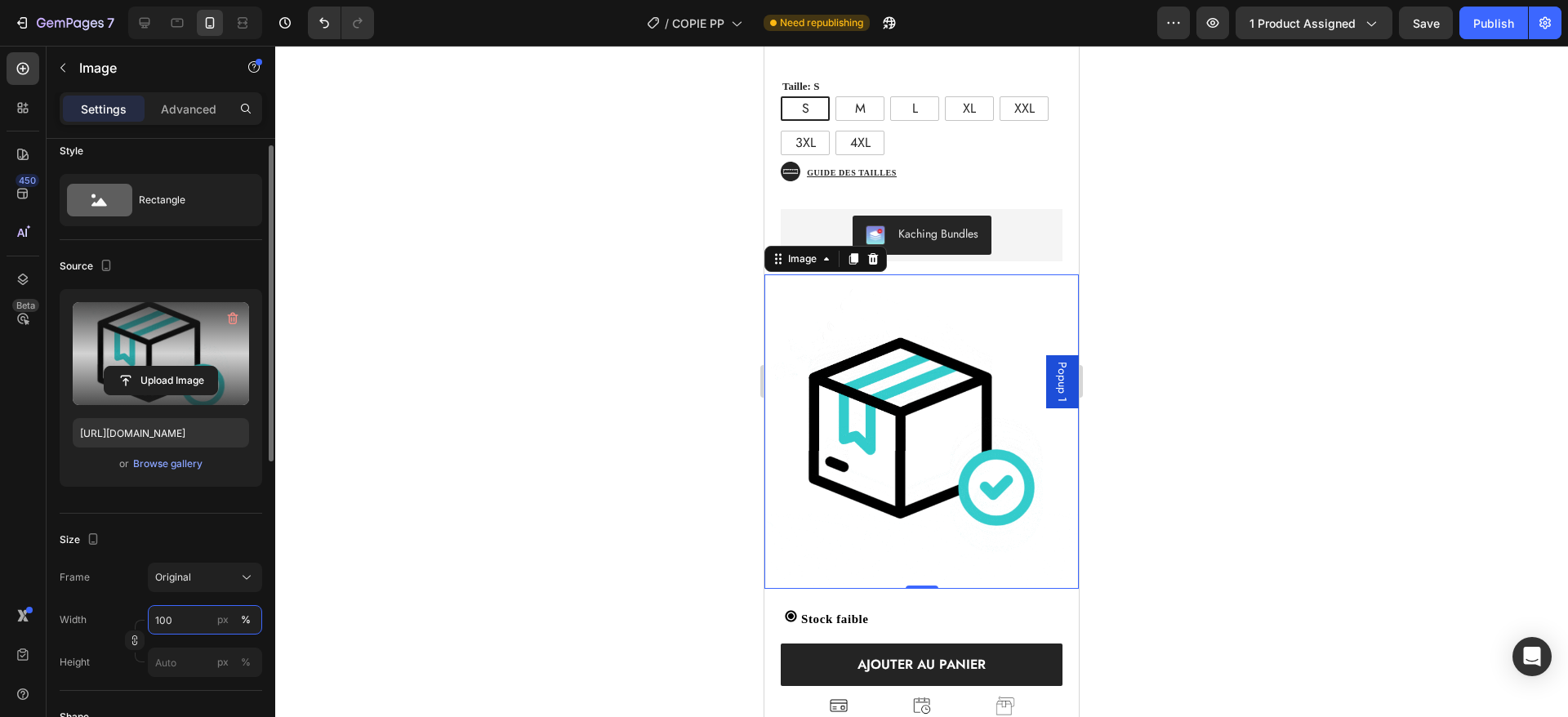
click at [199, 622] on input "100" at bounding box center [205, 620] width 114 height 30
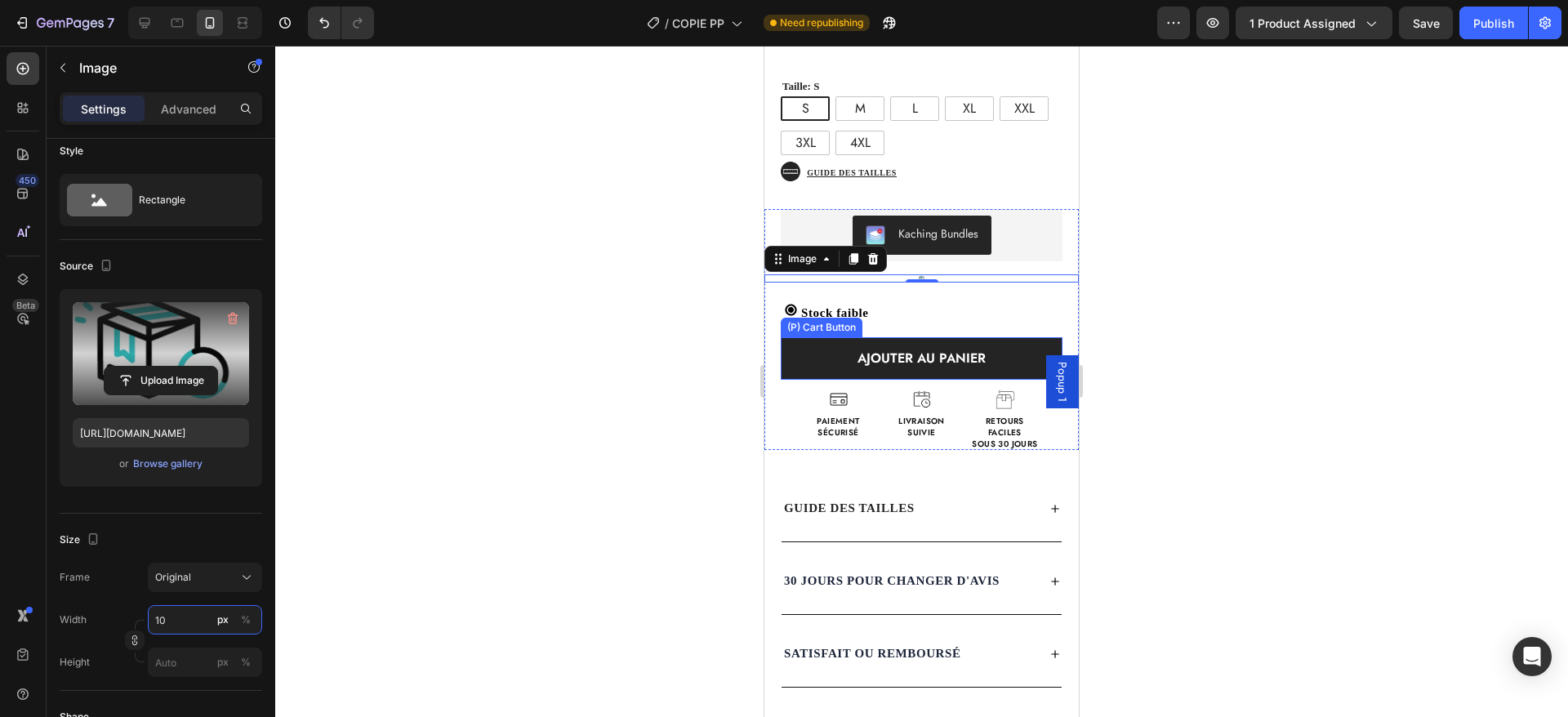
type input "1"
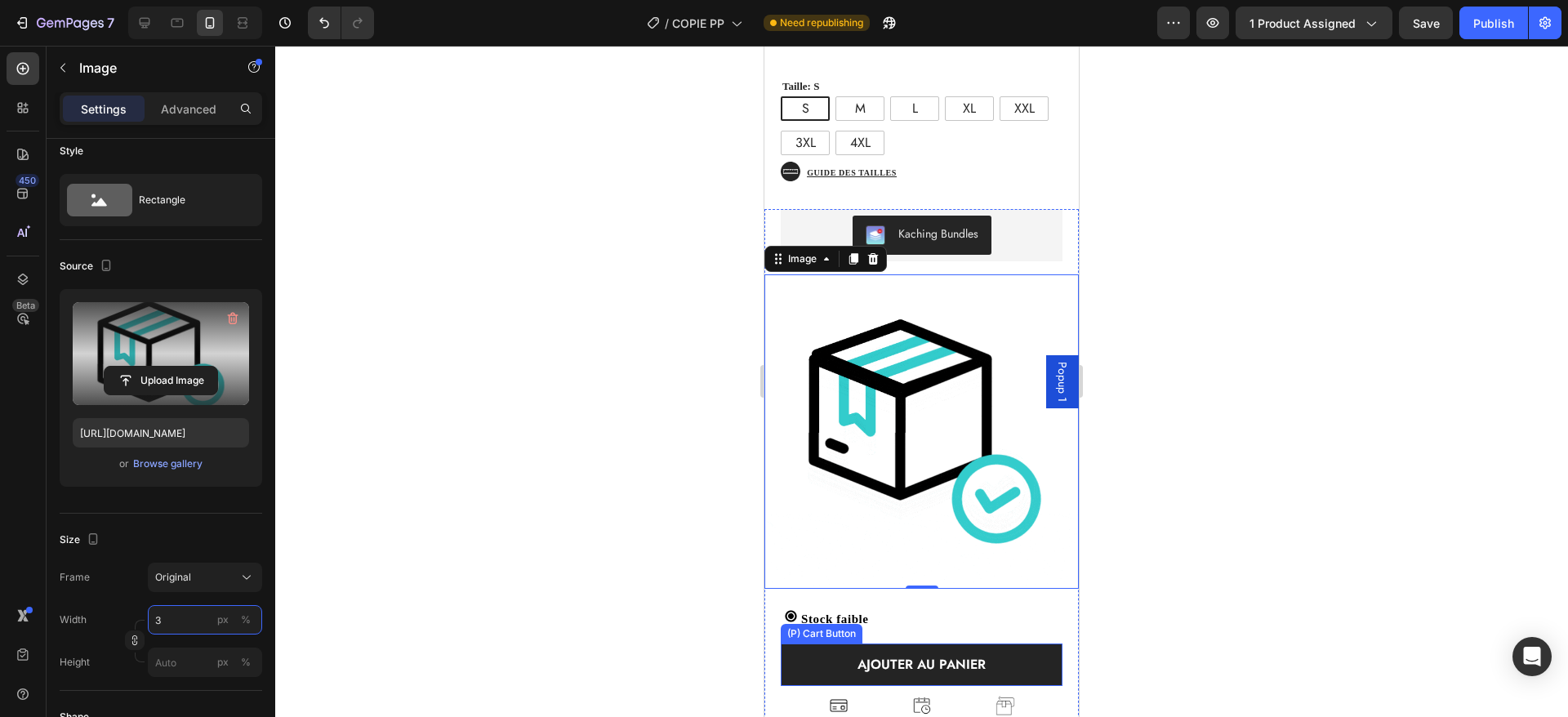
type input "30"
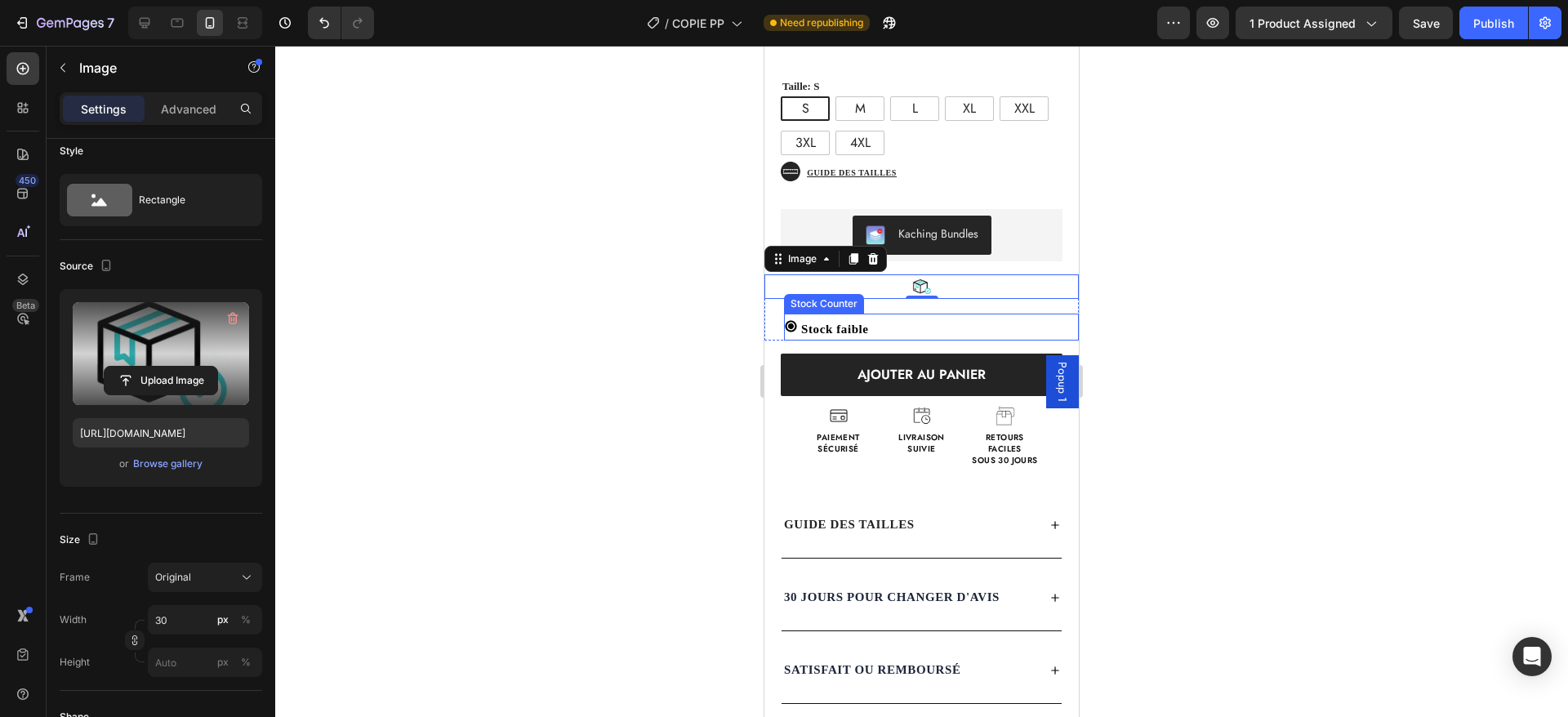
click at [860, 318] on p "Stock faible" at bounding box center [836, 329] width 68 height 22
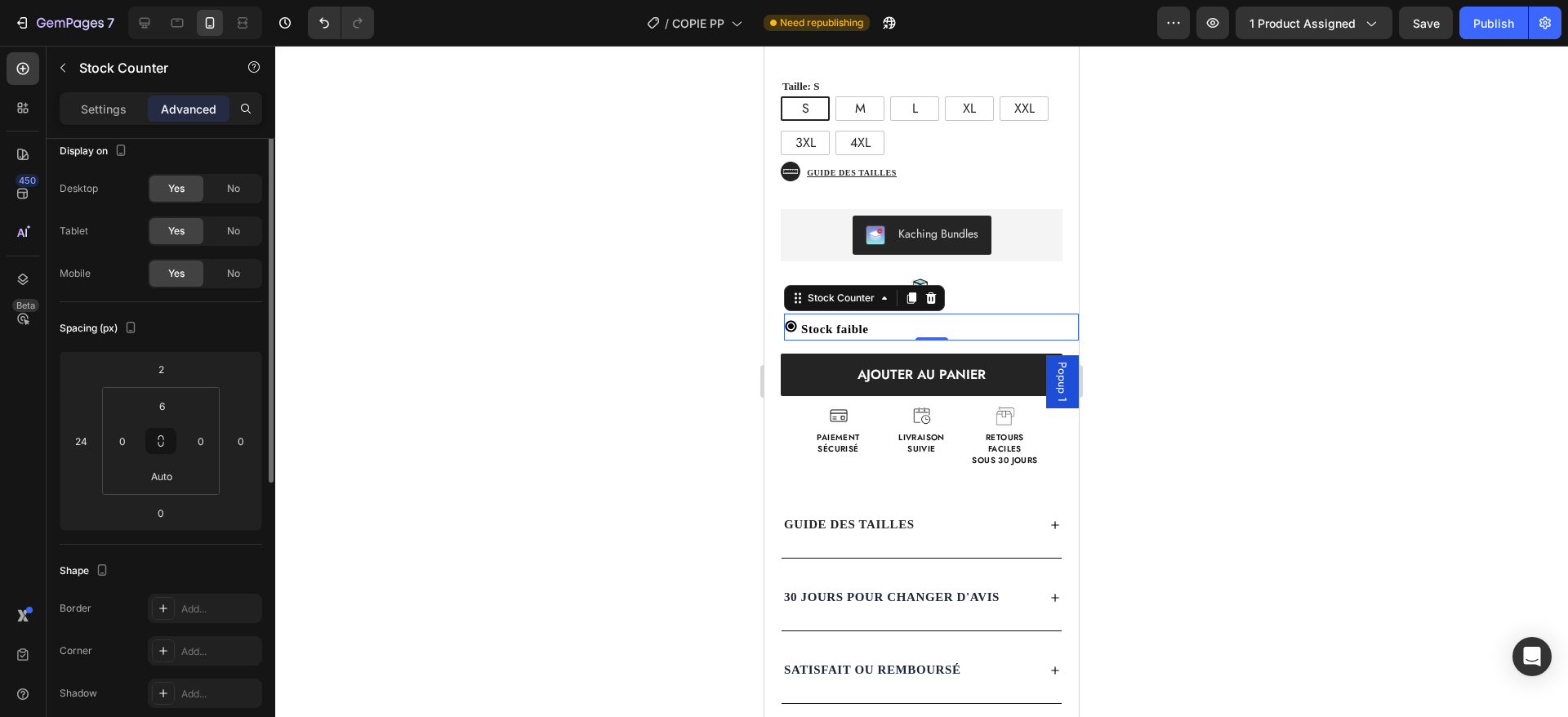
scroll to position [0, 0]
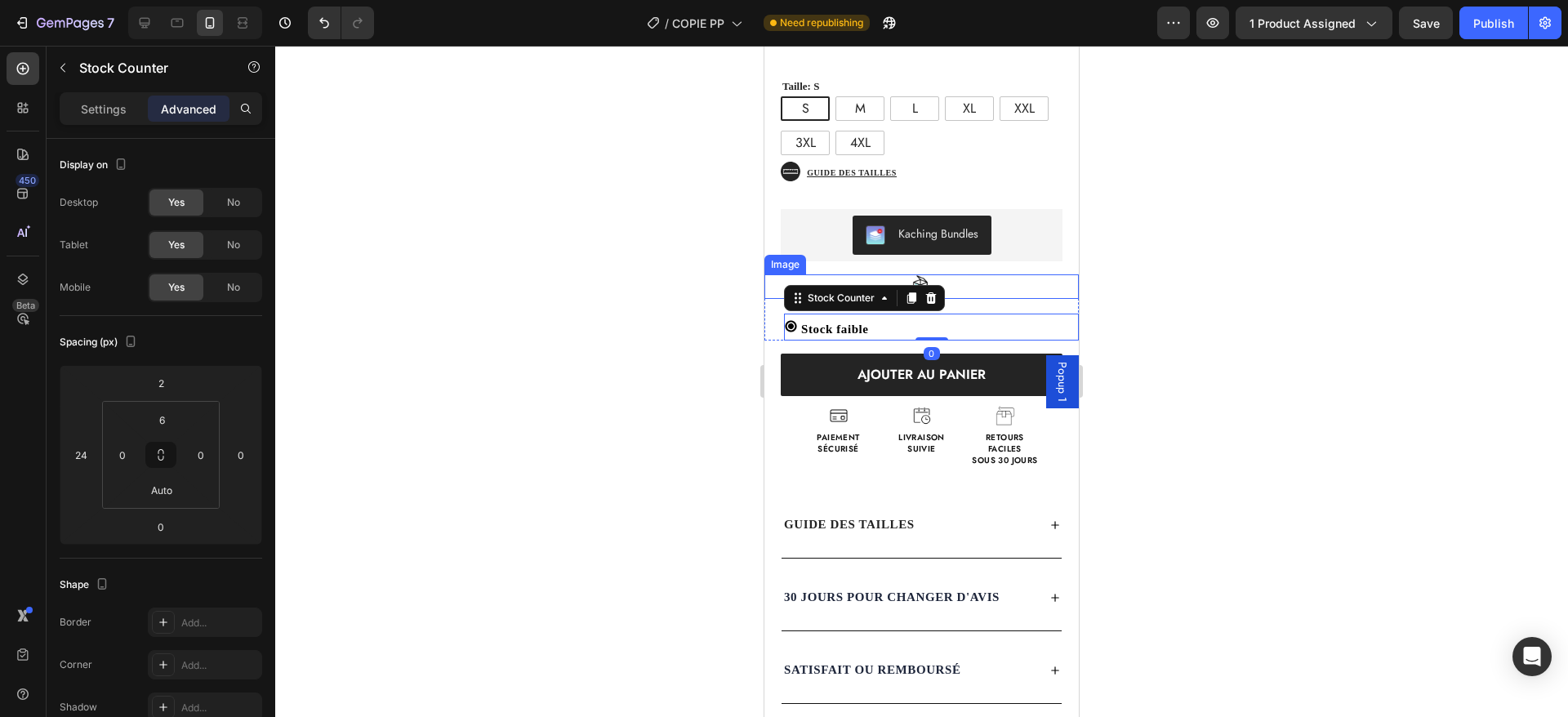
click at [988, 275] on div at bounding box center [922, 287] width 315 height 24
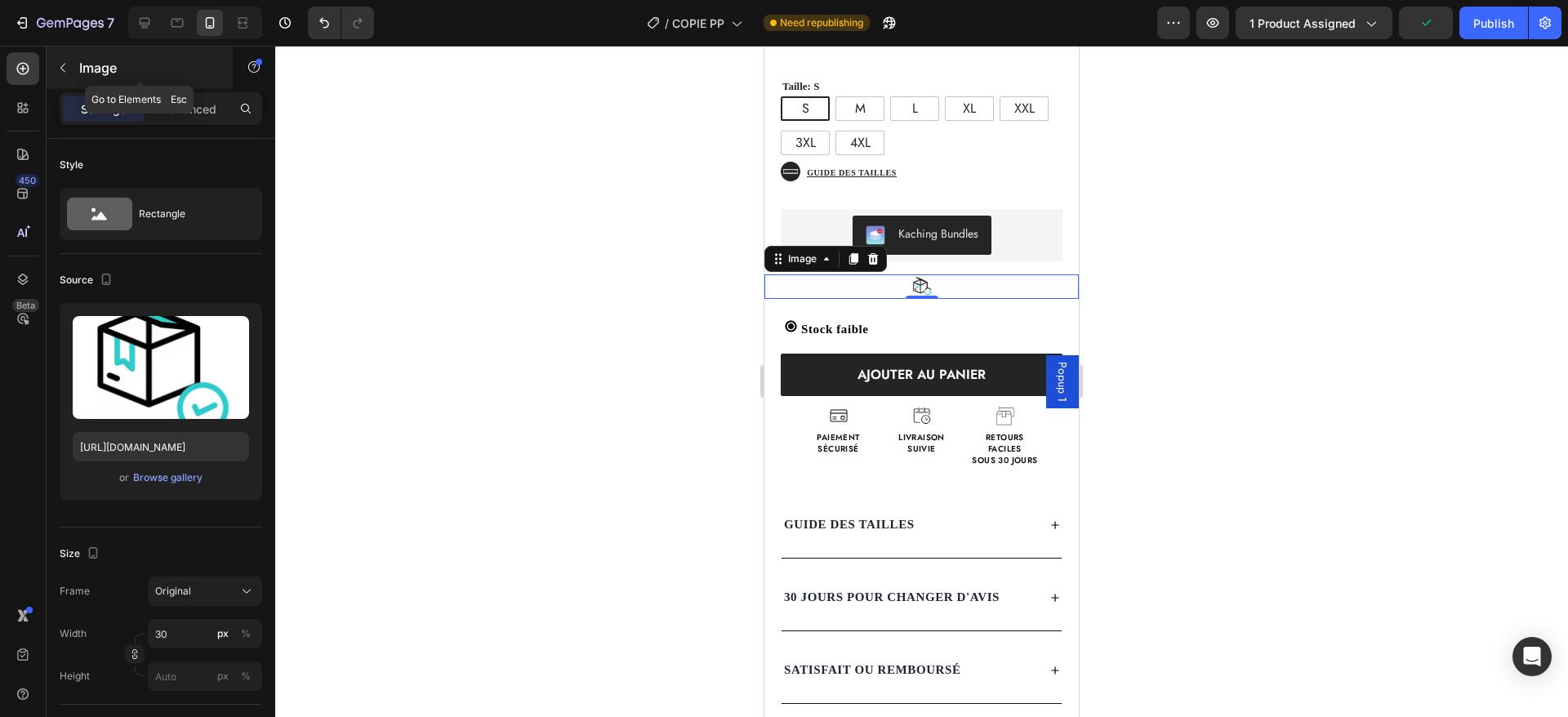
click at [59, 70] on icon "button" at bounding box center [62, 67] width 13 height 13
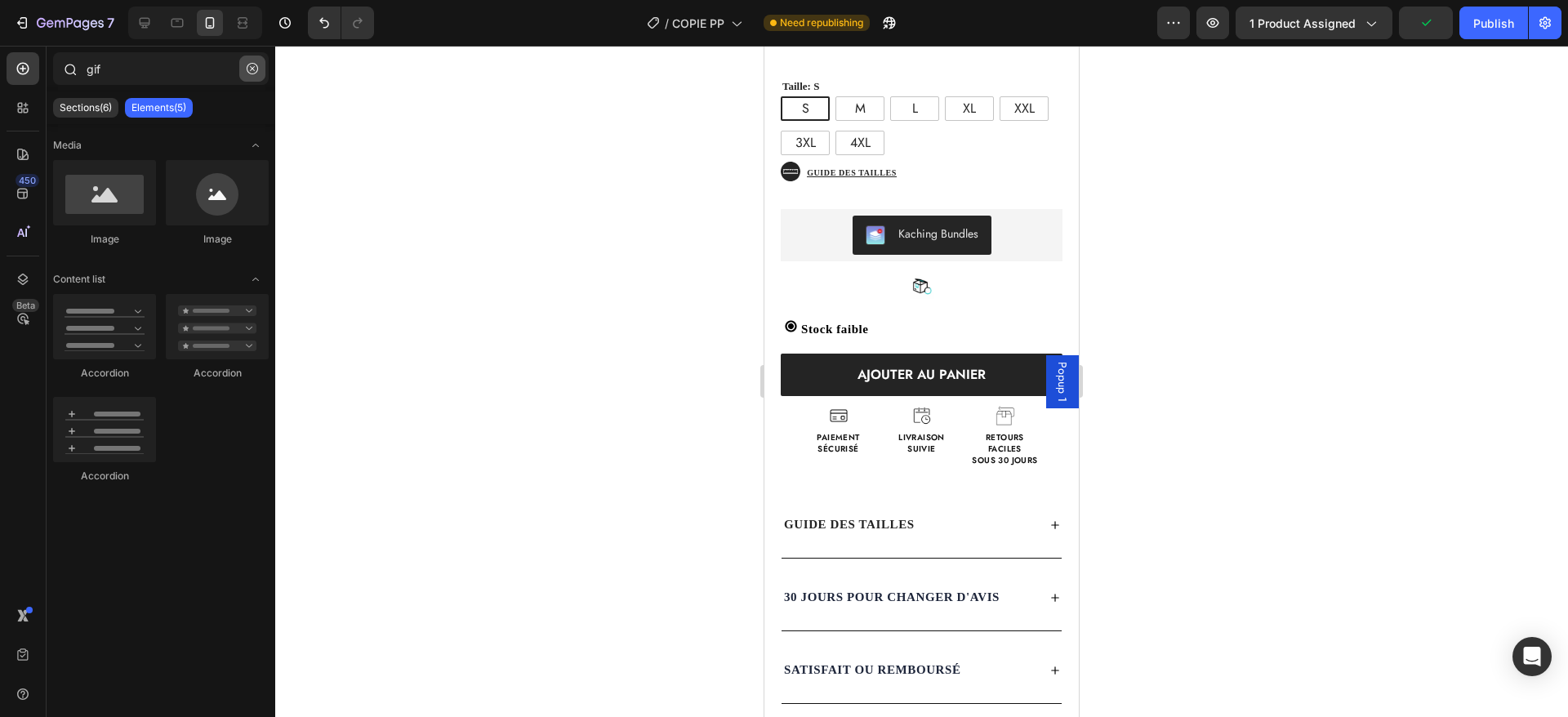
click at [254, 61] on button "button" at bounding box center [253, 69] width 26 height 26
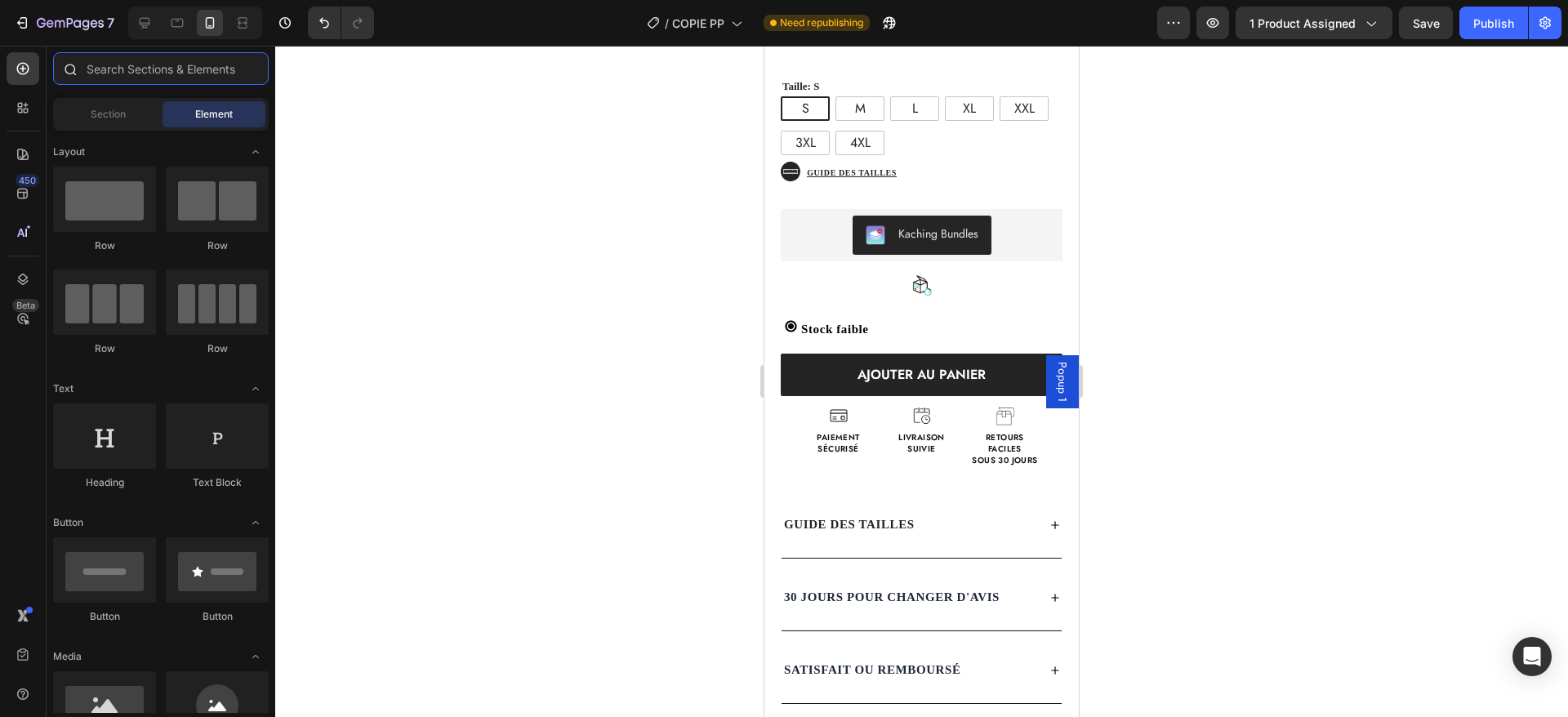
click at [254, 61] on input "text" at bounding box center [161, 68] width 216 height 32
click at [910, 275] on img at bounding box center [922, 287] width 24 height 24
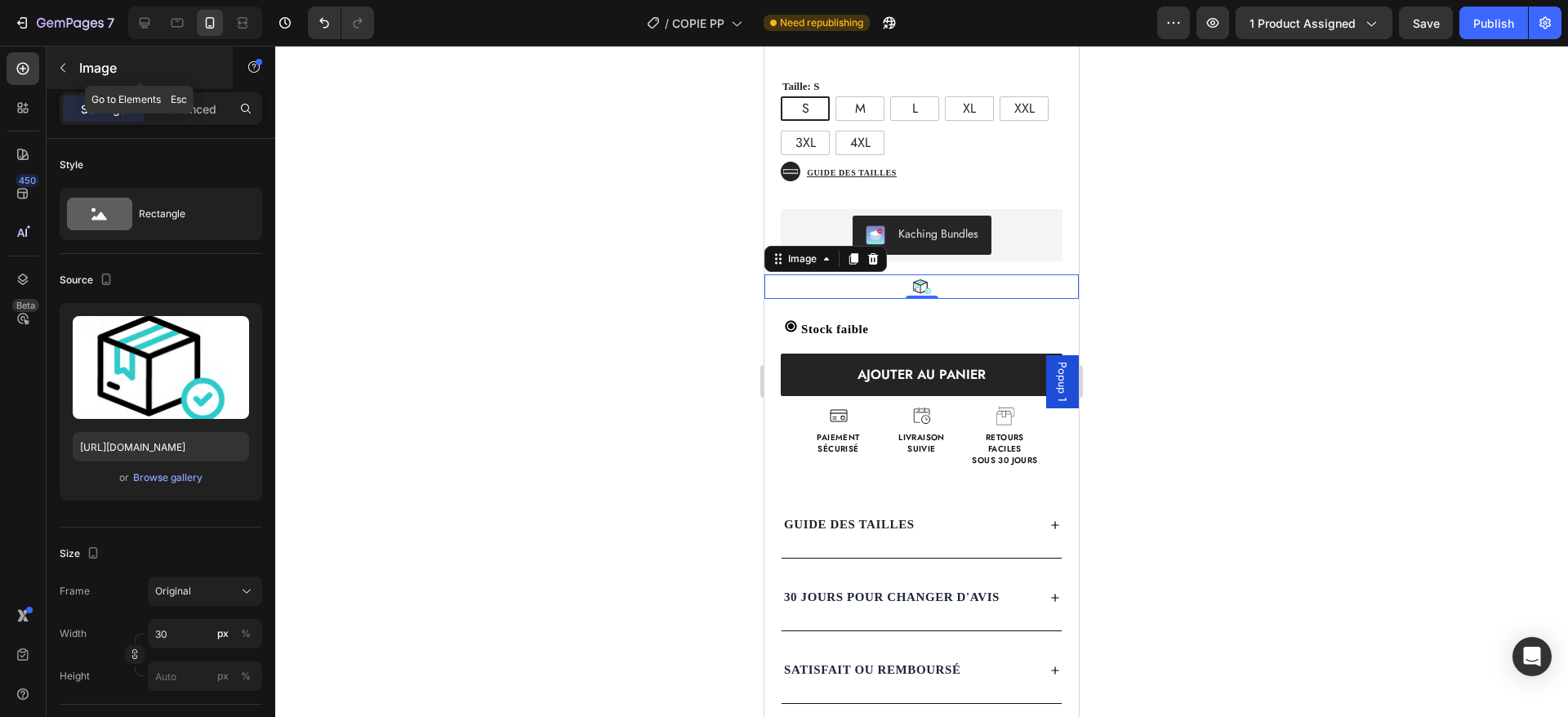
click at [66, 66] on icon "button" at bounding box center [62, 67] width 13 height 13
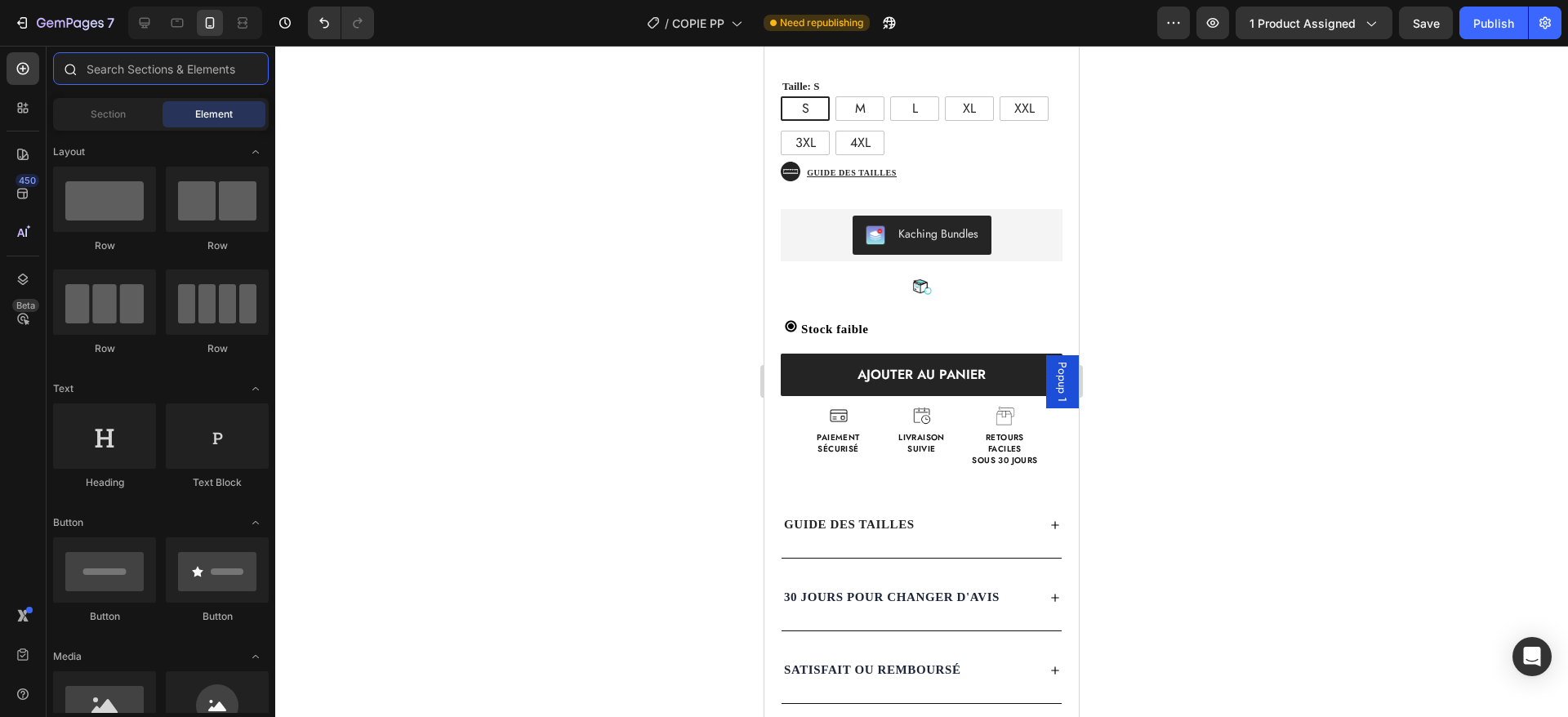
click at [154, 66] on input "text" at bounding box center [161, 68] width 216 height 32
drag, startPoint x: 980, startPoint y: 247, endPoint x: 924, endPoint y: 305, distance: 80.6
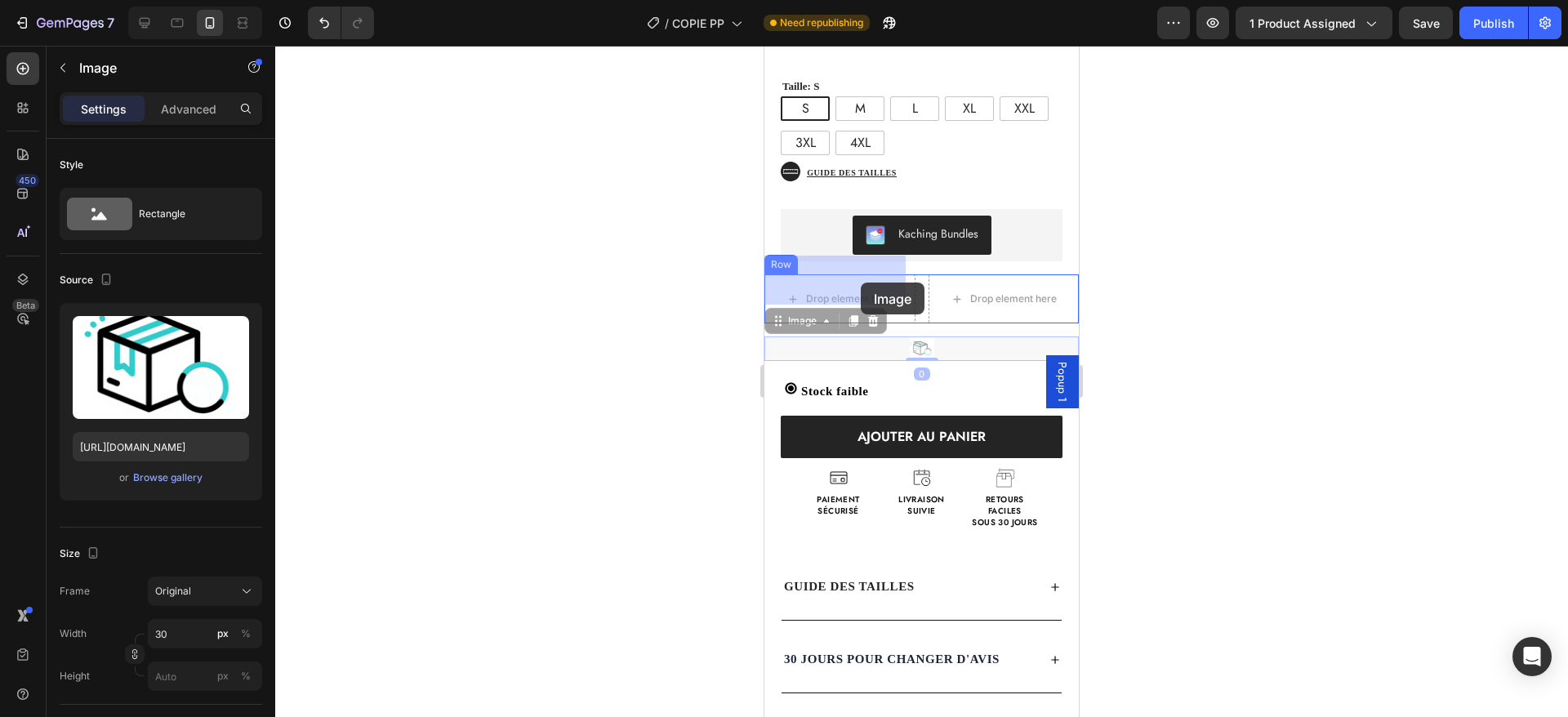
drag, startPoint x: 923, startPoint y: 330, endPoint x: 852, endPoint y: 281, distance: 86.3
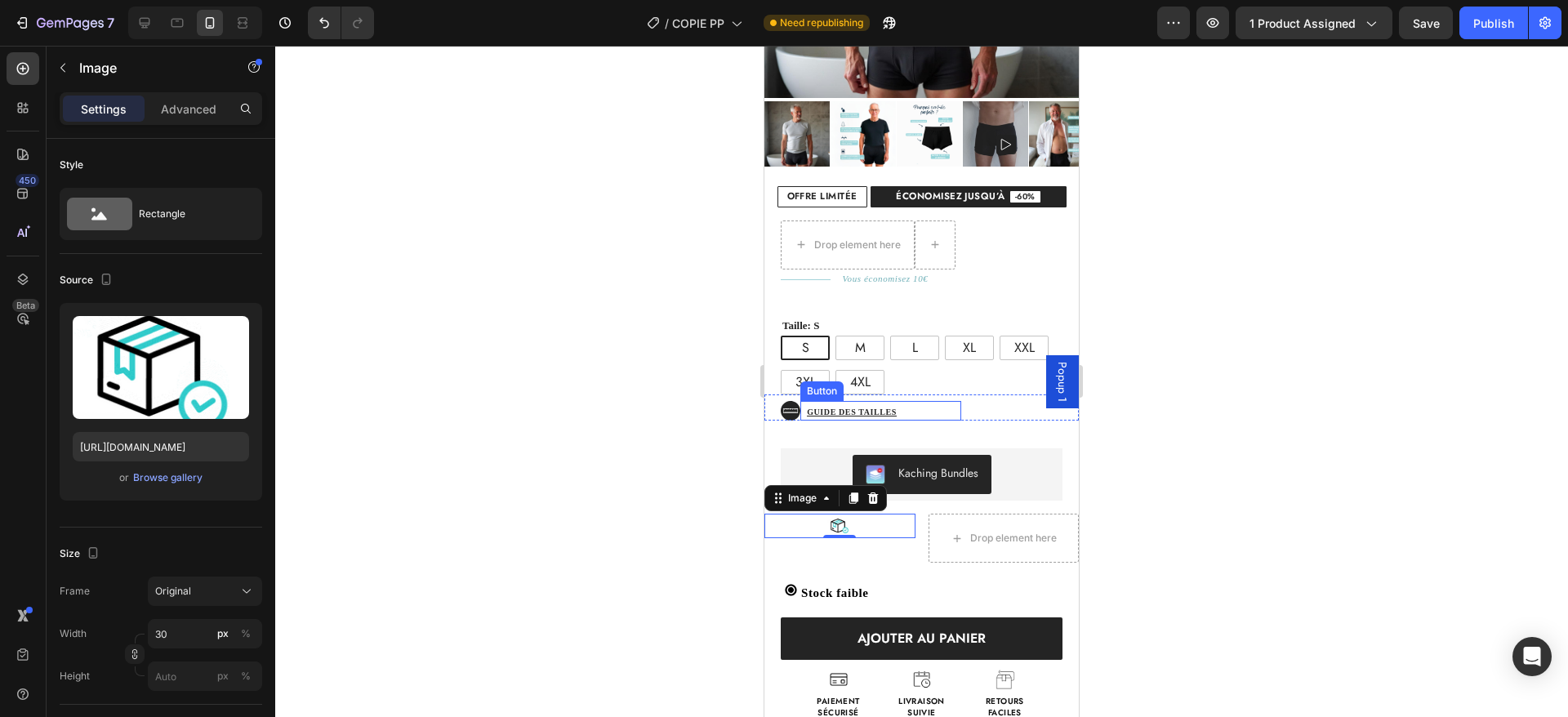
scroll to position [392, 0]
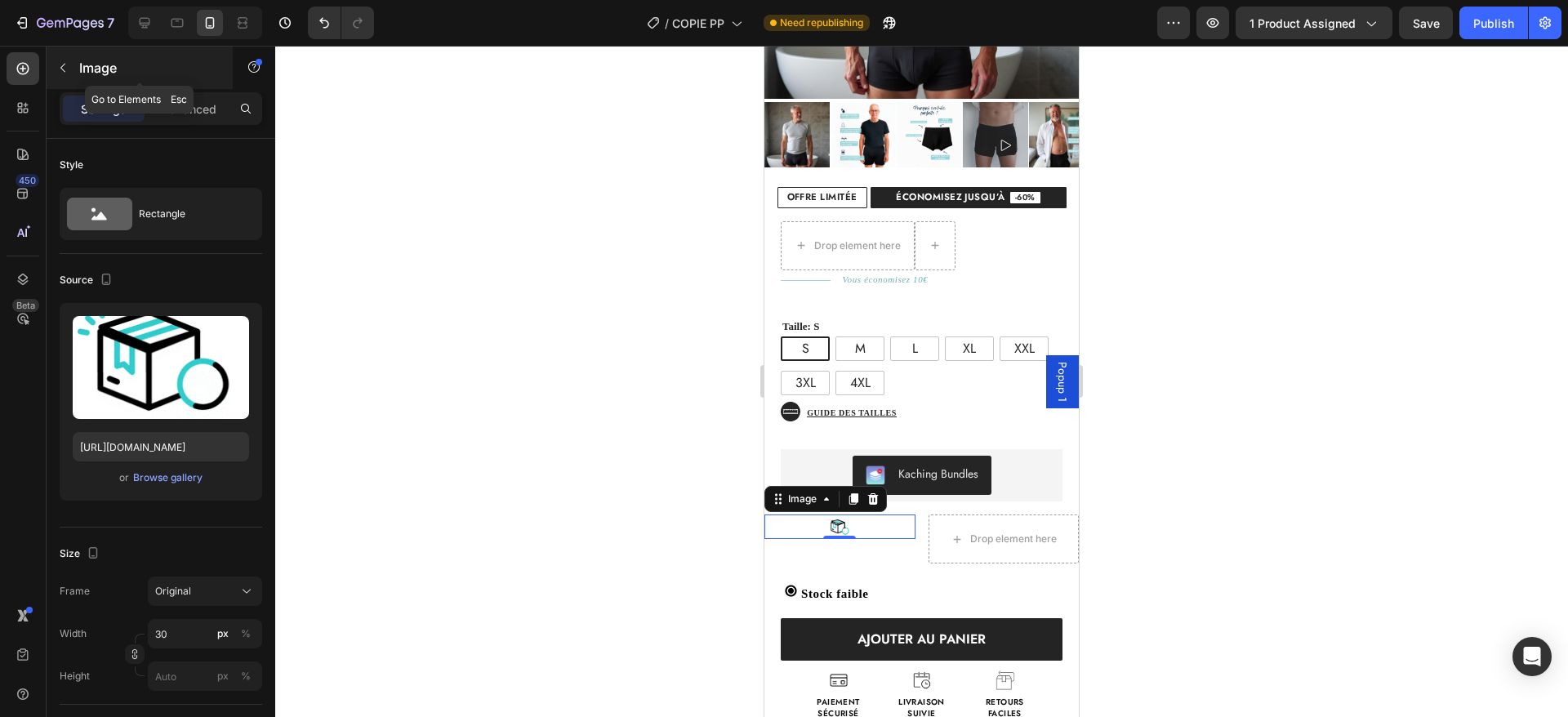
click at [66, 75] on button "button" at bounding box center [63, 68] width 26 height 26
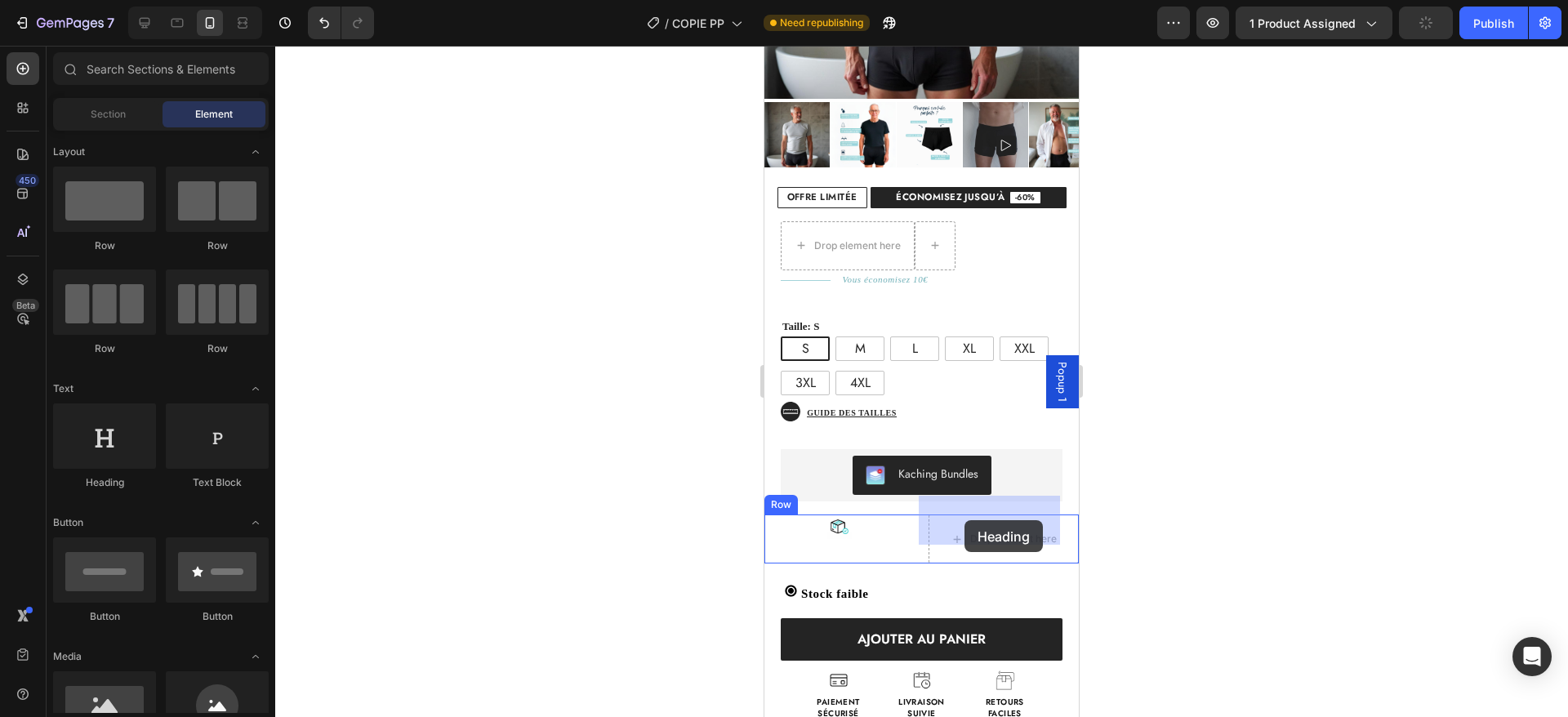
drag, startPoint x: 876, startPoint y: 460, endPoint x: 965, endPoint y: 520, distance: 107.3
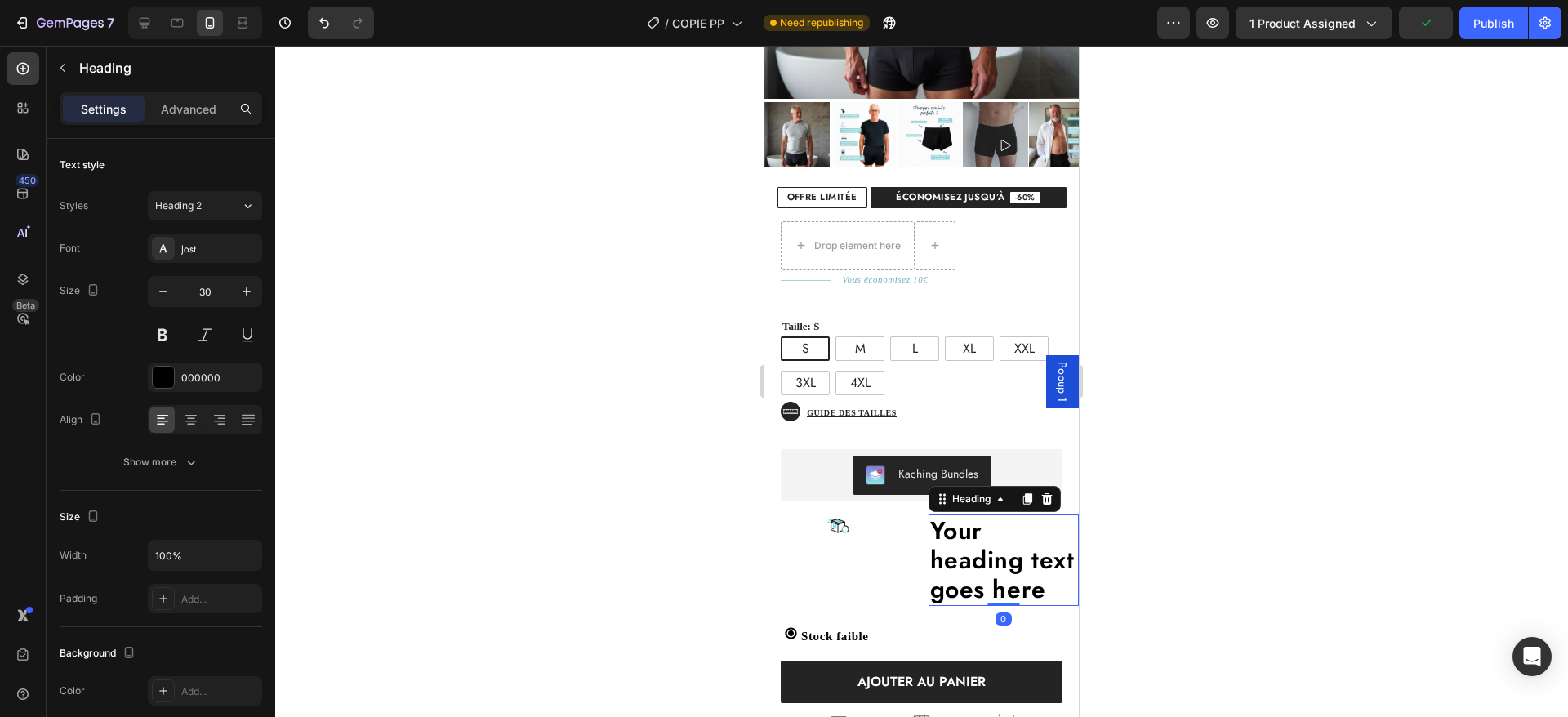
click at [967, 538] on h2 "Your heading text goes here" at bounding box center [1003, 560] width 151 height 92
click at [967, 538] on p "Your heading text goes here" at bounding box center [1003, 560] width 148 height 88
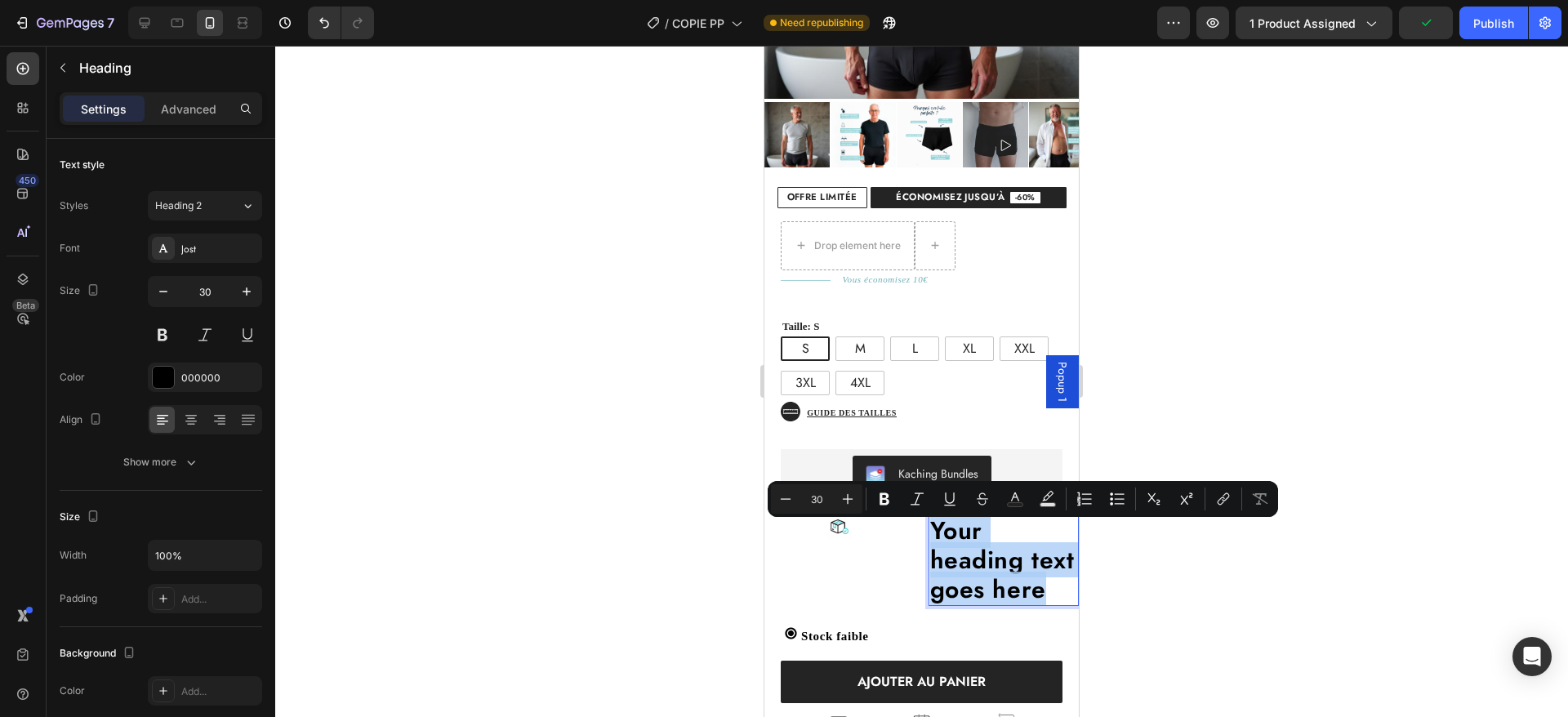
click at [967, 538] on p "Your heading text goes here" at bounding box center [1003, 560] width 148 height 88
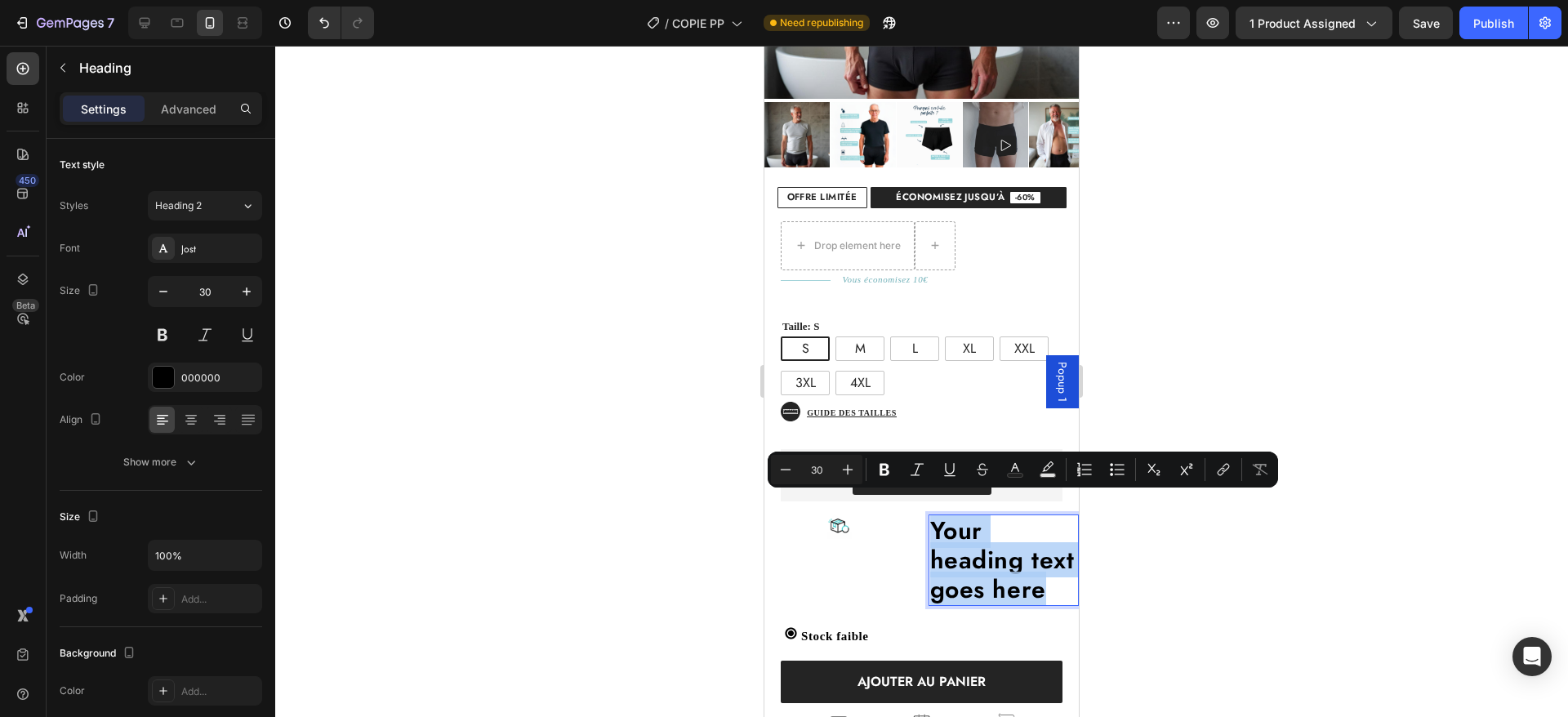
click at [967, 538] on p "Your heading text goes here" at bounding box center [1003, 560] width 148 height 88
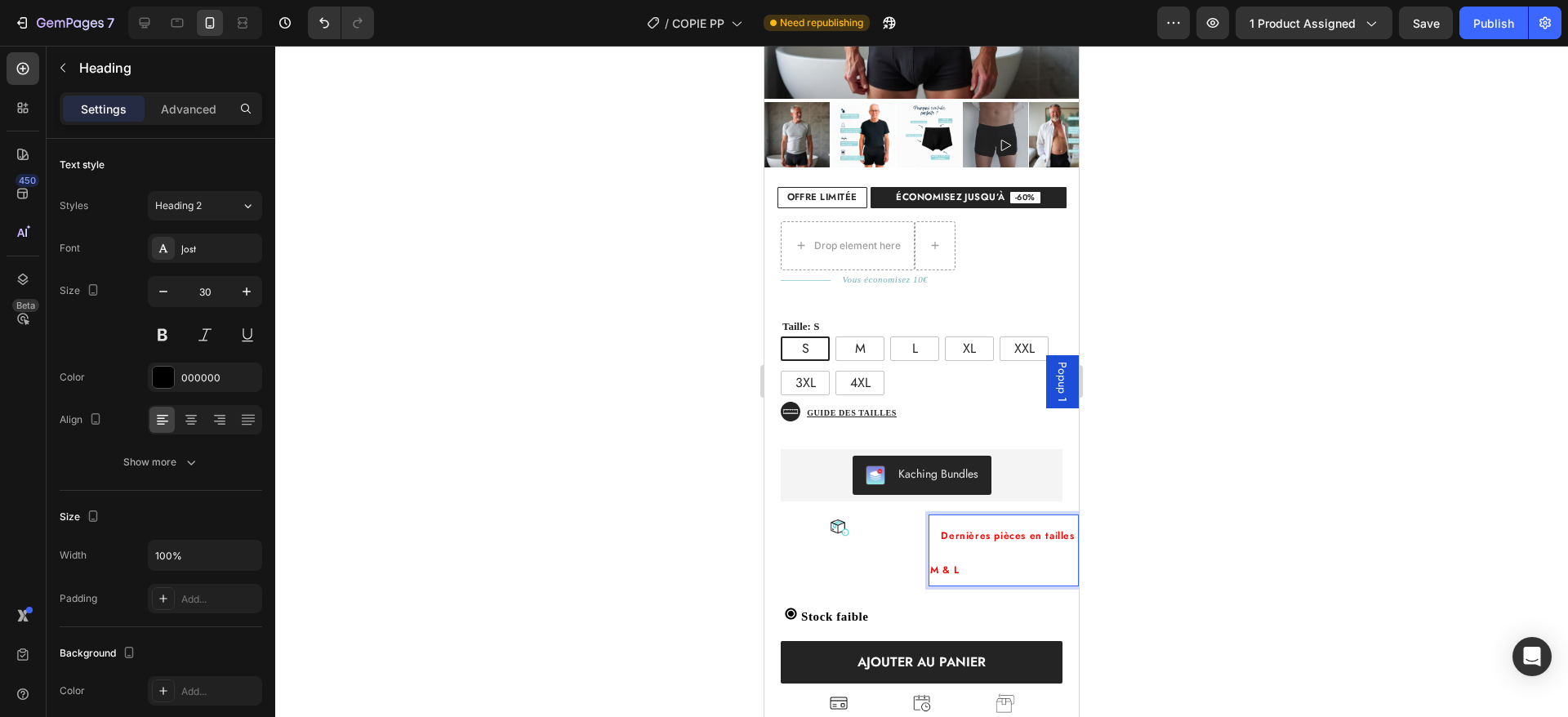
click at [930, 553] on span "Dernières pièces en tailles M & L" at bounding box center [1002, 553] width 144 height 49
click at [932, 529] on span "Dernières pièces en tailles M & L" at bounding box center [1002, 553] width 144 height 49
click at [953, 557] on p "Dernières pièces en tailles M & L" at bounding box center [1003, 551] width 148 height 68
click at [914, 554] on div "Image Dernières pièces en tailles M & L Heading 0 Row" at bounding box center [922, 551] width 315 height 72
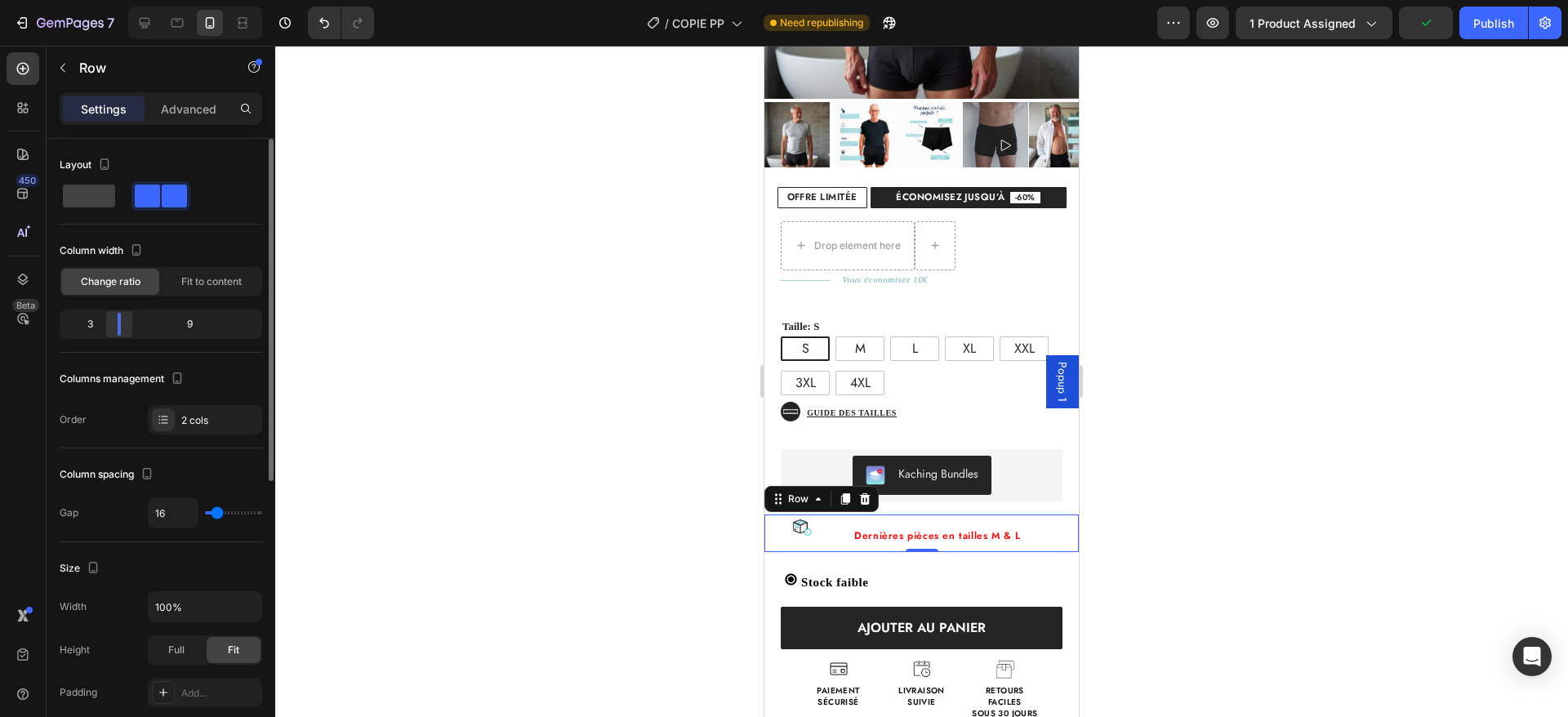
drag, startPoint x: 151, startPoint y: 325, endPoint x: 106, endPoint y: 326, distance: 45.0
click at [106, 326] on div at bounding box center [120, 324] width 30 height 23
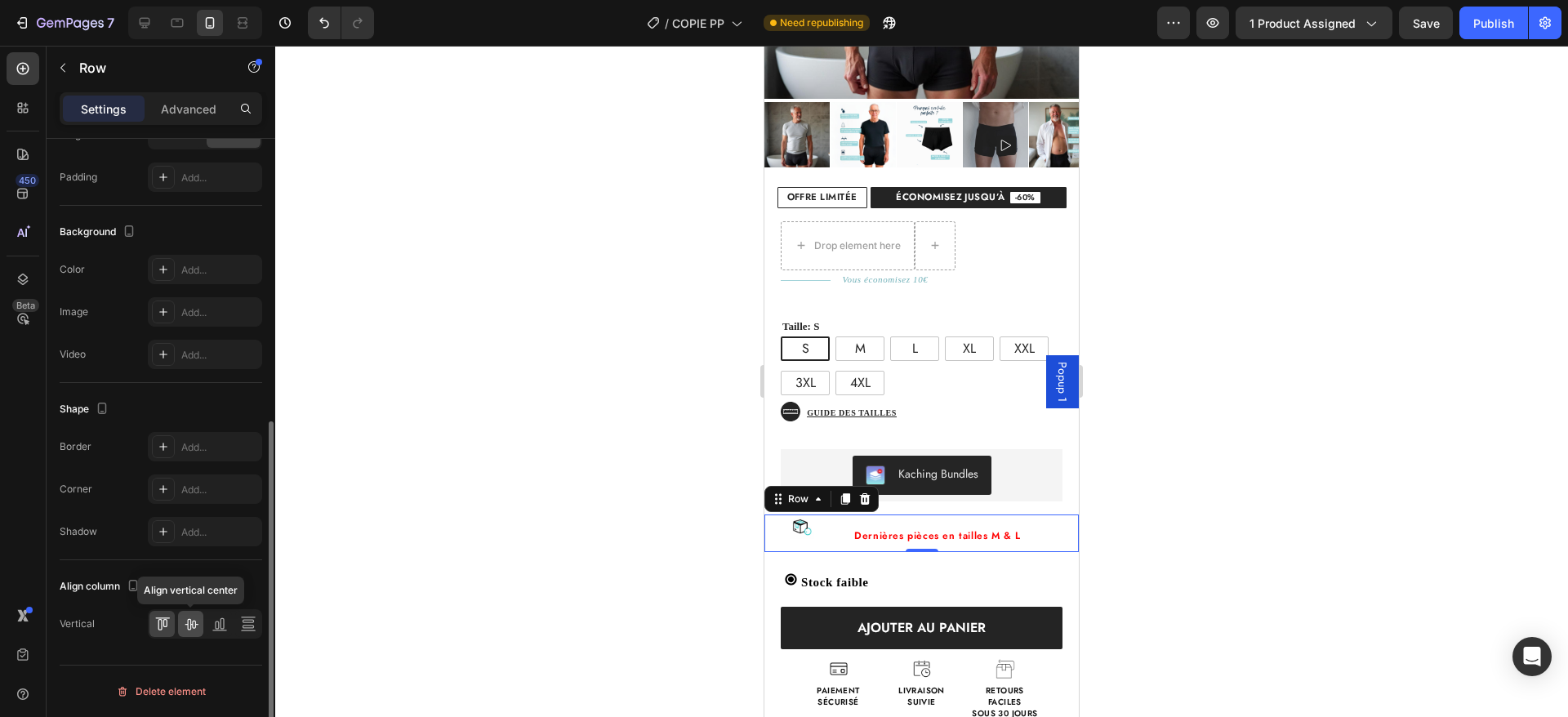
click at [190, 620] on icon at bounding box center [191, 624] width 17 height 17
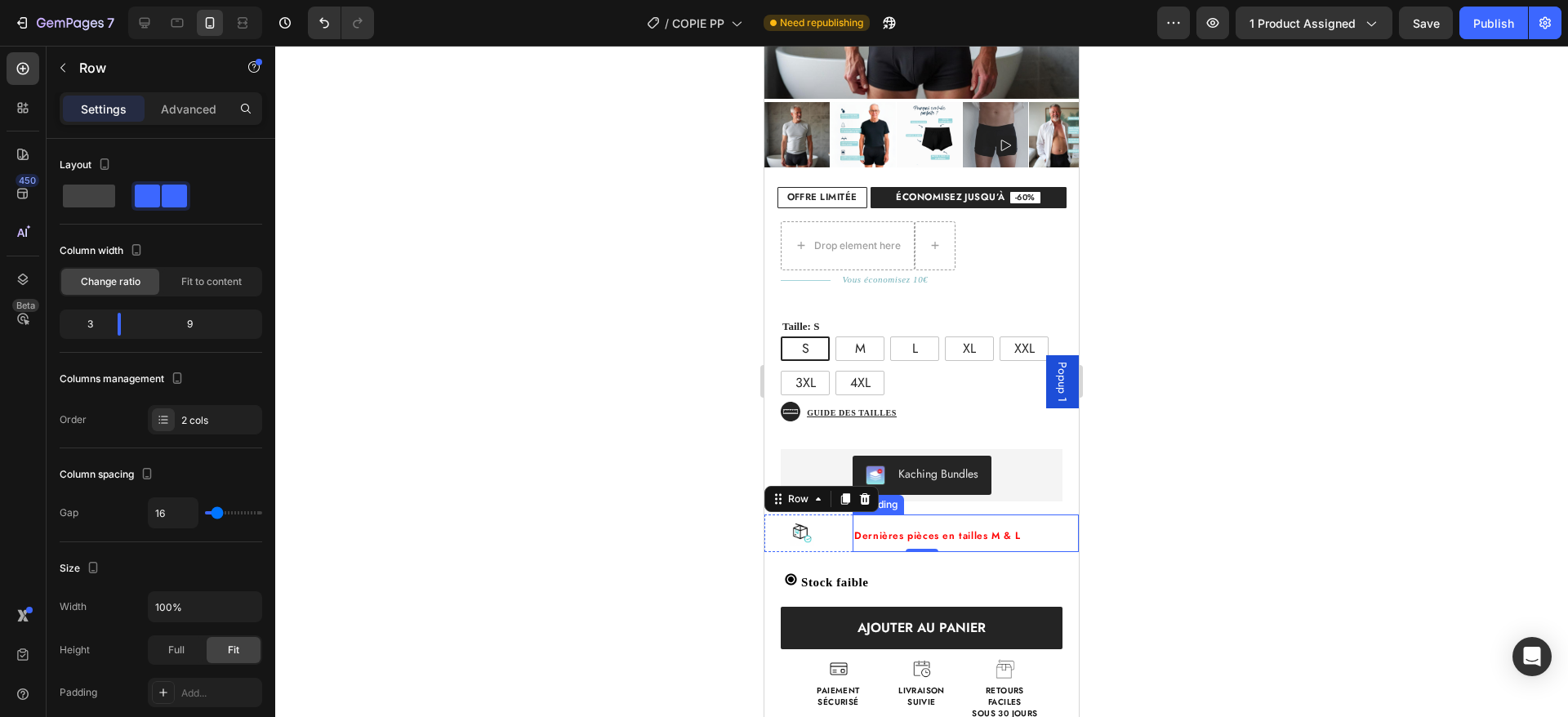
click at [989, 529] on span "Dernières pièces en tailles M & L" at bounding box center [937, 536] width 167 height 15
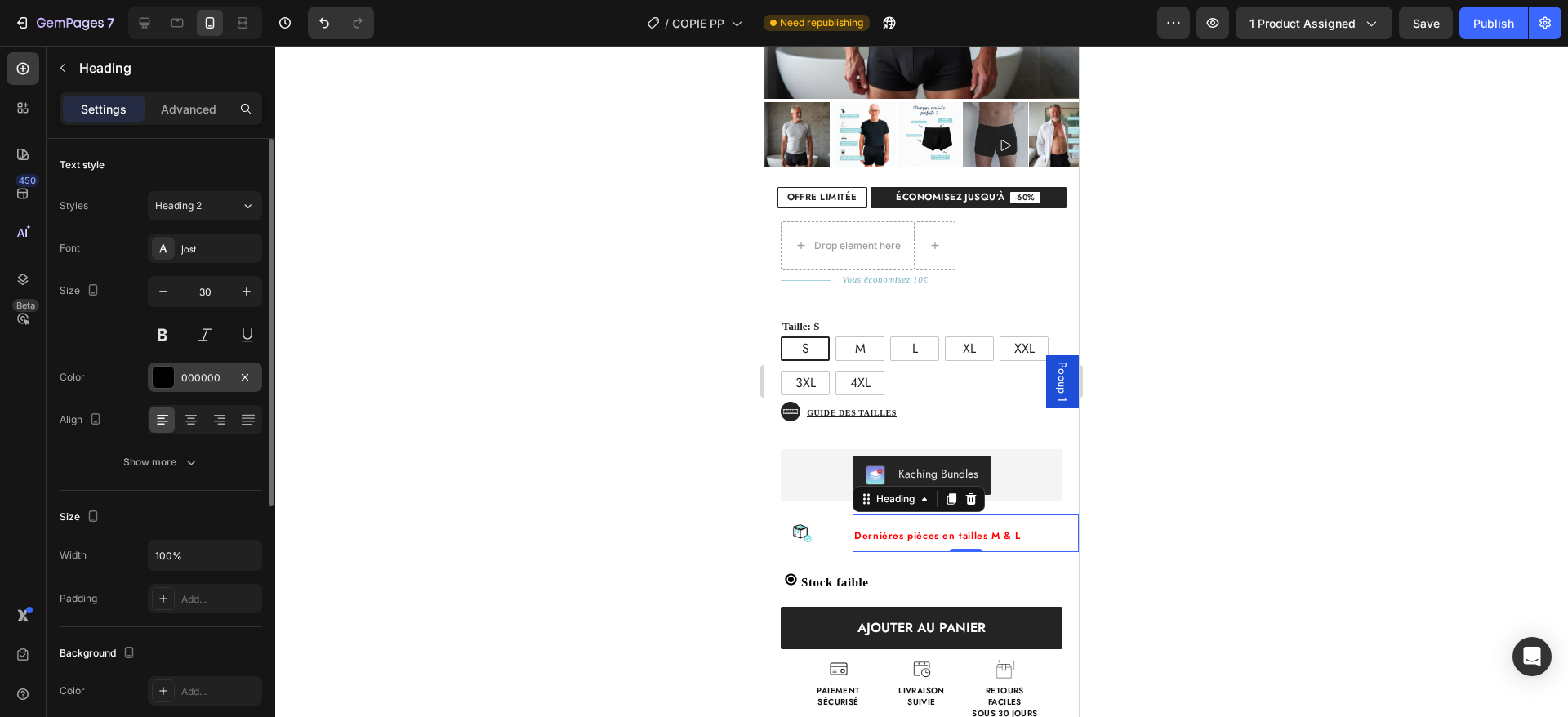
click at [202, 373] on div "000000" at bounding box center [205, 378] width 47 height 15
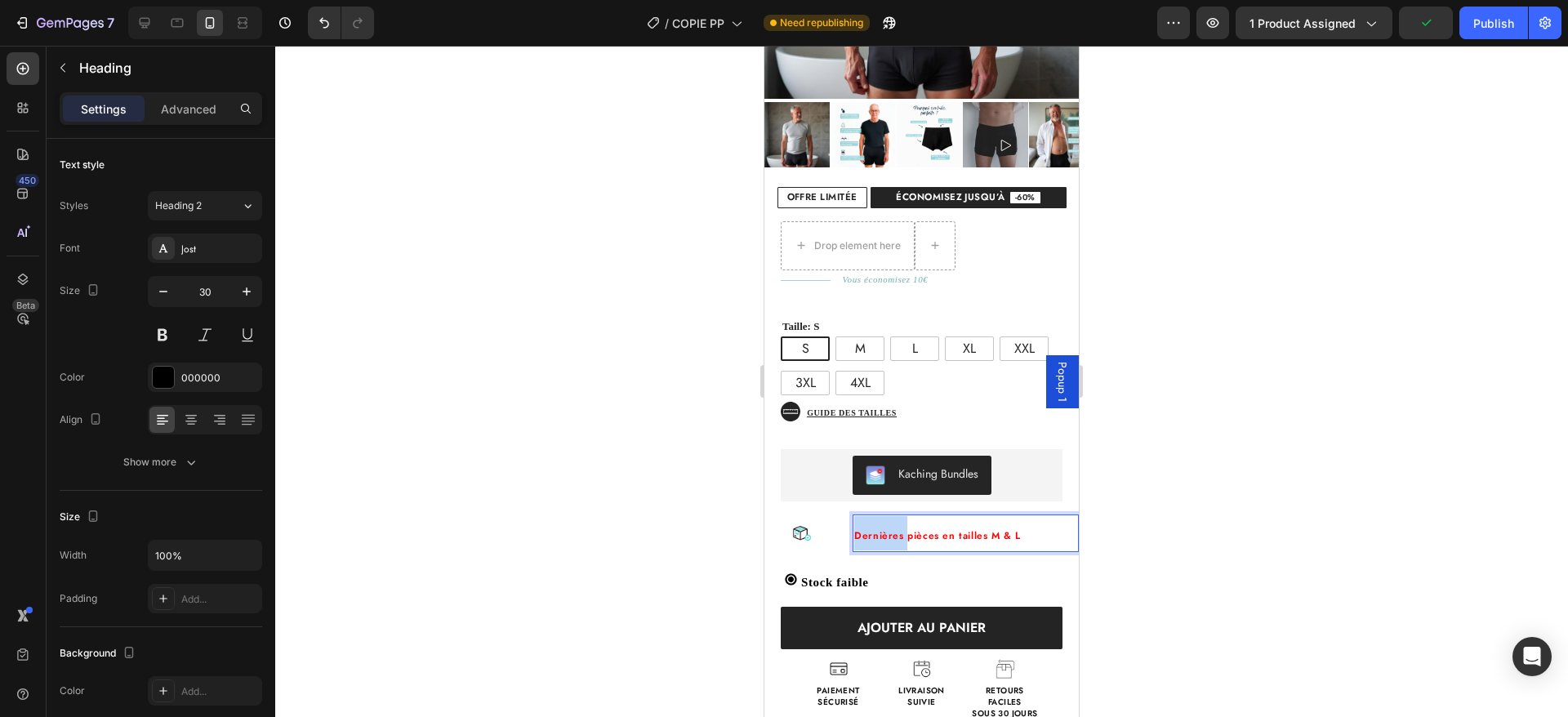
click at [894, 529] on span "Dernières pièces en tailles M & L" at bounding box center [937, 536] width 167 height 15
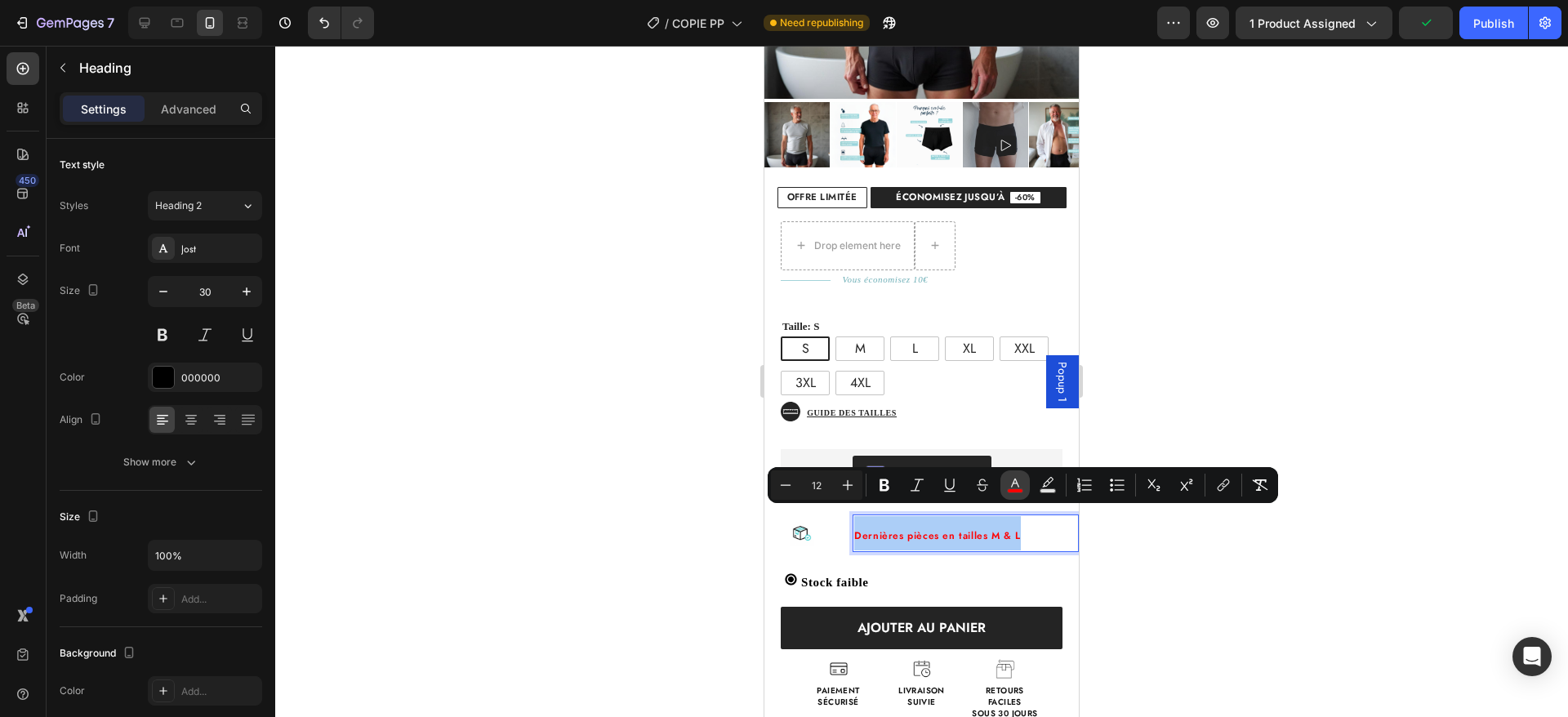
click at [1016, 481] on icon "Editor contextual toolbar" at bounding box center [1015, 484] width 8 height 9
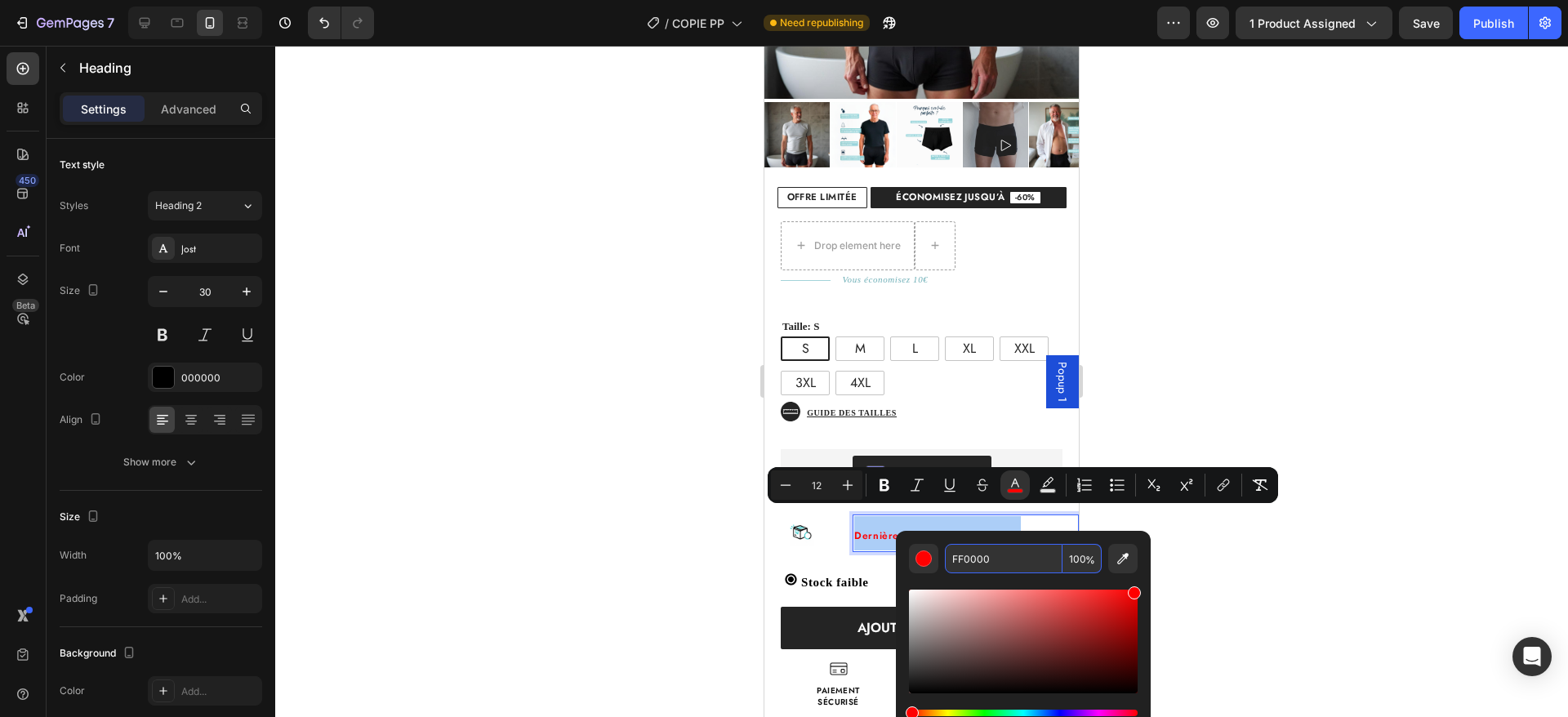
click at [986, 558] on input "FF0000" at bounding box center [1003, 559] width 118 height 30
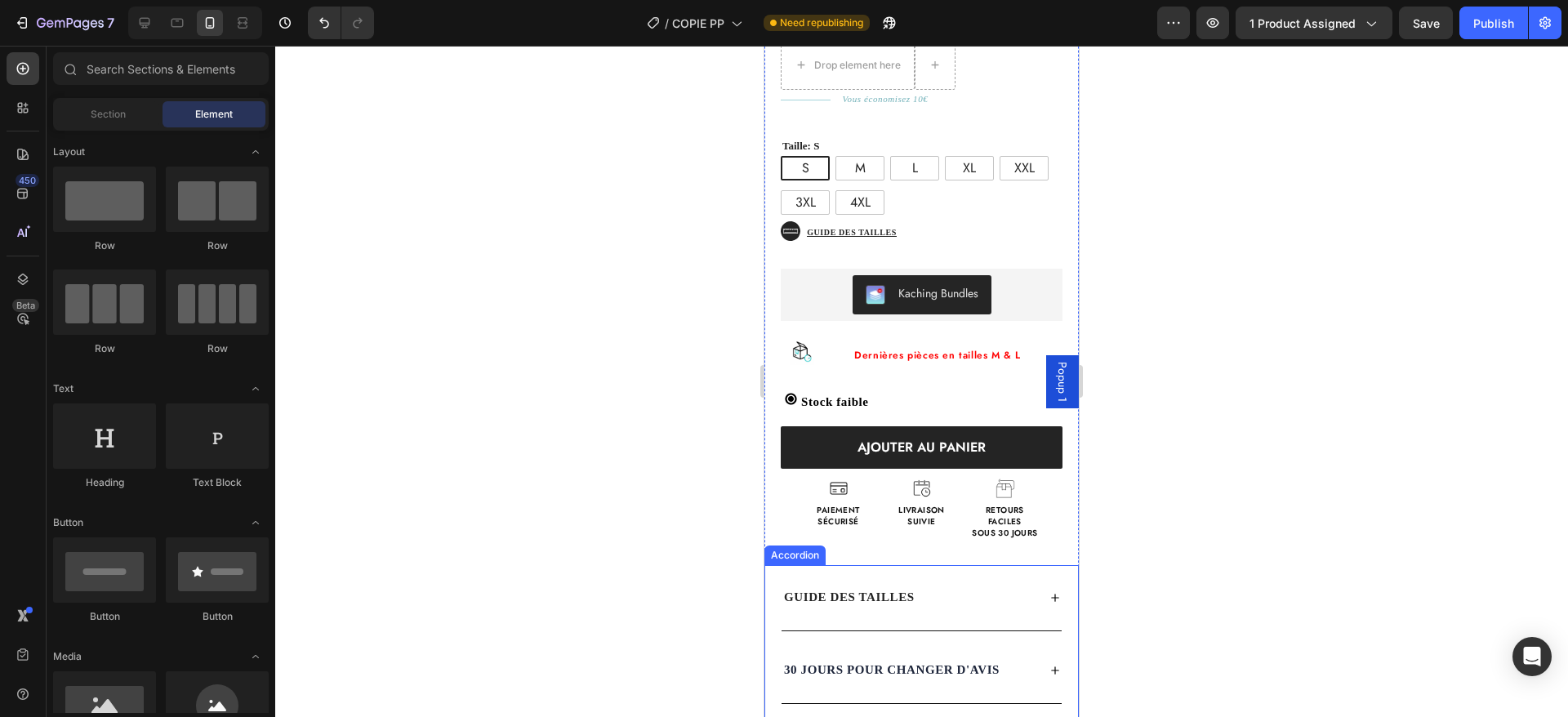
scroll to position [570, 0]
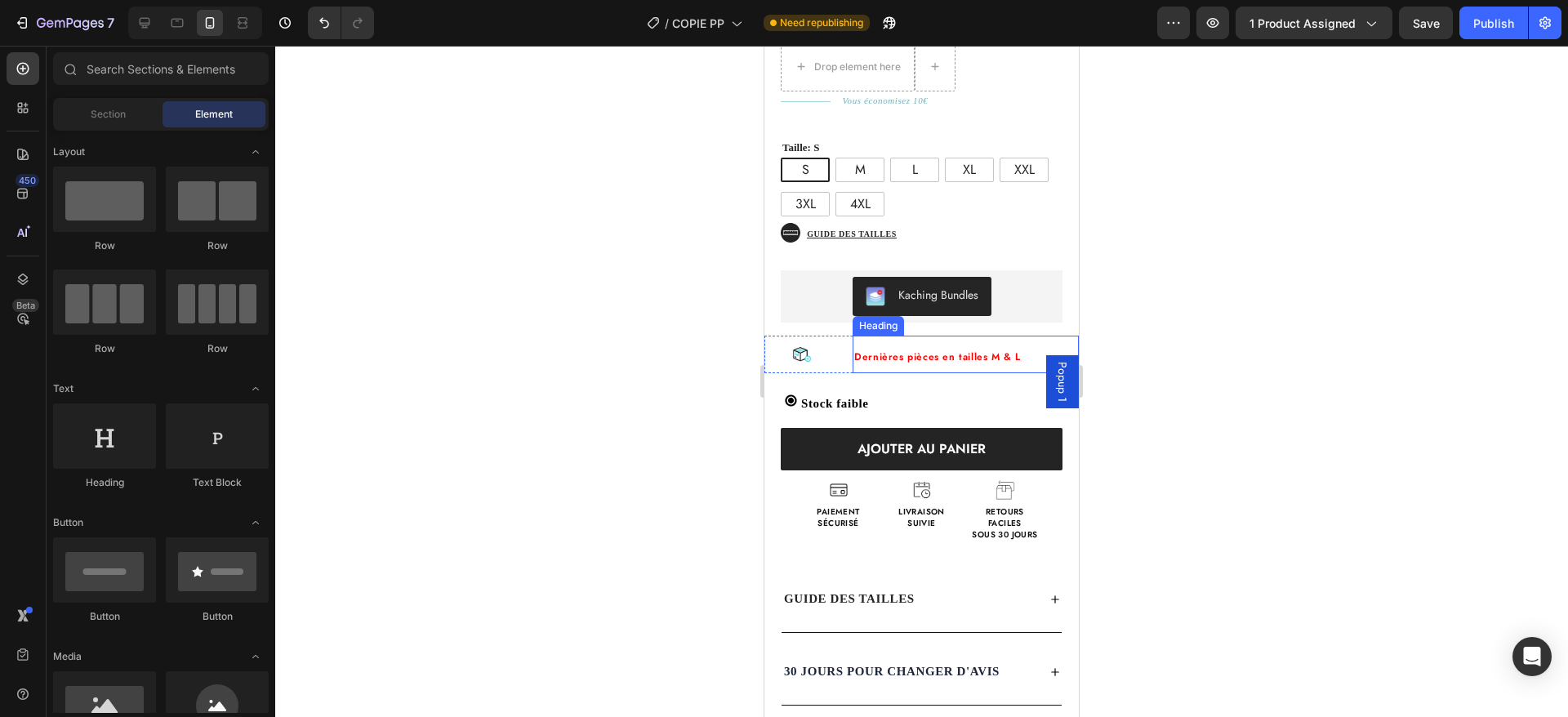
click at [886, 350] on span "Dernières pièces en tailles M & L" at bounding box center [937, 357] width 167 height 15
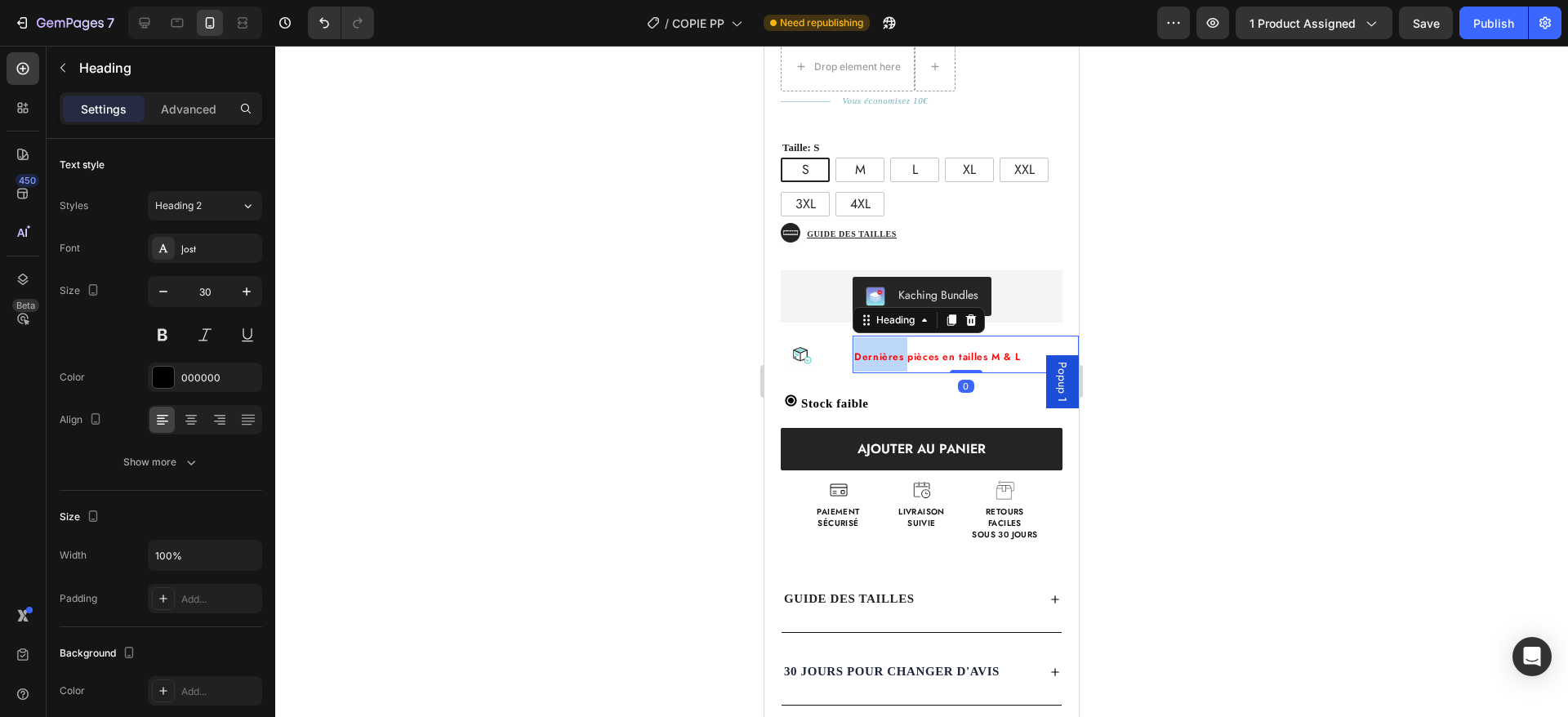
click at [886, 350] on span "Dernières pièces en tailles M & L" at bounding box center [937, 357] width 167 height 15
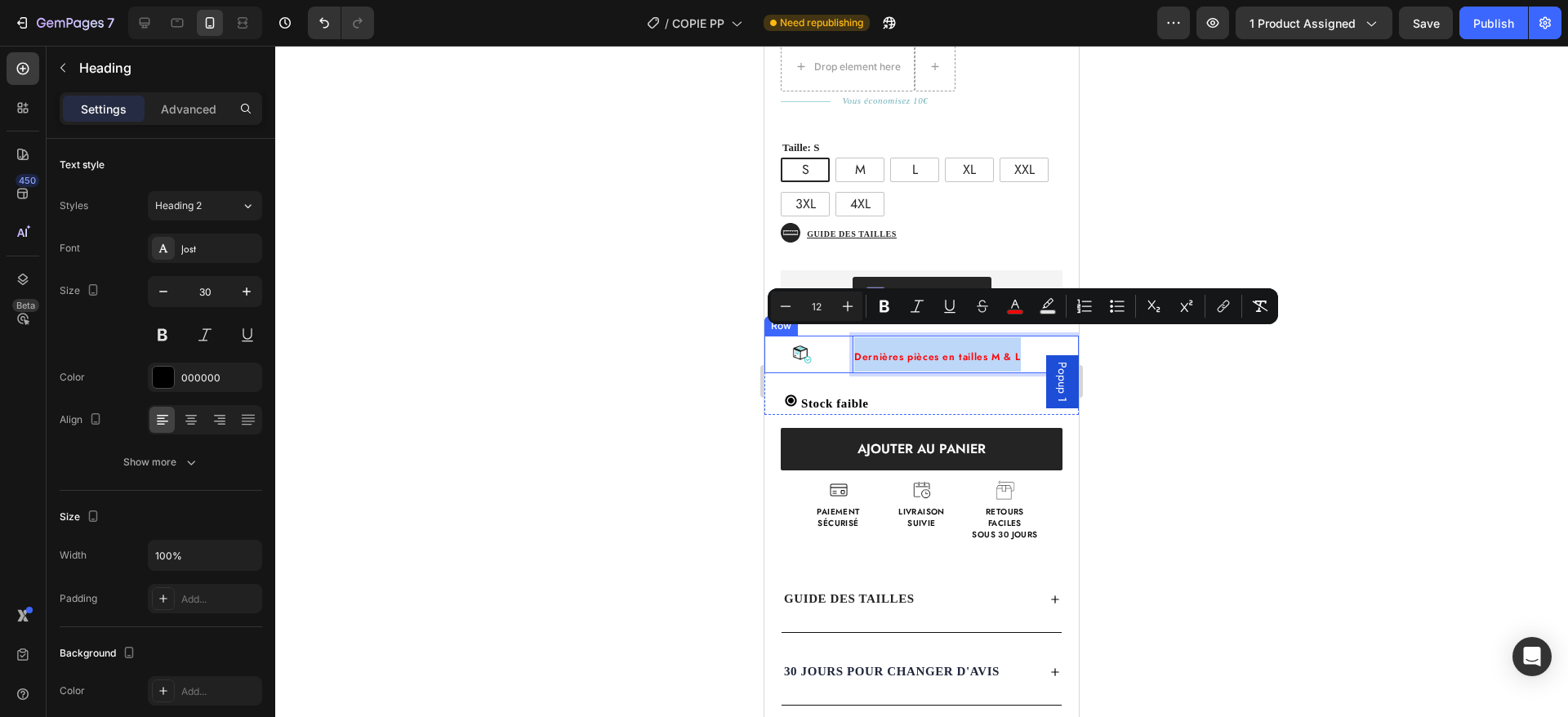
click at [836, 339] on div "Image Dernières pièces en tailles M & L Heading 0 Row" at bounding box center [922, 354] width 315 height 38
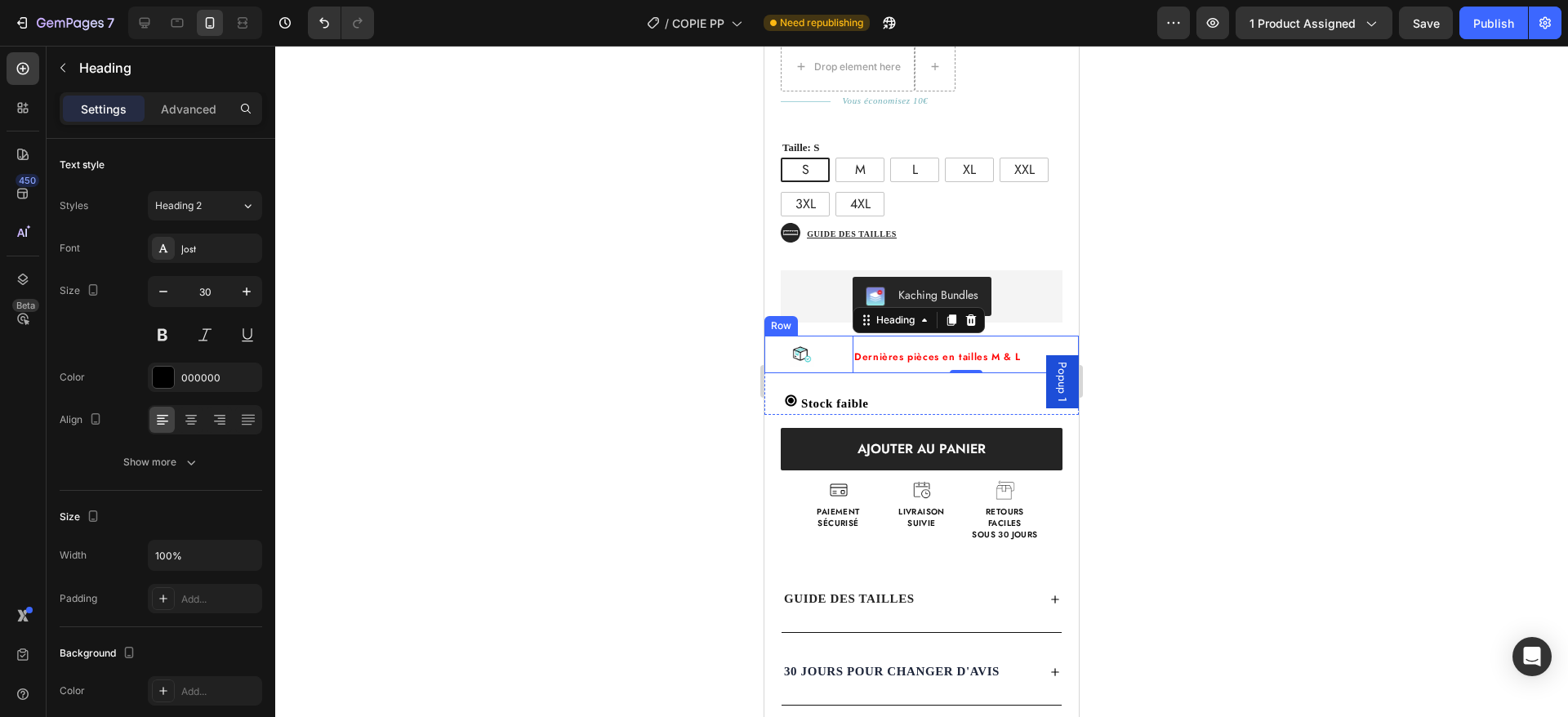
click at [843, 343] on div "Image ⁠⁠⁠⁠⁠⁠⁠ Dernières pièces en tailles M & L Heading 0 Row" at bounding box center [922, 354] width 315 height 38
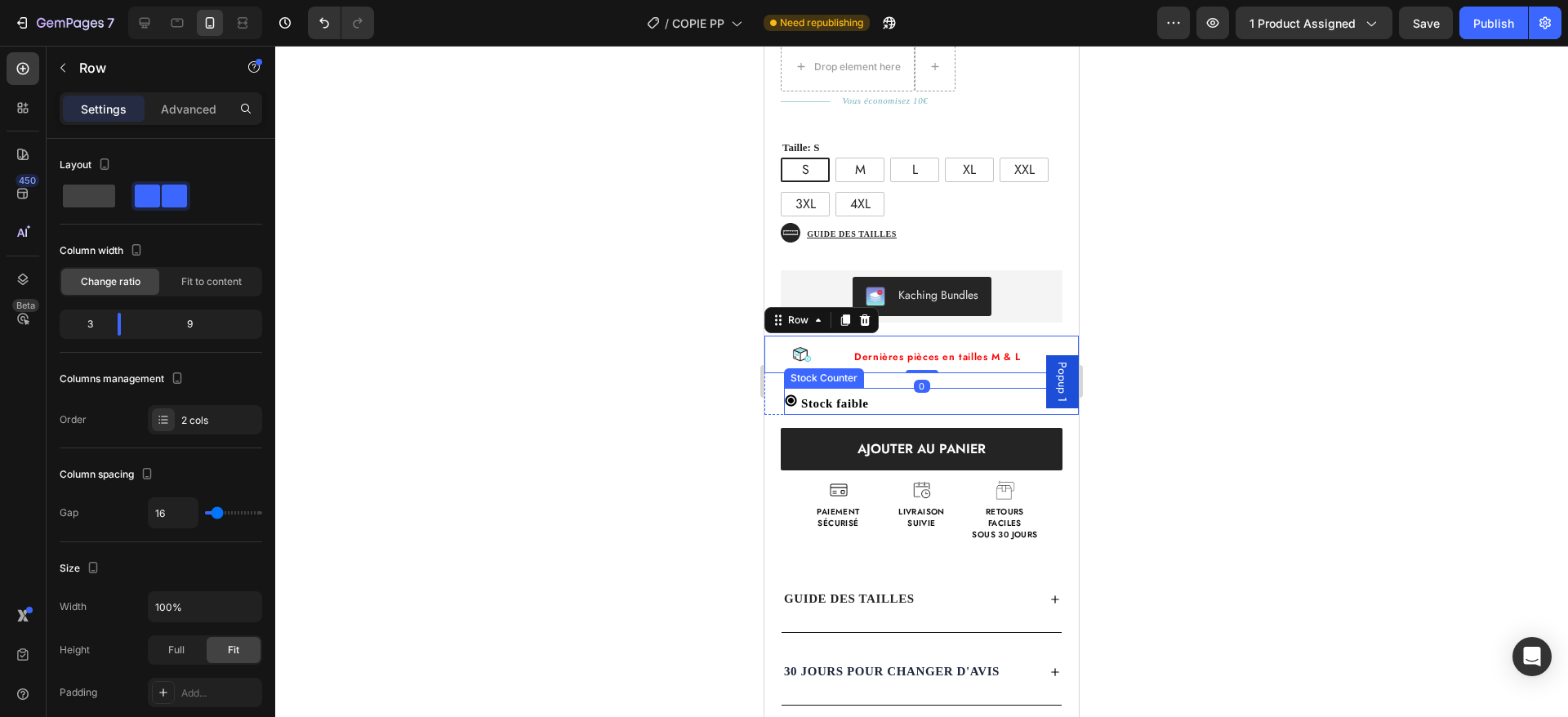
click at [845, 393] on p "Stock faible" at bounding box center [836, 403] width 68 height 22
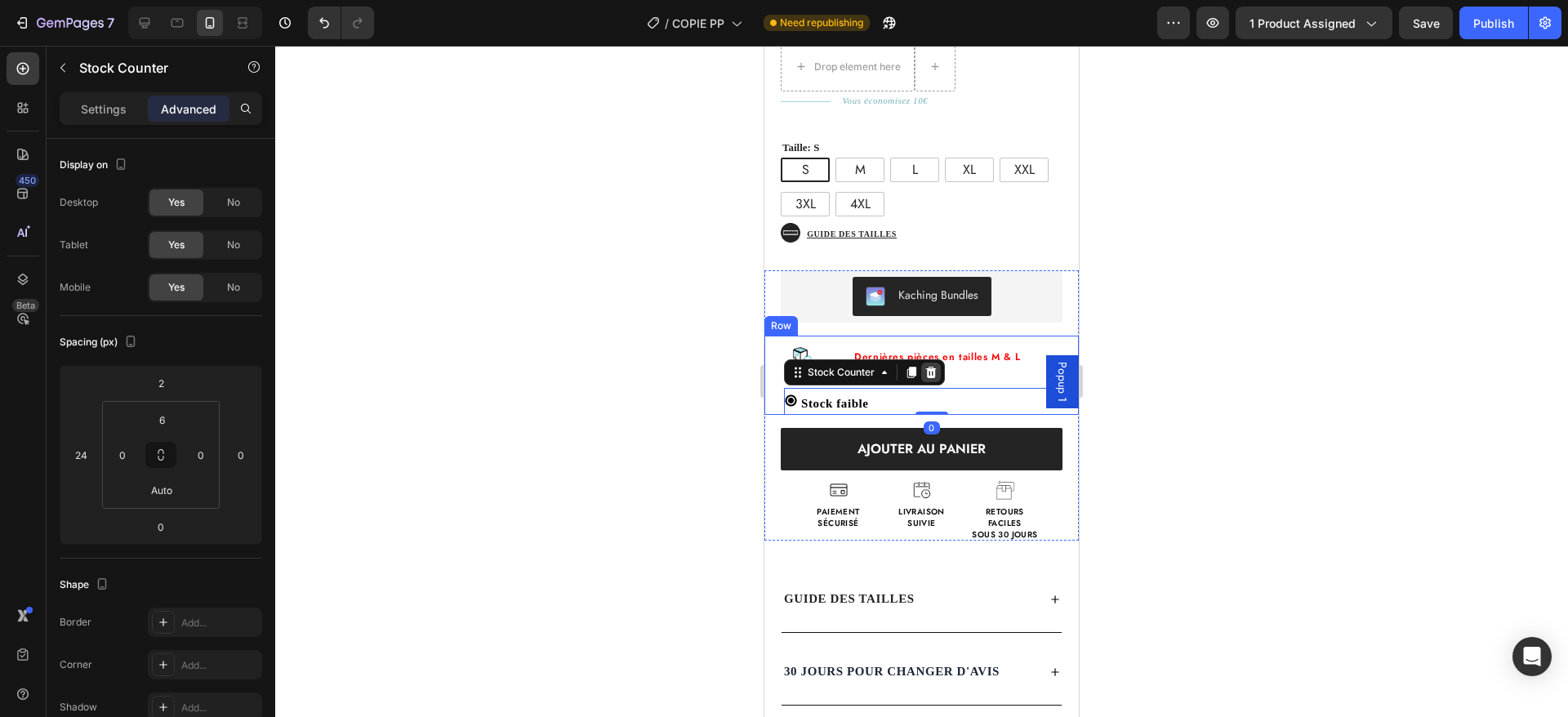
click at [929, 367] on icon at bounding box center [932, 372] width 10 height 11
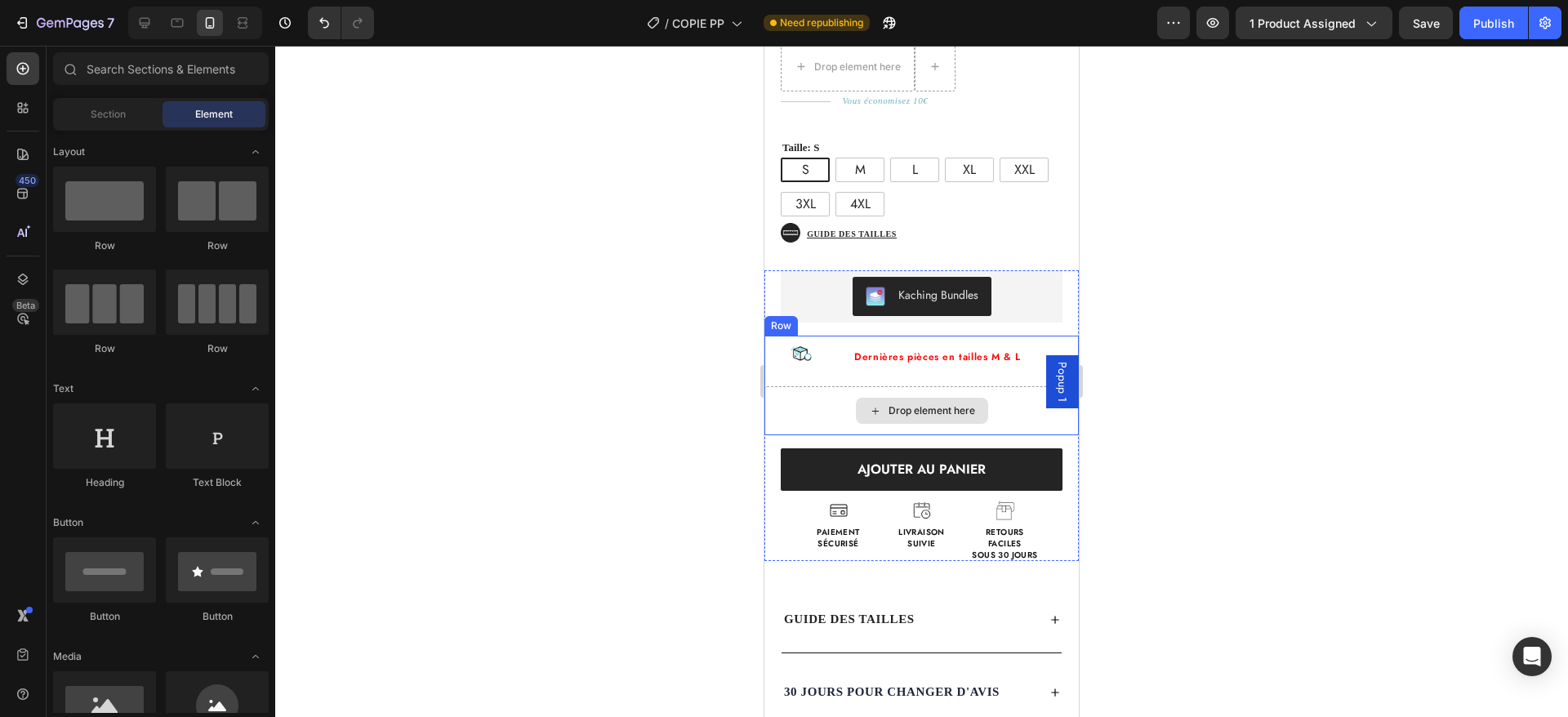
click at [798, 386] on div "Drop element here" at bounding box center [922, 411] width 315 height 49
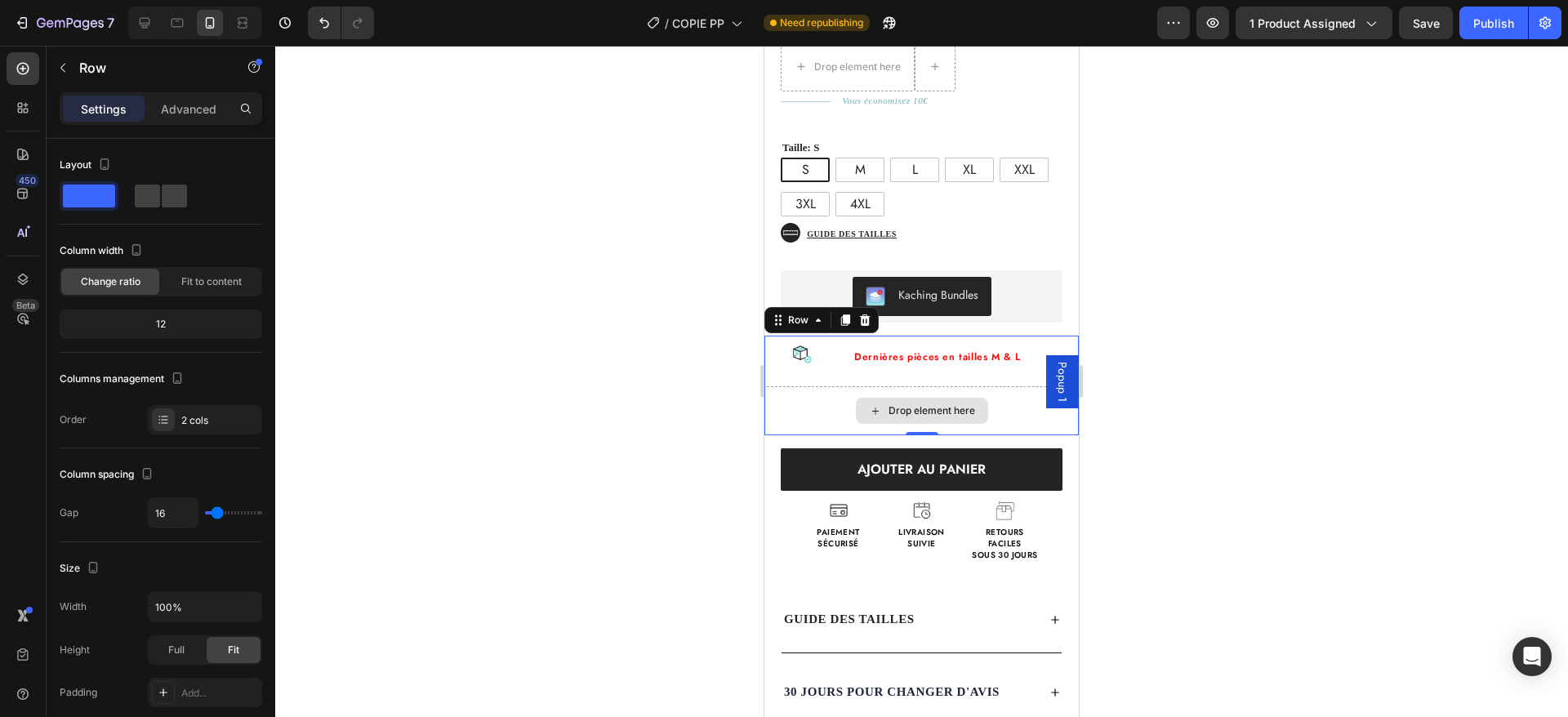
click at [805, 386] on div "Drop element here" at bounding box center [922, 411] width 315 height 49
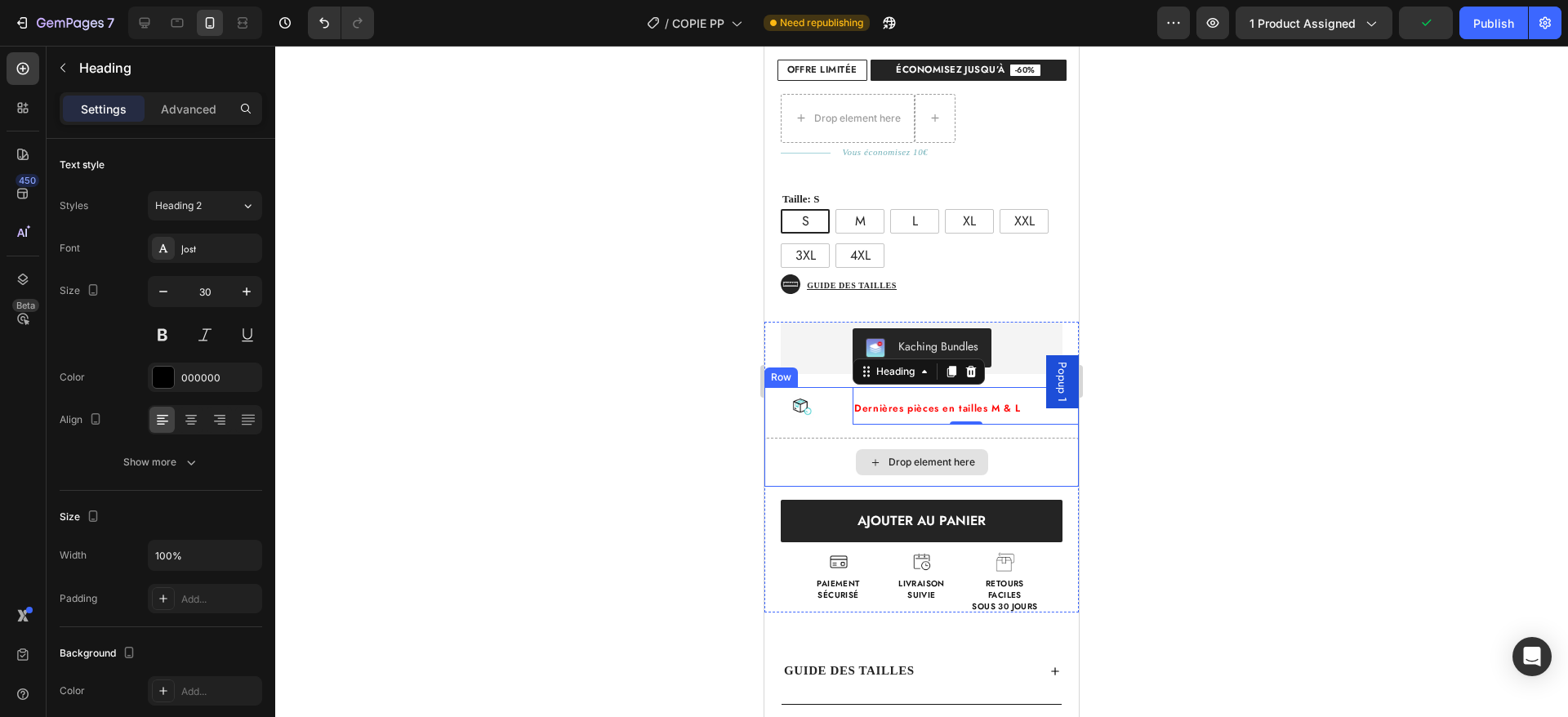
click at [783, 442] on div "Drop element here" at bounding box center [922, 463] width 315 height 49
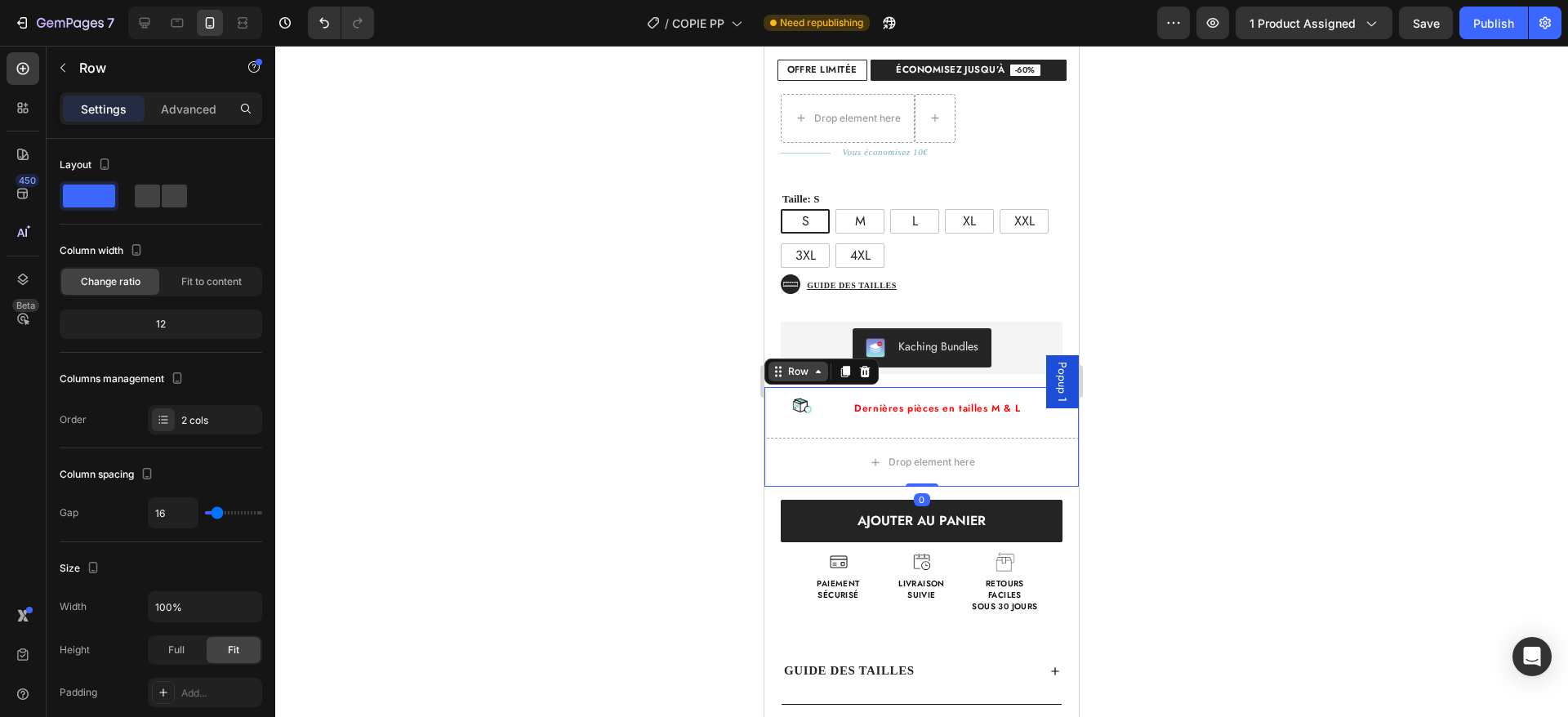
click at [801, 365] on div "Row" at bounding box center [798, 372] width 27 height 15
click at [895, 456] on div "Drop element here" at bounding box center [932, 462] width 87 height 13
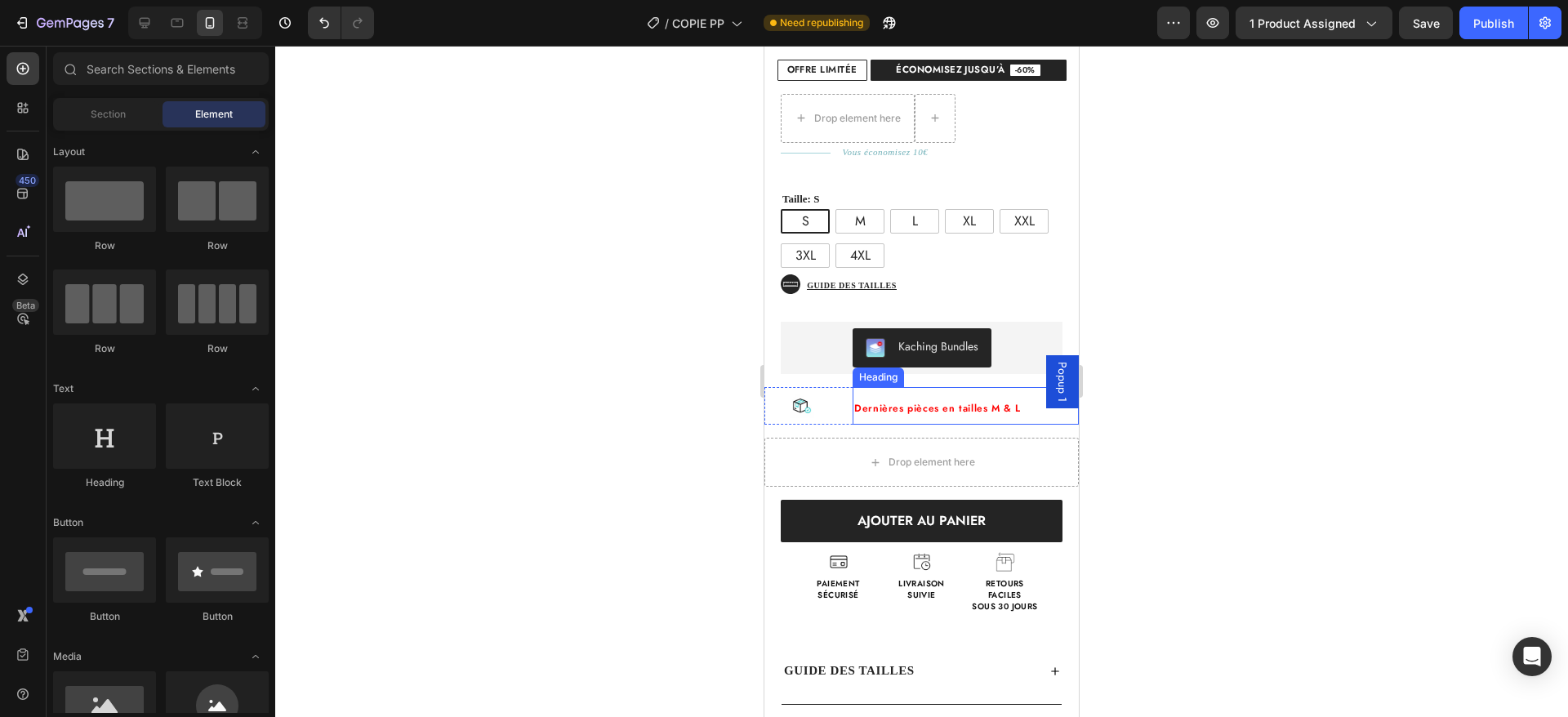
click at [953, 401] on span "Dernières pièces en tailles M & L" at bounding box center [937, 408] width 167 height 15
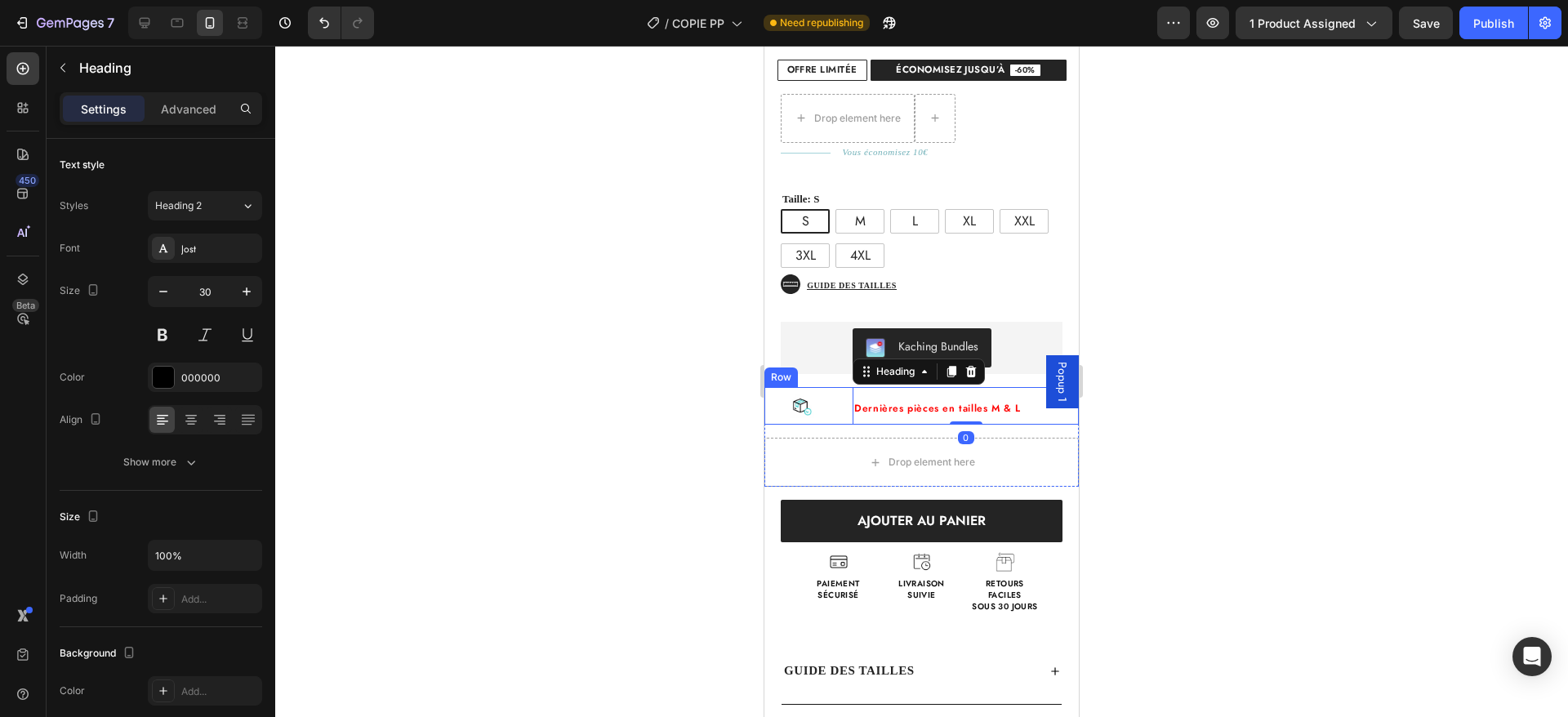
click at [840, 393] on div "Image ⁠⁠⁠⁠⁠⁠⁠ Dernières pièces en tailles M & L Heading 0 Row" at bounding box center [922, 406] width 315 height 38
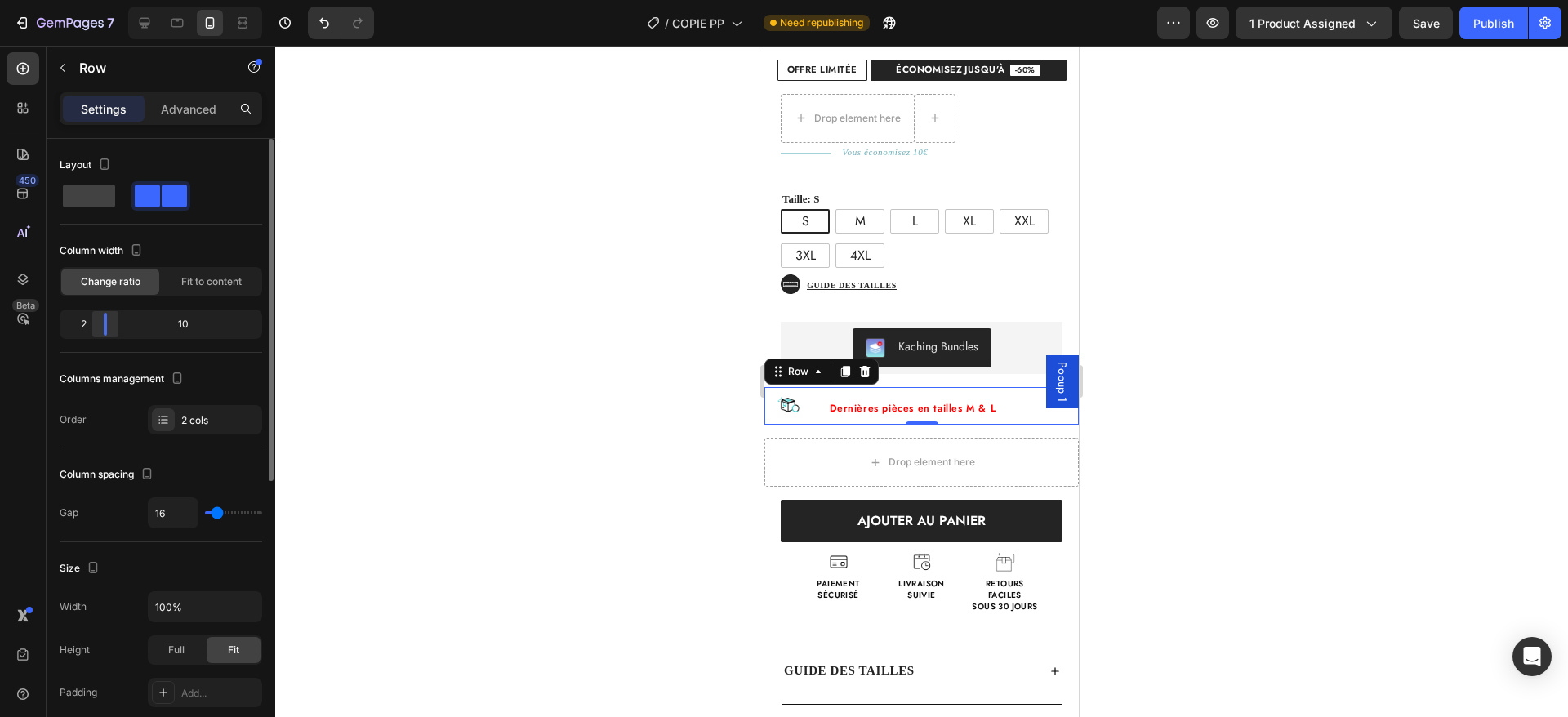
drag, startPoint x: 117, startPoint y: 323, endPoint x: 101, endPoint y: 312, distance: 19.4
click at [101, 313] on div at bounding box center [106, 324] width 30 height 23
click at [900, 401] on span "Dernières pièces en tailles M & L" at bounding box center [912, 408] width 167 height 15
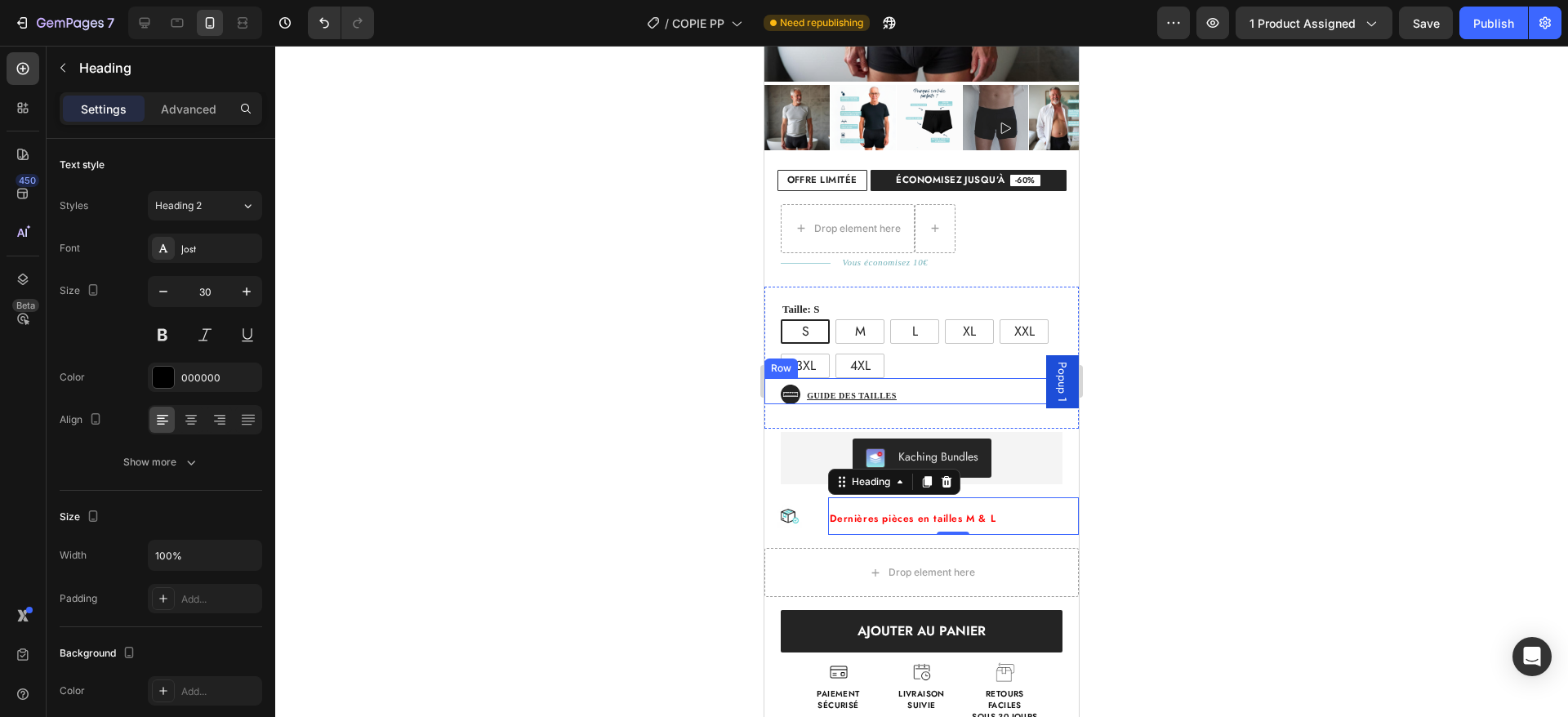
scroll to position [409, 0]
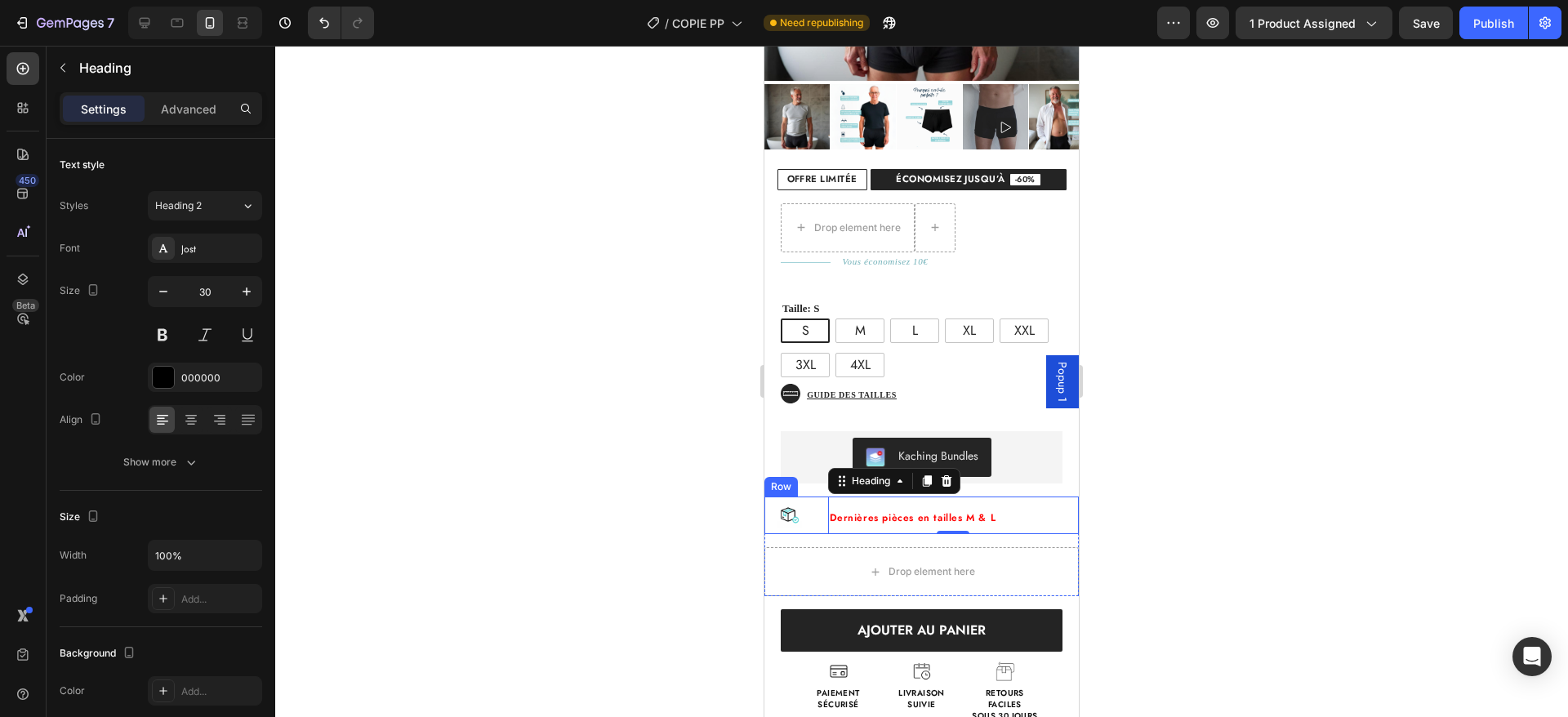
click at [822, 500] on div "Image ⁠⁠⁠⁠⁠⁠⁠ Dernières pièces en tailles M & L Heading 0 Row" at bounding box center [922, 515] width 315 height 38
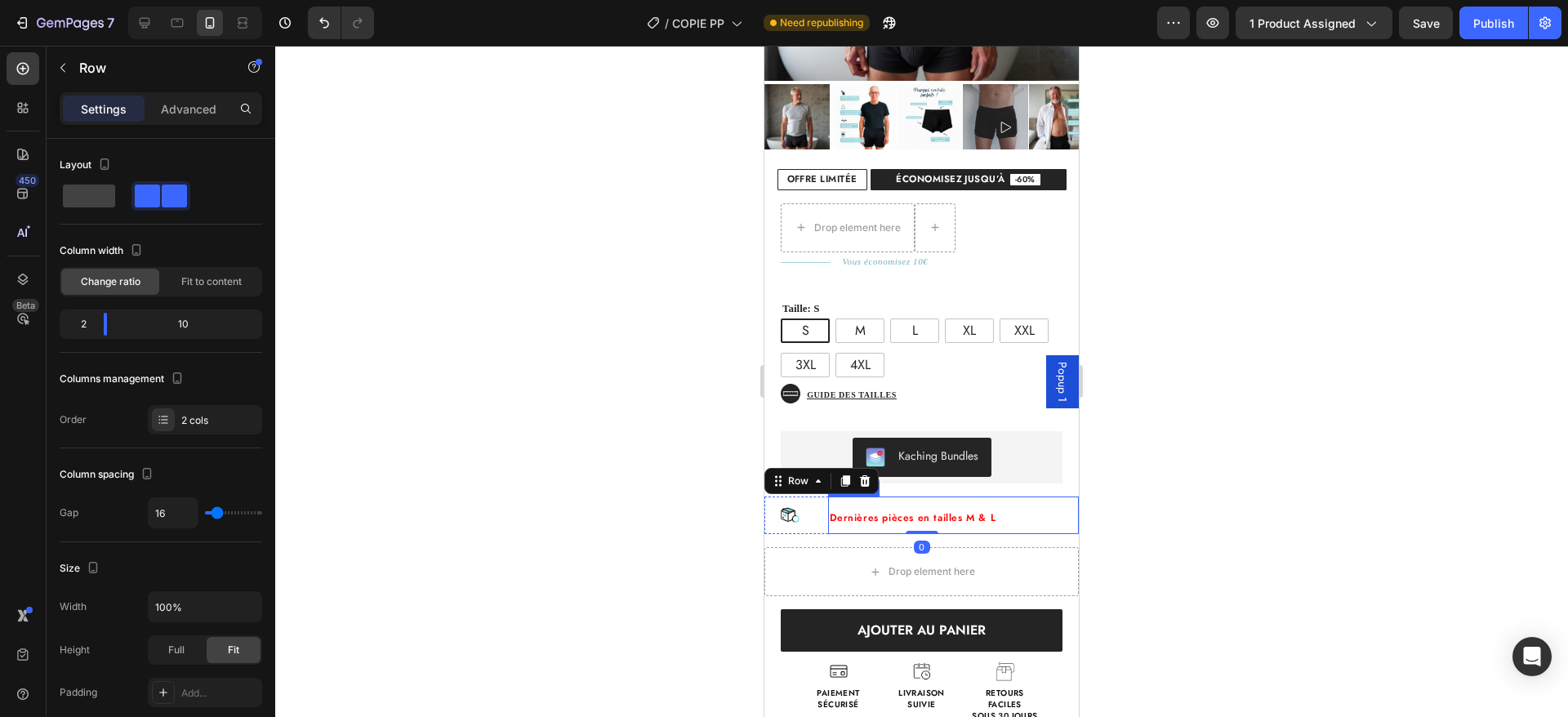
click at [840, 511] on span "Dernières pièces en tailles M & L" at bounding box center [912, 518] width 167 height 15
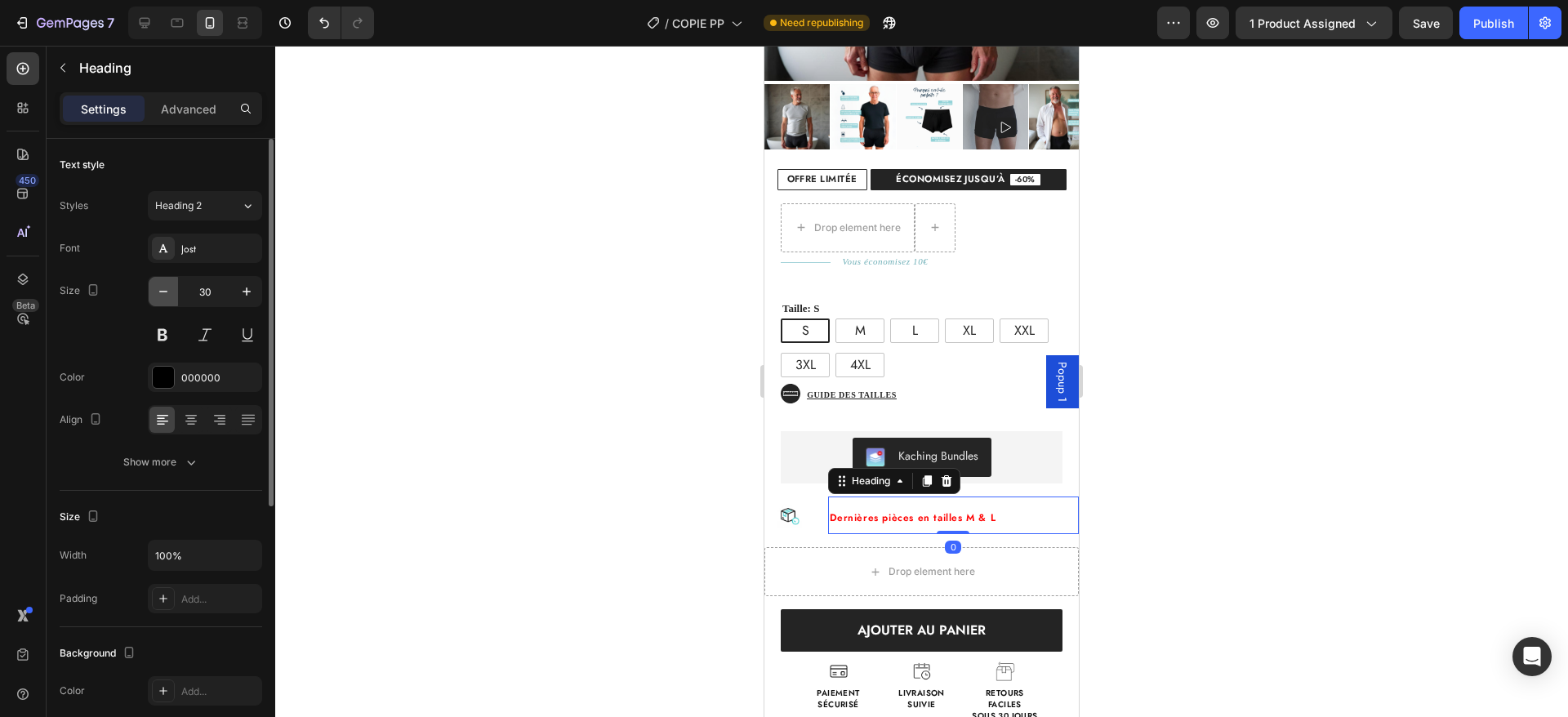
click at [162, 296] on icon "button" at bounding box center [163, 291] width 17 height 17
click at [162, 293] on icon "button" at bounding box center [163, 291] width 17 height 17
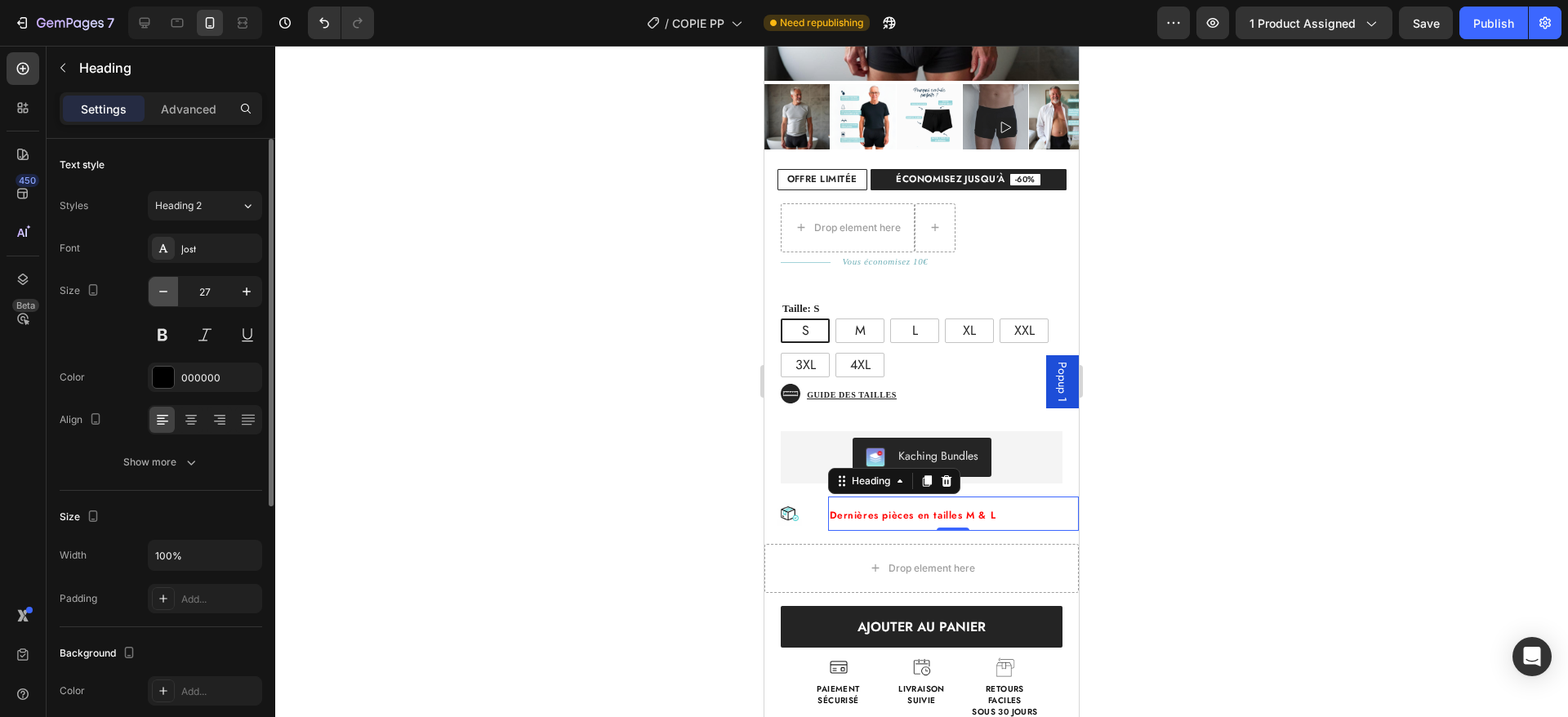
click at [162, 293] on icon "button" at bounding box center [163, 291] width 17 height 17
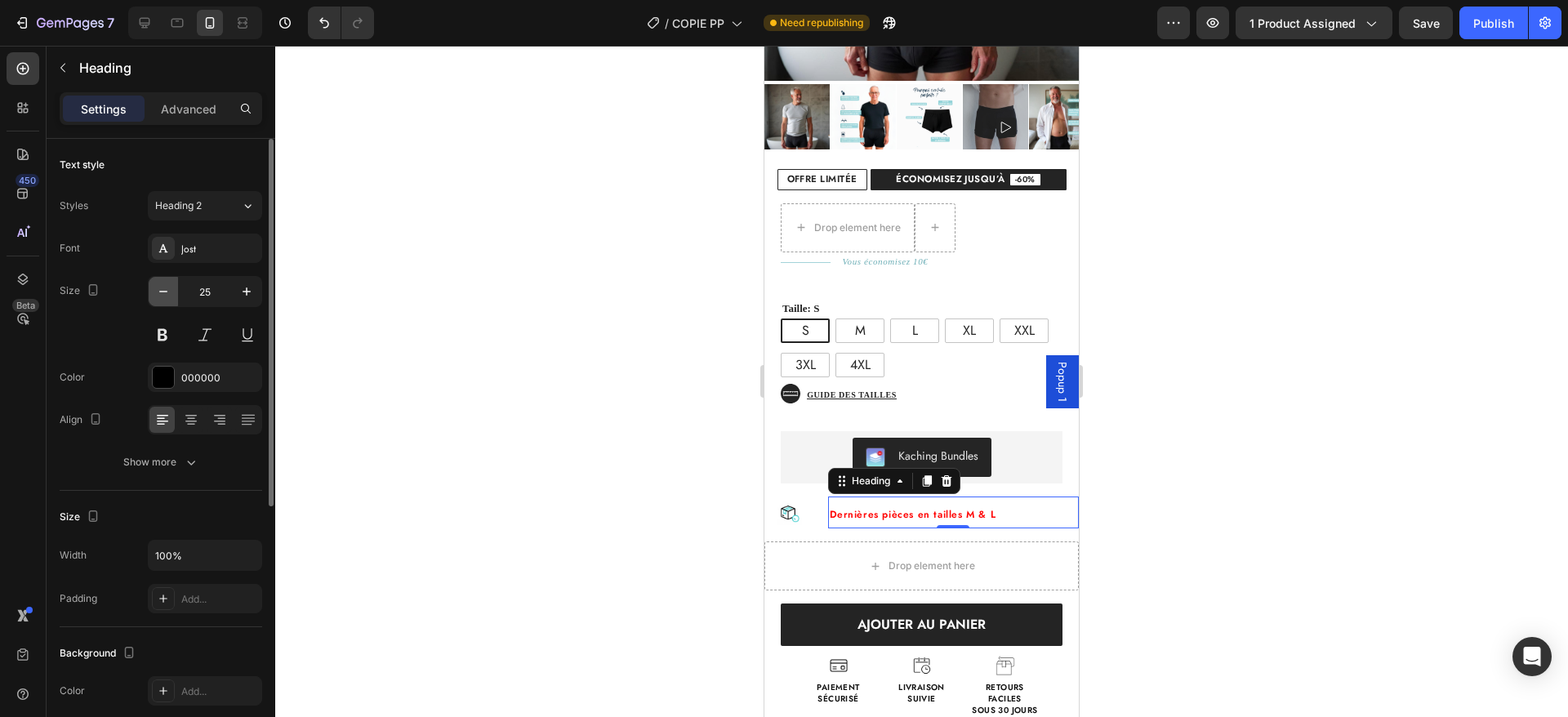
click at [162, 293] on icon "button" at bounding box center [163, 291] width 17 height 17
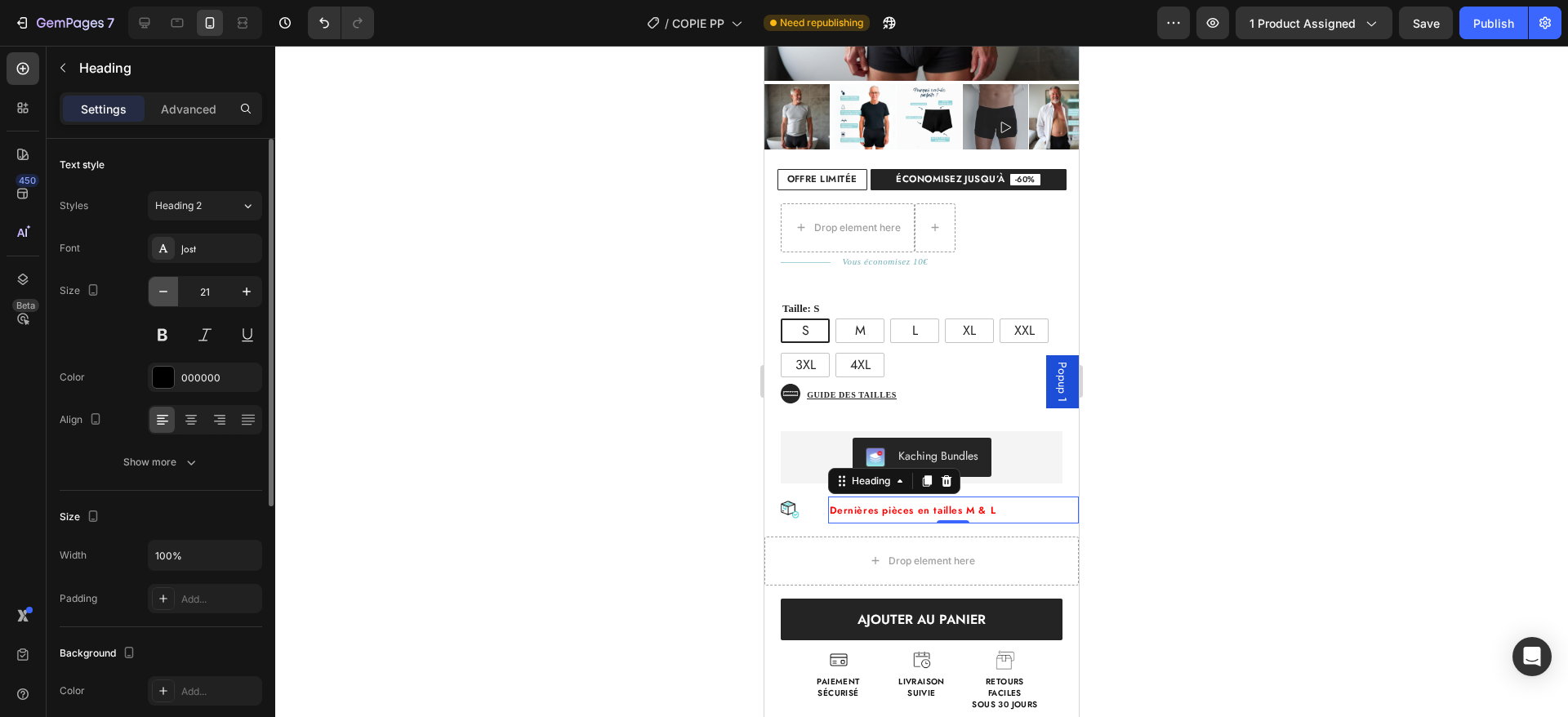
click at [162, 293] on icon "button" at bounding box center [163, 291] width 17 height 17
type input "19"
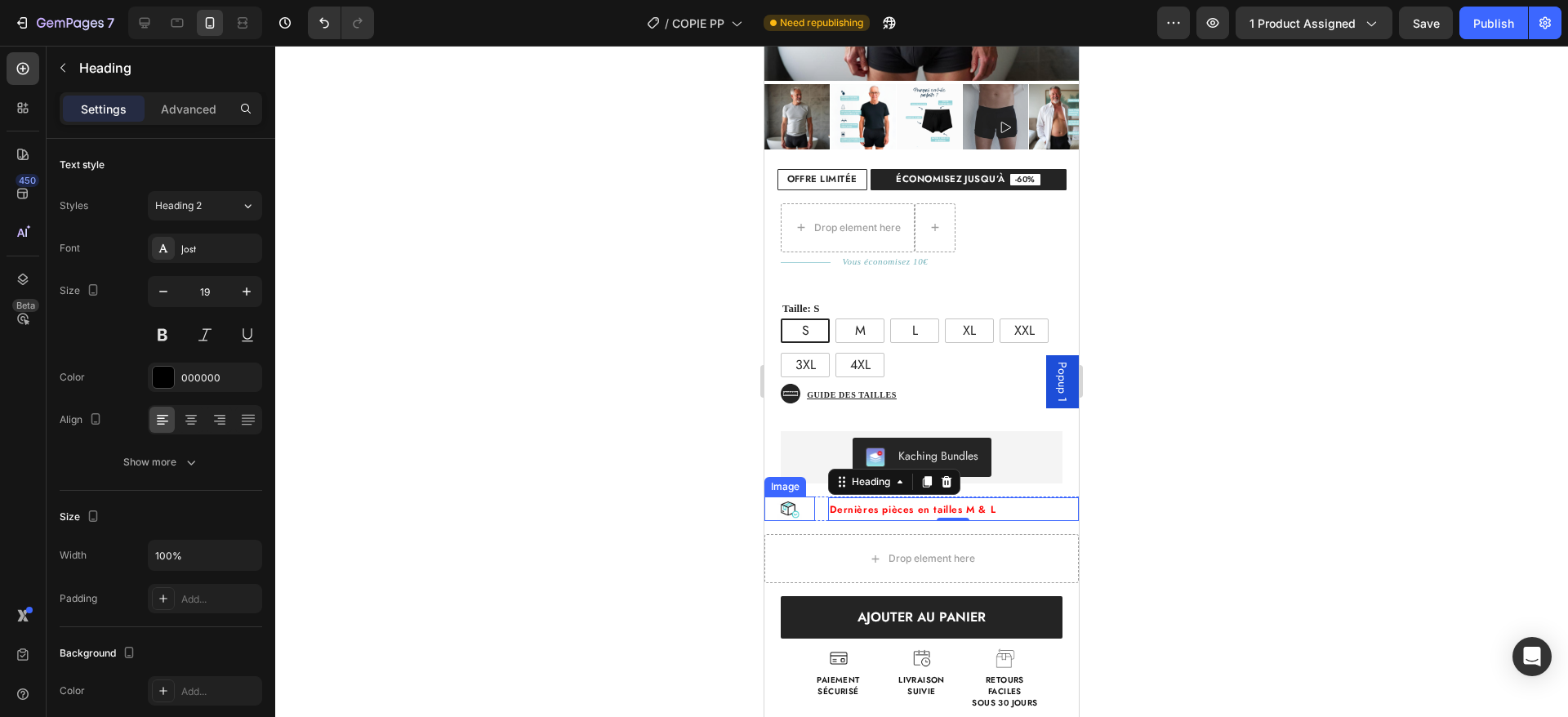
click at [815, 497] on div "Image ⁠⁠⁠⁠⁠⁠⁠ Dernières pièces en tailles M & L Heading 0 Row" at bounding box center [922, 509] width 315 height 24
click at [868, 503] on span "Dernières pièces en tailles M & L" at bounding box center [912, 510] width 167 height 15
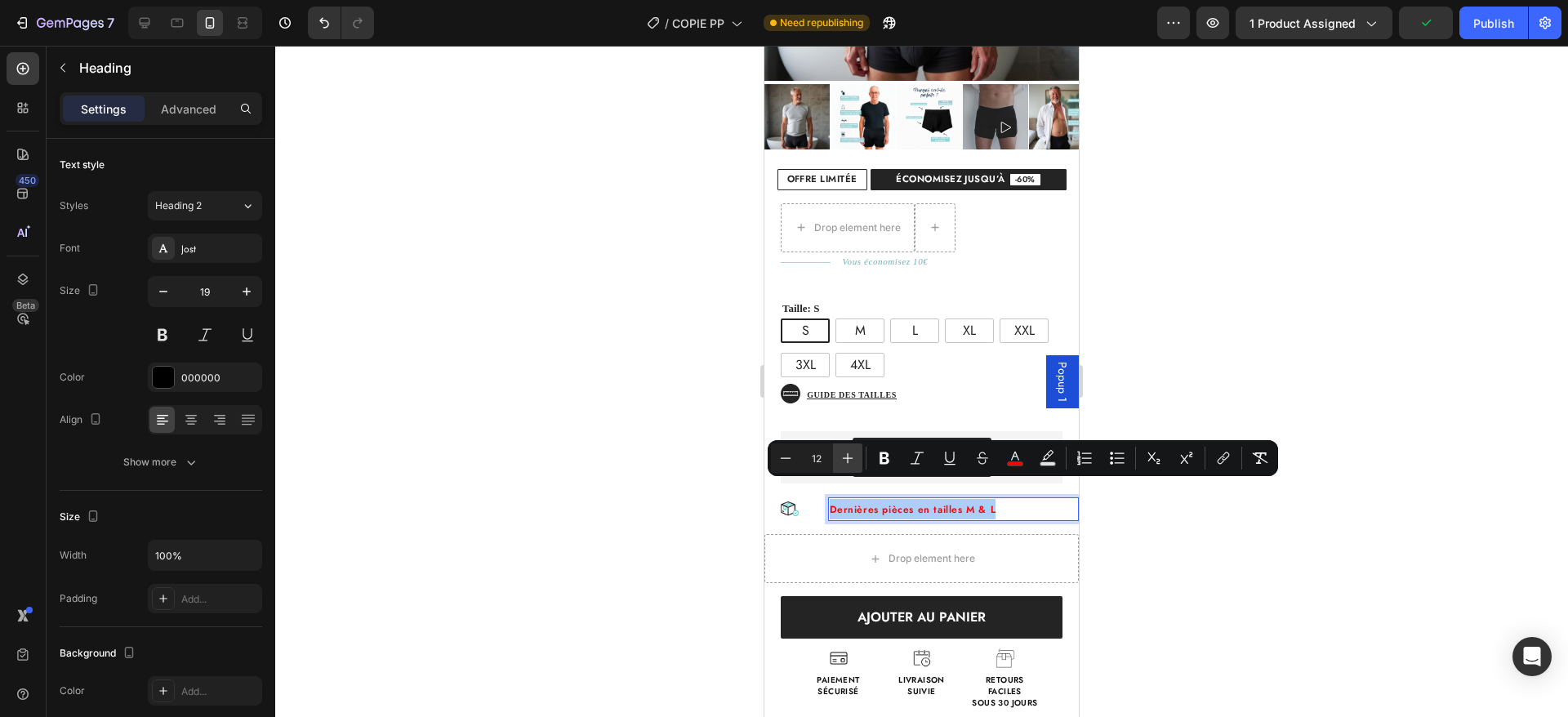
click at [860, 463] on button "Plus" at bounding box center [848, 458] width 30 height 30
click at [782, 458] on icon "Editor contextual toolbar" at bounding box center [786, 457] width 10 height 1
type input "12"
click at [1025, 505] on div "Image Dernières pièces en tailles M & L Heading 0 Row Drop element here Row" at bounding box center [922, 539] width 315 height 87
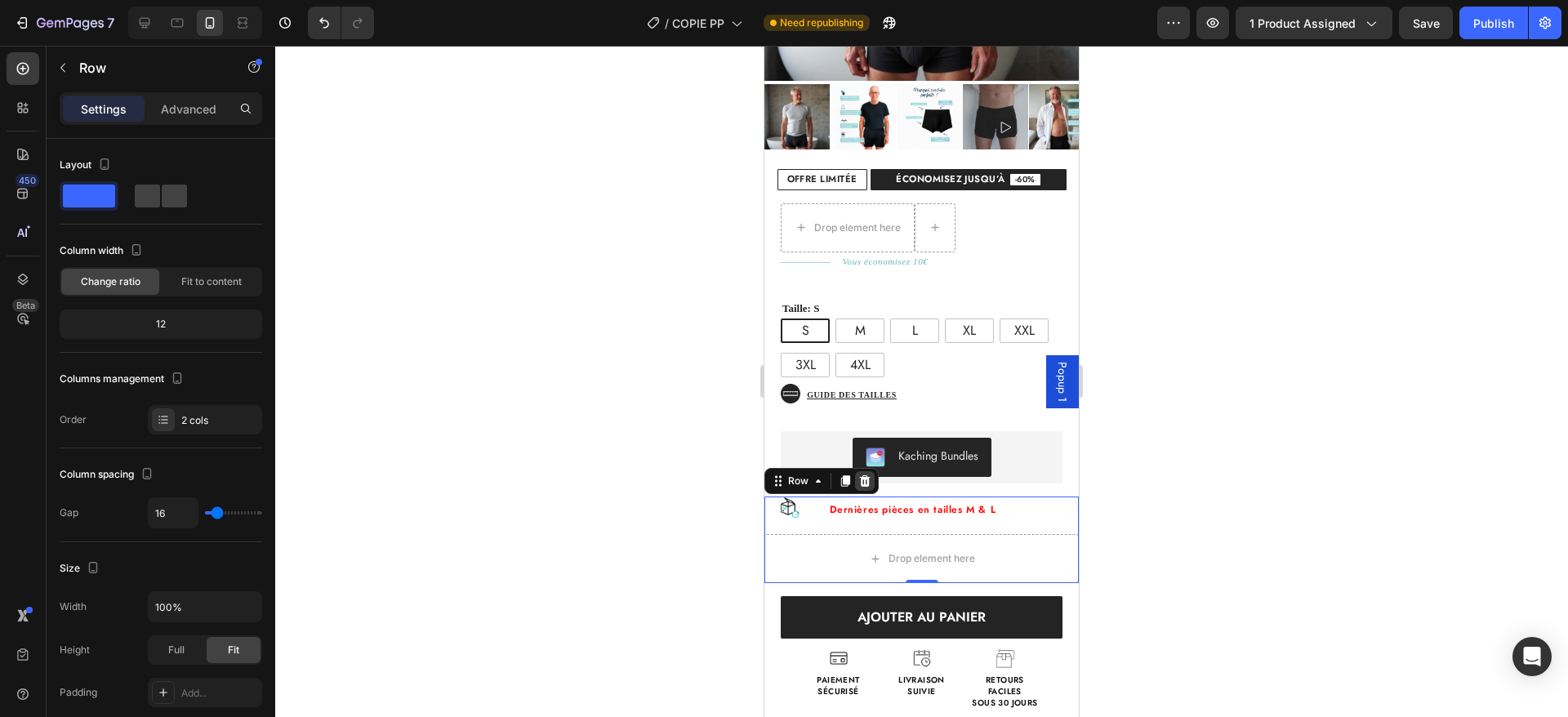
click at [868, 476] on icon at bounding box center [865, 481] width 10 height 11
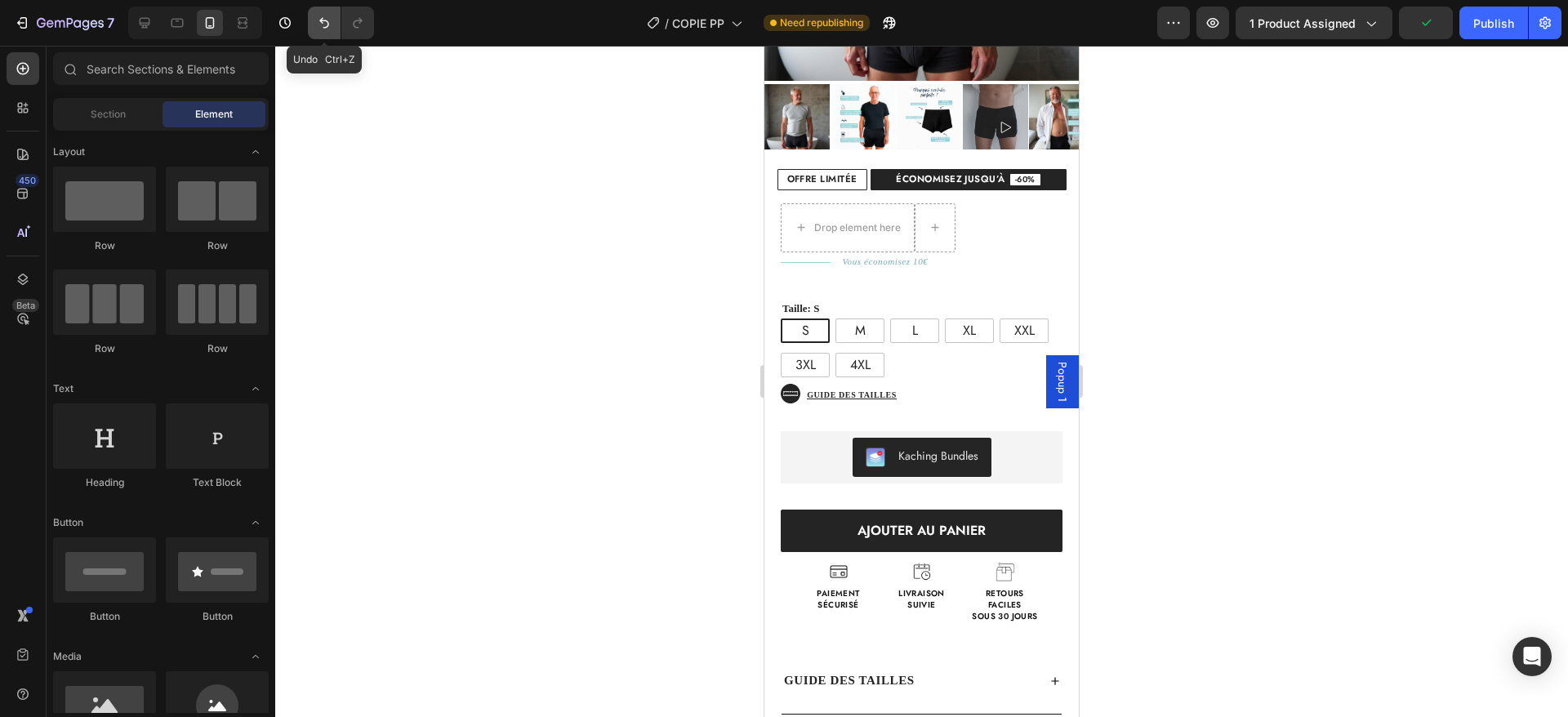
click at [320, 19] on icon "Undo/Redo" at bounding box center [323, 24] width 10 height 10
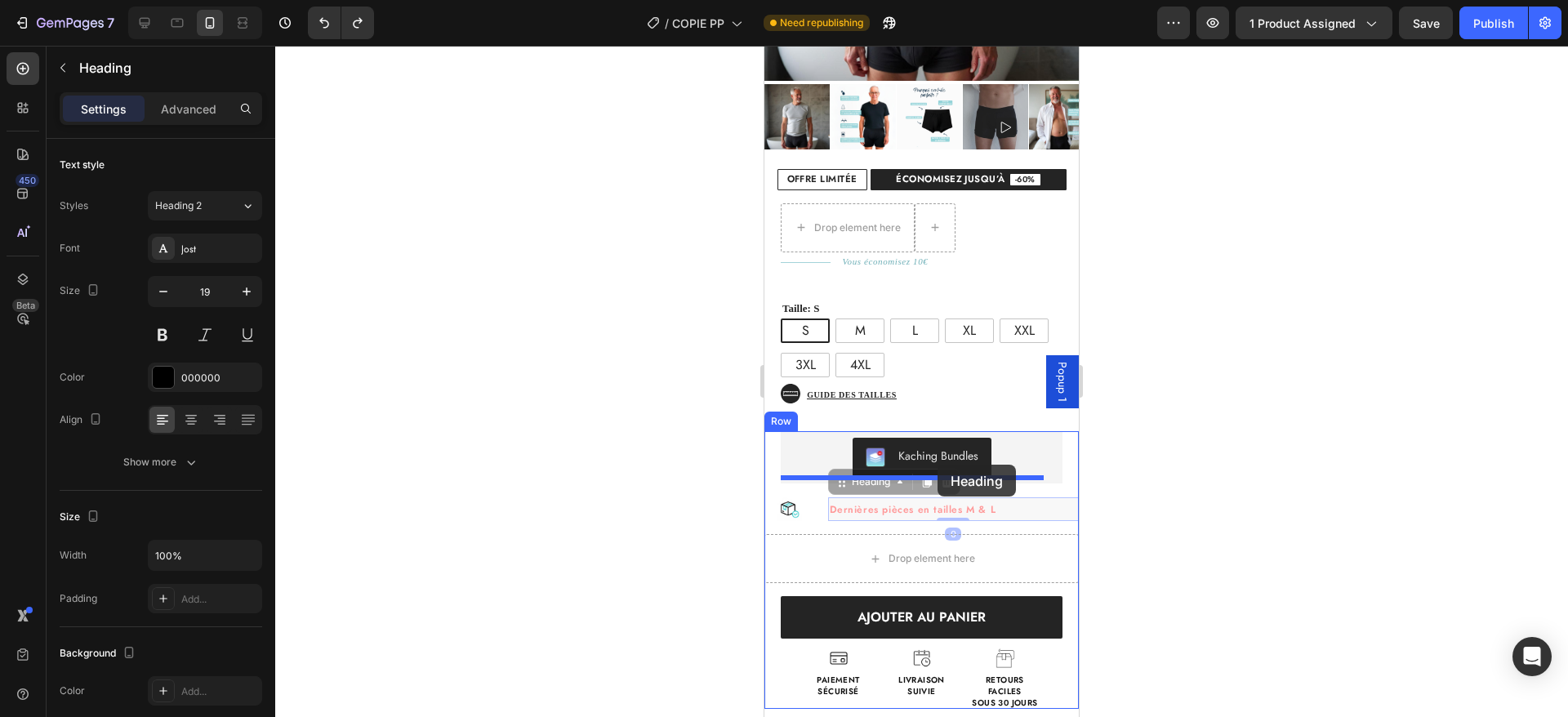
drag, startPoint x: 953, startPoint y: 487, endPoint x: 938, endPoint y: 465, distance: 26.6
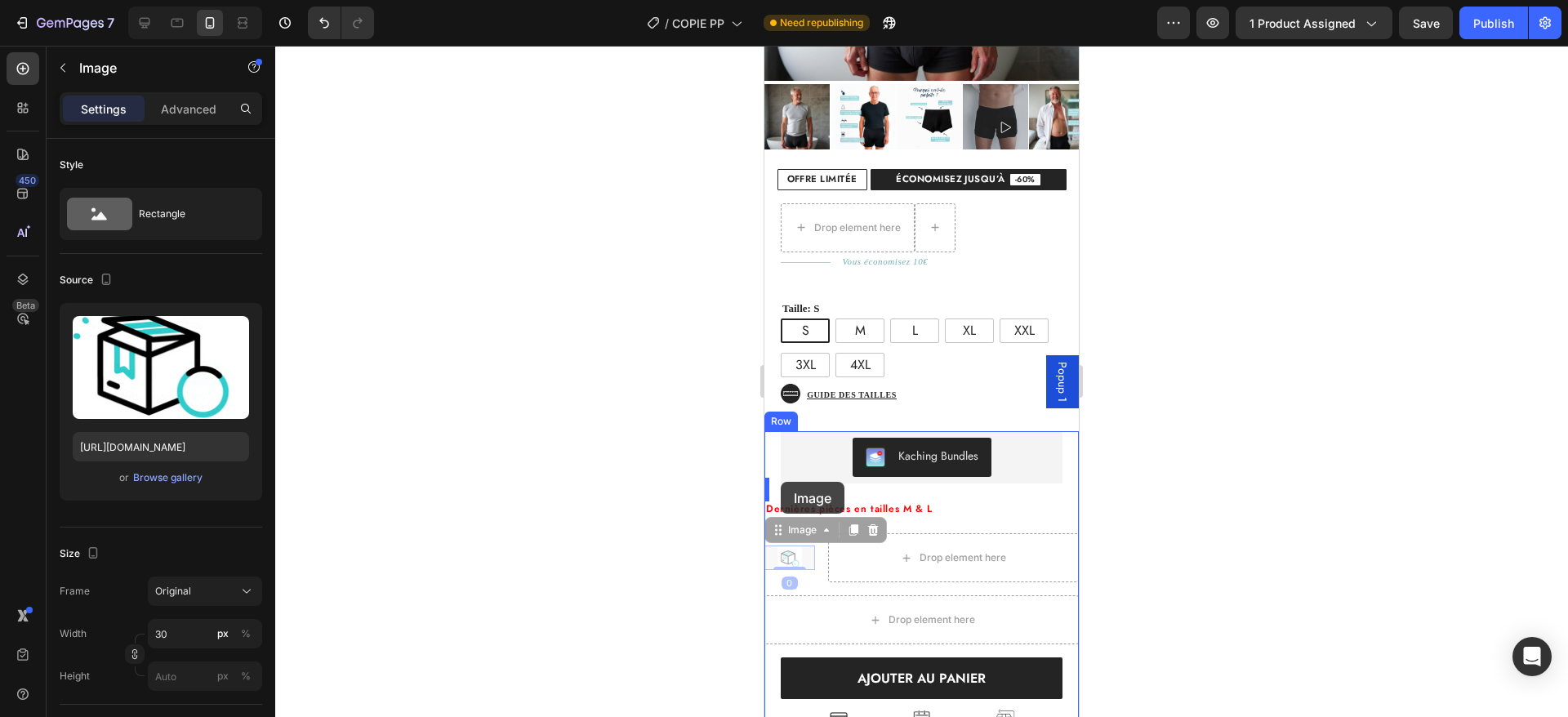
drag, startPoint x: 796, startPoint y: 538, endPoint x: 776, endPoint y: 485, distance: 56.6
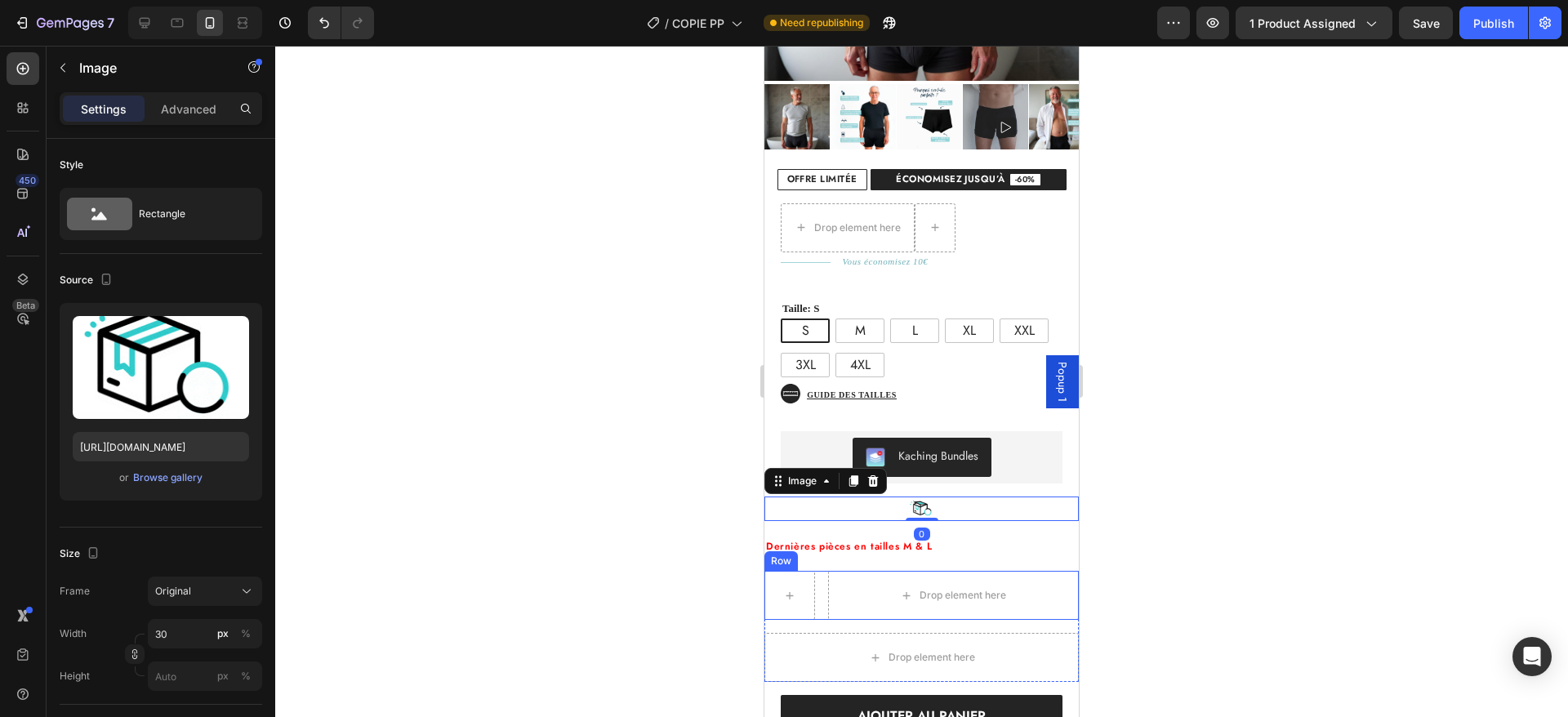
click at [818, 588] on div "Drop element here Row" at bounding box center [922, 595] width 315 height 49
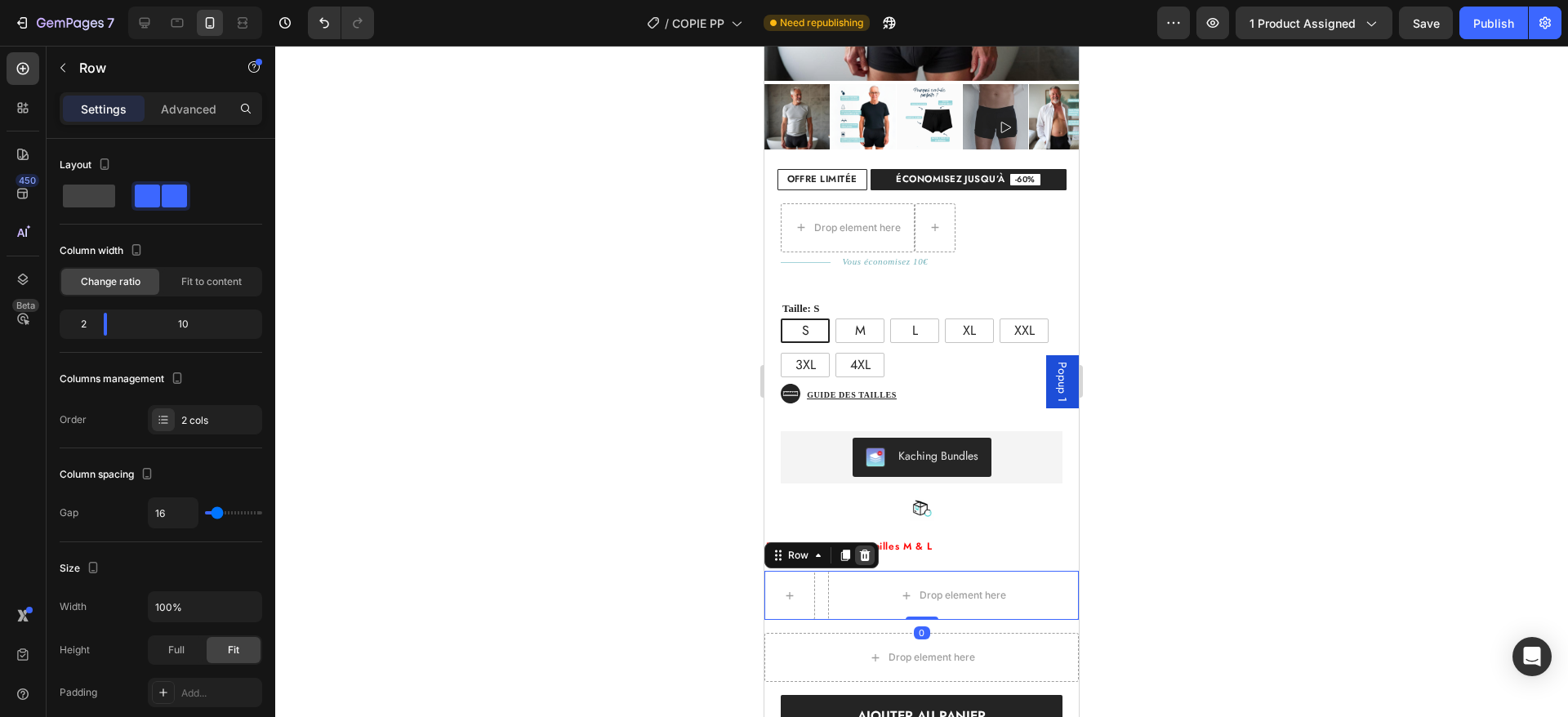
click at [871, 546] on div at bounding box center [864, 555] width 19 height 19
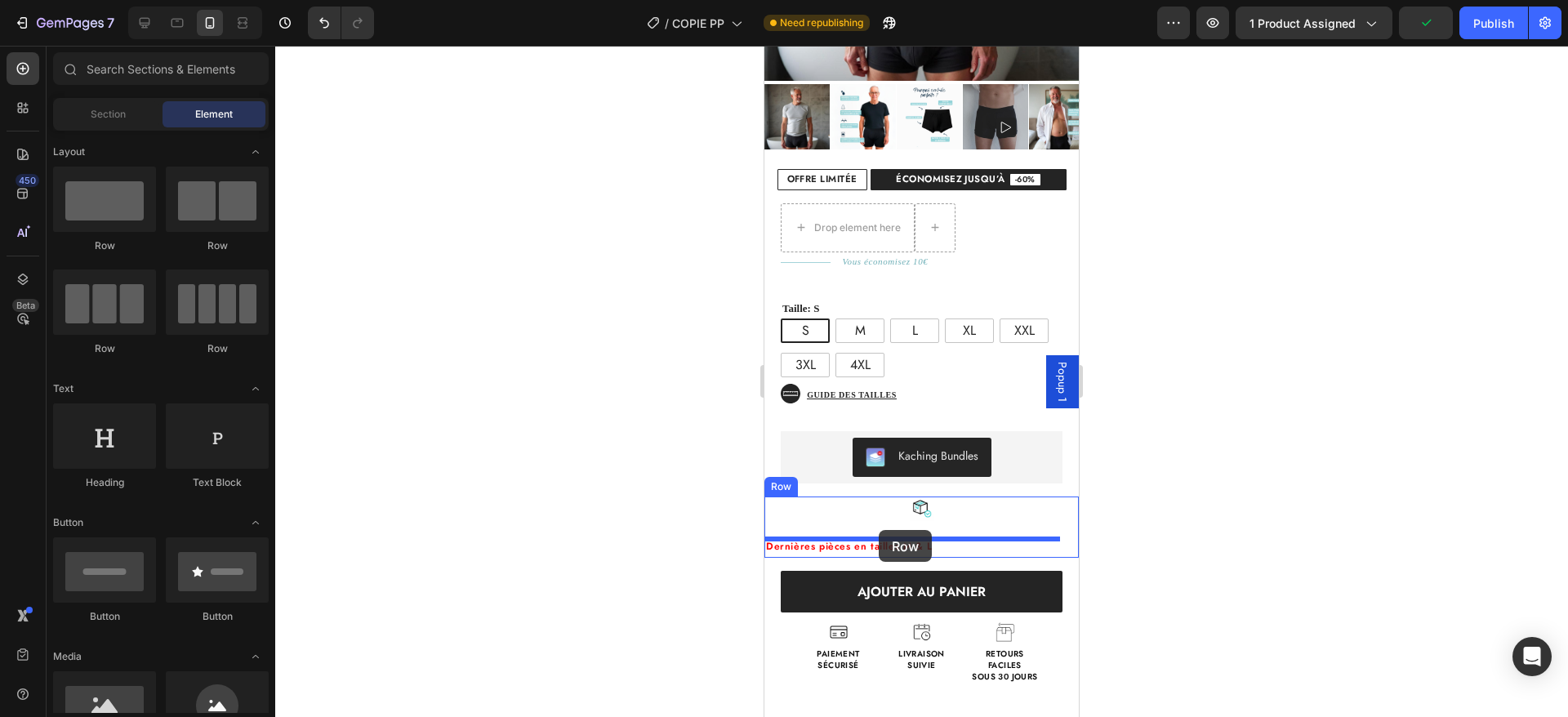
drag, startPoint x: 997, startPoint y: 256, endPoint x: 878, endPoint y: 530, distance: 298.7
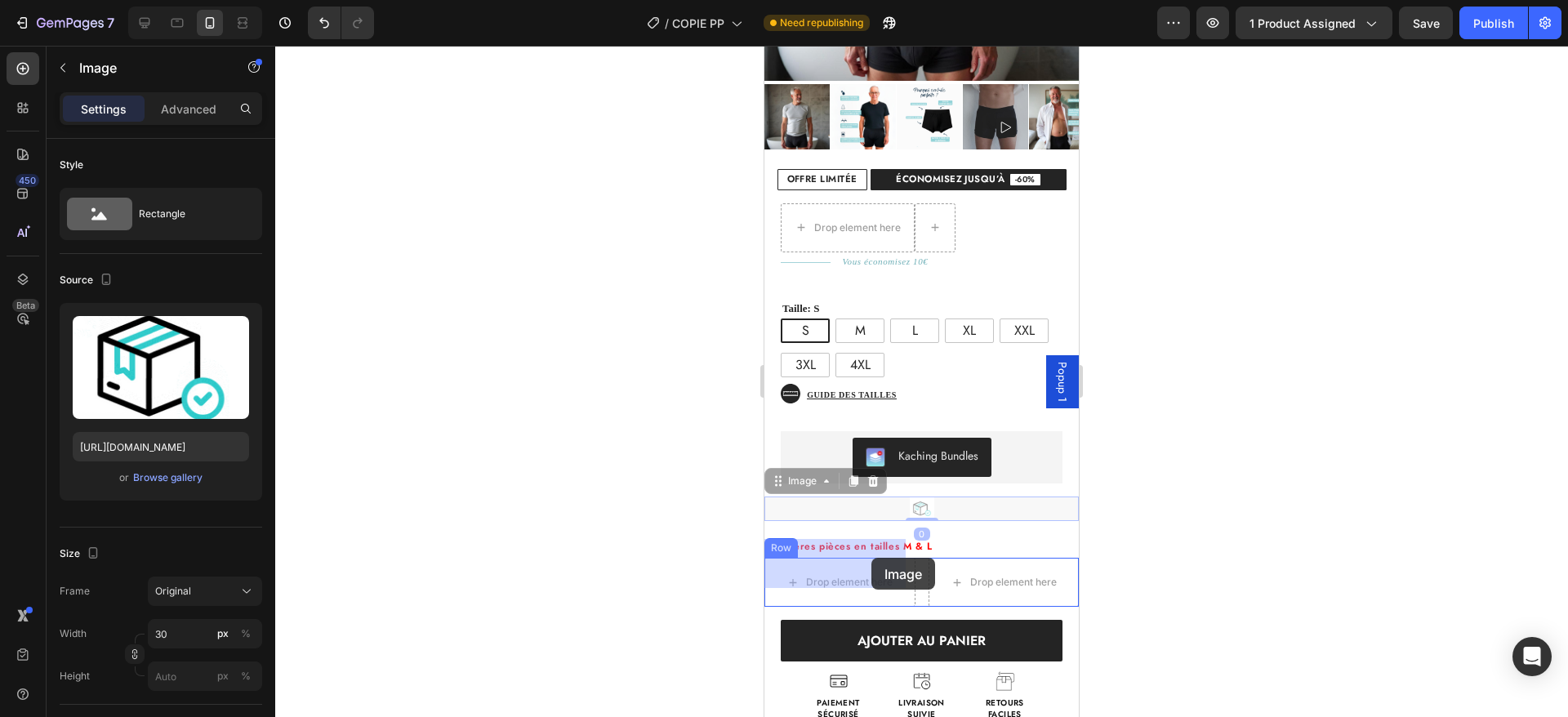
drag, startPoint x: 920, startPoint y: 489, endPoint x: 868, endPoint y: 558, distance: 86.4
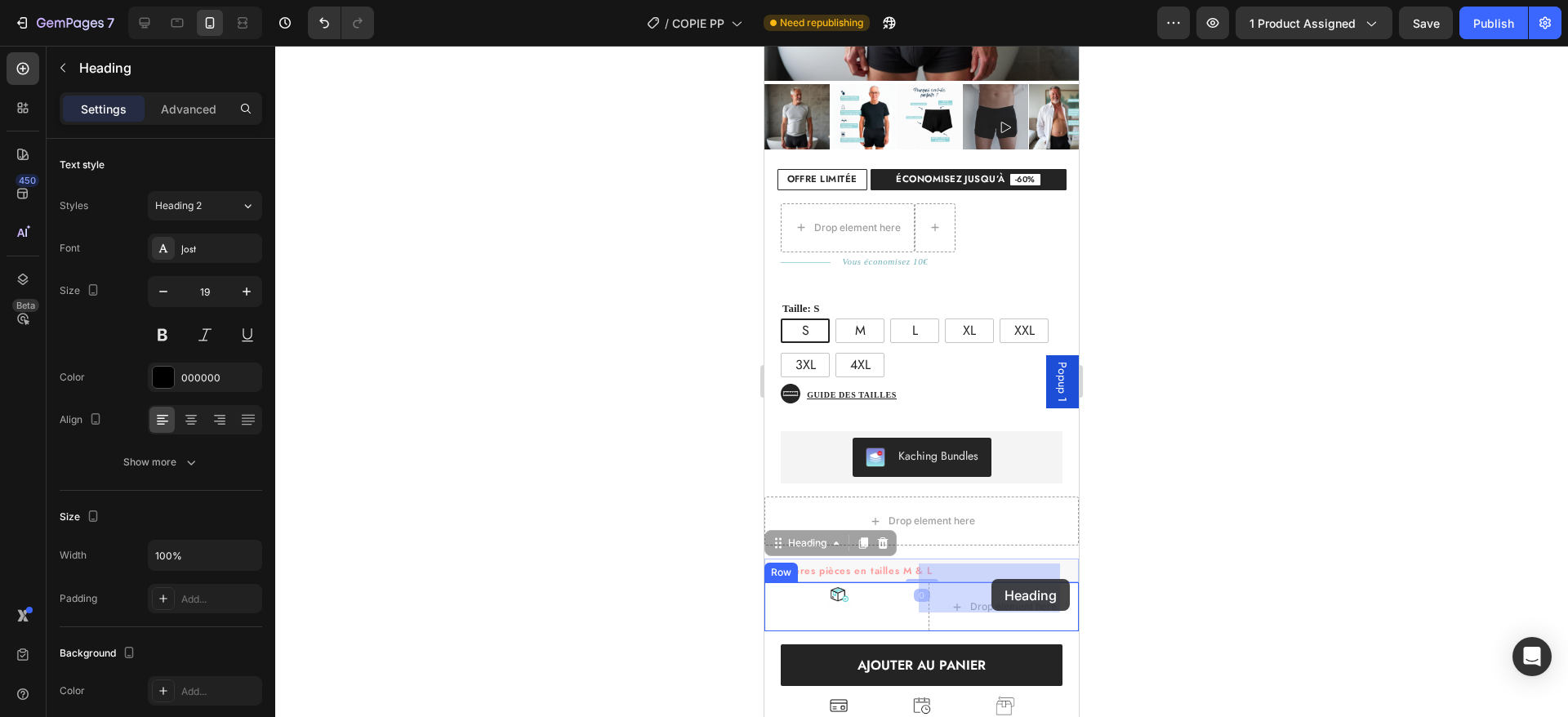
drag, startPoint x: 909, startPoint y: 544, endPoint x: 992, endPoint y: 581, distance: 90.9
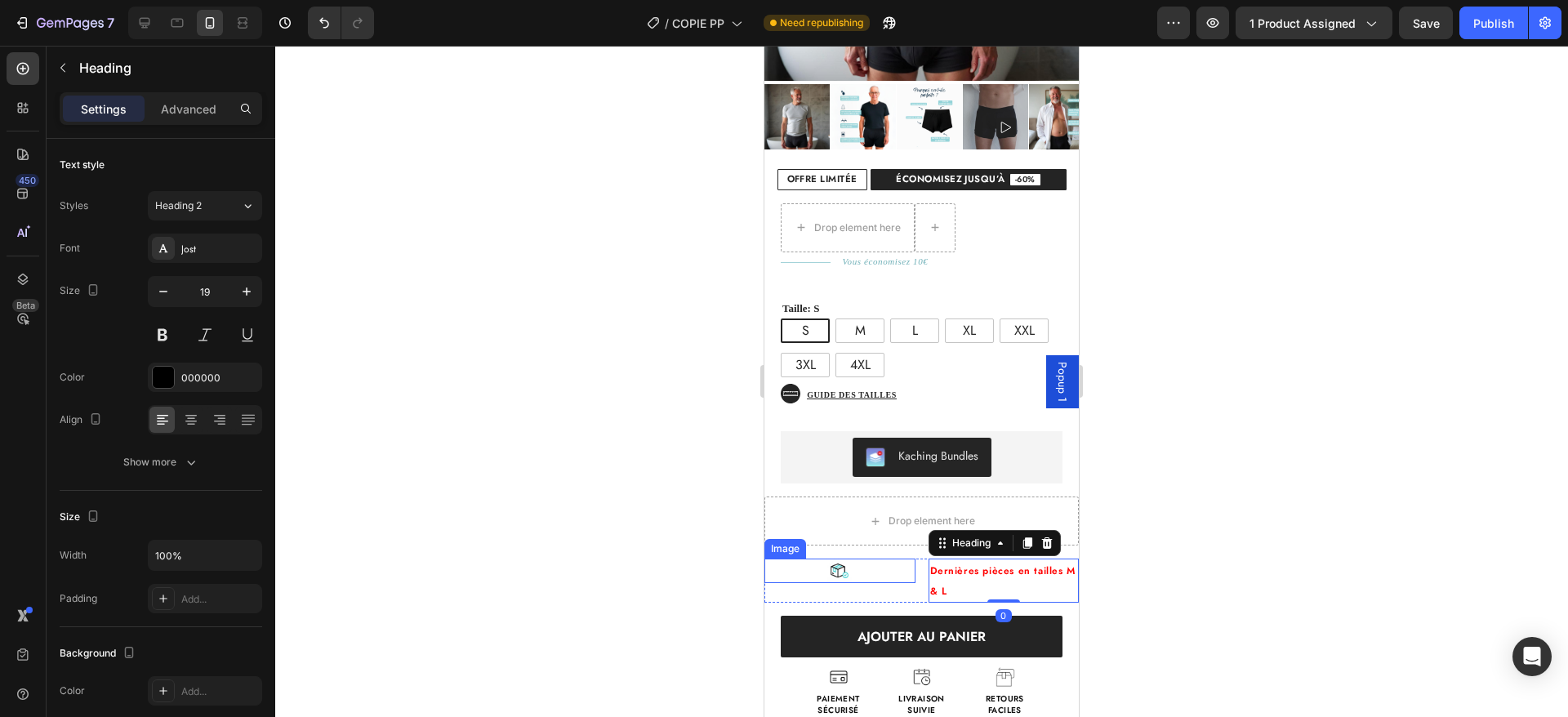
click at [900, 559] on div at bounding box center [840, 571] width 151 height 24
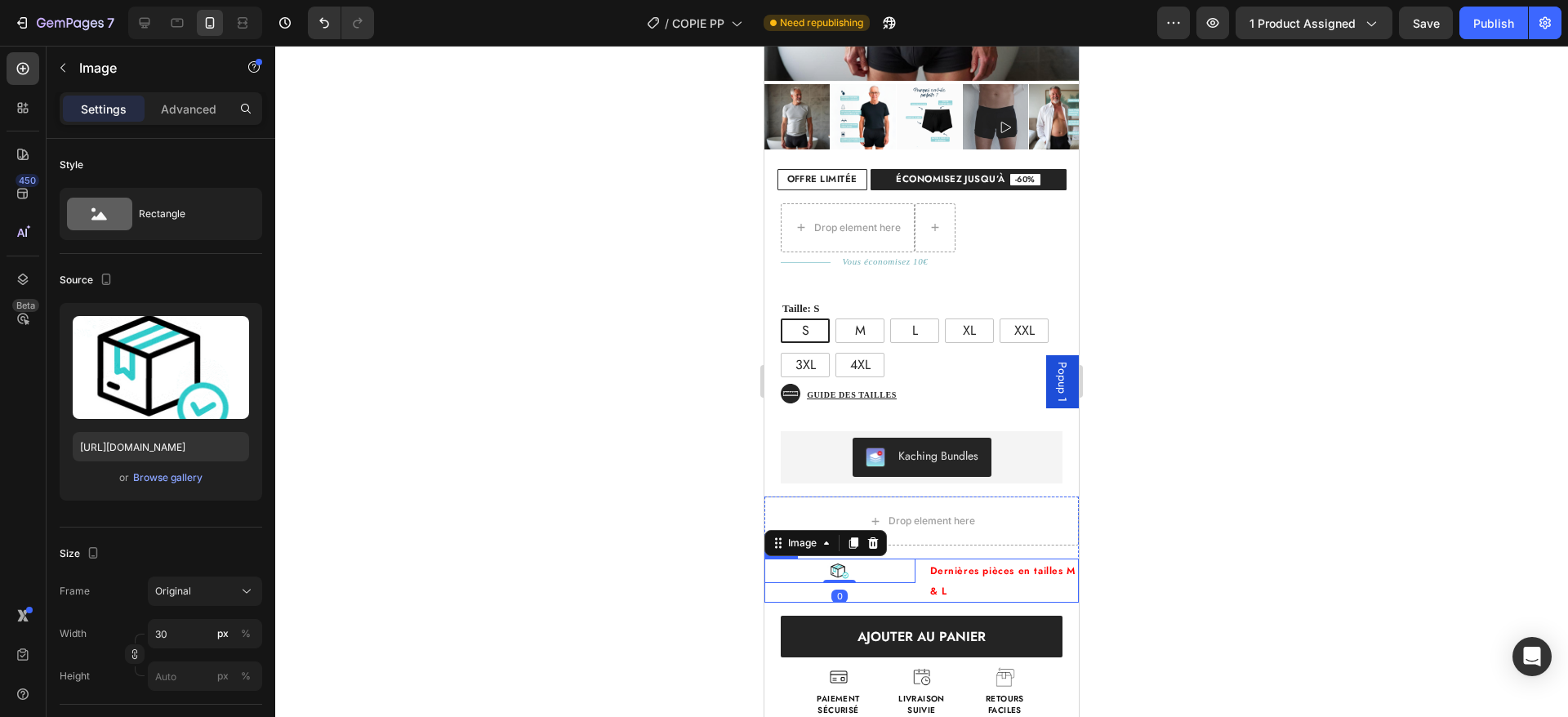
click at [912, 559] on div "Image 0 Dernières pièces en tailles M & L Heading Row" at bounding box center [922, 581] width 315 height 44
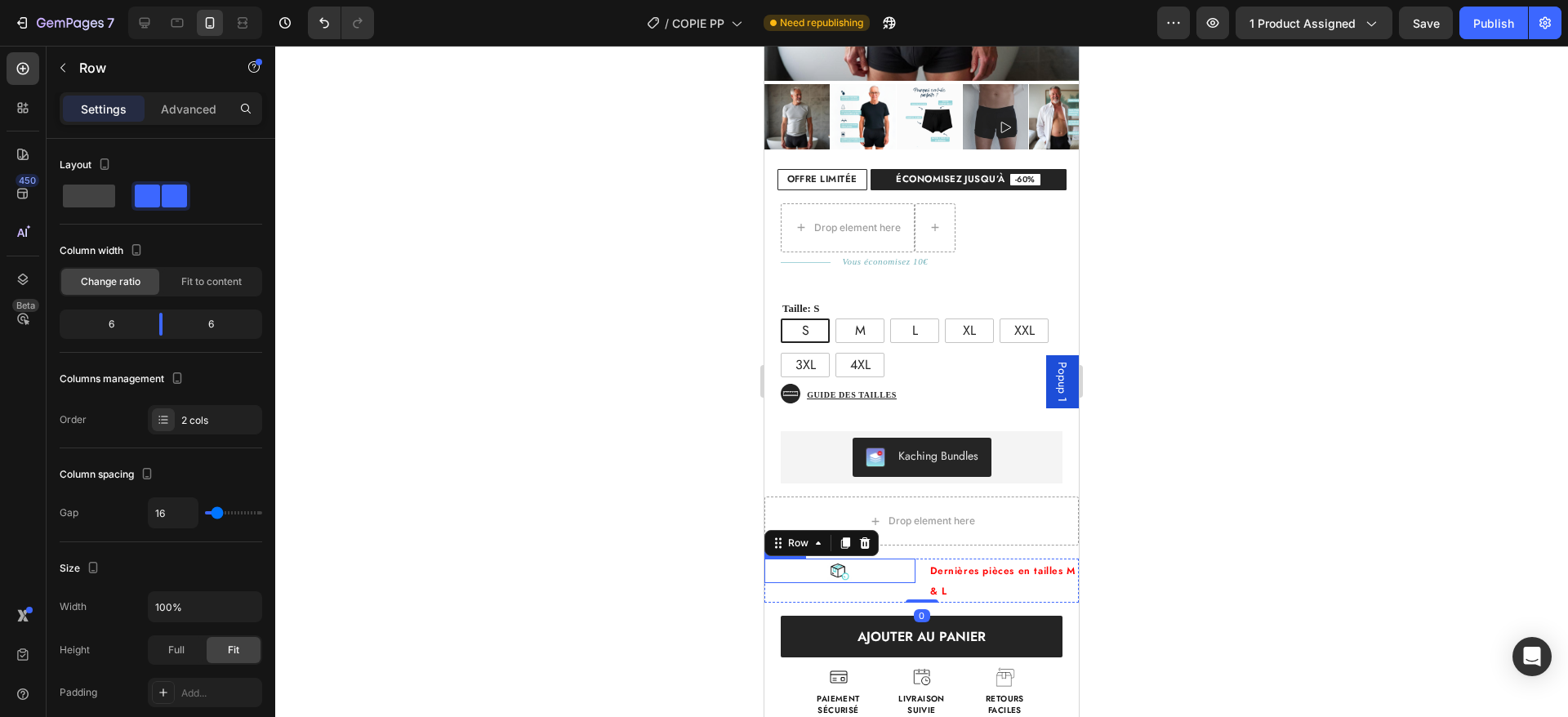
click at [904, 559] on div at bounding box center [840, 571] width 151 height 24
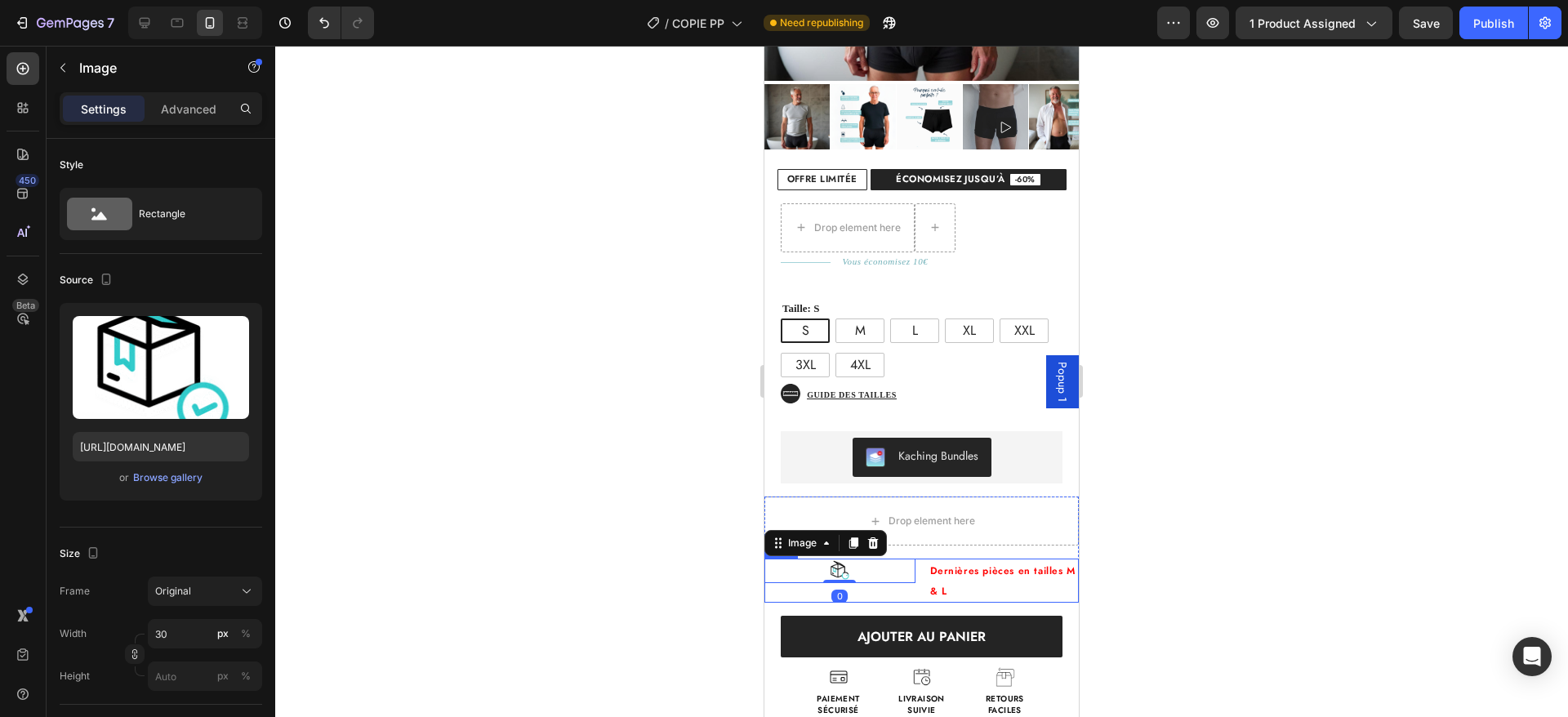
click at [906, 567] on div "Image 0 Dernières pièces en tailles M & L Heading Row" at bounding box center [922, 581] width 315 height 44
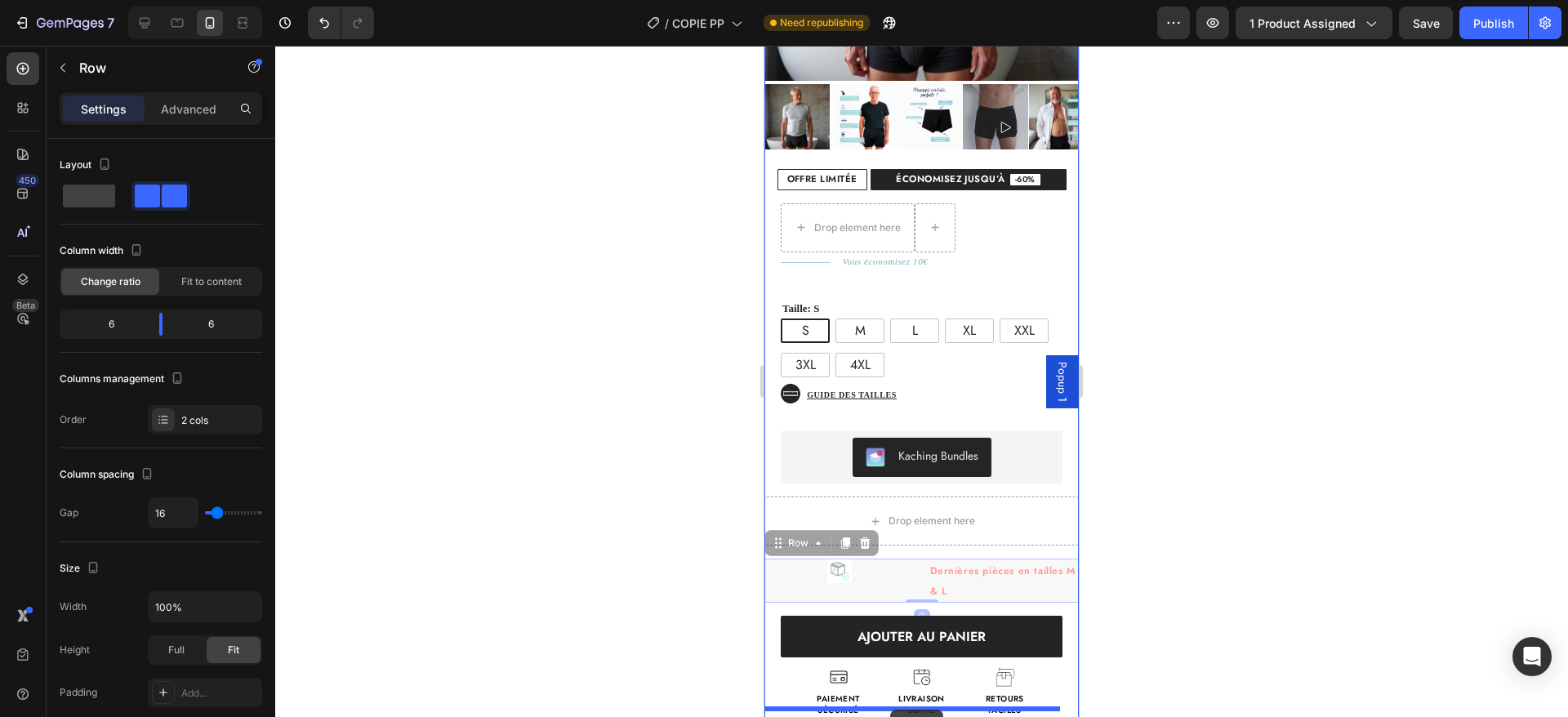
scroll to position [512, 0]
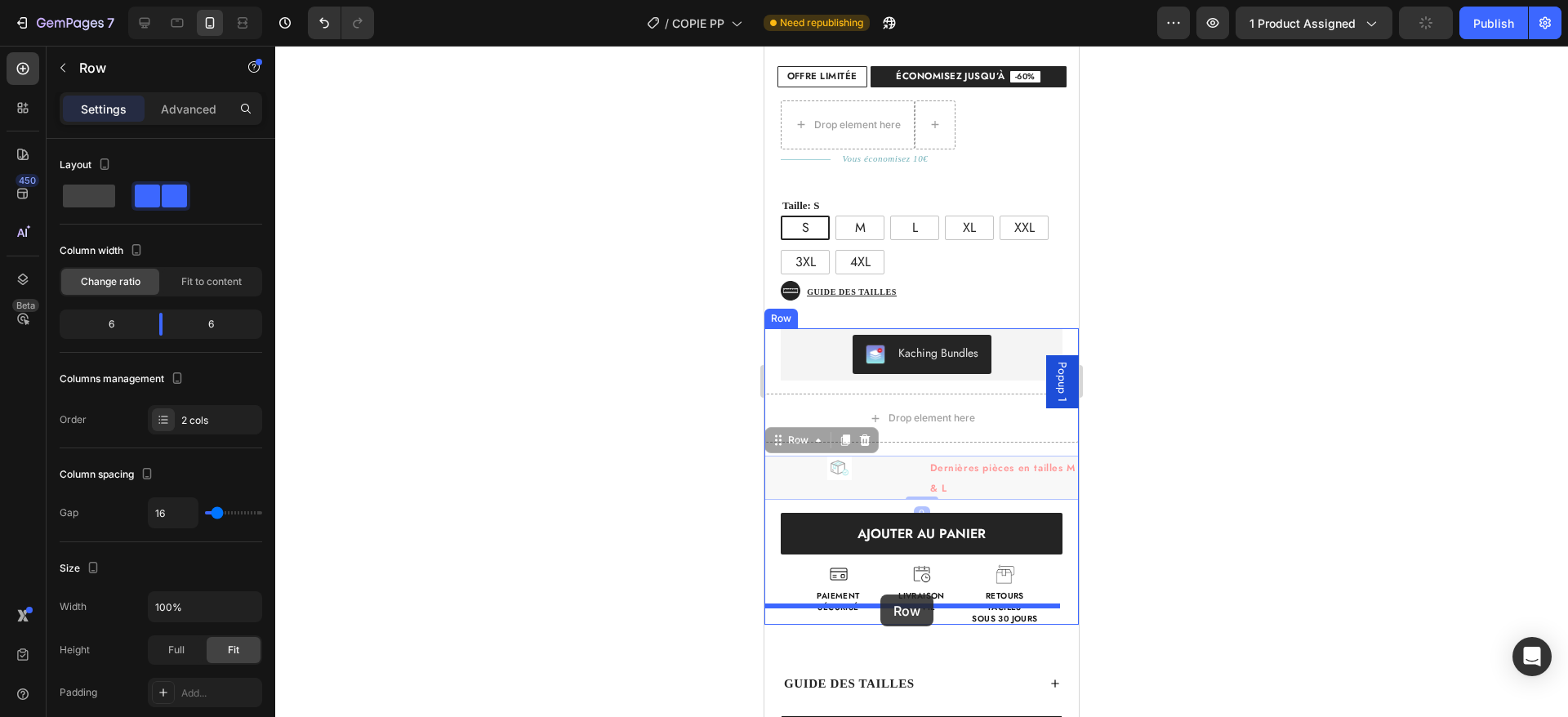
drag, startPoint x: 905, startPoint y: 569, endPoint x: 880, endPoint y: 595, distance: 36.1
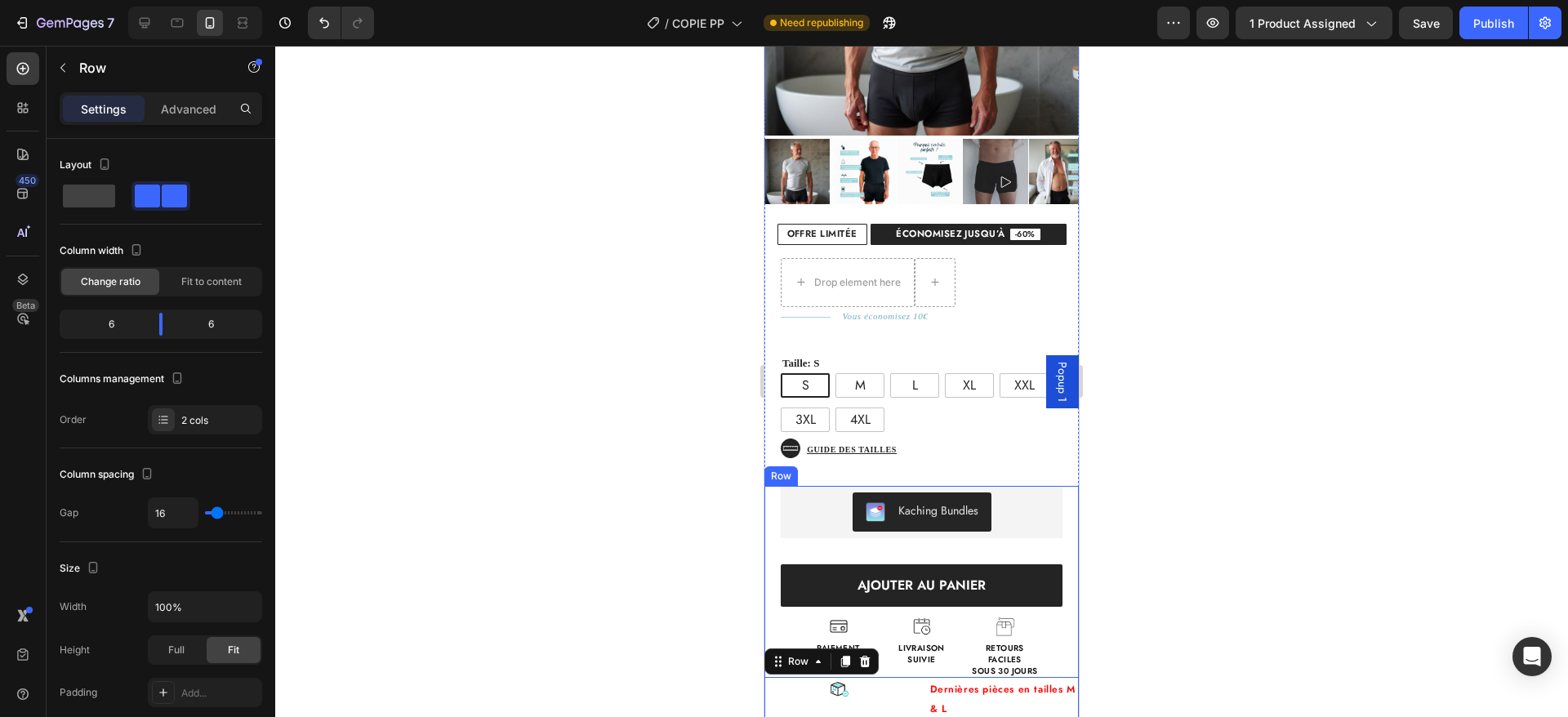
scroll to position [456, 0]
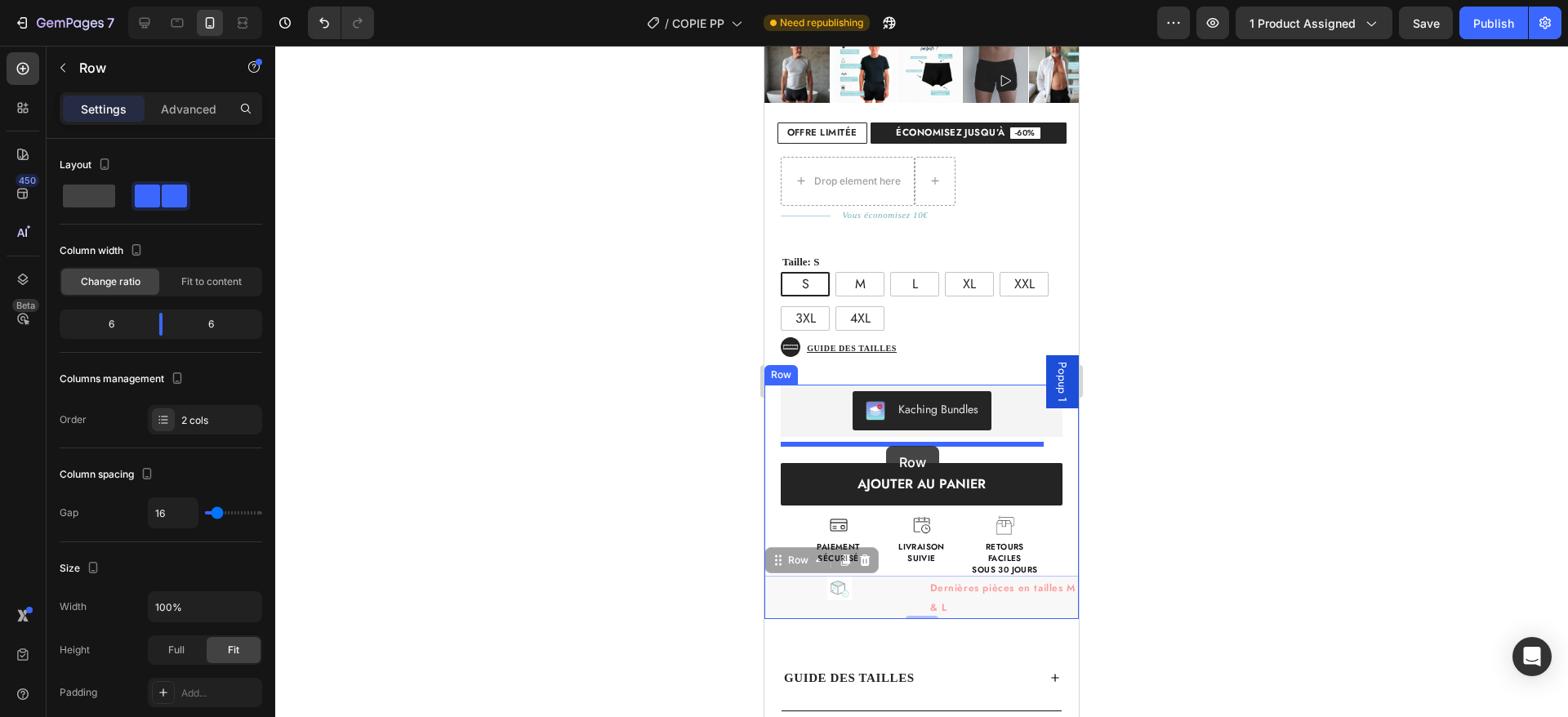
drag, startPoint x: 900, startPoint y: 592, endPoint x: 885, endPoint y: 446, distance: 146.8
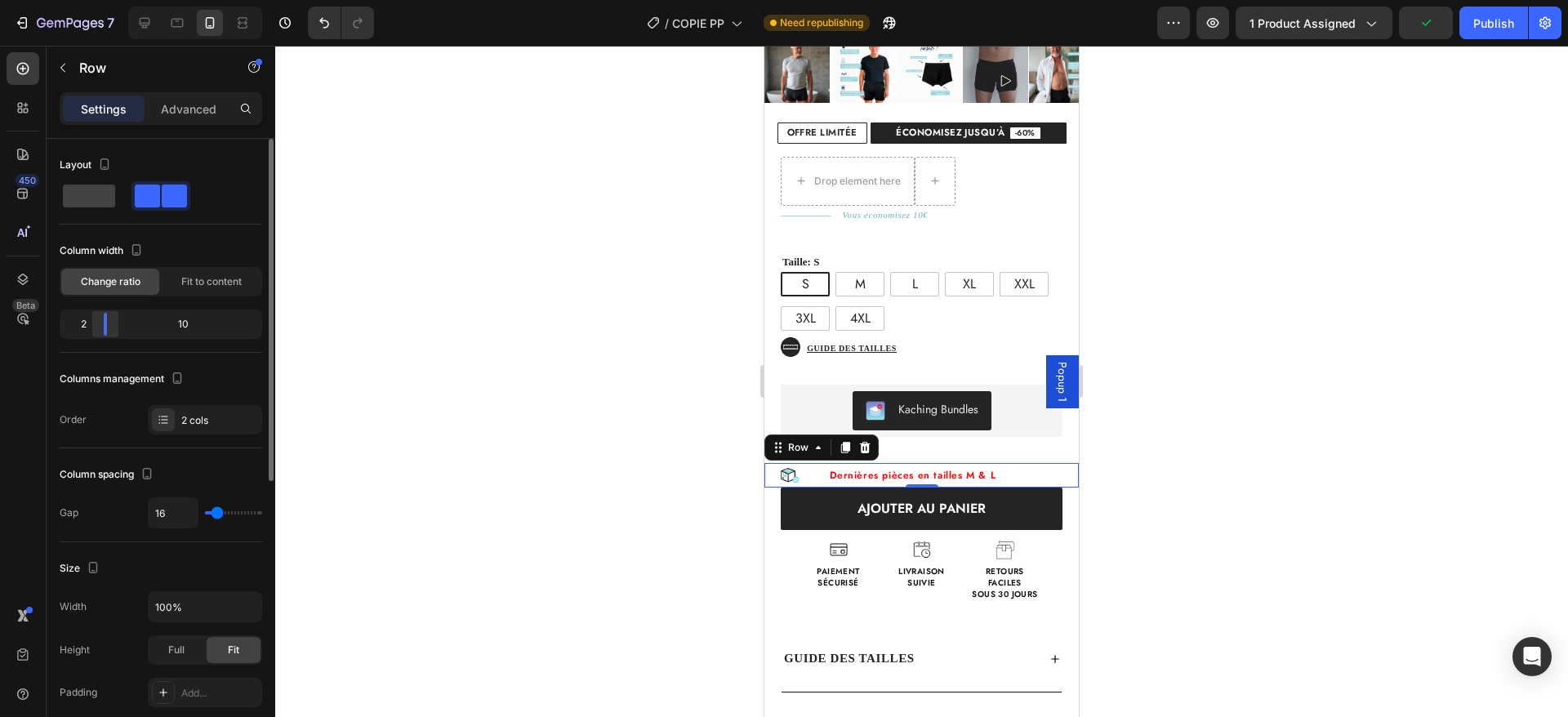
drag, startPoint x: 158, startPoint y: 325, endPoint x: 97, endPoint y: 313, distance: 62.2
click at [97, 313] on div at bounding box center [106, 324] width 30 height 23
click at [778, 463] on img at bounding box center [790, 476] width 24 height 24
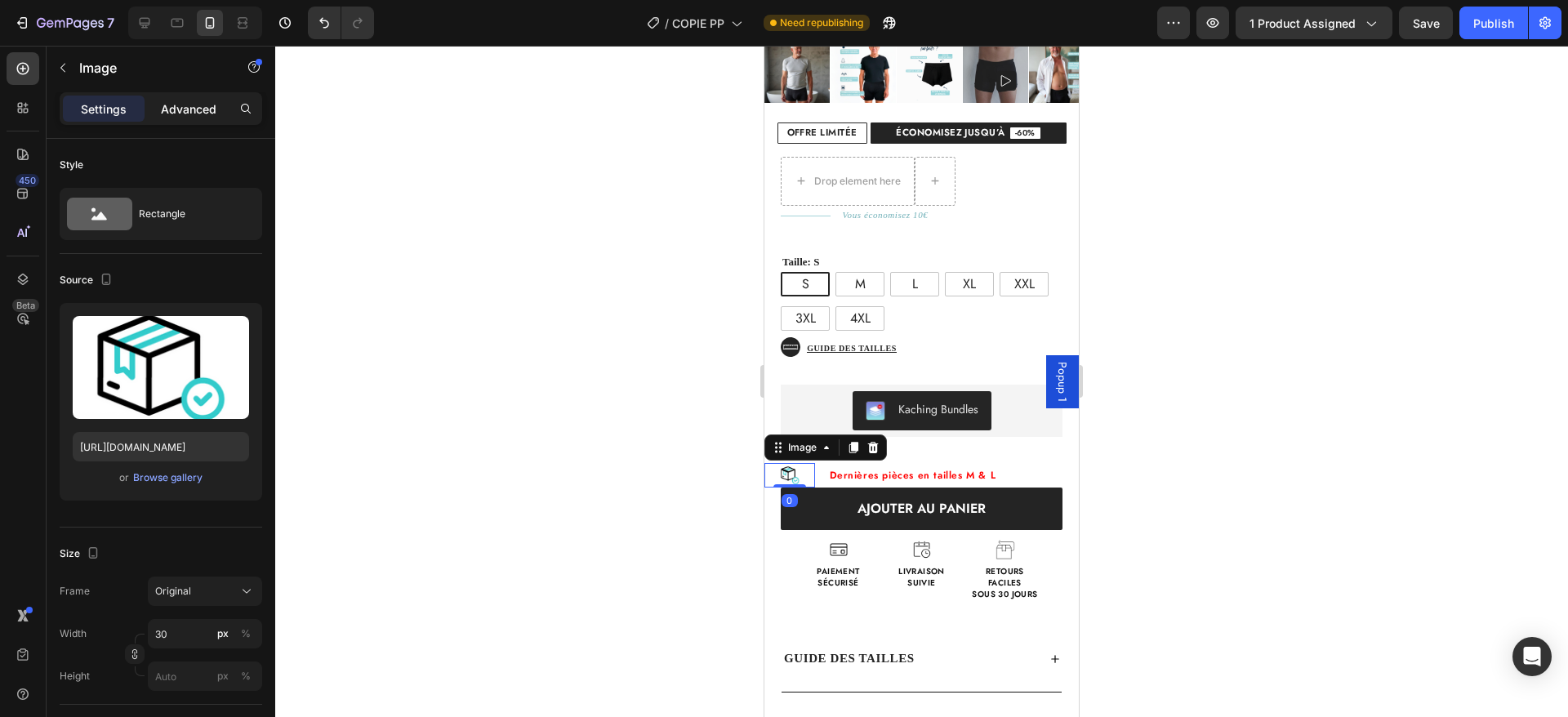
click at [200, 105] on p "Advanced" at bounding box center [189, 109] width 56 height 17
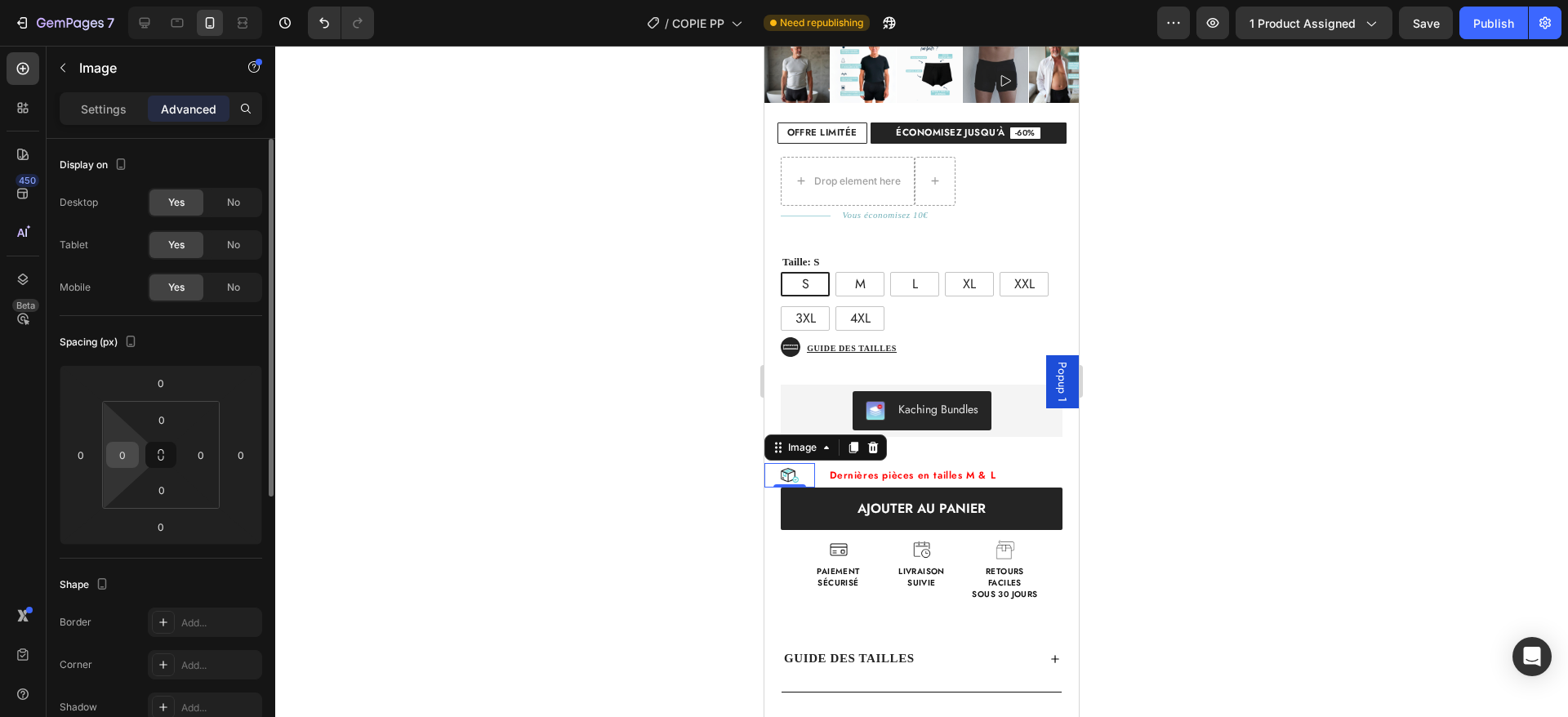
click at [119, 452] on input "0" at bounding box center [122, 455] width 24 height 24
type input "20"
click at [210, 347] on div "Spacing (px)" at bounding box center [161, 343] width 203 height 26
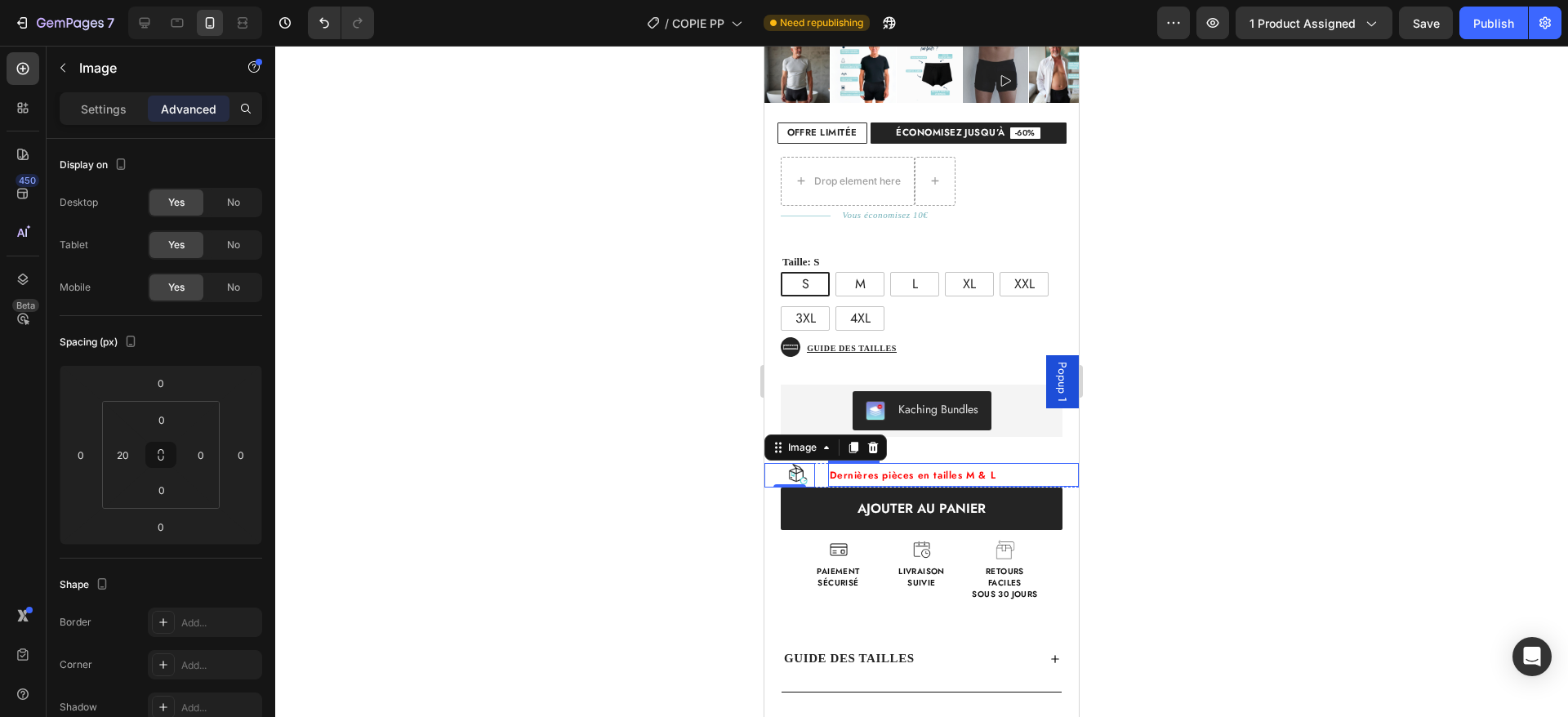
click at [894, 468] on span "Dernières pièces en tailles M & L" at bounding box center [912, 475] width 167 height 15
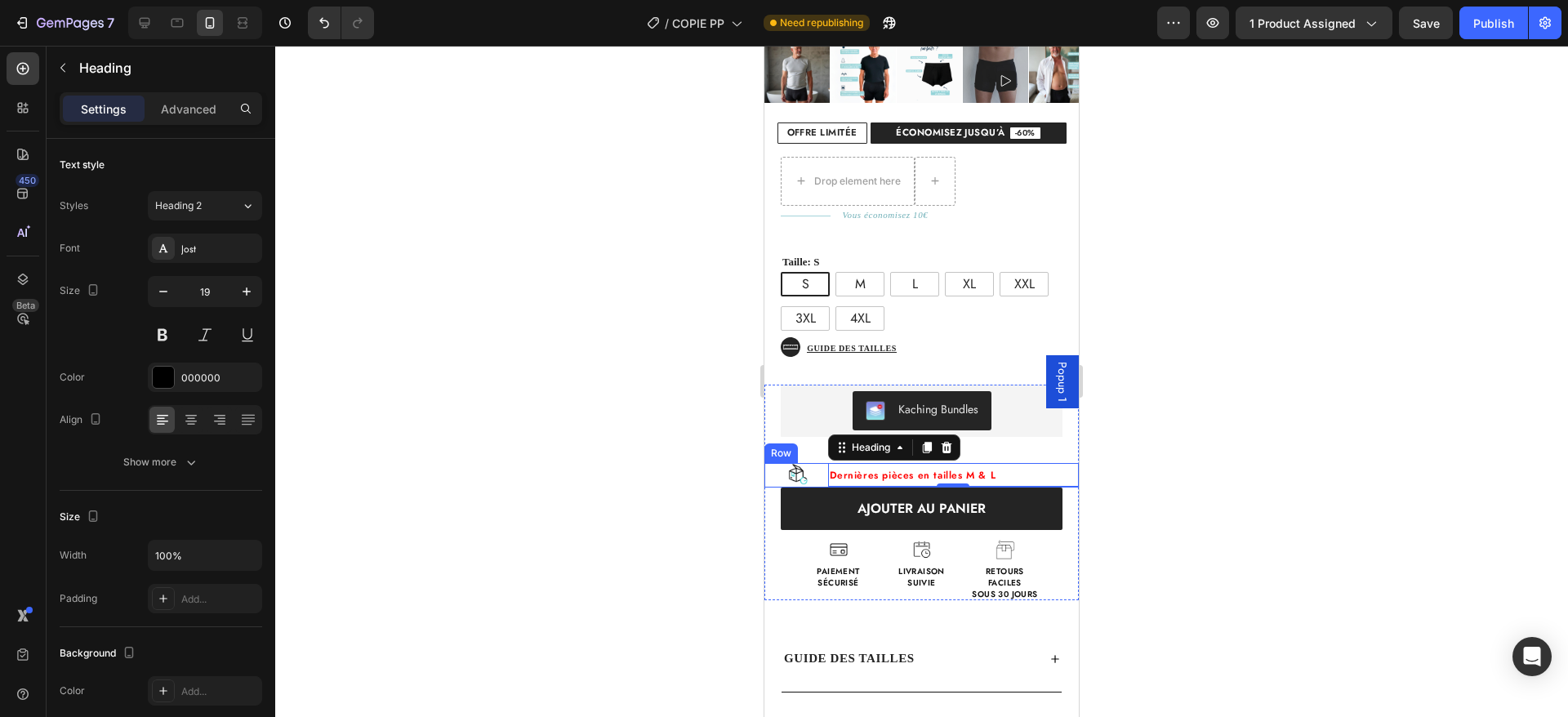
click at [820, 463] on div "Image Dernières pièces en tailles M & L Heading 0 Row" at bounding box center [922, 476] width 315 height 24
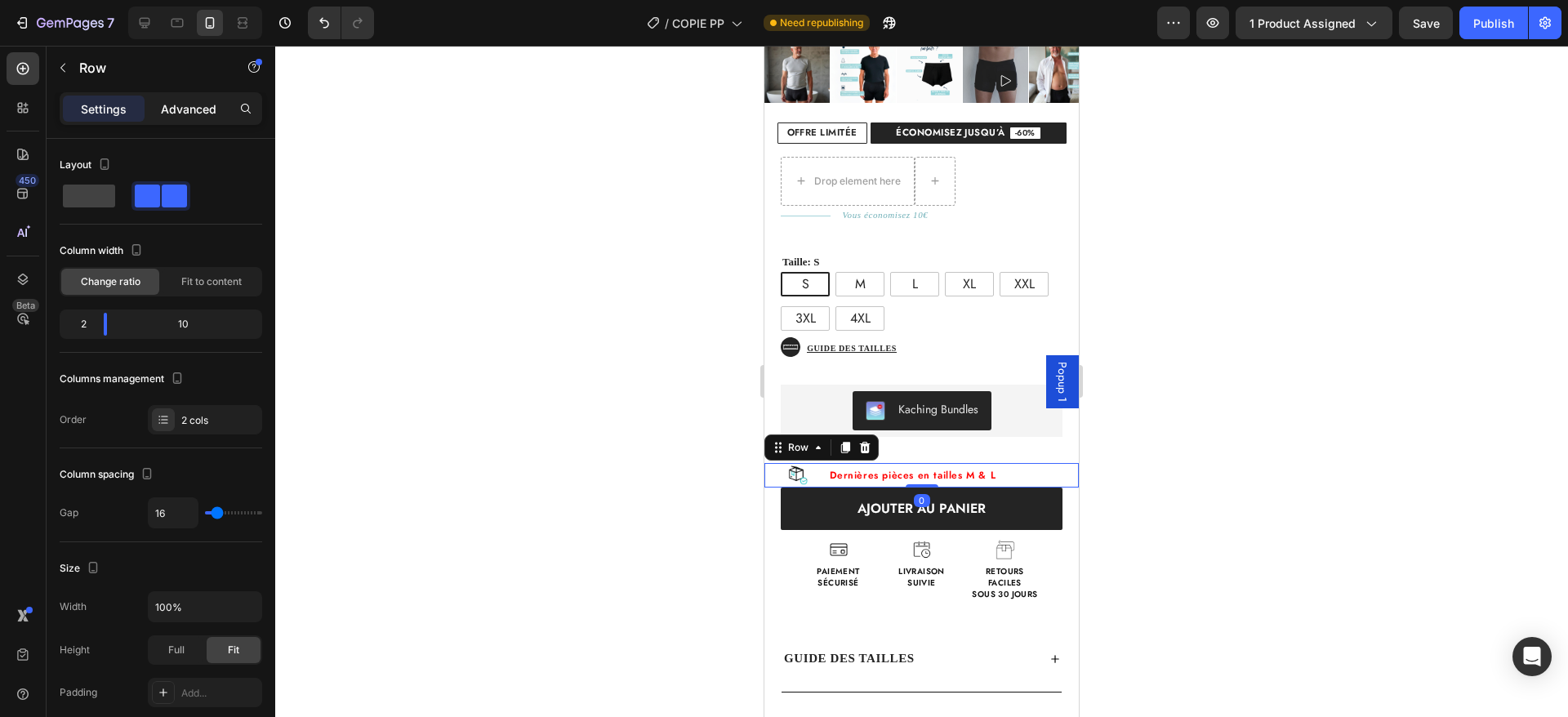
click at [168, 111] on p "Advanced" at bounding box center [189, 109] width 56 height 17
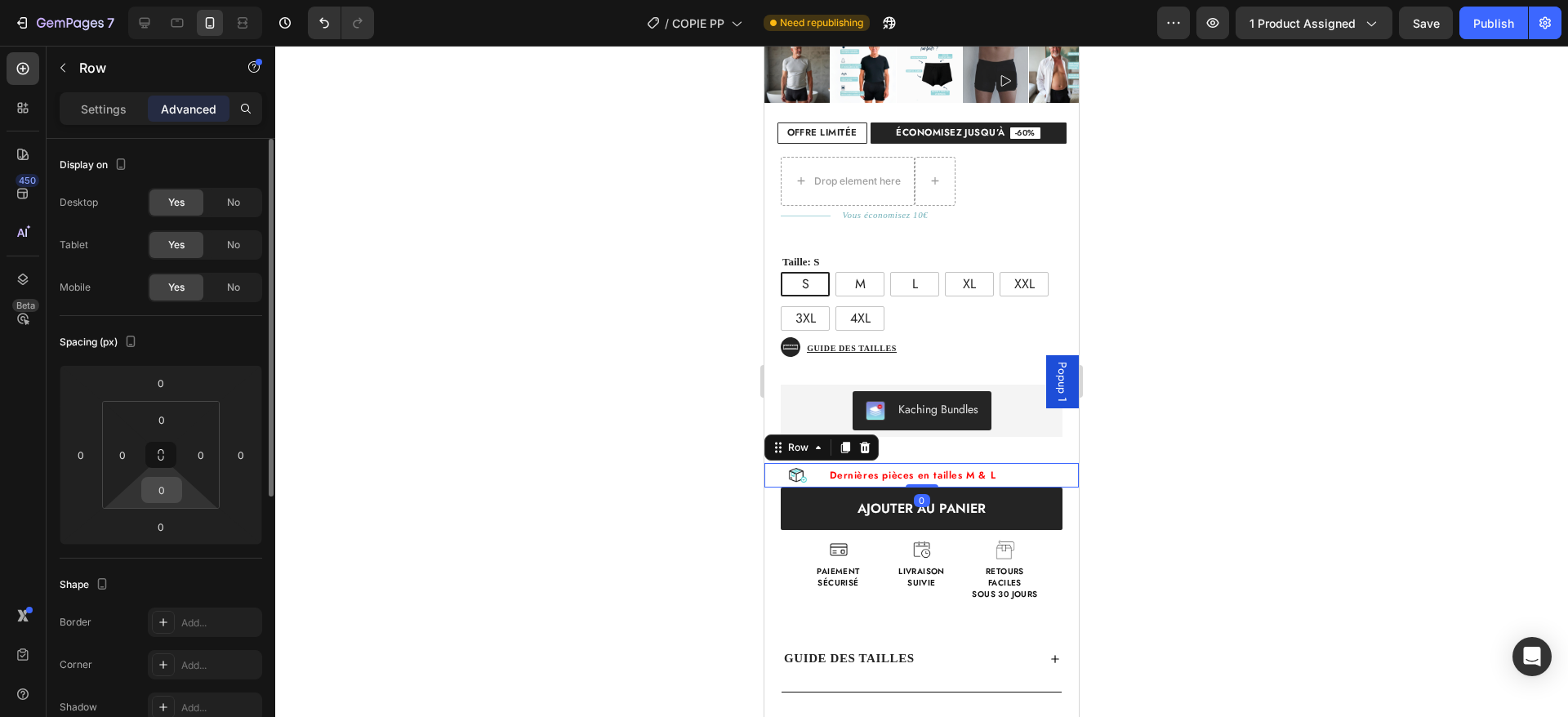
click at [158, 480] on input "0" at bounding box center [161, 491] width 32 height 24
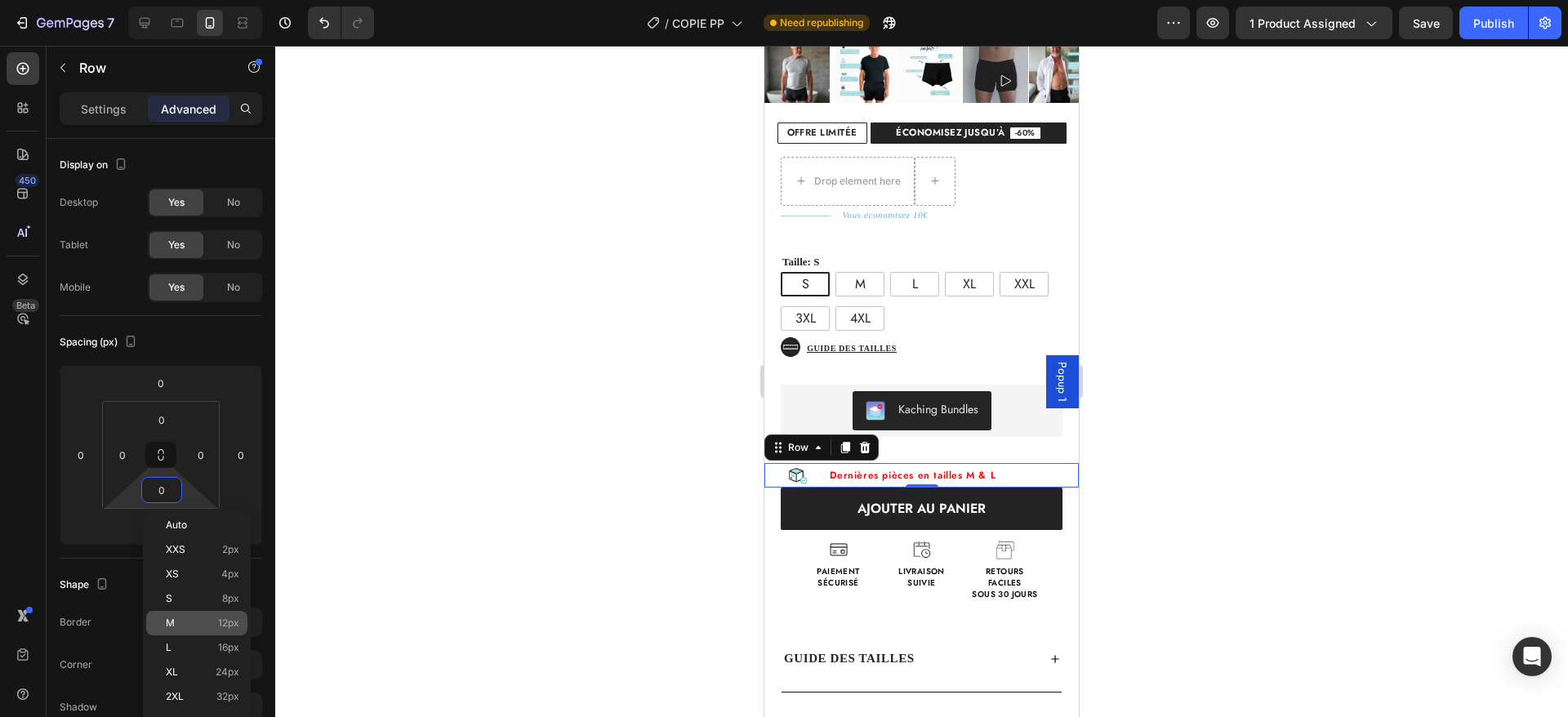
click at [212, 619] on p "M 12px" at bounding box center [203, 623] width 73 height 11
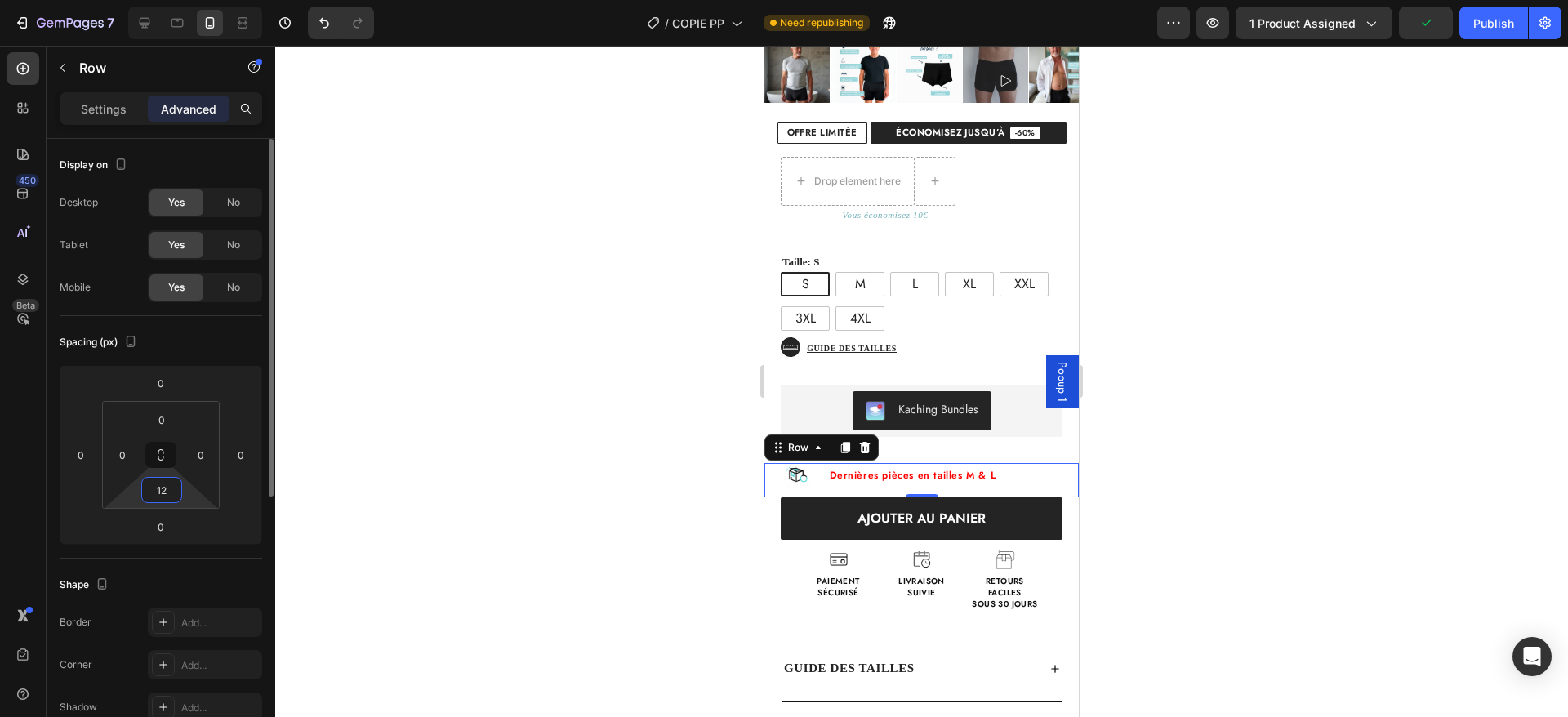
click at [170, 497] on input "12" at bounding box center [161, 491] width 32 height 24
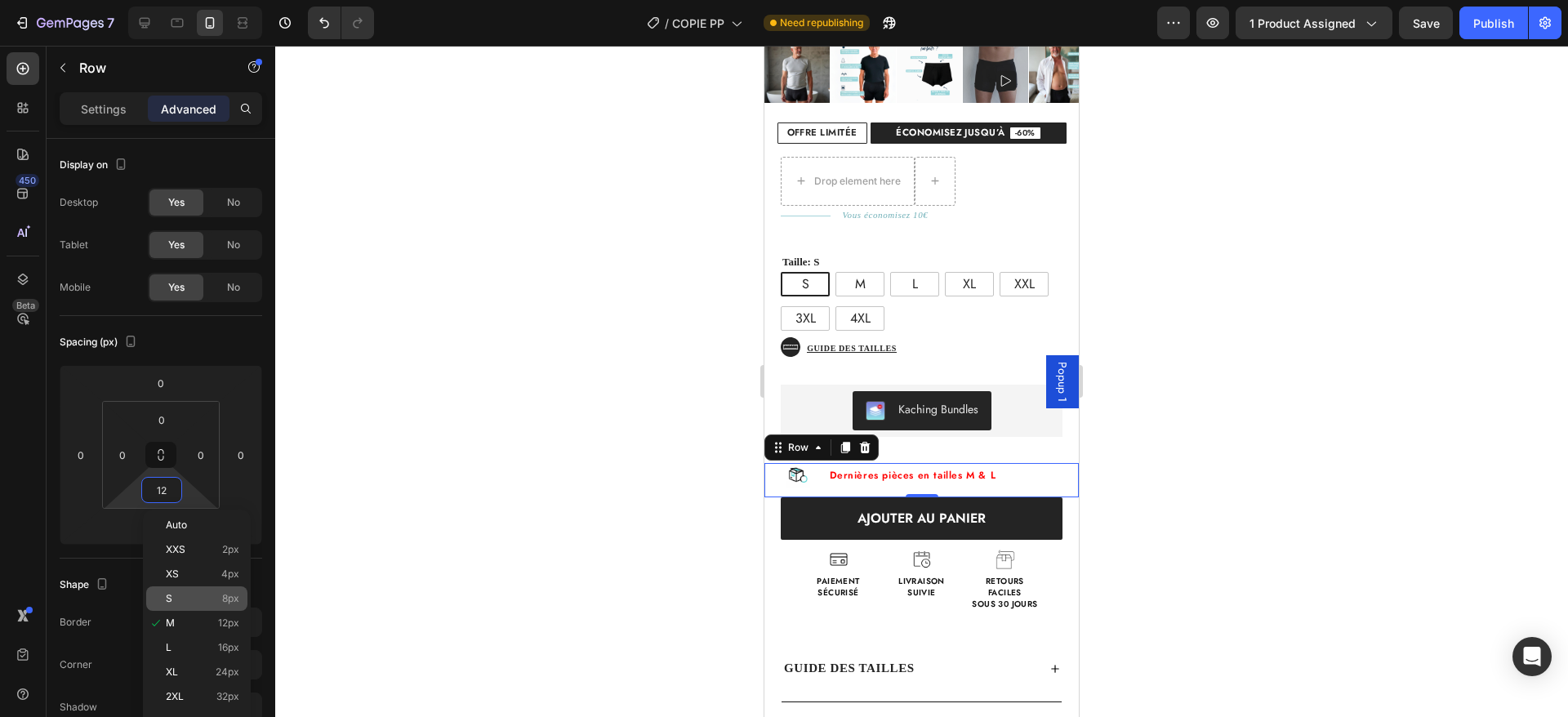
click at [197, 590] on div "S 8px" at bounding box center [197, 599] width 101 height 24
type input "8"
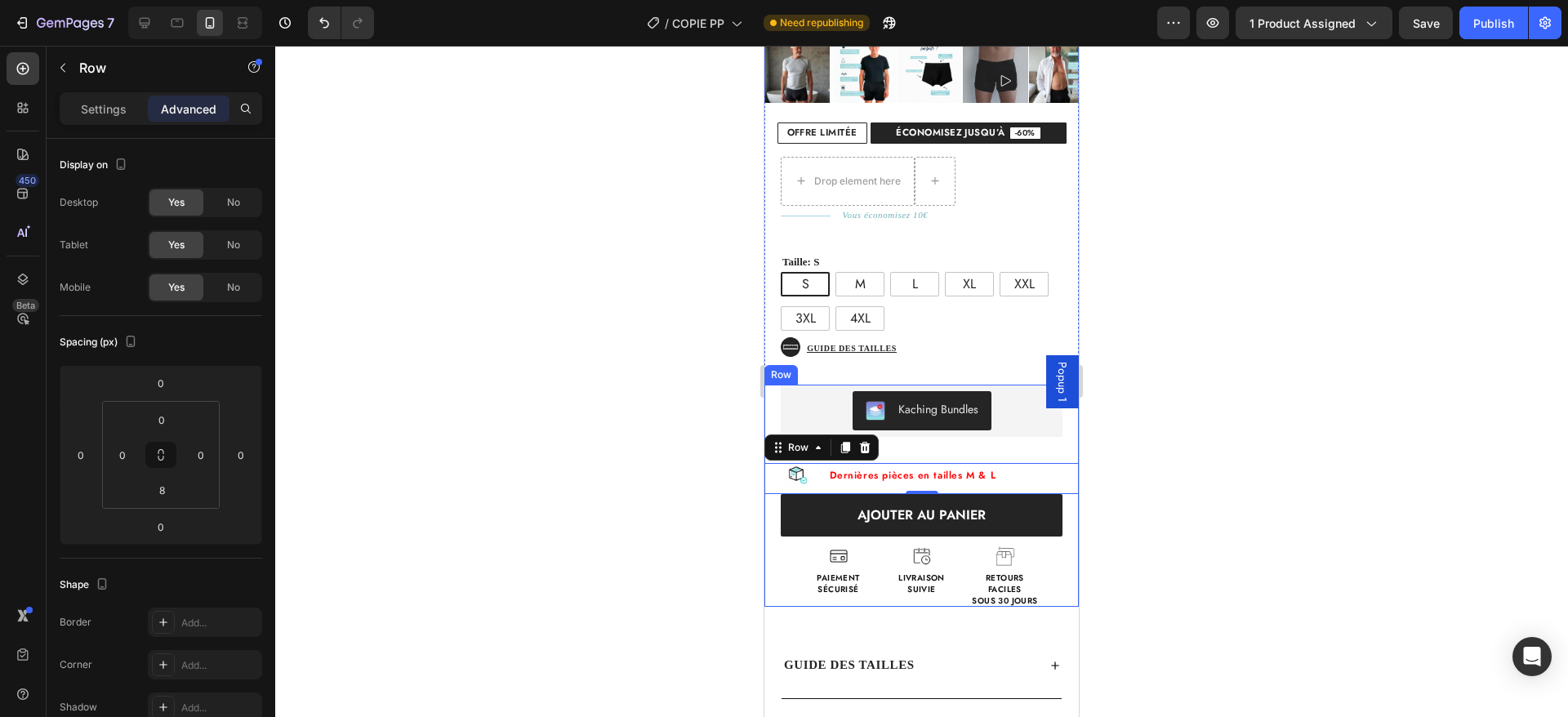
click at [939, 430] on div "Kaching Bundles Kaching Bundles" at bounding box center [922, 417] width 315 height 66
click at [817, 463] on div "Image Dernières pièces en tailles M & L Heading Row" at bounding box center [922, 479] width 315 height 31
click at [797, 463] on img at bounding box center [798, 476] width 24 height 24
click at [886, 468] on span "Dernières pièces en tailles M & L" at bounding box center [912, 475] width 167 height 15
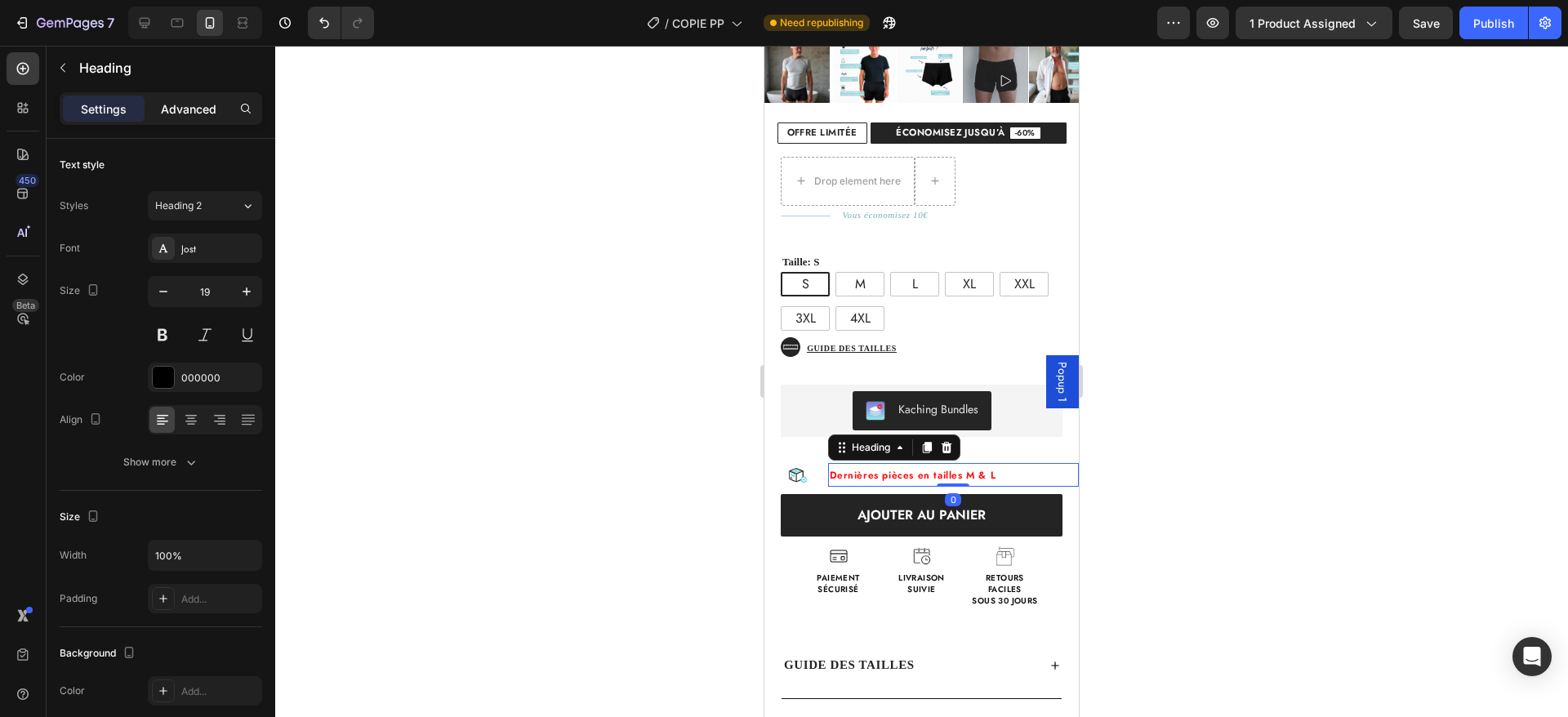
click at [160, 102] on div "Advanced" at bounding box center [188, 108] width 81 height 26
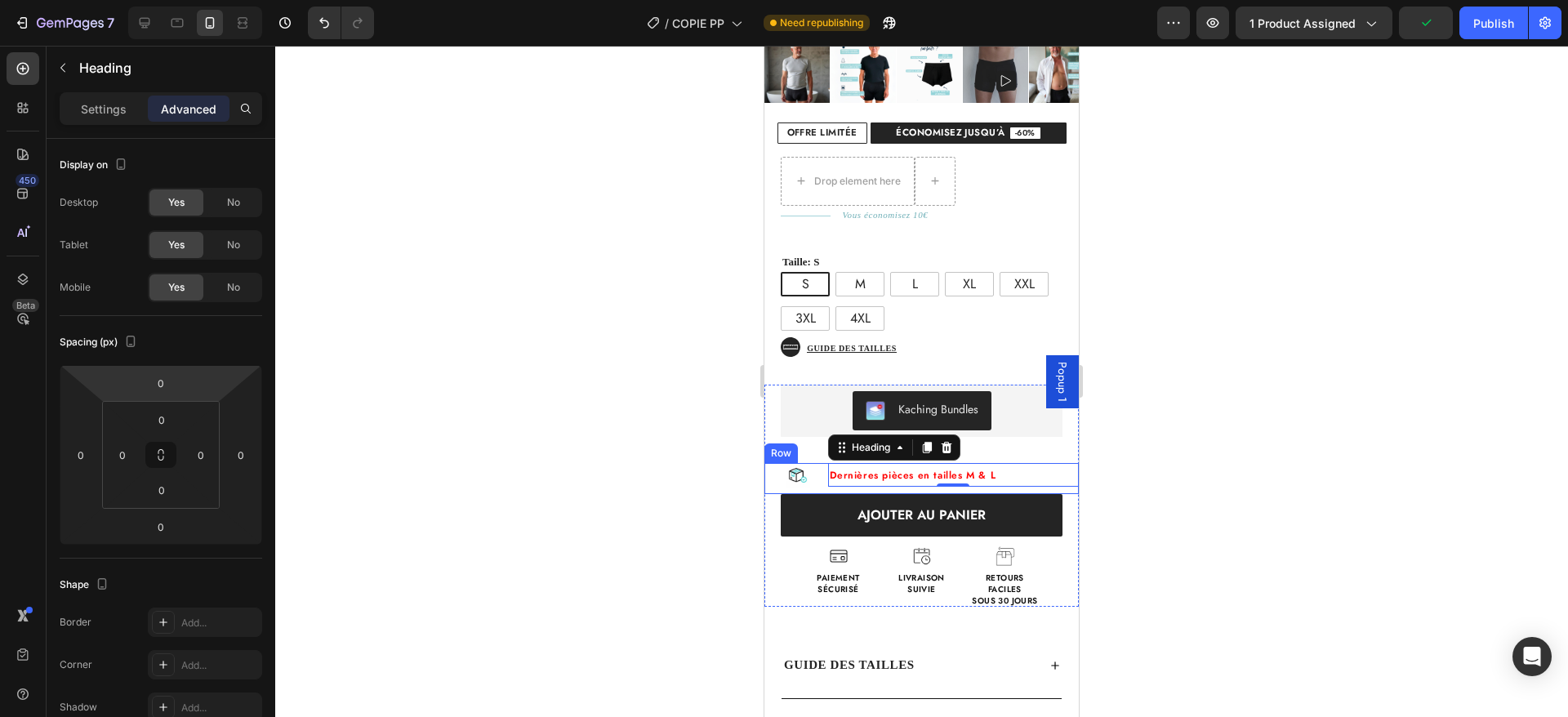
click at [821, 463] on div "Image Dernières pièces en tailles M & L Heading 0 Row" at bounding box center [922, 479] width 315 height 31
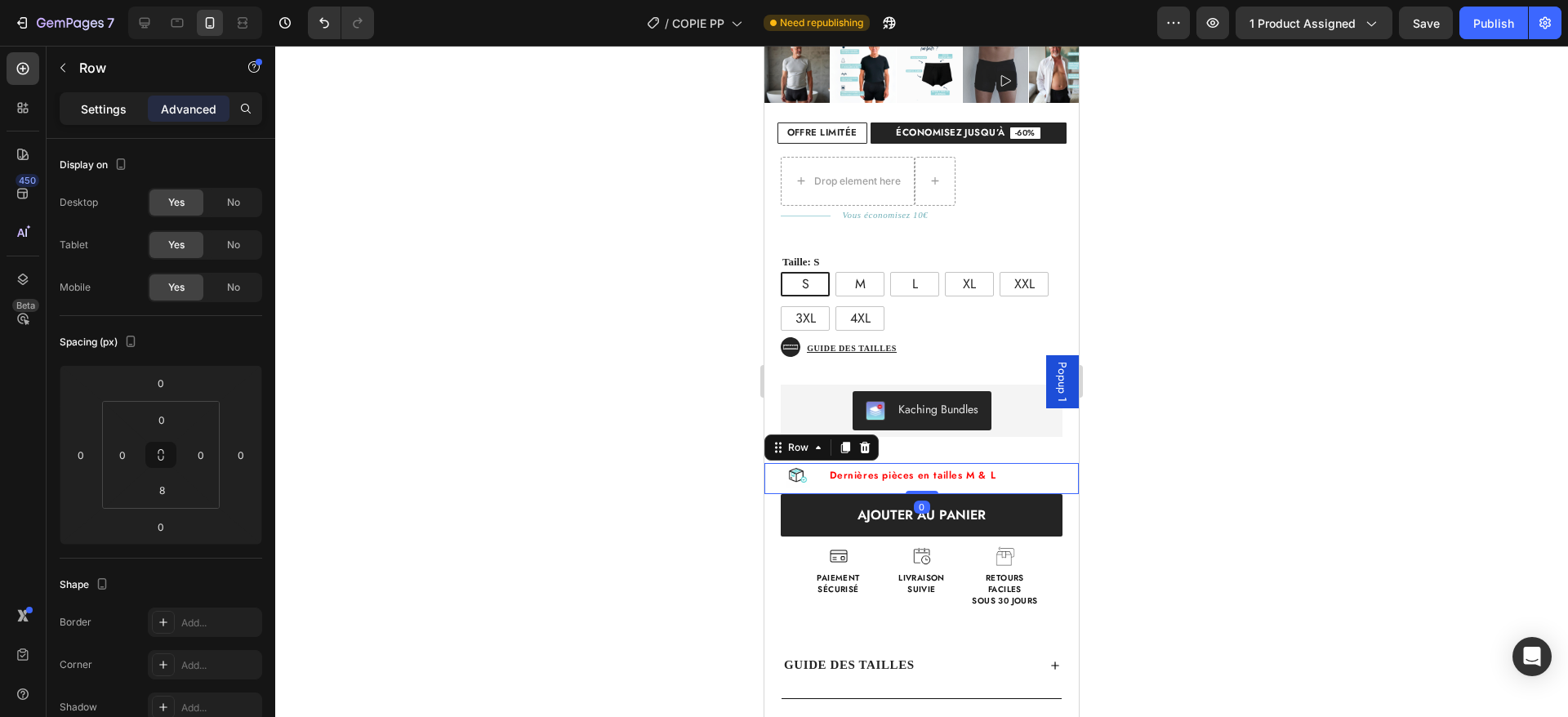
click at [106, 101] on p "Settings" at bounding box center [104, 109] width 45 height 17
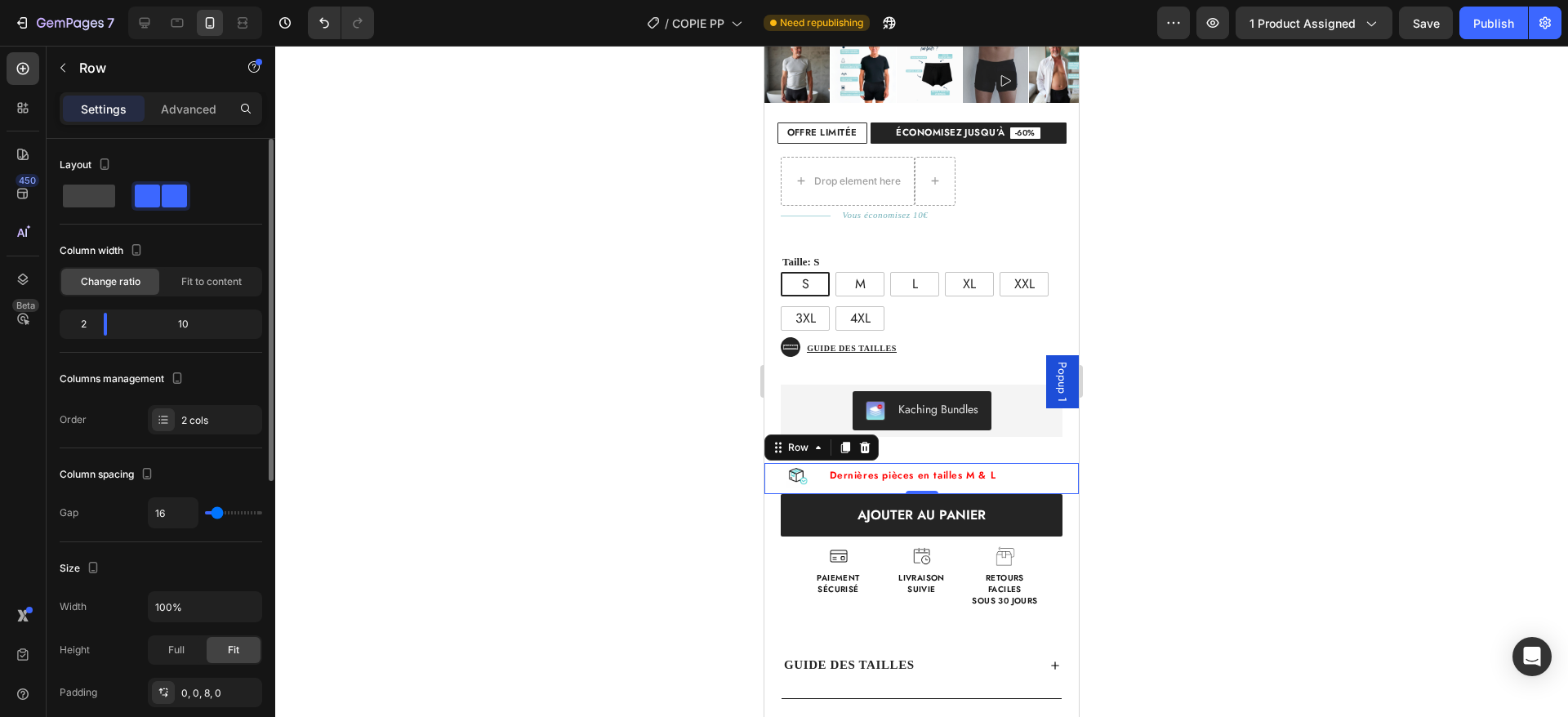
type input "22"
type input "0"
drag, startPoint x: 220, startPoint y: 508, endPoint x: 170, endPoint y: 485, distance: 55.0
type input "0"
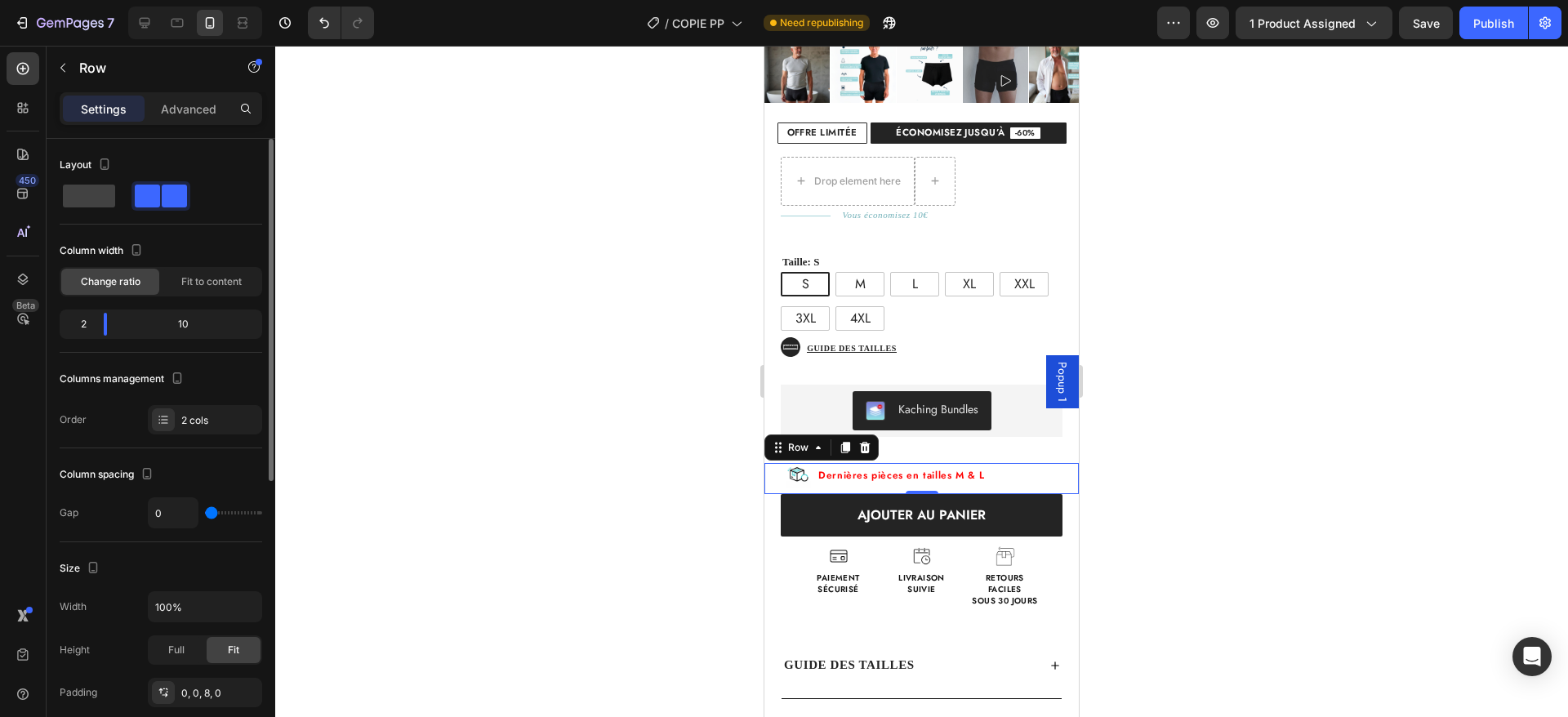
click at [205, 515] on input "range" at bounding box center [233, 513] width 57 height 3
click at [171, 475] on div "Column spacing" at bounding box center [161, 475] width 203 height 26
click at [919, 468] on span "Dernières pièces en tailles M & L" at bounding box center [901, 475] width 167 height 15
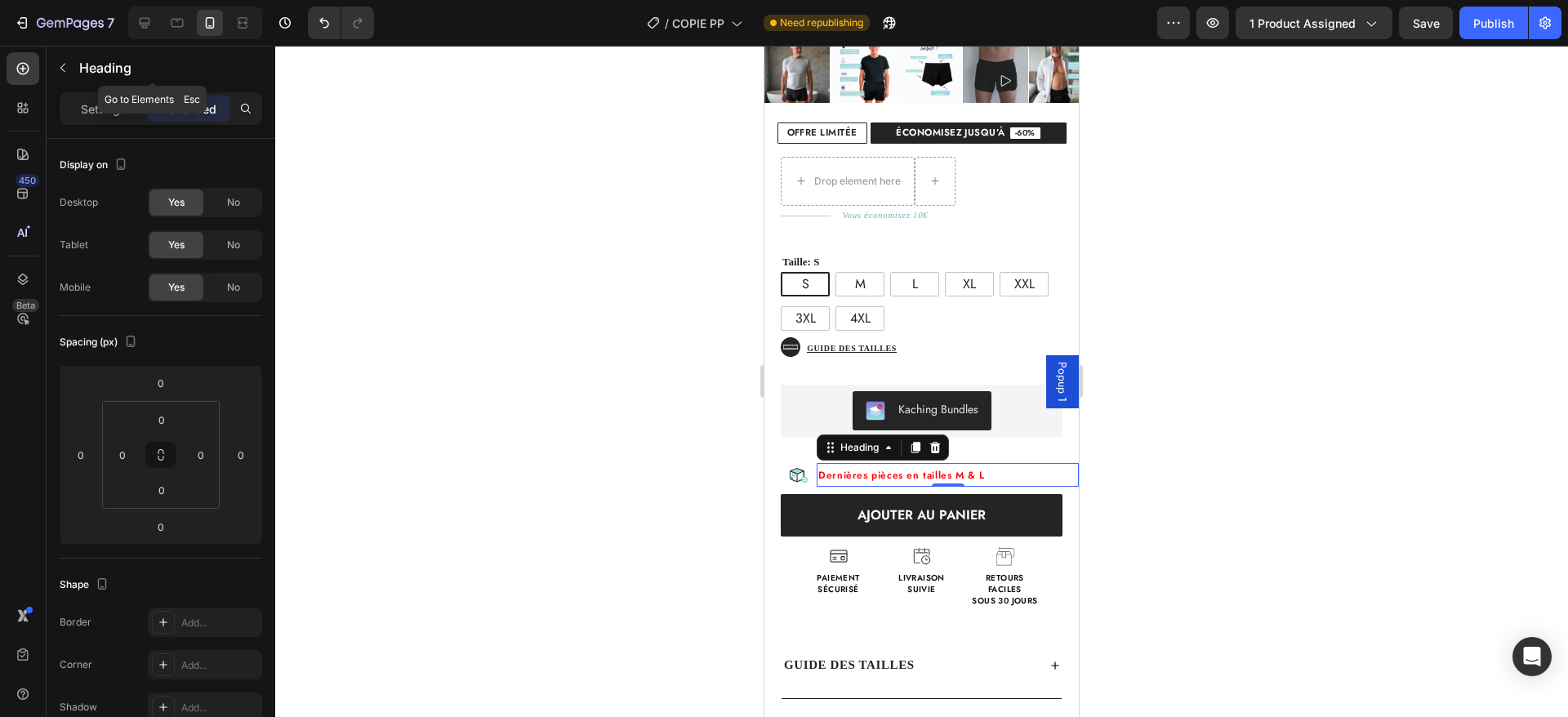
click at [64, 66] on icon "button" at bounding box center [62, 67] width 13 height 13
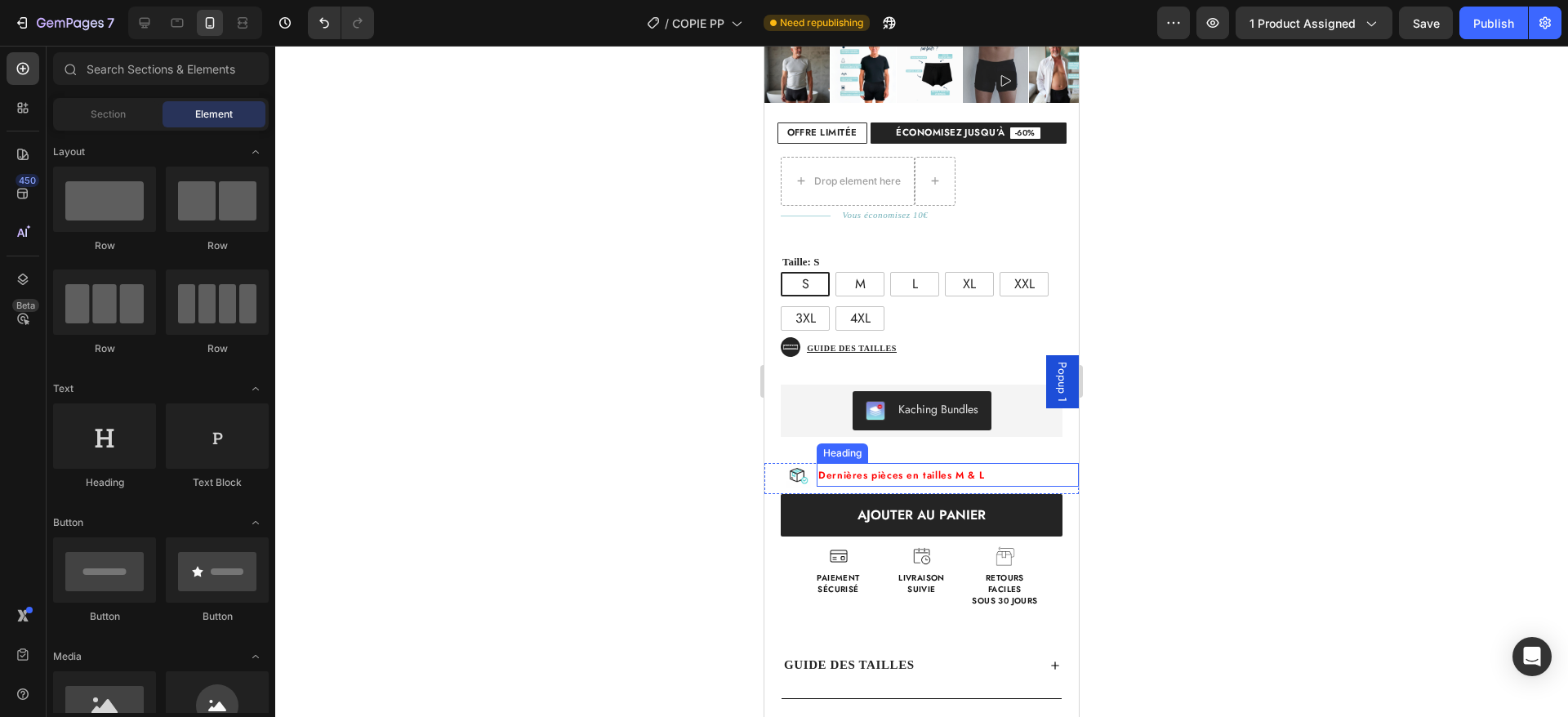
click at [915, 463] on h2 "Dernières pièces en tailles M & L" at bounding box center [947, 475] width 262 height 24
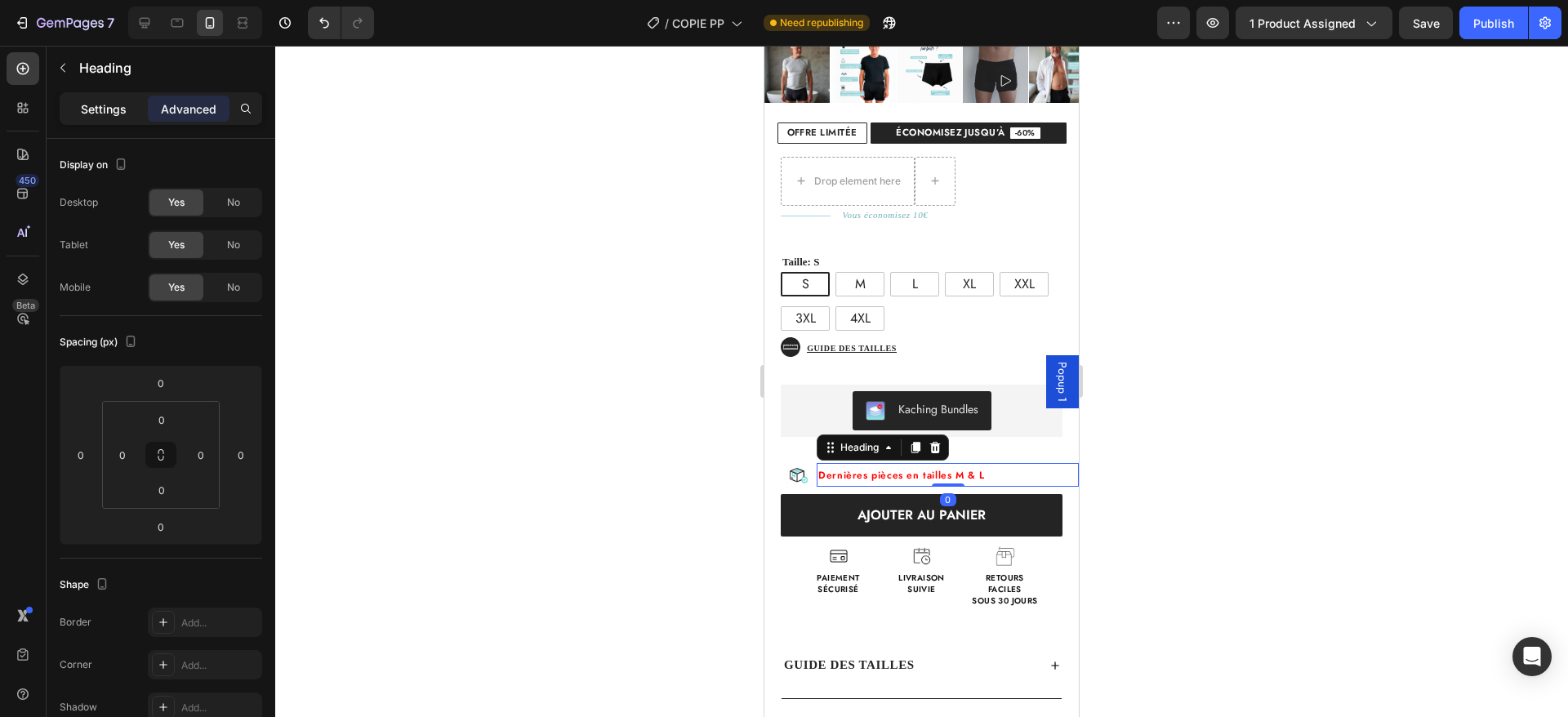
click at [98, 108] on p "Settings" at bounding box center [104, 109] width 45 height 17
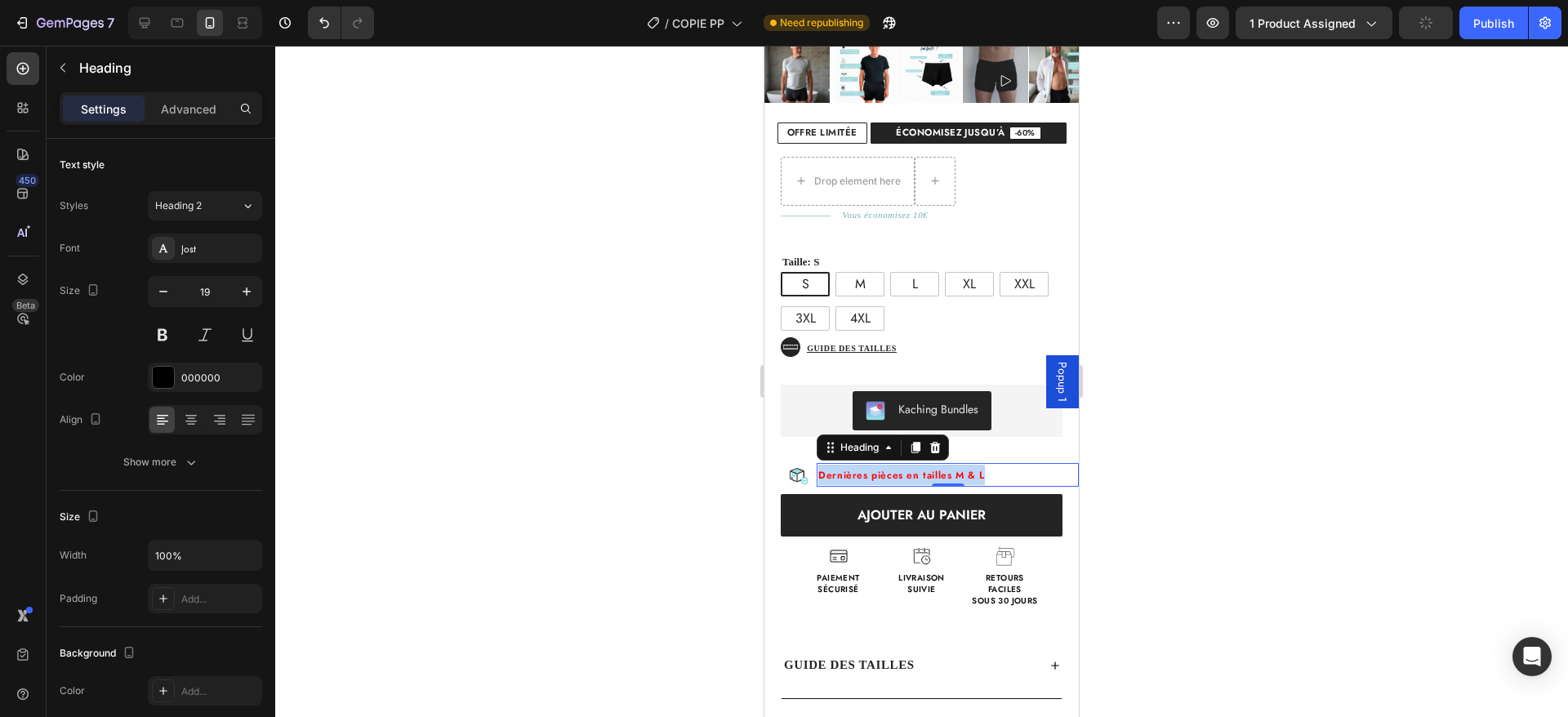
click at [890, 468] on span "Dernières pièces en tailles M & L" at bounding box center [901, 475] width 167 height 15
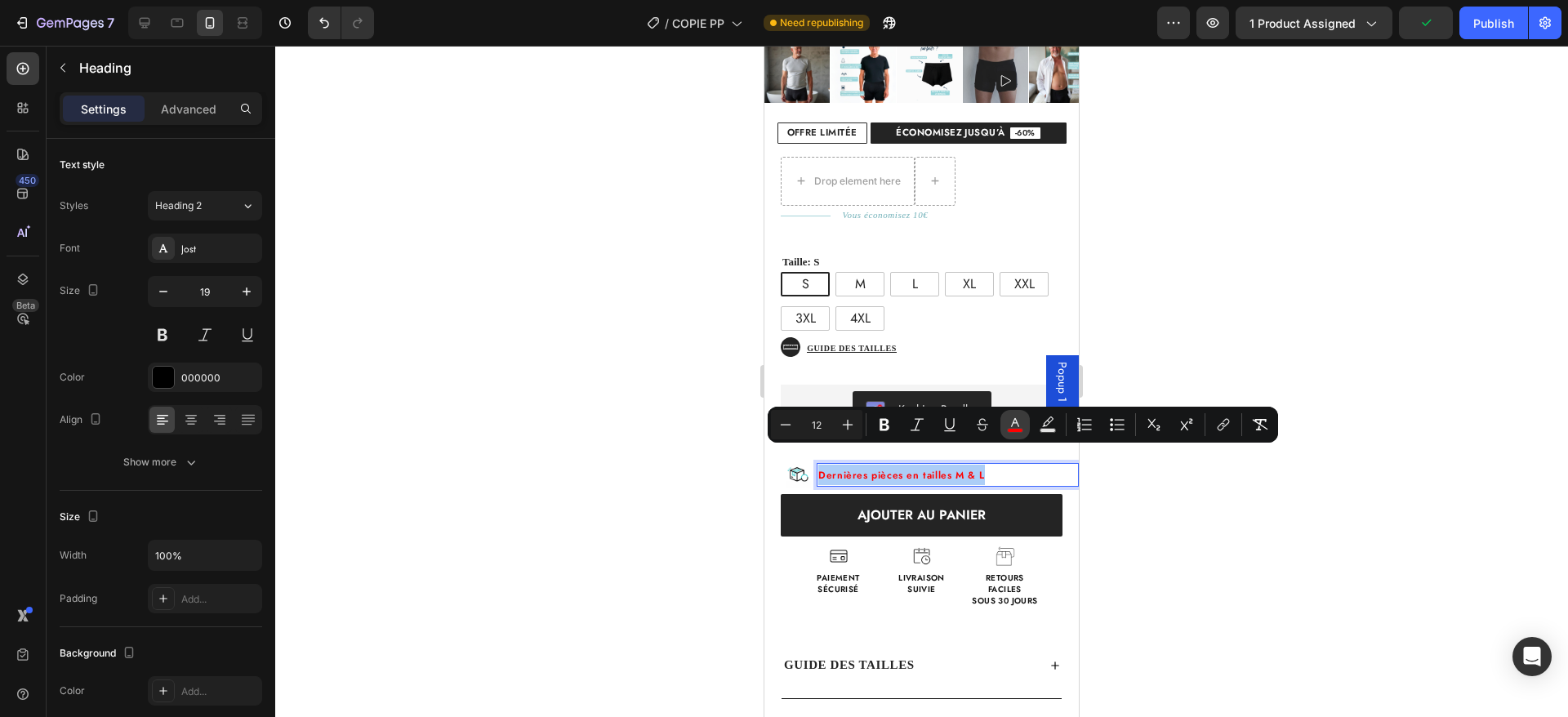
click at [1015, 425] on icon "Editor contextual toolbar" at bounding box center [1015, 425] width 17 height 17
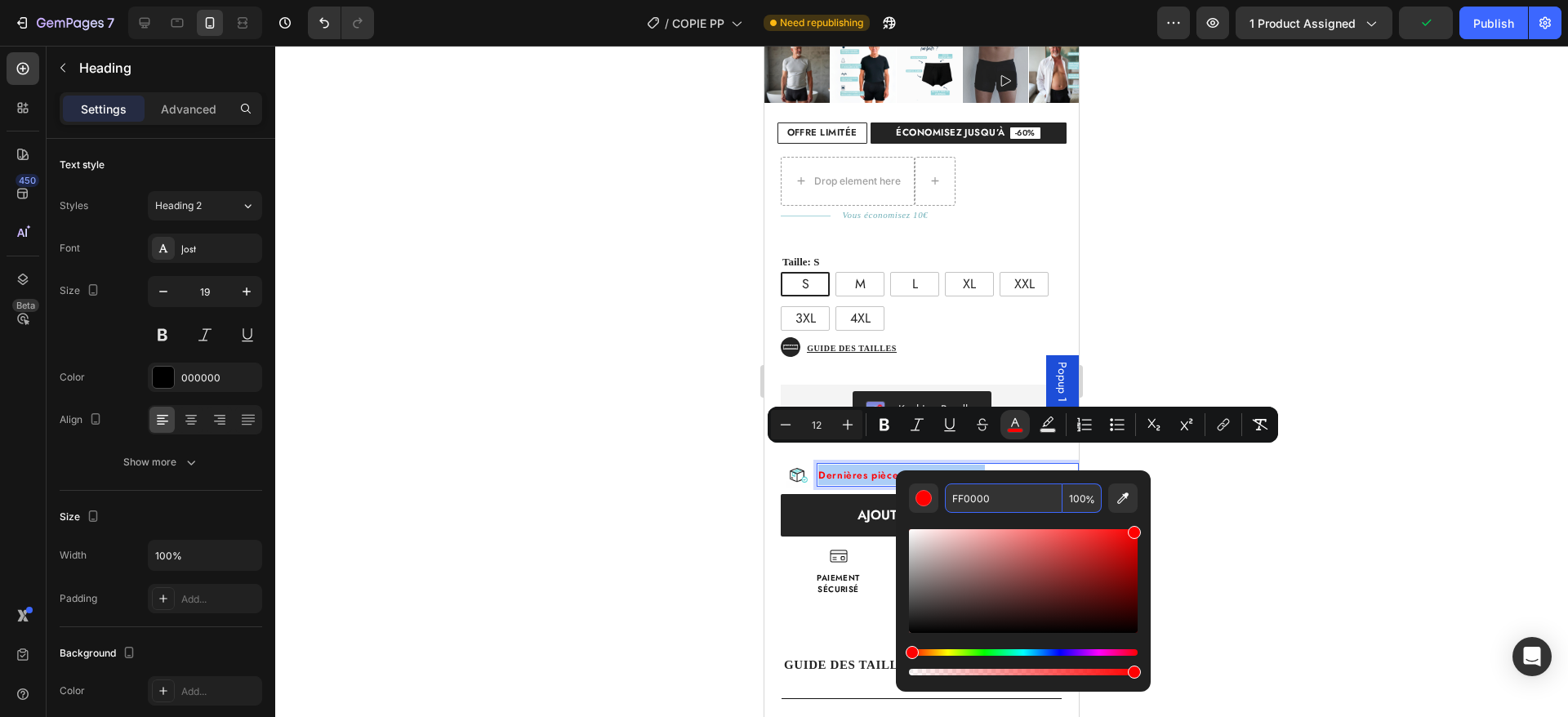
click at [983, 493] on input "FF0000" at bounding box center [1003, 498] width 118 height 30
type input "242424"
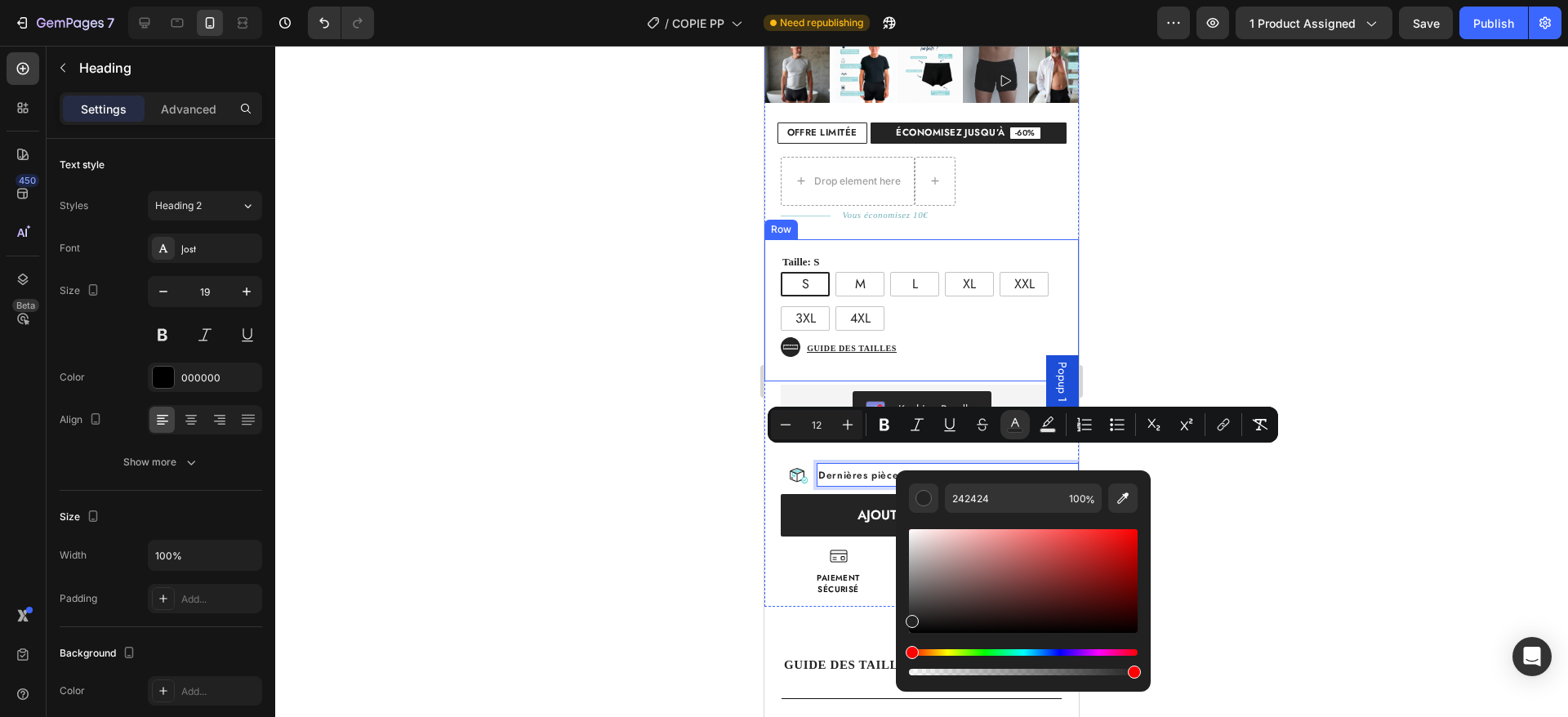
click at [990, 346] on div "Icon Guide des tailles Button Row" at bounding box center [922, 356] width 315 height 51
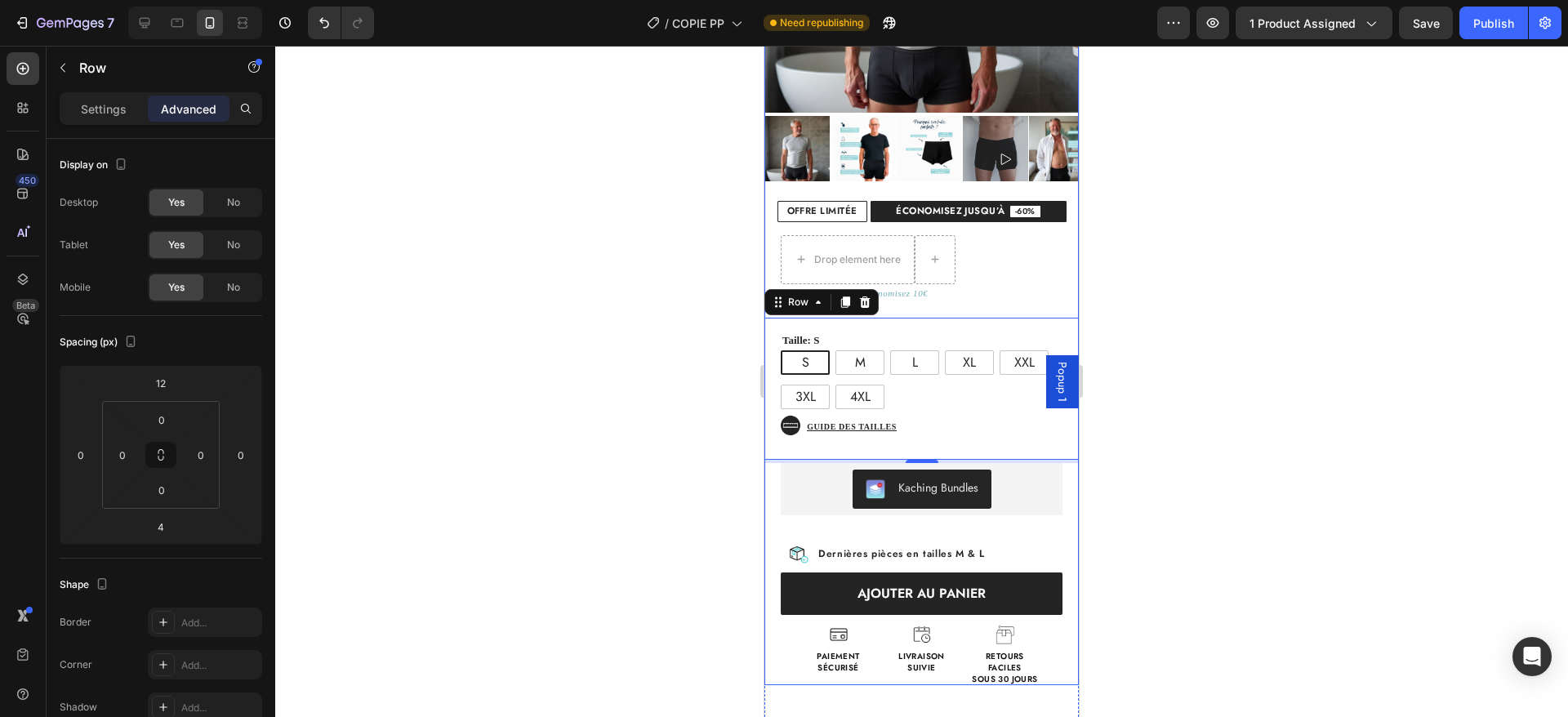
scroll to position [335, 0]
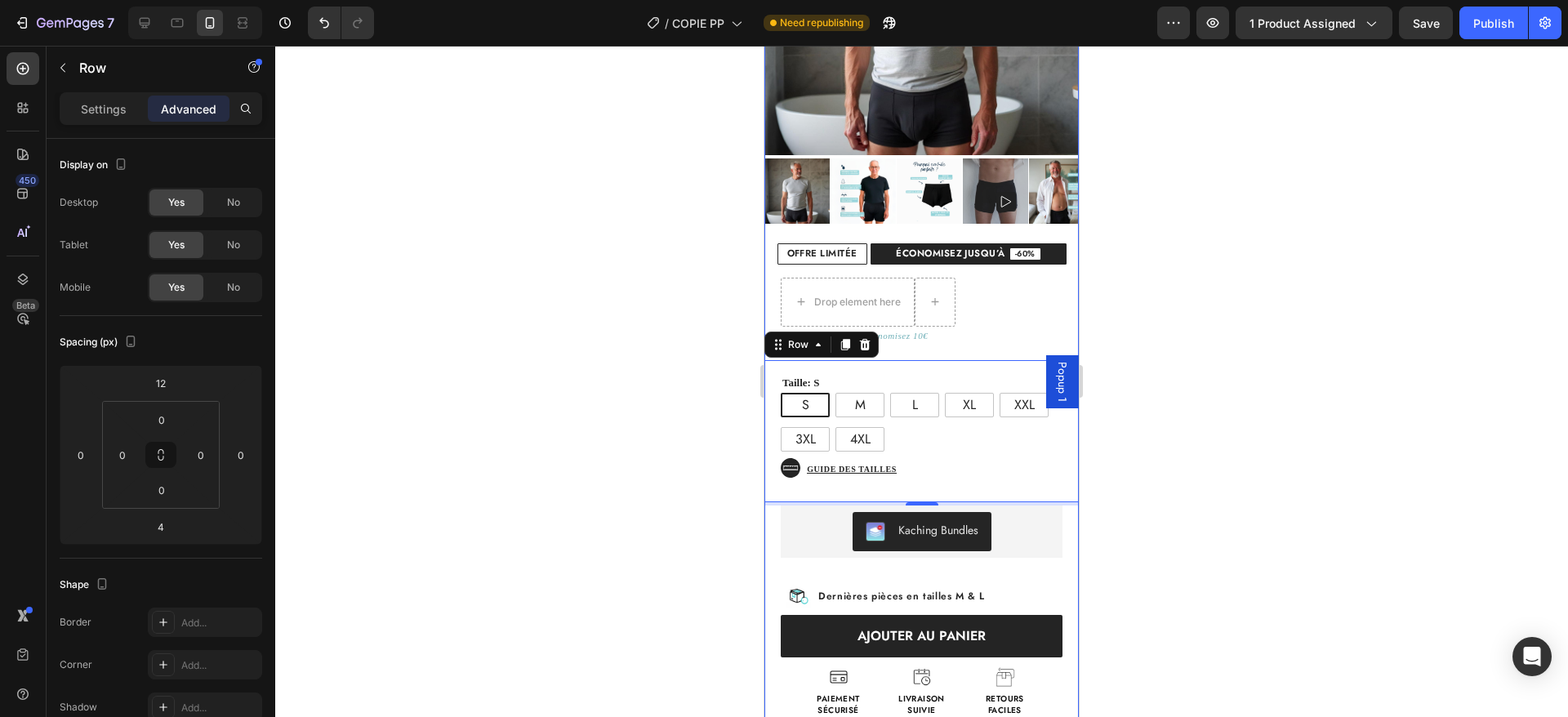
click at [1016, 296] on div "Drop element here Text Block Row Title Line Vous économisez 10€ Text Block Row …" at bounding box center [922, 497] width 315 height 463
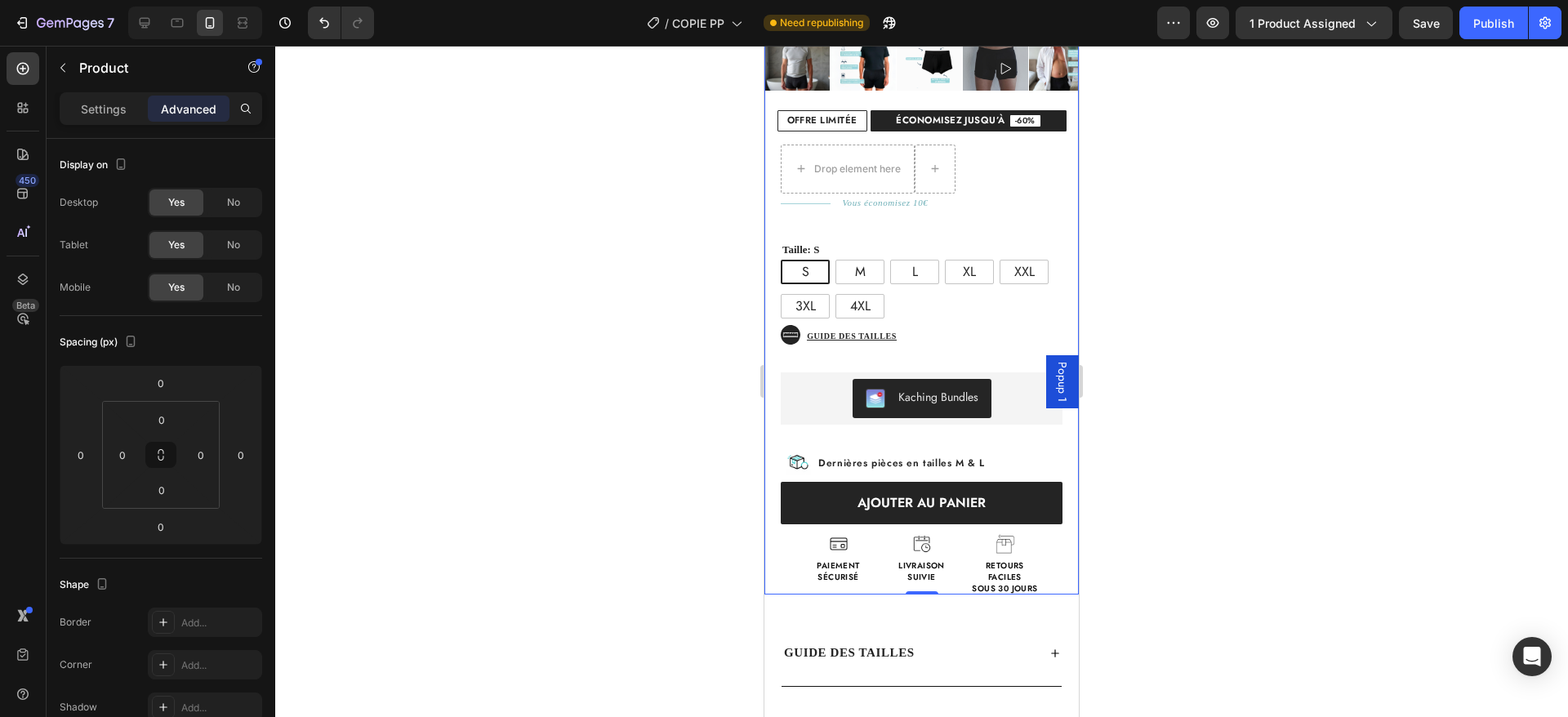
scroll to position [470, 0]
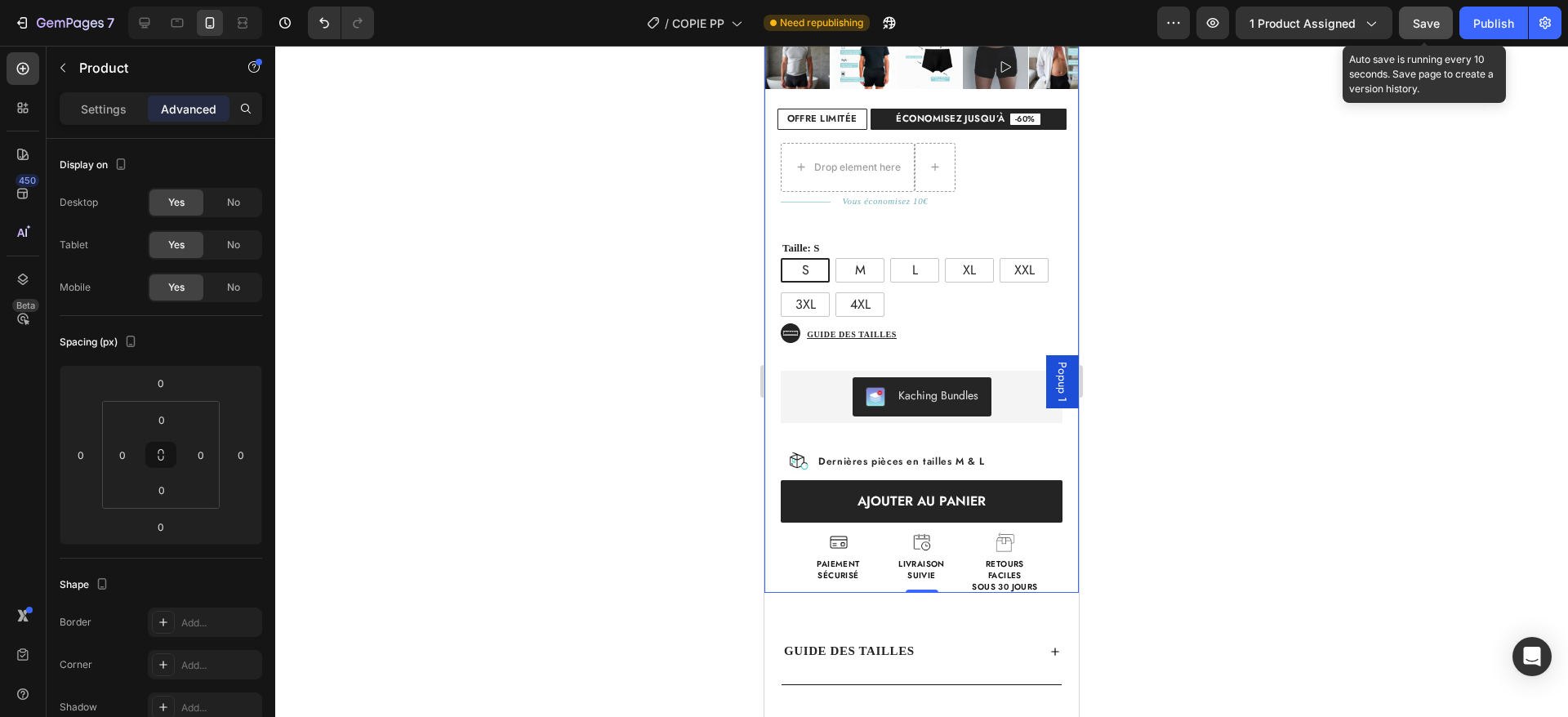
click at [1425, 29] on span "Save" at bounding box center [1426, 24] width 27 height 14
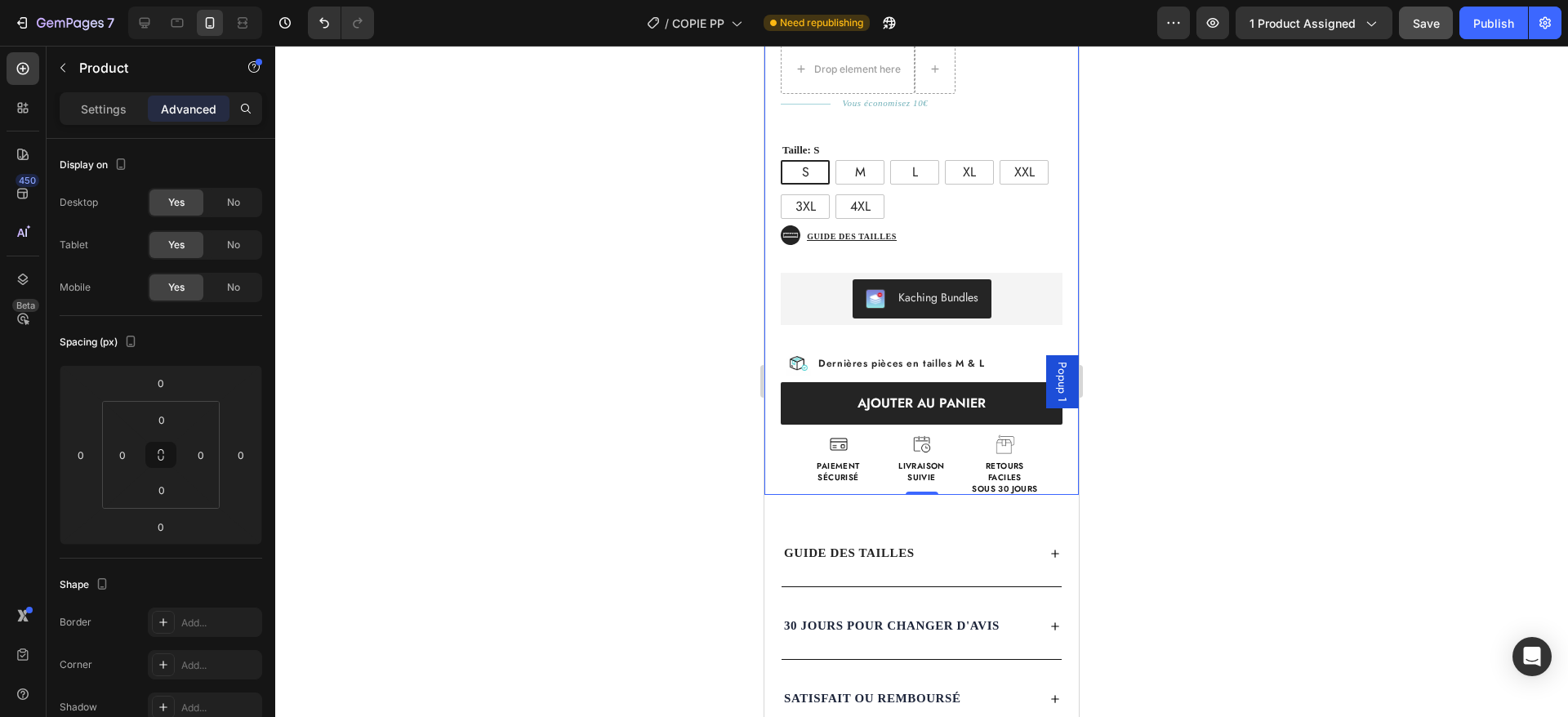
scroll to position [568, 0]
click at [50, 73] on button "button" at bounding box center [63, 68] width 26 height 26
click at [0, 0] on div at bounding box center [0, 0] width 0 height 0
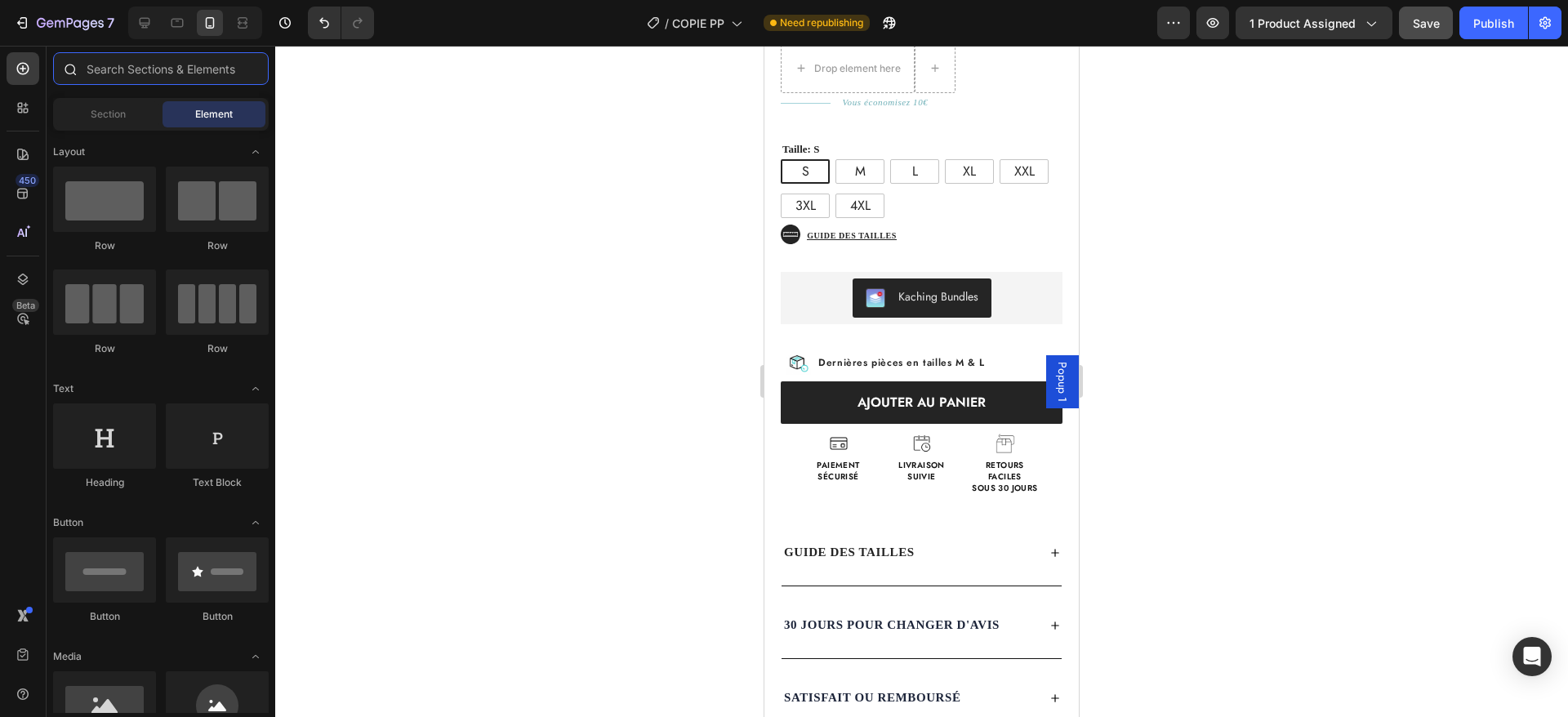
click at [140, 76] on input "text" at bounding box center [161, 68] width 216 height 32
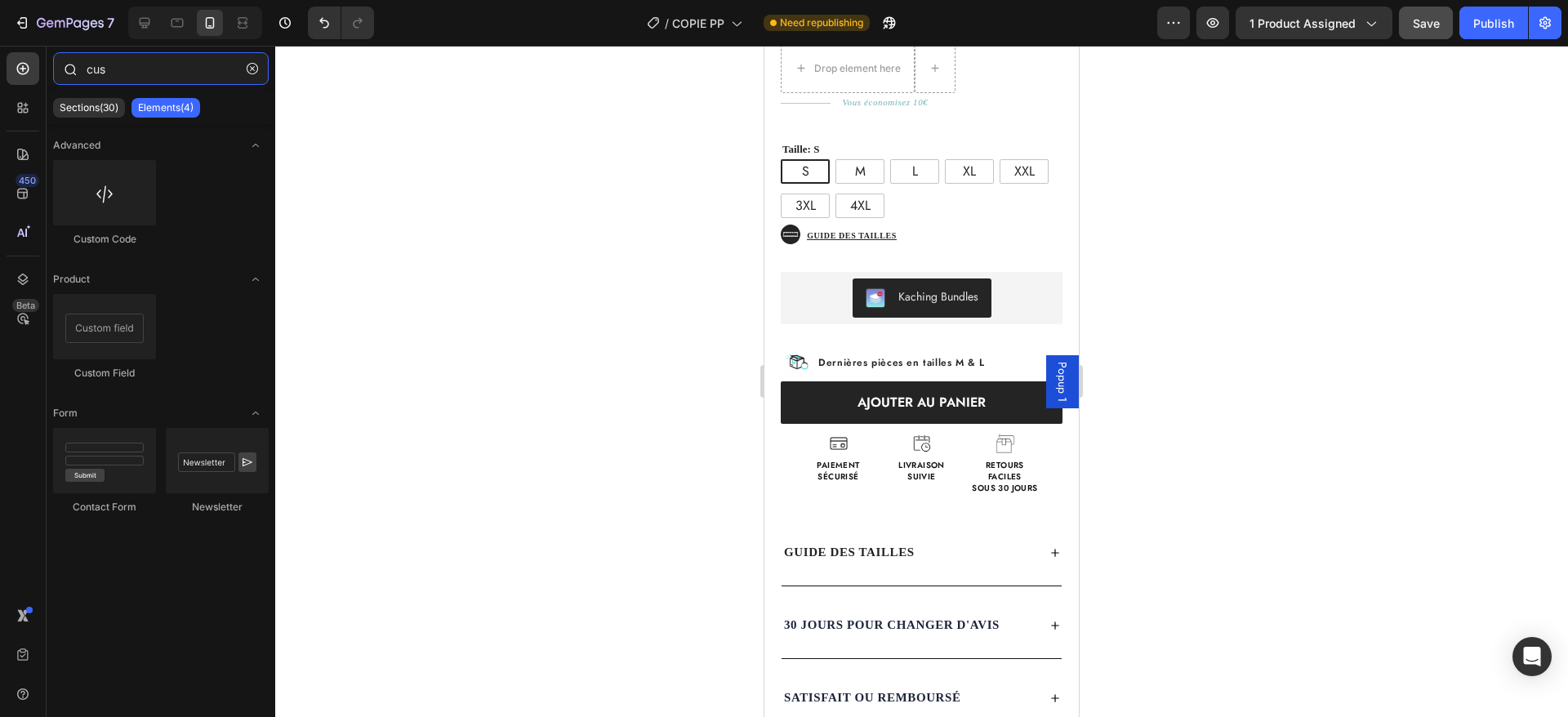
click at [131, 65] on input "cus" at bounding box center [161, 68] width 216 height 32
type input "cus"
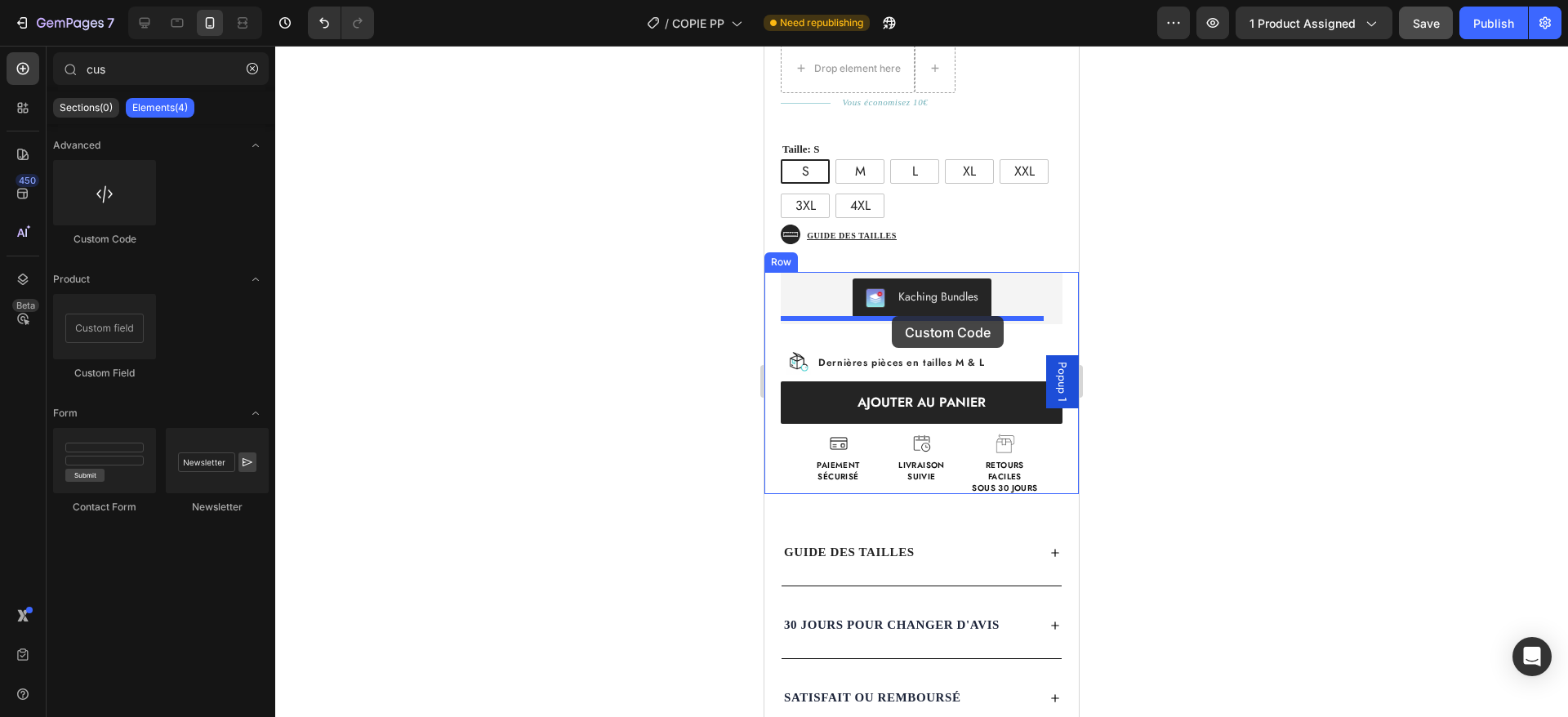
drag, startPoint x: 865, startPoint y: 232, endPoint x: 892, endPoint y: 317, distance: 89.2
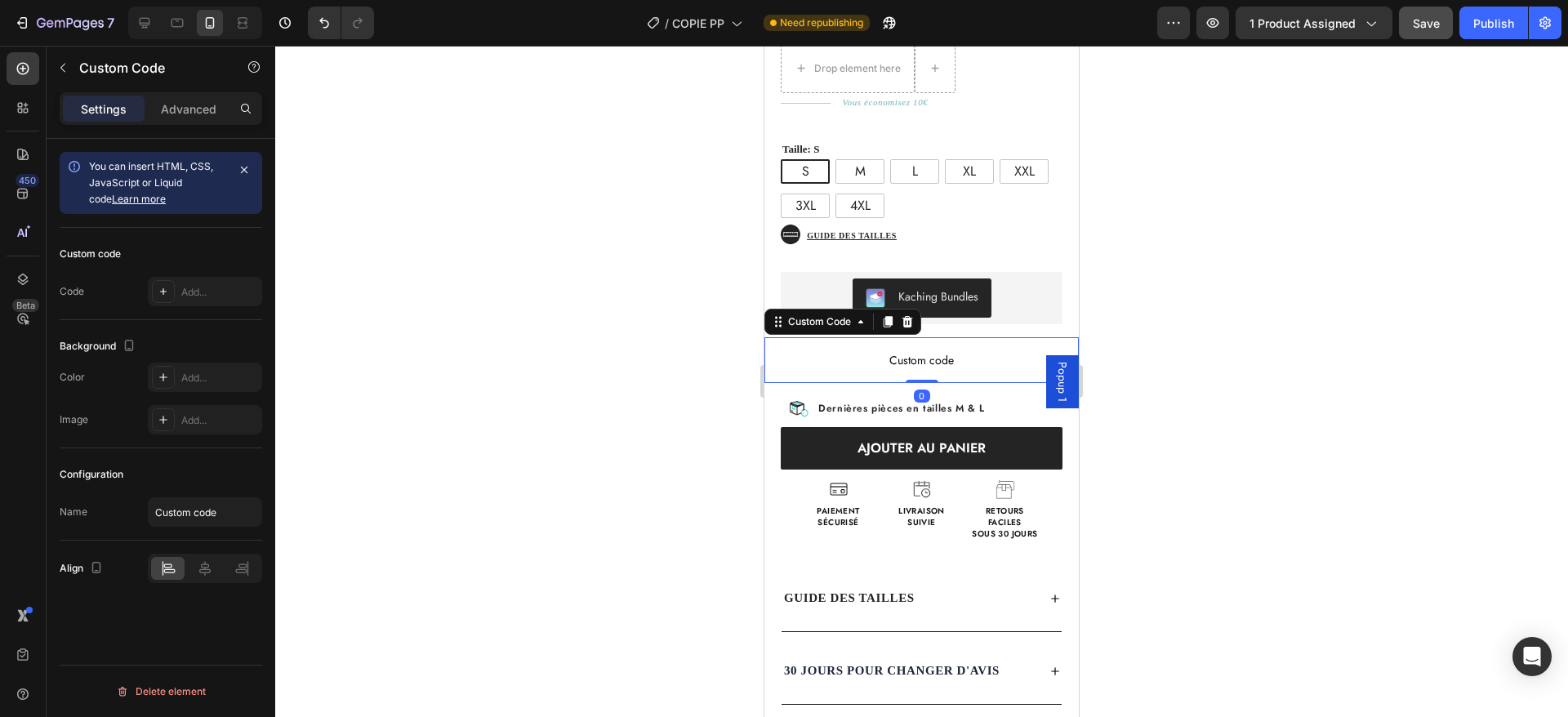
click at [892, 351] on span "Custom code" at bounding box center [922, 360] width 315 height 19
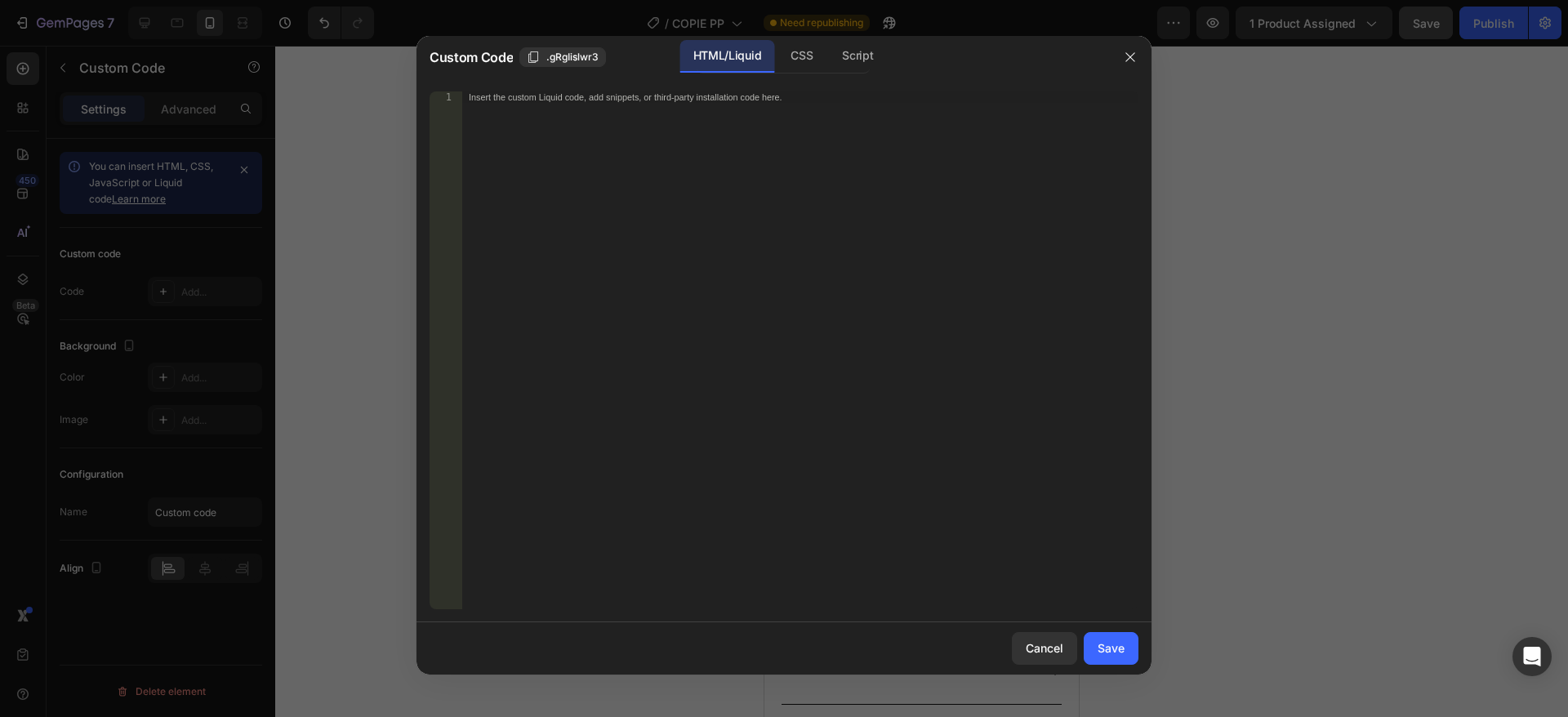
click at [673, 265] on div "Insert the custom Liquid code, add snippets, or third-party installation code h…" at bounding box center [801, 362] width 676 height 541
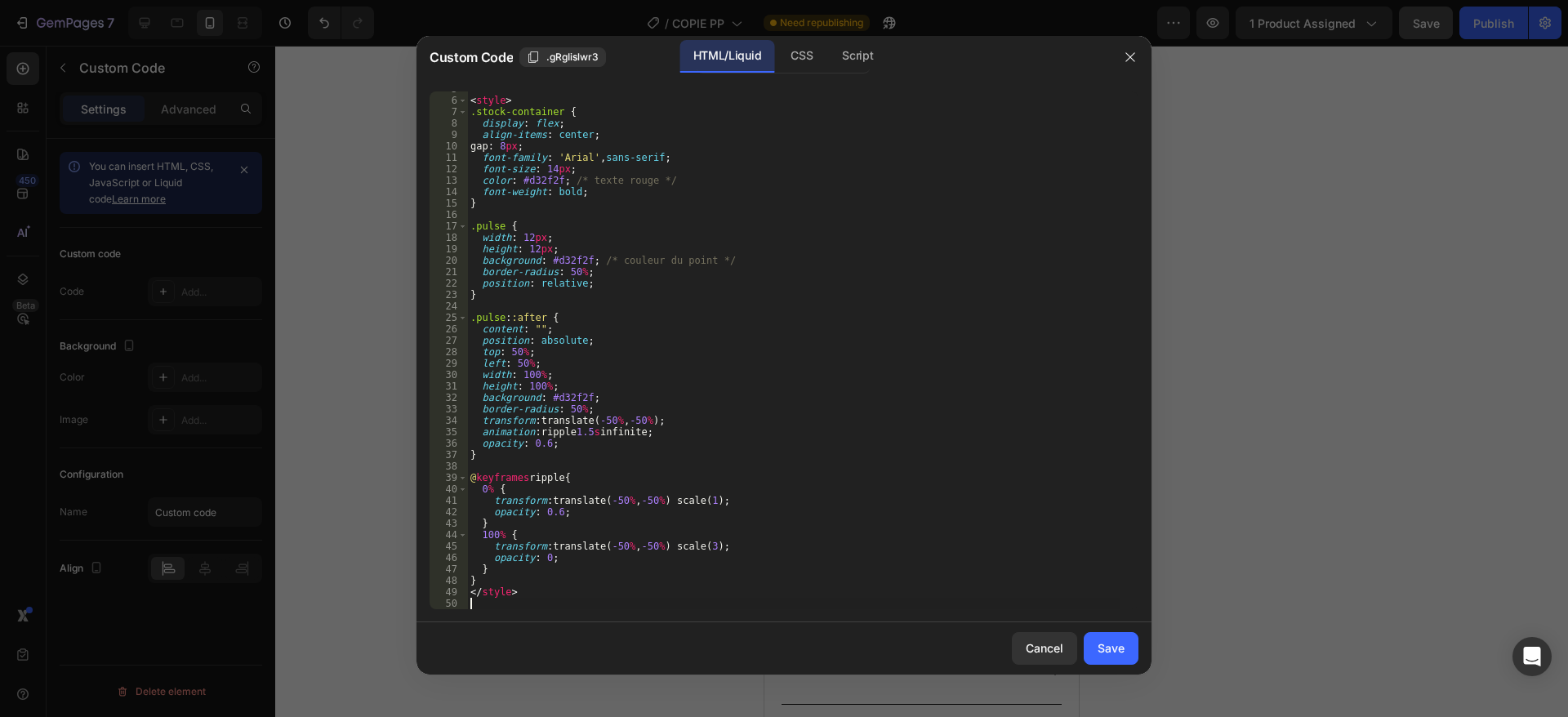
scroll to position [54, 0]
click at [1121, 643] on div "Save" at bounding box center [1111, 649] width 27 height 17
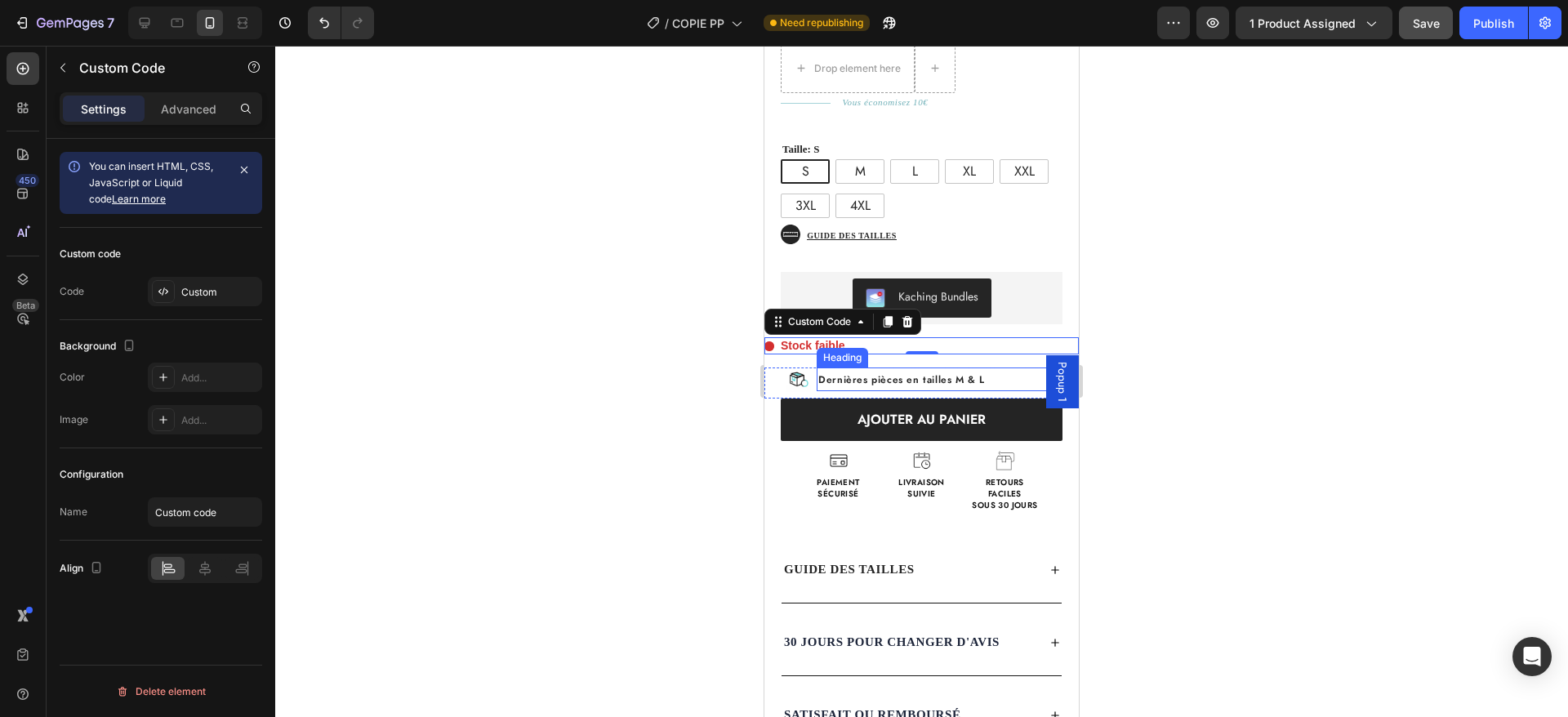
click at [844, 348] on div "Heading" at bounding box center [842, 358] width 52 height 19
click at [939, 338] on div "Stock faible" at bounding box center [922, 346] width 315 height 17
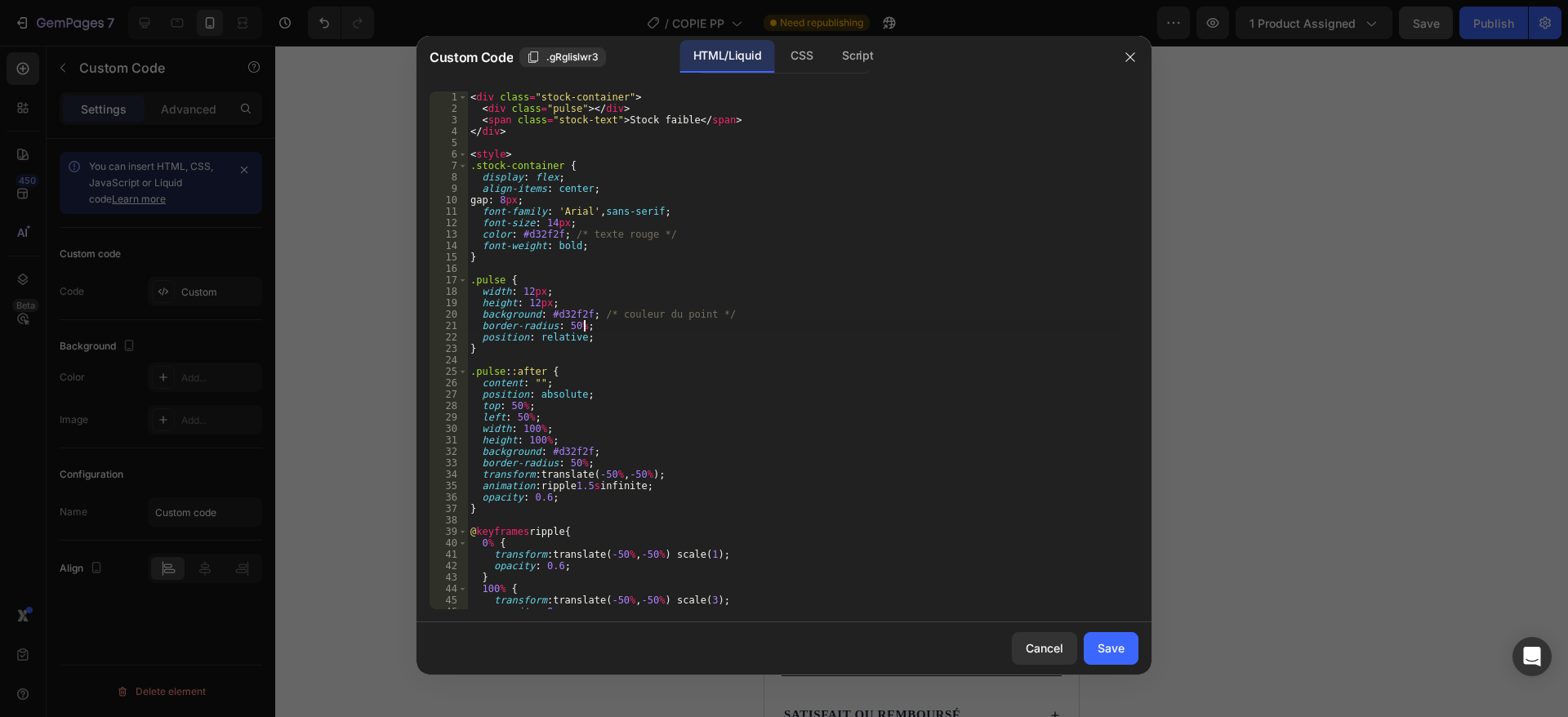
click at [939, 325] on div "< div class = "stock-container" > < div class = "pulse" > </ div > < span class…" at bounding box center [793, 362] width 653 height 541
click at [642, 393] on div "< div class = "stock-container" > < div class = "pulse" > </ div > < span class…" at bounding box center [793, 362] width 653 height 541
type textarea "</style>"
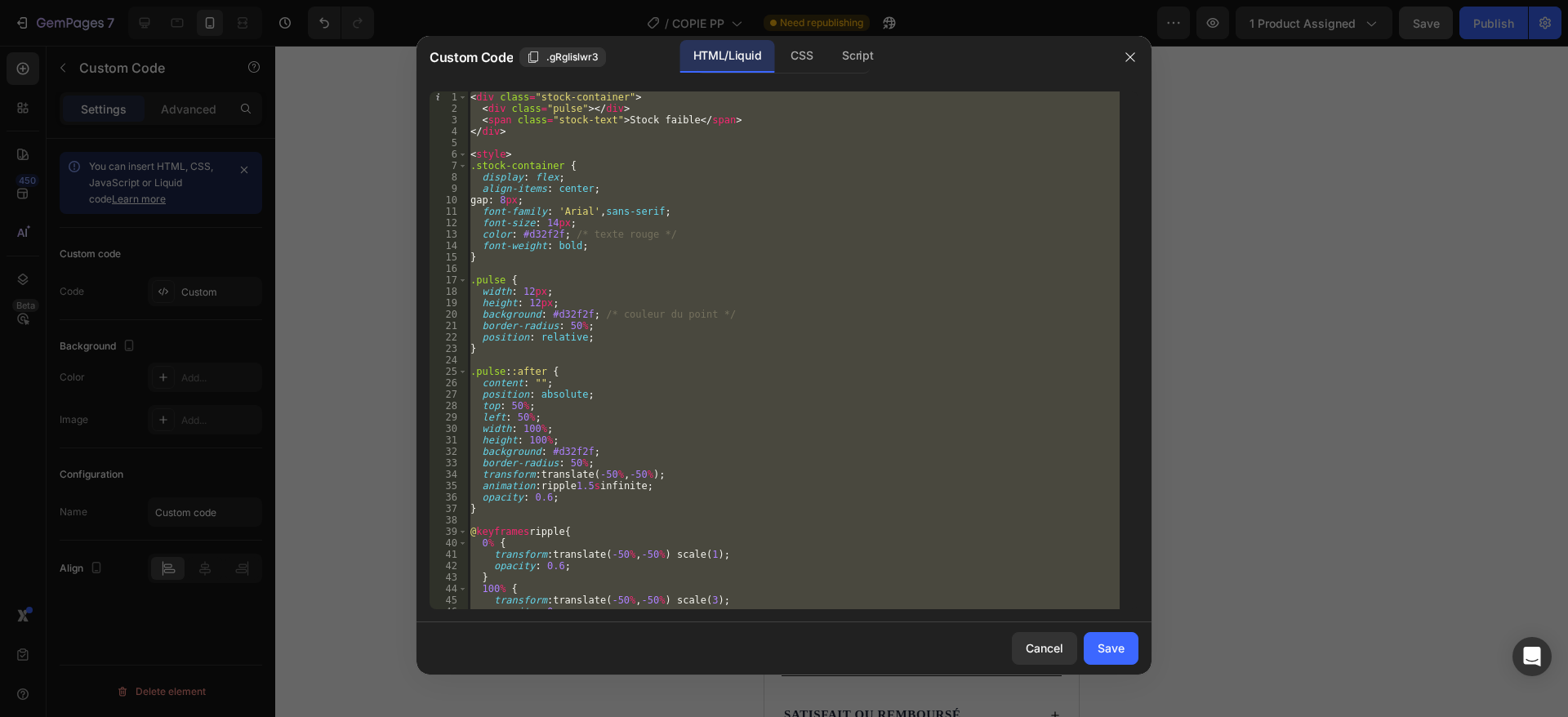
scroll to position [77, 0]
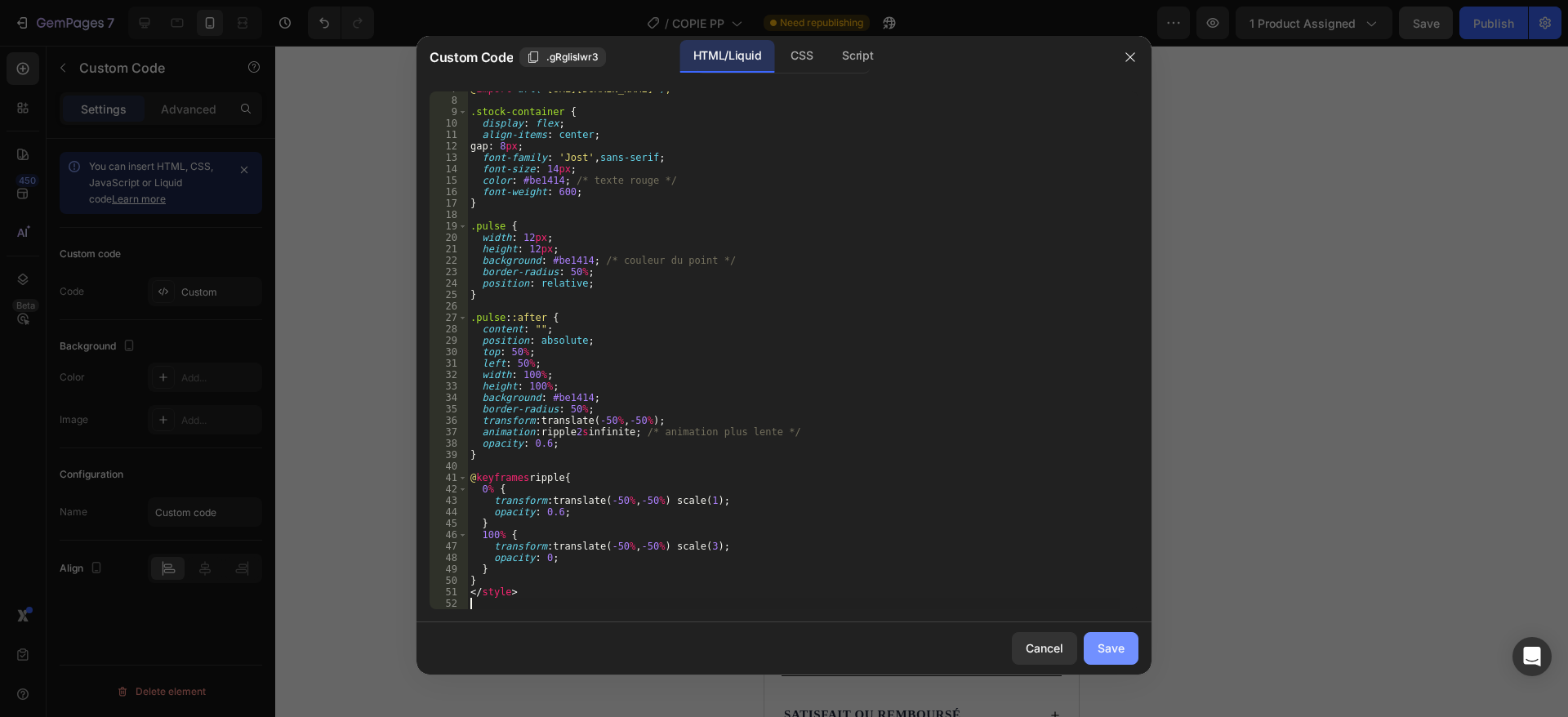
click at [1122, 649] on div "Save" at bounding box center [1111, 649] width 27 height 17
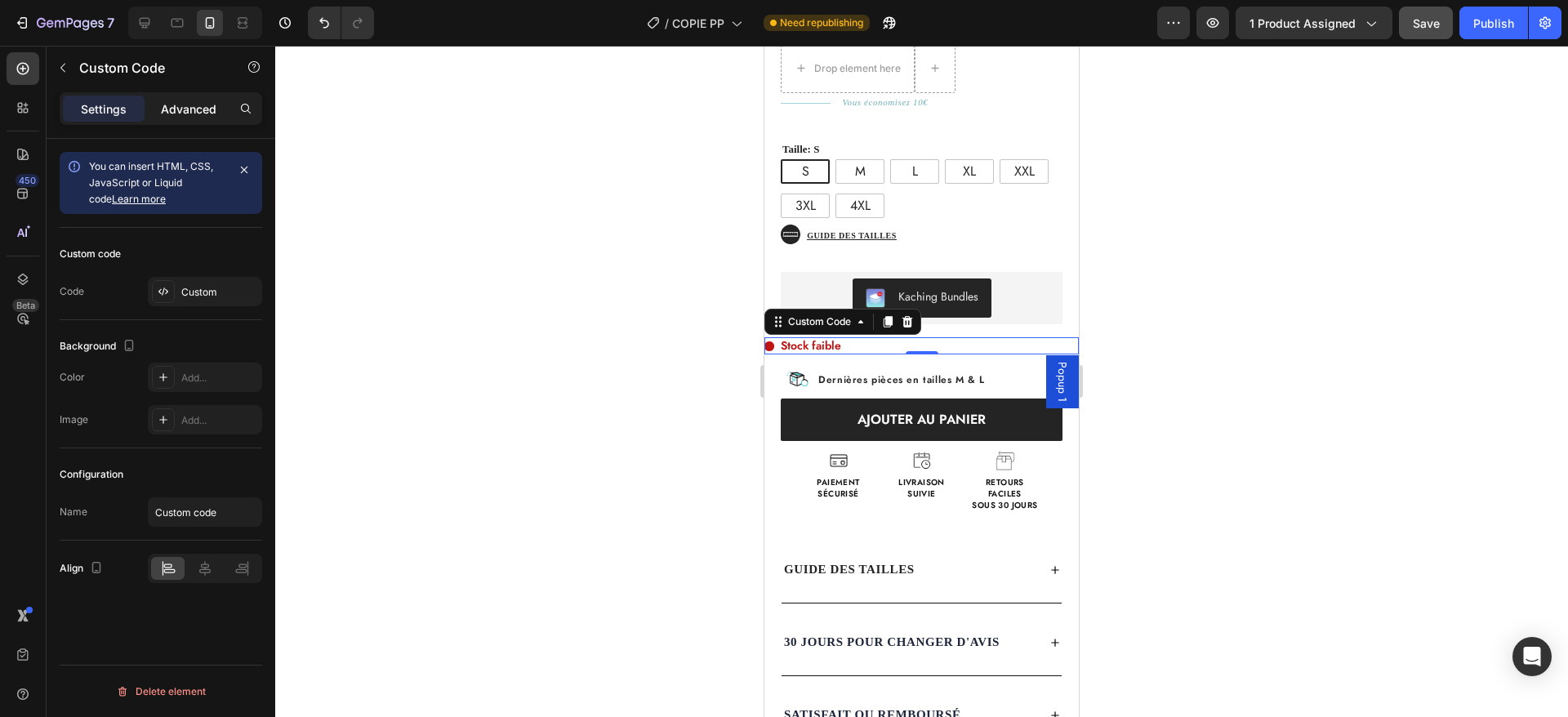
click at [189, 109] on p "Advanced" at bounding box center [189, 109] width 56 height 17
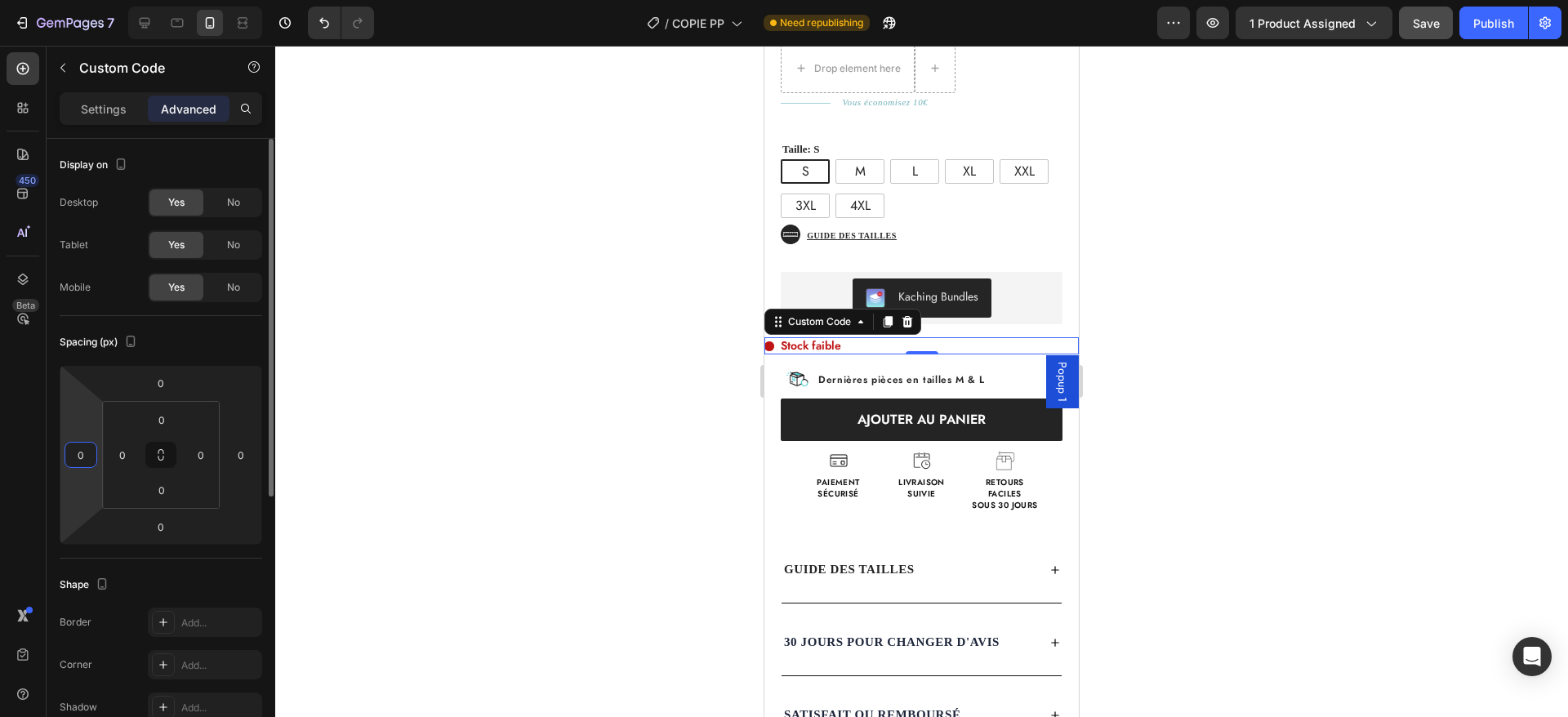
click at [80, 451] on input "0" at bounding box center [80, 455] width 24 height 24
click at [129, 450] on input "0" at bounding box center [122, 455] width 24 height 24
click at [122, 456] on input "0" at bounding box center [122, 455] width 24 height 24
click at [161, 344] on div "Spacing (px)" at bounding box center [161, 343] width 203 height 26
click at [122, 451] on input "2" at bounding box center [122, 455] width 24 height 24
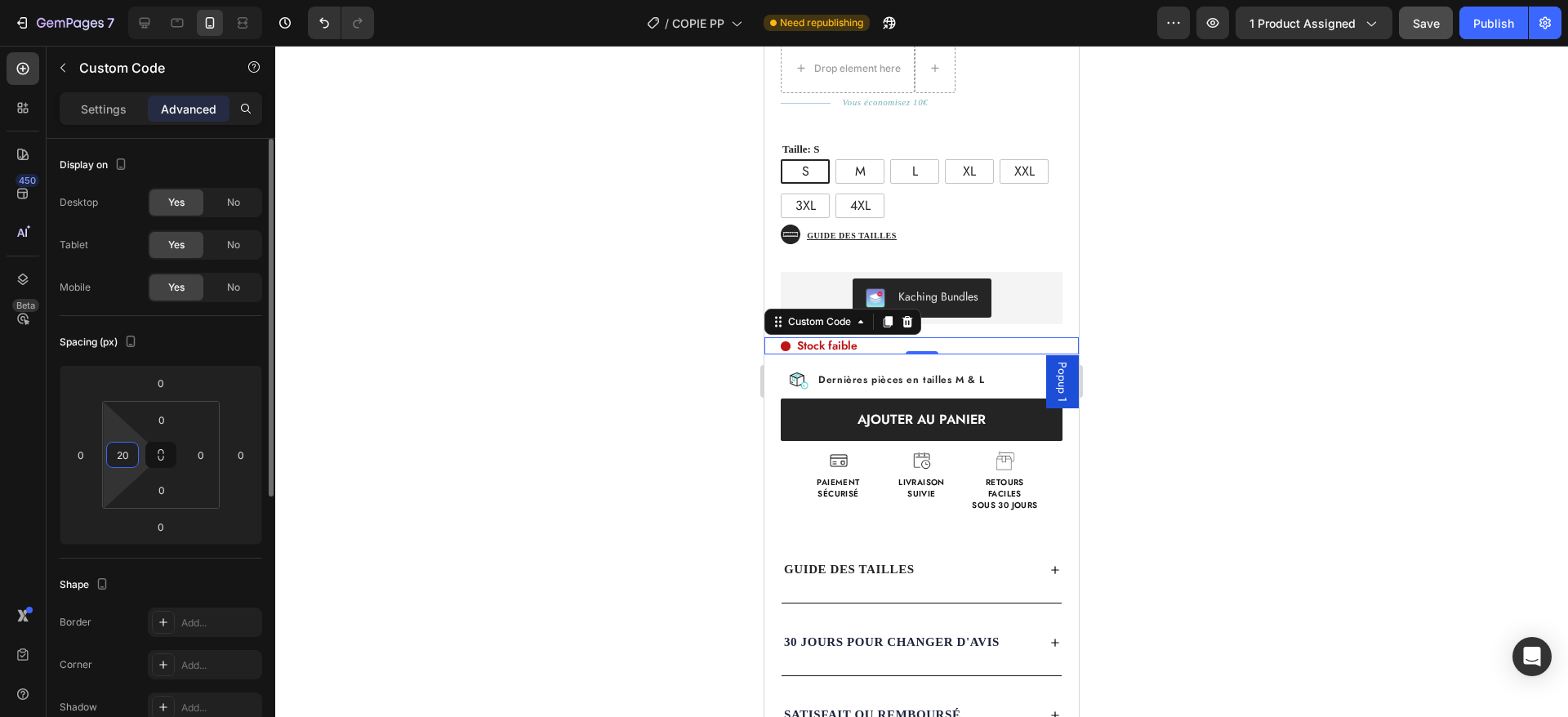
click at [219, 347] on div "Spacing (px)" at bounding box center [161, 343] width 203 height 26
click at [858, 338] on div "Stock faible" at bounding box center [929, 346] width 298 height 17
click at [122, 456] on input "20" at bounding box center [122, 455] width 24 height 24
type input "2"
type input "3"
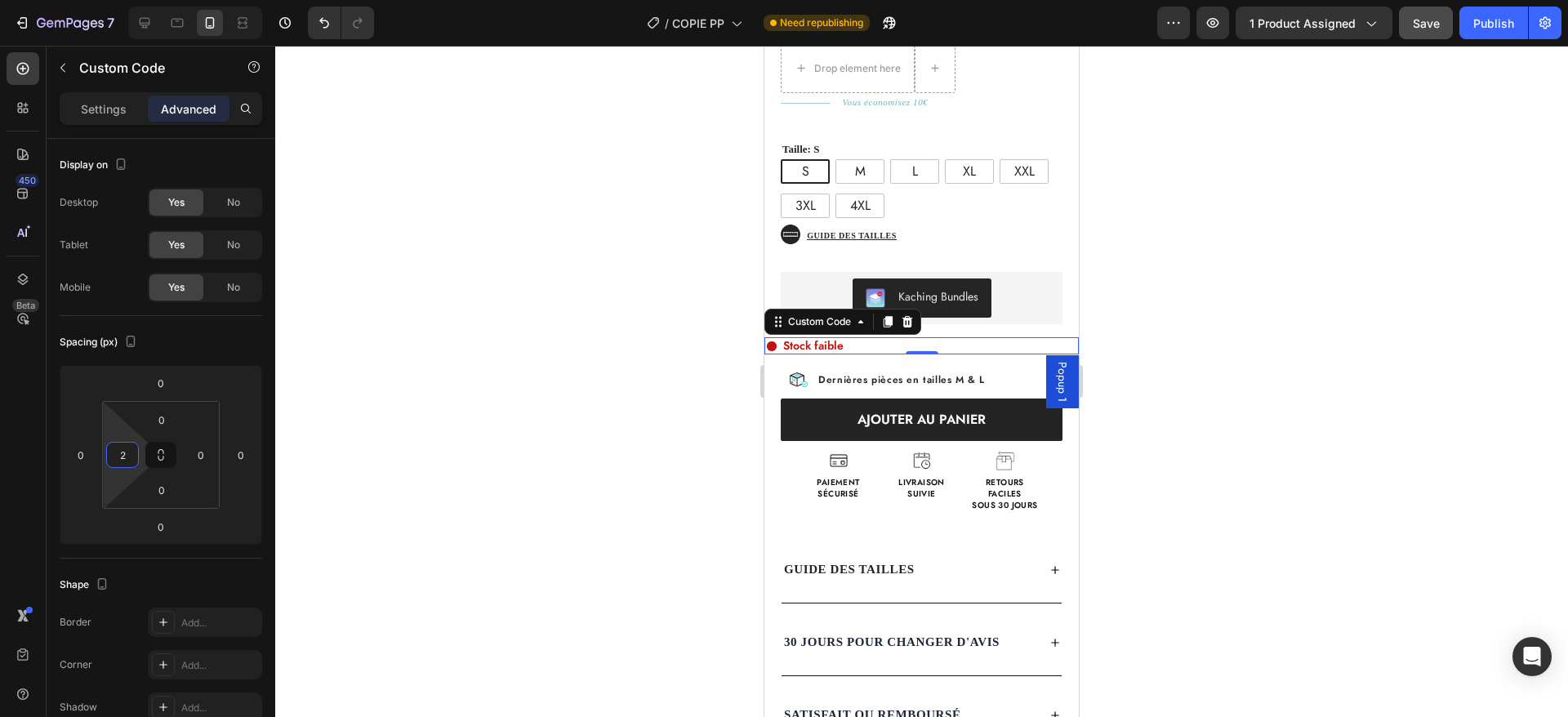
type input "28"
click at [954, 343] on div "Kaching Bundles Kaching Bundles Stock faible Custom Code 0 Image ⁠⁠⁠⁠⁠⁠⁠ Derniè…" at bounding box center [922, 391] width 315 height 239
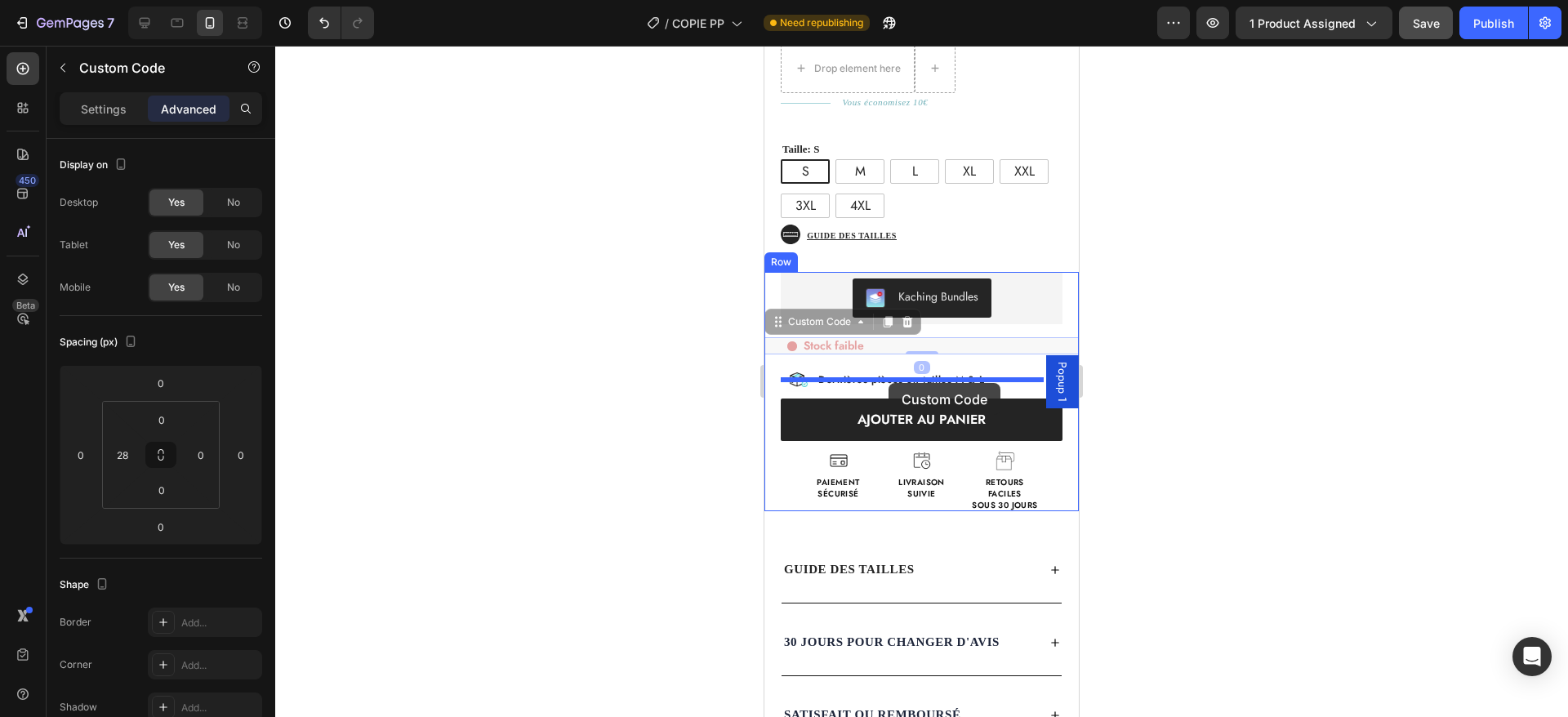
drag, startPoint x: 937, startPoint y: 321, endPoint x: 890, endPoint y: 382, distance: 77.0
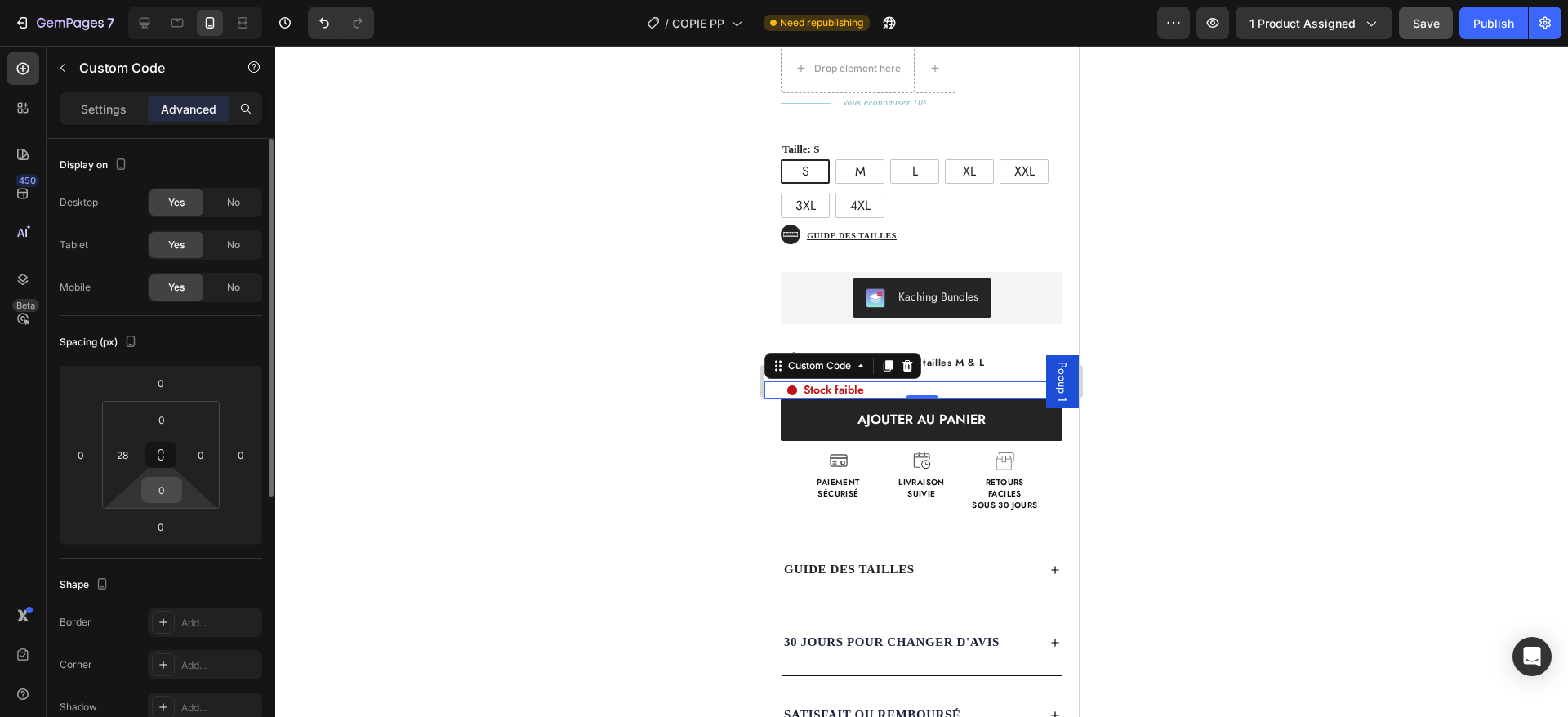
click at [167, 490] on input "0" at bounding box center [161, 491] width 32 height 24
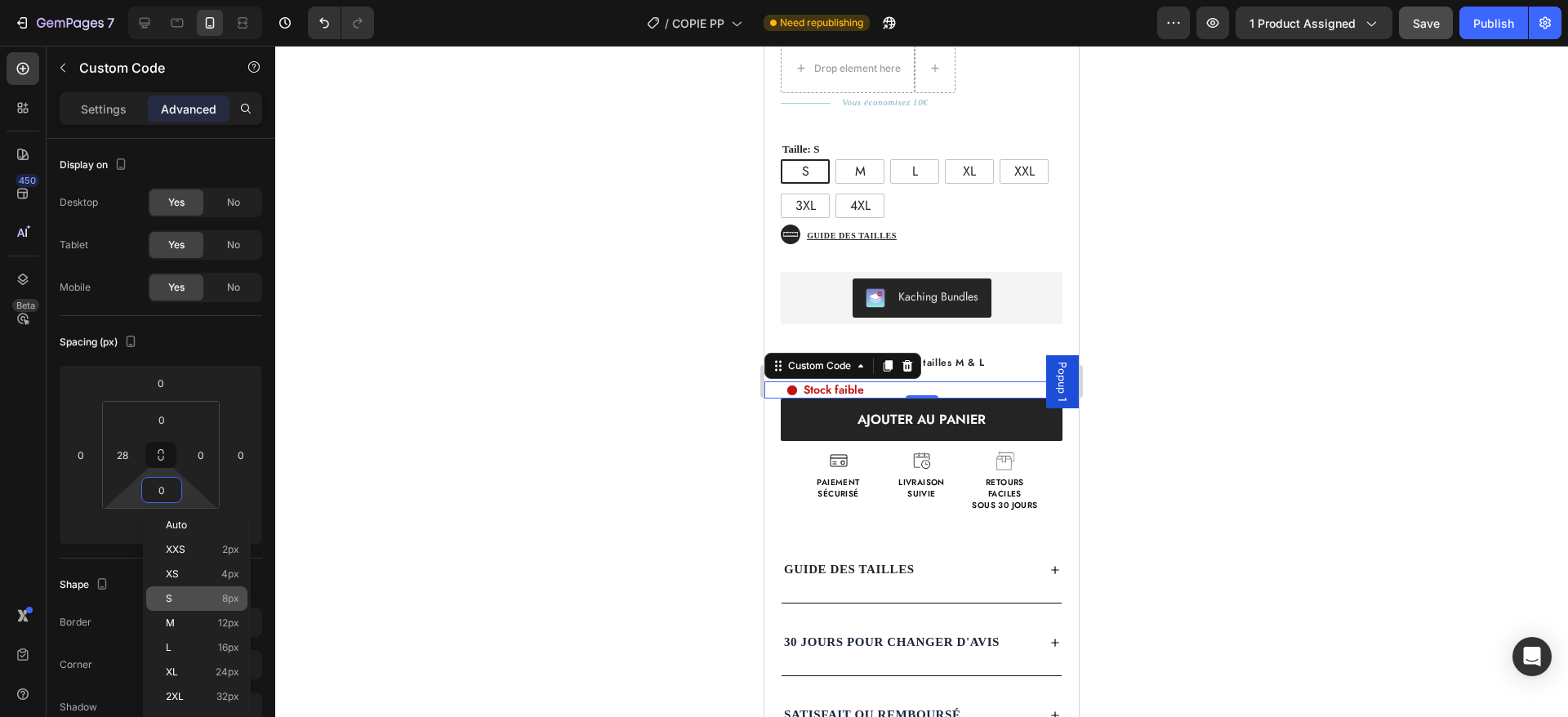
click at [200, 601] on p "S 8px" at bounding box center [203, 598] width 73 height 11
type input "8"
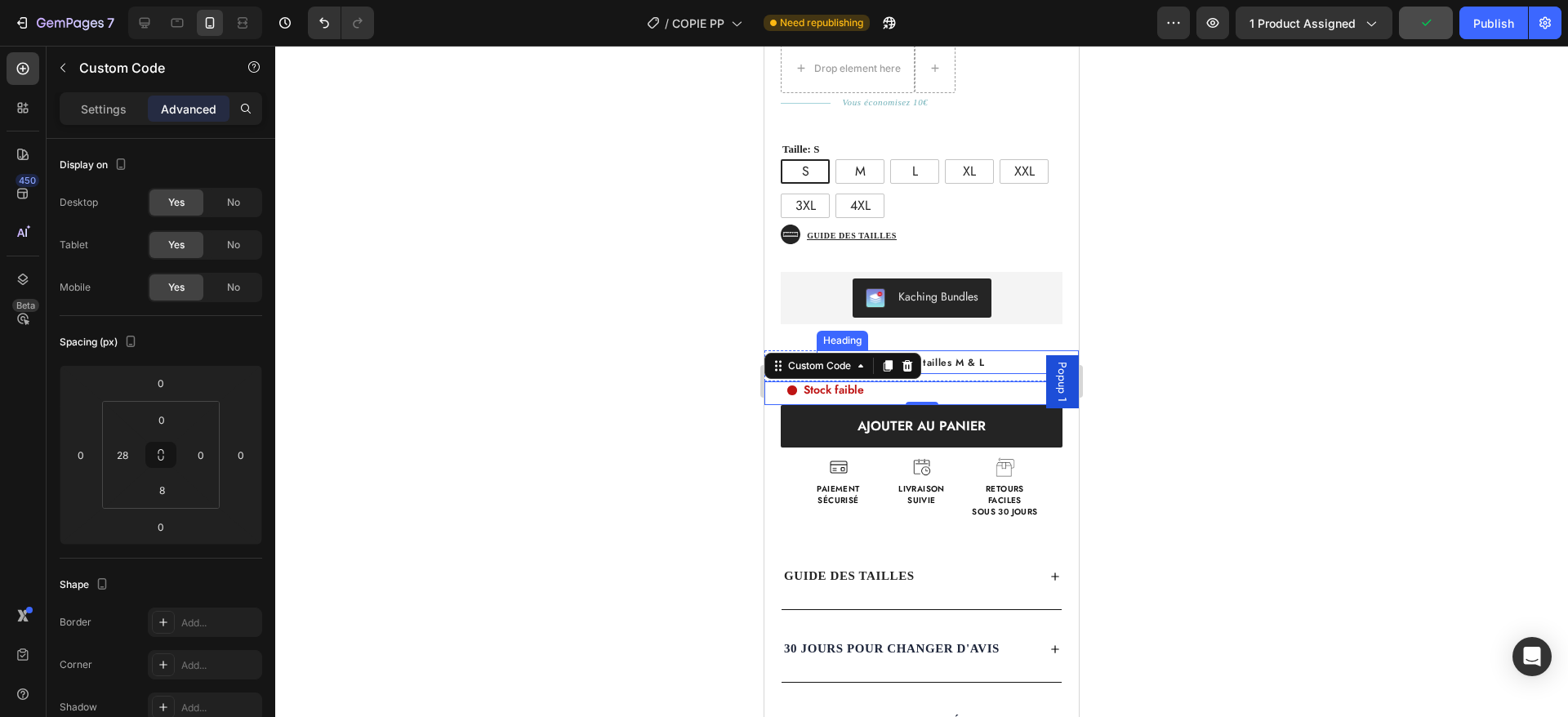
click at [988, 352] on p "⁠⁠⁠⁠⁠⁠⁠ Dernières pièces en tailles M & L" at bounding box center [947, 362] width 259 height 20
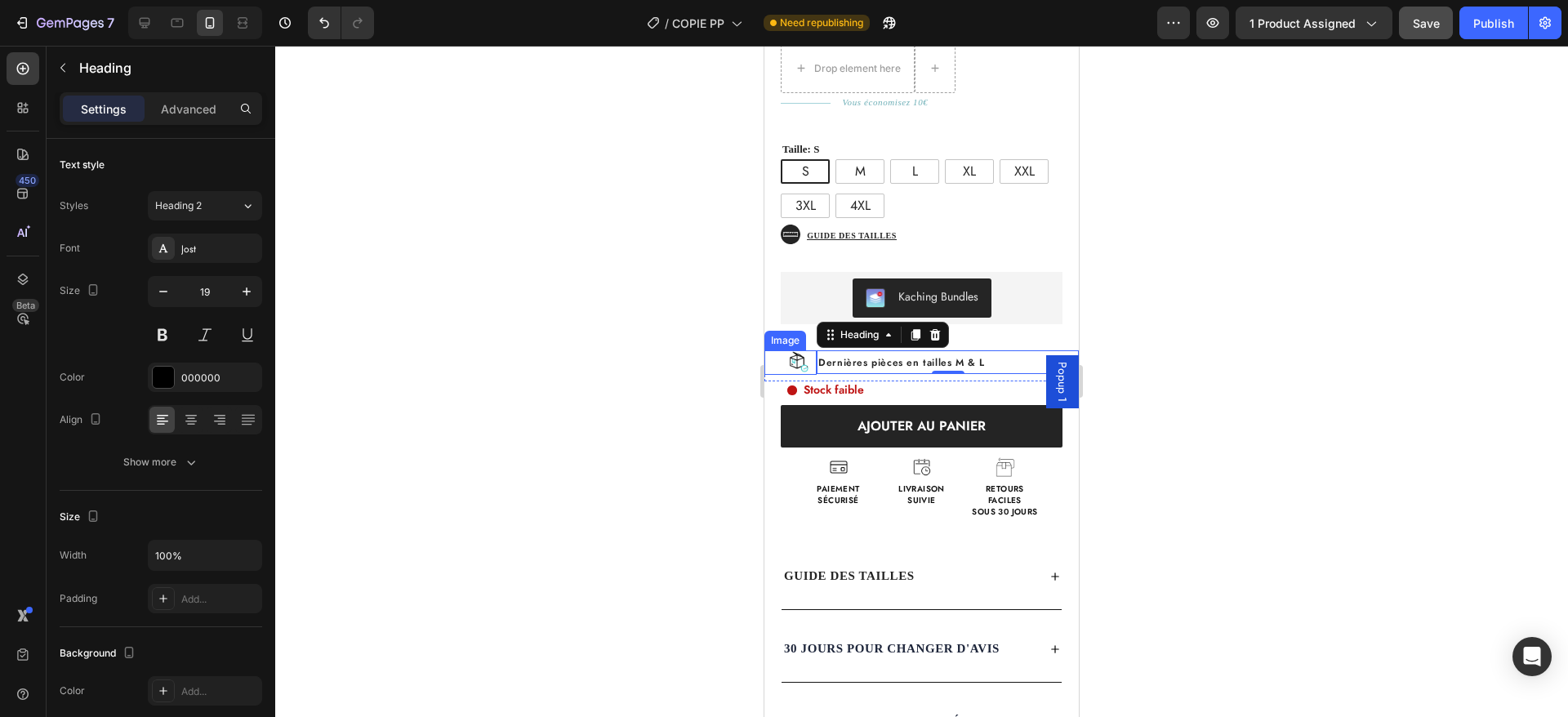
click at [807, 351] on img at bounding box center [799, 363] width 24 height 24
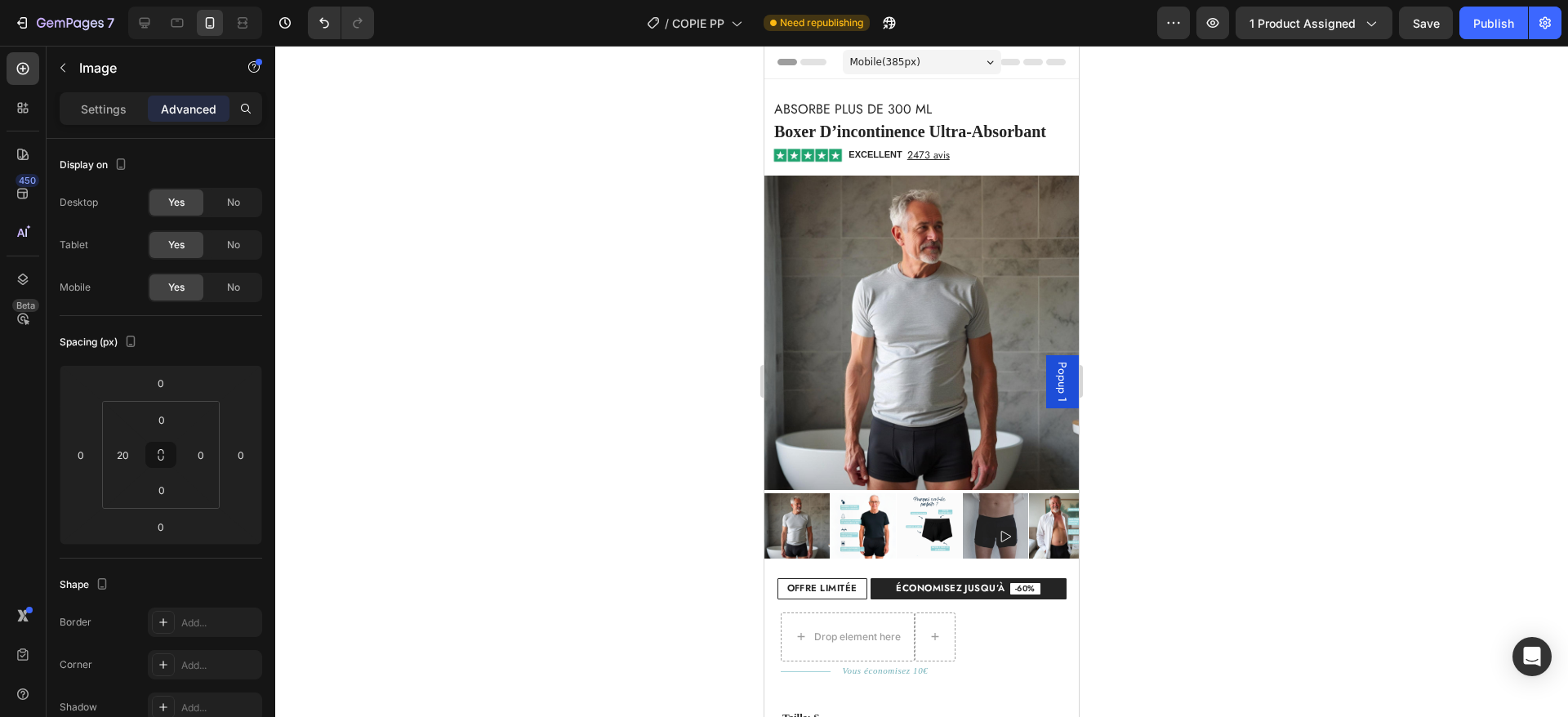
scroll to position [568, 0]
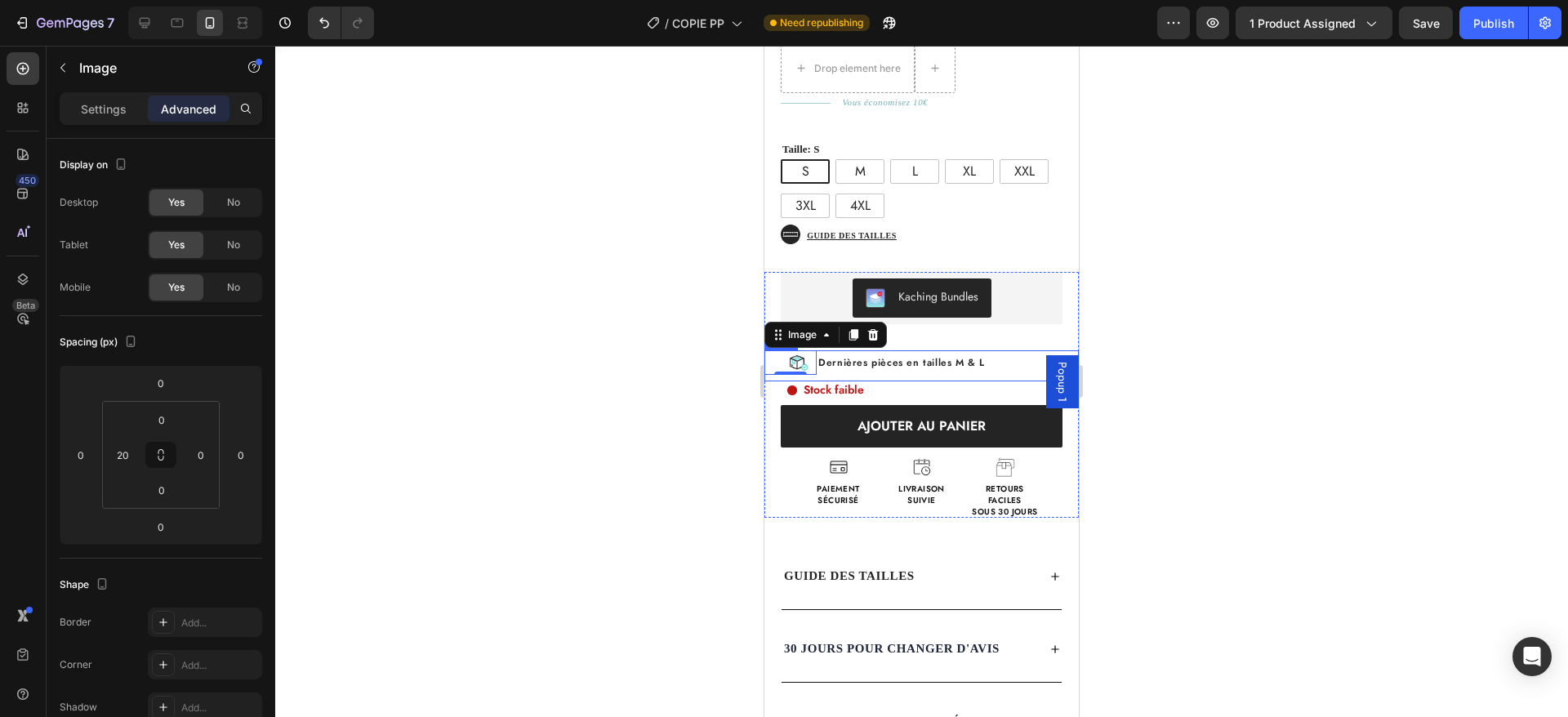
click at [866, 358] on div "Image 0 ⁠⁠⁠⁠⁠⁠⁠ Dernières pièces en tailles M & L Heading Row" at bounding box center [922, 366] width 315 height 31
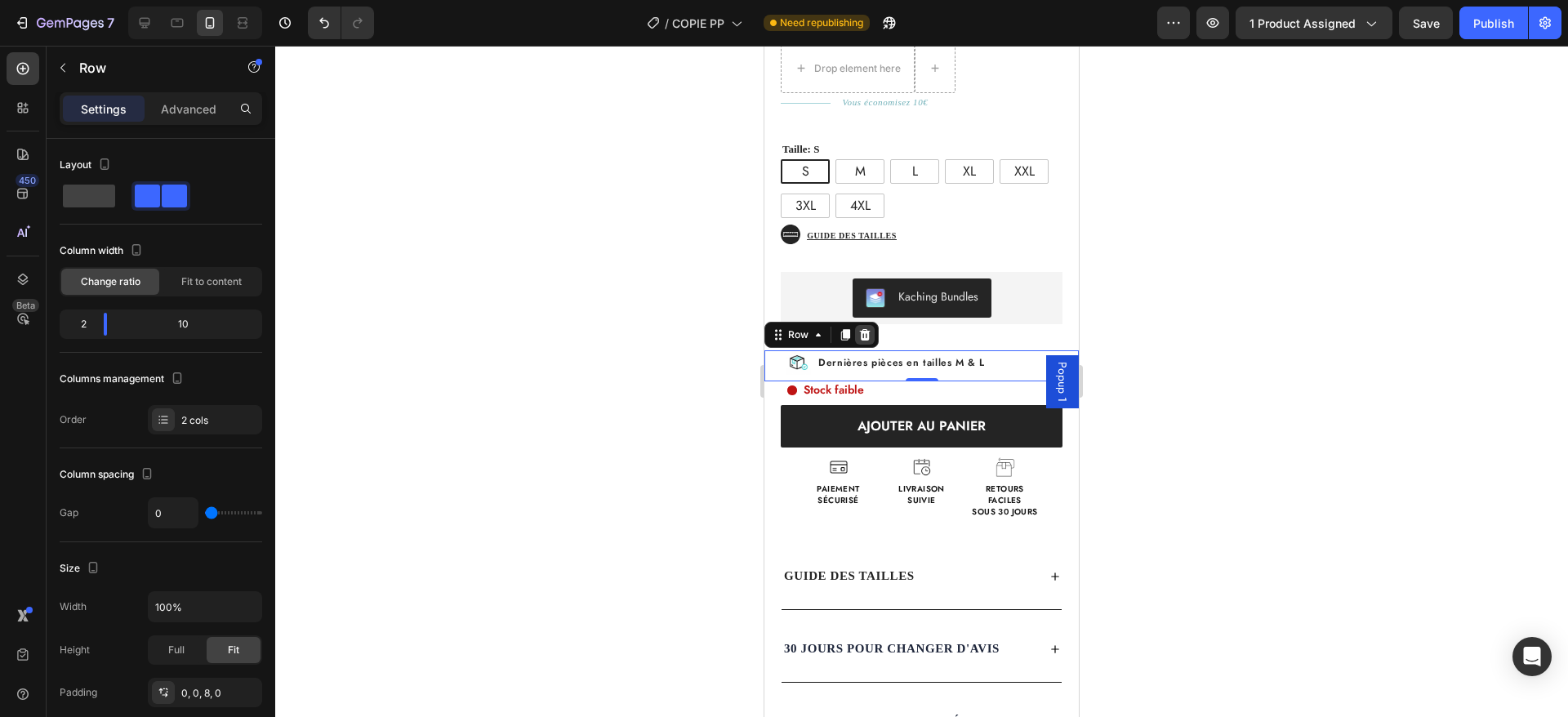
click at [866, 329] on icon at bounding box center [864, 335] width 13 height 13
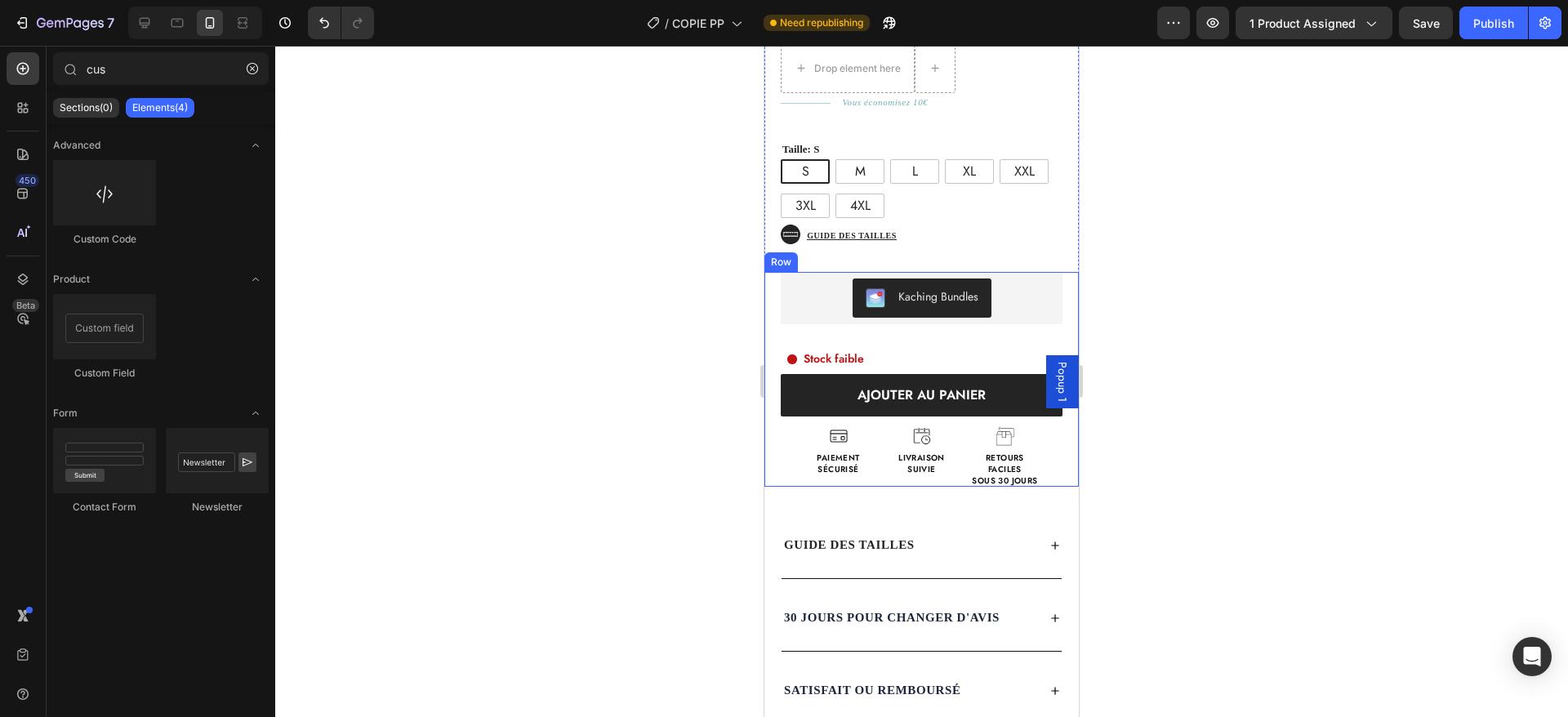
click at [896, 351] on div "Stock faible" at bounding box center [933, 359] width 292 height 17
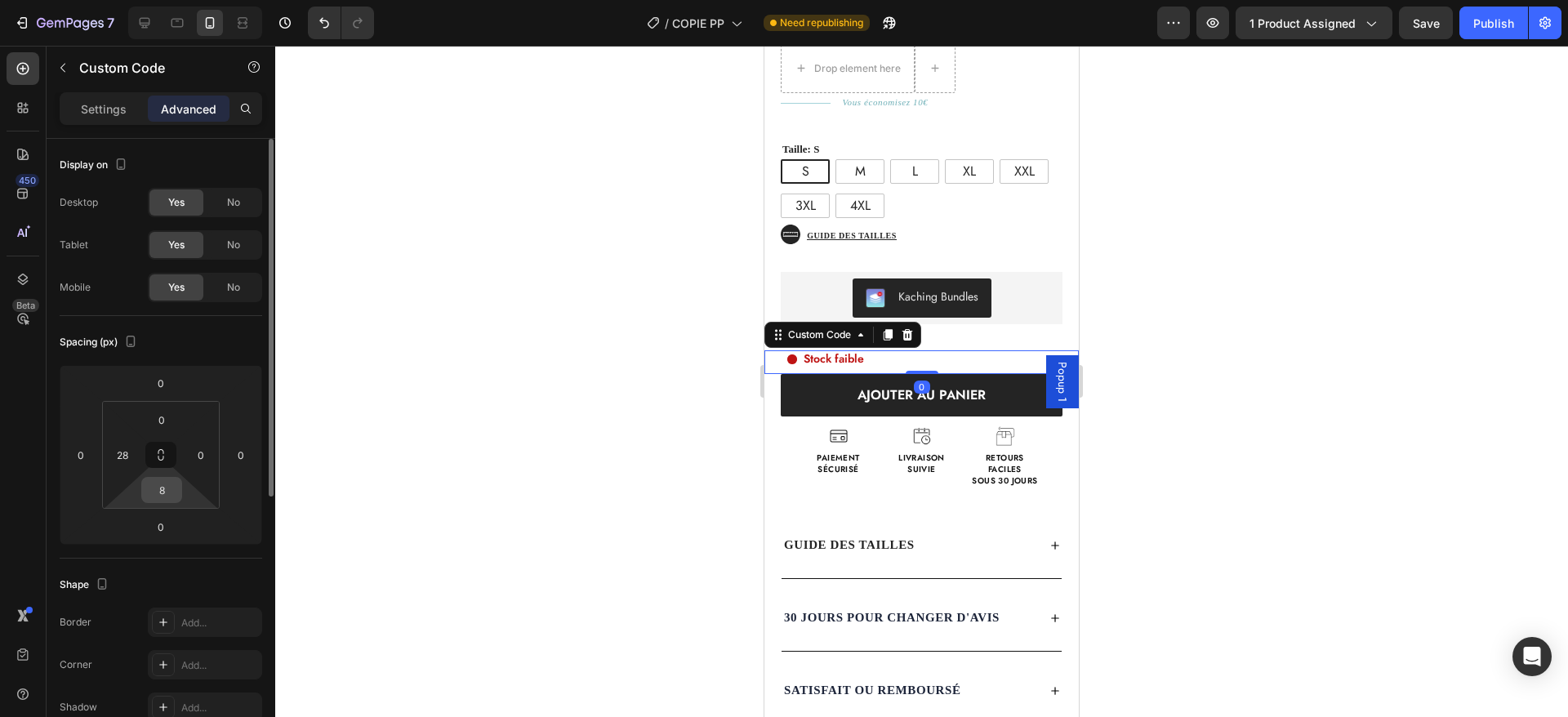
click at [175, 493] on input "8" at bounding box center [161, 491] width 32 height 24
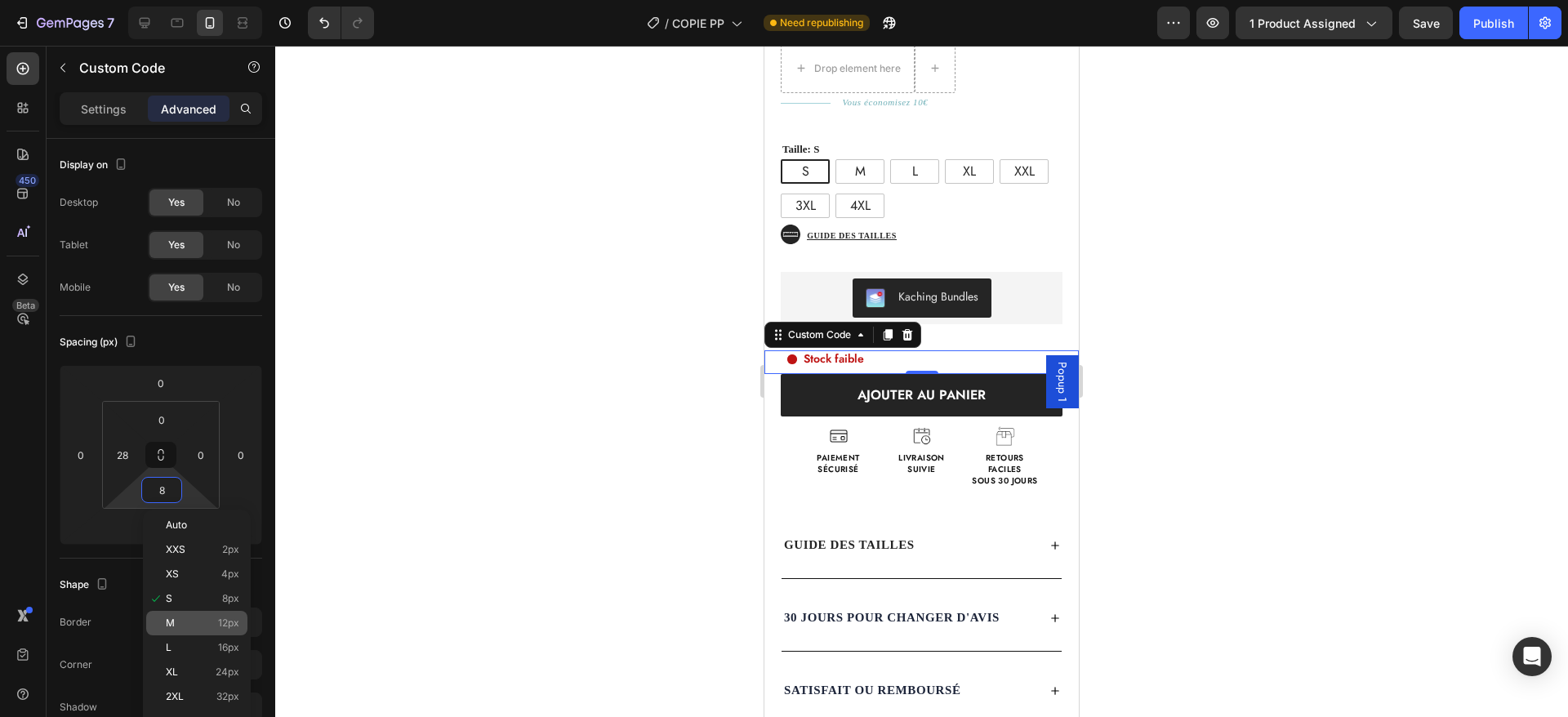
click at [205, 623] on p "M 12px" at bounding box center [203, 623] width 73 height 11
type input "12"
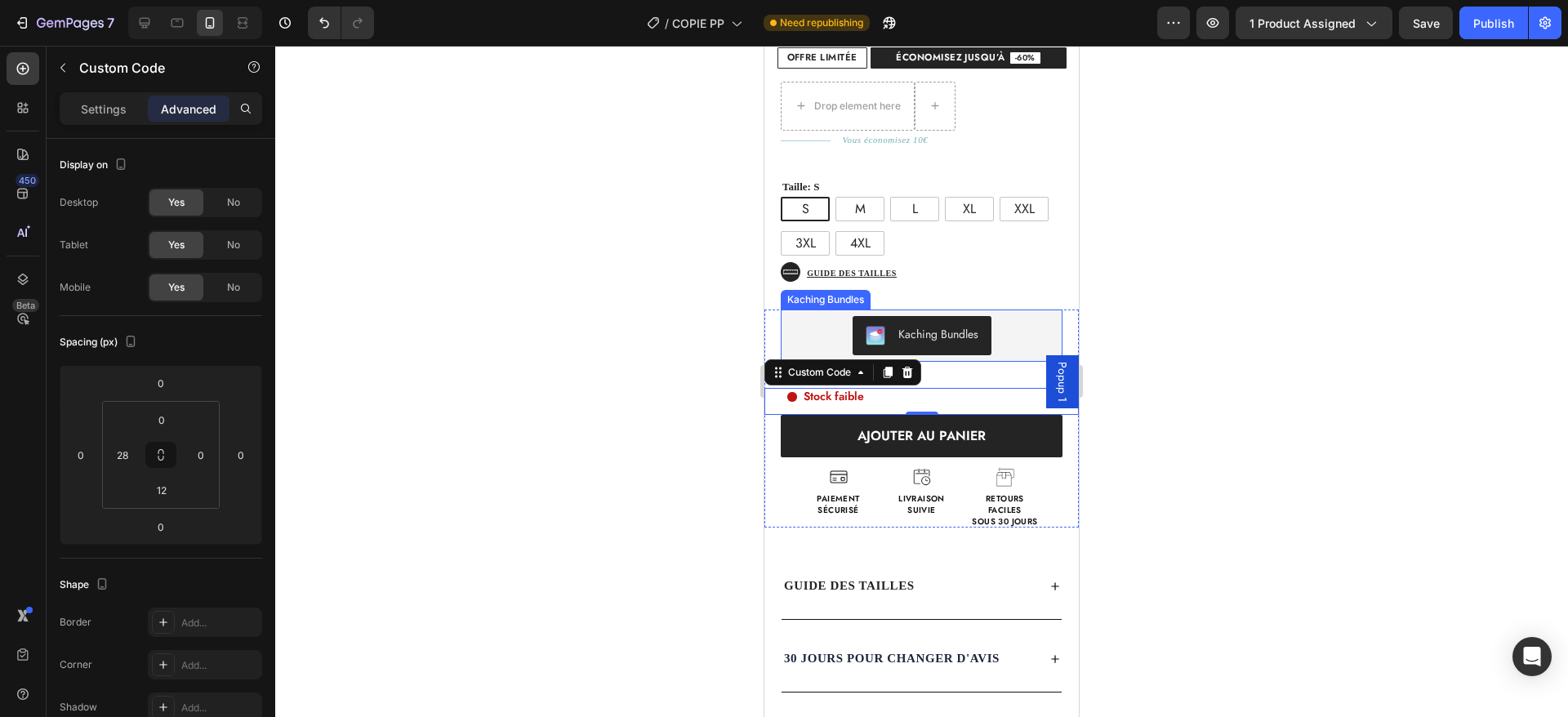
scroll to position [529, 0]
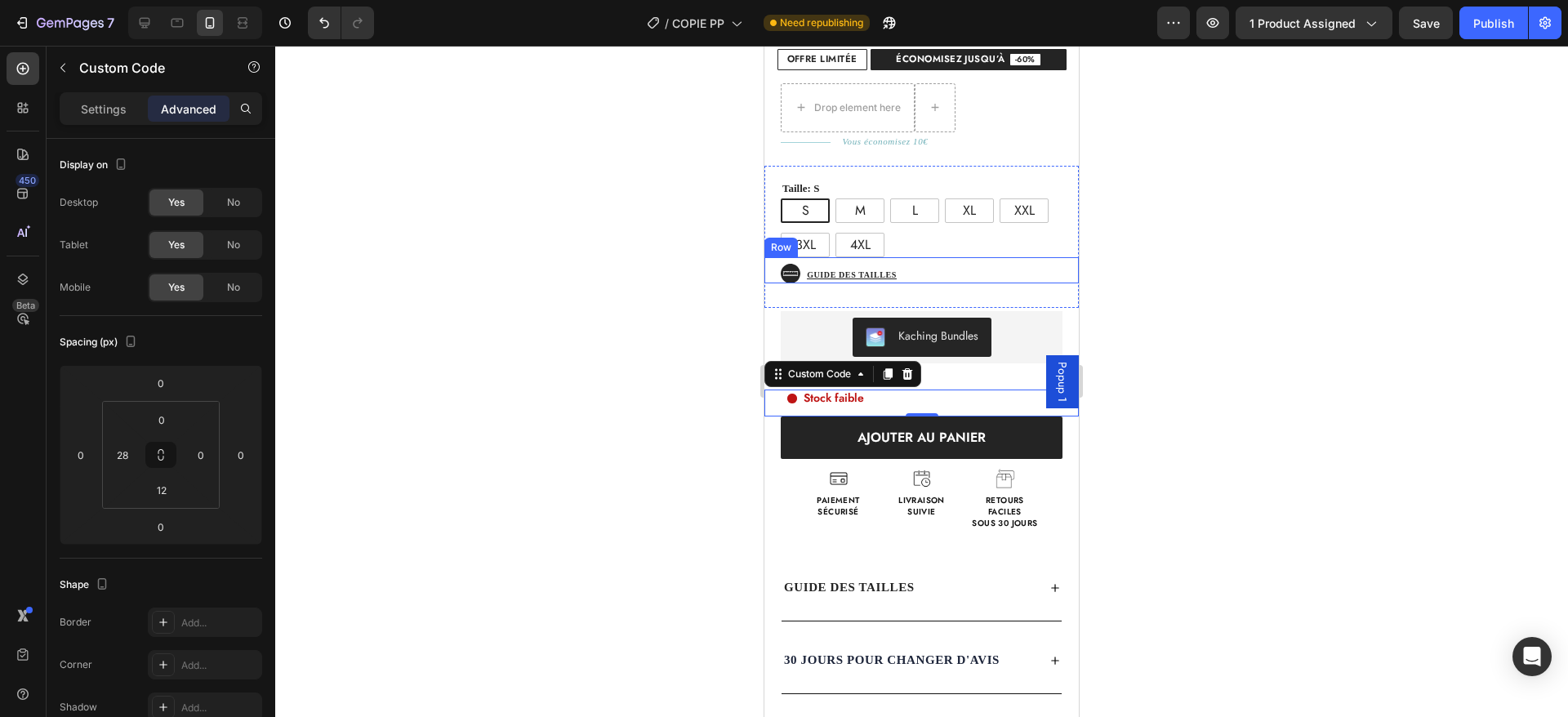
click at [1001, 257] on div "Icon Guide des tailles Button Row" at bounding box center [922, 270] width 315 height 26
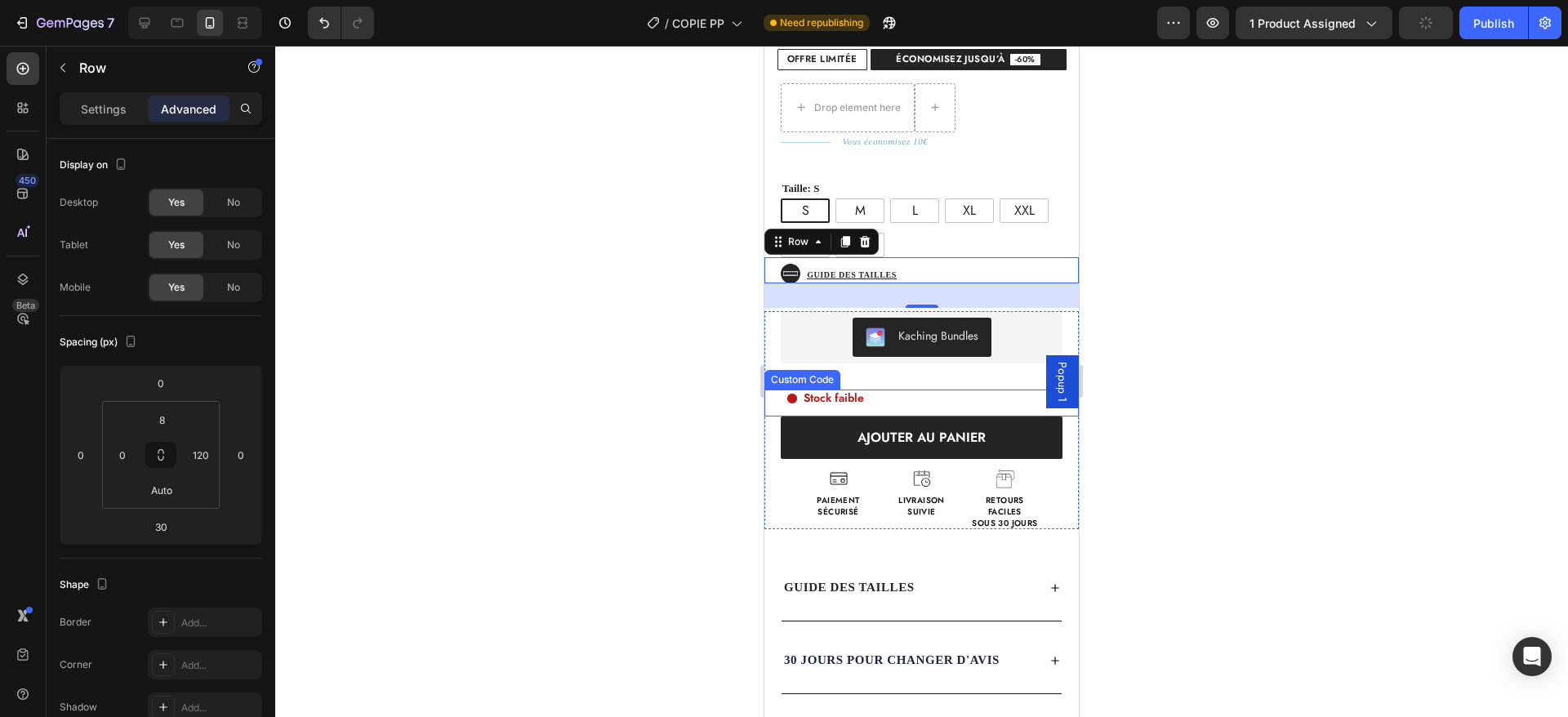
click at [854, 390] on span "Stock faible" at bounding box center [833, 399] width 60 height 17
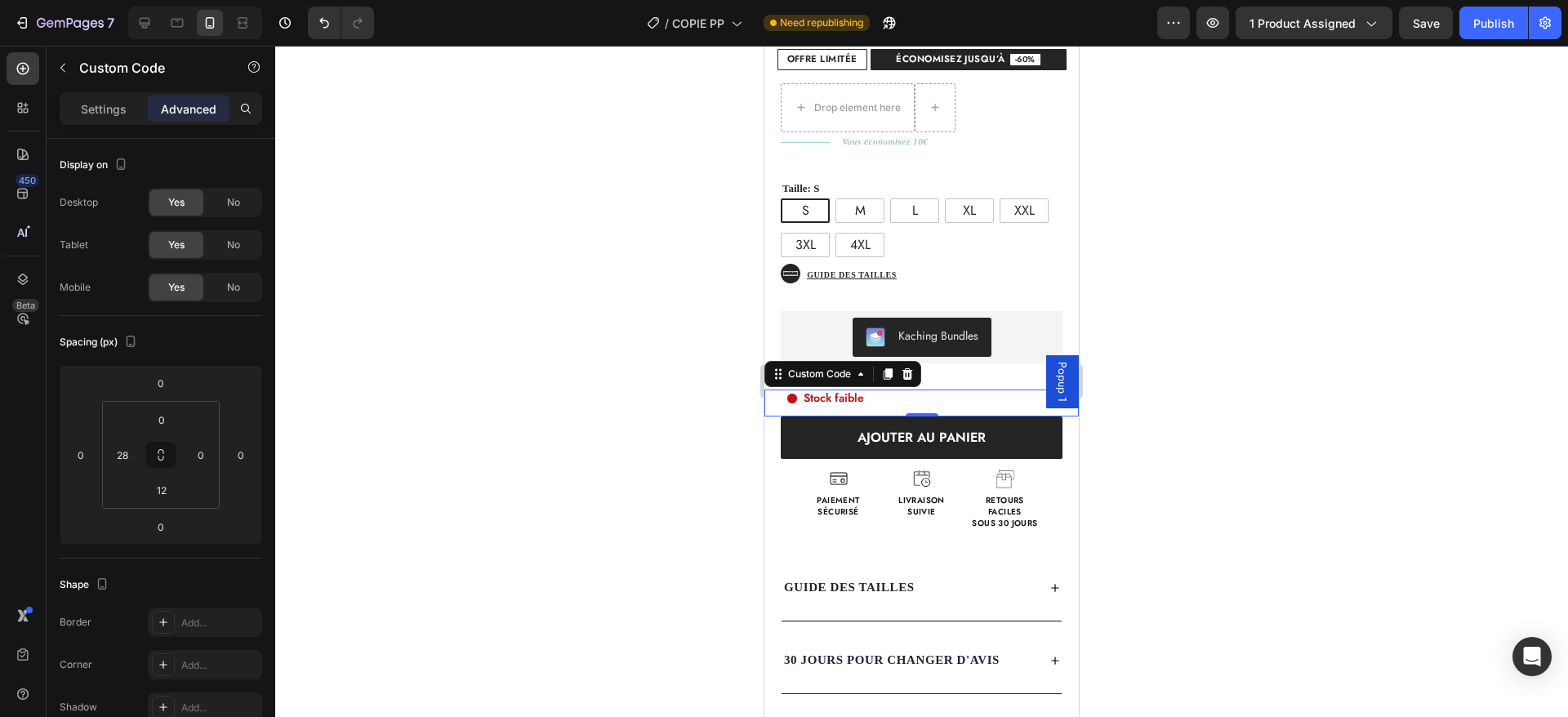
click at [883, 390] on div "Stock faible" at bounding box center [933, 399] width 292 height 17
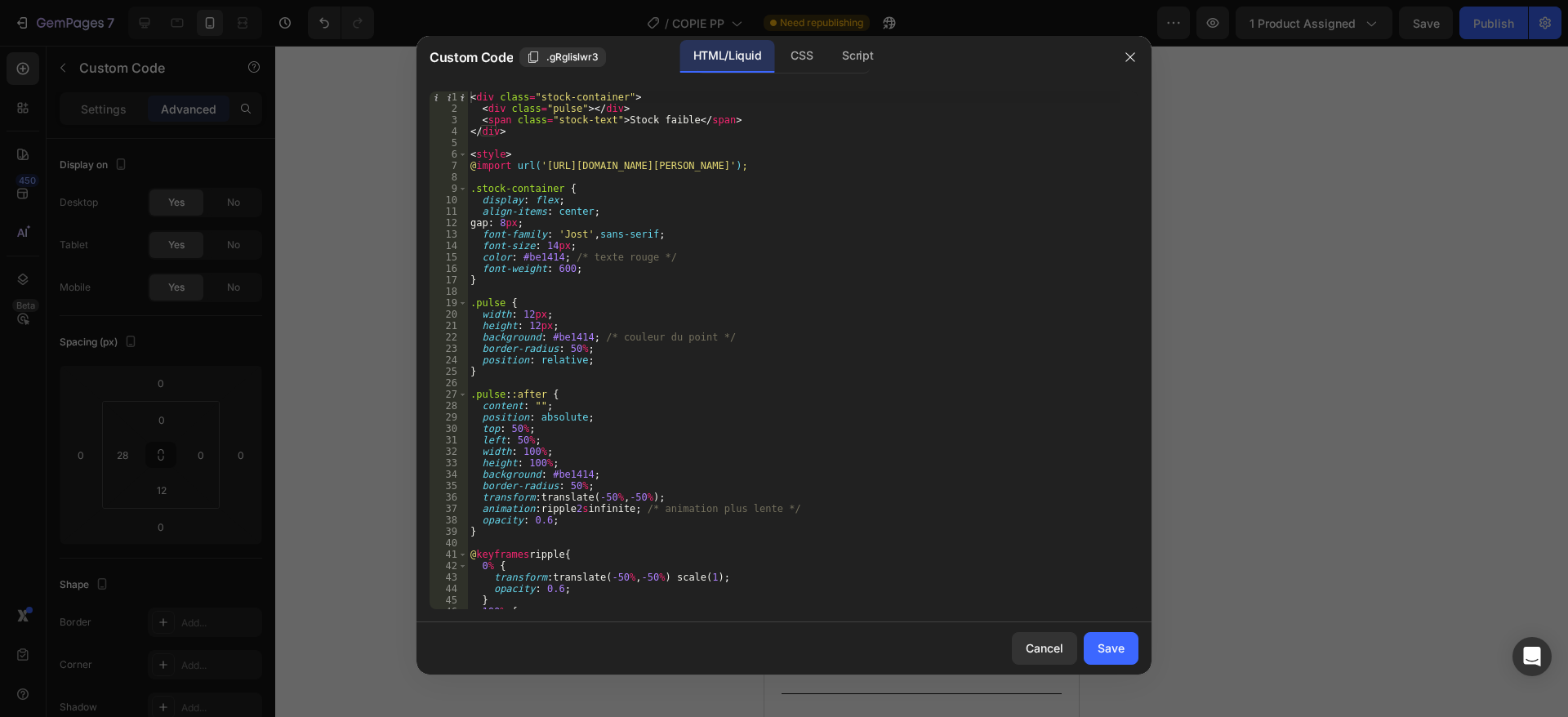
type textarea "background: #be1414; /* couleur du point */"
click at [615, 342] on div "< div class = "stock-container" > < div class = "pulse" > </ div > < span class…" at bounding box center [793, 362] width 653 height 541
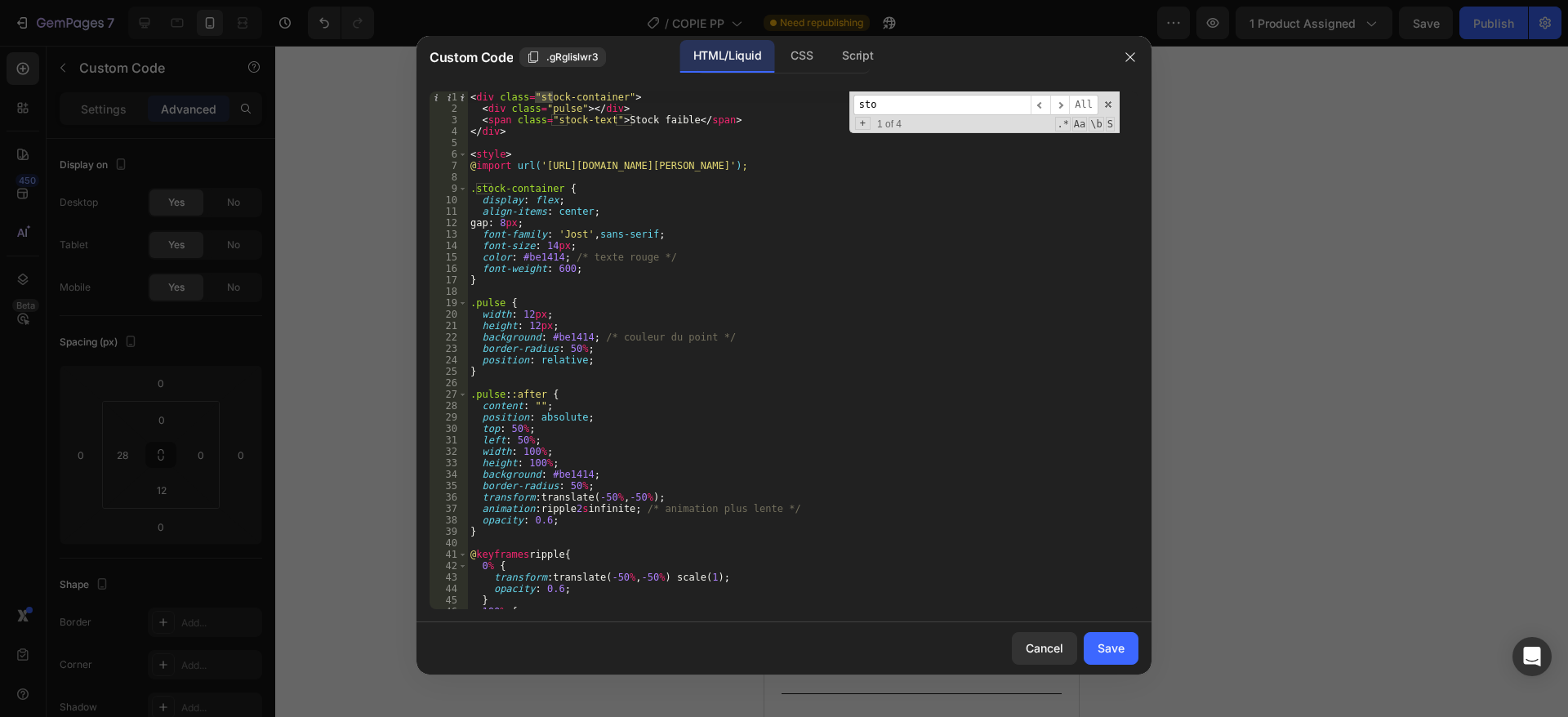
scroll to position [0, 0]
type input "stoc"
drag, startPoint x: 617, startPoint y: 120, endPoint x: 679, endPoint y: 117, distance: 62.1
click at [679, 117] on div "< div class = "stock-container" > < div class = "pulse" > </ div > < span class…" at bounding box center [793, 362] width 653 height 541
paste textarea "Dernières pièces en tailles M & L"
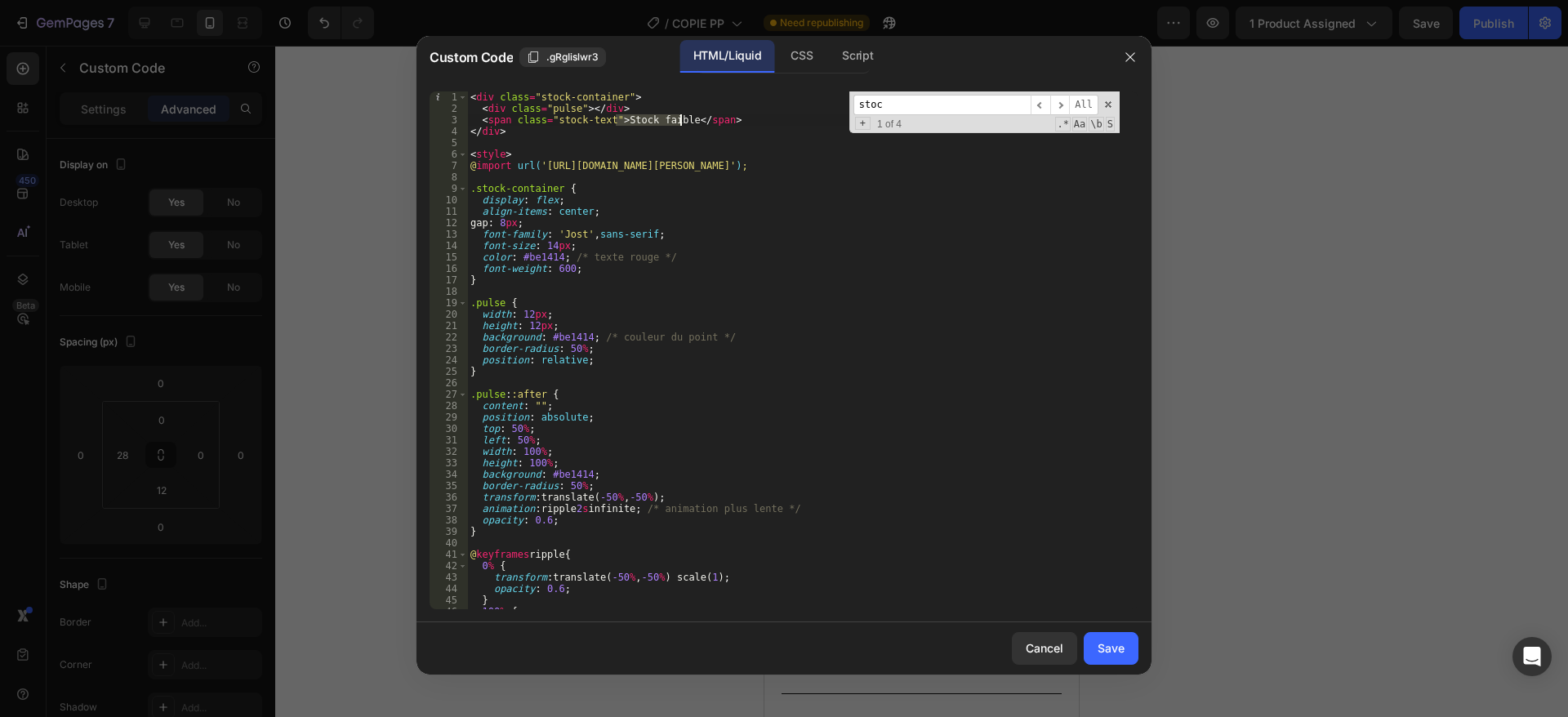
type textarea "<span class="stock-text">Dernières pièces en tailles M & L</span>"
click at [1108, 96] on div "stoc ​ ​ All Replace All + 1 of 4 .* Aa \b S" at bounding box center [984, 113] width 270 height 42
click at [1106, 104] on span at bounding box center [1107, 104] width 11 height 11
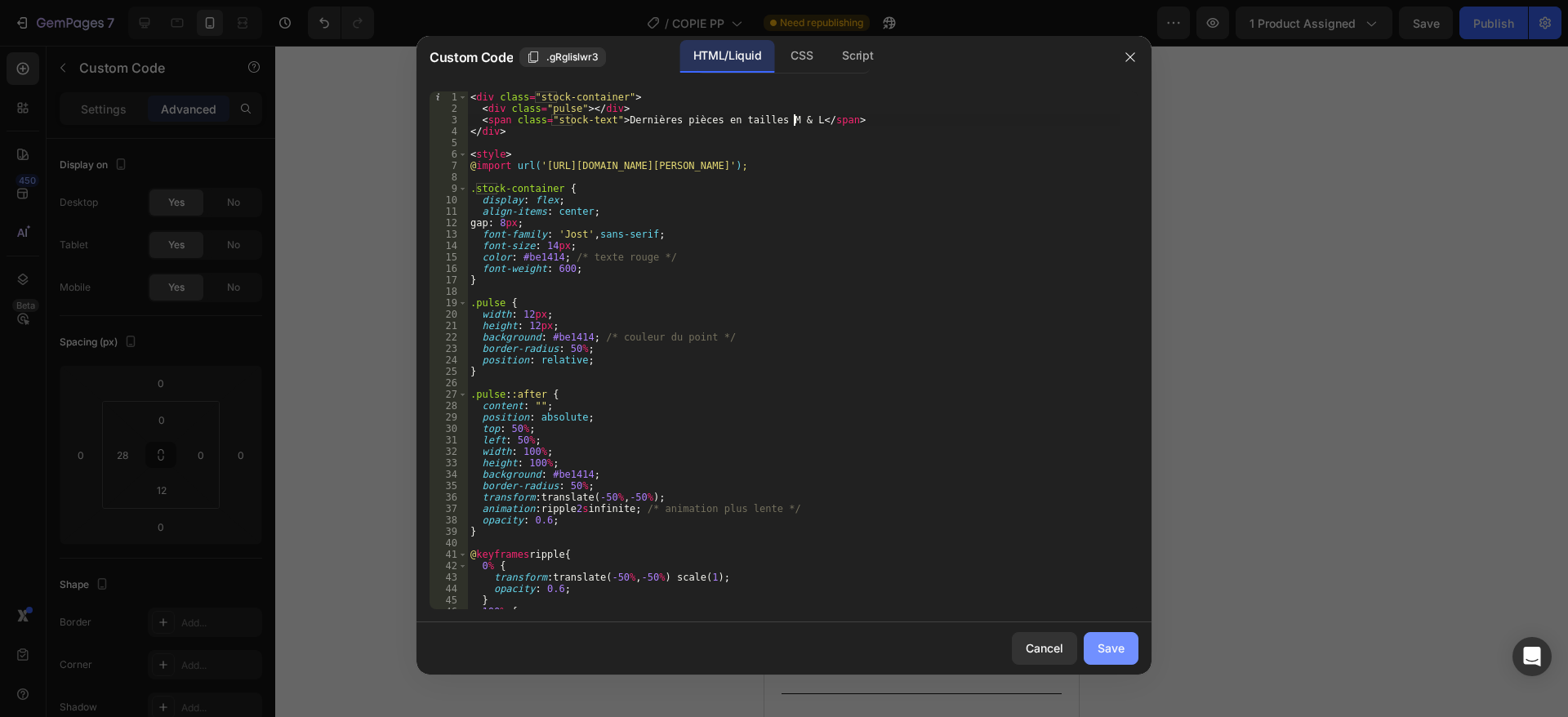
click at [1104, 654] on div "Save" at bounding box center [1111, 649] width 27 height 17
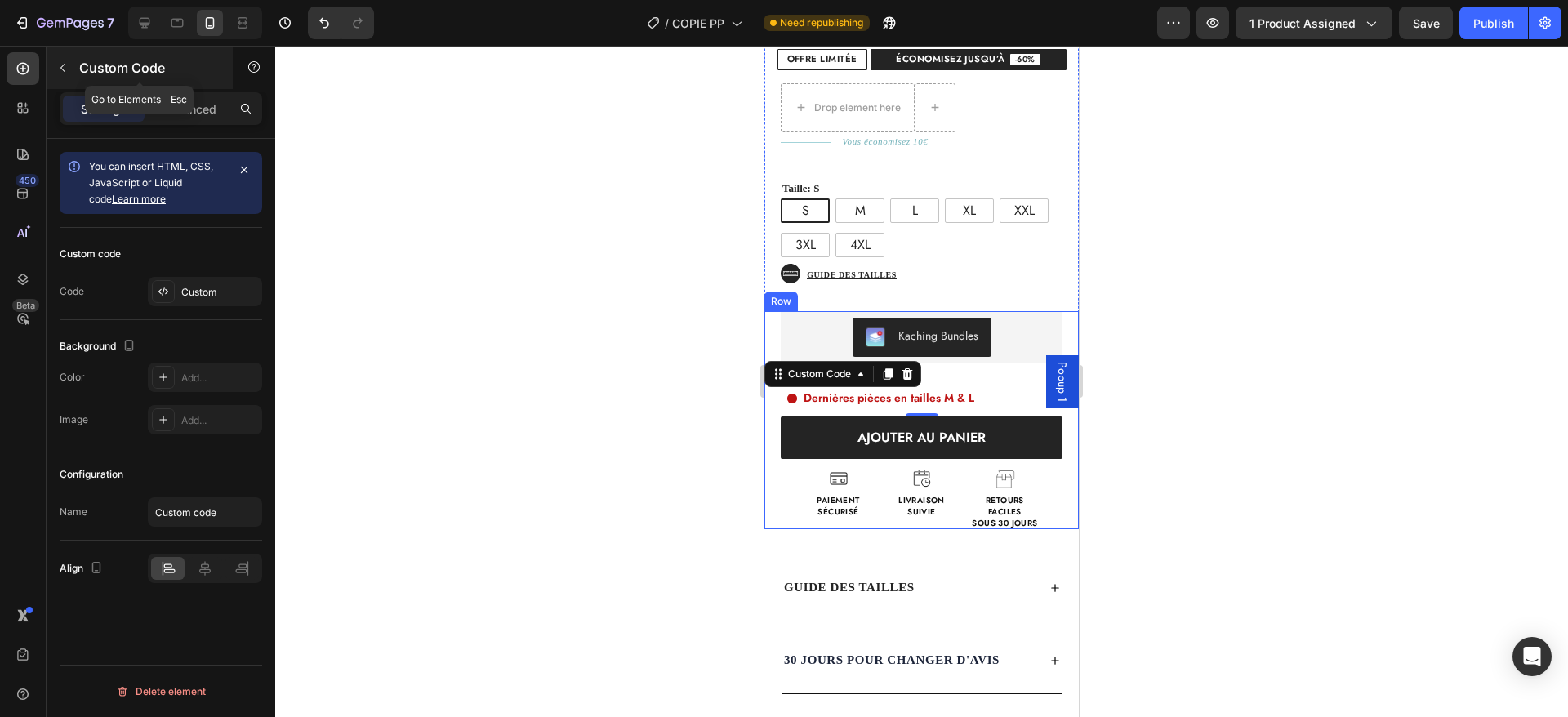
click at [62, 59] on button "button" at bounding box center [63, 68] width 26 height 26
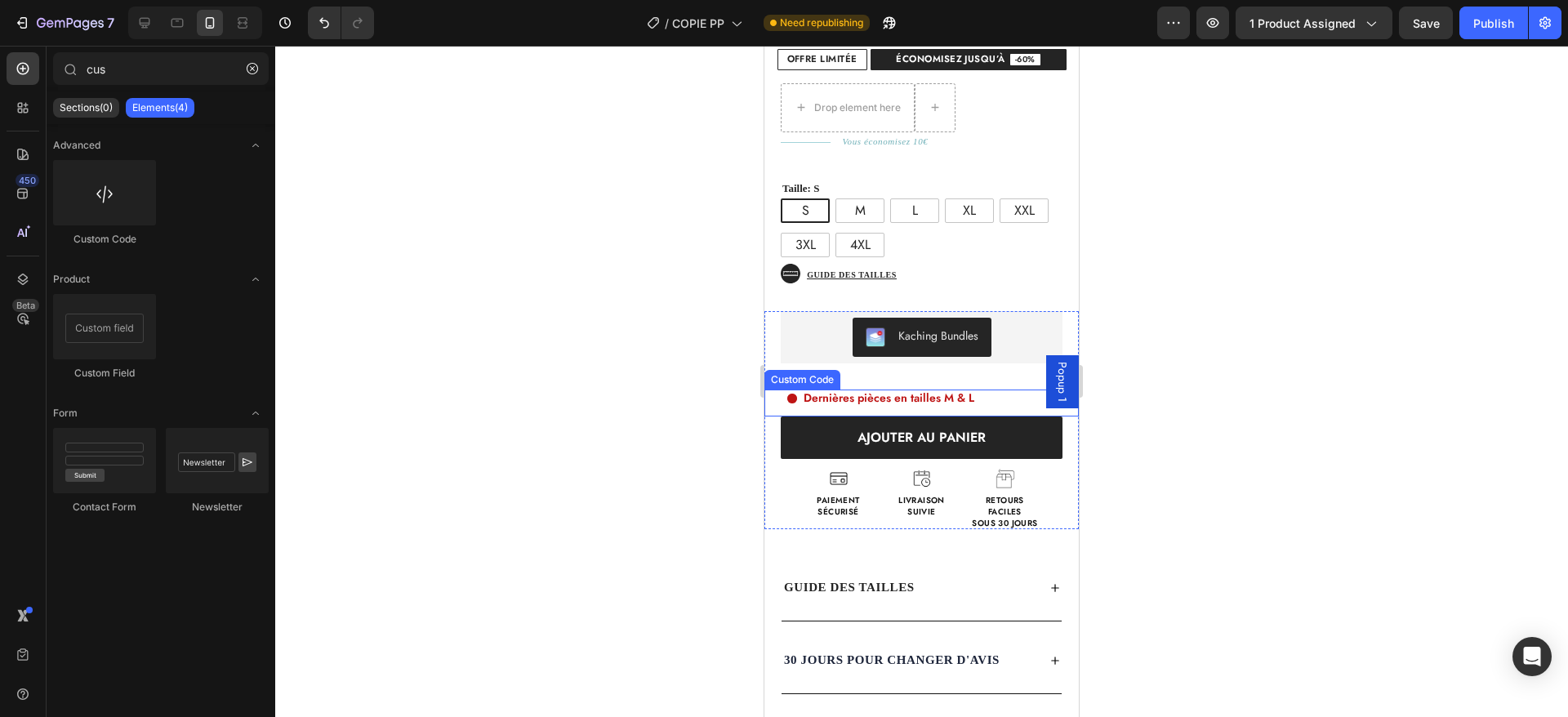
click at [955, 390] on span "Dernières pièces en tailles M & L" at bounding box center [888, 399] width 170 height 17
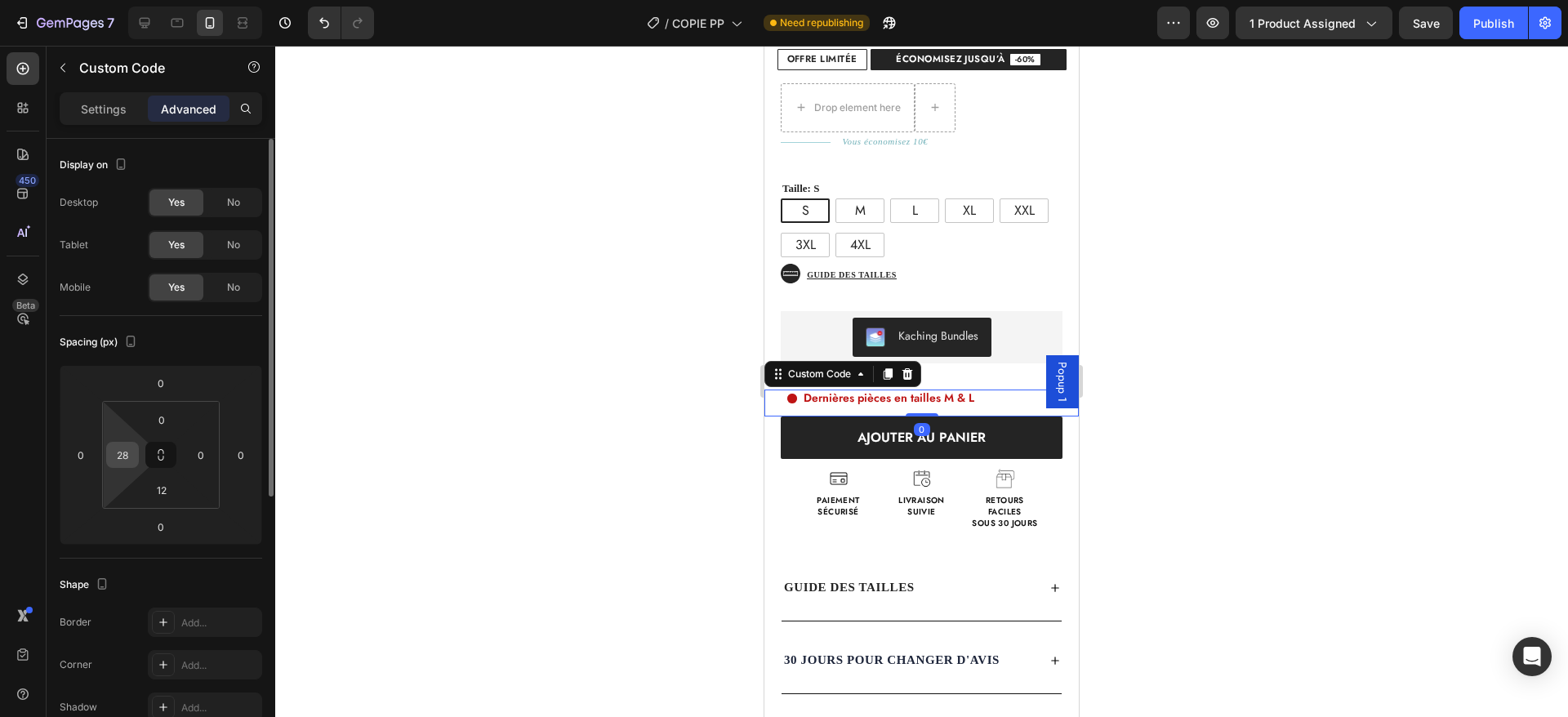
click at [127, 454] on input "28" at bounding box center [122, 455] width 24 height 24
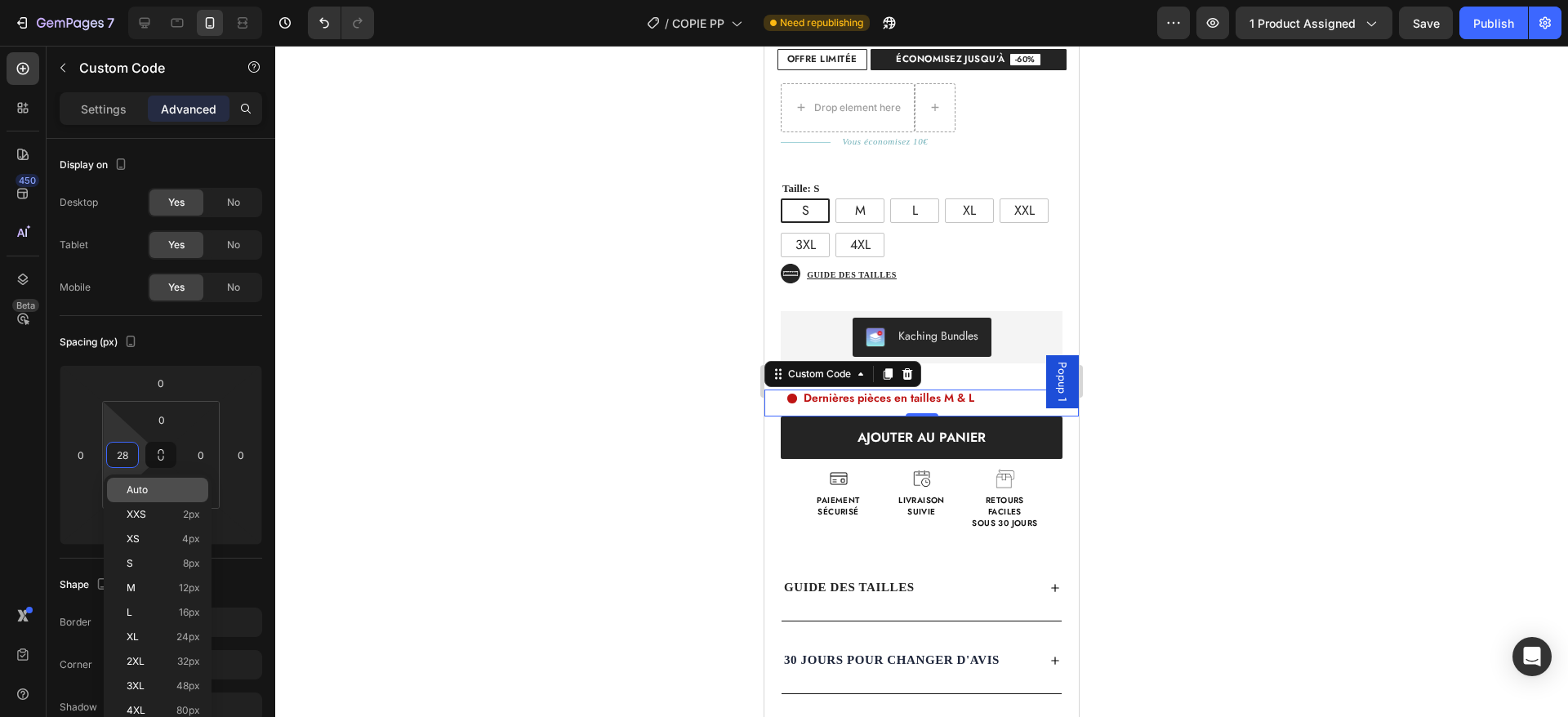
click at [154, 483] on div "Auto" at bounding box center [157, 491] width 101 height 24
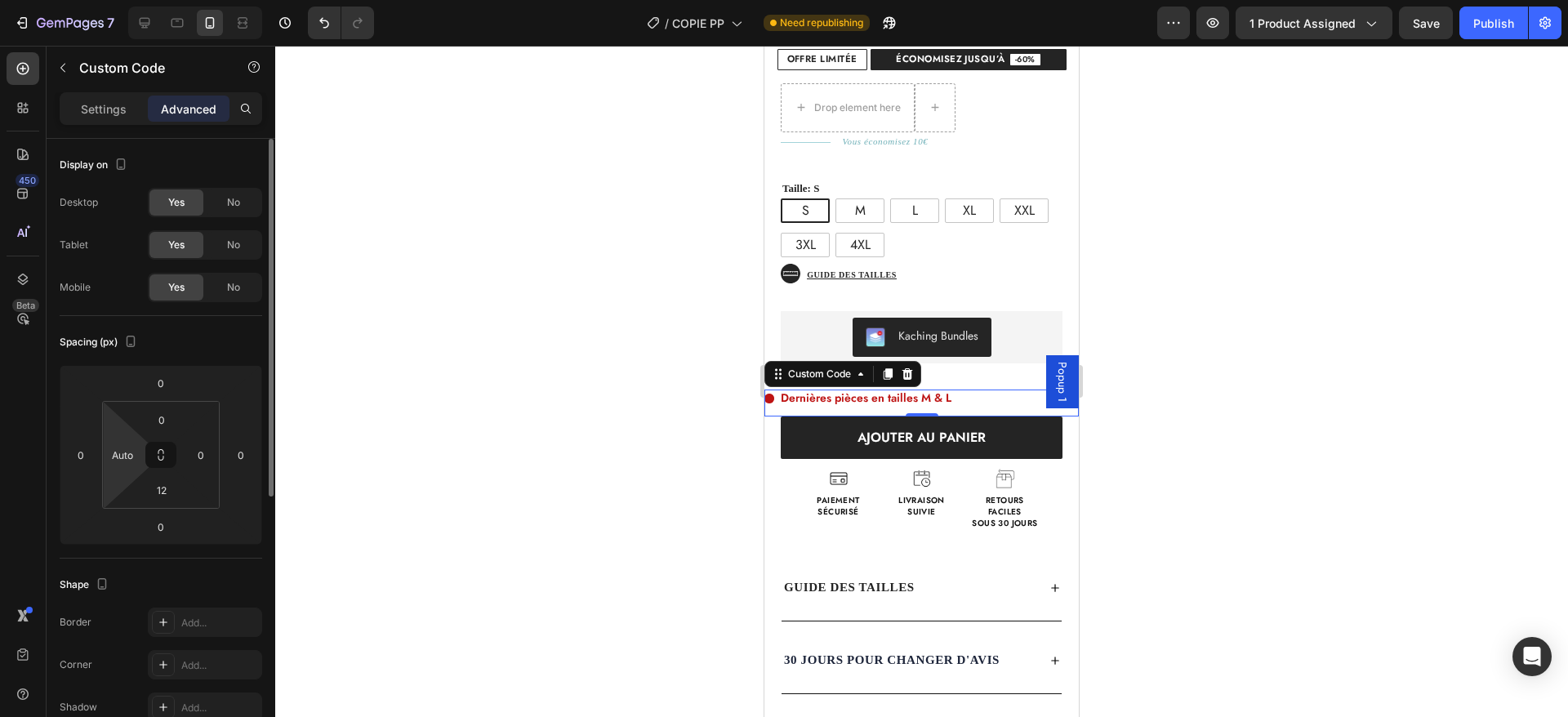
click at [106, 0] on html "7 Version history / COPIE PP Need republishing Preview 1 product assigned Save …" at bounding box center [784, 0] width 1568 height 0
click at [125, 451] on input "Auto" at bounding box center [122, 455] width 24 height 24
click at [123, 454] on input "Auto" at bounding box center [122, 455] width 24 height 24
type input "22"
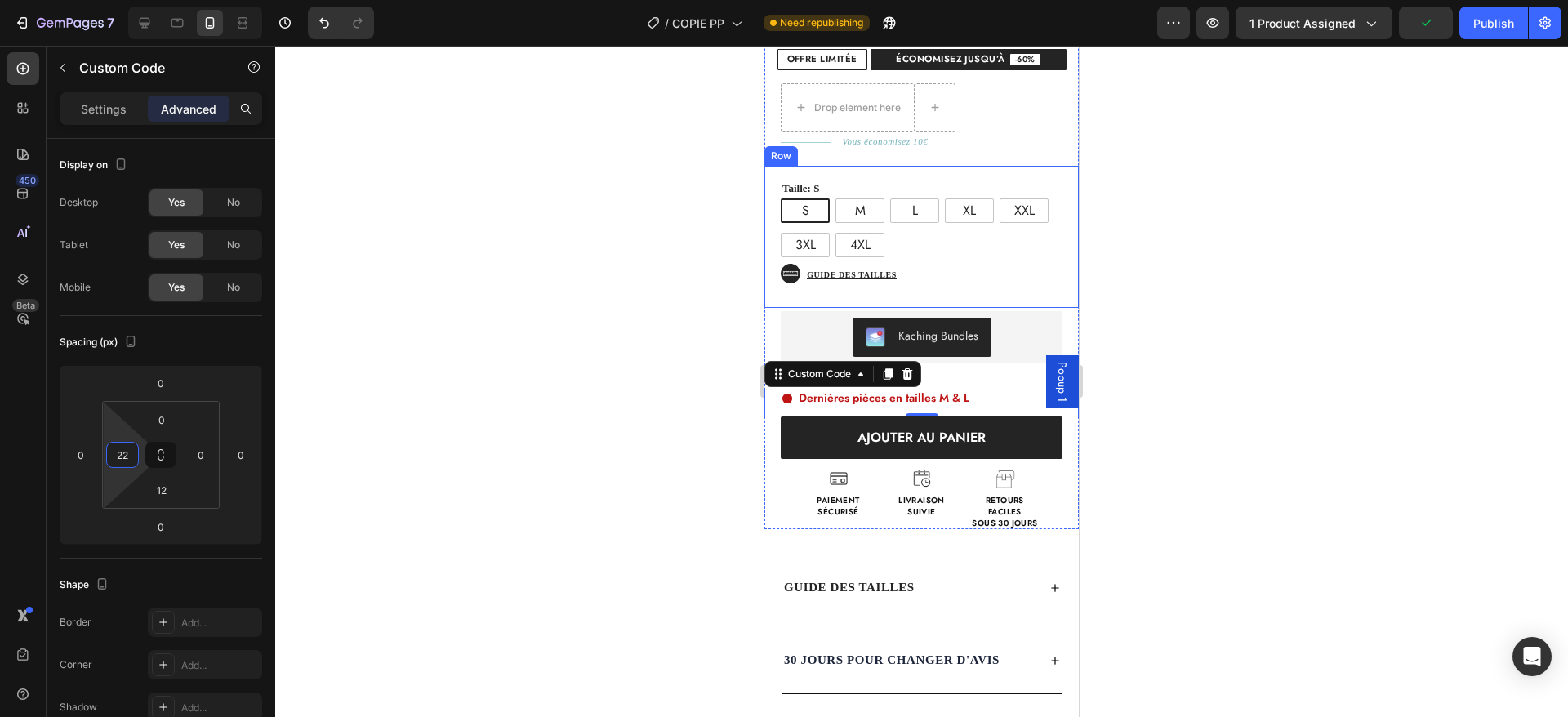
click at [1053, 277] on div "Icon Guide des tailles Button Row" at bounding box center [922, 282] width 315 height 51
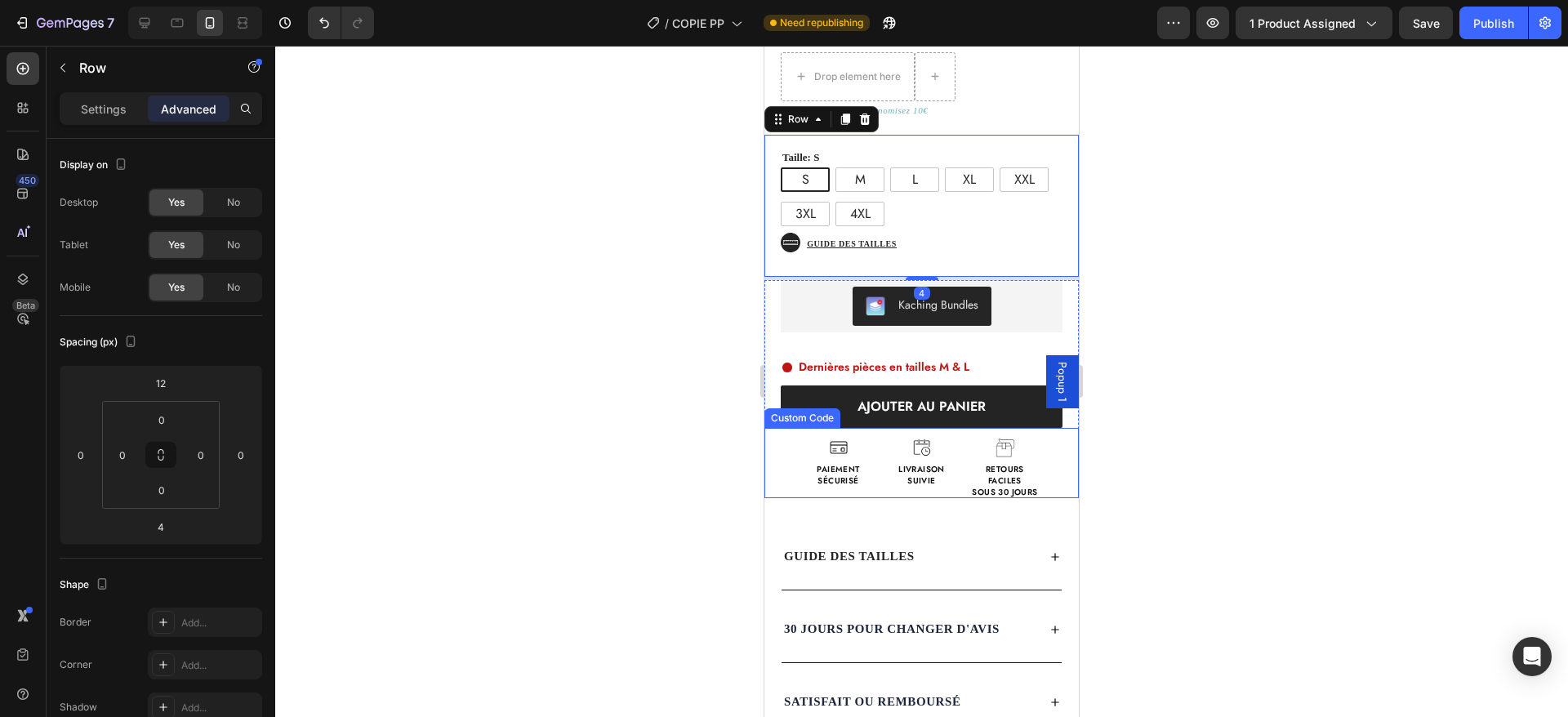
scroll to position [559, 0]
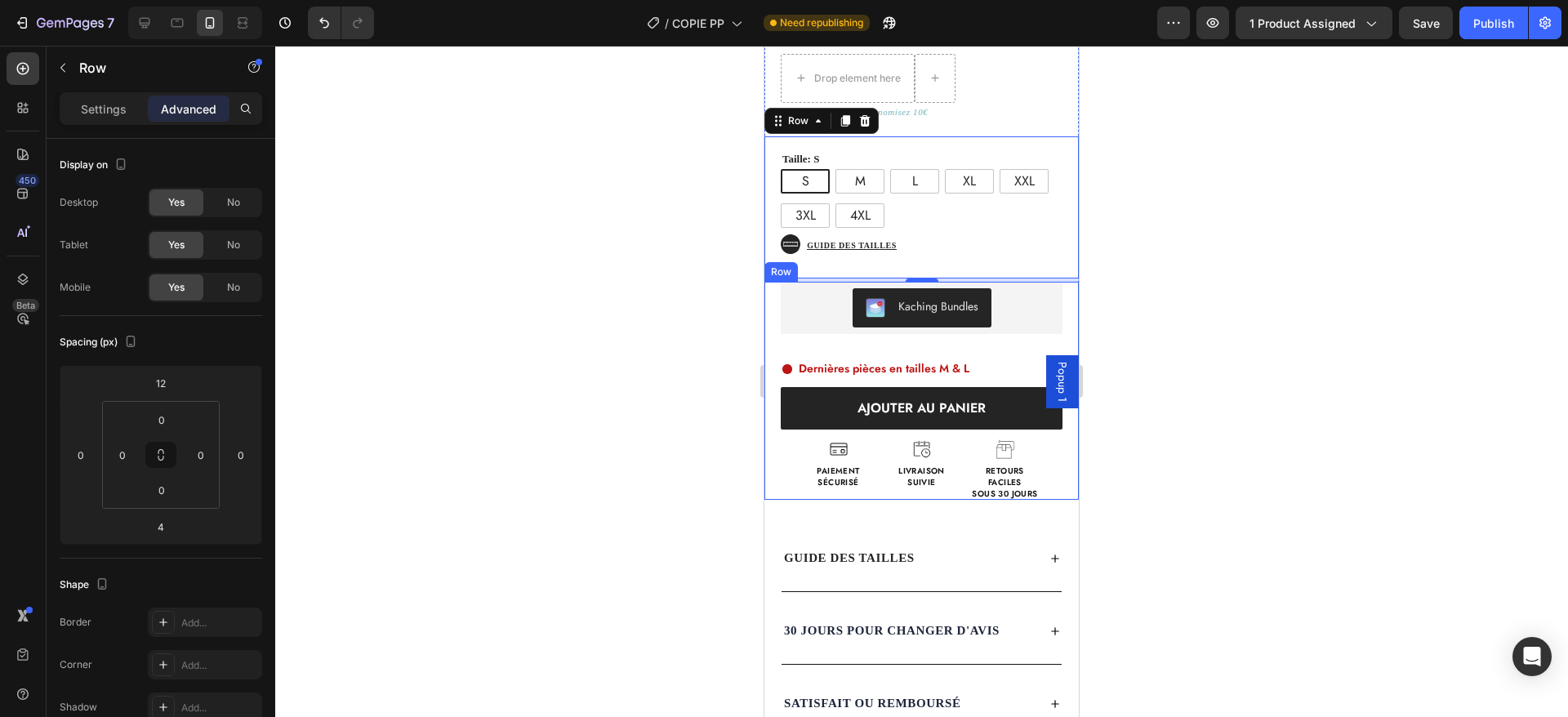
click at [955, 340] on div "Kaching Bundles Kaching Bundles Dernières pièces en tailles M & L Custom Code A…" at bounding box center [922, 390] width 315 height 218
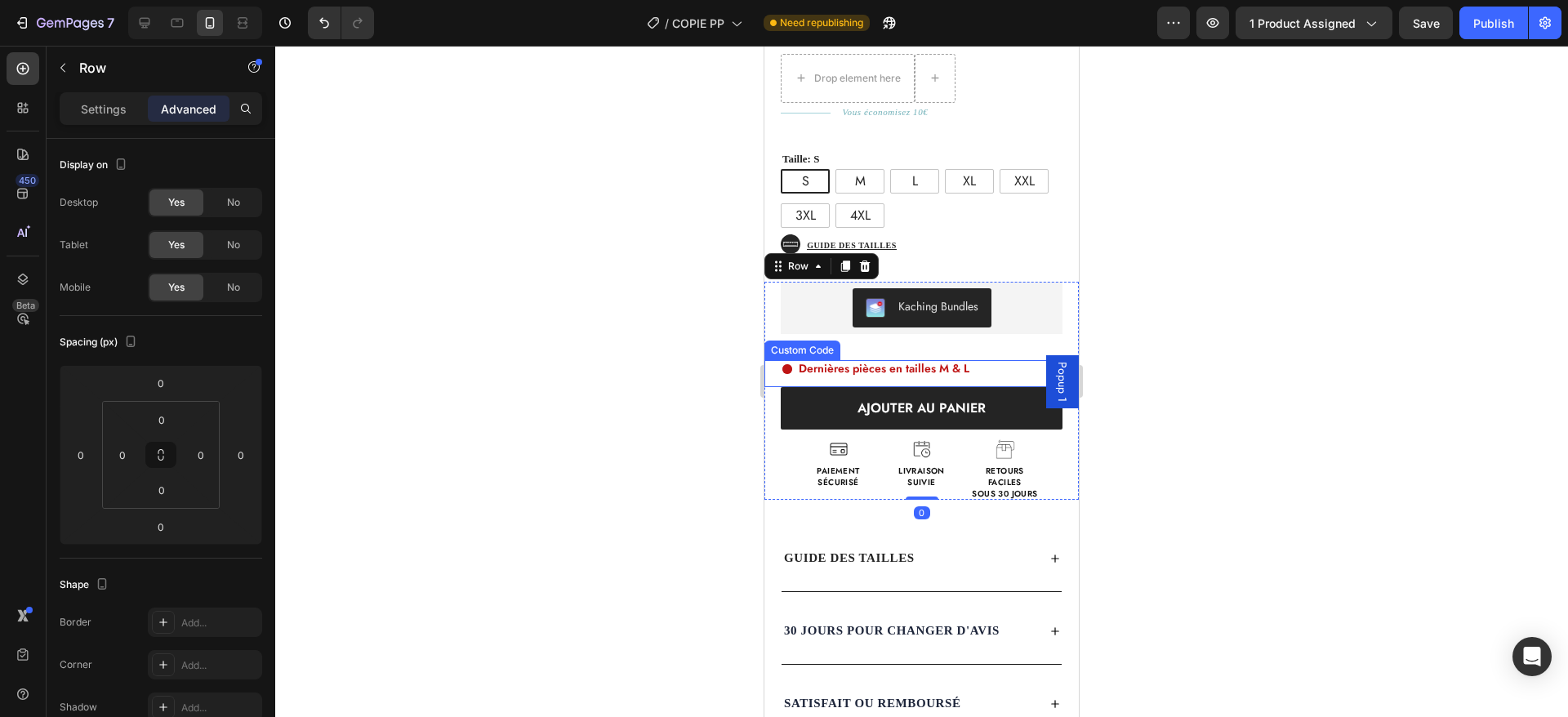
click at [916, 360] on span "Dernières pièces en tailles M & L" at bounding box center [884, 369] width 170 height 17
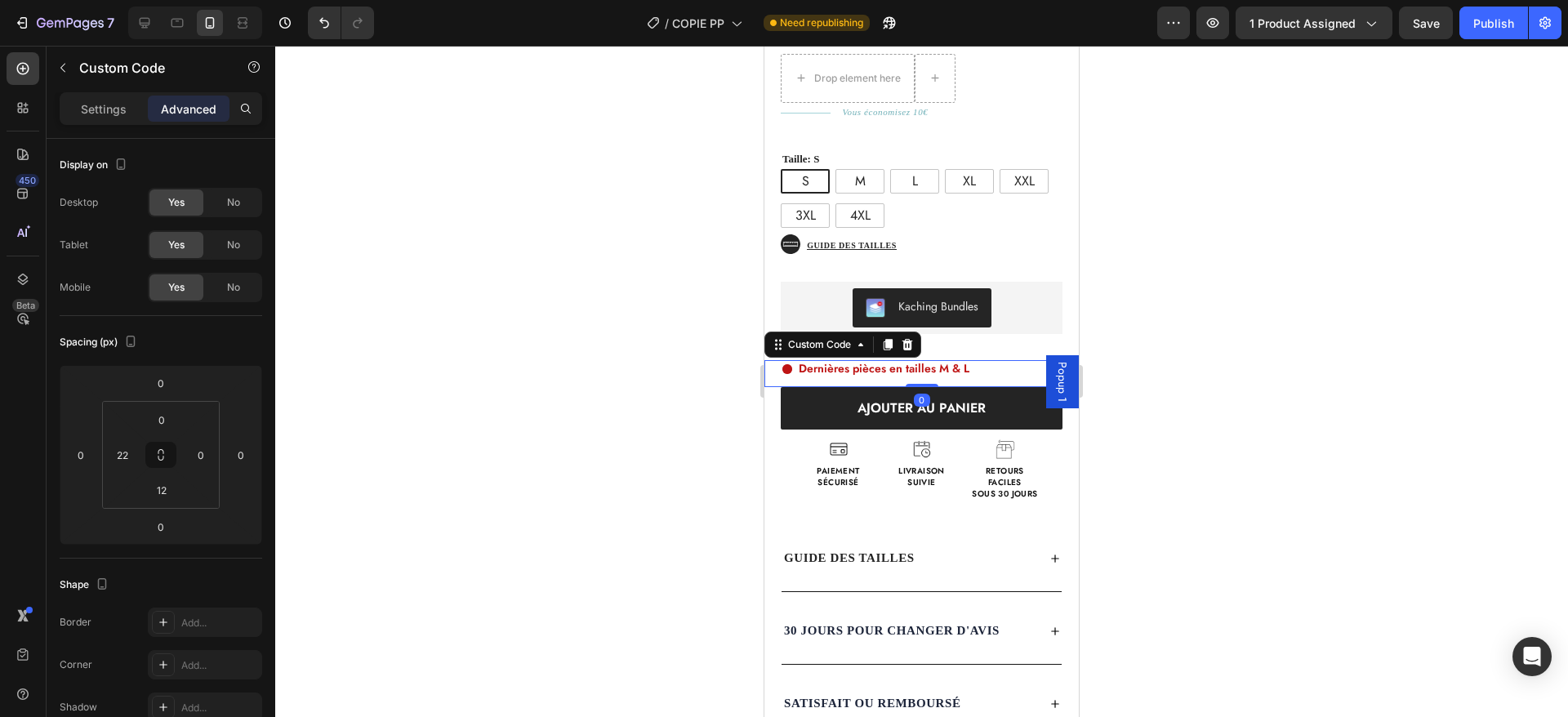
click at [835, 360] on span "Dernières pièces en tailles M & L" at bounding box center [884, 369] width 170 height 17
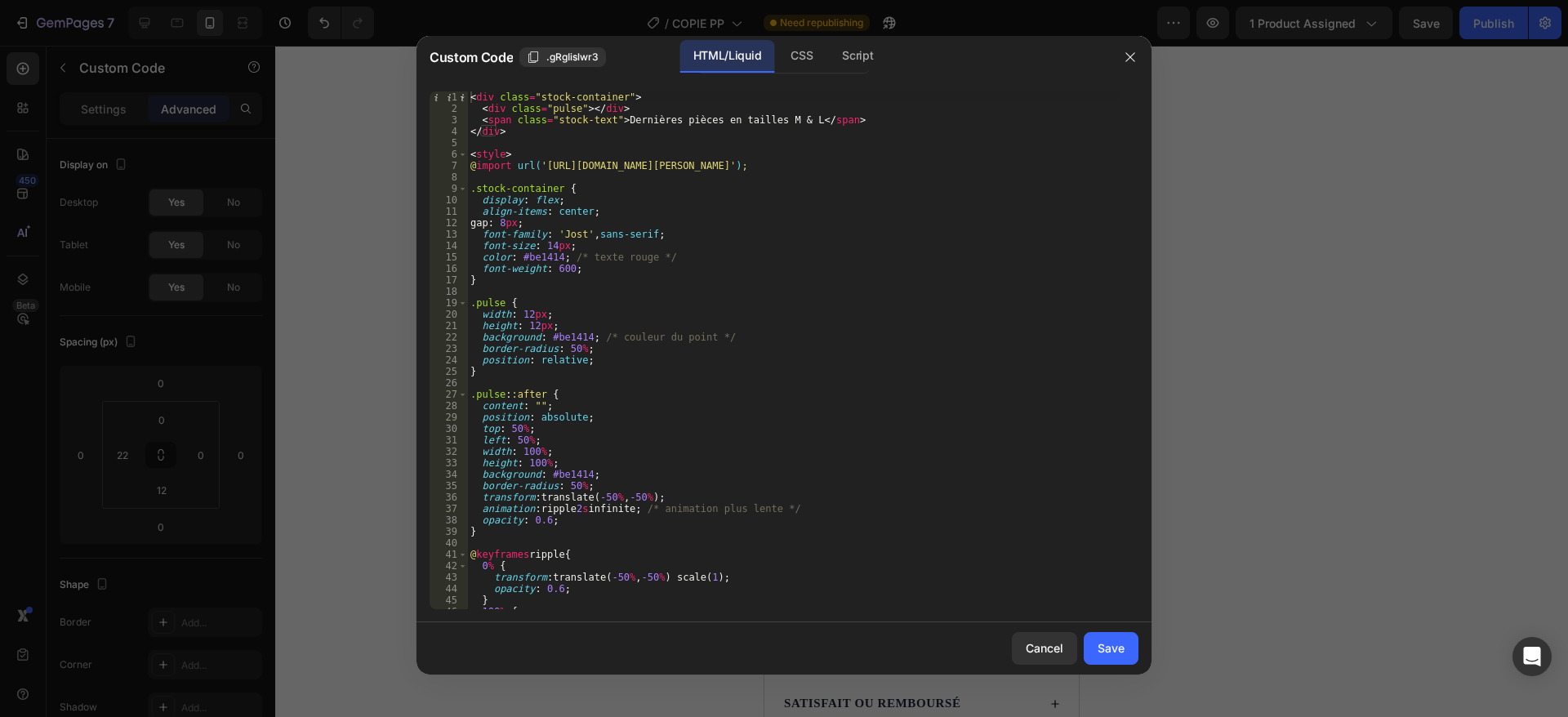
click at [628, 227] on div "< div class = "stock-container" > < div class = "pulse" > </ div > < span class…" at bounding box center [793, 362] width 653 height 541
click at [552, 247] on div "< div class = "stock-container" > < div class = "pulse" > </ div > < span class…" at bounding box center [793, 362] width 653 height 541
type textarea "font-size: 12px;"
click at [1127, 663] on button "Save" at bounding box center [1111, 648] width 55 height 32
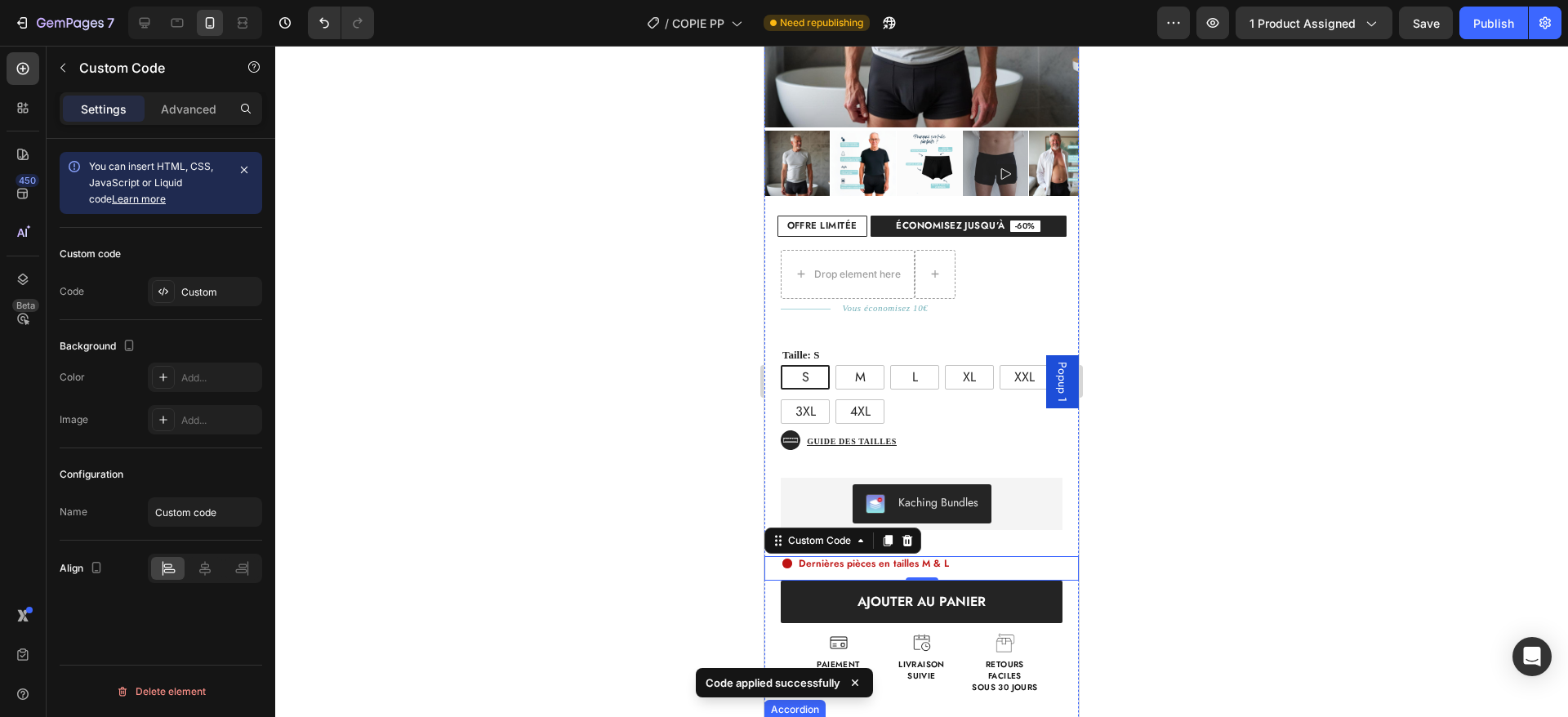
scroll to position [260, 0]
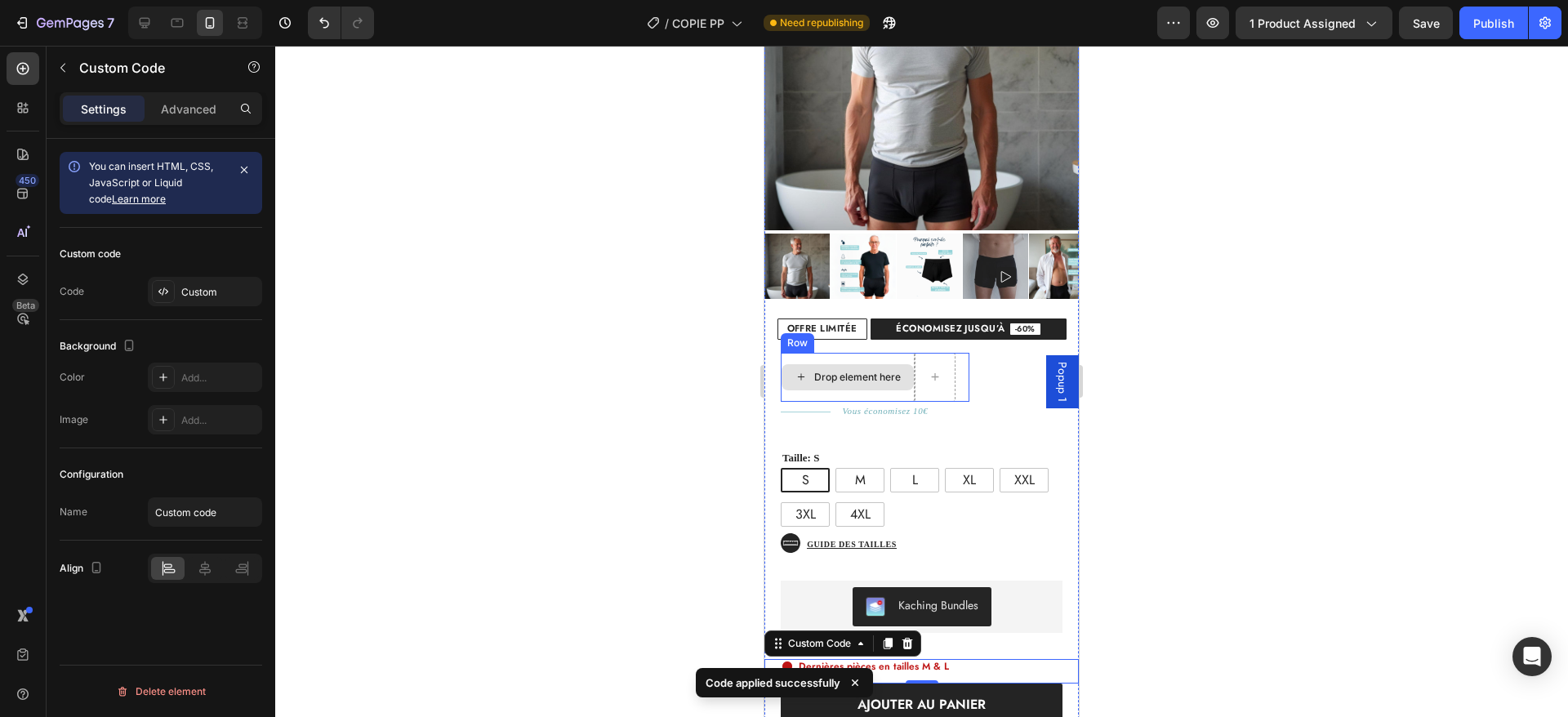
click at [905, 379] on div "Drop element here" at bounding box center [847, 378] width 134 height 49
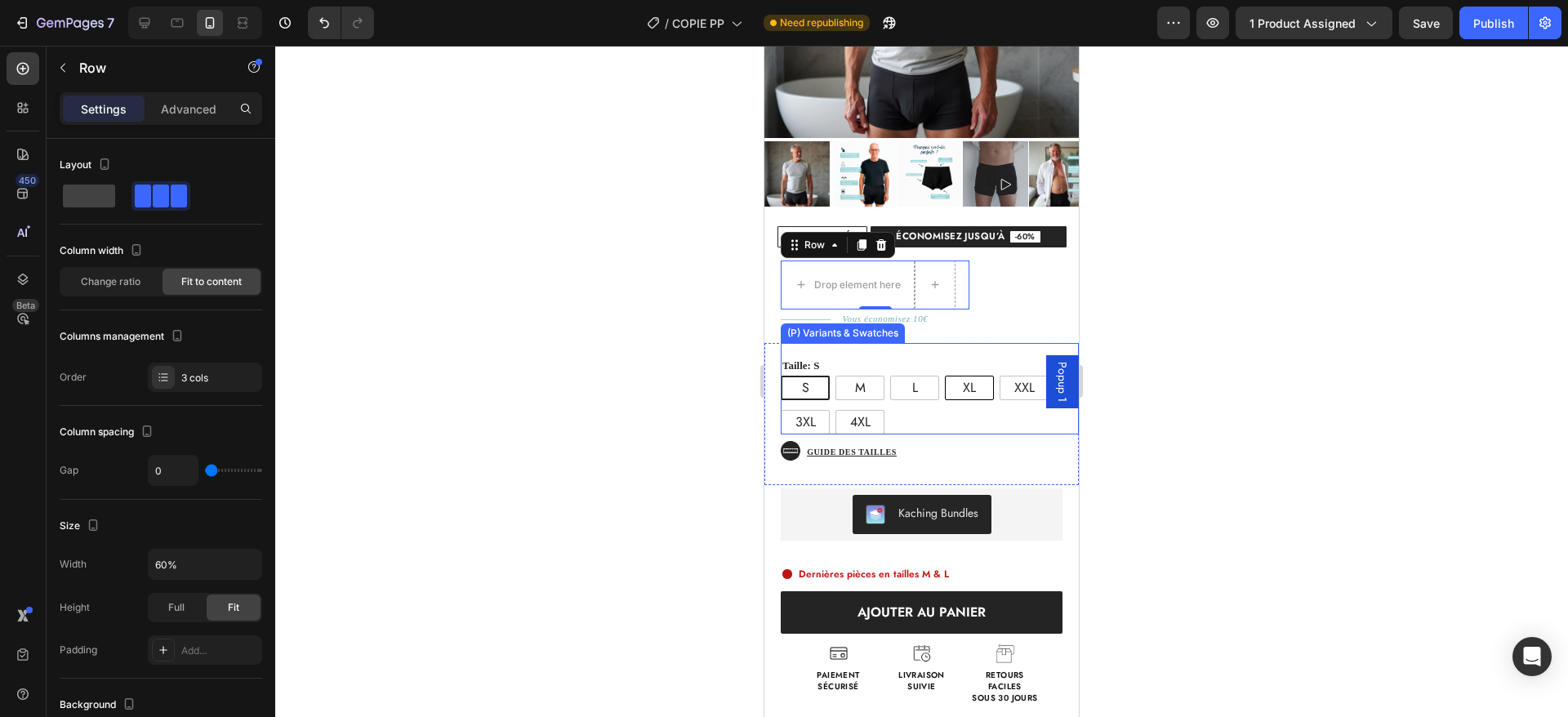
scroll to position [384, 0]
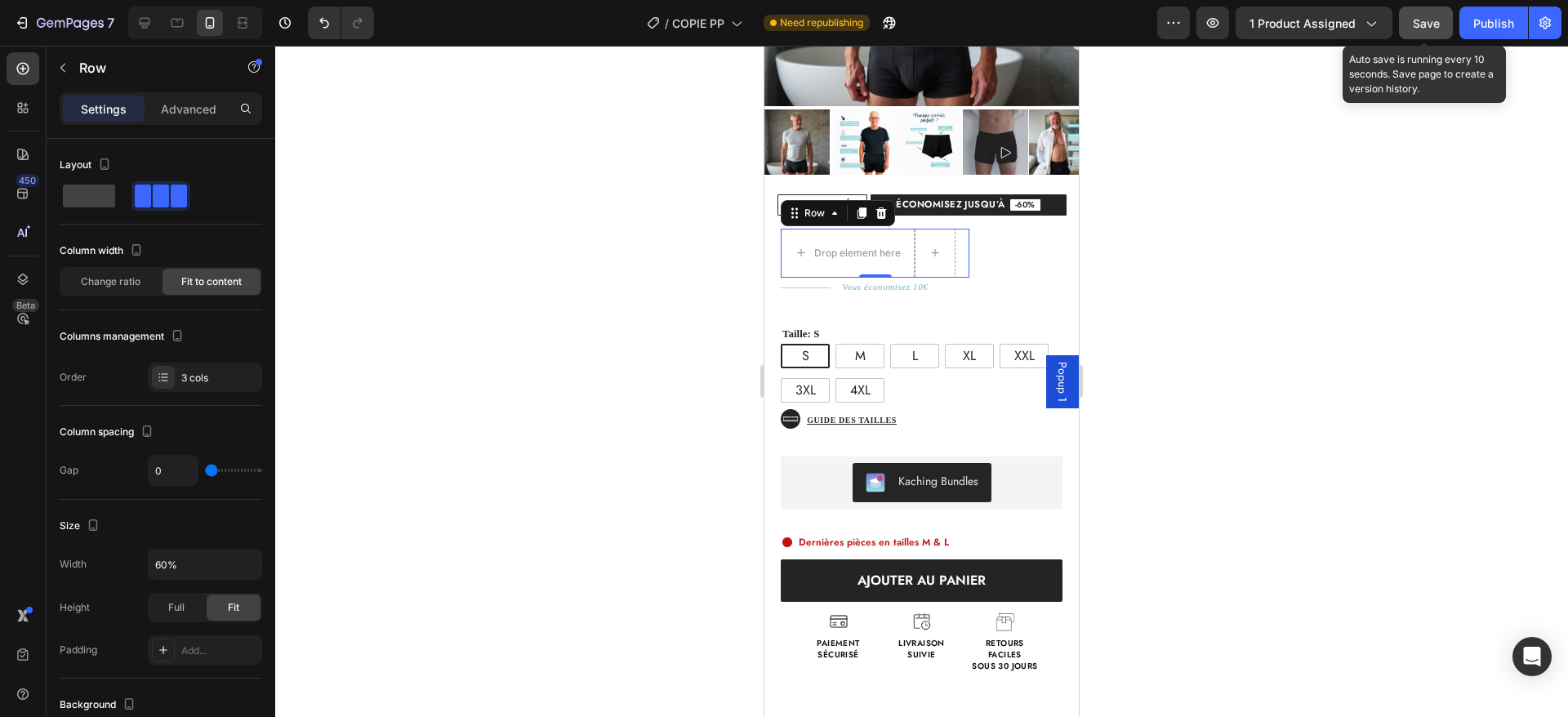
click at [1436, 27] on span "Save" at bounding box center [1426, 24] width 27 height 14
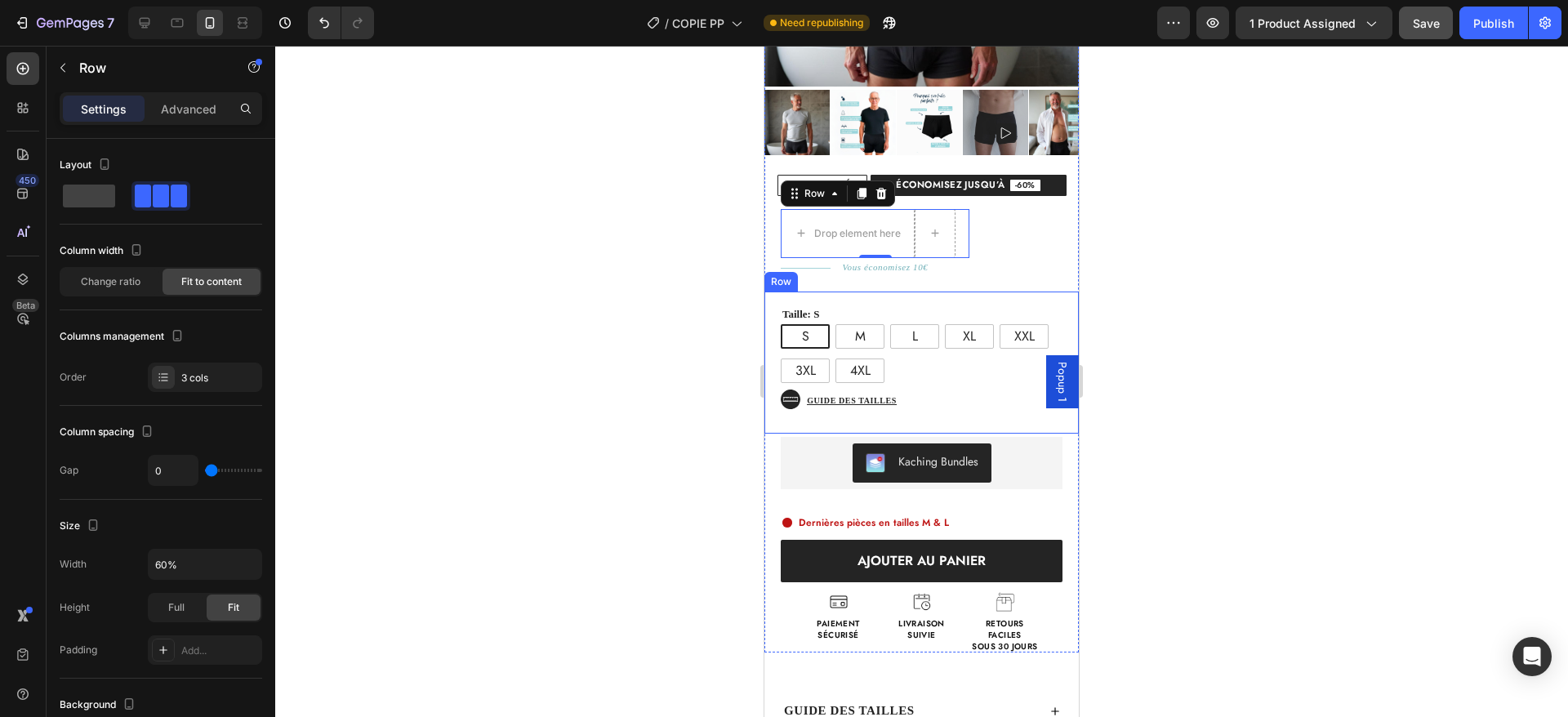
scroll to position [401, 0]
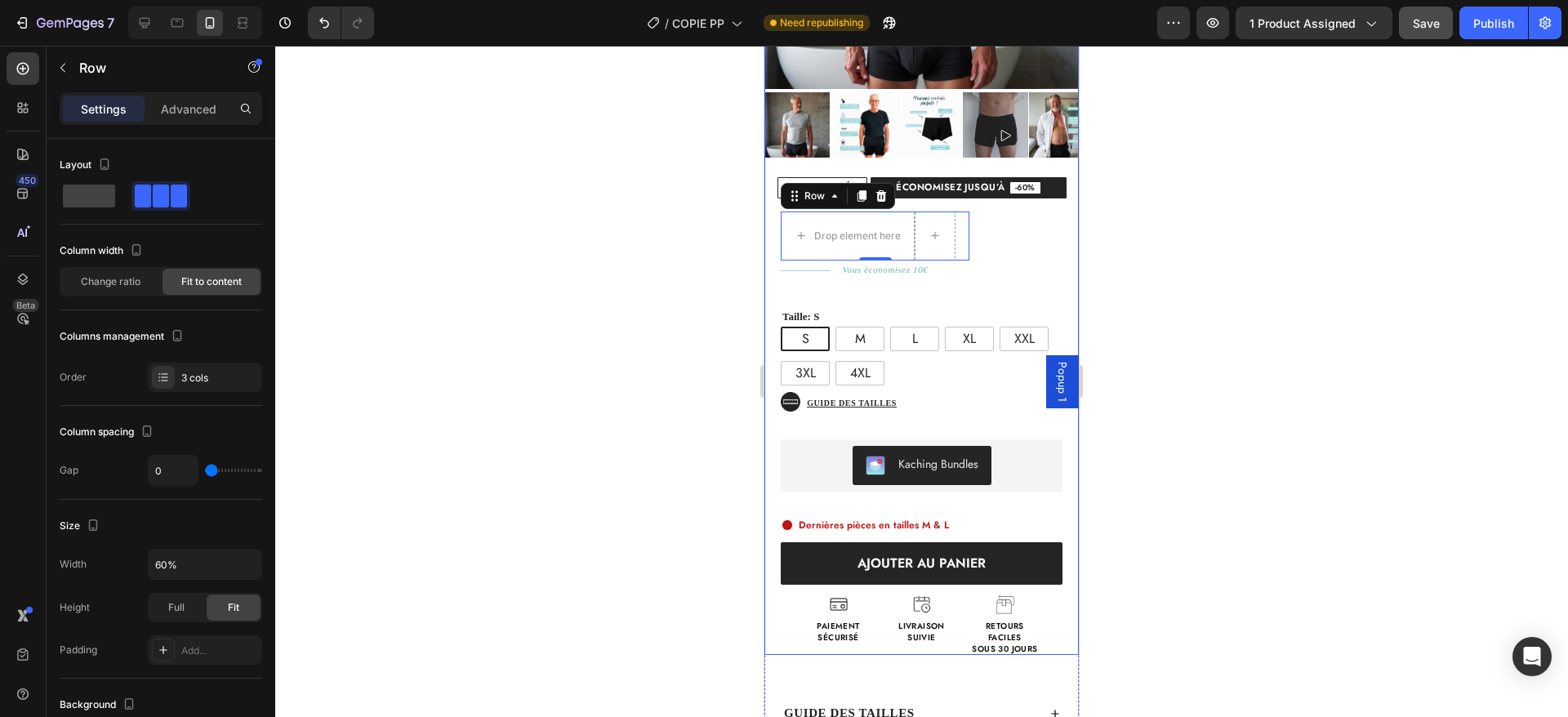
click at [992, 218] on div "Drop element here Text Block Row 0 Title Line Vous économisez 10€ Text Block Ro…" at bounding box center [922, 427] width 315 height 456
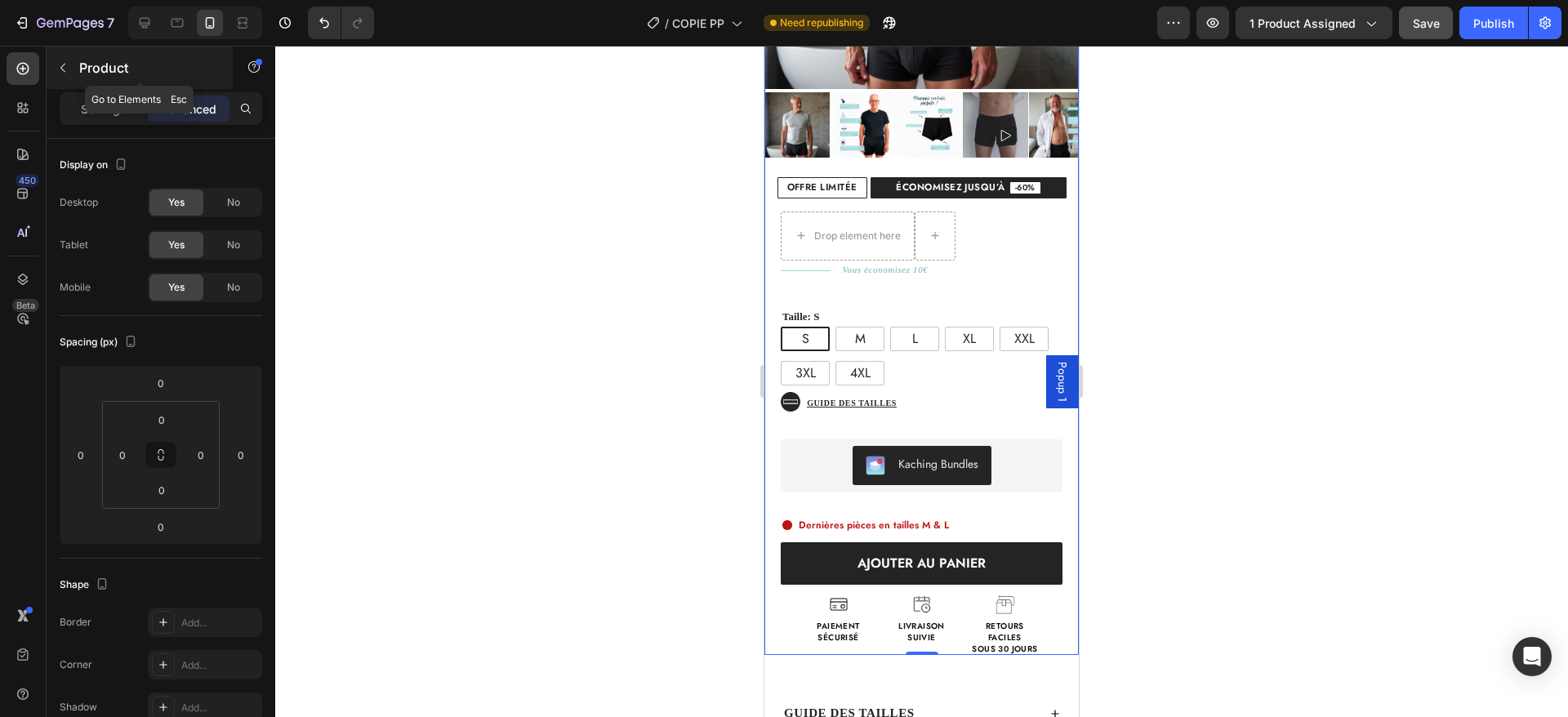
click at [63, 74] on button "button" at bounding box center [63, 68] width 26 height 26
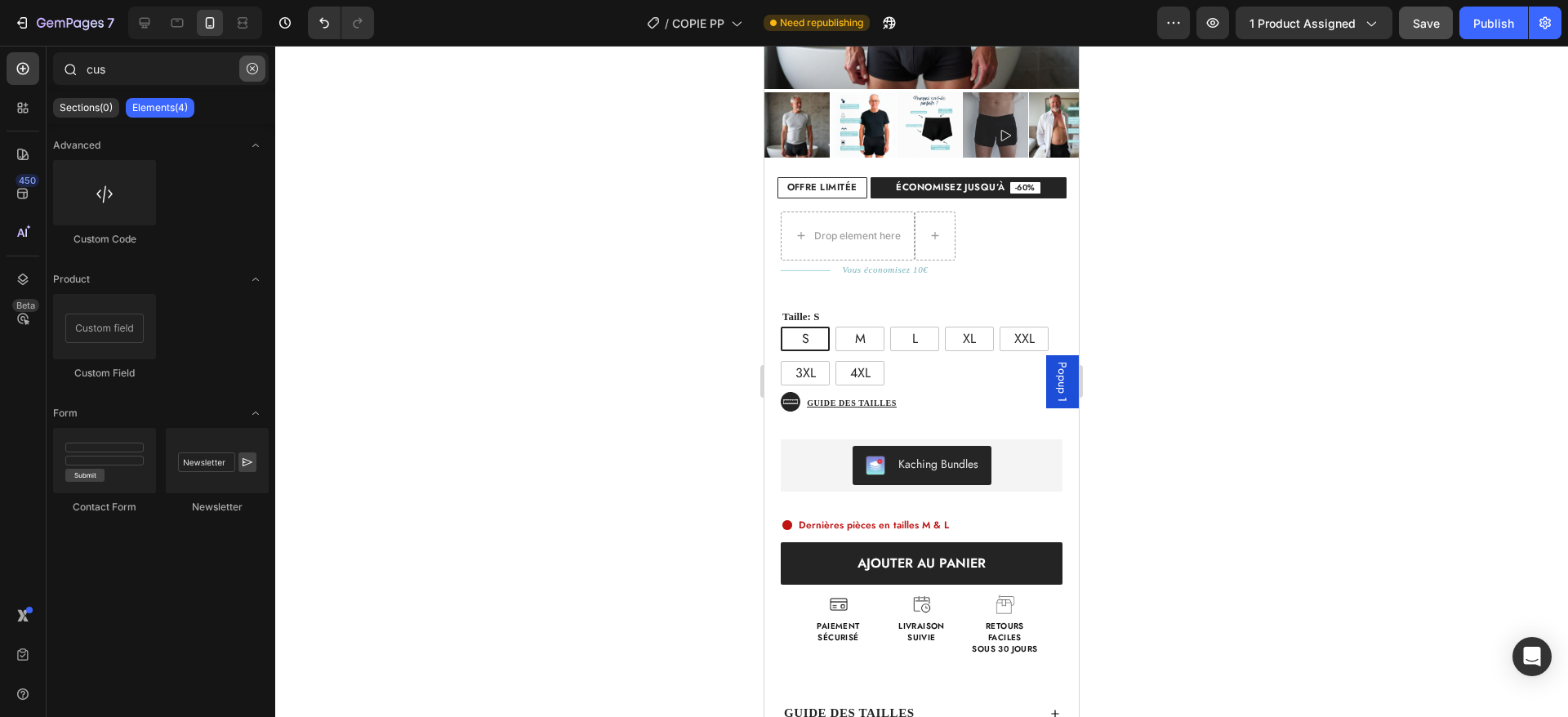
click at [253, 66] on icon "button" at bounding box center [252, 68] width 11 height 11
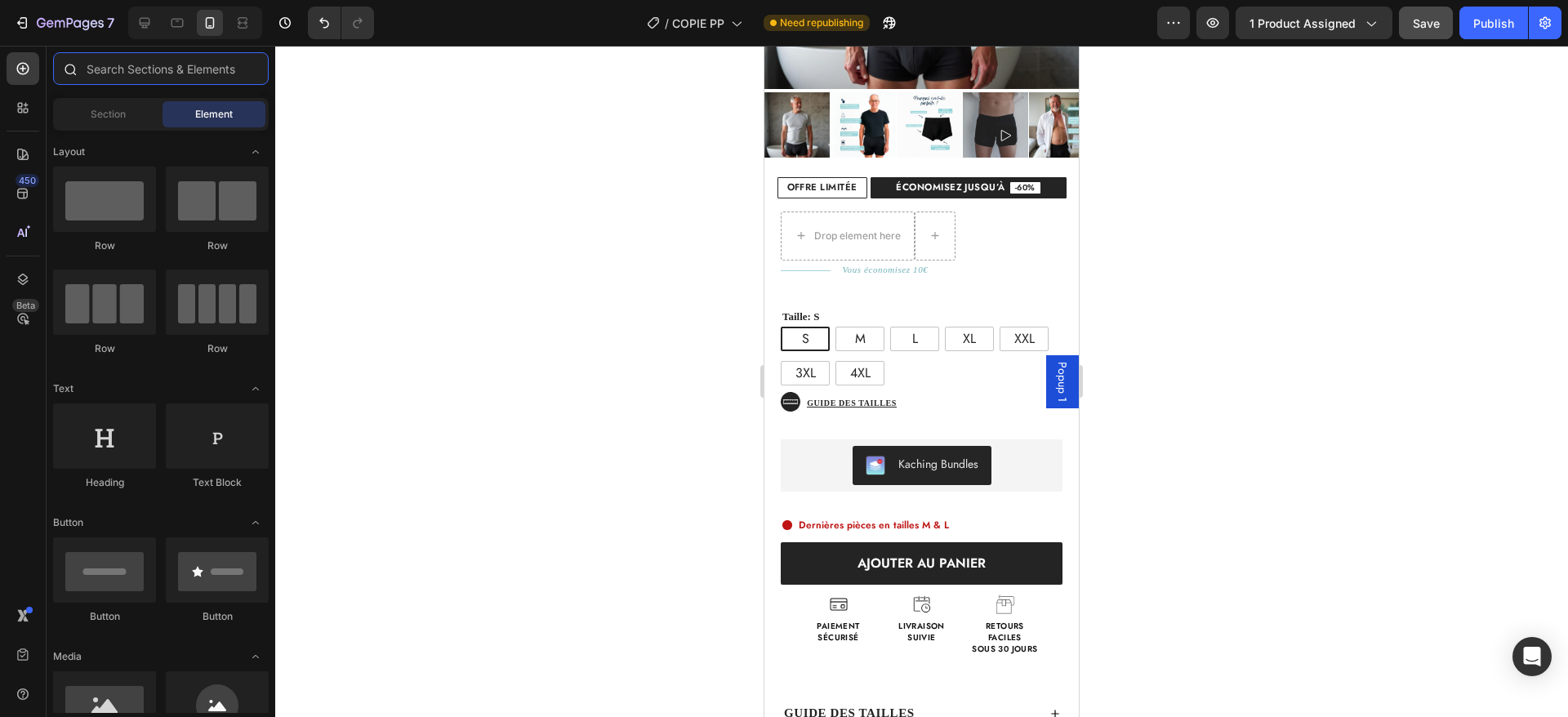
click at [162, 66] on input "text" at bounding box center [161, 68] width 216 height 32
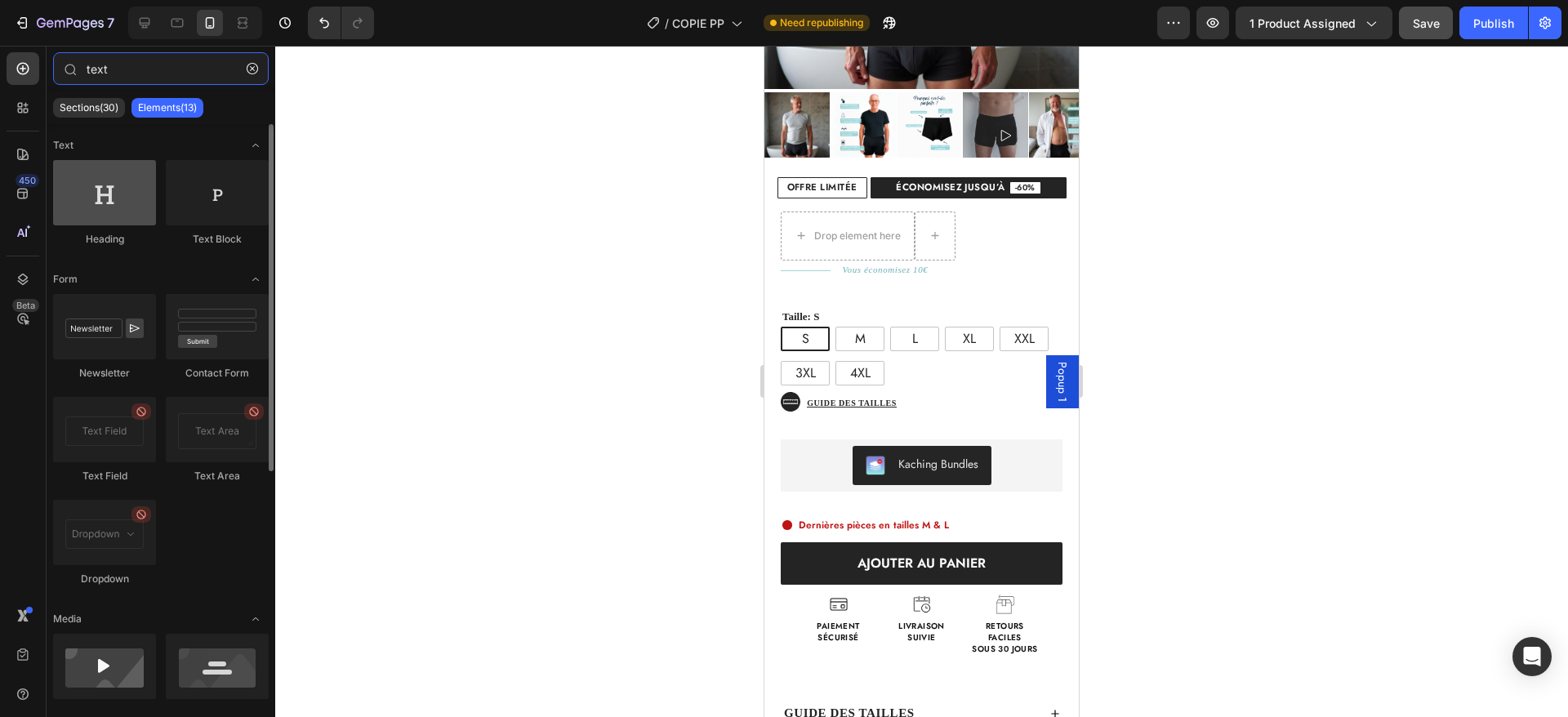
type input "text"
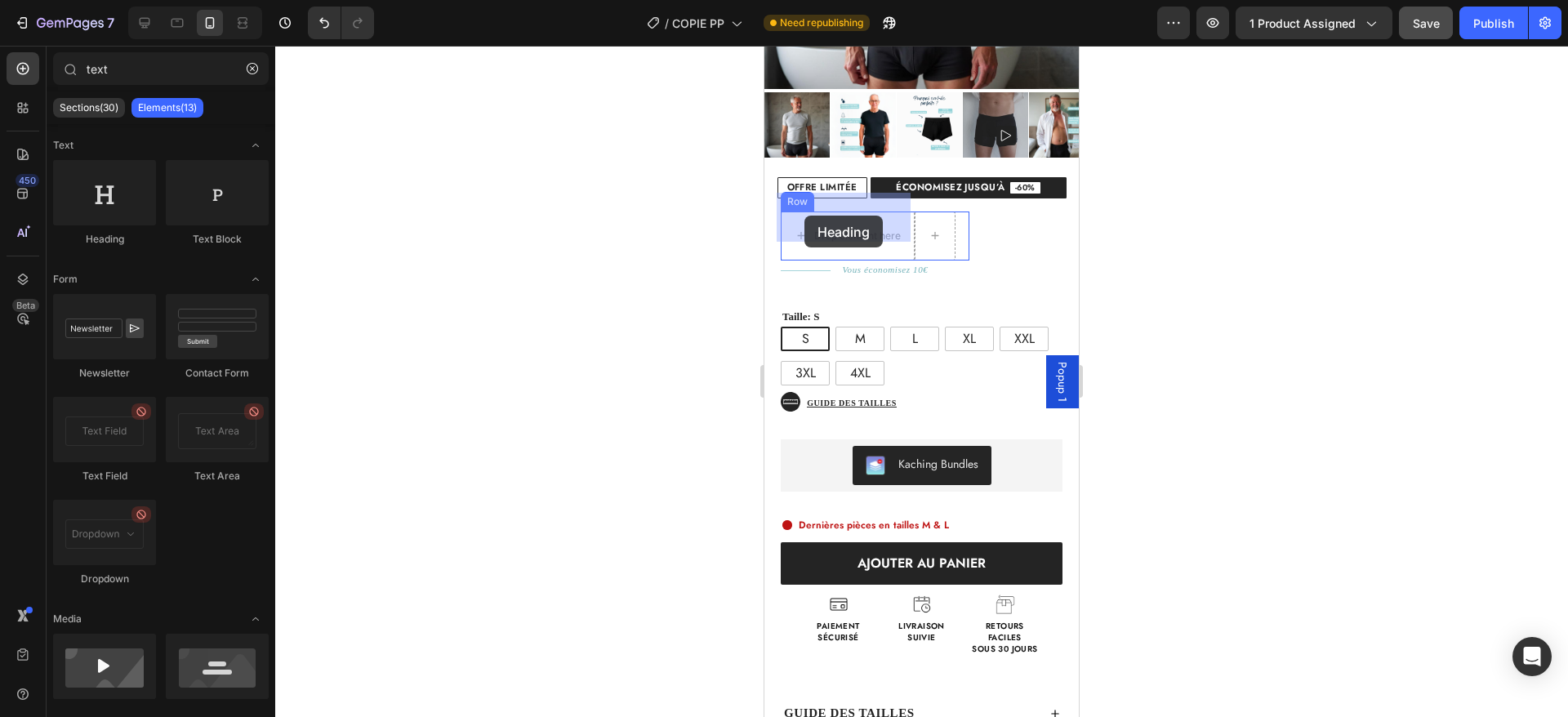
drag, startPoint x: 892, startPoint y: 229, endPoint x: 808, endPoint y: 220, distance: 84.5
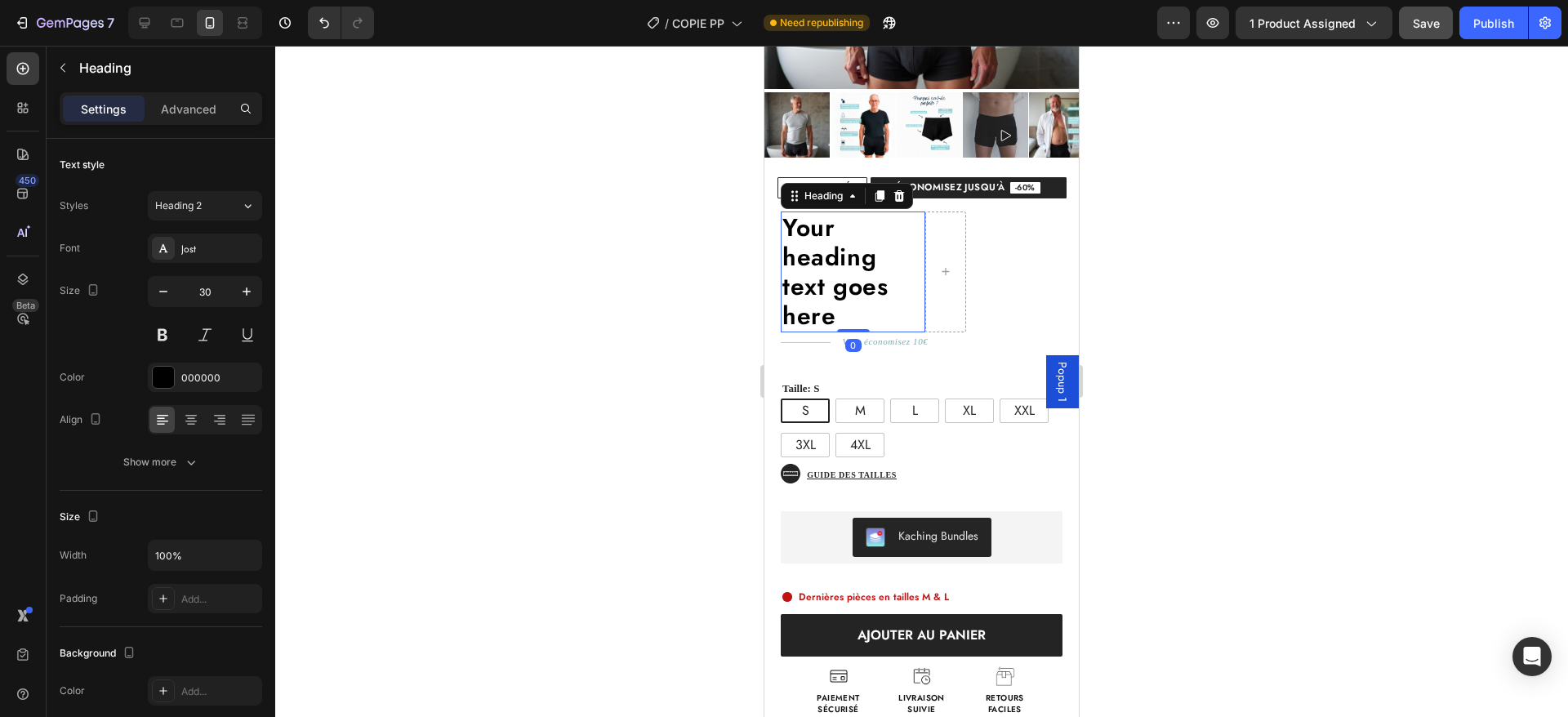
click at [822, 254] on h2 "Your heading text goes here" at bounding box center [852, 272] width 144 height 121
click at [822, 254] on p "Your heading text goes here" at bounding box center [853, 272] width 142 height 118
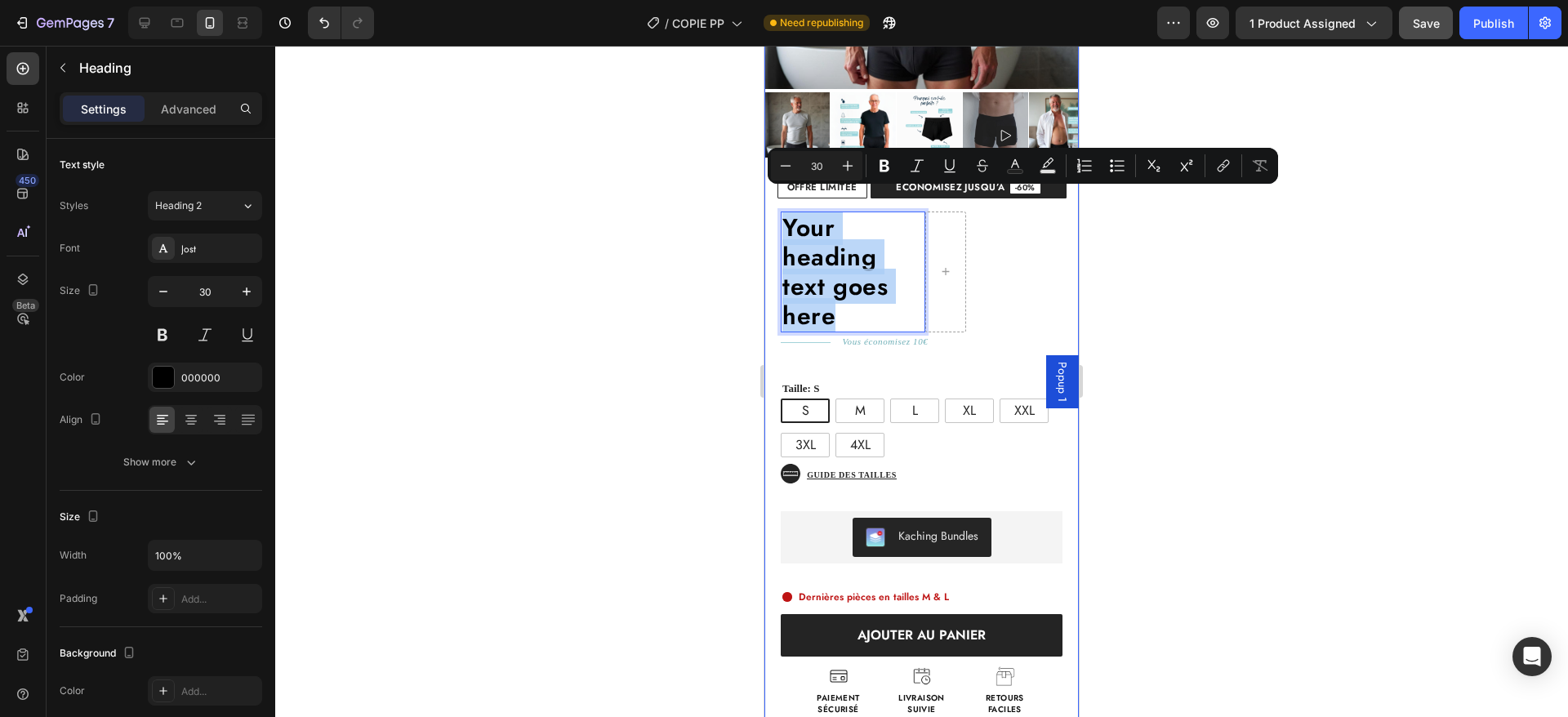
click at [926, 259] on div at bounding box center [946, 272] width 39 height 26
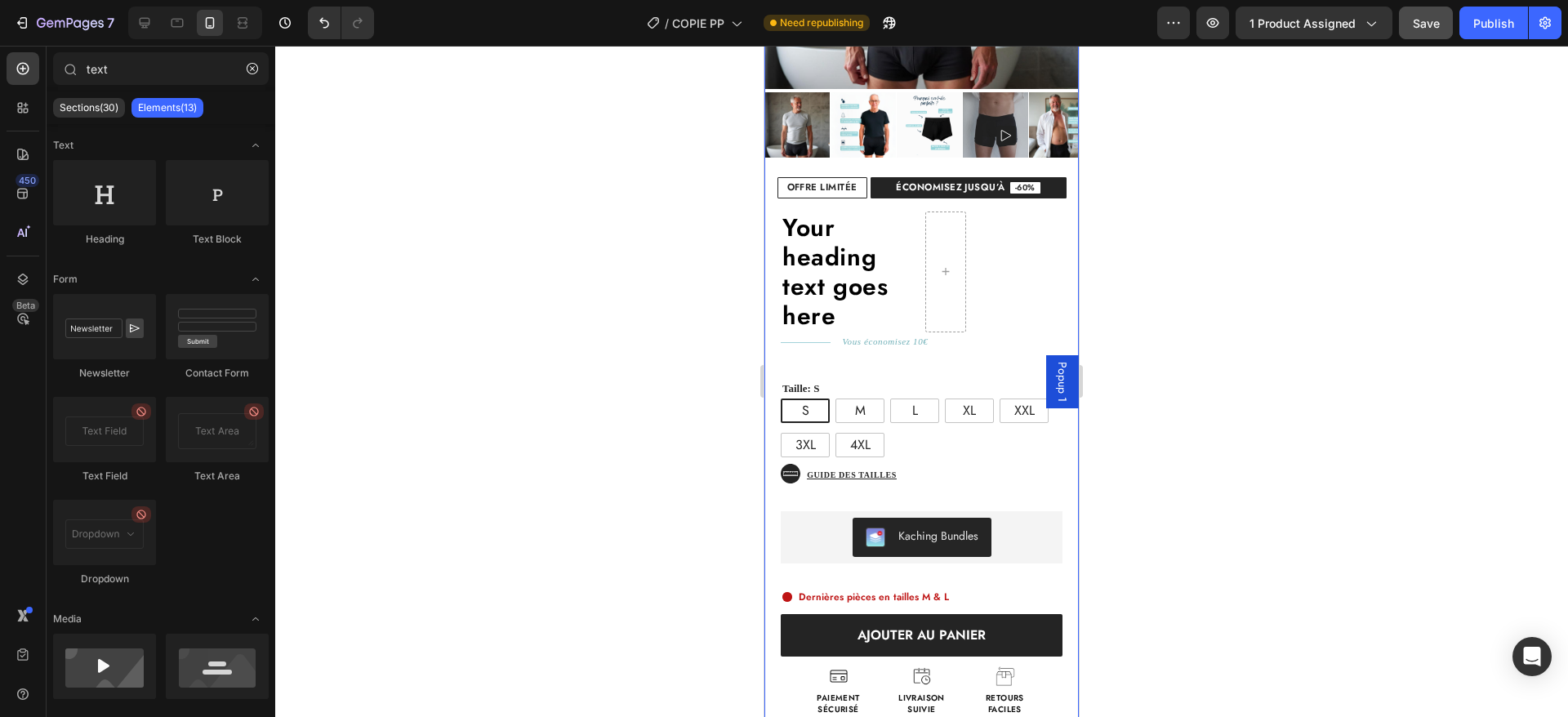
click at [966, 286] on div "Your heading text goes here Heading Text Block Row Title Line Vous économisez 1…" at bounding box center [922, 463] width 315 height 529
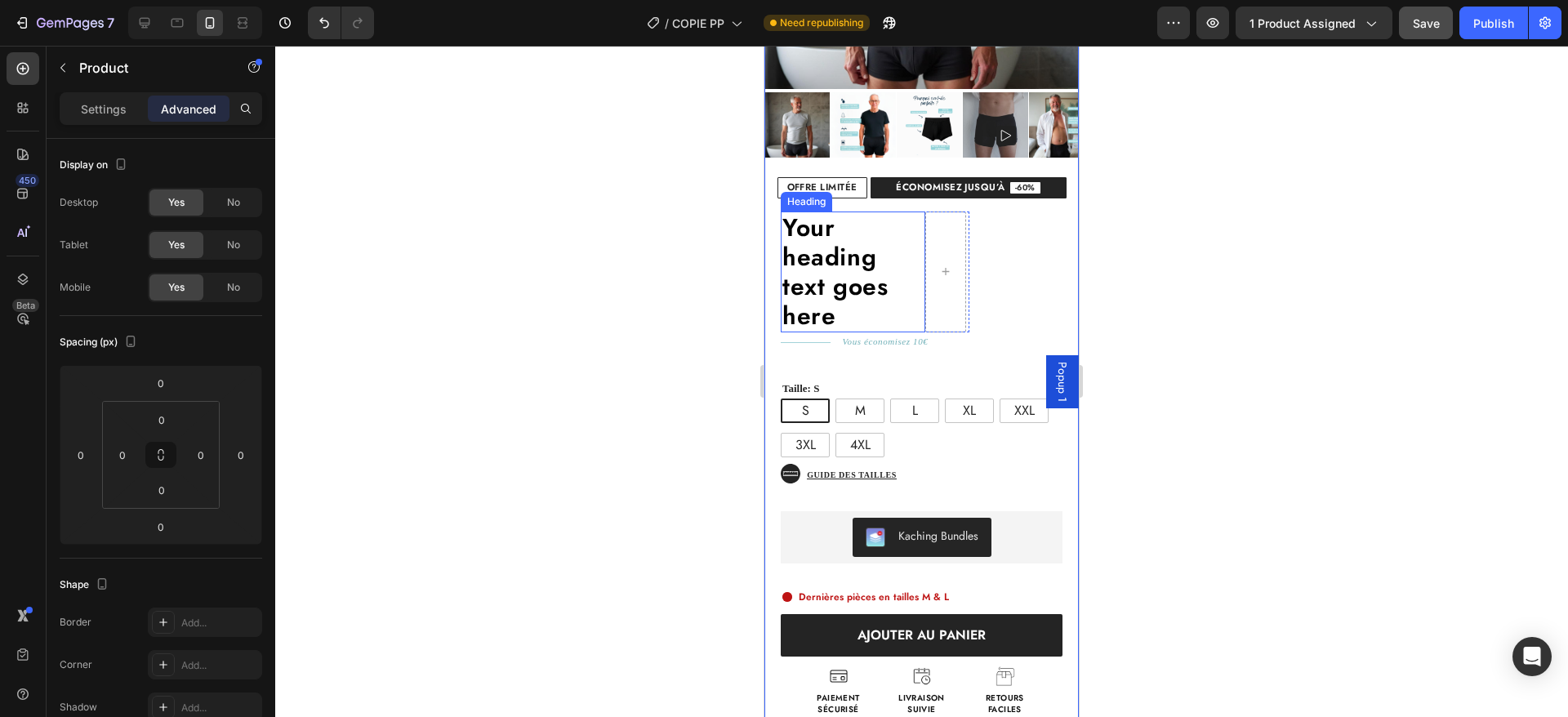
click at [888, 293] on p "Your heading text goes here" at bounding box center [853, 272] width 142 height 118
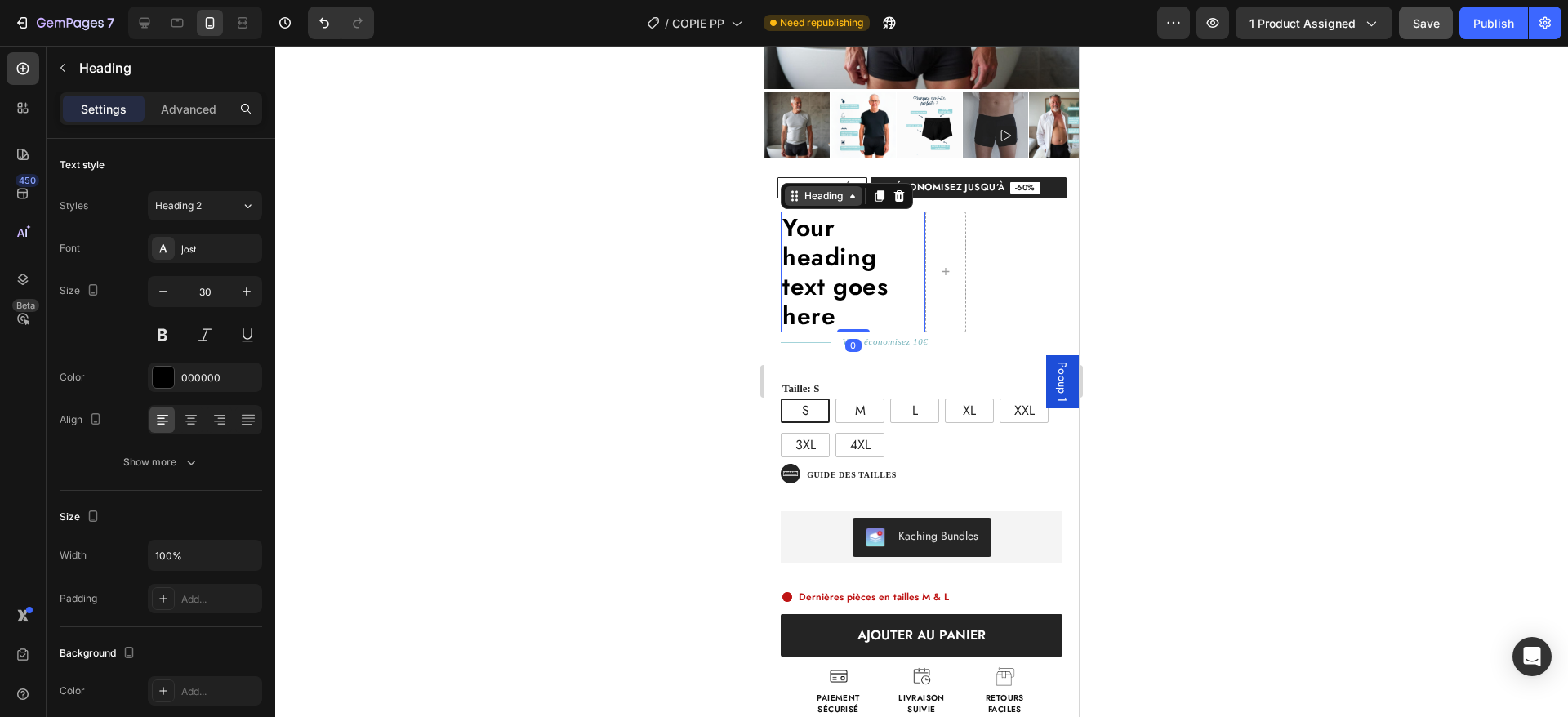
click at [850, 190] on icon at bounding box center [852, 196] width 13 height 13
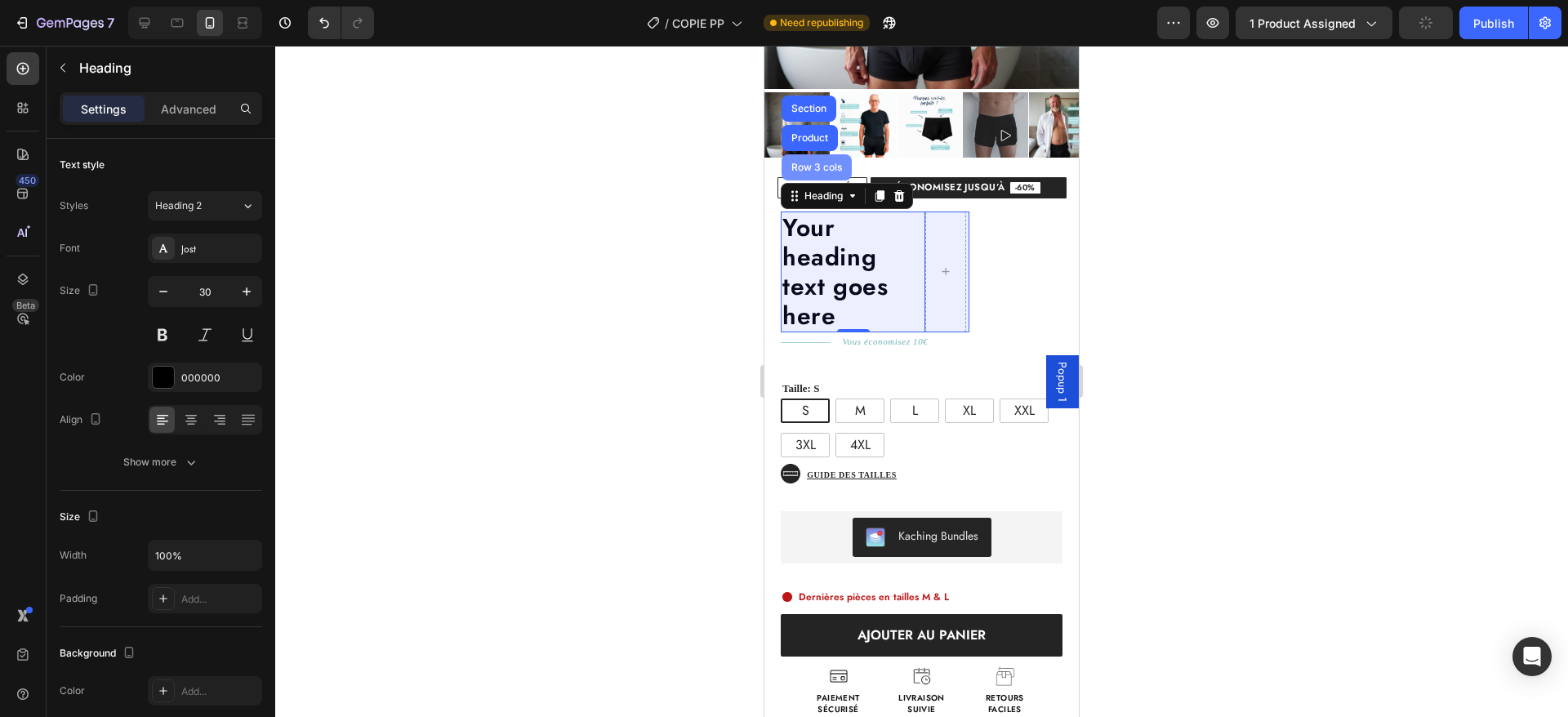
click at [821, 156] on div "Row 3 cols" at bounding box center [816, 168] width 70 height 26
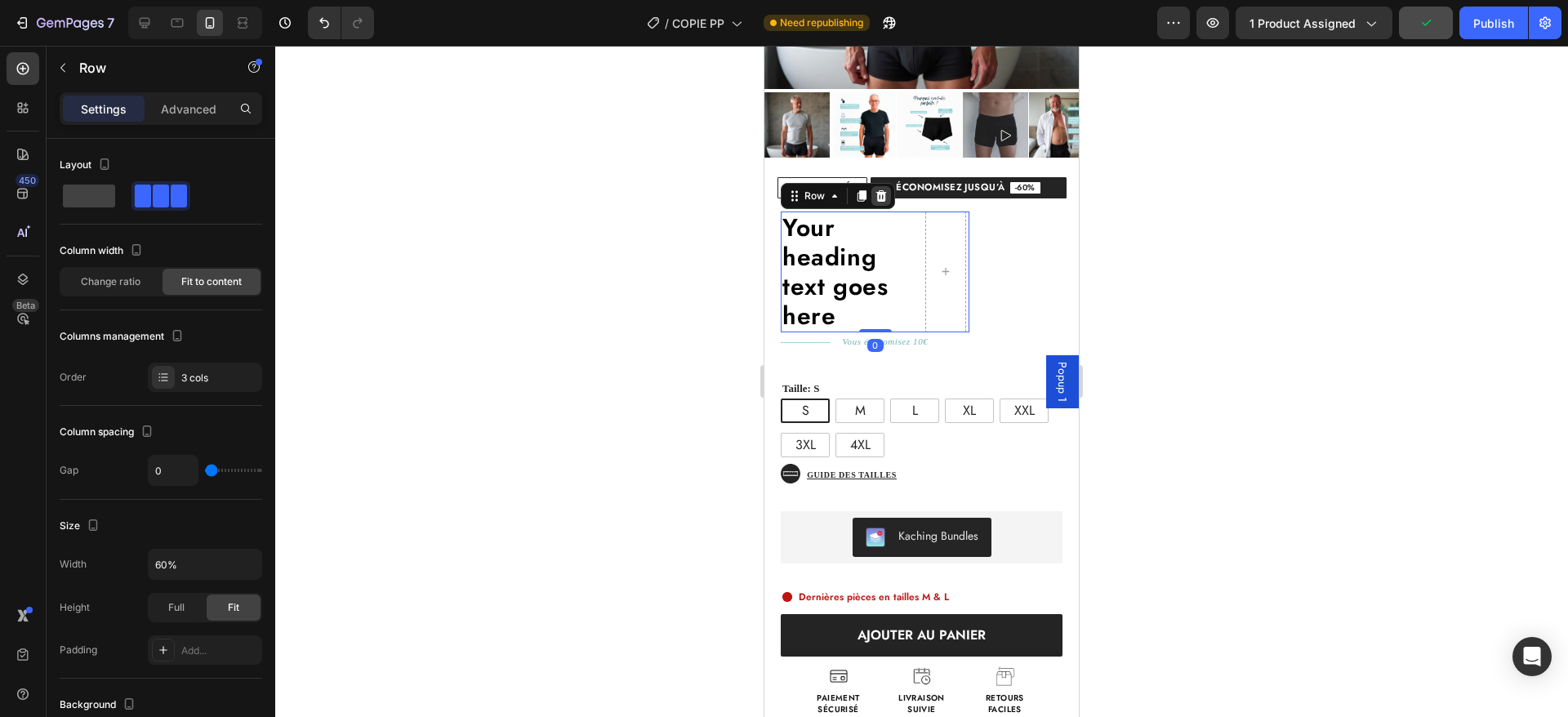
click at [882, 190] on icon at bounding box center [881, 196] width 13 height 13
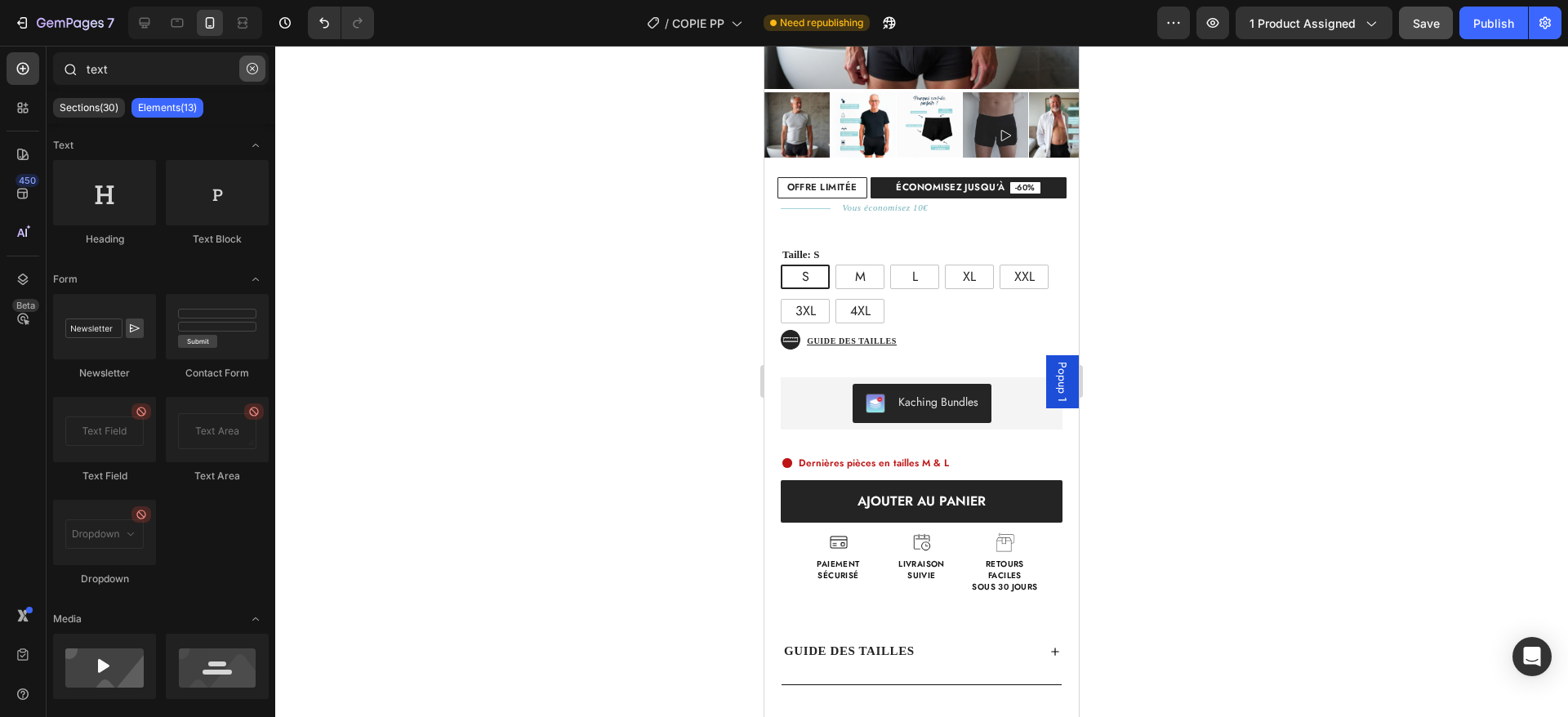
click at [251, 65] on icon "button" at bounding box center [252, 68] width 11 height 11
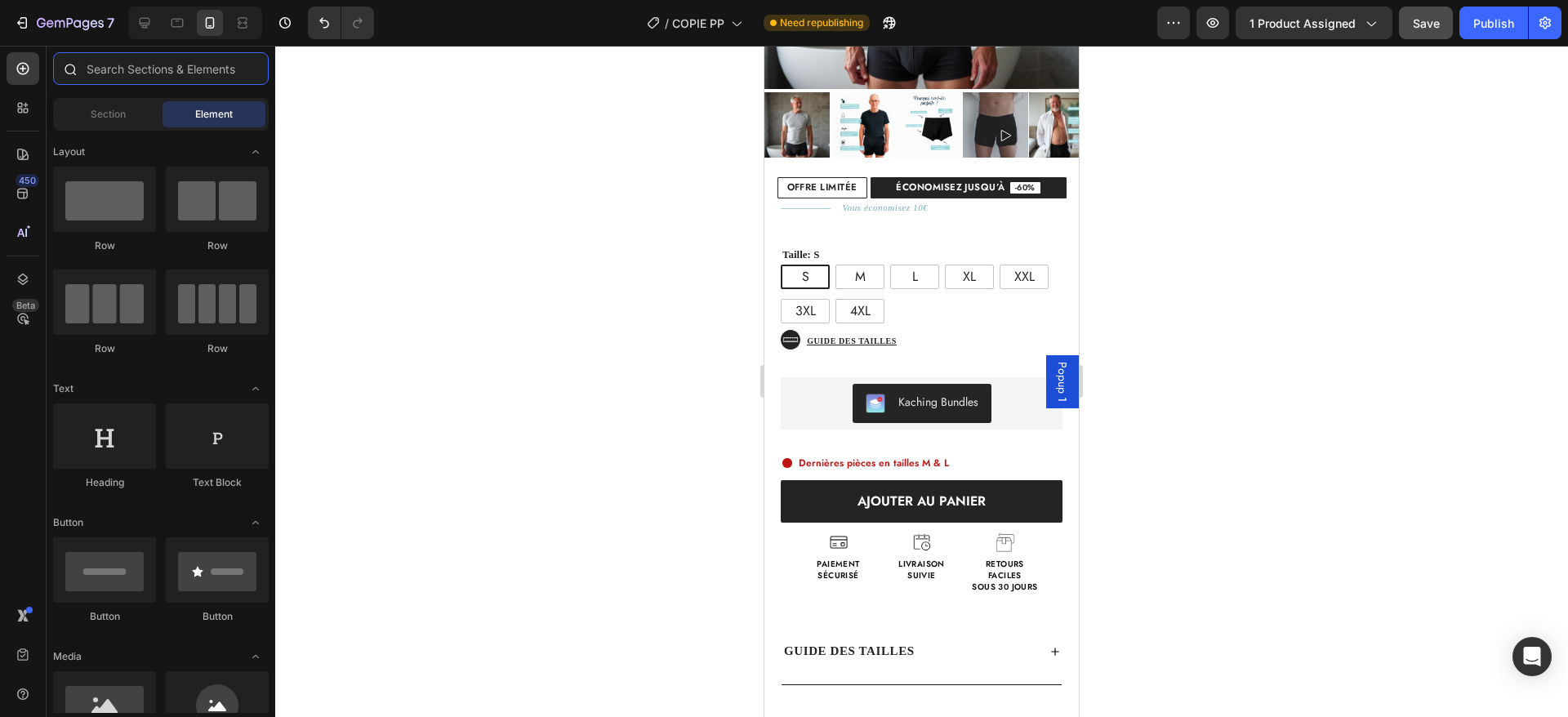
click at [251, 65] on input "text" at bounding box center [161, 68] width 216 height 32
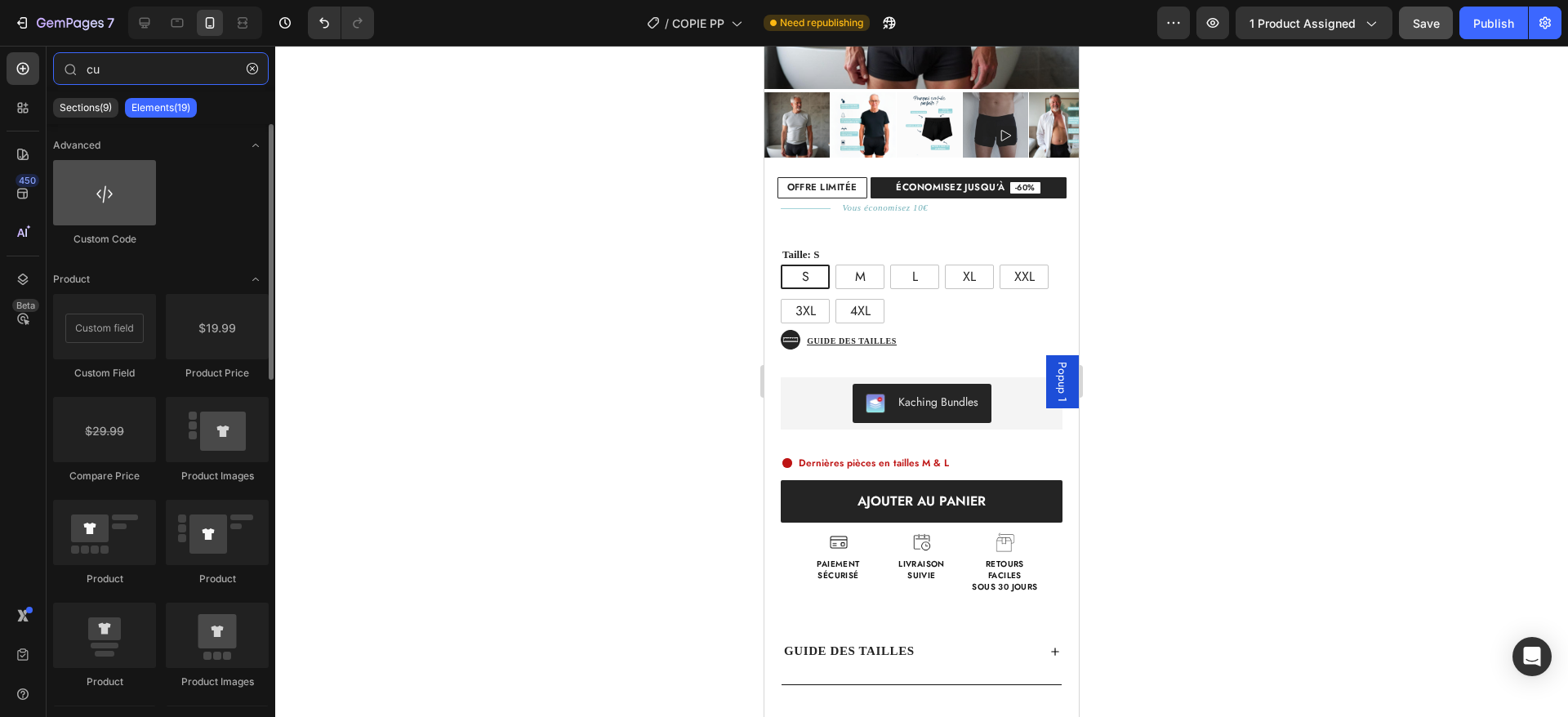
type input "cu"
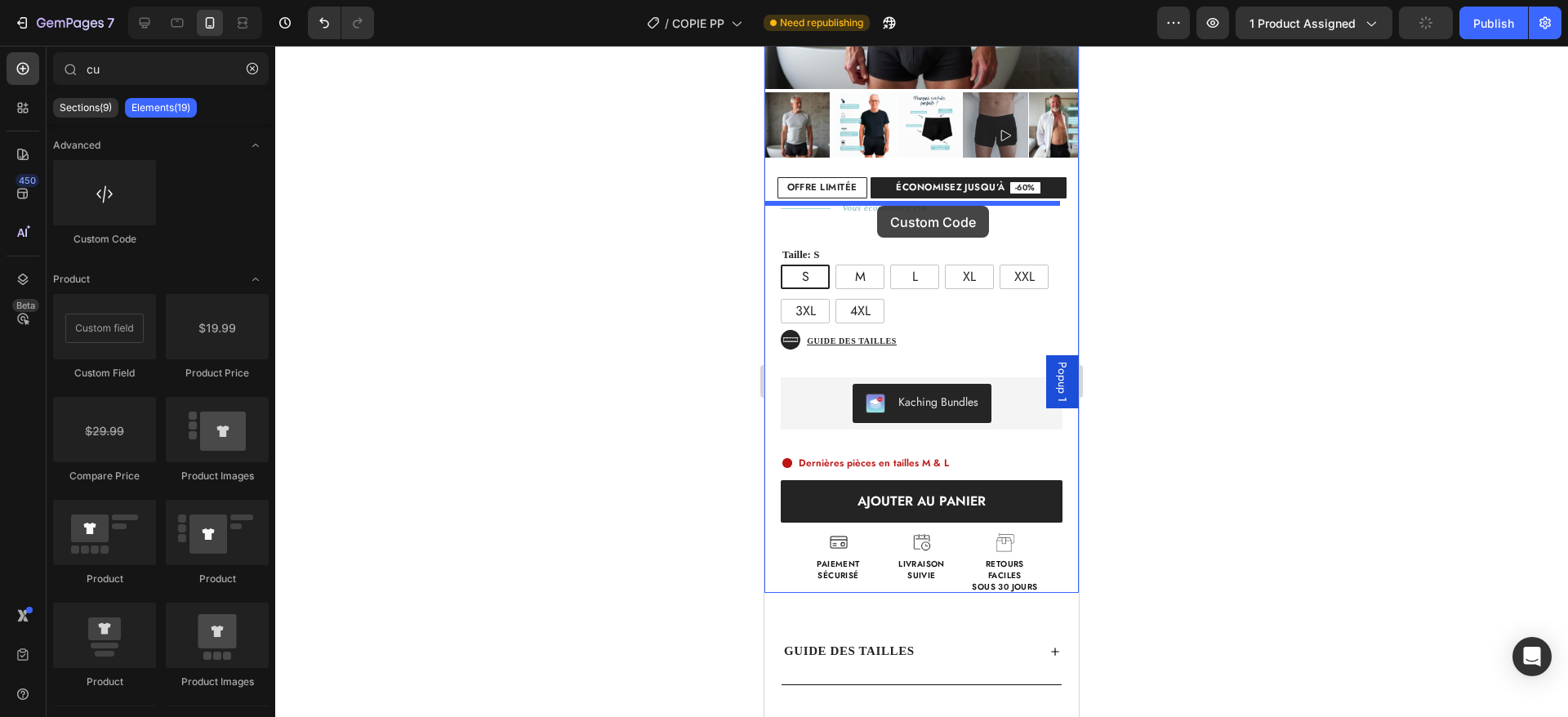
drag, startPoint x: 861, startPoint y: 244, endPoint x: 878, endPoint y: 205, distance: 42.5
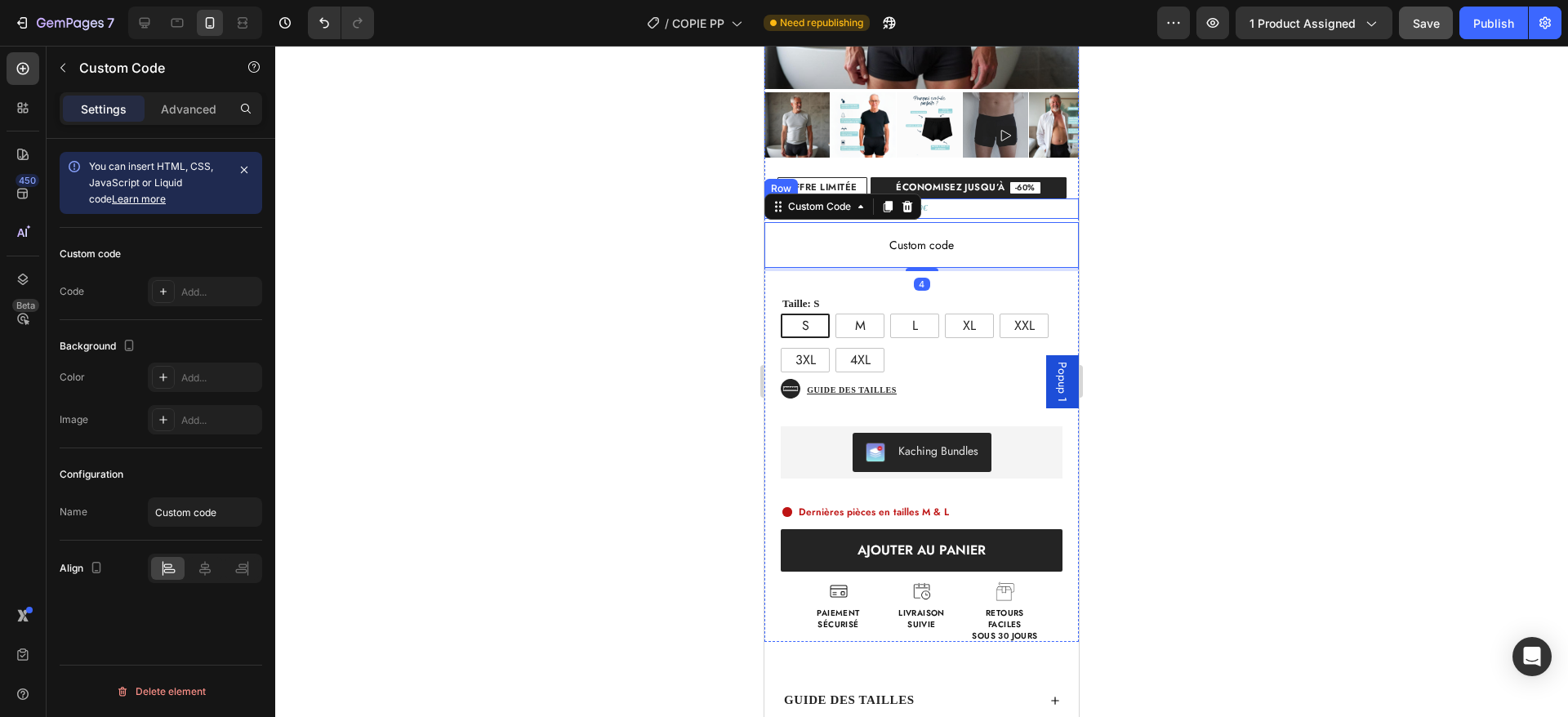
click at [961, 198] on div "Vous économisez 10€ Text Block" at bounding box center [954, 208] width 248 height 20
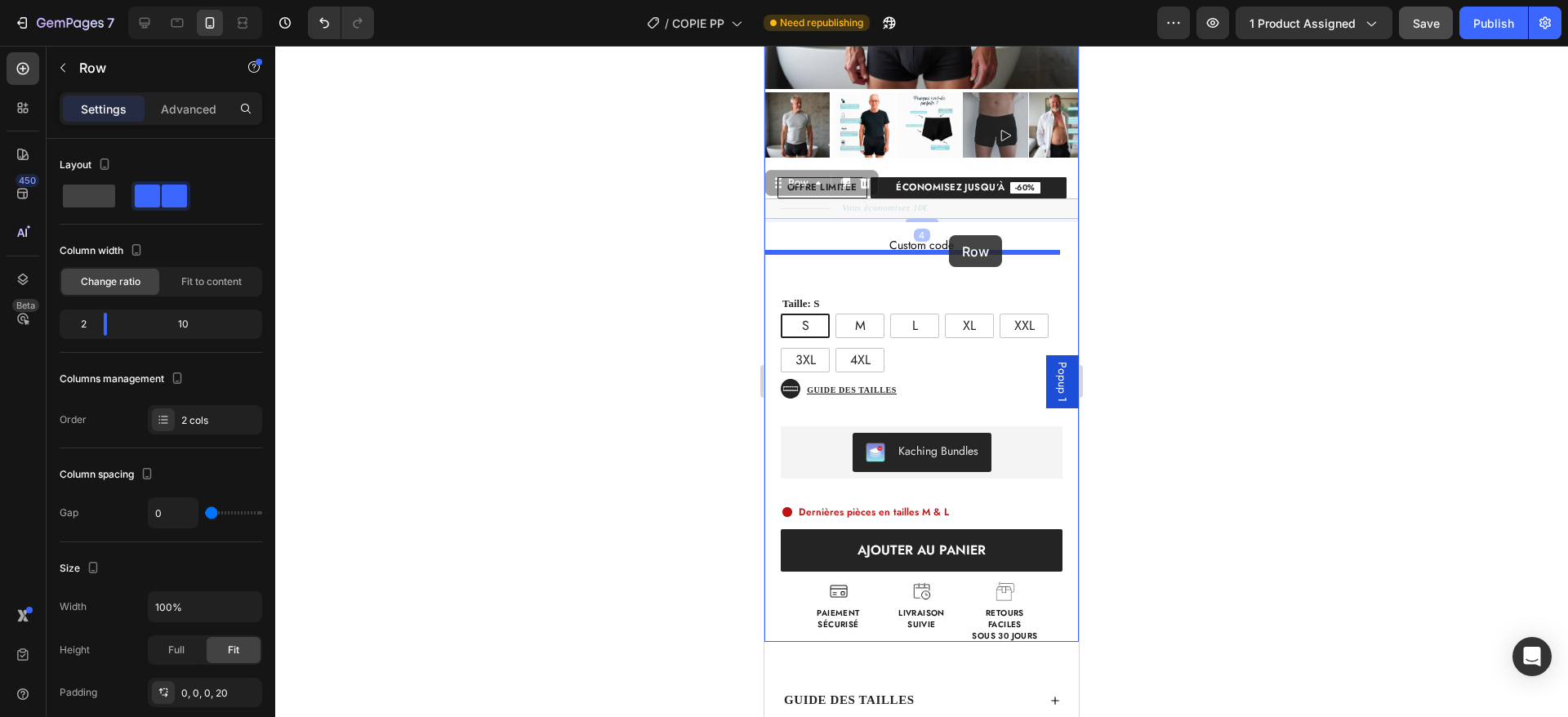
drag, startPoint x: 961, startPoint y: 189, endPoint x: 949, endPoint y: 235, distance: 47.5
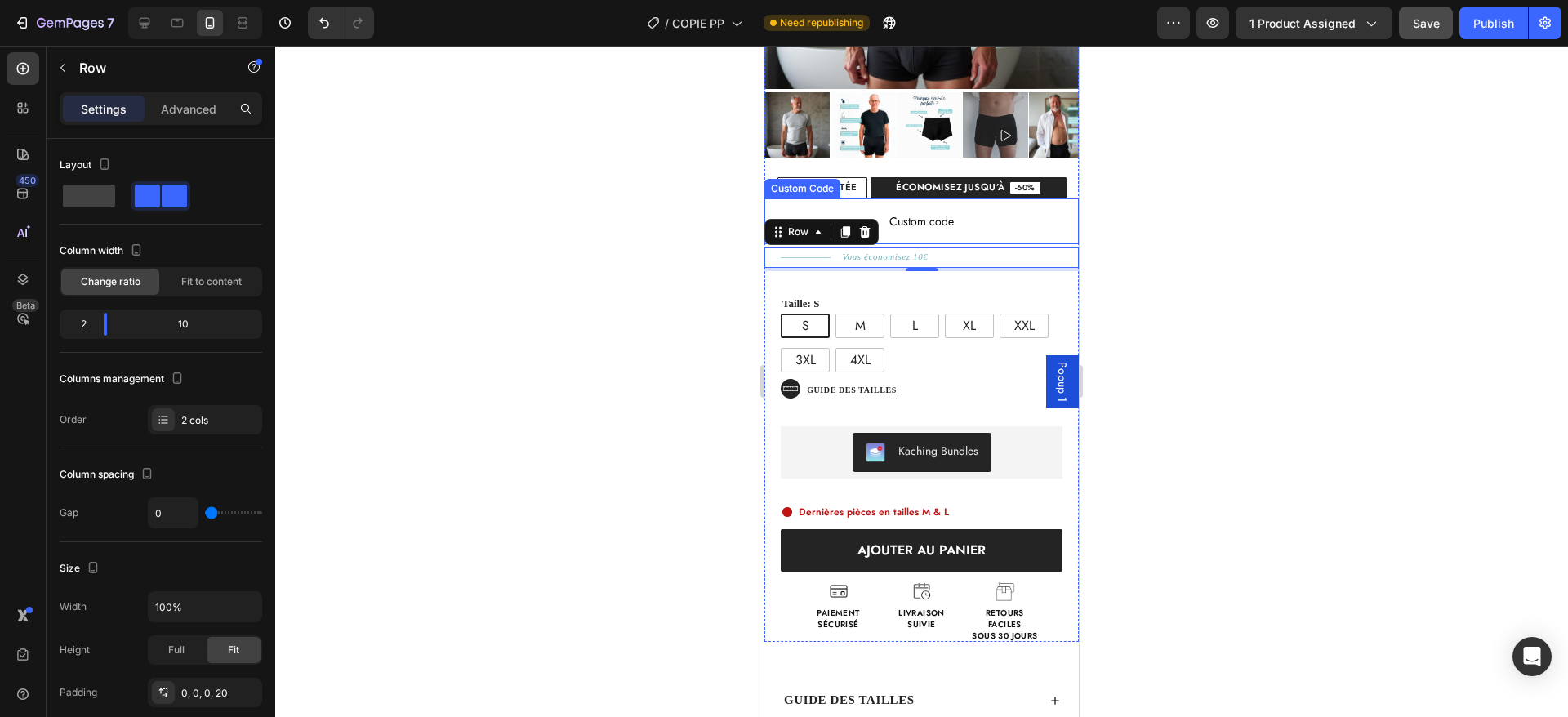
click at [947, 212] on span "Custom code" at bounding box center [922, 221] width 315 height 19
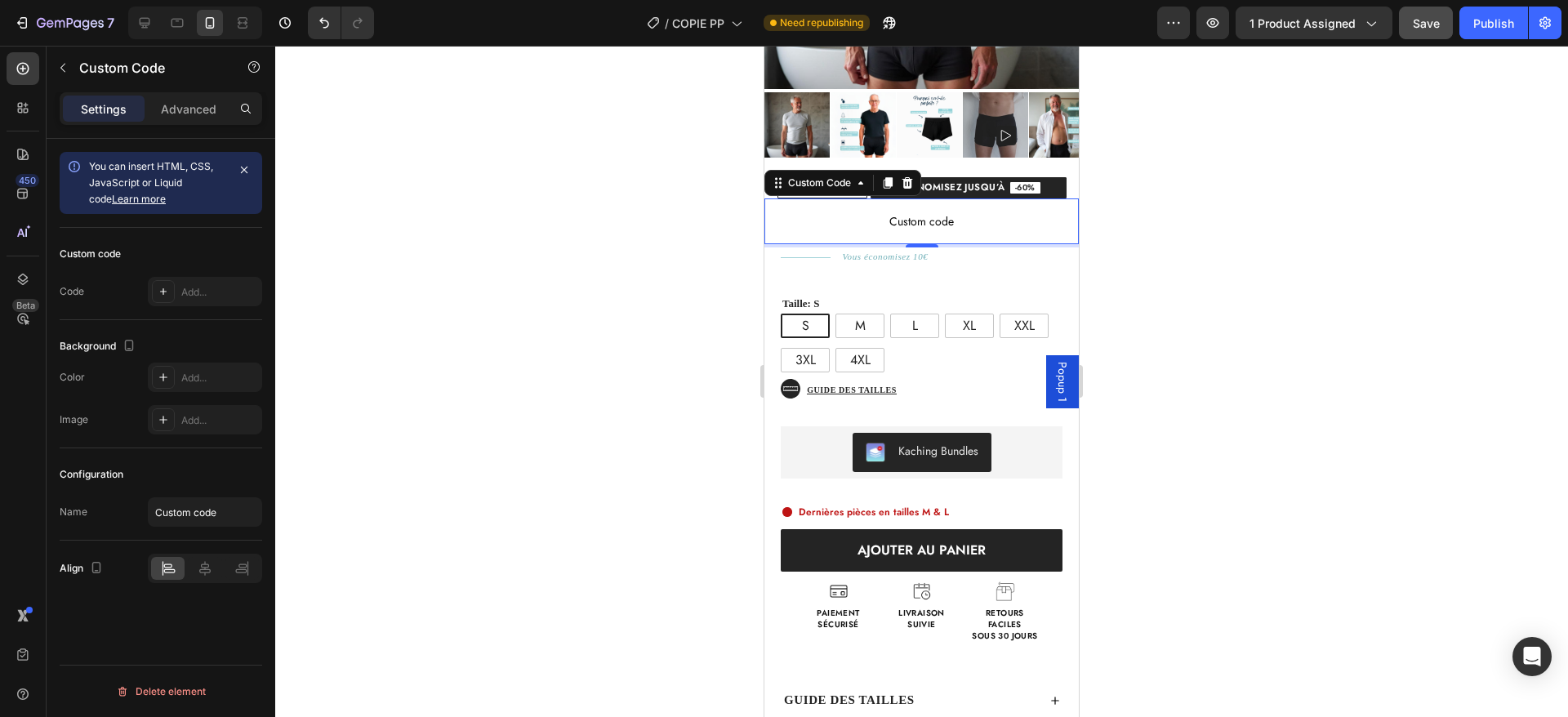
click at [938, 212] on span "Custom code" at bounding box center [922, 221] width 315 height 19
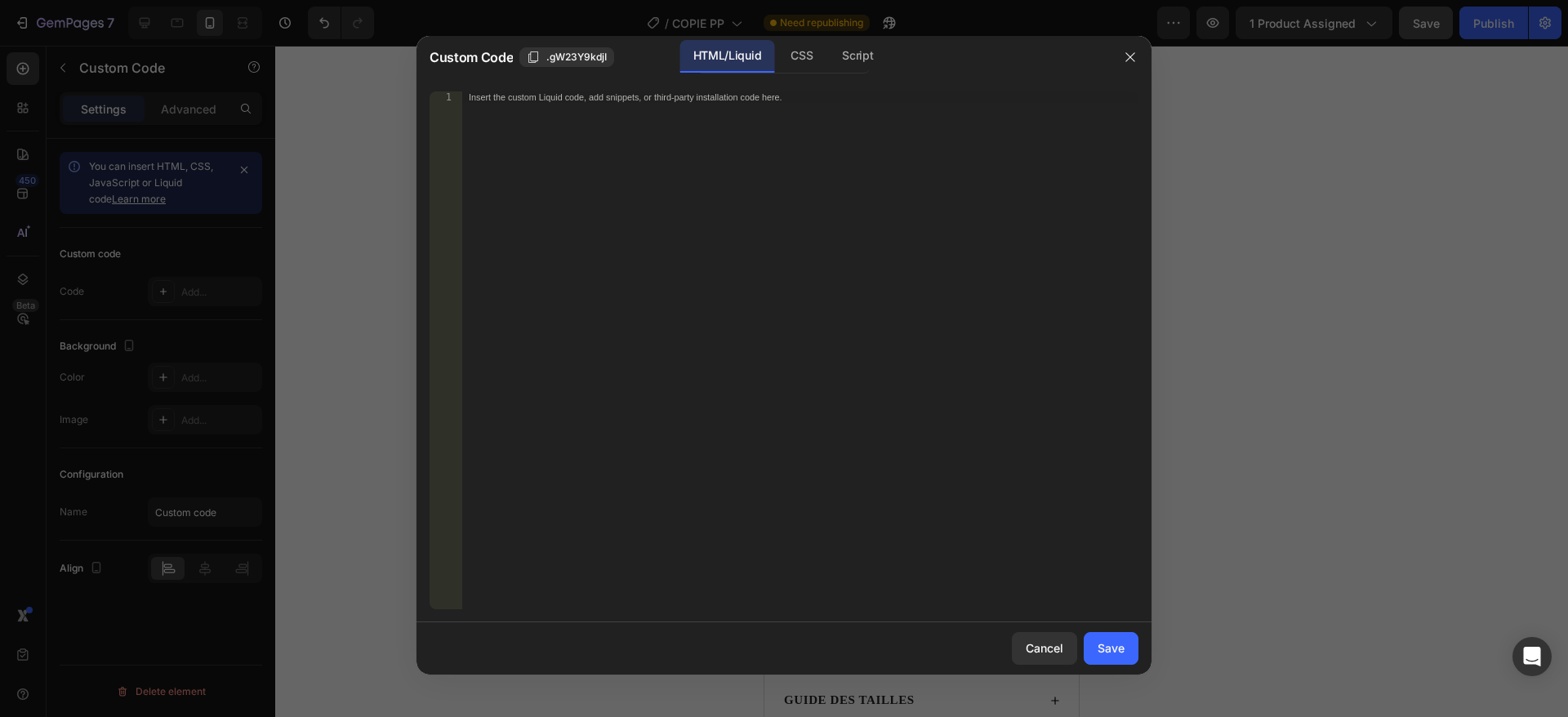
click at [714, 284] on div "Insert the custom Liquid code, add snippets, or third-party installation code h…" at bounding box center [801, 362] width 676 height 541
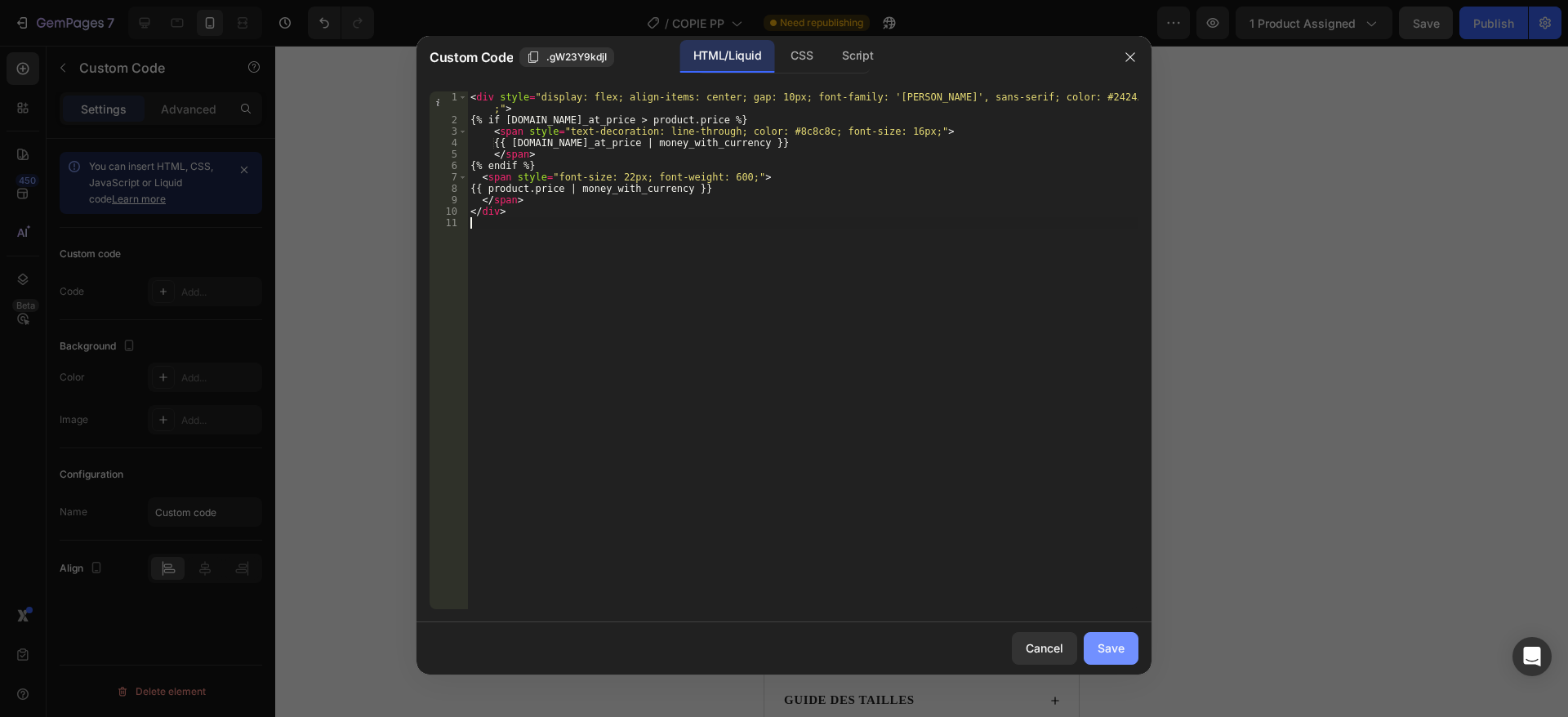
click at [1095, 654] on button "Save" at bounding box center [1111, 648] width 55 height 32
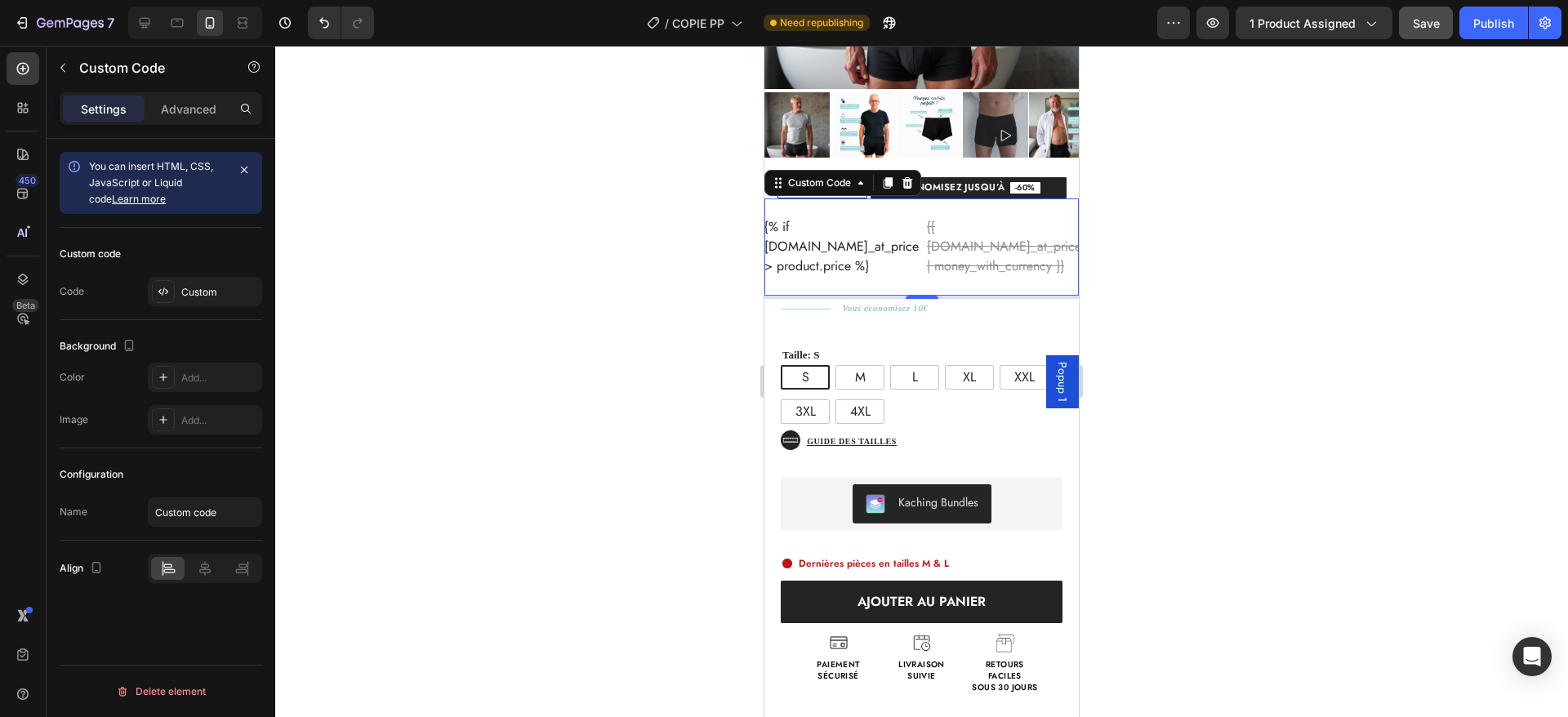
click at [956, 225] on span "{{ [DOMAIN_NAME]_at_price | money_with_currency }}" at bounding box center [1004, 247] width 155 height 59
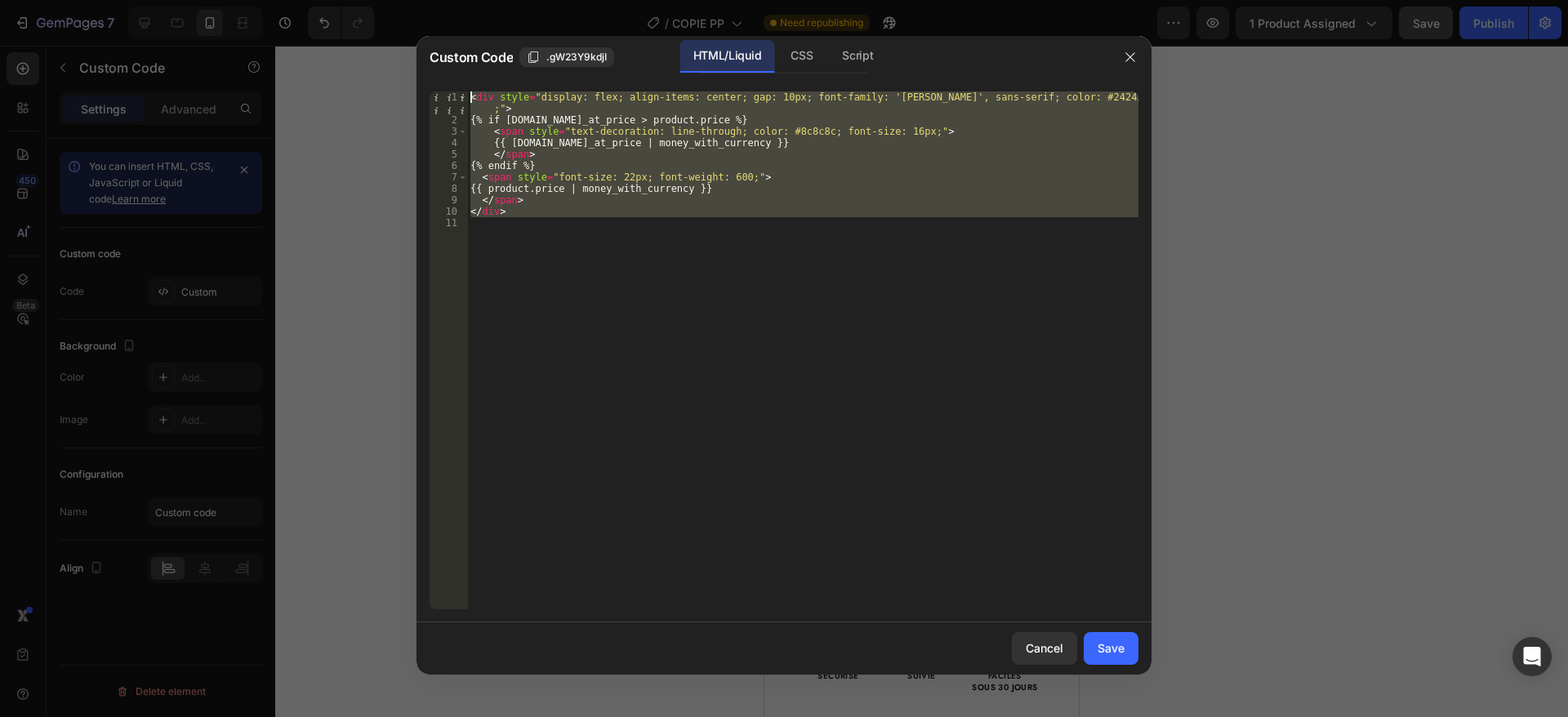
drag, startPoint x: 694, startPoint y: 256, endPoint x: 415, endPoint y: 32, distance: 357.8
click at [415, 32] on div "Custom Code .gW23Y9kdjI HTML/Liquid CSS Script 1 2 3 4 5 6 7 8 9 10 11 < div st…" at bounding box center [784, 358] width 1568 height 717
type textarea "<div style="display: flex; align-items: center; gap: 10px; font-family: '[PERSO…"
paste textarea
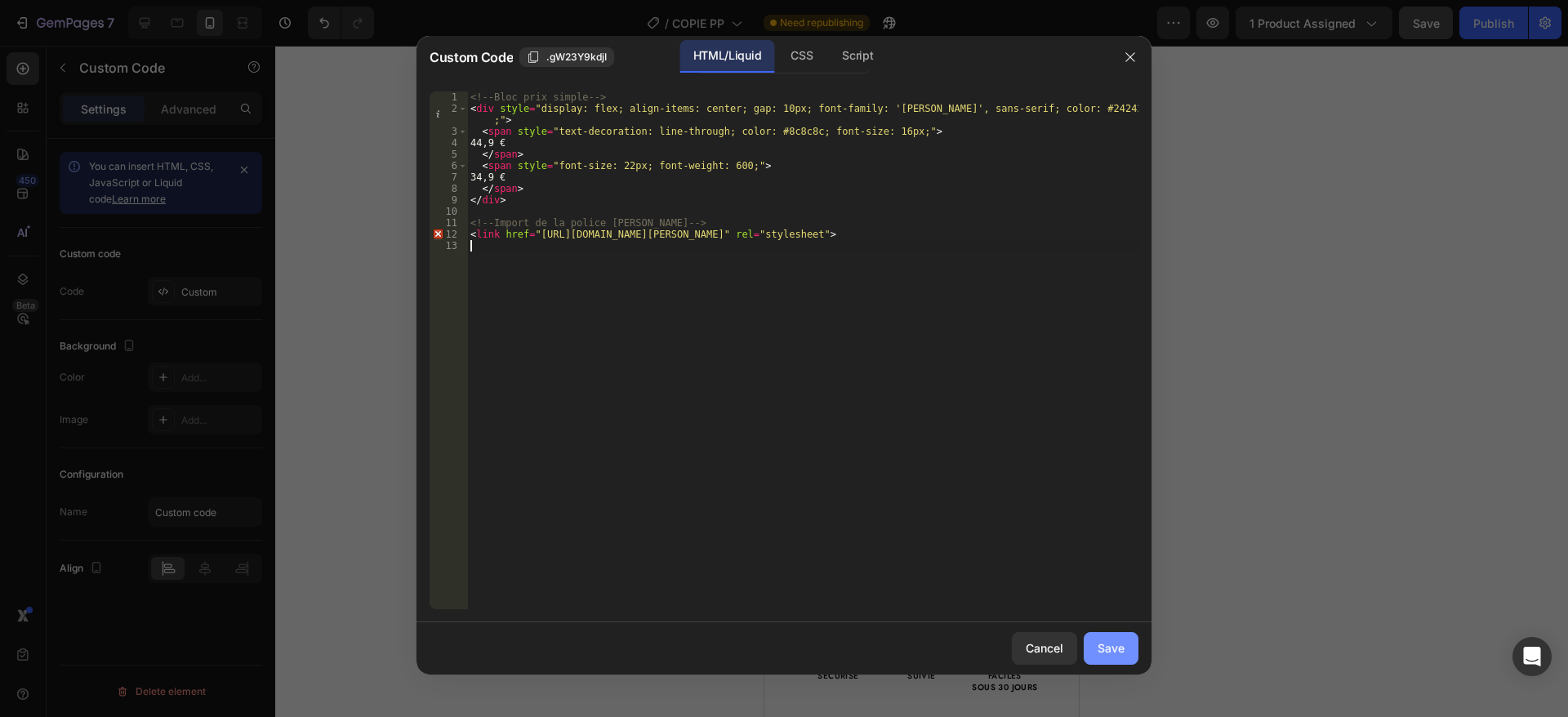
click at [1127, 651] on button "Save" at bounding box center [1111, 648] width 55 height 32
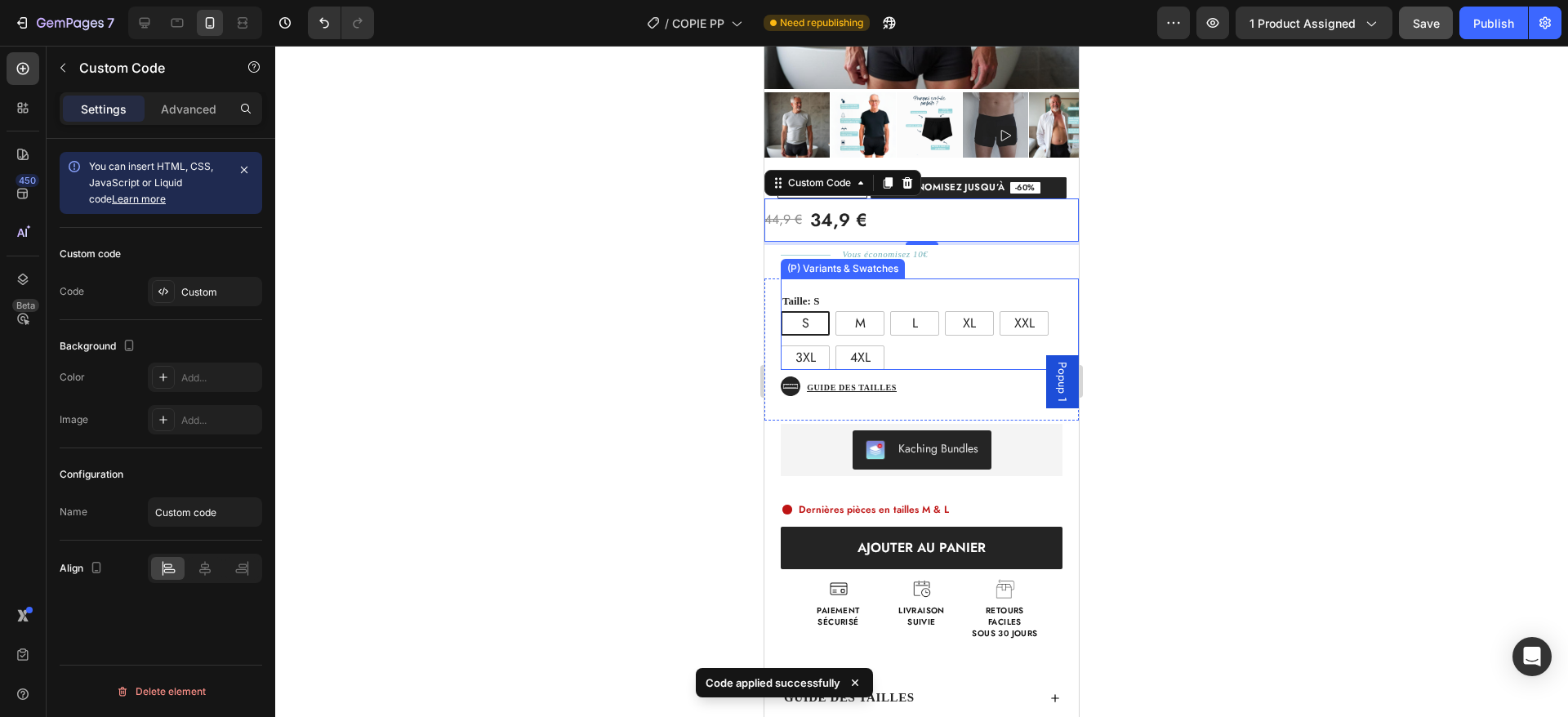
scroll to position [345, 0]
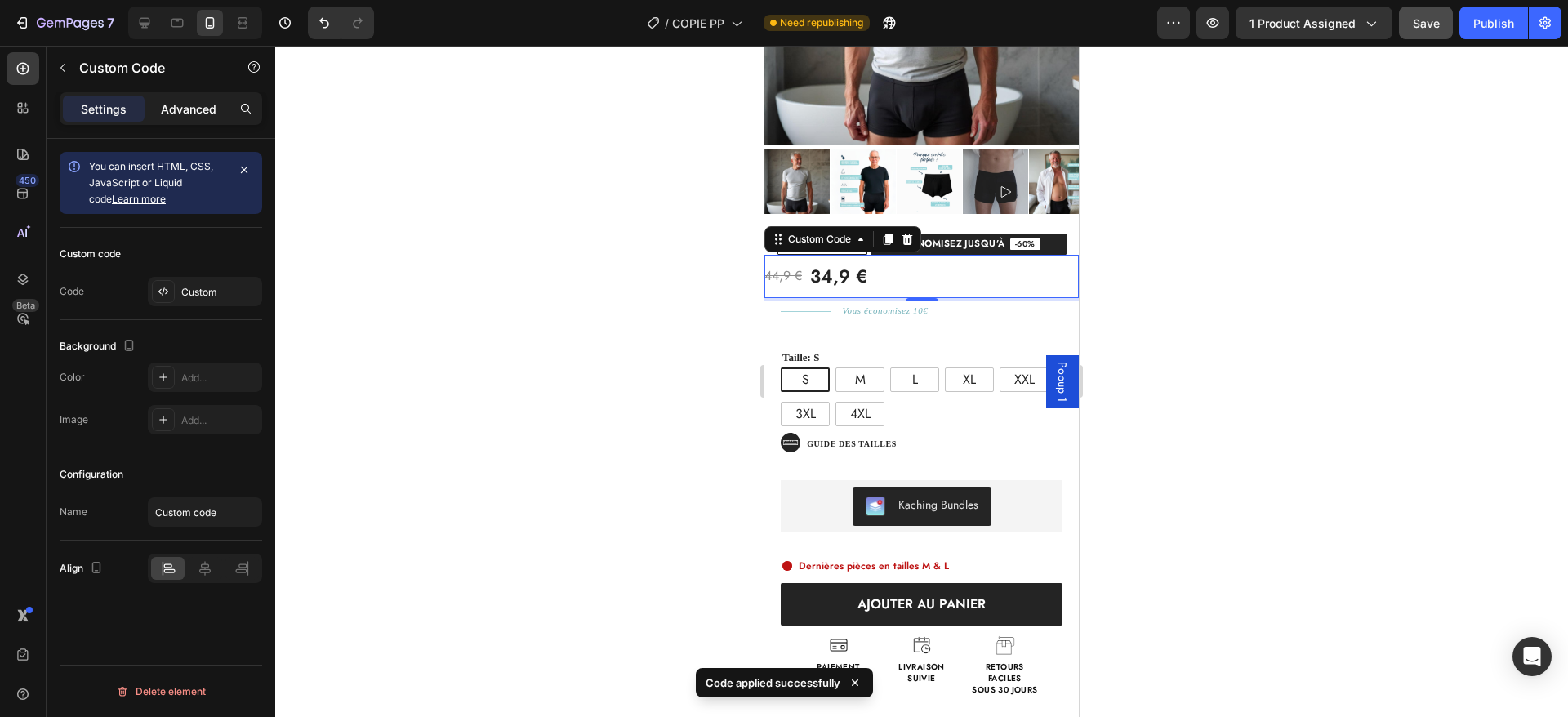
click at [171, 103] on p "Advanced" at bounding box center [189, 109] width 56 height 17
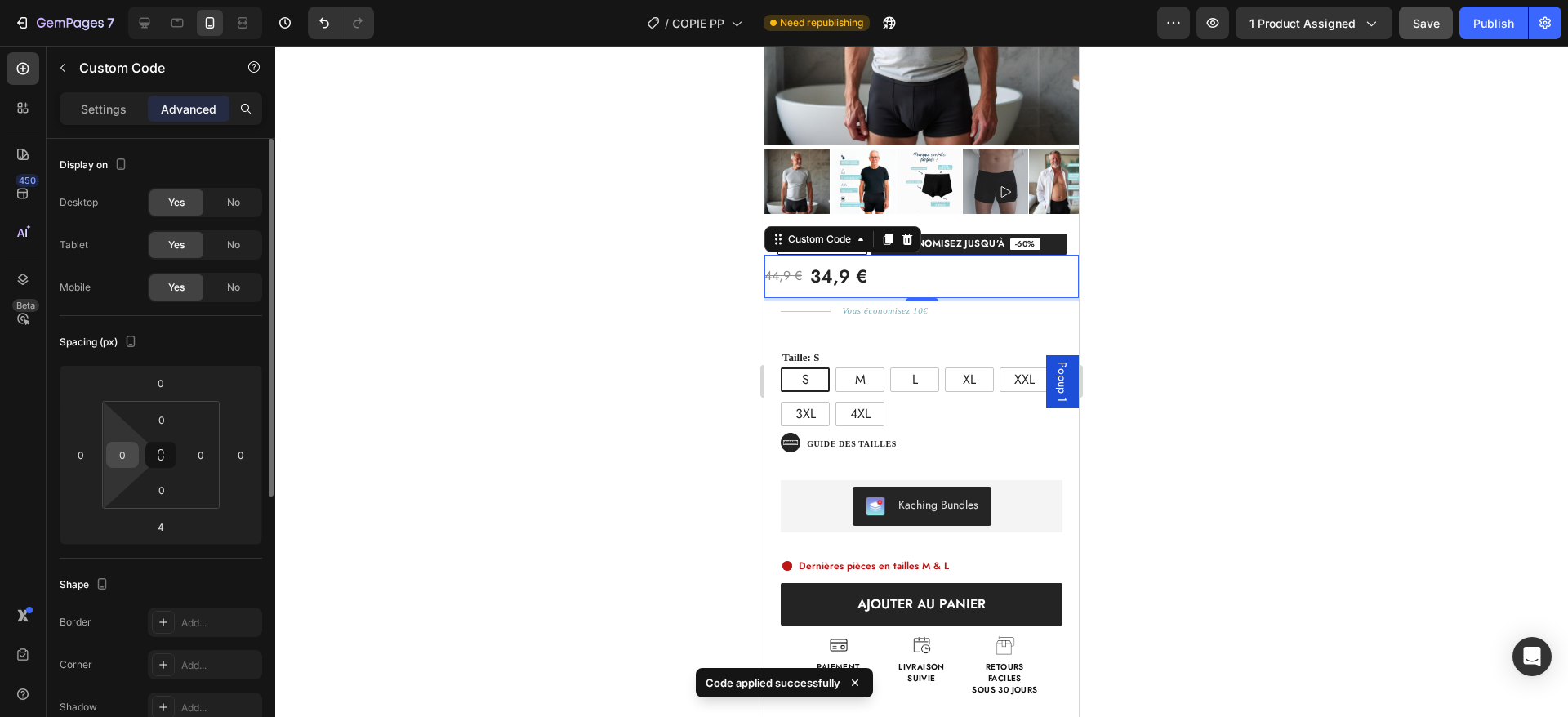
click at [119, 456] on input "0" at bounding box center [122, 455] width 24 height 24
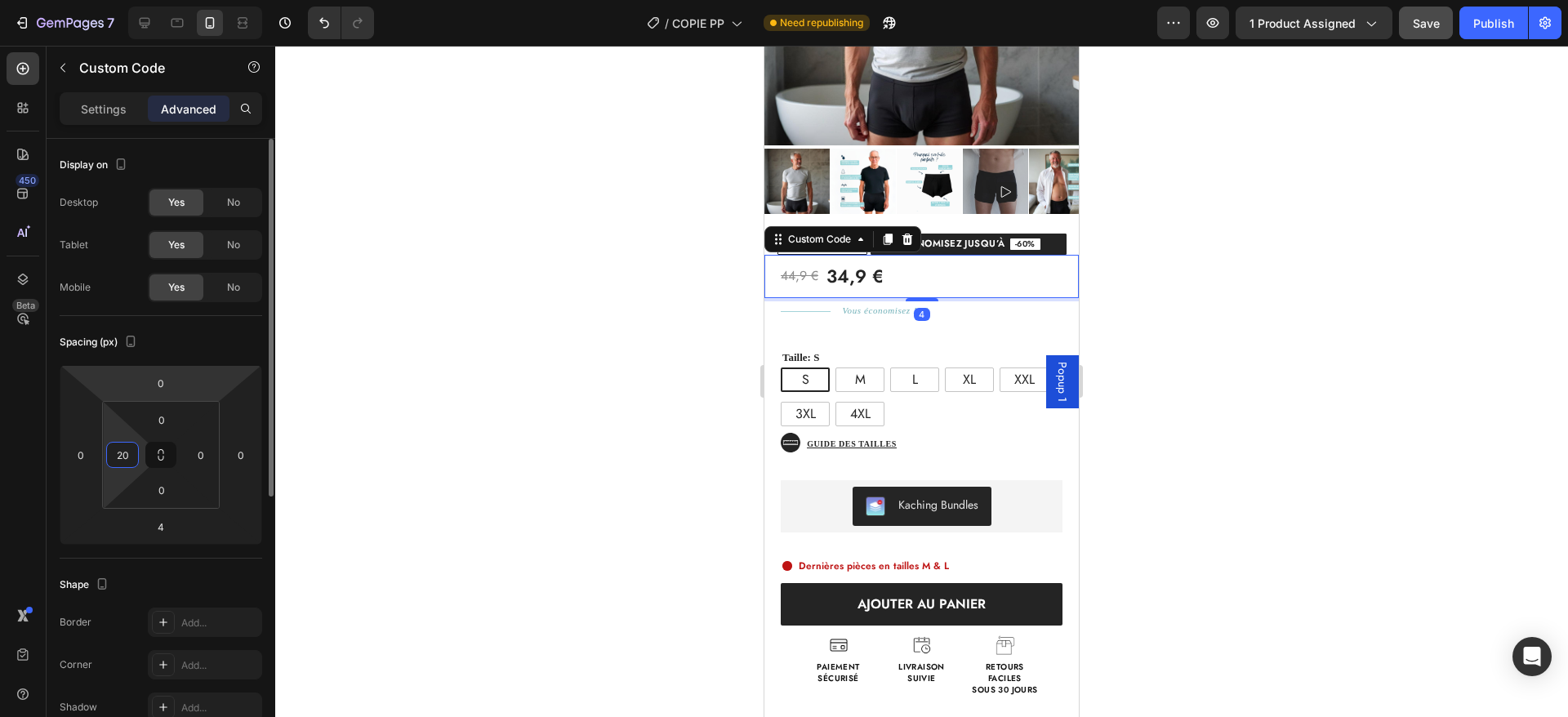
type input "20"
click at [202, 350] on div "Spacing (px)" at bounding box center [161, 343] width 203 height 26
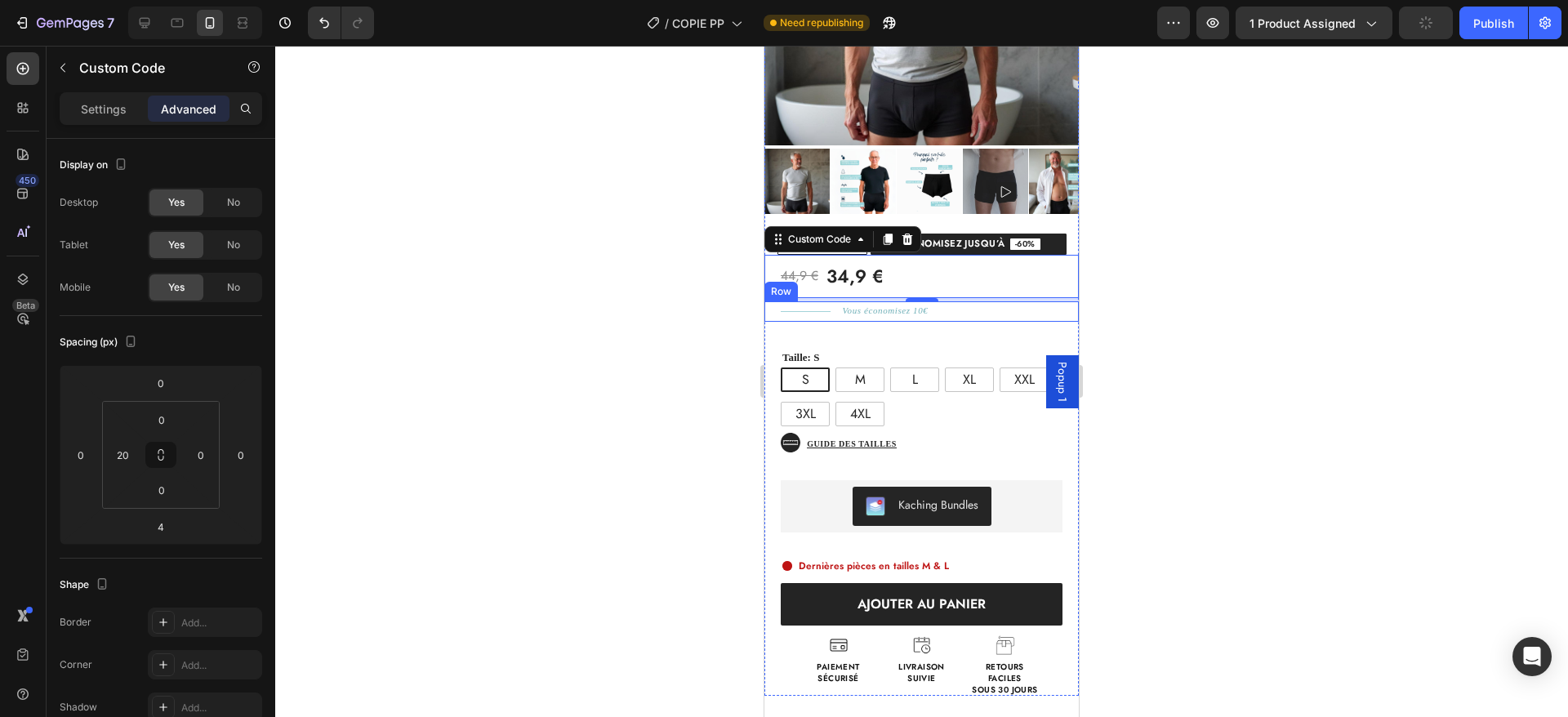
click at [954, 311] on div "44,9 € 34,9 € Custom Code 4 Title Line Vous économisez 10€ Text Block Row Taill…" at bounding box center [922, 476] width 315 height 442
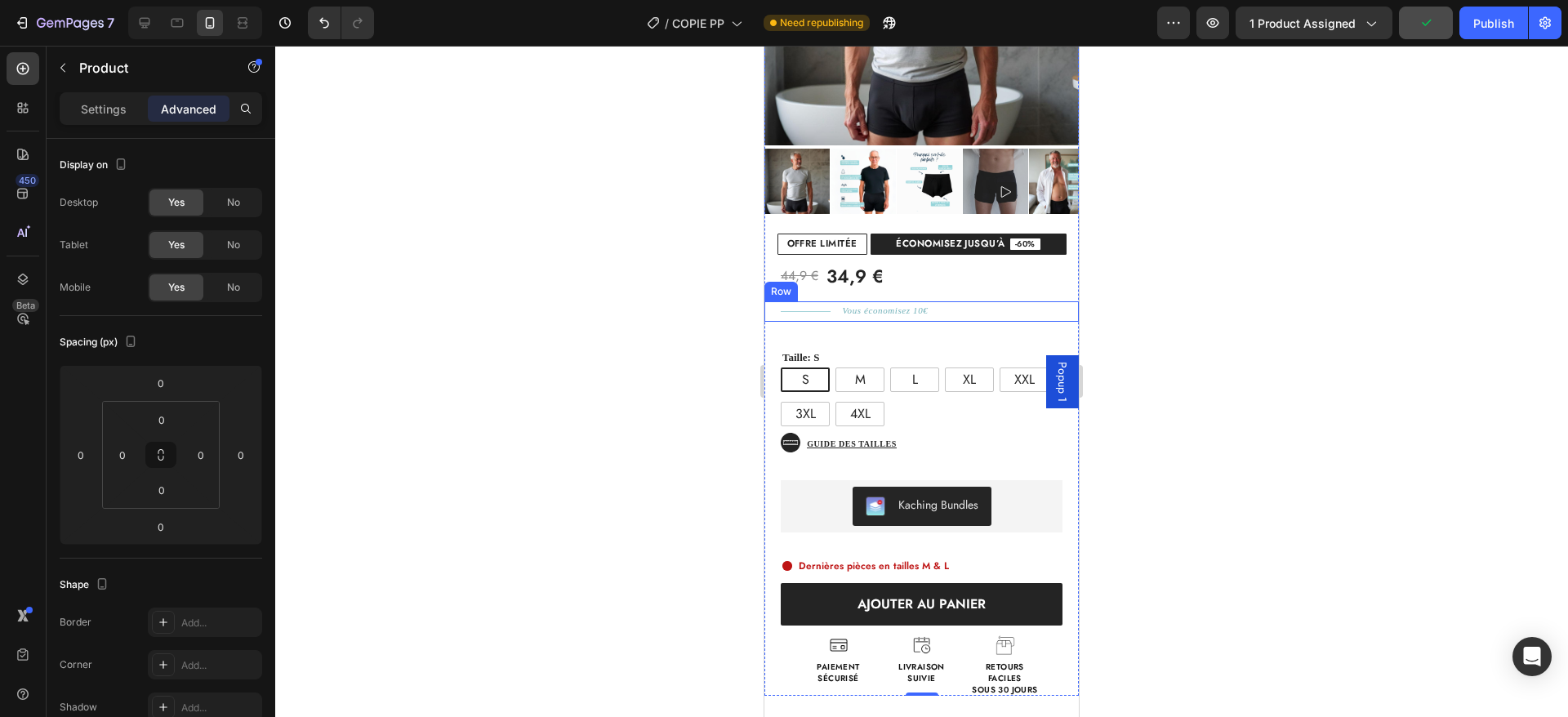
click at [938, 302] on div "Vous économisez 10€ Text Block" at bounding box center [954, 311] width 248 height 20
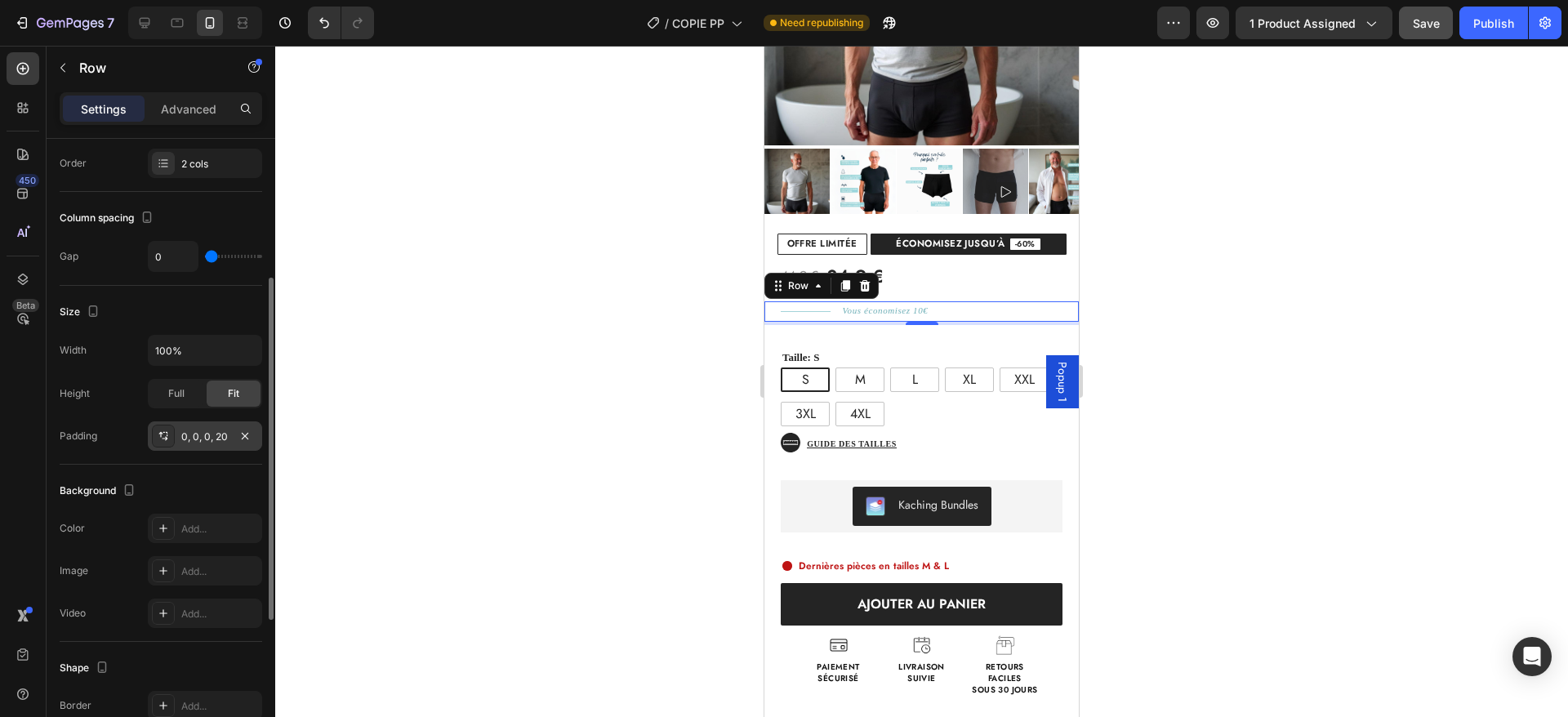
scroll to position [255, 0]
click at [884, 303] on p "Vous économisez 10€" at bounding box center [885, 311] width 86 height 17
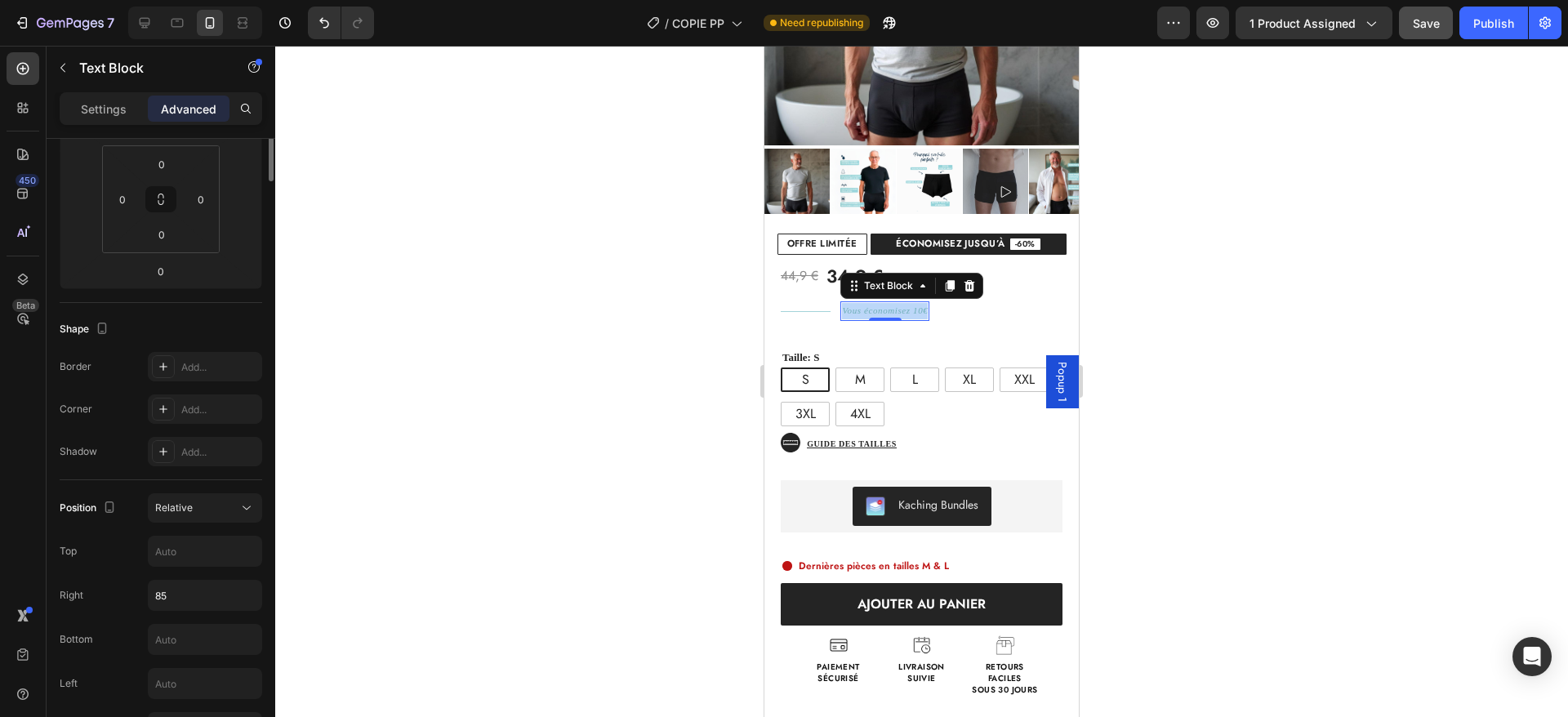
scroll to position [0, 0]
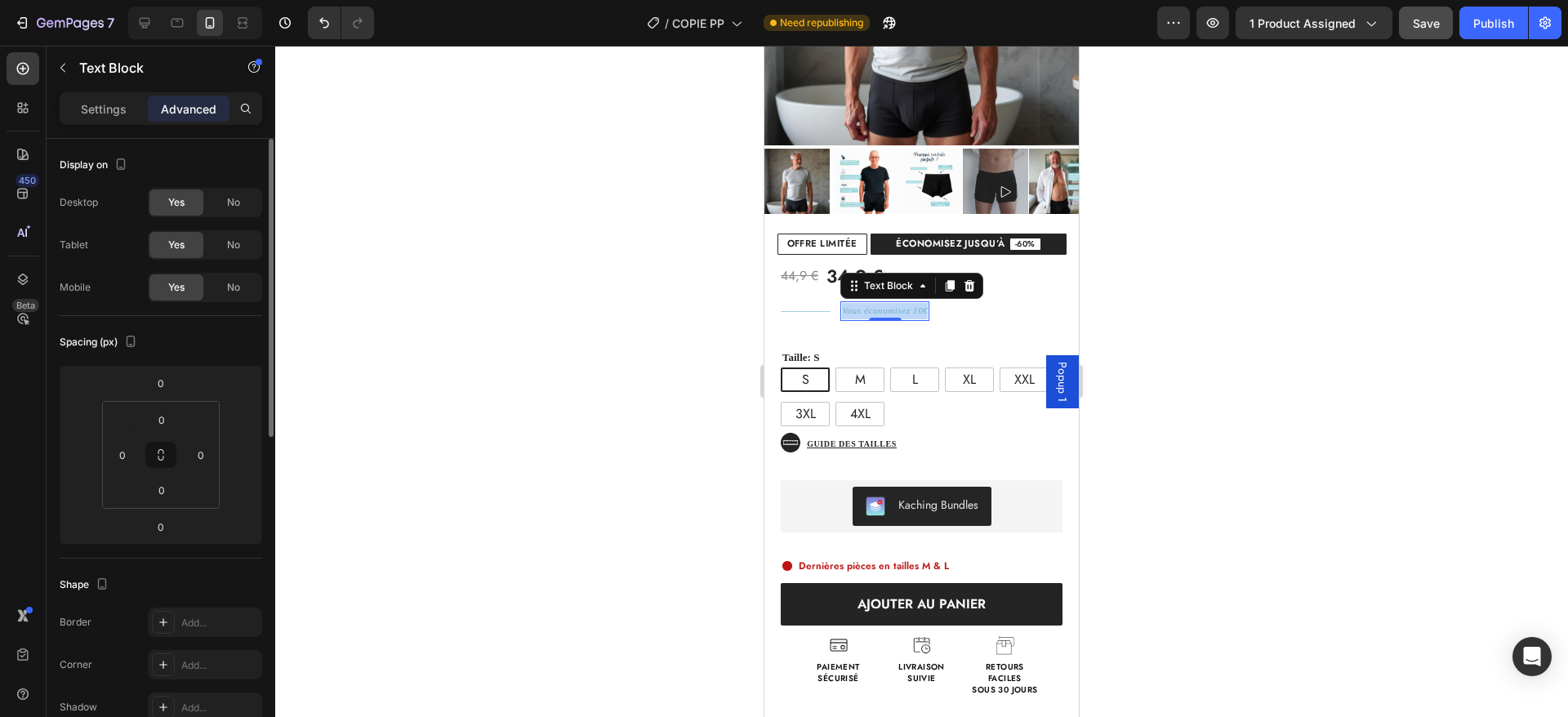
click at [884, 303] on p "Vous économisez 10€" at bounding box center [885, 311] width 86 height 17
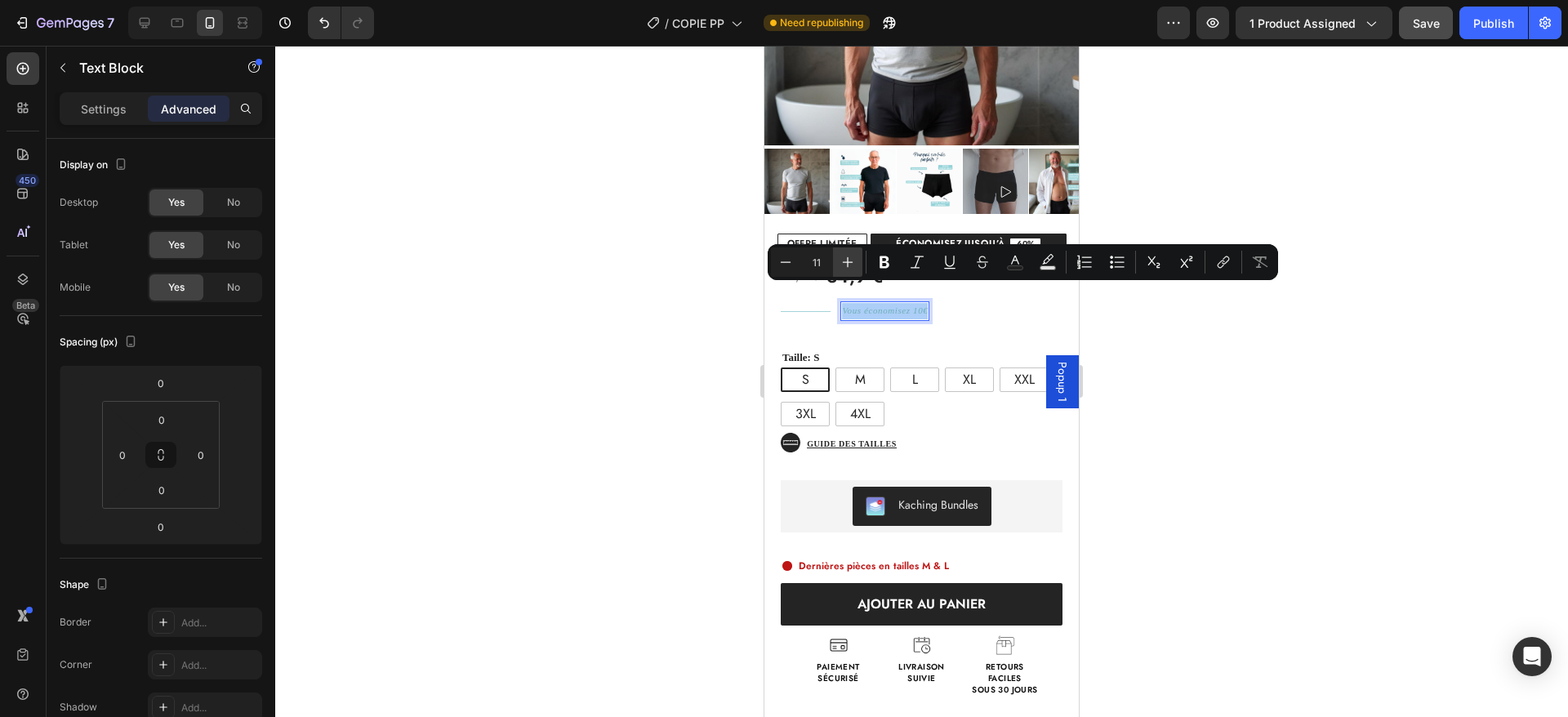
click at [850, 261] on icon "Editor contextual toolbar" at bounding box center [848, 262] width 10 height 10
click at [784, 261] on icon "Editor contextual toolbar" at bounding box center [786, 262] width 17 height 17
type input "12"
click at [940, 303] on div "44,9 € 34,9 € Custom Code Title Line Vous économisez 10€ Text Block 0 Row Taill…" at bounding box center [922, 476] width 315 height 442
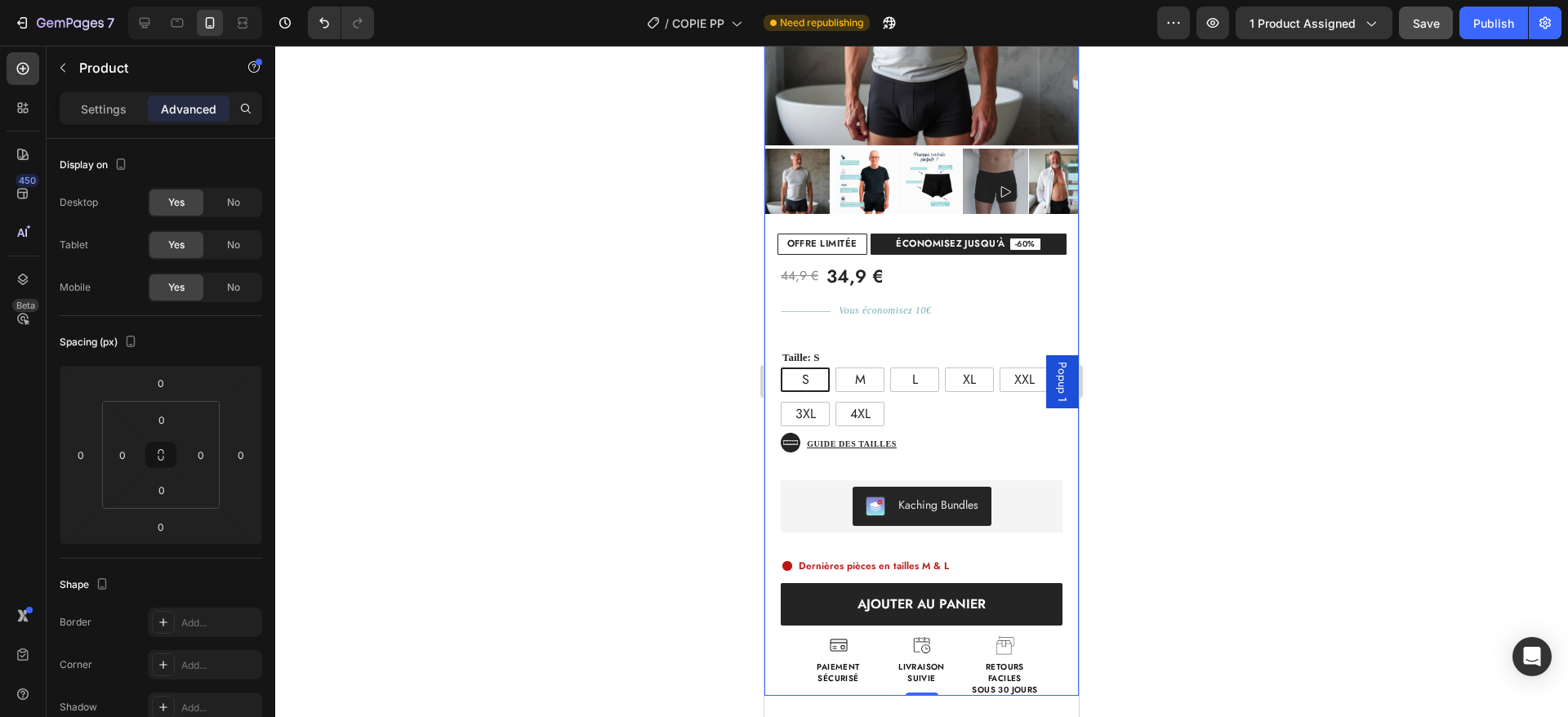
click at [909, 303] on div "44,9 € 34,9 € Custom Code Title Line Vous économisez 10€ Text Block Row Taille:…" at bounding box center [922, 476] width 315 height 442
click at [883, 305] on span "Vous économisez 10€" at bounding box center [885, 310] width 93 height 11
click at [114, 126] on div "Settings Advanced" at bounding box center [161, 115] width 229 height 46
click at [108, 122] on div "Settings Advanced" at bounding box center [161, 108] width 203 height 32
click at [97, 108] on p "Settings" at bounding box center [104, 109] width 45 height 17
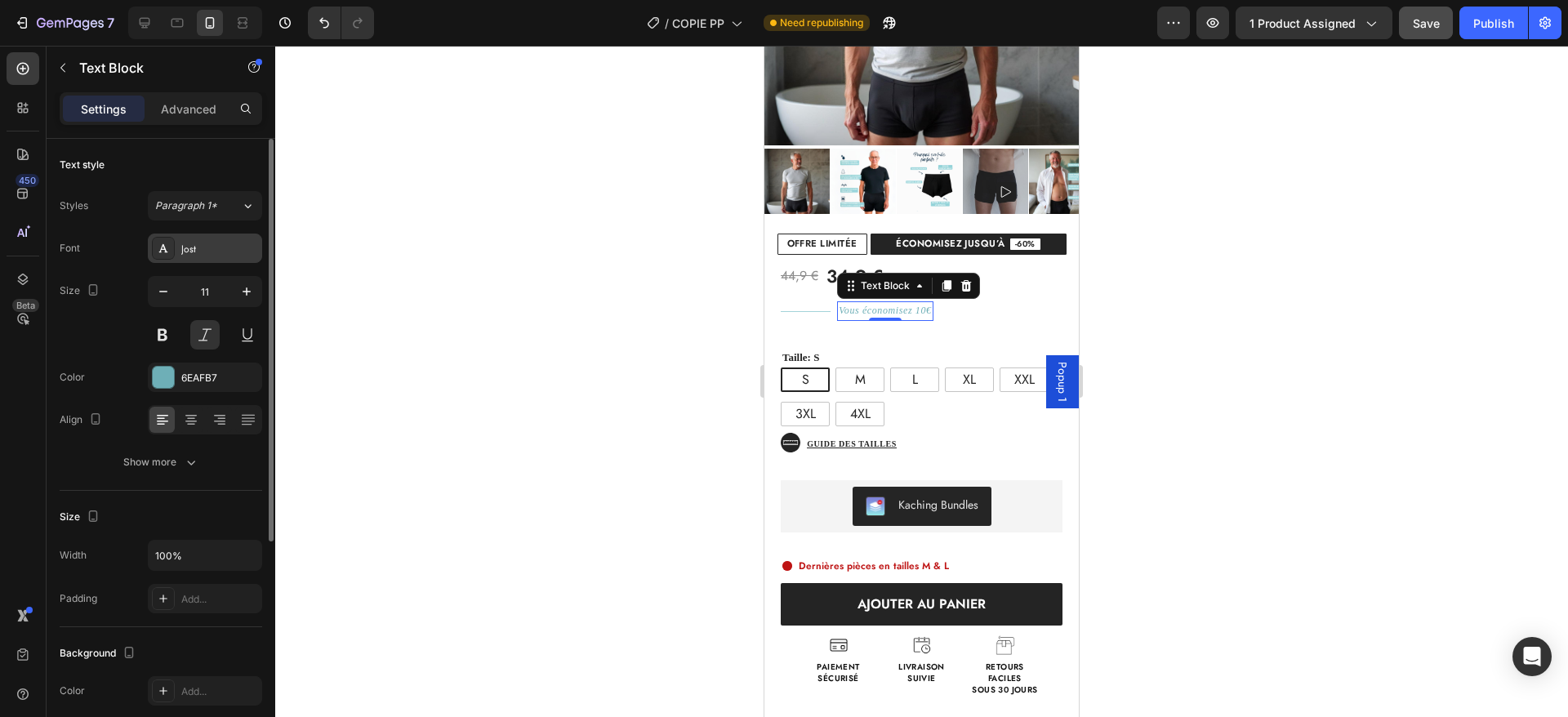
click at [191, 238] on div "Jost" at bounding box center [205, 248] width 114 height 30
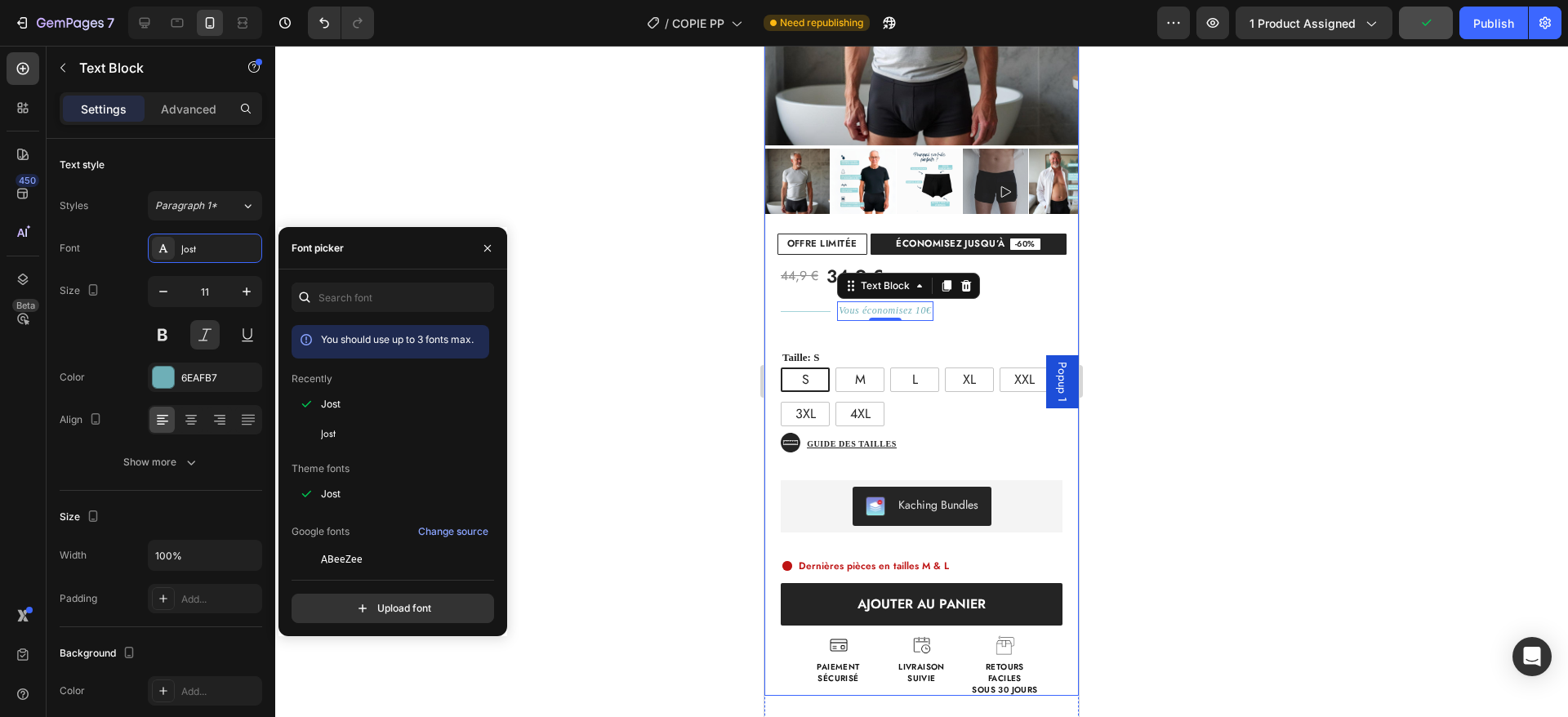
click at [951, 311] on div "44,9 € 34,9 € Custom Code Title Line Vous économisez 10€ Text Block 0 Row Taill…" at bounding box center [922, 476] width 315 height 442
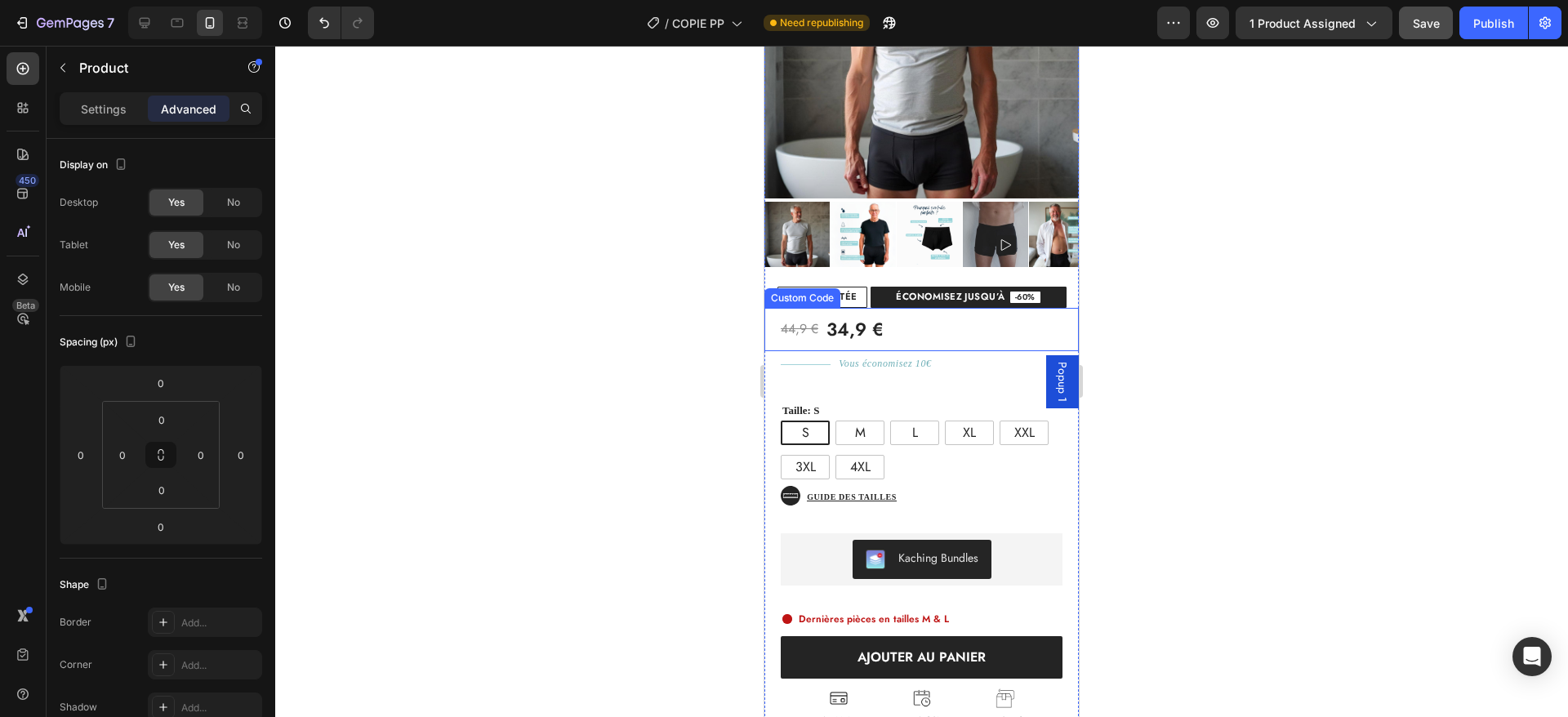
scroll to position [289, 0]
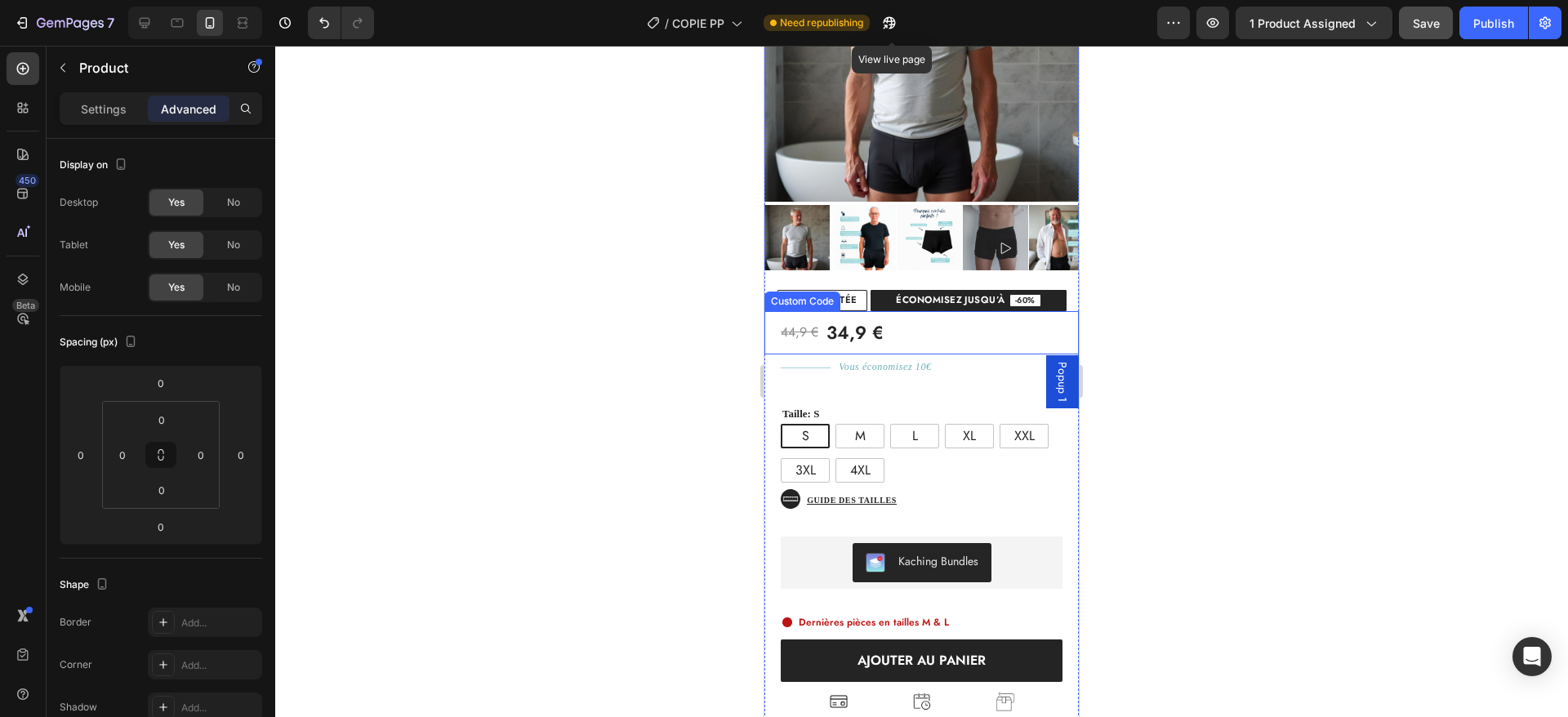
click at [872, 319] on span "34,9 €" at bounding box center [855, 332] width 57 height 27
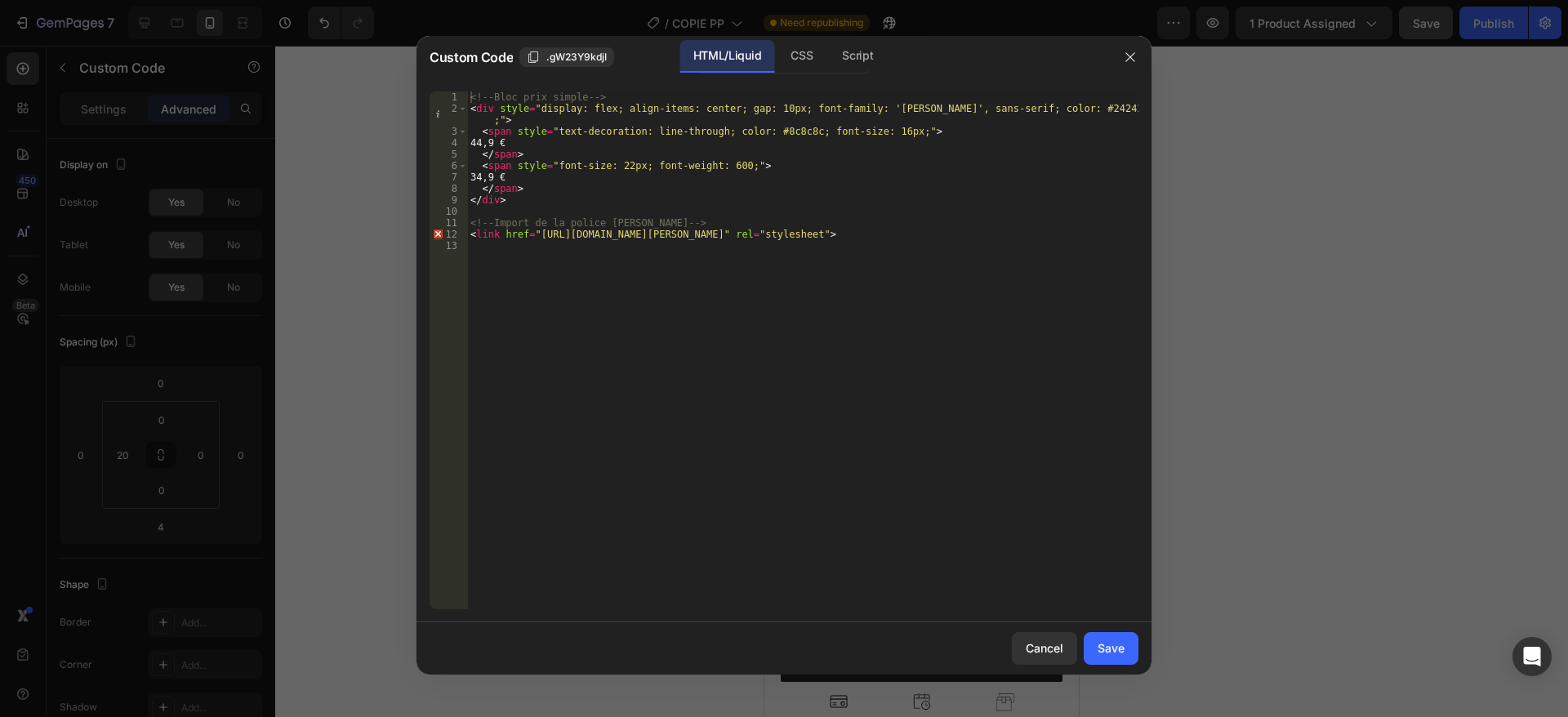
click at [715, 173] on div "<!-- Bloc prix simple --> < div style = "display: flex; align-items: center; ga…" at bounding box center [802, 362] width 671 height 541
click at [767, 107] on div "<!-- Bloc prix simple --> < div style = "display: flex; align-items: center; ga…" at bounding box center [802, 362] width 671 height 541
click at [511, 168] on div "<!-- Bloc prix simple --> < div style = "display: flex; align-items: center; ga…" at bounding box center [802, 362] width 671 height 541
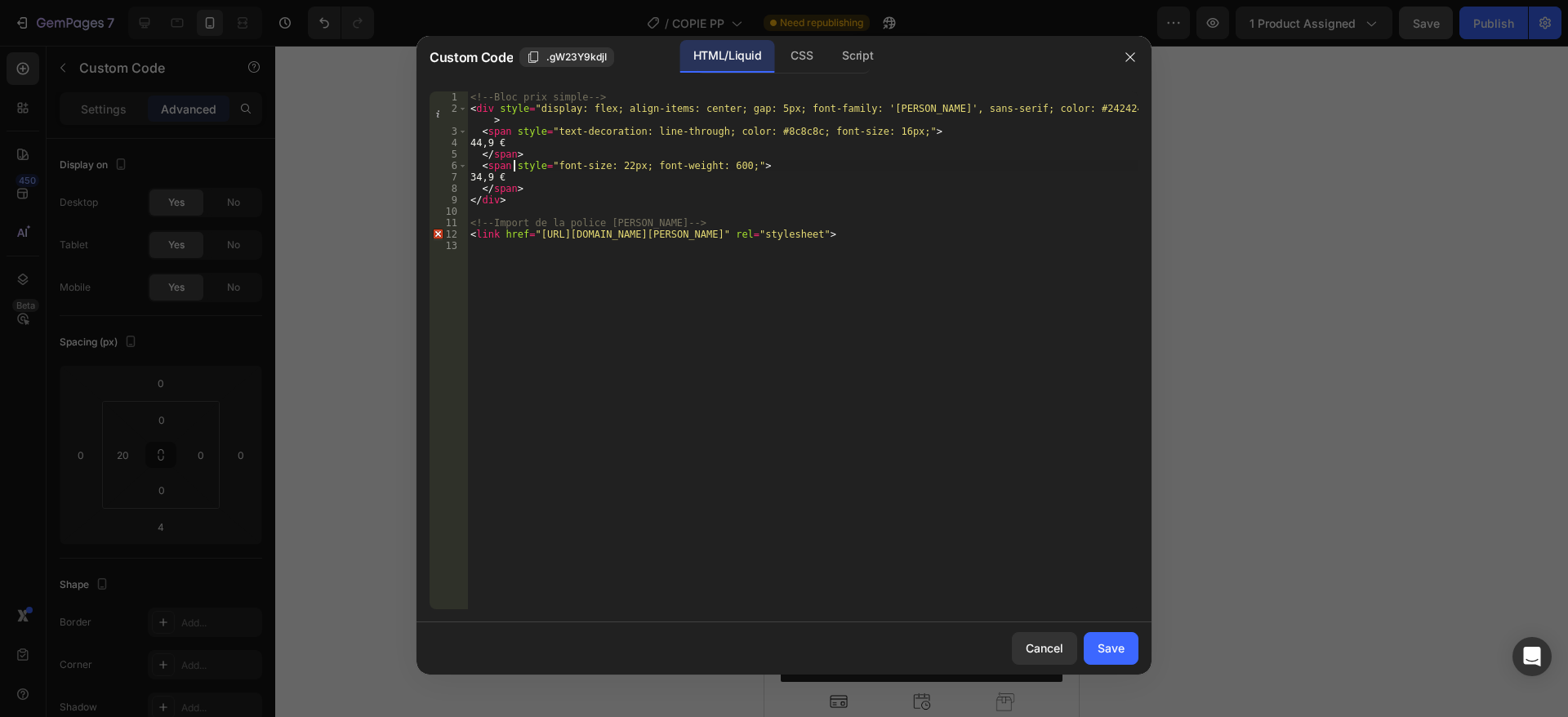
click at [511, 178] on div "<!-- Bloc prix simple --> < div style = "display: flex; align-items: center; ga…" at bounding box center [802, 362] width 671 height 541
click at [513, 146] on div "<!-- Bloc prix simple --> < div style = "display: flex; align-items: center; ga…" at bounding box center [802, 362] width 671 height 541
click at [618, 158] on div "<!-- Bloc prix simple --> < div style = "display: flex; align-items: center; ga…" at bounding box center [802, 362] width 671 height 541
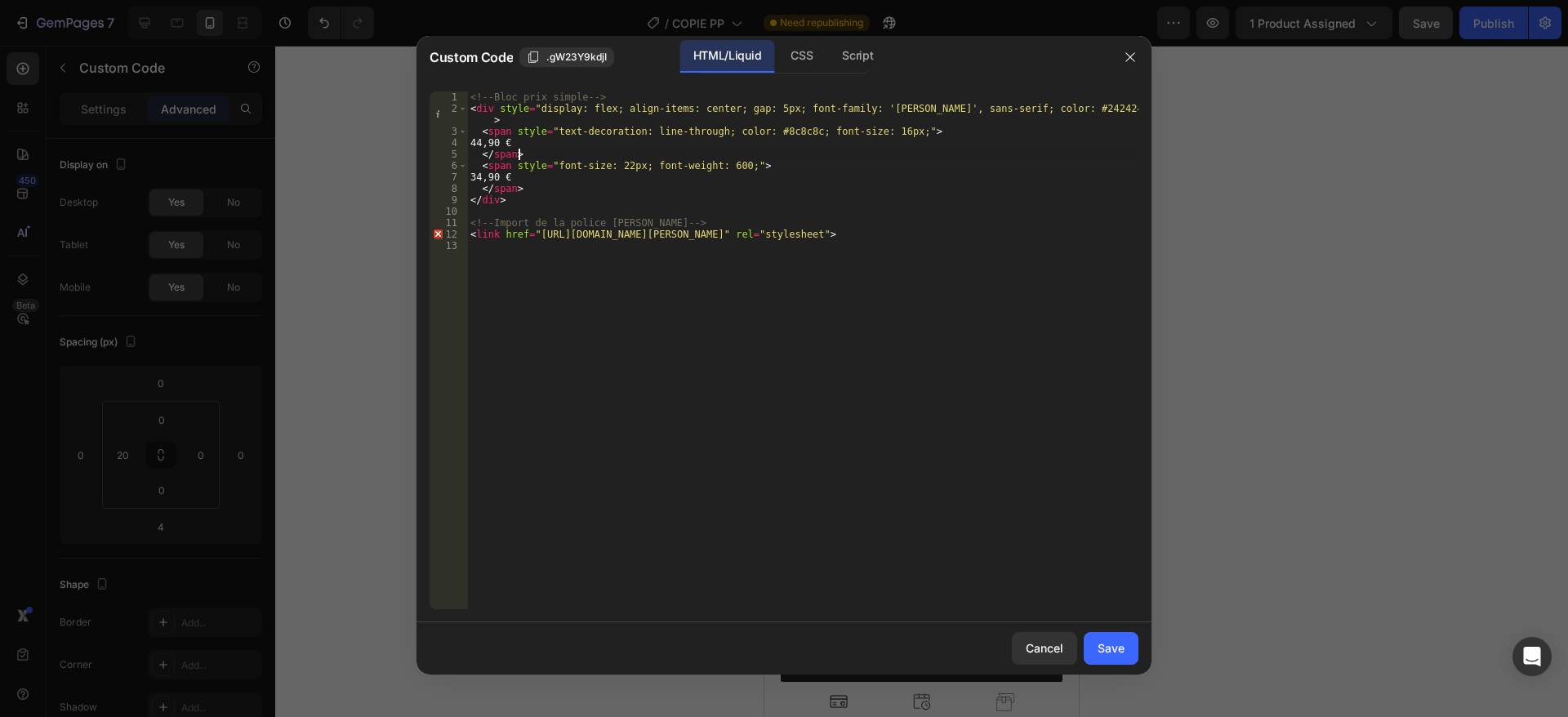
click at [624, 165] on div "<!-- Bloc prix simple --> < div style = "display: flex; align-items: center; ga…" at bounding box center [802, 362] width 671 height 541
click at [876, 131] on div "<!-- Bloc prix simple --> < div style = "display: flex; align-items: center; ga…" at bounding box center [802, 362] width 671 height 541
type textarea "<span style="text-decoration: line-through; color: #8c8c8c; font-size: 18px;">"
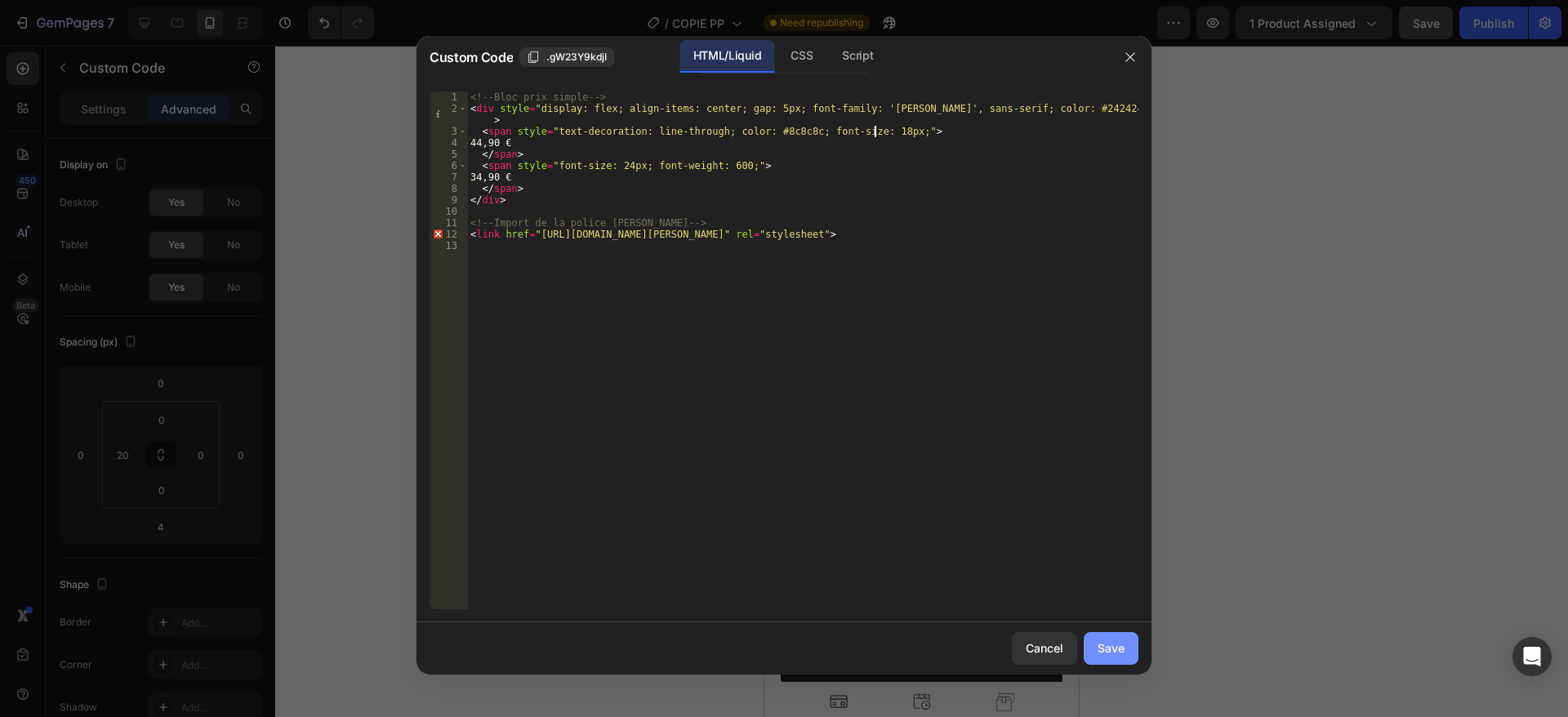
click at [1116, 651] on div "Save" at bounding box center [1111, 649] width 27 height 17
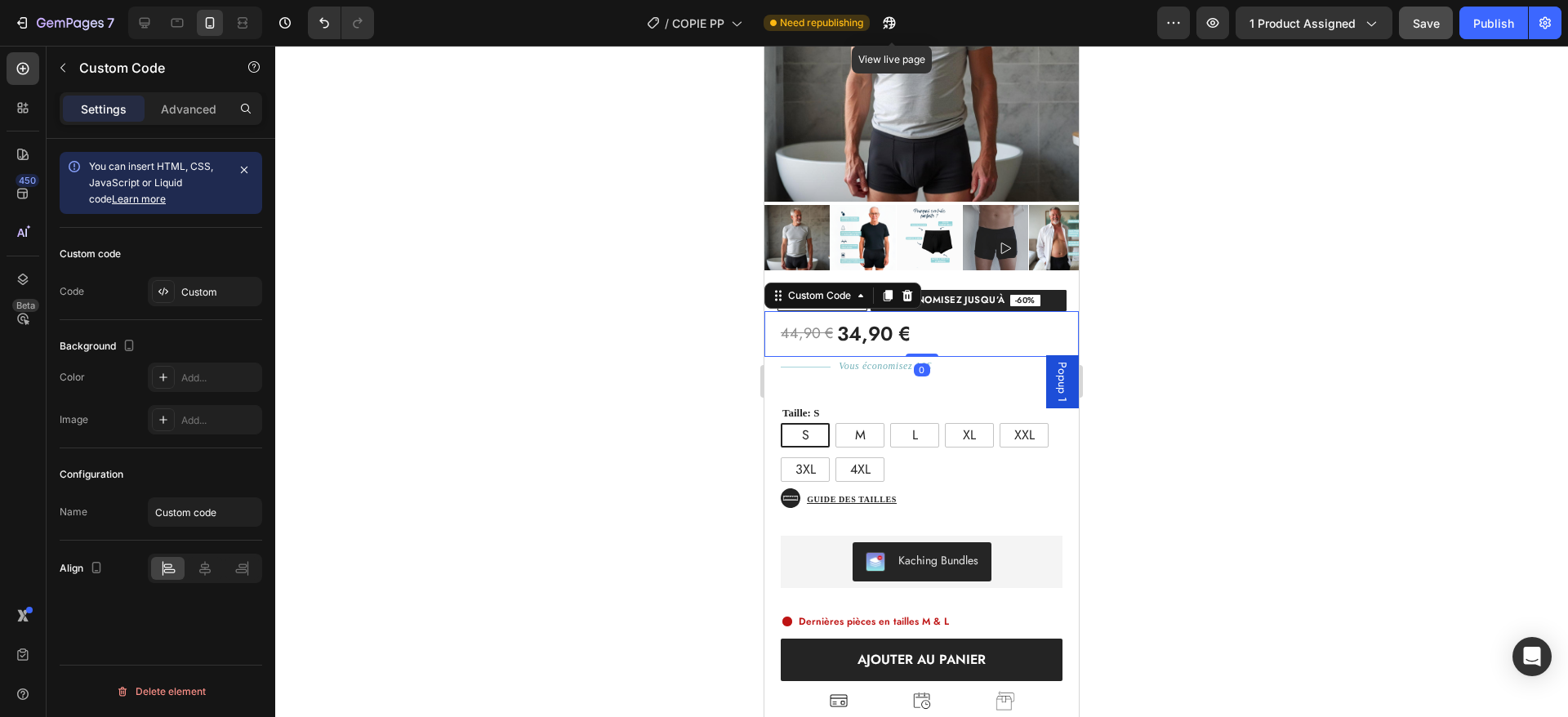
drag, startPoint x: 919, startPoint y: 339, endPoint x: 920, endPoint y: 326, distance: 13.0
click at [920, 326] on div "44,90 € 34,90 € Custom Code 0" at bounding box center [922, 334] width 315 height 45
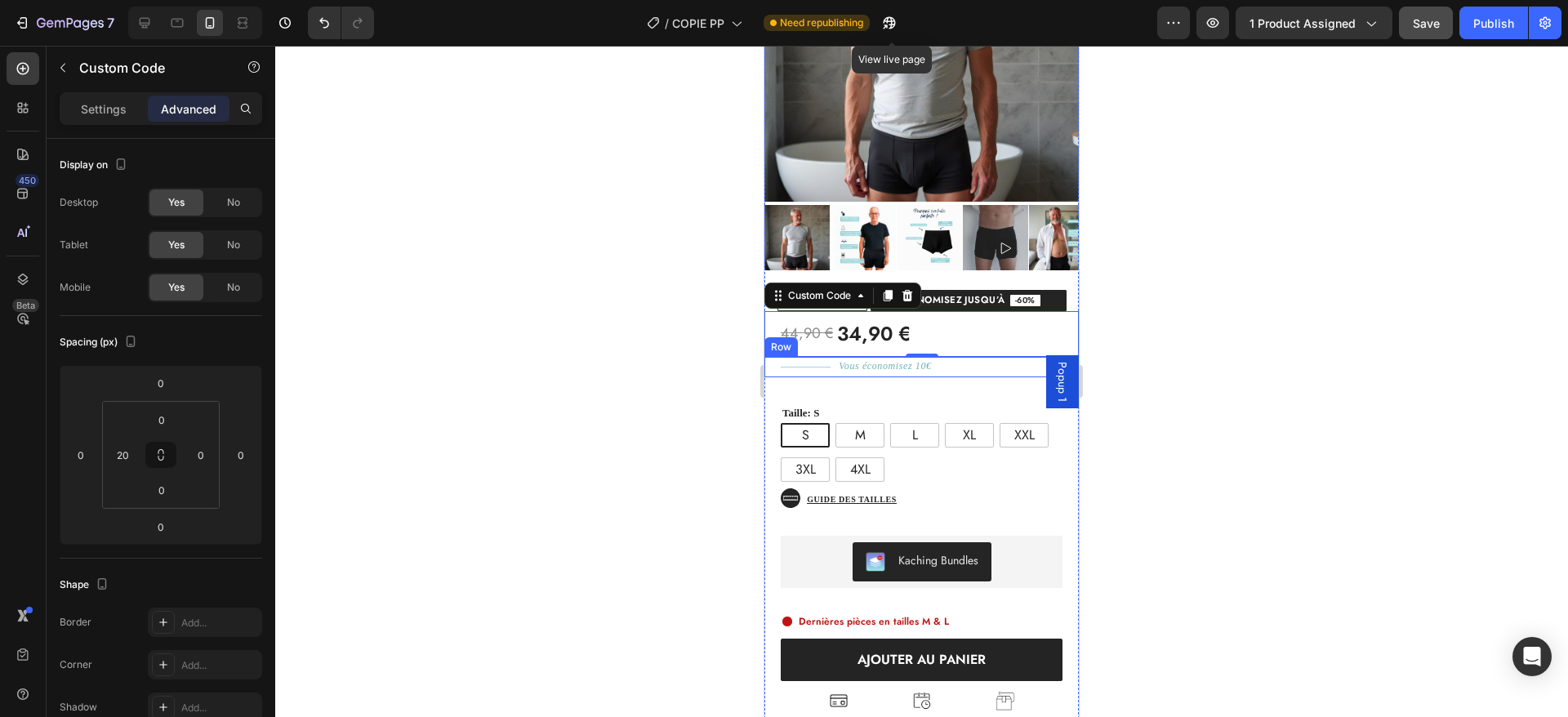
click at [932, 357] on div "Vous économisez 10€ Text Block" at bounding box center [954, 366] width 248 height 20
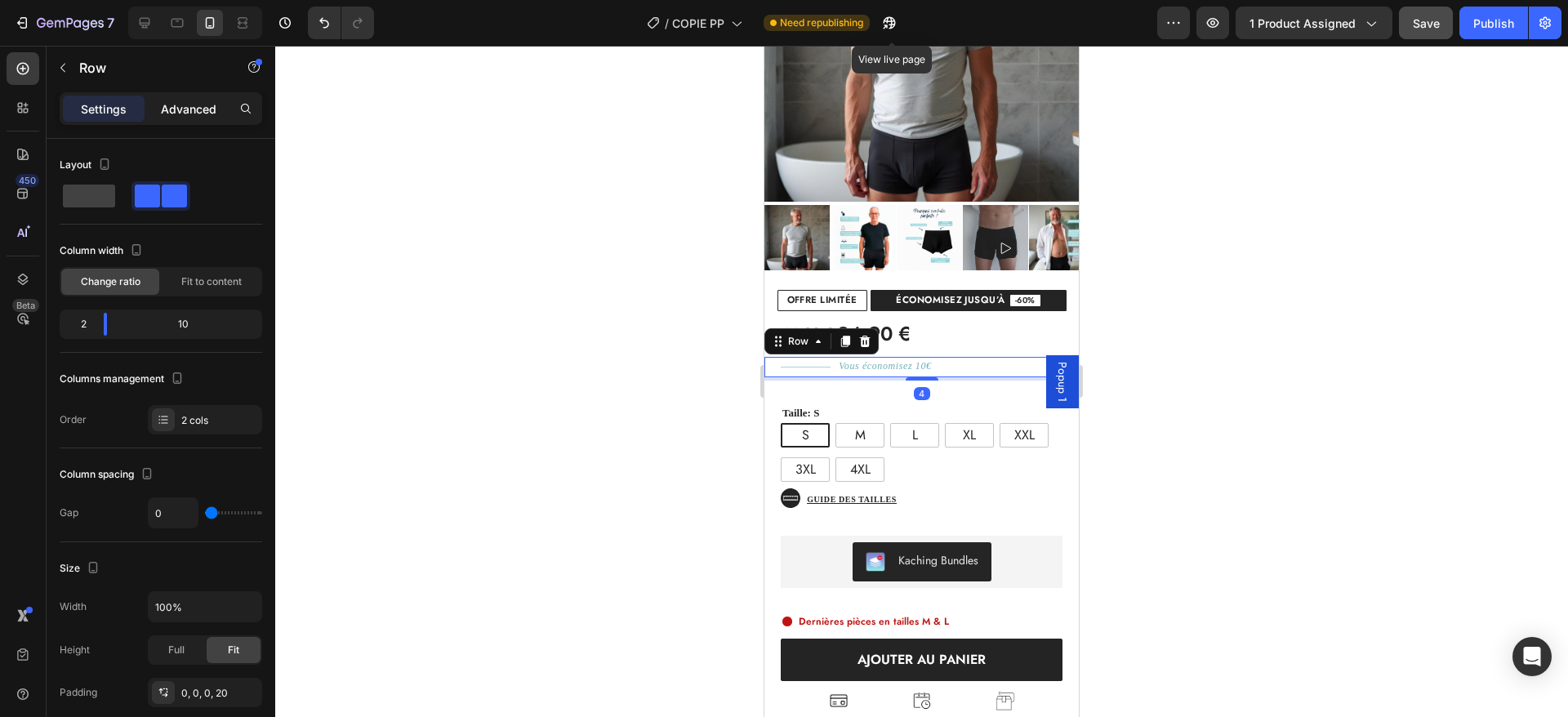
click at [163, 103] on p "Advanced" at bounding box center [189, 109] width 56 height 17
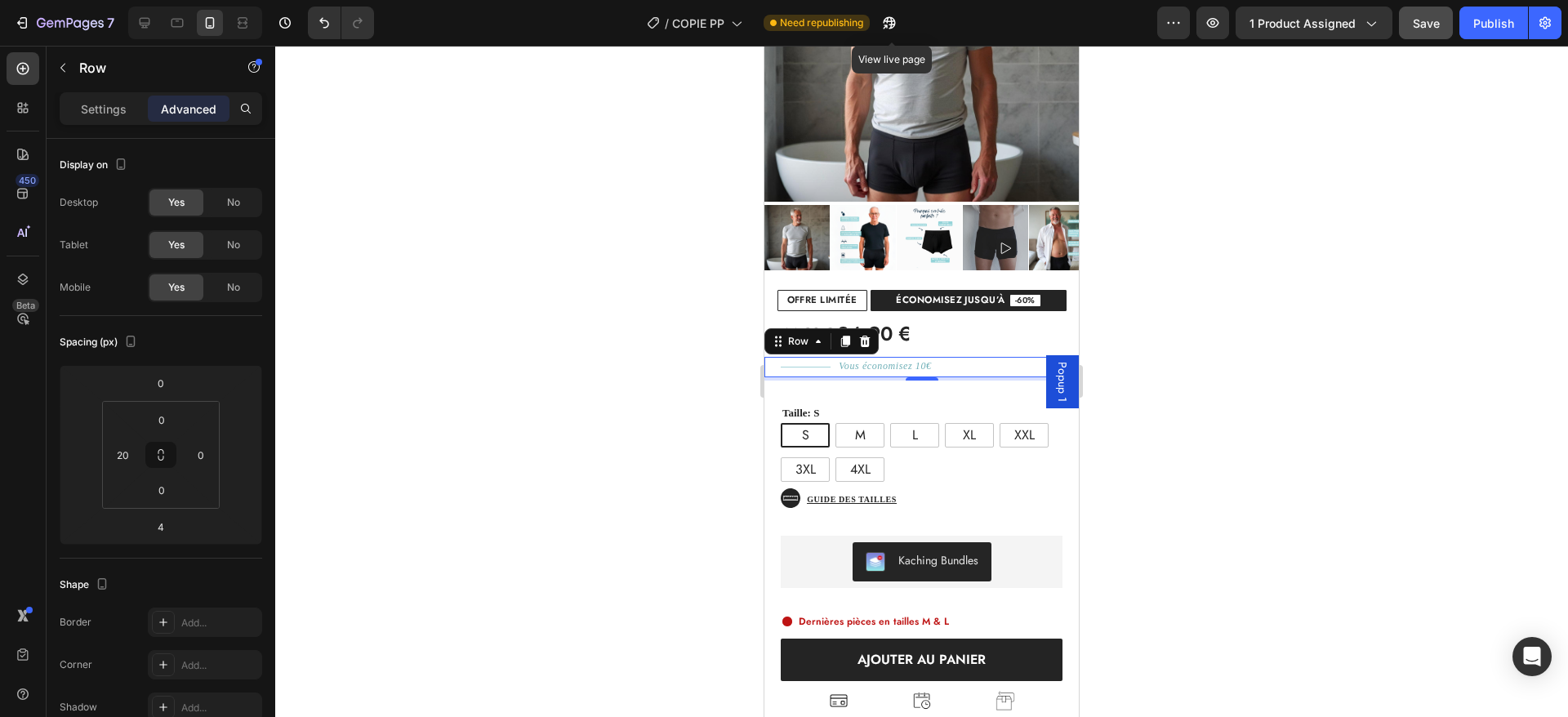
click at [901, 326] on span "34,90 €" at bounding box center [874, 334] width 73 height 30
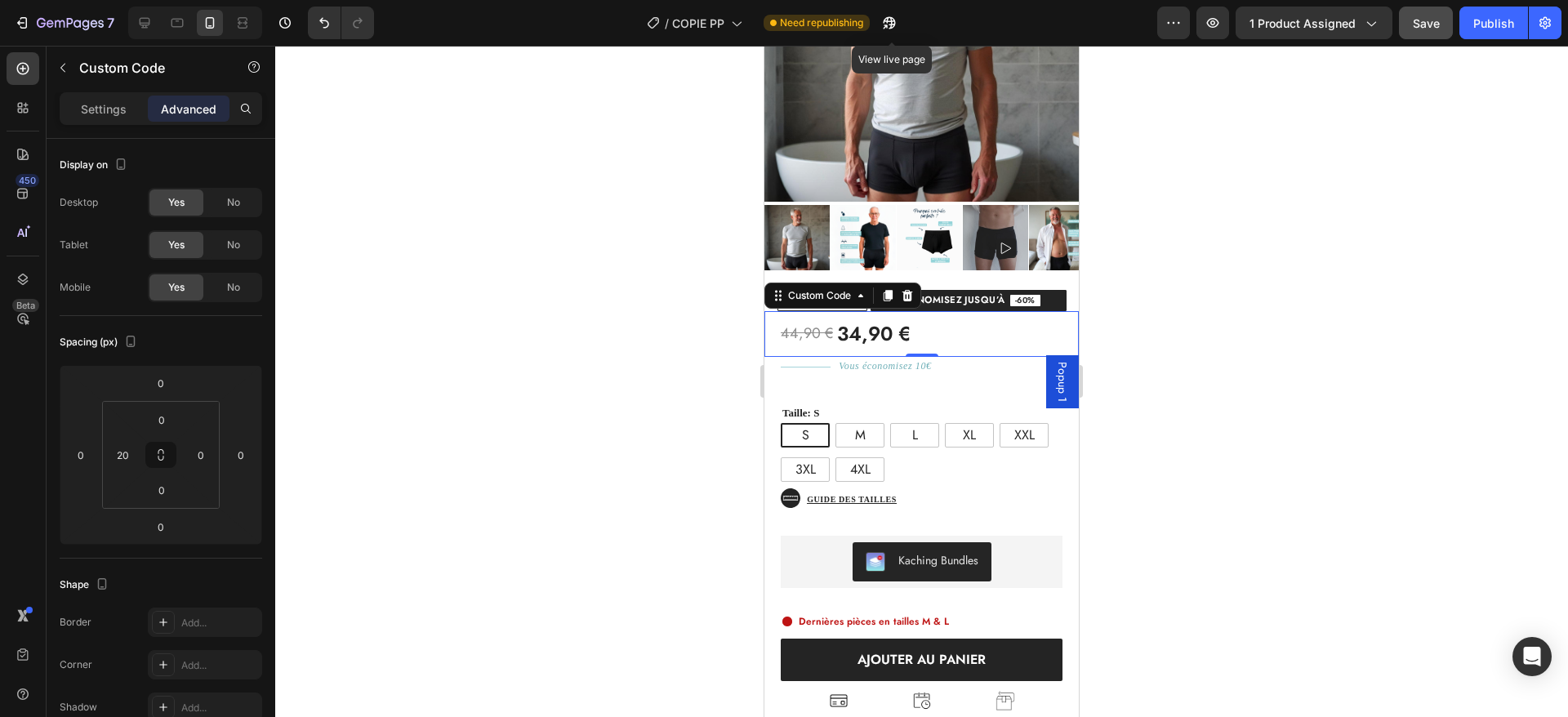
click at [891, 320] on span "34,90 €" at bounding box center [874, 334] width 73 height 30
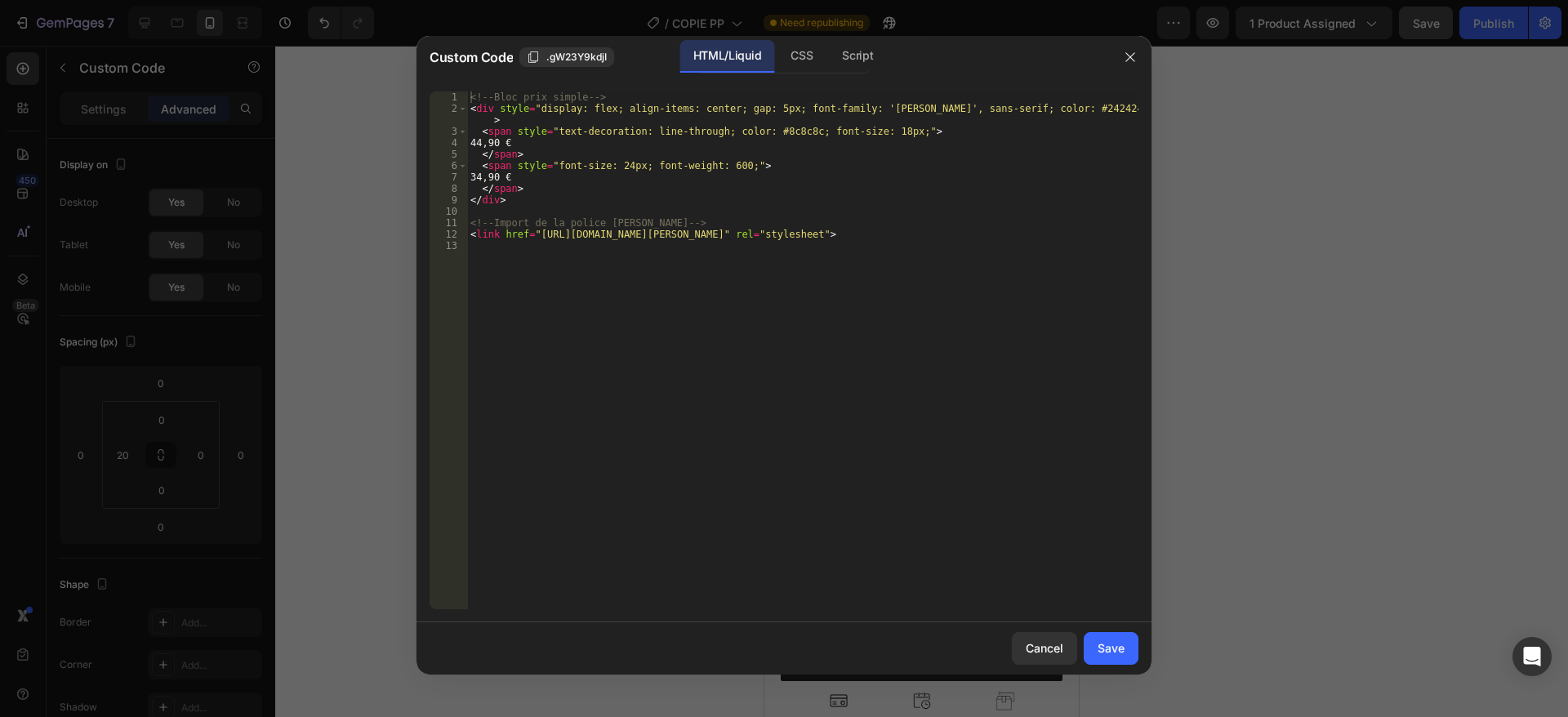
click at [678, 275] on div "<!-- Bloc prix simple --> < div style = "display: flex; align-items: center; ga…" at bounding box center [802, 362] width 671 height 541
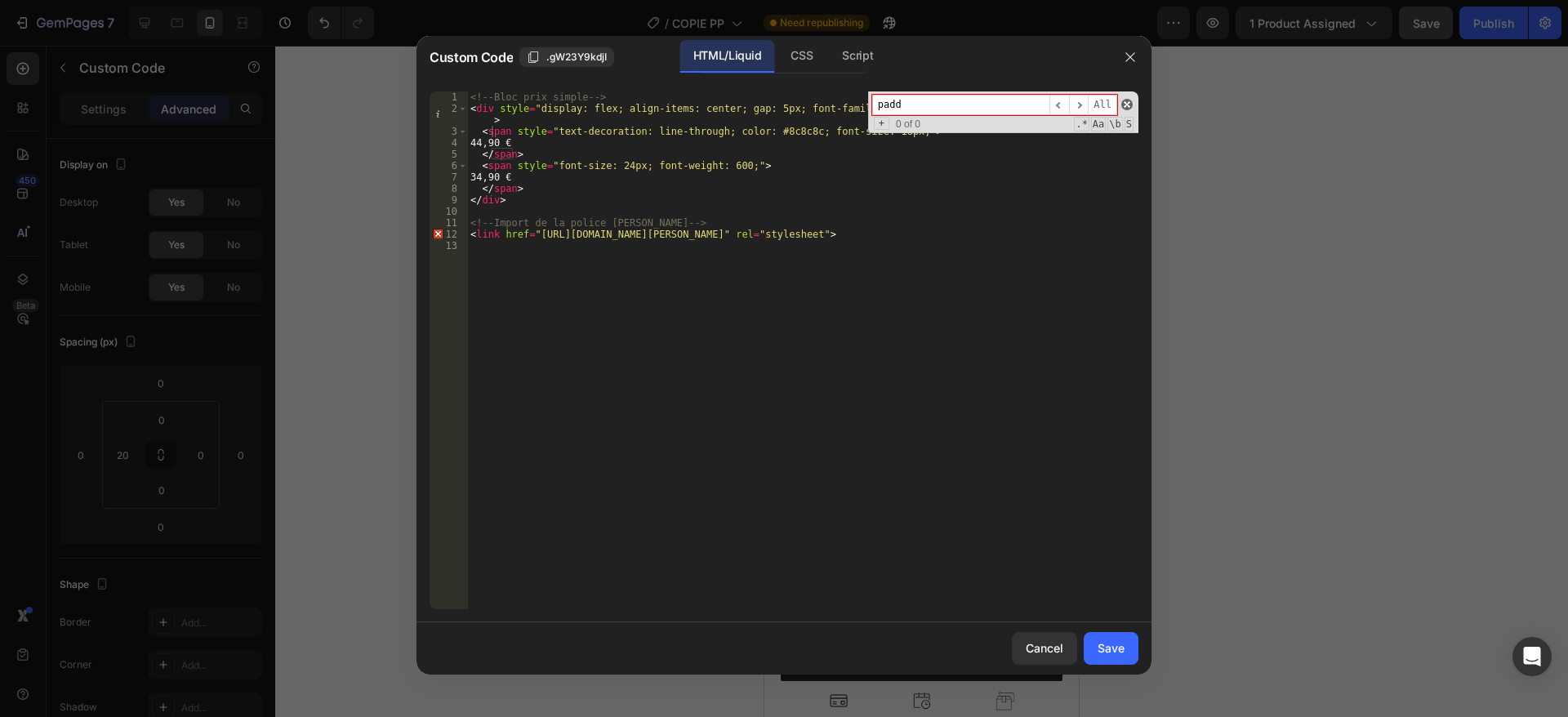
type input "padd"
click at [1129, 107] on span at bounding box center [1127, 104] width 11 height 11
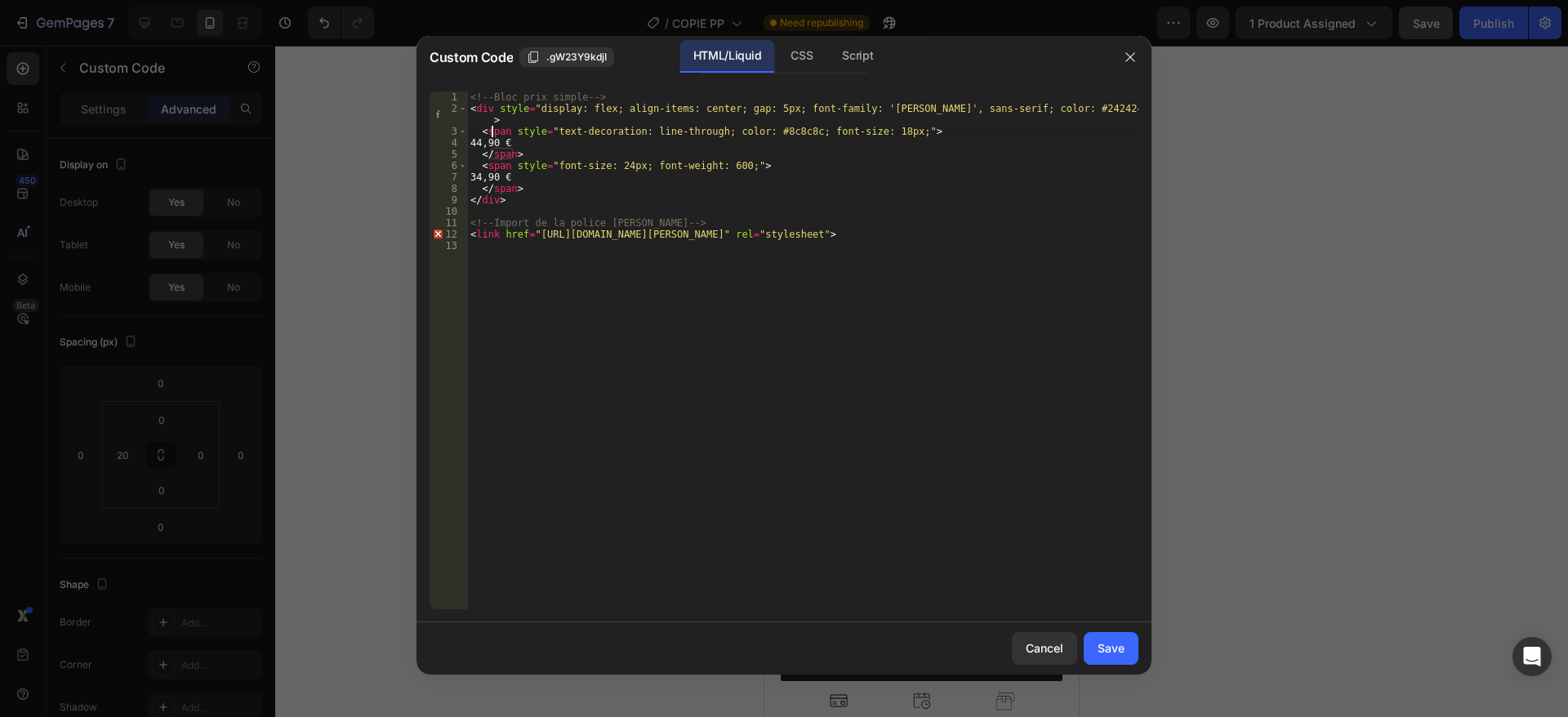
click at [1100, 108] on div "<!-- Bloc prix simple --> < div style = "display: flex; align-items: center; ga…" at bounding box center [802, 362] width 671 height 541
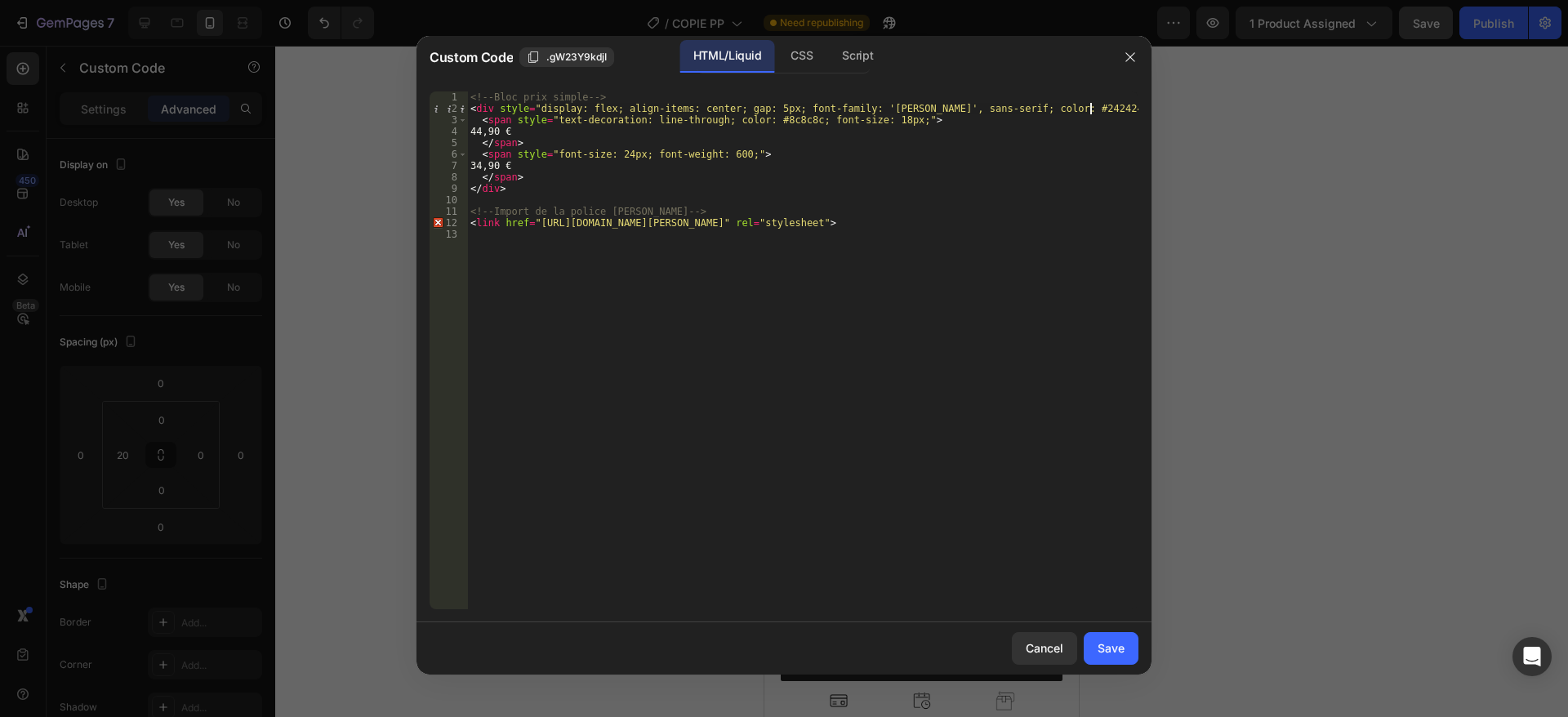
type textarea "<div style="display: flex; align-items: center; gap: 5px; font-family: '[PERSON…"
click at [1016, 244] on div "<!-- Bloc prix simple --> < div style = "display: flex; align-items: center; ga…" at bounding box center [802, 362] width 671 height 541
click at [1124, 646] on div "Save" at bounding box center [1111, 649] width 27 height 17
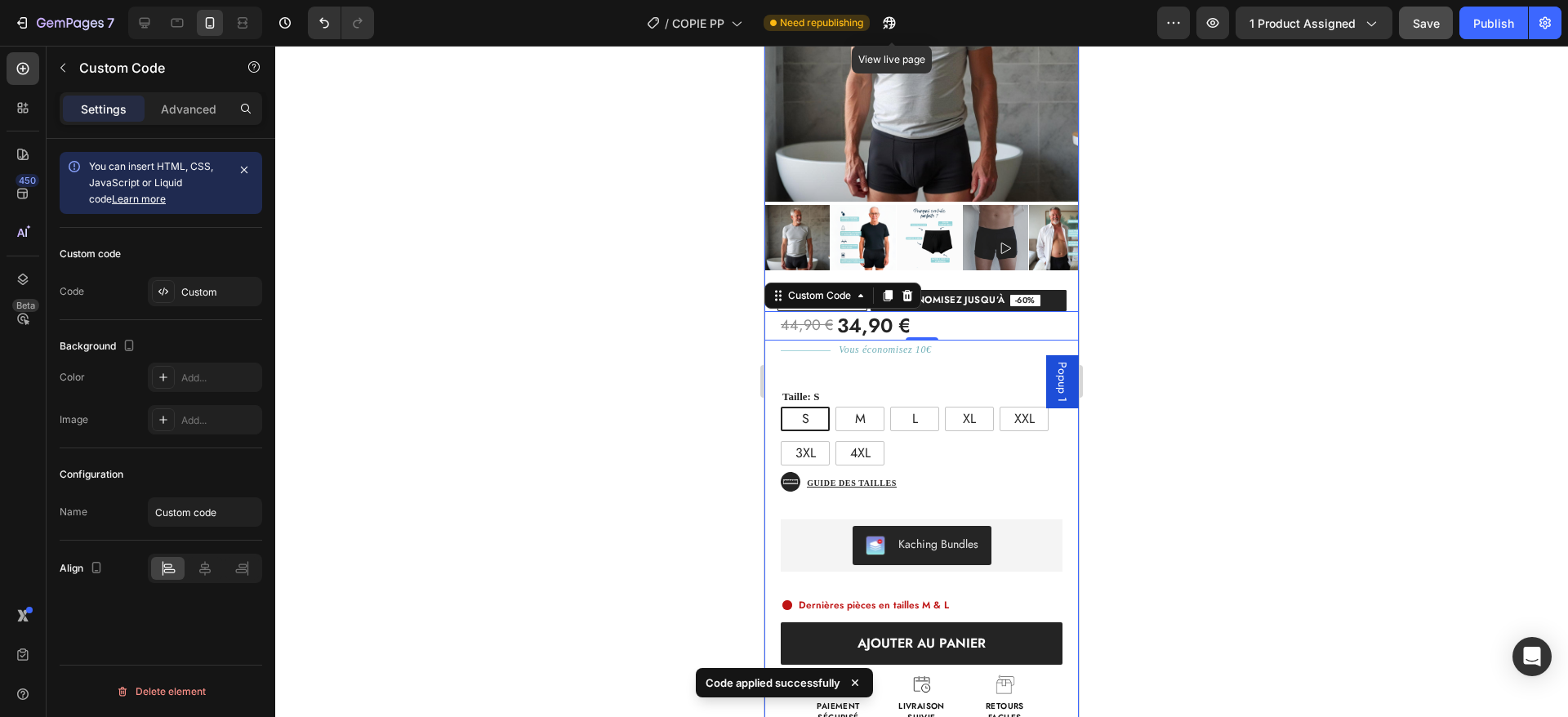
click at [989, 350] on div "44,90 € 34,90 € Custom Code 0 Title Line Vous économisez 10€ Text Block Row Tai…" at bounding box center [922, 523] width 315 height 424
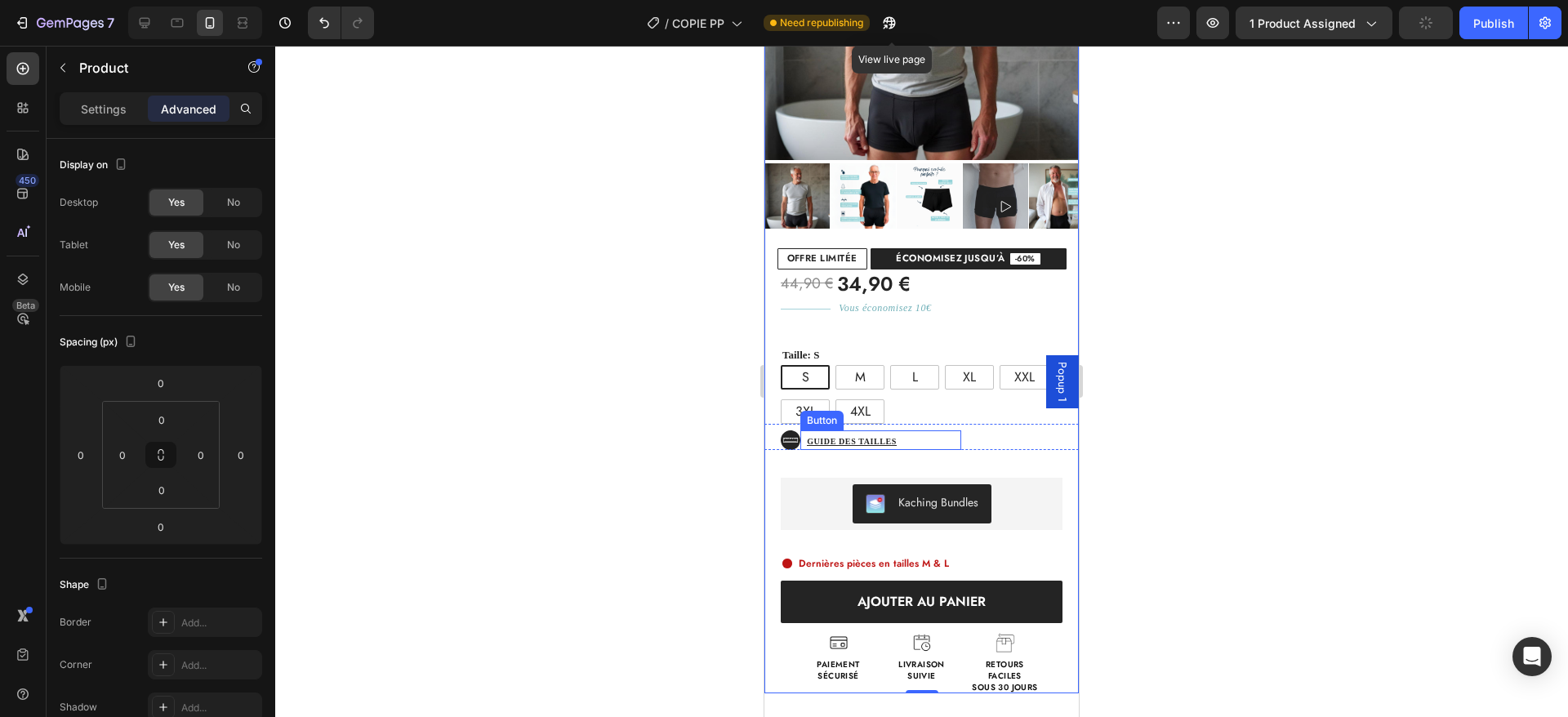
scroll to position [328, 0]
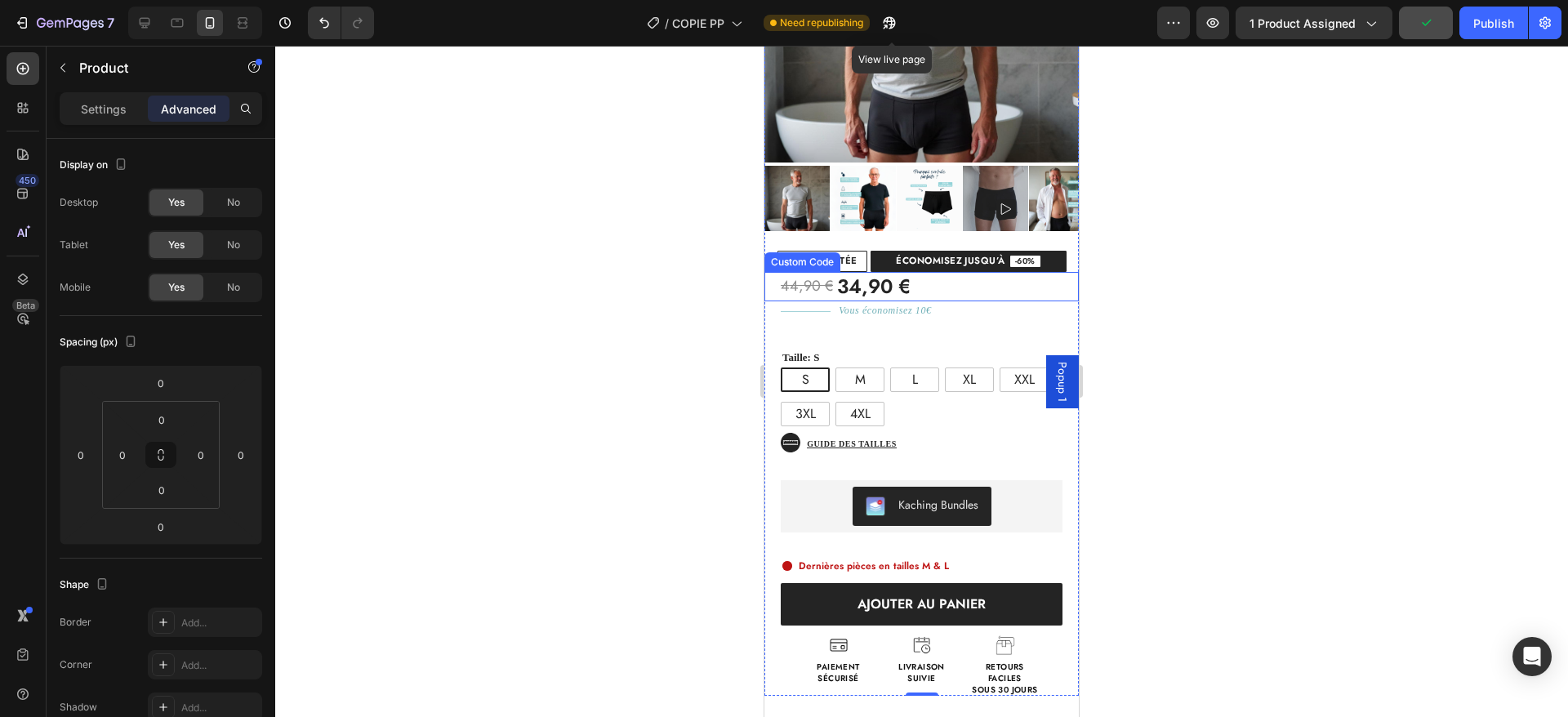
click at [958, 273] on div "44,90 € 34,90 €" at bounding box center [929, 287] width 298 height 30
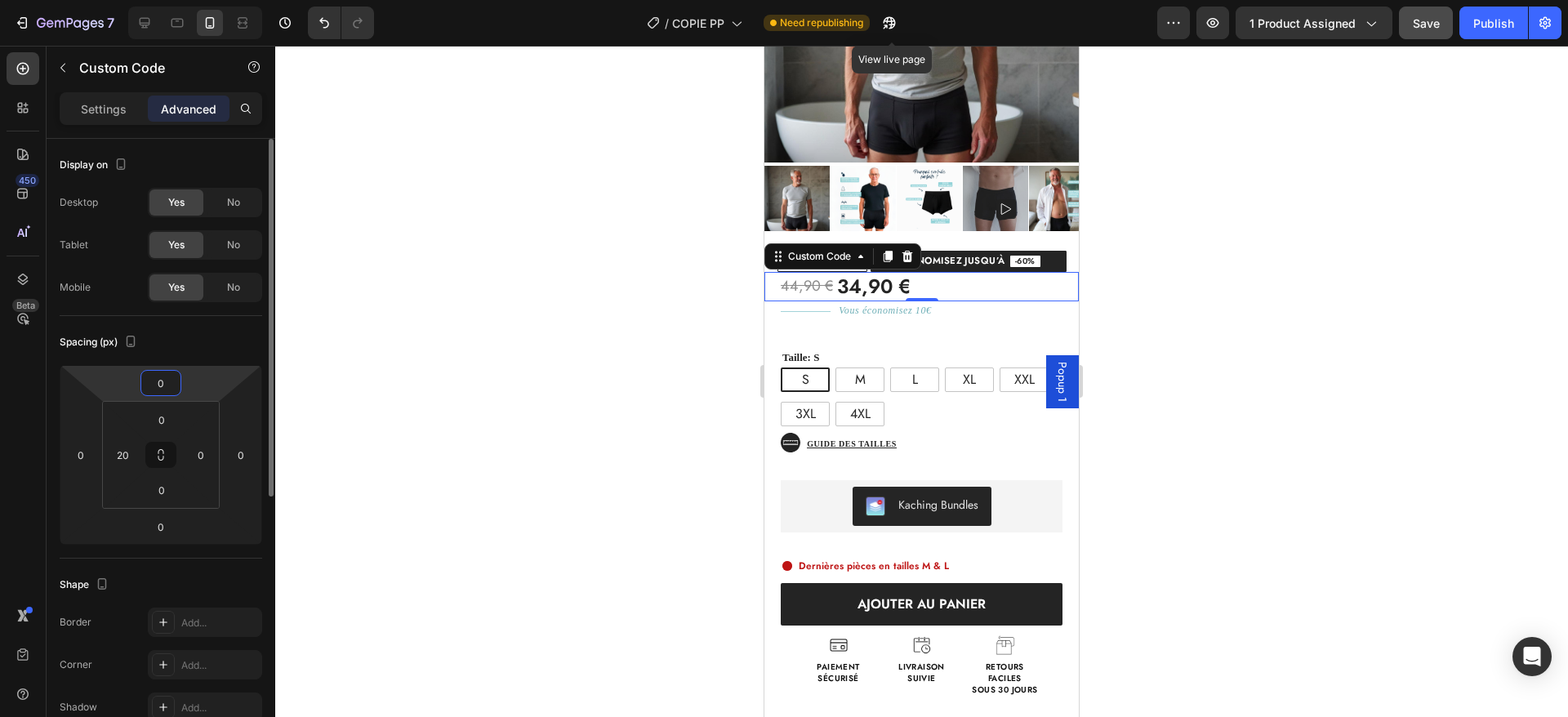
click at [160, 375] on input "0" at bounding box center [160, 383] width 32 height 24
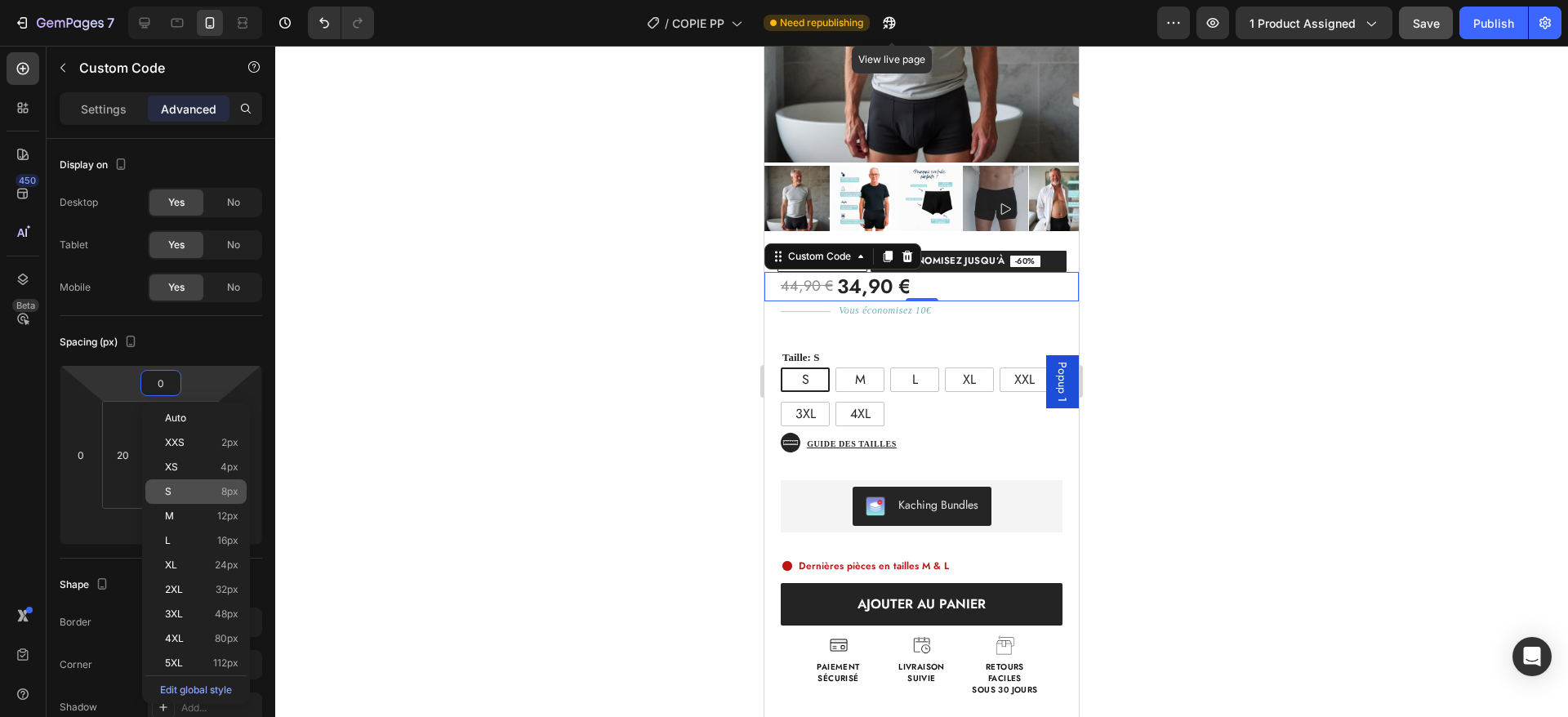
click at [176, 479] on div "S 8px" at bounding box center [196, 491] width 101 height 24
type input "8"
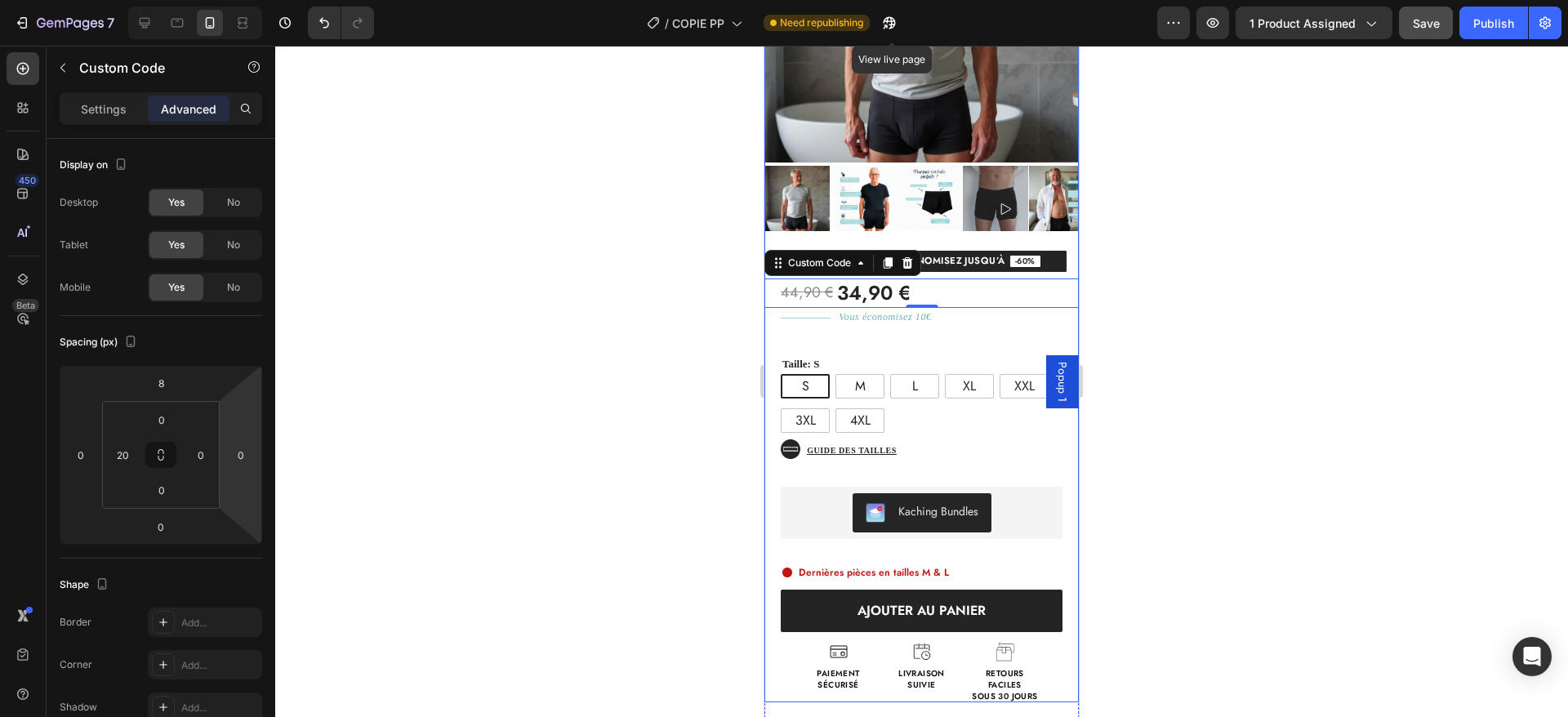
click at [940, 310] on div "44,90 € 34,90 € Custom Code 0 Title Line Vous économisez 10€ Text Block Row Tai…" at bounding box center [922, 487] width 315 height 430
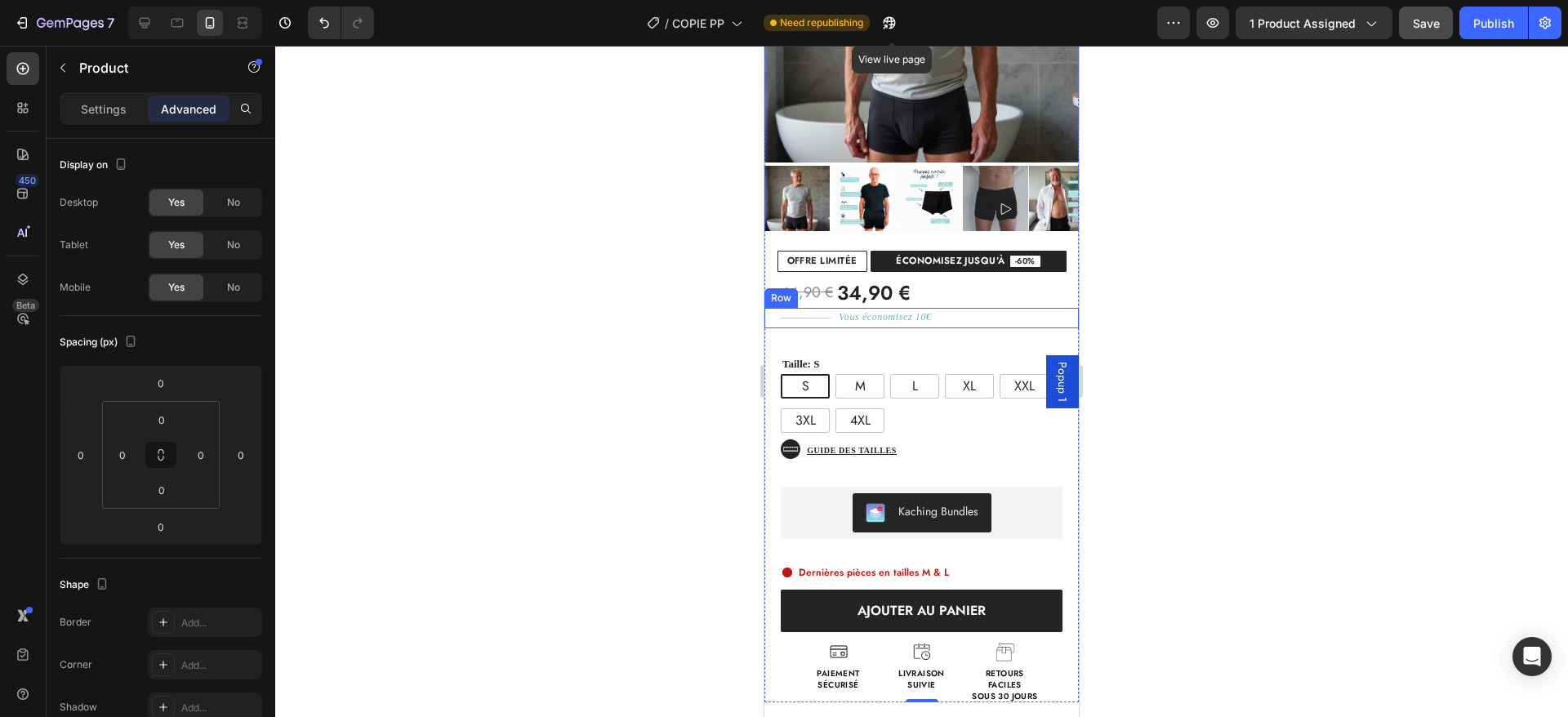
click at [771, 308] on div "Title Line Vous économisez 10€ Text Block Row" at bounding box center [922, 317] width 315 height 20
click at [951, 279] on div "44,90 € 34,90 €" at bounding box center [929, 294] width 298 height 30
click at [815, 282] on span "44,90 €" at bounding box center [807, 292] width 52 height 22
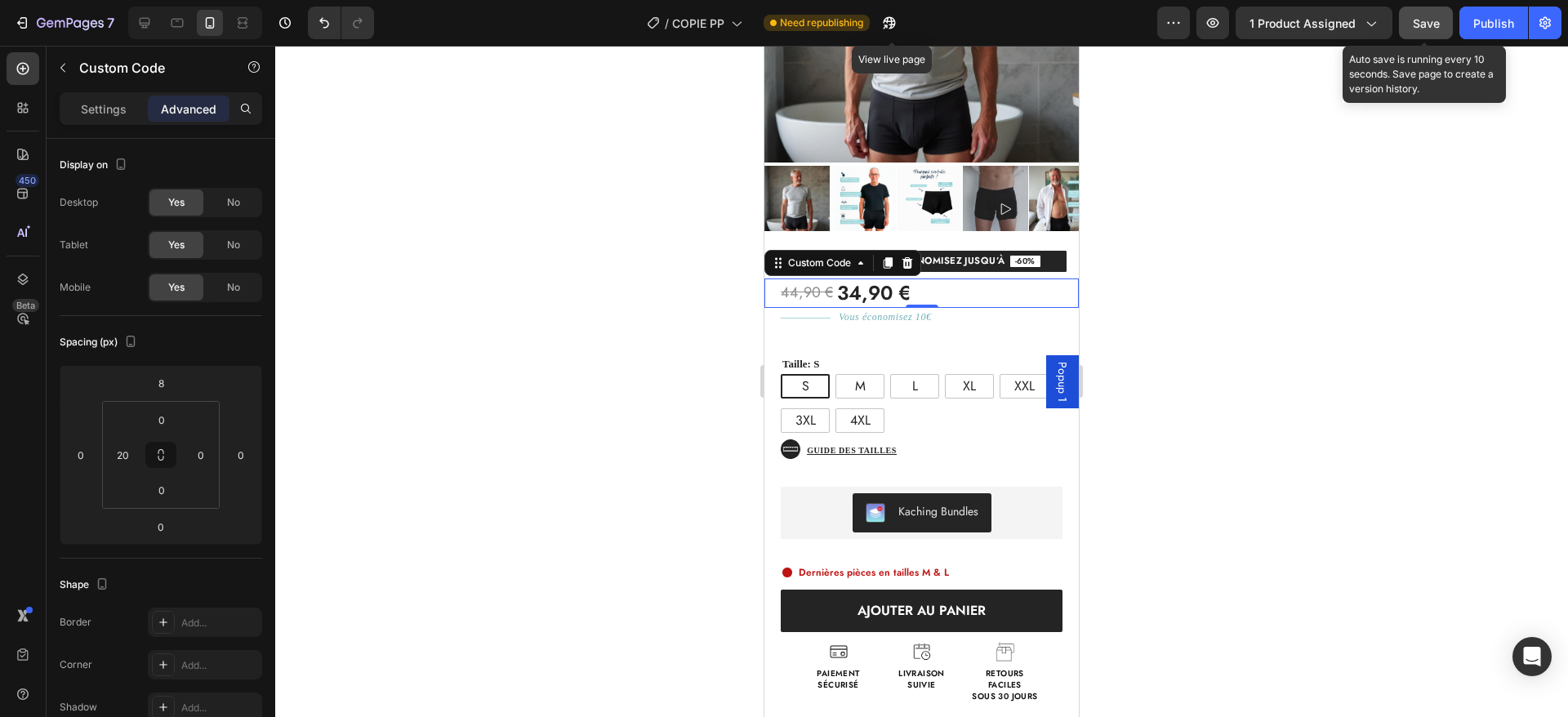
click at [1425, 17] on span "Save" at bounding box center [1426, 24] width 27 height 14
